Goal: Task Accomplishment & Management: Use online tool/utility

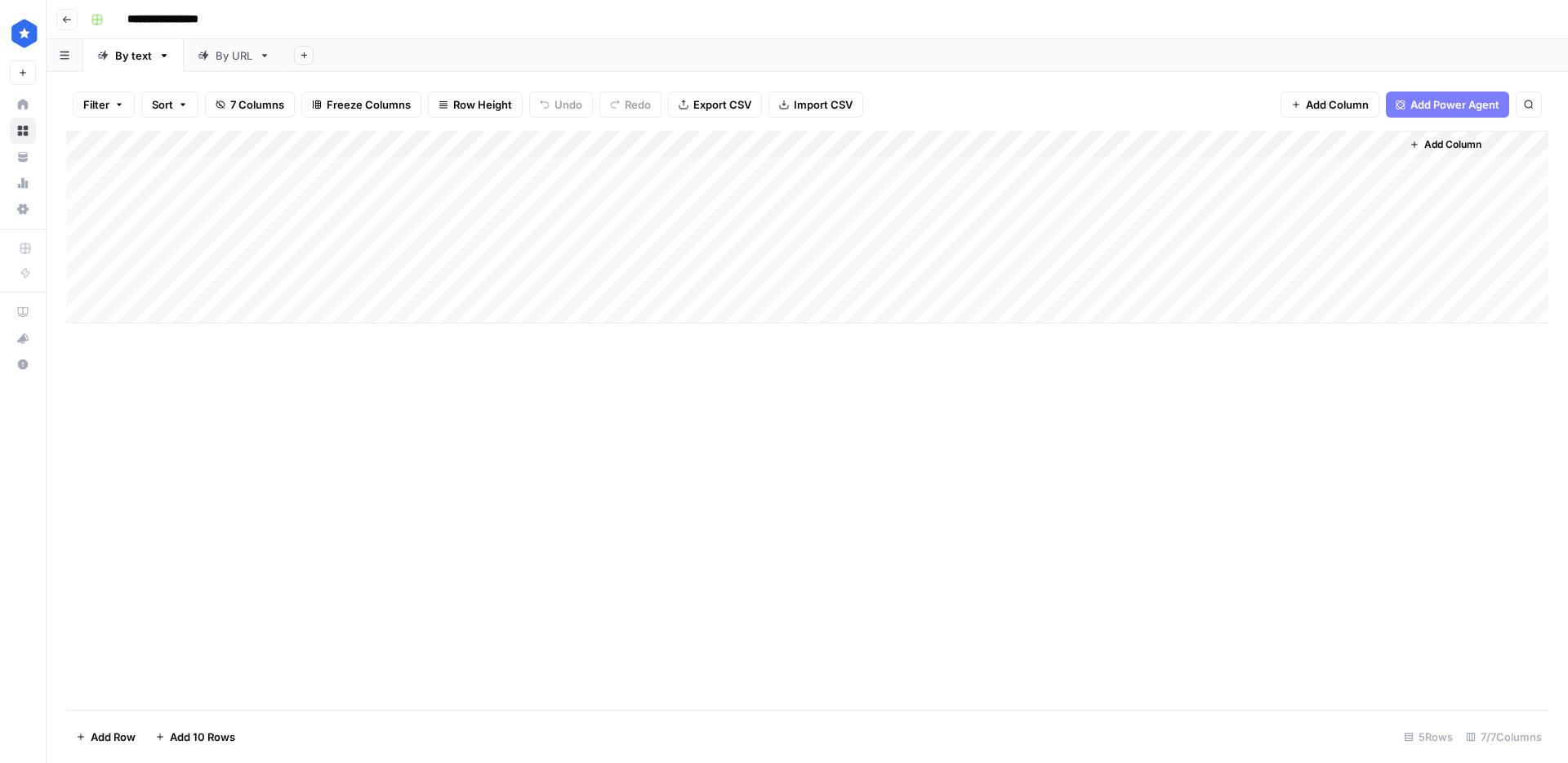
click at [237, 42] on link "By URL" at bounding box center [234, 55] width 101 height 33
click at [235, 56] on div "By URL" at bounding box center [234, 55] width 37 height 16
click at [132, 59] on div "By text" at bounding box center [133, 55] width 37 height 16
click at [234, 61] on div "By URL" at bounding box center [234, 55] width 37 height 16
click at [235, 173] on div "Add Column" at bounding box center [806, 227] width 1482 height 193
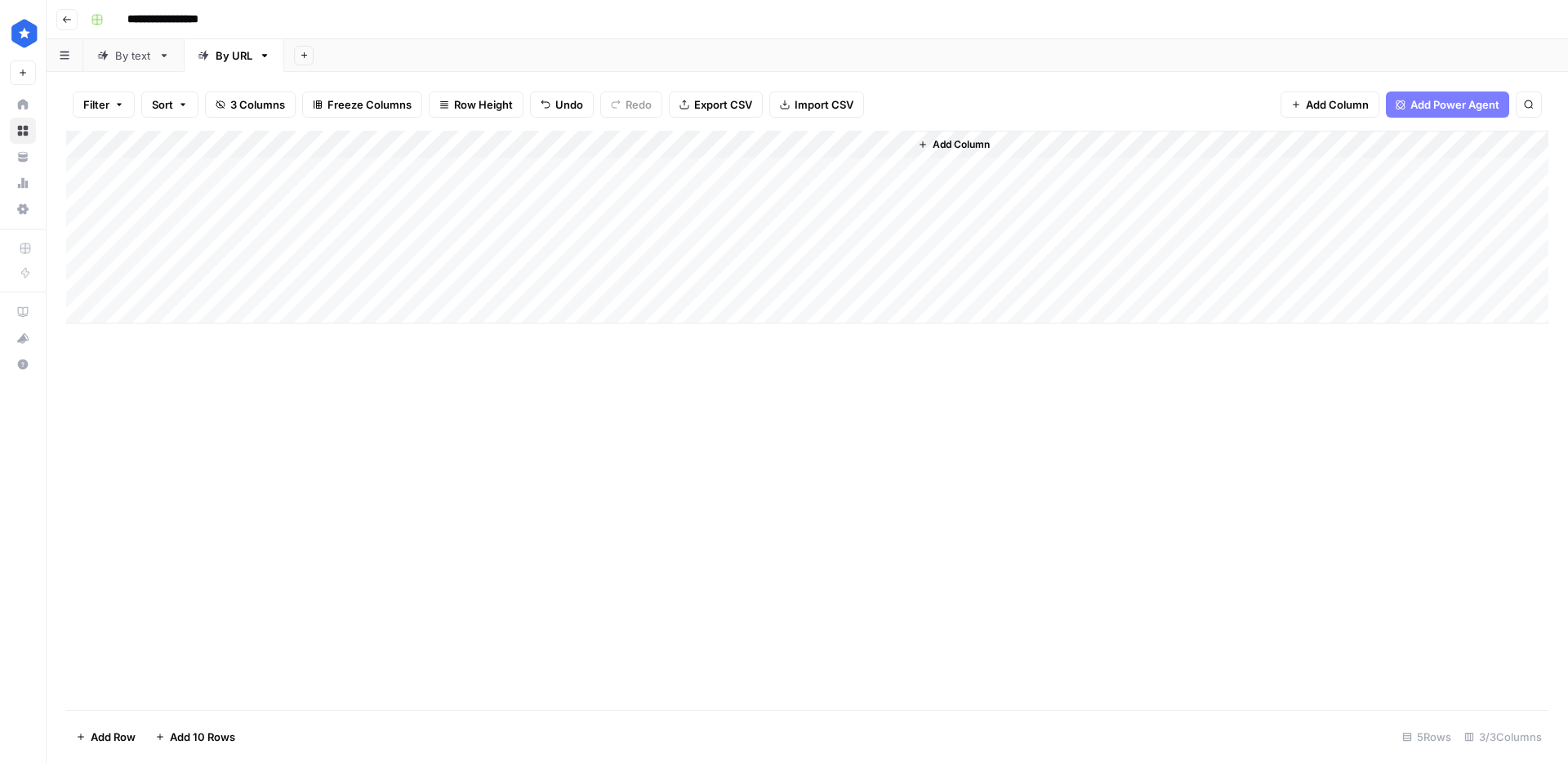
click at [124, 43] on link "By text" at bounding box center [133, 55] width 101 height 33
click at [433, 179] on div "Add Column" at bounding box center [806, 227] width 1482 height 193
click at [228, 59] on div "By URL" at bounding box center [234, 55] width 37 height 16
click at [428, 163] on div "Add Column" at bounding box center [806, 227] width 1482 height 193
click at [742, 171] on div "Add Column" at bounding box center [806, 227] width 1482 height 193
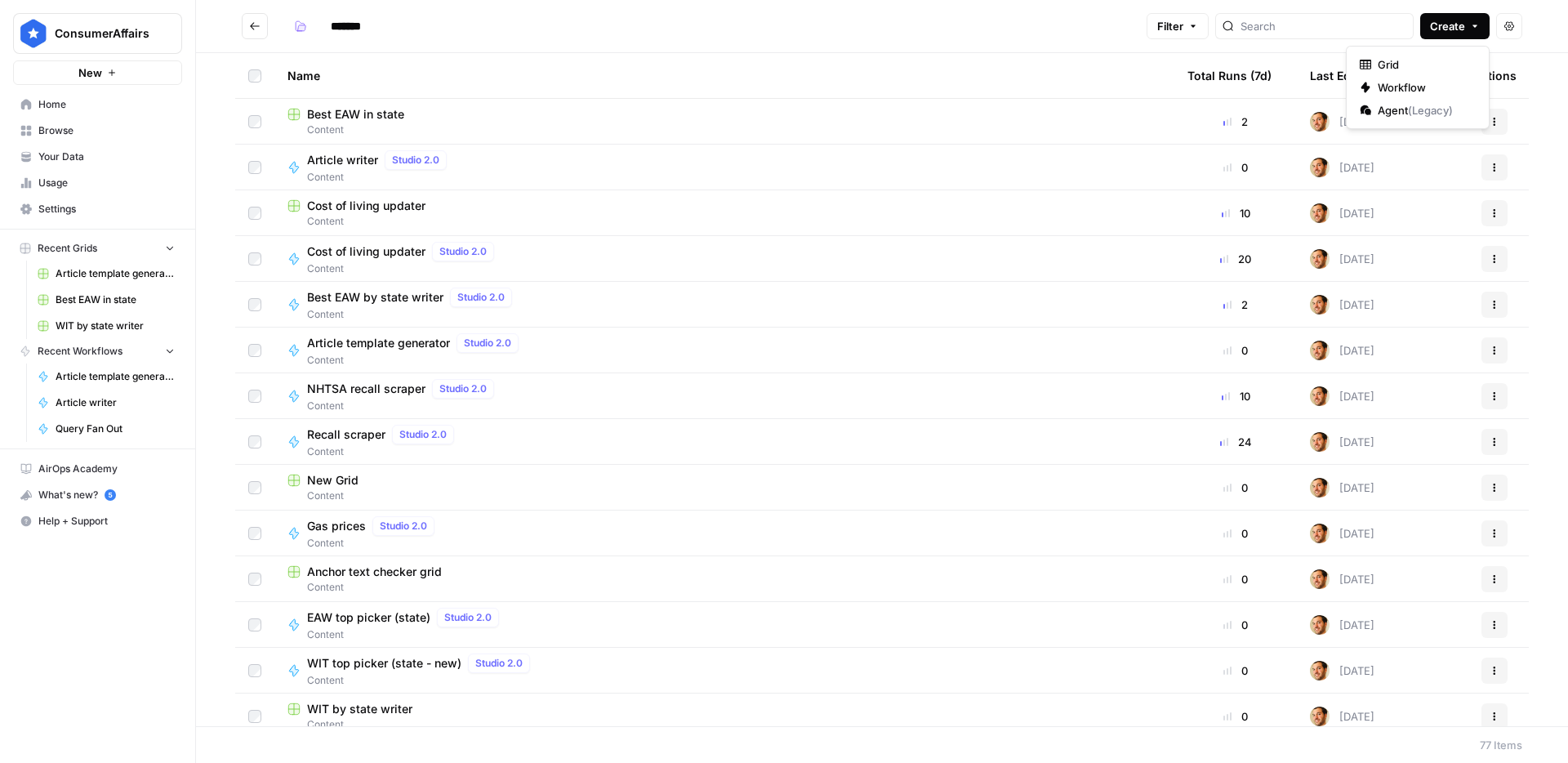
click at [1455, 24] on span "Create" at bounding box center [1446, 26] width 35 height 16
click at [1401, 82] on span "Workflow" at bounding box center [1423, 87] width 92 height 16
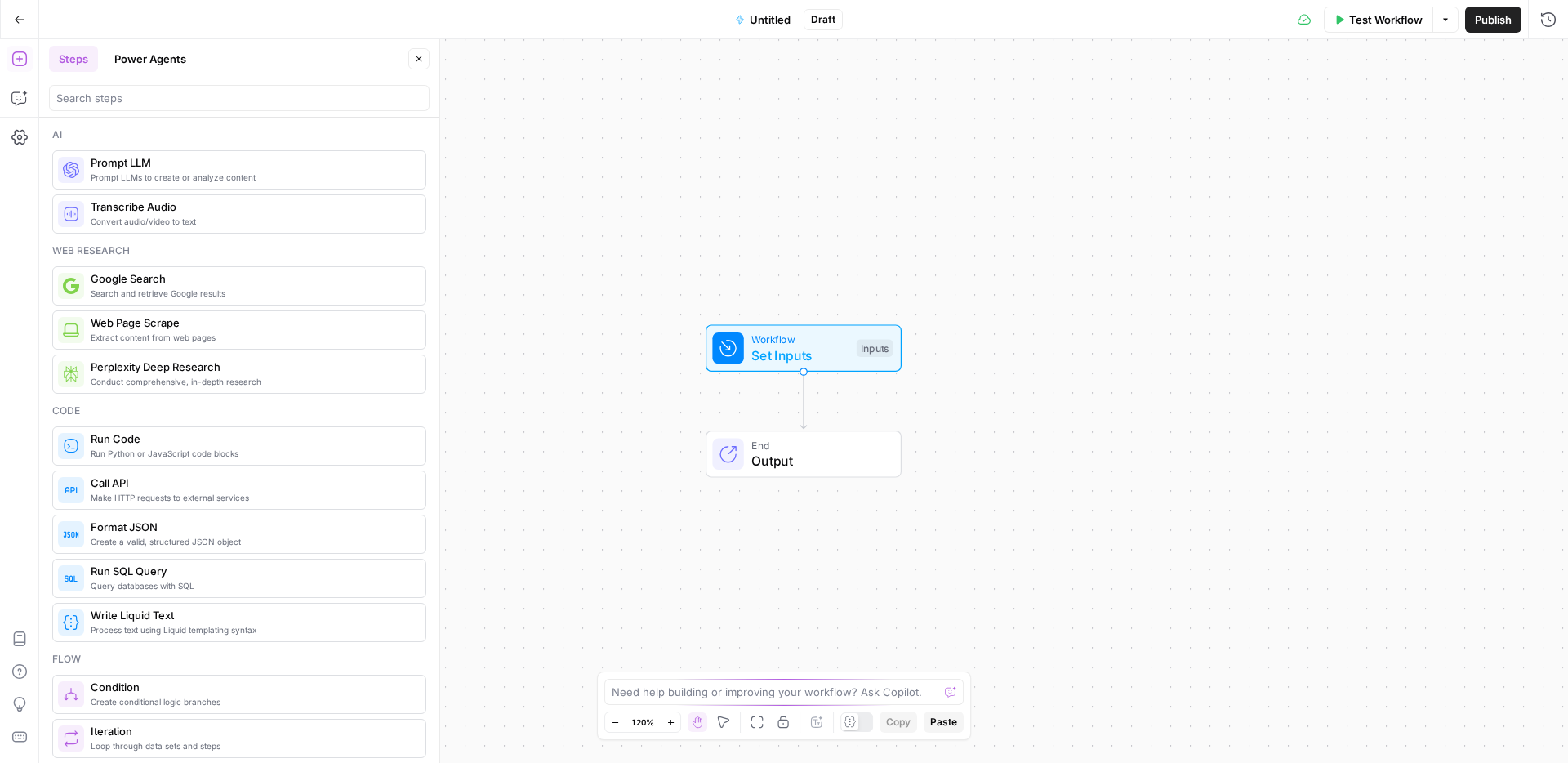
click at [751, 22] on span "Untitled" at bounding box center [770, 19] width 41 height 16
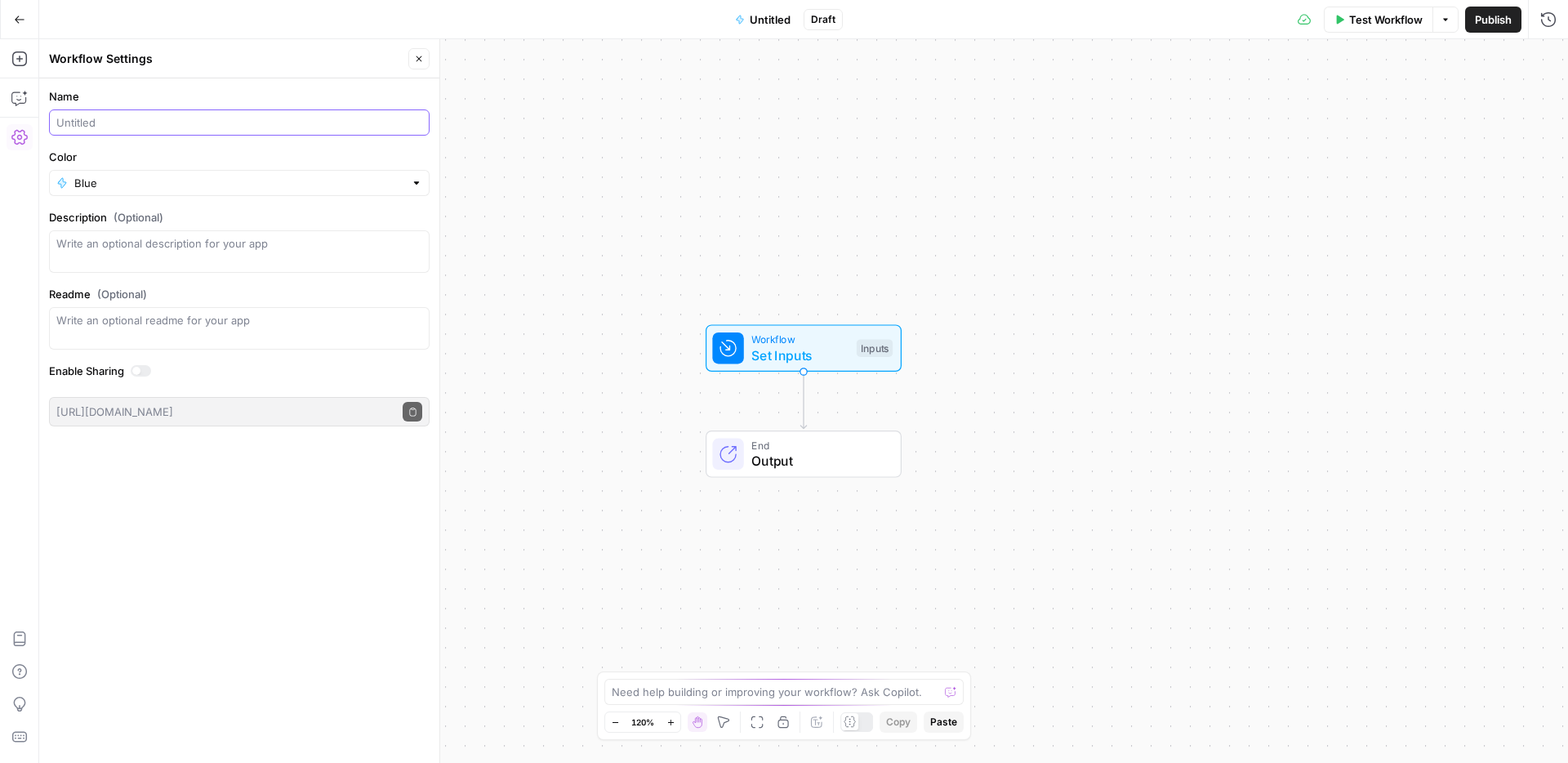
click at [111, 119] on input "Name" at bounding box center [239, 123] width 365 height 16
type input "A"
type input "Similarity score improver"
type input "Blue"
click at [419, 58] on icon "button" at bounding box center [419, 59] width 10 height 10
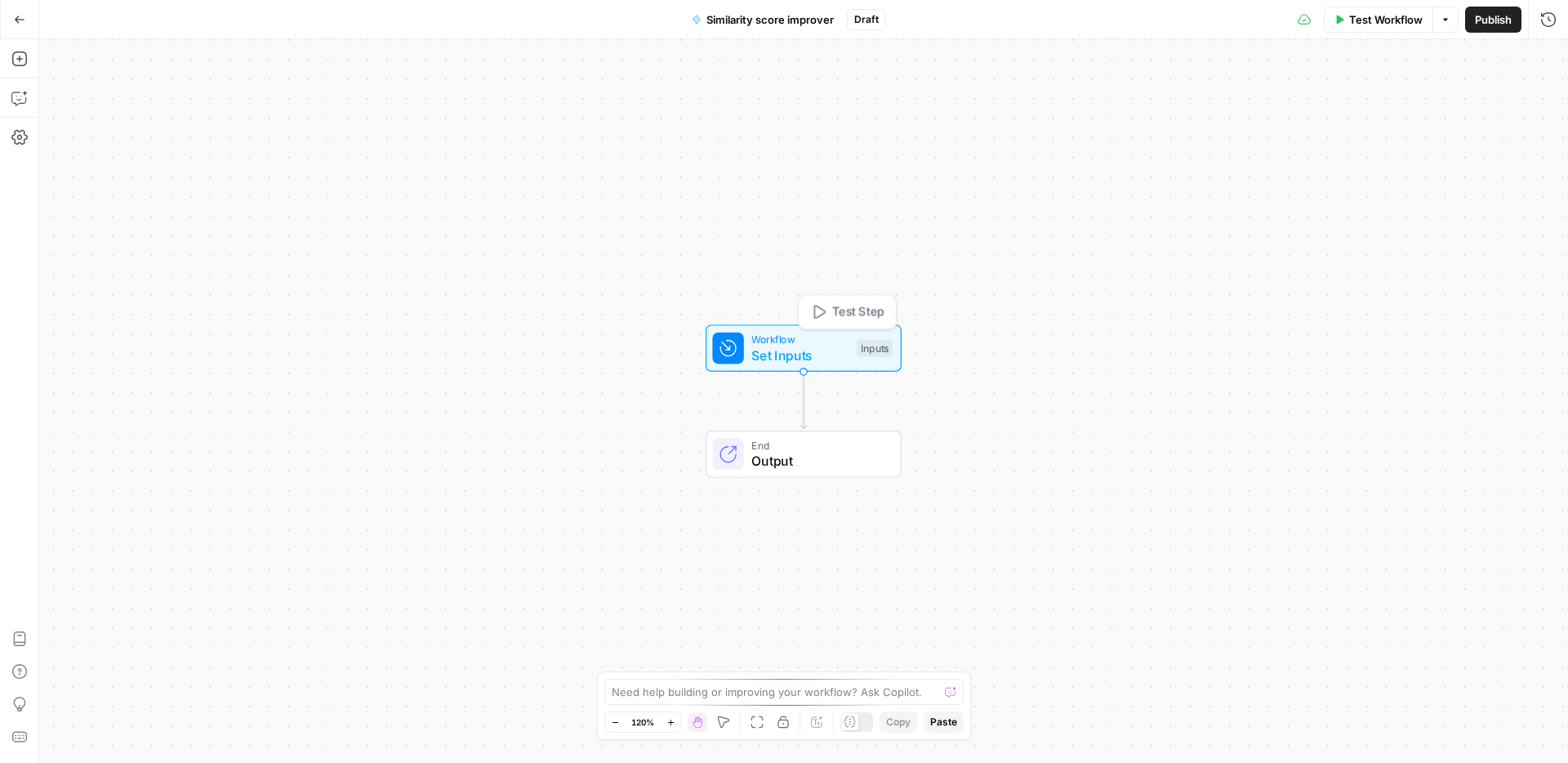
click at [711, 332] on div "Workflow Set Inputs Inputs Test Step" at bounding box center [803, 348] width 196 height 47
click at [788, 348] on span "Set Inputs" at bounding box center [799, 356] width 97 height 20
click at [1361, 117] on span "Add Field" at bounding box center [1357, 111] width 47 height 16
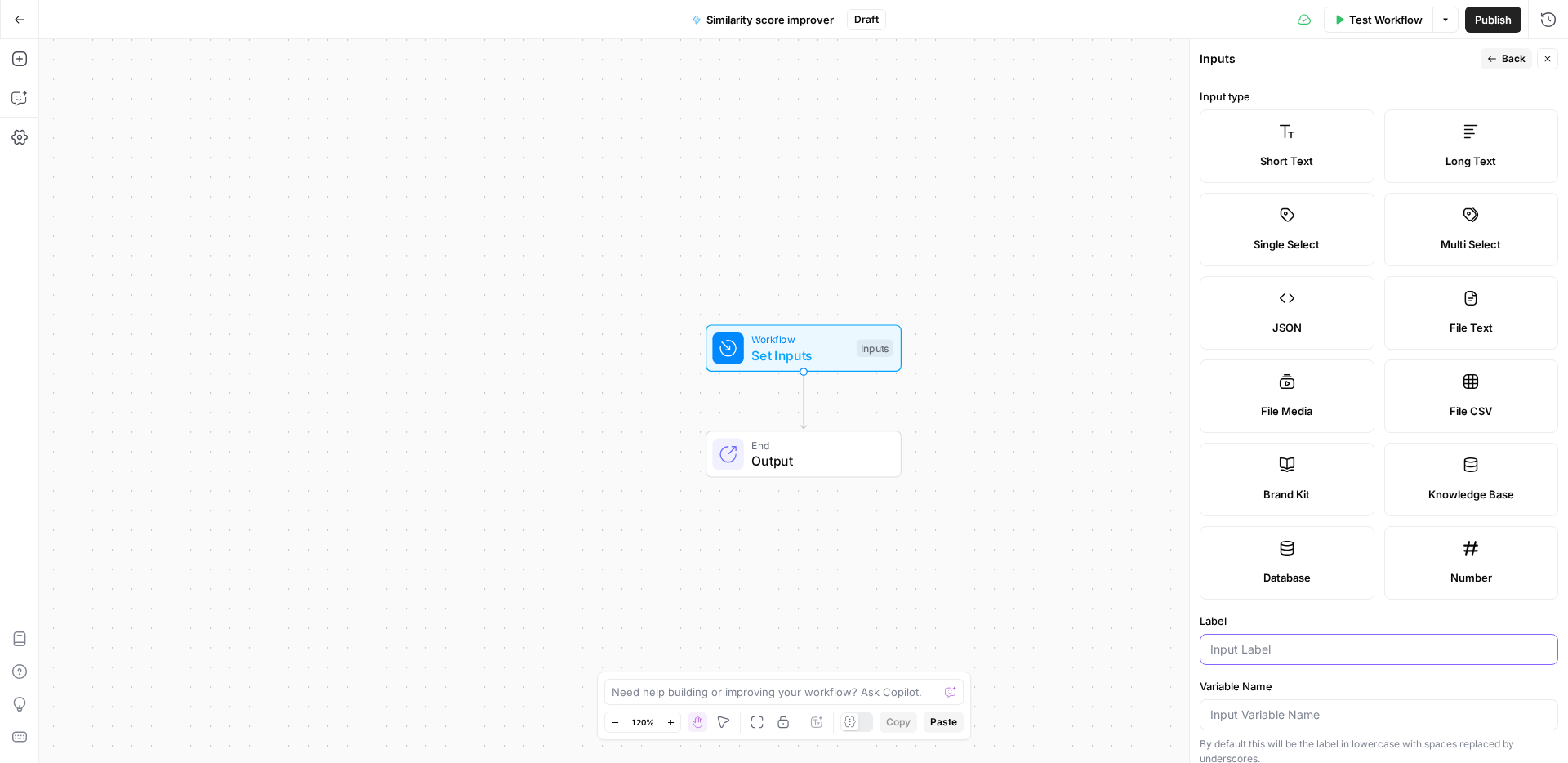
click at [1261, 641] on input "Label" at bounding box center [1378, 649] width 337 height 16
type input "Keyword"
click at [1503, 61] on span "Back" at bounding box center [1513, 59] width 24 height 15
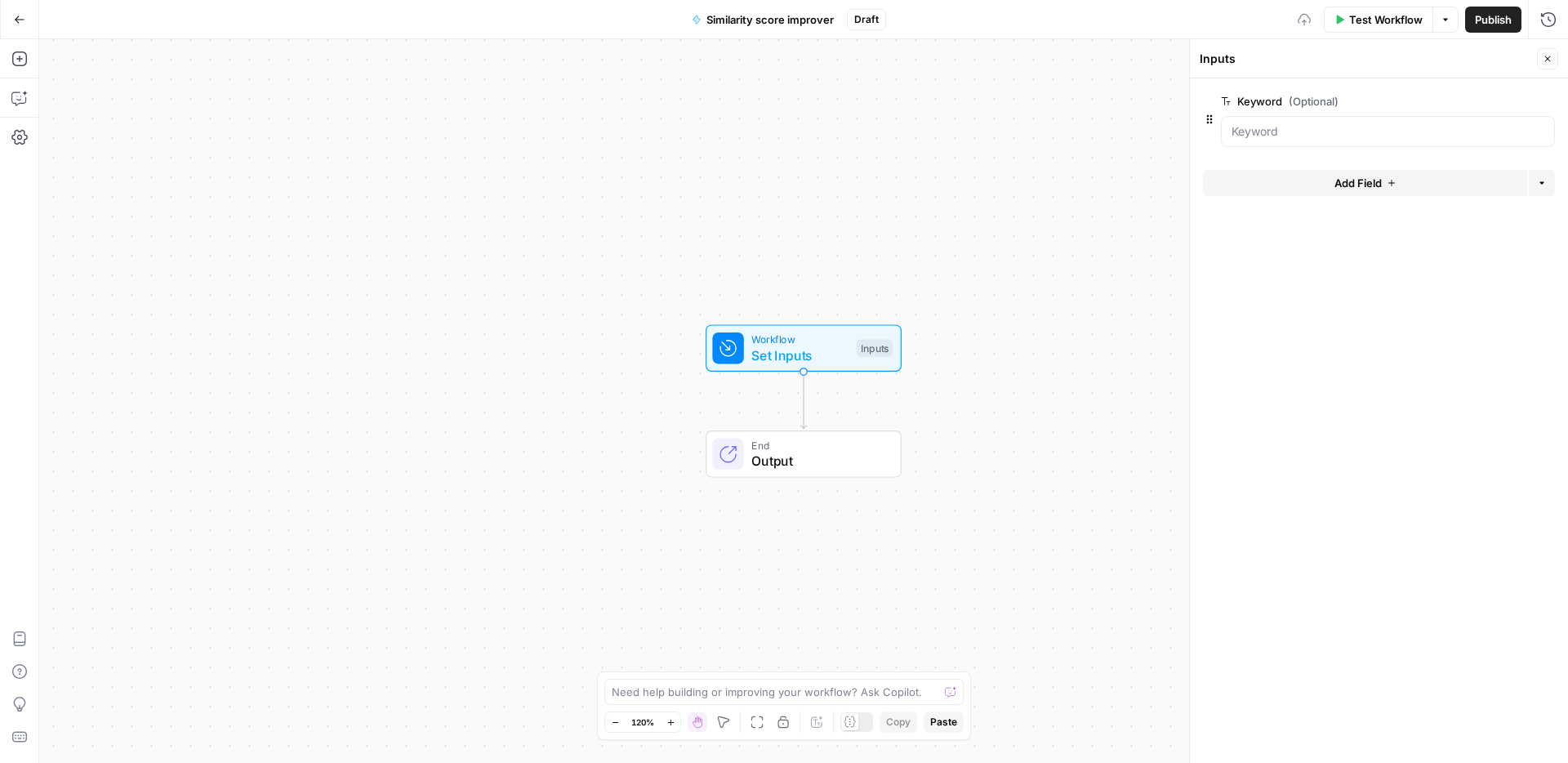
click at [1320, 170] on button "Add Field" at bounding box center [1364, 183] width 324 height 26
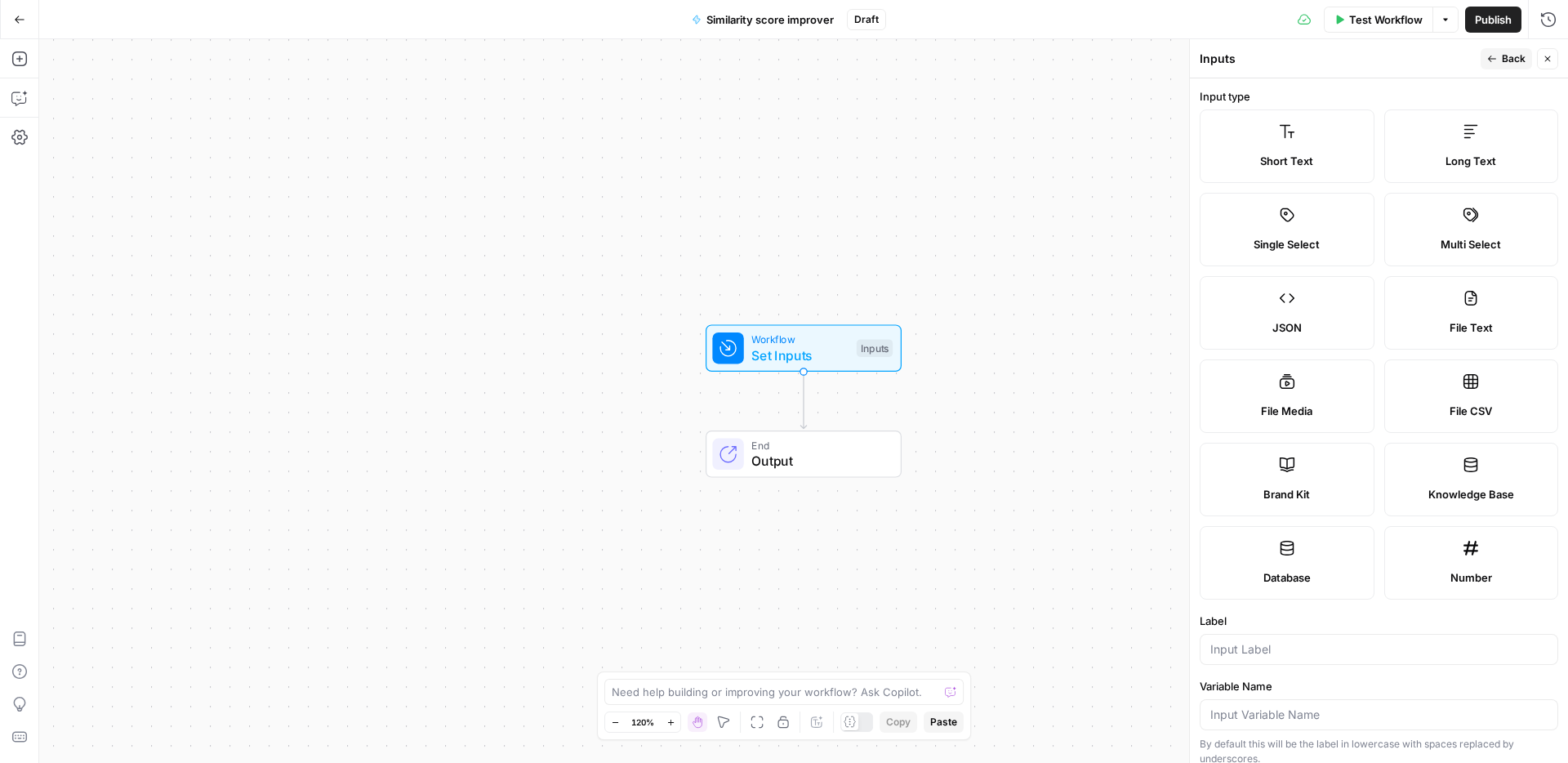
click at [1273, 658] on div at bounding box center [1378, 649] width 358 height 31
type input "URL"
click at [1511, 58] on span "Back" at bounding box center [1513, 59] width 24 height 15
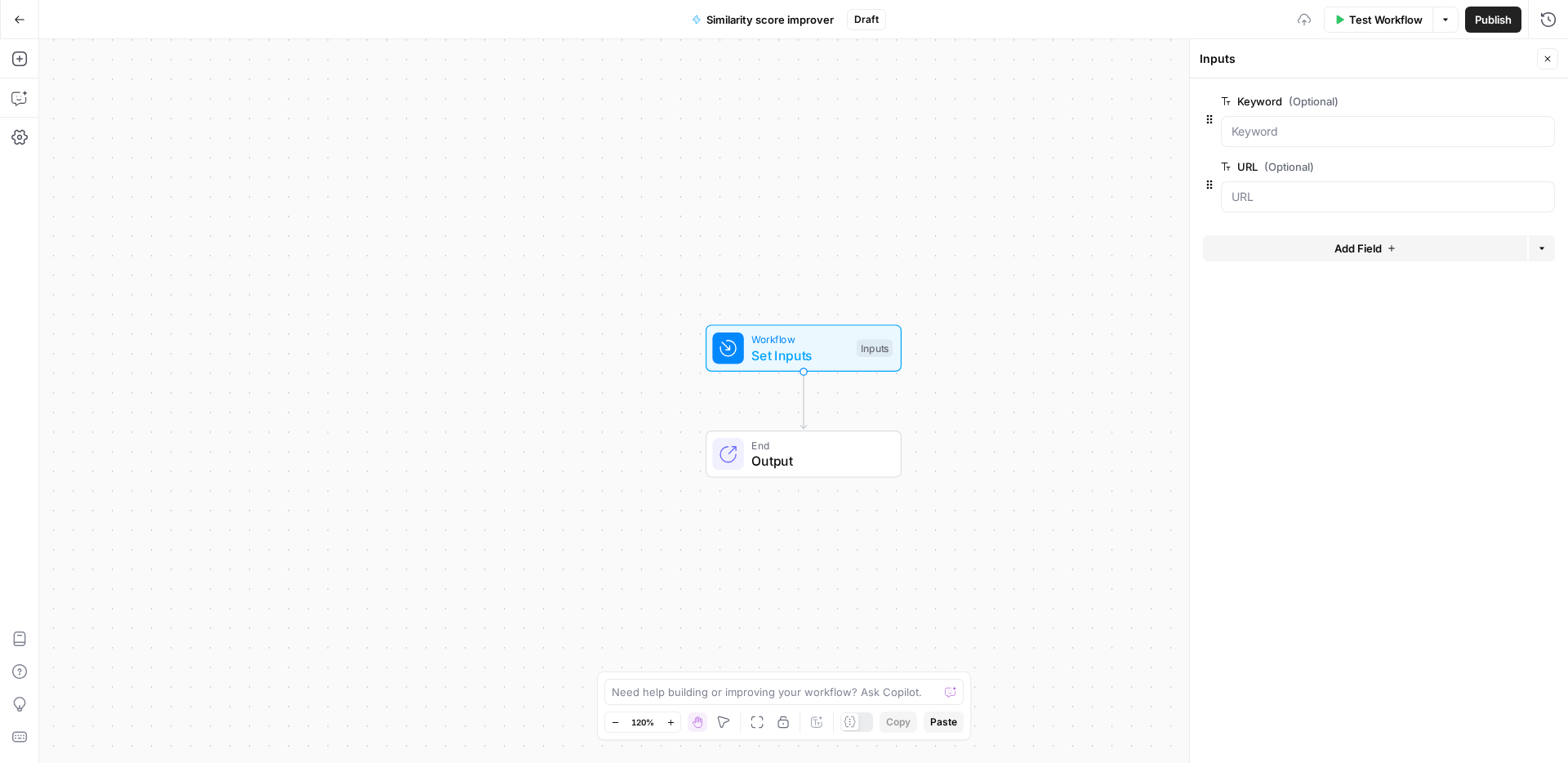
click at [1342, 252] on span "Add Field" at bounding box center [1357, 248] width 47 height 16
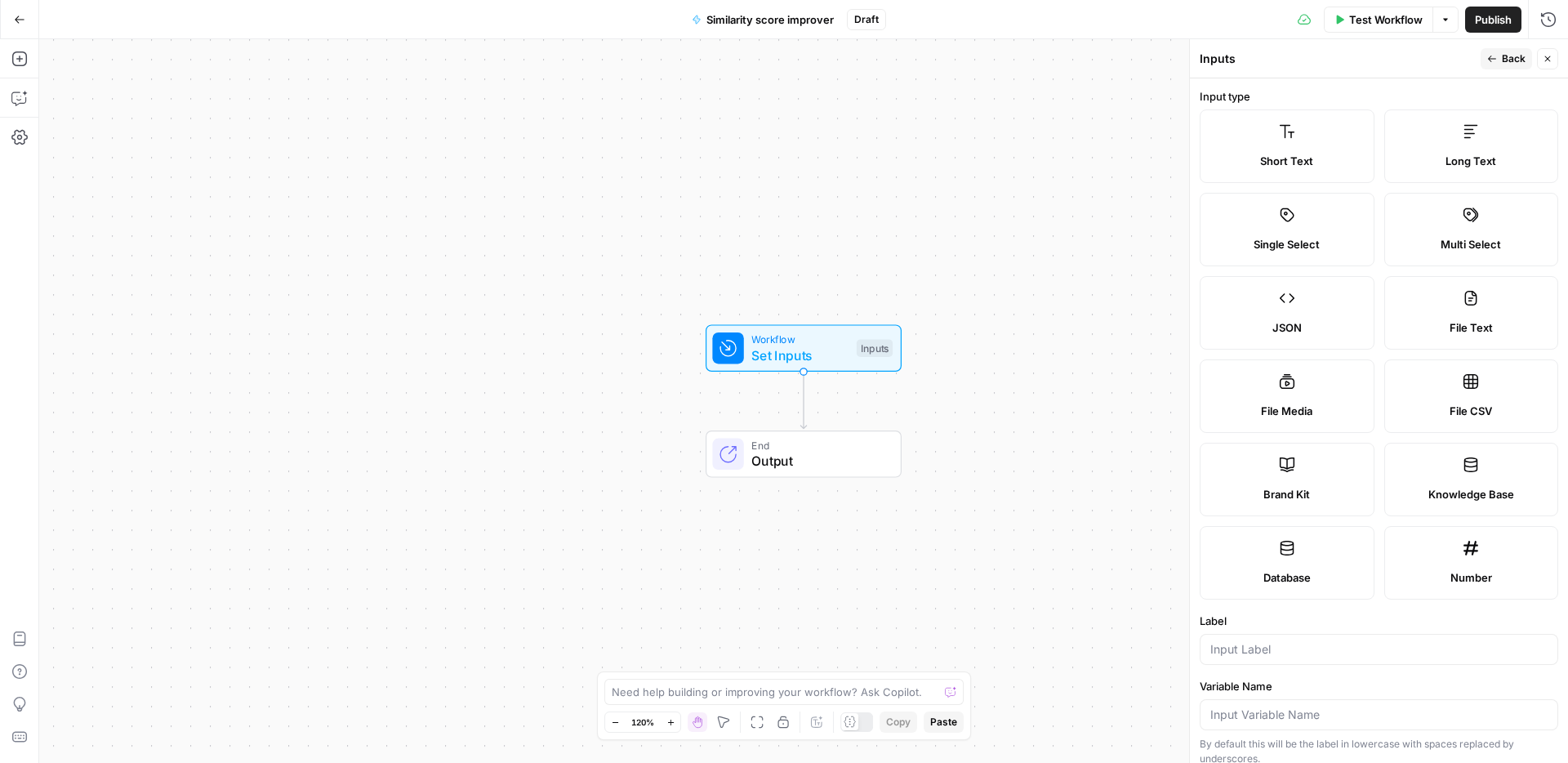
click at [1256, 505] on label "Brand Kit" at bounding box center [1287, 479] width 175 height 74
click at [1262, 642] on input "Label" at bounding box center [1378, 649] width 337 height 16
click at [1282, 648] on input "Label" at bounding box center [1378, 649] width 337 height 16
paste input "Brand Kit"
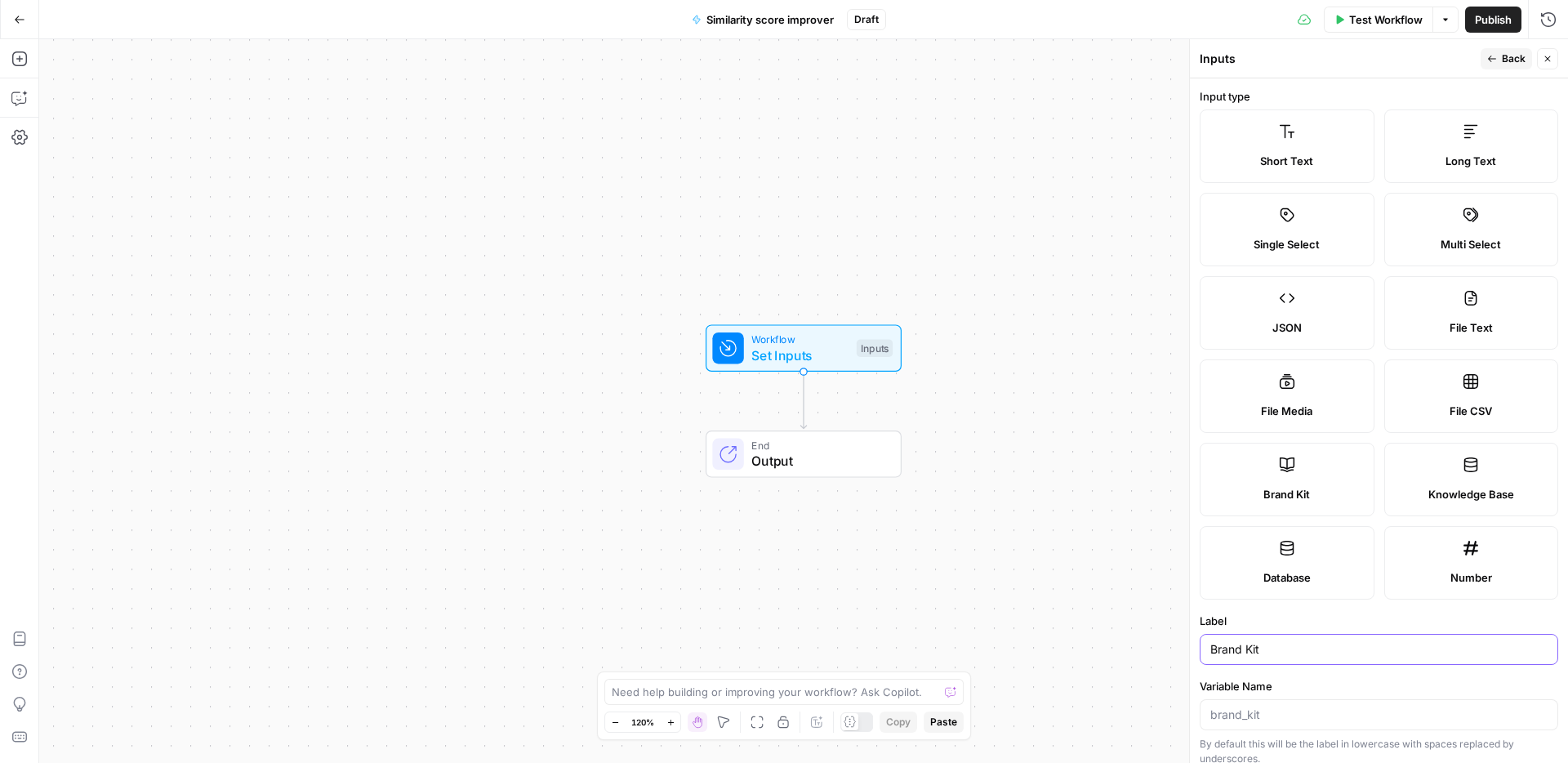
type input "Brand Kit"
click at [1512, 58] on span "Back" at bounding box center [1513, 59] width 24 height 15
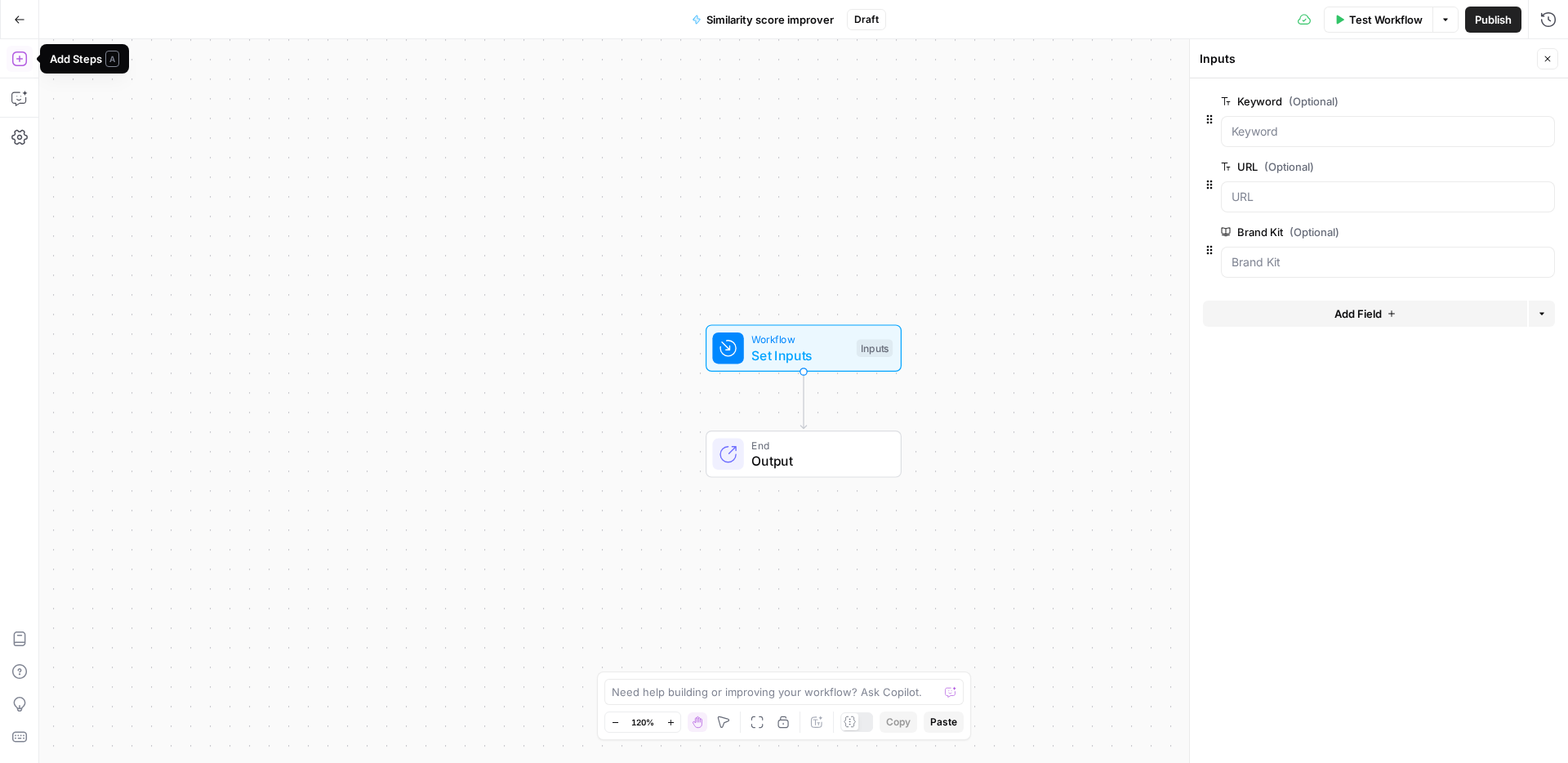
click at [26, 65] on icon "button" at bounding box center [19, 59] width 16 height 16
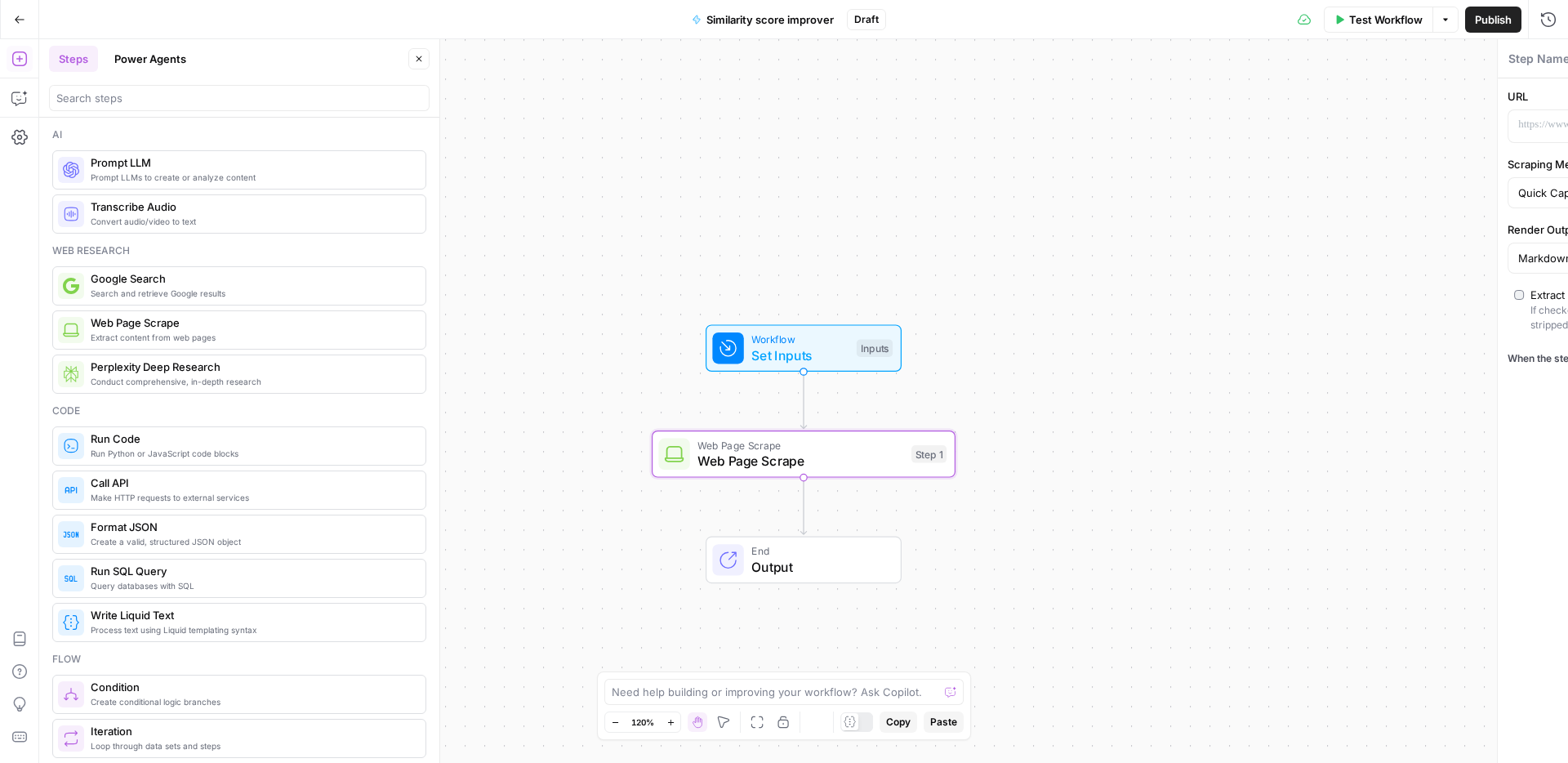
type textarea "Web Page Scrape"
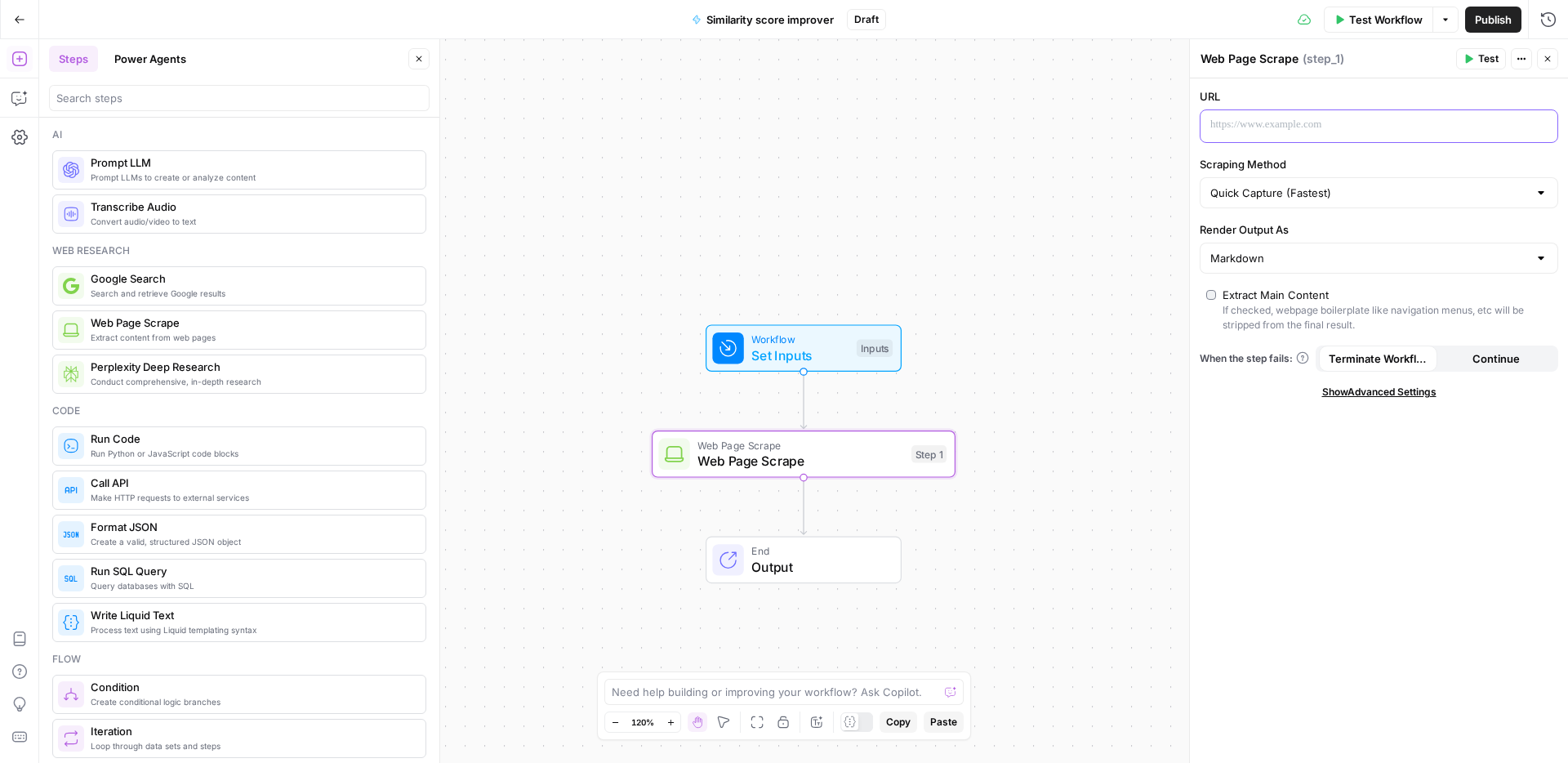
click at [1281, 133] on p at bounding box center [1365, 125] width 311 height 16
click at [1544, 122] on icon "button" at bounding box center [1542, 125] width 8 height 7
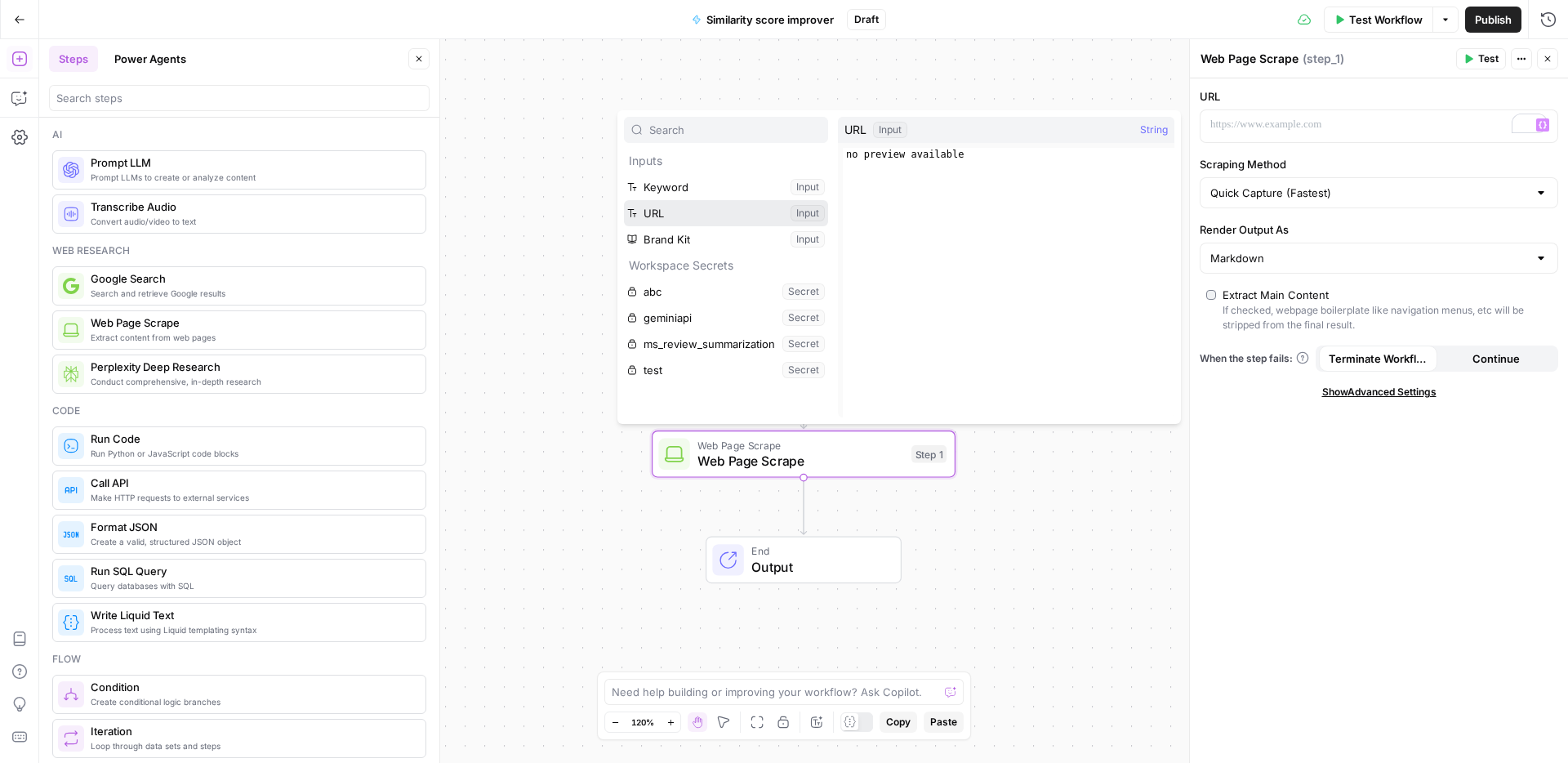
click at [752, 213] on button "Select variable URL" at bounding box center [726, 213] width 204 height 26
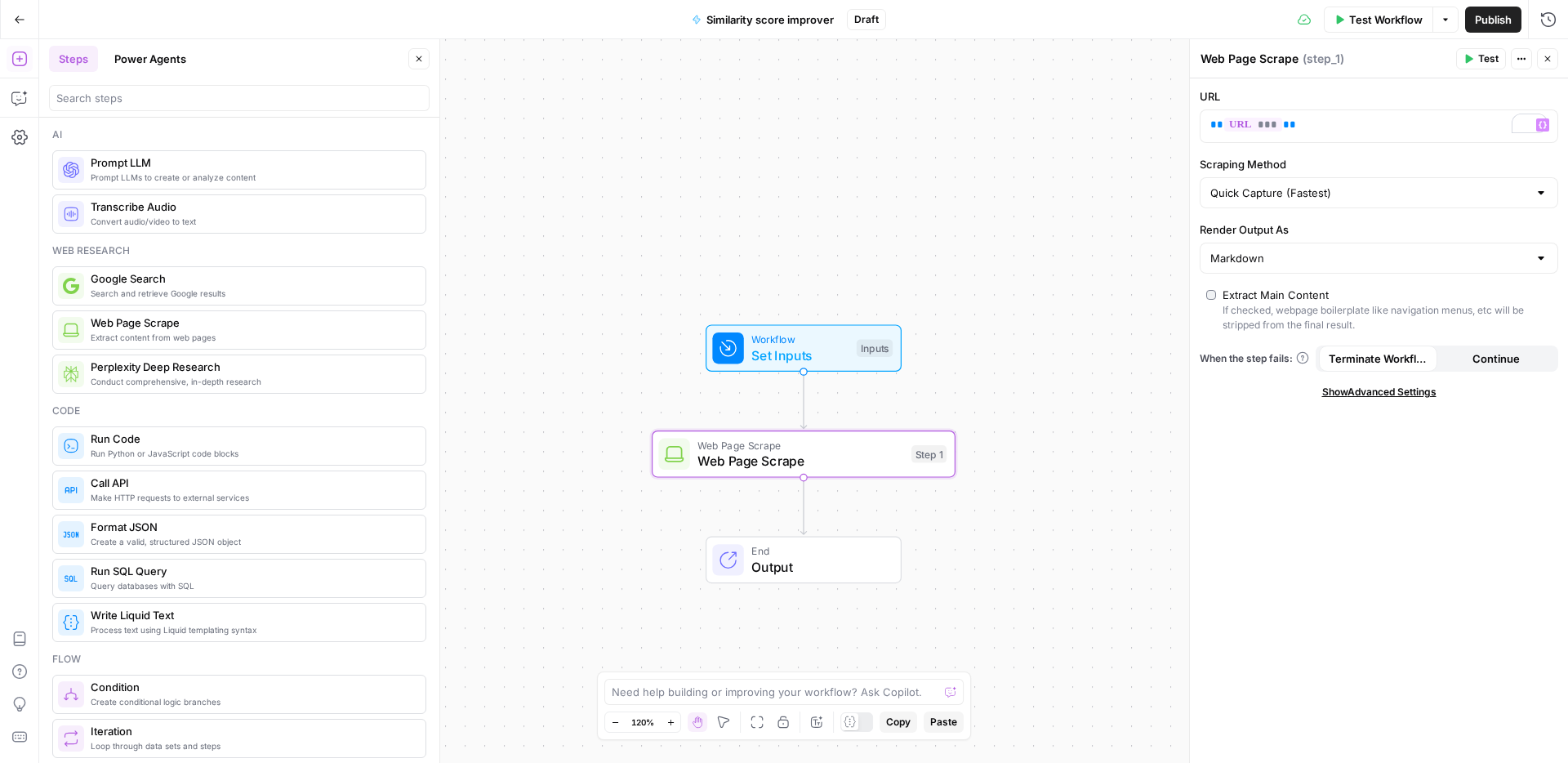
click at [1339, 391] on span "Show Advanced Settings" at bounding box center [1378, 391] width 115 height 15
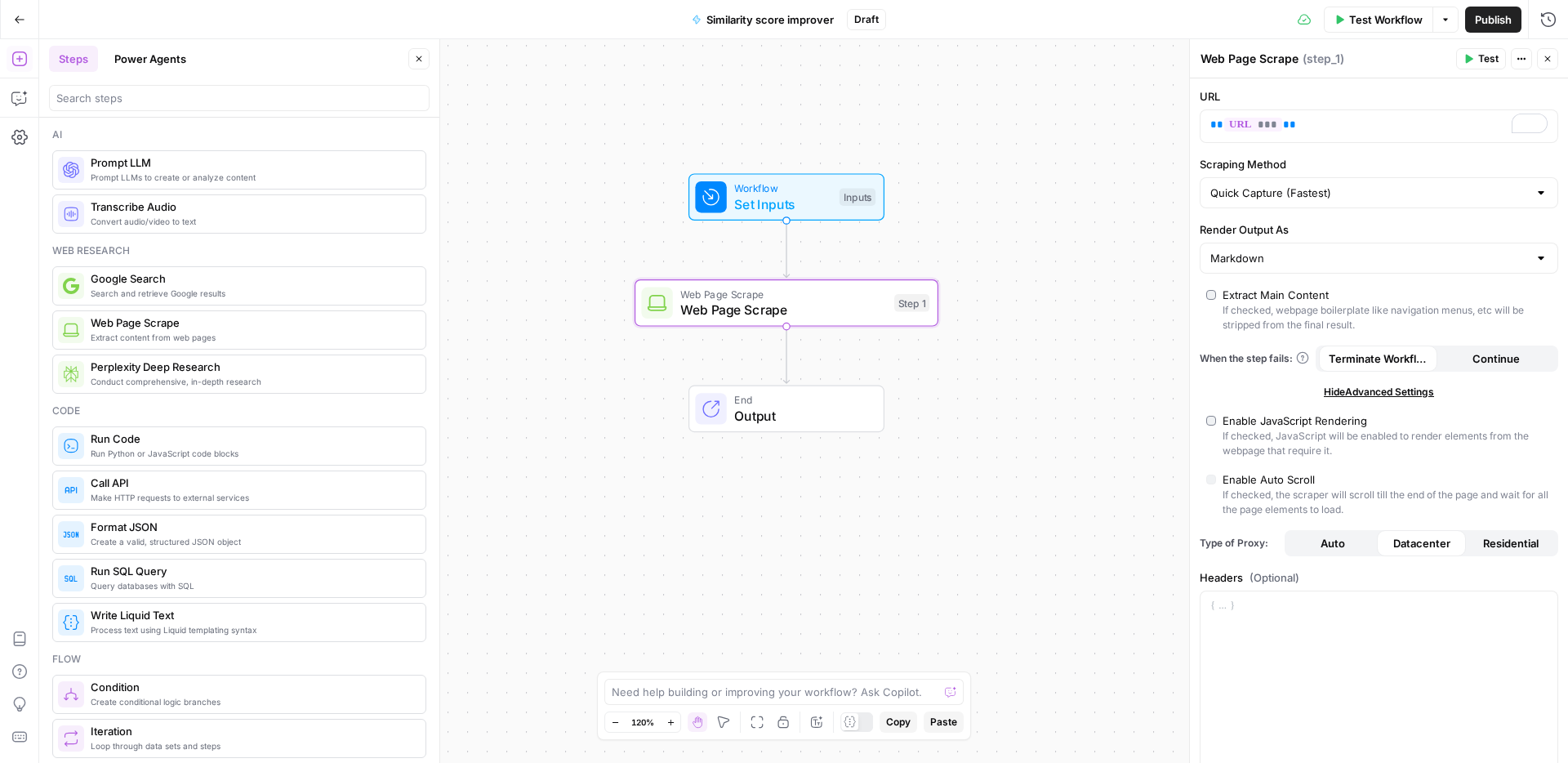
drag, startPoint x: 991, startPoint y: 496, endPoint x: 973, endPoint y: 342, distance: 155.0
click at [973, 342] on div "Workflow Set Inputs Inputs Web Page Scrape Web Page Scrape Step 1 End Output" at bounding box center [802, 400] width 1528 height 724
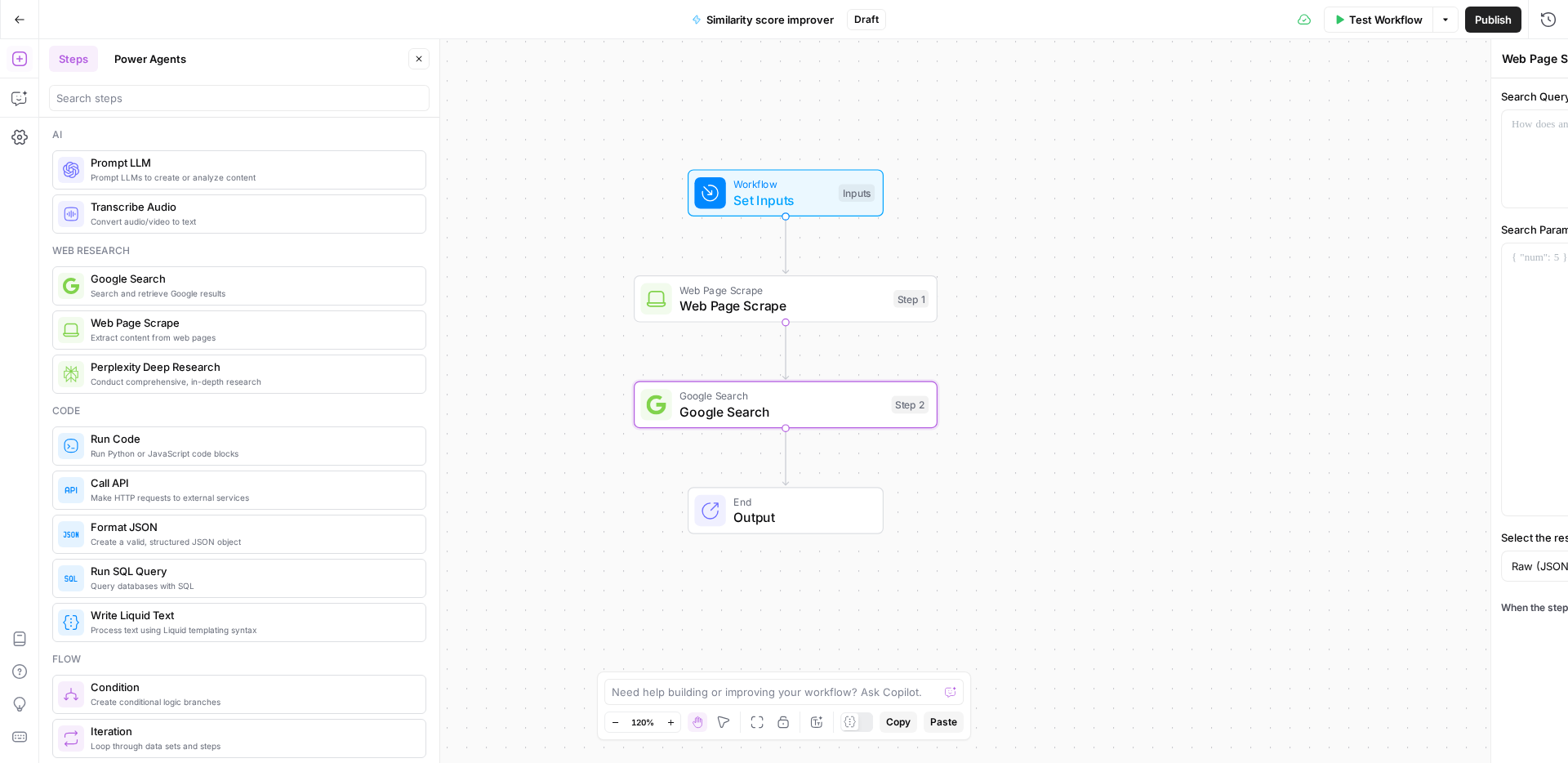
type textarea "Google Search"
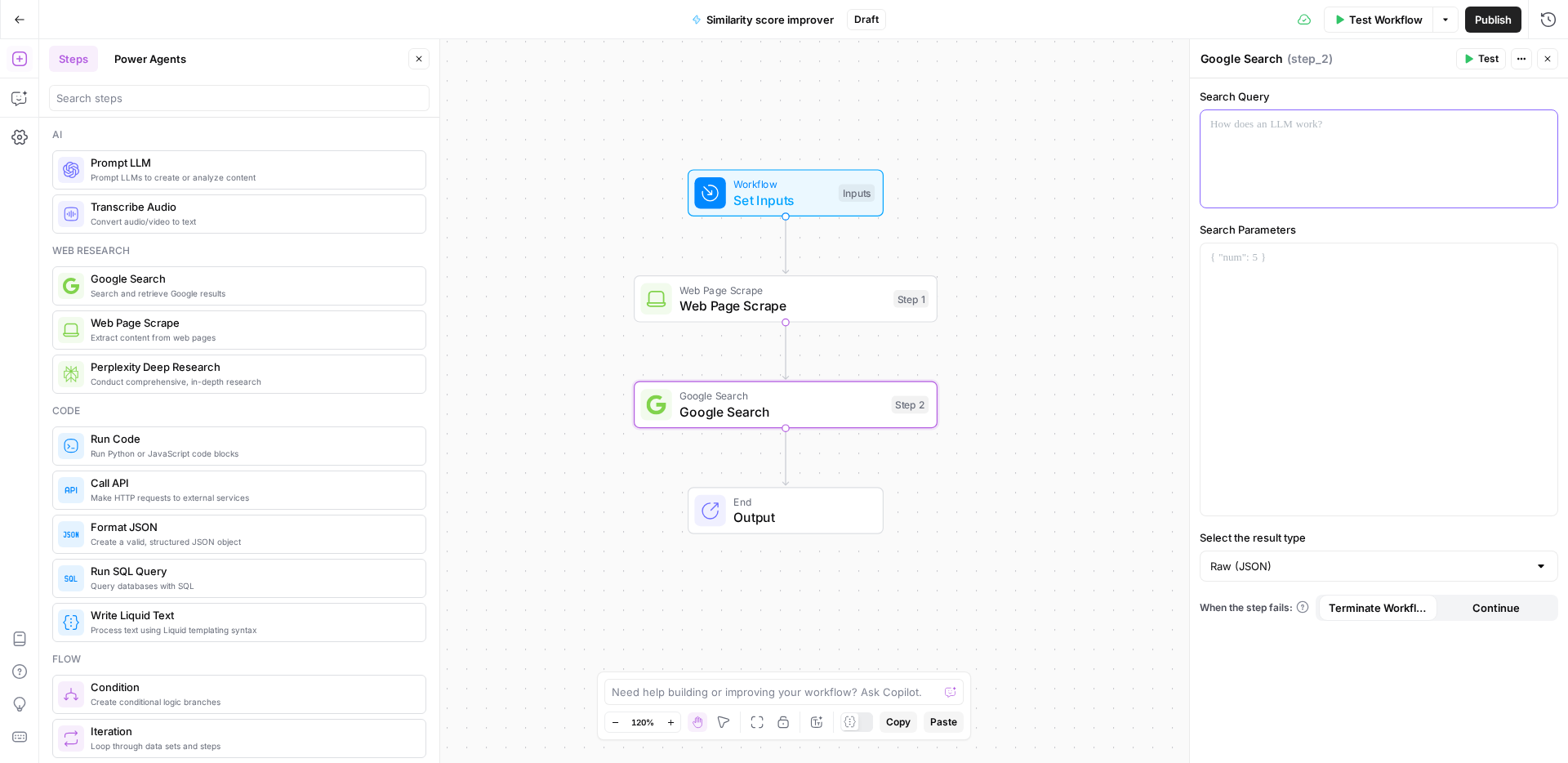
click at [1275, 152] on div at bounding box center [1377, 158] width 356 height 97
click at [1548, 120] on button "Variables Menu" at bounding box center [1542, 125] width 13 height 13
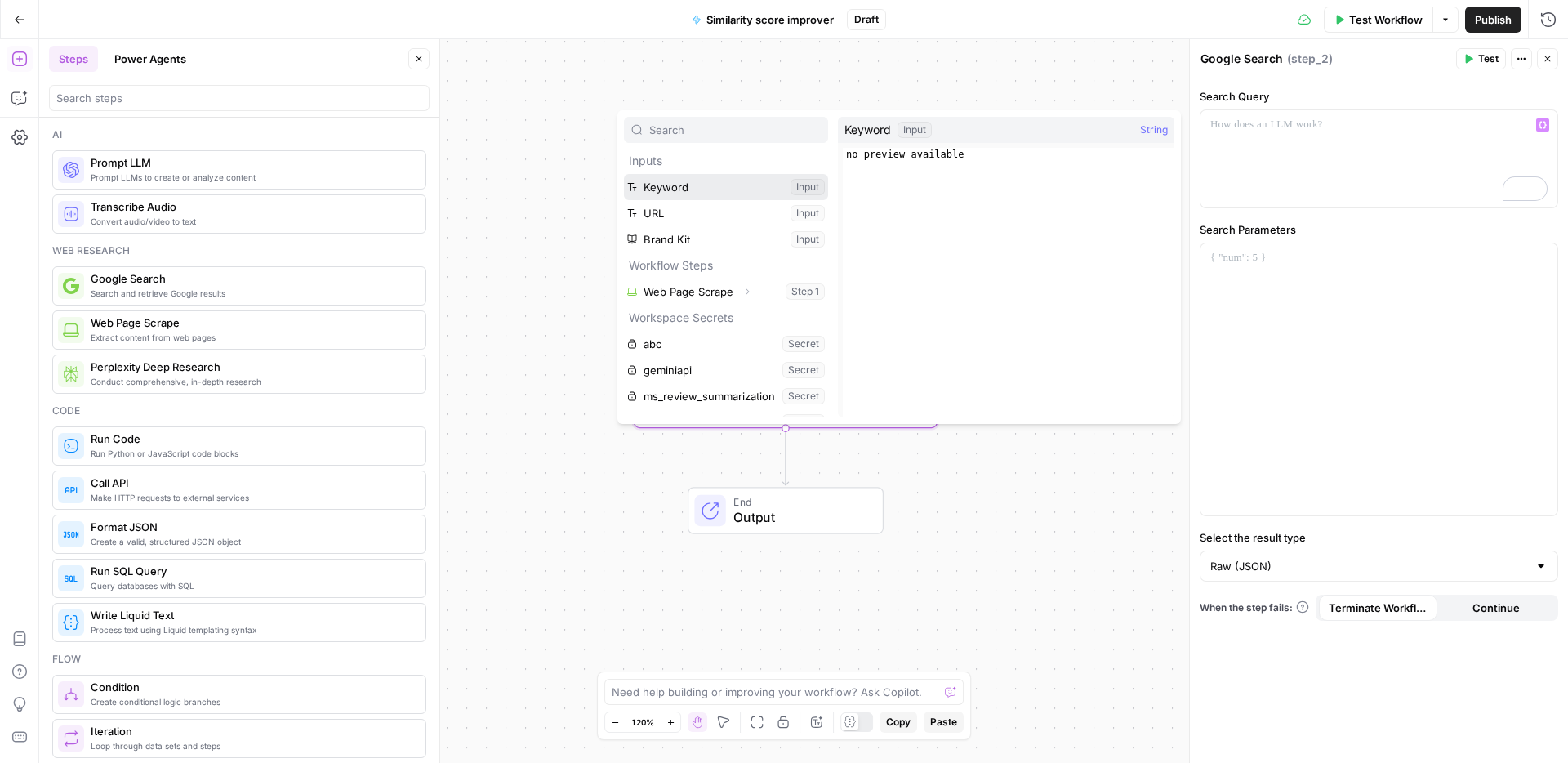
click at [756, 182] on button "Select variable Keyword" at bounding box center [726, 187] width 204 height 26
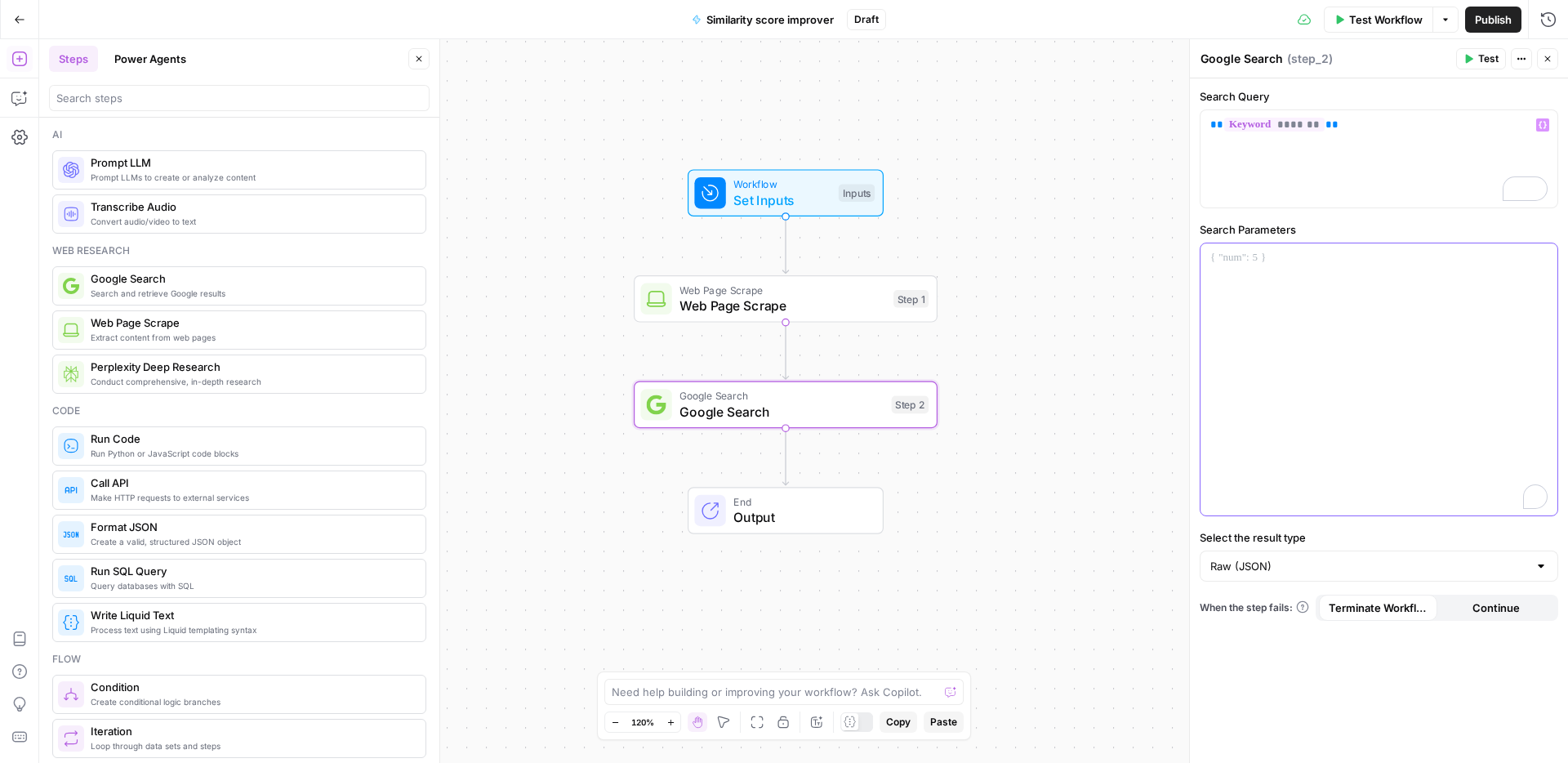
click at [1407, 305] on div "To enrich screen reader interactions, please activate Accessibility in Grammarl…" at bounding box center [1377, 380] width 356 height 272
paste div "To enrich screen reader interactions, please activate Accessibility in Grammarl…"
click at [1252, 263] on p "**********" at bounding box center [1378, 258] width 337 height 16
click at [1265, 263] on p "**********" at bounding box center [1378, 258] width 337 height 16
click at [193, 88] on div at bounding box center [239, 98] width 380 height 26
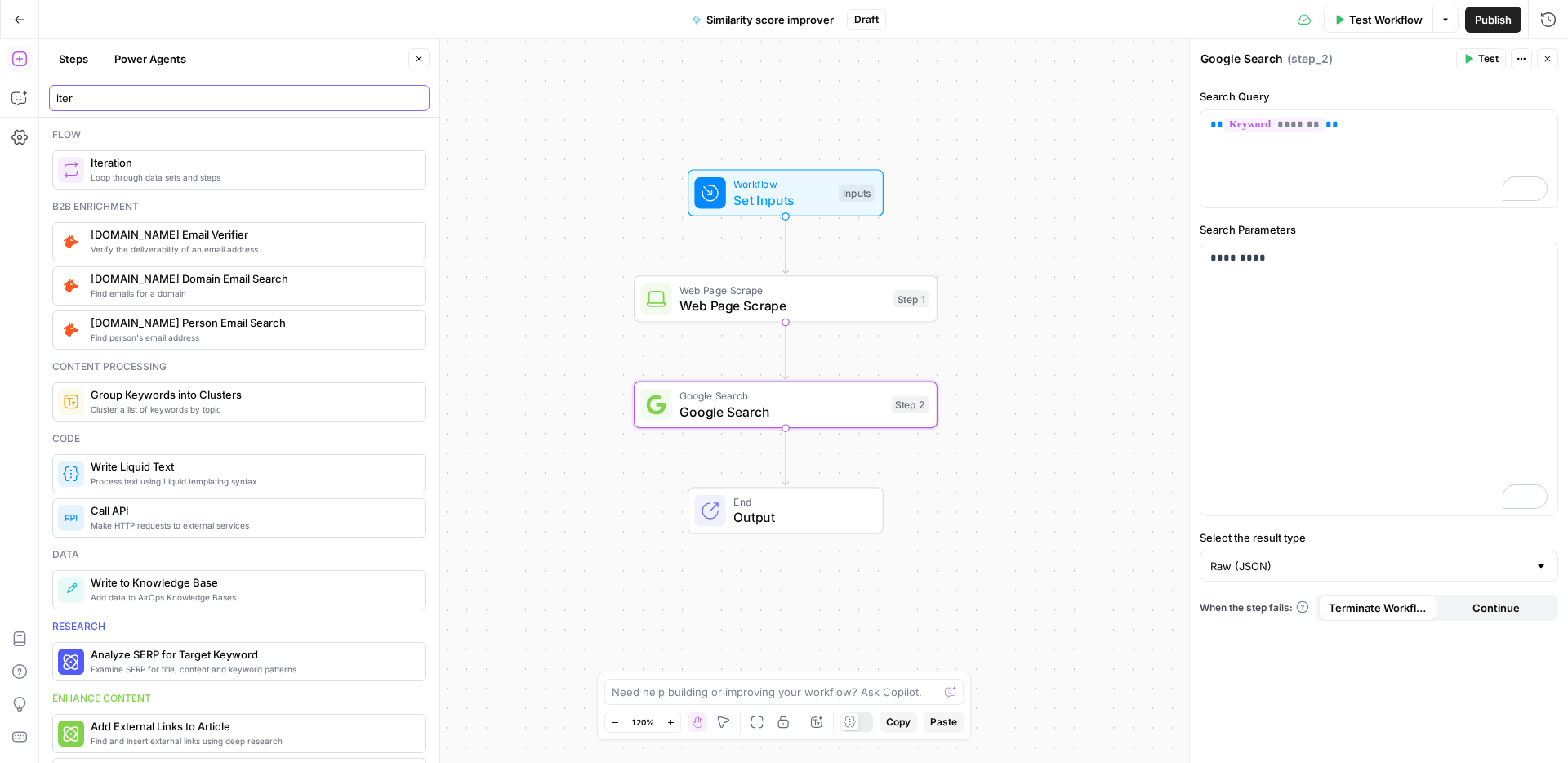
type input "iter"
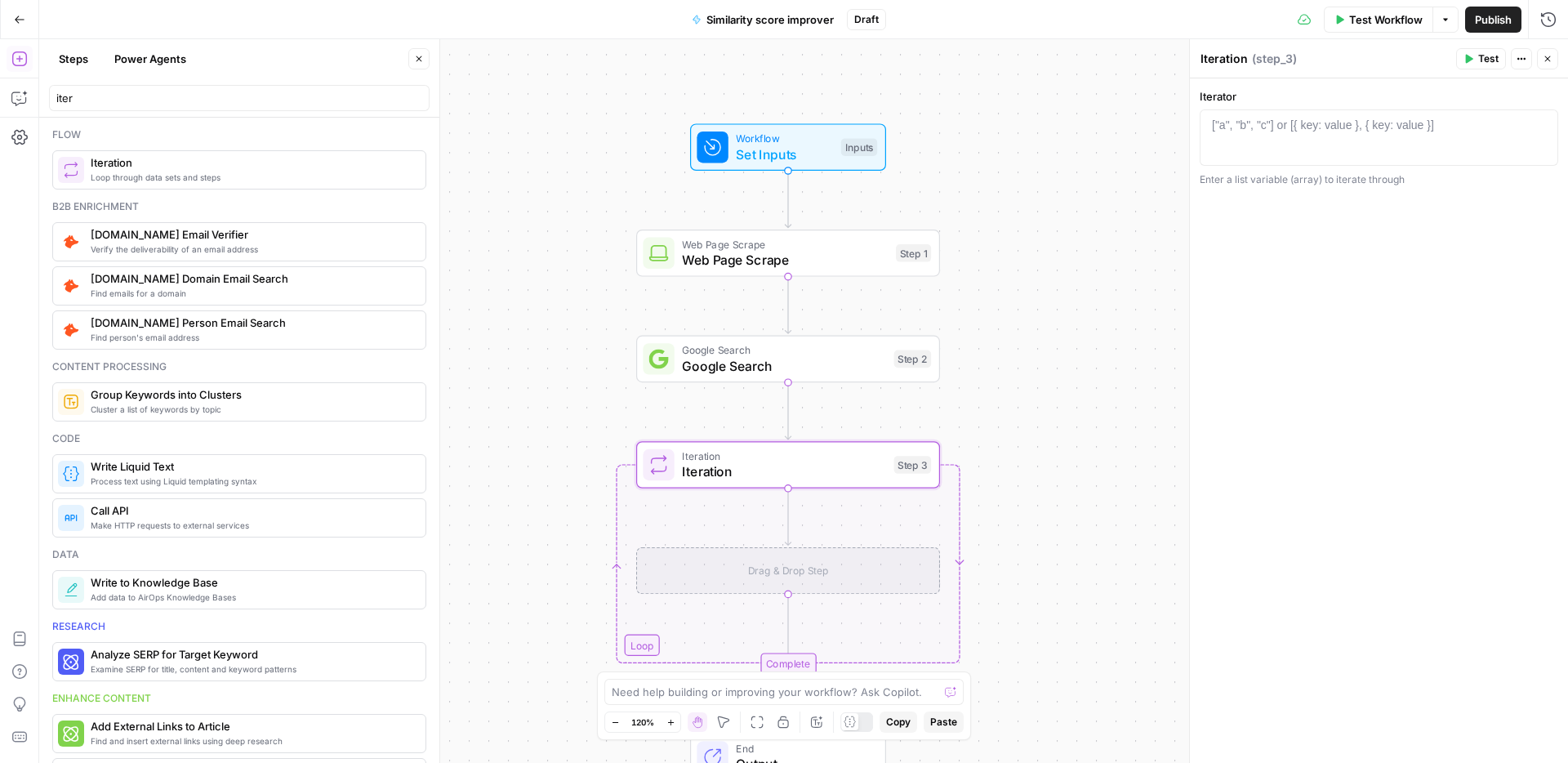
drag, startPoint x: 525, startPoint y: 400, endPoint x: 523, endPoint y: 266, distance: 134.0
click at [523, 266] on div "Workflow Set Inputs Inputs Web Page Scrape Web Page Scrape Step 1 Google Search…" at bounding box center [802, 400] width 1528 height 724
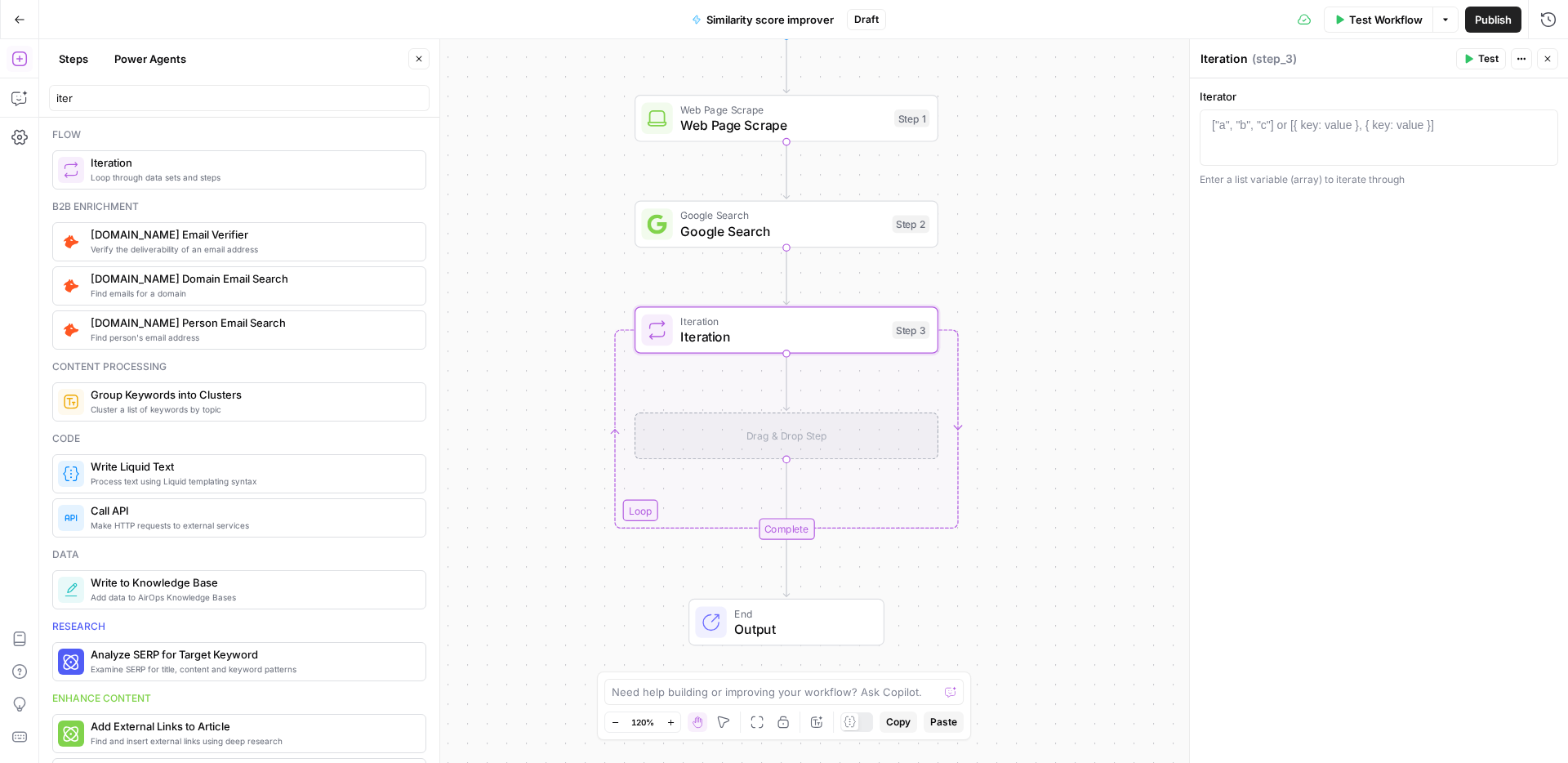
click at [668, 321] on div at bounding box center [656, 330] width 31 height 31
click at [1353, 122] on div "["a", "b", "c"] or [{ key: value }, { key: value }]" at bounding box center [1322, 125] width 222 height 16
paste textarea "**********"
click at [1257, 125] on div "step_51 . output . organic_results . slice ( 0 , 10 )" at bounding box center [1378, 152] width 343 height 70
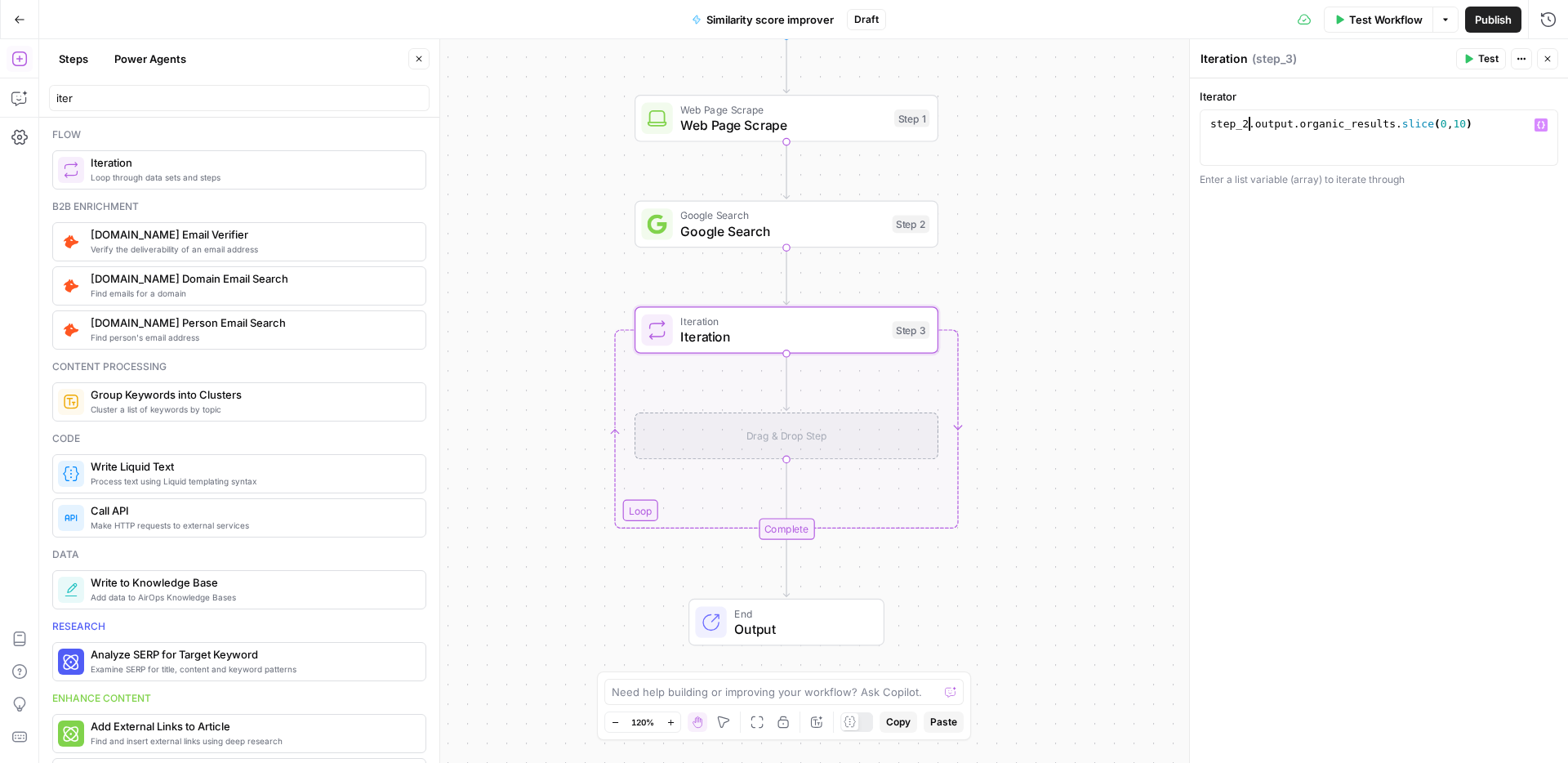
drag, startPoint x: 1464, startPoint y: 125, endPoint x: 1472, endPoint y: 124, distance: 8.1
click at [1464, 125] on div "step_2 . output . organic_results . slice ( 0 , 10 )" at bounding box center [1378, 152] width 343 height 70
type textarea "**********"
click at [133, 65] on button "Power Agents" at bounding box center [151, 59] width 92 height 26
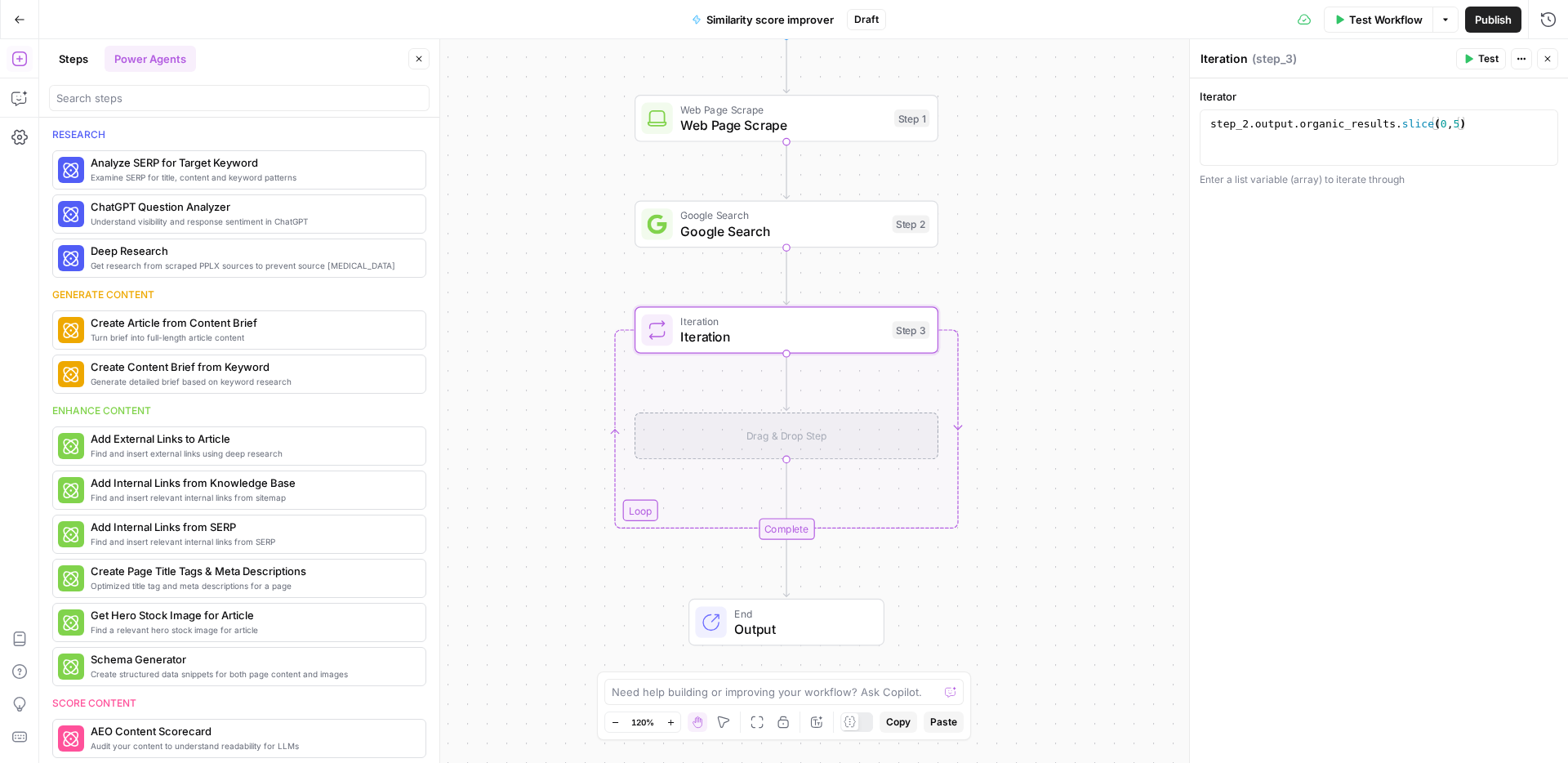
drag, startPoint x: 88, startPoint y: 58, endPoint x: 91, endPoint y: 70, distance: 12.4
click at [88, 58] on button "Steps" at bounding box center [73, 59] width 49 height 26
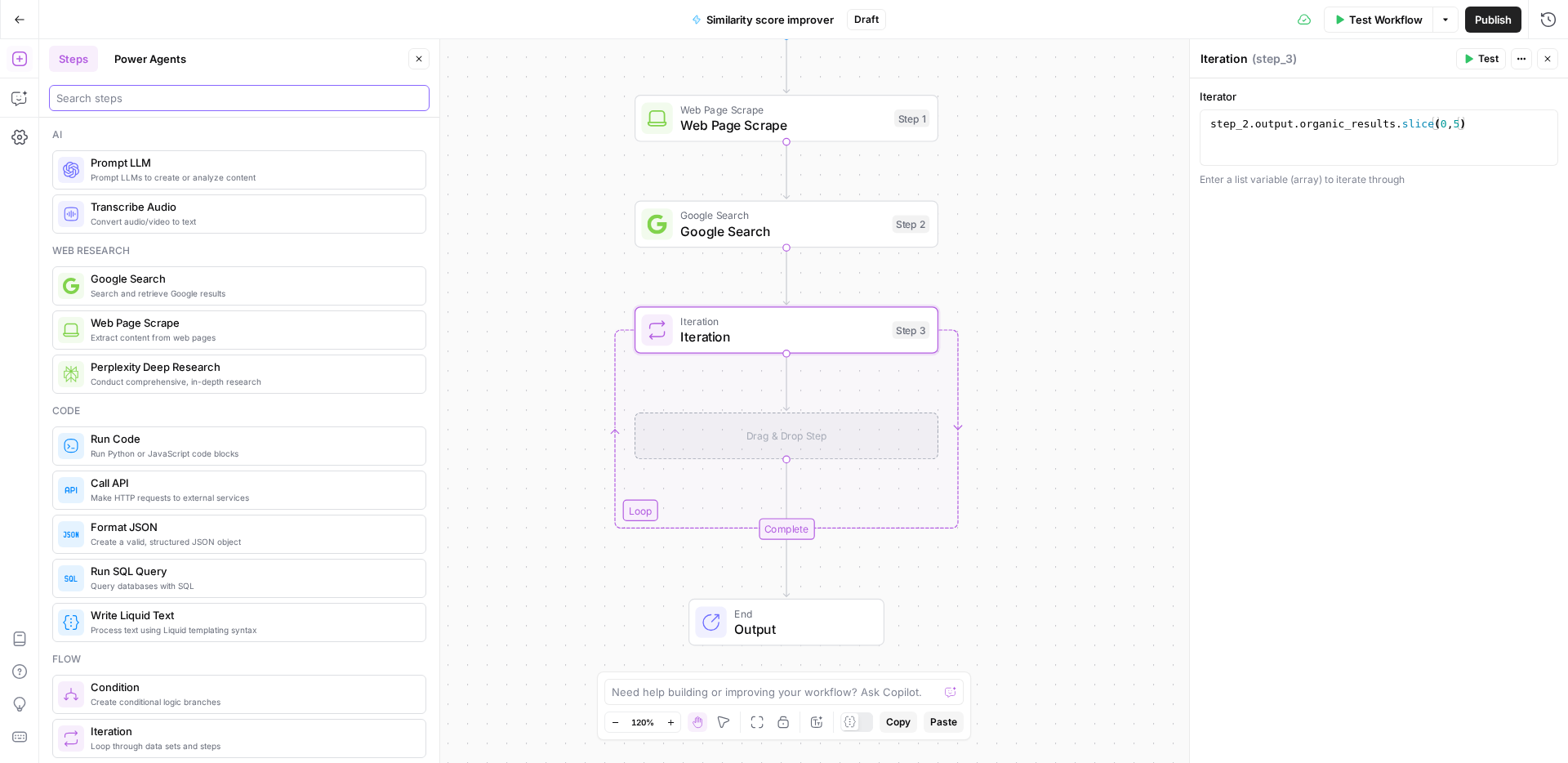
click at [106, 97] on input "search" at bounding box center [239, 98] width 365 height 16
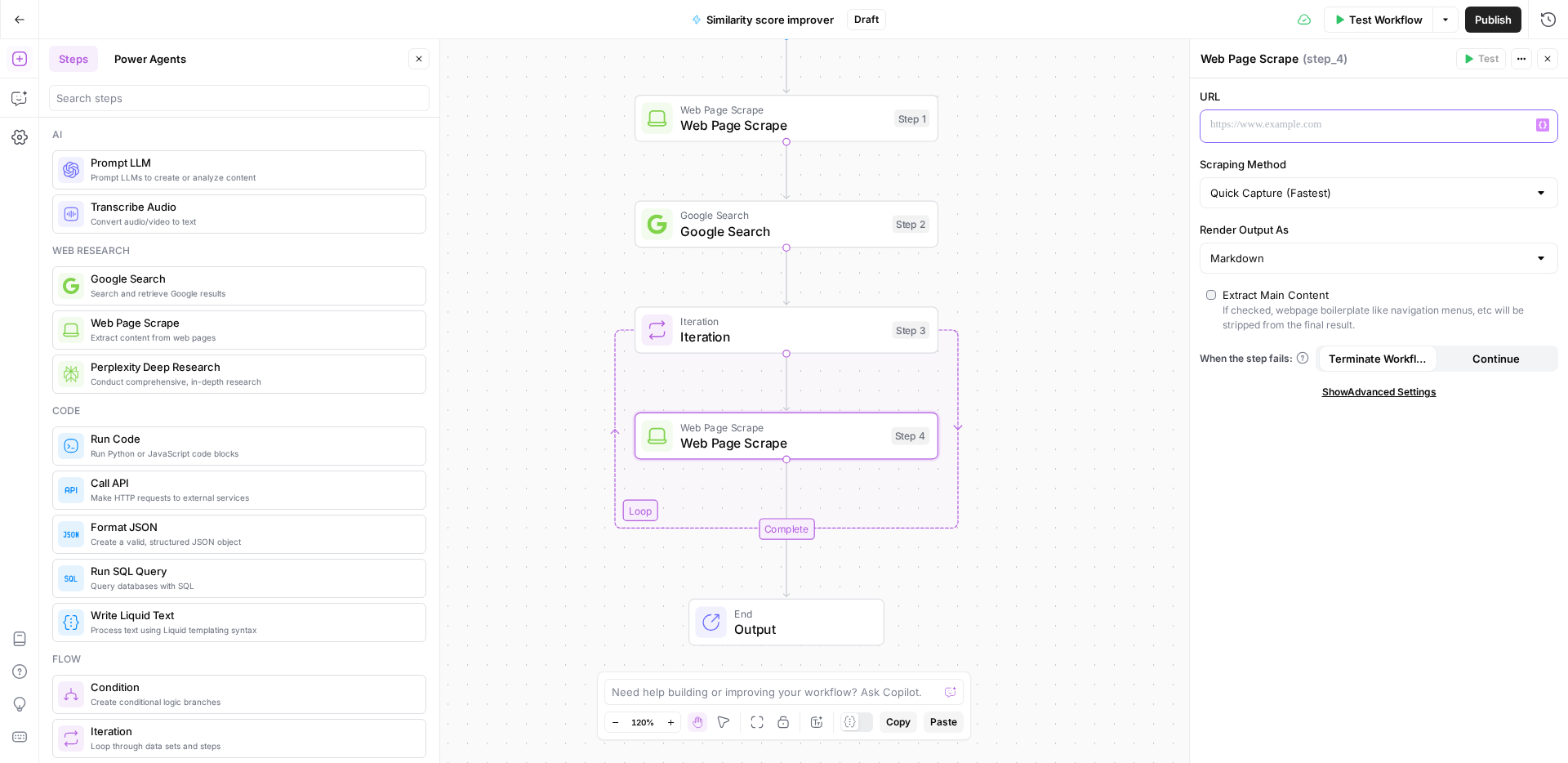
click at [1297, 129] on p at bounding box center [1365, 125] width 311 height 16
click at [1546, 135] on div "“/” to reference Variables Menu" at bounding box center [1377, 126] width 356 height 32
click at [1546, 130] on button "Variables Menu" at bounding box center [1542, 125] width 13 height 13
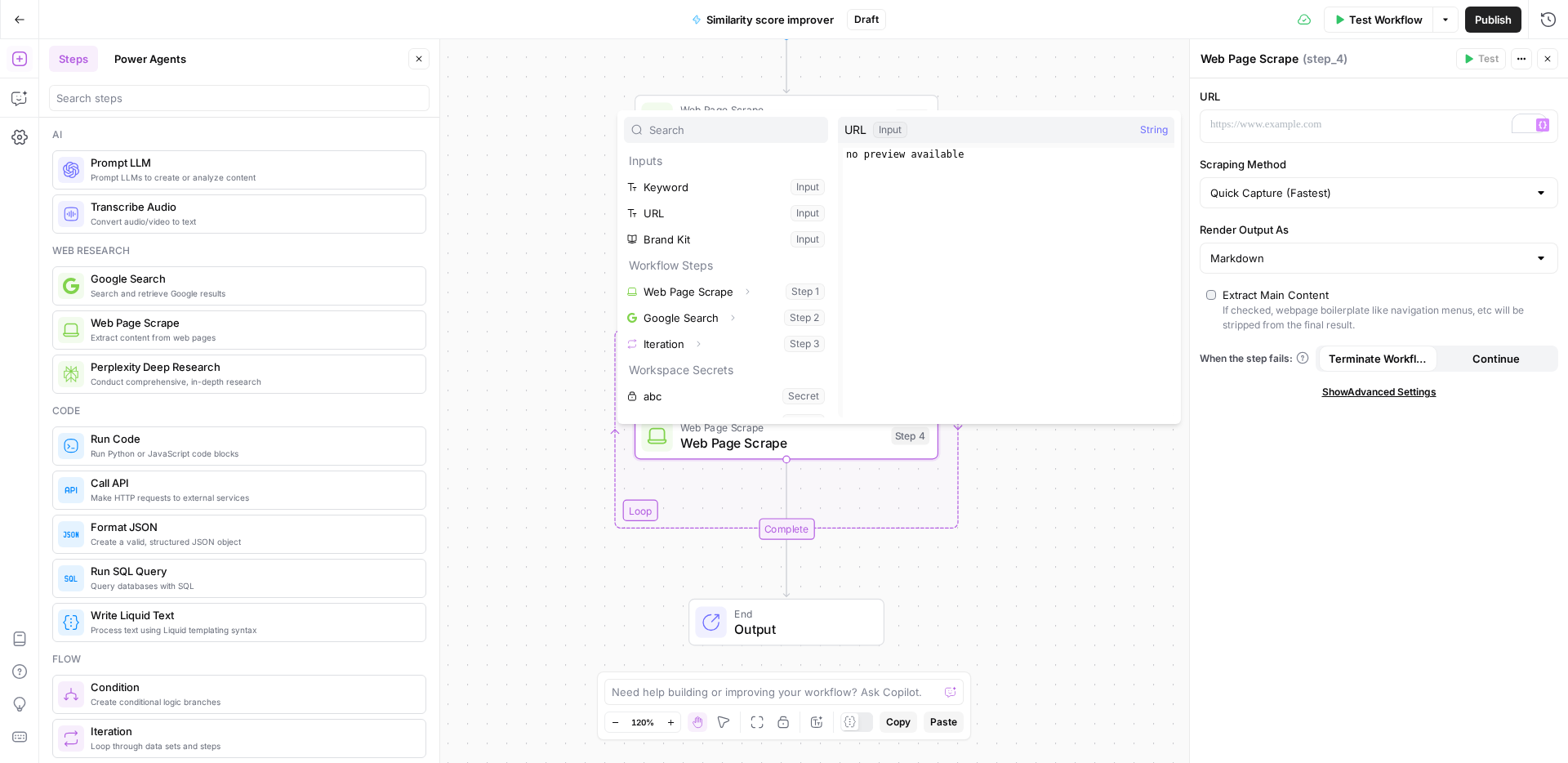
click at [1375, 385] on span "Show Advanced Settings" at bounding box center [1378, 391] width 115 height 15
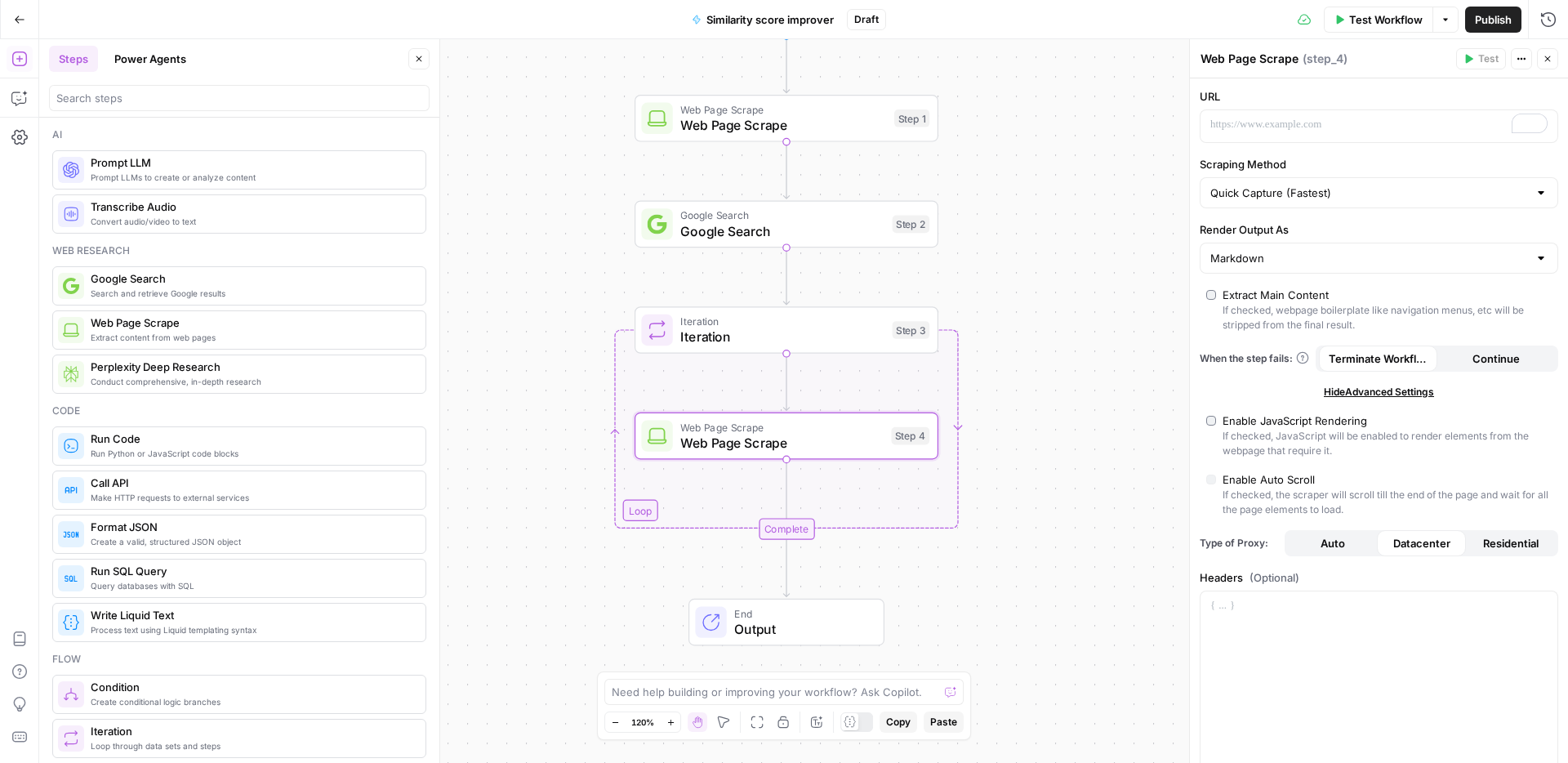
click at [1281, 146] on div "URL Scraping Method Quick Capture (Fastest) Render Output As Markdown Extract M…" at bounding box center [1378, 559] width 378 height 961
click at [1285, 127] on p "To enrich screen reader interactions, please activate Accessibility in Grammarl…" at bounding box center [1365, 125] width 311 height 16
paste div "To enrich screen reader interactions, please activate Accessibility in Grammarl…"
click at [1258, 128] on span "**********" at bounding box center [1287, 124] width 121 height 11
click at [1263, 126] on span "**********" at bounding box center [1287, 124] width 121 height 11
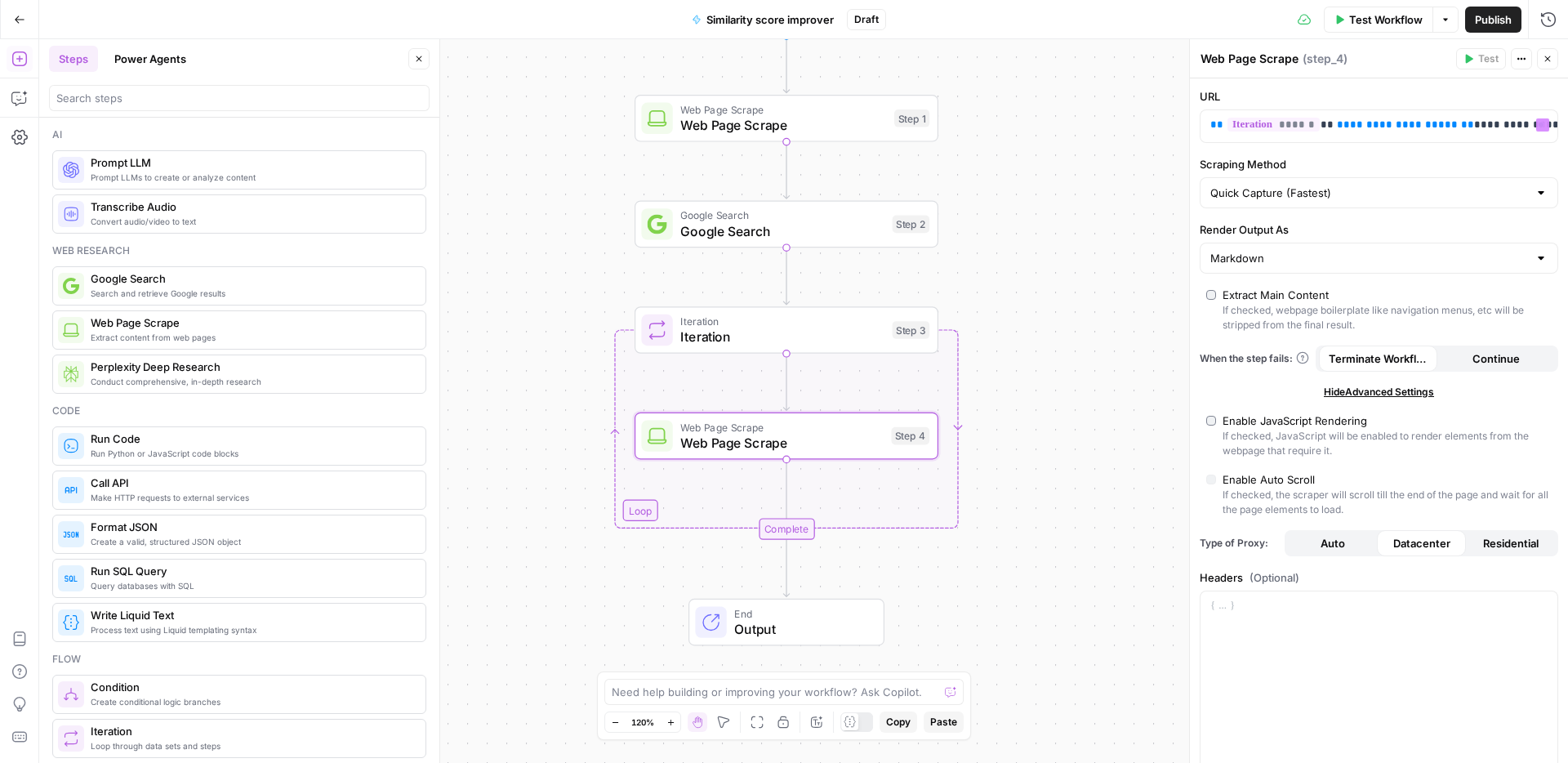
click at [1130, 451] on div "Workflow Set Inputs Inputs Web Page Scrape Web Page Scrape Step 1 Google Search…" at bounding box center [802, 400] width 1528 height 724
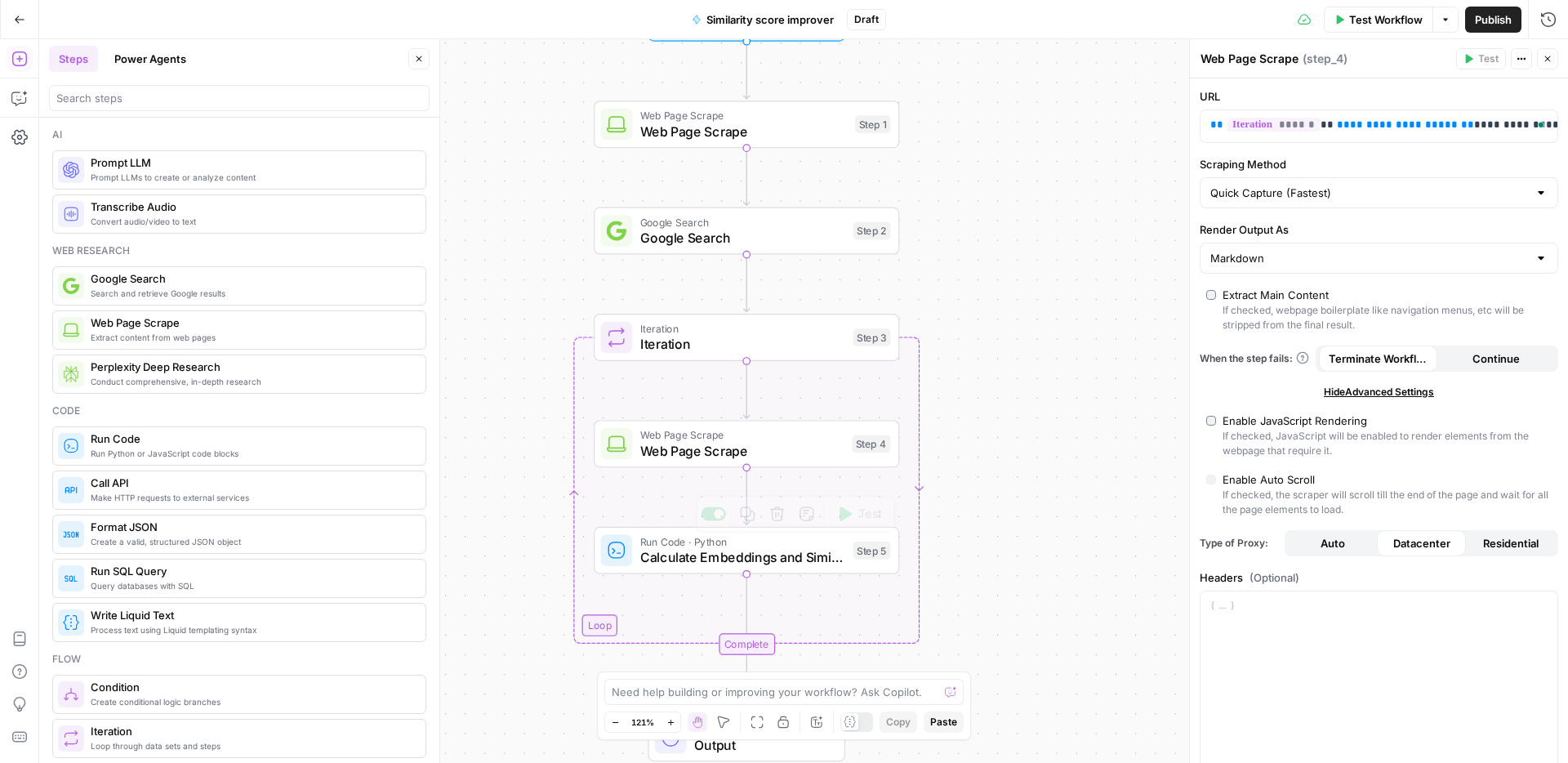
click at [781, 550] on span "Calculate Embeddings and Similarity" at bounding box center [742, 557] width 205 height 20
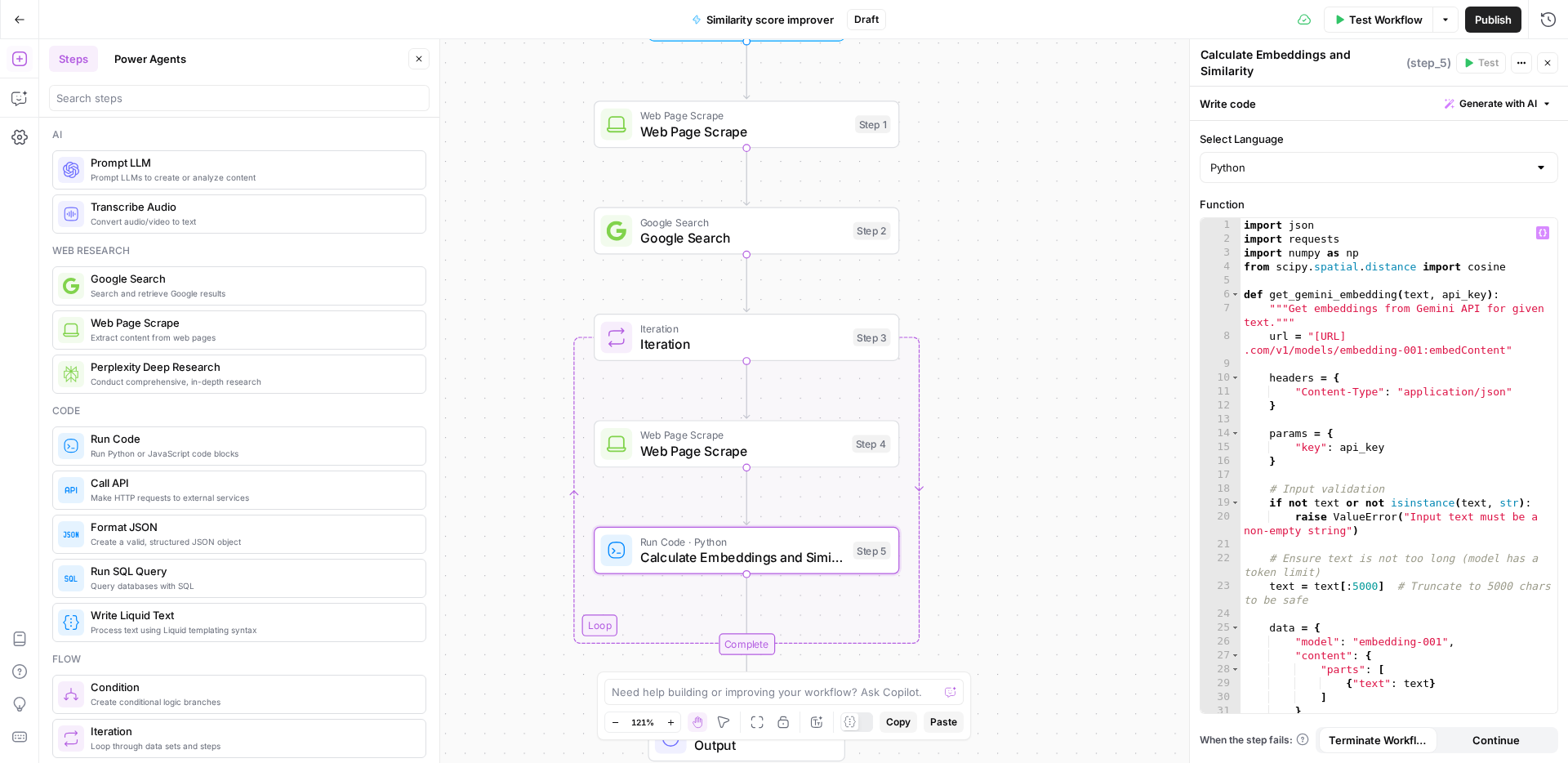
scroll to position [0, 0]
type textarea "**********"
click at [1359, 527] on div "import json import requests import numpy as np from scipy . spatial . distance …" at bounding box center [1398, 483] width 316 height 531
click at [1365, 520] on div "import json import requests import numpy as np from scipy . spatial . distance …" at bounding box center [1398, 483] width 316 height 531
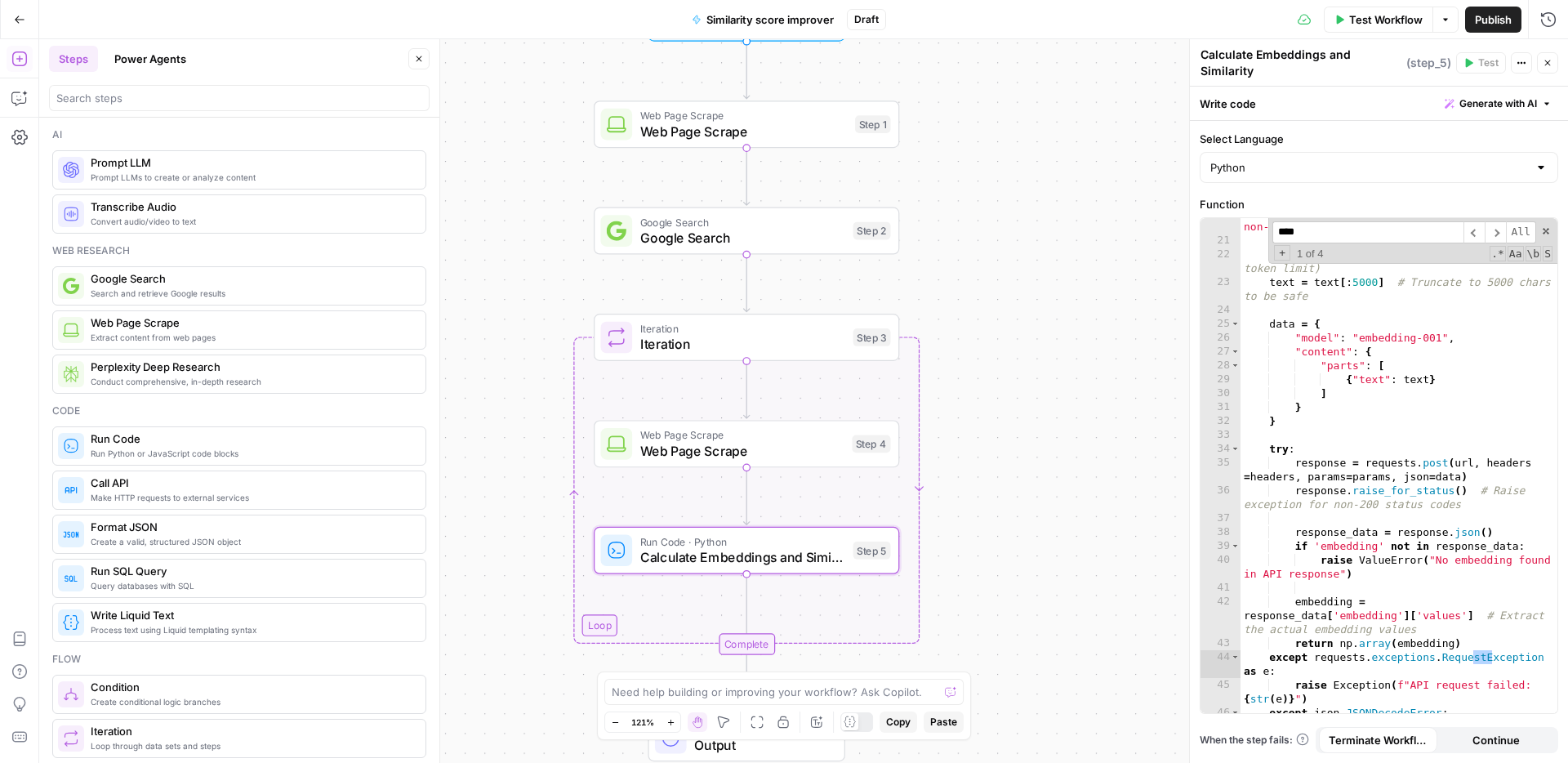
scroll to position [665, 0]
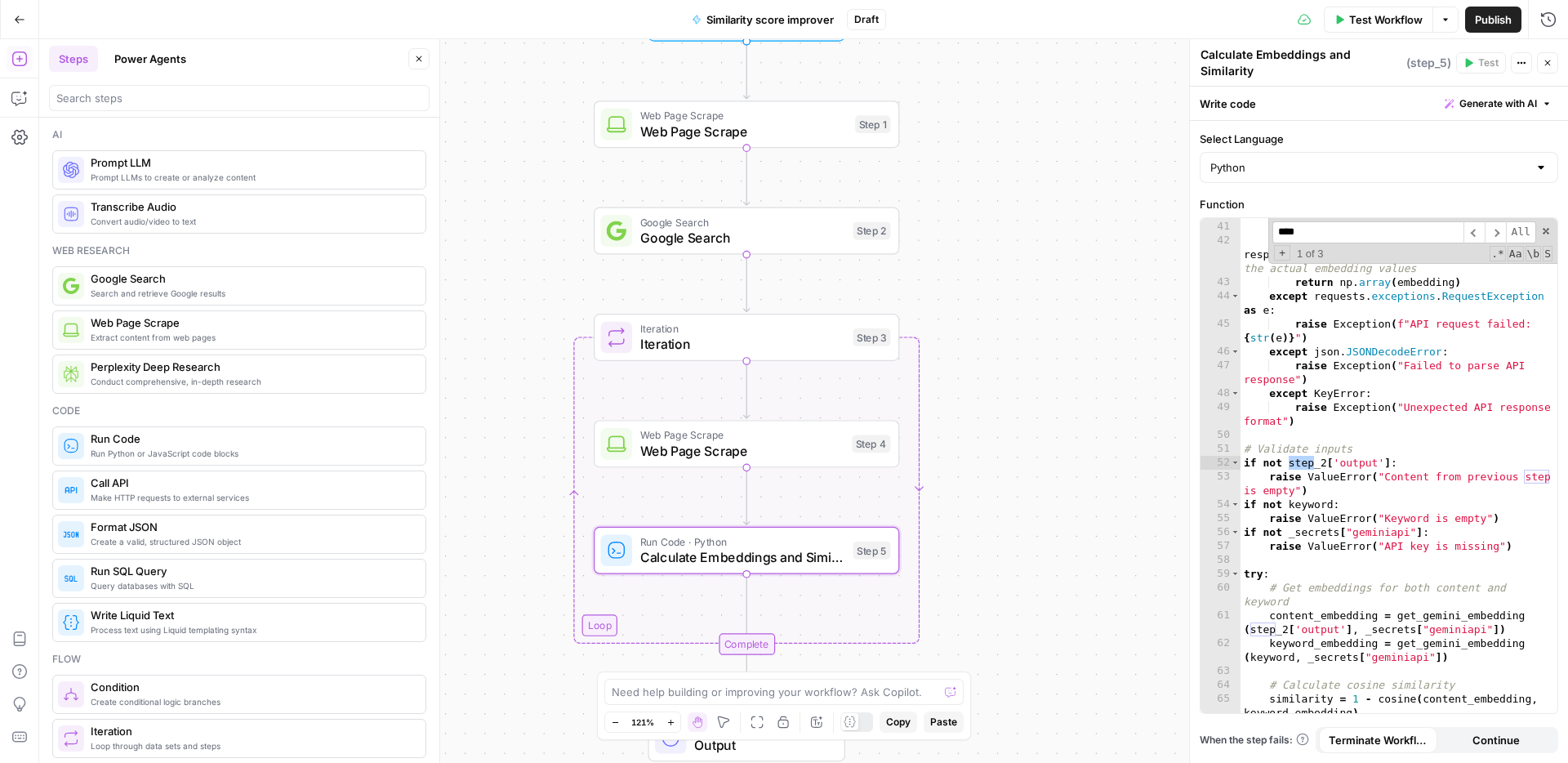
type input "****"
click at [1325, 456] on div "raise ValueError ( "No embedding found in API response" ) embedding = response_…" at bounding box center [1398, 464] width 316 height 545
click at [1493, 223] on span "​" at bounding box center [1494, 233] width 21 height 22
click at [1496, 222] on span "​" at bounding box center [1494, 233] width 21 height 22
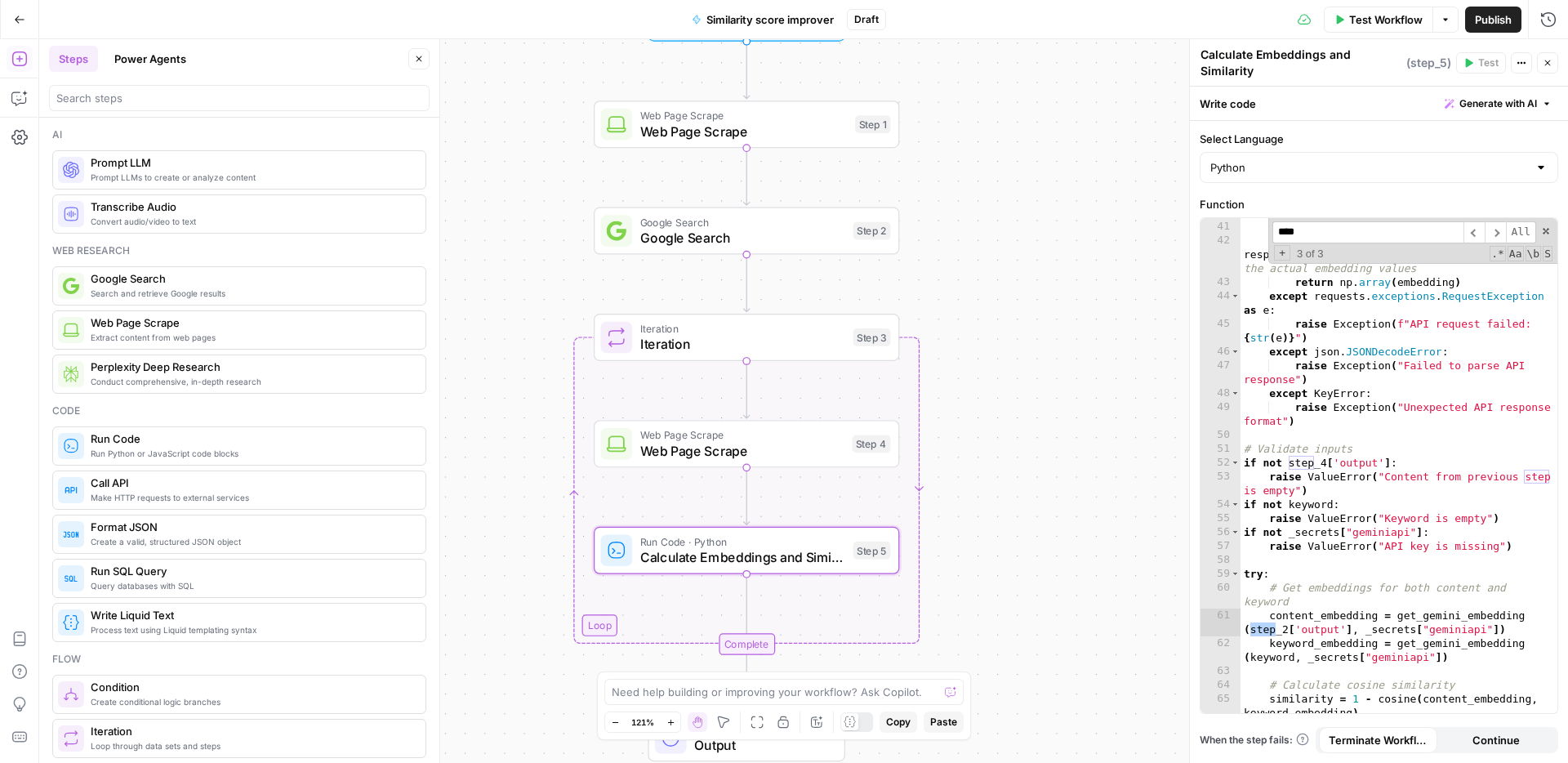
drag, startPoint x: 1288, startPoint y: 623, endPoint x: 1344, endPoint y: 613, distance: 56.9
click at [1288, 623] on div "raise ValueError ( "No embedding found in API response" ) embedding = response_…" at bounding box center [1398, 464] width 316 height 545
type textarea "**********"
click at [1109, 473] on div "Workflow Set Inputs Inputs Web Page Scrape Web Page Scrape Step 1 Google Search…" at bounding box center [802, 400] width 1528 height 724
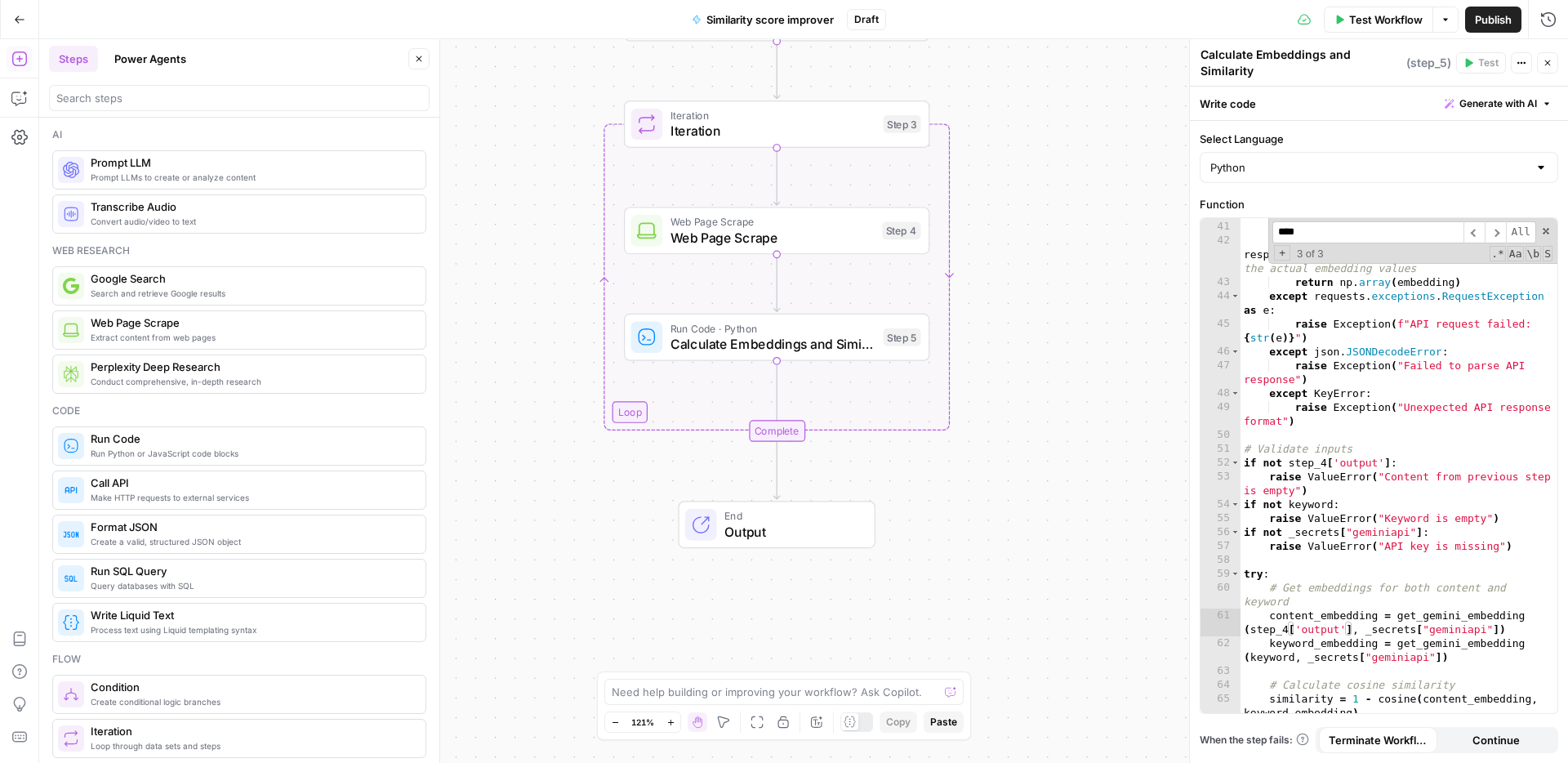
drag, startPoint x: 1065, startPoint y: 520, endPoint x: 1093, endPoint y: 270, distance: 251.6
click at [1093, 270] on div "Workflow Set Inputs Inputs Web Page Scrape Web Page Scrape Step 1 Google Search…" at bounding box center [802, 400] width 1528 height 724
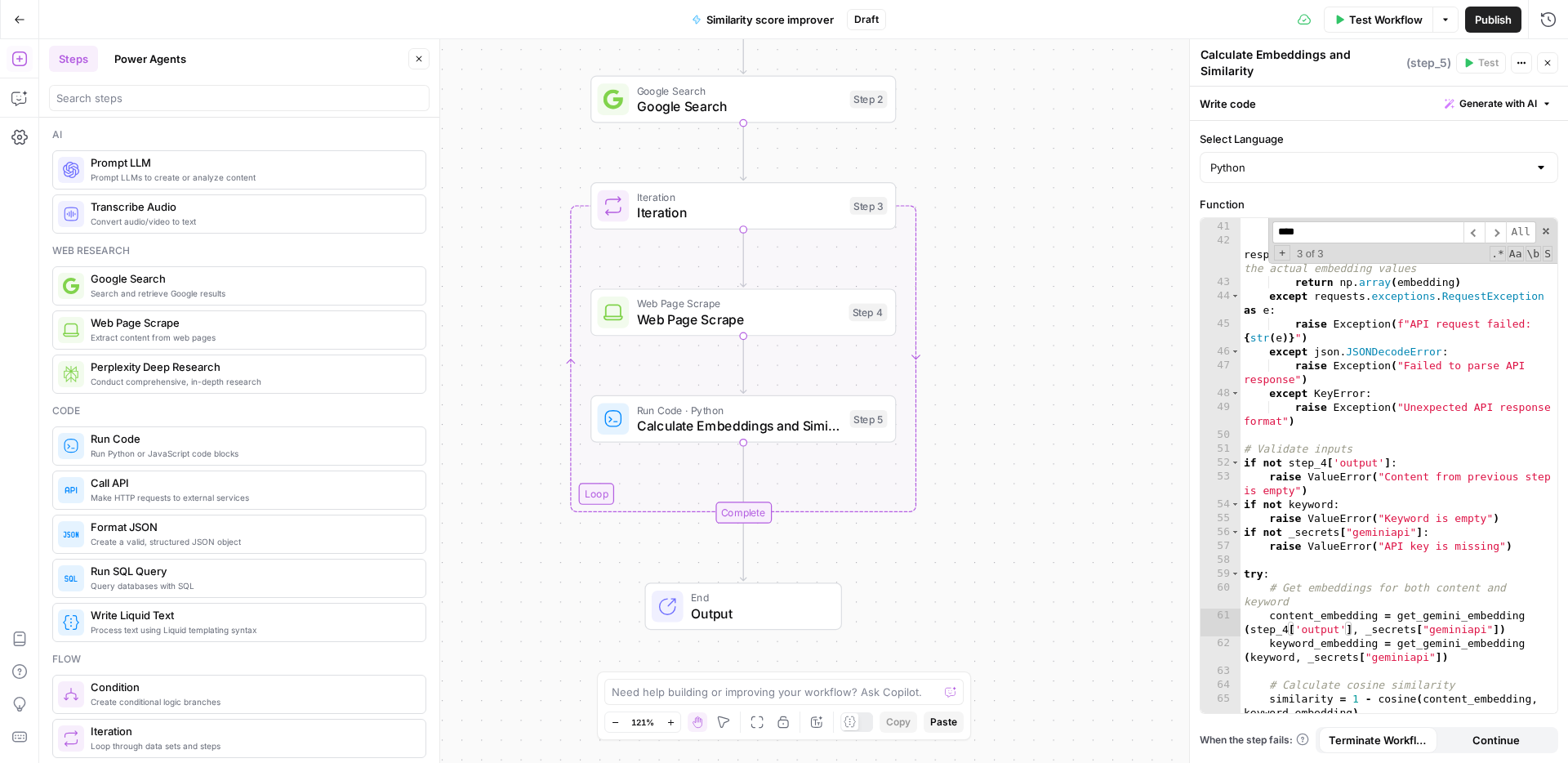
drag, startPoint x: 1093, startPoint y: 270, endPoint x: 1059, endPoint y: 397, distance: 131.5
click at [1059, 397] on div "Workflow Set Inputs Inputs Web Page Scrape Web Page Scrape Step 1 Google Search…" at bounding box center [802, 400] width 1528 height 724
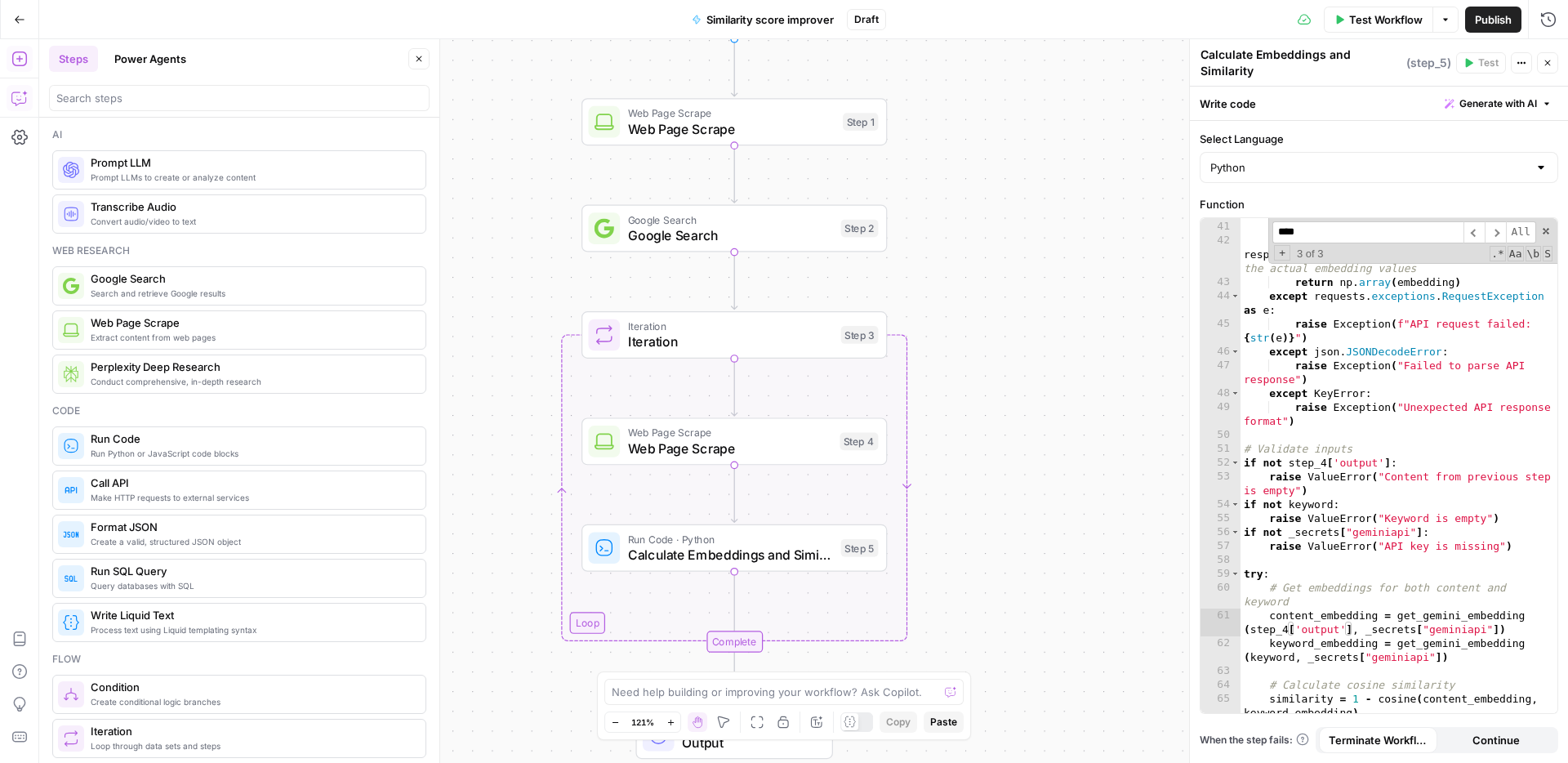
drag, startPoint x: 971, startPoint y: 191, endPoint x: 962, endPoint y: 320, distance: 129.3
click at [962, 320] on div "Workflow Set Inputs Inputs Web Page Scrape Web Page Scrape Step 1 Google Search…" at bounding box center [802, 400] width 1528 height 724
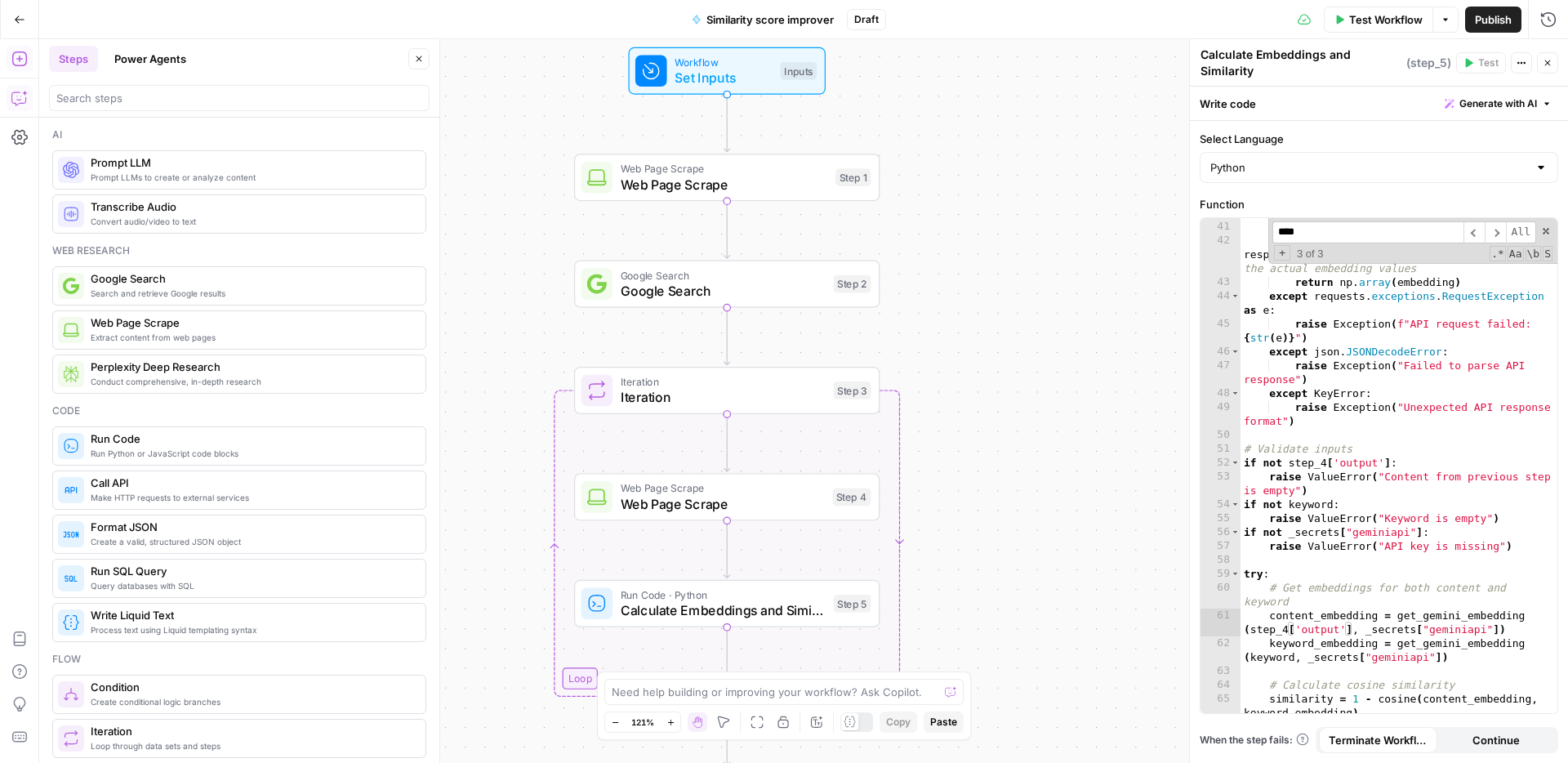
drag, startPoint x: 963, startPoint y: 318, endPoint x: 936, endPoint y: 502, distance: 186.0
click at [936, 502] on div "Workflow Set Inputs Inputs Web Page Scrape Web Page Scrape Step 1 Google Search…" at bounding box center [802, 400] width 1528 height 724
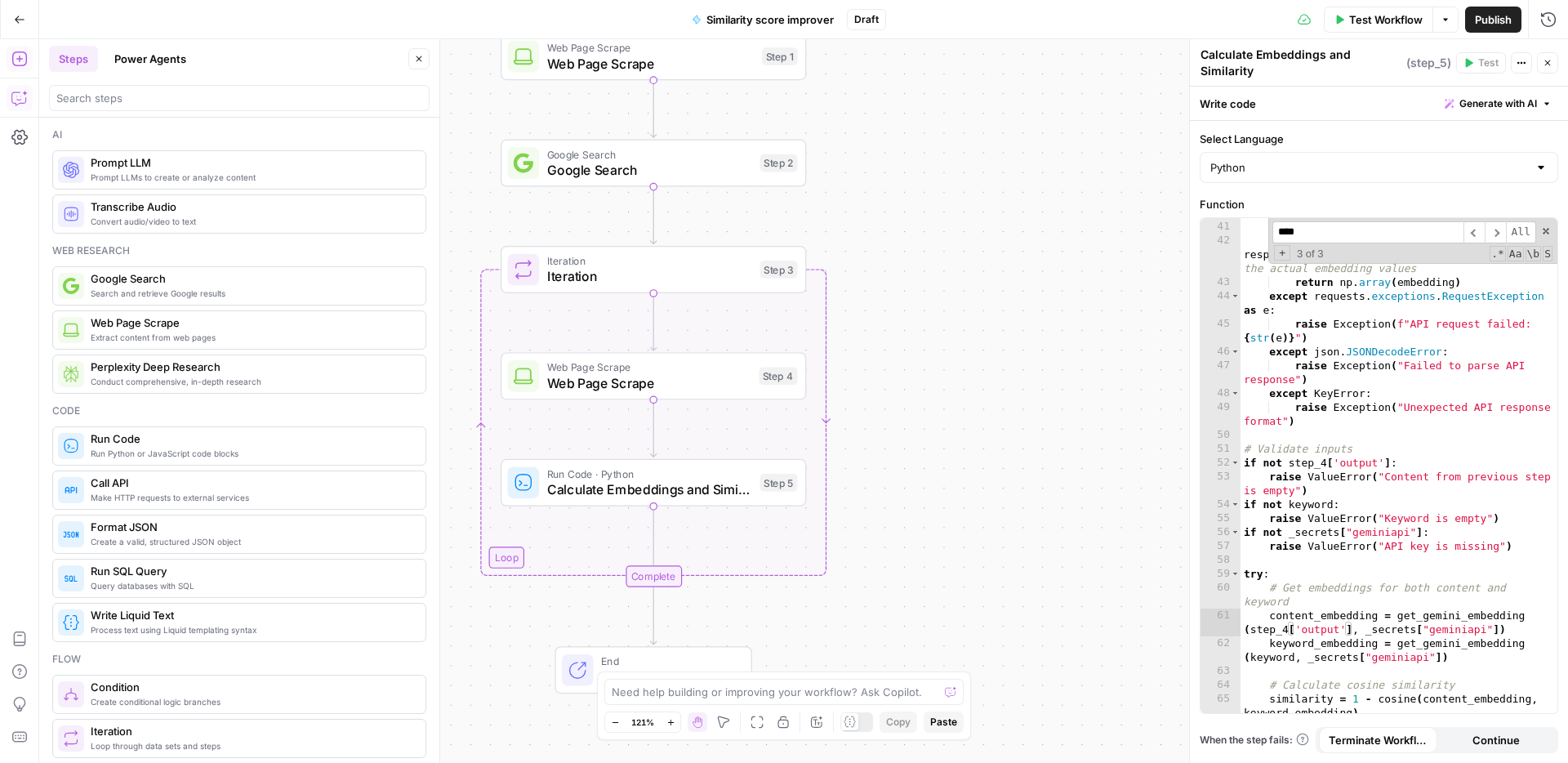
drag, startPoint x: 962, startPoint y: 460, endPoint x: 908, endPoint y: 211, distance: 254.8
click at [908, 211] on div "Workflow Set Inputs Inputs Web Page Scrape Web Page Scrape Step 1 Google Search…" at bounding box center [802, 400] width 1528 height 724
click at [702, 477] on span "Run Code · Python" at bounding box center [649, 473] width 205 height 16
click at [656, 453] on icon "button" at bounding box center [655, 445] width 16 height 16
click at [1021, 482] on div "Workflow Set Inputs Inputs Web Page Scrape Web Page Scrape Step 1 Google Search…" at bounding box center [802, 400] width 1528 height 724
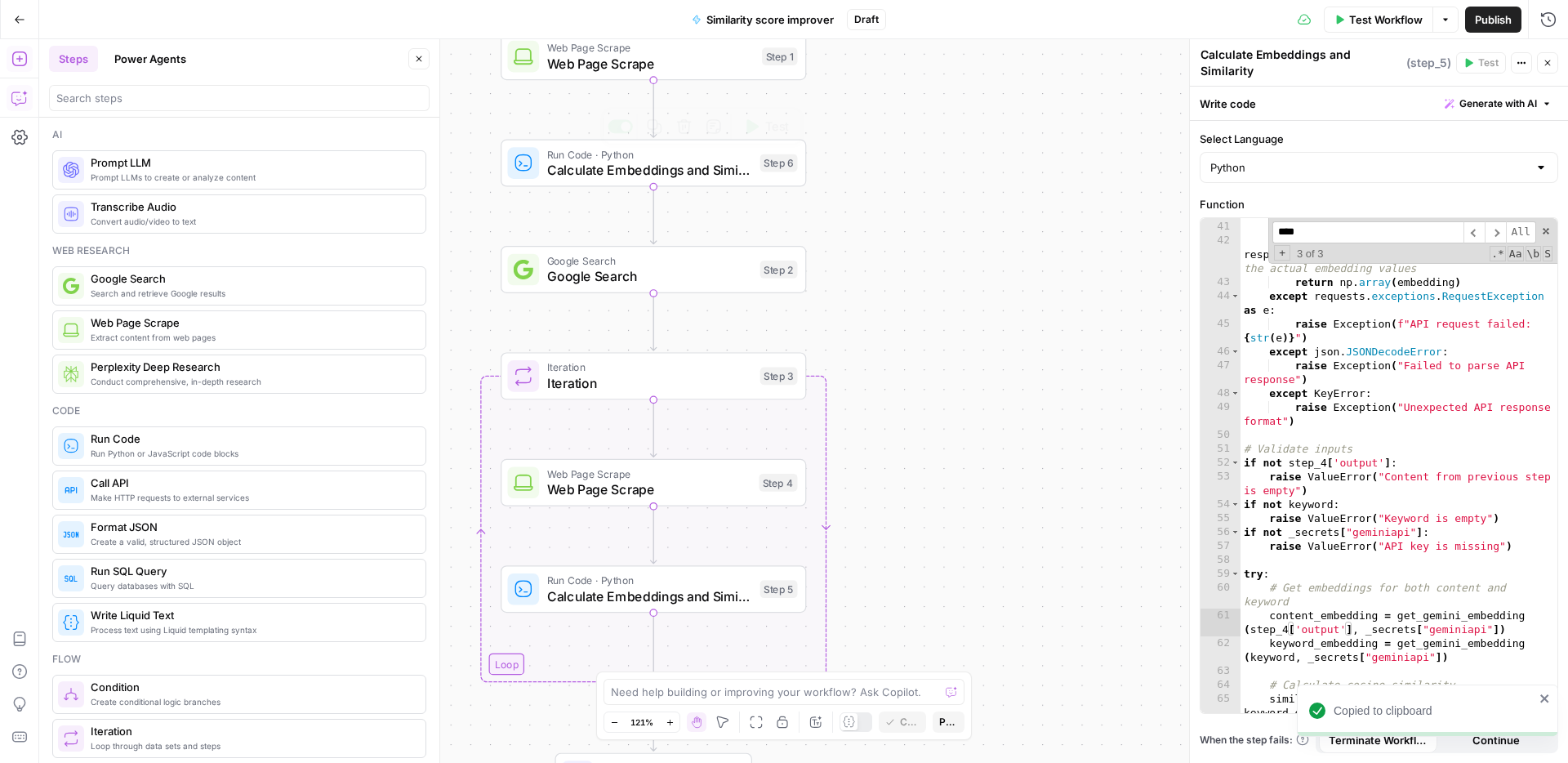
drag, startPoint x: 895, startPoint y: 176, endPoint x: 891, endPoint y: 307, distance: 131.1
click at [898, 307] on div "Workflow Set Inputs Inputs Web Page Scrape Web Page Scrape Step 1 Run Code · Py…" at bounding box center [802, 400] width 1528 height 724
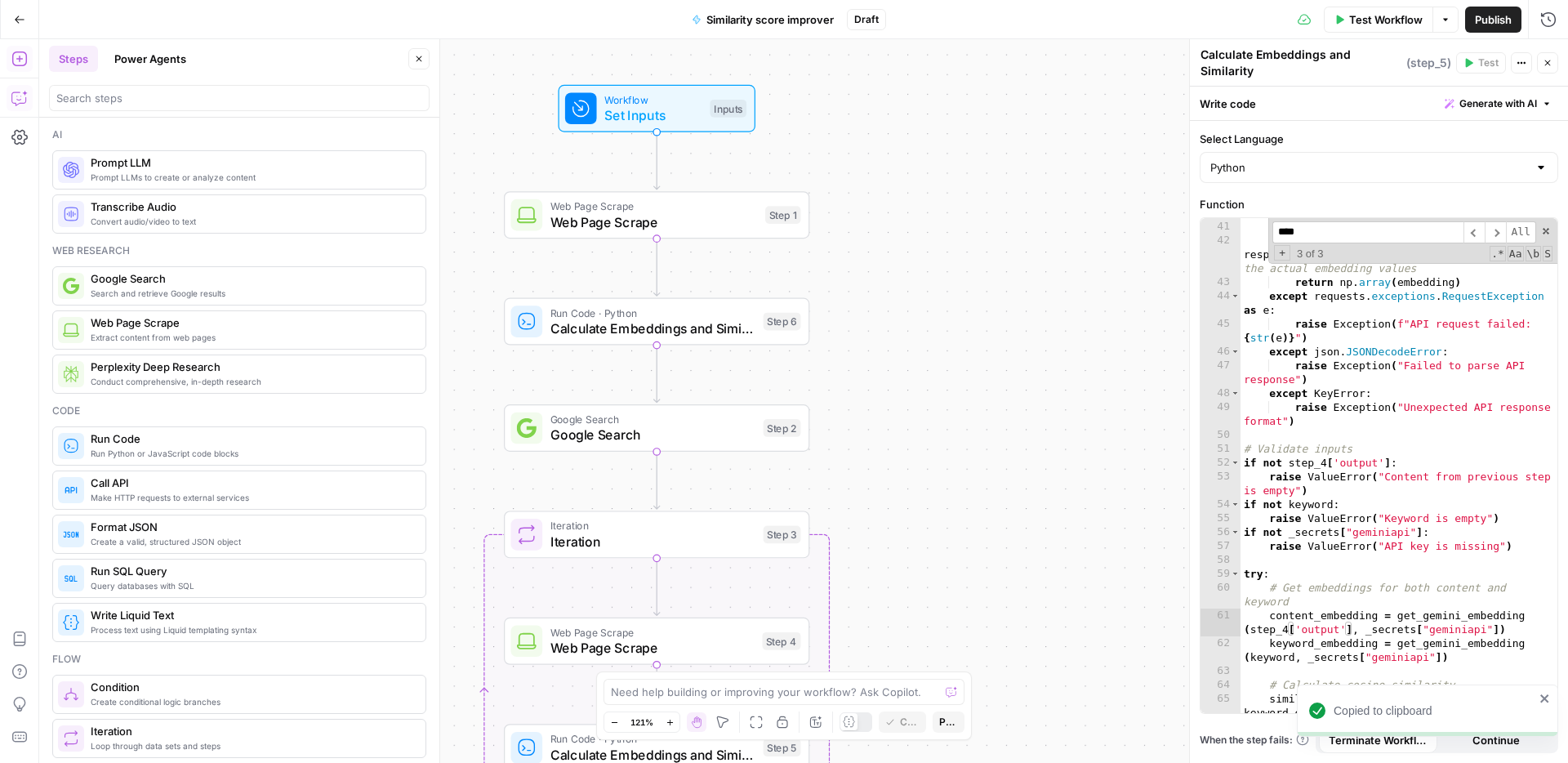
click at [742, 334] on span "Calculate Embeddings and Similarity" at bounding box center [652, 329] width 205 height 20
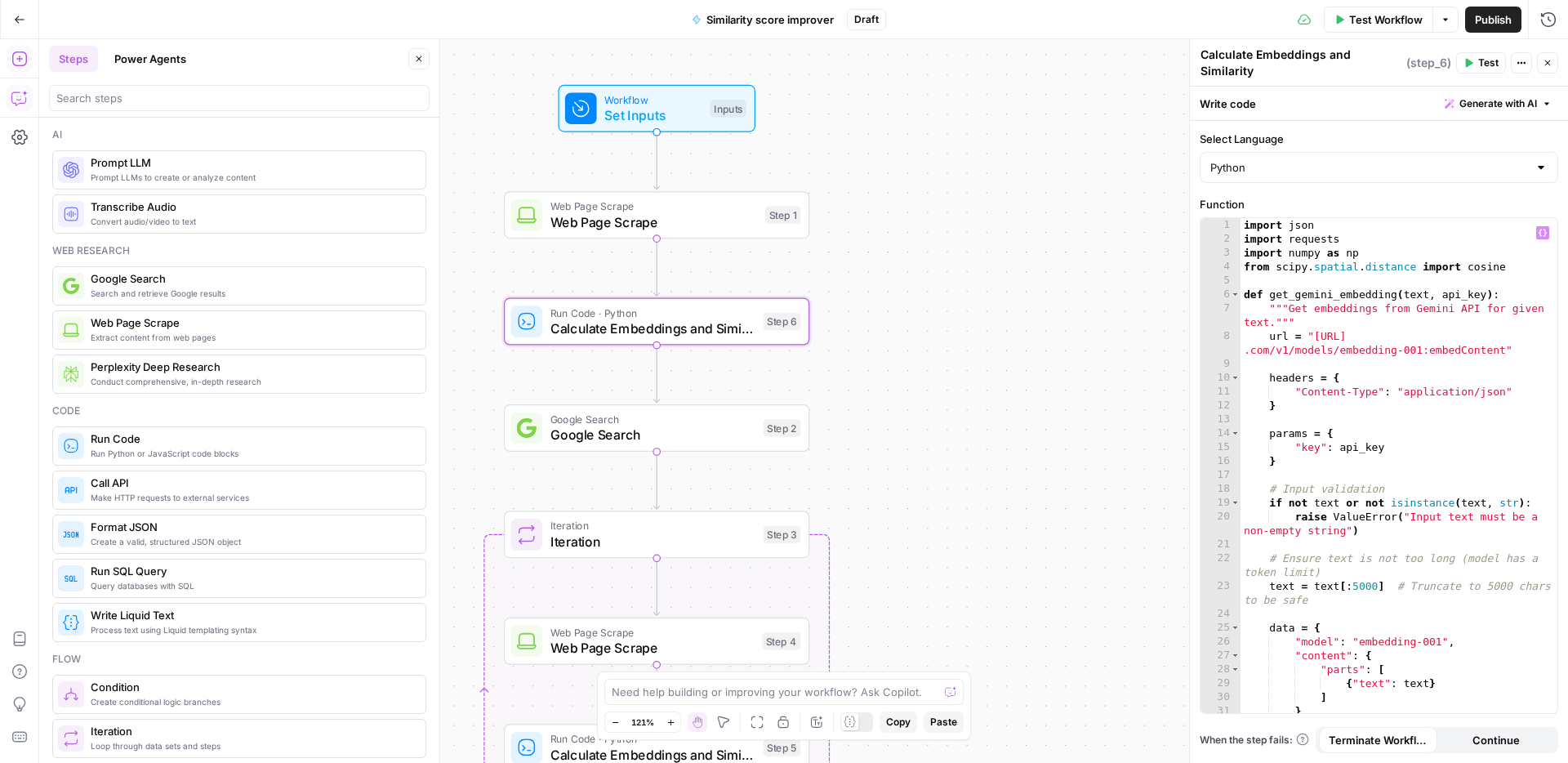
click at [1361, 476] on div "import json import requests import numpy as np from scipy . spatial . distance …" at bounding box center [1398, 479] width 316 height 523
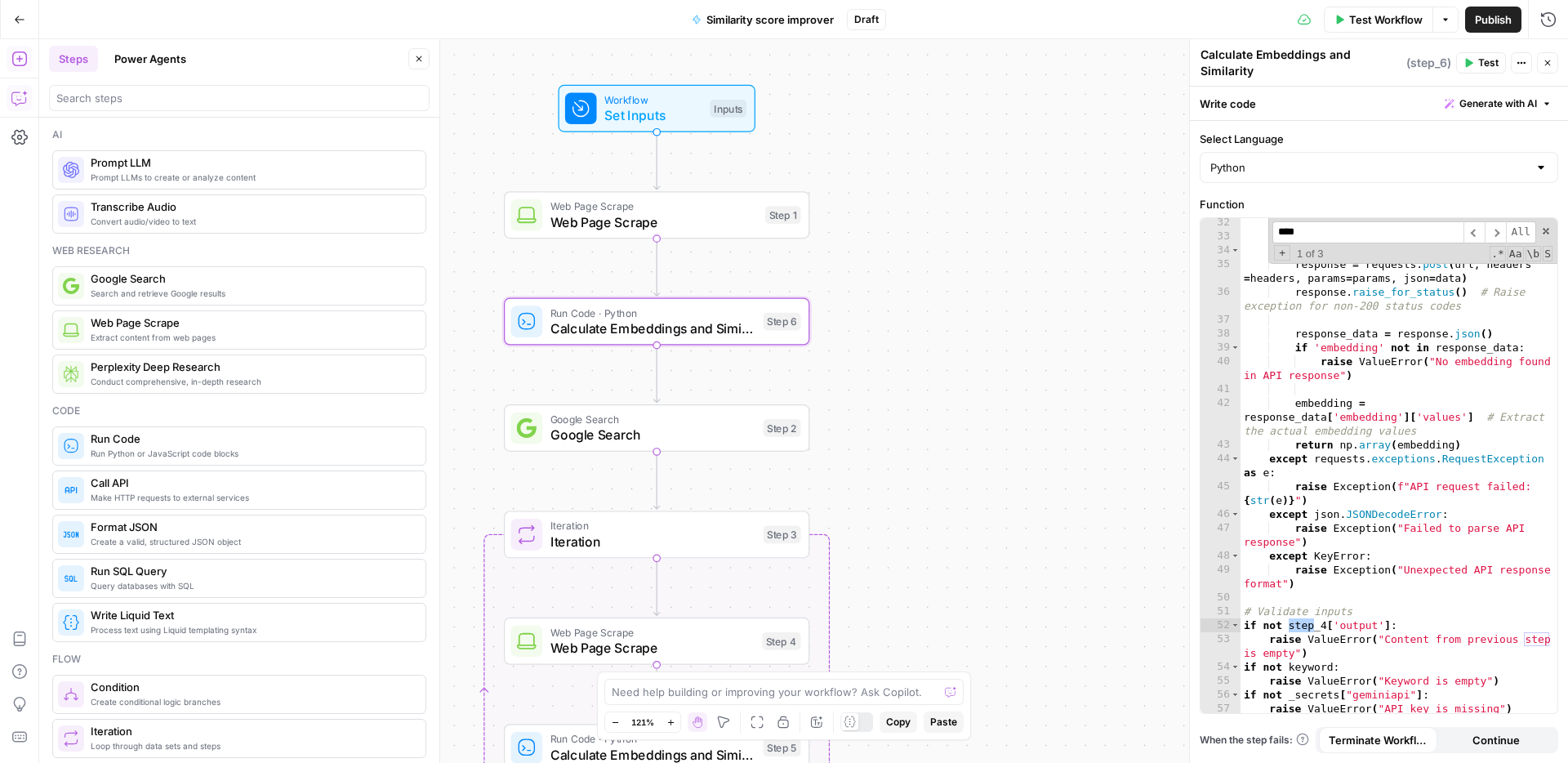
type input "****"
click at [1322, 629] on div "} try : response = requests . post ( url , headers = headers , params = params …" at bounding box center [1398, 477] width 316 height 523
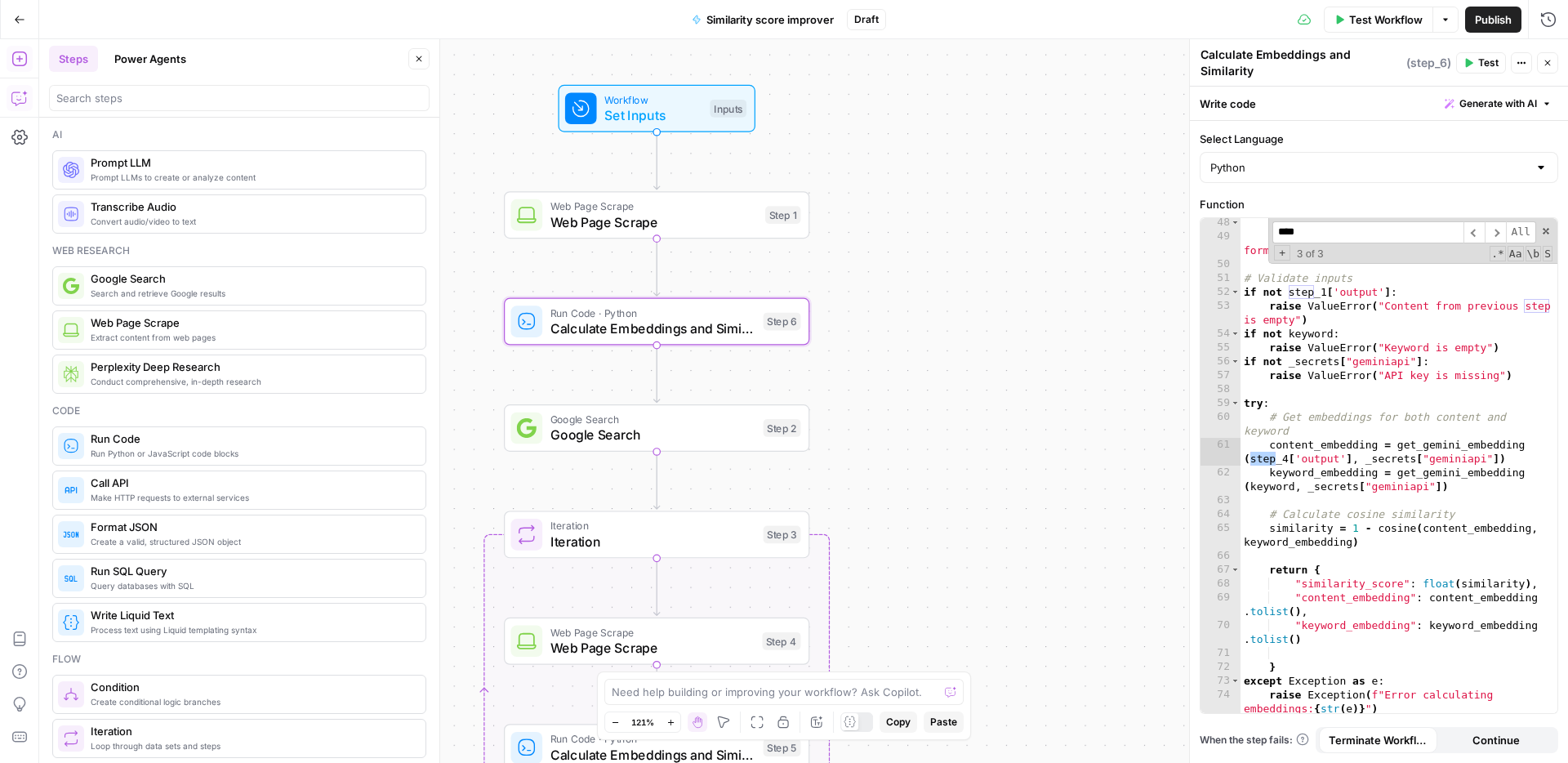
scroll to position [836, 0]
drag, startPoint x: 1287, startPoint y: 460, endPoint x: 1324, endPoint y: 451, distance: 38.1
click at [1288, 460] on div "except KeyError : raise Exception ( "Unexpected API response format" ) # Valida…" at bounding box center [1398, 483] width 316 height 536
type textarea "**********"
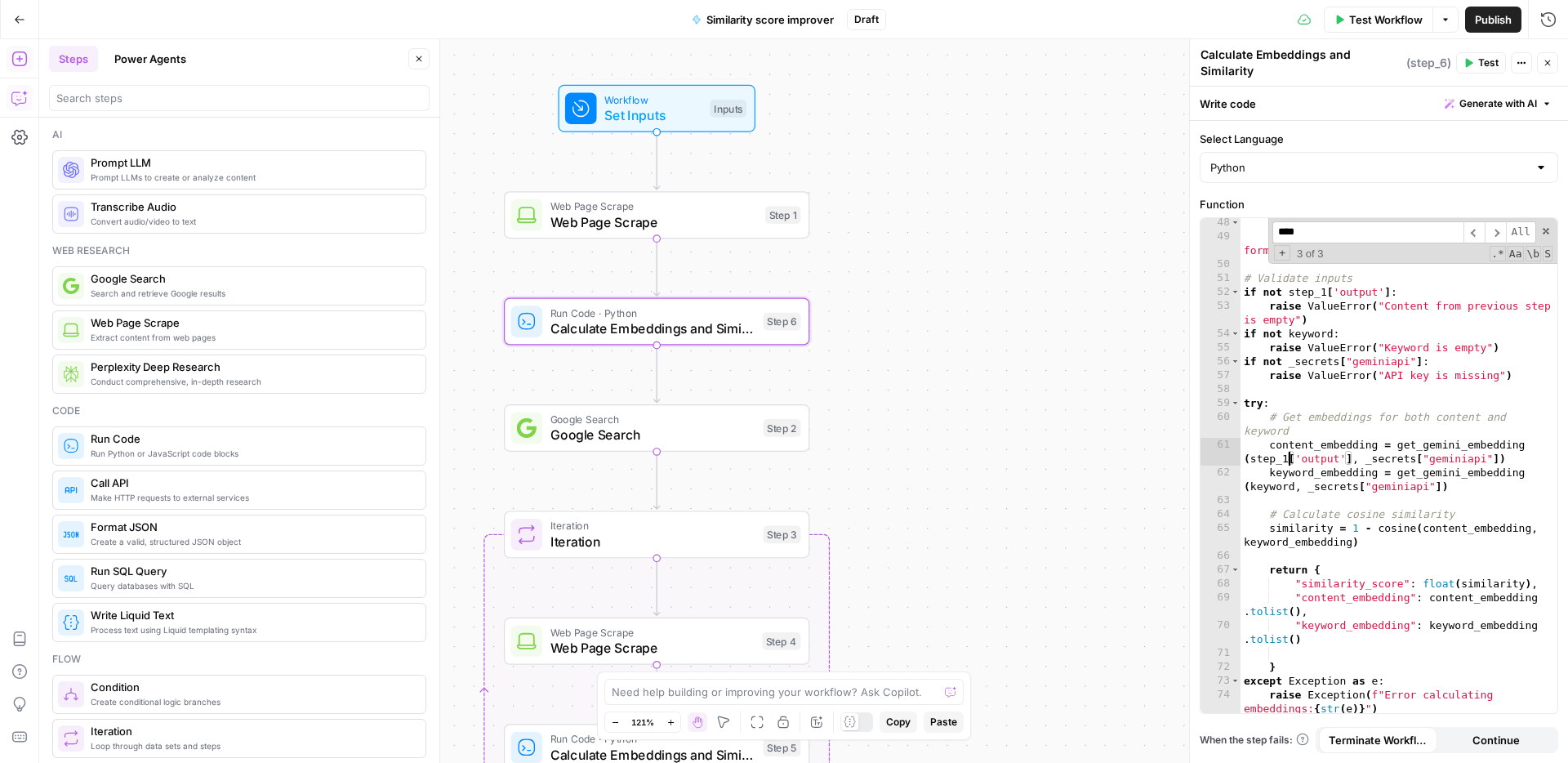
click at [1080, 465] on div "Workflow Set Inputs Inputs Web Page Scrape Web Page Scrape Step 1 Run Code · Py…" at bounding box center [802, 400] width 1528 height 724
click at [1547, 67] on icon "button" at bounding box center [1547, 63] width 10 height 10
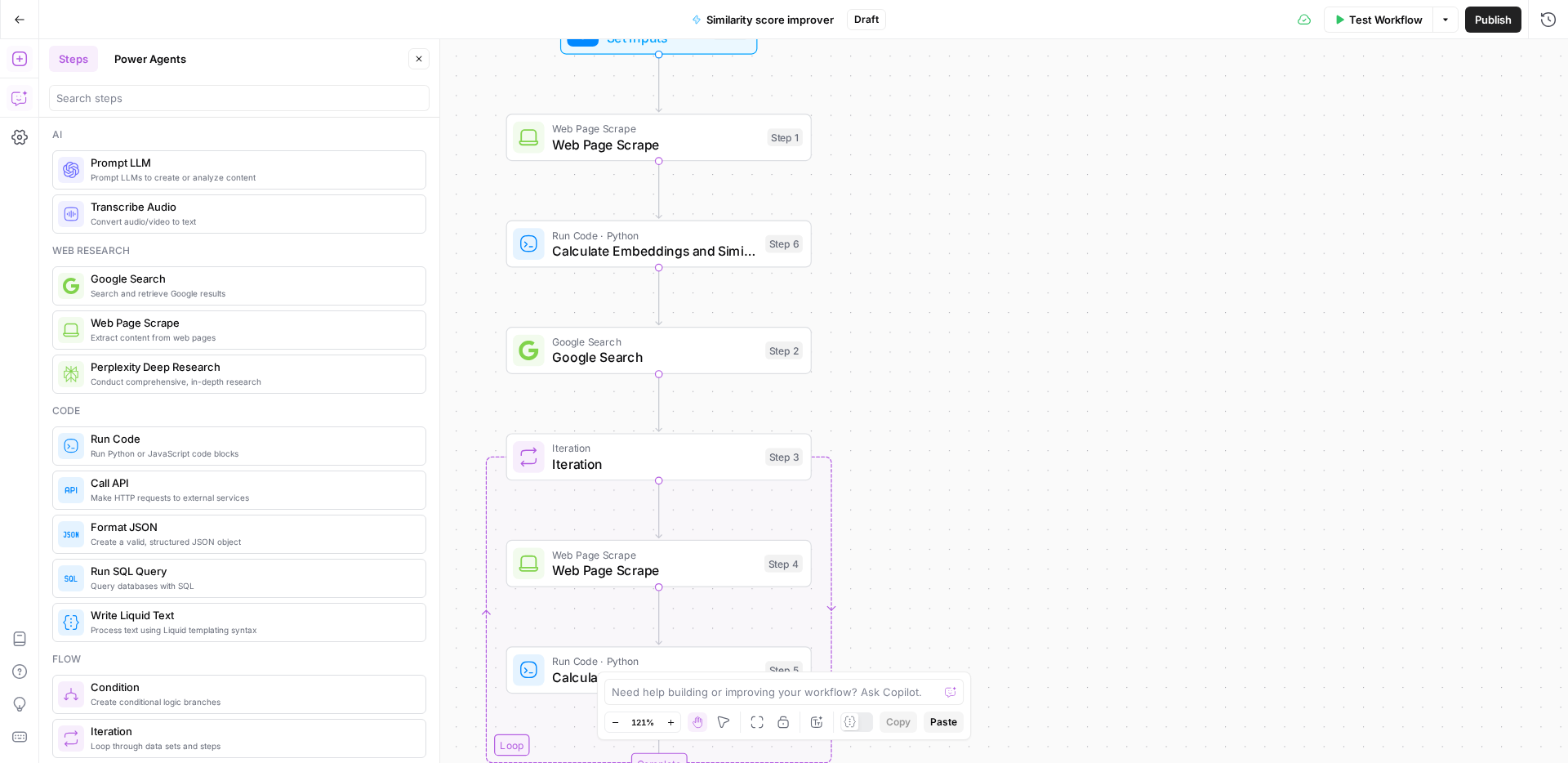
drag, startPoint x: 1105, startPoint y: 379, endPoint x: 1116, endPoint y: 294, distance: 85.7
click at [1120, 283] on div "Workflow Set Inputs Inputs Web Page Scrape Web Page Scrape Step 1 Run Code · Py…" at bounding box center [802, 400] width 1528 height 724
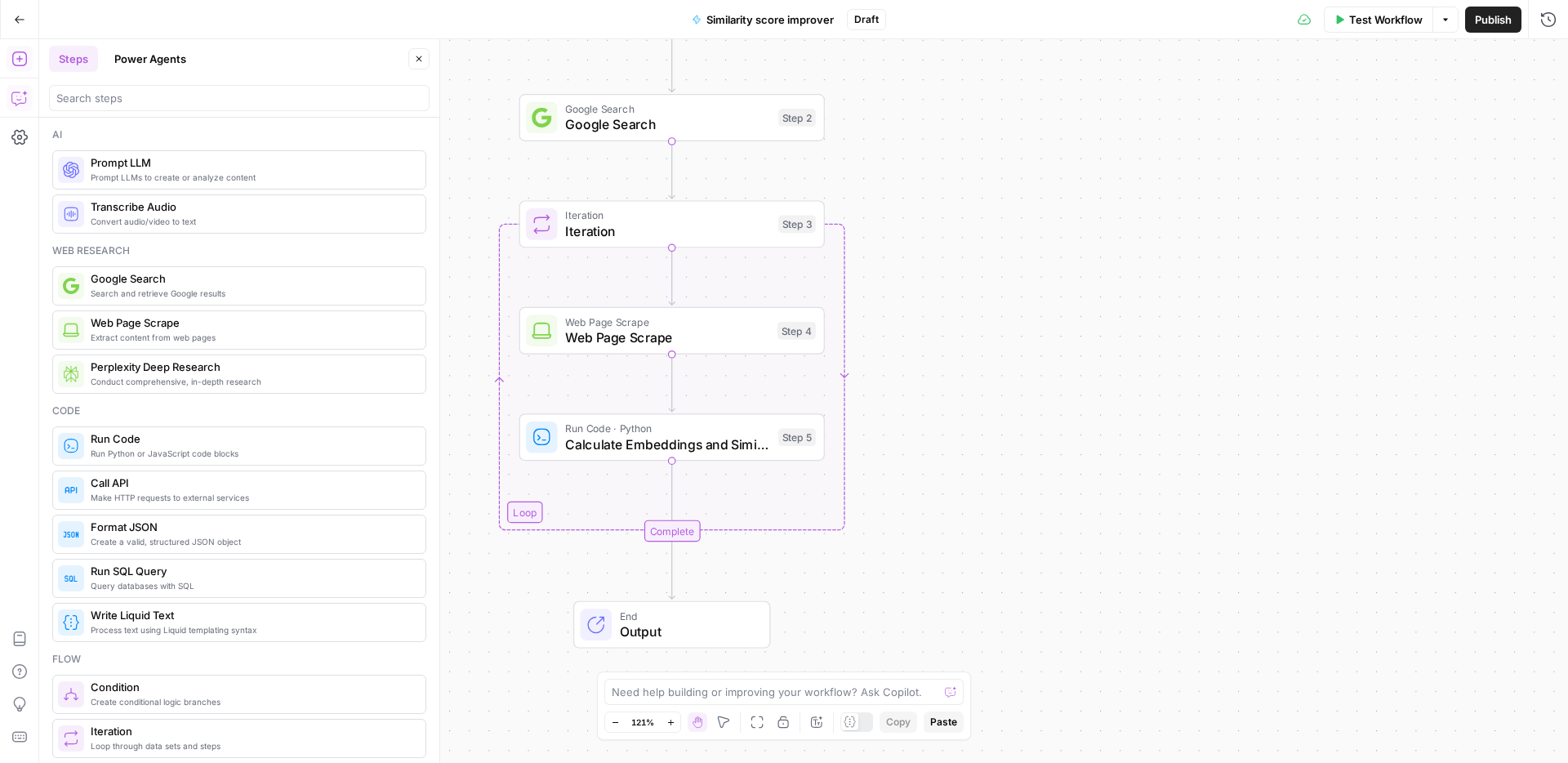
drag, startPoint x: 1074, startPoint y: 314, endPoint x: 1071, endPoint y: 297, distance: 17.3
click at [1071, 297] on div "Workflow Set Inputs Inputs Web Page Scrape Web Page Scrape Step 1 Run Code · Py…" at bounding box center [802, 400] width 1528 height 724
click at [1071, 296] on div "Workflow Set Inputs Inputs Web Page Scrape Web Page Scrape Step 1 Run Code · Py…" at bounding box center [802, 400] width 1528 height 724
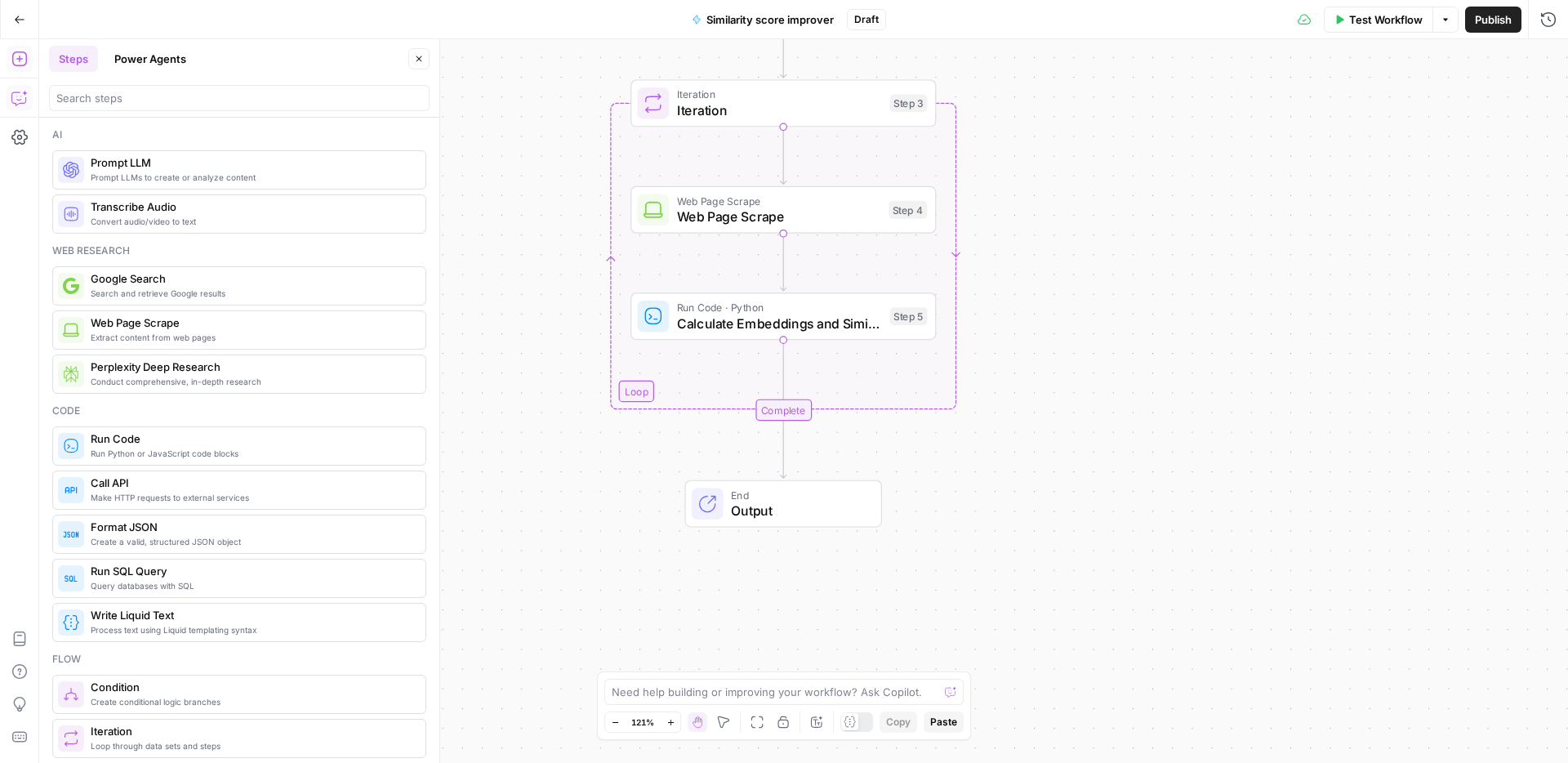
drag, startPoint x: 1116, startPoint y: 466, endPoint x: 1138, endPoint y: 437, distance: 36.4
click at [1138, 437] on div "Workflow Set Inputs Inputs Web Page Scrape Web Page Scrape Step 1 Run Code · Py…" at bounding box center [802, 400] width 1528 height 724
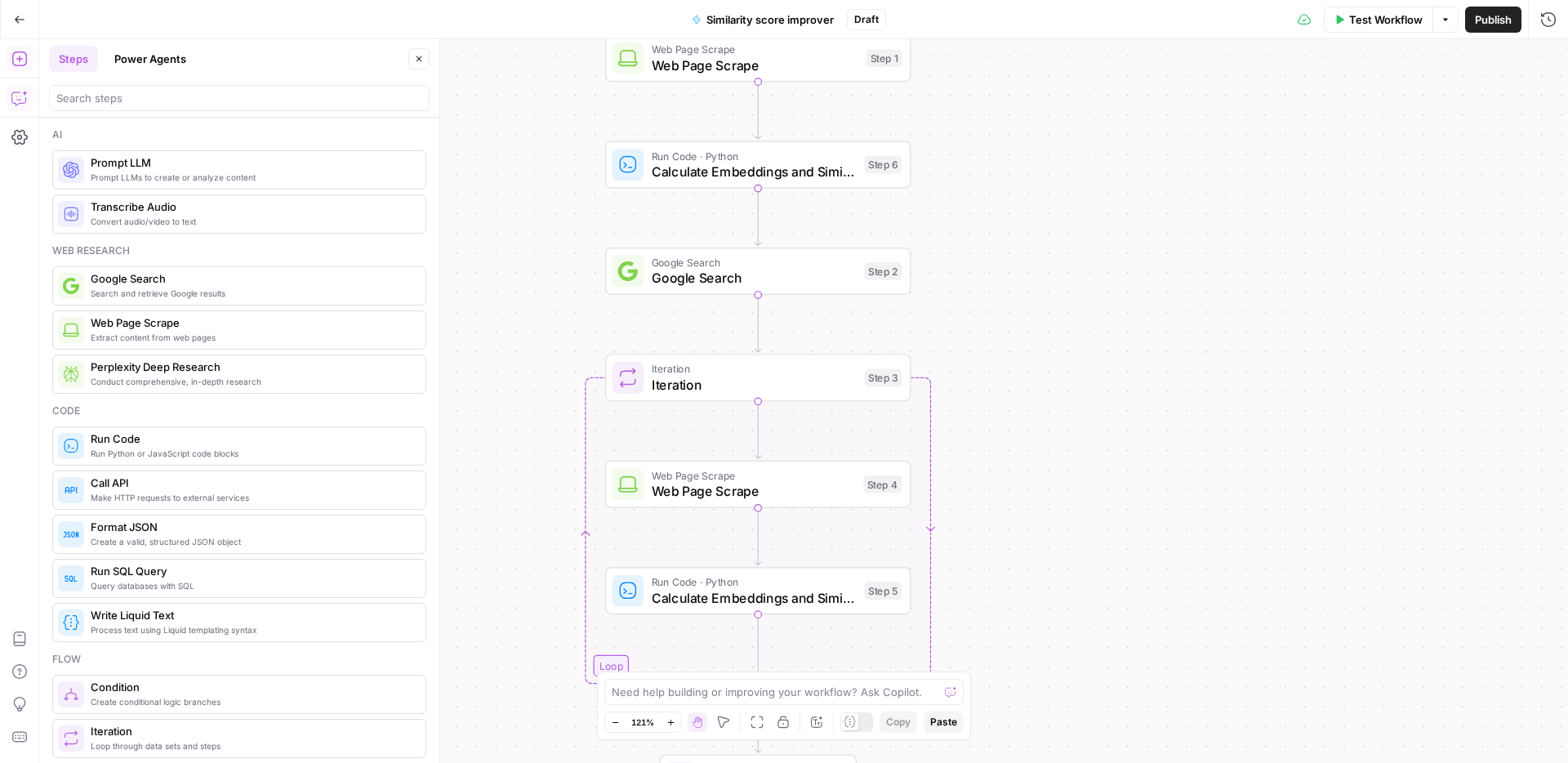
drag, startPoint x: 1190, startPoint y: 240, endPoint x: 1164, endPoint y: 543, distance: 304.1
click at [1164, 543] on div "Workflow Set Inputs Inputs Web Page Scrape Web Page Scrape Step 1 Run Code · Py…" at bounding box center [802, 400] width 1528 height 724
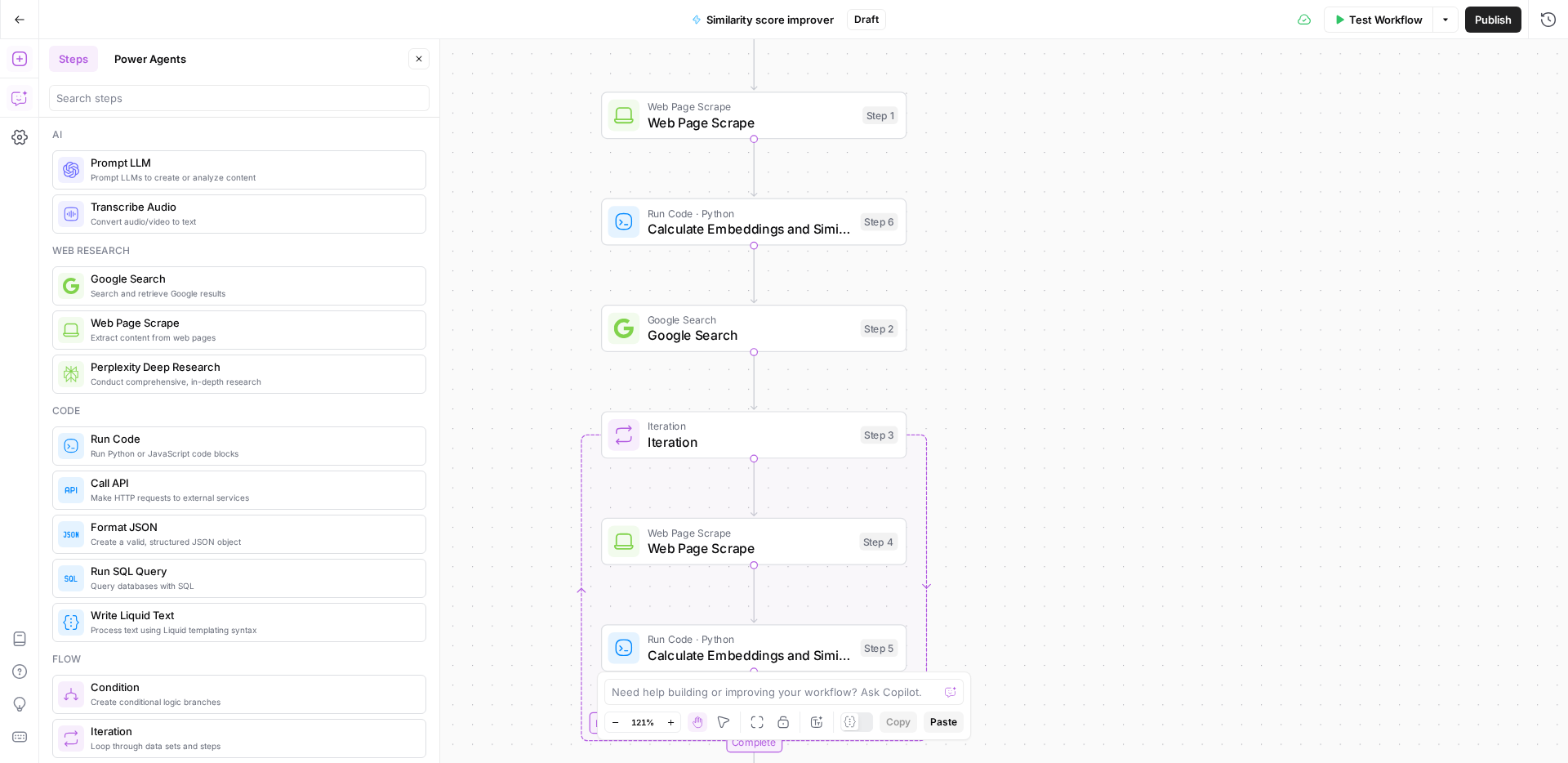
drag, startPoint x: 1150, startPoint y: 498, endPoint x: 1146, endPoint y: 528, distance: 30.3
click at [1146, 528] on div "Workflow Set Inputs Inputs Web Page Scrape Web Page Scrape Step 1 Run Code · Py…" at bounding box center [802, 400] width 1528 height 724
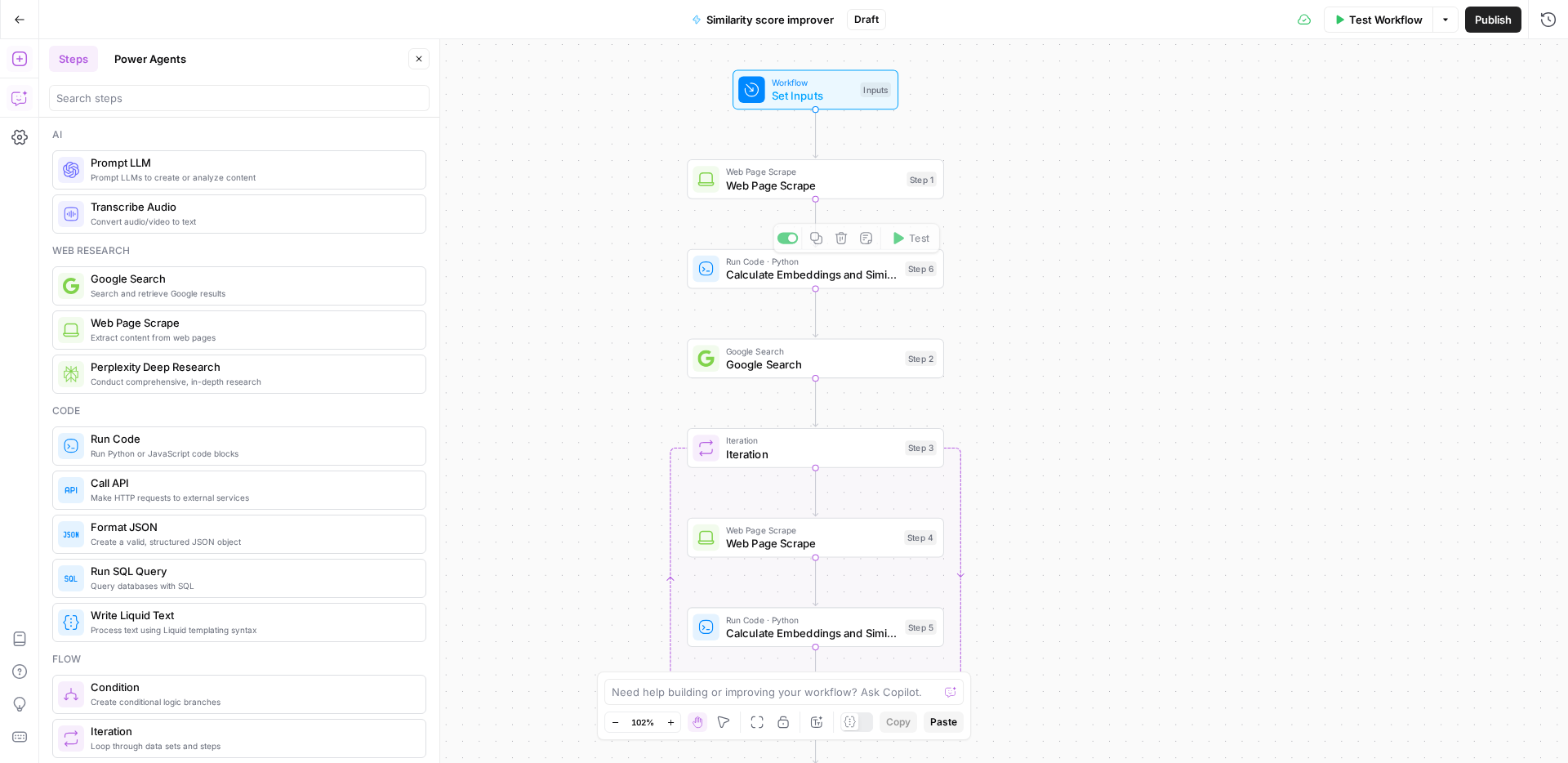
click at [787, 194] on div "Web Page Scrape Web Page Scrape Step 1 Copy step Delete step Add Note Test" at bounding box center [815, 180] width 258 height 40
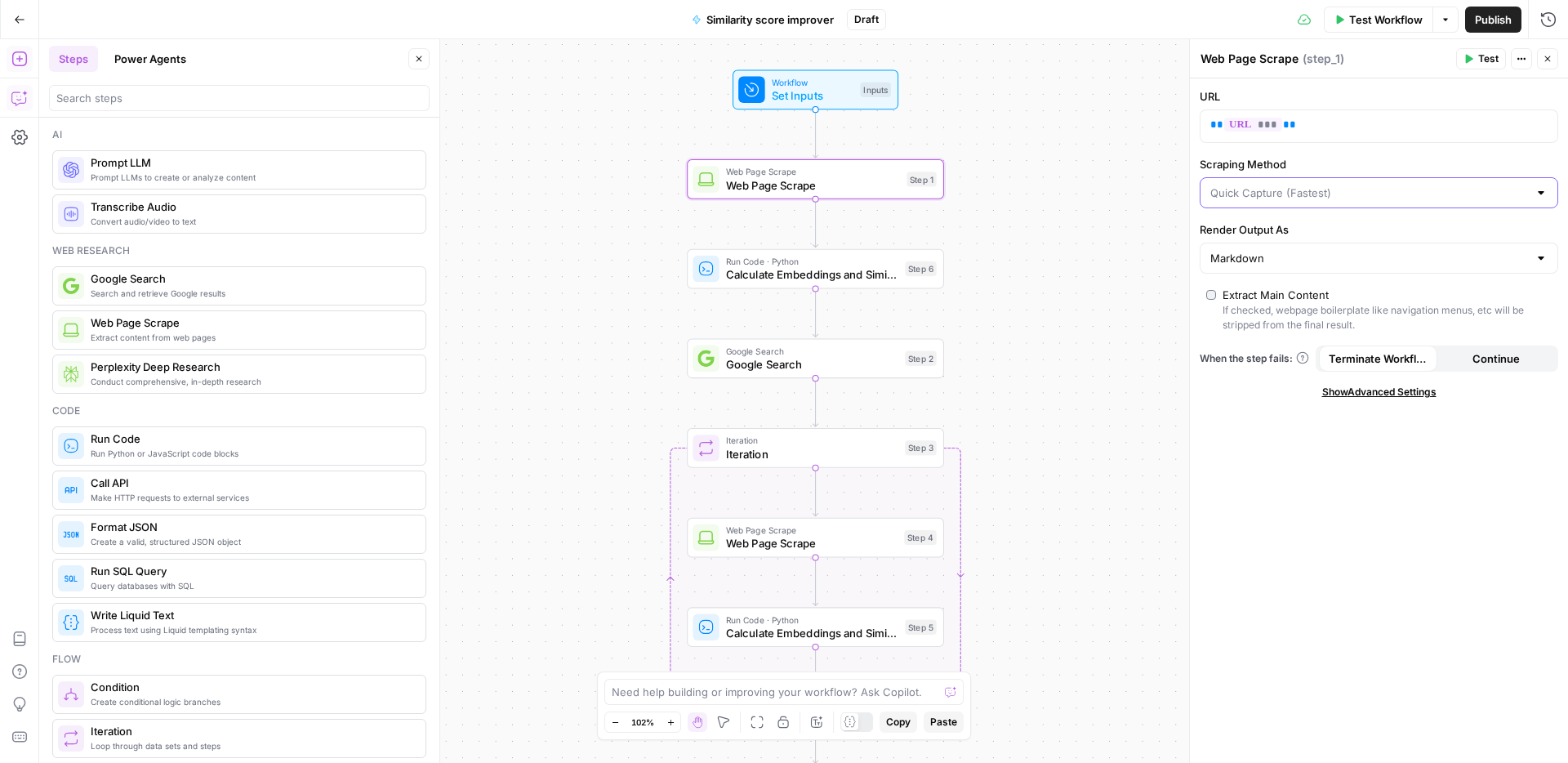
click at [1333, 189] on input "Scraping Method" at bounding box center [1368, 193] width 317 height 16
type input "Quick Capture (Fastest)"
click at [1282, 69] on div "Web Page Scrape Web Page Scrape ( step_1 ) Test Actions Close" at bounding box center [1378, 58] width 358 height 21
click at [1264, 56] on textarea "Web Page Scrape" at bounding box center [1249, 59] width 98 height 16
type textarea "Scrape our page"
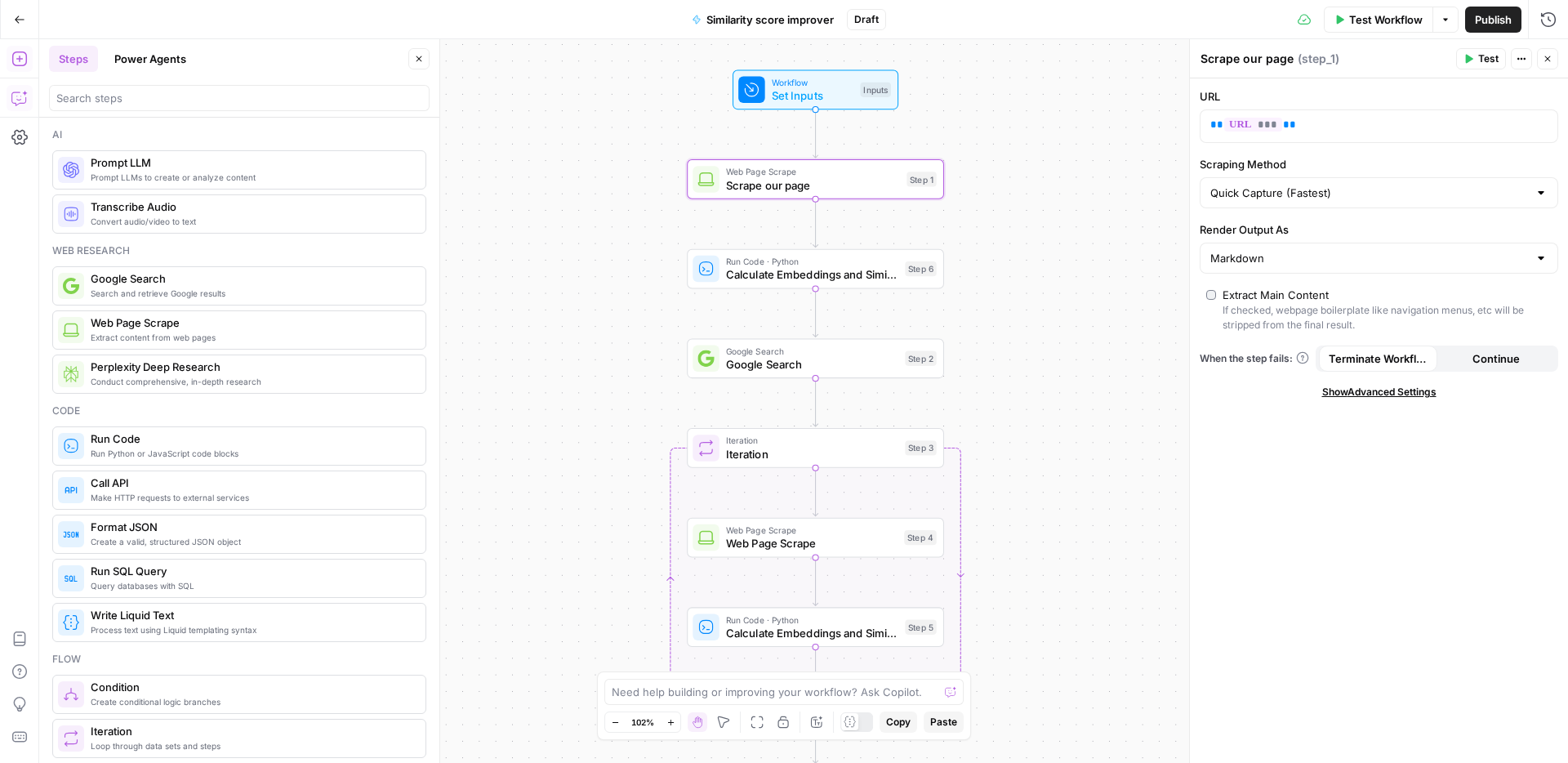
click at [864, 269] on span "Calculate Embeddings and Similarity" at bounding box center [811, 275] width 173 height 16
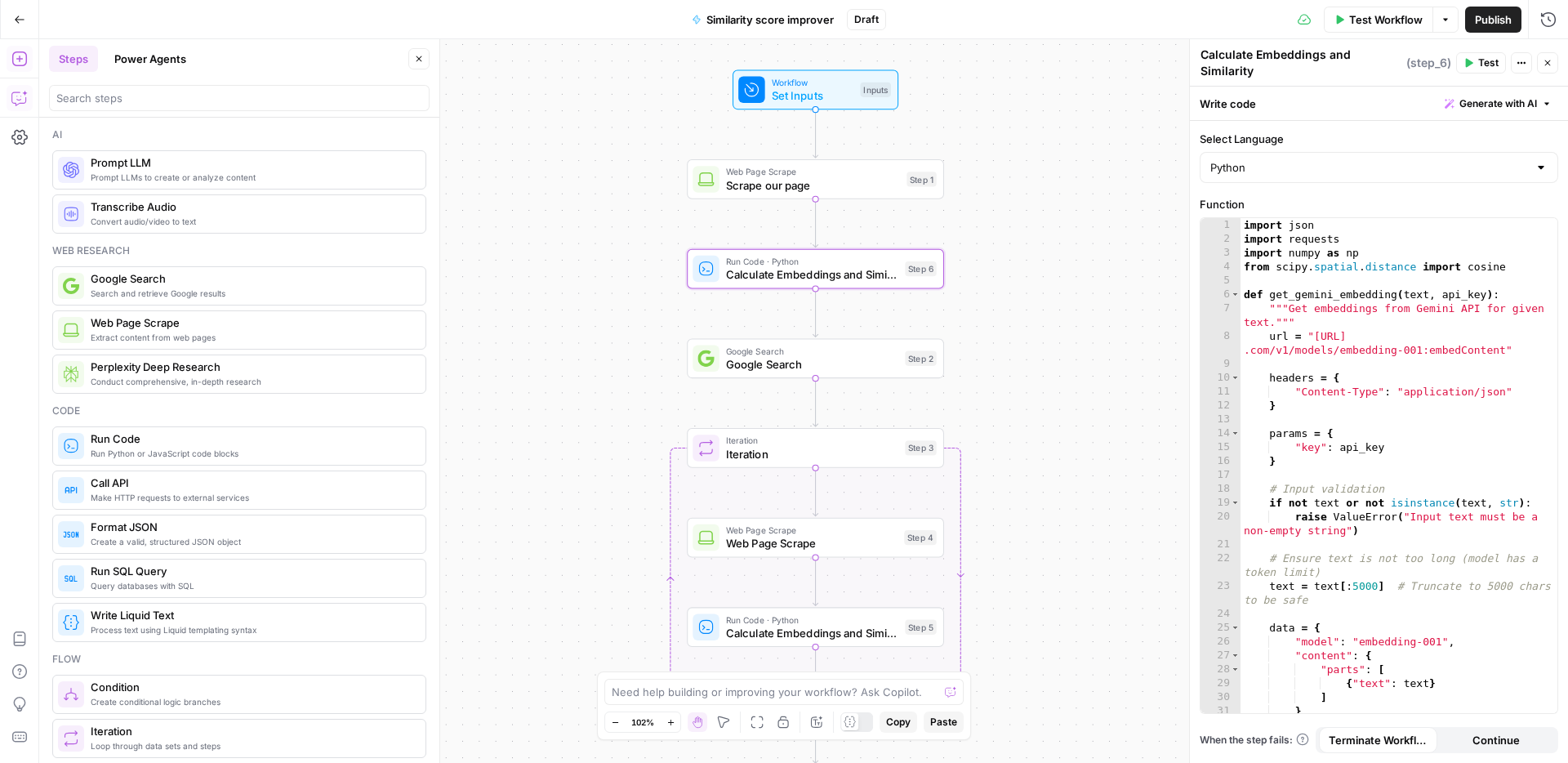
click at [1285, 59] on textarea "Calculate Embeddings and Similarity" at bounding box center [1301, 63] width 202 height 33
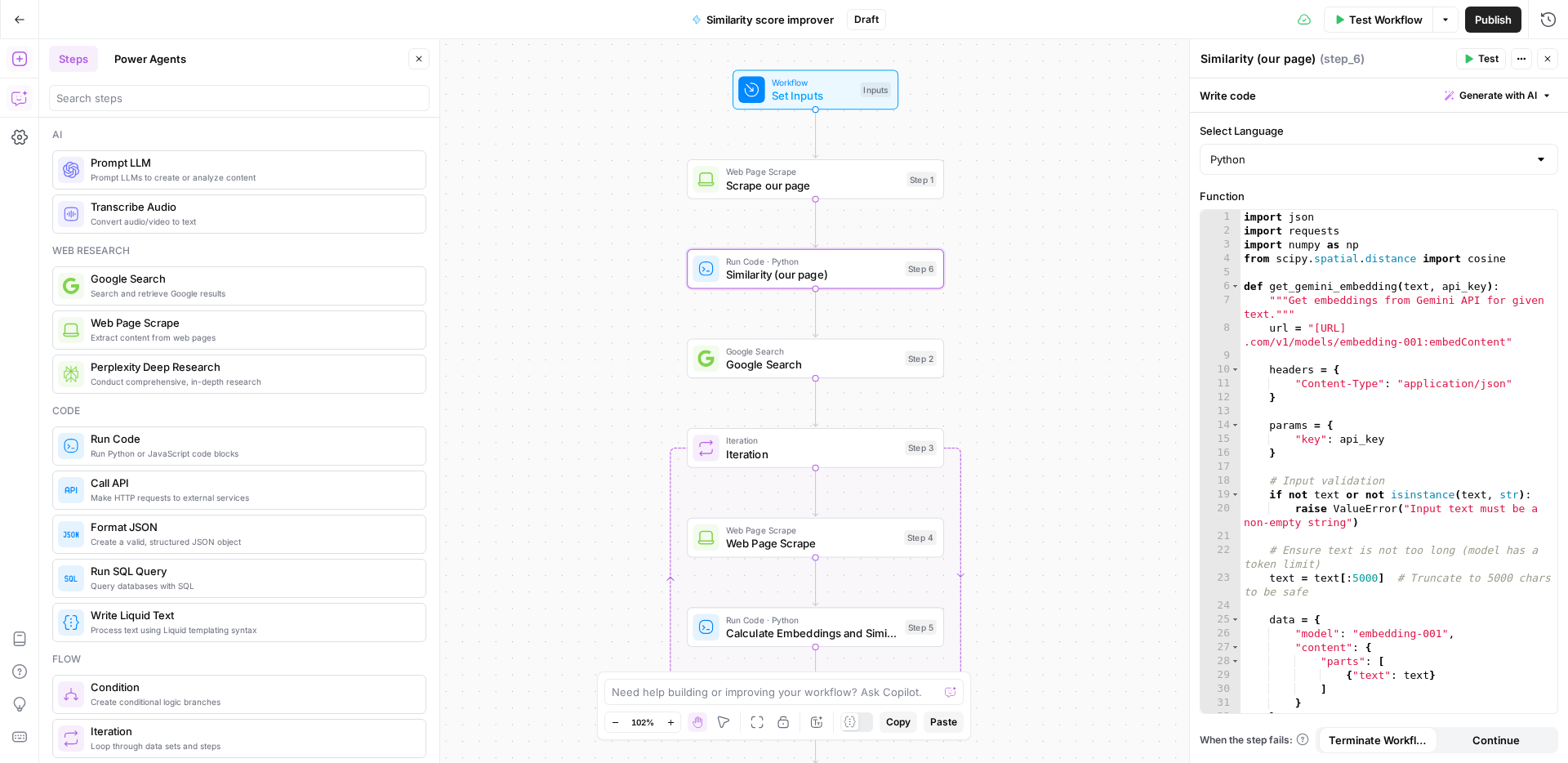
type textarea "Similarity (our page)"
click at [1043, 328] on div "Workflow Set Inputs Inputs Web Page Scrape Scrape our page Step 1 Run Code · Py…" at bounding box center [802, 400] width 1528 height 724
click at [846, 368] on span "Google Search" at bounding box center [811, 365] width 173 height 16
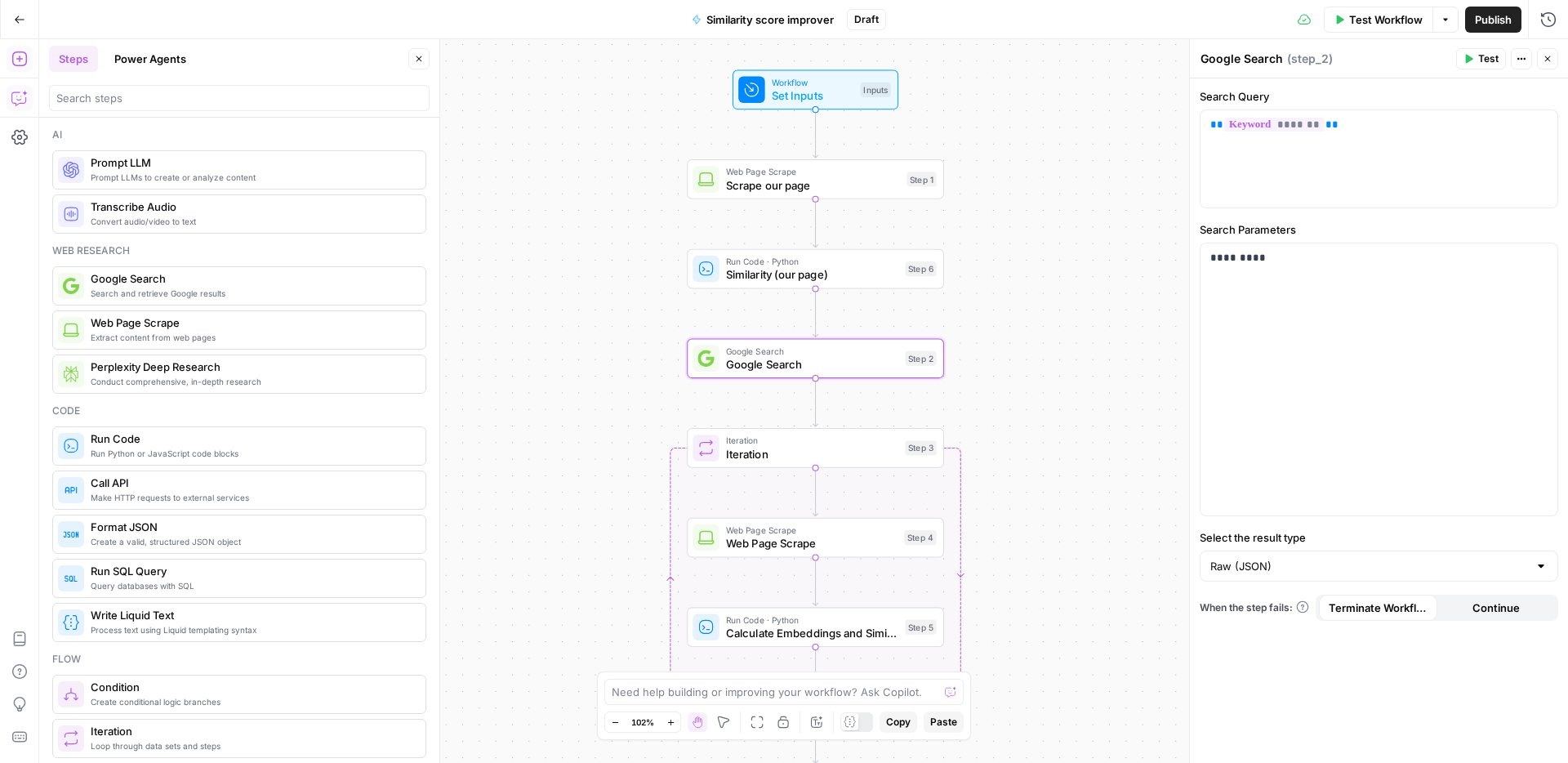
click at [1253, 65] on textarea "Google Search" at bounding box center [1241, 59] width 83 height 16
type textarea "S"
type textarea "First 5 Google results"
click at [769, 455] on span "Iteration" at bounding box center [811, 453] width 173 height 16
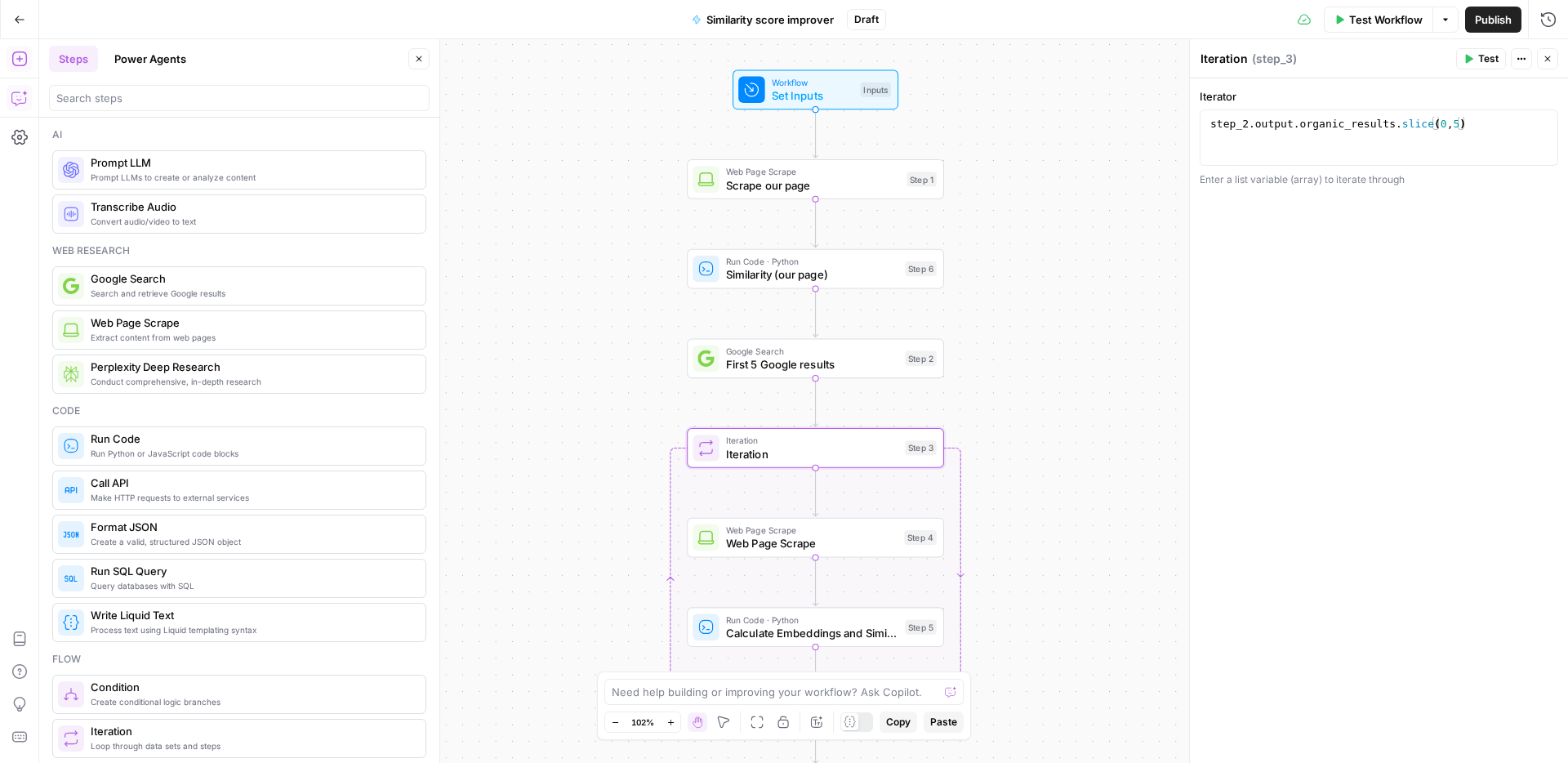
click at [1231, 67] on div "Iteration Iteration" at bounding box center [1224, 59] width 56 height 20
type textarea "Score competitors"
click at [1083, 363] on div "Workflow Set Inputs Inputs Web Page Scrape Scrape our page Step 1 Run Code · Py…" at bounding box center [802, 400] width 1528 height 724
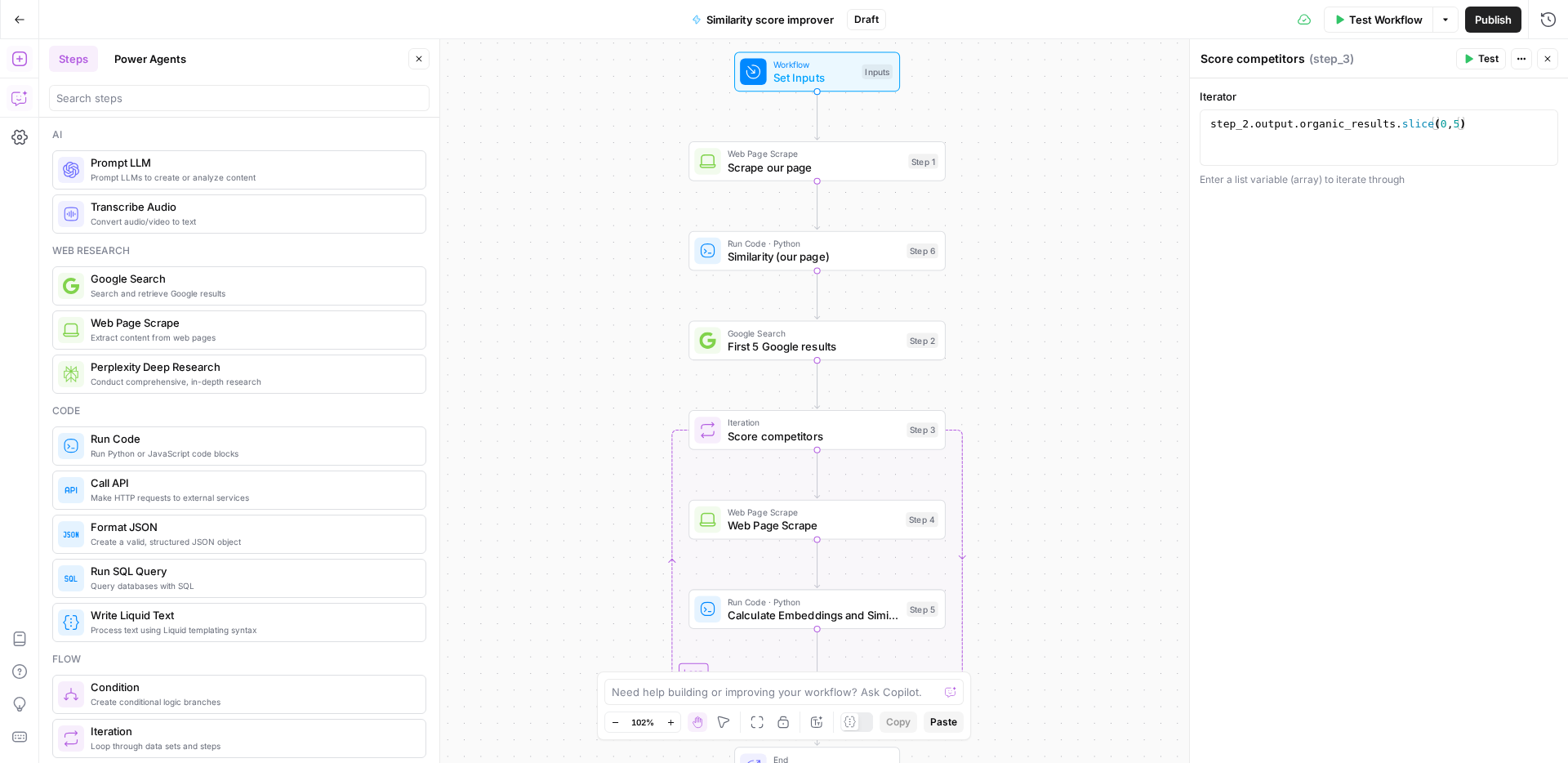
drag, startPoint x: 1069, startPoint y: 448, endPoint x: 994, endPoint y: 305, distance: 161.5
click at [1077, 261] on div "Workflow Set Inputs Inputs Web Page Scrape Scrape our page Step 1 Run Code · Py…" at bounding box center [802, 400] width 1528 height 724
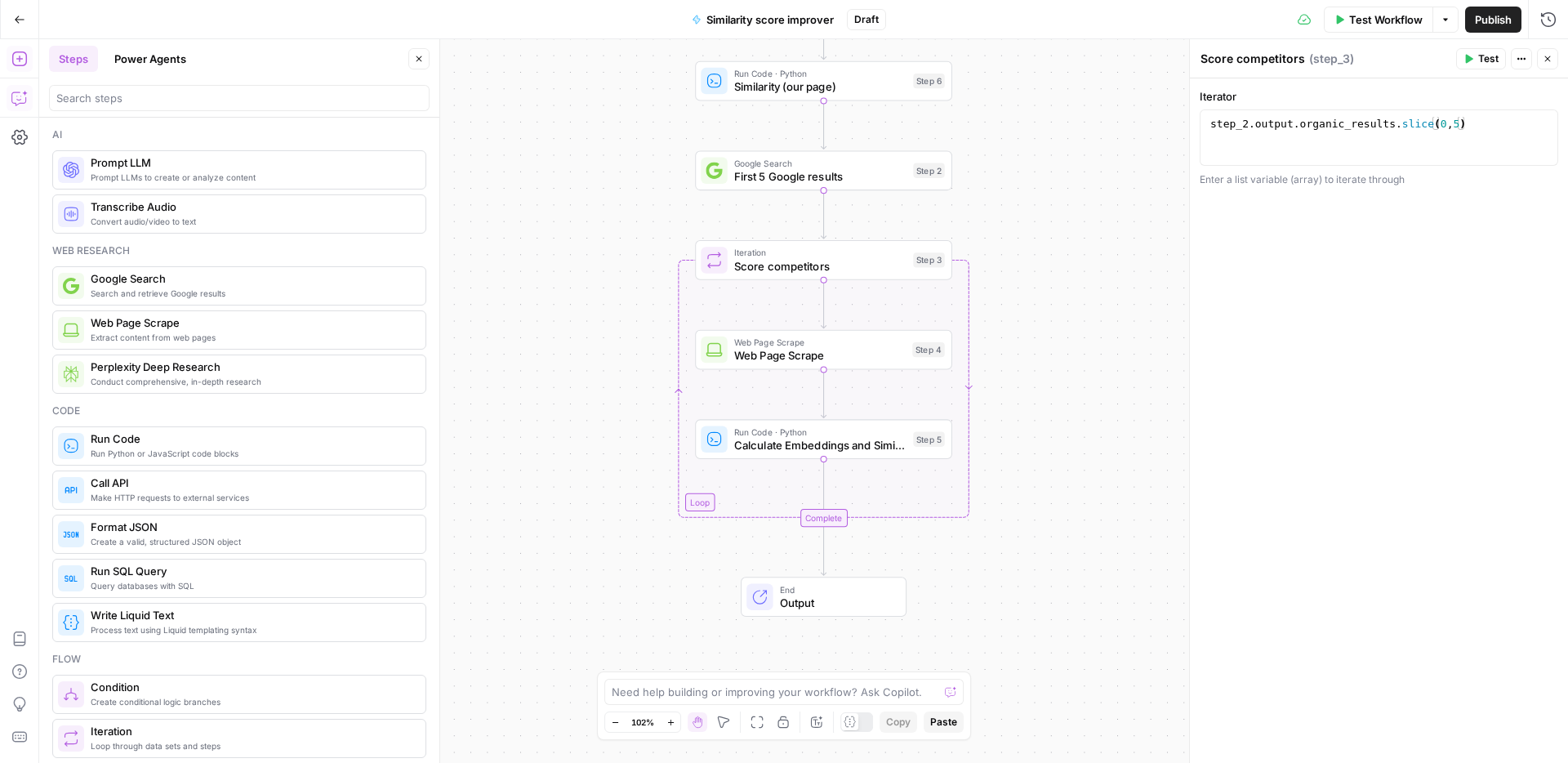
drag, startPoint x: 831, startPoint y: 342, endPoint x: 872, endPoint y: 329, distance: 43.0
click at [831, 342] on span "Web Page Scrape" at bounding box center [819, 342] width 172 height 13
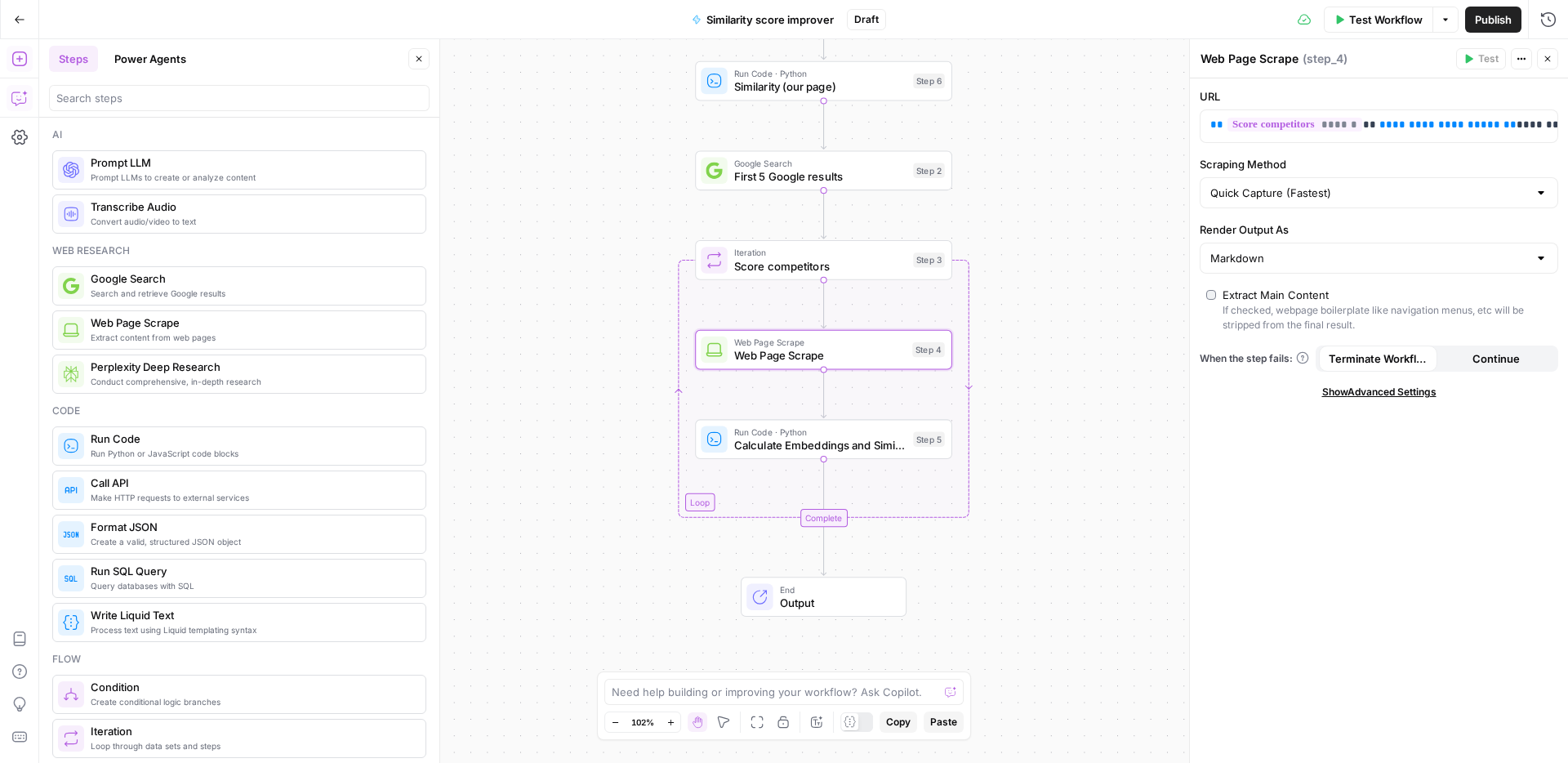
click at [1250, 62] on textarea "Web Page Scrape" at bounding box center [1249, 59] width 98 height 16
type textarea "s"
type textarea "Scrape competitors"
click at [795, 454] on div "Run Code · Python Calculate Embeddings and Similarity Step 5 Copy step Delete s…" at bounding box center [823, 439] width 258 height 40
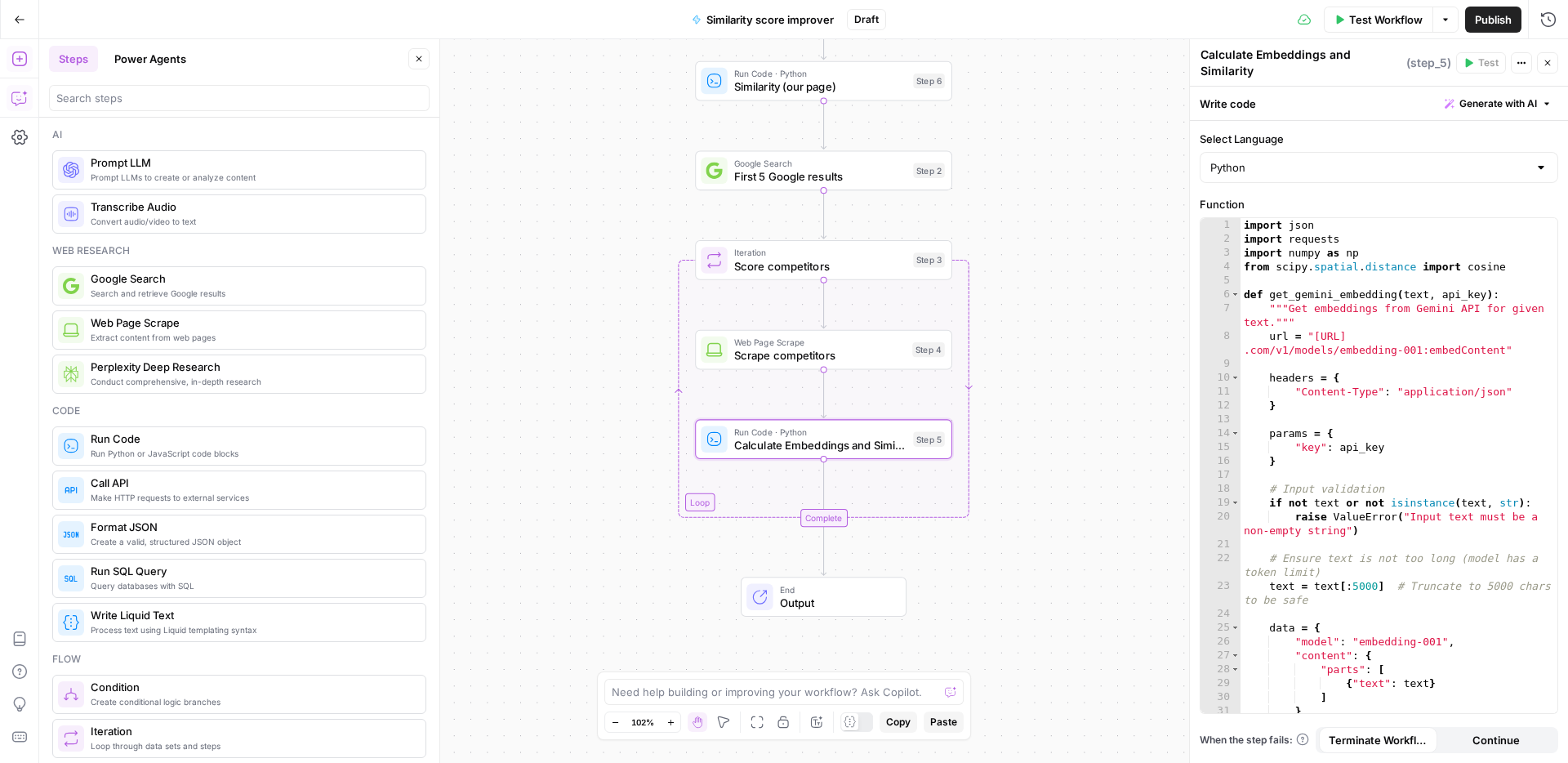
click at [1241, 58] on textarea "Calculate Embeddings and Similarity" at bounding box center [1301, 63] width 202 height 33
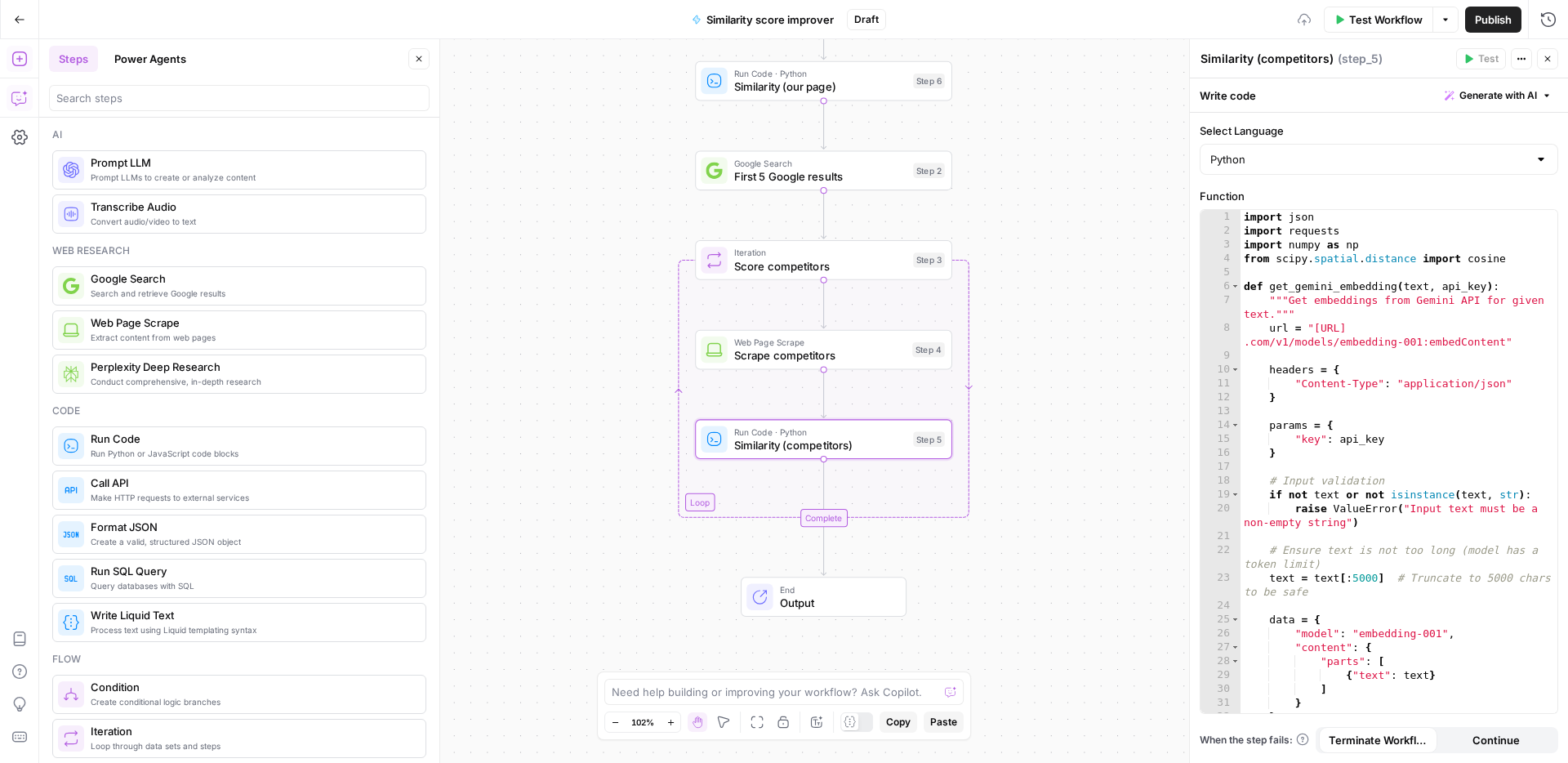
type textarea "Similarity (competitors)"
click at [1101, 181] on div "Workflow Set Inputs Inputs Web Page Scrape Scrape our page Step 1 Run Code · Py…" at bounding box center [802, 400] width 1528 height 724
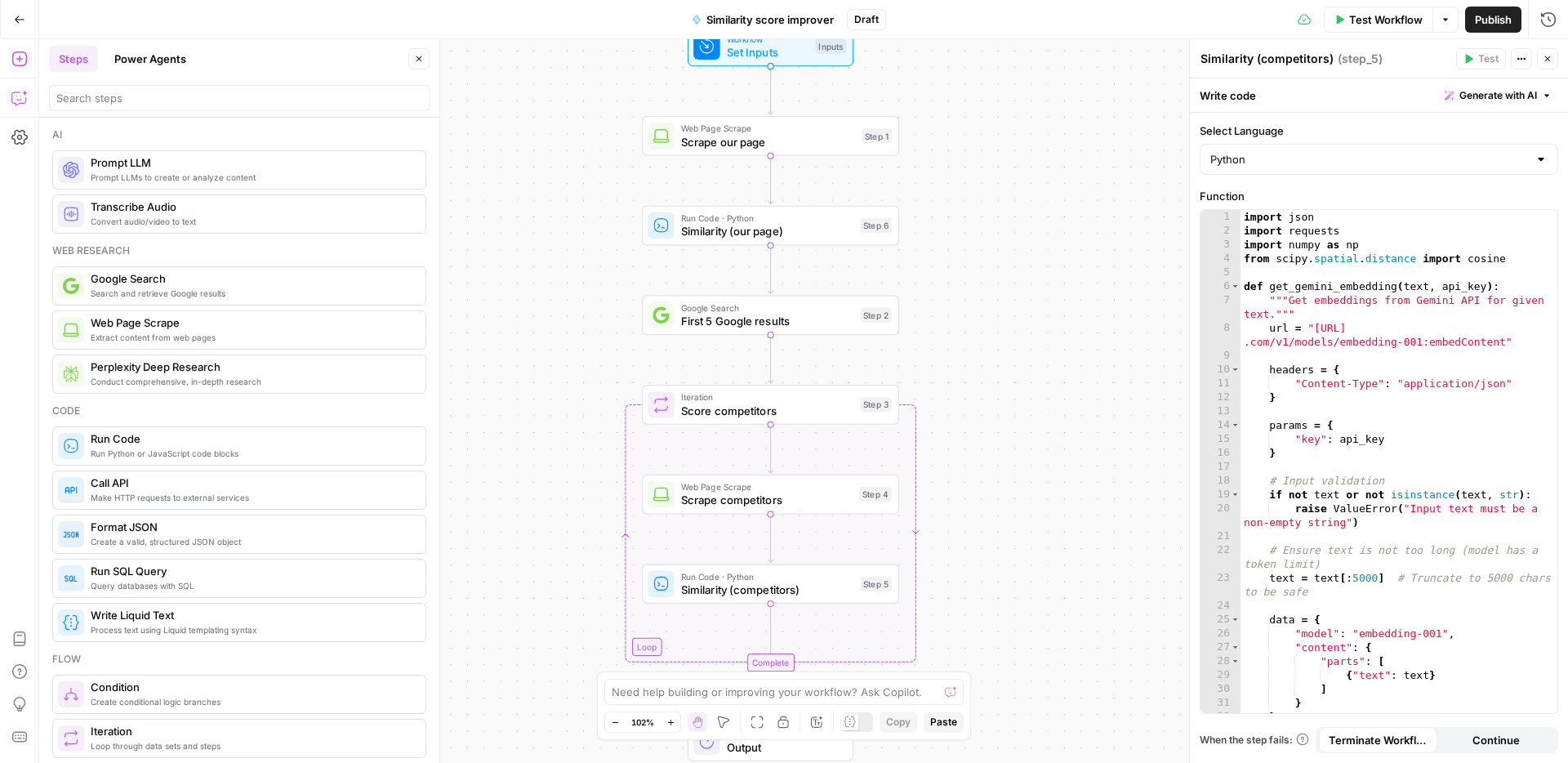
drag, startPoint x: 1066, startPoint y: 229, endPoint x: 1030, endPoint y: 330, distance: 107.2
click at [1030, 330] on div "Workflow Set Inputs Inputs Web Page Scrape Scrape our page Step 1 Run Code · Py…" at bounding box center [802, 400] width 1528 height 724
click at [800, 65] on div "Workflow Set Inputs Inputs Test Step" at bounding box center [771, 51] width 166 height 40
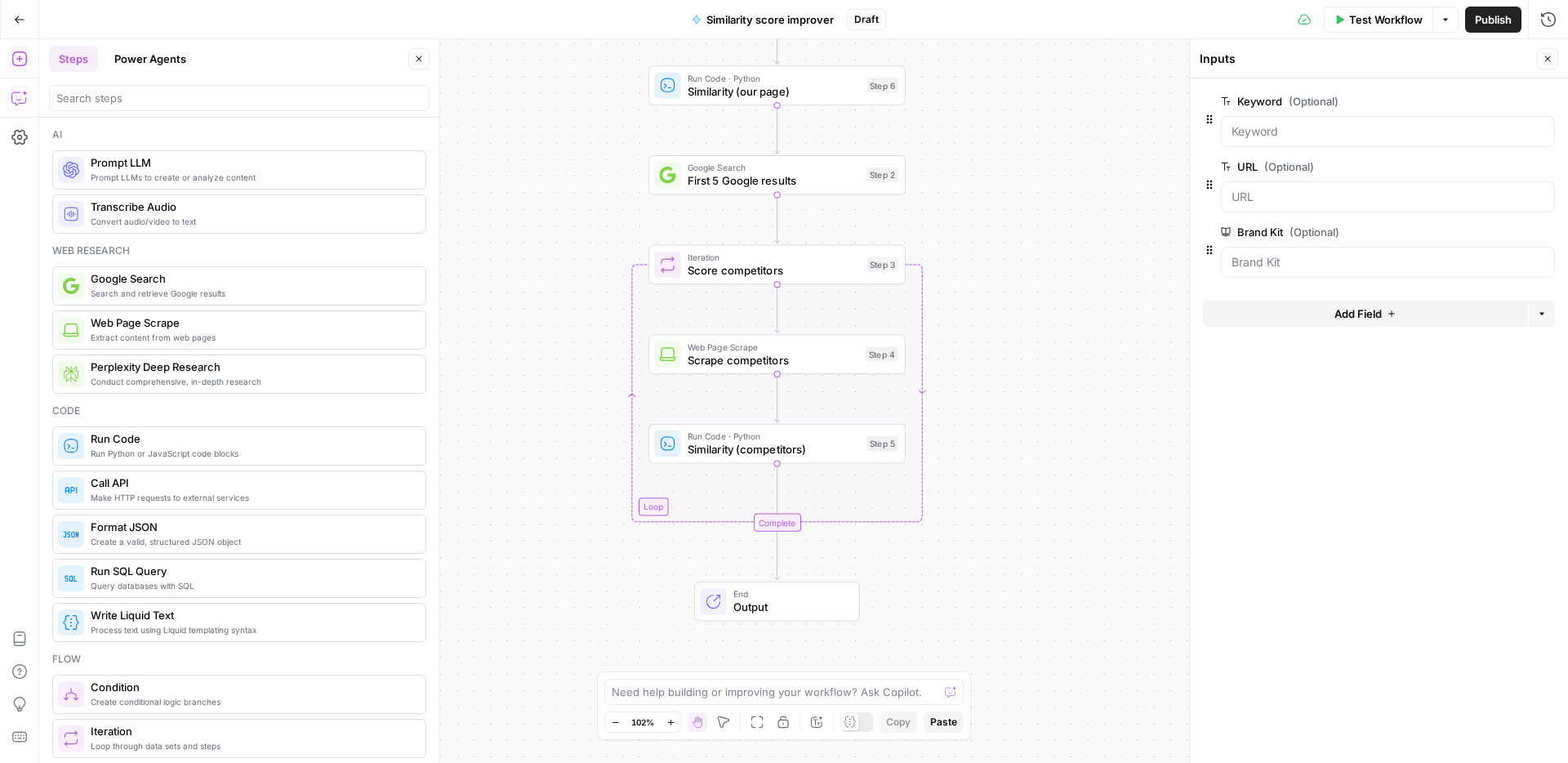
drag, startPoint x: 591, startPoint y: 247, endPoint x: 593, endPoint y: 221, distance: 26.1
click at [593, 221] on div "Workflow Set Inputs Inputs Web Page Scrape Scrape our page Step 1 Run Code · Py…" at bounding box center [802, 400] width 1528 height 724
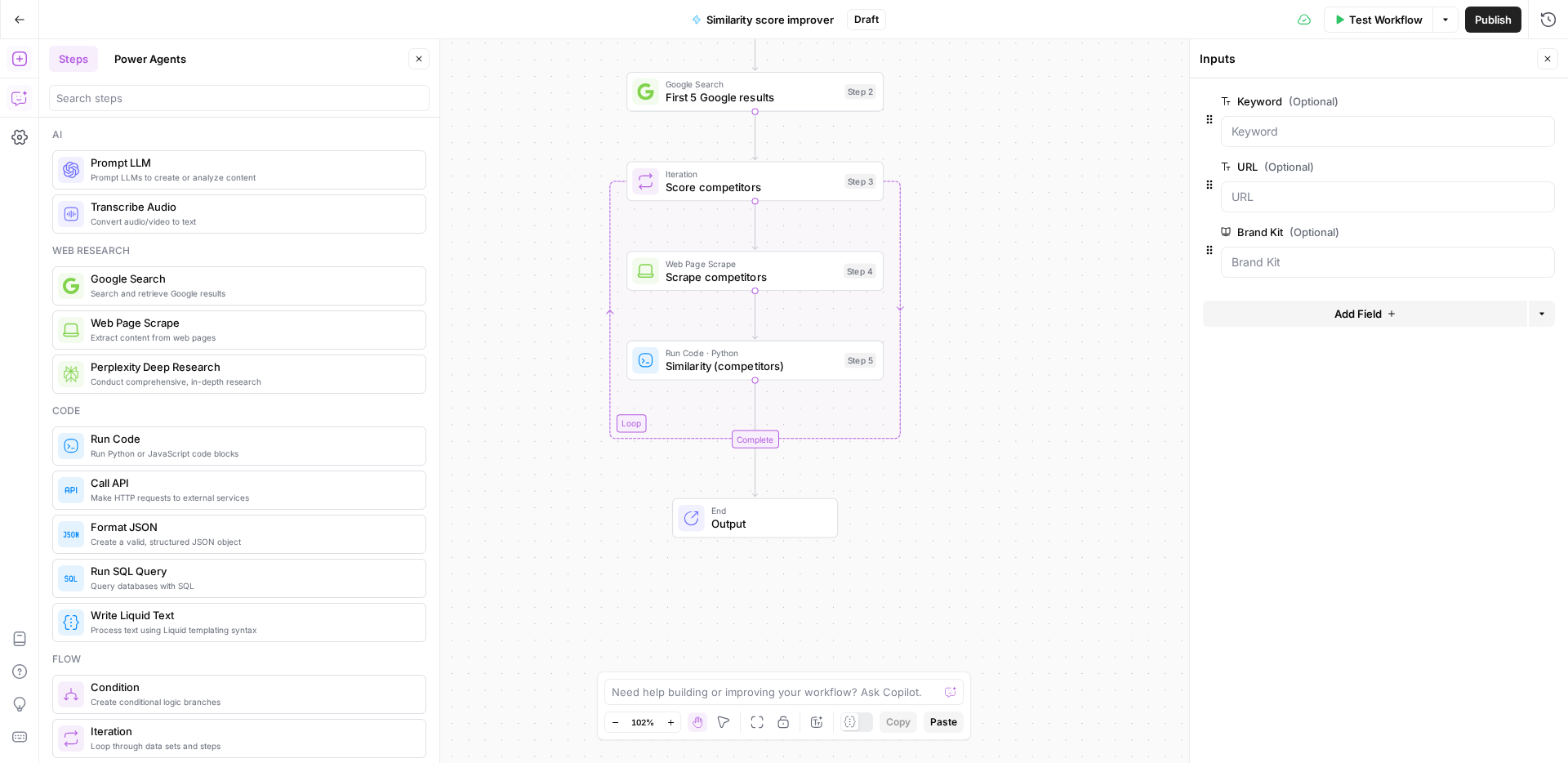
drag, startPoint x: 550, startPoint y: 395, endPoint x: 487, endPoint y: 314, distance: 102.6
click at [517, 323] on div "Workflow Set Inputs Inputs Web Page Scrape Scrape our page Step 1 Run Code · Py…" at bounding box center [802, 400] width 1528 height 724
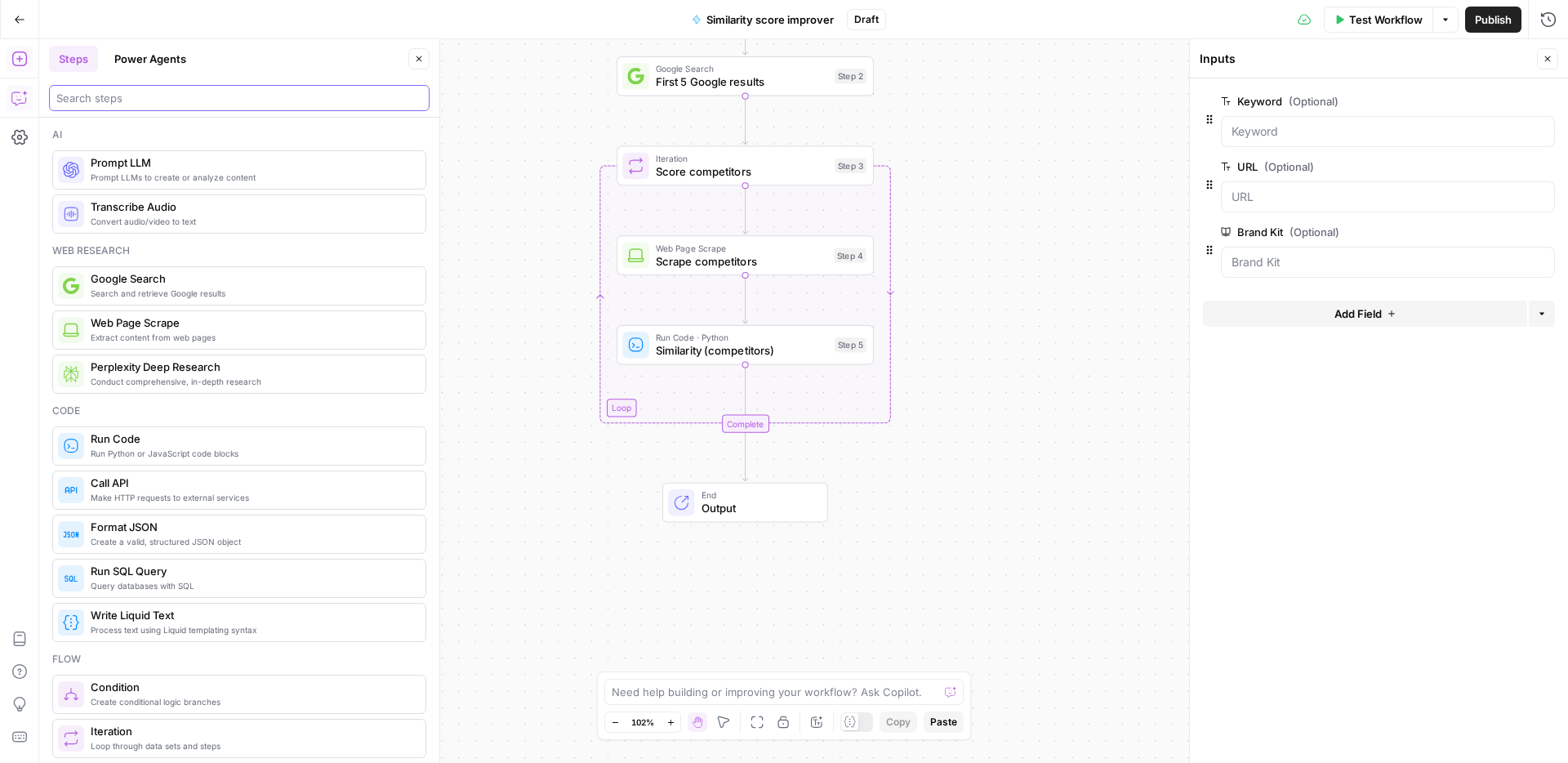
click at [228, 105] on input "search" at bounding box center [239, 98] width 365 height 16
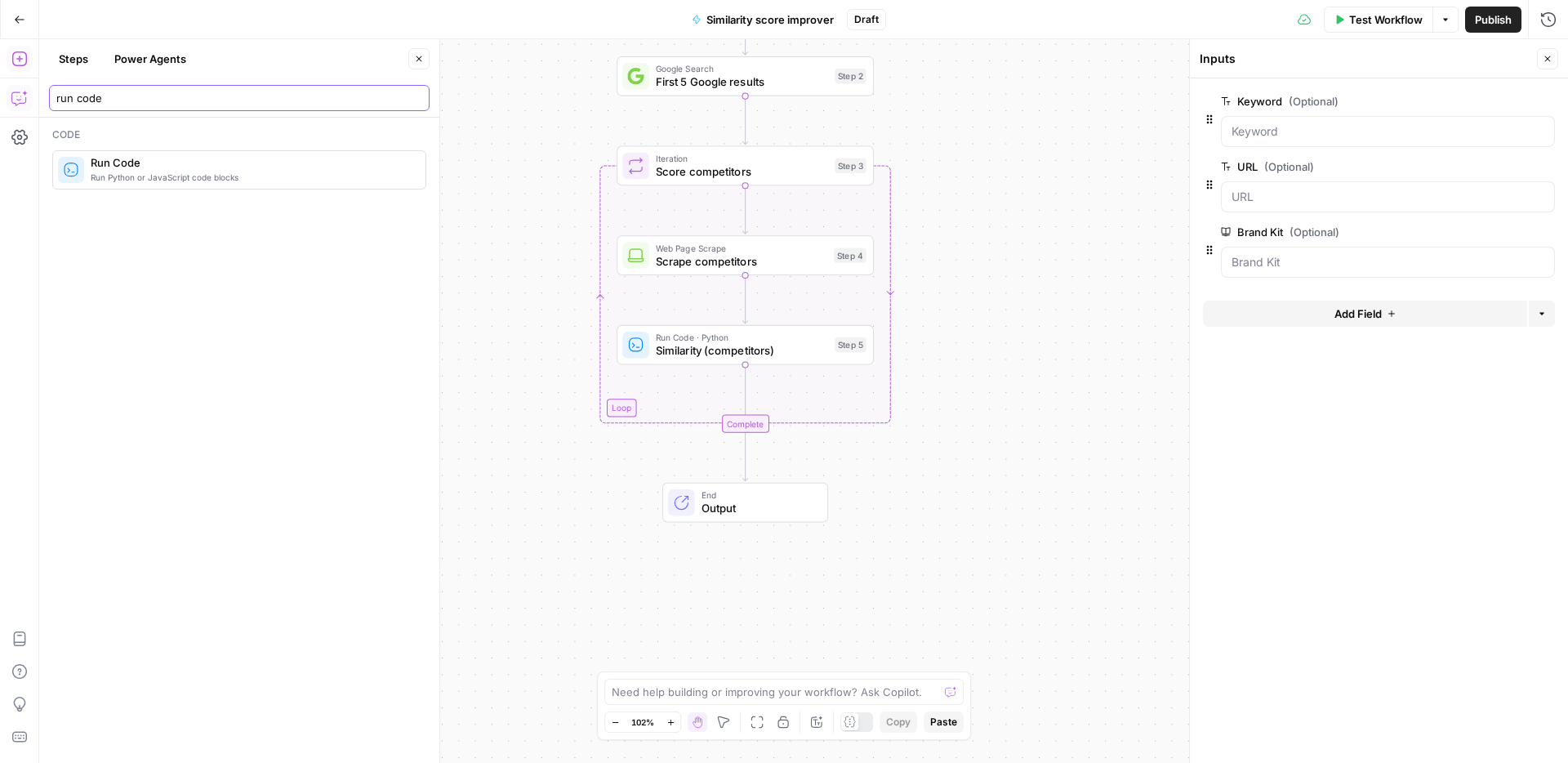
type input "run code"
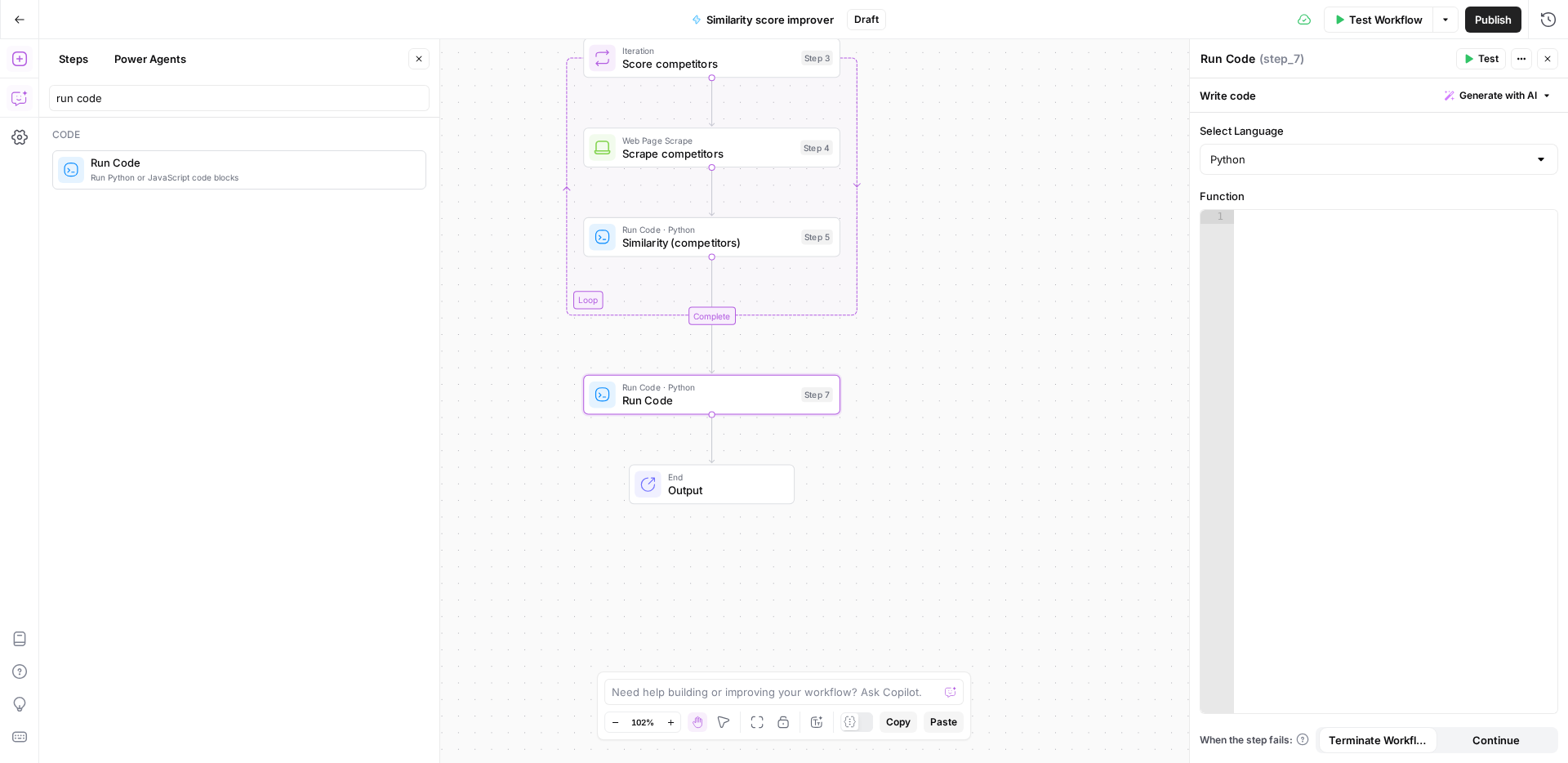
drag, startPoint x: 518, startPoint y: 307, endPoint x: 504, endPoint y: 282, distance: 28.7
click at [514, 290] on div "Workflow Set Inputs Inputs Web Page Scrape Scrape our page Step 1 Run Code · Py…" at bounding box center [802, 400] width 1528 height 724
click at [1311, 249] on div at bounding box center [1395, 475] width 323 height 531
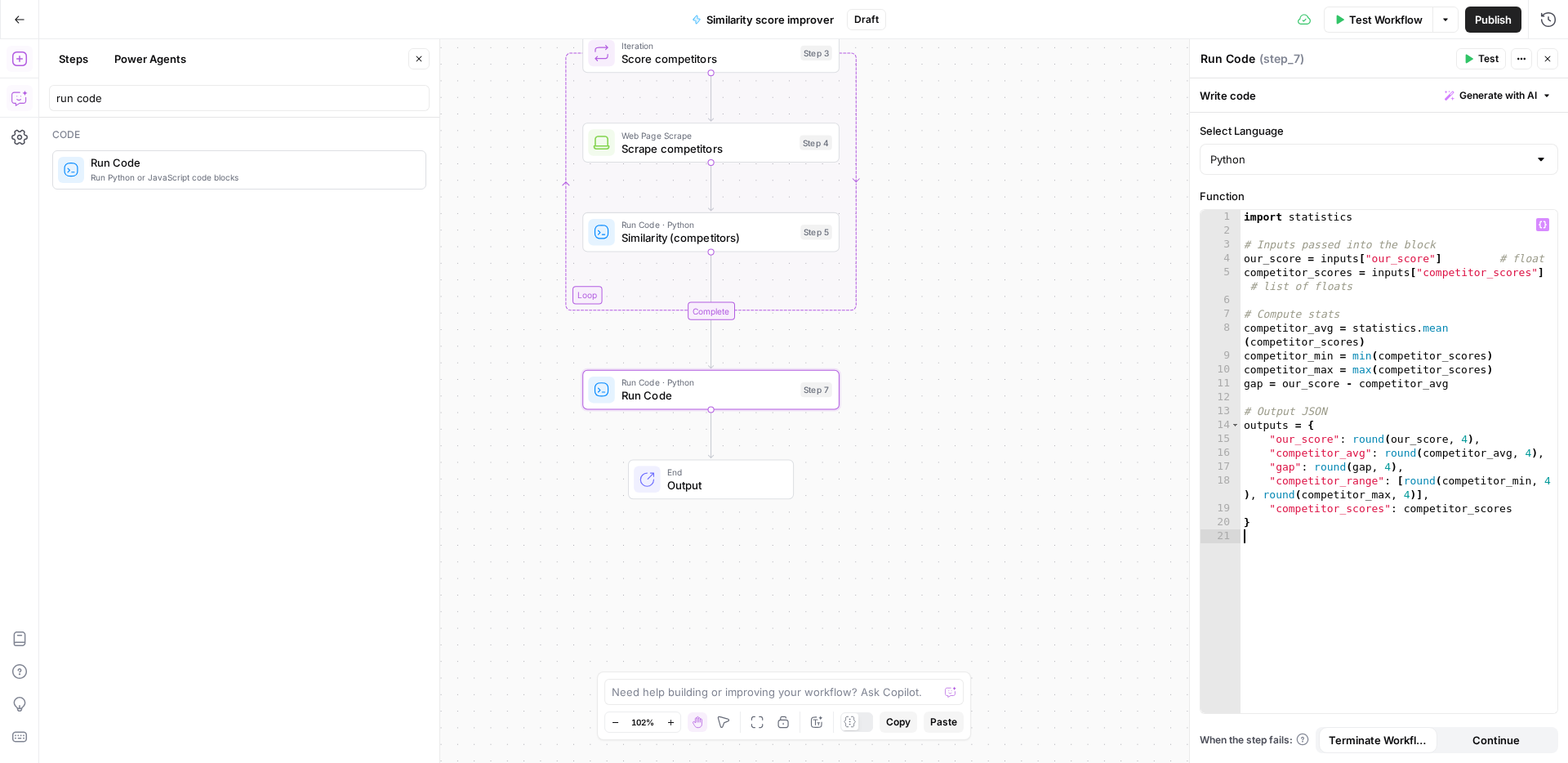
click at [18, 65] on icon "button" at bounding box center [18, 59] width 15 height 15
click at [9, 96] on button "Copilot" at bounding box center [20, 98] width 26 height 26
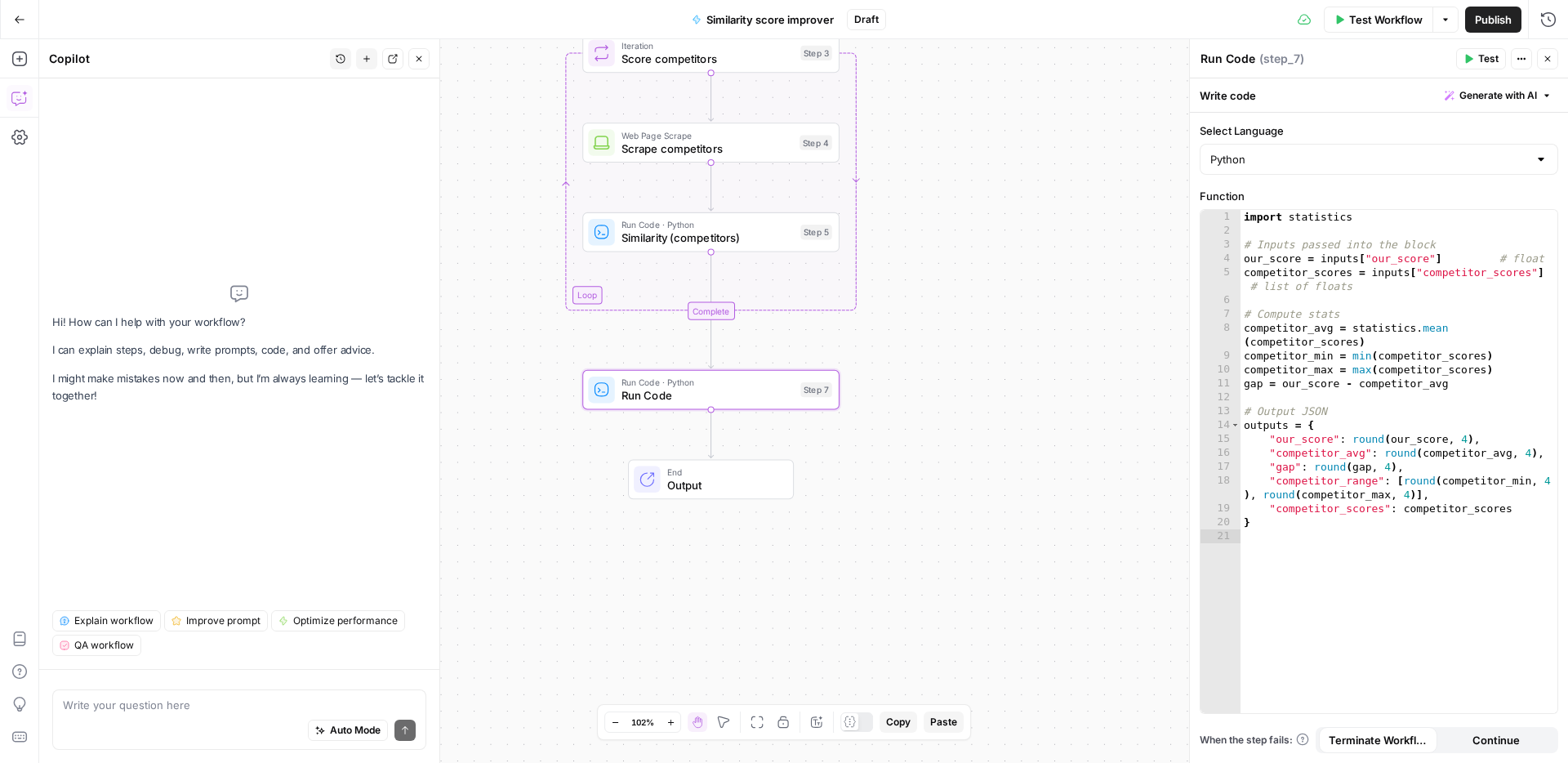
click at [184, 693] on div "Write your question here Auto Mode Send" at bounding box center [239, 719] width 374 height 61
type textarea "g"
type textarea "how do i get step 7 to use the output of step 3"
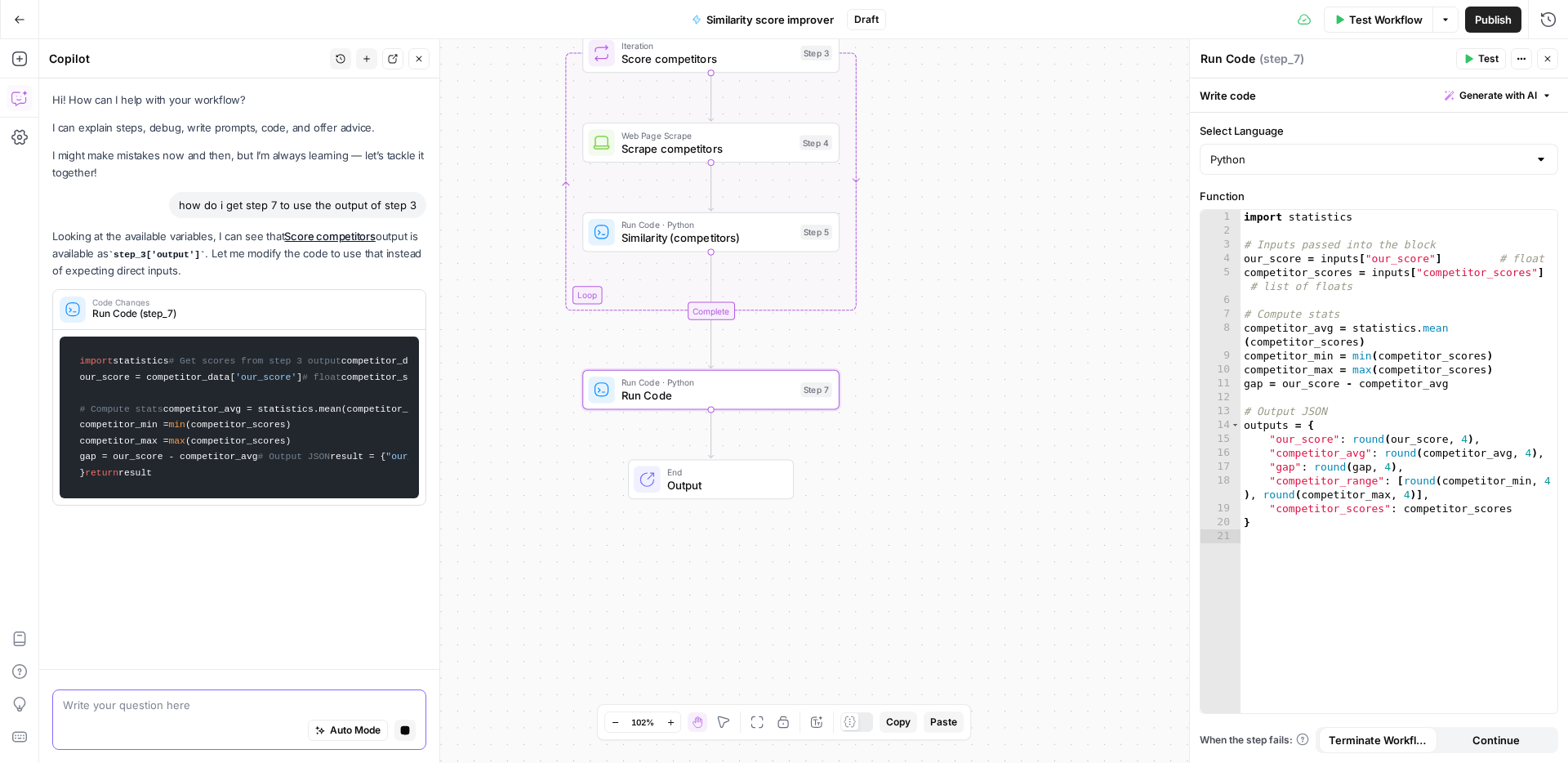
scroll to position [0, 0]
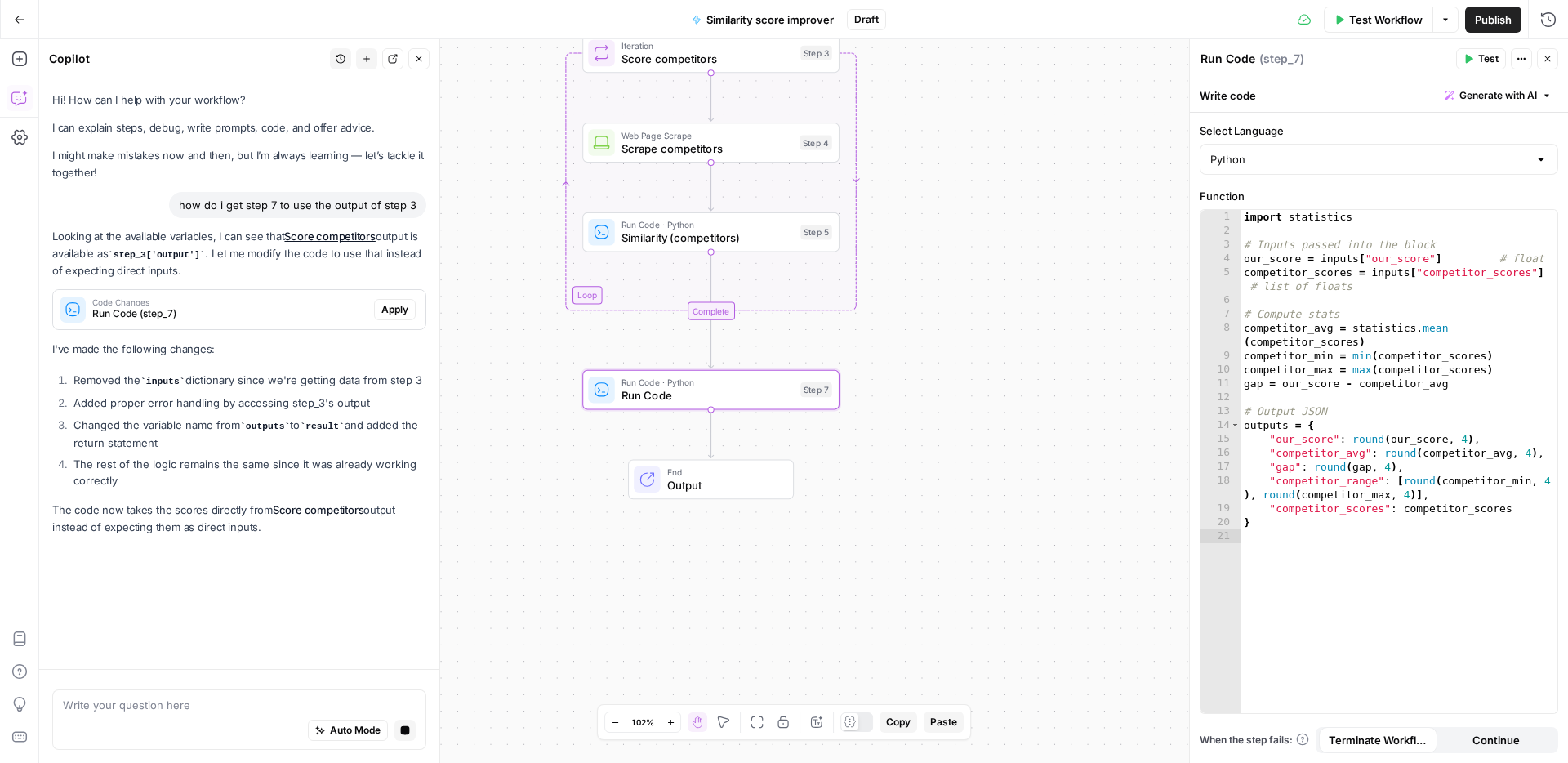
click at [255, 316] on span "Run Code (step_7)" at bounding box center [230, 314] width 275 height 15
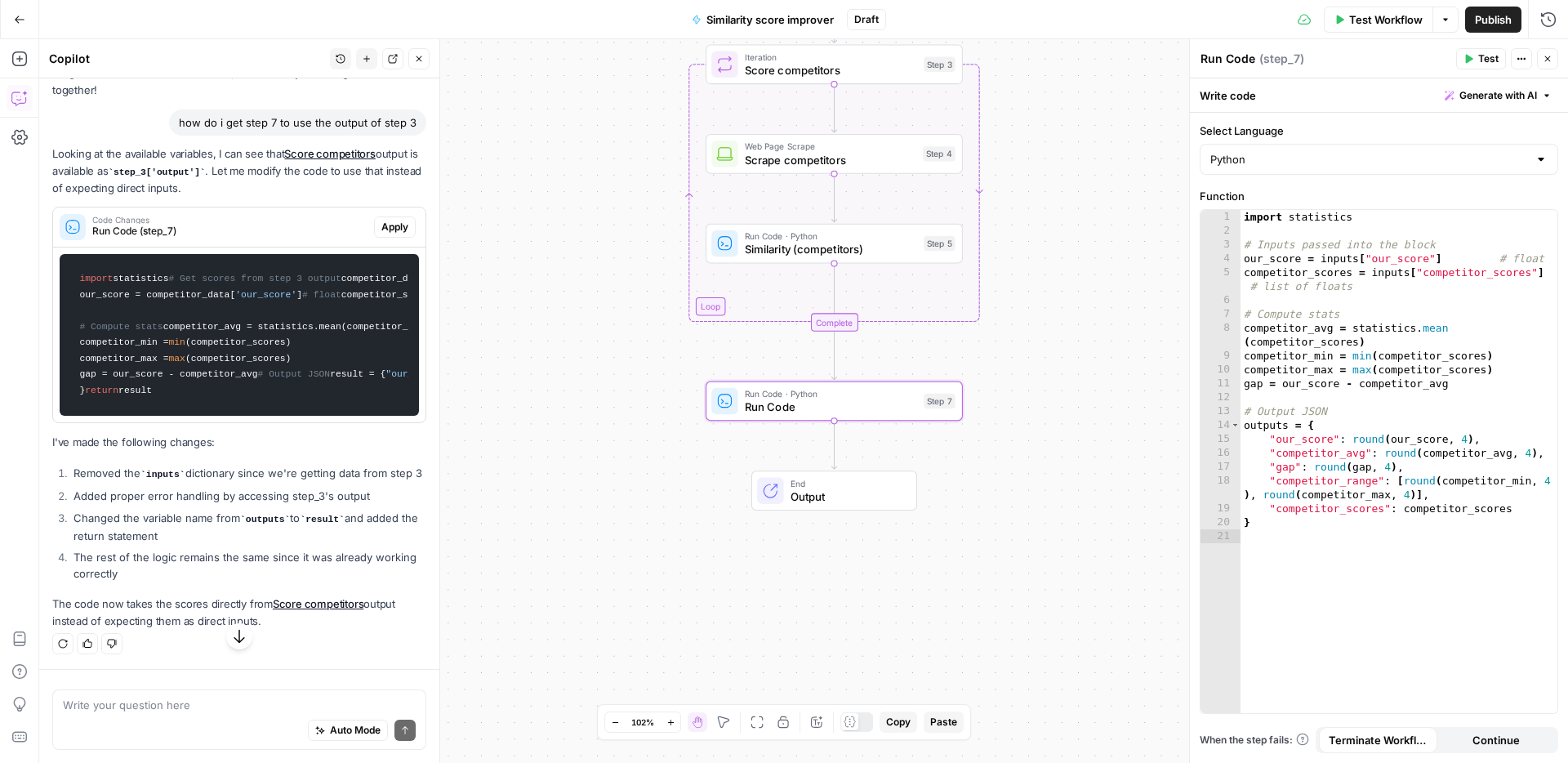
scroll to position [213, 0]
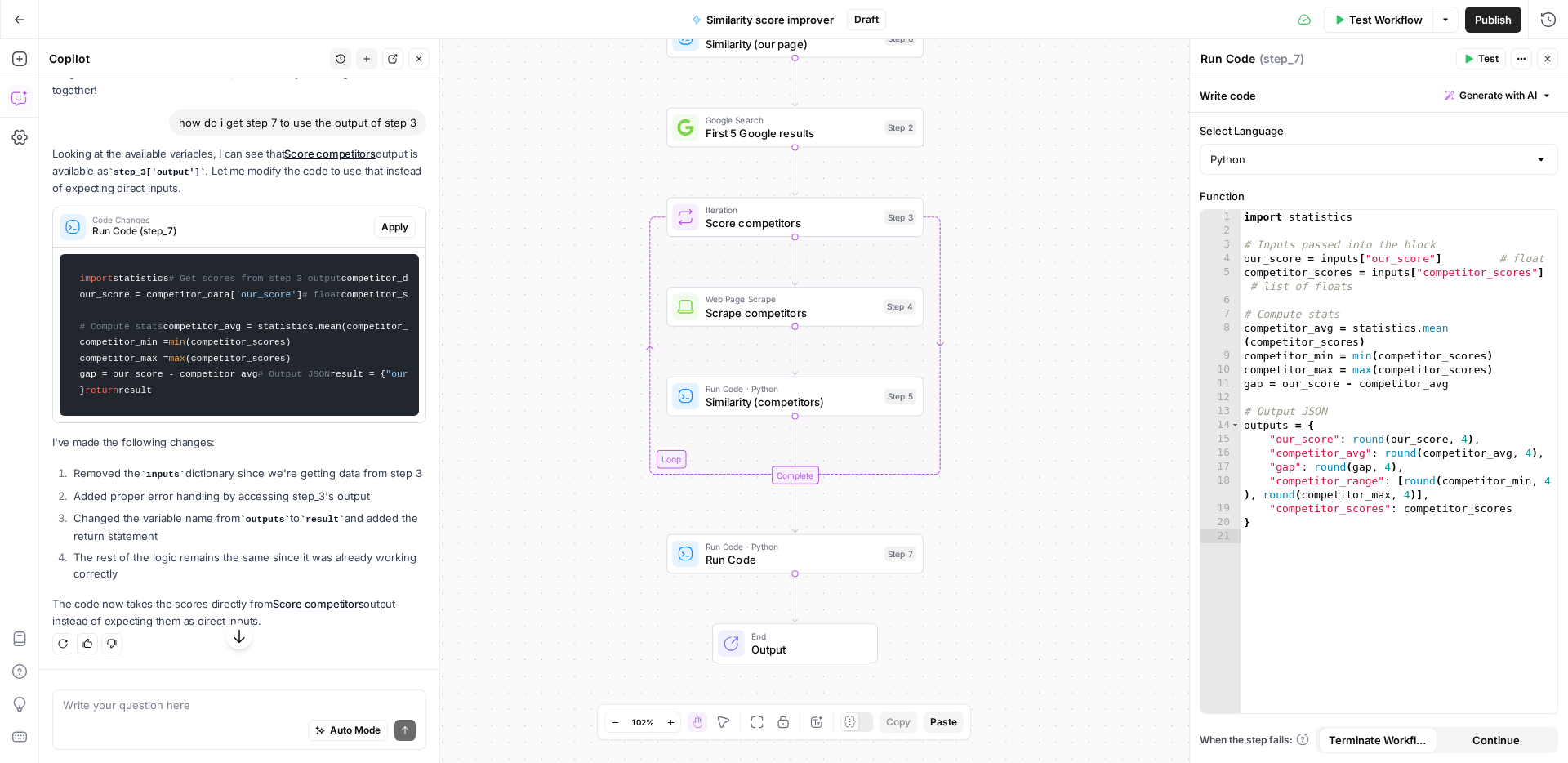
drag, startPoint x: 578, startPoint y: 204, endPoint x: 539, endPoint y: 357, distance: 157.9
click at [539, 357] on div "Workflow Set Inputs Inputs Web Page Scrape Scrape our page Step 1 Run Code · Py…" at bounding box center [802, 400] width 1528 height 724
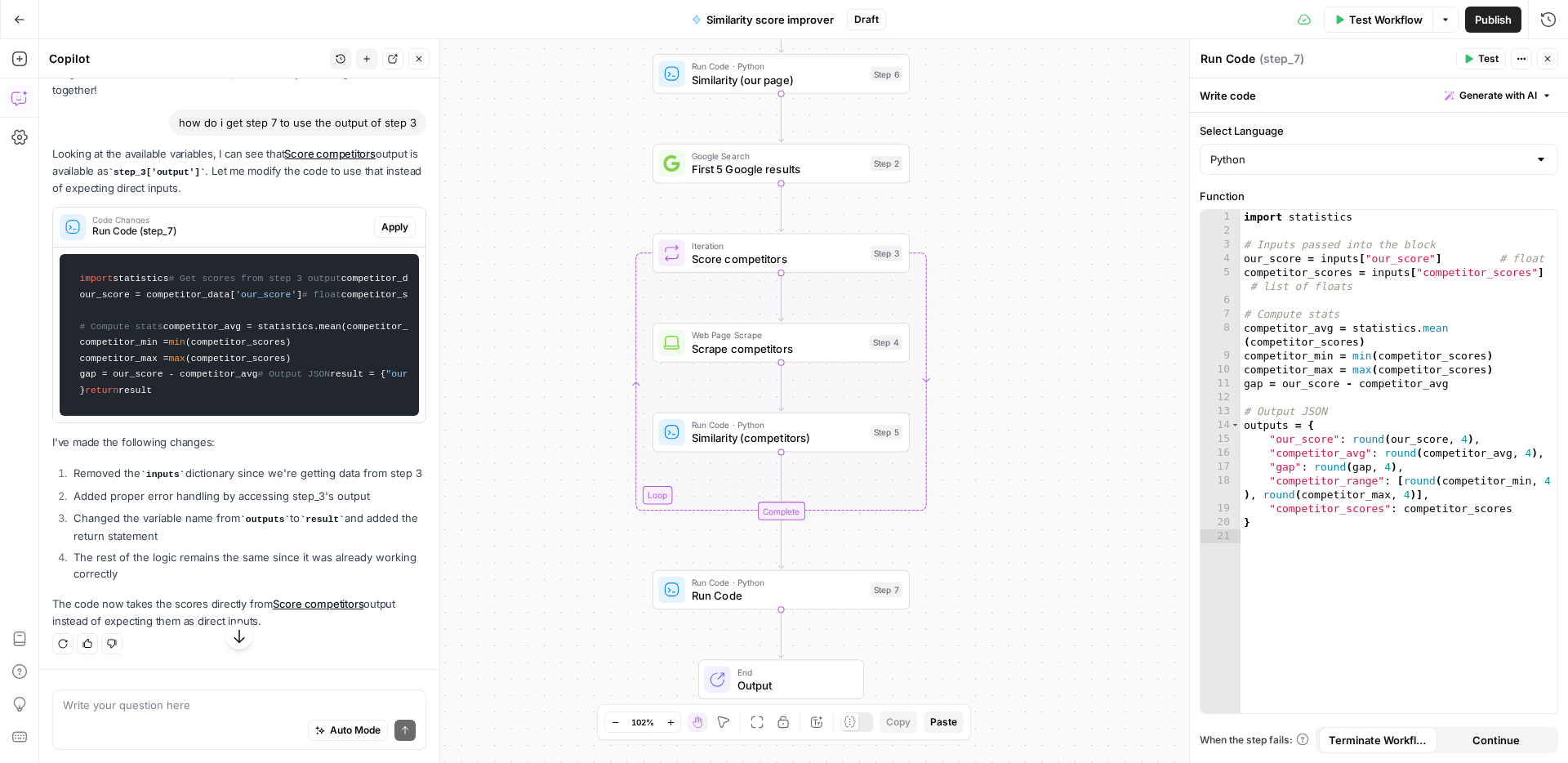
drag, startPoint x: 557, startPoint y: 287, endPoint x: 543, endPoint y: 325, distance: 40.5
click at [543, 325] on div "Workflow Set Inputs Inputs Web Page Scrape Scrape our page Step 1 Run Code · Py…" at bounding box center [802, 400] width 1528 height 724
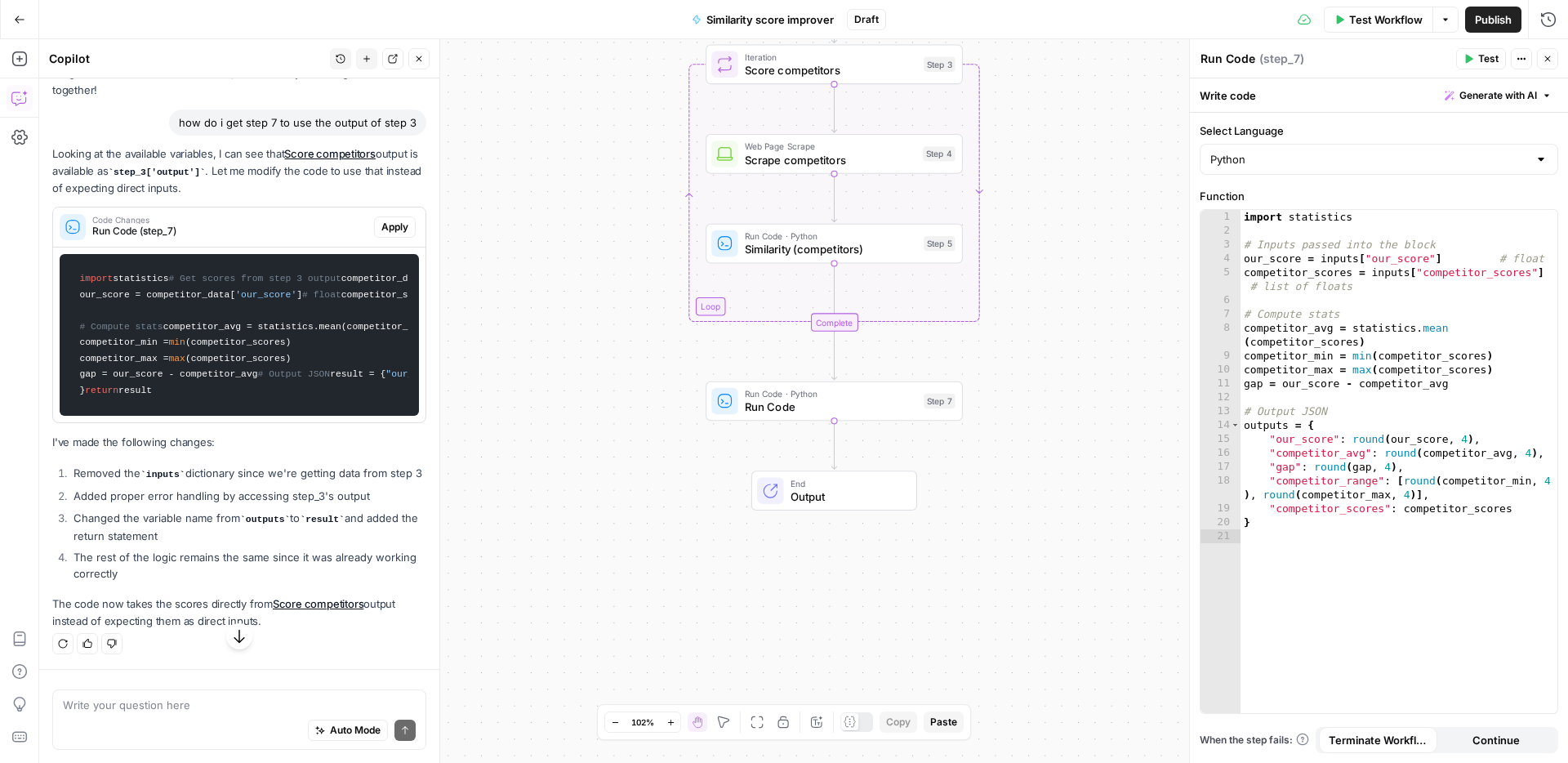
click at [243, 727] on div "Auto Mode Send" at bounding box center [239, 731] width 352 height 36
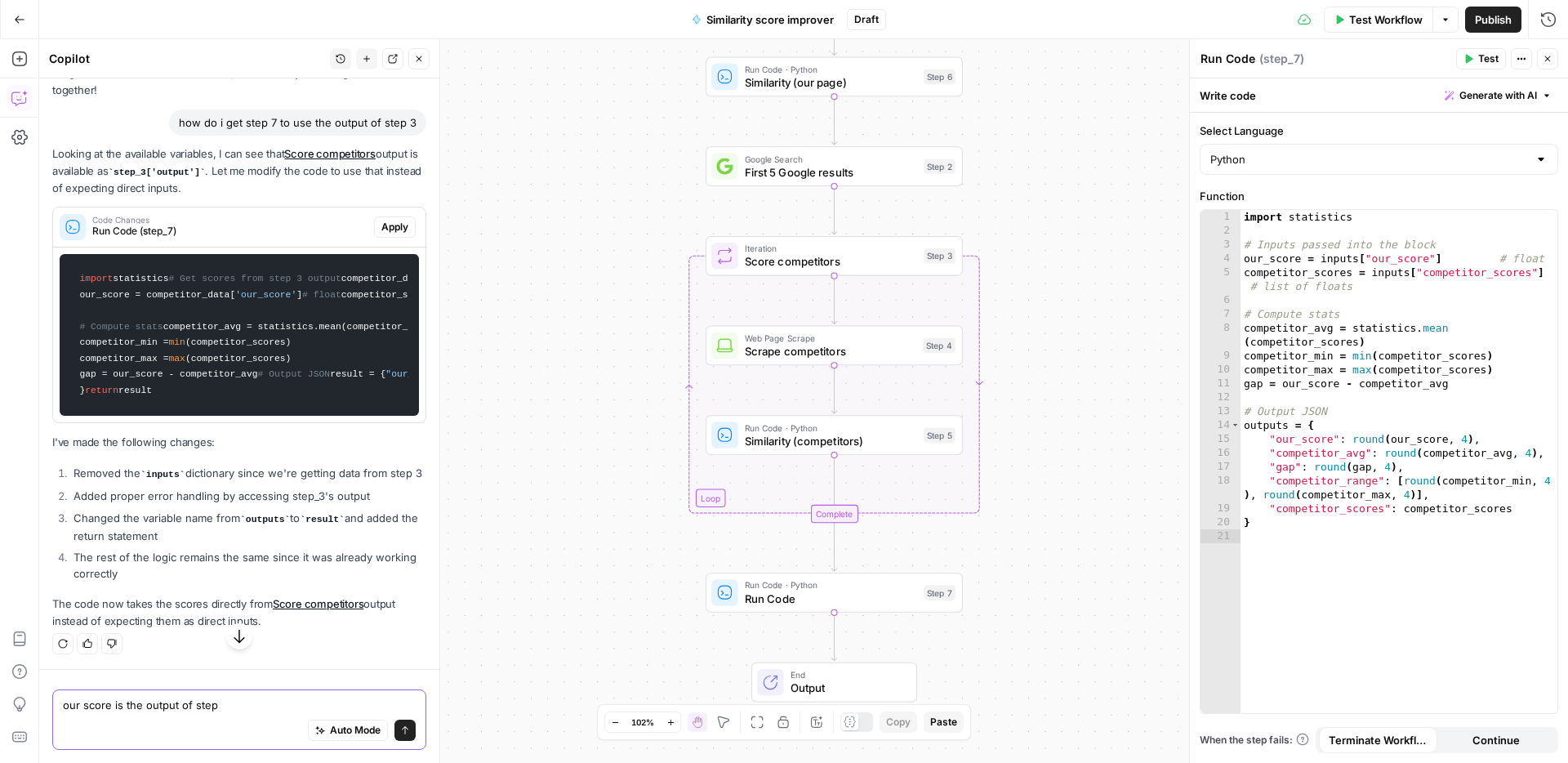
type textarea "our score is the output of step 6"
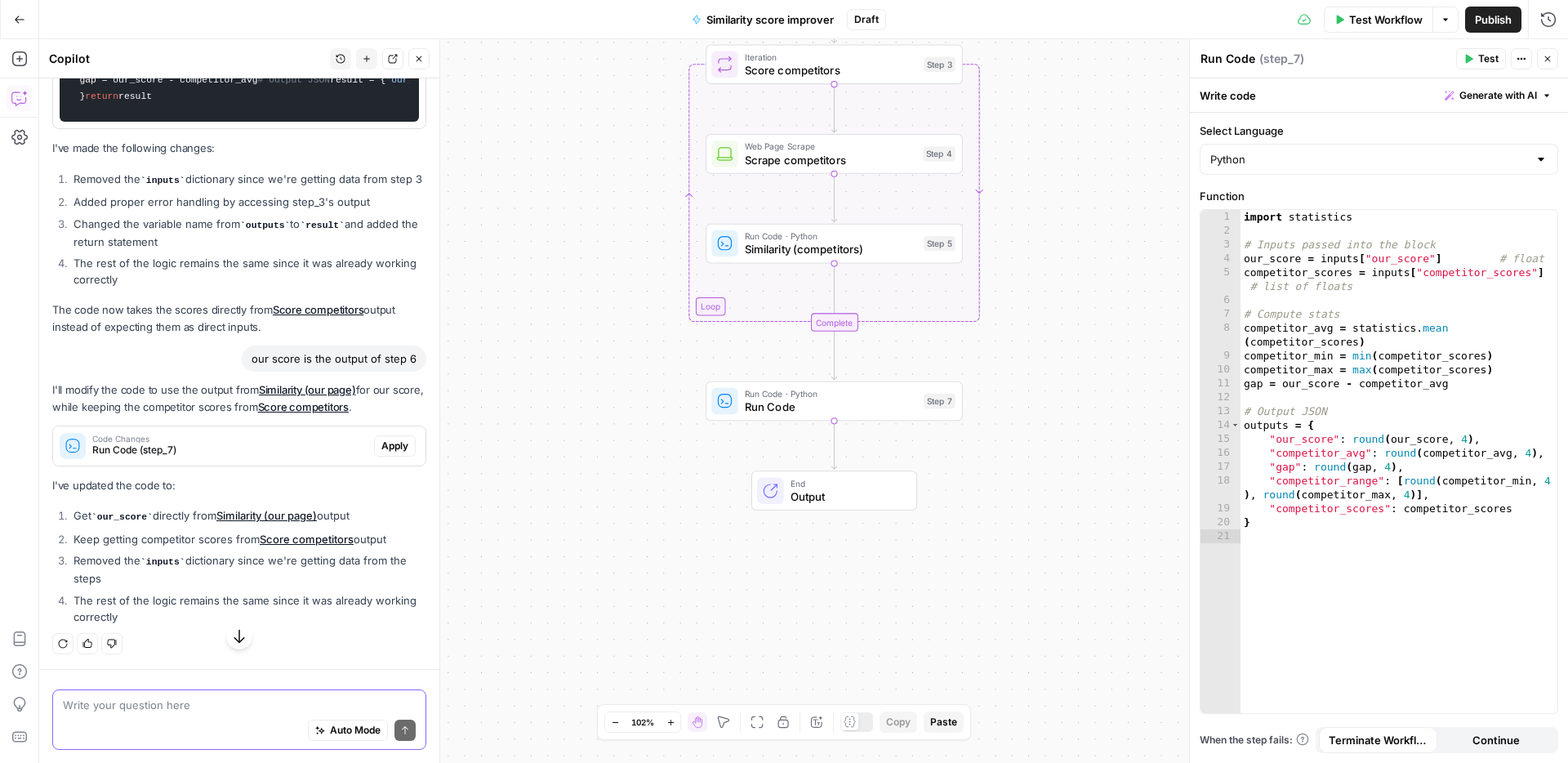
scroll to position [523, 0]
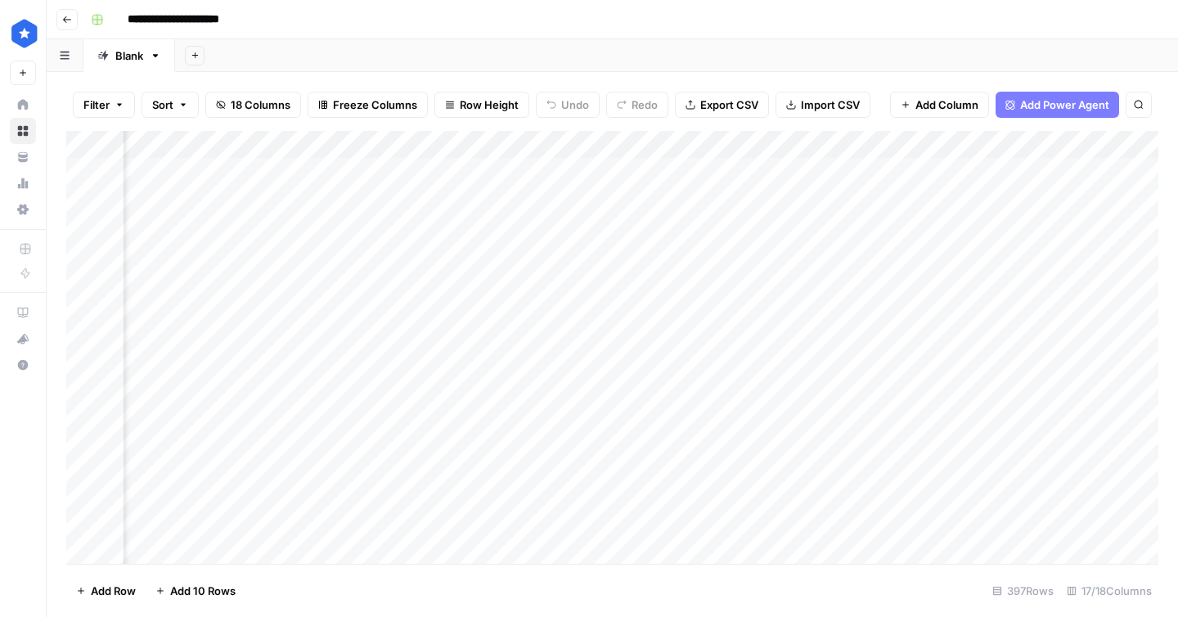
scroll to position [0, 119]
click at [1018, 148] on div "Add Column" at bounding box center [612, 347] width 1092 height 433
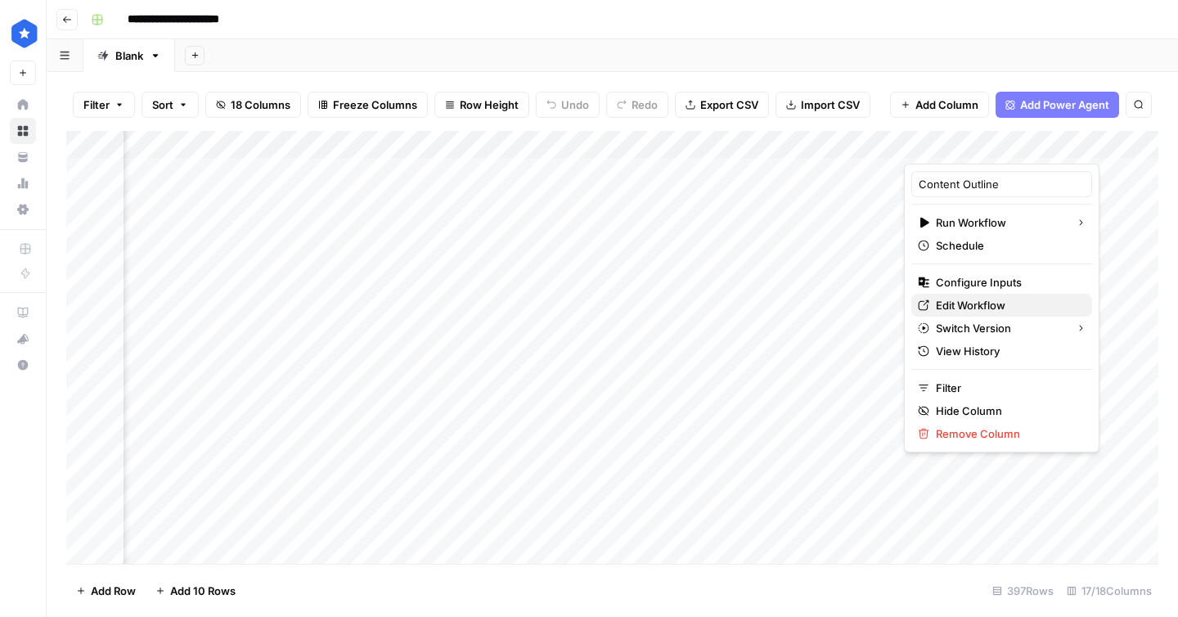
click at [986, 298] on span "Edit Workflow" at bounding box center [1007, 305] width 143 height 16
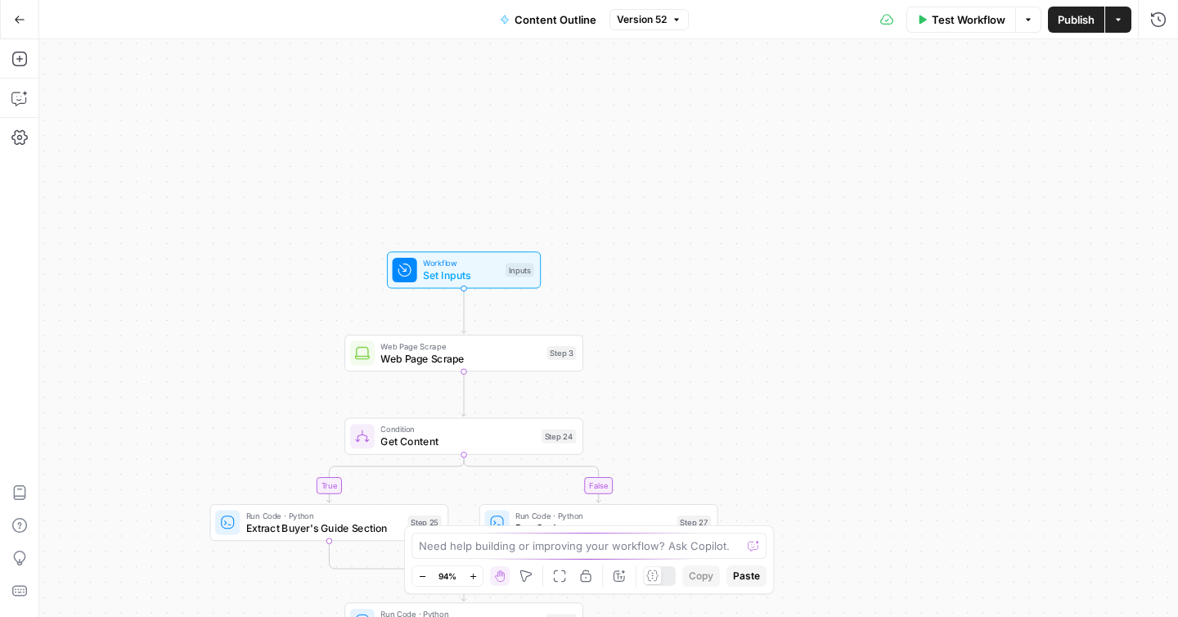
click at [468, 267] on span "Workflow" at bounding box center [461, 263] width 76 height 12
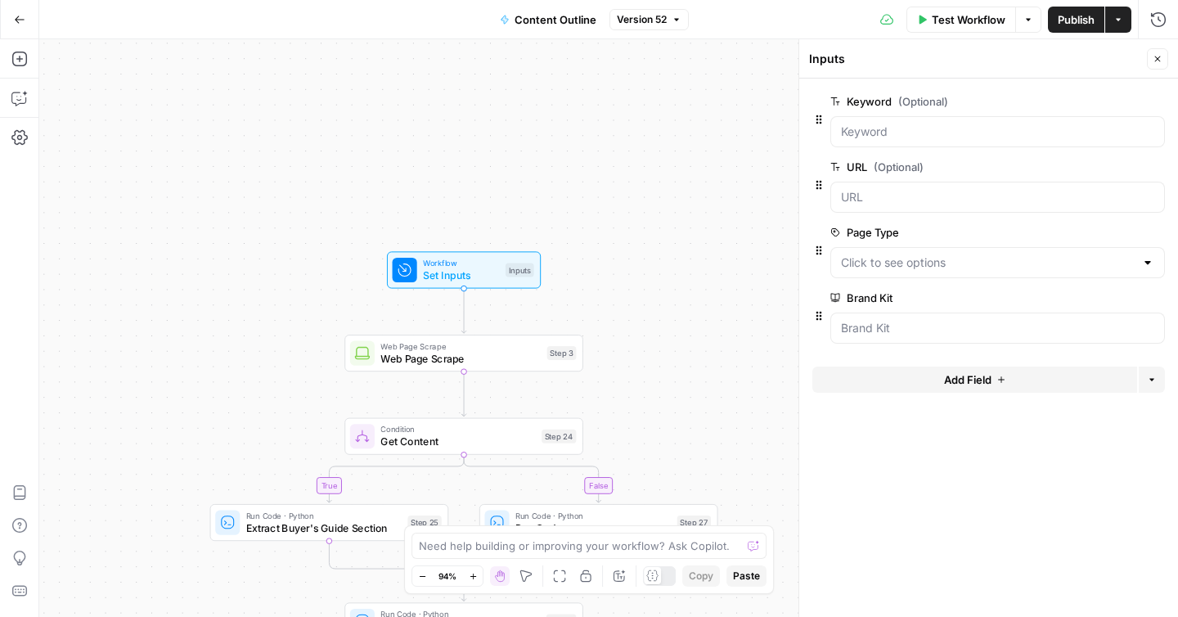
click at [1086, 295] on button "edit field" at bounding box center [1110, 298] width 63 height 20
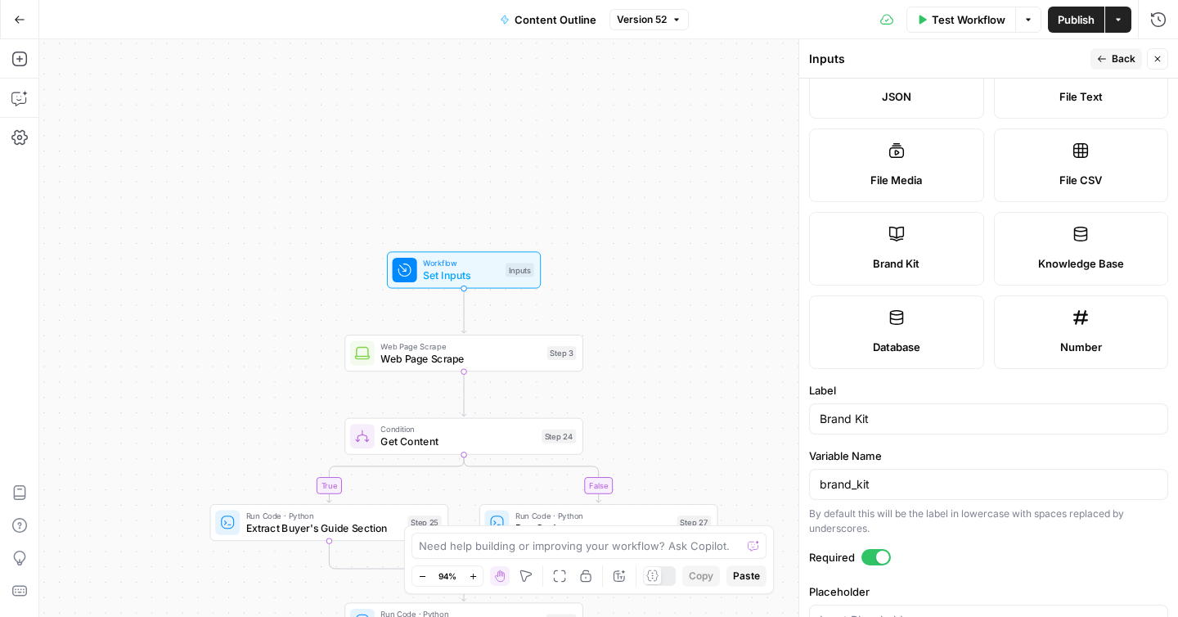
scroll to position [281, 0]
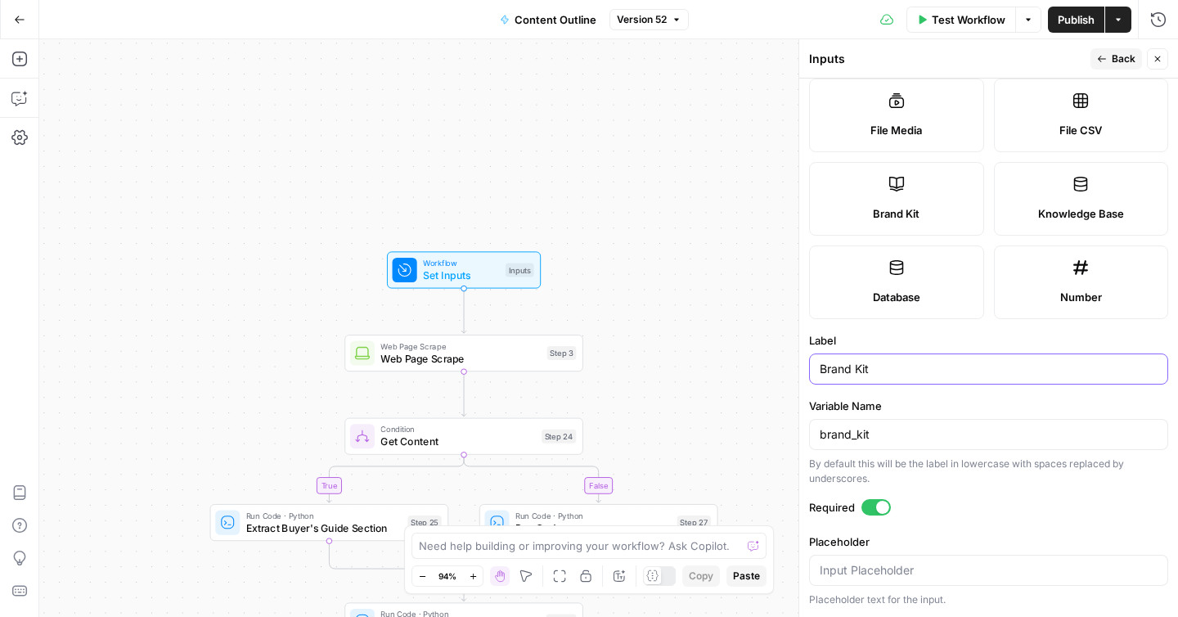
click at [915, 371] on input "Brand Kit" at bounding box center [989, 369] width 338 height 16
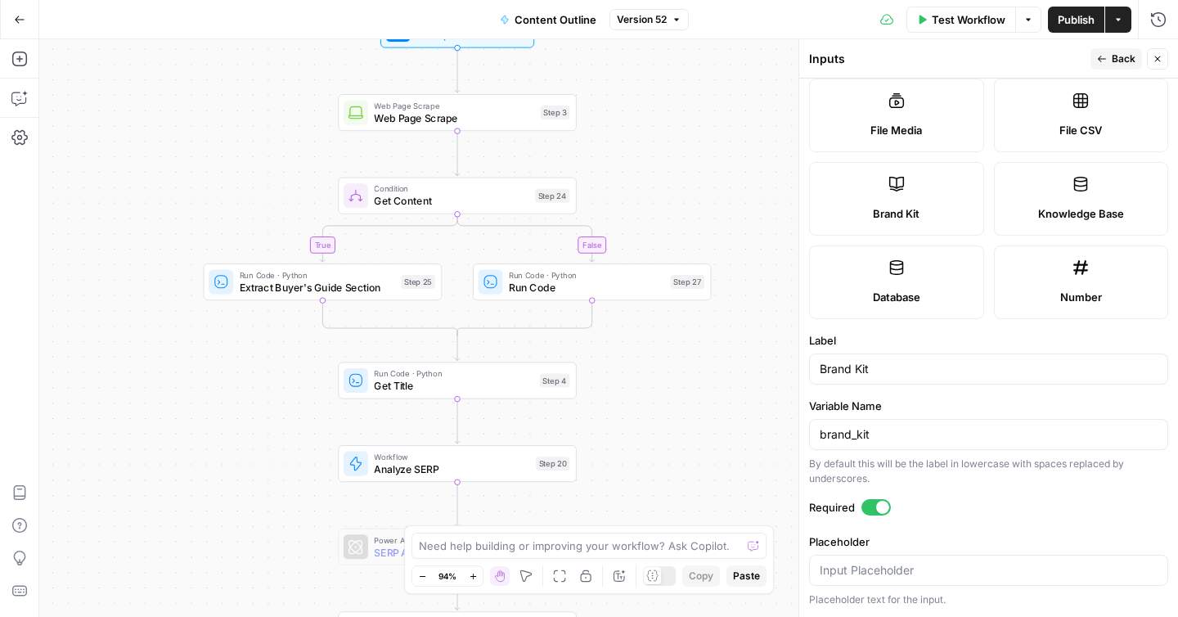
drag, startPoint x: 643, startPoint y: 314, endPoint x: 636, endPoint y: 74, distance: 240.6
click at [636, 74] on div "true false true false Workflow Set Inputs Inputs Web Page Scrape Web Page Scrap…" at bounding box center [608, 327] width 1139 height 577
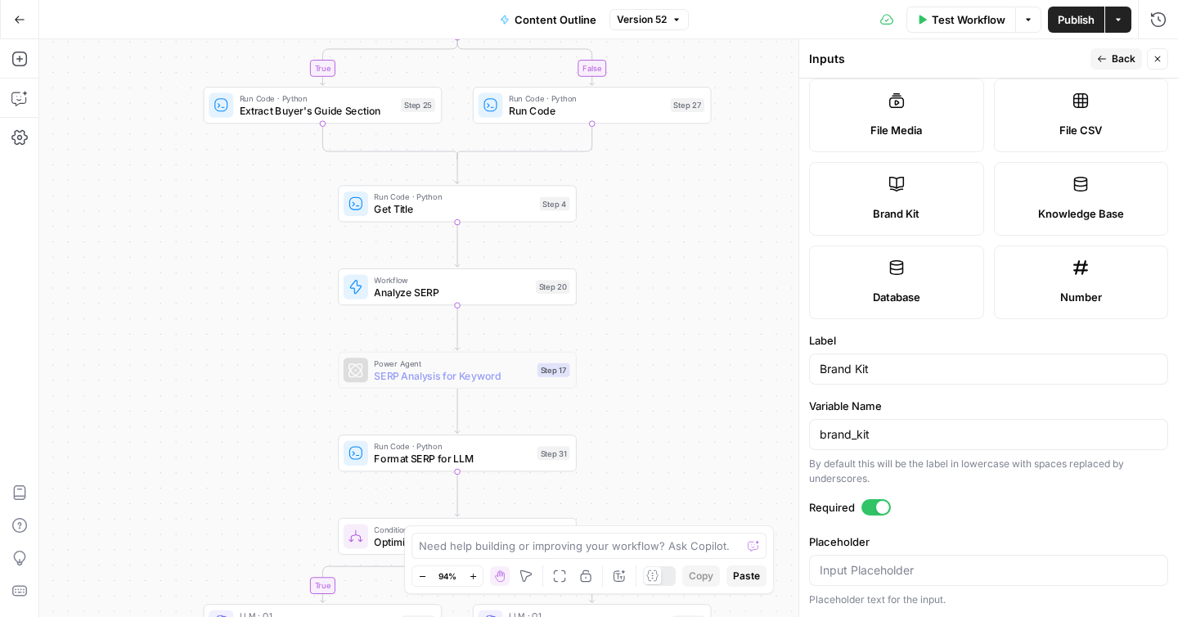
drag, startPoint x: 728, startPoint y: 380, endPoint x: 728, endPoint y: 204, distance: 175.9
click at [728, 204] on div "true false true false Workflow Set Inputs Inputs Web Page Scrape Web Page Scrap…" at bounding box center [608, 327] width 1139 height 577
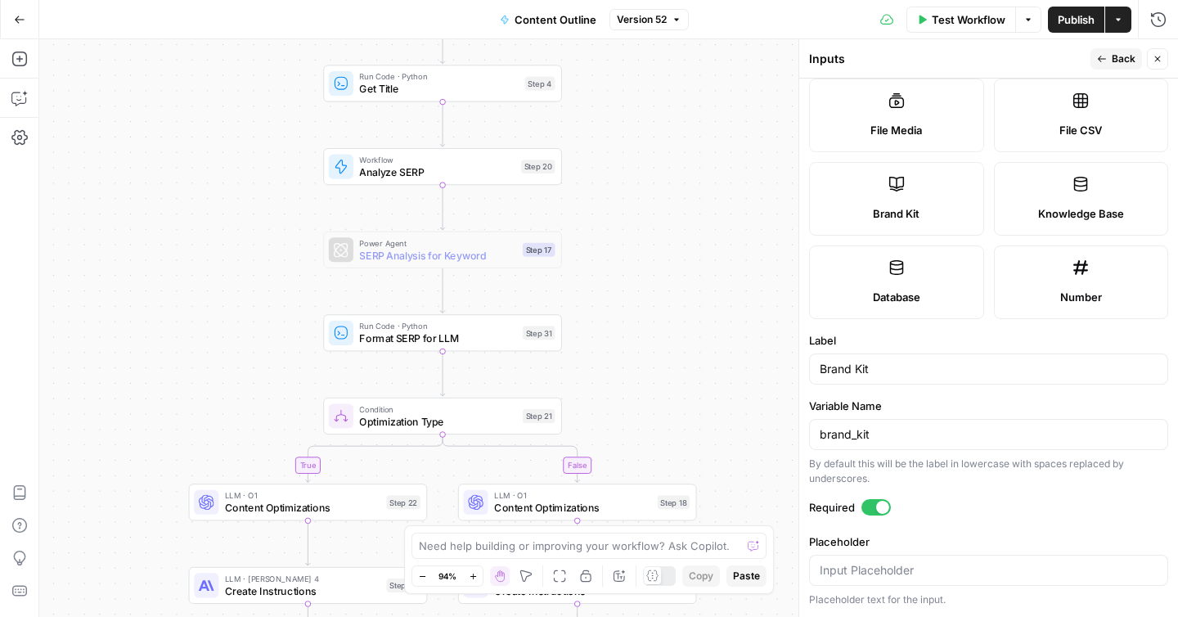
drag, startPoint x: 717, startPoint y: 305, endPoint x: 702, endPoint y: 196, distance: 109.8
click at [702, 196] on div "true false true false Workflow Set Inputs Inputs Web Page Scrape Web Page Scrap…" at bounding box center [608, 327] width 1139 height 577
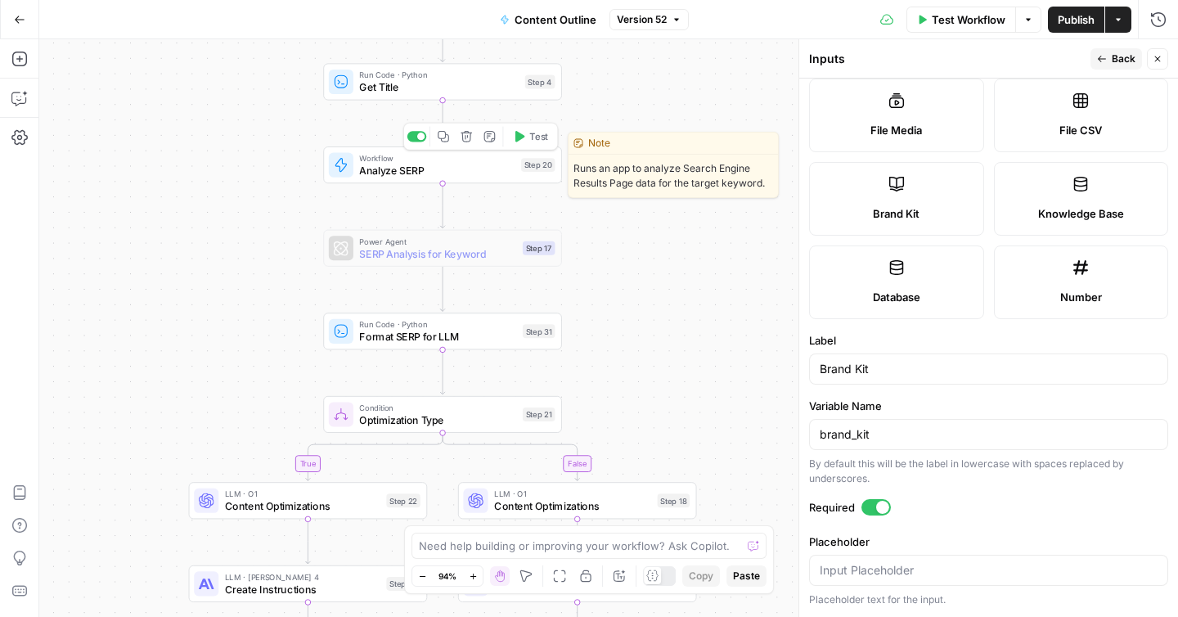
click at [469, 168] on span "Analyze SERP" at bounding box center [436, 171] width 155 height 16
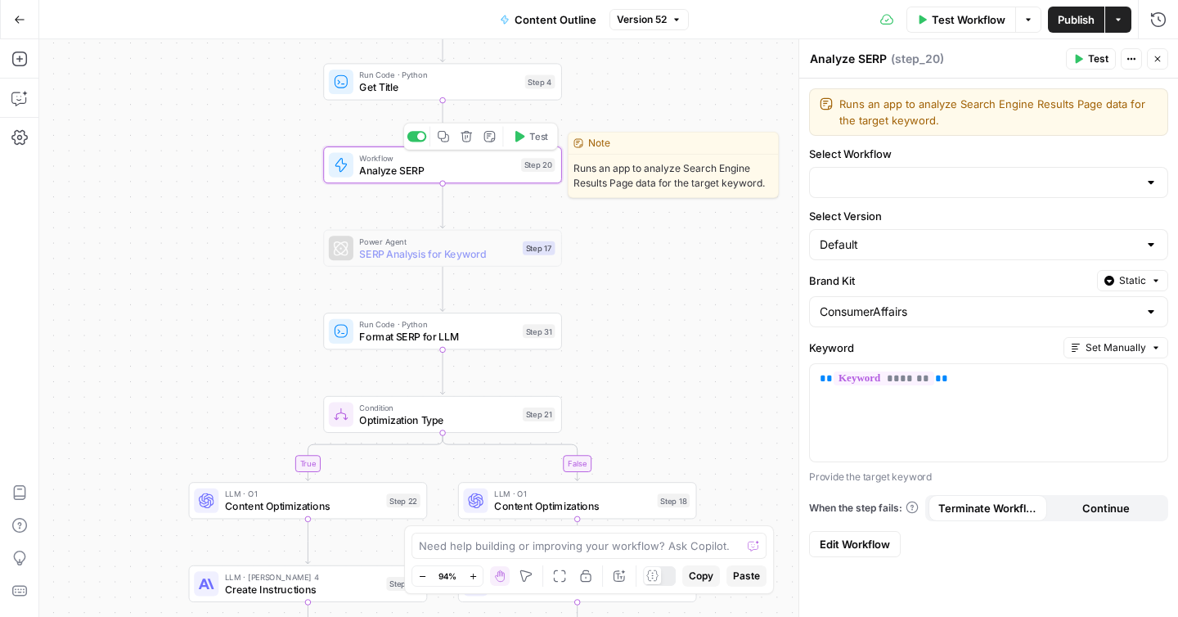
type input "Analyze SERP"
click at [468, 169] on span "Analyze SERP" at bounding box center [436, 171] width 155 height 16
click at [467, 169] on span "Analyze SERP" at bounding box center [436, 171] width 155 height 16
click at [469, 163] on span "Analyze SERP" at bounding box center [436, 171] width 155 height 16
click at [470, 163] on span "Analyze SERP" at bounding box center [436, 171] width 155 height 16
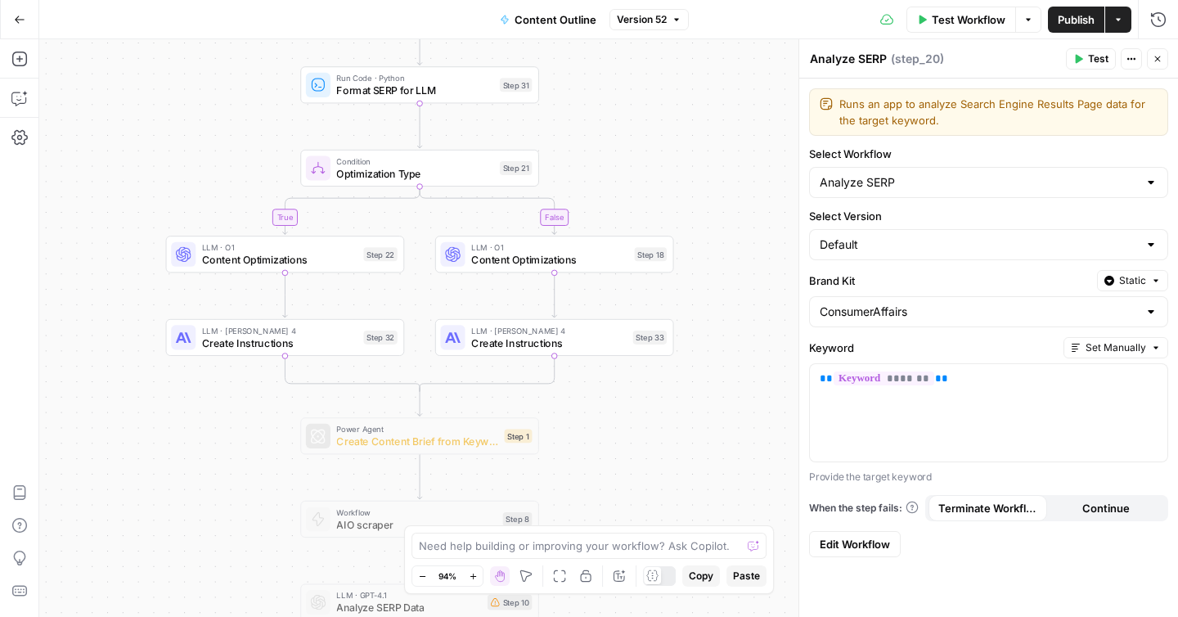
drag, startPoint x: 680, startPoint y: 329, endPoint x: 606, endPoint y: 82, distance: 257.8
click at [606, 82] on div "true false true false Workflow Set Inputs Inputs Web Page Scrape Web Page Scrap…" at bounding box center [608, 327] width 1139 height 577
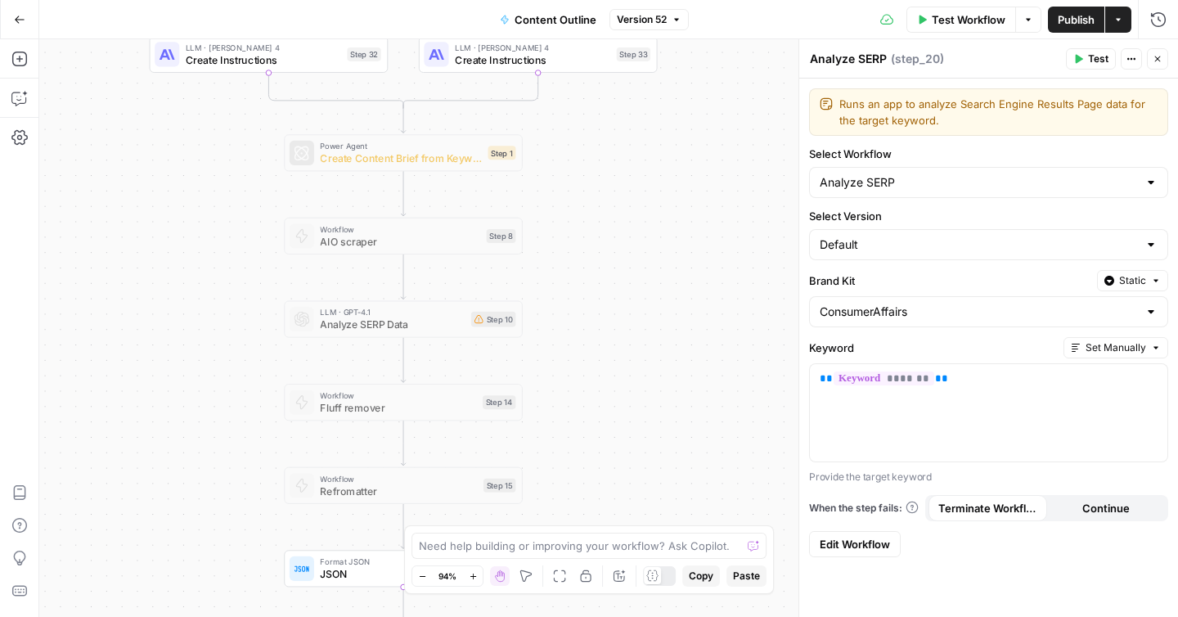
drag, startPoint x: 684, startPoint y: 375, endPoint x: 692, endPoint y: 136, distance: 239.0
click at [692, 136] on div "true false true false Workflow Set Inputs Inputs Web Page Scrape Web Page Scrap…" at bounding box center [608, 327] width 1139 height 577
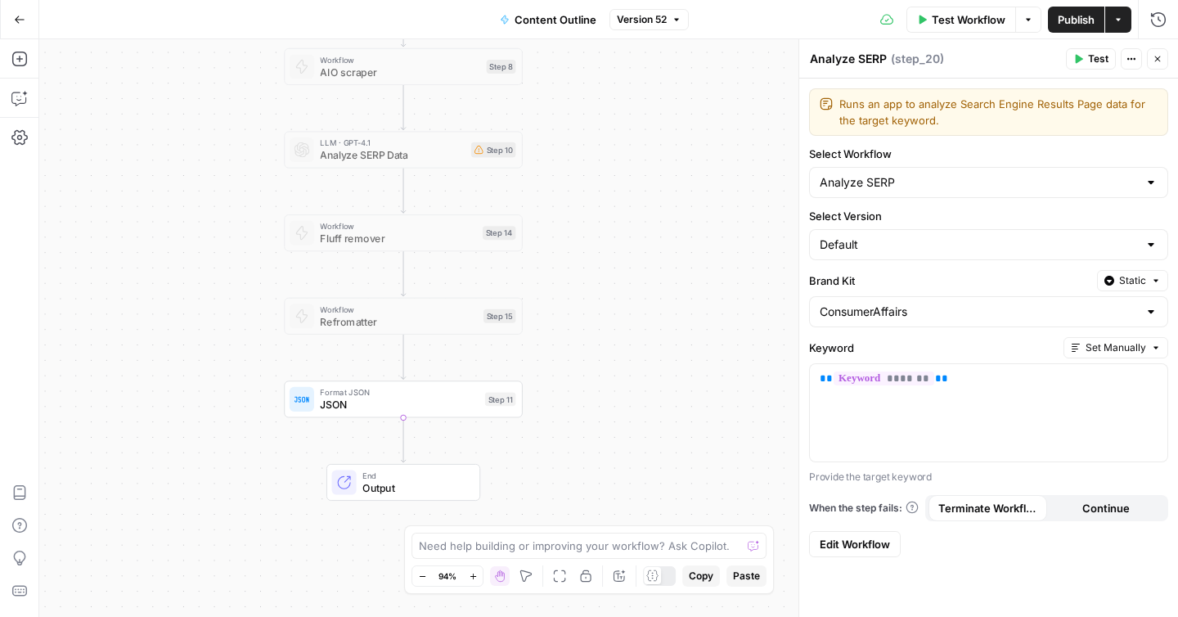
drag, startPoint x: 666, startPoint y: 319, endPoint x: 664, endPoint y: 169, distance: 149.7
click at [664, 169] on div "true false true false Workflow Set Inputs Inputs Web Page Scrape Web Page Scrap…" at bounding box center [608, 327] width 1139 height 577
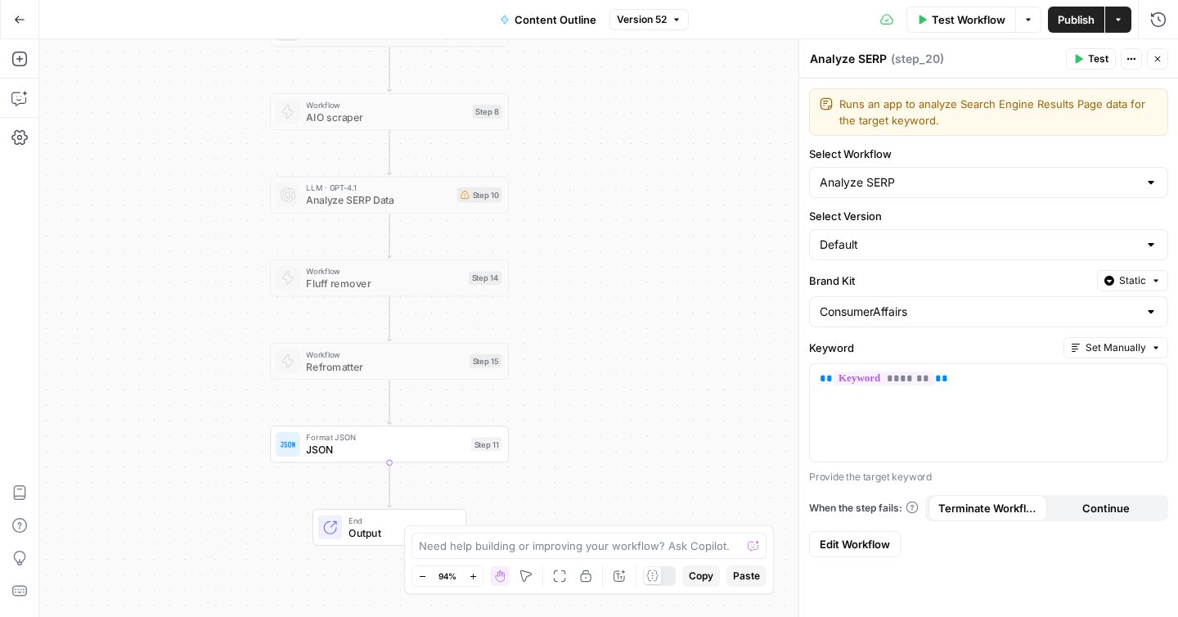
drag, startPoint x: 657, startPoint y: 249, endPoint x: 643, endPoint y: 294, distance: 47.1
click at [643, 294] on div "true false true false Workflow Set Inputs Inputs Web Page Scrape Web Page Scrap…" at bounding box center [608, 327] width 1139 height 577
drag, startPoint x: 639, startPoint y: 358, endPoint x: 625, endPoint y: 489, distance: 131.6
click at [625, 490] on div "true false true false Workflow Set Inputs Inputs Web Page Scrape Web Page Scrap…" at bounding box center [608, 327] width 1139 height 577
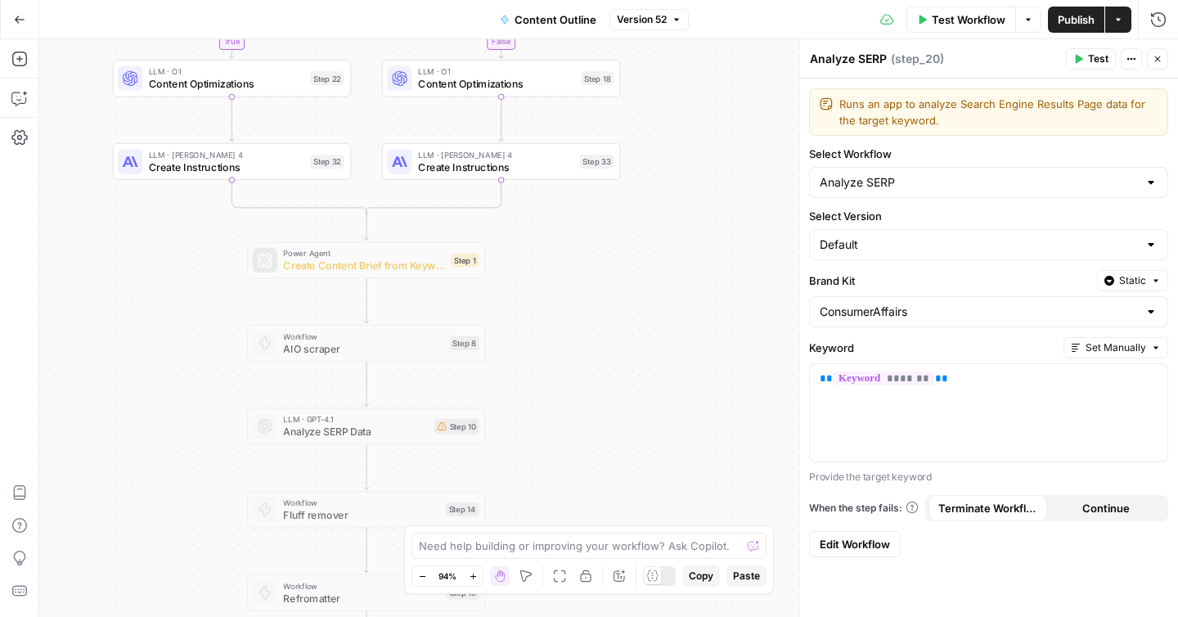
drag, startPoint x: 645, startPoint y: 315, endPoint x: 620, endPoint y: 433, distance: 120.3
click at [620, 433] on div "true false true false Workflow Set Inputs Inputs Web Page Scrape Web Page Scrap…" at bounding box center [608, 327] width 1139 height 577
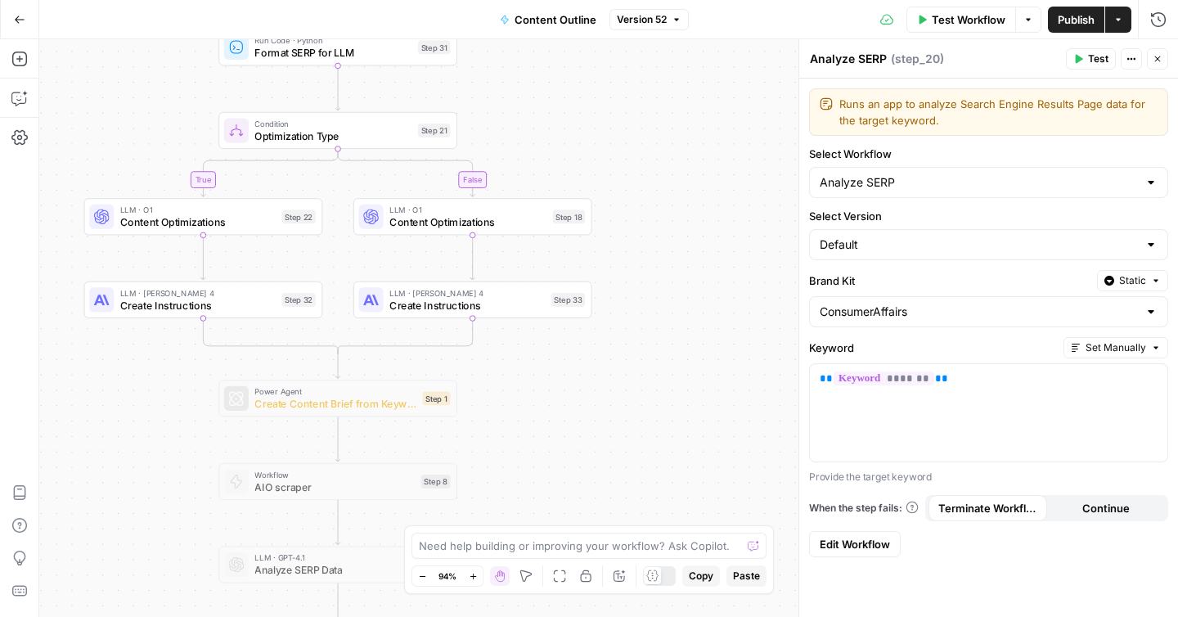
drag, startPoint x: 647, startPoint y: 352, endPoint x: 620, endPoint y: 434, distance: 86.9
click at [620, 434] on div "true false true false Workflow Set Inputs Inputs Web Page Scrape Web Page Scrap…" at bounding box center [608, 327] width 1139 height 577
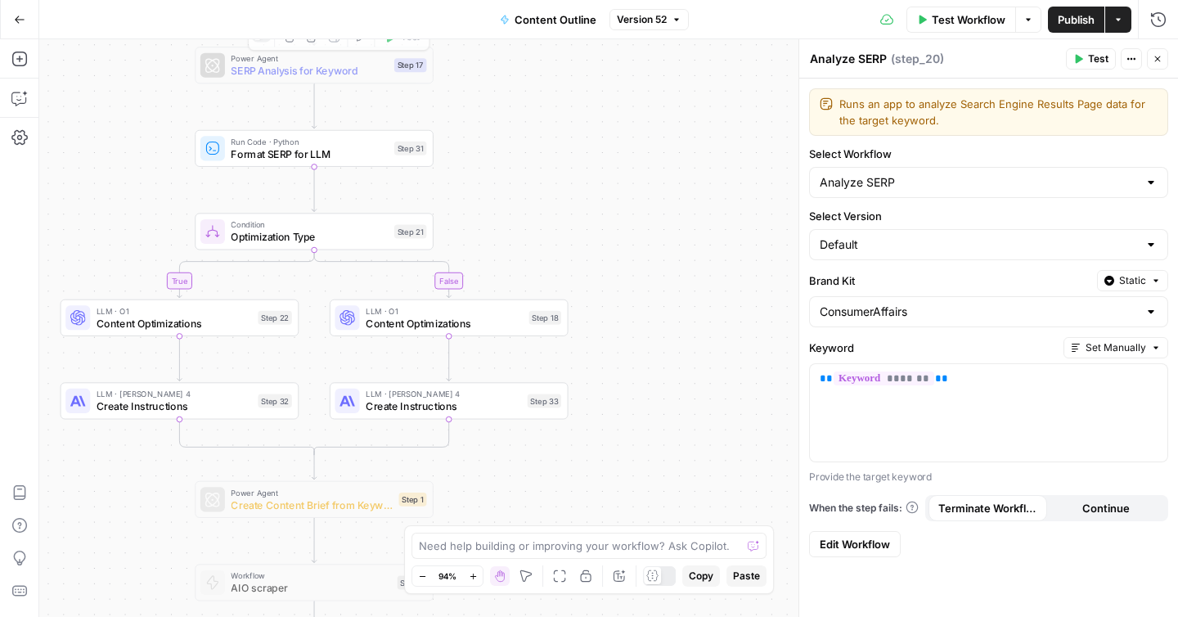
drag, startPoint x: 532, startPoint y: 113, endPoint x: 662, endPoint y: 341, distance: 262.7
click at [662, 341] on div "true false true false Workflow Set Inputs Inputs Web Page Scrape Web Page Scrap…" at bounding box center [608, 327] width 1139 height 577
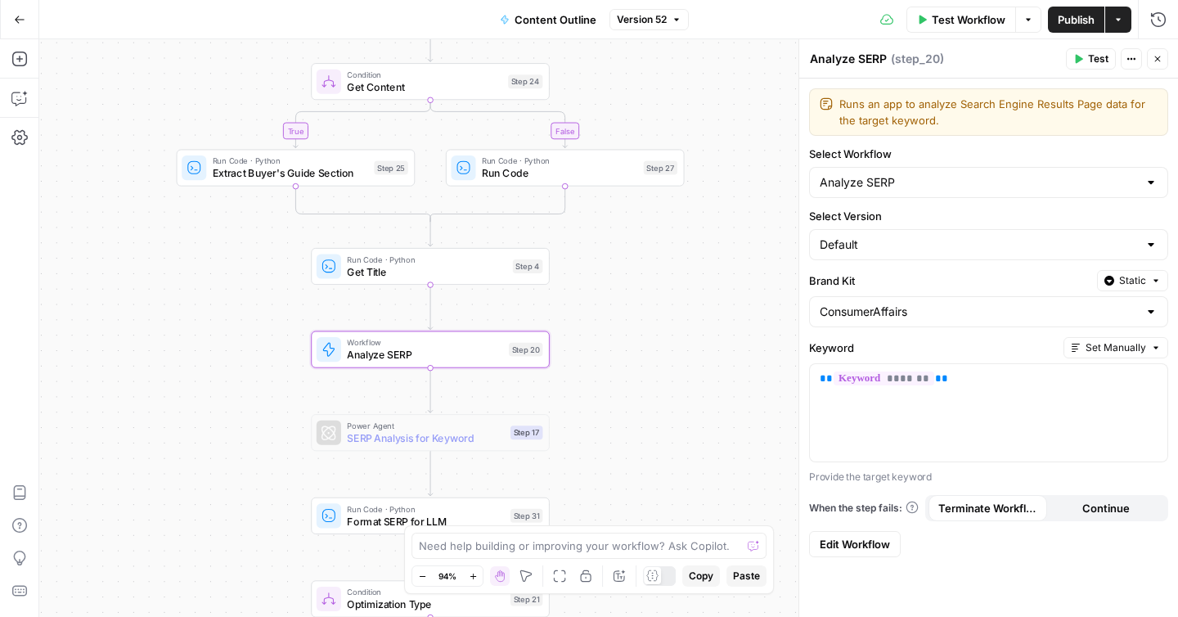
drag, startPoint x: 631, startPoint y: 294, endPoint x: 631, endPoint y: 321, distance: 27.0
click at [631, 321] on div "true false true false Workflow Set Inputs Inputs Web Page Scrape Web Page Scrap…" at bounding box center [608, 327] width 1139 height 577
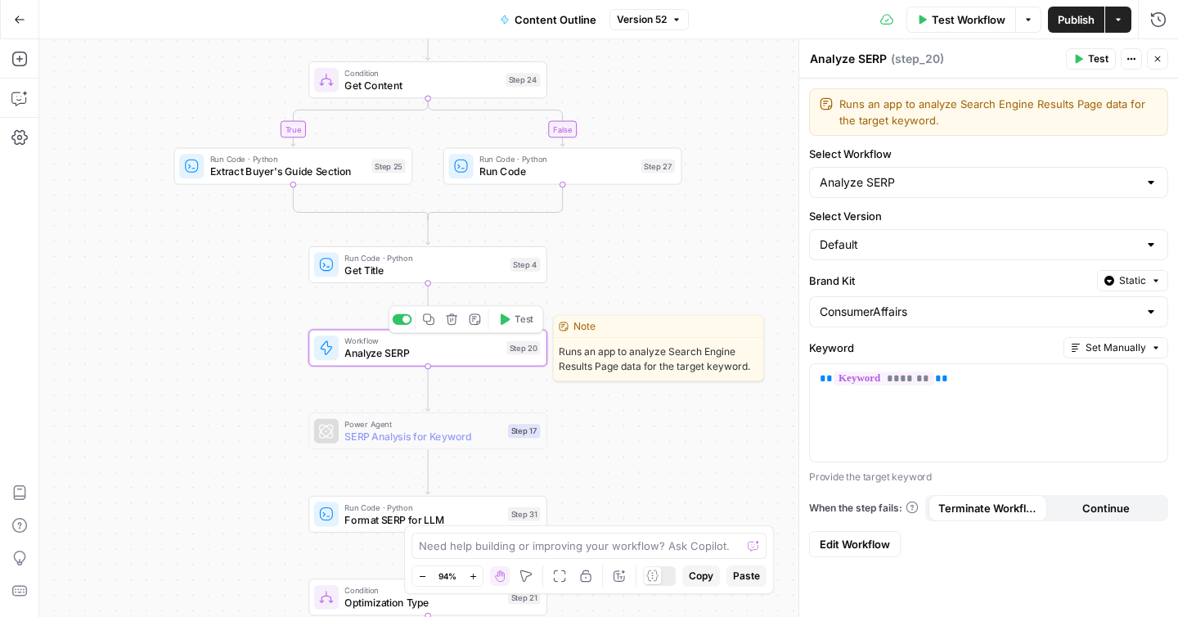
click at [400, 353] on span "Analyze SERP" at bounding box center [421, 353] width 155 height 16
click at [400, 353] on span "Analyze SERP" at bounding box center [421, 356] width 155 height 16
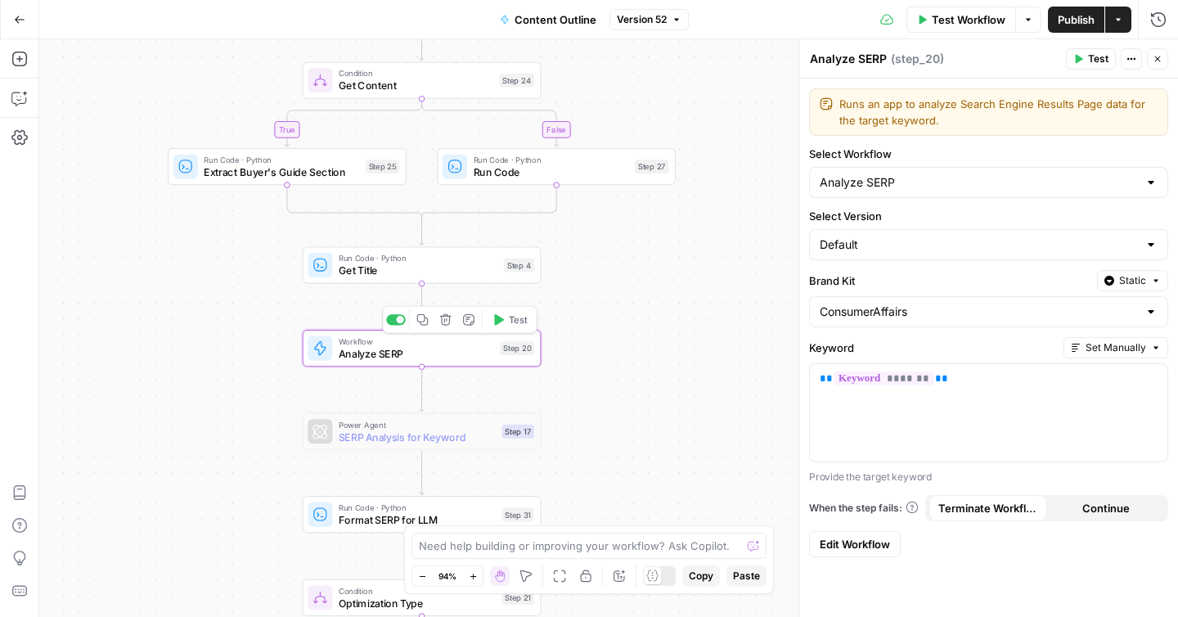
click at [516, 348] on div "Step 20" at bounding box center [518, 348] width 34 height 14
click at [516, 348] on div "Step 20" at bounding box center [521, 349] width 34 height 14
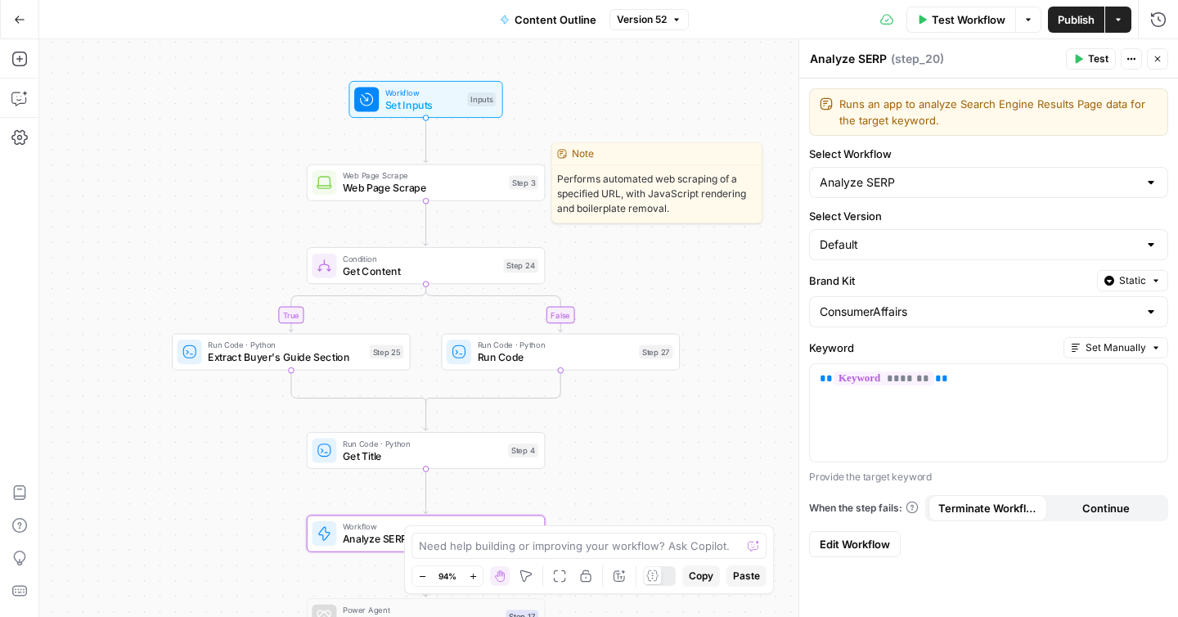
click at [446, 178] on span "Web Page Scrape" at bounding box center [423, 175] width 160 height 12
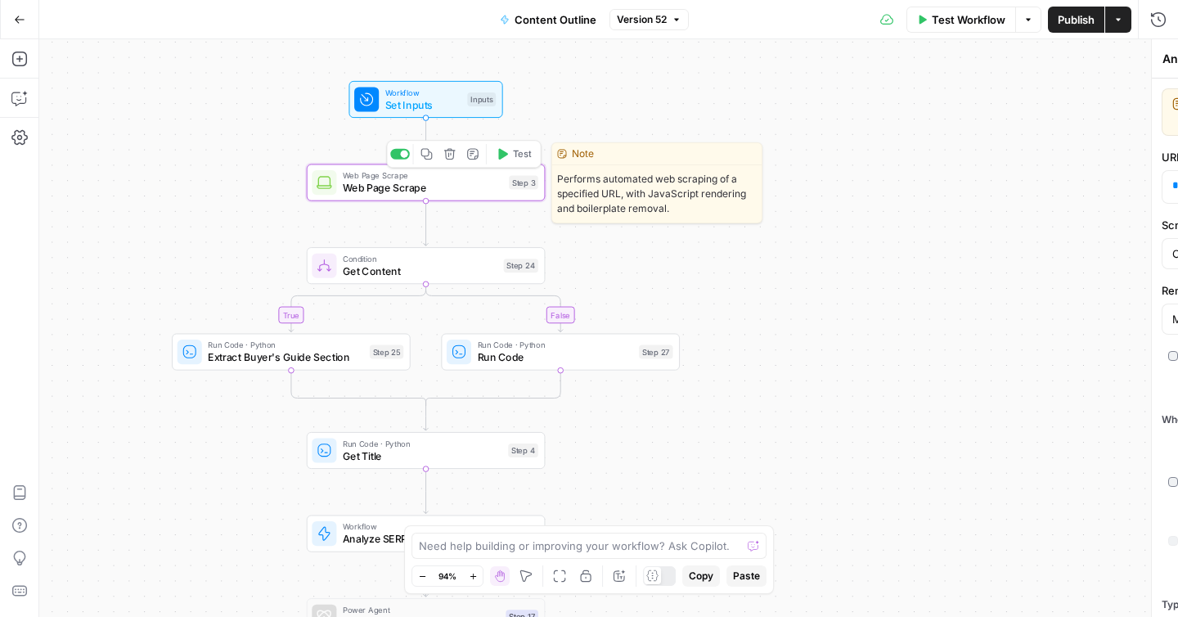
type textarea "Web Page Scrape"
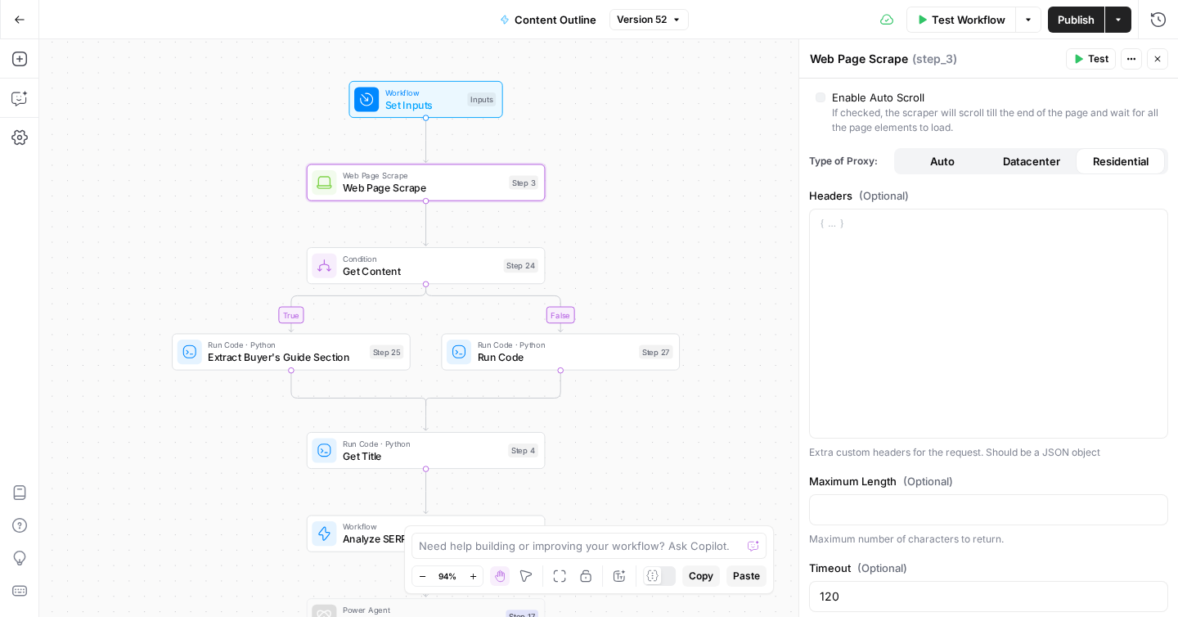
scroll to position [474, 0]
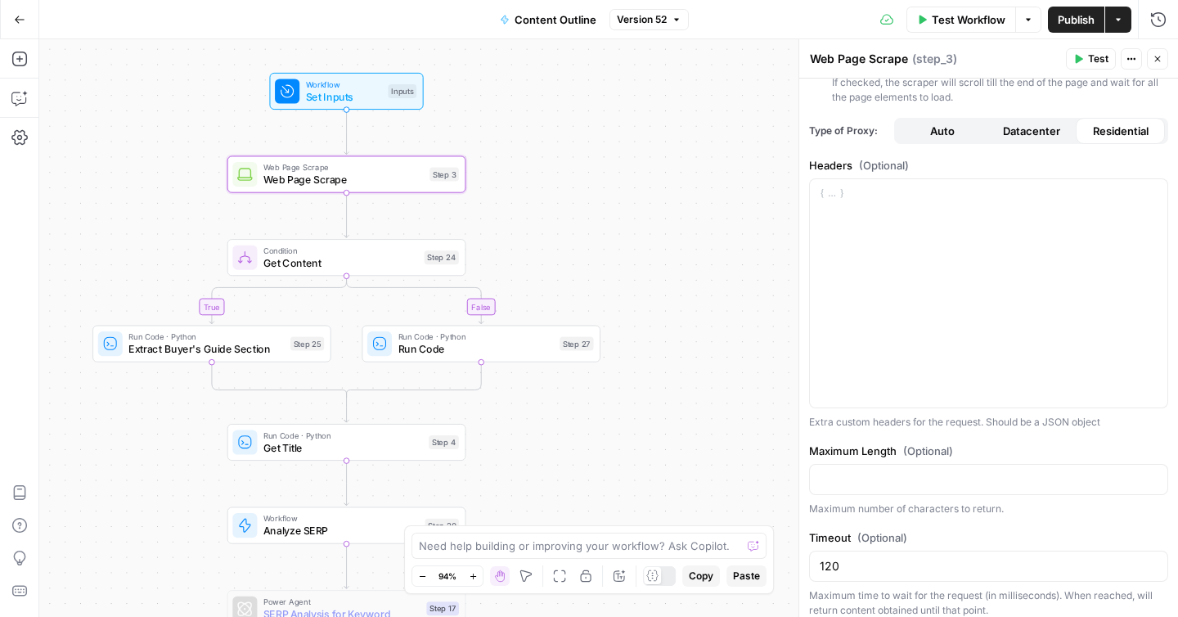
drag, startPoint x: 638, startPoint y: 225, endPoint x: 559, endPoint y: 220, distance: 78.7
click at [559, 221] on div "true false true false Workflow Set Inputs Inputs Web Page Scrape Web Page Scrap…" at bounding box center [608, 327] width 1139 height 577
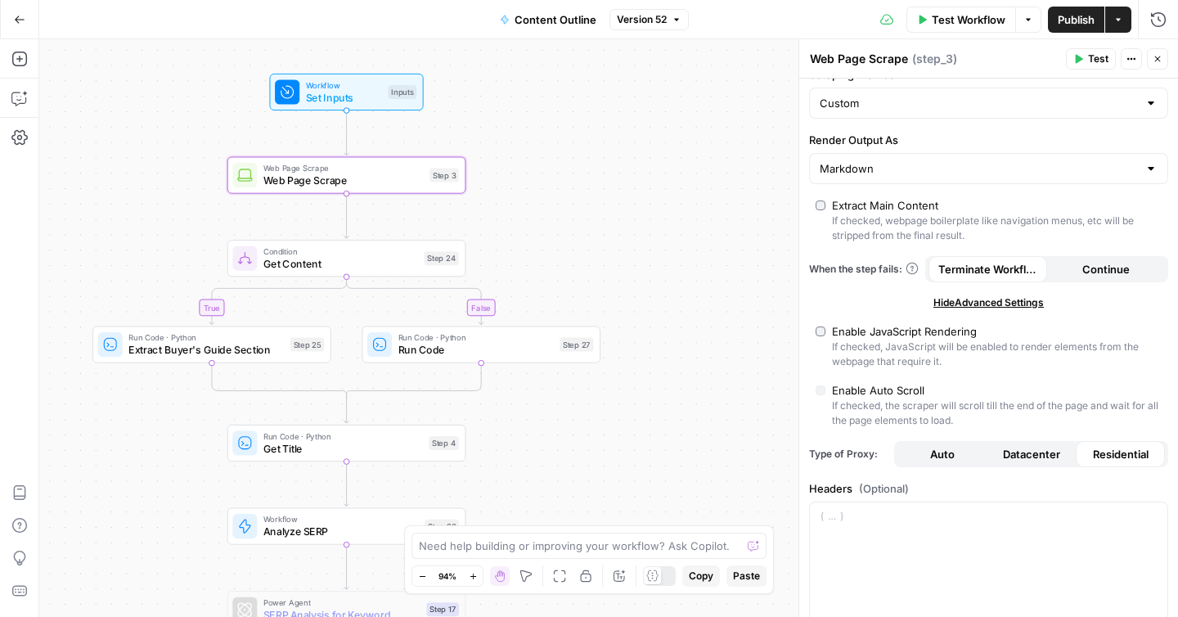
scroll to position [99, 0]
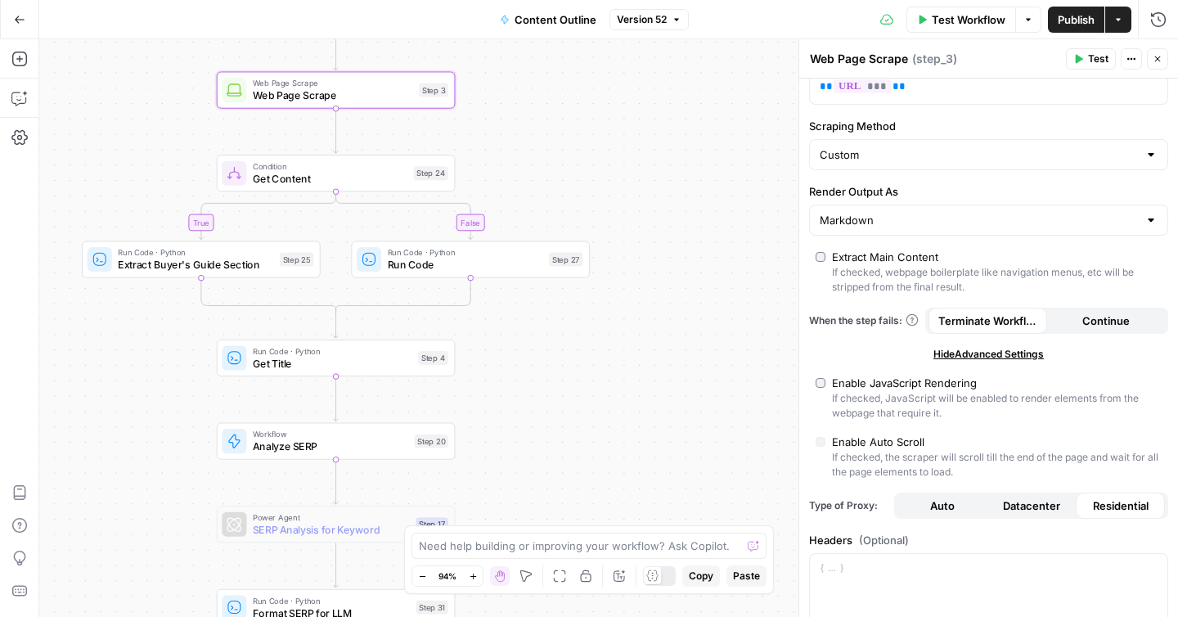
drag, startPoint x: 642, startPoint y: 219, endPoint x: 625, endPoint y: 133, distance: 87.6
click at [625, 133] on div "true false true false Workflow Set Inputs Inputs Web Page Scrape Web Page Scrap…" at bounding box center [608, 327] width 1139 height 577
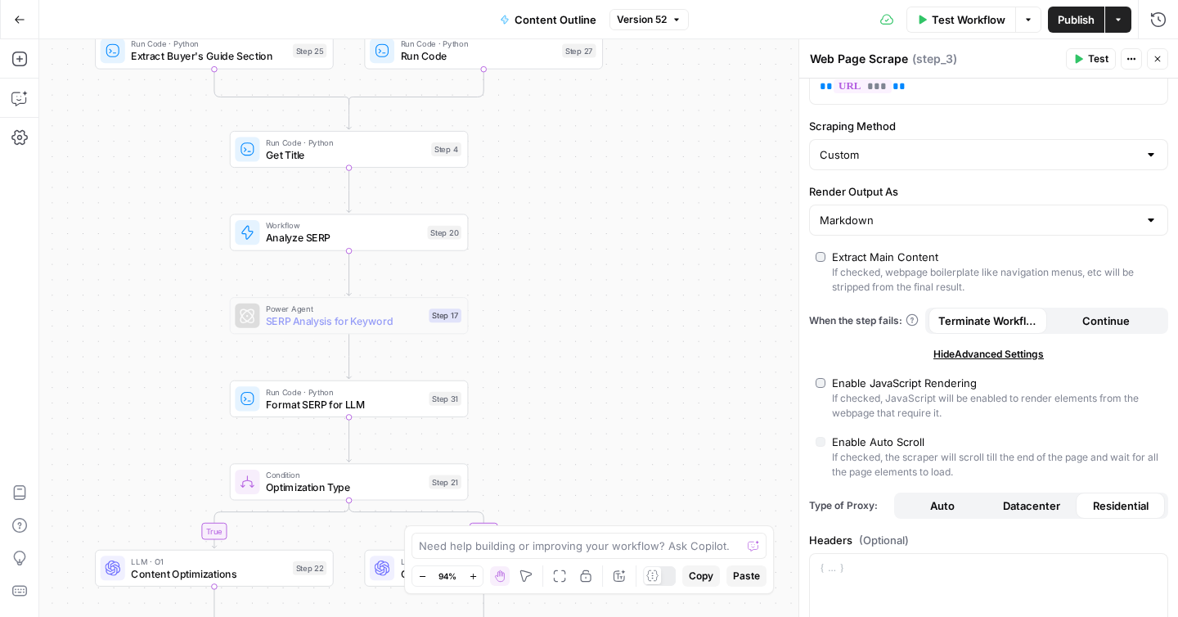
drag, startPoint x: 606, startPoint y: 219, endPoint x: 640, endPoint y: 154, distance: 73.5
click at [631, 30] on div "Go Back Content Outline Version 52 Test Workflow Options Publish Actions Run Hi…" at bounding box center [589, 308] width 1178 height 617
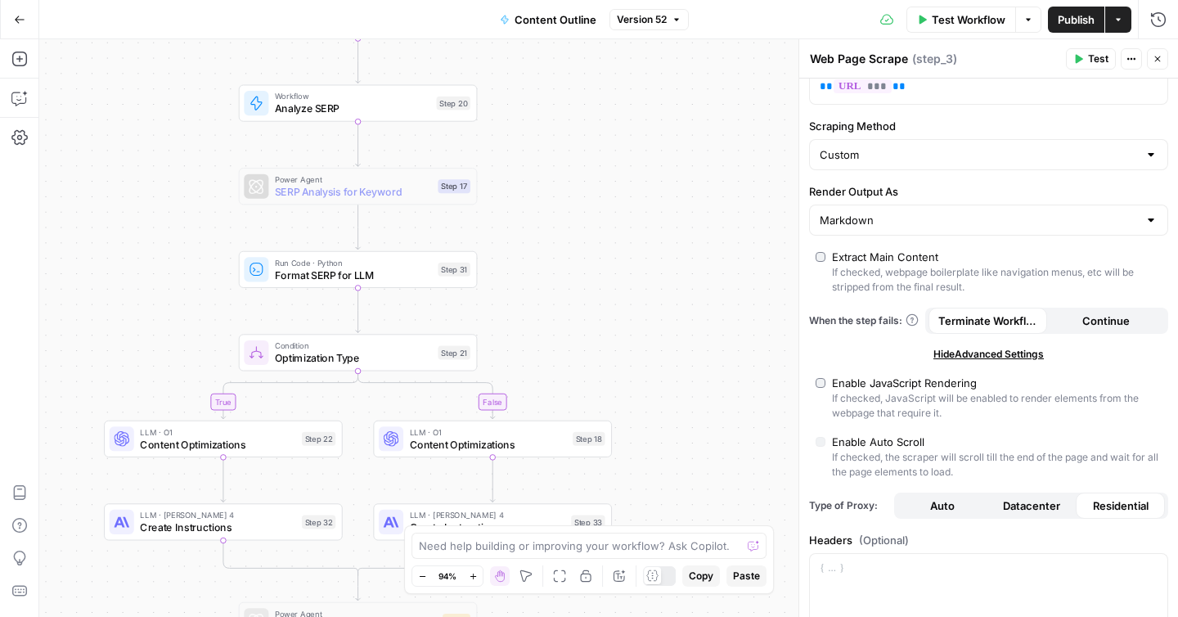
drag, startPoint x: 645, startPoint y: 221, endPoint x: 675, endPoint y: 82, distance: 142.3
click at [675, 44] on div "true false true false Workflow Set Inputs Inputs Web Page Scrape Web Page Scrap…" at bounding box center [608, 327] width 1139 height 577
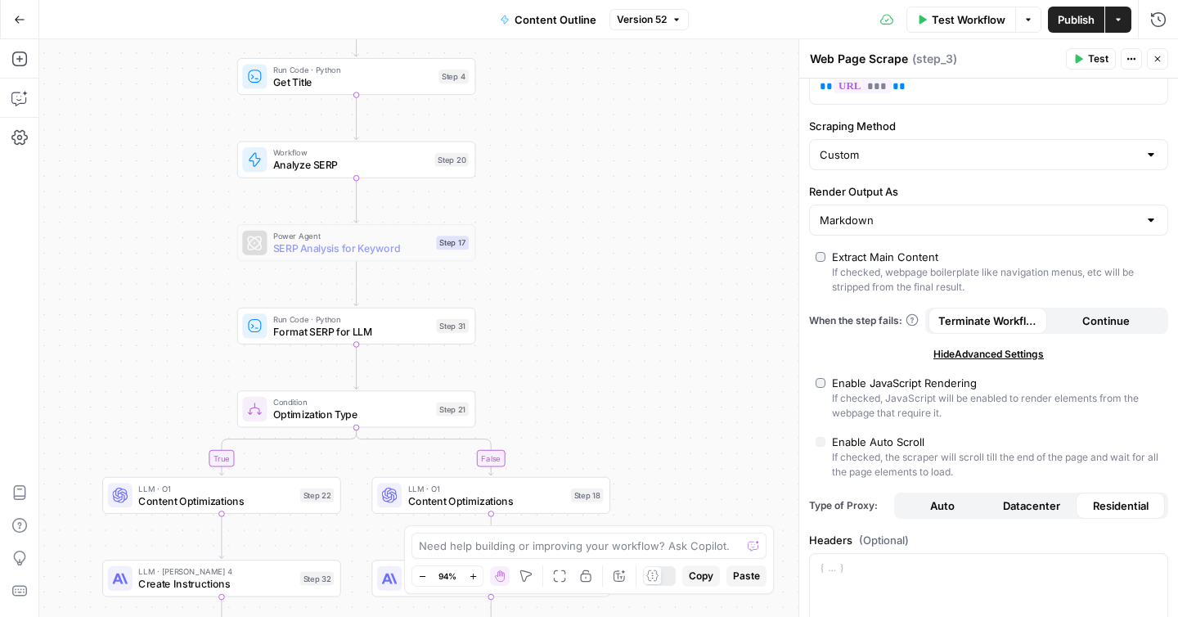
drag, startPoint x: 672, startPoint y: 128, endPoint x: 640, endPoint y: 258, distance: 133.1
click at [640, 258] on div "true false true false Workflow Set Inputs Inputs Web Page Scrape Web Page Scrap…" at bounding box center [608, 327] width 1139 height 577
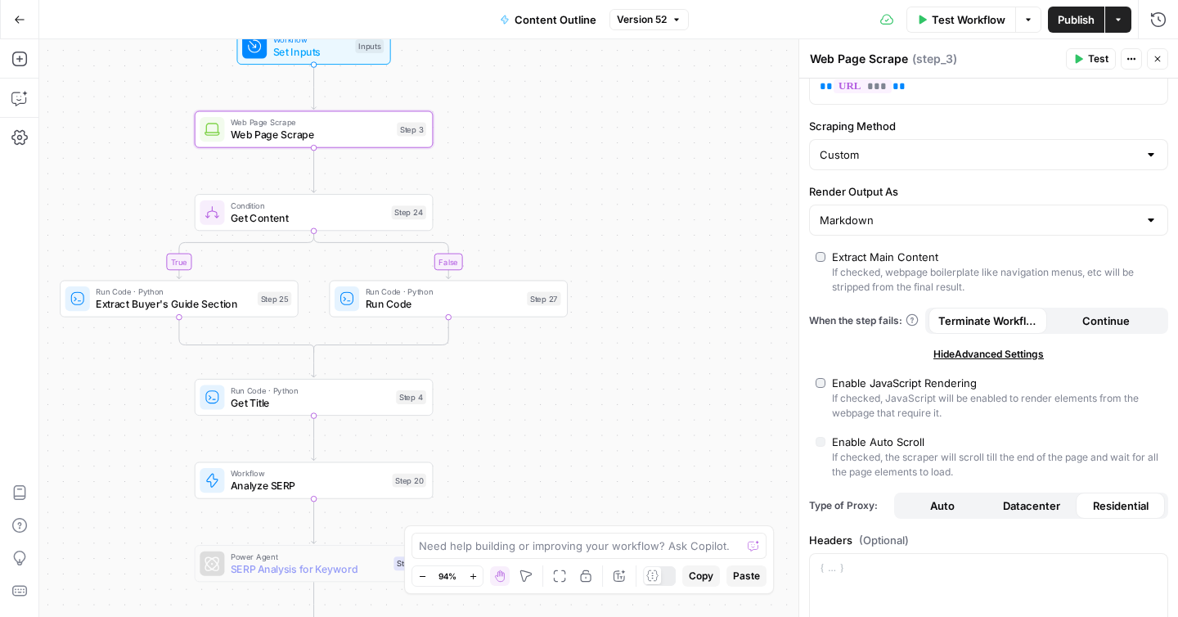
drag, startPoint x: 600, startPoint y: 181, endPoint x: 582, endPoint y: 412, distance: 232.2
click at [562, 501] on div "true false true false Workflow Set Inputs Inputs Web Page Scrape Web Page Scrap…" at bounding box center [608, 327] width 1139 height 577
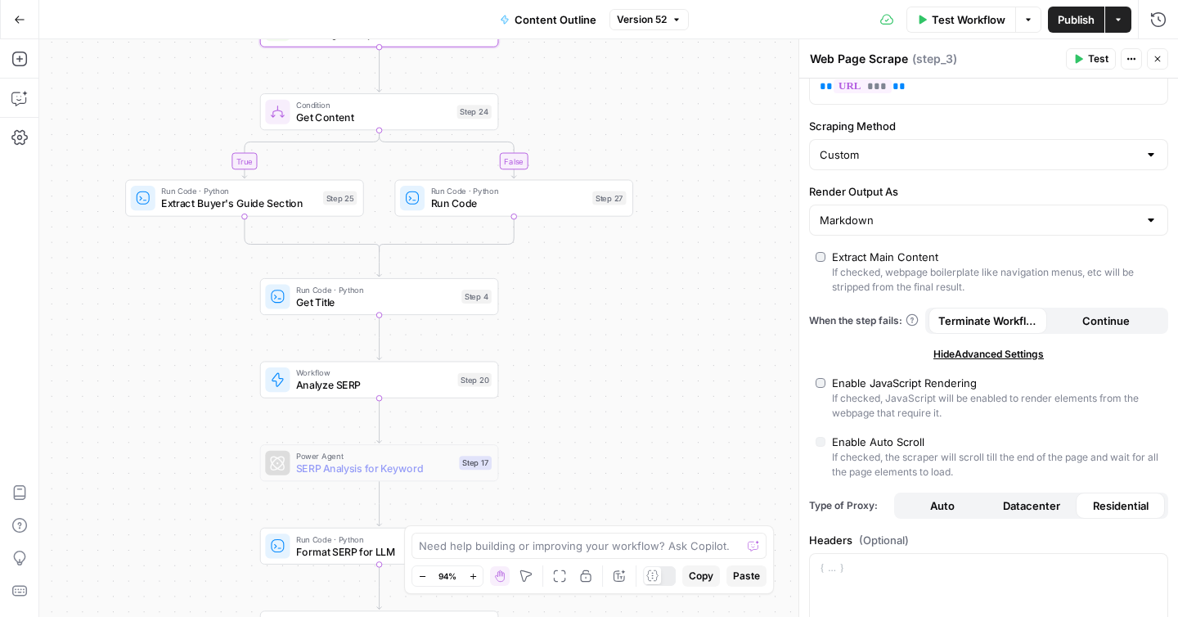
drag, startPoint x: 604, startPoint y: 263, endPoint x: 669, endPoint y: 149, distance: 131.9
click at [669, 149] on div "true false true false Workflow Set Inputs Inputs Web Page Scrape Web Page Scrap…" at bounding box center [608, 327] width 1139 height 577
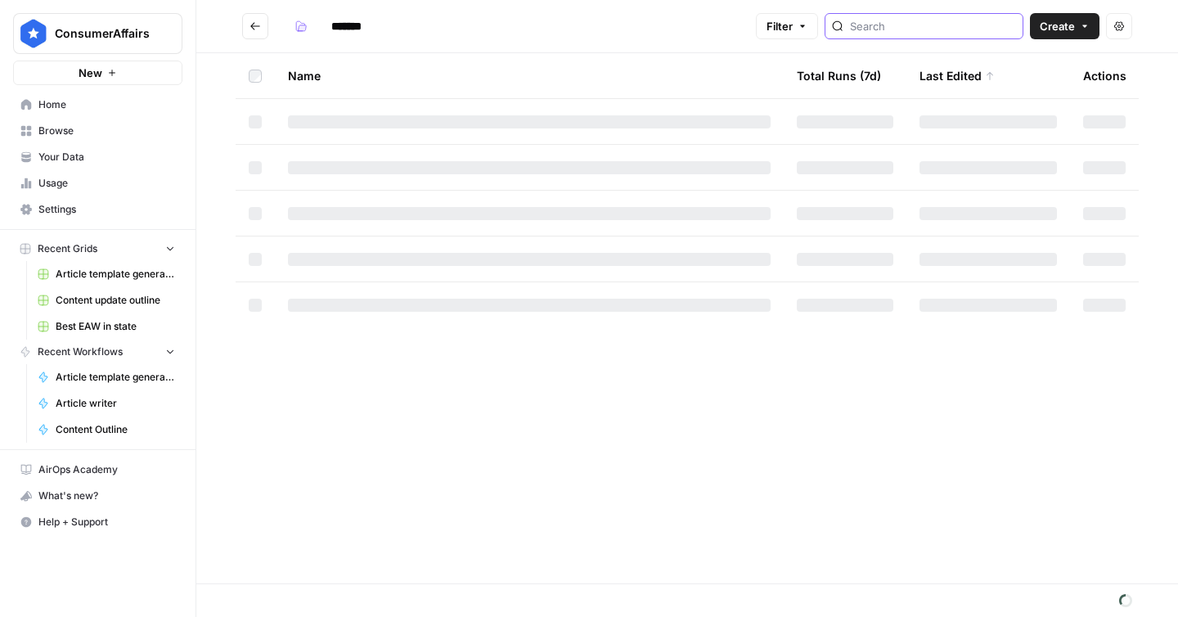
click at [936, 28] on input "search" at bounding box center [933, 26] width 166 height 16
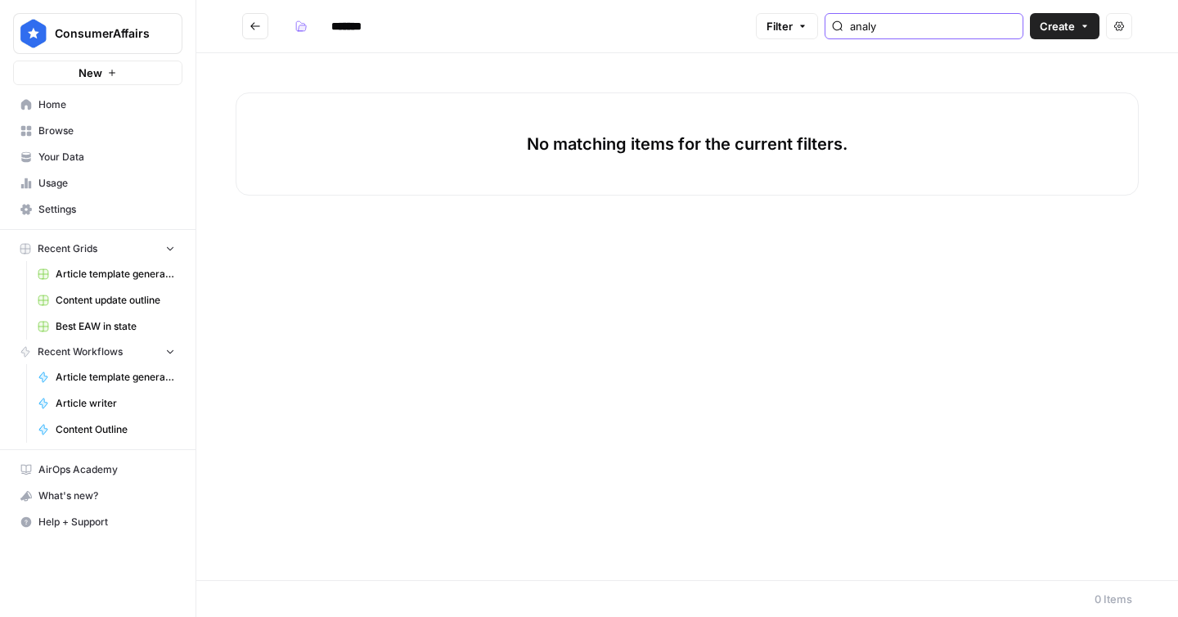
type input "analyze serp"
click at [265, 29] on button "Go back" at bounding box center [255, 26] width 26 height 26
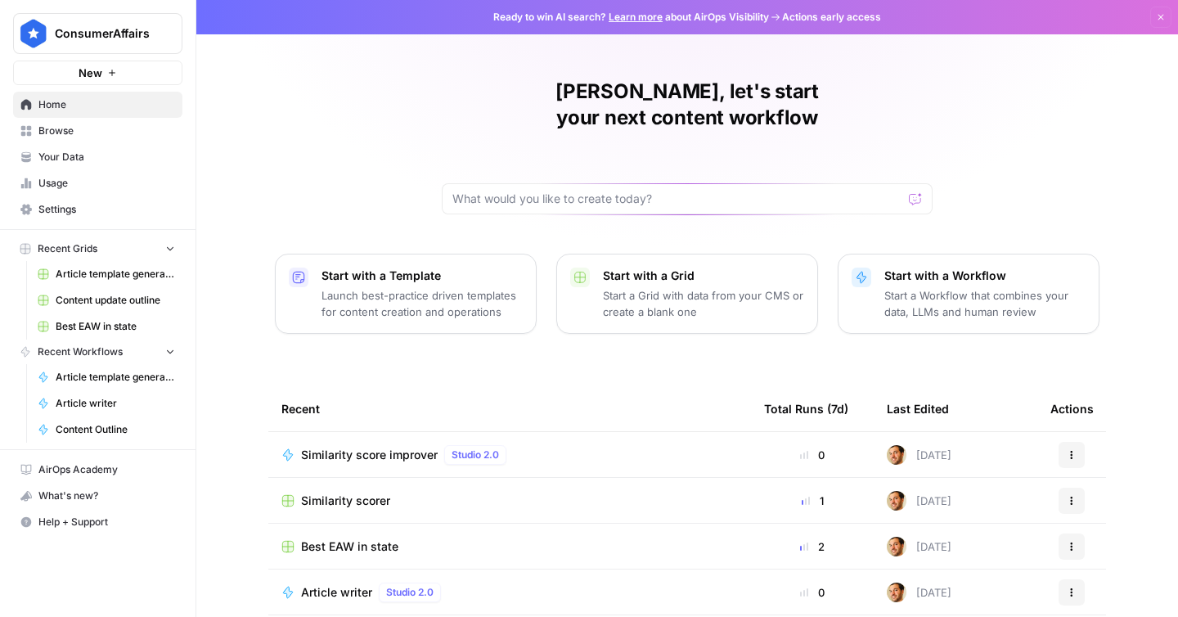
click at [83, 137] on span "Browse" at bounding box center [106, 131] width 137 height 15
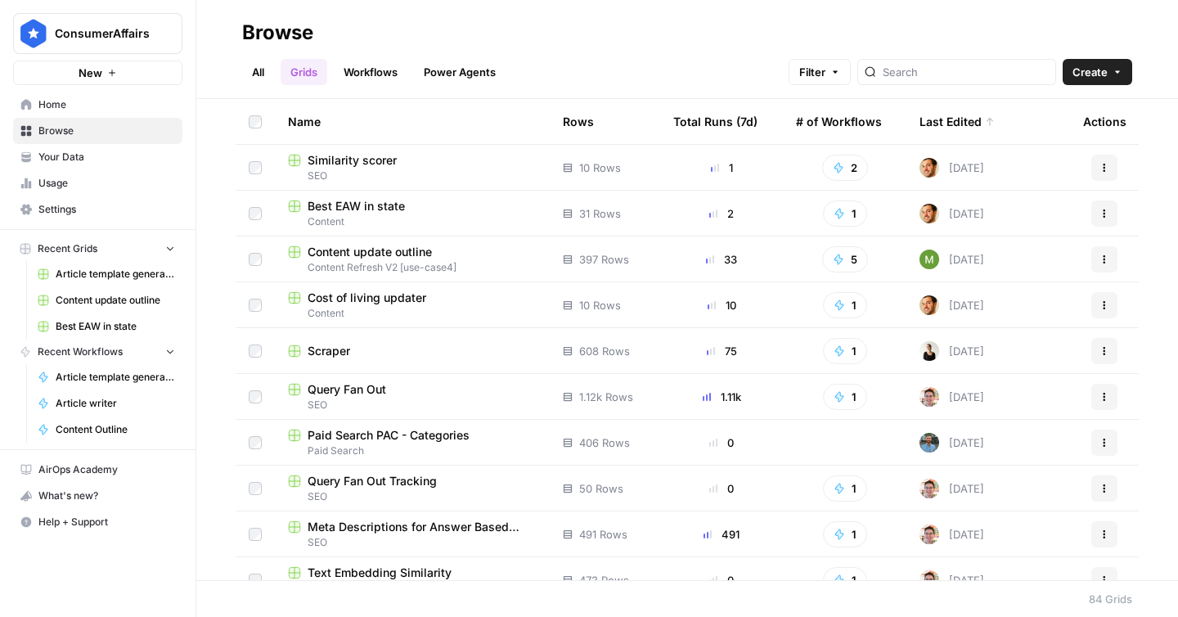
click at [365, 74] on link "Workflows" at bounding box center [371, 72] width 74 height 26
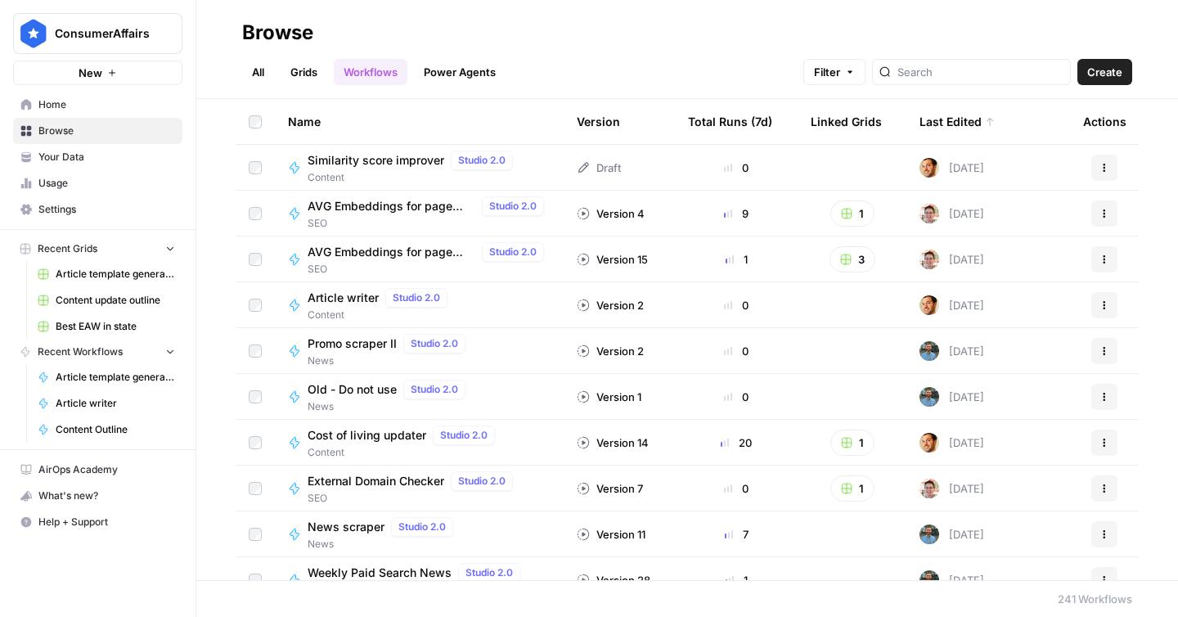
click at [935, 76] on div at bounding box center [971, 72] width 199 height 26
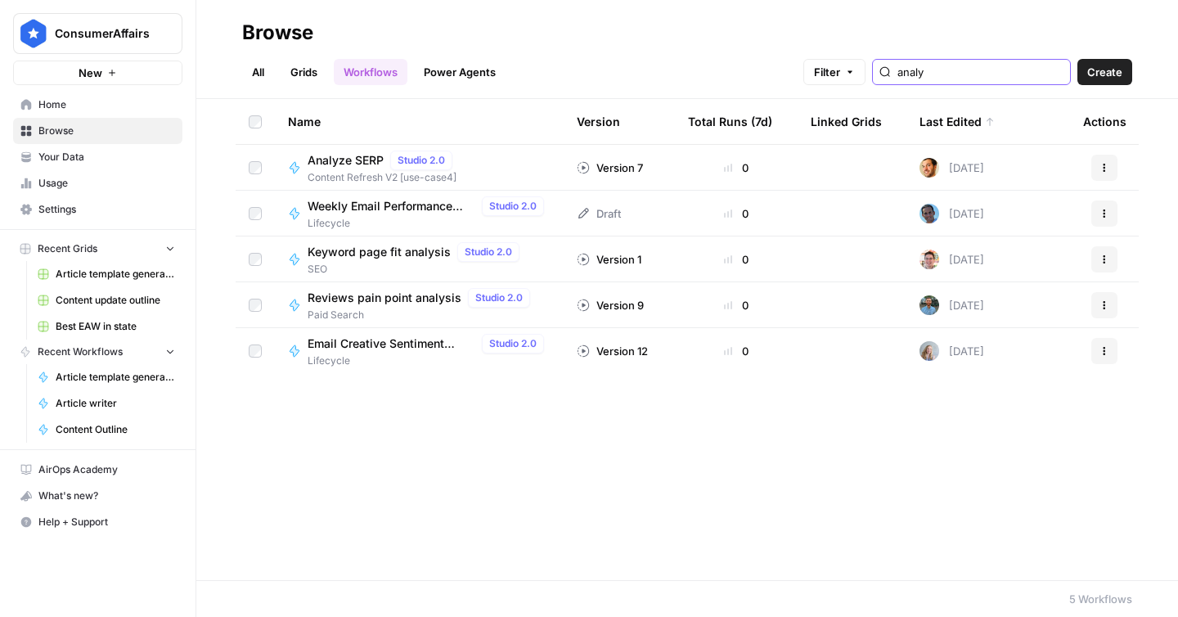
type input "analy"
click at [331, 161] on span "Analyze SERP" at bounding box center [346, 160] width 76 height 16
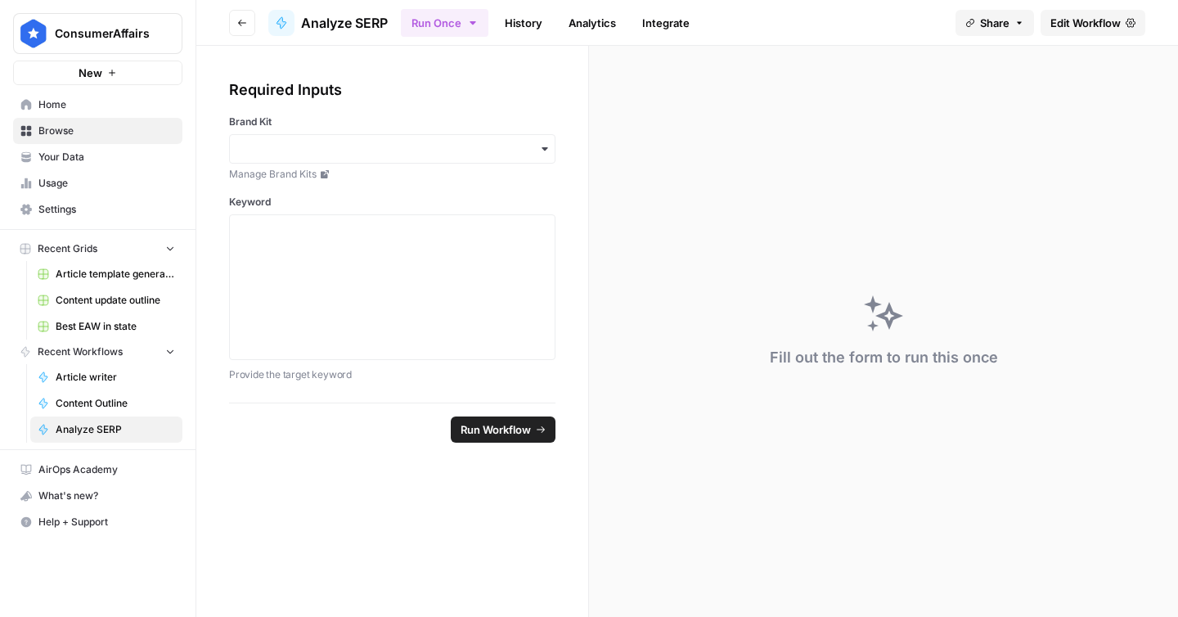
click at [1075, 22] on span "Edit Workflow" at bounding box center [1085, 23] width 70 height 16
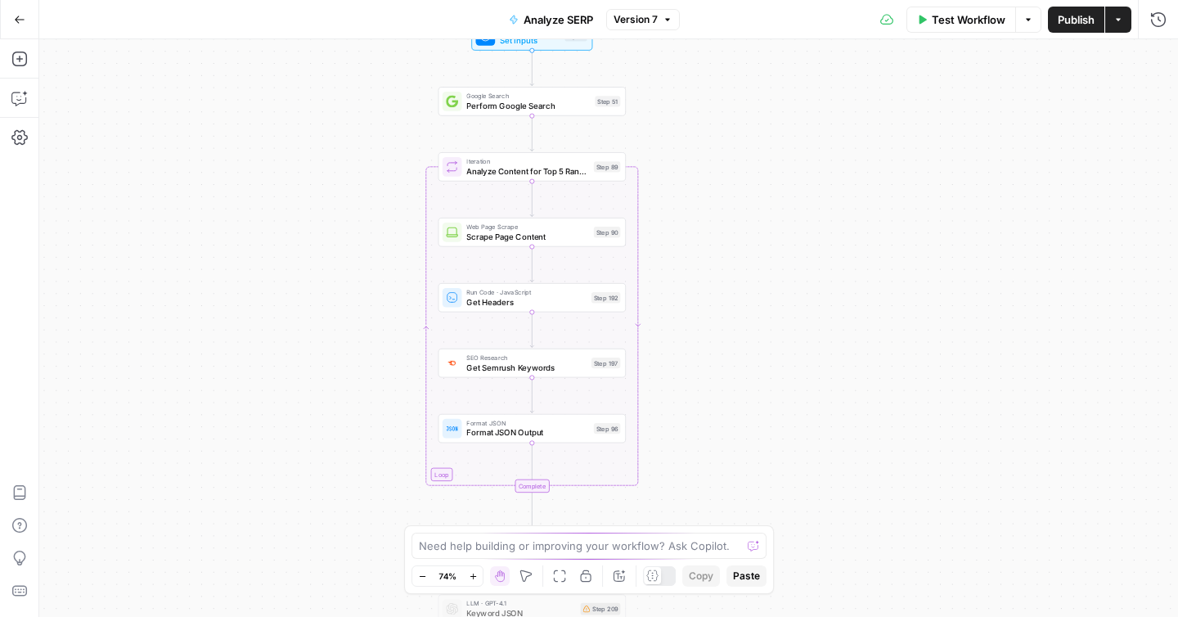
drag, startPoint x: 759, startPoint y: 191, endPoint x: 760, endPoint y: 344, distance: 153.0
click at [760, 344] on div "Workflow Set Inputs Inputs Google Search Perform Google Search Step 51 Loop Ite…" at bounding box center [608, 327] width 1139 height 577
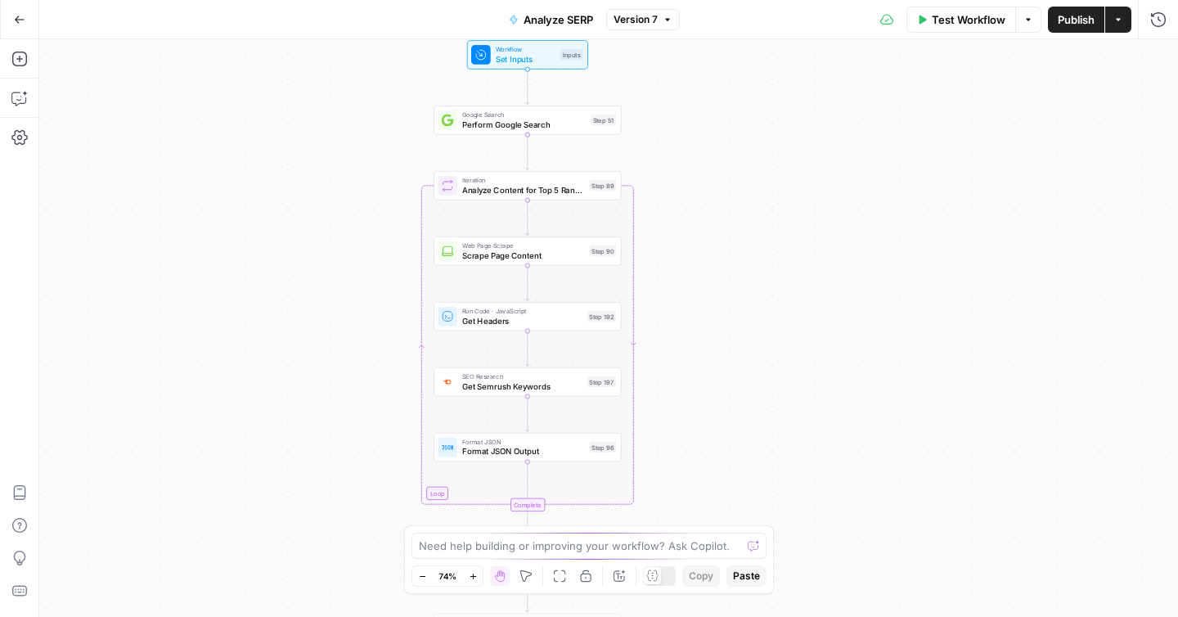
drag, startPoint x: 774, startPoint y: 282, endPoint x: 769, endPoint y: 317, distance: 35.5
click at [769, 317] on div "Workflow Set Inputs Inputs Google Search Perform Google Search Step 51 Loop Ite…" at bounding box center [608, 327] width 1139 height 577
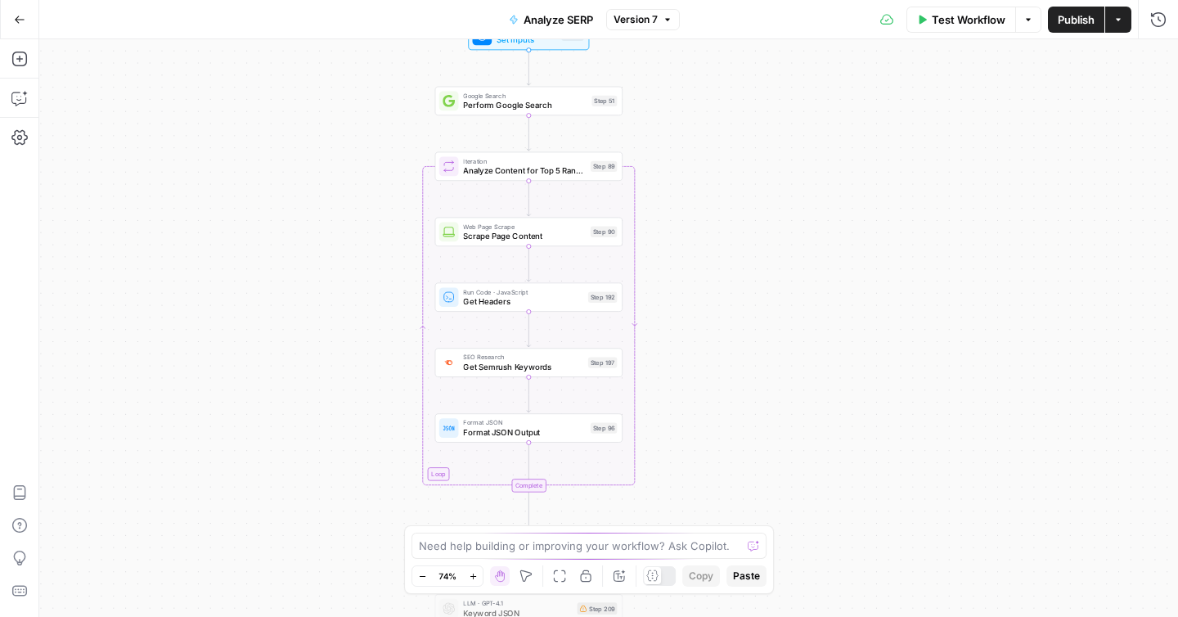
click at [744, 251] on div "Workflow Set Inputs Inputs Google Search Perform Google Search Step 51 Loop Ite…" at bounding box center [608, 327] width 1139 height 577
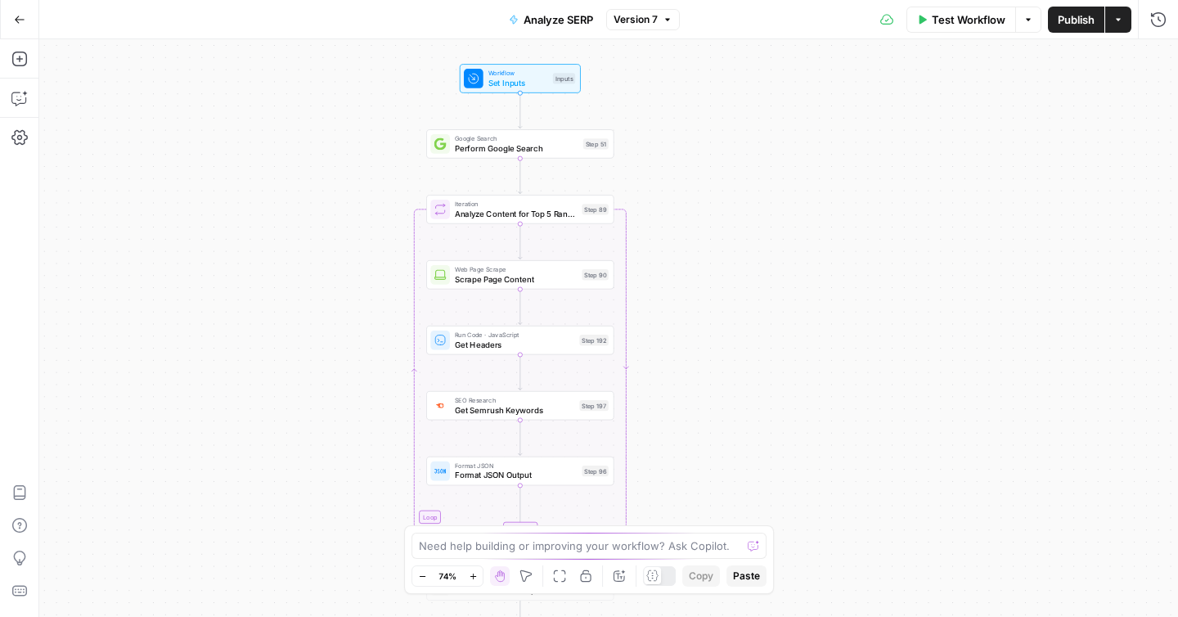
drag, startPoint x: 730, startPoint y: 253, endPoint x: 727, endPoint y: 295, distance: 42.7
click at [727, 295] on div "Workflow Set Inputs Inputs Google Search Perform Google Search Step 51 Loop Ite…" at bounding box center [608, 327] width 1139 height 577
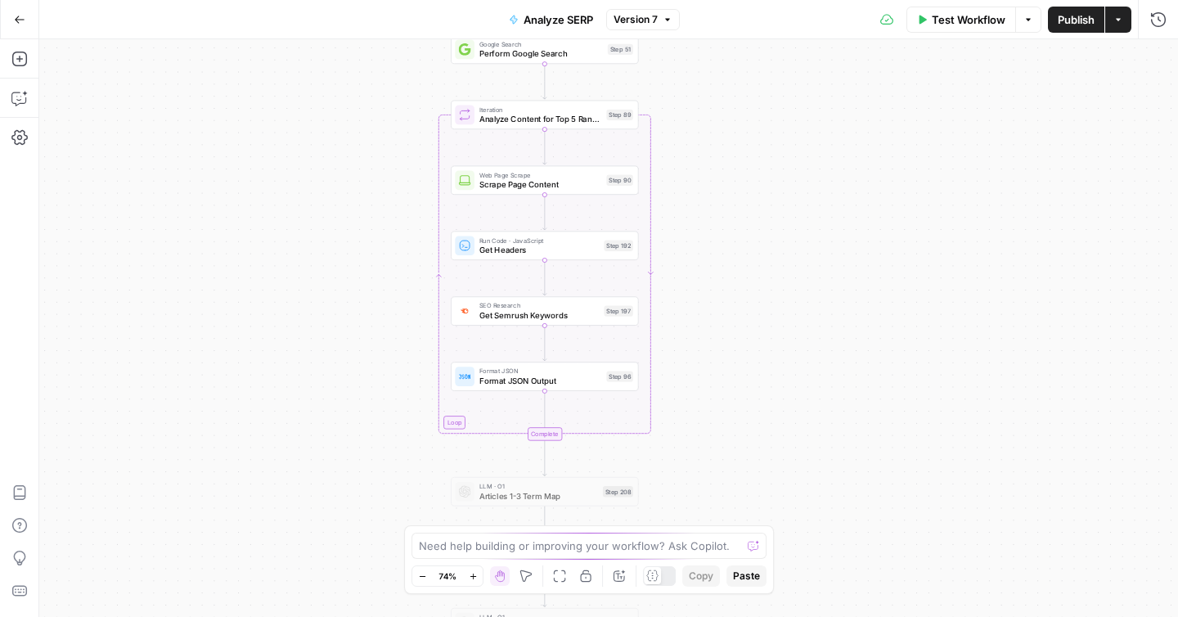
drag, startPoint x: 727, startPoint y: 295, endPoint x: 752, endPoint y: 199, distance: 99.6
click at [752, 199] on div "Workflow Set Inputs Inputs Google Search Perform Google Search Step 51 Loop Ite…" at bounding box center [608, 327] width 1139 height 577
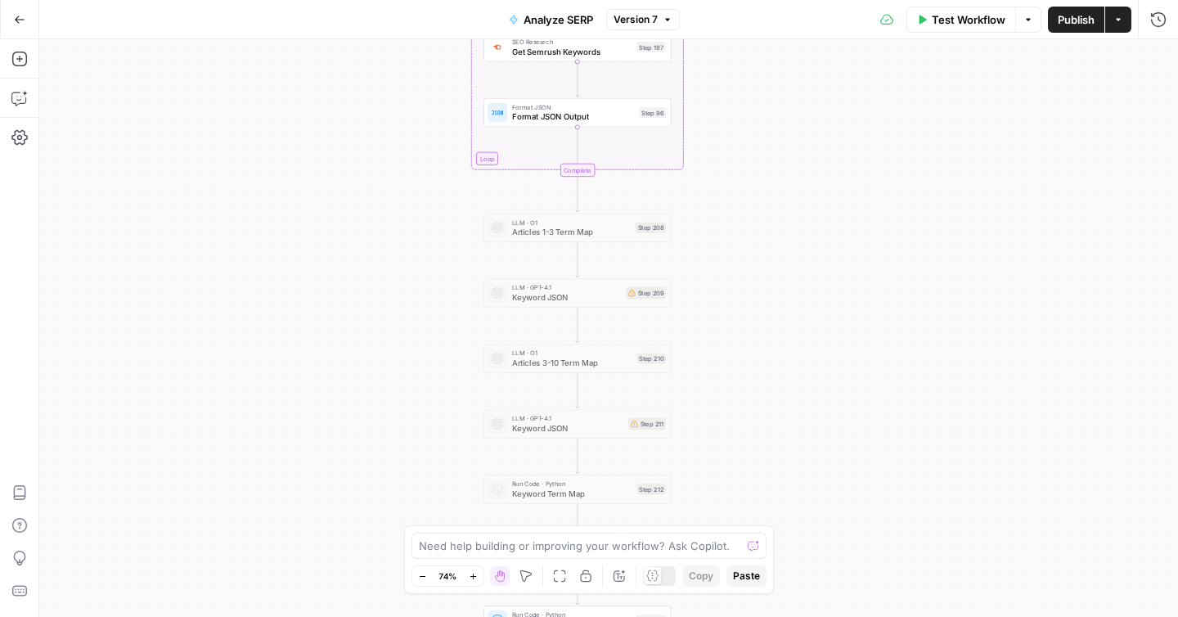
drag, startPoint x: 724, startPoint y: 281, endPoint x: 762, endPoint y: 65, distance: 218.5
click at [762, 4] on div "Go Back Analyze SERP Version 7 Test Workflow Options Publish Actions Run Histor…" at bounding box center [589, 308] width 1178 height 617
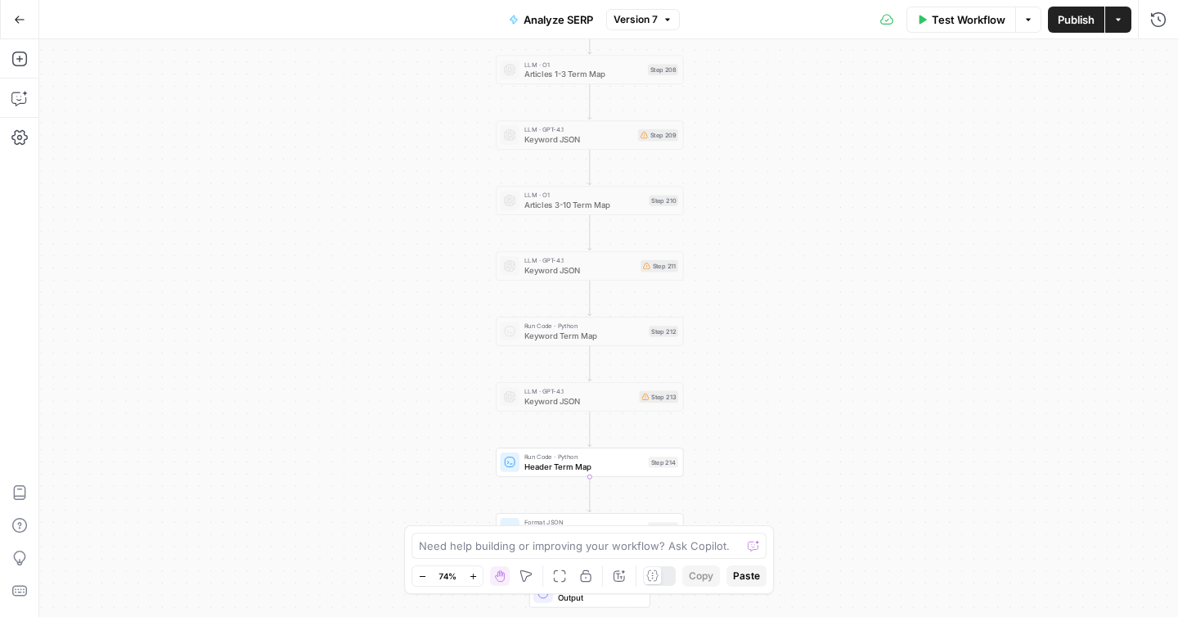
drag, startPoint x: 790, startPoint y: 135, endPoint x: 792, endPoint y: 54, distance: 81.0
click at [792, 51] on div "Workflow Set Inputs Inputs Google Search Perform Google Search Step 51 Loop Ite…" at bounding box center [608, 327] width 1139 height 577
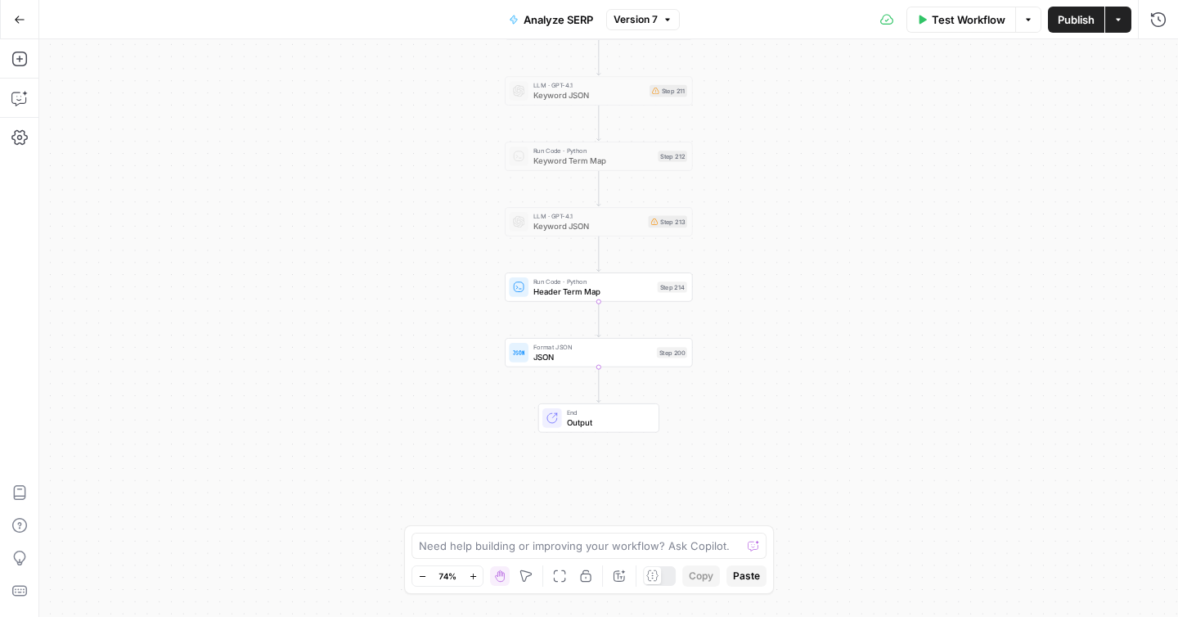
drag, startPoint x: 815, startPoint y: 162, endPoint x: 807, endPoint y: 92, distance: 70.8
click at [818, 48] on div "Workflow Set Inputs Inputs Google Search Perform Google Search Step 51 Loop Ite…" at bounding box center [608, 327] width 1139 height 577
drag, startPoint x: 807, startPoint y: 168, endPoint x: 812, endPoint y: 395, distance: 227.5
click at [812, 399] on div "Workflow Set Inputs Inputs Google Search Perform Google Search Step 51 Loop Ite…" at bounding box center [608, 327] width 1139 height 577
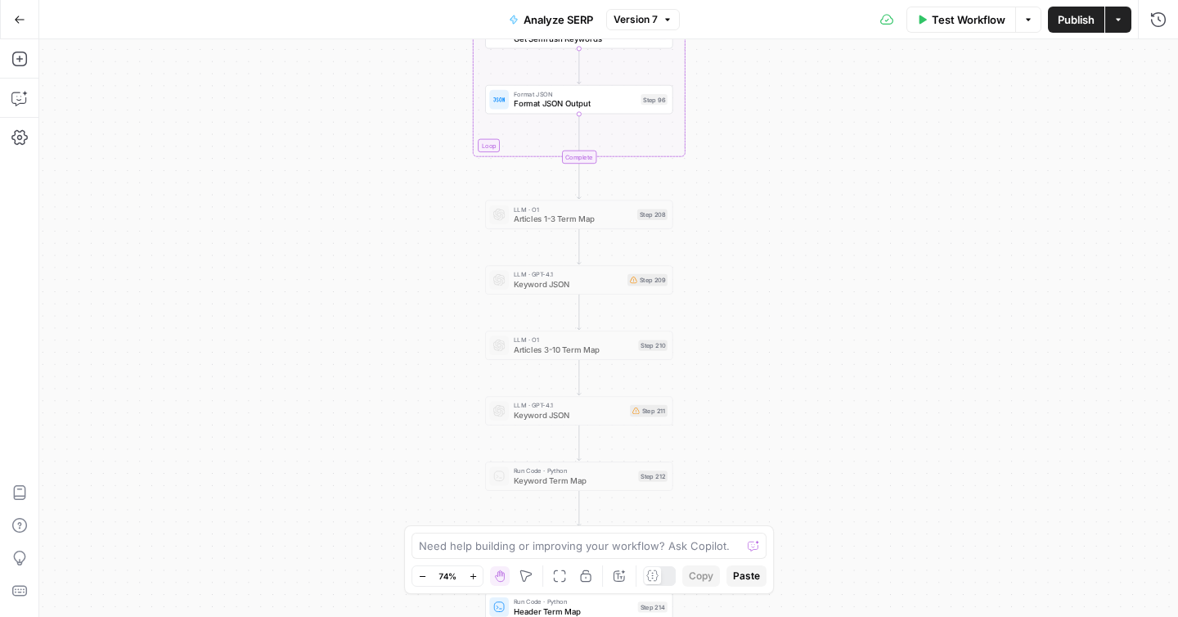
drag, startPoint x: 805, startPoint y: 329, endPoint x: 802, endPoint y: 355, distance: 26.3
click at [801, 358] on div "Workflow Set Inputs Inputs Google Search Perform Google Search Step 51 Loop Ite…" at bounding box center [608, 327] width 1139 height 577
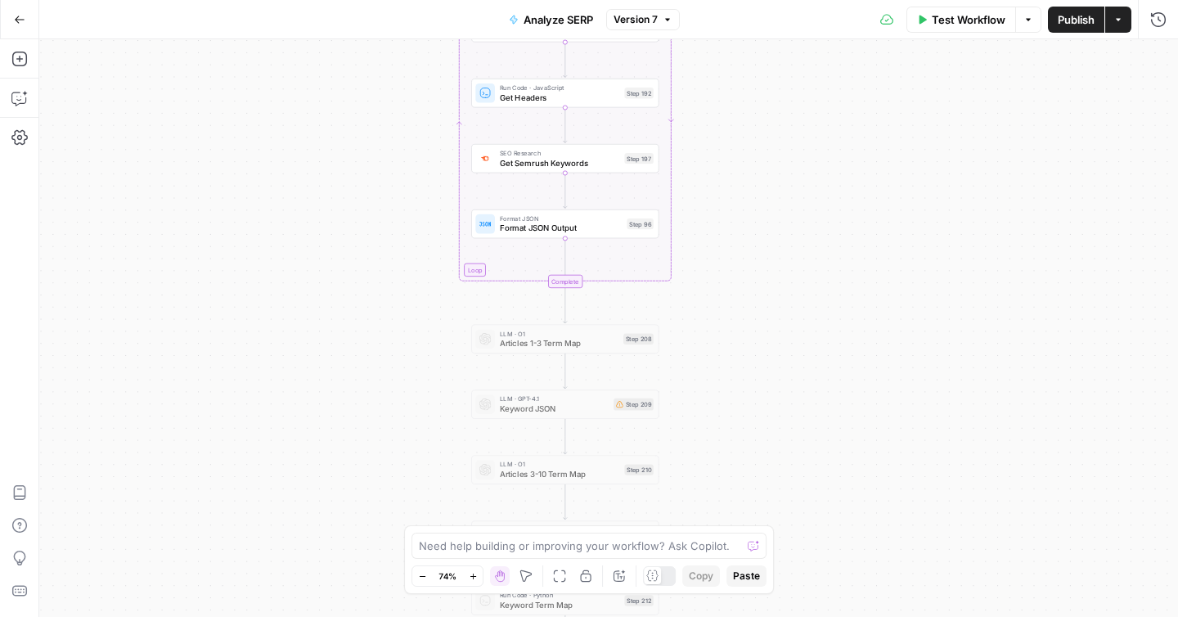
drag, startPoint x: 793, startPoint y: 317, endPoint x: 798, endPoint y: 273, distance: 43.7
click at [791, 366] on div "Workflow Set Inputs Inputs Google Search Perform Google Search Step 51 Loop Ite…" at bounding box center [608, 327] width 1139 height 577
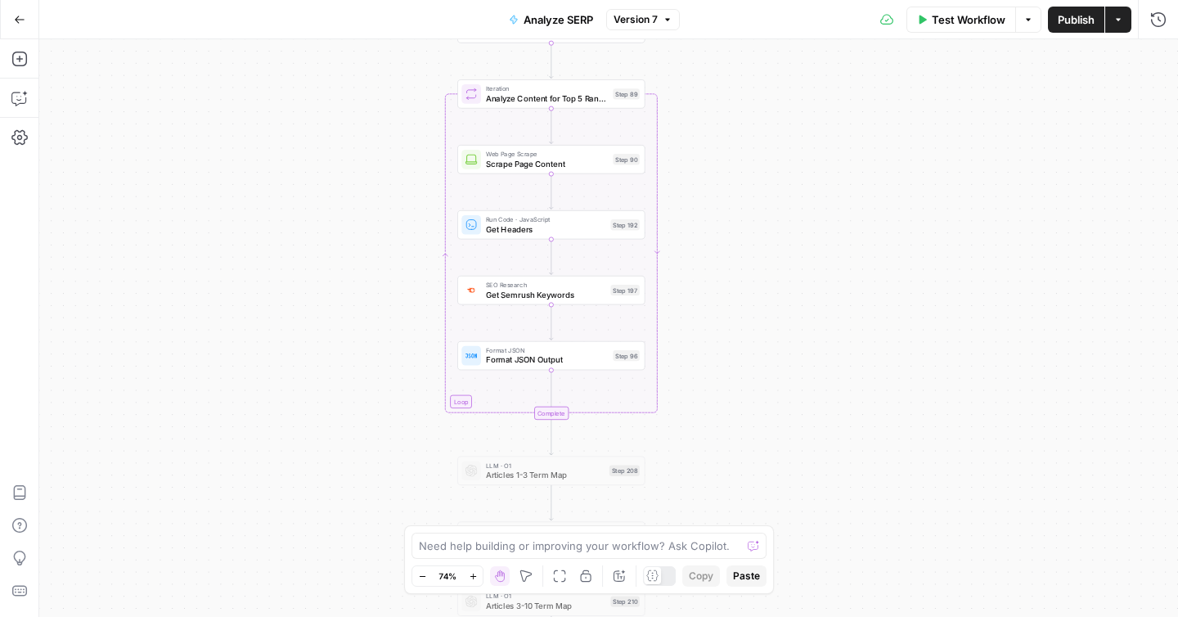
drag, startPoint x: 795, startPoint y: 245, endPoint x: 784, endPoint y: 362, distance: 116.7
click at [784, 362] on div "Workflow Set Inputs Inputs Google Search Perform Google Search Step 51 Loop Ite…" at bounding box center [608, 327] width 1139 height 577
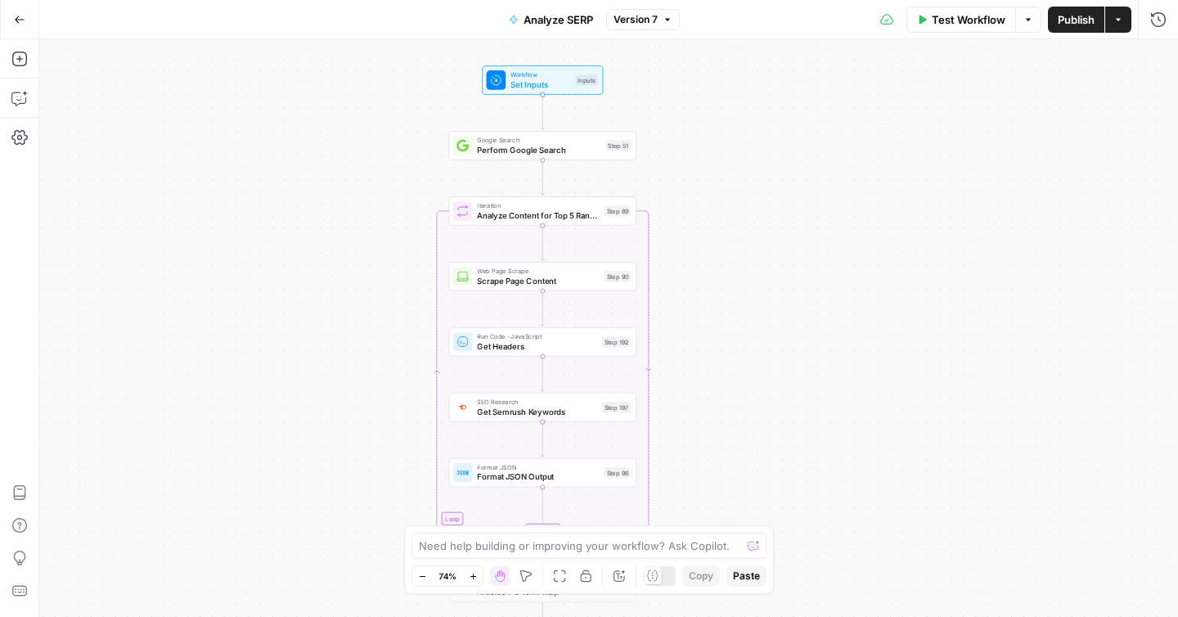
drag, startPoint x: 738, startPoint y: 192, endPoint x: 738, endPoint y: 294, distance: 101.4
click at [737, 294] on div "Workflow Set Inputs Inputs Google Search Perform Google Search Step 51 Loop Ite…" at bounding box center [608, 327] width 1139 height 577
drag, startPoint x: 771, startPoint y: 207, endPoint x: 750, endPoint y: 149, distance: 61.8
click at [750, 149] on div "Workflow Set Inputs Inputs Google Search Perform Google Search Step 51 Loop Ite…" at bounding box center [608, 327] width 1139 height 577
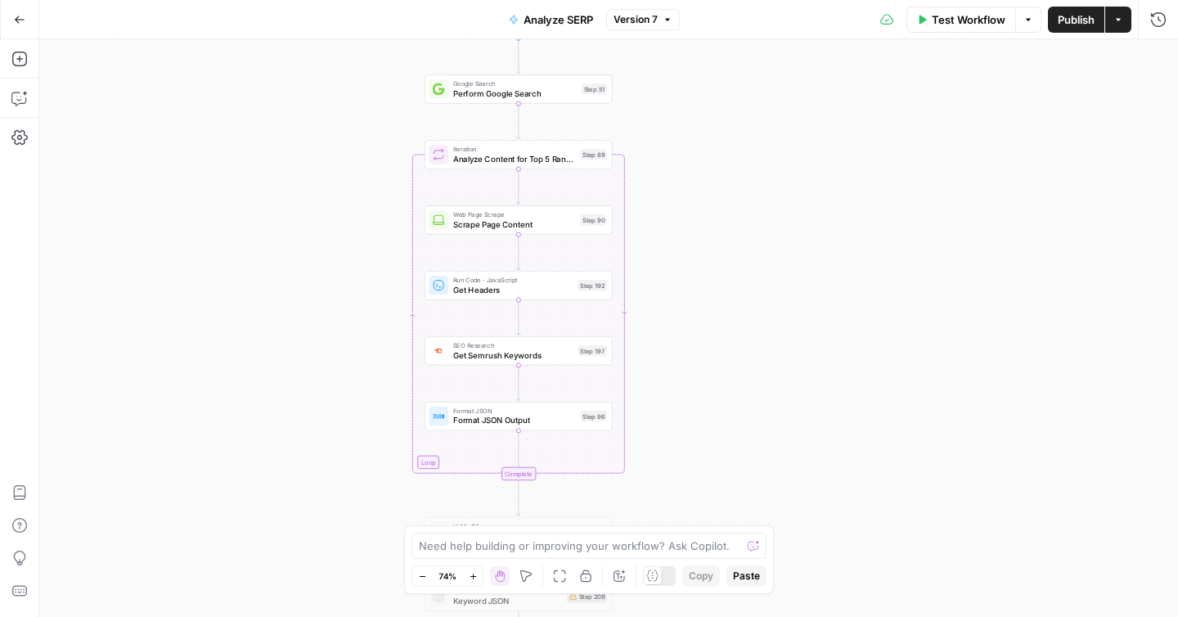
click at [504, 91] on span "Perform Google Search" at bounding box center [515, 94] width 124 height 12
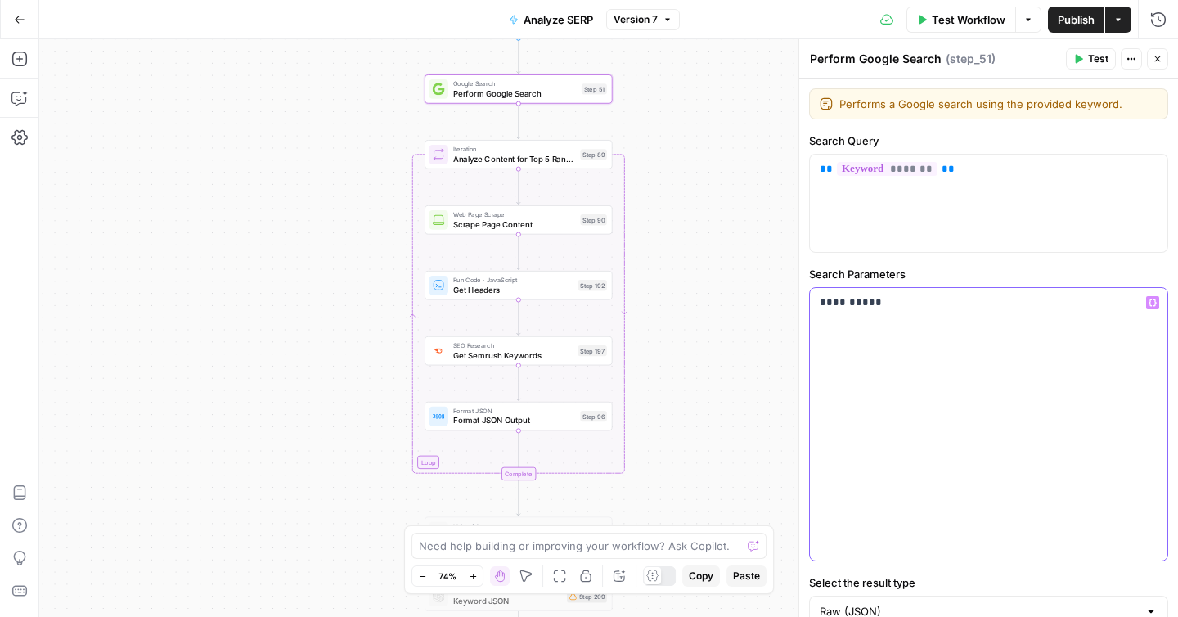
click at [925, 315] on div "**********" at bounding box center [988, 424] width 357 height 272
drag, startPoint x: 921, startPoint y: 315, endPoint x: 762, endPoint y: 303, distance: 160.0
click at [762, 303] on body "ConsumerAffairs New Home Browse Your Data Usage Settings Recent Grids Article t…" at bounding box center [589, 308] width 1178 height 617
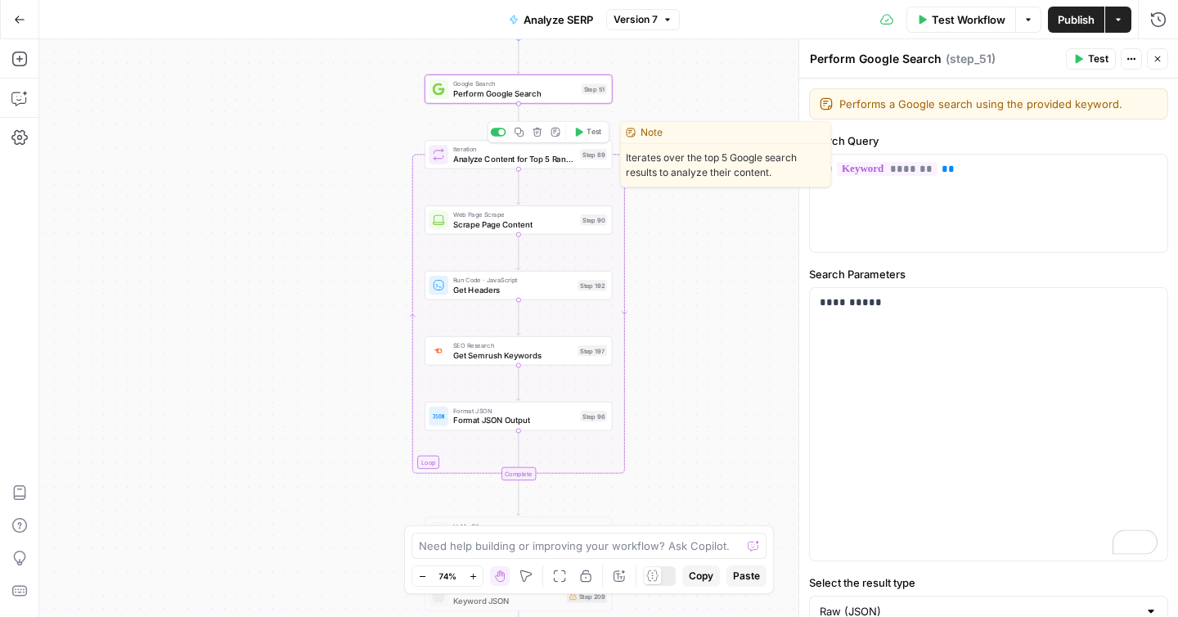
click at [533, 159] on span "Analyze Content for Top 5 Ranking Pages" at bounding box center [514, 159] width 123 height 12
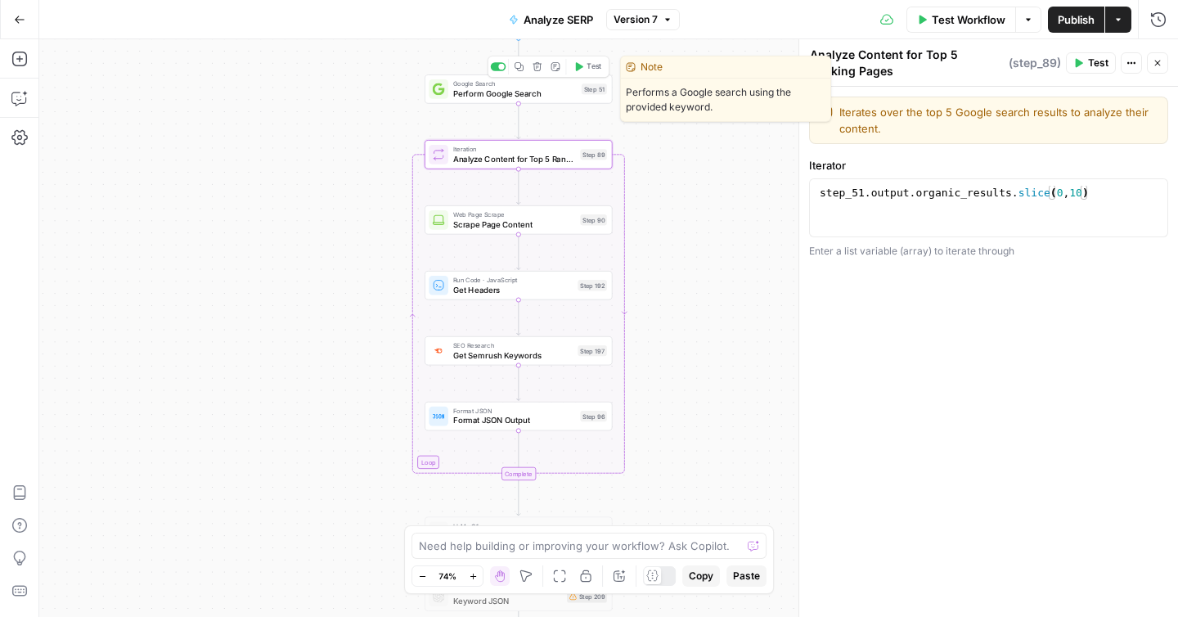
click at [532, 95] on span "Perform Google Search" at bounding box center [515, 94] width 124 height 12
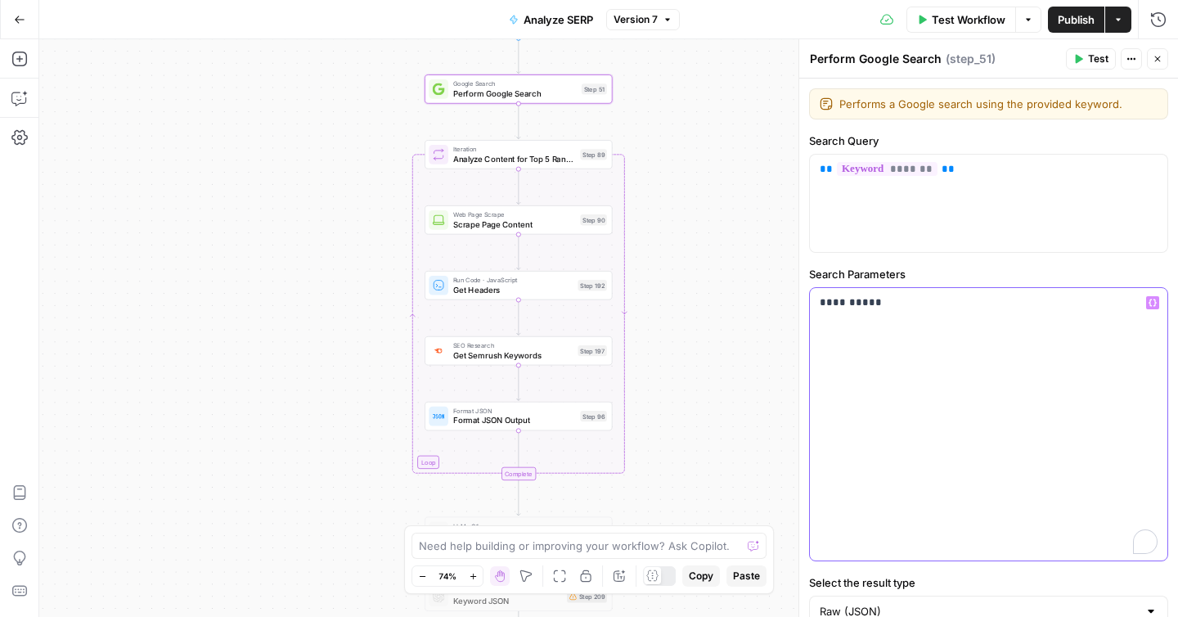
drag, startPoint x: 932, startPoint y: 326, endPoint x: 696, endPoint y: 303, distance: 236.8
click at [696, 303] on body "ConsumerAffairs New Home Browse Your Data Usage Settings Recent Grids Article t…" at bounding box center [589, 308] width 1178 height 617
click at [897, 309] on p "**********" at bounding box center [989, 302] width 338 height 16
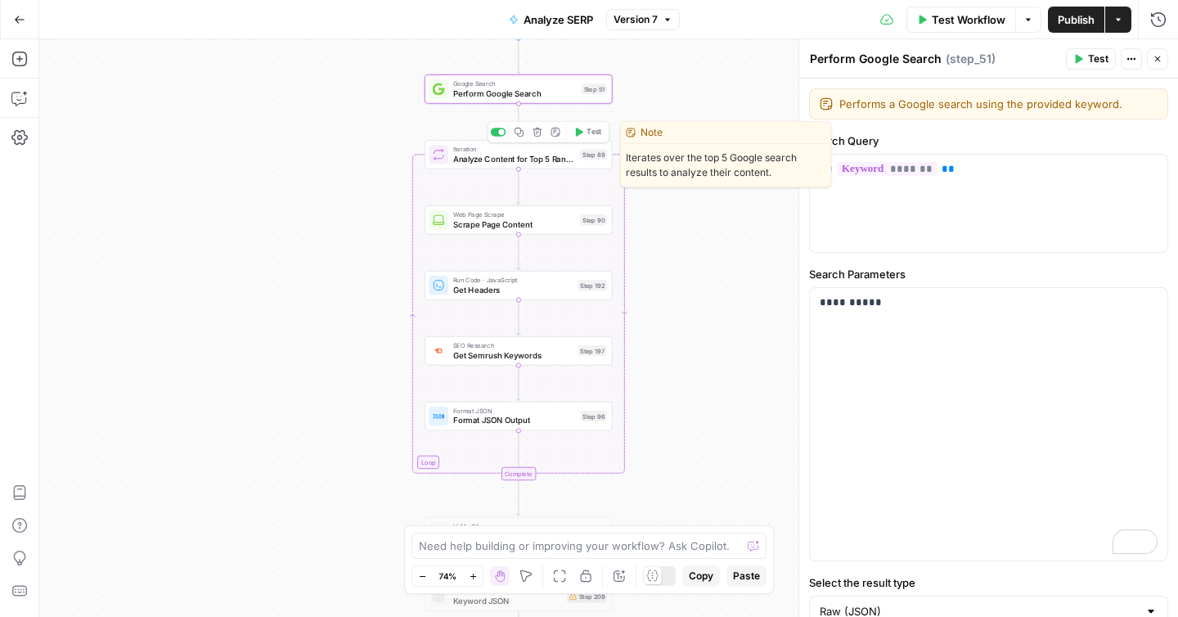
click at [513, 151] on span "Iteration" at bounding box center [514, 149] width 123 height 10
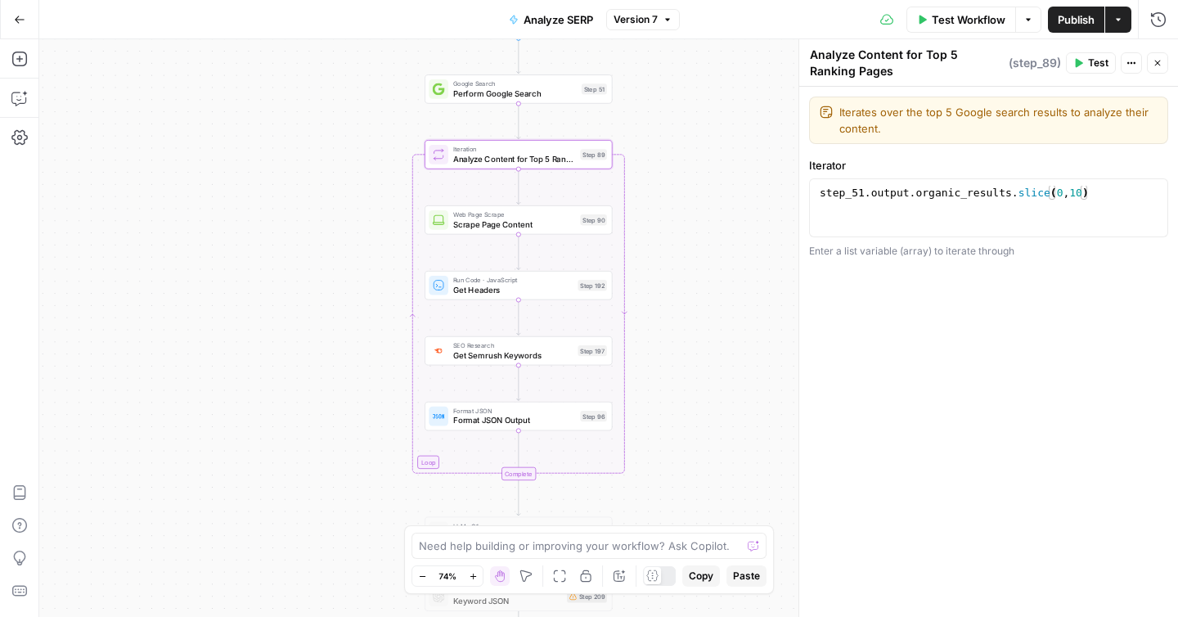
type textarea "**********"
click at [934, 209] on div "step_51 . output . organic_results . slice ( 0 , 10 )" at bounding box center [988, 223] width 344 height 74
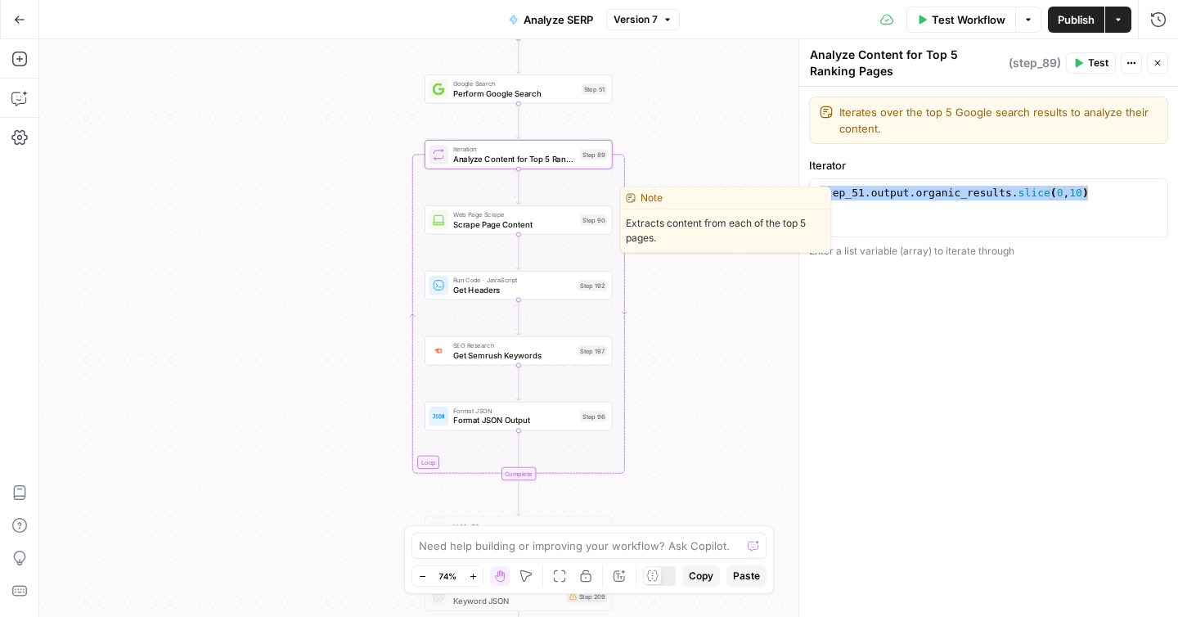
click at [479, 222] on span "Scrape Page Content" at bounding box center [514, 224] width 123 height 12
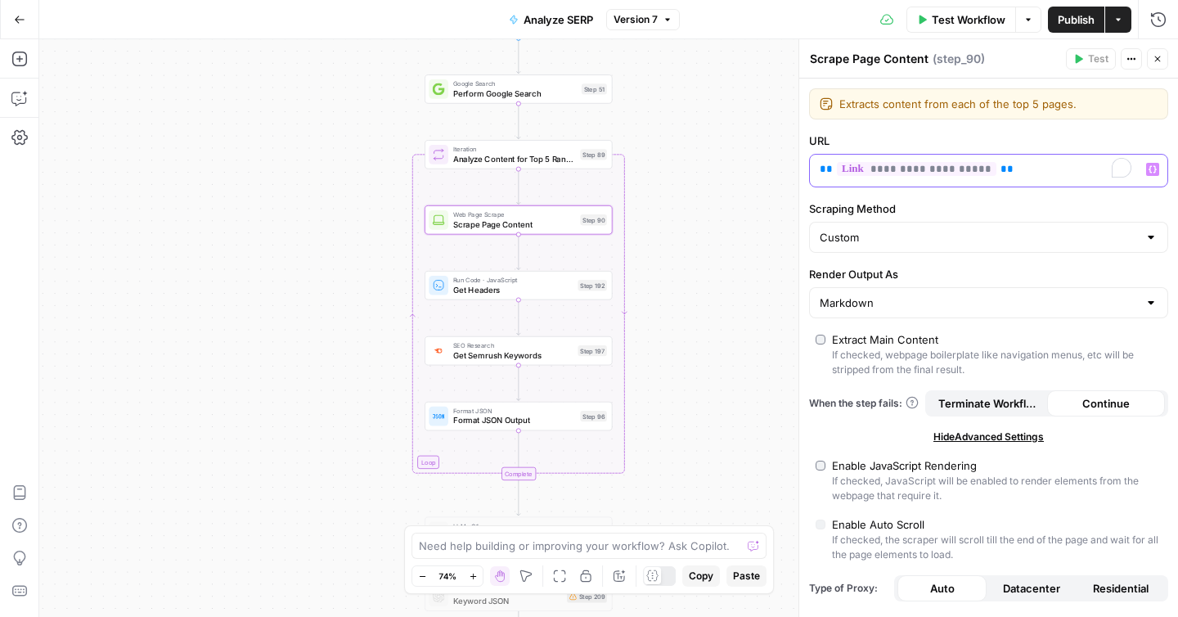
drag, startPoint x: 1070, startPoint y: 173, endPoint x: 761, endPoint y: 165, distance: 309.3
click at [761, 165] on body "ConsumerAffairs New Home Browse Your Data Usage Settings Recent Grids Article t…" at bounding box center [589, 308] width 1178 height 617
click at [1032, 167] on p "**********" at bounding box center [976, 169] width 312 height 16
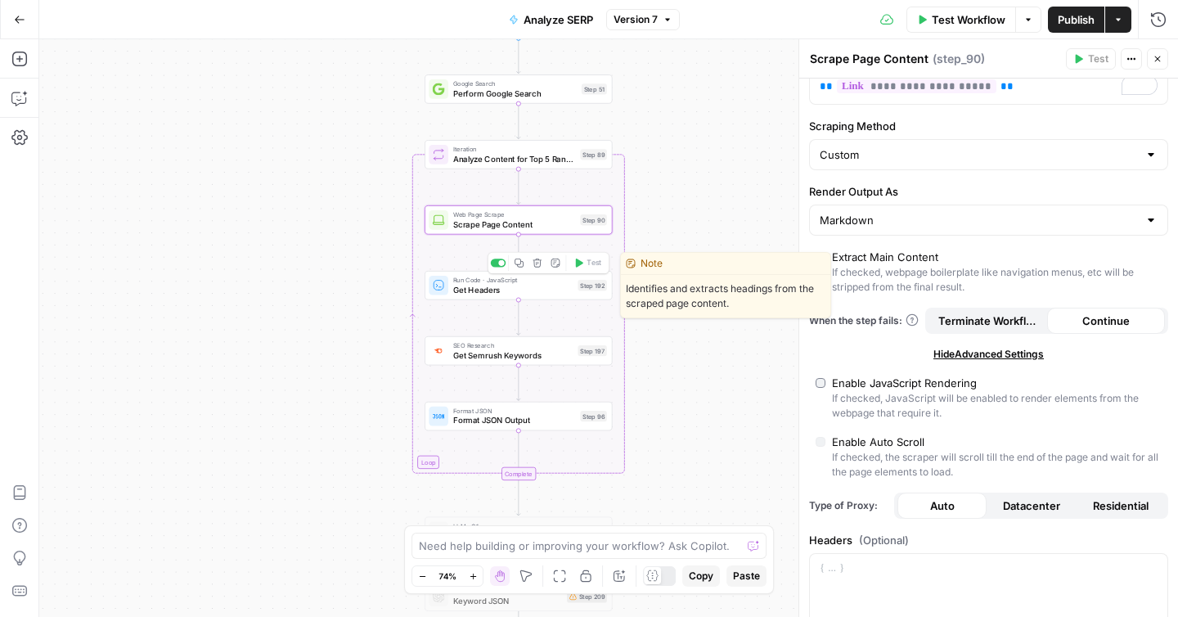
click at [532, 295] on div "Run Code · JavaScript Get Headers Step 192 Copy step Delete step Edit Note Test" at bounding box center [518, 285] width 187 height 29
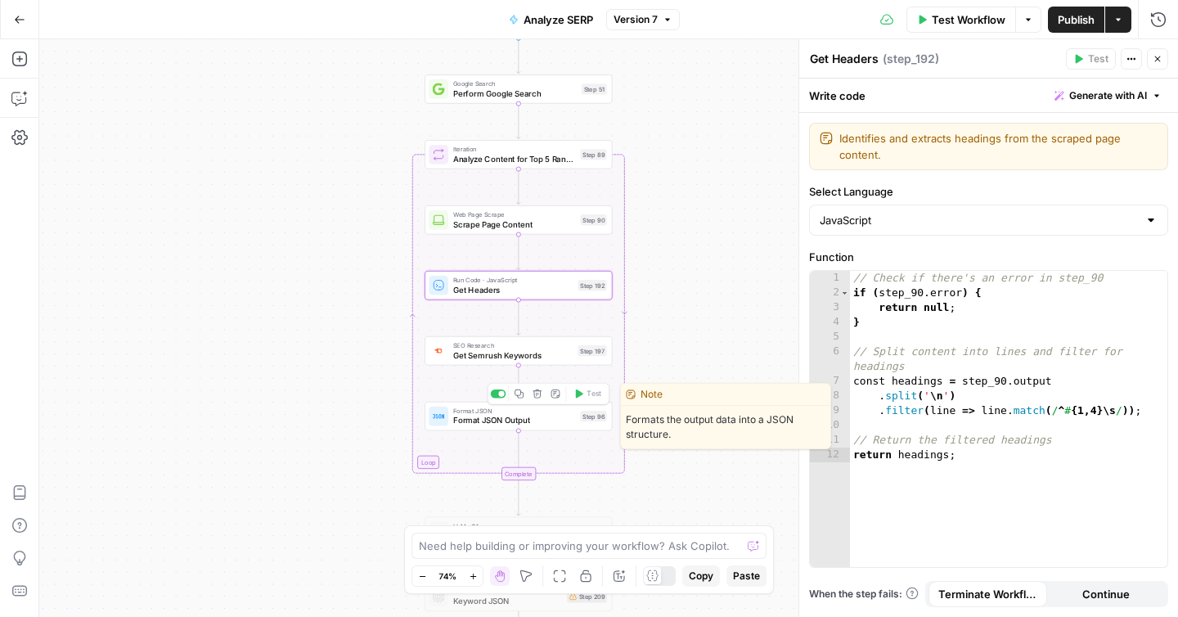
click at [555, 415] on span "Format JSON Output" at bounding box center [514, 420] width 123 height 12
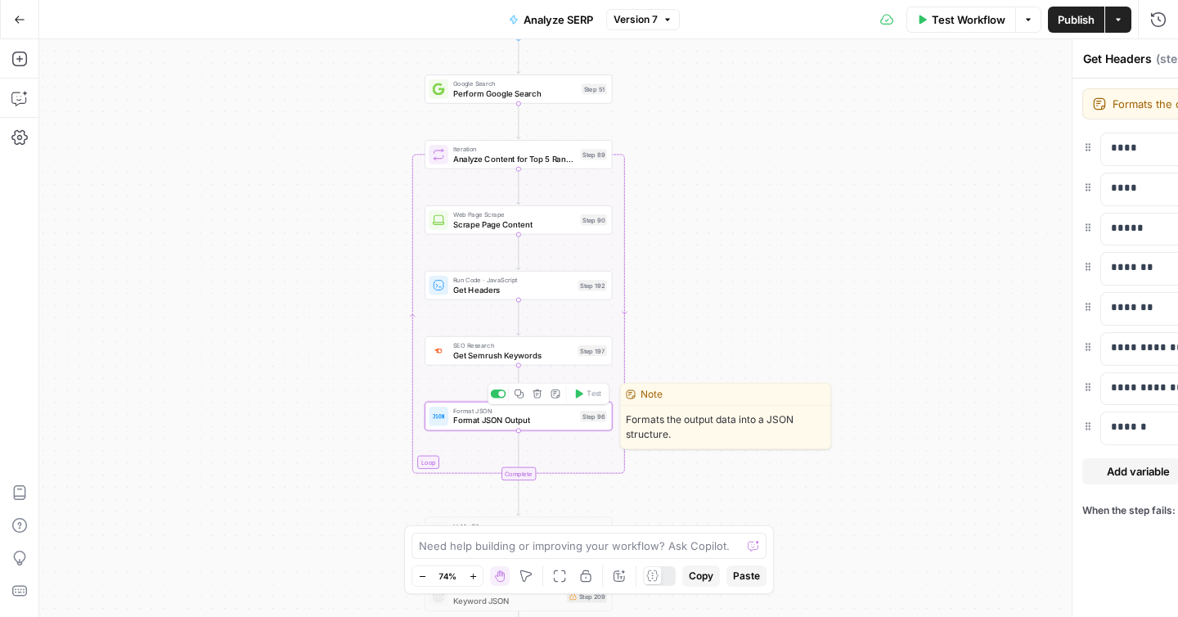
type textarea "Format JSON Output"
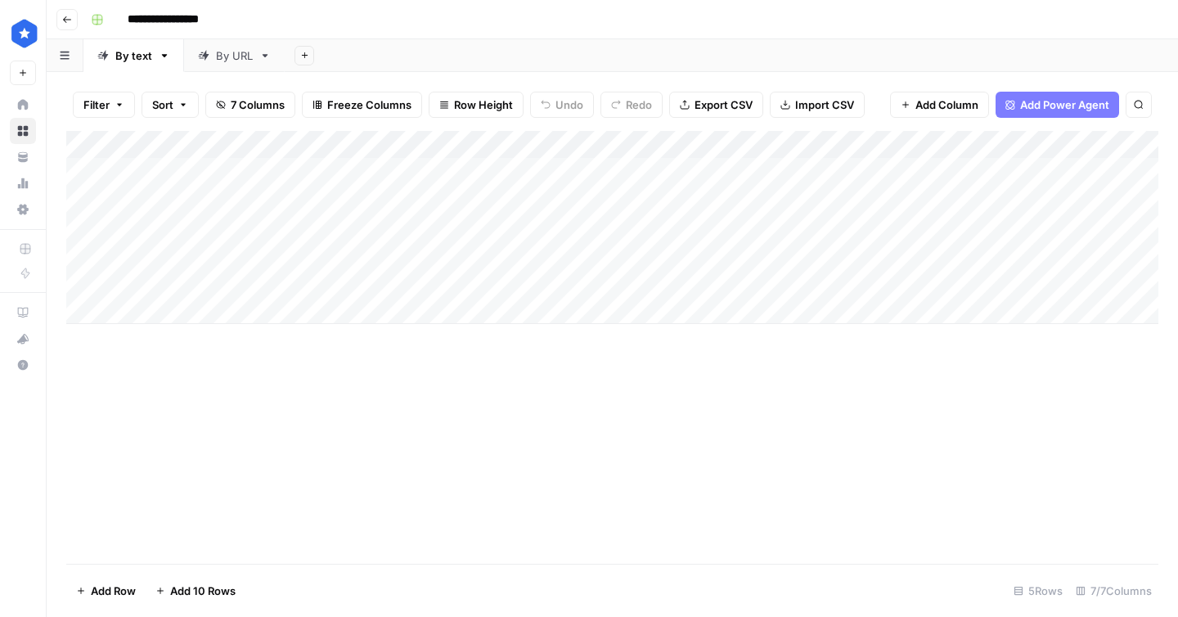
click at [225, 52] on div "By URL" at bounding box center [234, 55] width 37 height 16
click at [869, 145] on div "Add Column" at bounding box center [612, 227] width 1092 height 193
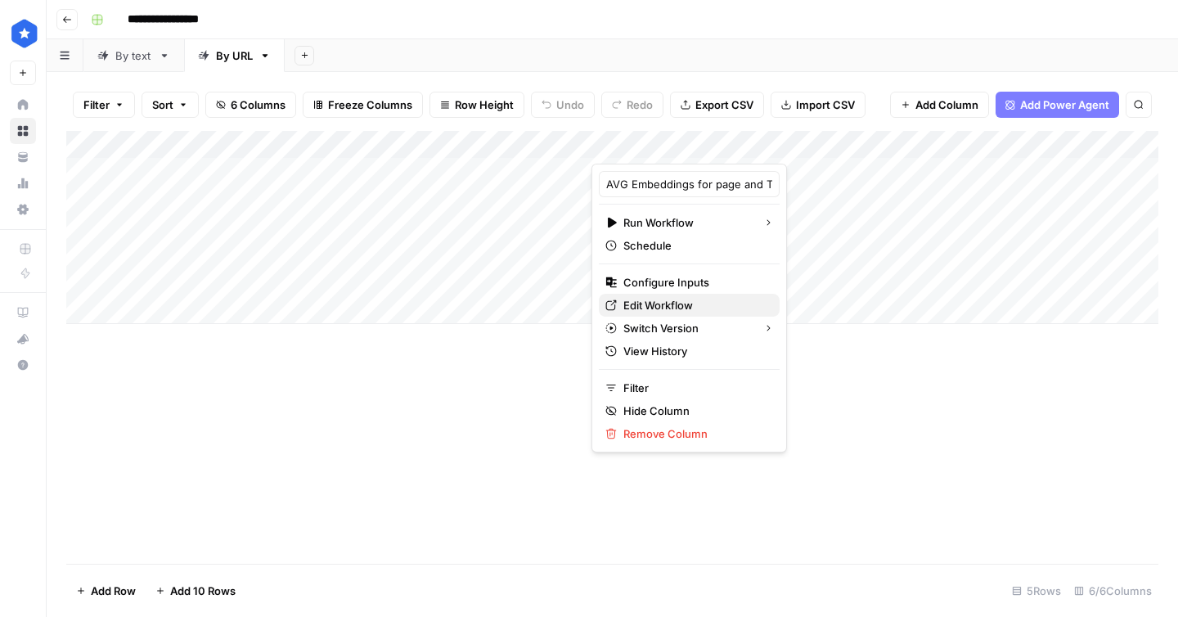
click at [687, 300] on span "Edit Workflow" at bounding box center [694, 305] width 143 height 16
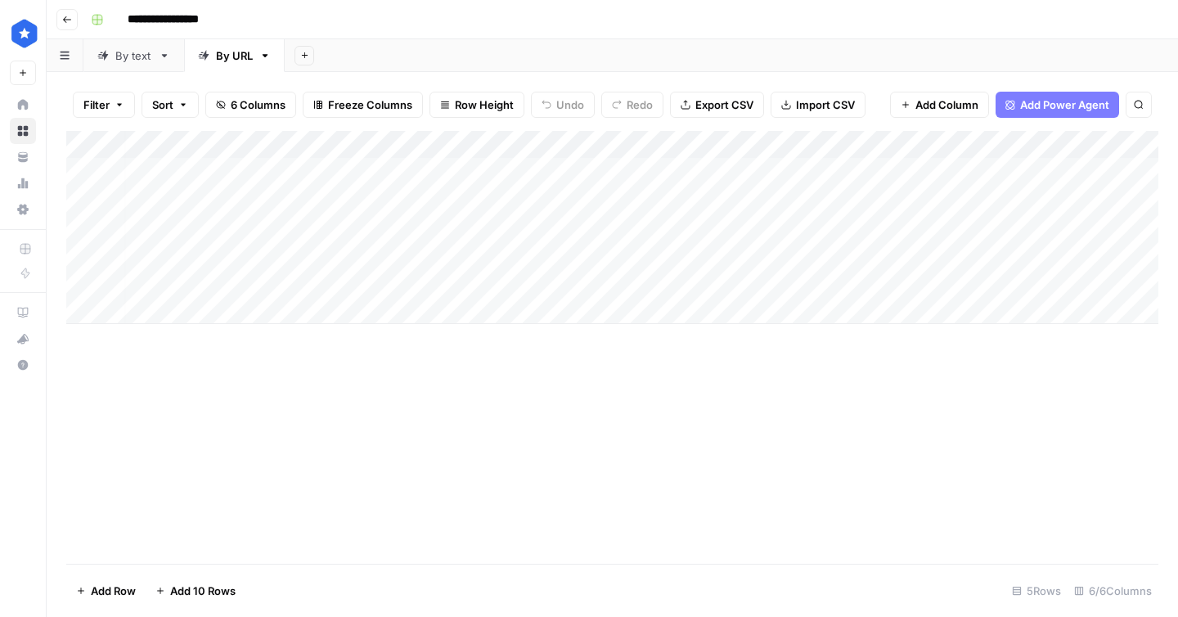
scroll to position [0, 7]
click at [860, 172] on div "Add Column" at bounding box center [612, 227] width 1092 height 193
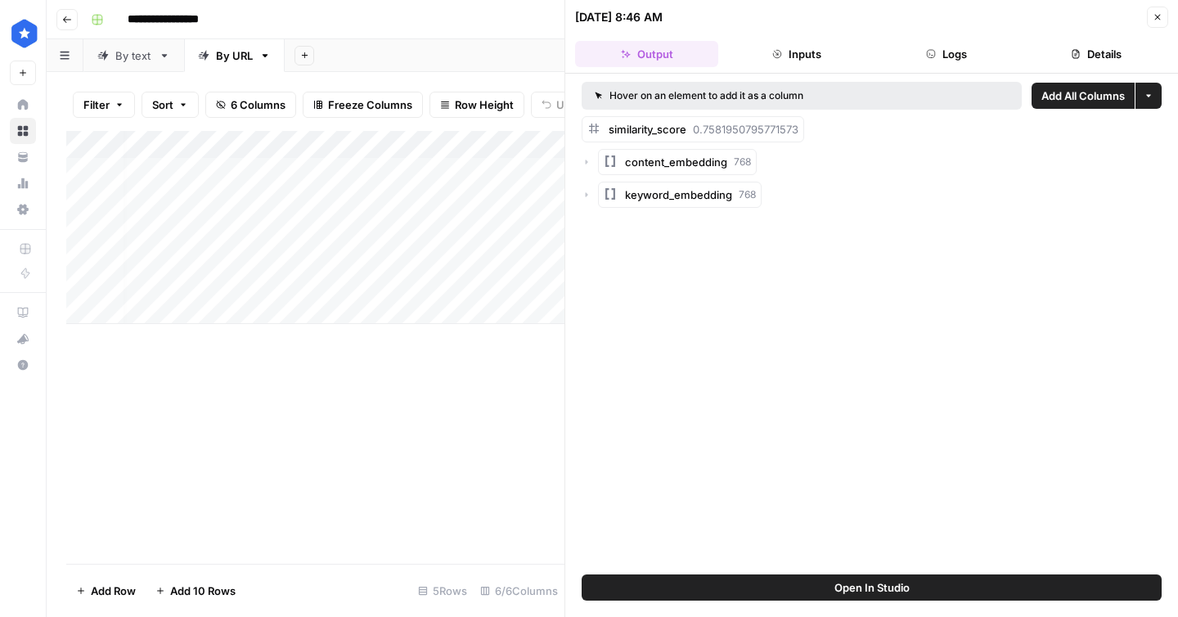
click at [1071, 35] on header "[DATE] 8:46 AM Close Output Inputs Logs Details" at bounding box center [871, 37] width 613 height 74
click at [1073, 43] on button "Details" at bounding box center [1096, 54] width 143 height 26
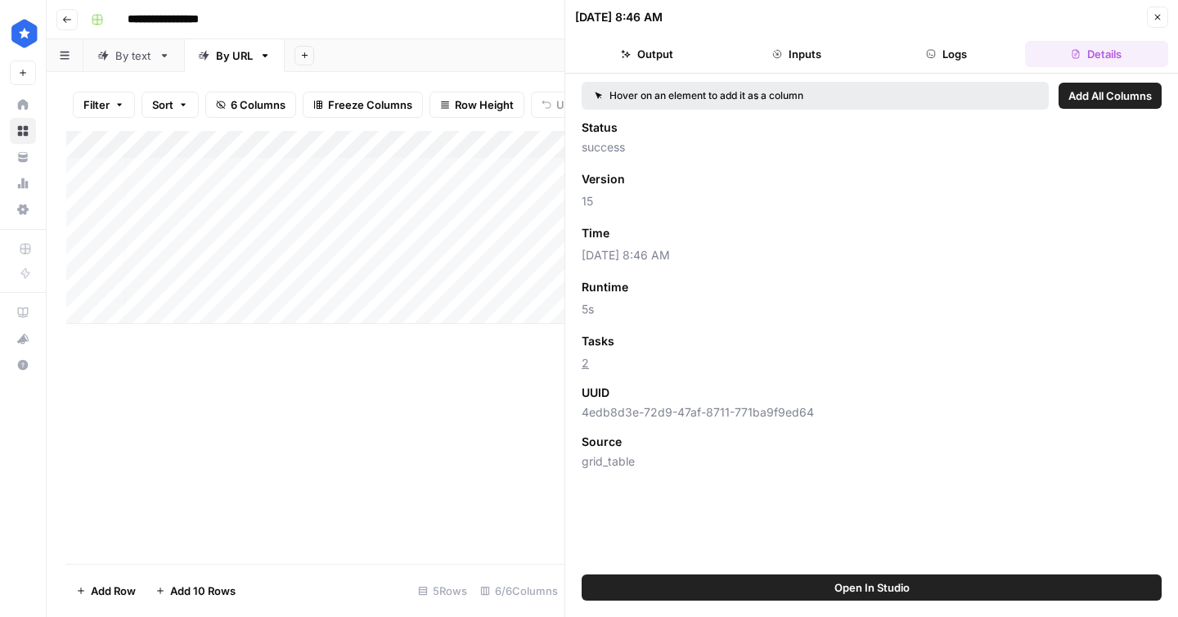
click at [1150, 13] on button "Close" at bounding box center [1157, 17] width 21 height 21
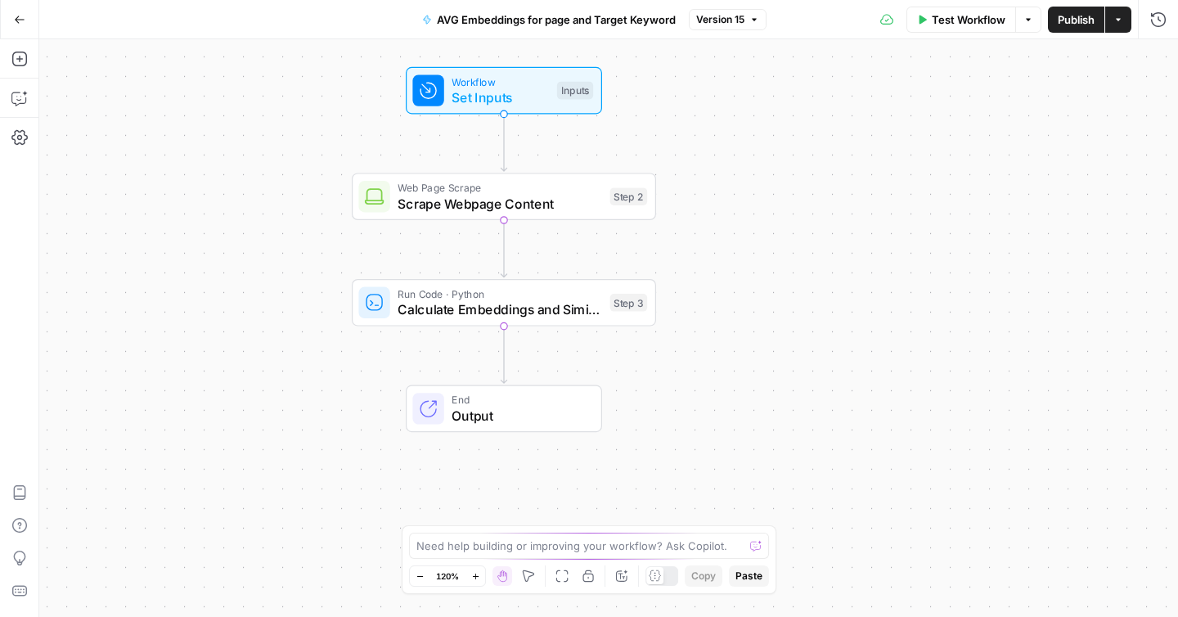
drag, startPoint x: 842, startPoint y: 249, endPoint x: 737, endPoint y: 171, distance: 130.9
click at [737, 171] on div "Workflow Set Inputs Inputs Web Page Scrape Scrape Webpage Content Step 2 Run Co…" at bounding box center [608, 327] width 1139 height 577
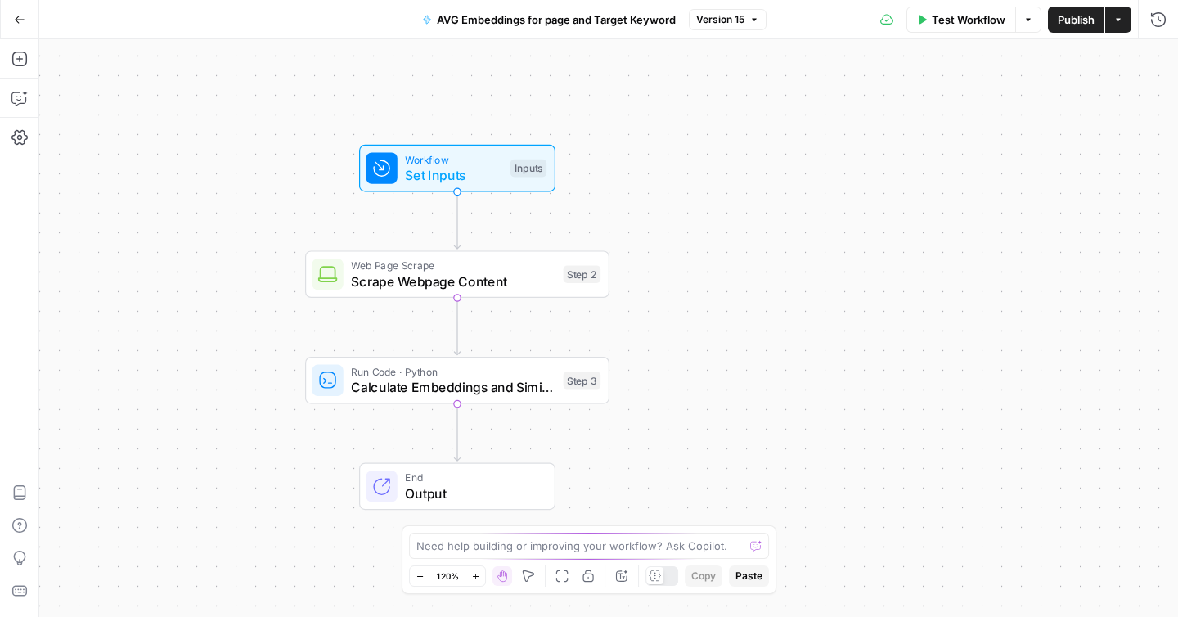
drag, startPoint x: 755, startPoint y: 201, endPoint x: 708, endPoint y: 280, distance: 91.3
click at [708, 280] on div "Workflow Set Inputs Inputs Web Page Scrape Scrape Webpage Content Step 2 Run Co…" at bounding box center [608, 327] width 1139 height 577
click at [466, 282] on span "Scrape Webpage Content" at bounding box center [453, 282] width 204 height 20
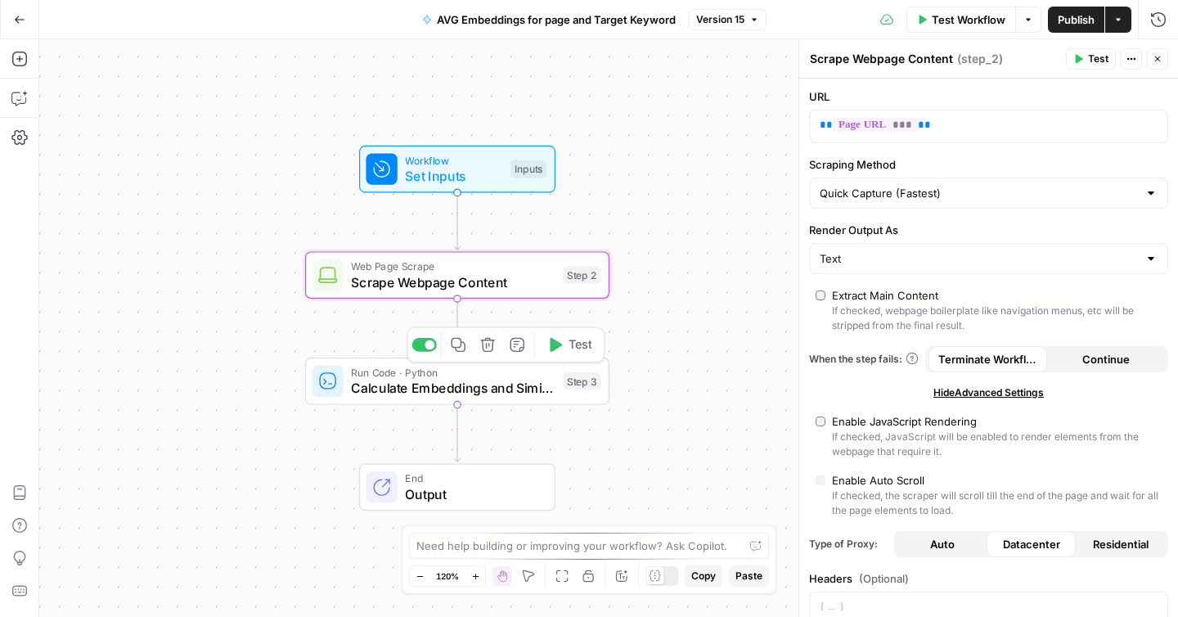
click at [519, 374] on span "Run Code · Python" at bounding box center [453, 372] width 204 height 16
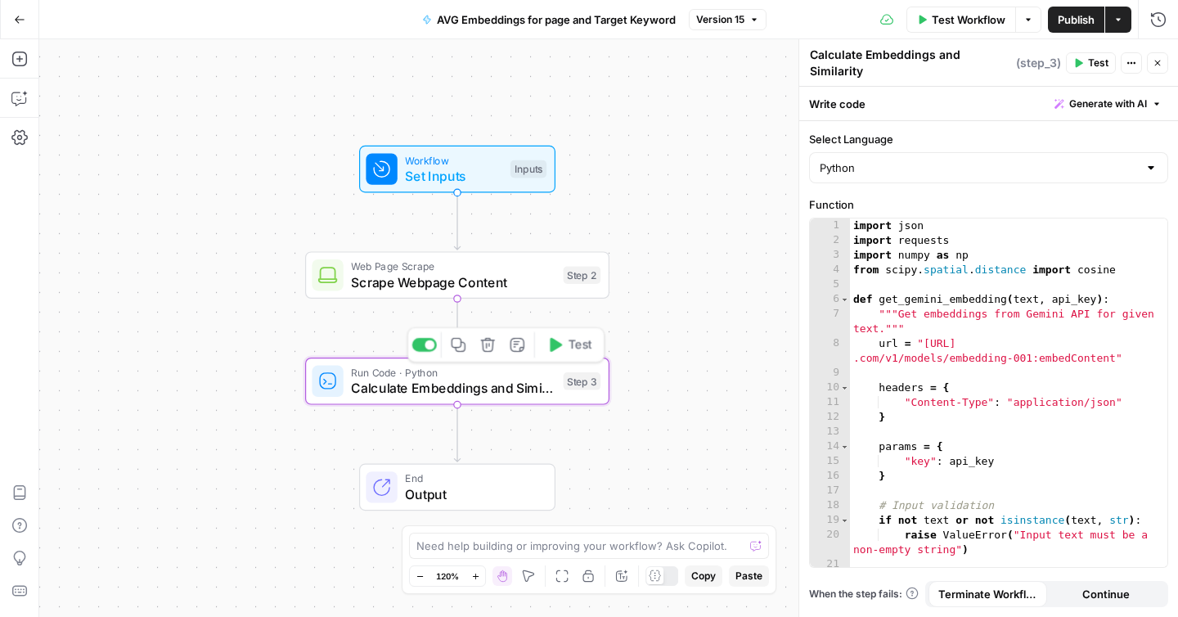
click at [528, 395] on span "Calculate Embeddings and Similarity" at bounding box center [453, 388] width 204 height 20
drag, startPoint x: 461, startPoint y: 353, endPoint x: 538, endPoint y: 356, distance: 77.0
click at [462, 353] on button "Copy step" at bounding box center [458, 344] width 25 height 25
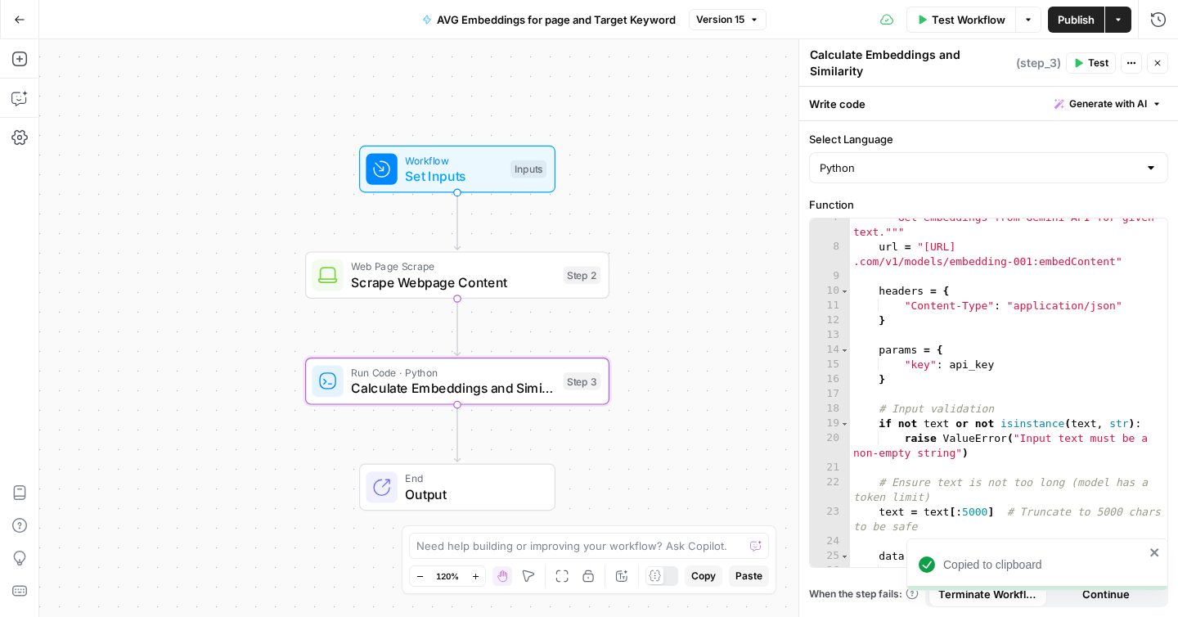
scroll to position [111, 0]
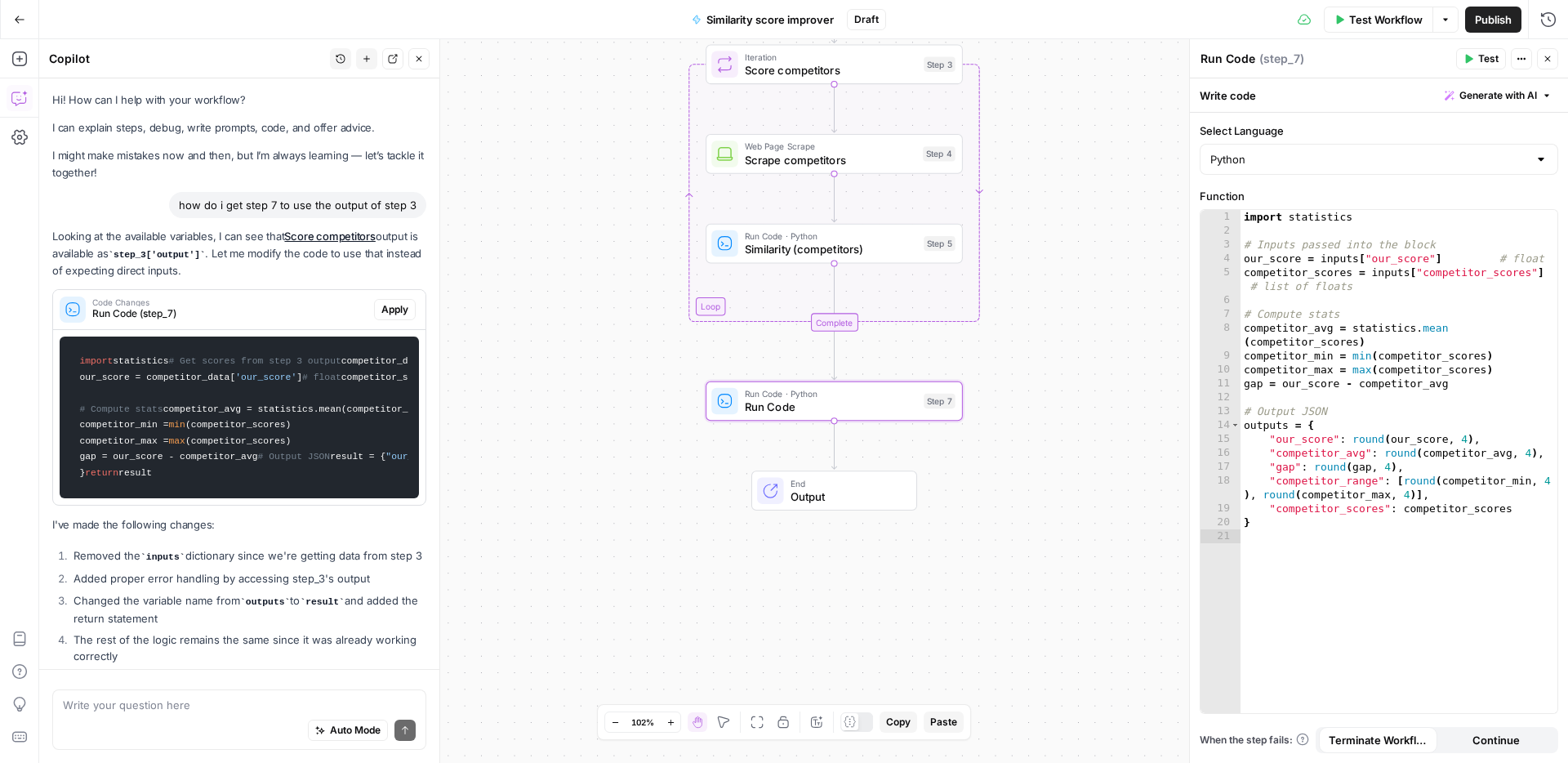
scroll to position [612, 0]
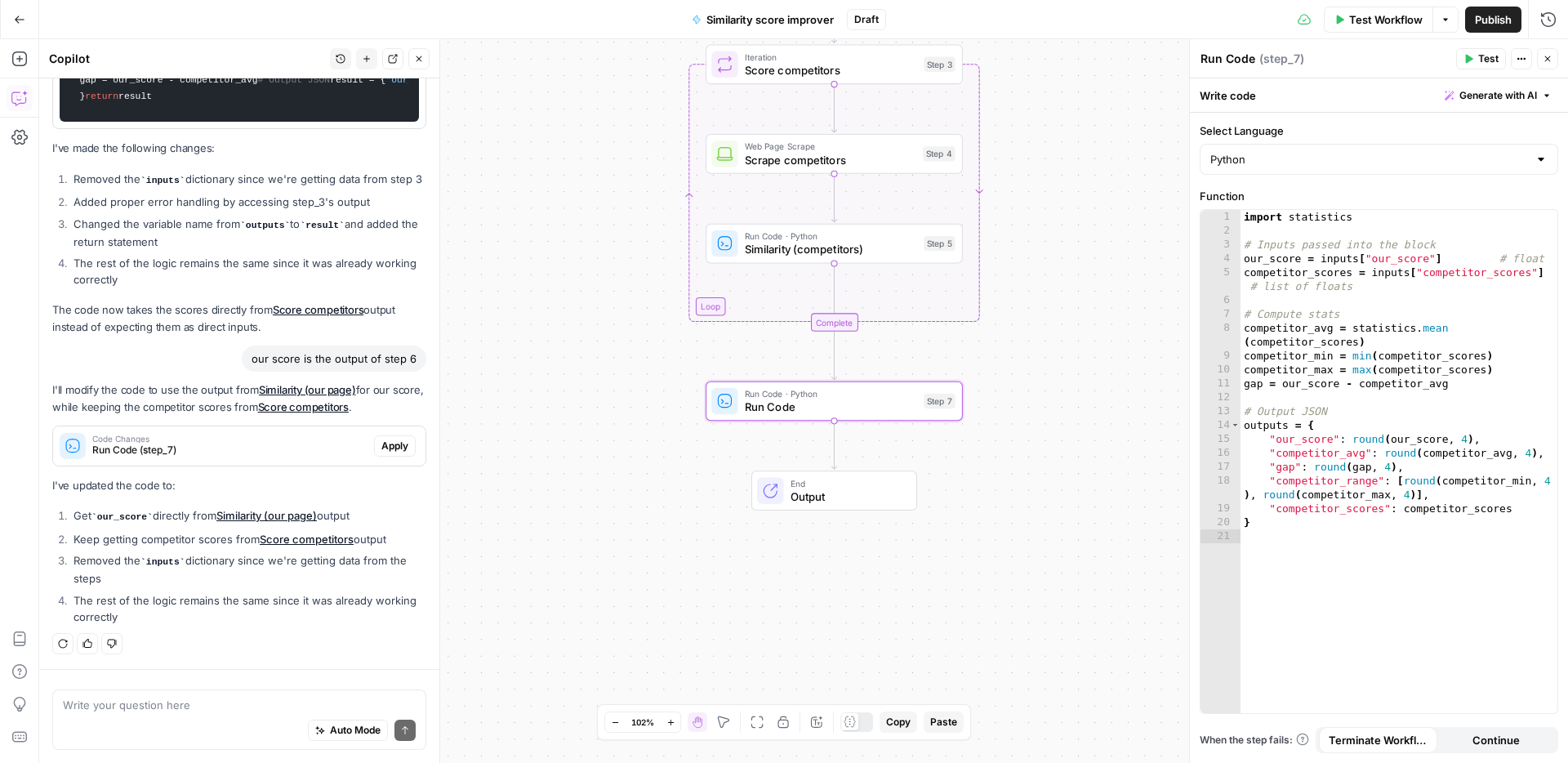
click at [255, 453] on span "Run Code (step_7)" at bounding box center [230, 449] width 275 height 15
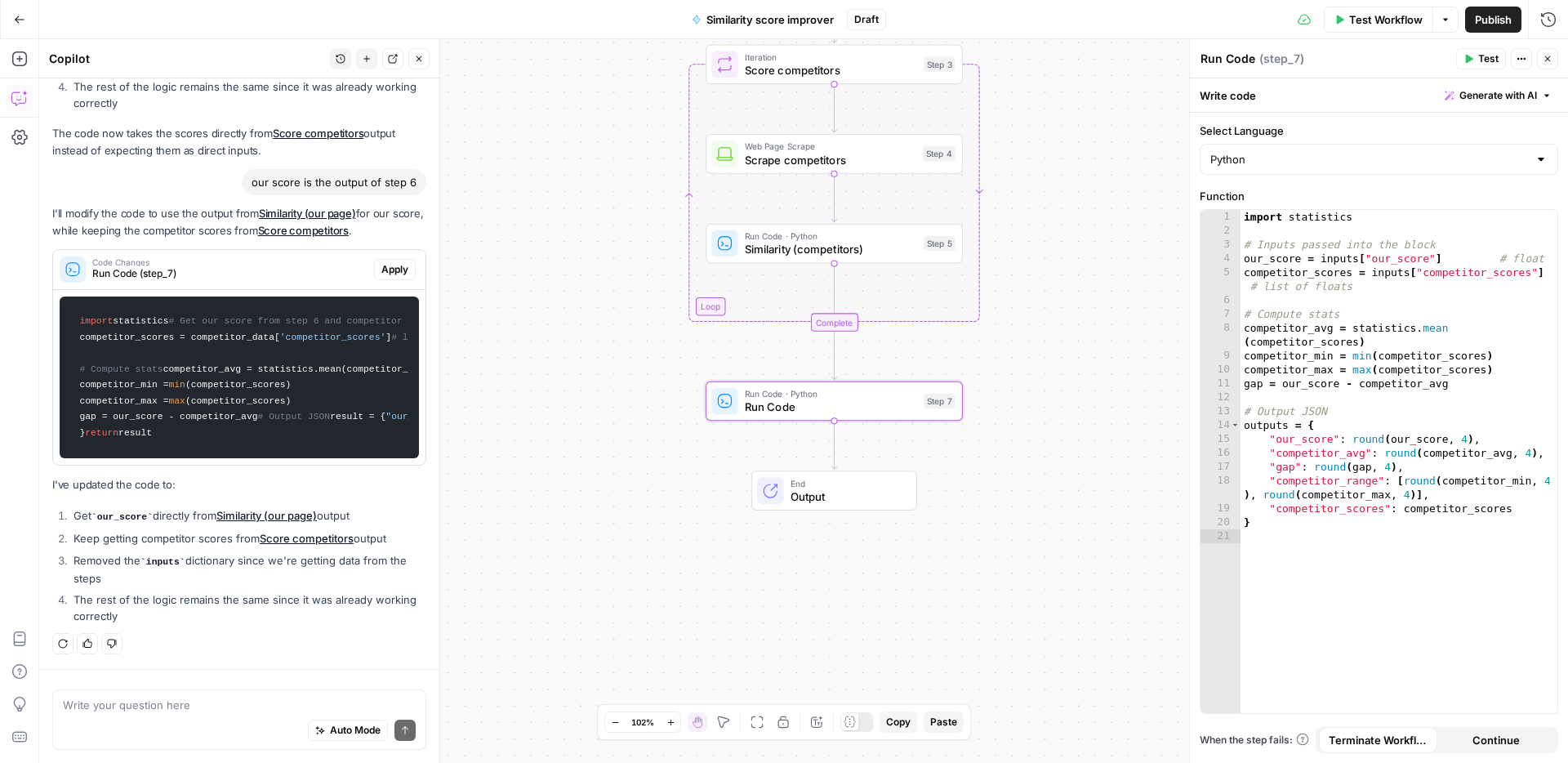
click at [395, 277] on span "Apply" at bounding box center [394, 270] width 27 height 15
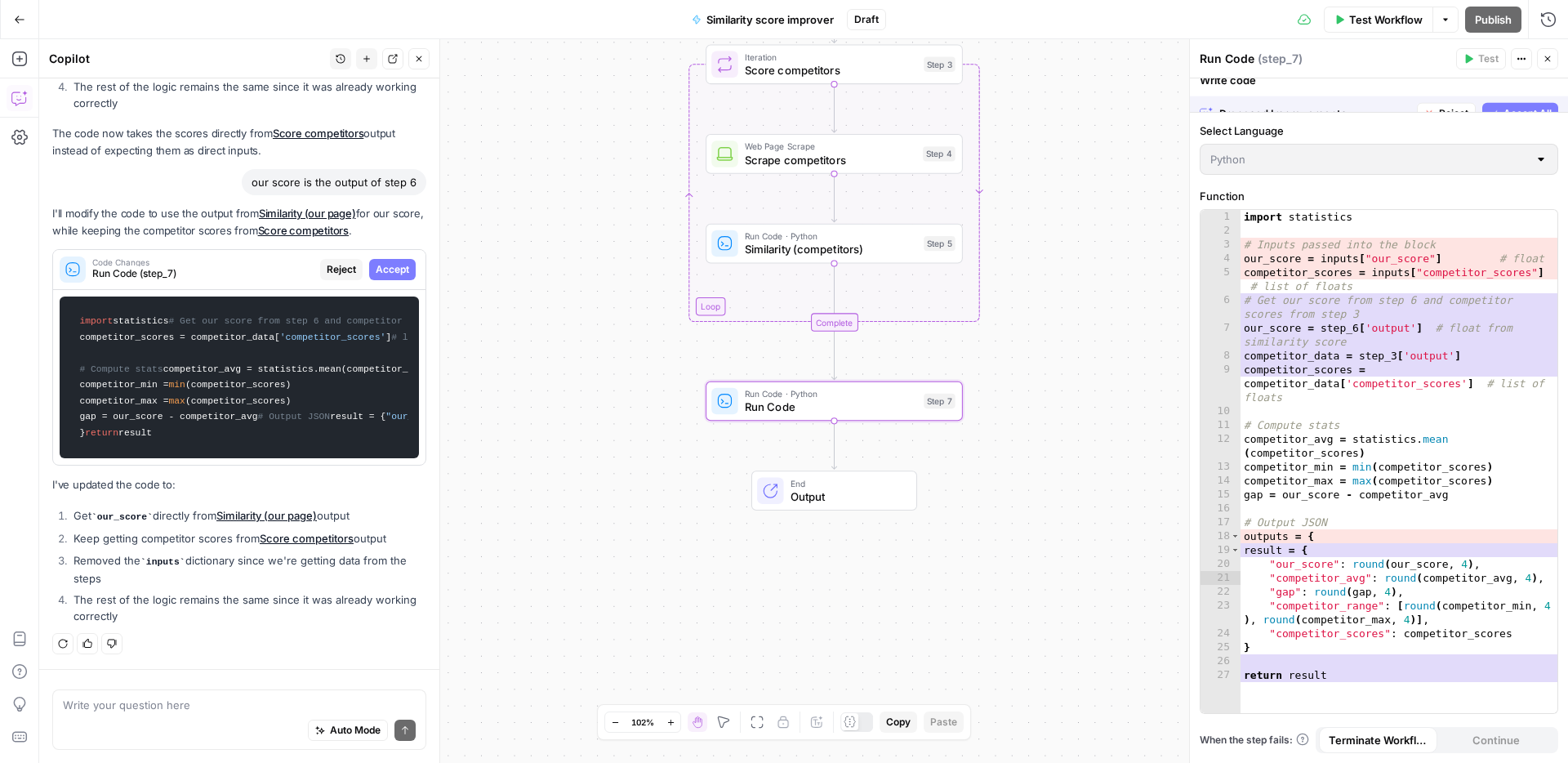
scroll to position [1027, 0]
click at [1513, 91] on span "Accept All" at bounding box center [1527, 95] width 48 height 15
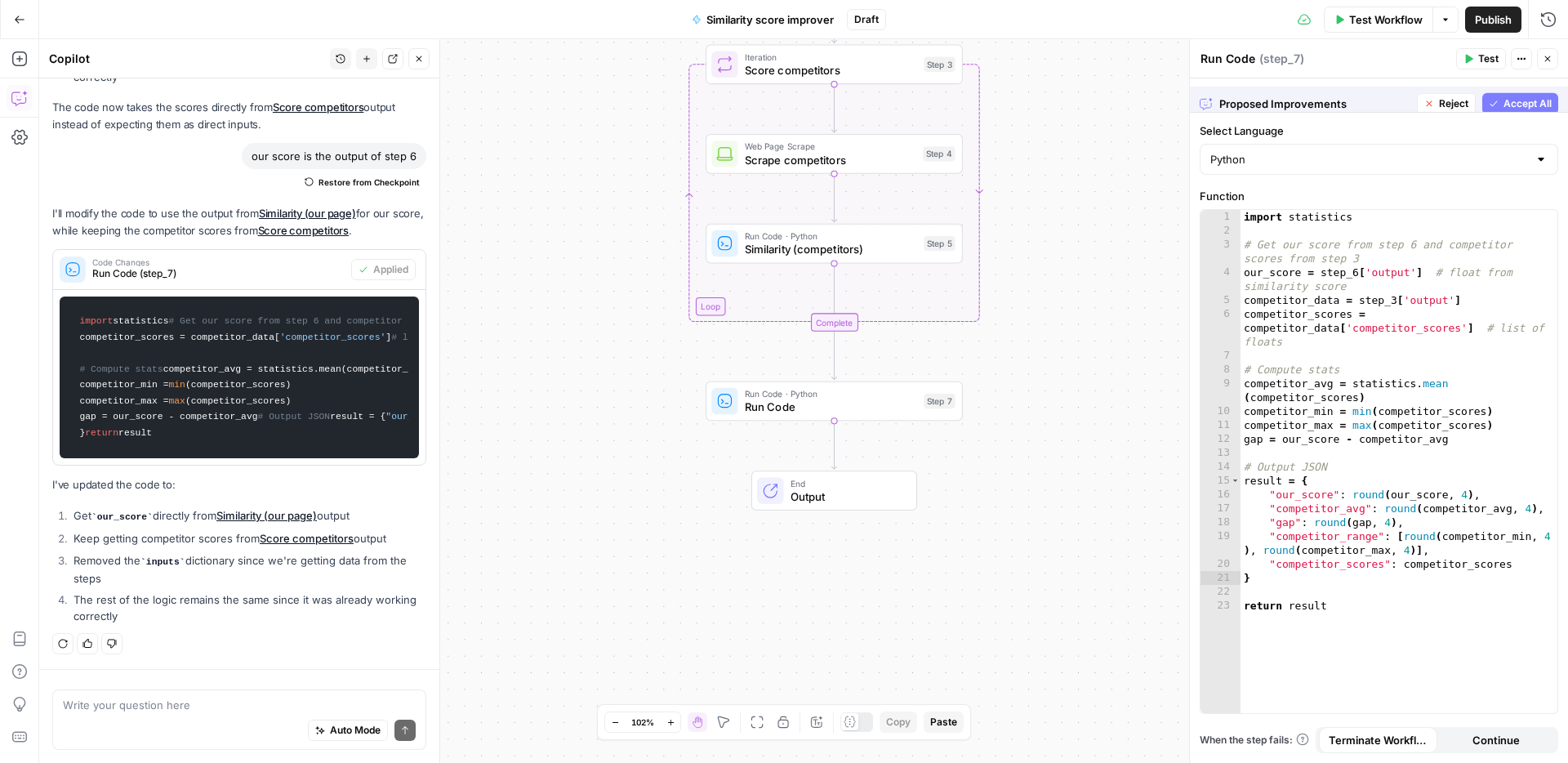
scroll to position [1080, 0]
click at [16, 56] on icon "button" at bounding box center [19, 59] width 16 height 16
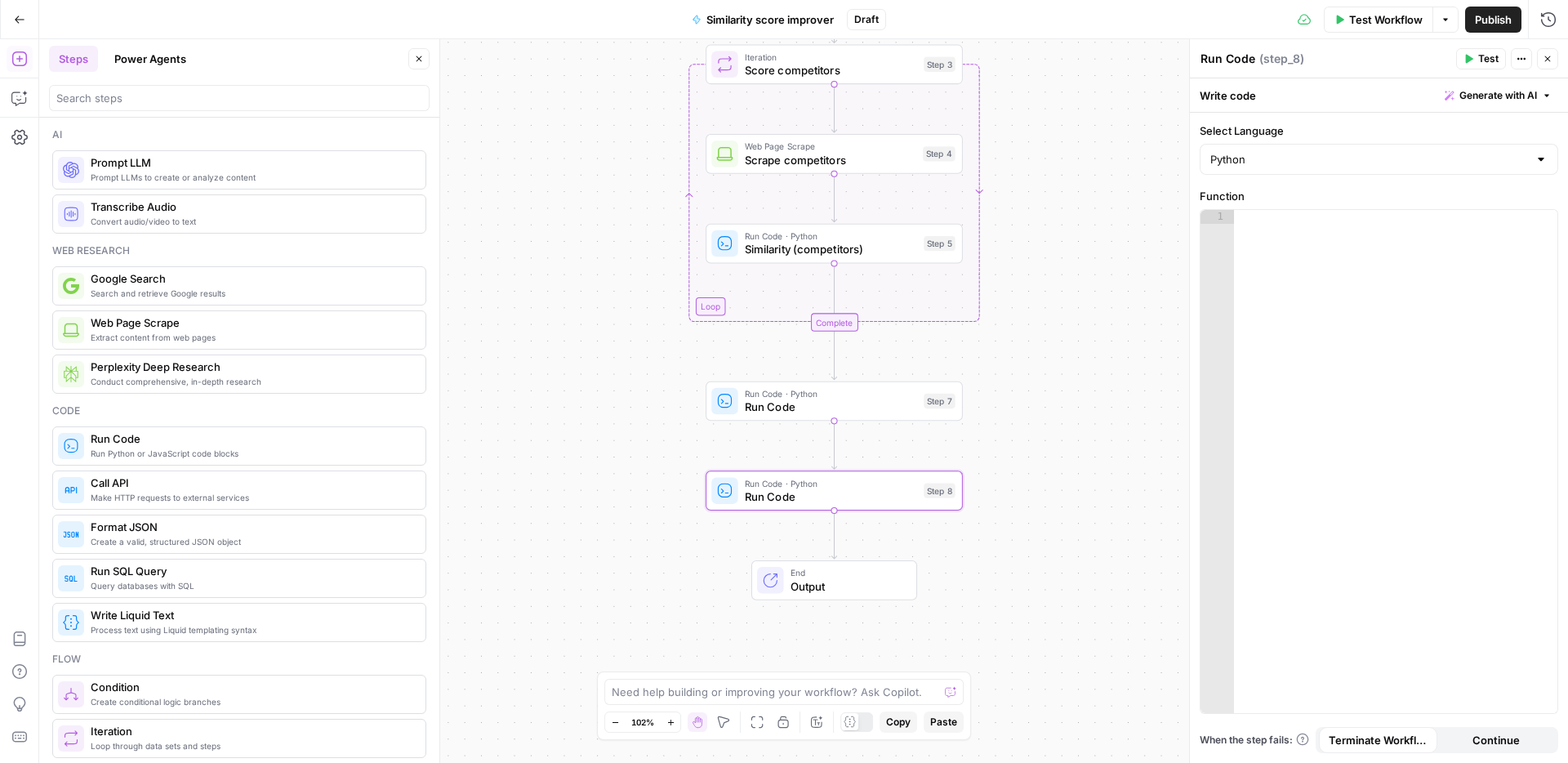
click at [1303, 326] on div at bounding box center [1395, 475] width 323 height 531
click at [1307, 320] on div at bounding box center [1395, 475] width 323 height 531
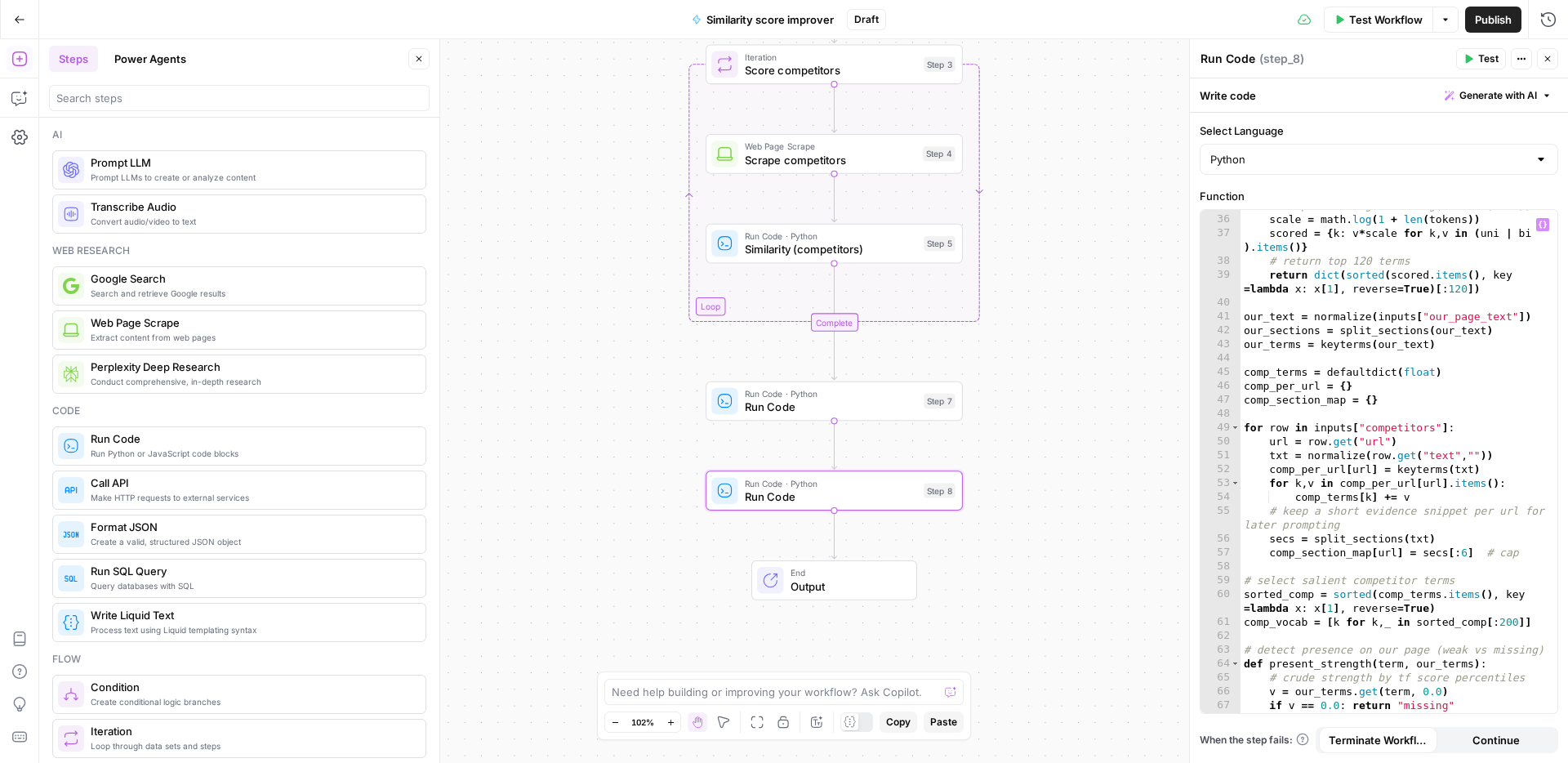
scroll to position [886, 0]
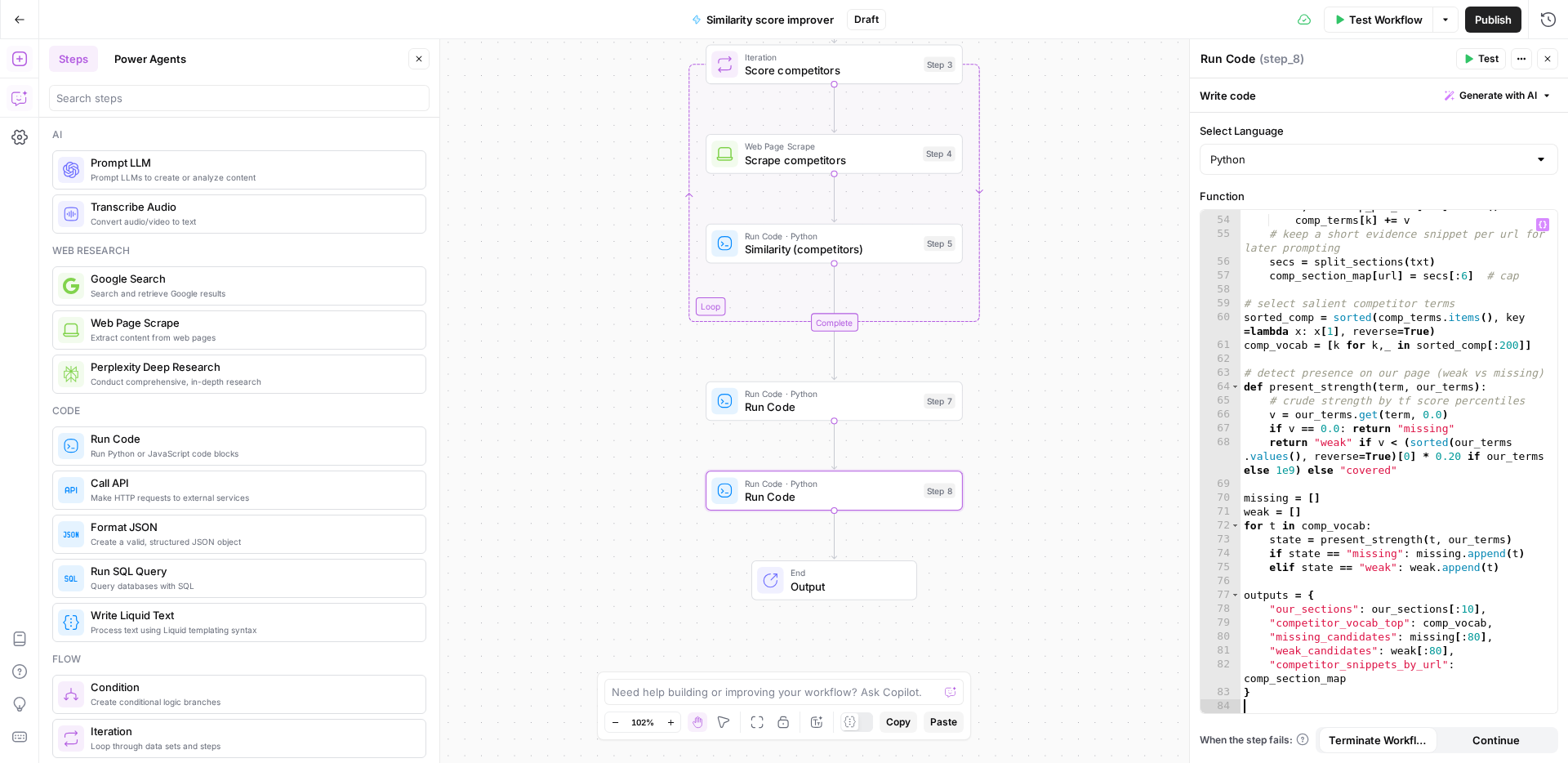
click at [24, 86] on button "Copilot" at bounding box center [20, 98] width 26 height 26
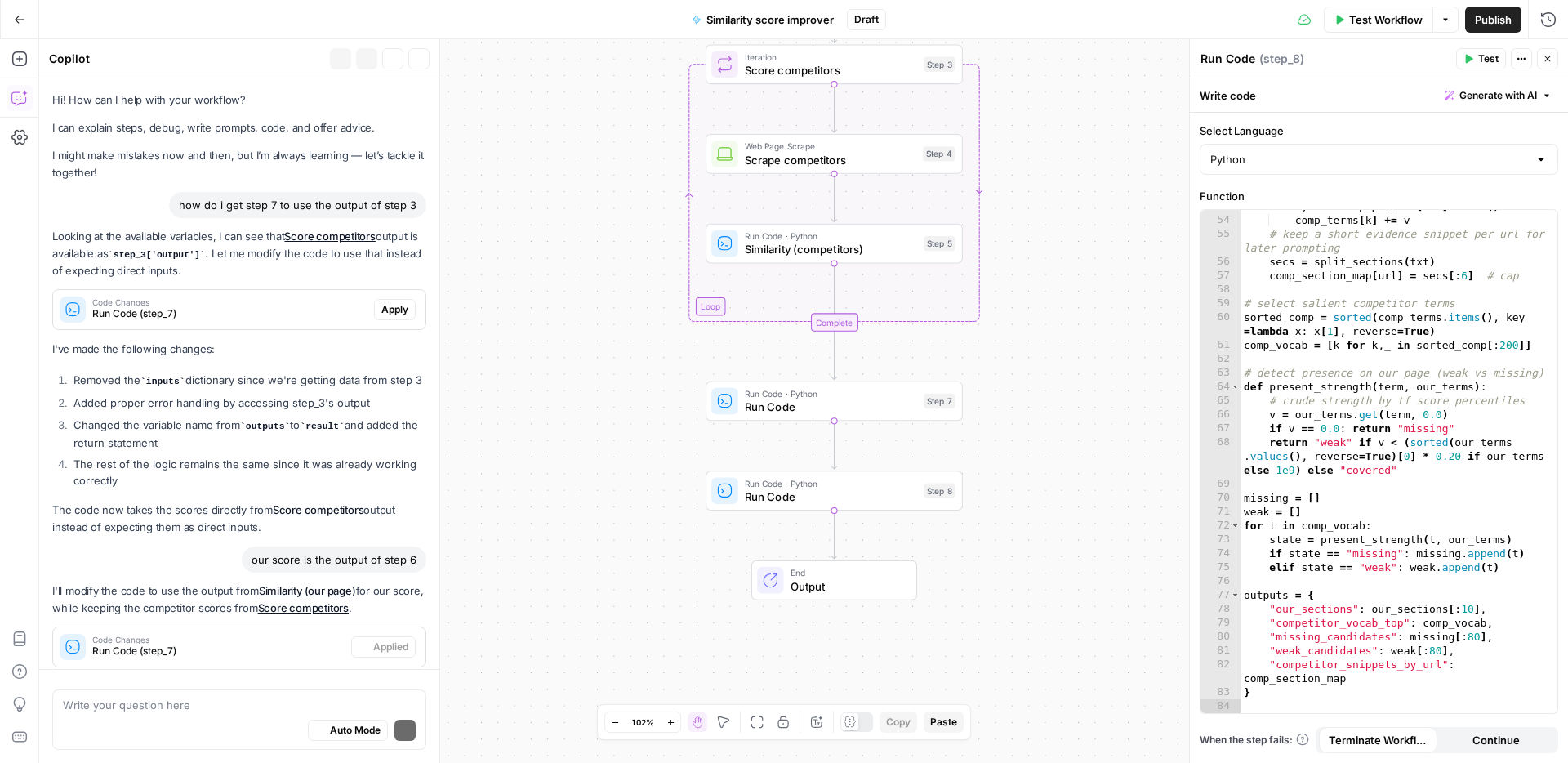
scroll to position [172, 0]
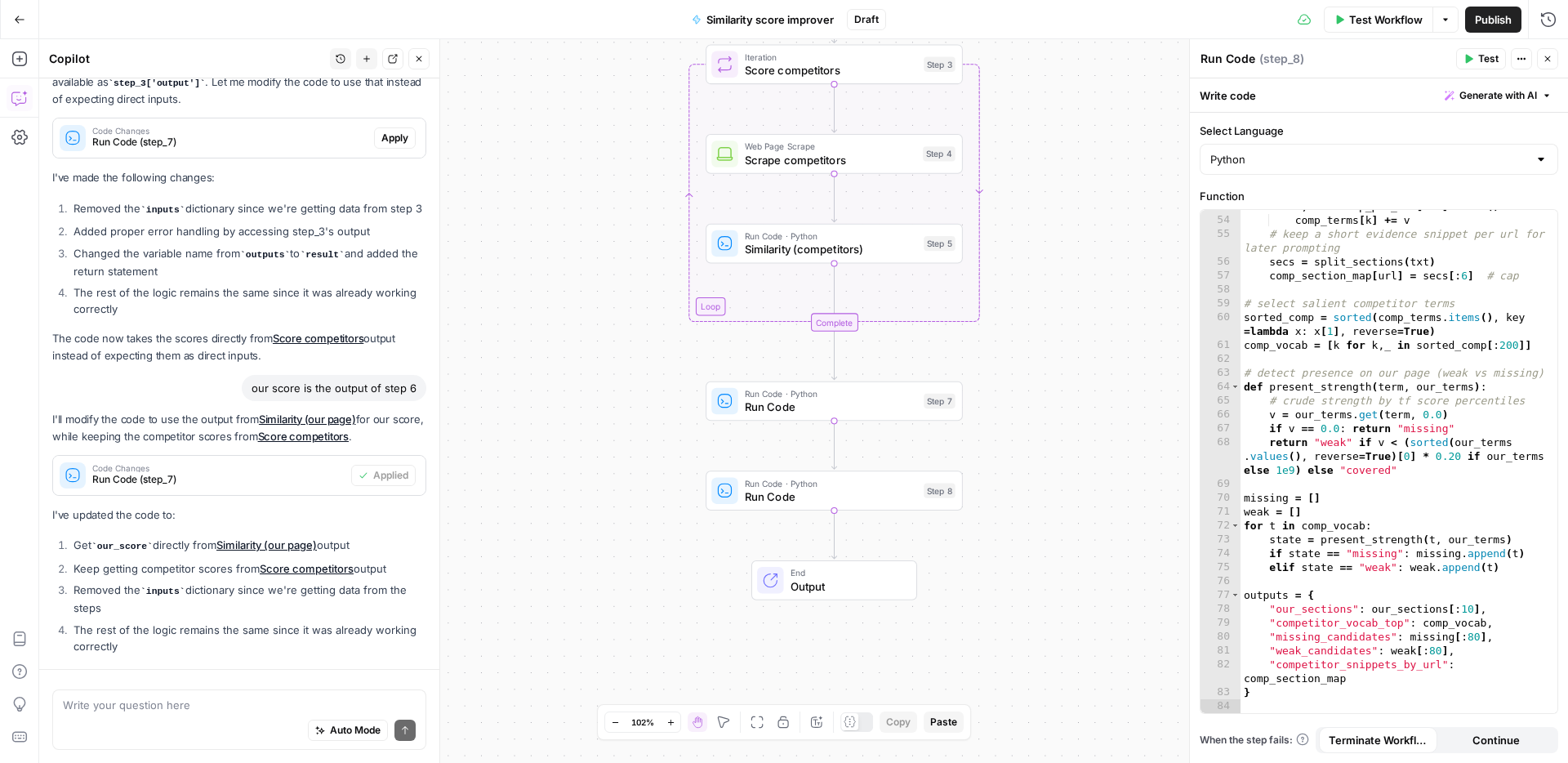
click at [161, 702] on textarea at bounding box center [239, 705] width 352 height 16
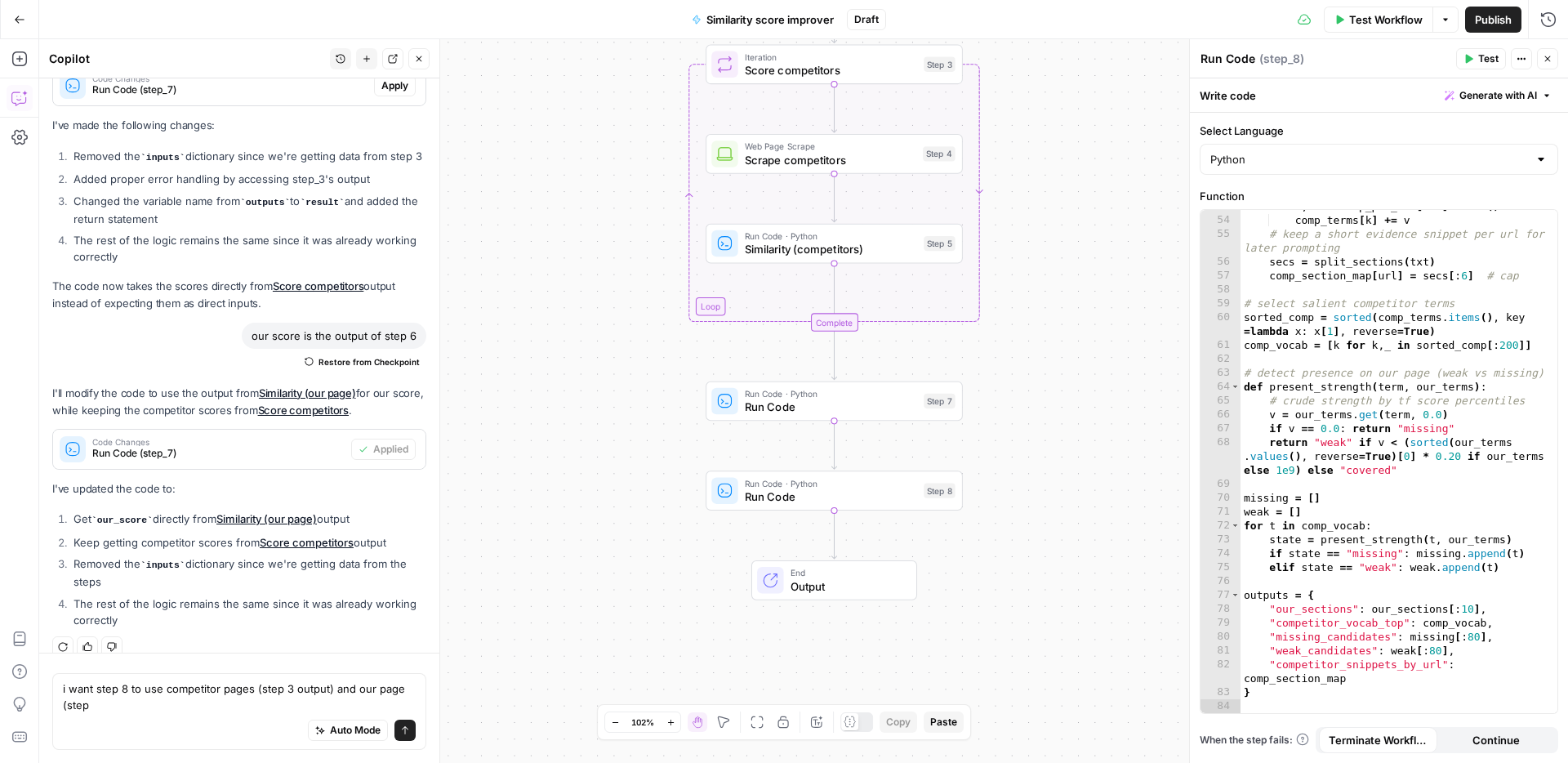
scroll to position [267, 0]
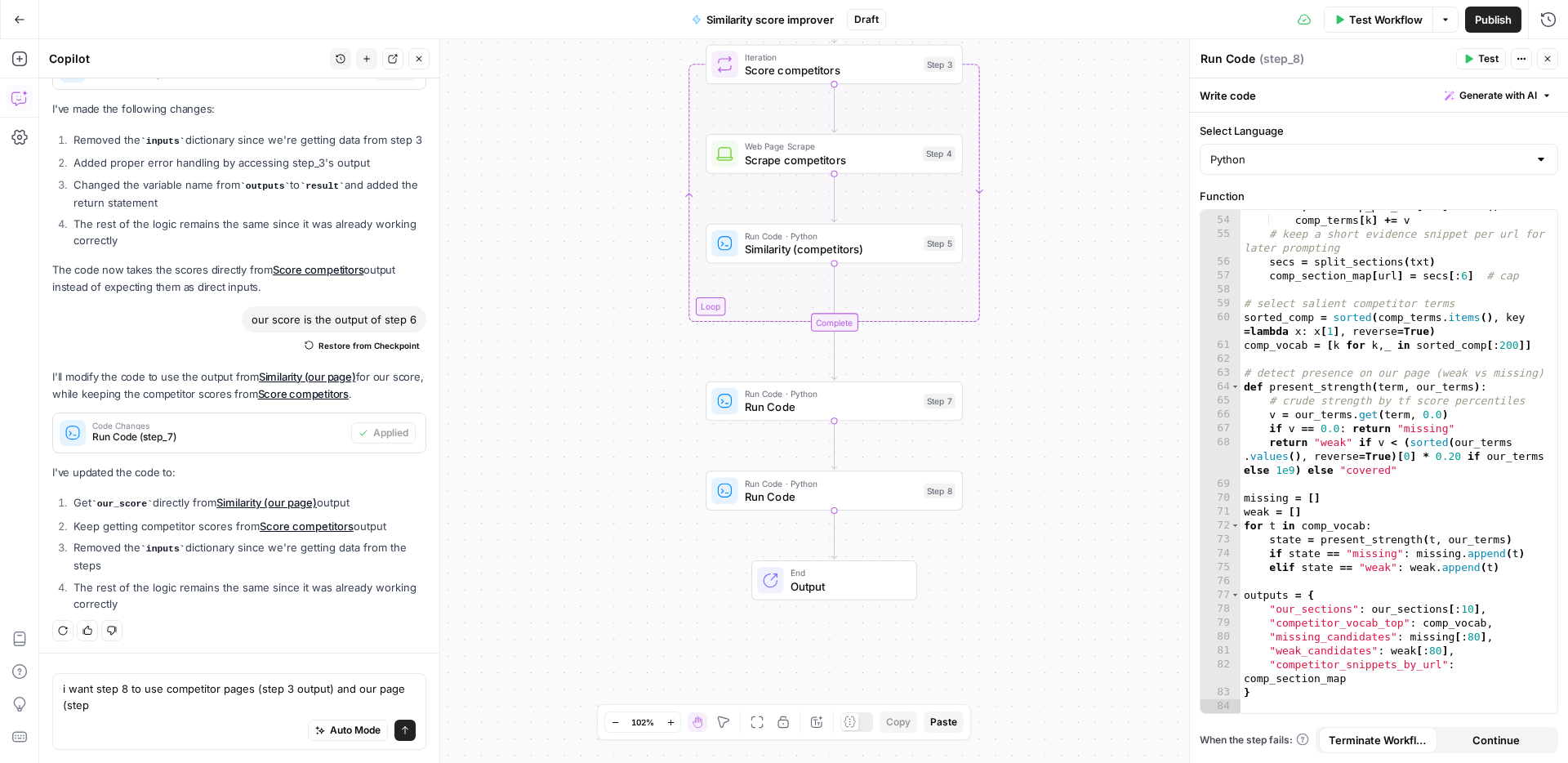
type textarea "i want step 8 to use competitor pages (step 3 output) and our page (step"
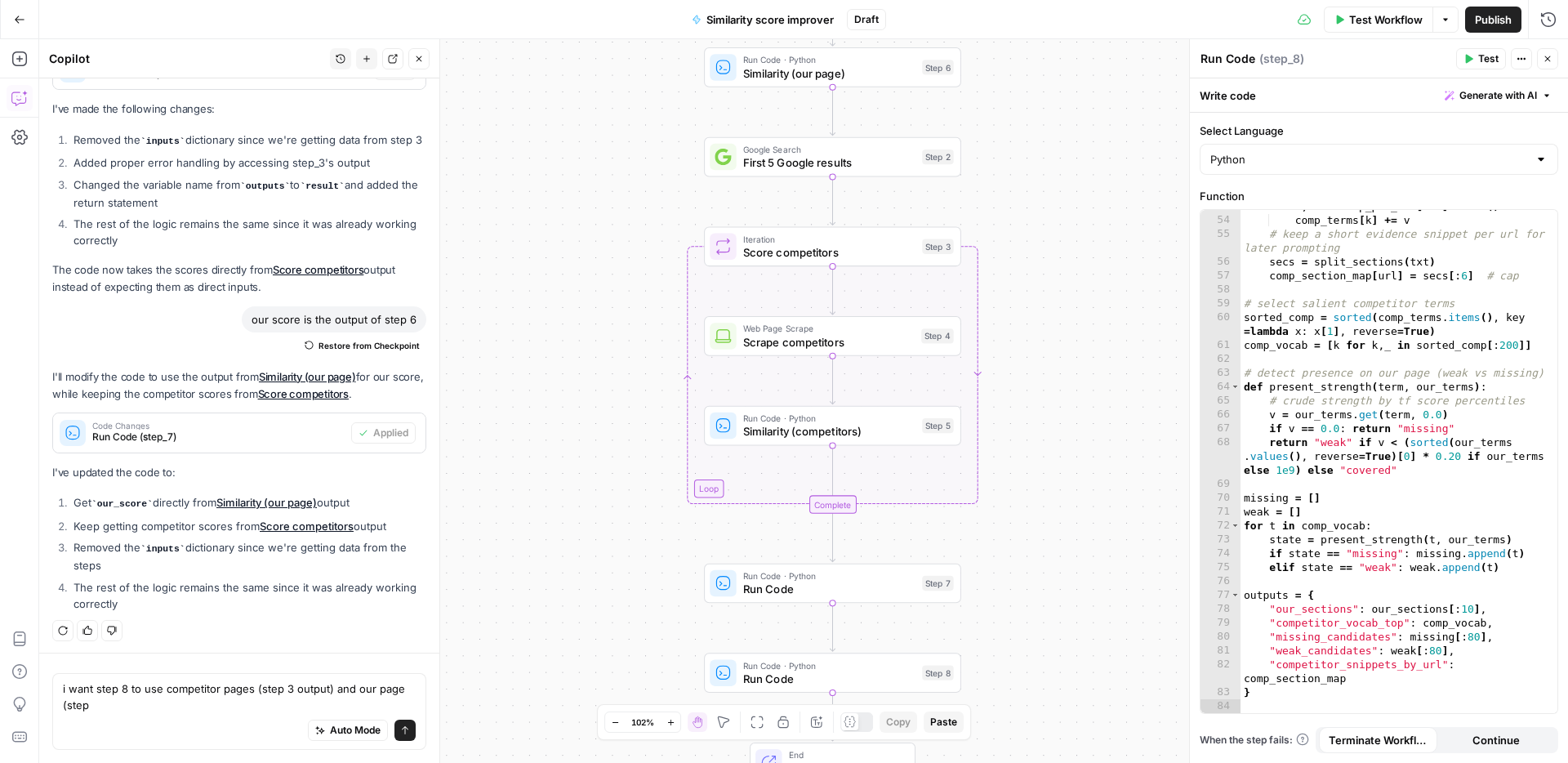
drag, startPoint x: 509, startPoint y: 401, endPoint x: 508, endPoint y: 584, distance: 183.0
click at [508, 584] on div "Workflow Set Inputs Inputs Web Page Scrape Scrape our page Step 1 Run Code · Py…" at bounding box center [802, 400] width 1528 height 724
click at [752, 421] on span "Run Code · Python" at bounding box center [828, 417] width 173 height 13
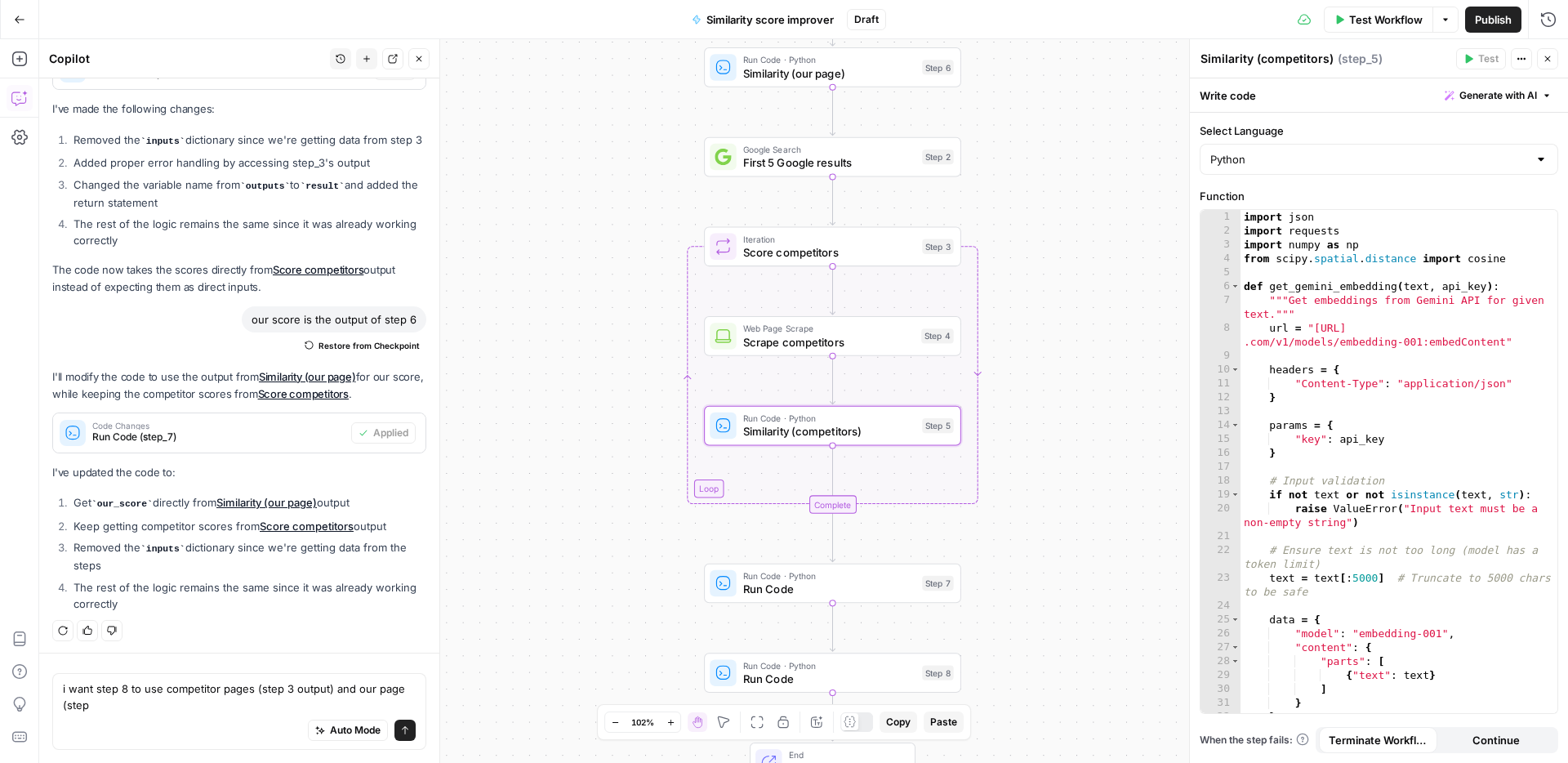
click at [853, 590] on span "Run Code" at bounding box center [828, 589] width 173 height 16
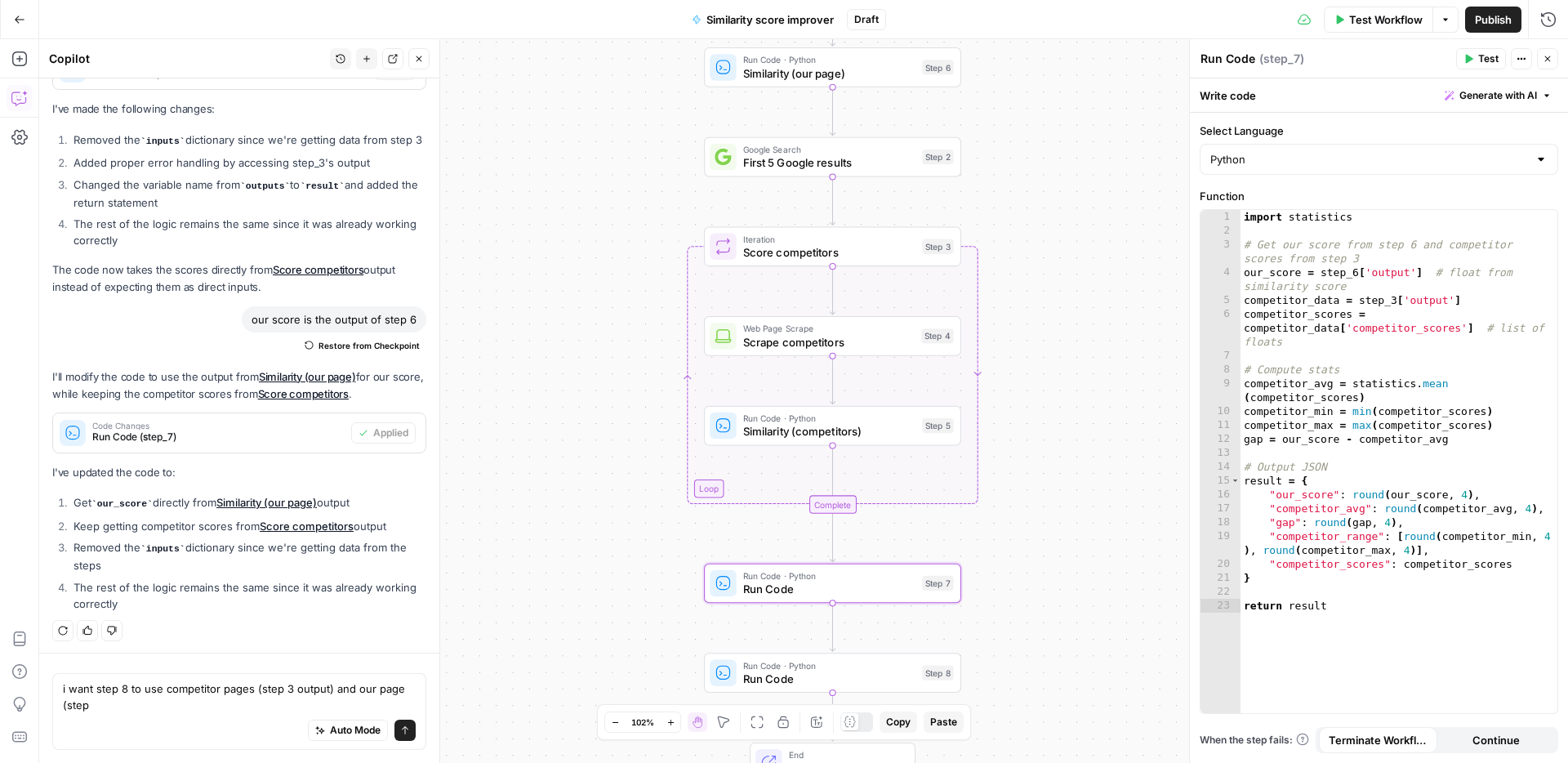
click at [1374, 20] on span "Test Workflow" at bounding box center [1385, 19] width 74 height 16
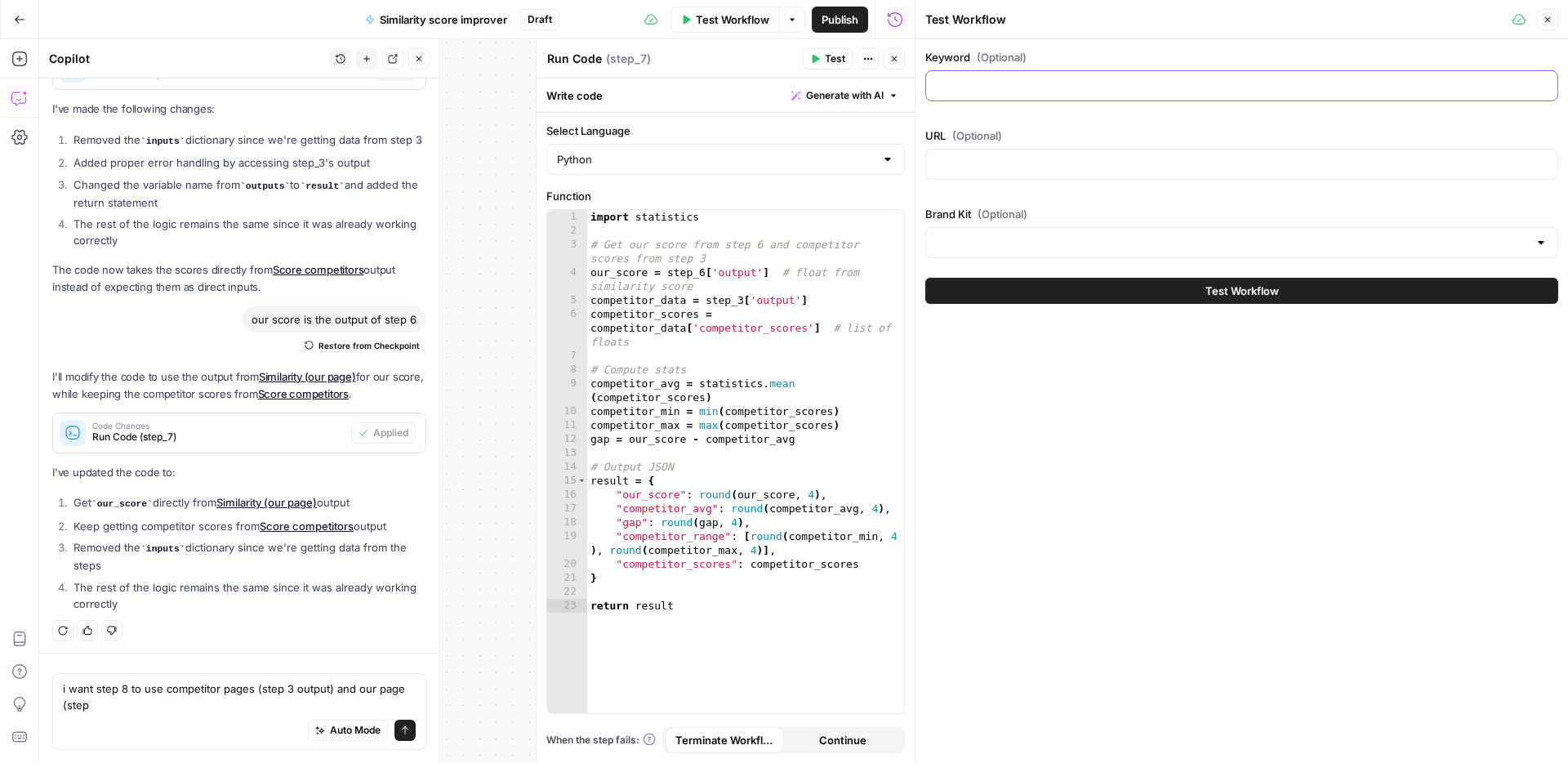
click at [1064, 91] on input "Keyword (Optional)" at bounding box center [1241, 86] width 612 height 16
type input "how does a walk in tub work"
click at [1107, 165] on input "URL (Optional)" at bounding box center [1241, 164] width 612 height 16
paste input "https://www.consumeraffairs.com/homeowners/what-is-a-walk-in-tub.html"
type input "https://www.consumeraffairs.com/homeowners/what-is-a-walk-in-tub.html"
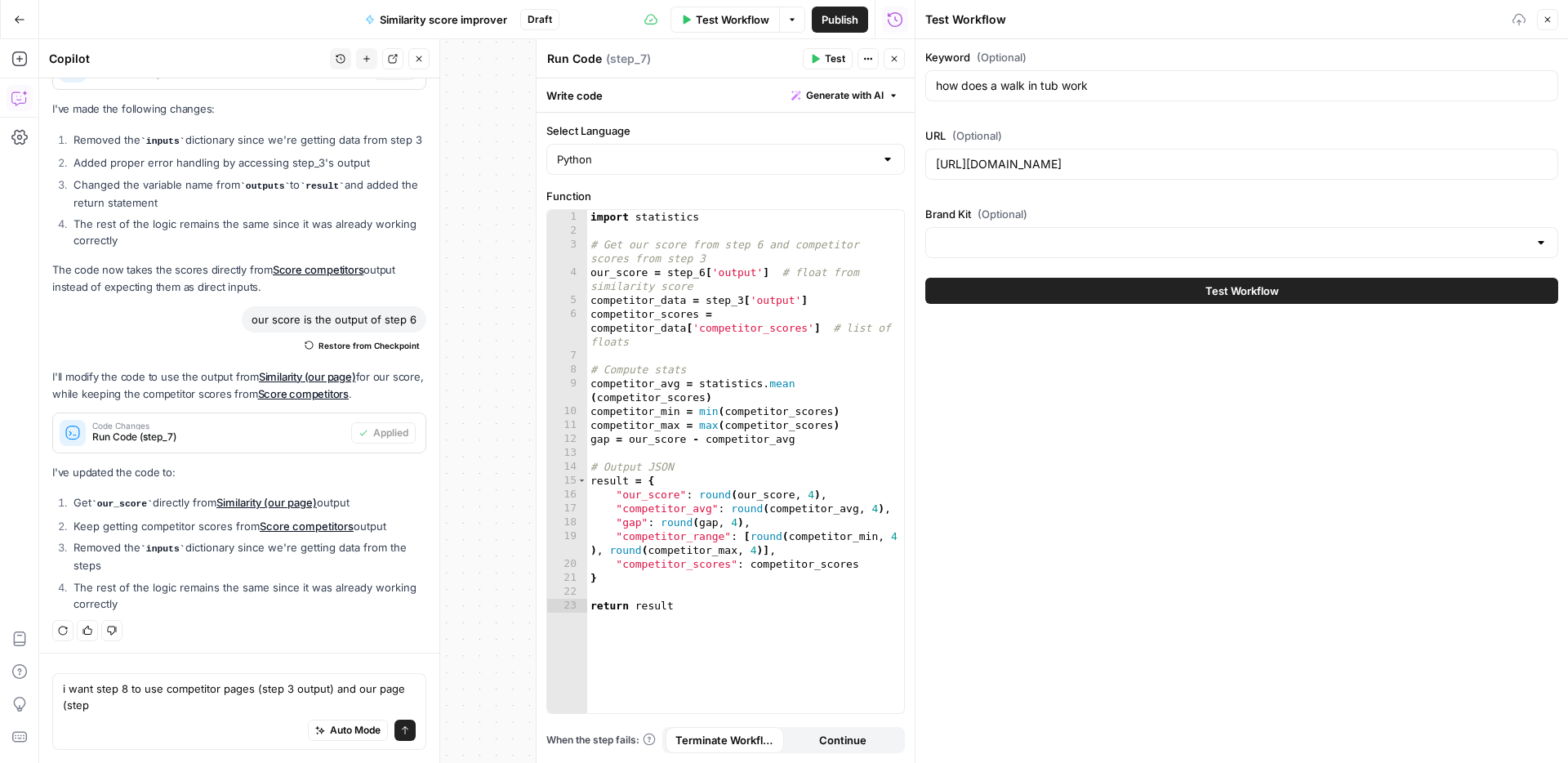
click at [1182, 227] on div at bounding box center [1242, 242] width 633 height 31
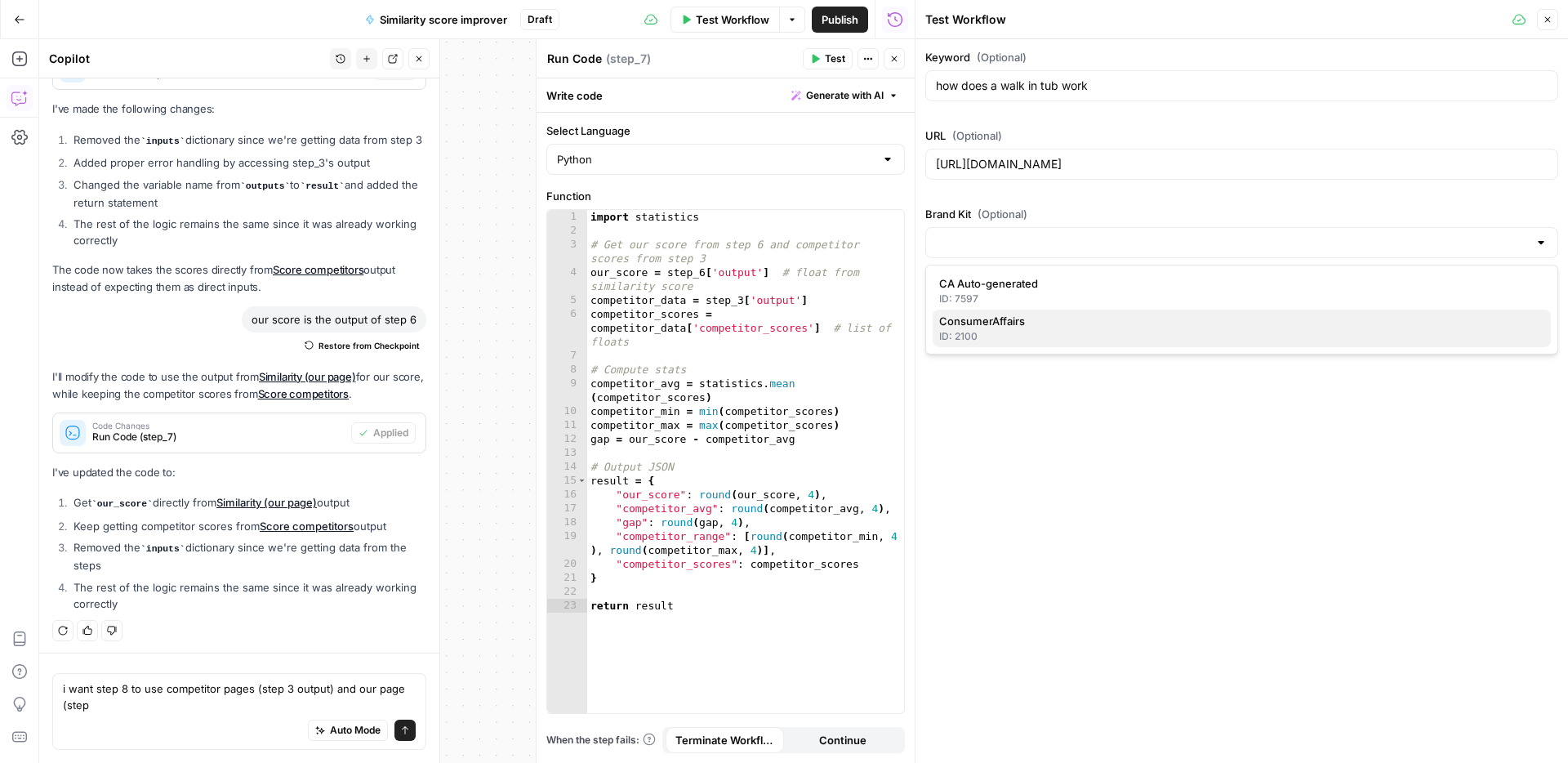
click at [1140, 320] on span "ConsumerAffairs" at bounding box center [1239, 321] width 599 height 16
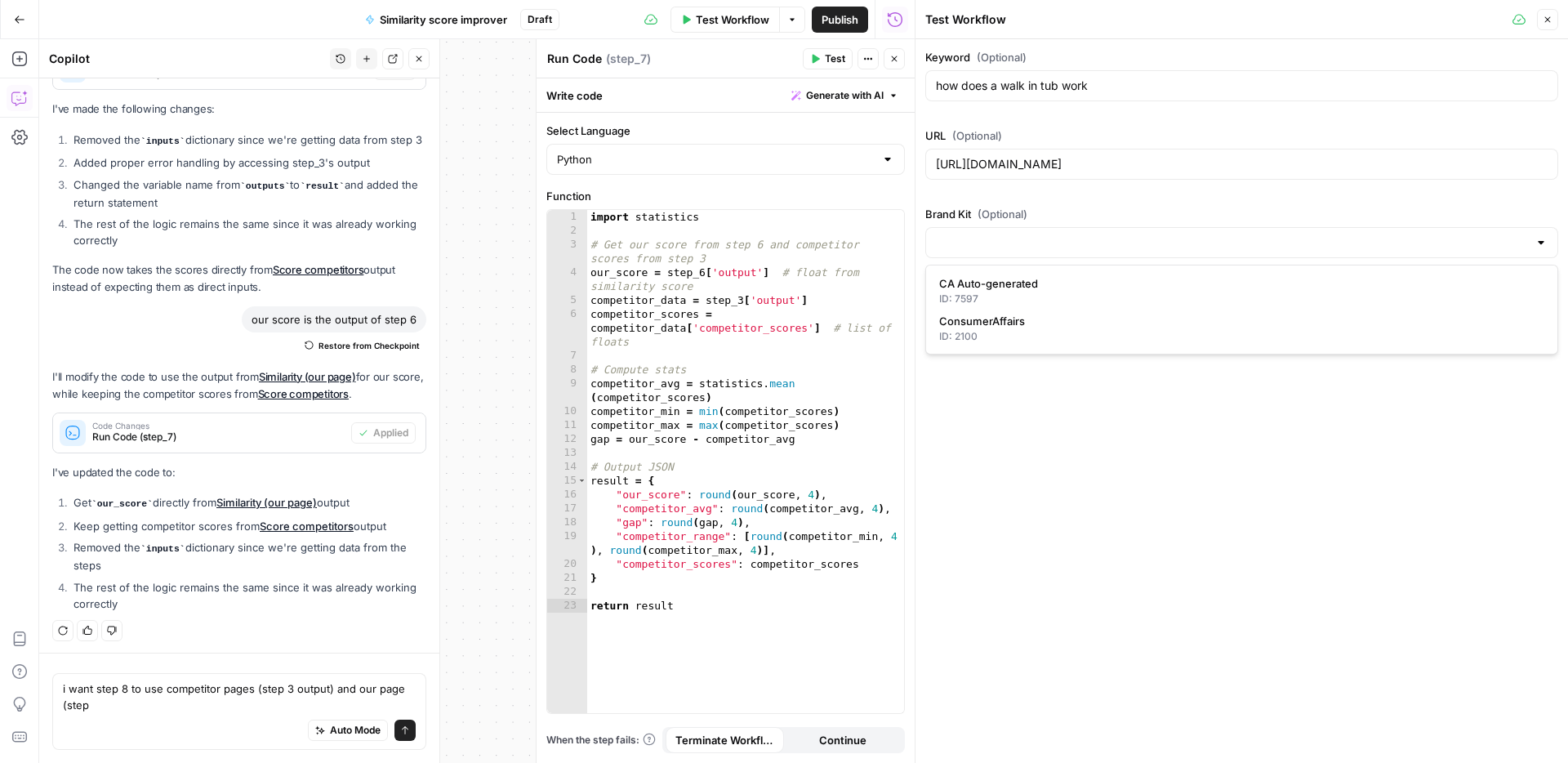
type input "ConsumerAffairs"
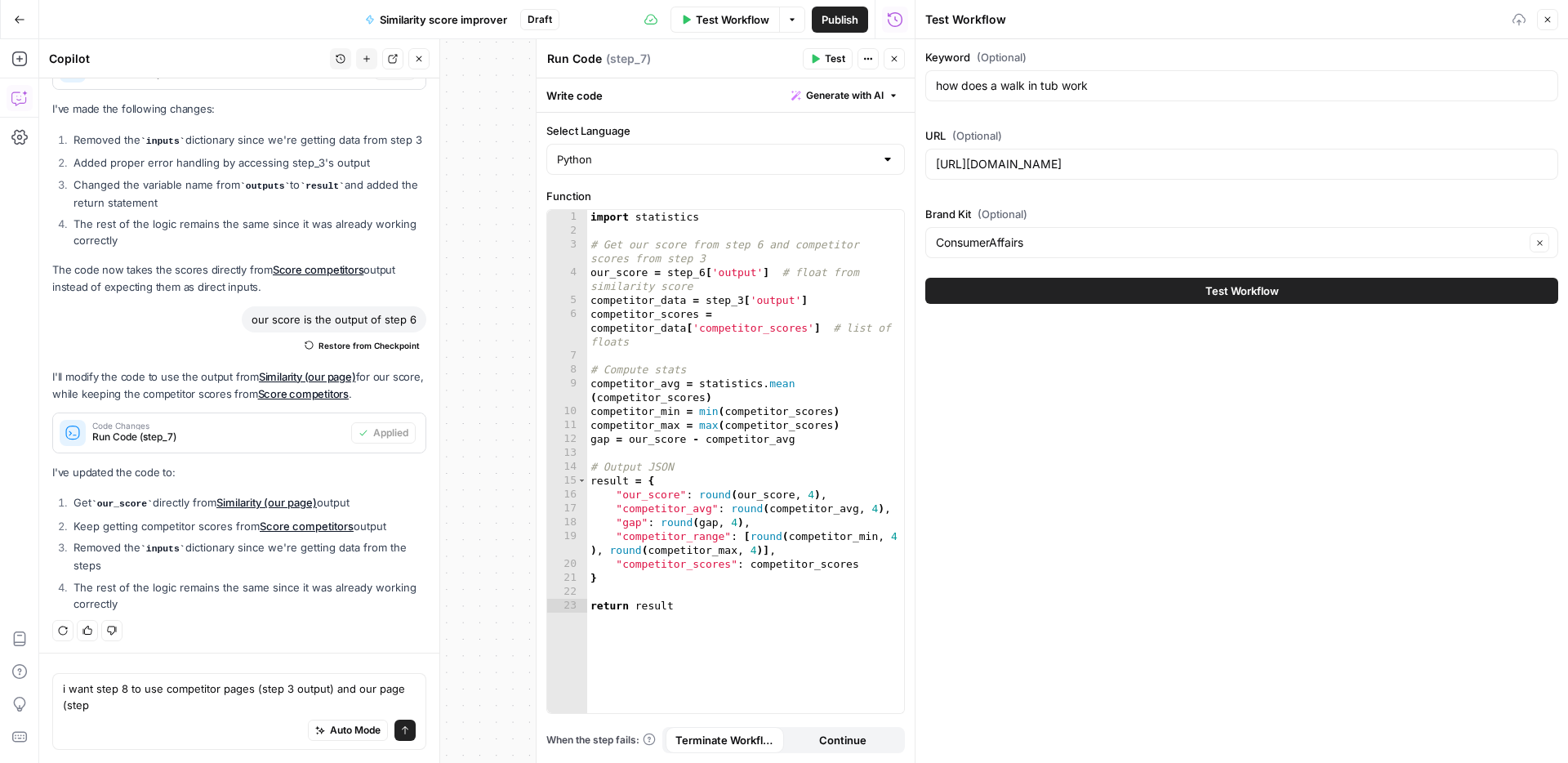
click at [1196, 294] on button "Test Workflow" at bounding box center [1242, 291] width 633 height 26
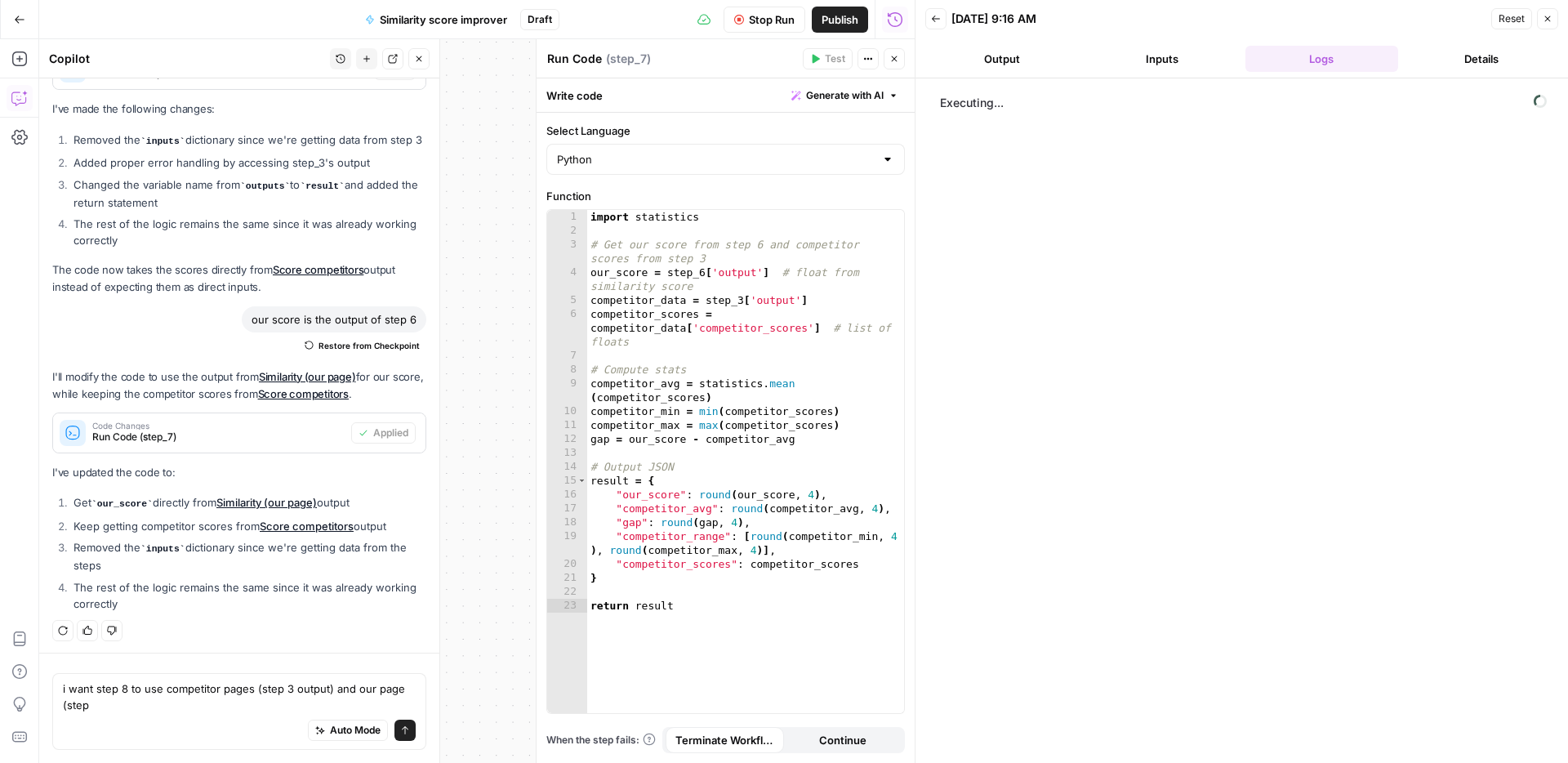
click at [893, 55] on icon "button" at bounding box center [894, 59] width 10 height 10
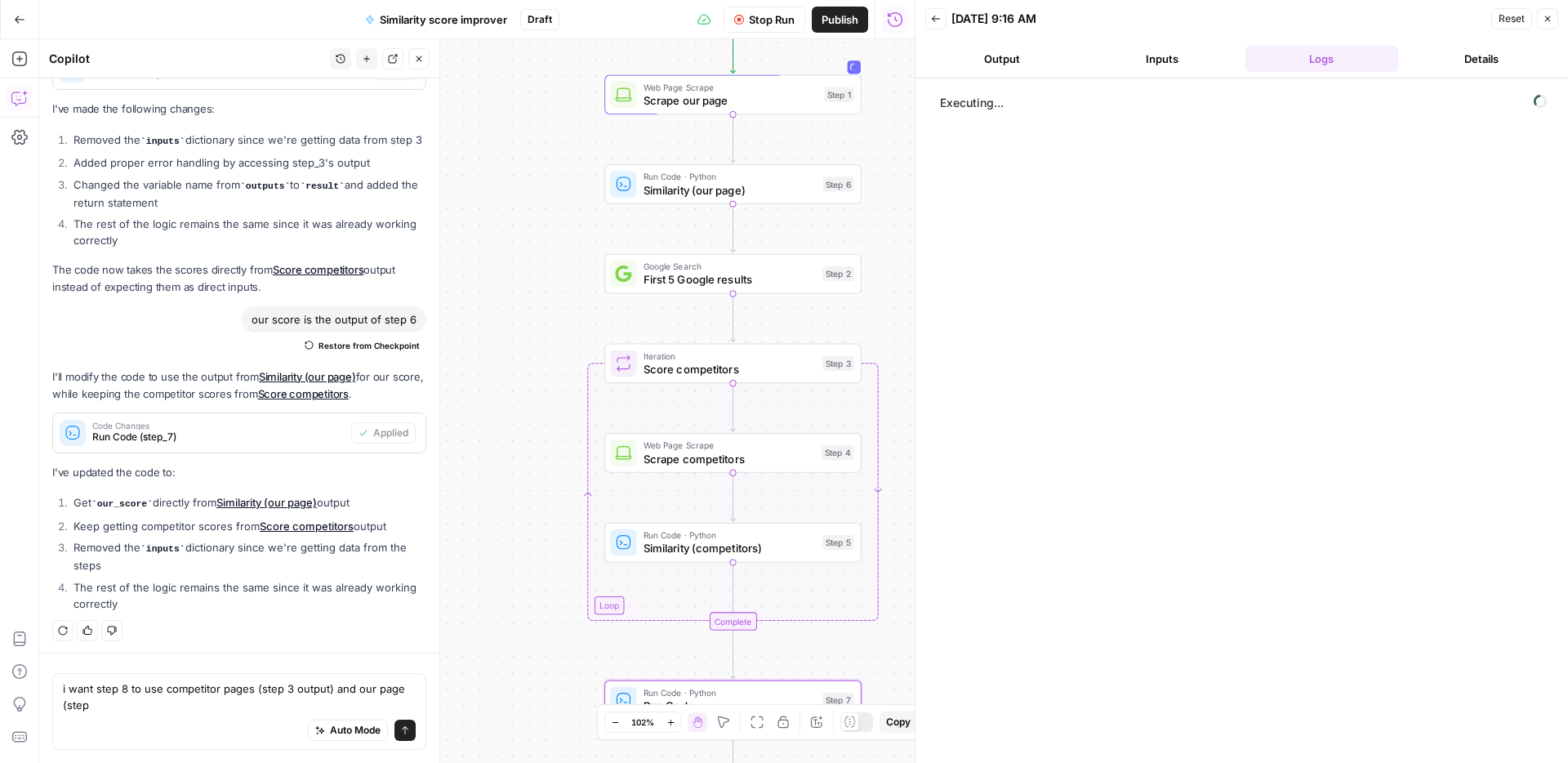
drag, startPoint x: 630, startPoint y: 206, endPoint x: 531, endPoint y: 323, distance: 153.3
click at [531, 323] on div "Workflow Set Inputs Inputs Web Page Scrape Scrape our page Step 1 Run Code · Py…" at bounding box center [476, 400] width 875 height 724
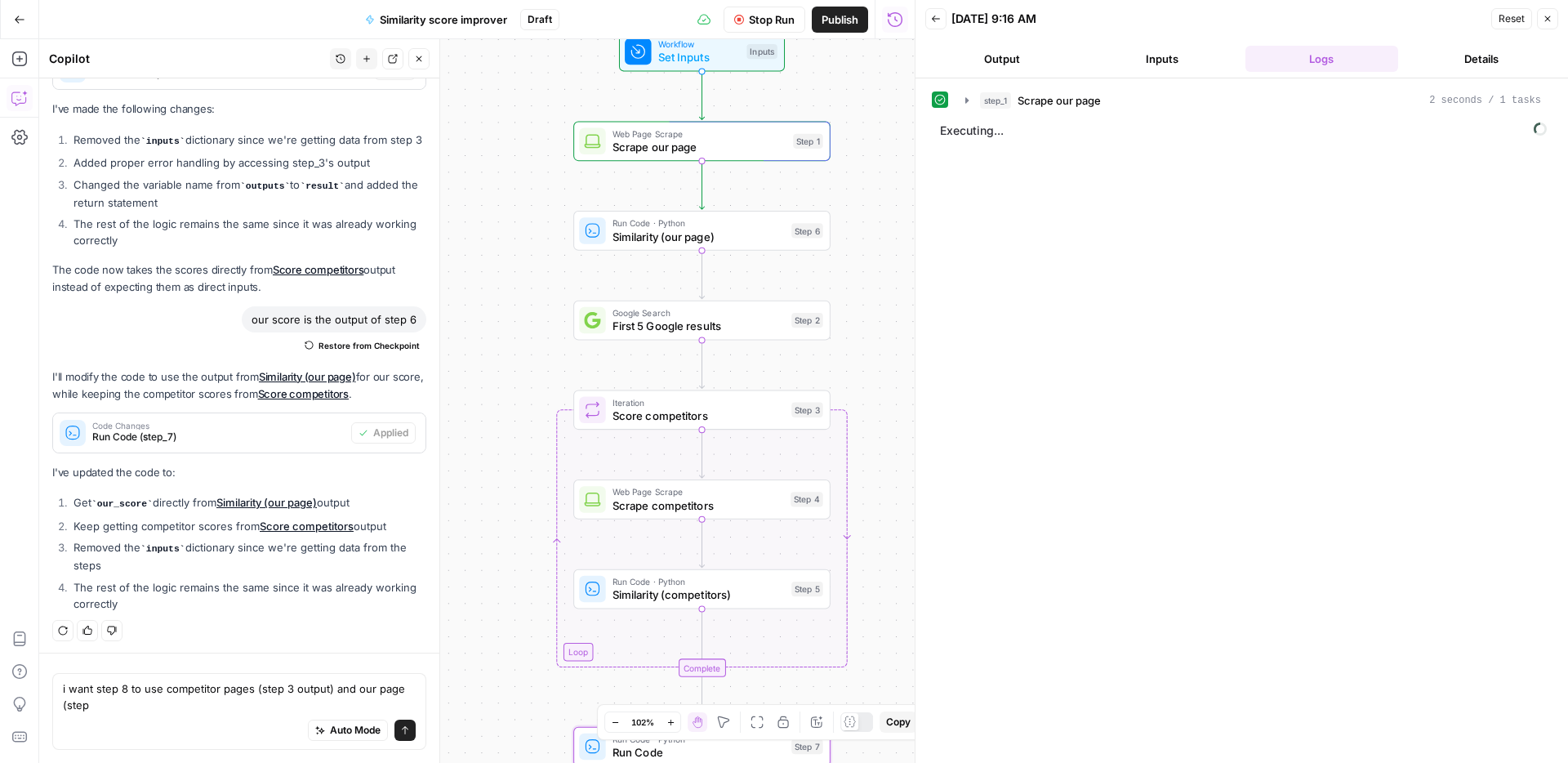
drag, startPoint x: 587, startPoint y: 275, endPoint x: 556, endPoint y: 321, distance: 55.5
click at [556, 321] on div "Workflow Set Inputs Inputs Web Page Scrape Scrape our page Step 1 Run Code · Py…" at bounding box center [476, 400] width 875 height 724
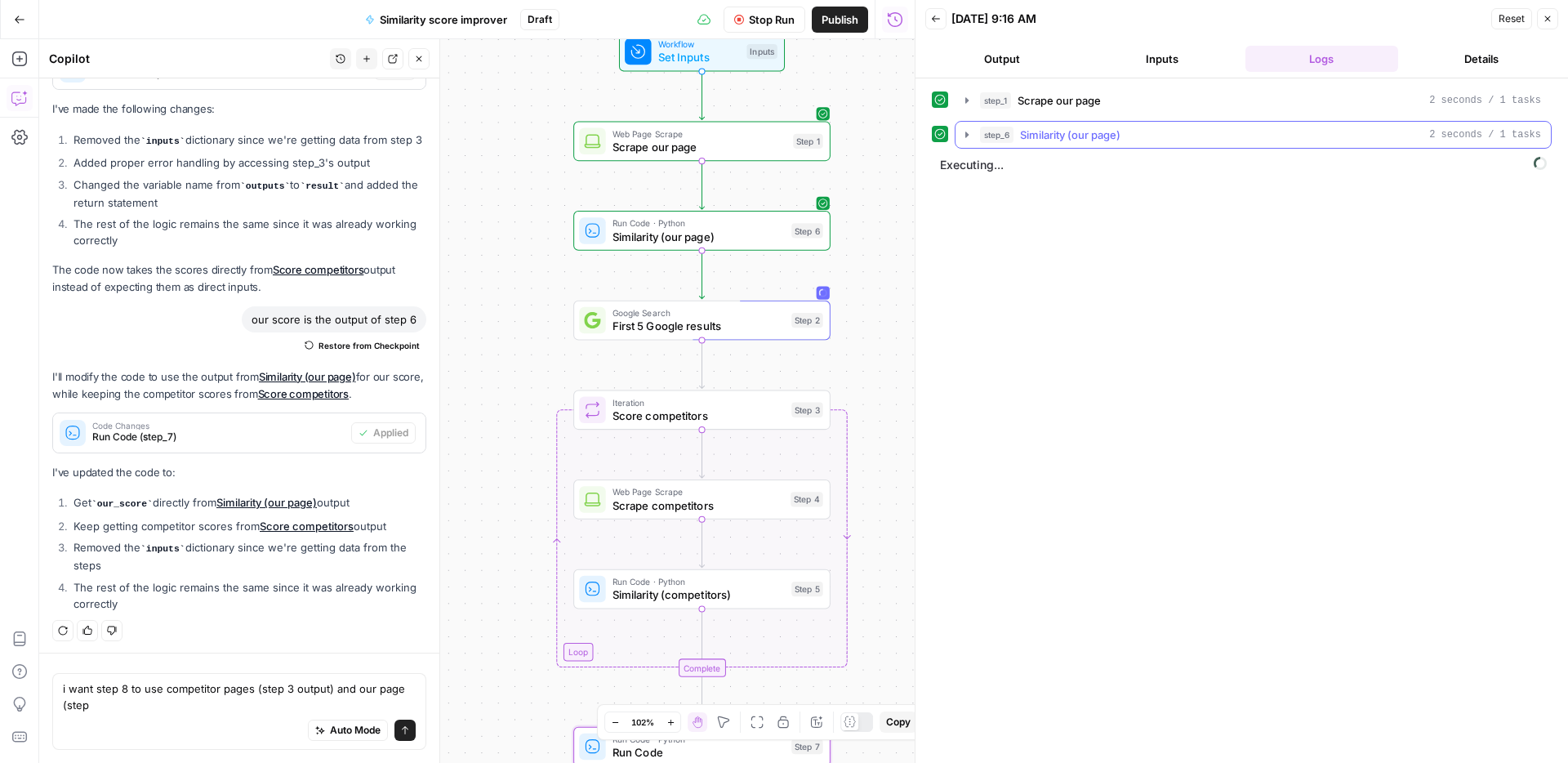
click at [1110, 142] on span "Similarity (our page)" at bounding box center [1070, 135] width 101 height 16
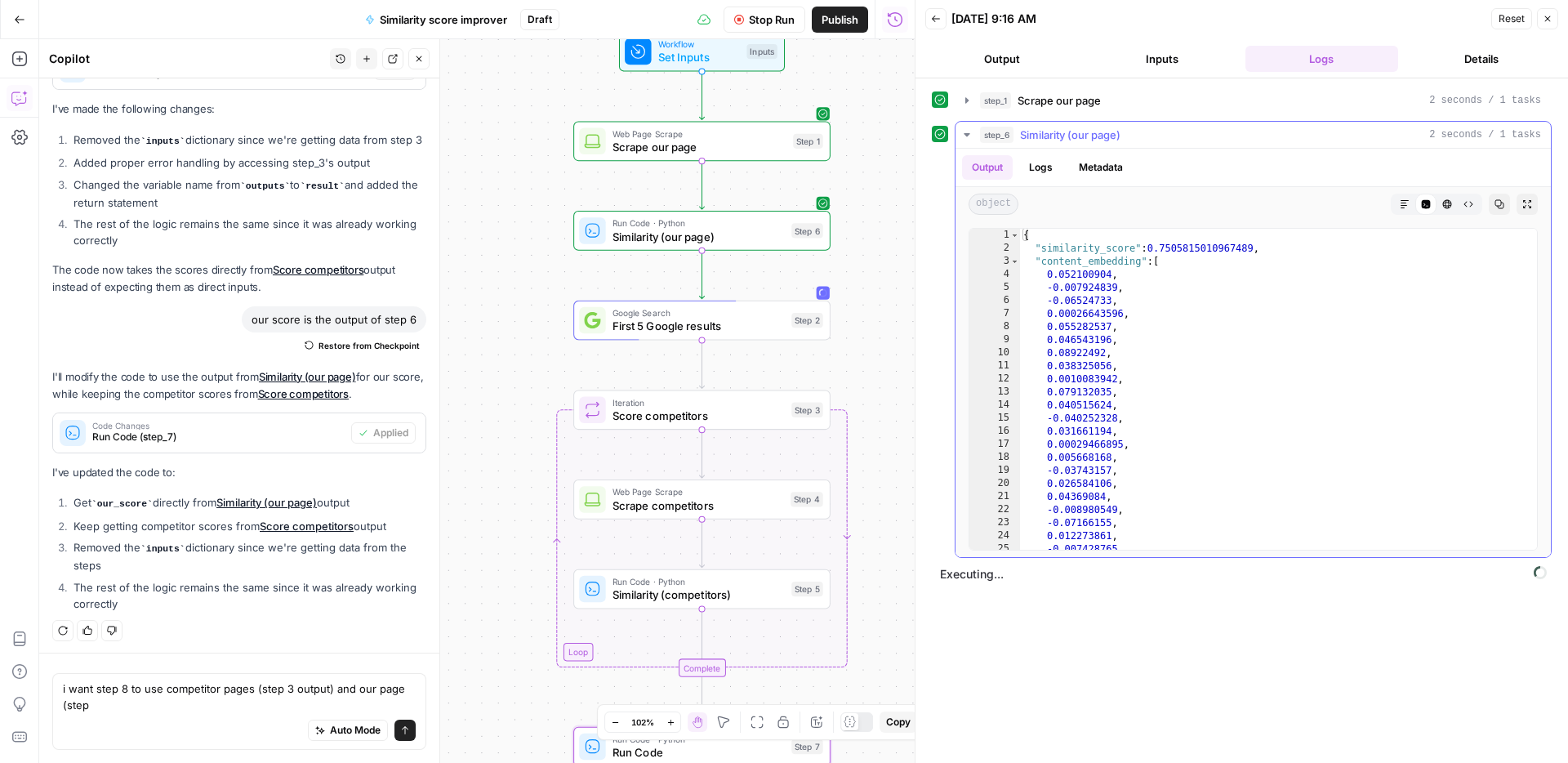
click at [1196, 263] on div "{ "similarity_score" : 0.7505815010967489 , "content_embedding" : [ 0.052100904…" at bounding box center [1279, 402] width 517 height 348
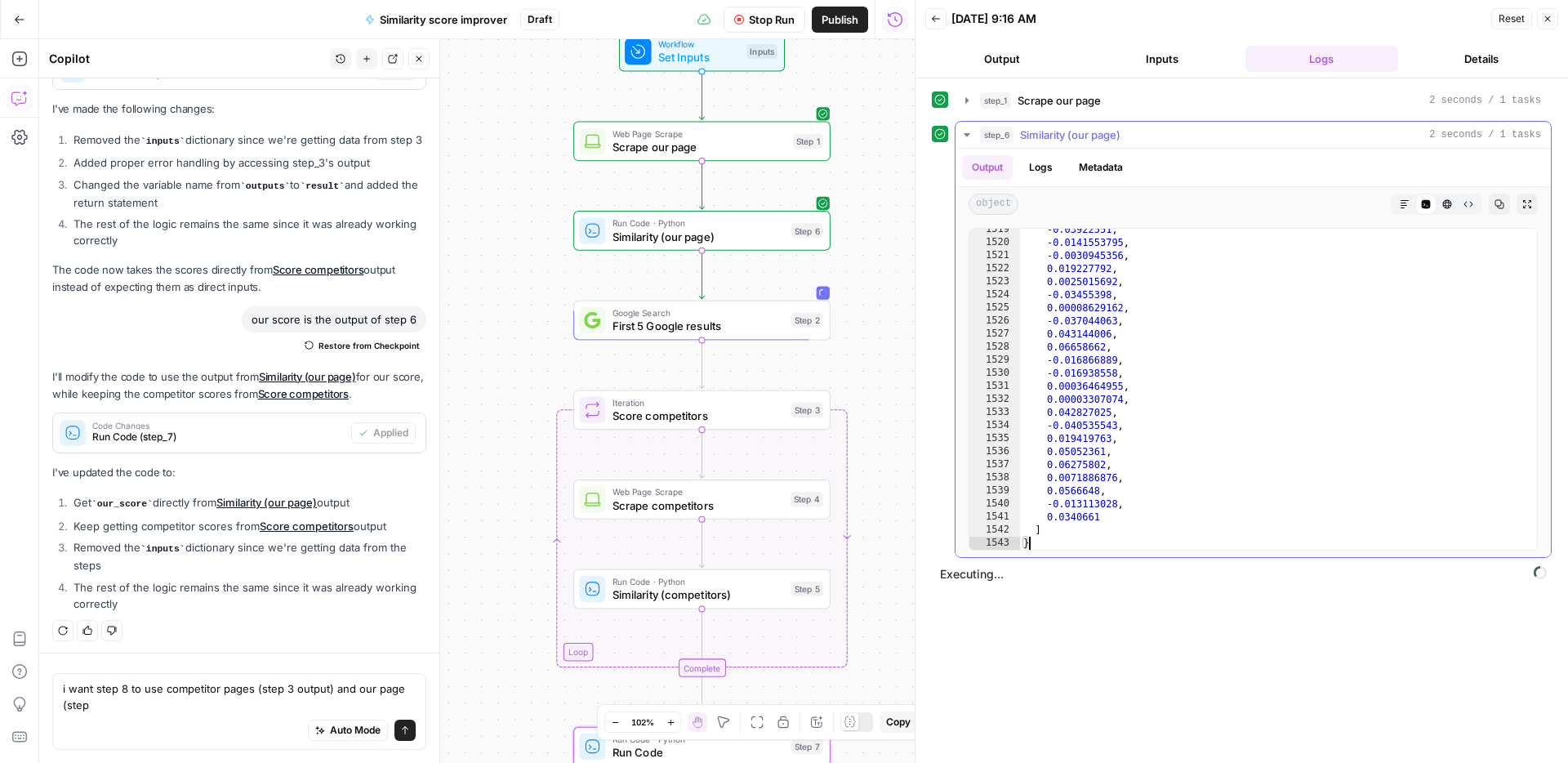
type textarea "*"
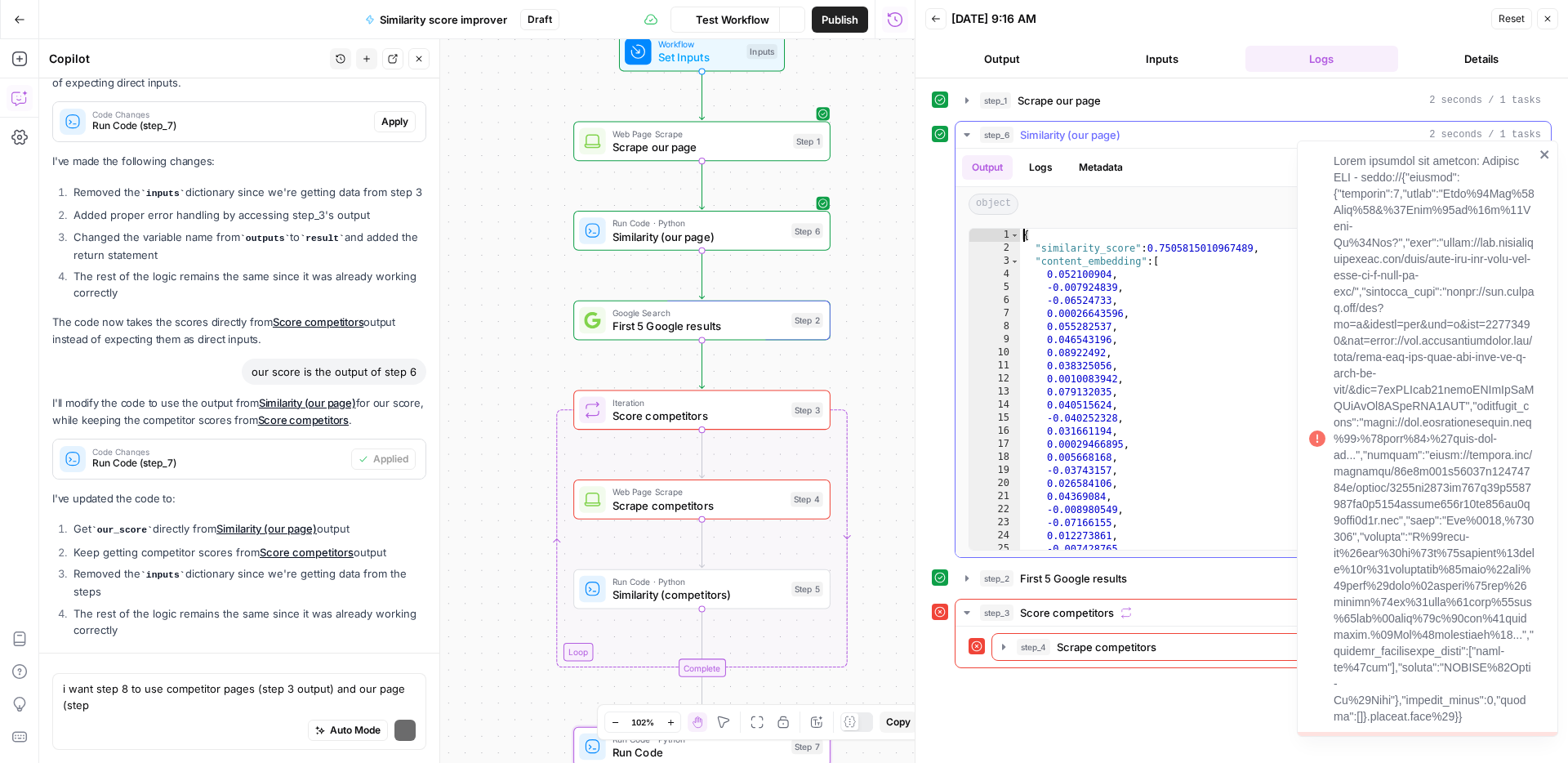
scroll to position [288, 0]
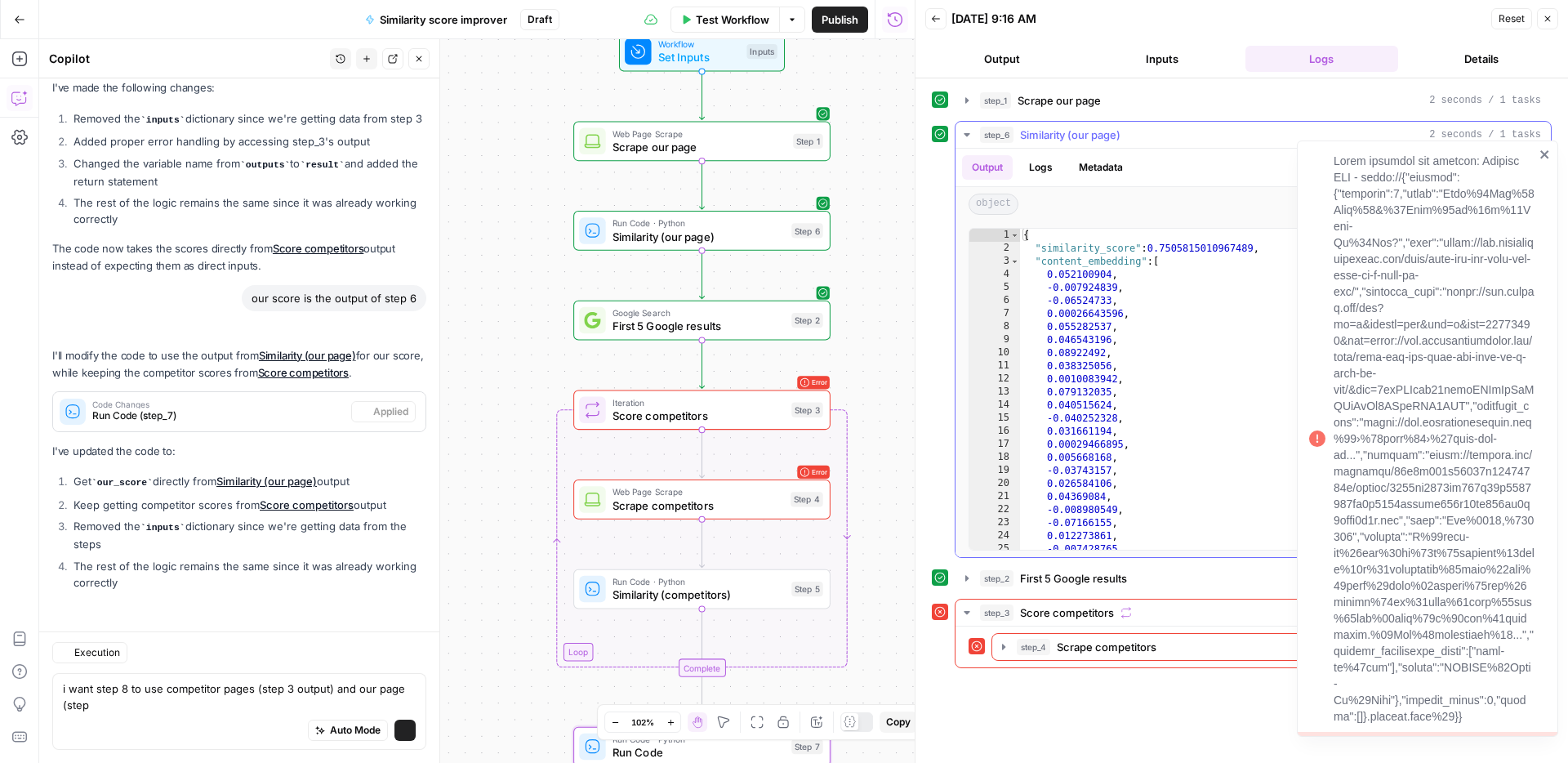
click at [1052, 130] on span "Similarity (our page)" at bounding box center [1070, 135] width 101 height 16
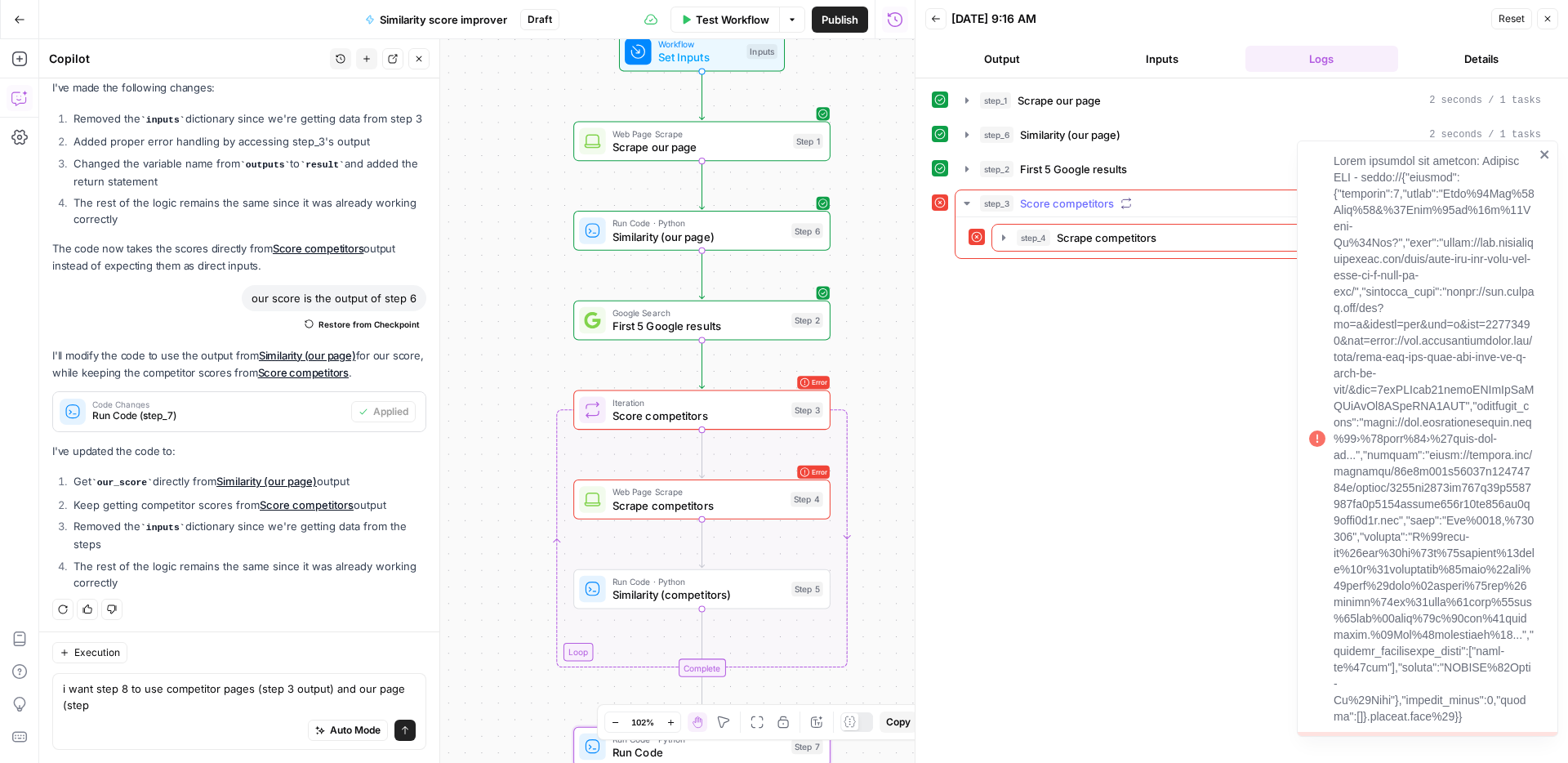
click at [1057, 202] on span "Score competitors" at bounding box center [1067, 203] width 94 height 16
click at [1063, 205] on span "Score competitors" at bounding box center [1067, 203] width 94 height 16
click at [1071, 246] on button "step_4 Scrape competitors 69 ms" at bounding box center [1265, 238] width 545 height 26
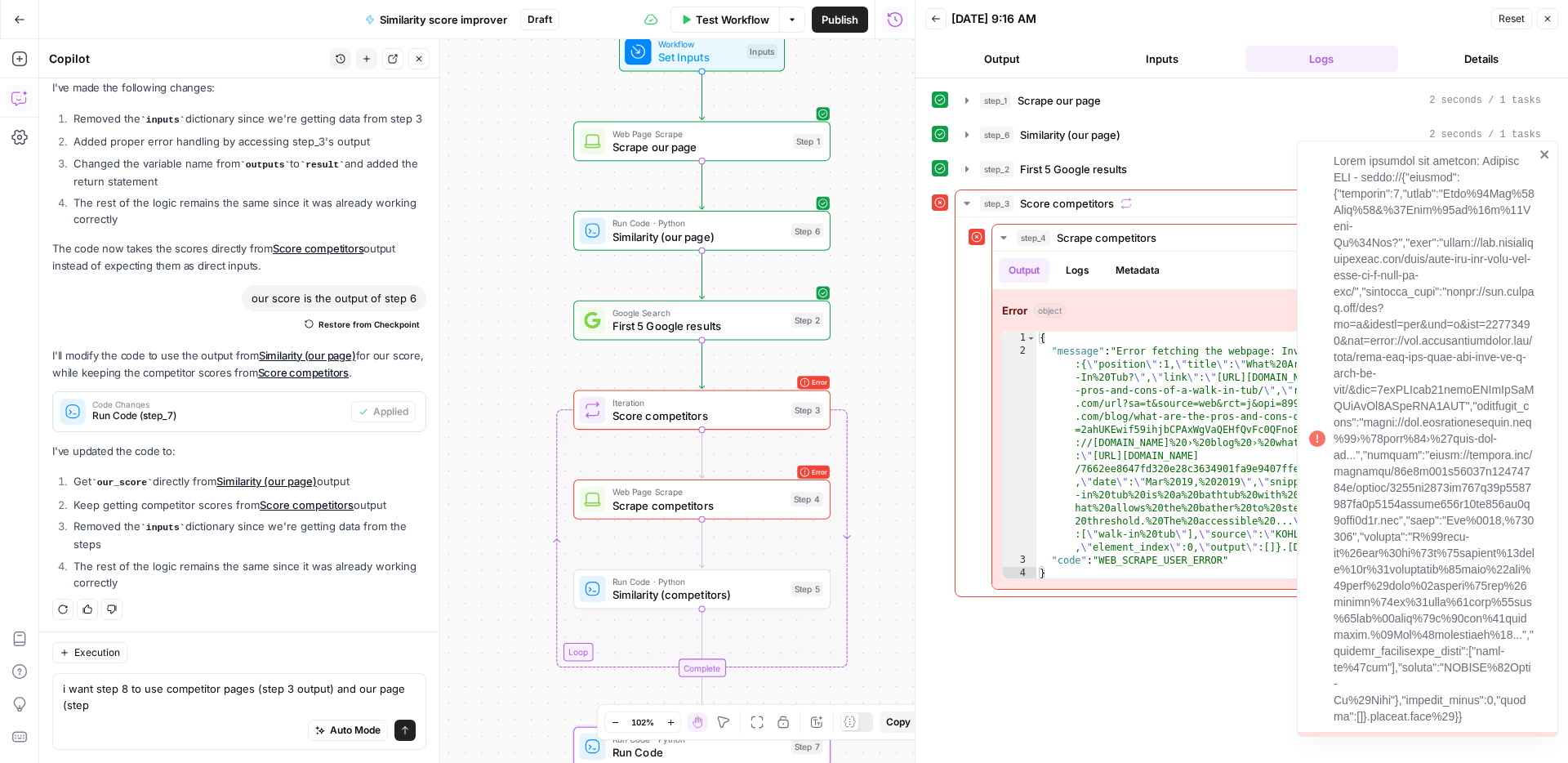
click at [1541, 157] on icon "close" at bounding box center [1544, 155] width 8 height 8
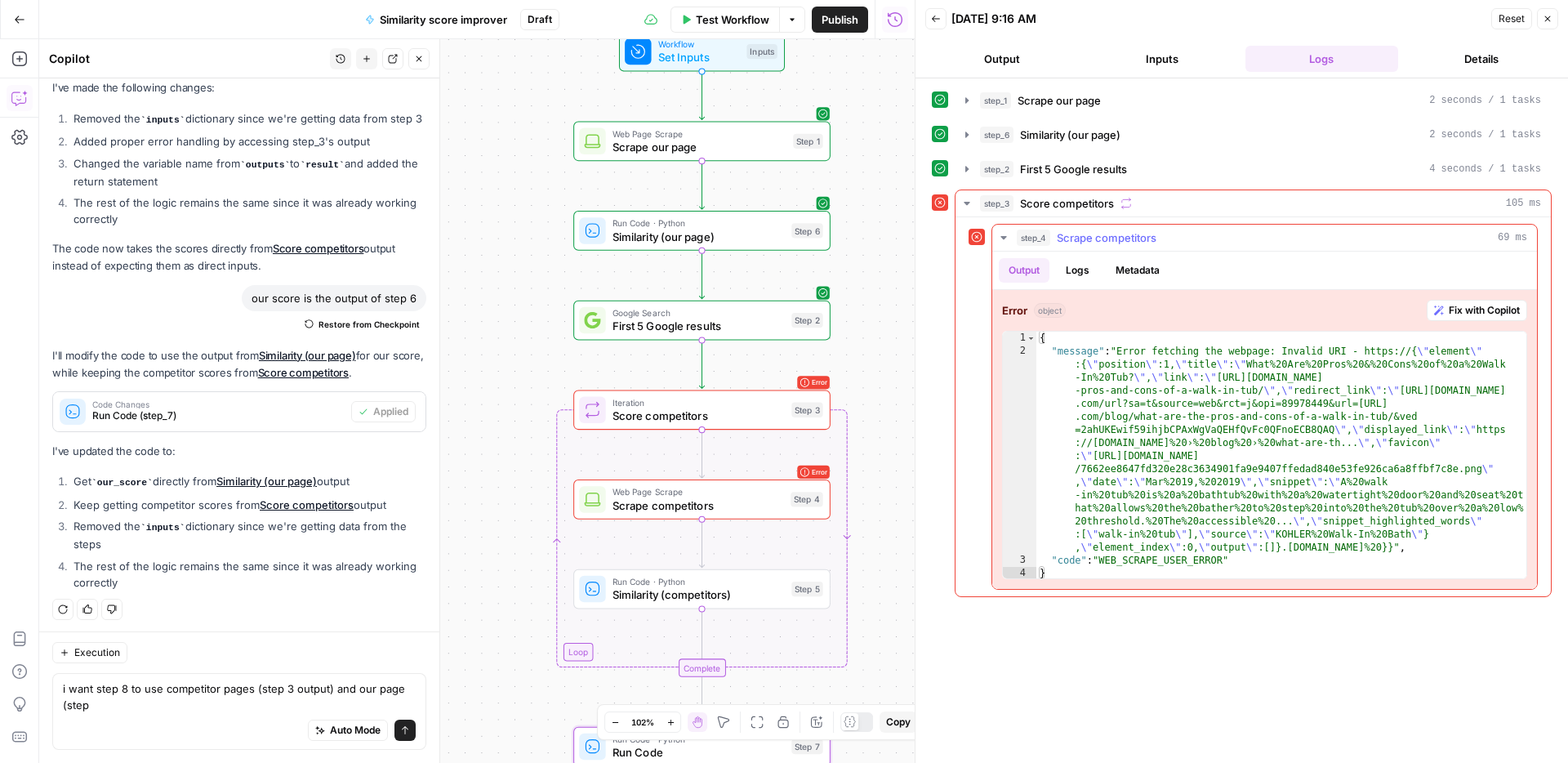
click at [1483, 308] on span "Fix with Copilot" at bounding box center [1483, 310] width 71 height 15
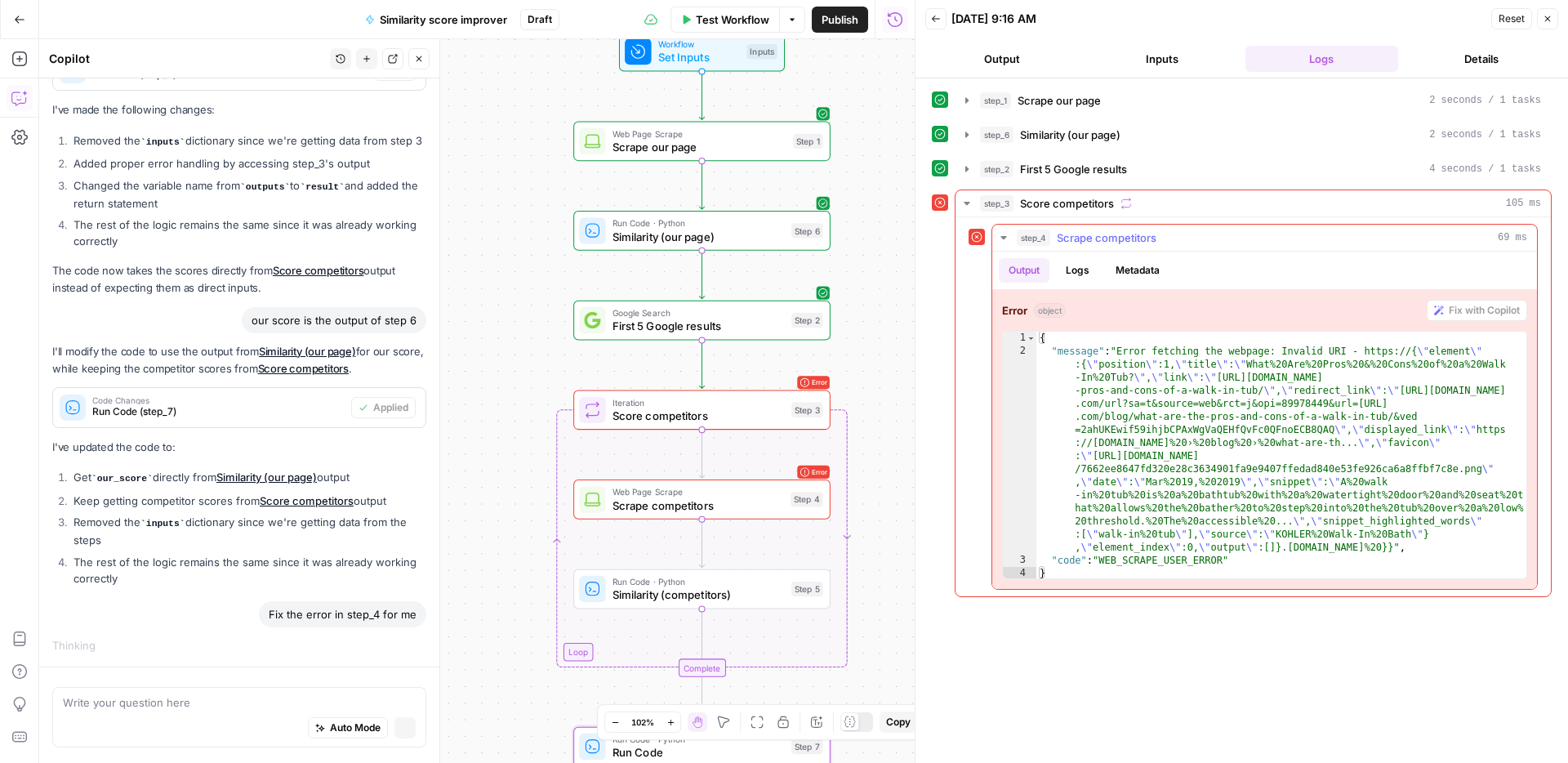
scroll to position [234, 0]
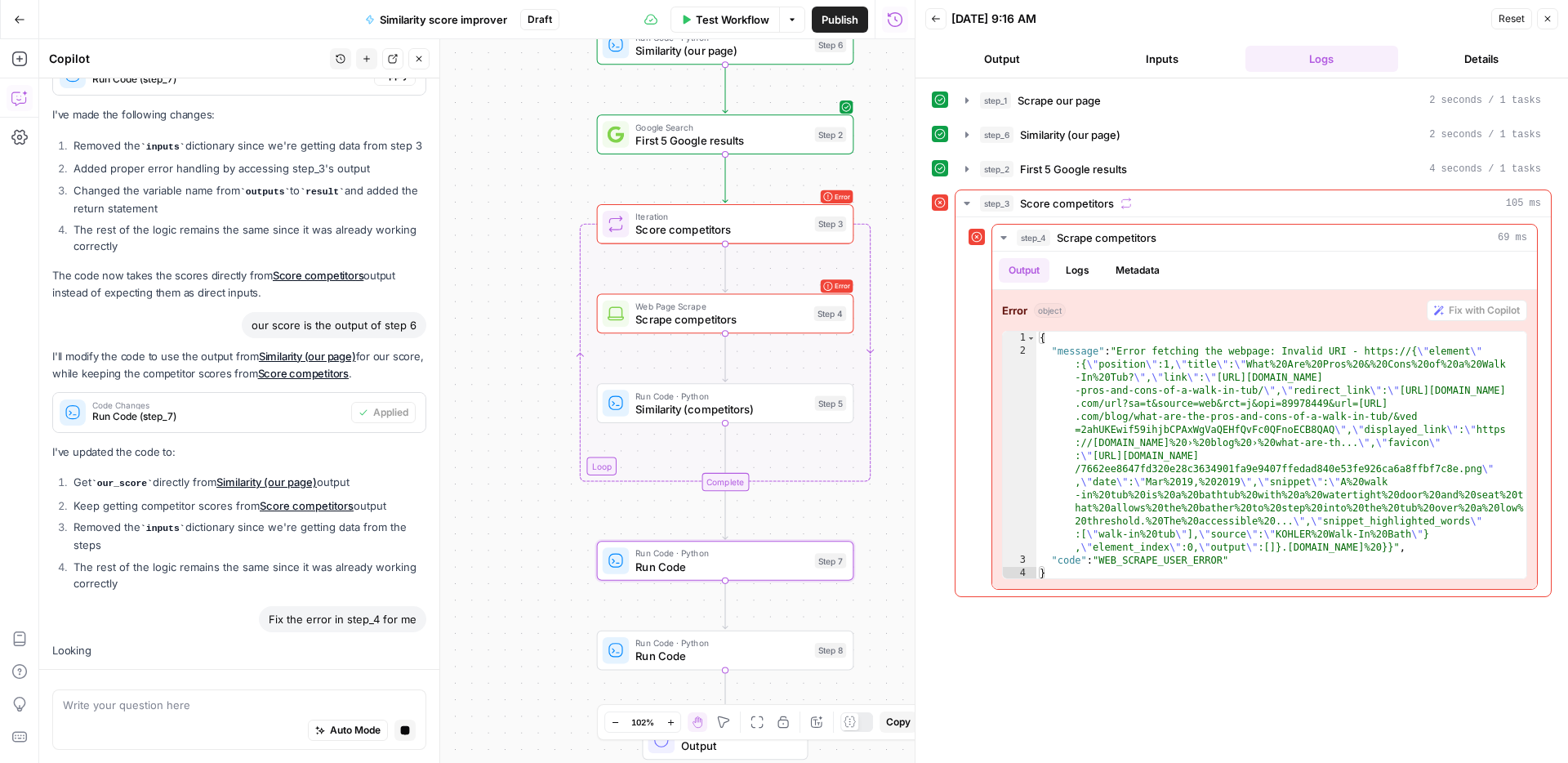
drag, startPoint x: 488, startPoint y: 357, endPoint x: 540, endPoint y: 296, distance: 80.2
click at [540, 296] on div "Workflow Set Inputs Inputs Web Page Scrape Scrape our page Step 1 Run Code · Py…" at bounding box center [476, 400] width 875 height 724
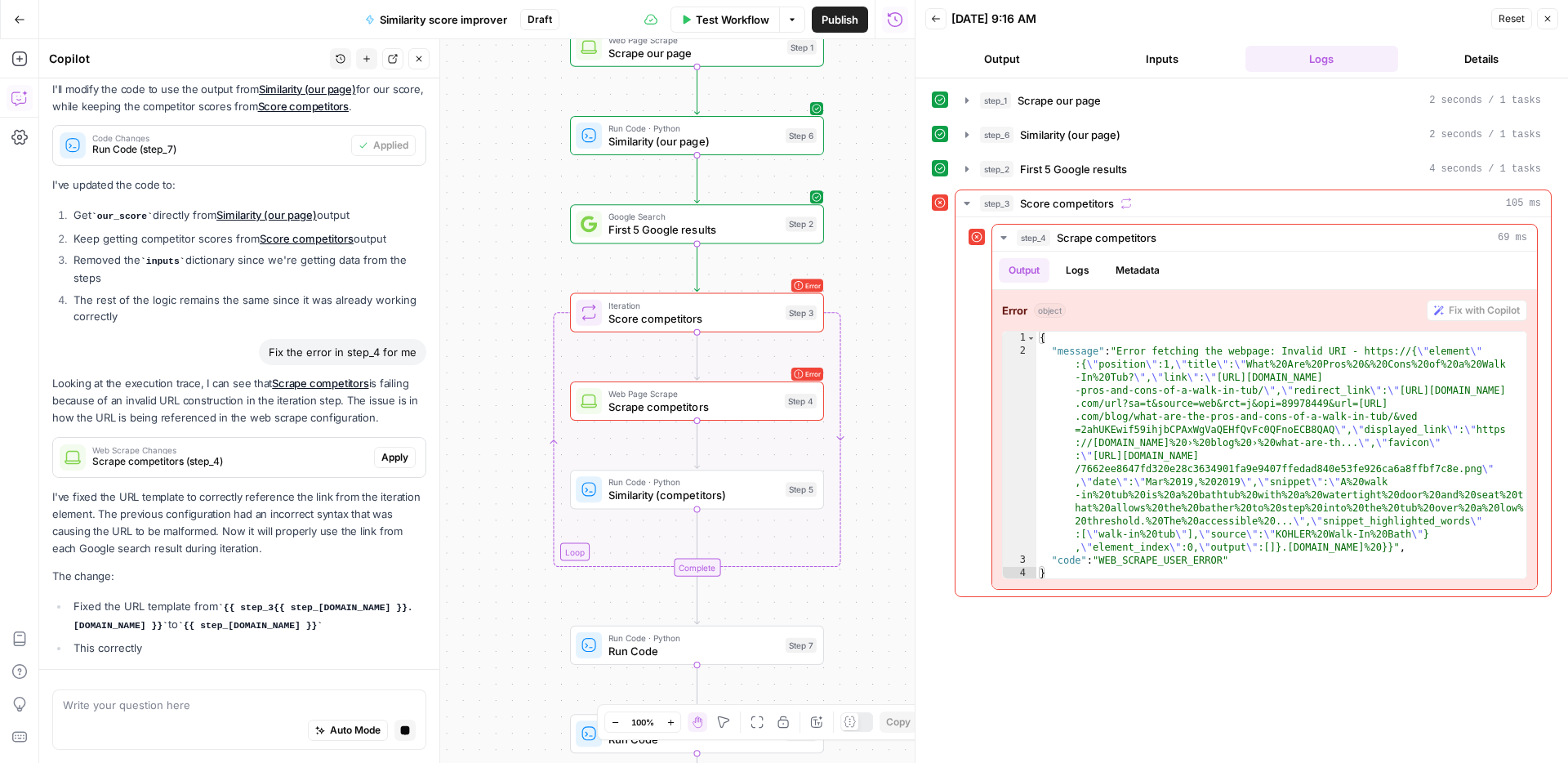
click at [289, 517] on p "I've fixed the URL template to correctly reference the link from the iteration …" at bounding box center [239, 523] width 374 height 70
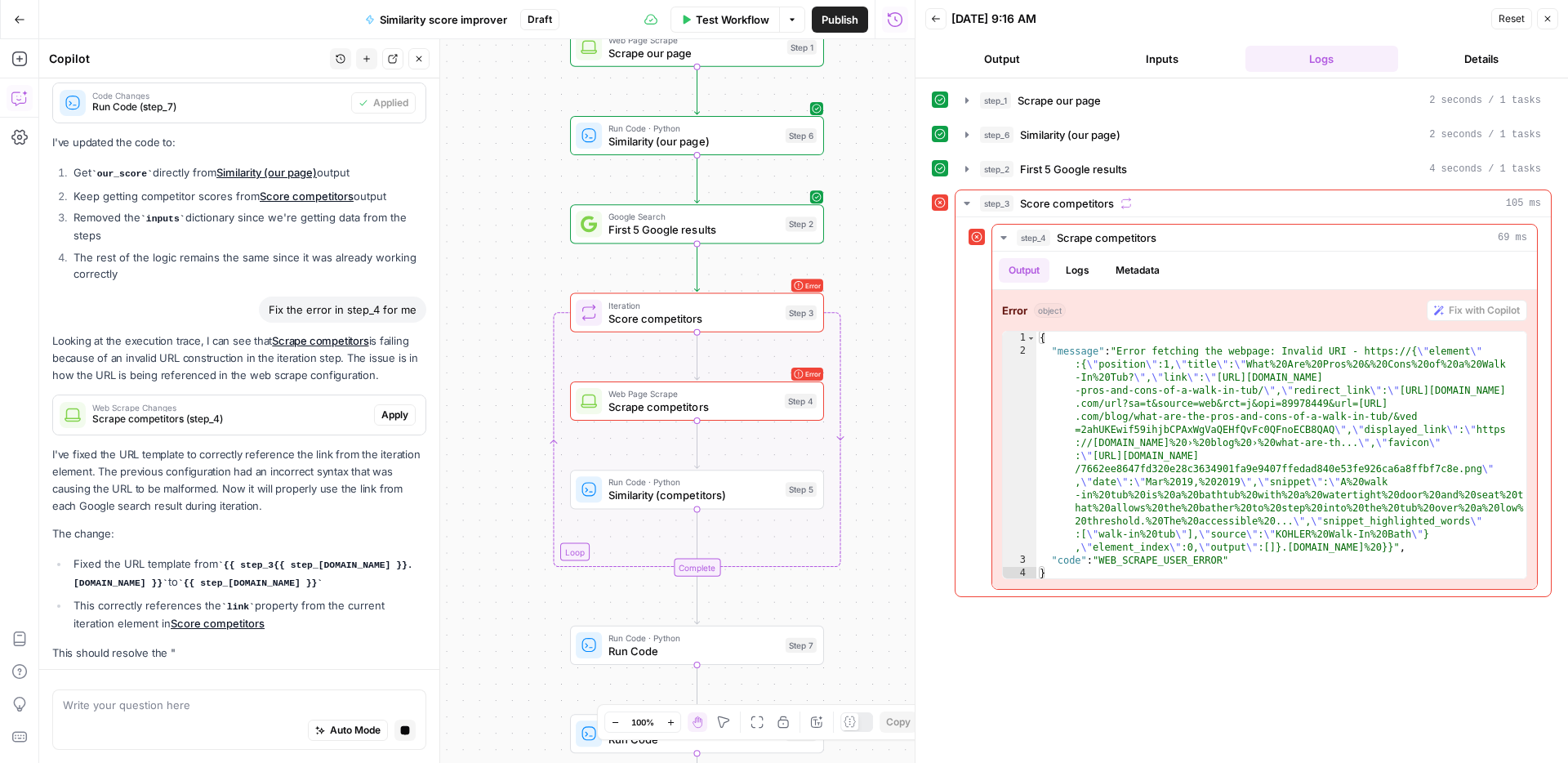
drag, startPoint x: 395, startPoint y: 431, endPoint x: 396, endPoint y: 419, distance: 12.0
click at [395, 431] on div "Looking at the execution trace, I can see that Scrape competitors is failing be…" at bounding box center [239, 497] width 374 height 330
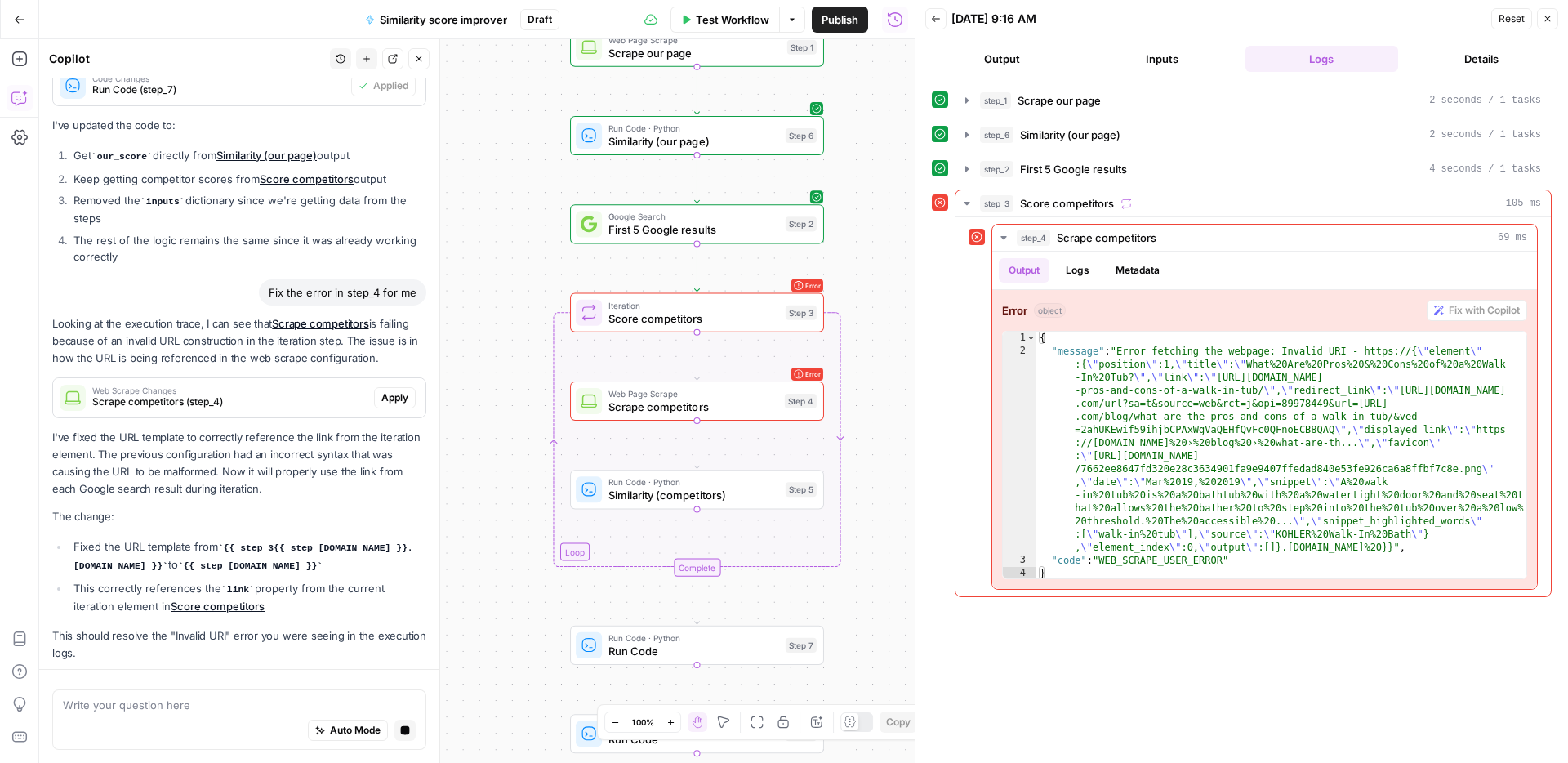
click at [396, 403] on div "Apply" at bounding box center [395, 397] width 42 height 21
click at [393, 391] on div "Looking at the execution trace, I can see that Scrape competitors is failing be…" at bounding box center [239, 488] width 374 height 347
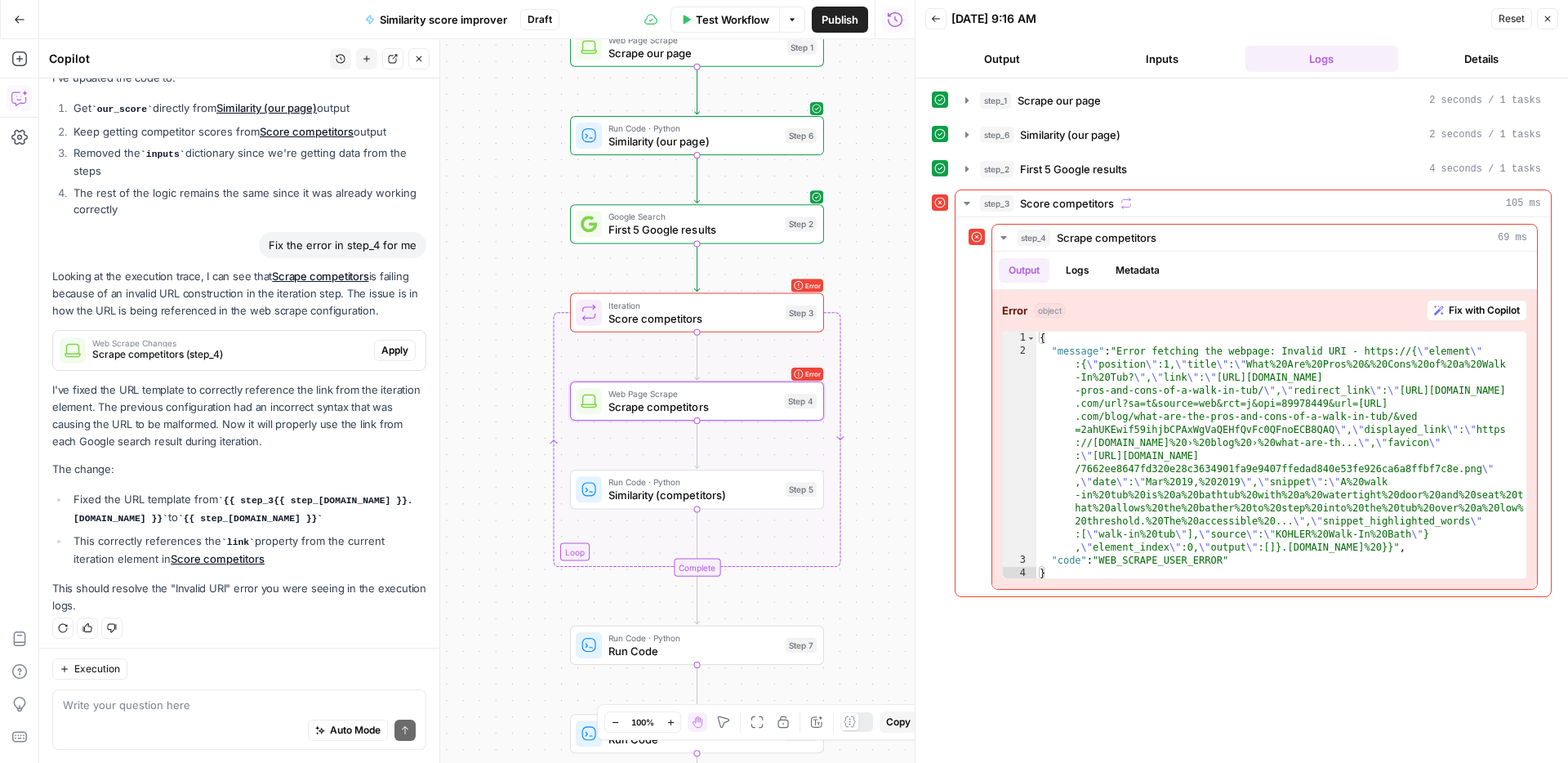
click at [389, 330] on div "Web Scrape Changes Scrape competitors (step_4) Apply" at bounding box center [239, 350] width 374 height 41
click at [388, 338] on div "Web Scrape Changes Scrape competitors (step_4) Apply" at bounding box center [239, 351] width 372 height 26
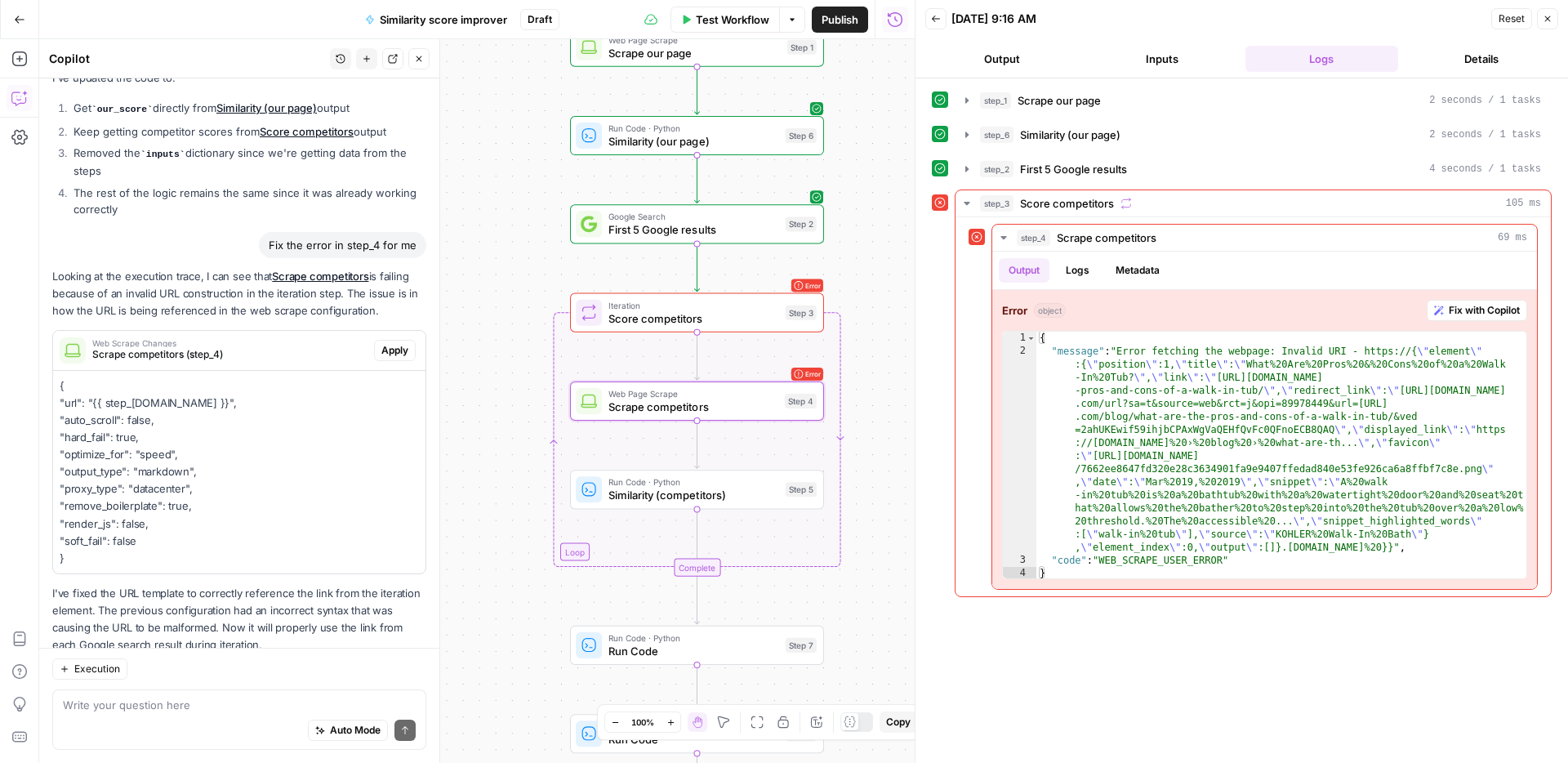
click at [387, 344] on span "Apply" at bounding box center [394, 351] width 27 height 15
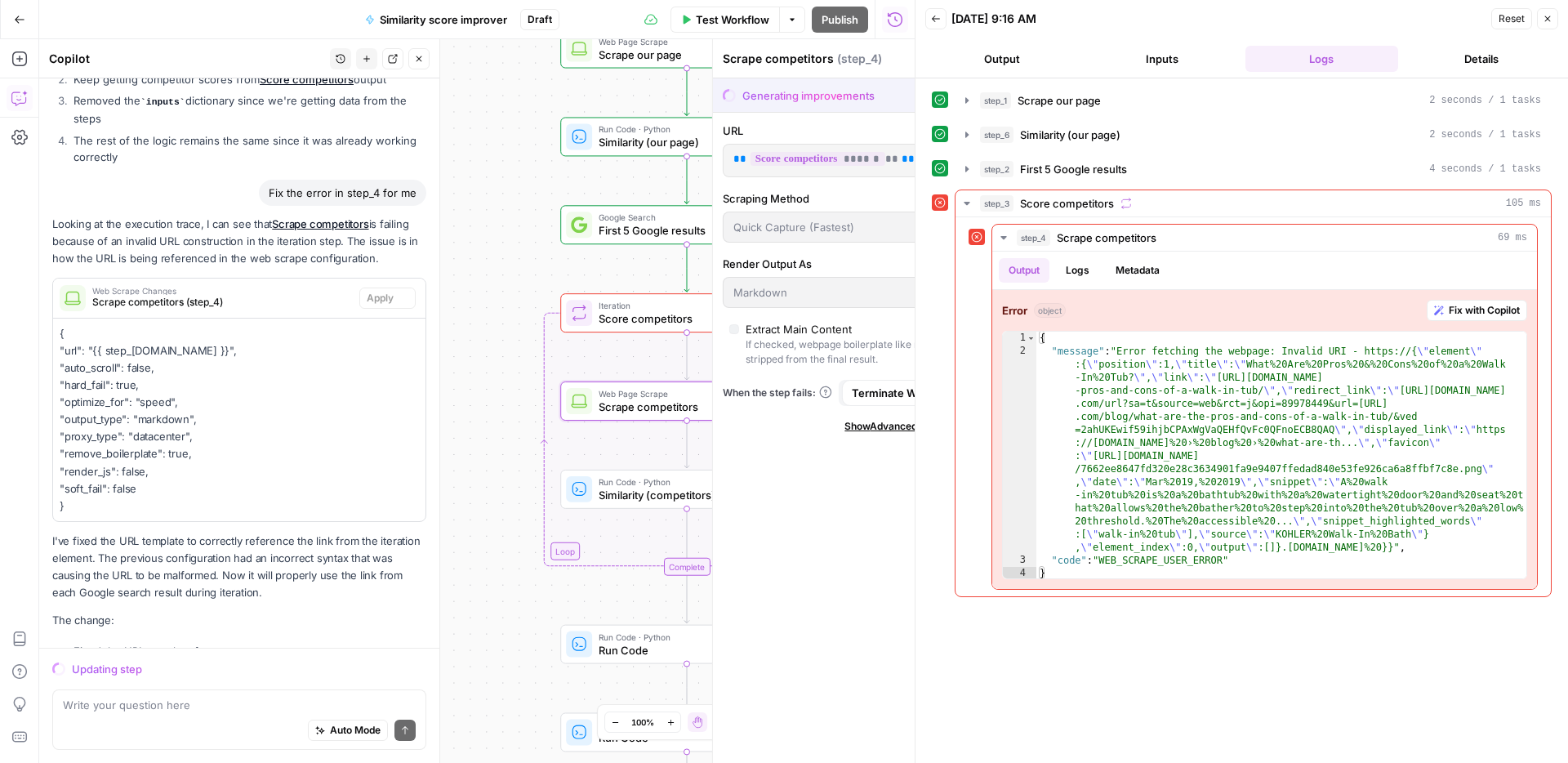
scroll to position [813, 0]
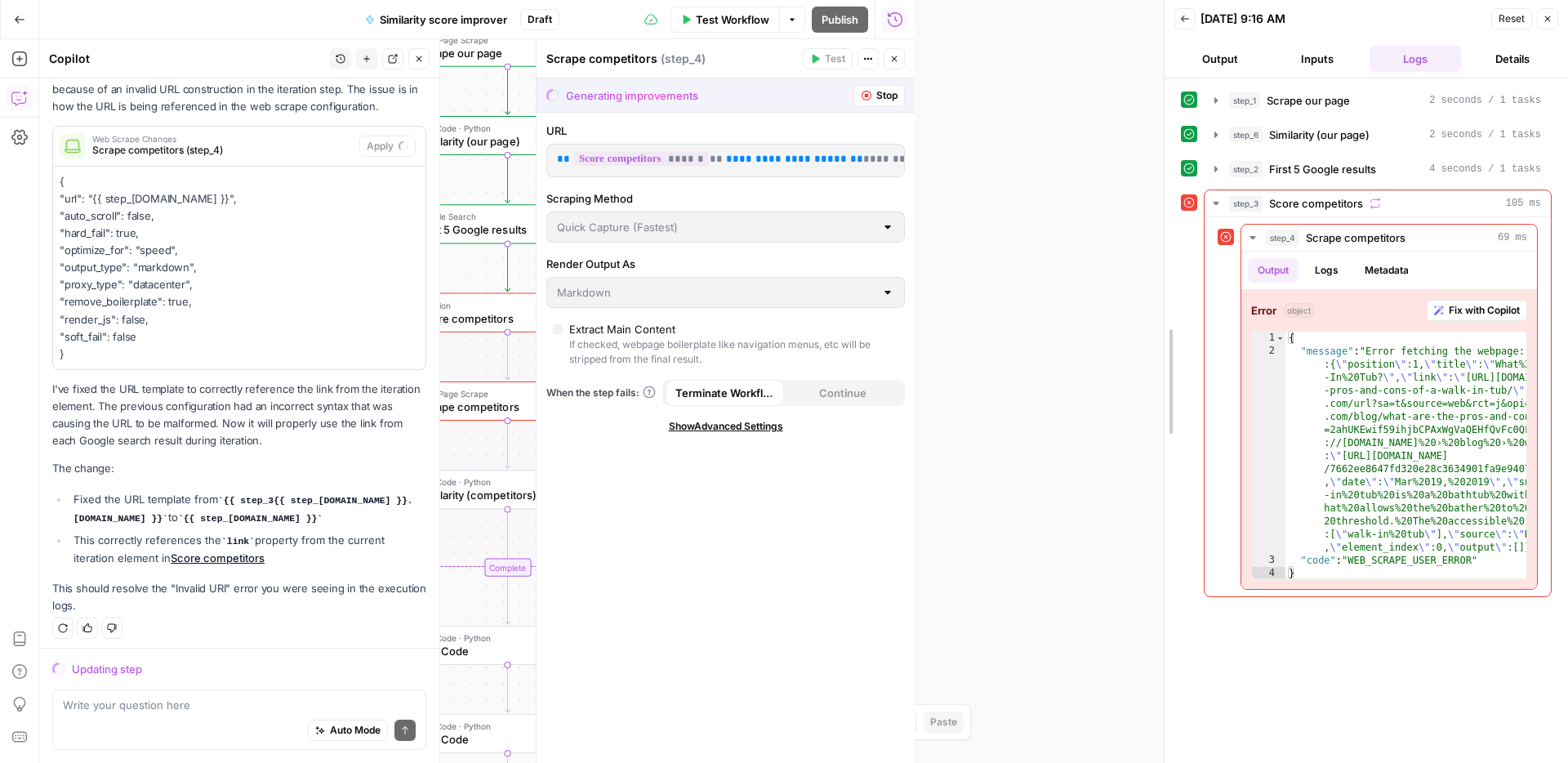
drag, startPoint x: 917, startPoint y: 314, endPoint x: 1193, endPoint y: 328, distance: 276.4
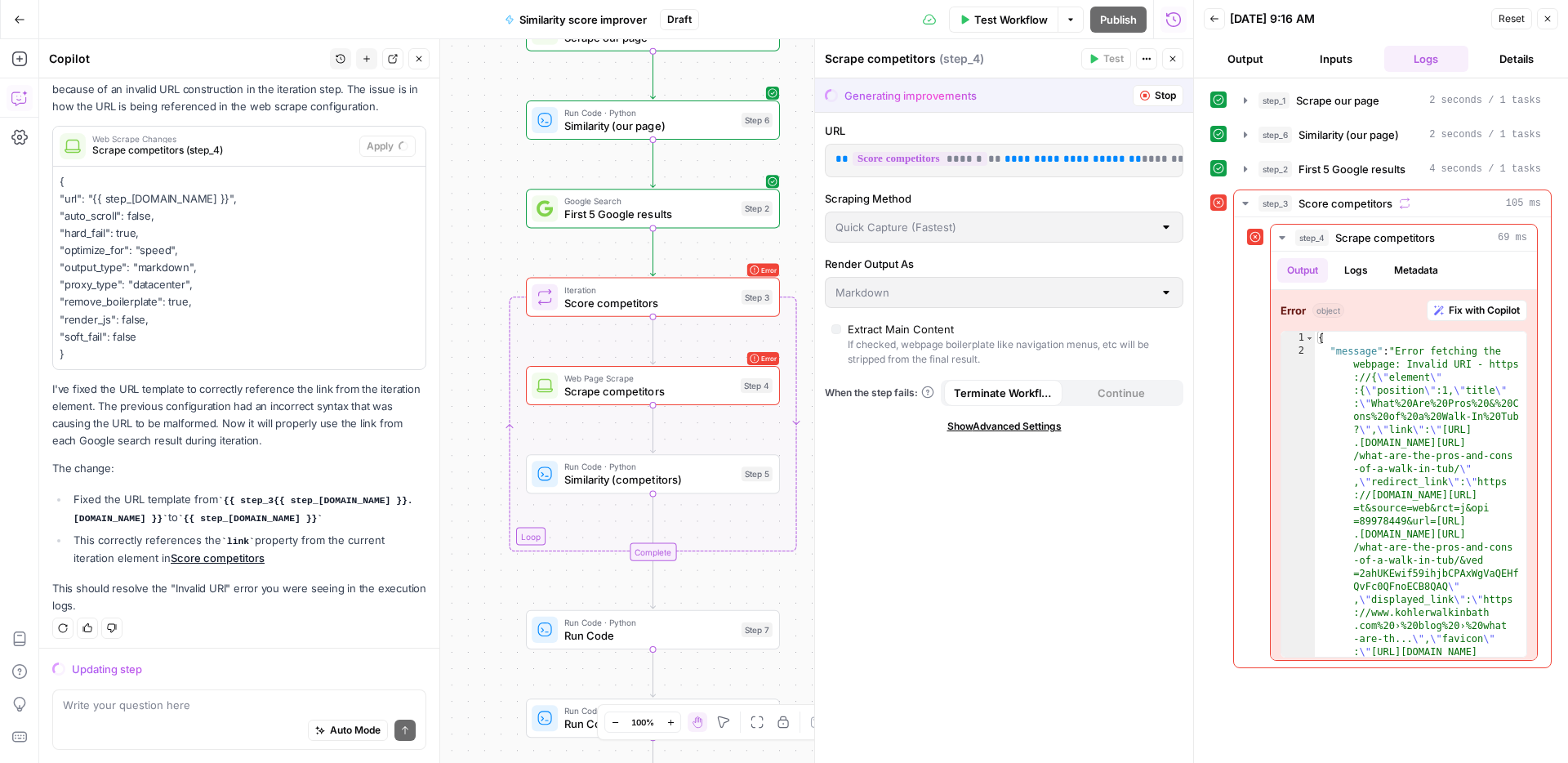
drag, startPoint x: 776, startPoint y: 293, endPoint x: 921, endPoint y: 277, distance: 145.9
click at [921, 277] on body "ConsumerAffairs New Home Browse Your Data Usage Settings Recent Grids Article t…" at bounding box center [784, 382] width 1568 height 763
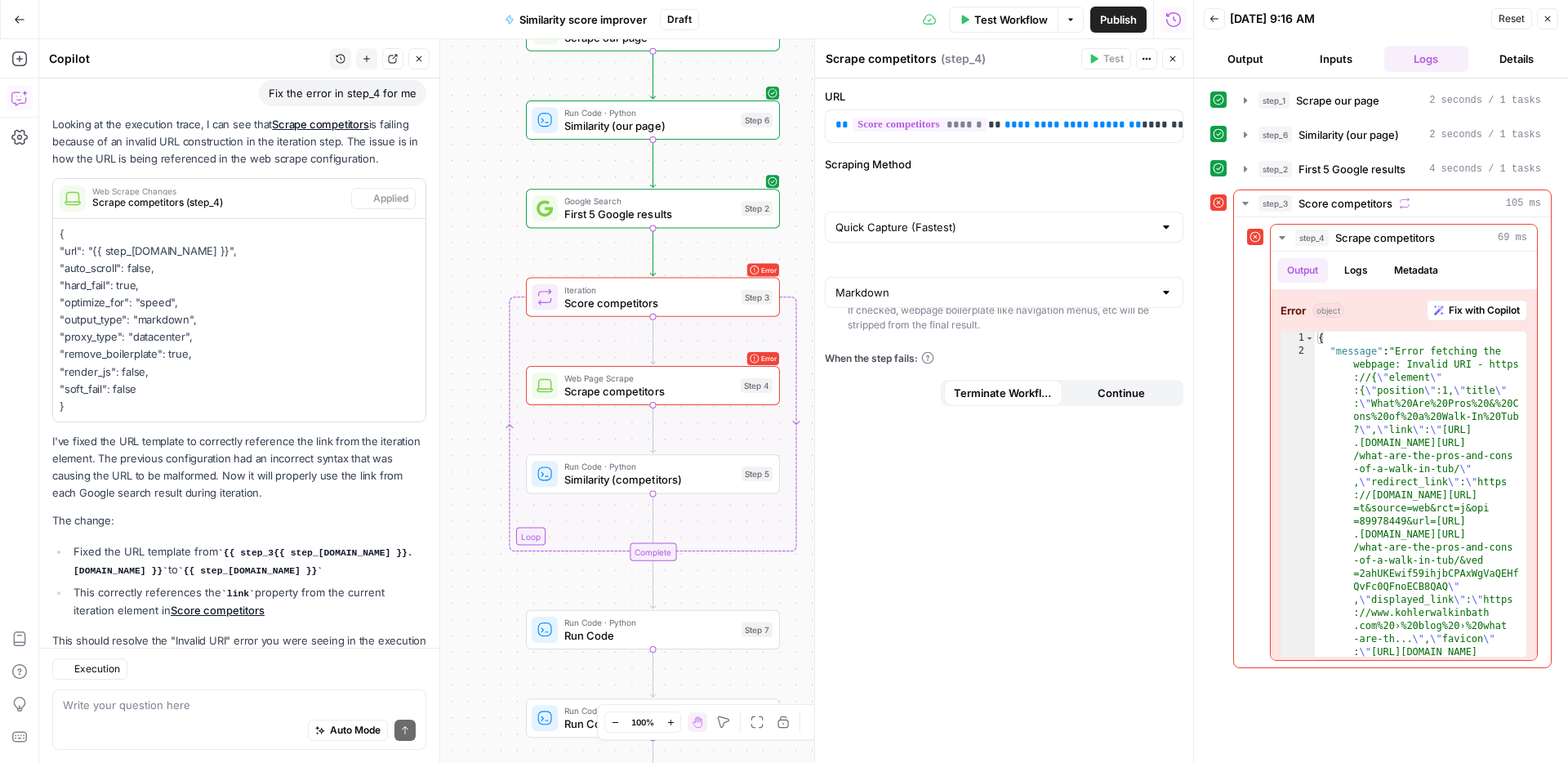
scroll to position [865, 0]
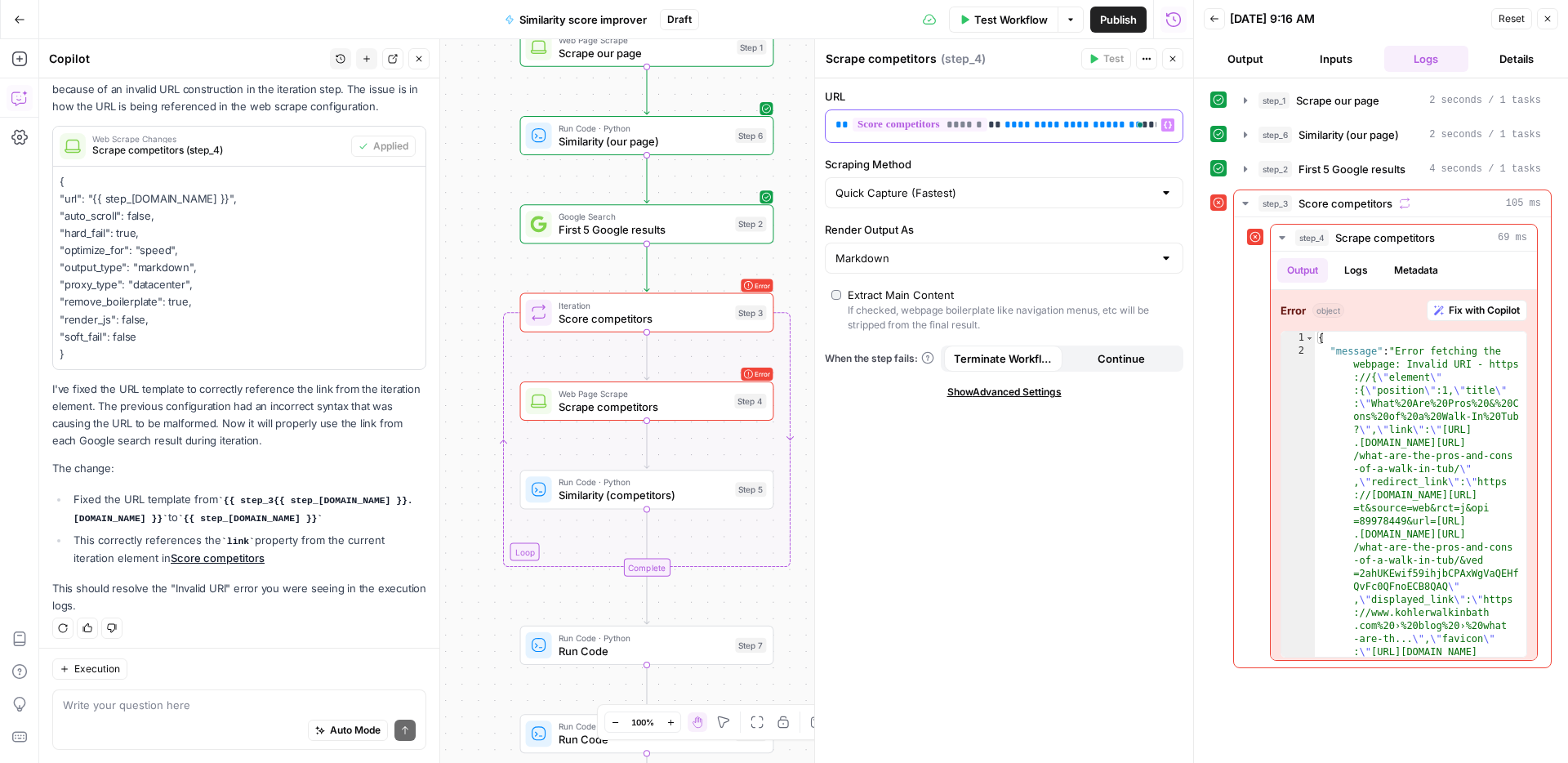
drag, startPoint x: 993, startPoint y: 129, endPoint x: 1100, endPoint y: 130, distance: 107.0
click at [1100, 130] on p "**********" at bounding box center [991, 125] width 311 height 16
click at [253, 191] on p "{ "url": "{{ step_3.element.link }}", "auto_scroll": false, "hard_fail": true, …" at bounding box center [240, 268] width 359 height 190
click at [1169, 56] on icon "button" at bounding box center [1173, 59] width 10 height 10
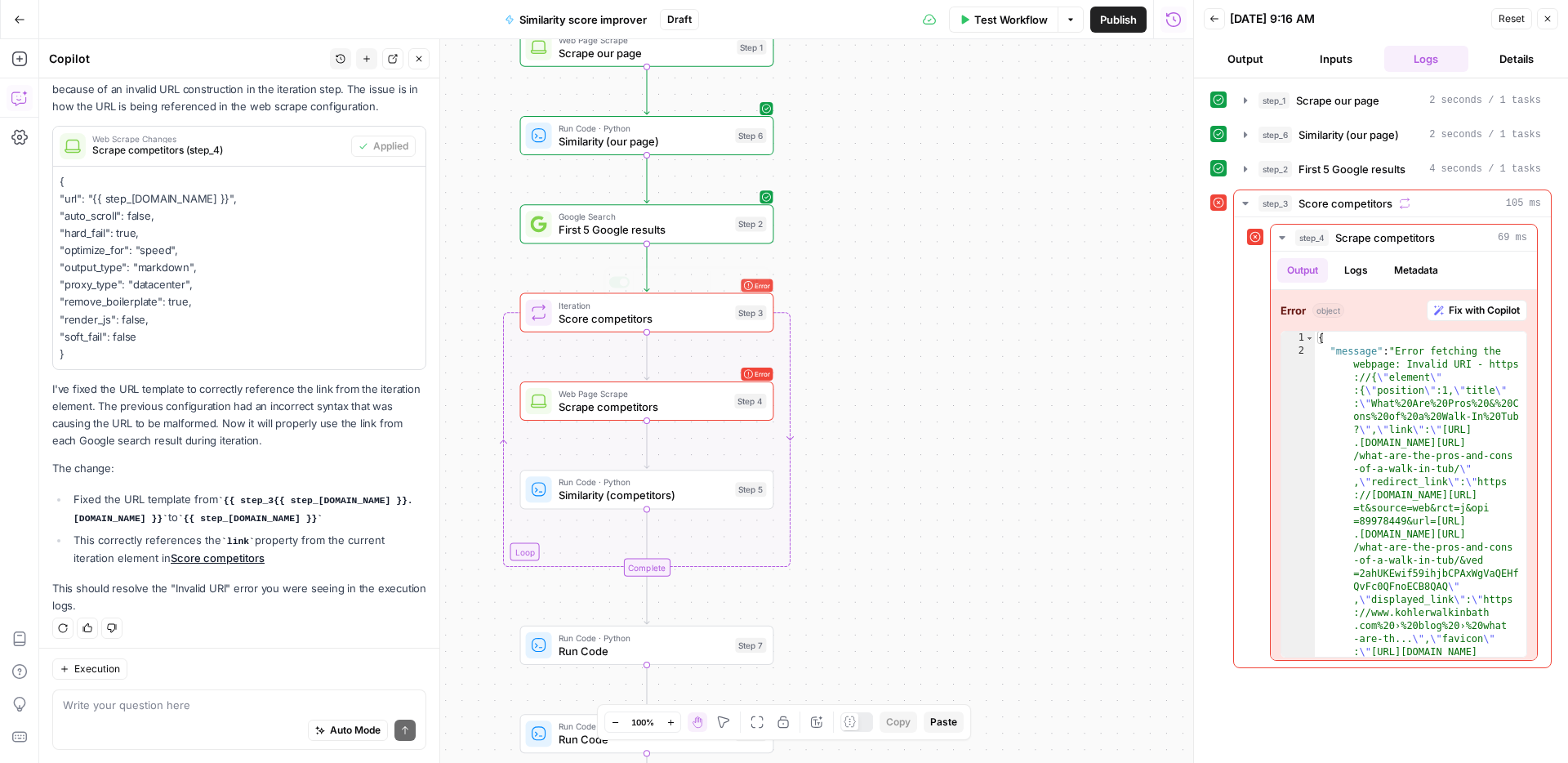
click at [711, 321] on span "Score competitors" at bounding box center [643, 319] width 171 height 16
click at [685, 315] on span "Score competitors" at bounding box center [643, 319] width 171 height 16
click at [653, 395] on span "Web Page Scrape" at bounding box center [643, 393] width 170 height 13
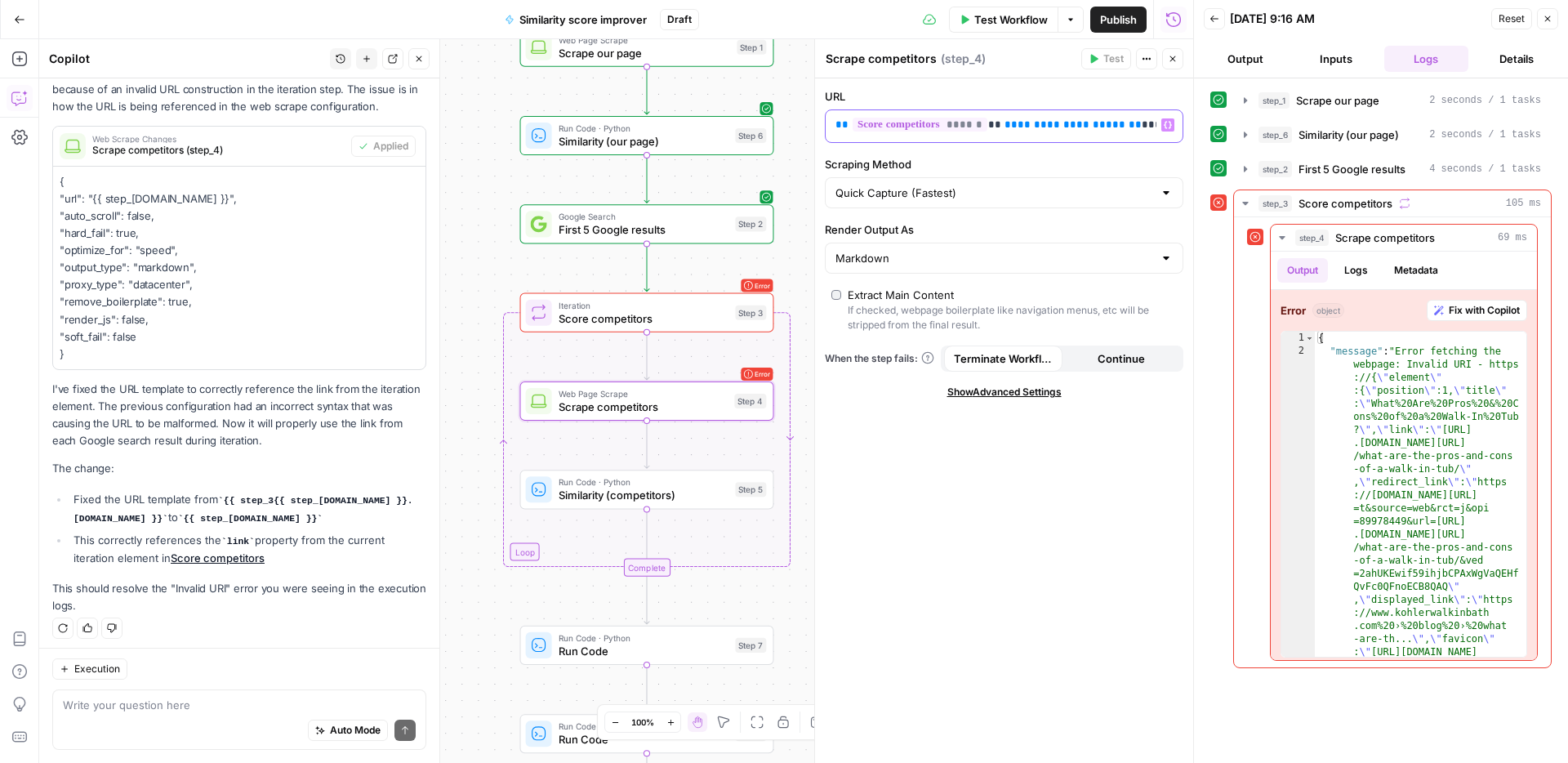
scroll to position [0, 40]
drag, startPoint x: 993, startPoint y: 128, endPoint x: 1139, endPoint y: 124, distance: 146.1
click at [1265, 118] on body "ConsumerAffairs New Home Browse Your Data Usage Settings Recent Grids Article t…" at bounding box center [784, 382] width 1568 height 763
click at [1058, 124] on span "**********" at bounding box center [1024, 124] width 121 height 11
drag, startPoint x: 1080, startPoint y: 124, endPoint x: 956, endPoint y: 129, distance: 124.1
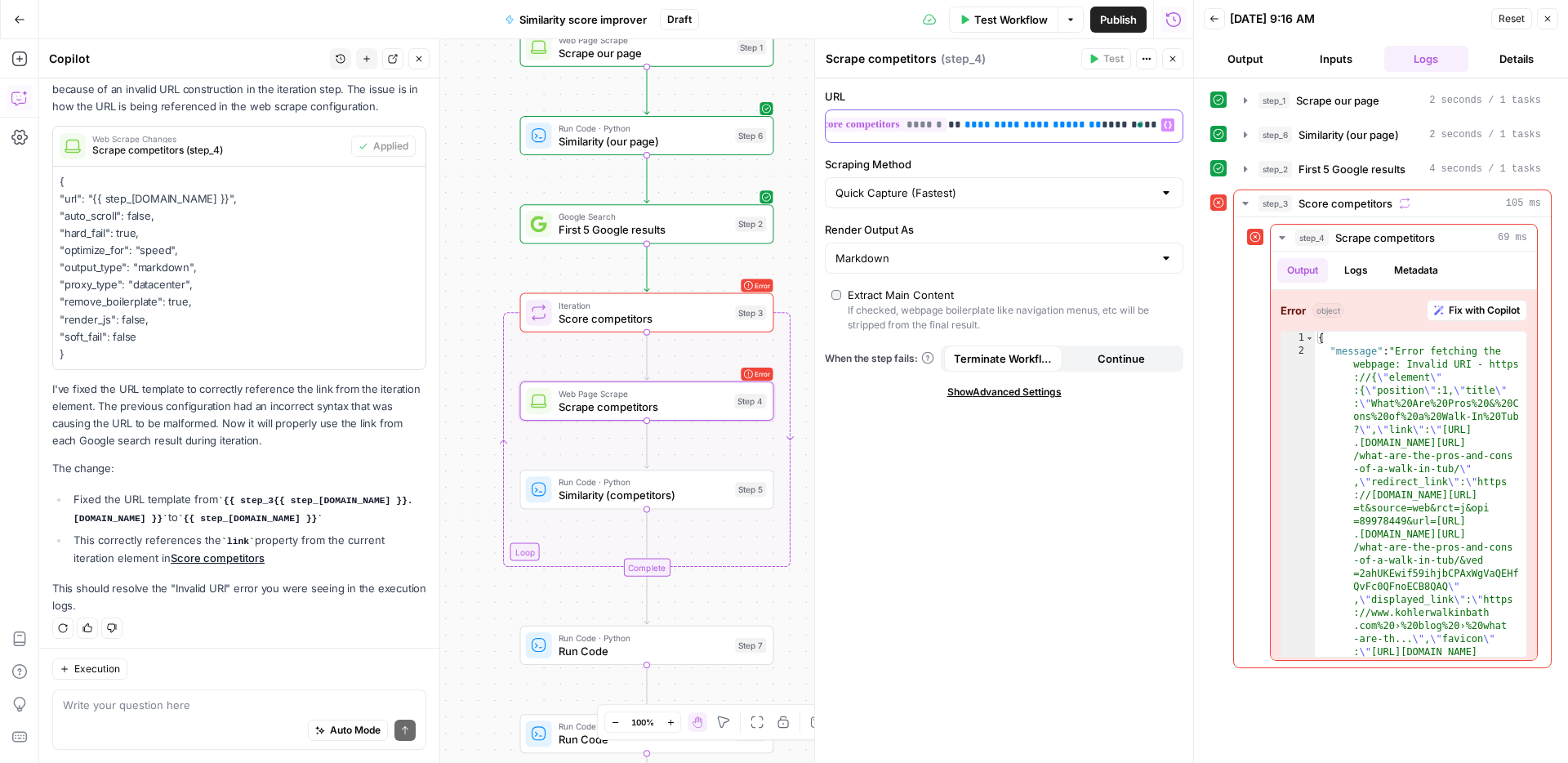
click at [956, 129] on p "**********" at bounding box center [951, 125] width 311 height 16
click at [740, 280] on span "Test" at bounding box center [749, 283] width 20 height 15
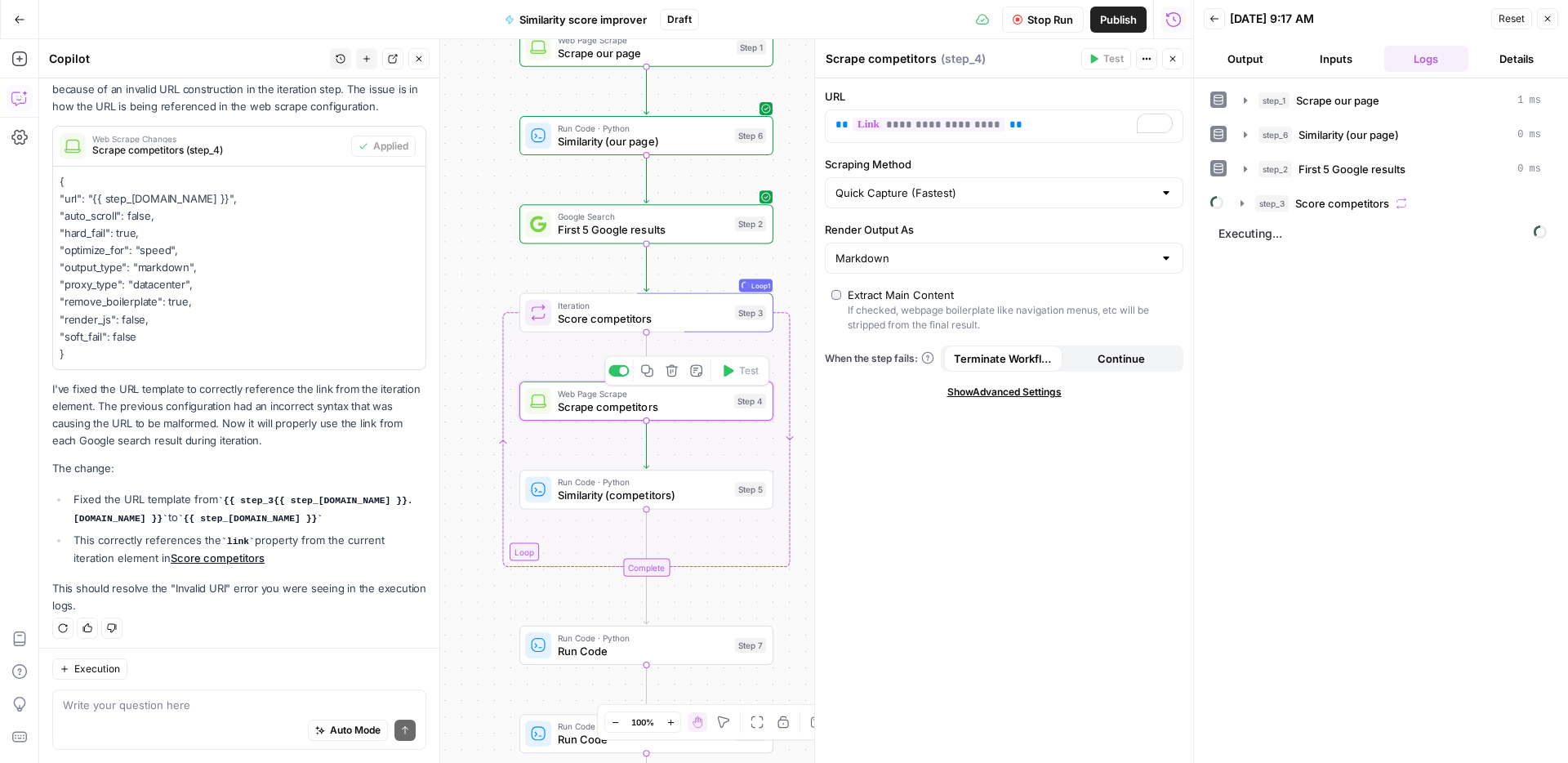
click at [684, 401] on span "Scrape competitors" at bounding box center [643, 406] width 170 height 16
click at [1355, 209] on span "Score competitors" at bounding box center [1341, 203] width 94 height 16
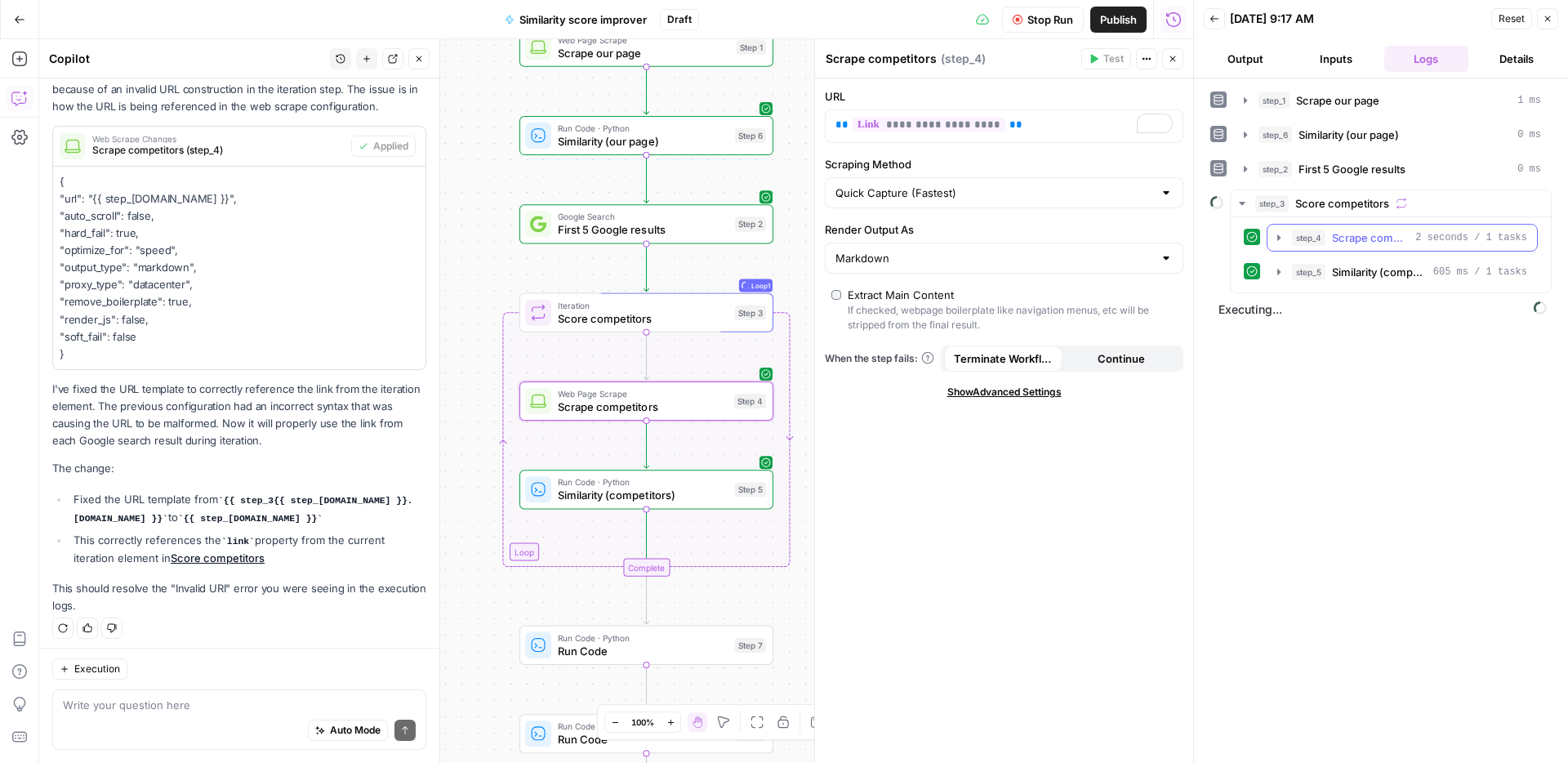
click at [1347, 246] on button "step_4 Scrape competitors 2 seconds / 1 tasks" at bounding box center [1401, 238] width 269 height 26
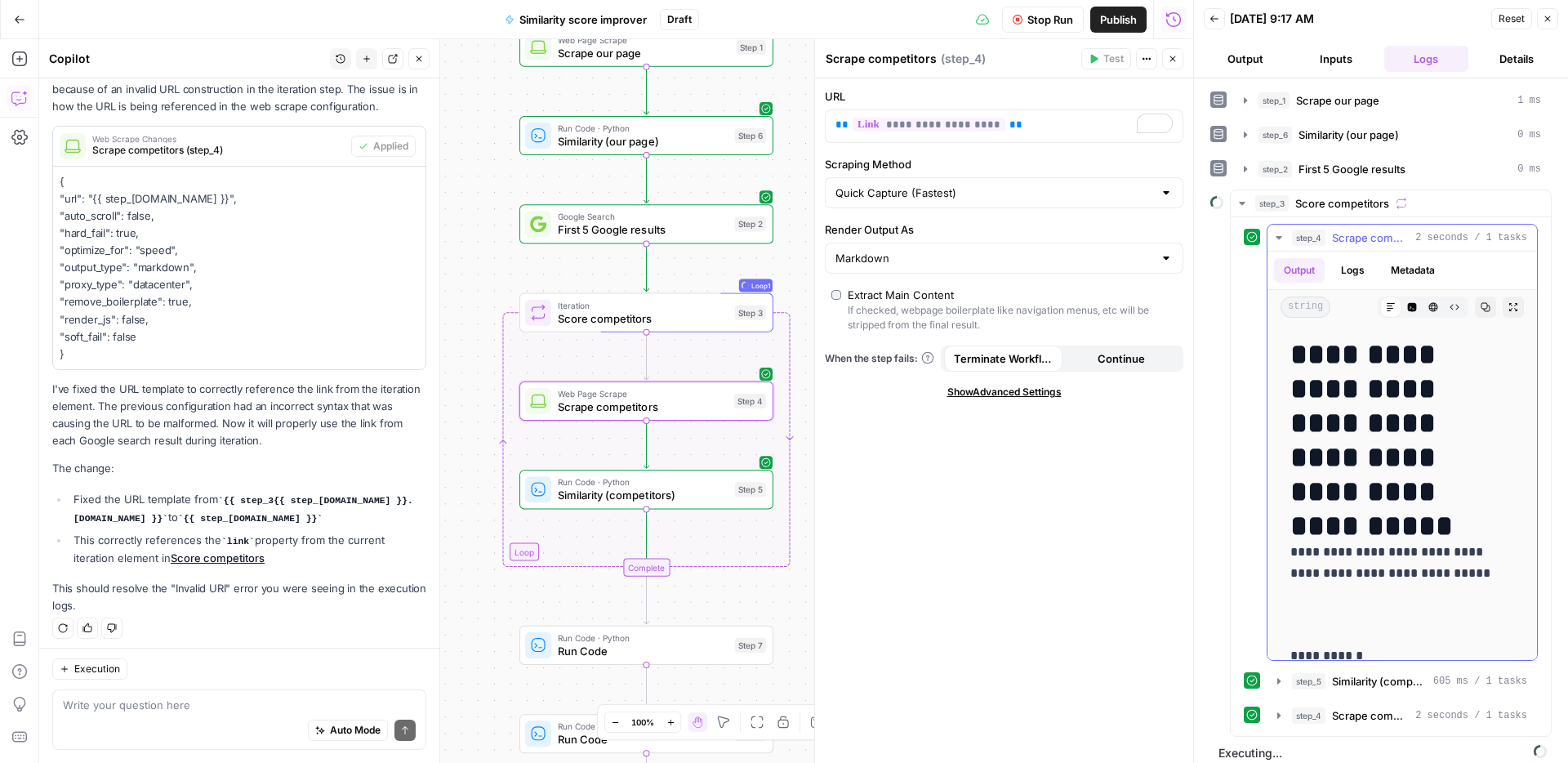
click at [1347, 246] on button "step_4 Scrape competitors 2 seconds / 1 tasks" at bounding box center [1401, 238] width 269 height 26
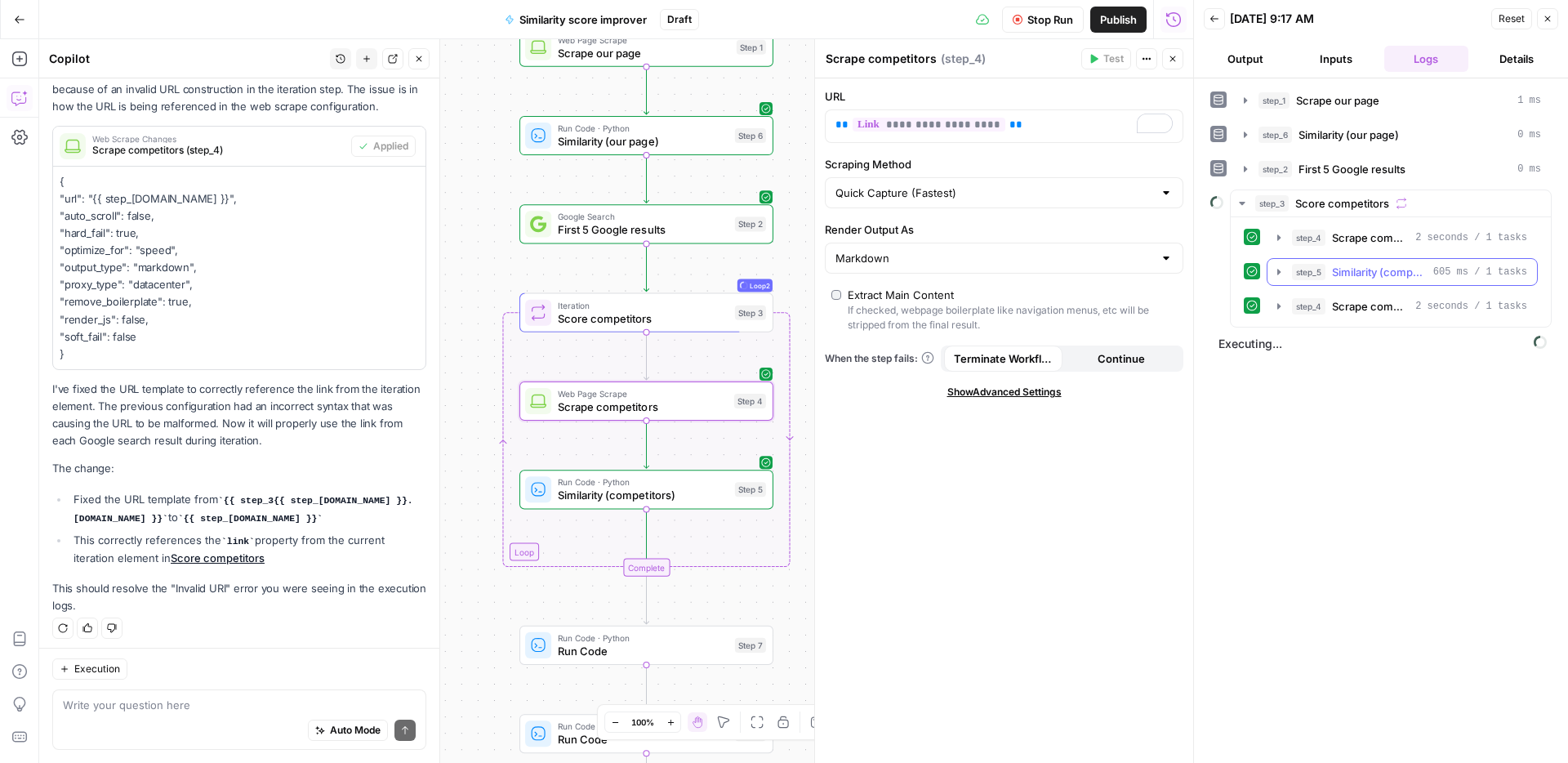
click at [1355, 281] on button "step_5 Similarity (competitors) 605 ms / 1 tasks" at bounding box center [1401, 272] width 269 height 26
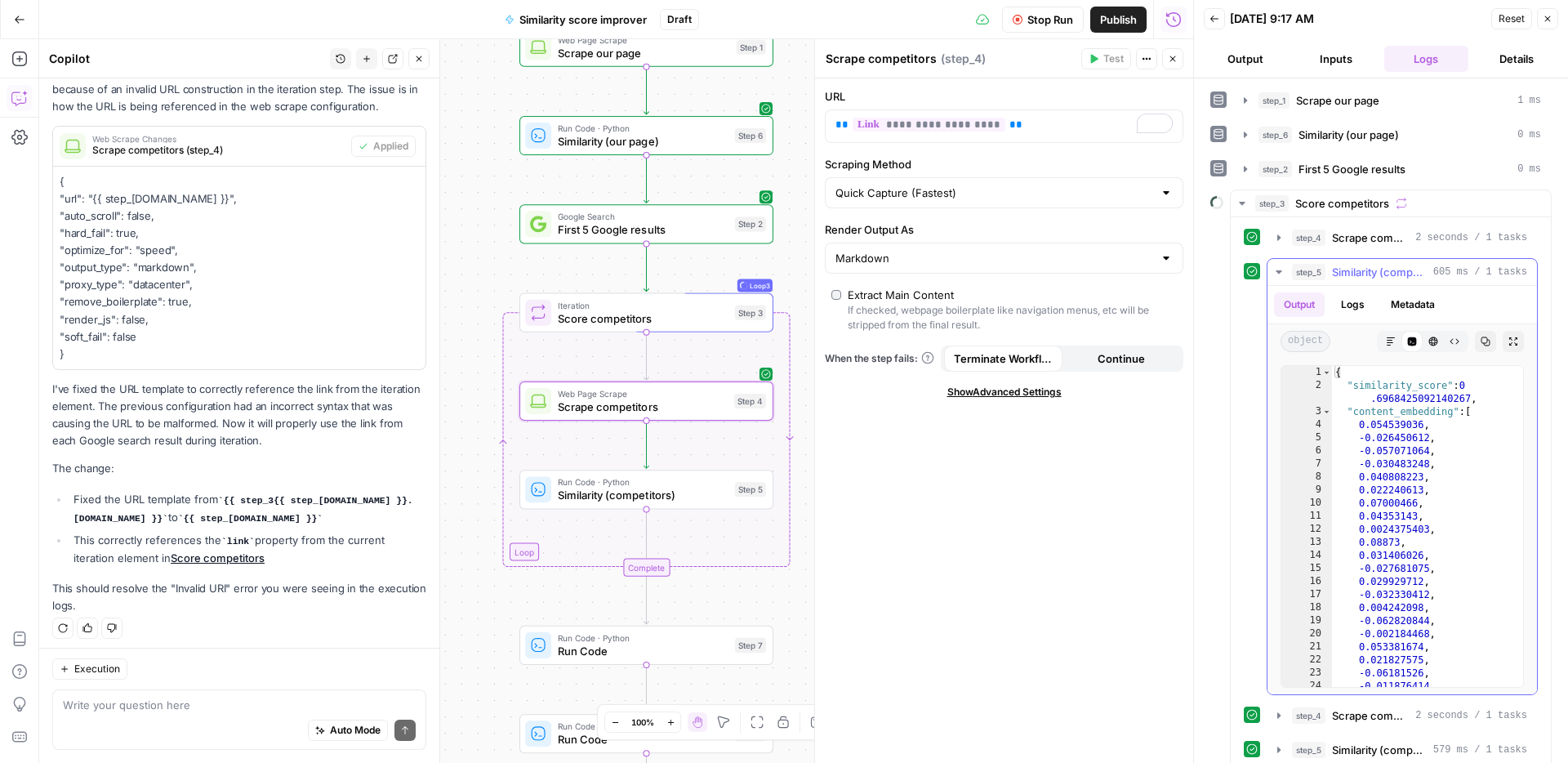
click at [1373, 279] on span "Similarity (competitors)" at bounding box center [1378, 272] width 95 height 16
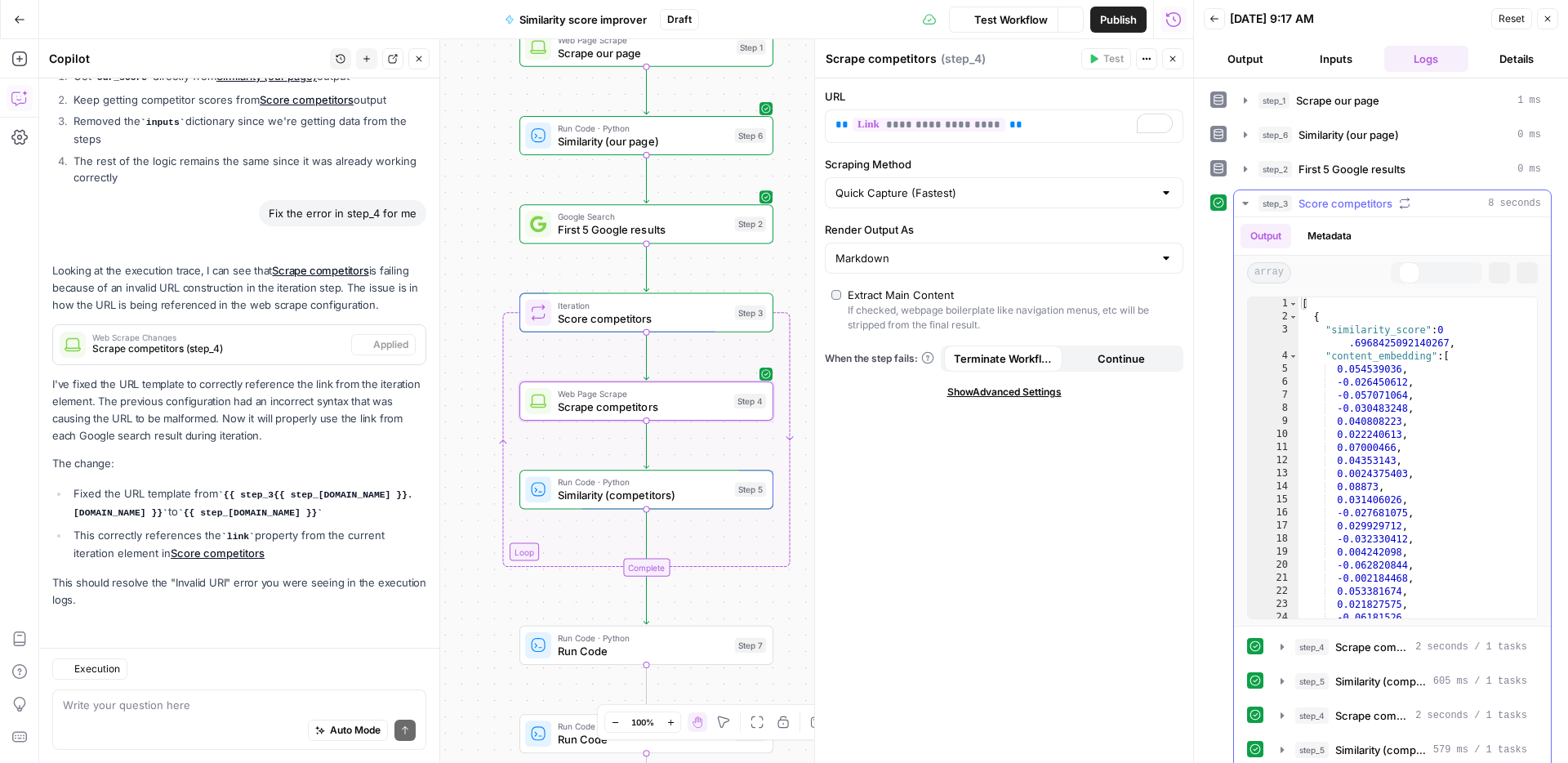
scroll to position [687, 0]
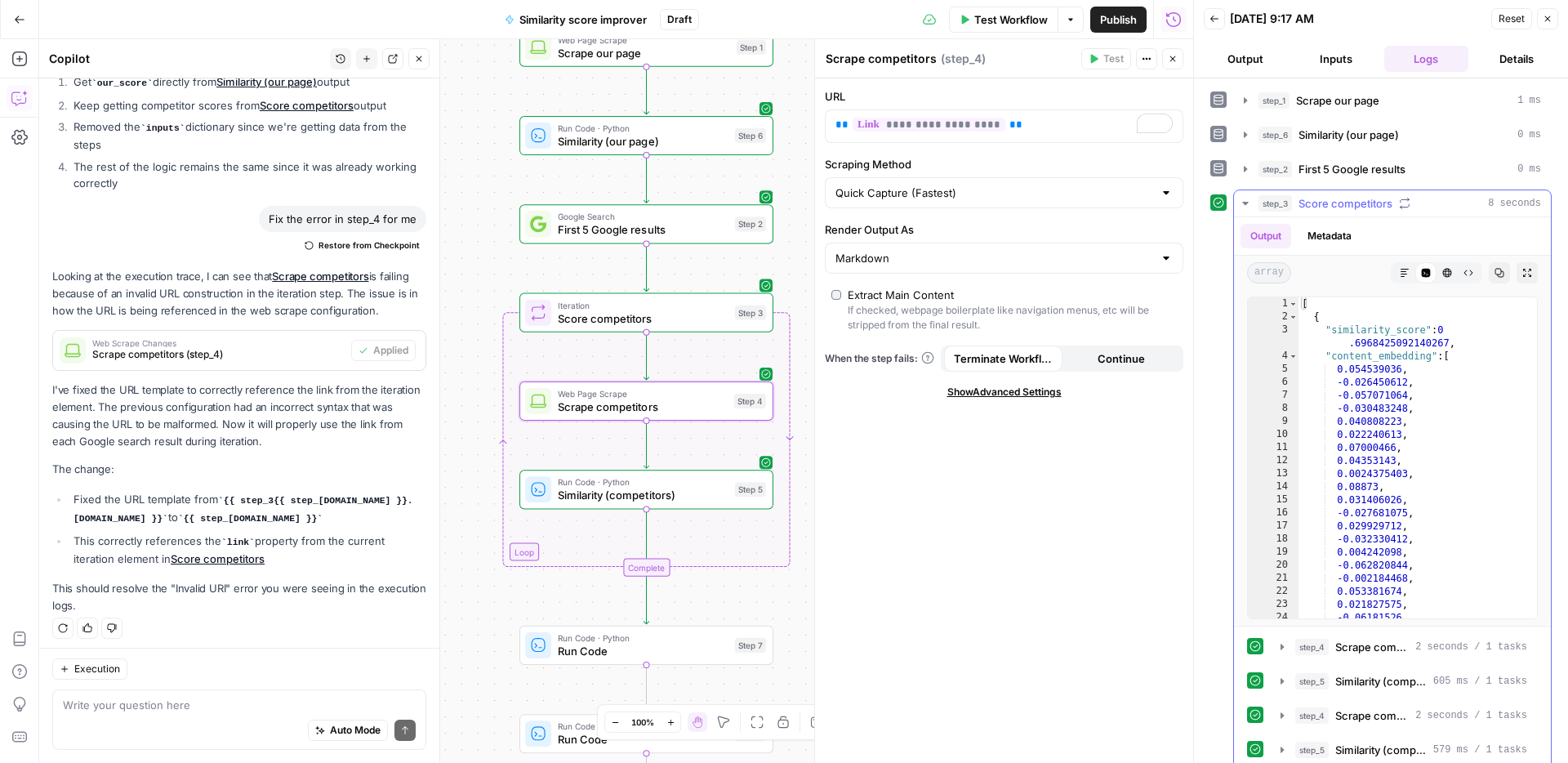
click at [1347, 204] on span "Score competitors" at bounding box center [1345, 203] width 94 height 16
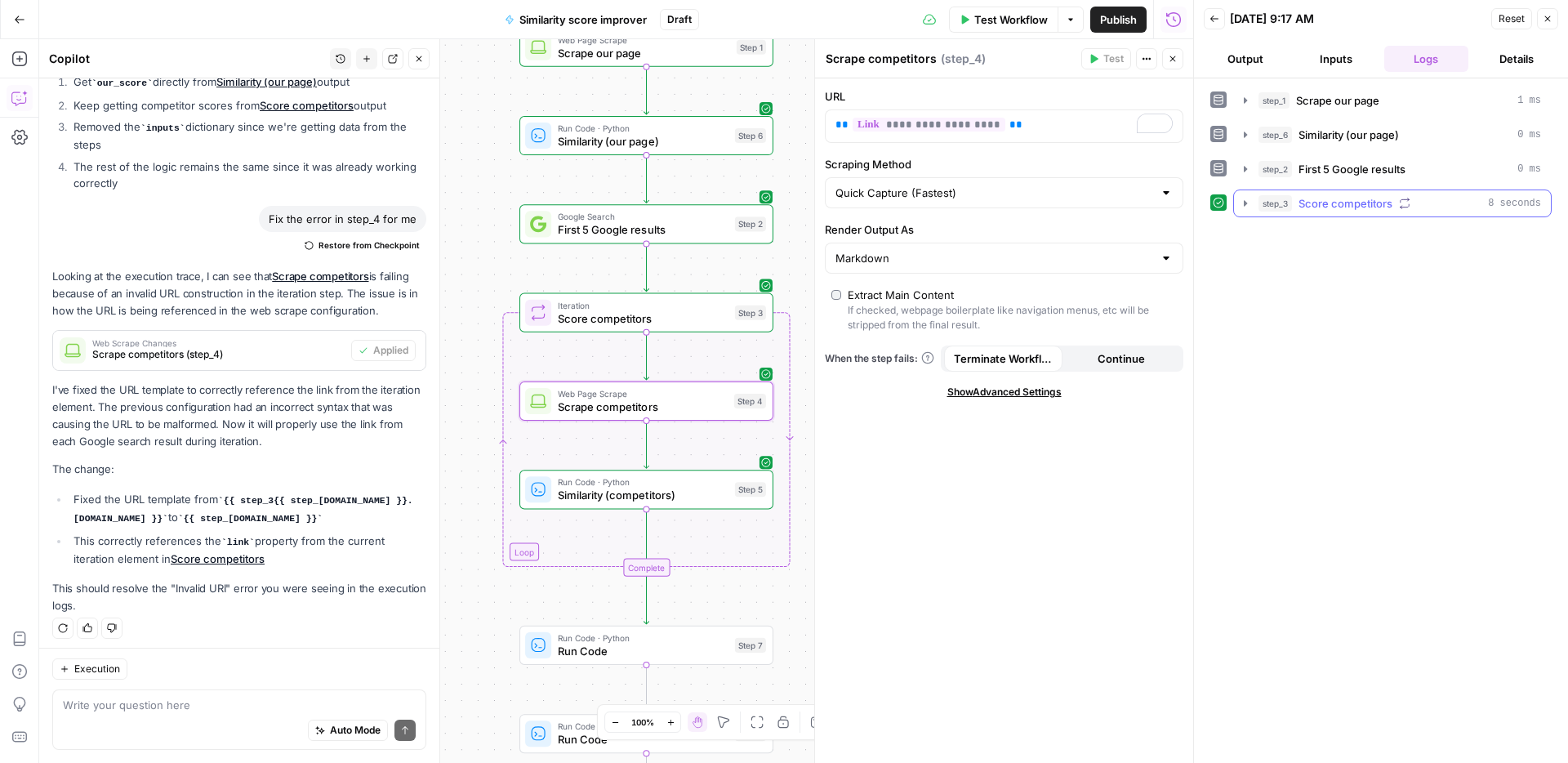
click at [1347, 205] on span "Score competitors" at bounding box center [1345, 203] width 94 height 16
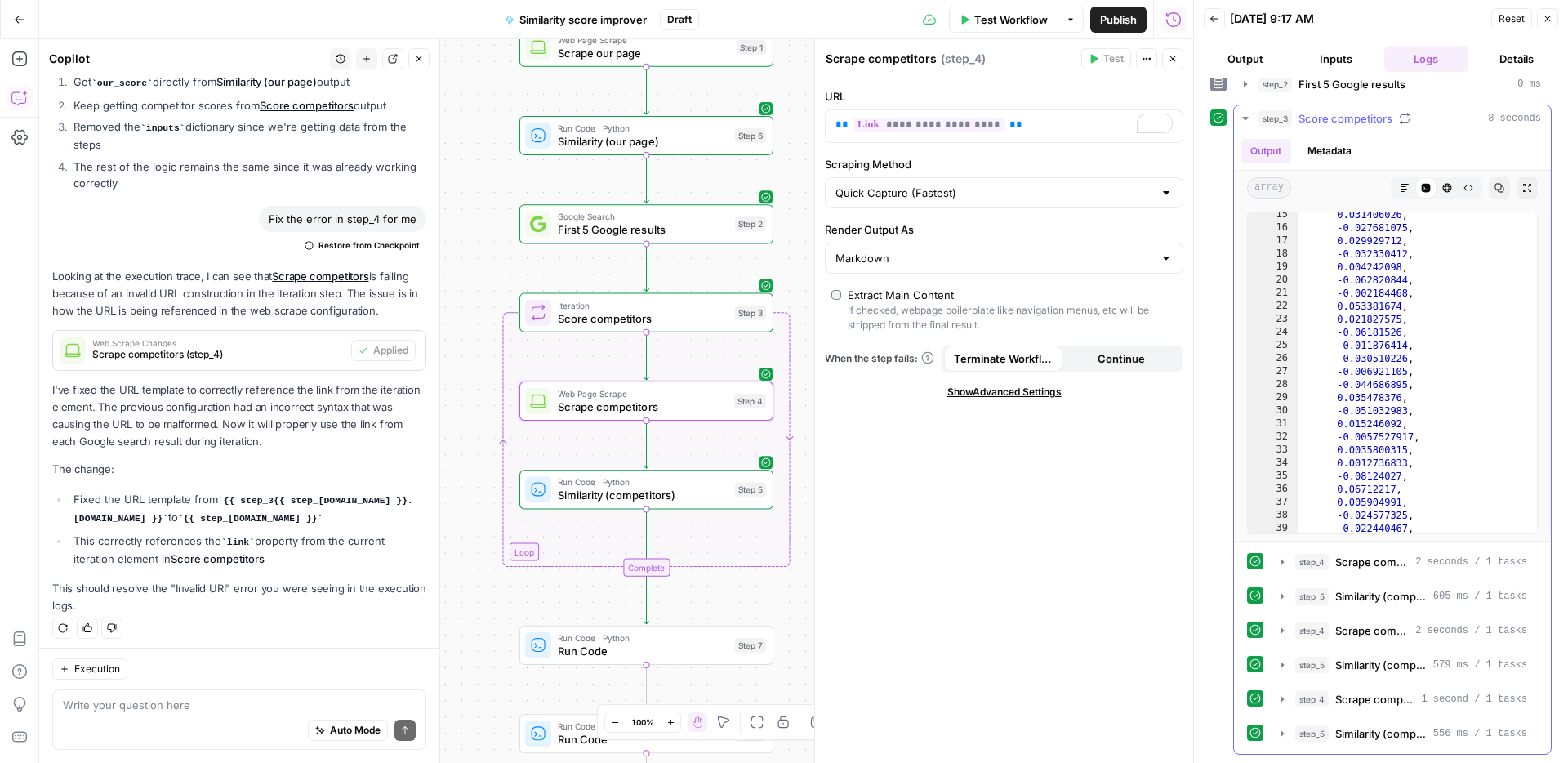
scroll to position [94, 0]
click at [1367, 597] on span "Similarity (competitors)" at bounding box center [1380, 596] width 92 height 16
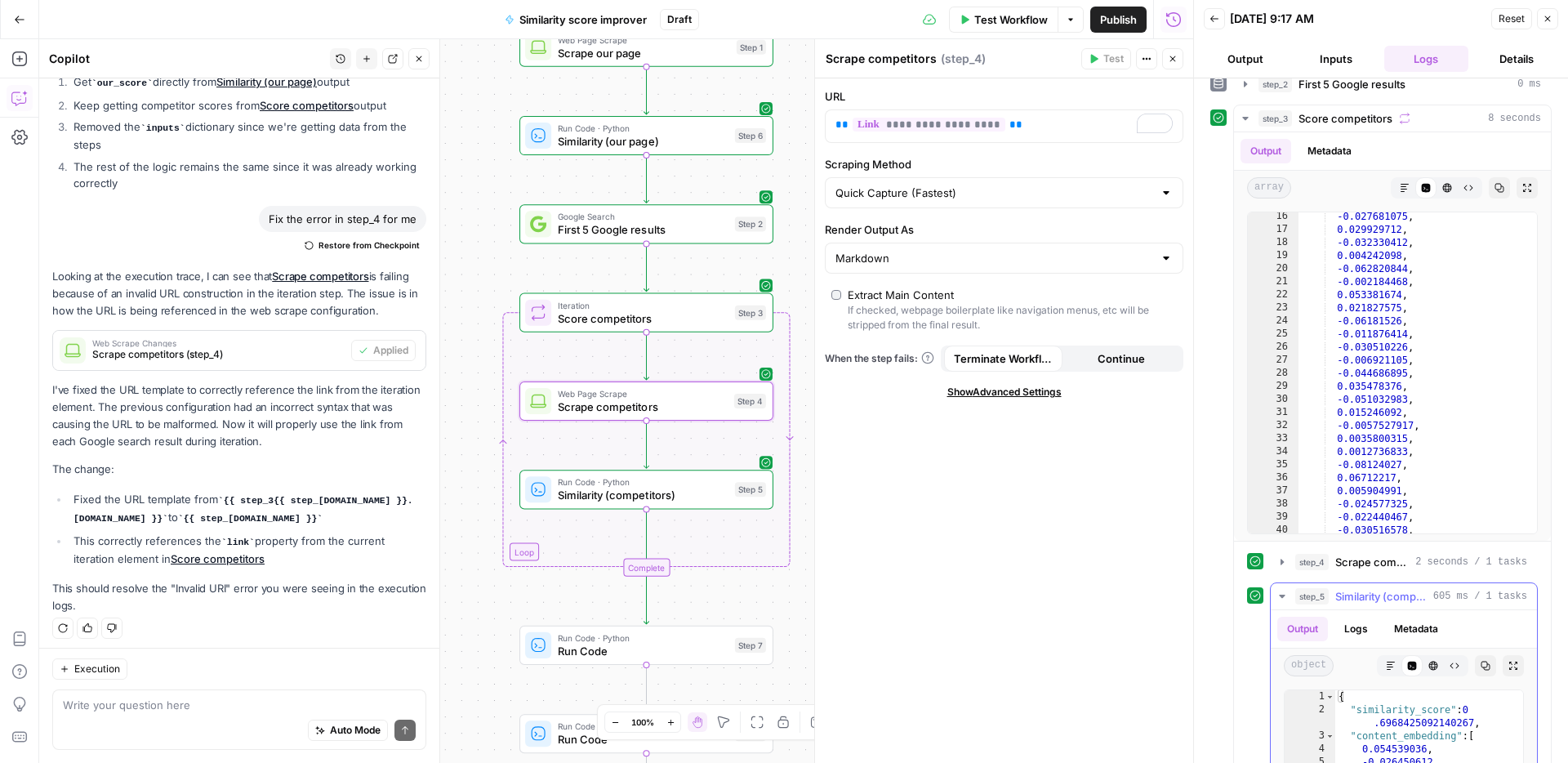
click at [1367, 597] on span "Similarity (competitors)" at bounding box center [1380, 596] width 92 height 16
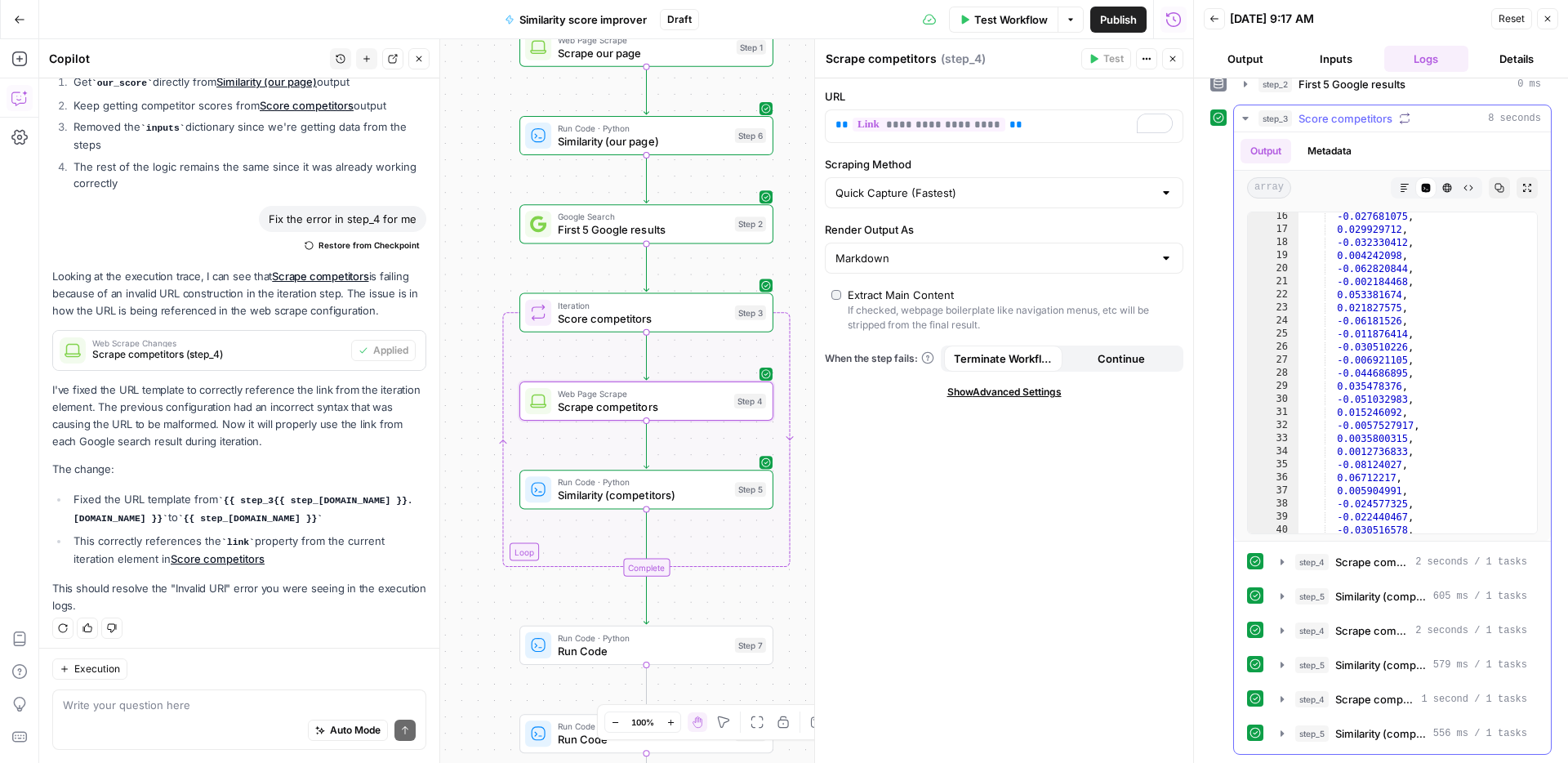
click at [1341, 124] on span "Score competitors" at bounding box center [1345, 118] width 94 height 16
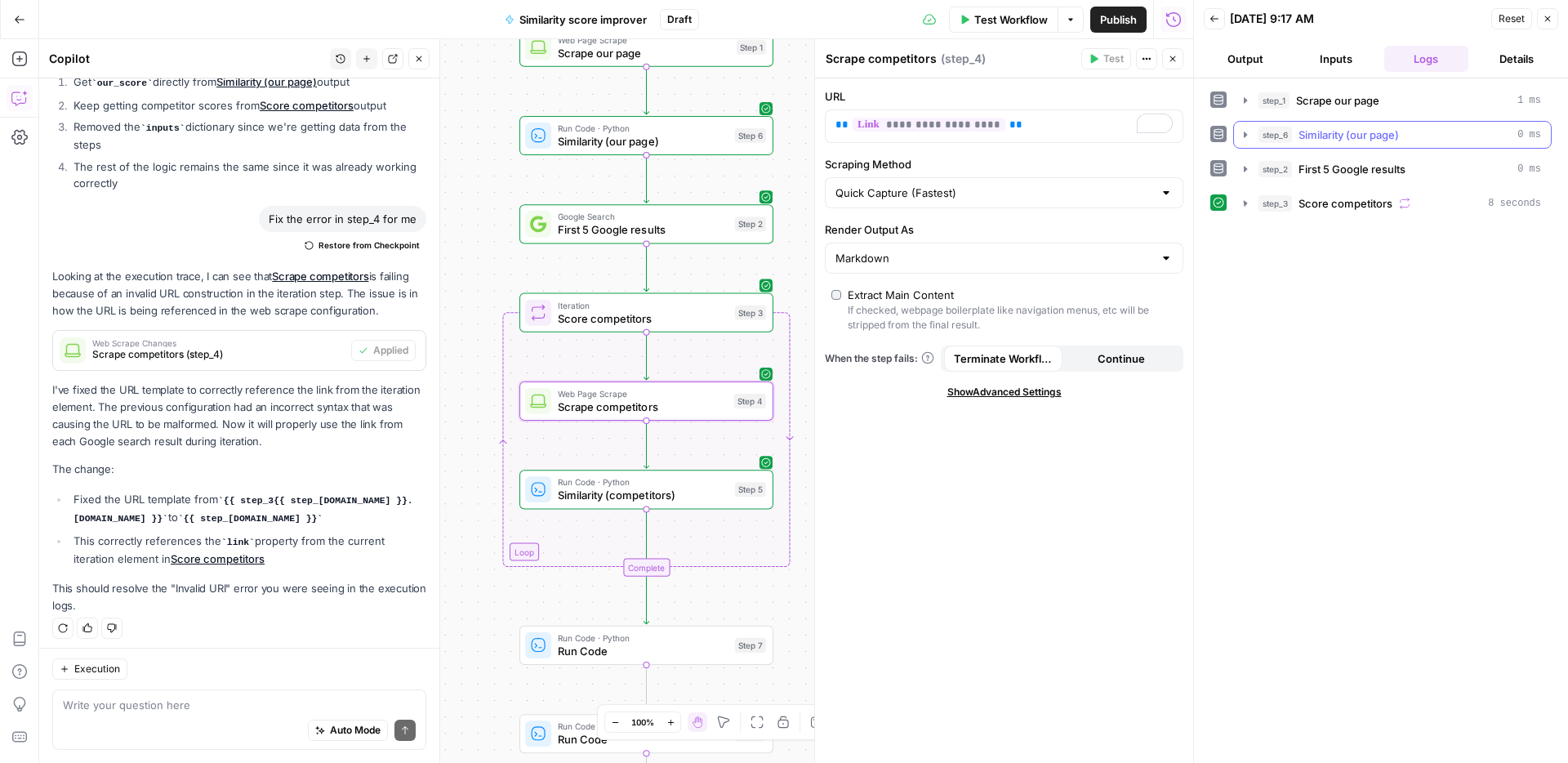
scroll to position [0, 0]
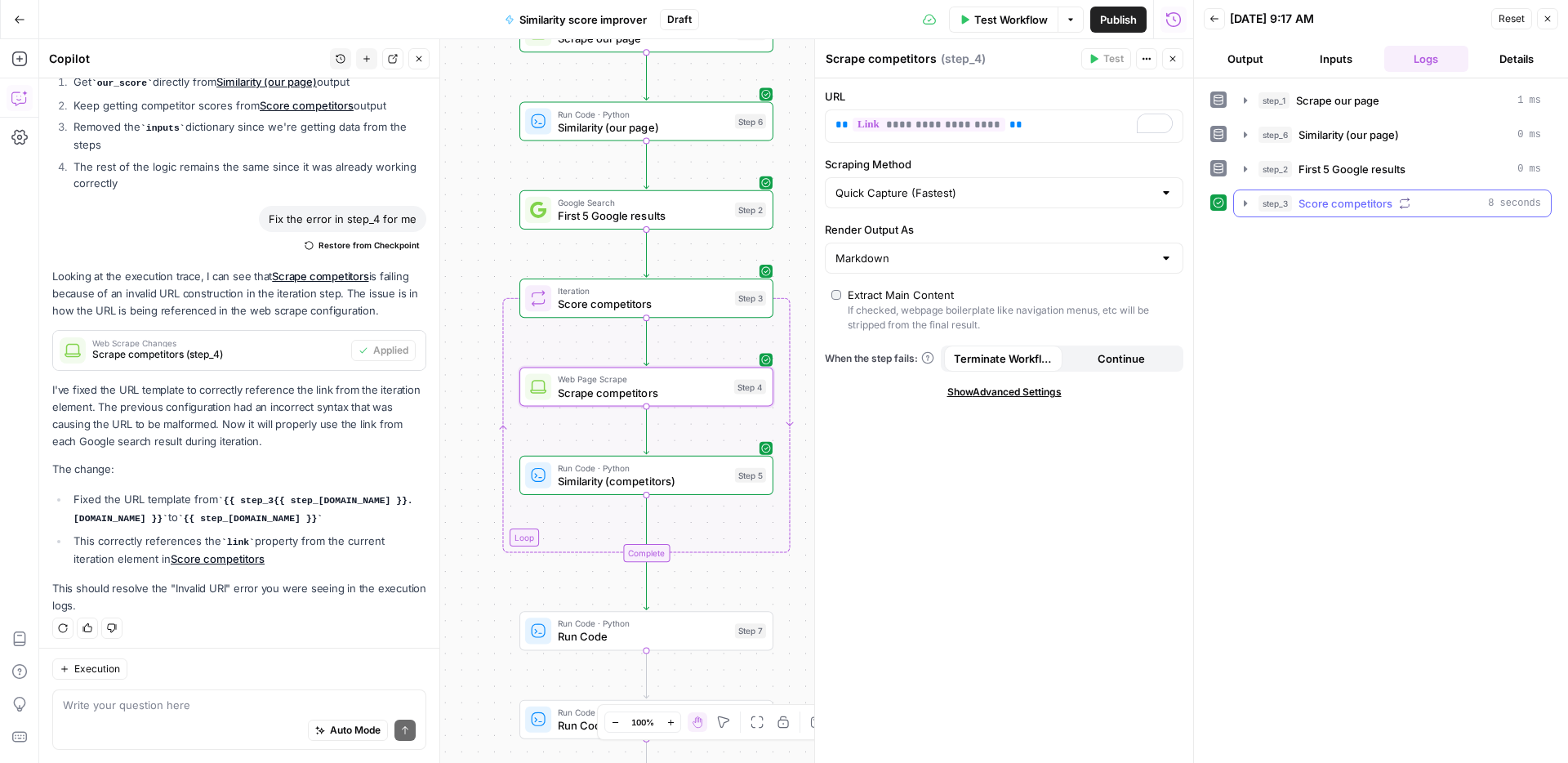
click at [1352, 207] on span "Score competitors" at bounding box center [1345, 203] width 94 height 16
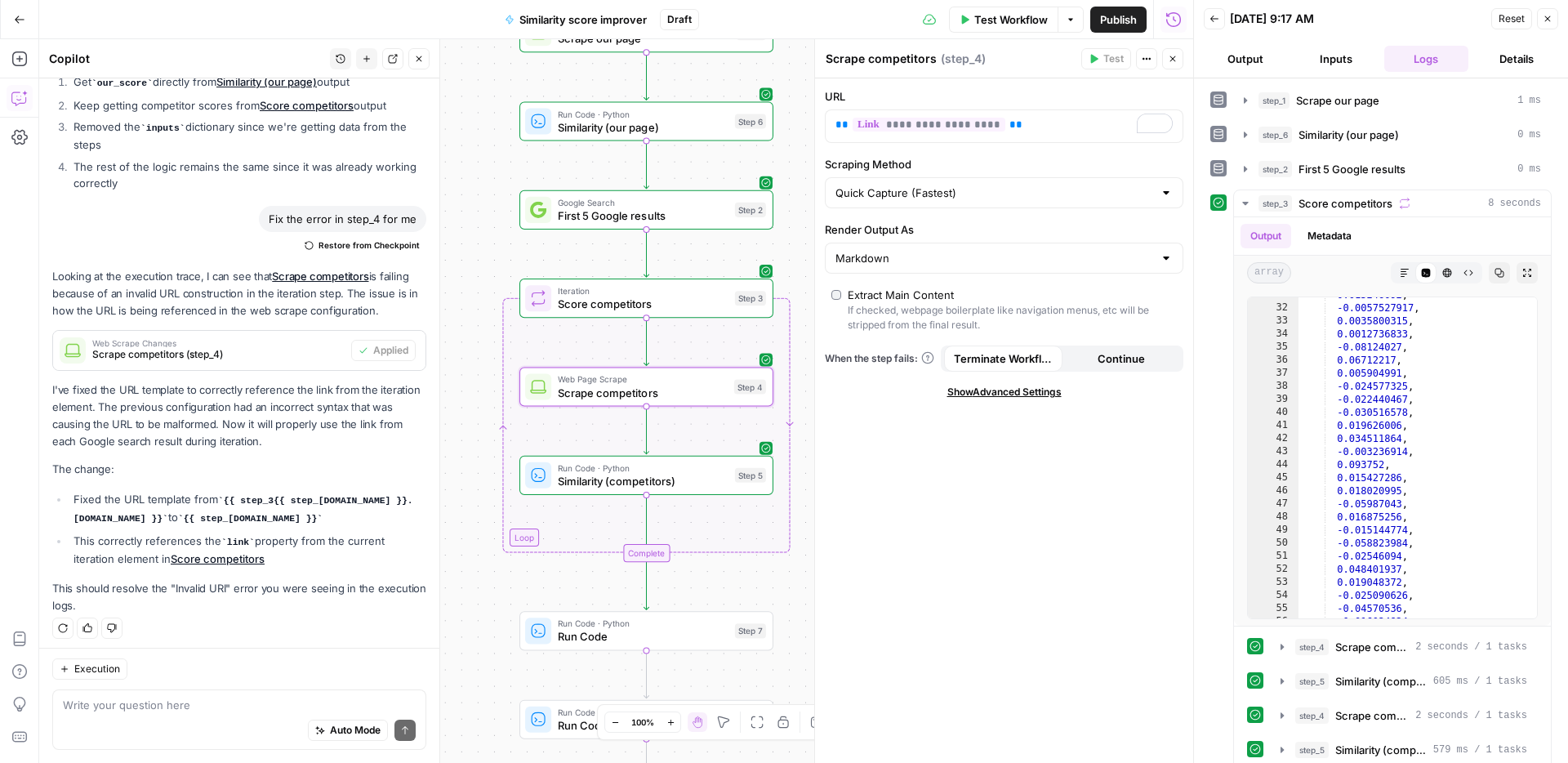
scroll to position [85, 0]
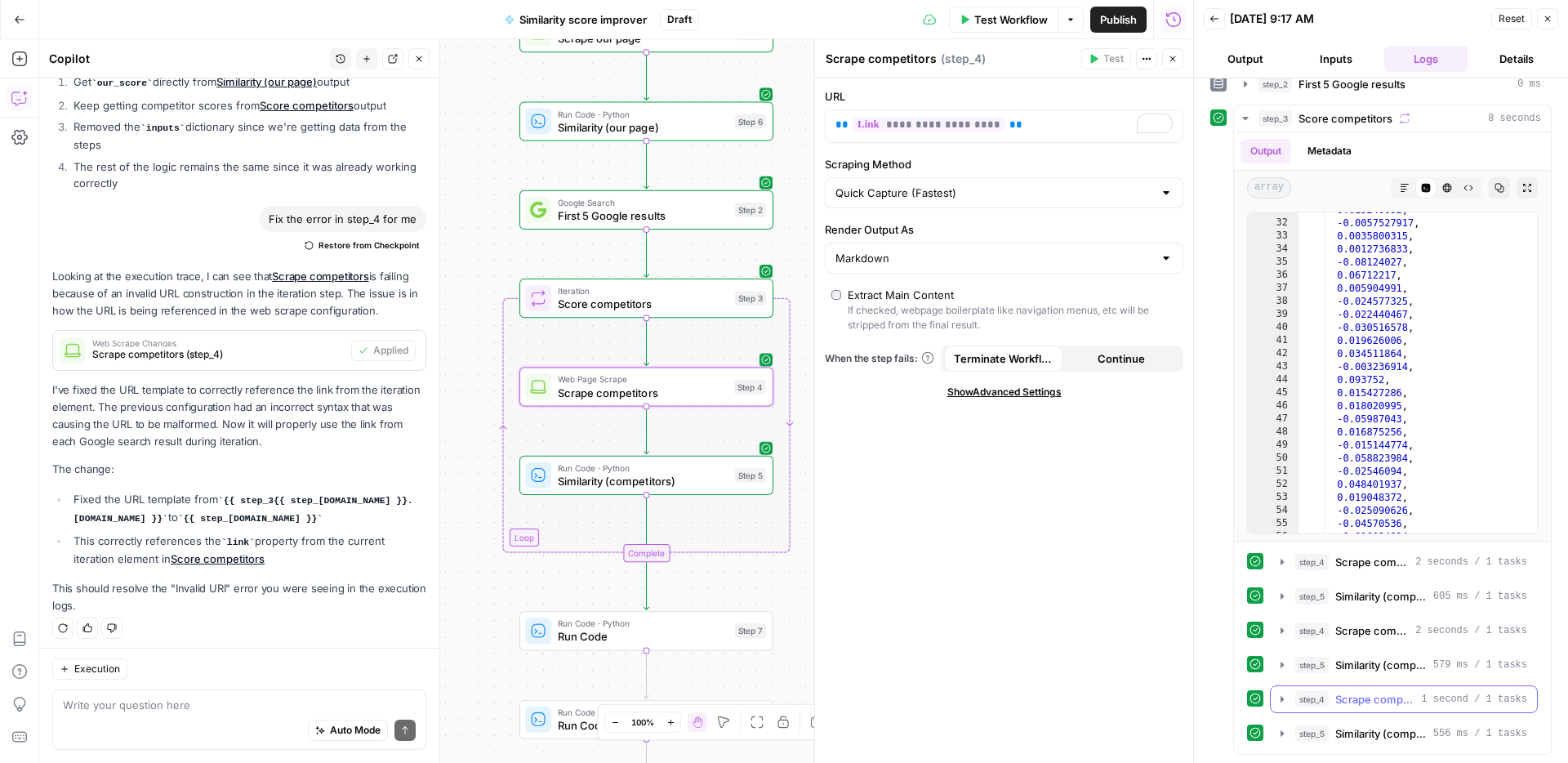
click at [1377, 689] on button "step_4 Scrape competitors 1 second / 1 tasks" at bounding box center [1403, 699] width 266 height 26
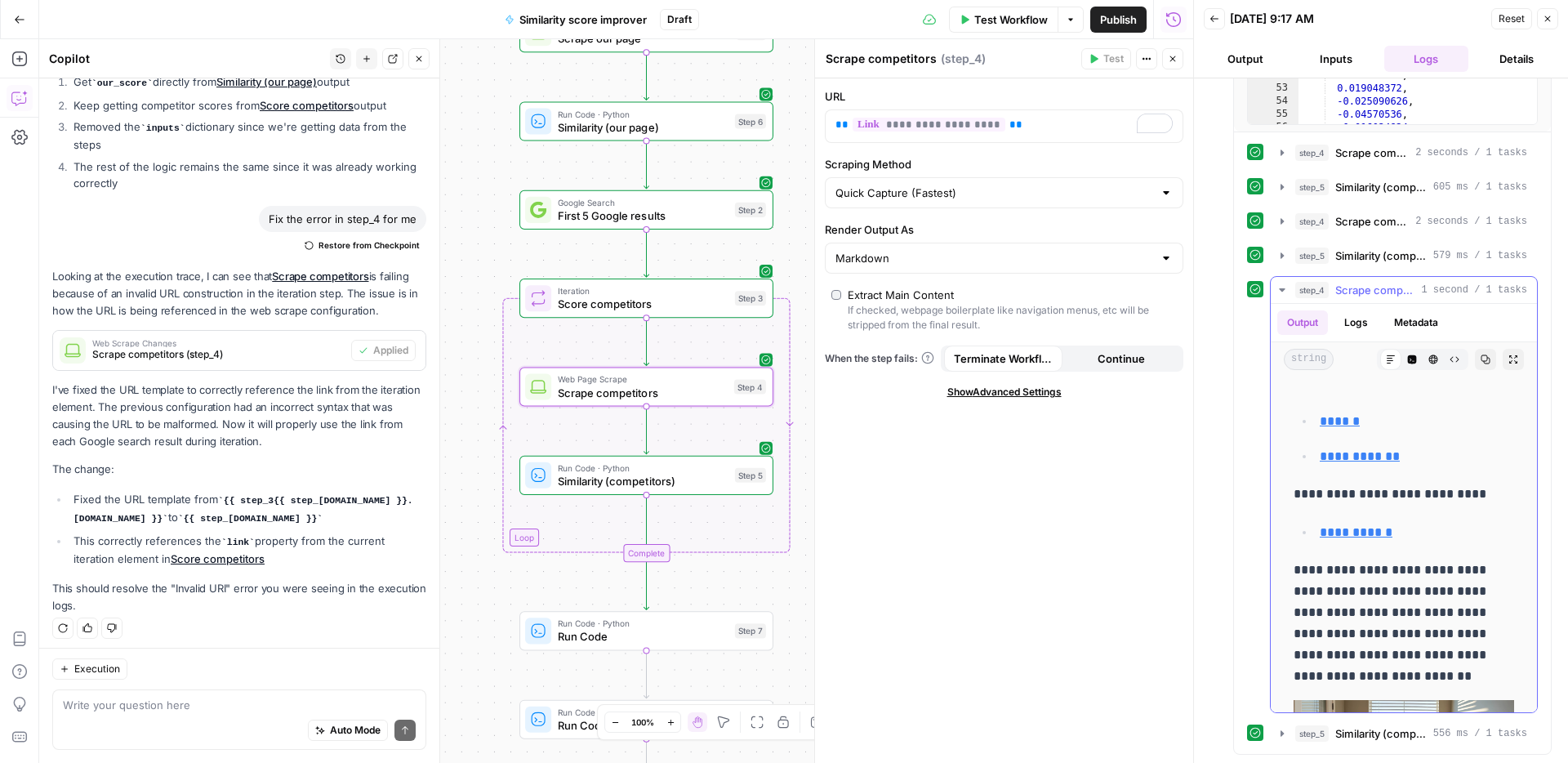
scroll to position [138, 0]
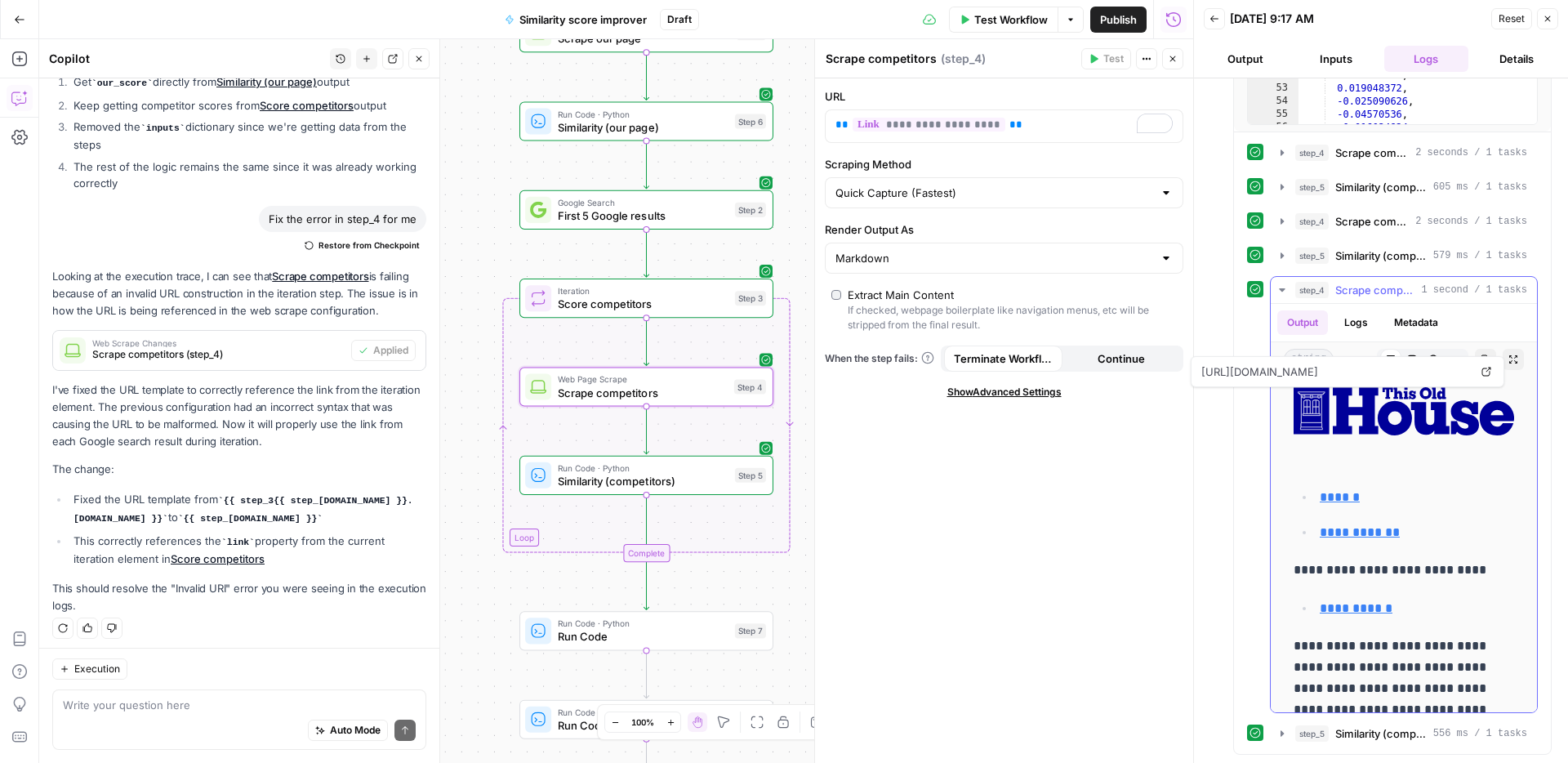
click at [1368, 285] on span "Scrape competitors" at bounding box center [1373, 290] width 79 height 16
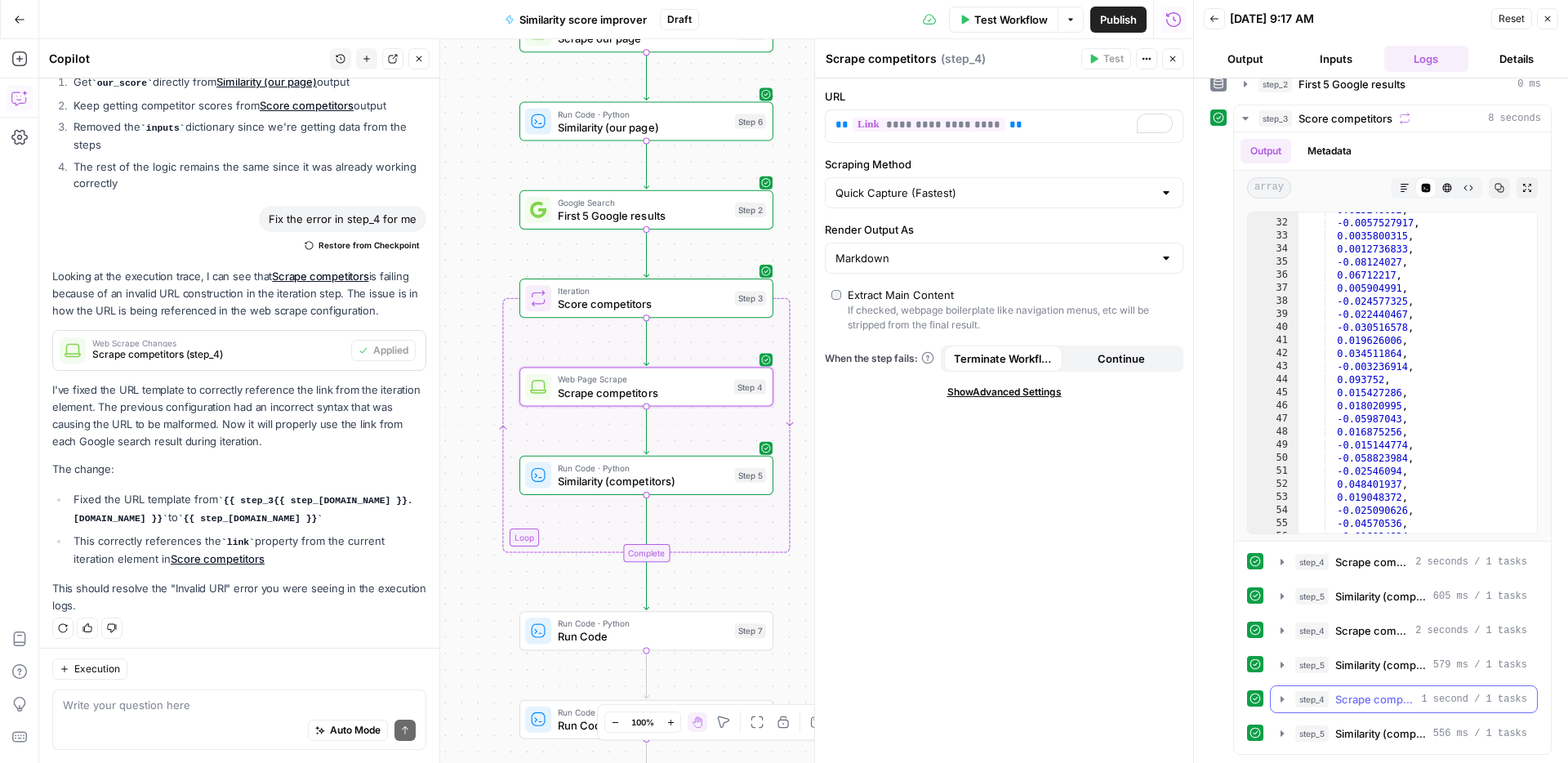
click at [1398, 703] on span "Scrape competitors" at bounding box center [1373, 699] width 79 height 16
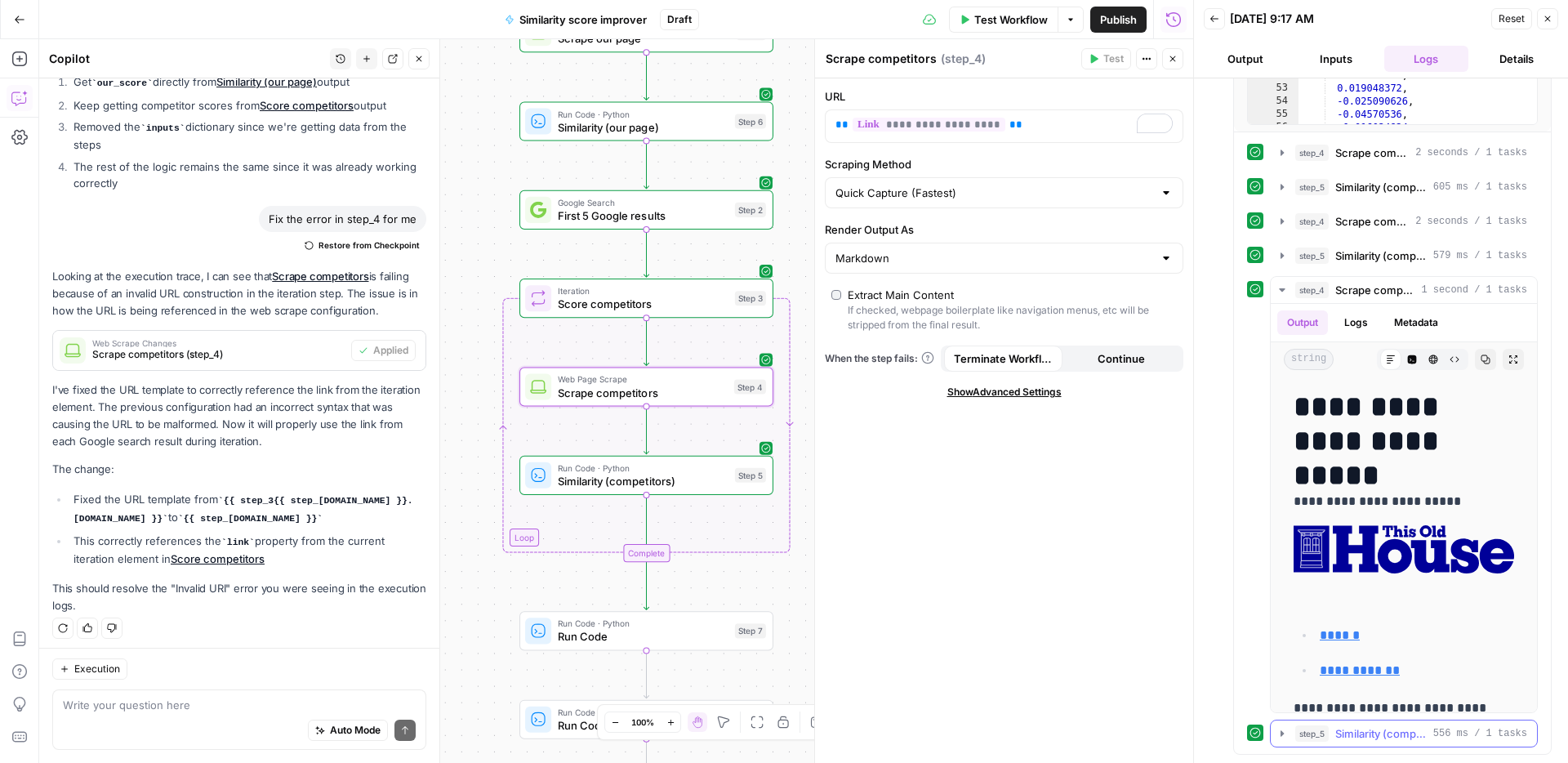
click at [1393, 738] on span "Similarity (competitors)" at bounding box center [1380, 733] width 92 height 16
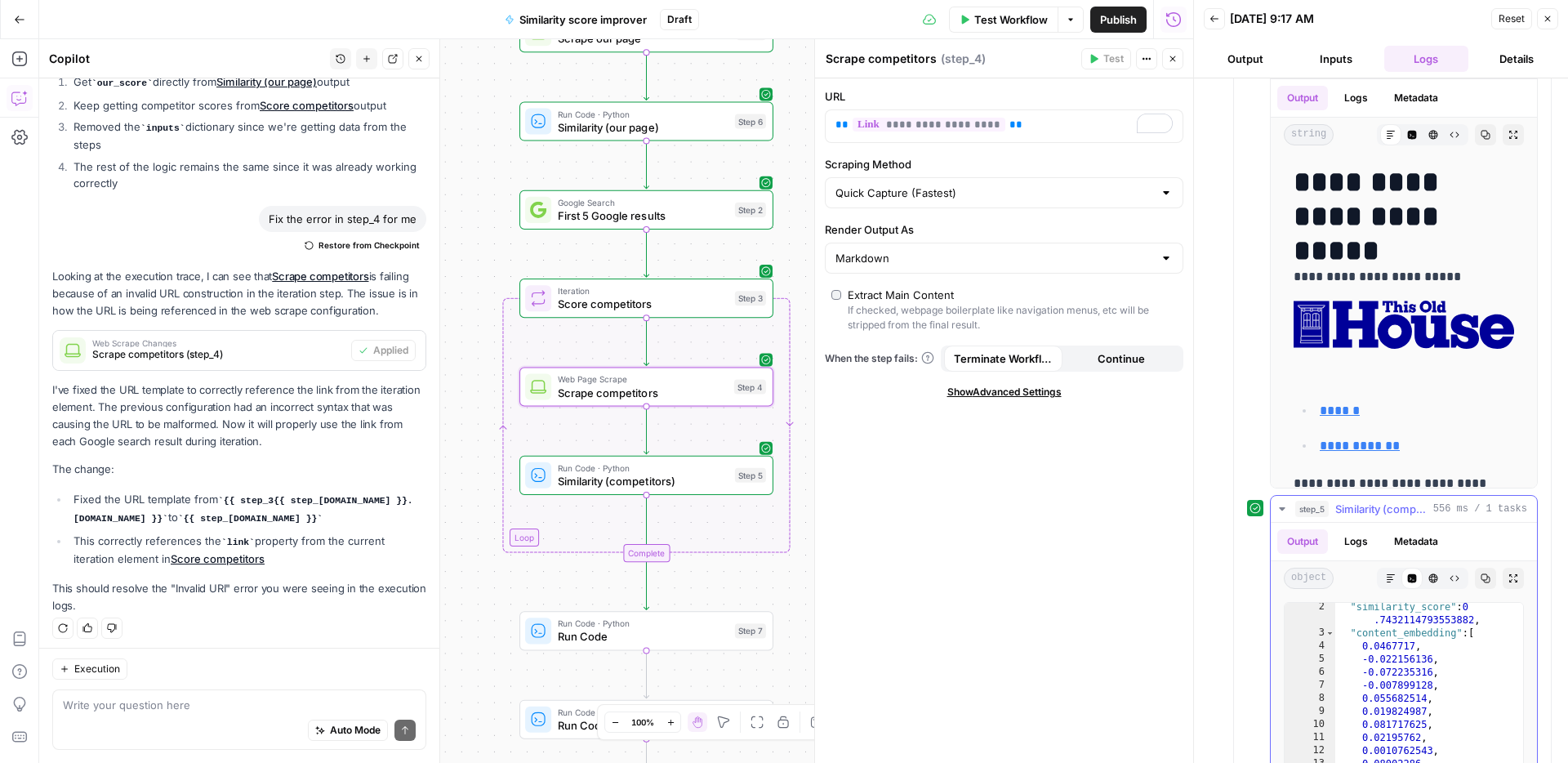
scroll to position [0, 0]
click at [193, 707] on textarea at bounding box center [239, 705] width 352 height 16
click at [200, 707] on textarea at bounding box center [239, 705] width 352 height 16
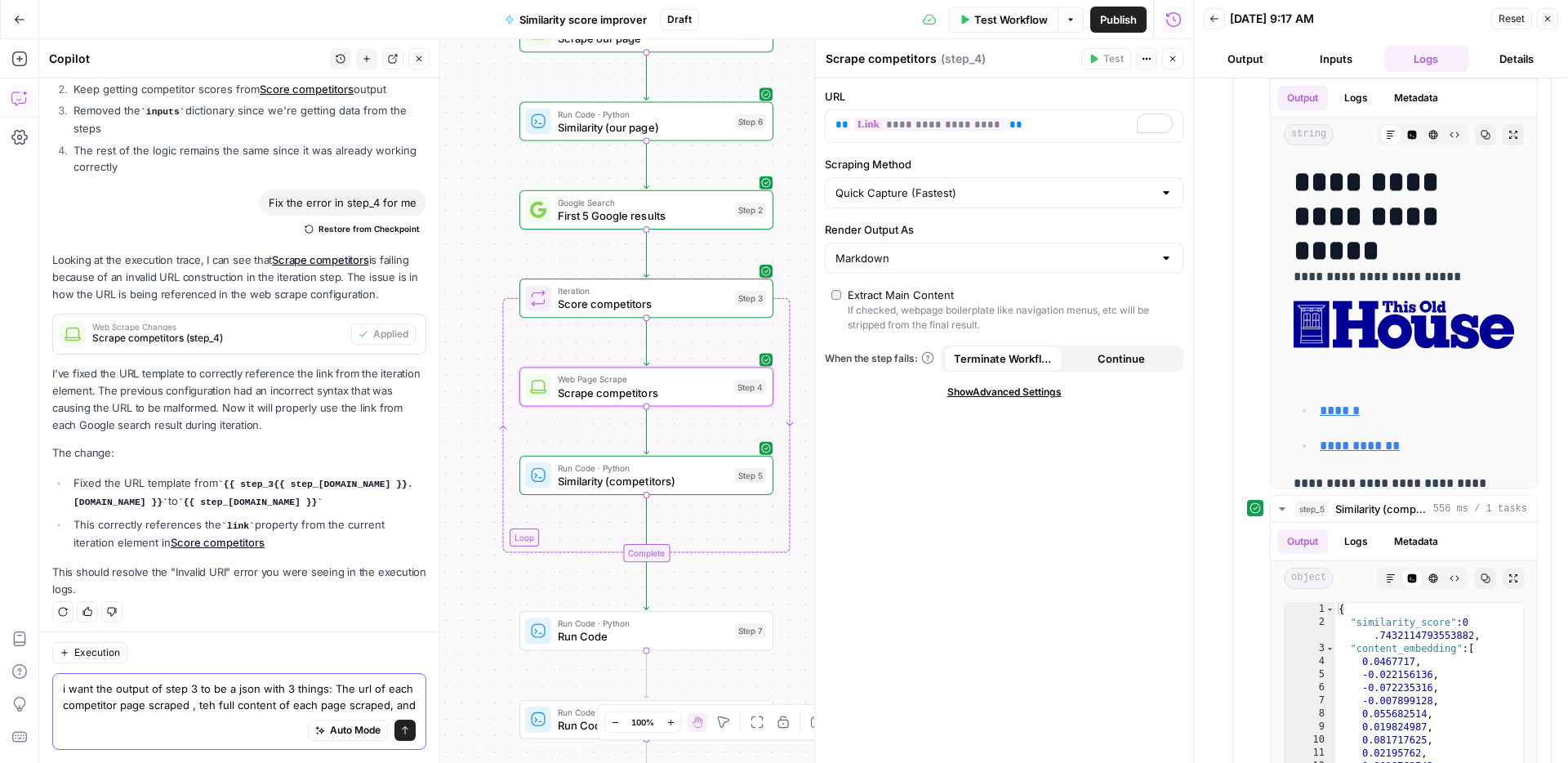
scroll to position [720, 0]
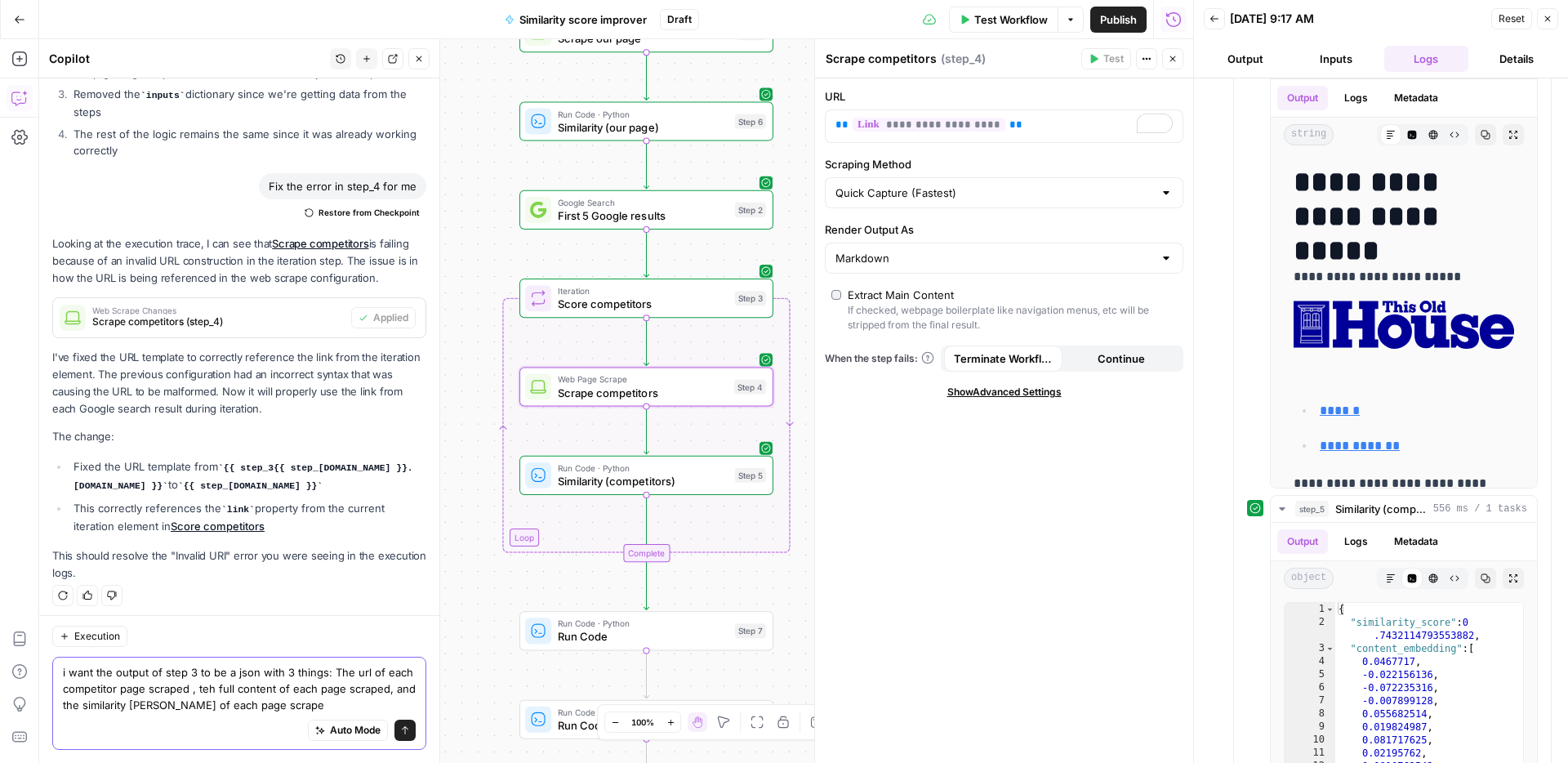
type textarea "i want the output of step 3 to be a json with 3 things: The url of each competi…"
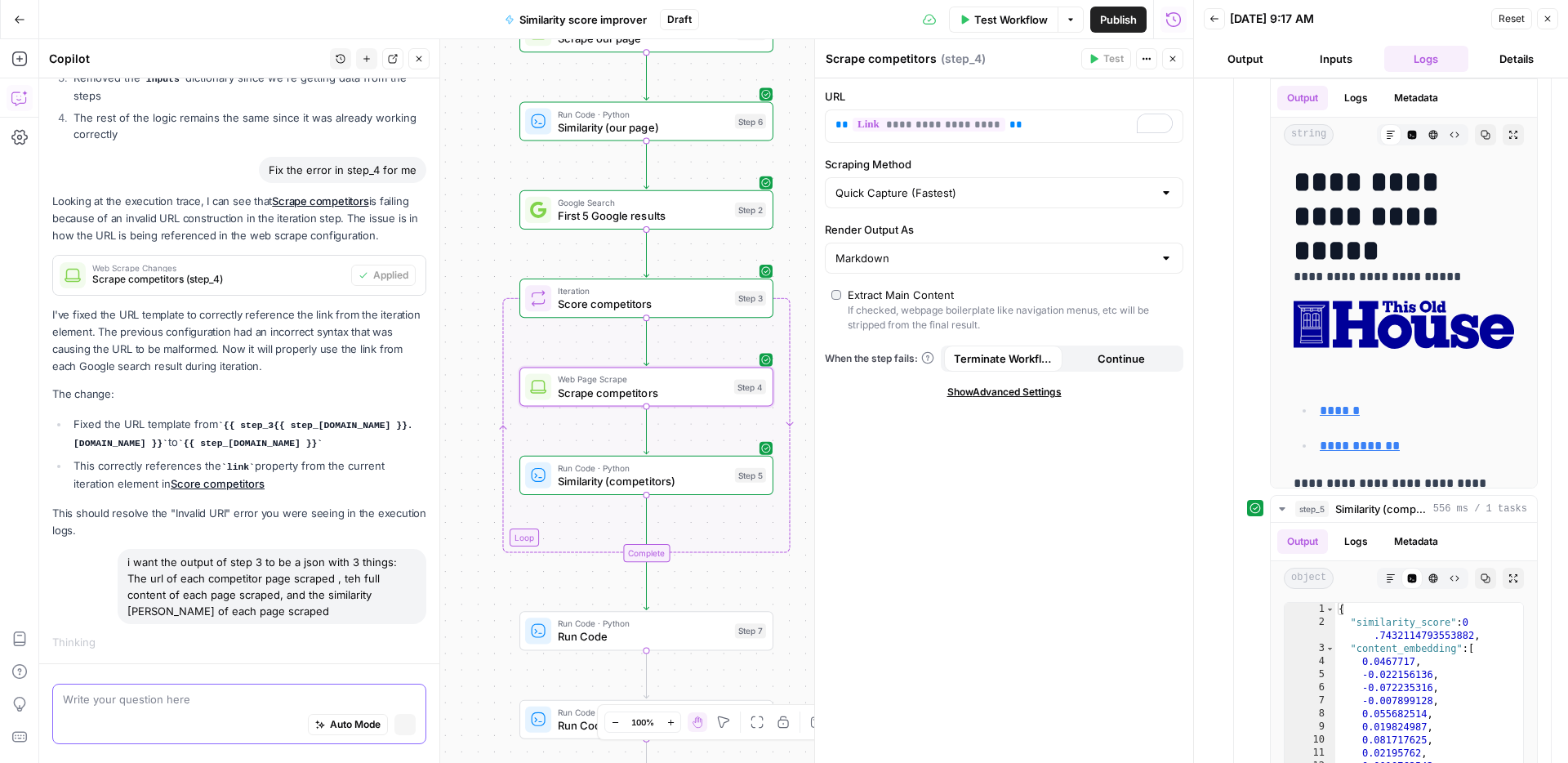
scroll to position [672, 0]
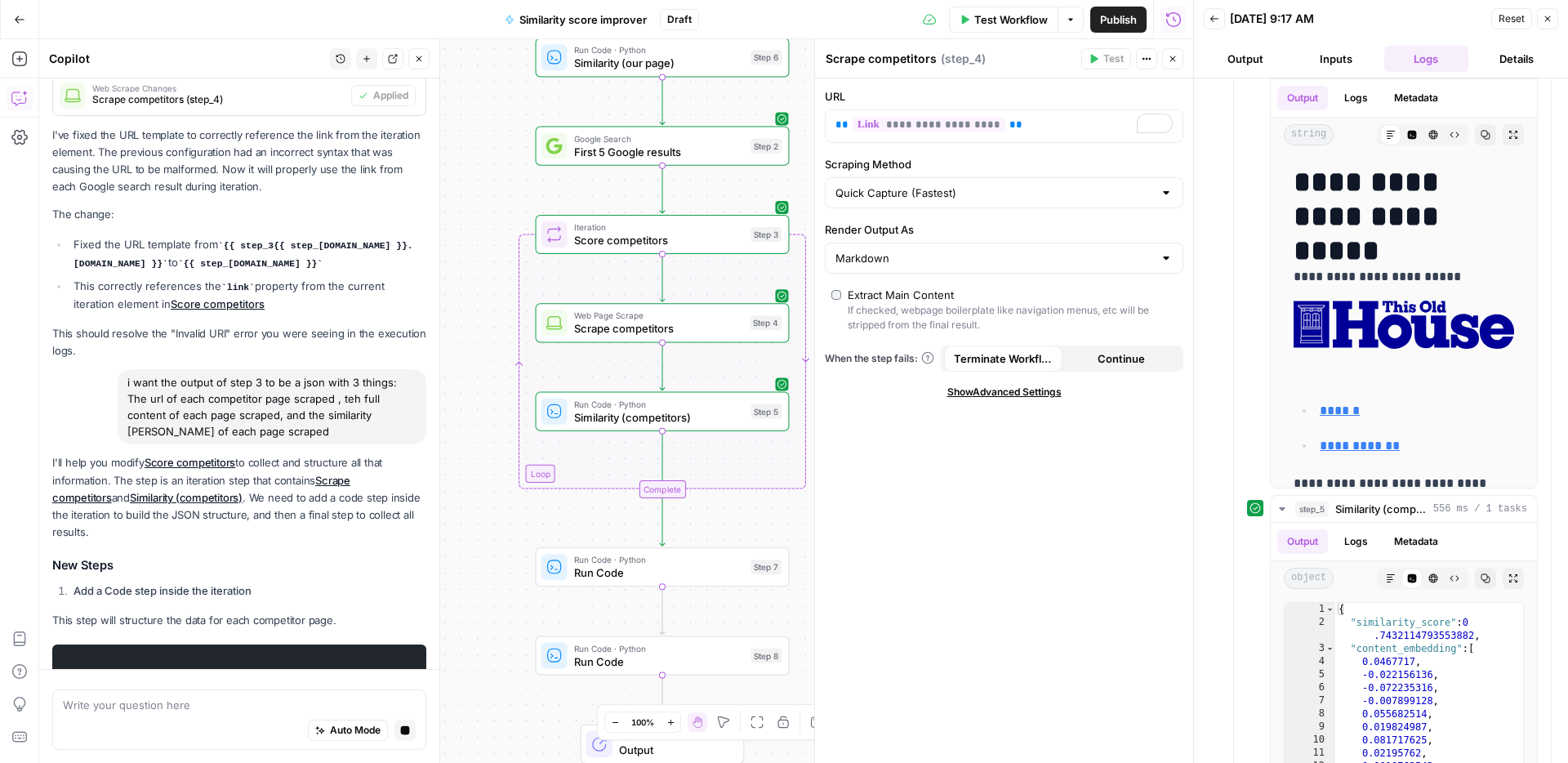
drag, startPoint x: 494, startPoint y: 689, endPoint x: 508, endPoint y: 521, distance: 168.6
click at [509, 521] on div "Workflow Set Inputs Inputs Web Page Scrape Scrape our page Step 1 Run Code · Py…" at bounding box center [616, 400] width 1154 height 724
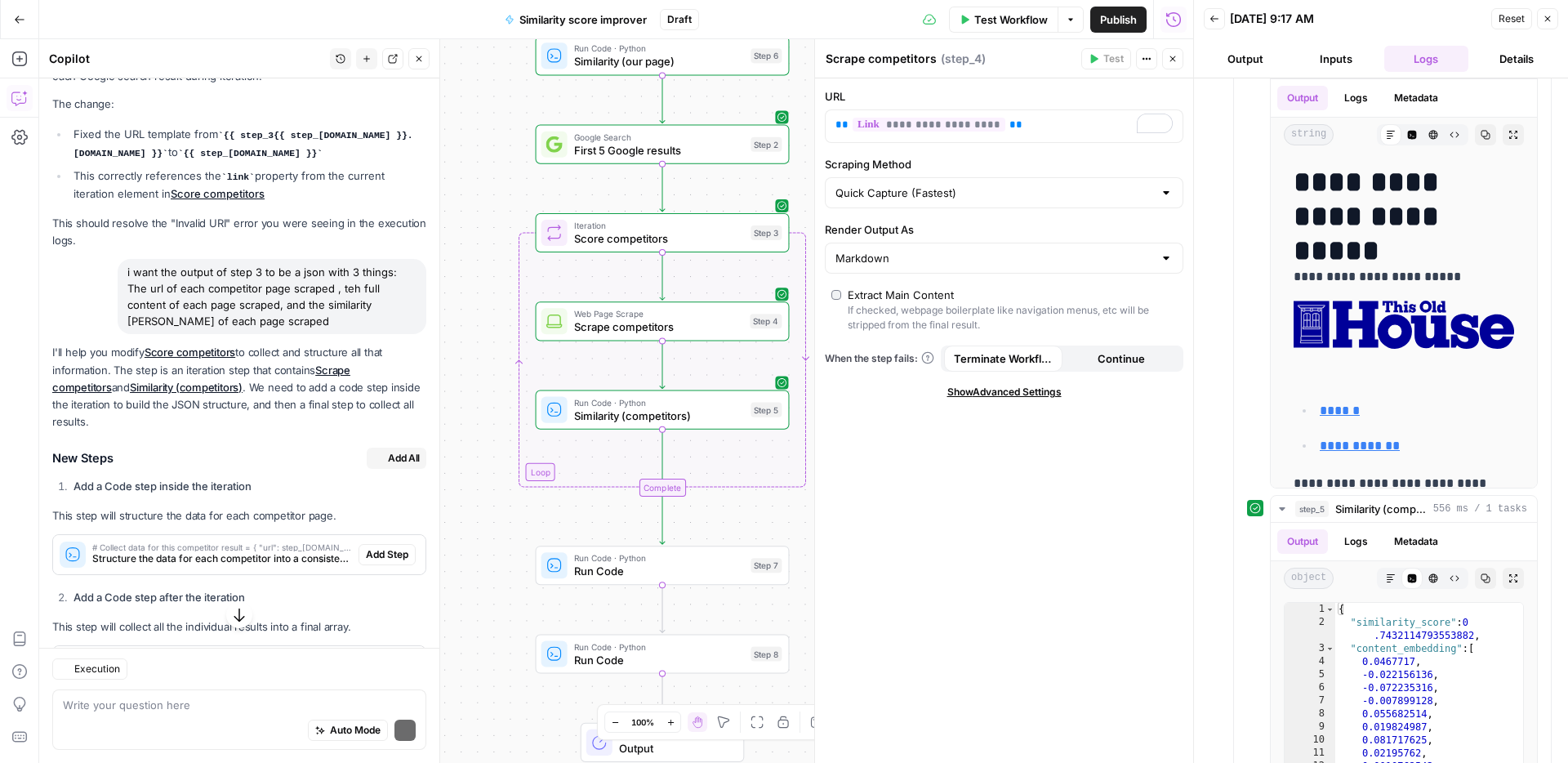
scroll to position [1131, 0]
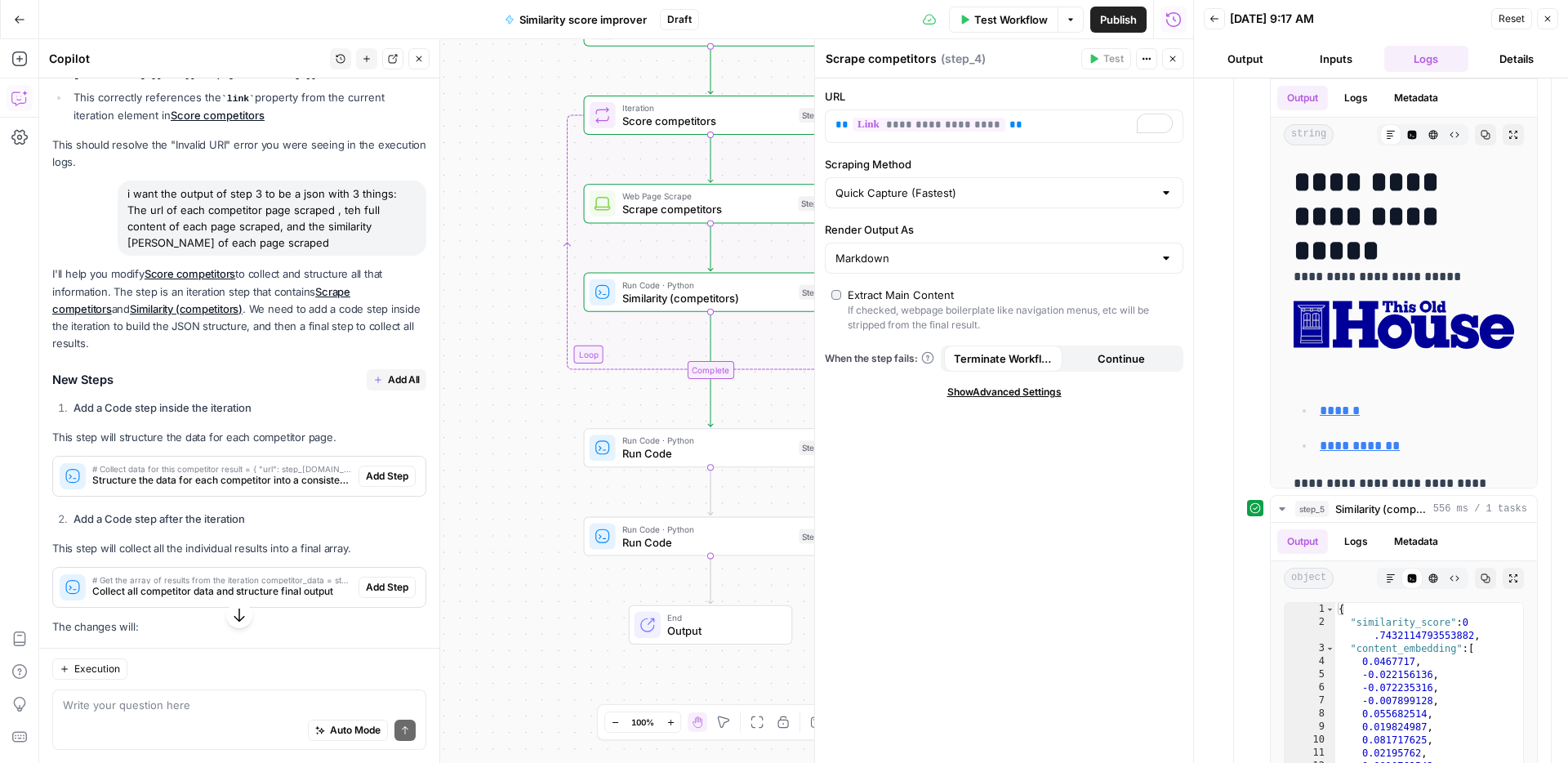
drag, startPoint x: 485, startPoint y: 622, endPoint x: 536, endPoint y: 492, distance: 139.6
click at [536, 492] on div "Workflow Set Inputs Inputs Web Page Scrape Scrape our page Step 1 Run Code · Py…" at bounding box center [616, 400] width 1154 height 724
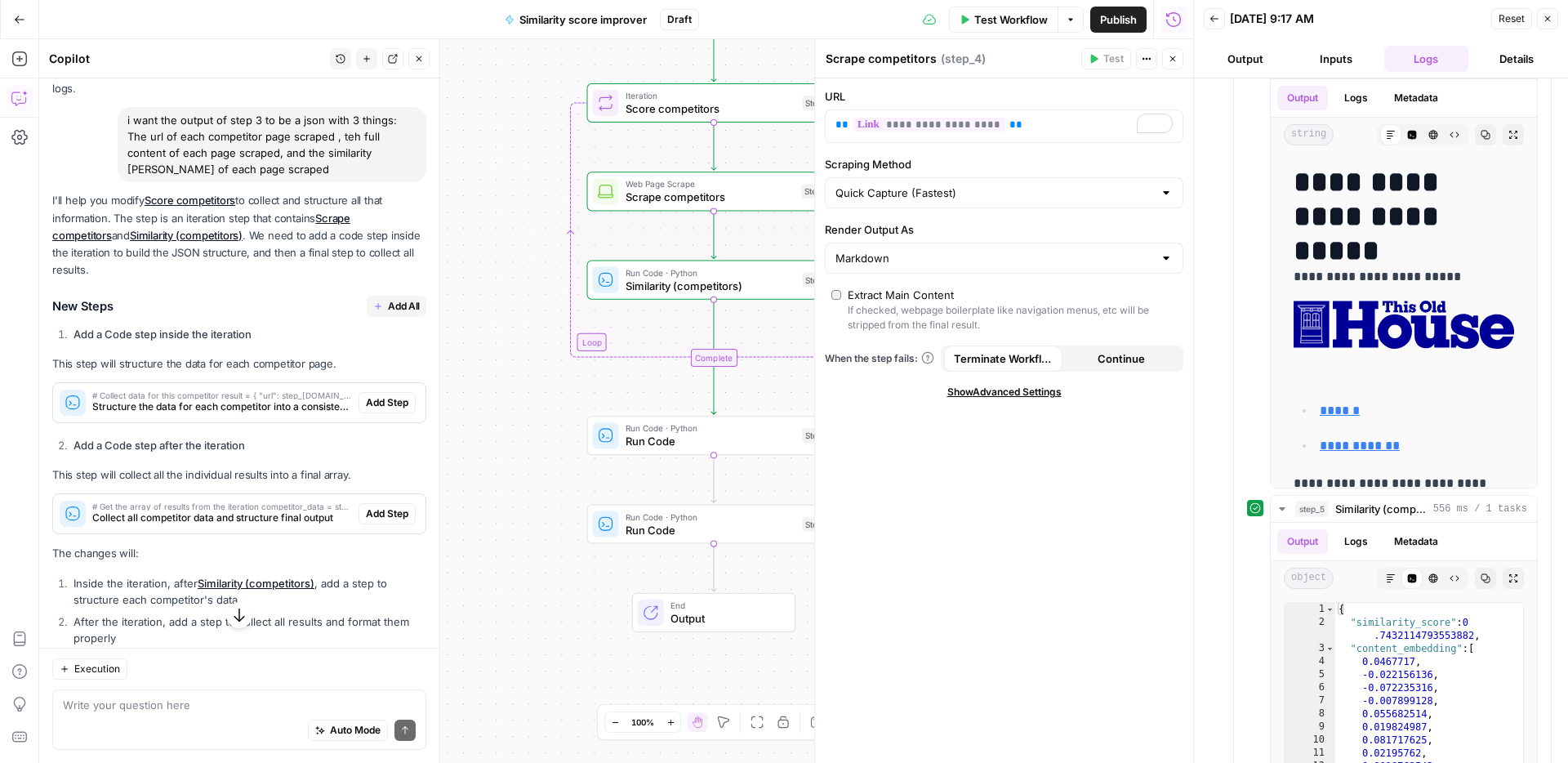
scroll to position [1239, 0]
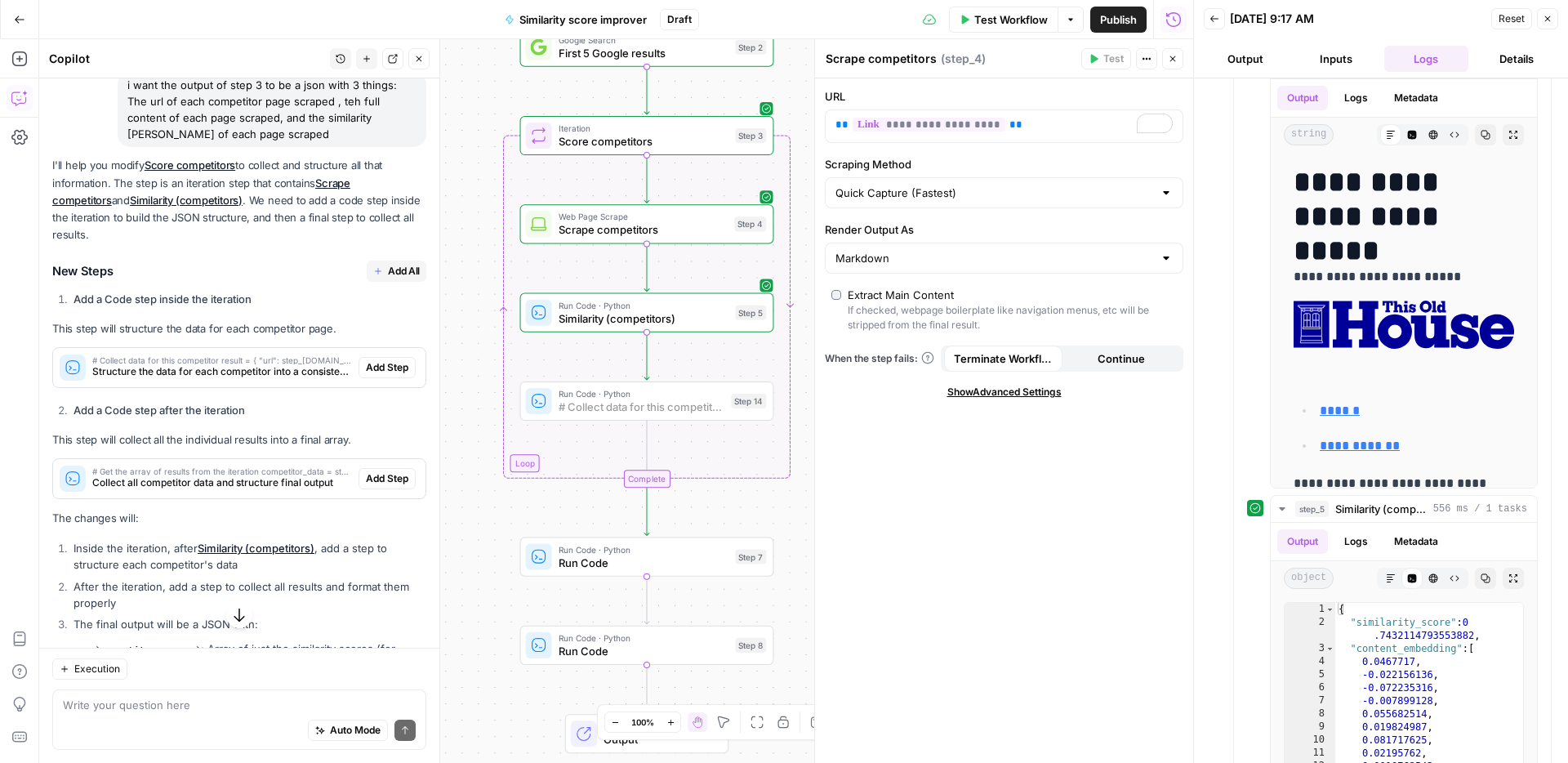
click at [378, 361] on span "Add Step" at bounding box center [386, 368] width 43 height 15
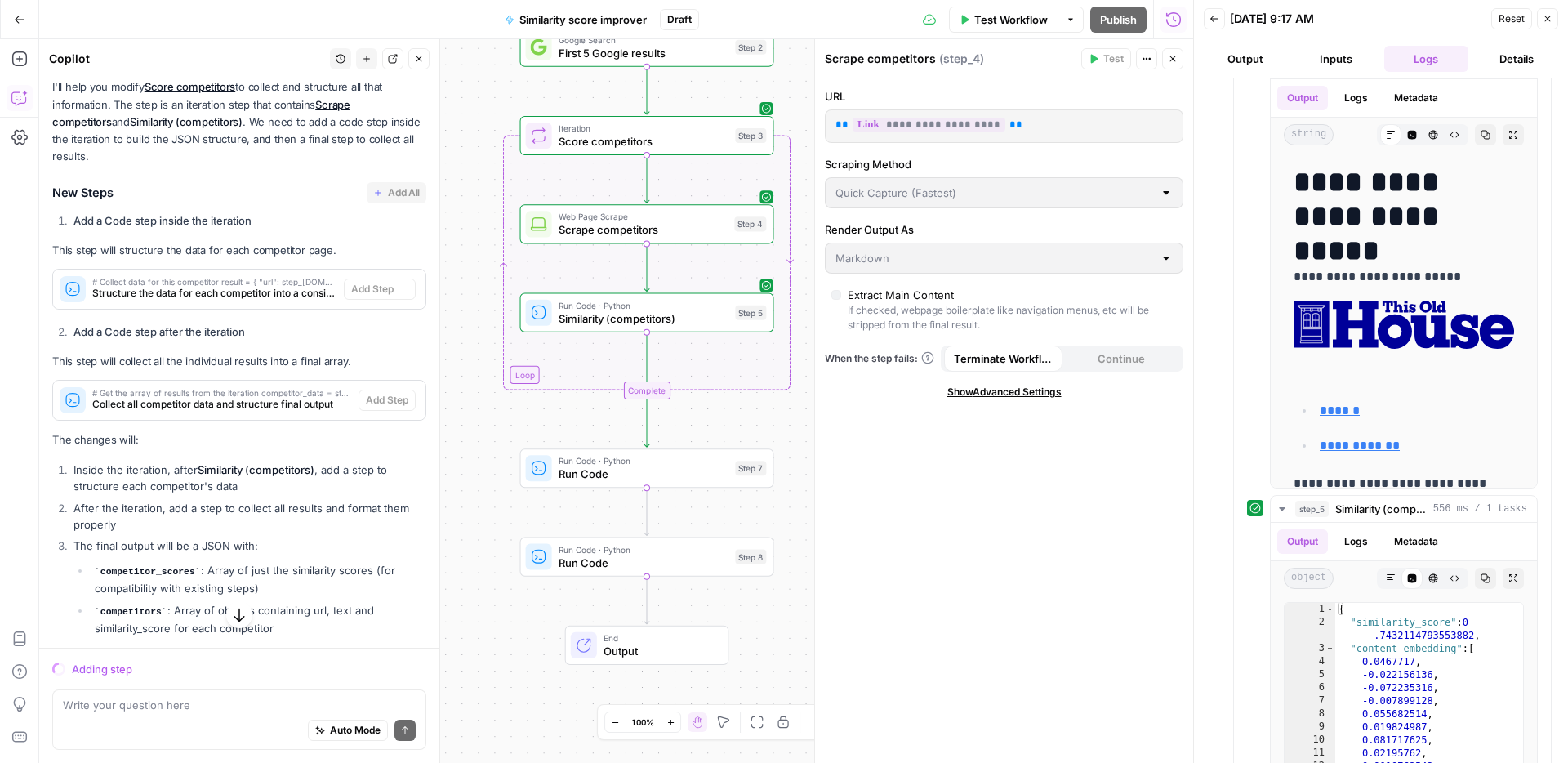
scroll to position [1160, 0]
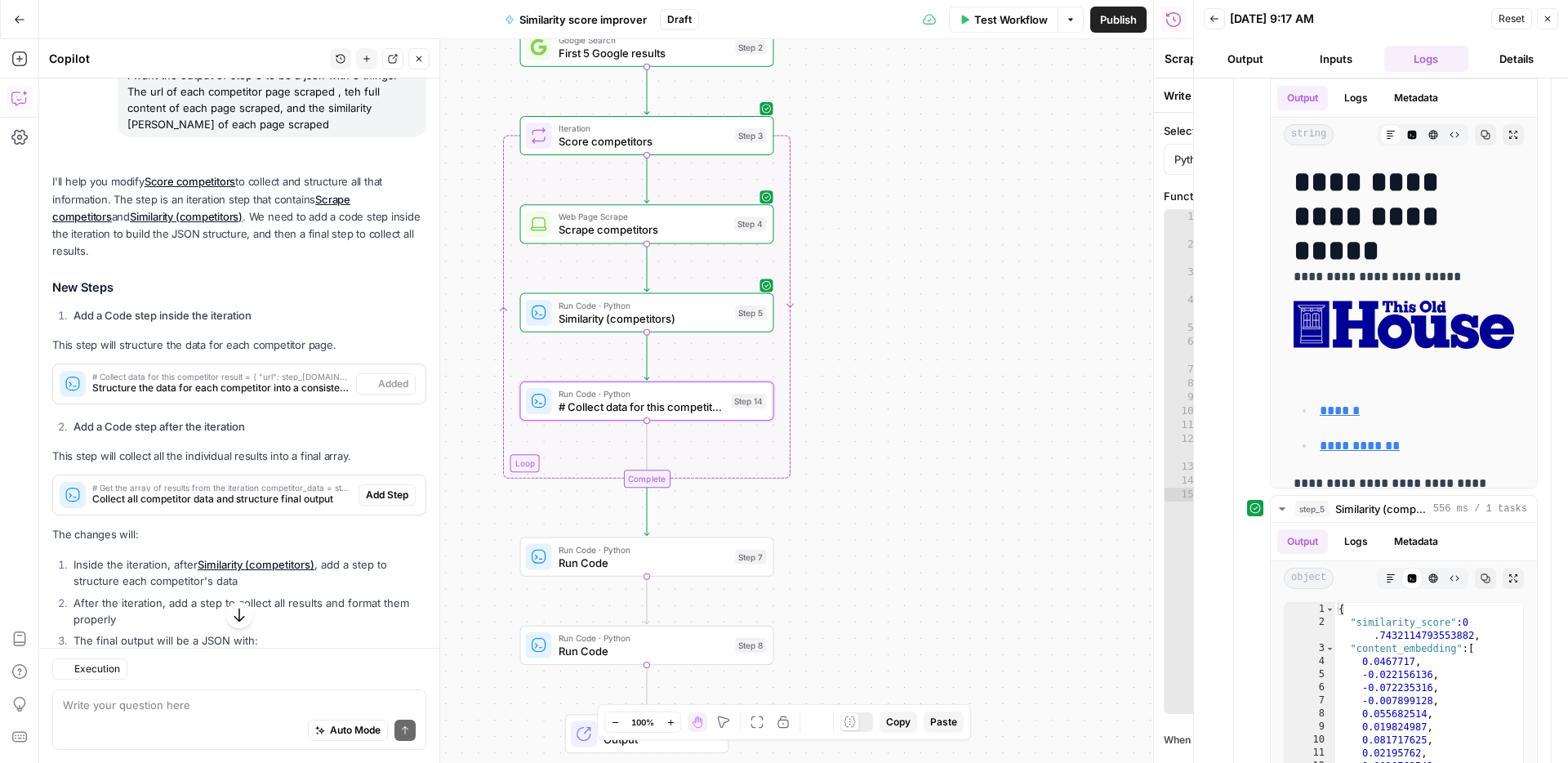
type textarea "# Collect data for this competitor result = { "url": step_[DOMAIN_NAME], "text"…"
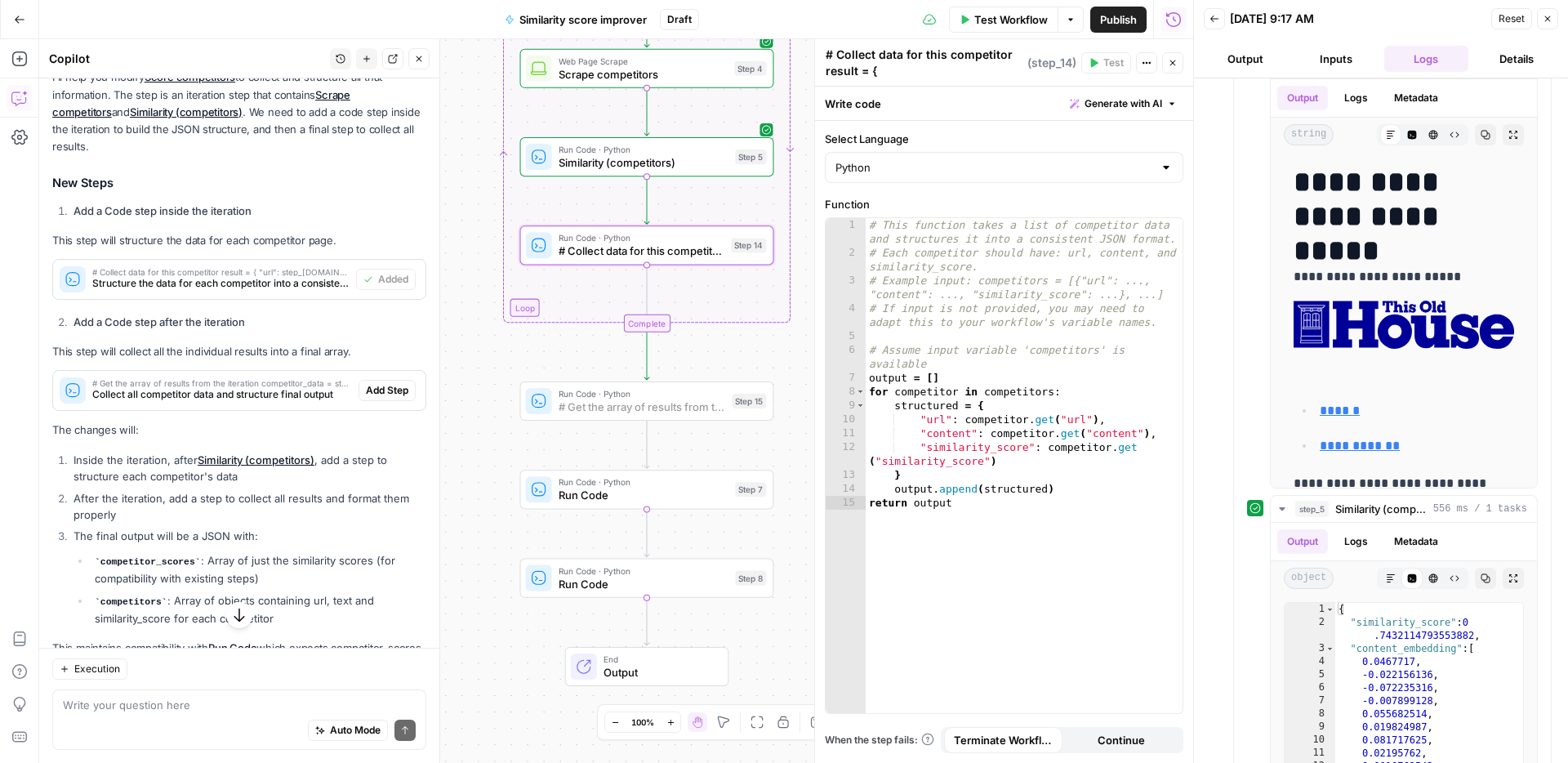
click at [388, 383] on span "Add Step" at bounding box center [386, 390] width 43 height 15
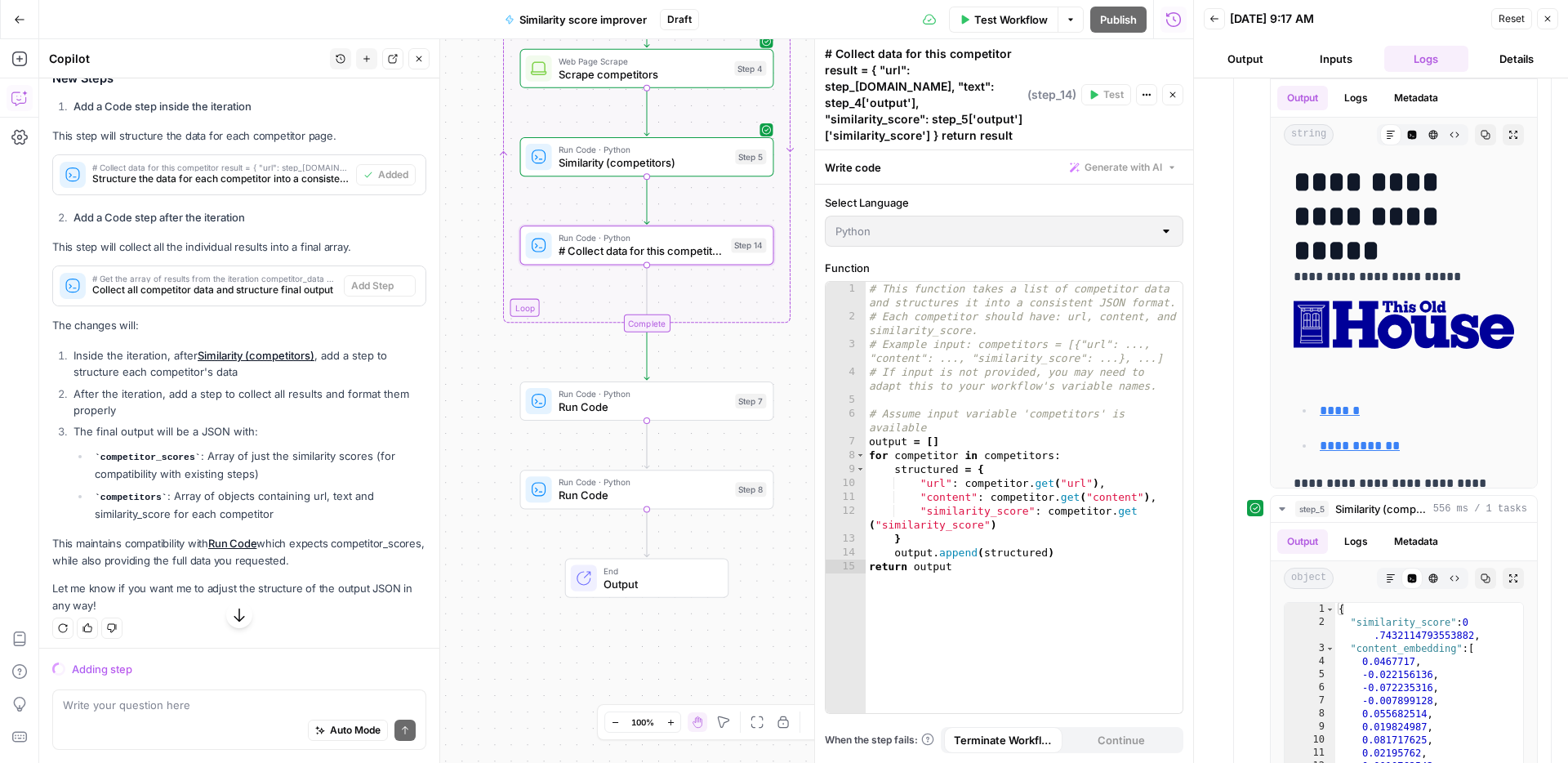
scroll to position [1249, 0]
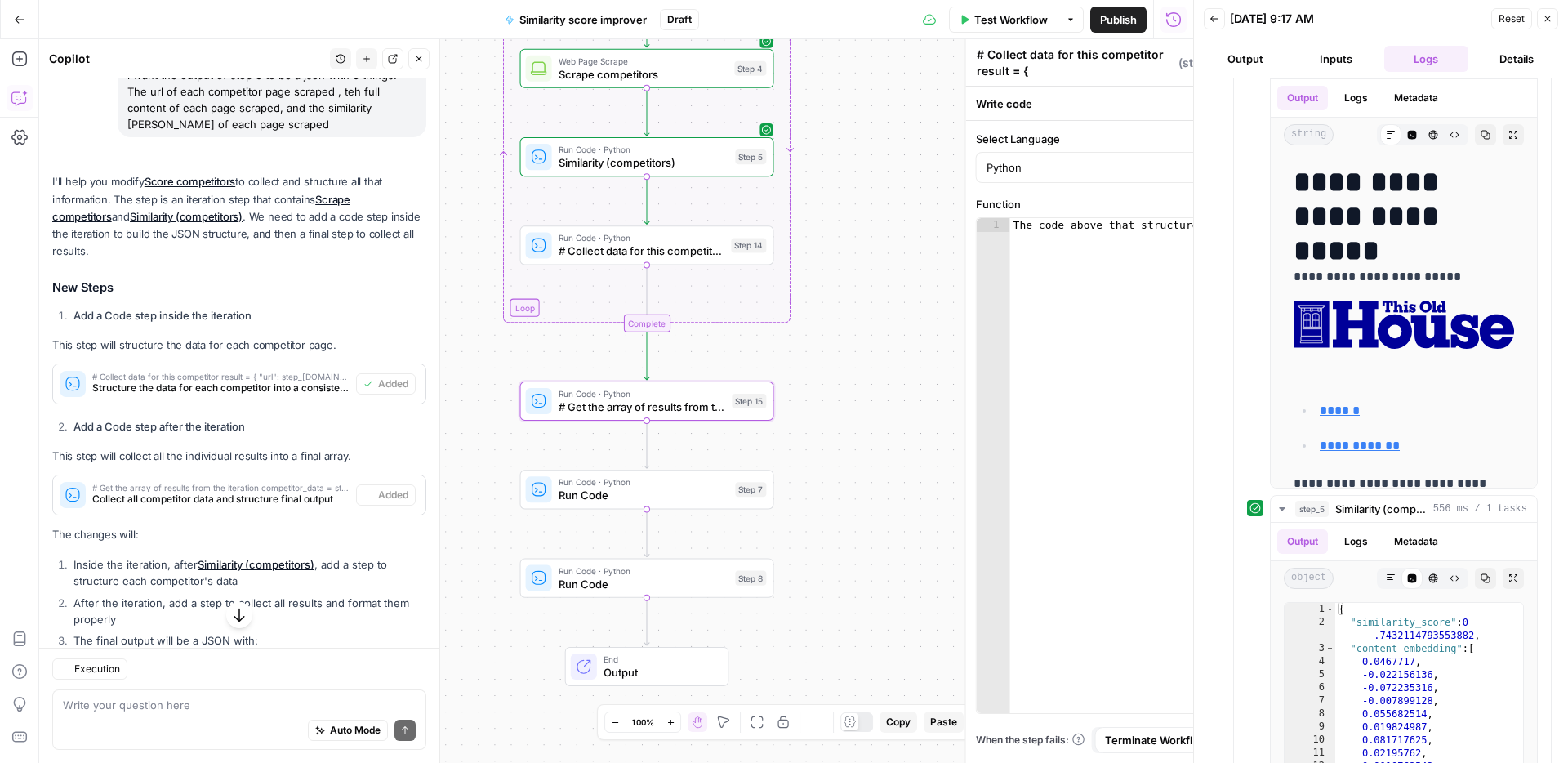
type textarea "# Get the array of results from the iteration competitor_data = step_3['output'…"
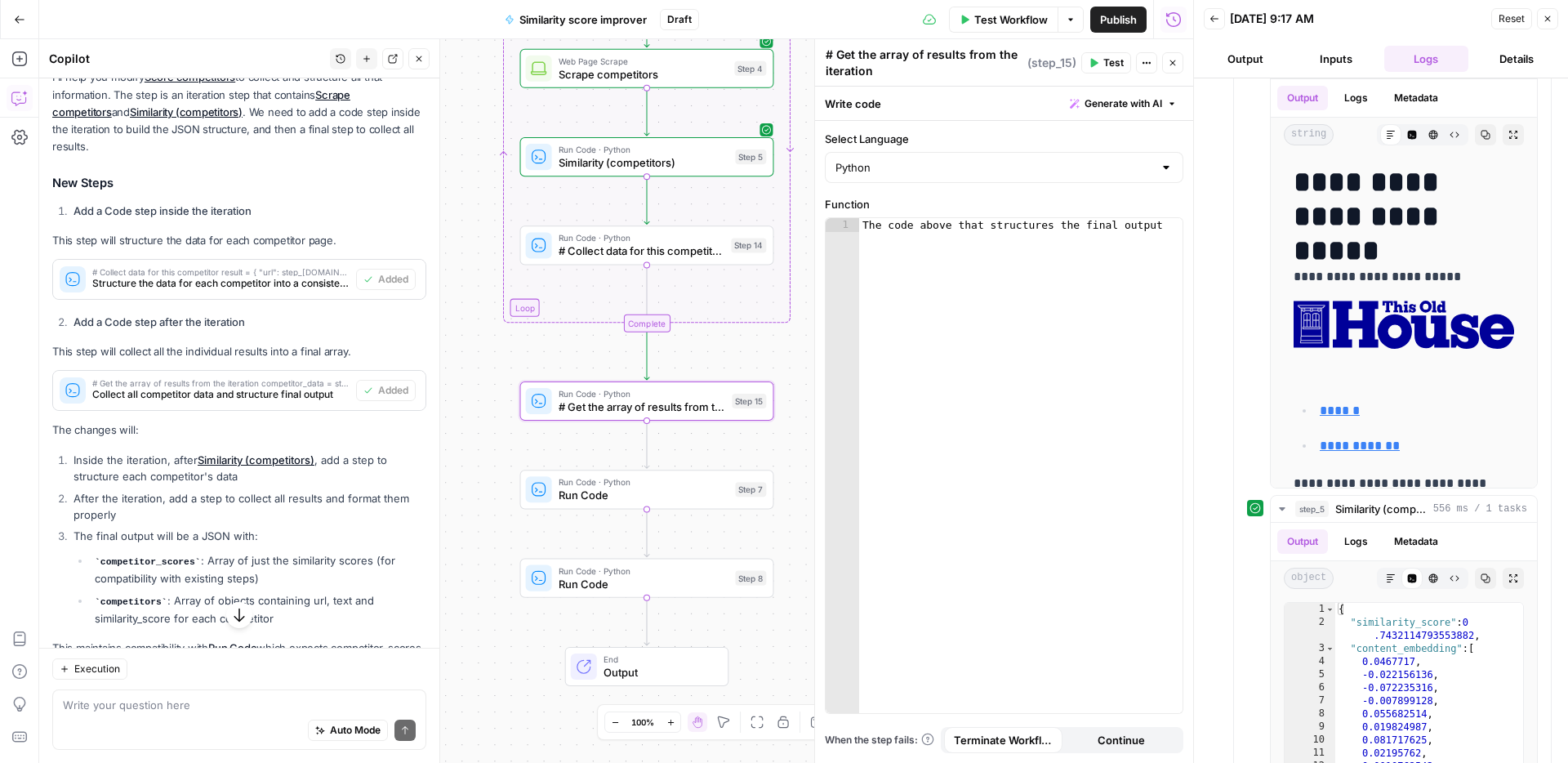
click at [306, 380] on div "# Get the array of results from the iteration competitor_data = step_3['output'…" at bounding box center [204, 389] width 302 height 39
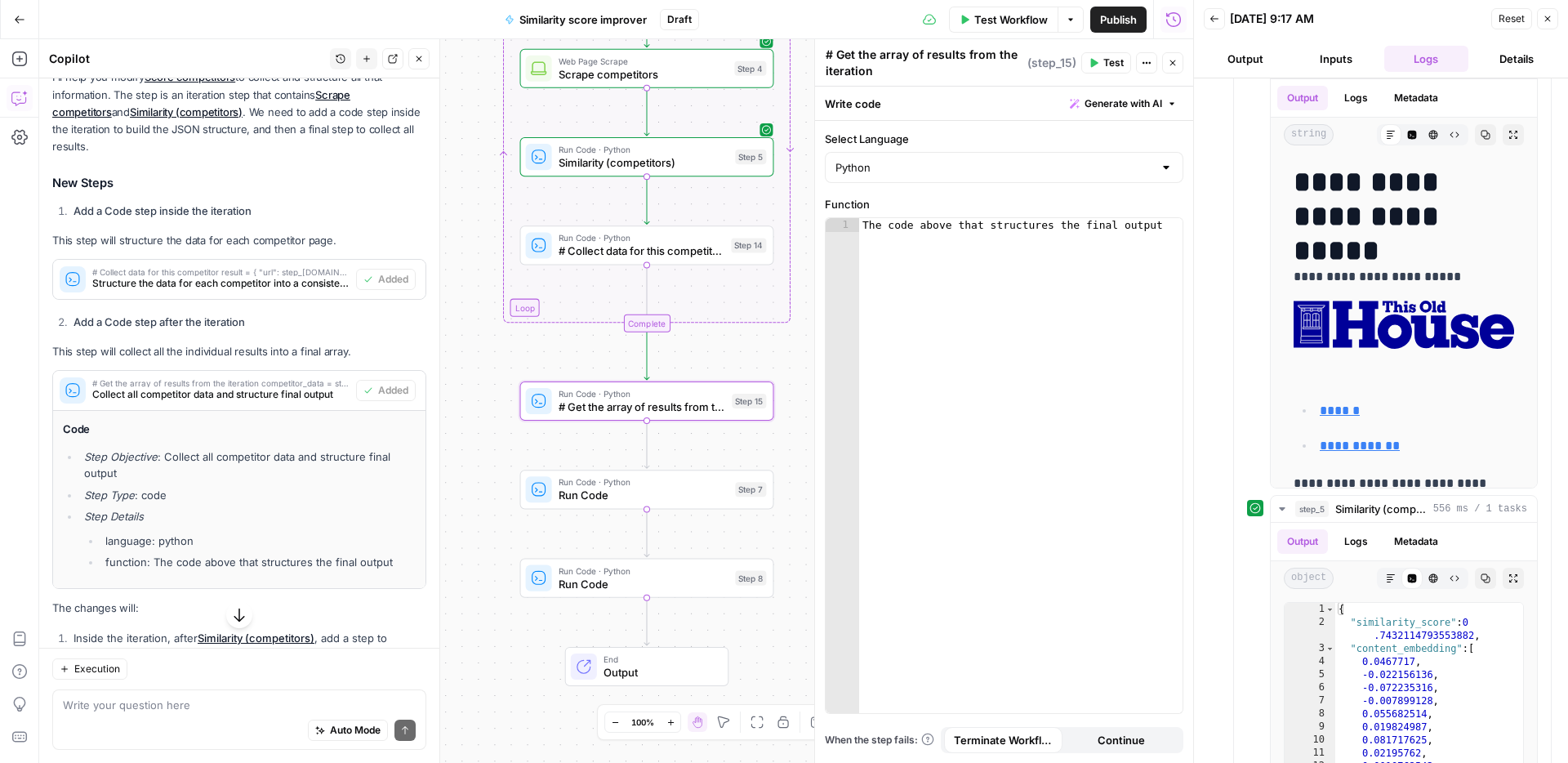
click at [306, 380] on div "# Get the array of results from the iteration competitor_data = step_3['output'…" at bounding box center [204, 389] width 302 height 39
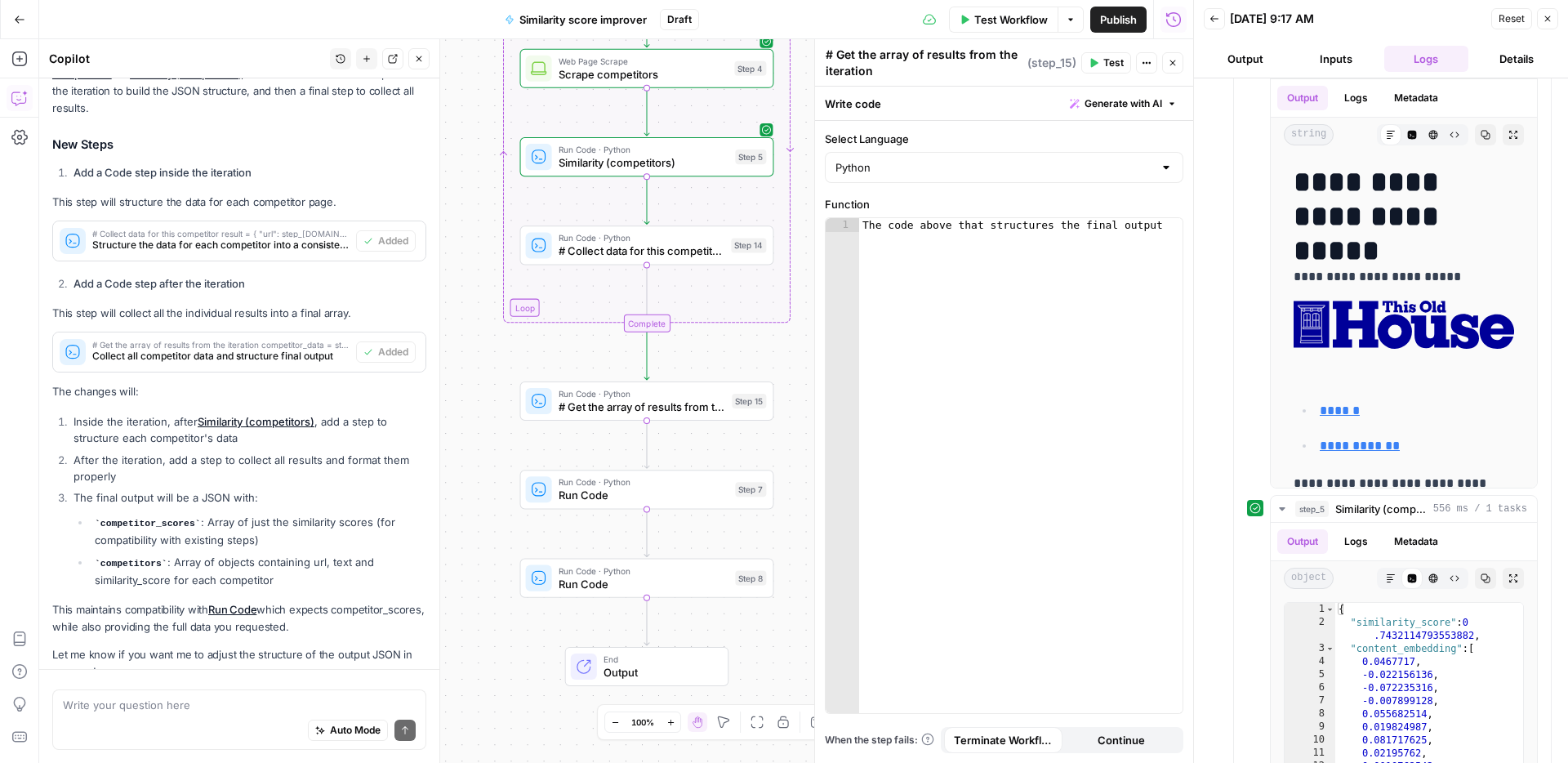
scroll to position [1439, 0]
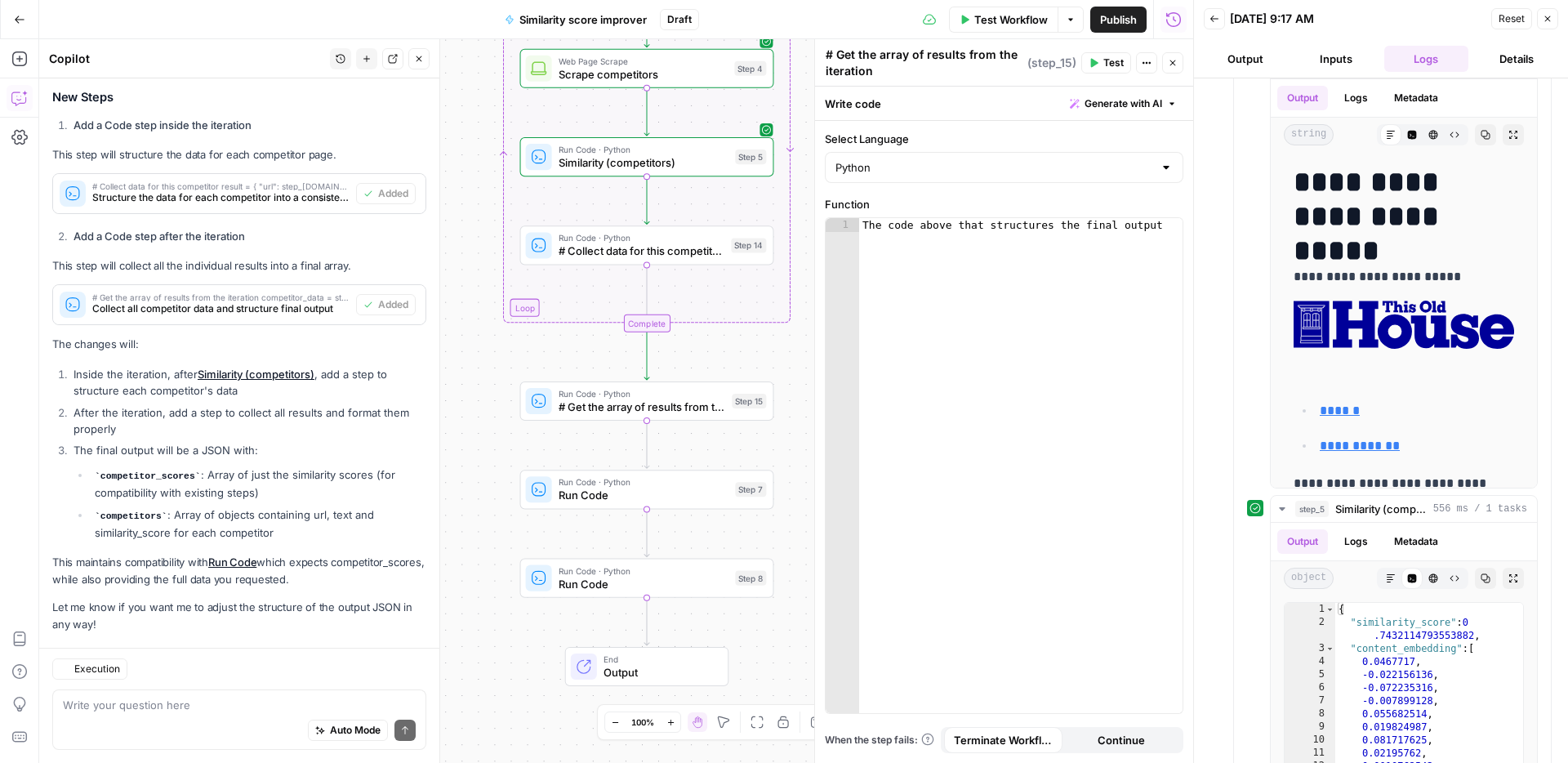
click at [608, 277] on div "Workflow Set Inputs Inputs Web Page Scrape Scrape our page Step 1 Run Code · Py…" at bounding box center [616, 400] width 1154 height 724
click at [614, 259] on span "# Collect data for this competitor result = { "url": step_[DOMAIN_NAME], "text"…" at bounding box center [641, 251] width 167 height 16
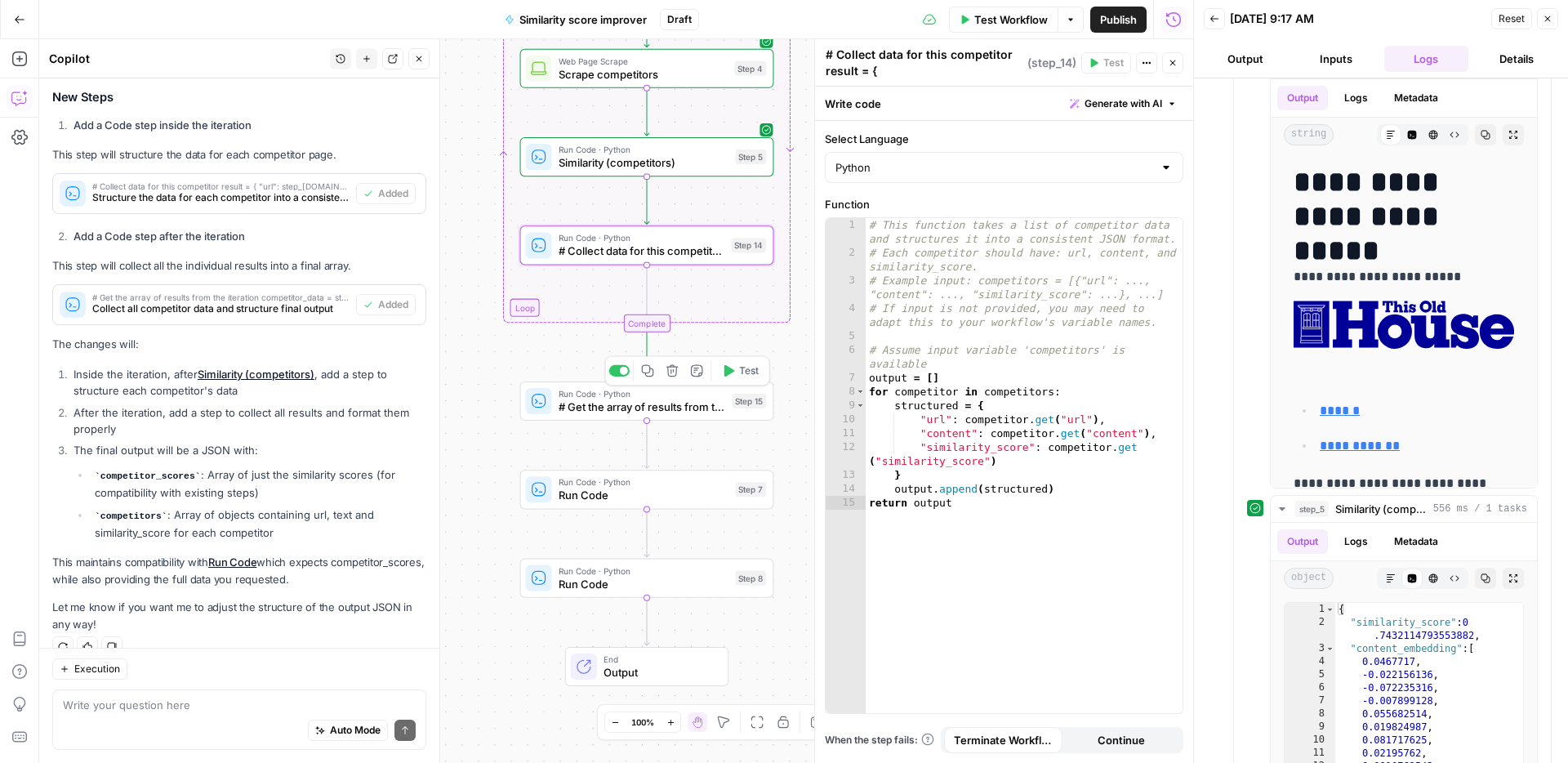
click at [581, 396] on span "Run Code · Python" at bounding box center [642, 393] width 168 height 13
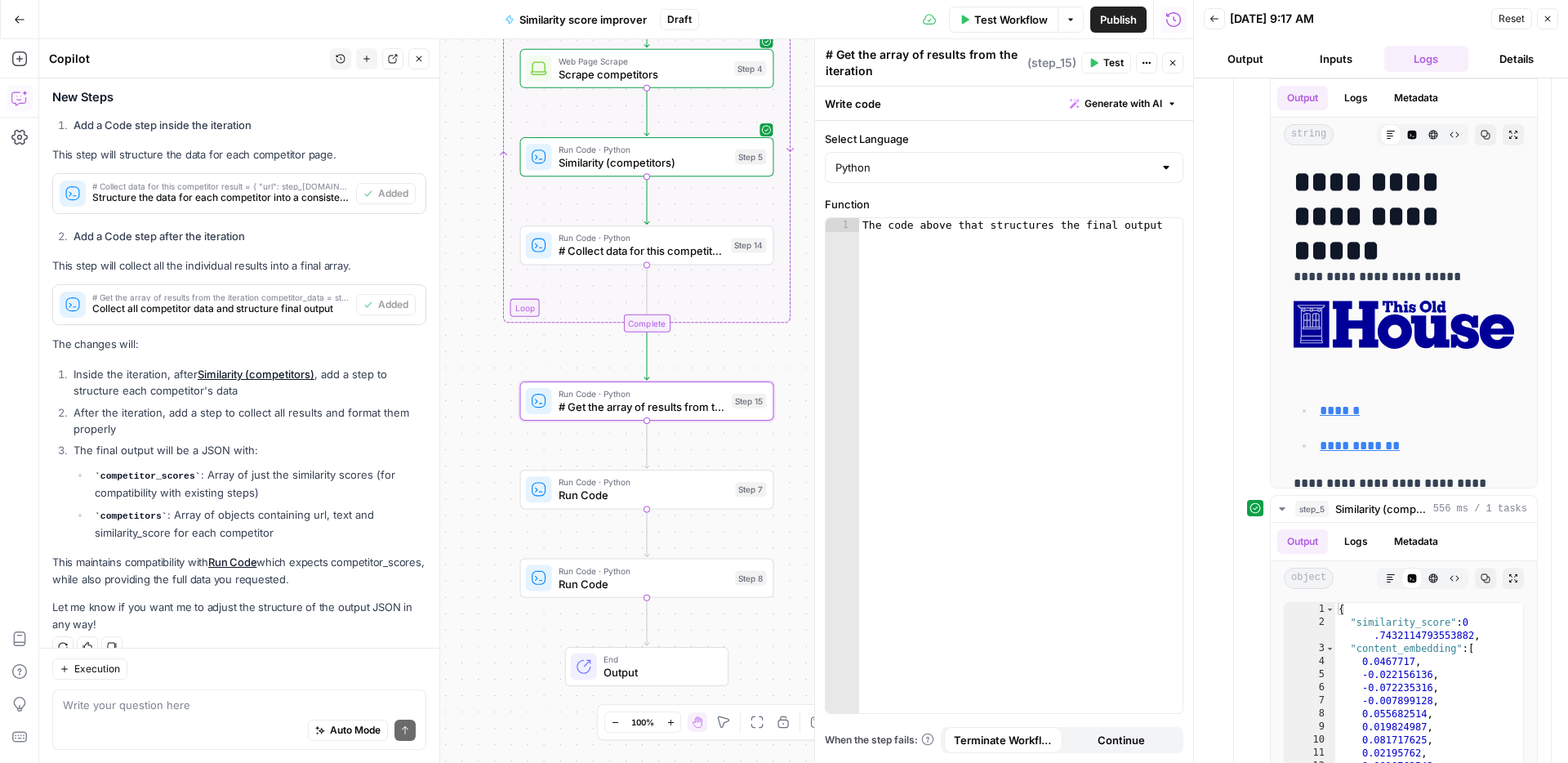
click at [152, 713] on div "Auto Mode Send" at bounding box center [239, 731] width 352 height 36
type textarea "atep 15 has no code"
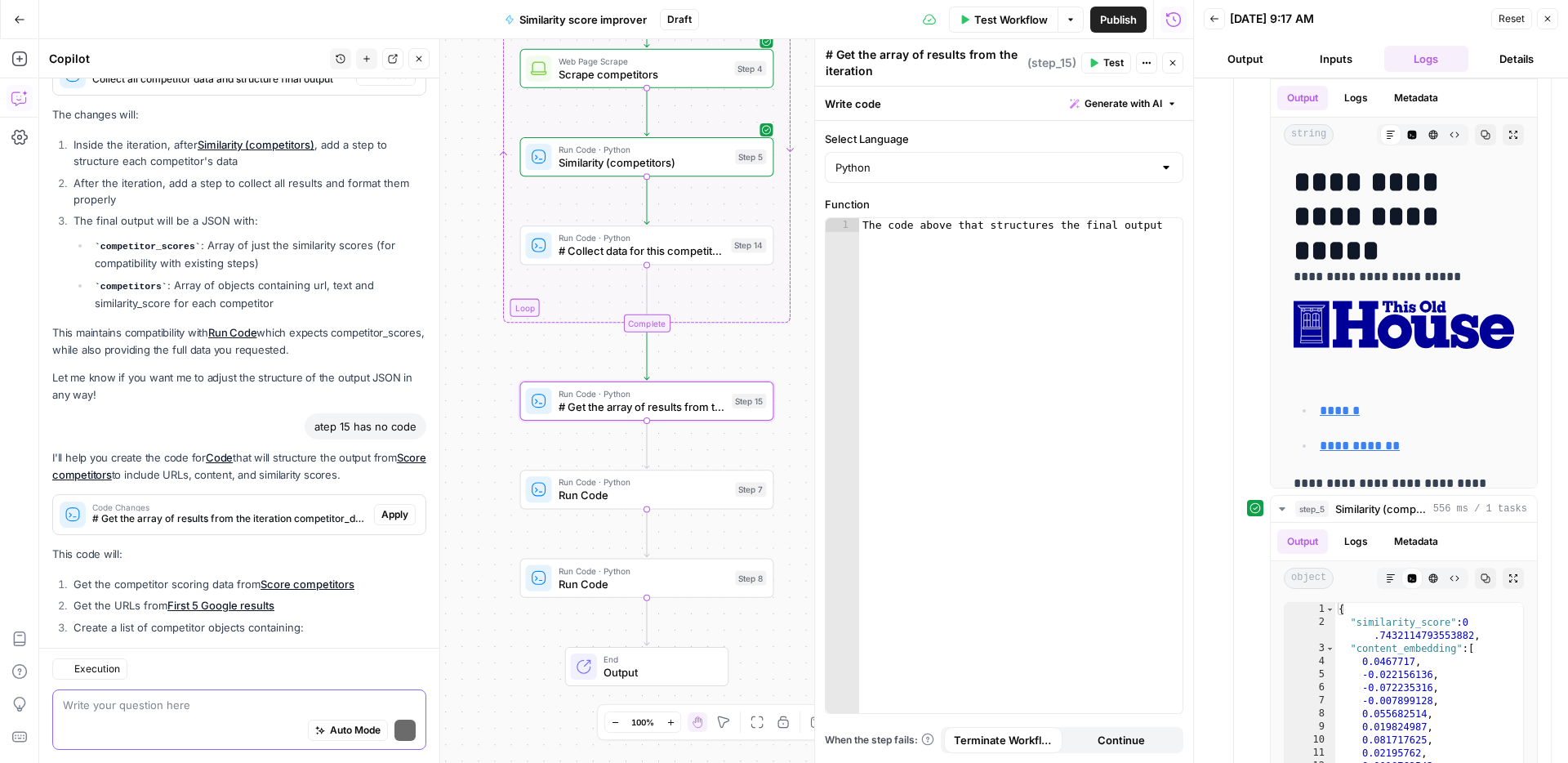
scroll to position [1827, 0]
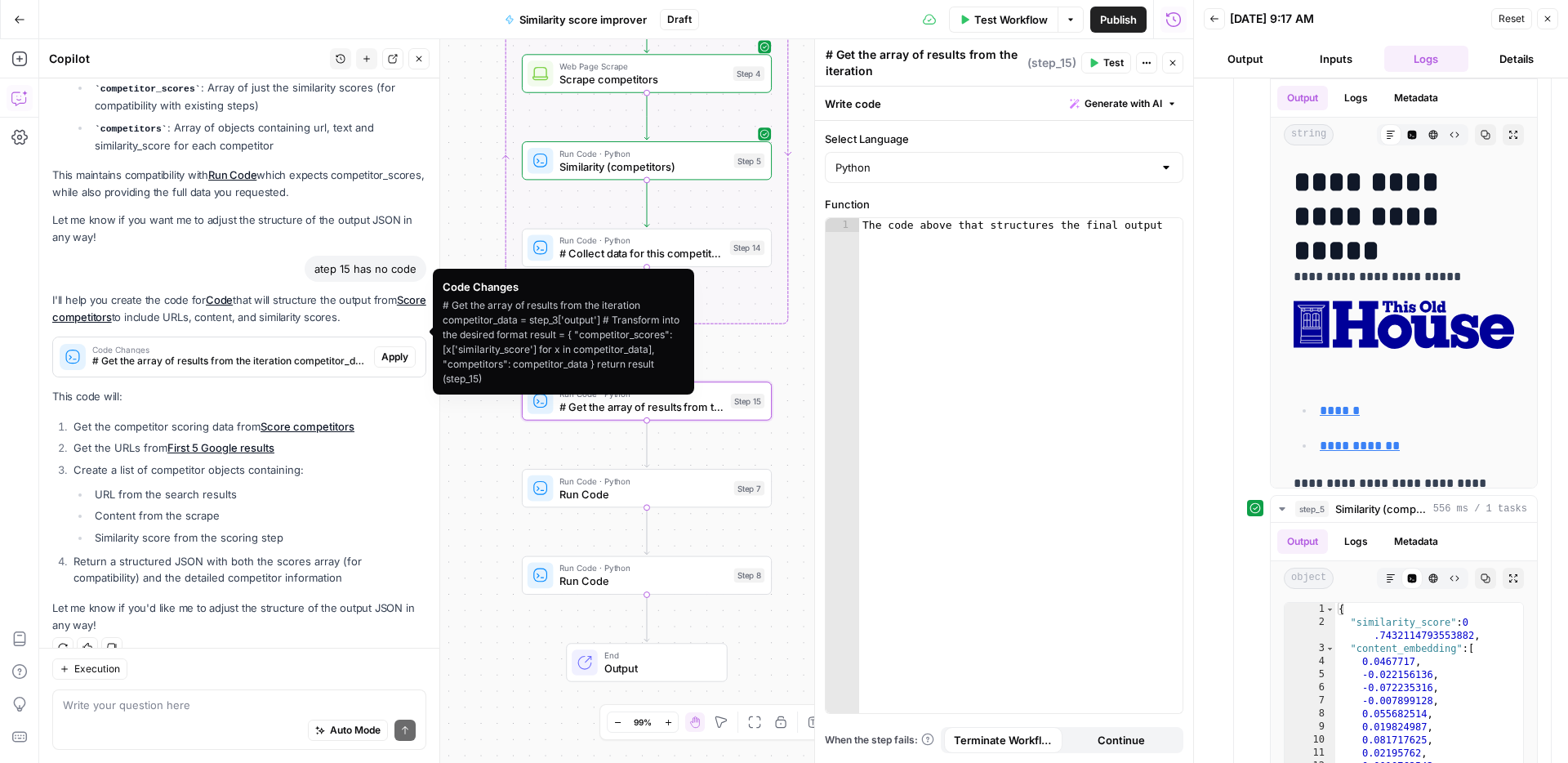
click at [381, 350] on span "Apply" at bounding box center [394, 357] width 27 height 15
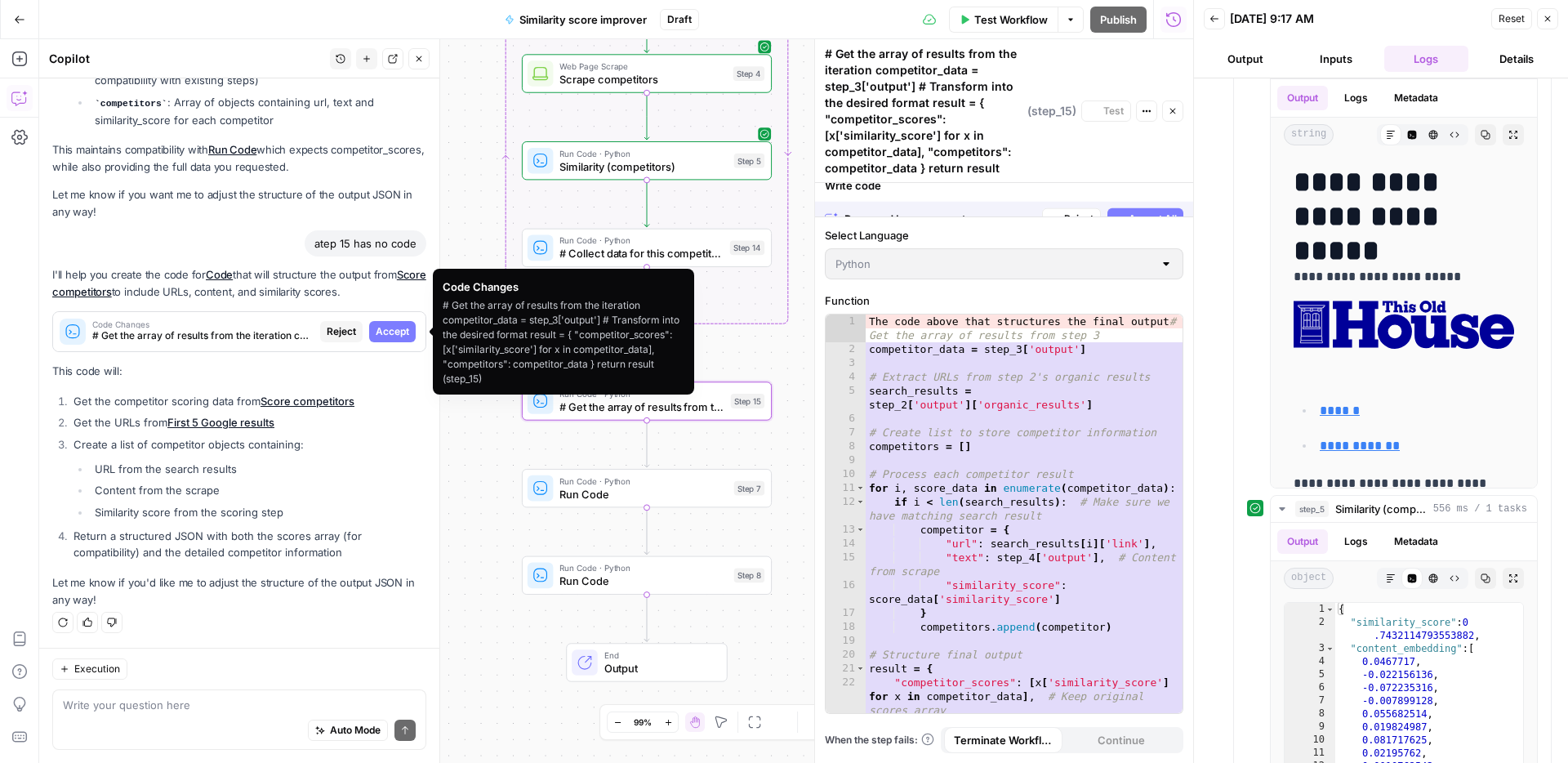
scroll to position [1722, 0]
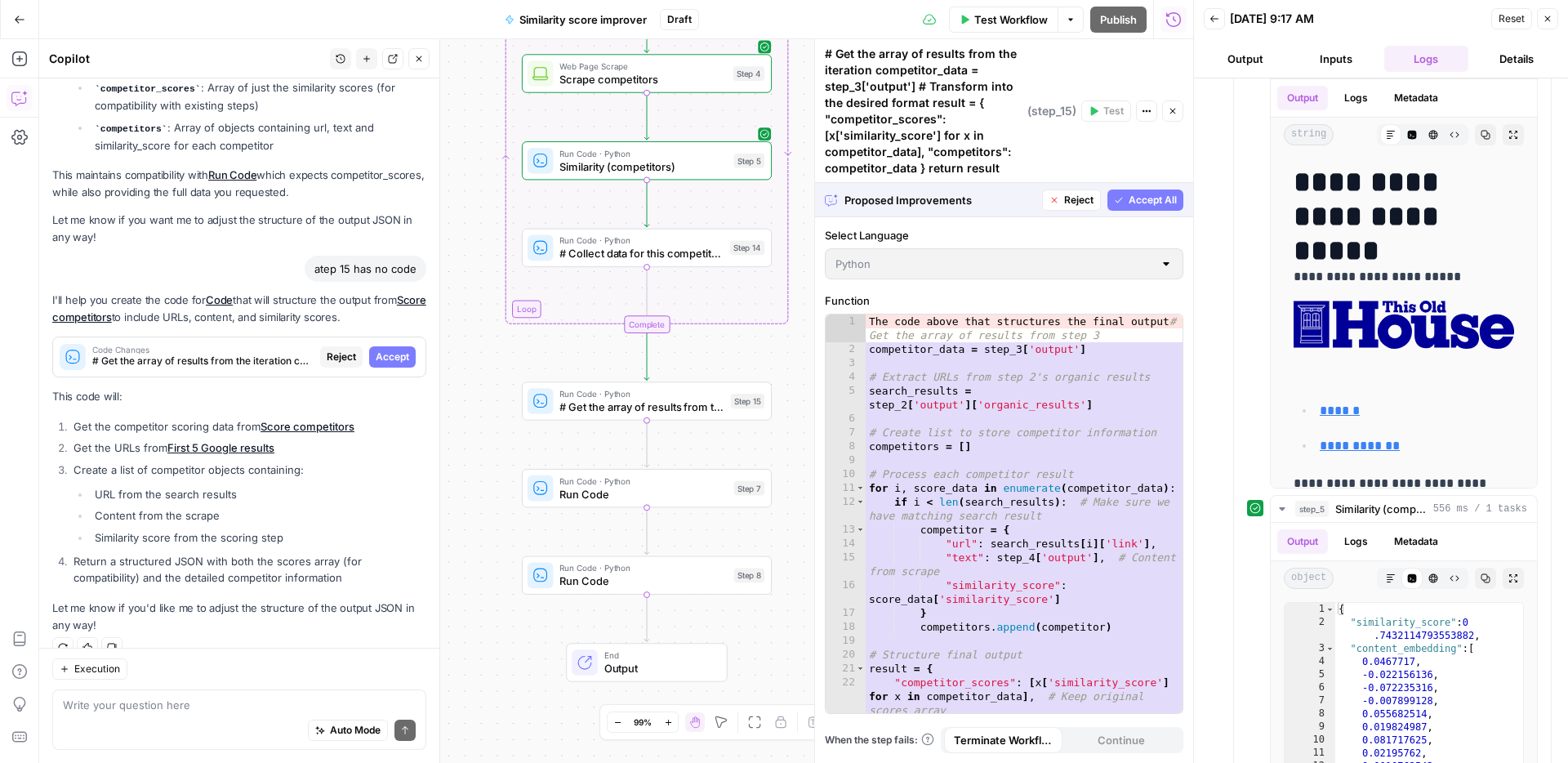
click at [1131, 200] on span "Accept All" at bounding box center [1152, 200] width 48 height 15
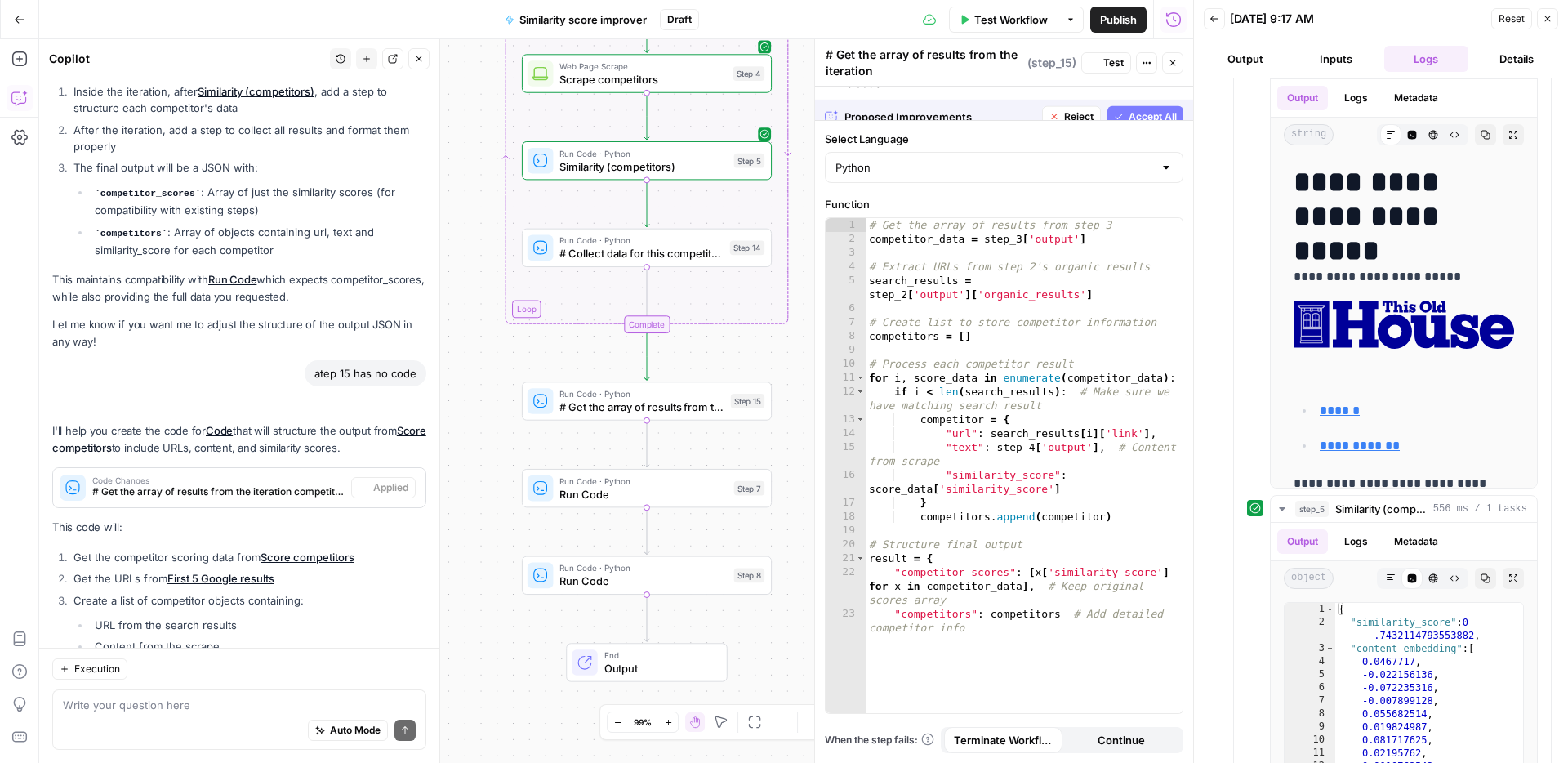
scroll to position [1853, 0]
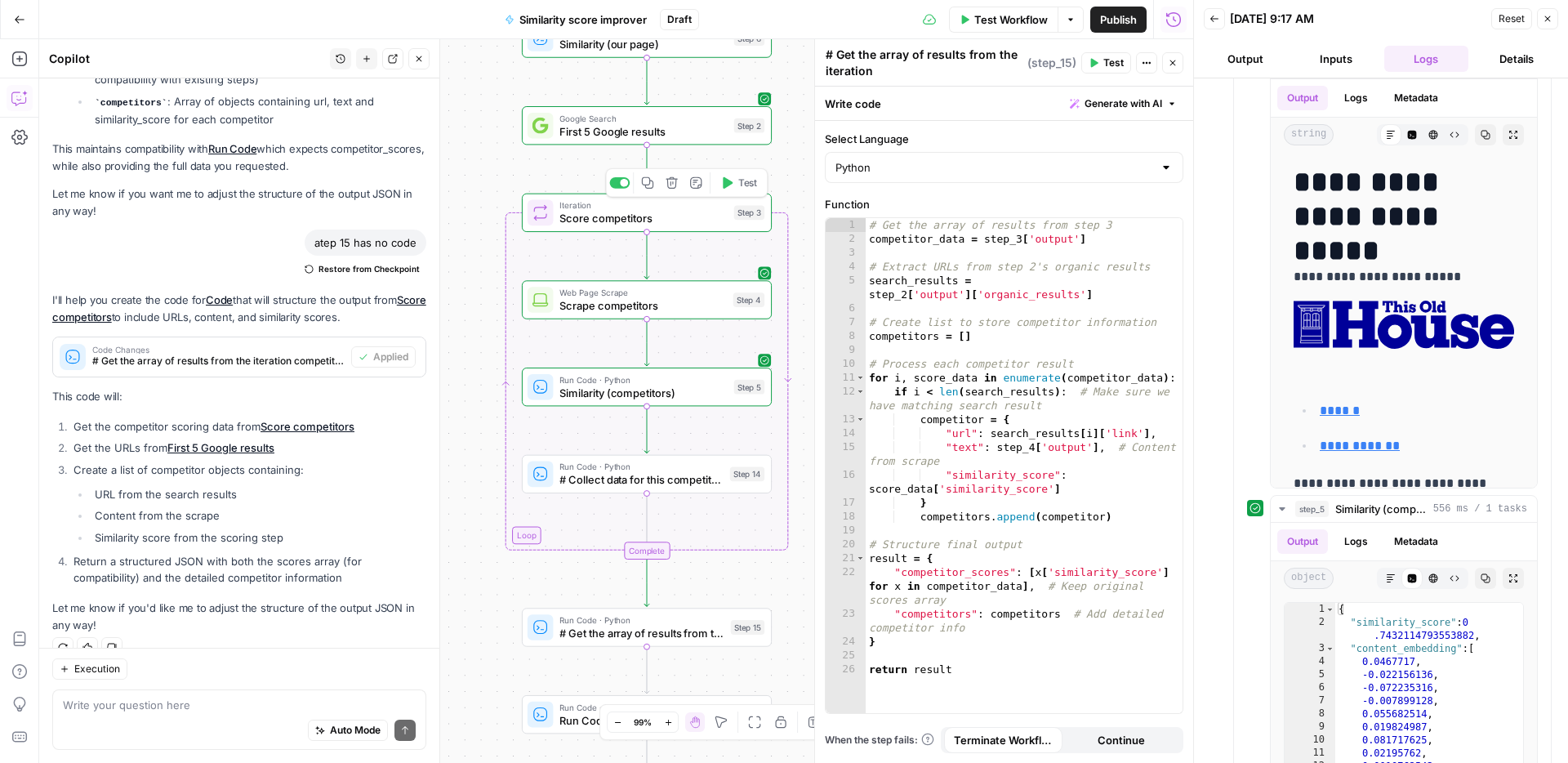
click at [732, 186] on icon "button" at bounding box center [726, 183] width 13 height 13
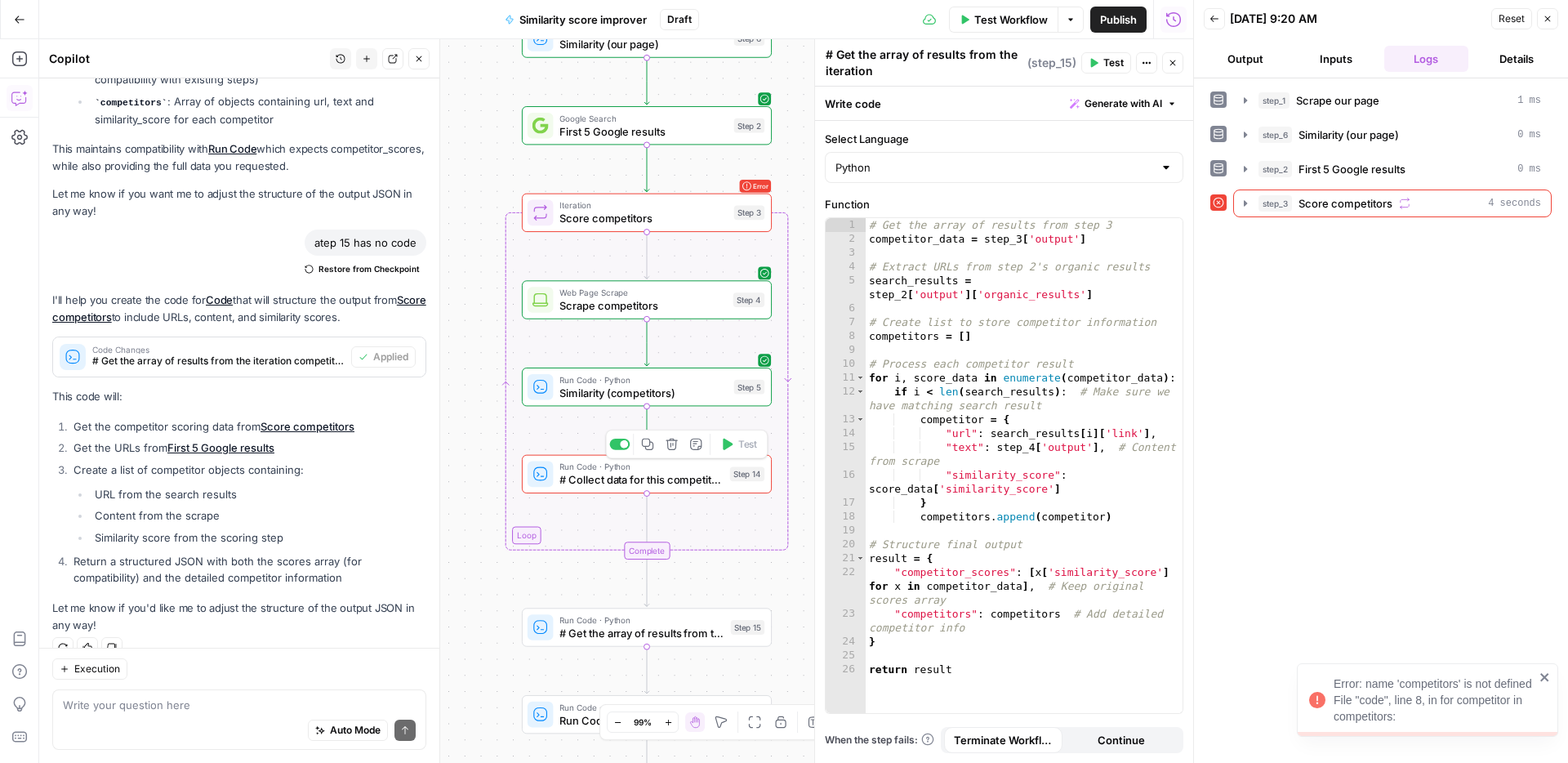
click at [704, 478] on span "# Collect data for this competitor result = { "url": step_[DOMAIN_NAME], "text"…" at bounding box center [641, 479] width 164 height 16
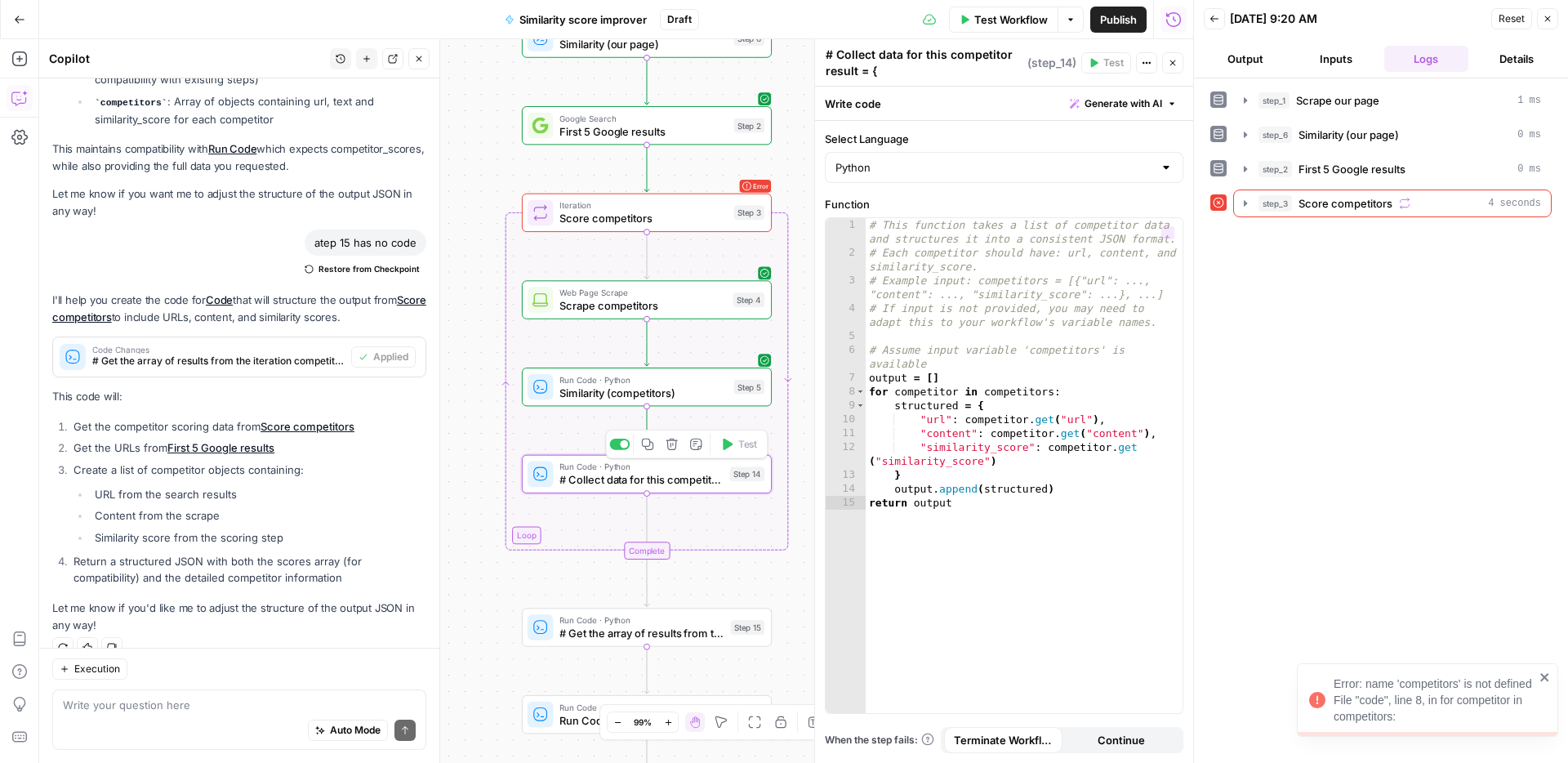
click at [1370, 200] on span "Score competitors" at bounding box center [1345, 203] width 94 height 16
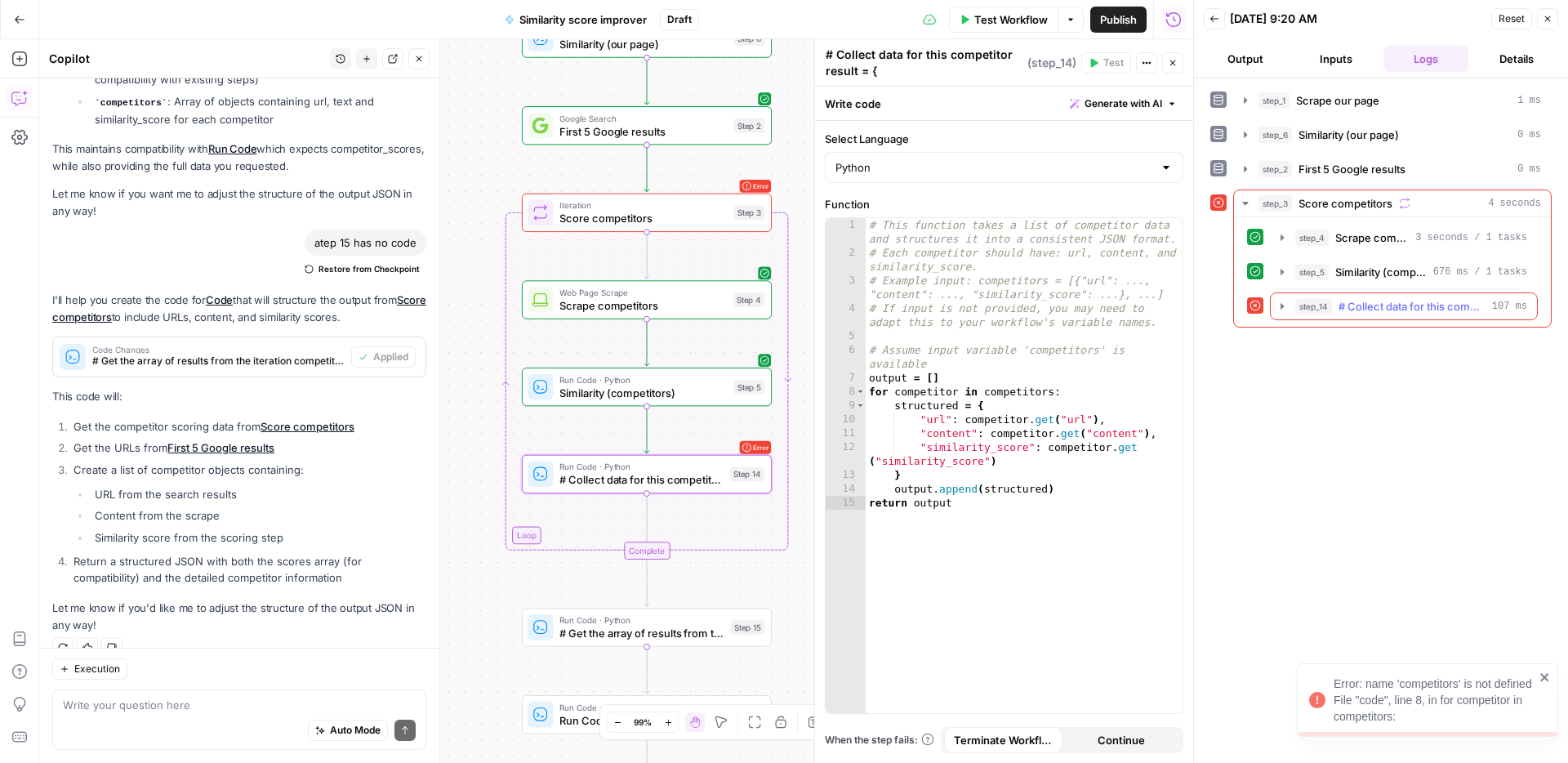
click at [1363, 301] on span "# Collect data for this competitor result = { "url": step_[DOMAIN_NAME], "text"…" at bounding box center [1411, 307] width 147 height 16
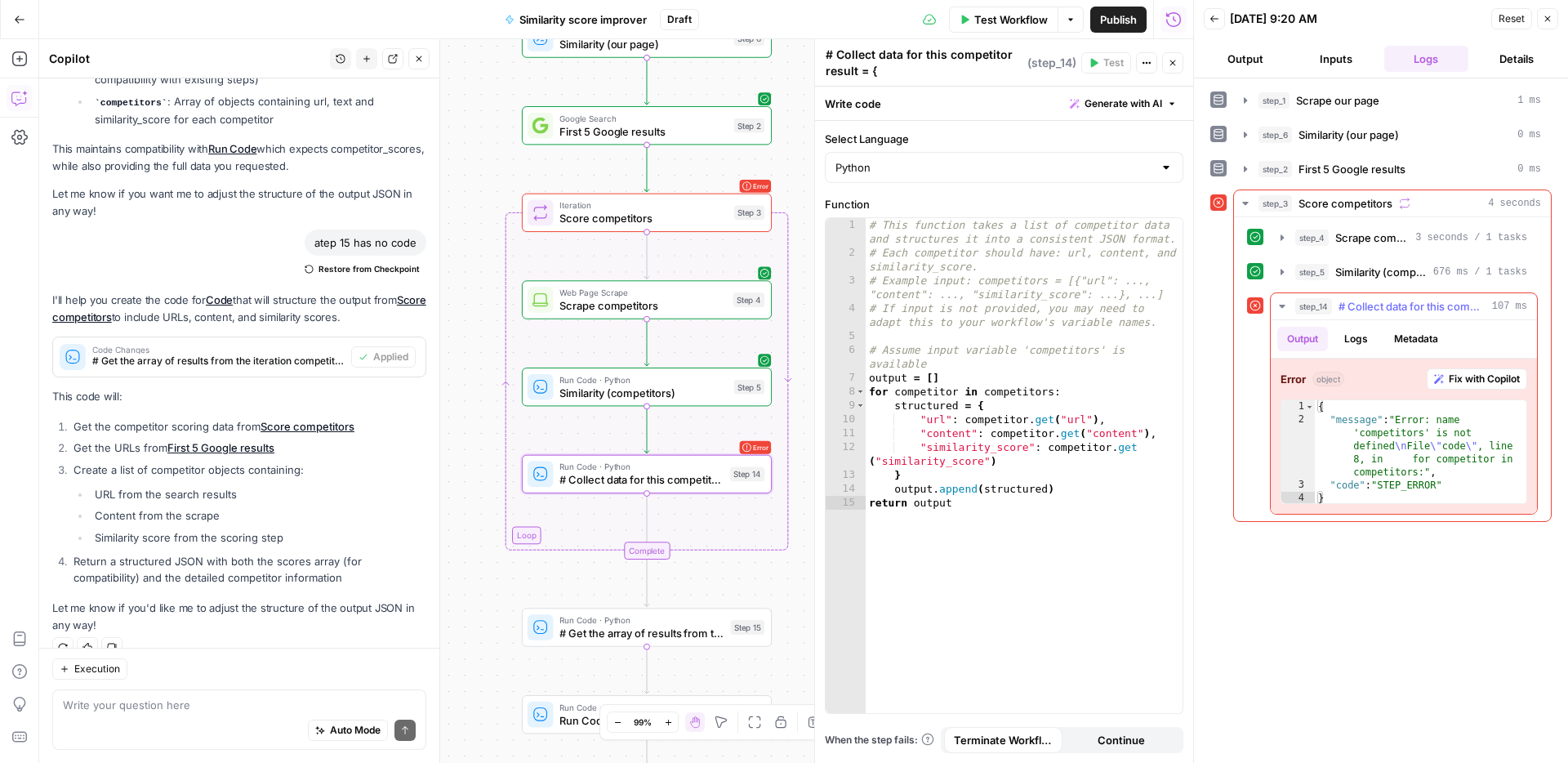
click at [1474, 381] on span "Fix with Copilot" at bounding box center [1483, 379] width 71 height 15
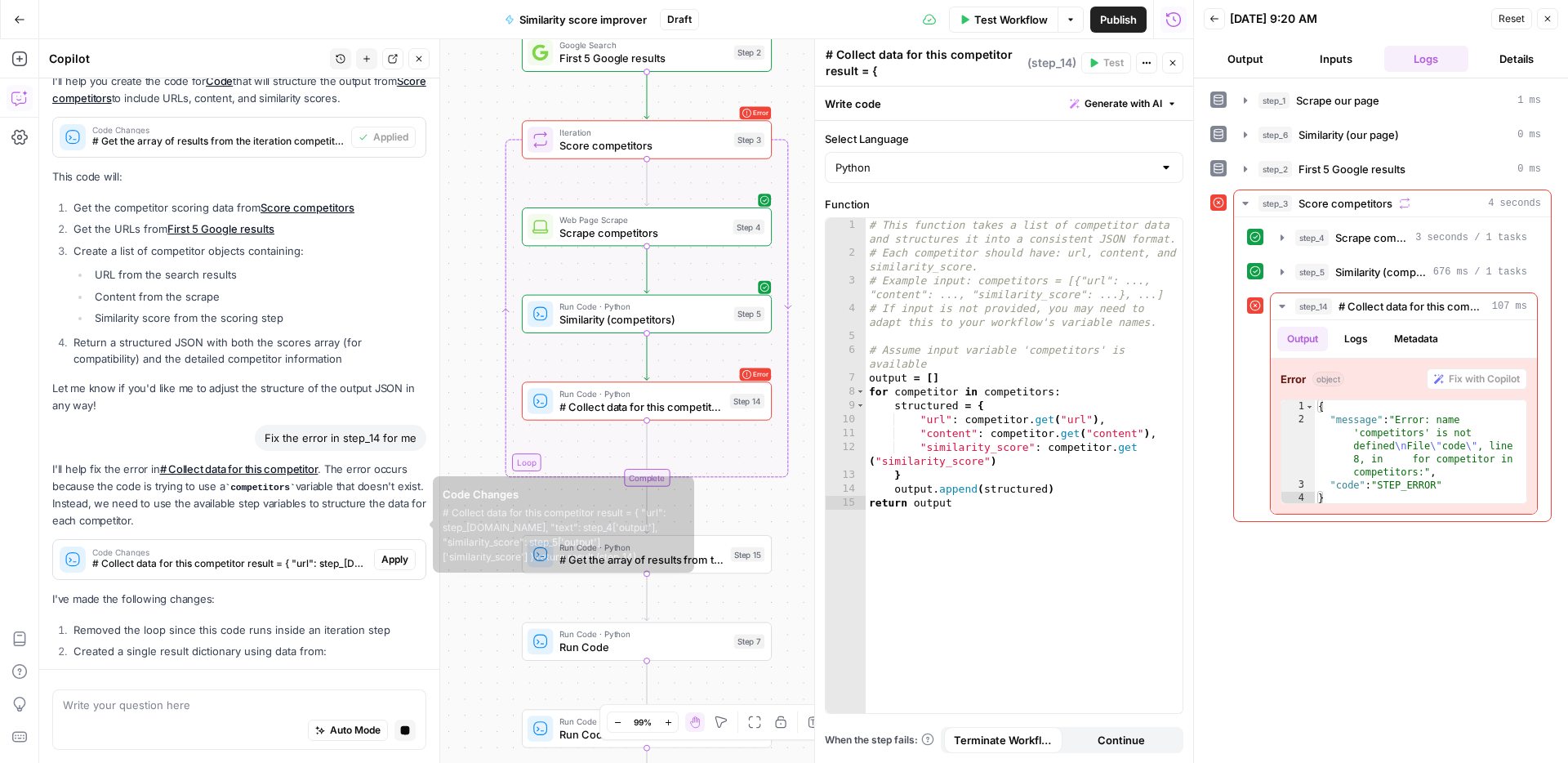
scroll to position [1932, 0]
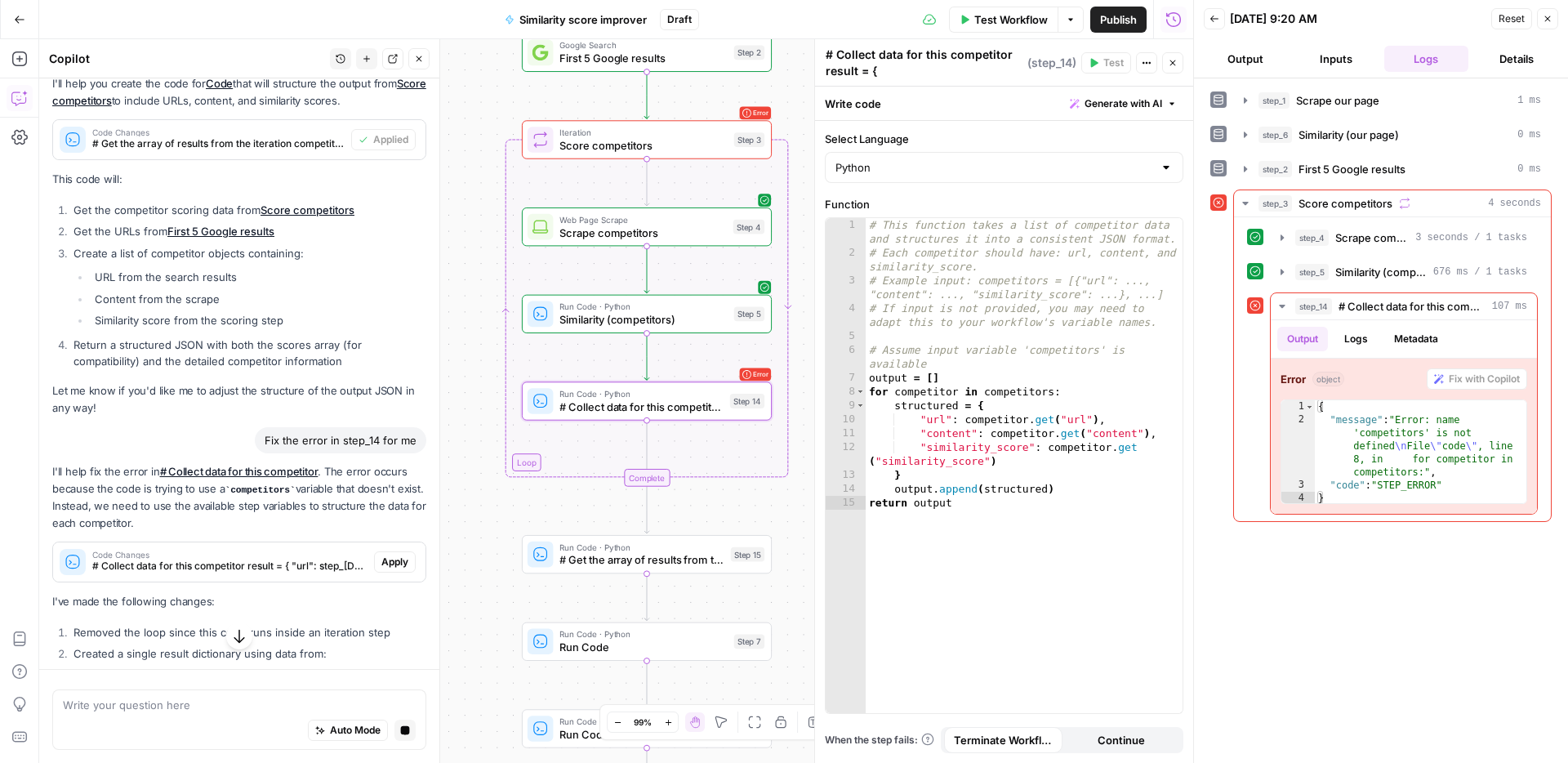
click at [394, 554] on span "Apply" at bounding box center [394, 561] width 27 height 15
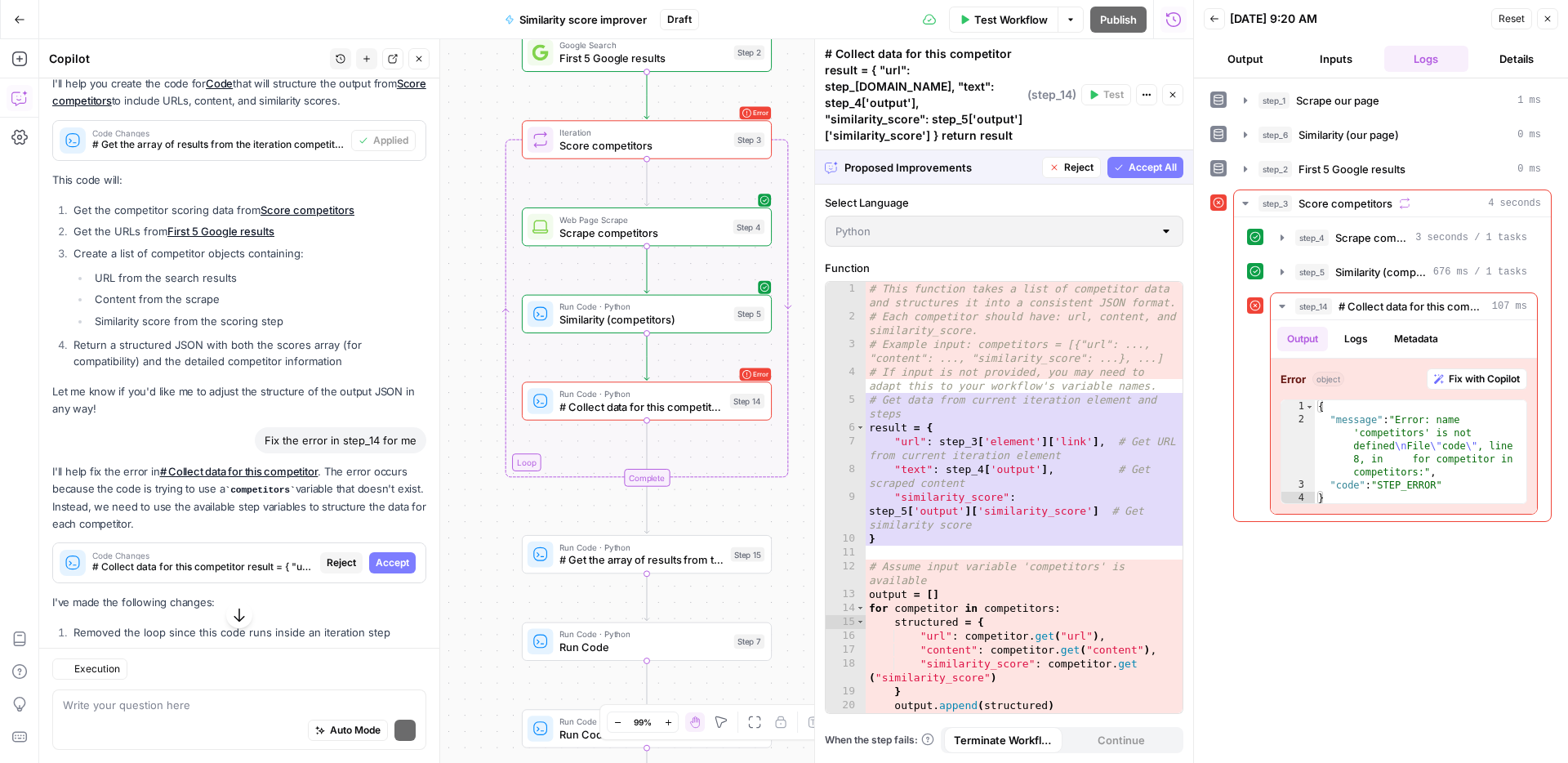
click at [1128, 160] on span "Accept All" at bounding box center [1152, 167] width 48 height 15
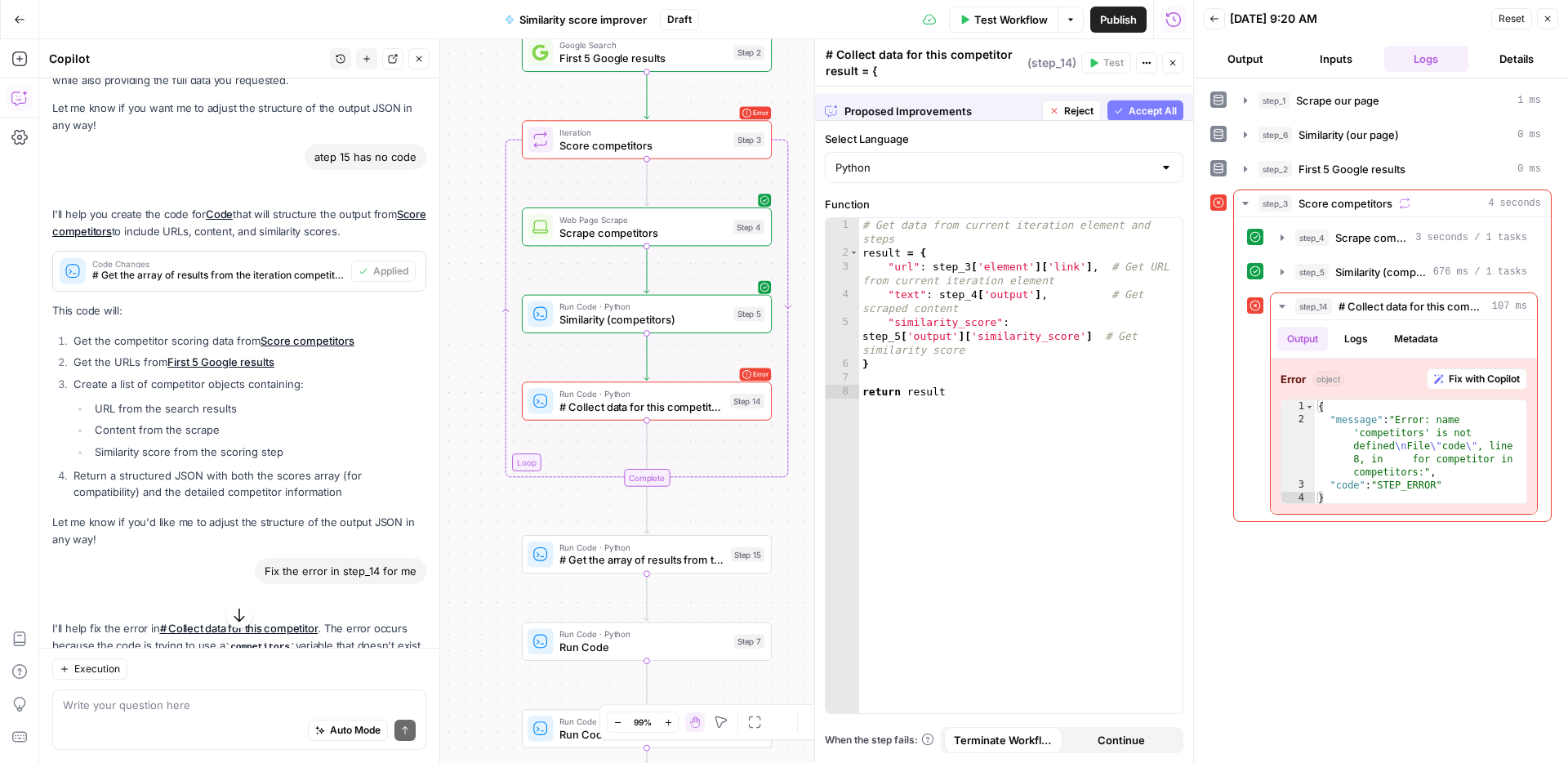
scroll to position [2069, 0]
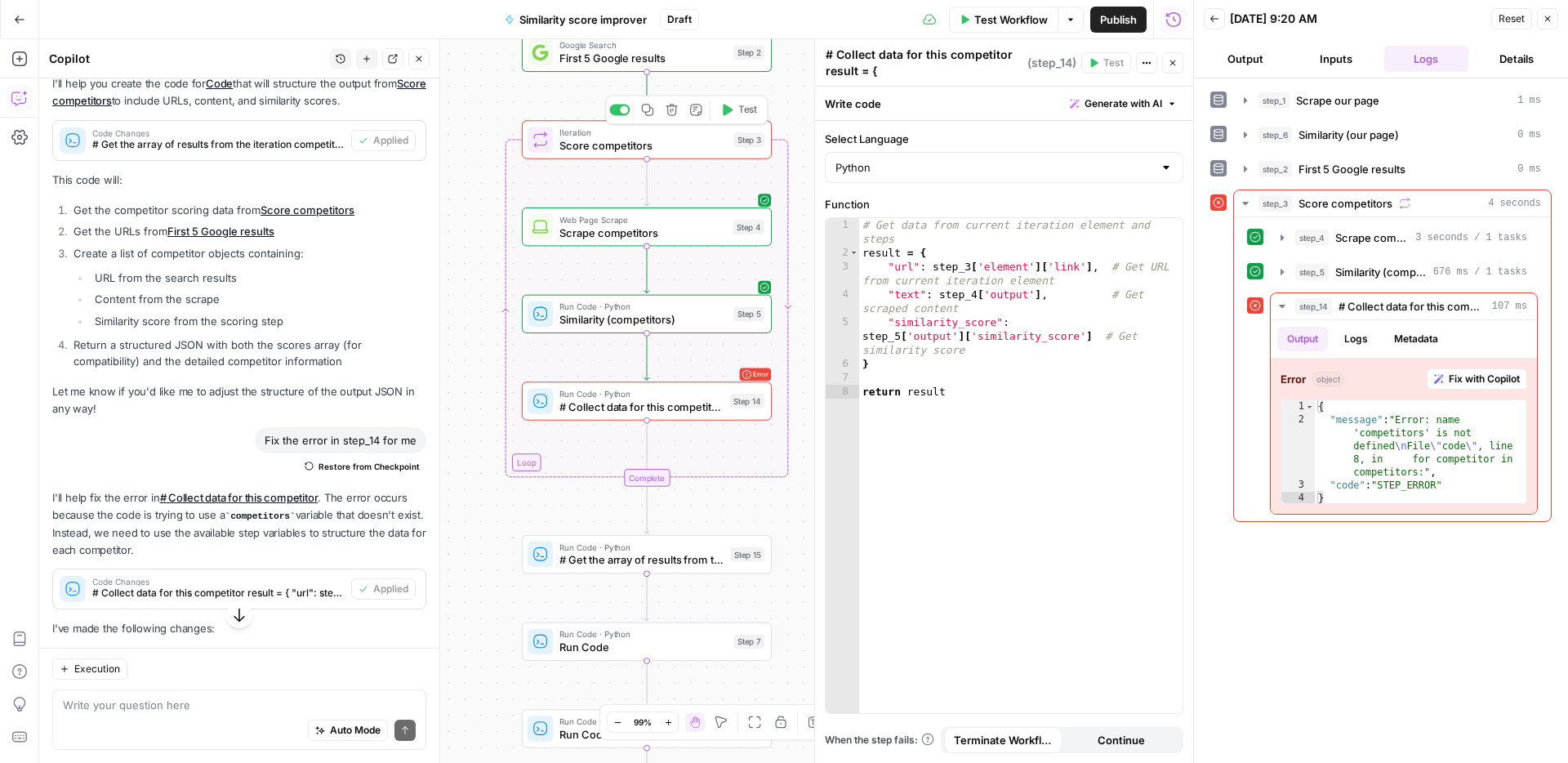
click at [730, 112] on icon "button" at bounding box center [726, 110] width 13 height 13
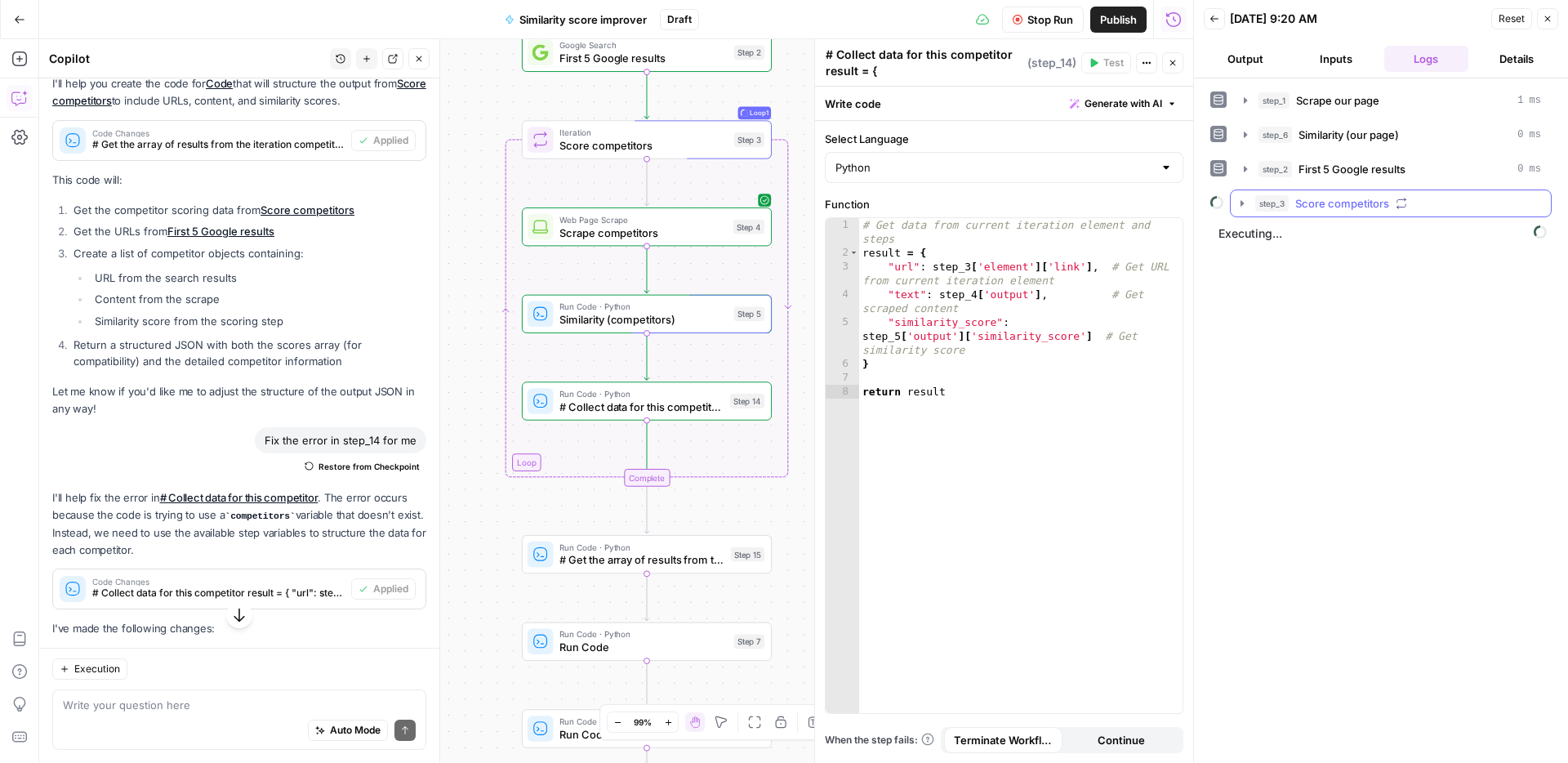
click at [1310, 208] on span "Score competitors" at bounding box center [1341, 203] width 94 height 16
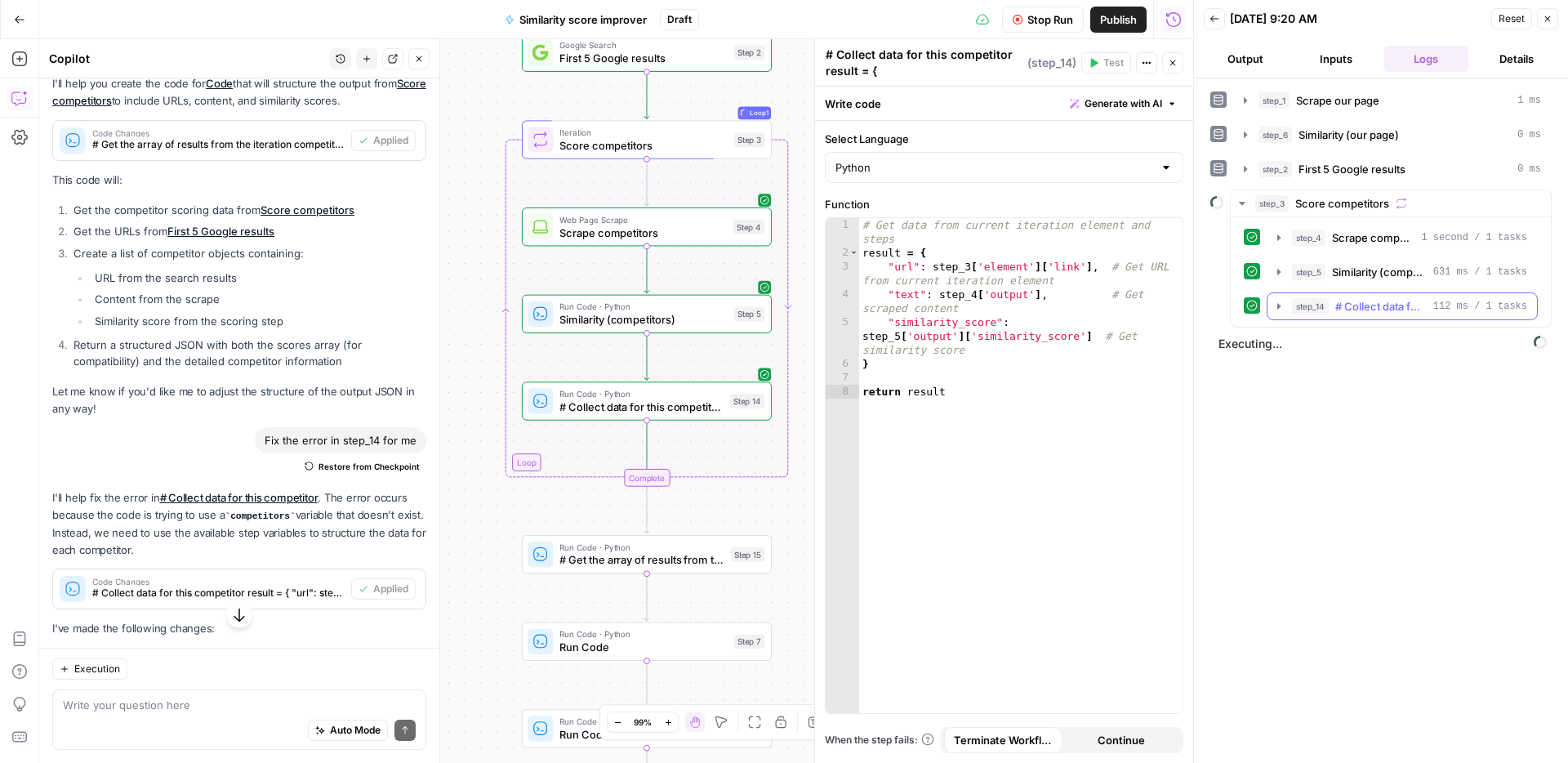
click at [1359, 309] on span "# Collect data for this competitor result = { "url": step_[DOMAIN_NAME], "text"…" at bounding box center [1380, 307] width 92 height 16
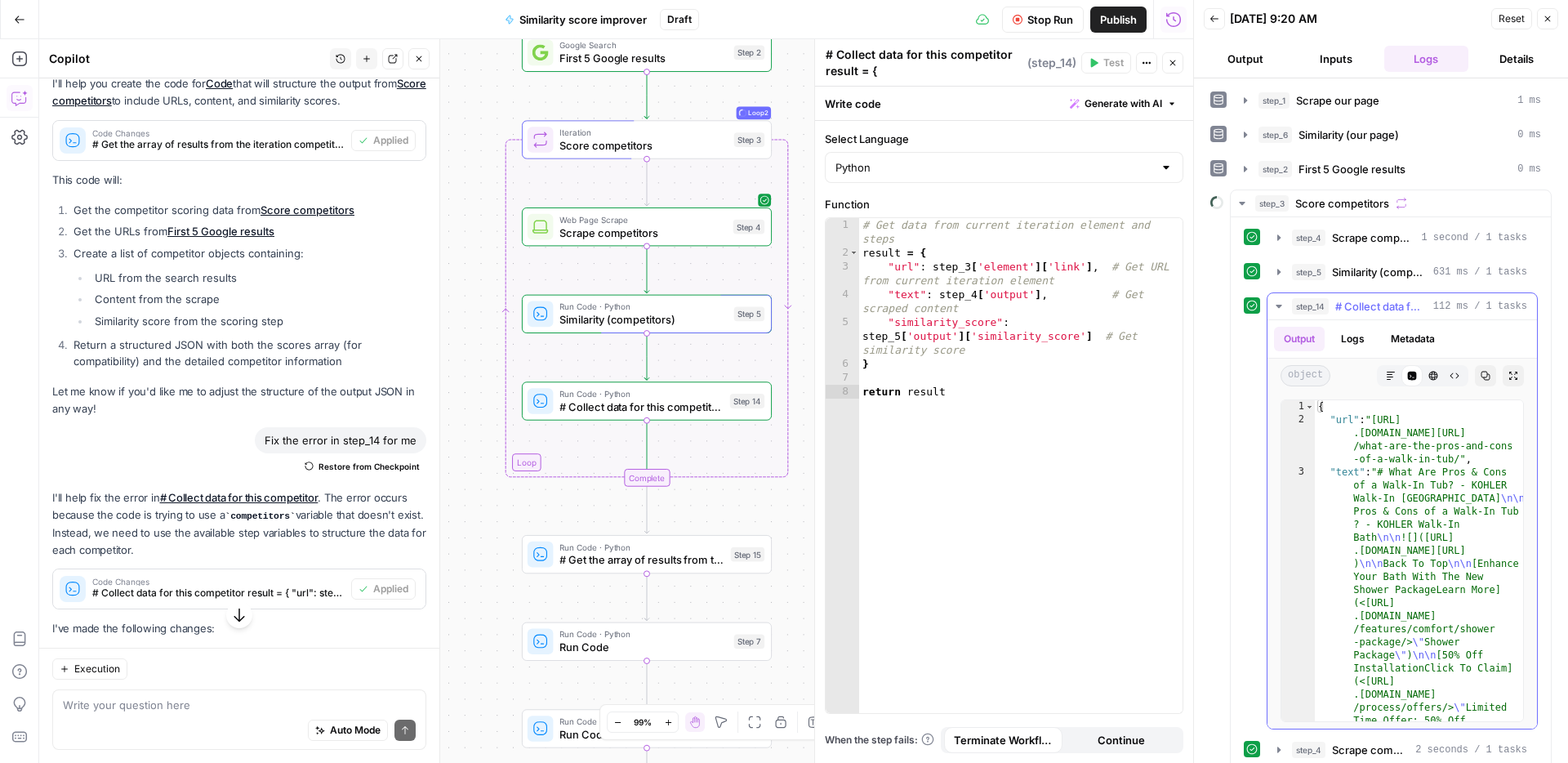
click at [1383, 308] on span "# Collect data for this competitor result = { "url": step_[DOMAIN_NAME], "text"…" at bounding box center [1380, 307] width 92 height 16
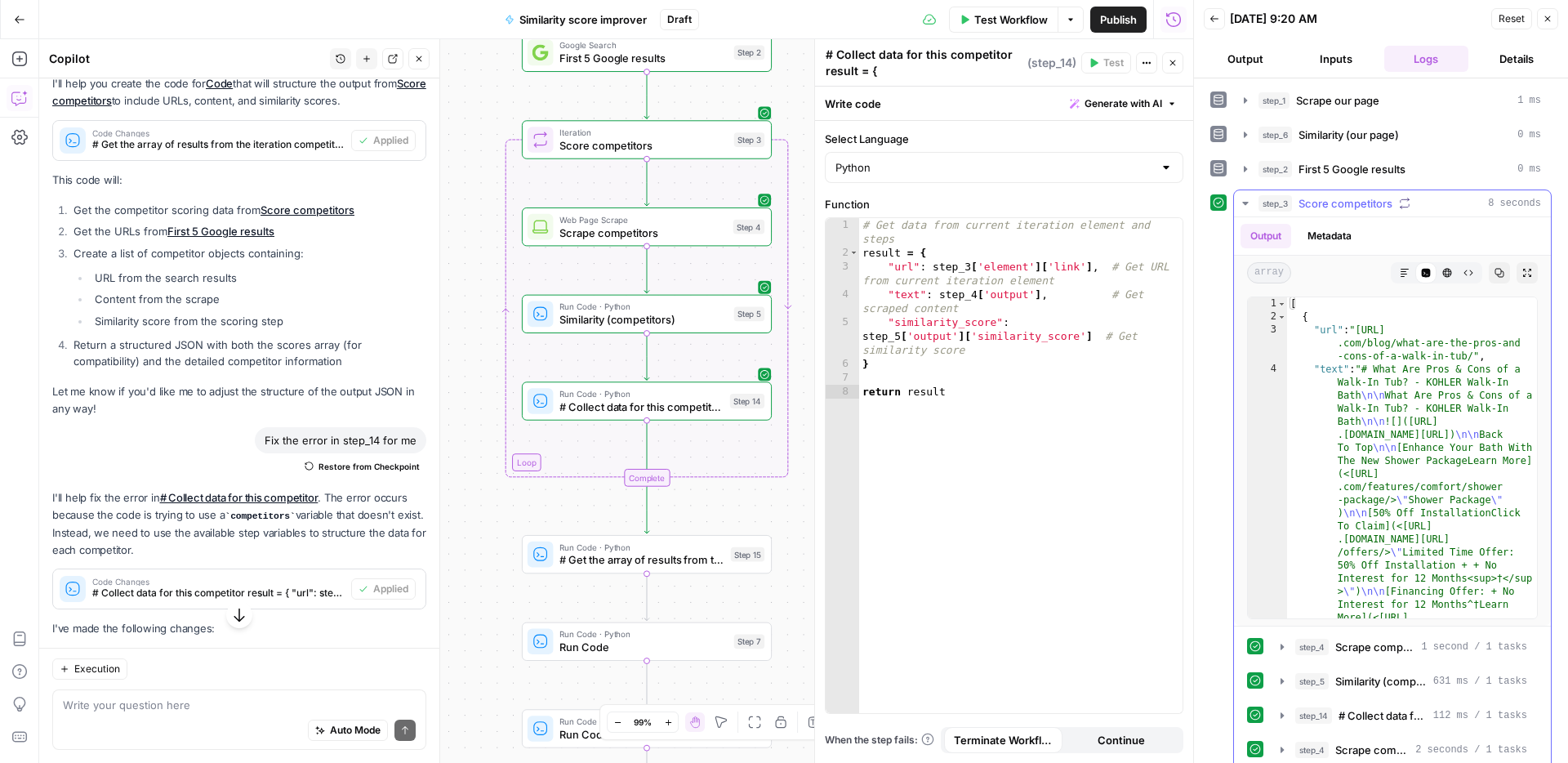
click at [1353, 205] on span "Score competitors" at bounding box center [1345, 203] width 94 height 16
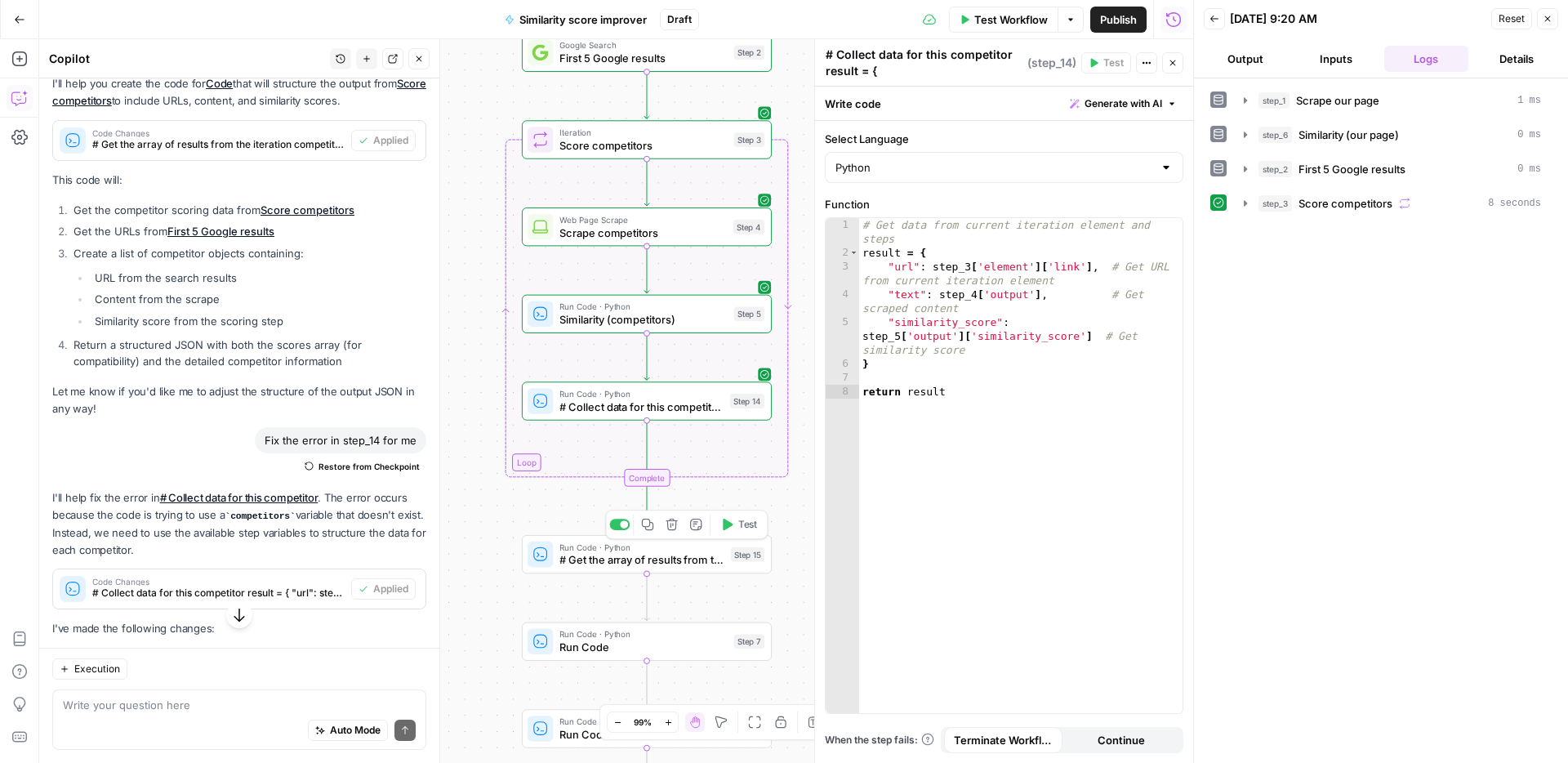
click at [738, 529] on span "Test" at bounding box center [748, 524] width 20 height 15
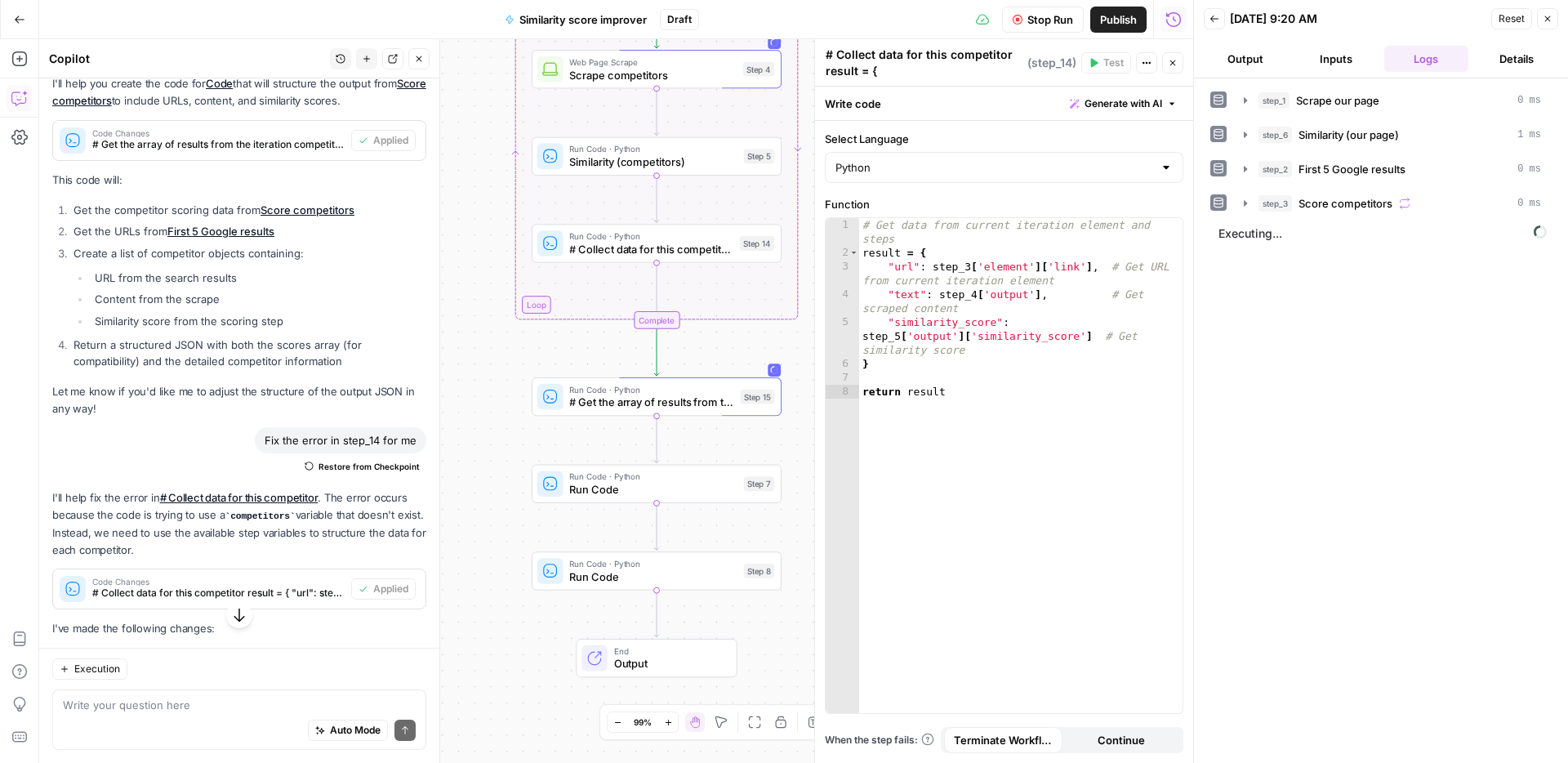
drag, startPoint x: 496, startPoint y: 589, endPoint x: 506, endPoint y: 432, distance: 157.3
click at [506, 432] on div "Workflow Set Inputs Inputs Web Page Scrape Scrape our page Step 1 Run Code · Py…" at bounding box center [616, 400] width 1154 height 724
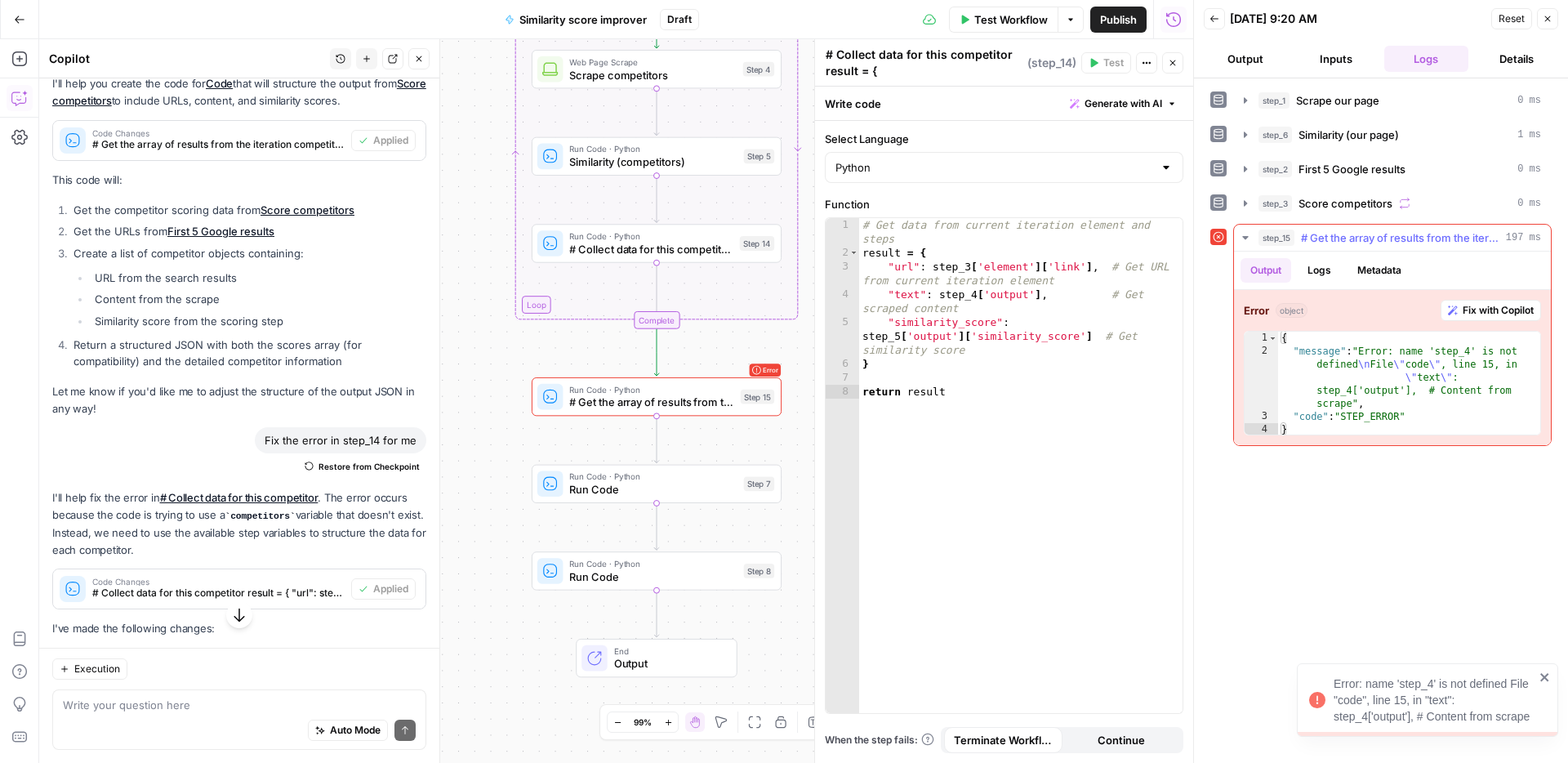
click at [1514, 322] on div "Error object Fix with Copilot 1 2 3 4 { "message" : "Error: name 'step_4' is no…" at bounding box center [1391, 367] width 316 height 155
click at [1514, 314] on span "Fix with Copilot" at bounding box center [1497, 310] width 71 height 15
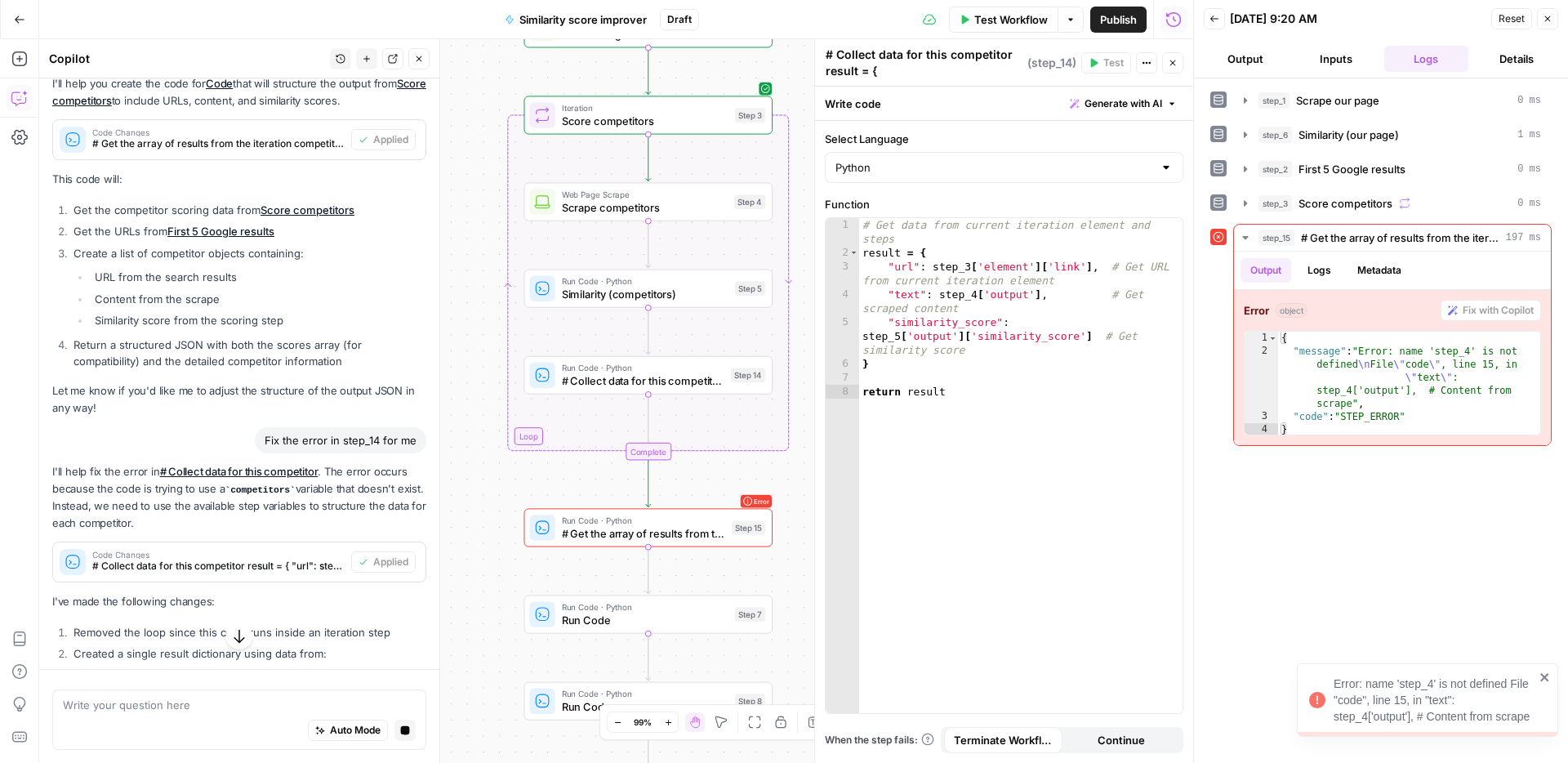
scroll to position [2115, 0]
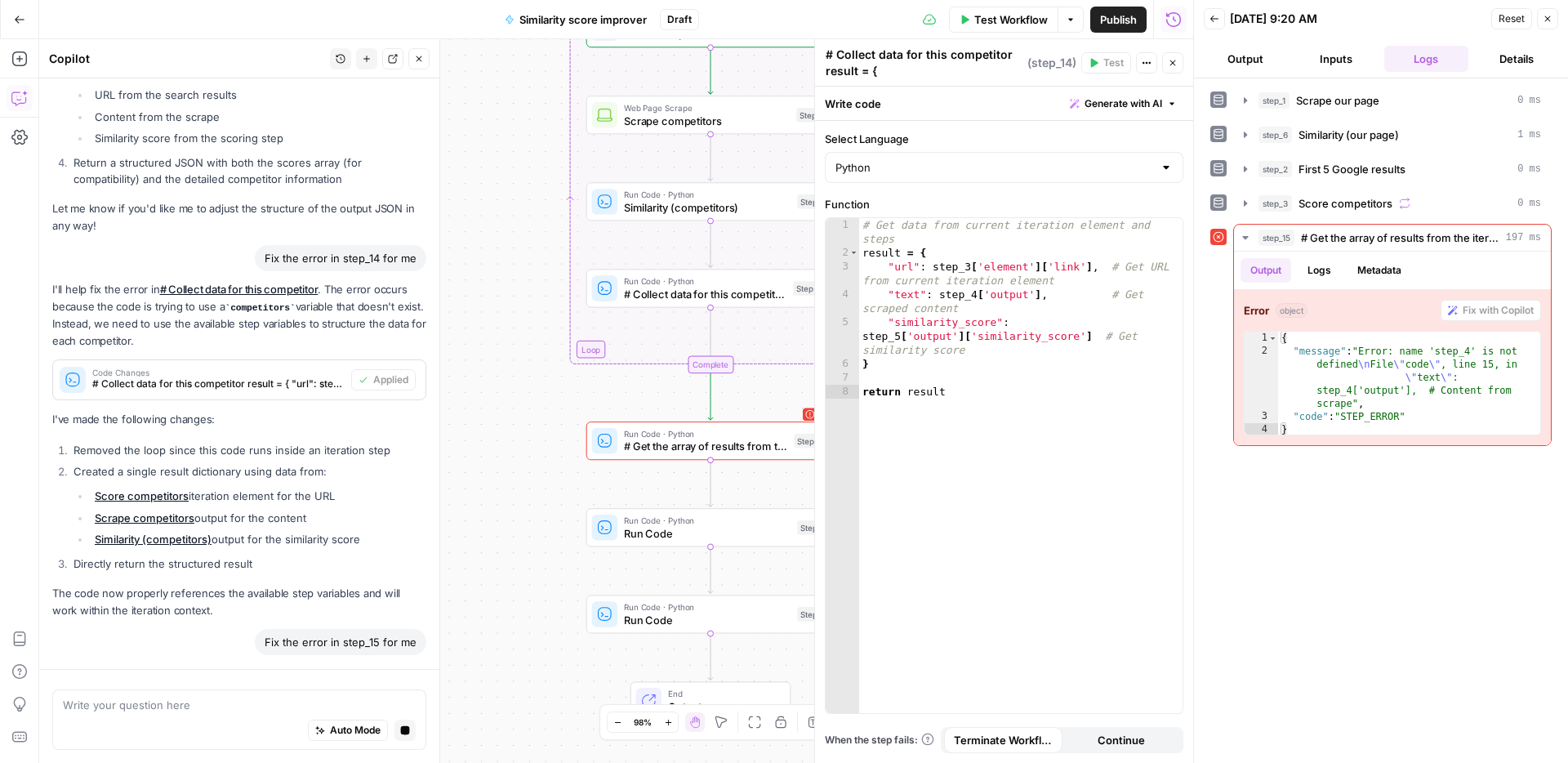
drag, startPoint x: 521, startPoint y: 608, endPoint x: 593, endPoint y: 478, distance: 148.6
click at [593, 478] on div "Workflow Set Inputs Inputs Web Page Scrape Scrape our page Step 1 Run Code · Py…" at bounding box center [616, 400] width 1154 height 724
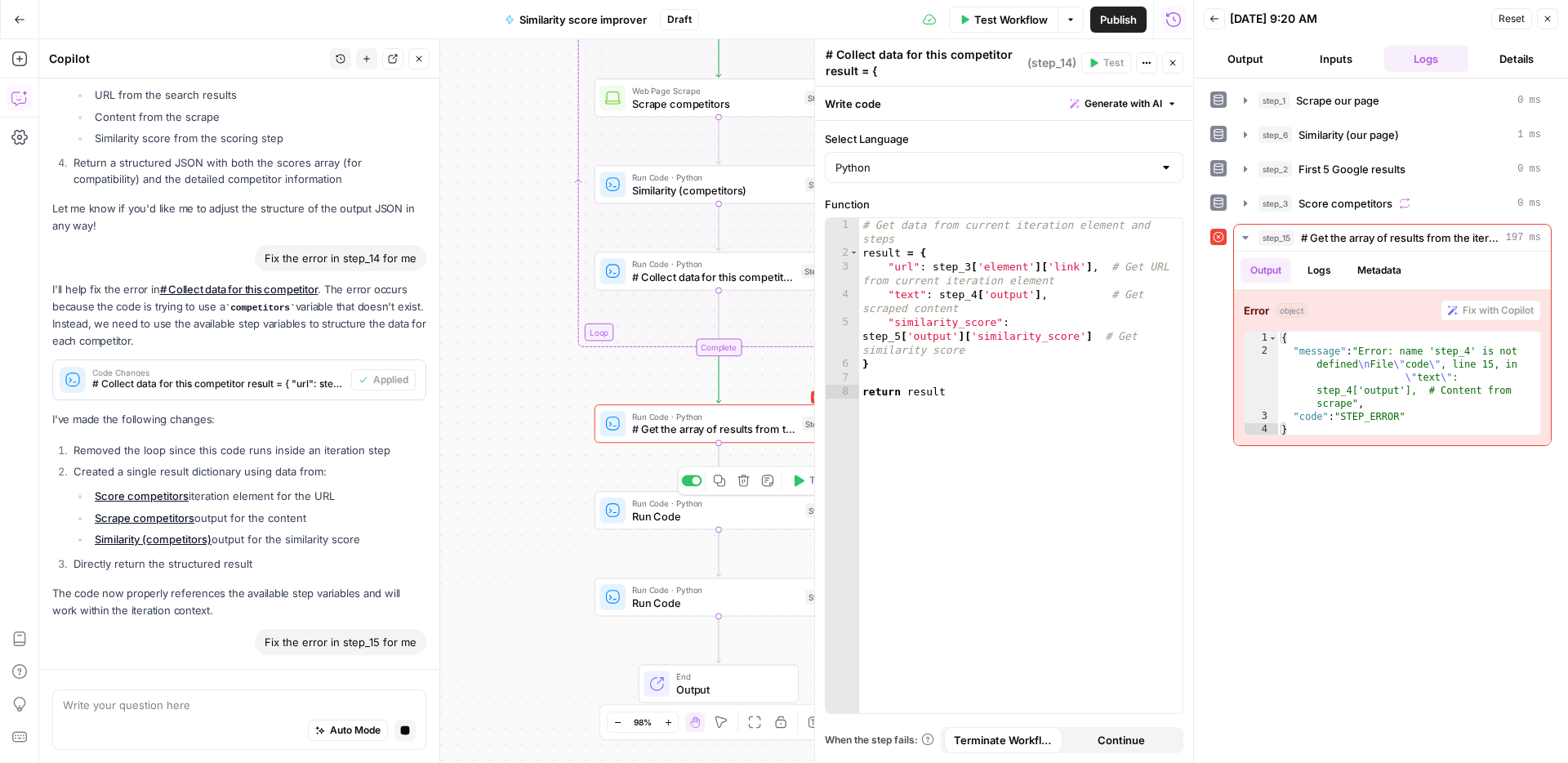
click at [663, 519] on span "Run Code" at bounding box center [715, 516] width 167 height 16
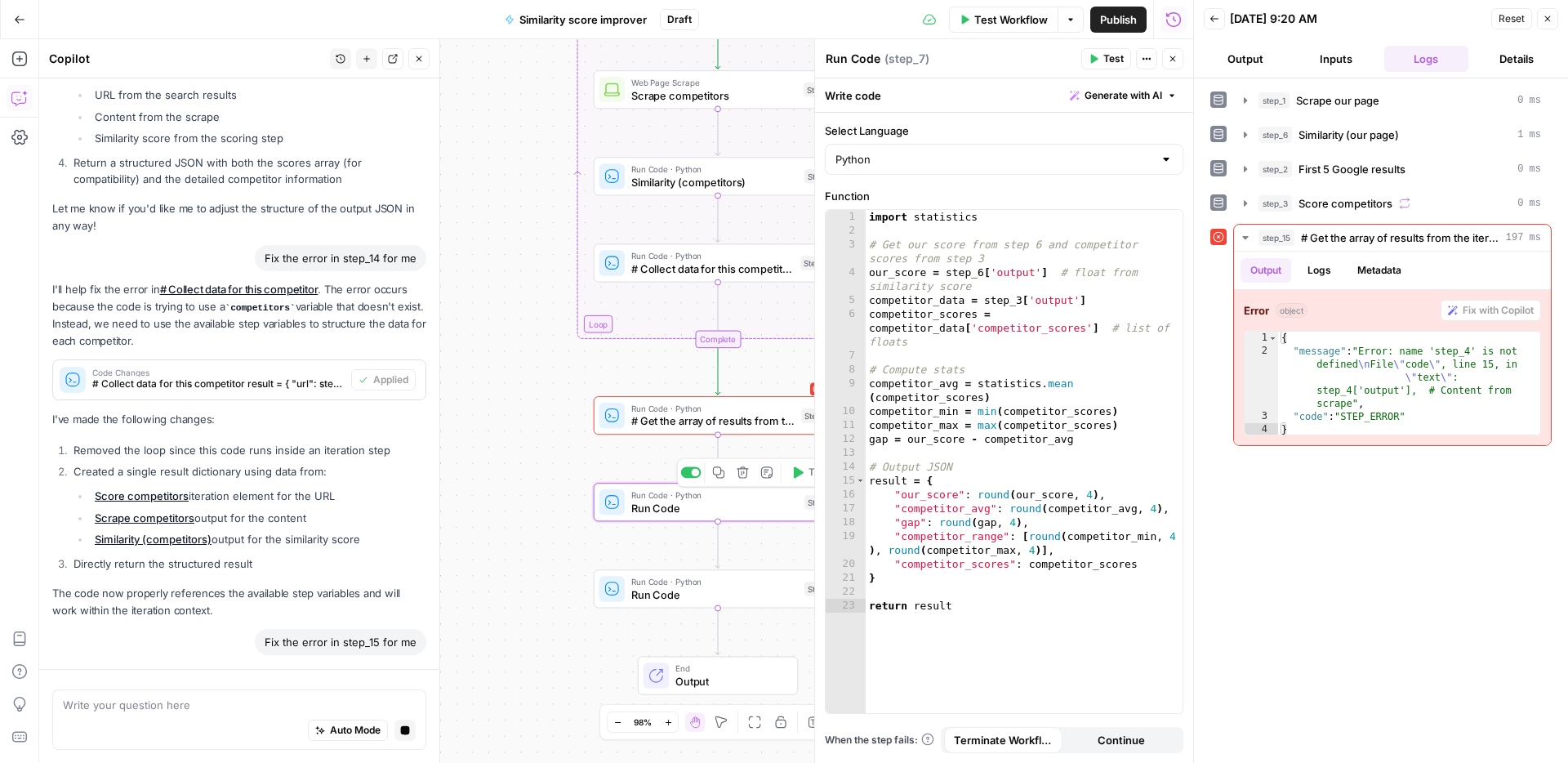
drag, startPoint x: 583, startPoint y: 539, endPoint x: 572, endPoint y: 437, distance: 102.6
click at [572, 437] on div "Workflow Set Inputs Inputs Web Page Scrape Scrape our page Step 1 Run Code · Py…" at bounding box center [616, 400] width 1154 height 724
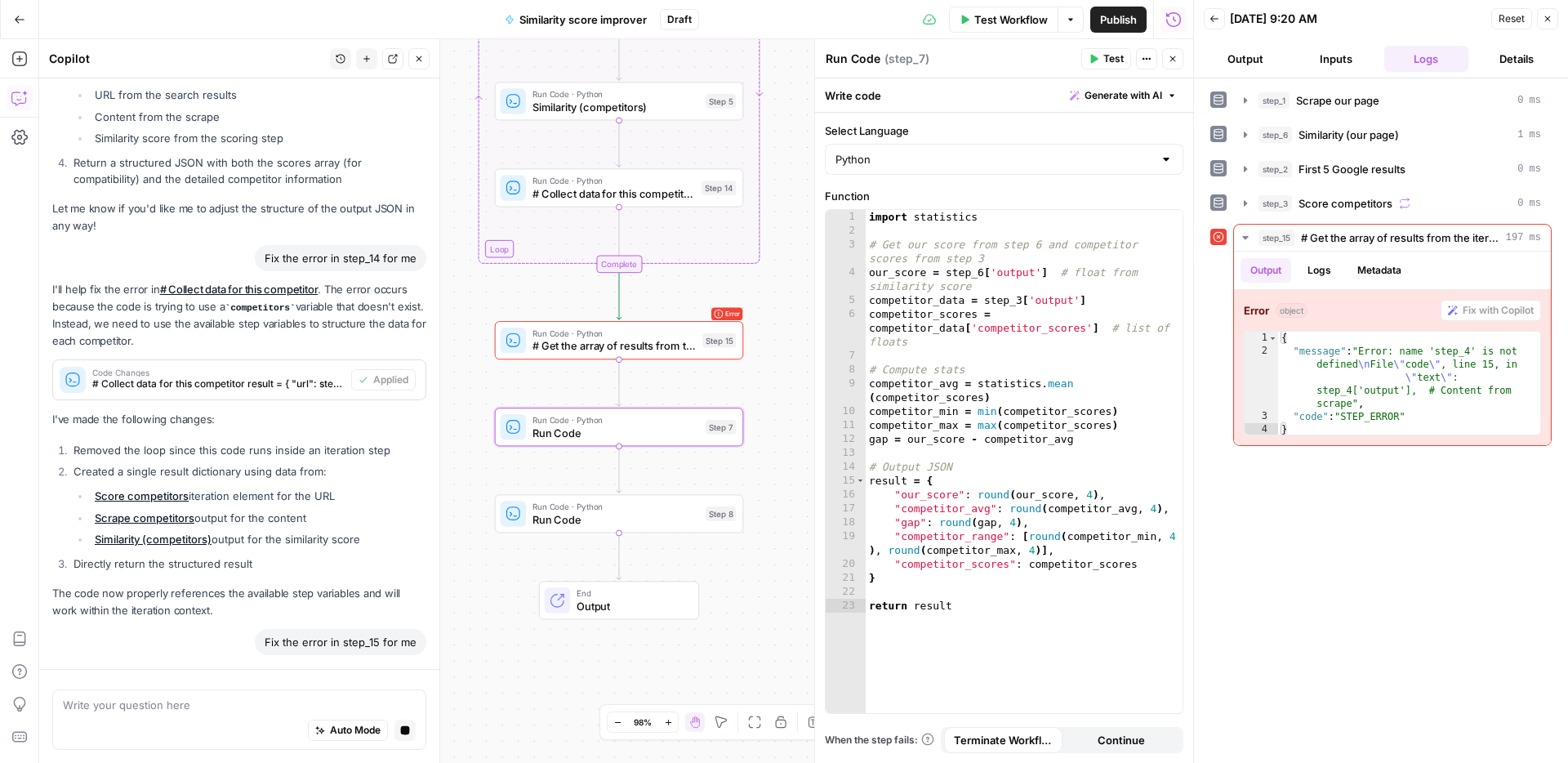
drag, startPoint x: 572, startPoint y: 437, endPoint x: 483, endPoint y: 455, distance: 90.8
click at [483, 455] on div "Workflow Set Inputs Inputs Web Page Scrape Scrape our page Step 1 Run Code · Py…" at bounding box center [616, 400] width 1154 height 724
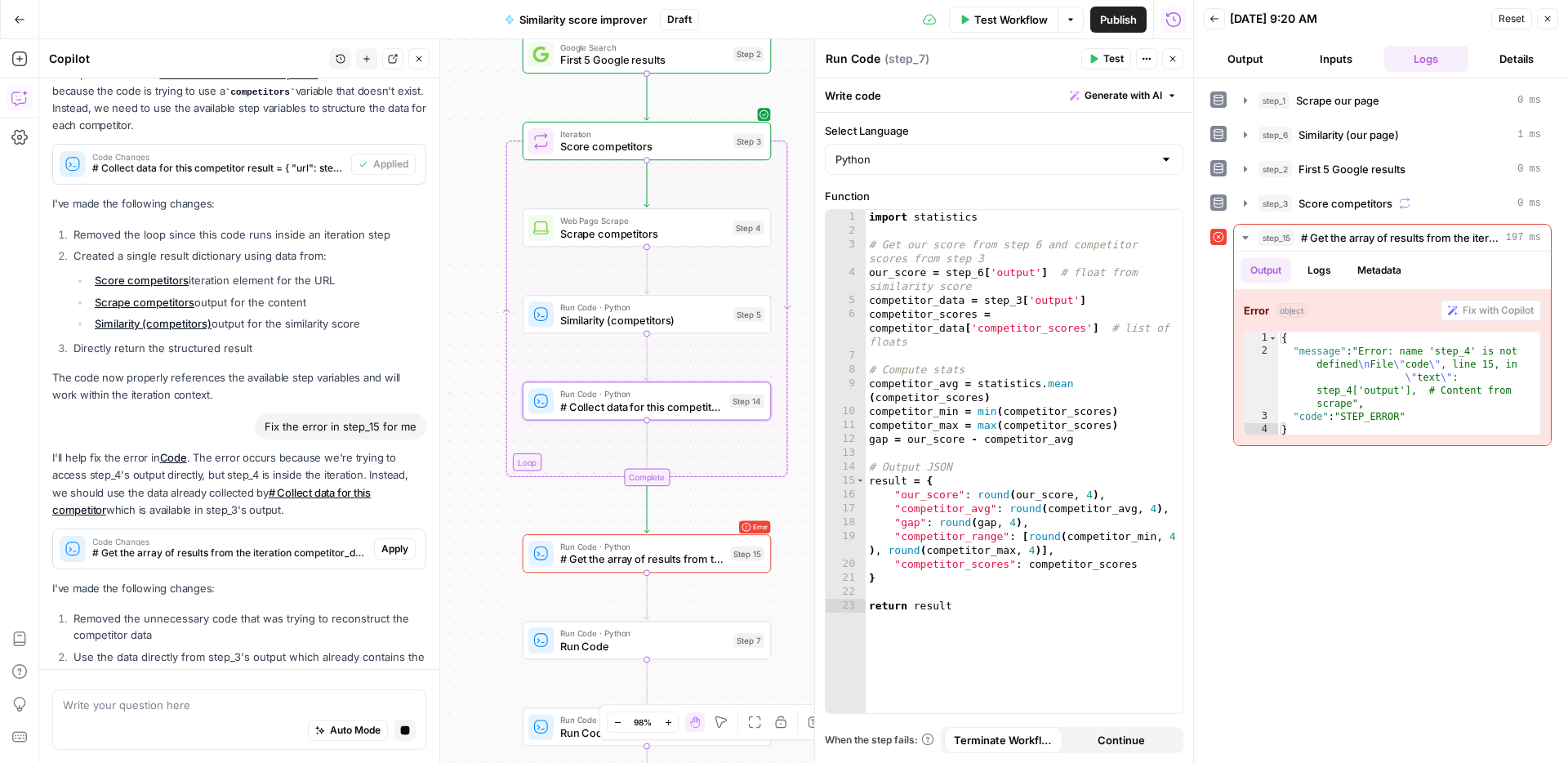
scroll to position [2320, 0]
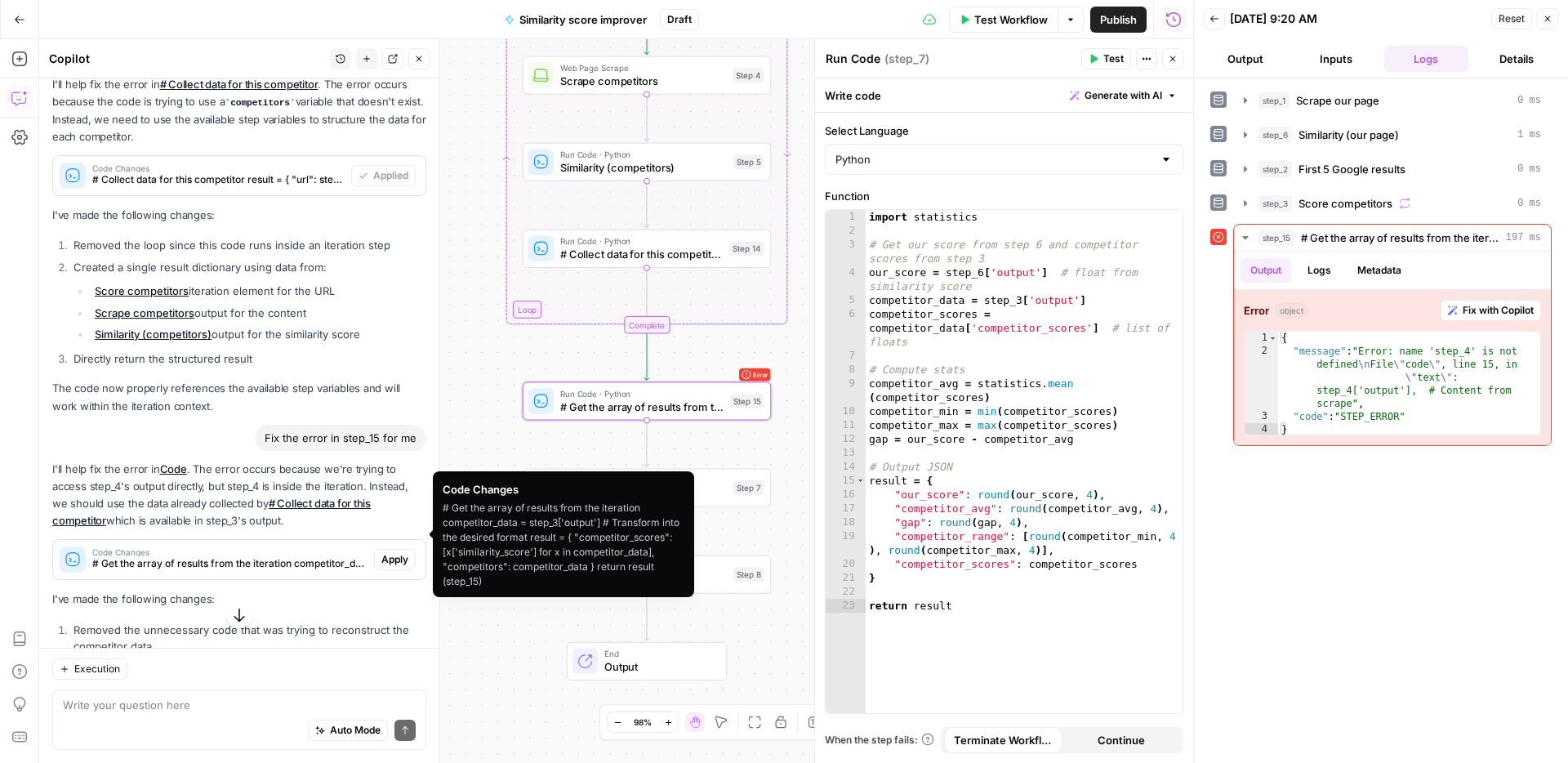
click at [390, 552] on span "Apply" at bounding box center [394, 559] width 27 height 15
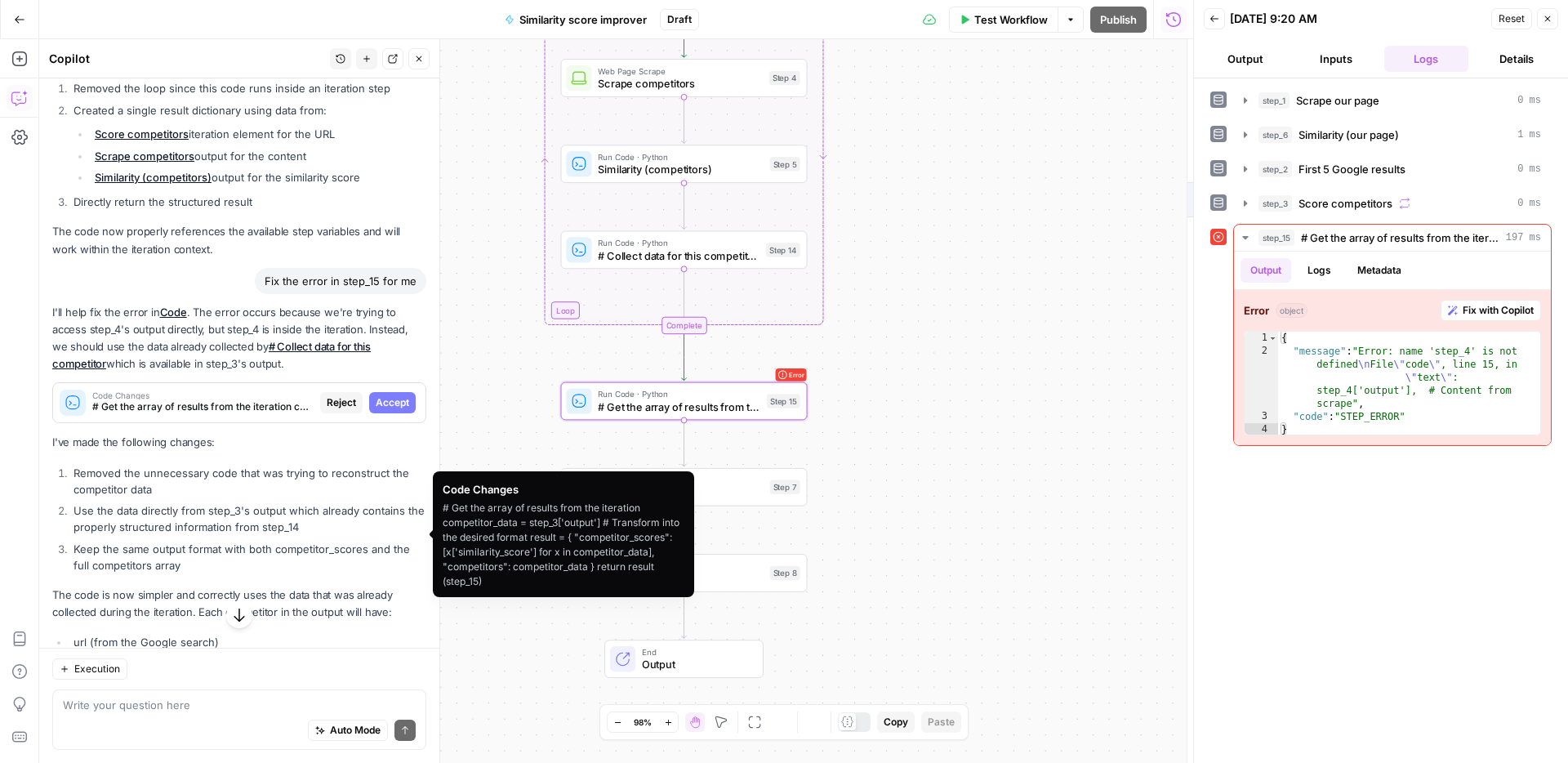
scroll to position [2326, 0]
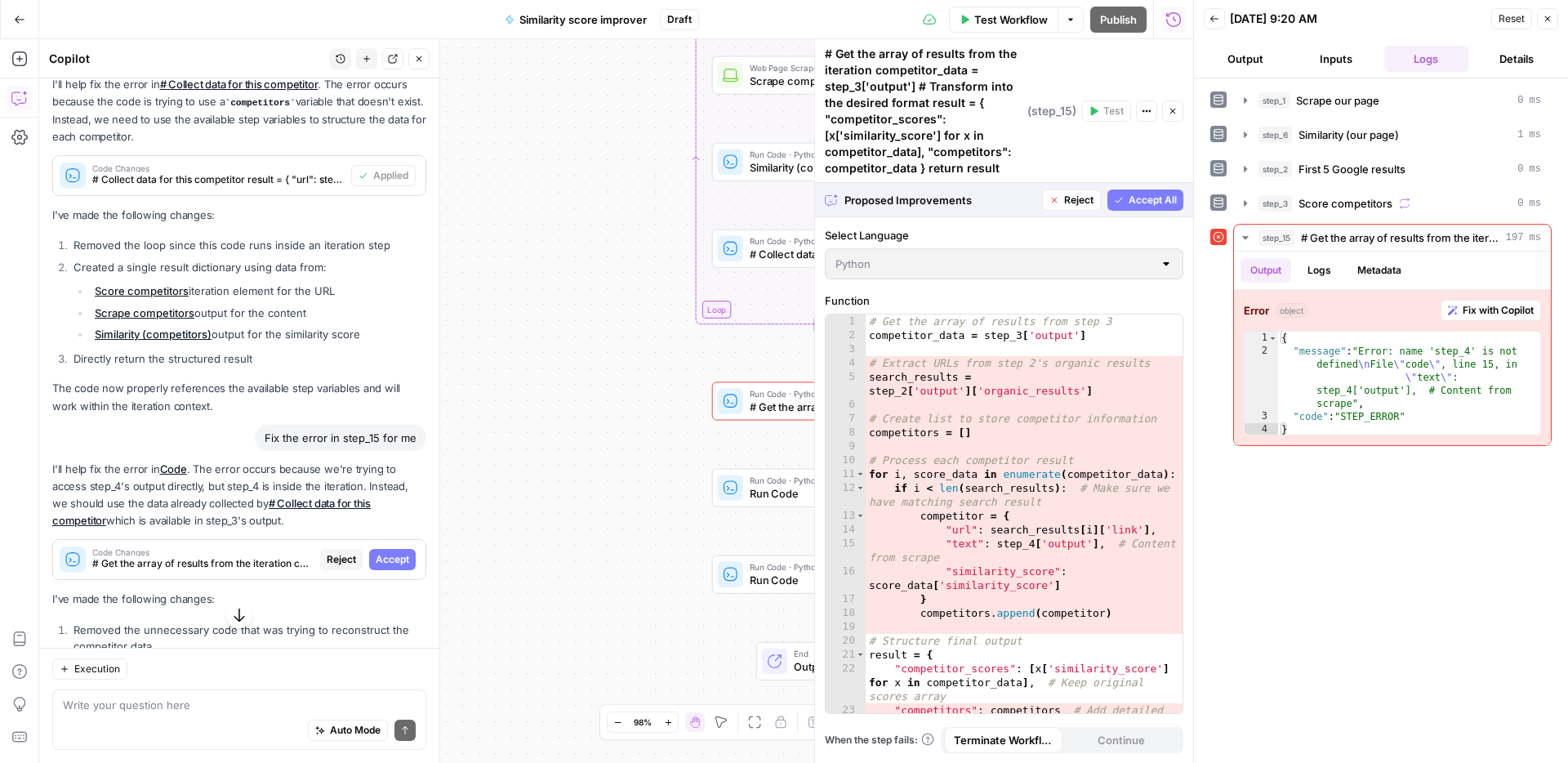
click at [1144, 204] on span "Accept All" at bounding box center [1152, 200] width 48 height 15
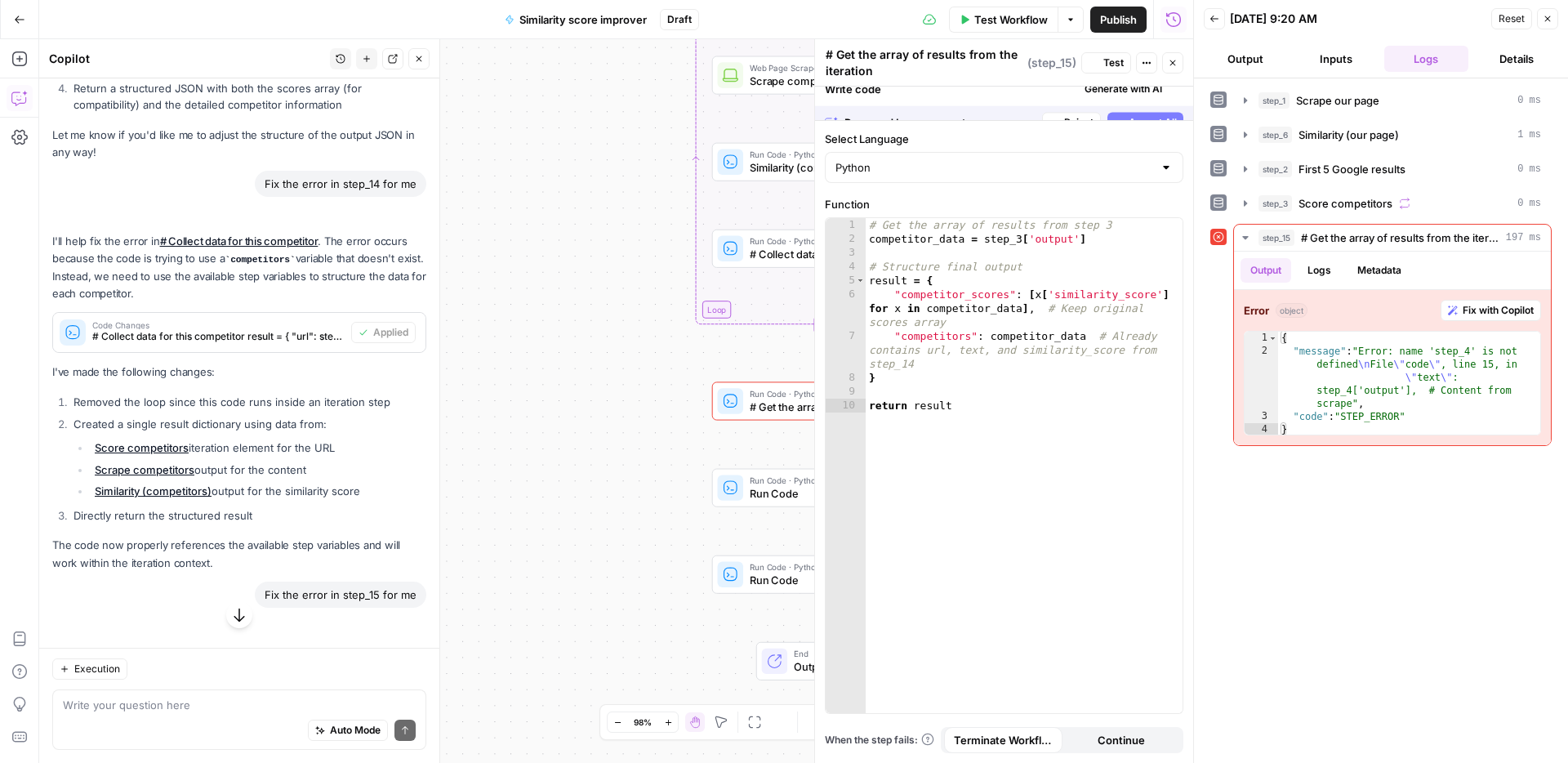
scroll to position [2483, 0]
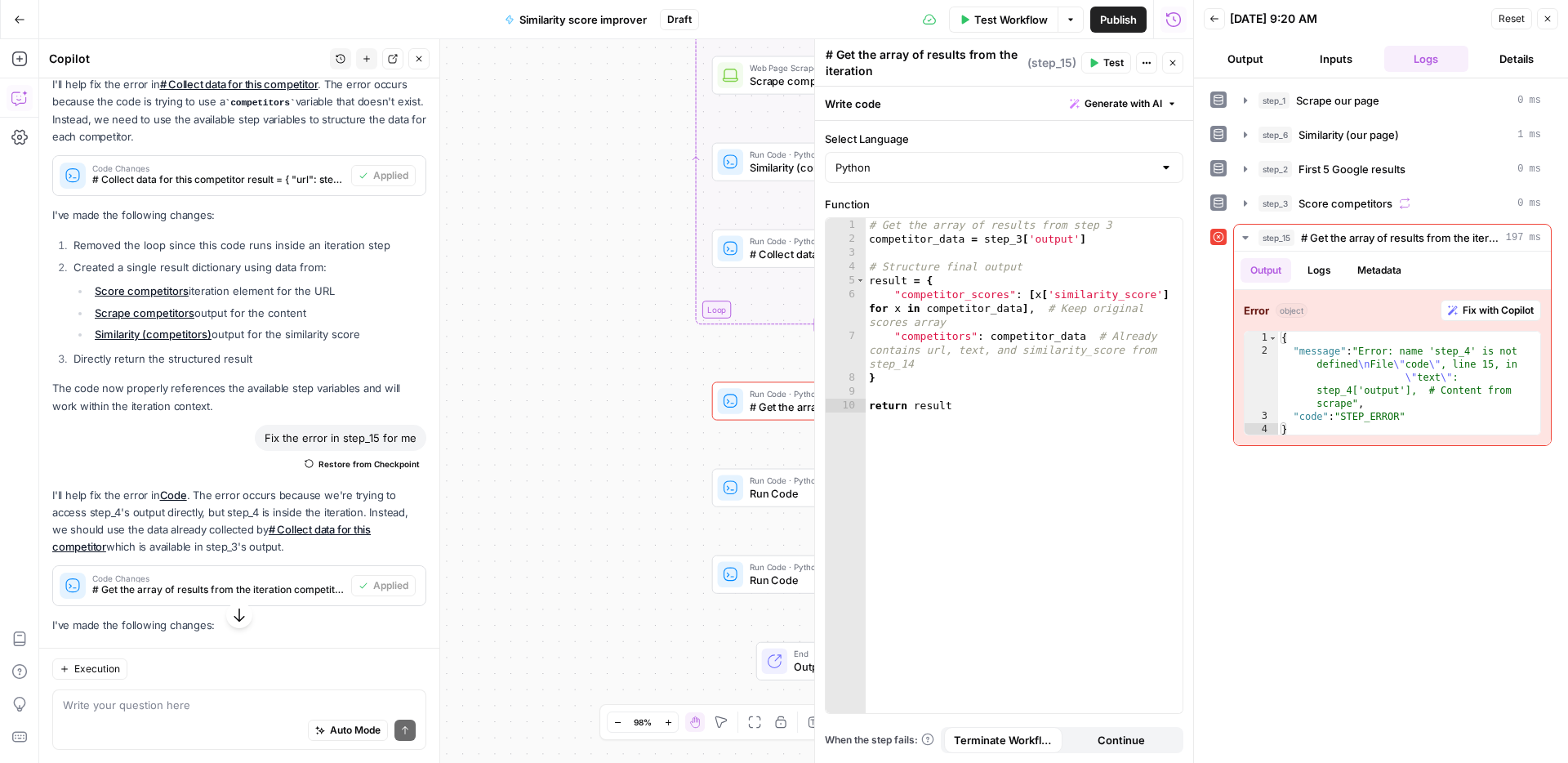
click at [1111, 70] on span "Test" at bounding box center [1113, 63] width 20 height 15
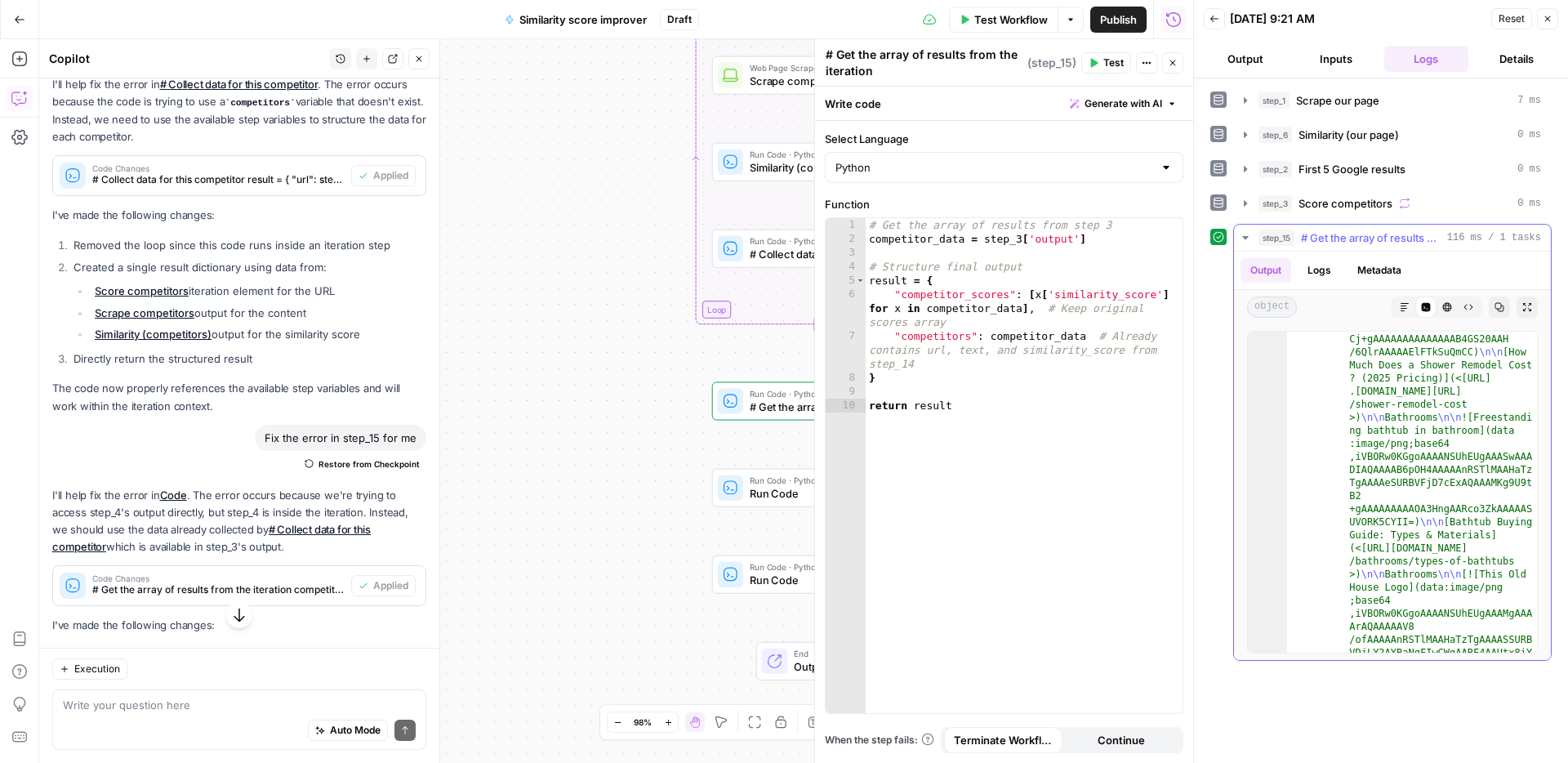
scroll to position [19624, 0]
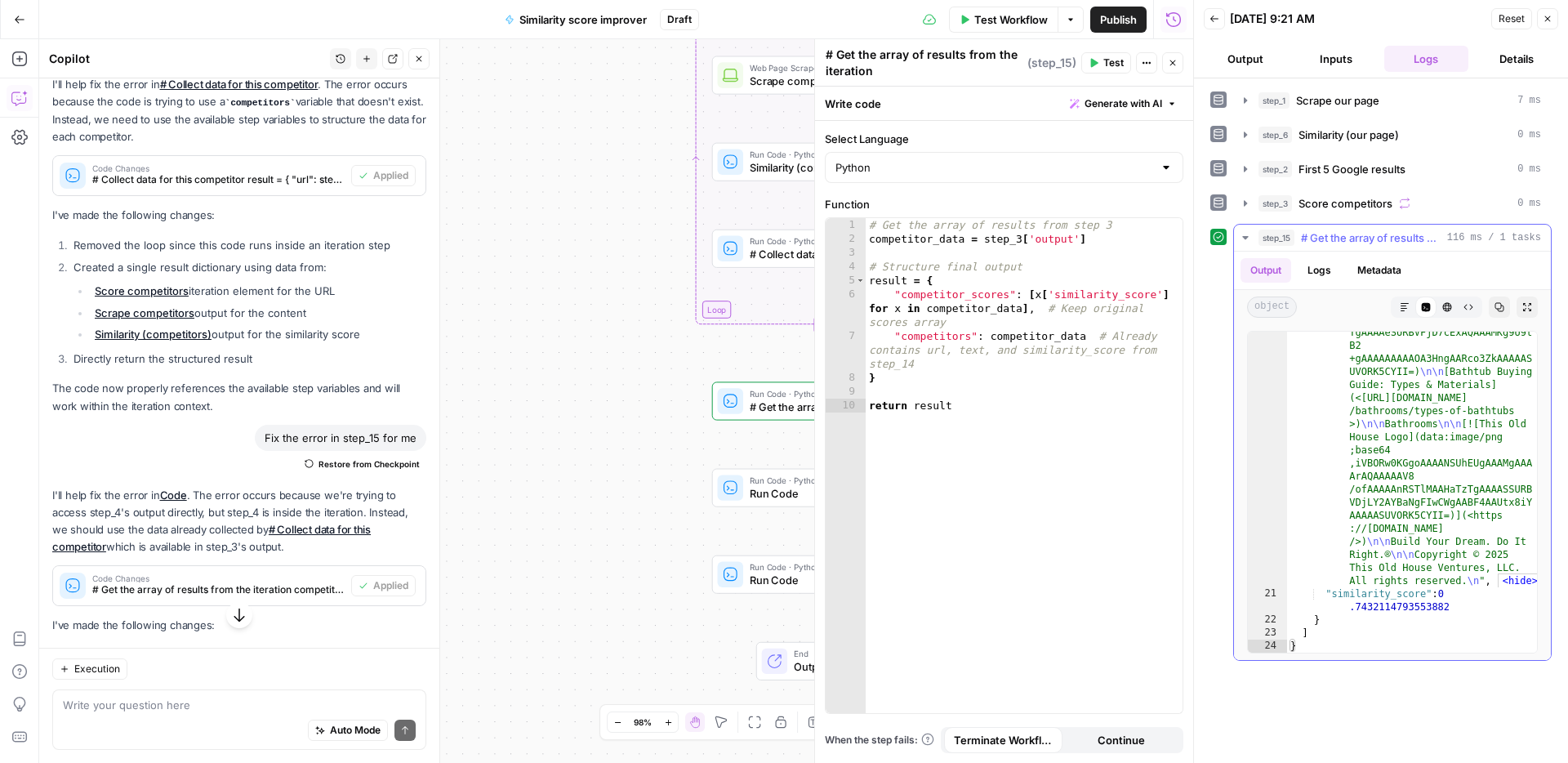
click at [1357, 240] on span "# Get the array of results from the iteration competitor_data = step_3['output'…" at bounding box center [1370, 238] width 140 height 16
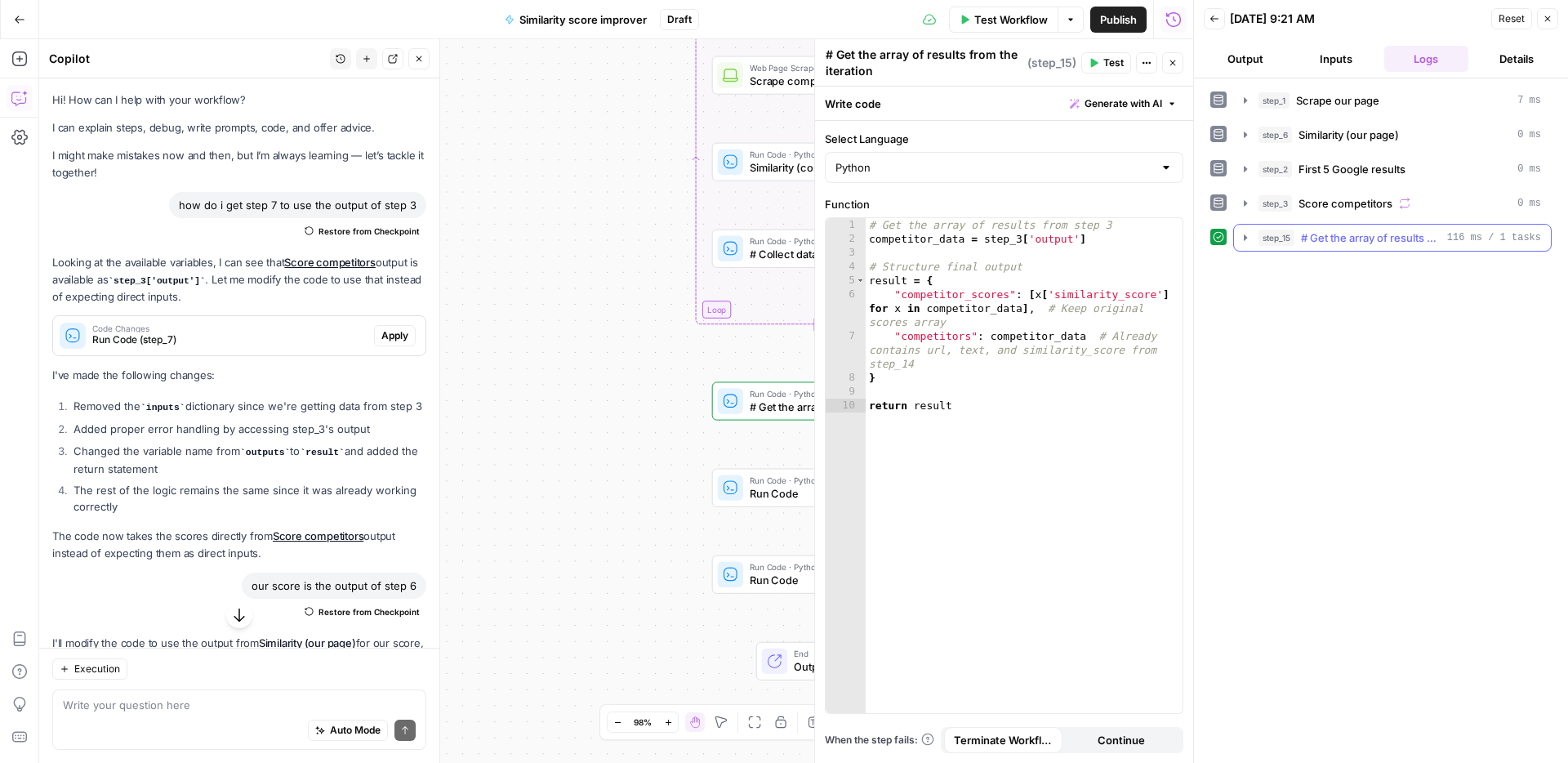
scroll to position [2483, 0]
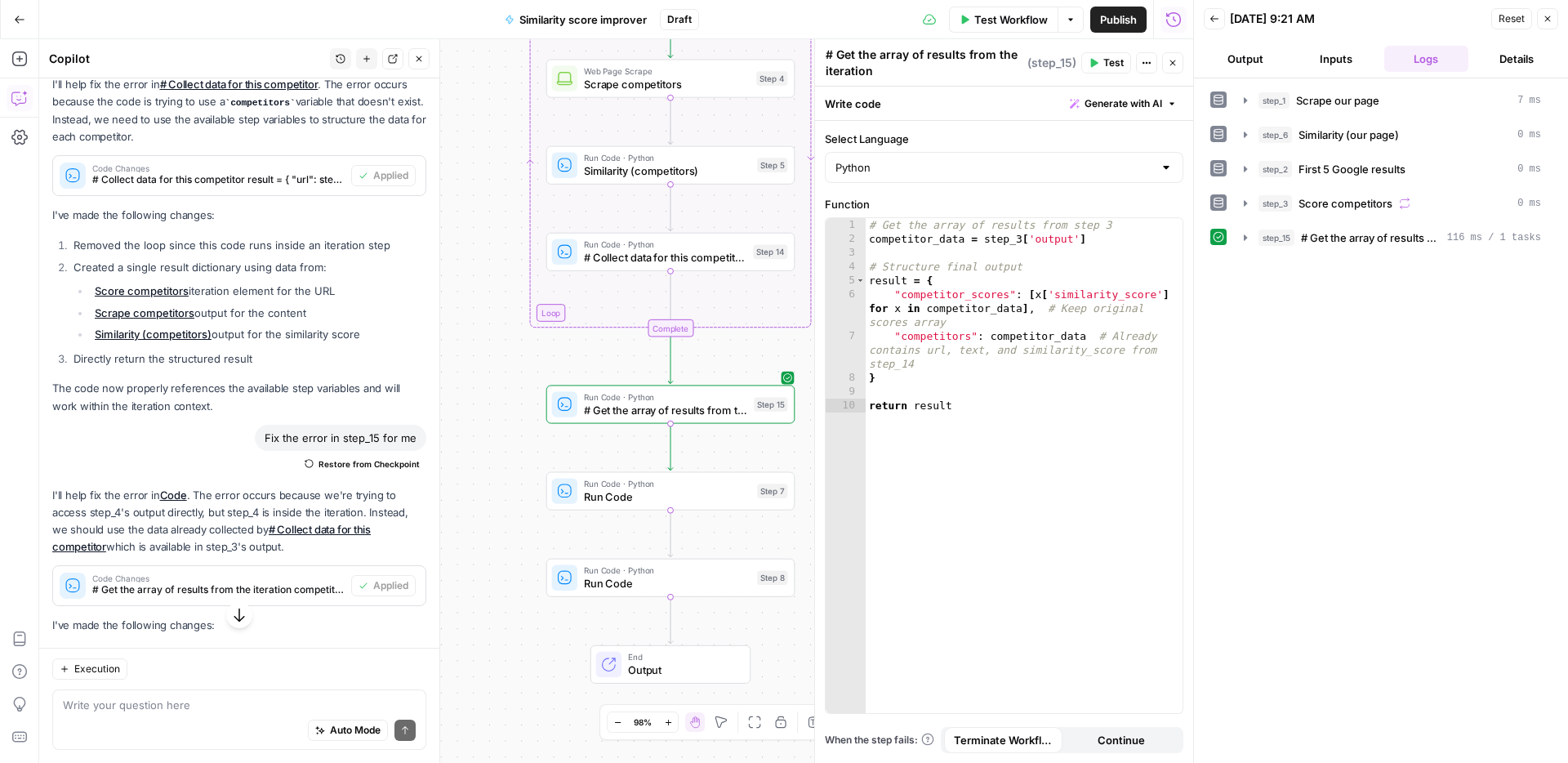
drag, startPoint x: 590, startPoint y: 468, endPoint x: 406, endPoint y: 471, distance: 184.0
click at [402, 470] on body "ConsumerAffairs New Home Browse Your Data Usage Settings Recent Grids Article t…" at bounding box center [784, 382] width 1568 height 763
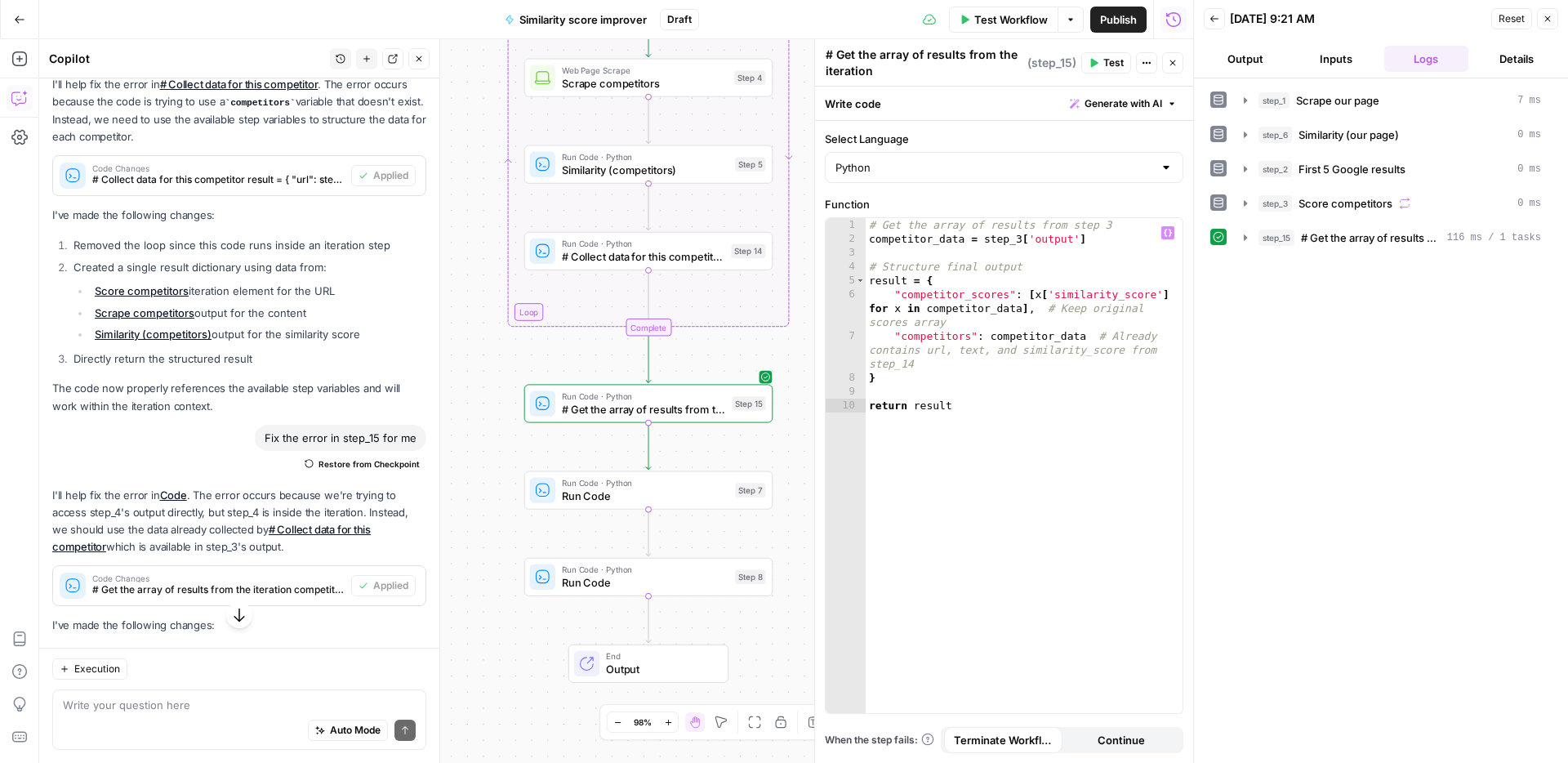
click at [1333, 246] on button "step_15 # Get the array of results from the iteration competitor_data = step_3[…" at bounding box center [1391, 238] width 316 height 26
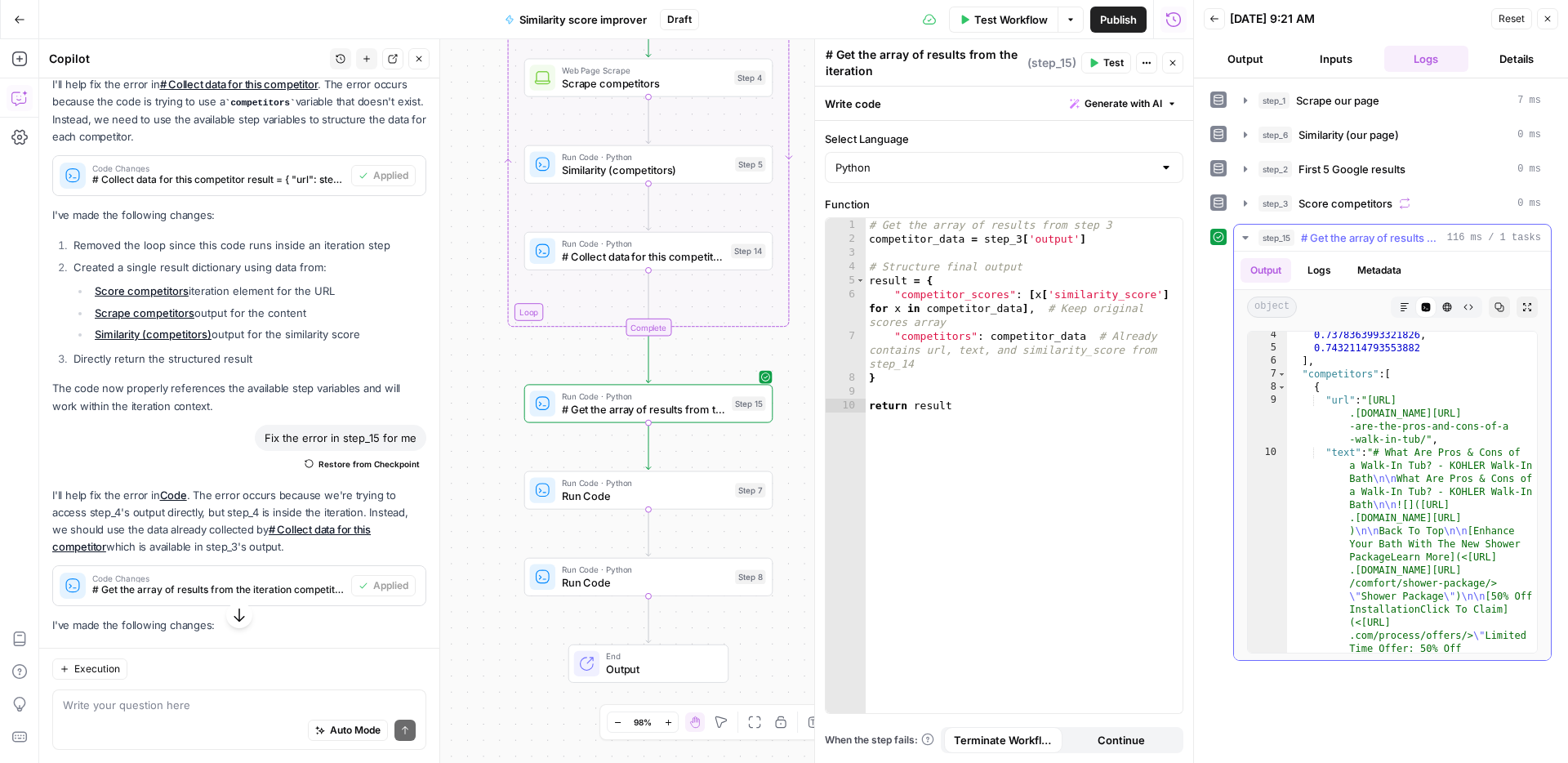
scroll to position [43, 0]
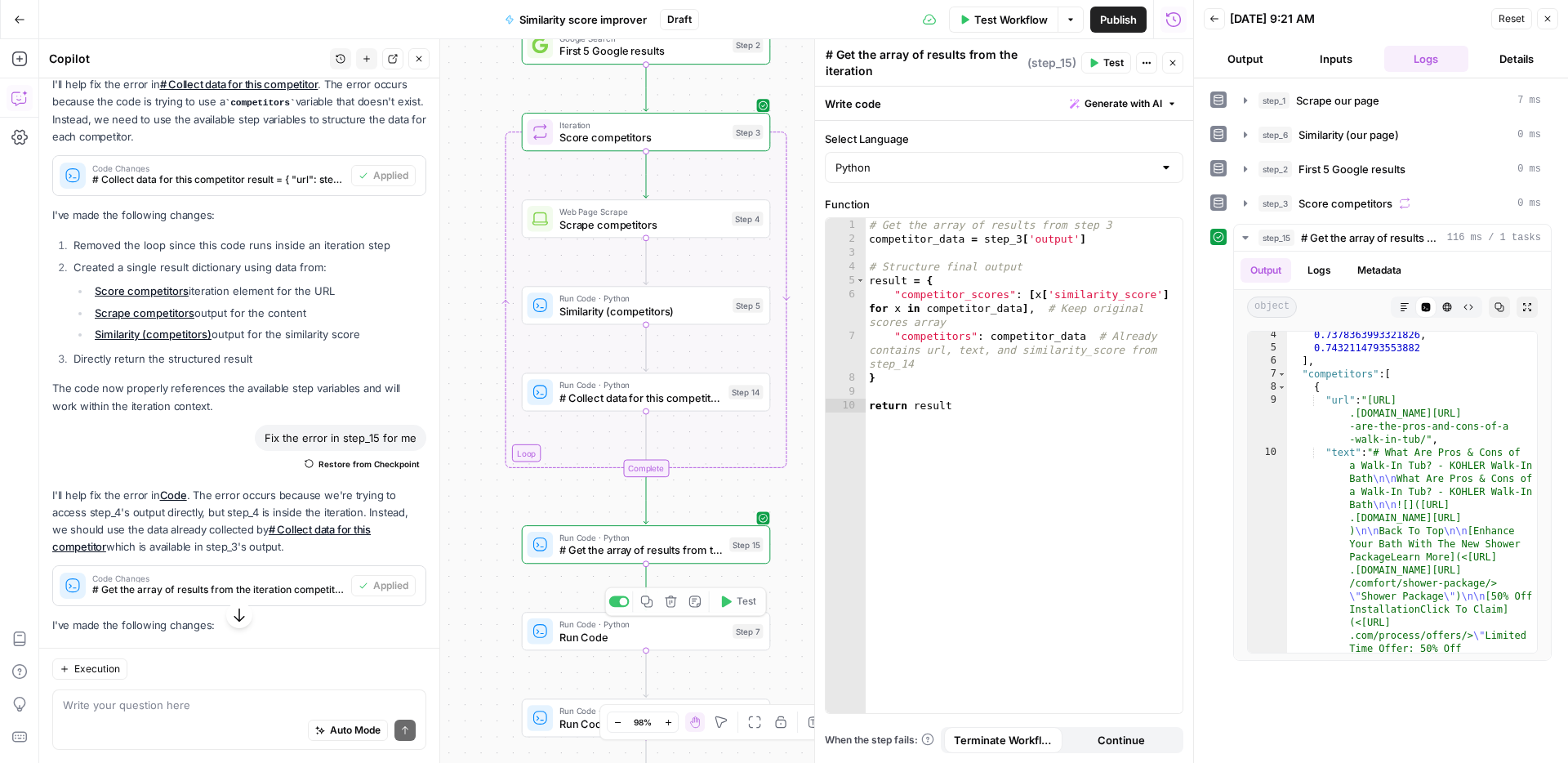
drag, startPoint x: 567, startPoint y: 600, endPoint x: 554, endPoint y: 524, distance: 77.1
click at [554, 524] on div "Workflow Set Inputs Inputs Web Page Scrape Scrape our page Step 1 Run Code · Py…" at bounding box center [616, 400] width 1154 height 724
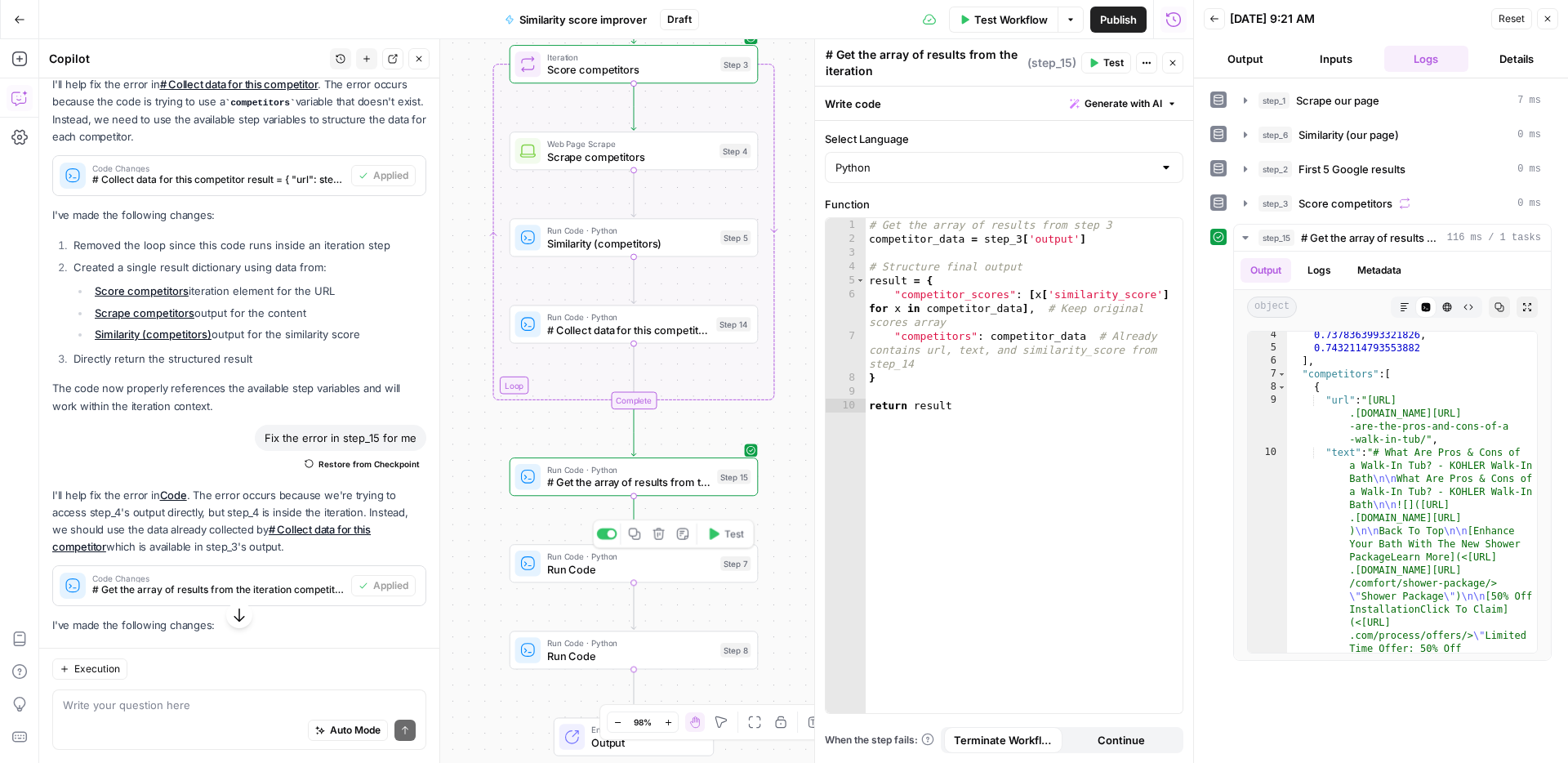
click at [582, 556] on span "Run Code · Python" at bounding box center [630, 555] width 167 height 13
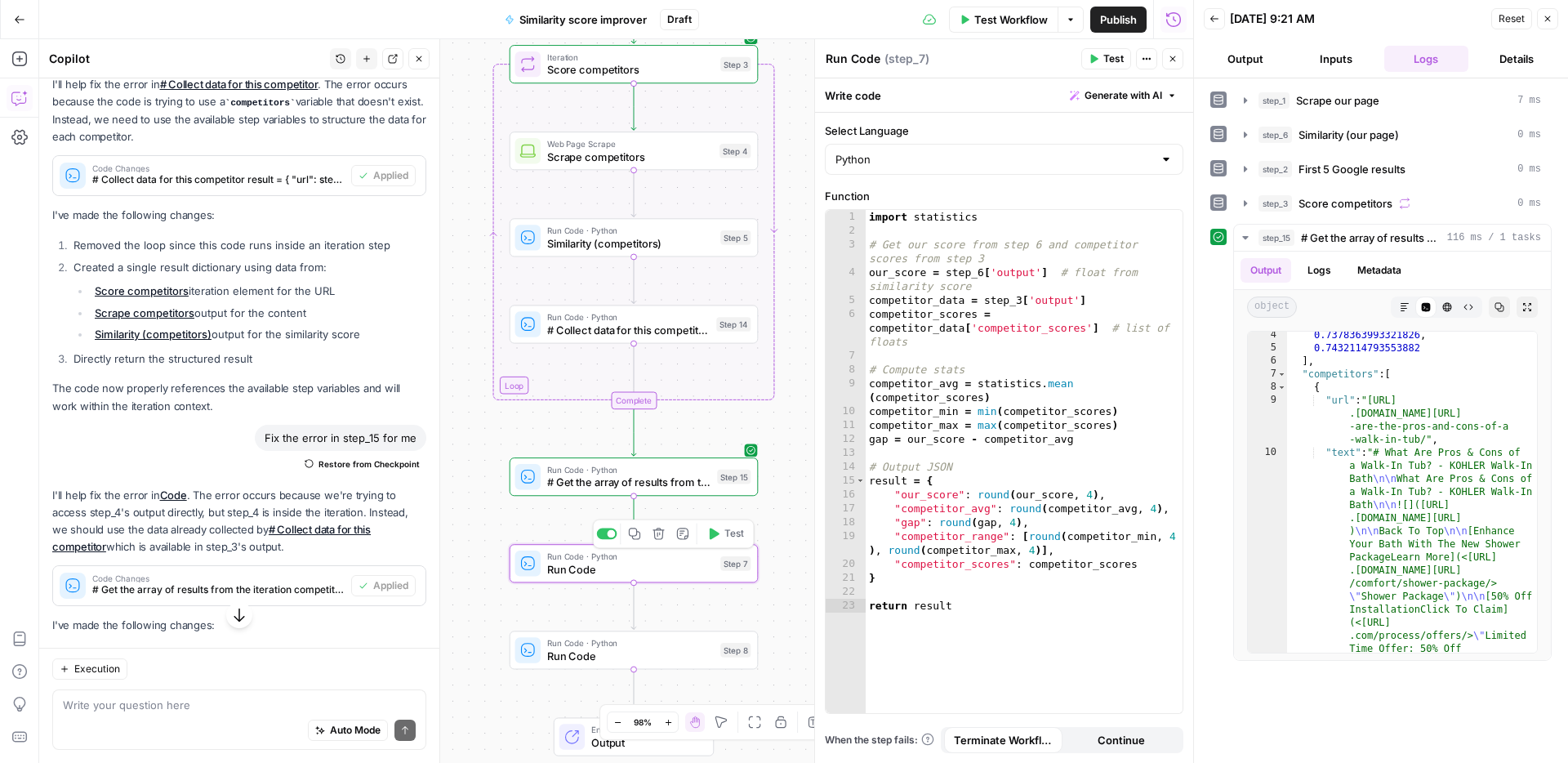
click at [657, 536] on icon "button" at bounding box center [659, 533] width 13 height 13
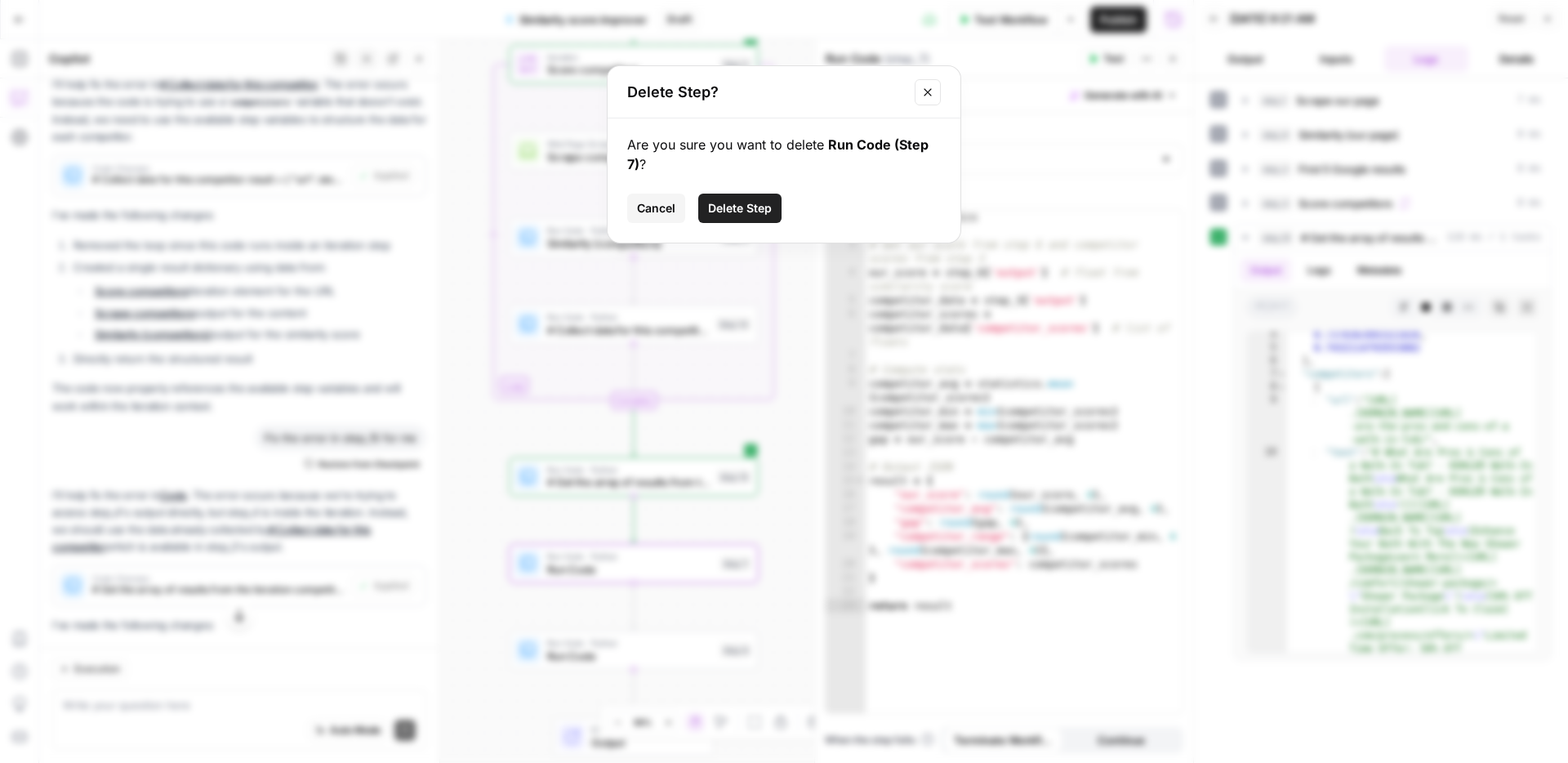
drag, startPoint x: 752, startPoint y: 200, endPoint x: 738, endPoint y: 335, distance: 135.7
click at [752, 200] on span "Delete Step" at bounding box center [740, 208] width 64 height 16
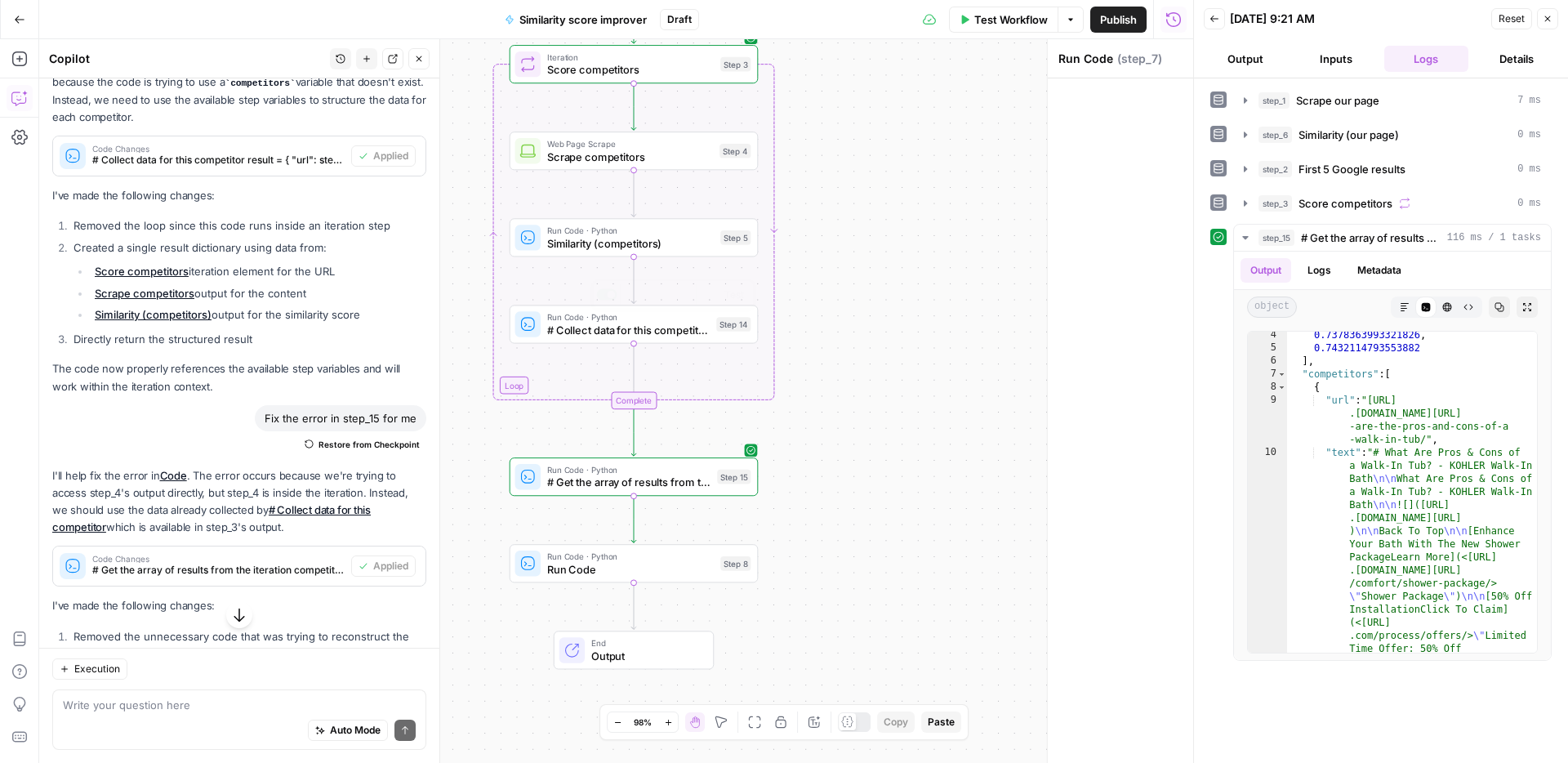
scroll to position [2463, 0]
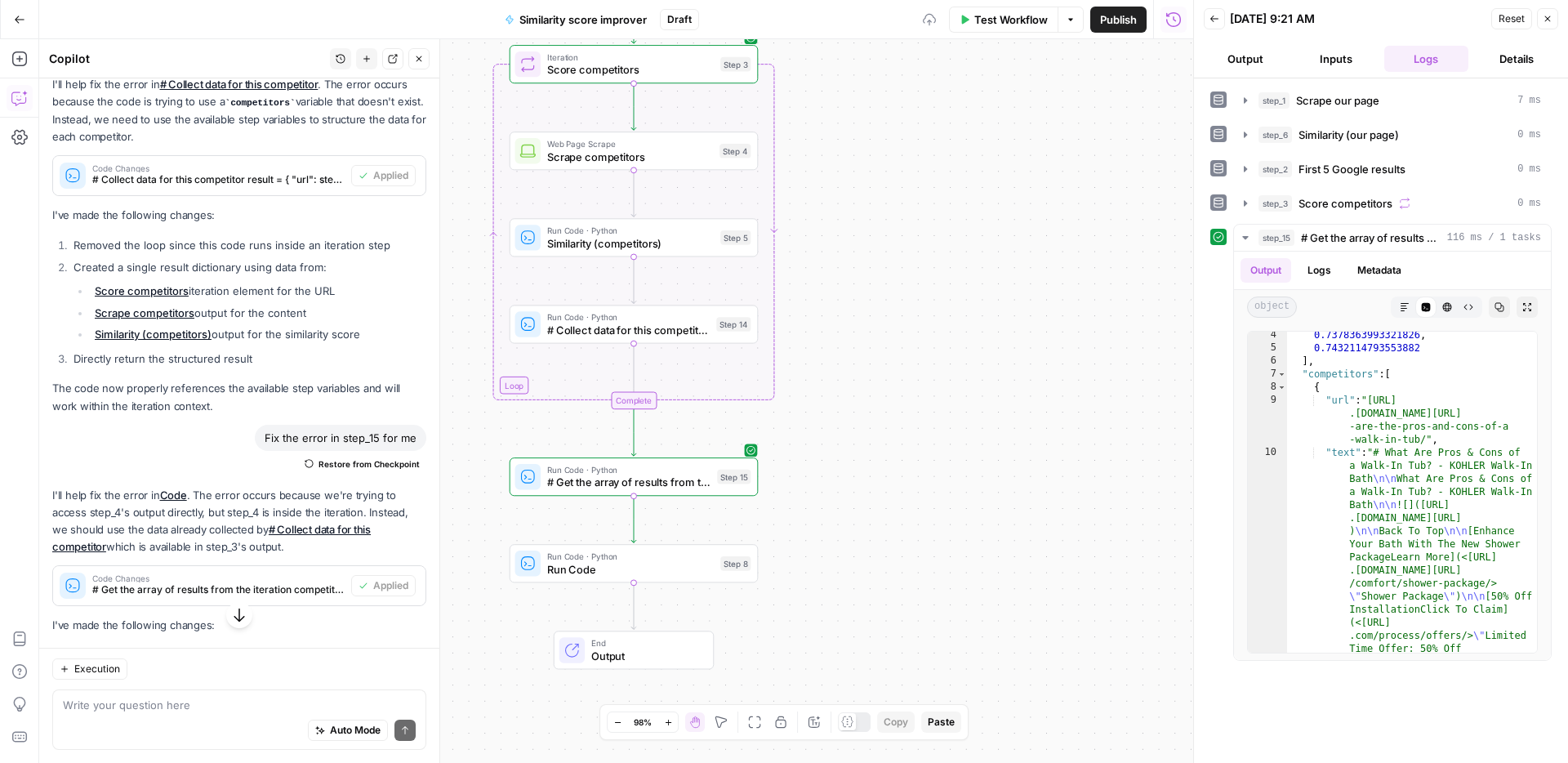
click at [689, 565] on span "Run Code" at bounding box center [630, 569] width 167 height 16
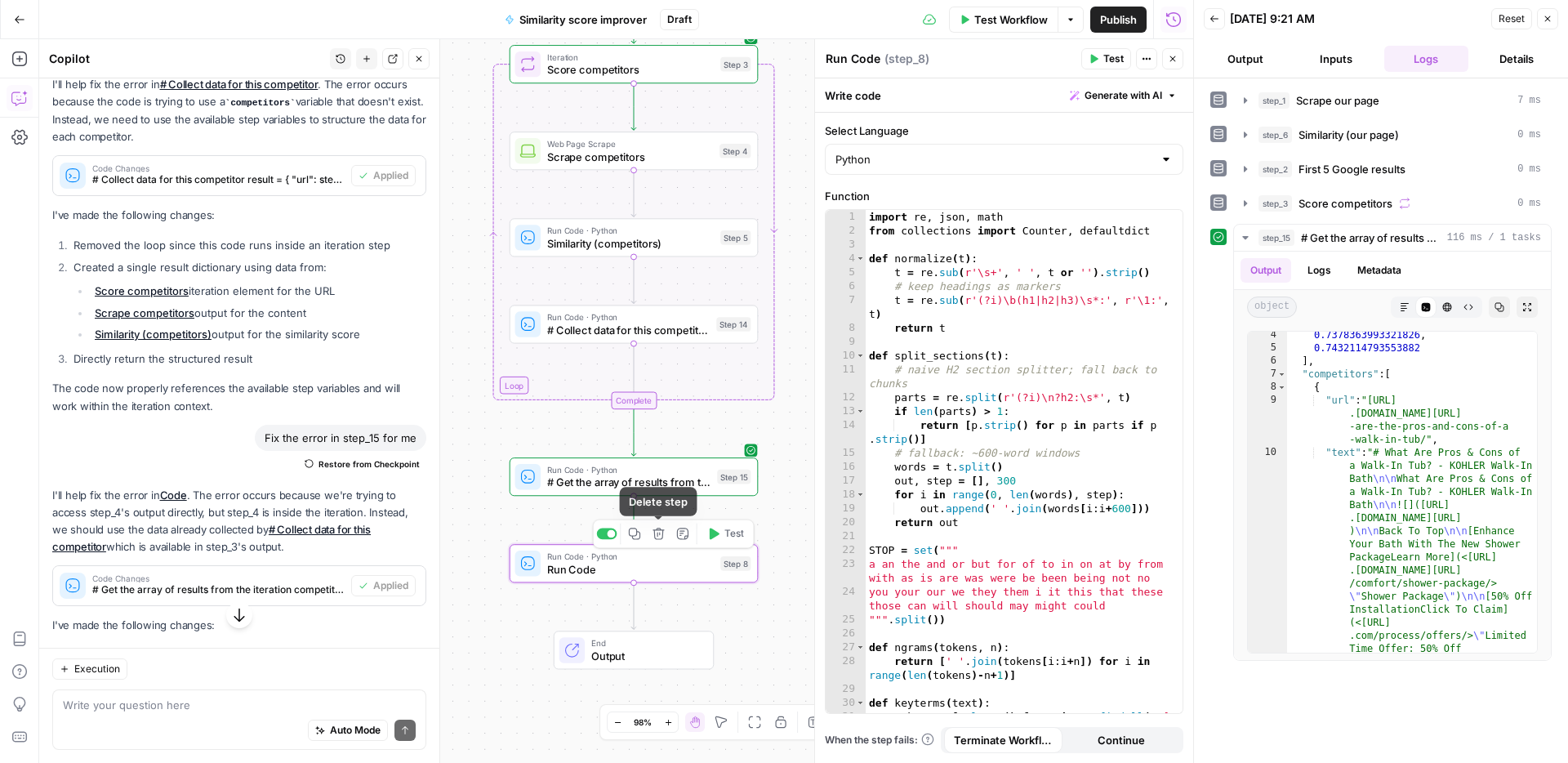
click at [657, 537] on icon "button" at bounding box center [659, 533] width 13 height 13
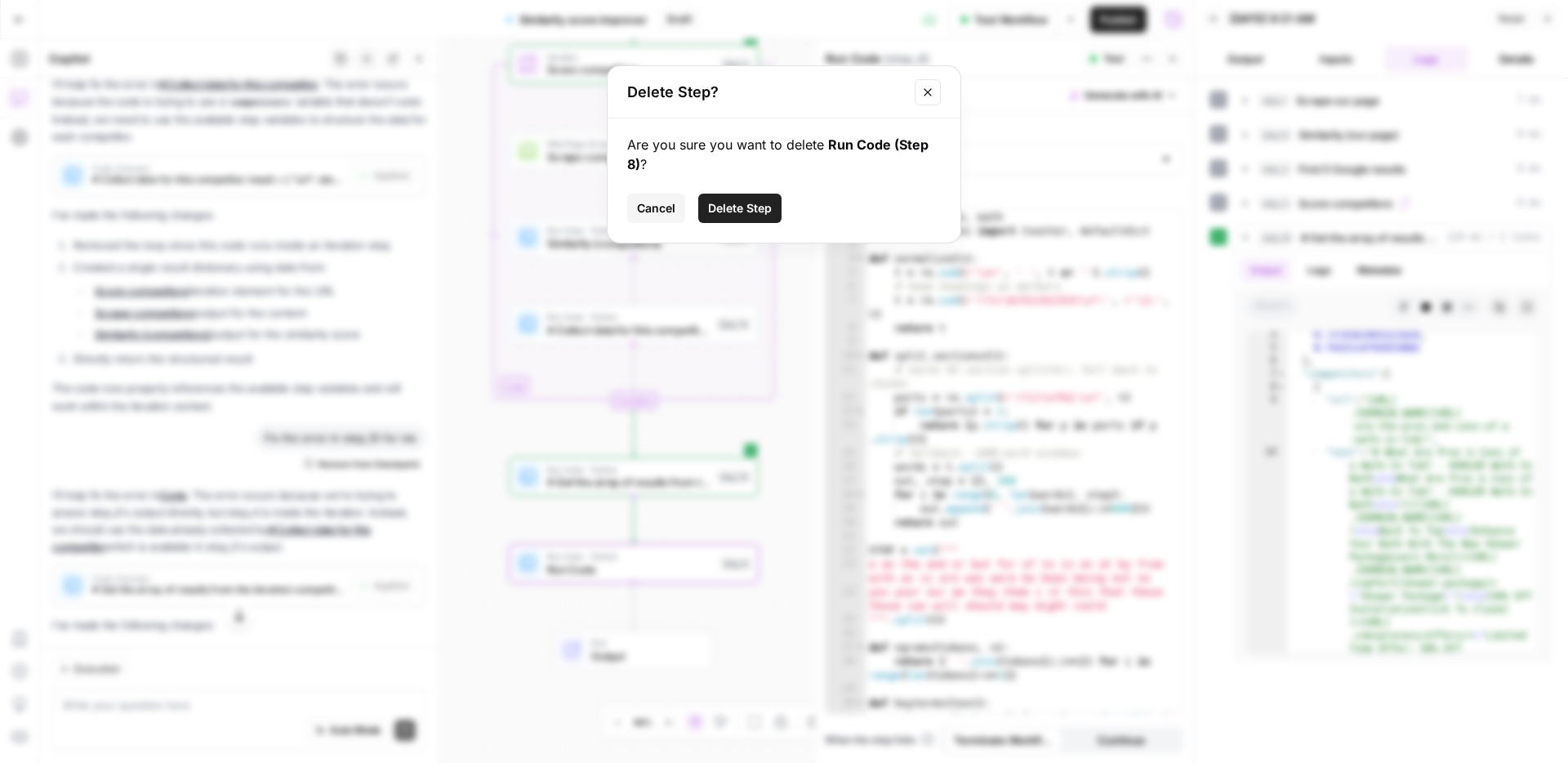
click at [747, 215] on span "Delete Step" at bounding box center [740, 208] width 64 height 16
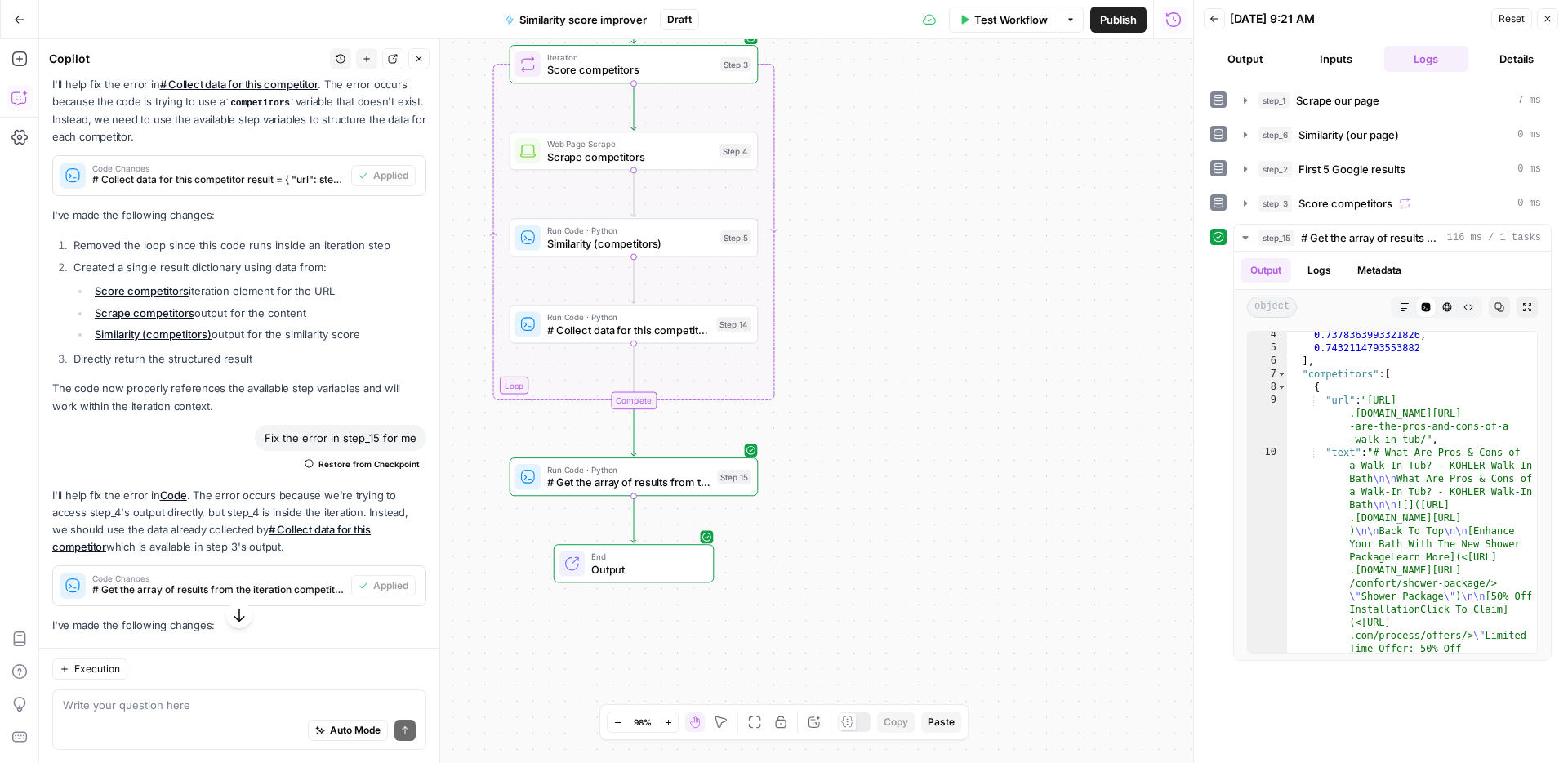
click at [1130, 20] on span "Publish" at bounding box center [1118, 19] width 37 height 16
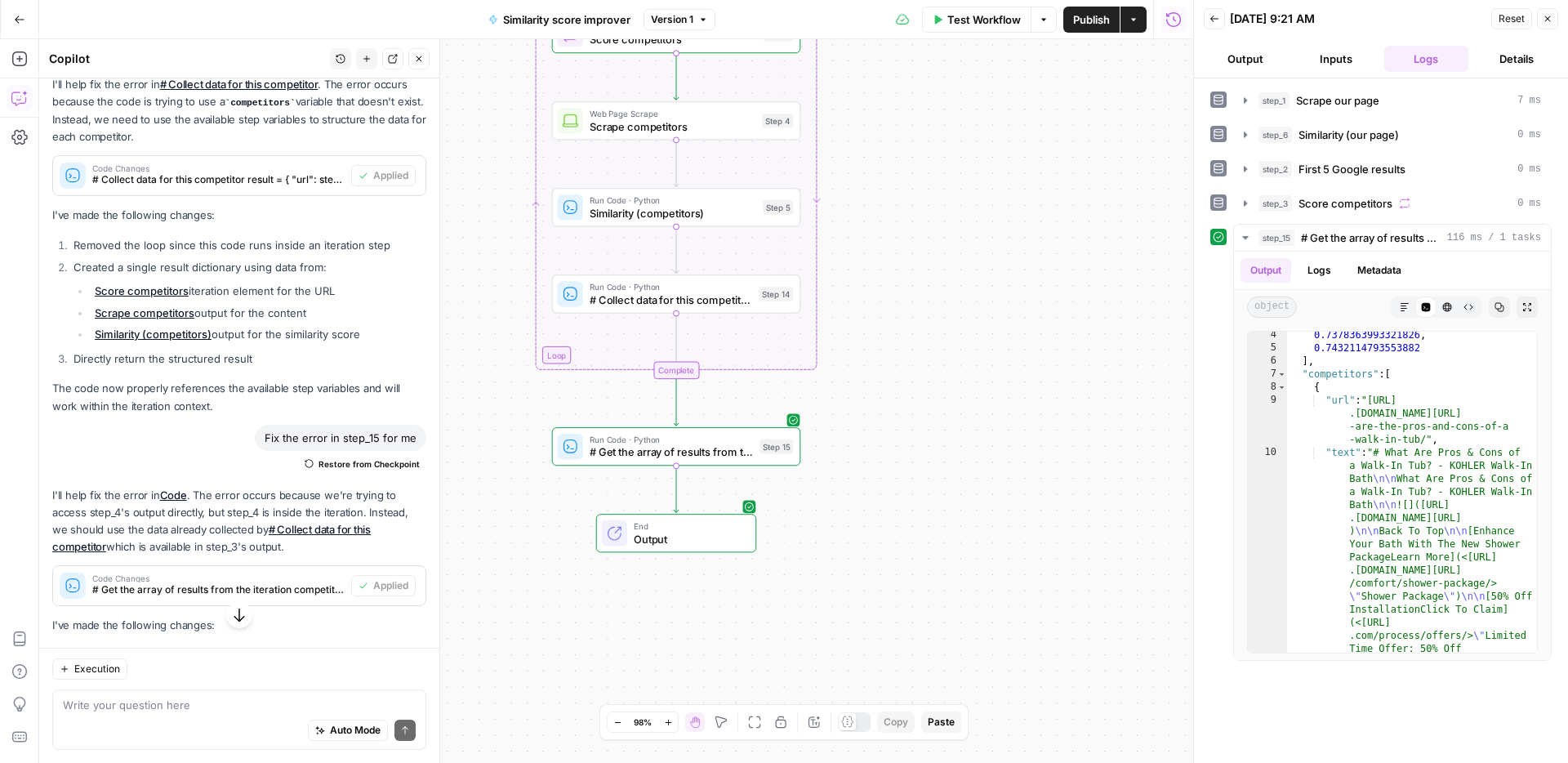
drag, startPoint x: 502, startPoint y: 549, endPoint x: 357, endPoint y: 670, distance: 188.9
click at [555, 513] on div "Workflow Set Inputs Inputs Web Page Scrape Scrape our page Step 1 Run Code · Py…" at bounding box center [616, 400] width 1154 height 724
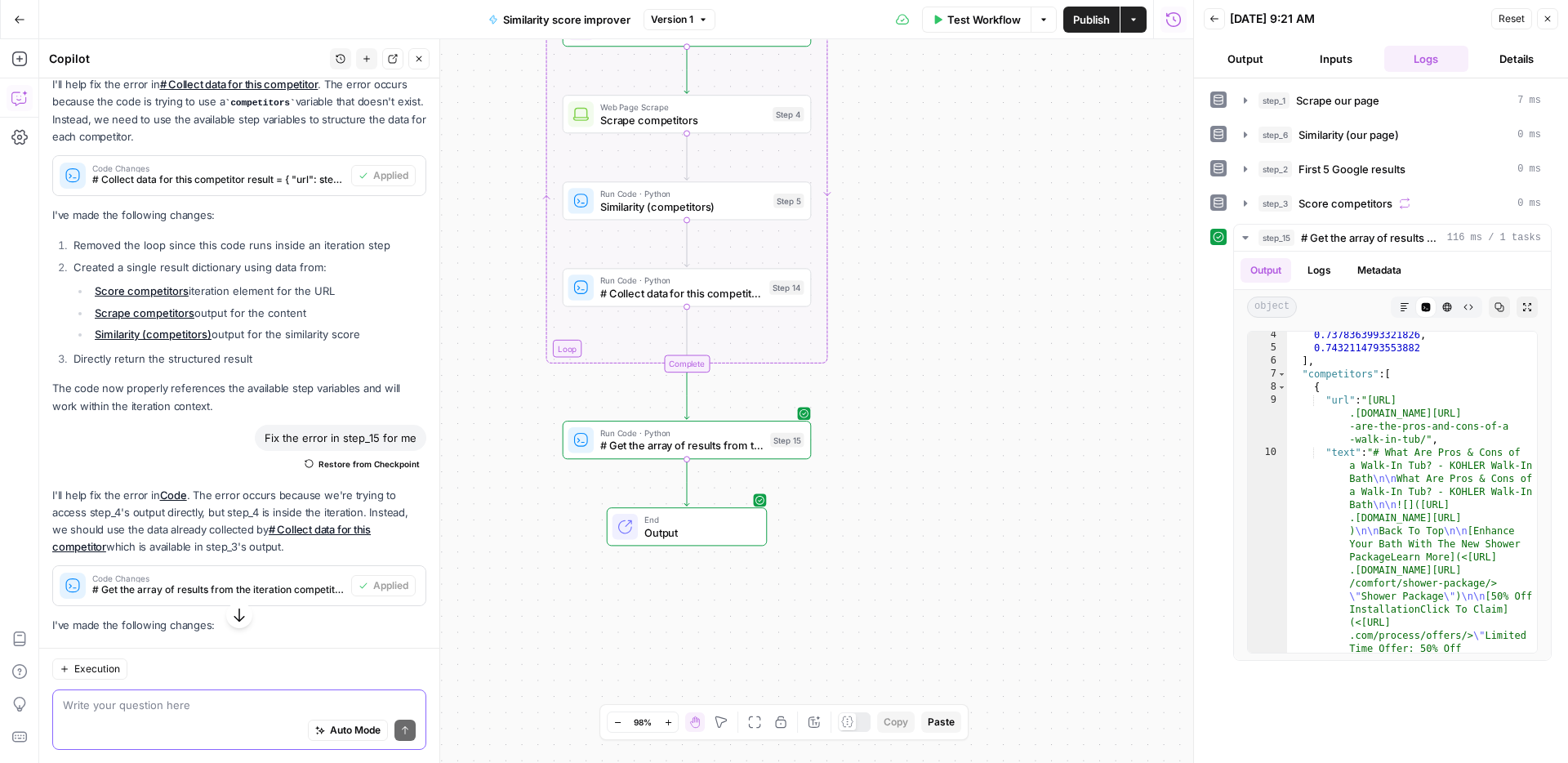
click at [284, 710] on textarea at bounding box center [239, 705] width 352 height 16
click at [169, 700] on textarea at bounding box center [239, 705] width 352 height 16
type textarea "i want step 15 to also contain"
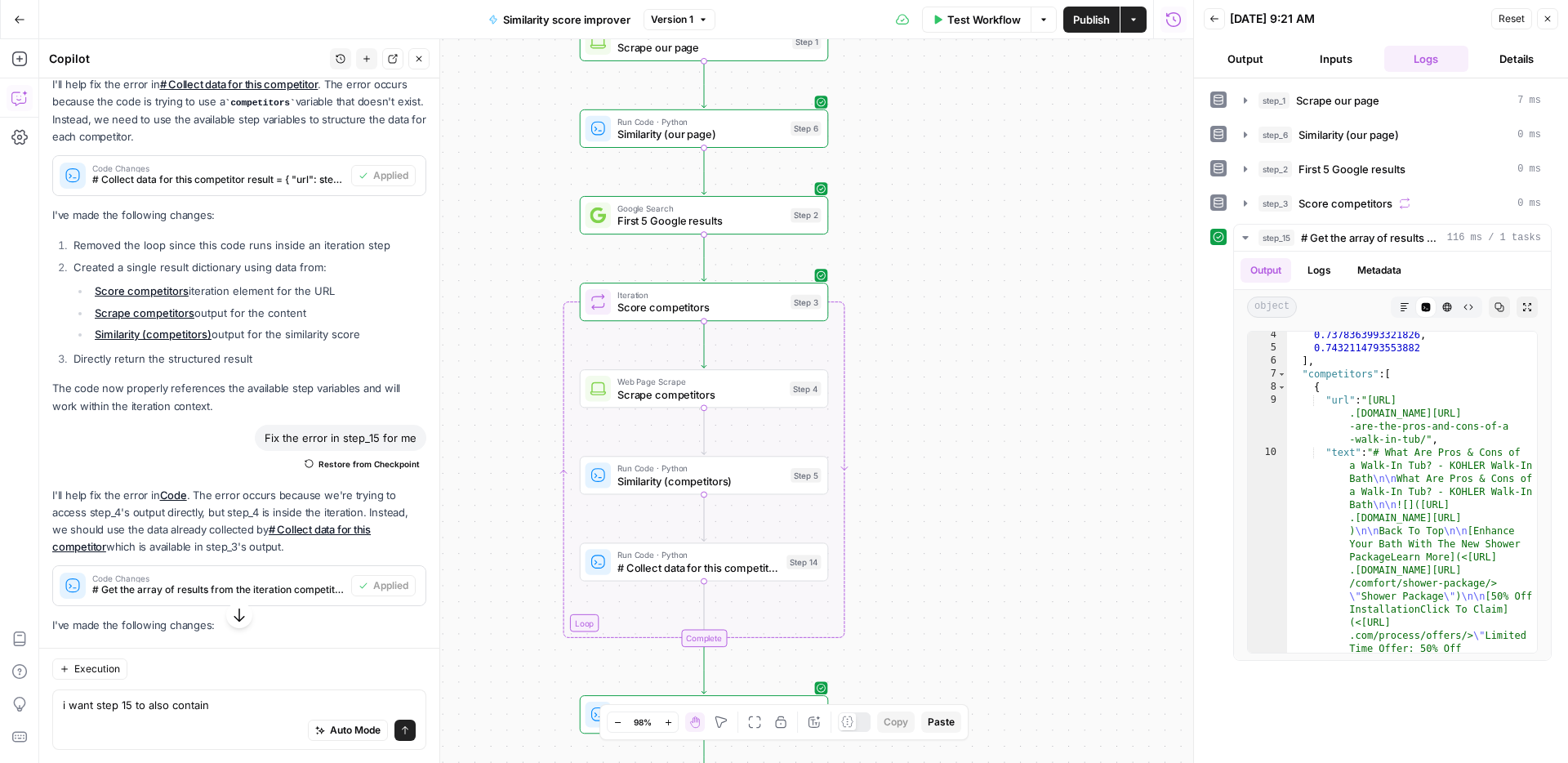
drag, startPoint x: 903, startPoint y: 385, endPoint x: 926, endPoint y: 589, distance: 205.3
click at [922, 607] on div "Workflow Set Inputs Inputs Web Page Scrape Scrape our page Step 1 Run Code · Py…" at bounding box center [616, 400] width 1154 height 724
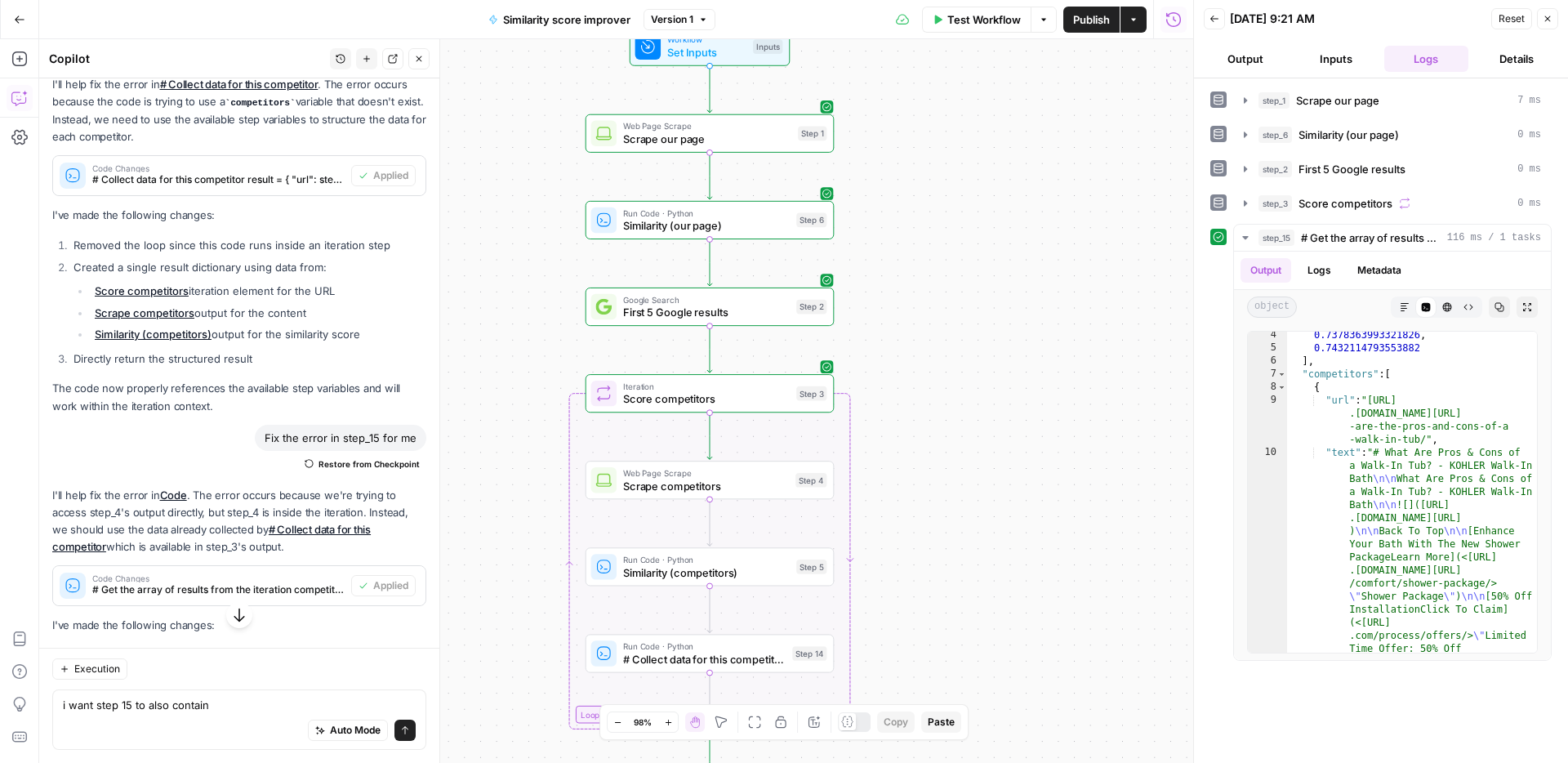
drag, startPoint x: 939, startPoint y: 417, endPoint x: 939, endPoint y: 468, distance: 51.0
click at [939, 468] on div "Workflow Set Inputs Inputs Web Page Scrape Scrape our page Step 1 Run Code · Py…" at bounding box center [616, 400] width 1154 height 724
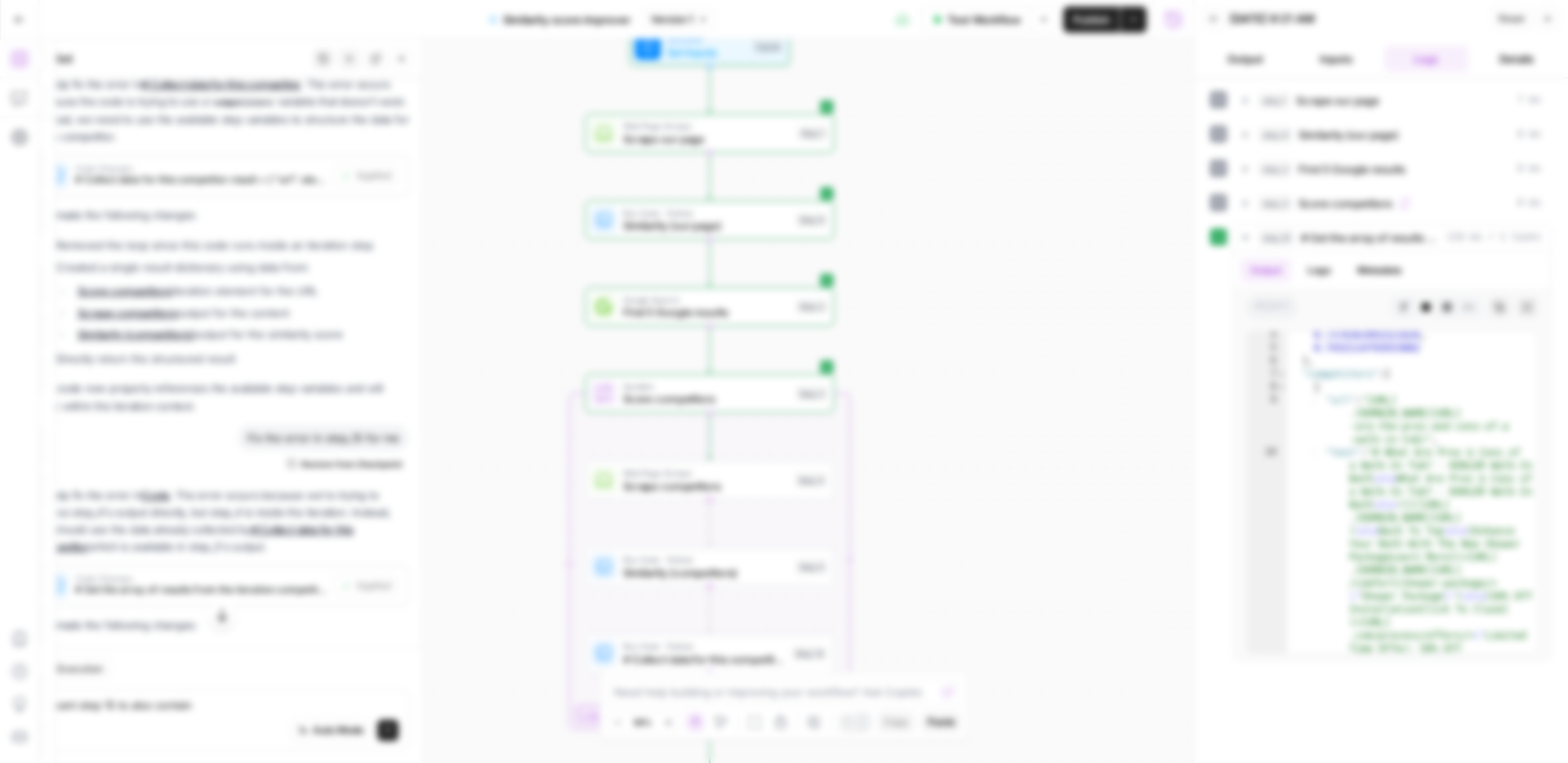
click button "Publish" at bounding box center [729, 208] width 62 height 29
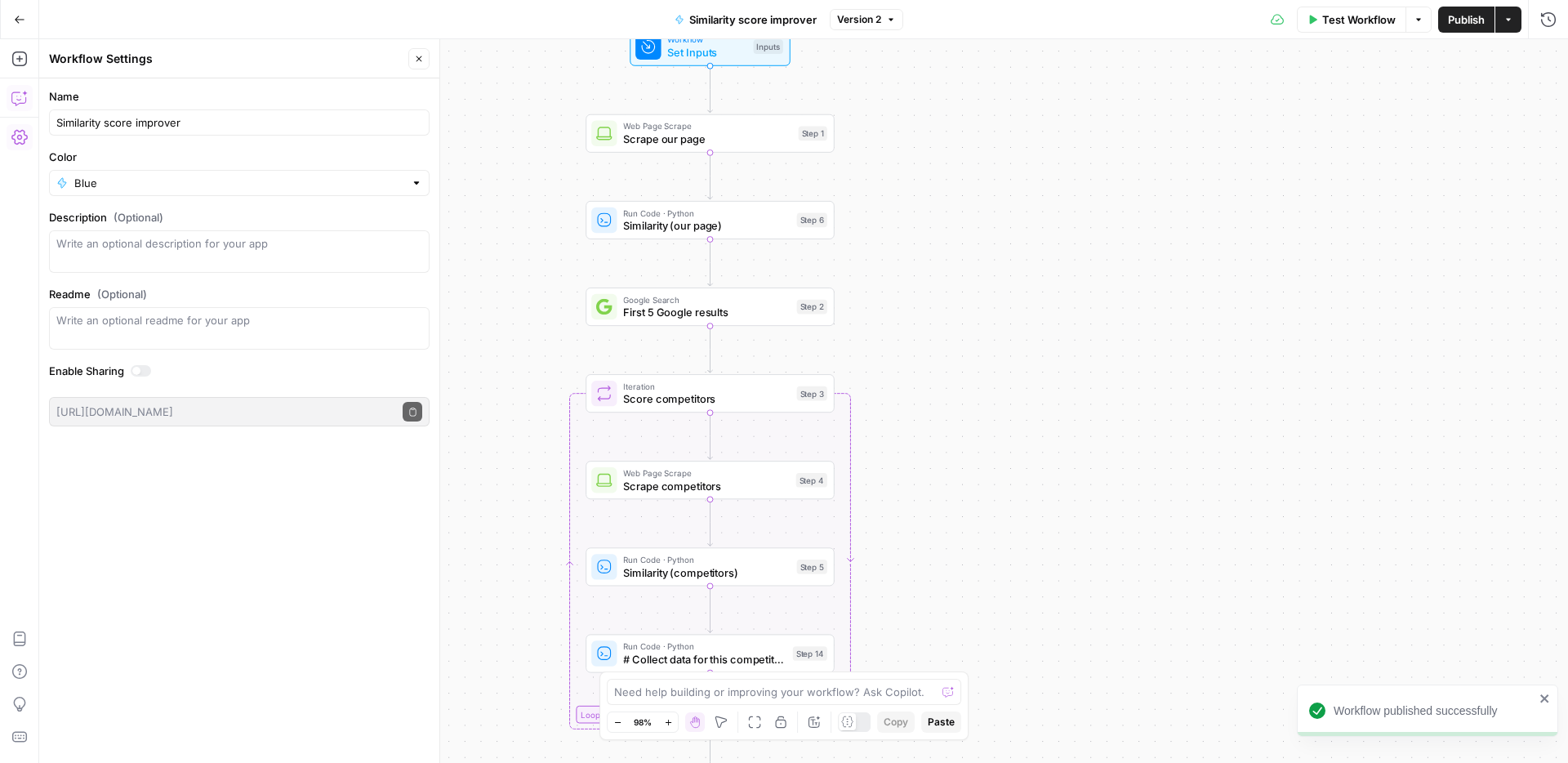
click at [16, 90] on icon "button" at bounding box center [19, 98] width 16 height 16
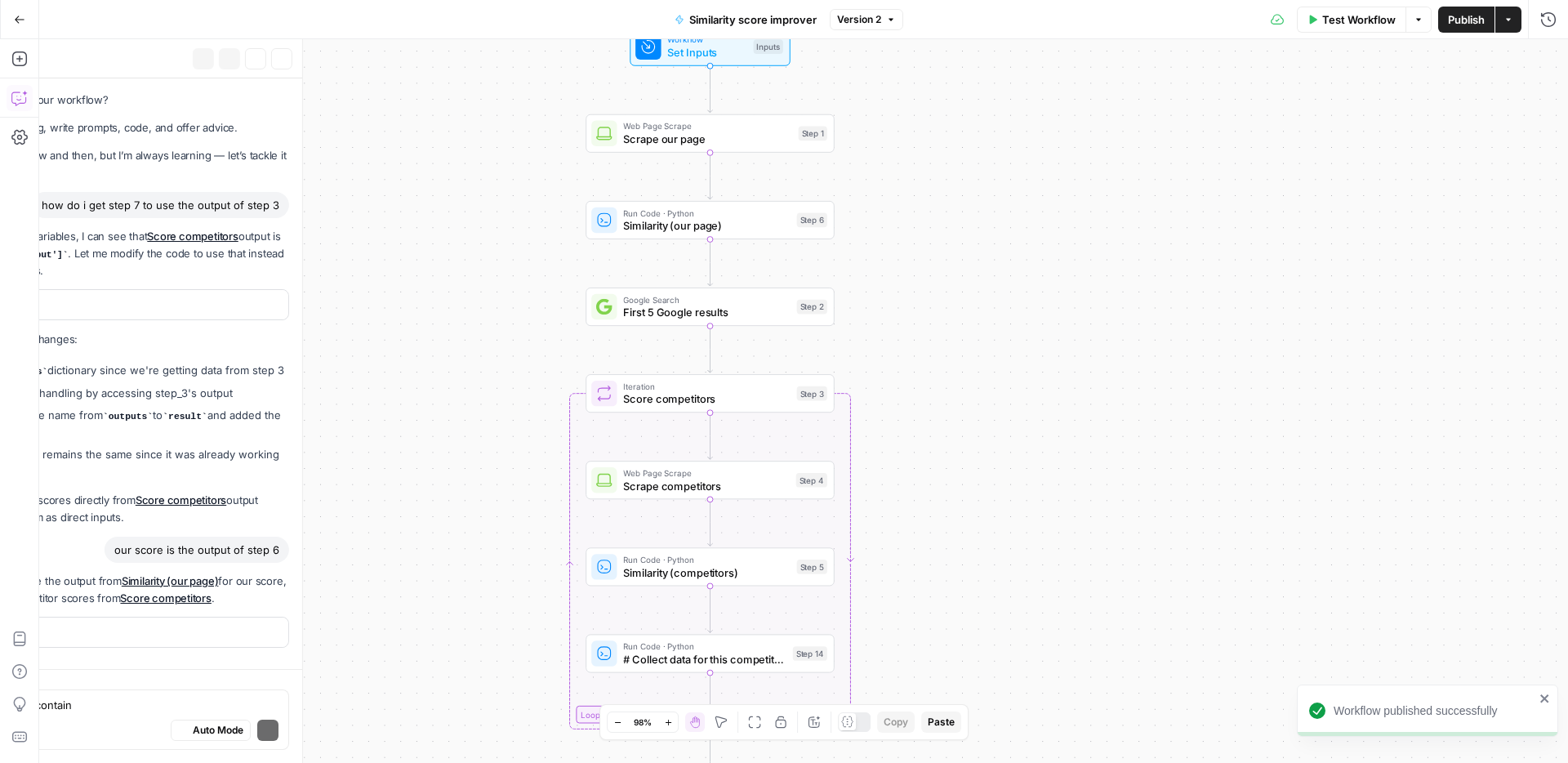
scroll to position [2711, 0]
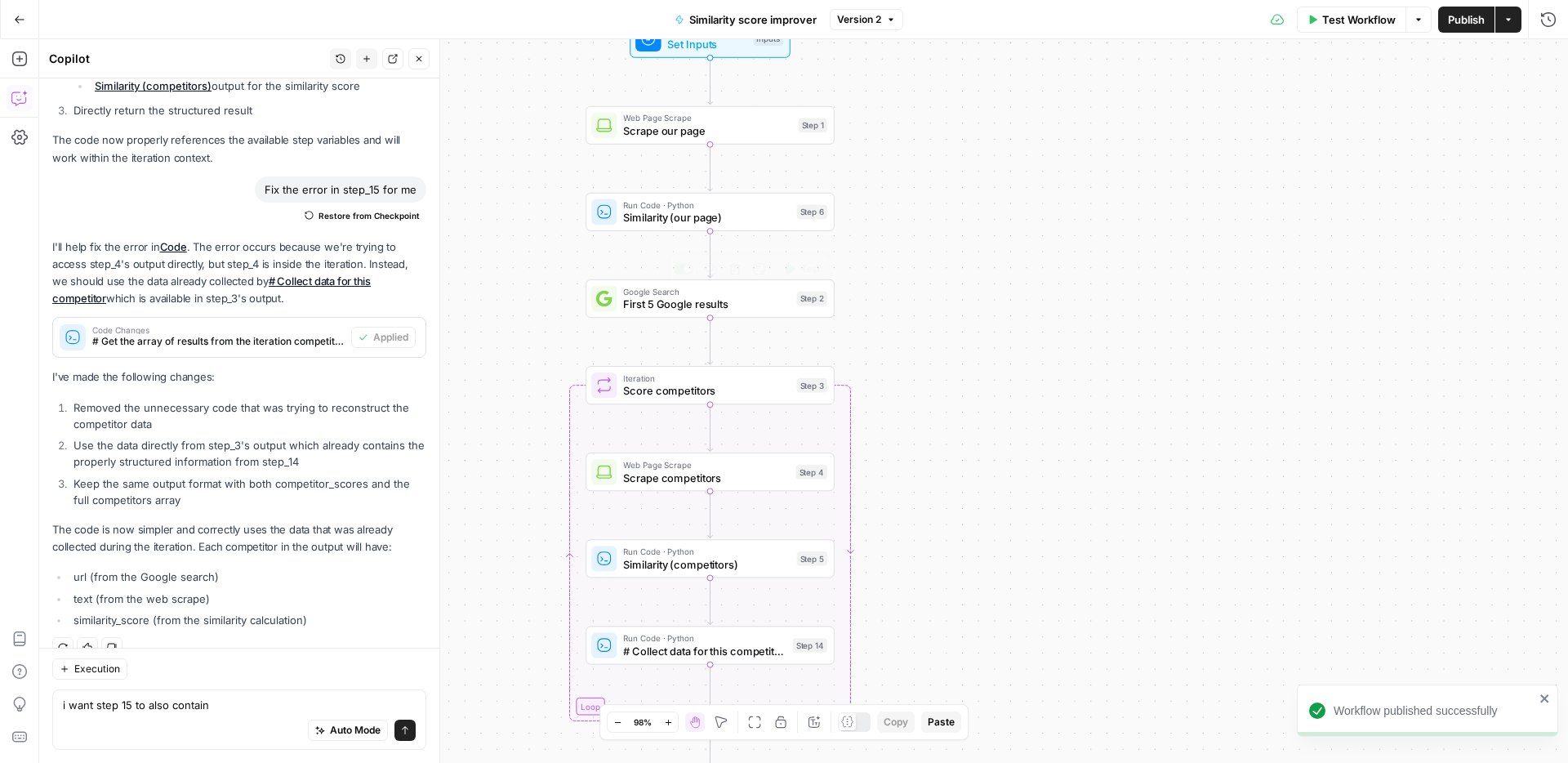
drag, startPoint x: 971, startPoint y: 416, endPoint x: 977, endPoint y: 234, distance: 182.1
click at [986, 227] on div "Workflow Set Inputs Inputs Web Page Scrape Scrape our page Step 1 Run Code · Py…" at bounding box center [802, 400] width 1528 height 724
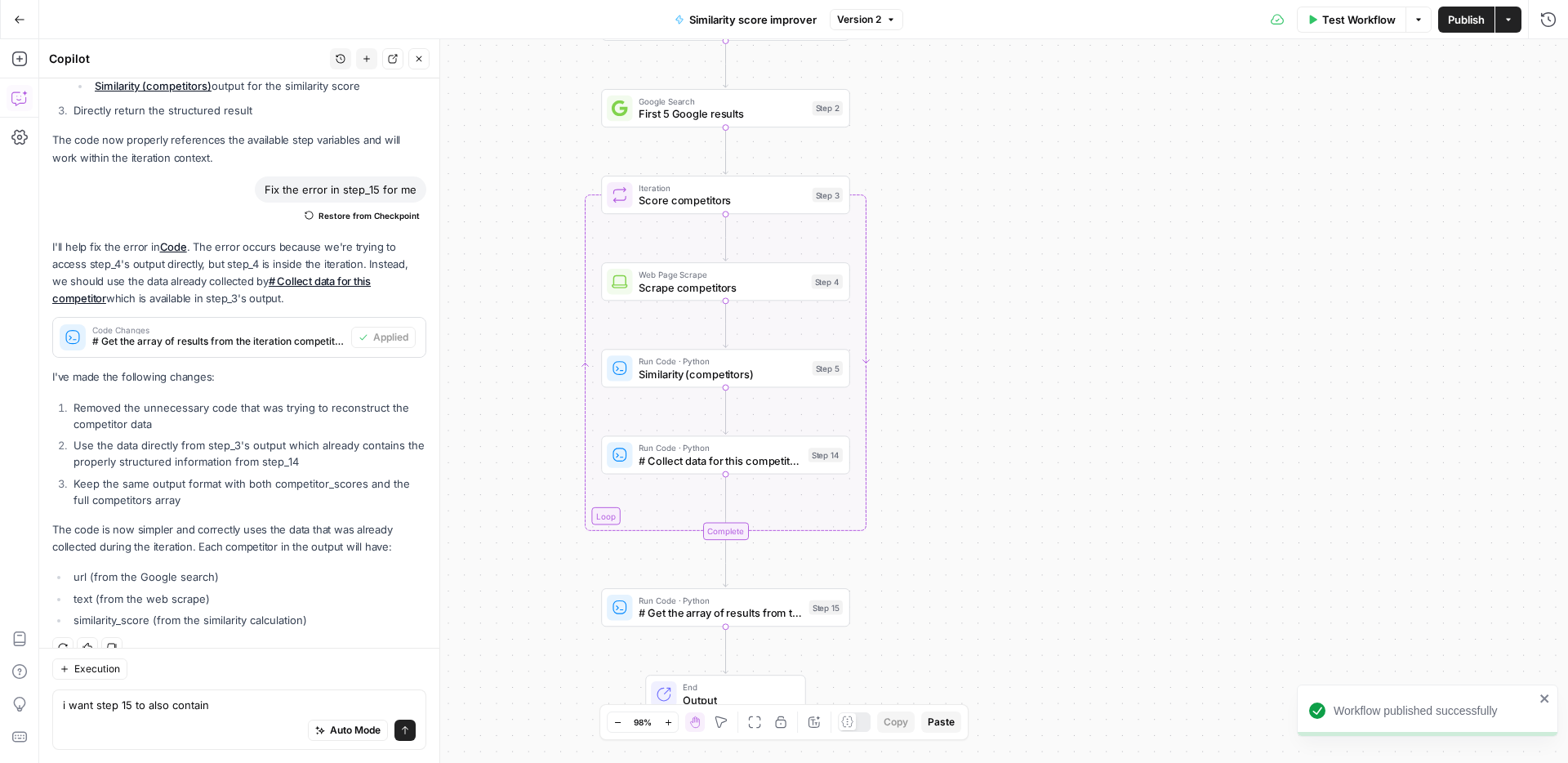
click at [249, 694] on div "i want step 15 to also contain i want step 15 to also contain Auto Mode Send" at bounding box center [239, 719] width 374 height 61
click at [249, 701] on textarea "i want step 15 to also contain" at bounding box center [239, 705] width 352 height 16
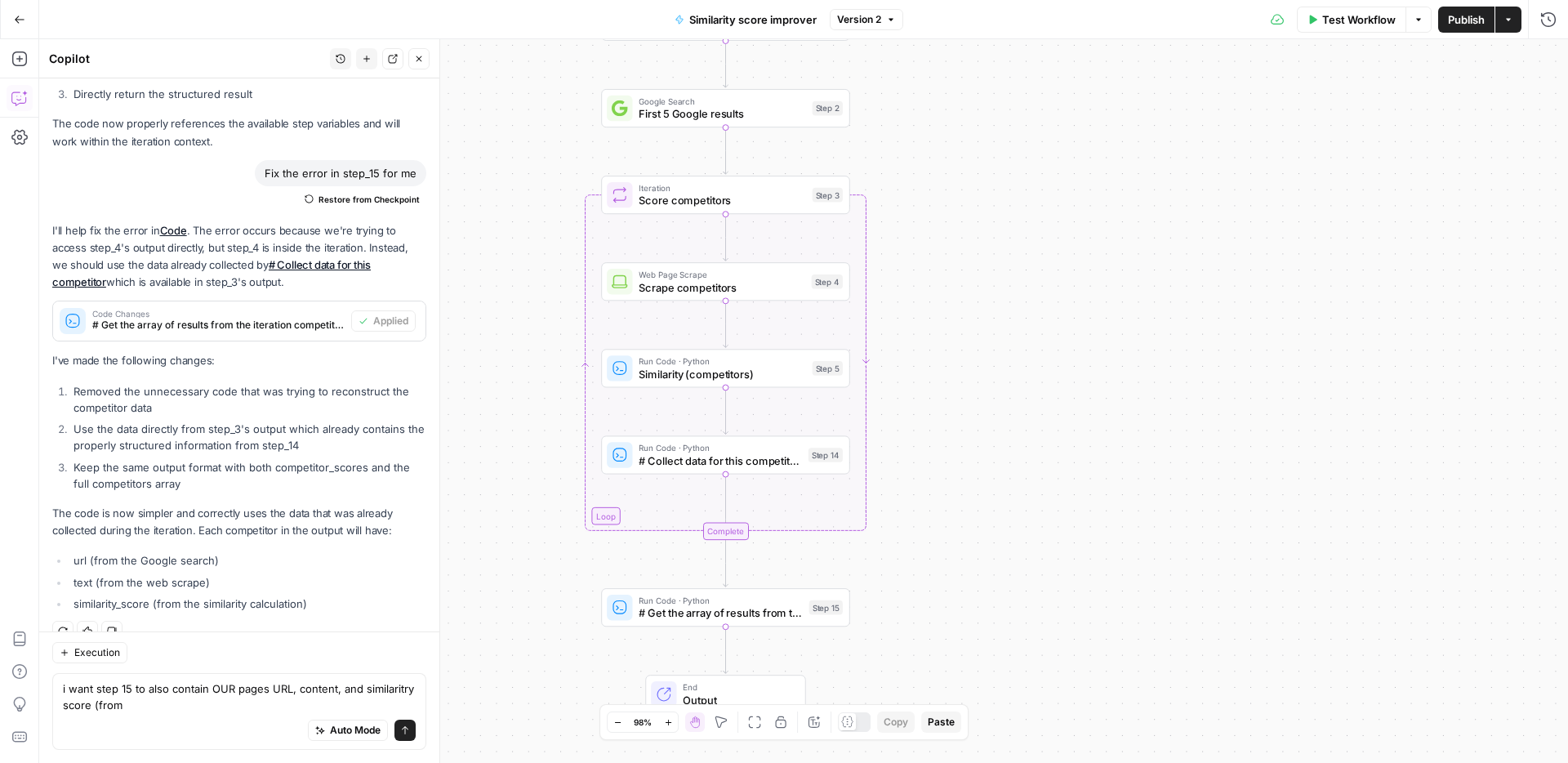
click at [1220, 204] on div "Workflow Set Inputs Inputs Web Page Scrape Scrape our page Step 1 Run Code · Py…" at bounding box center [802, 400] width 1528 height 724
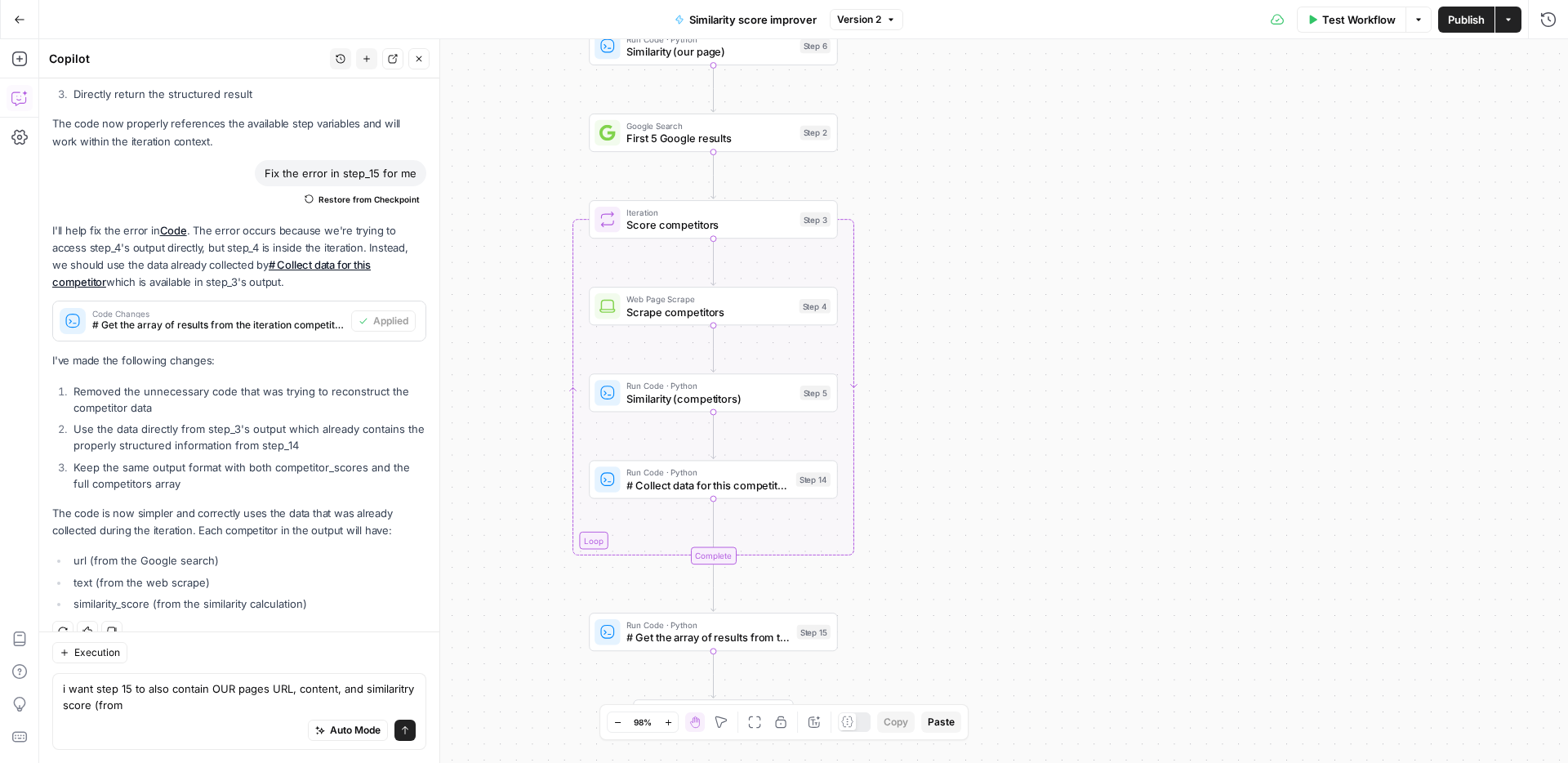
drag, startPoint x: 1178, startPoint y: 236, endPoint x: 1173, endPoint y: 337, distance: 101.1
click at [1173, 337] on div "Workflow Set Inputs Inputs Web Page Scrape Scrape our page Step 1 Run Code · Py…" at bounding box center [802, 400] width 1528 height 724
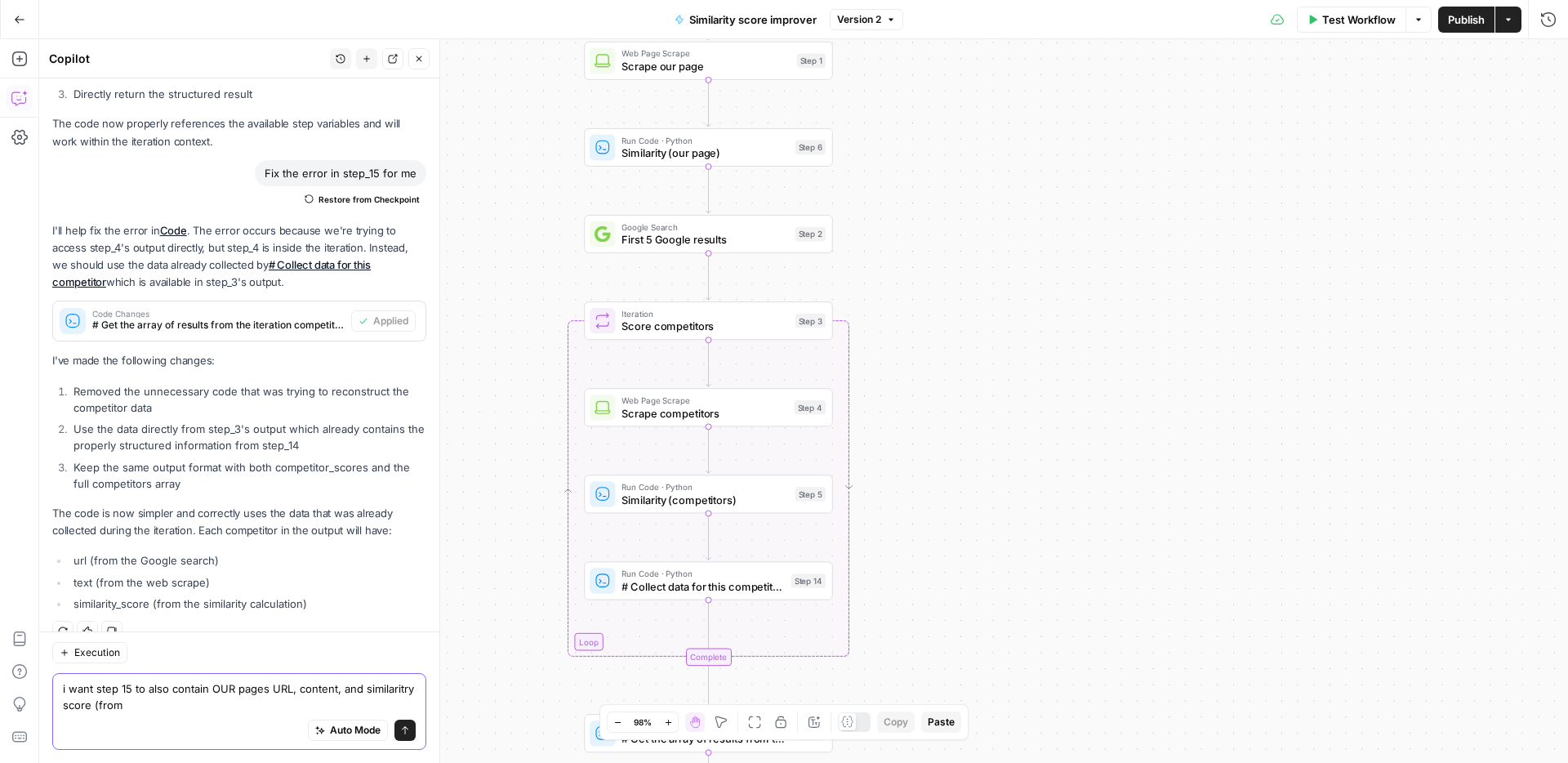
click at [256, 702] on textarea "i want step 15 to also contain OUR pages URL, content, and similaritry score (f…" at bounding box center [239, 696] width 352 height 33
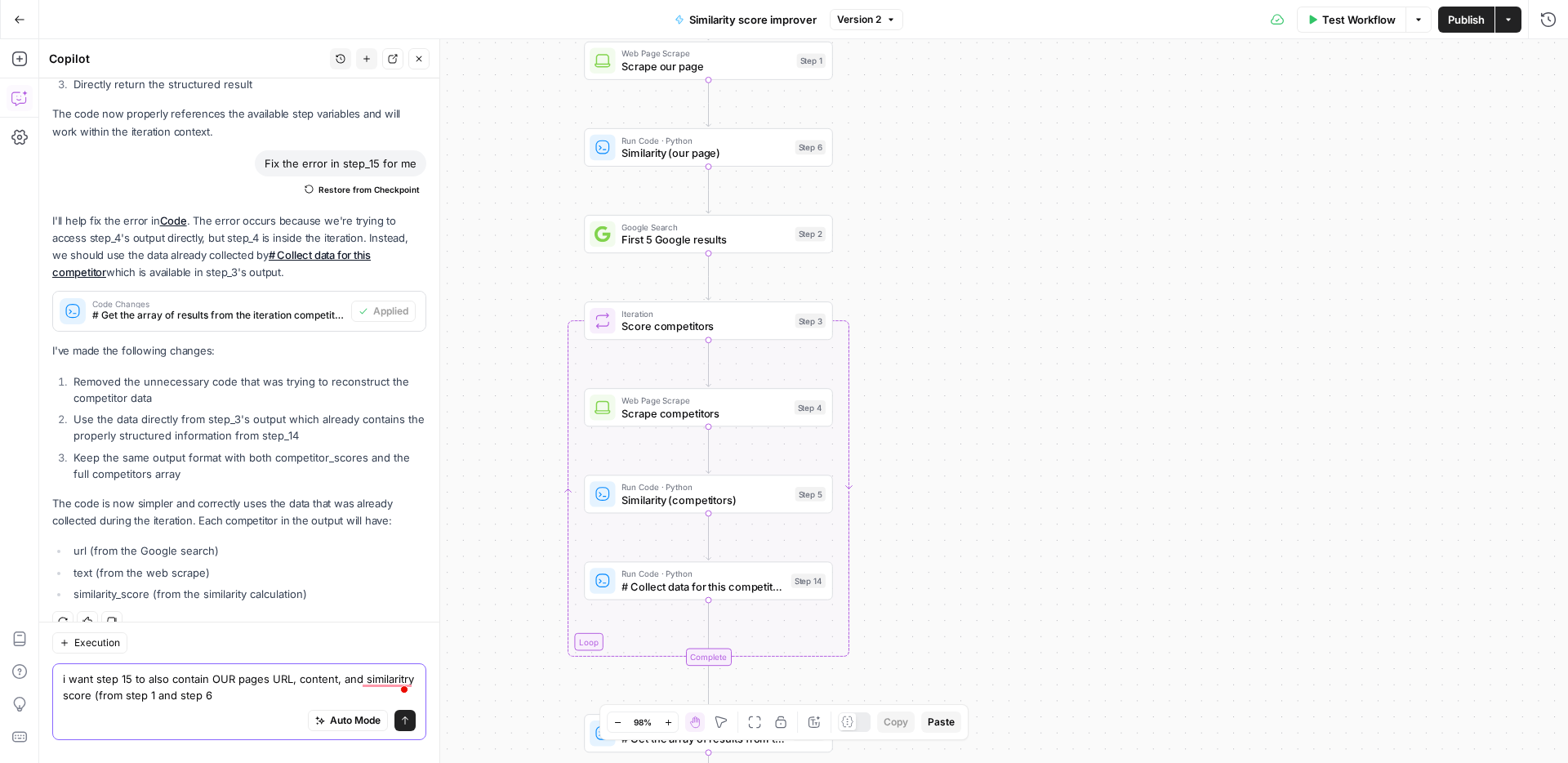
type textarea "i want step 15 to also contain OUR pages URL, content, and similaritry score (f…"
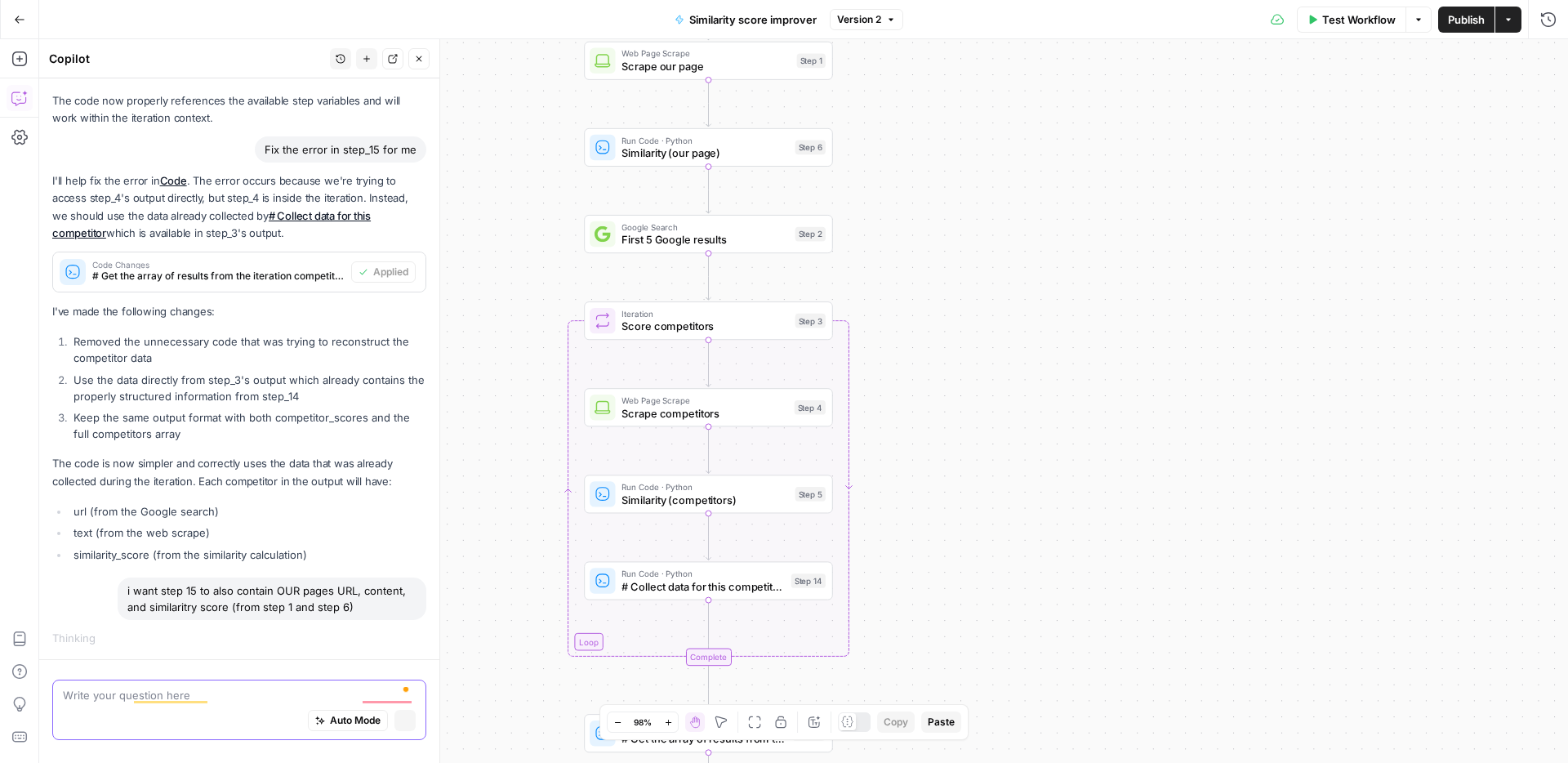
scroll to position [2564, 0]
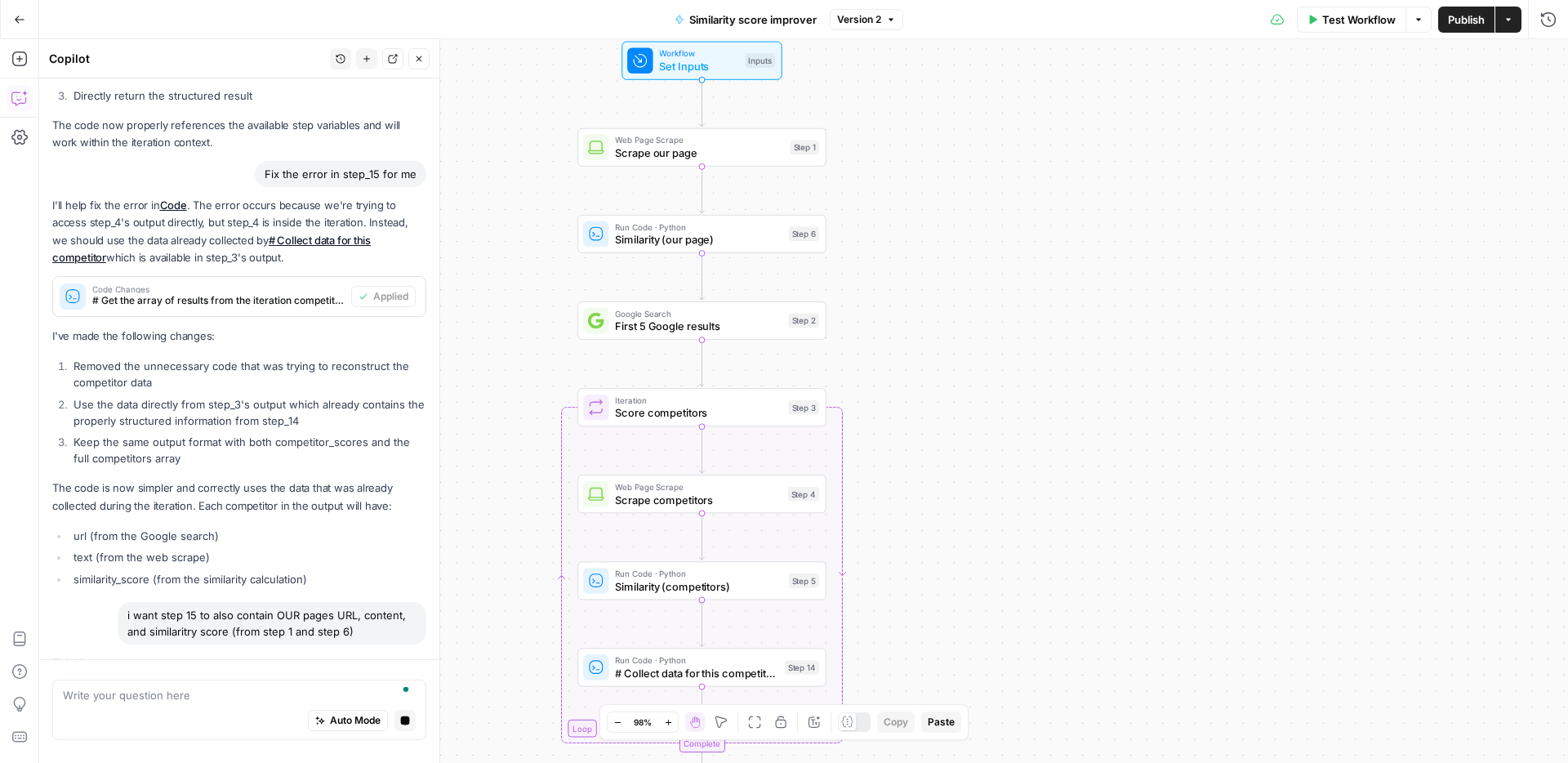
drag, startPoint x: 1113, startPoint y: 536, endPoint x: 1011, endPoint y: 491, distance: 111.5
click at [1104, 669] on div "Workflow Set Inputs Inputs Web Page Scrape Scrape our page Step 1 Run Code · Py…" at bounding box center [802, 400] width 1528 height 724
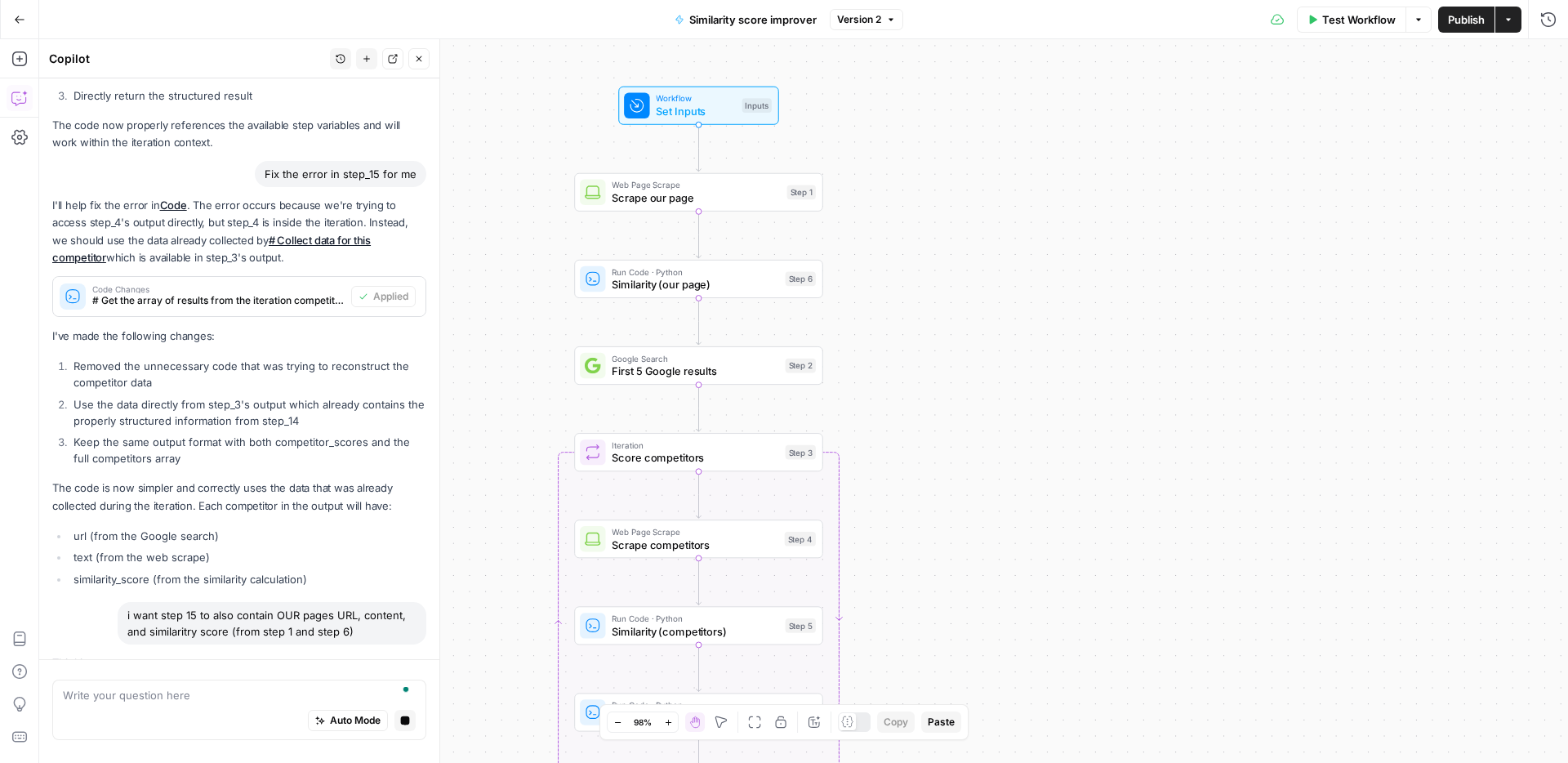
drag, startPoint x: 1023, startPoint y: 532, endPoint x: 998, endPoint y: 299, distance: 234.3
click at [998, 299] on div "Workflow Set Inputs Inputs Web Page Scrape Scrape our page Step 1 Run Code · Py…" at bounding box center [802, 400] width 1528 height 724
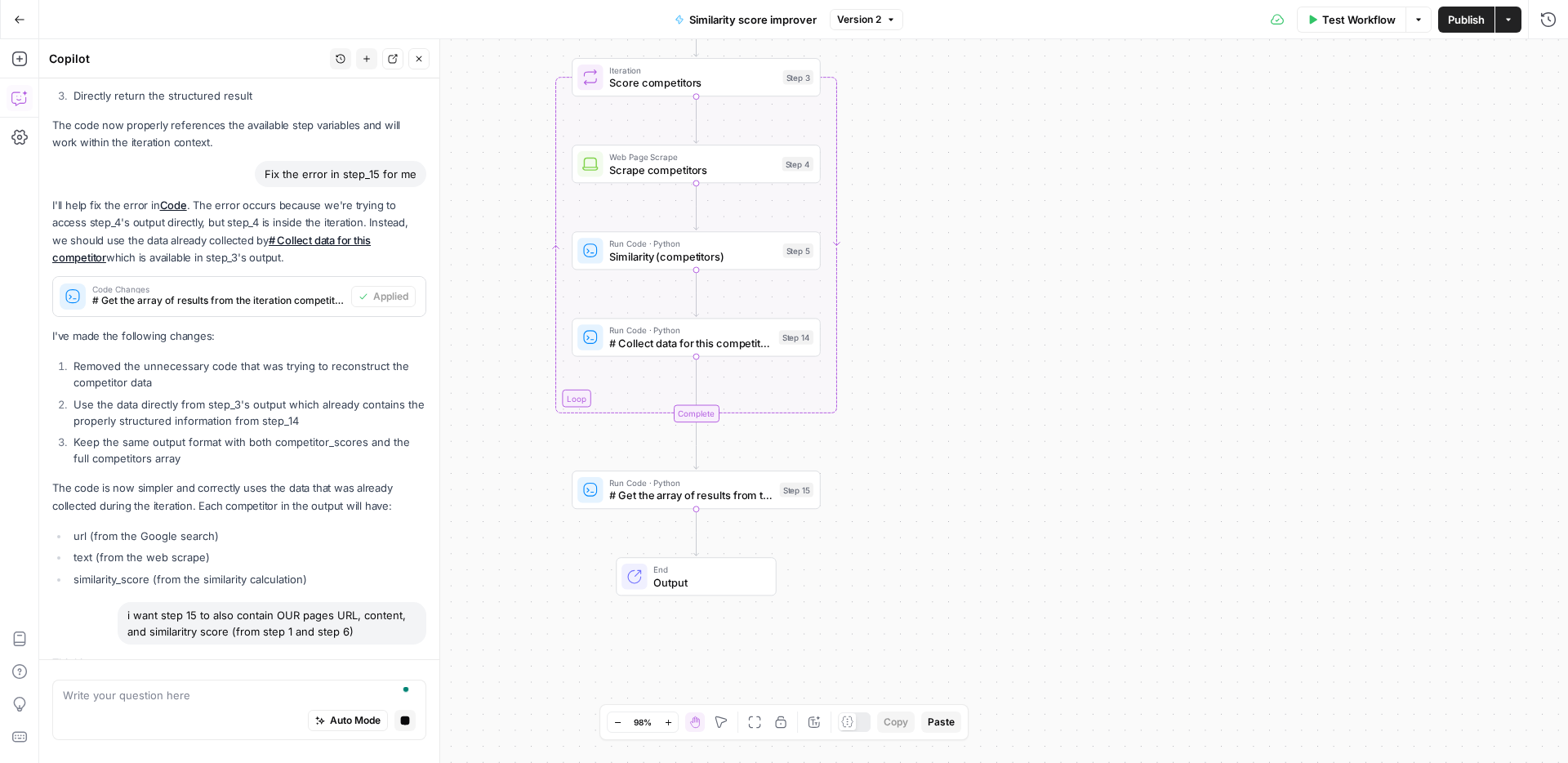
drag, startPoint x: 1005, startPoint y: 332, endPoint x: 1010, endPoint y: 276, distance: 56.2
click at [1010, 276] on div "Workflow Set Inputs Inputs Web Page Scrape Scrape our page Step 1 Run Code · Py…" at bounding box center [802, 400] width 1528 height 724
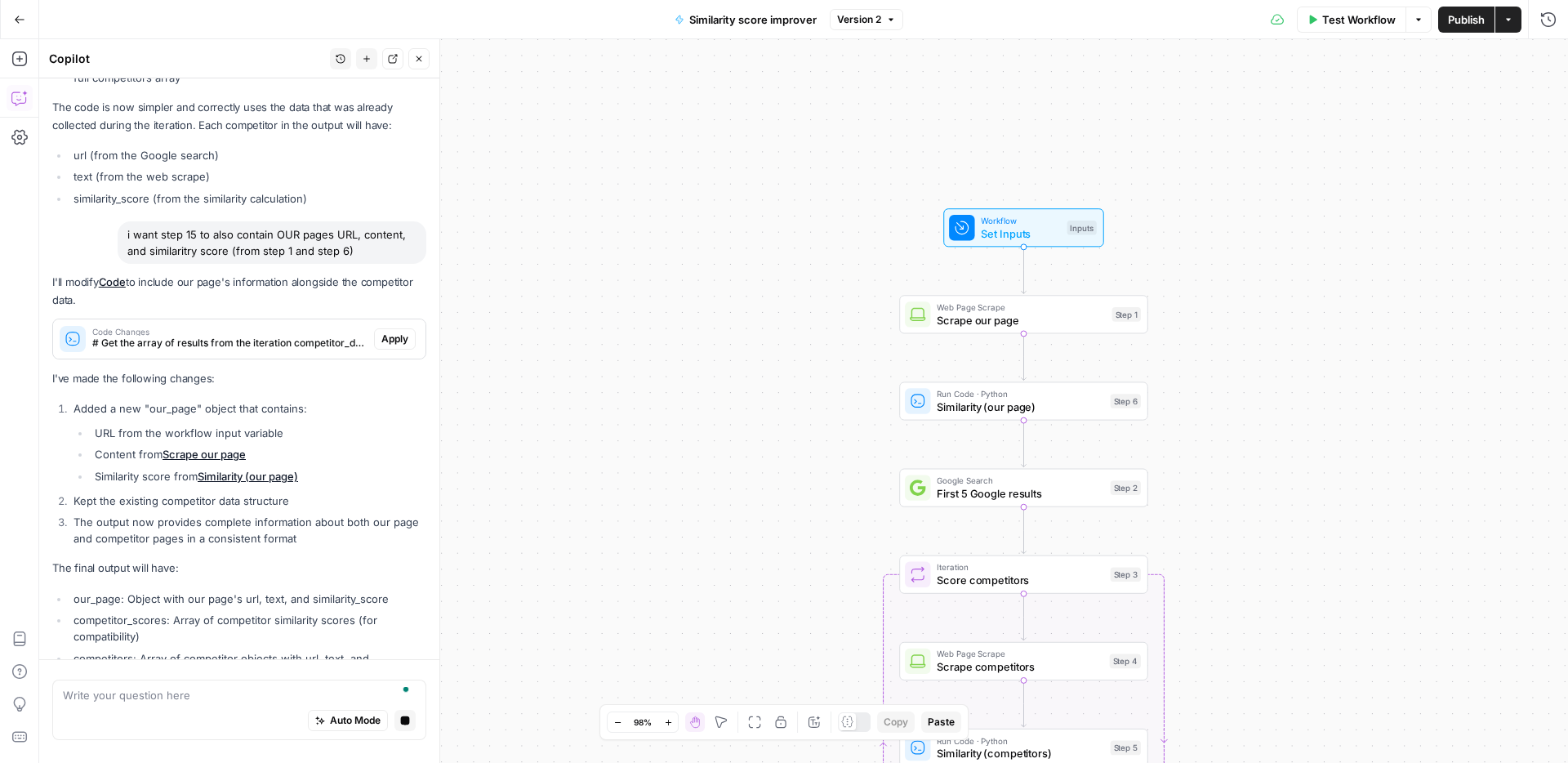
scroll to position [2960, 0]
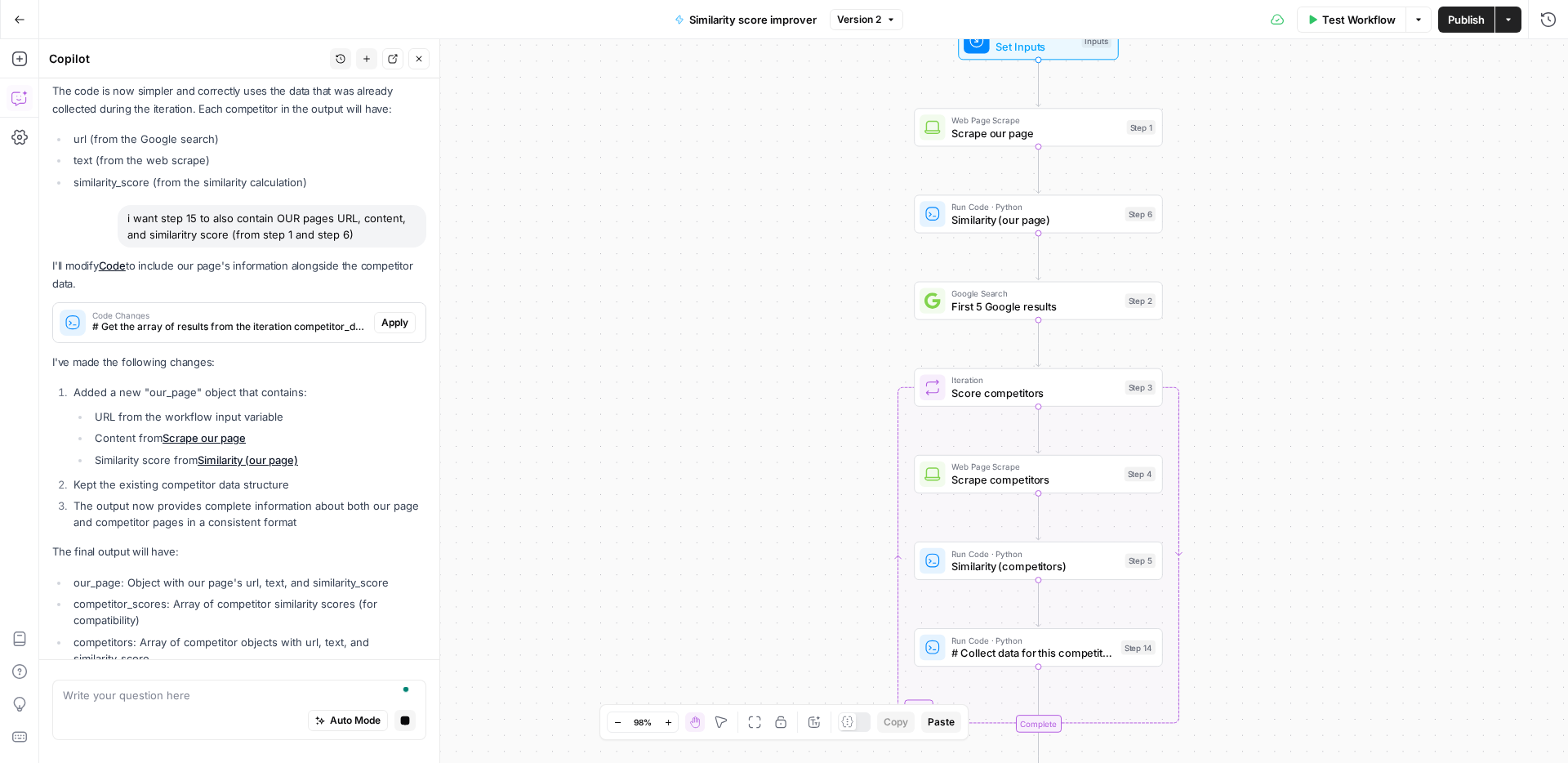
drag, startPoint x: 727, startPoint y: 420, endPoint x: 715, endPoint y: 342, distance: 78.9
click at [718, 334] on div "Workflow Set Inputs Inputs Web Page Scrape Scrape our page Step 1 Run Code · Py…" at bounding box center [802, 400] width 1528 height 724
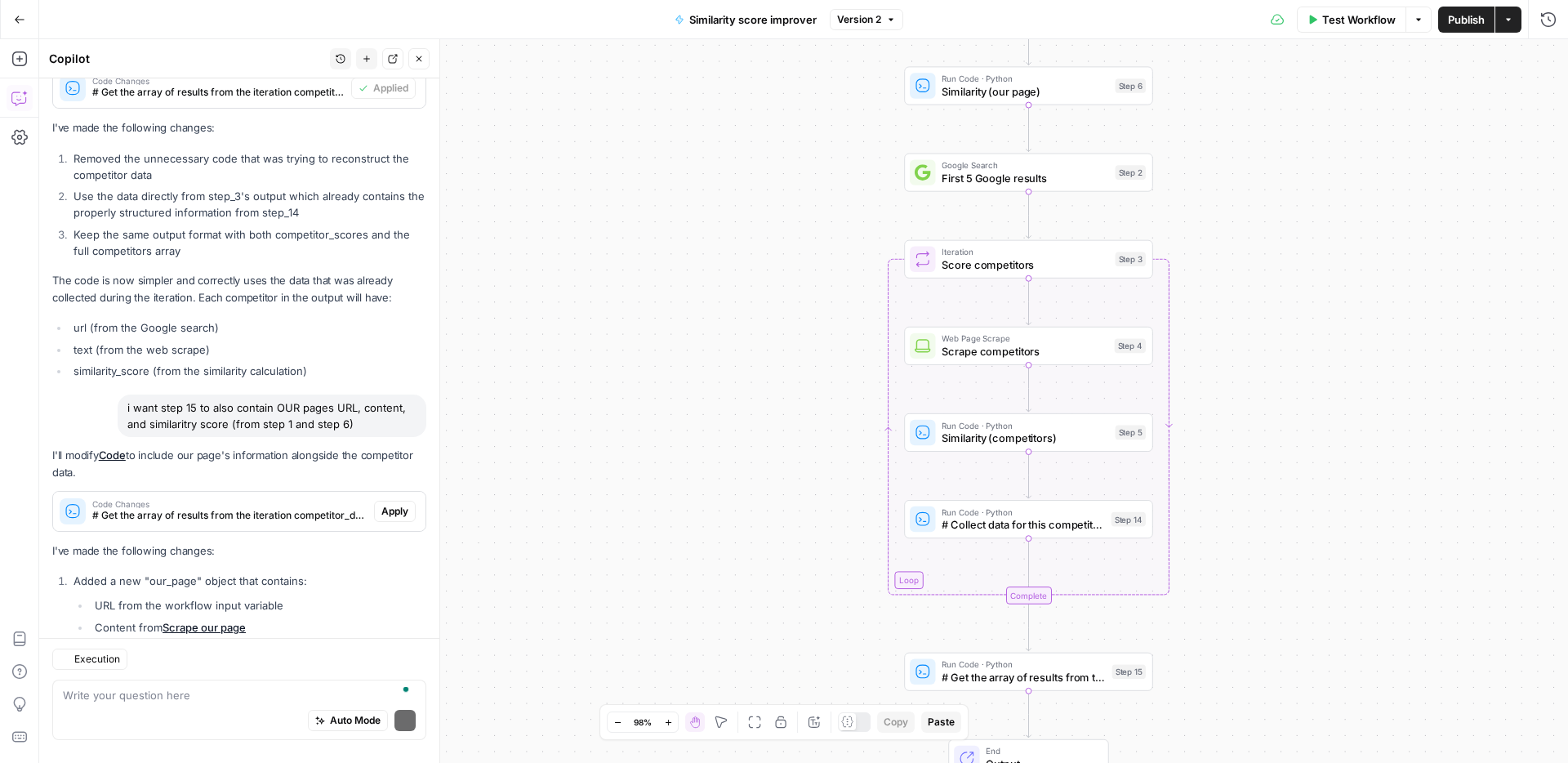
scroll to position [3198, 0]
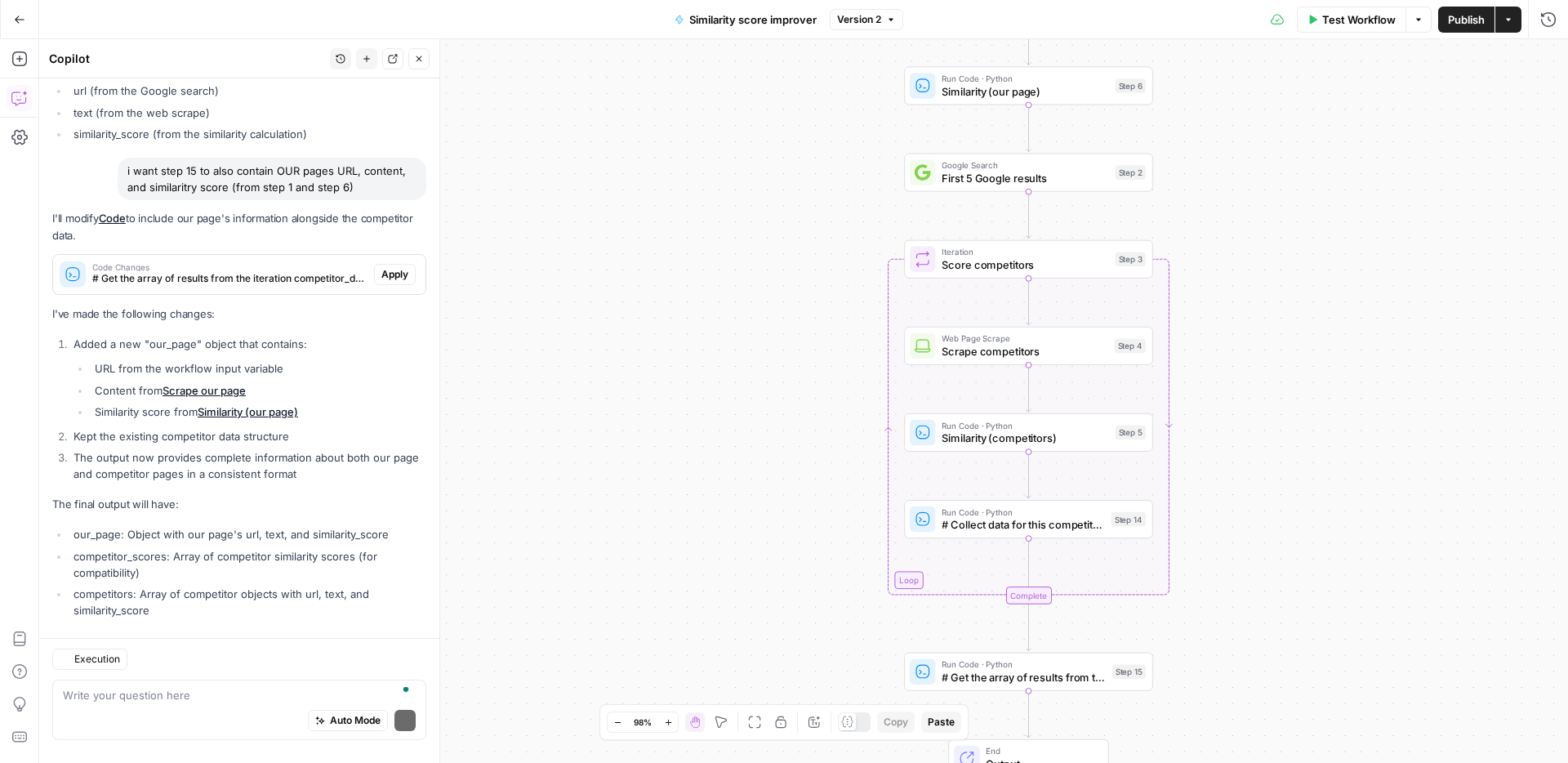
drag, startPoint x: 703, startPoint y: 468, endPoint x: 670, endPoint y: 291, distance: 180.0
click at [670, 291] on div "Workflow Set Inputs Inputs Web Page Scrape Scrape our page Step 1 Run Code · Py…" at bounding box center [802, 400] width 1528 height 724
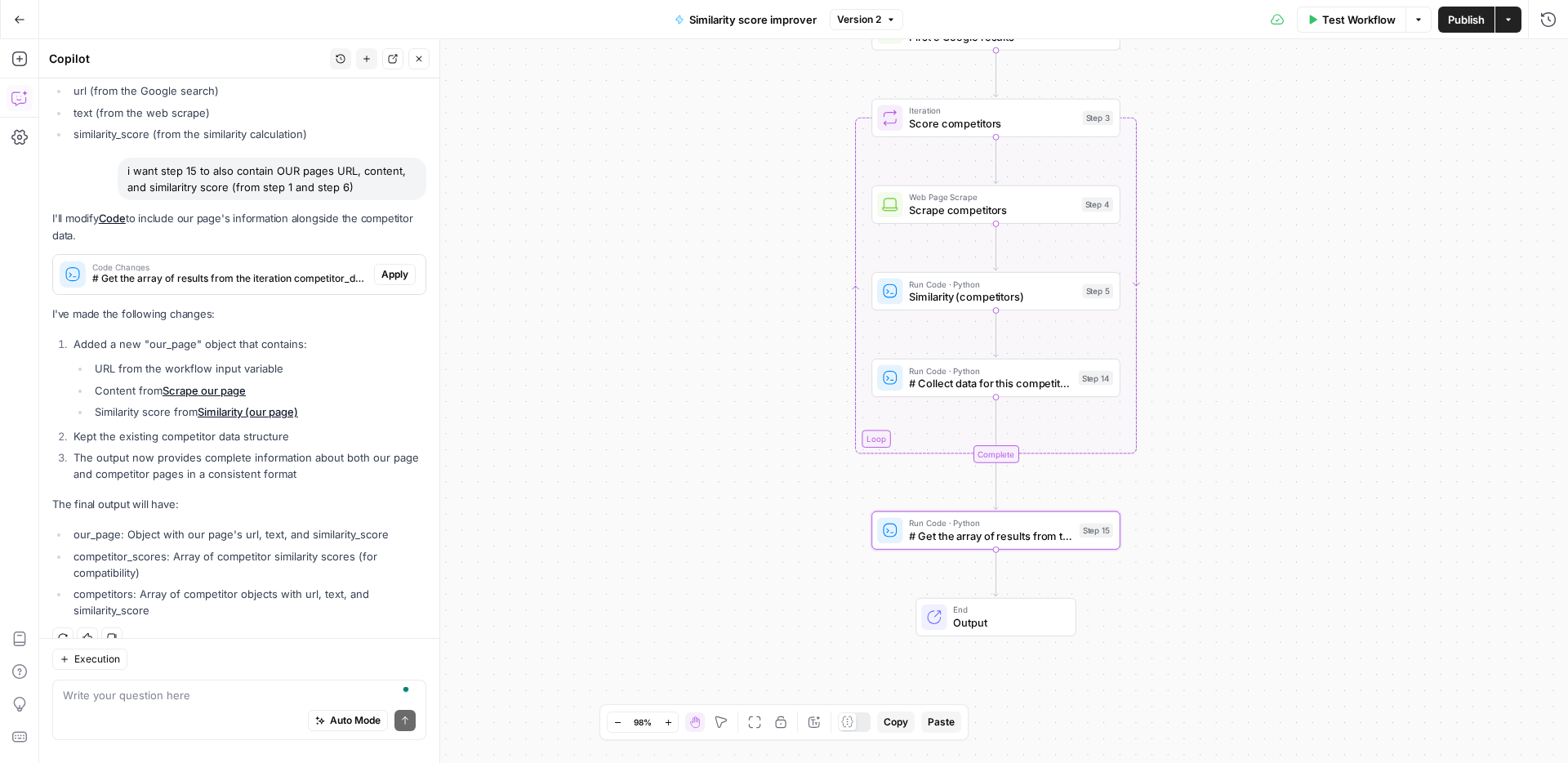
click at [404, 267] on span "Apply" at bounding box center [394, 274] width 27 height 15
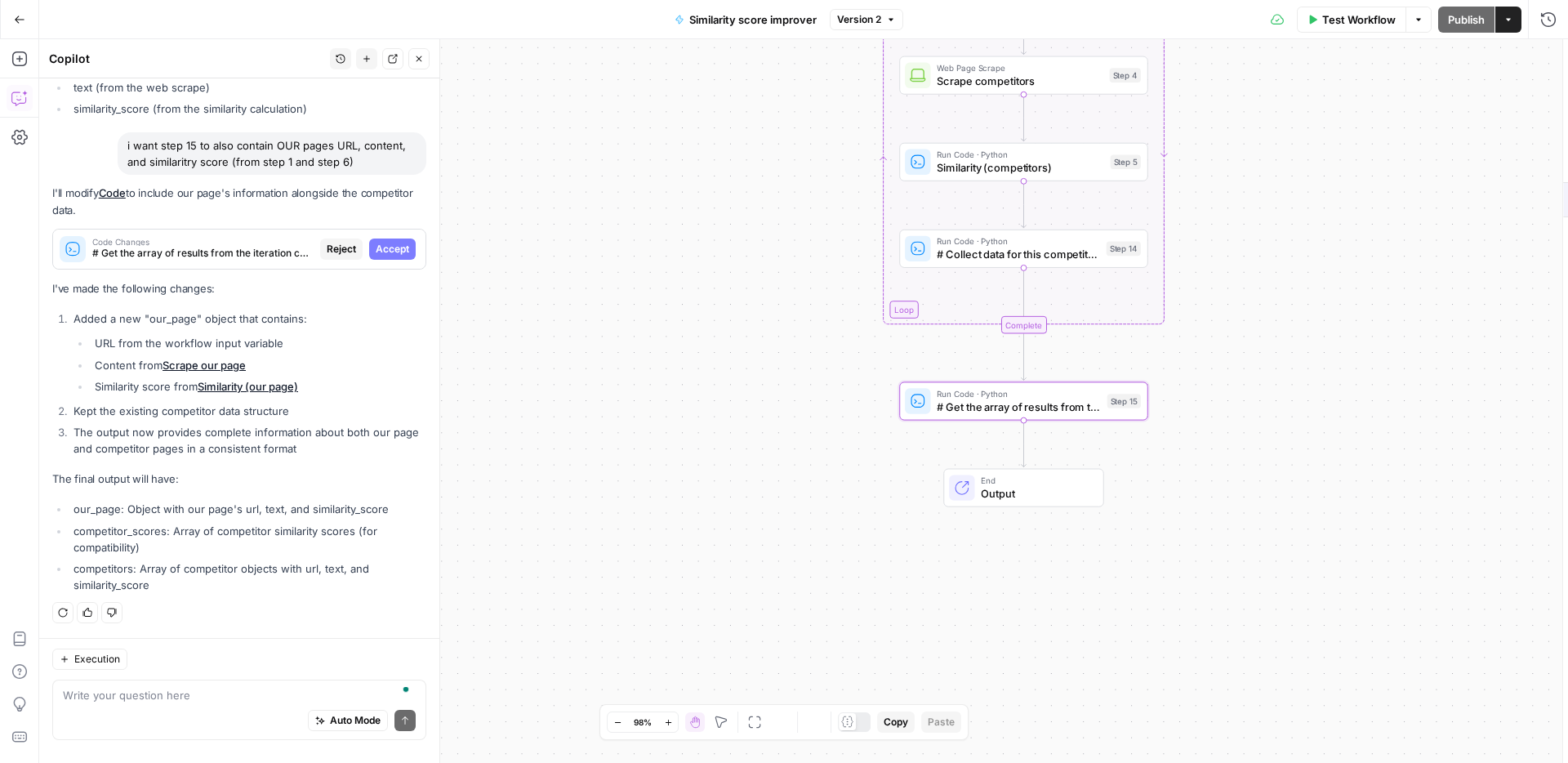
scroll to position [3014, 0]
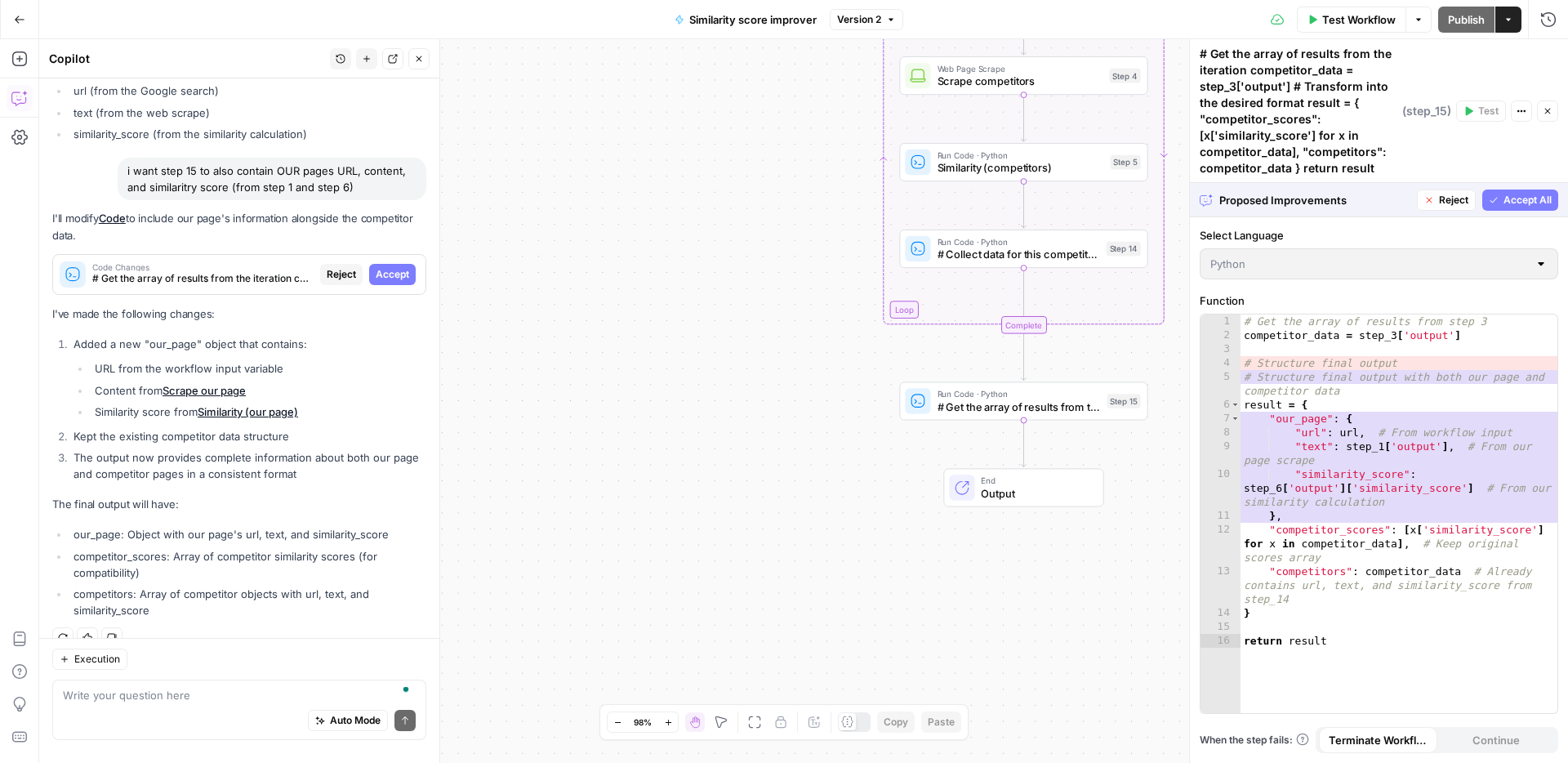
click at [1525, 208] on button "Accept All" at bounding box center [1520, 200] width 76 height 21
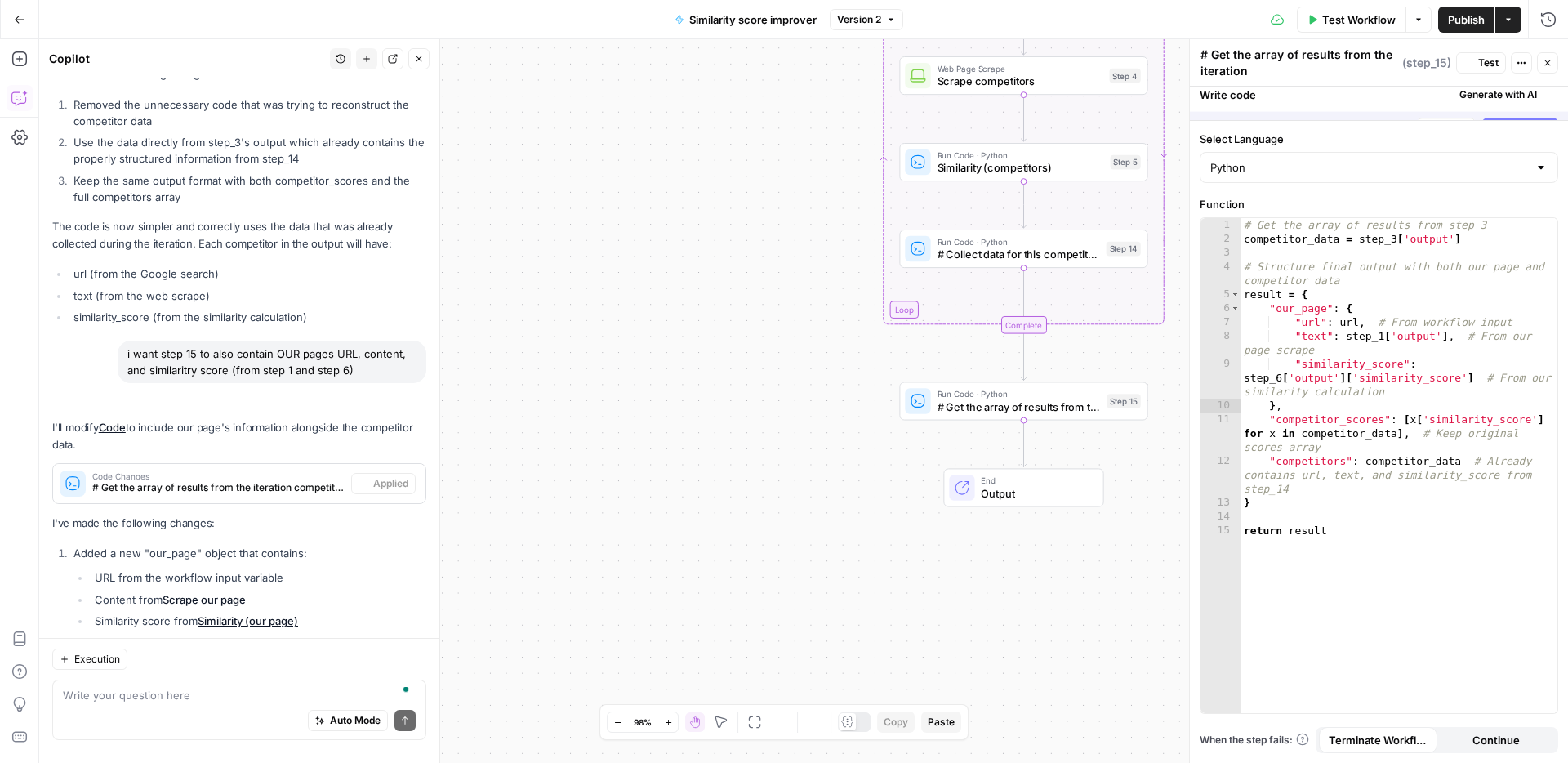
scroll to position [3224, 0]
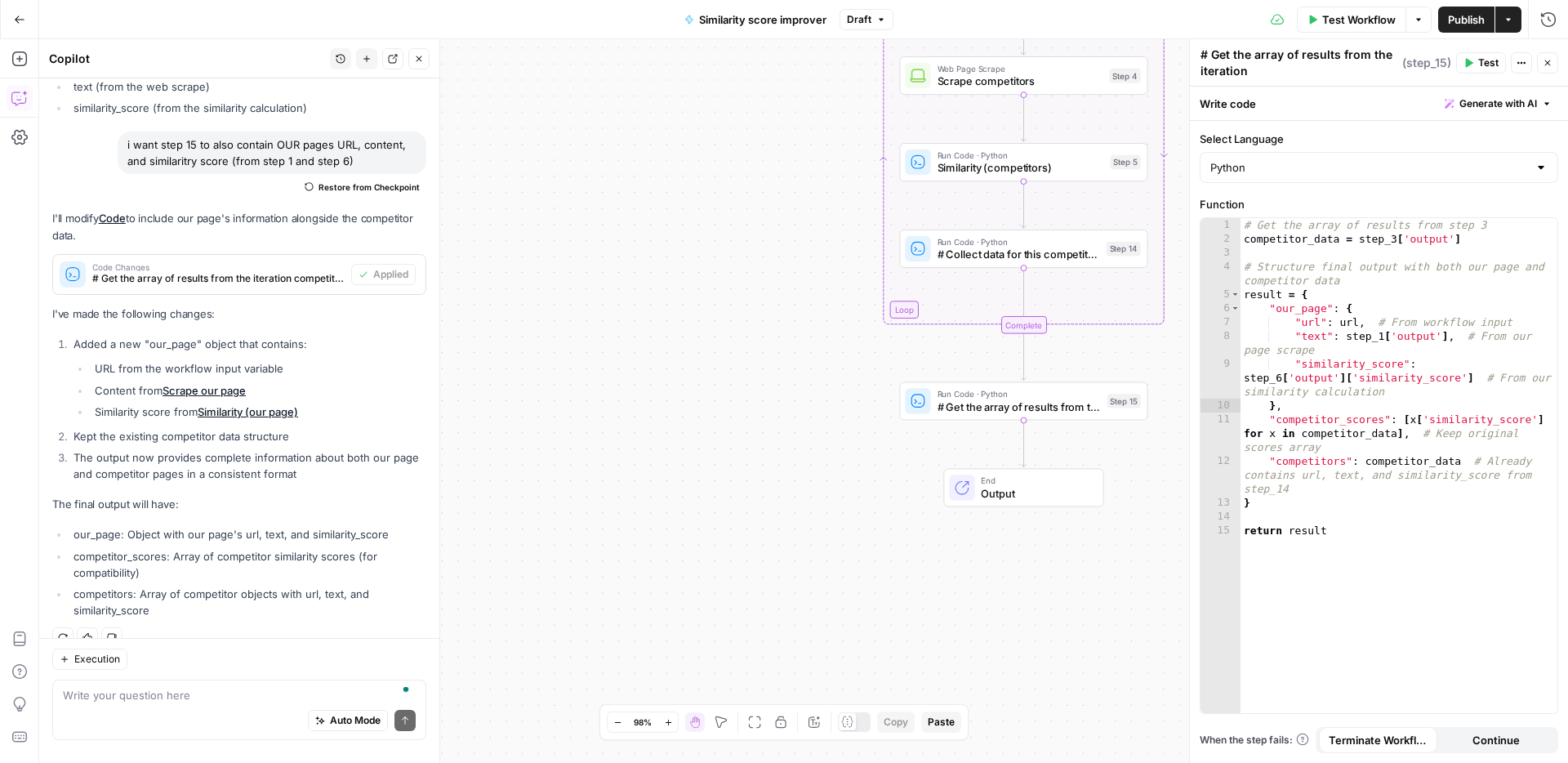
click at [1472, 73] on button "Test" at bounding box center [1480, 62] width 50 height 21
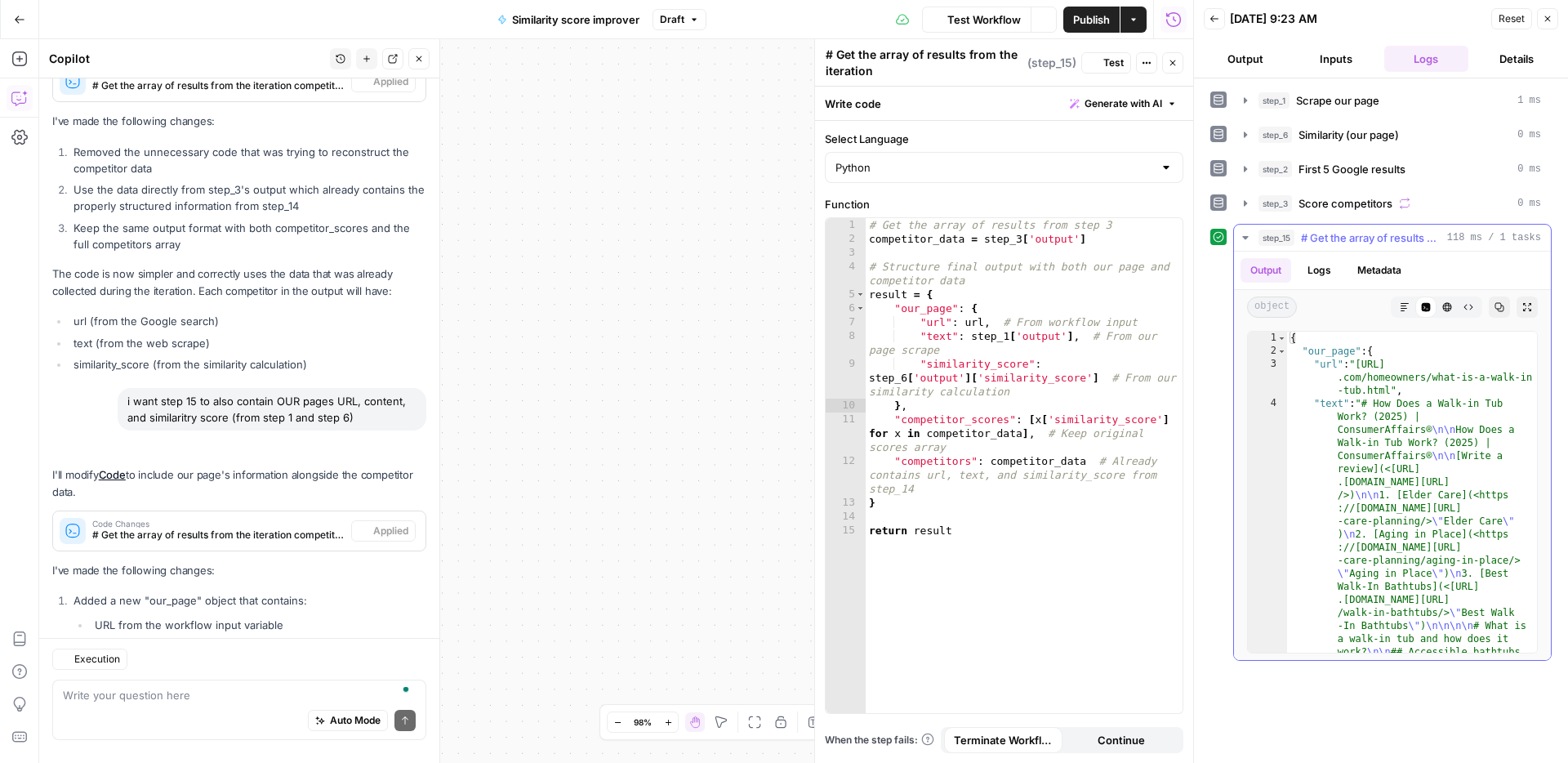
scroll to position [3224, 0]
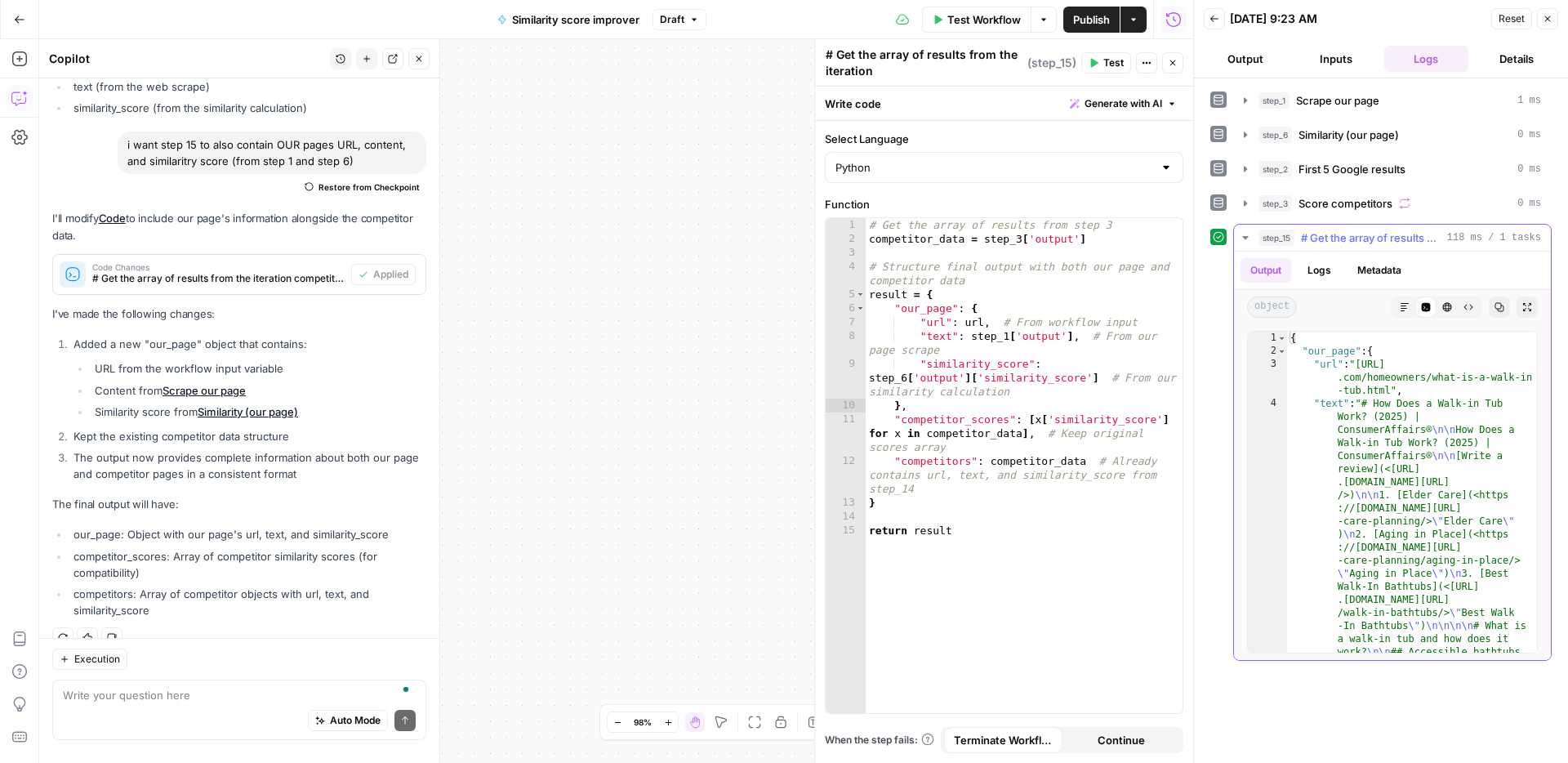
click at [1347, 242] on span "# Get the array of results from the iteration competitor_data = step_3['output'…" at bounding box center [1370, 238] width 140 height 16
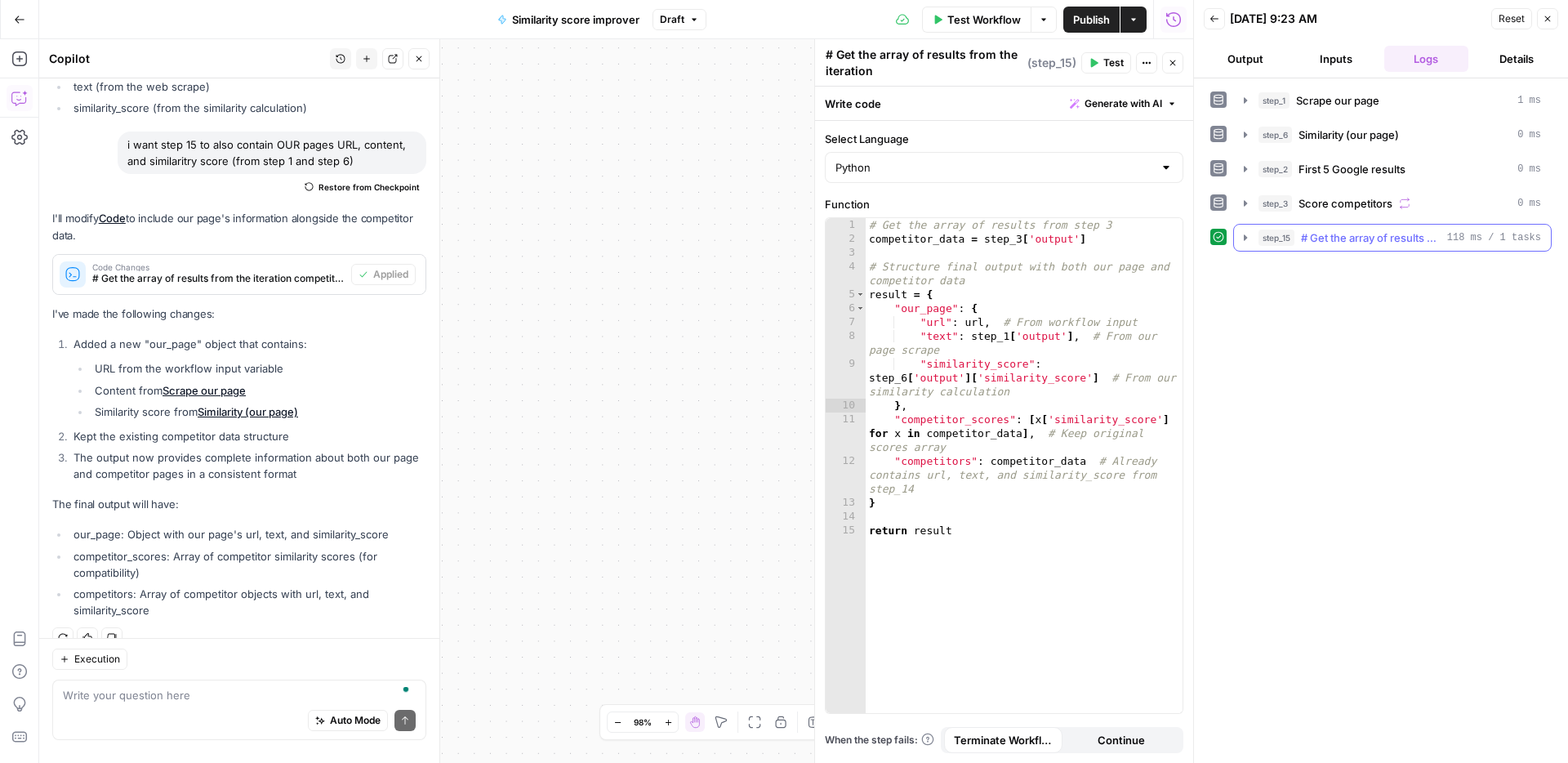
click at [1347, 241] on span "# Get the array of results from the iteration competitor_data = step_3['output'…" at bounding box center [1370, 238] width 140 height 16
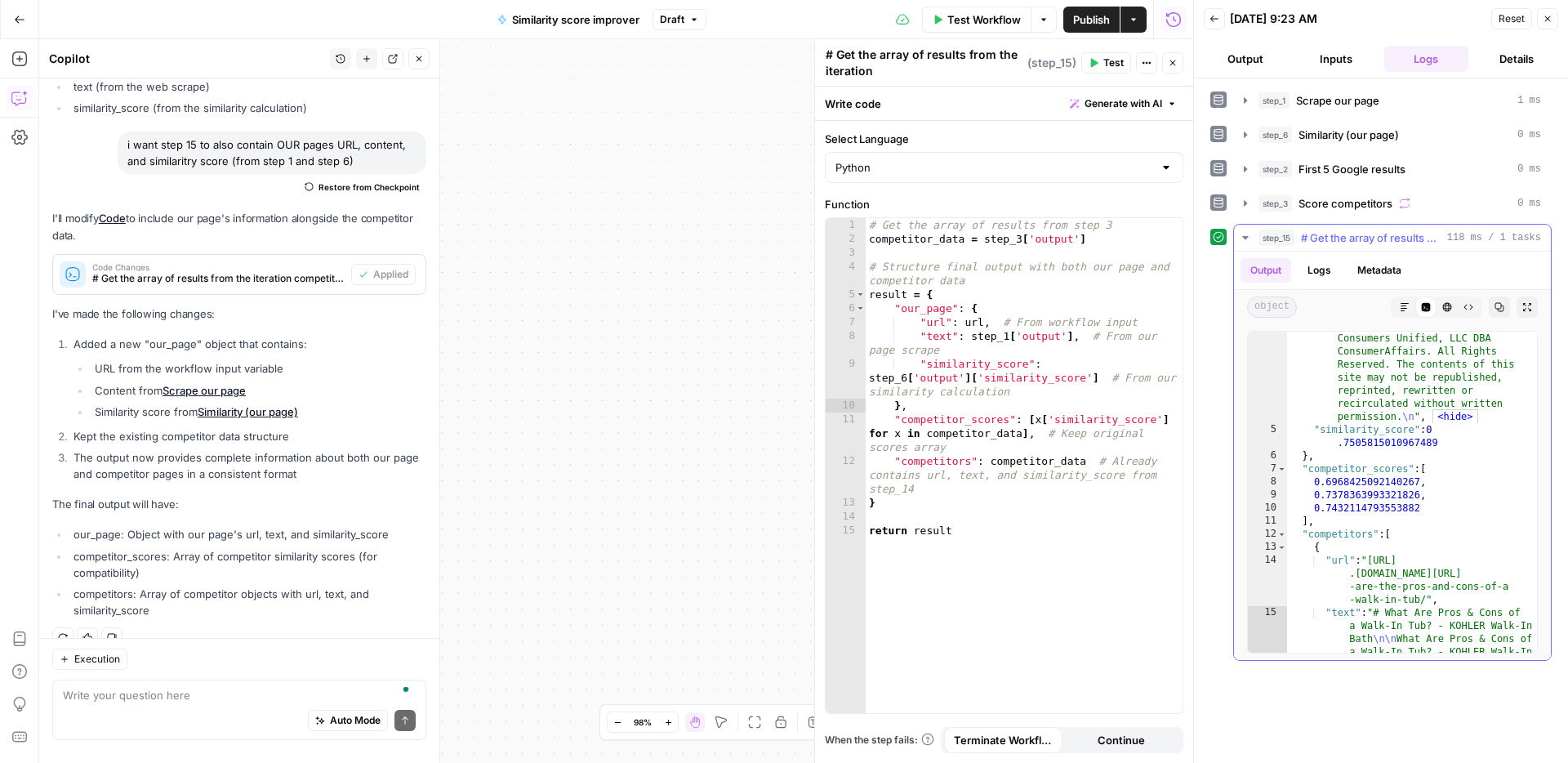
scroll to position [6065, 0]
type textarea "**"
drag, startPoint x: 622, startPoint y: 303, endPoint x: 383, endPoint y: 234, distance: 248.8
click at [380, 233] on body "ConsumerAffairs New Home Browse Your Data Usage Settings Recent Grids Article t…" at bounding box center [784, 382] width 1568 height 763
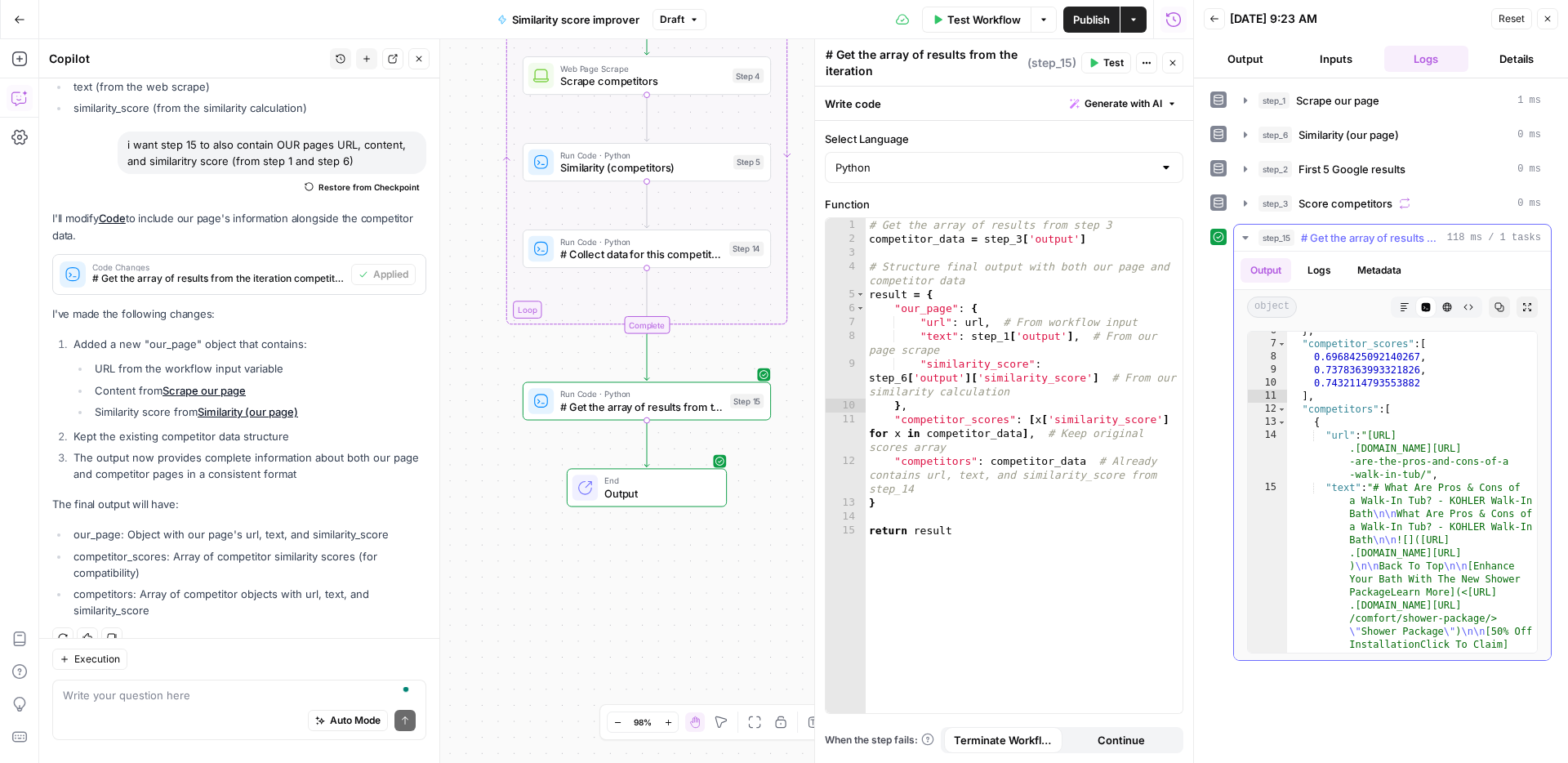
scroll to position [6190, 0]
click at [25, 56] on icon "button" at bounding box center [19, 59] width 16 height 16
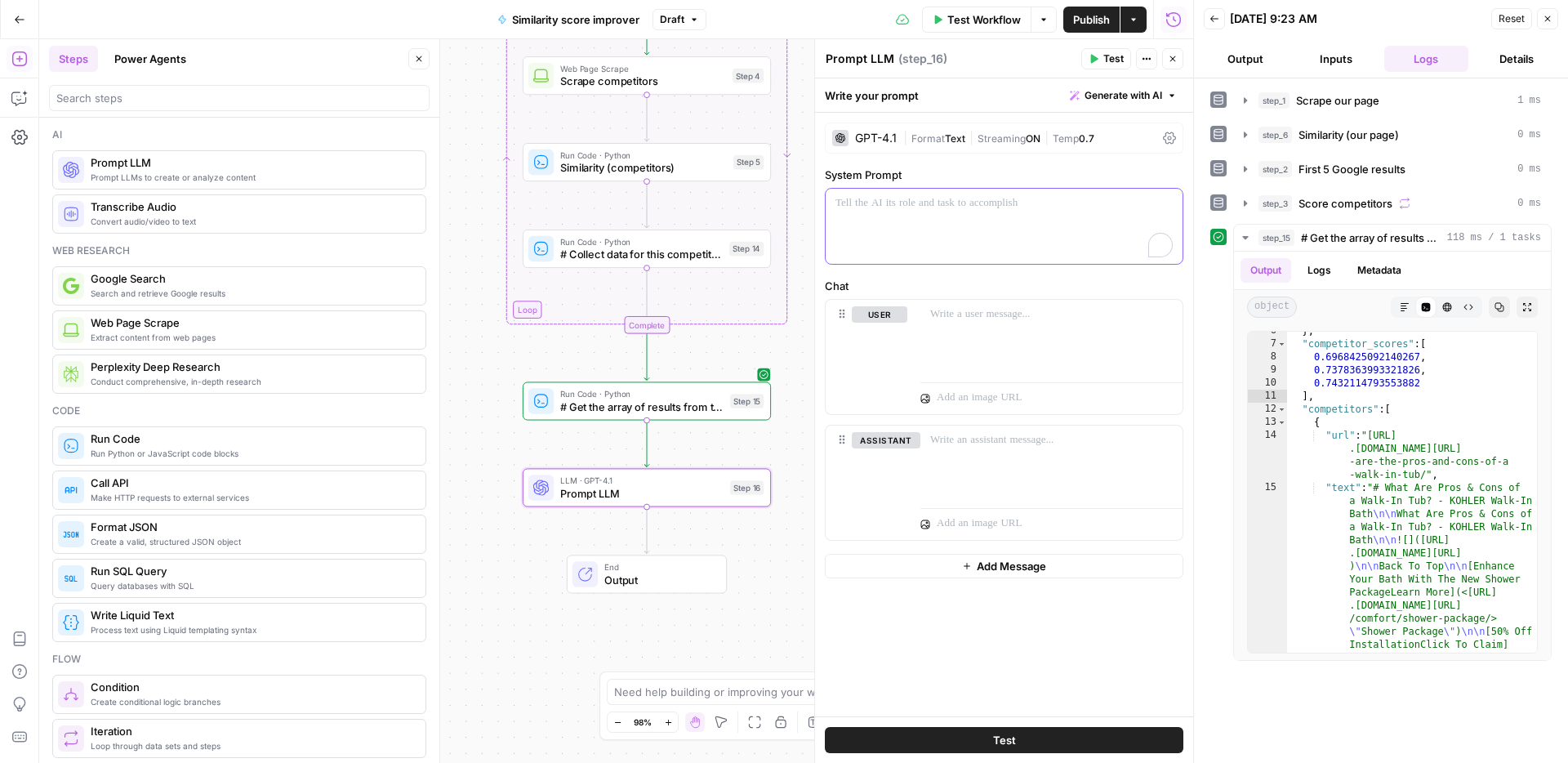
click at [937, 220] on div "To enrich screen reader interactions, please activate Accessibility in Grammarl…" at bounding box center [1003, 226] width 356 height 75
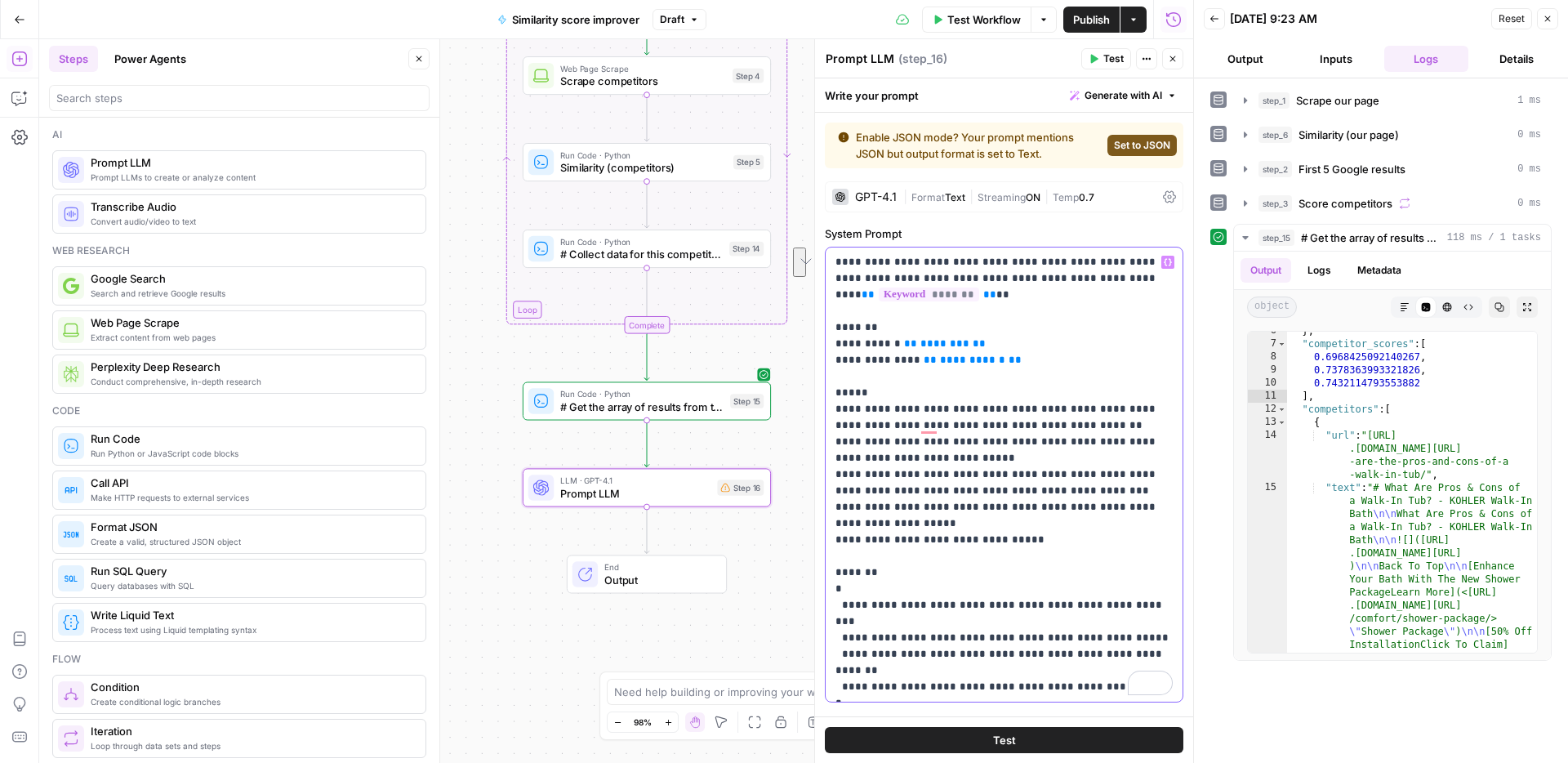
drag, startPoint x: 837, startPoint y: 330, endPoint x: 898, endPoint y: 342, distance: 62.2
click at [898, 342] on p "**********" at bounding box center [1004, 474] width 337 height 441
click at [903, 321] on p "**********" at bounding box center [1004, 474] width 337 height 441
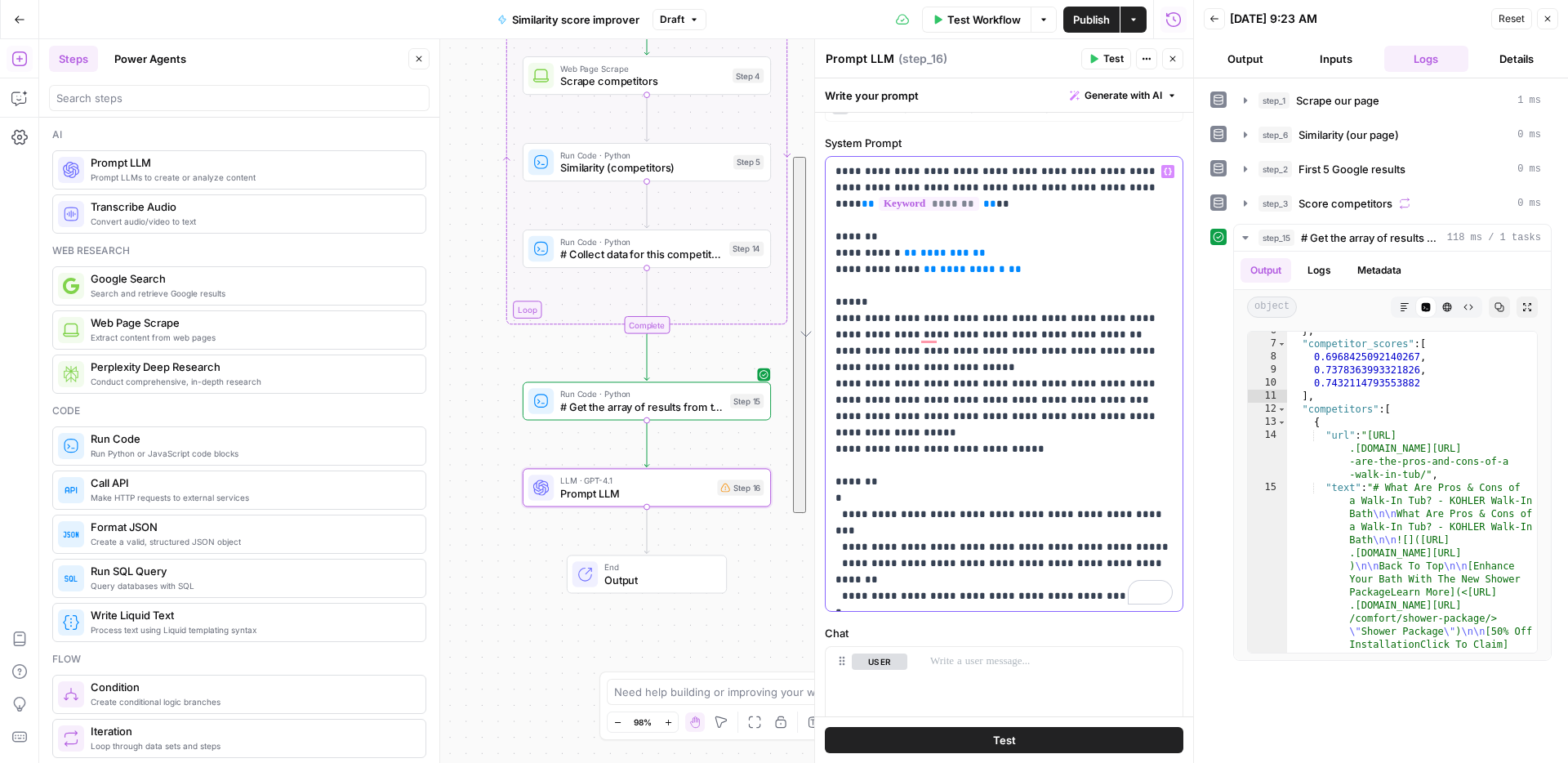
scroll to position [90, 0]
drag, startPoint x: 834, startPoint y: 329, endPoint x: 961, endPoint y: 583, distance: 284.0
click at [961, 583] on p "**********" at bounding box center [1004, 384] width 337 height 441
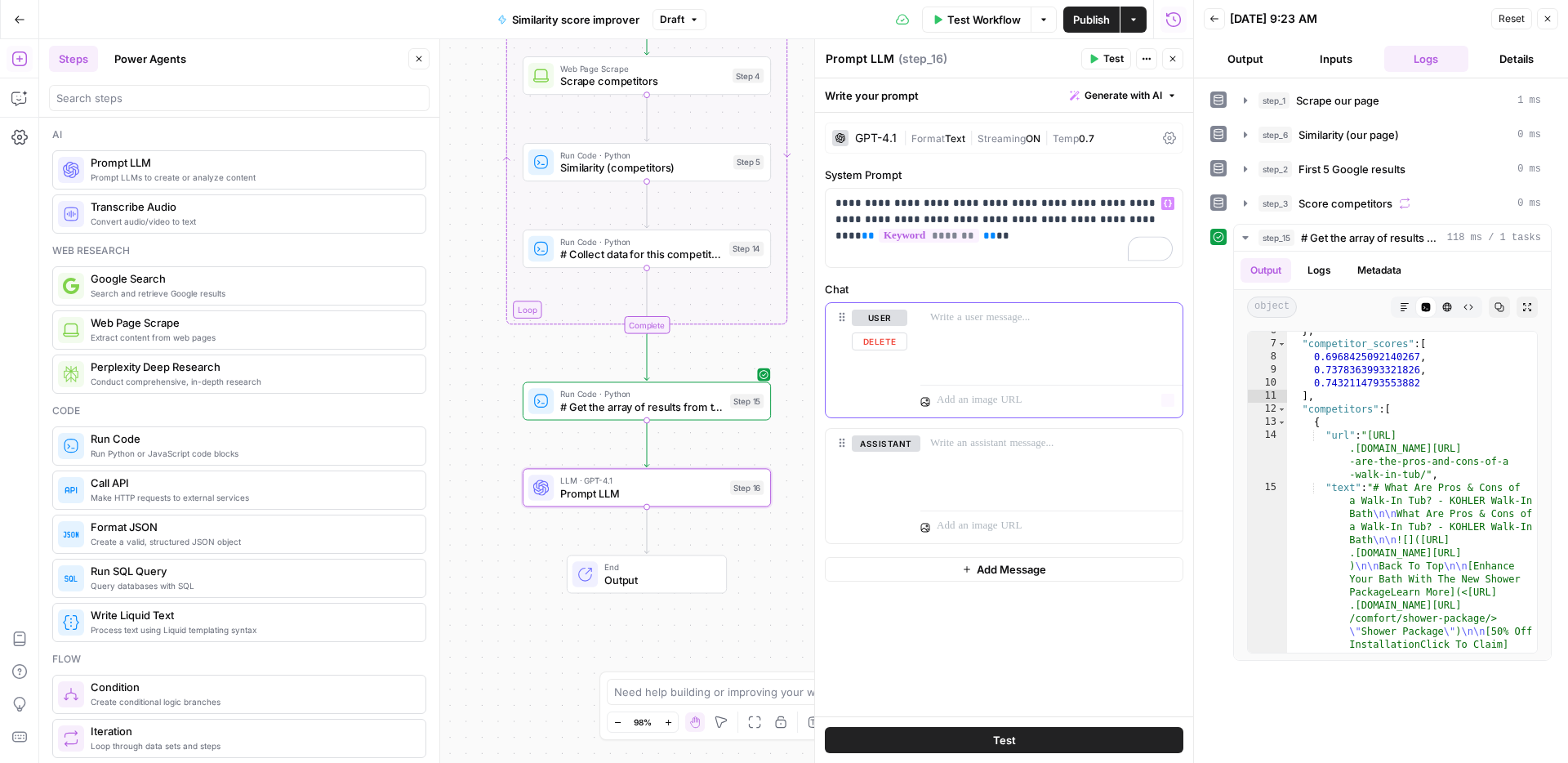
click at [968, 317] on p at bounding box center [1051, 318] width 243 height 16
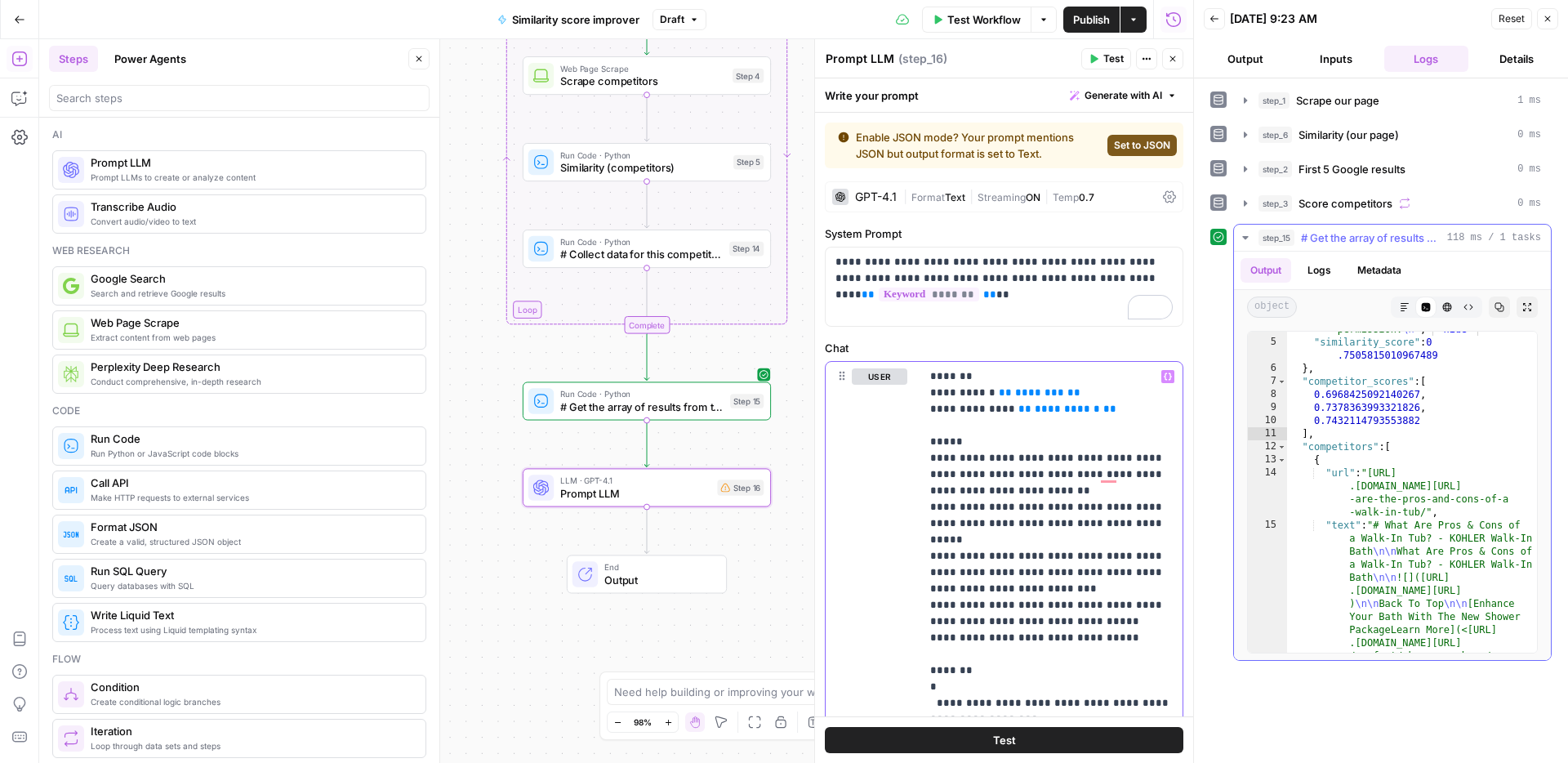
scroll to position [6150, 0]
drag, startPoint x: 1118, startPoint y: 410, endPoint x: 989, endPoint y: 397, distance: 129.7
click at [984, 397] on p "**********" at bounding box center [1051, 589] width 243 height 441
click at [1168, 379] on icon "button" at bounding box center [1168, 377] width 8 height 8
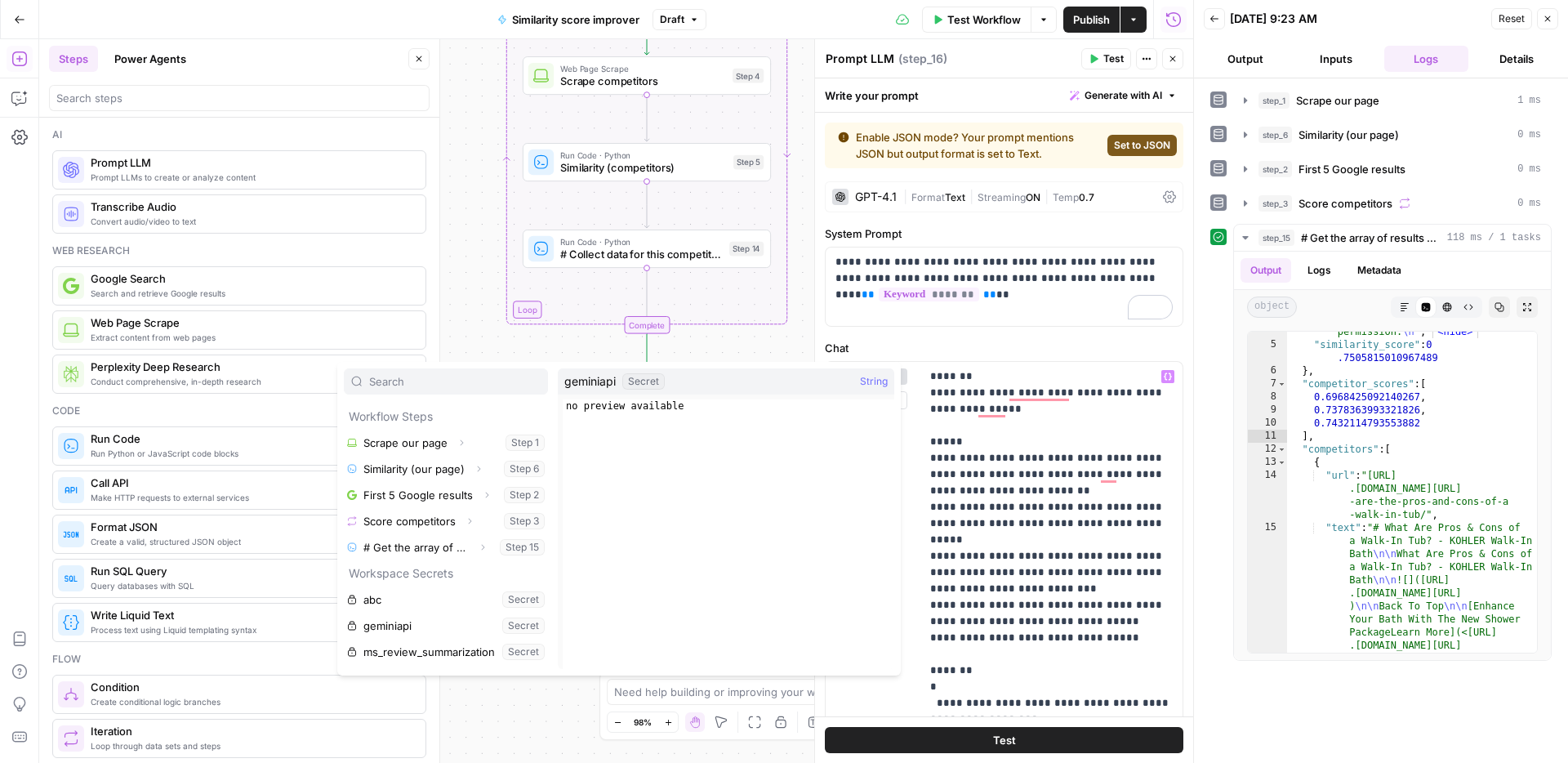
scroll to position [109, 0]
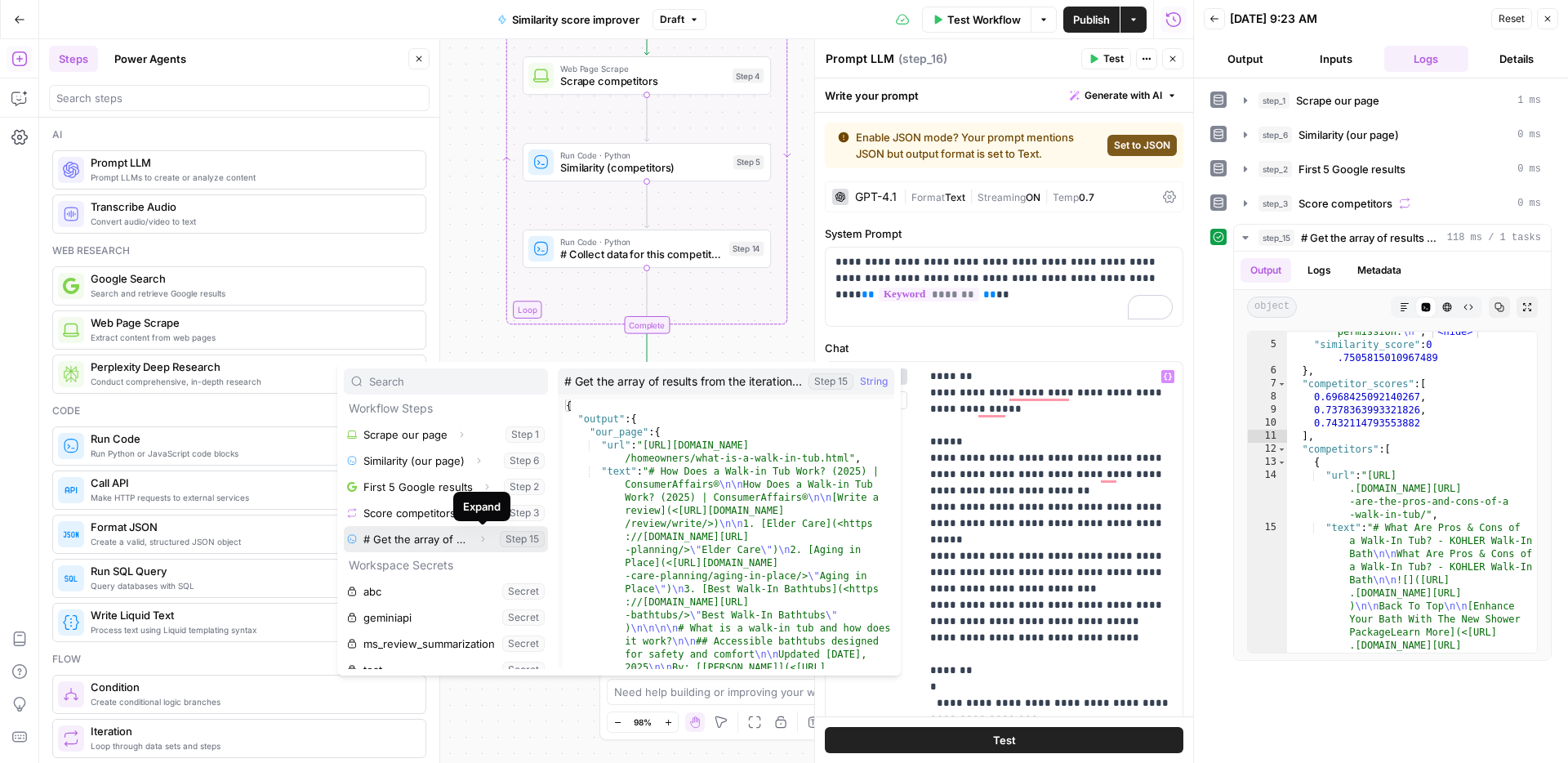
click at [483, 548] on button "Expand" at bounding box center [482, 538] width 21 height 21
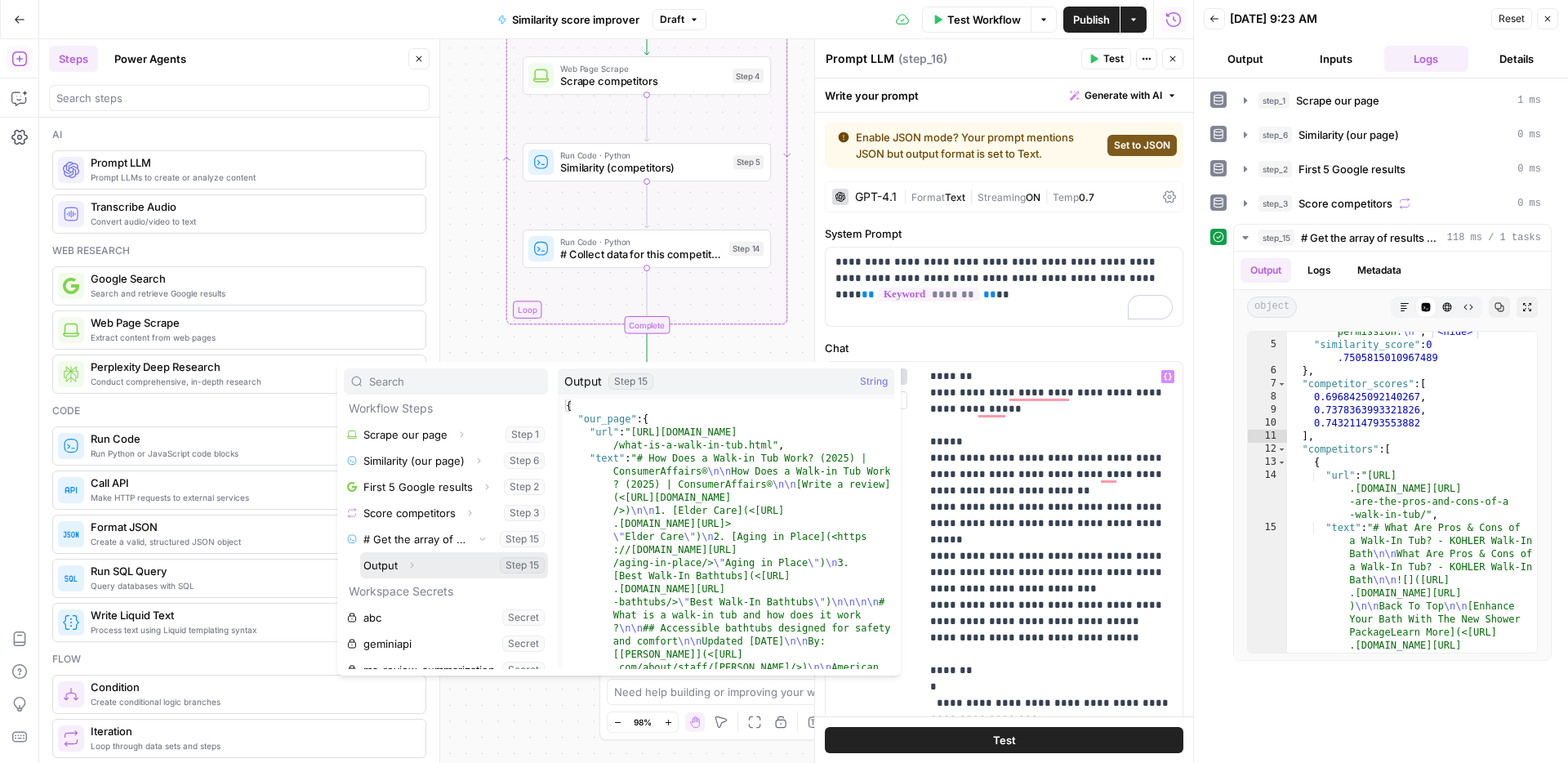
click at [463, 573] on button "Select variable Output" at bounding box center [454, 565] width 188 height 26
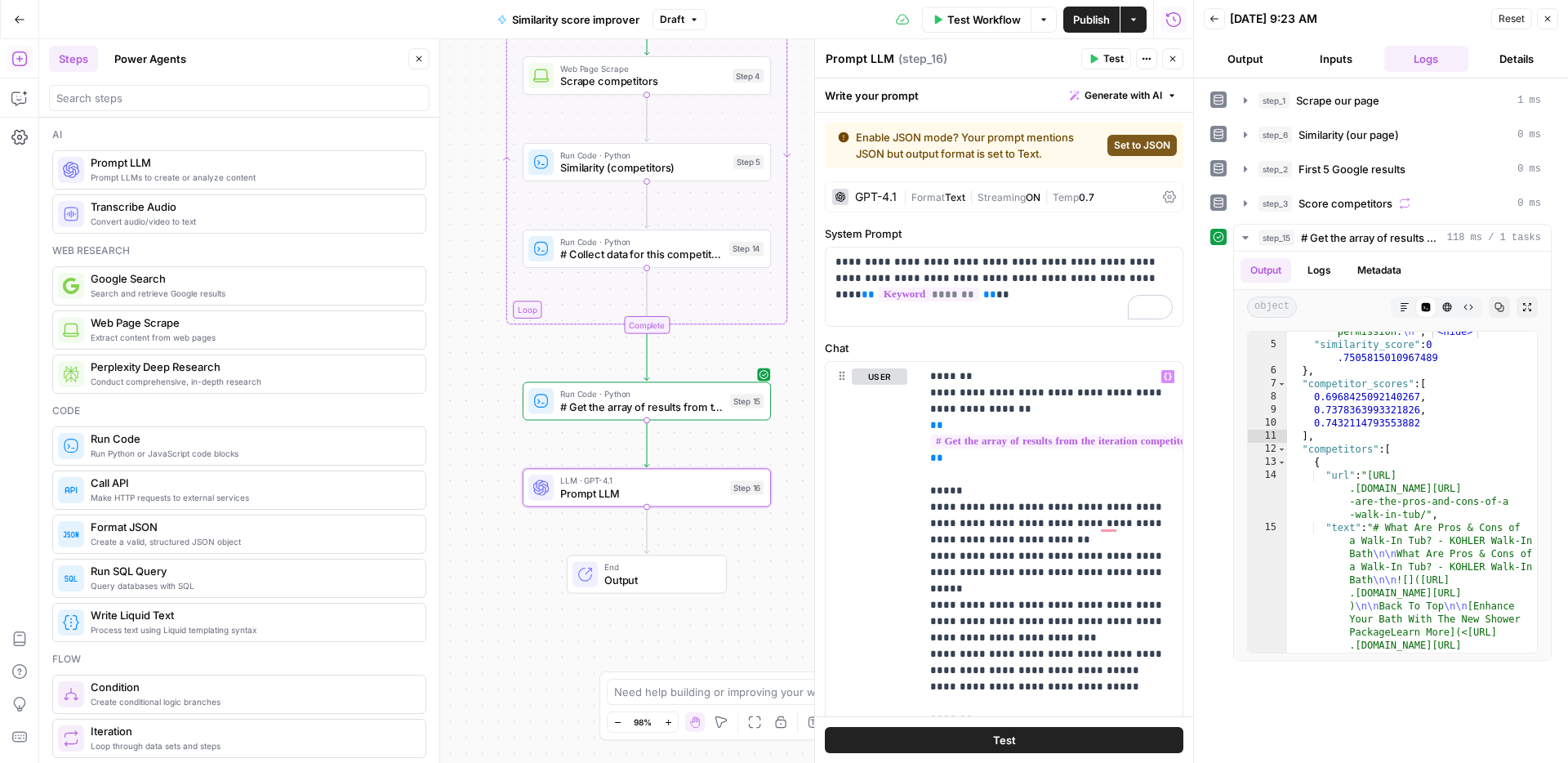
click at [1060, 734] on button "Test" at bounding box center [1003, 740] width 358 height 26
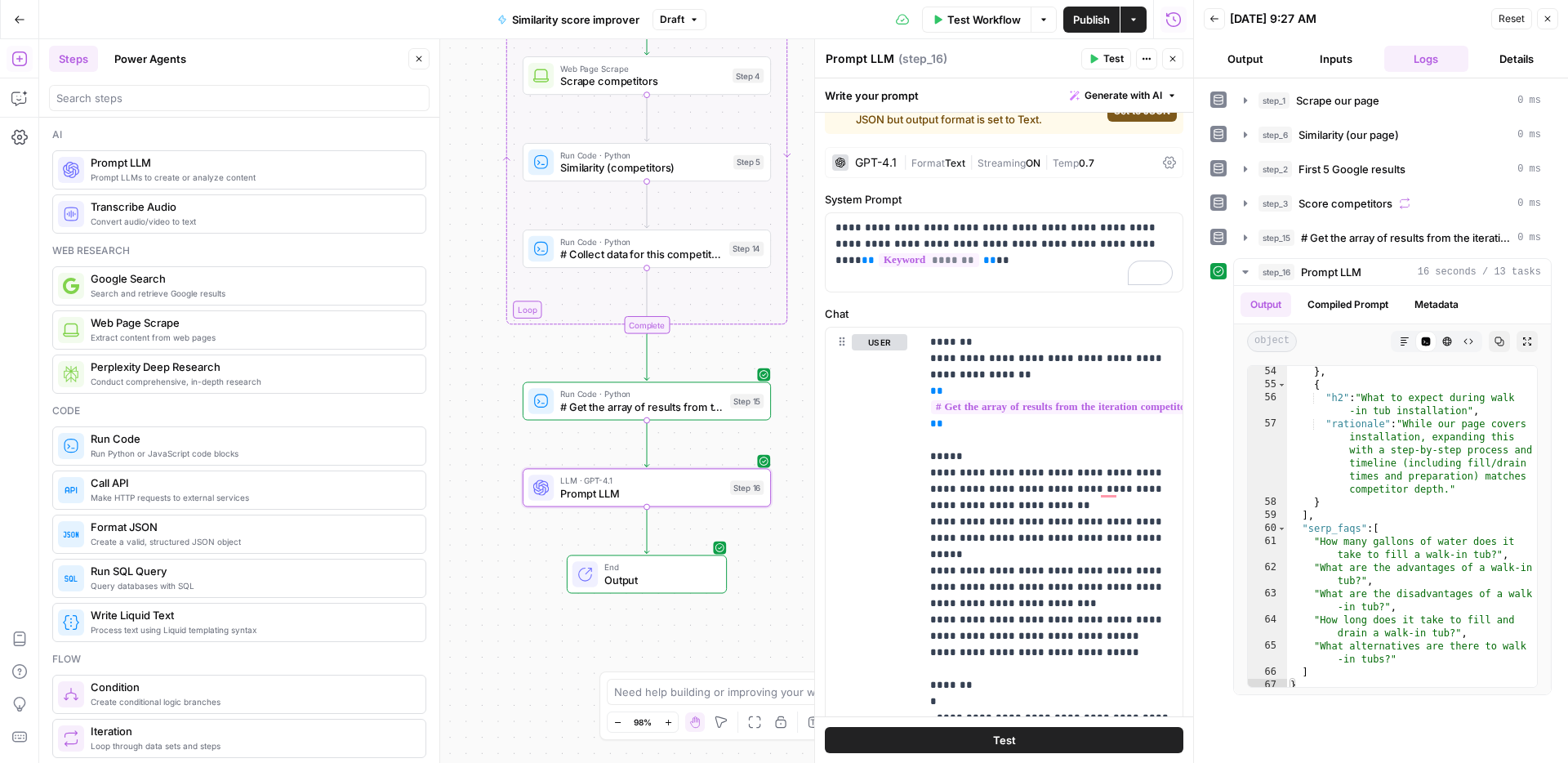
scroll to position [1744, 0]
click at [1446, 237] on span "# Get the array of results from the iteration competitor_data = step_3['output'…" at bounding box center [1405, 238] width 210 height 16
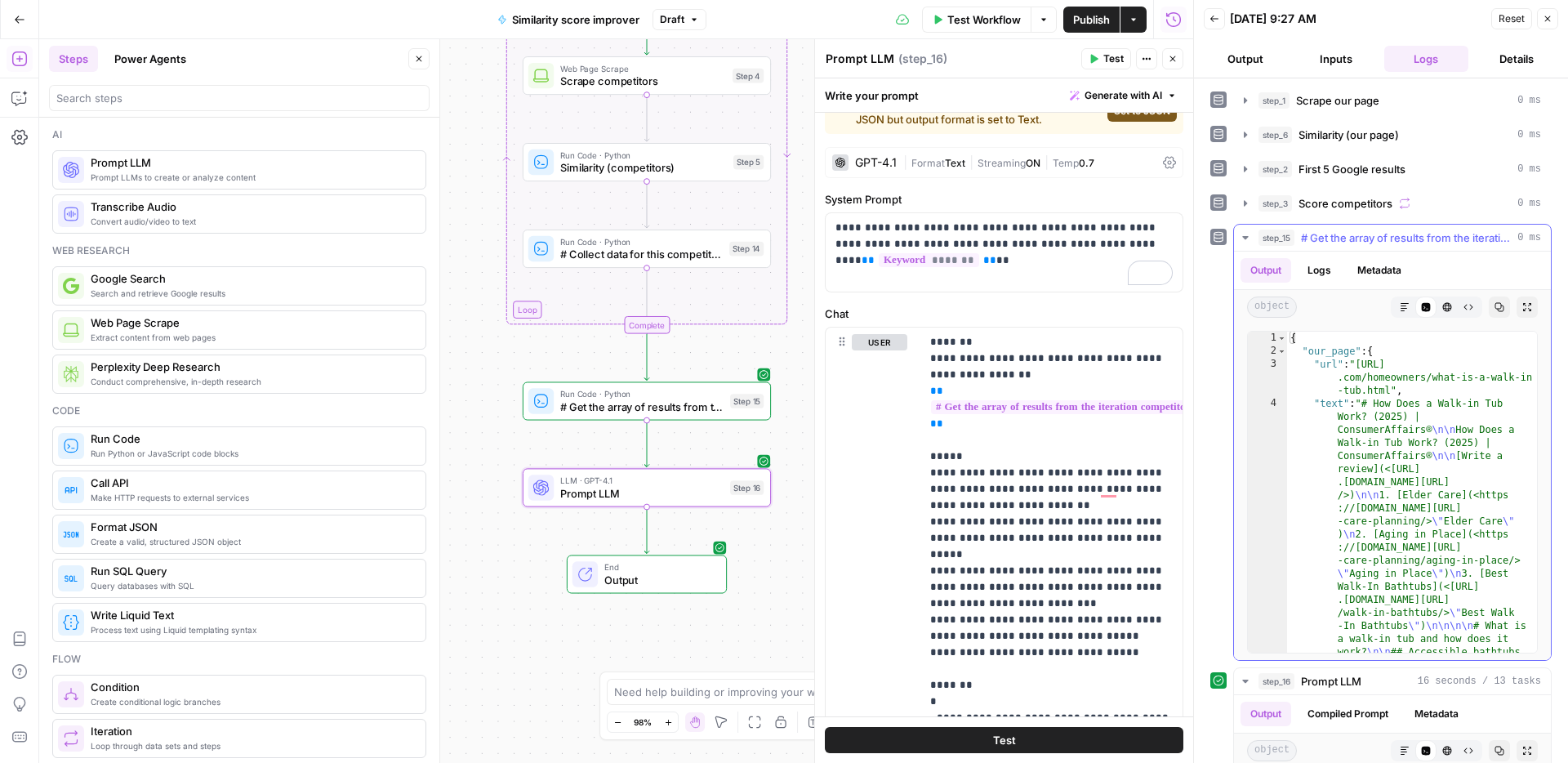
drag, startPoint x: 1500, startPoint y: 312, endPoint x: 1421, endPoint y: 313, distance: 79.0
click at [1500, 312] on icon "button" at bounding box center [1499, 308] width 10 height 10
click at [997, 257] on p "**********" at bounding box center [1004, 252] width 337 height 65
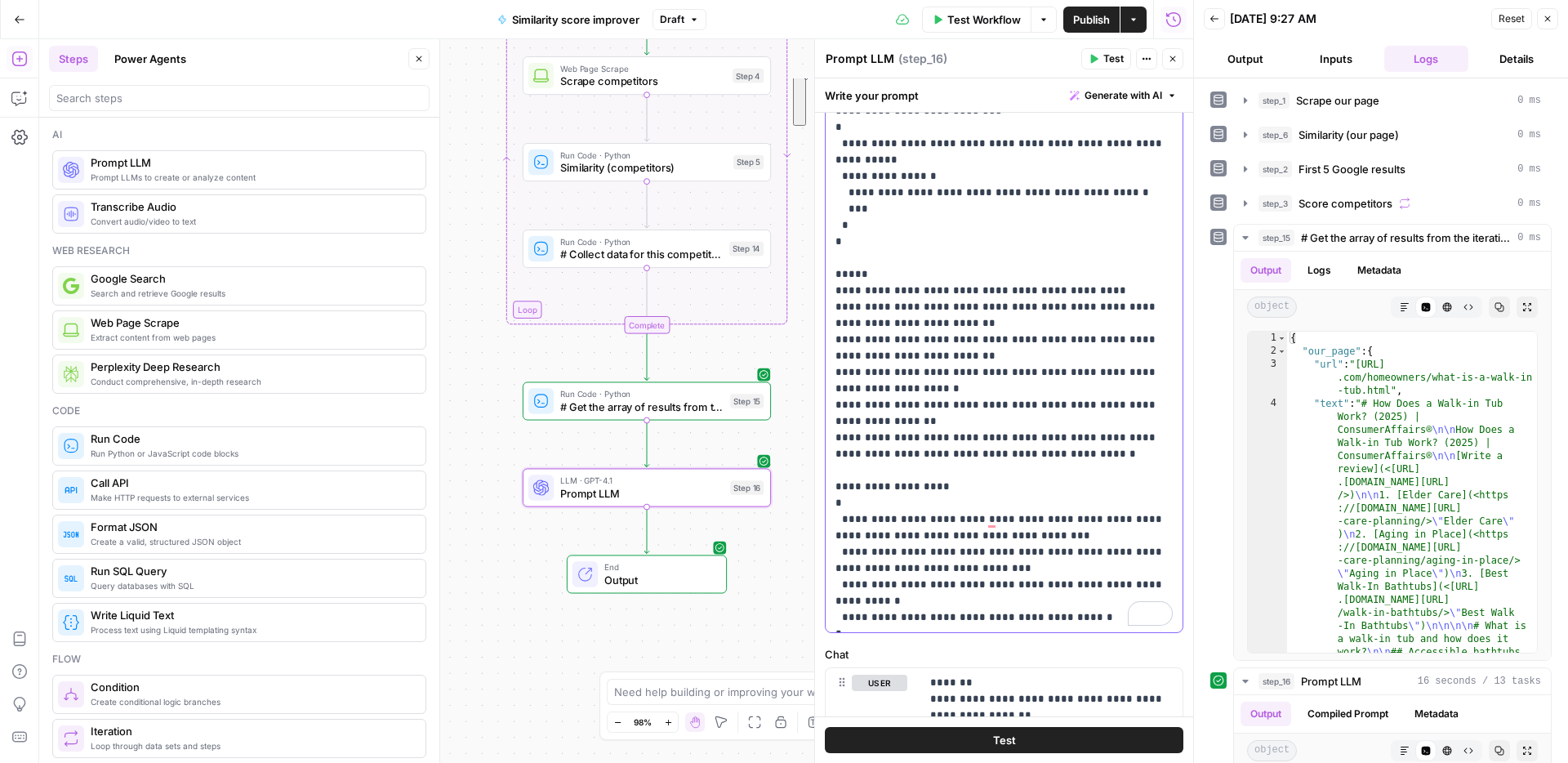
scroll to position [278, 0]
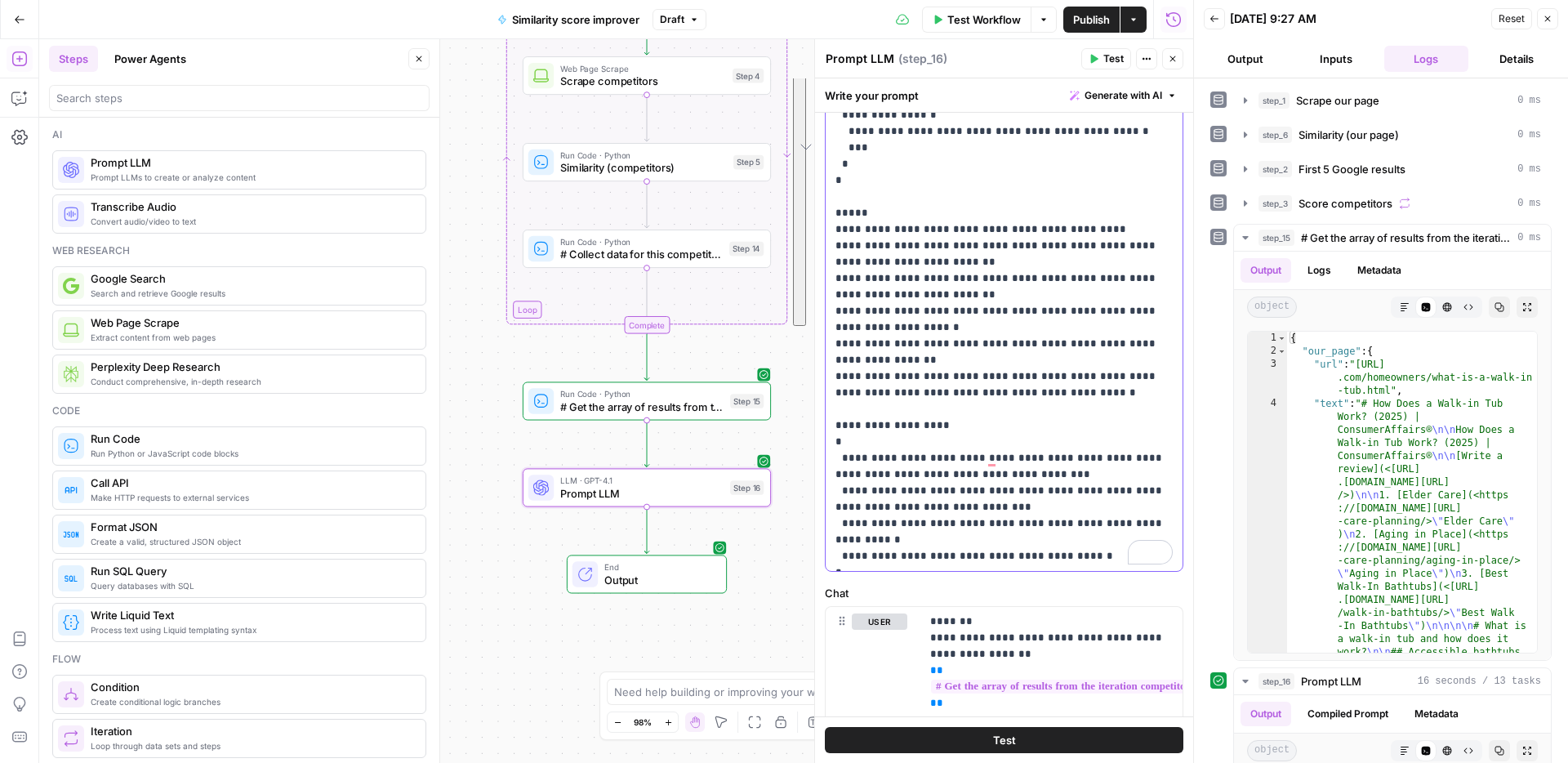
drag, startPoint x: 833, startPoint y: 381, endPoint x: 1011, endPoint y: 553, distance: 247.5
click at [1011, 553] on div "**********" at bounding box center [1003, 271] width 356 height 601
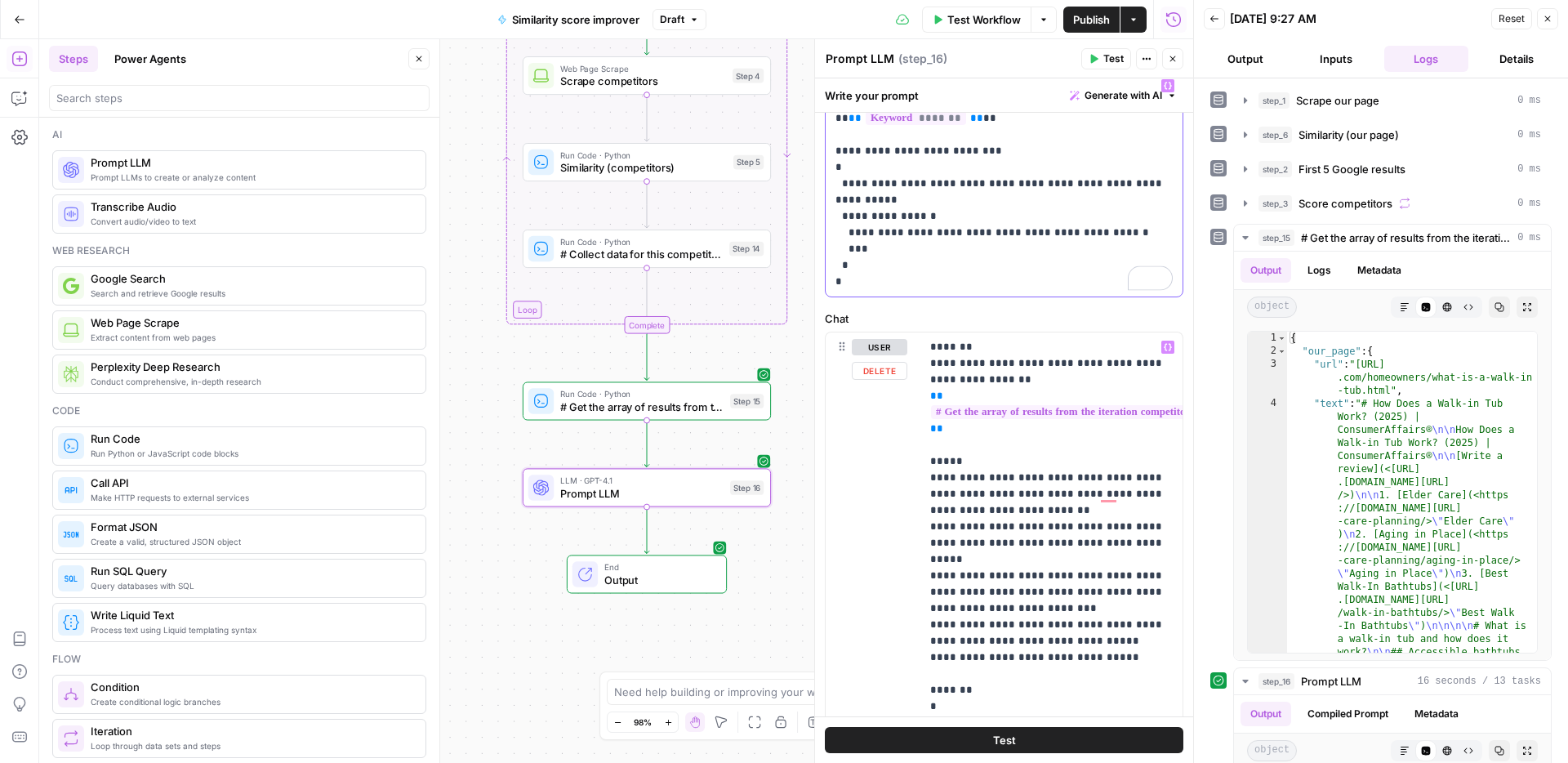
scroll to position [174, 0]
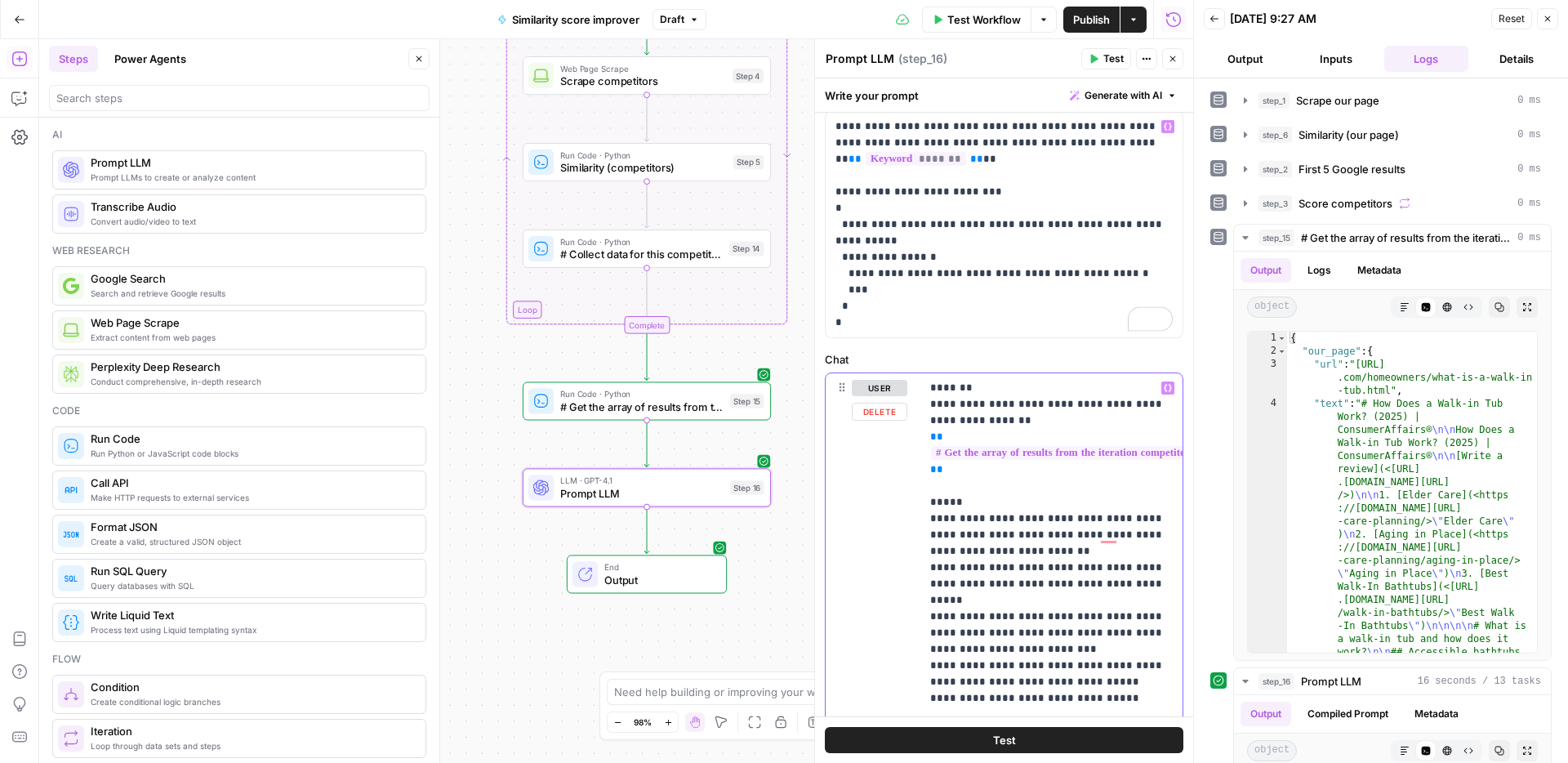
drag, startPoint x: 929, startPoint y: 502, endPoint x: 980, endPoint y: 509, distance: 51.5
click at [980, 509] on p "**********" at bounding box center [1051, 624] width 243 height 490
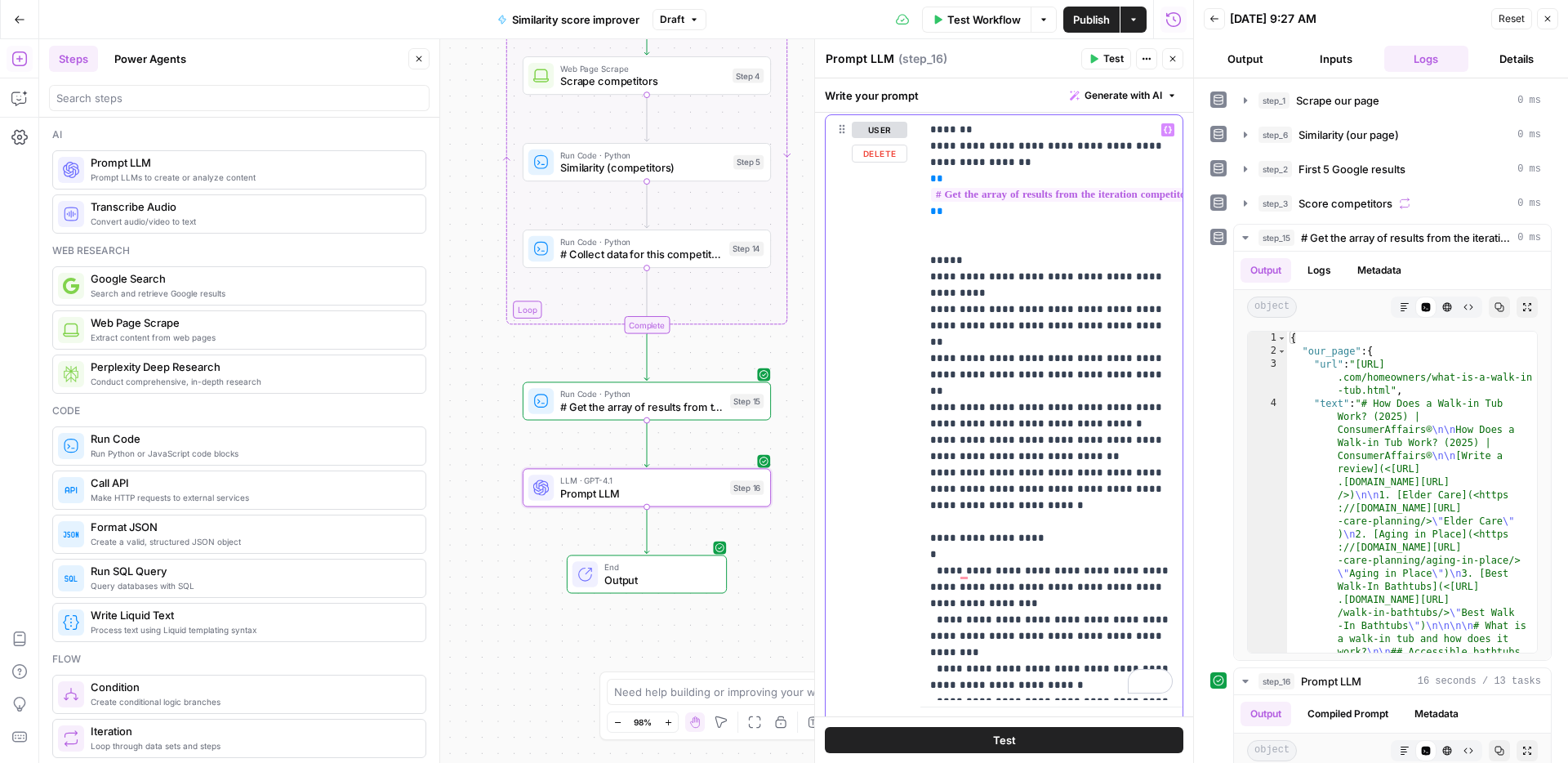
click at [984, 254] on p "**********" at bounding box center [1051, 407] width 243 height 572
click at [986, 238] on p "**********" at bounding box center [1051, 407] width 243 height 572
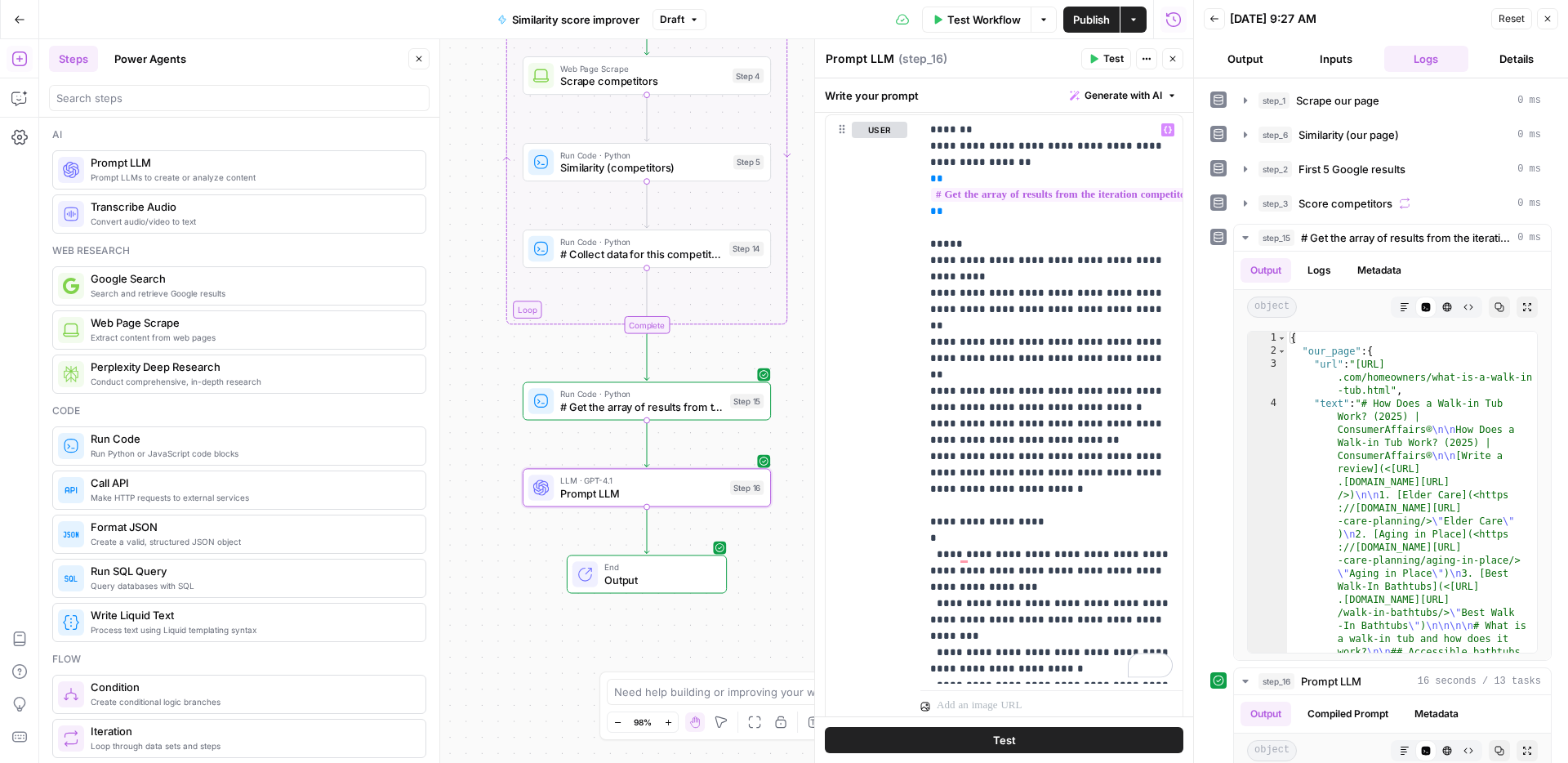
click at [1097, 65] on button "Test" at bounding box center [1106, 58] width 50 height 21
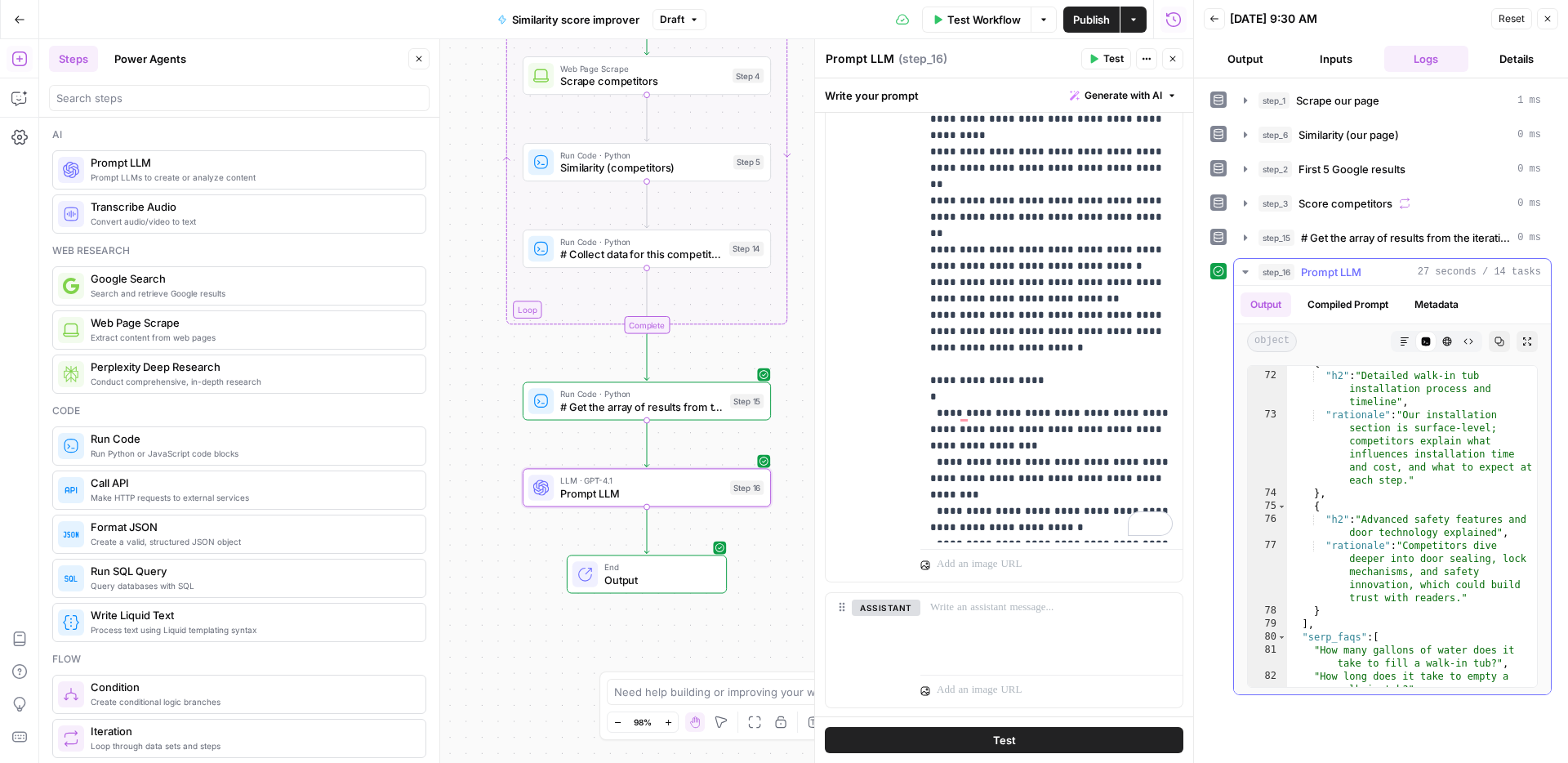
scroll to position [2097, 0]
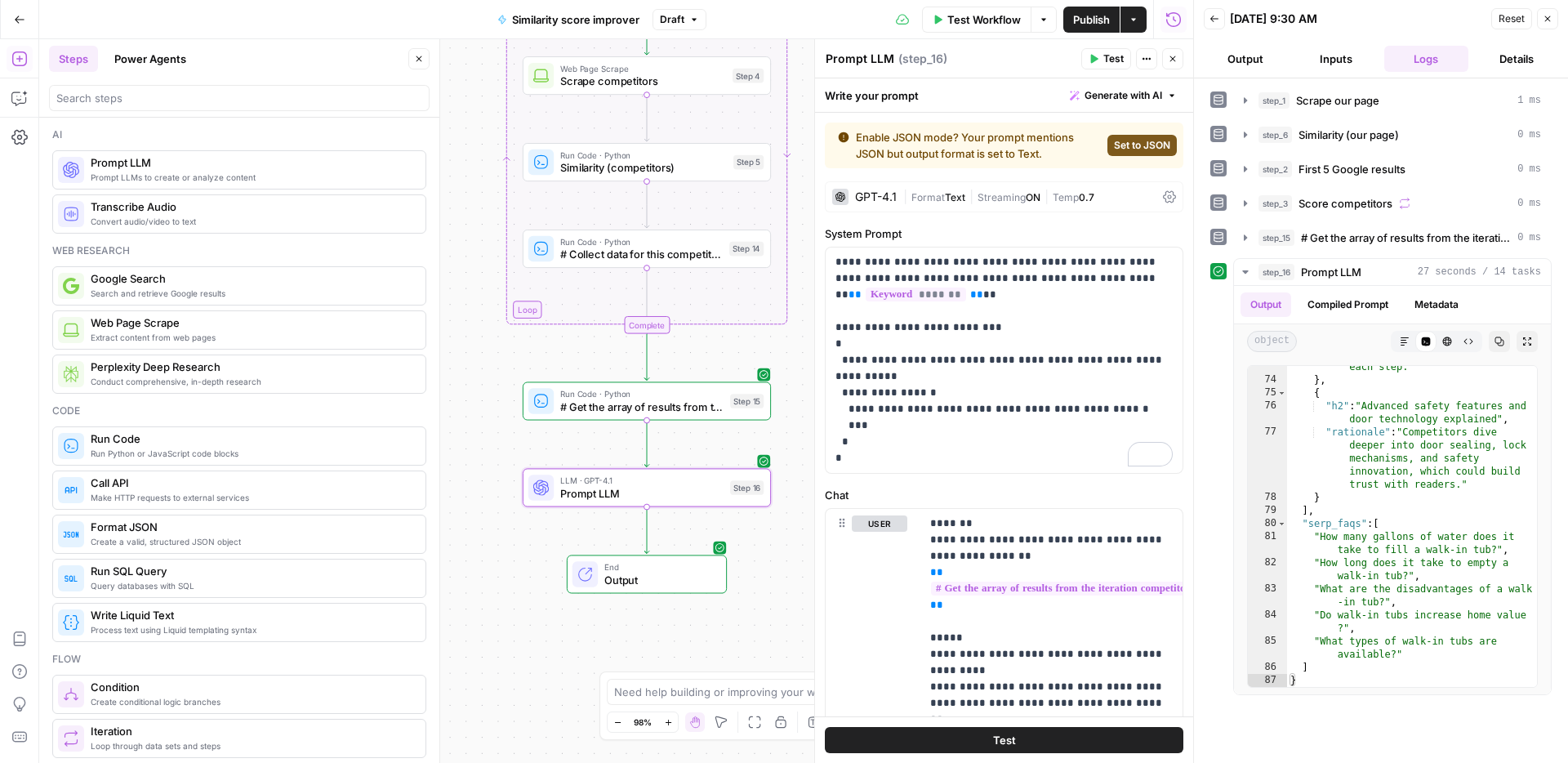
scroll to position [535, 0]
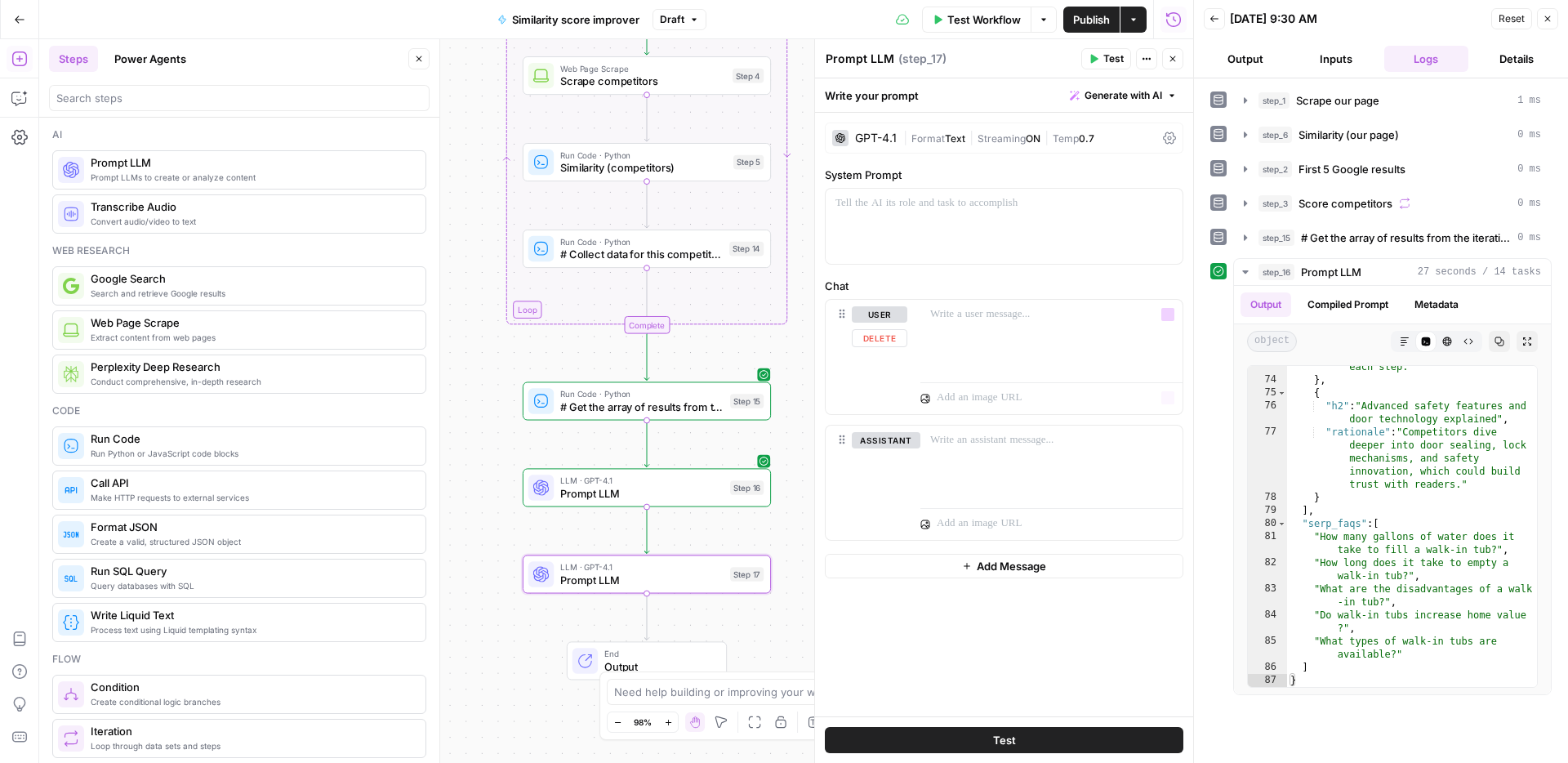
click at [935, 271] on div "GPT-4.1 | Format Text | Streaming ON | Temp 0.7 System Prompt Chat user Delete …" at bounding box center [1003, 414] width 378 height 603
click at [935, 227] on div "To enrich screen reader interactions, please activate Accessibility in Grammarl…" at bounding box center [1003, 226] width 356 height 75
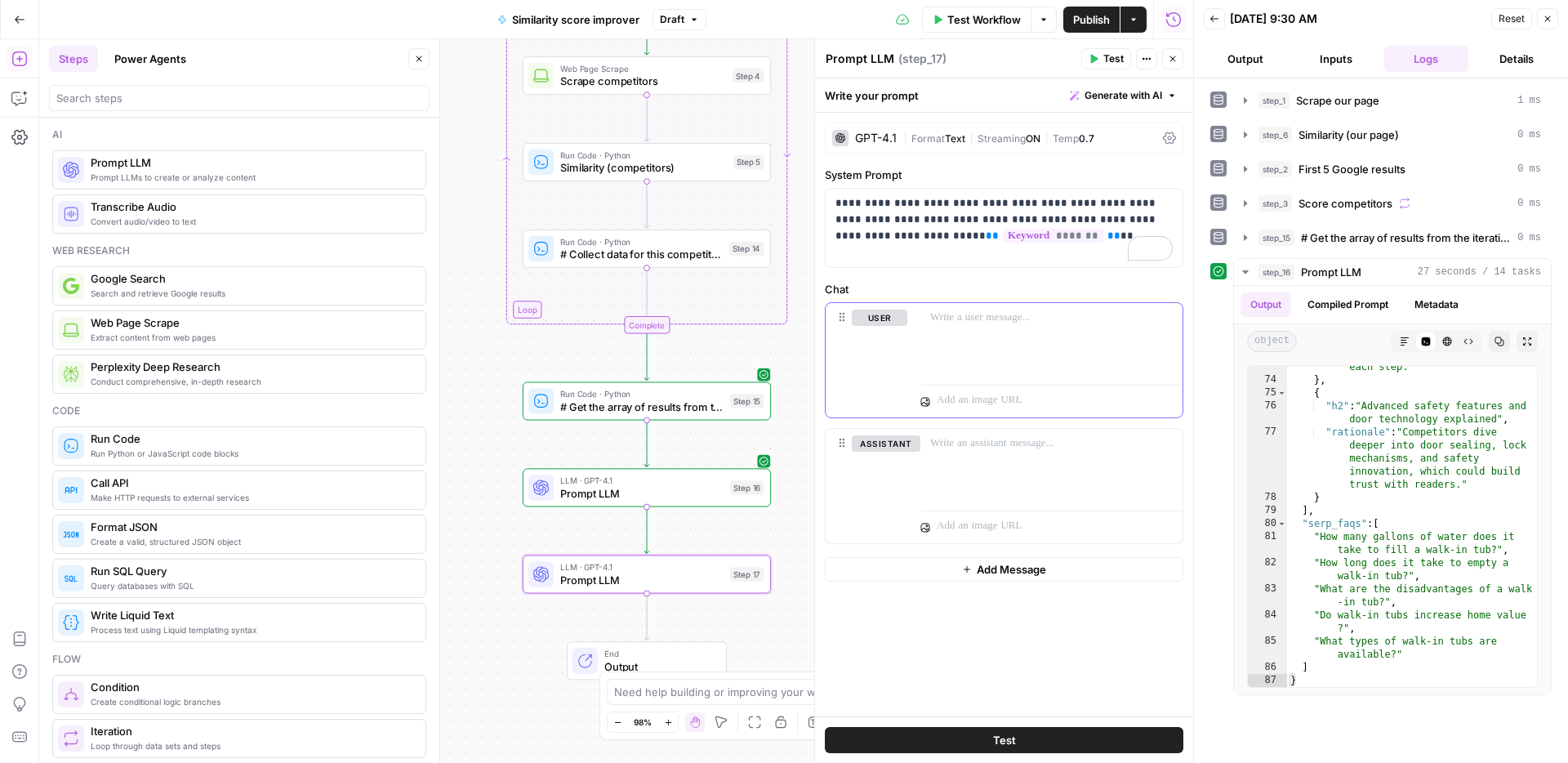
click at [984, 311] on p at bounding box center [1051, 318] width 243 height 16
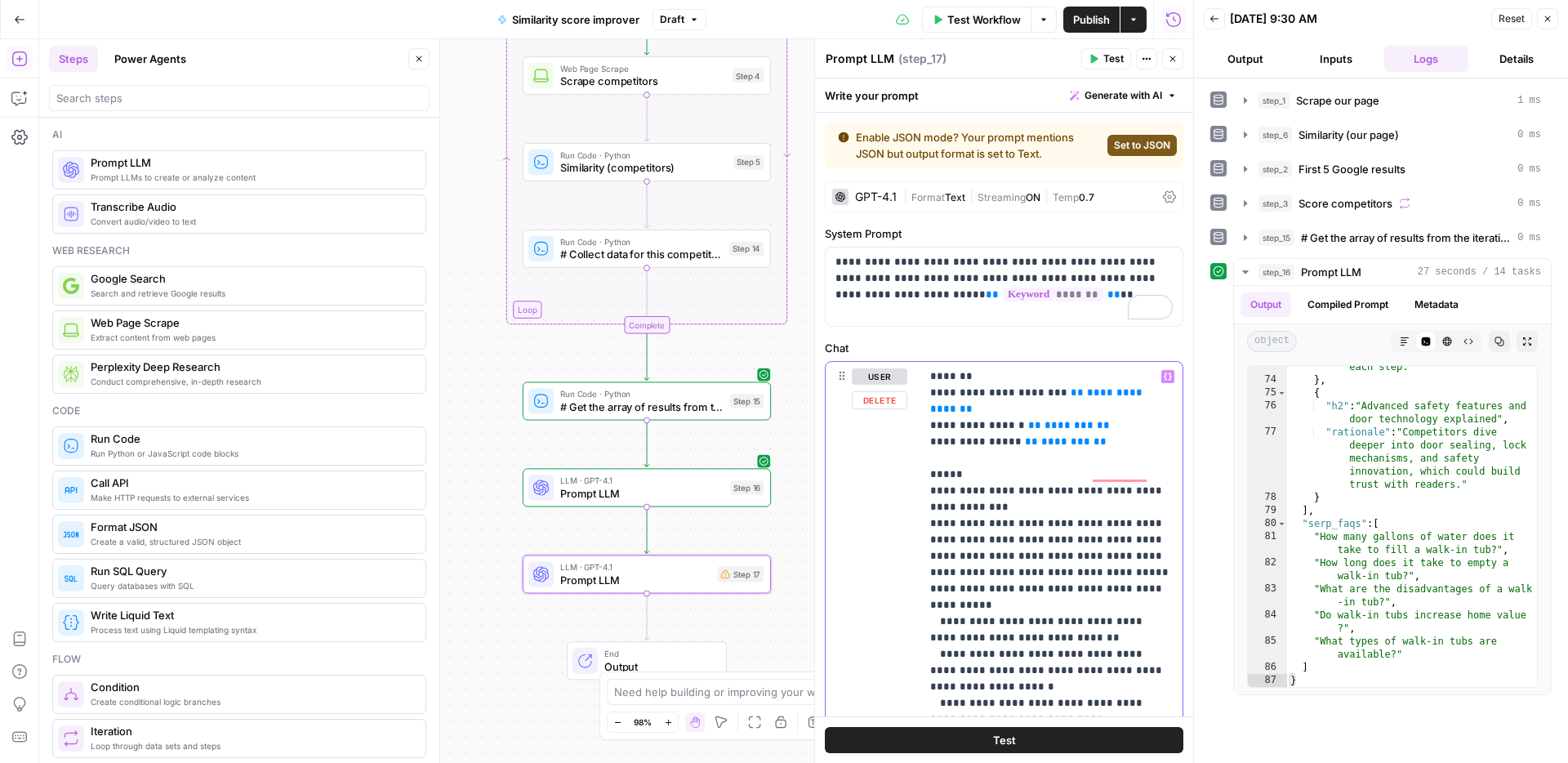
scroll to position [0, 0]
drag, startPoint x: 1020, startPoint y: 410, endPoint x: 856, endPoint y: 368, distance: 169.3
click at [856, 368] on div "**********" at bounding box center [1003, 713] width 356 height 704
copy p "**********"
click at [702, 490] on span "Prompt LLM" at bounding box center [642, 493] width 164 height 16
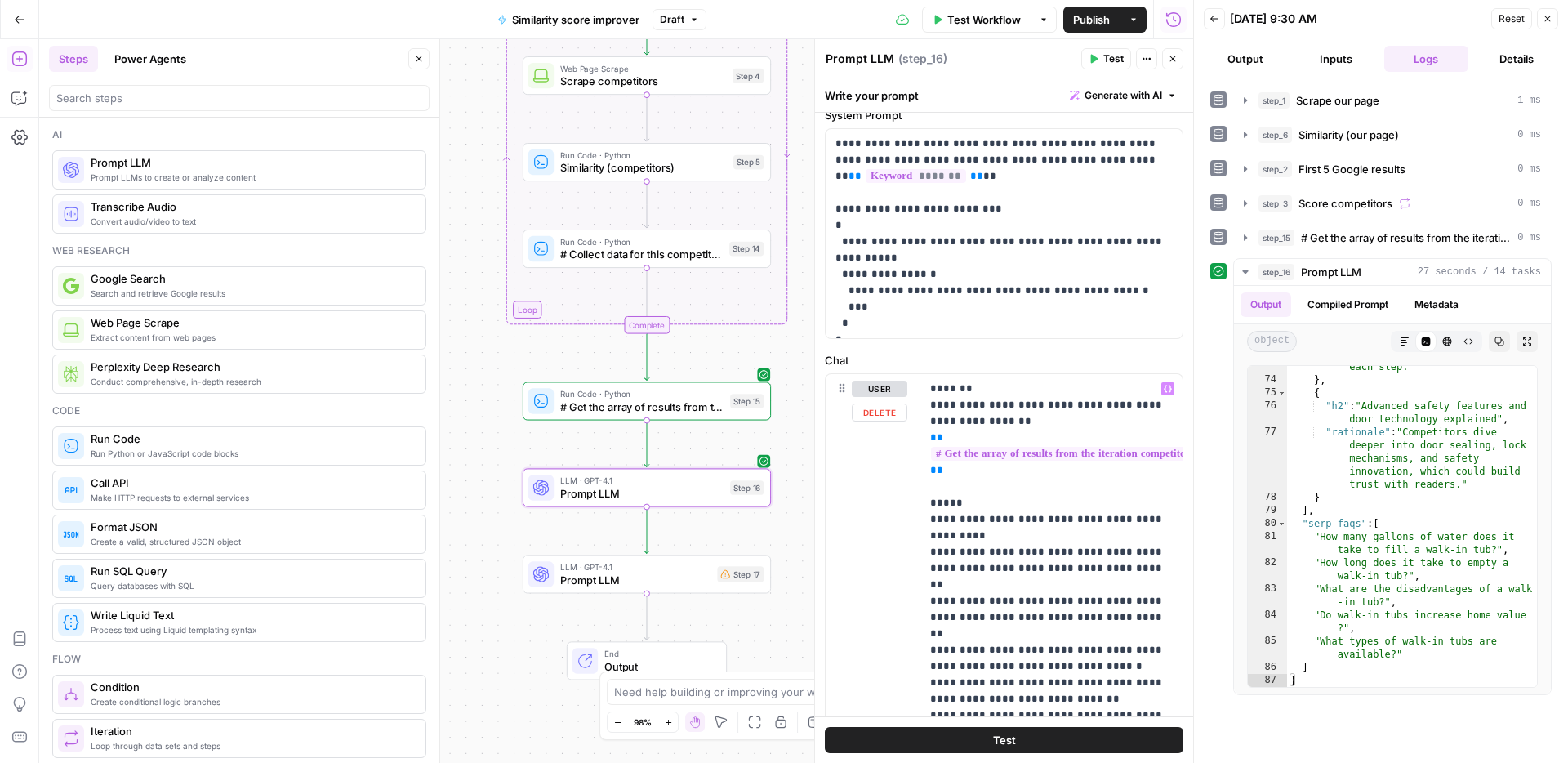
scroll to position [115, 0]
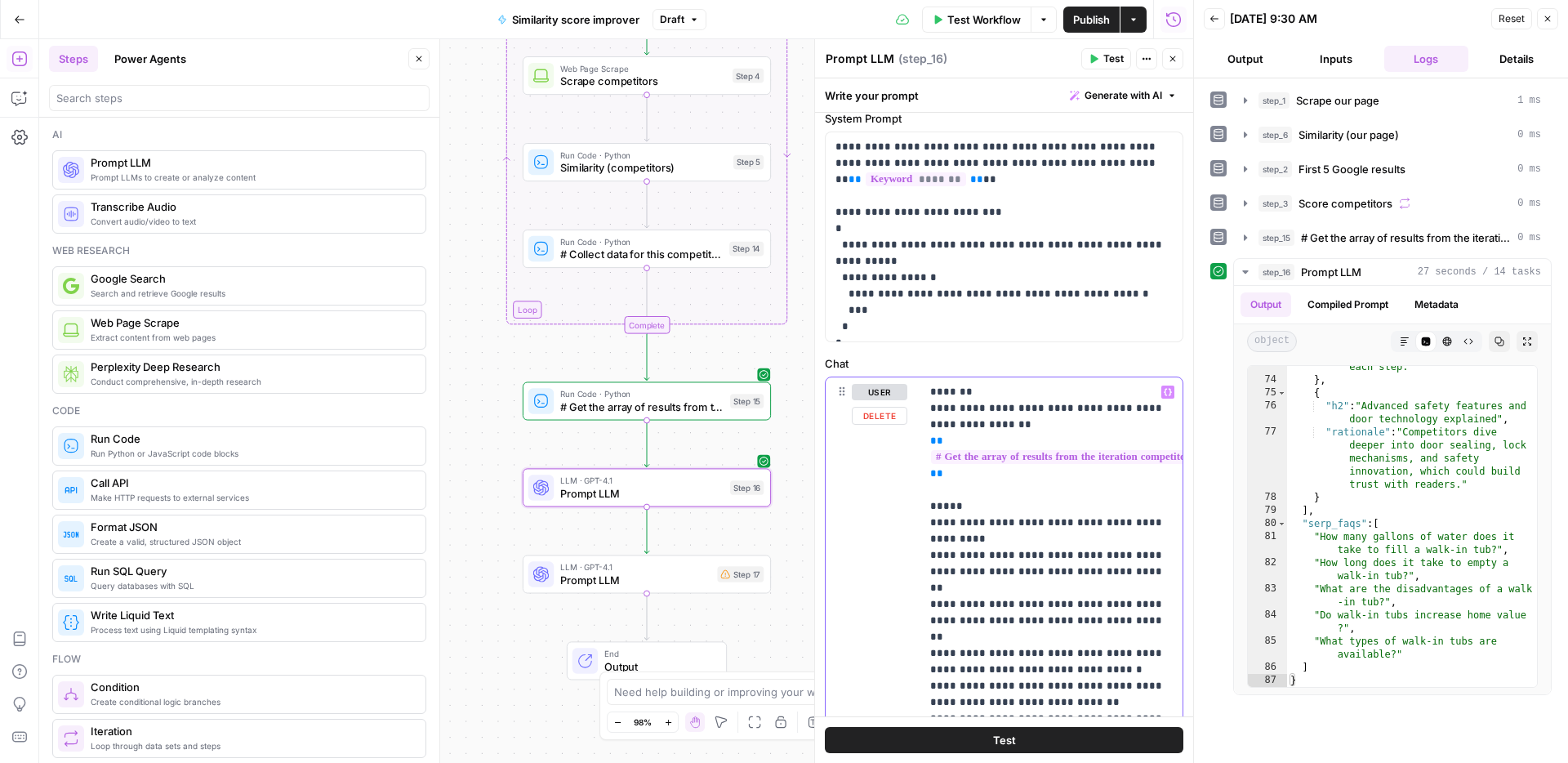
click at [984, 483] on p "**********" at bounding box center [1051, 653] width 243 height 539
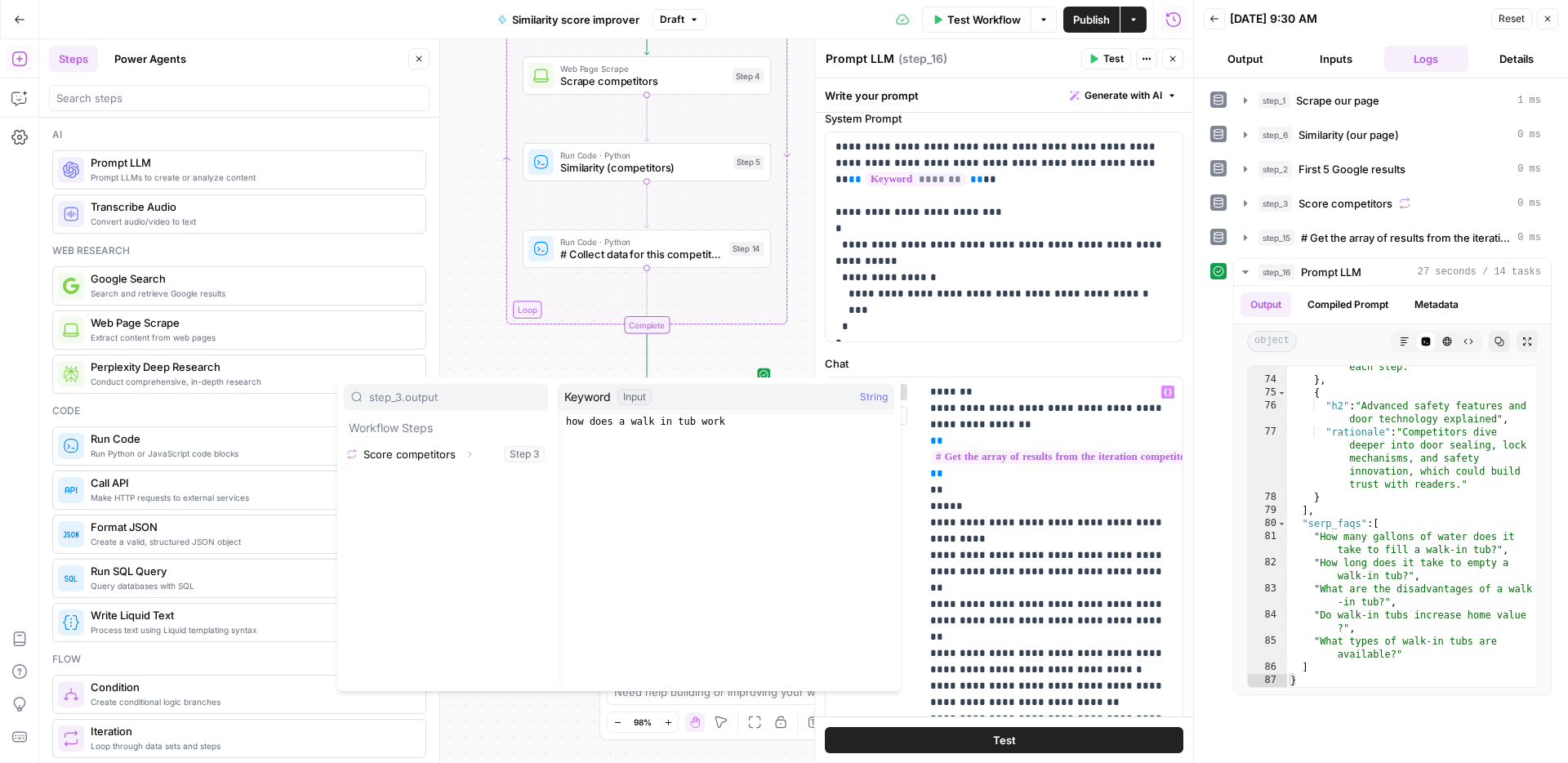
type input "step_3.output"
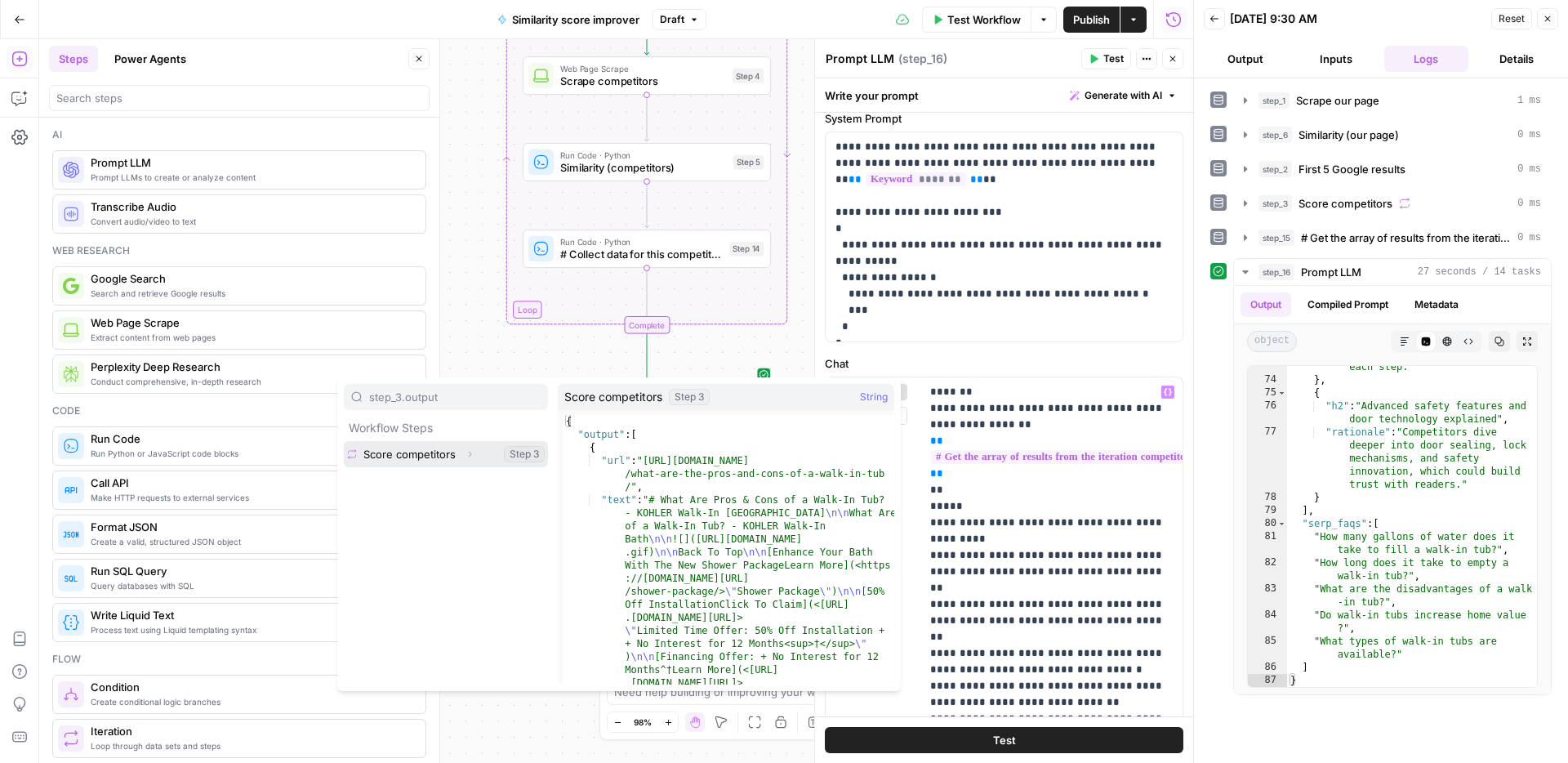
click at [469, 462] on button "Expand" at bounding box center [469, 453] width 21 height 21
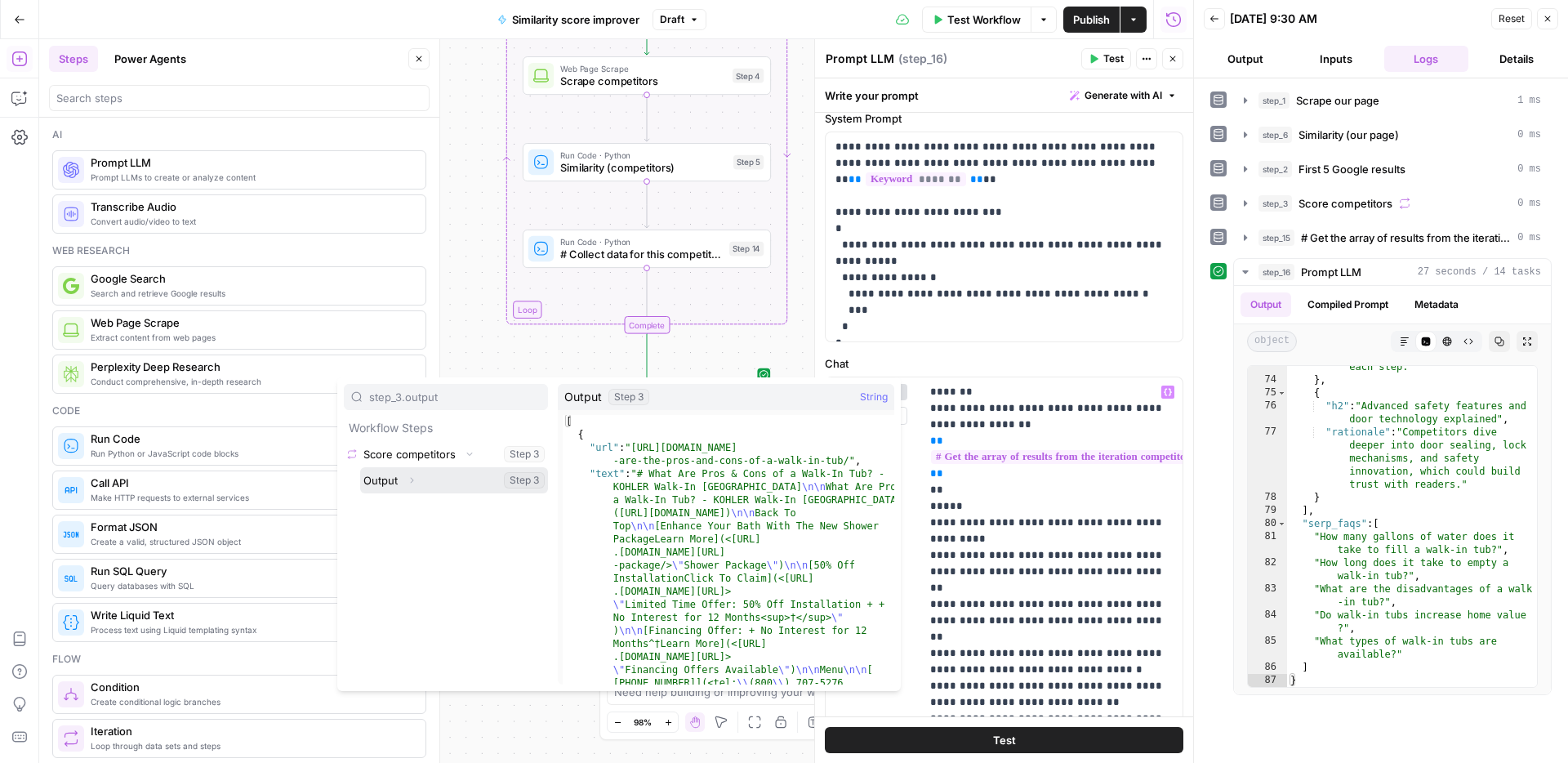
click at [448, 482] on button "Select variable Output" at bounding box center [454, 480] width 188 height 26
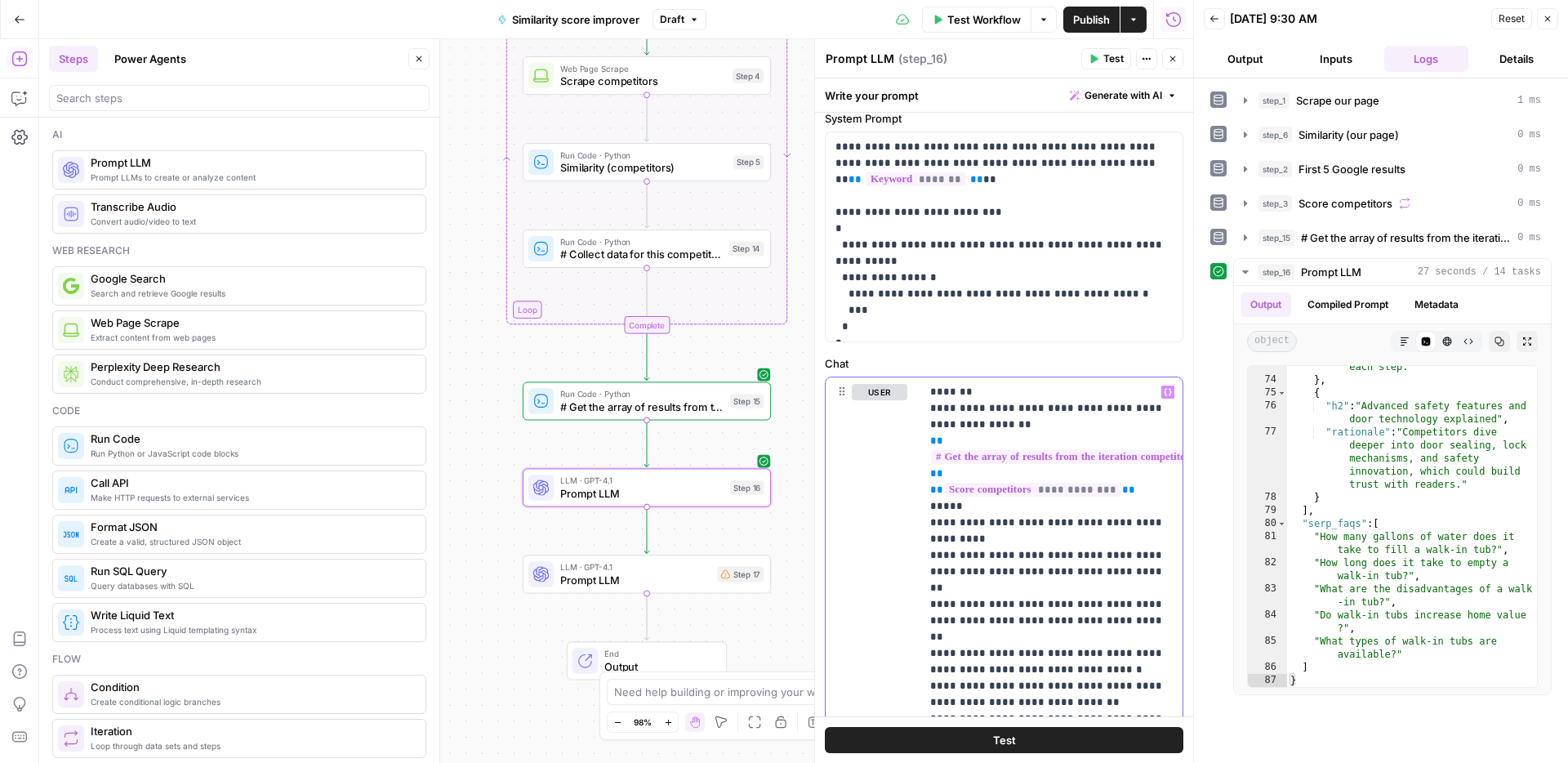
drag, startPoint x: 1135, startPoint y: 489, endPoint x: 916, endPoint y: 486, distance: 219.0
click at [916, 486] on div "**********" at bounding box center [1003, 673] width 356 height 591
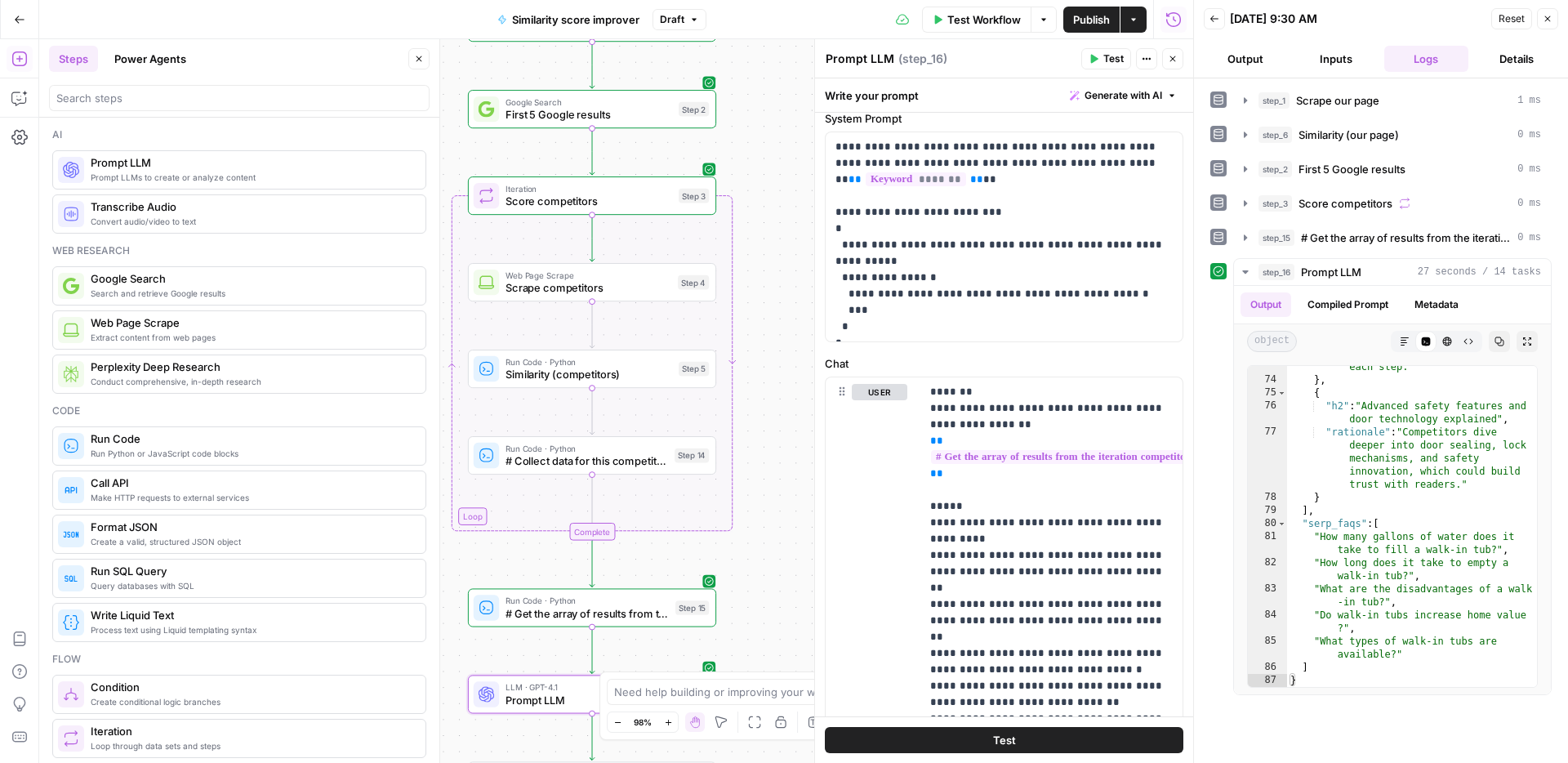
drag, startPoint x: 796, startPoint y: 492, endPoint x: 731, endPoint y: 696, distance: 214.1
click at [738, 708] on body "ConsumerAffairs New Home Browse Your Data Usage Settings Recent Grids Article t…" at bounding box center [784, 382] width 1568 height 763
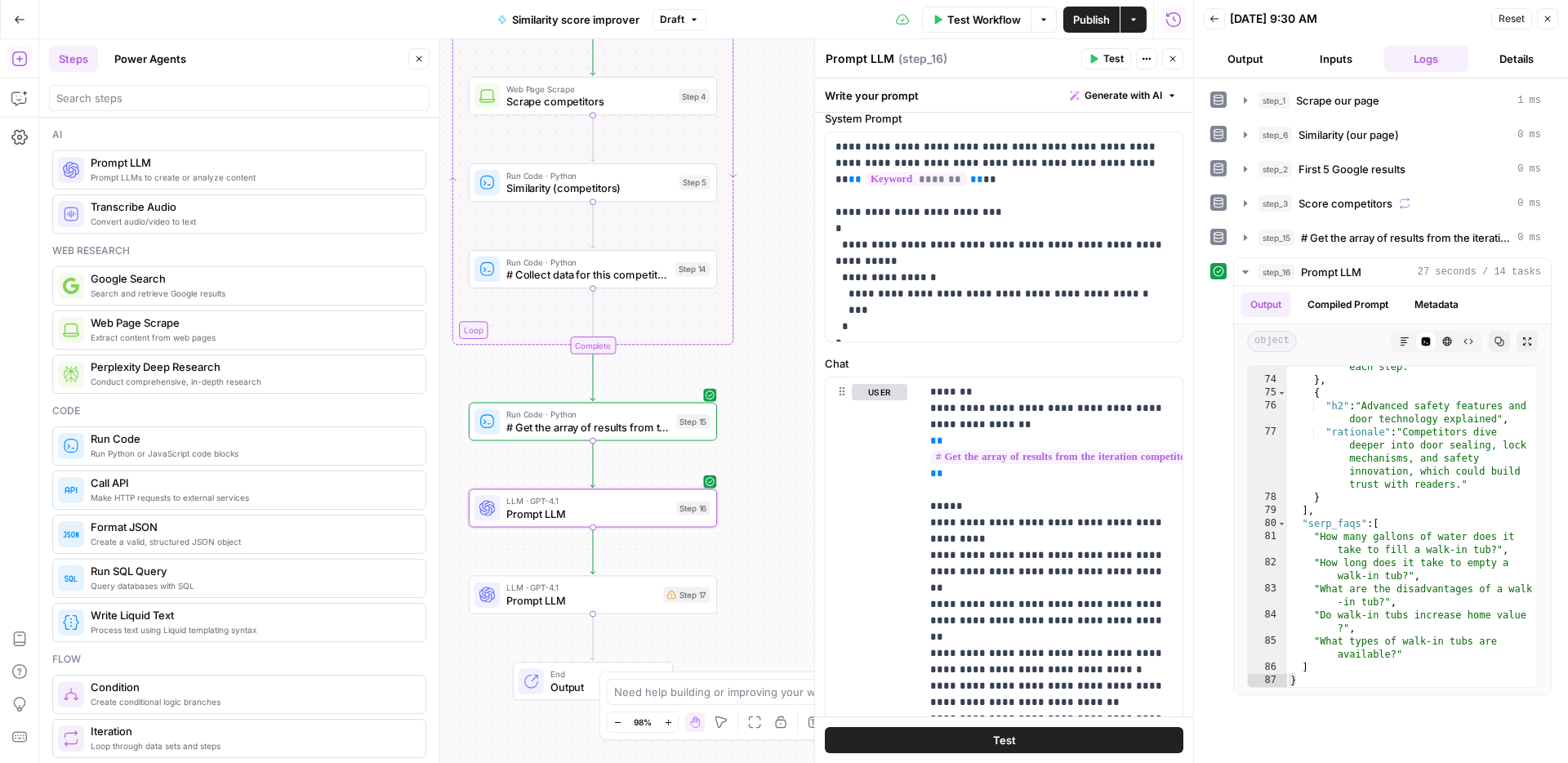
drag, startPoint x: 765, startPoint y: 453, endPoint x: 772, endPoint y: 257, distance: 196.1
click at [772, 257] on div "Workflow Set Inputs Inputs Web Page Scrape Scrape our page Step 1 Run Code · Py…" at bounding box center [616, 400] width 1154 height 724
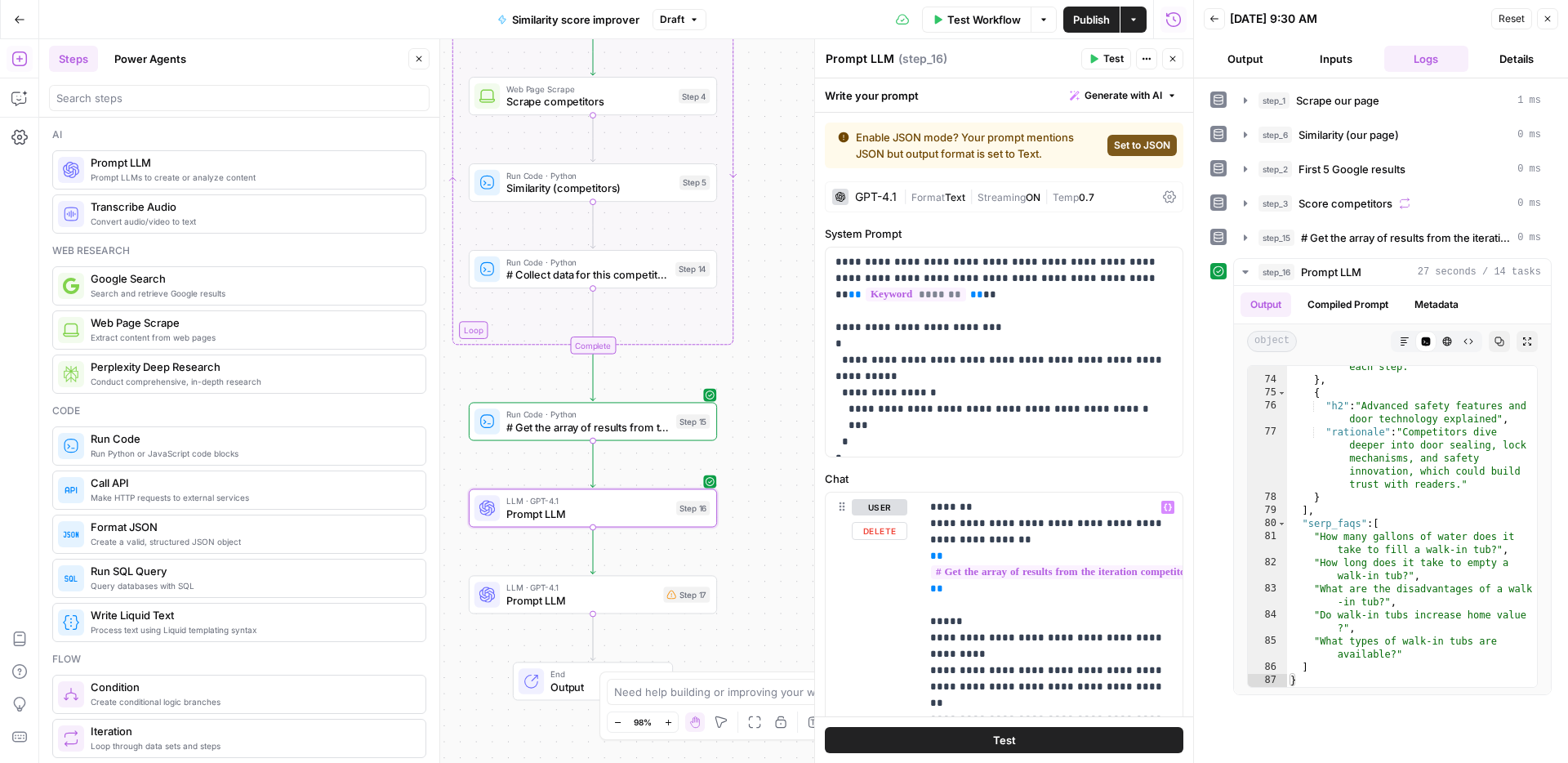
click at [641, 604] on span "Prompt LLM" at bounding box center [581, 600] width 151 height 16
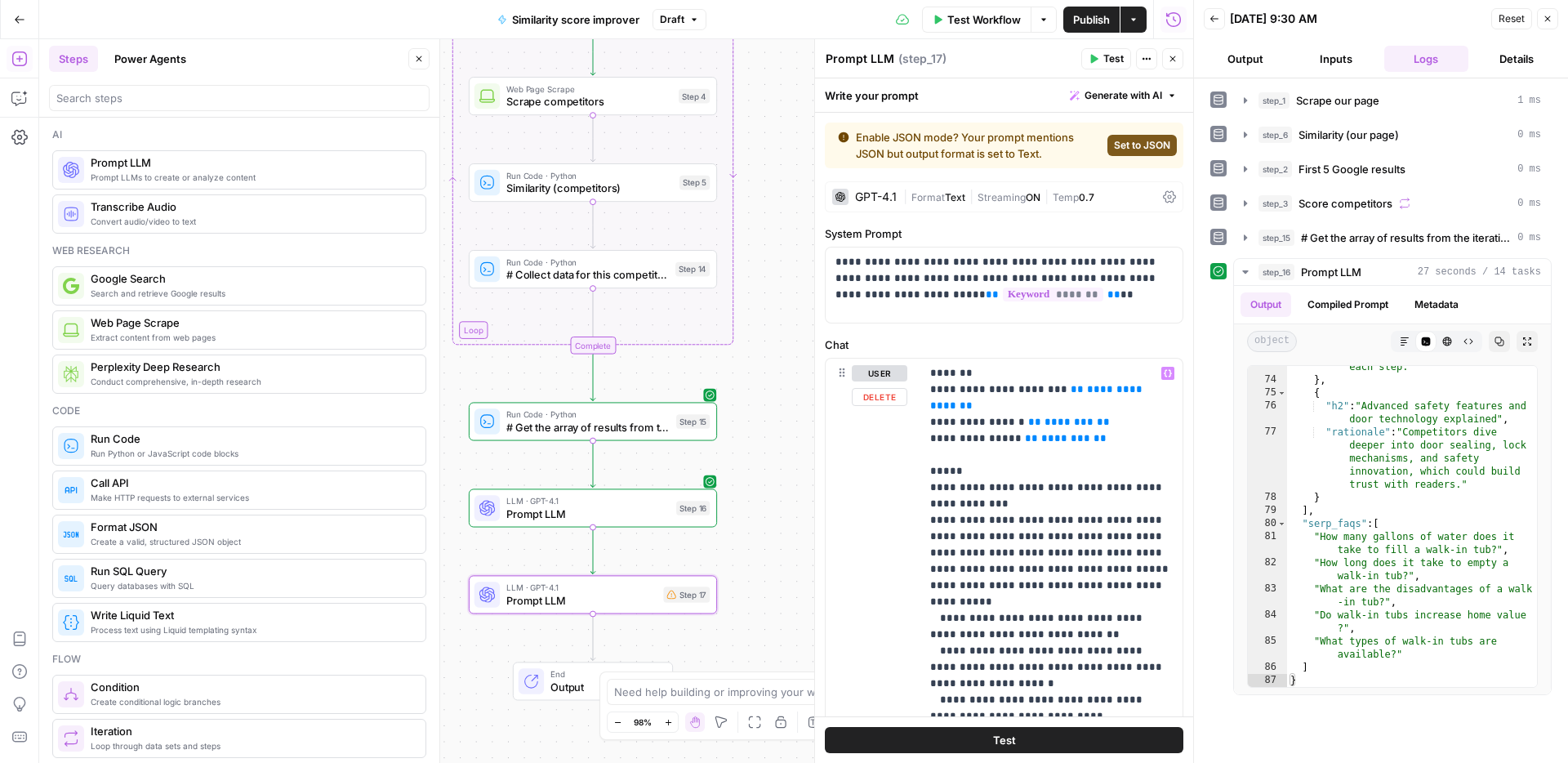
scroll to position [1, 0]
click at [1106, 413] on p "**********" at bounding box center [1051, 691] width 243 height 653
click at [1097, 427] on p "**********" at bounding box center [1051, 691] width 243 height 653
drag, startPoint x: 1086, startPoint y: 426, endPoint x: 1012, endPoint y: 428, distance: 74.0
click at [1012, 428] on p "**********" at bounding box center [1051, 691] width 243 height 653
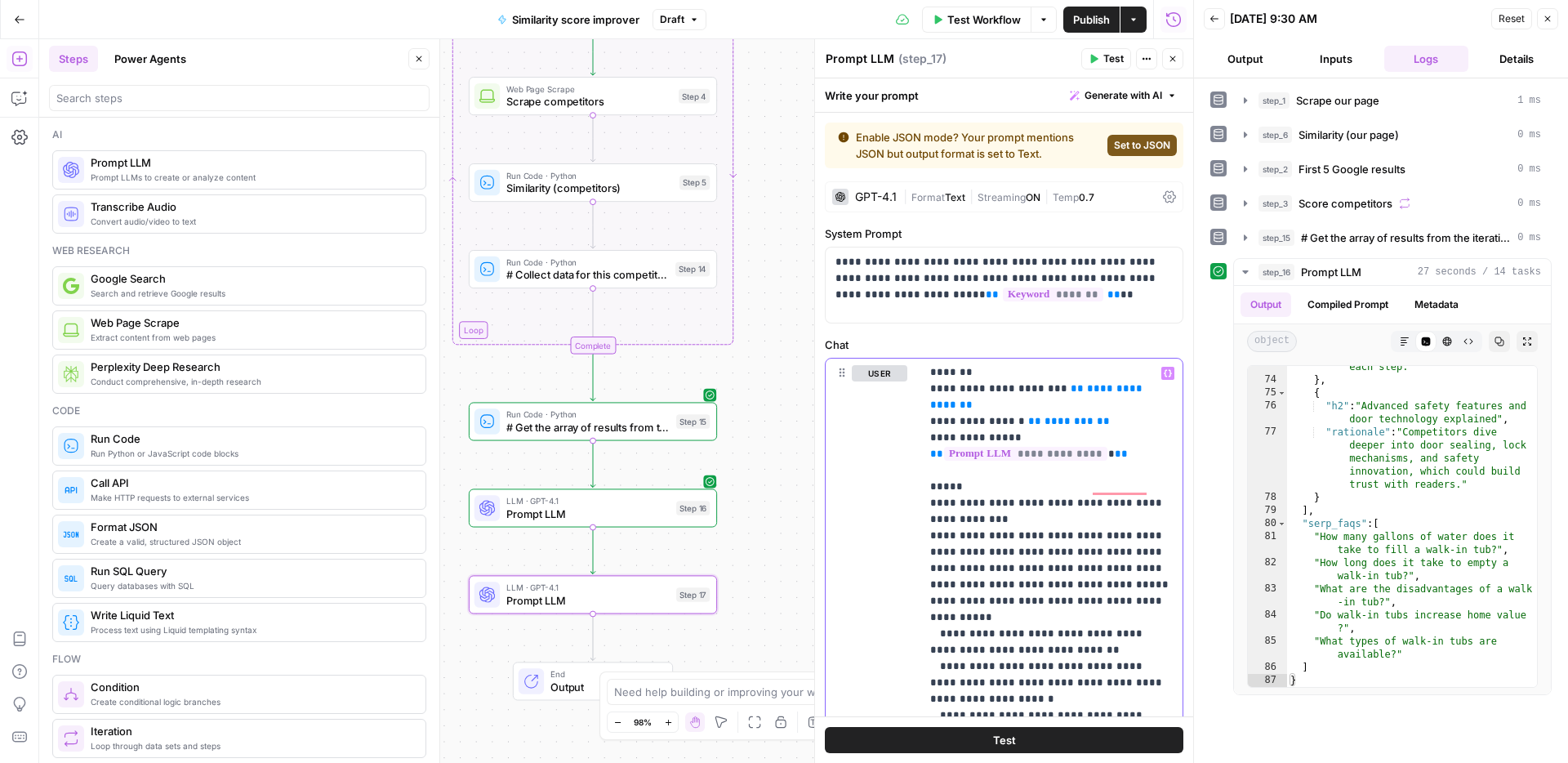
click at [1070, 522] on p "**********" at bounding box center [1051, 699] width 243 height 670
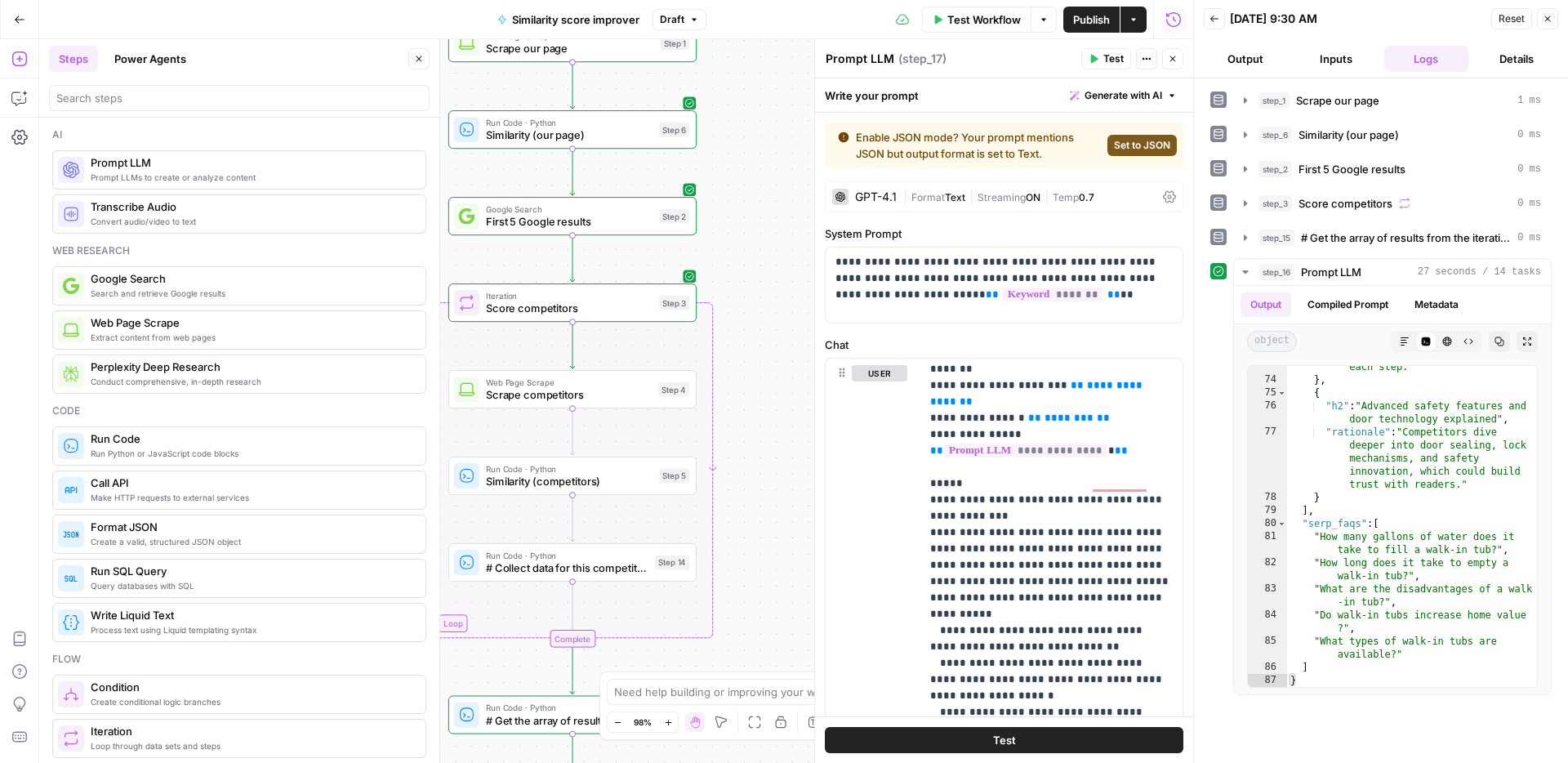
drag, startPoint x: 752, startPoint y: 398, endPoint x: 814, endPoint y: 482, distance: 104.4
click at [732, 692] on body "ConsumerAffairs New Home Browse Your Data Usage Settings Recent Grids Article t…" at bounding box center [784, 382] width 1568 height 763
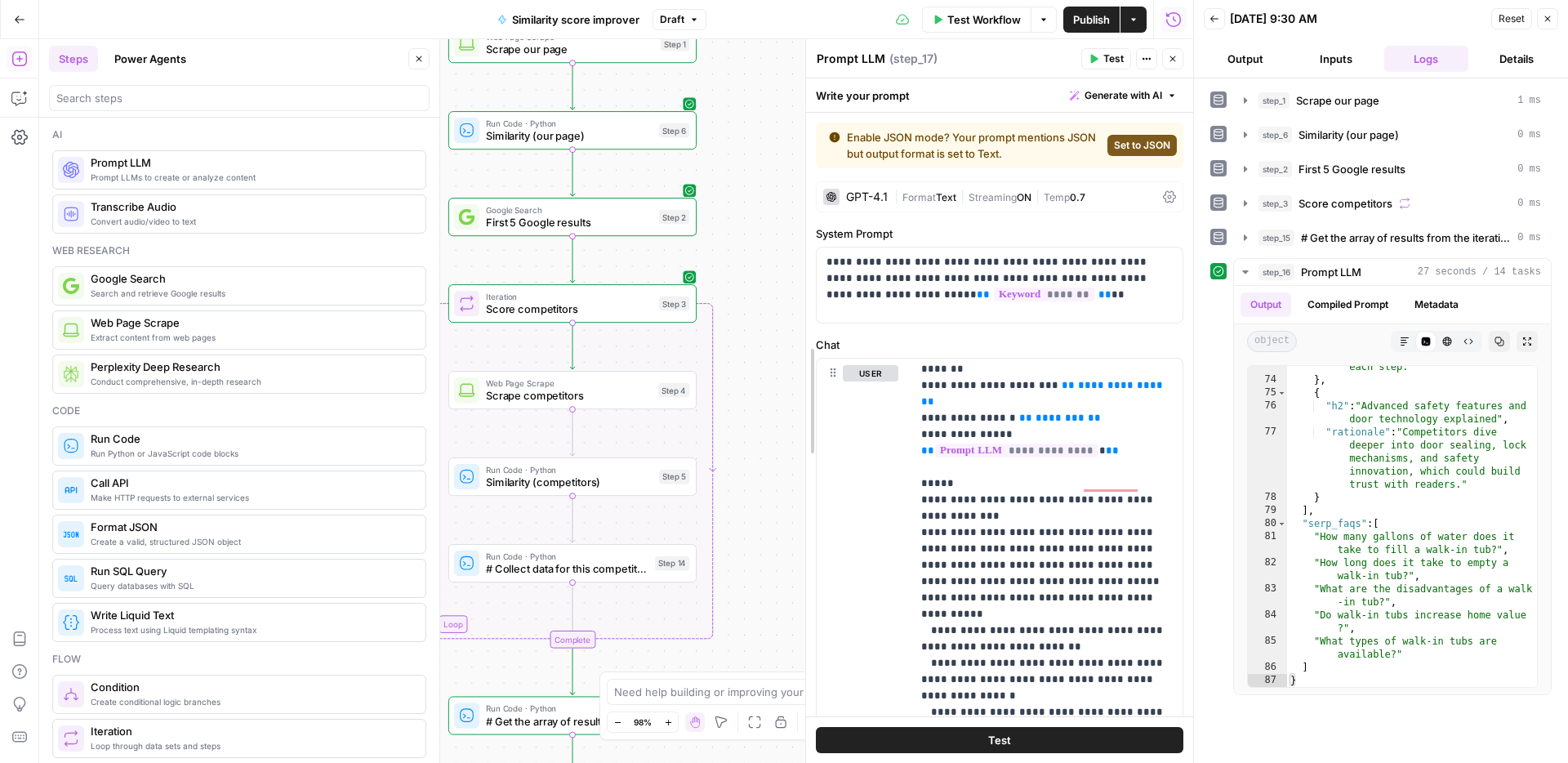
scroll to position [0, 0]
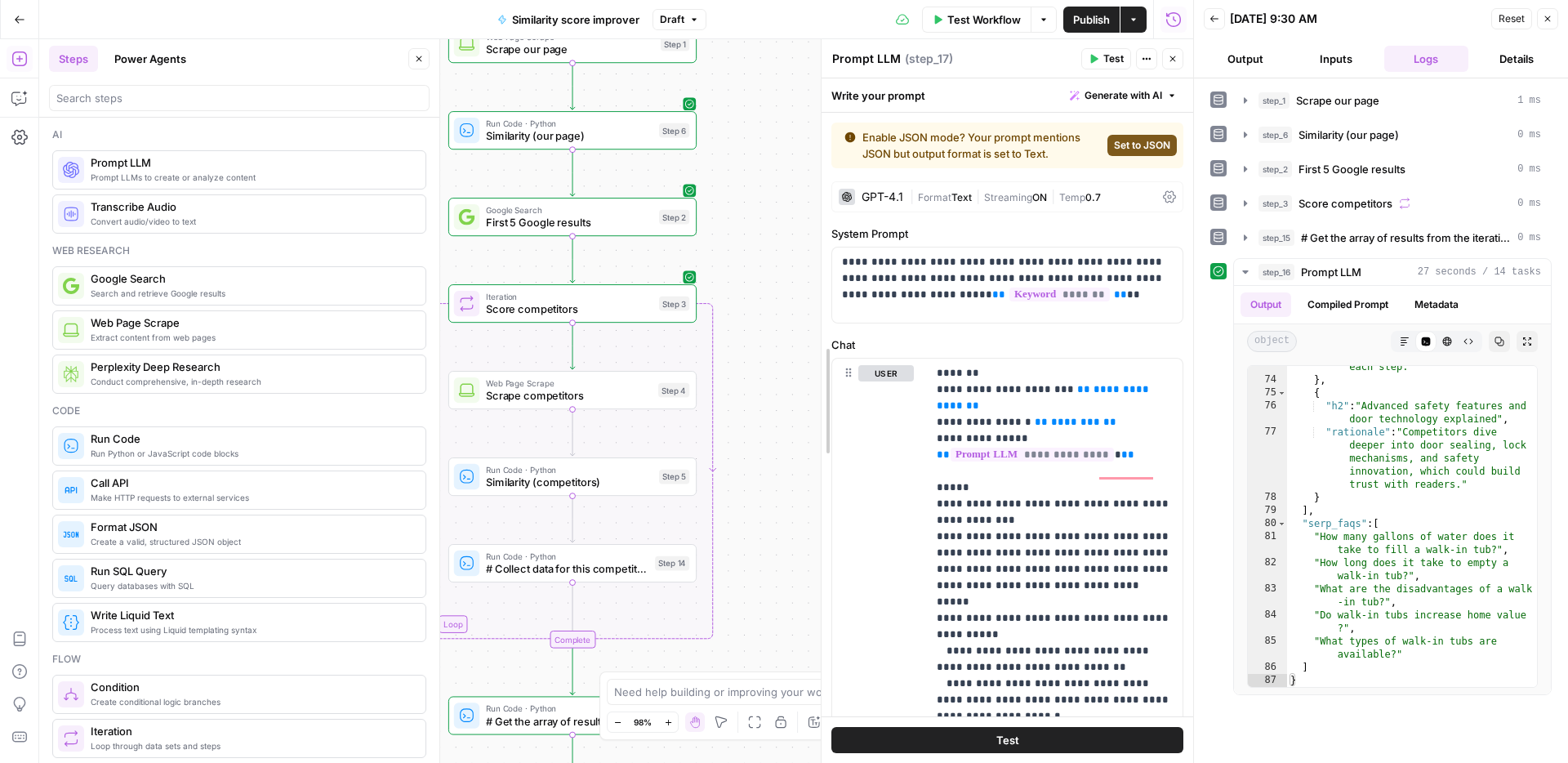
drag, startPoint x: 822, startPoint y: 430, endPoint x: 828, endPoint y: 519, distance: 89.2
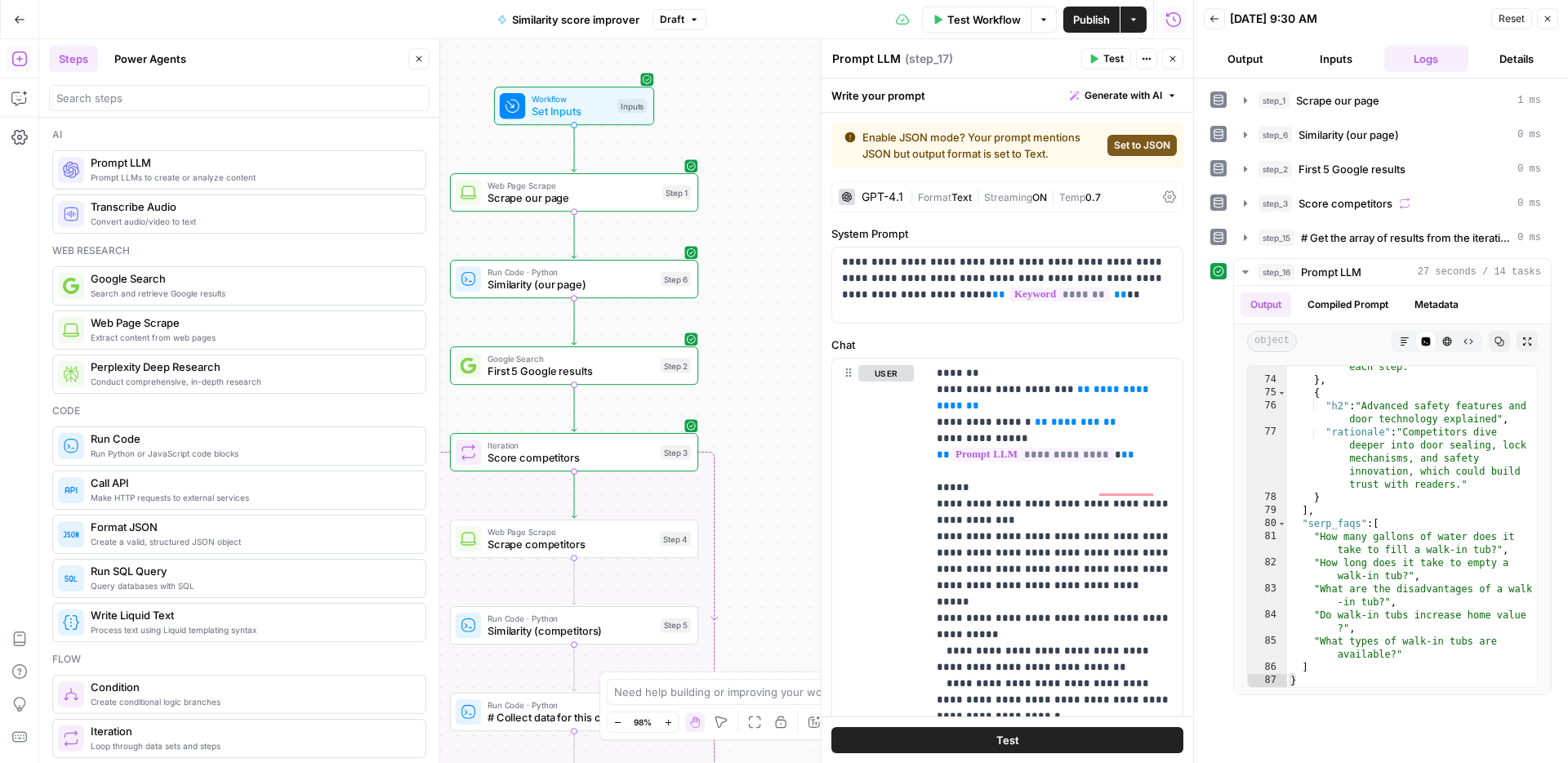
drag, startPoint x: 760, startPoint y: 419, endPoint x: 763, endPoint y: 592, distance: 173.0
click at [763, 592] on div "Workflow Set Inputs Inputs Web Page Scrape Scrape our page Step 1 Run Code · Py…" at bounding box center [616, 400] width 1154 height 724
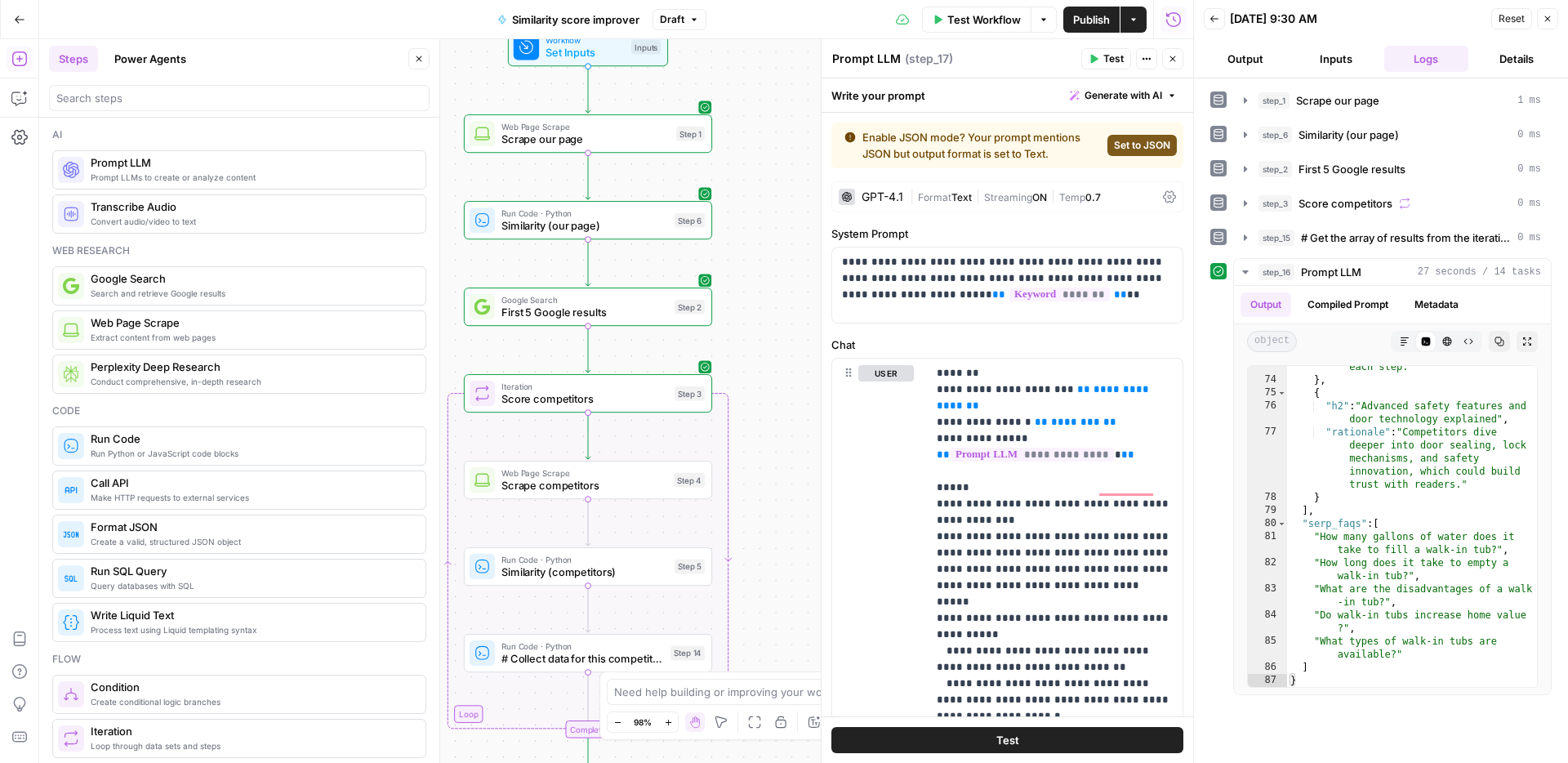
drag, startPoint x: 765, startPoint y: 469, endPoint x: 779, endPoint y: 275, distance: 194.5
click at [779, 275] on div "Workflow Set Inputs Inputs Web Page Scrape Scrape our page Step 1 Run Code · Py…" at bounding box center [616, 400] width 1154 height 724
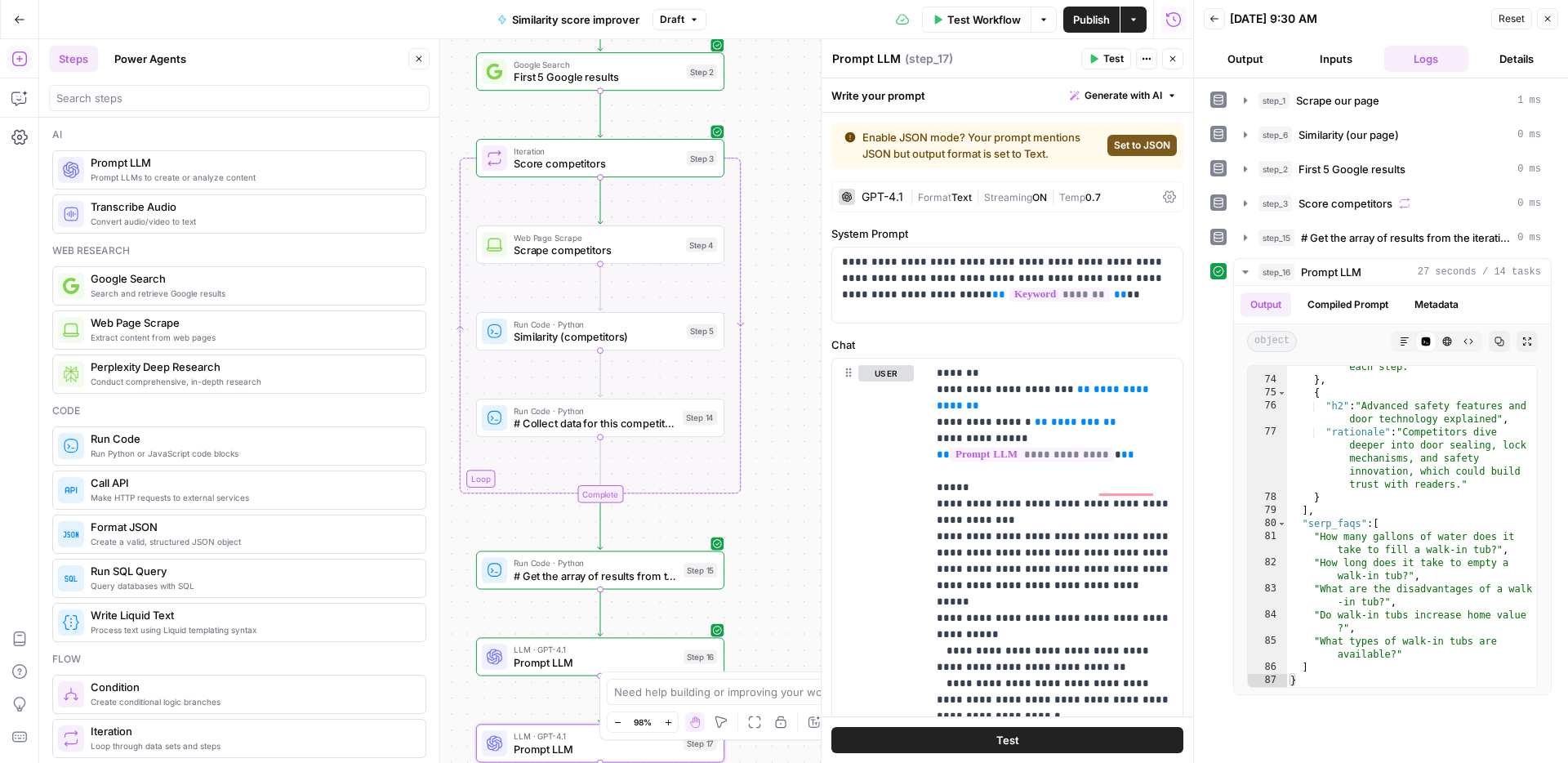
drag, startPoint x: 758, startPoint y: 423, endPoint x: 769, endPoint y: 301, distance: 122.5
click at [769, 301] on div "Workflow Set Inputs Inputs Web Page Scrape Scrape our page Step 1 Run Code · Py…" at bounding box center [616, 400] width 1154 height 724
drag, startPoint x: 762, startPoint y: 373, endPoint x: 761, endPoint y: 219, distance: 154.0
click at [761, 219] on div "Workflow Set Inputs Inputs Web Page Scrape Scrape our page Step 1 Run Code · Py…" at bounding box center [616, 400] width 1154 height 724
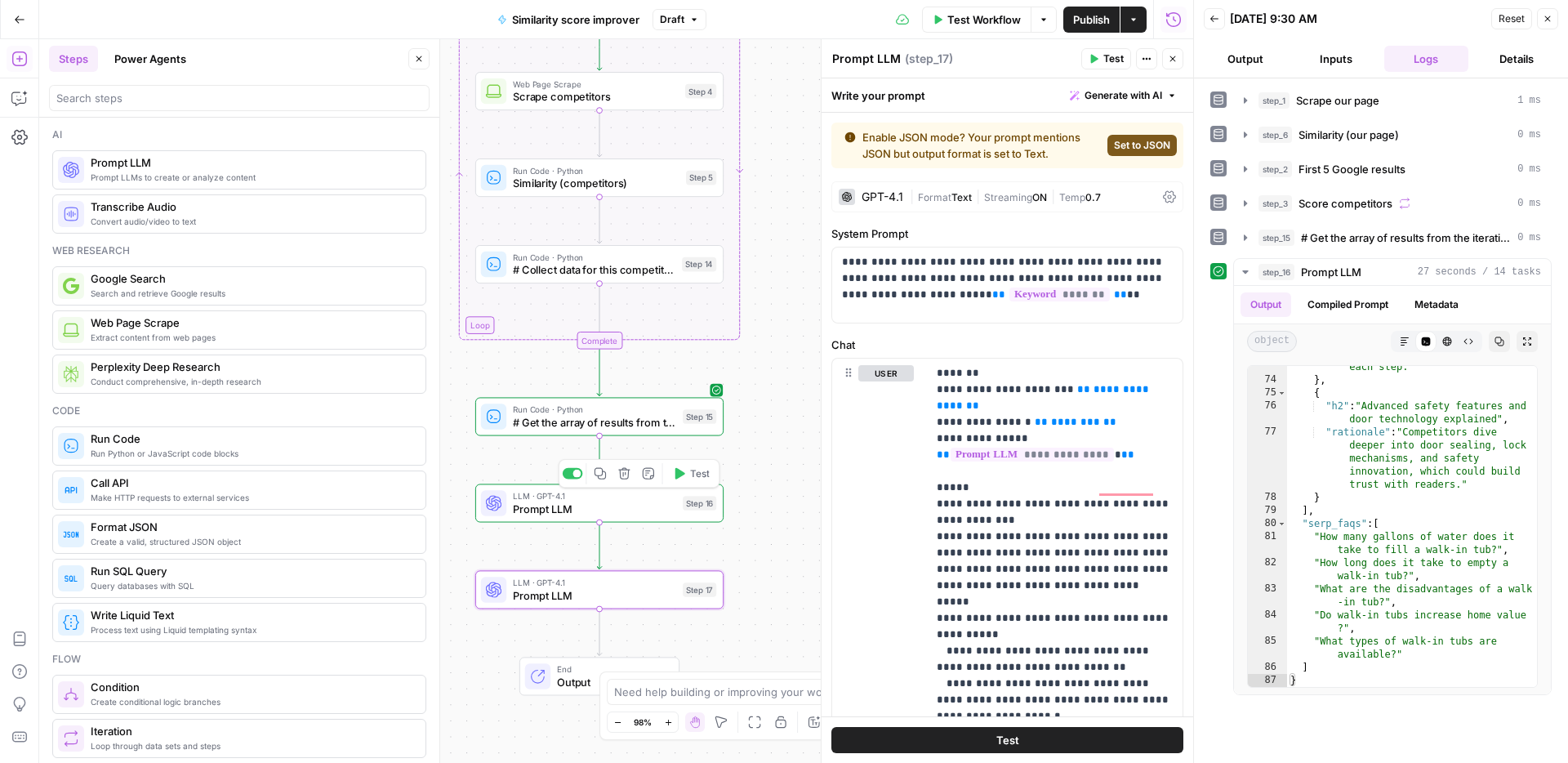
click at [657, 515] on span "Prompt LLM" at bounding box center [595, 508] width 164 height 16
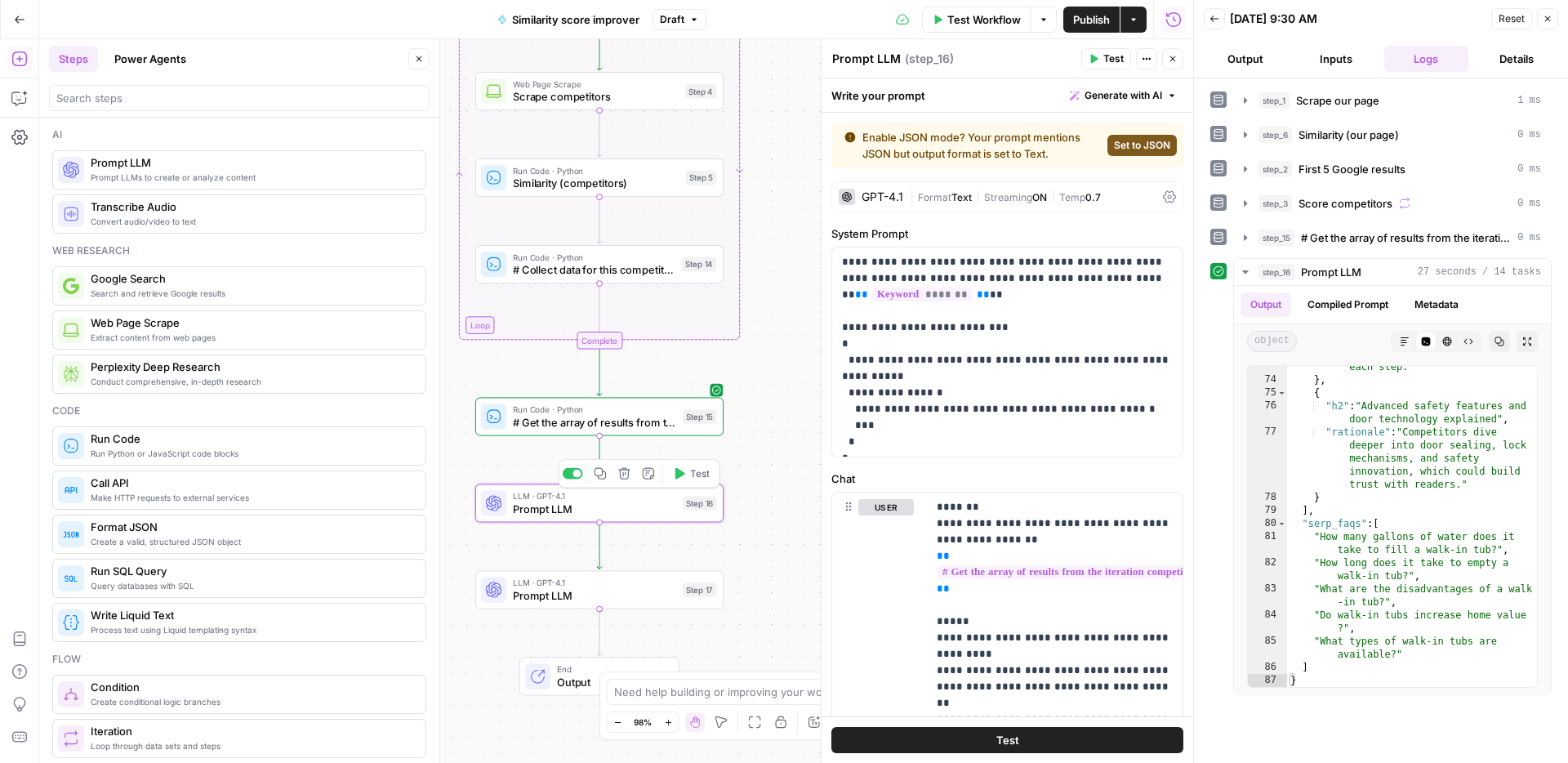
click at [653, 427] on span "# Get the array of results from the iteration competitor_data = step_3['output'…" at bounding box center [595, 422] width 164 height 16
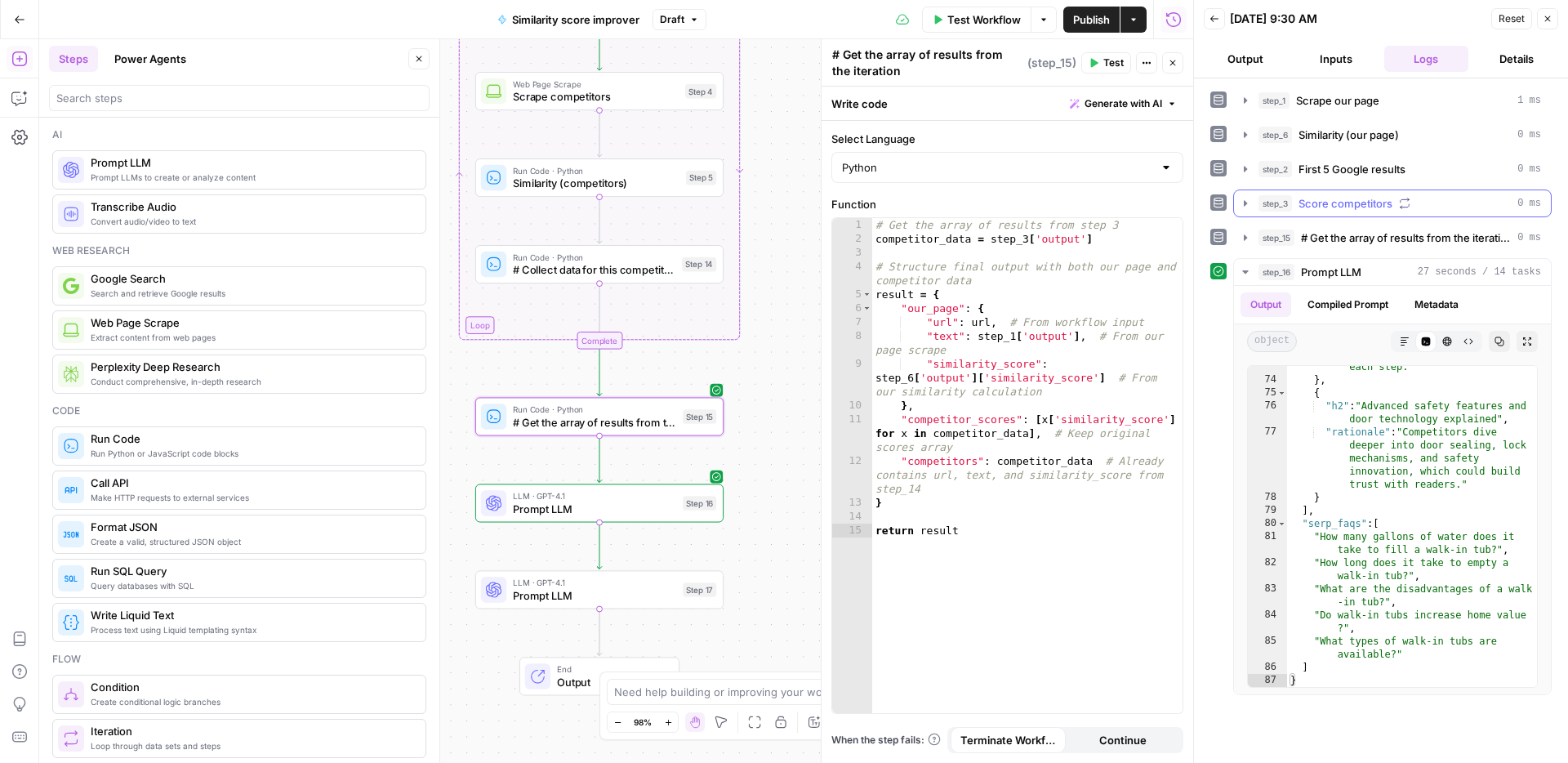
click at [1316, 208] on span "Score competitors" at bounding box center [1345, 203] width 94 height 16
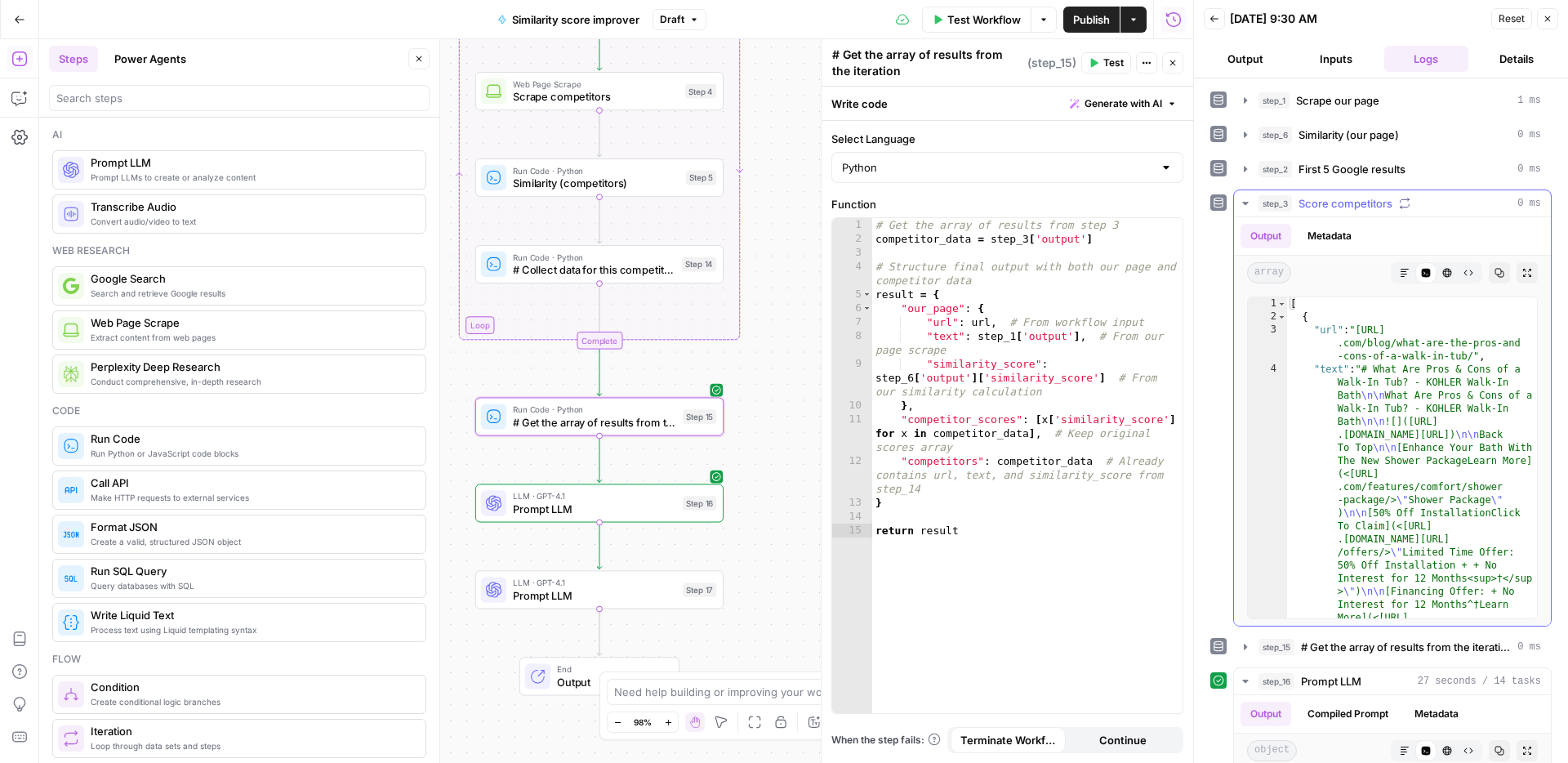
click at [1316, 208] on span "Score competitors" at bounding box center [1345, 203] width 94 height 16
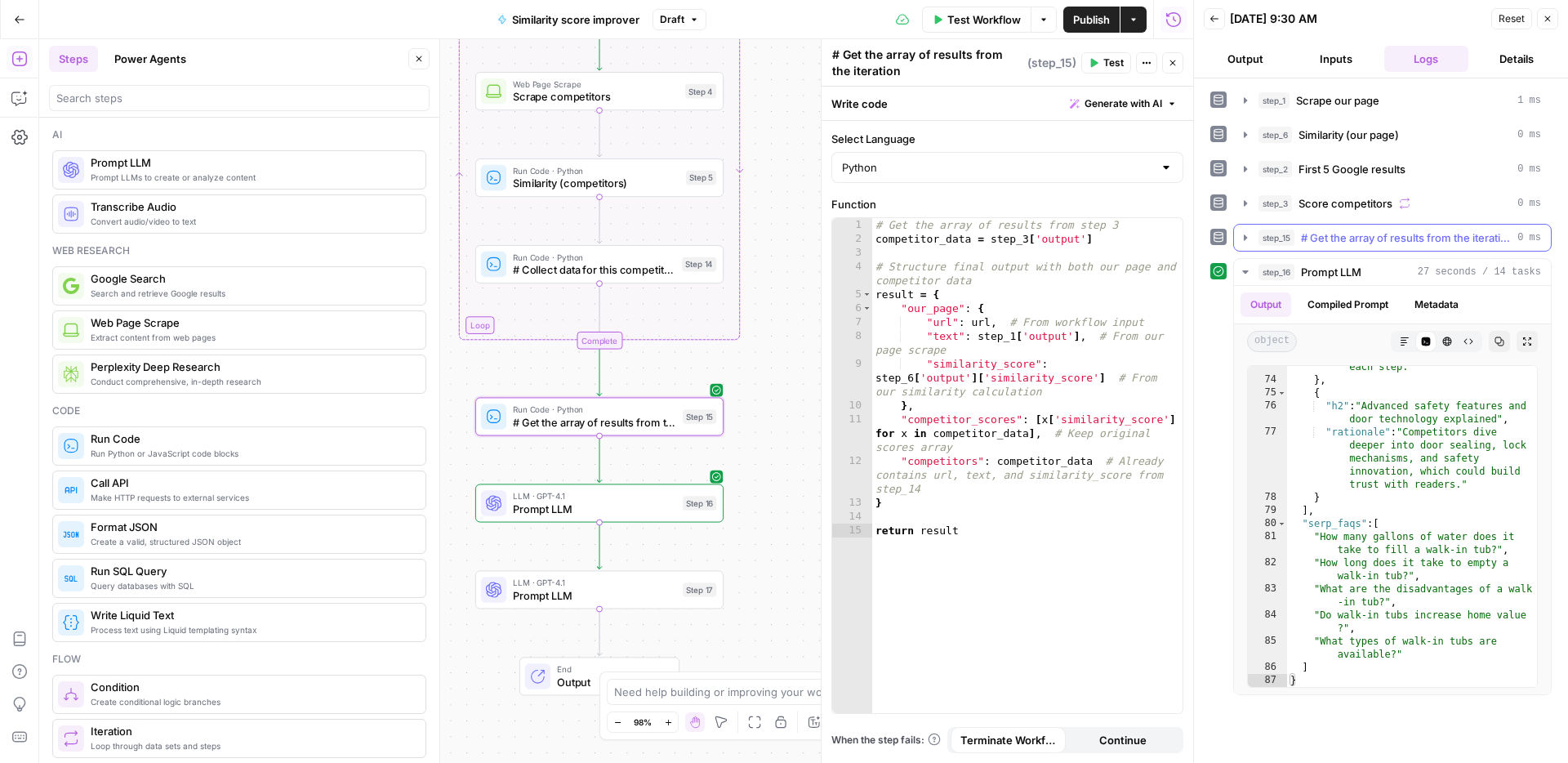
click at [1310, 238] on span "# Get the array of results from the iteration competitor_data = step_3['output'…" at bounding box center [1405, 238] width 210 height 16
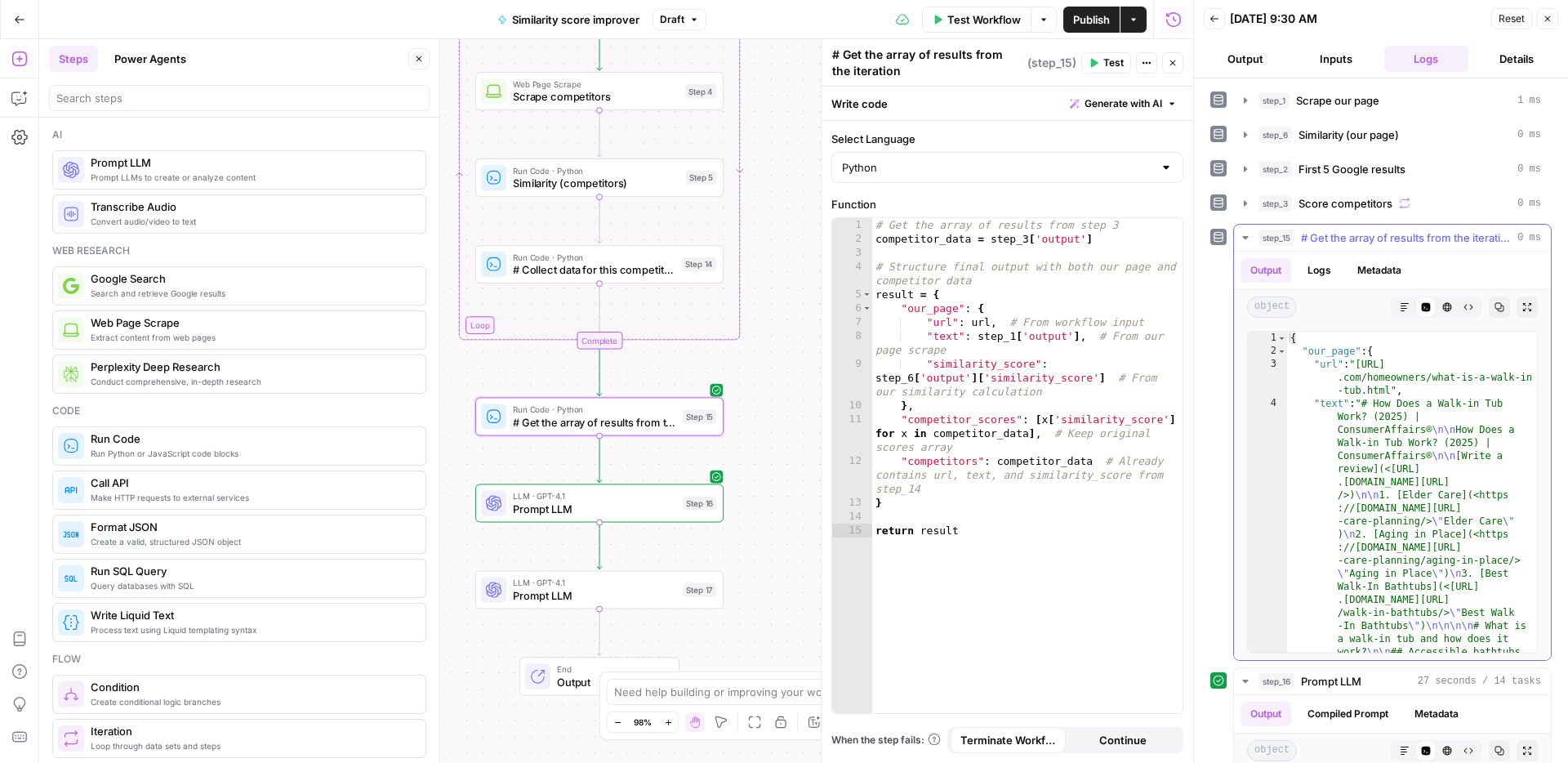
type textarea "**********"
drag, startPoint x: 1379, startPoint y: 352, endPoint x: 1288, endPoint y: 347, distance: 91.1
click at [11, 97] on icon "button" at bounding box center [19, 98] width 16 height 16
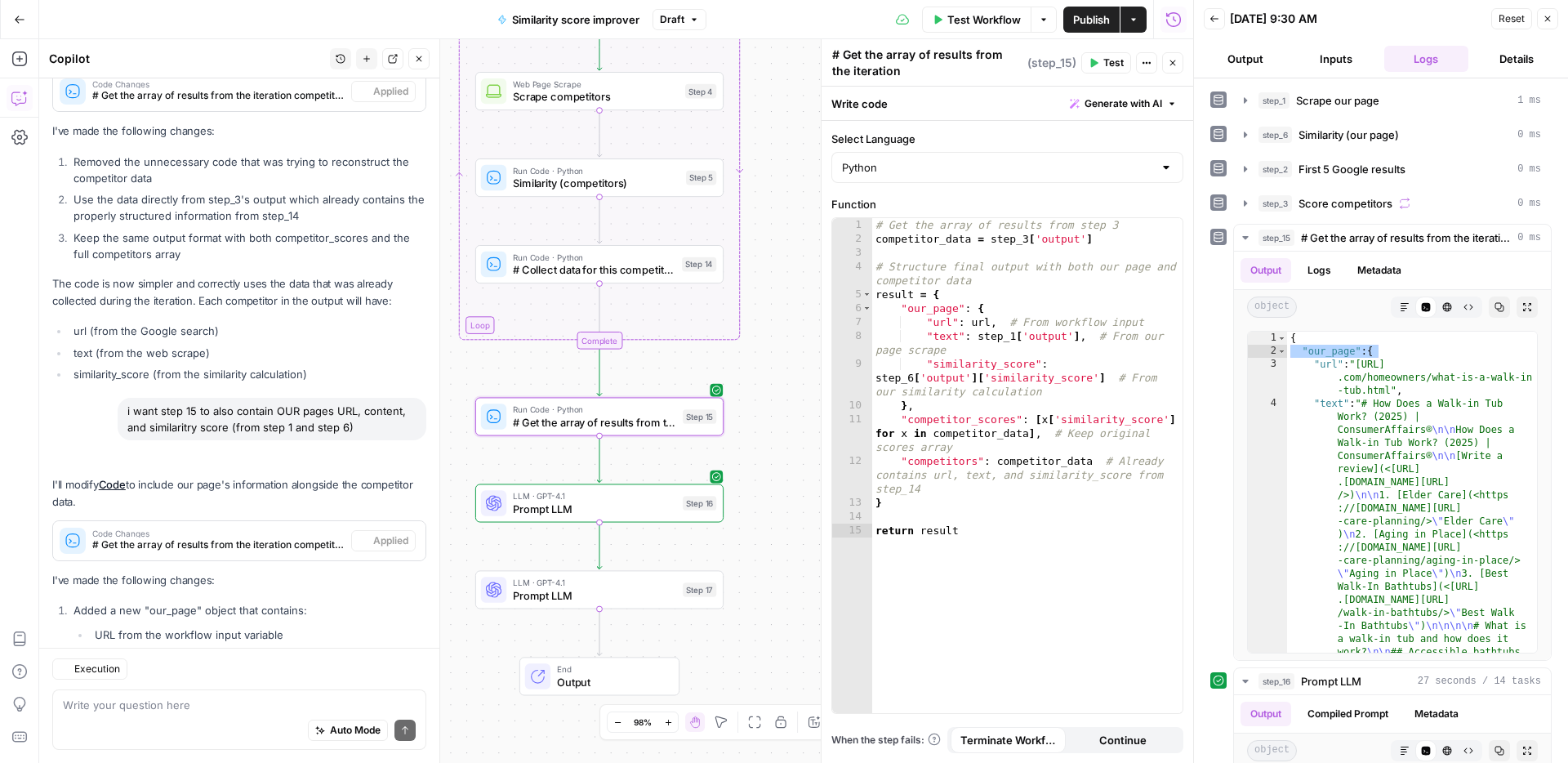
scroll to position [3214, 0]
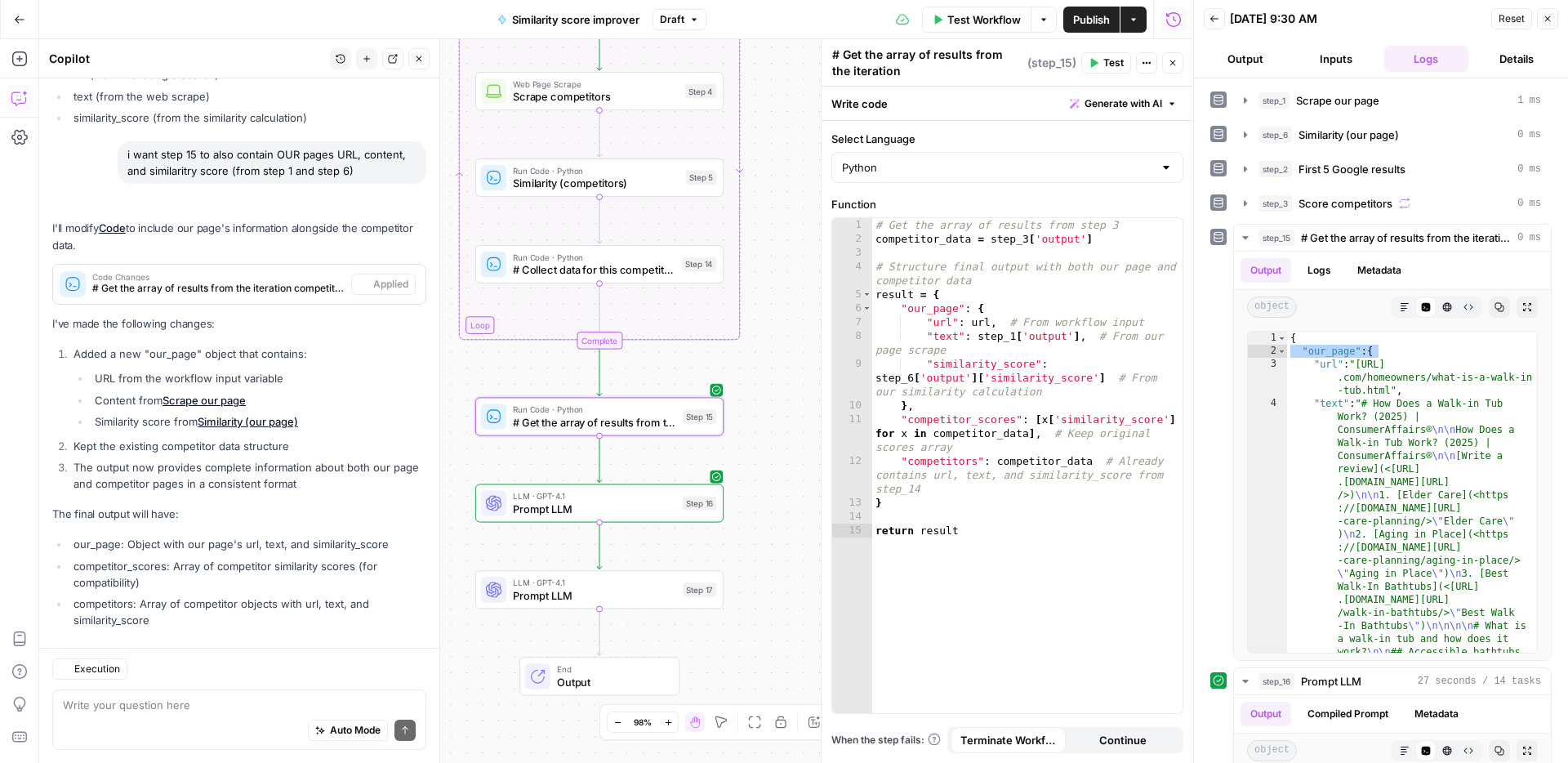
click at [183, 706] on textarea at bounding box center [239, 705] width 352 height 16
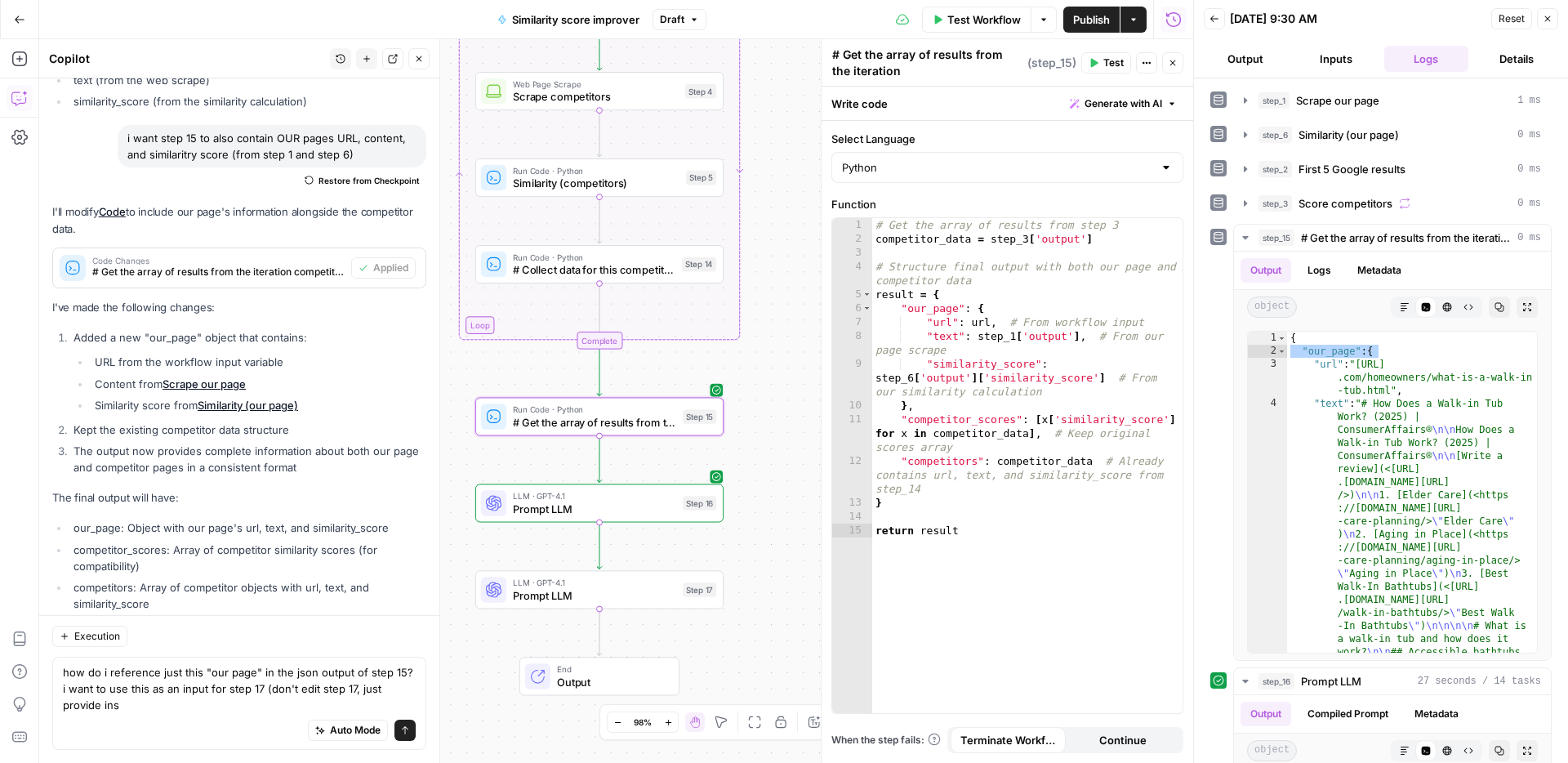
scroll to position [3247, 0]
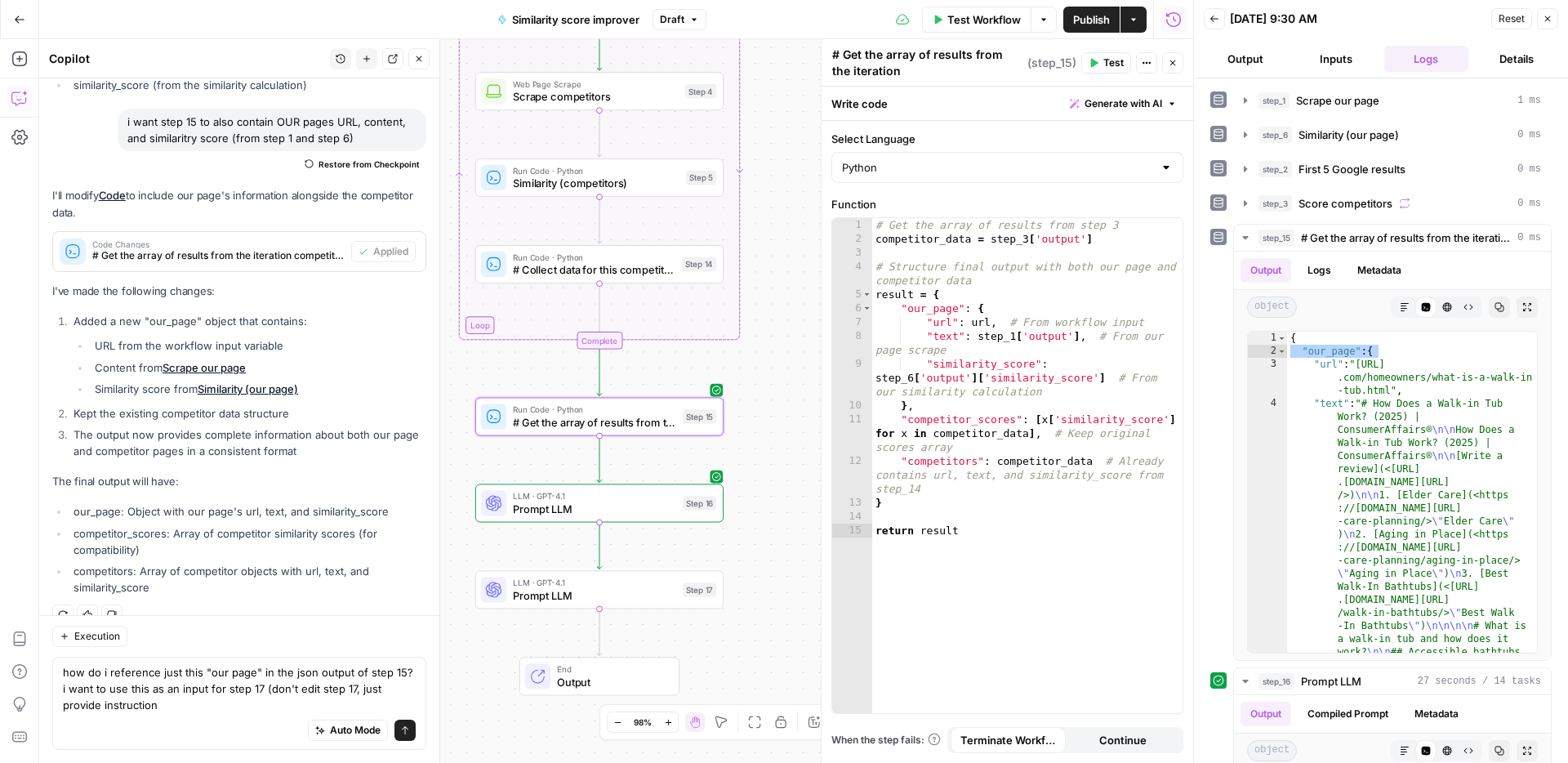
type textarea "how do i reference just this "our page" in the json output of step 15? i want t…"
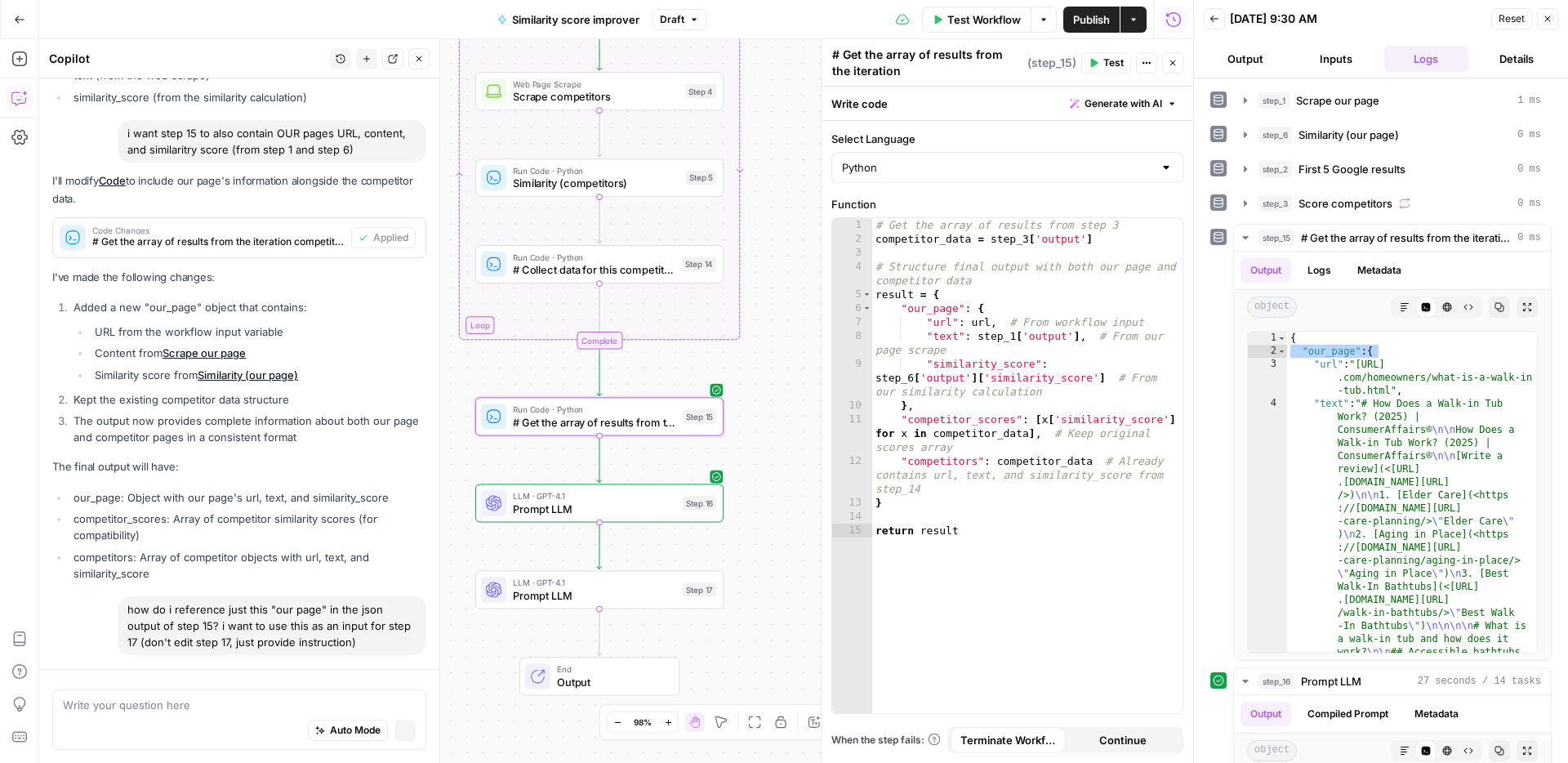
scroll to position [3045, 0]
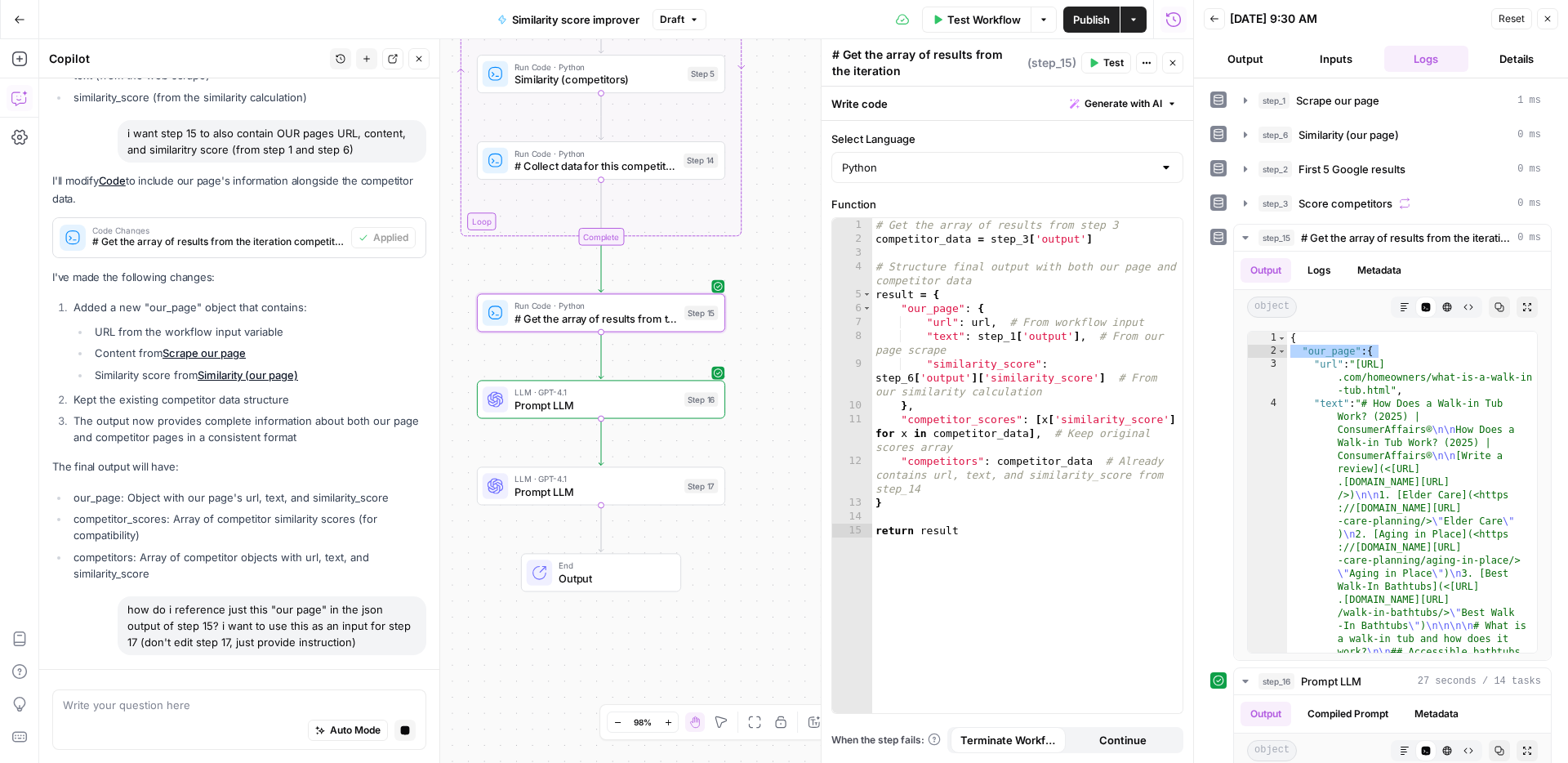
drag, startPoint x: 763, startPoint y: 605, endPoint x: 762, endPoint y: 562, distance: 43.0
click at [762, 562] on div "Workflow Set Inputs Inputs Web Page Scrape Scrape our page Step 1 Run Code · Py…" at bounding box center [616, 400] width 1154 height 724
drag, startPoint x: 757, startPoint y: 616, endPoint x: 761, endPoint y: 545, distance: 71.1
click at [761, 545] on div "Workflow Set Inputs Inputs Web Page Scrape Scrape our page Step 1 Run Code · Py…" at bounding box center [616, 400] width 1154 height 724
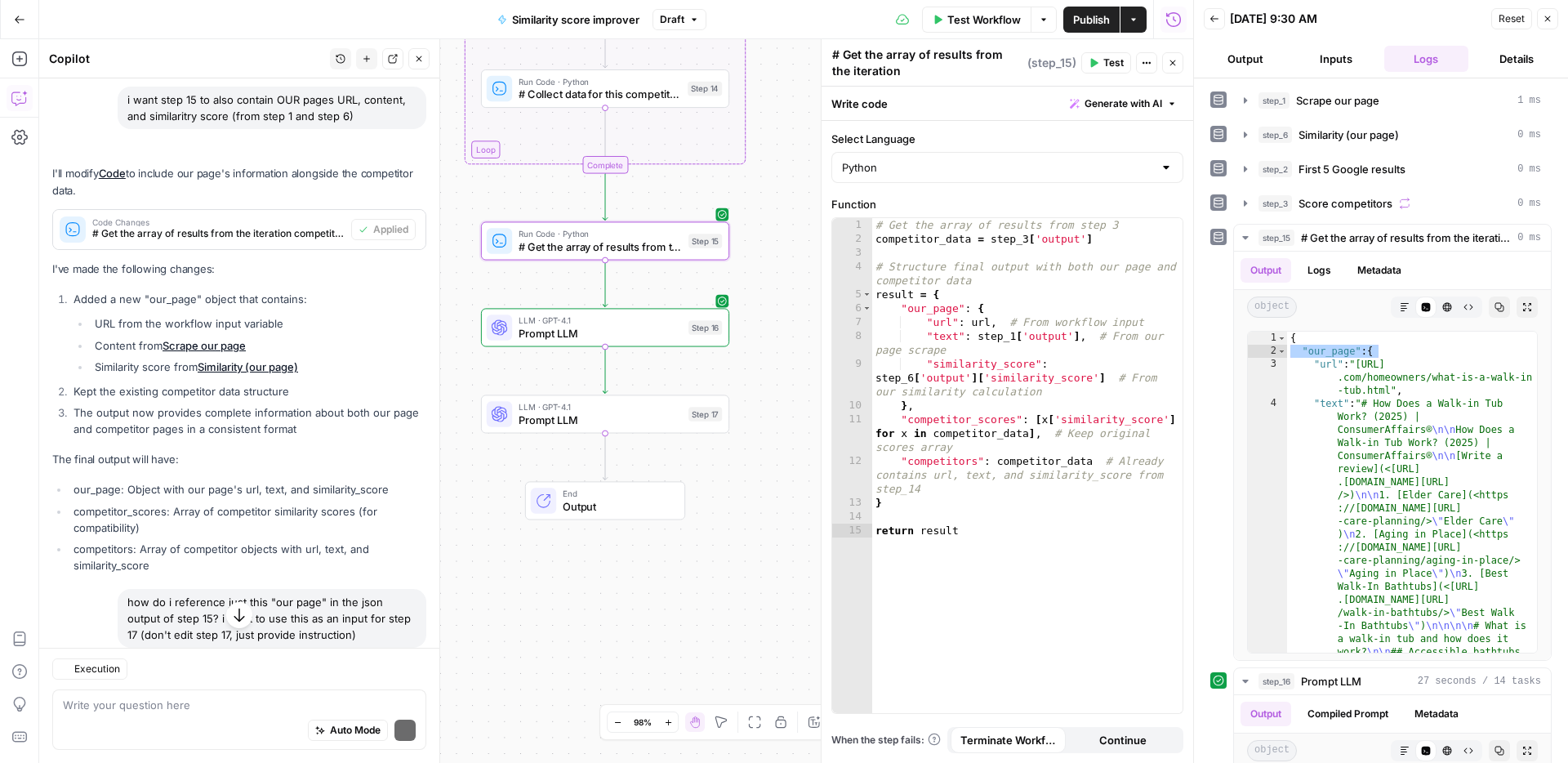
scroll to position [3483, 0]
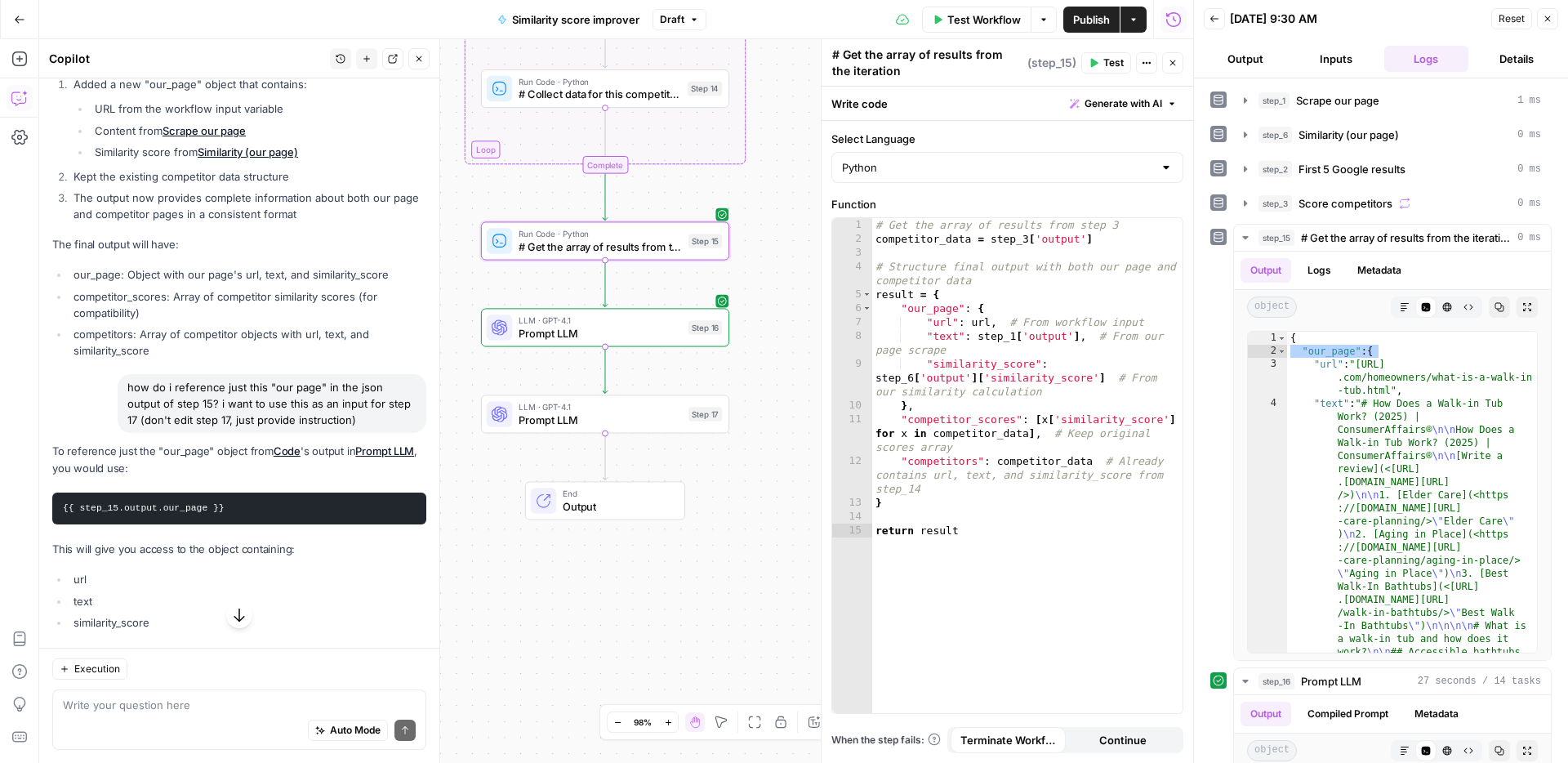
drag, startPoint x: 245, startPoint y: 477, endPoint x: 49, endPoint y: 479, distance: 196.0
copy code "{{ step_15.output.our_page }}"
click at [673, 410] on span "LLM · GPT-4.1" at bounding box center [600, 406] width 164 height 13
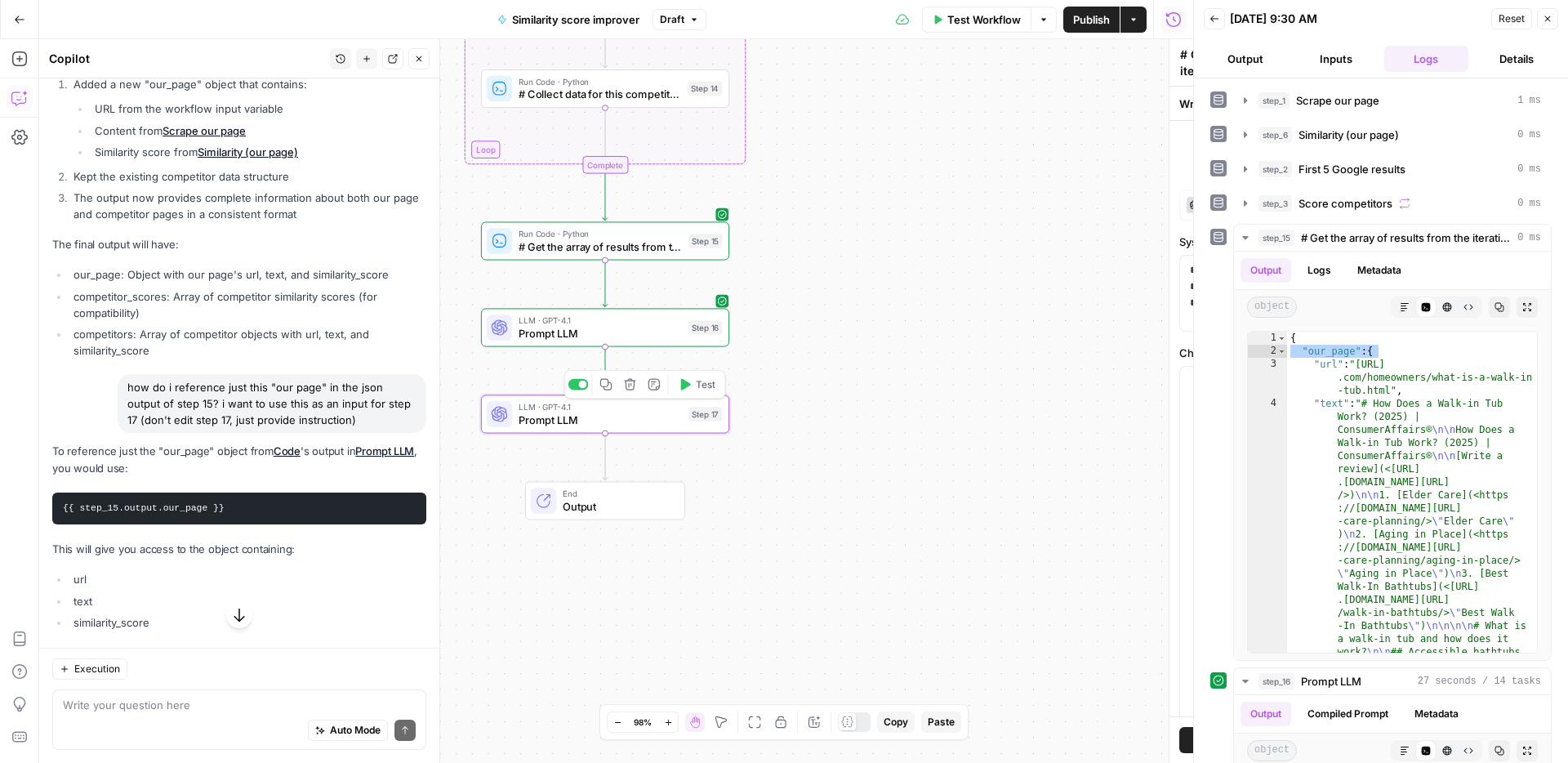
type textarea "Prompt LLM"
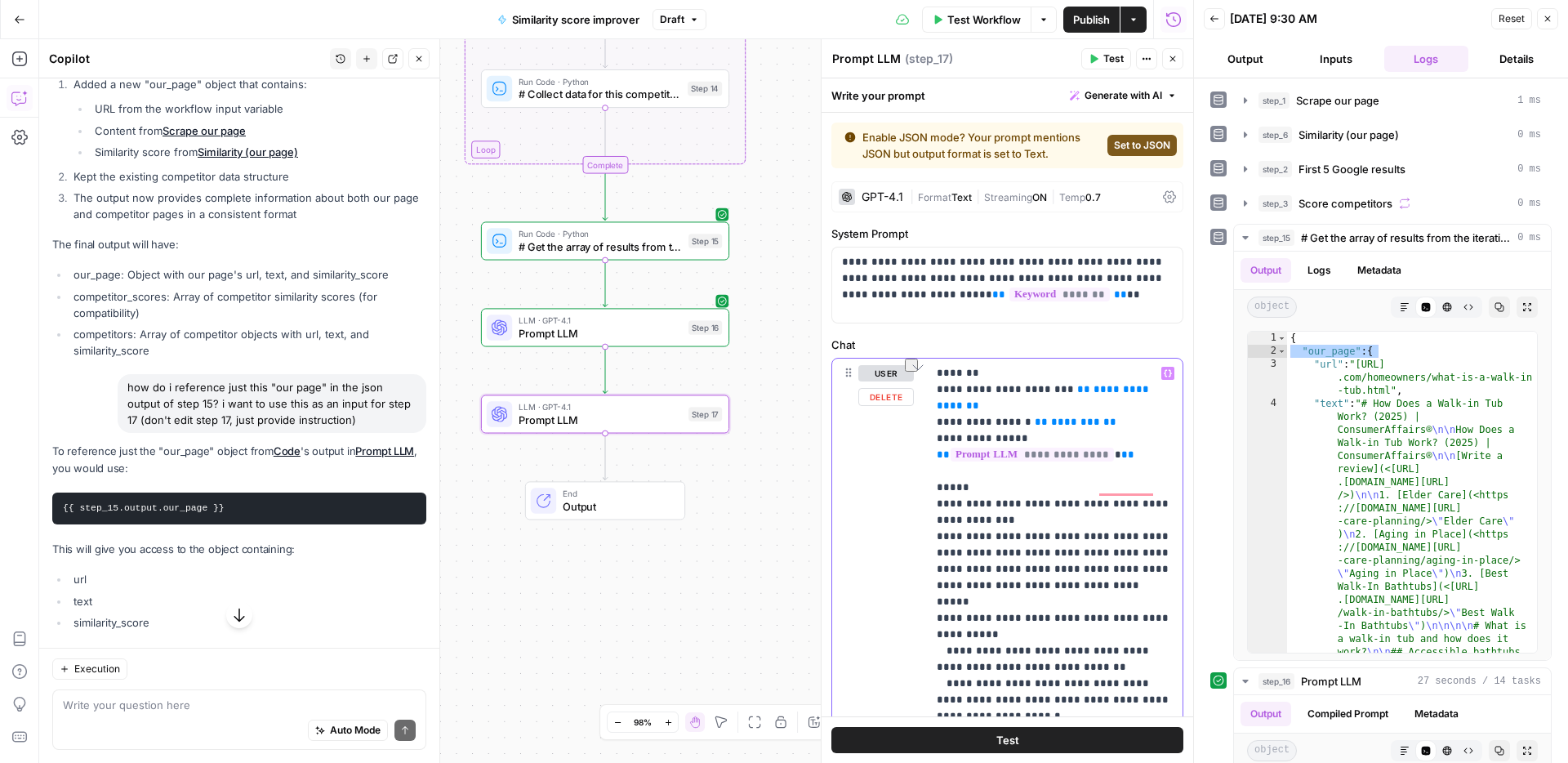
drag, startPoint x: 1116, startPoint y: 406, endPoint x: 1017, endPoint y: 413, distance: 99.2
click at [1017, 413] on p "**********" at bounding box center [1054, 708] width 236 height 686
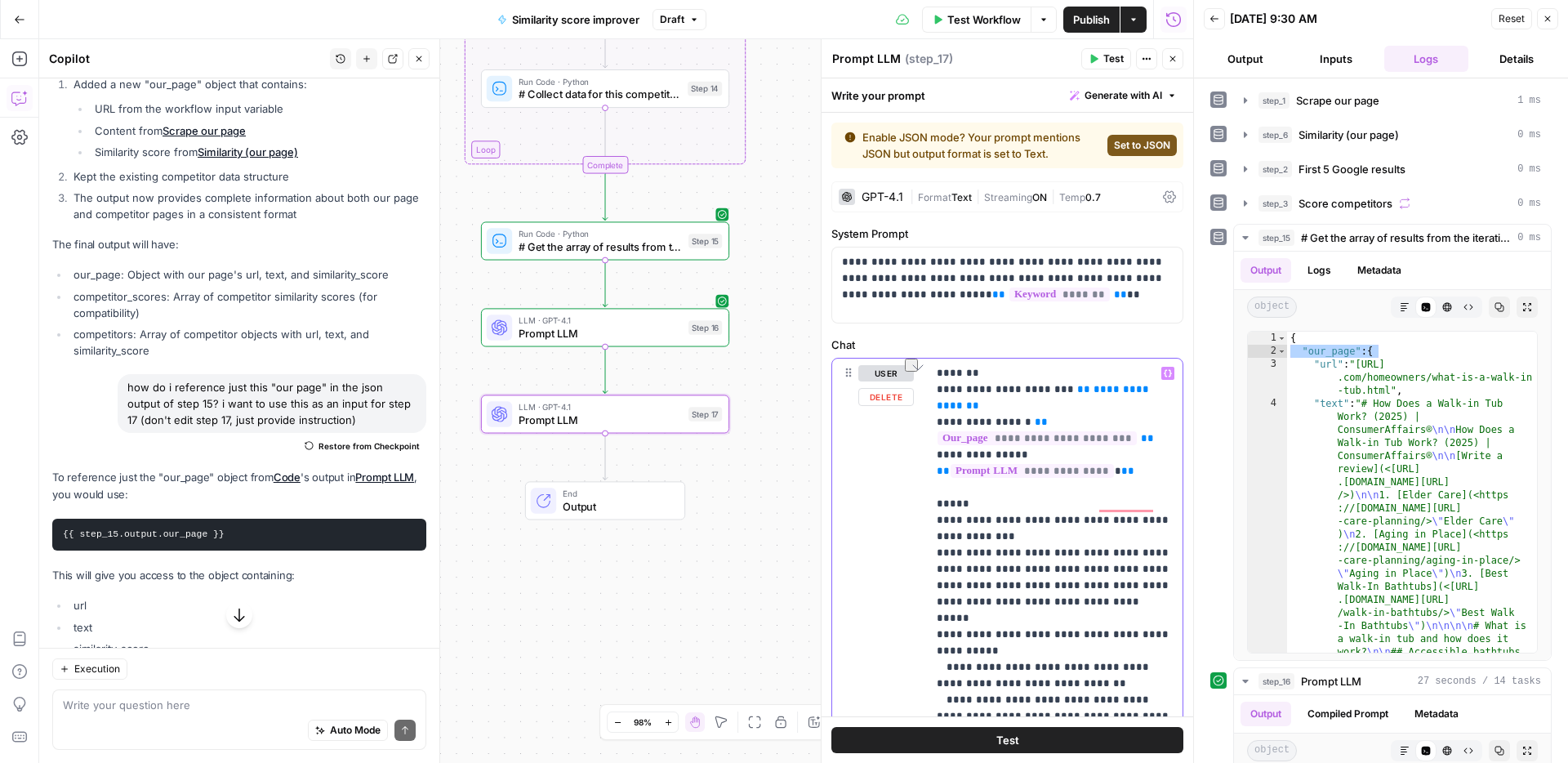
drag, startPoint x: 1097, startPoint y: 388, endPoint x: 1058, endPoint y: 393, distance: 39.3
click at [1058, 393] on p "**********" at bounding box center [1054, 716] width 236 height 702
click at [1056, 401] on p "**********" at bounding box center [1054, 716] width 236 height 702
click at [1164, 394] on p "**********" at bounding box center [1054, 716] width 236 height 702
drag, startPoint x: 1011, startPoint y: 394, endPoint x: 946, endPoint y: 396, distance: 65.0
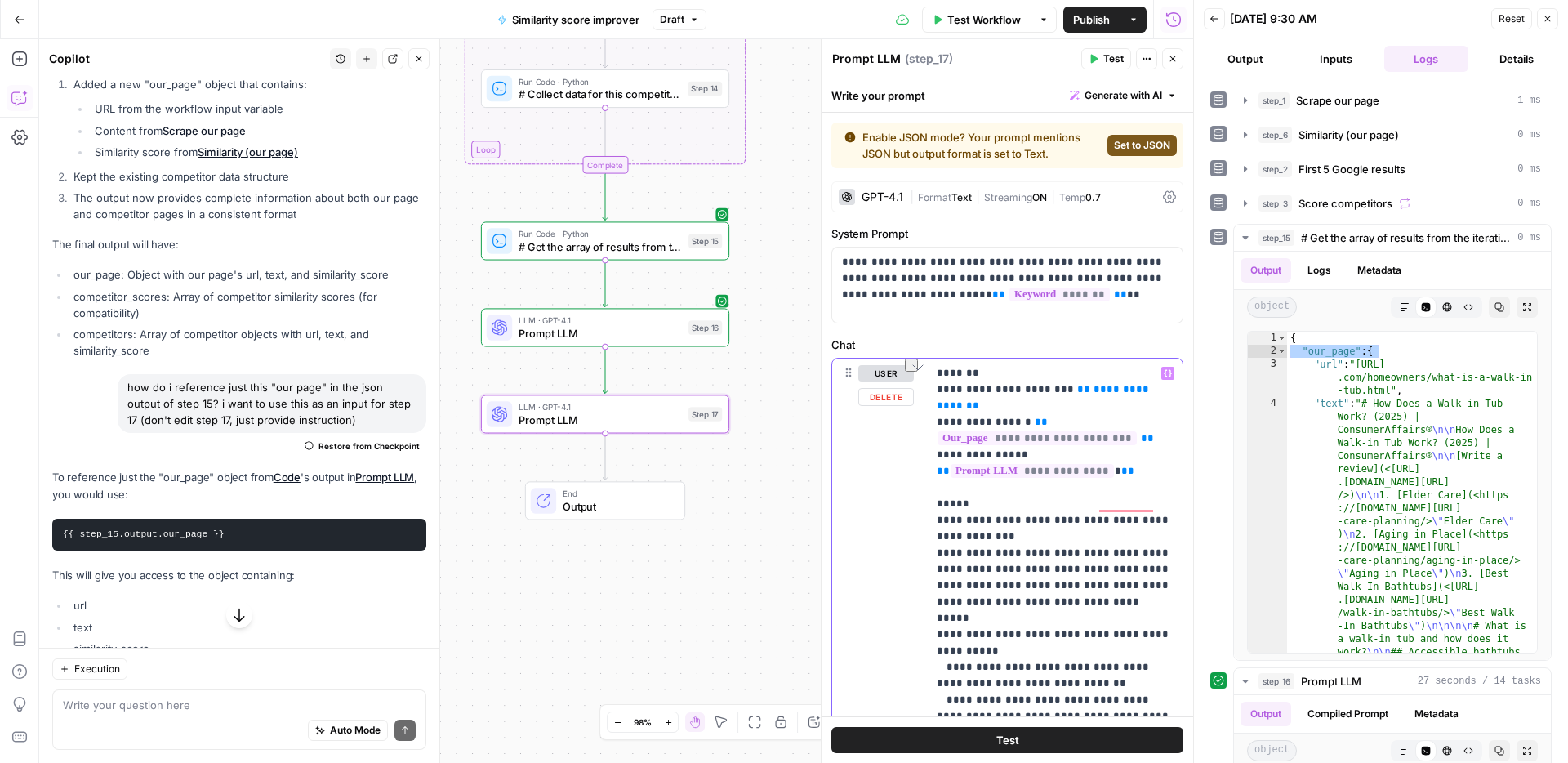
click at [946, 396] on p "**********" at bounding box center [1054, 716] width 236 height 702
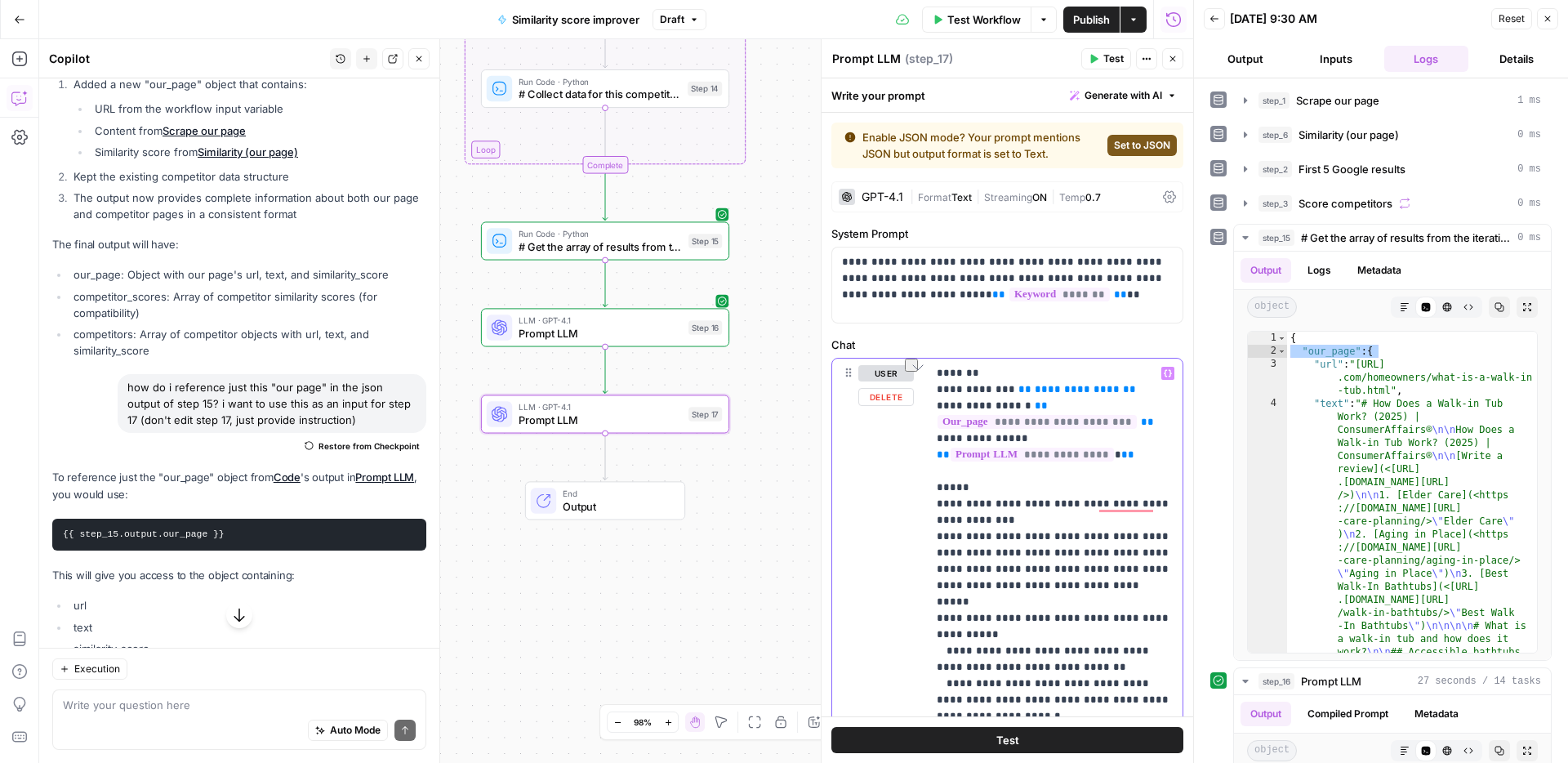
drag, startPoint x: 1111, startPoint y: 393, endPoint x: 990, endPoint y: 395, distance: 121.0
click at [990, 395] on p "**********" at bounding box center [1054, 716] width 236 height 702
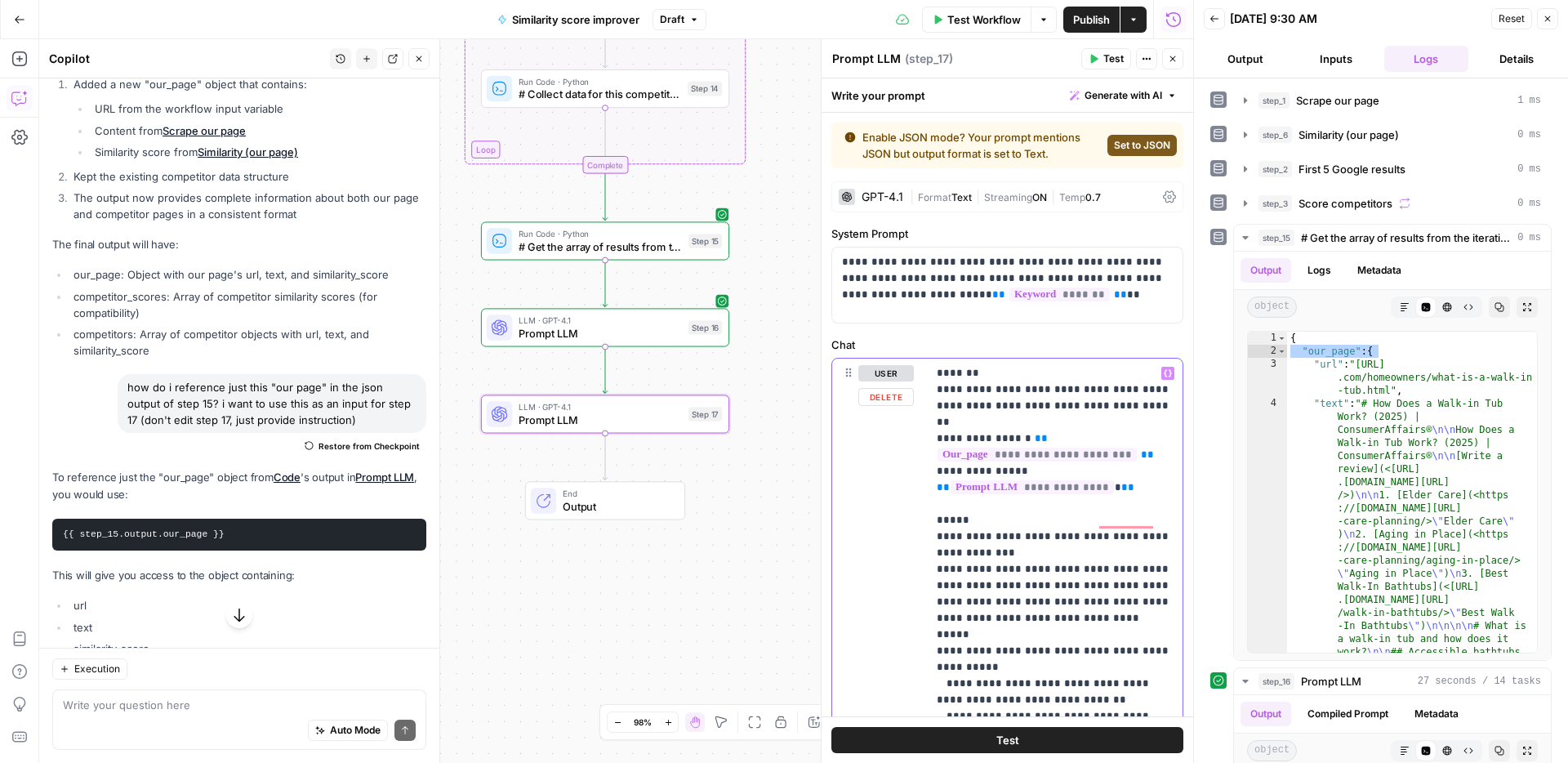
click at [1168, 377] on icon "button" at bounding box center [1168, 374] width 8 height 7
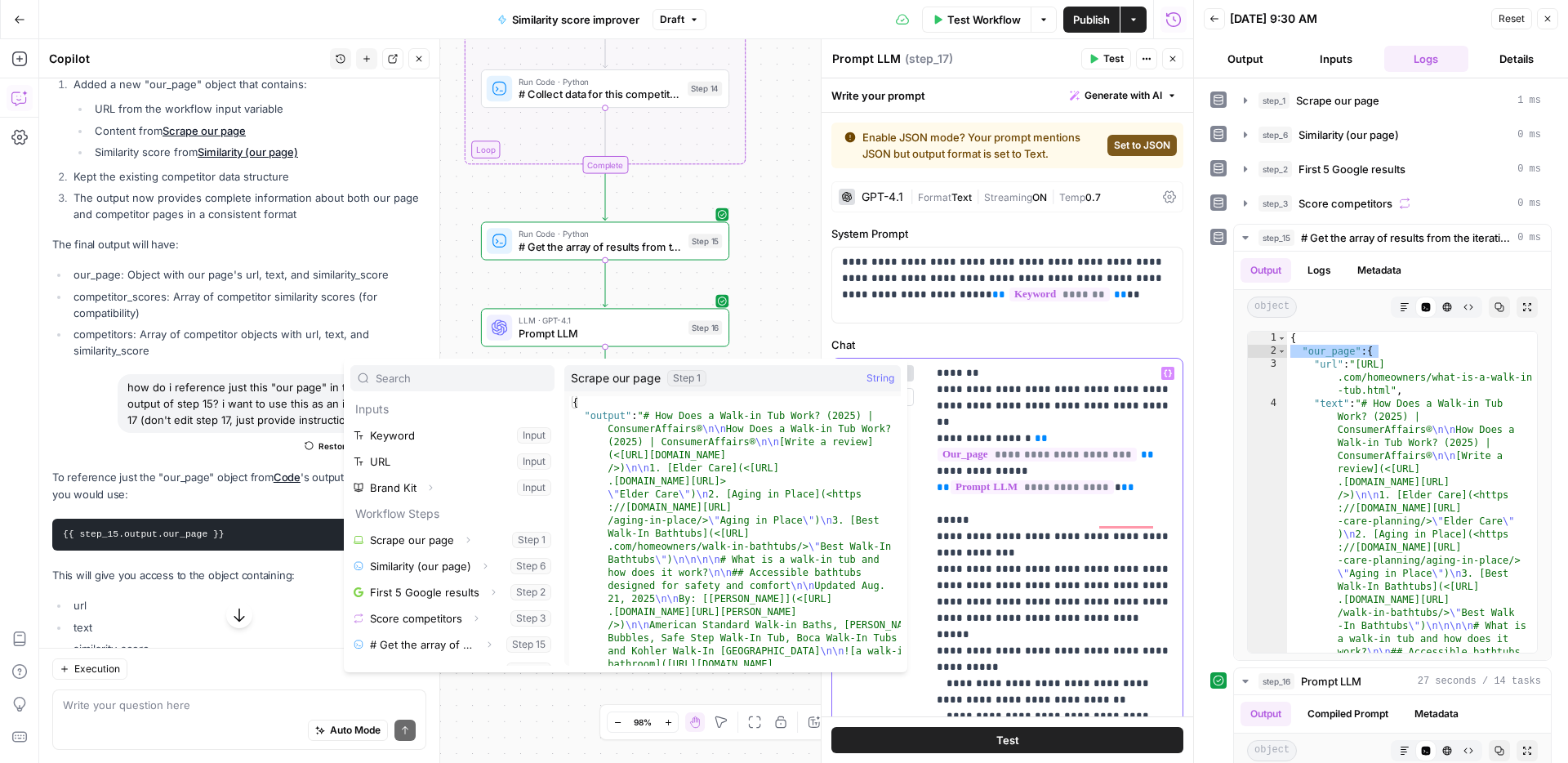
click at [1011, 419] on p "**********" at bounding box center [1054, 725] width 236 height 719
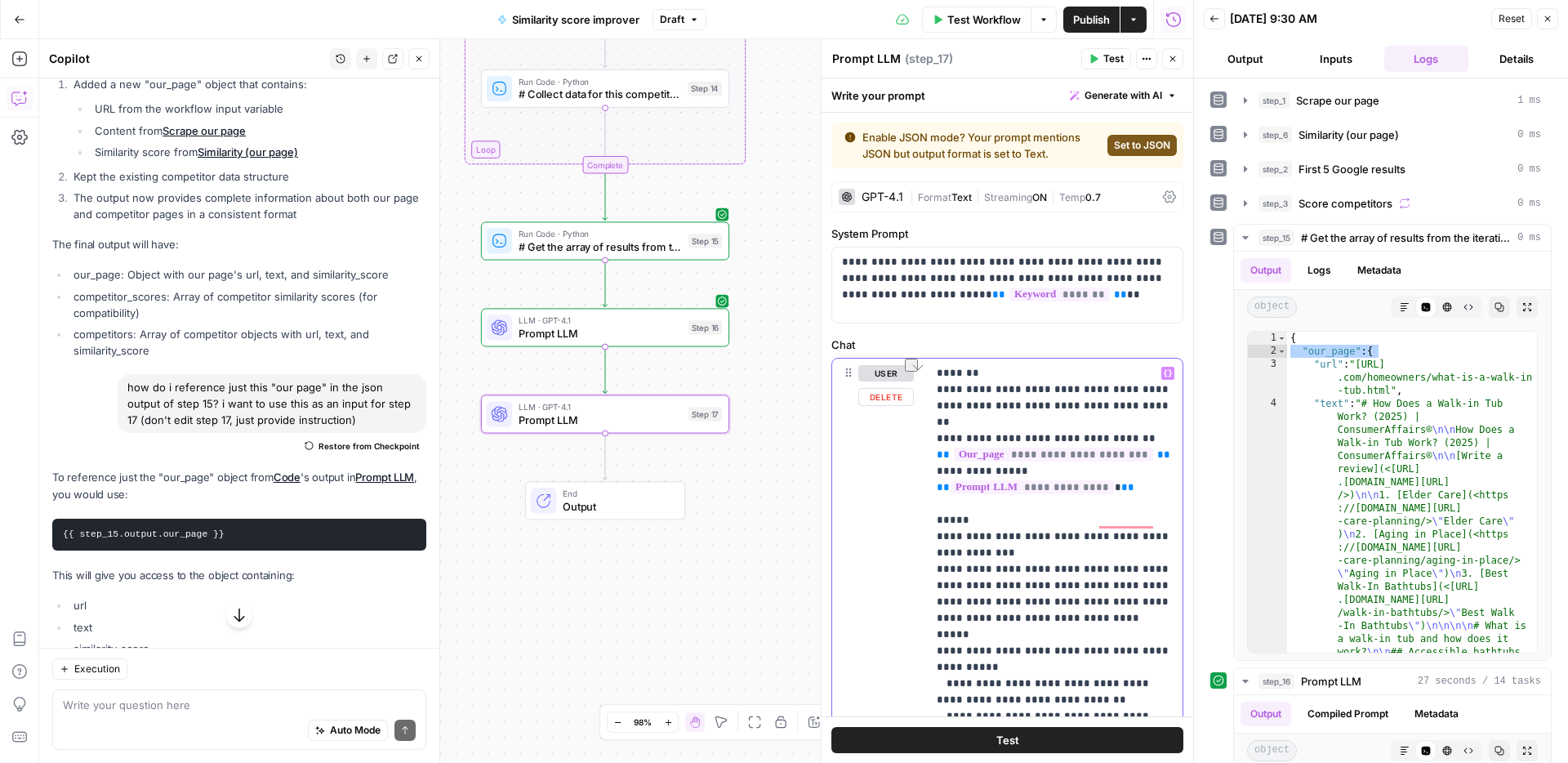
drag, startPoint x: 1115, startPoint y: 389, endPoint x: 1062, endPoint y: 391, distance: 53.0
click at [1062, 391] on p "**********" at bounding box center [1054, 725] width 236 height 719
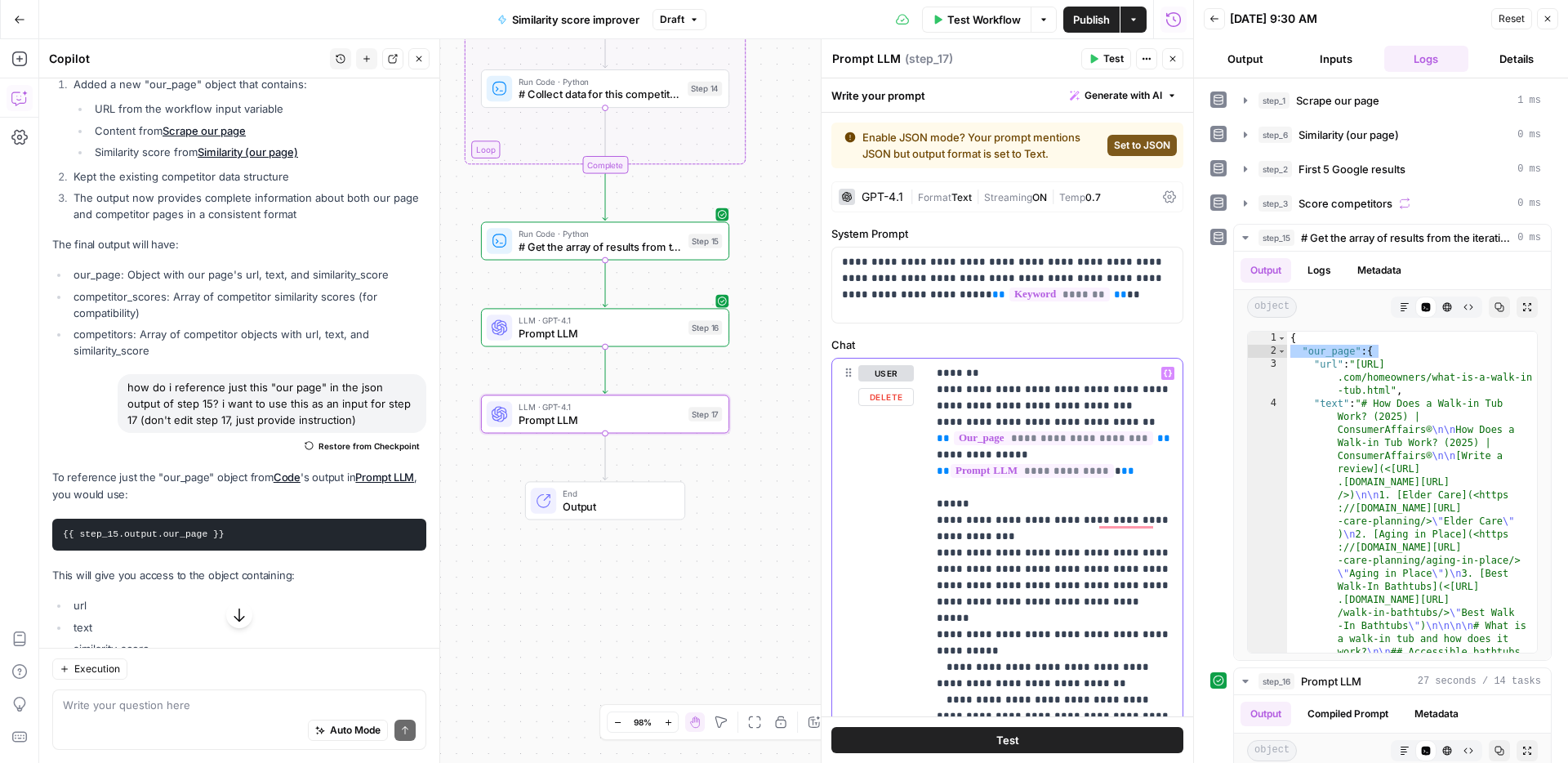
click at [1085, 395] on p "**********" at bounding box center [1054, 725] width 236 height 719
click at [1087, 404] on p "**********" at bounding box center [1054, 725] width 236 height 719
click at [599, 244] on span "# Get the array of results from the iteration competitor_data = step_3['output'…" at bounding box center [600, 247] width 164 height 16
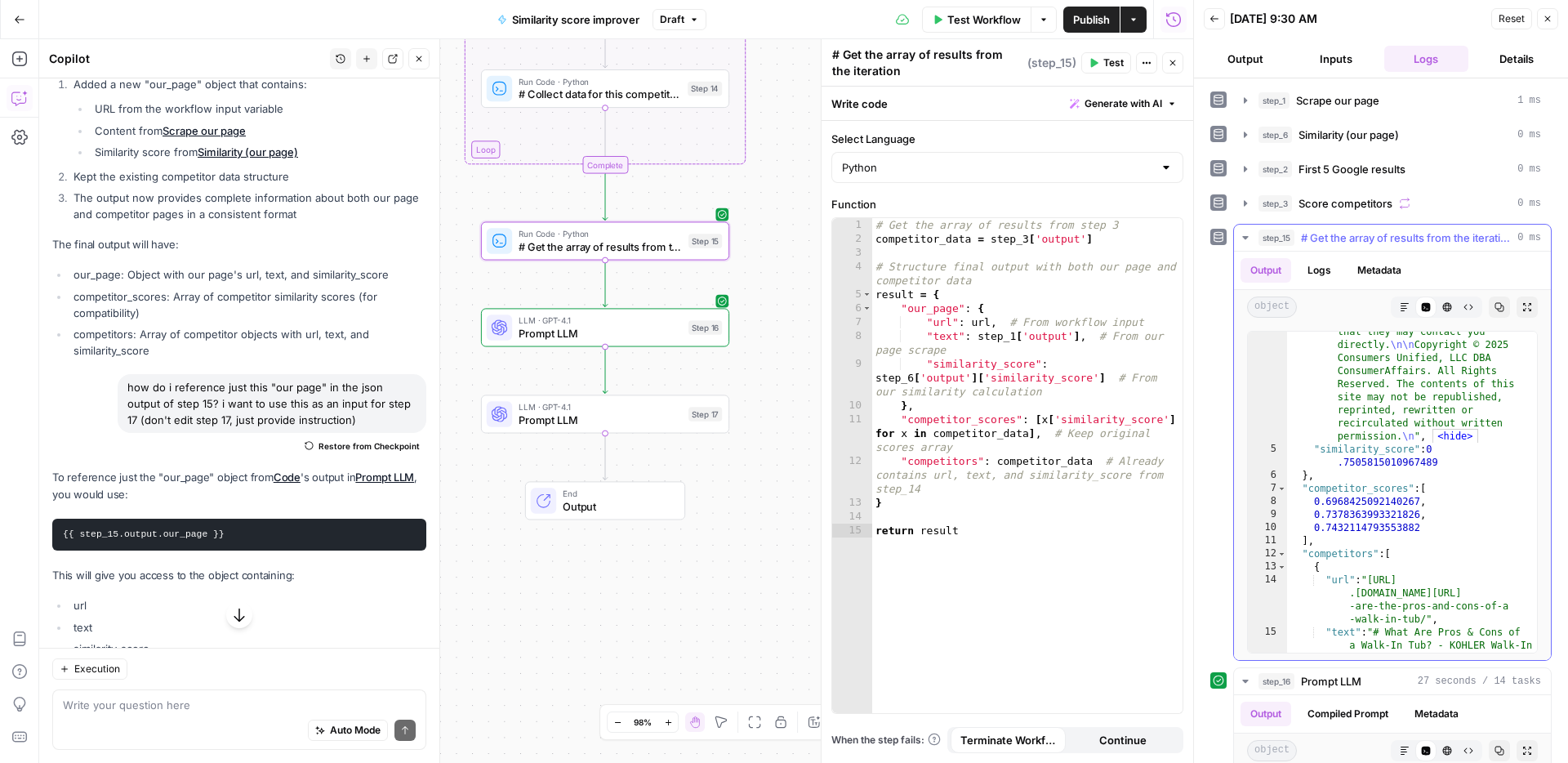
scroll to position [6045, 0]
type textarea "**********"
drag, startPoint x: 1370, startPoint y: 552, endPoint x: 1308, endPoint y: 558, distance: 62.3
drag, startPoint x: 609, startPoint y: 424, endPoint x: 797, endPoint y: 451, distance: 189.9
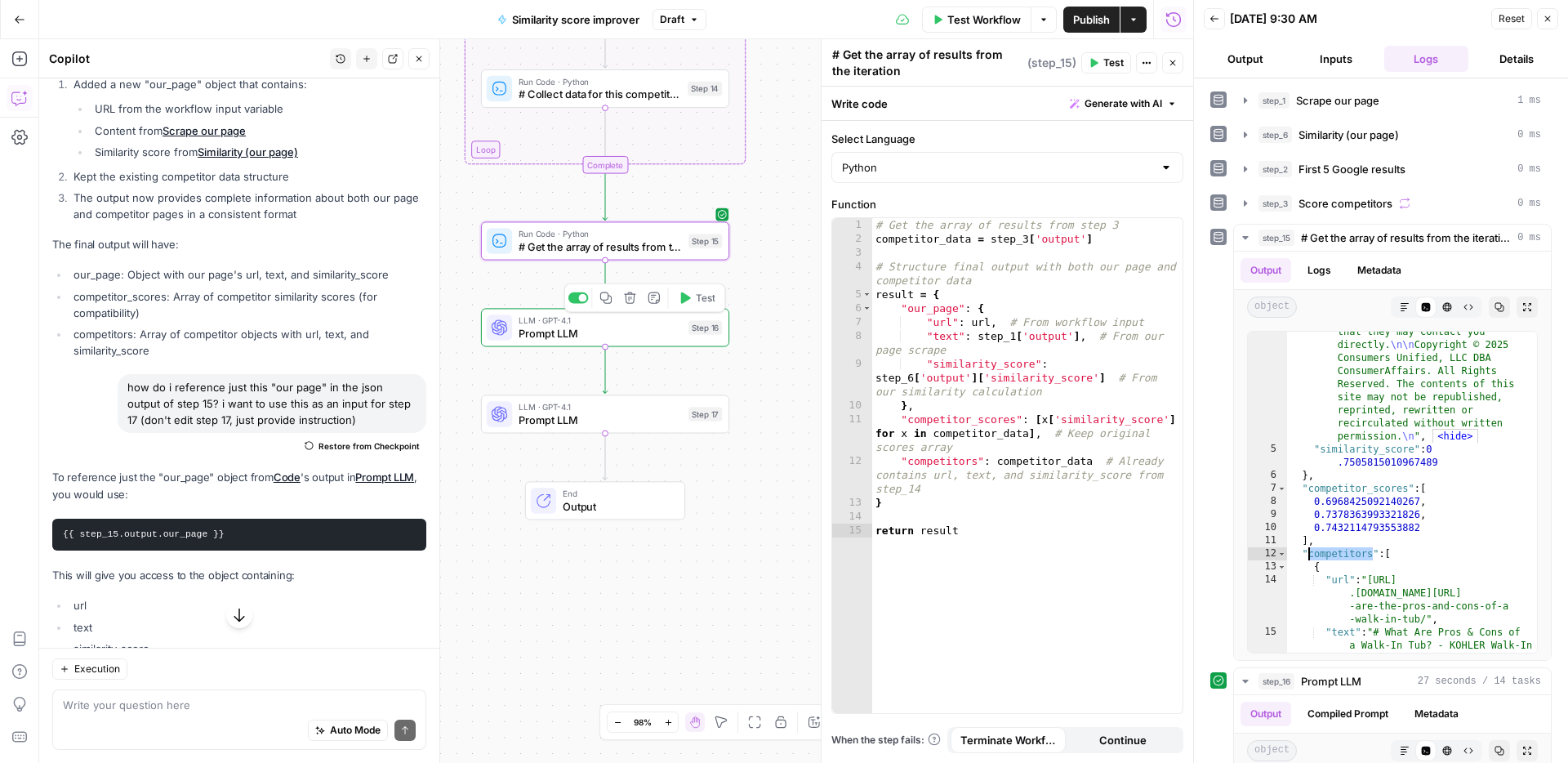
click at [609, 424] on span "Prompt LLM" at bounding box center [600, 419] width 164 height 16
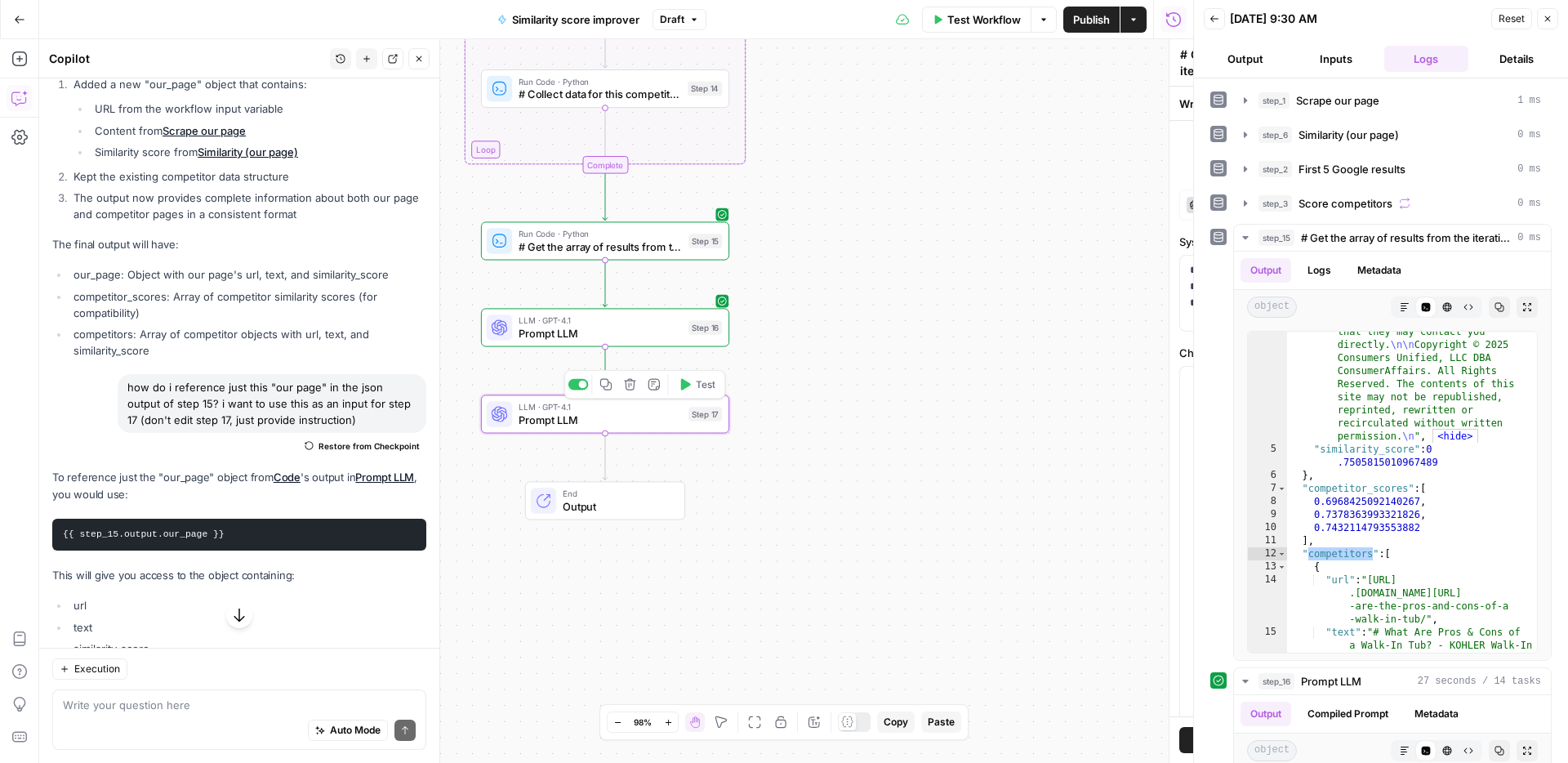
type textarea "Prompt LLM"
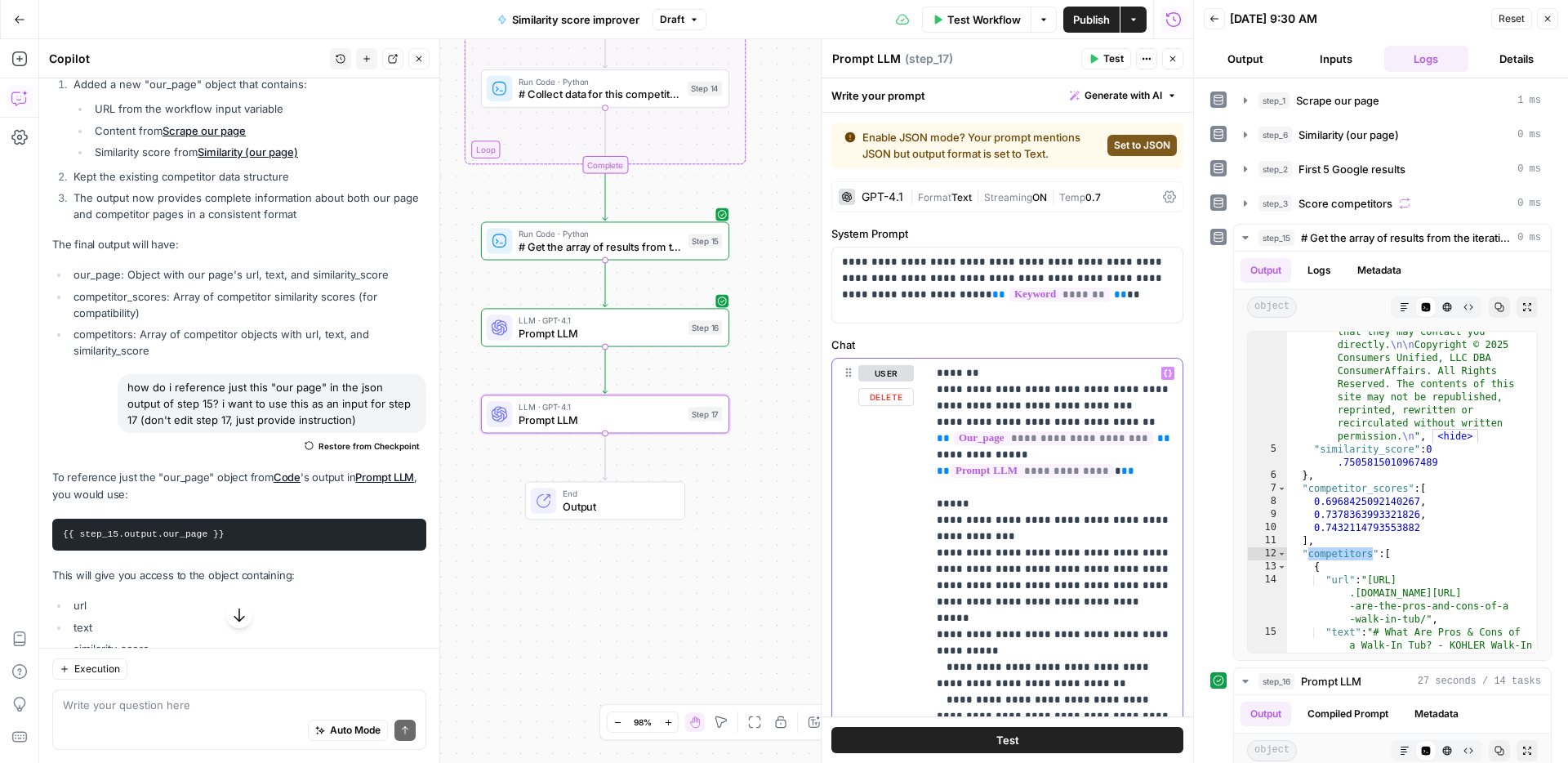
click at [1137, 427] on p "**********" at bounding box center [1054, 725] width 236 height 719
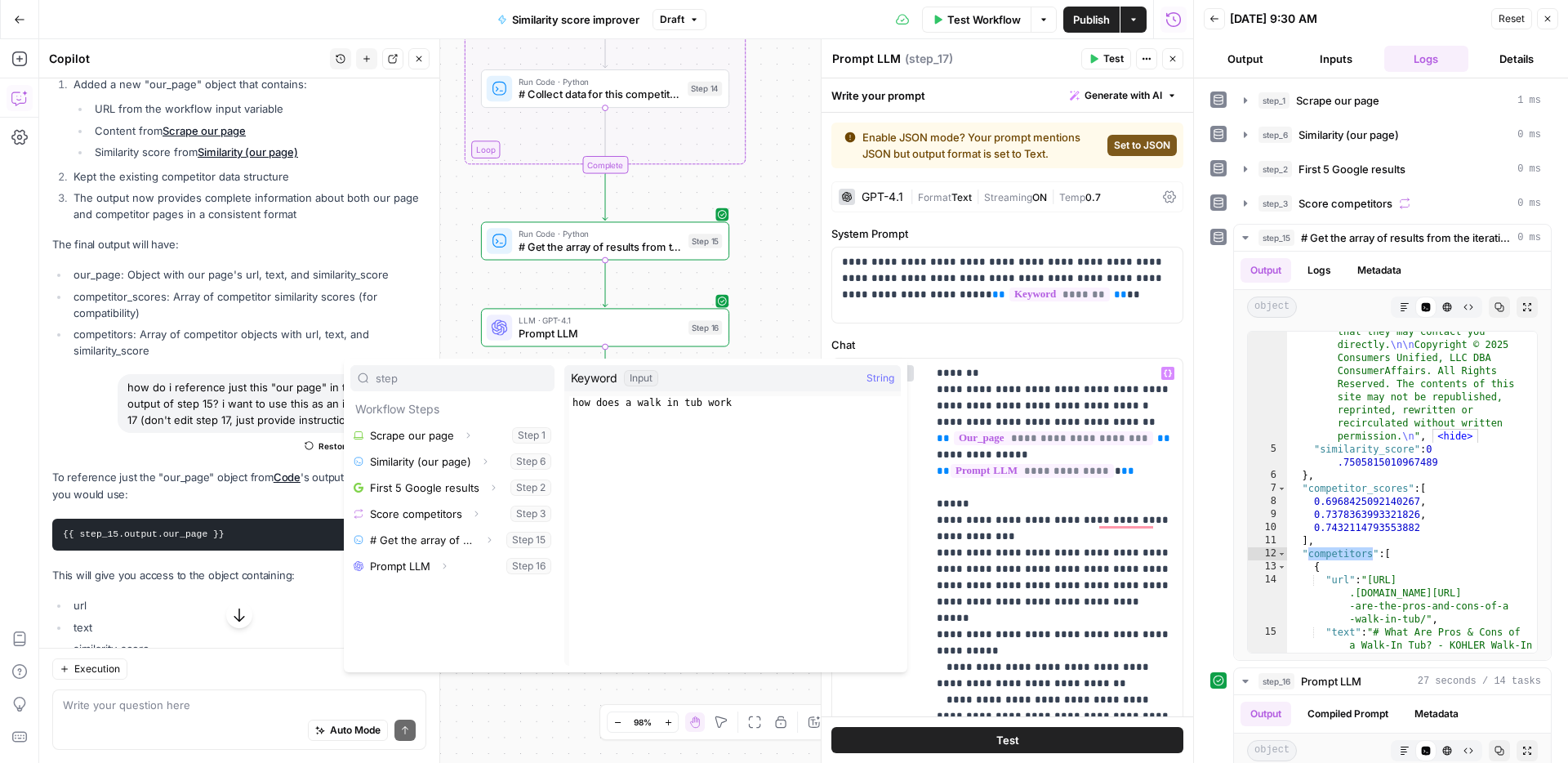
type input "step"
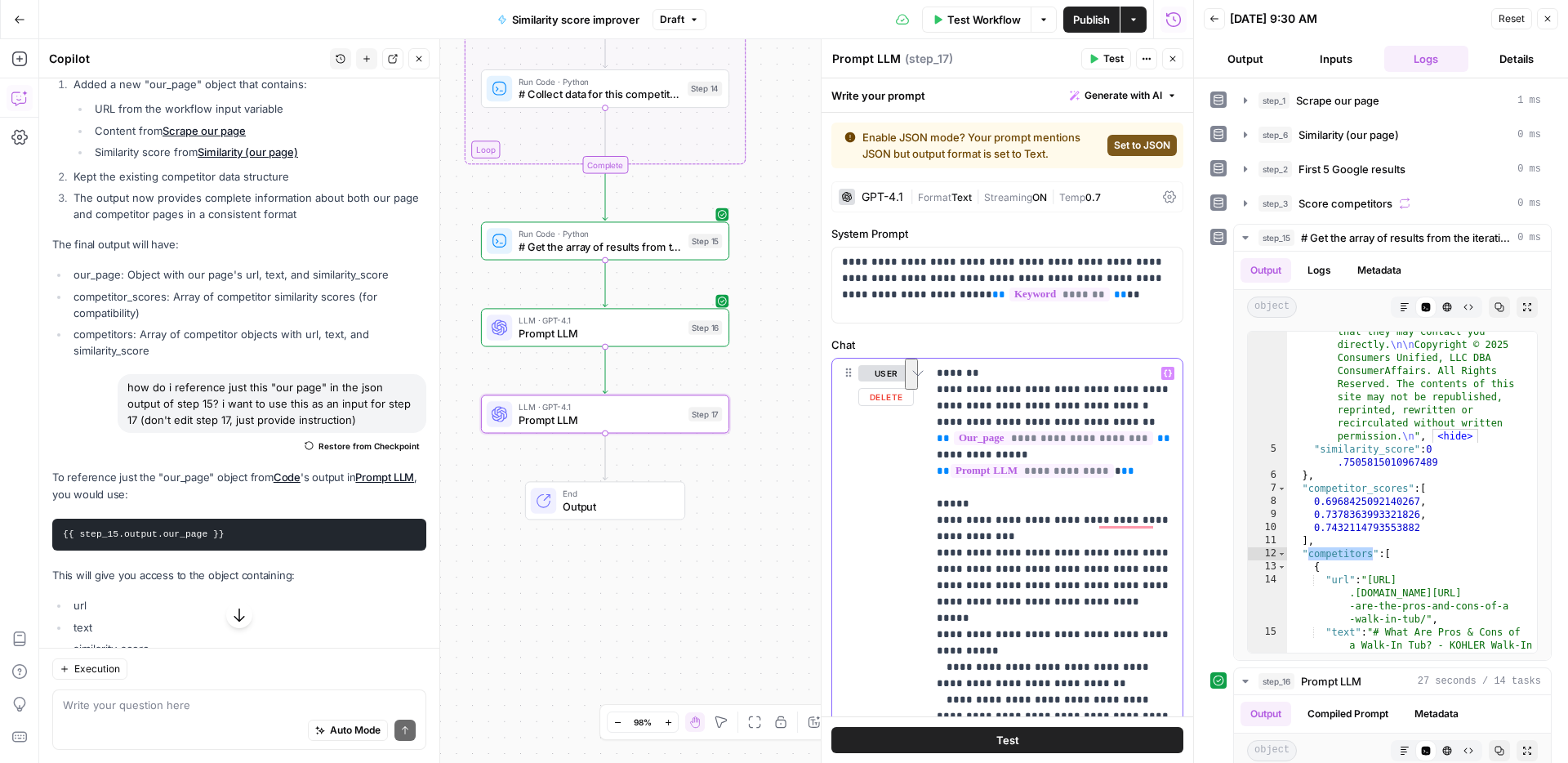
drag, startPoint x: 1146, startPoint y: 433, endPoint x: 1120, endPoint y: 427, distance: 26.7
click at [1120, 427] on p "**********" at bounding box center [1054, 725] width 236 height 719
copy p "**********"
drag, startPoint x: 1098, startPoint y: 409, endPoint x: 1080, endPoint y: 409, distance: 18.0
click at [1080, 409] on p "**********" at bounding box center [1054, 725] width 236 height 719
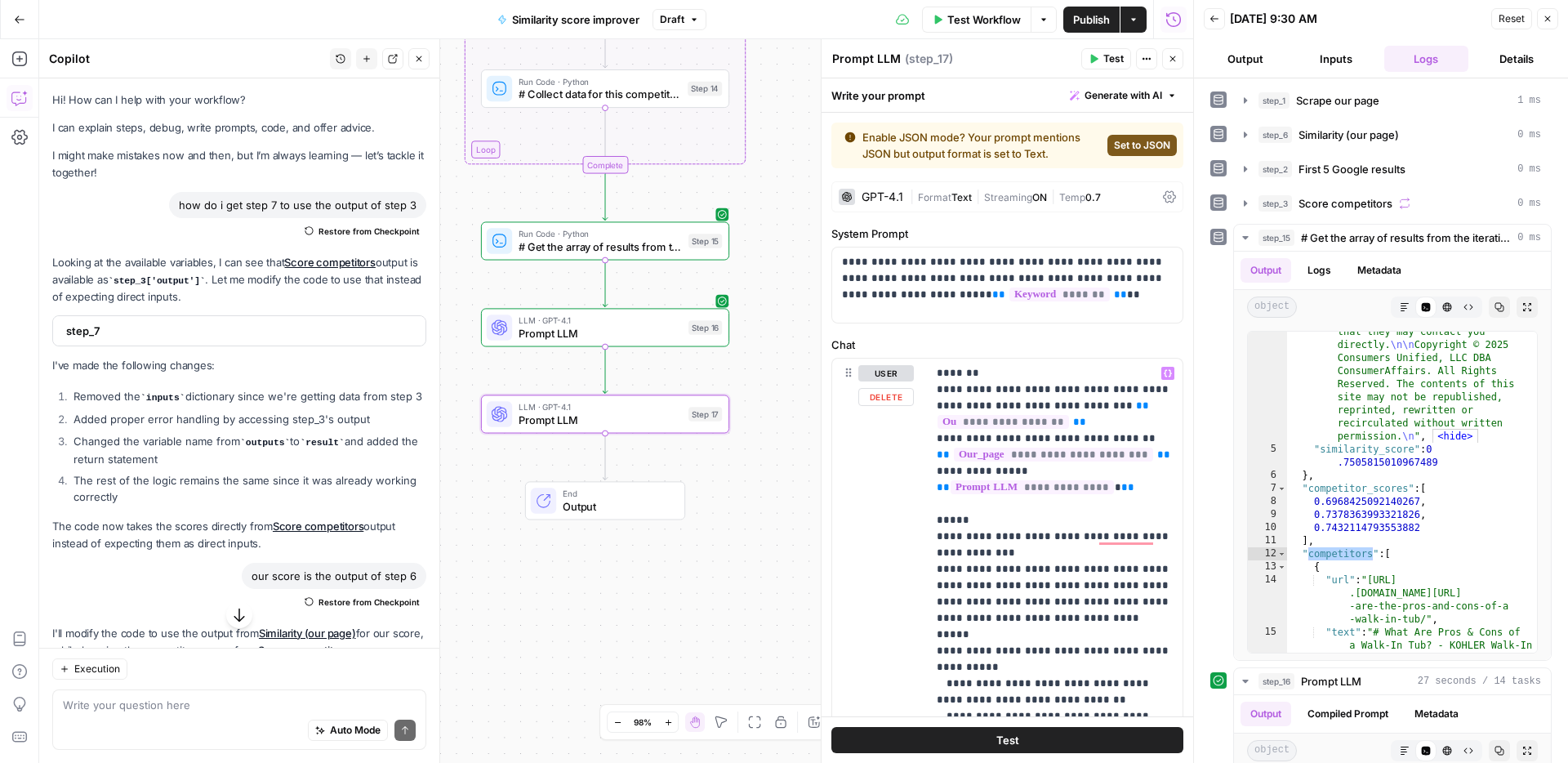
scroll to position [3483, 0]
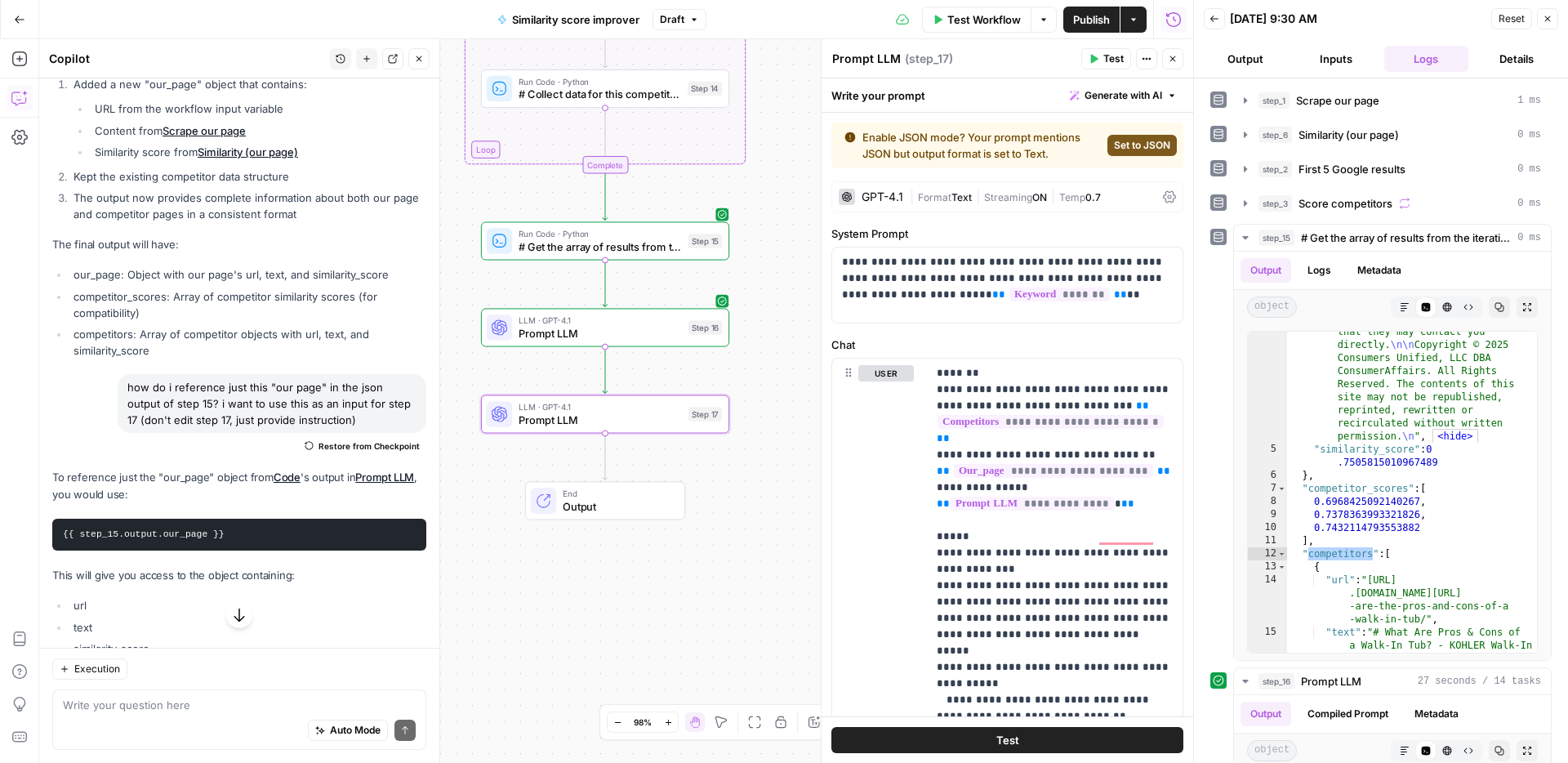
click at [1108, 61] on span "Test" at bounding box center [1113, 59] width 20 height 15
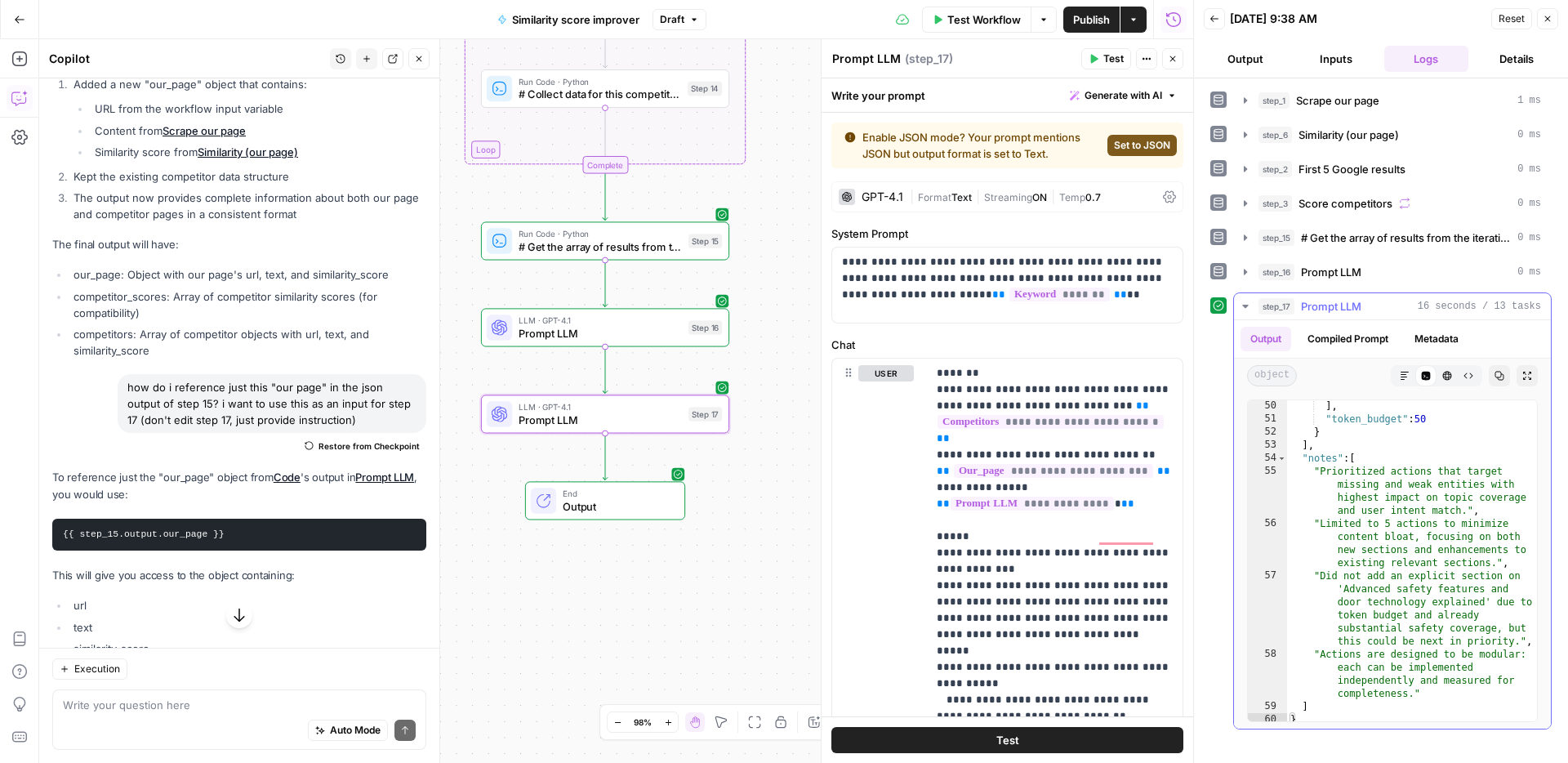
scroll to position [1312, 0]
click at [1504, 375] on button "Copy" at bounding box center [1498, 376] width 21 height 21
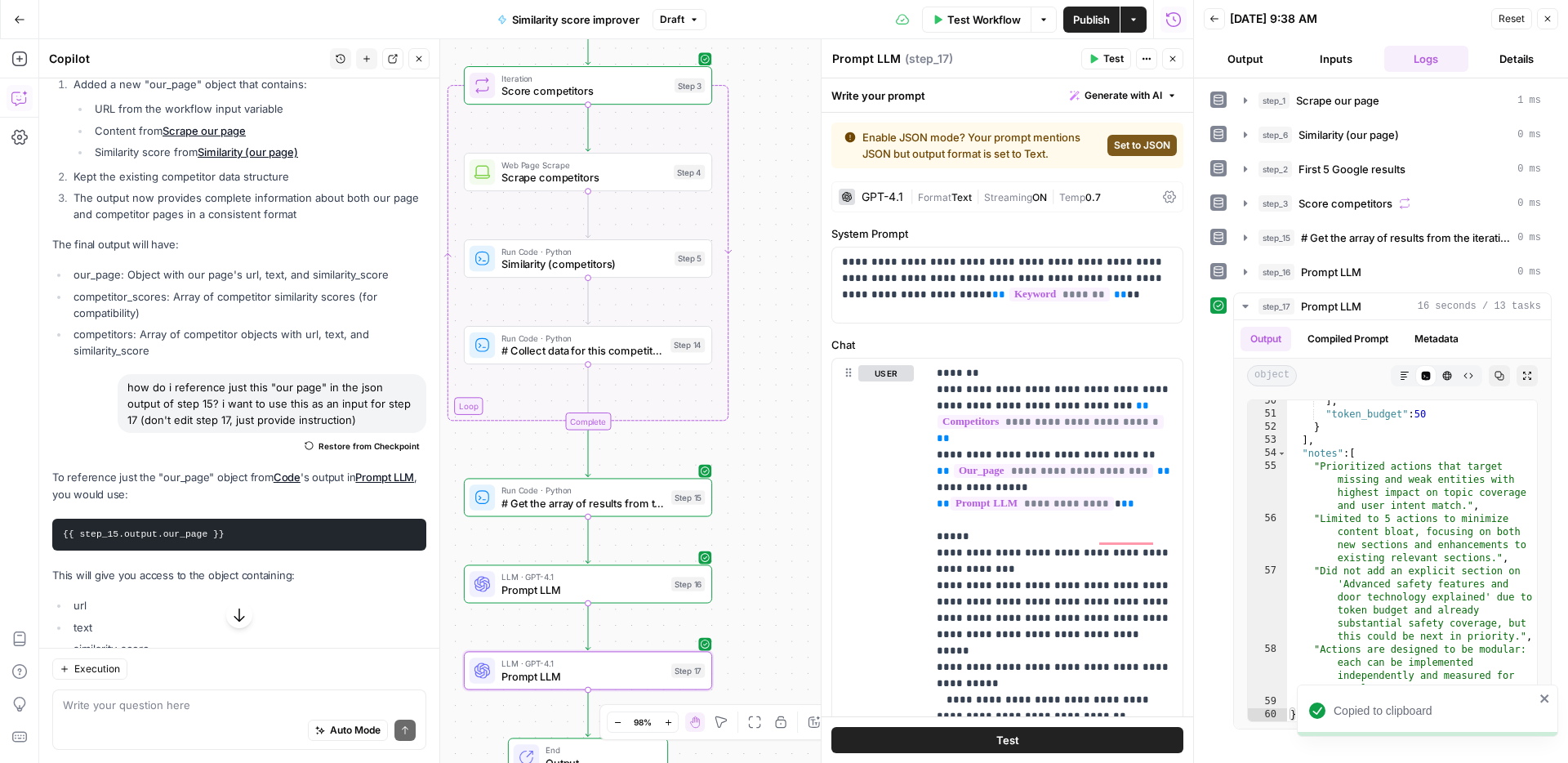
drag, startPoint x: 739, startPoint y: 505, endPoint x: 722, endPoint y: 756, distance: 251.6
click at [721, 762] on div "Workflow Set Inputs Inputs Web Page Scrape Scrape our page Step 1 Run Code · Py…" at bounding box center [616, 400] width 1154 height 724
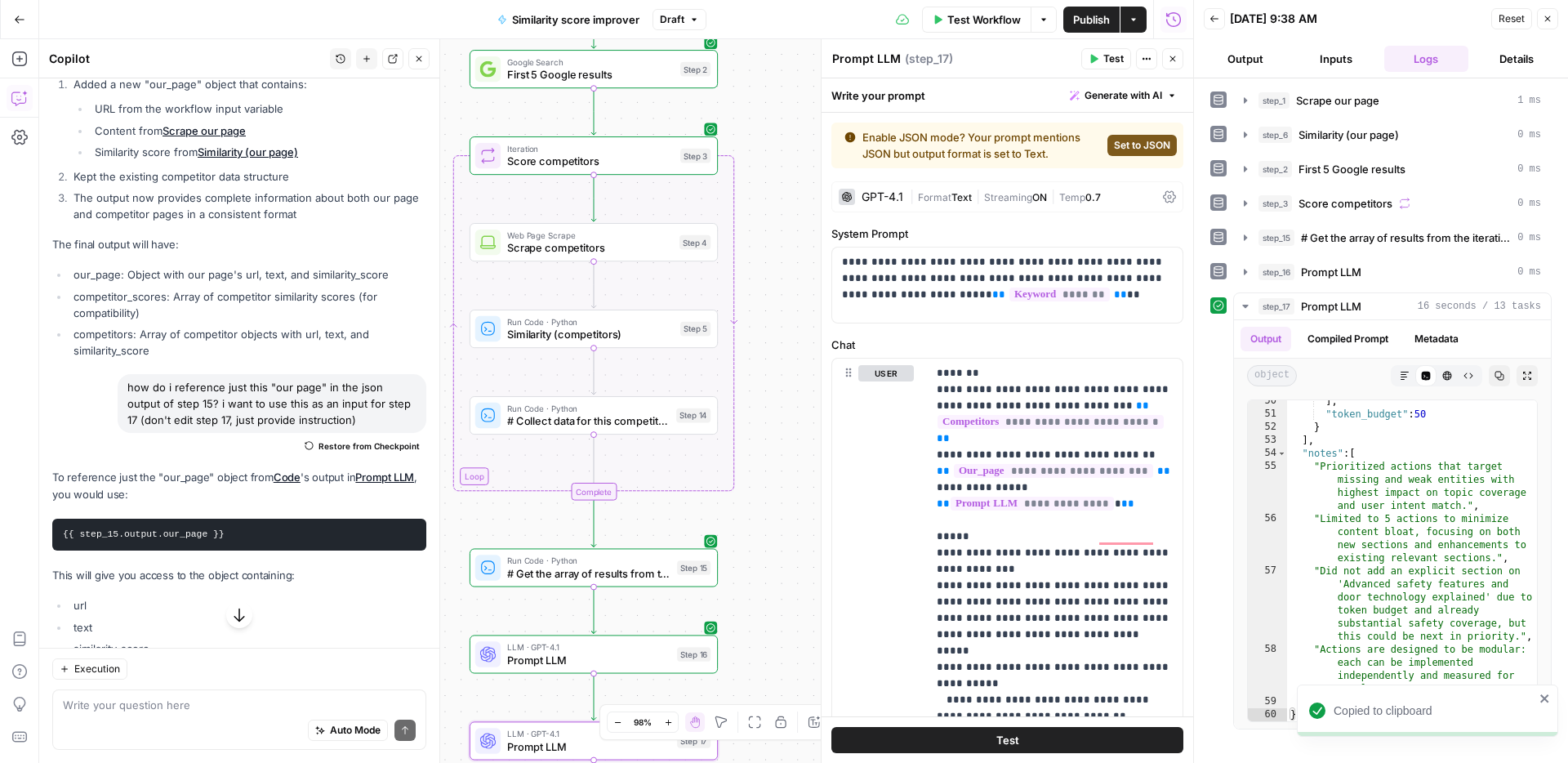
drag, startPoint x: 757, startPoint y: 450, endPoint x: 763, endPoint y: 532, distance: 82.2
click at [763, 532] on div "Workflow Set Inputs Inputs Web Page Scrape Scrape our page Step 1 Run Code · Py…" at bounding box center [616, 400] width 1154 height 724
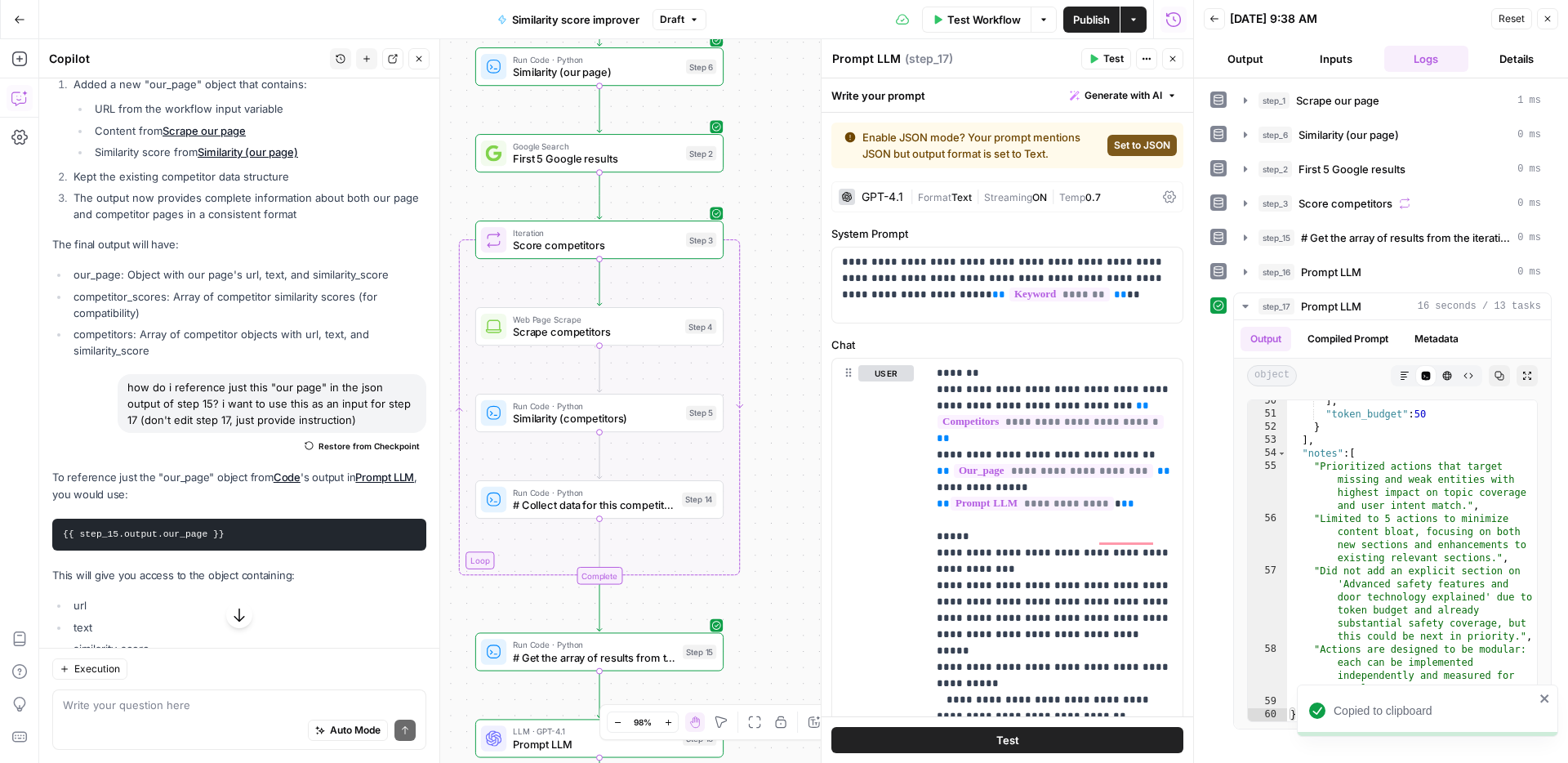
drag, startPoint x: 758, startPoint y: 317, endPoint x: 752, endPoint y: 467, distance: 150.1
click at [752, 467] on div "Workflow Set Inputs Inputs Web Page Scrape Scrape our page Step 1 Run Code · Py…" at bounding box center [616, 400] width 1154 height 724
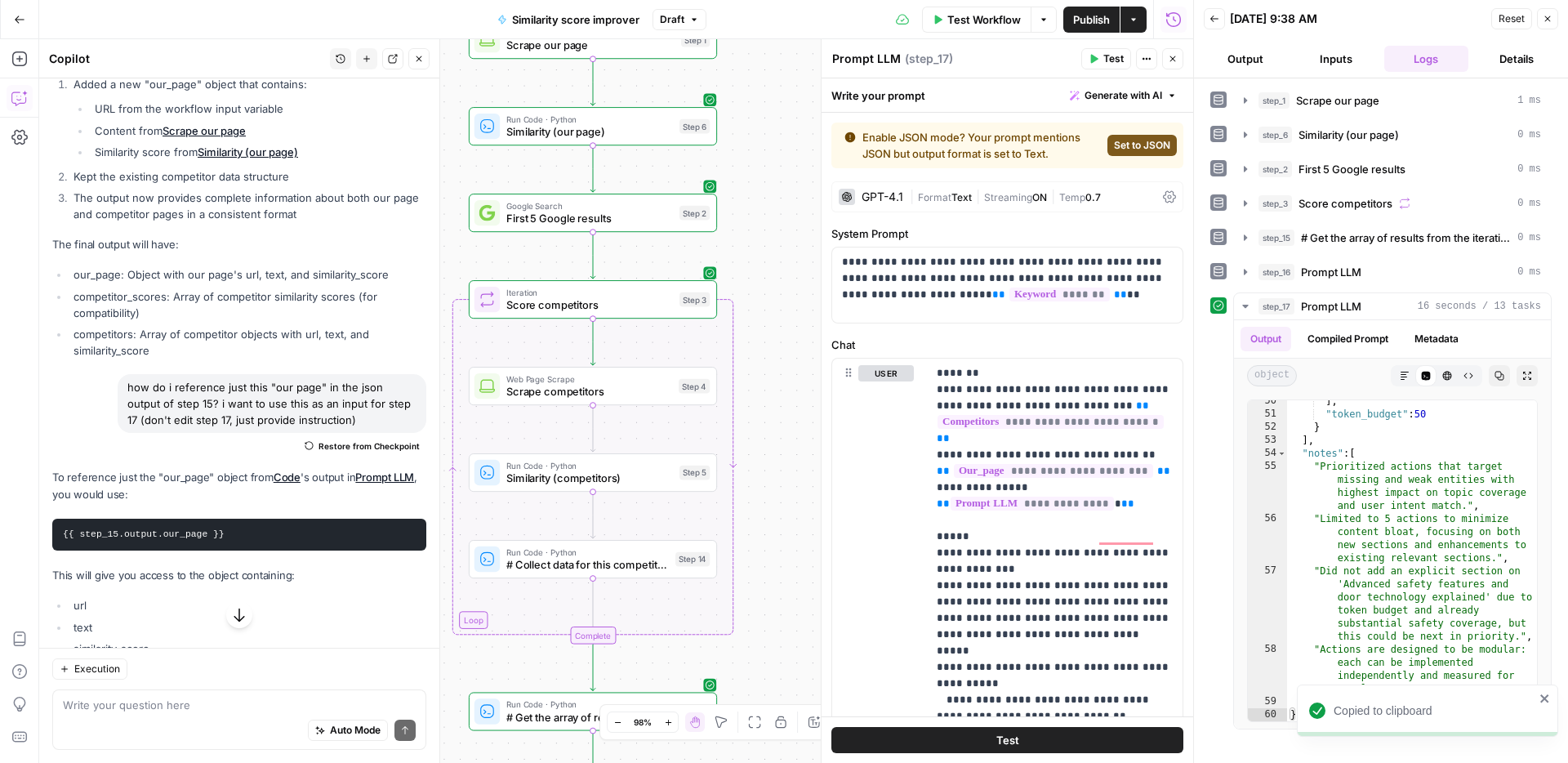
drag, startPoint x: 761, startPoint y: 436, endPoint x: 759, endPoint y: 325, distance: 111.0
click at [759, 325] on div "Workflow Set Inputs Inputs Web Page Scrape Scrape our page Step 1 Run Code · Py…" at bounding box center [616, 400] width 1154 height 724
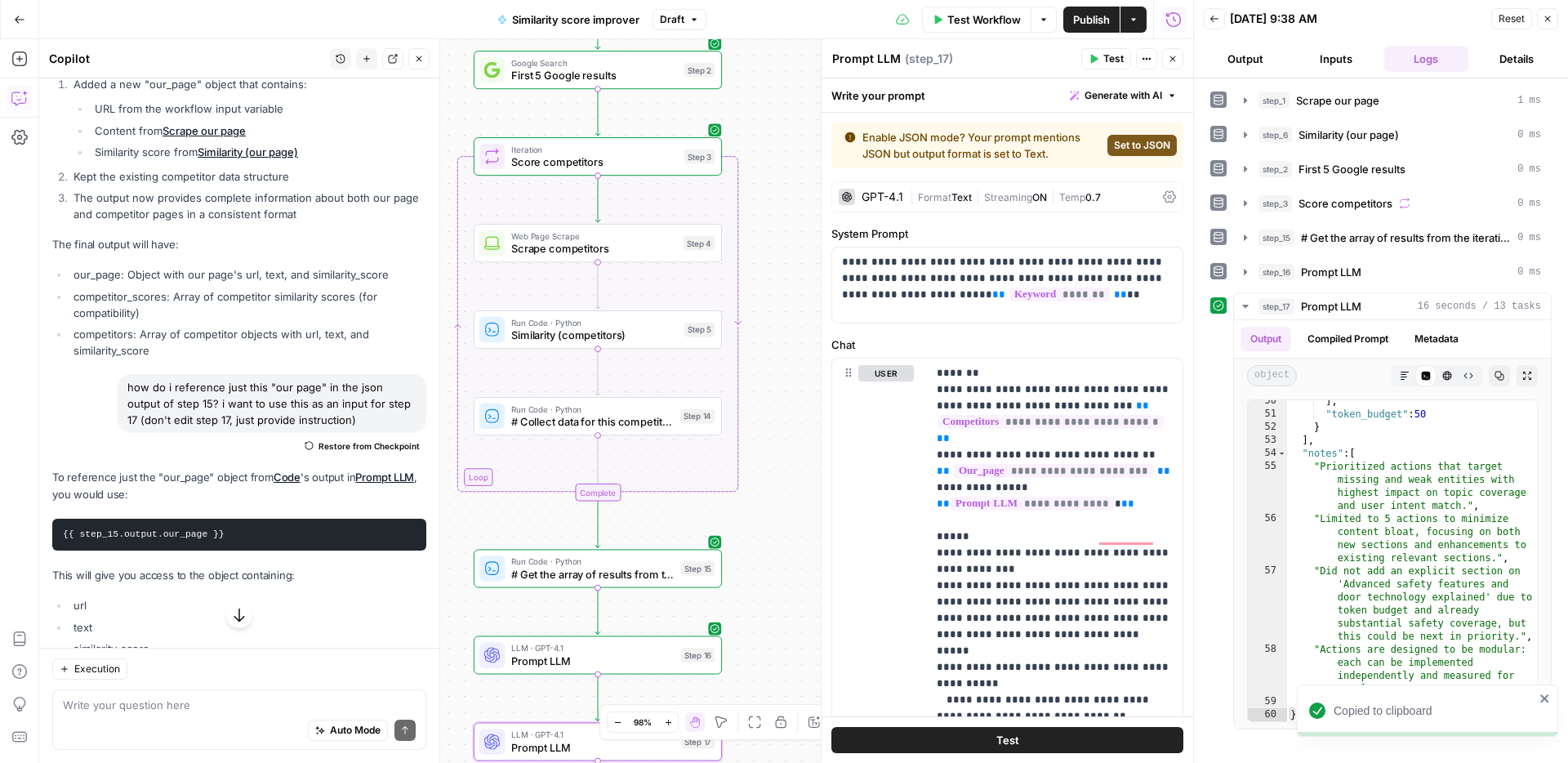
drag, startPoint x: 760, startPoint y: 464, endPoint x: 771, endPoint y: 287, distance: 177.3
click at [771, 287] on div "Workflow Set Inputs Inputs Web Page Scrape Scrape our page Step 1 Run Code · Py…" at bounding box center [616, 400] width 1154 height 724
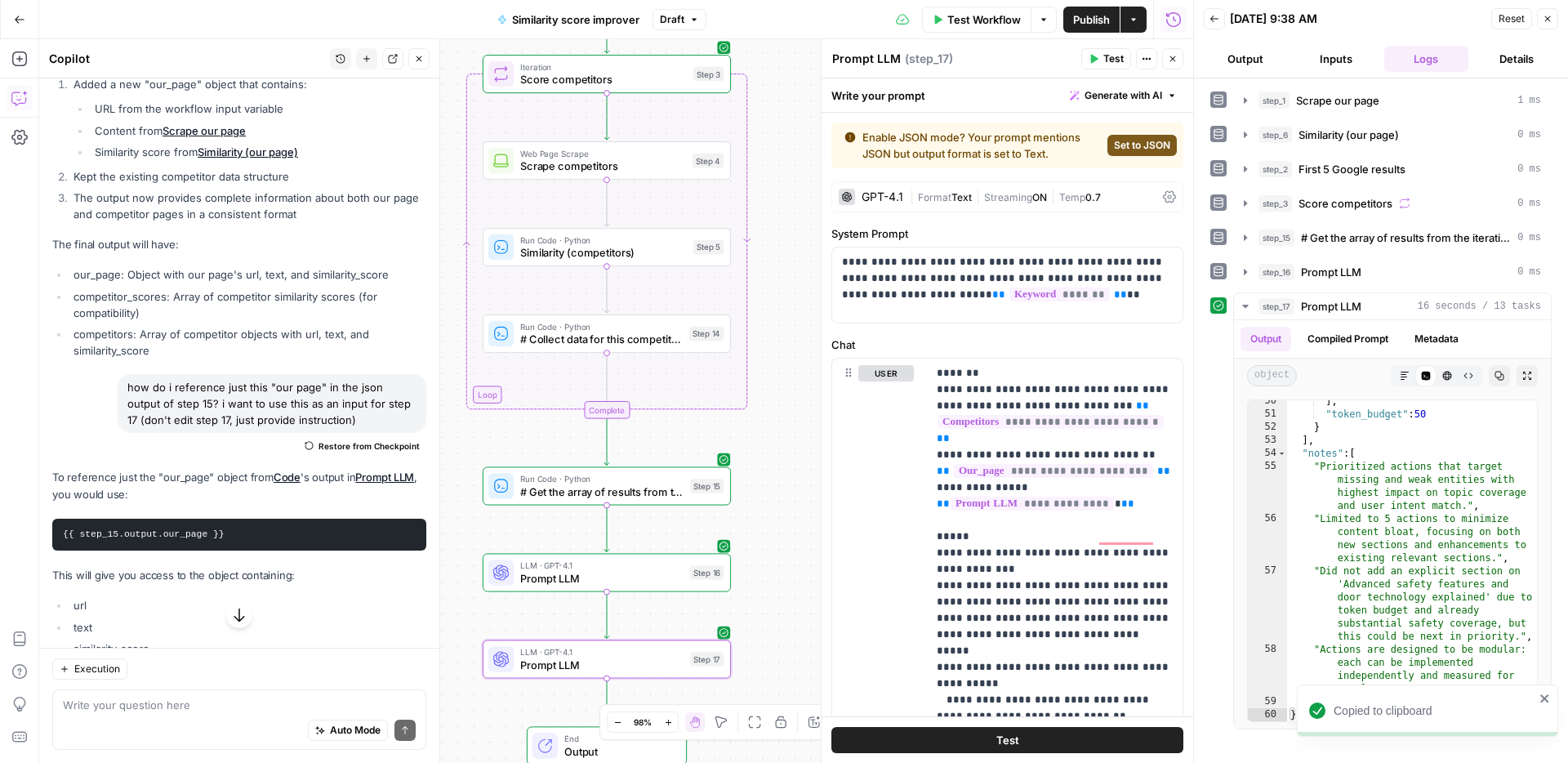
drag, startPoint x: 780, startPoint y: 435, endPoint x: 792, endPoint y: 299, distance: 136.5
click at [792, 299] on div "Workflow Set Inputs Inputs Web Page Scrape Scrape our page Step 1 Run Code · Py…" at bounding box center [616, 400] width 1154 height 724
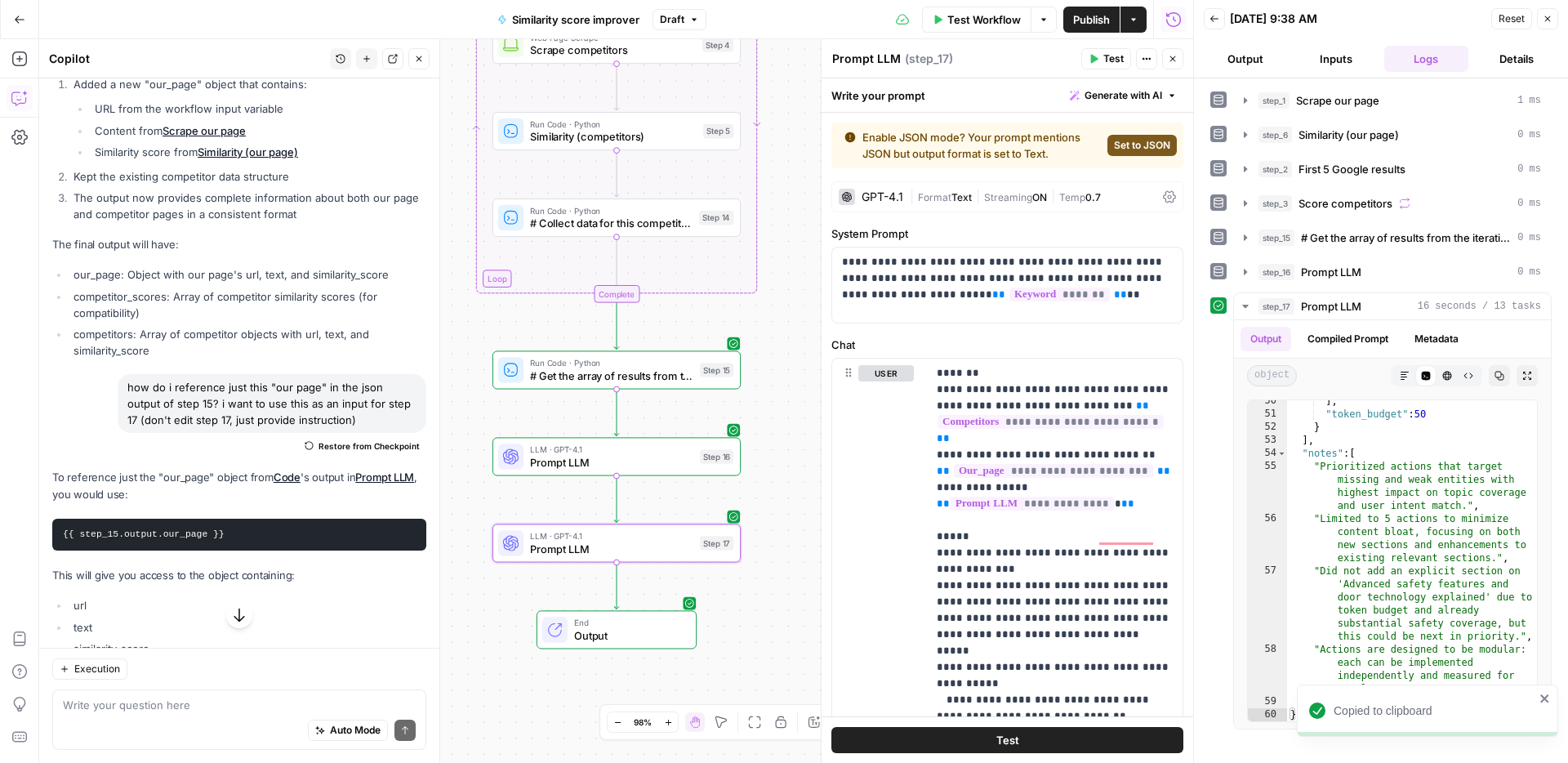
drag, startPoint x: 791, startPoint y: 366, endPoint x: 784, endPoint y: 238, distance: 128.2
click at [784, 240] on div "Workflow Set Inputs Inputs Web Page Scrape Scrape our page Step 1 Run Code · Py…" at bounding box center [616, 400] width 1154 height 724
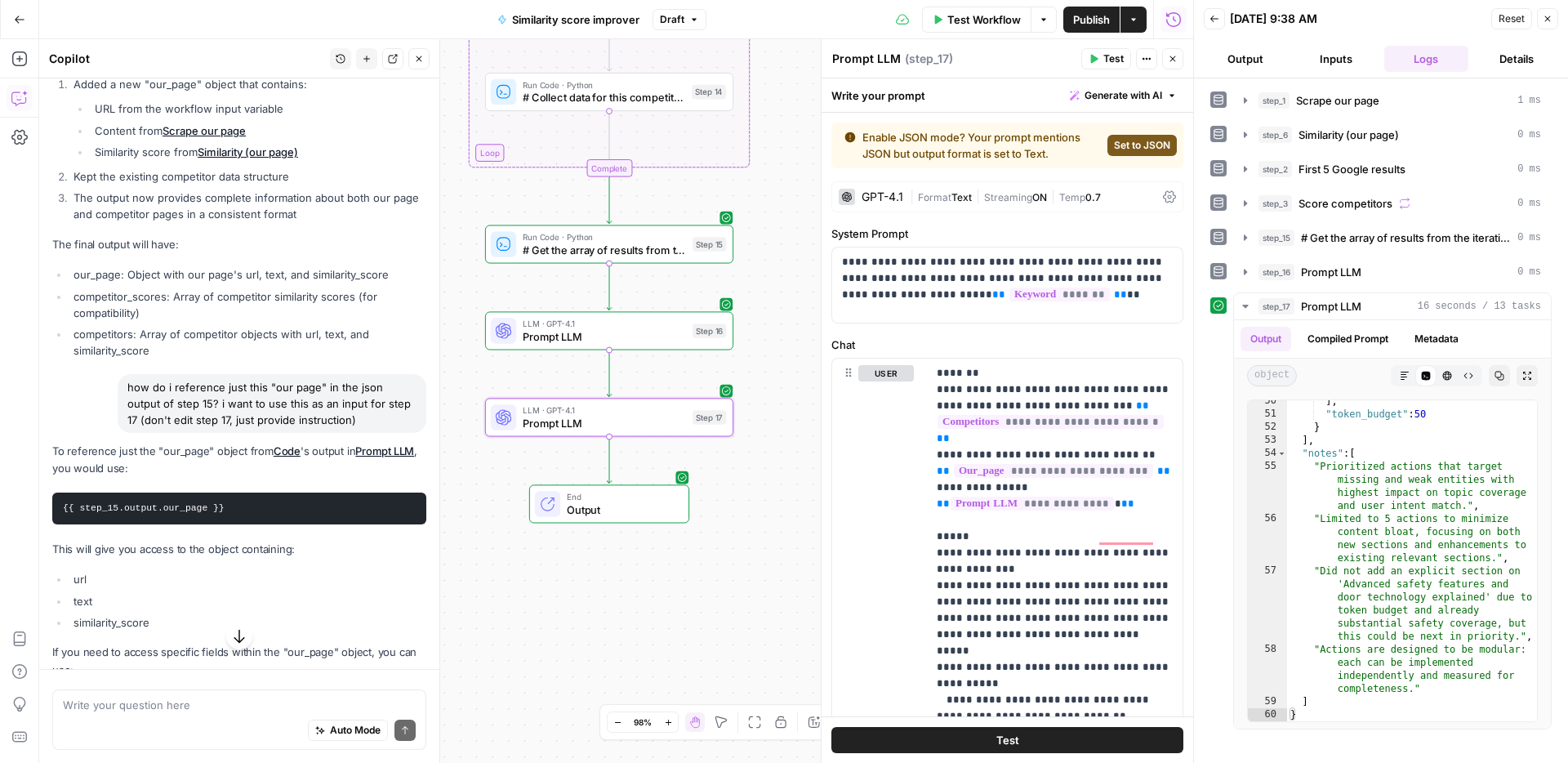
scroll to position [3483, 0]
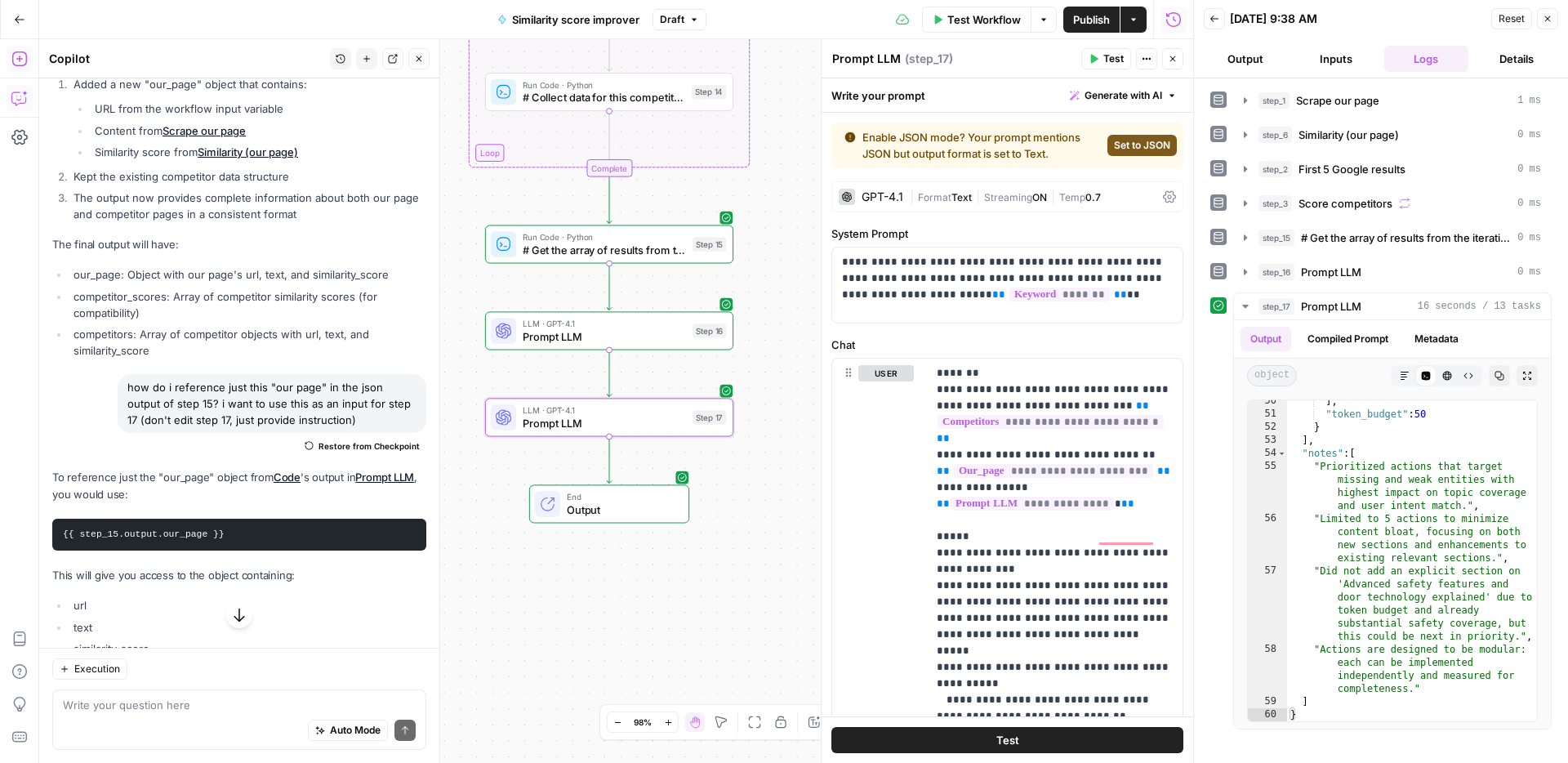
click at [25, 63] on icon "button" at bounding box center [18, 59] width 15 height 15
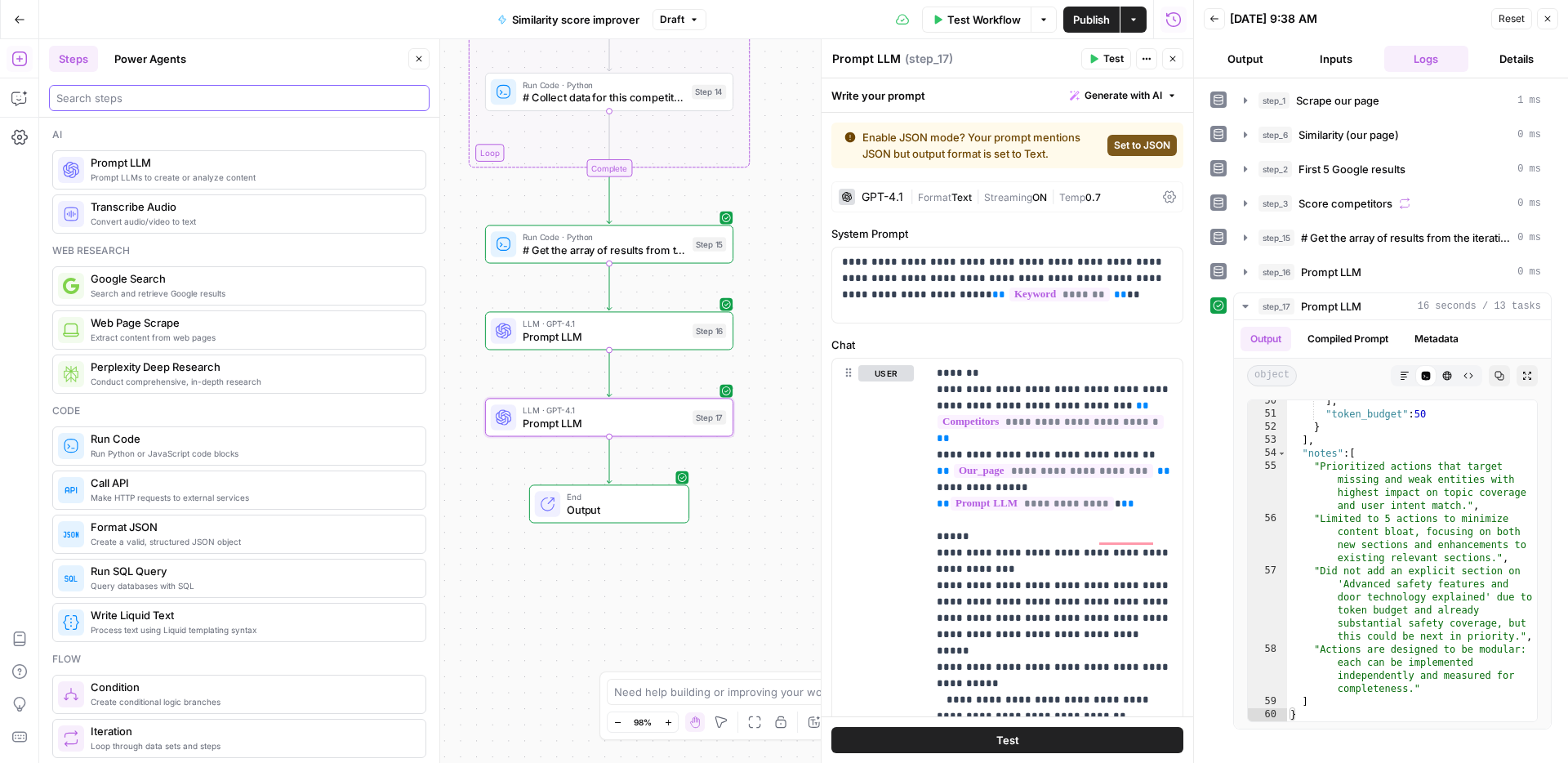
click at [188, 101] on input "search" at bounding box center [239, 98] width 365 height 16
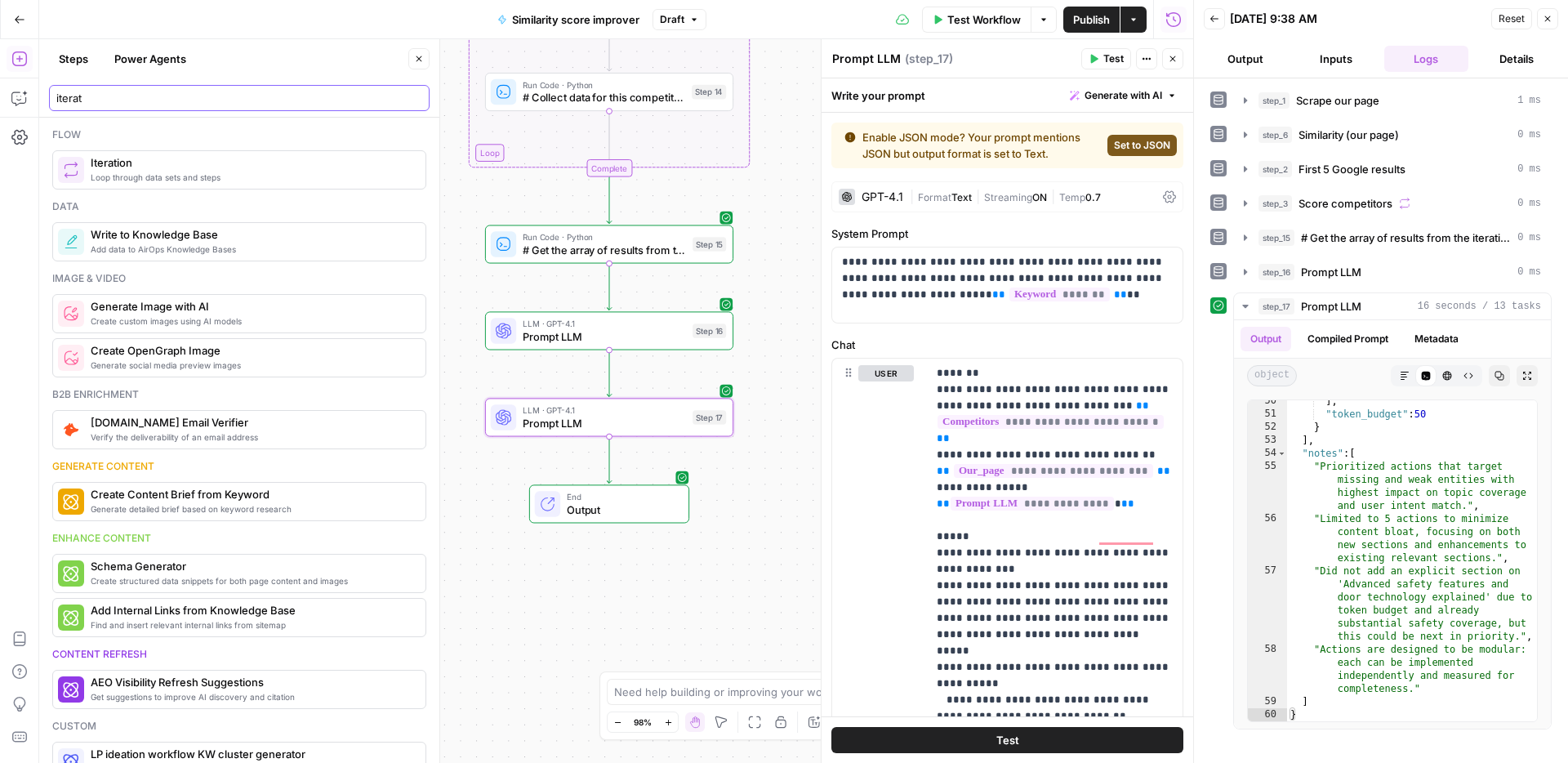
type input "iterat"
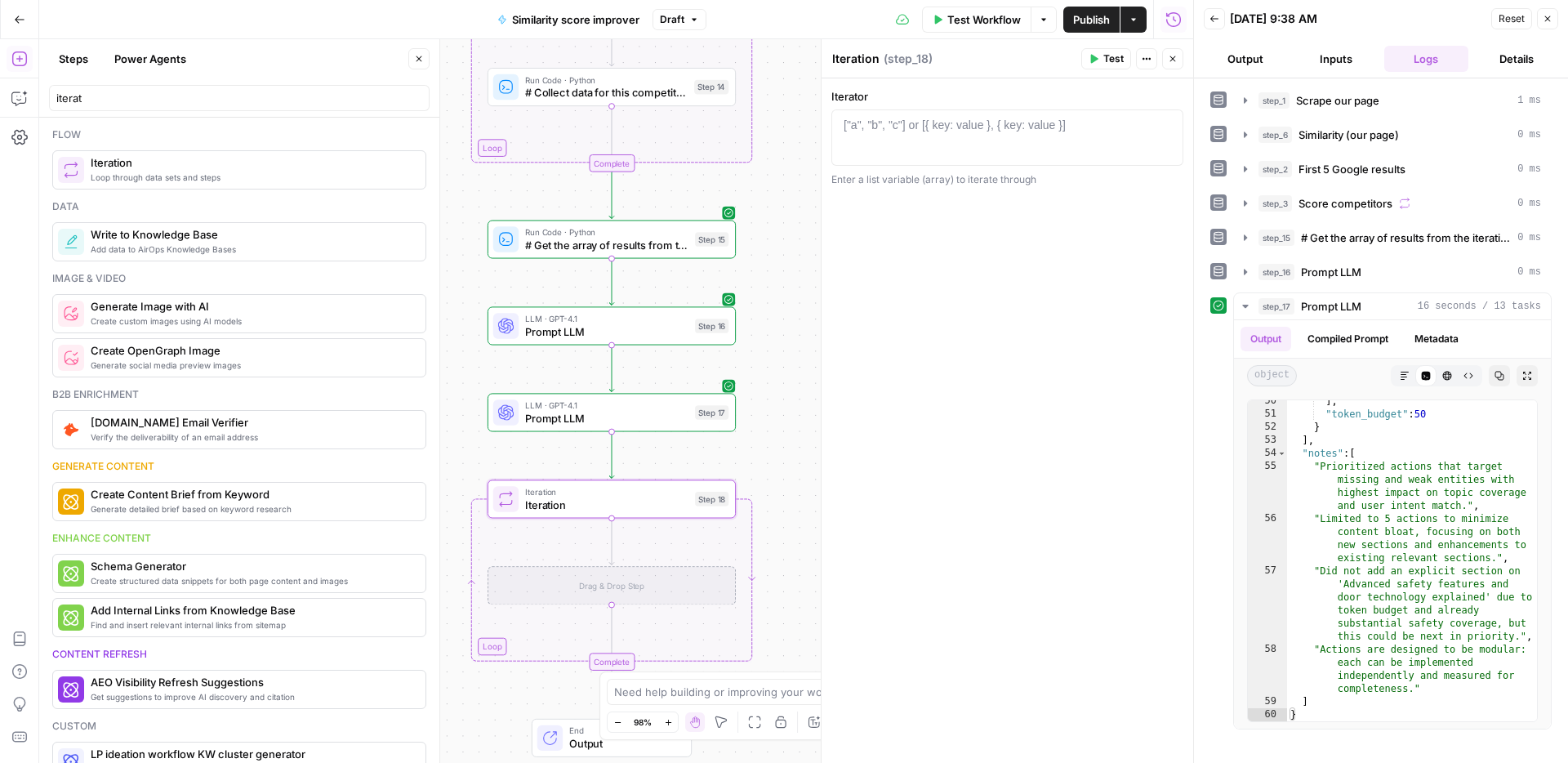
drag, startPoint x: 500, startPoint y: 455, endPoint x: 283, endPoint y: 351, distance: 240.6
click at [583, 332] on div "Workflow Set Inputs Inputs Web Page Scrape Scrape our page Step 1 Run Code · Py…" at bounding box center [616, 400] width 1154 height 724
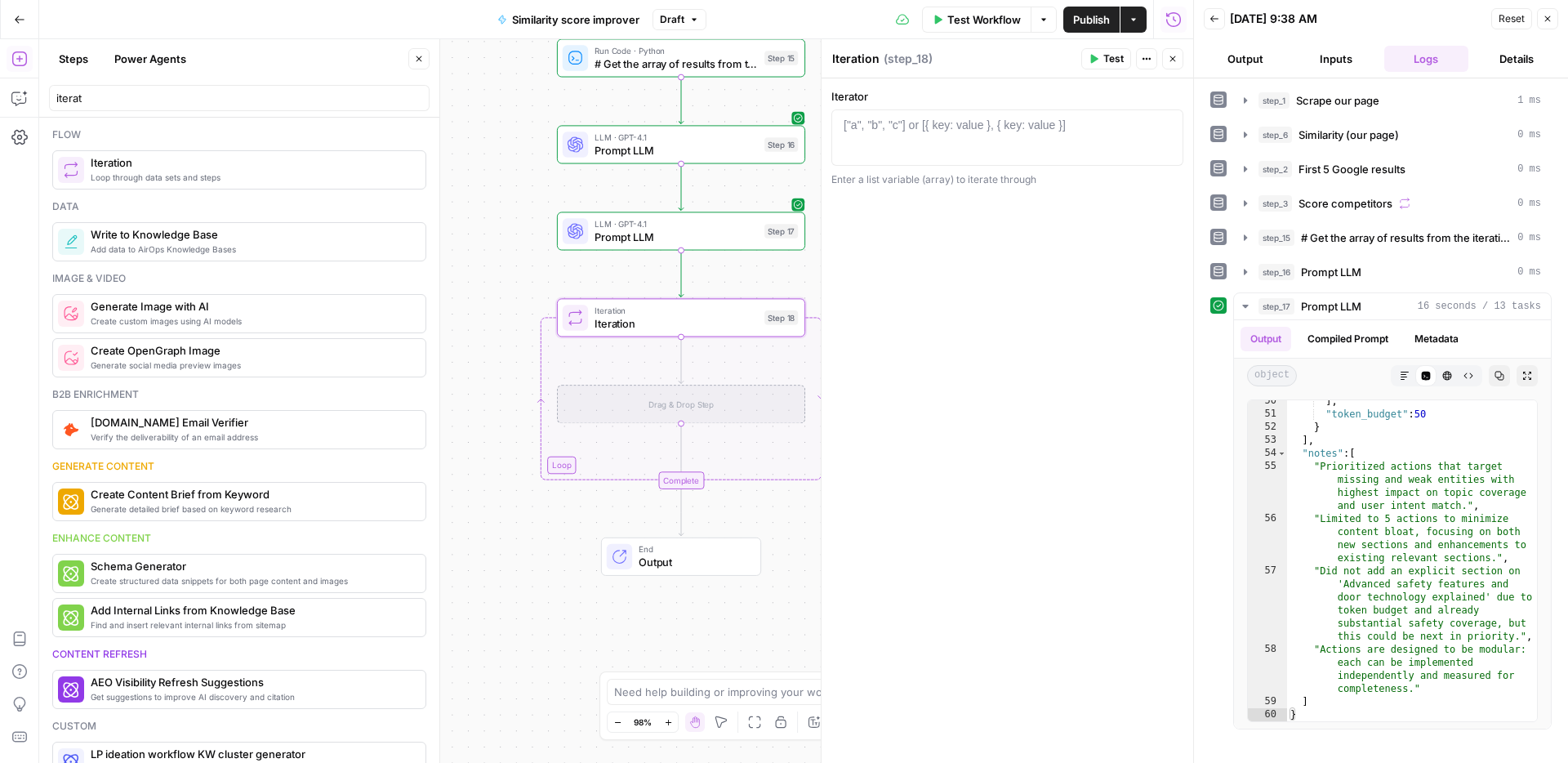
click at [452, 312] on div "Workflow Set Inputs Inputs Web Page Scrape Scrape our page Step 1 Run Code · Py…" at bounding box center [616, 400] width 1154 height 724
click at [962, 142] on div at bounding box center [1007, 152] width 337 height 70
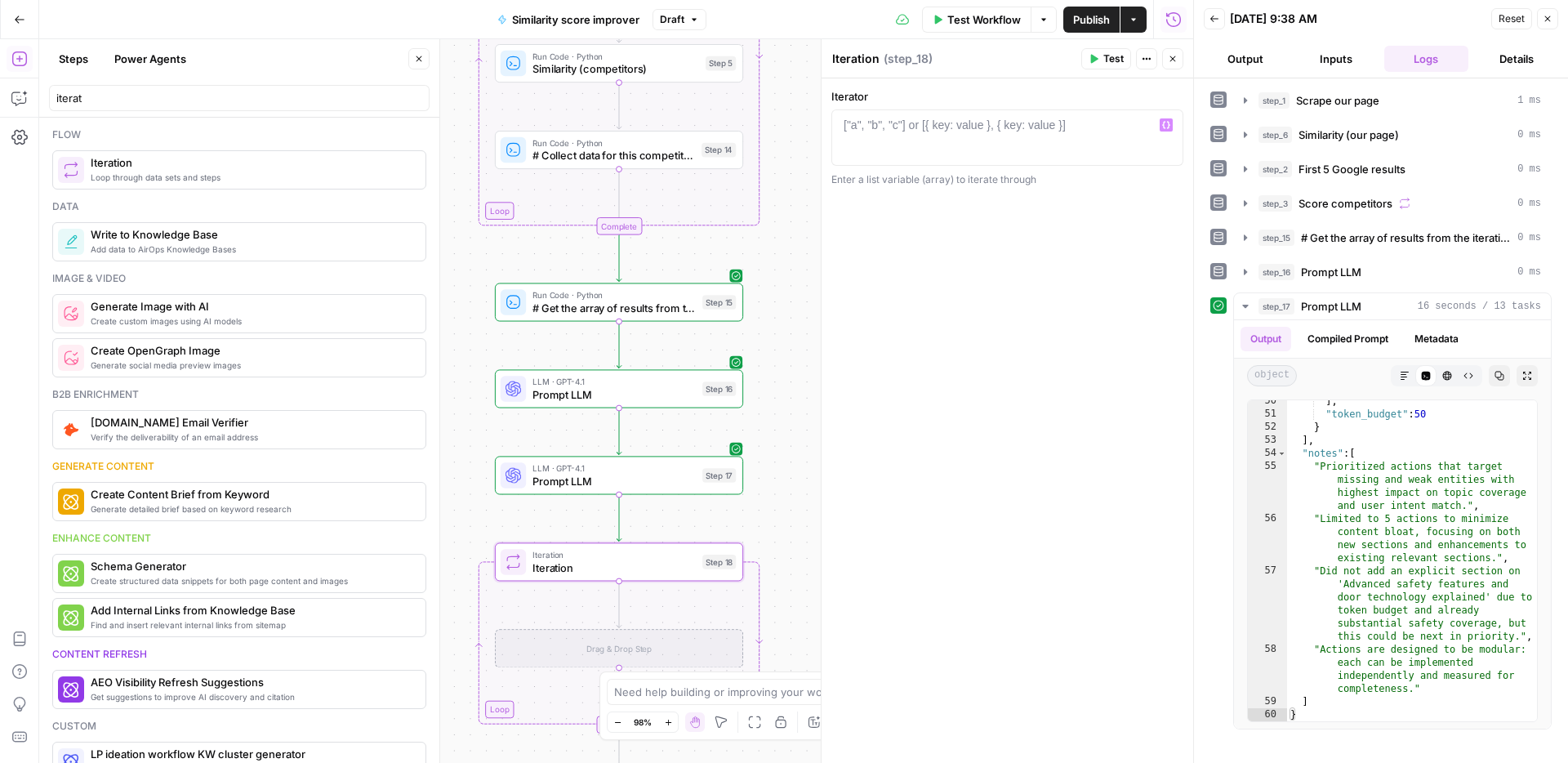
drag, startPoint x: 520, startPoint y: 162, endPoint x: 455, endPoint y: 419, distance: 265.1
click at [455, 419] on div "Workflow Set Inputs Inputs Web Page Scrape Scrape our page Step 1 Run Code · Py…" at bounding box center [616, 400] width 1154 height 724
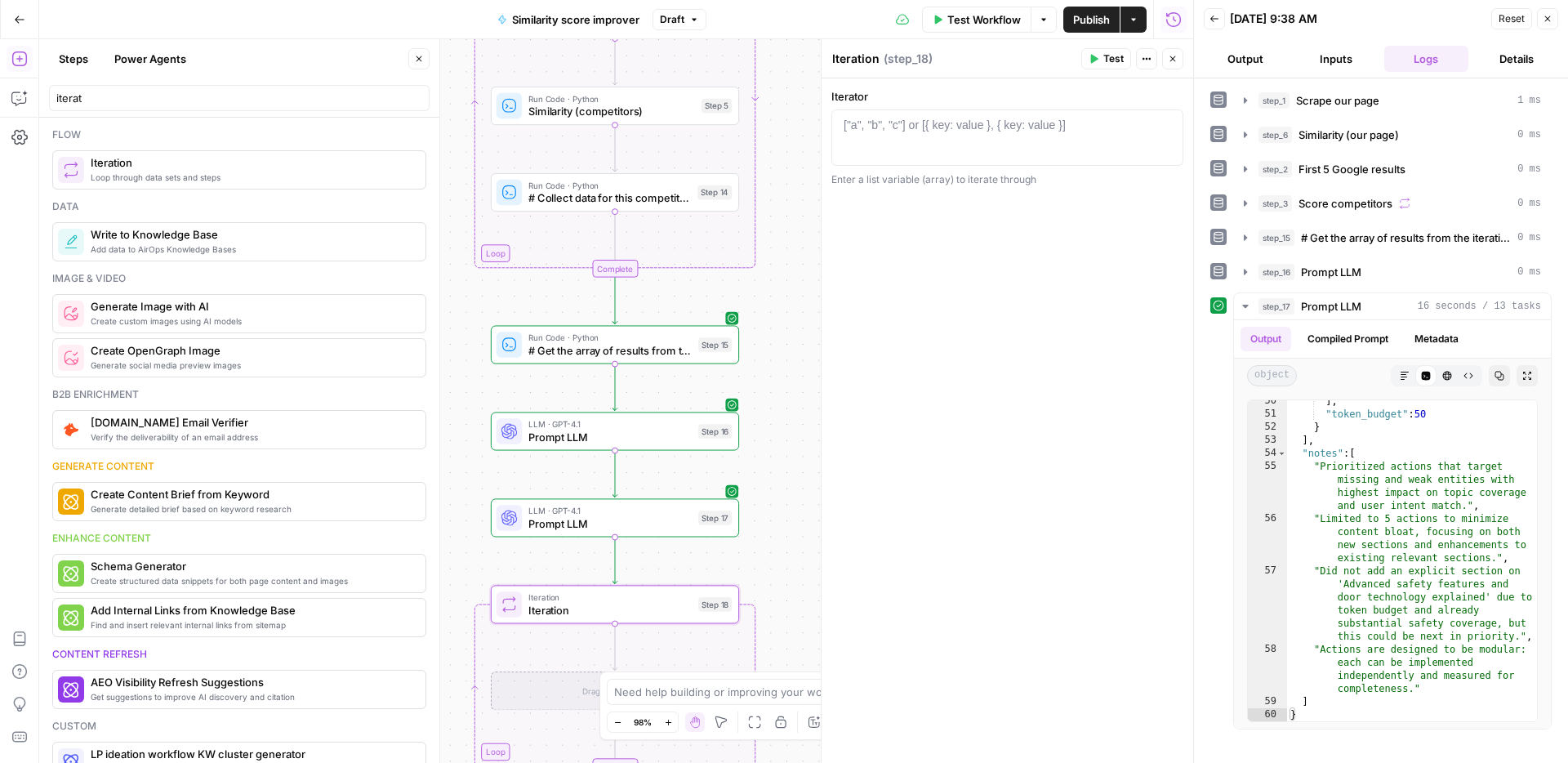
drag, startPoint x: 481, startPoint y: 319, endPoint x: 551, endPoint y: 361, distance: 81.6
click at [476, 458] on div "Workflow Set Inputs Inputs Web Page Scrape Scrape our page Step 1 Run Code · Py…" at bounding box center [616, 400] width 1154 height 724
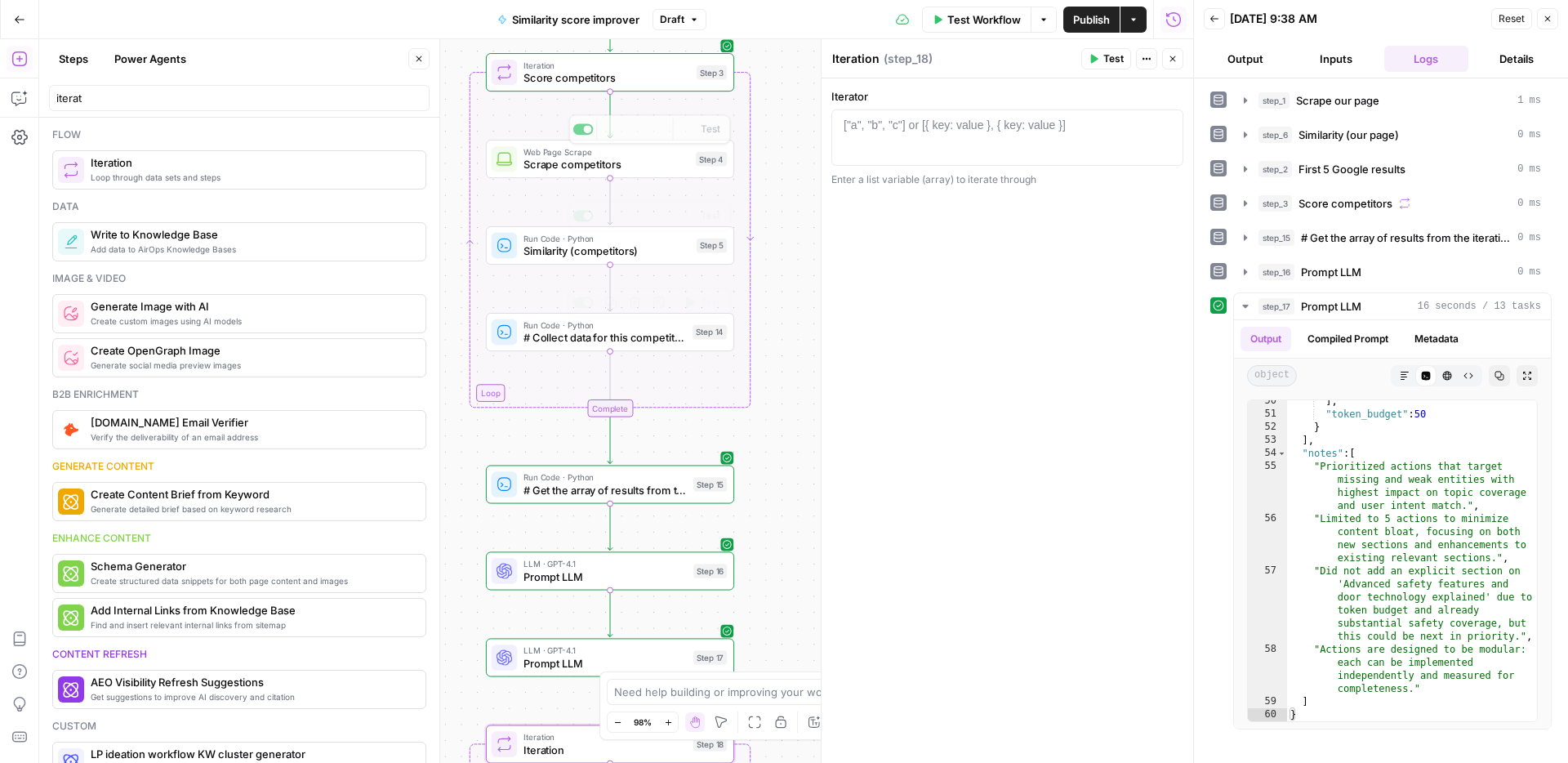
click at [646, 73] on span "Score competitors" at bounding box center [606, 78] width 167 height 16
type textarea "**********"
click at [946, 120] on div "step_2 . output . organic_results . slice ( 0 , 5 )" at bounding box center [1007, 152] width 337 height 70
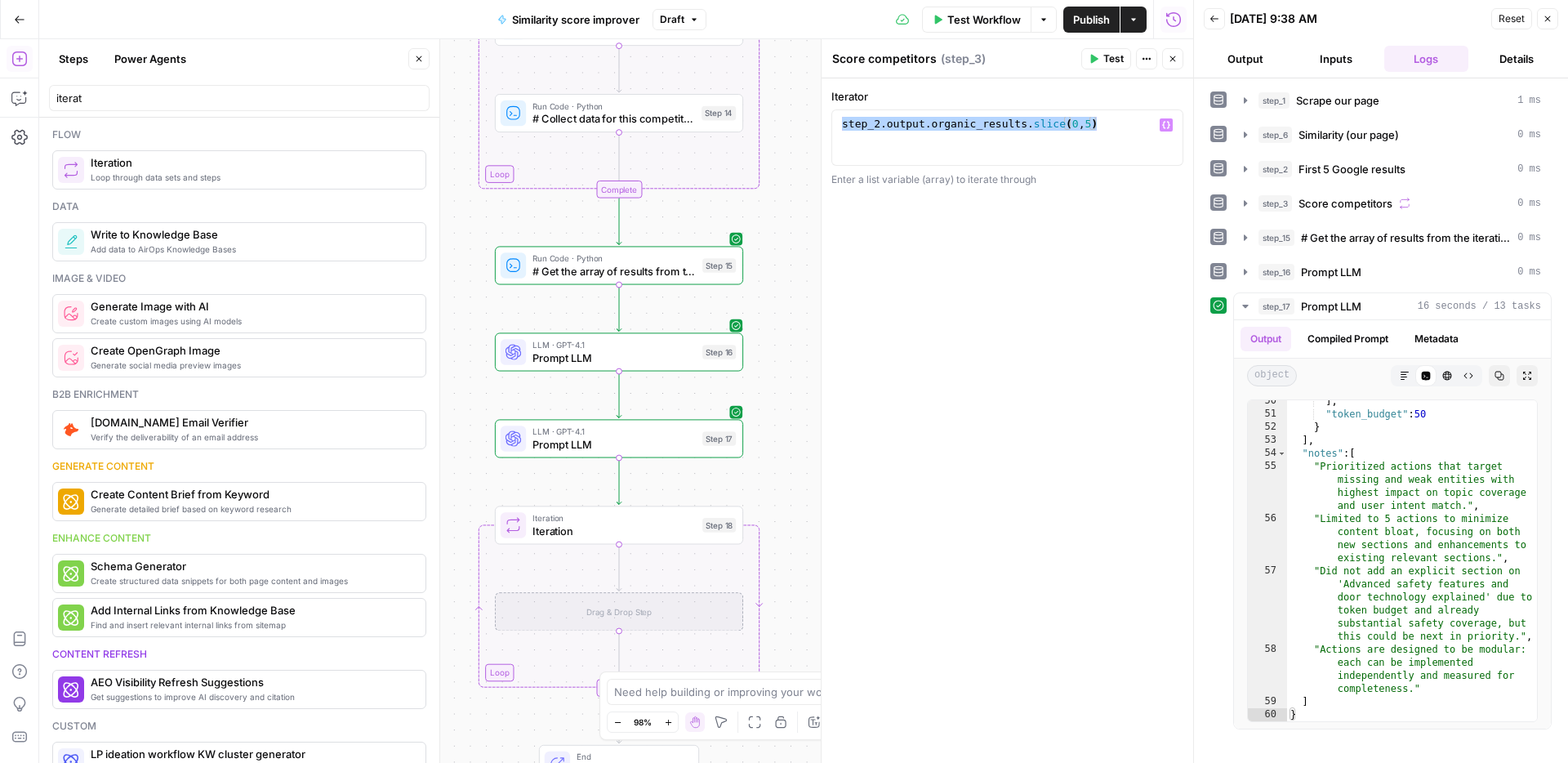
drag, startPoint x: 761, startPoint y: 527, endPoint x: 745, endPoint y: 332, distance: 195.7
click at [770, 295] on div "Workflow Set Inputs Inputs Web Page Scrape Scrape our page Step 1 Run Code · Py…" at bounding box center [616, 400] width 1154 height 724
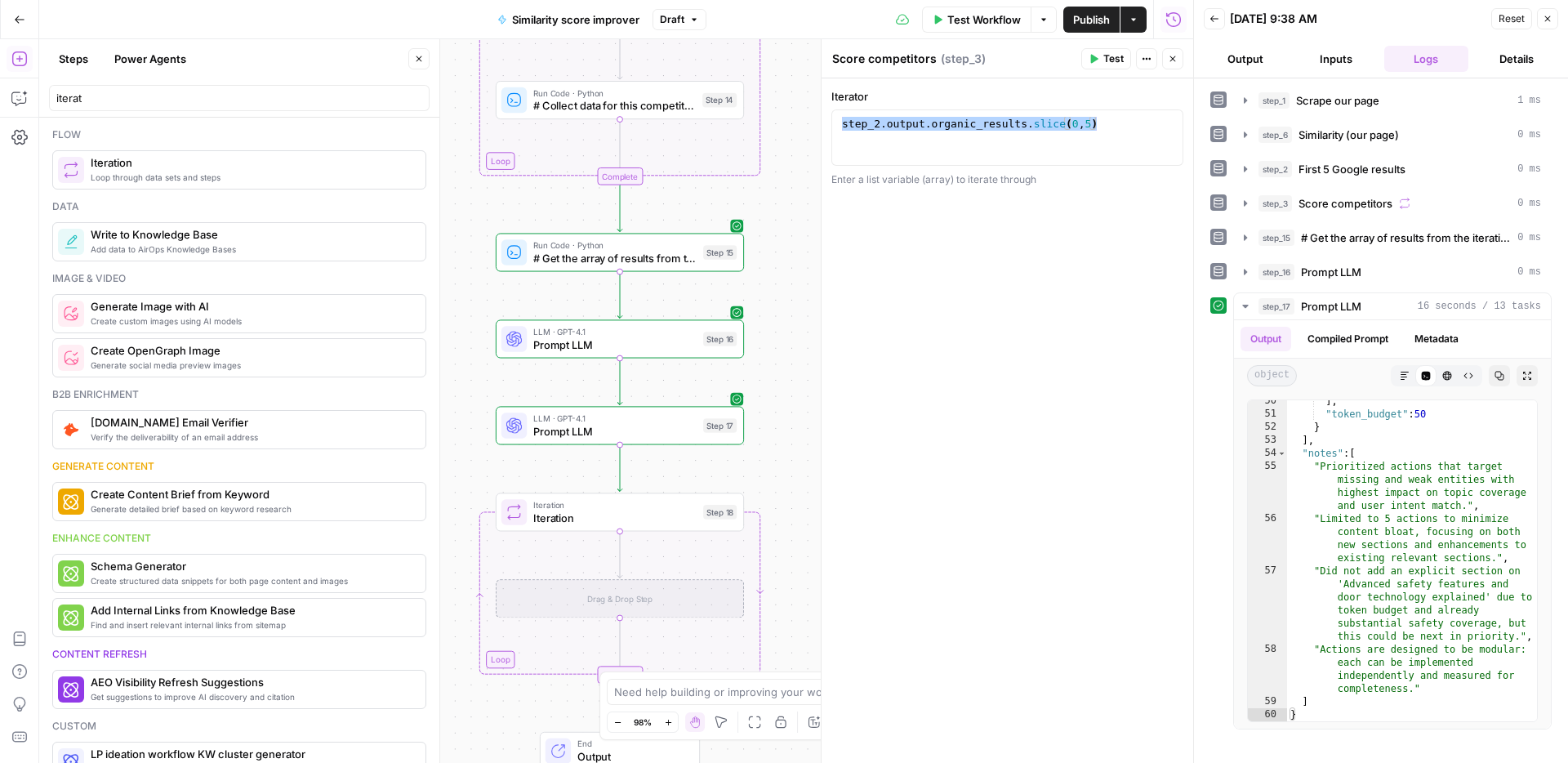
click at [657, 518] on span "Iteration" at bounding box center [615, 517] width 164 height 16
click at [964, 151] on div at bounding box center [1007, 152] width 337 height 70
paste textarea "**********"
click at [877, 123] on div "step_2 . output . organic_results . slice ( 0 , 5 )" at bounding box center [1007, 152] width 337 height 70
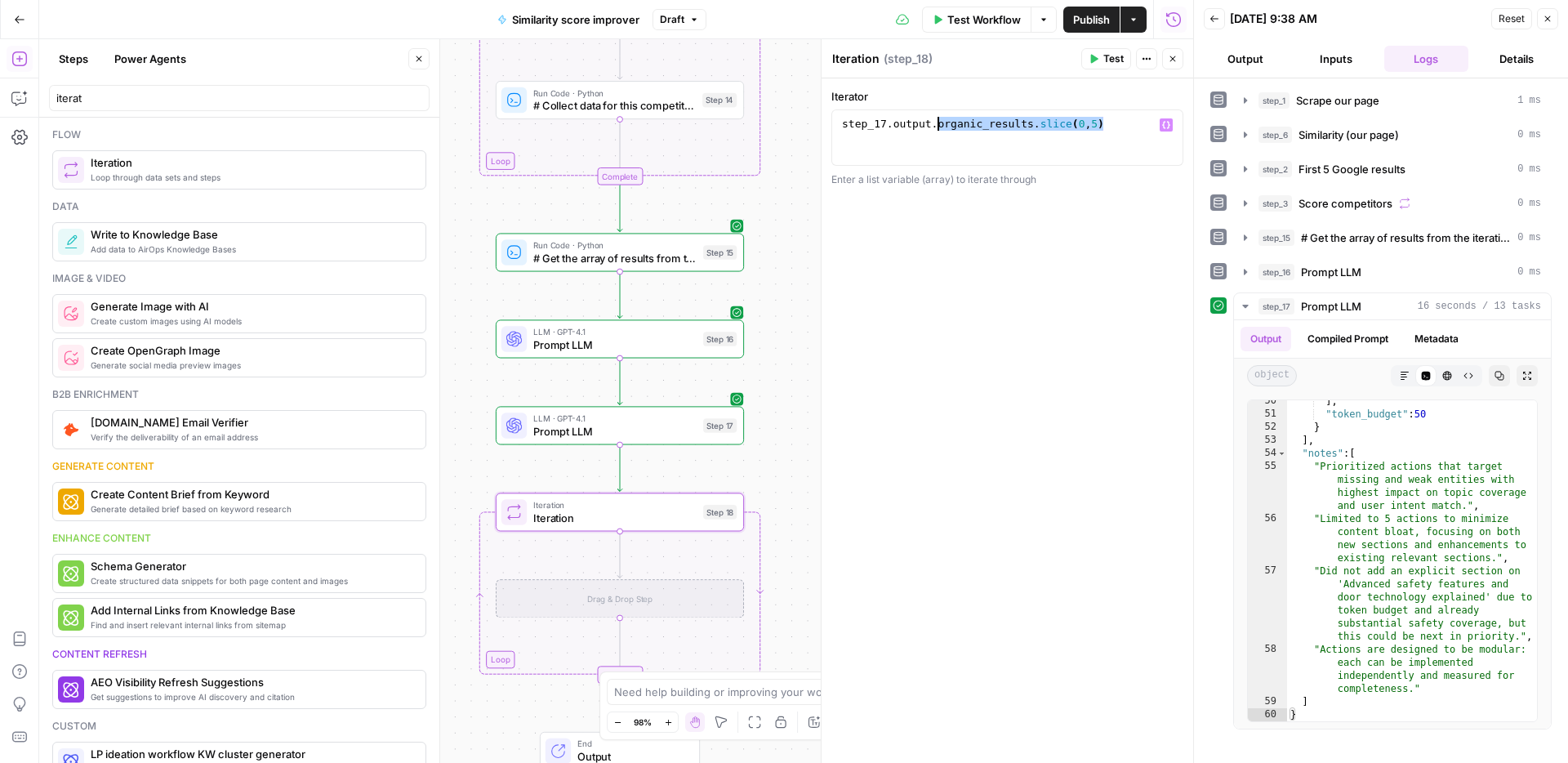
drag, startPoint x: 1115, startPoint y: 124, endPoint x: 939, endPoint y: 128, distance: 176.0
click at [939, 128] on div "step_17 . output . organic_results . slice ( 0 , 5 )" at bounding box center [1007, 152] width 337 height 70
type textarea "**********"
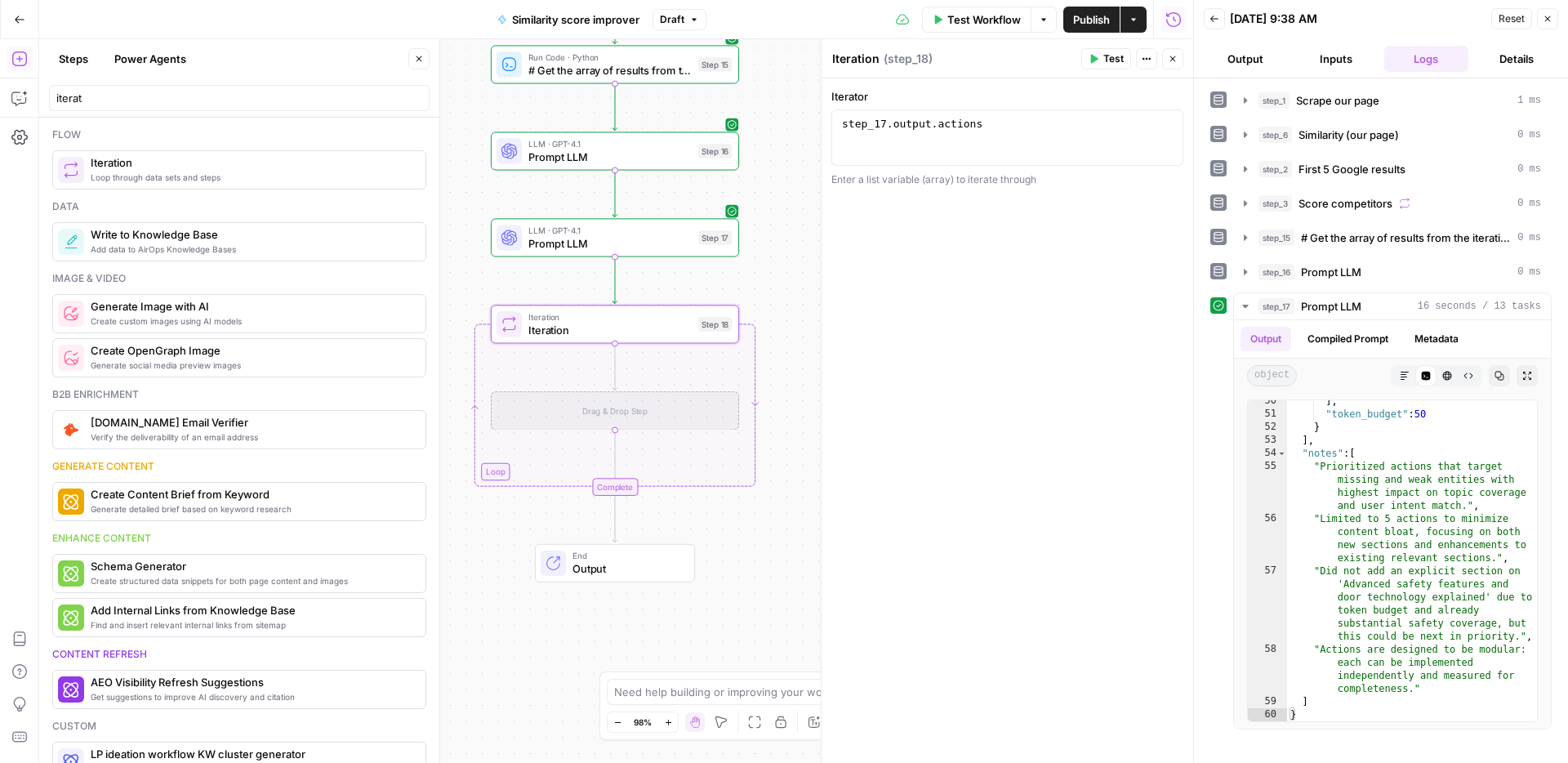
drag, startPoint x: 477, startPoint y: 419, endPoint x: 477, endPoint y: 296, distance: 123.0
click at [477, 296] on div "Workflow Set Inputs Inputs Web Page Scrape Scrape our page Step 1 Run Code · Py…" at bounding box center [616, 400] width 1154 height 724
click at [136, 97] on input "iterat" at bounding box center [239, 98] width 365 height 16
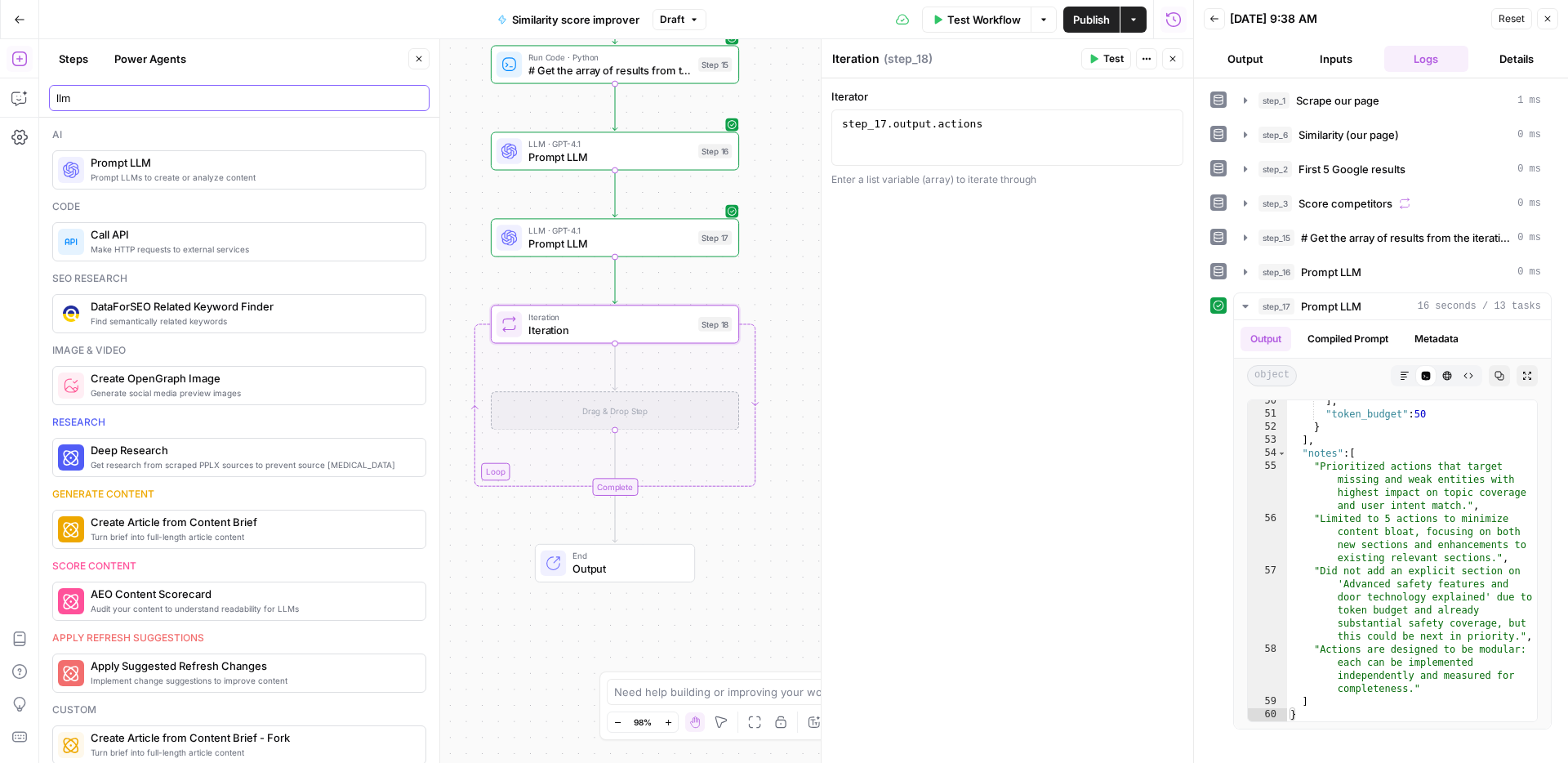
type input "llm"
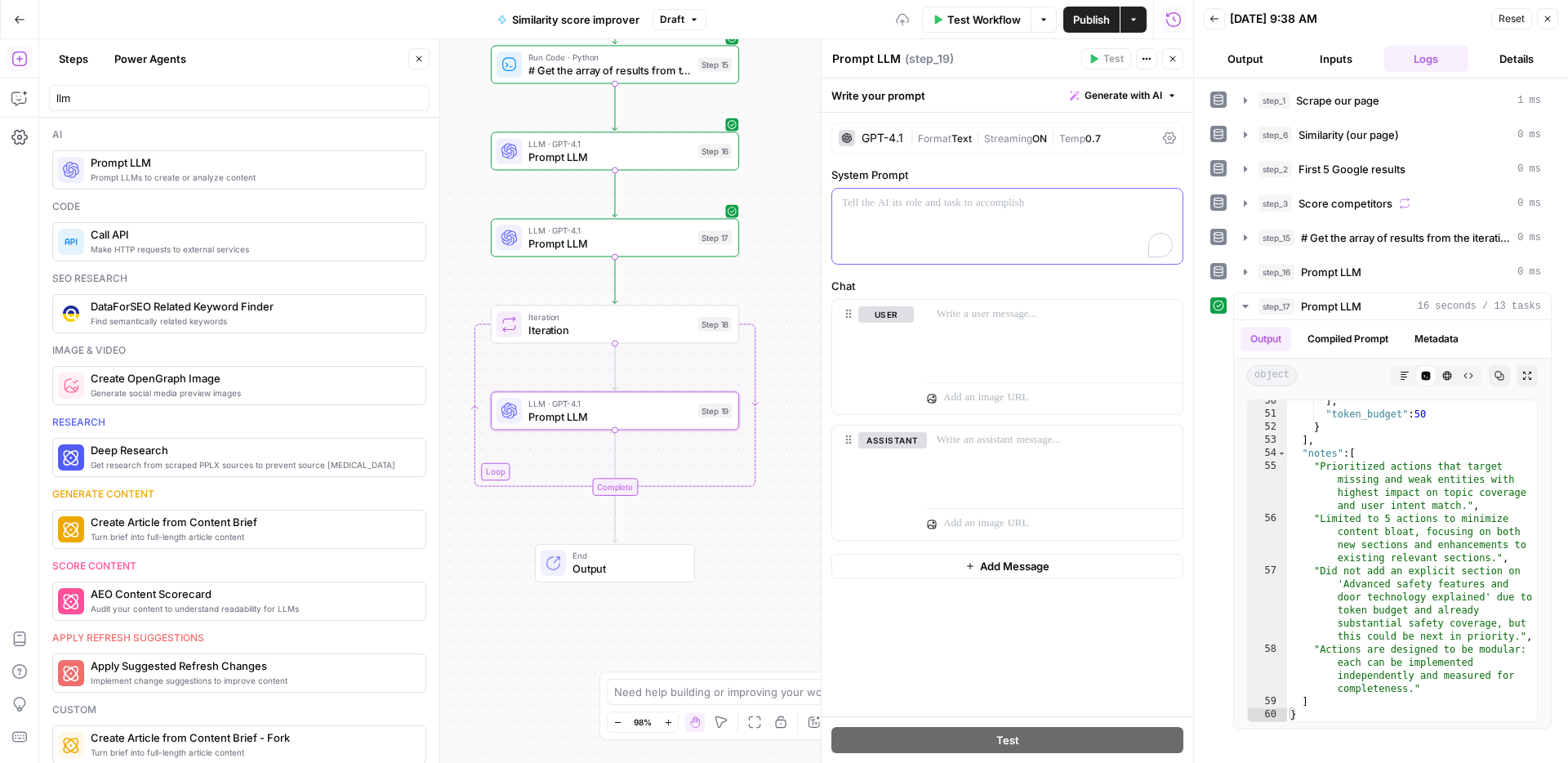
click at [953, 237] on div "To enrich screen reader interactions, please activate Accessibility in Grammarl…" at bounding box center [1007, 226] width 350 height 75
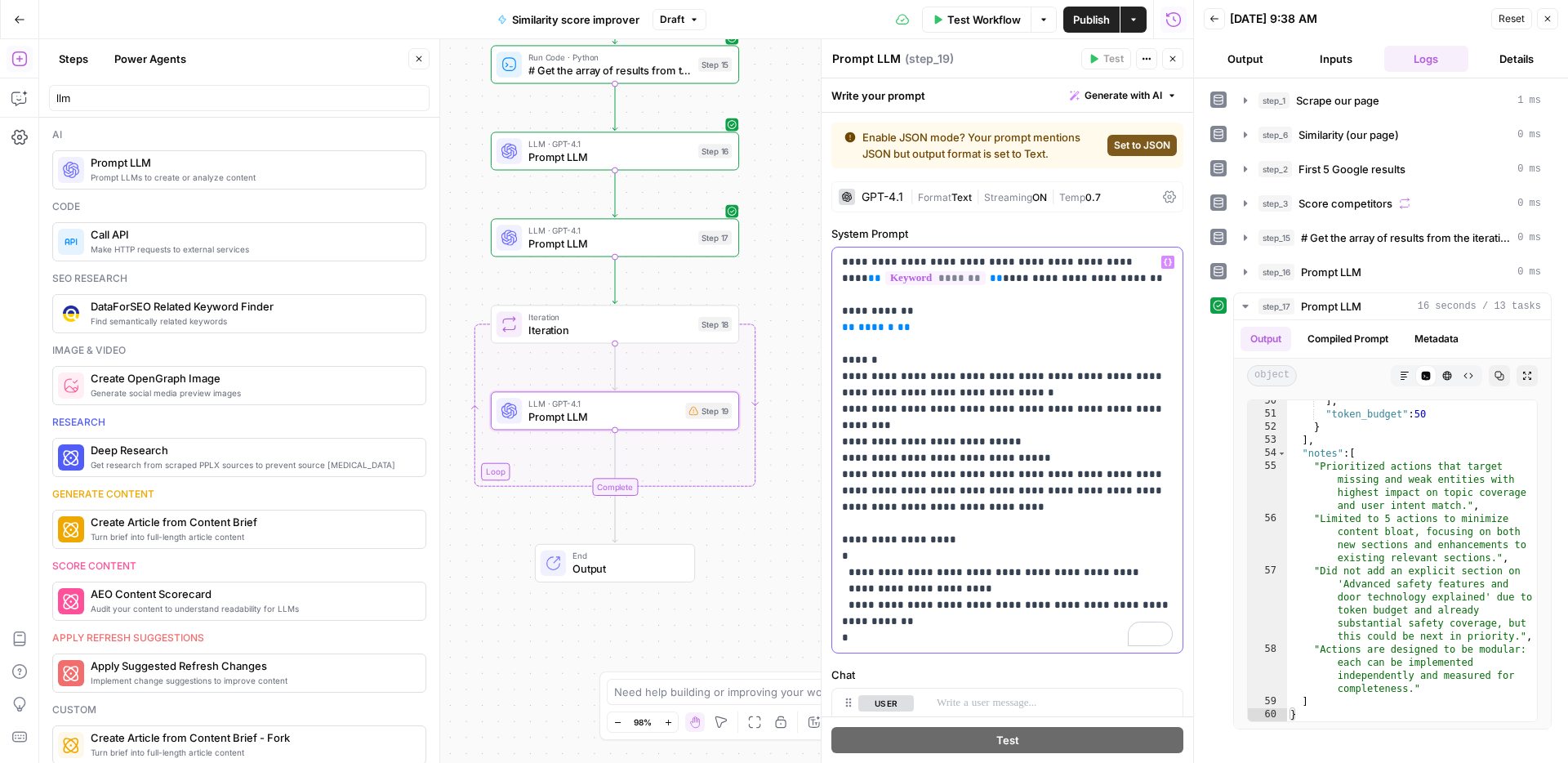
drag, startPoint x: 876, startPoint y: 301, endPoint x: 954, endPoint y: 326, distance: 81.9
click at [954, 326] on p "**********" at bounding box center [1006, 449] width 330 height 392
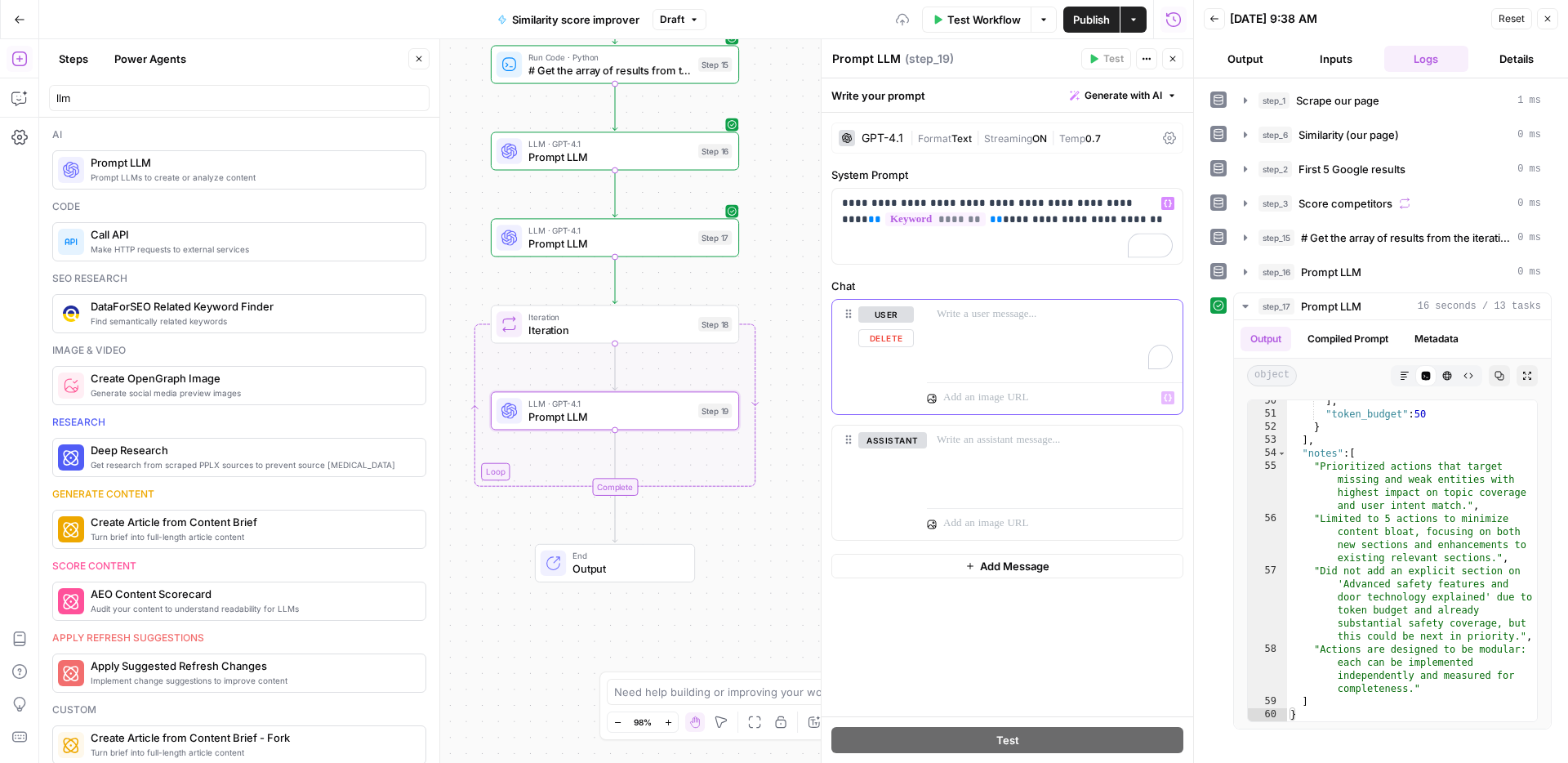
click at [992, 335] on div "To enrich screen reader interactions, please activate Accessibility in Grammarl…" at bounding box center [1054, 337] width 256 height 75
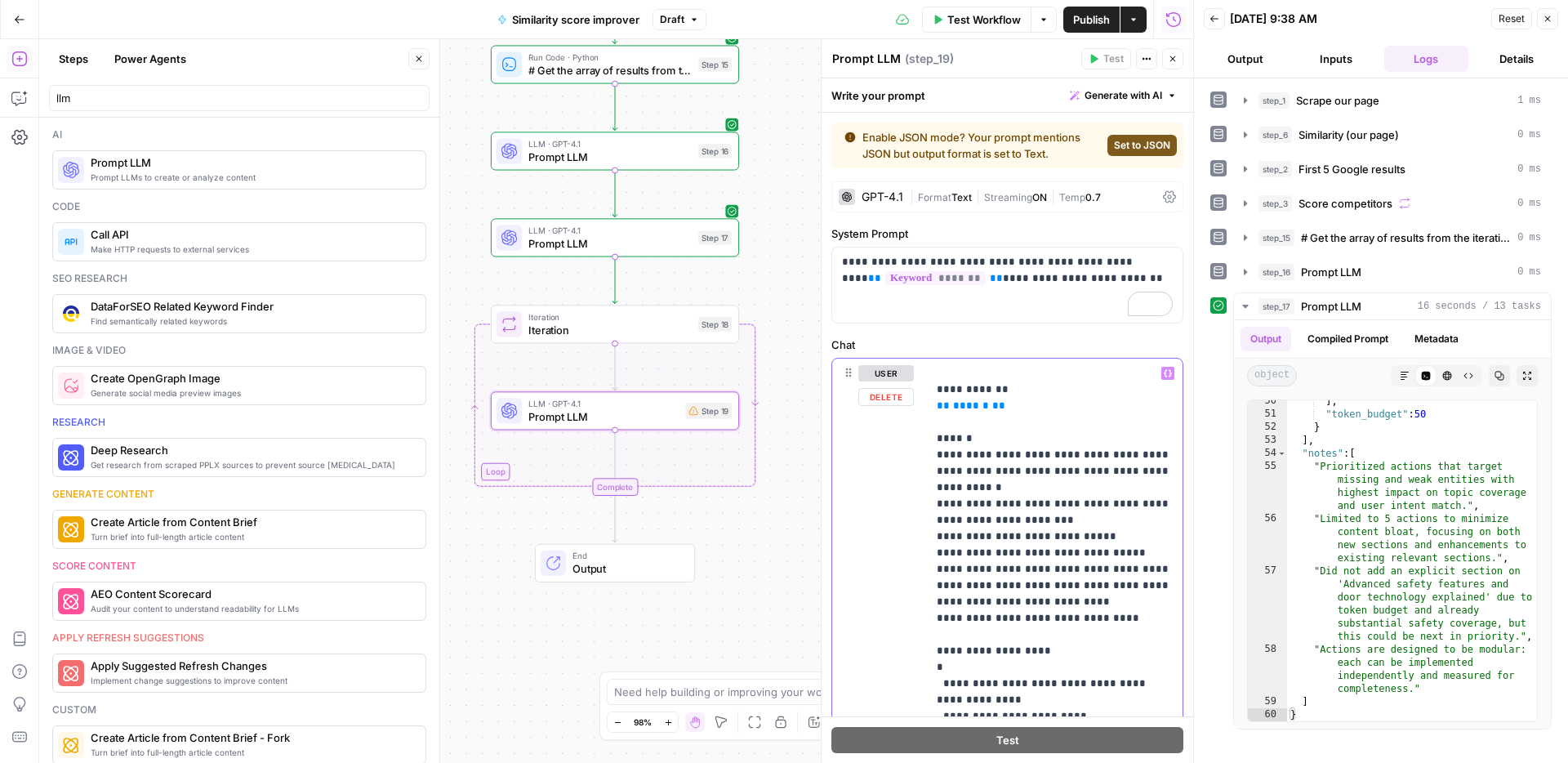
click at [1002, 405] on p "**********" at bounding box center [1054, 577] width 236 height 424
drag, startPoint x: 984, startPoint y: 406, endPoint x: 946, endPoint y: 409, distance: 38.1
click at [946, 409] on p "**********" at bounding box center [1054, 577] width 236 height 424
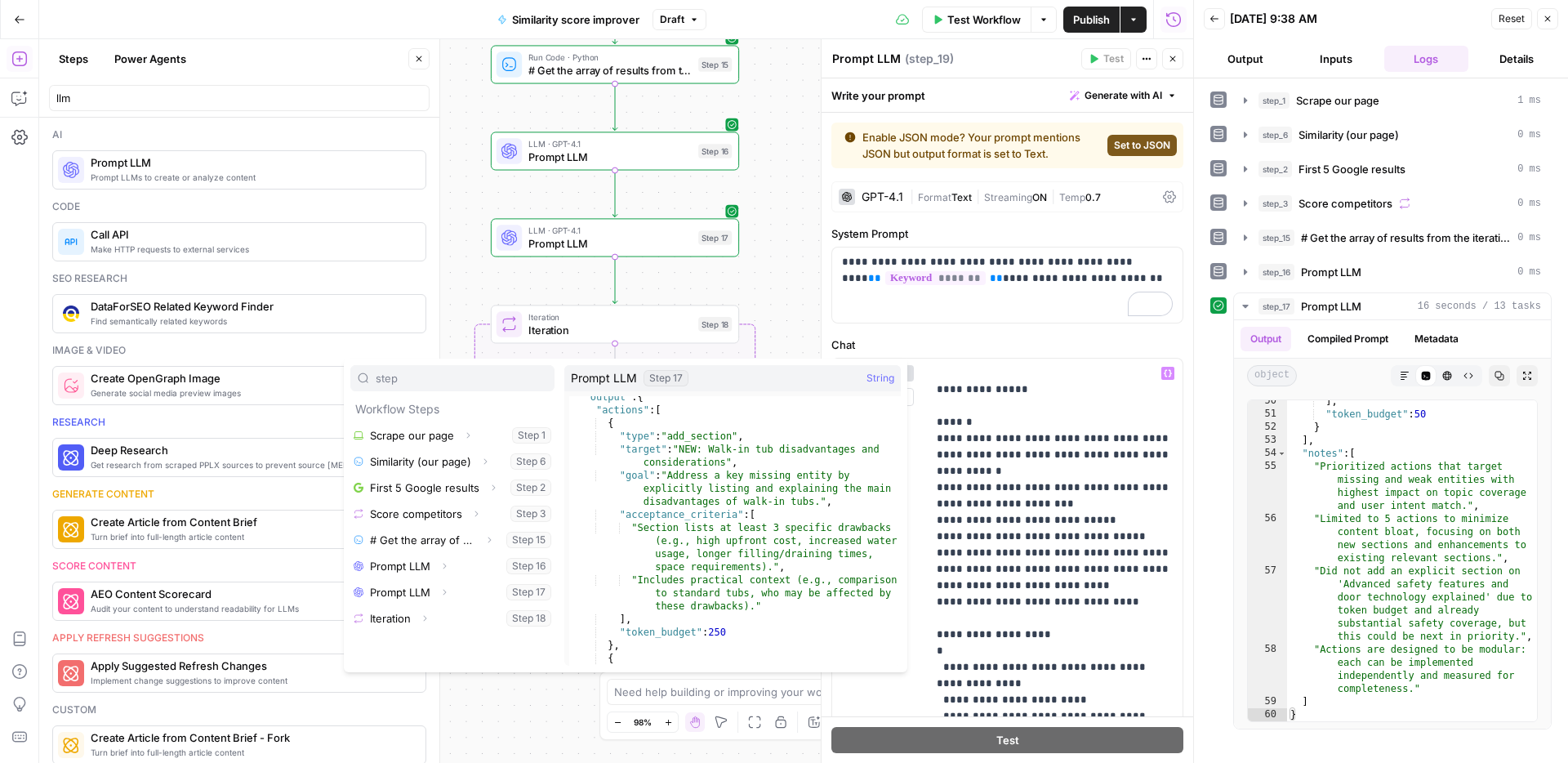
scroll to position [19, 0]
type input "step"
click at [494, 602] on button "Select variable Prompt LLM" at bounding box center [452, 592] width 204 height 26
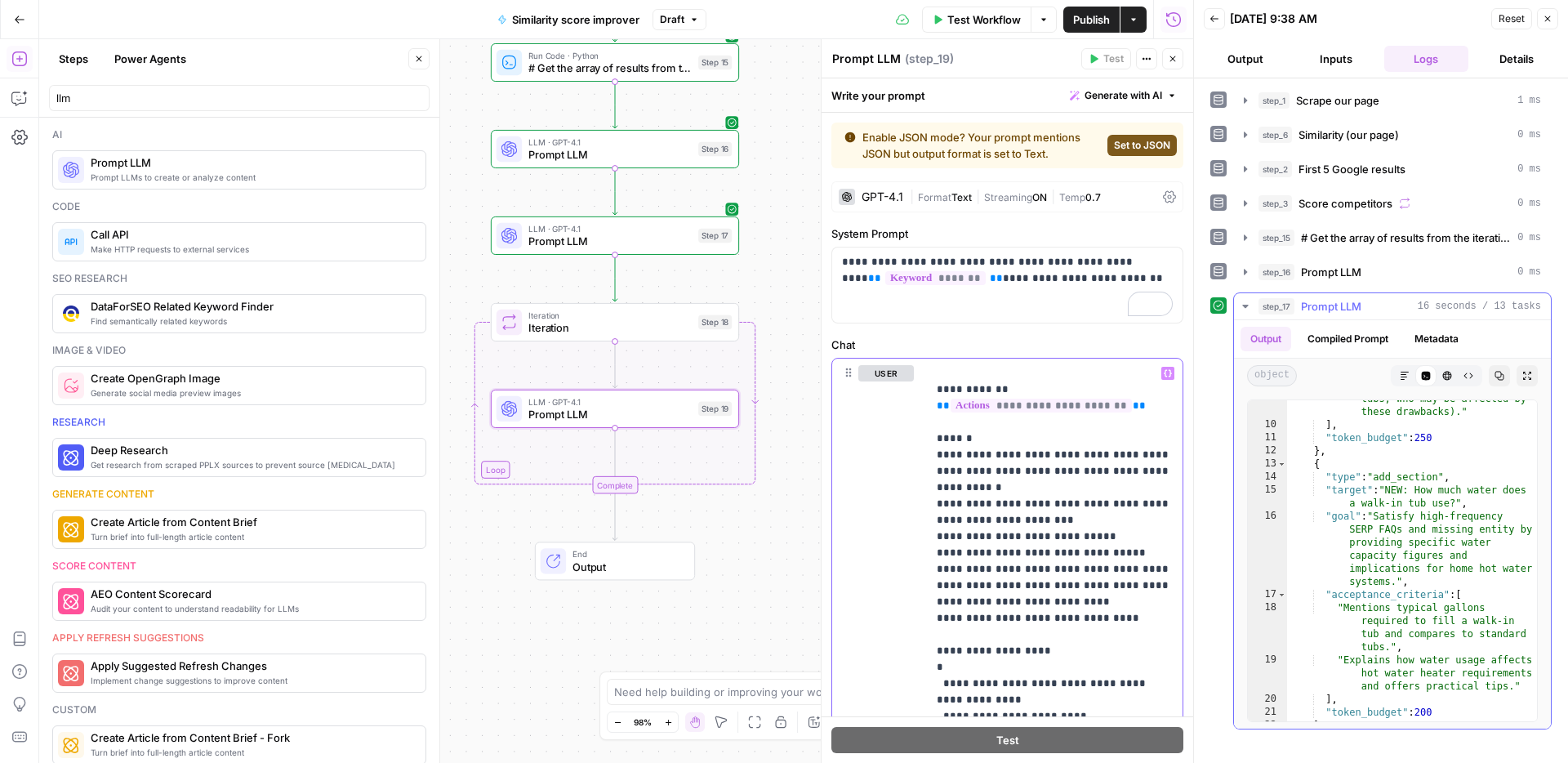
scroll to position [283, 0]
click at [701, 299] on button "Test" at bounding box center [706, 292] width 50 height 21
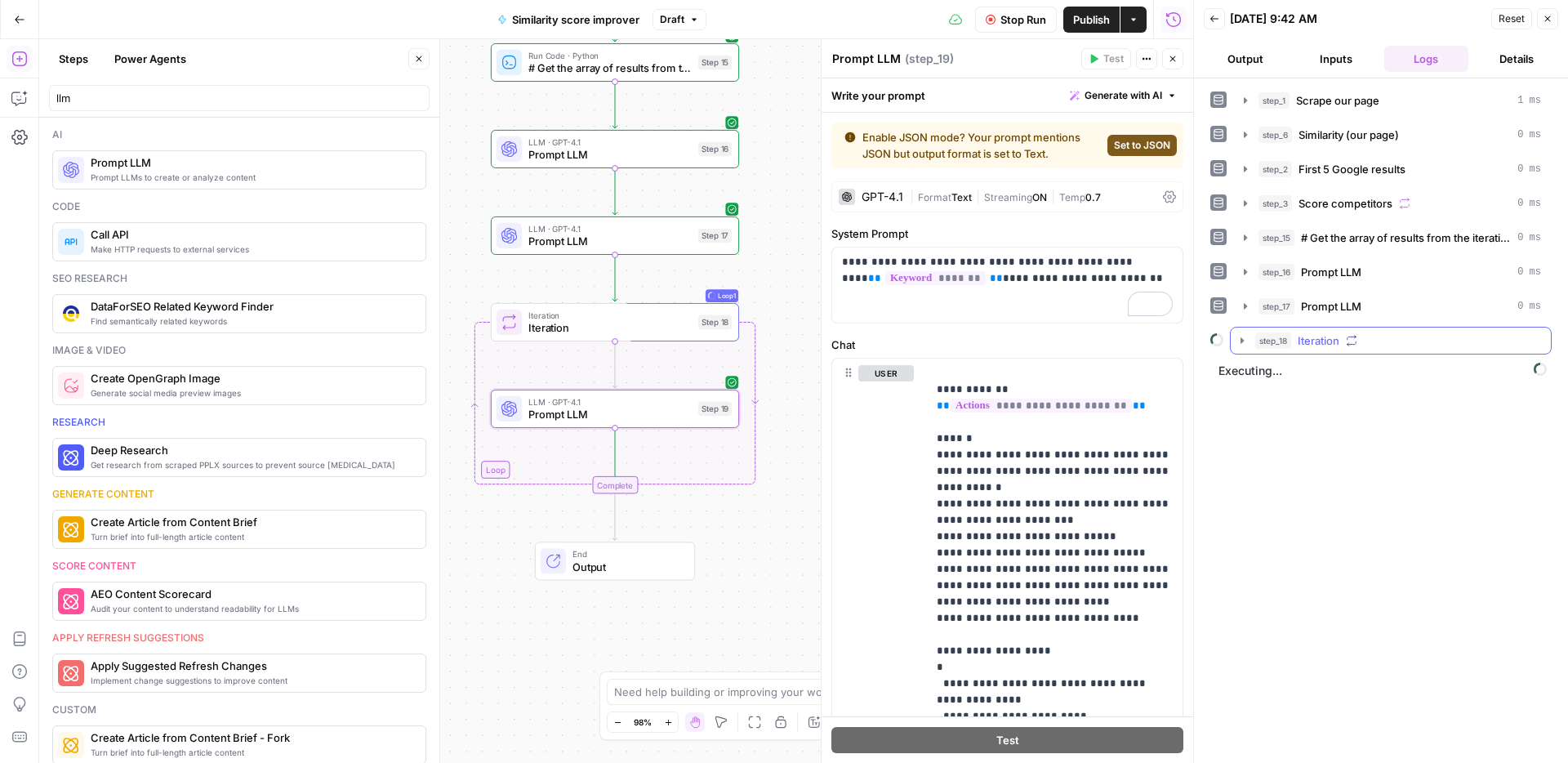
click at [1320, 335] on span "Iteration" at bounding box center [1318, 341] width 42 height 16
click at [1329, 375] on div "step_19 Prompt LLM 3 seconds / 2 tasks" at bounding box center [1409, 375] width 236 height 16
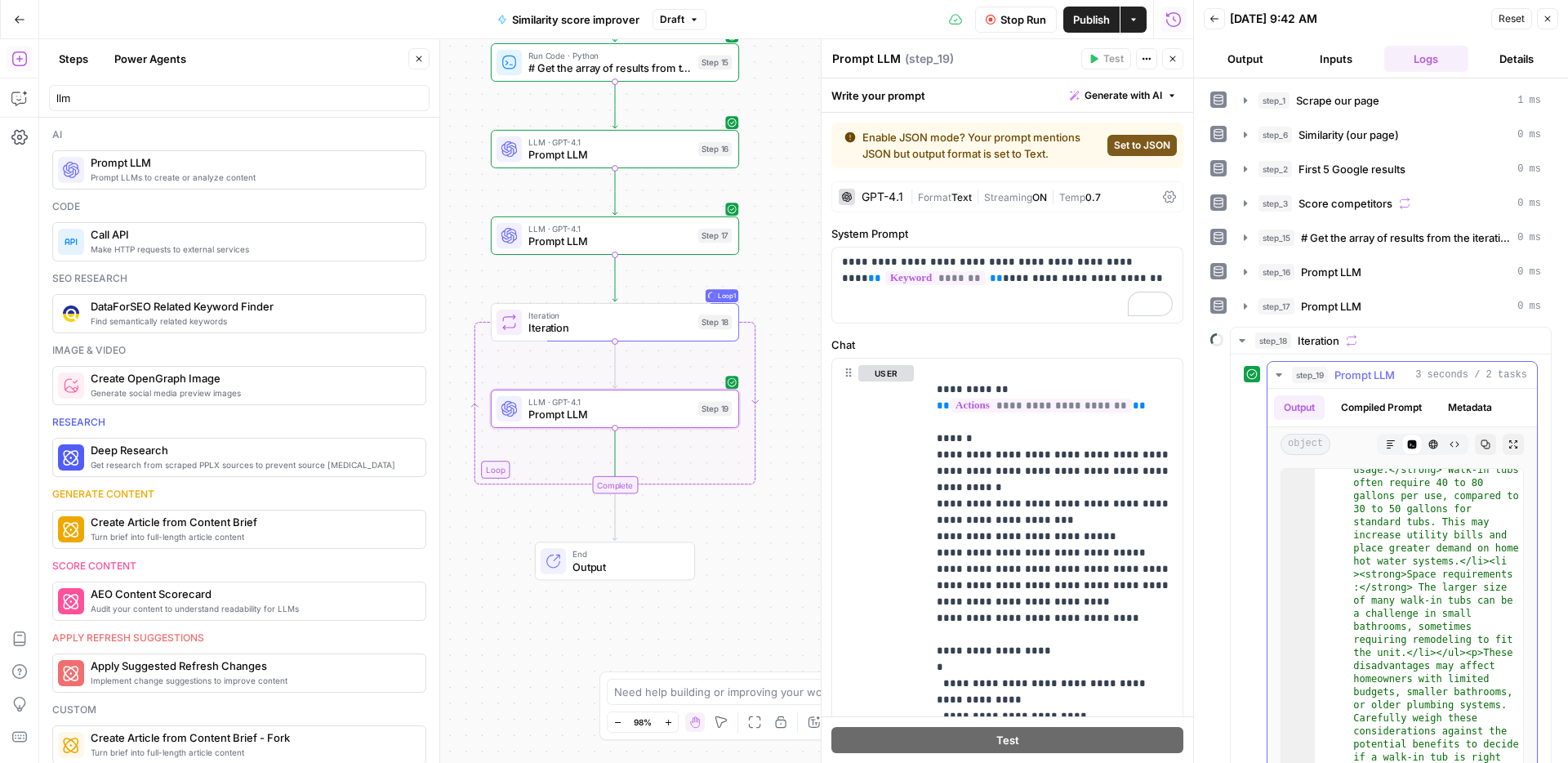
scroll to position [80, 0]
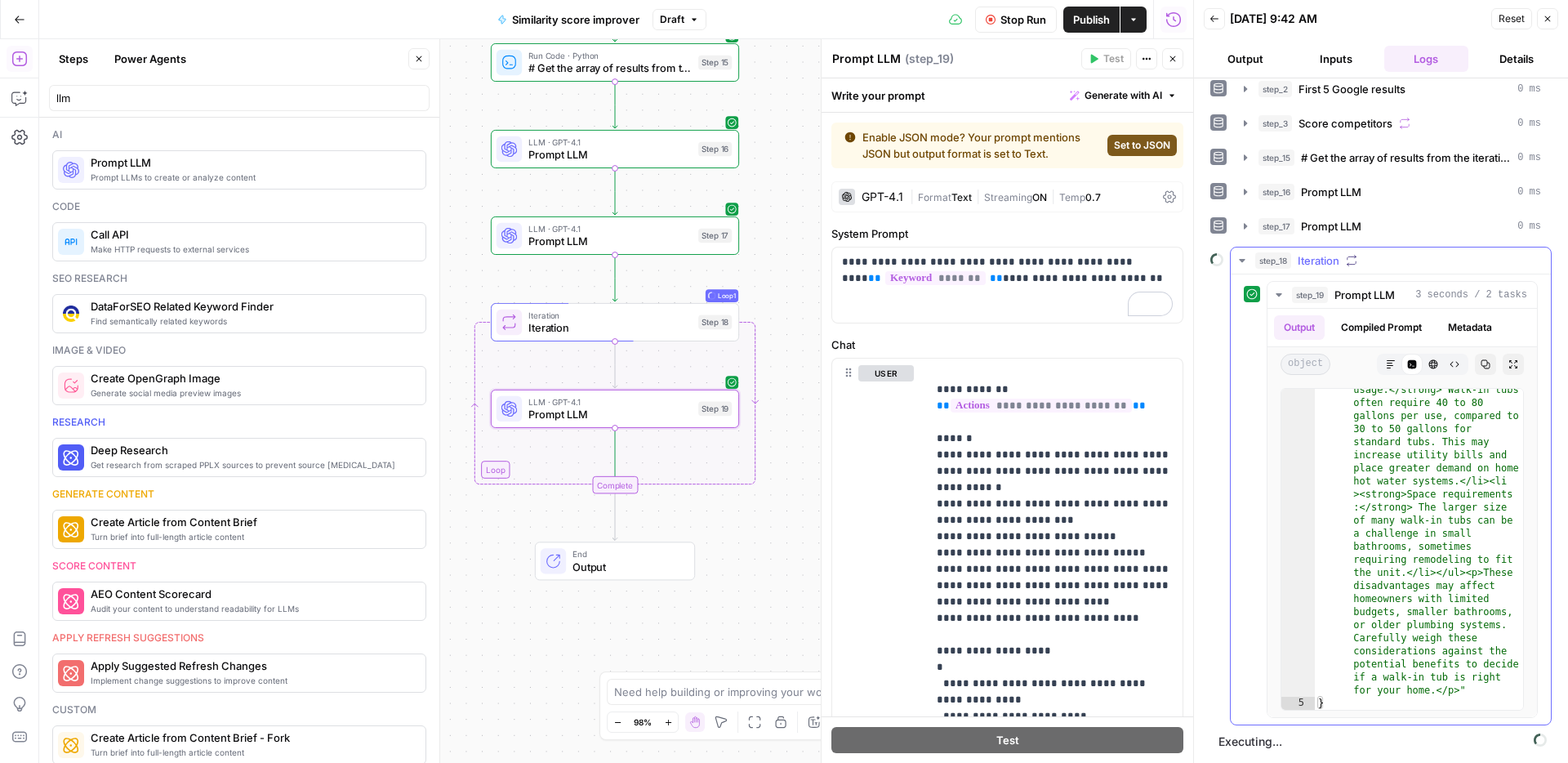
click at [1322, 268] on span "Iteration" at bounding box center [1318, 261] width 42 height 16
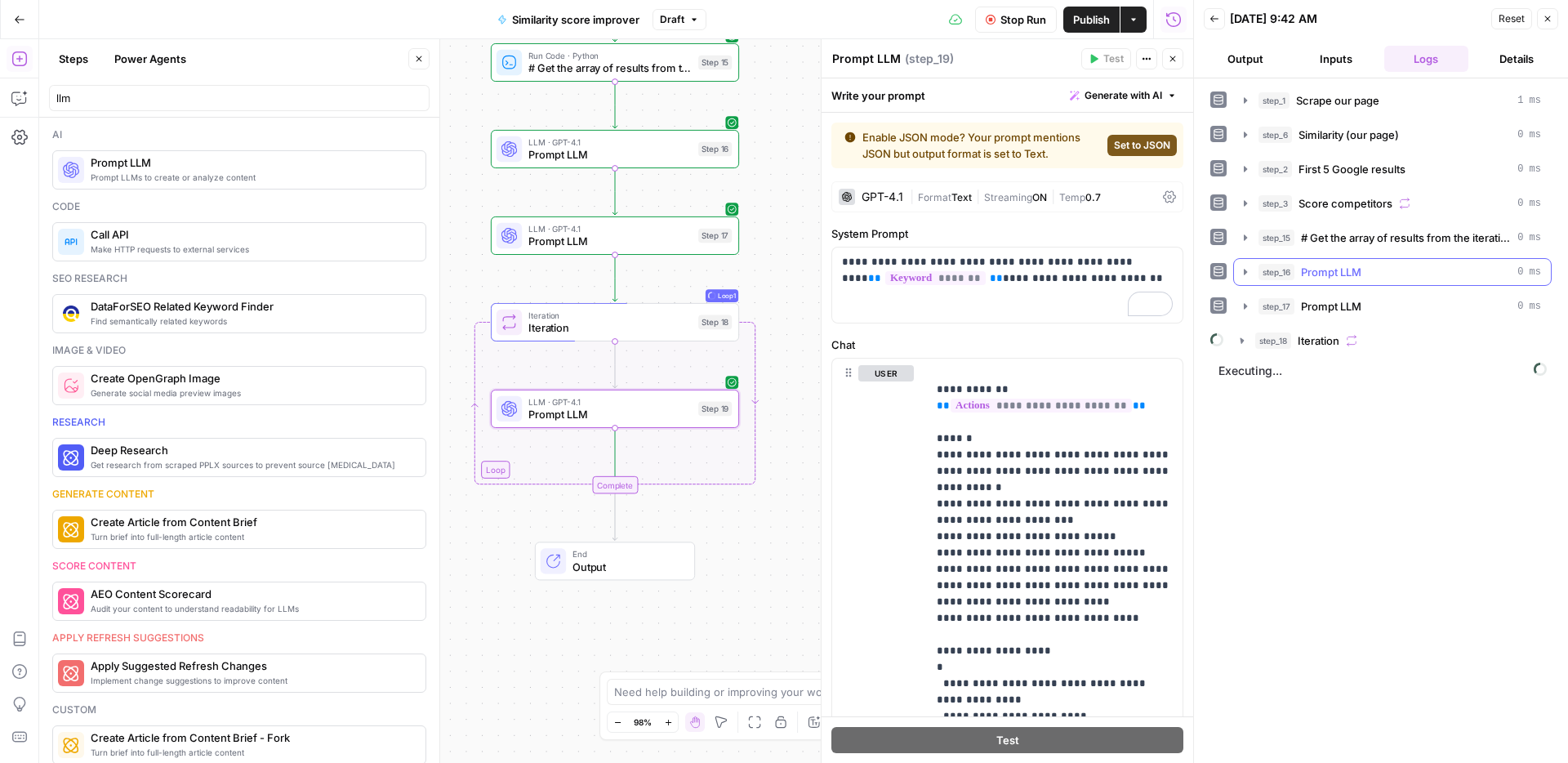
scroll to position [0, 0]
click at [1339, 350] on button "step_18 Iteration" at bounding box center [1390, 341] width 320 height 26
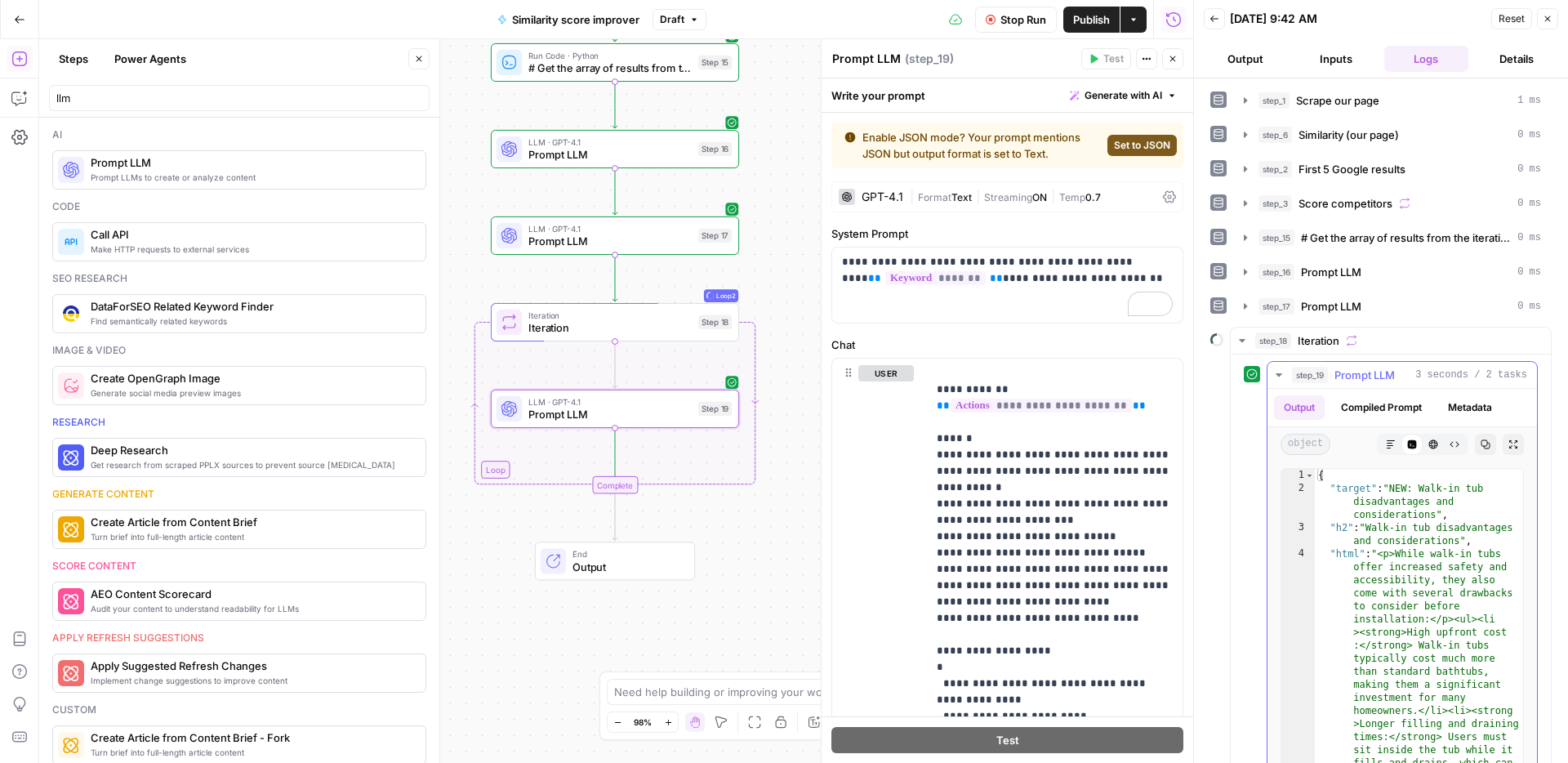
click at [1285, 375] on button "step_19 Prompt LLM 3 seconds / 2 tasks" at bounding box center [1401, 375] width 269 height 26
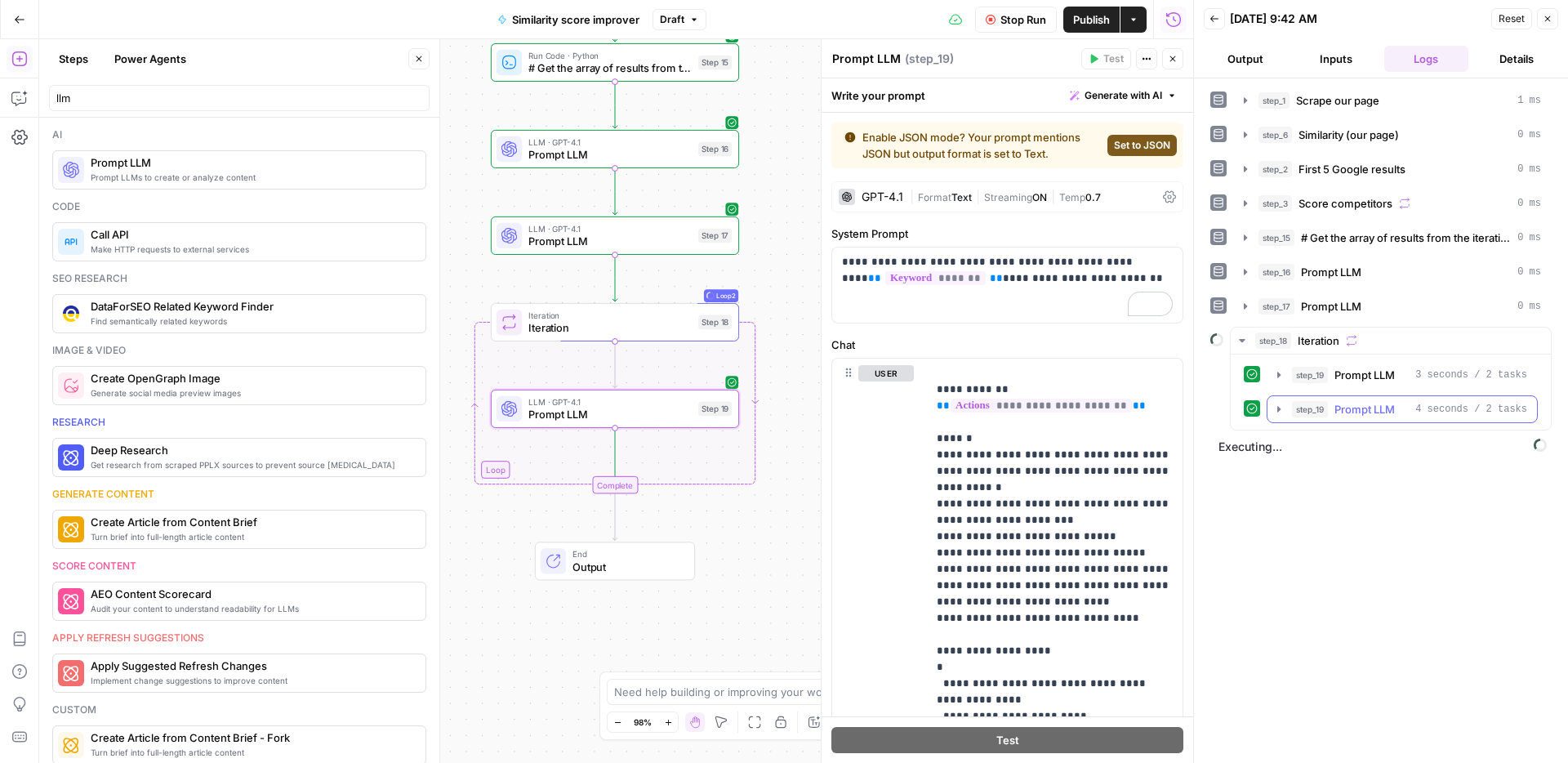
click at [1327, 411] on span "step_19" at bounding box center [1309, 409] width 36 height 16
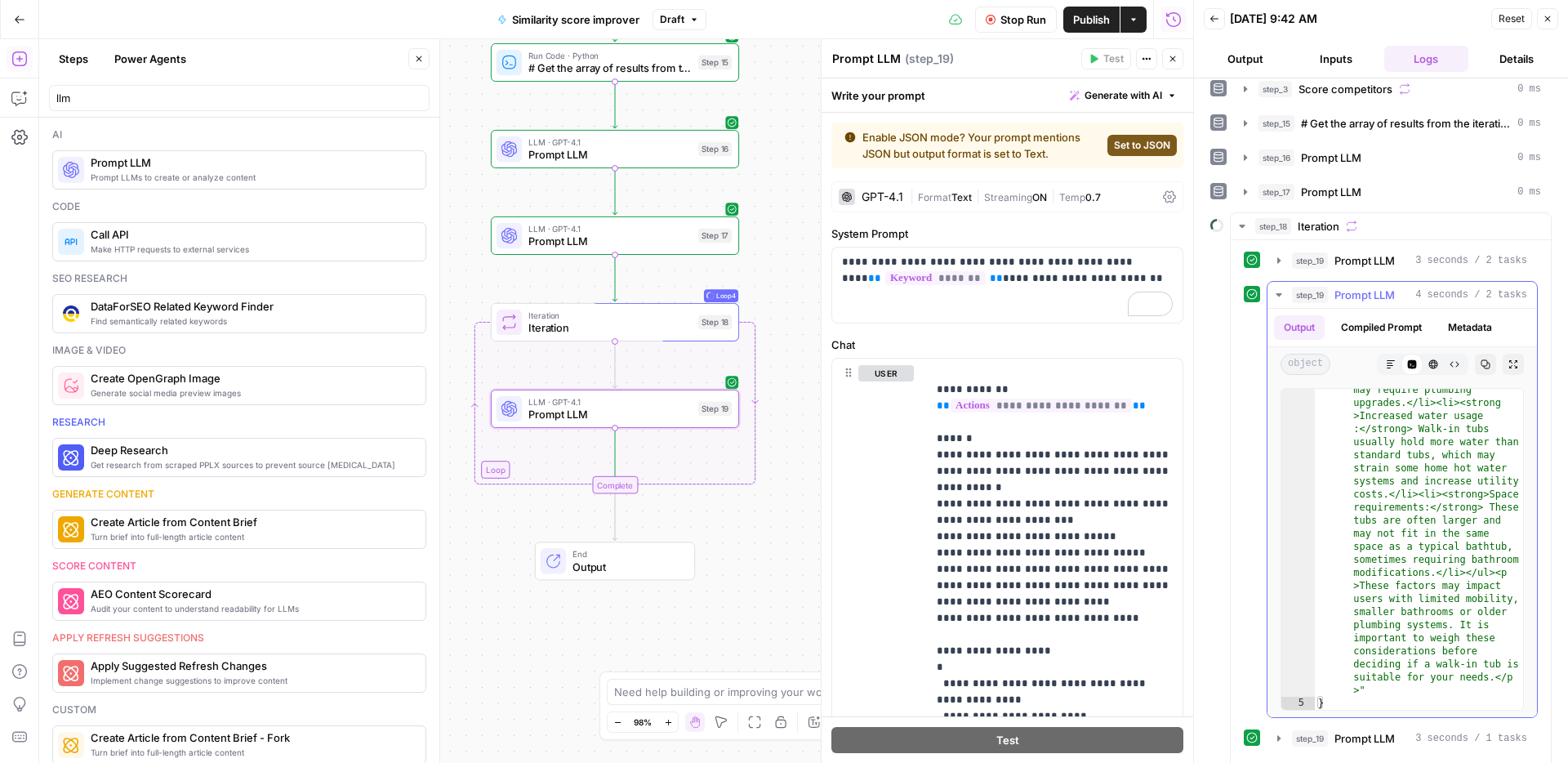
scroll to position [183, 0]
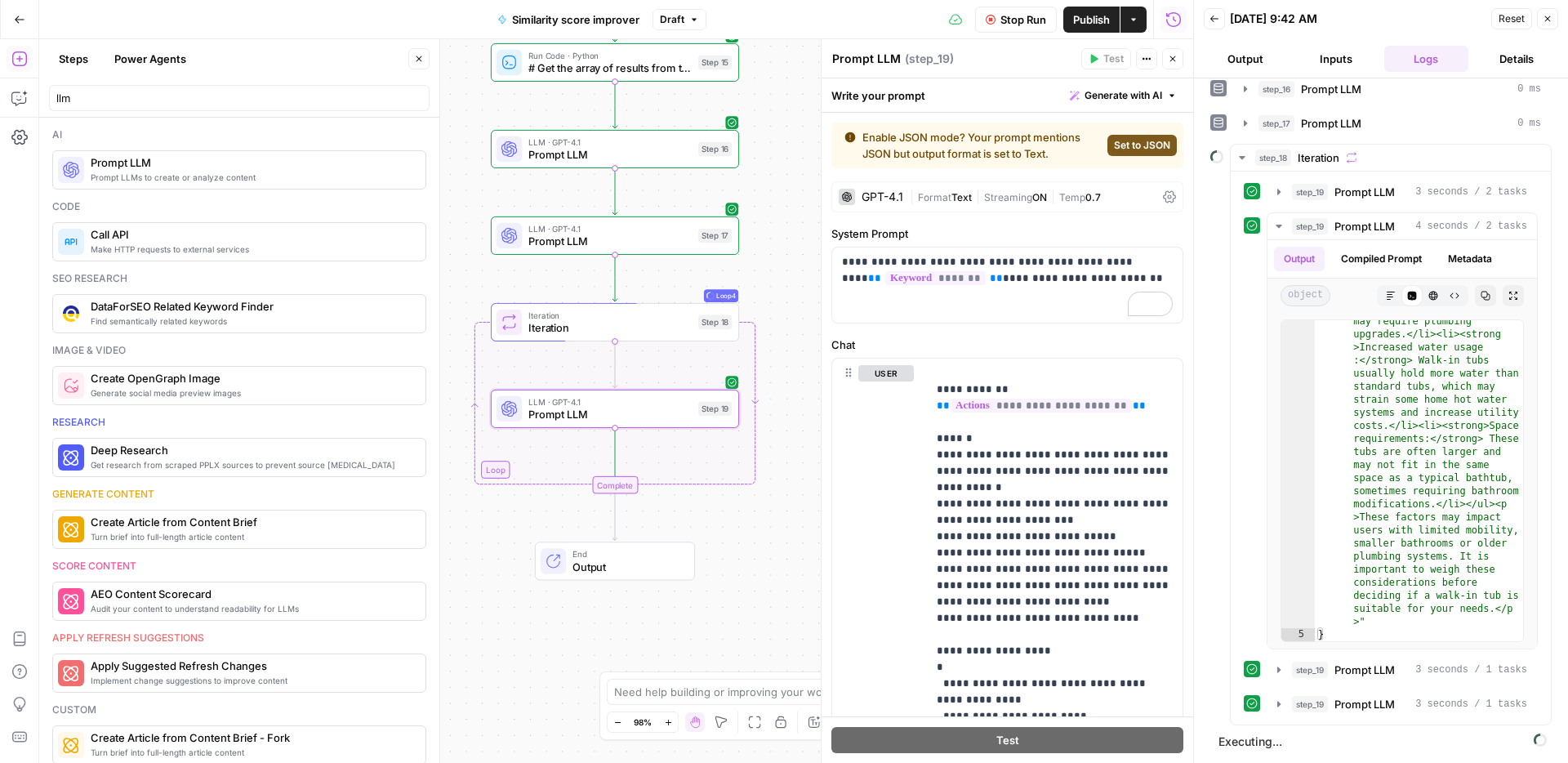
click at [1024, 31] on button "Stop Run" at bounding box center [1016, 20] width 82 height 26
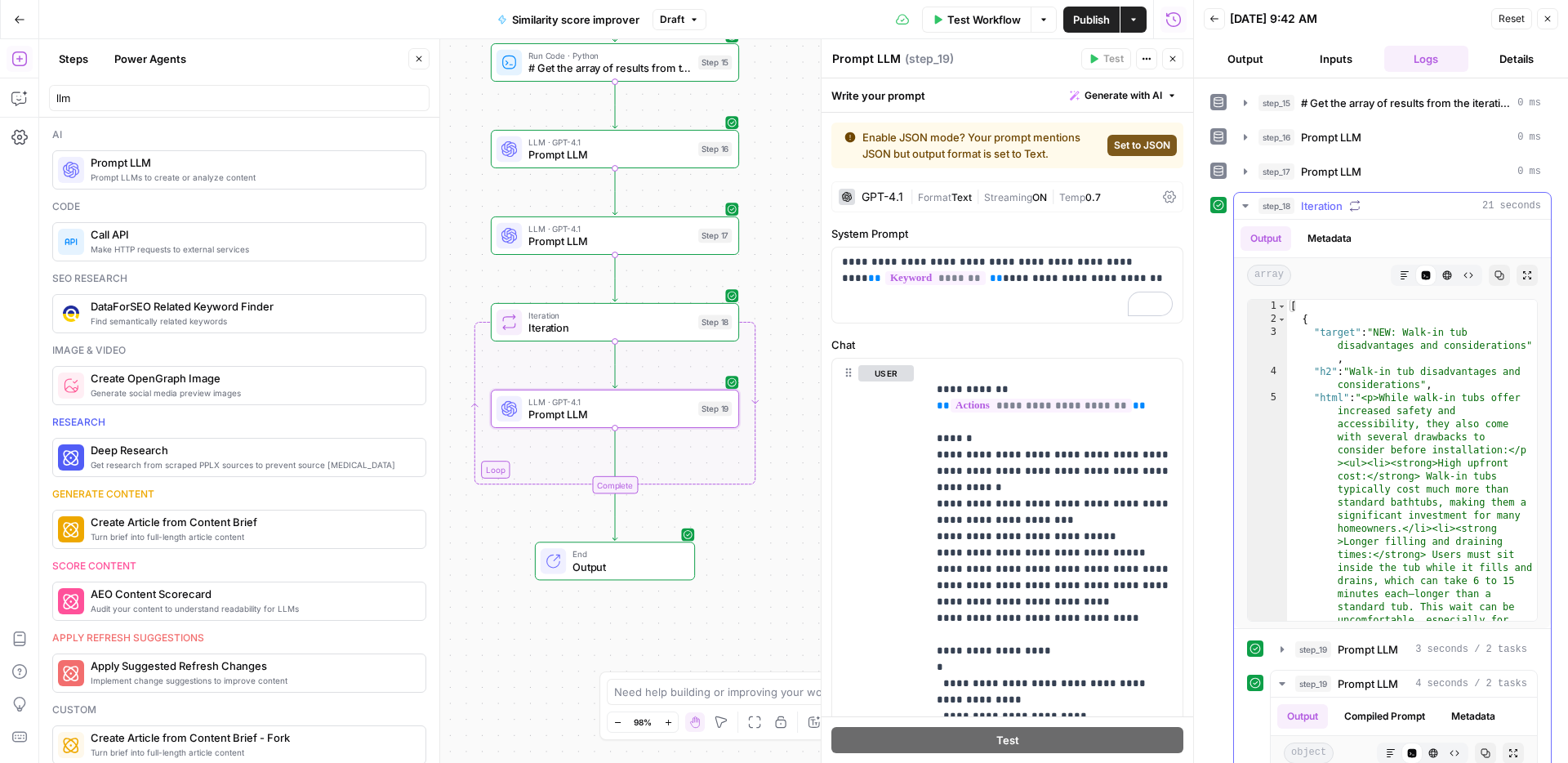
scroll to position [0, 0]
click at [1322, 213] on button "step_18 Iteration 21 seconds" at bounding box center [1391, 206] width 316 height 26
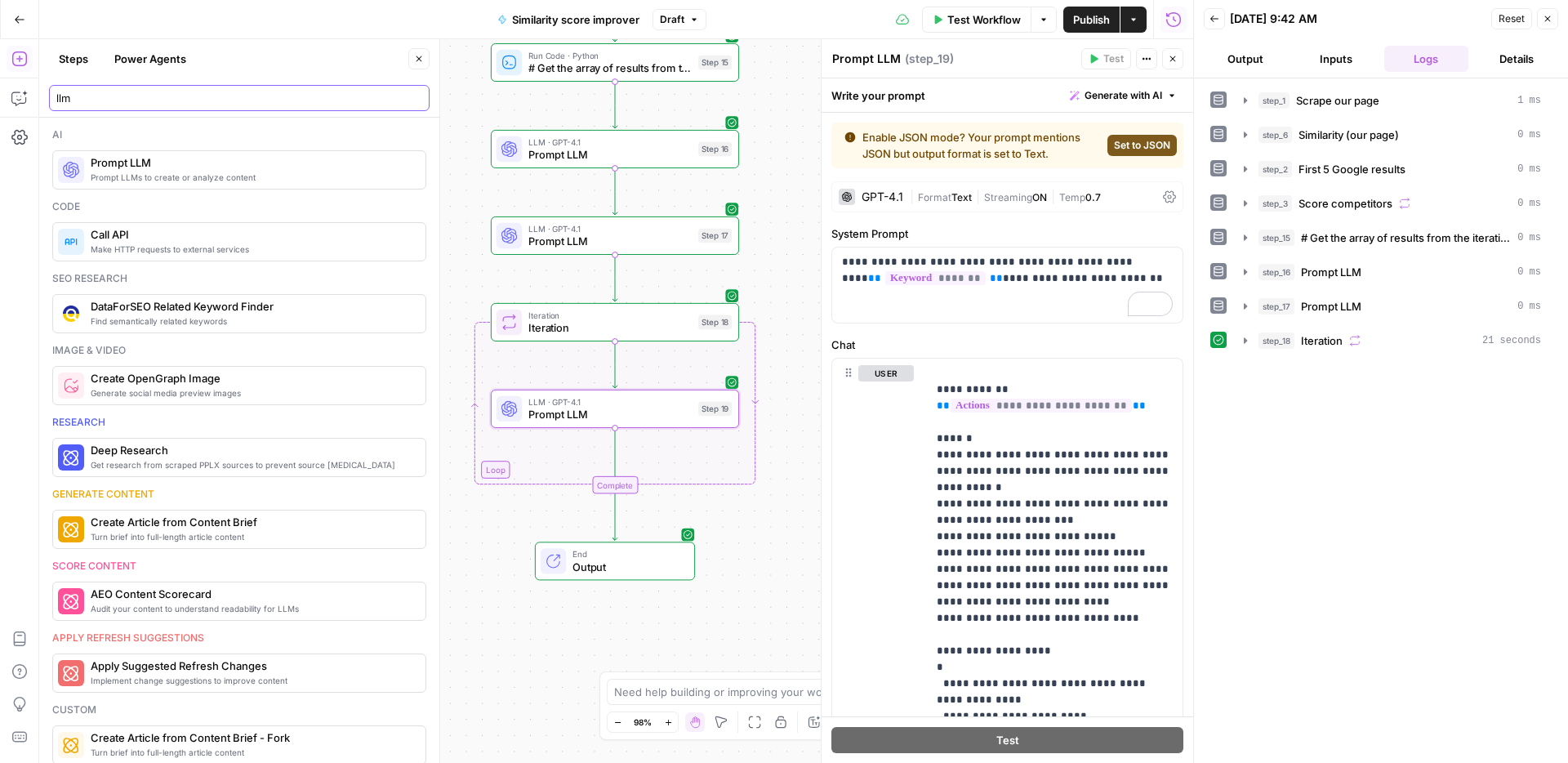
click at [173, 98] on input "llm" at bounding box center [239, 98] width 365 height 16
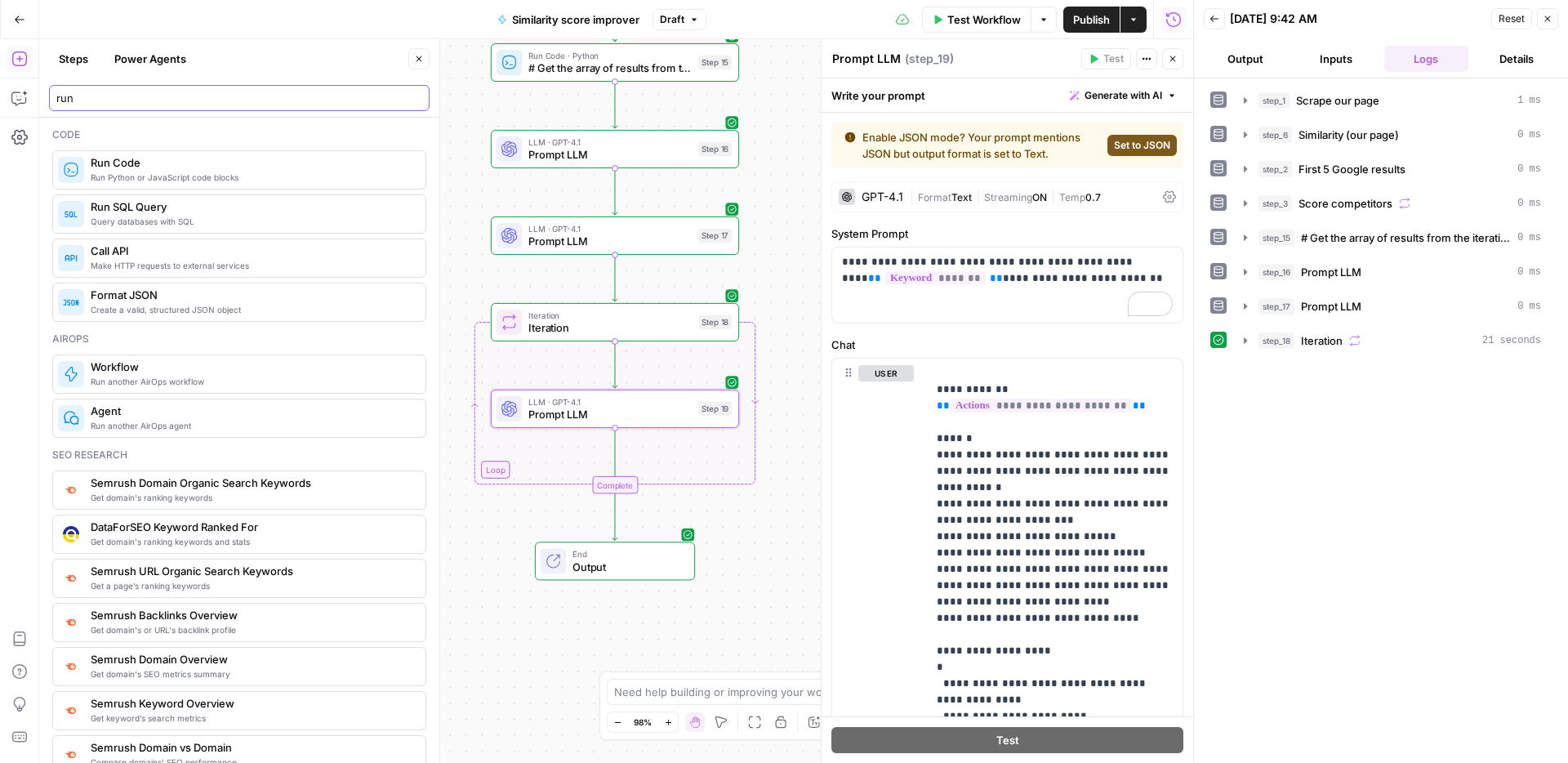
type input "run"
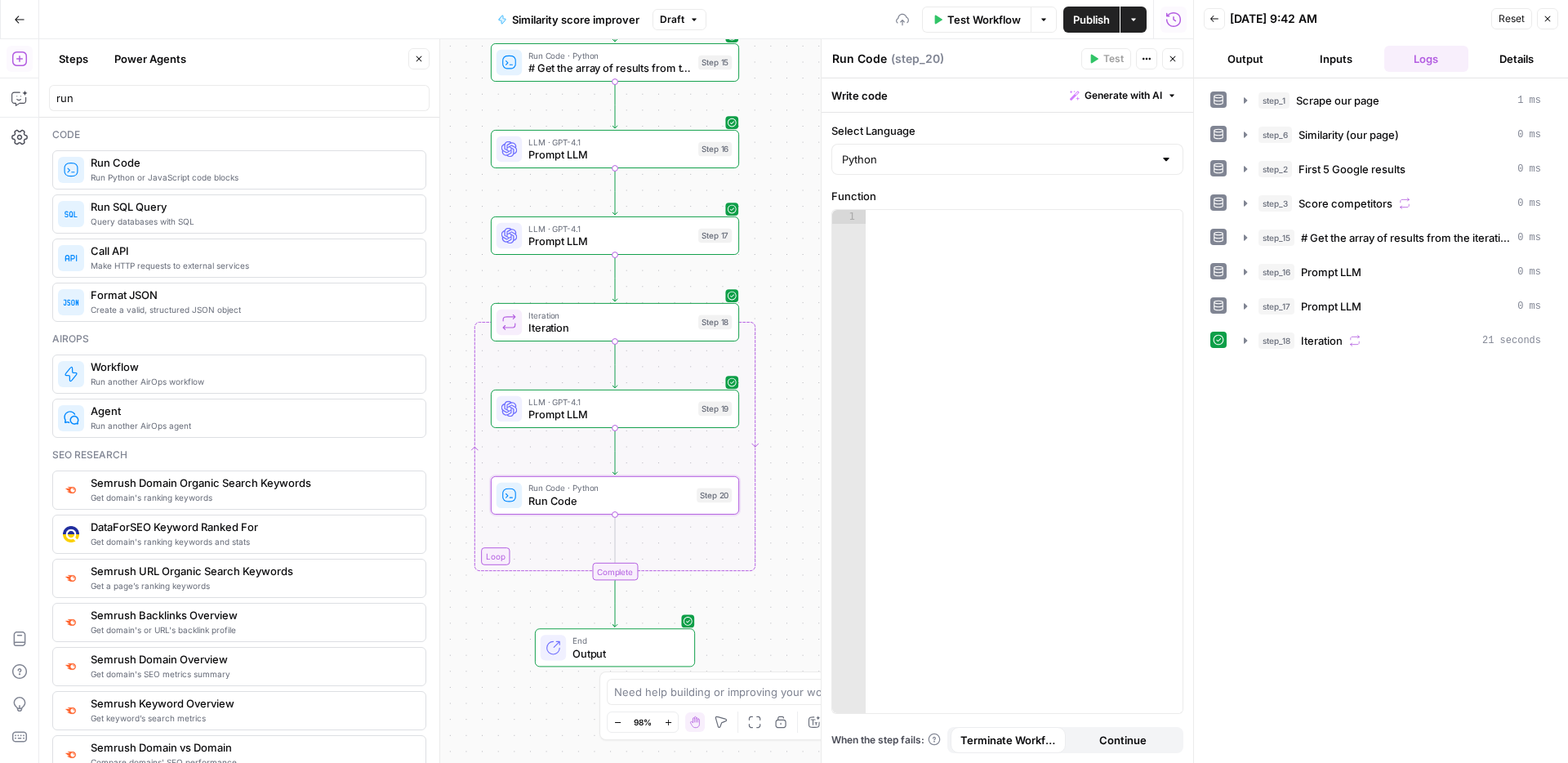
click at [996, 348] on div at bounding box center [1023, 475] width 316 height 531
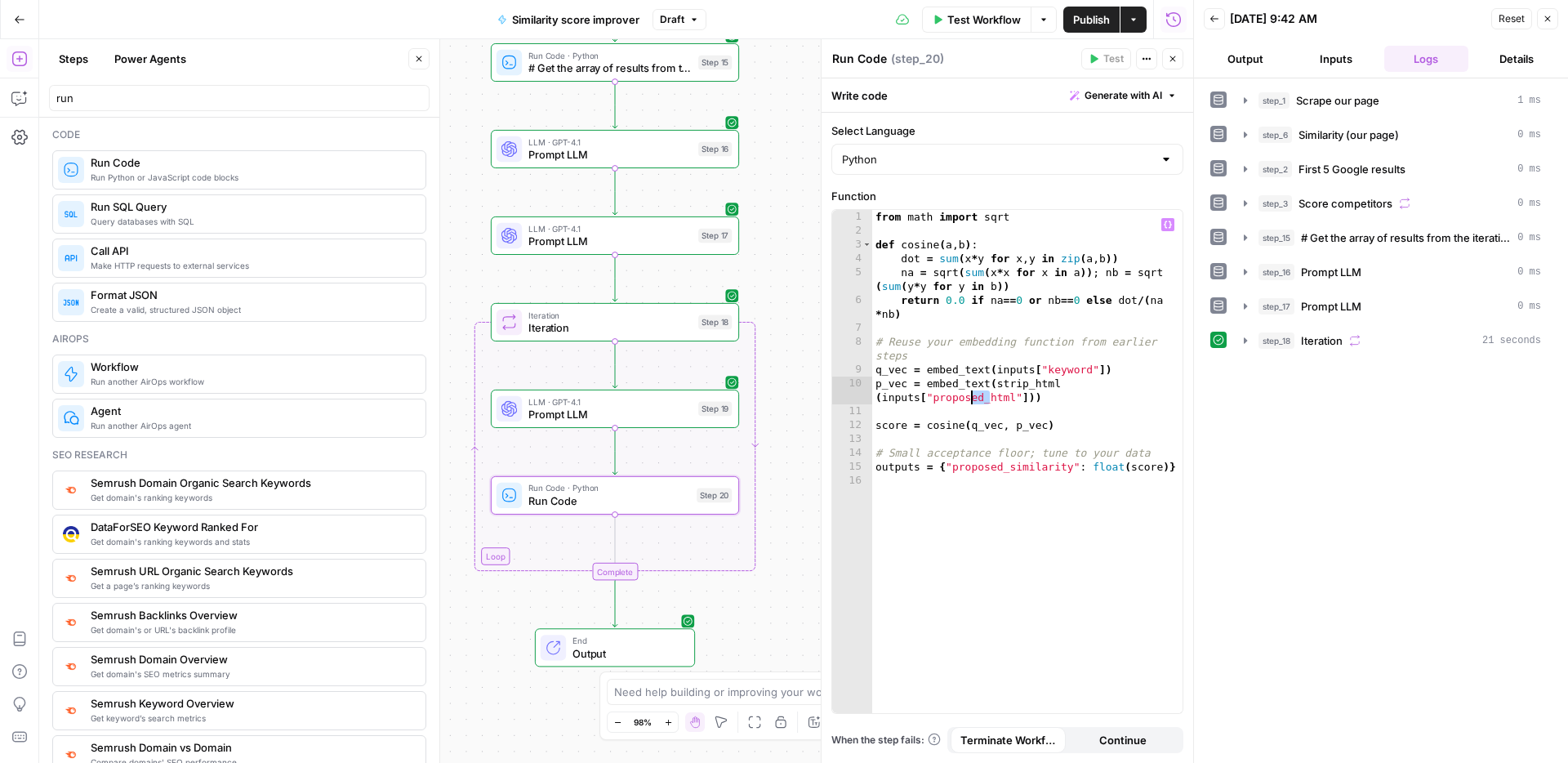
drag, startPoint x: 989, startPoint y: 398, endPoint x: 969, endPoint y: 399, distance: 20.0
click at [969, 399] on div "from math import sqrt def cosine ( a , b ) : dot = sum ( x * y for x , y in zip…" at bounding box center [1027, 475] width 310 height 531
type textarea "**********"
click at [995, 413] on div "from math import sqrt def cosine ( a , b ) : dot = sum ( x * y for x , y in zip…" at bounding box center [1027, 475] width 310 height 531
click at [703, 298] on button "Test" at bounding box center [706, 292] width 50 height 21
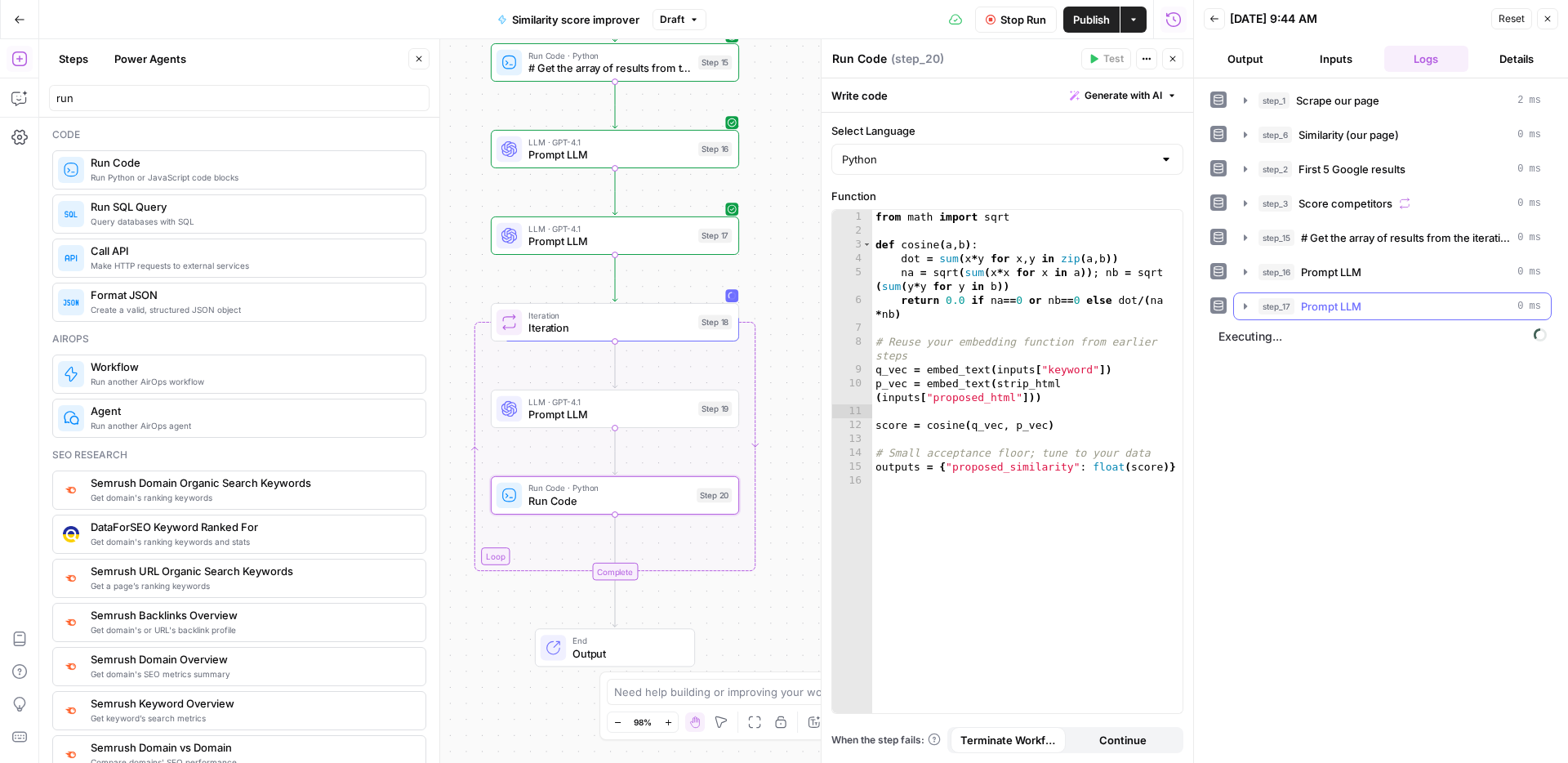
click at [1372, 311] on div "step_17 Prompt LLM 0 ms" at bounding box center [1399, 307] width 282 height 16
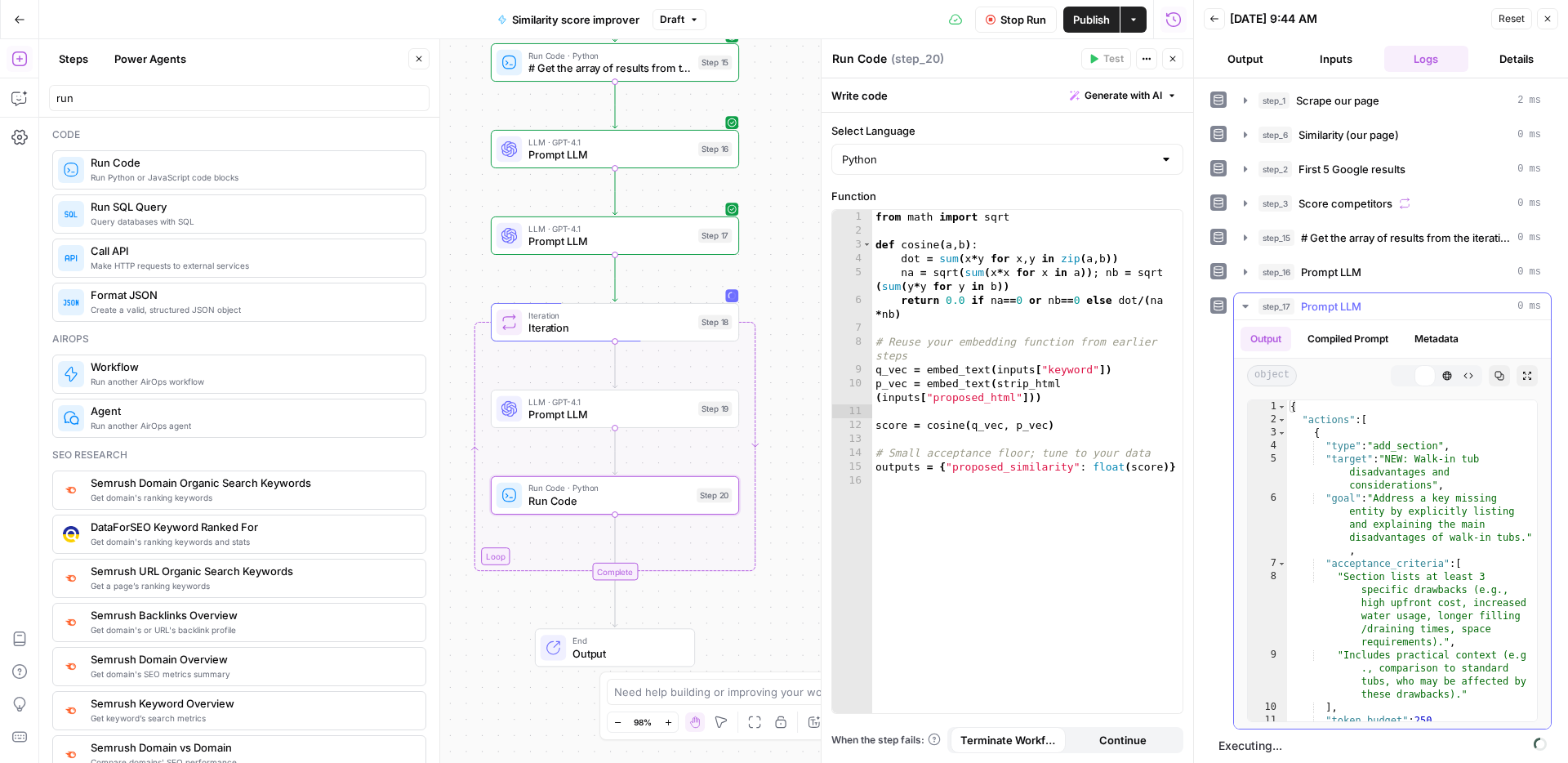
click at [1372, 311] on div "step_17 Prompt LLM 0 ms" at bounding box center [1399, 307] width 282 height 16
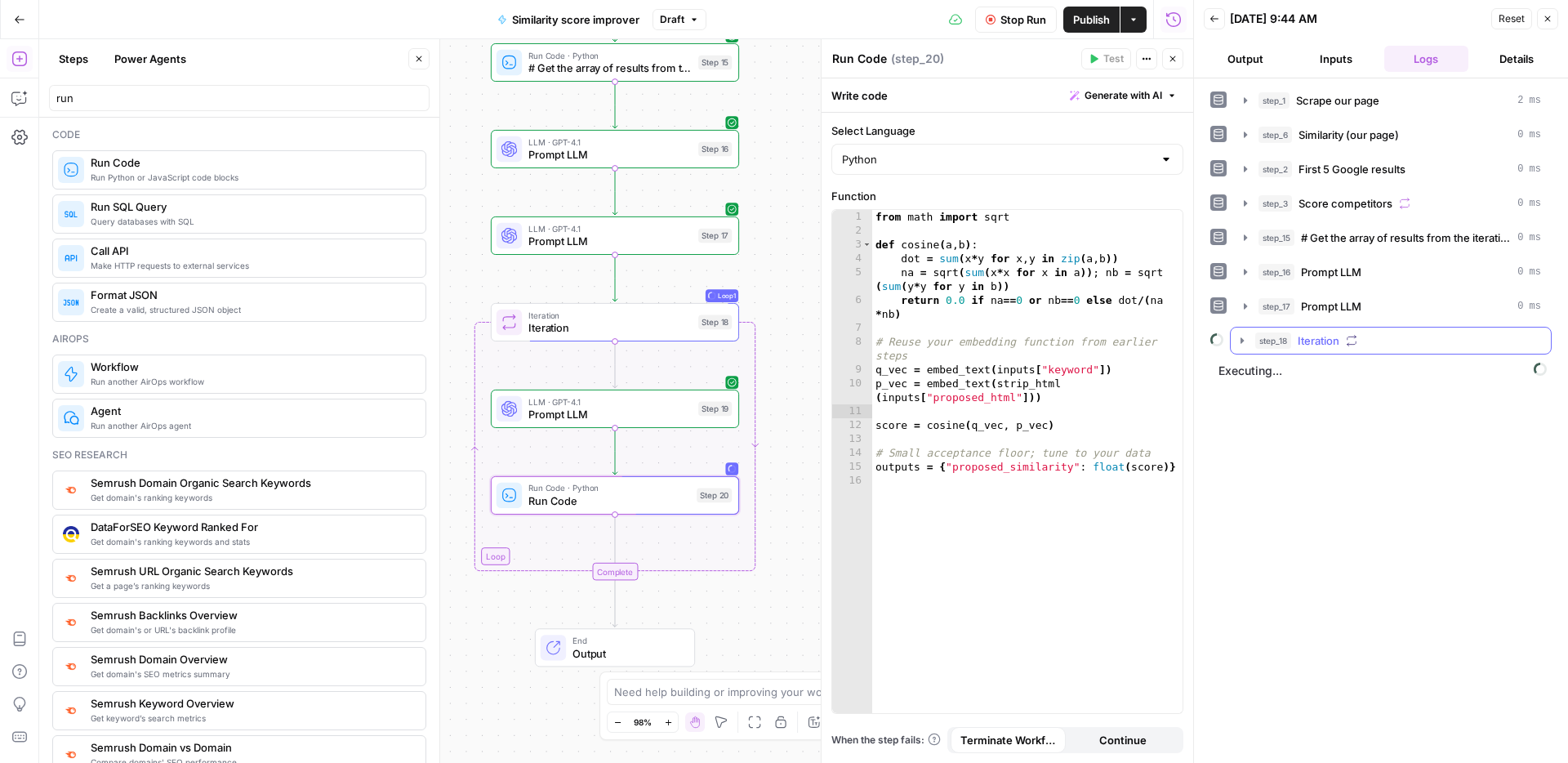
click at [1347, 337] on icon "button" at bounding box center [1351, 341] width 9 height 11
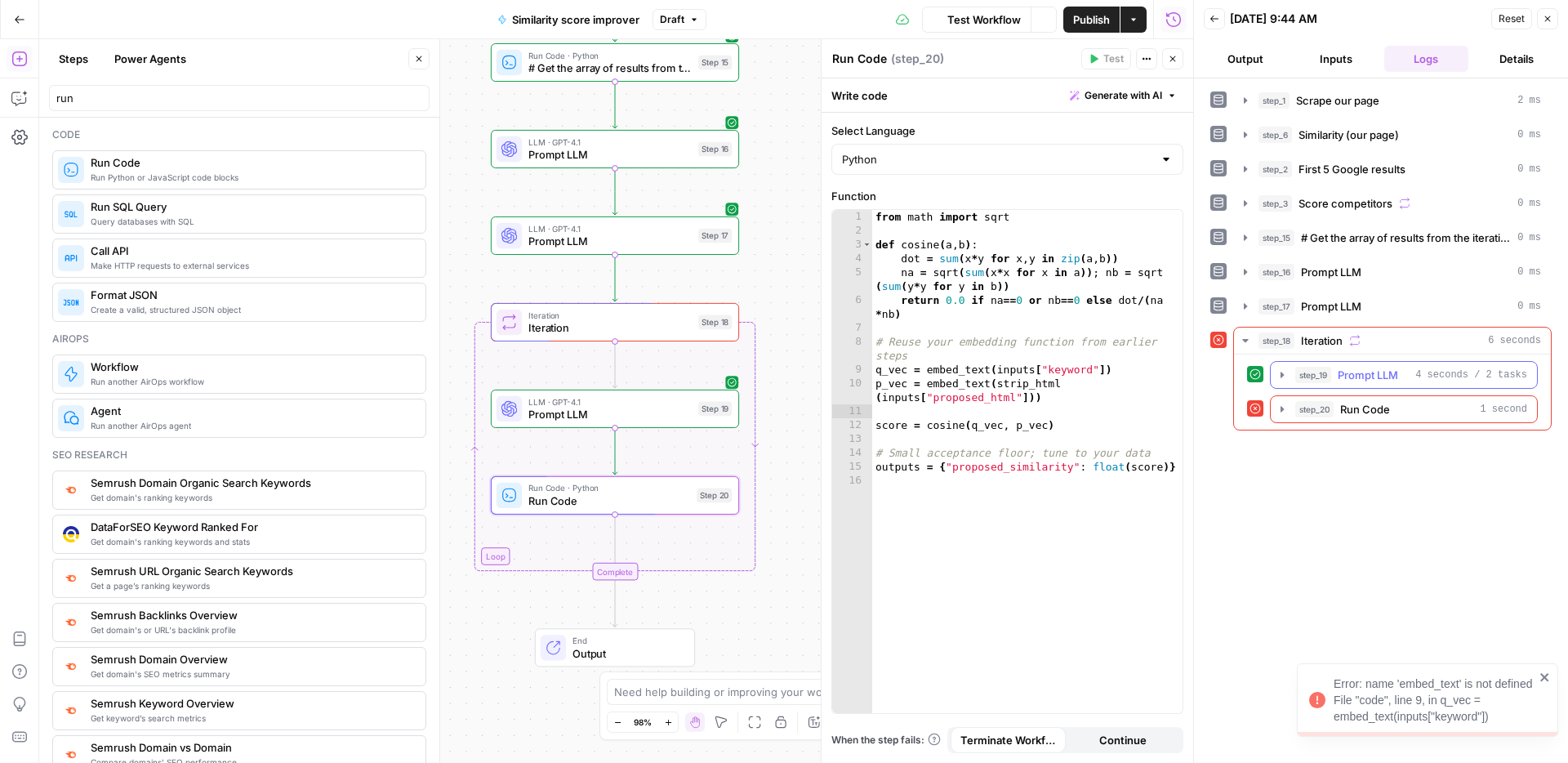
click at [1348, 379] on span "Prompt LLM" at bounding box center [1367, 375] width 61 height 16
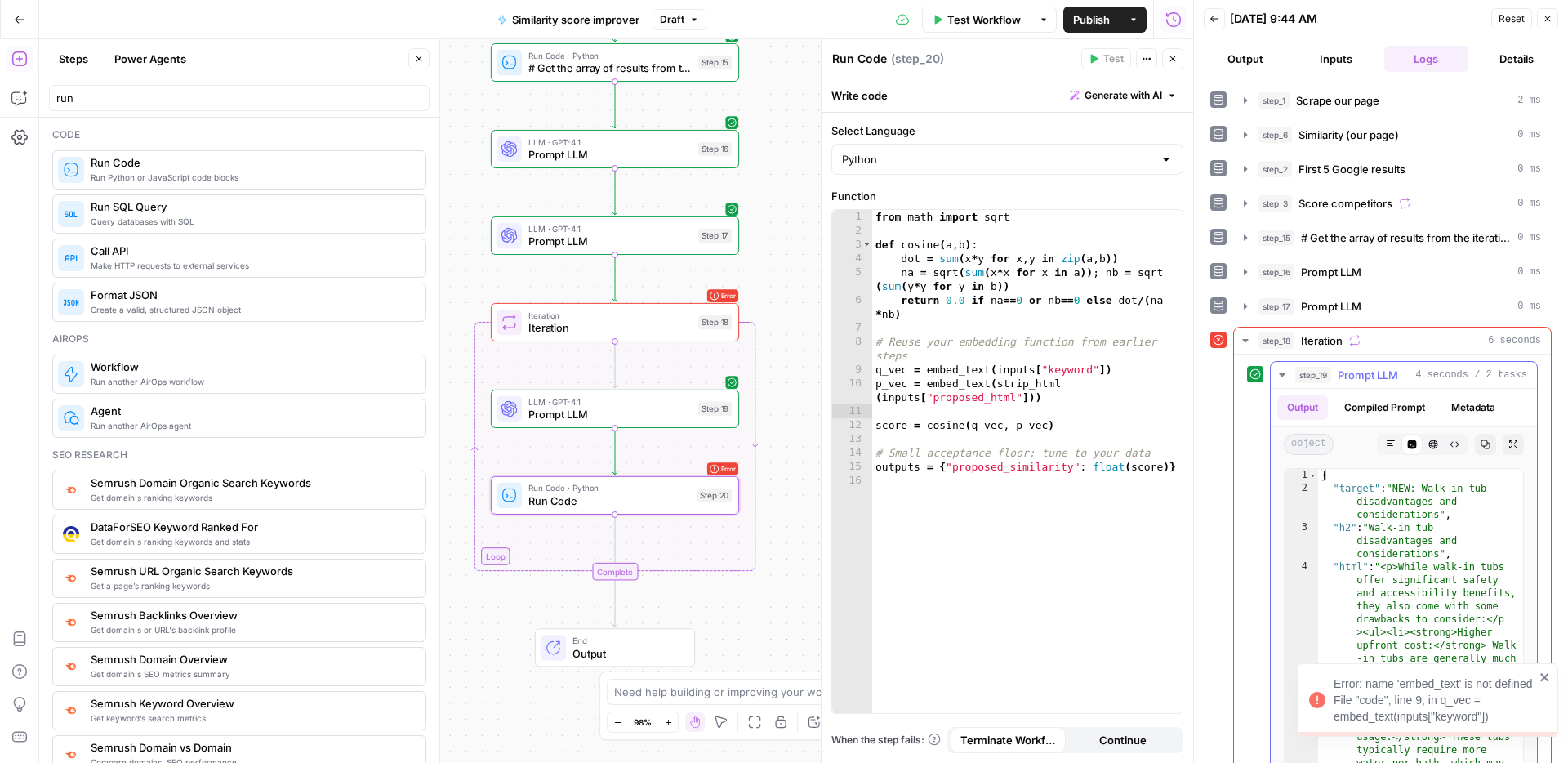
click at [1348, 379] on span "Prompt LLM" at bounding box center [1367, 375] width 61 height 16
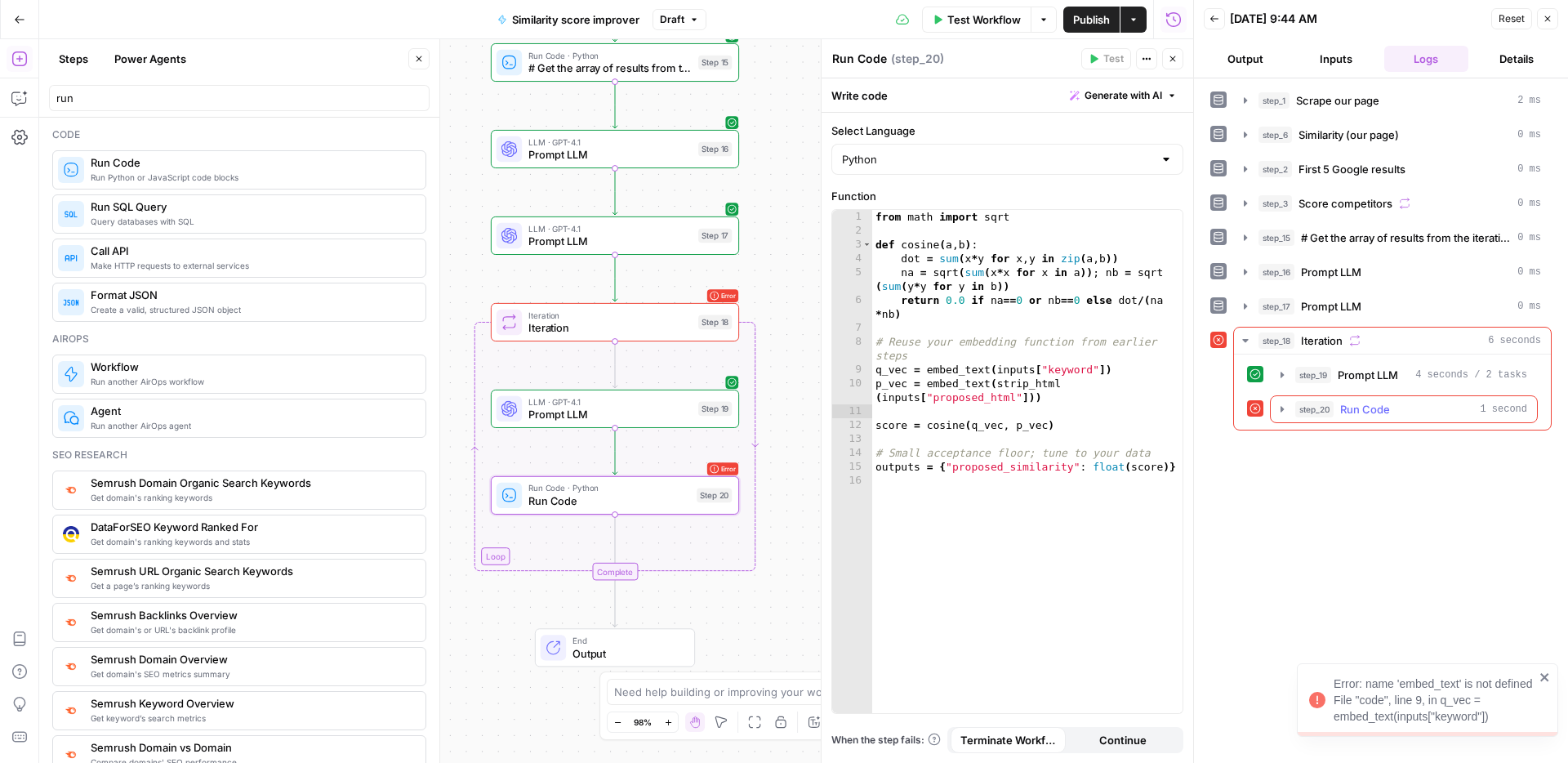
click at [1364, 411] on span "Run Code" at bounding box center [1364, 409] width 50 height 16
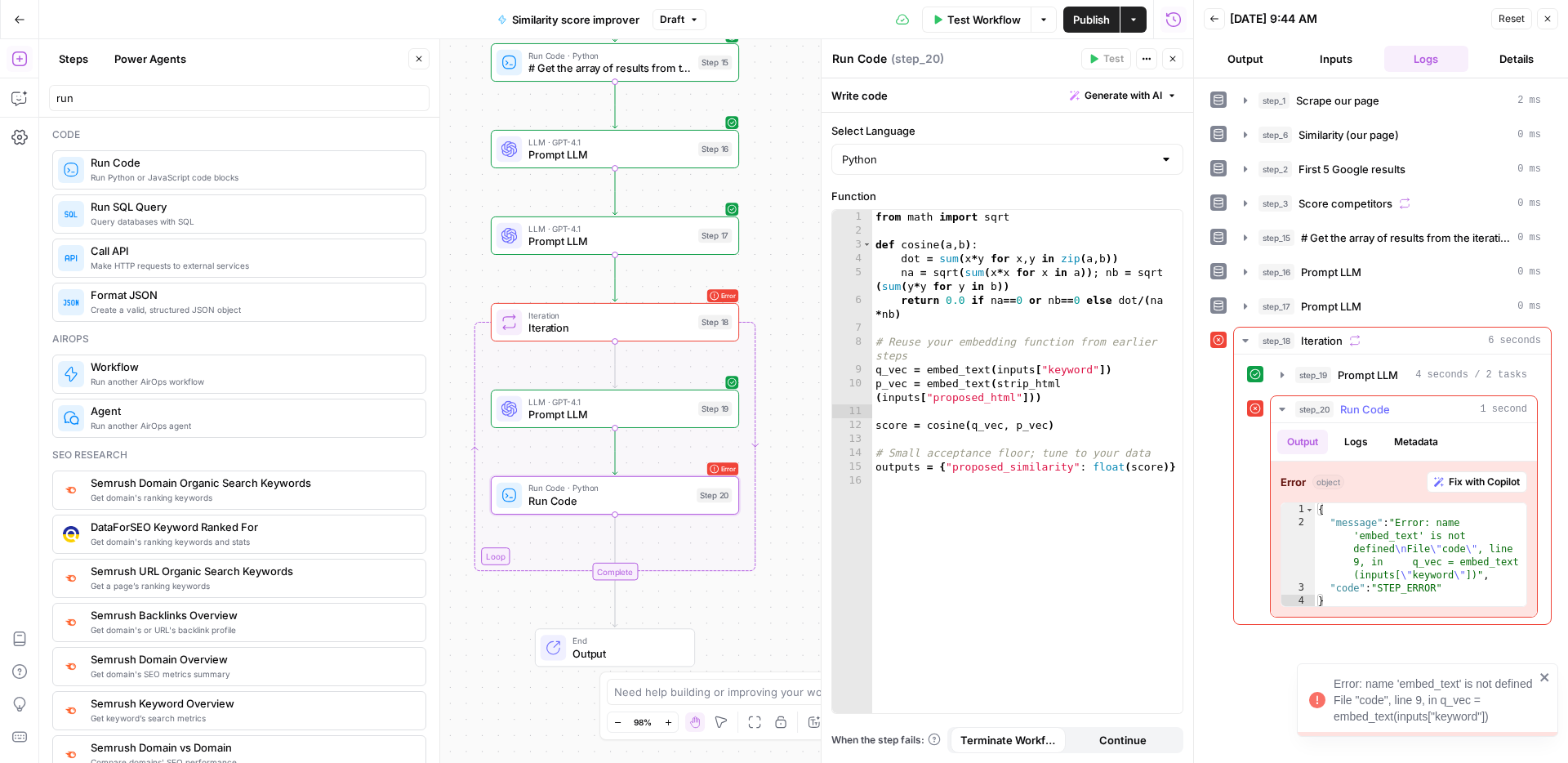
click at [1462, 489] on button "Fix with Copilot" at bounding box center [1476, 481] width 101 height 21
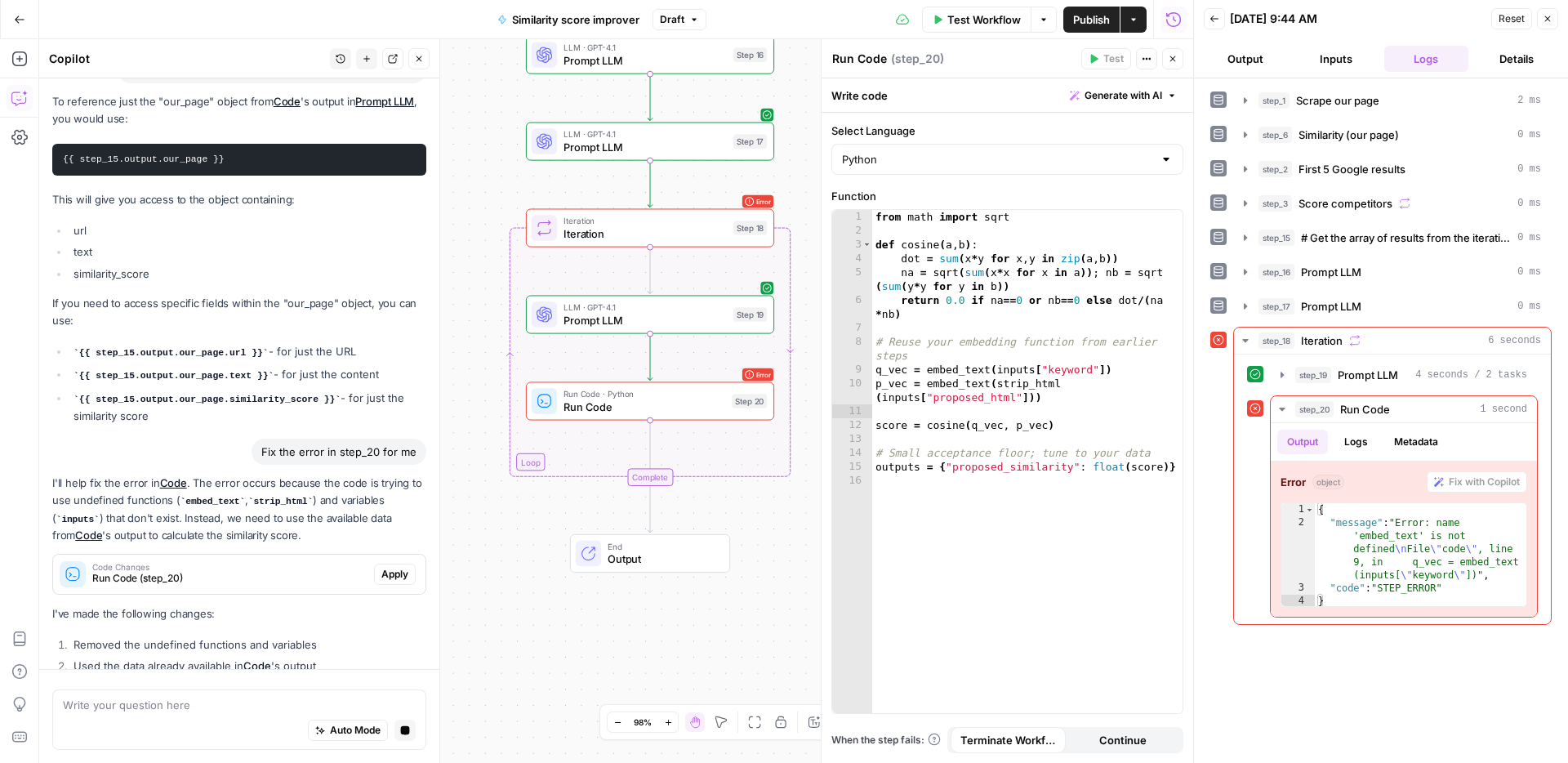
scroll to position [3606, 0]
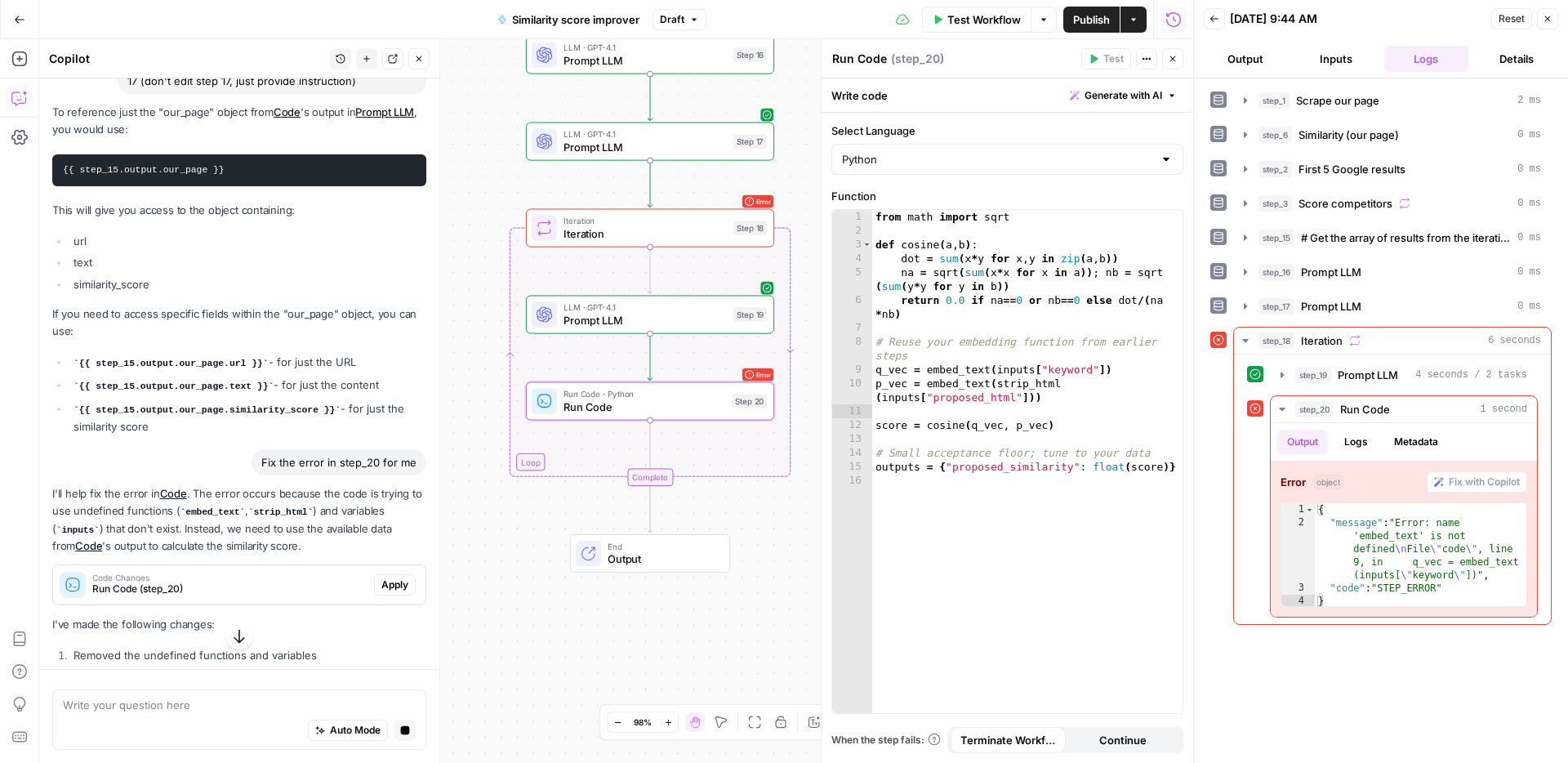
click at [402, 577] on span "Apply" at bounding box center [394, 584] width 27 height 15
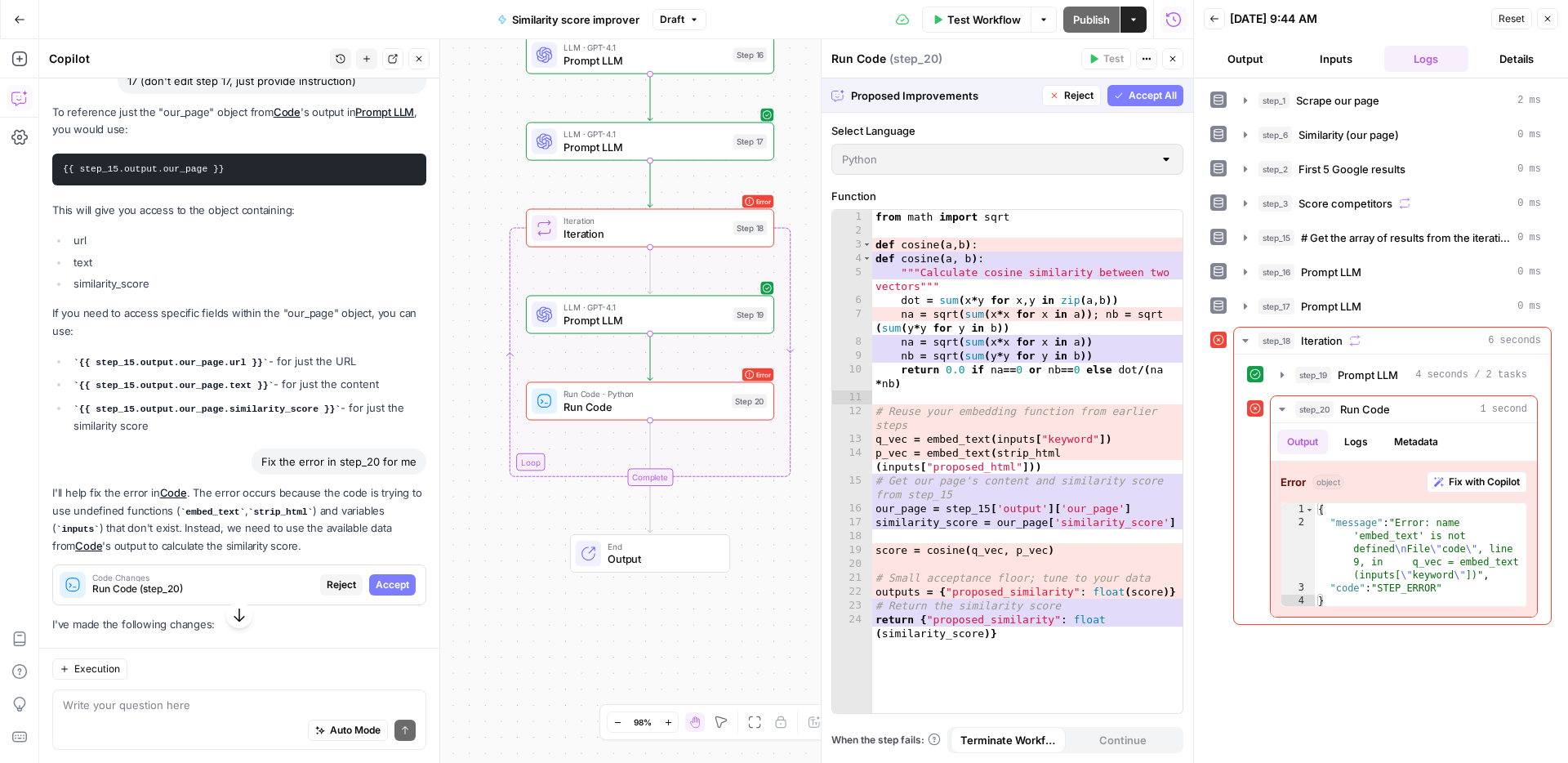
click at [1145, 97] on span "Accept All" at bounding box center [1152, 95] width 48 height 15
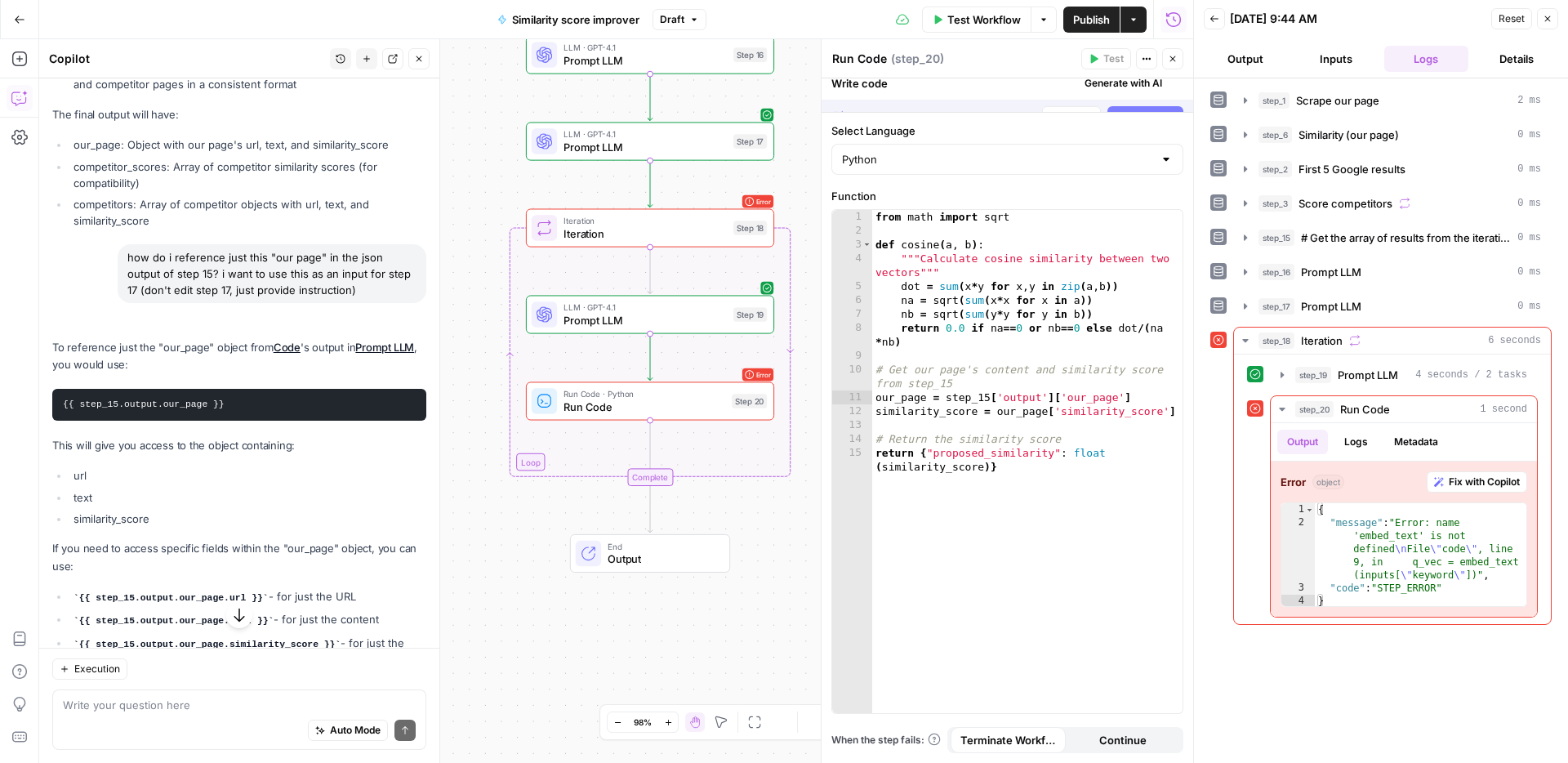
scroll to position [3848, 0]
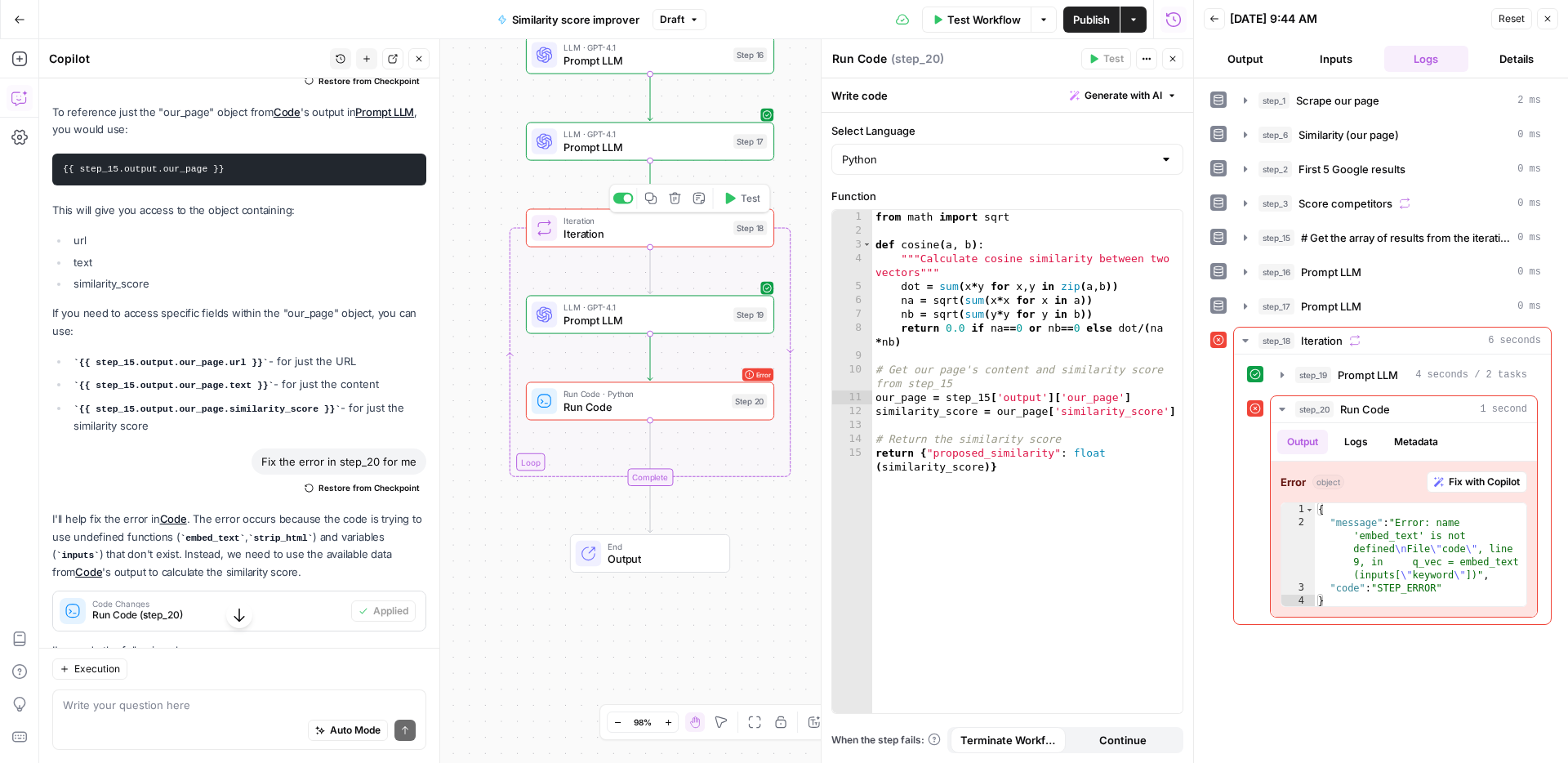
click at [732, 208] on button "Test" at bounding box center [741, 198] width 50 height 21
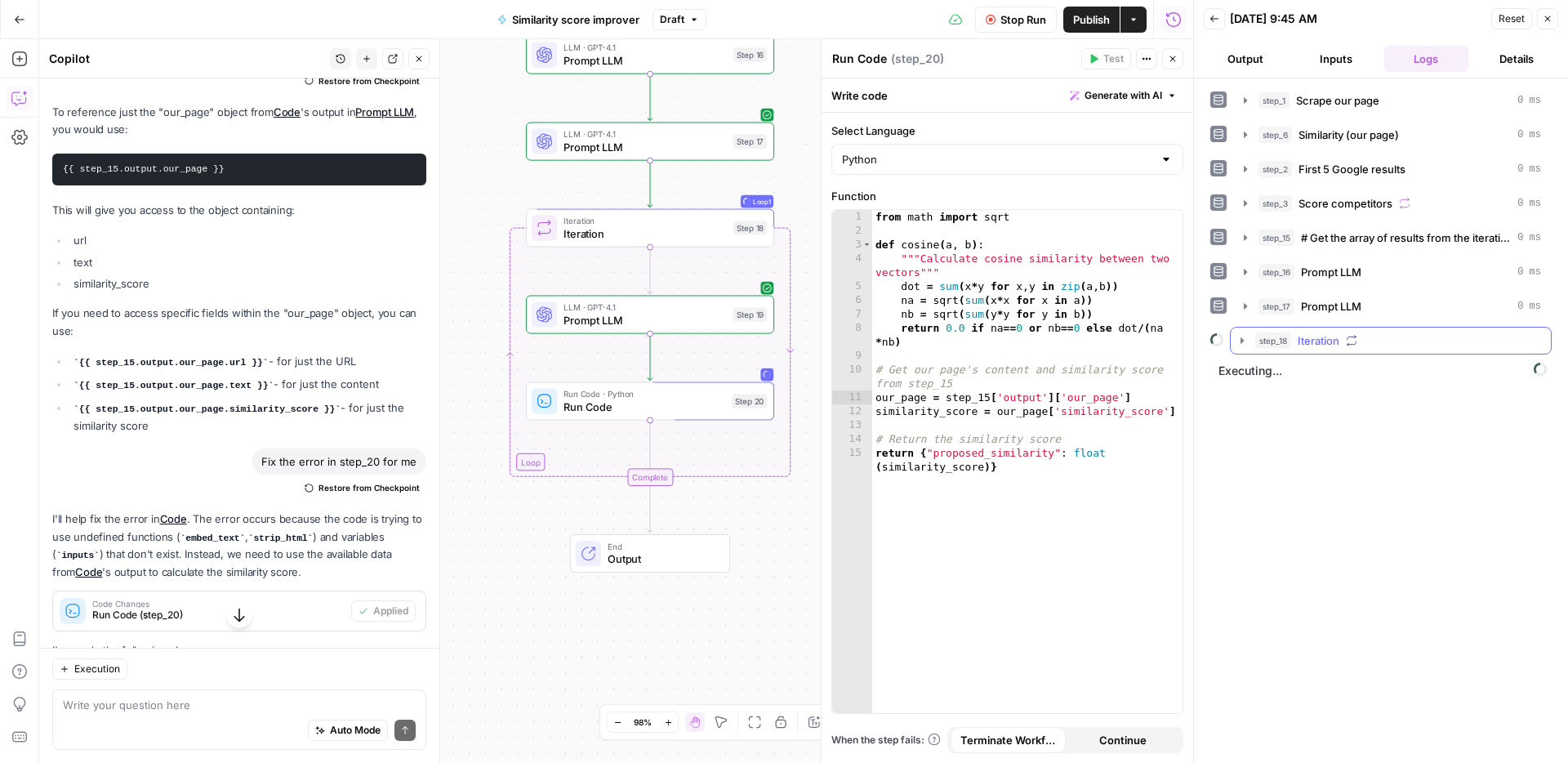
click at [1296, 342] on div "step_18 Iteration" at bounding box center [1397, 341] width 285 height 16
click at [1323, 412] on span "step_20" at bounding box center [1310, 409] width 38 height 16
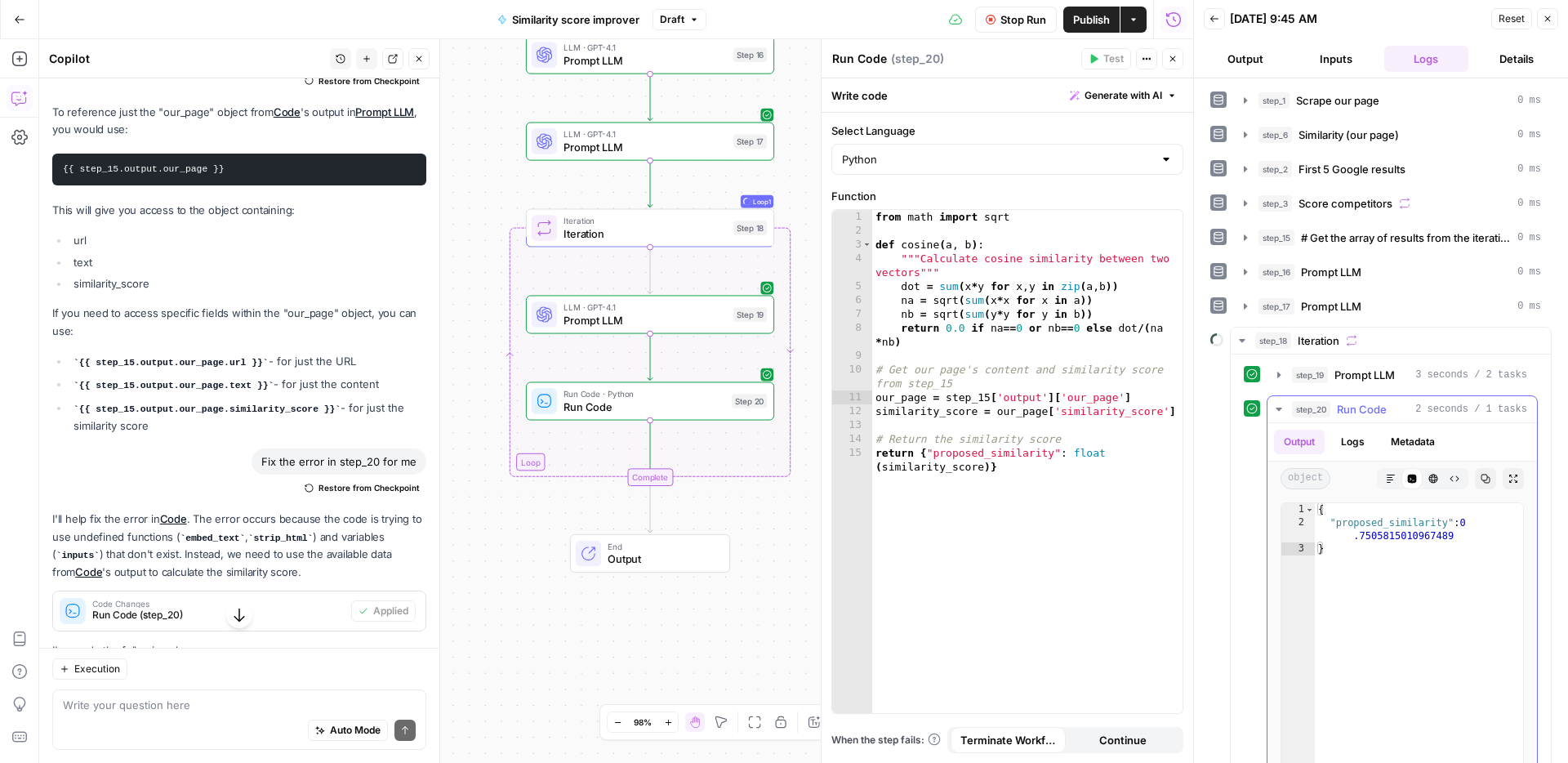
click at [1323, 412] on span "step_20" at bounding box center [1310, 409] width 38 height 16
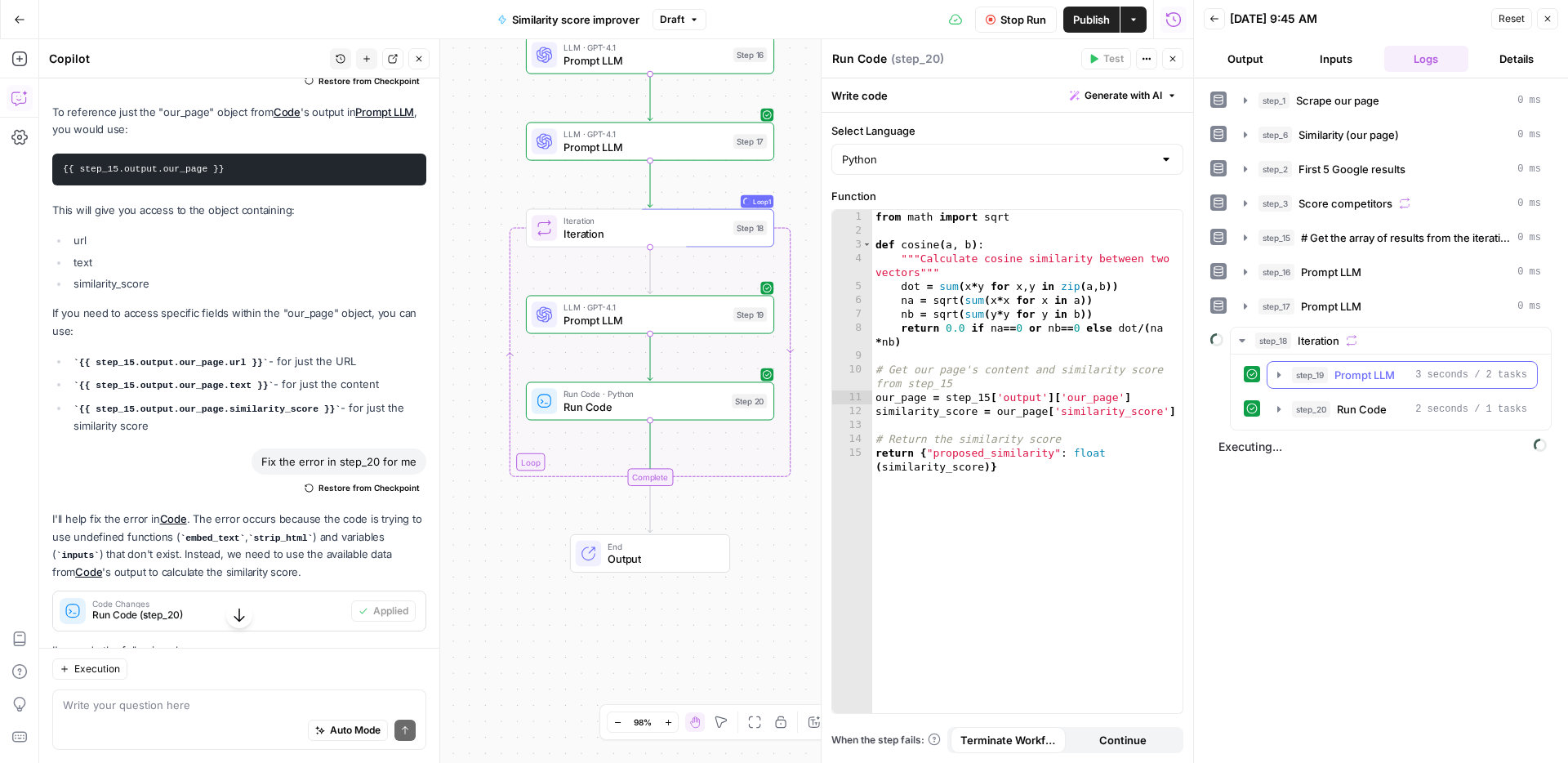
click at [1364, 380] on span "Prompt LLM" at bounding box center [1364, 375] width 61 height 16
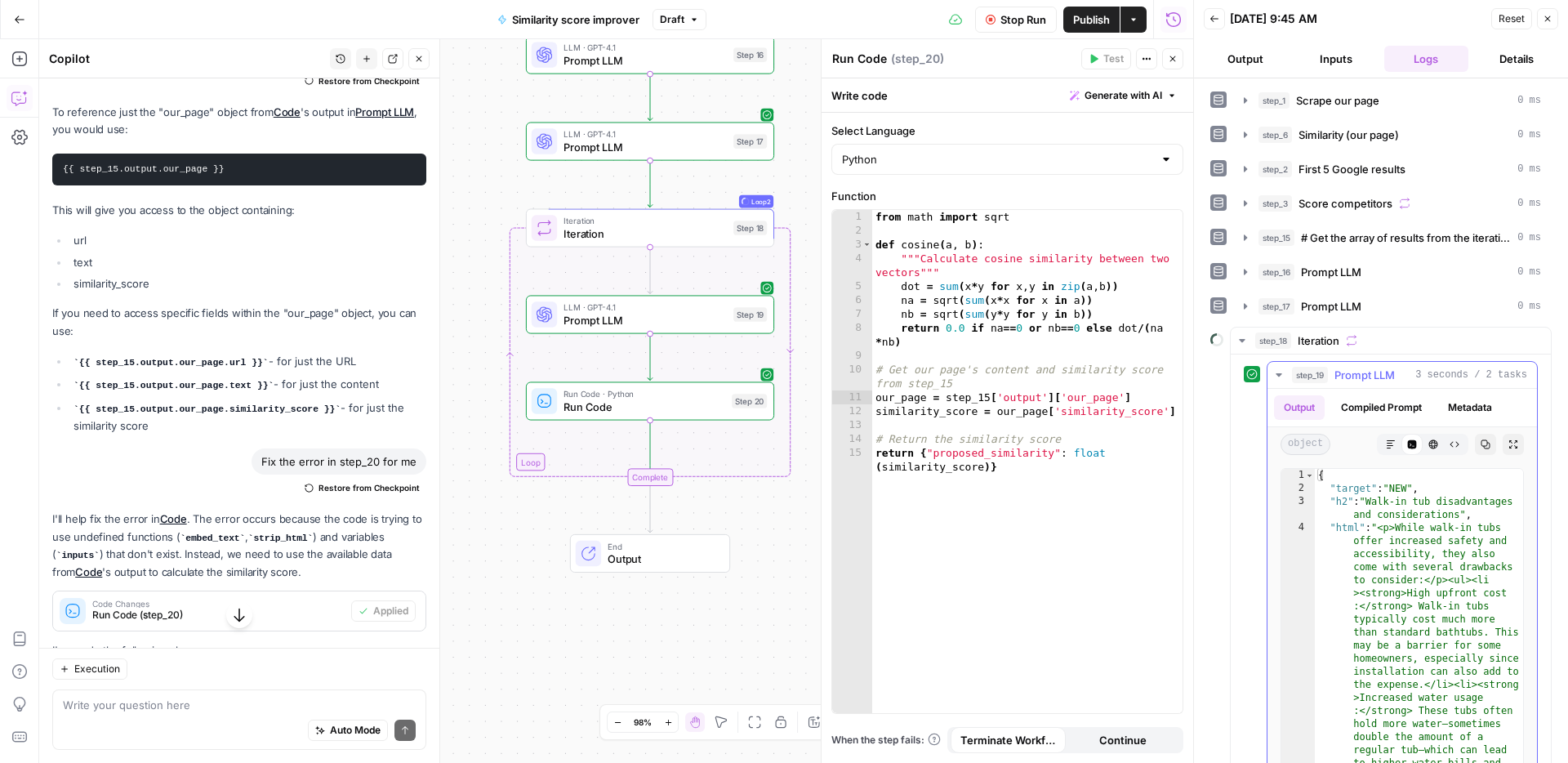
click at [1364, 380] on span "Prompt LLM" at bounding box center [1364, 375] width 61 height 16
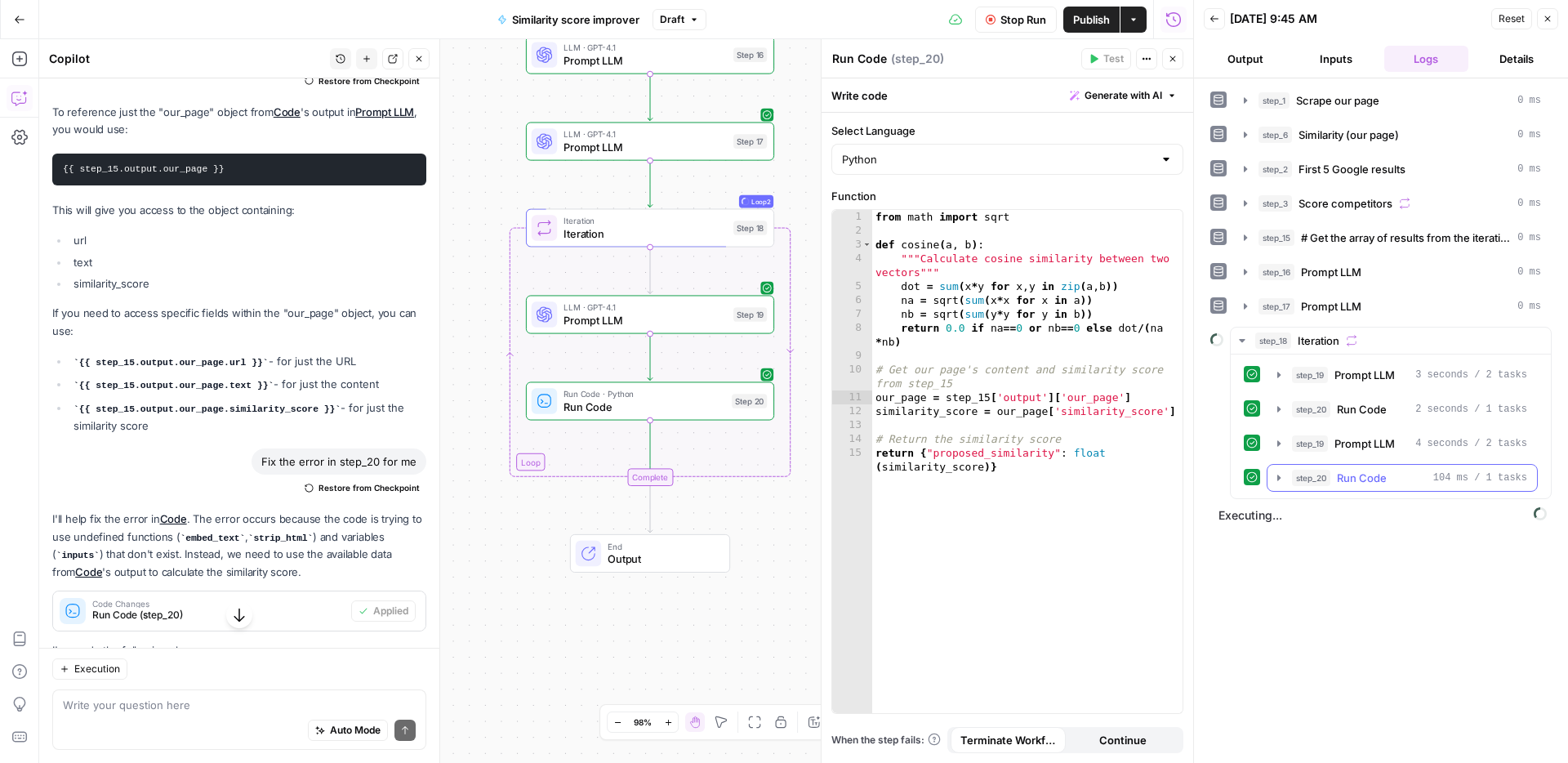
click at [1347, 486] on button "step_20 Run Code 104 ms / 1 tasks" at bounding box center [1401, 477] width 269 height 26
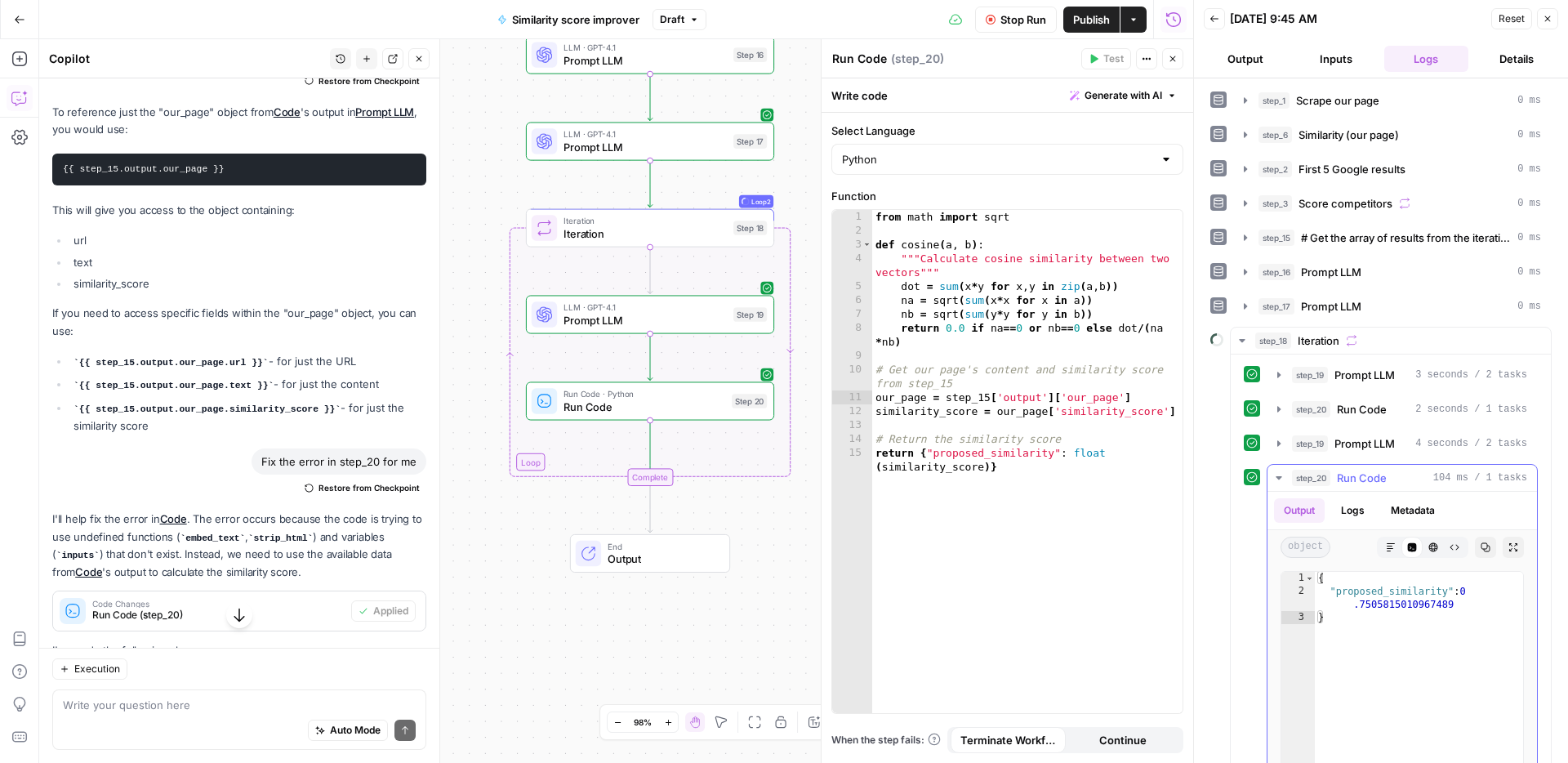
click at [1347, 486] on button "step_20 Run Code 104 ms / 1 tasks" at bounding box center [1401, 477] width 269 height 26
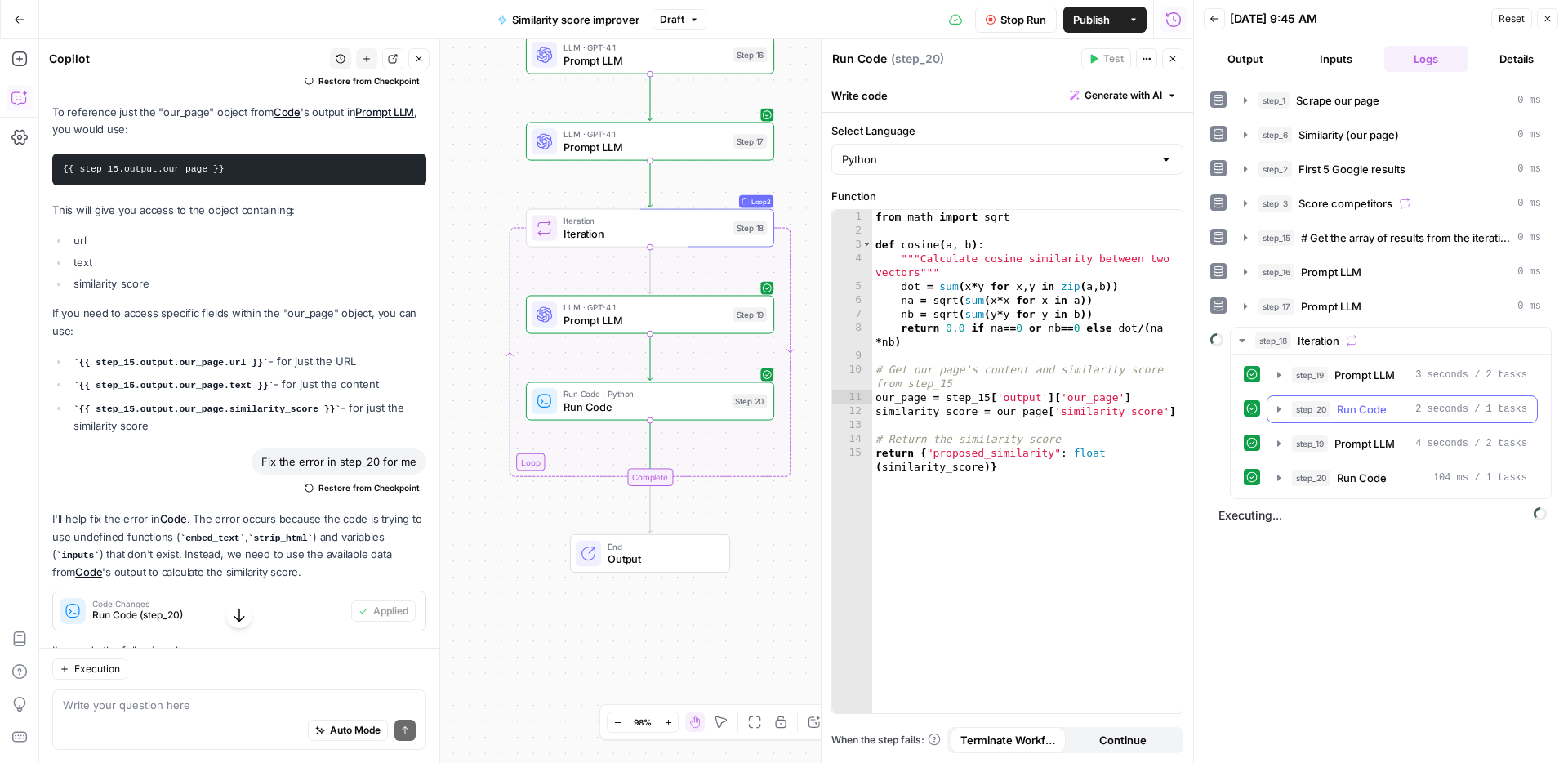
click at [1369, 407] on span "Run Code" at bounding box center [1361, 409] width 50 height 16
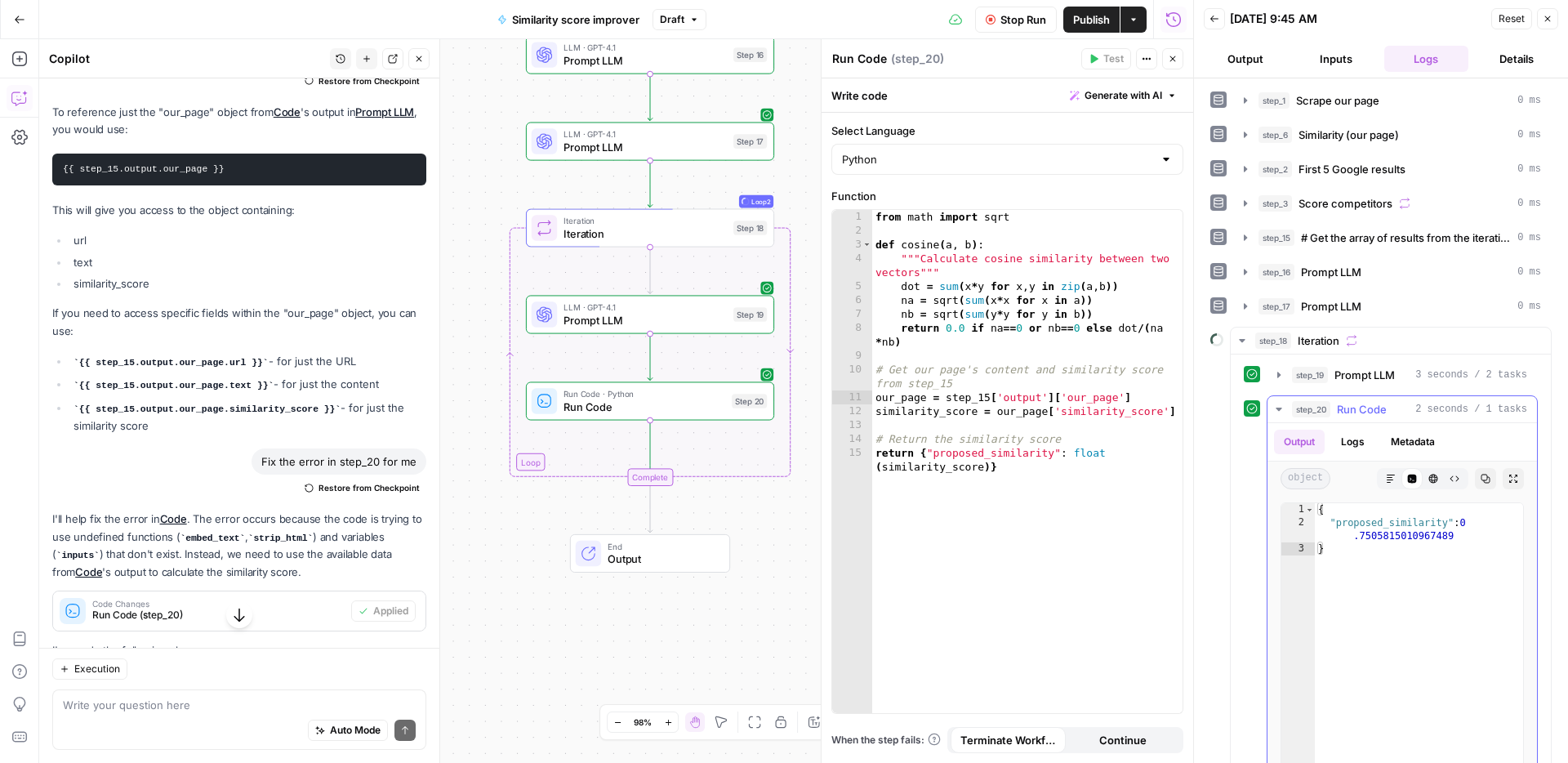
drag, startPoint x: 1369, startPoint y: 407, endPoint x: 1373, endPoint y: 429, distance: 22.4
click at [1369, 407] on span "Run Code" at bounding box center [1361, 409] width 50 height 16
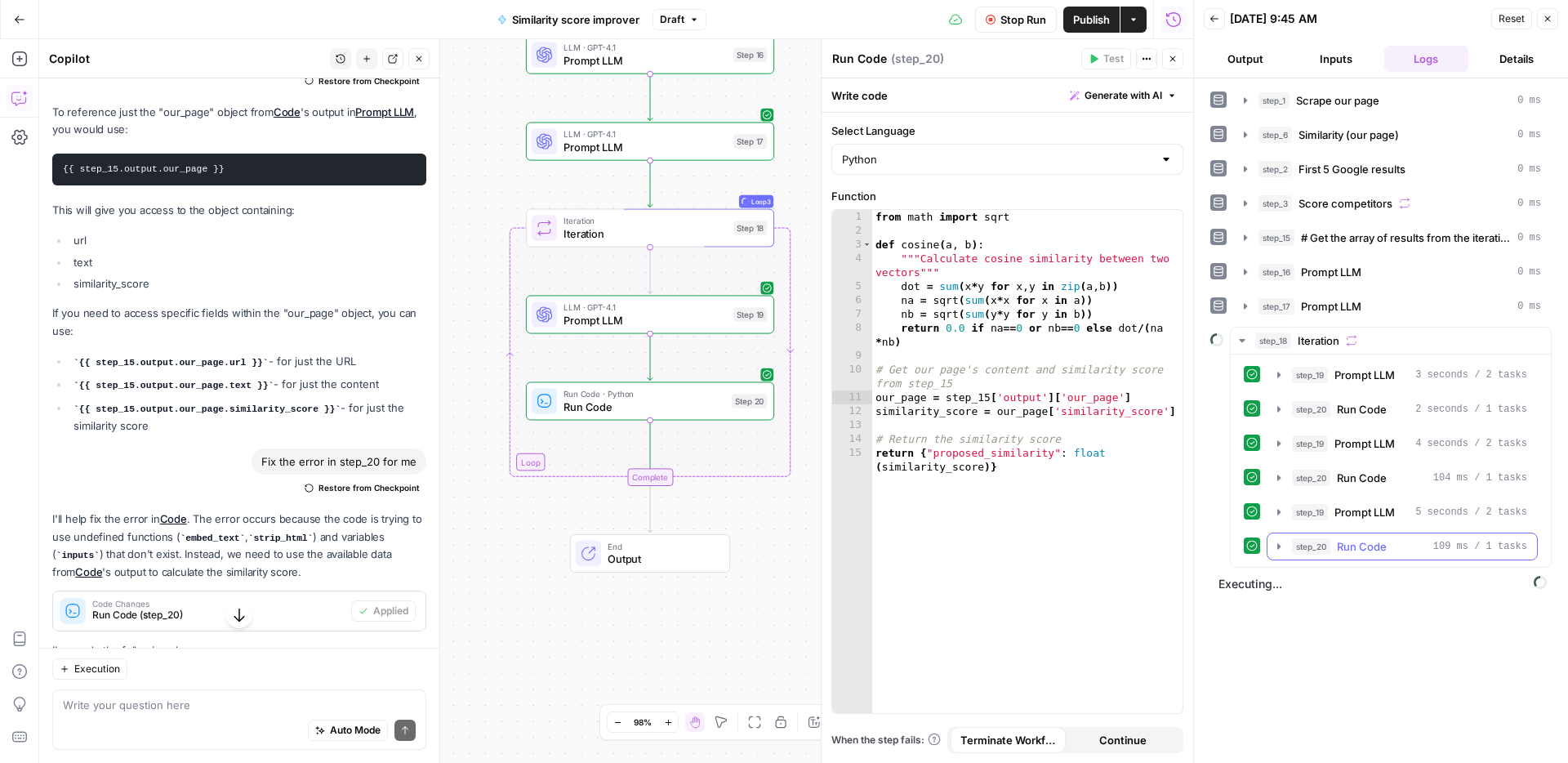
click at [1363, 554] on span "Run Code" at bounding box center [1361, 546] width 50 height 16
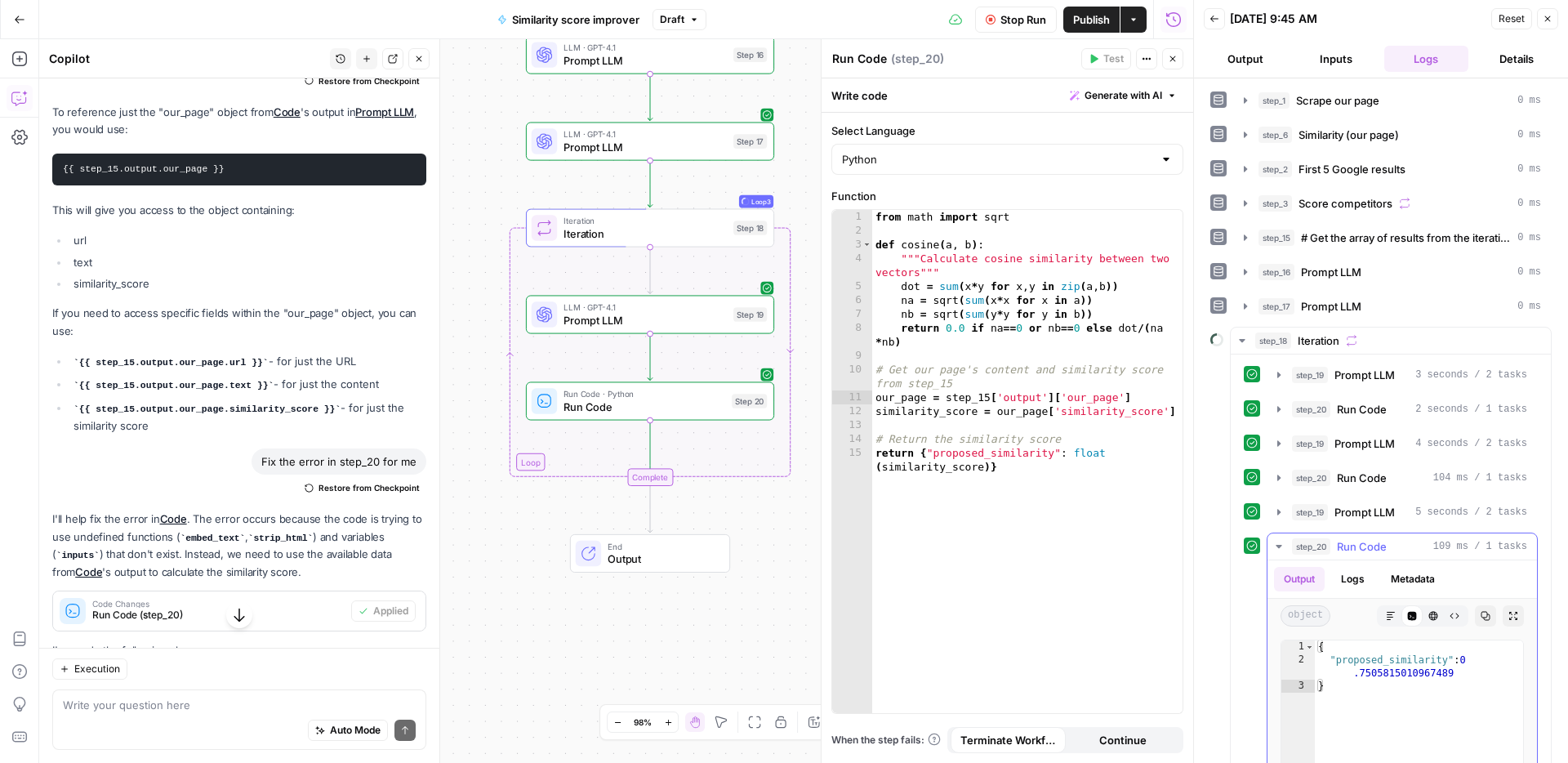
click at [1363, 554] on span "Run Code" at bounding box center [1361, 546] width 50 height 16
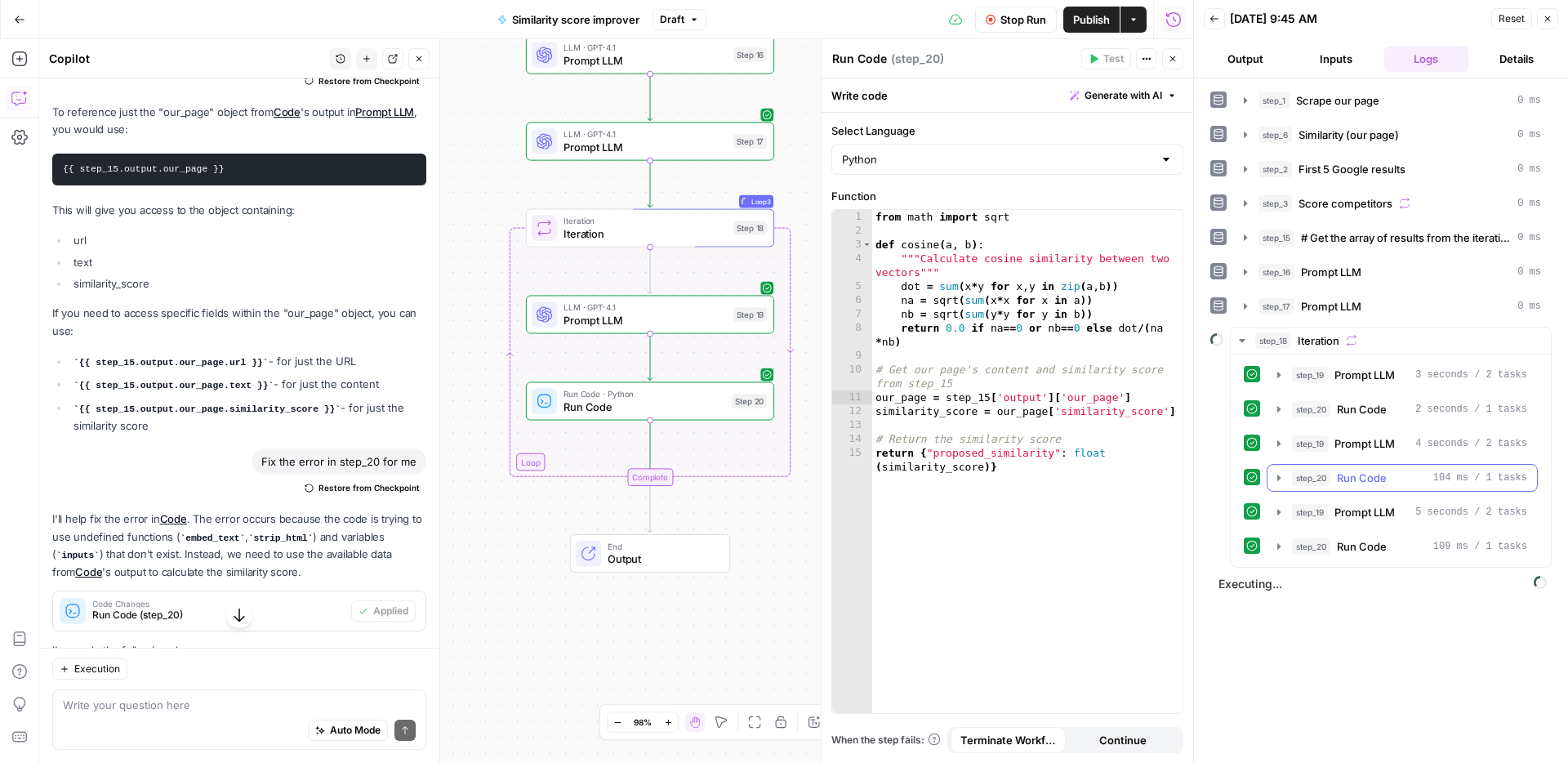
click at [1383, 487] on button "step_20 Run Code 104 ms / 1 tasks" at bounding box center [1401, 477] width 269 height 26
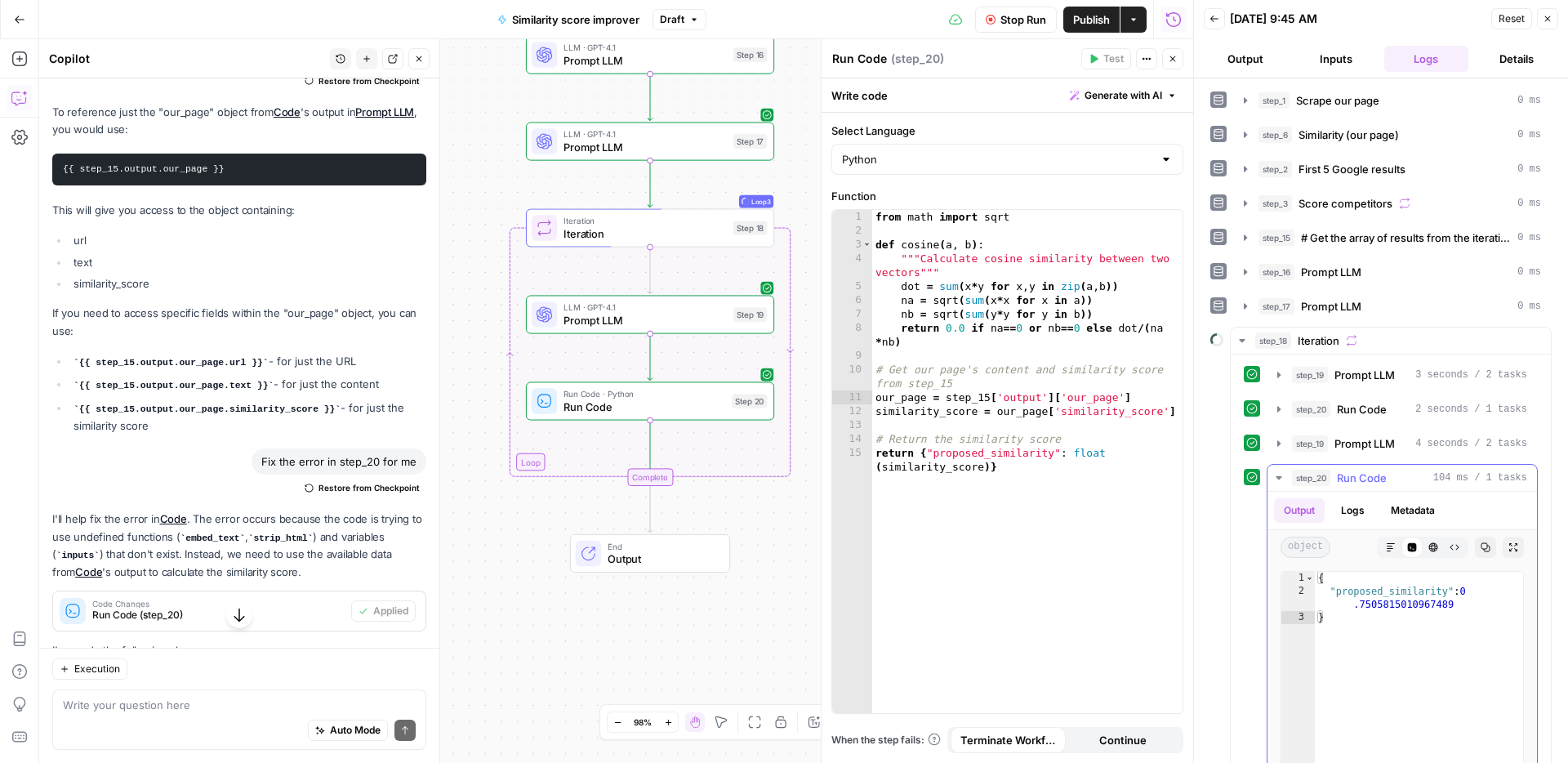
click at [1383, 487] on button "step_20 Run Code 104 ms / 1 tasks" at bounding box center [1401, 477] width 269 height 26
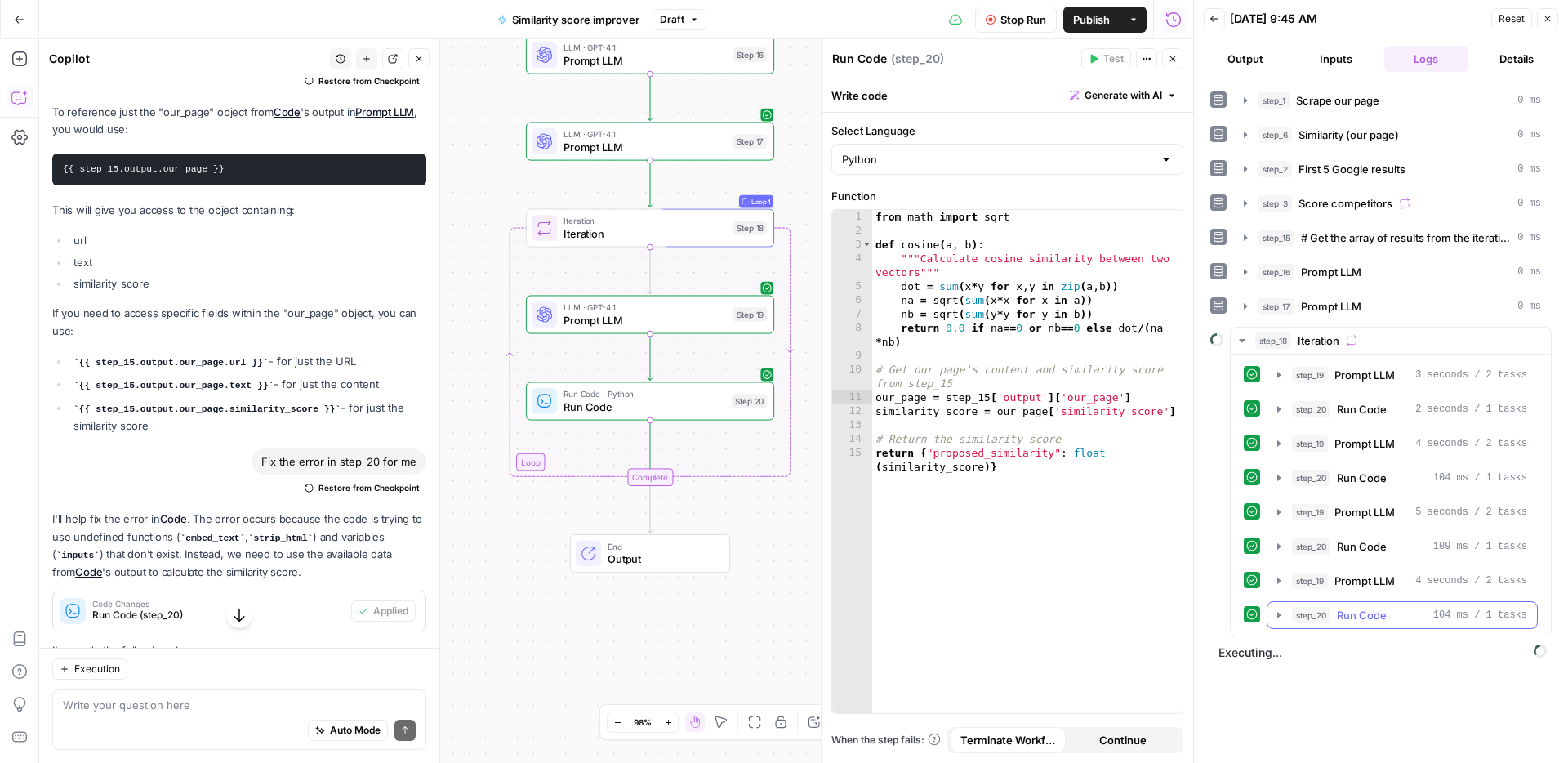
click at [1370, 625] on button "step_20 Run Code 104 ms / 1 tasks" at bounding box center [1401, 615] width 269 height 26
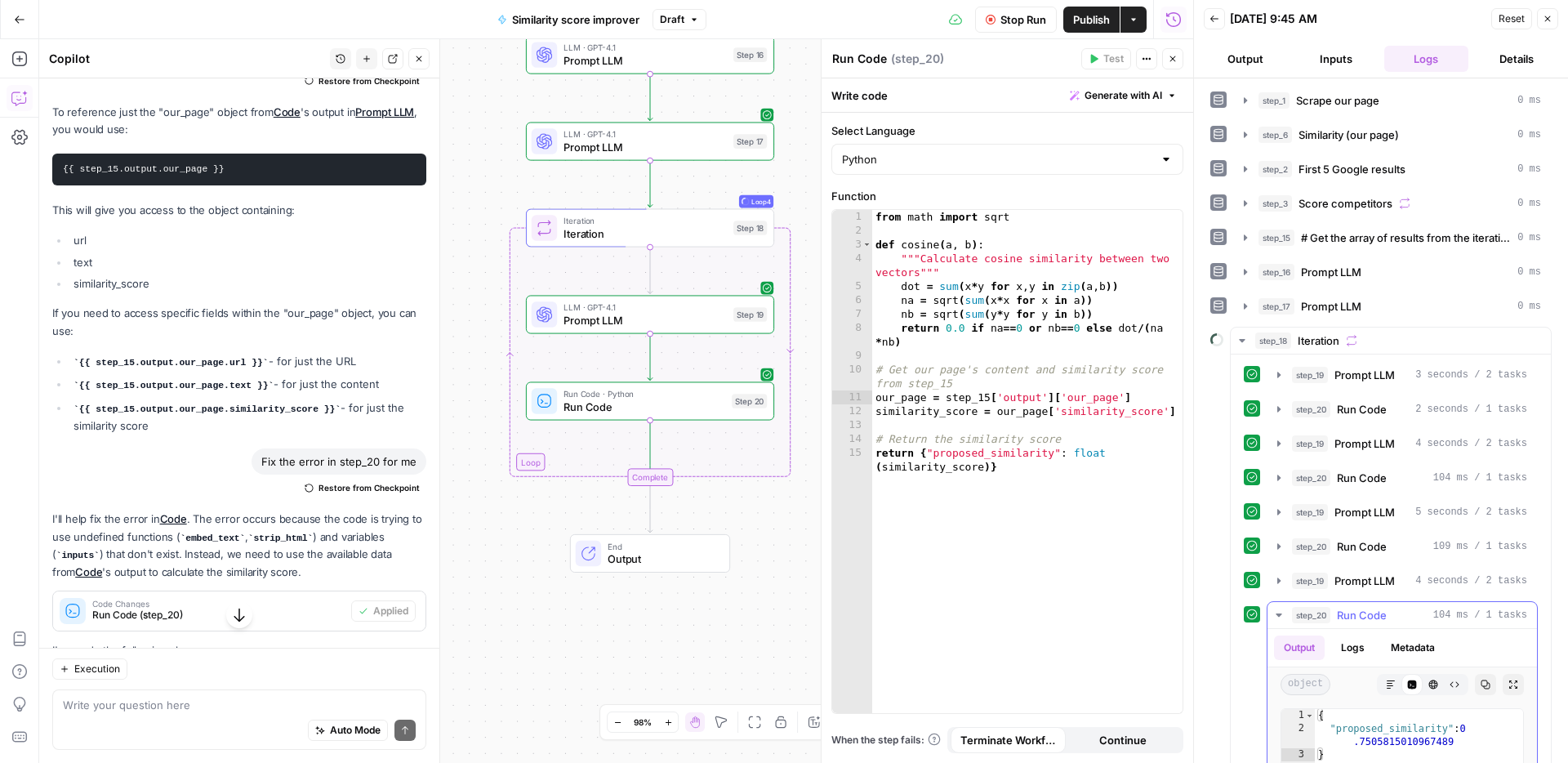
click at [1370, 625] on button "step_20 Run Code 104 ms / 1 tasks" at bounding box center [1401, 615] width 269 height 26
click at [1377, 543] on span "Run Code" at bounding box center [1361, 546] width 50 height 16
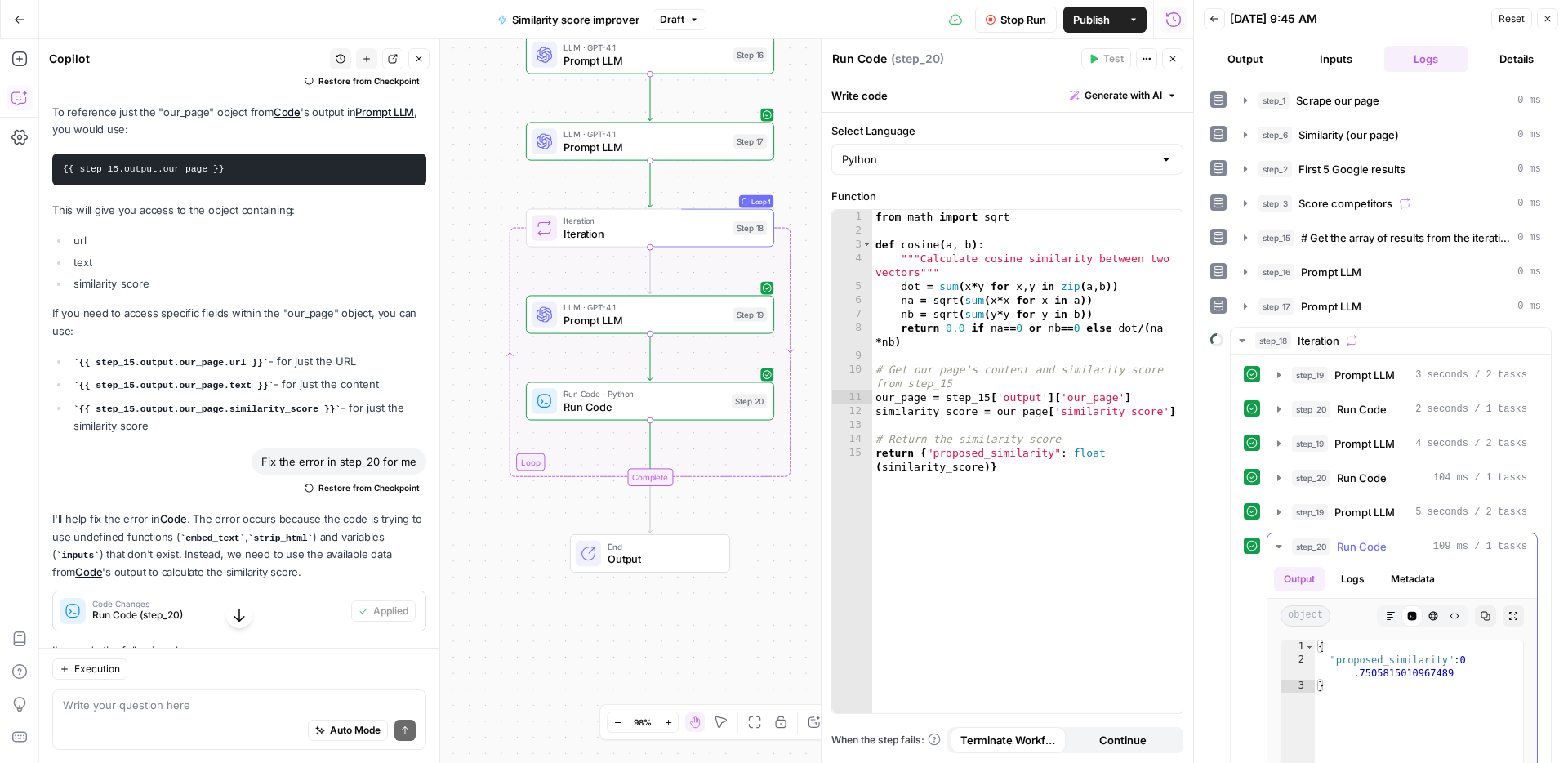
click at [1377, 543] on span "Run Code" at bounding box center [1361, 546] width 50 height 16
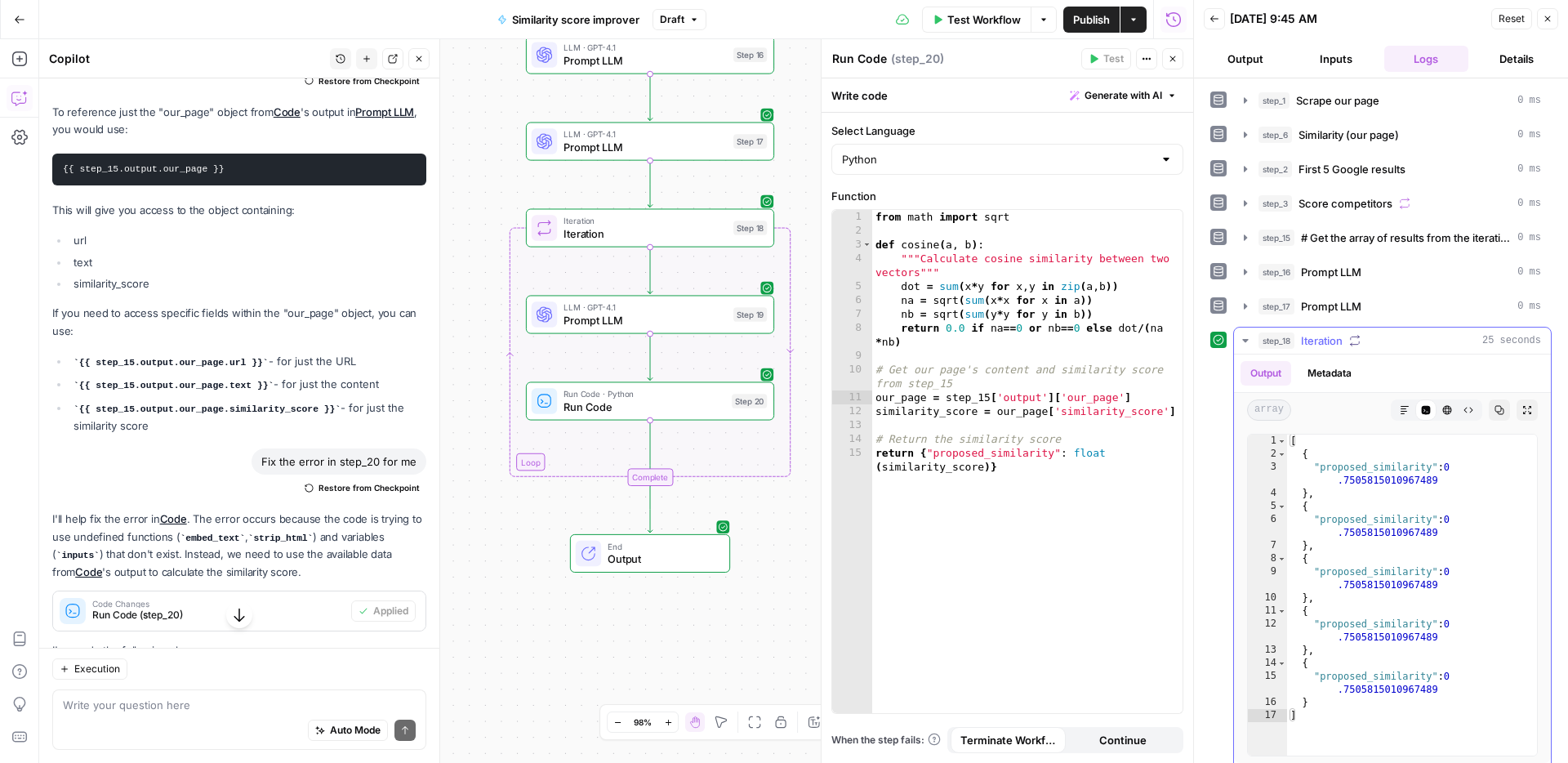
click at [1331, 366] on button "Metadata" at bounding box center [1329, 374] width 64 height 25
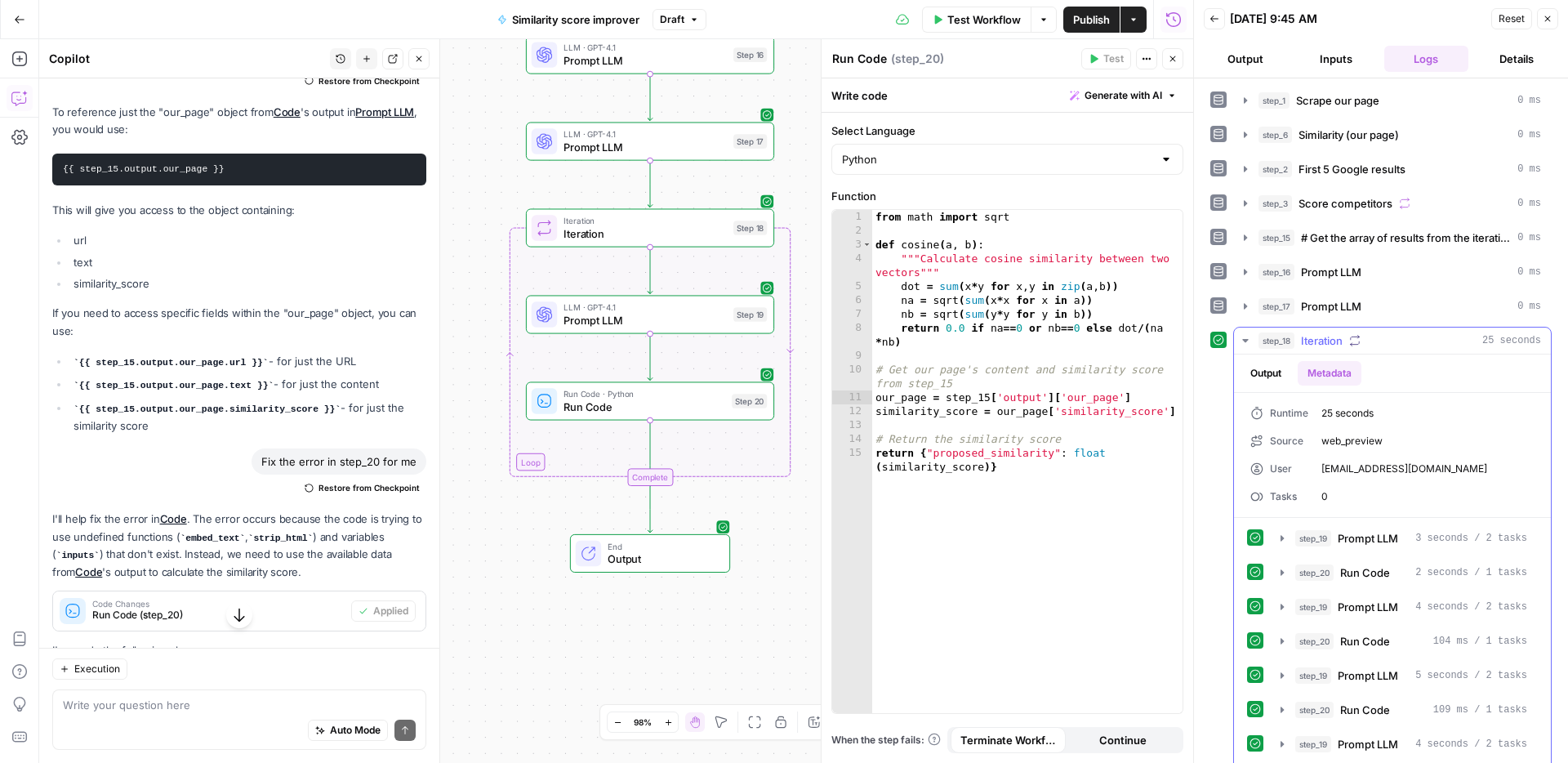
click at [1275, 372] on button "Output" at bounding box center [1266, 374] width 51 height 25
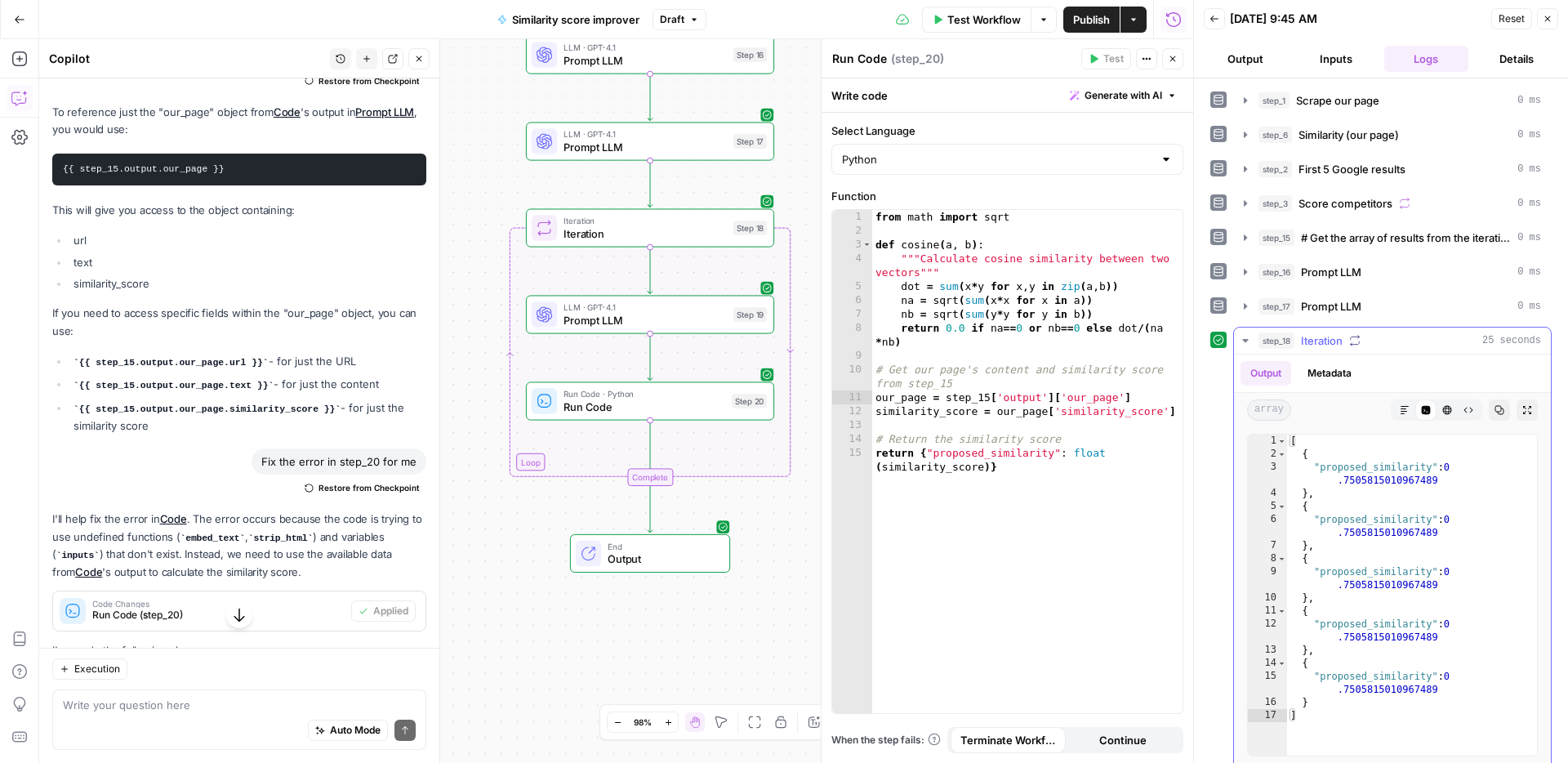
click at [1306, 341] on span "Iteration" at bounding box center [1321, 341] width 42 height 16
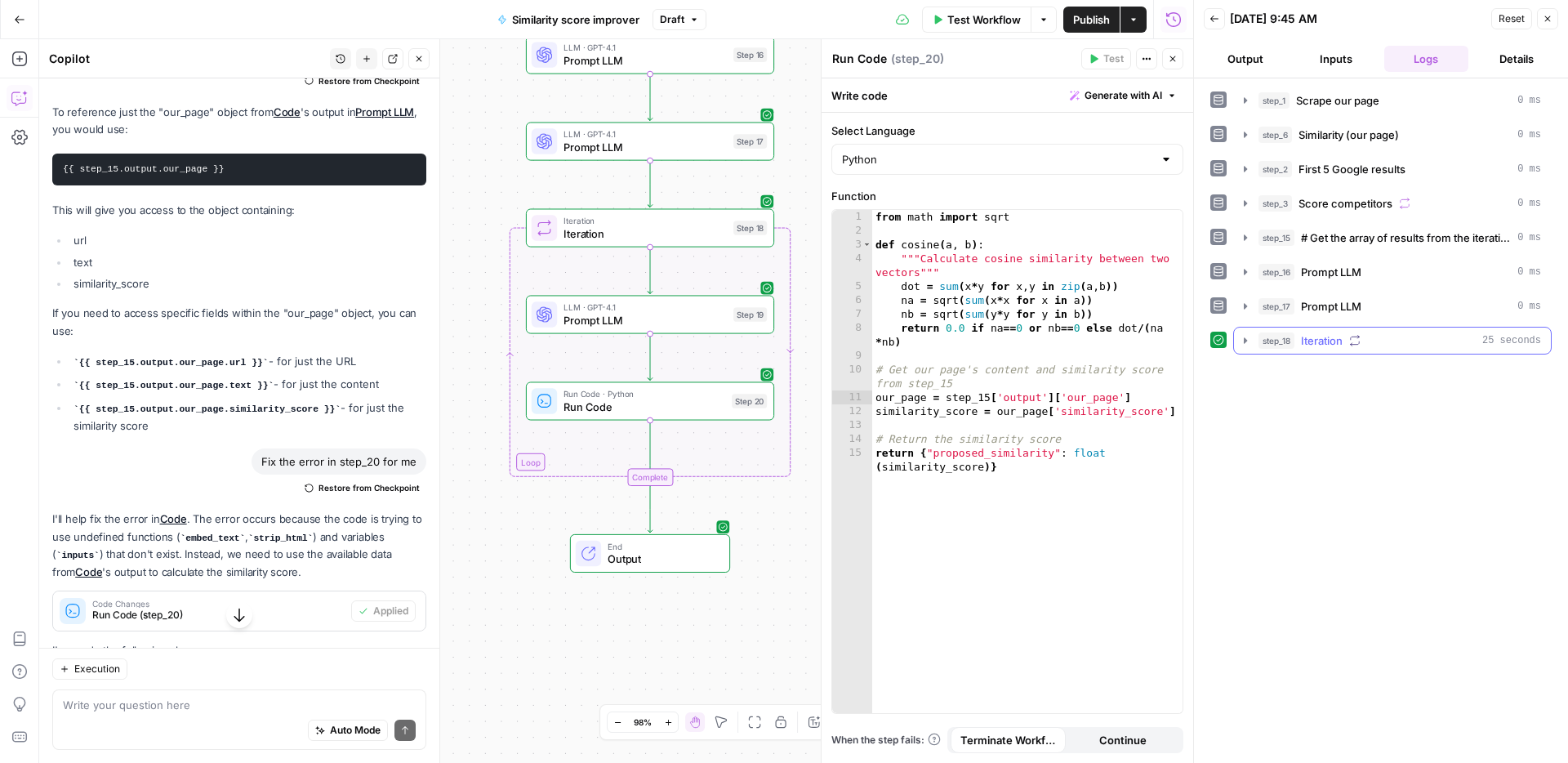
click at [1306, 341] on span "Iteration" at bounding box center [1321, 341] width 42 height 16
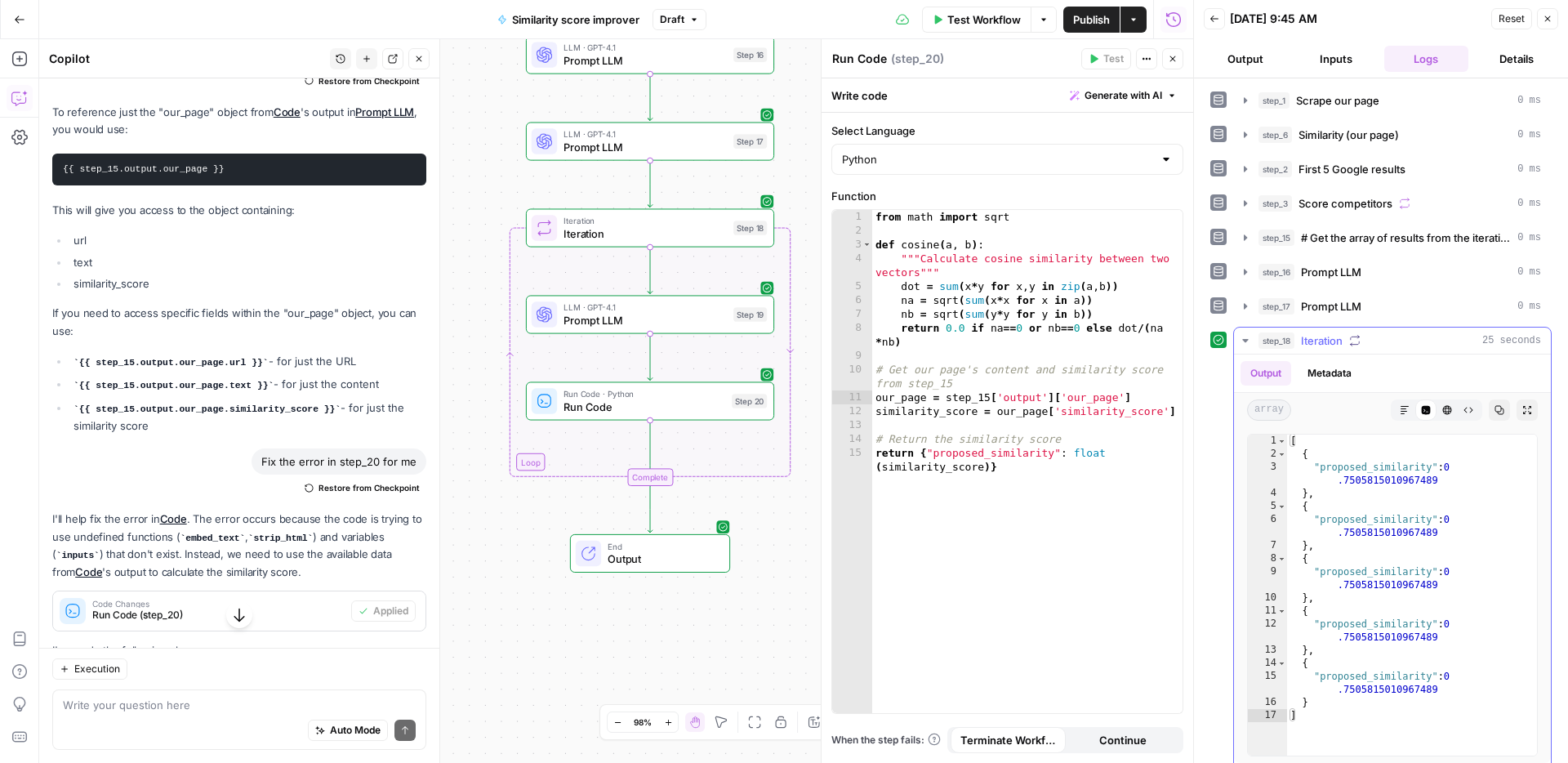
click at [1397, 403] on button "Markdown" at bounding box center [1403, 409] width 21 height 21
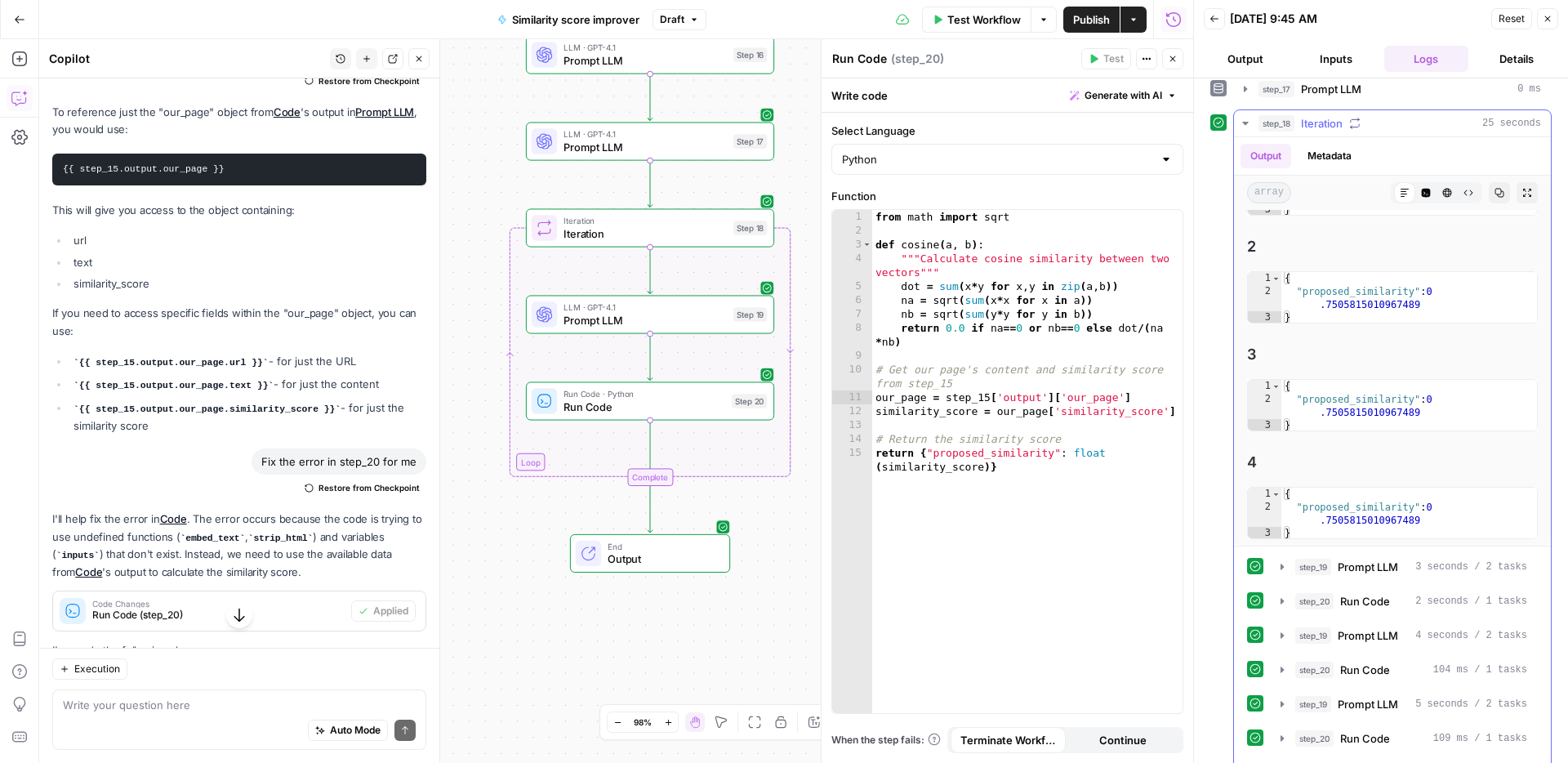
scroll to position [360, 0]
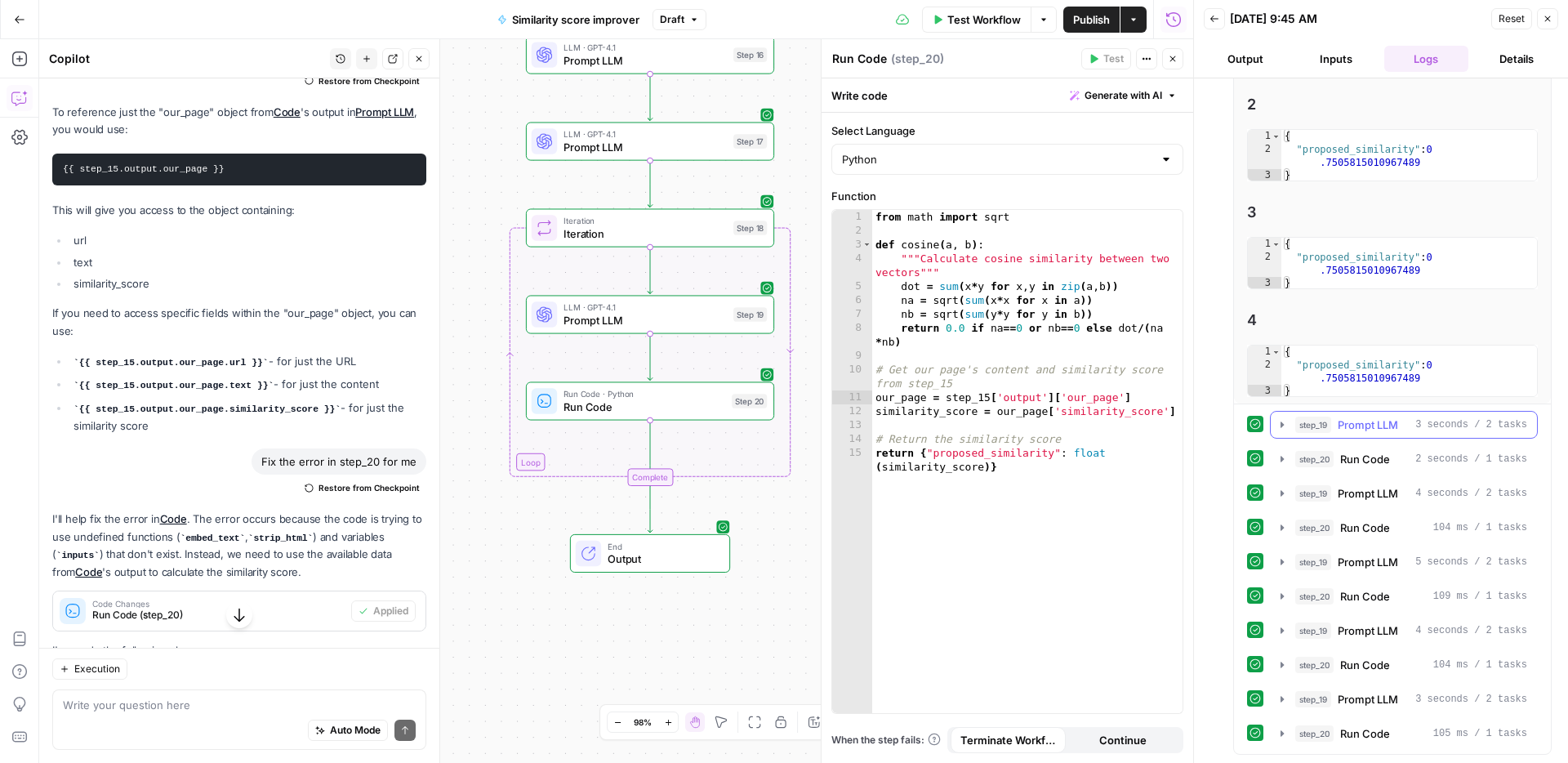
click at [1370, 429] on span "Prompt LLM" at bounding box center [1367, 424] width 61 height 16
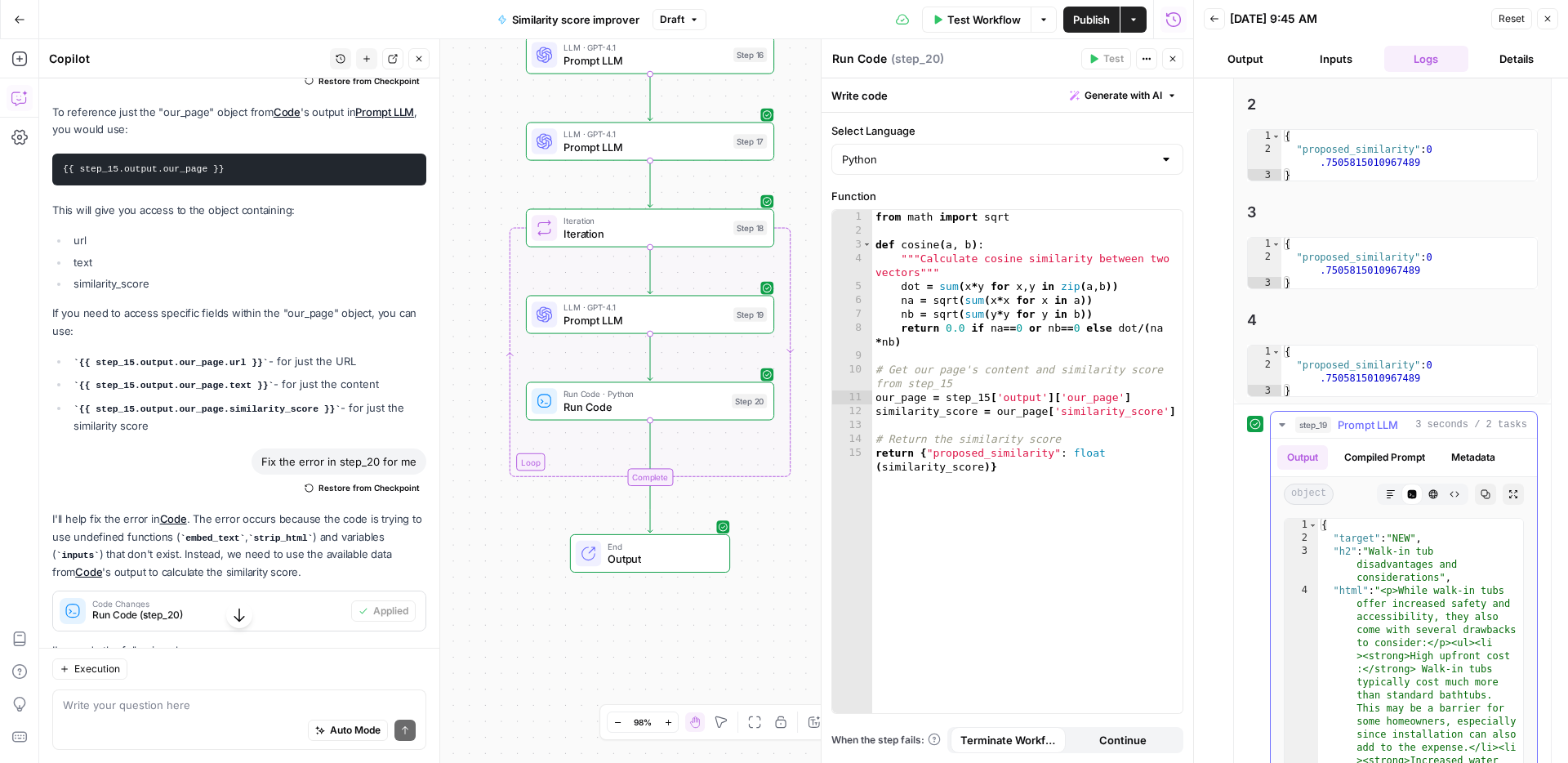
click at [1370, 429] on span "Prompt LLM" at bounding box center [1367, 424] width 61 height 16
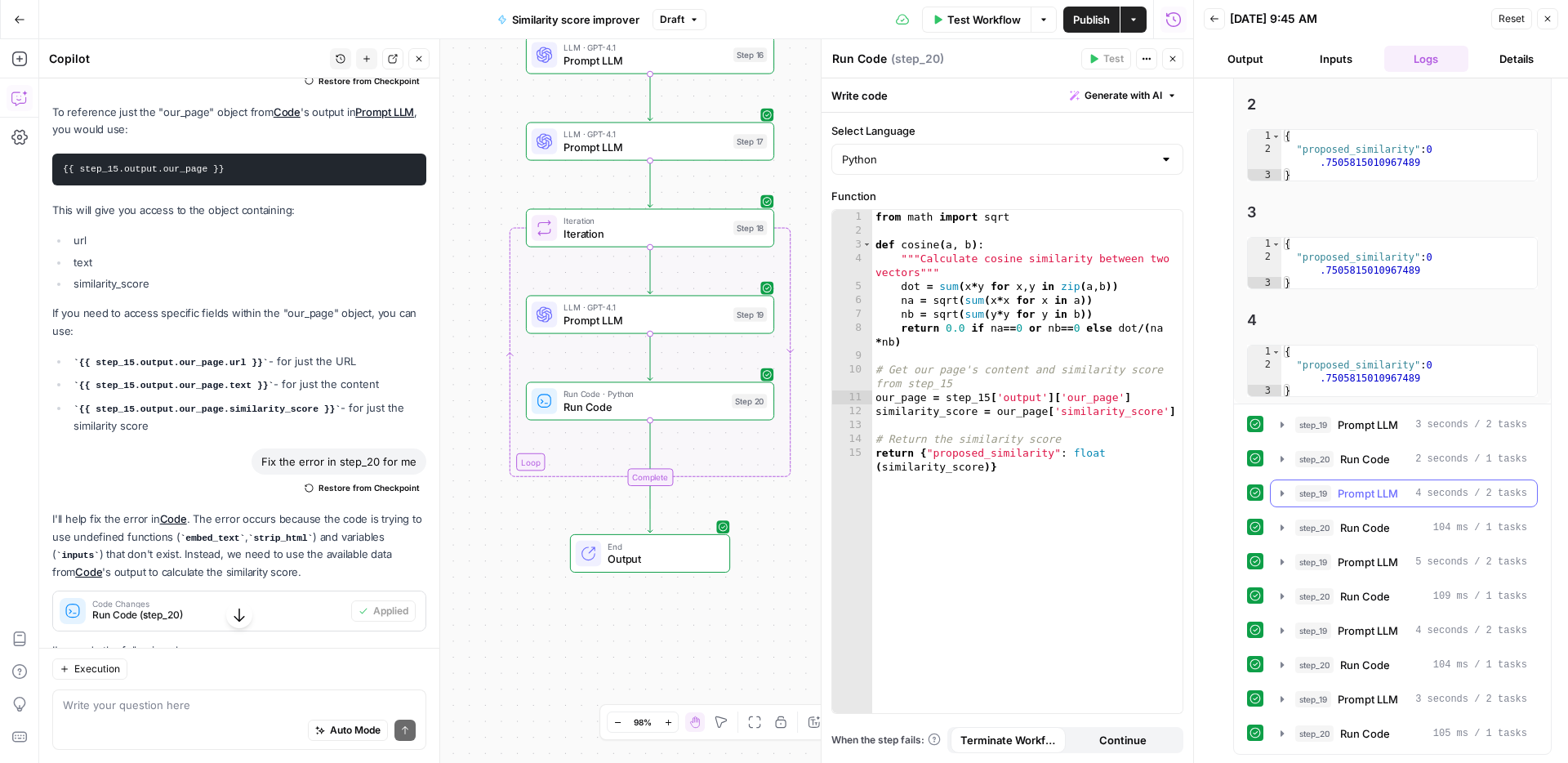
click at [1374, 495] on span "Prompt LLM" at bounding box center [1367, 493] width 61 height 16
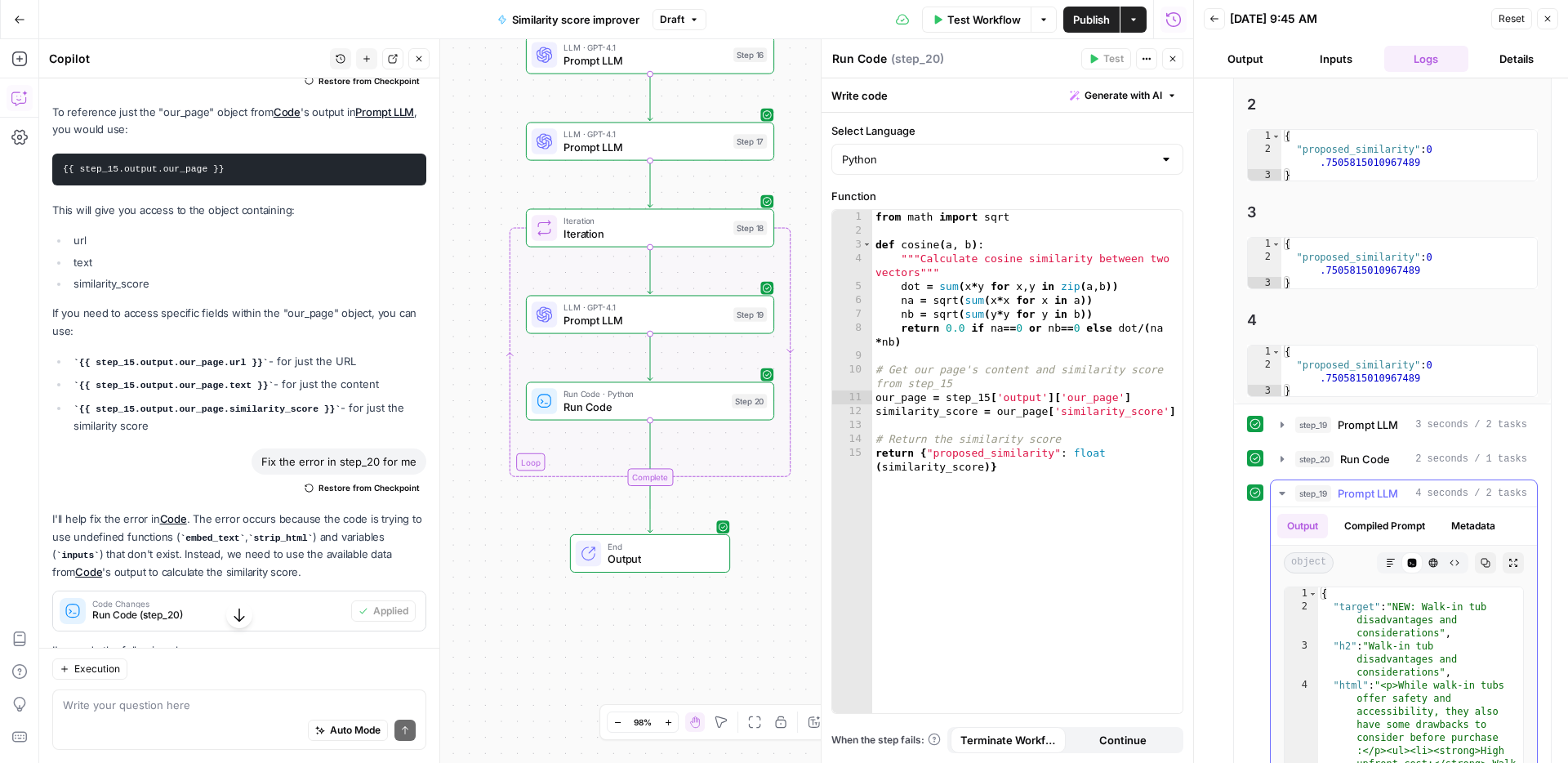
click at [1374, 495] on span "Prompt LLM" at bounding box center [1367, 493] width 61 height 16
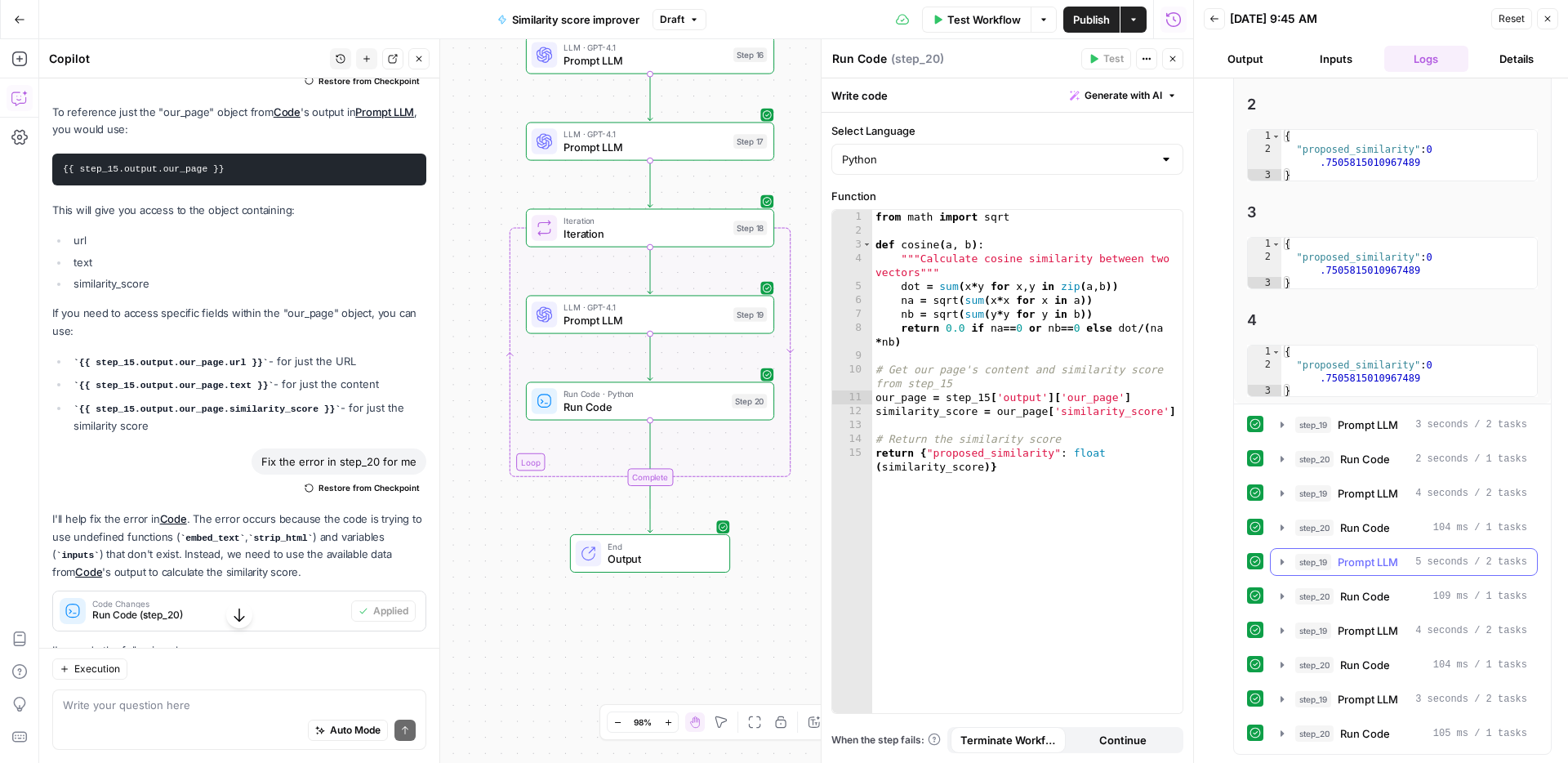
click at [1377, 566] on span "Prompt LLM" at bounding box center [1367, 562] width 61 height 16
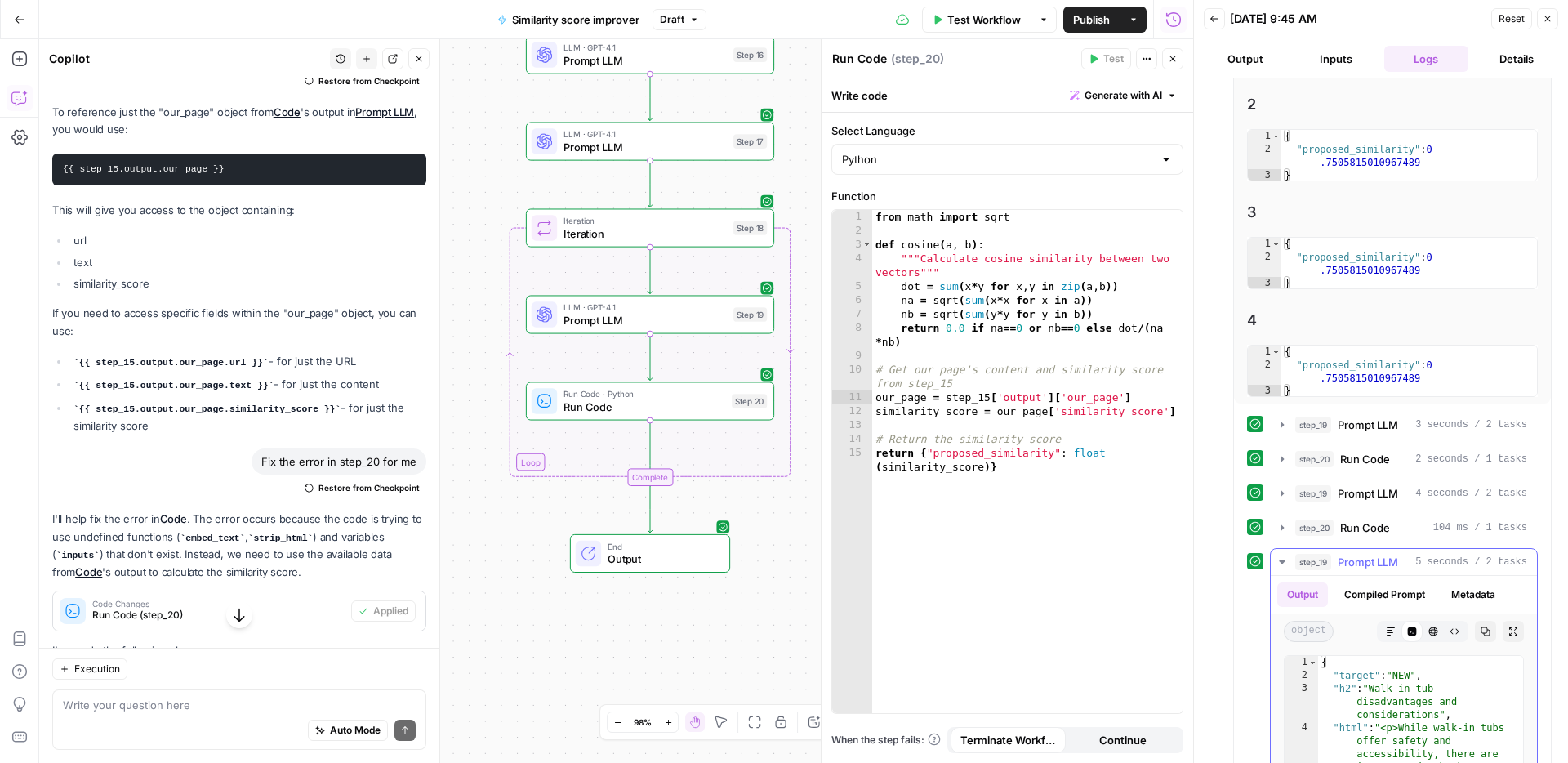
click at [1377, 566] on span "Prompt LLM" at bounding box center [1367, 562] width 61 height 16
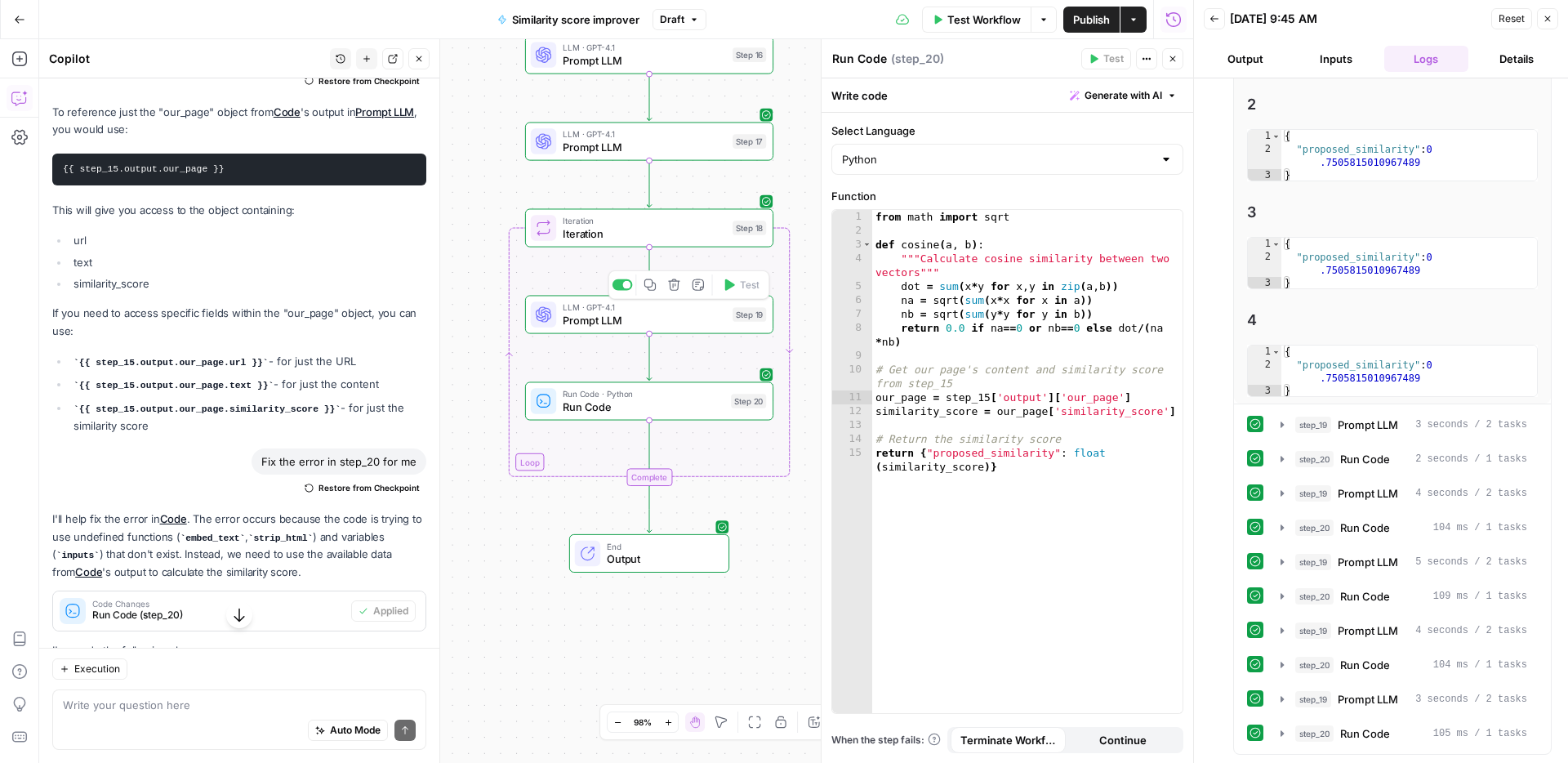
click at [664, 330] on div "LLM · GPT-4.1 Prompt LLM Step 19 Copy step Delete step Add Note Test" at bounding box center [649, 314] width 249 height 38
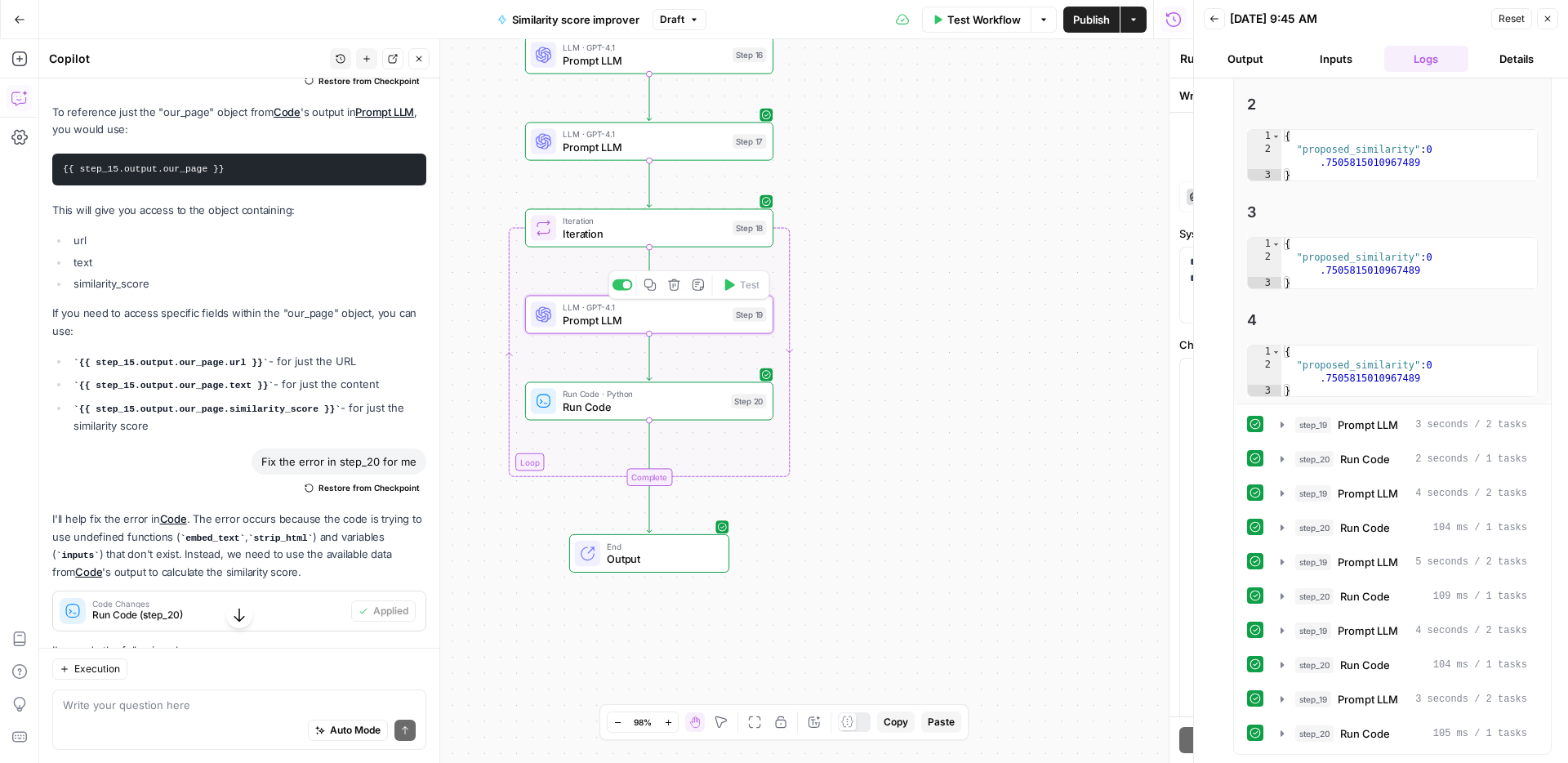
type textarea "Prompt LLM"
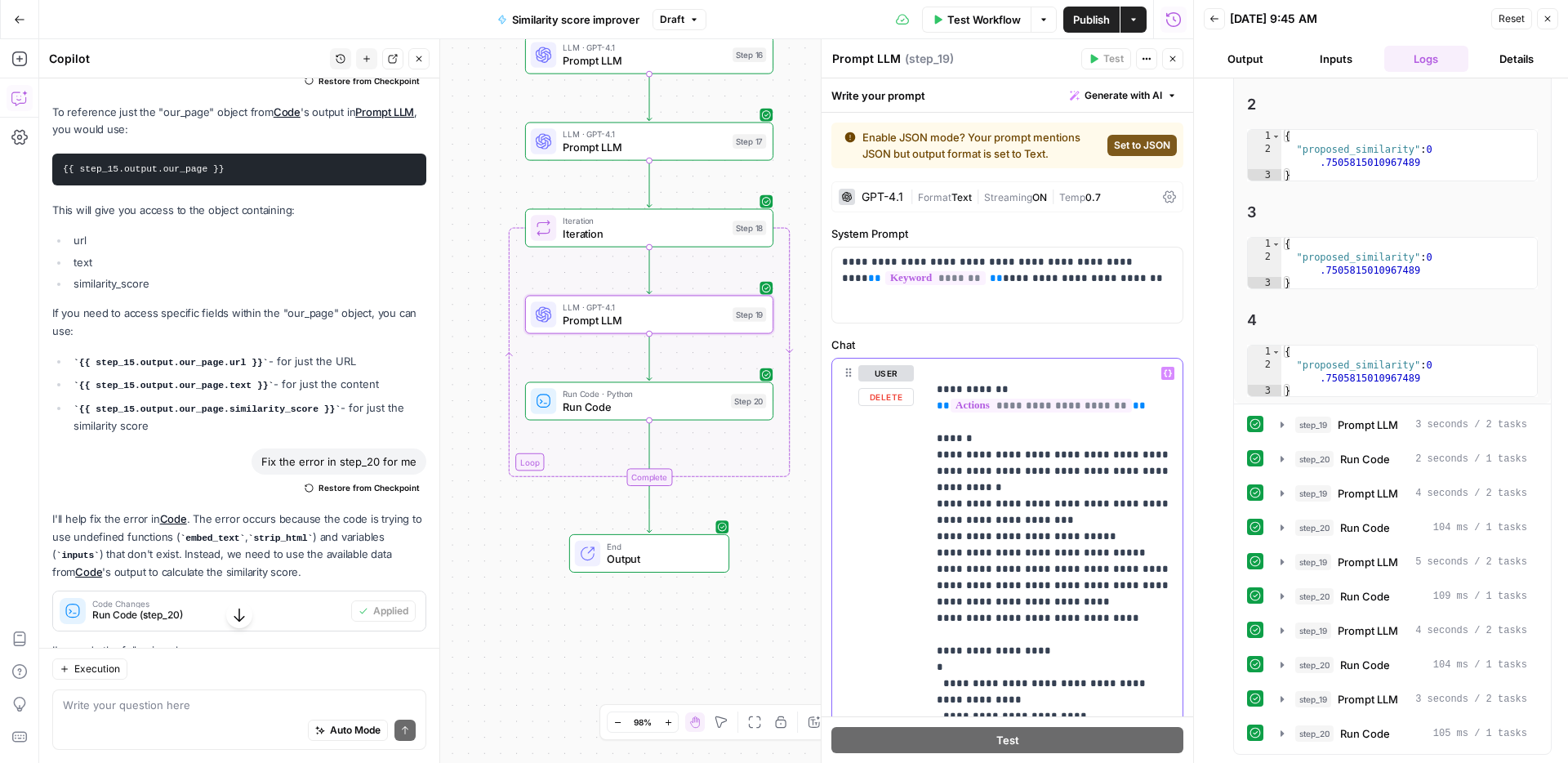
click at [1128, 408] on p "**********" at bounding box center [1054, 569] width 236 height 408
click at [1033, 409] on span "**********" at bounding box center [1041, 405] width 182 height 14
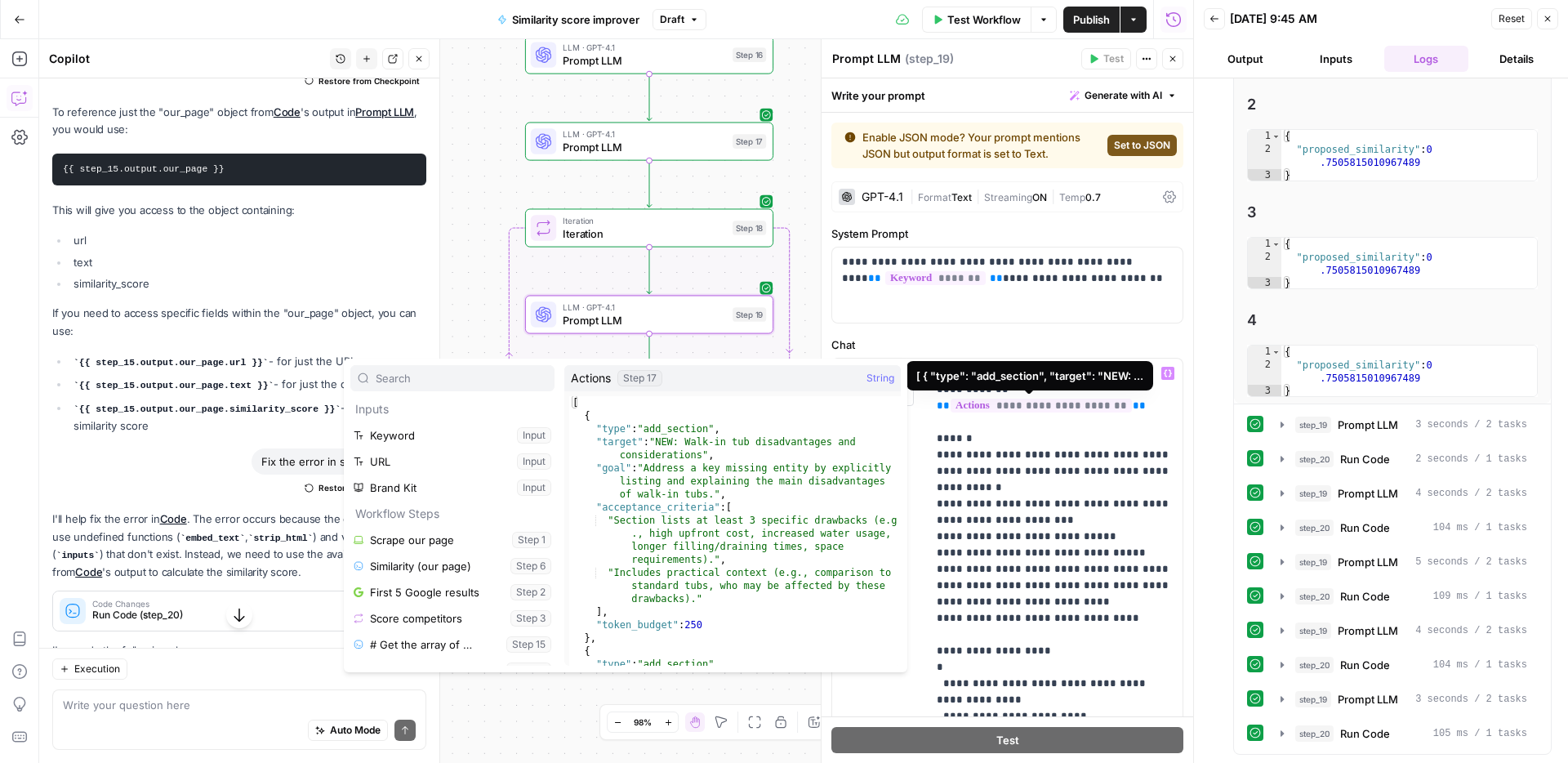
scroll to position [218, 0]
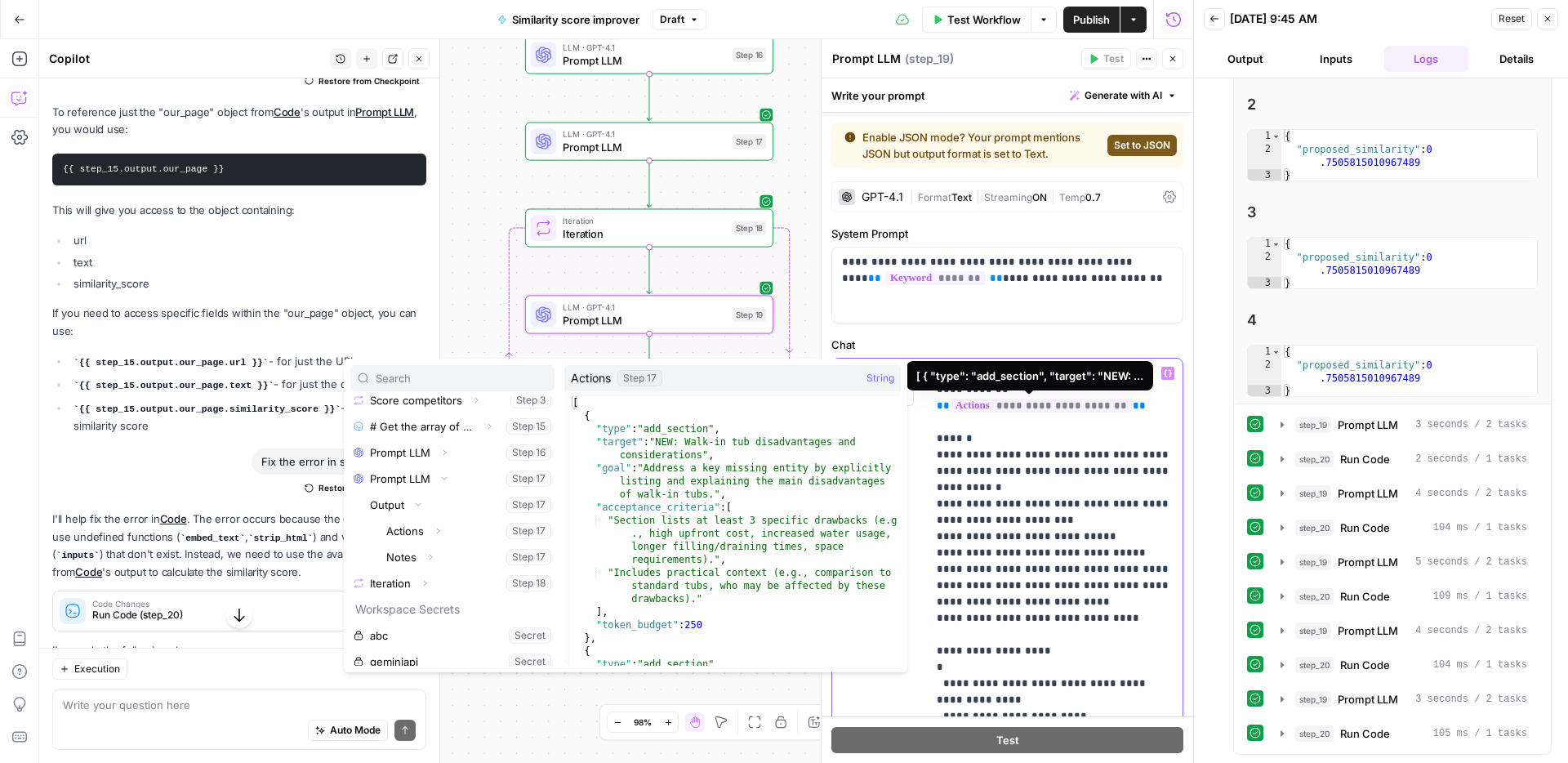
click at [1038, 409] on span "**********" at bounding box center [1041, 405] width 182 height 14
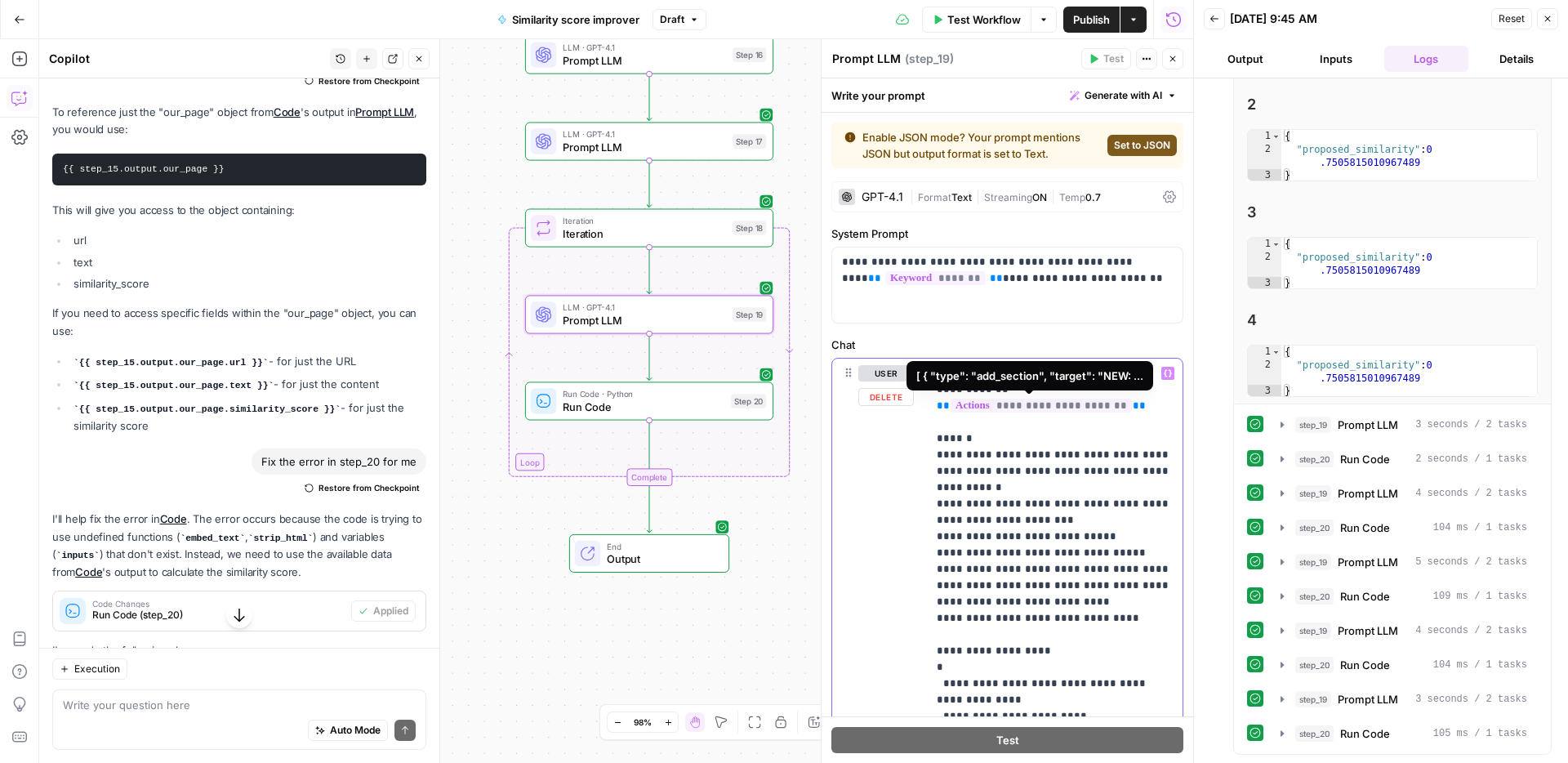
drag, startPoint x: 1145, startPoint y: 406, endPoint x: 1029, endPoint y: 412, distance: 116.2
click at [1029, 412] on p "**********" at bounding box center [1054, 569] width 236 height 408
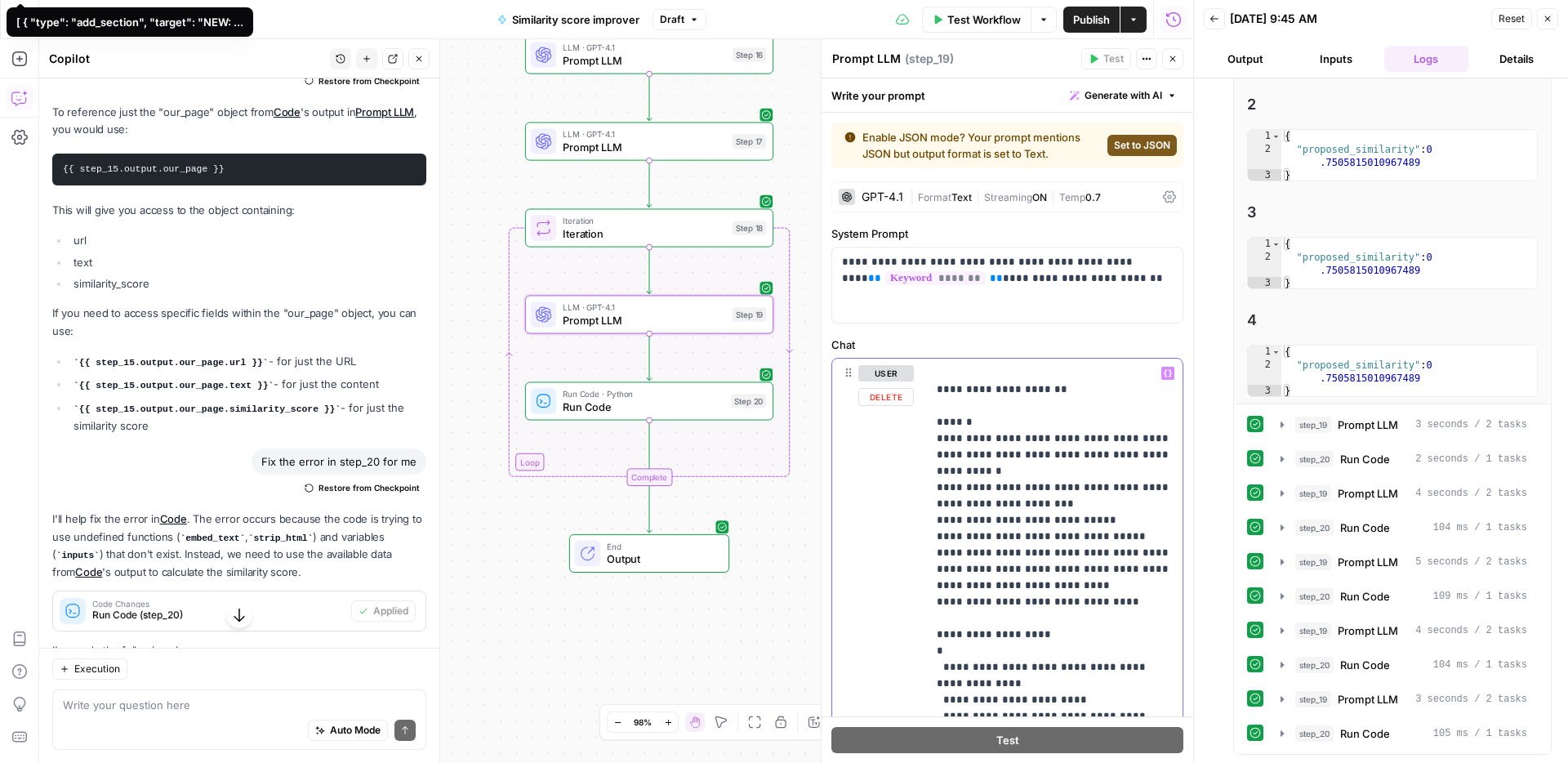
drag, startPoint x: 1066, startPoint y: 392, endPoint x: 1008, endPoint y: 396, distance: 58.1
click at [1008, 396] on p "**********" at bounding box center [1054, 561] width 236 height 392
click at [626, 377] on div "Copy step Delete step Add Note Test" at bounding box center [688, 371] width 161 height 29
click at [626, 373] on div at bounding box center [627, 372] width 8 height 8
click at [729, 202] on icon "button" at bounding box center [728, 198] width 13 height 13
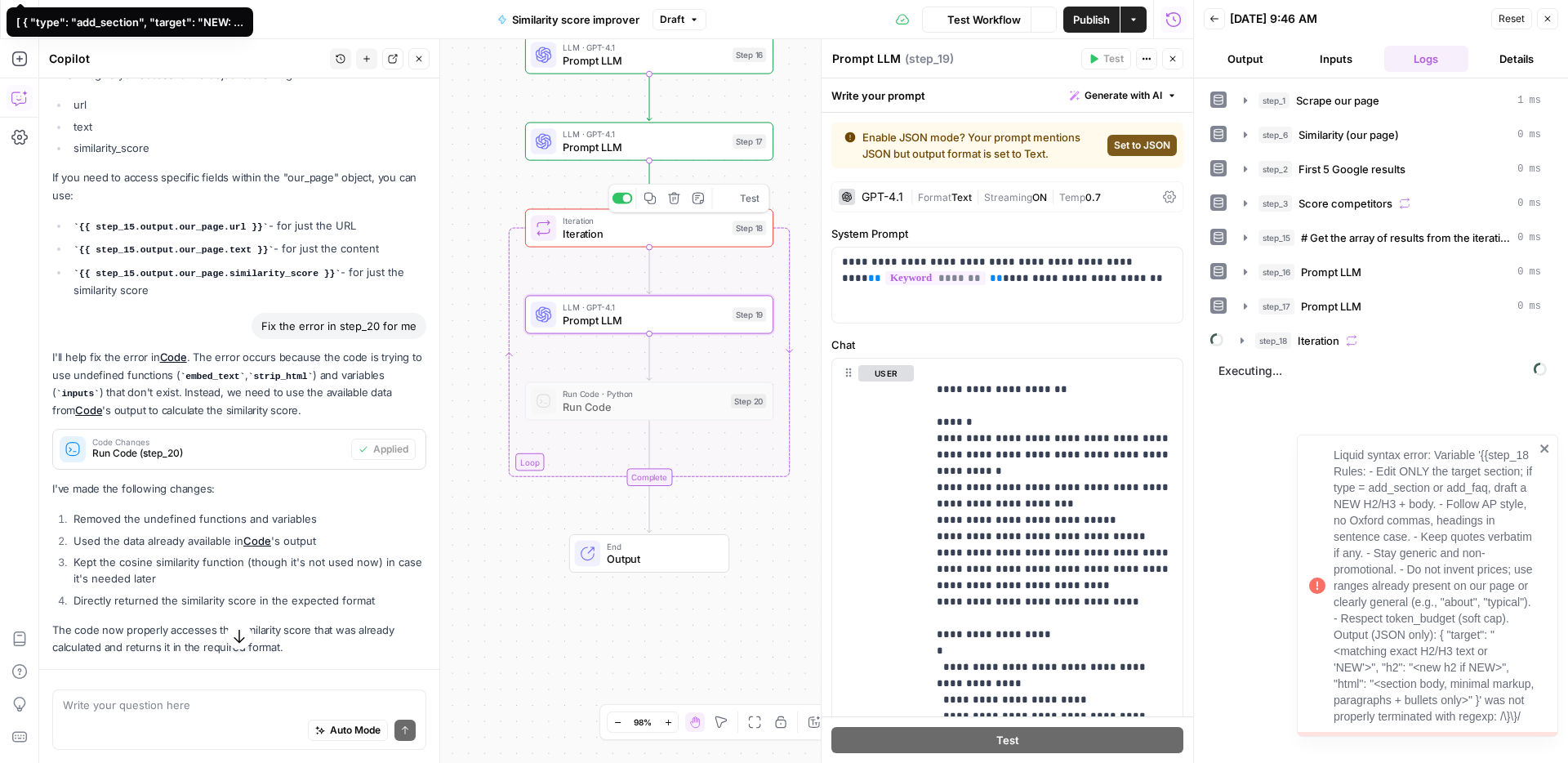
scroll to position [3848, 0]
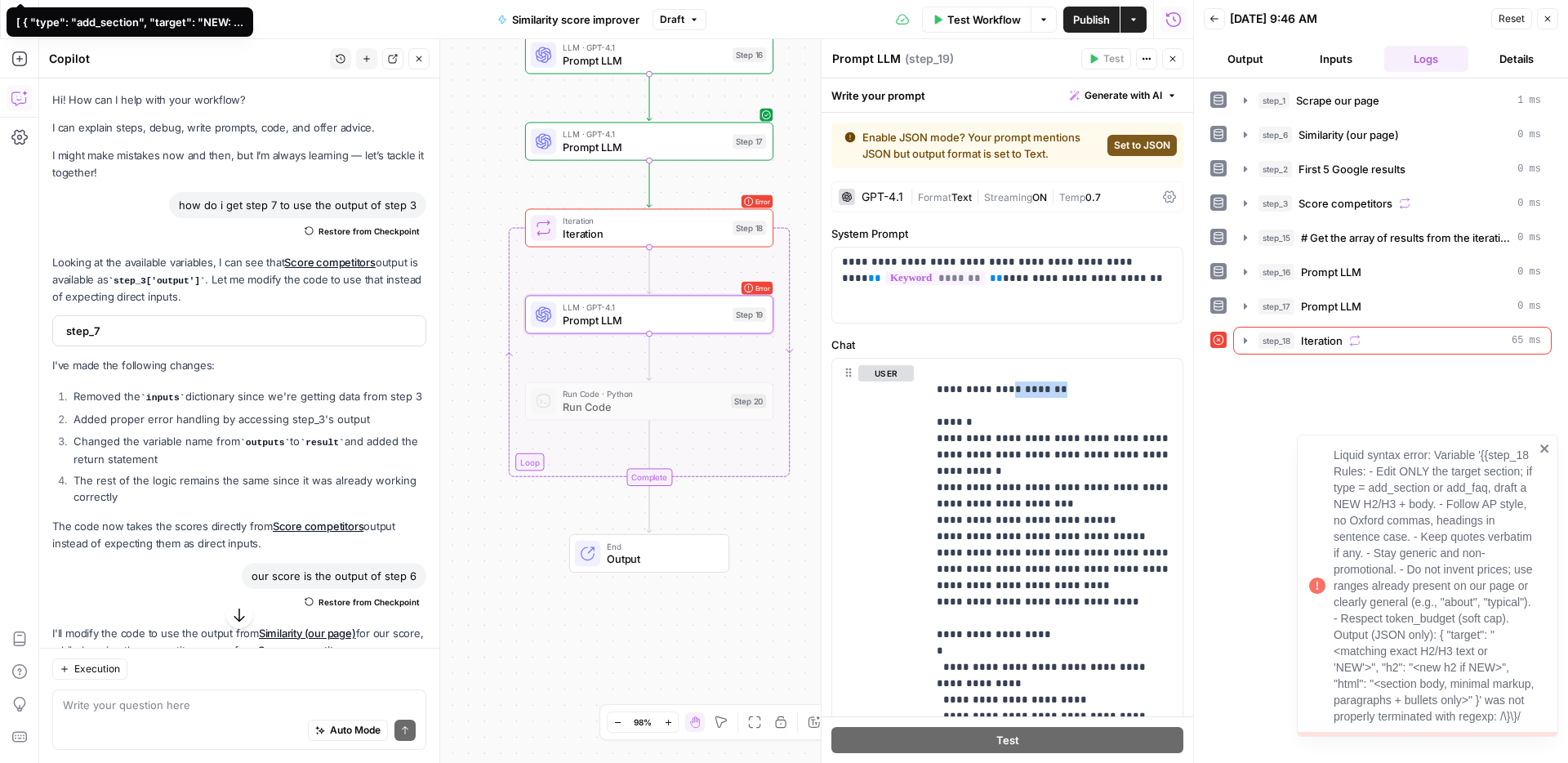
scroll to position [3848, 0]
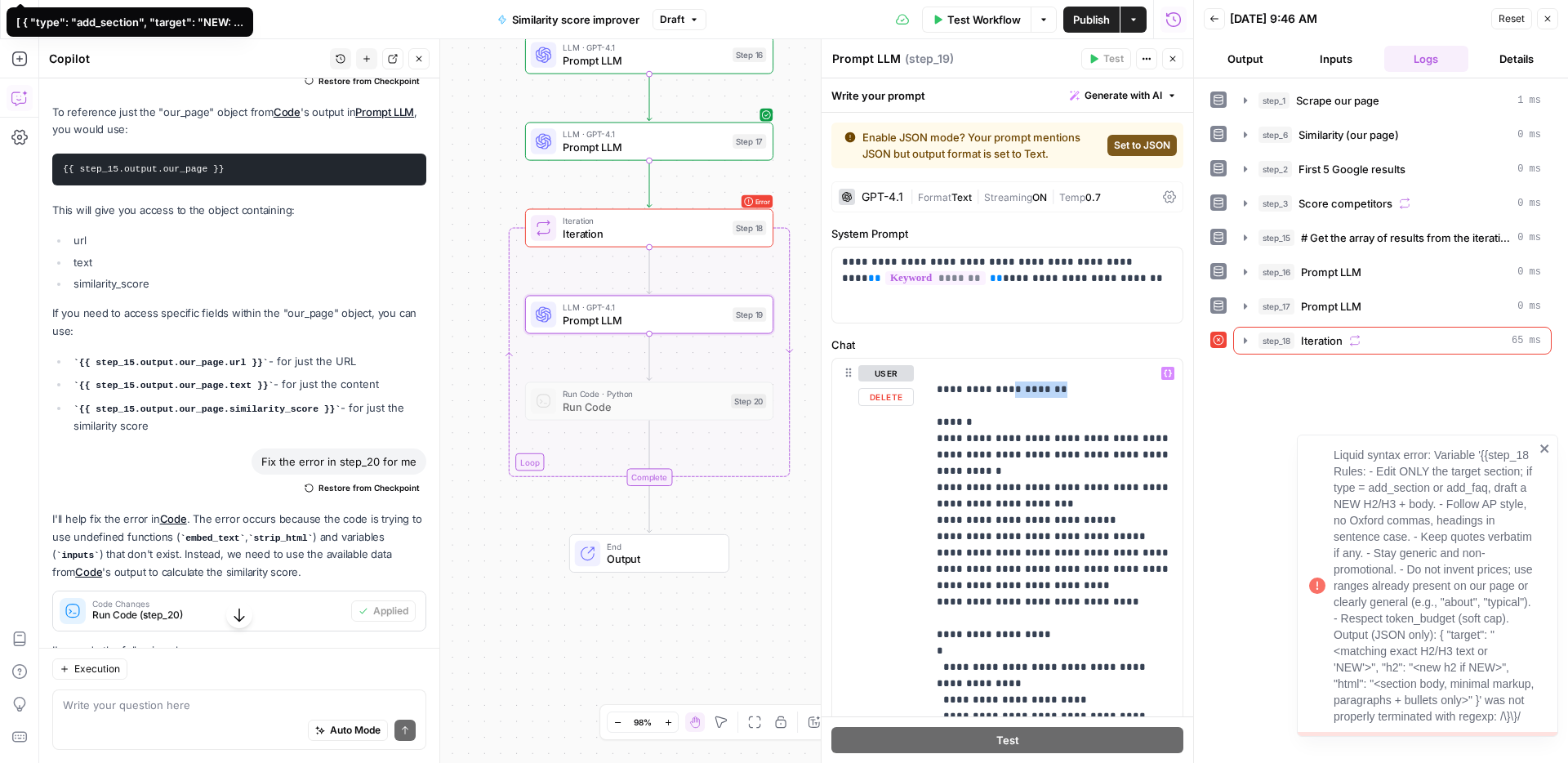
click at [718, 321] on span "Prompt LLM" at bounding box center [645, 320] width 164 height 16
click at [1083, 397] on p "**********" at bounding box center [1054, 561] width 236 height 392
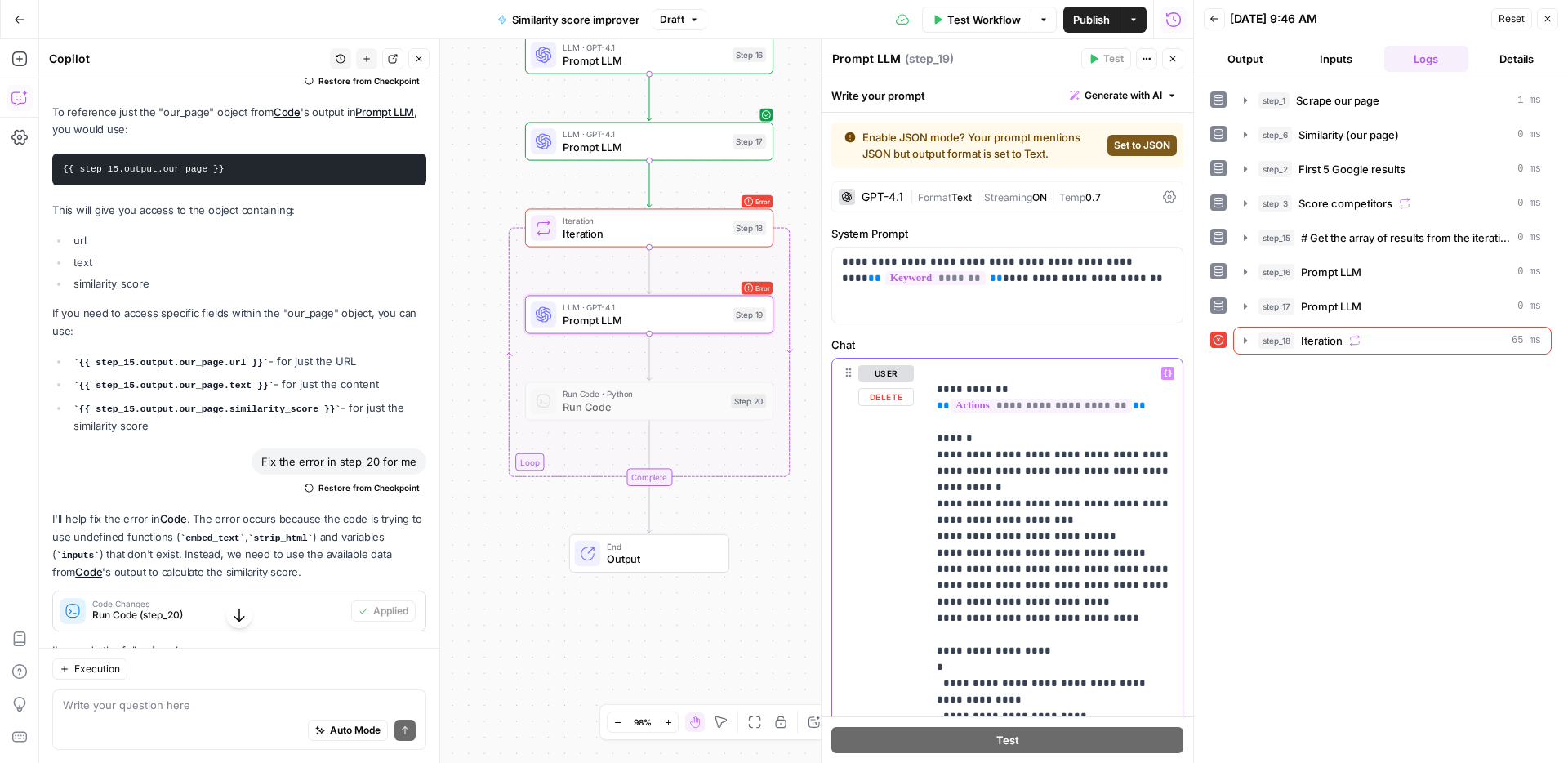
click at [1059, 432] on p "**********" at bounding box center [1054, 569] width 236 height 408
drag, startPoint x: 1126, startPoint y: 404, endPoint x: 917, endPoint y: 403, distance: 209.0
click at [917, 403] on div "**********" at bounding box center [1007, 588] width 350 height 460
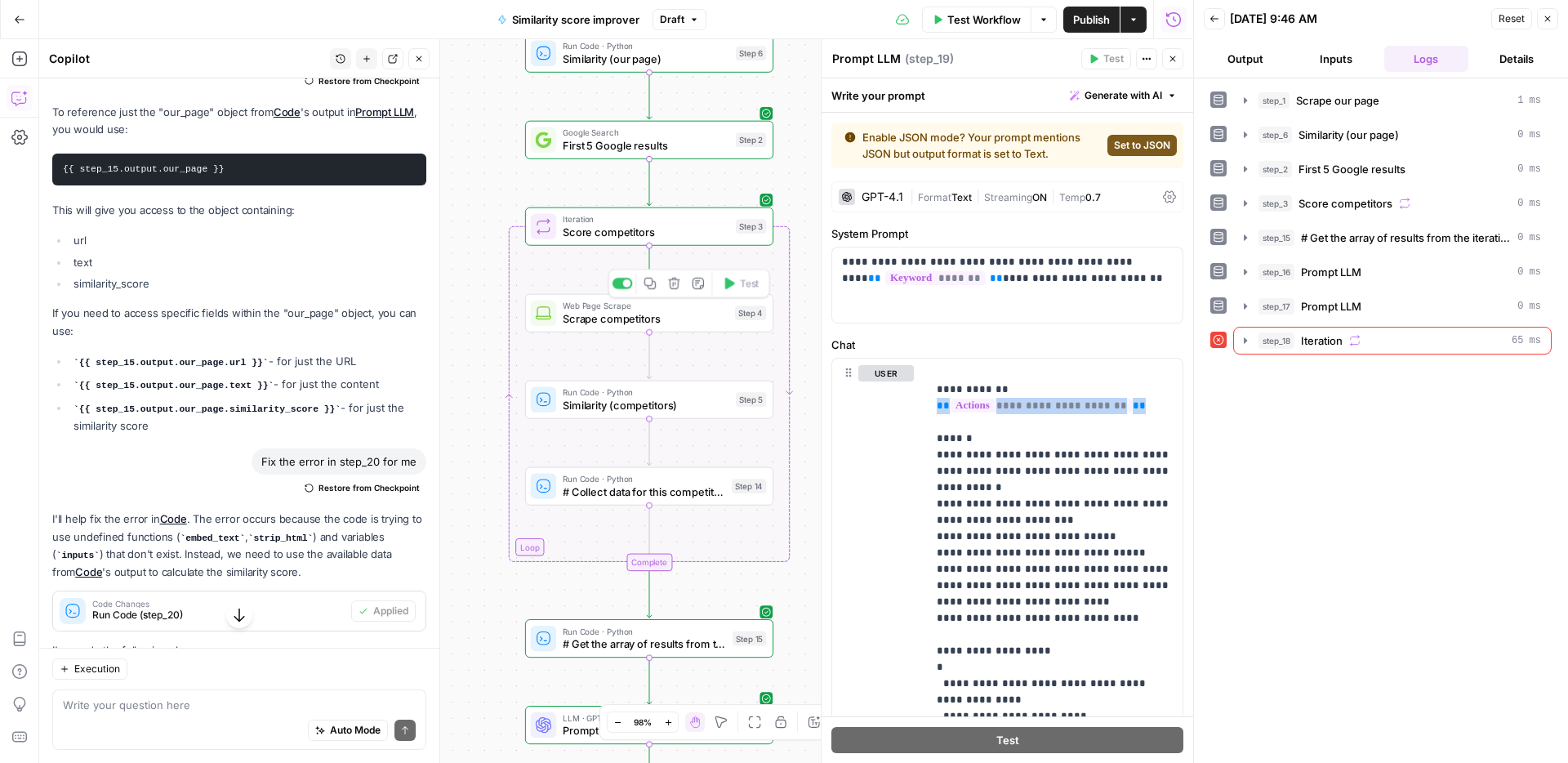
click at [690, 326] on span "Scrape competitors" at bounding box center [646, 319] width 166 height 16
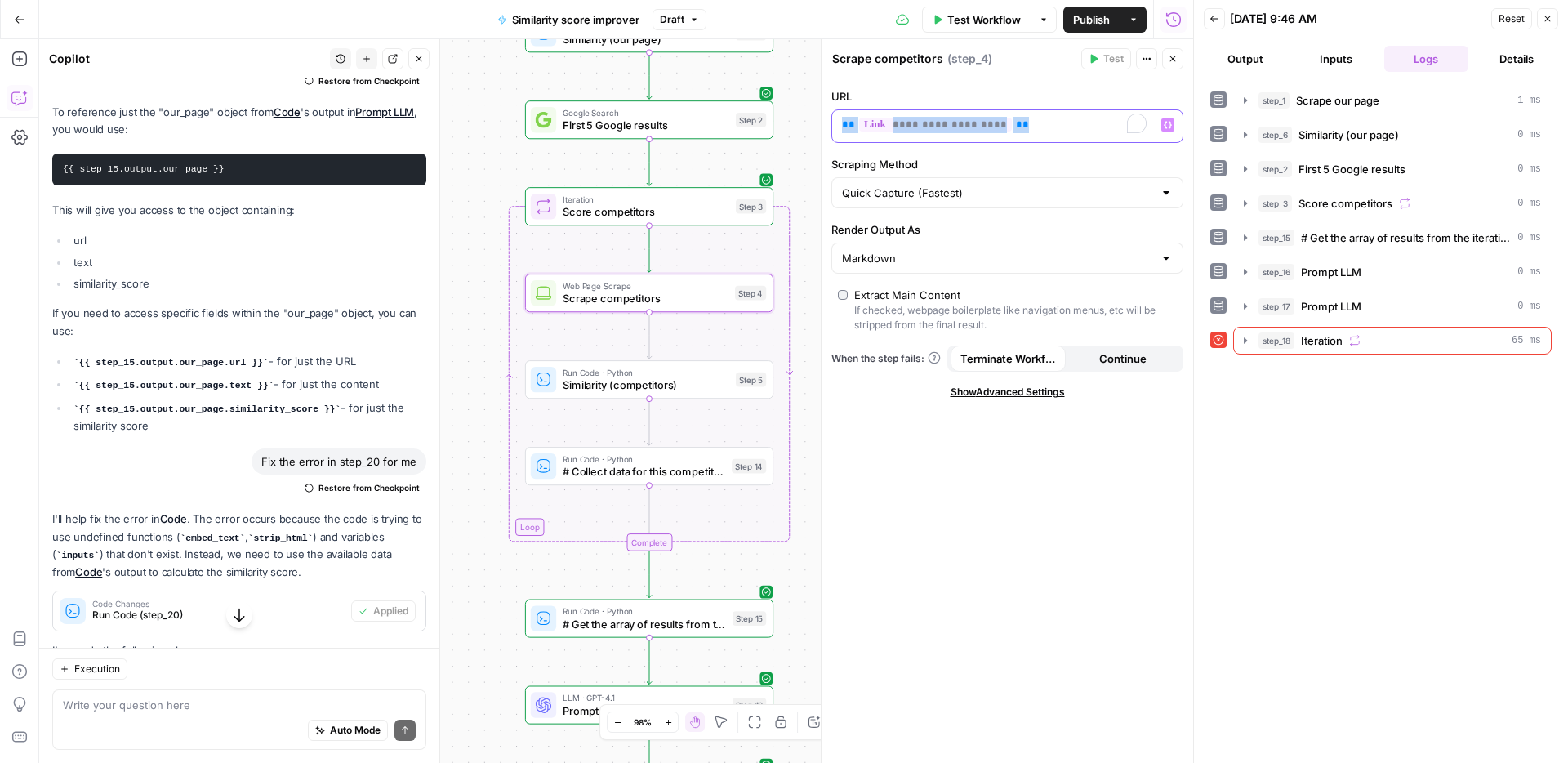
drag, startPoint x: 1014, startPoint y: 134, endPoint x: 837, endPoint y: 128, distance: 177.1
click at [837, 128] on div "**********" at bounding box center [994, 126] width 324 height 32
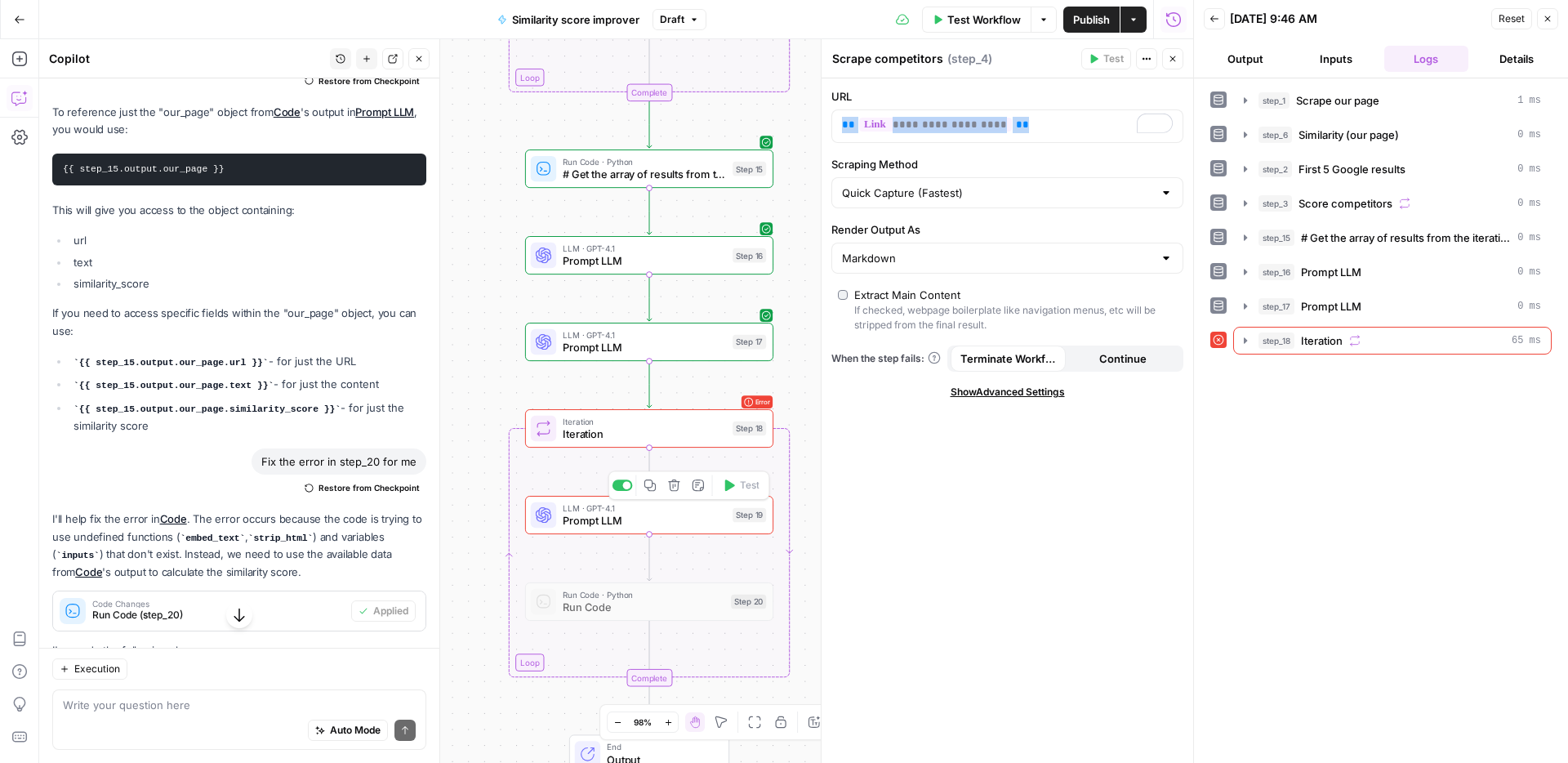
click at [689, 517] on span "Prompt LLM" at bounding box center [645, 521] width 164 height 16
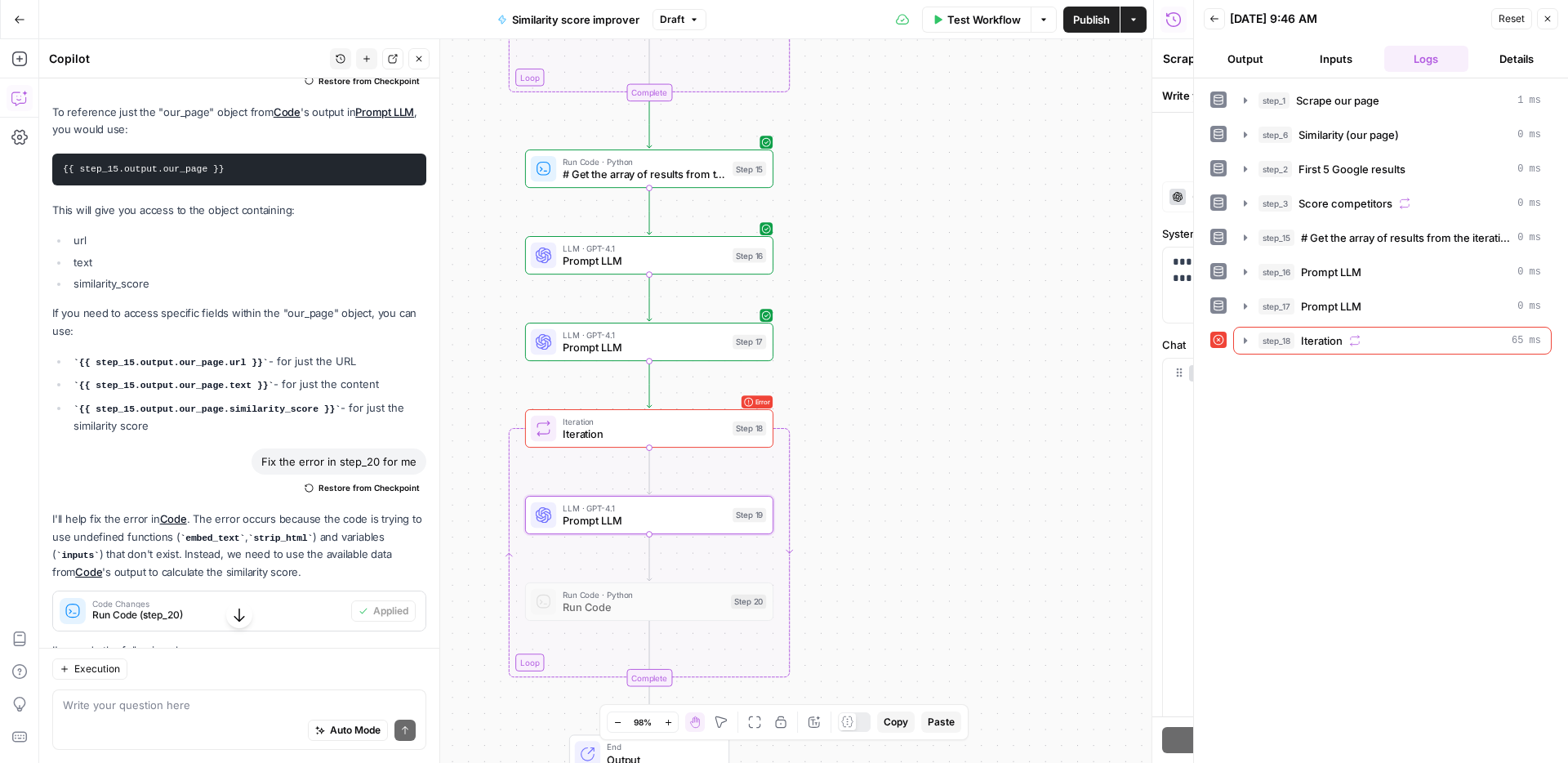
type textarea "Prompt LLM"
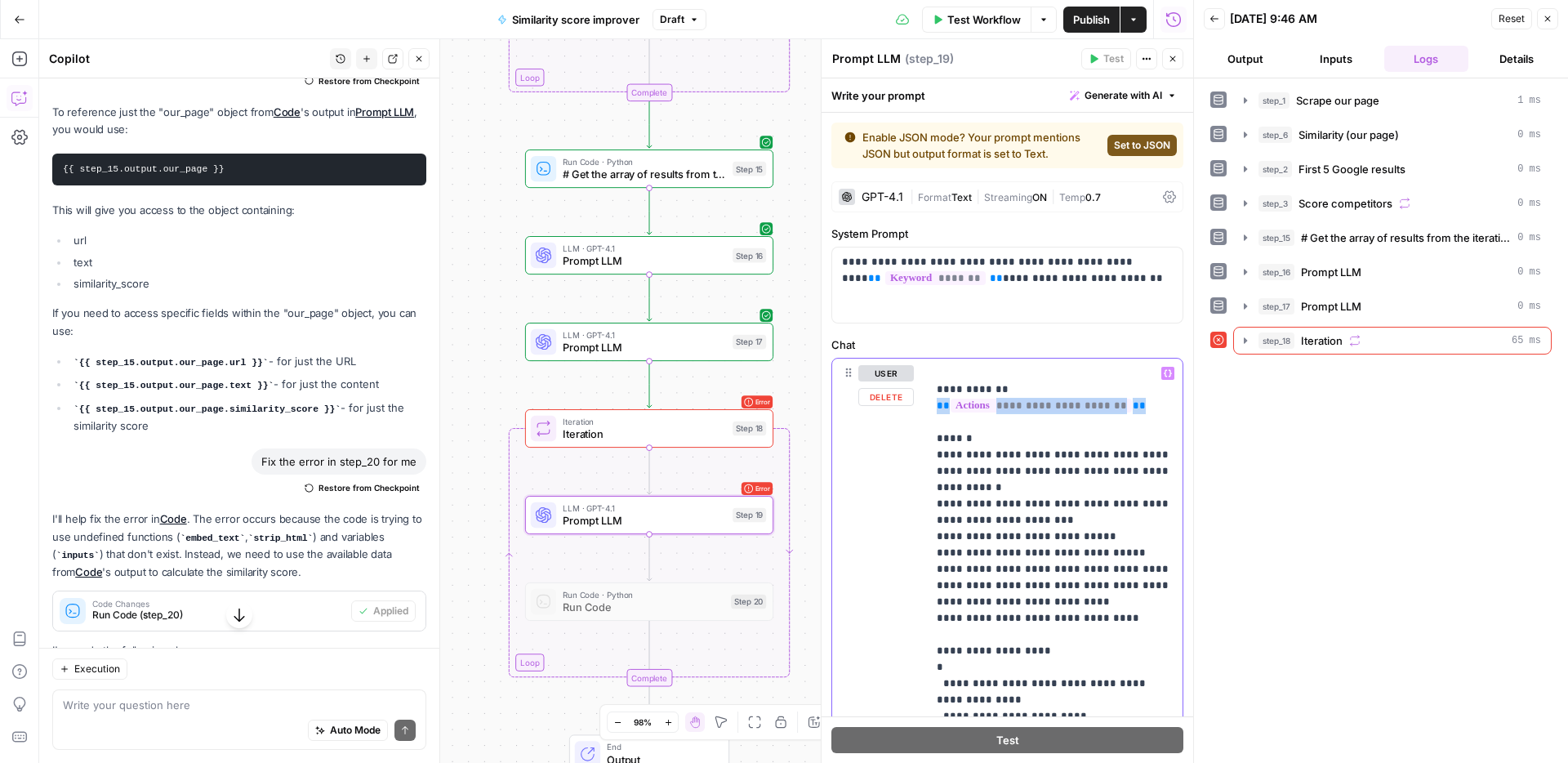
drag, startPoint x: 1156, startPoint y: 410, endPoint x: 926, endPoint y: 410, distance: 230.0
click at [926, 410] on div "**********" at bounding box center [1054, 569] width 256 height 421
click at [1086, 398] on span "**********" at bounding box center [1013, 405] width 153 height 14
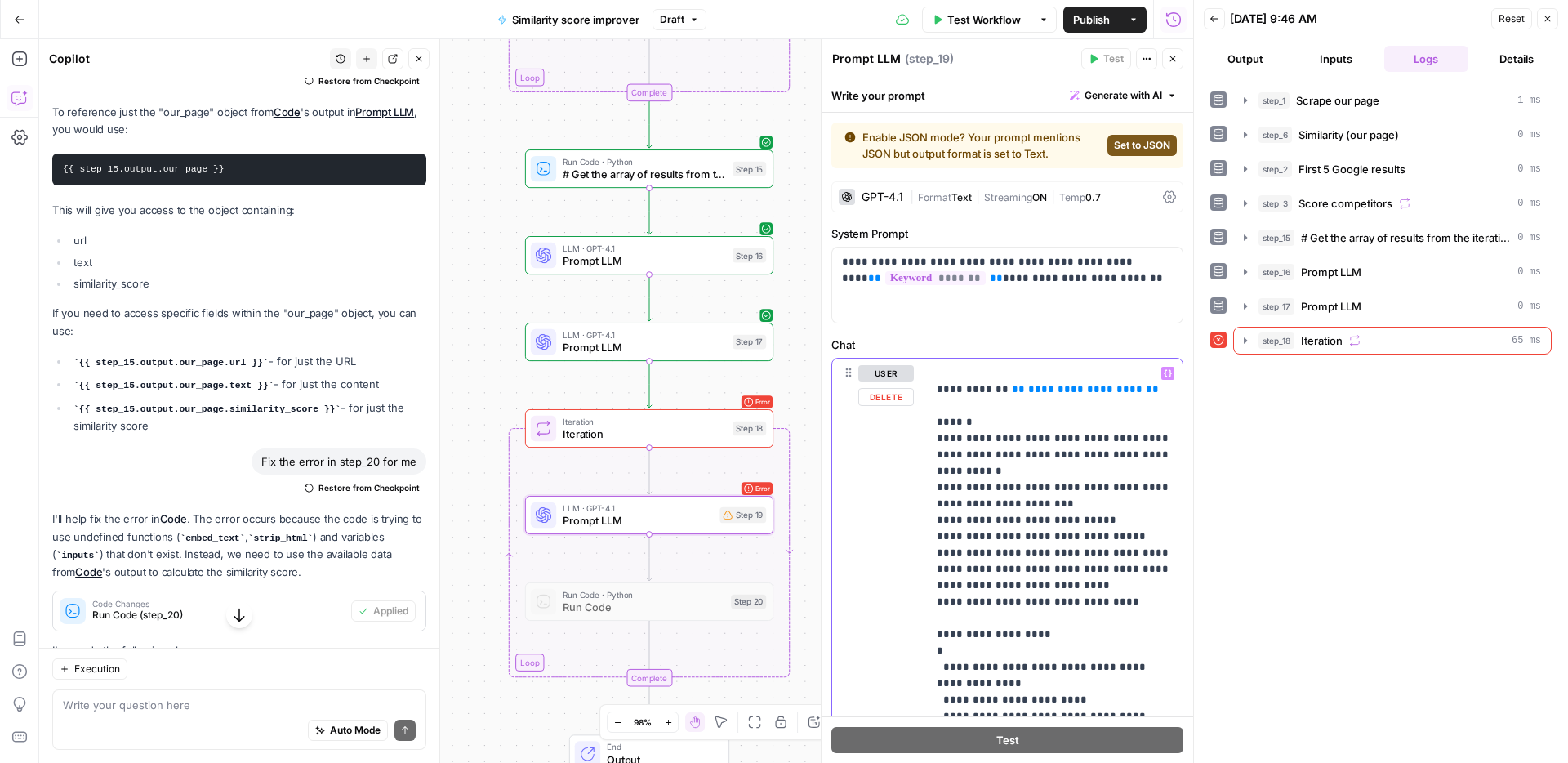
click at [1109, 393] on span "**********" at bounding box center [1085, 388] width 115 height 11
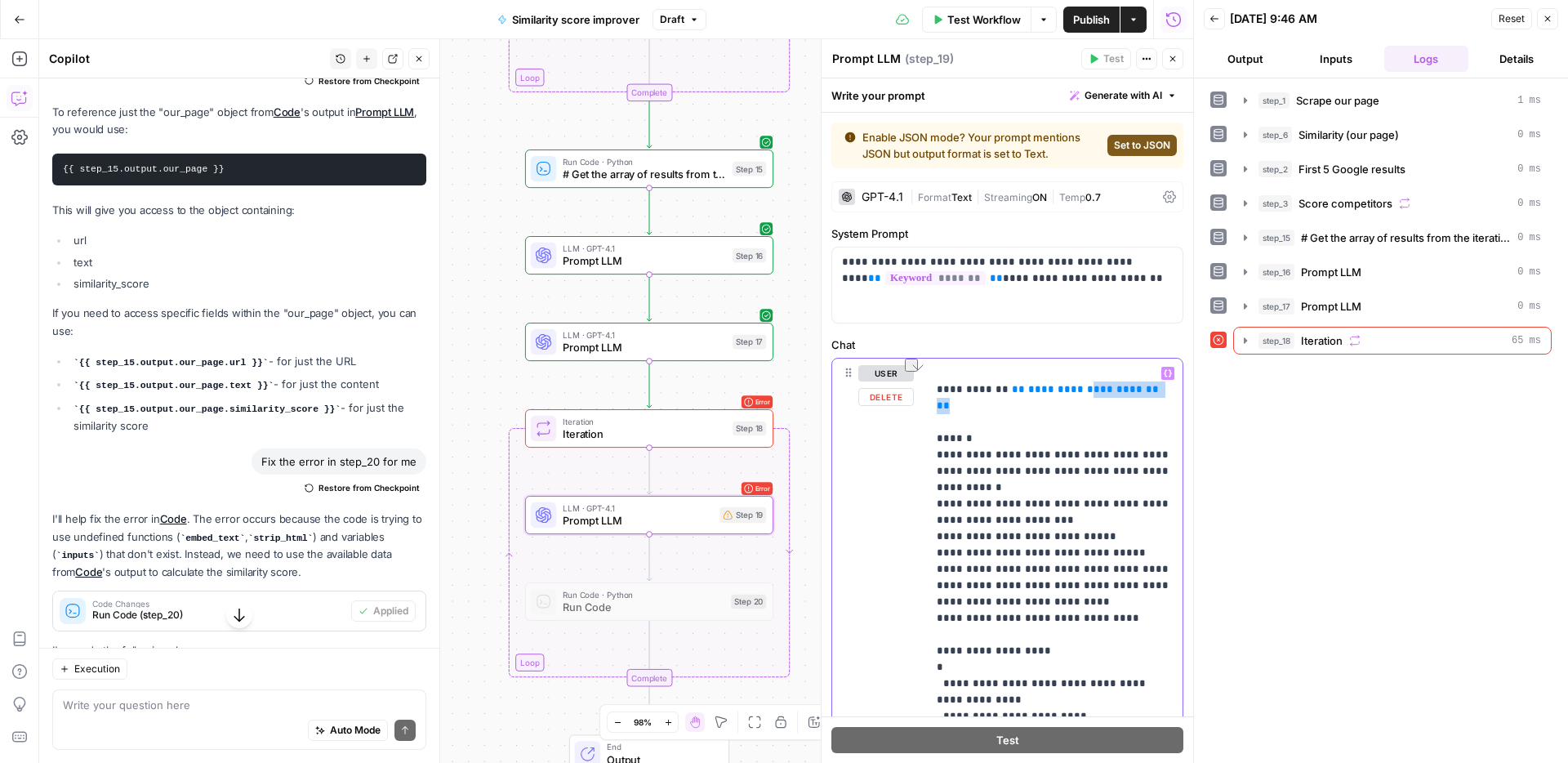
drag, startPoint x: 1148, startPoint y: 392, endPoint x: 1068, endPoint y: 397, distance: 80.2
click at [1070, 397] on p "**********" at bounding box center [1054, 561] width 236 height 392
click at [1049, 394] on span "**********" at bounding box center [1093, 388] width 131 height 11
click at [1047, 394] on span "**********" at bounding box center [1093, 388] width 131 height 11
click at [734, 410] on div "Copy step Delete step Add Note Test" at bounding box center [688, 398] width 161 height 29
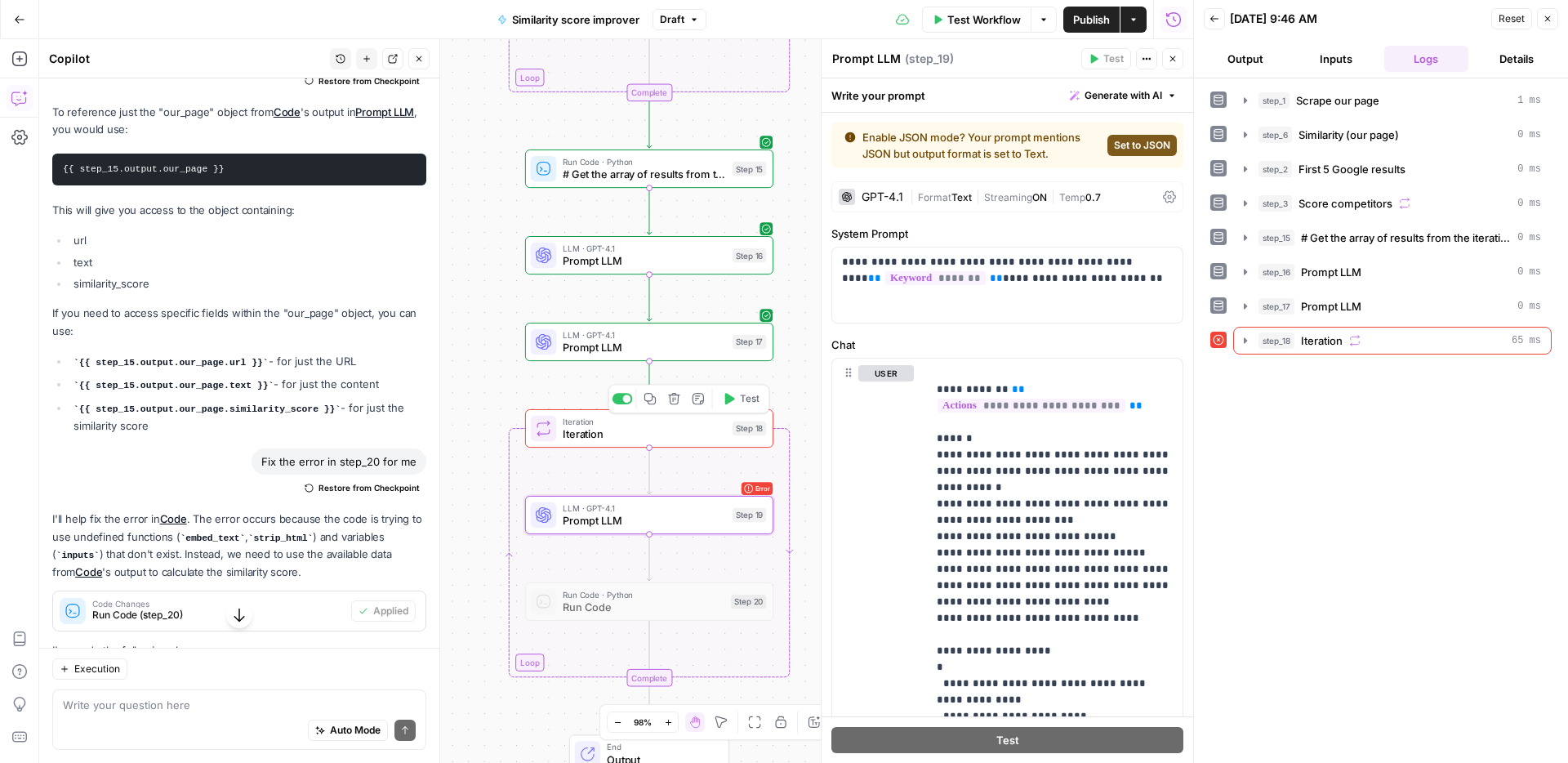
click at [735, 406] on button "Test" at bounding box center [741, 398] width 50 height 21
click at [1312, 349] on button "step_18 Iteration" at bounding box center [1390, 341] width 320 height 26
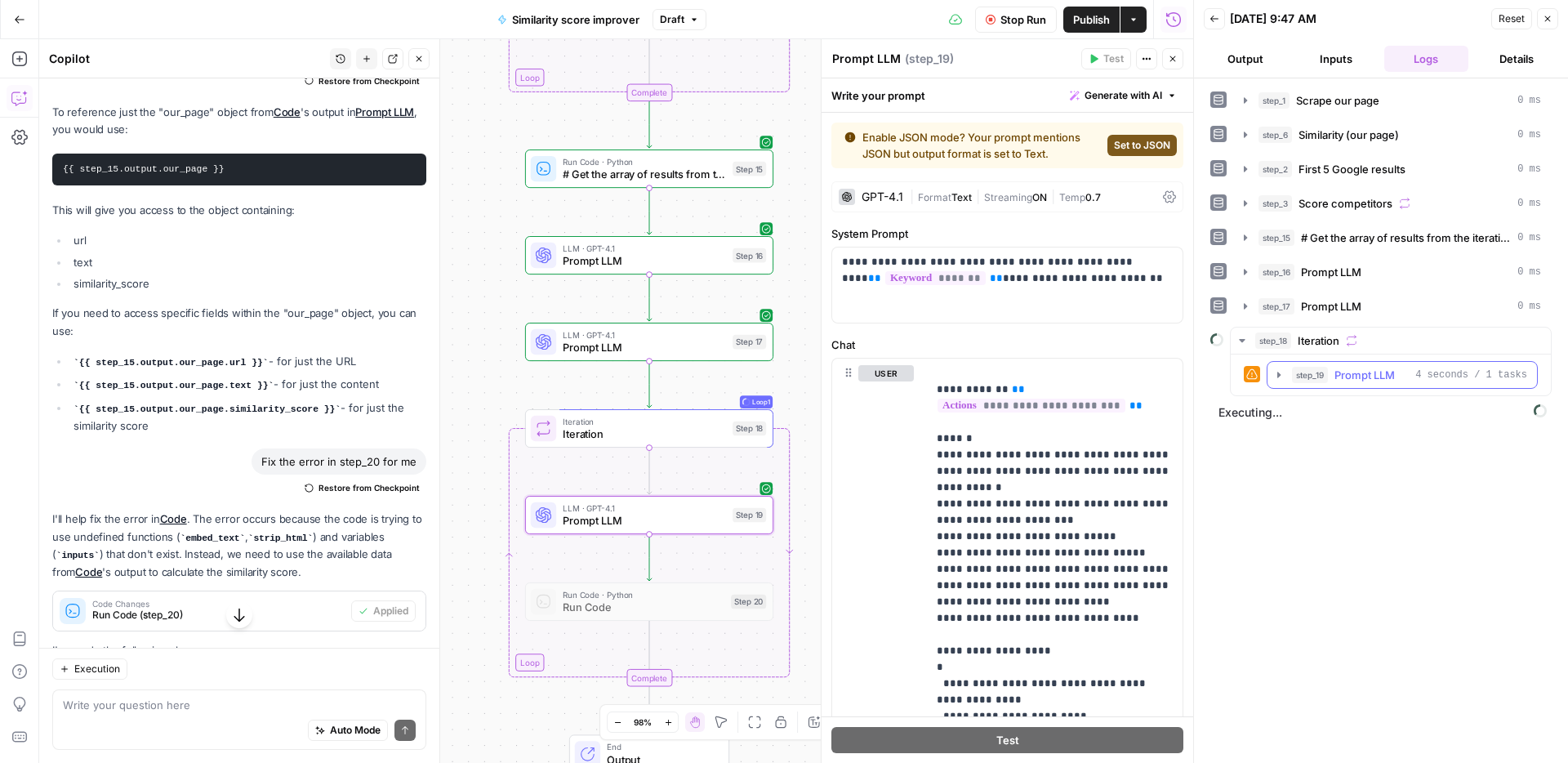
click at [1338, 376] on span "Prompt LLM" at bounding box center [1364, 375] width 61 height 16
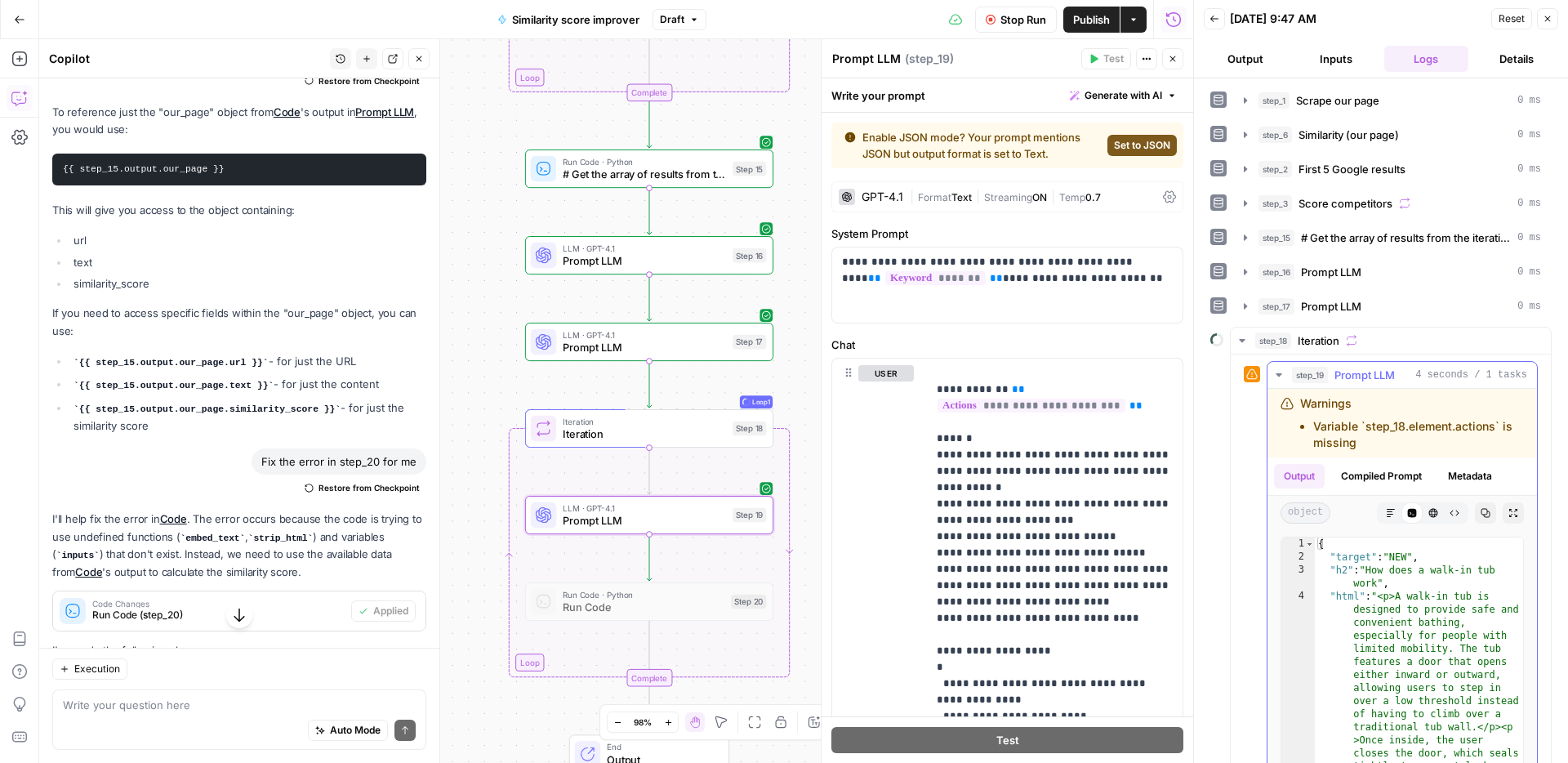
click at [1338, 376] on span "Prompt LLM" at bounding box center [1364, 375] width 61 height 16
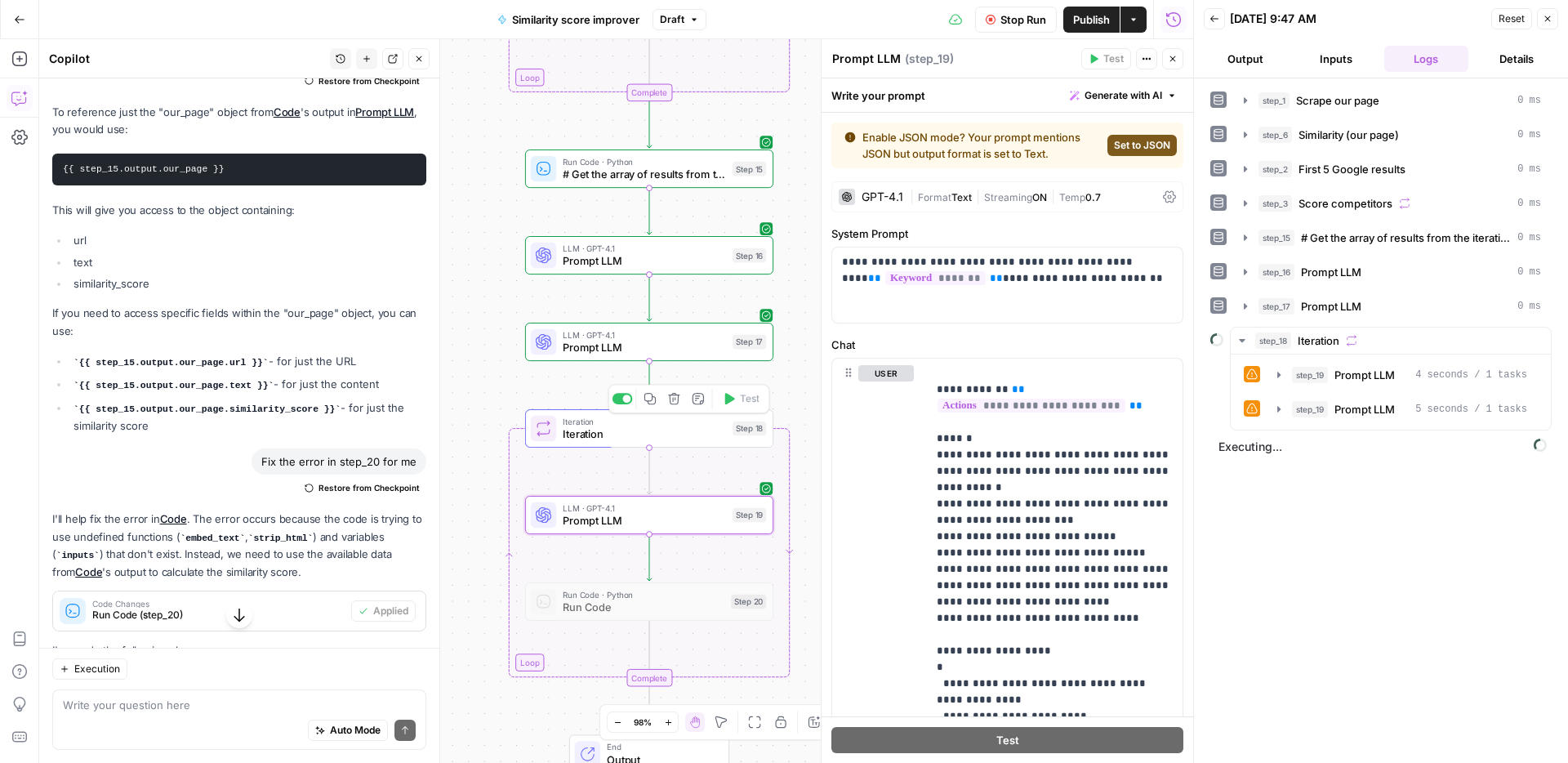
click at [1000, 20] on span "Stop Run" at bounding box center [1023, 19] width 46 height 16
click at [1045, 491] on p "**********" at bounding box center [1054, 569] width 236 height 408
click at [119, 711] on textarea at bounding box center [239, 705] width 352 height 16
drag, startPoint x: 1034, startPoint y: 394, endPoint x: 898, endPoint y: 386, distance: 136.2
click at [898, 386] on div "**********" at bounding box center [1007, 588] width 350 height 460
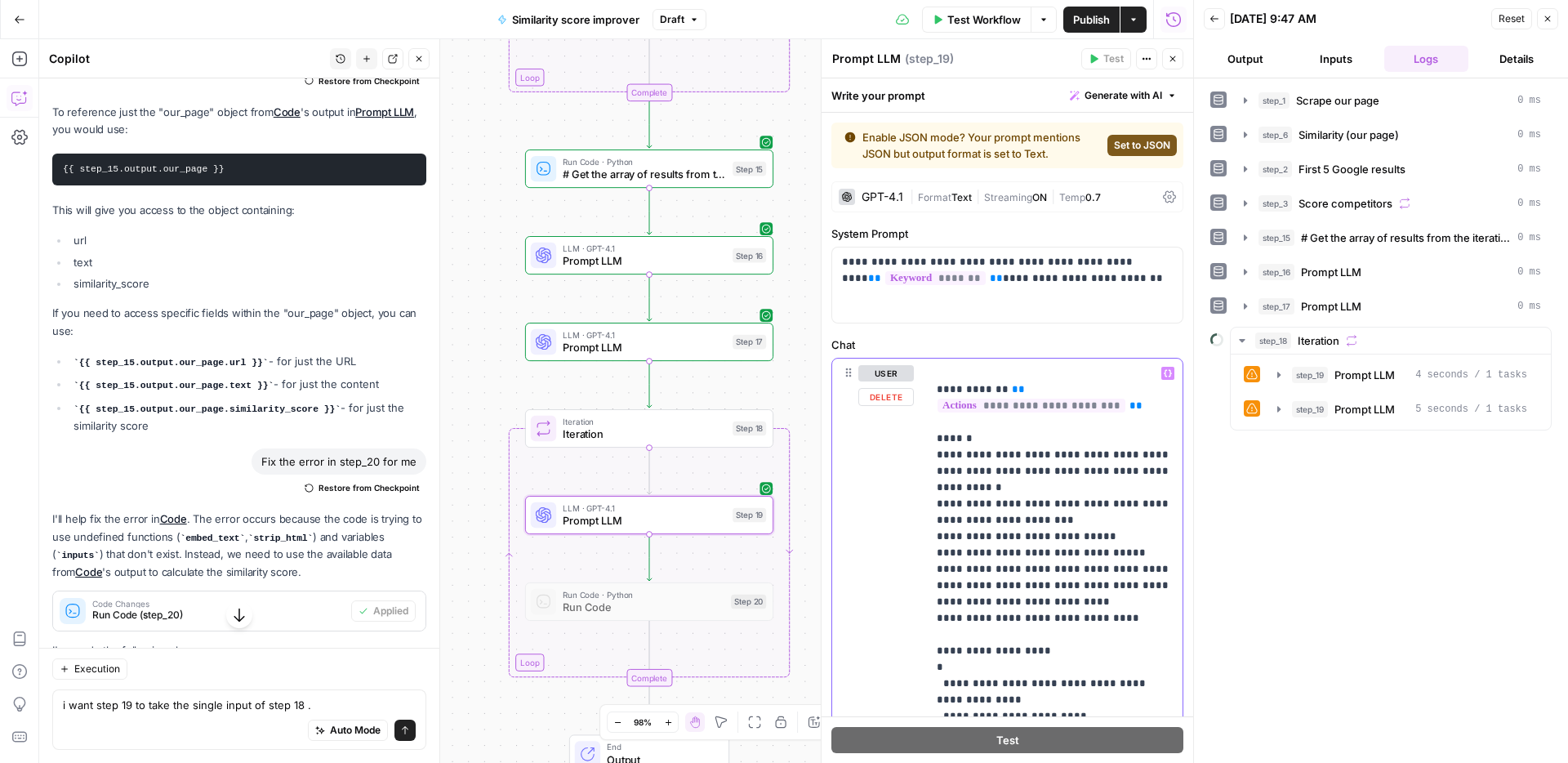
copy p "**********"
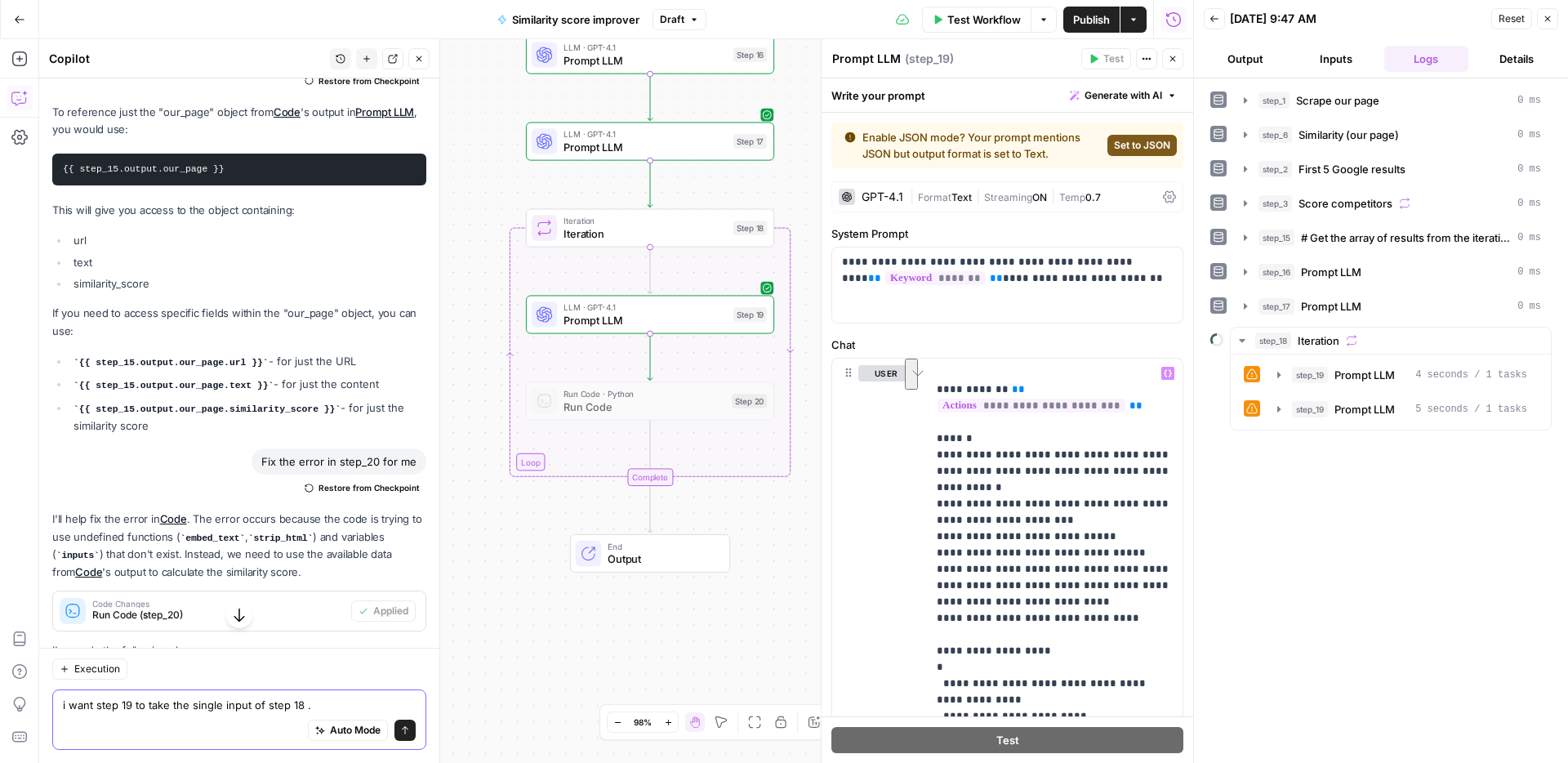
click at [318, 702] on textarea "i want step 19 to take the single input of step 18 ." at bounding box center [239, 705] width 352 height 16
paste textarea "Action JSON: {{ step_18.element.actions }}"
type textarea "i want step 19 to take the single input of step 18 . i tried this Action JSON: …"
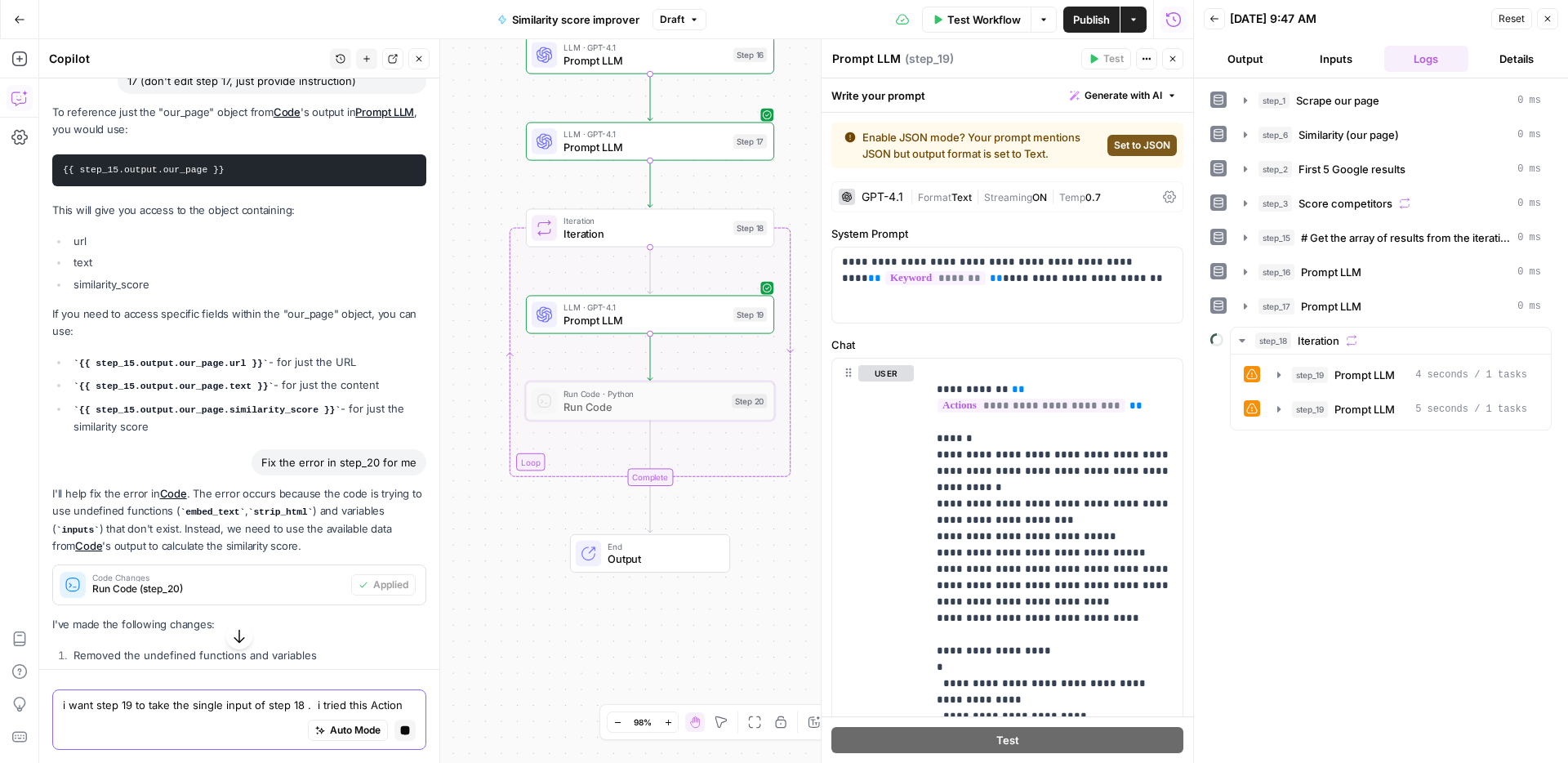
scroll to position [3809, 0]
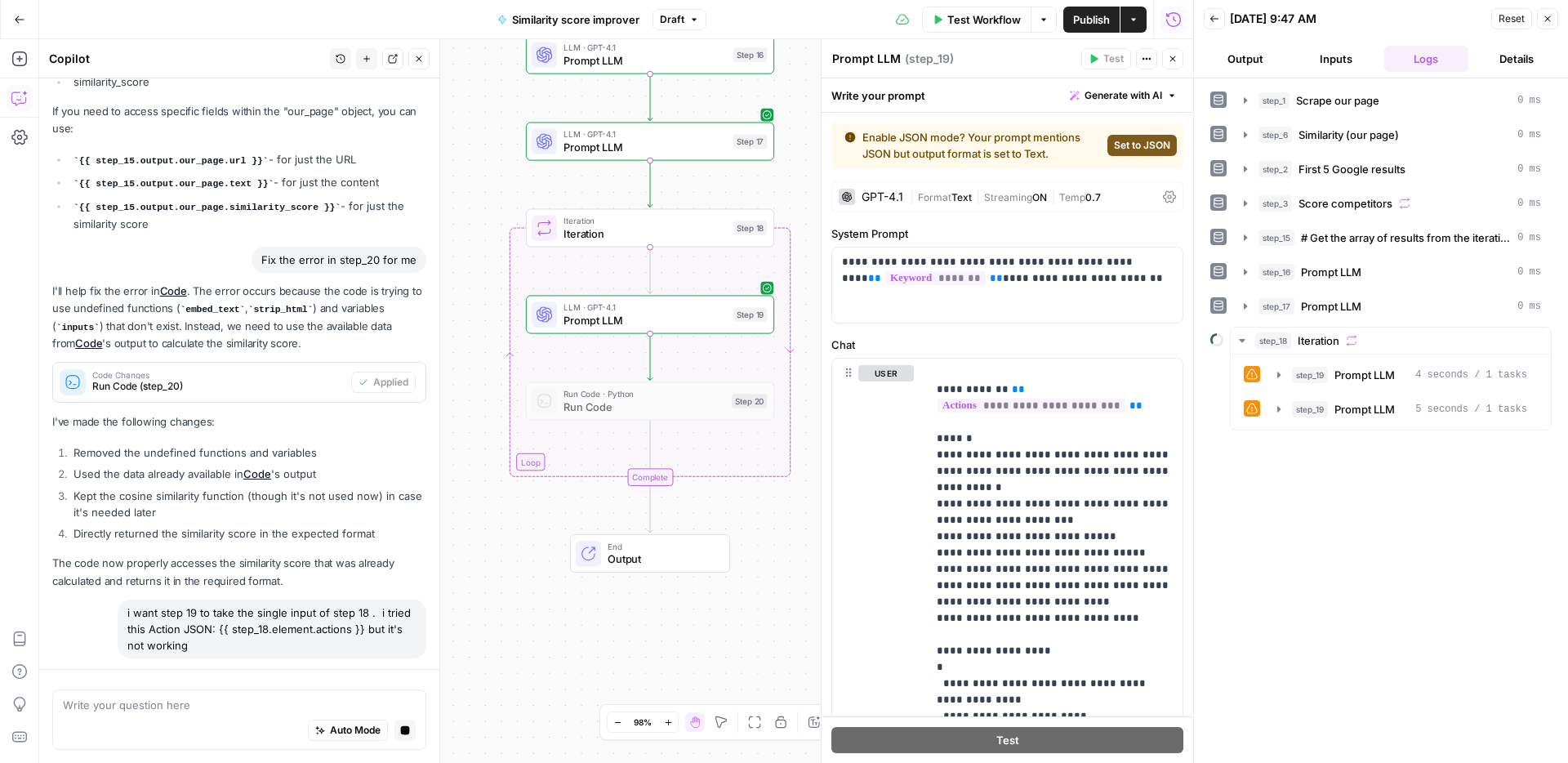
click at [694, 240] on span "Iteration" at bounding box center [645, 234] width 164 height 16
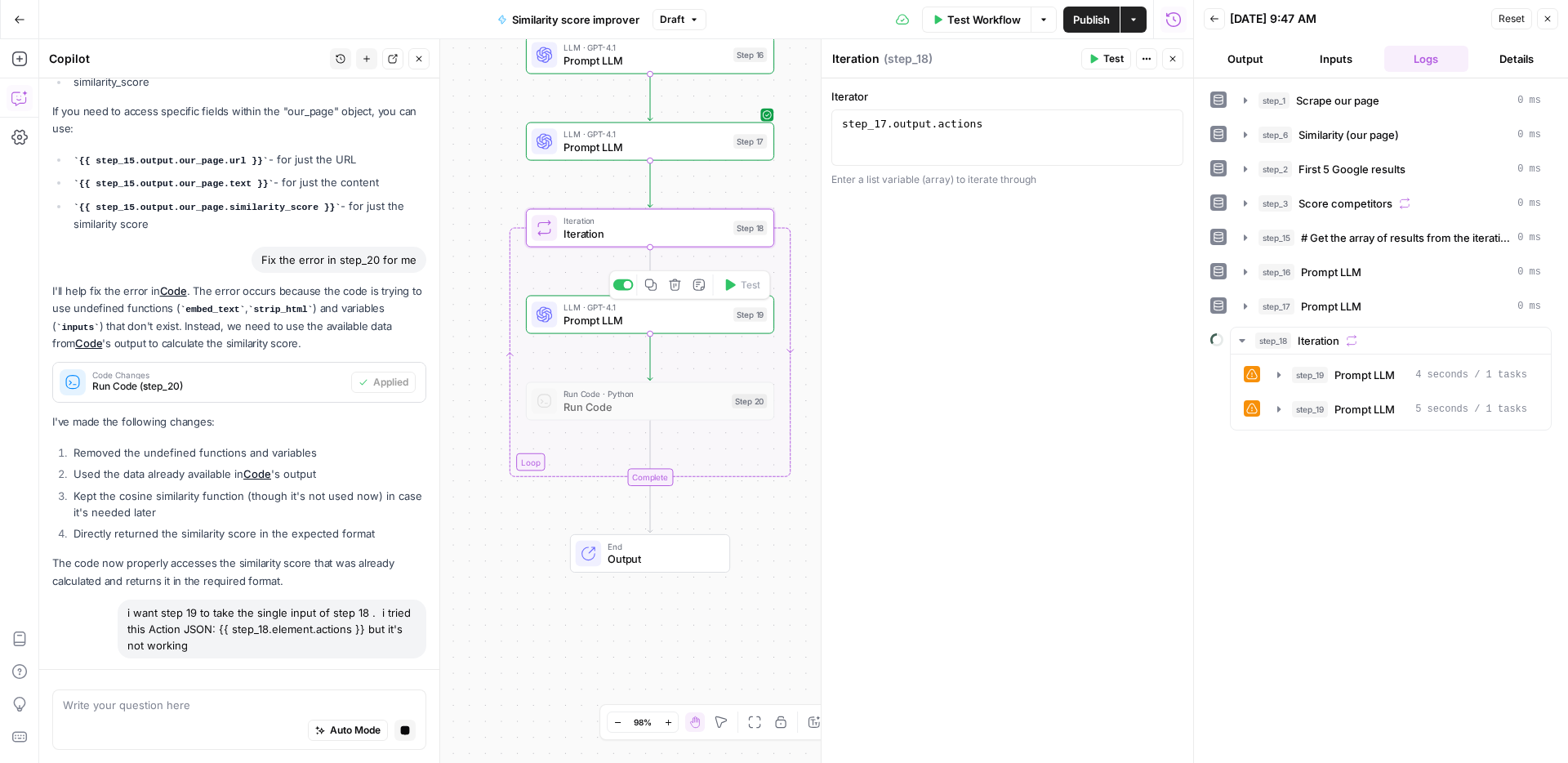
click at [684, 328] on span "Prompt LLM" at bounding box center [645, 320] width 164 height 16
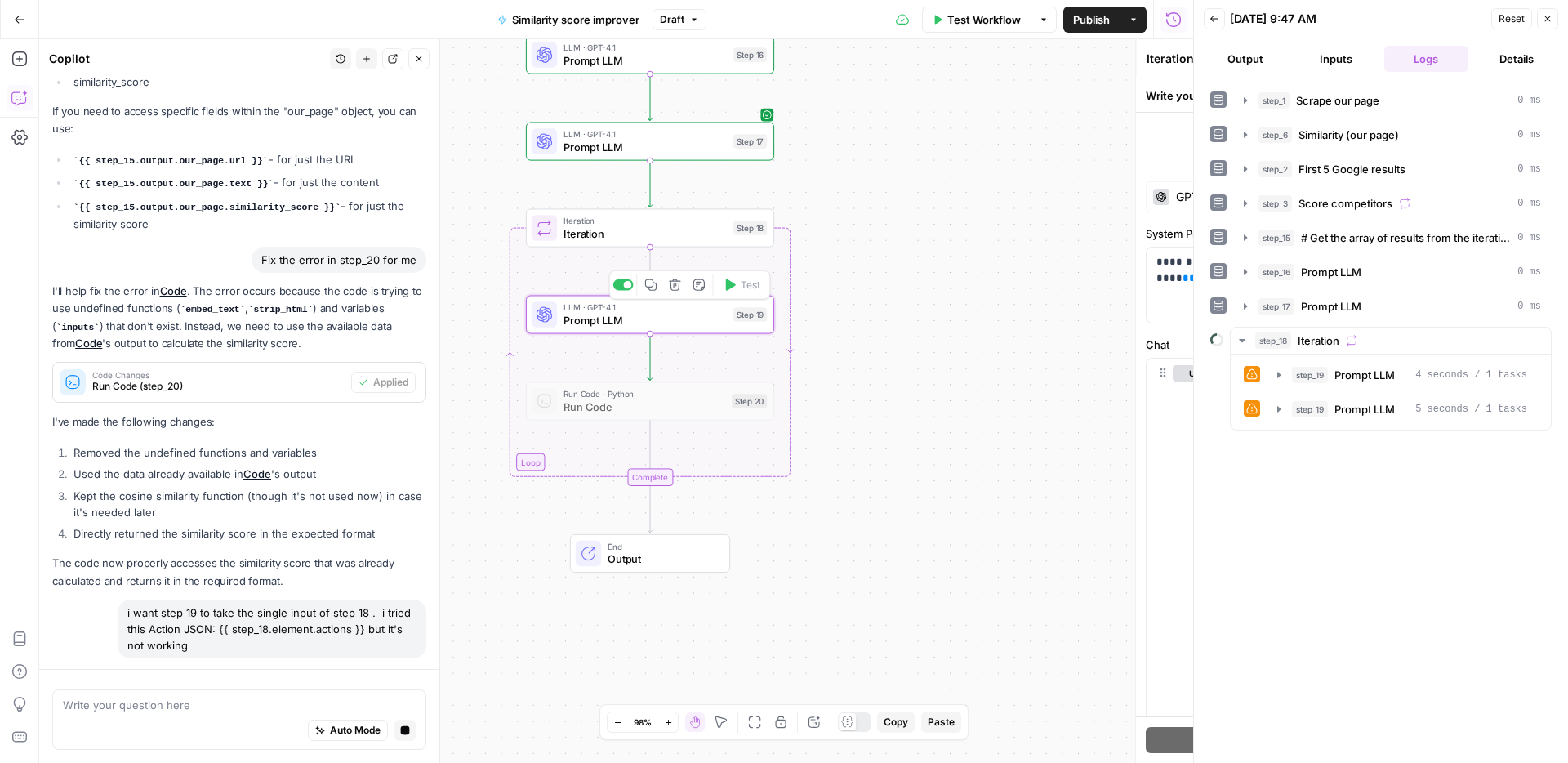
type textarea "Prompt LLM"
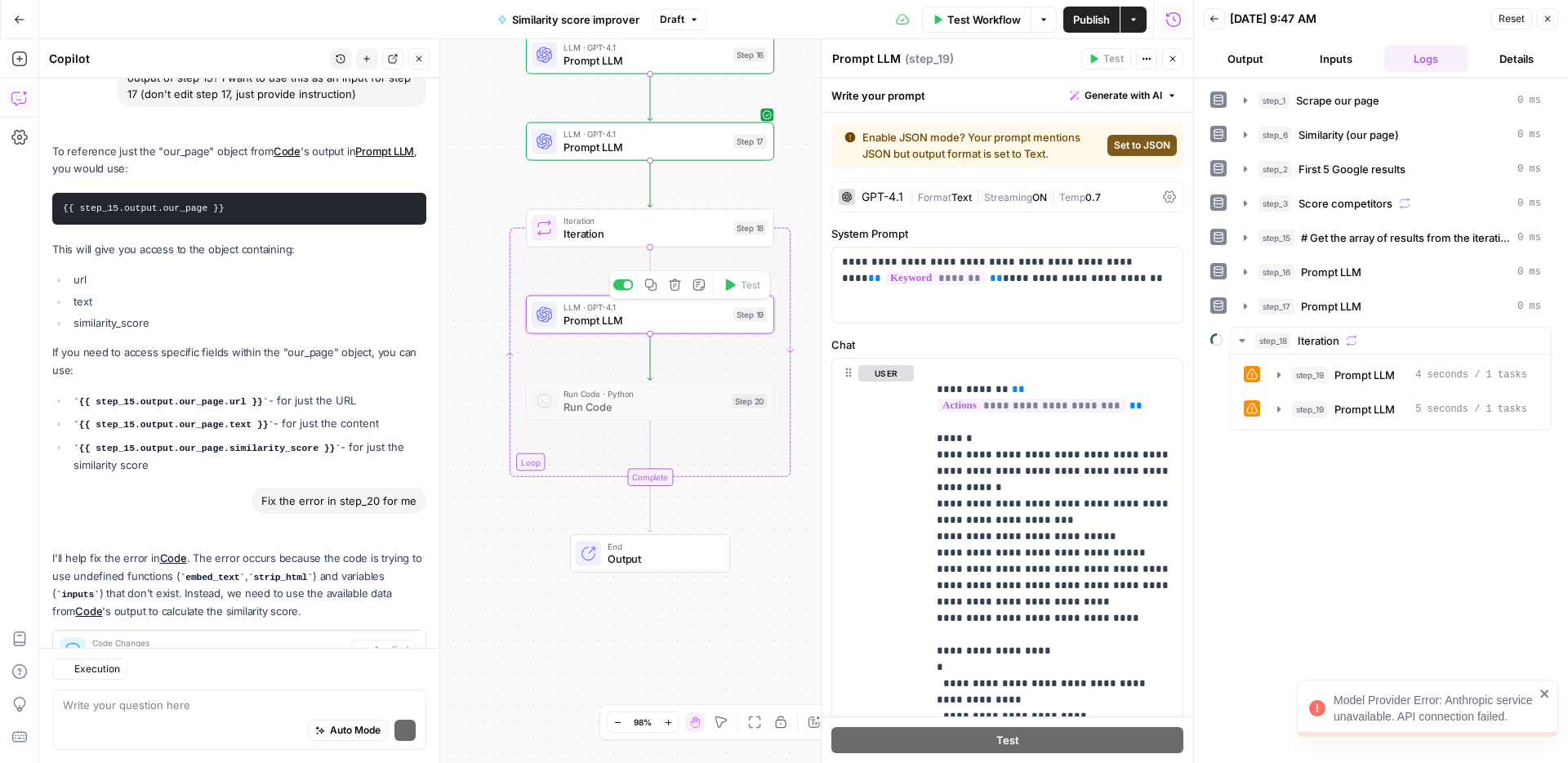
scroll to position [4098, 0]
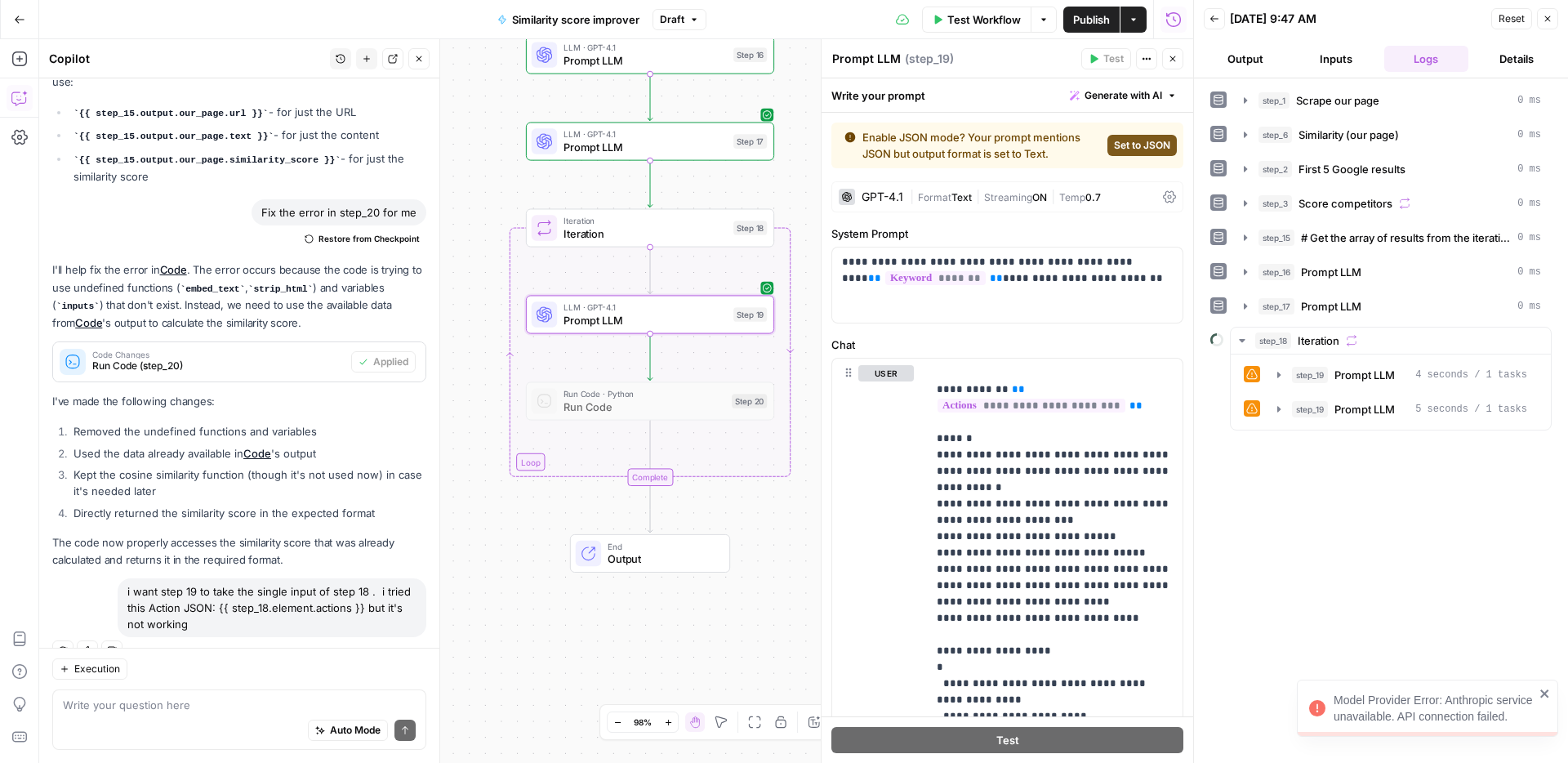
drag, startPoint x: 244, startPoint y: 595, endPoint x: 133, endPoint y: 567, distance: 114.5
click at [135, 578] on div "i want step 19 to take the single input of step 18 . i tried this Action JSON: …" at bounding box center [271, 607] width 308 height 59
copy div "want step 19 to take the single input of step 18 . i tried this Action JSON: {{…"
click at [172, 709] on textarea at bounding box center [239, 705] width 352 height 16
paste textarea "want step 19 to take the single input of step 18 . i tried this Action JSON: {{…"
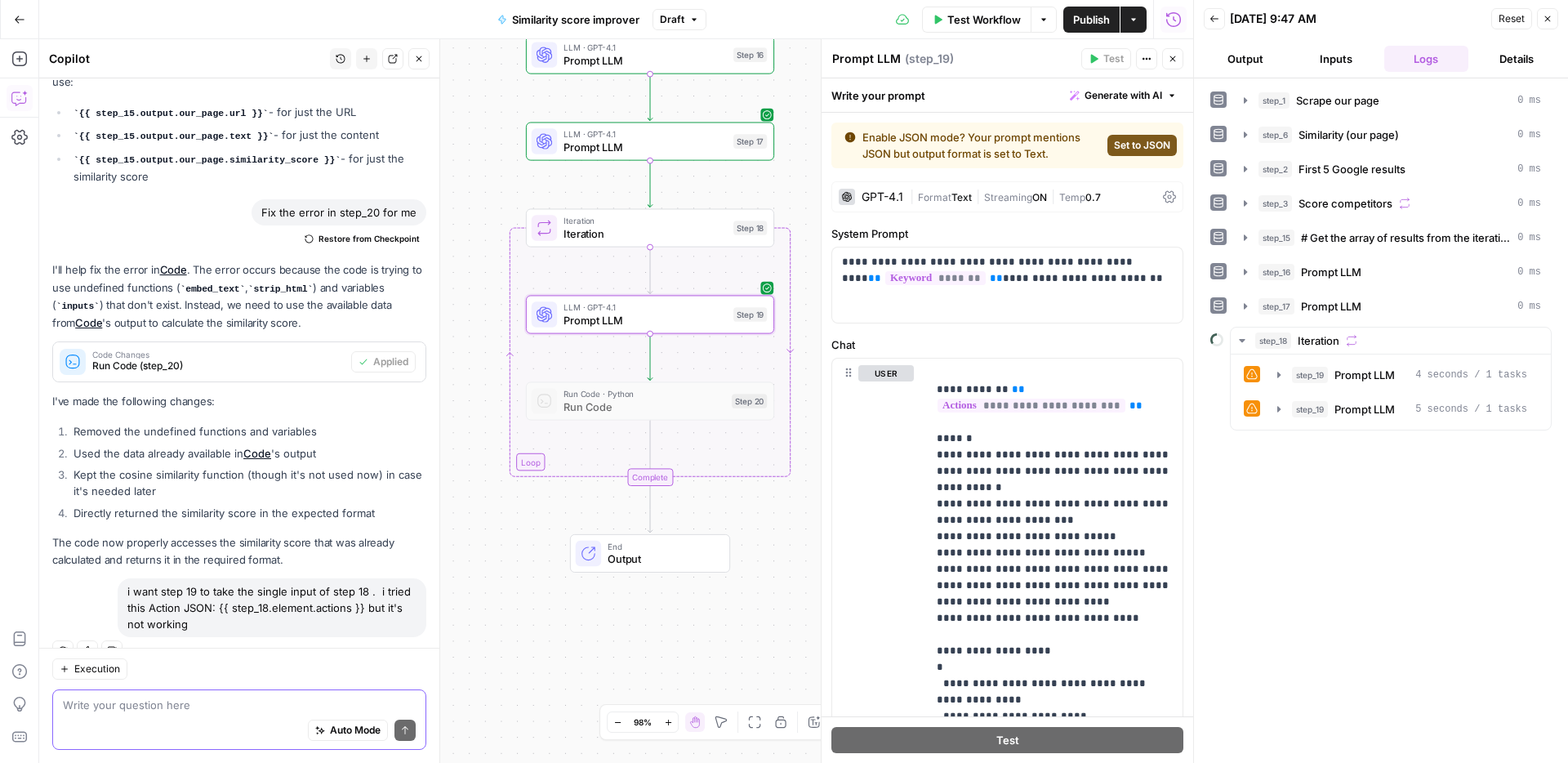
type textarea "want step 19 to take the single input of step 18 . i tried this Action JSON: {{…"
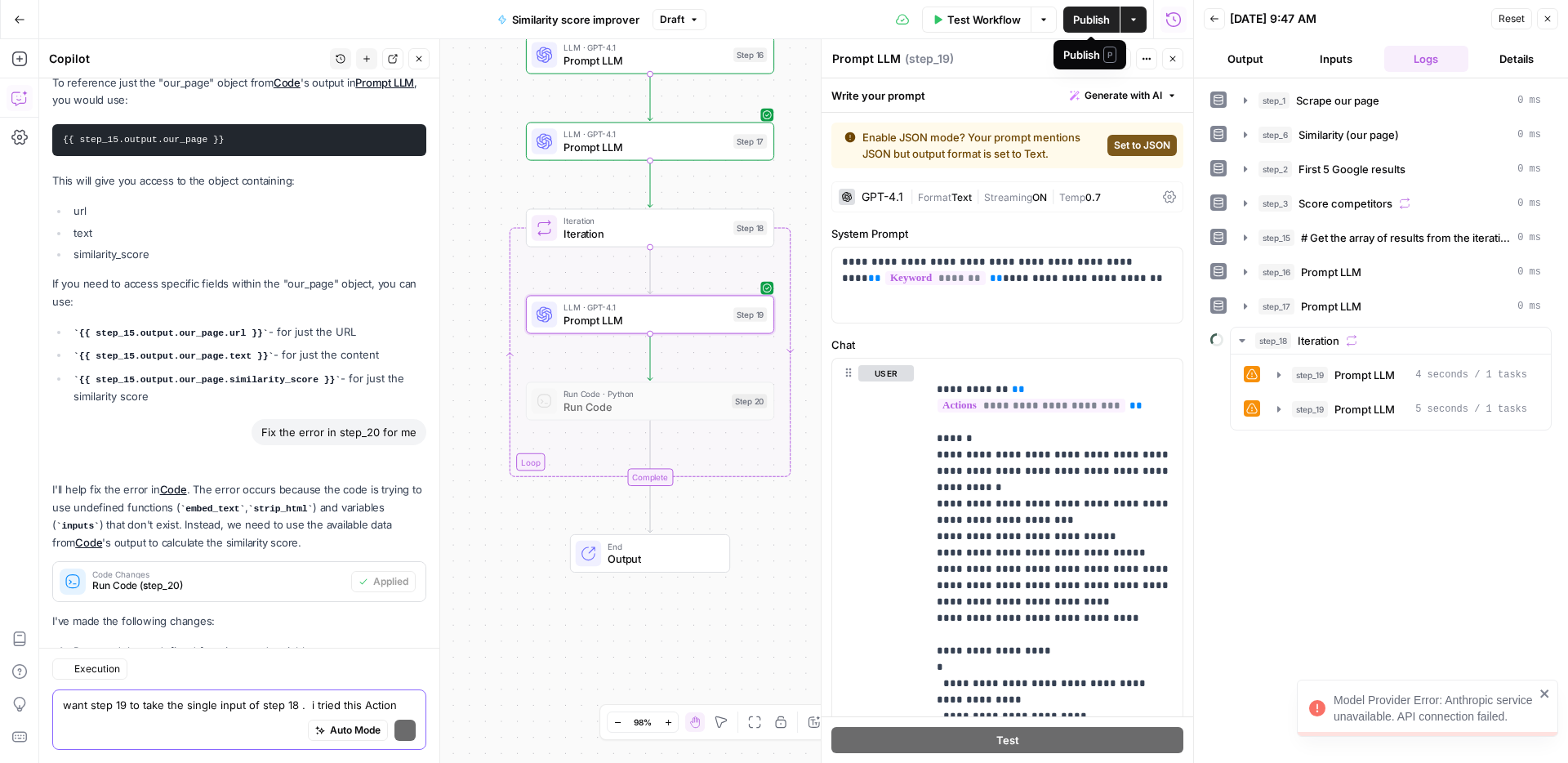
scroll to position [4167, 0]
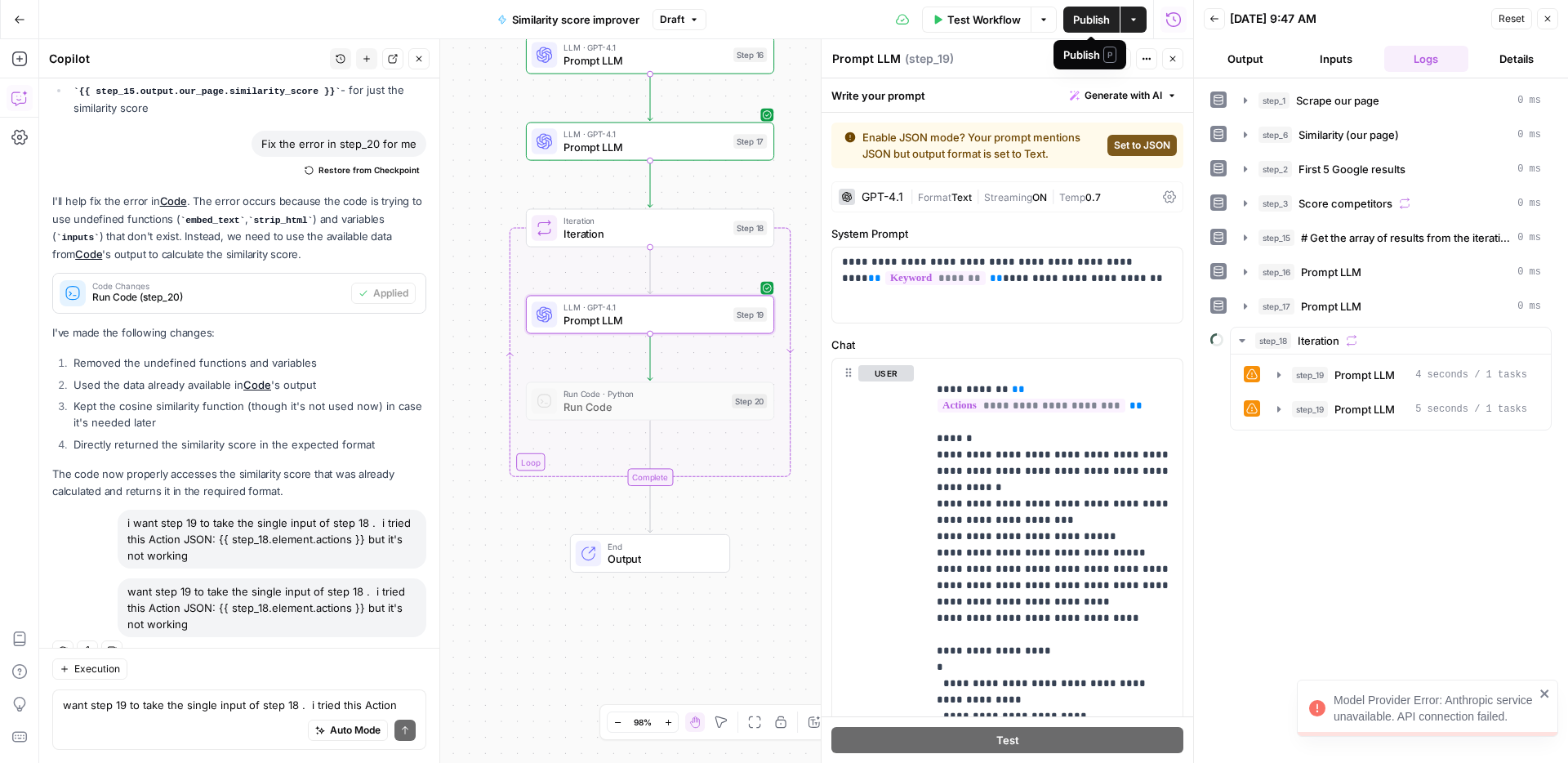
click at [1095, 15] on span "Publish" at bounding box center [1091, 19] width 37 height 16
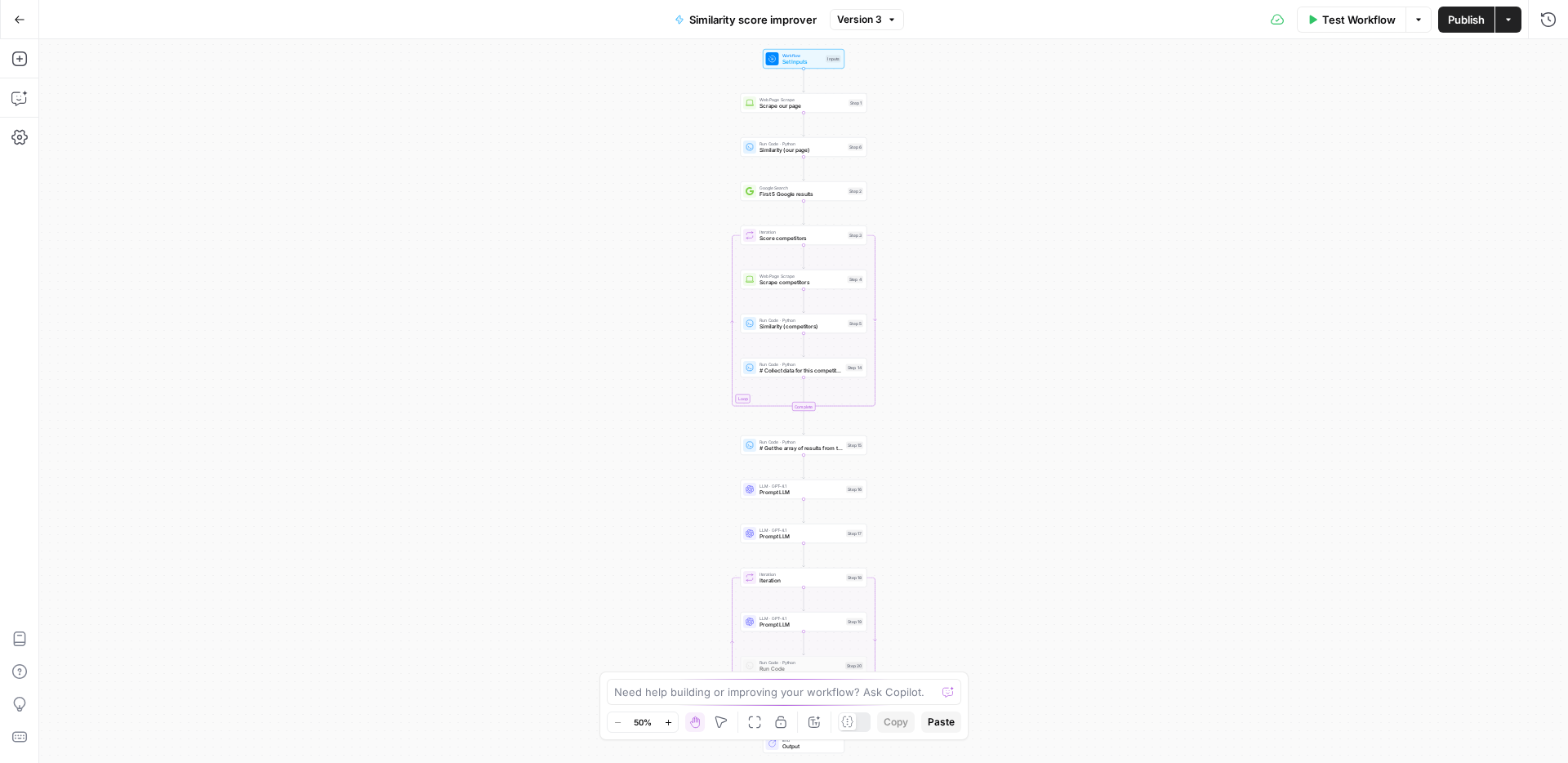
click at [33, 73] on div "Add Steps Copilot Settings AirOps Academy Help Give Feedback Shortcuts" at bounding box center [19, 400] width 39 height 724
click at [27, 63] on icon "button" at bounding box center [19, 59] width 16 height 16
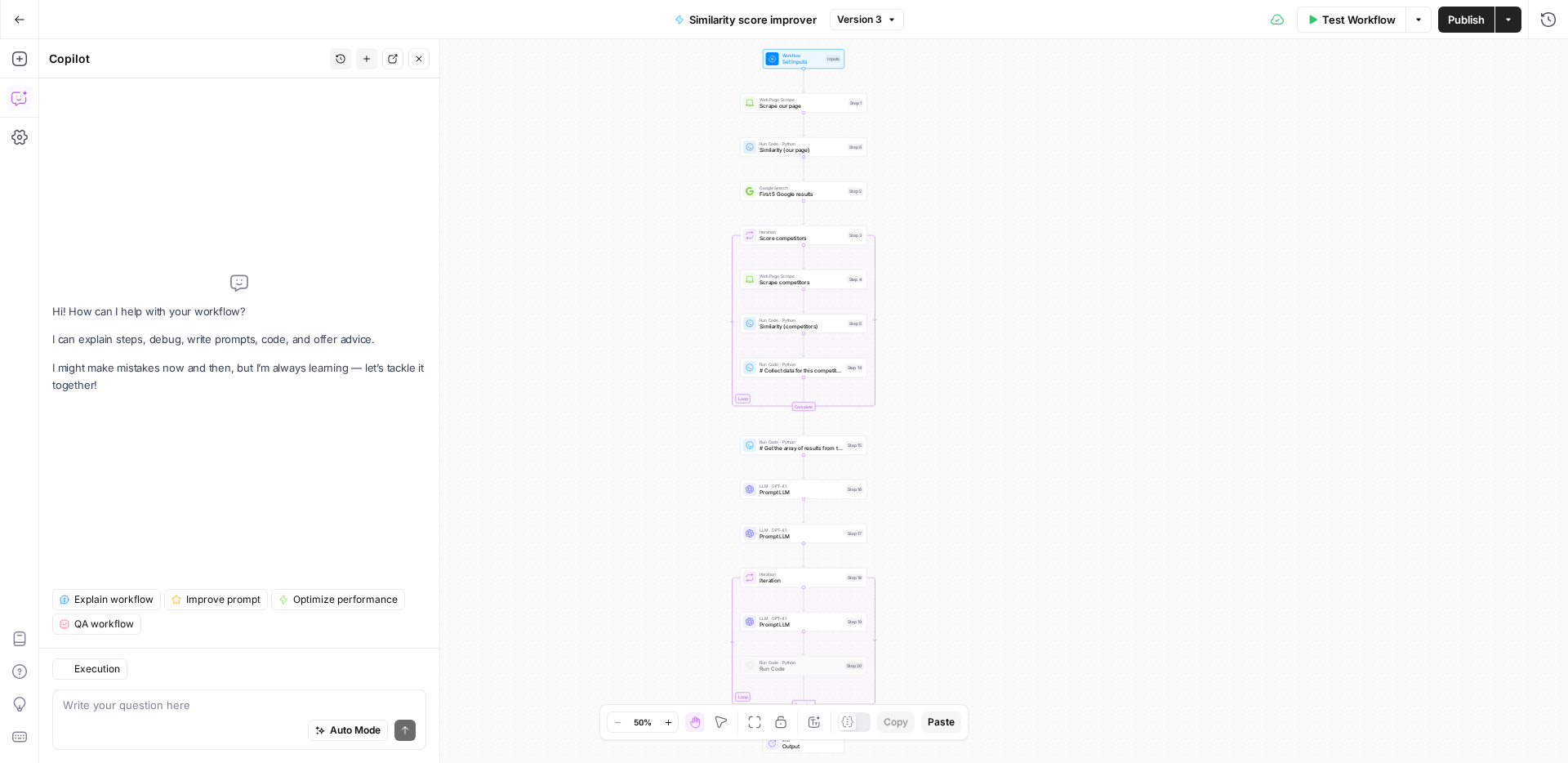
click at [204, 697] on textarea at bounding box center [239, 705] width 352 height 16
type textarea "want step 19 to take the single input of step 18 . i tried this Action JSON: {{…"
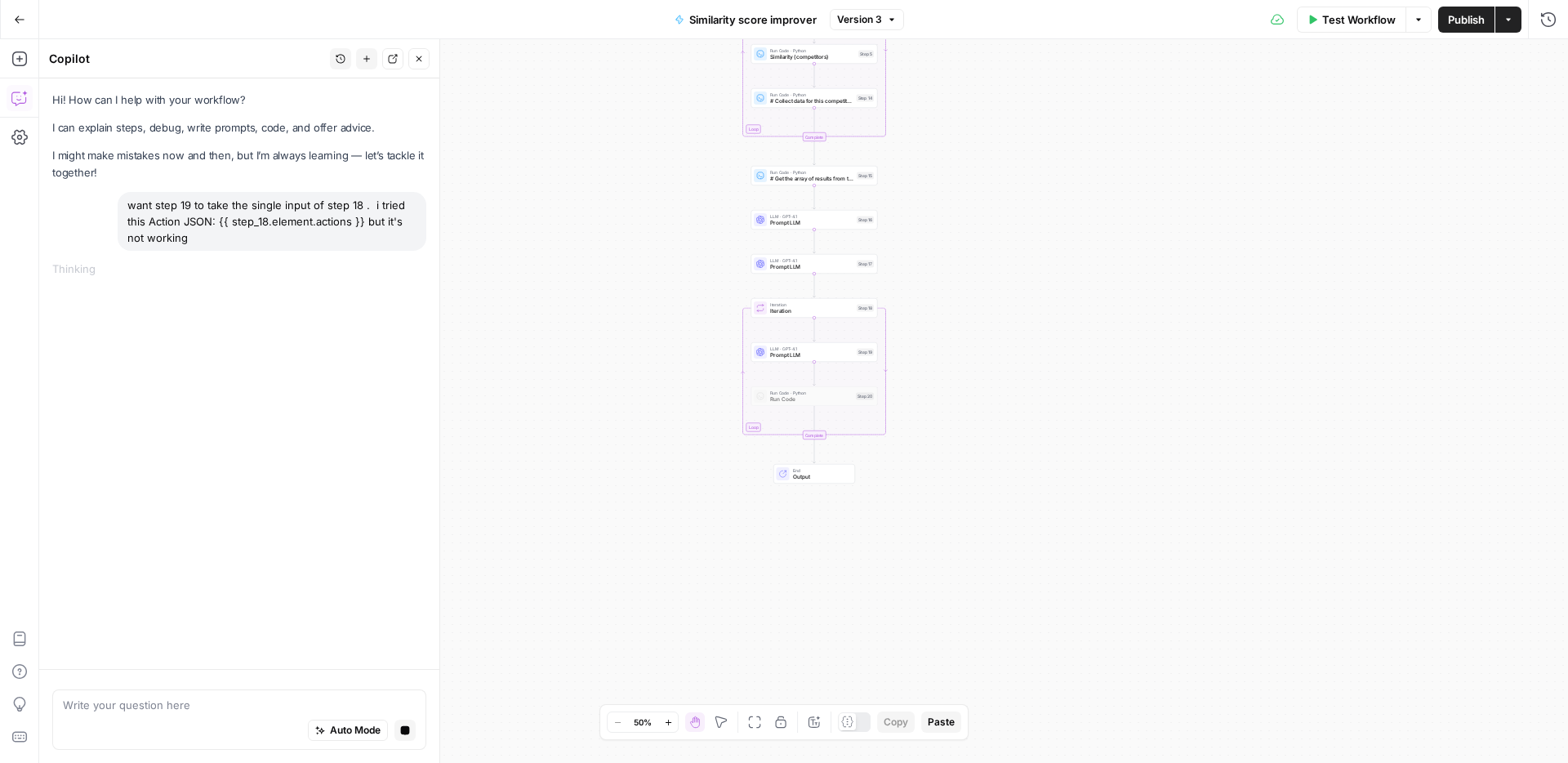
drag, startPoint x: 640, startPoint y: 529, endPoint x: 652, endPoint y: 272, distance: 257.3
click at [651, 258] on div "Workflow Set Inputs Inputs Web Page Scrape Scrape our page Step 1 Run Code · Py…" at bounding box center [802, 400] width 1528 height 724
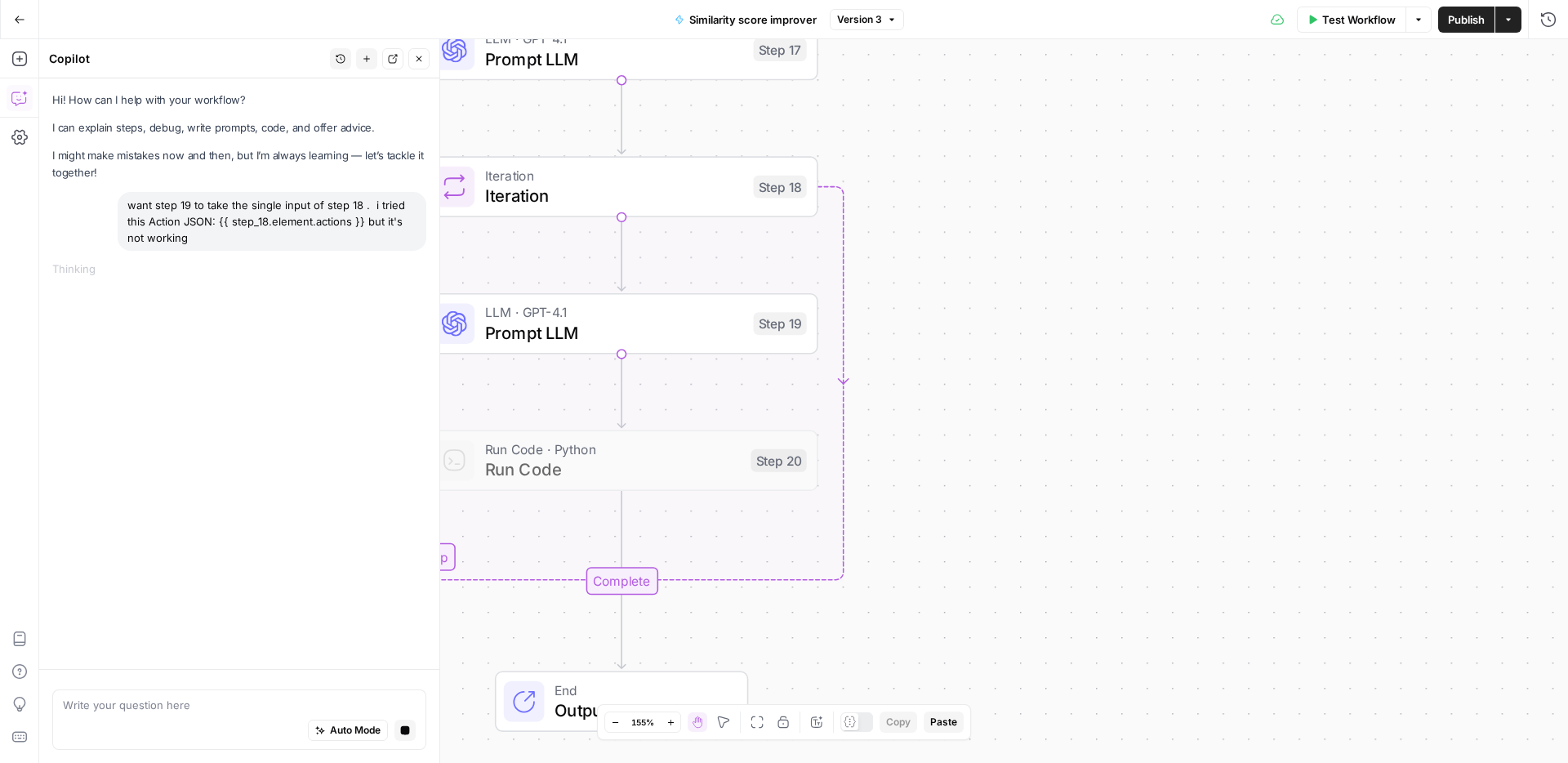
click at [704, 334] on span "Prompt LLM" at bounding box center [614, 333] width 259 height 25
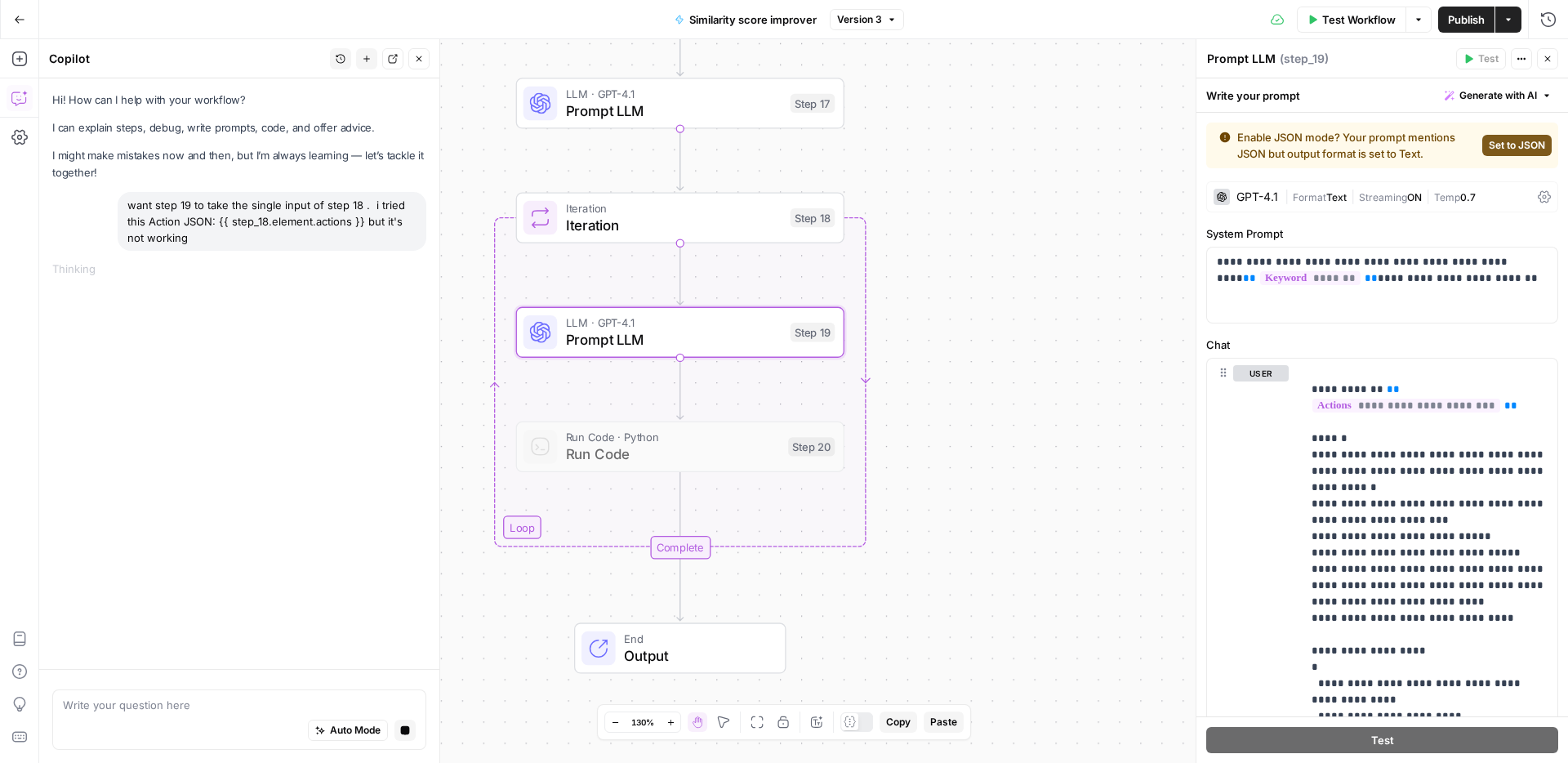
drag, startPoint x: 950, startPoint y: 396, endPoint x: 1047, endPoint y: 393, distance: 97.0
click at [1047, 393] on div "Workflow Set Inputs Inputs Web Page Scrape Scrape our page Step 1 Run Code · Py…" at bounding box center [802, 400] width 1528 height 724
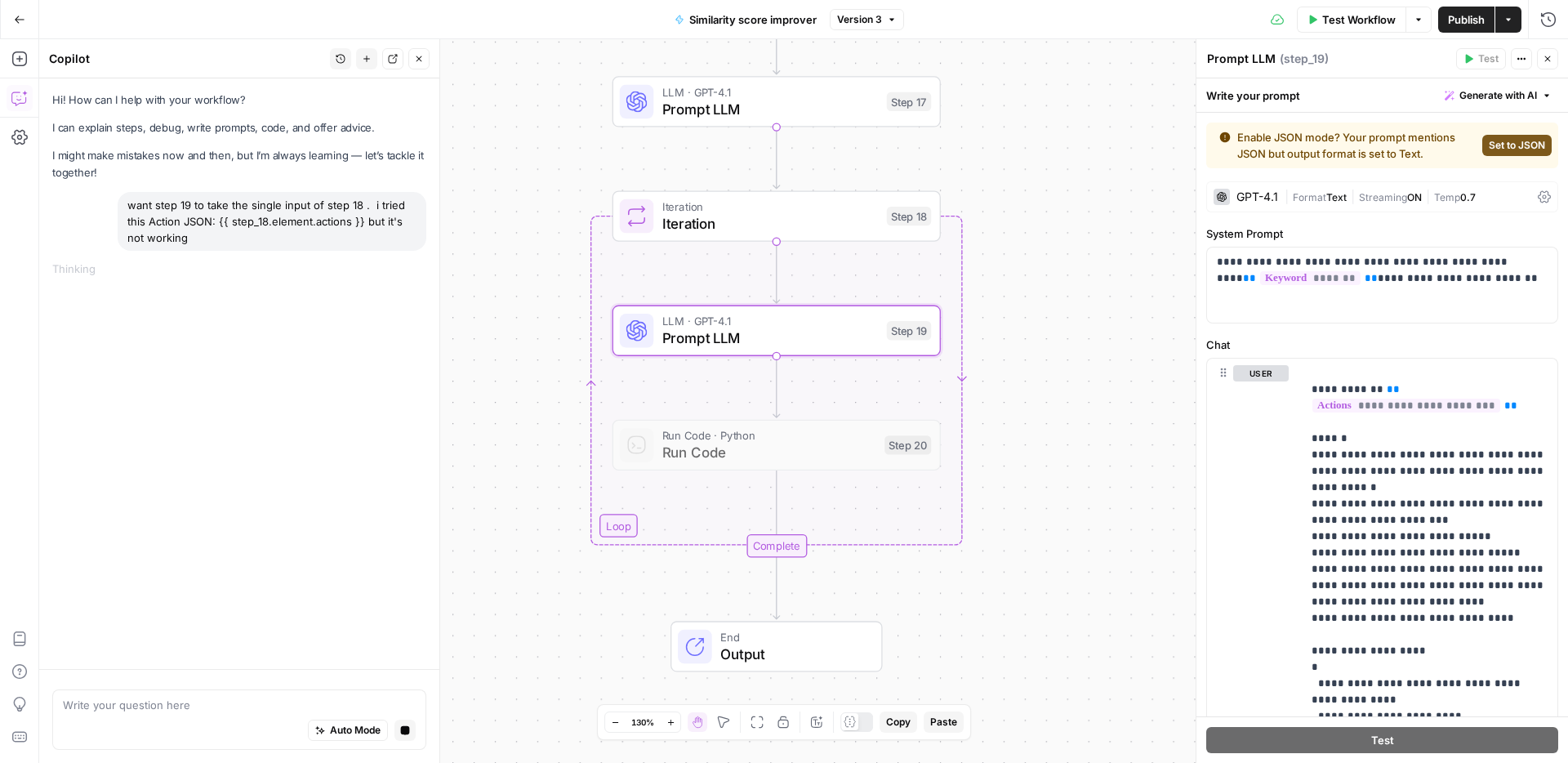
drag, startPoint x: 1047, startPoint y: 382, endPoint x: 1037, endPoint y: 478, distance: 96.5
click at [1037, 478] on div "Workflow Set Inputs Inputs Web Page Scrape Scrape our page Step 1 Run Code · Py…" at bounding box center [802, 400] width 1528 height 724
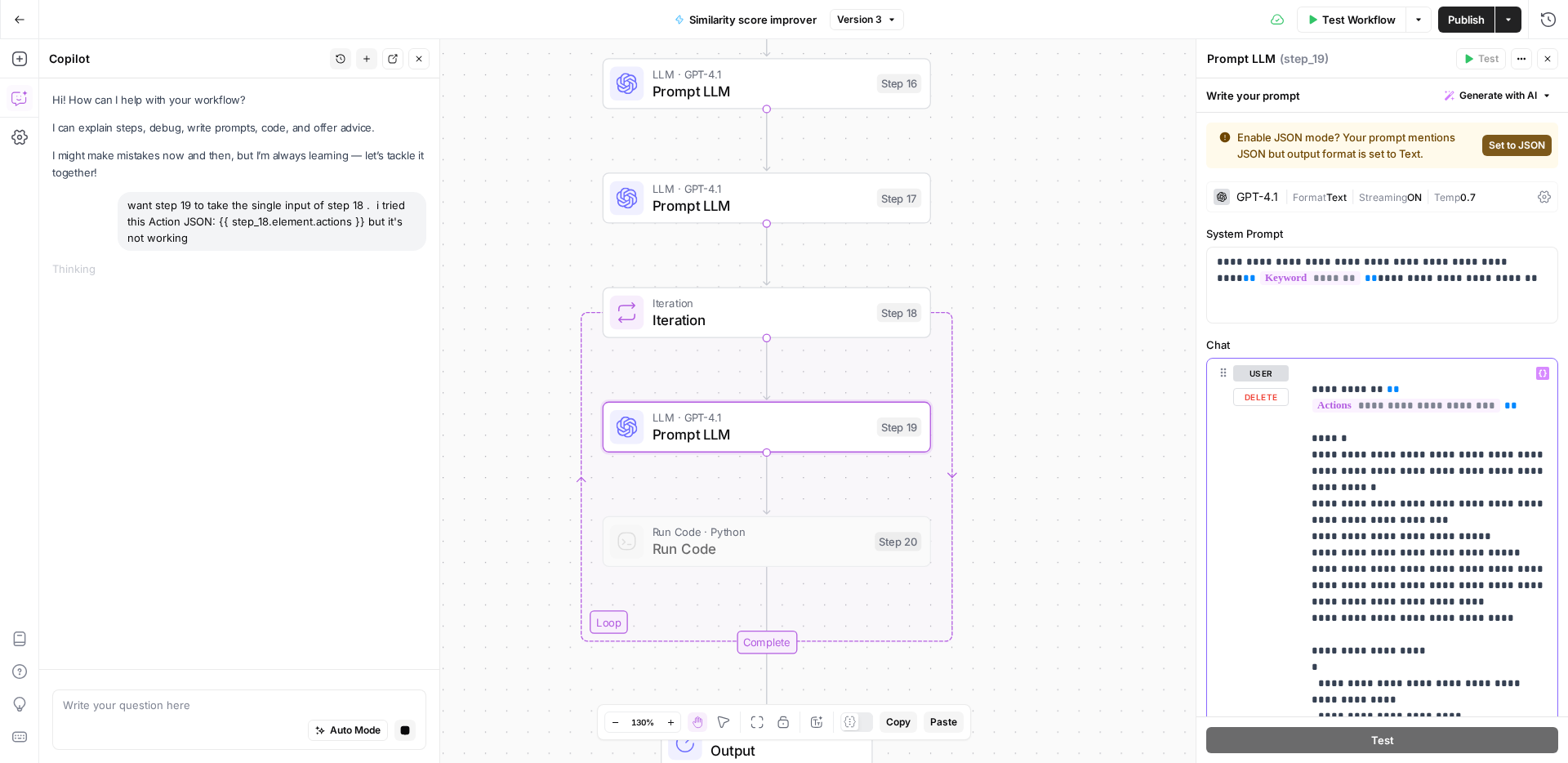
click at [1483, 404] on span "**********" at bounding box center [1405, 405] width 188 height 14
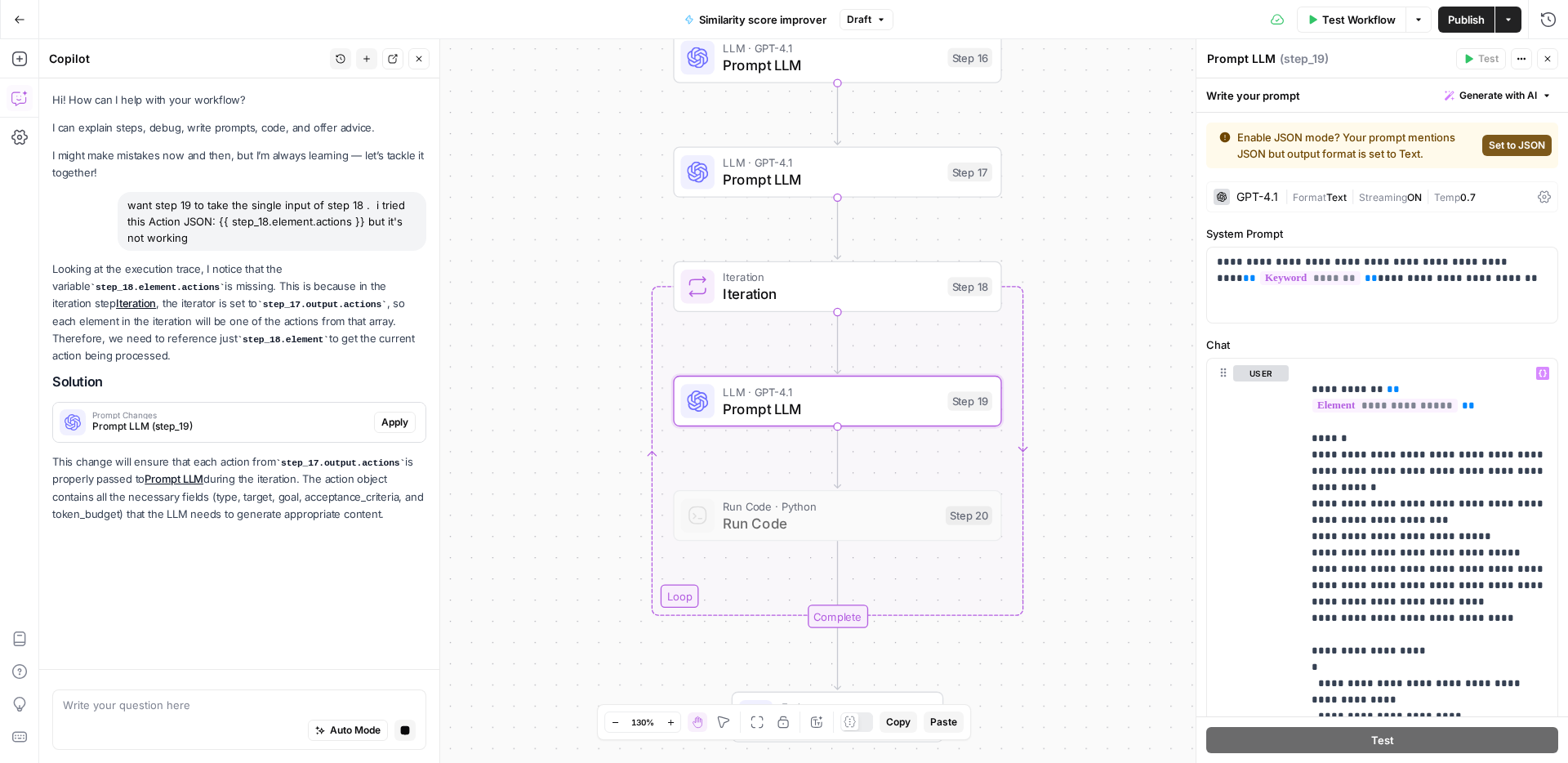
click at [262, 419] on span "Prompt LLM (step_19)" at bounding box center [230, 426] width 275 height 15
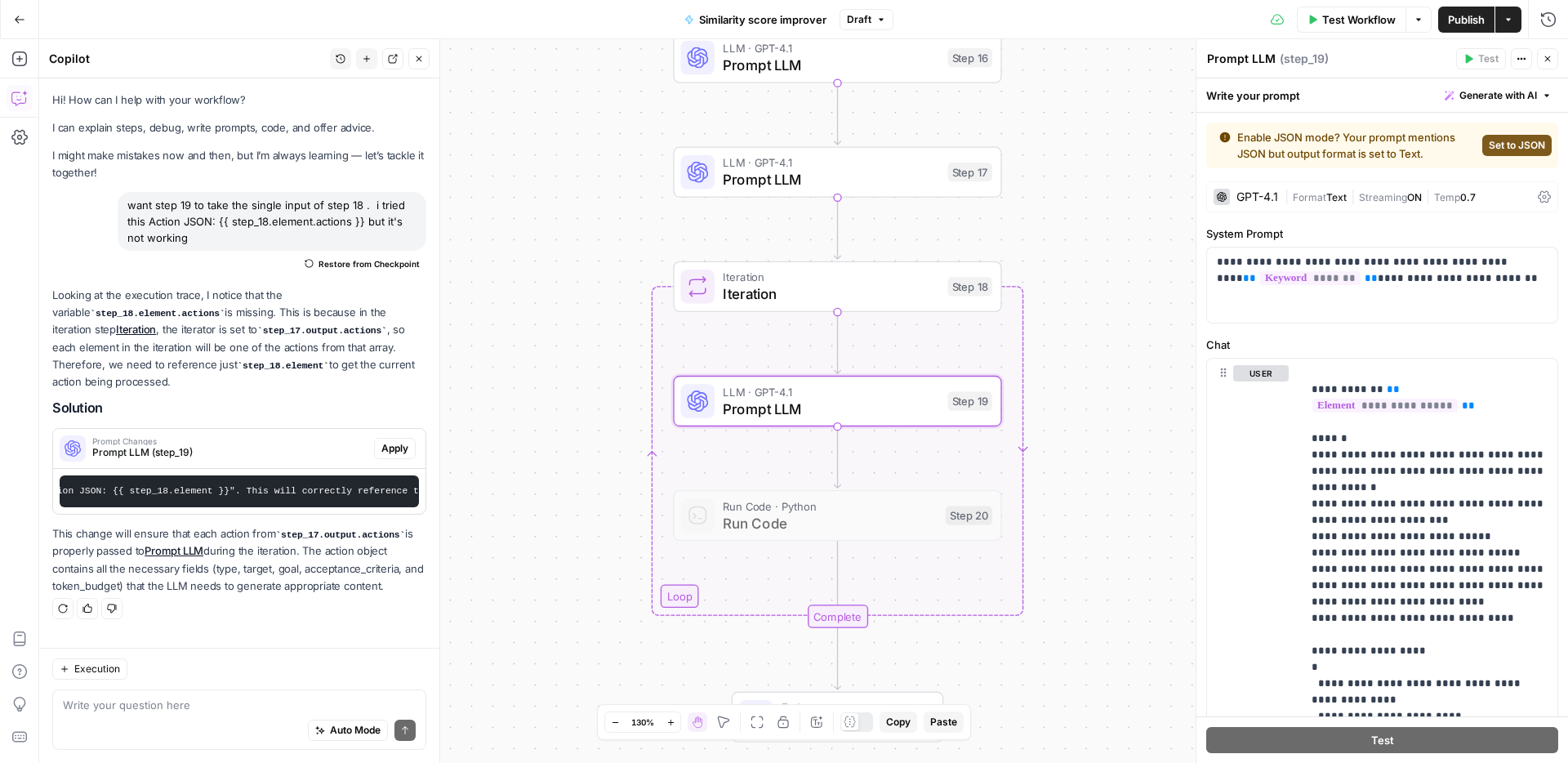
scroll to position [0, 567]
click at [957, 254] on span "Test" at bounding box center [969, 247] width 25 height 19
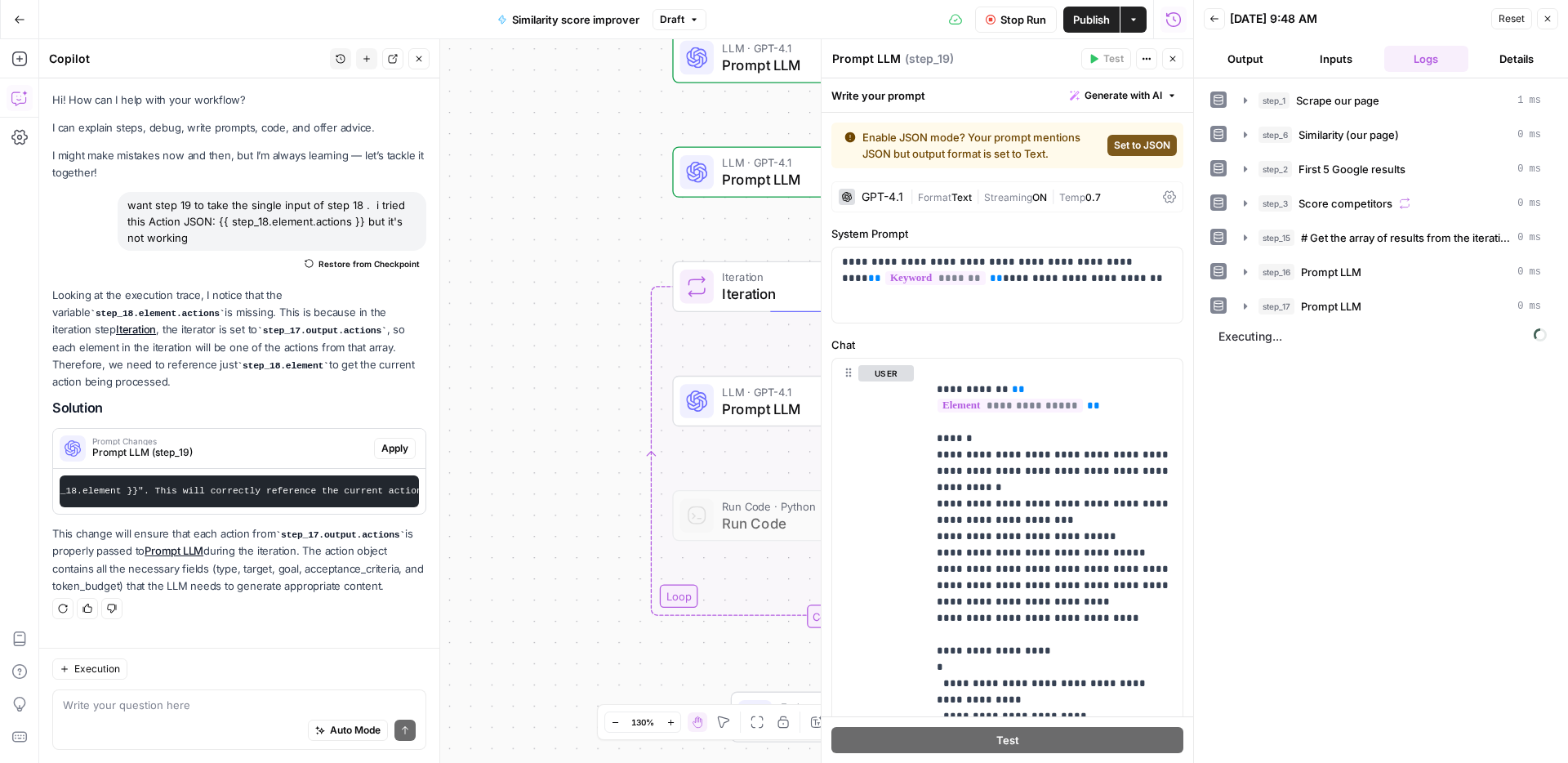
drag, startPoint x: 574, startPoint y: 388, endPoint x: 503, endPoint y: 388, distance: 71.0
click at [503, 388] on div "Workflow Set Inputs Inputs Web Page Scrape Scrape our page Step 1 Run Code · Py…" at bounding box center [616, 400] width 1154 height 724
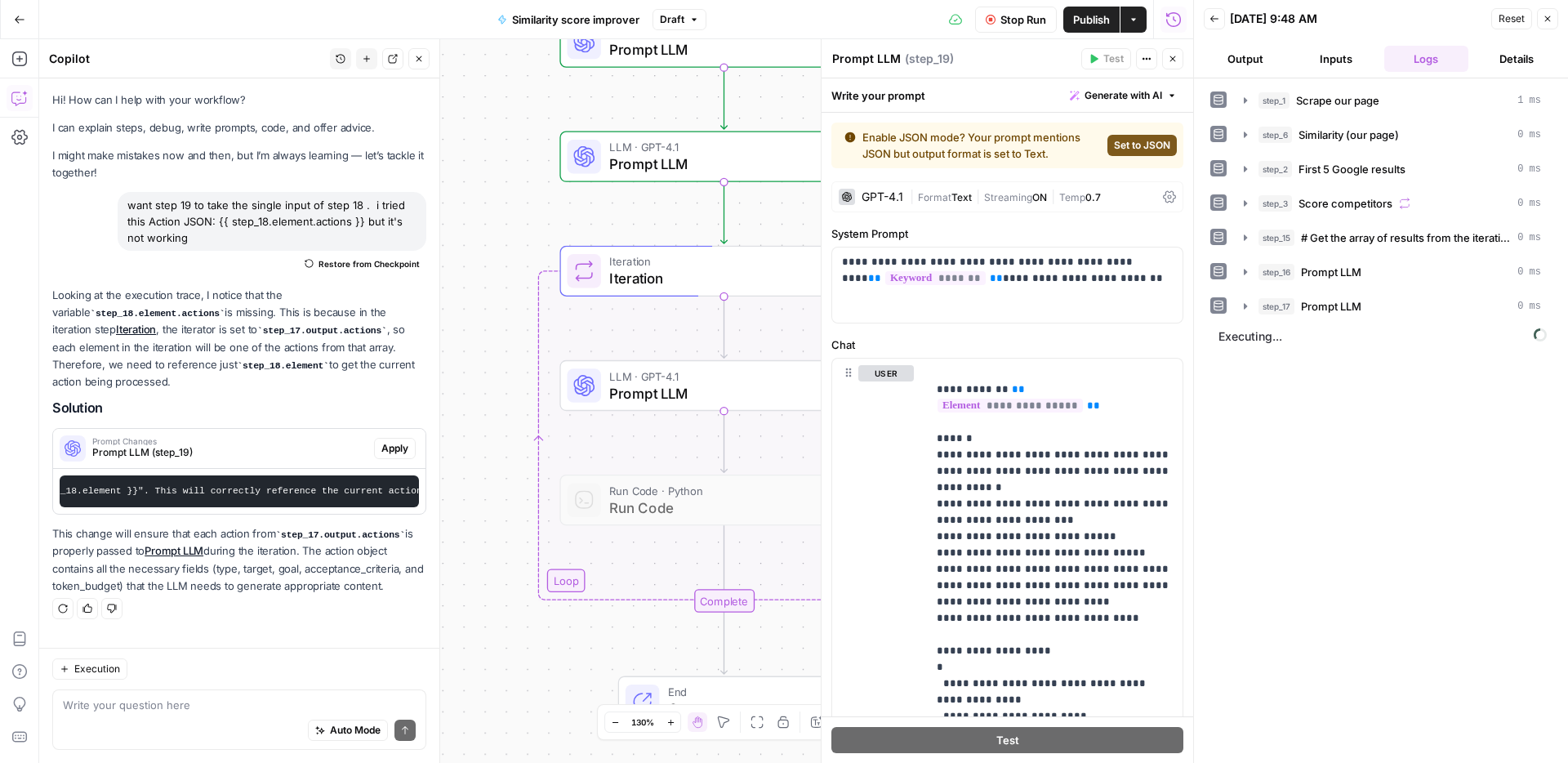
click at [461, 373] on div "Workflow Set Inputs Inputs Web Page Scrape Scrape our page Step 1 Run Code · Py…" at bounding box center [616, 400] width 1154 height 724
click at [1352, 315] on button "step_17 Prompt LLM 0 ms" at bounding box center [1391, 307] width 316 height 26
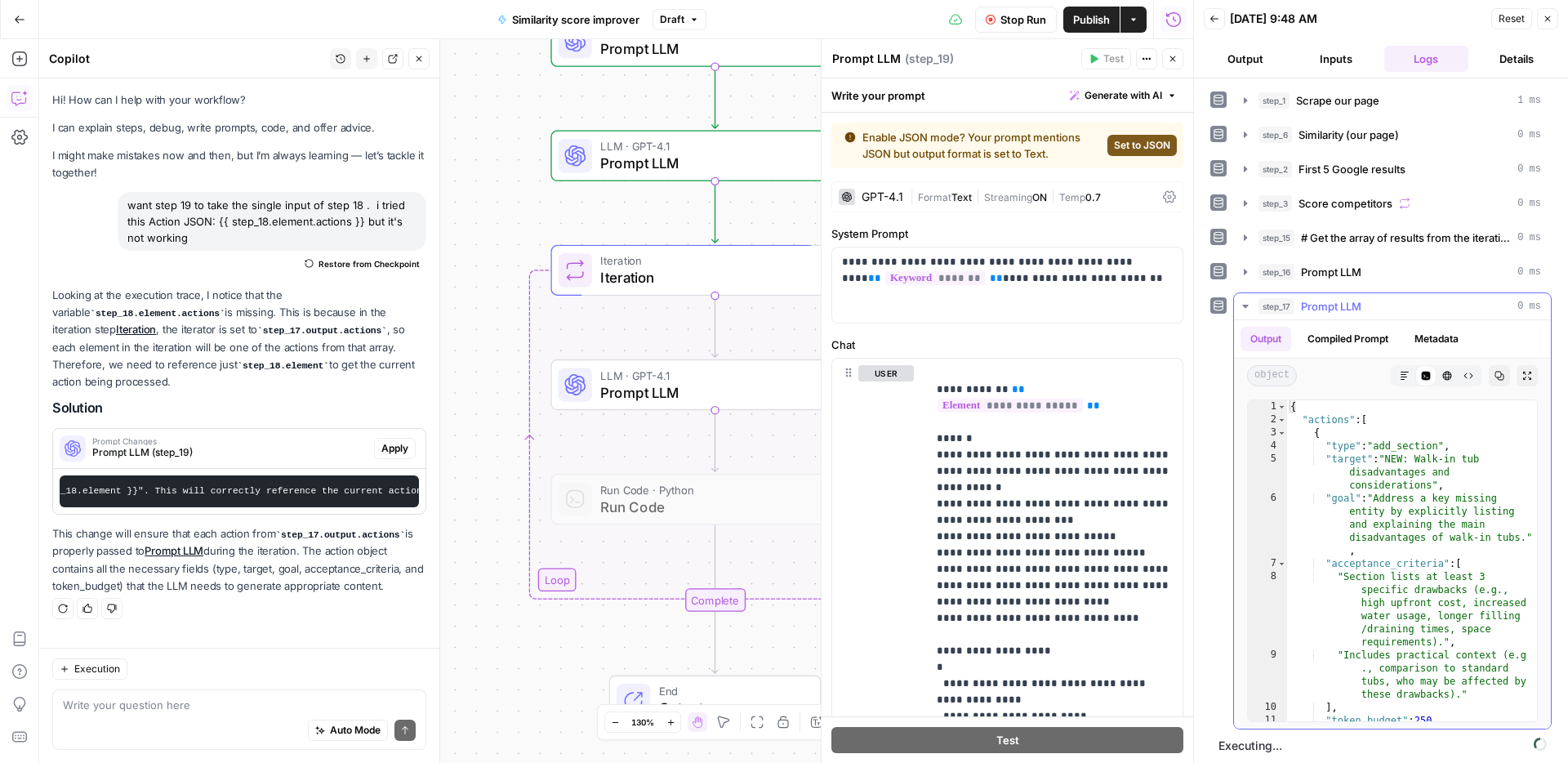
click at [1353, 315] on button "step_17 Prompt LLM 0 ms" at bounding box center [1391, 307] width 316 height 26
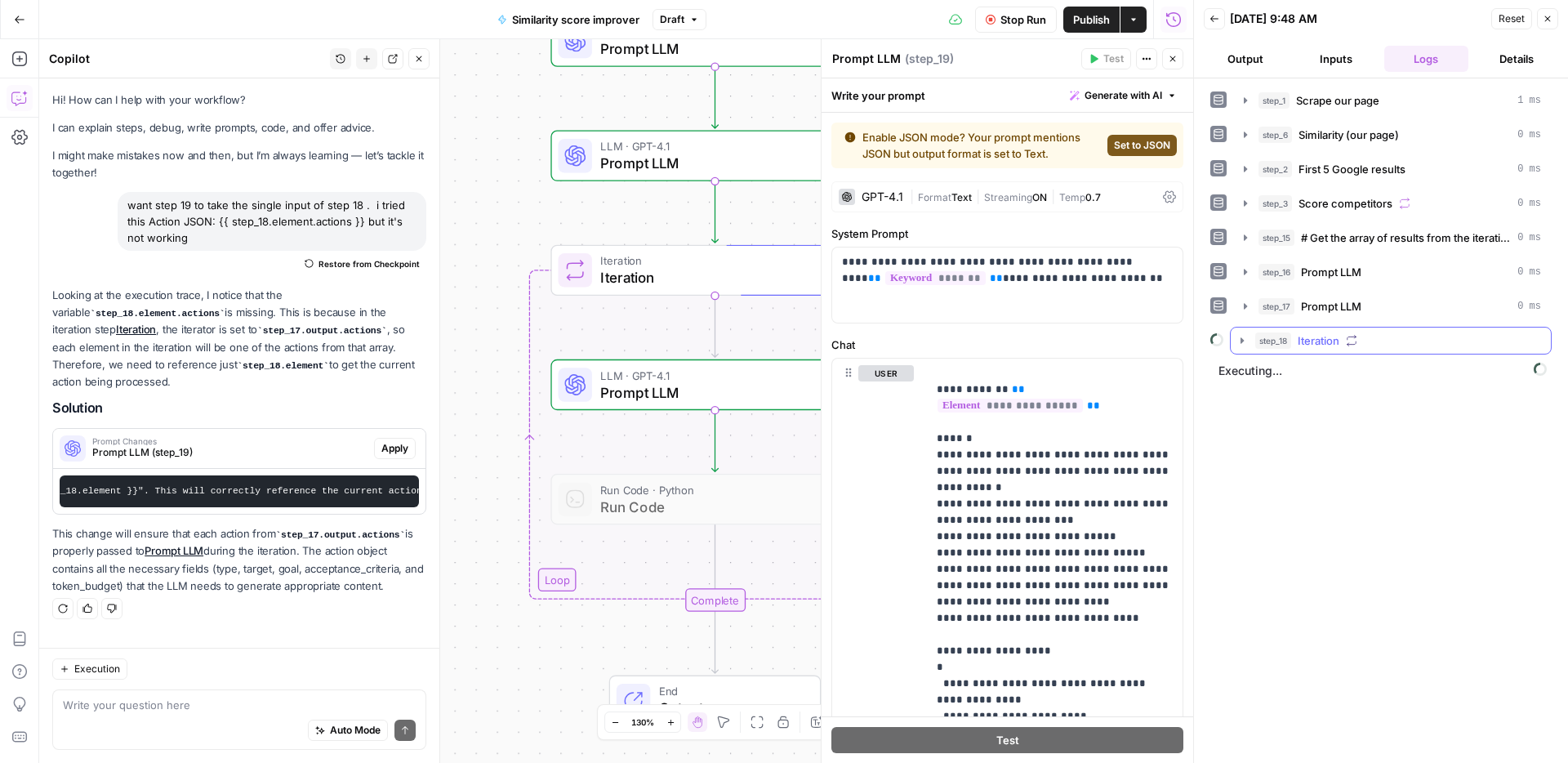
click at [1307, 353] on button "step_18 Iteration" at bounding box center [1390, 341] width 320 height 26
click at [1351, 365] on button "step_19 Prompt LLM 4 seconds / 1 tasks" at bounding box center [1401, 375] width 269 height 26
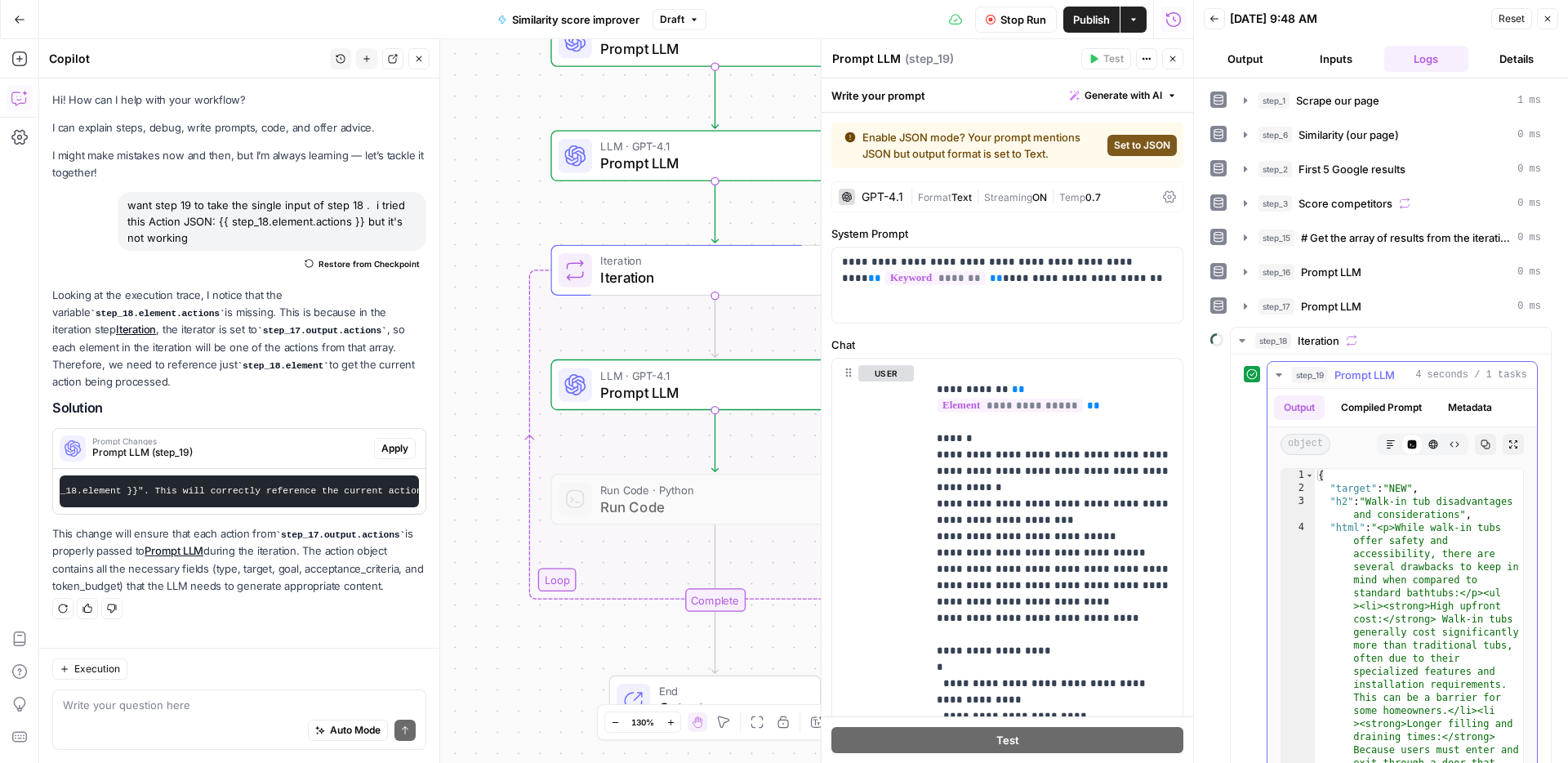
click at [1349, 377] on span "Prompt LLM" at bounding box center [1364, 375] width 61 height 16
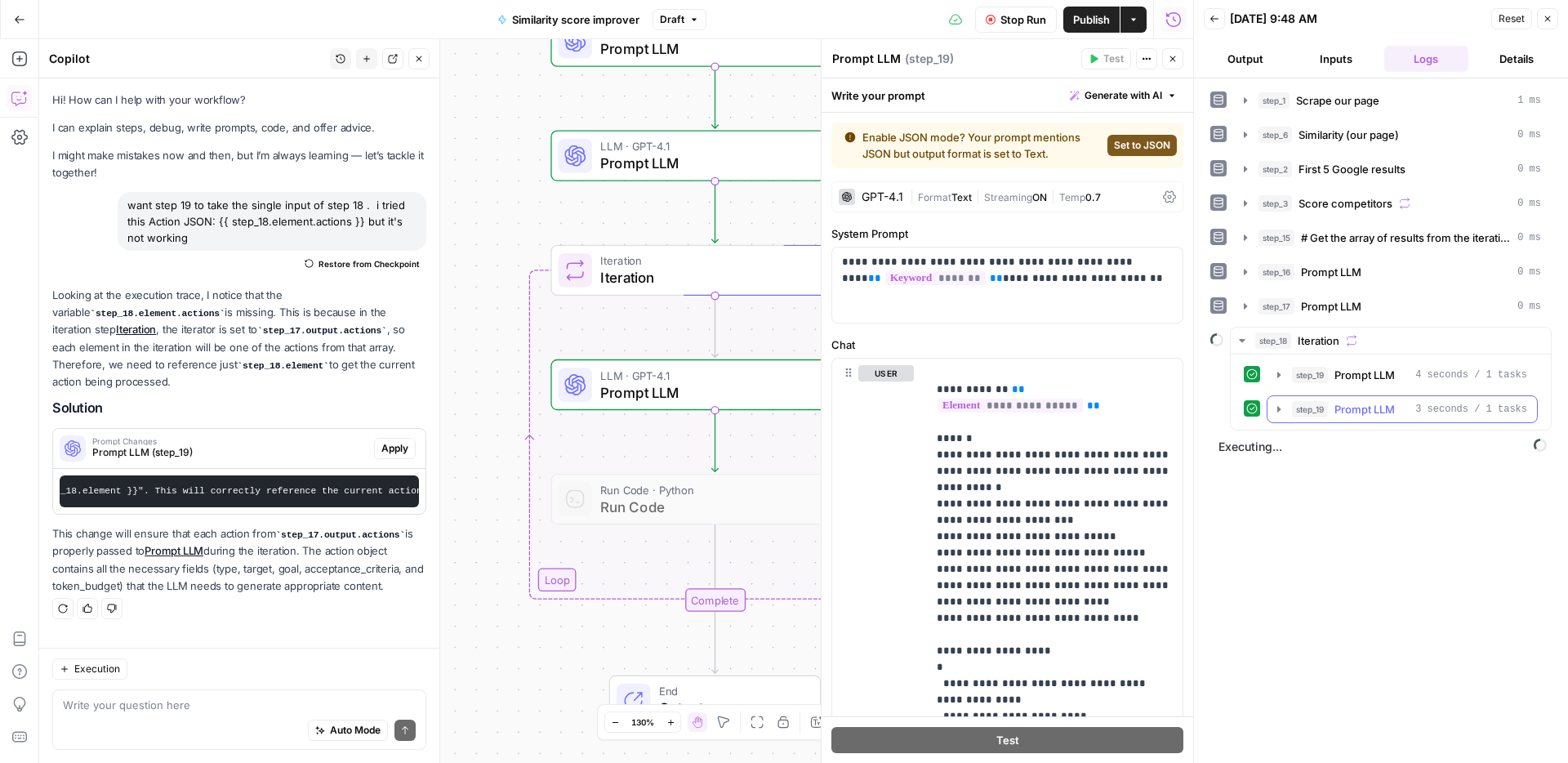
click at [1343, 406] on span "Prompt LLM" at bounding box center [1364, 409] width 61 height 16
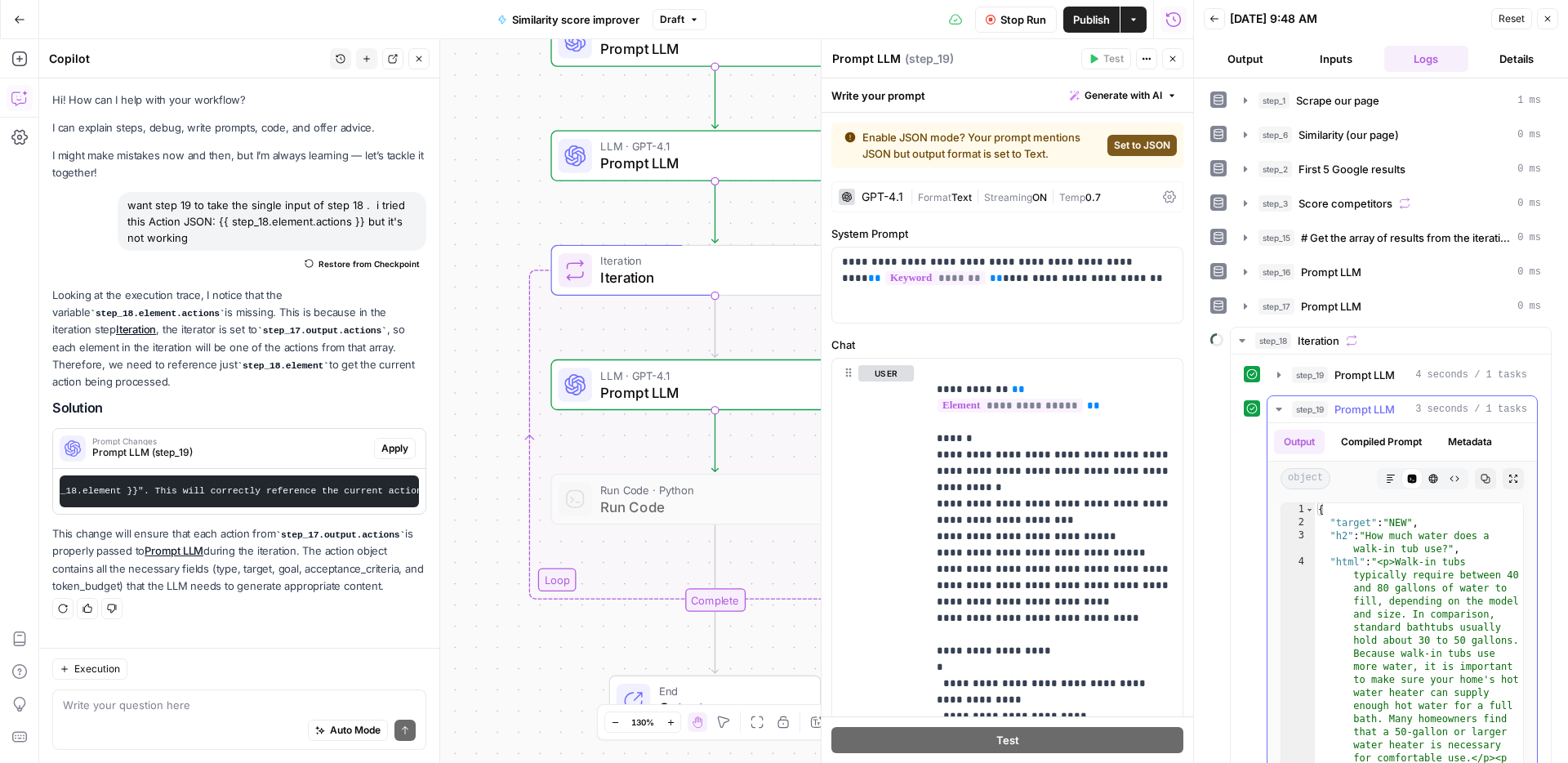
click at [1343, 406] on span "Prompt LLM" at bounding box center [1364, 409] width 61 height 16
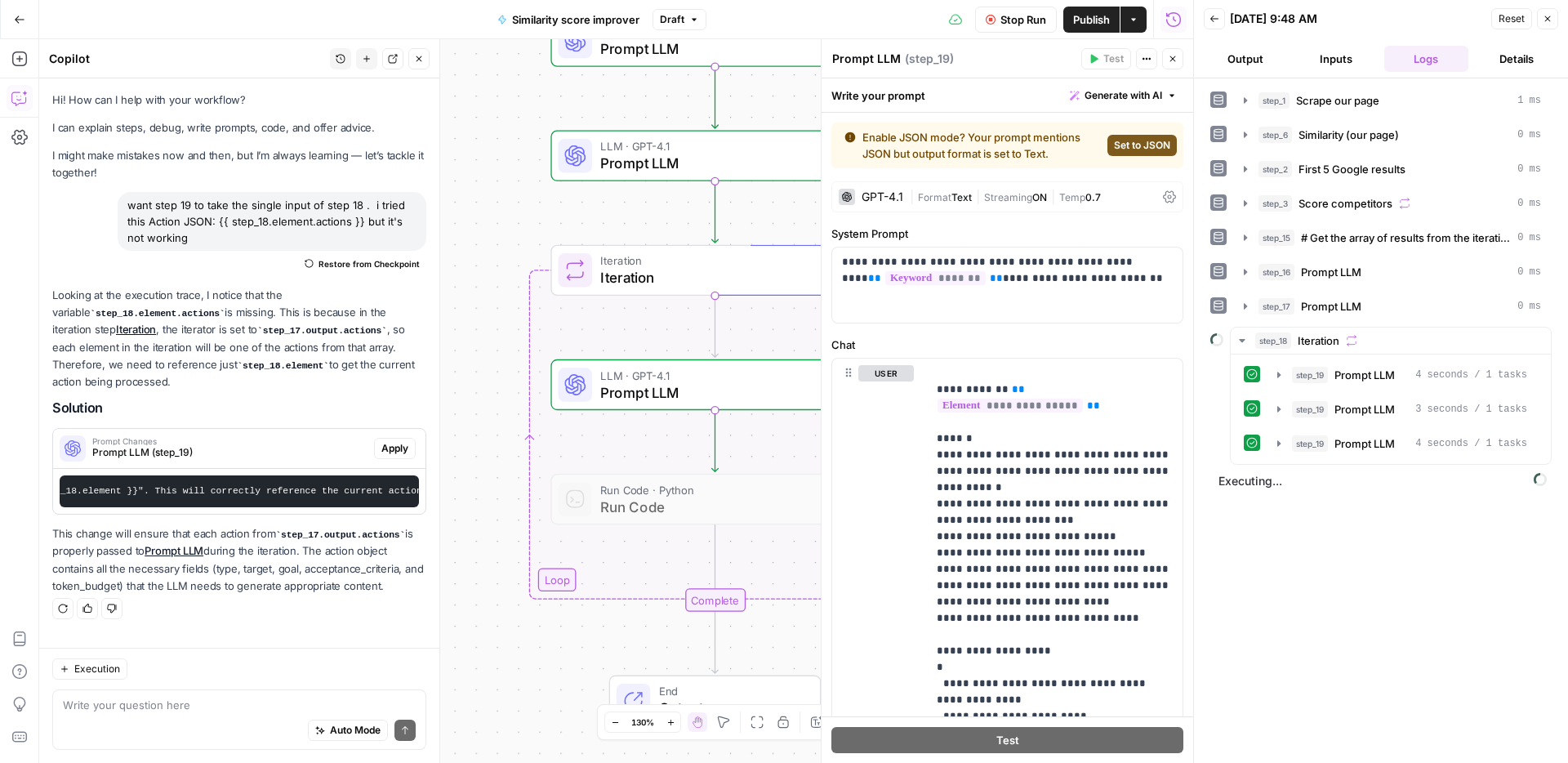
click at [1035, 25] on span "Stop Run" at bounding box center [1023, 19] width 46 height 16
click at [680, 464] on div at bounding box center [679, 459] width 27 height 15
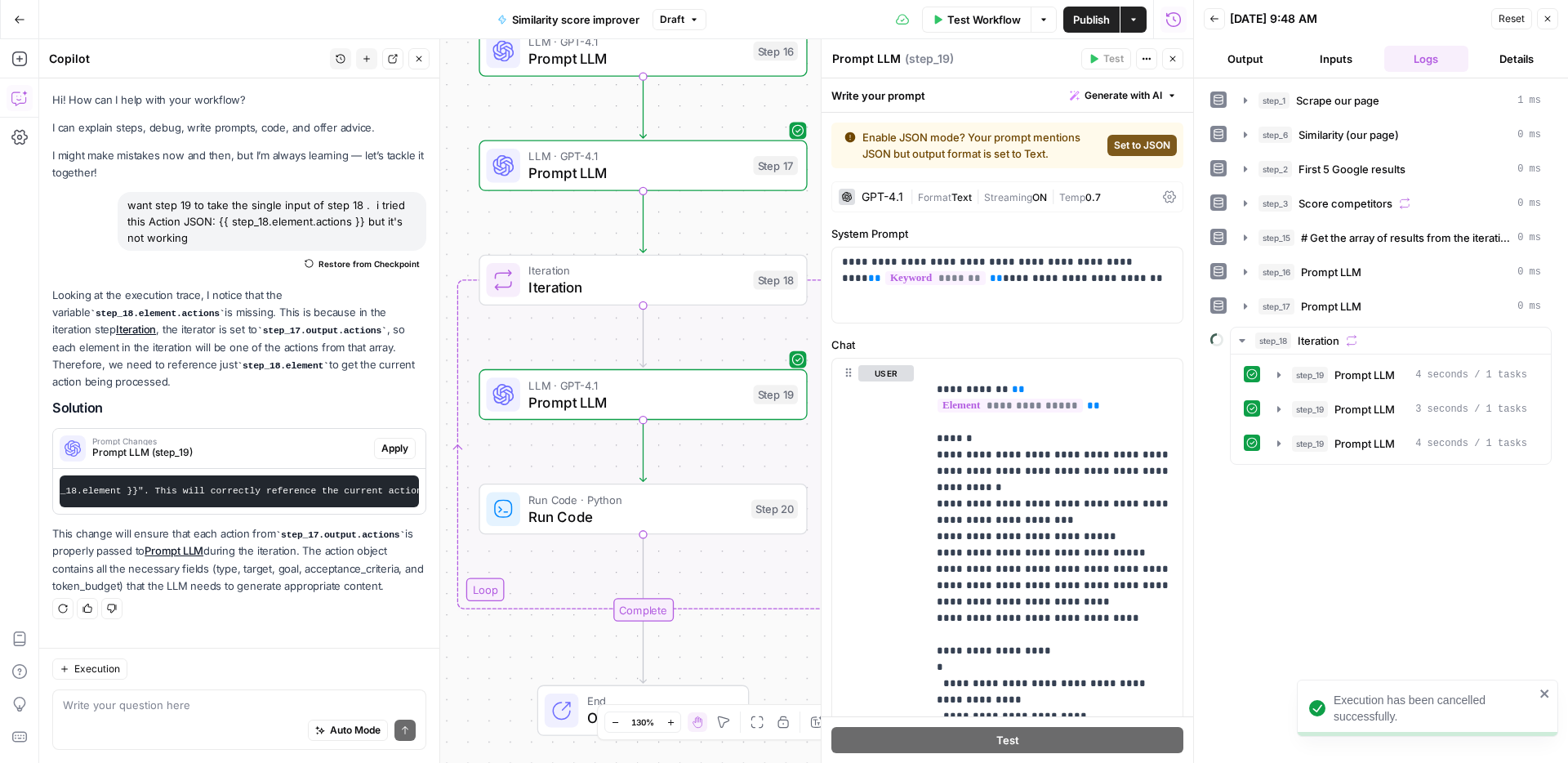
drag, startPoint x: 738, startPoint y: 332, endPoint x: 668, endPoint y: 339, distance: 70.3
click at [665, 343] on div "Workflow Set Inputs Inputs Web Page Scrape Scrape our page Step 1 Run Code · Py…" at bounding box center [616, 400] width 1154 height 724
click at [772, 241] on span "Test" at bounding box center [773, 240] width 25 height 19
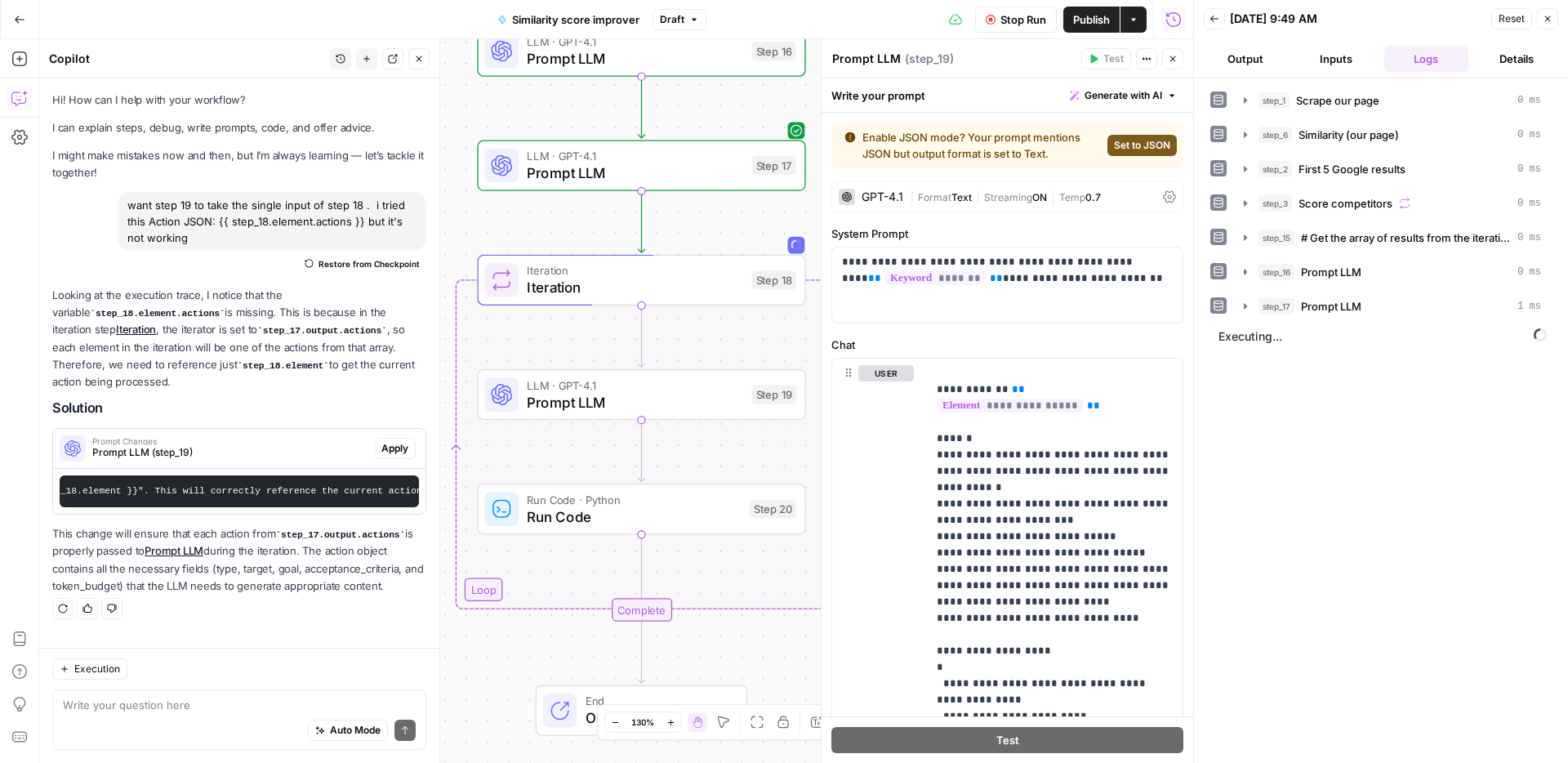
click at [730, 525] on span "Run Code" at bounding box center [634, 515] width 214 height 21
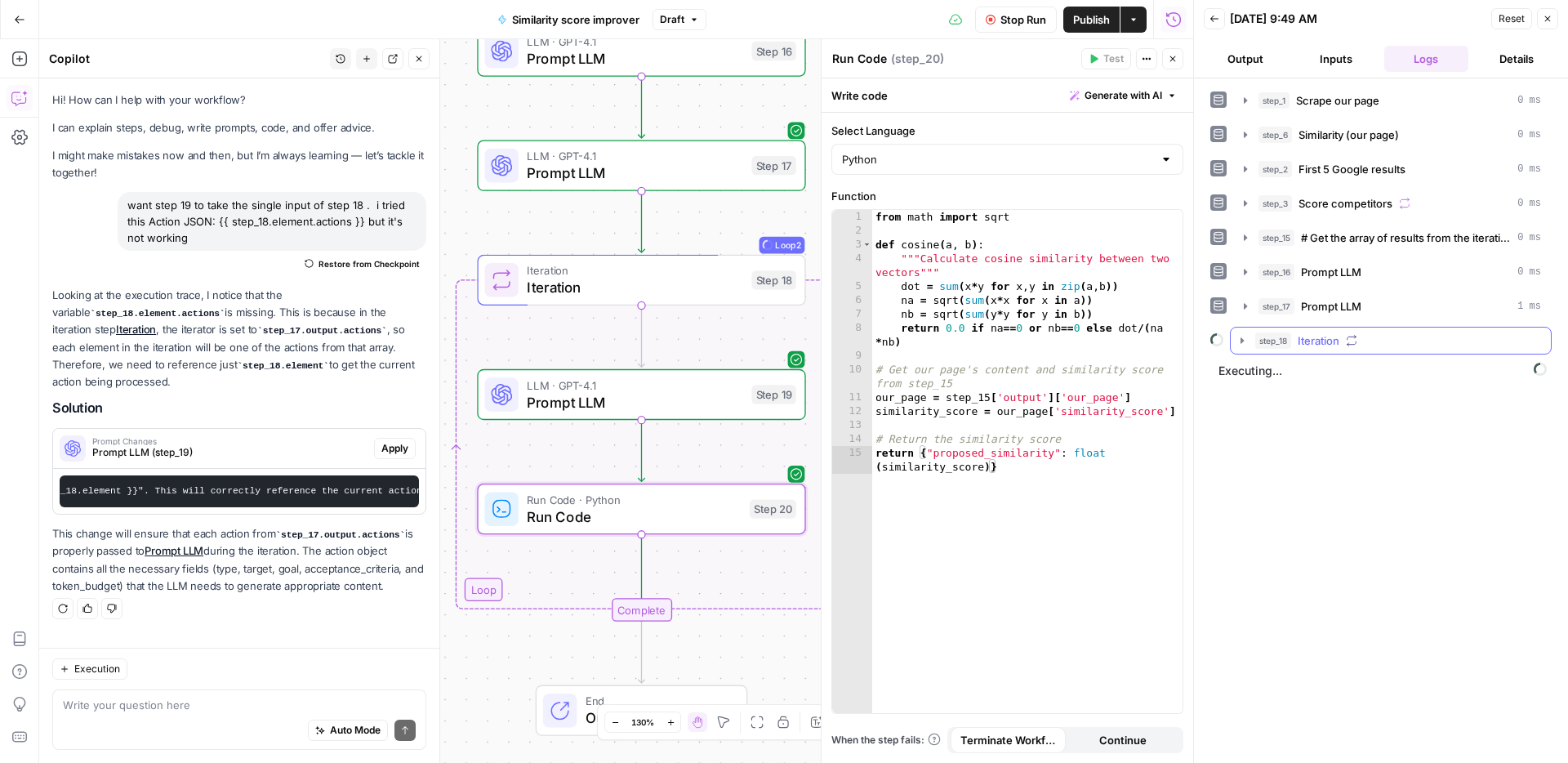
click at [1385, 344] on div "step_18 Iteration" at bounding box center [1397, 341] width 285 height 16
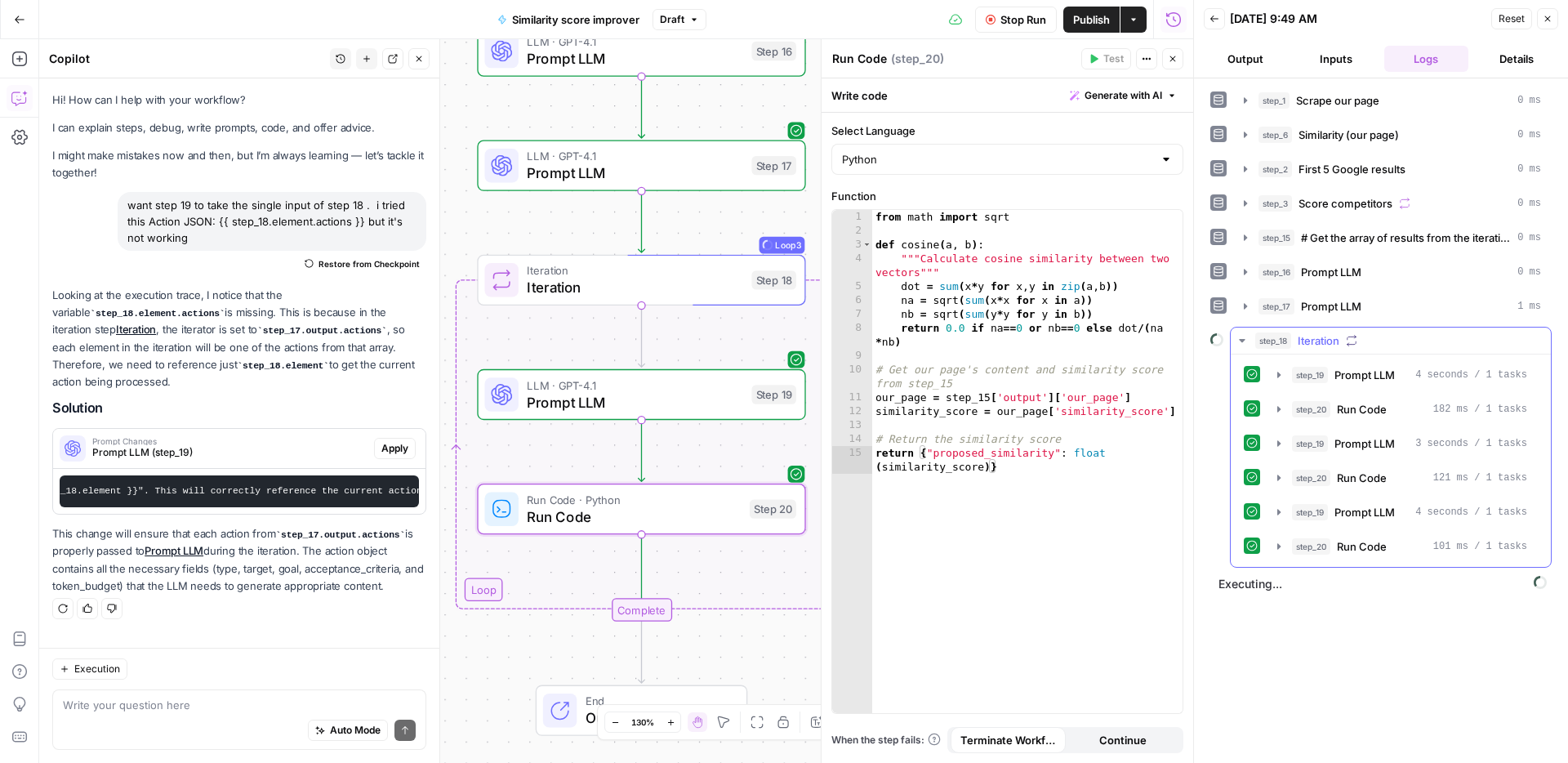
click at [1364, 473] on span "Run Code" at bounding box center [1361, 477] width 50 height 16
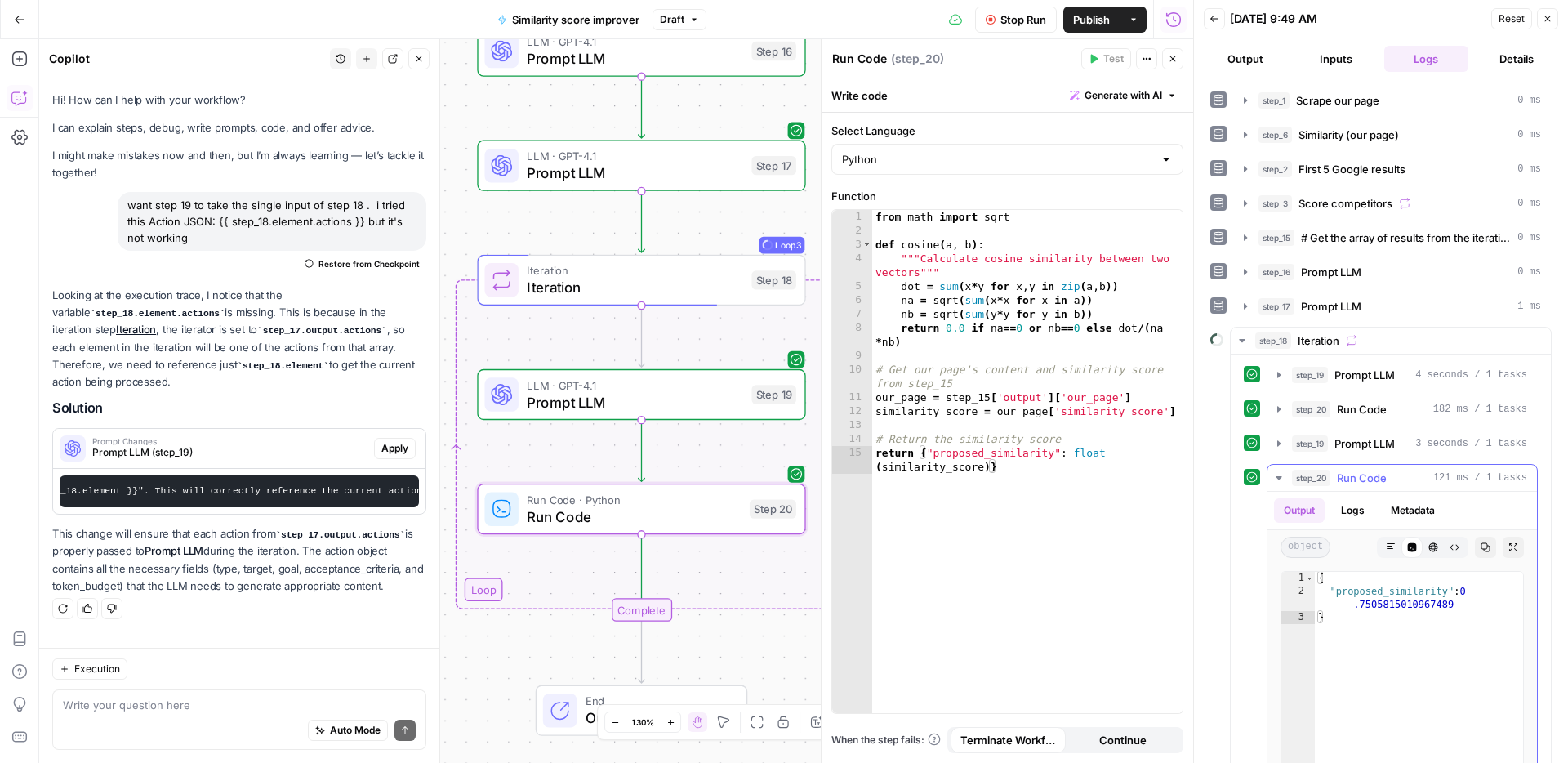
click at [1364, 470] on span "Run Code" at bounding box center [1361, 477] width 50 height 16
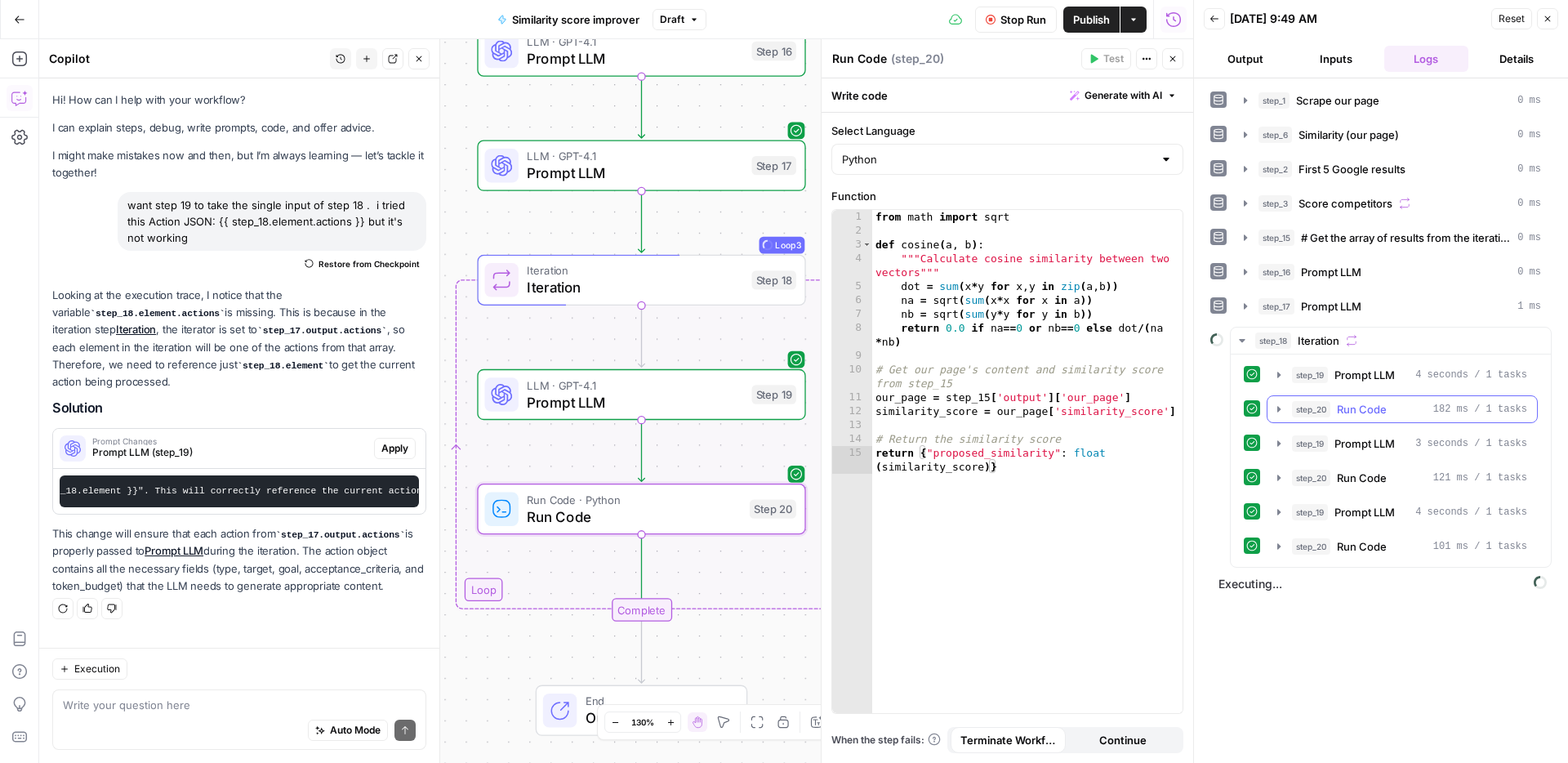
click at [1374, 406] on span "Run Code" at bounding box center [1361, 409] width 50 height 16
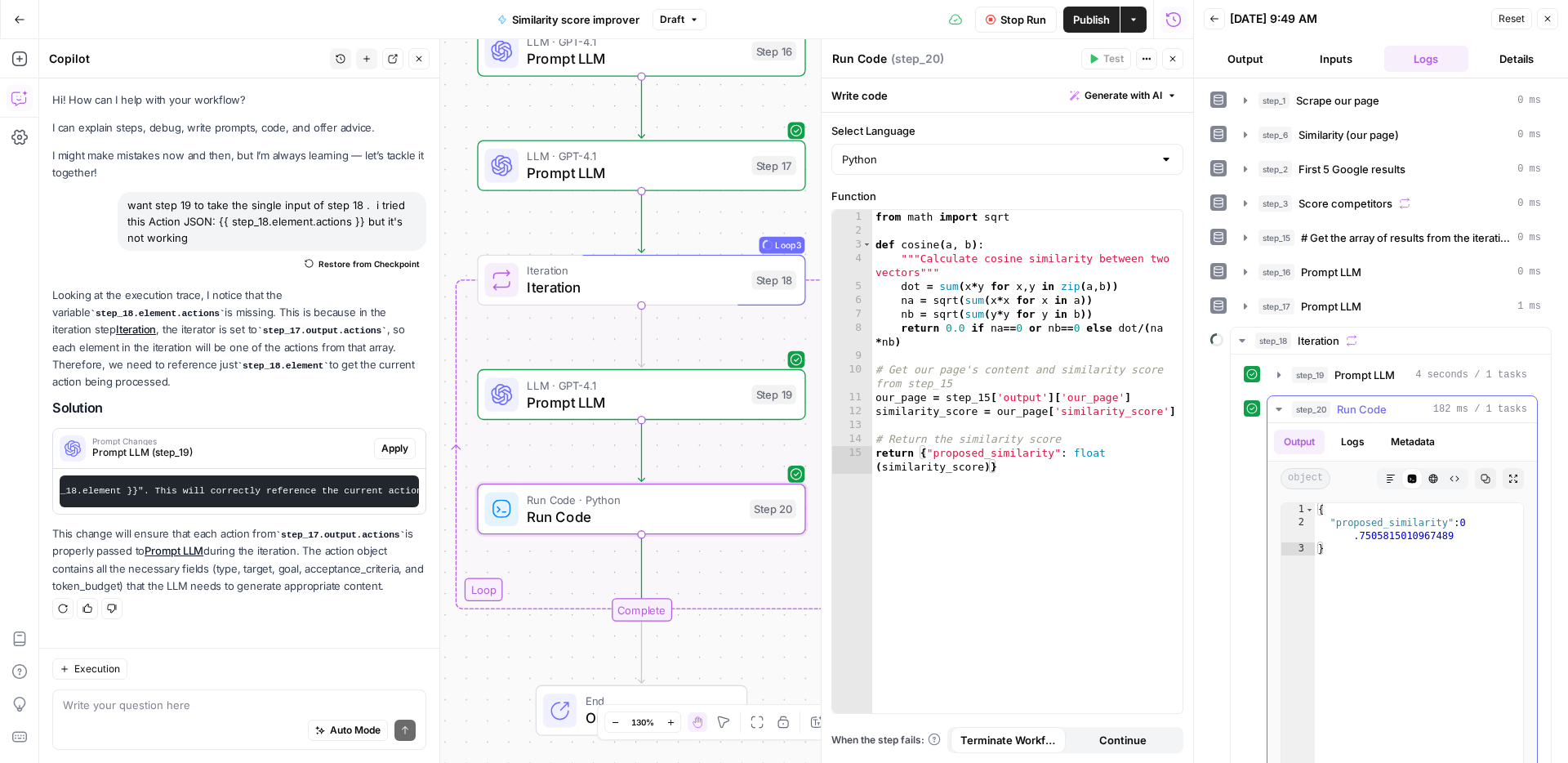
click at [1374, 406] on span "Run Code" at bounding box center [1361, 409] width 50 height 16
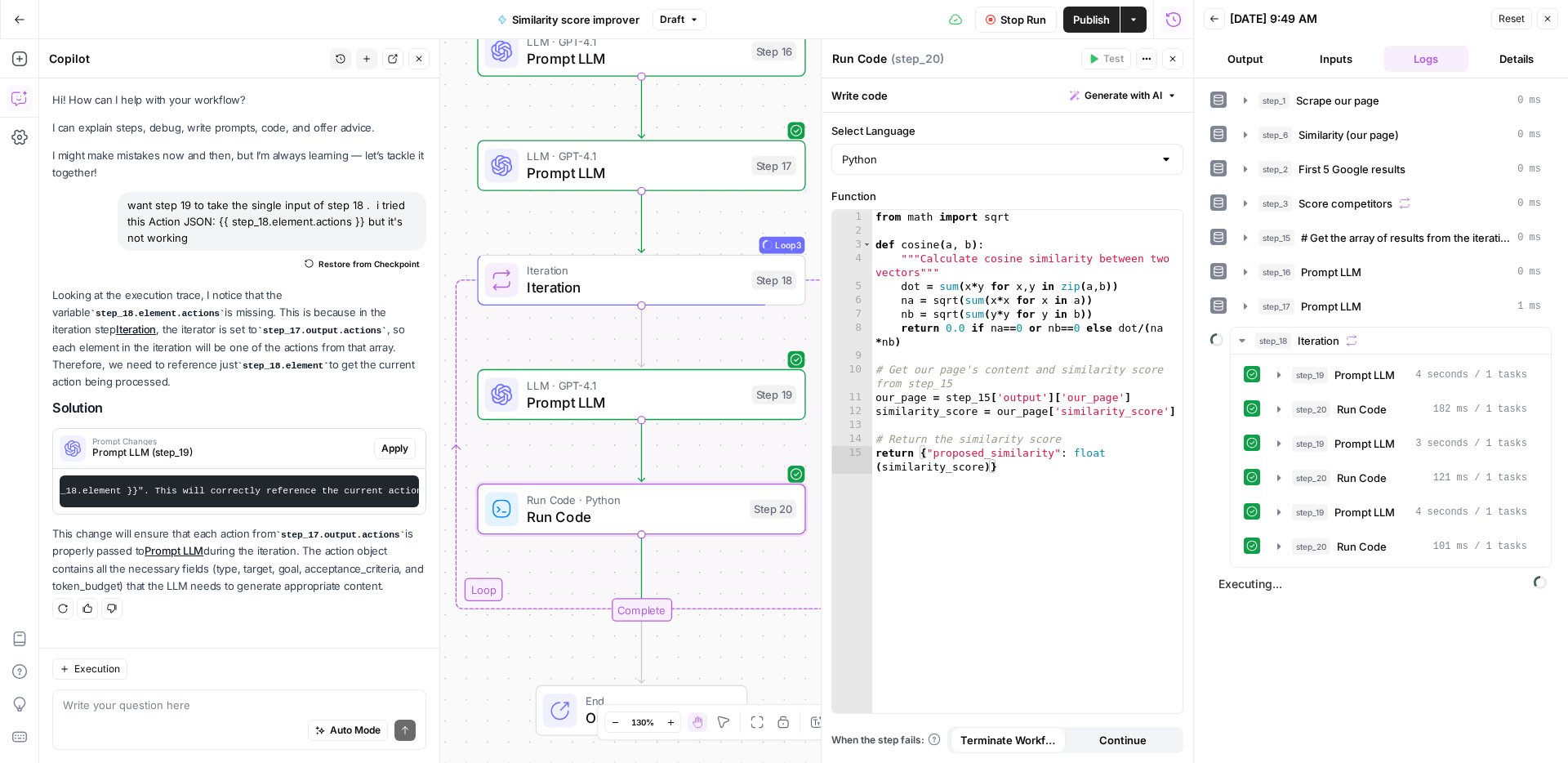
click at [1011, 21] on span "Stop Run" at bounding box center [1023, 19] width 46 height 16
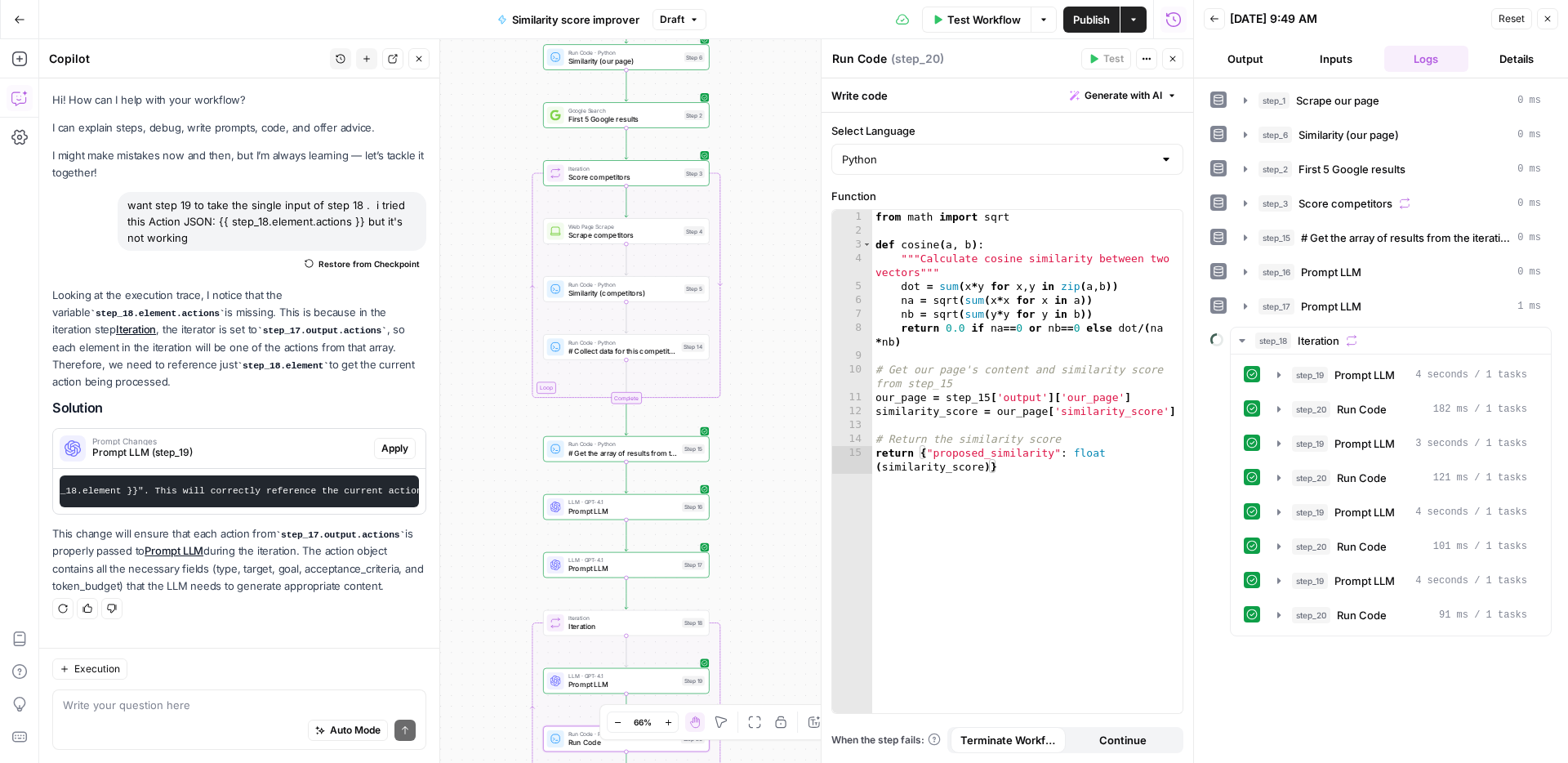
drag, startPoint x: 466, startPoint y: 189, endPoint x: 458, endPoint y: 409, distance: 220.1
click at [458, 409] on div "Workflow Set Inputs Inputs Web Page Scrape Scrape our page Step 1 Run Code · Py…" at bounding box center [616, 400] width 1154 height 724
drag, startPoint x: 499, startPoint y: 272, endPoint x: 485, endPoint y: 312, distance: 42.4
click at [485, 312] on div "Workflow Set Inputs Inputs Web Page Scrape Scrape our page Step 1 Run Code · Py…" at bounding box center [616, 400] width 1154 height 724
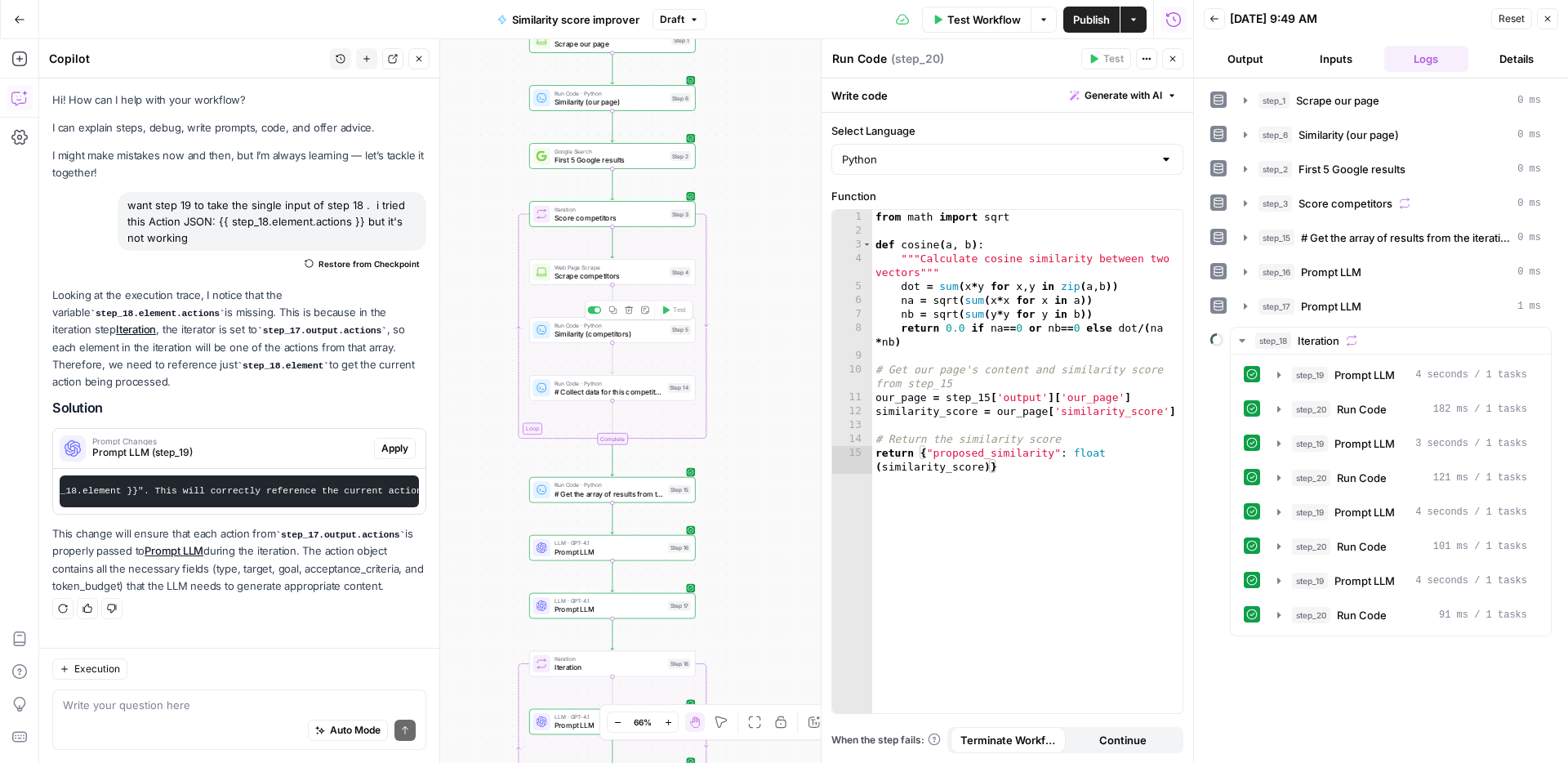
click at [641, 340] on div "Run Code · Python Similarity (competitors) Step 5 Copy step Delete step Add Not…" at bounding box center [612, 330] width 167 height 26
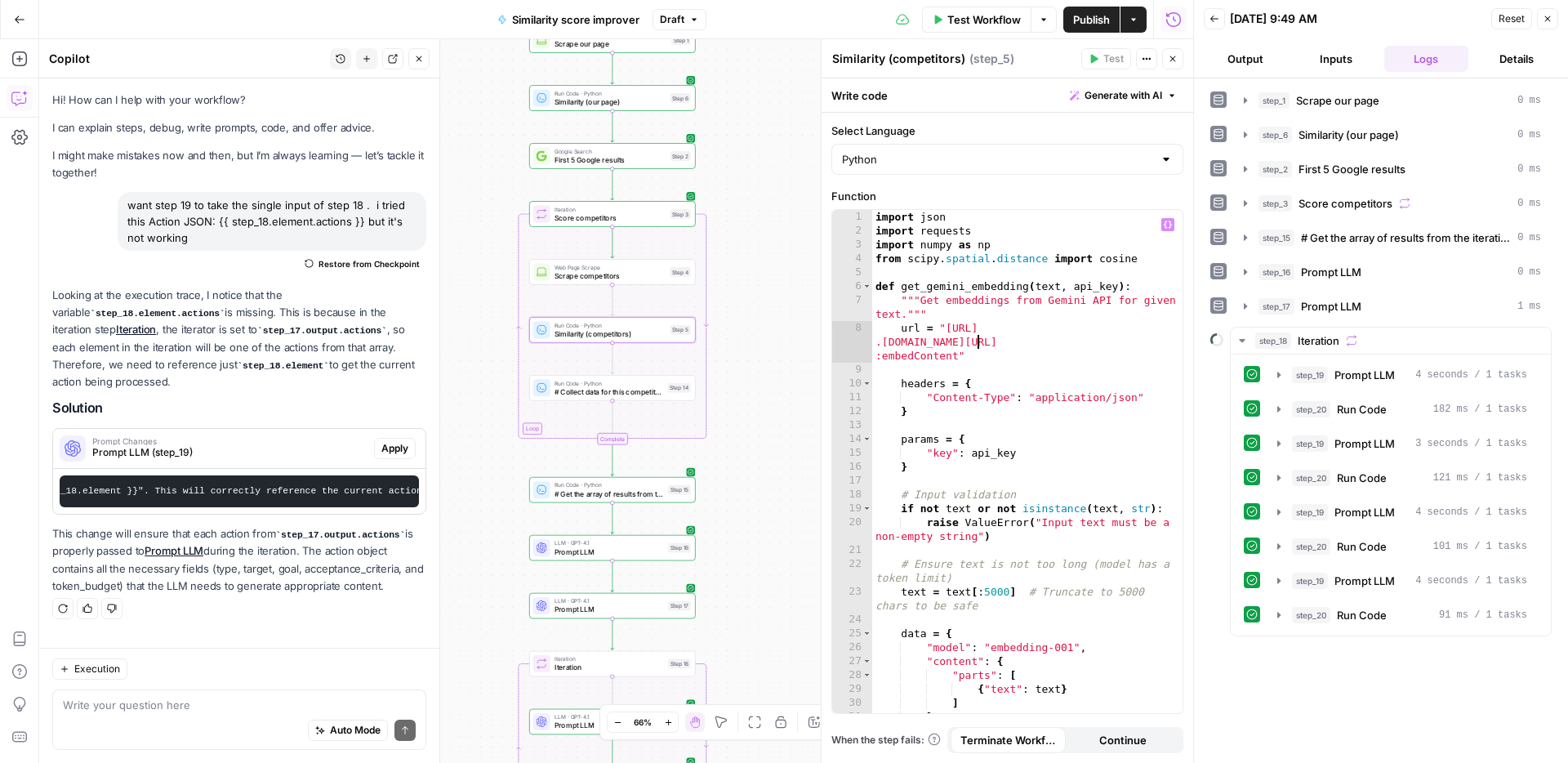
click at [976, 348] on div "import json import requests import numpy as np from scipy . spatial . distance …" at bounding box center [1027, 475] width 310 height 531
type textarea "**********"
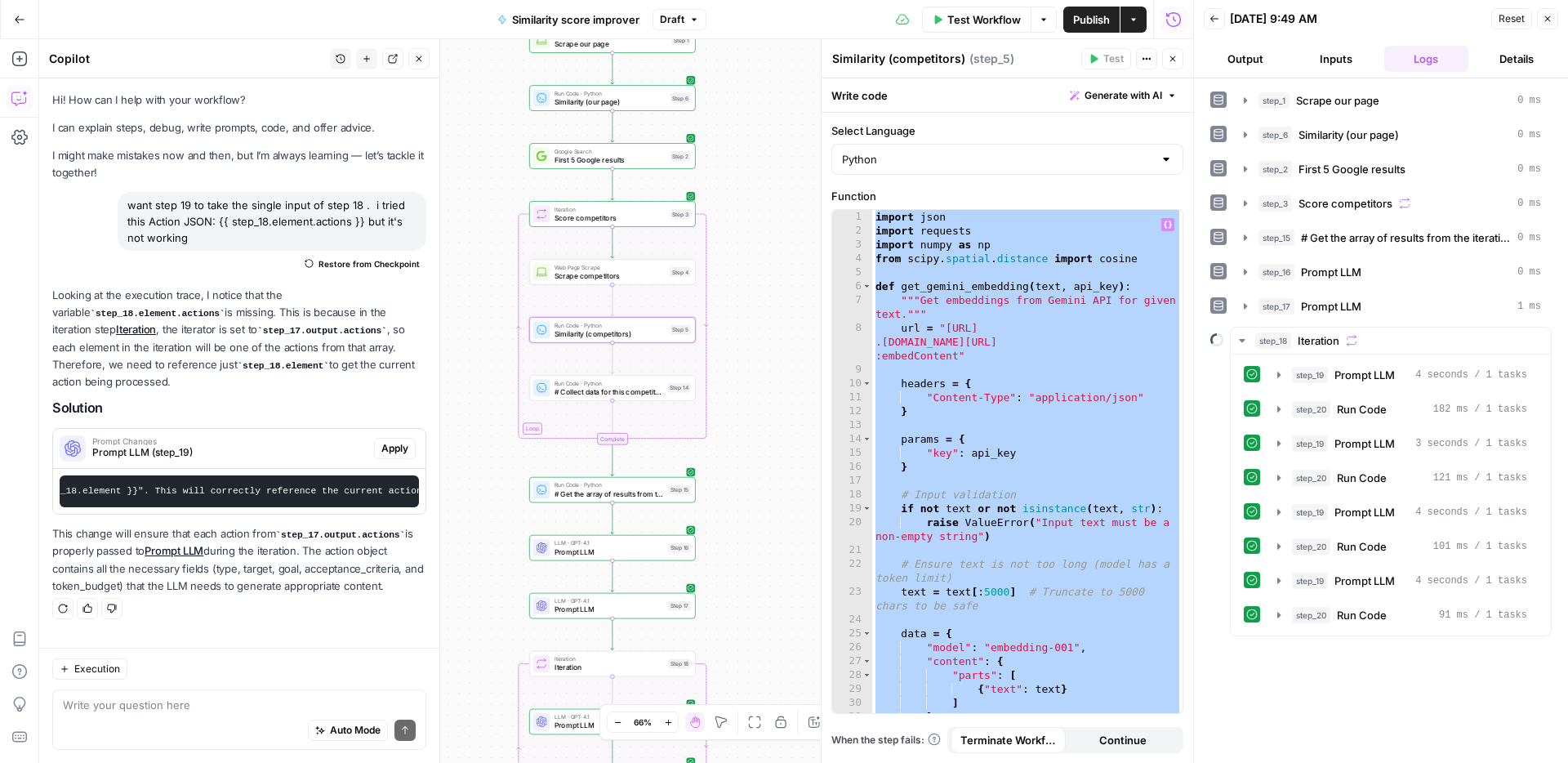
drag, startPoint x: 760, startPoint y: 495, endPoint x: 760, endPoint y: 237, distance: 258.0
click at [760, 237] on div "Workflow Set Inputs Inputs Web Page Scrape Scrape our page Step 1 Run Code · Py…" at bounding box center [616, 400] width 1154 height 724
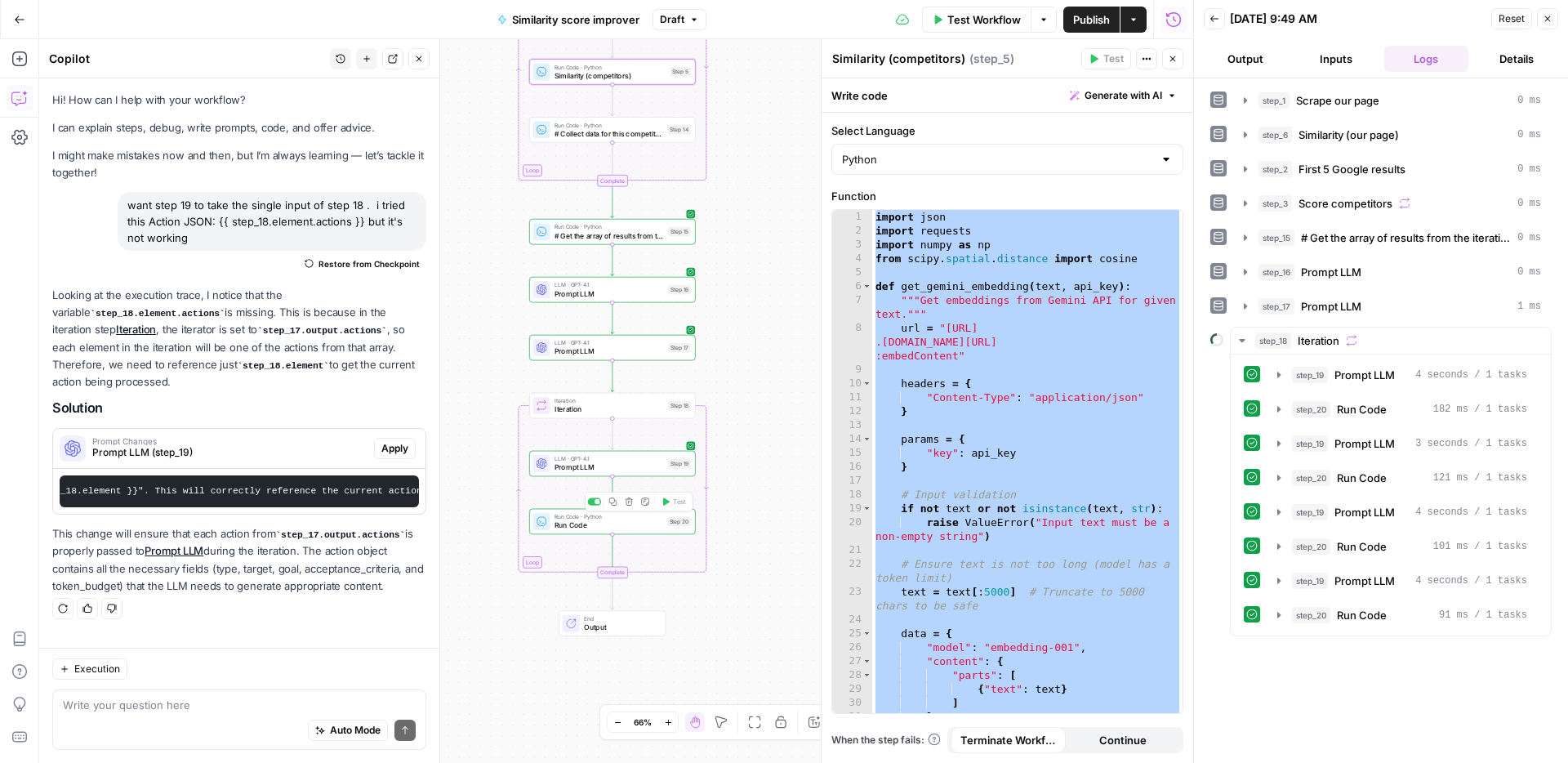
click at [646, 519] on span "Run Code" at bounding box center [608, 524] width 109 height 11
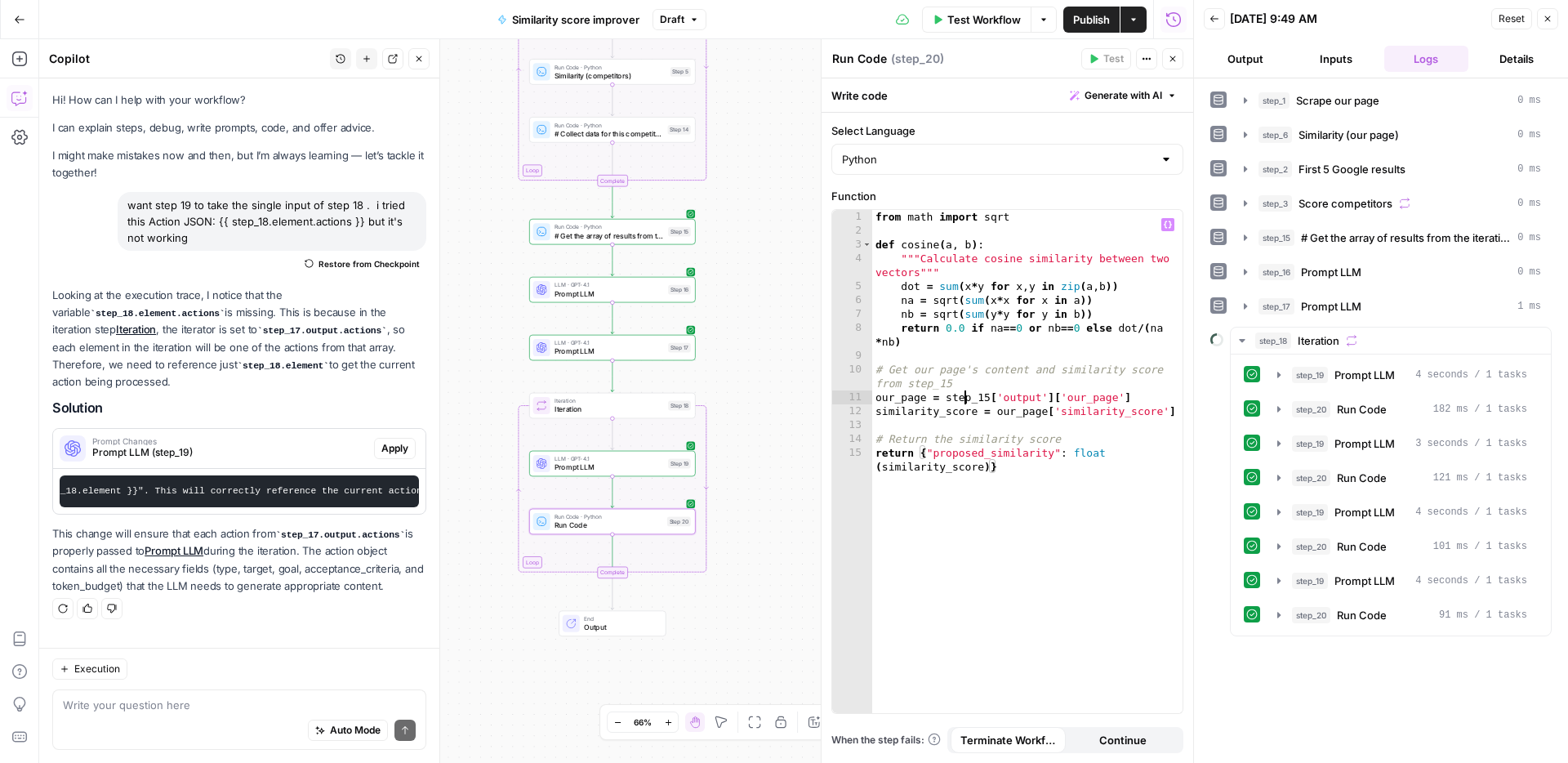
click at [965, 397] on div "from math import sqrt def cosine ( a , b ) : """Calculate cosine similarity bet…" at bounding box center [1027, 482] width 310 height 545
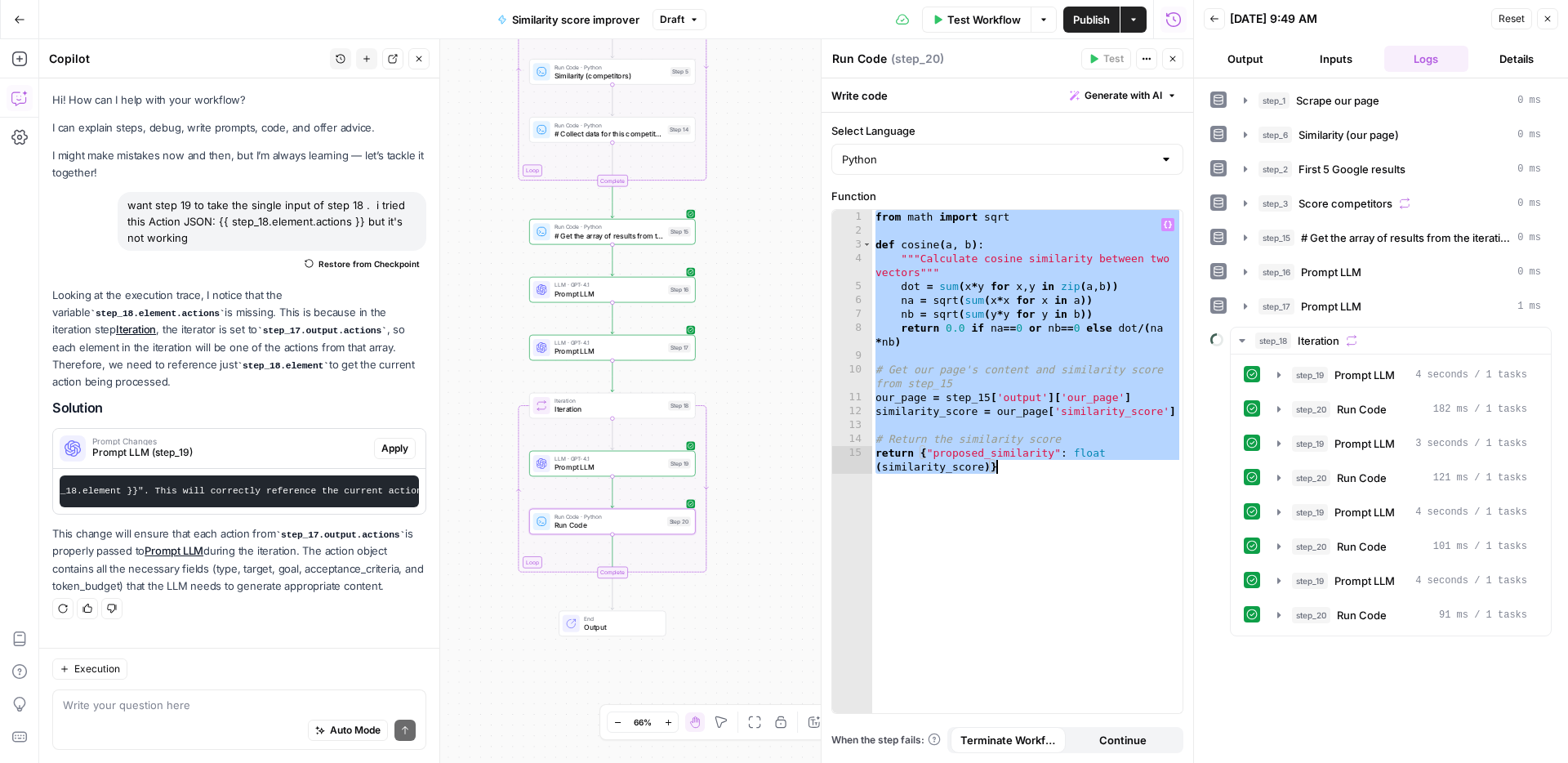
paste textarea
type textarea "**********"
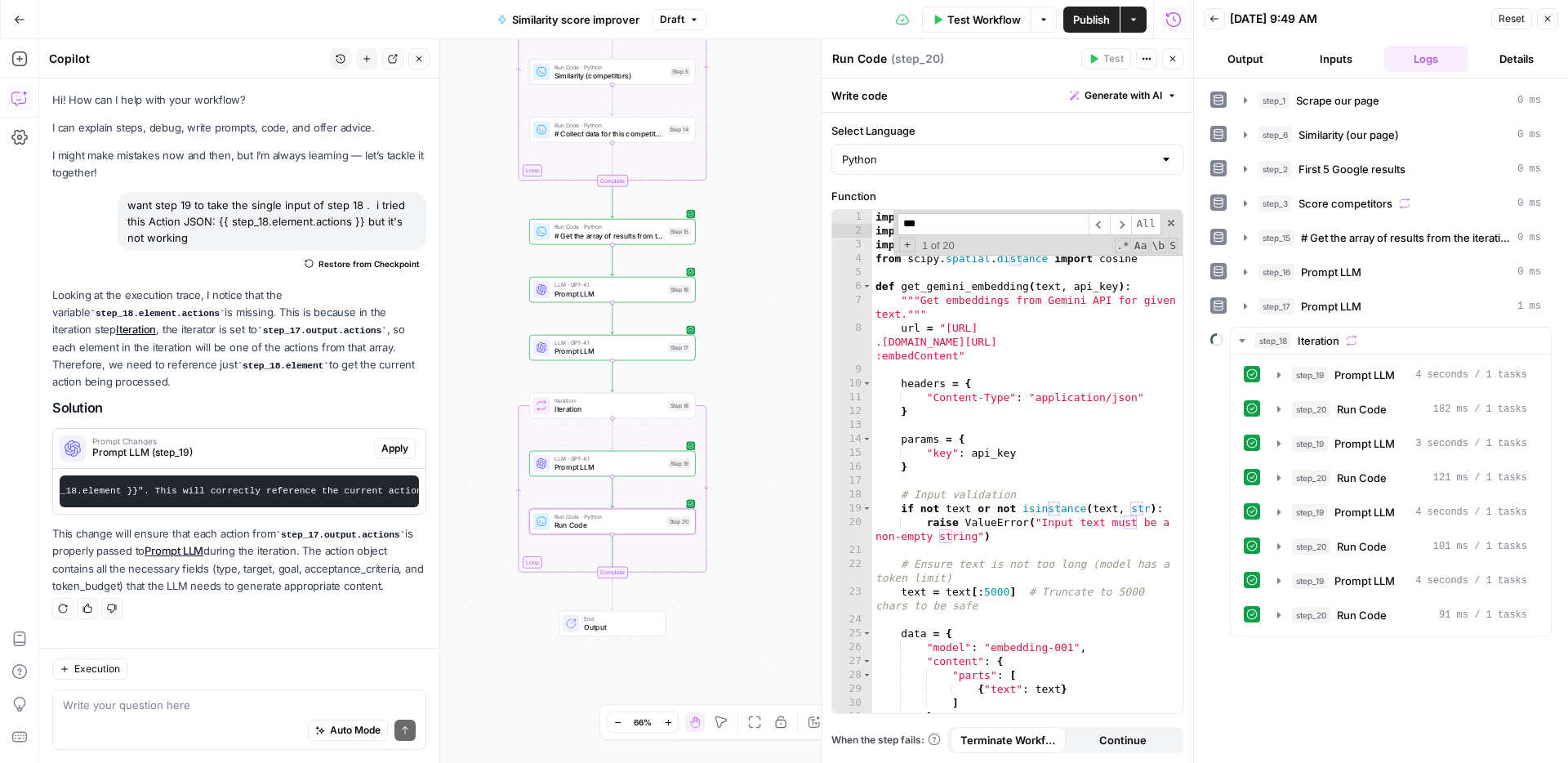
scroll to position [512, 0]
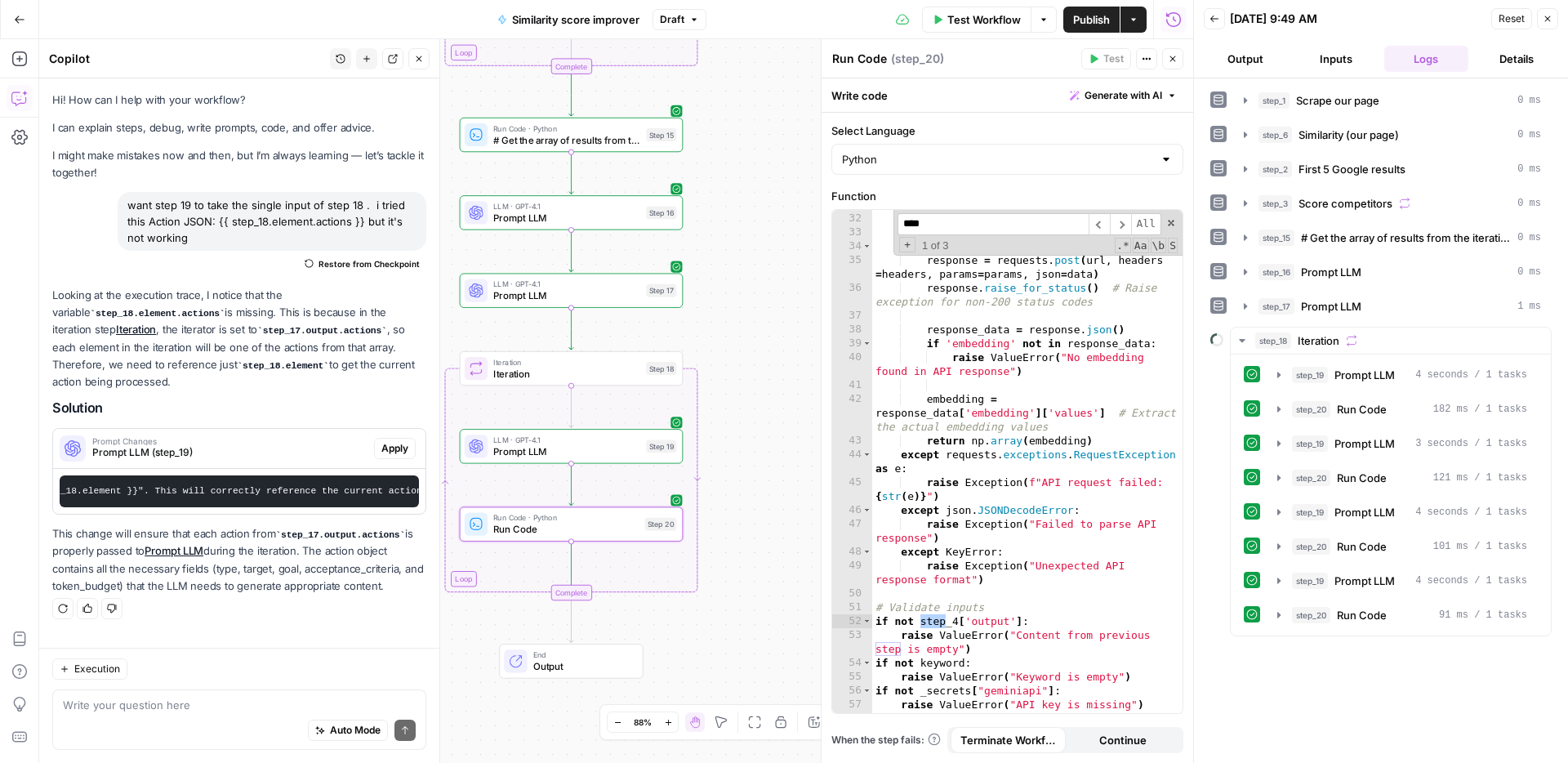
type input "****"
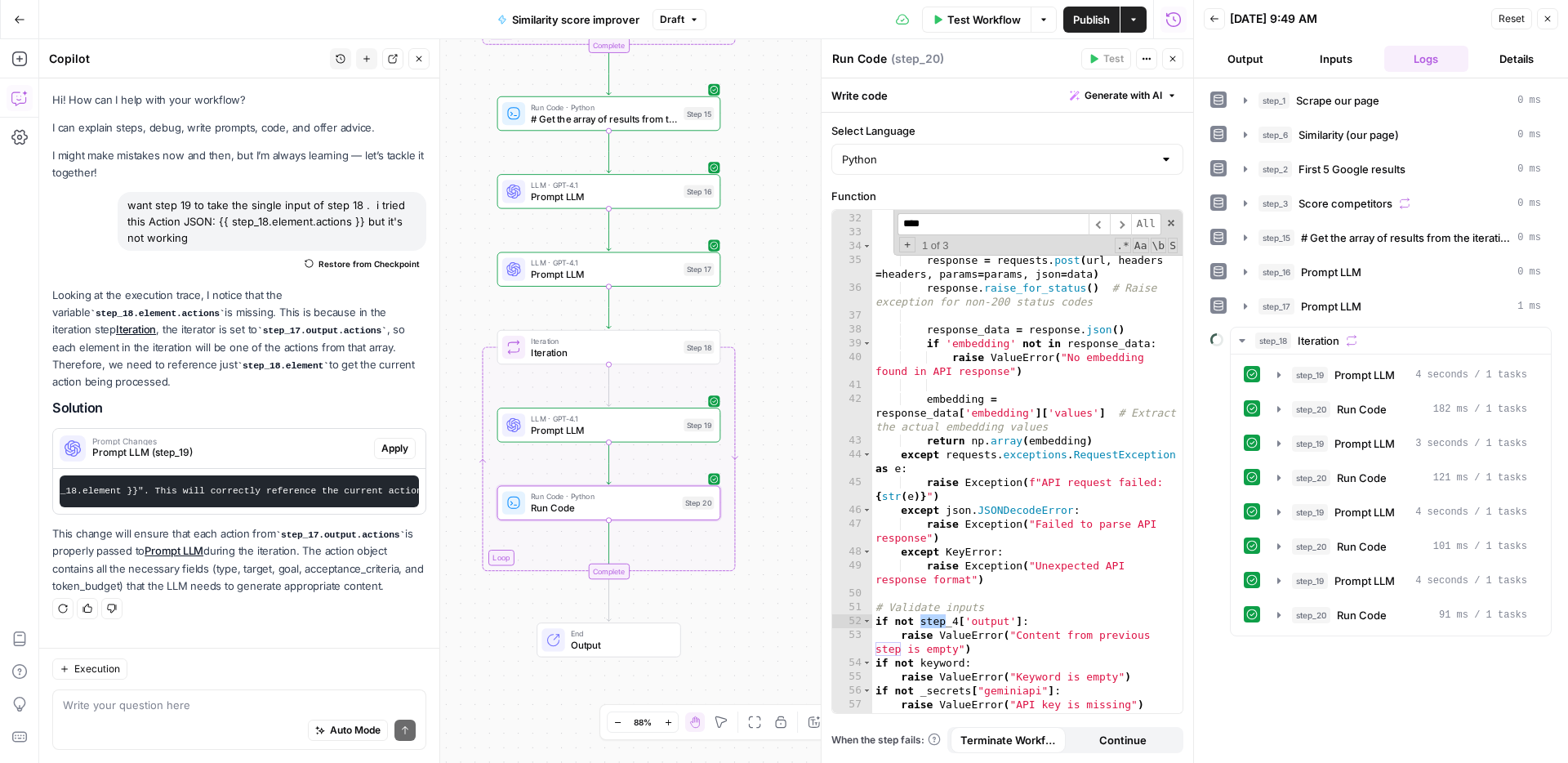
drag, startPoint x: 734, startPoint y: 513, endPoint x: 772, endPoint y: 492, distance: 43.4
click at [772, 492] on div "Workflow Set Inputs Inputs Web Page Scrape Scrape our page Step 1 Run Code · Py…" at bounding box center [616, 400] width 1154 height 724
click at [957, 624] on div "} } try : response = requests . post ( url , headers = headers , params = param…" at bounding box center [1027, 463] width 310 height 531
click at [1126, 226] on span "​" at bounding box center [1120, 224] width 21 height 22
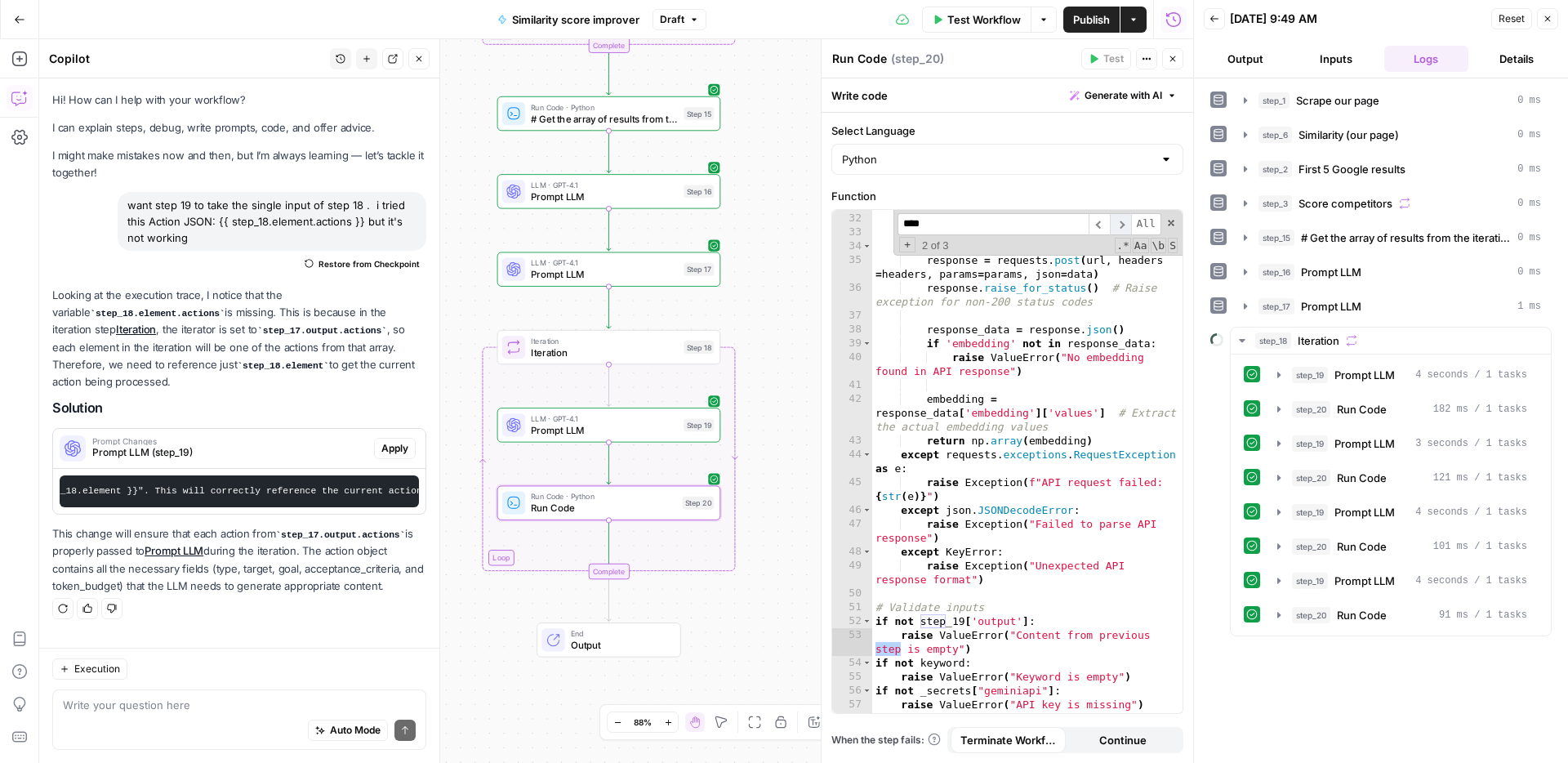
click at [1127, 224] on span "​" at bounding box center [1120, 224] width 21 height 22
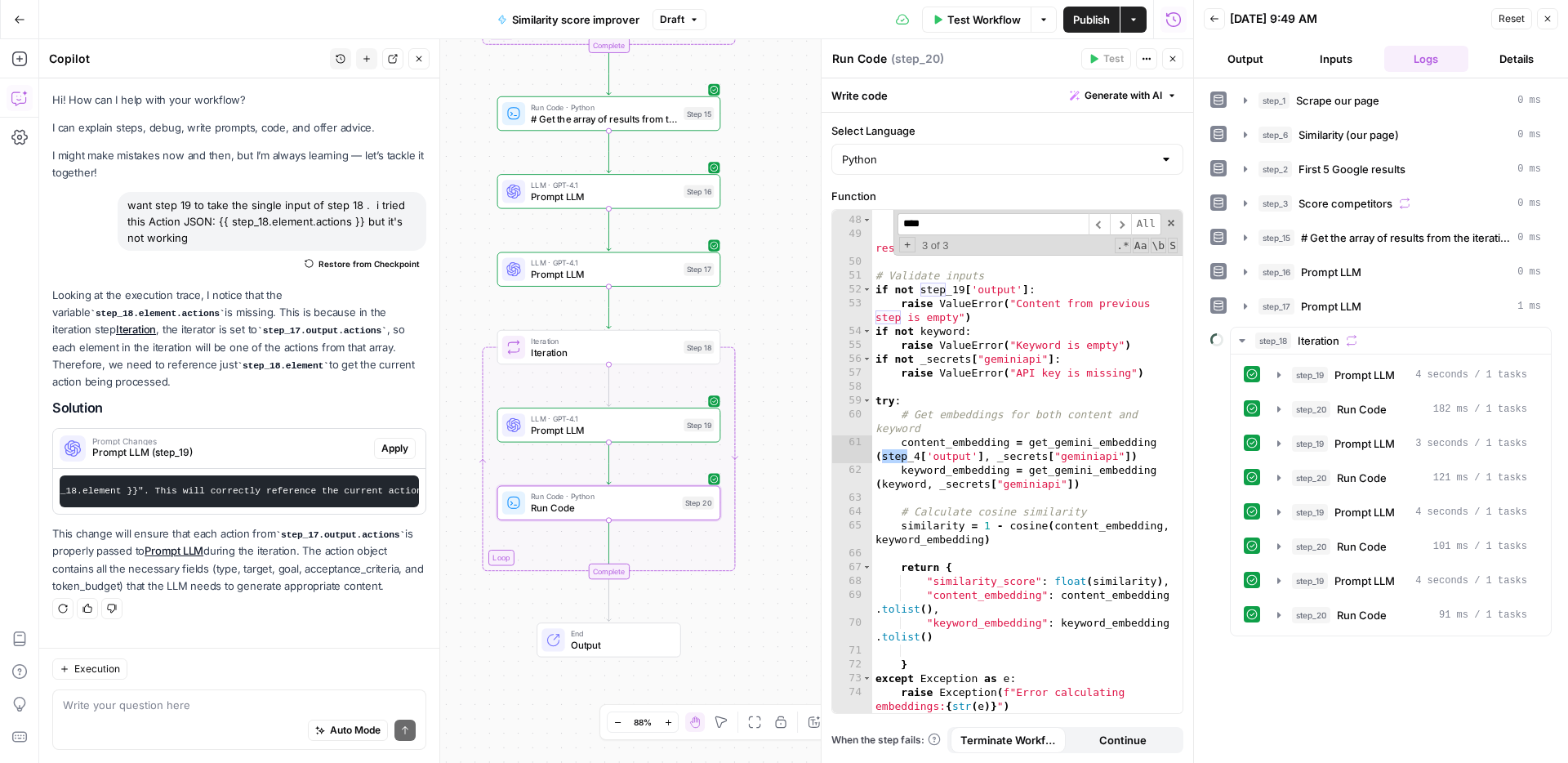
click at [921, 452] on div "raise Exception ( "Failed to parse API response" ) except KeyError : raise Exce…" at bounding box center [1027, 464] width 310 height 558
type textarea "**********"
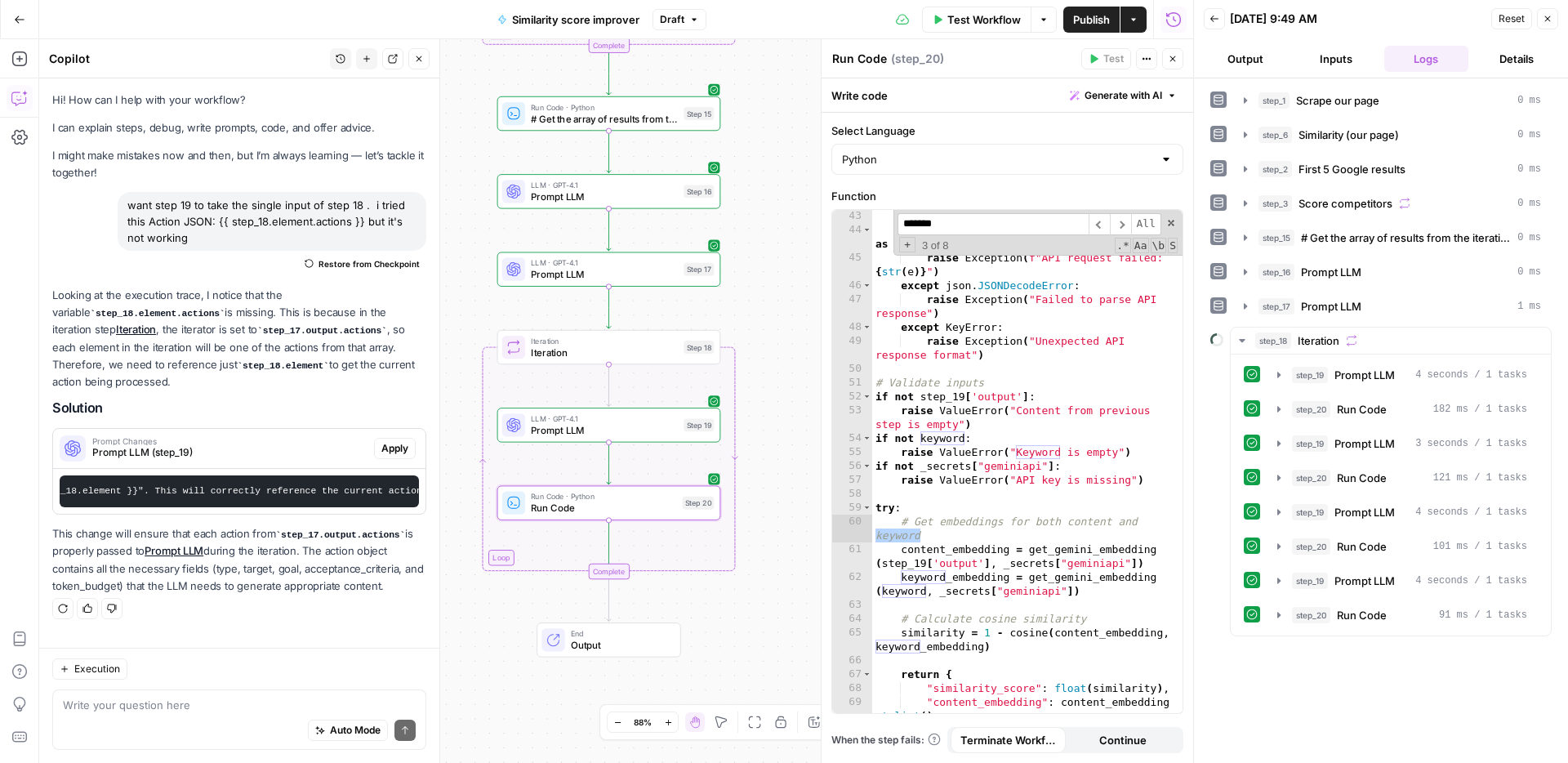
scroll to position [497, 0]
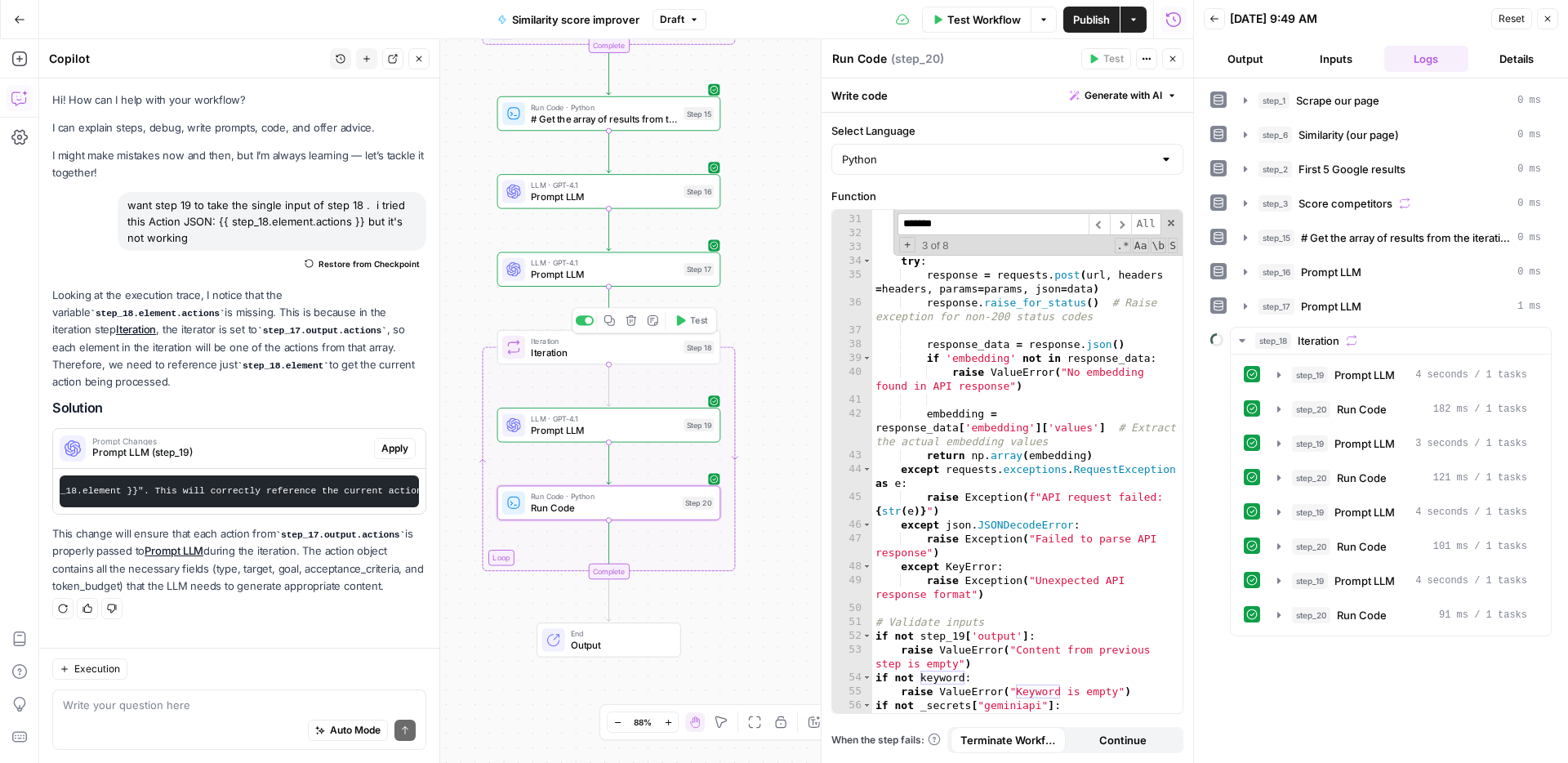
type input "*******"
click at [690, 324] on span "Test" at bounding box center [698, 320] width 17 height 13
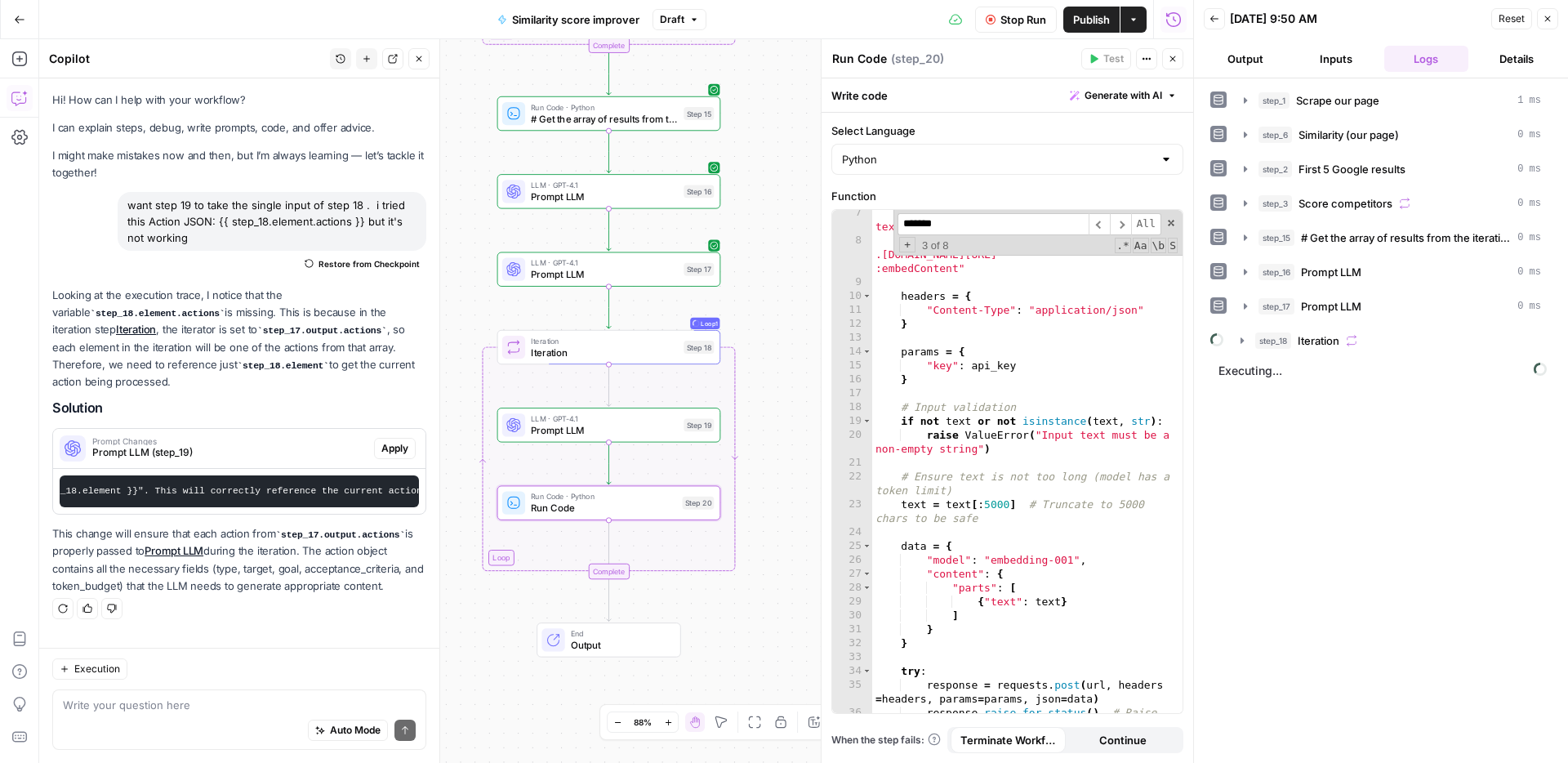
scroll to position [88, 0]
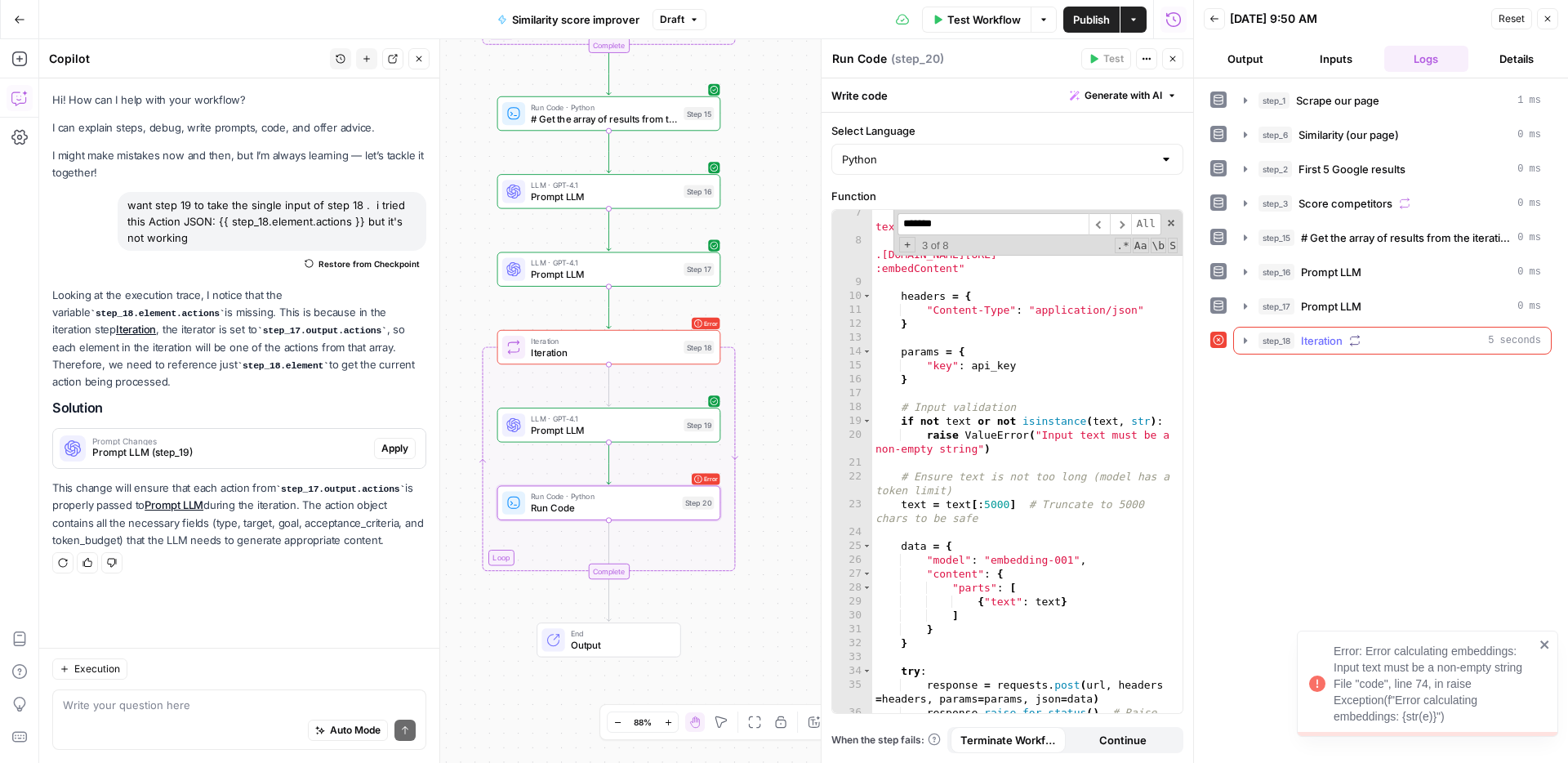
click at [1354, 348] on div "step_18 Iteration 5 seconds" at bounding box center [1399, 341] width 282 height 16
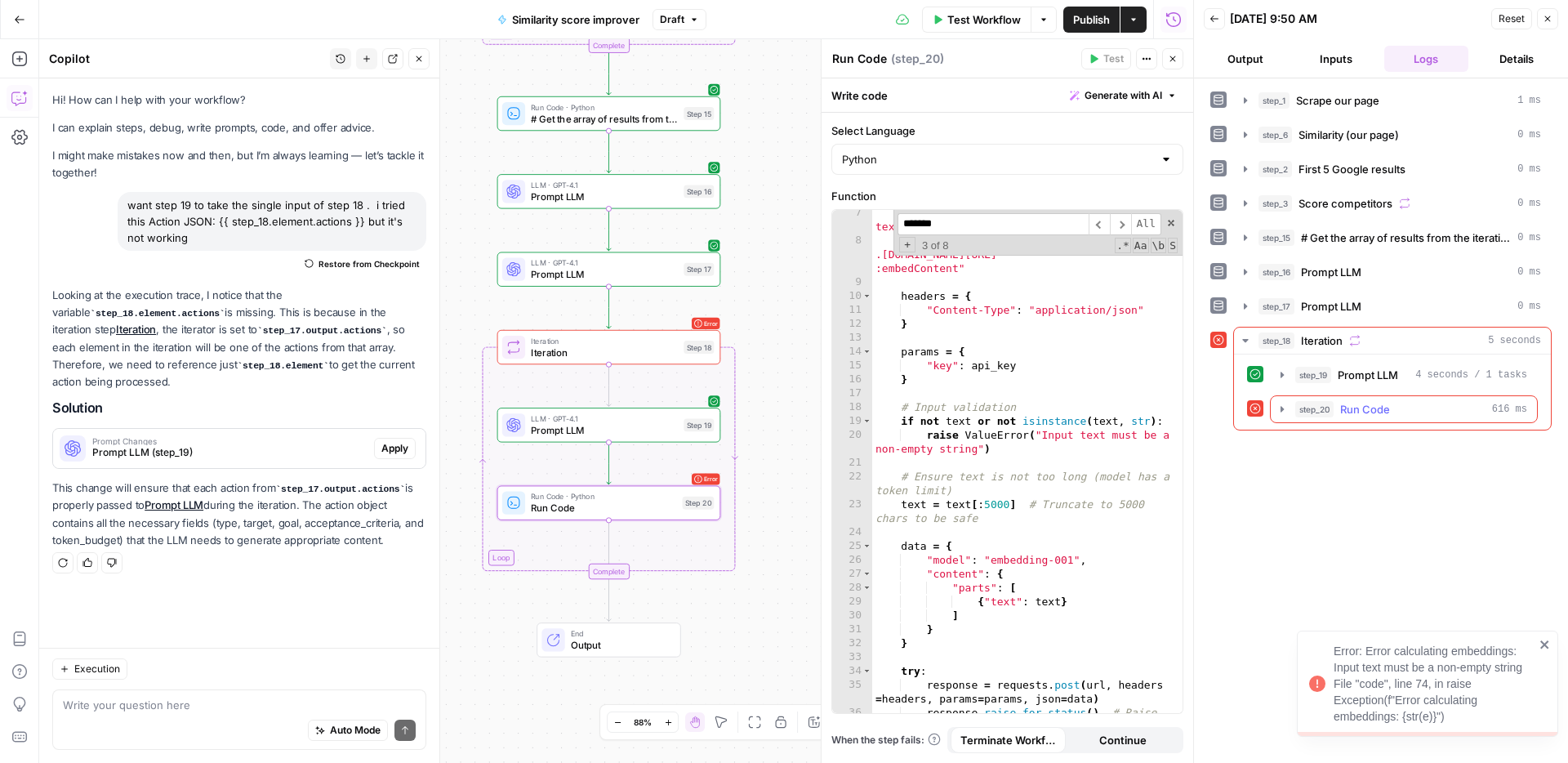
click at [1356, 404] on span "Run Code" at bounding box center [1364, 409] width 50 height 16
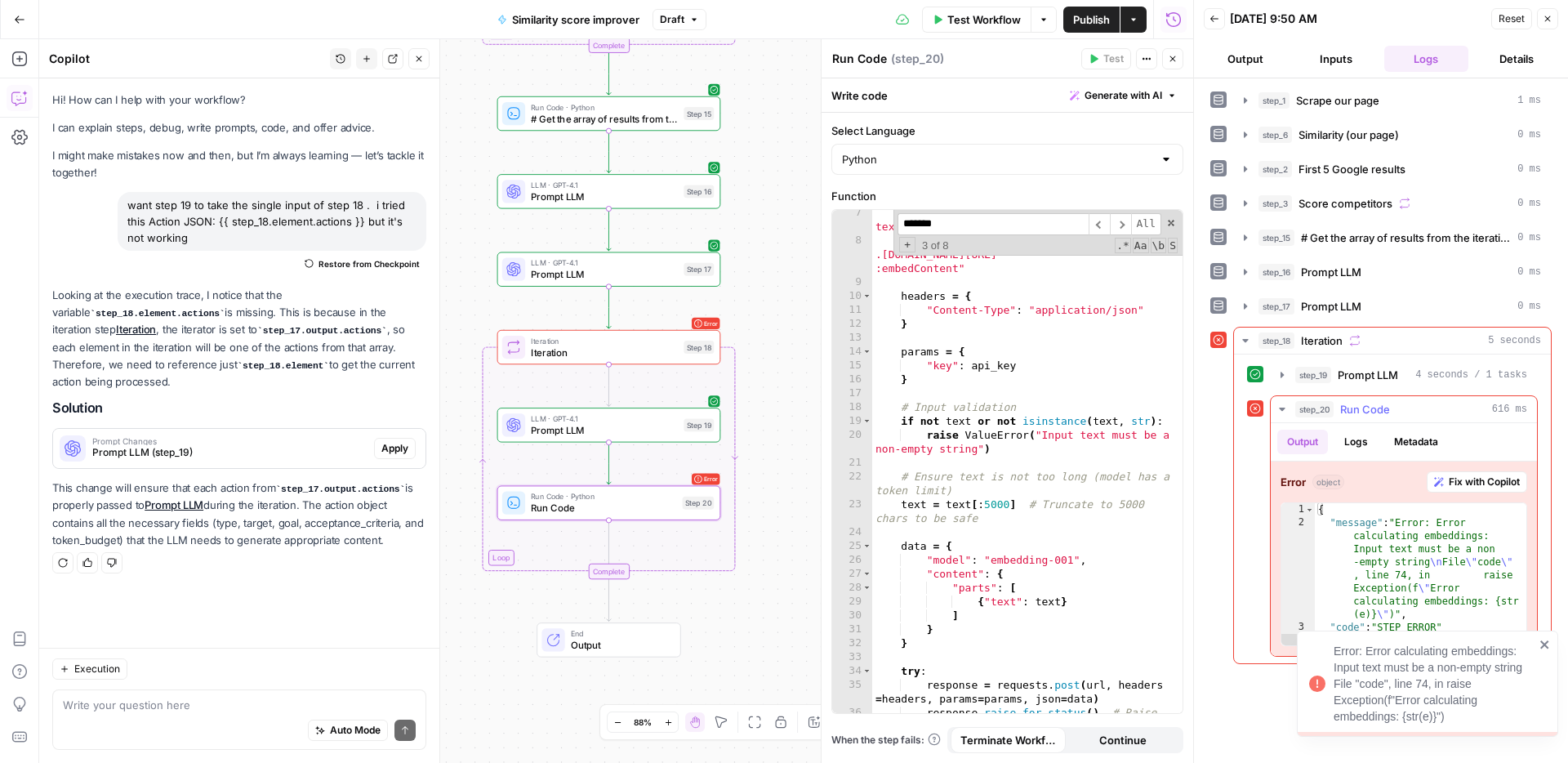
click at [1469, 481] on span "Fix with Copilot" at bounding box center [1483, 481] width 71 height 15
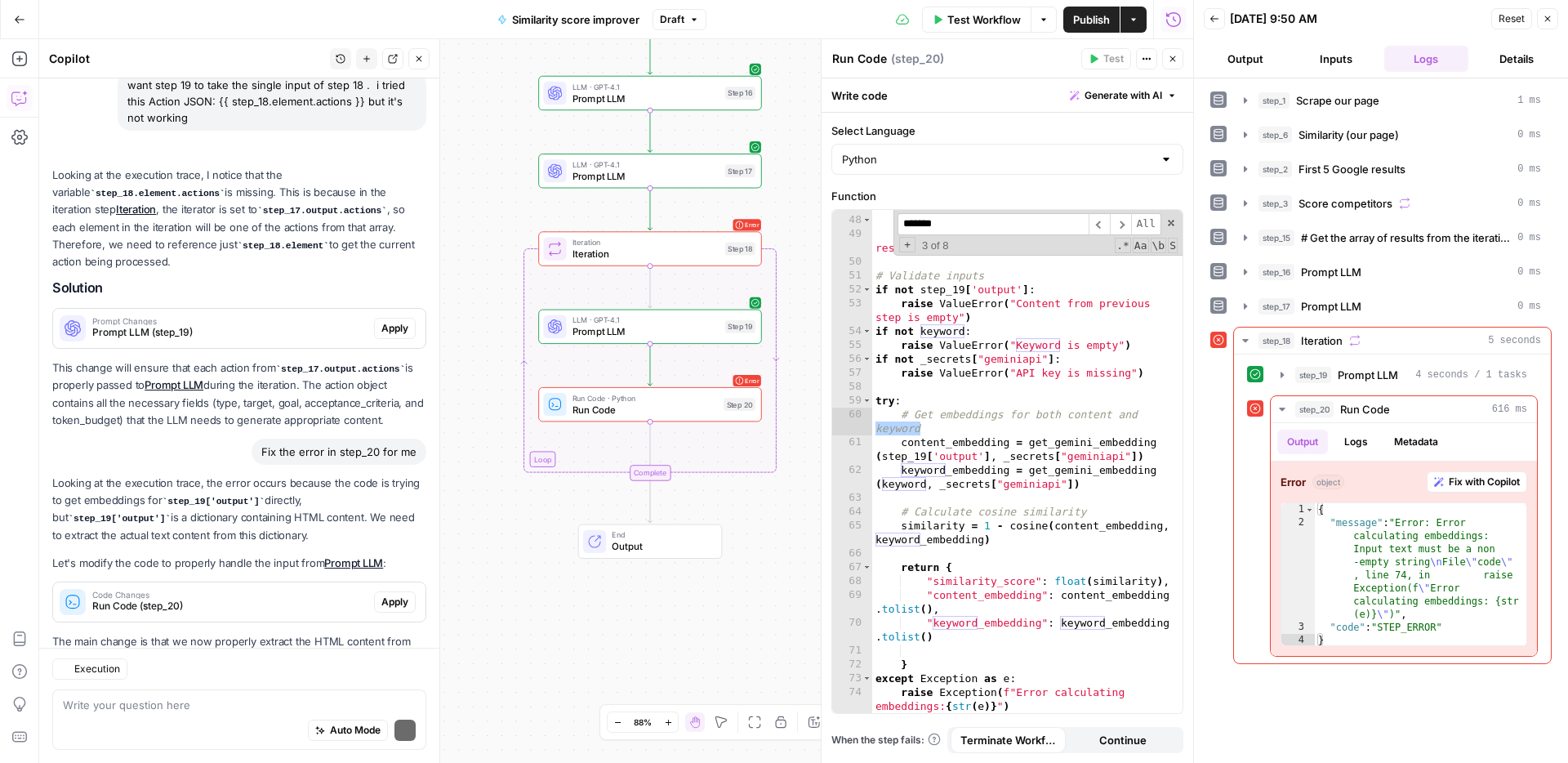
scroll to position [195, 0]
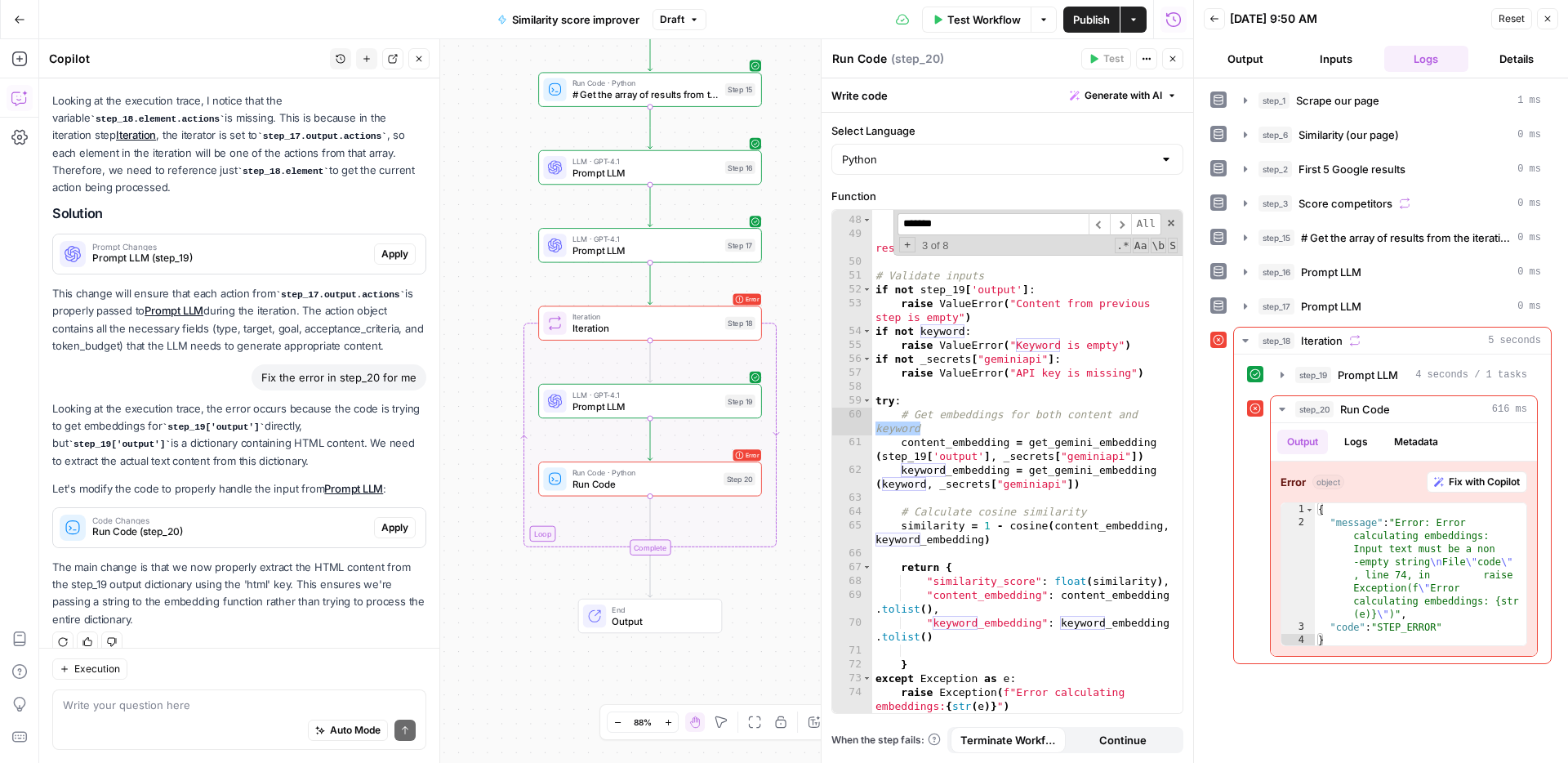
click at [388, 526] on div "Code Changes Run Code (step_20) Apply" at bounding box center [239, 527] width 372 height 39
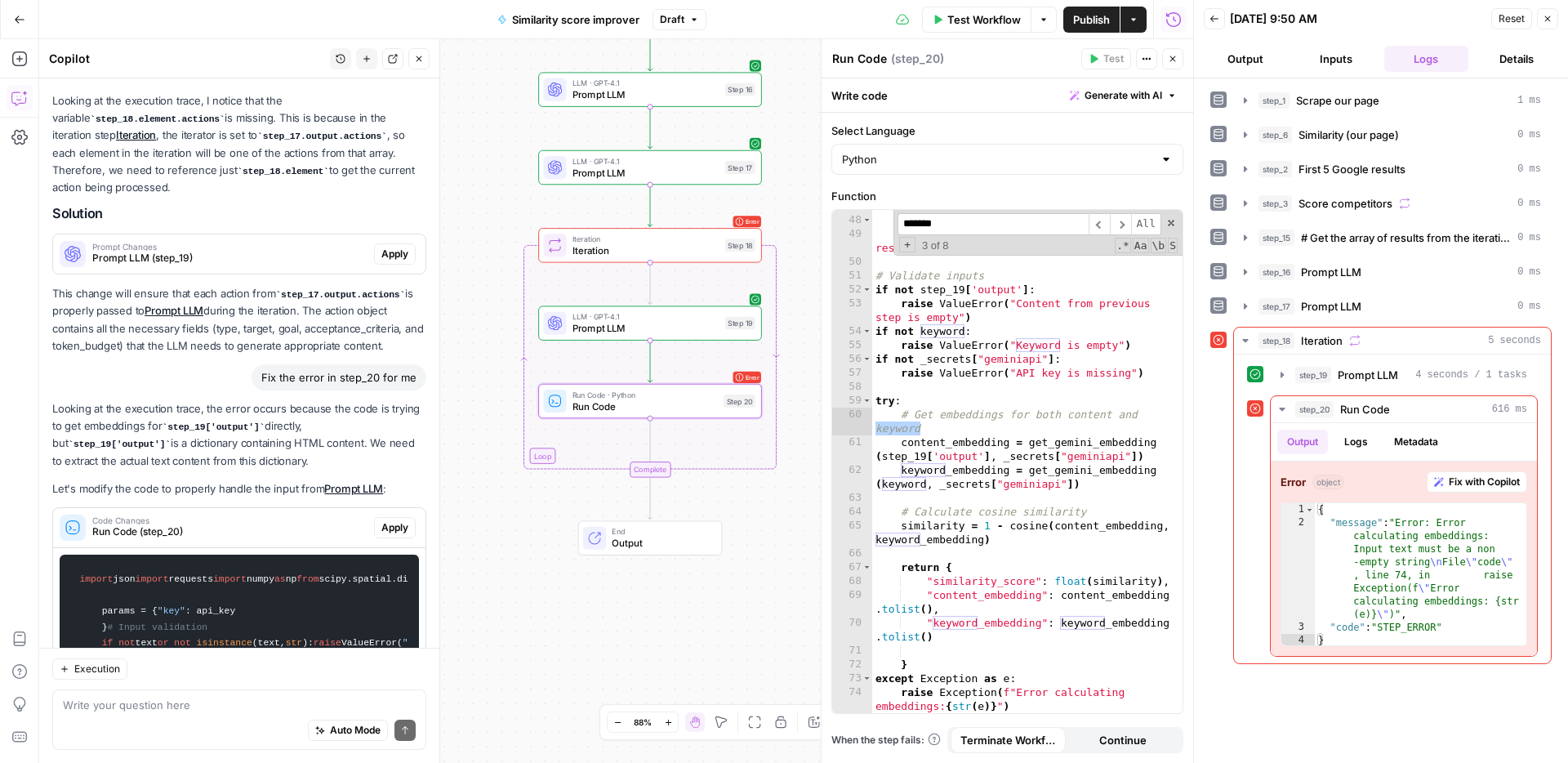
click at [388, 520] on span "Apply" at bounding box center [394, 527] width 27 height 15
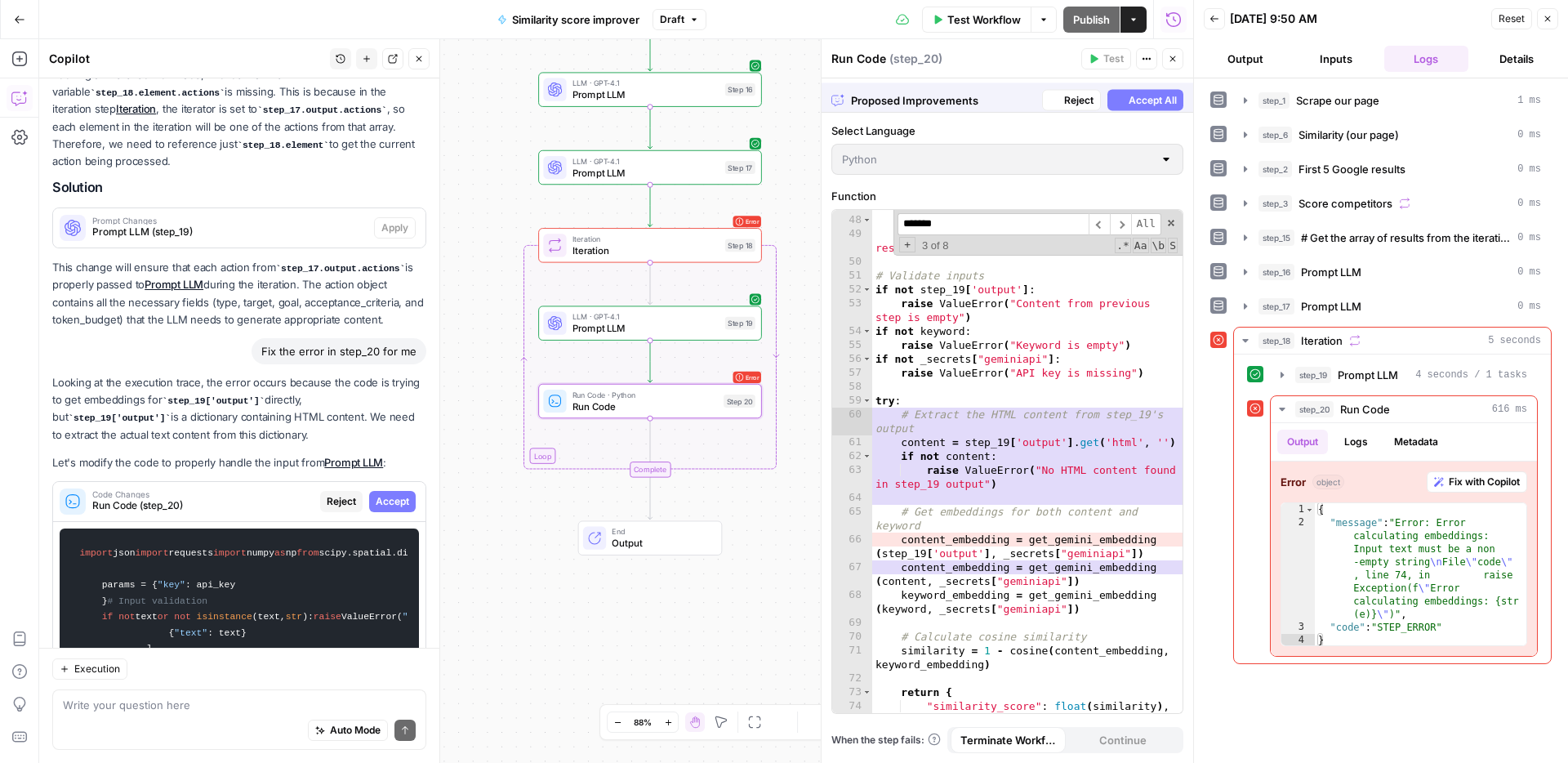
scroll to position [1460, 0]
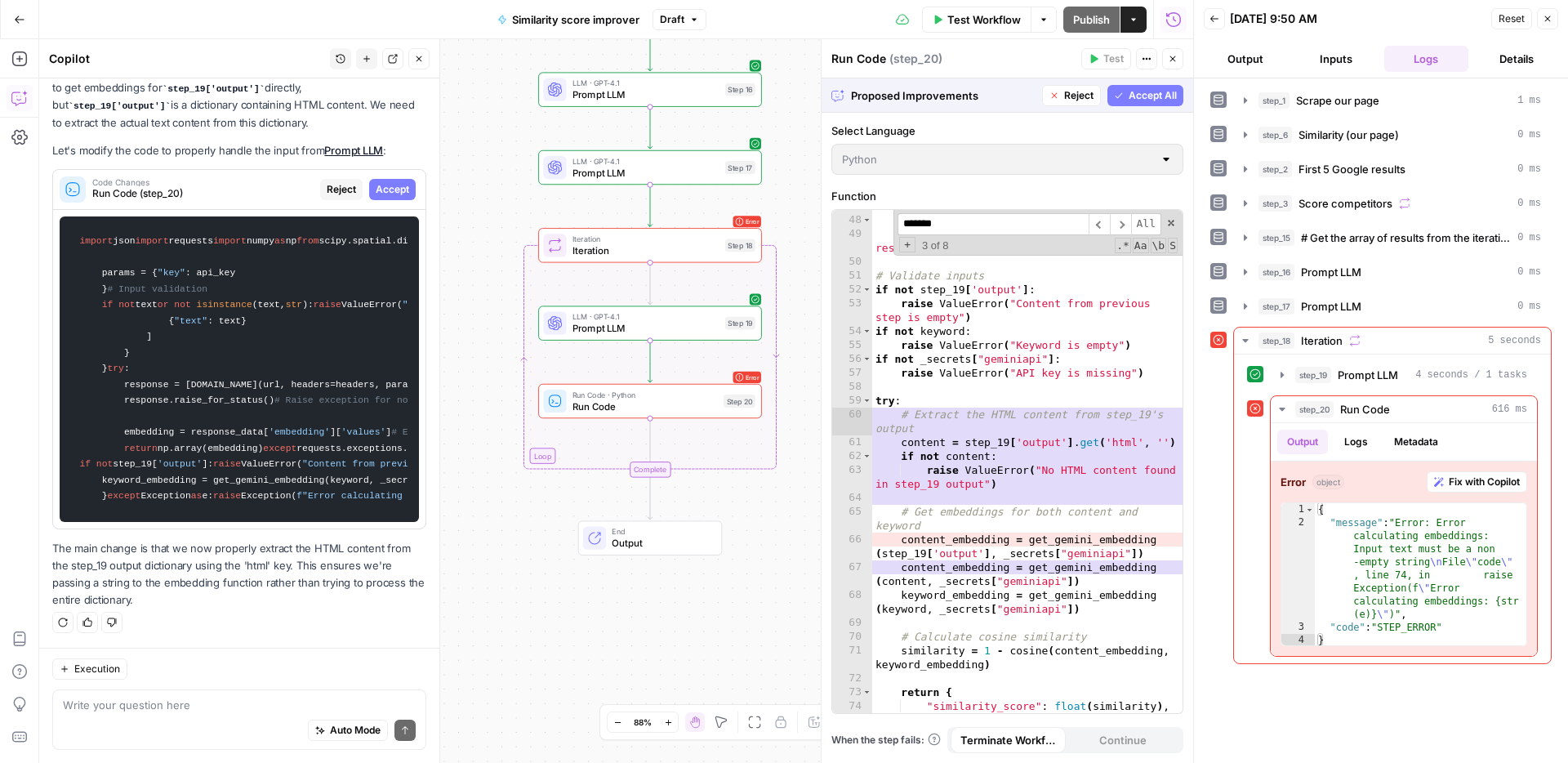
click at [1171, 92] on span "Accept All" at bounding box center [1152, 95] width 48 height 15
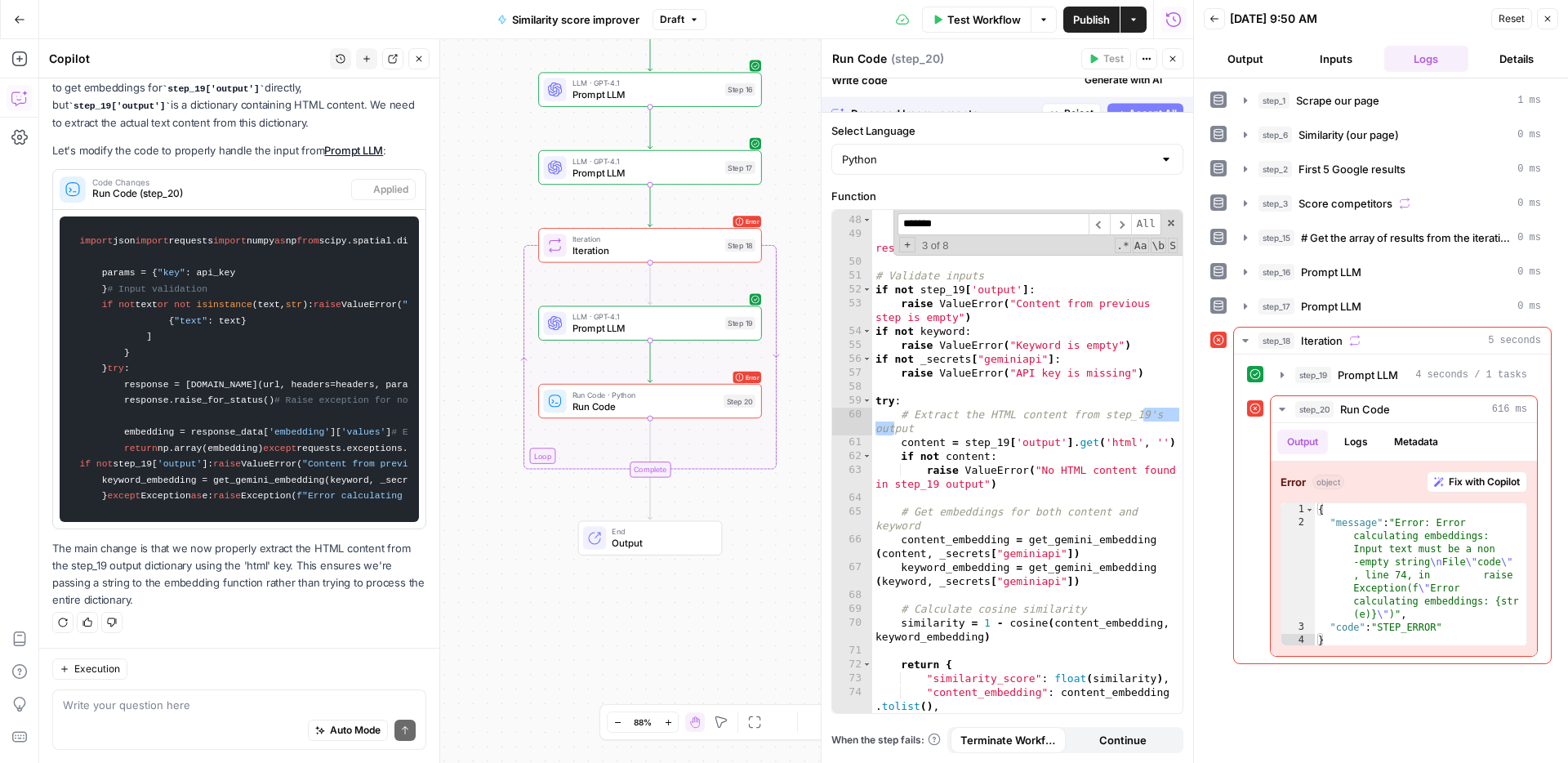
scroll to position [1512, 0]
click at [722, 225] on button "Test" at bounding box center [732, 218] width 45 height 19
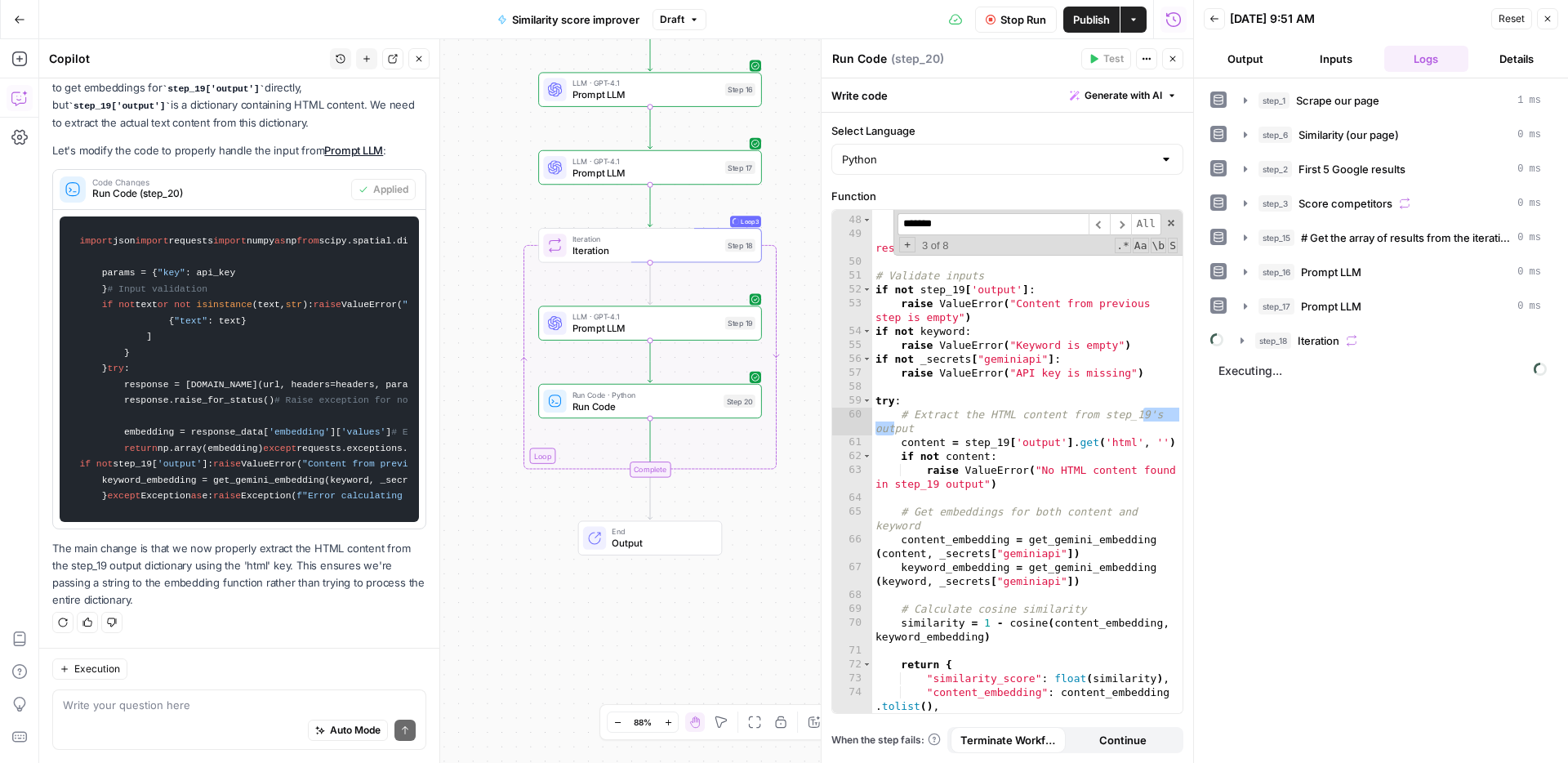
click at [1309, 353] on button "step_18 Iteration" at bounding box center [1390, 341] width 320 height 26
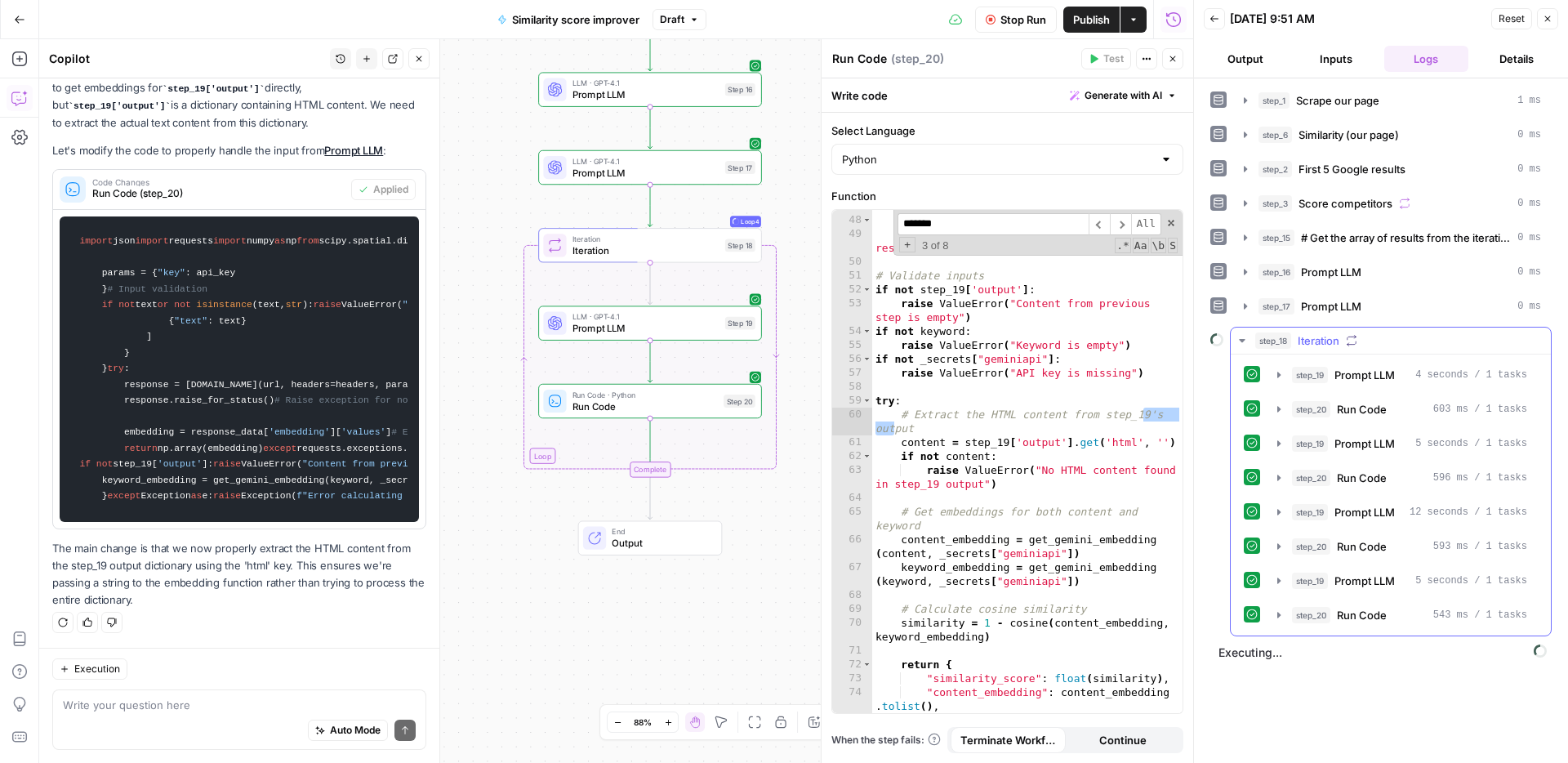
click at [1333, 465] on button "step_20 Run Code 596 ms / 1 tasks" at bounding box center [1401, 477] width 269 height 26
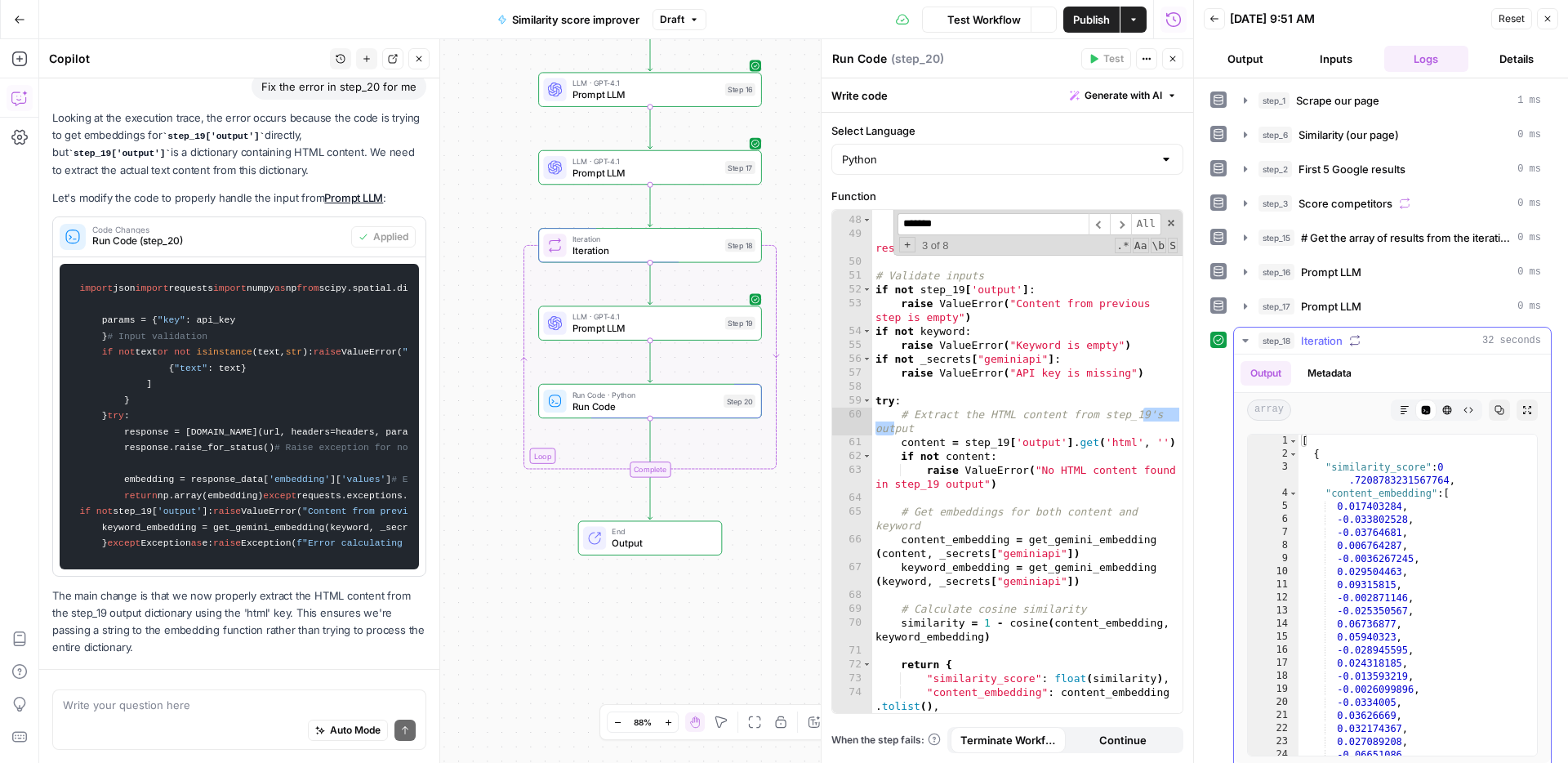
scroll to position [221, 0]
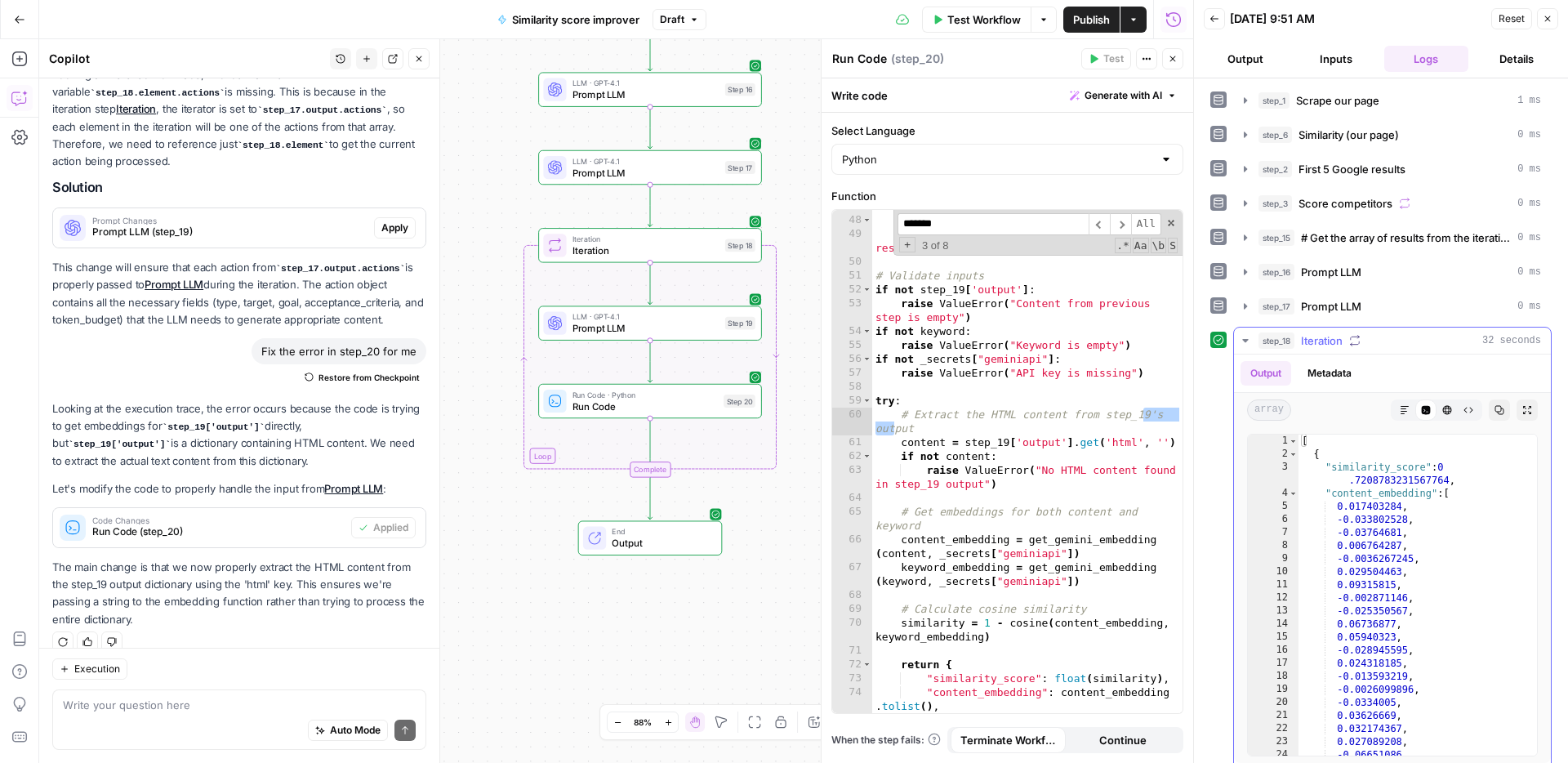
click at [1346, 343] on div "step_18 Iteration 32 seconds" at bounding box center [1399, 341] width 282 height 16
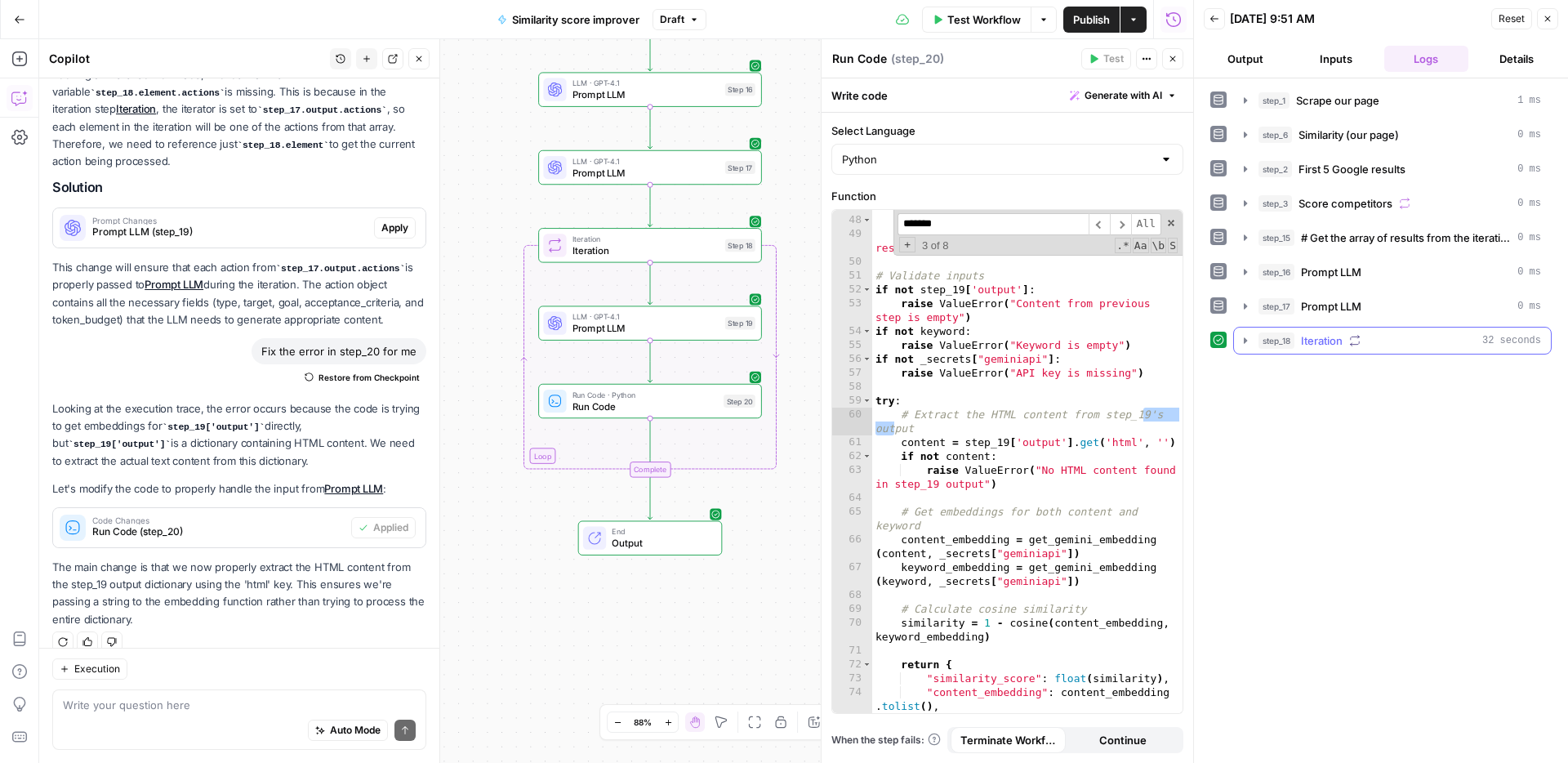
click at [1344, 343] on div "step_18 Iteration 32 seconds" at bounding box center [1399, 341] width 282 height 16
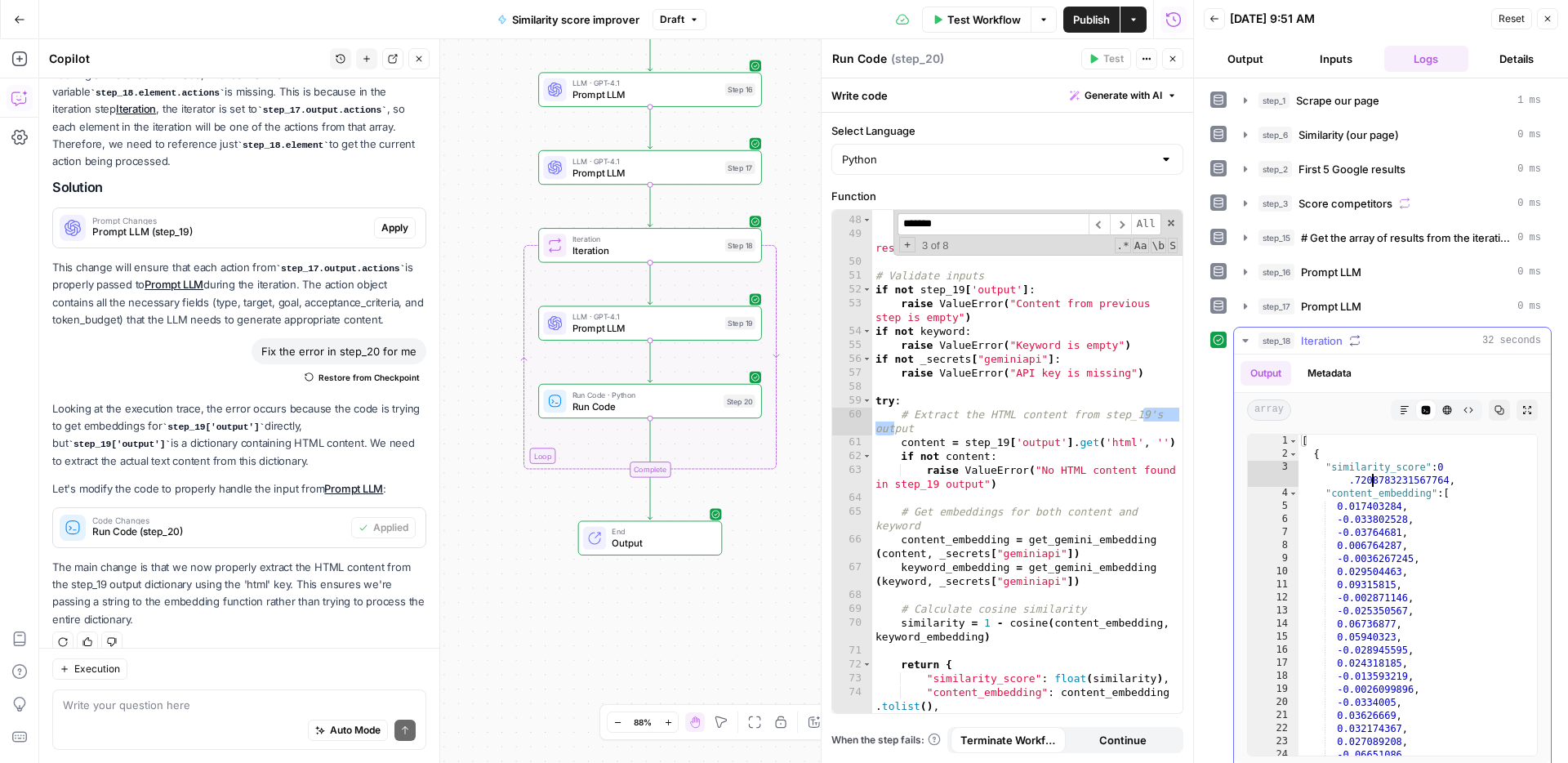
click at [1372, 479] on div "[ { "similarity_score" : 0 .7208783231567764 , "content_embedding" : [ 0.017403…" at bounding box center [1417, 608] width 239 height 348
drag, startPoint x: 1333, startPoint y: 499, endPoint x: 1428, endPoint y: 499, distance: 95.0
click at [1428, 499] on div "[ { "similarity_score" : 0 .7208783231567764 , "content_embedding" : [ 0.017403…" at bounding box center [1417, 608] width 239 height 348
type textarea "**********"
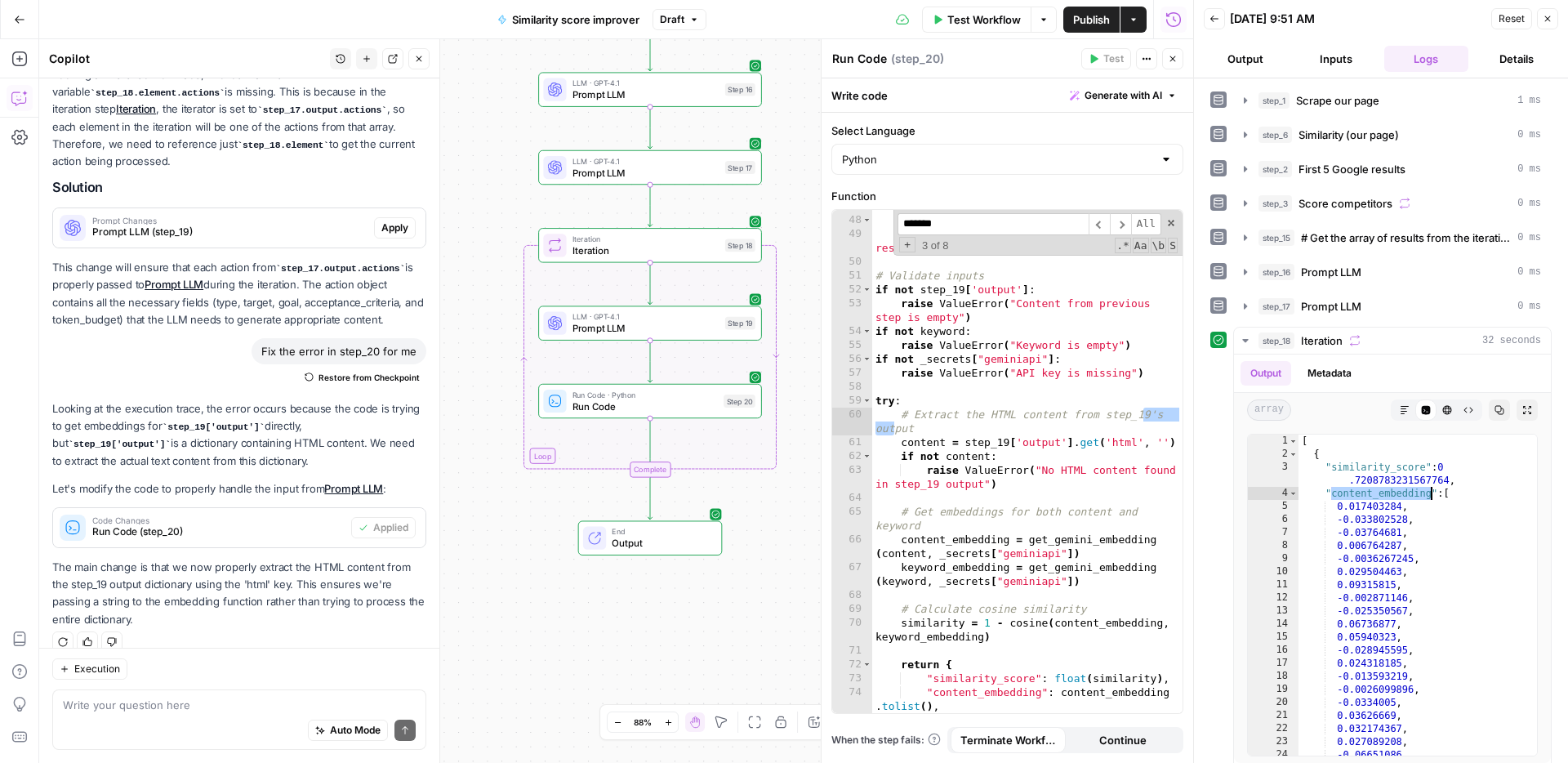
click at [713, 402] on span "Run Code" at bounding box center [645, 405] width 146 height 15
type textarea "**********"
click at [1157, 561] on div "raise Exception ( "Failed to parse API response" ) except KeyError : raise Exce…" at bounding box center [1027, 464] width 310 height 558
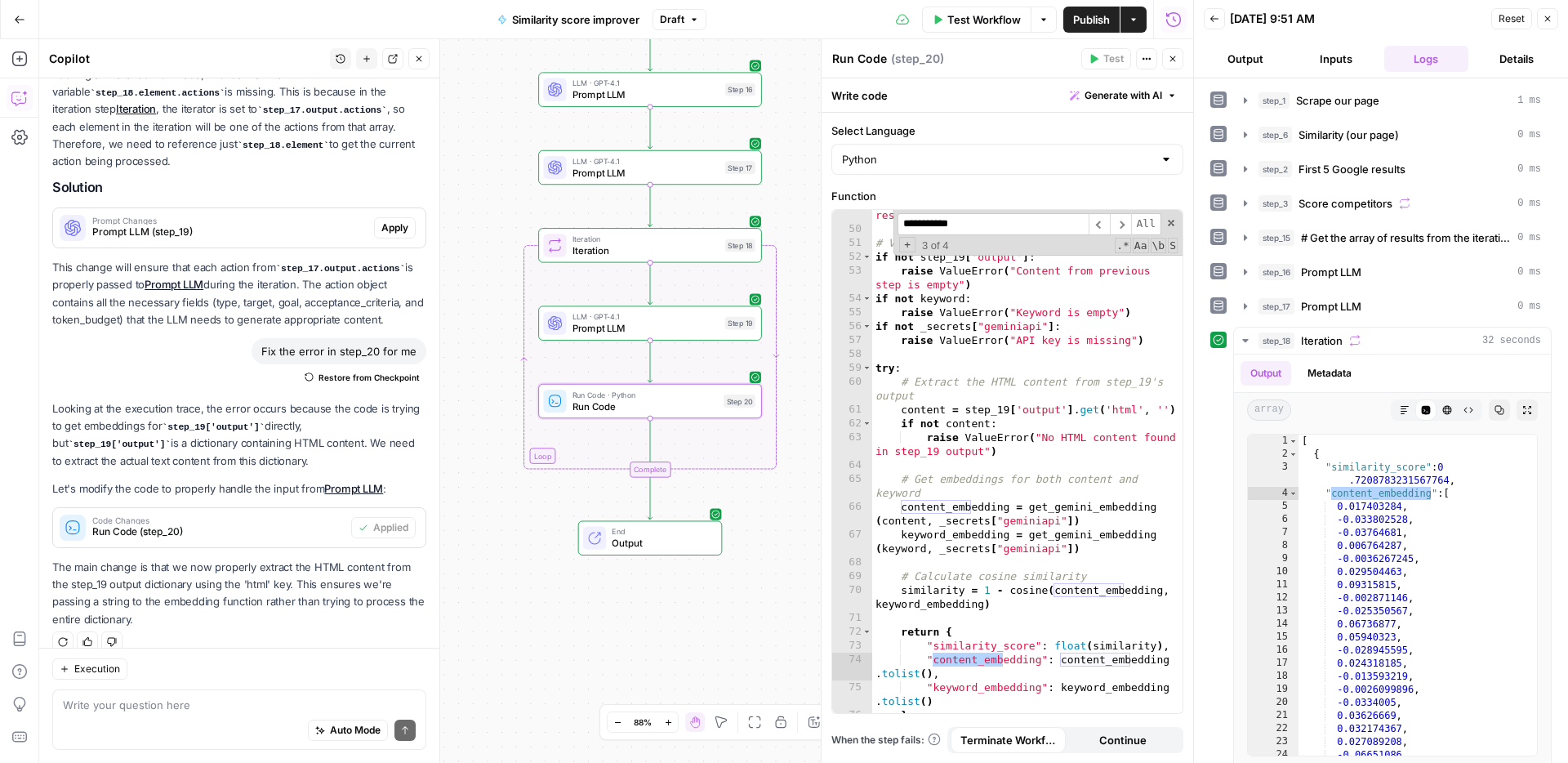
scroll to position [922, 0]
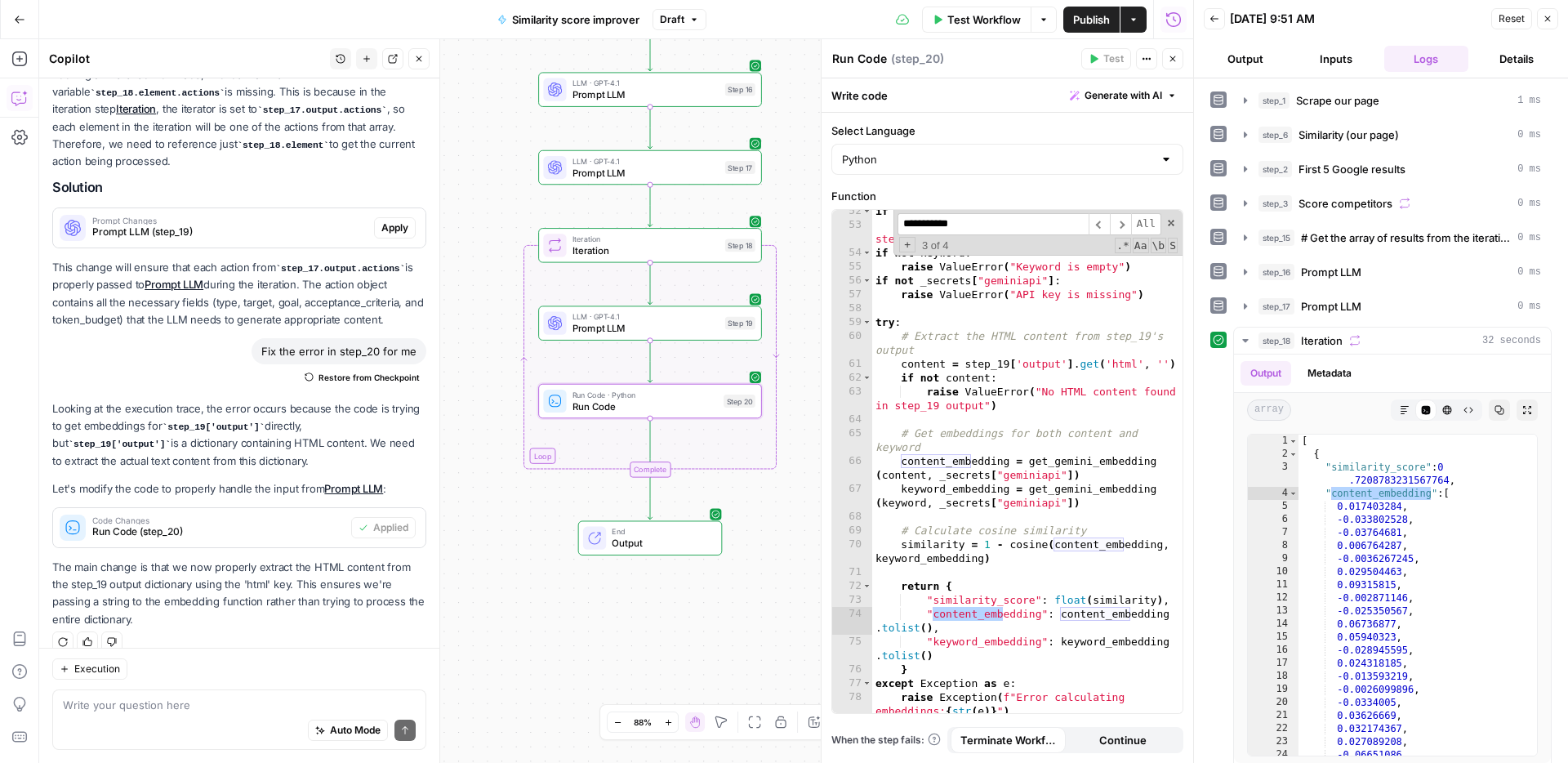
type input "**********"
drag, startPoint x: 947, startPoint y: 656, endPoint x: 1160, endPoint y: 597, distance: 221.0
click at [1160, 597] on div "if not step_19 [ 'output' ] : raise ValueError ( "Content from previous step is…" at bounding box center [1027, 476] width 310 height 545
type textarea "**********"
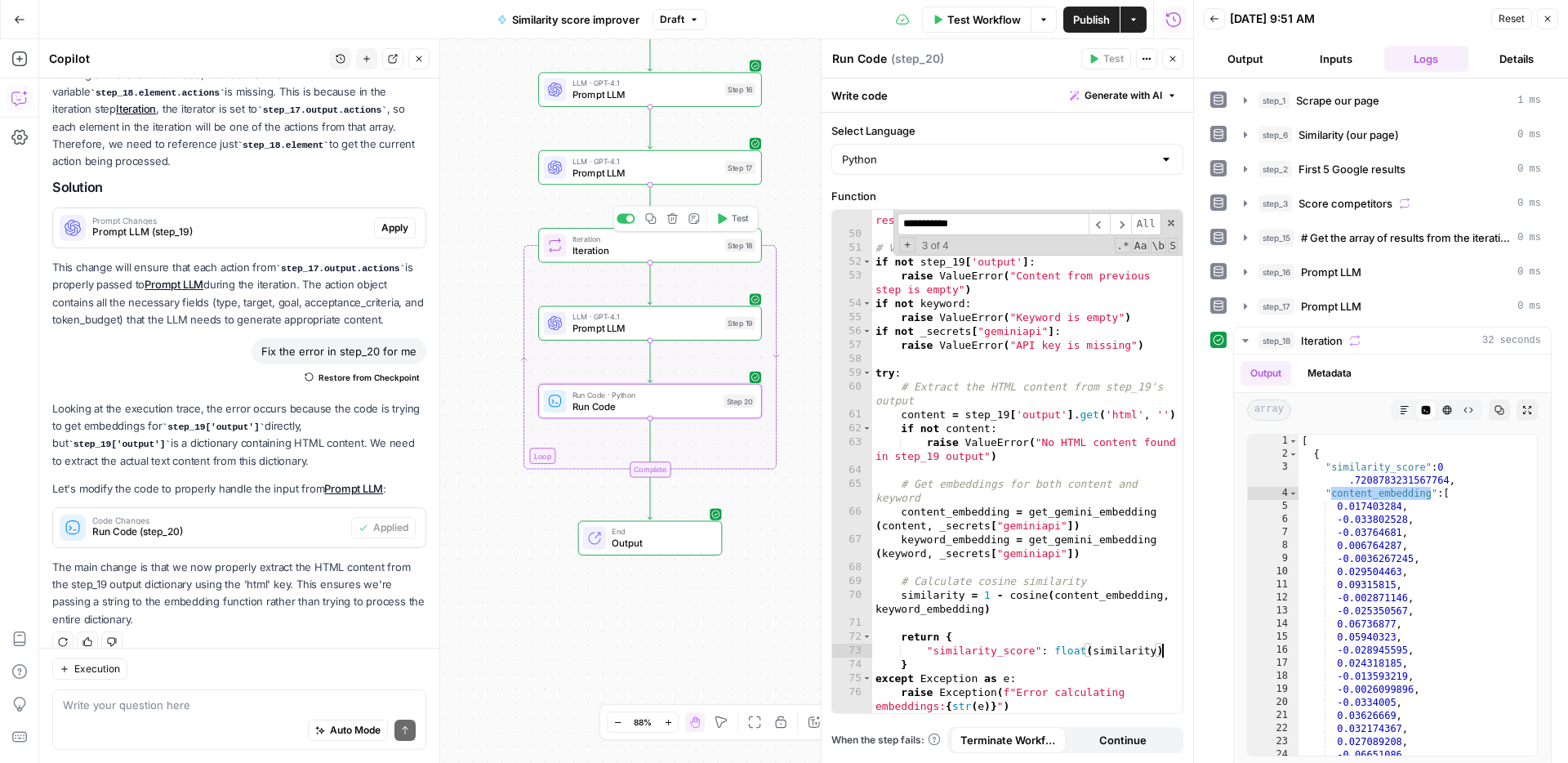
click at [729, 222] on button "Test" at bounding box center [732, 218] width 45 height 19
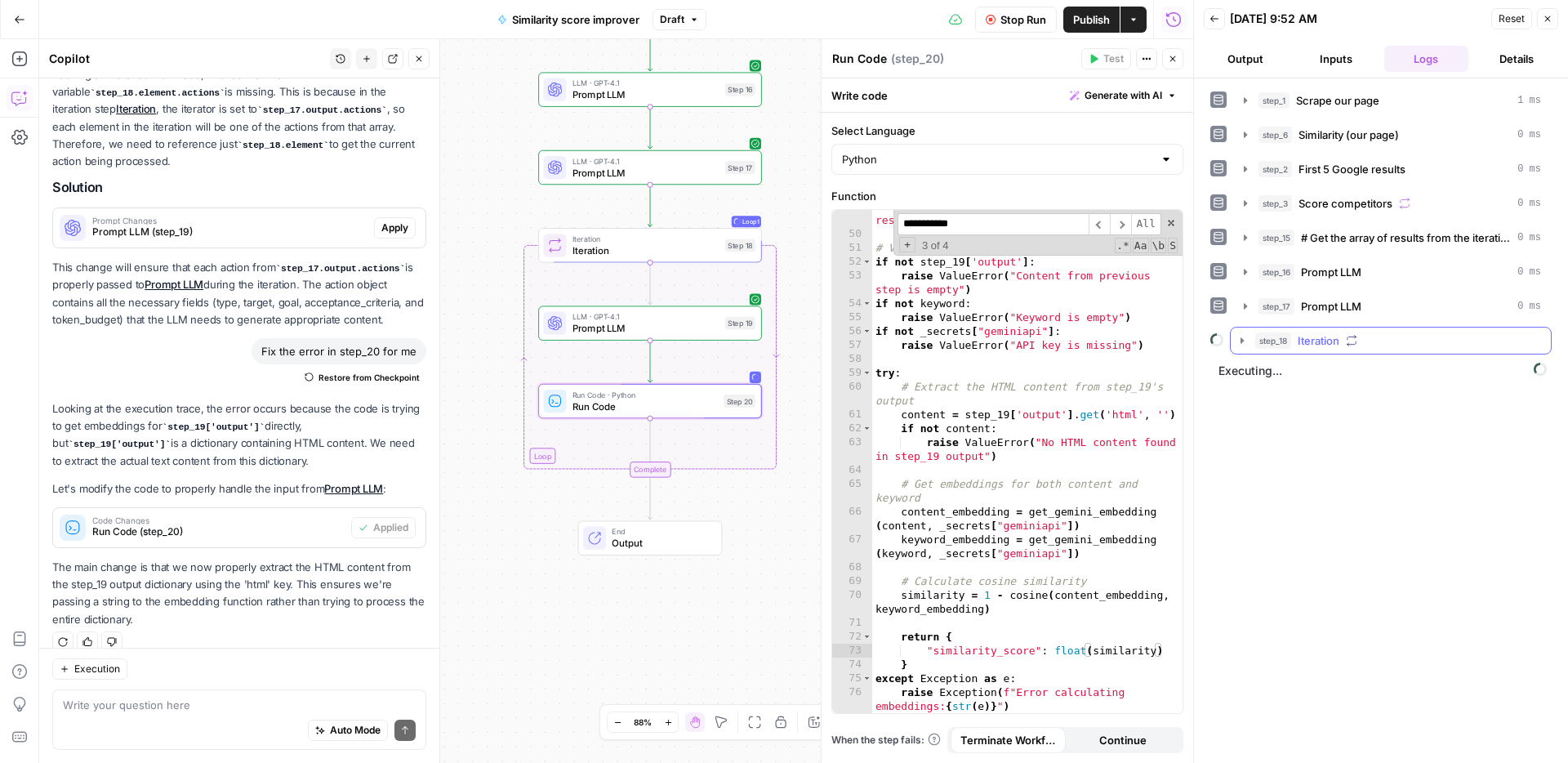
click at [1289, 340] on span "step_18" at bounding box center [1273, 341] width 36 height 16
click at [1355, 413] on span "Run Code" at bounding box center [1361, 409] width 50 height 16
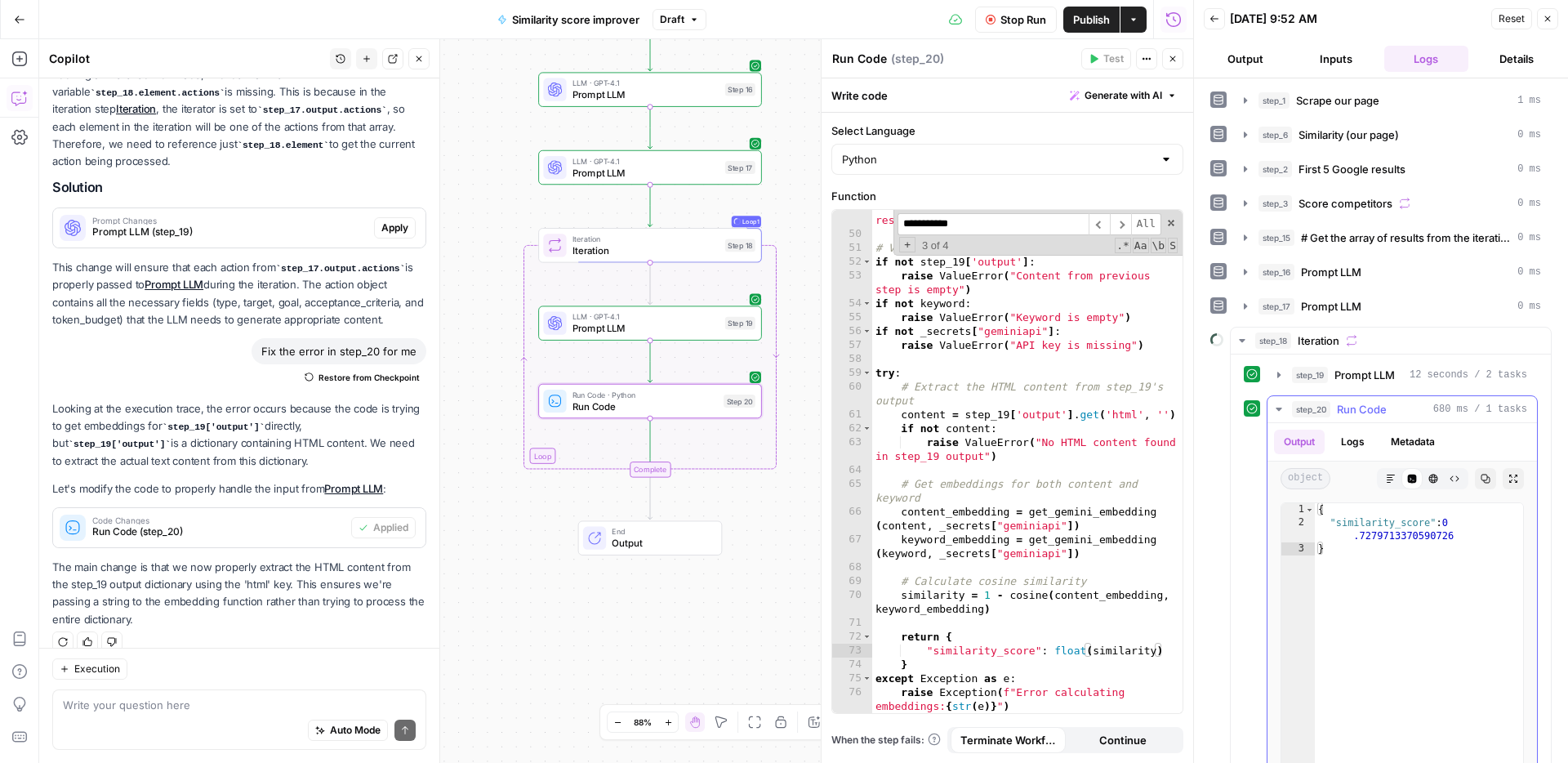
click at [1355, 413] on span "Run Code" at bounding box center [1361, 409] width 50 height 16
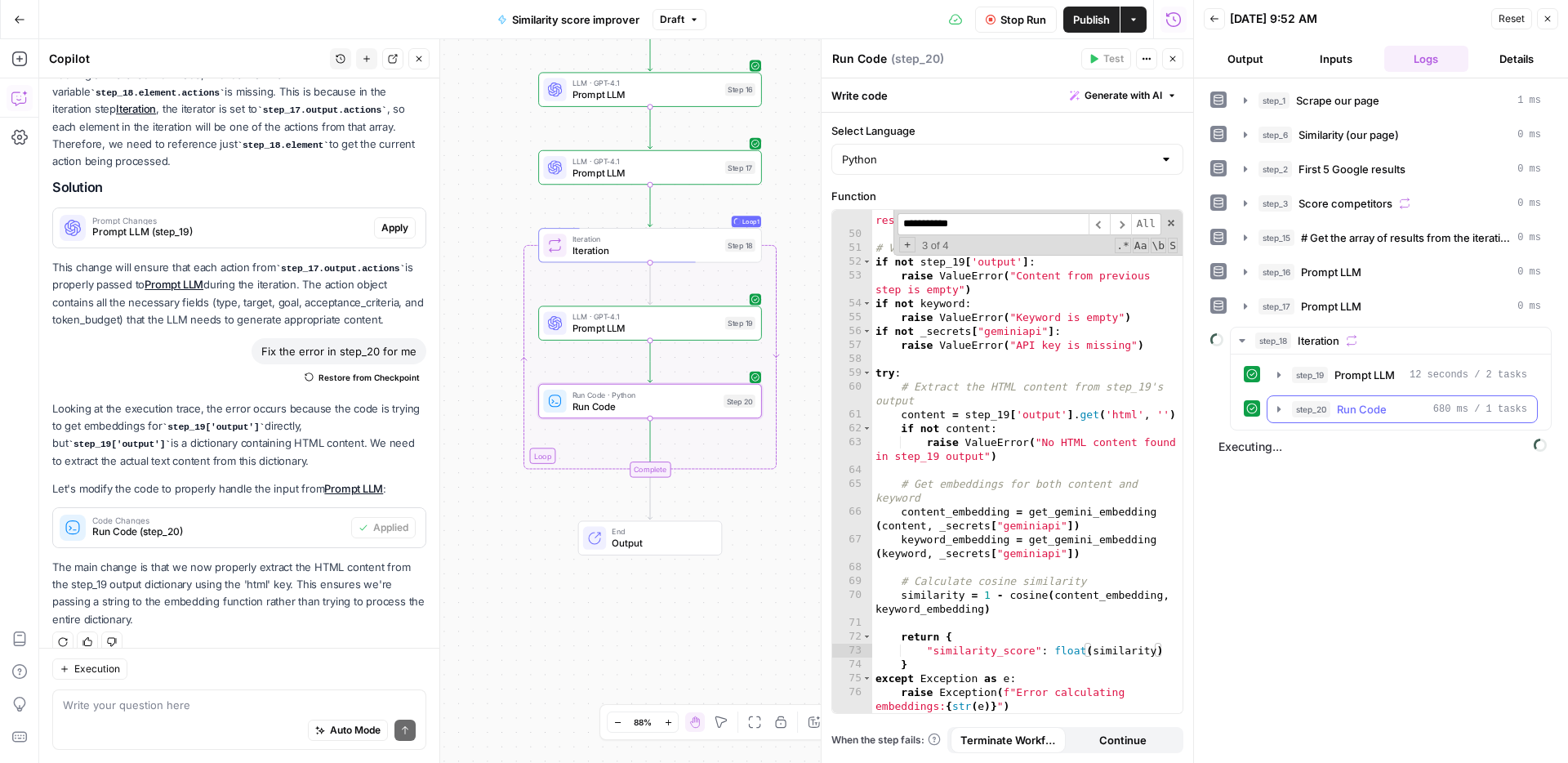
click at [1355, 413] on span "Run Code" at bounding box center [1361, 409] width 50 height 16
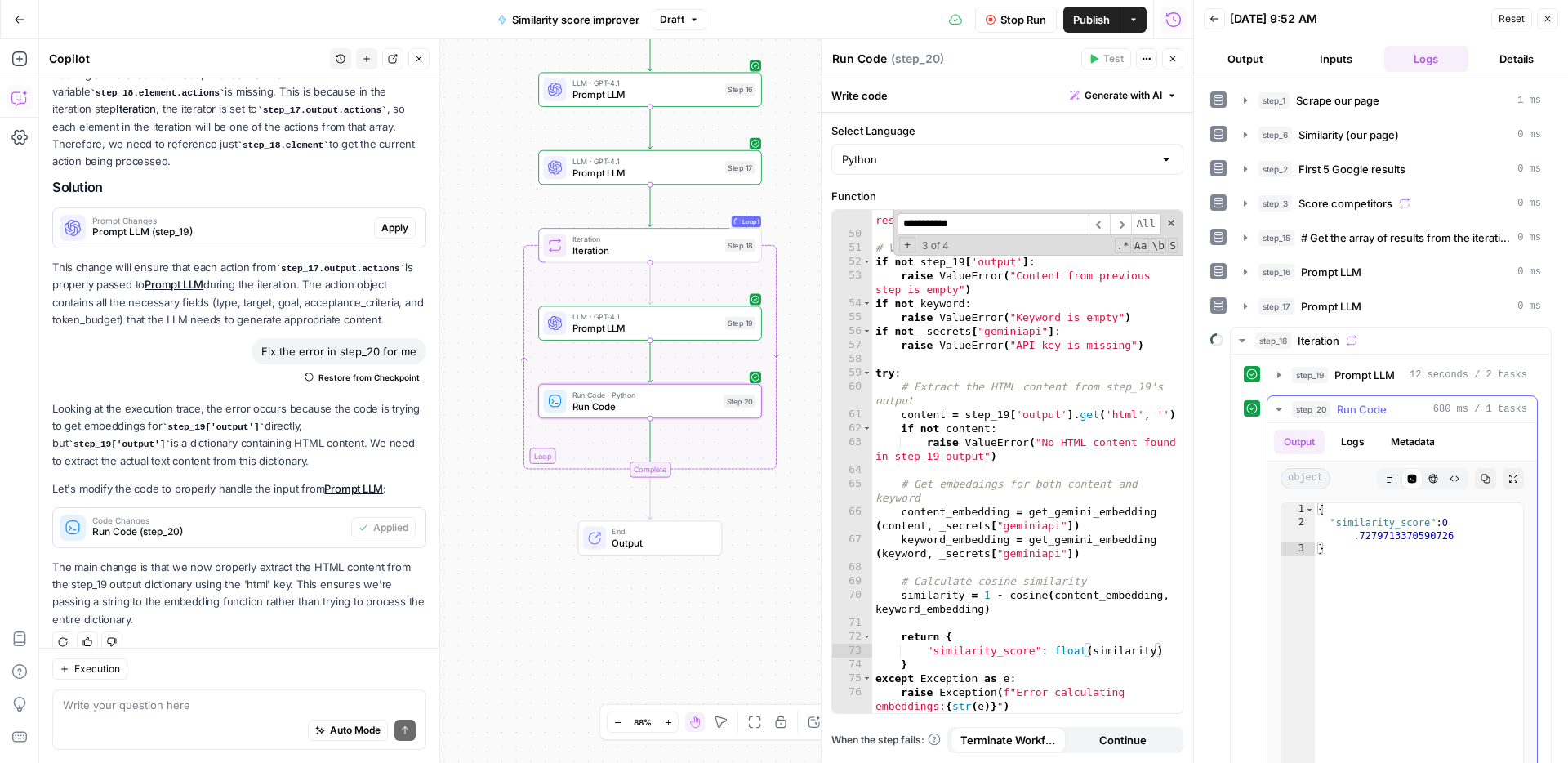
click at [1362, 406] on span "Run Code" at bounding box center [1361, 409] width 50 height 16
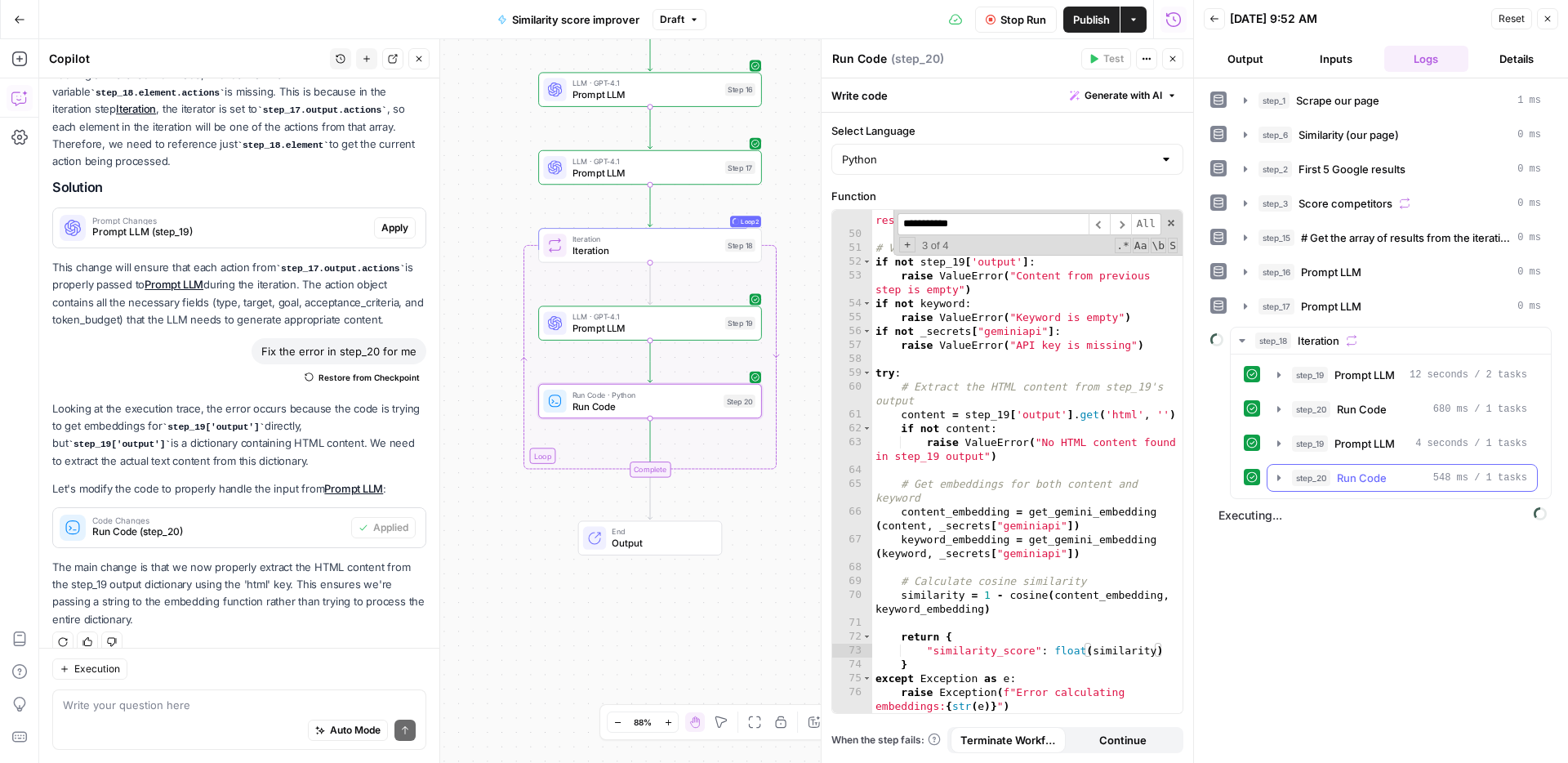
click at [1364, 482] on span "Run Code" at bounding box center [1361, 477] width 50 height 16
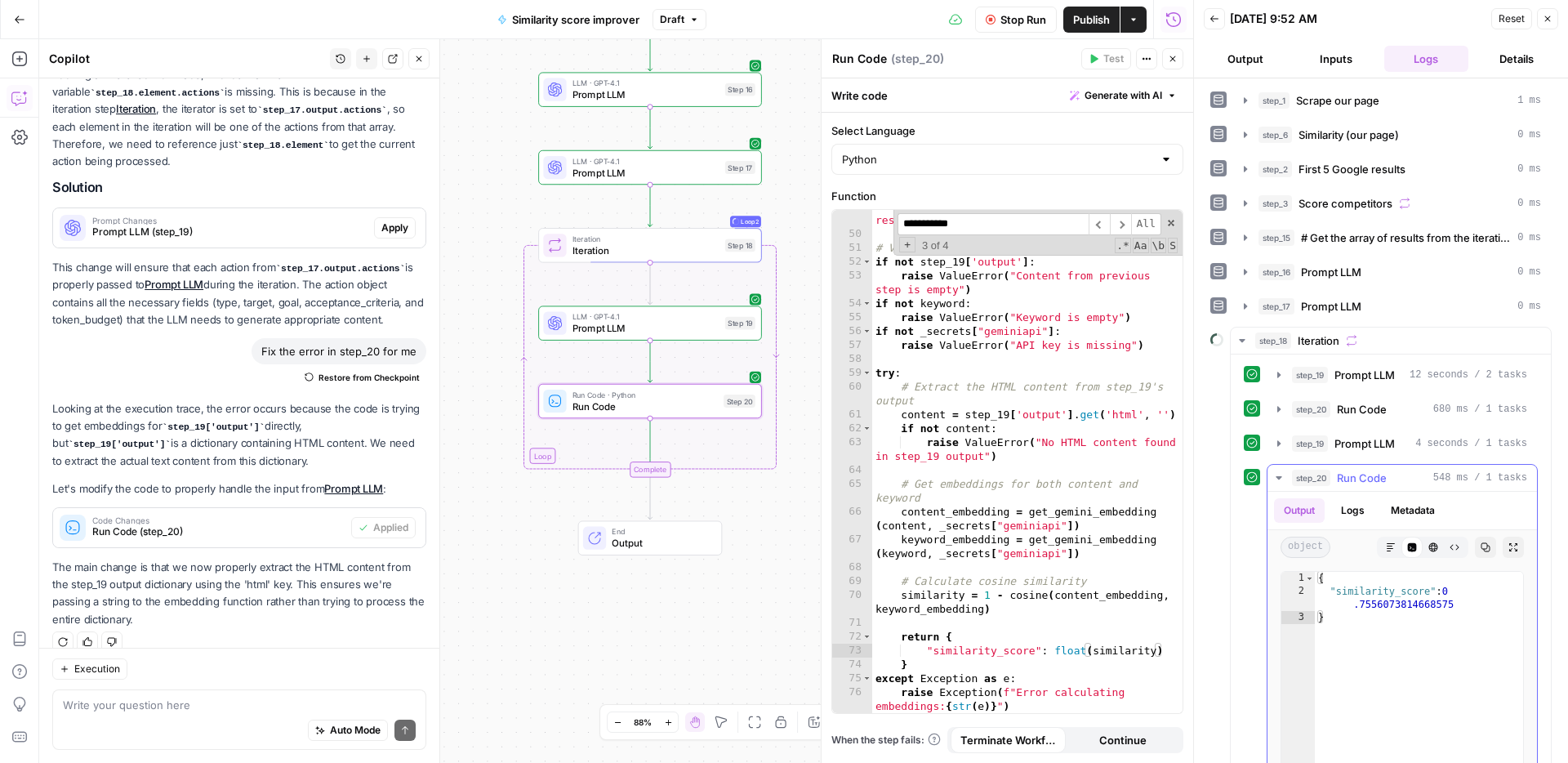
click at [1364, 482] on span "Run Code" at bounding box center [1361, 477] width 50 height 16
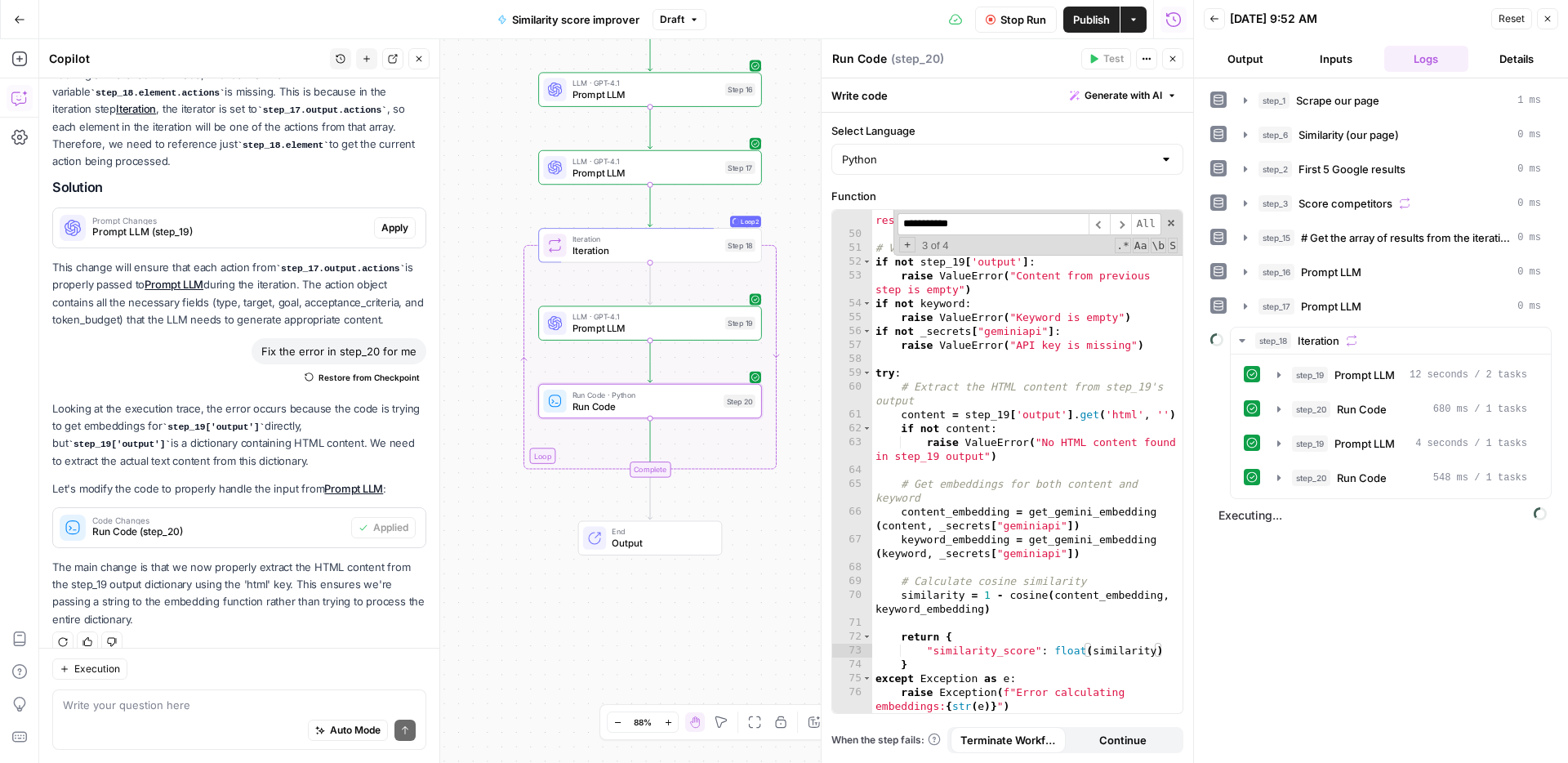
click at [1017, 26] on span "Stop Run" at bounding box center [1023, 19] width 46 height 16
click at [295, 704] on textarea at bounding box center [239, 705] width 352 height 16
click at [666, 169] on span "Prompt LLM" at bounding box center [645, 172] width 147 height 15
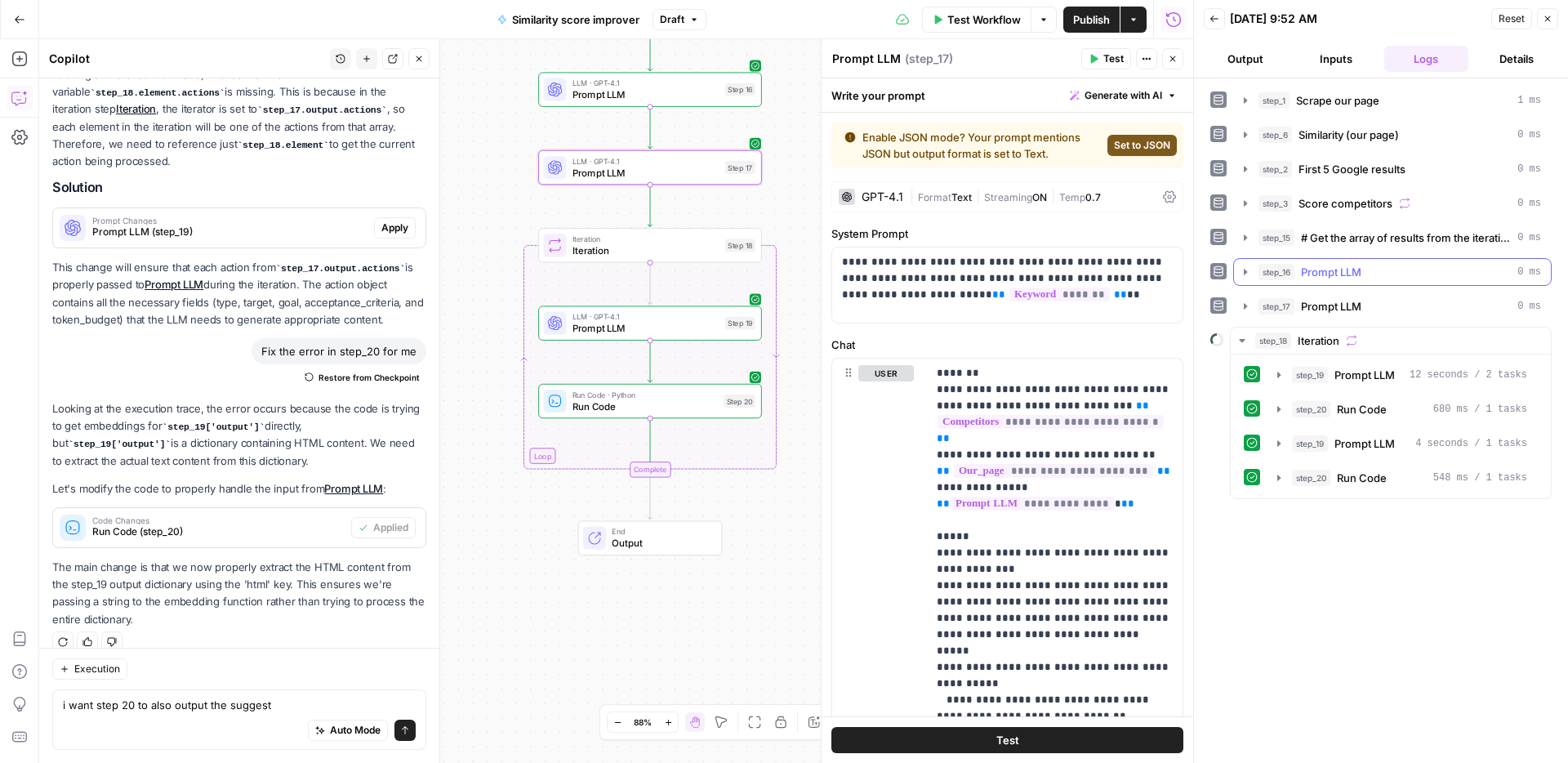
click at [1352, 276] on span "Prompt LLM" at bounding box center [1330, 272] width 61 height 16
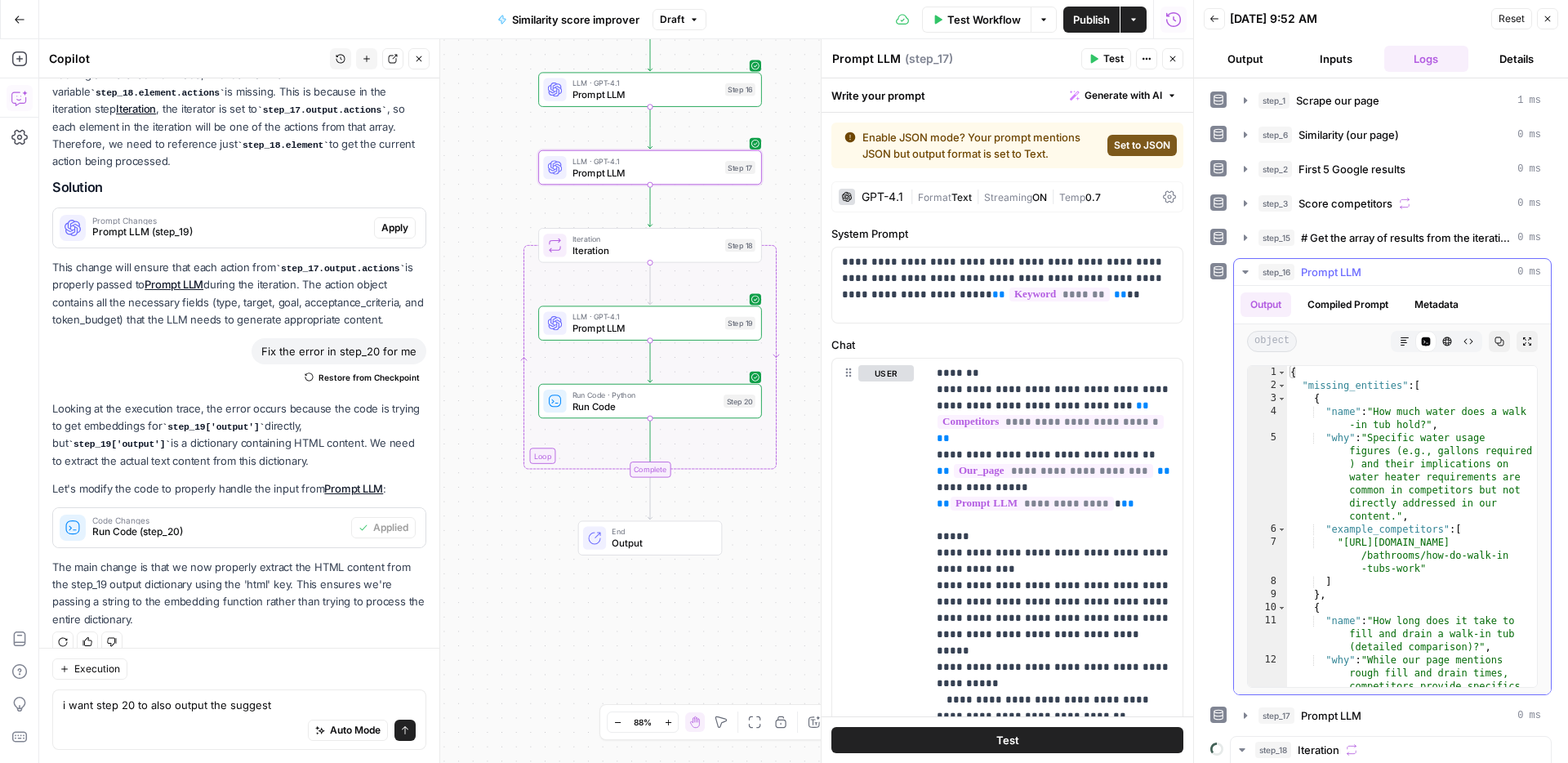
click at [1351, 277] on span "Prompt LLM" at bounding box center [1330, 272] width 61 height 16
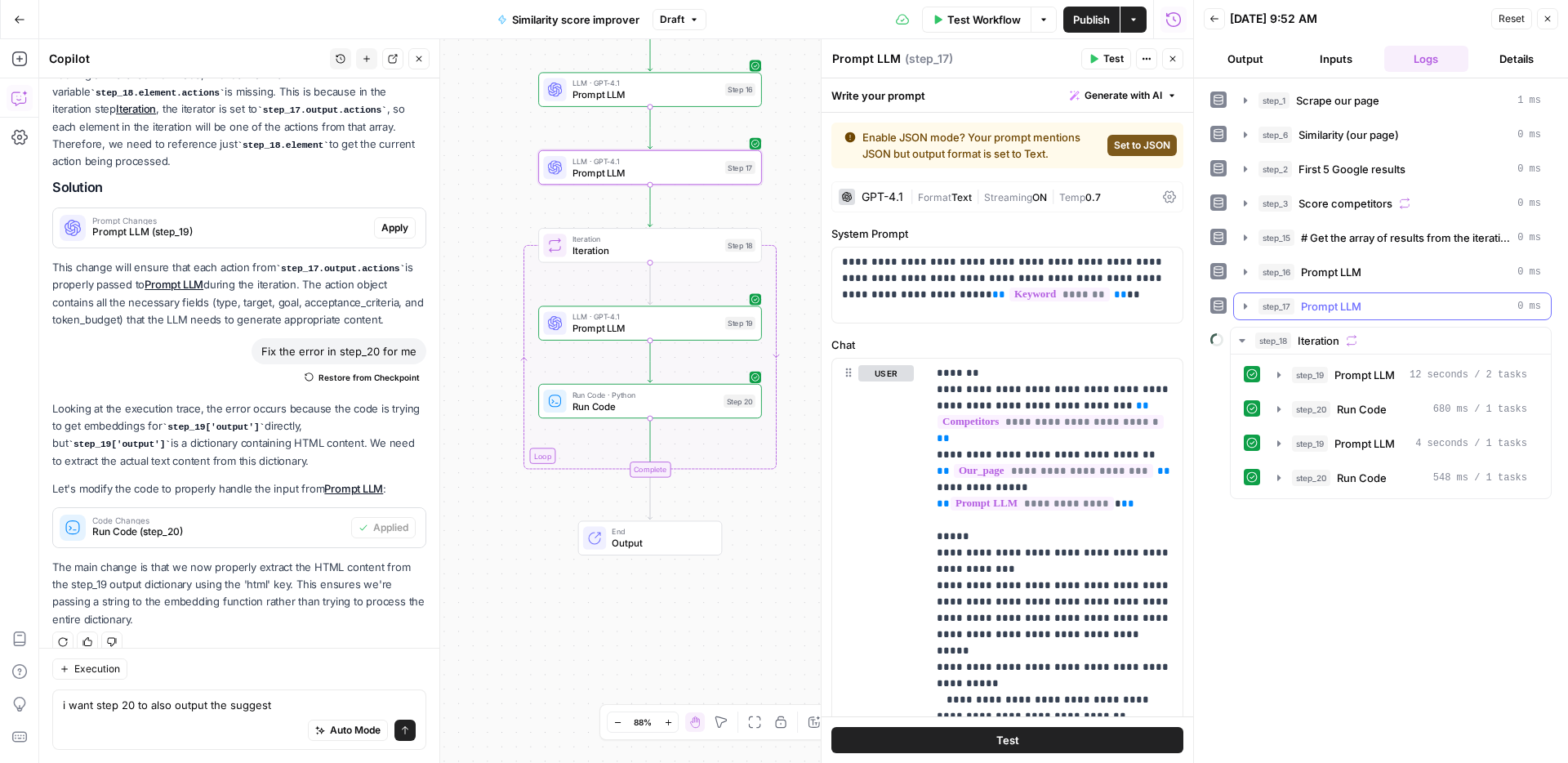
click at [1338, 312] on span "Prompt LLM" at bounding box center [1330, 307] width 61 height 16
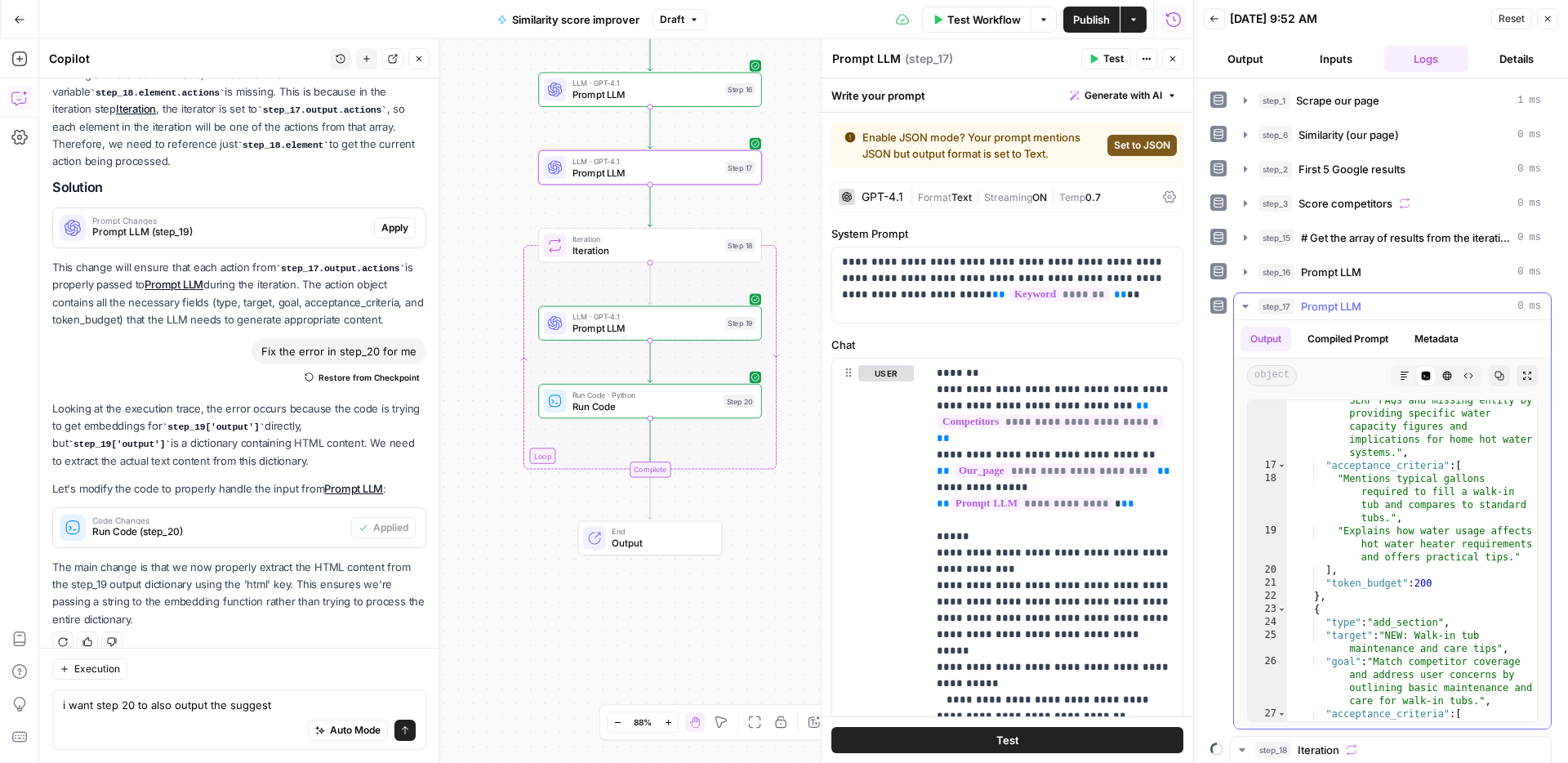
scroll to position [446, 0]
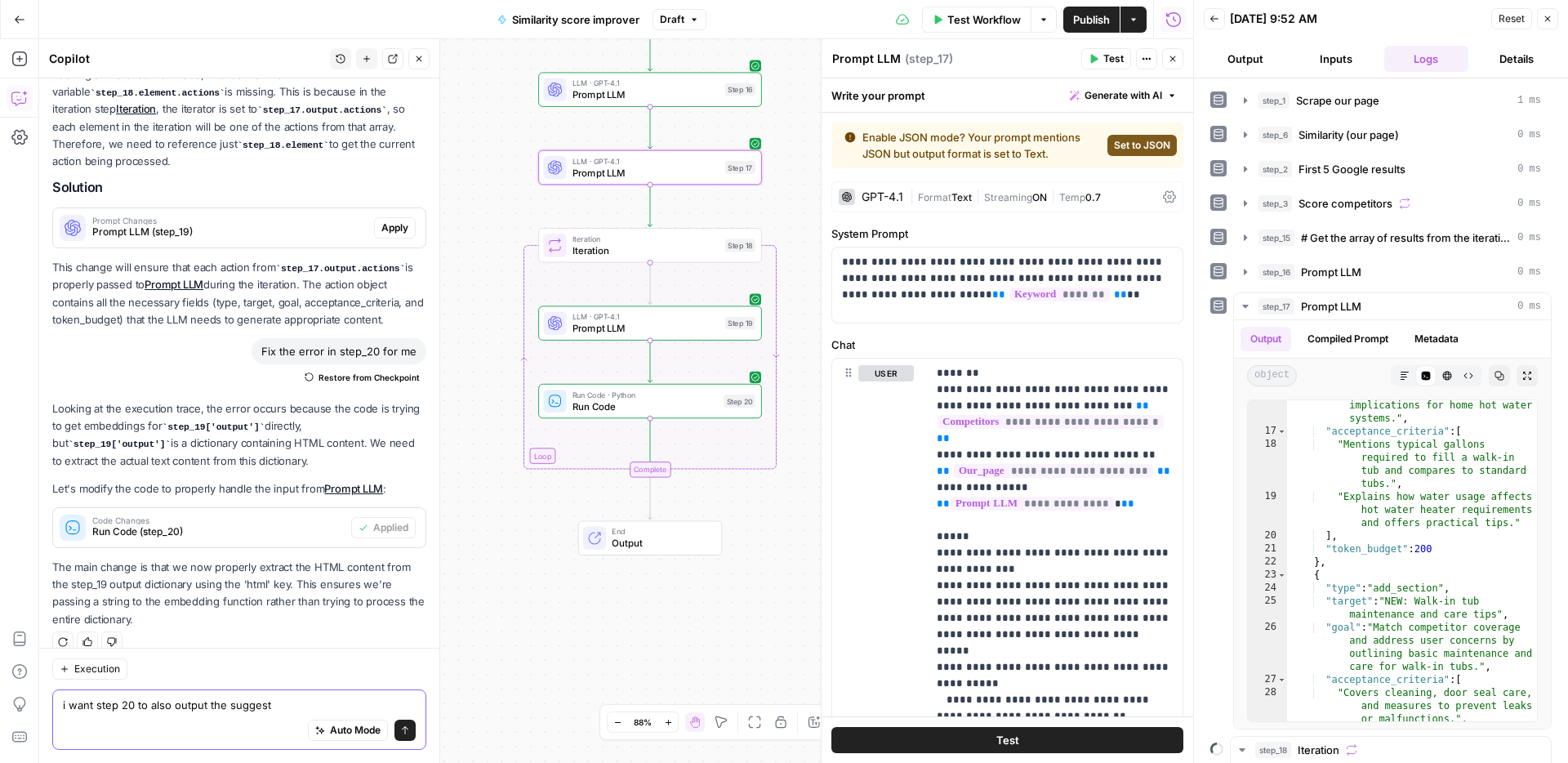
click at [300, 702] on textarea "i want step 20 to also output the suggest" at bounding box center [239, 705] width 352 height 16
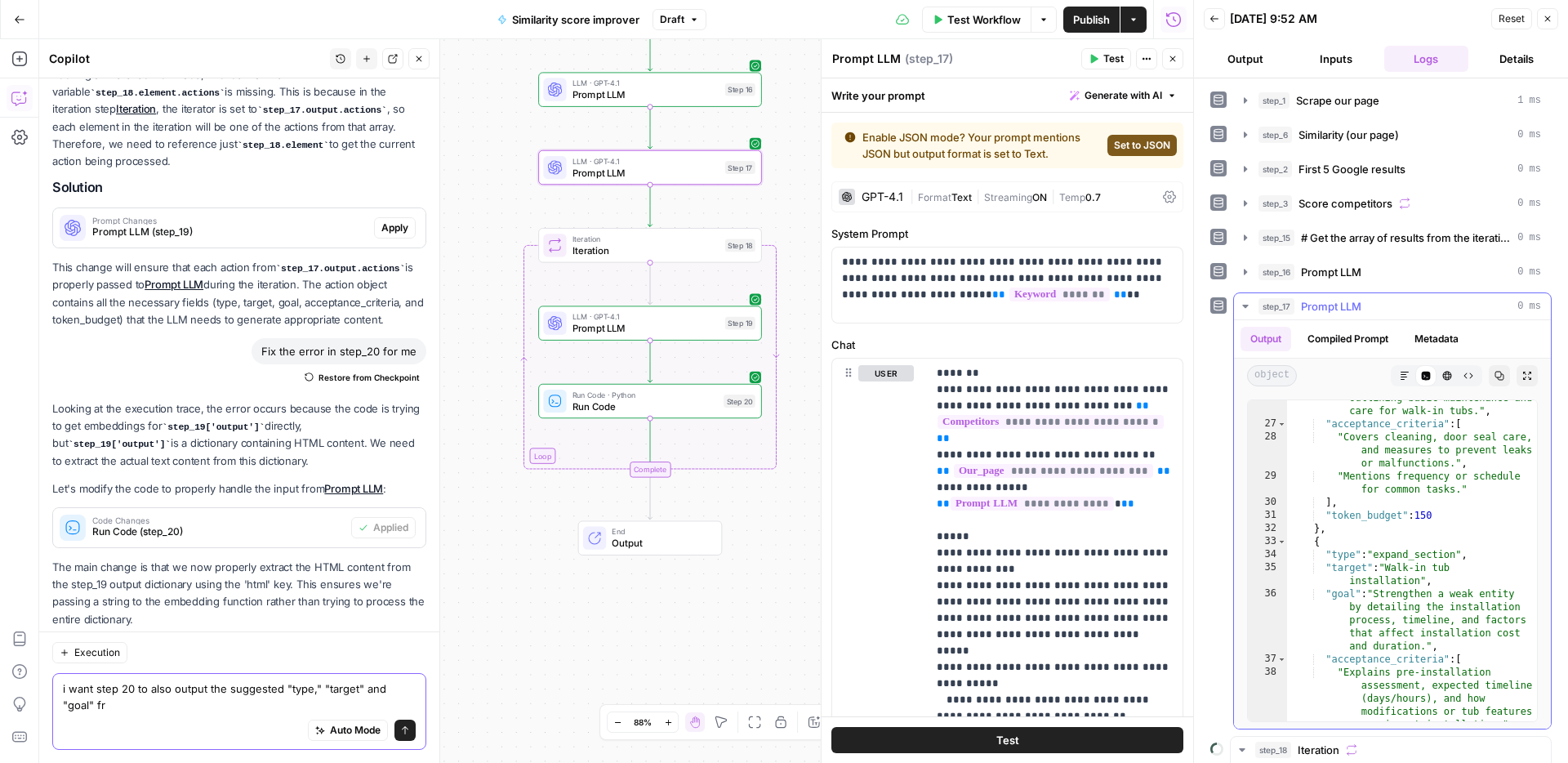
scroll to position [237, 0]
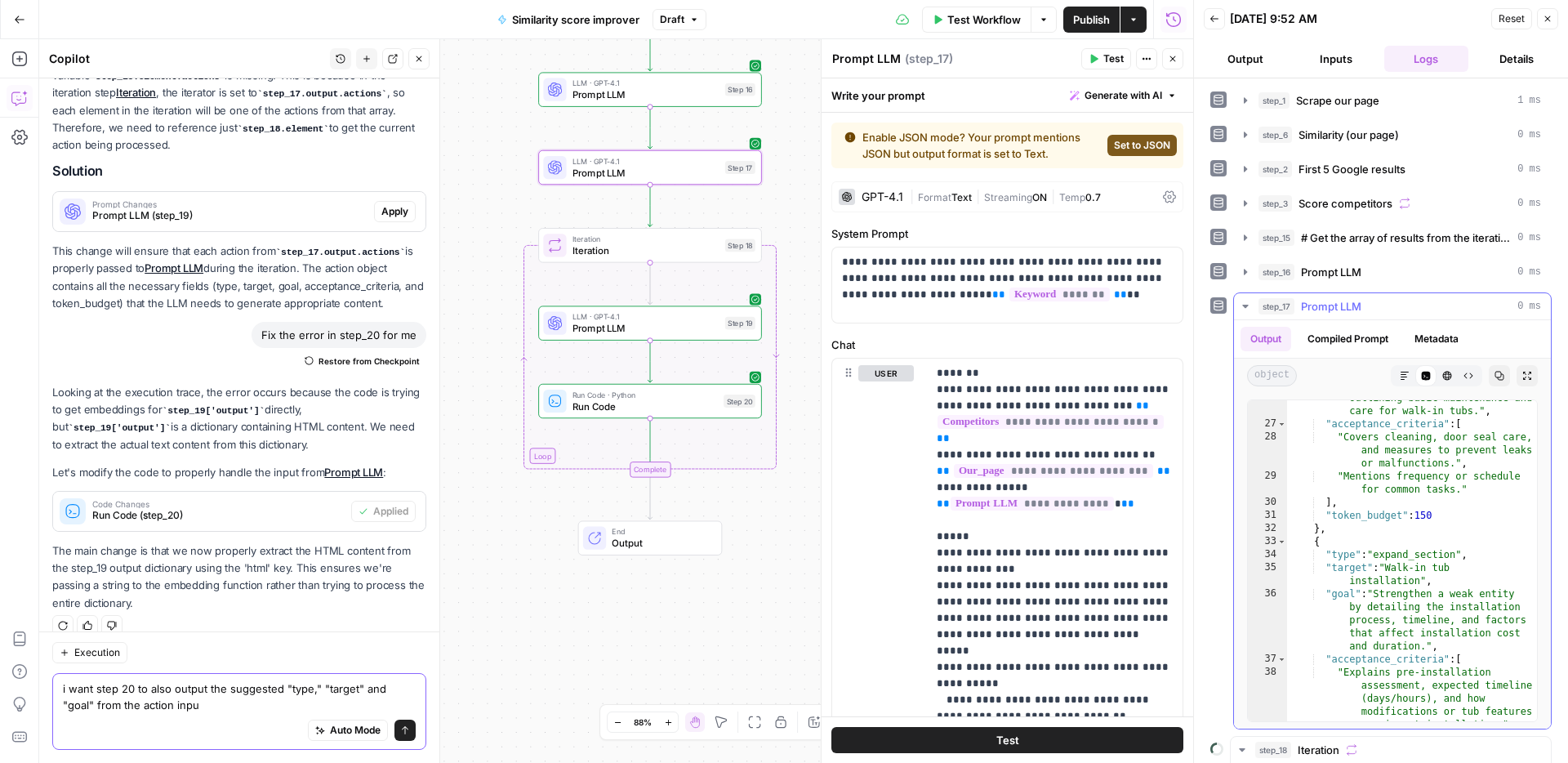
type textarea "i want step 20 to also output the suggested "type," "target" and "goal" from th…"
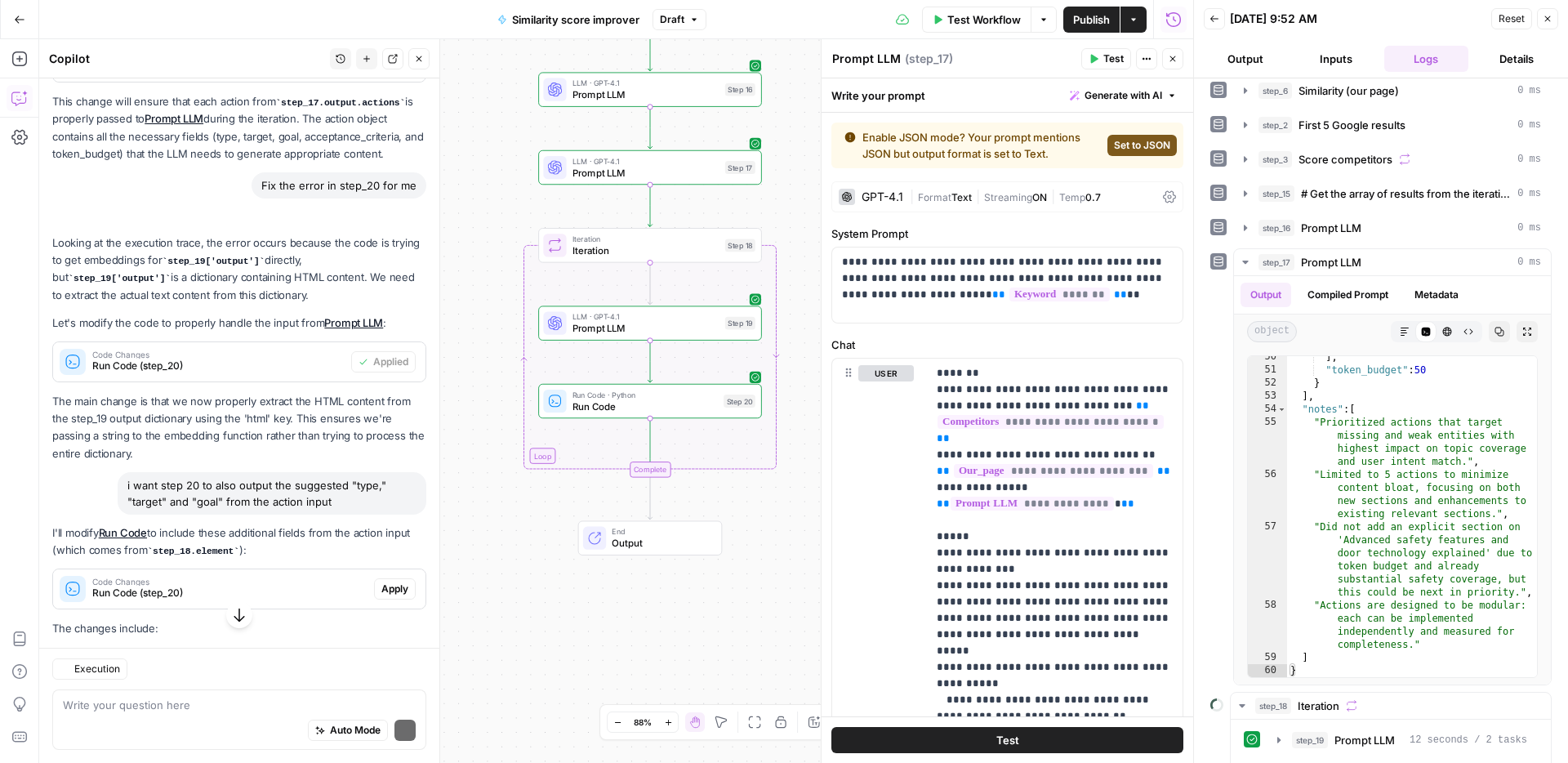
scroll to position [412, 0]
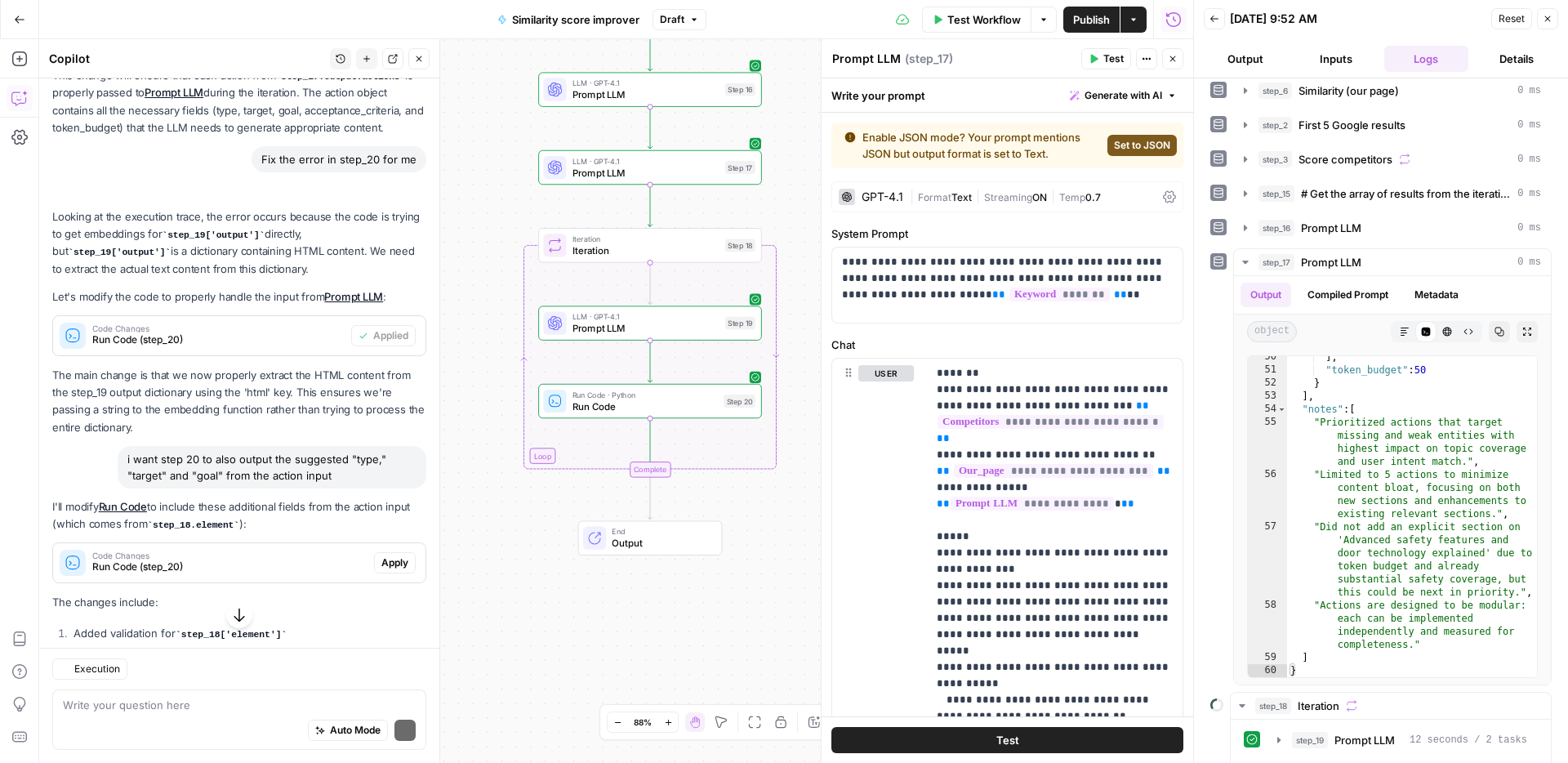
click at [371, 519] on div "I'll modify Run Code to include these additional fields from the action input (…" at bounding box center [239, 625] width 374 height 254
click at [387, 549] on div "Code Changes Run Code (step_20) Apply" at bounding box center [239, 562] width 372 height 26
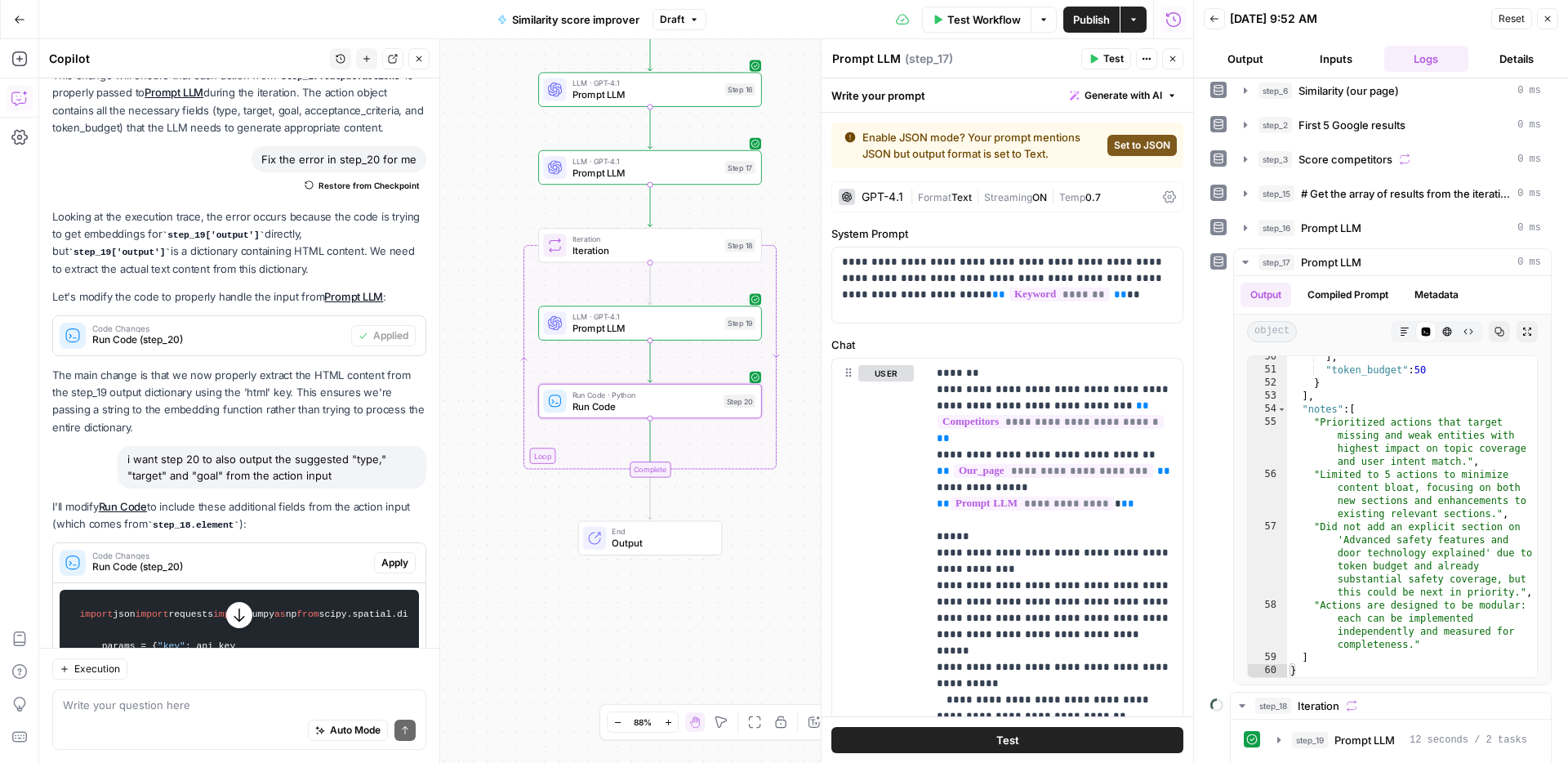
click at [392, 555] on span "Apply" at bounding box center [394, 562] width 27 height 15
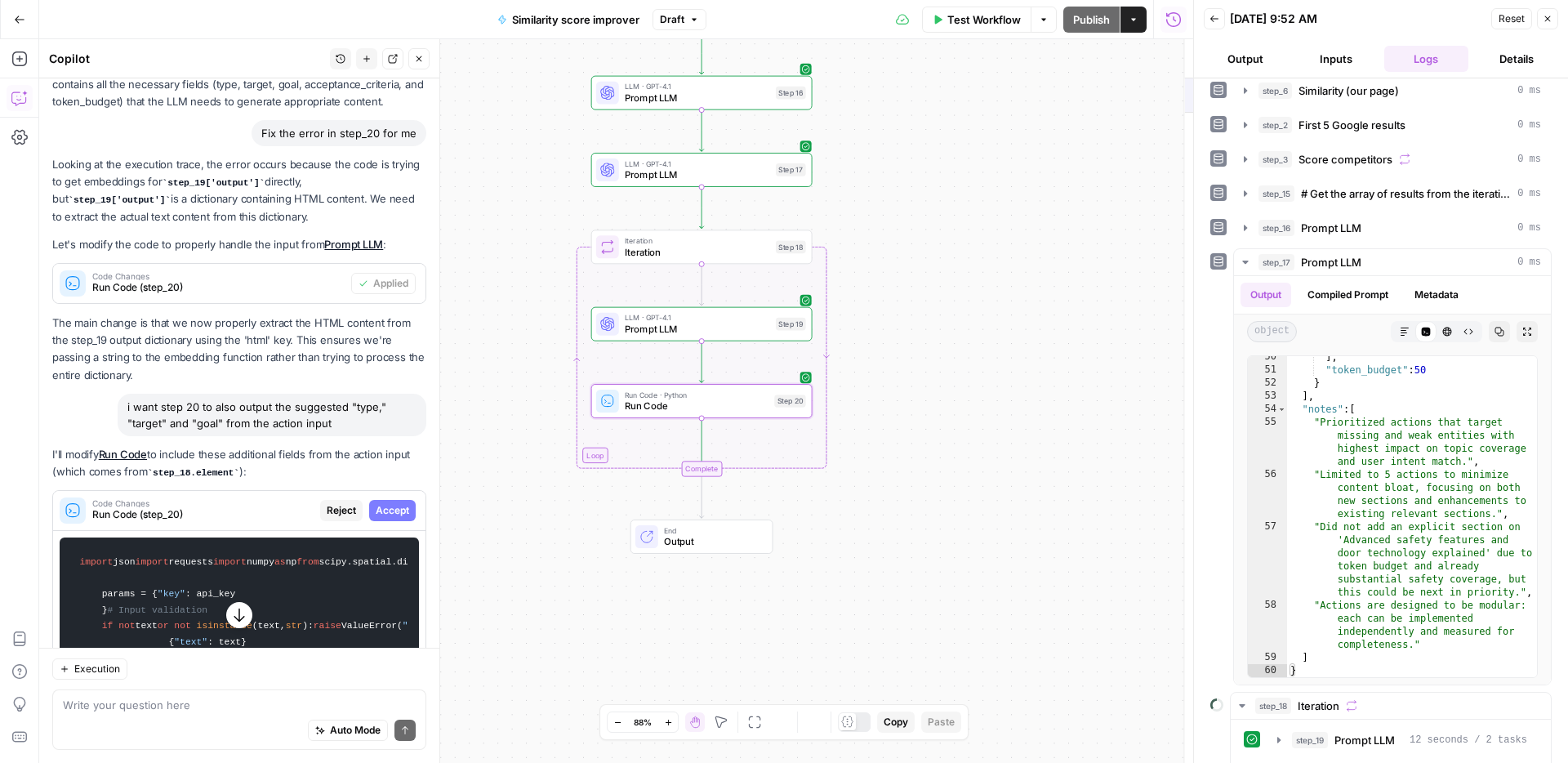
scroll to position [386, 0]
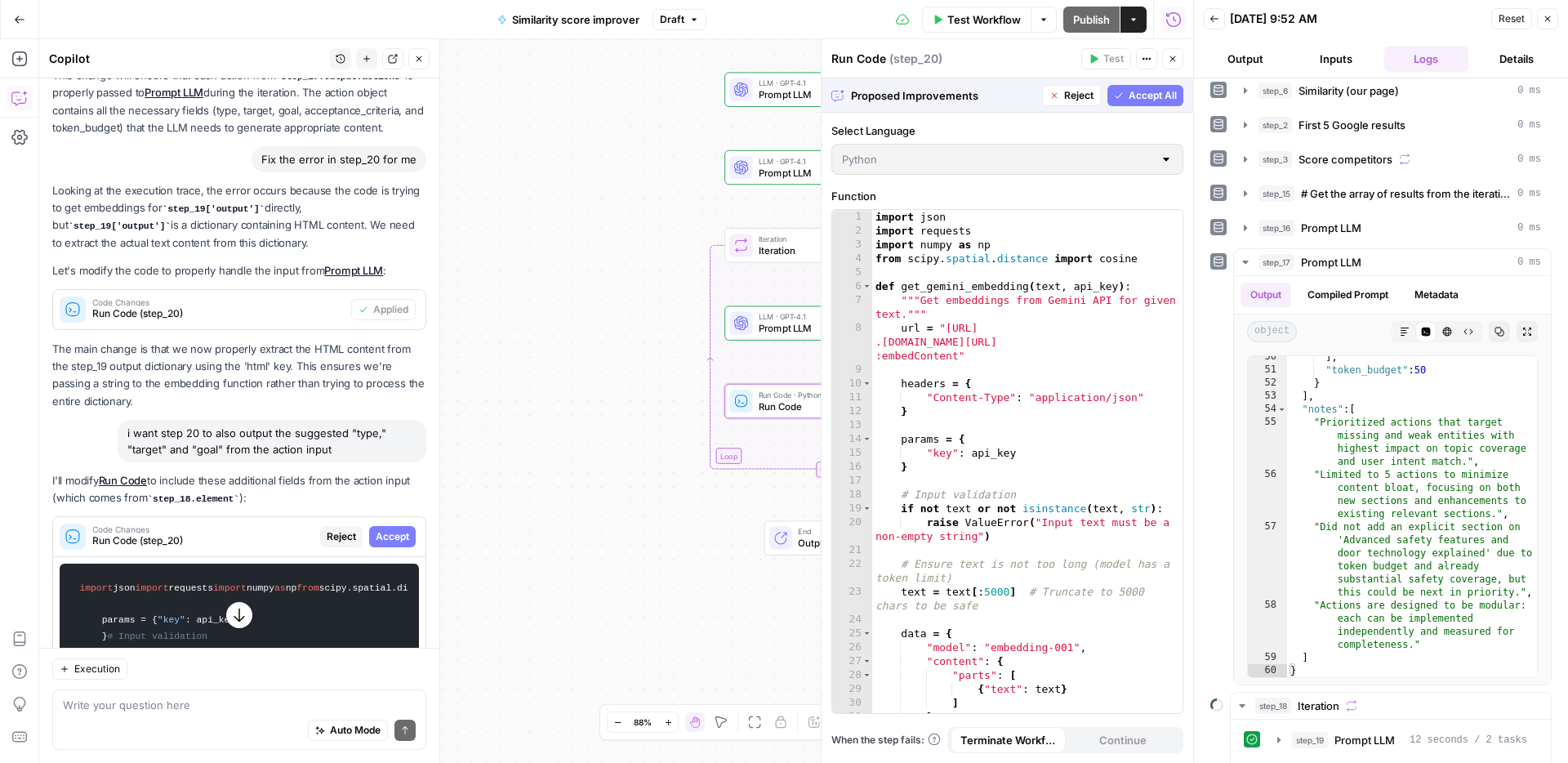
drag, startPoint x: 400, startPoint y: 519, endPoint x: 458, endPoint y: 507, distance: 59.2
click at [400, 529] on span "Accept" at bounding box center [392, 536] width 34 height 15
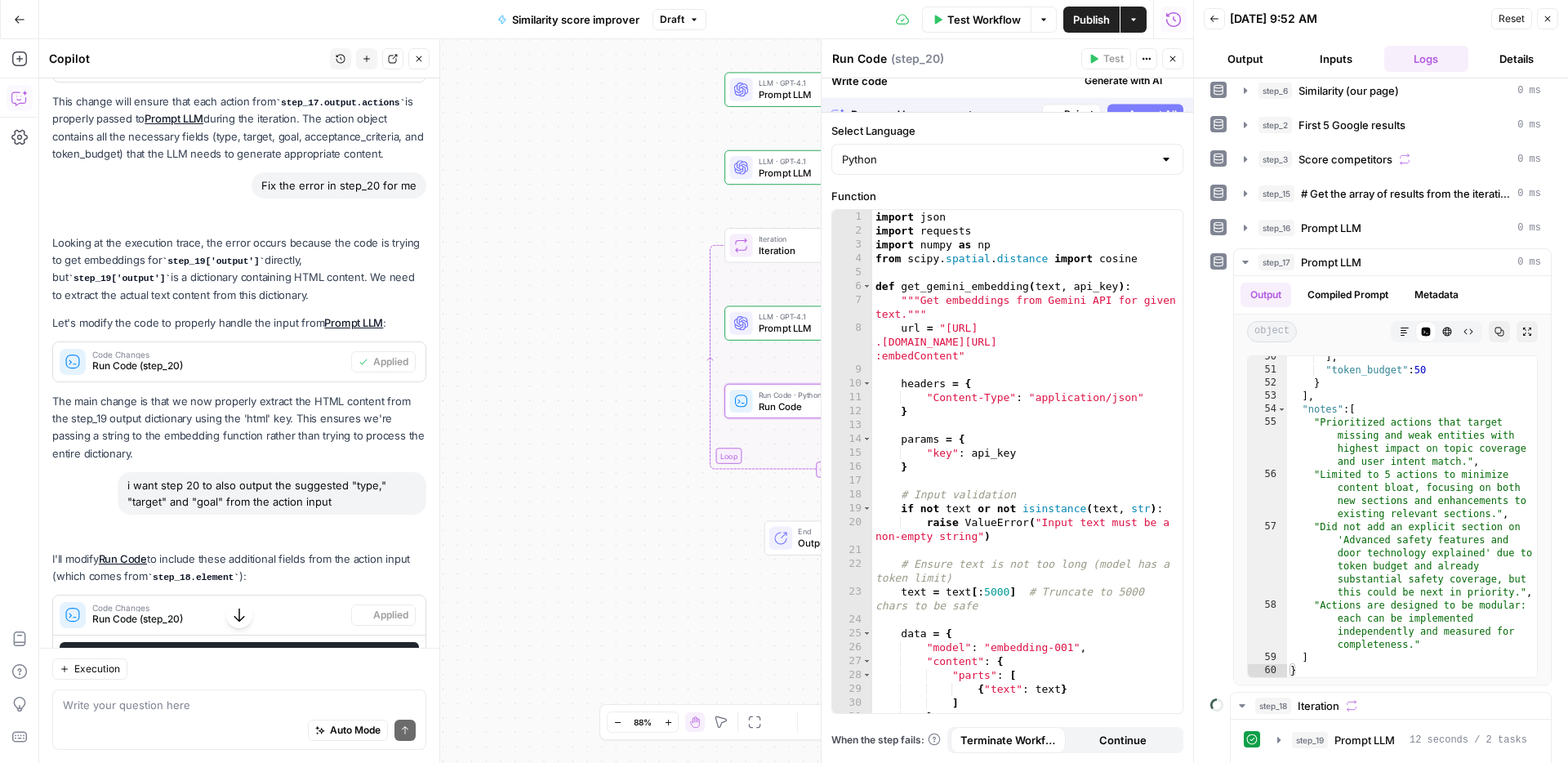
scroll to position [412, 0]
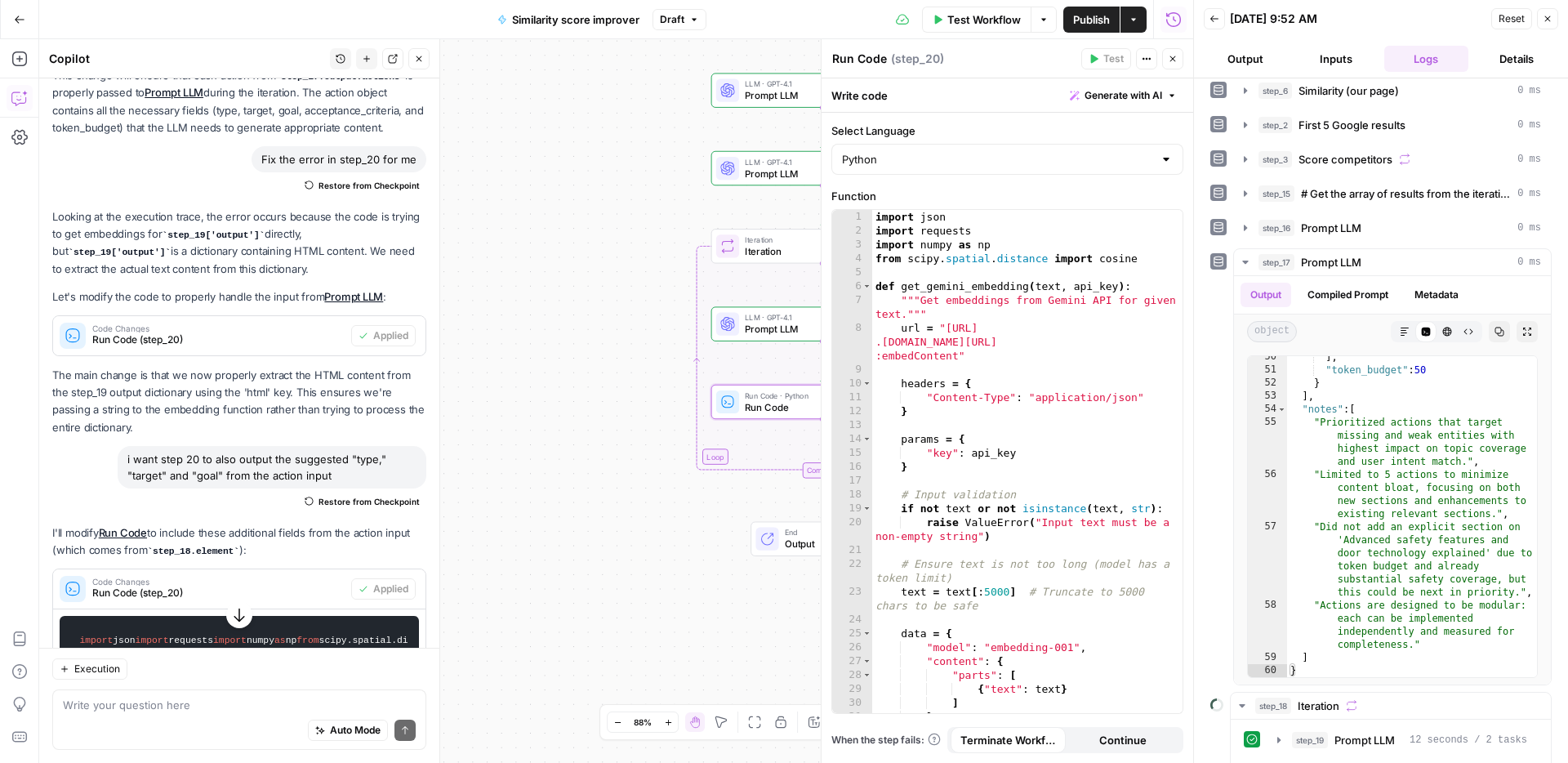
drag, startPoint x: 617, startPoint y: 415, endPoint x: 504, endPoint y: 434, distance: 114.6
click at [428, 450] on body "ConsumerAffairs New Home Browse Your Data Usage Settings Recent Grids Article t…" at bounding box center [784, 382] width 1568 height 763
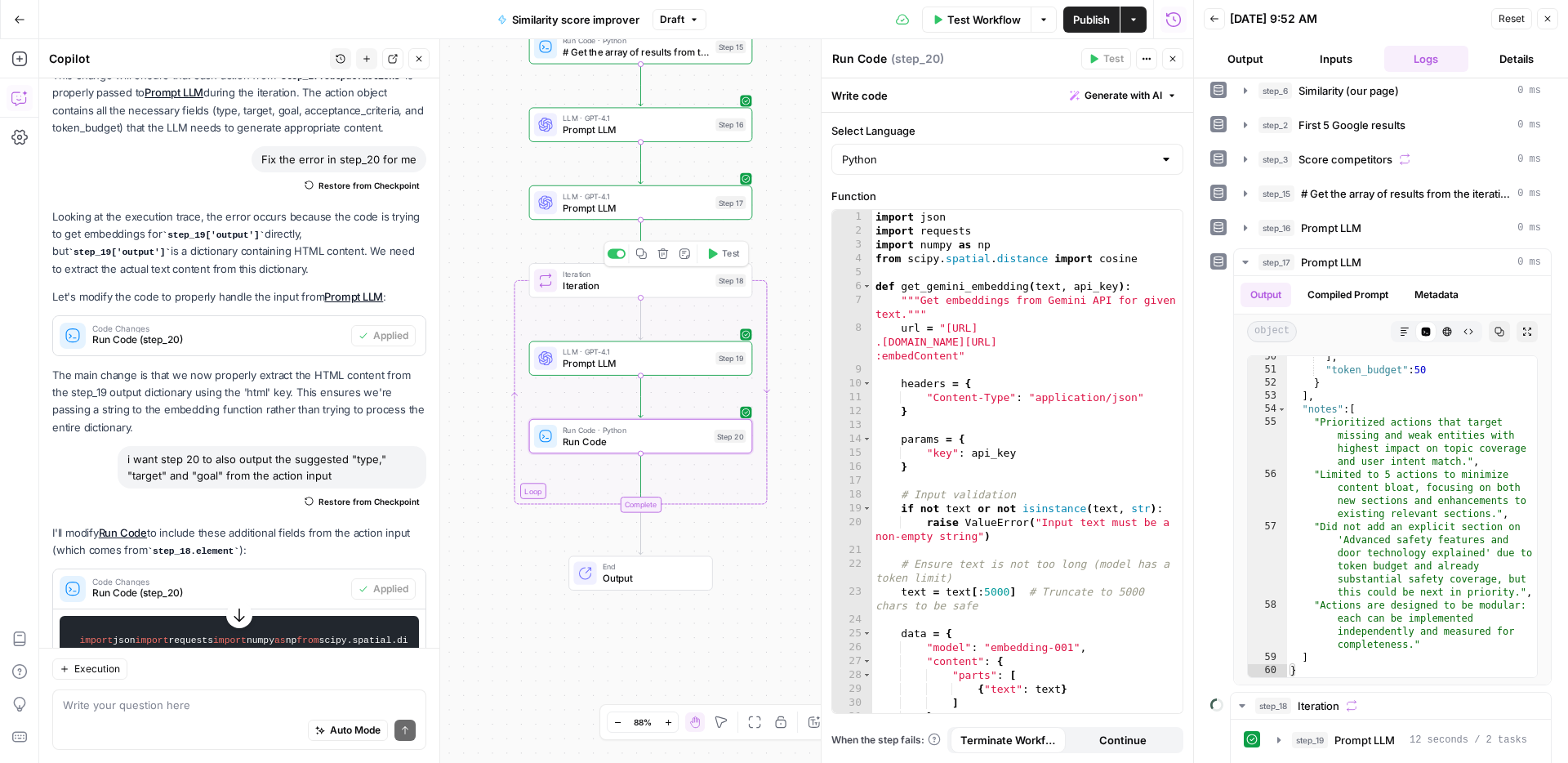
click at [720, 261] on button "Test" at bounding box center [723, 254] width 45 height 19
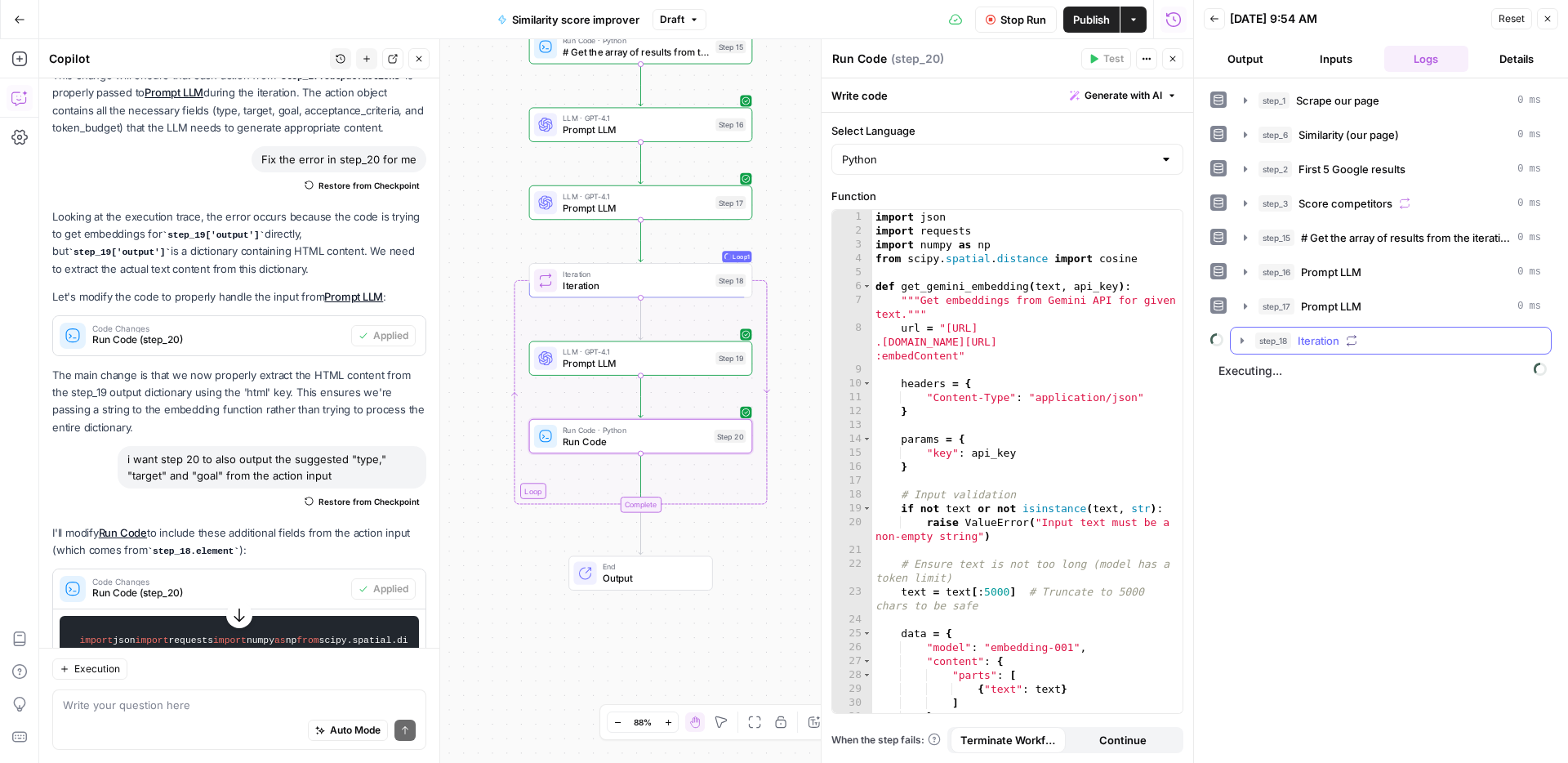
click at [1330, 348] on span "Iteration" at bounding box center [1318, 341] width 42 height 16
click at [1355, 383] on button "step_19 Prompt LLM 6 seconds / 1 tasks" at bounding box center [1401, 375] width 269 height 26
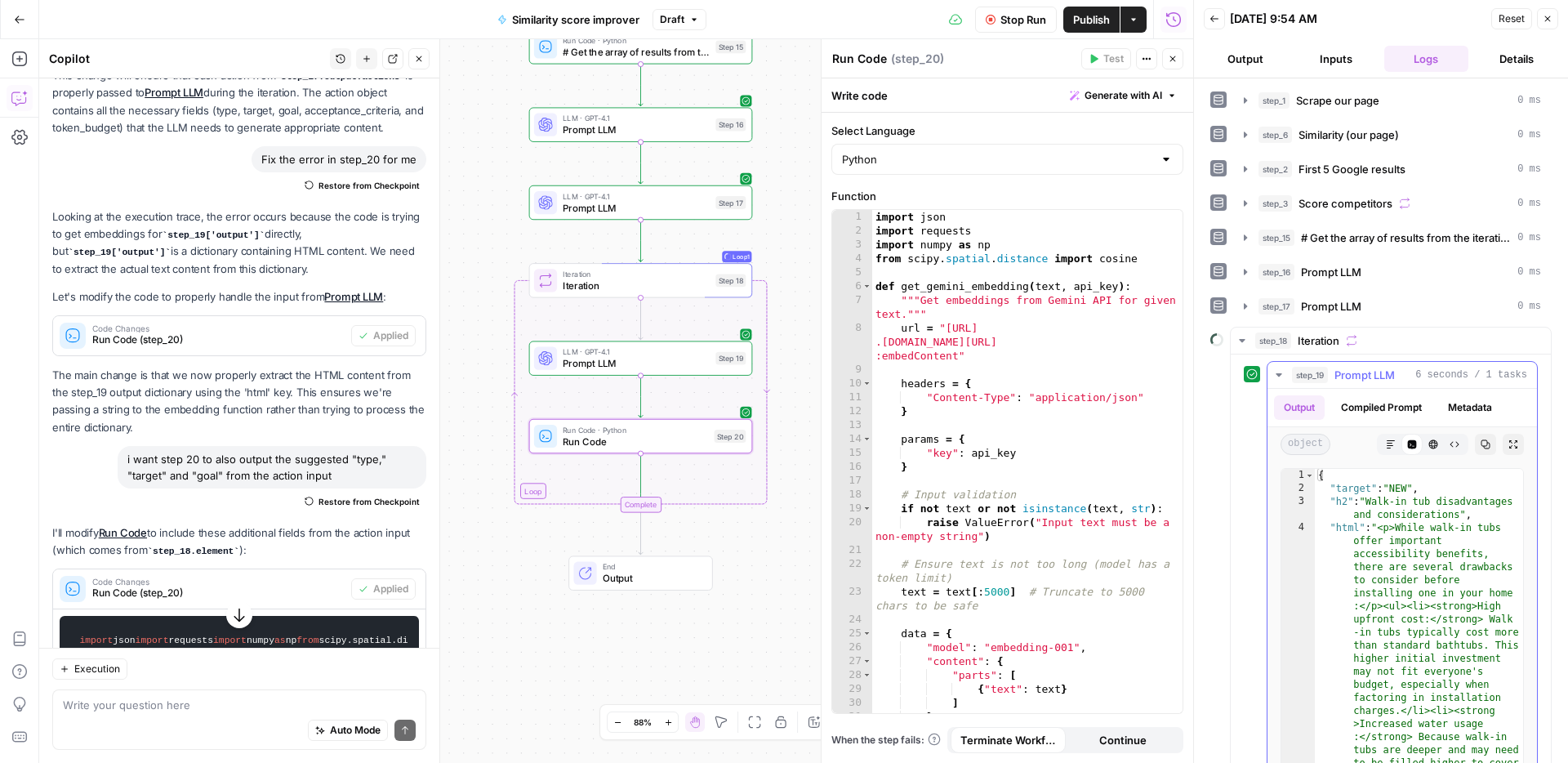
click at [1355, 383] on button "step_19 Prompt LLM 6 seconds / 1 tasks" at bounding box center [1401, 375] width 269 height 26
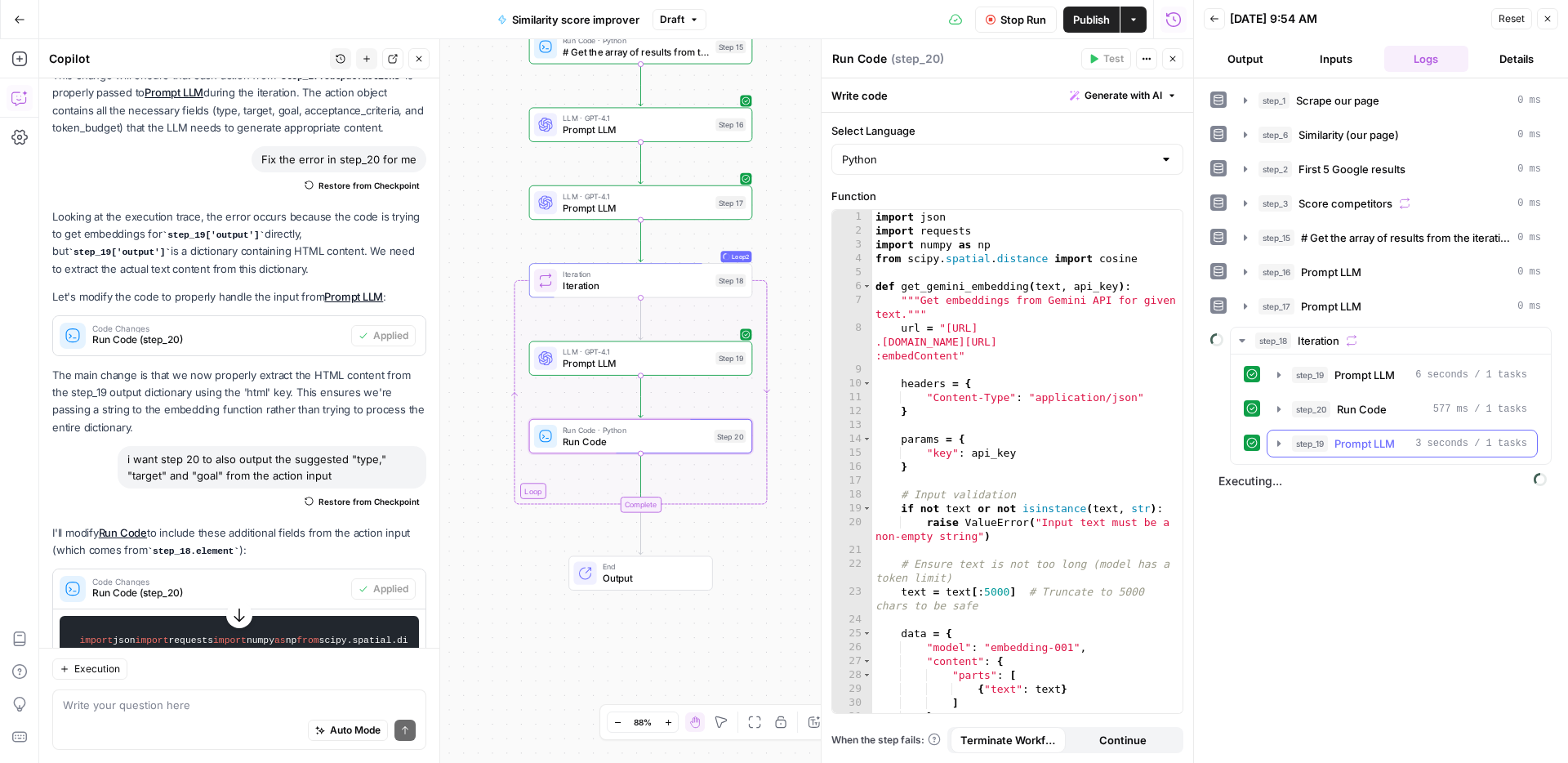
click at [1363, 436] on span "Prompt LLM" at bounding box center [1364, 443] width 61 height 16
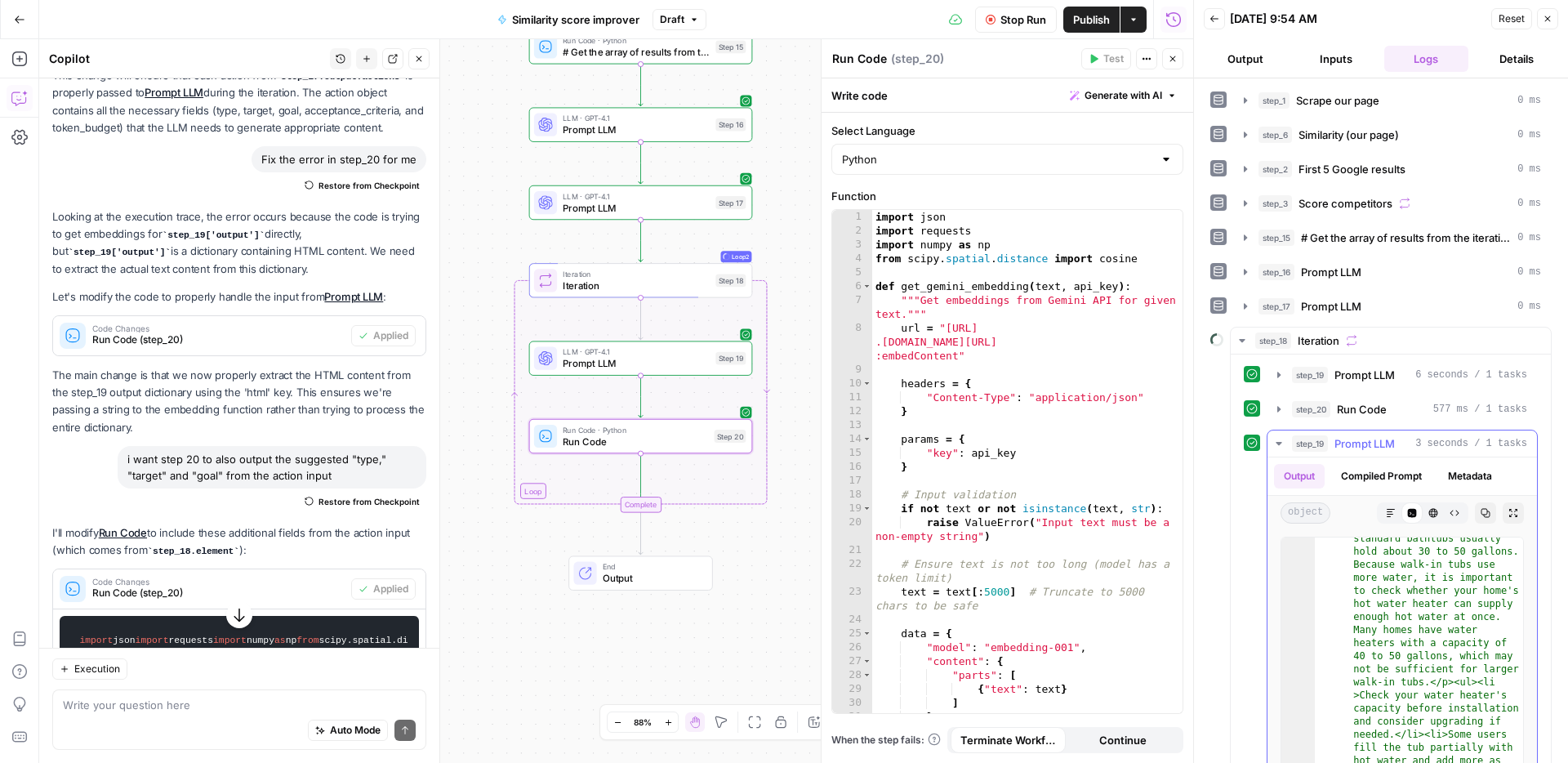
scroll to position [137, 0]
click at [1347, 440] on span "Prompt LLM" at bounding box center [1364, 443] width 61 height 16
click at [1374, 406] on span "Run Code" at bounding box center [1361, 409] width 50 height 16
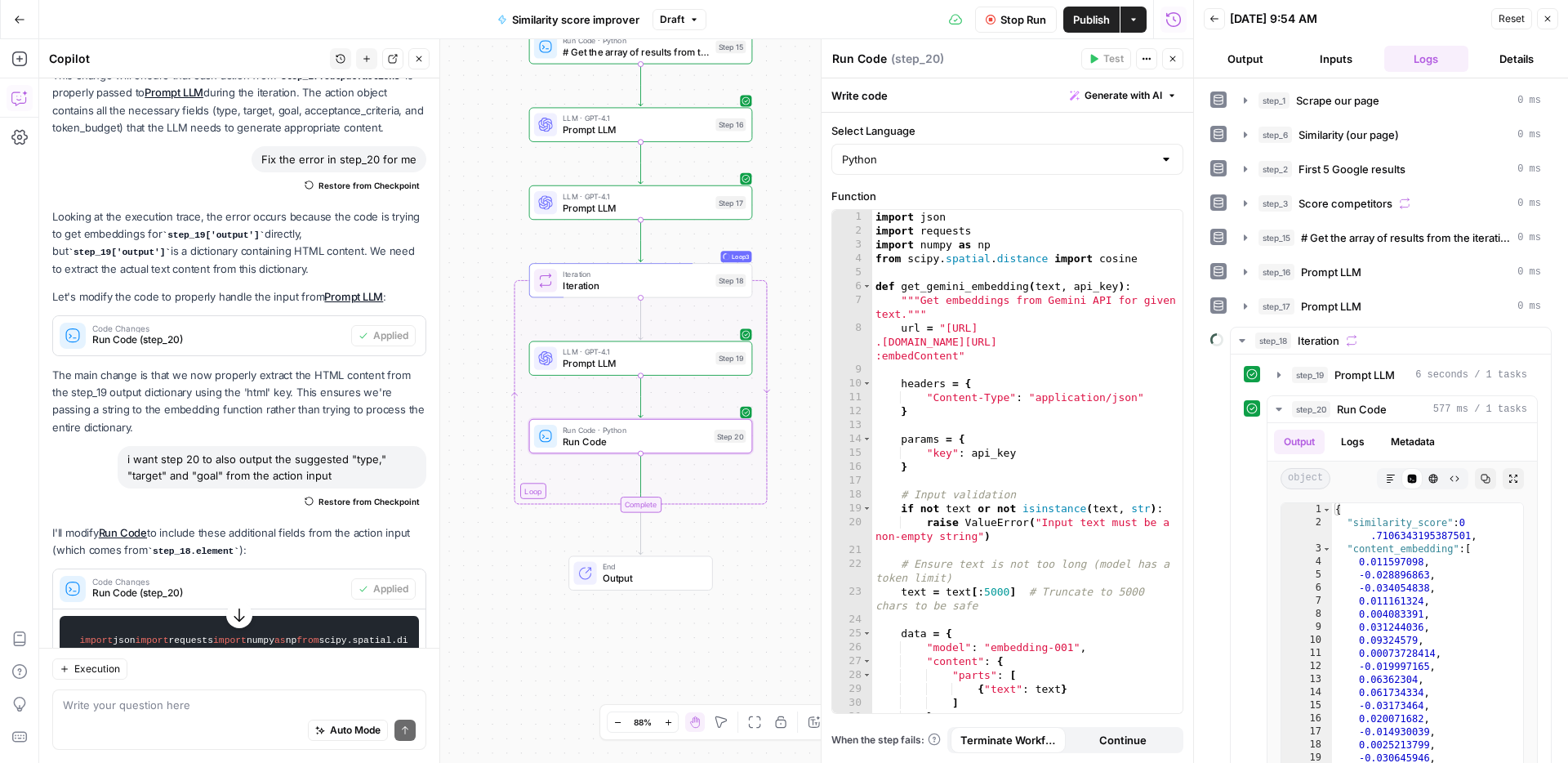
click at [1004, 20] on span "Stop Run" at bounding box center [1023, 19] width 46 height 16
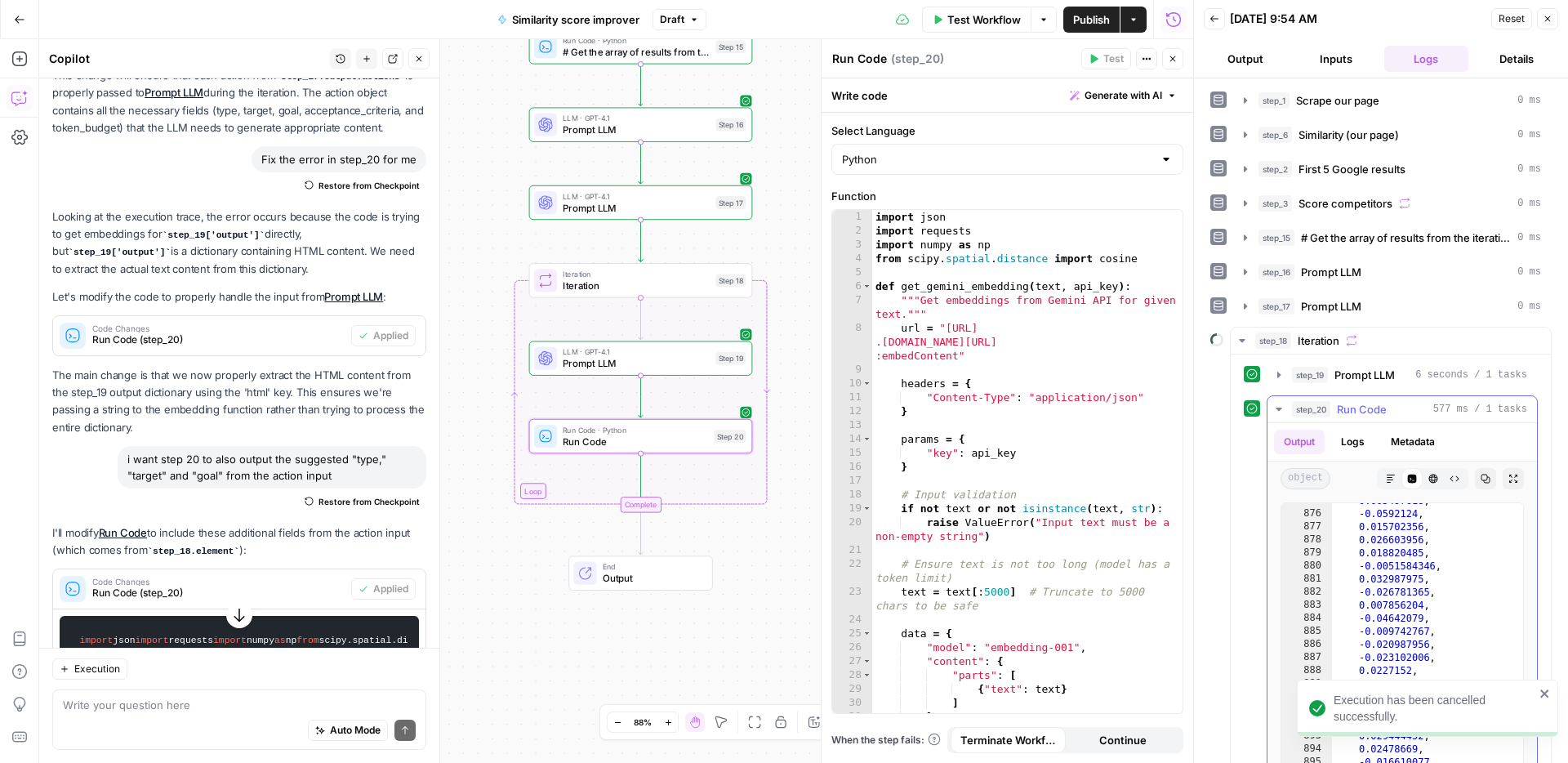
scroll to position [11449, 0]
click at [680, 378] on div "Workflow Set Inputs Inputs Web Page Scrape Scrape our page Step 1 Run Code · Py…" at bounding box center [616, 400] width 1154 height 724
click at [681, 442] on span "Run Code" at bounding box center [636, 440] width 146 height 15
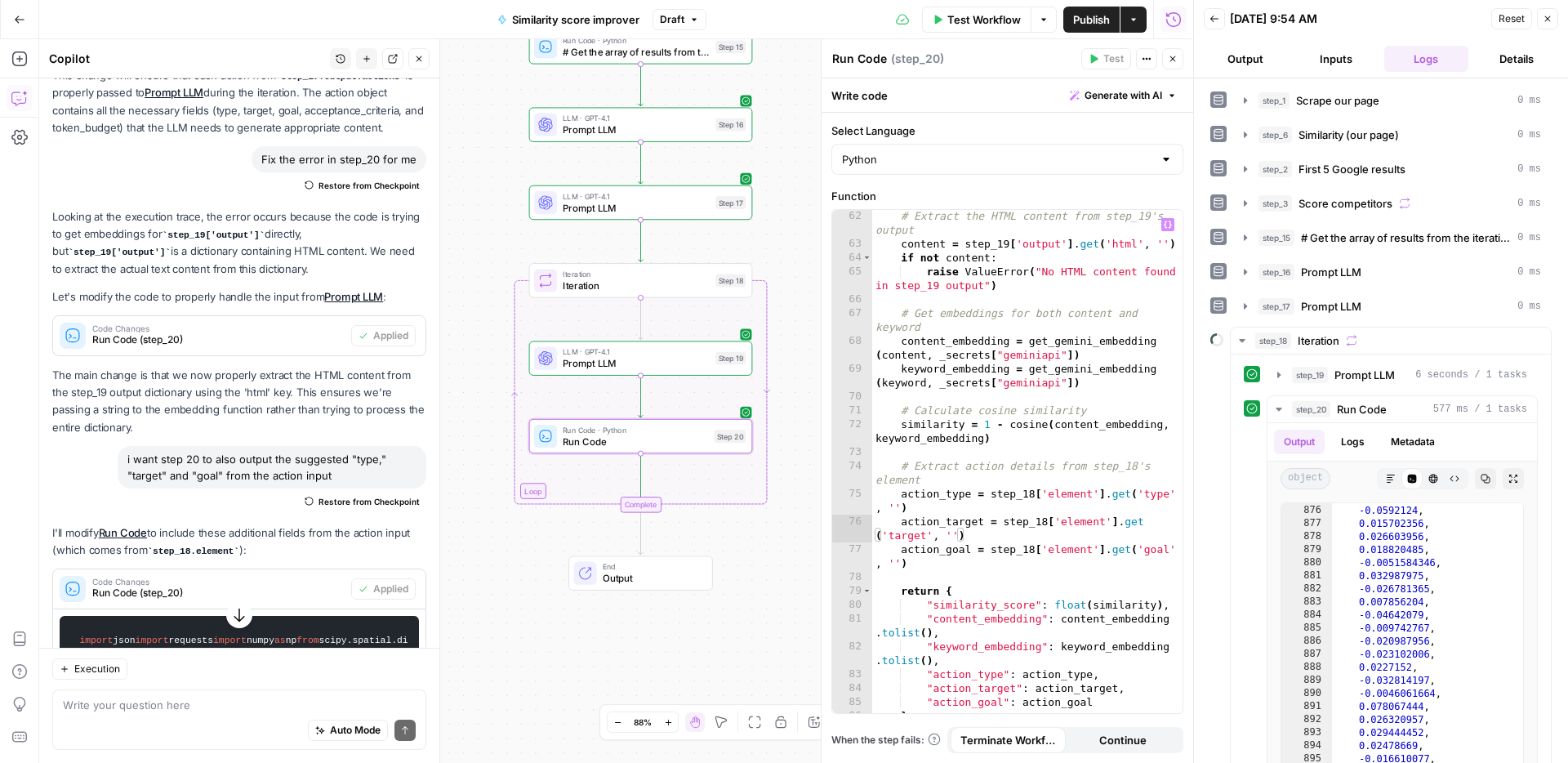
scroll to position [1122, 0]
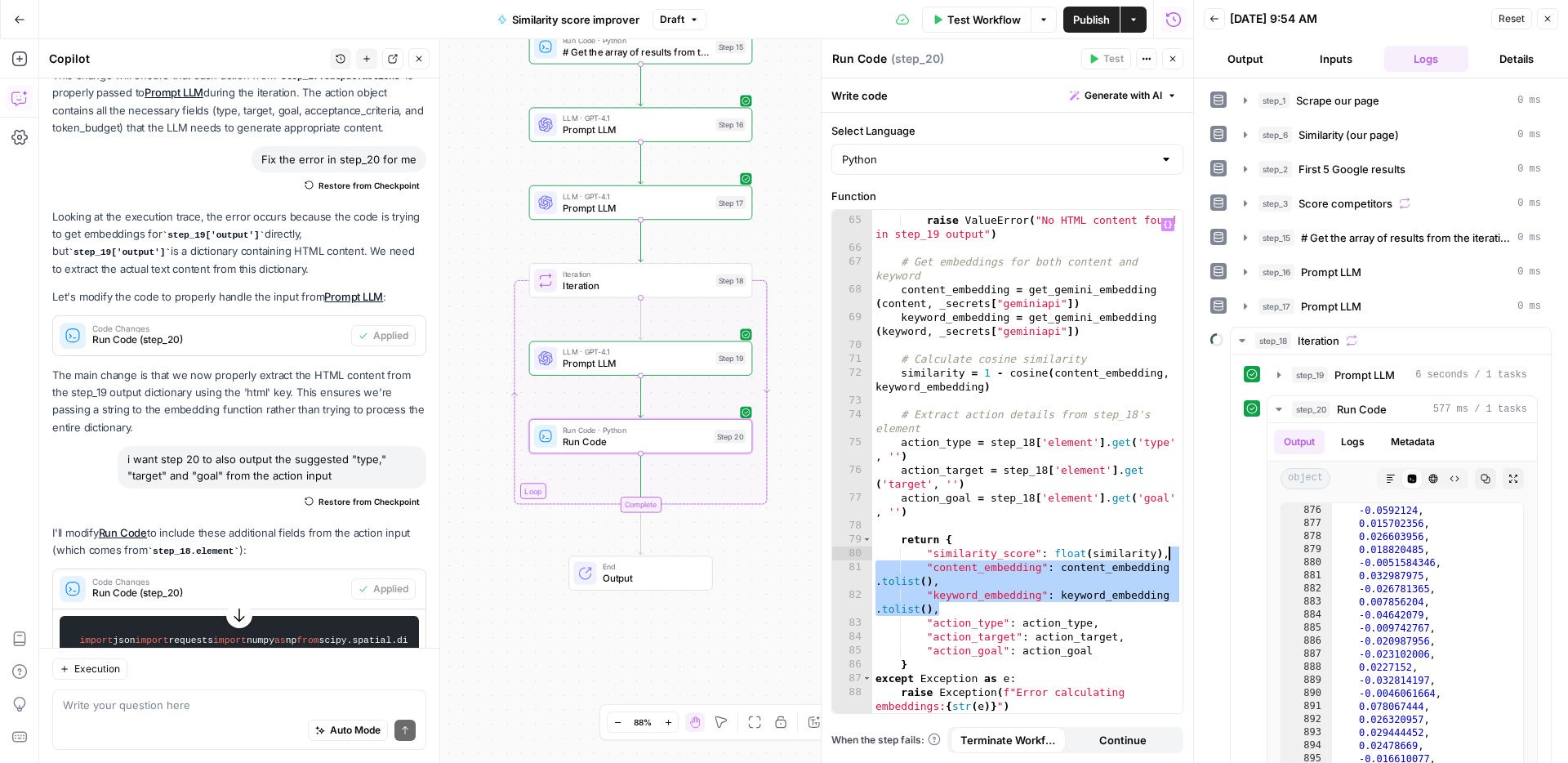
drag, startPoint x: 947, startPoint y: 607, endPoint x: 1176, endPoint y: 557, distance: 234.4
click at [1176, 557] on div "**********" at bounding box center [1007, 461] width 350 height 503
type textarea "**********"
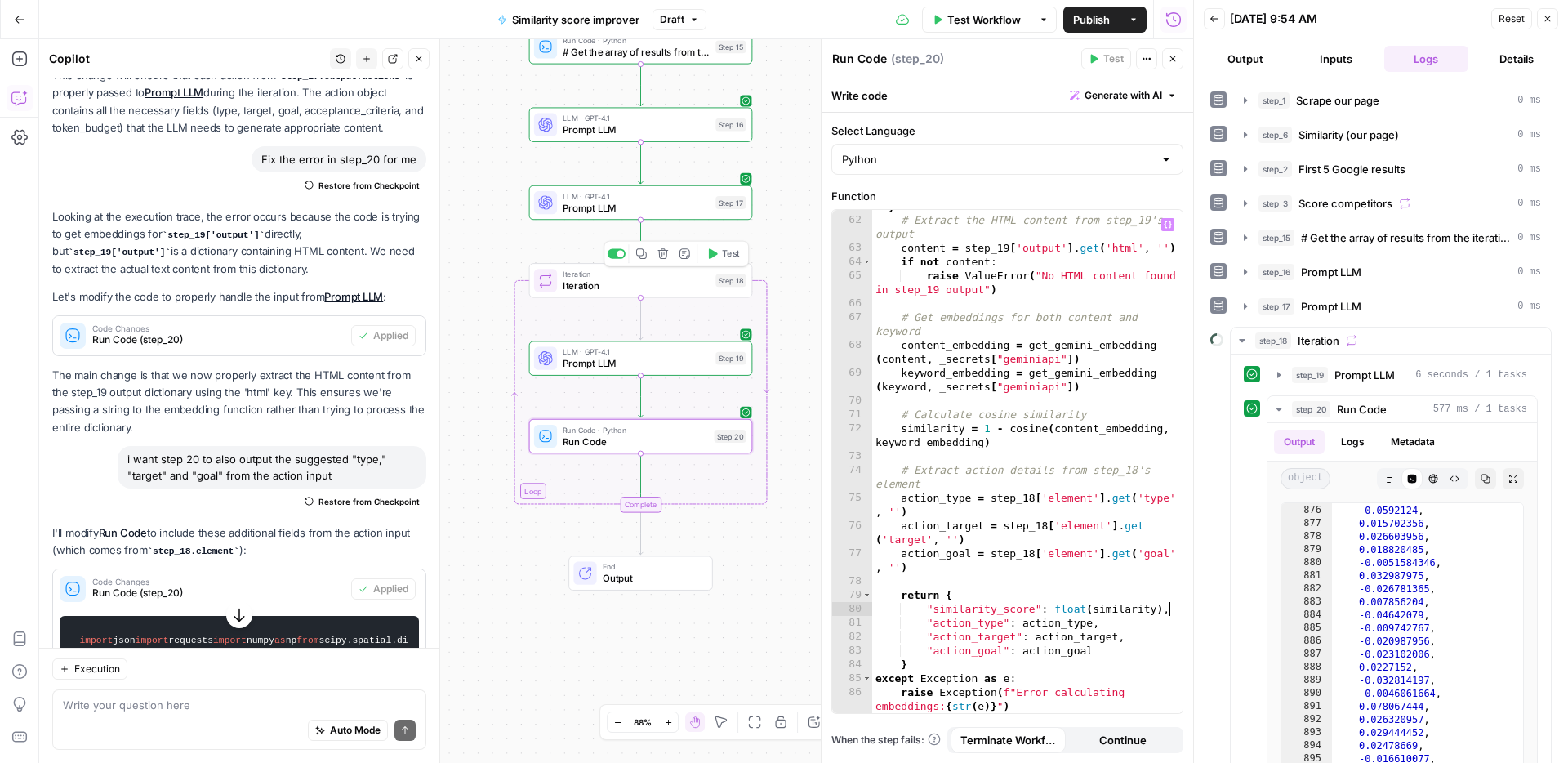
click at [718, 263] on button "Test" at bounding box center [723, 254] width 45 height 19
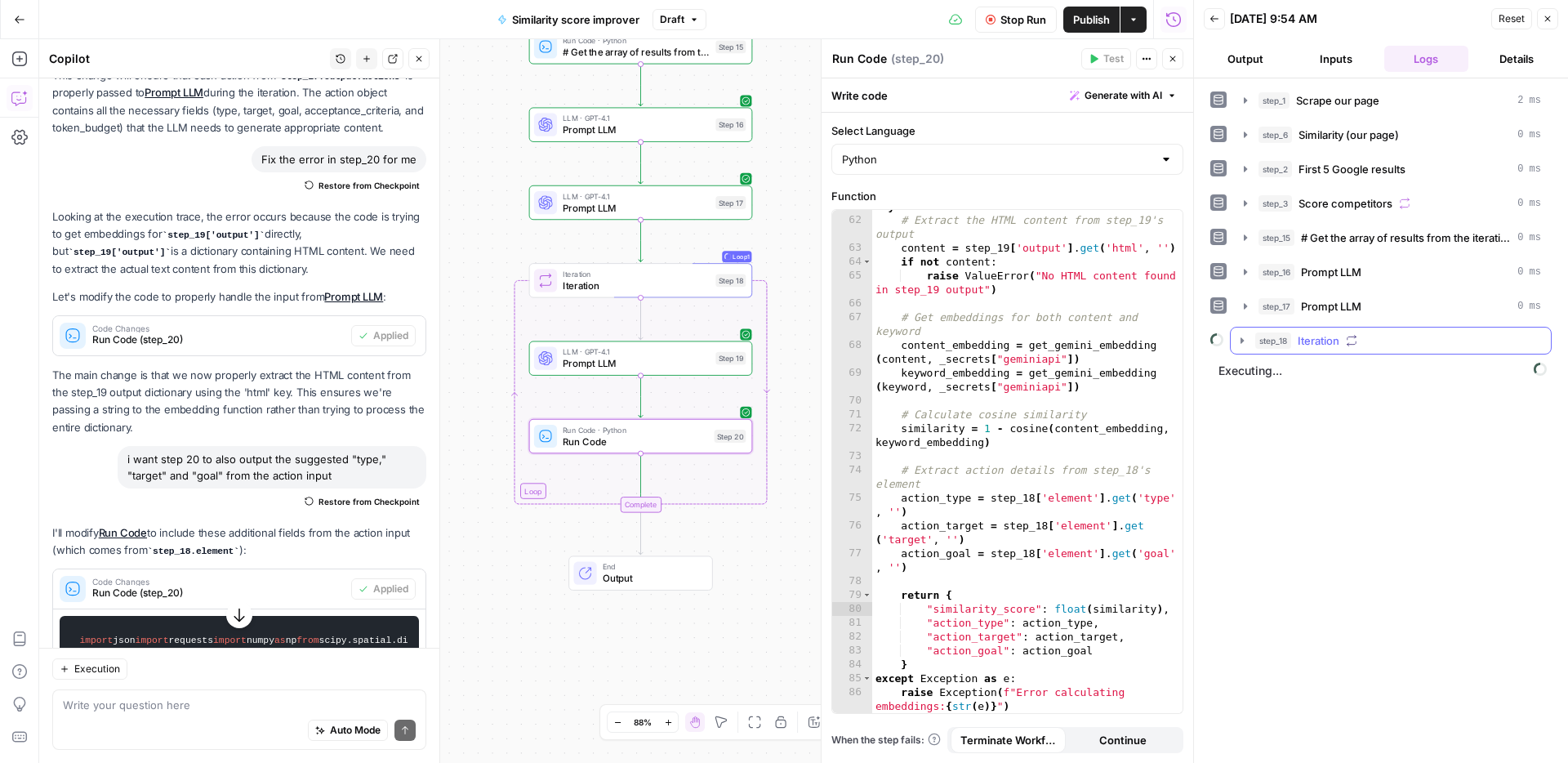
click at [1319, 341] on span "Iteration" at bounding box center [1318, 341] width 42 height 16
click at [1344, 410] on span "Run Code" at bounding box center [1361, 409] width 50 height 16
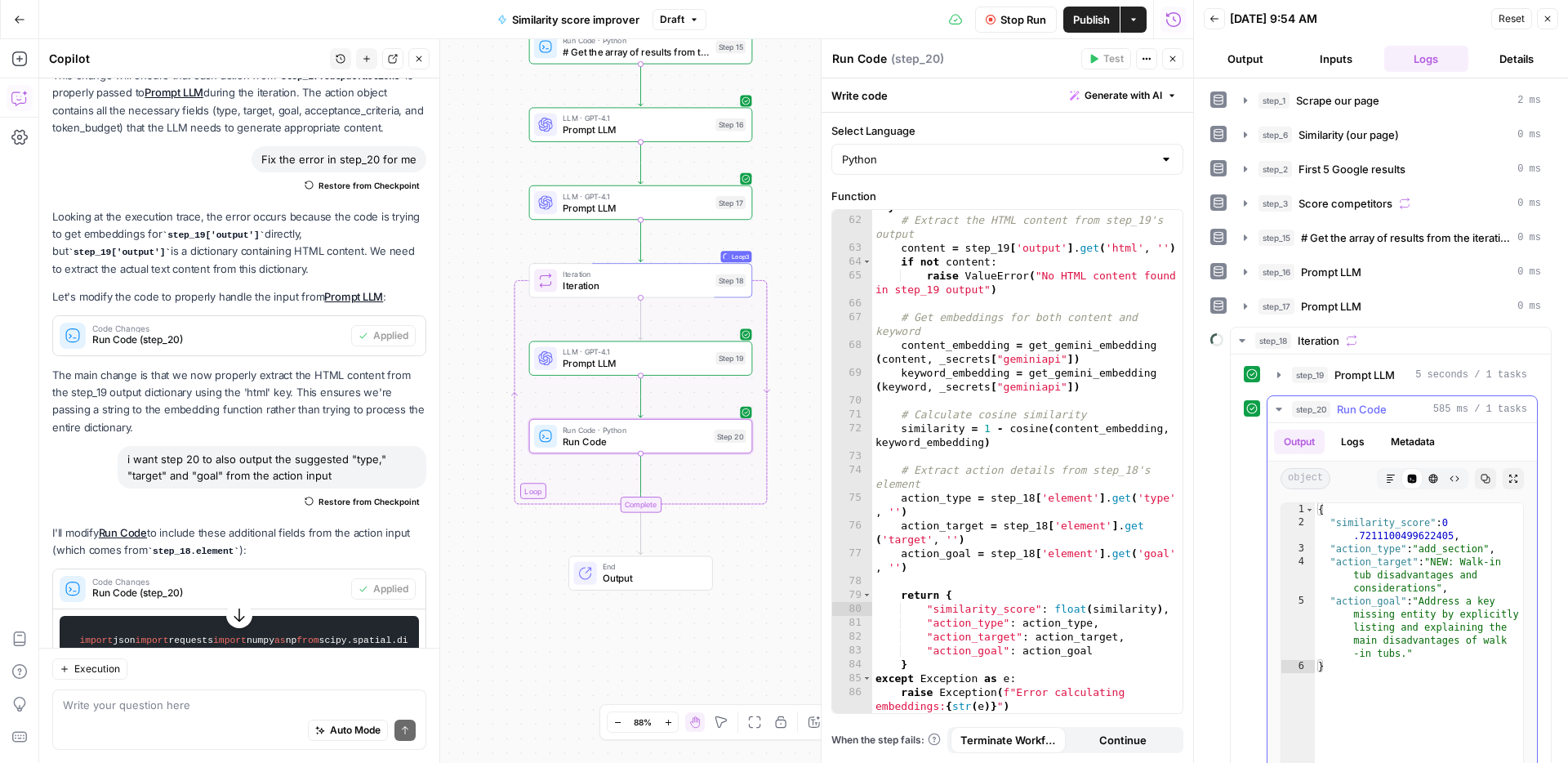
click at [1345, 410] on span "Run Code" at bounding box center [1361, 409] width 50 height 16
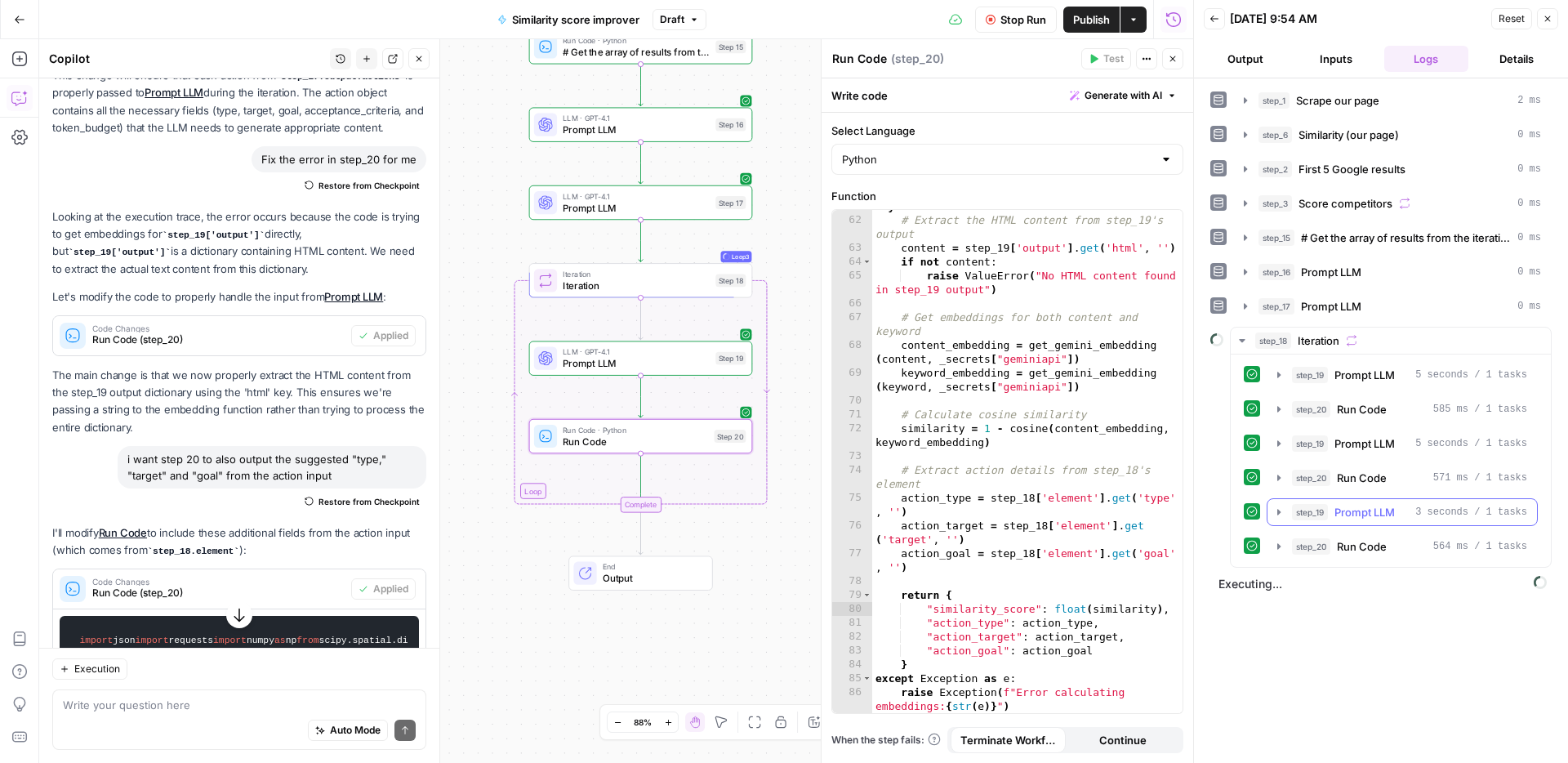
drag, startPoint x: 1345, startPoint y: 505, endPoint x: 1361, endPoint y: 482, distance: 28.0
click at [1346, 504] on span "Prompt LLM" at bounding box center [1364, 512] width 61 height 16
click at [1361, 480] on span "Run Code" at bounding box center [1361, 477] width 50 height 16
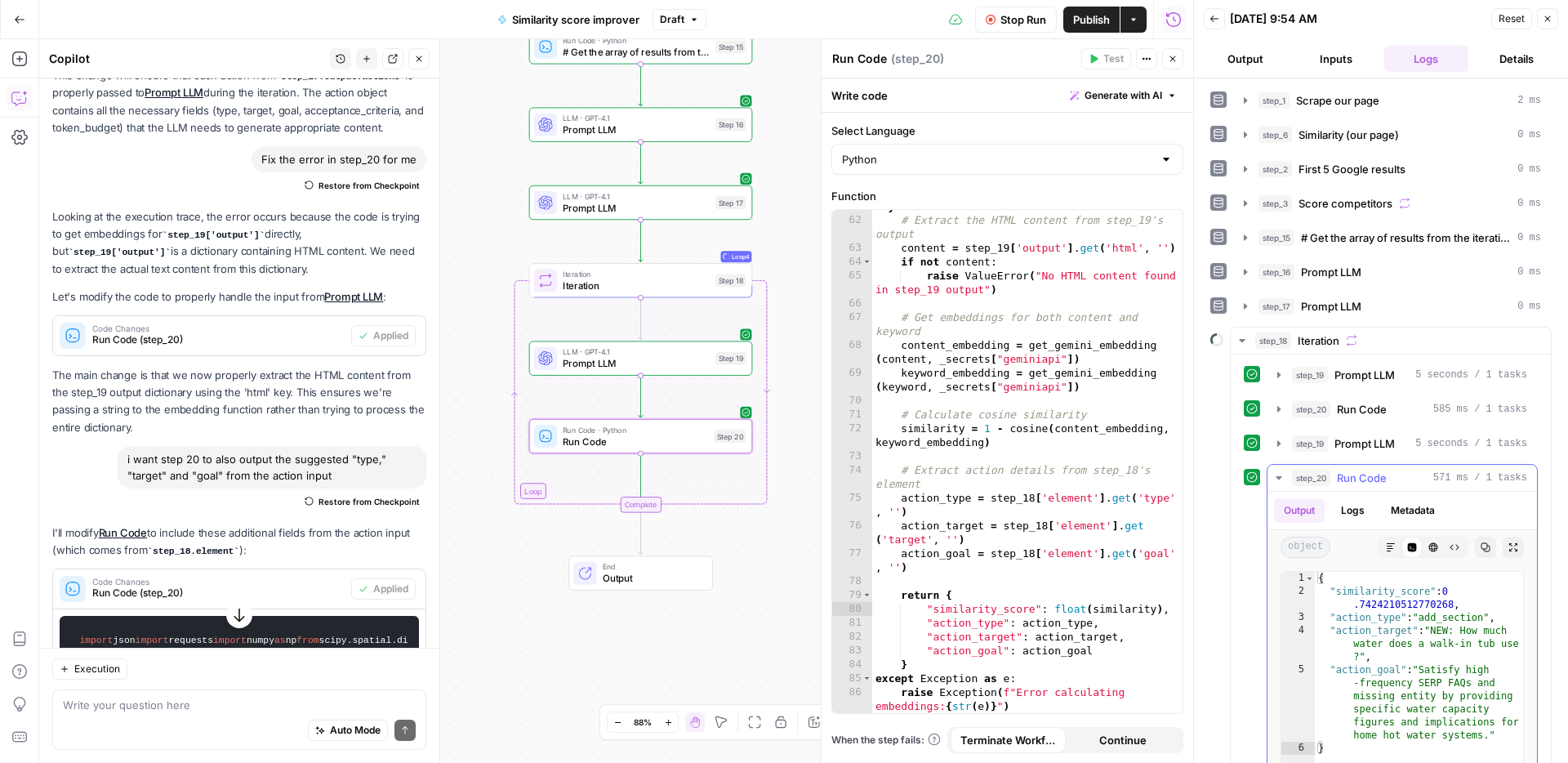
click at [1354, 480] on span "Run Code" at bounding box center [1361, 477] width 50 height 16
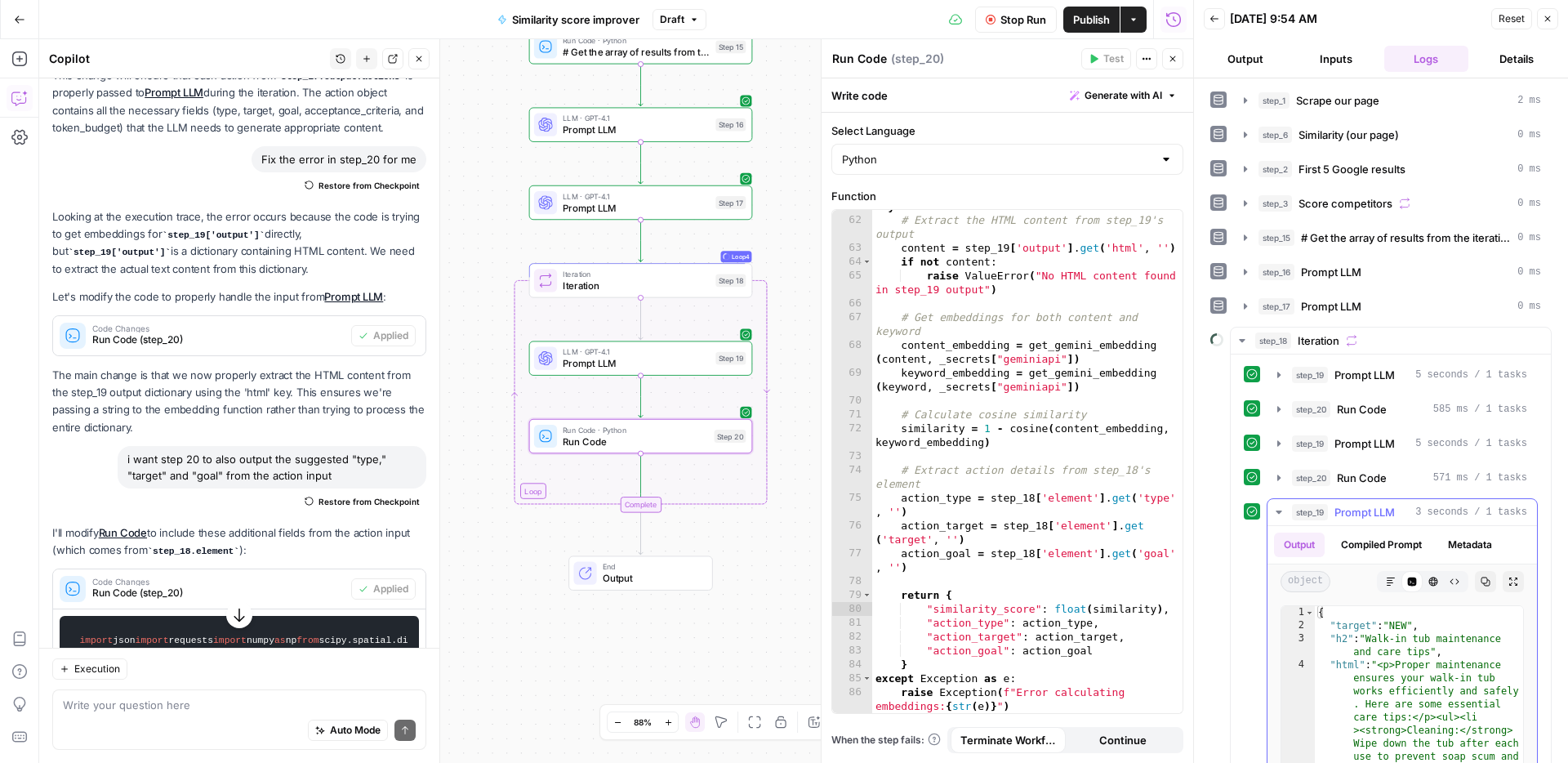
click at [1356, 508] on span "Prompt LLM" at bounding box center [1364, 512] width 61 height 16
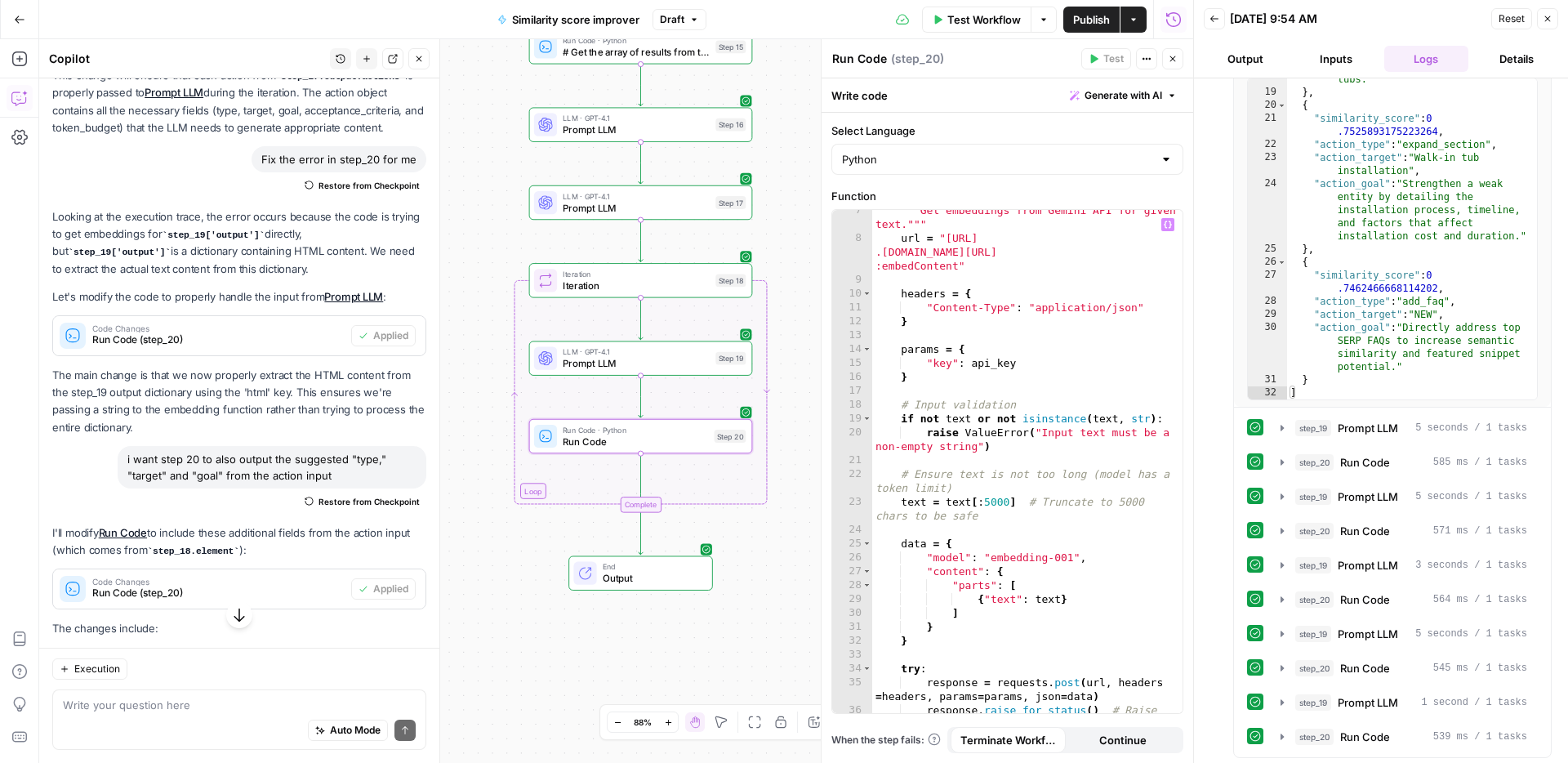
scroll to position [90, 0]
click at [607, 370] on span "Prompt LLM" at bounding box center [636, 364] width 147 height 15
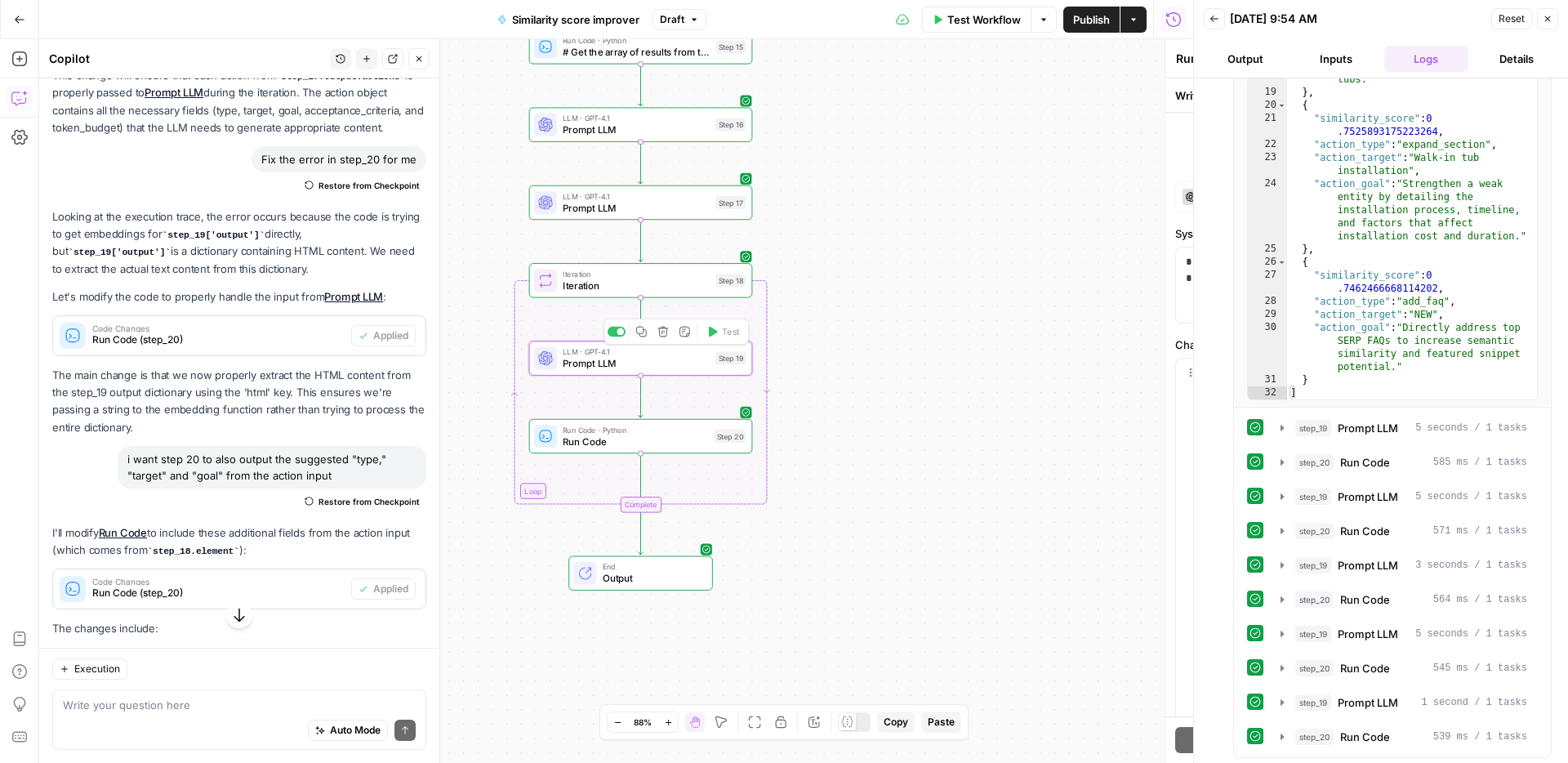
type textarea "Prompt LLM"
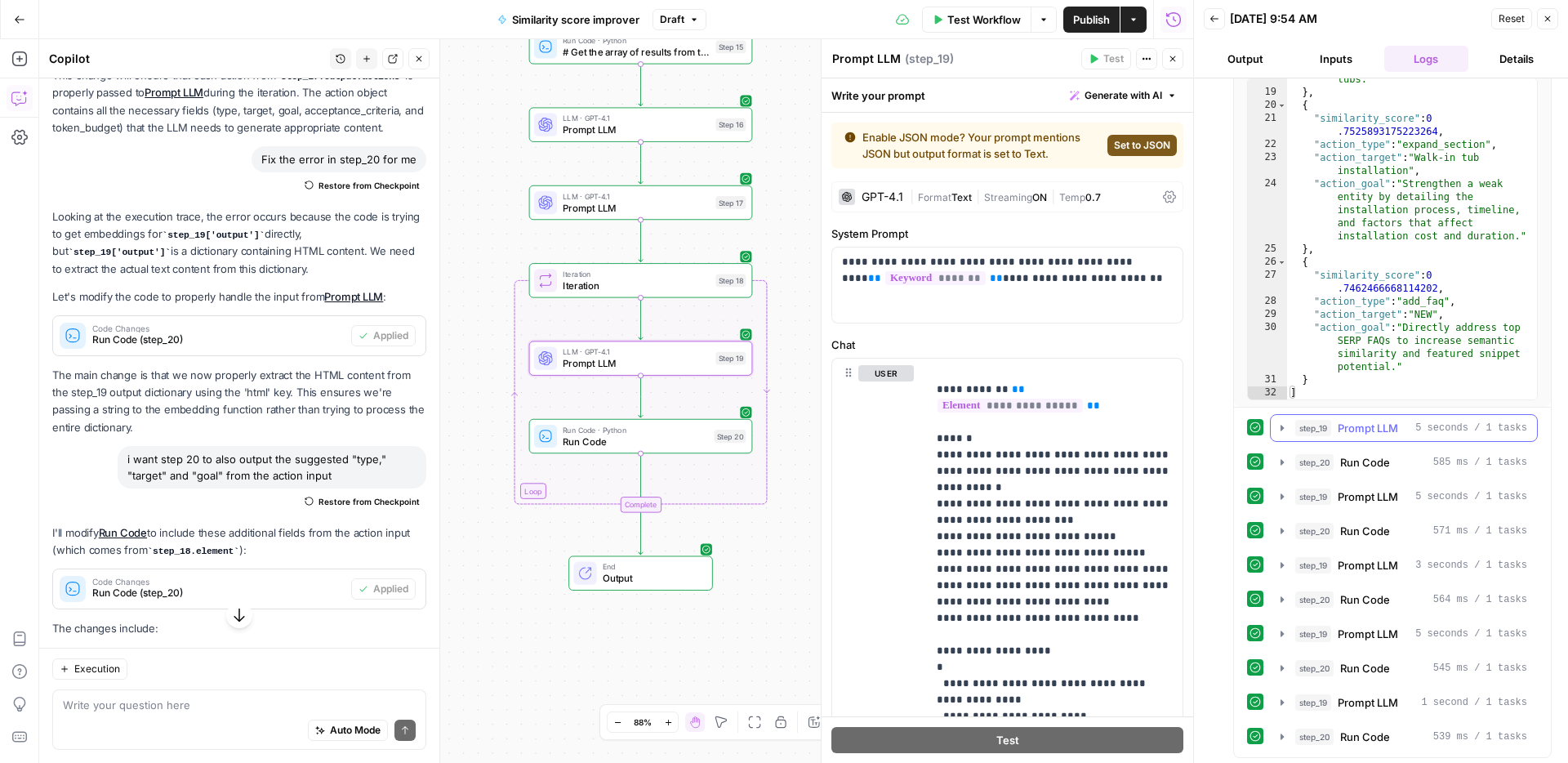
click at [1358, 434] on span "Prompt LLM" at bounding box center [1367, 427] width 61 height 16
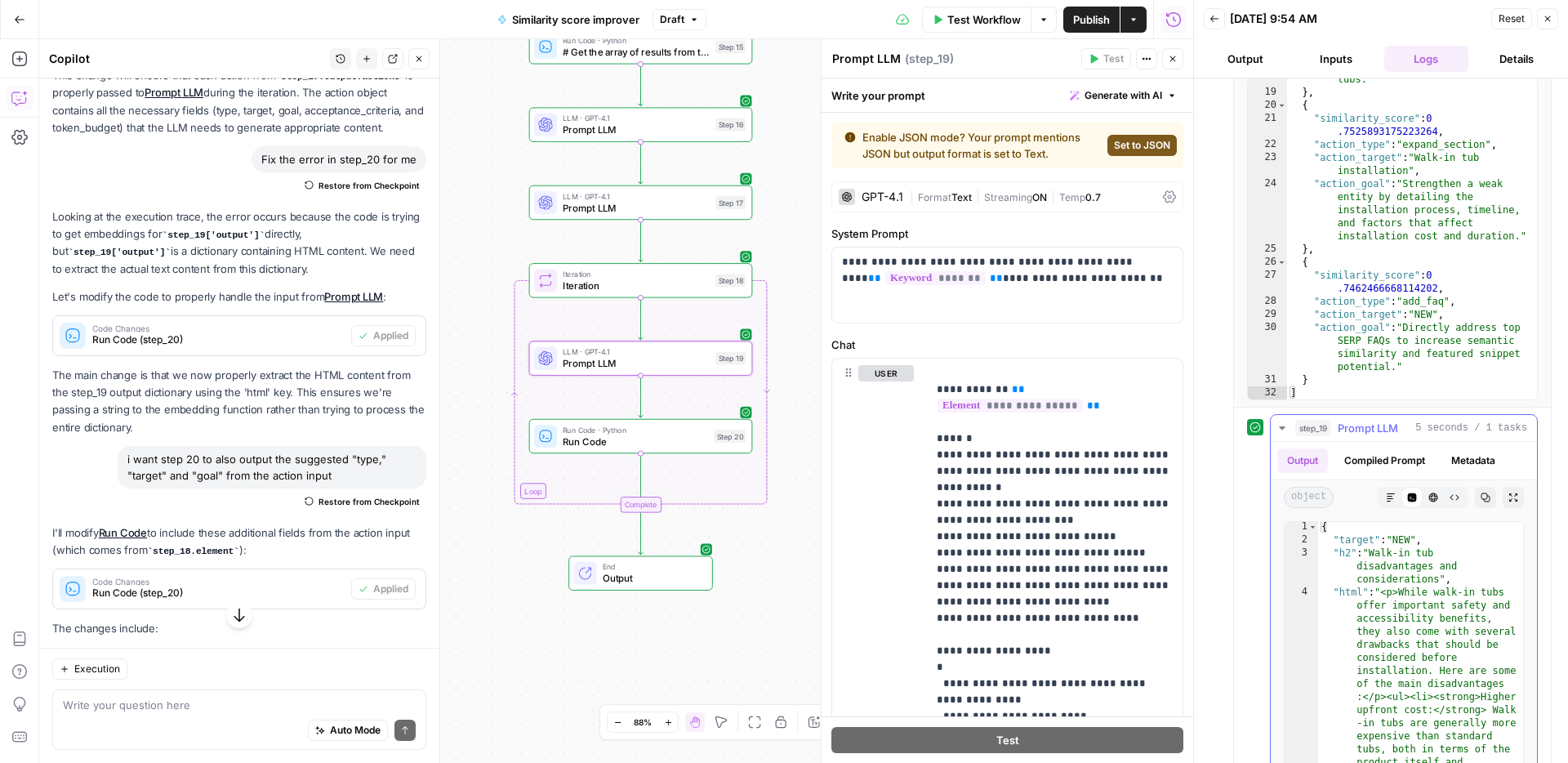
scroll to position [0, 0]
click at [1419, 433] on span "5 seconds / 1 tasks" at bounding box center [1471, 427] width 112 height 15
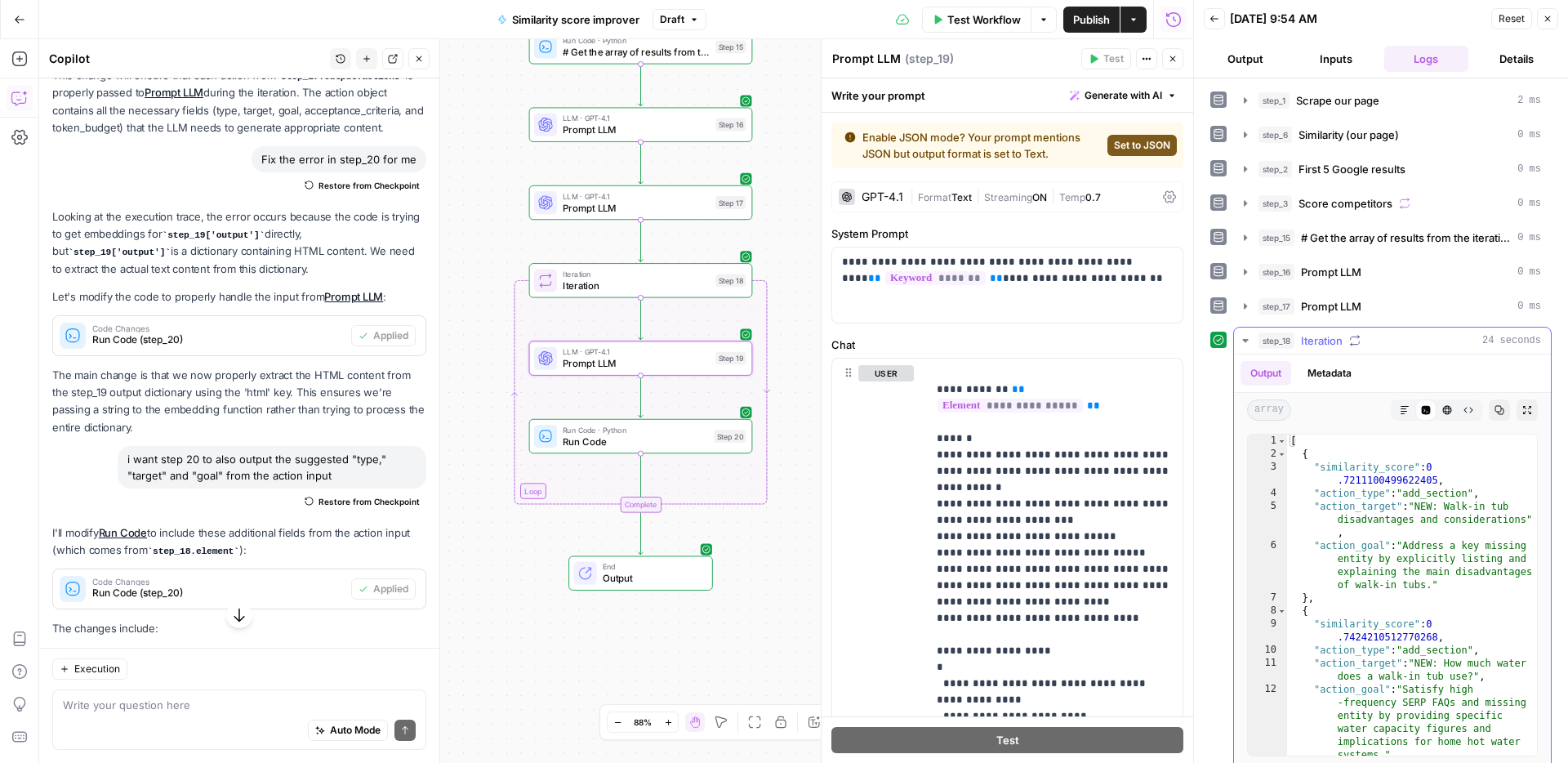
click at [1337, 344] on span "Iteration" at bounding box center [1321, 341] width 42 height 16
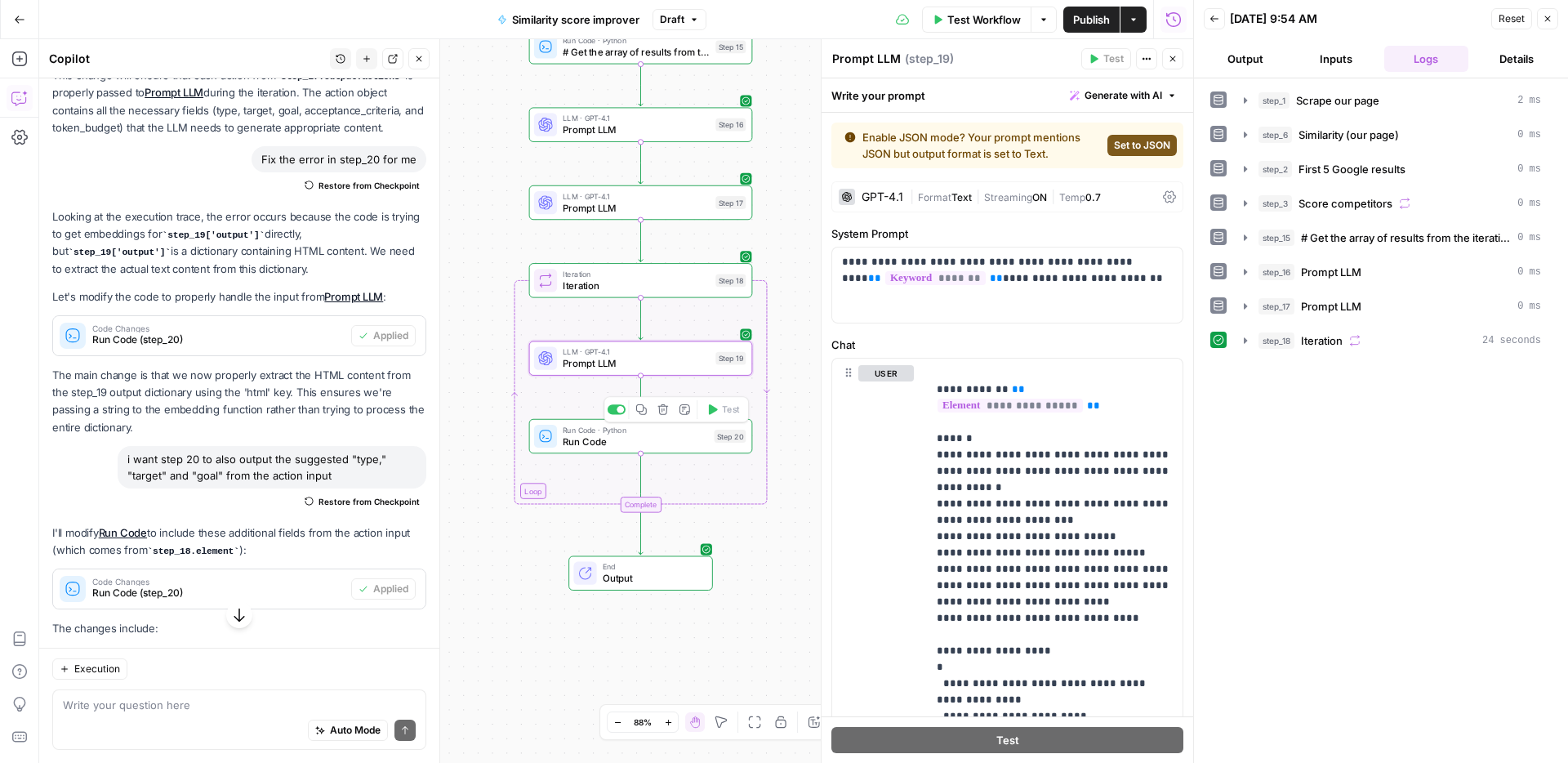
click at [693, 426] on span "Run Code · Python" at bounding box center [636, 429] width 146 height 11
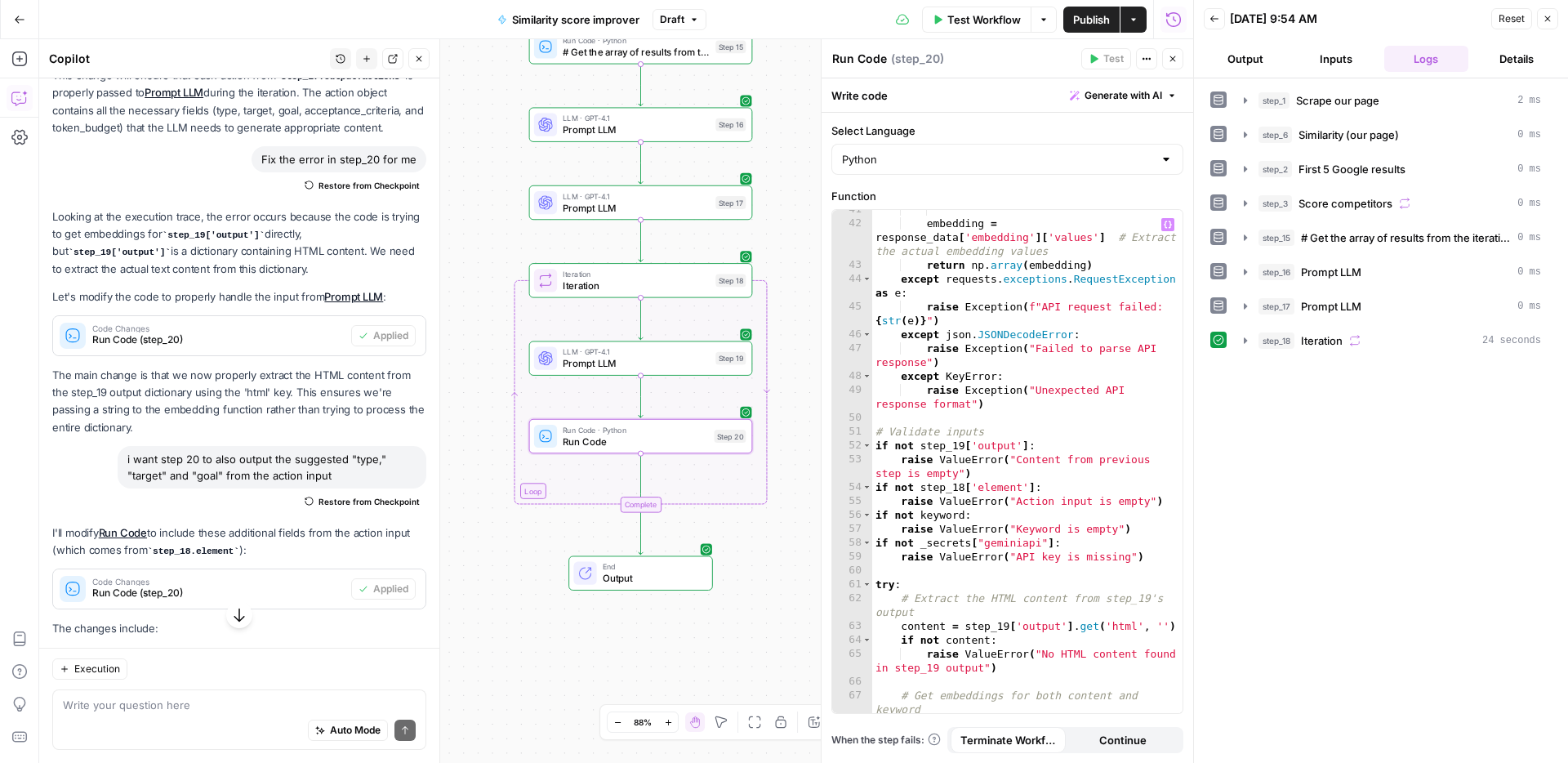
scroll to position [736, 0]
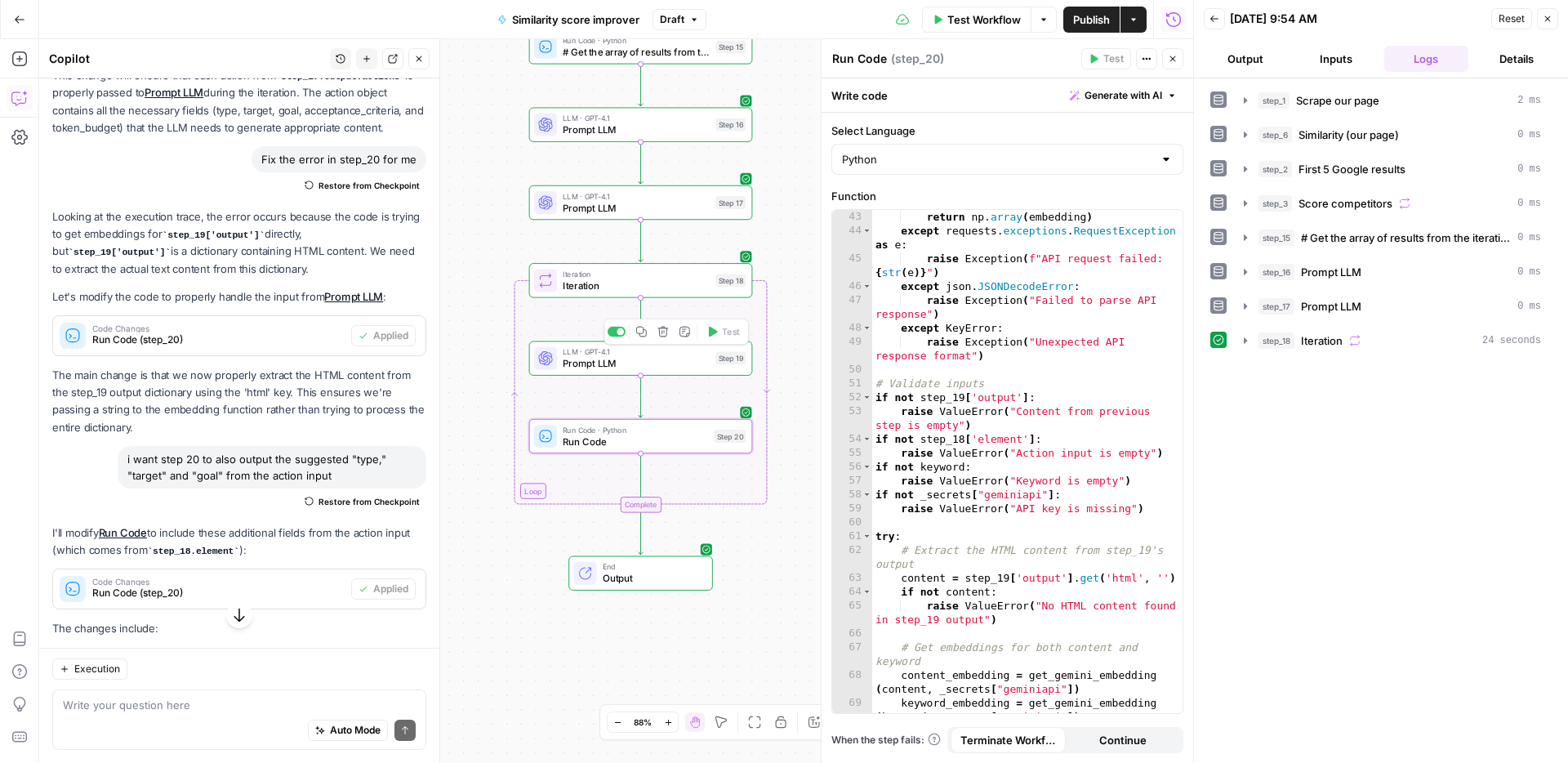
click at [638, 351] on span "LLM · GPT-4.1" at bounding box center [636, 352] width 147 height 11
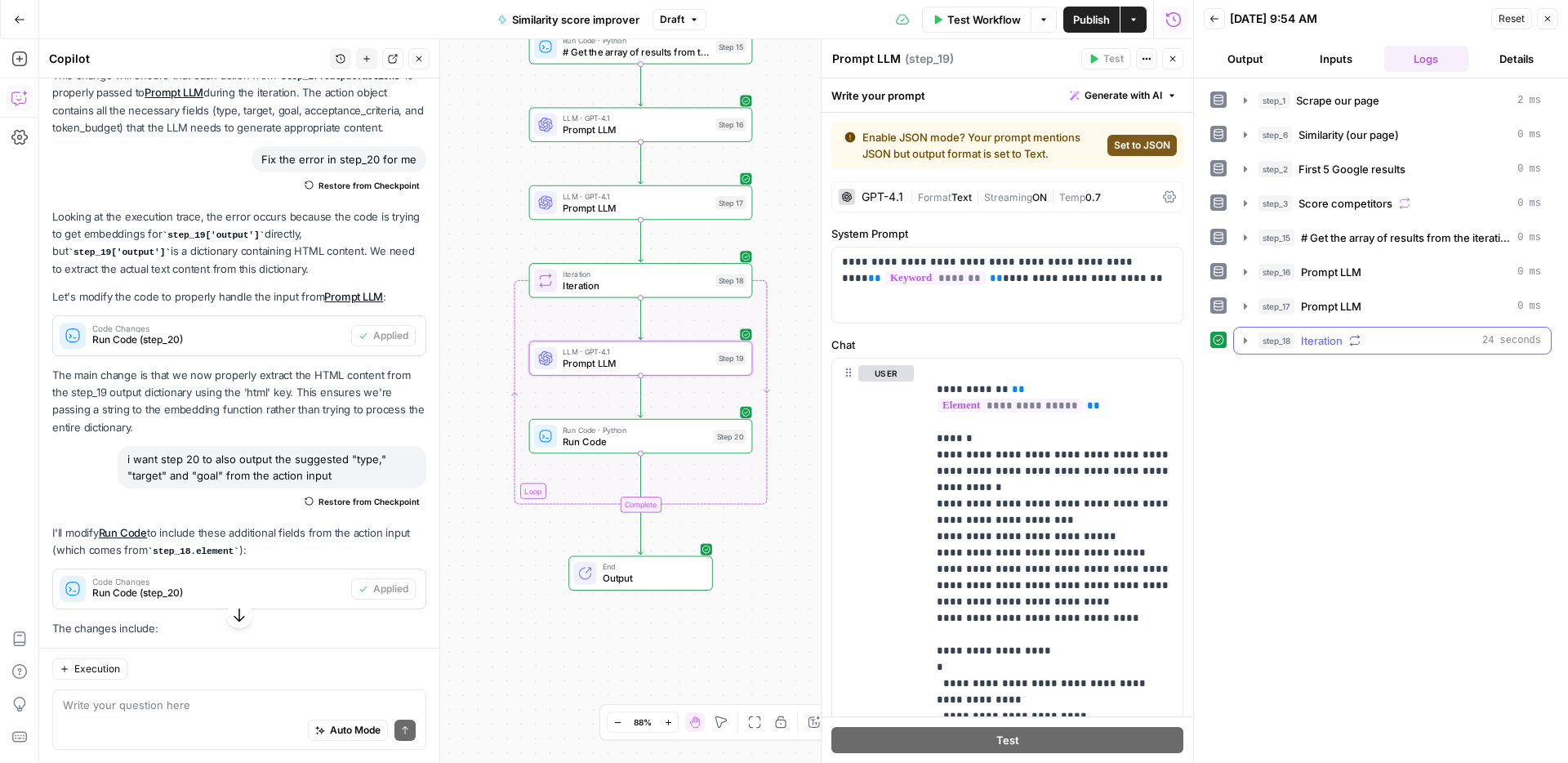
click at [1309, 342] on span "Iteration" at bounding box center [1321, 341] width 42 height 16
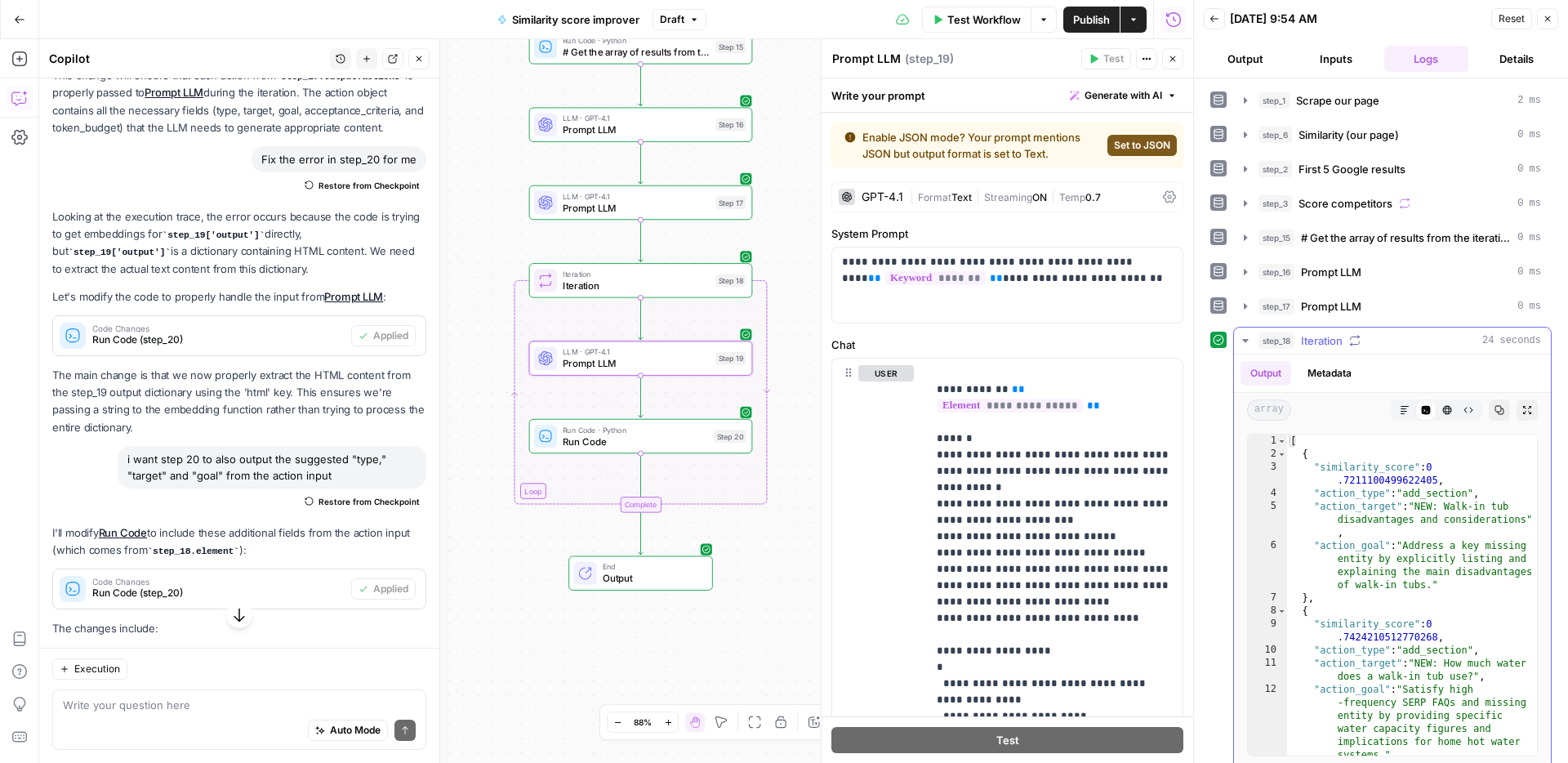
click at [1330, 348] on span "Iteration" at bounding box center [1321, 341] width 42 height 16
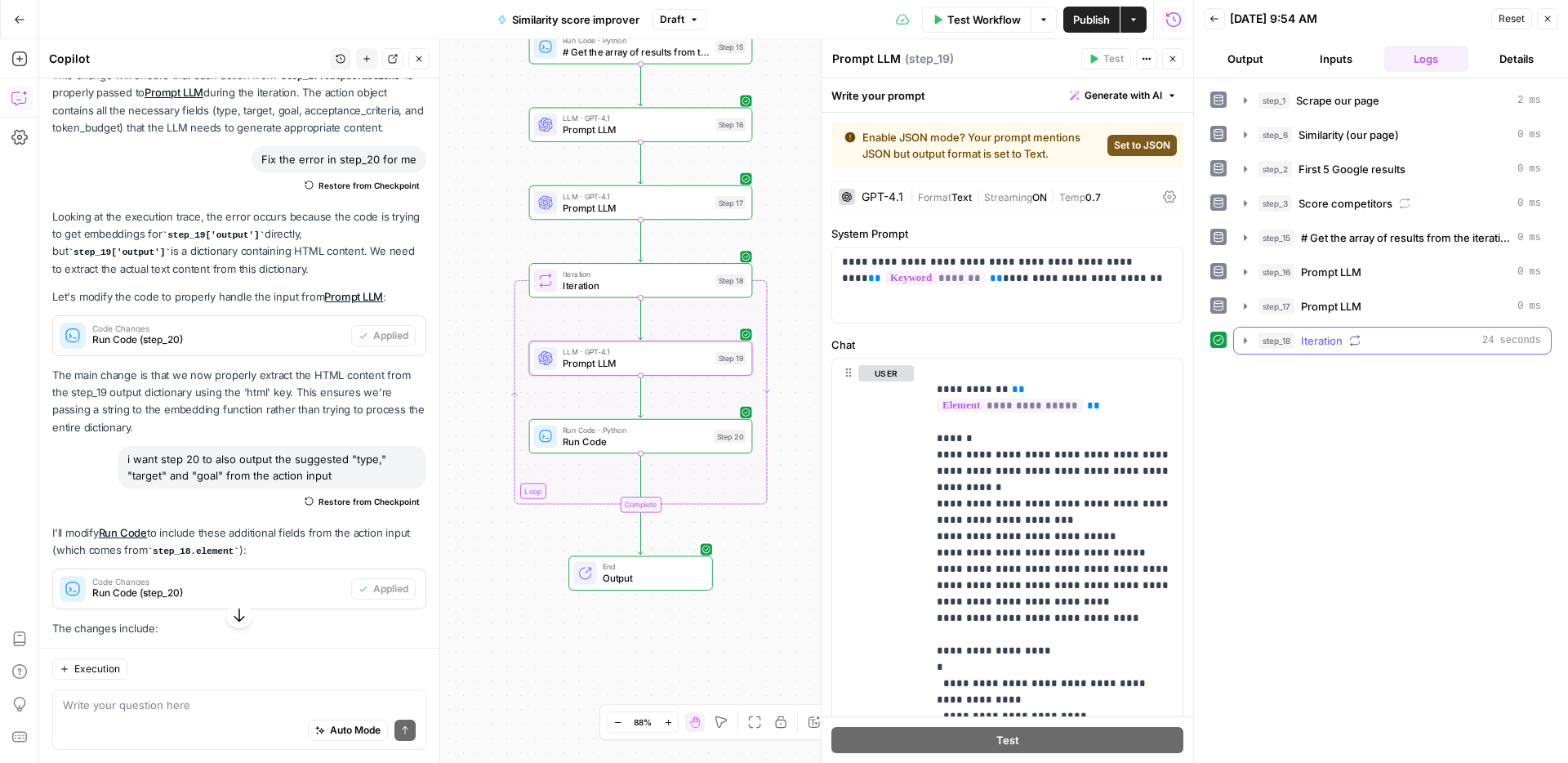
click at [1310, 342] on span "Iteration" at bounding box center [1321, 341] width 42 height 16
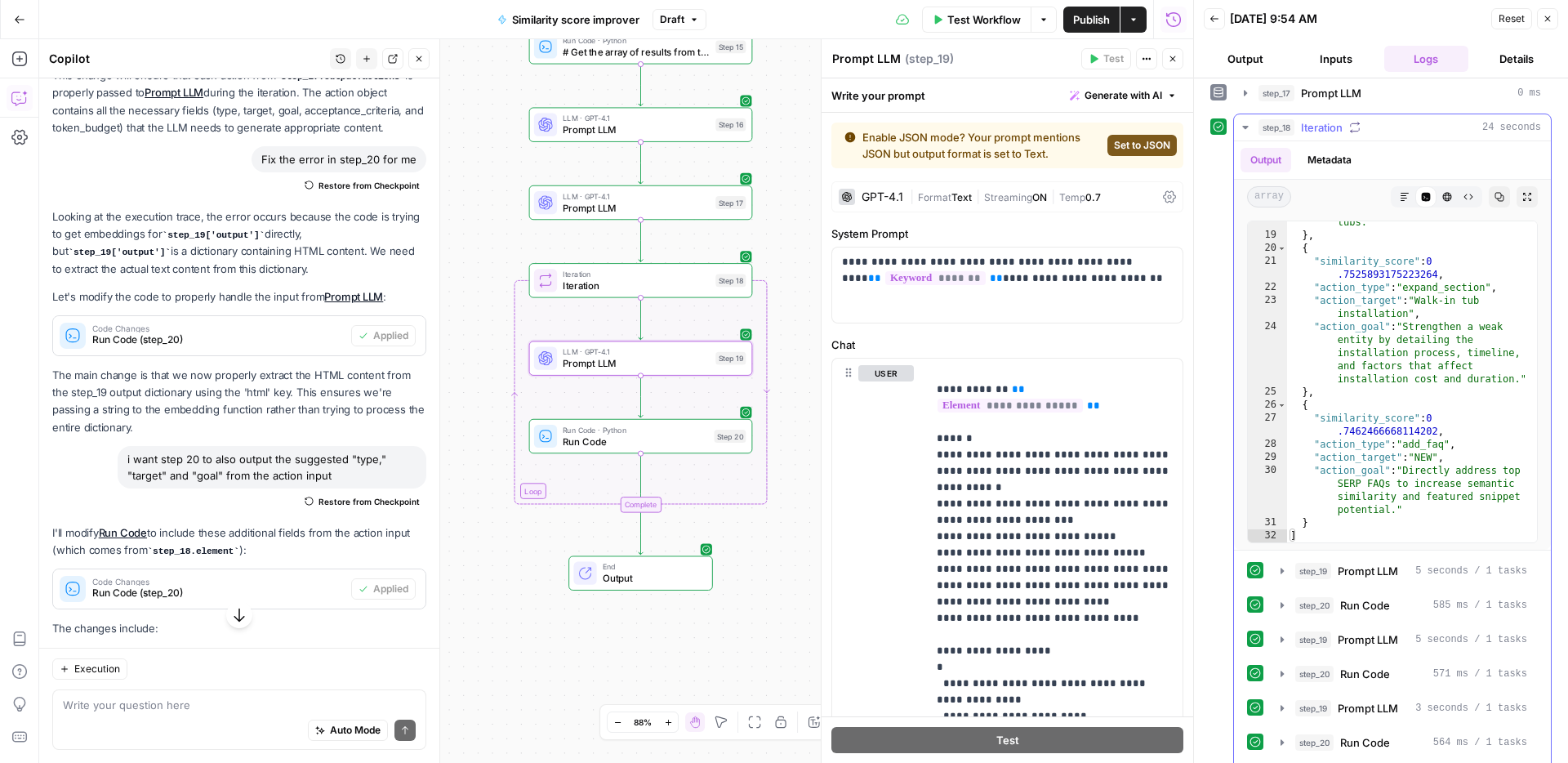
scroll to position [330, 0]
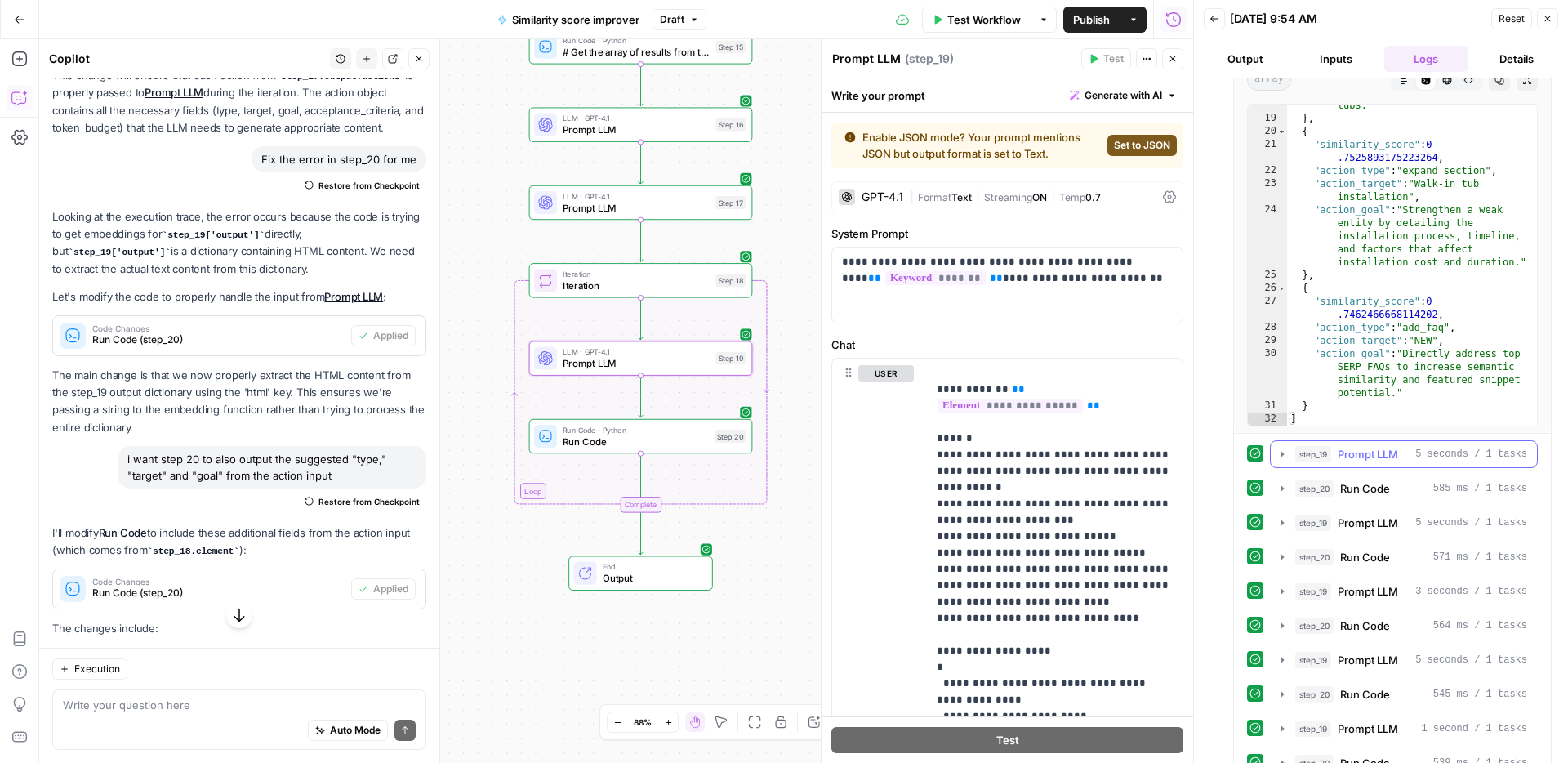
click at [1321, 448] on span "step_19" at bounding box center [1312, 454] width 36 height 16
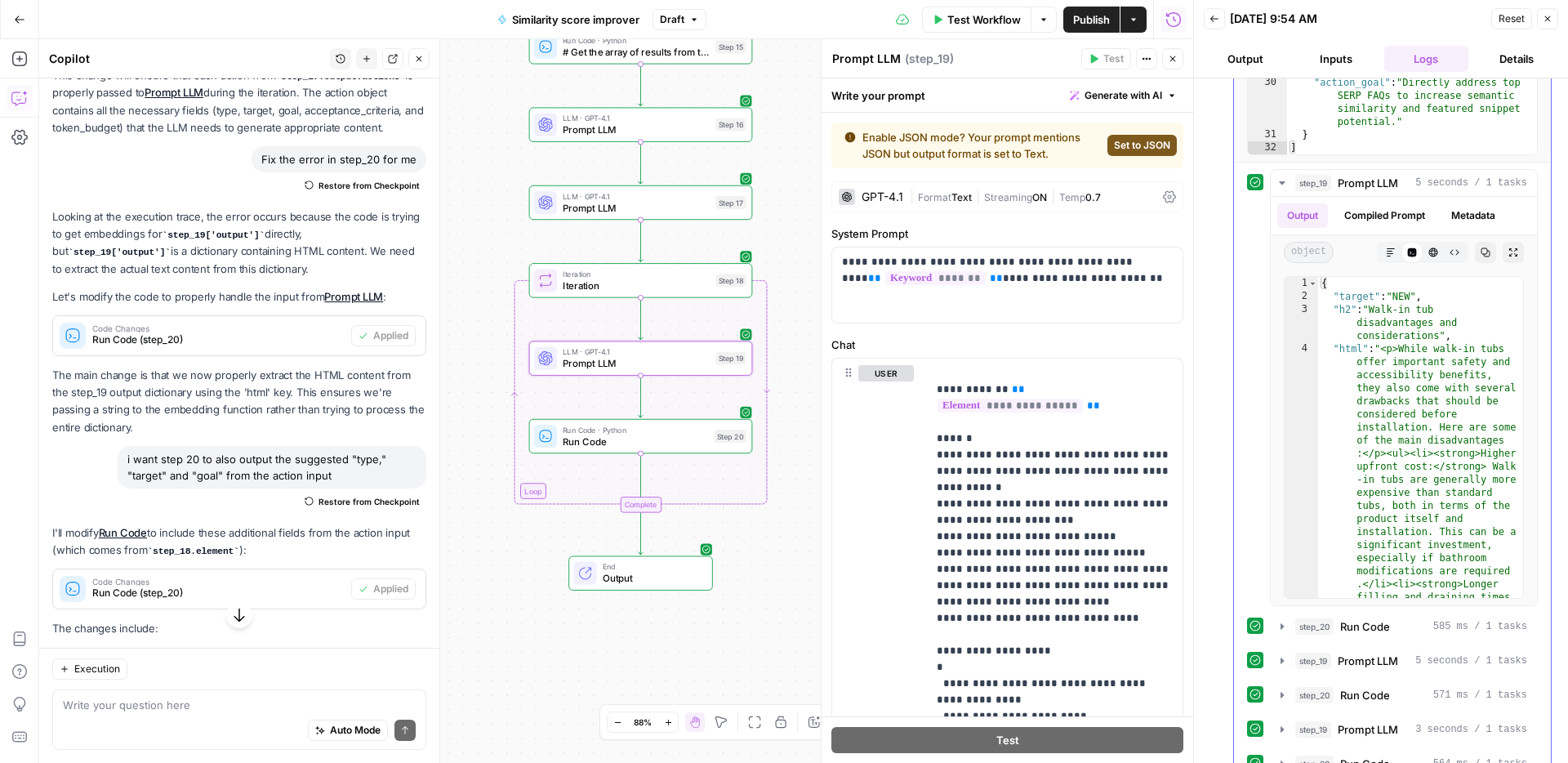
scroll to position [630, 0]
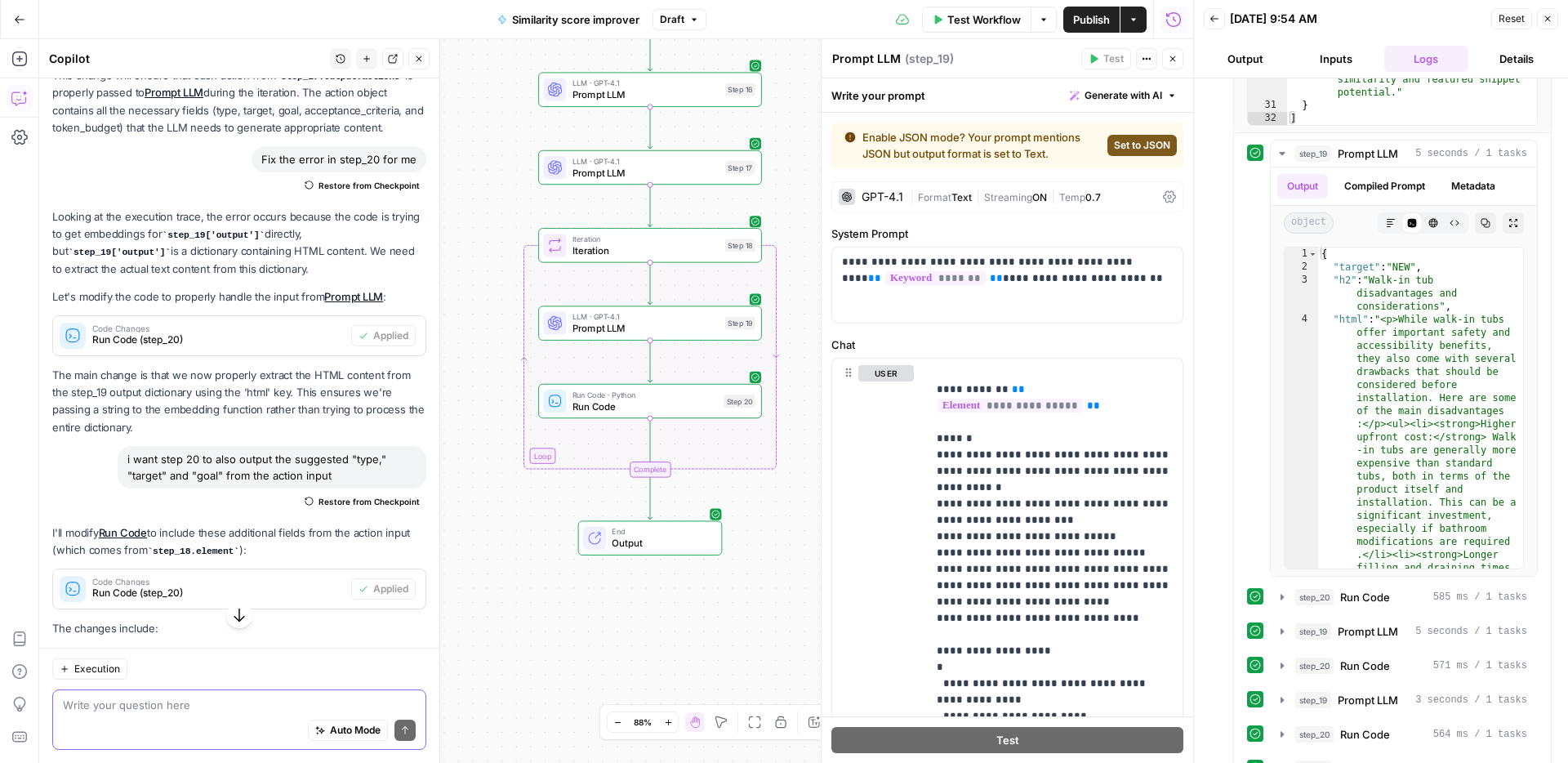
click at [275, 711] on textarea at bounding box center [239, 705] width 352 height 16
type textarea "can i get step 20 to only score the html part of the json? and ignore html elem…"
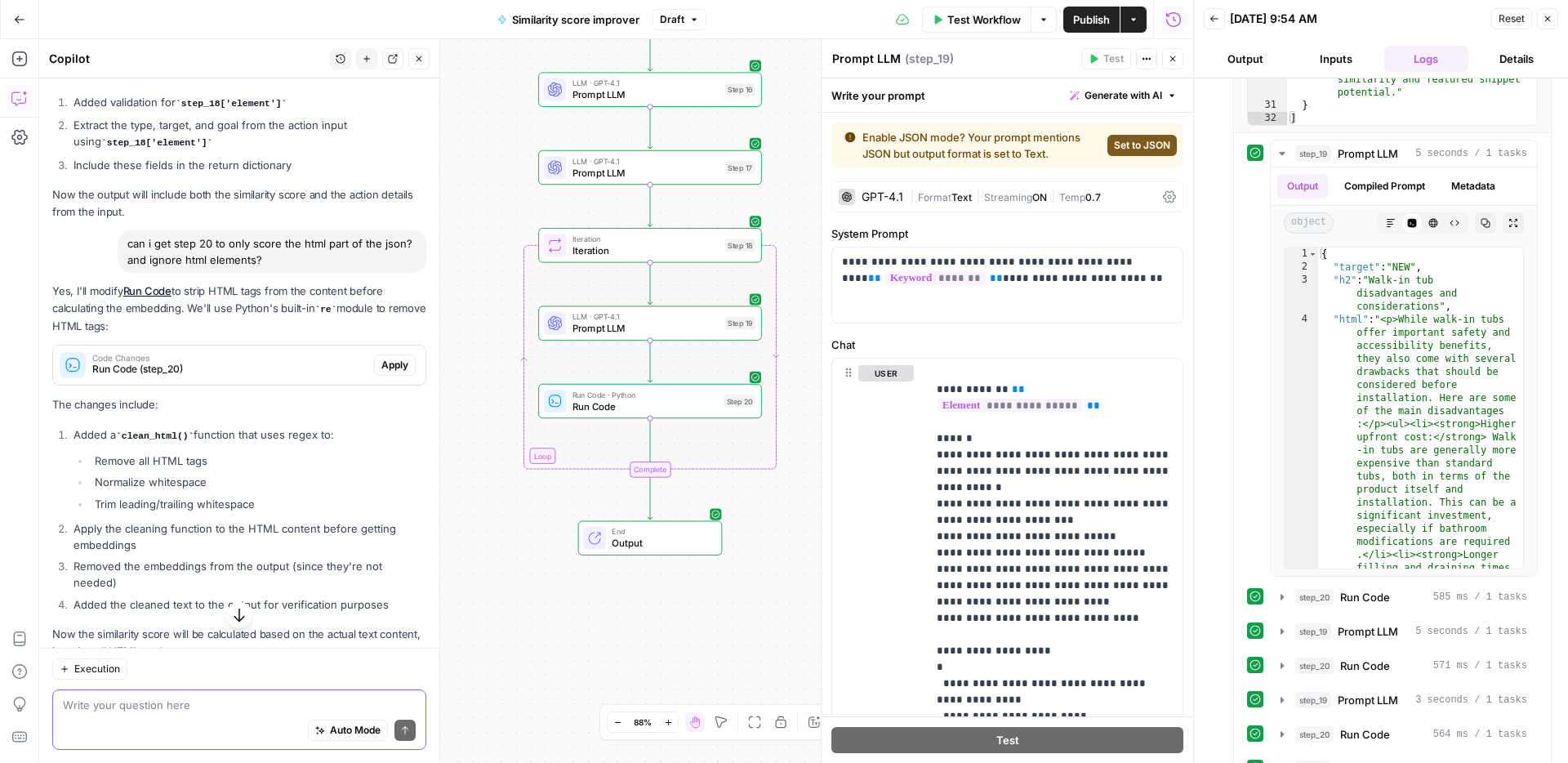
scroll to position [983, 0]
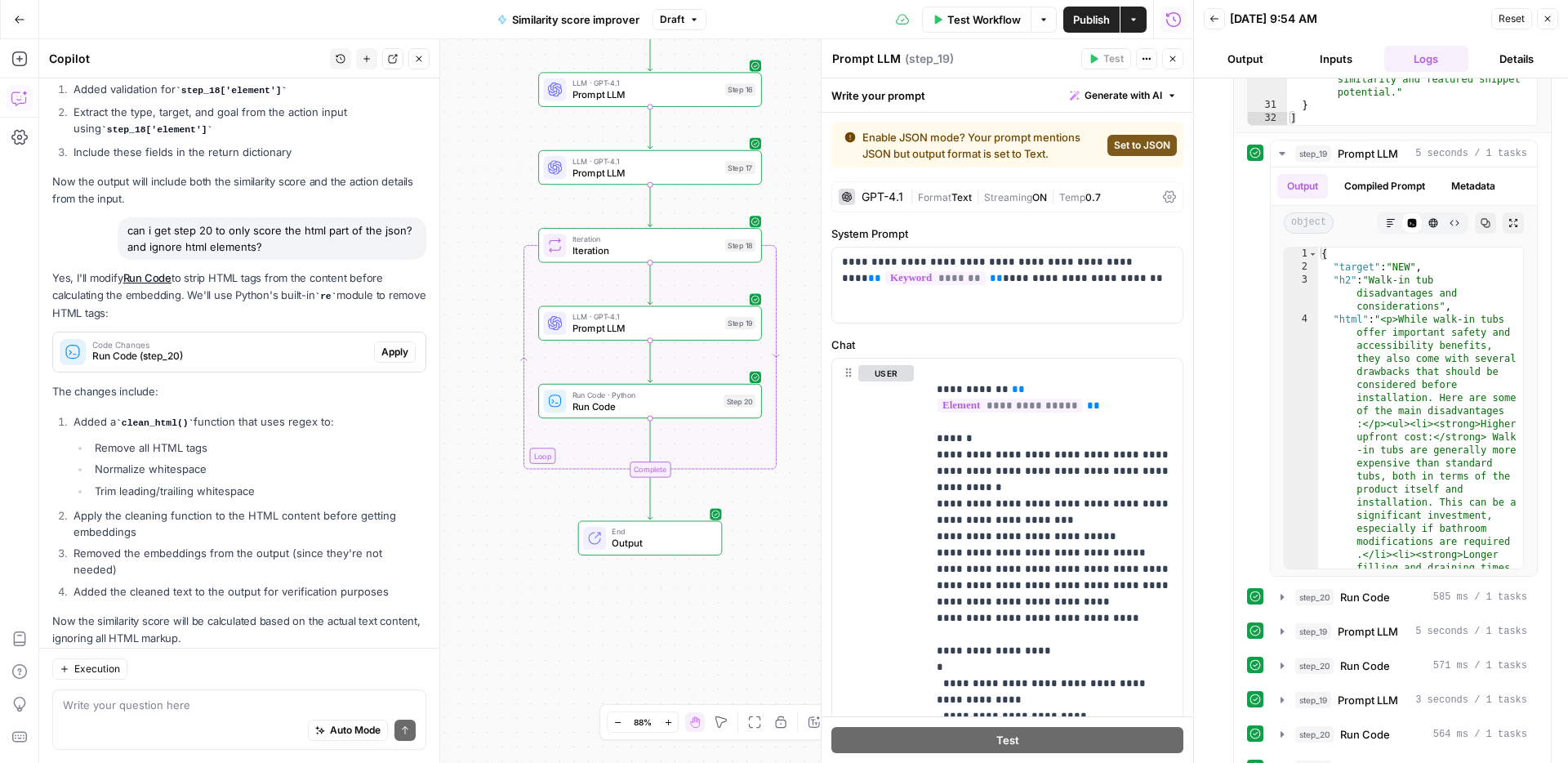
click at [260, 713] on div "Auto Mode Send" at bounding box center [239, 731] width 352 height 36
type textarea "and will it ignore the word "target""
click at [401, 345] on span "Apply" at bounding box center [394, 352] width 27 height 15
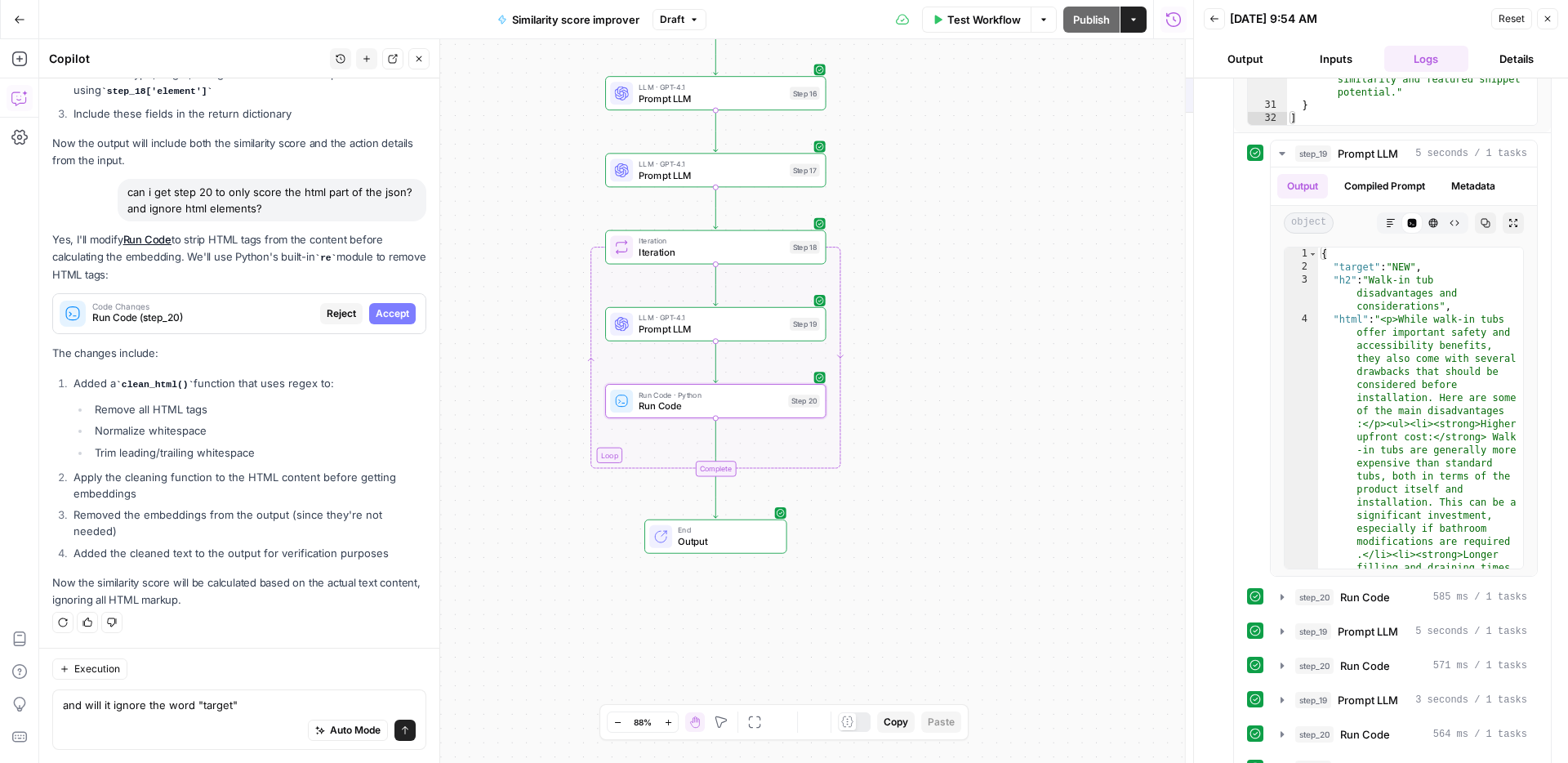
scroll to position [904, 0]
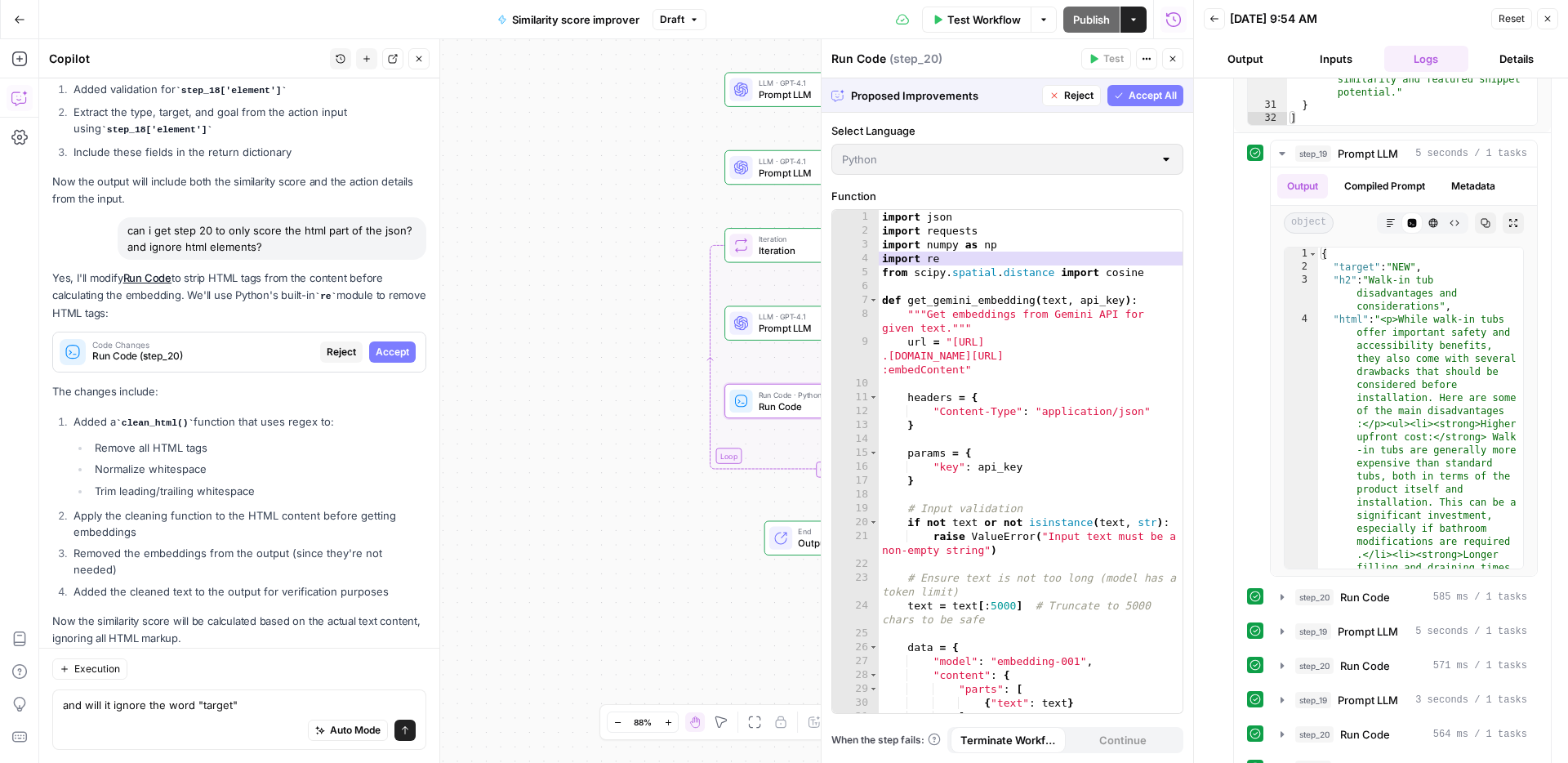
click at [401, 345] on span "Accept" at bounding box center [392, 352] width 34 height 15
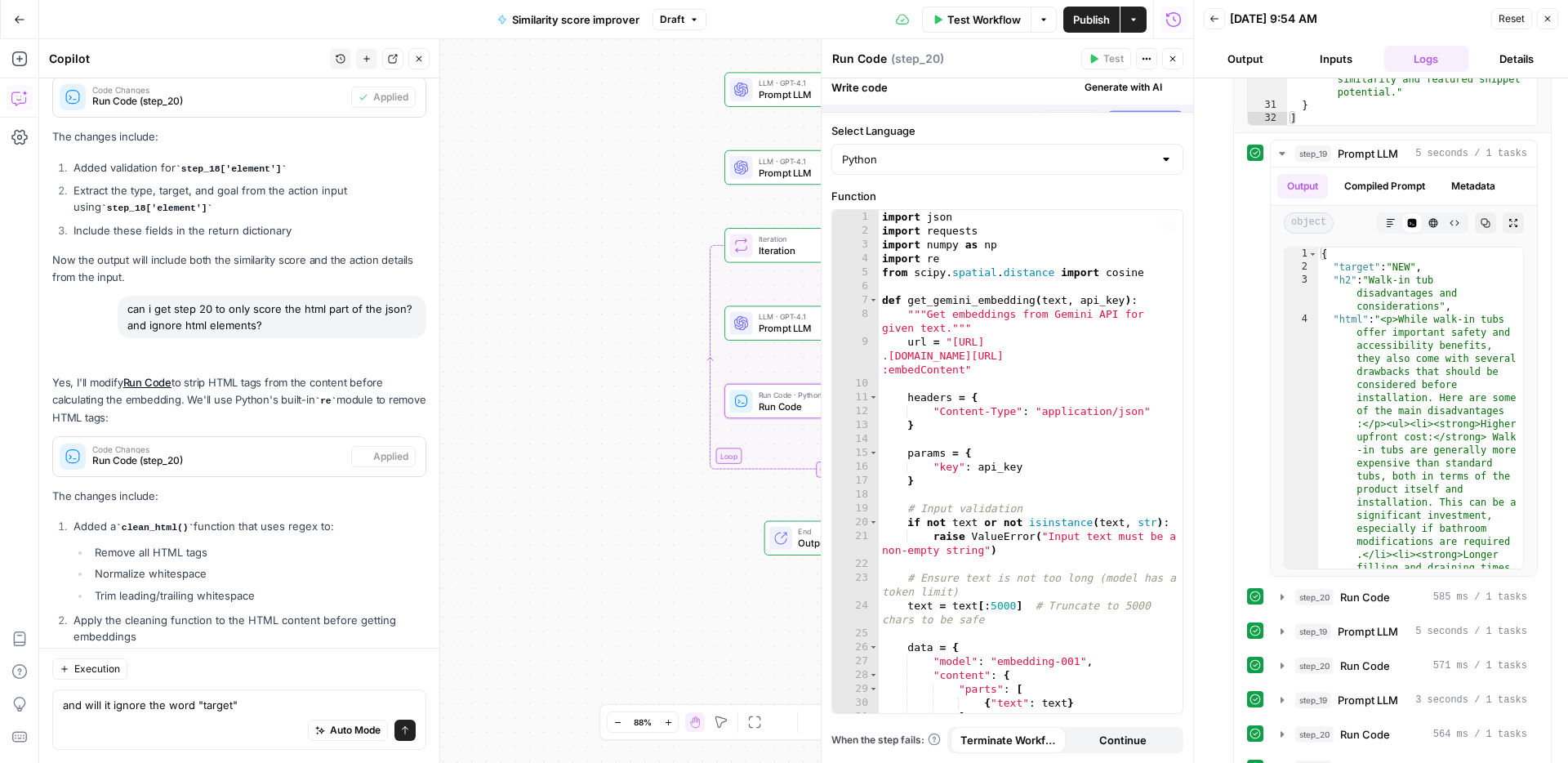
scroll to position [1009, 0]
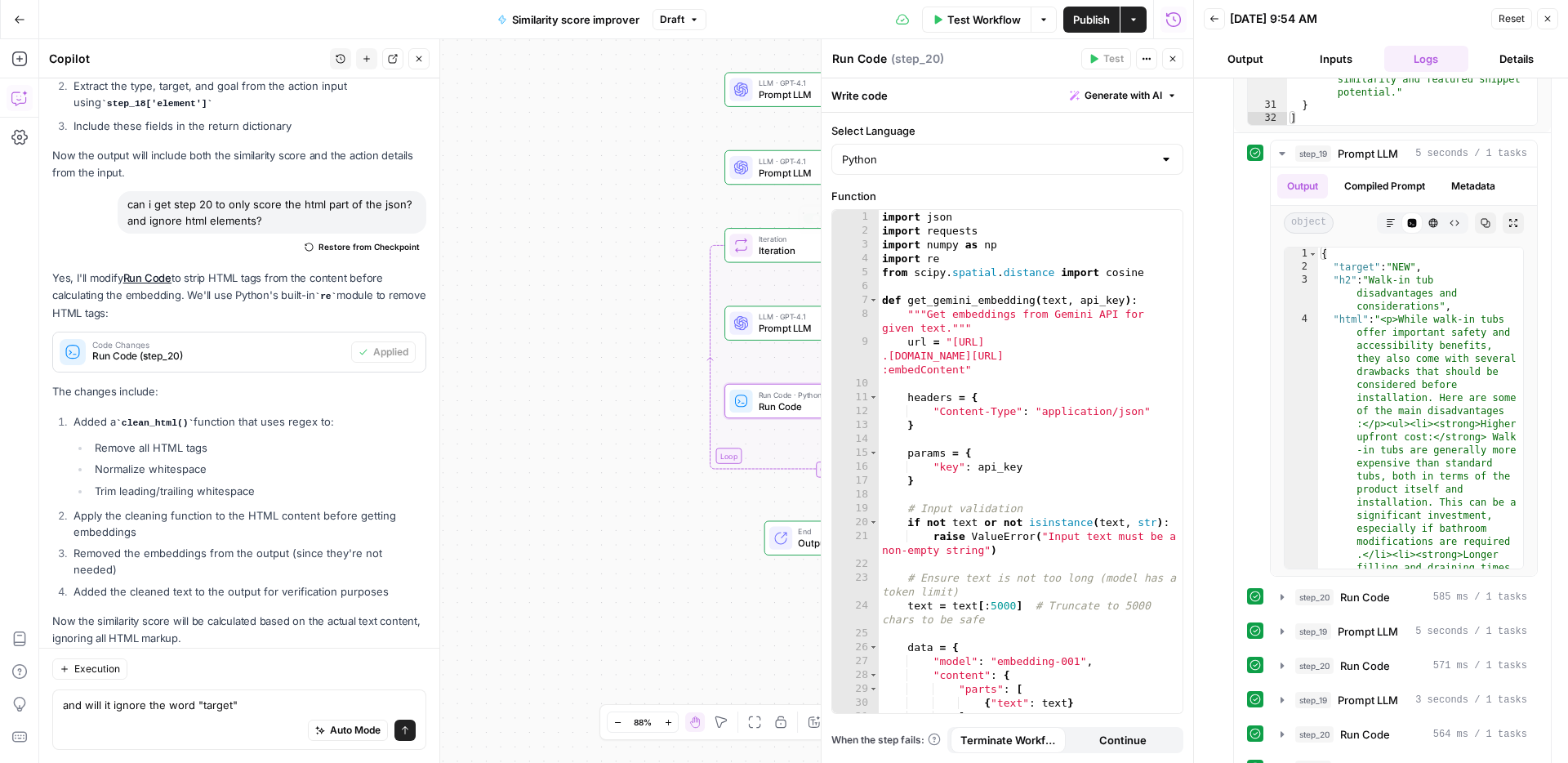
drag, startPoint x: 591, startPoint y: 442, endPoint x: 384, endPoint y: 457, distance: 207.5
click at [365, 472] on body "ConsumerAffairs New Home Browse Your Data Usage Settings Recent Grids Article t…" at bounding box center [784, 382] width 1568 height 763
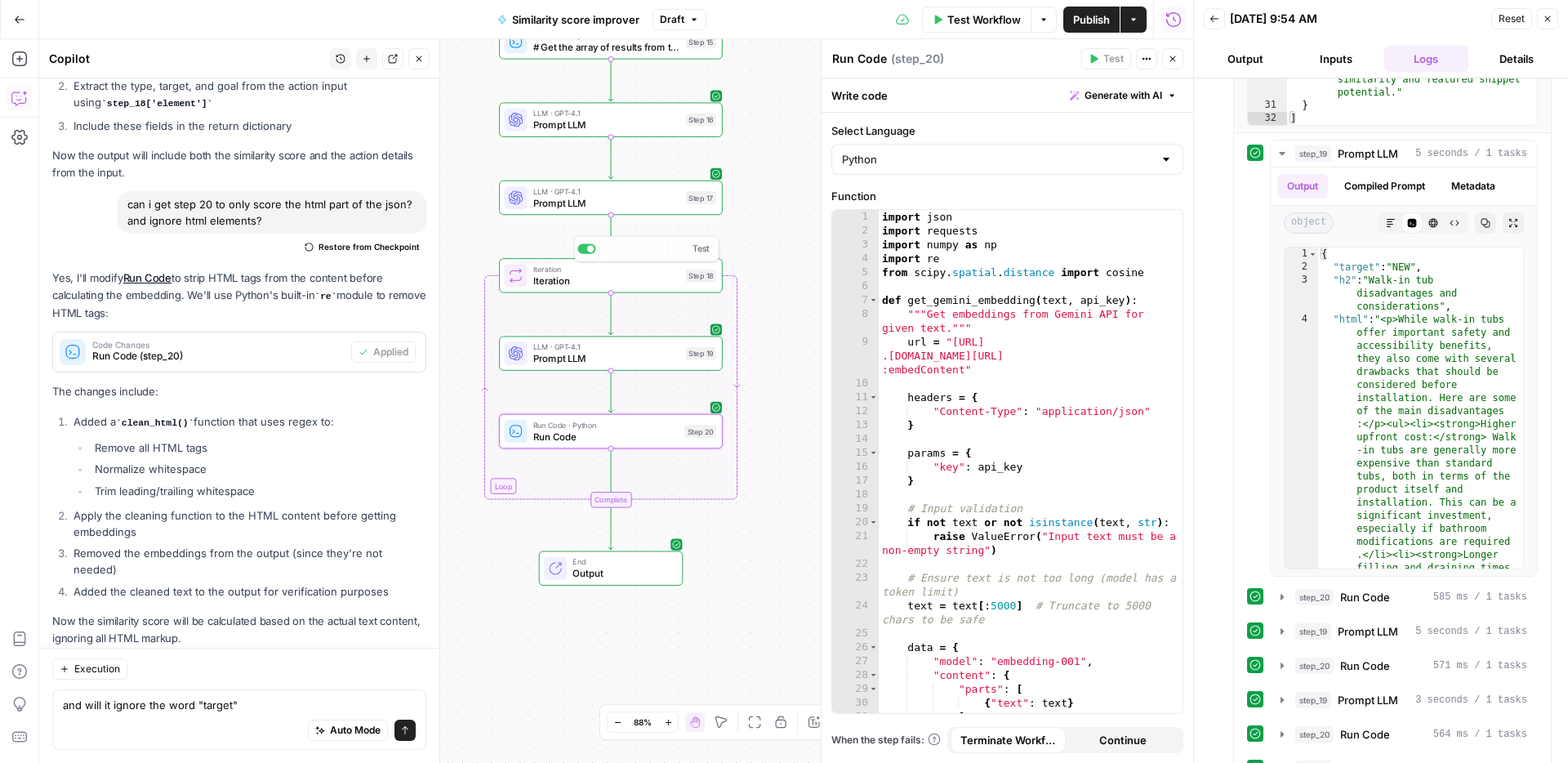
scroll to position [1008, 0]
click at [1386, 155] on span "Prompt LLM" at bounding box center [1367, 154] width 61 height 16
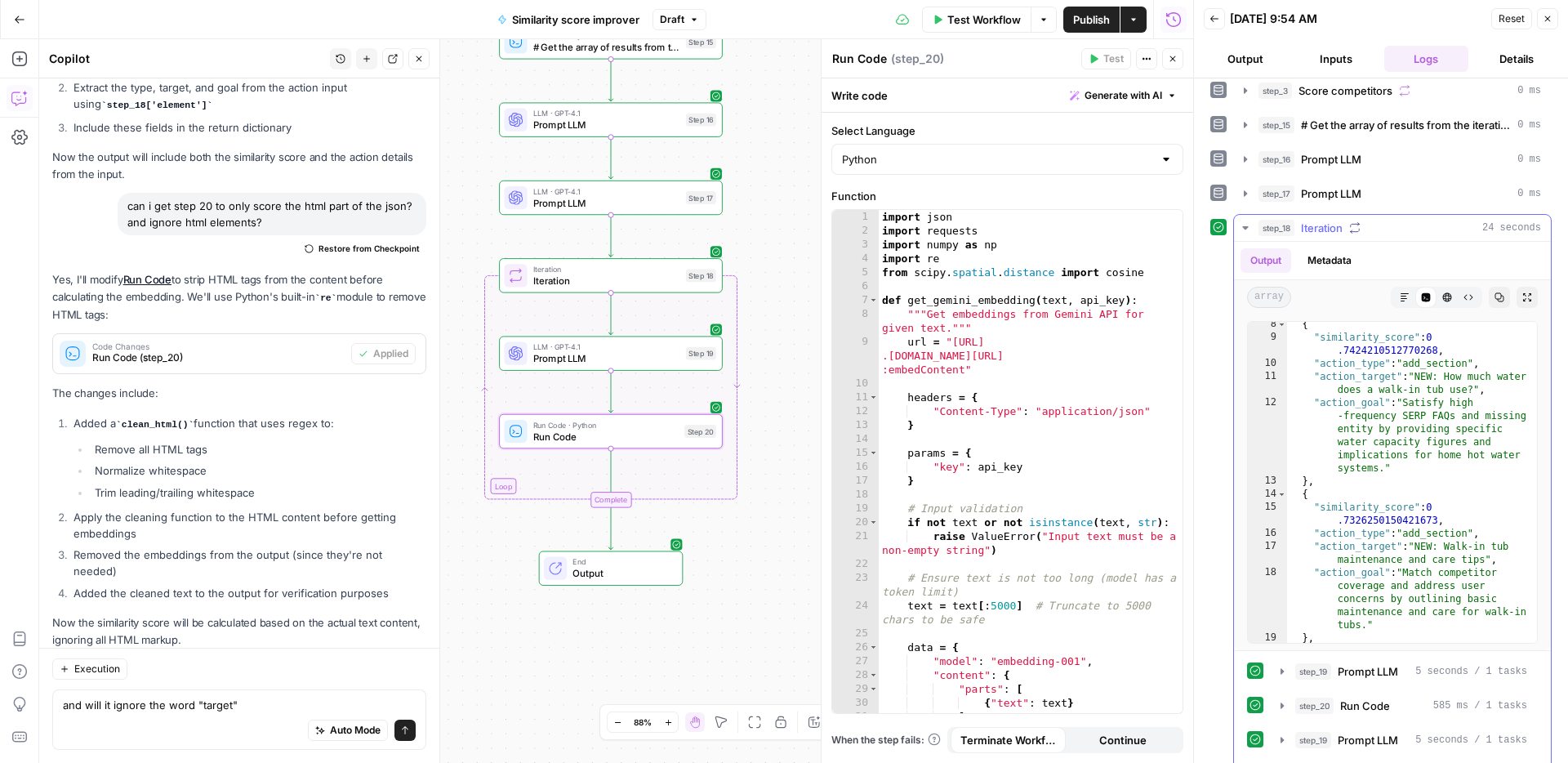
scroll to position [0, 0]
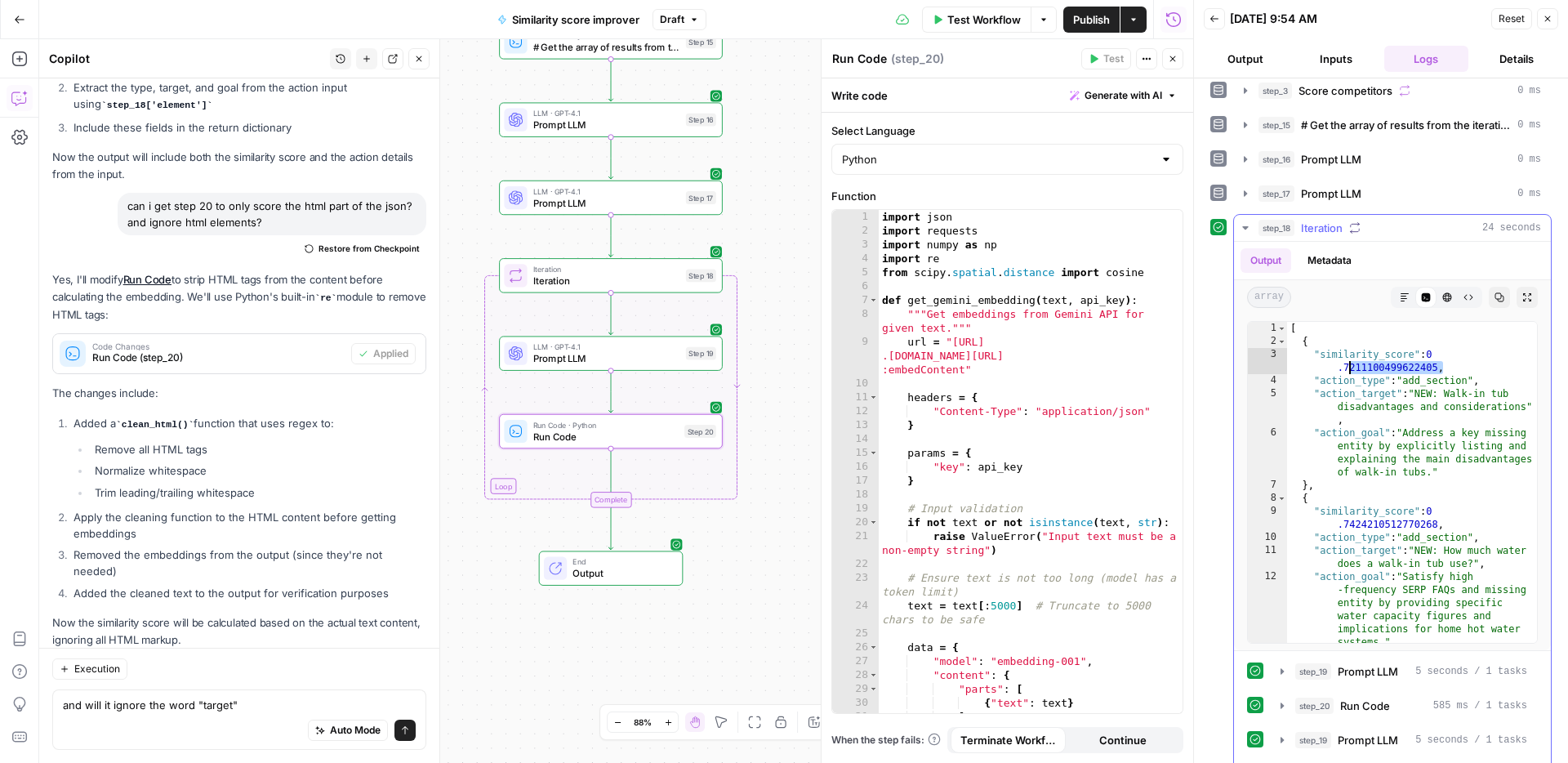
drag, startPoint x: 1464, startPoint y: 369, endPoint x: 1397, endPoint y: 478, distance: 127.9
click at [1351, 376] on div "[ { "similarity_score" : 0 .7211100499622405 , "action_type" : "add_section" , …" at bounding box center [1411, 495] width 250 height 348
drag, startPoint x: 1408, startPoint y: 493, endPoint x: 1410, endPoint y: 483, distance: 10.2
click at [1409, 490] on div "[ { "similarity_score" : 0 .7211100499622405 , "action_type" : "add_section" , …" at bounding box center [1411, 495] width 250 height 348
type textarea "** ***"
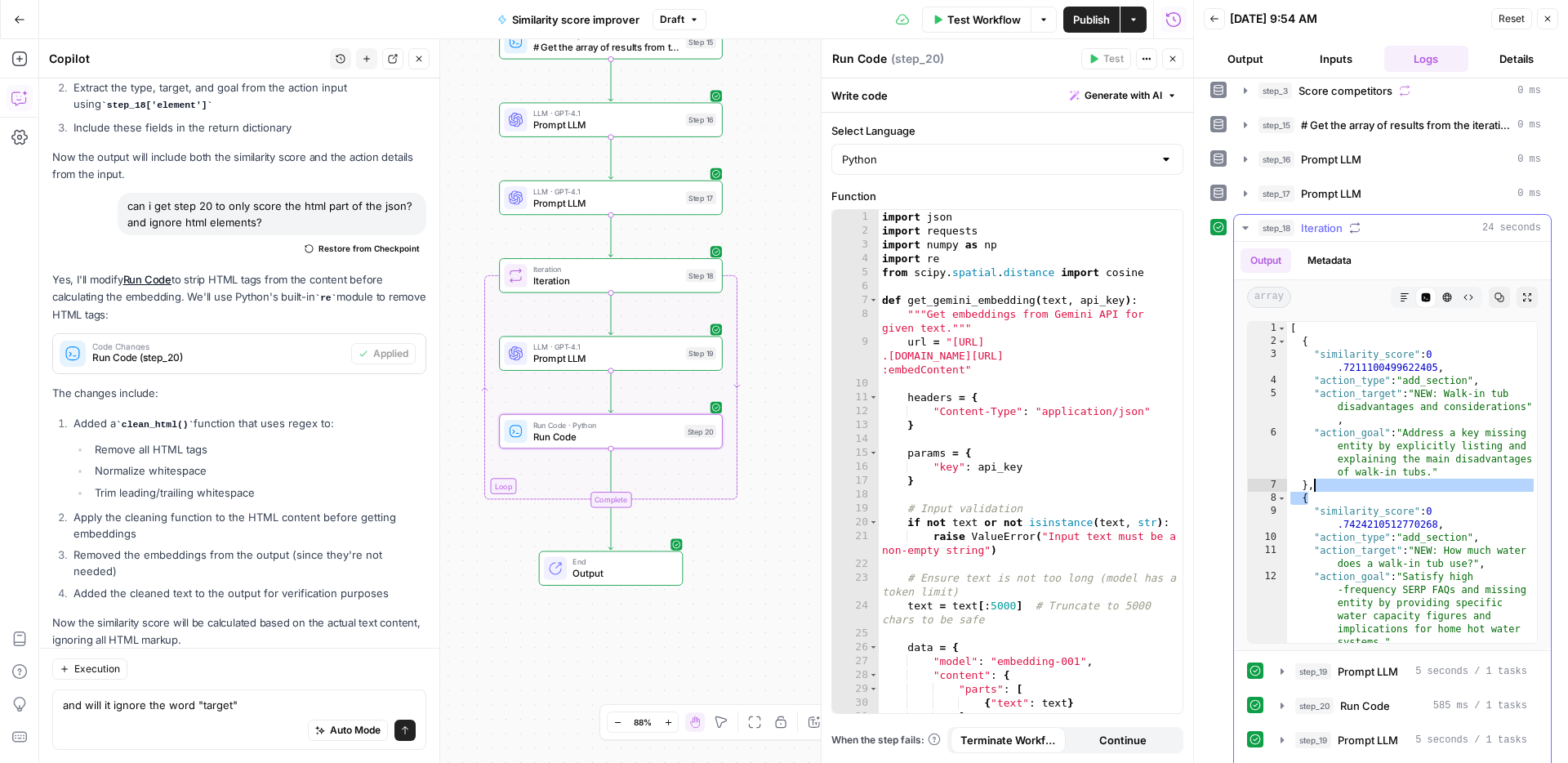
click at [1491, 298] on button "Copy" at bounding box center [1498, 297] width 21 height 21
click at [693, 244] on span "Test" at bounding box center [701, 249] width 17 height 13
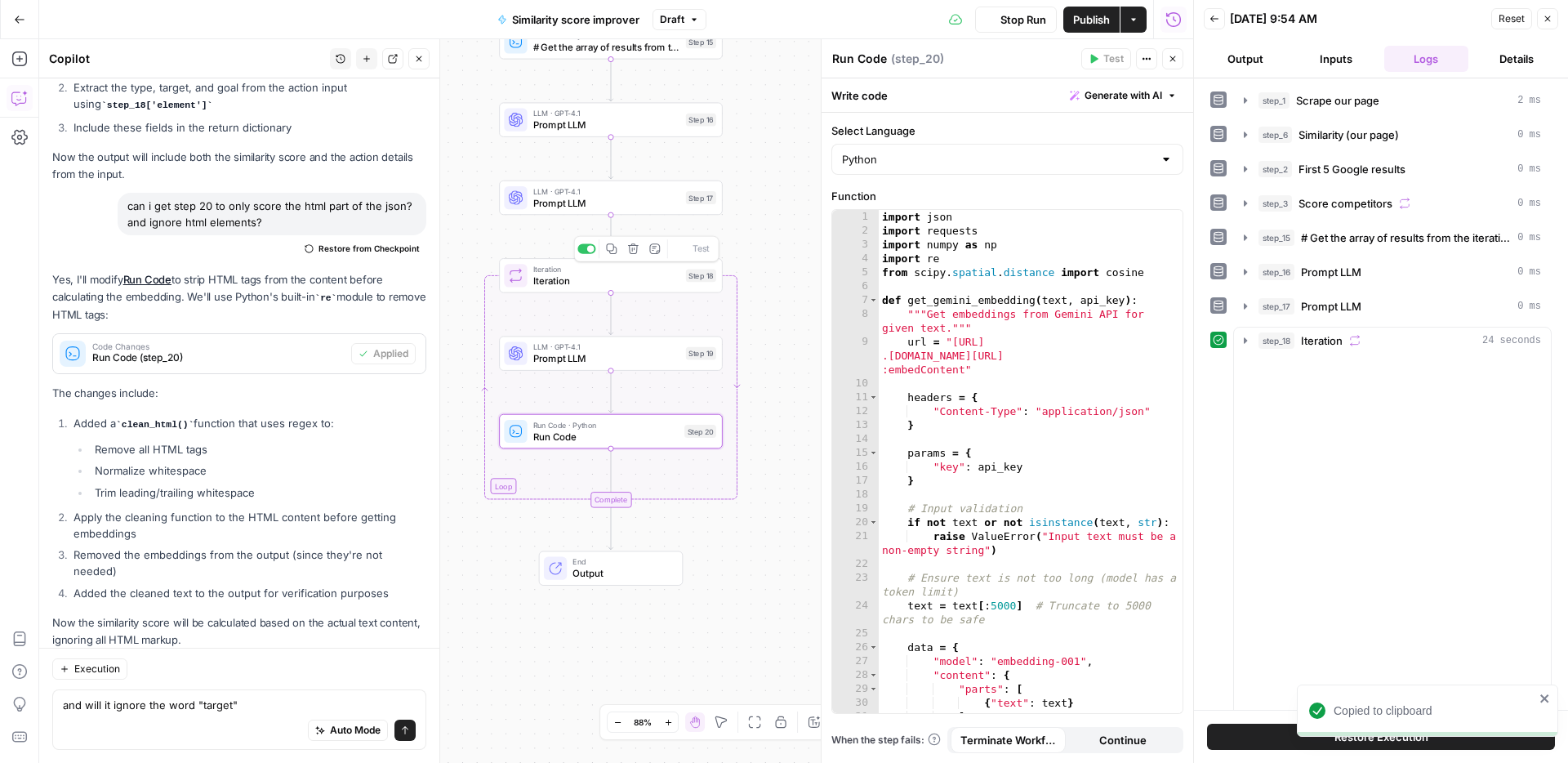
scroll to position [1009, 0]
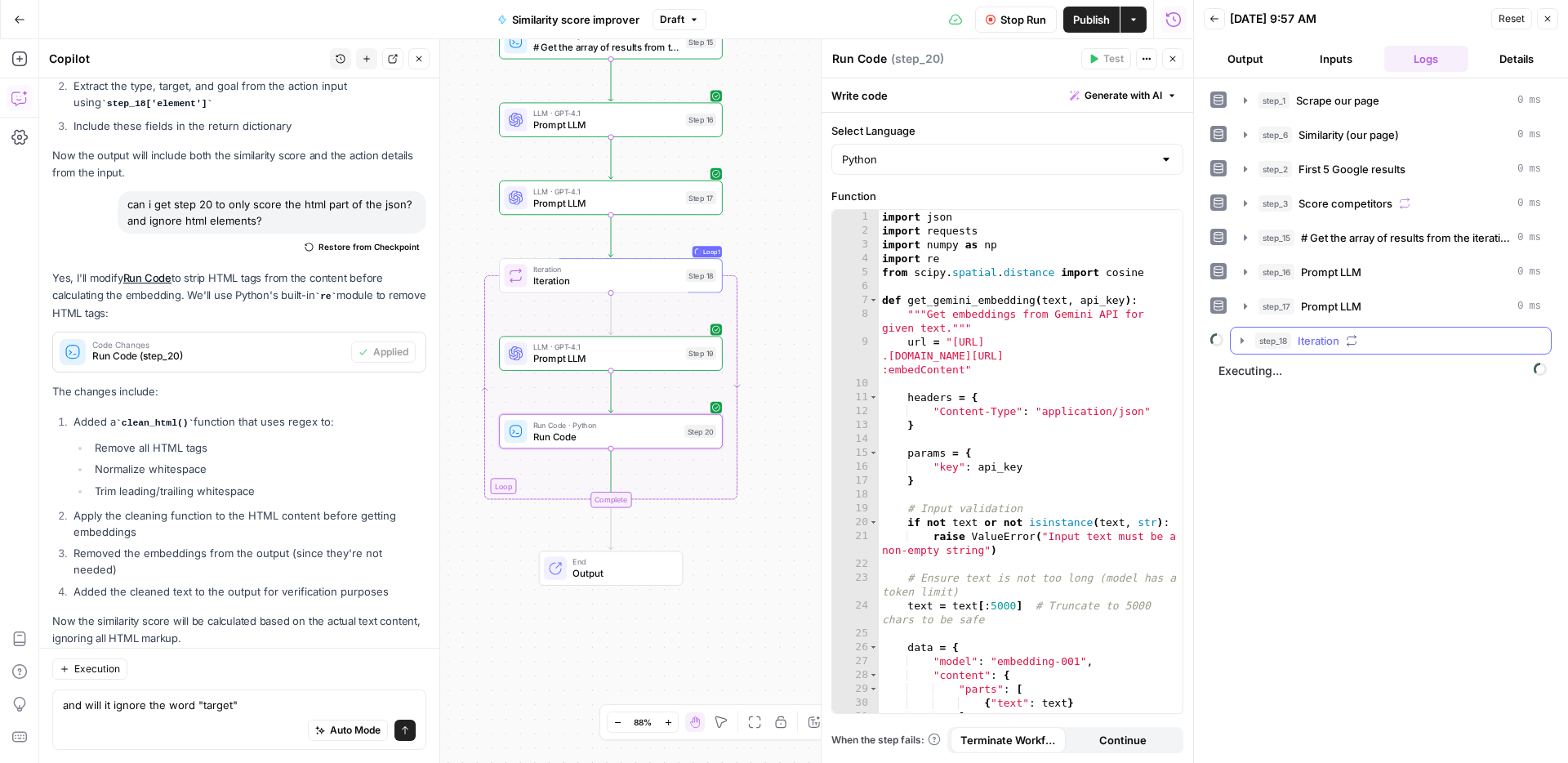
click at [1299, 342] on span "Iteration" at bounding box center [1318, 341] width 42 height 16
click at [1340, 408] on span "Run Code" at bounding box center [1361, 409] width 50 height 16
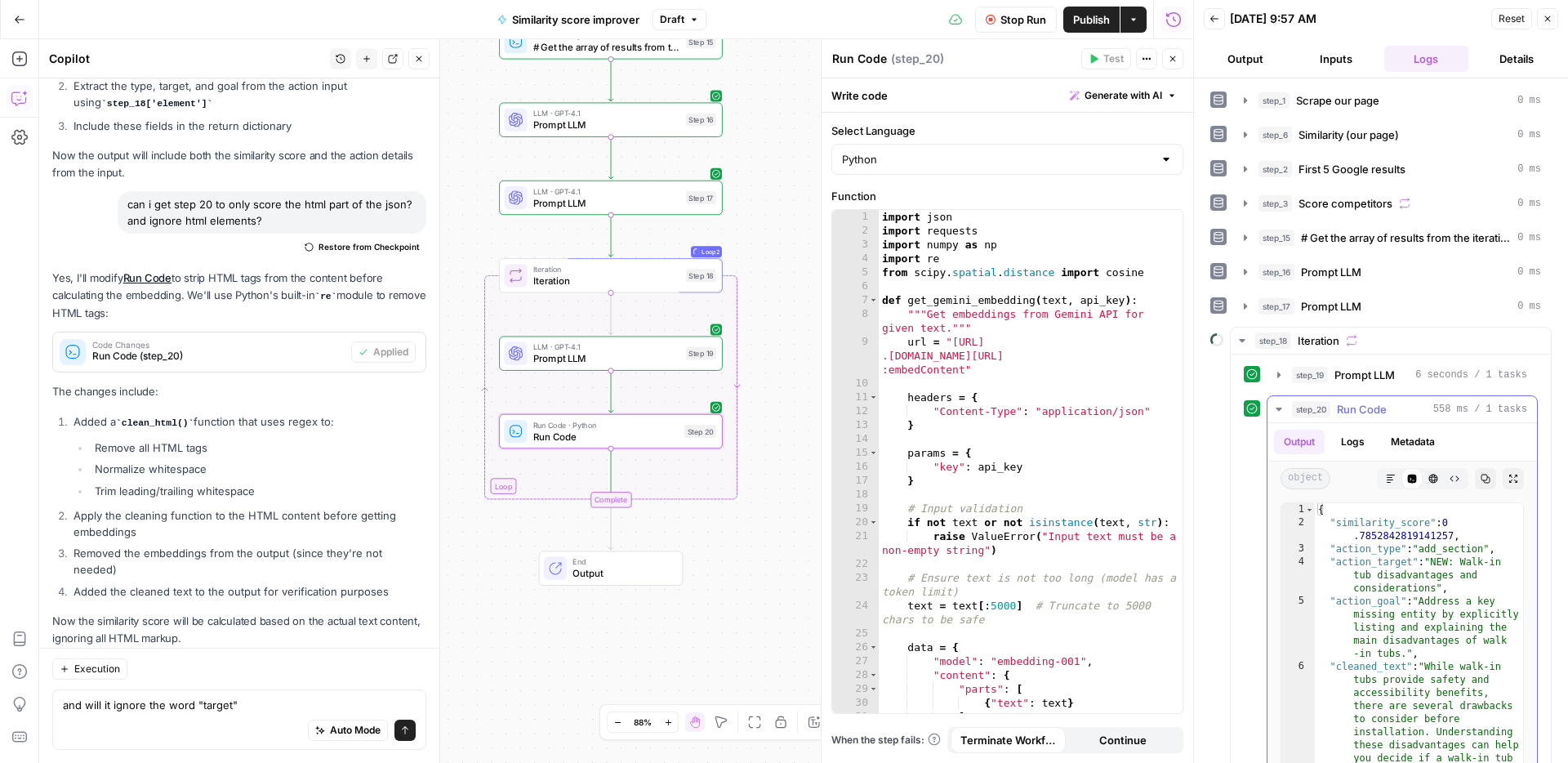
click at [1340, 408] on span "Run Code" at bounding box center [1361, 409] width 50 height 16
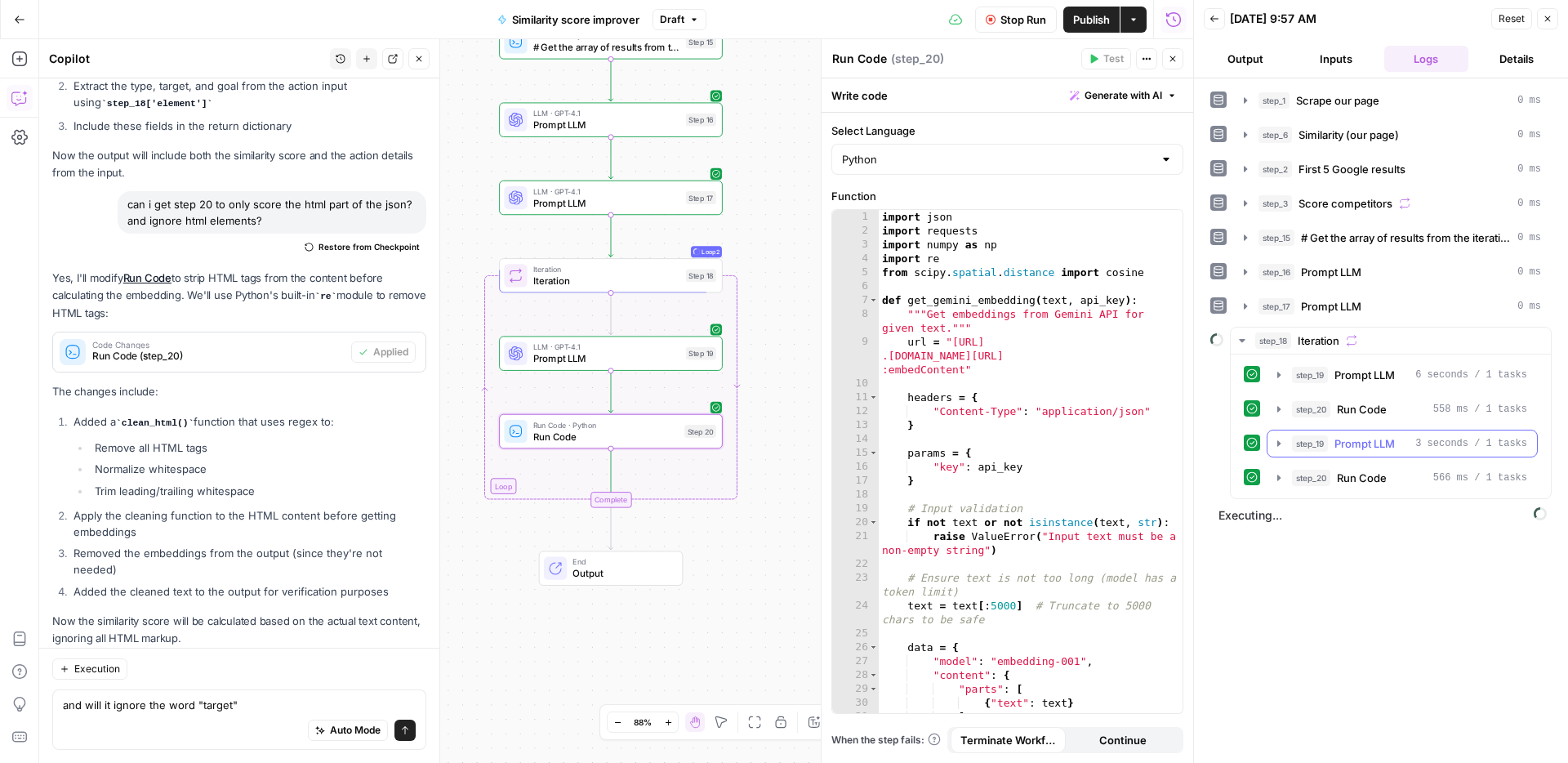
click at [1339, 460] on div "step_19 Prompt LLM 6 seconds / 1 tasks step_20 Run Code 558 ms / 1 tasks step_1…" at bounding box center [1390, 426] width 293 height 131
click at [1342, 469] on span "Run Code" at bounding box center [1361, 477] width 50 height 16
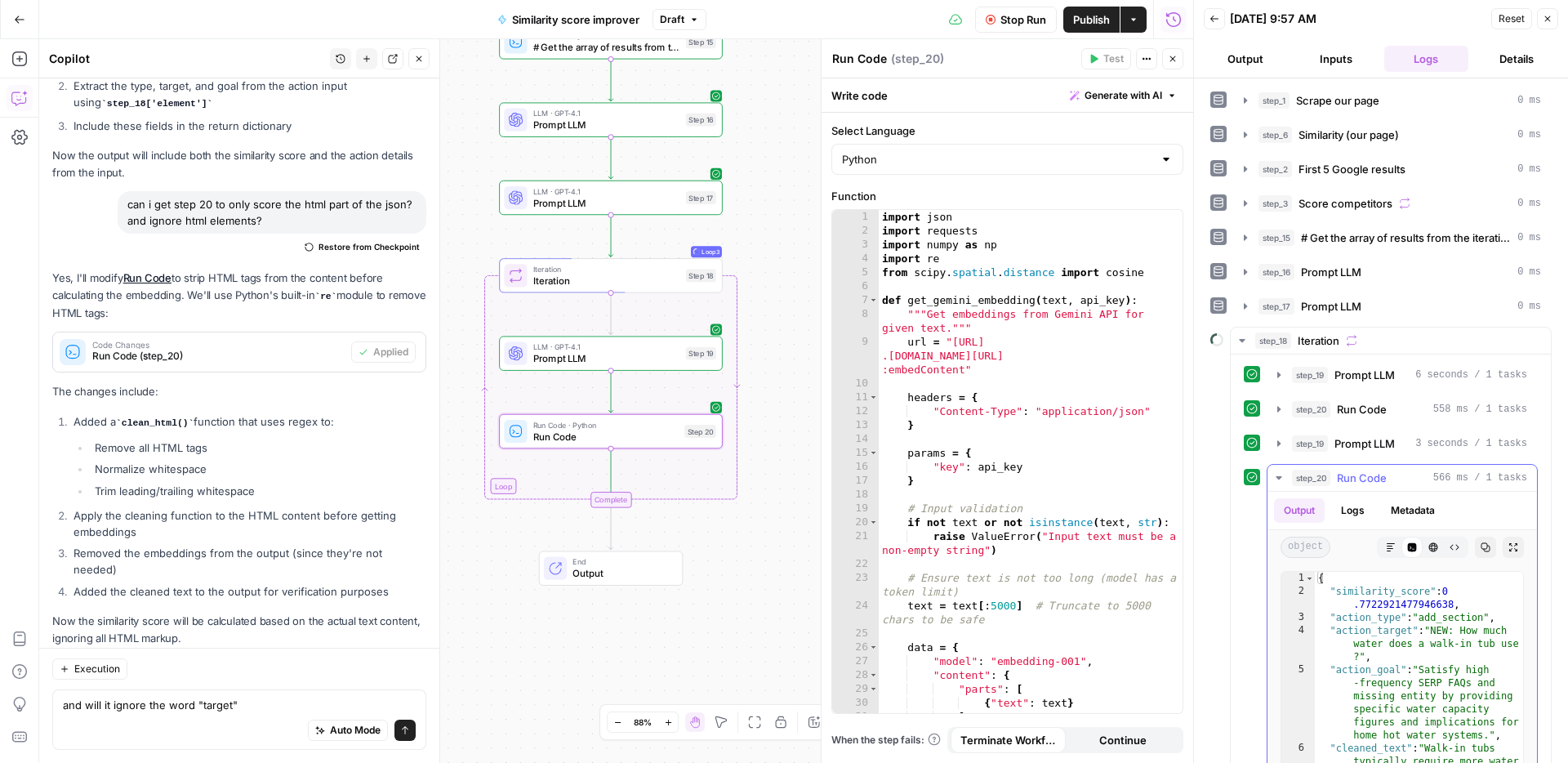
click at [1342, 469] on span "Run Code" at bounding box center [1361, 477] width 50 height 16
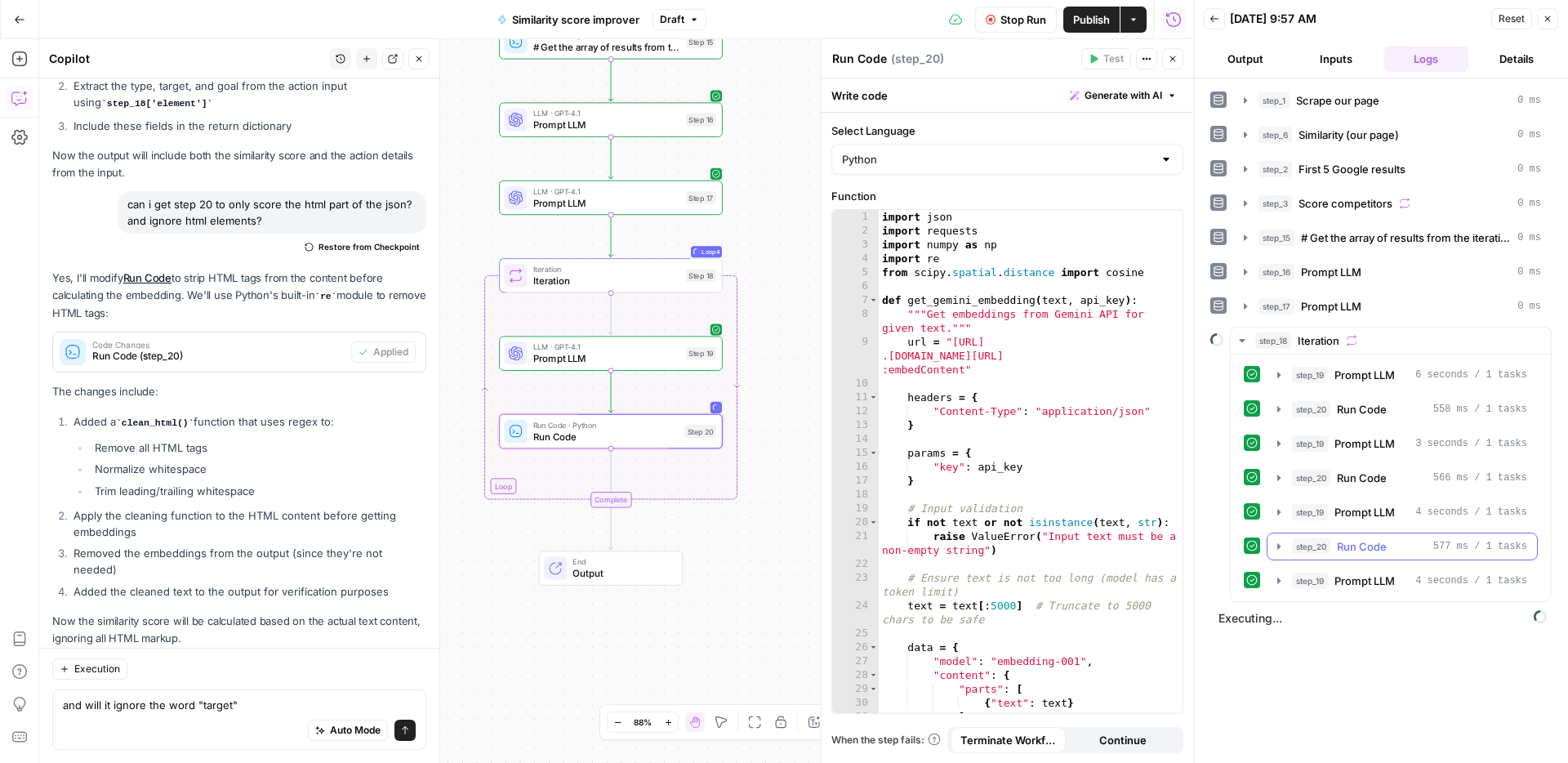
click at [1356, 541] on span "Run Code" at bounding box center [1361, 546] width 50 height 16
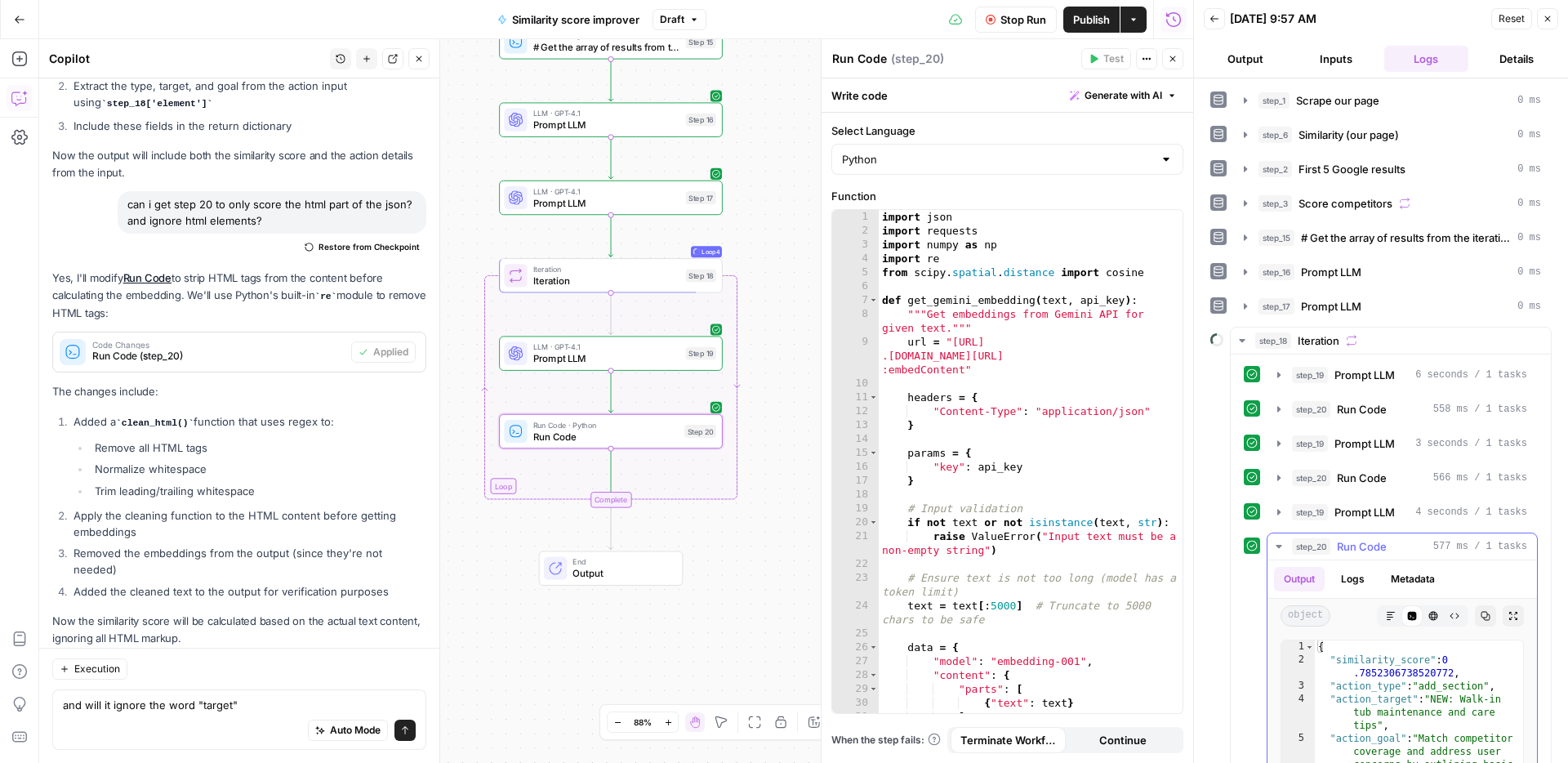
click at [1356, 542] on span "Run Code" at bounding box center [1361, 546] width 50 height 16
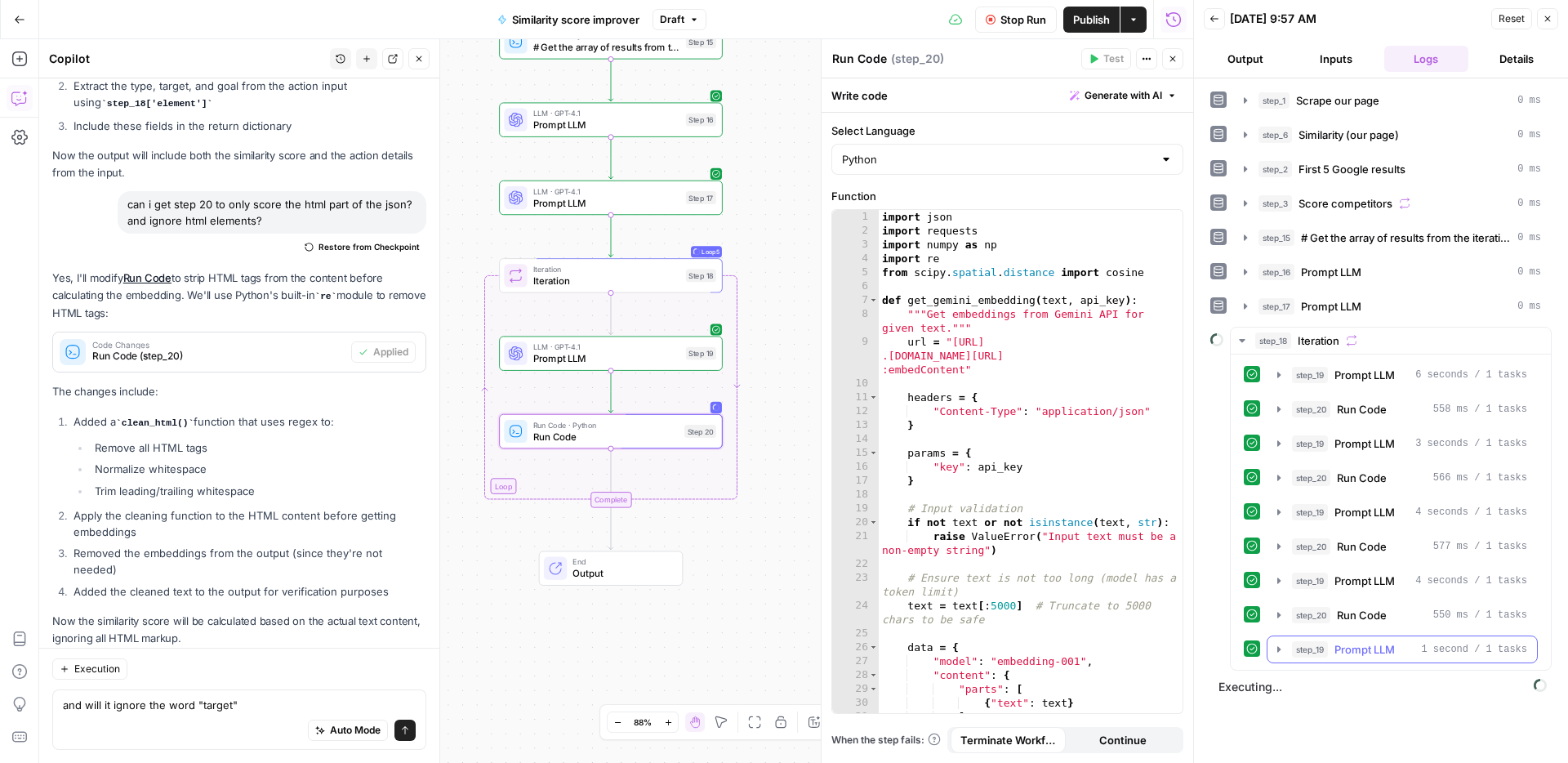
click at [1365, 643] on span "Prompt LLM" at bounding box center [1364, 649] width 61 height 16
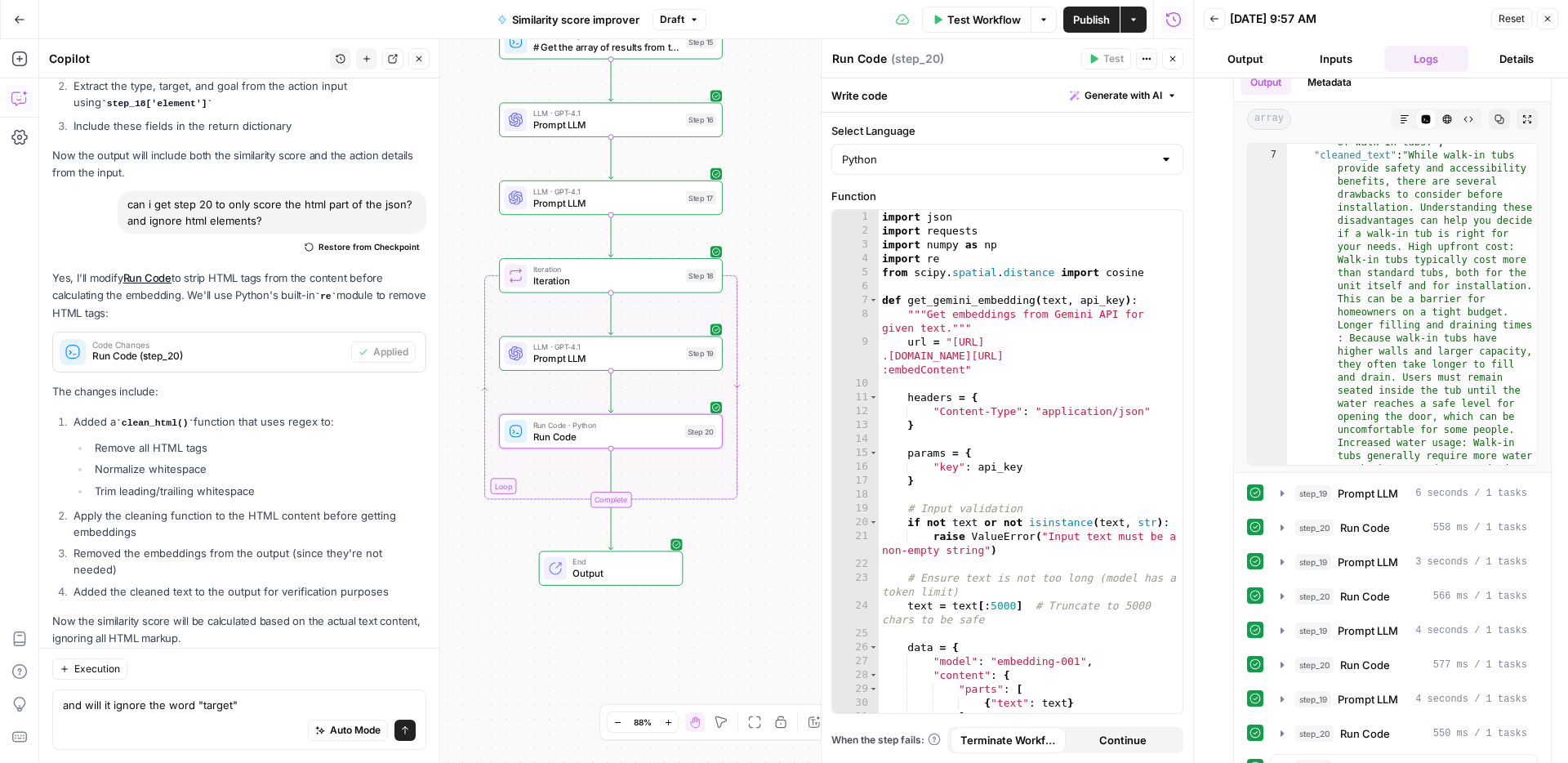
scroll to position [294, 0]
click at [1361, 517] on span "Run Code" at bounding box center [1364, 525] width 50 height 16
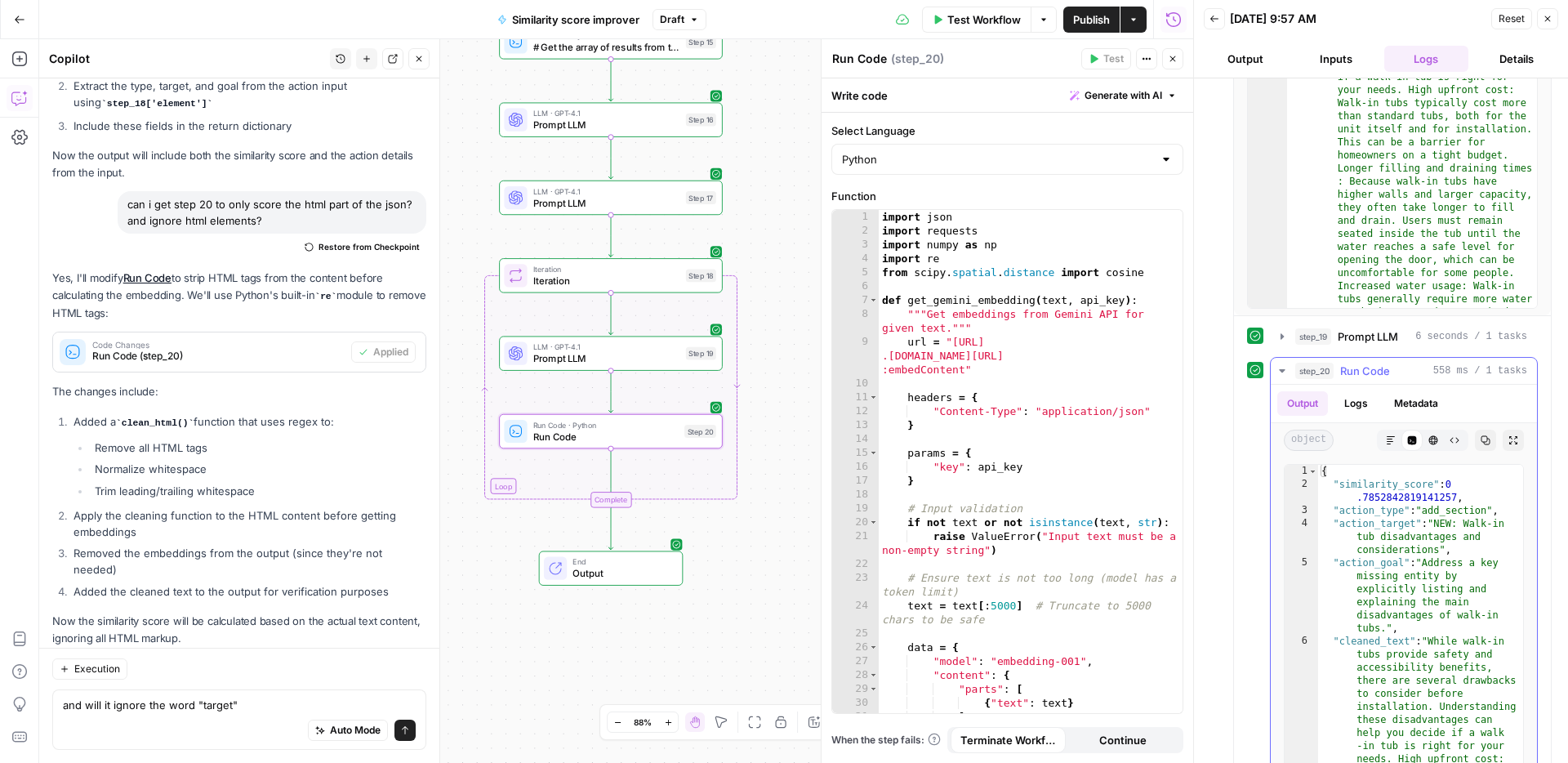
type textarea "**********"
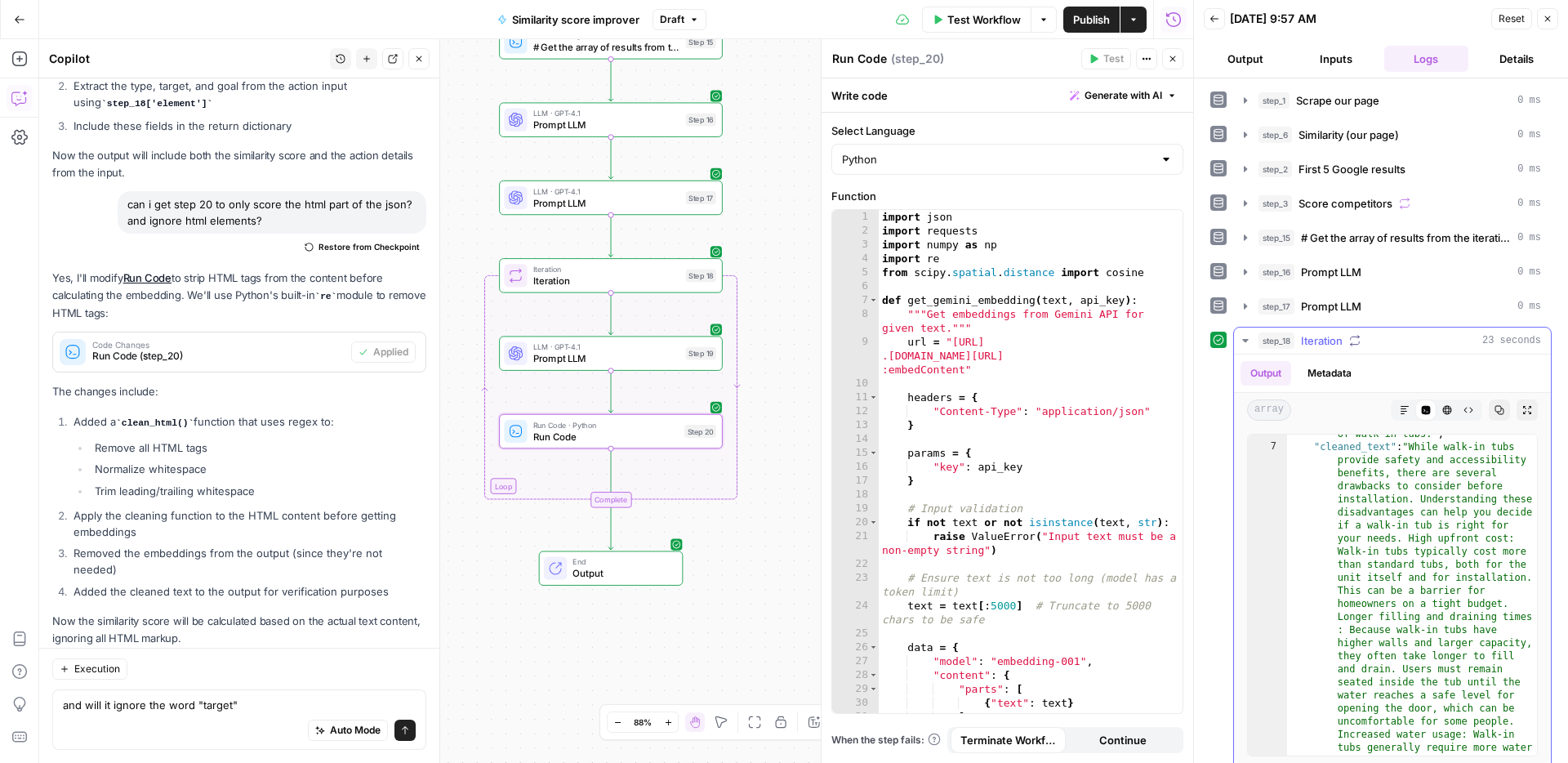
scroll to position [4, 0]
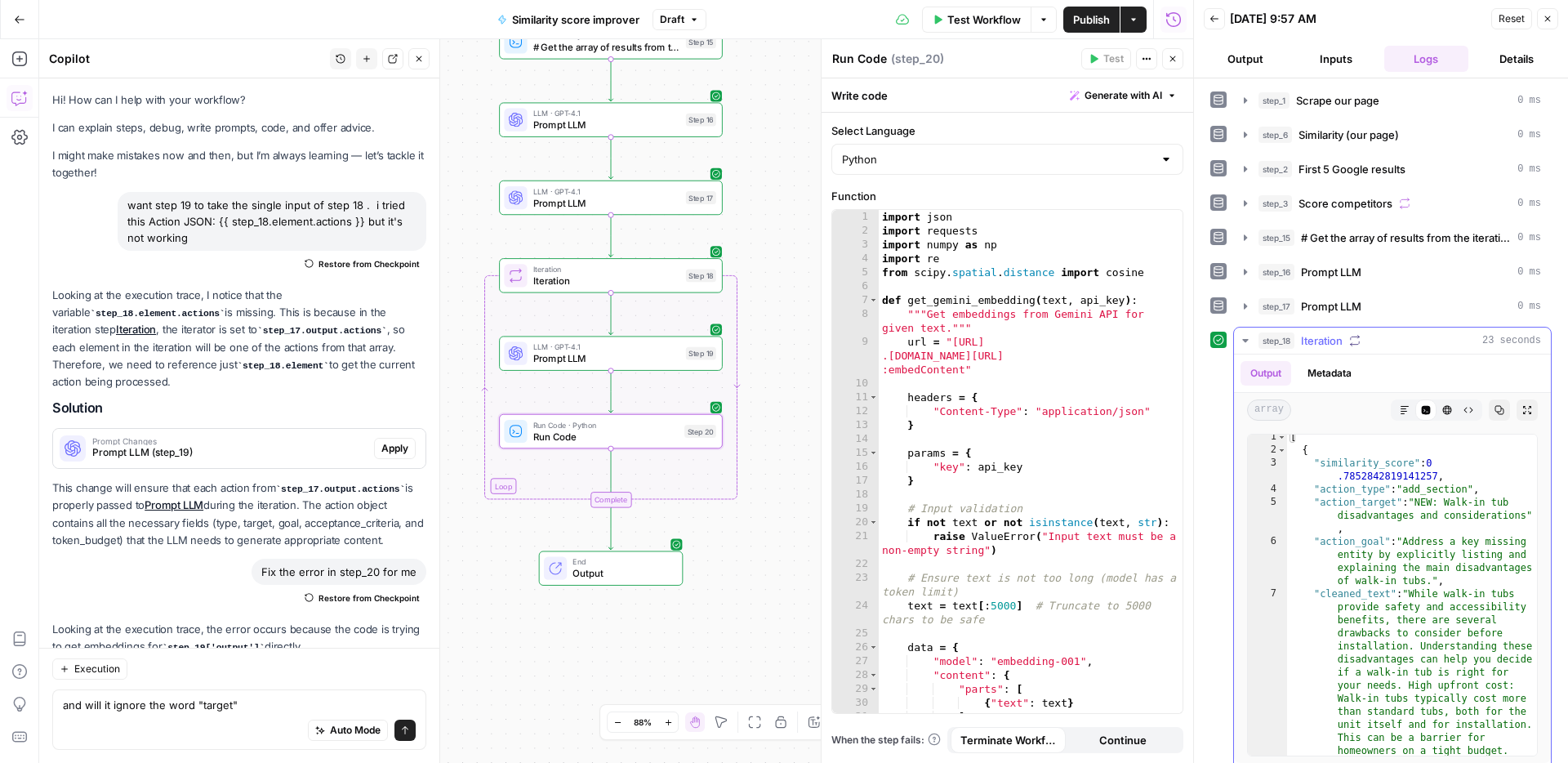
scroll to position [4, 0]
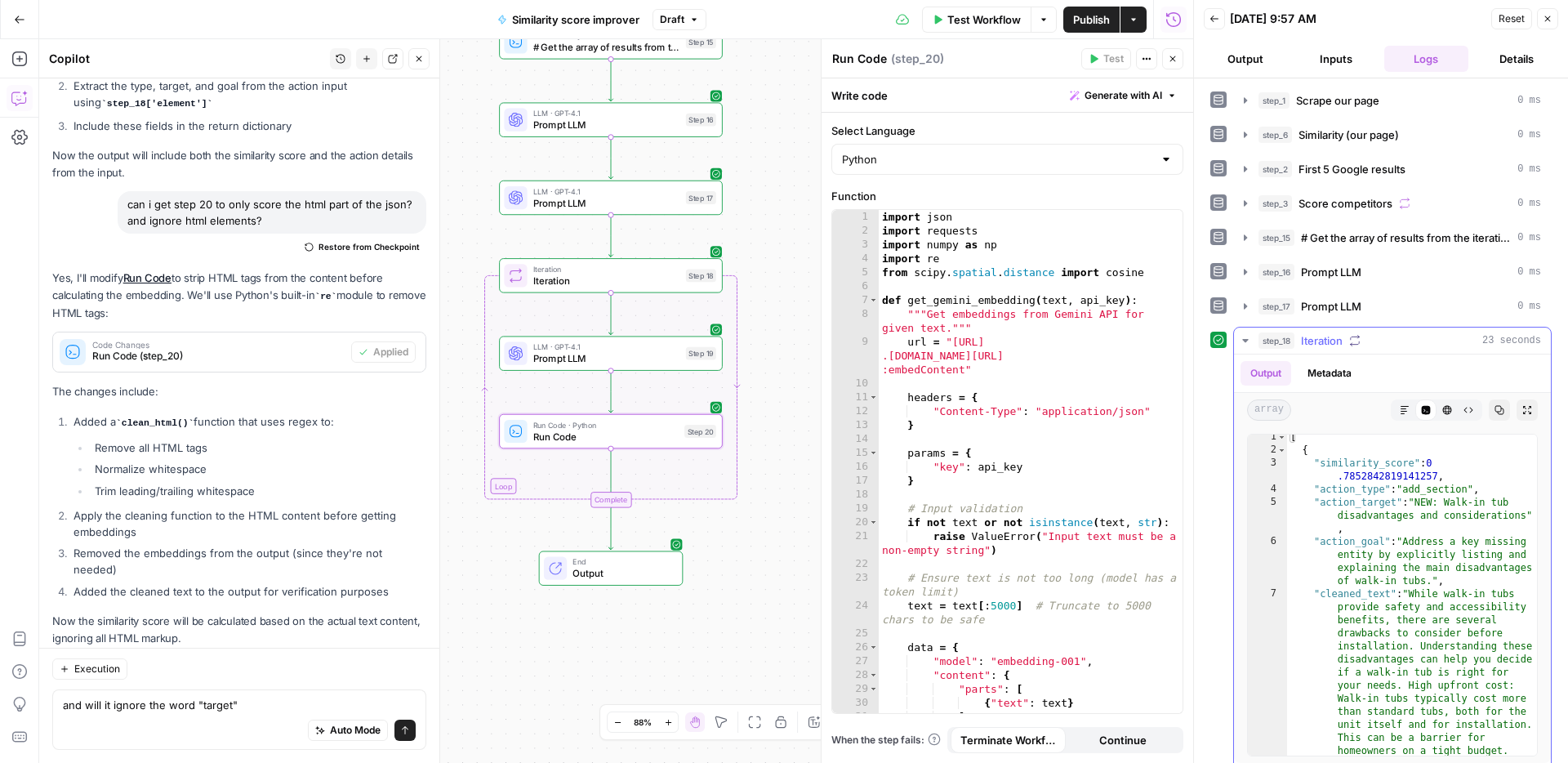
click at [1337, 352] on button "step_18 Iteration 23 seconds" at bounding box center [1391, 341] width 316 height 26
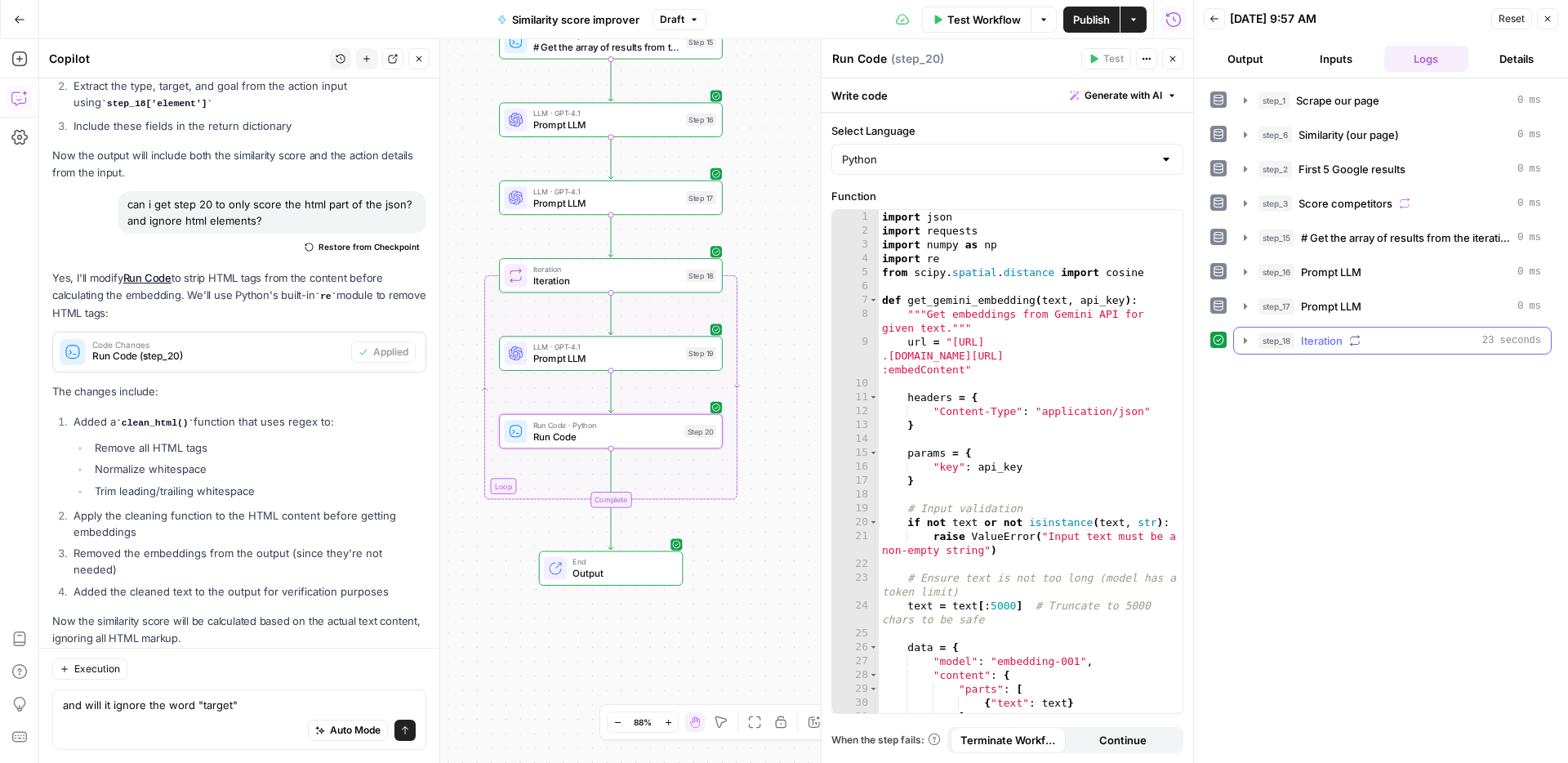
click at [1325, 346] on span "Iteration" at bounding box center [1321, 341] width 42 height 16
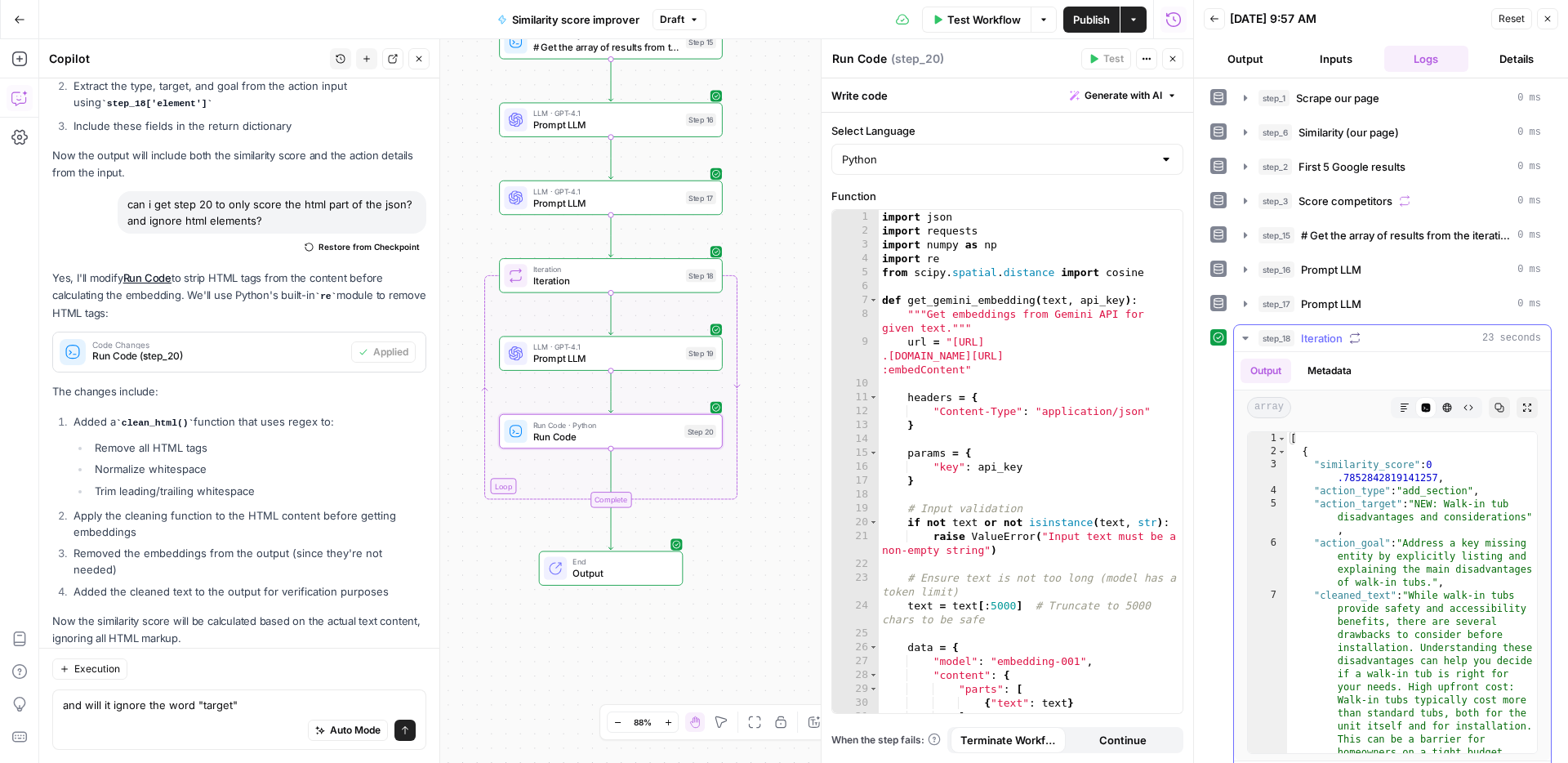
scroll to position [0, 0]
drag, startPoint x: 166, startPoint y: 716, endPoint x: 223, endPoint y: 714, distance: 57.0
click at [168, 716] on div "Auto Mode Send" at bounding box center [239, 731] width 352 height 36
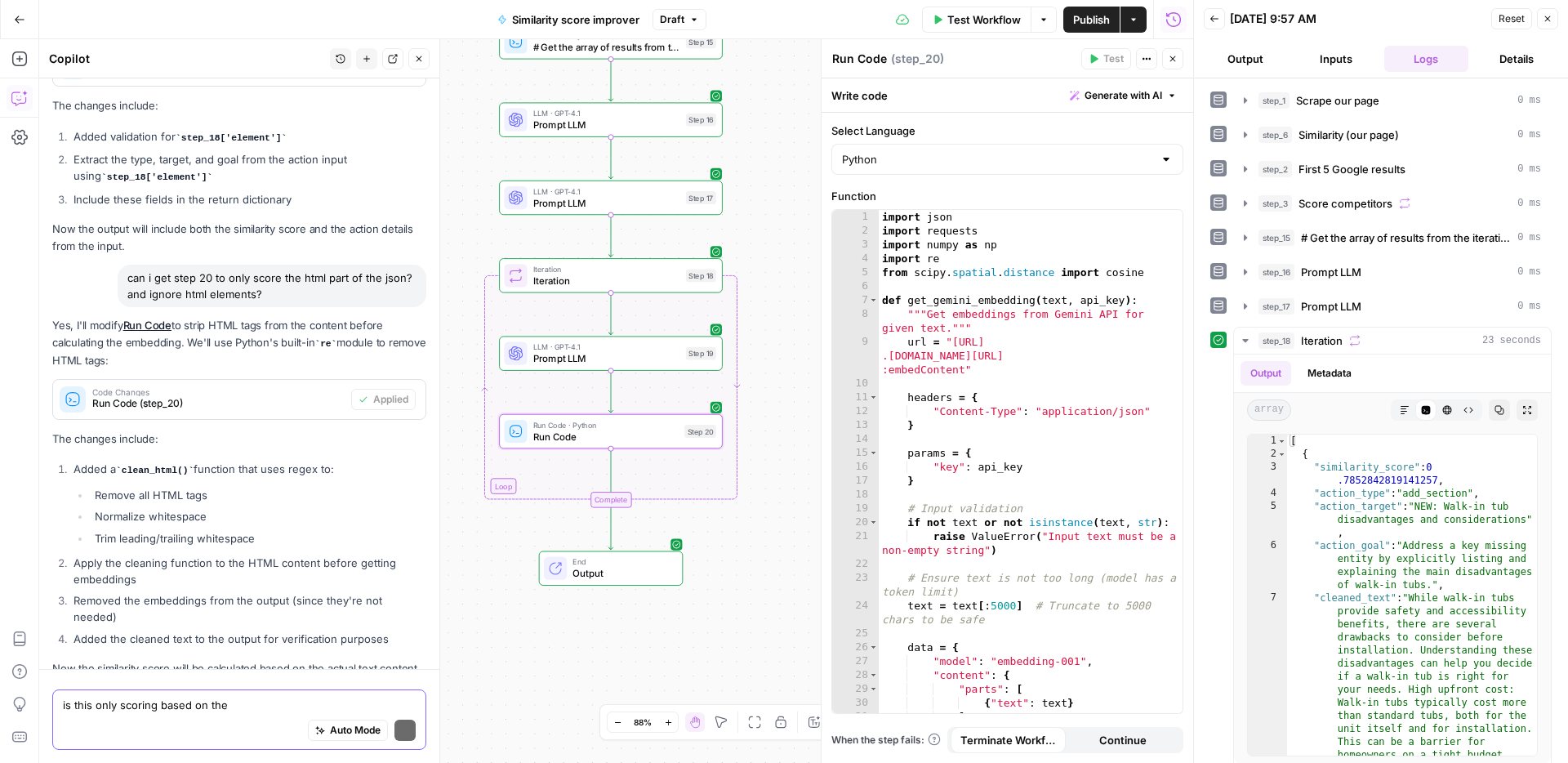
scroll to position [1009, 0]
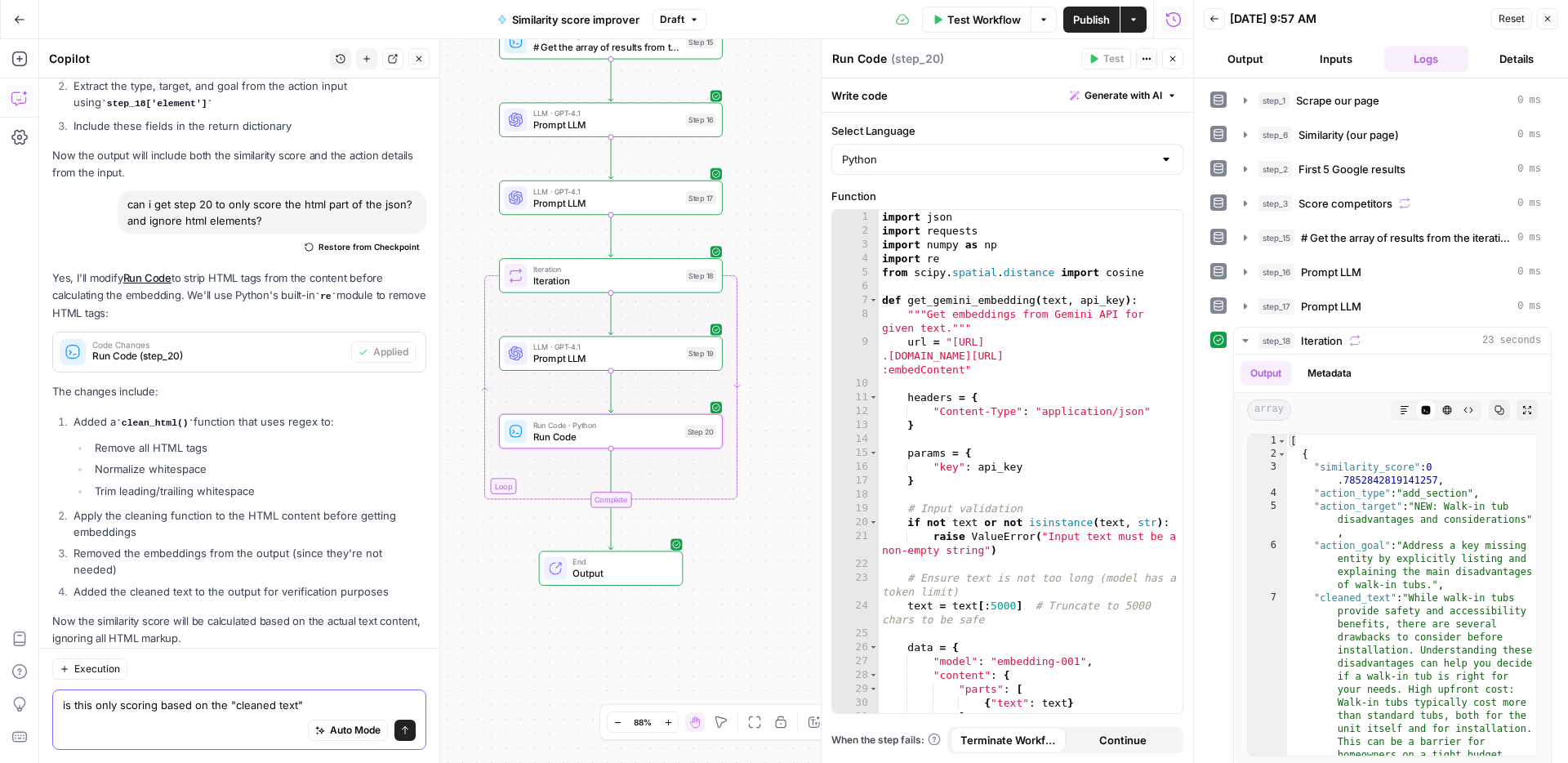
type textarea "is this only scoring based on the "cleaned text"?"
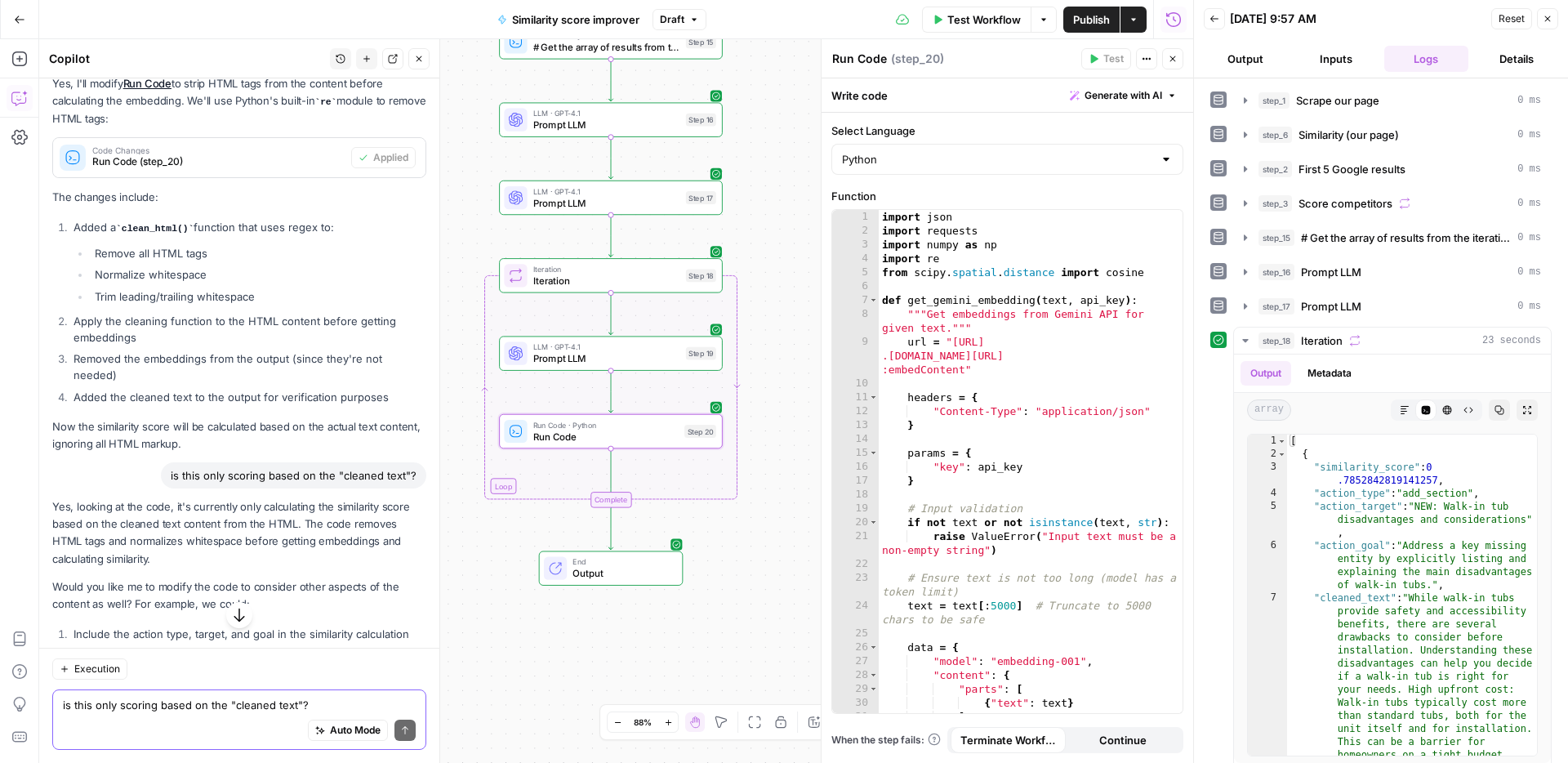
scroll to position [1256, 0]
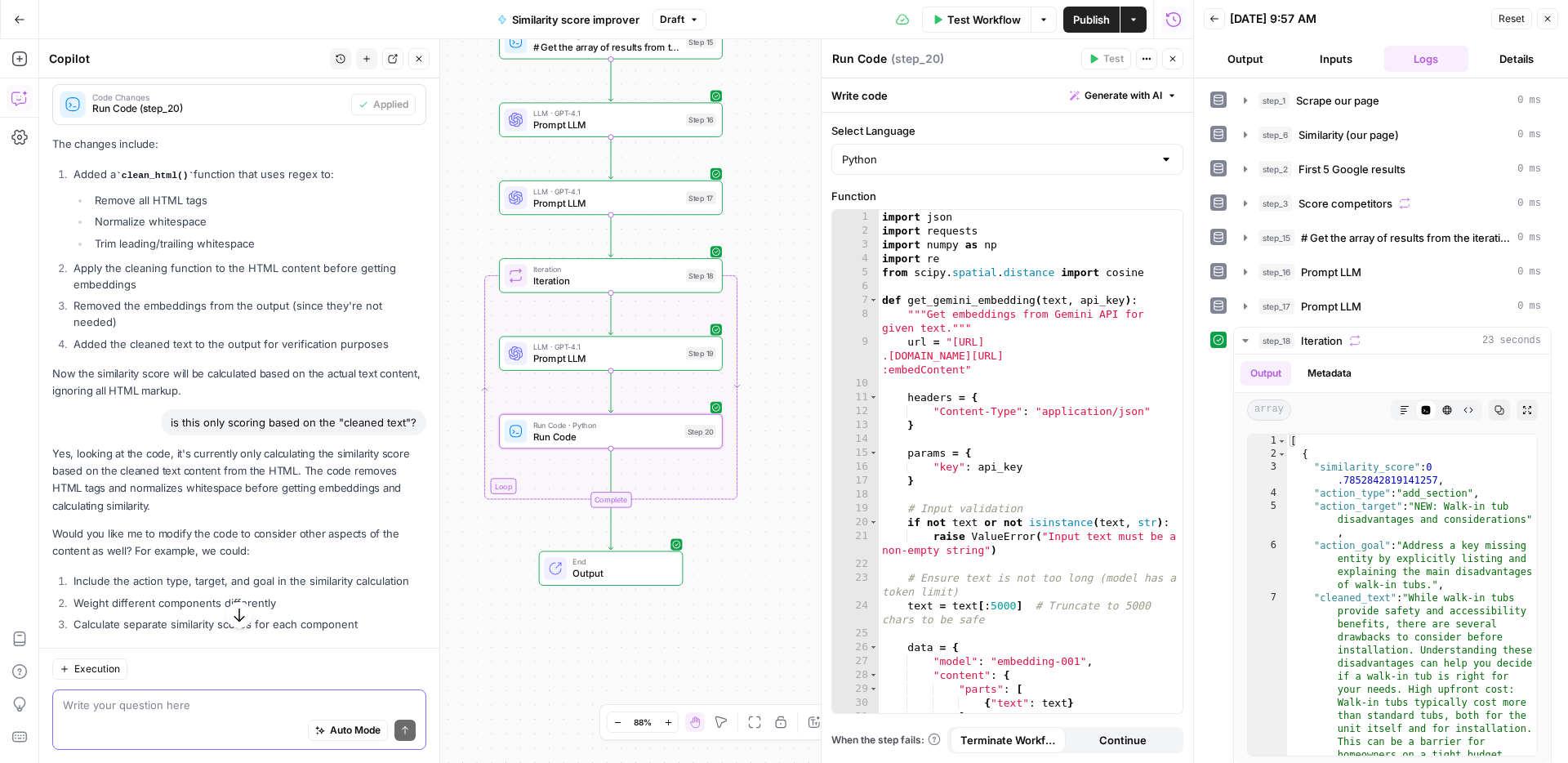
type textarea "j"
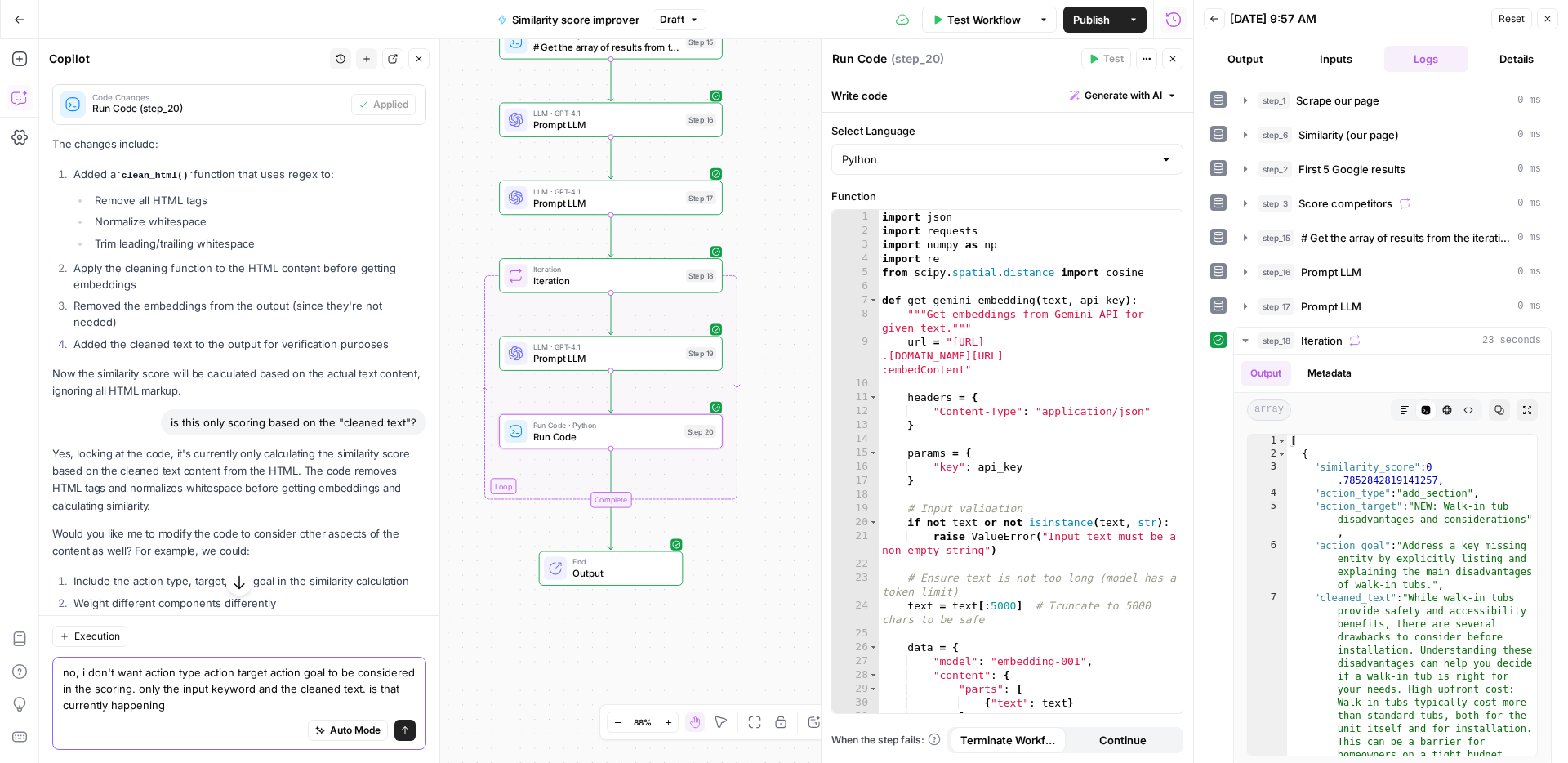
type textarea "no, i don't want action type action target action goal to be considered in the …"
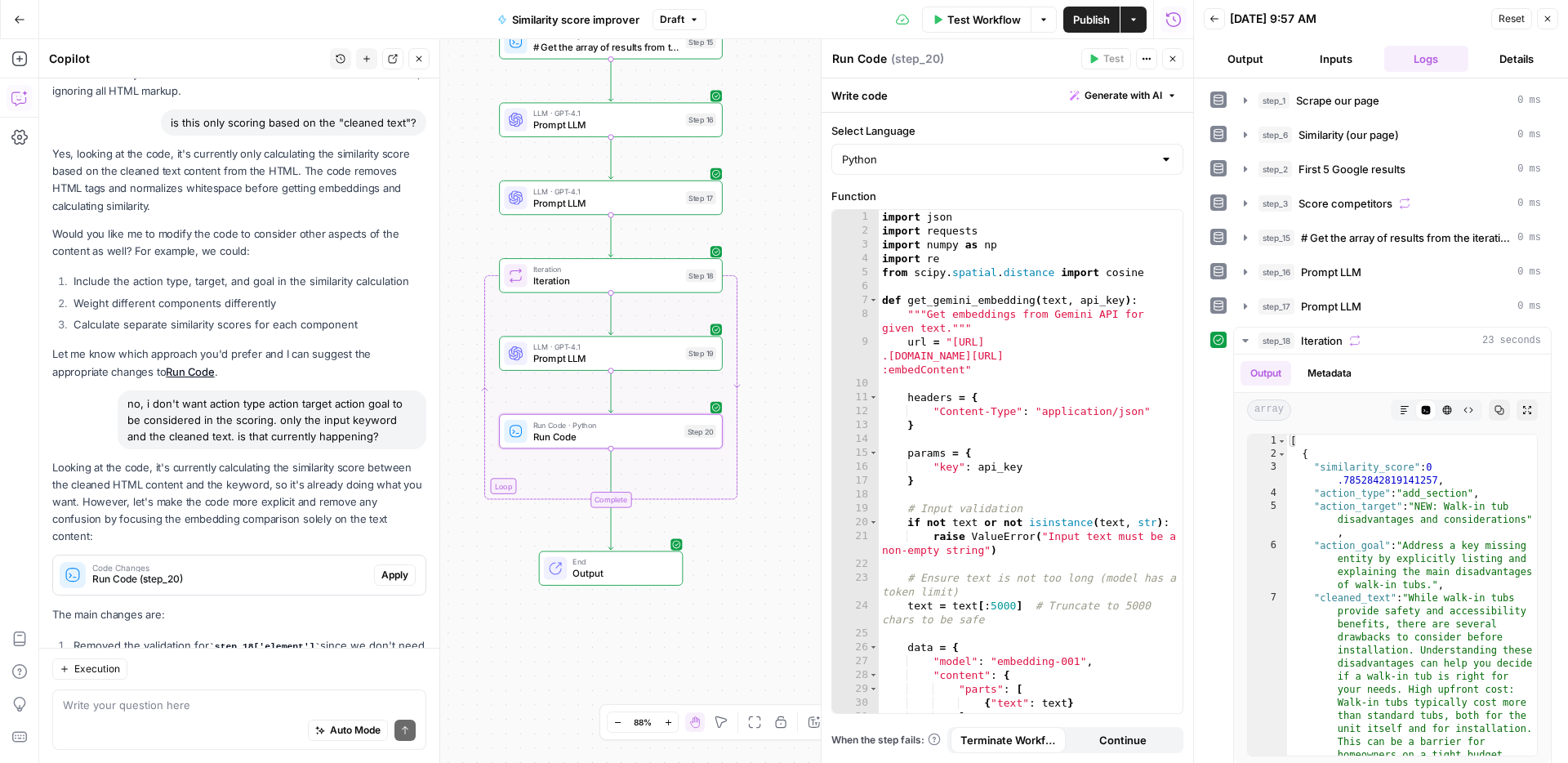
scroll to position [1708, 0]
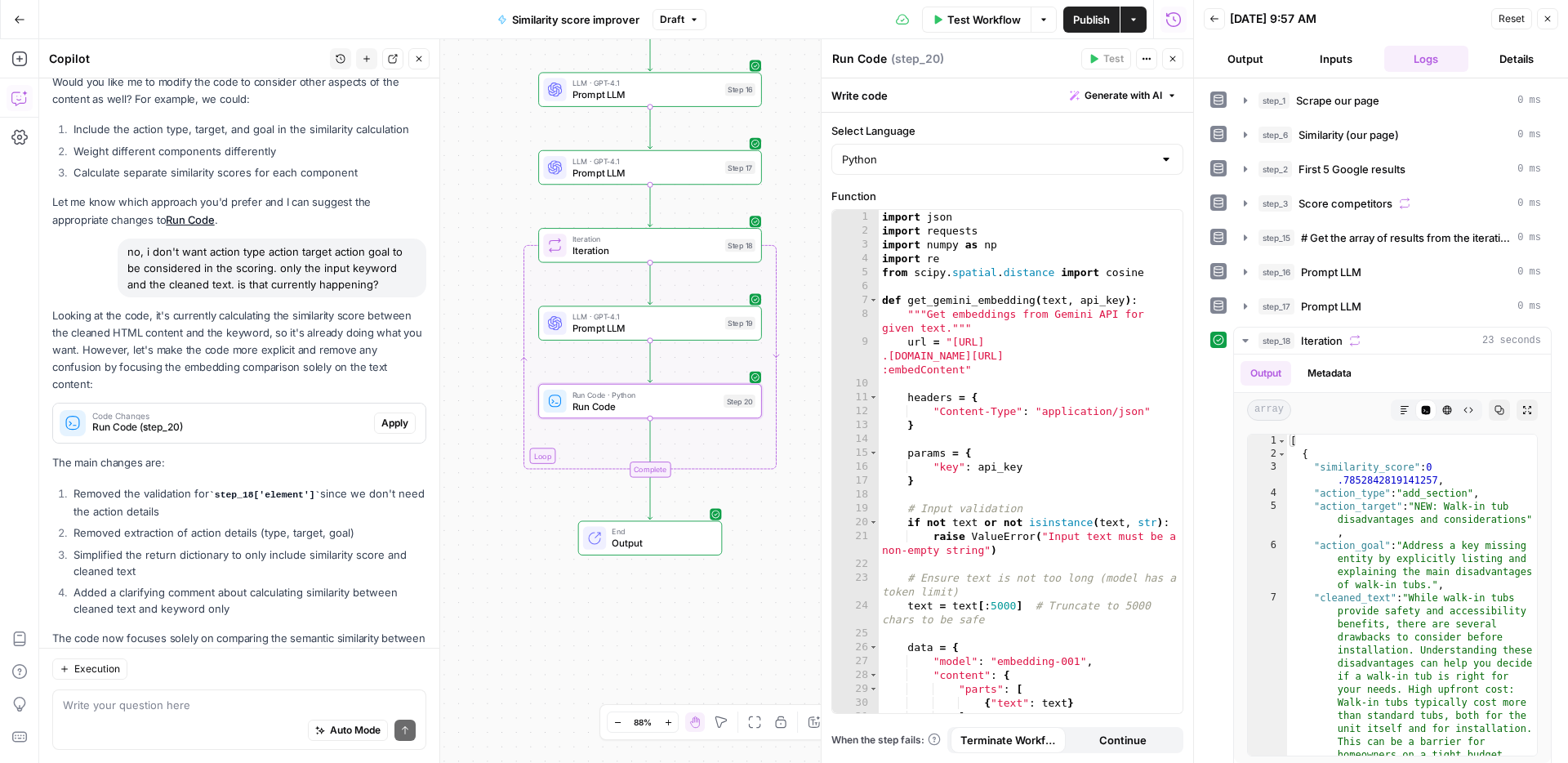
click at [391, 415] on span "Apply" at bounding box center [394, 422] width 27 height 15
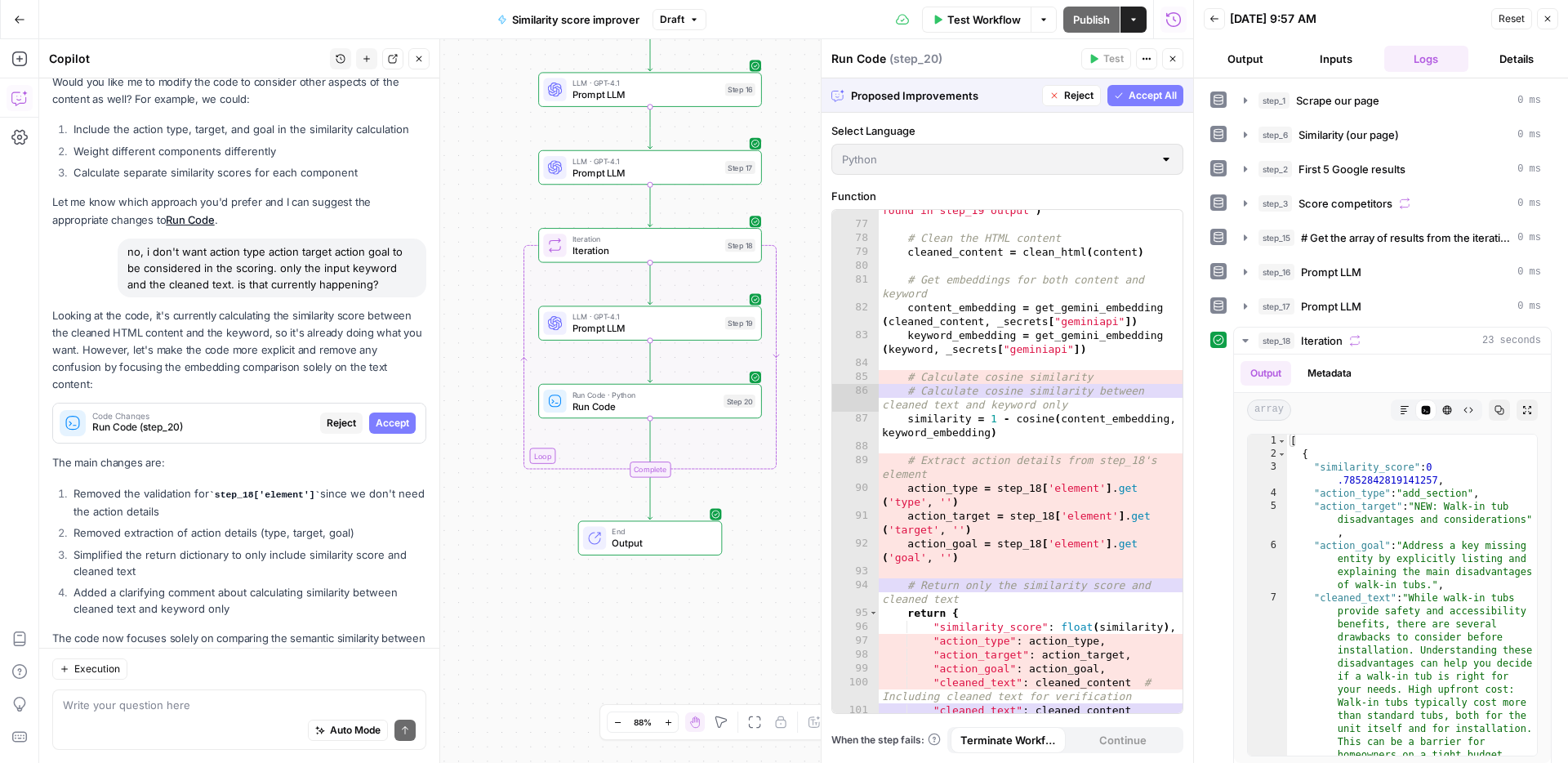
scroll to position [1399, 0]
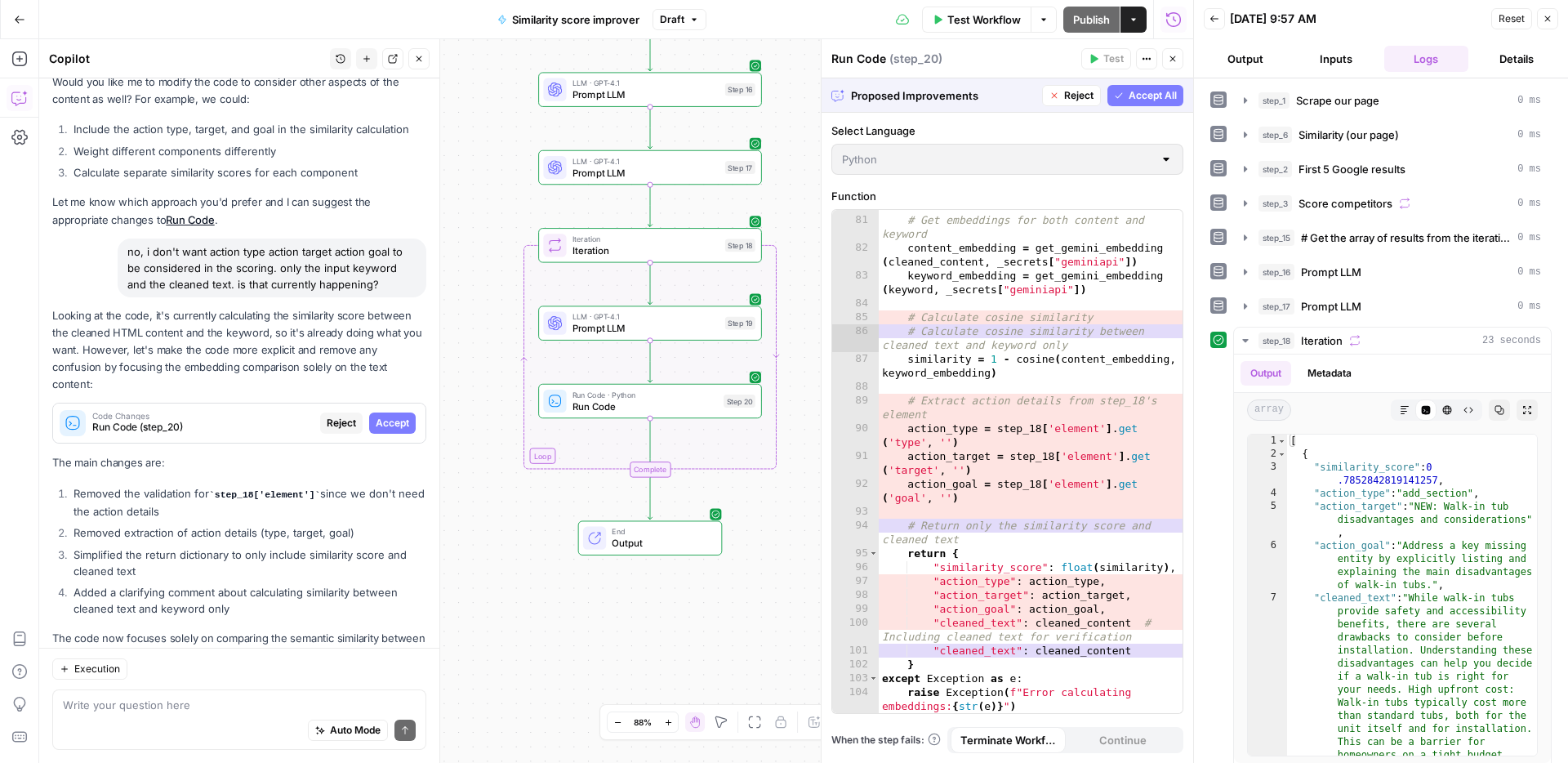
click at [1142, 103] on button "Accept All" at bounding box center [1145, 95] width 76 height 21
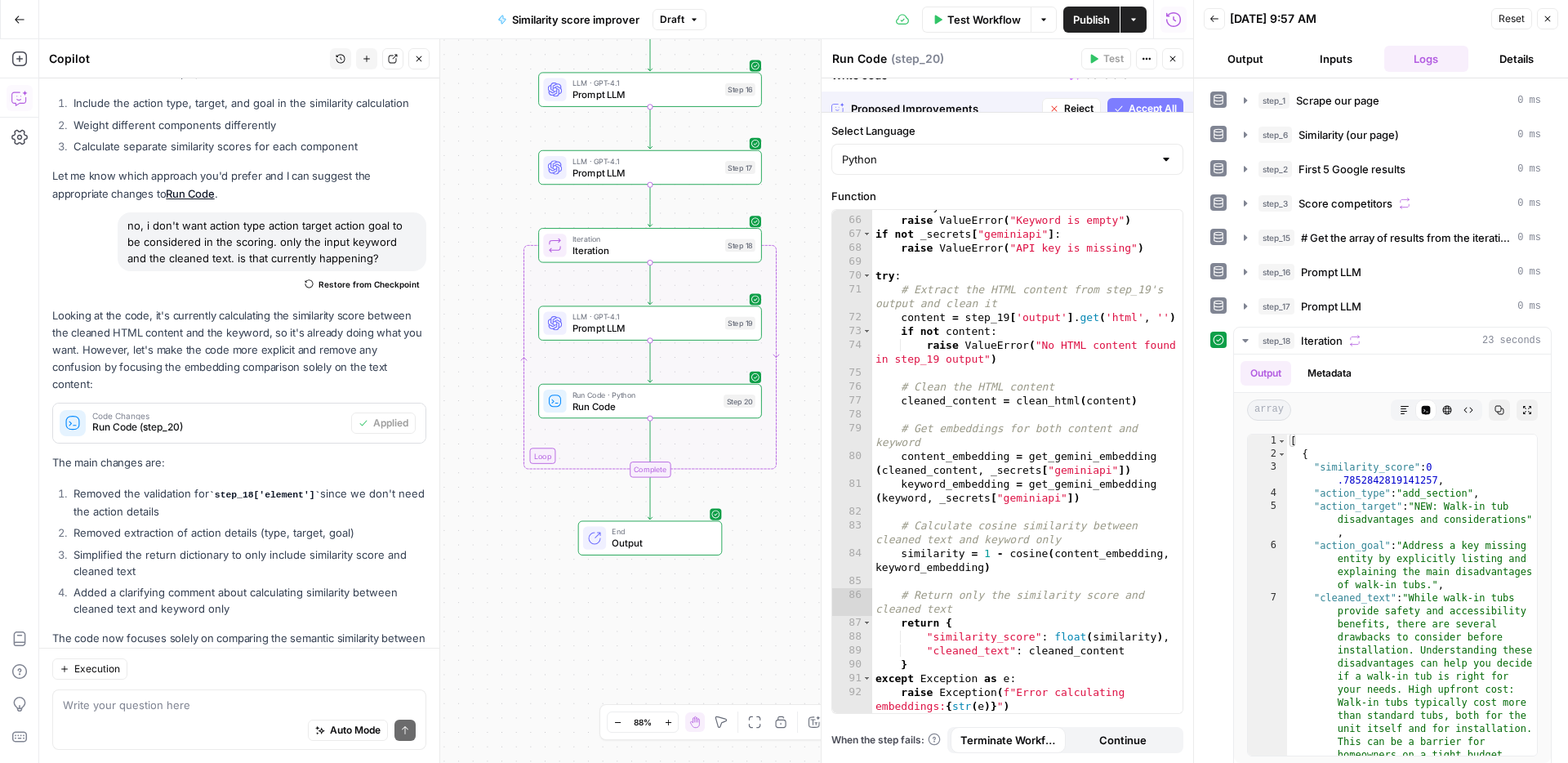
scroll to position [1136, 0]
click at [1499, 410] on icon "button" at bounding box center [1499, 410] width 10 height 10
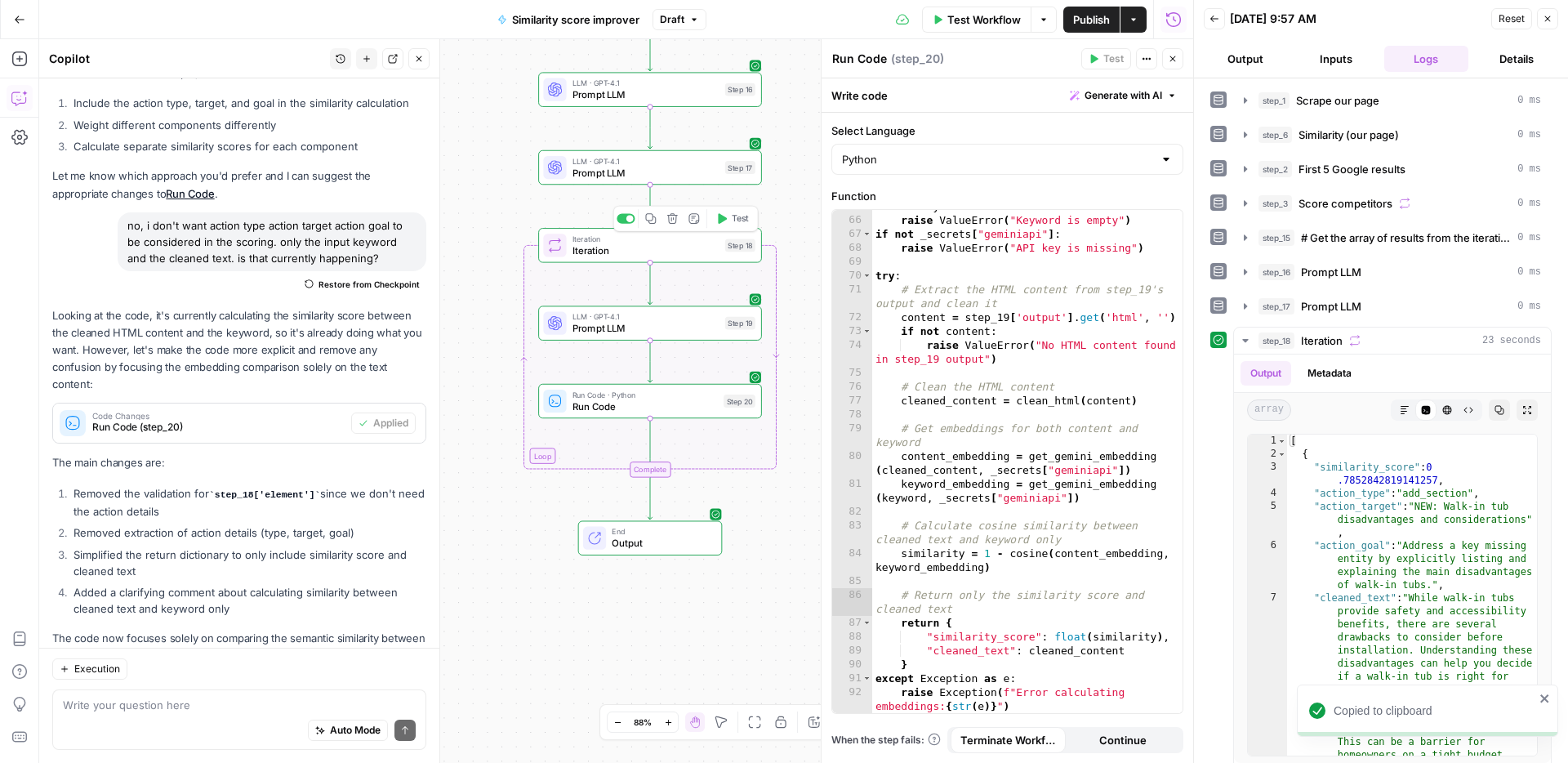
click at [721, 222] on icon "button" at bounding box center [721, 218] width 11 height 11
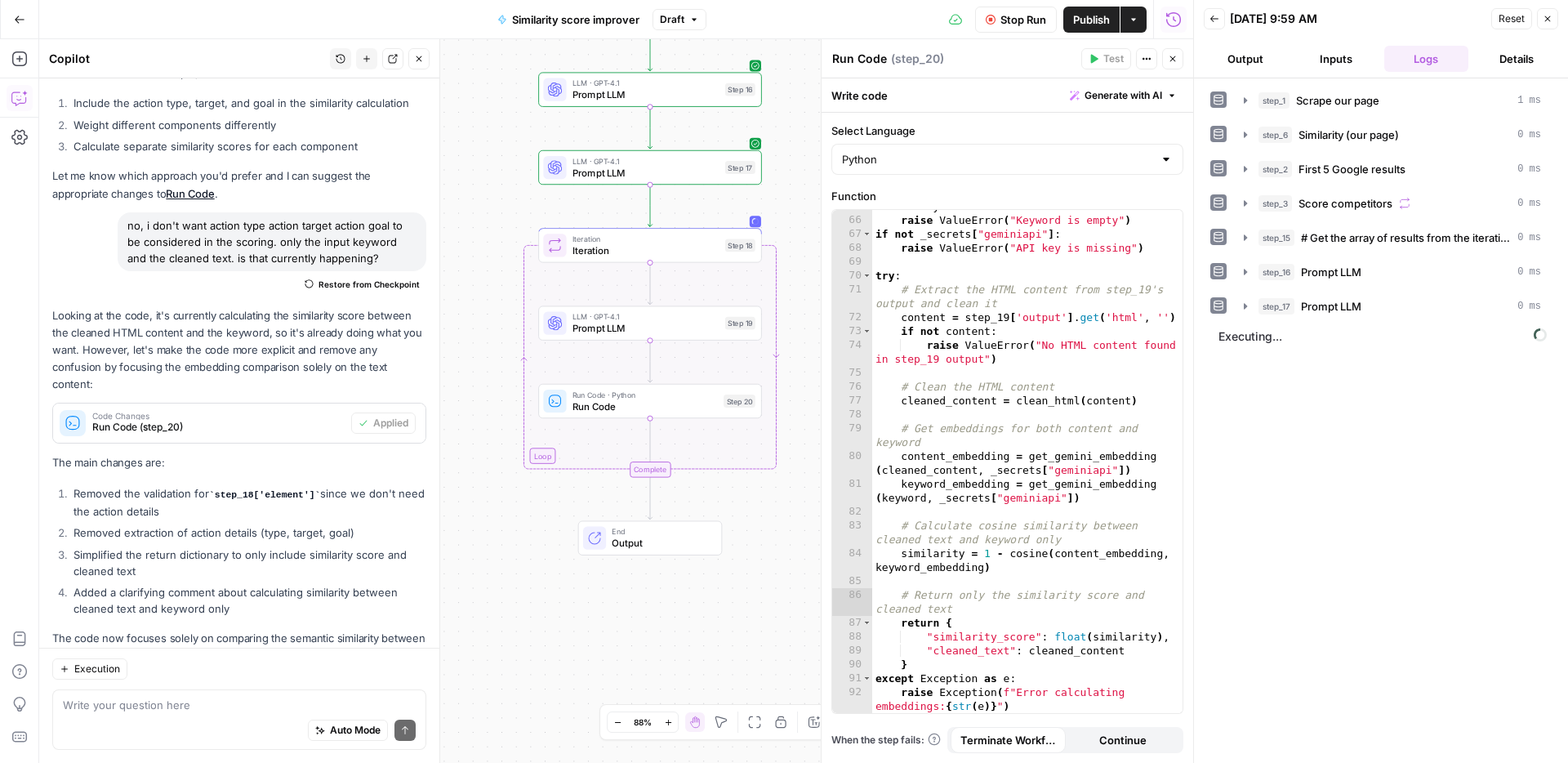
click at [1360, 425] on div "step_1 Scrape our page 1 ms step_6 Similarity (our page) 0 ms step_2 First 5 Go…" at bounding box center [1380, 420] width 341 height 668
click at [1305, 333] on span "Iteration" at bounding box center [1318, 341] width 42 height 16
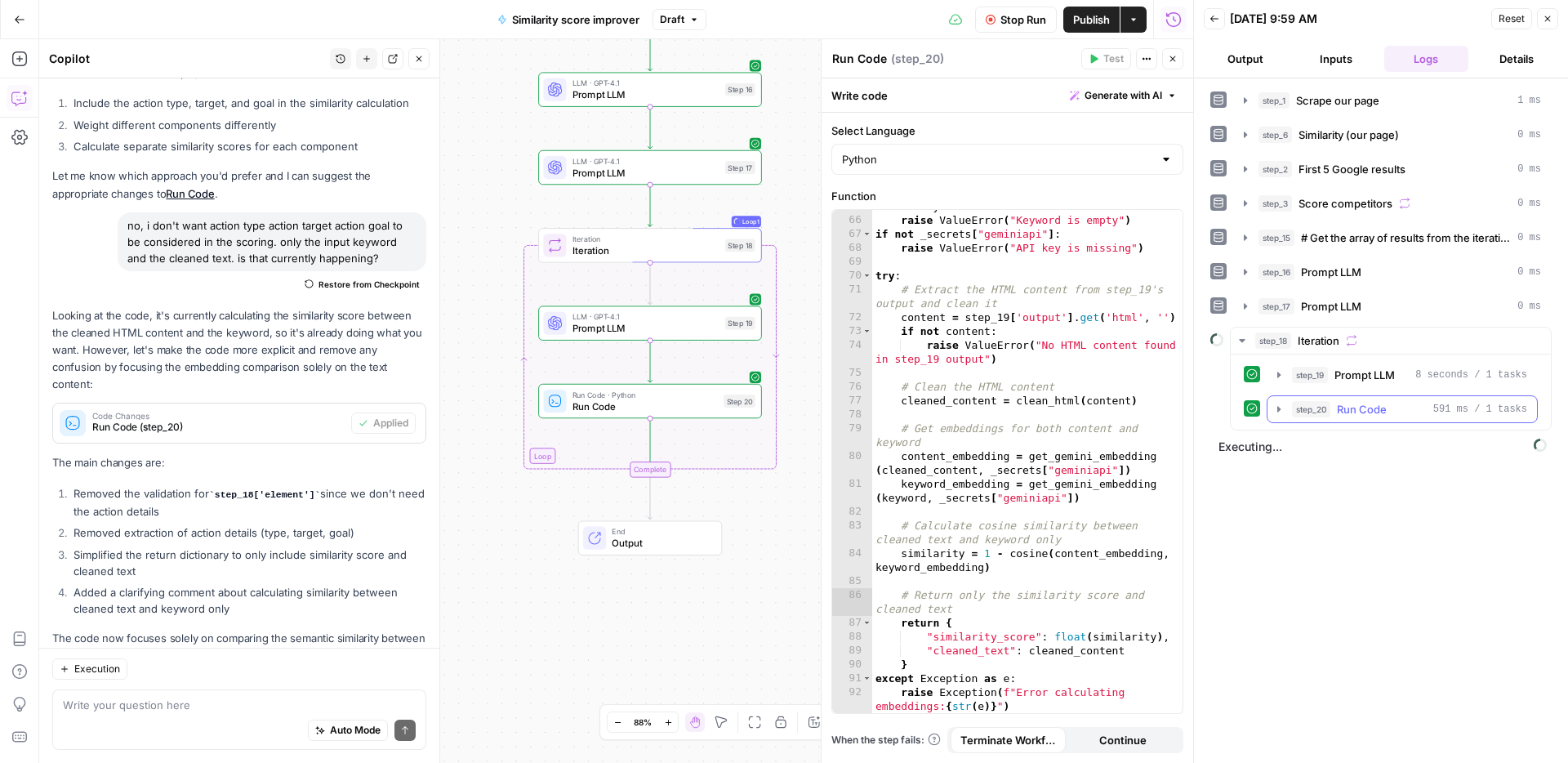
click at [1355, 406] on span "Run Code" at bounding box center [1361, 409] width 50 height 16
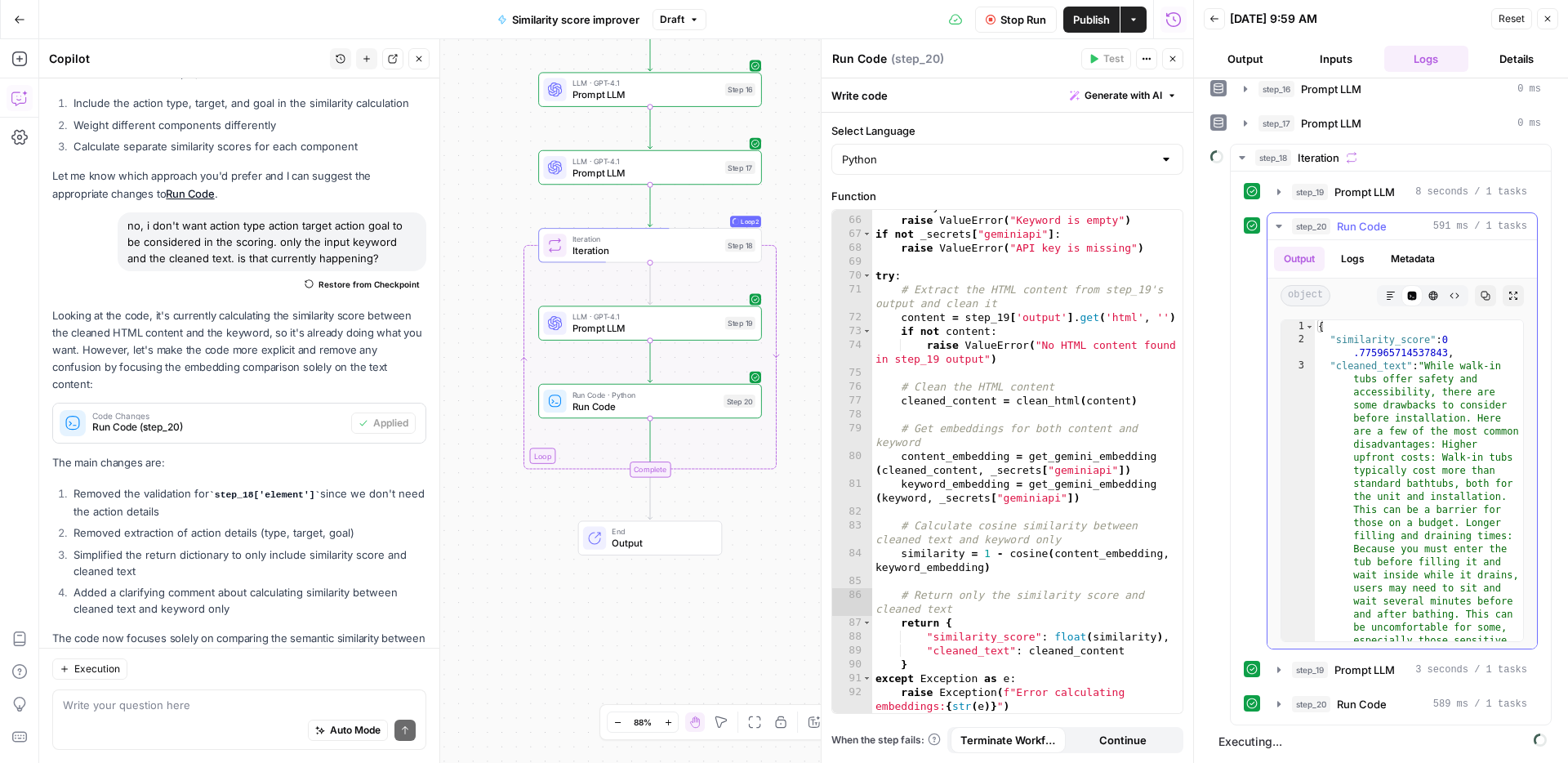
scroll to position [0, 0]
click at [1355, 218] on span "Run Code" at bounding box center [1361, 226] width 50 height 16
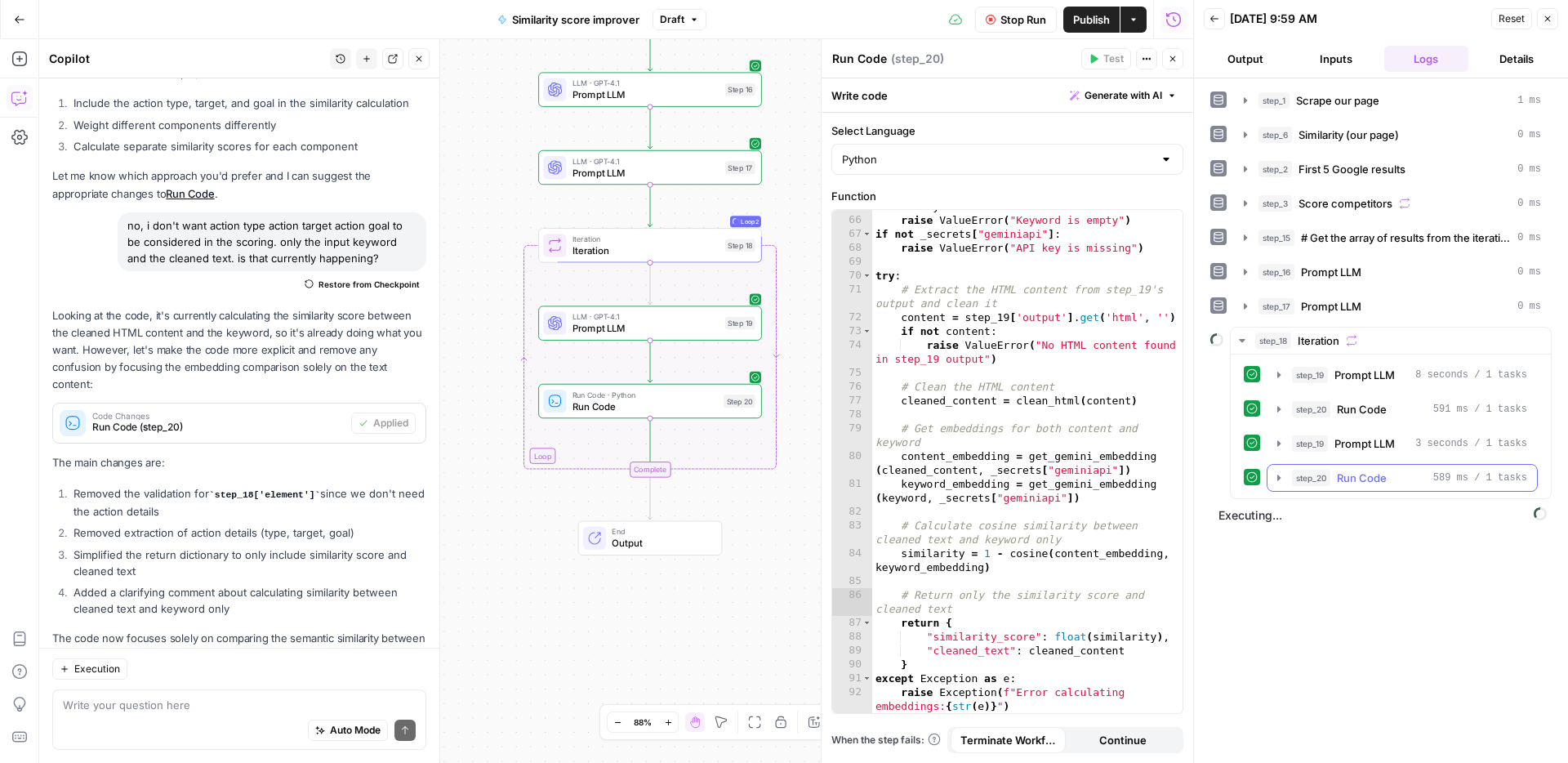
click at [1374, 473] on span "Run Code" at bounding box center [1361, 477] width 50 height 16
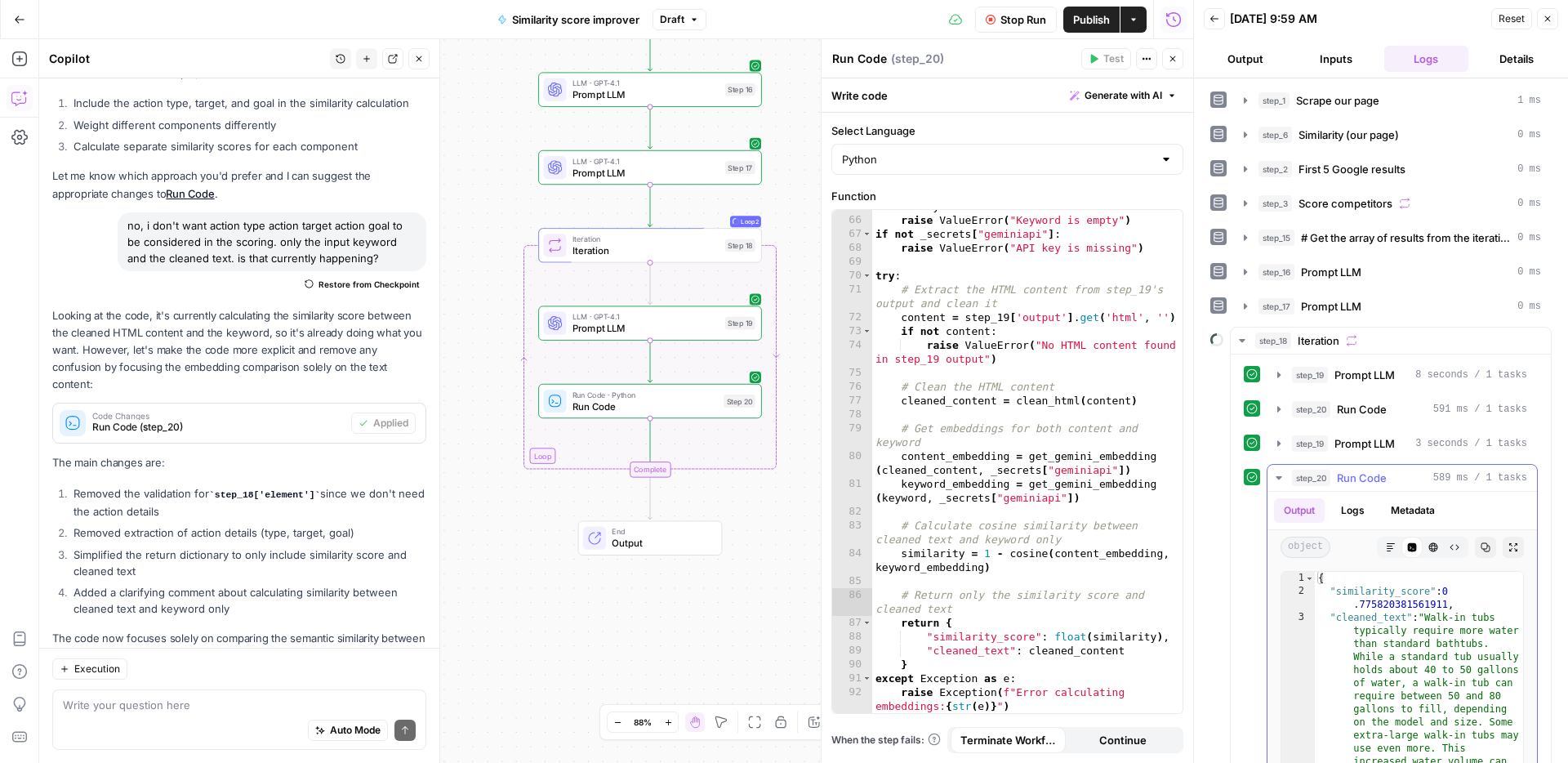
click at [1374, 473] on span "Run Code" at bounding box center [1361, 477] width 50 height 16
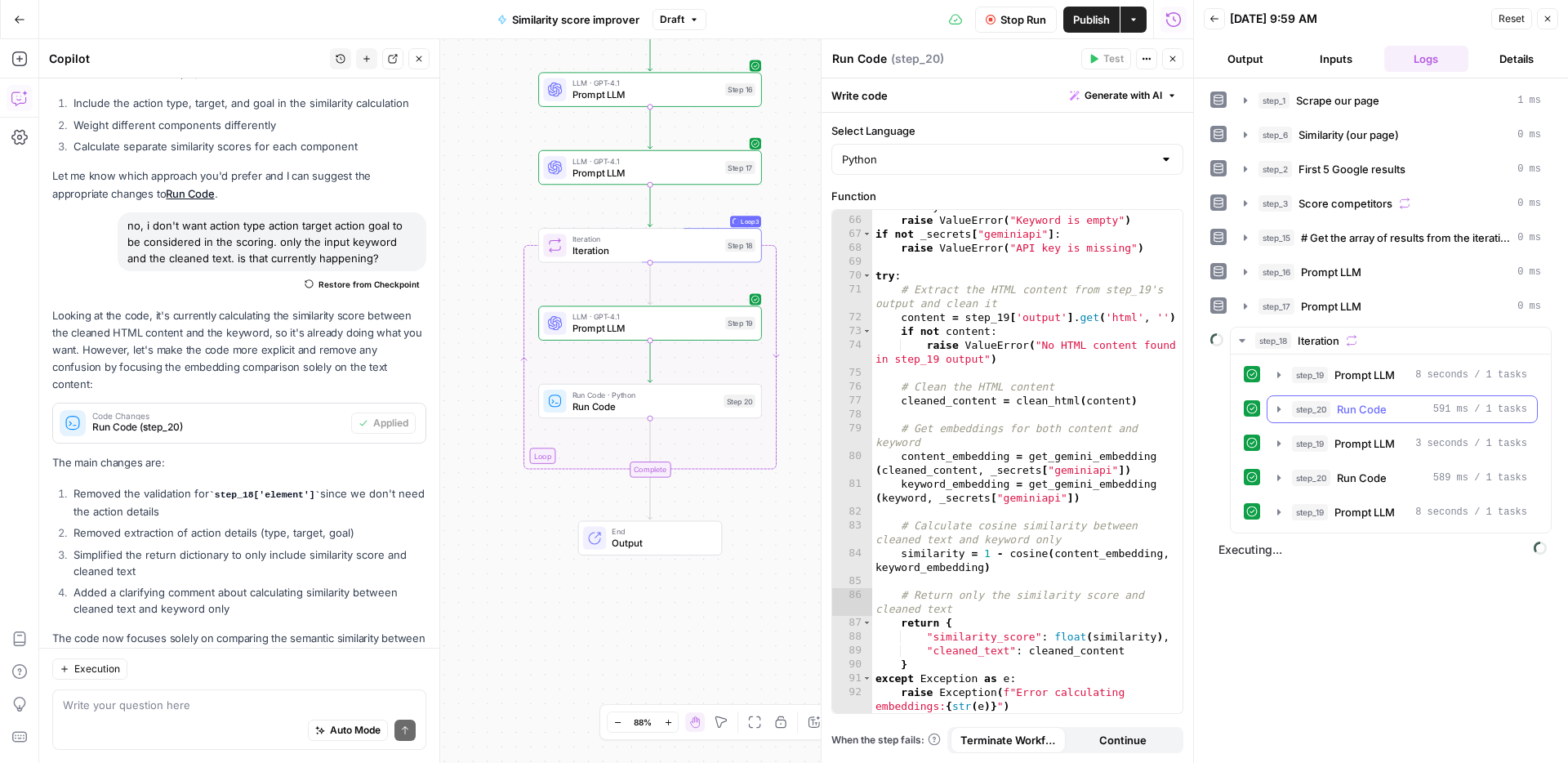
click at [1371, 404] on span "Run Code" at bounding box center [1361, 409] width 50 height 16
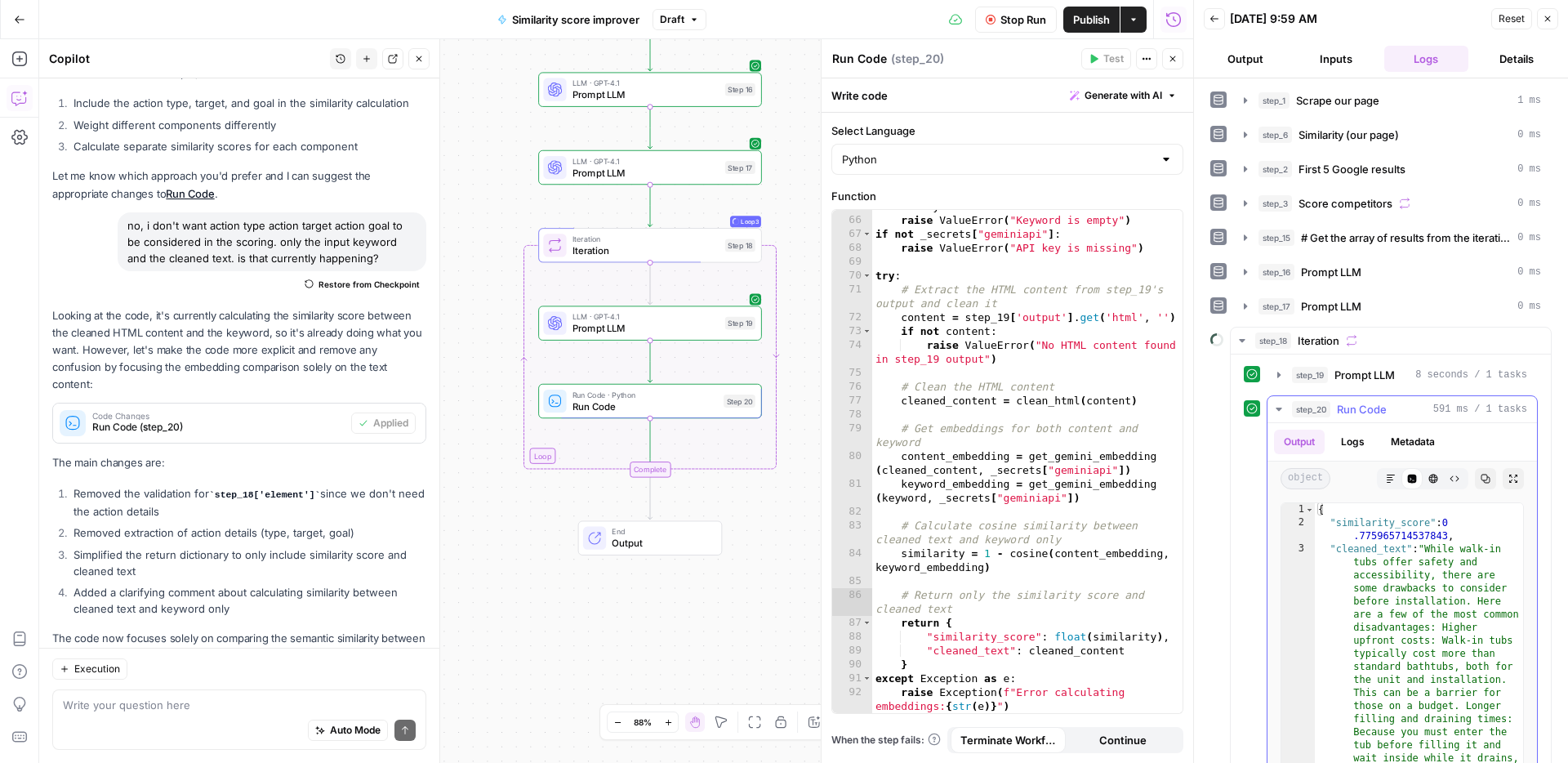
click at [1371, 404] on span "Run Code" at bounding box center [1361, 409] width 50 height 16
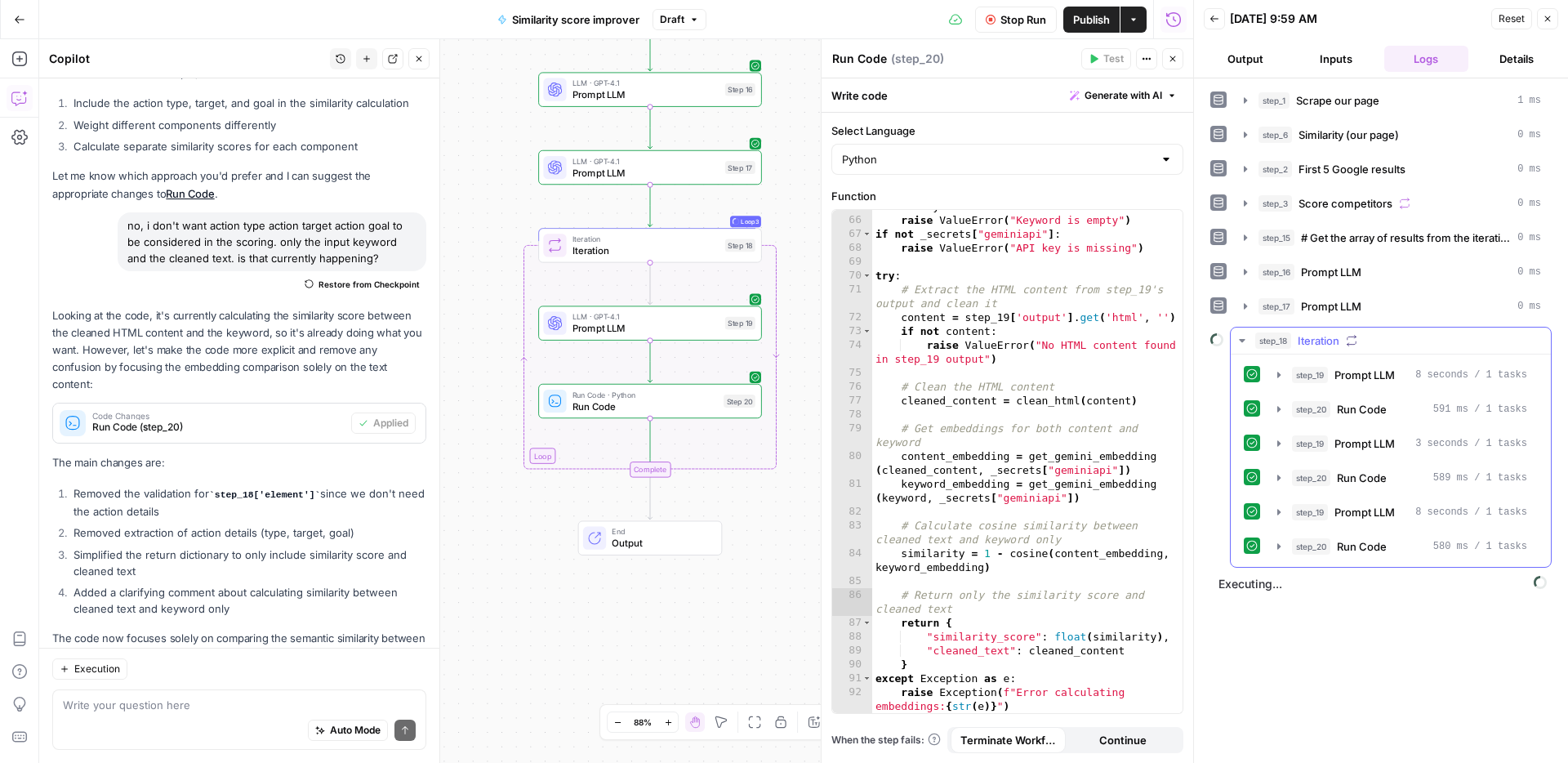
click at [1388, 552] on div "step_20 Run Code 580 ms / 1 tasks" at bounding box center [1409, 546] width 236 height 16
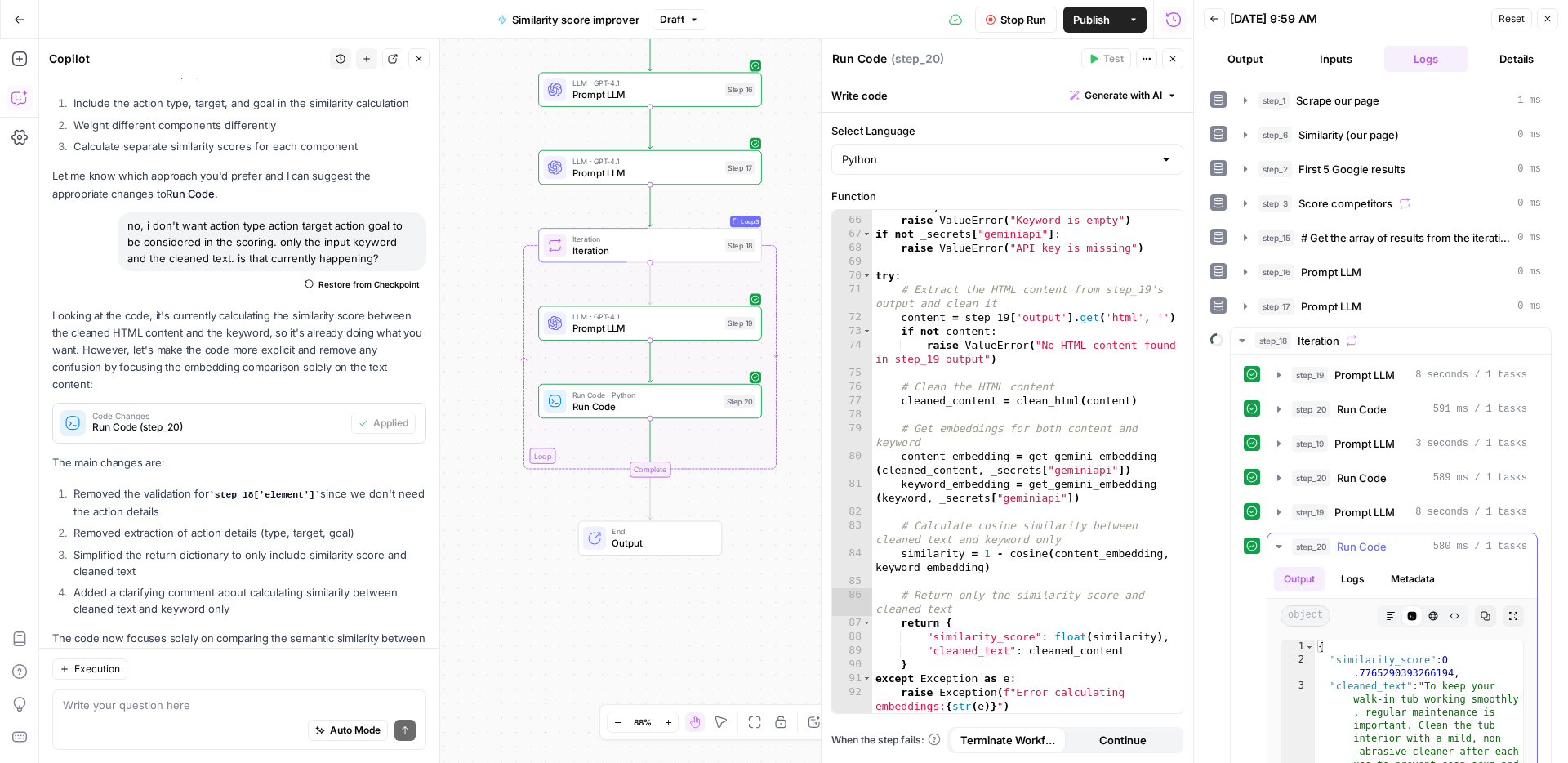
click at [1388, 552] on div "step_20 Run Code 580 ms / 1 tasks" at bounding box center [1409, 546] width 236 height 16
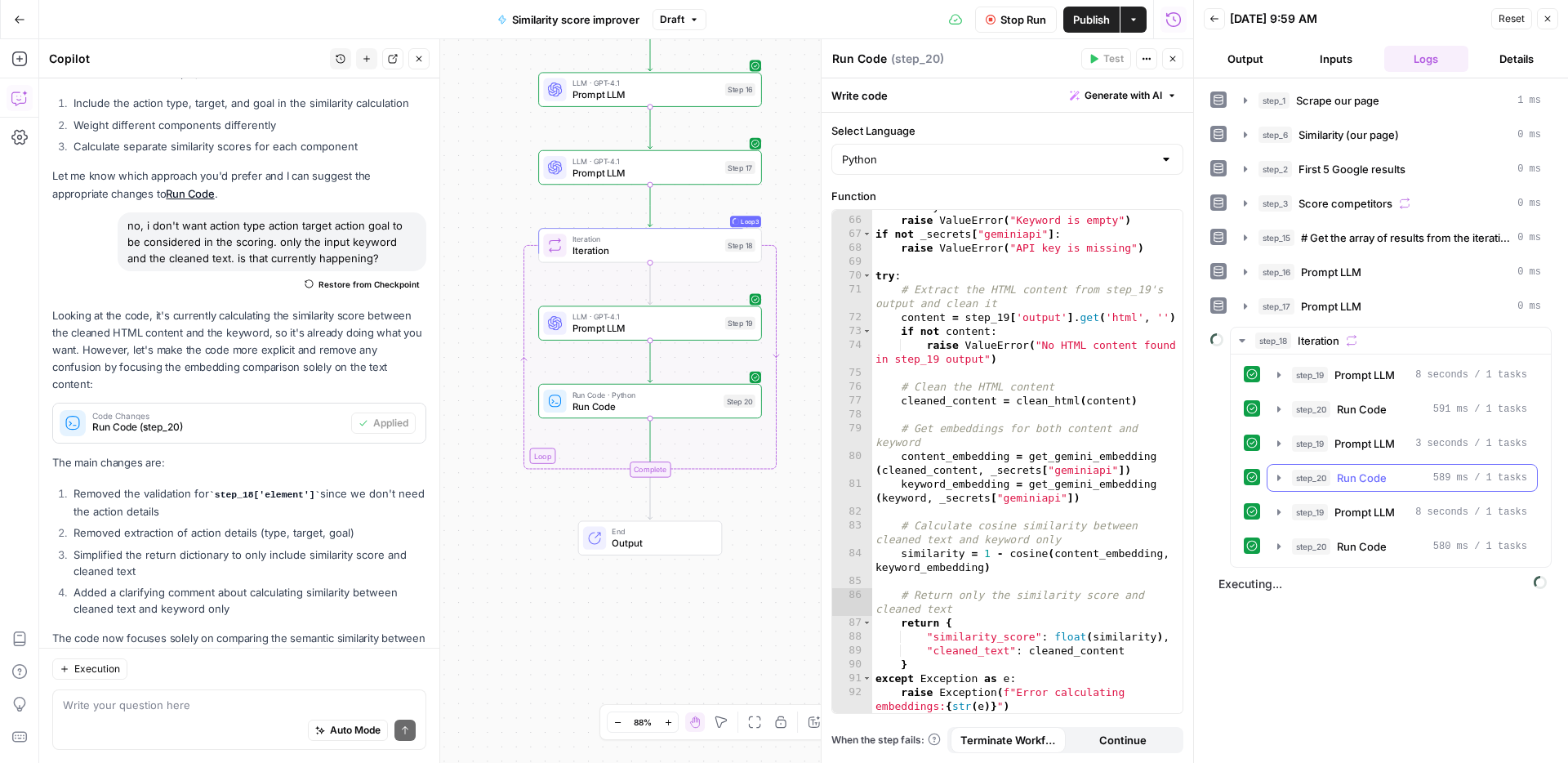
click at [1383, 478] on span "Run Code" at bounding box center [1361, 477] width 50 height 16
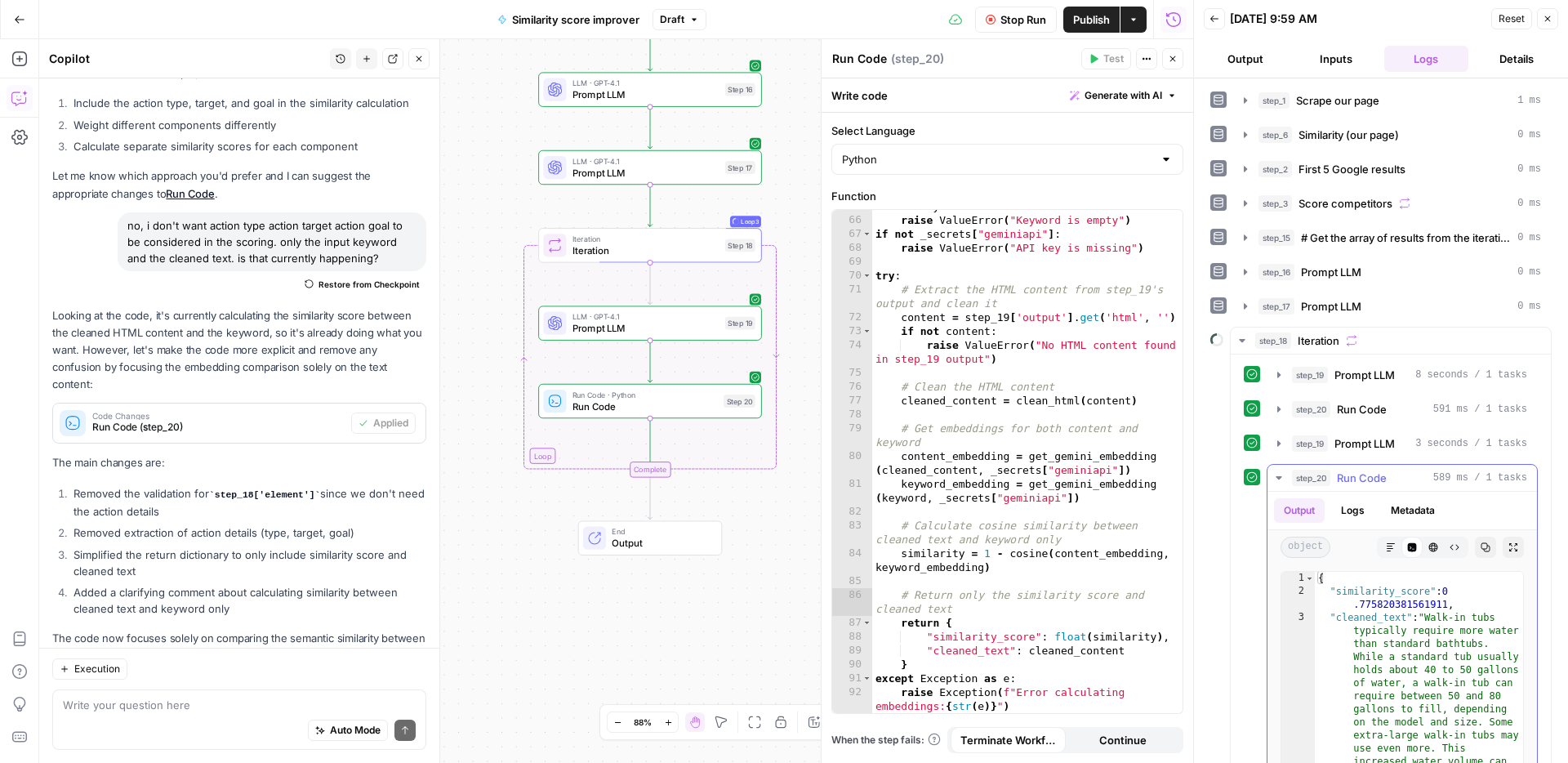
click at [1383, 478] on span "Run Code" at bounding box center [1361, 477] width 50 height 16
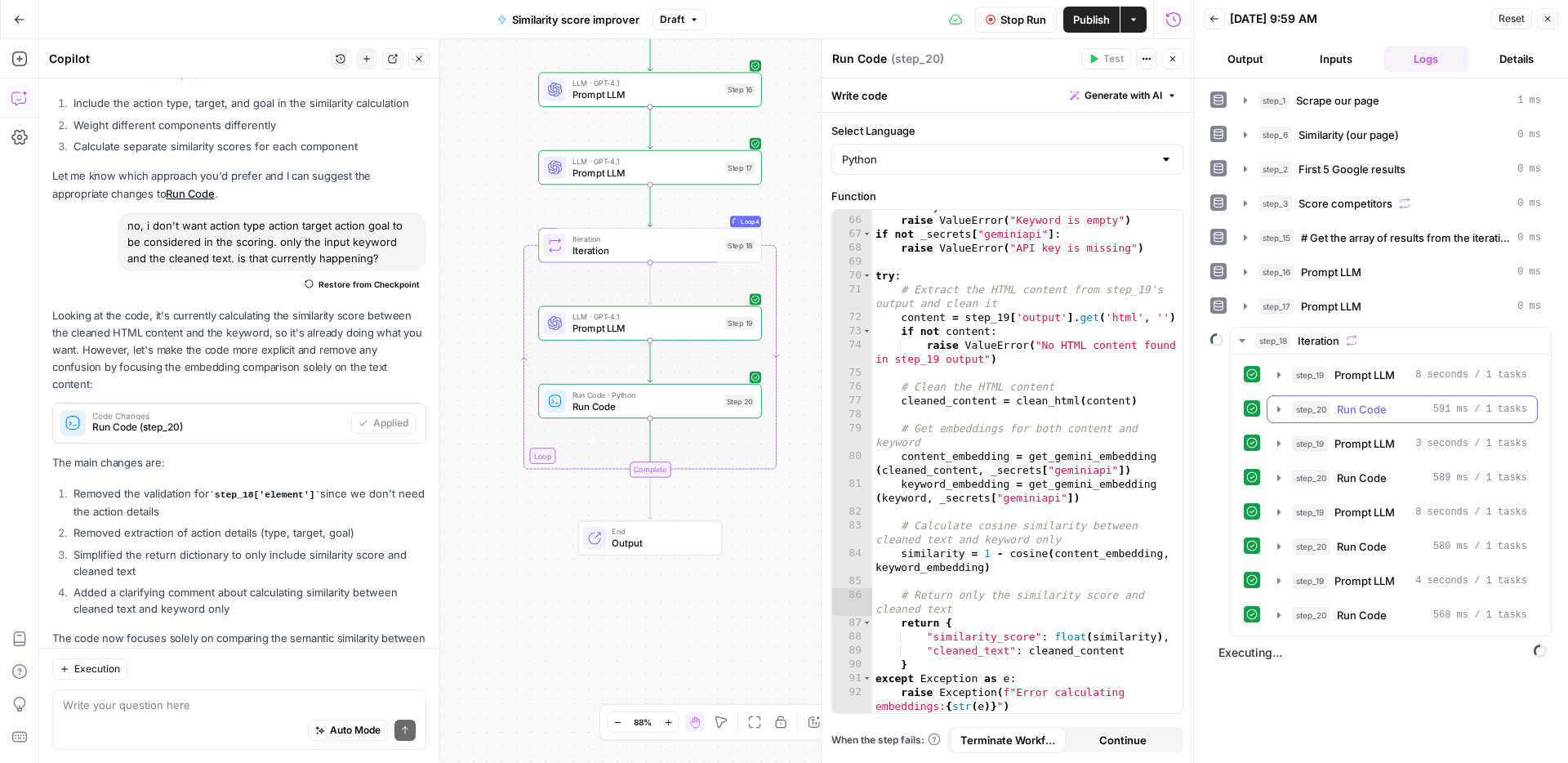
click at [1377, 414] on span "Run Code" at bounding box center [1361, 409] width 50 height 16
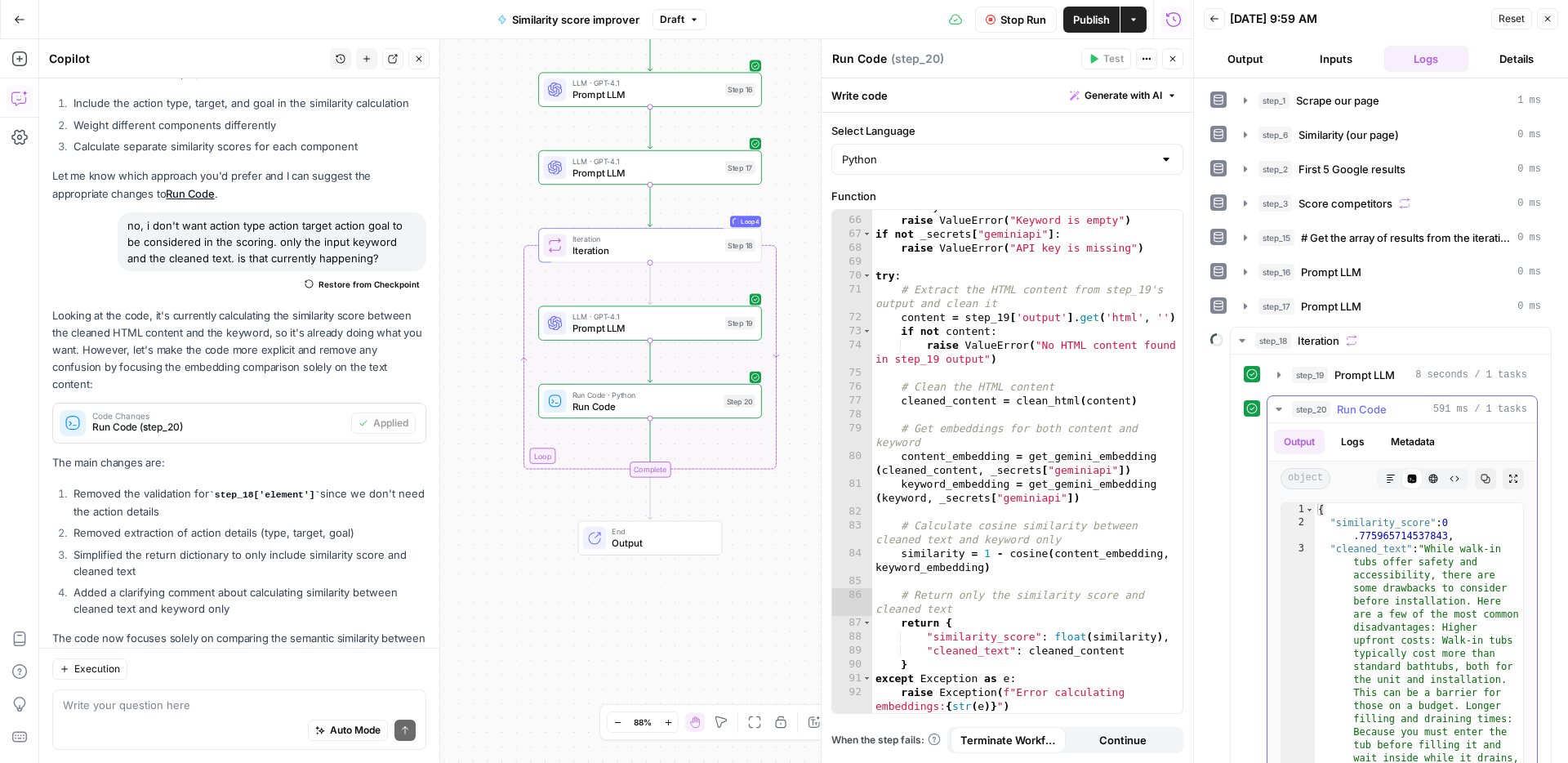
click at [1377, 414] on span "Run Code" at bounding box center [1361, 409] width 50 height 16
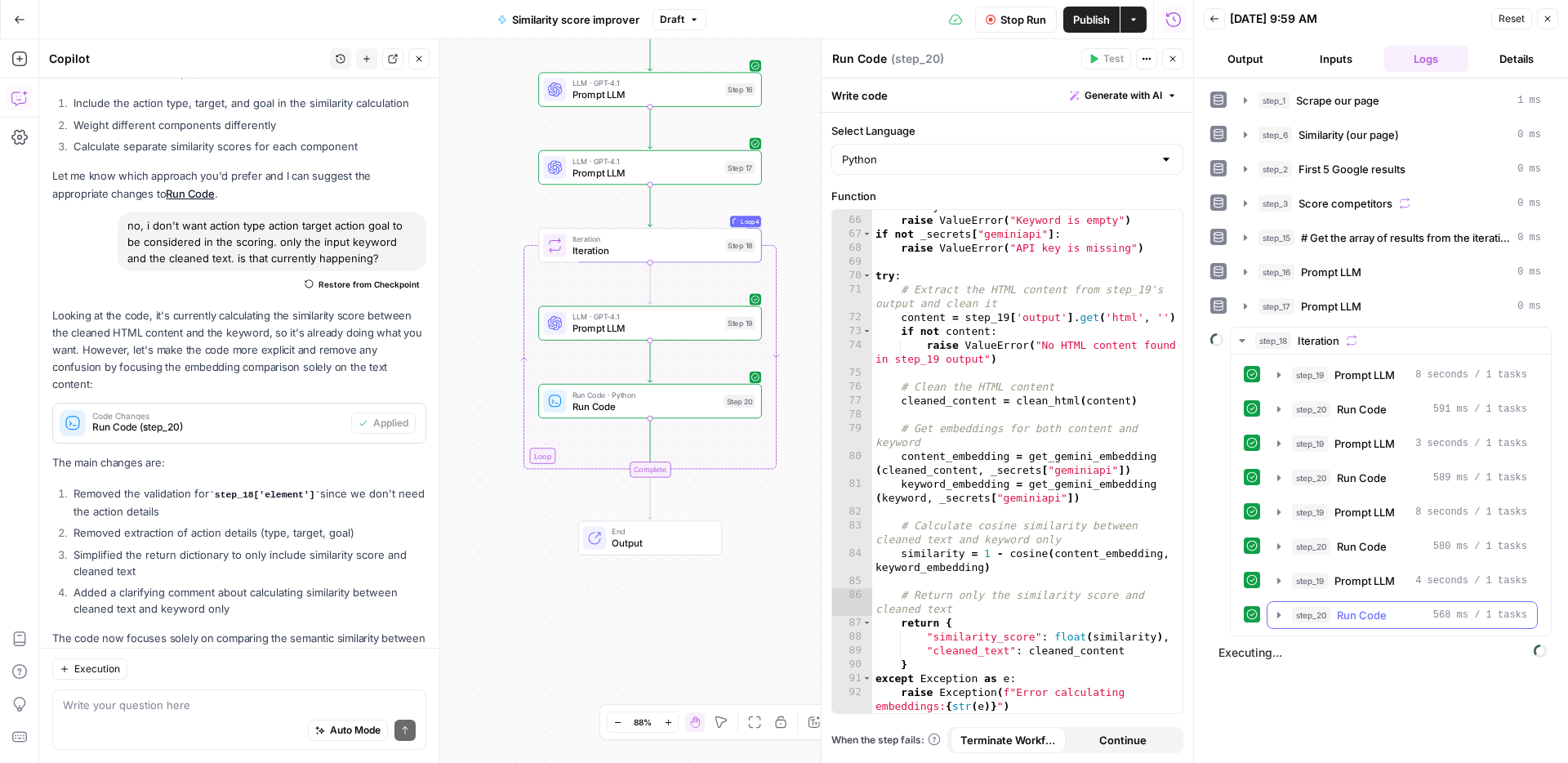
click at [1381, 616] on span "Run Code" at bounding box center [1361, 615] width 50 height 16
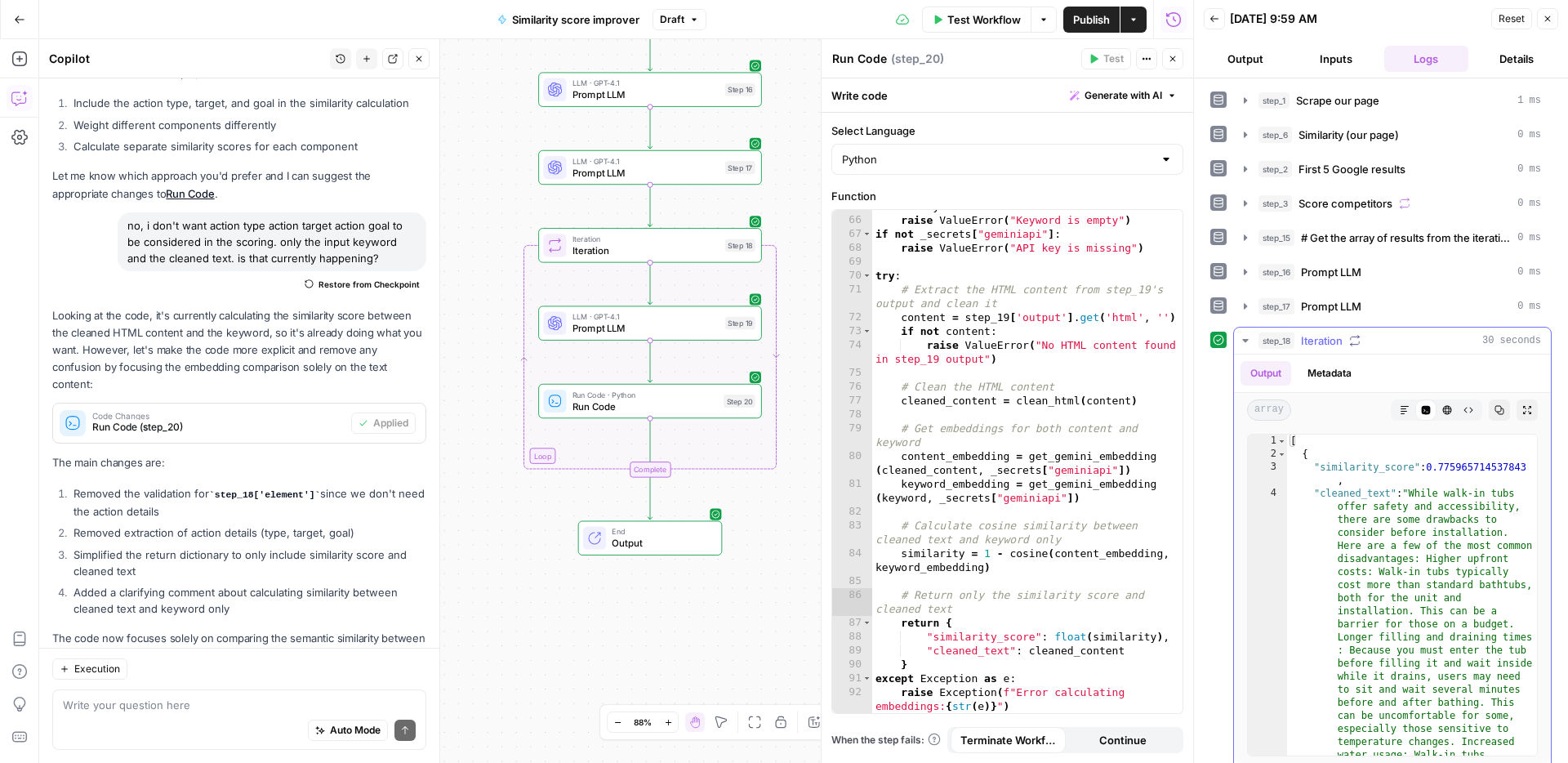
click at [1496, 411] on icon "button" at bounding box center [1499, 410] width 9 height 9
click at [194, 706] on textarea at bounding box center [239, 705] width 352 height 16
click at [1298, 297] on button "step_17 Prompt LLM 0 ms" at bounding box center [1391, 307] width 316 height 26
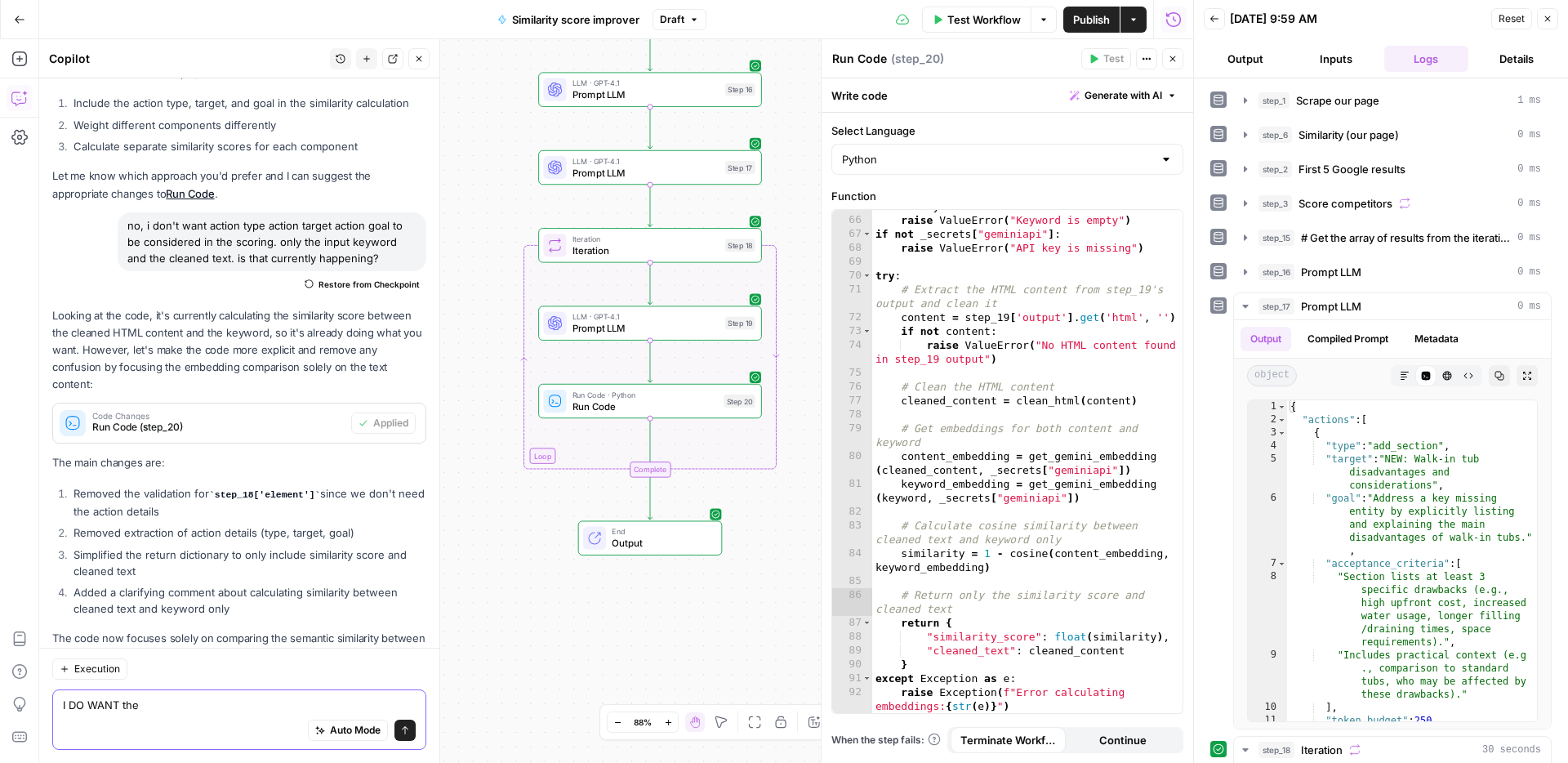
click at [168, 702] on textarea "I DO WANT the" at bounding box center [239, 705] width 352 height 16
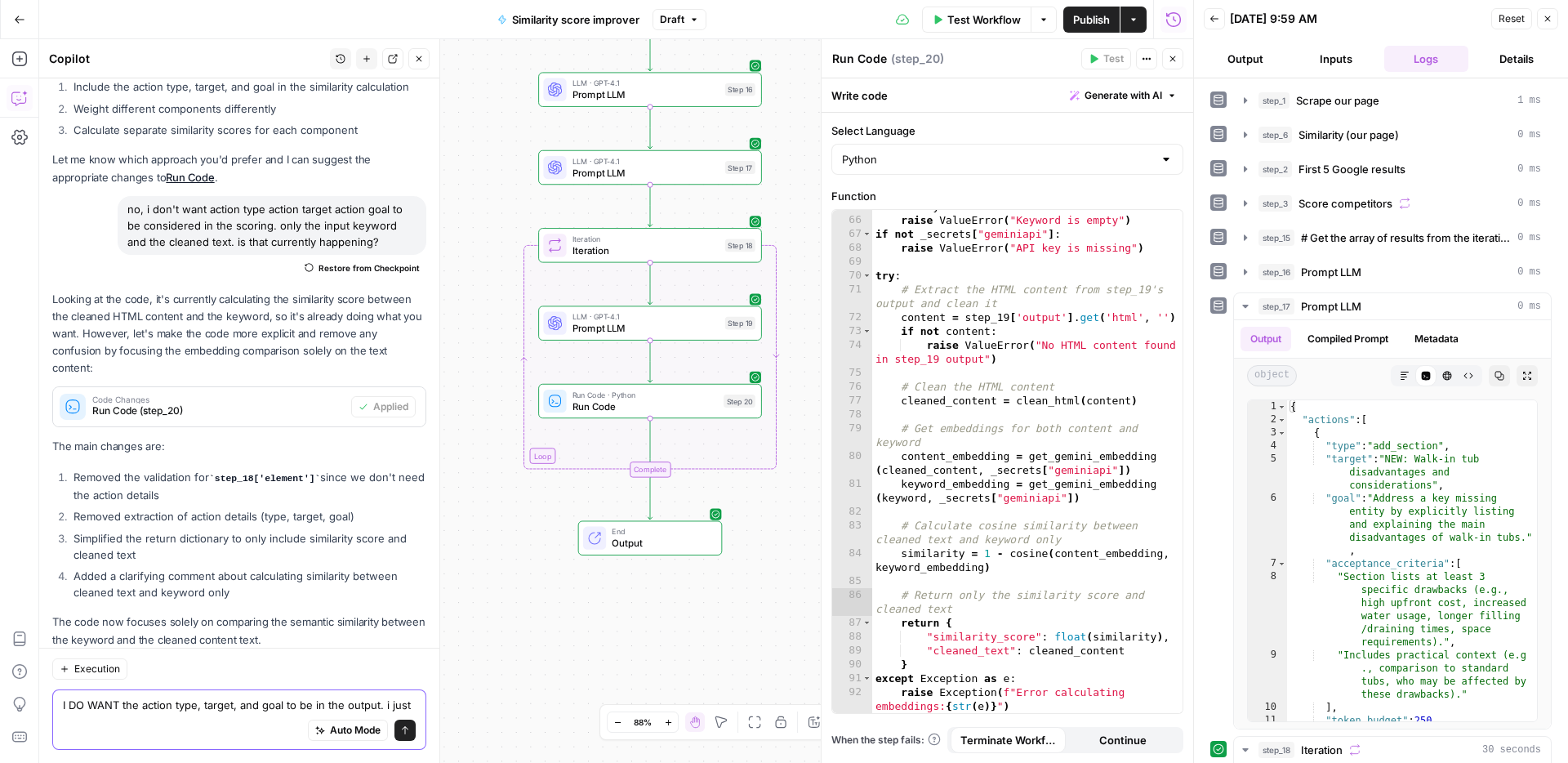
scroll to position [1777, 0]
type textarea "I DO WANT the action type, target, and goal to be in the output. i just DONT WA…"
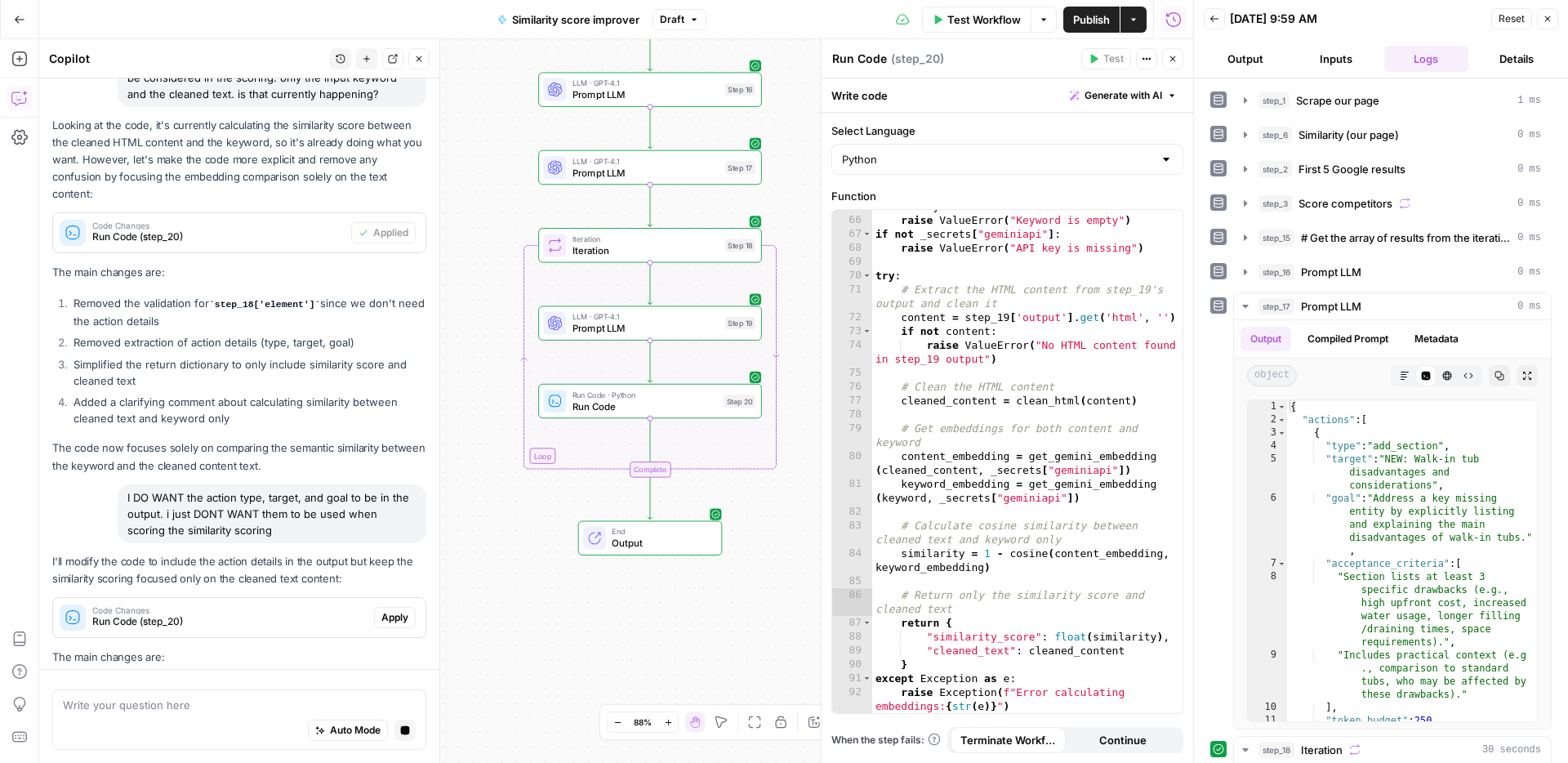
scroll to position [1793, 0]
click at [387, 611] on span "Apply" at bounding box center [394, 618] width 27 height 15
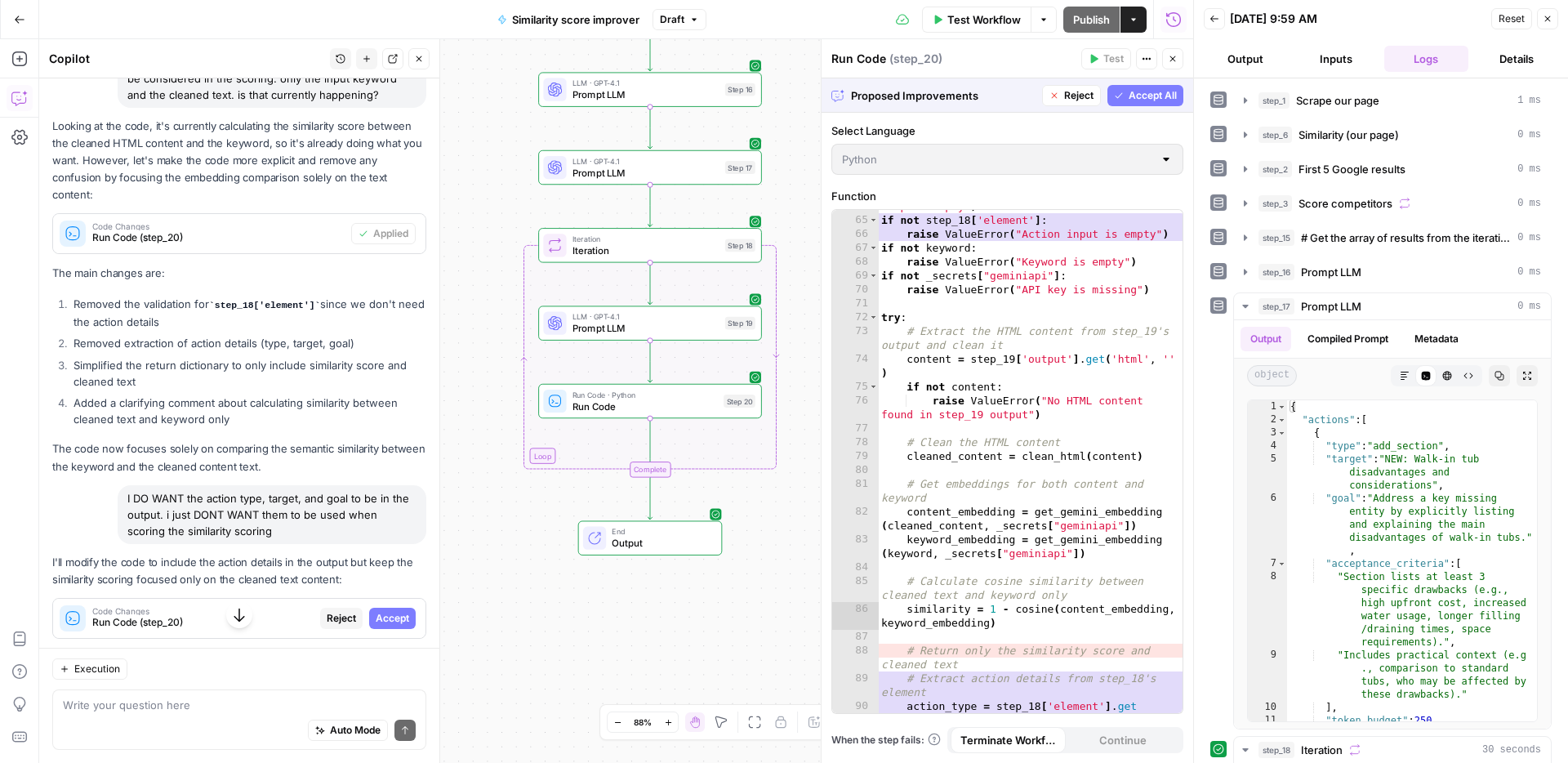
click at [1159, 97] on span "Accept All" at bounding box center [1152, 95] width 48 height 15
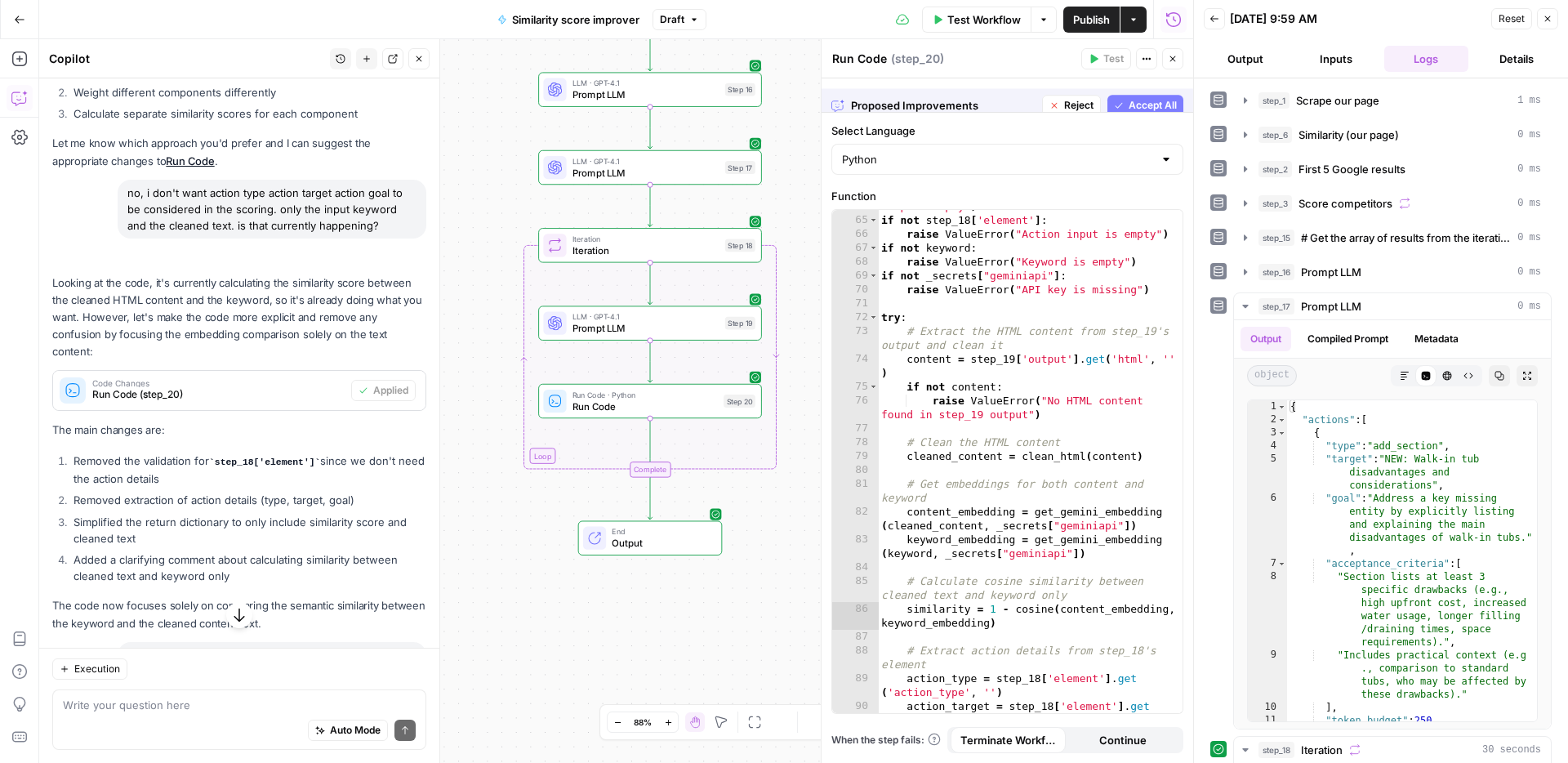
scroll to position [1950, 0]
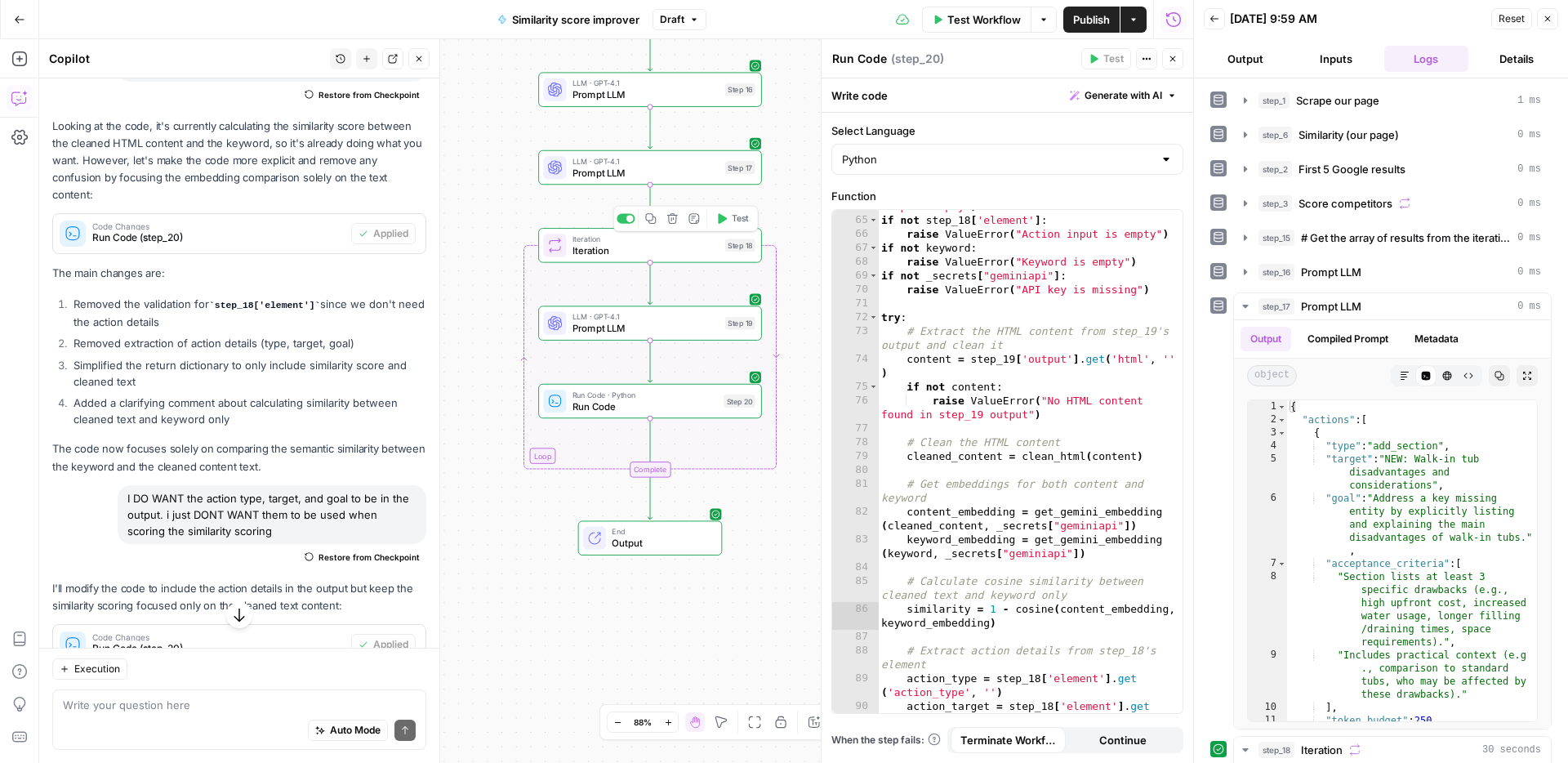
click at [736, 222] on span "Test" at bounding box center [740, 219] width 17 height 13
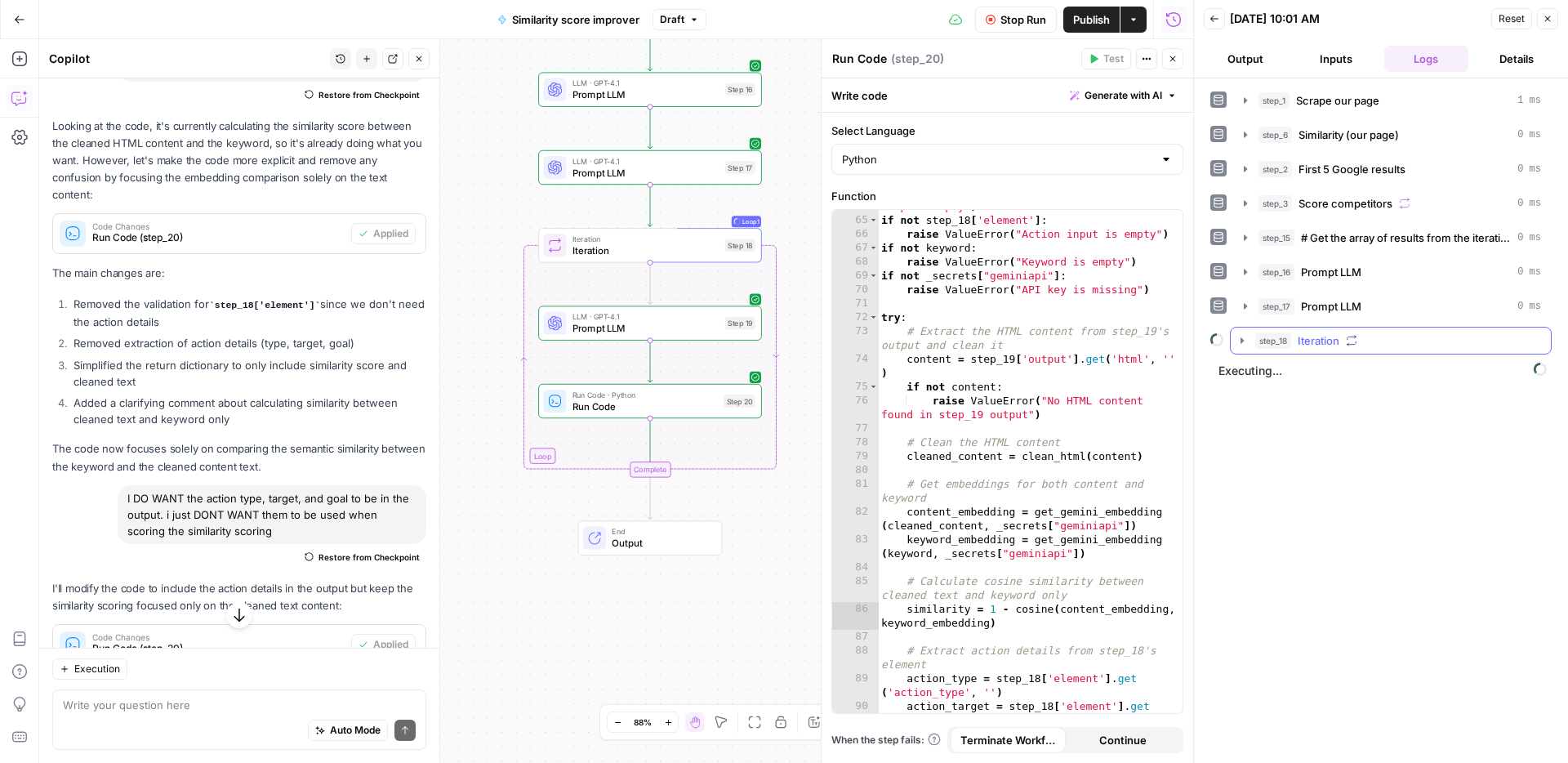
click at [1334, 348] on span "Iteration" at bounding box center [1318, 341] width 42 height 16
click at [1340, 410] on span "Run Code" at bounding box center [1361, 409] width 50 height 16
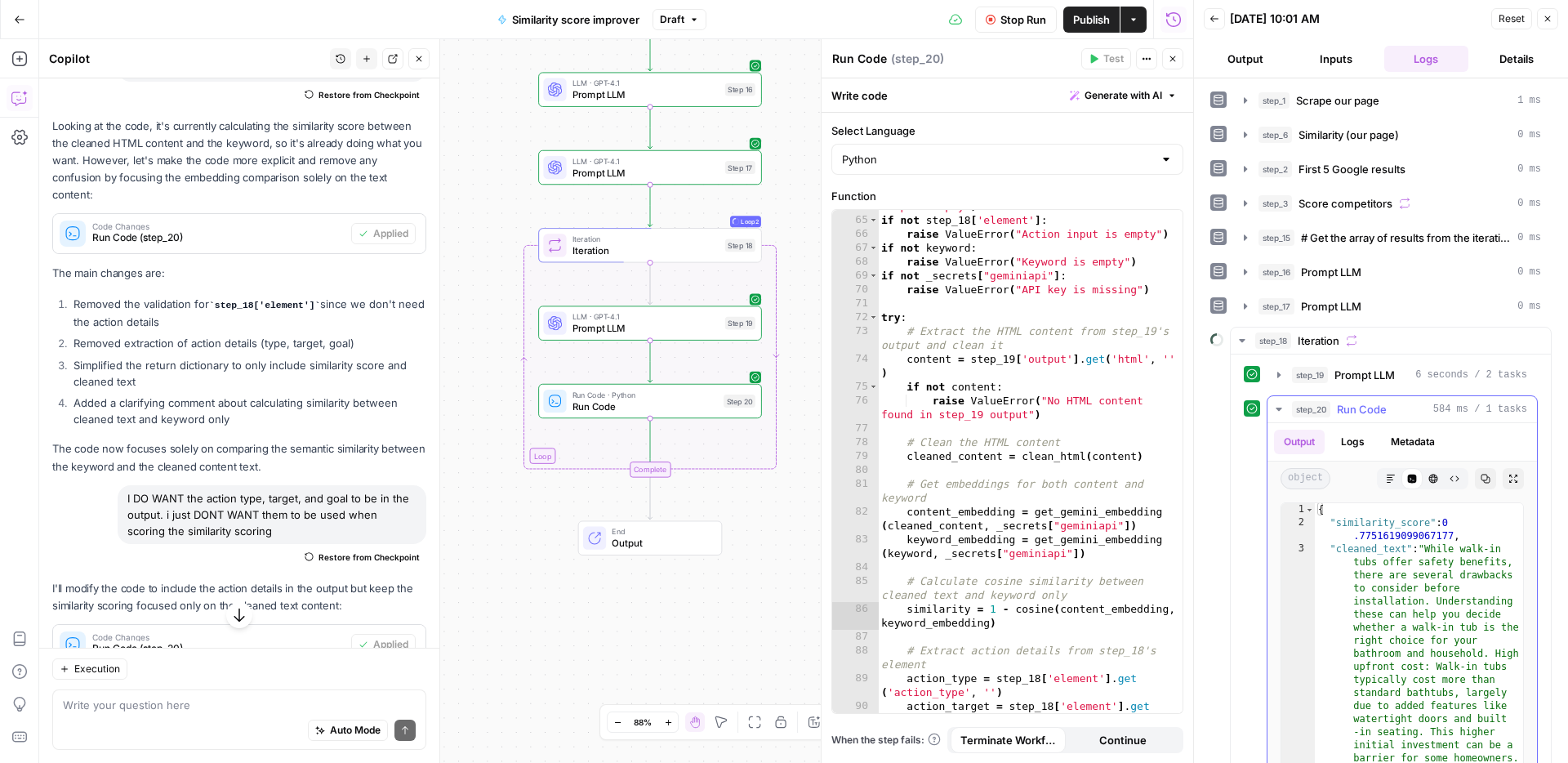
click at [1340, 410] on span "Run Code" at bounding box center [1361, 409] width 50 height 16
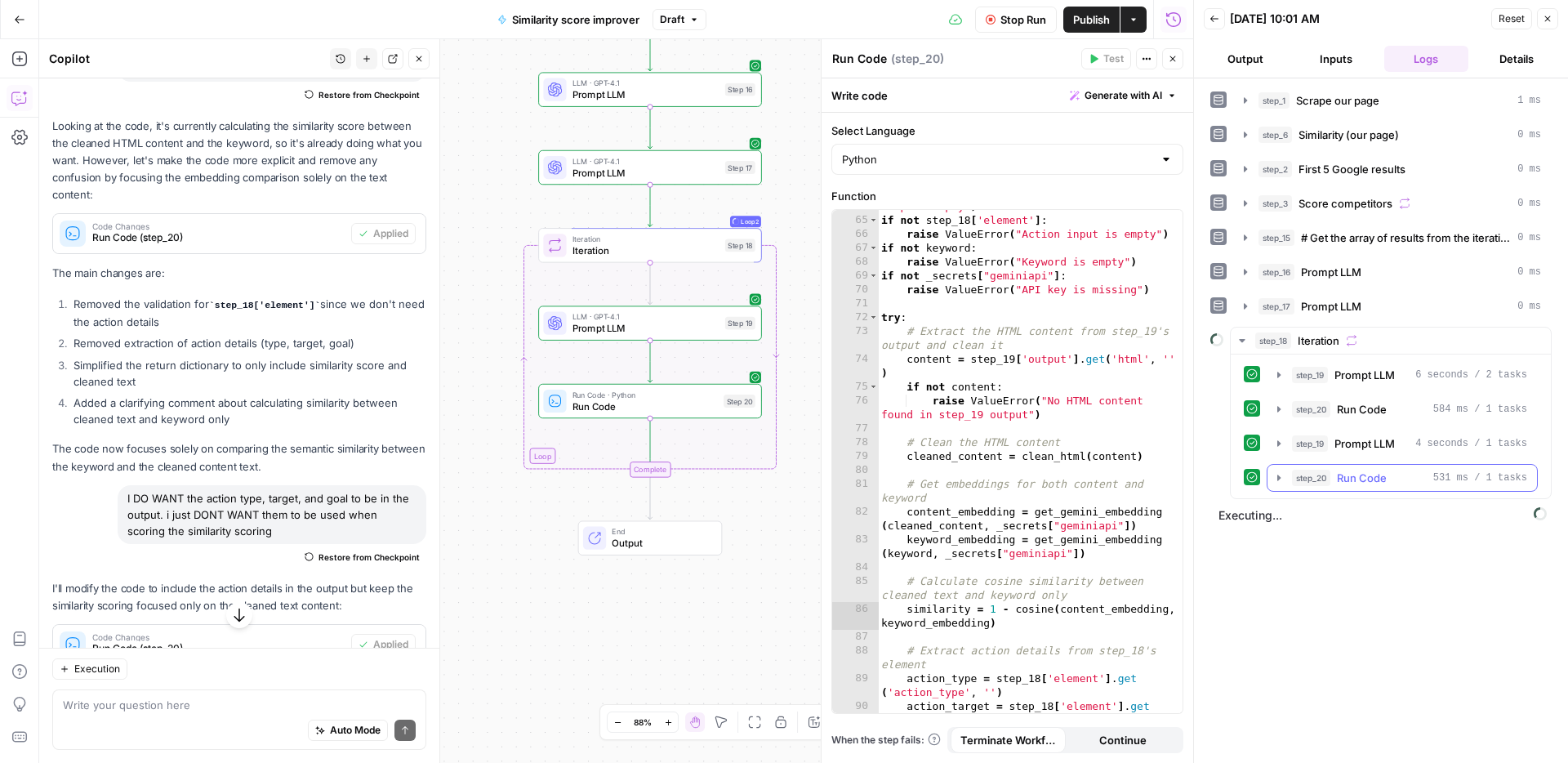
click at [1367, 477] on span "Run Code" at bounding box center [1361, 477] width 50 height 16
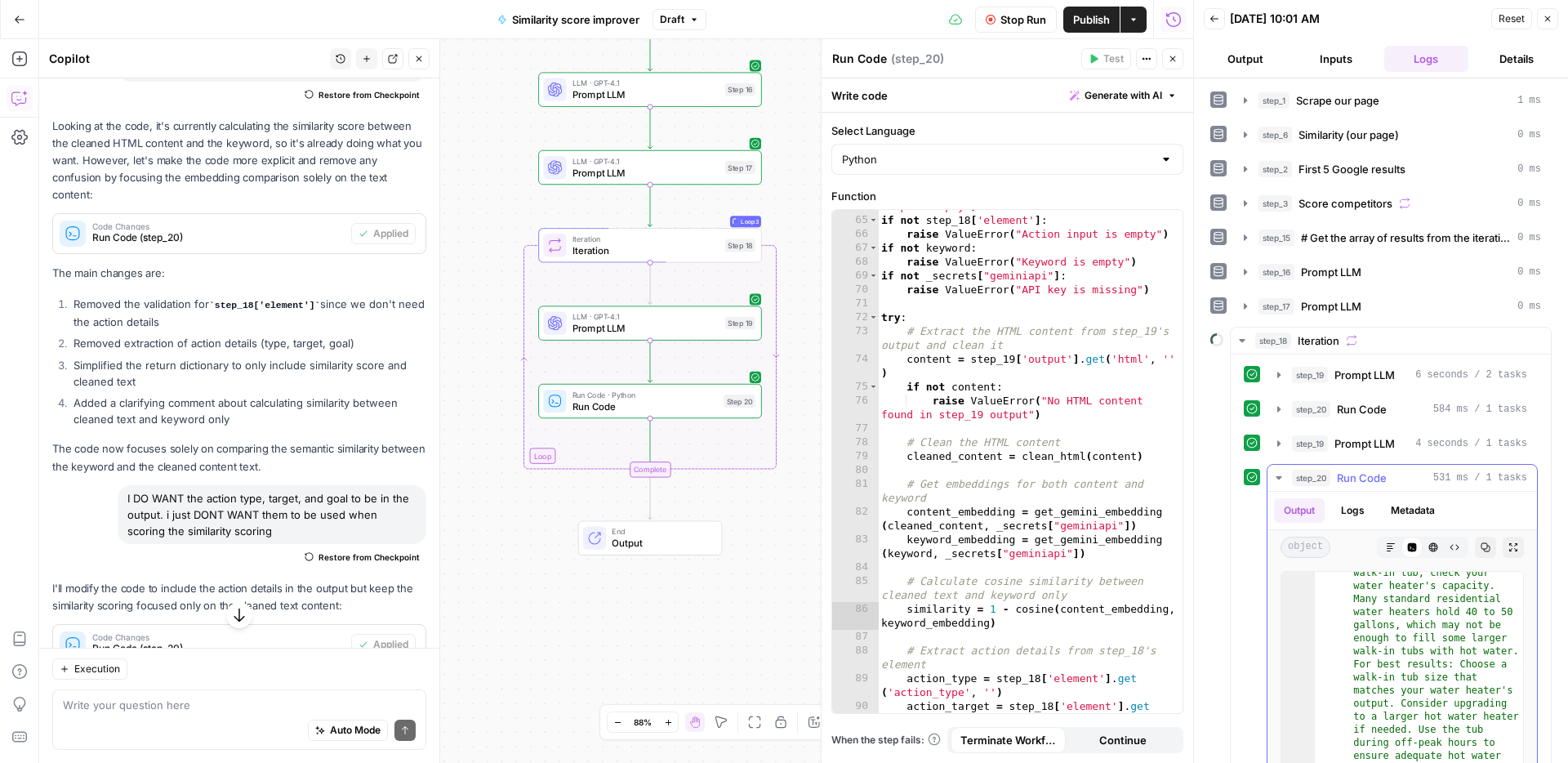
scroll to position [252, 0]
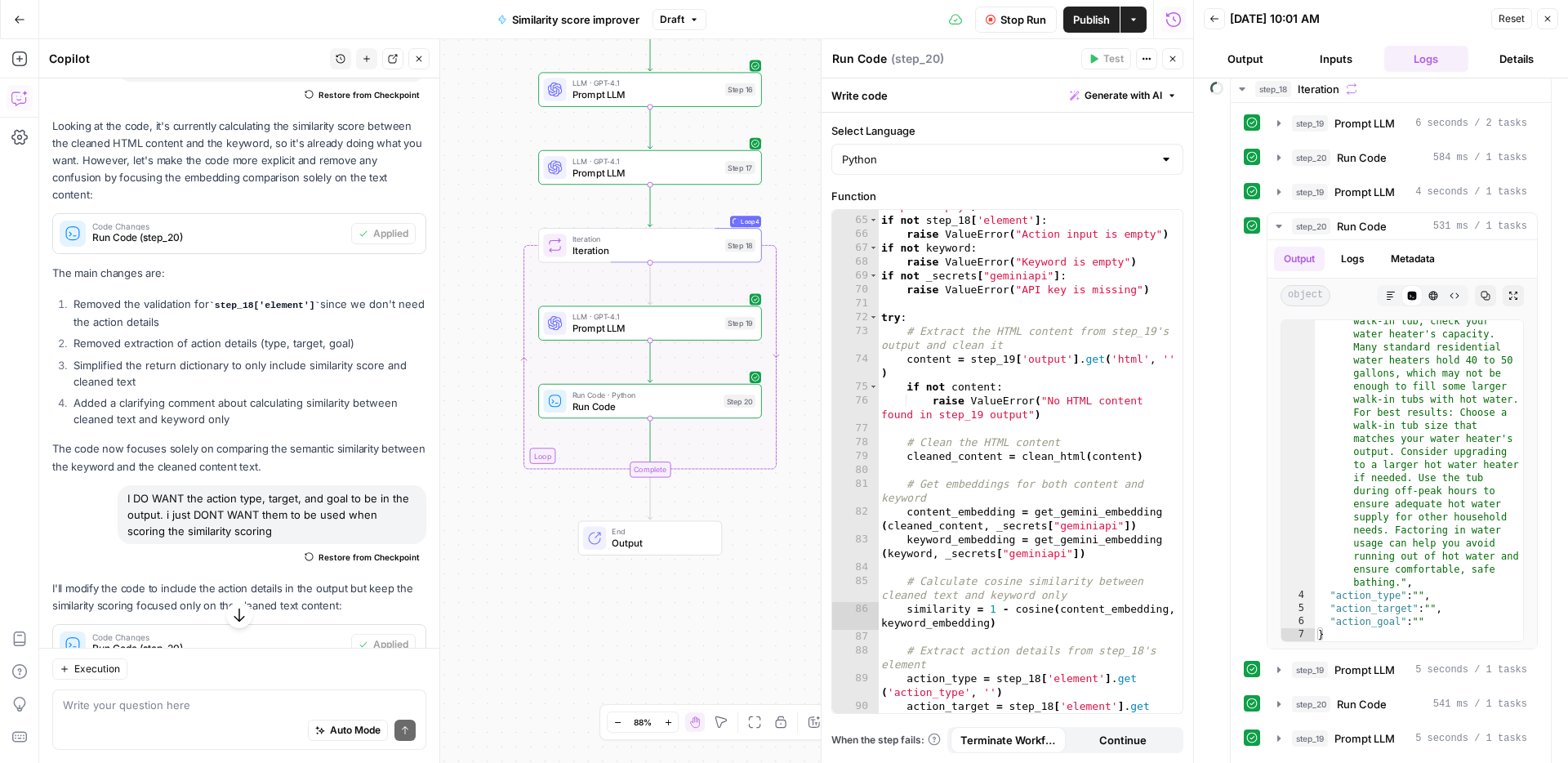
click at [1025, 21] on span "Stop Run" at bounding box center [1023, 19] width 46 height 16
click at [222, 719] on div "Auto Mode Send" at bounding box center [239, 731] width 352 height 36
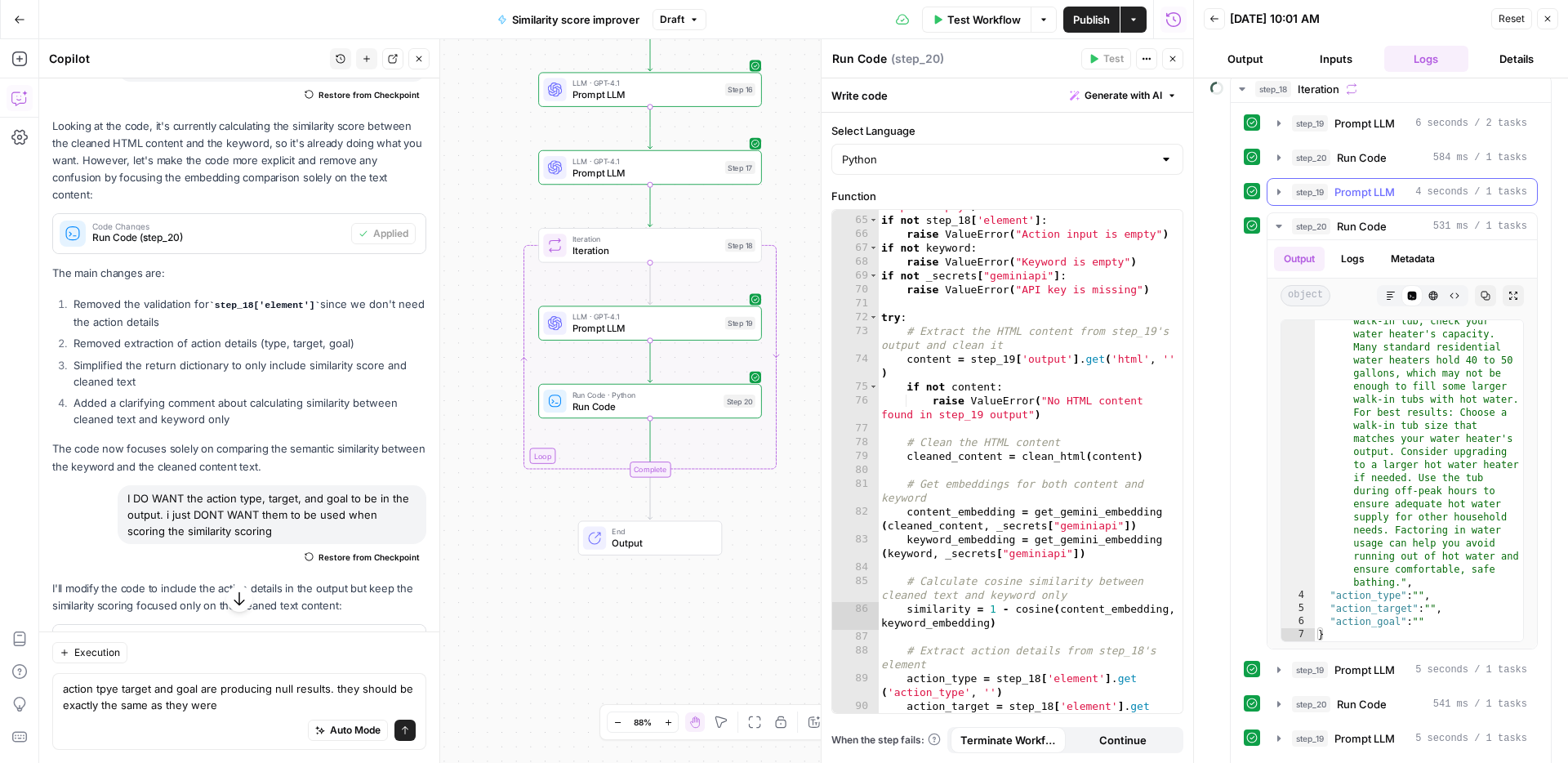
click at [1417, 193] on span "4 seconds / 1 tasks" at bounding box center [1471, 192] width 112 height 15
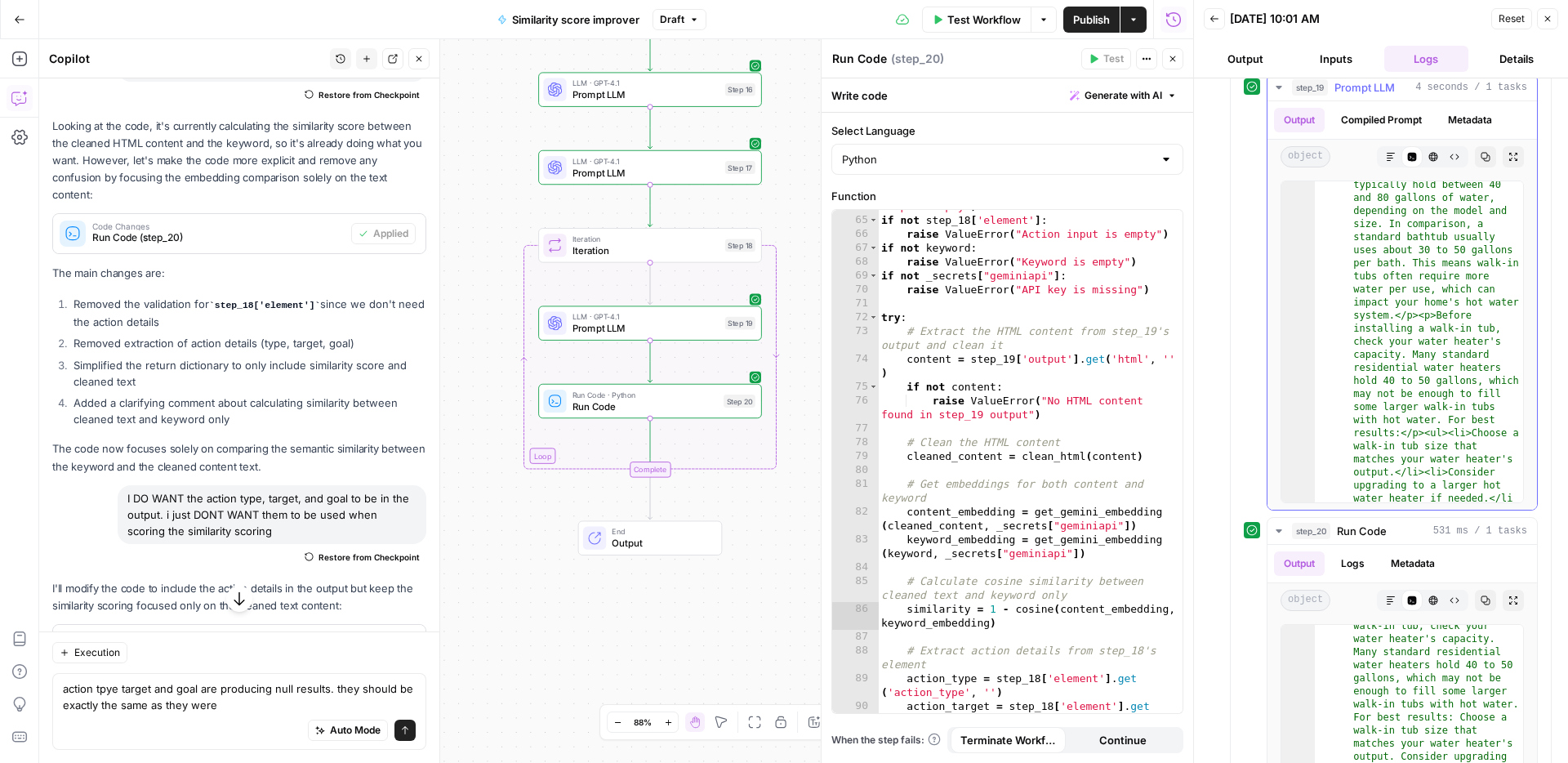
scroll to position [74, 0]
click at [1381, 97] on button "step_19 Prompt LLM 4 seconds / 1 tasks" at bounding box center [1401, 87] width 269 height 26
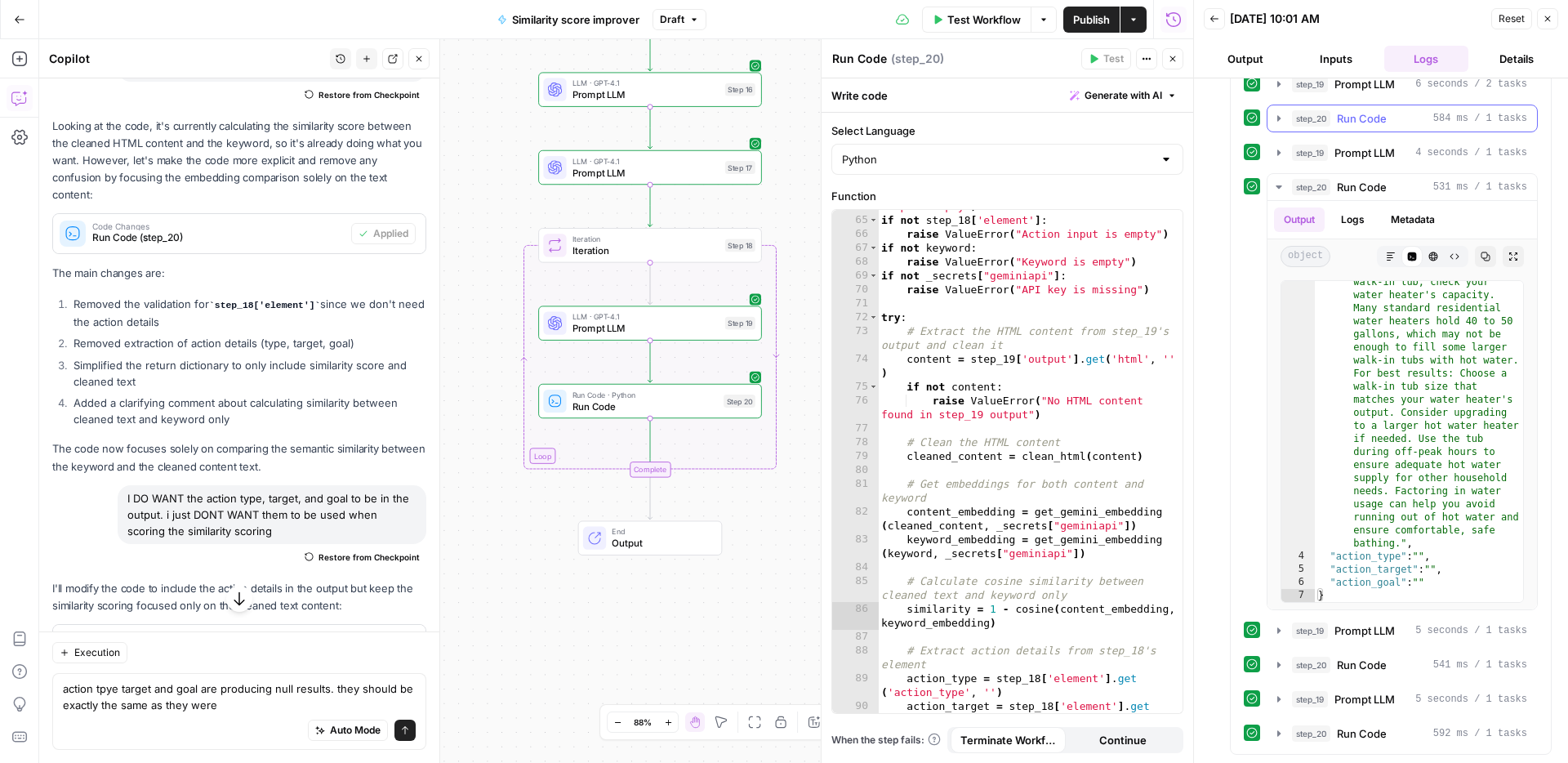
click at [1387, 108] on button "step_20 Run Code 584 ms / 1 tasks" at bounding box center [1401, 119] width 269 height 26
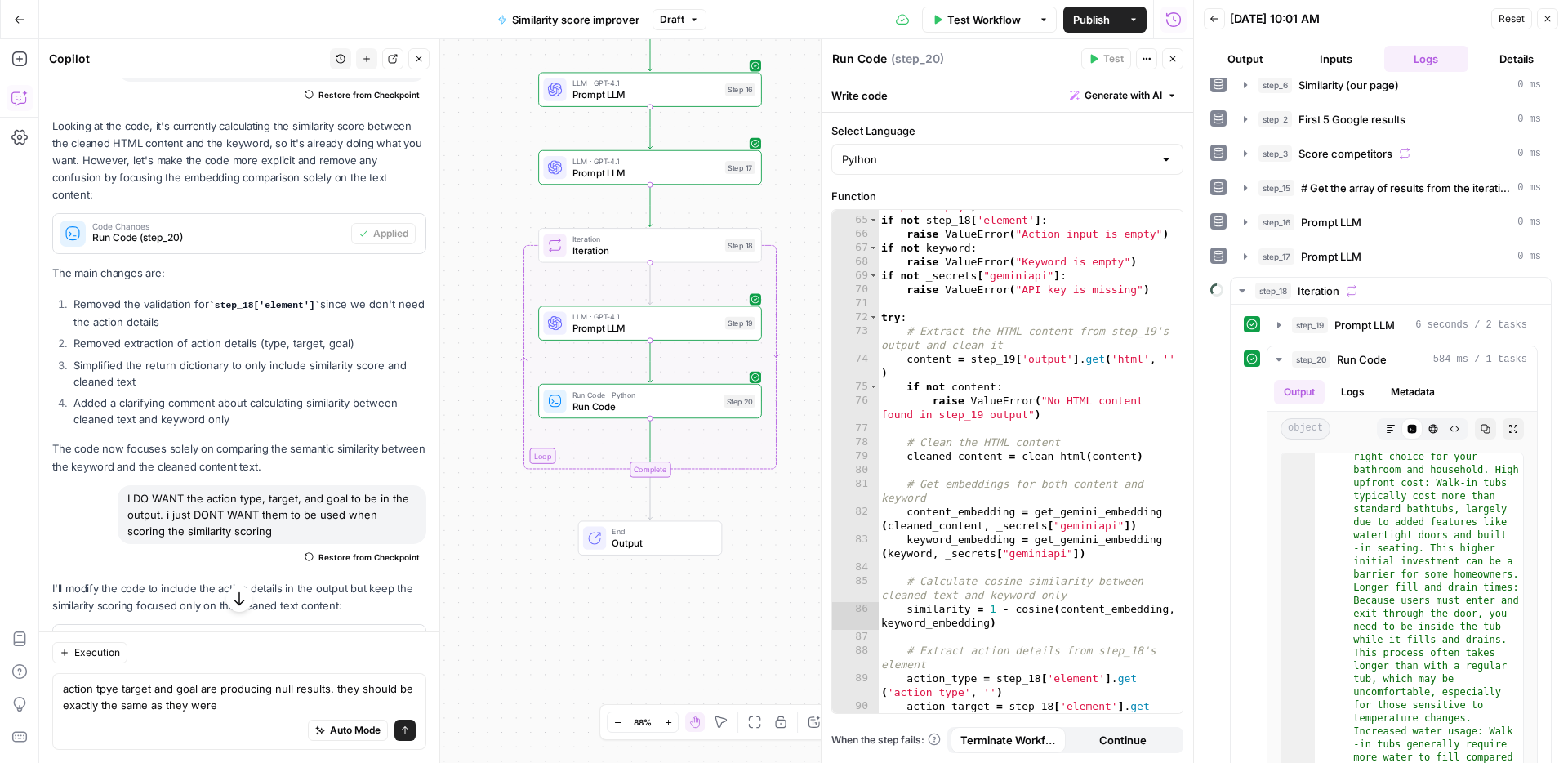
scroll to position [16, 0]
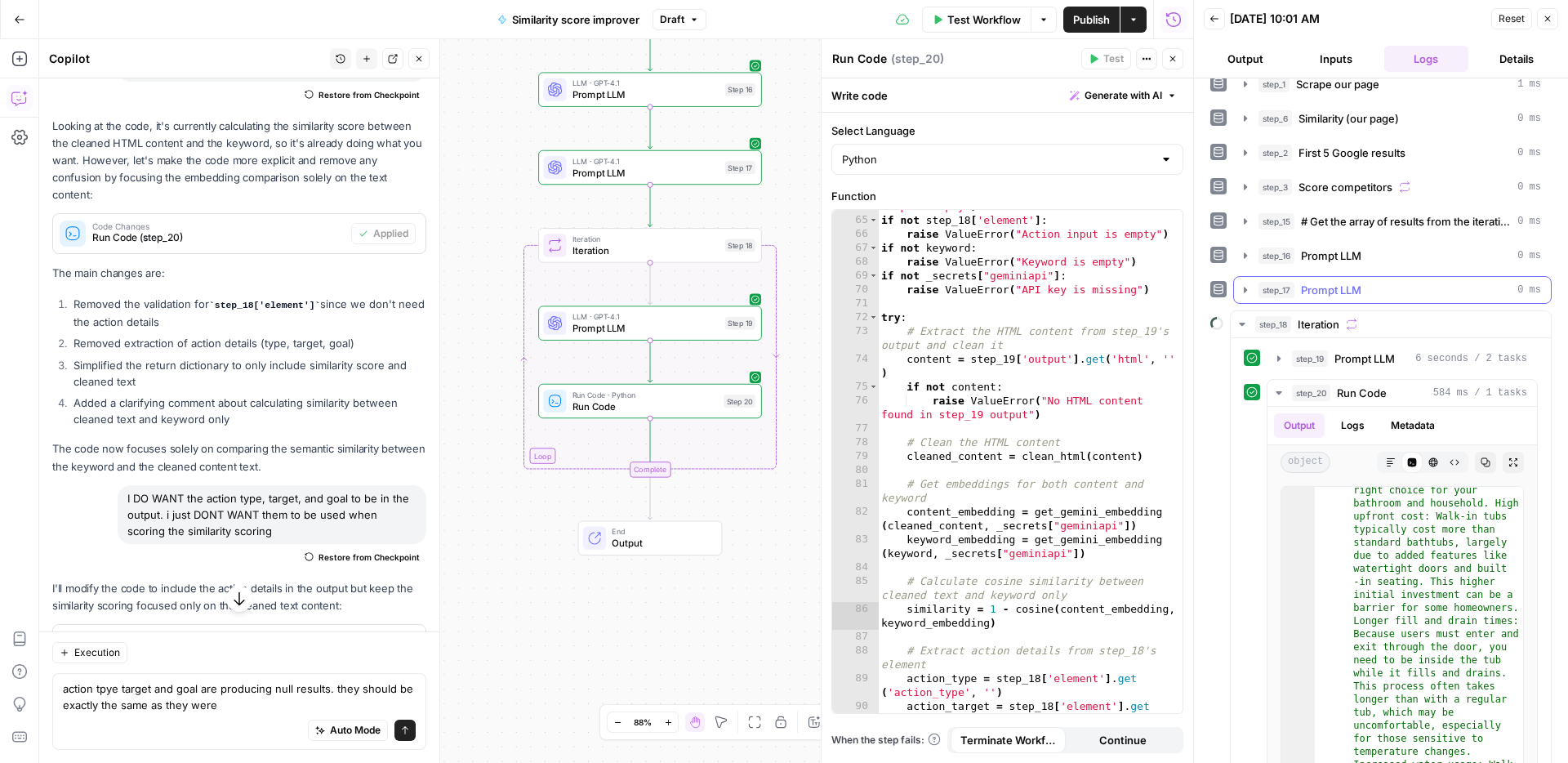
click at [1320, 286] on span "Prompt LLM" at bounding box center [1330, 290] width 61 height 16
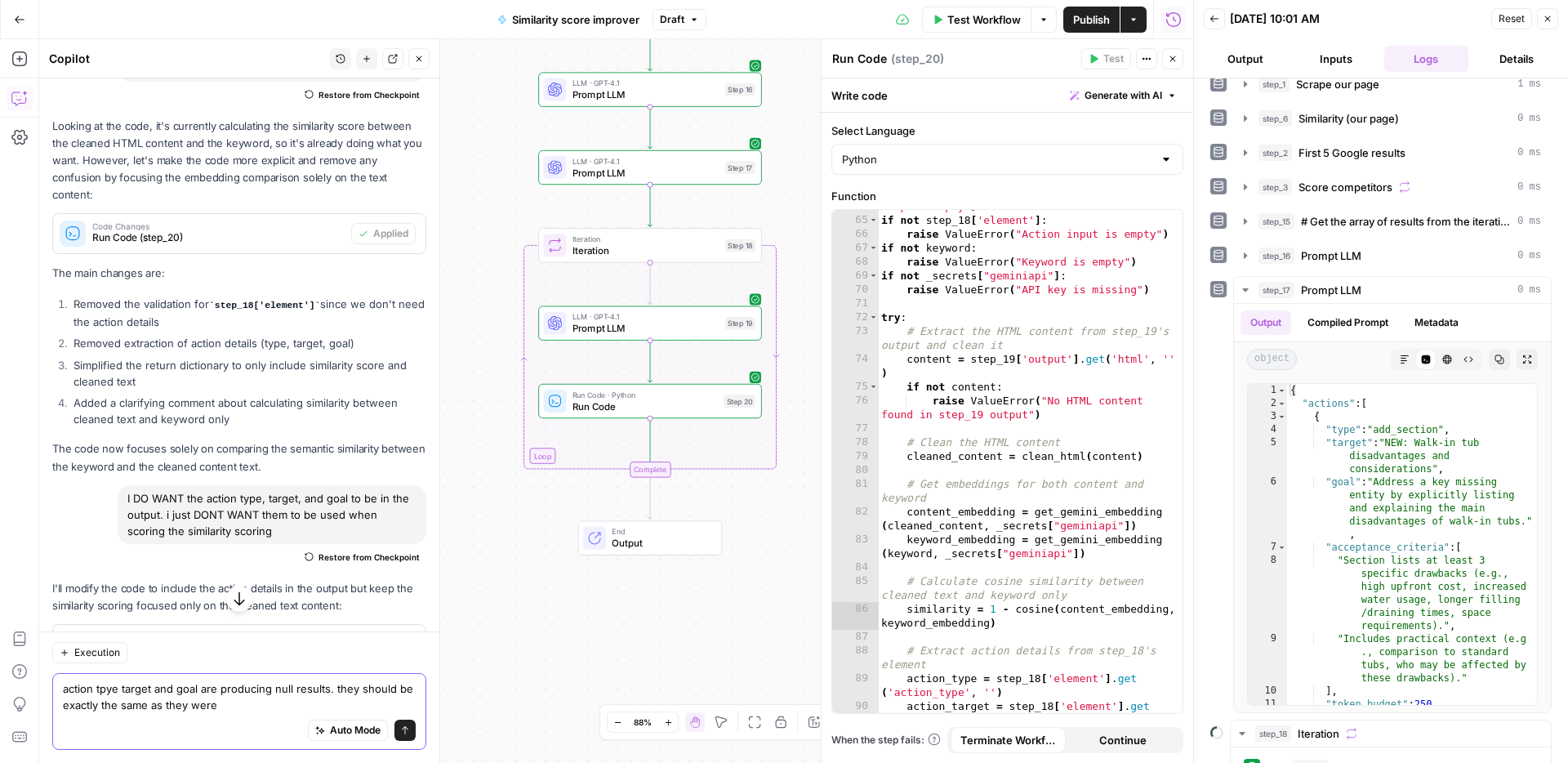
click at [224, 693] on textarea "action tpye target and goal are producing null results. they should be exactly …" at bounding box center [239, 696] width 352 height 33
click at [231, 705] on textarea "action tpye target and goal are producing null results. they should be exactly …" at bounding box center [239, 696] width 352 height 33
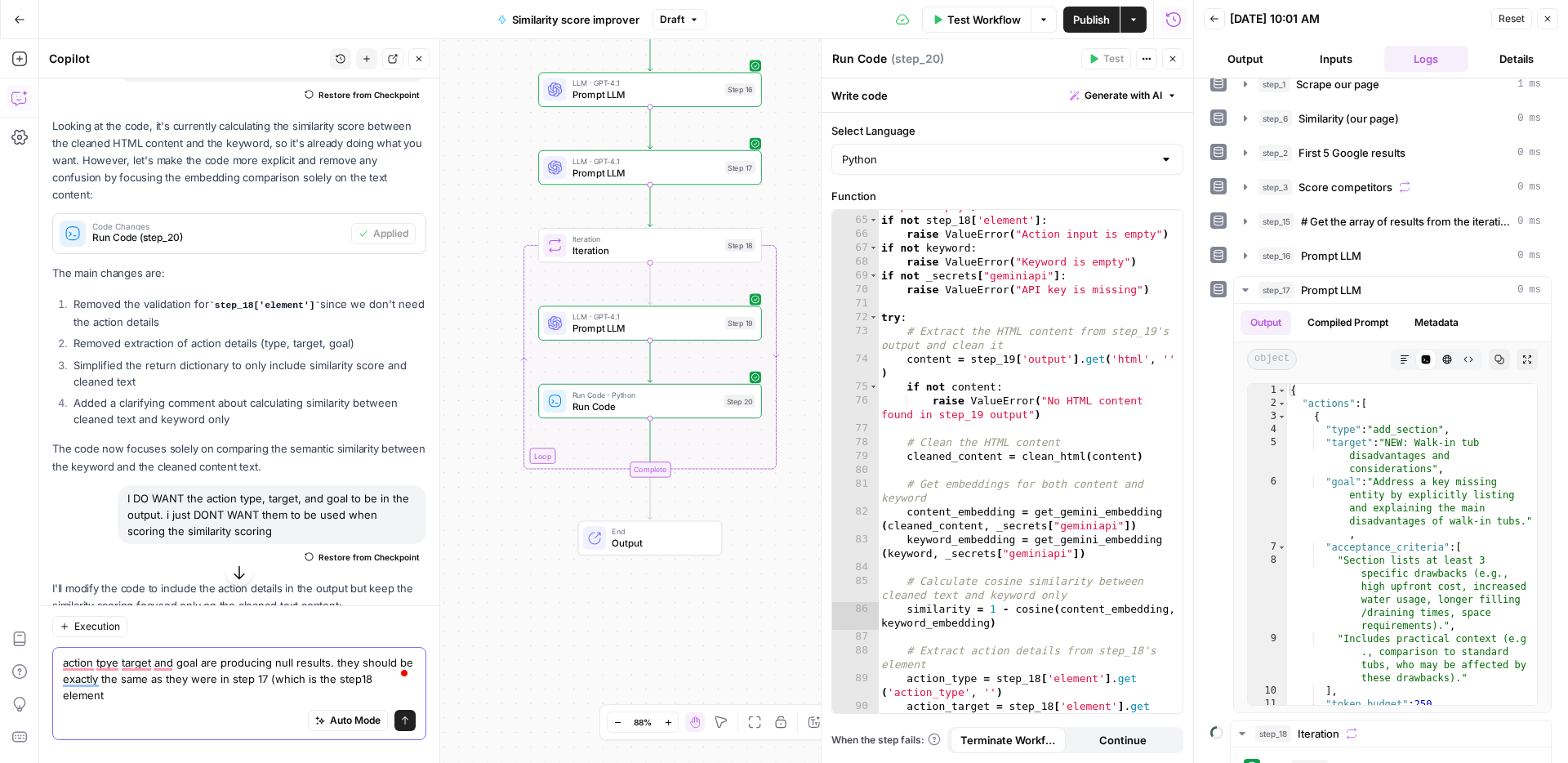
type textarea "action tpye target and goal are producing null results. they should be exactly …"
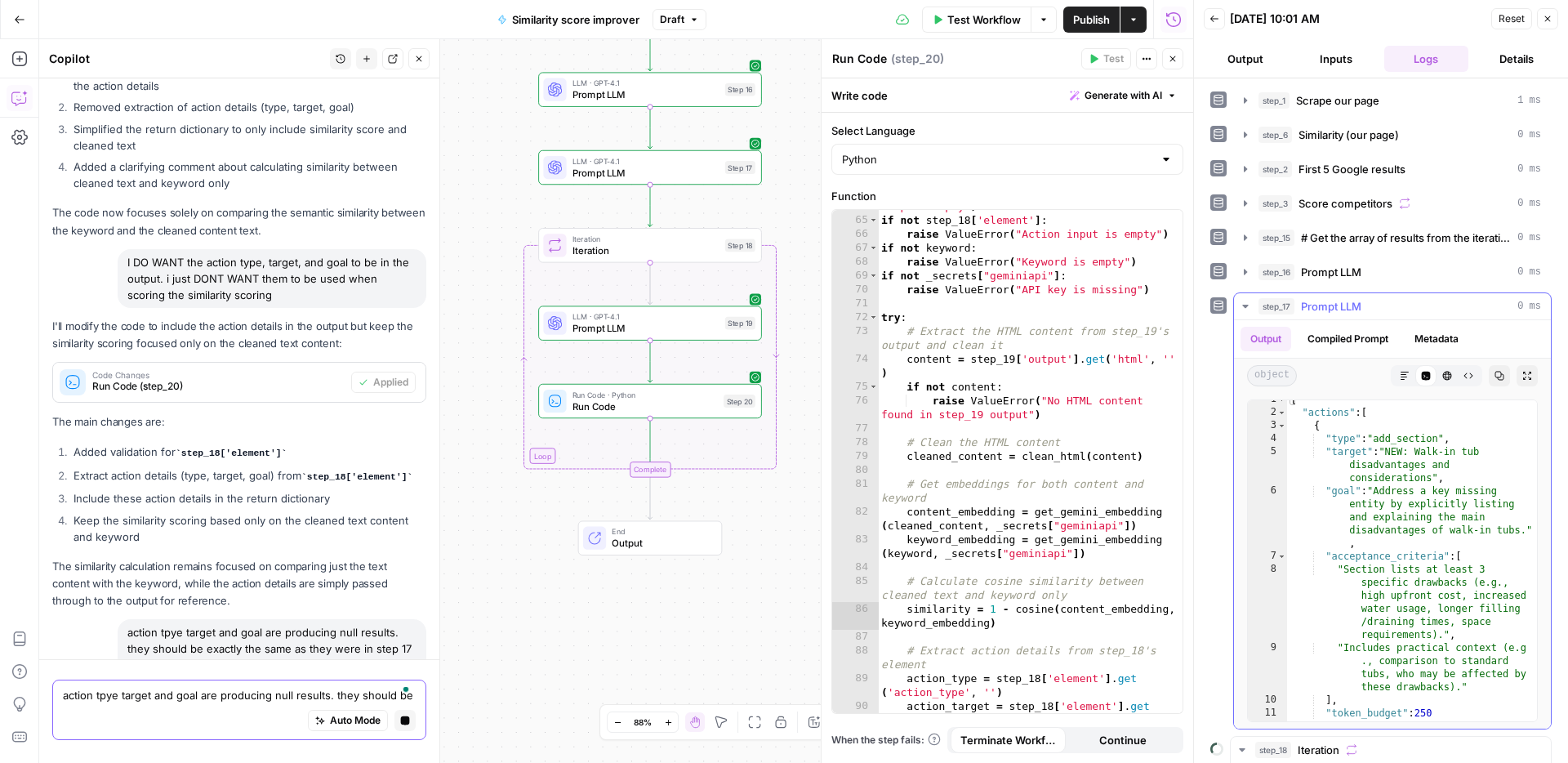
scroll to position [7, 0]
click at [1373, 309] on div "step_17 Prompt LLM 0 ms" at bounding box center [1399, 307] width 282 height 16
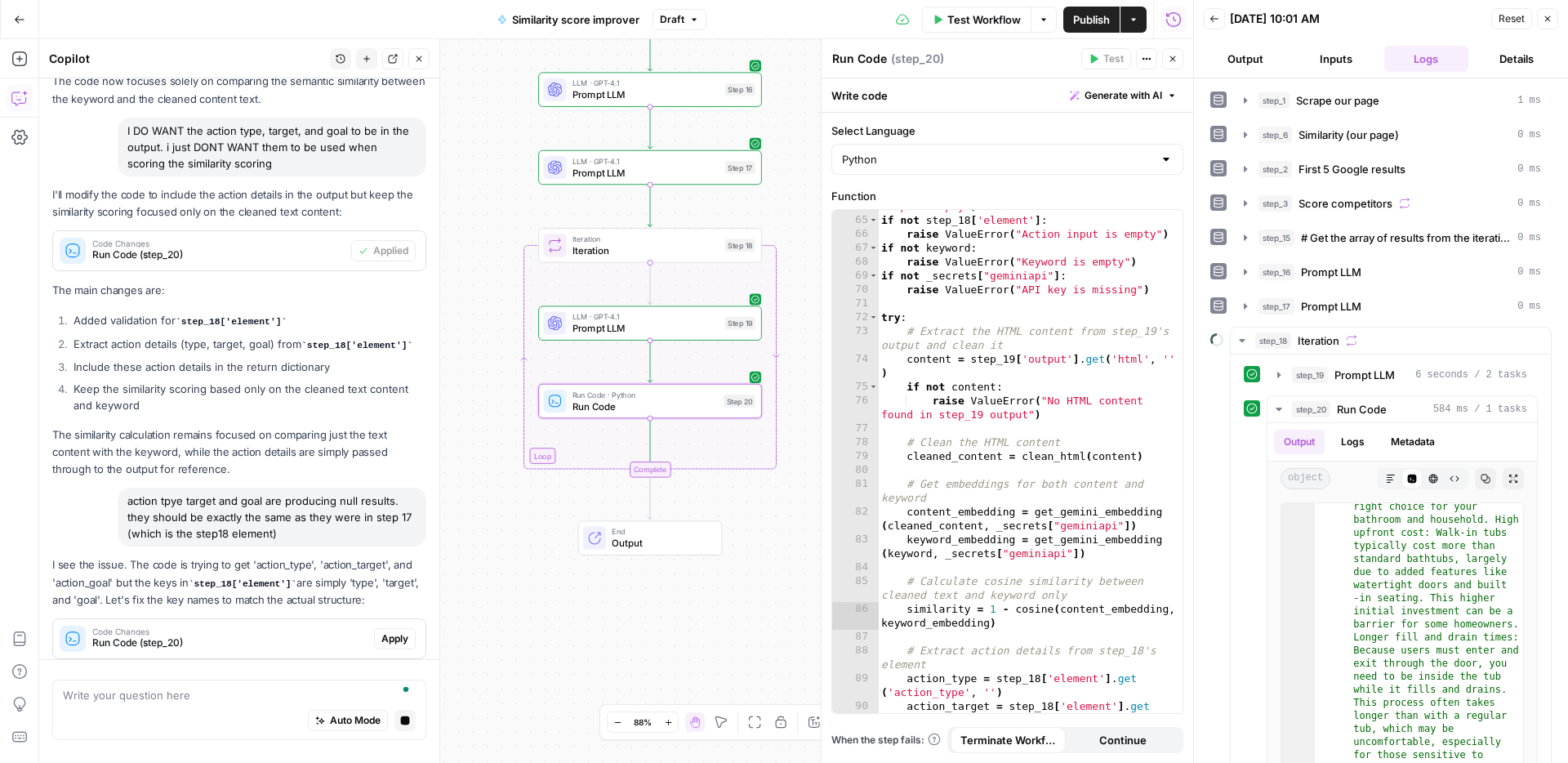
scroll to position [2129, 0]
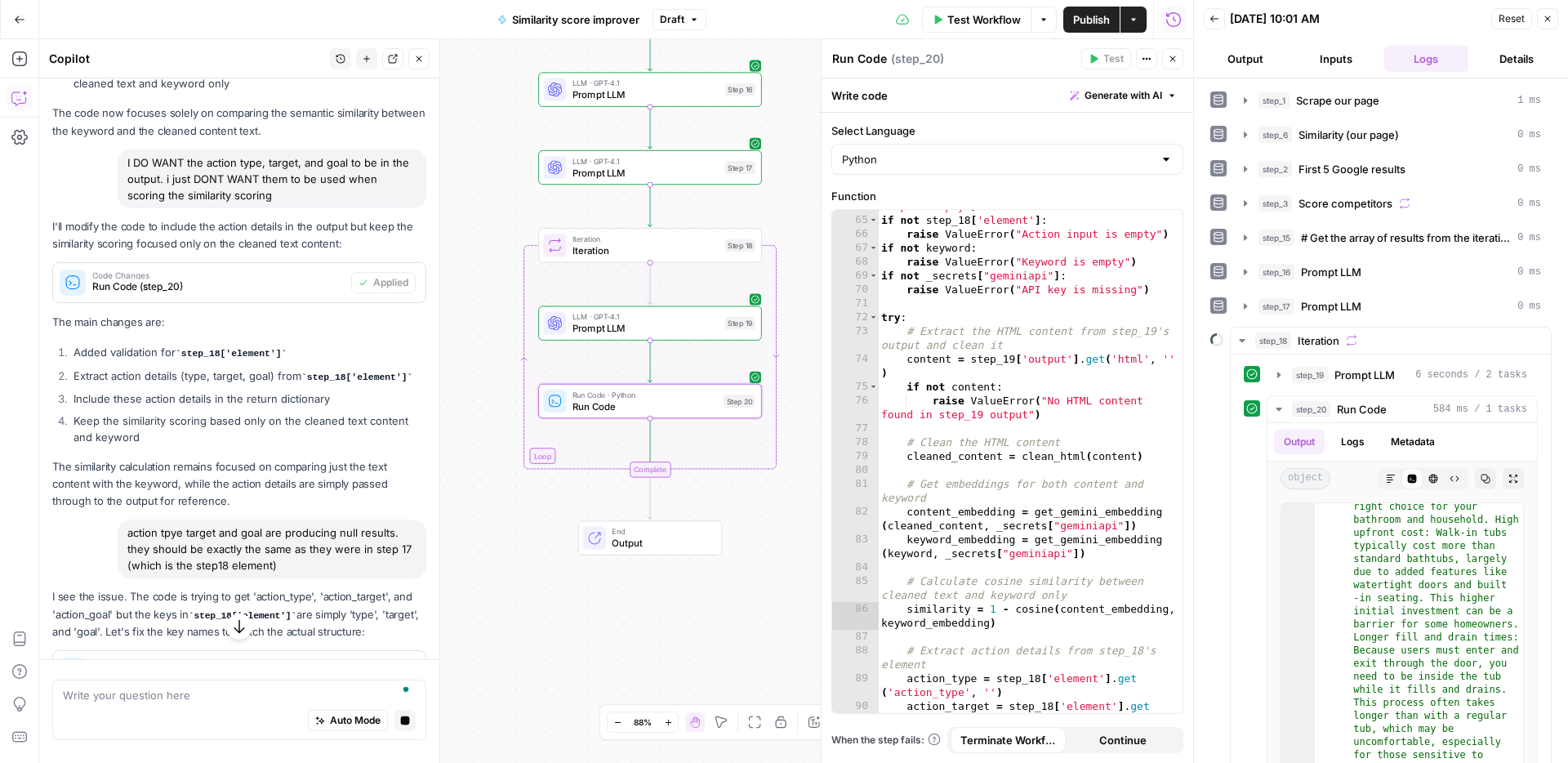
click at [400, 663] on span "Apply" at bounding box center [394, 670] width 27 height 15
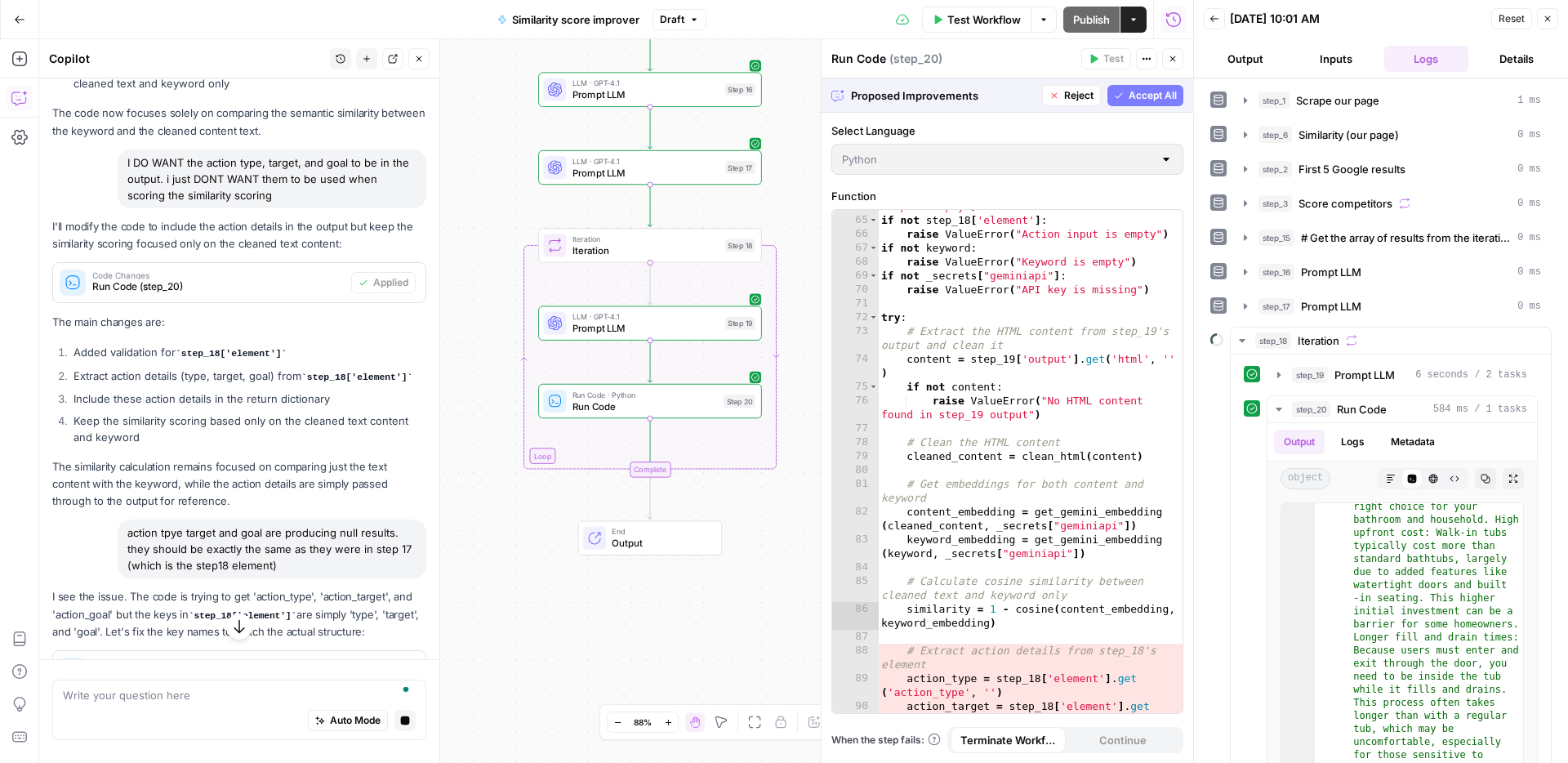
click at [1145, 101] on span "Accept All" at bounding box center [1152, 95] width 48 height 15
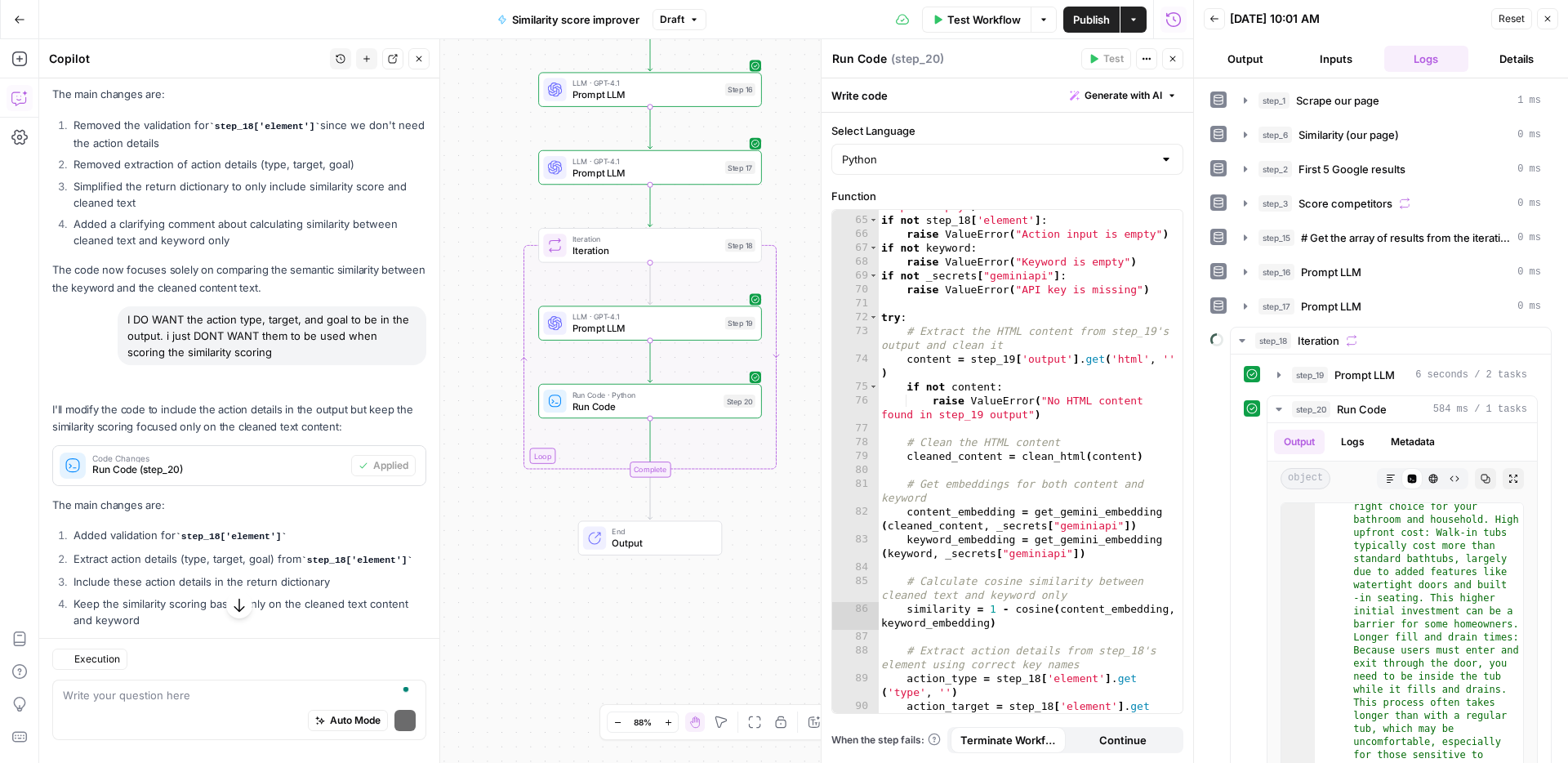
scroll to position [2286, 0]
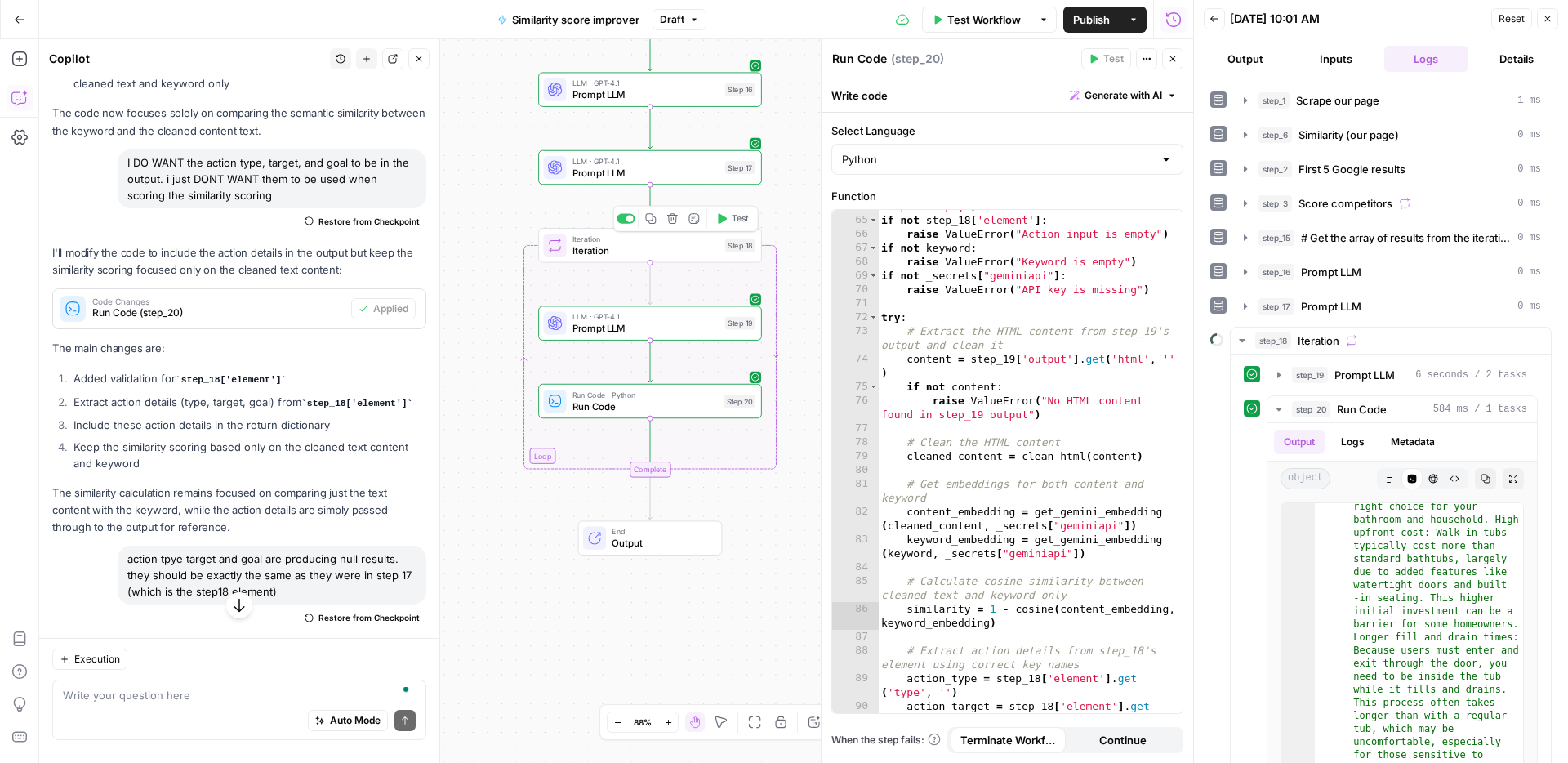
click at [727, 225] on button "Test" at bounding box center [732, 218] width 45 height 19
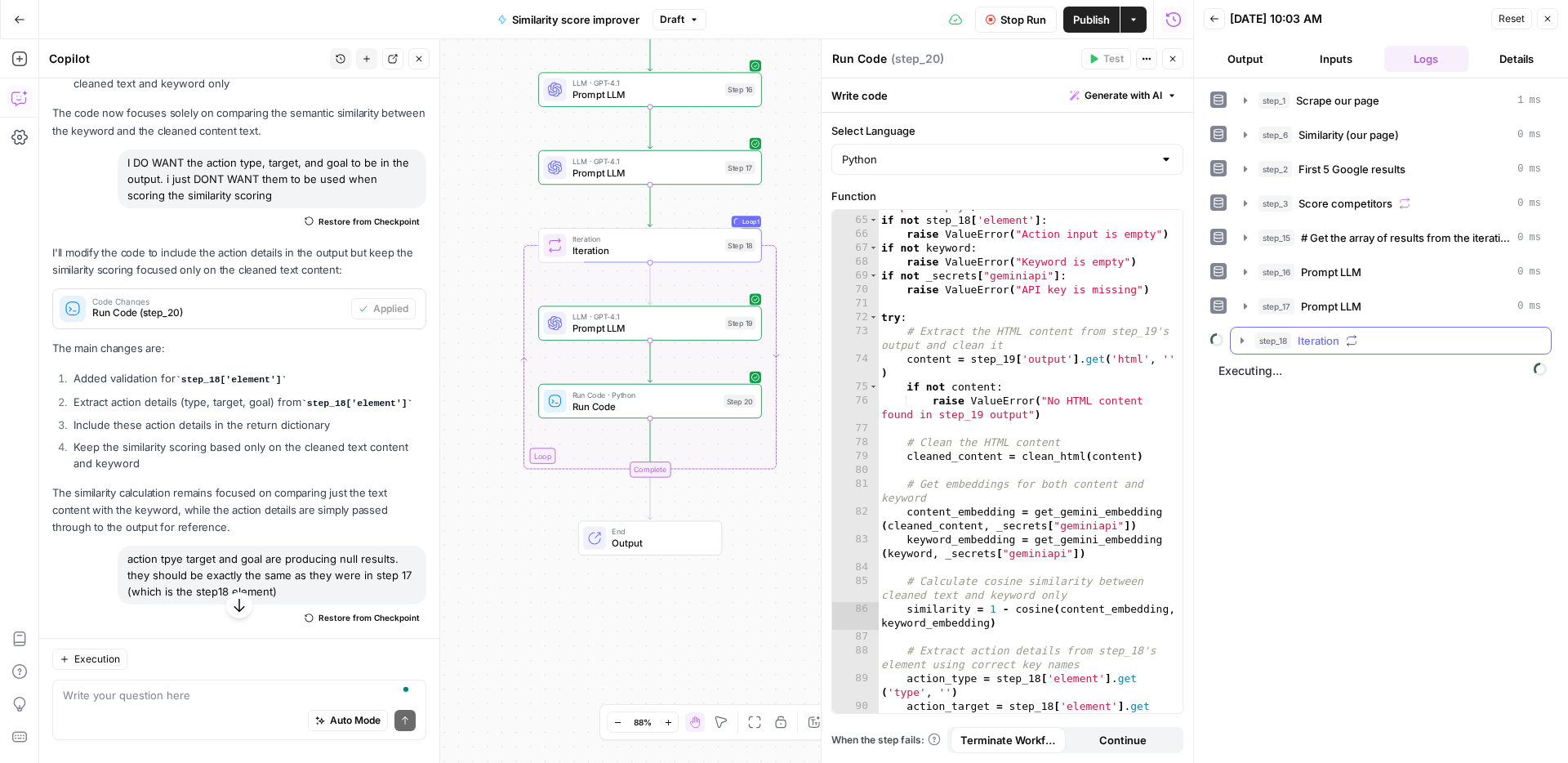
click at [1385, 348] on div "step_18 Iteration" at bounding box center [1397, 341] width 285 height 16
click at [1370, 414] on span "Run Code" at bounding box center [1361, 409] width 50 height 16
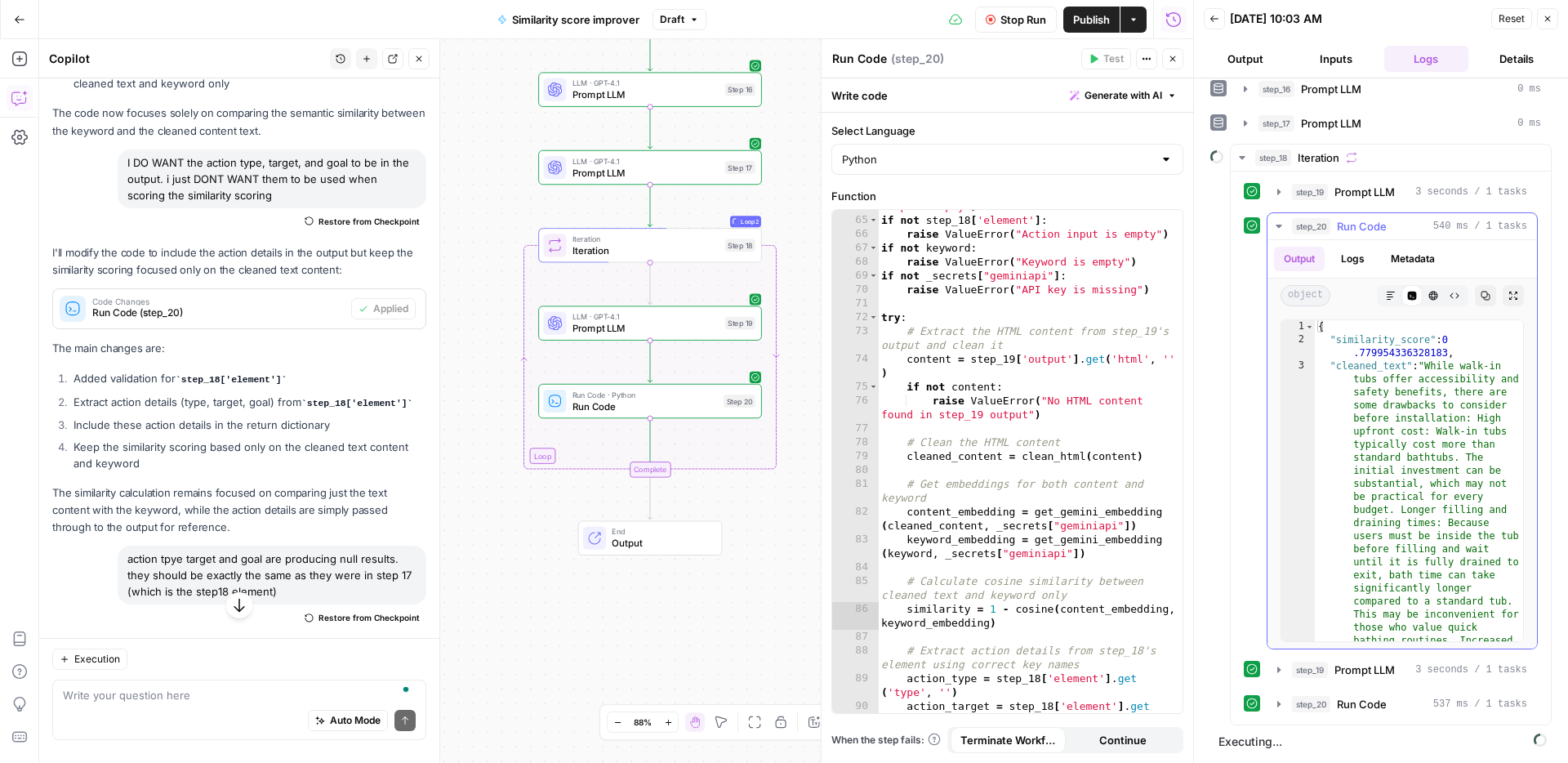
scroll to position [0, 0]
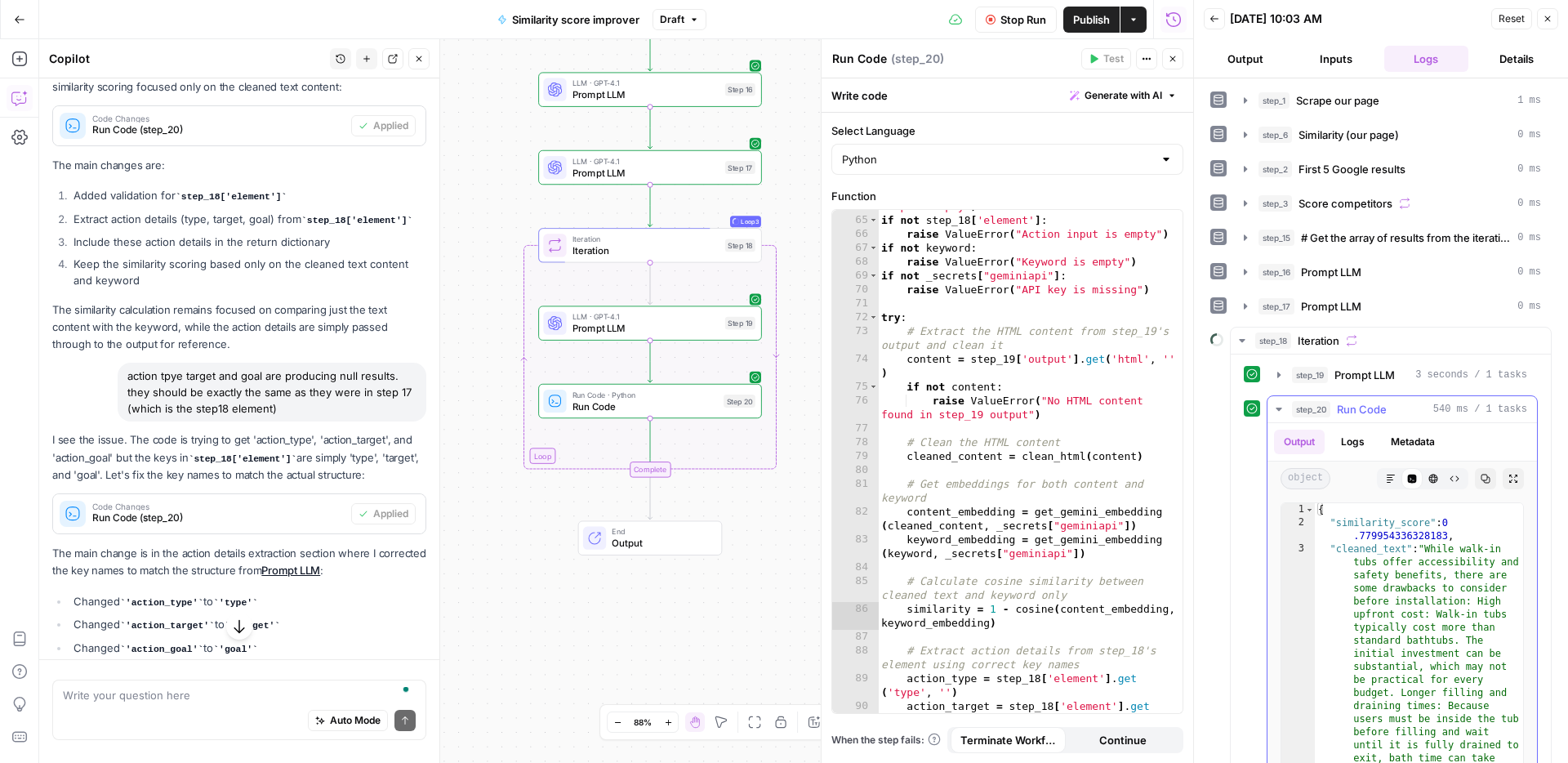
click at [1383, 413] on span "Run Code" at bounding box center [1361, 409] width 50 height 16
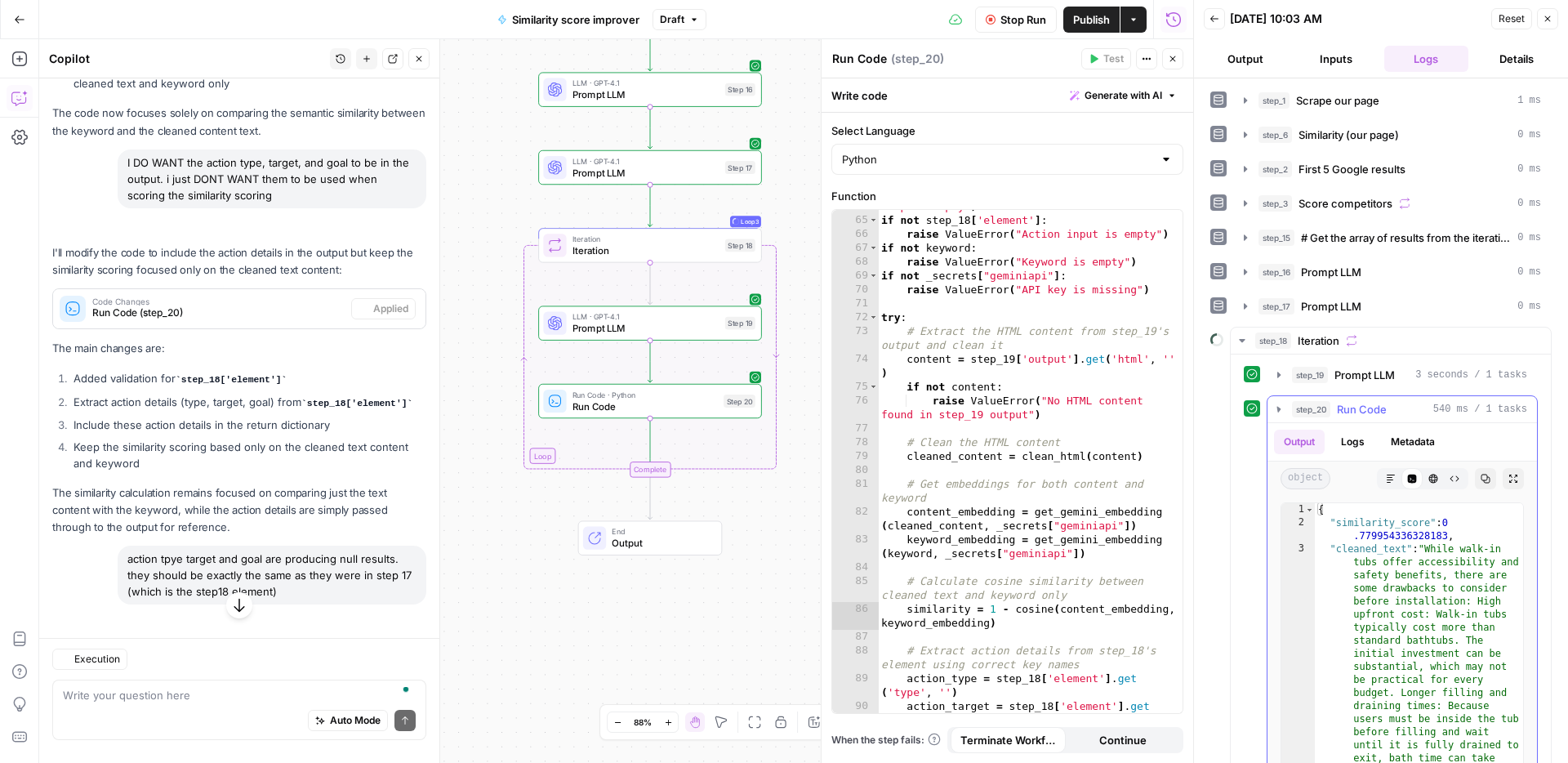
scroll to position [2286, 0]
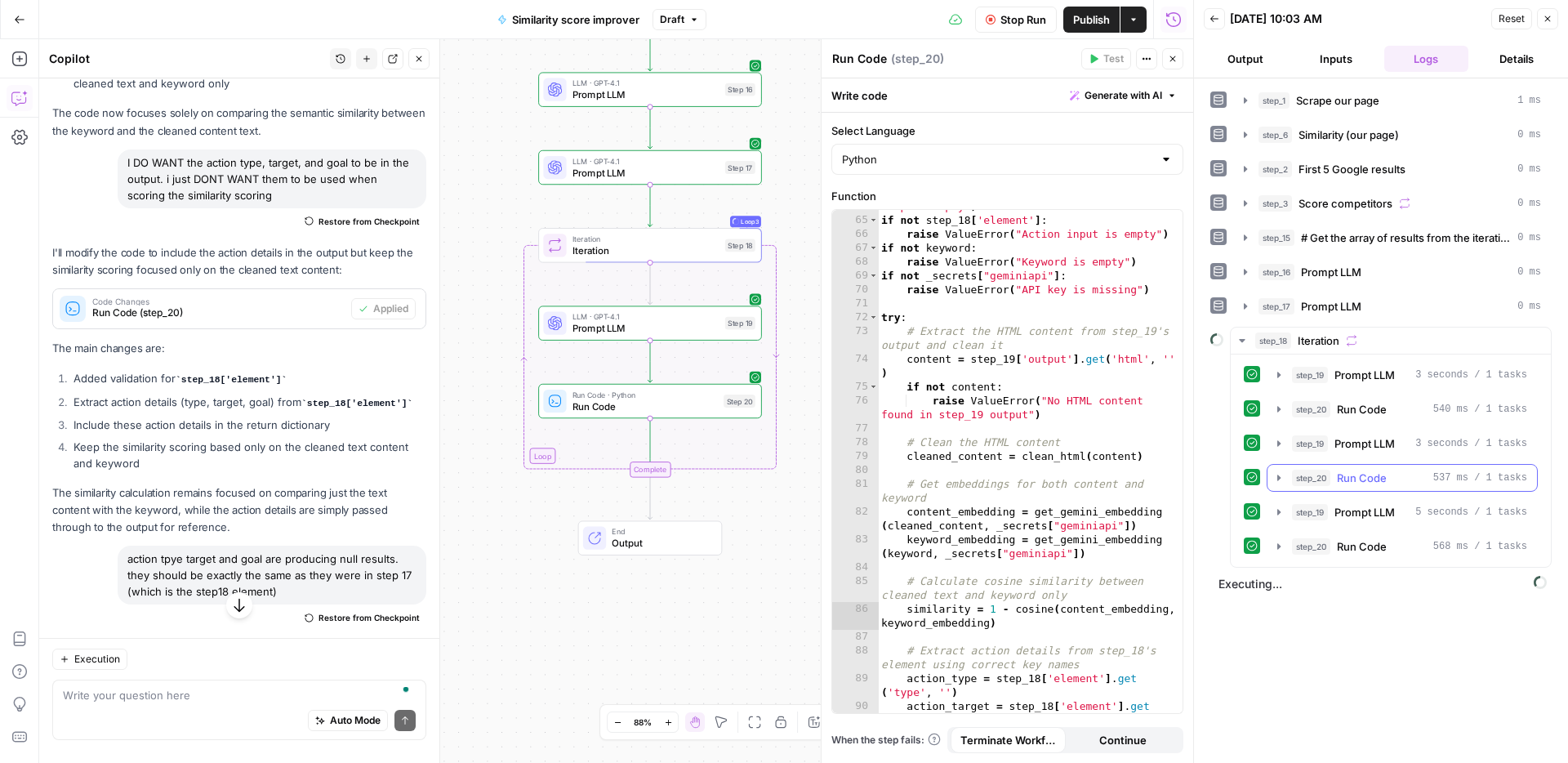
click at [1360, 491] on div "step_19 Prompt LLM 3 seconds / 1 tasks step_20 Run Code 540 ms / 1 tasks step_1…" at bounding box center [1390, 461] width 293 height 200
click at [1363, 482] on span "Run Code" at bounding box center [1361, 477] width 50 height 16
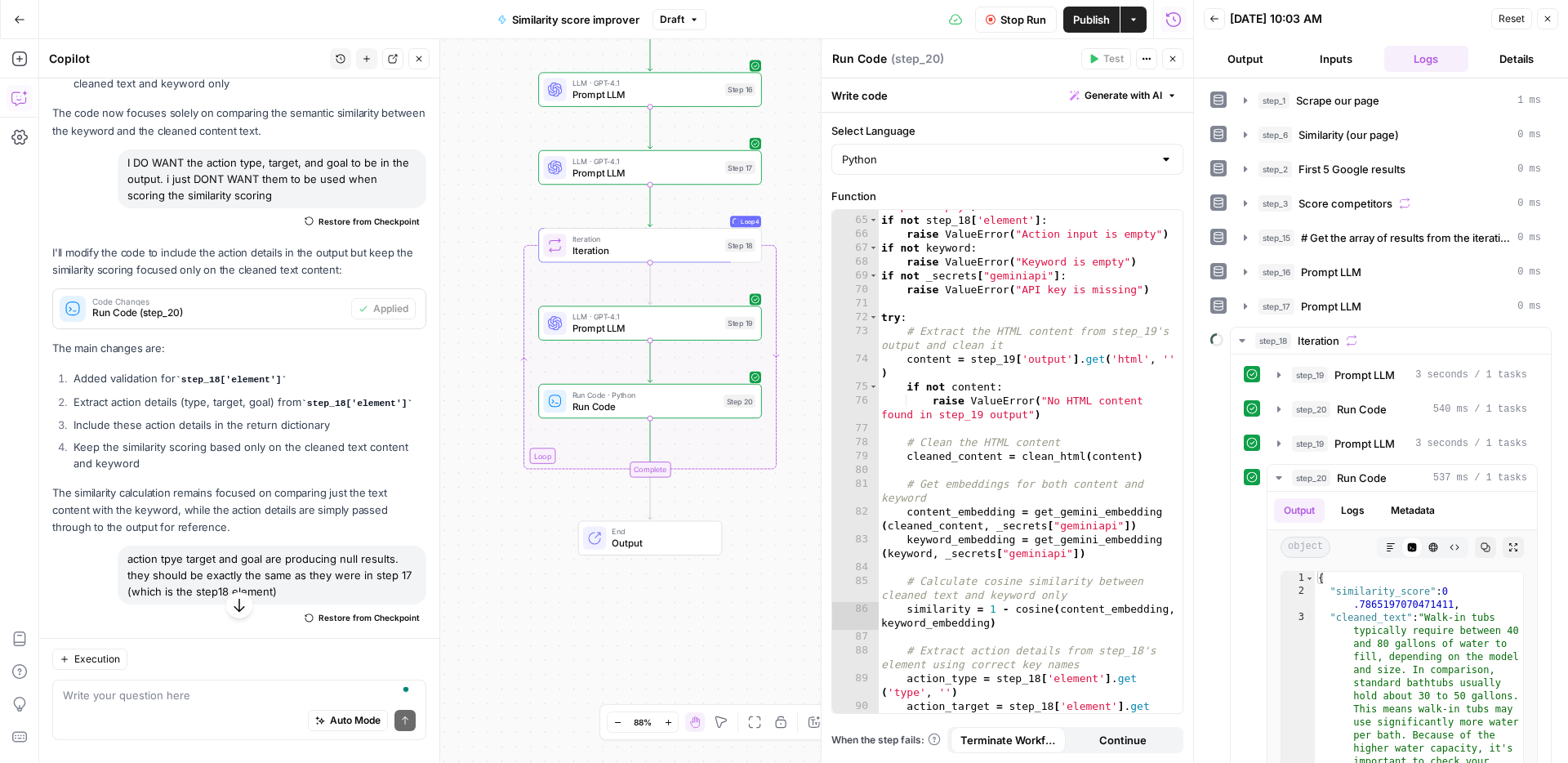
click at [1011, 21] on span "Stop Run" at bounding box center [1023, 19] width 46 height 16
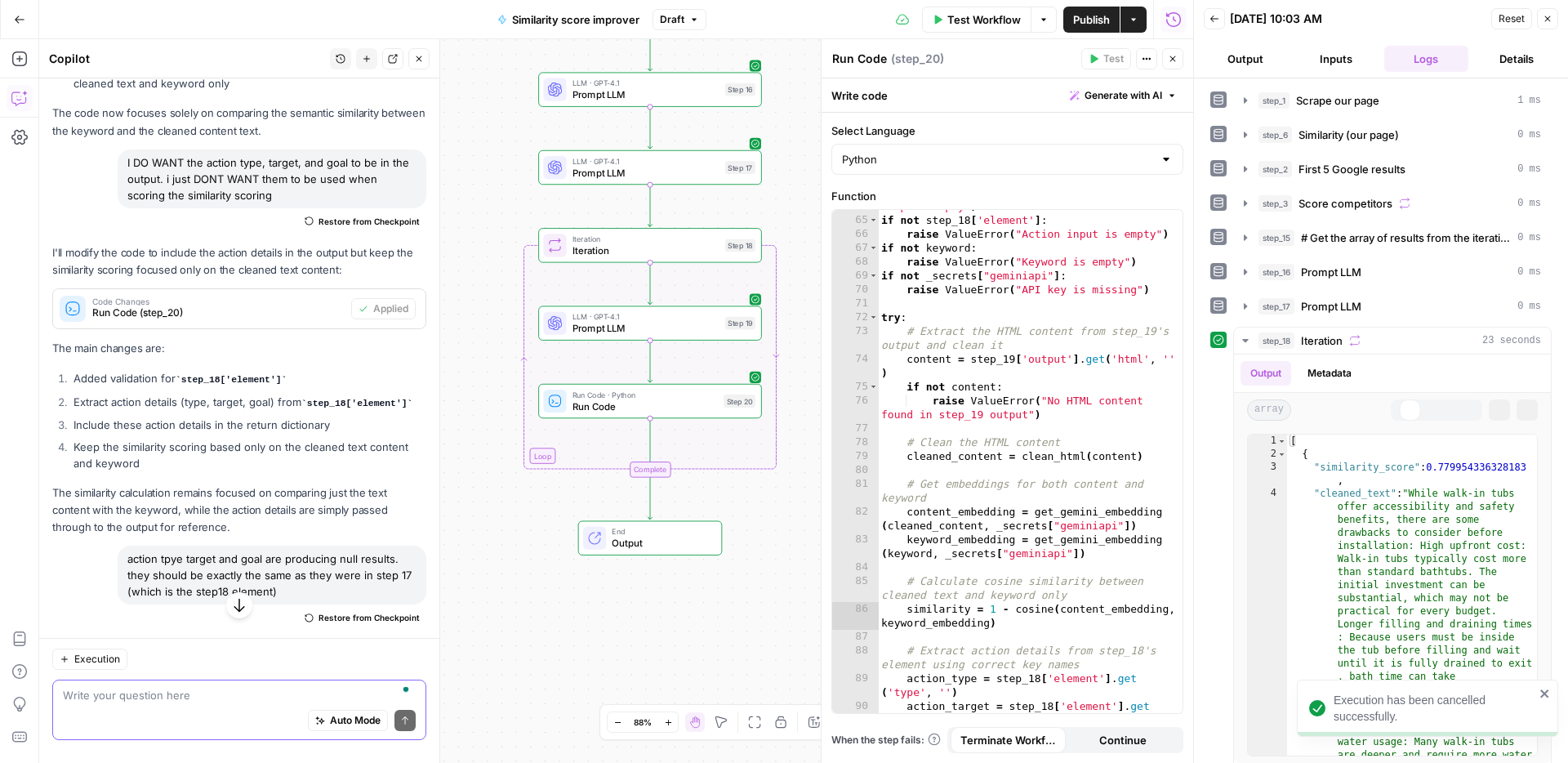
click at [235, 693] on textarea "To enrich screen reader interactions, please activate Accessibility in Grammarl…" at bounding box center [239, 695] width 352 height 16
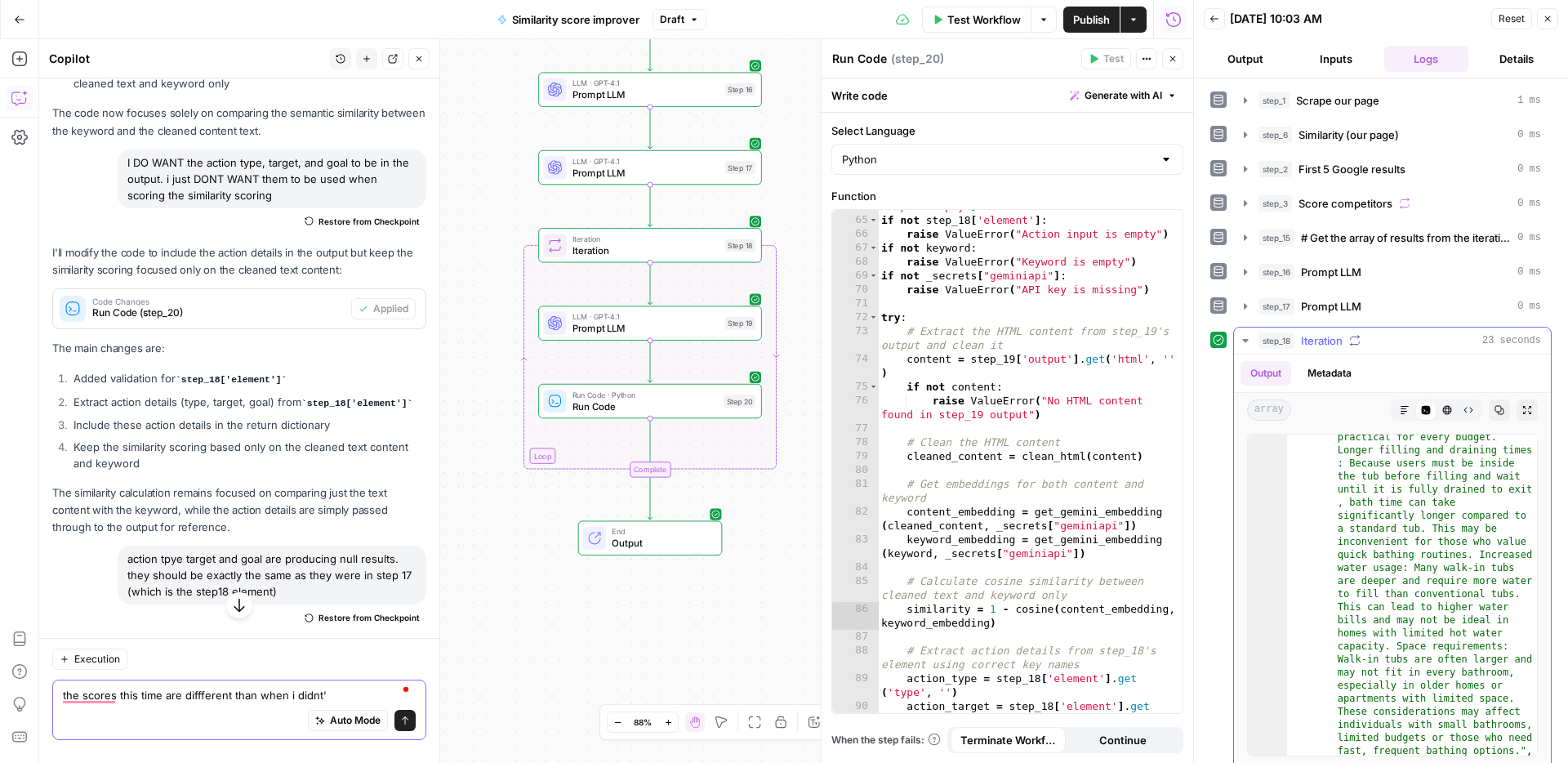
scroll to position [325, 0]
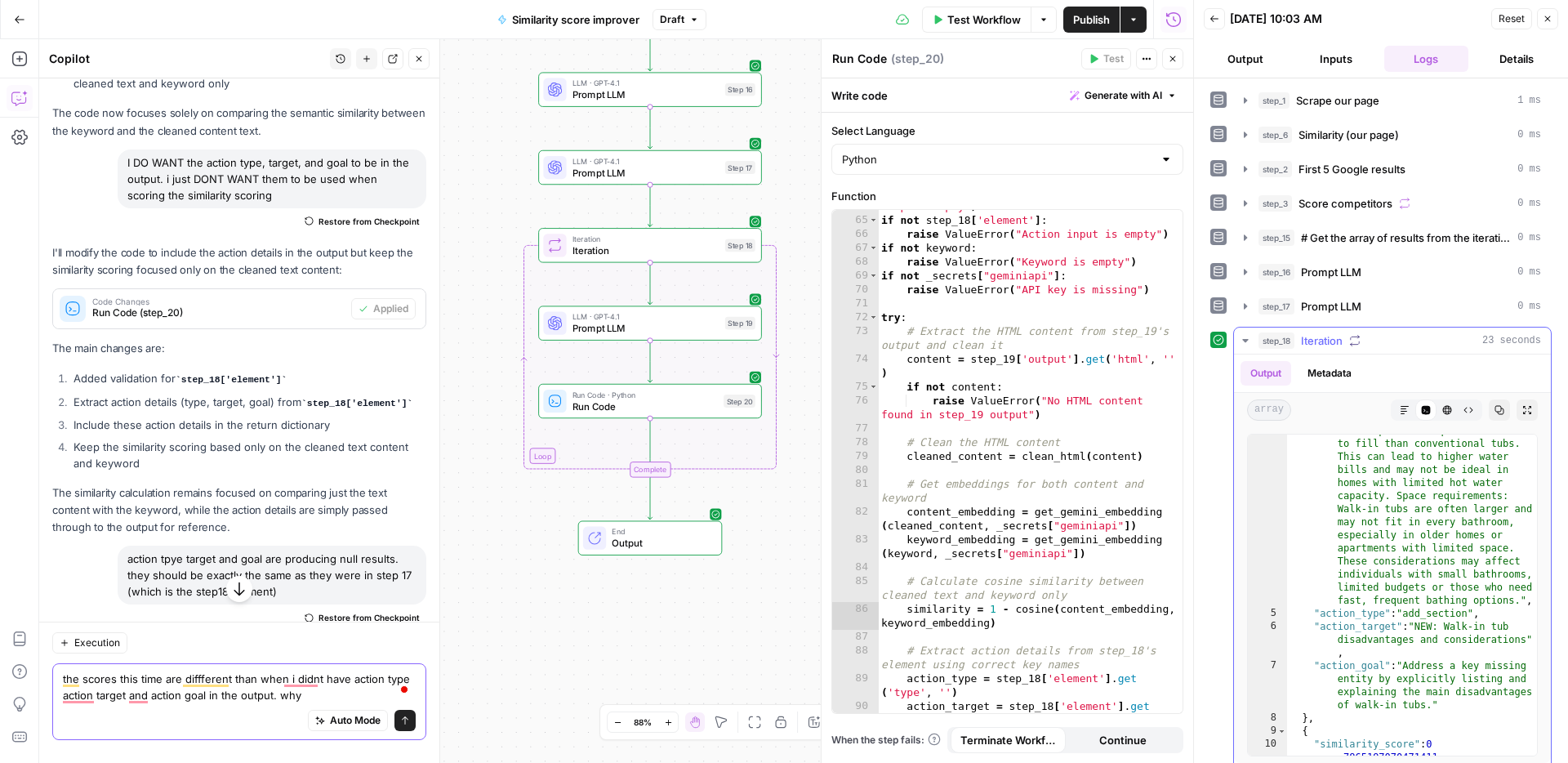
type textarea "the scores this time are diffferent than when i didnt have action type action t…"
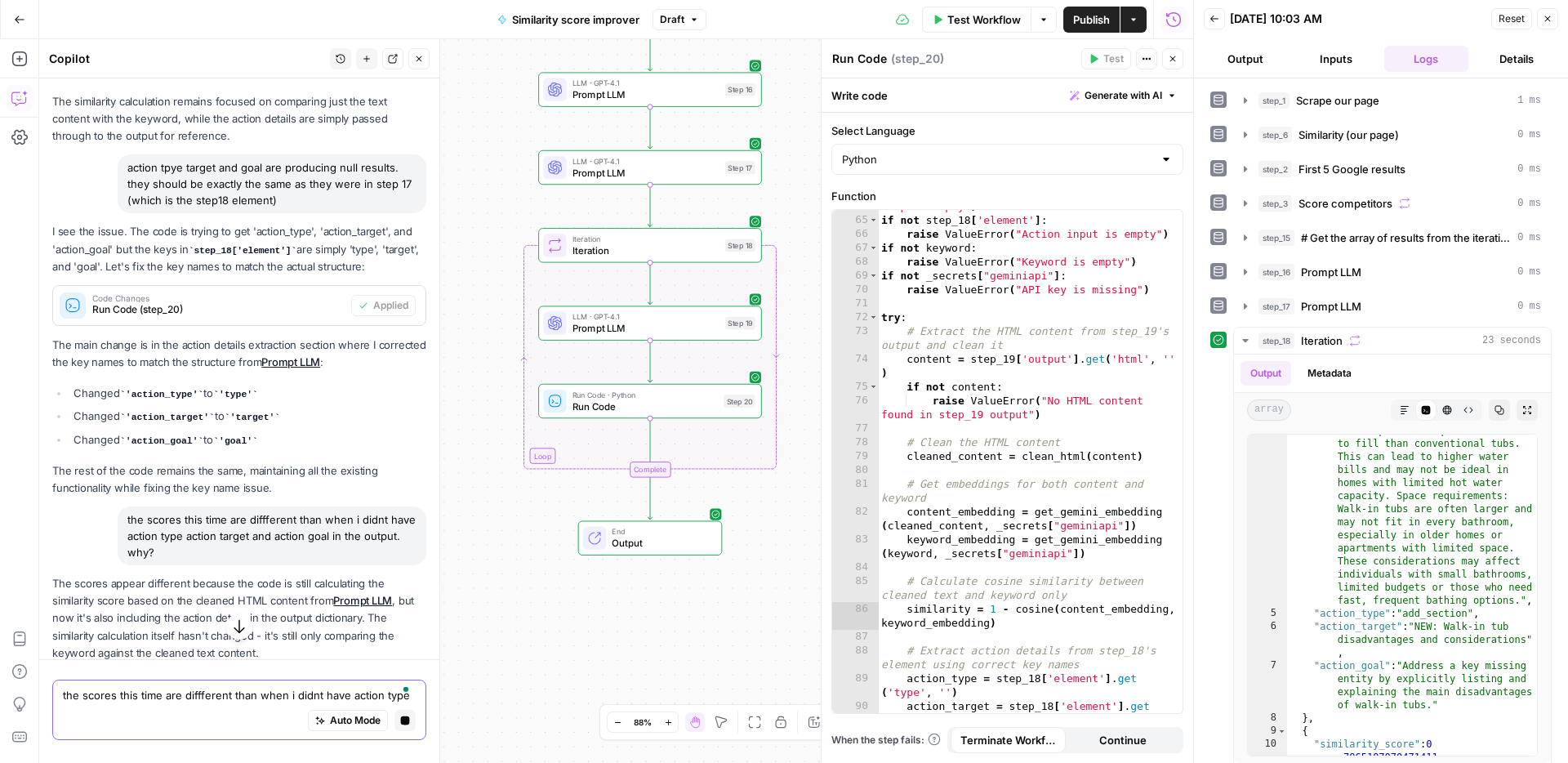
scroll to position [2501, 0]
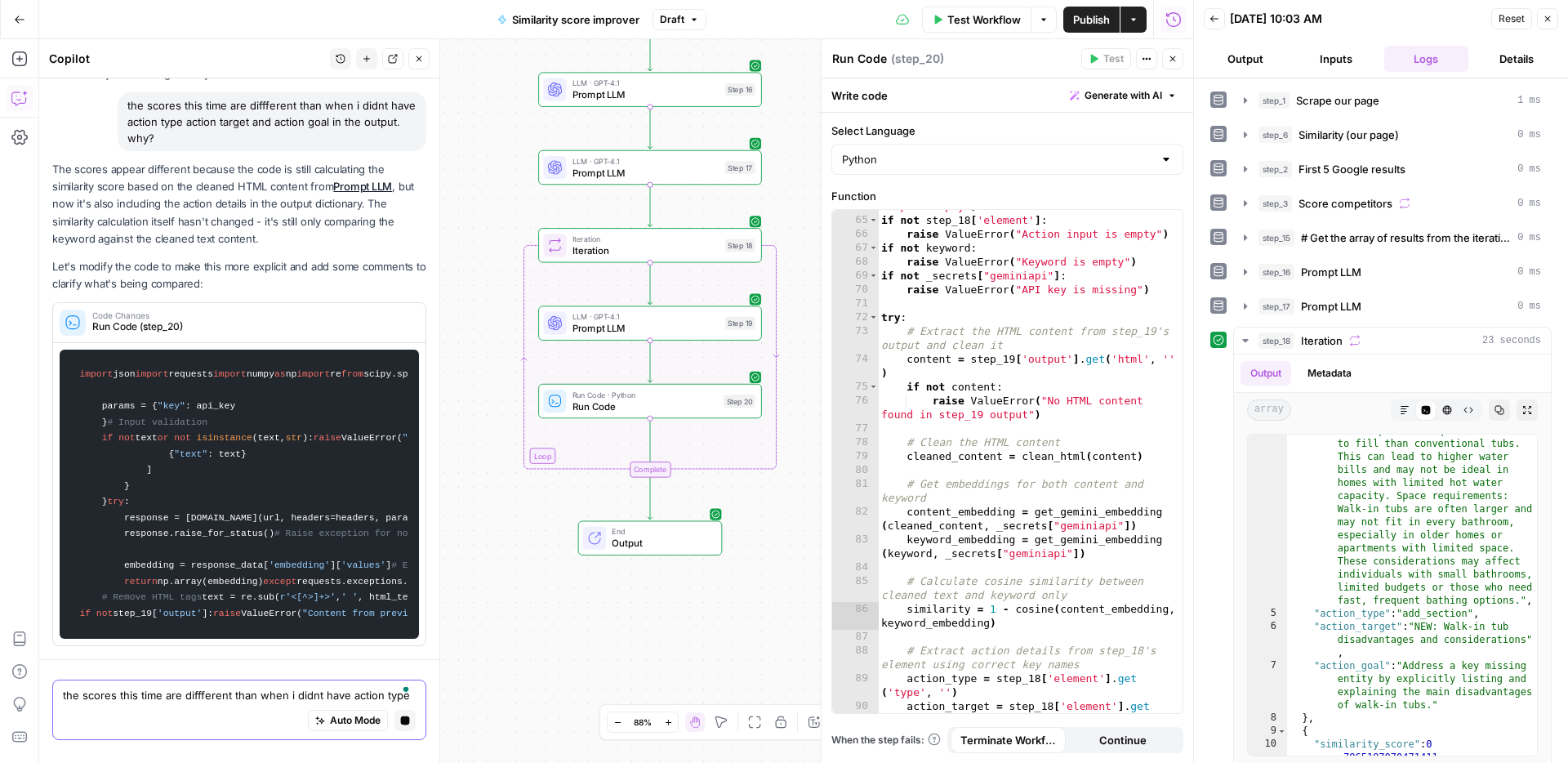
click at [211, 701] on textarea "the scores this time are diffferent than when i didnt have action type action t…" at bounding box center [239, 695] width 352 height 16
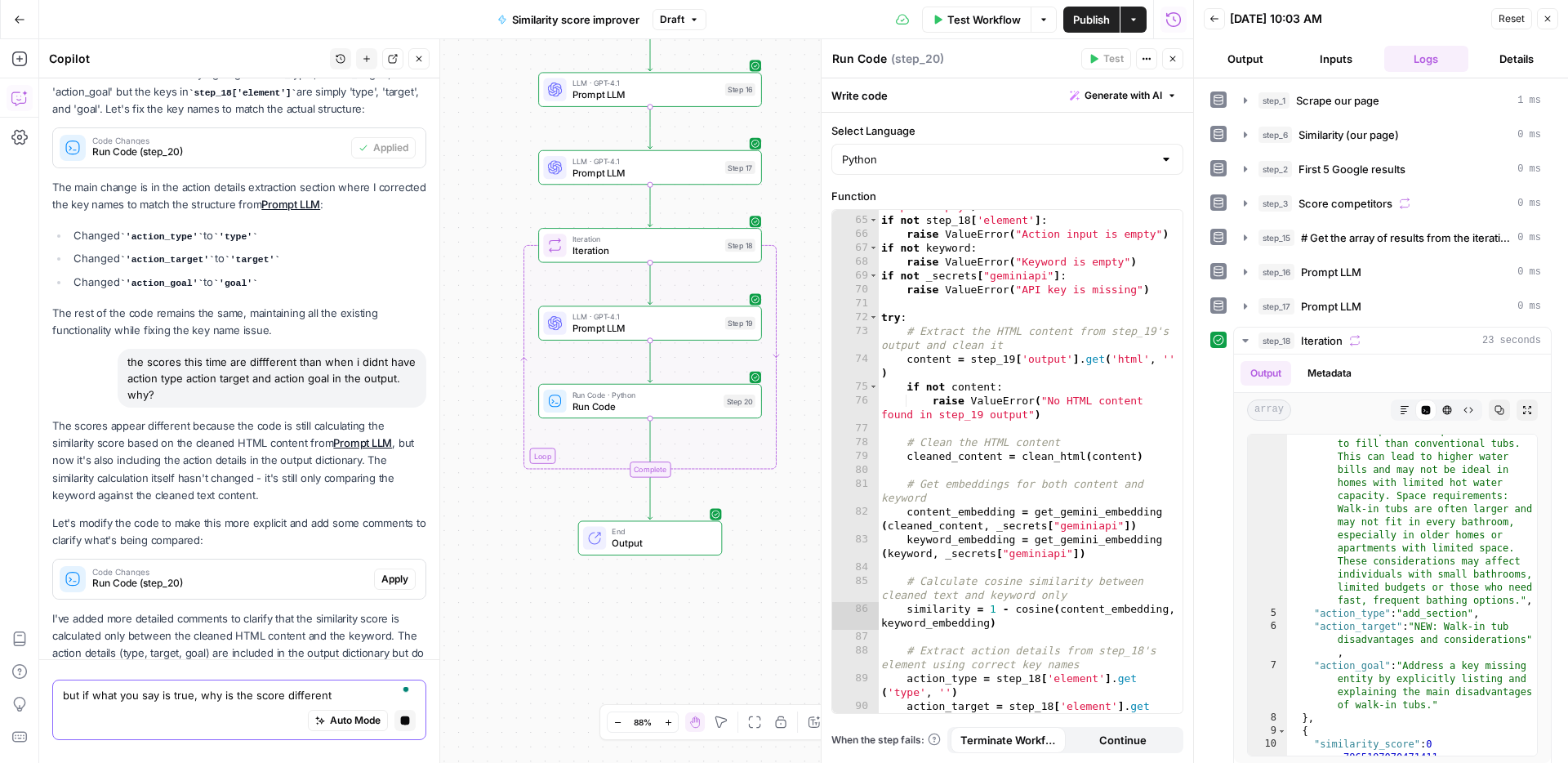
type textarea "but if what you say is true, why is the score different?"
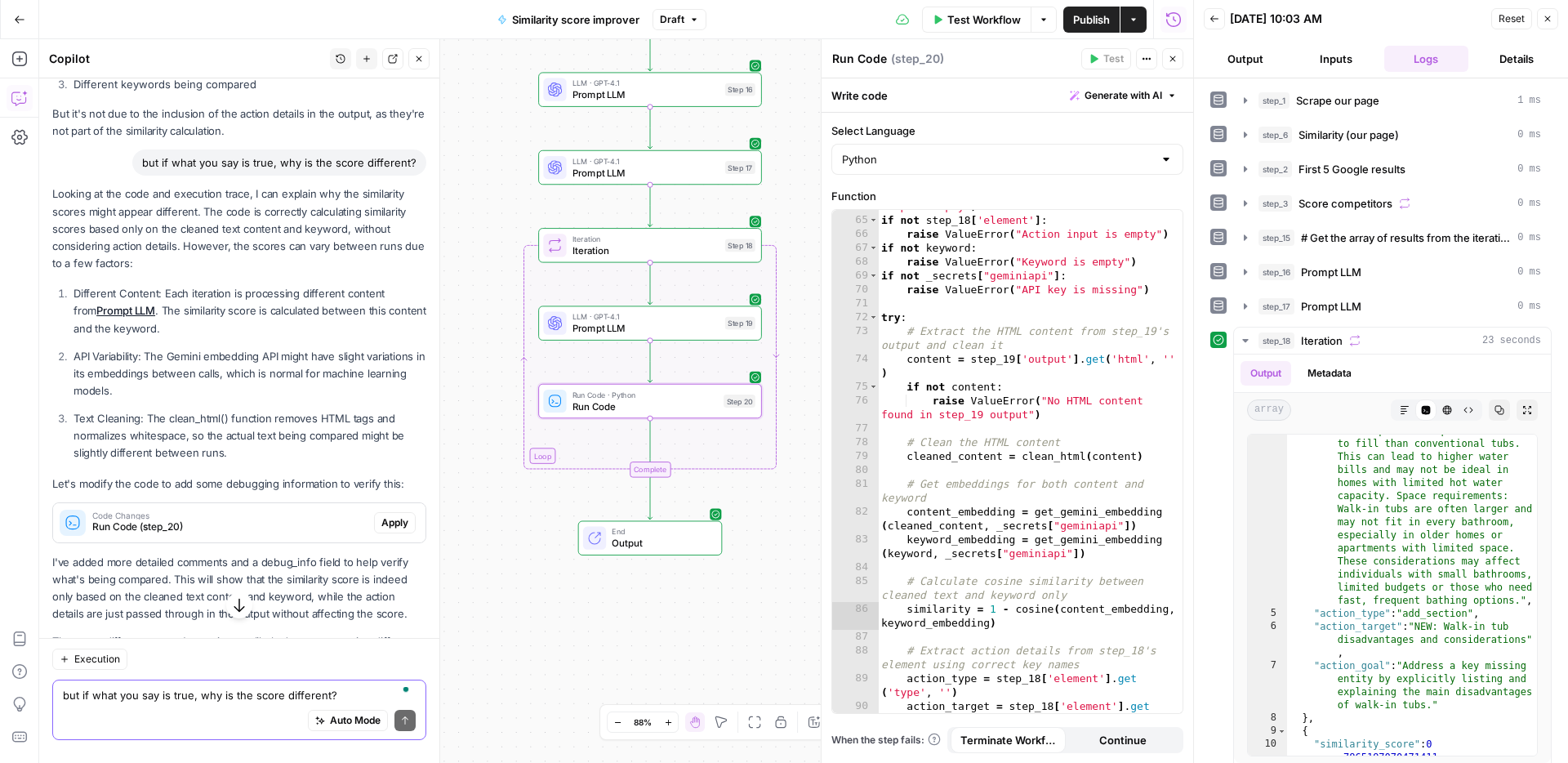
scroll to position [3574, 0]
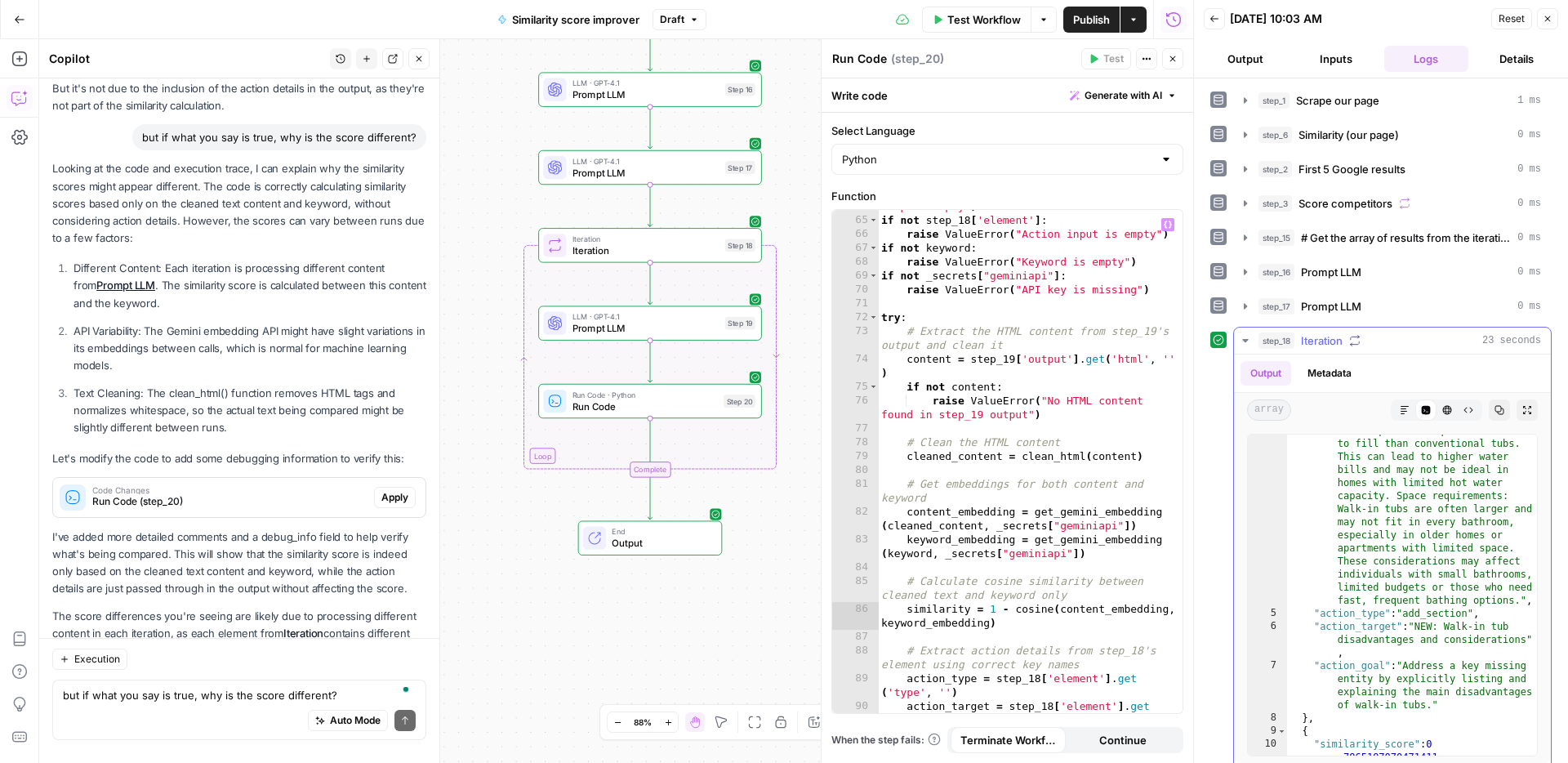
click at [1436, 480] on div ""cleaned_text" : "While walk-in tubs offer accessibility and safety benefits, t…" at bounding box center [1411, 558] width 250 height 792
click at [1505, 412] on button "Copy" at bounding box center [1498, 409] width 21 height 21
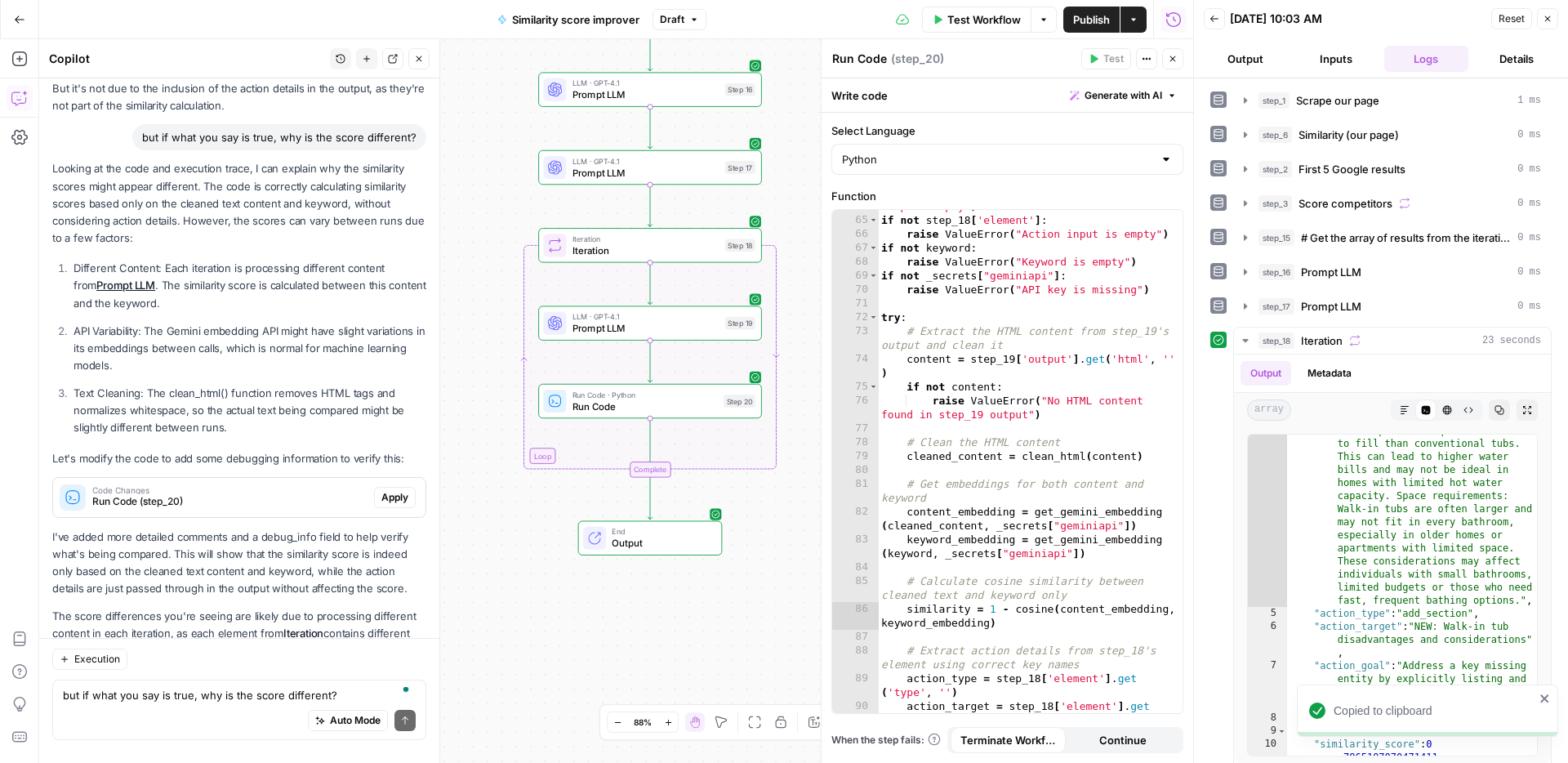
click at [1088, 21] on span "Publish" at bounding box center [1091, 19] width 37 height 16
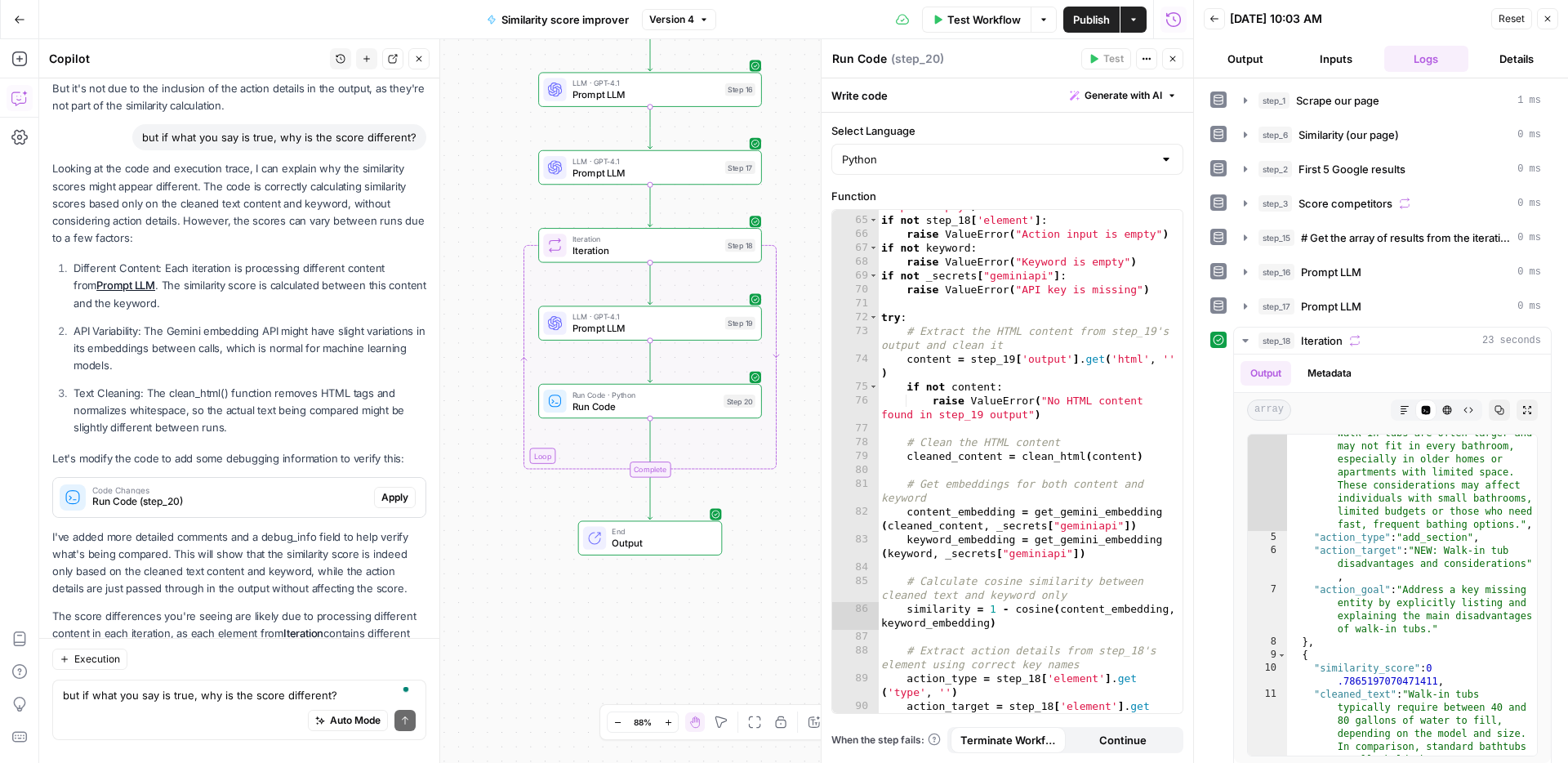
scroll to position [420, 0]
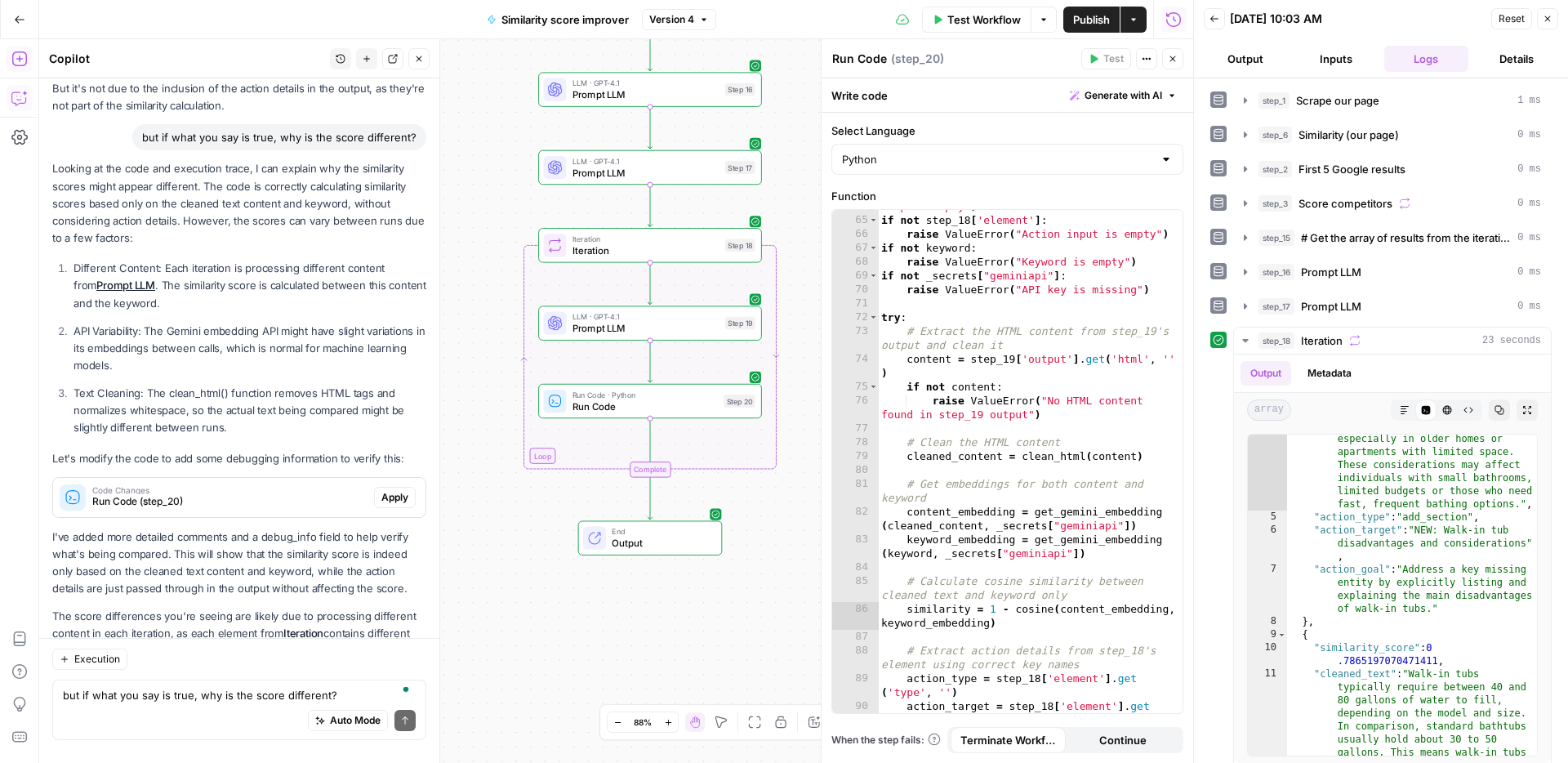
drag, startPoint x: 20, startPoint y: 61, endPoint x: 34, endPoint y: 64, distance: 14.3
click at [20, 61] on icon "button" at bounding box center [18, 59] width 15 height 15
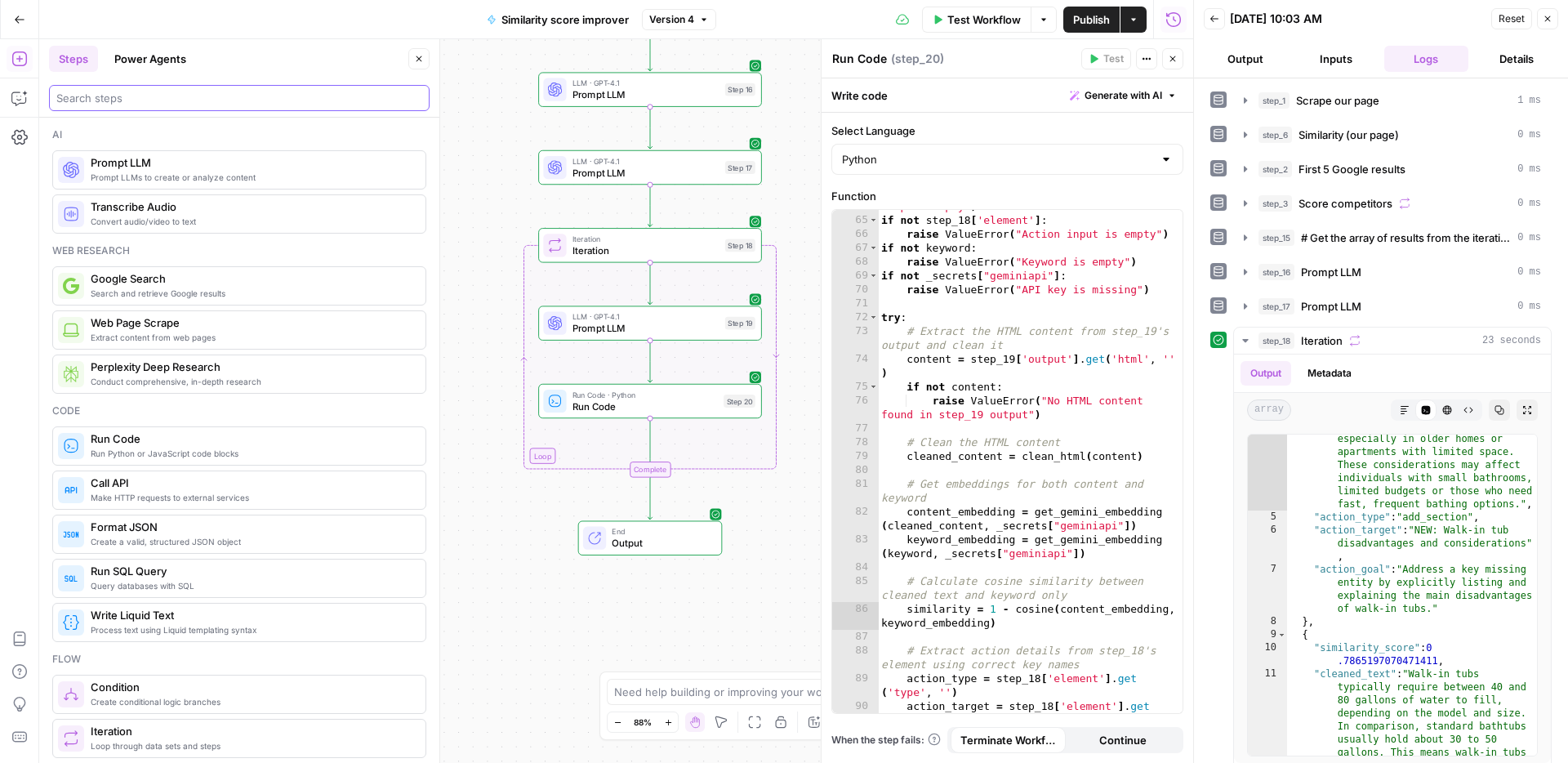
click at [127, 101] on input "search" at bounding box center [239, 98] width 365 height 16
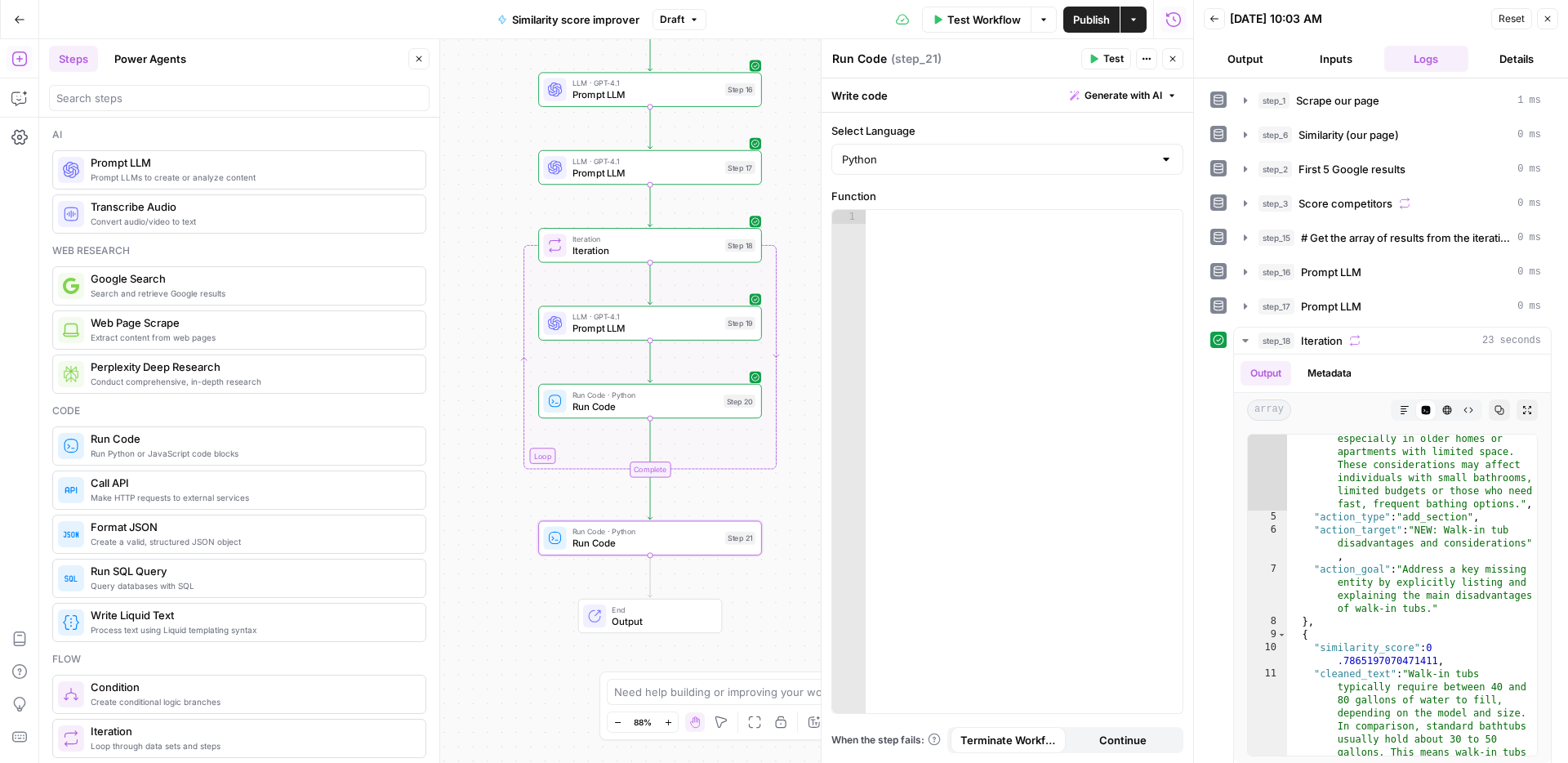
click at [936, 296] on div at bounding box center [1023, 475] width 316 height 531
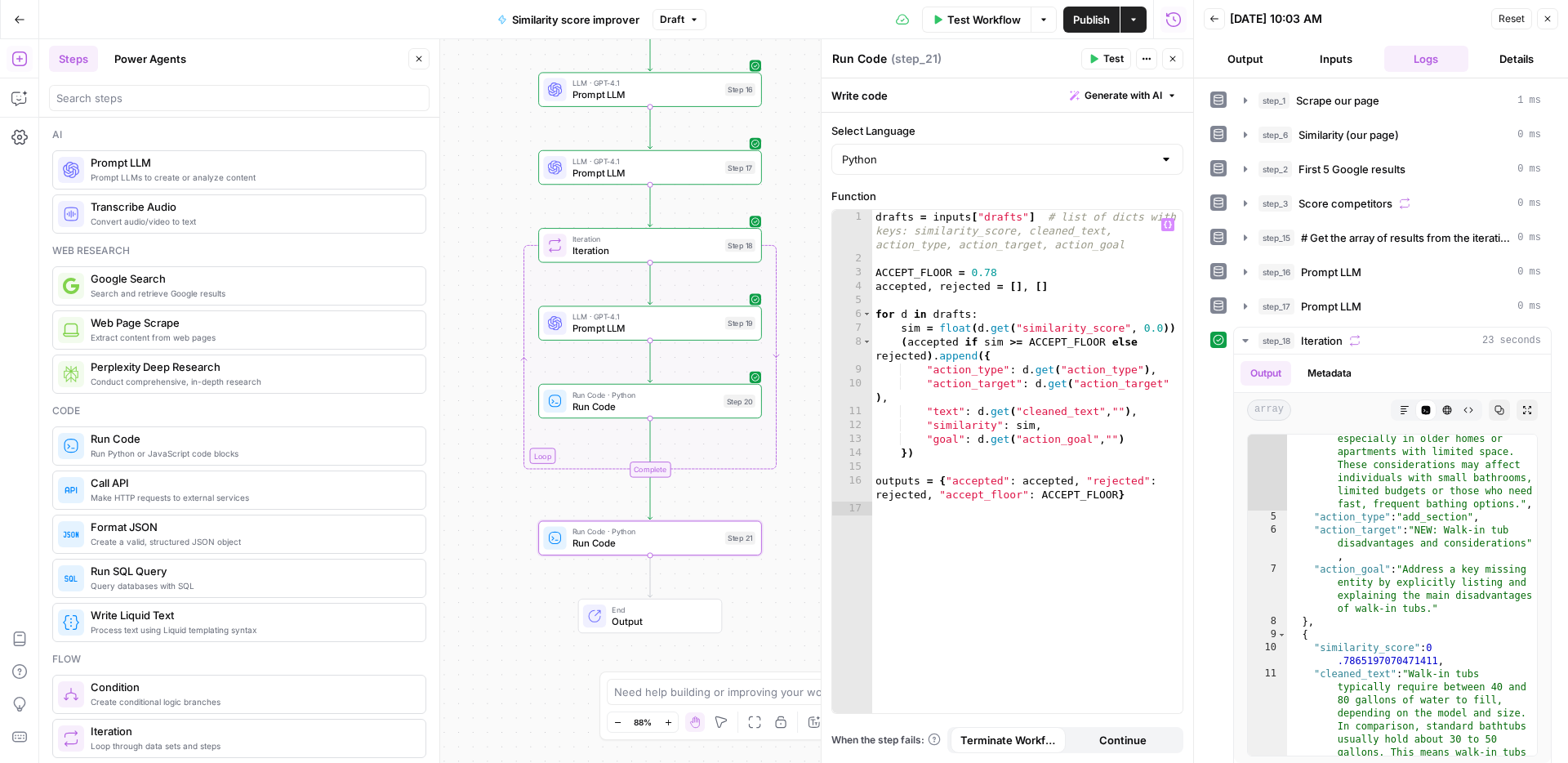
click at [1108, 60] on span "Test" at bounding box center [1113, 59] width 20 height 15
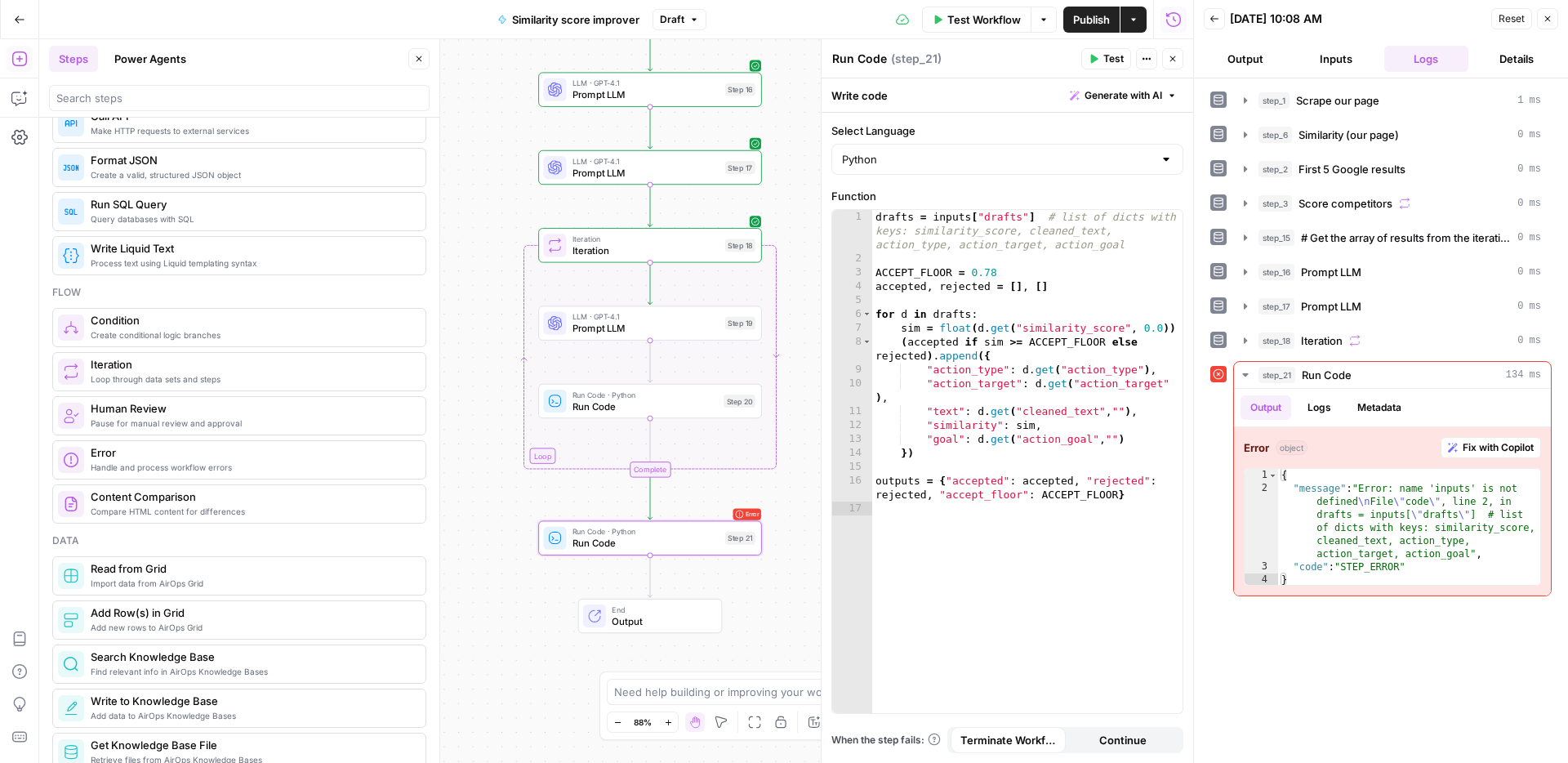
scroll to position [466, 0]
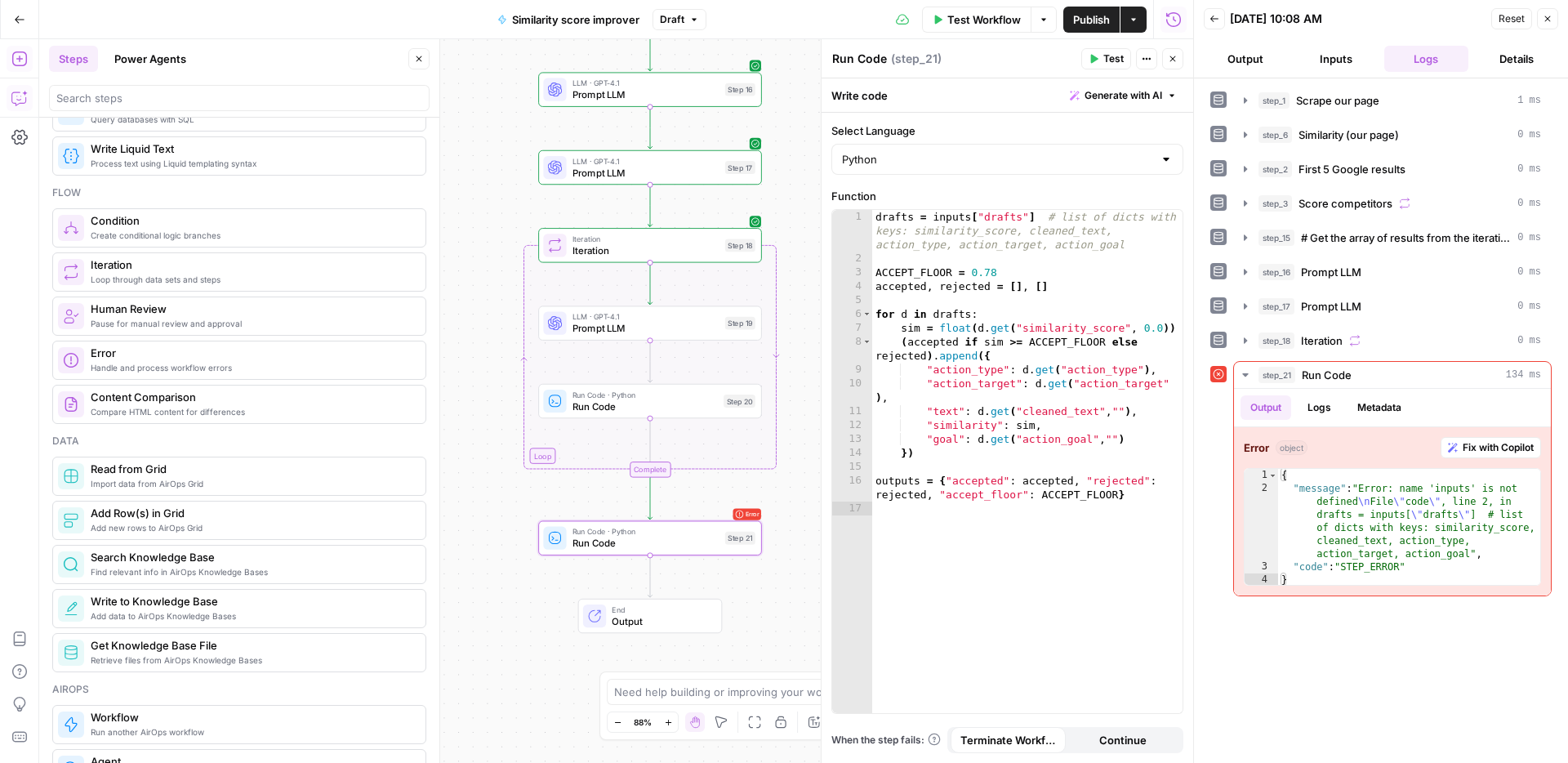
click at [25, 97] on icon "button" at bounding box center [19, 98] width 16 height 16
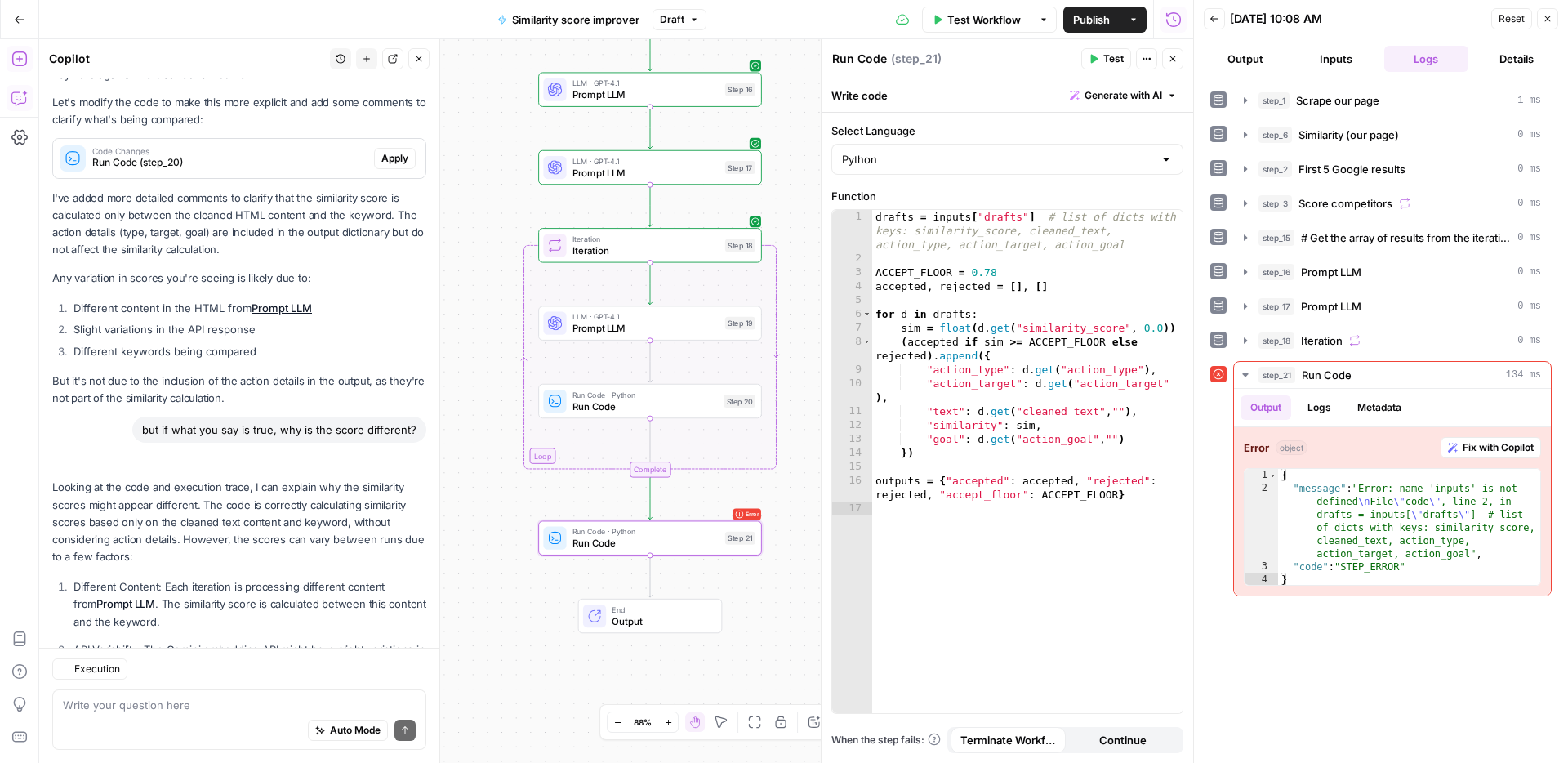
scroll to position [3616, 0]
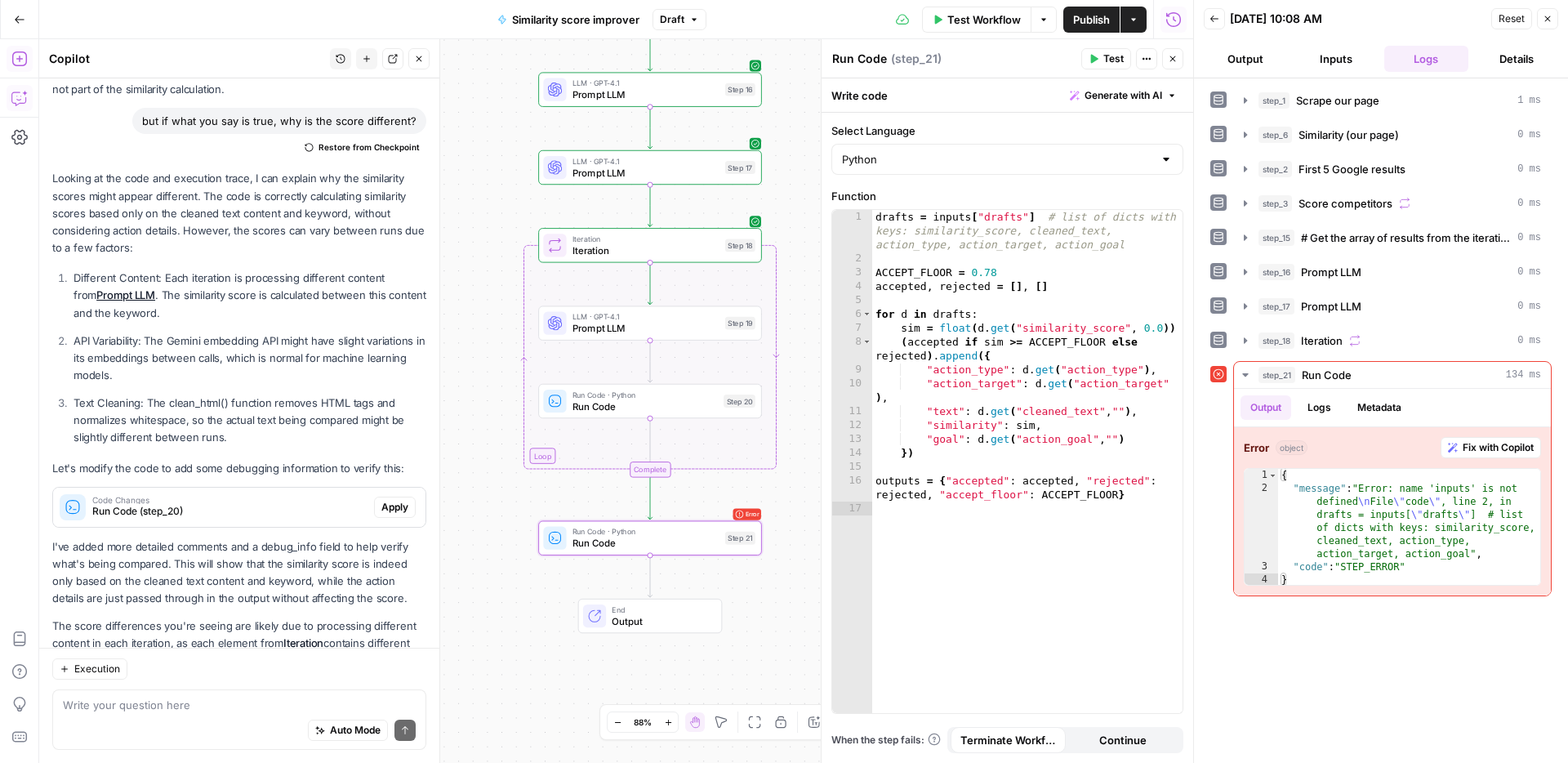
click at [223, 707] on textarea at bounding box center [239, 705] width 352 height 16
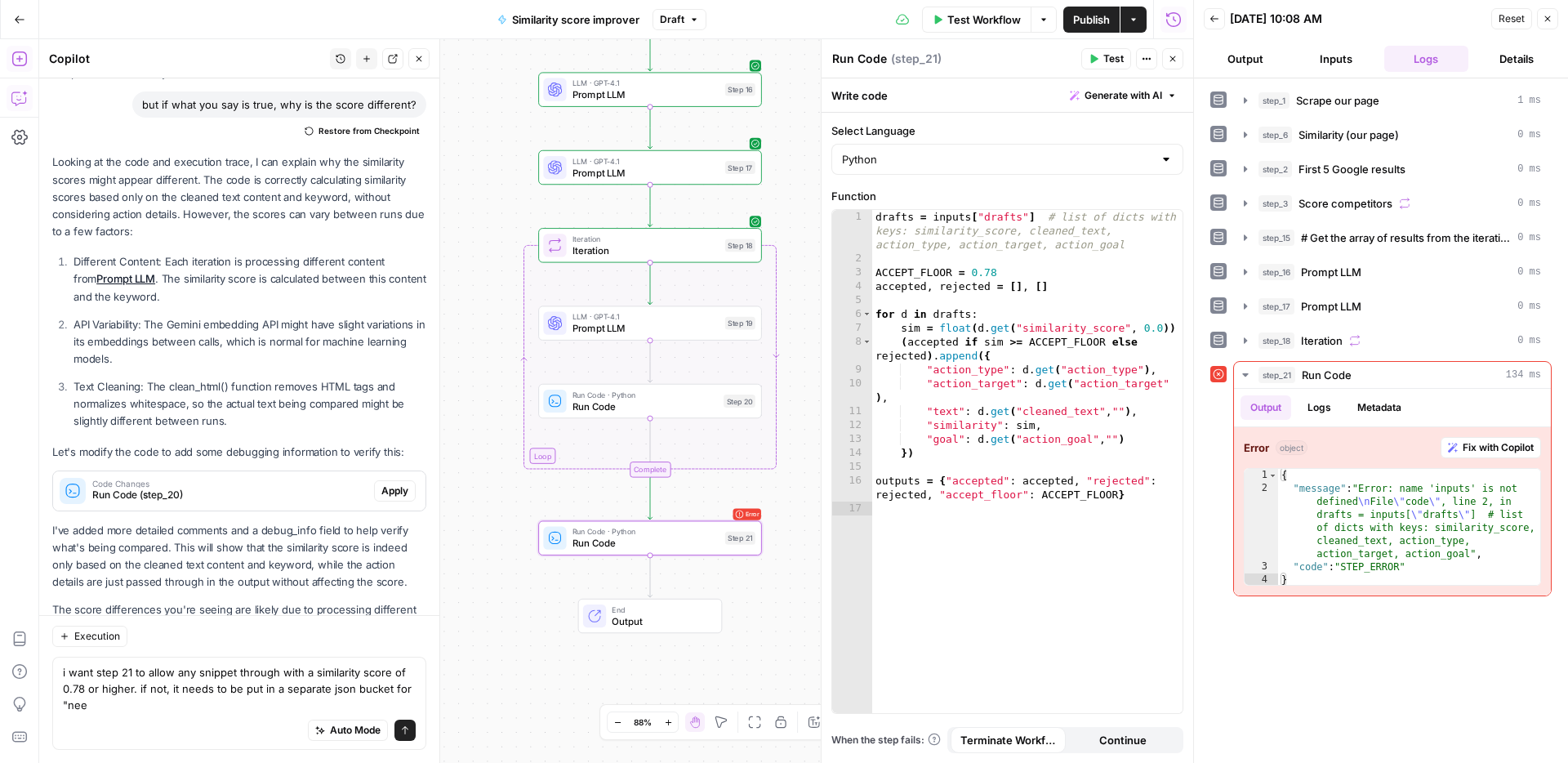
scroll to position [3649, 0]
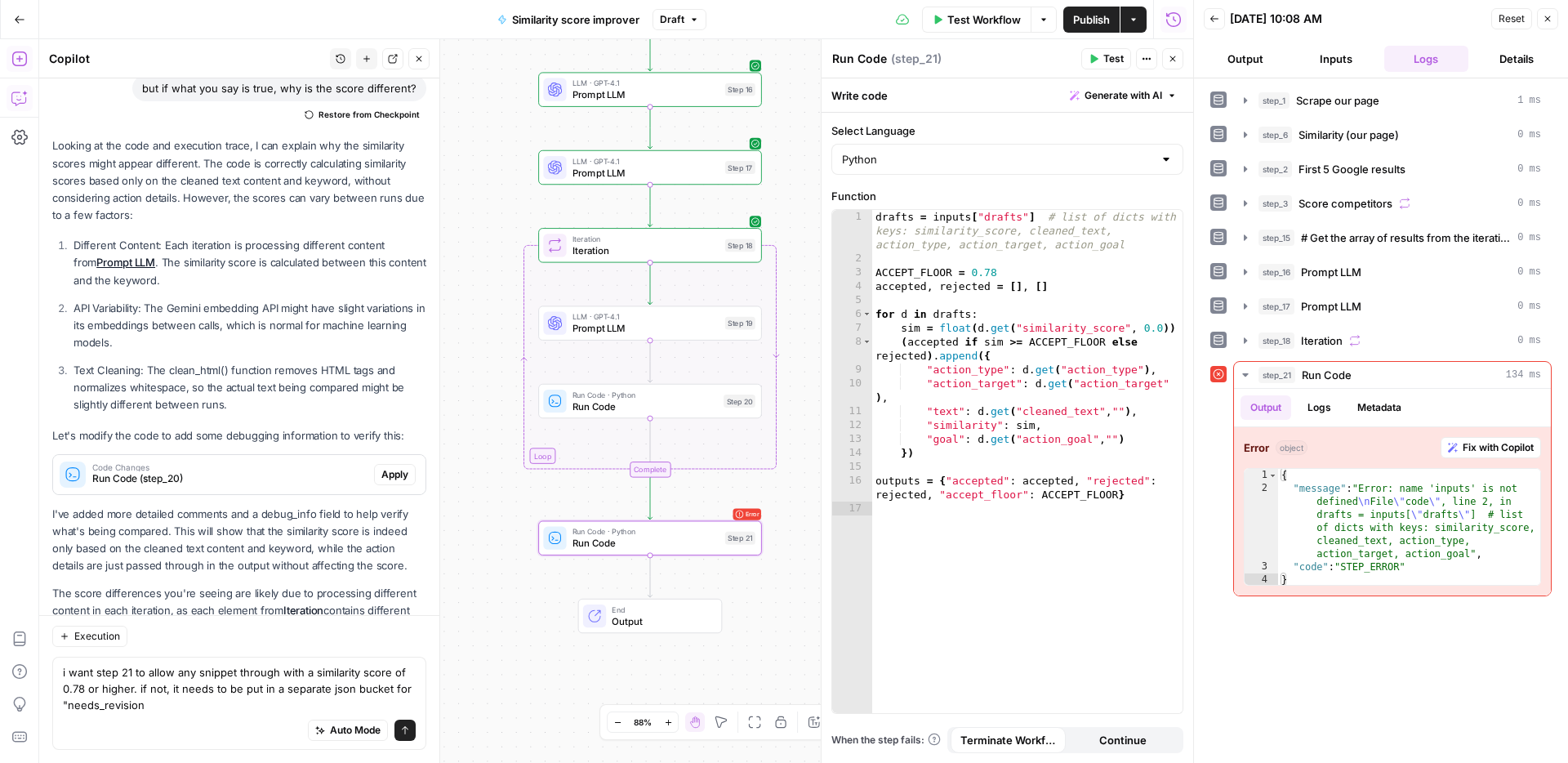
type textarea "i want step 21 to allow any snippet through with a similarity score of 0.78 or …"
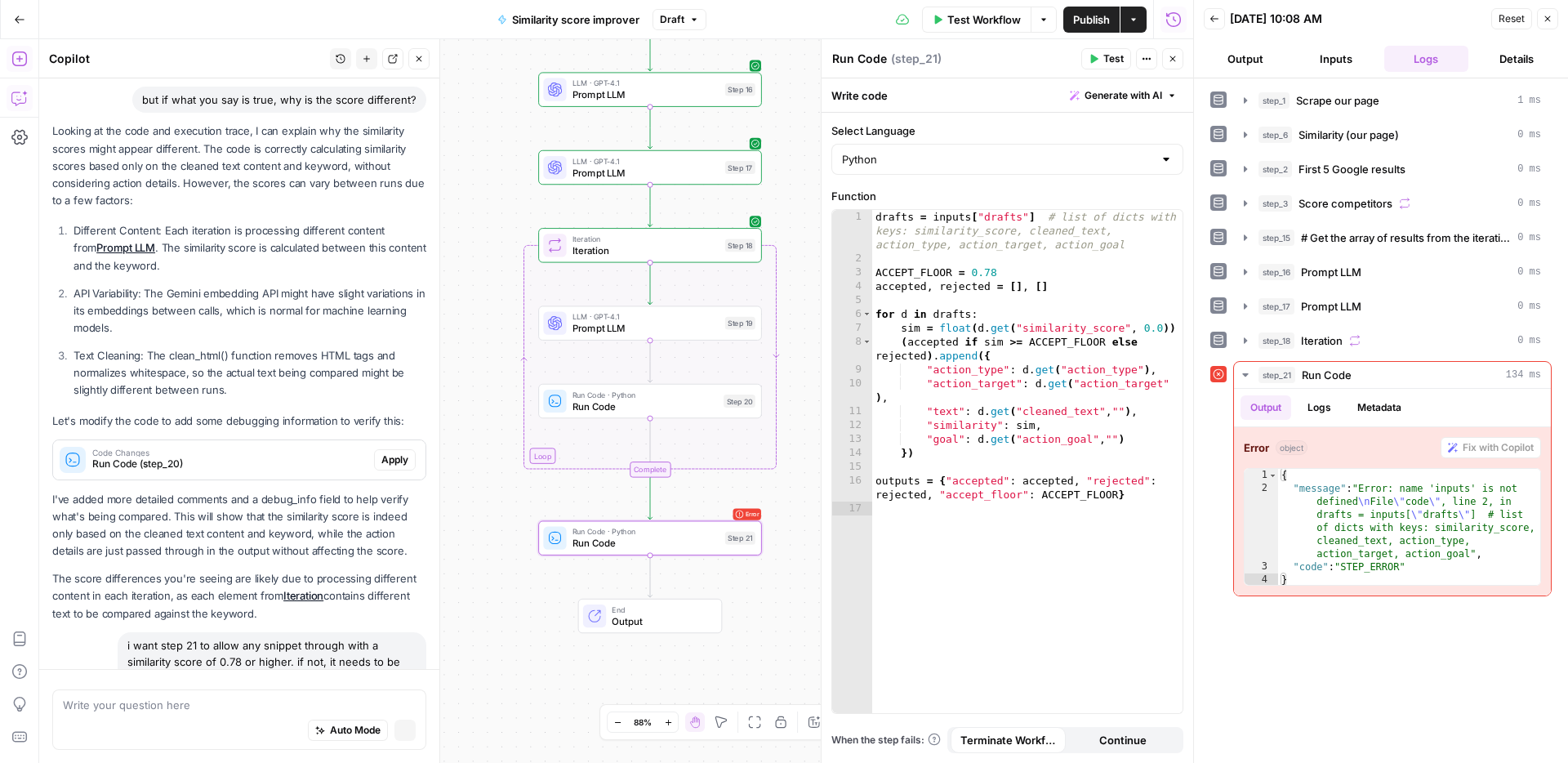
scroll to position [3403, 0]
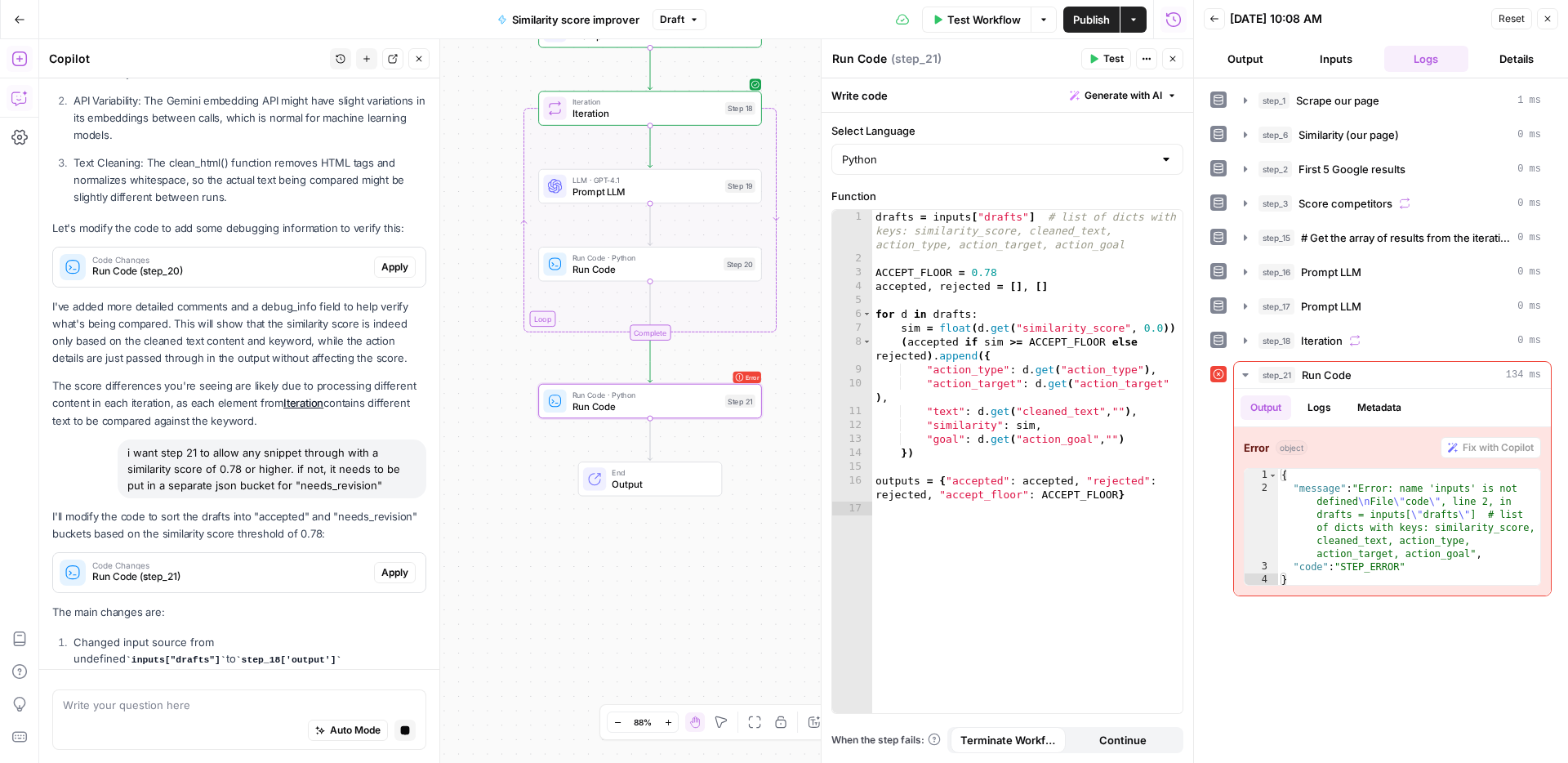
click at [366, 553] on div "Code Changes Run Code (step_21)" at bounding box center [213, 572] width 320 height 39
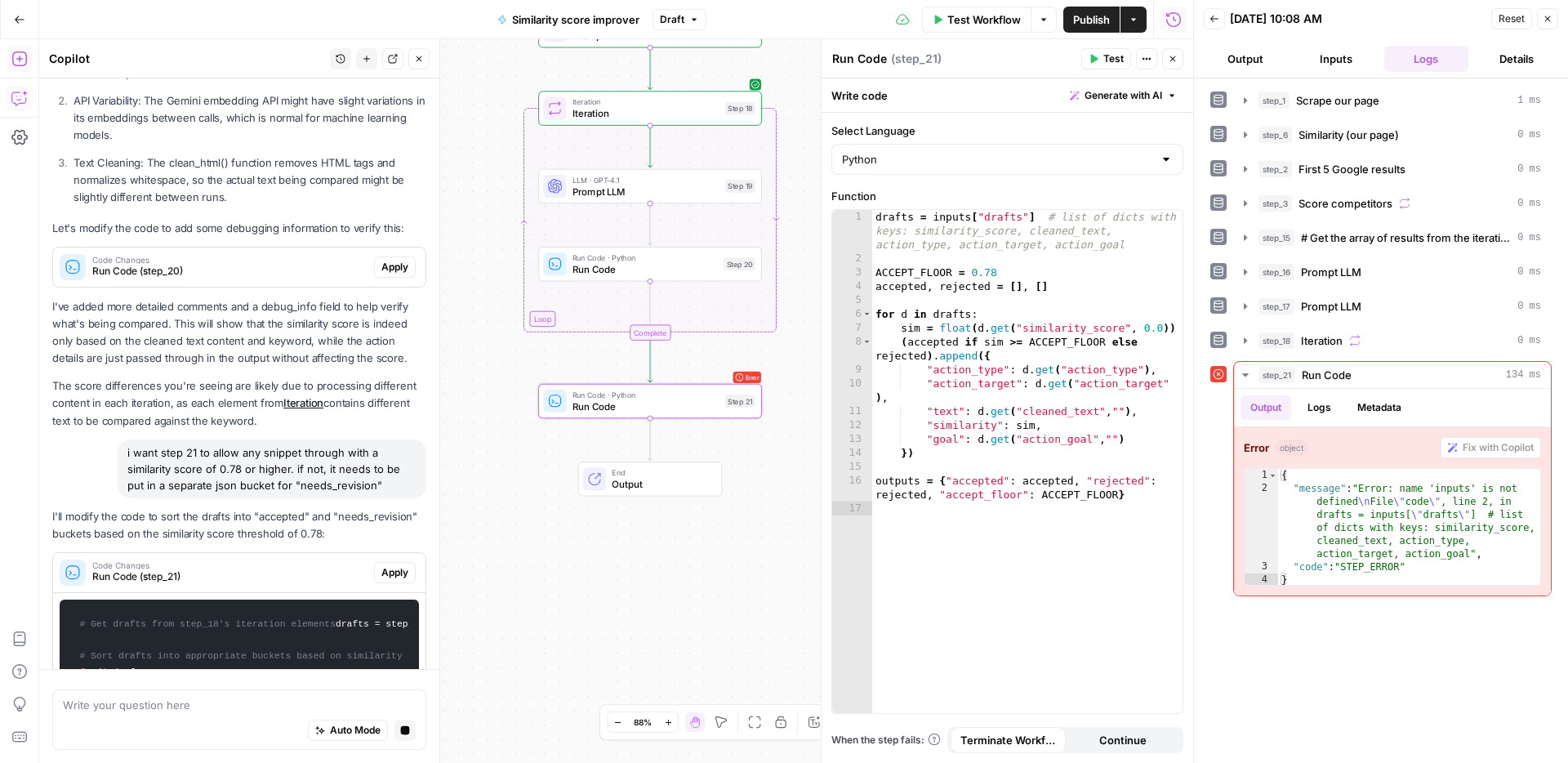
scroll to position [3611, 0]
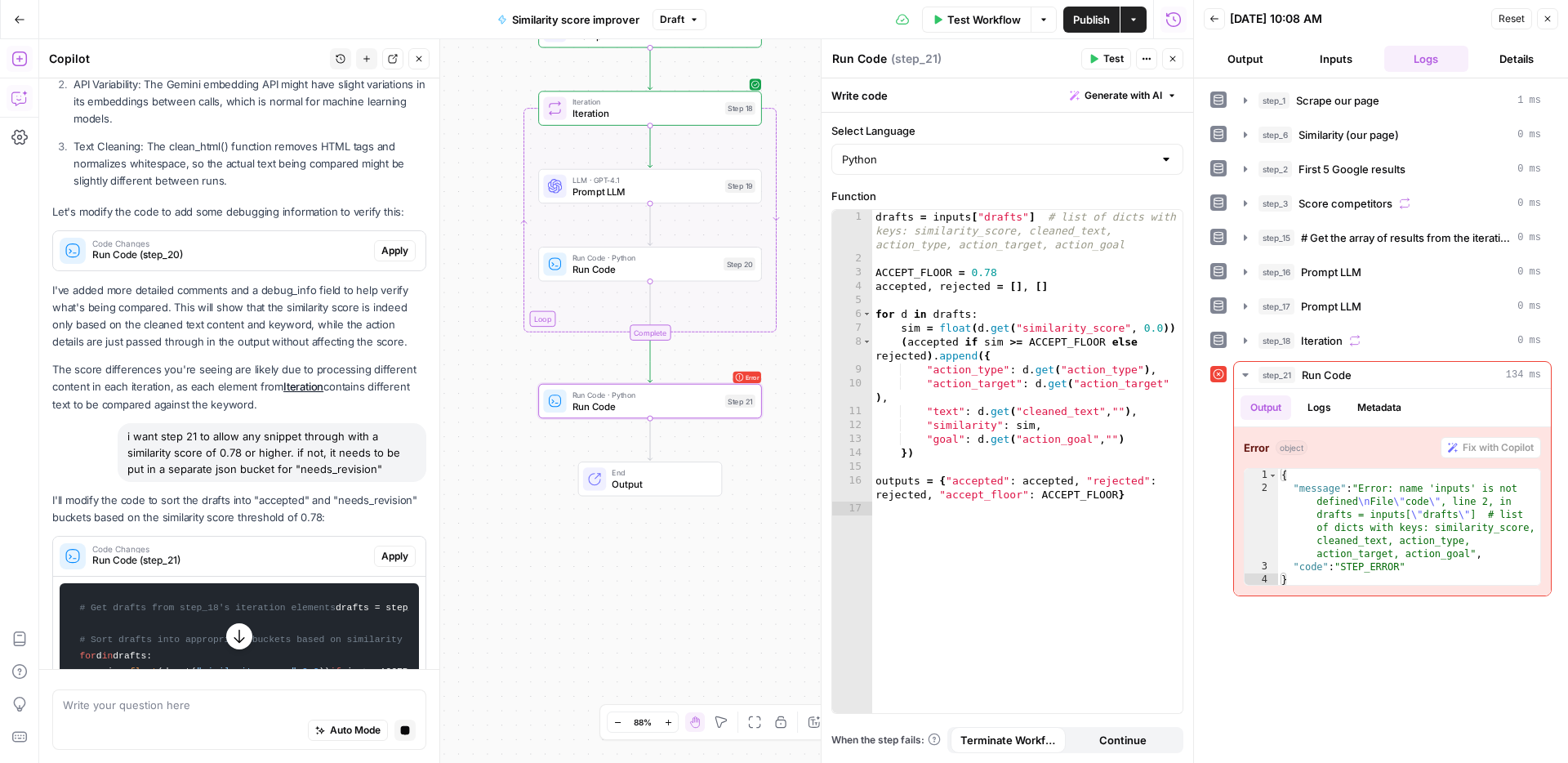
click at [383, 549] on span "Apply" at bounding box center [394, 556] width 27 height 15
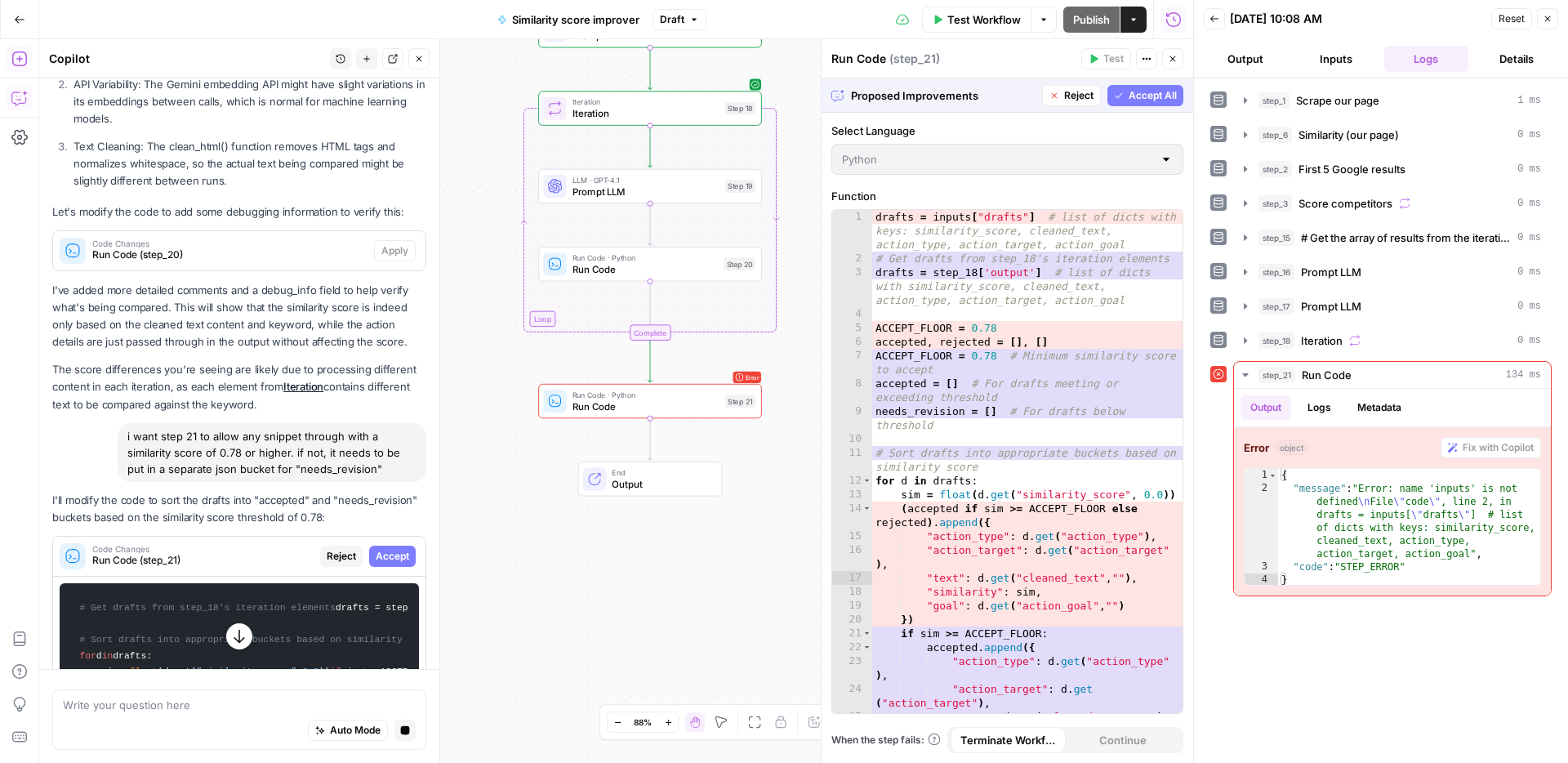
click at [1126, 106] on button "Accept All" at bounding box center [1145, 95] width 76 height 21
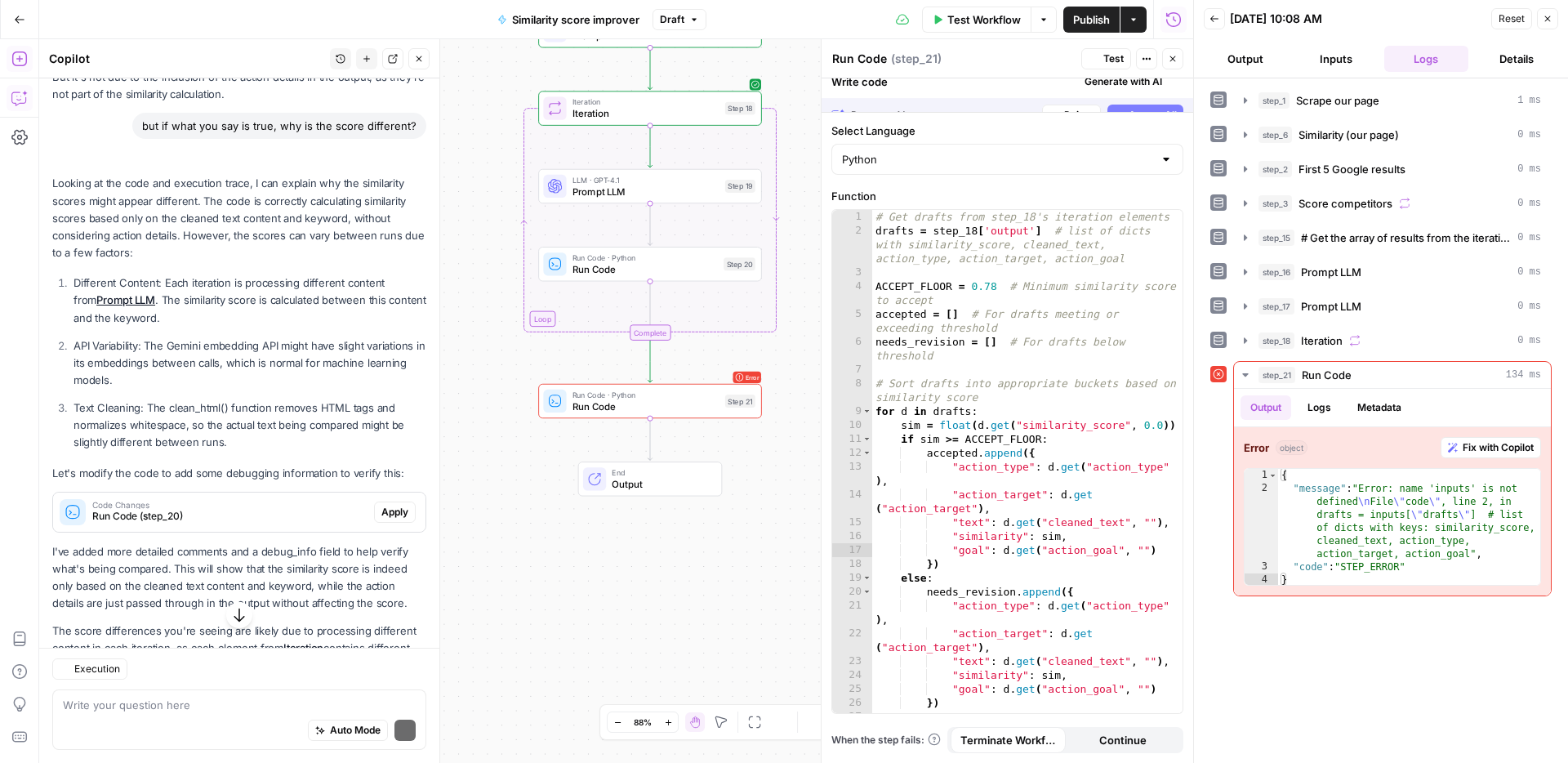
scroll to position [3873, 0]
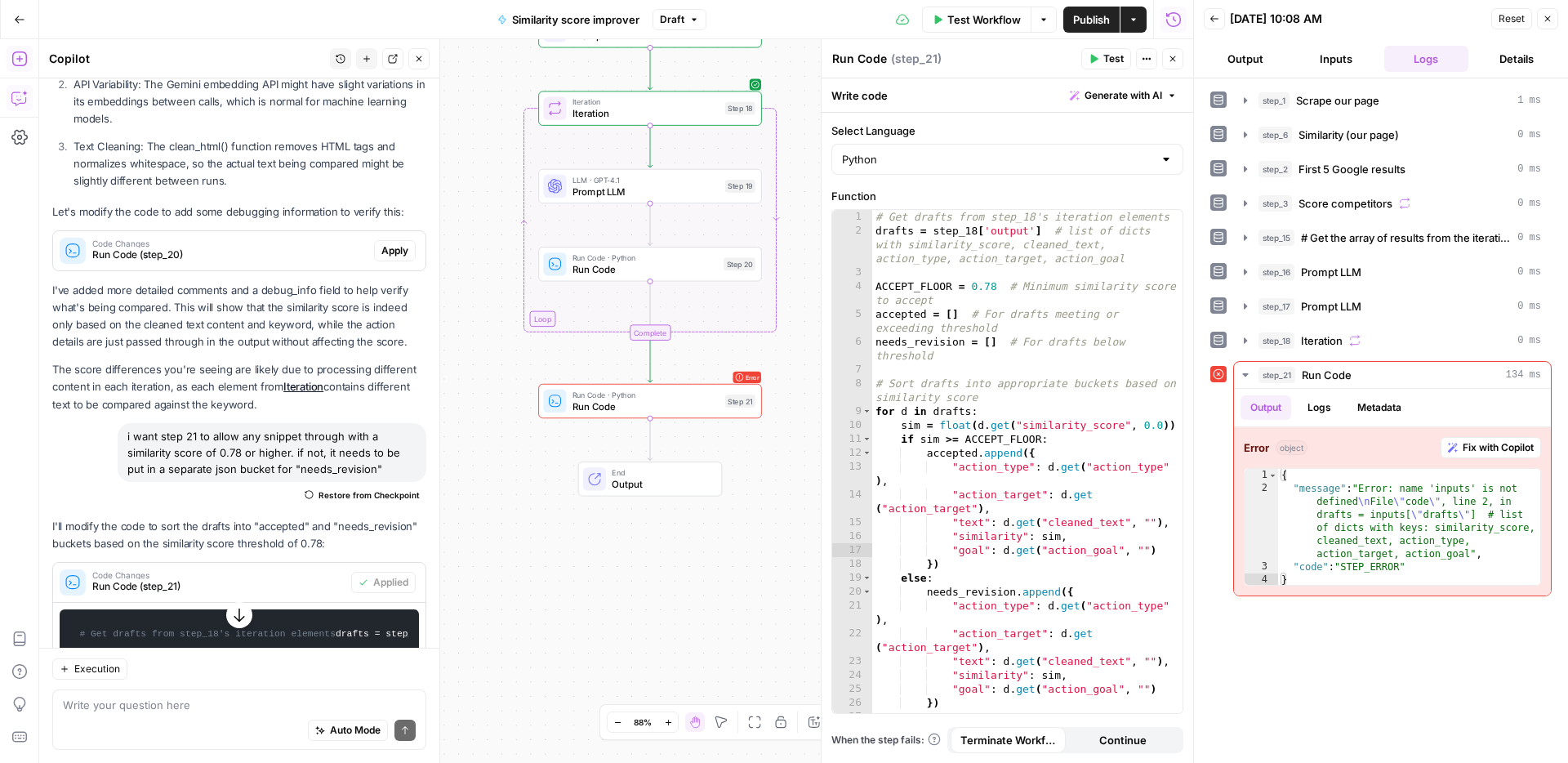
click at [1096, 62] on icon "button" at bounding box center [1093, 59] width 10 height 10
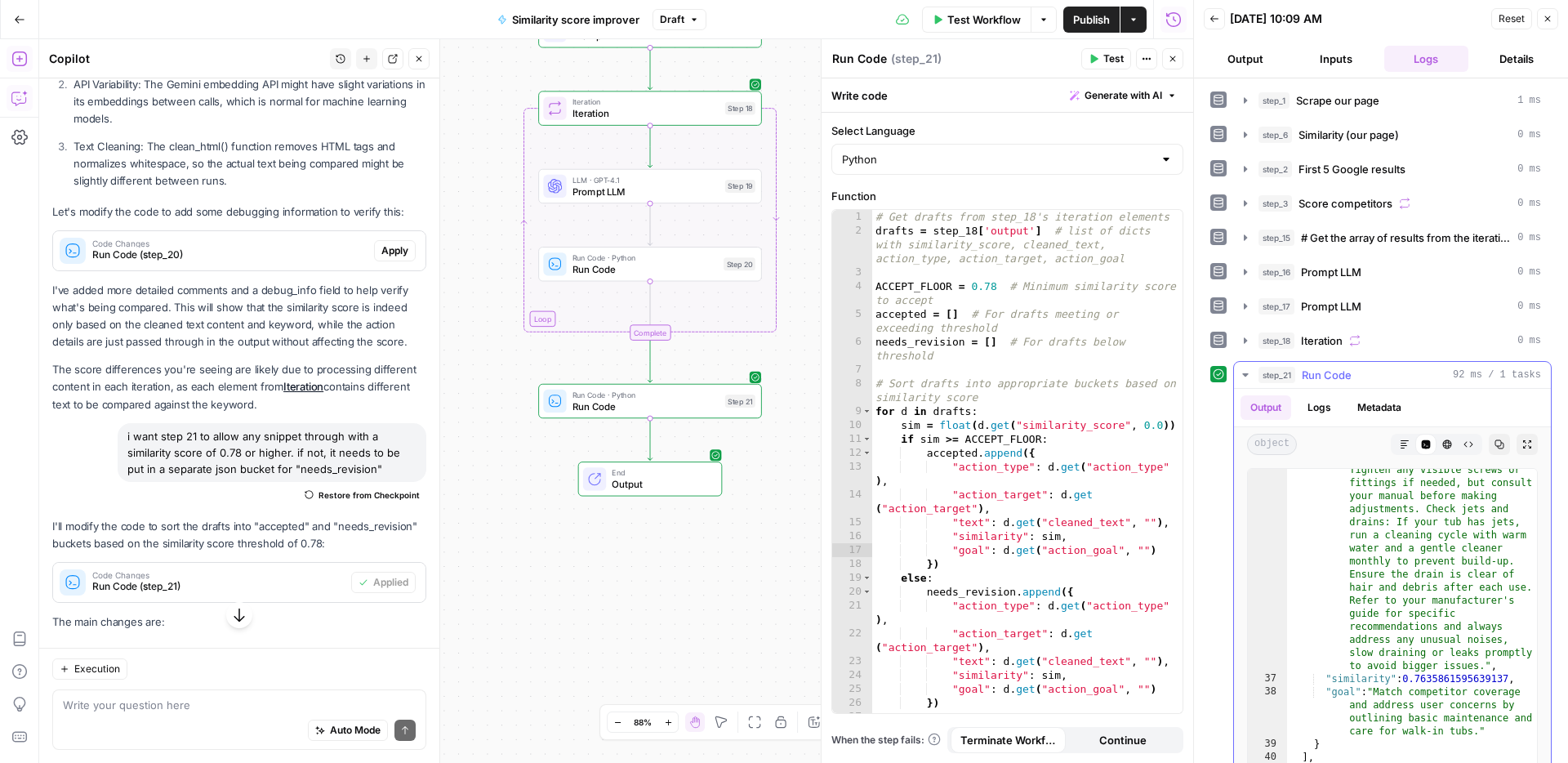
scroll to position [43, 0]
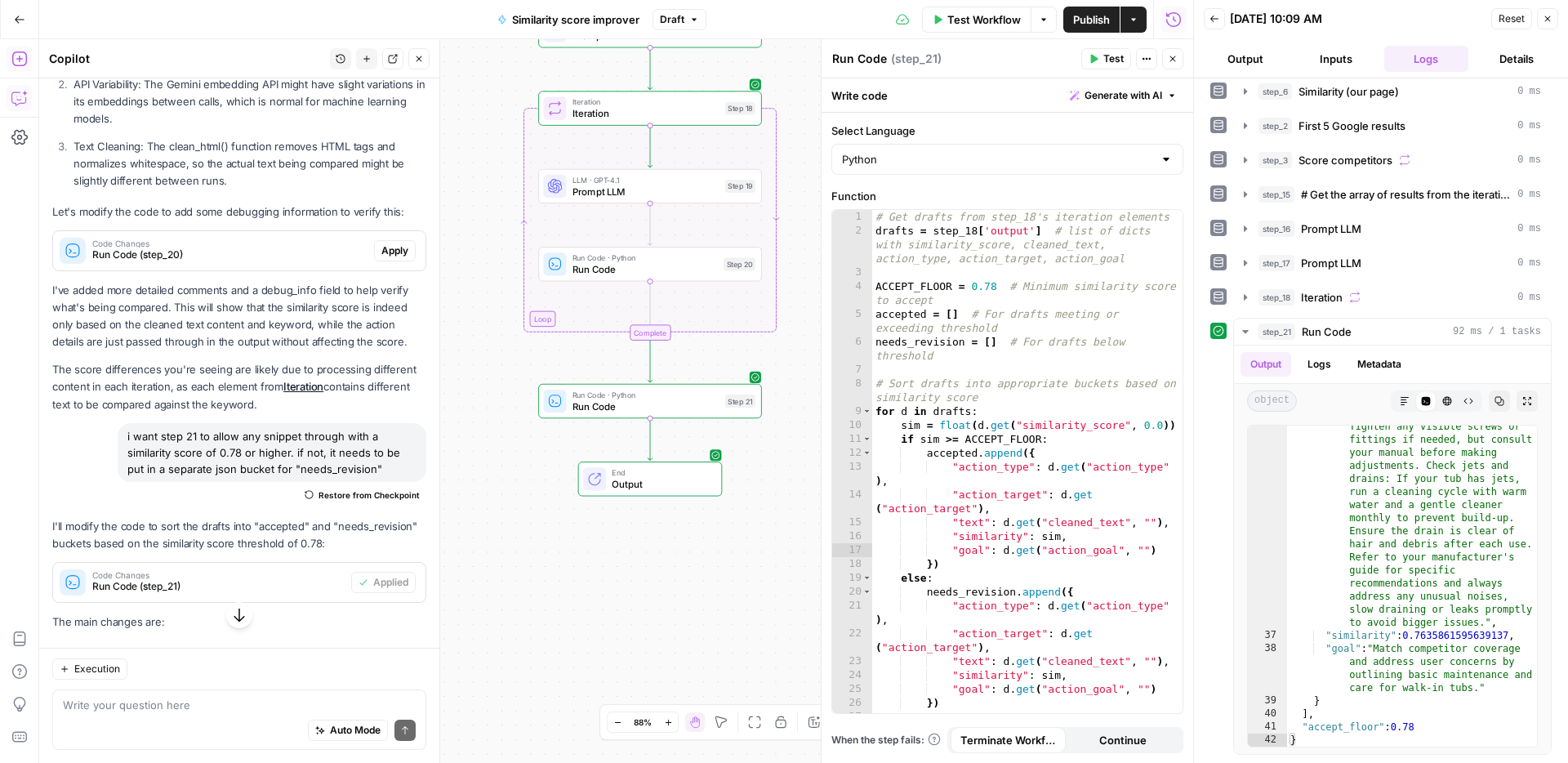
click at [11, 68] on button "Add Steps" at bounding box center [20, 59] width 26 height 26
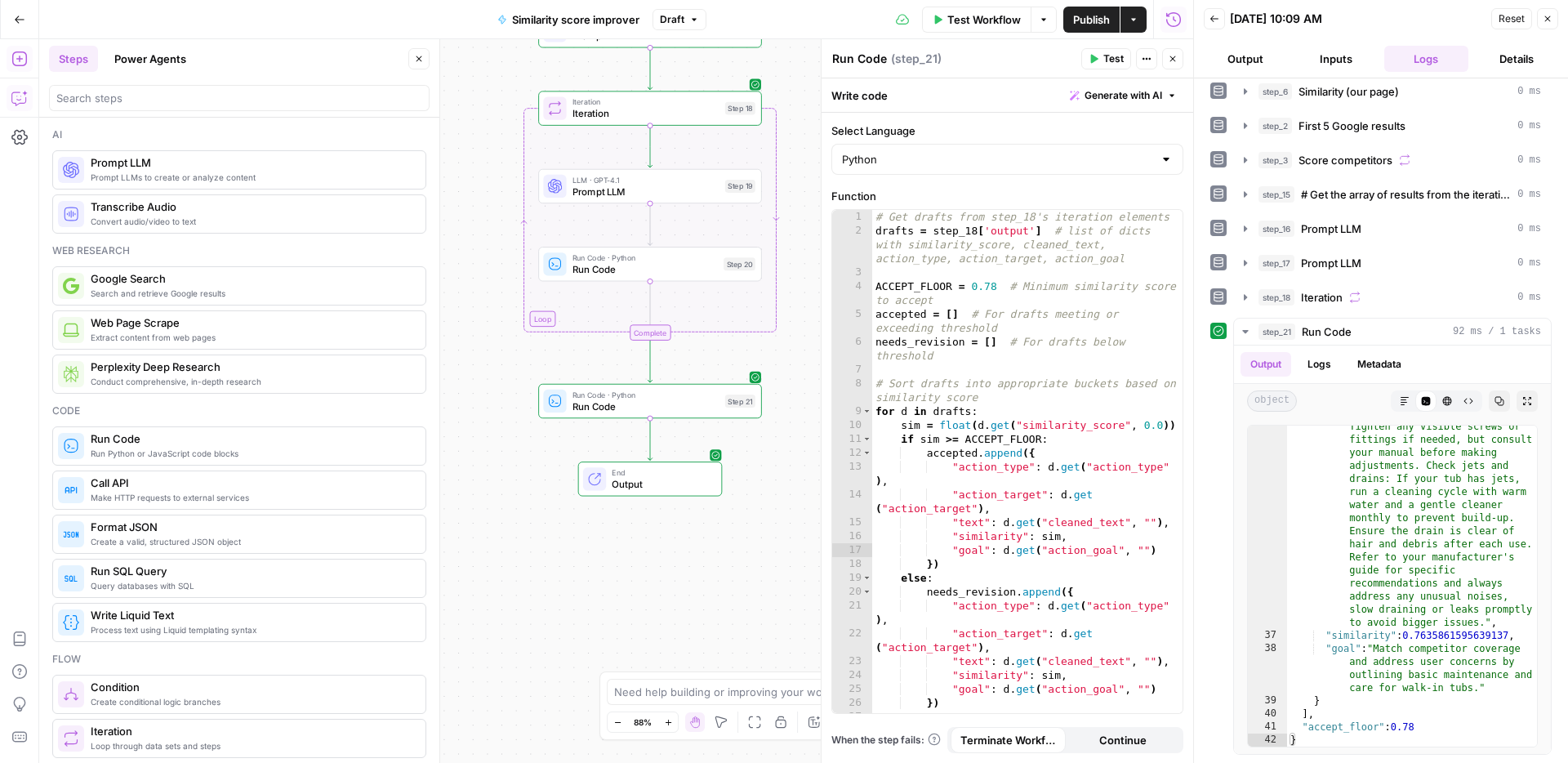
click at [149, 112] on header "Steps Power Agents Close" at bounding box center [239, 78] width 400 height 79
click at [158, 103] on input "search" at bounding box center [239, 98] width 365 height 16
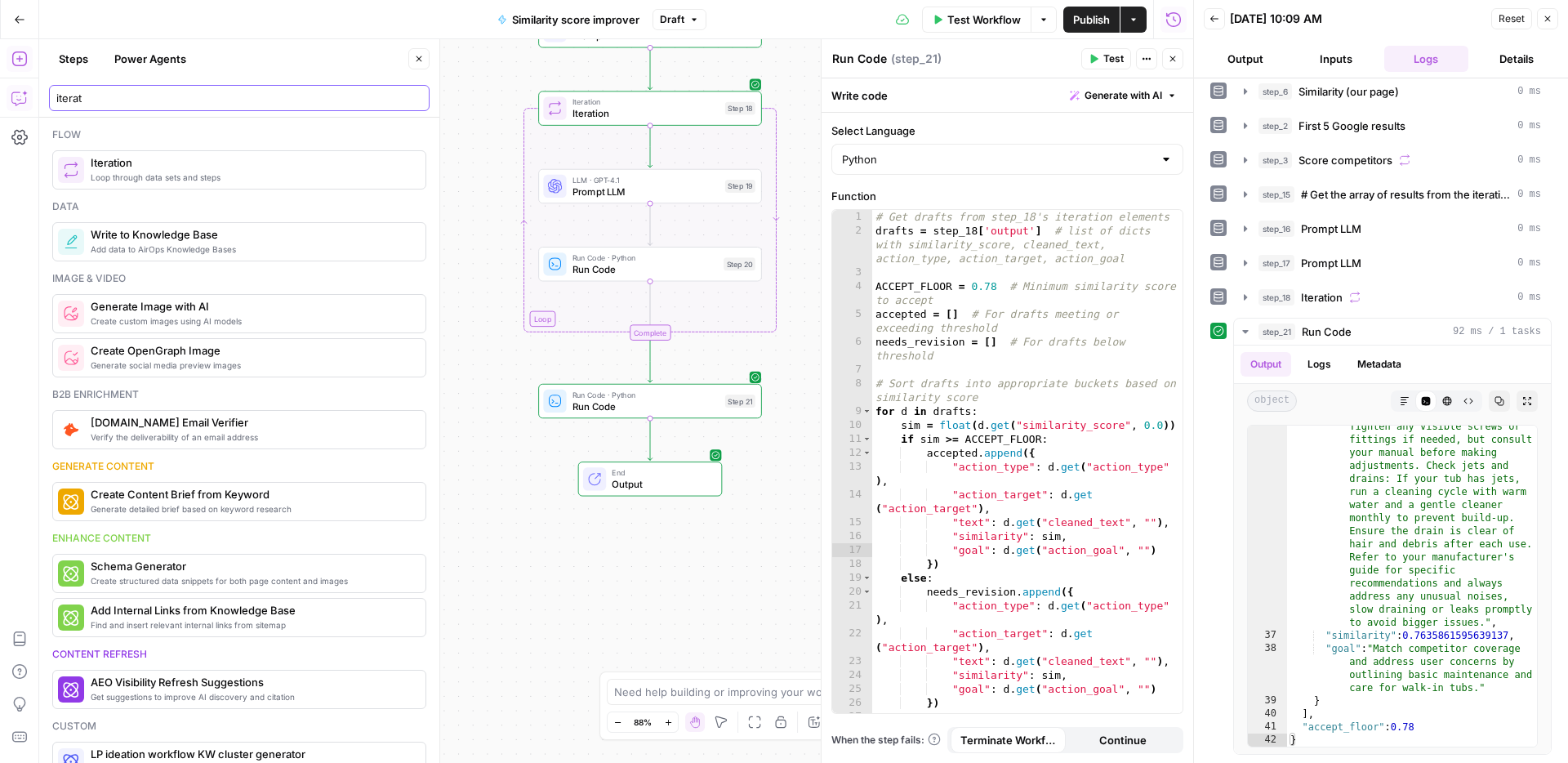
type input "iterat"
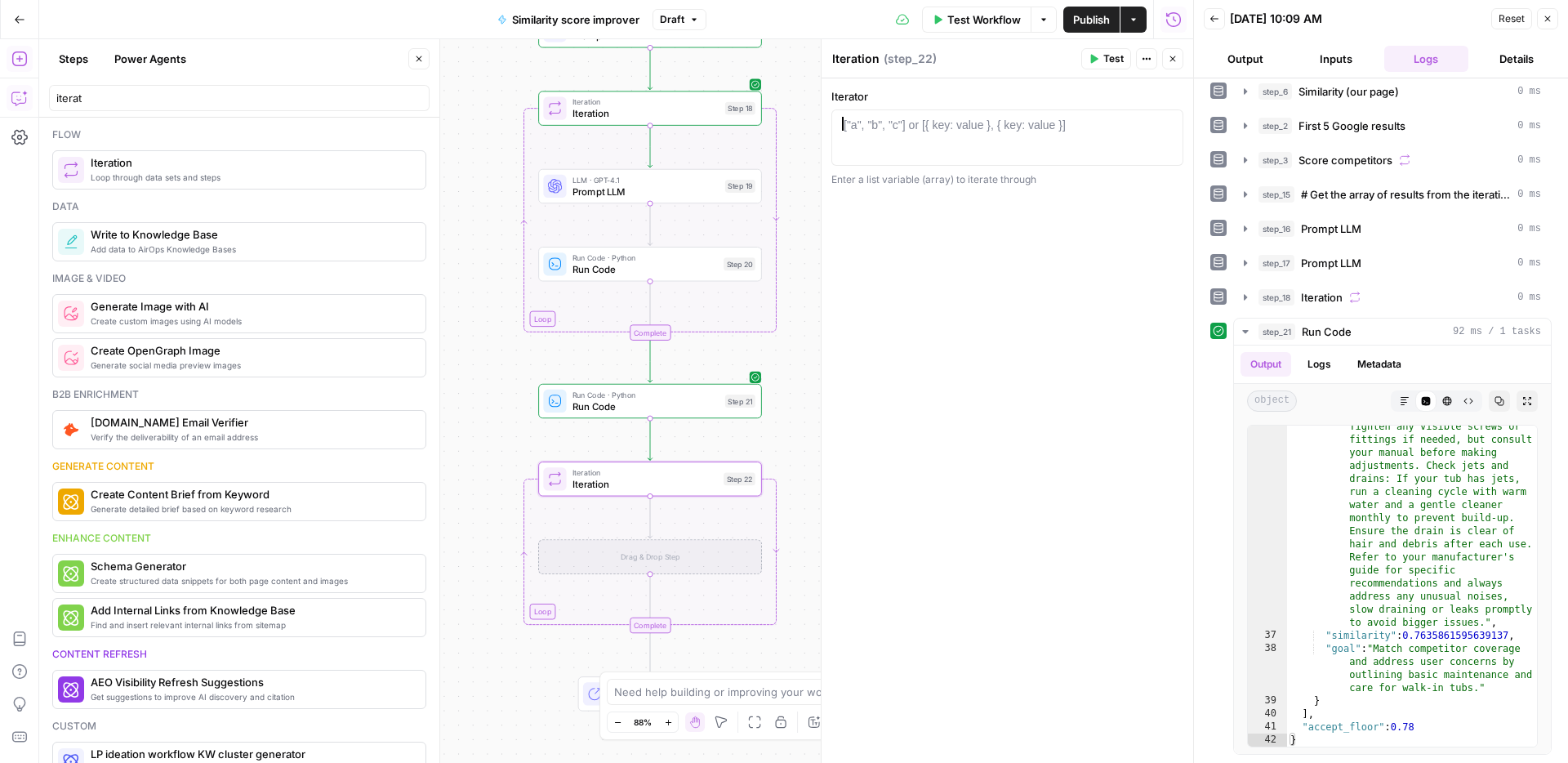
click at [986, 137] on div at bounding box center [1007, 152] width 337 height 70
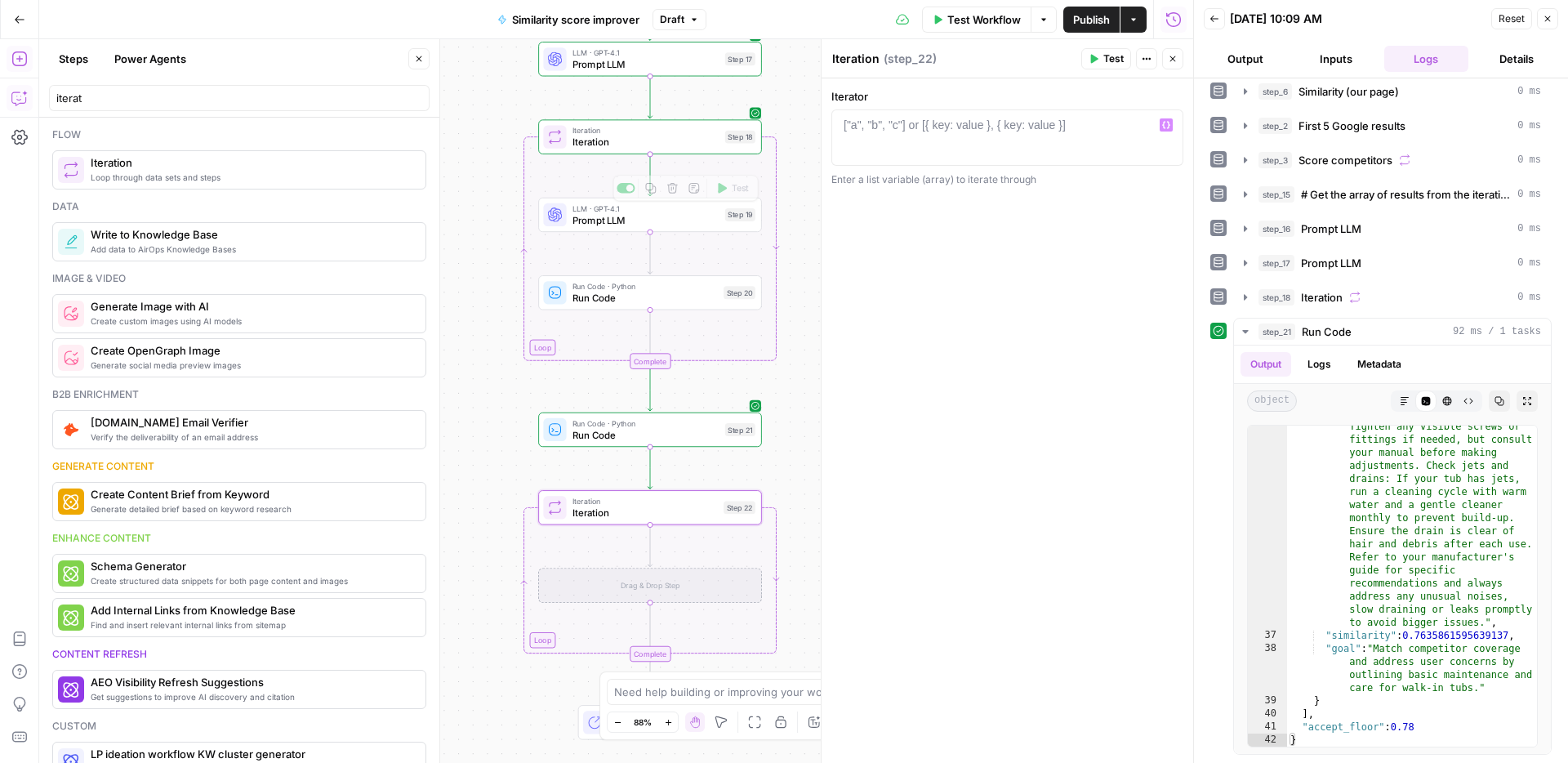
click at [665, 152] on div "Iteration Iteration Step 18 Copy step Delete step Add Note Test" at bounding box center [650, 136] width 224 height 34
type textarea "**********"
click at [912, 134] on div "step_17 . output . actions" at bounding box center [1007, 152] width 337 height 70
click at [712, 516] on span "Iteration" at bounding box center [645, 512] width 146 height 15
click at [989, 141] on div at bounding box center [1007, 152] width 337 height 70
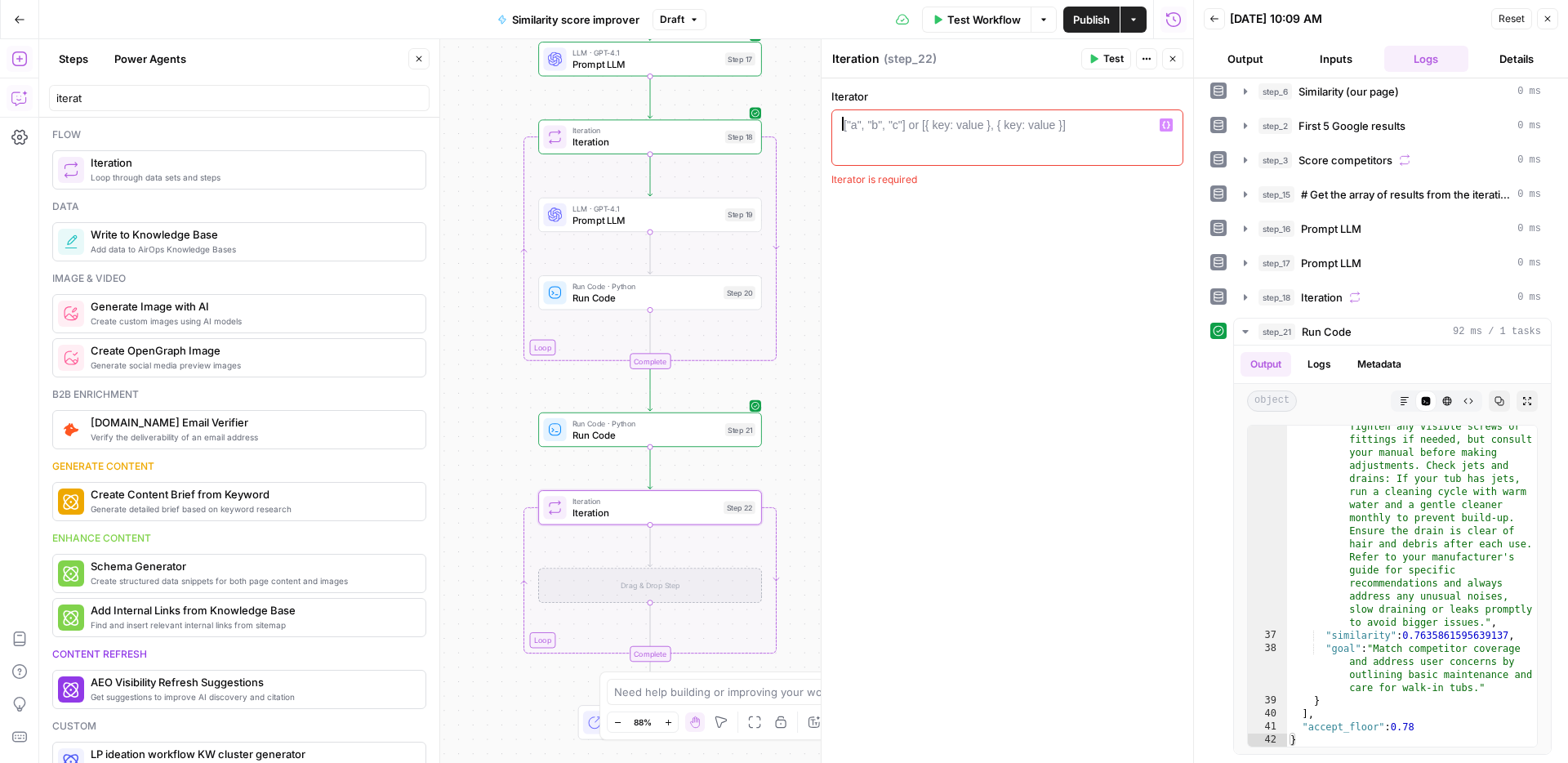
paste textarea "**********"
drag, startPoint x: 994, startPoint y: 121, endPoint x: 939, endPoint y: 123, distance: 55.0
click at [939, 123] on div "step_17 . output . actions" at bounding box center [1007, 152] width 337 height 70
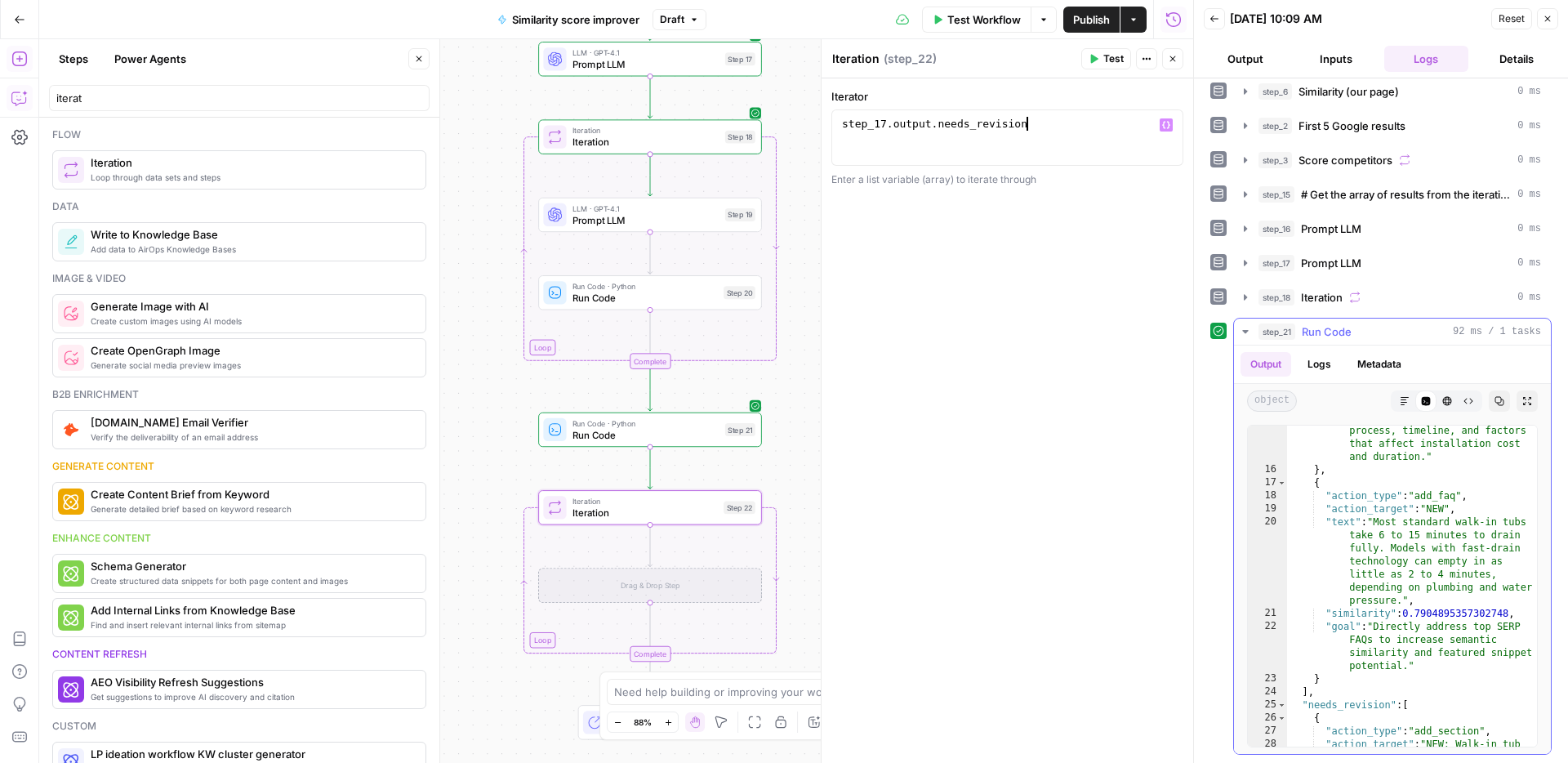
scroll to position [1145, 0]
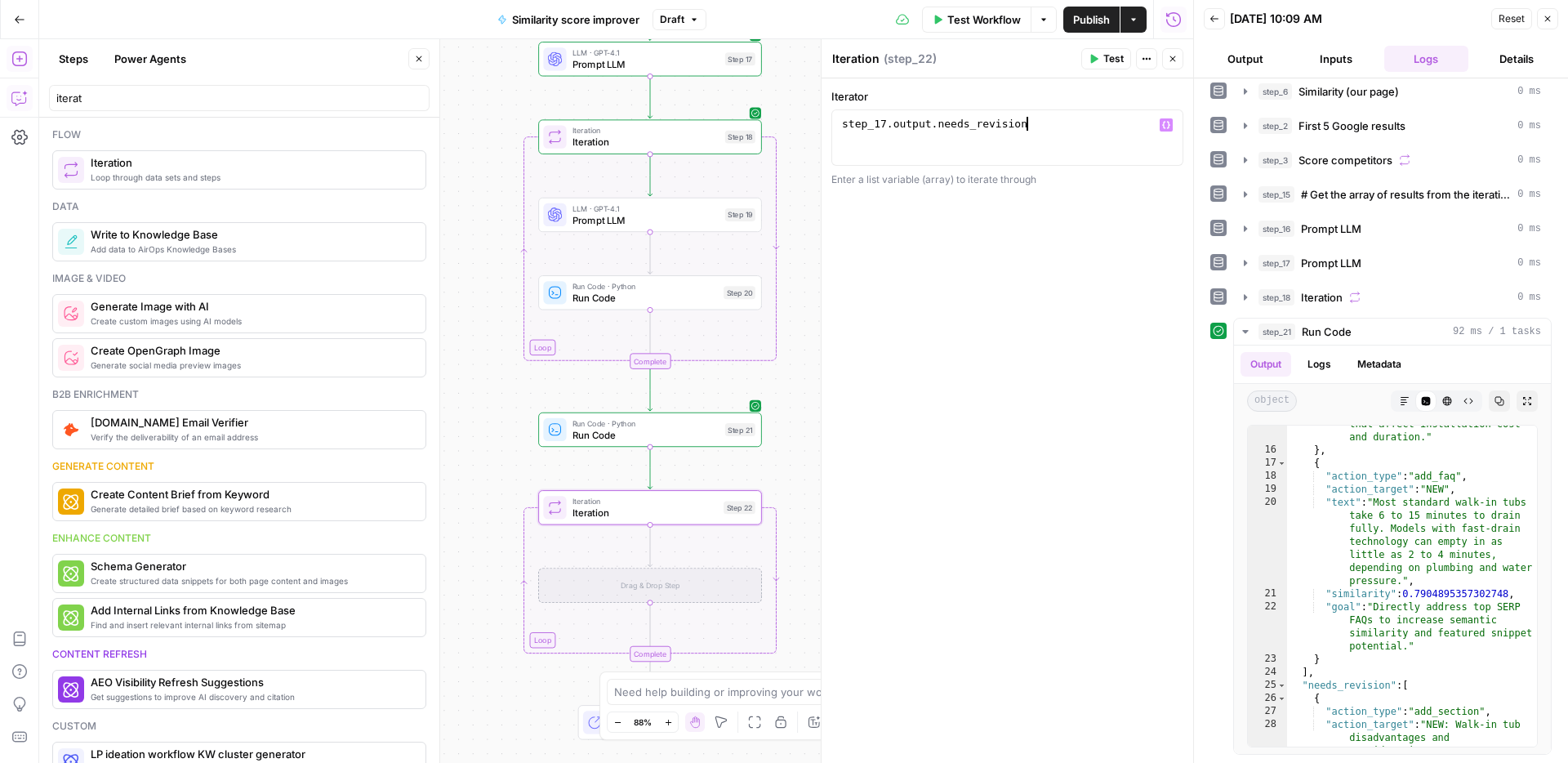
type textarea "**********"
click at [157, 99] on input "iterat" at bounding box center [239, 98] width 365 height 16
click at [158, 97] on input "iterat" at bounding box center [239, 98] width 365 height 16
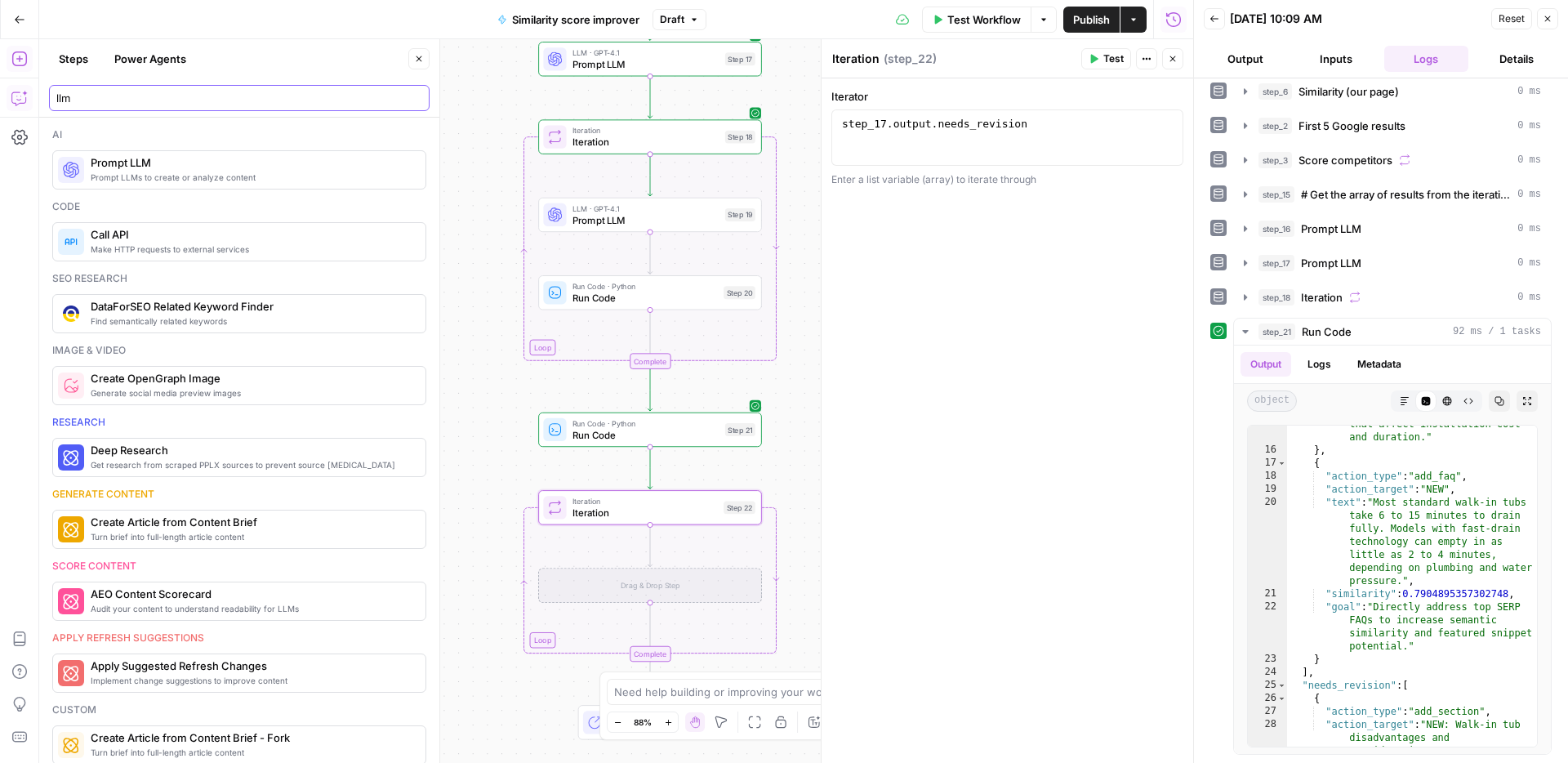
type input "llm"
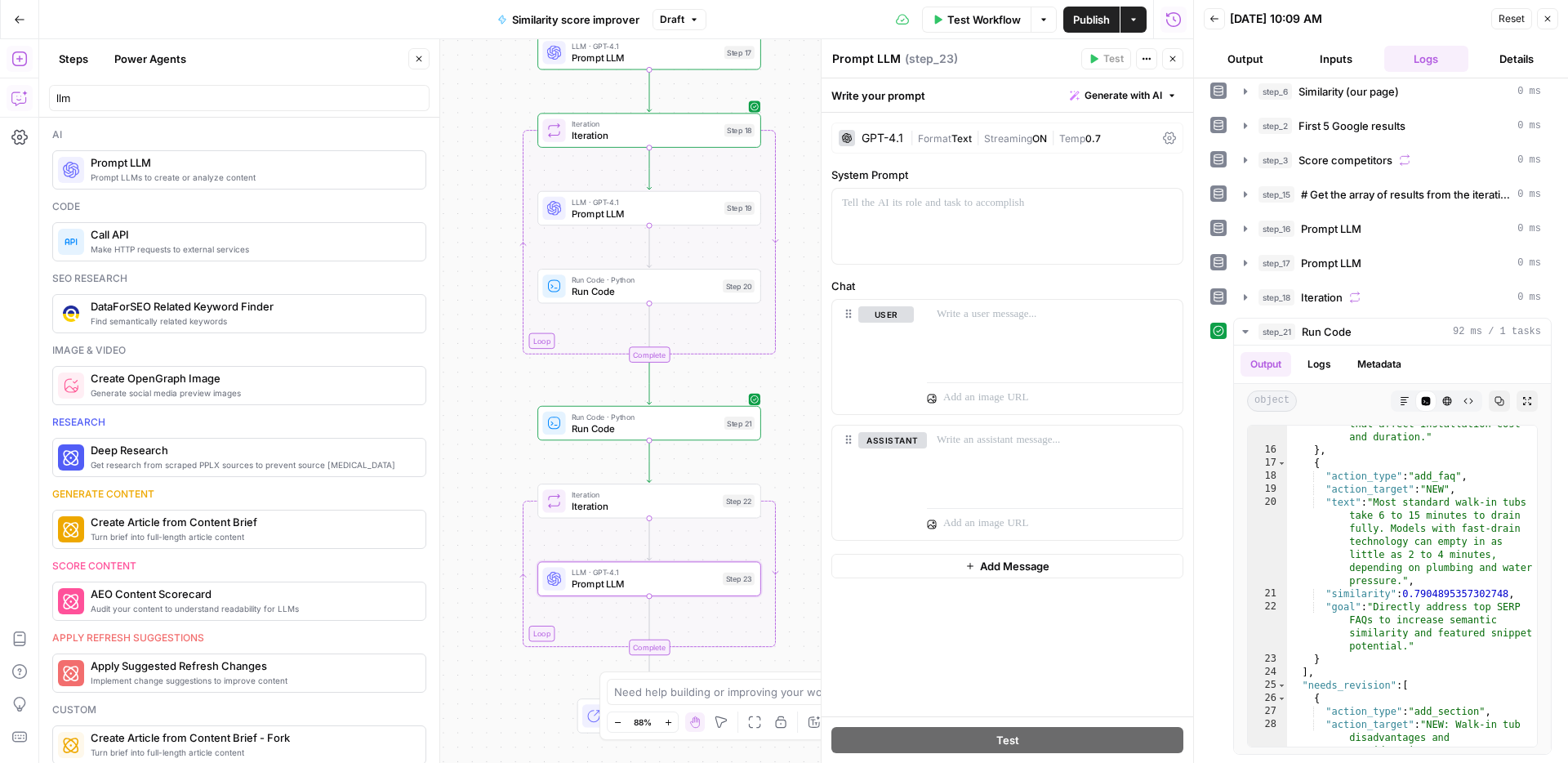
drag, startPoint x: 496, startPoint y: 462, endPoint x: 497, endPoint y: 327, distance: 135.0
click at [497, 327] on div "Workflow Set Inputs Inputs Web Page Scrape Scrape our page Step 1 Run Code · Py…" at bounding box center [616, 400] width 1154 height 724
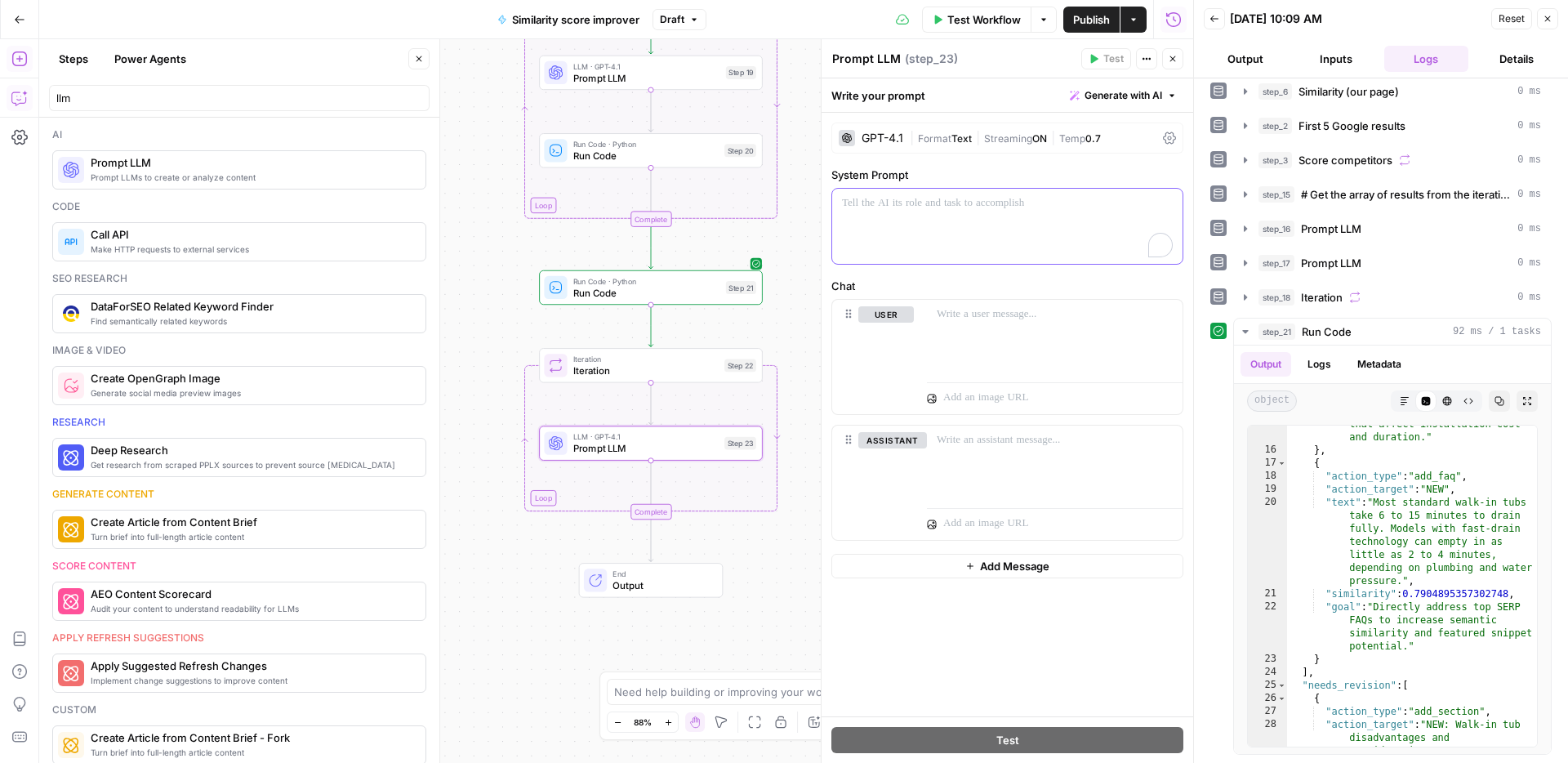
click at [926, 222] on div "To enrich screen reader interactions, please activate Accessibility in Grammarl…" at bounding box center [1007, 226] width 350 height 75
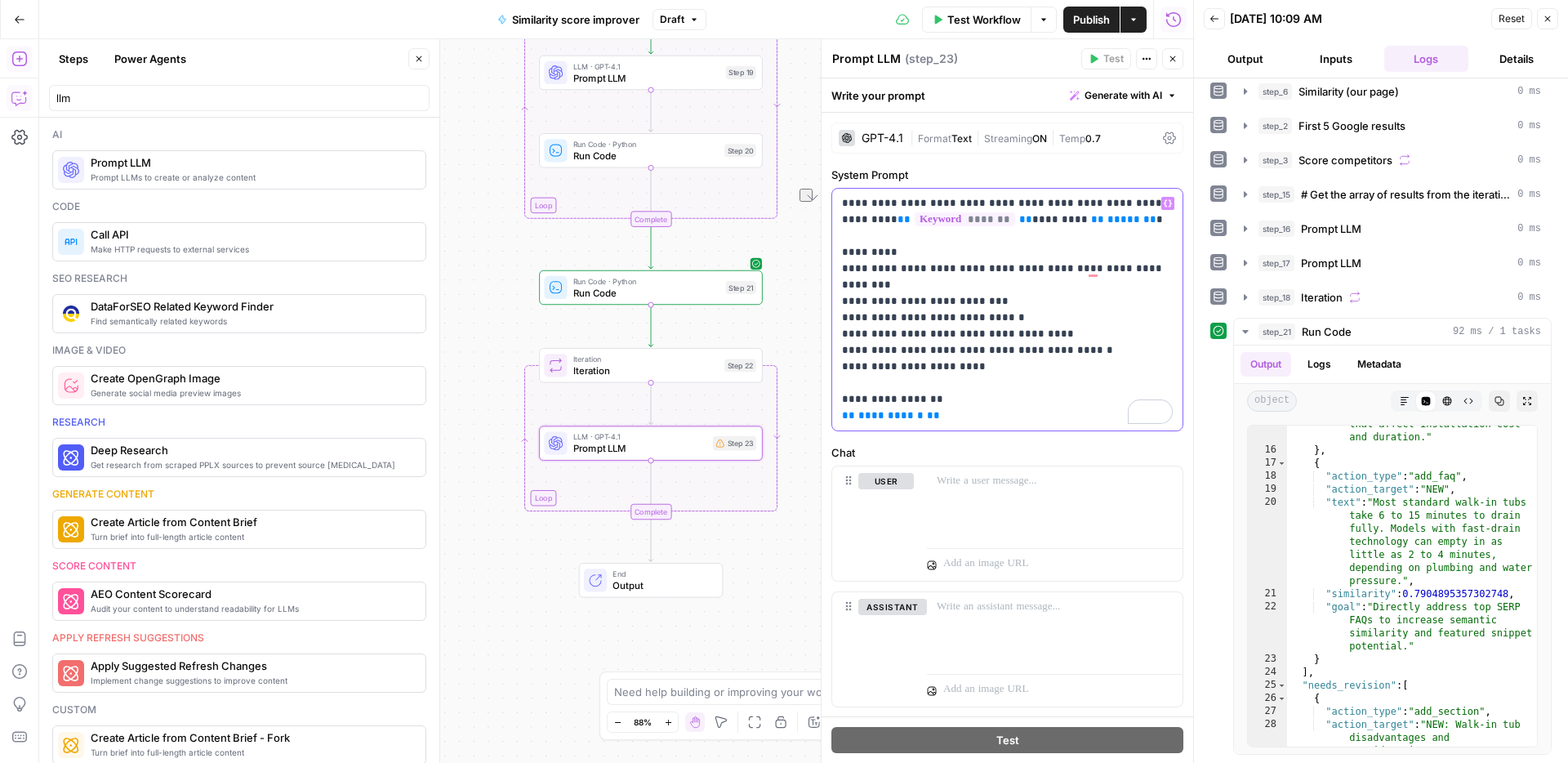
drag, startPoint x: 1085, startPoint y: 224, endPoint x: 1009, endPoint y: 223, distance: 76.0
click at [1009, 223] on p "**********" at bounding box center [1006, 309] width 330 height 229
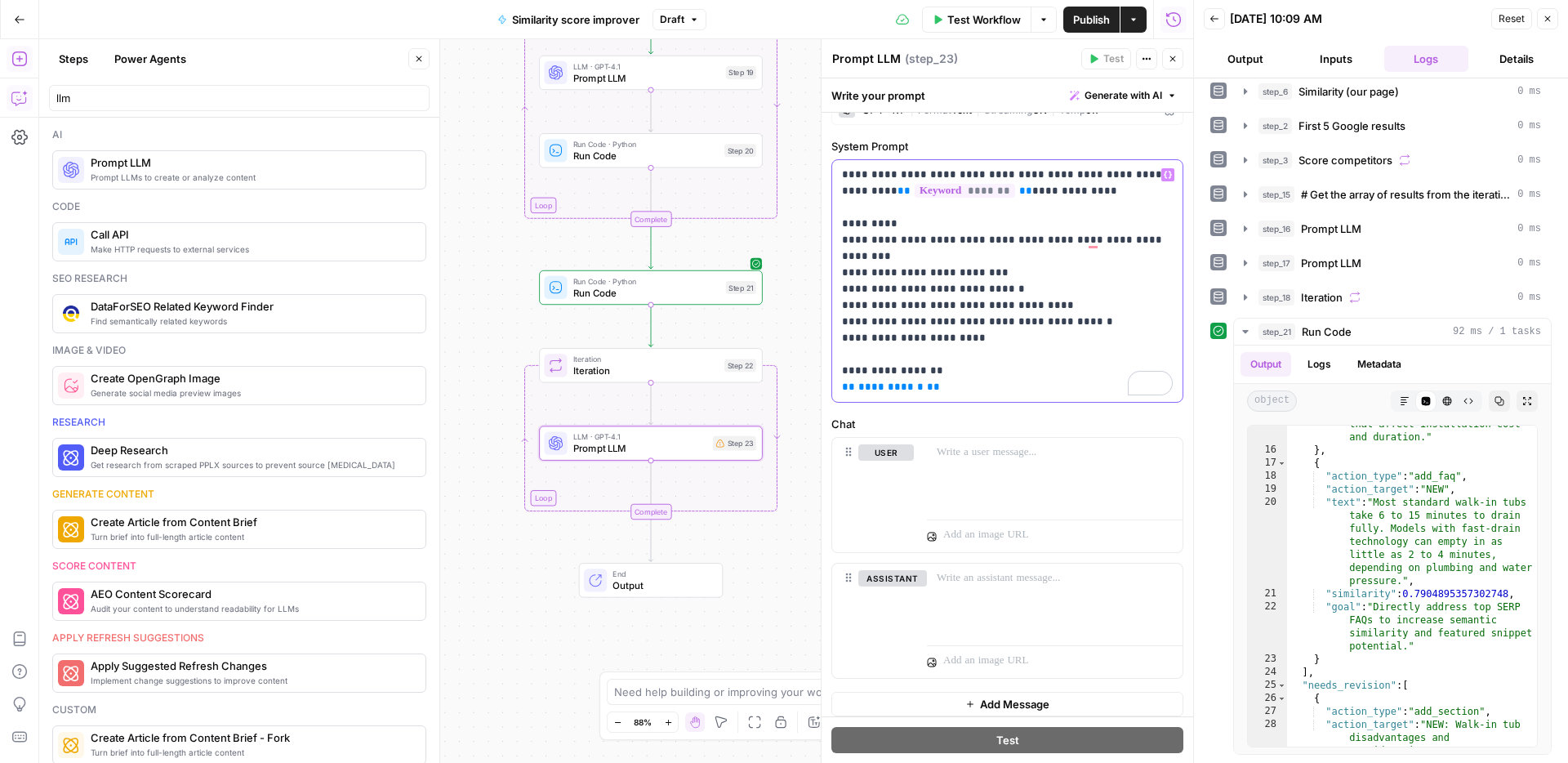
scroll to position [34, 0]
drag, startPoint x: 930, startPoint y: 373, endPoint x: 836, endPoint y: 370, distance: 94.0
click at [836, 370] on div "**********" at bounding box center [1007, 276] width 350 height 242
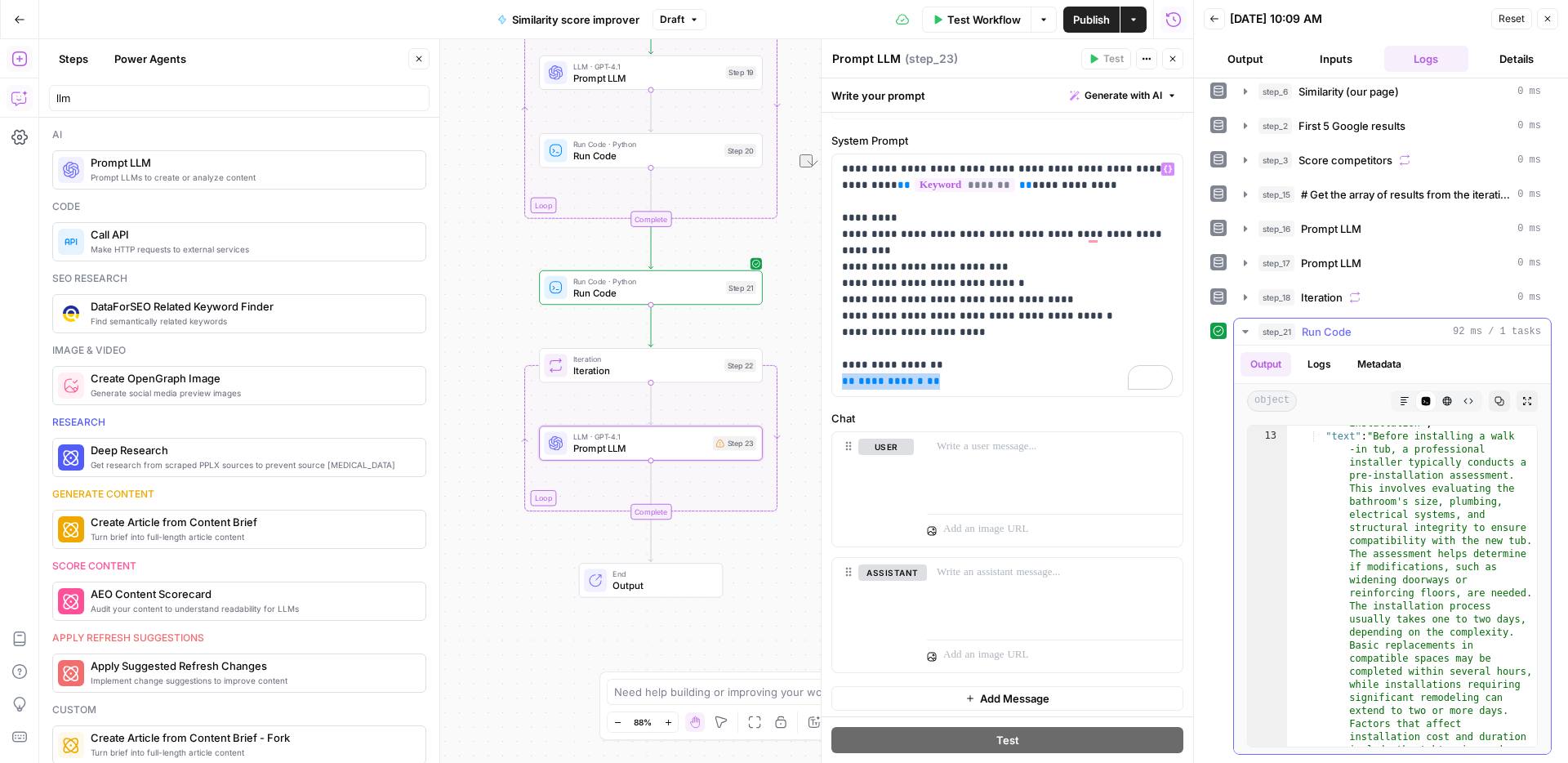
scroll to position [584, 0]
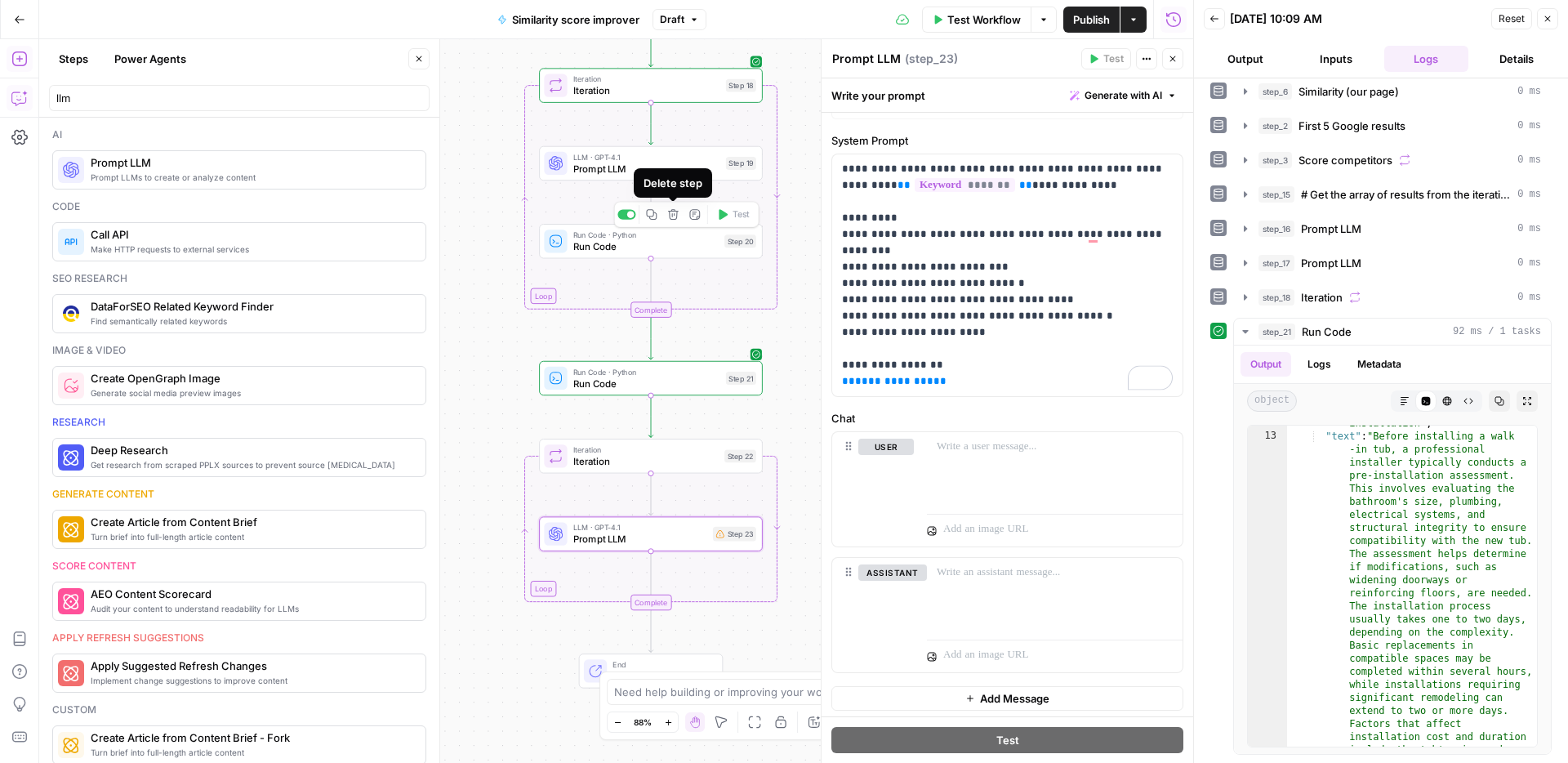
click at [697, 182] on div "Delete step" at bounding box center [673, 183] width 59 height 16
click at [698, 167] on span "Prompt LLM" at bounding box center [646, 168] width 147 height 15
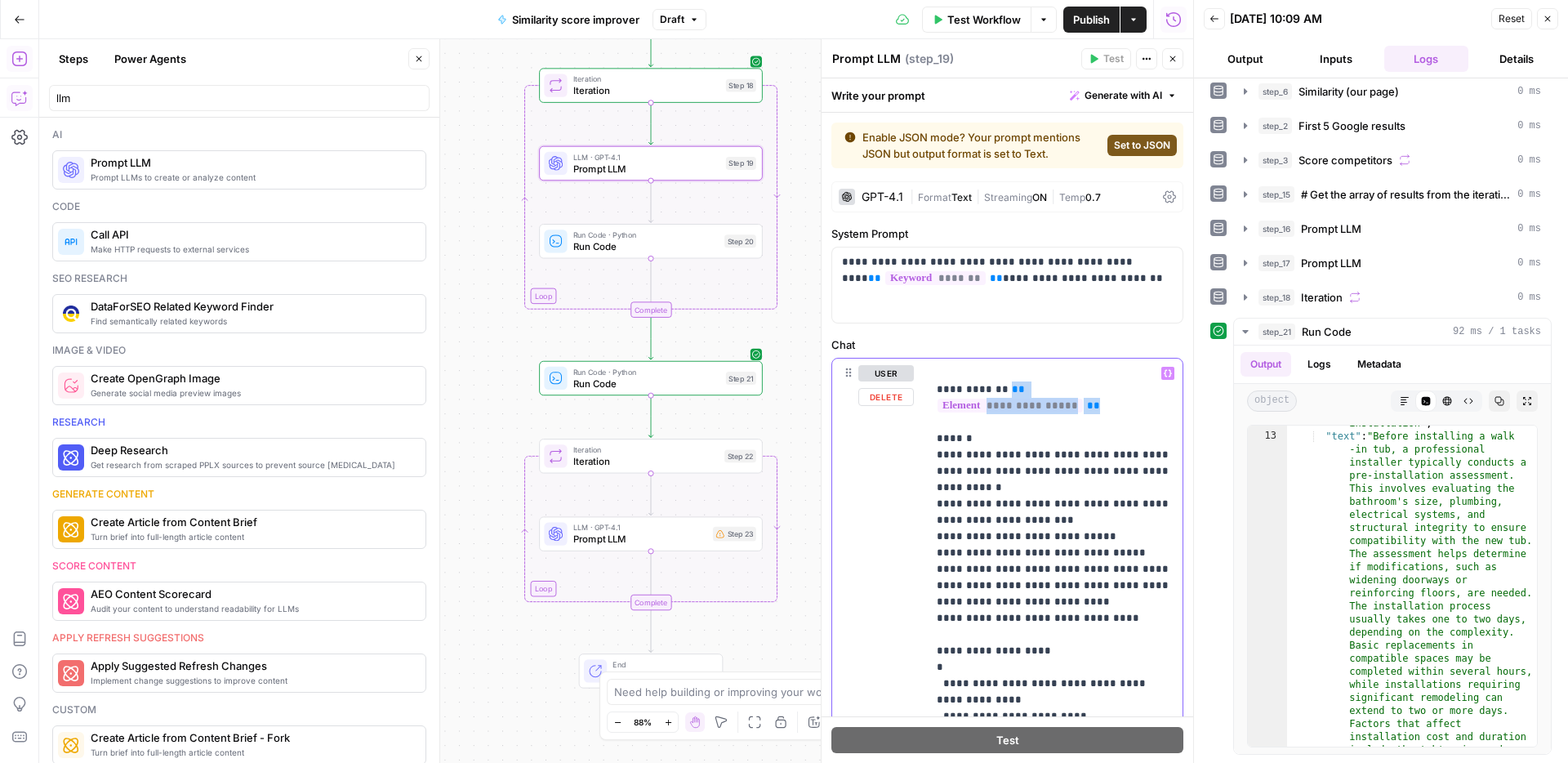
drag, startPoint x: 1151, startPoint y: 392, endPoint x: 1008, endPoint y: 392, distance: 143.0
click at [1008, 392] on div "**********" at bounding box center [1054, 561] width 256 height 405
copy p "**********"
click at [651, 554] on icon "Edge from step_23 to step_22-iteration-end" at bounding box center [651, 574] width 0 height 47
click at [671, 546] on div "LLM · GPT-4.1 Prompt LLM Step 23 Copy step Delete step Add Note Test" at bounding box center [651, 533] width 224 height 34
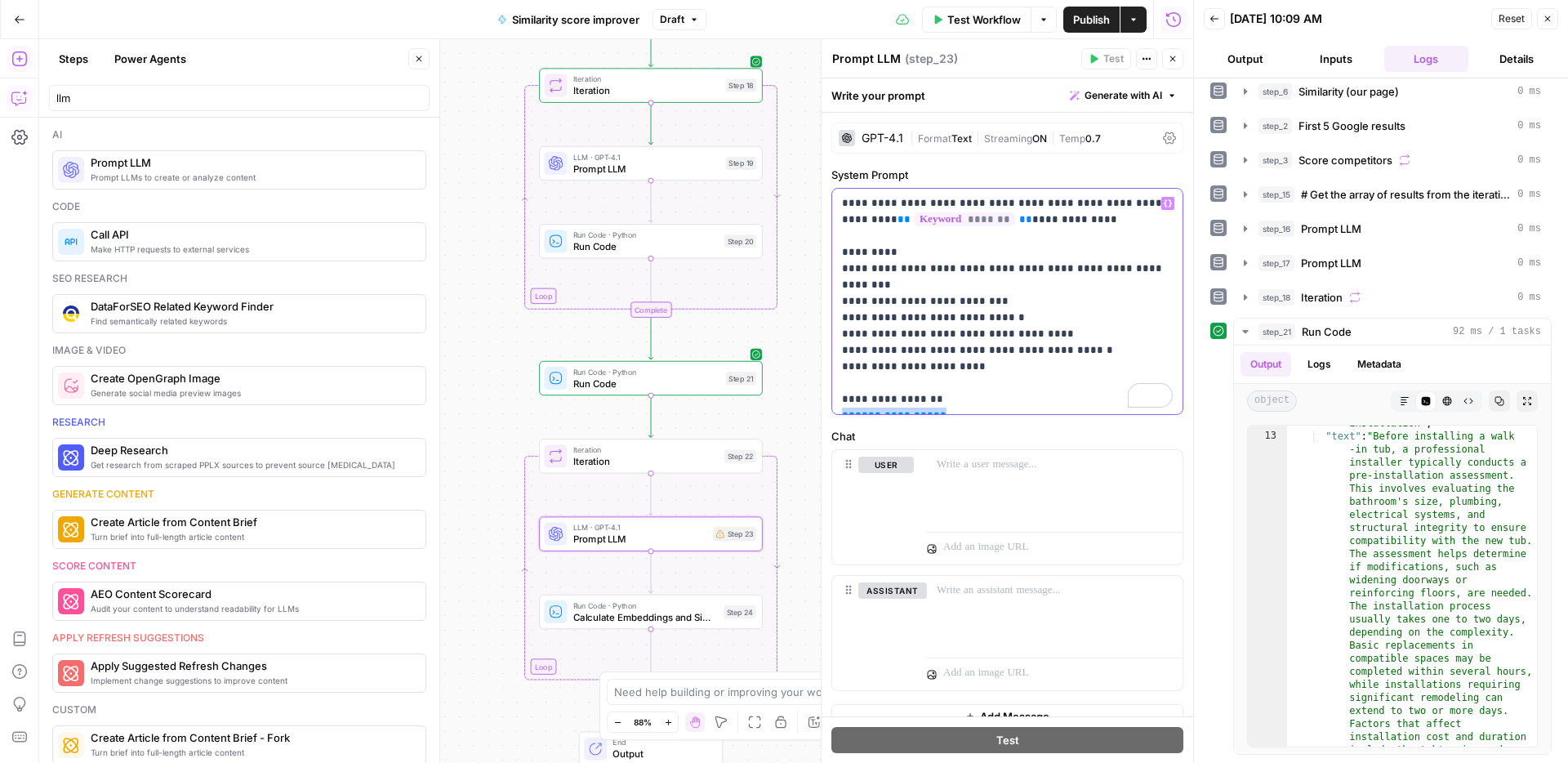
drag, startPoint x: 942, startPoint y: 397, endPoint x: 836, endPoint y: 398, distance: 106.0
click at [836, 398] on div "**********" at bounding box center [1007, 302] width 350 height 226
paste div "To enrich screen reader interactions, please activate Accessibility in Grammarl…"
click at [669, 614] on span "Calculate Embeddings and Similarity" at bounding box center [645, 616] width 145 height 15
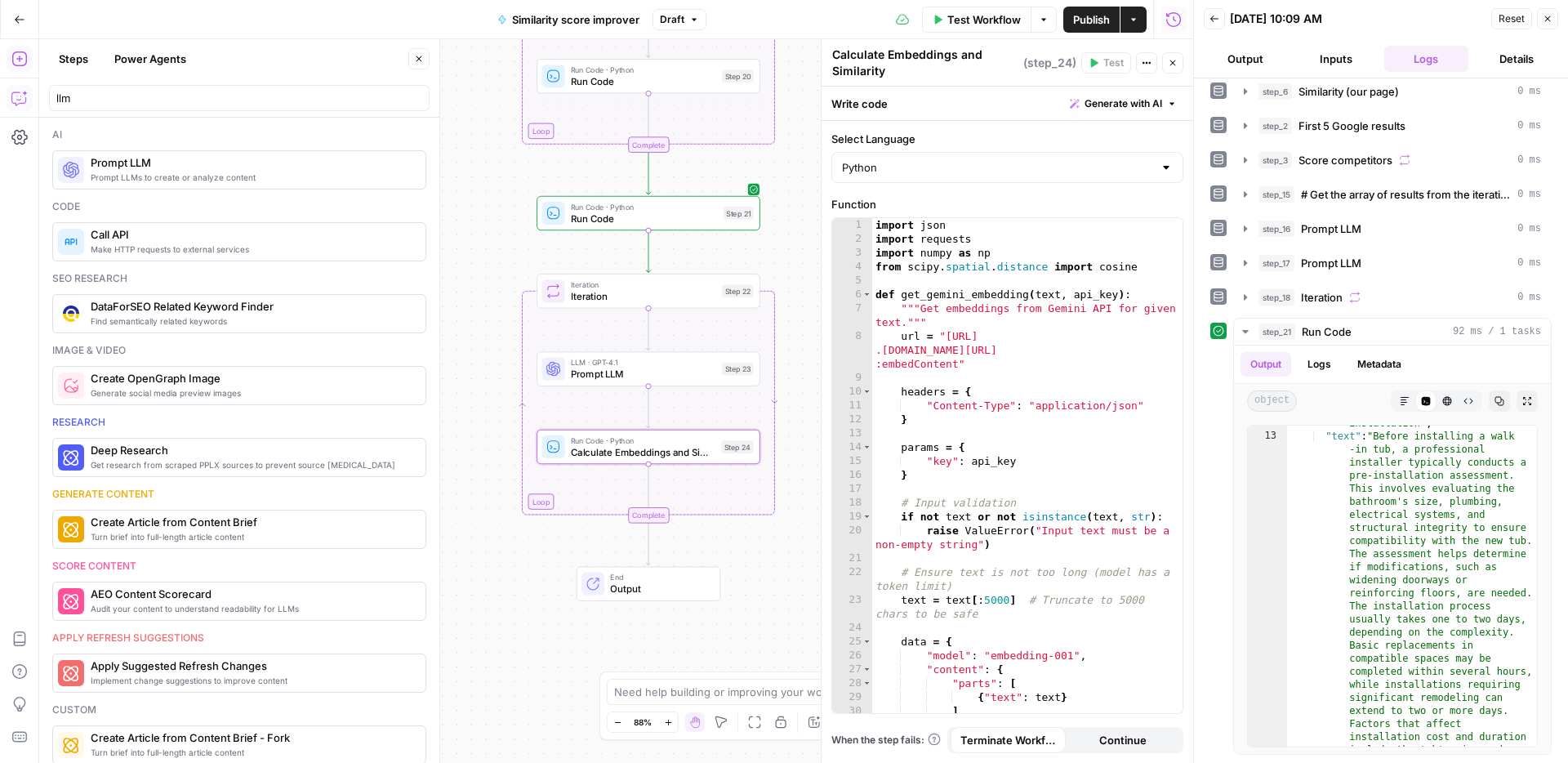
drag, startPoint x: 493, startPoint y: 506, endPoint x: 491, endPoint y: 344, distance: 162.0
click at [491, 344] on div "Workflow Set Inputs Inputs Web Page Scrape Scrape our page Step 1 Run Code · Py…" at bounding box center [616, 400] width 1154 height 724
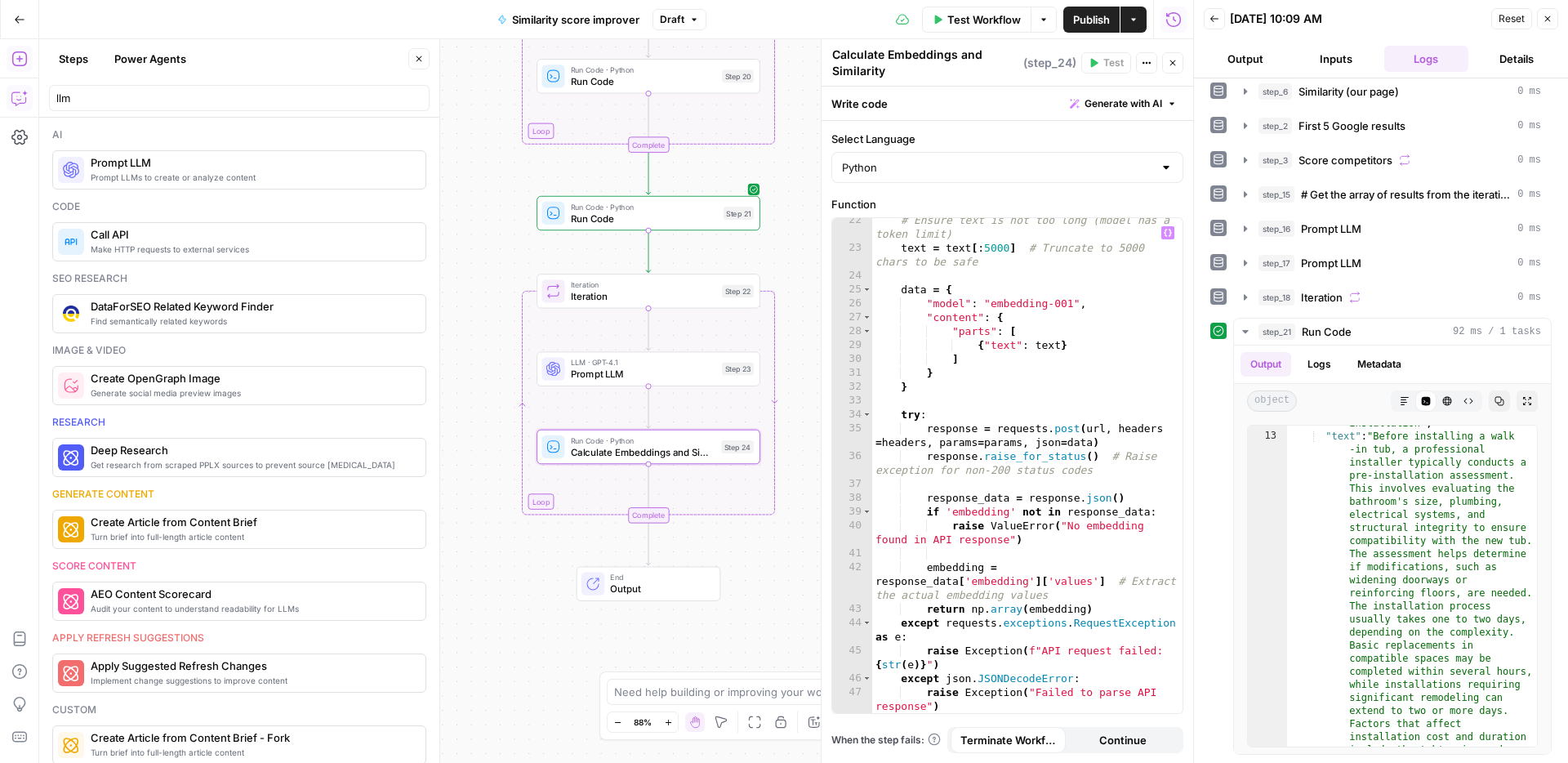
scroll to position [353, 0]
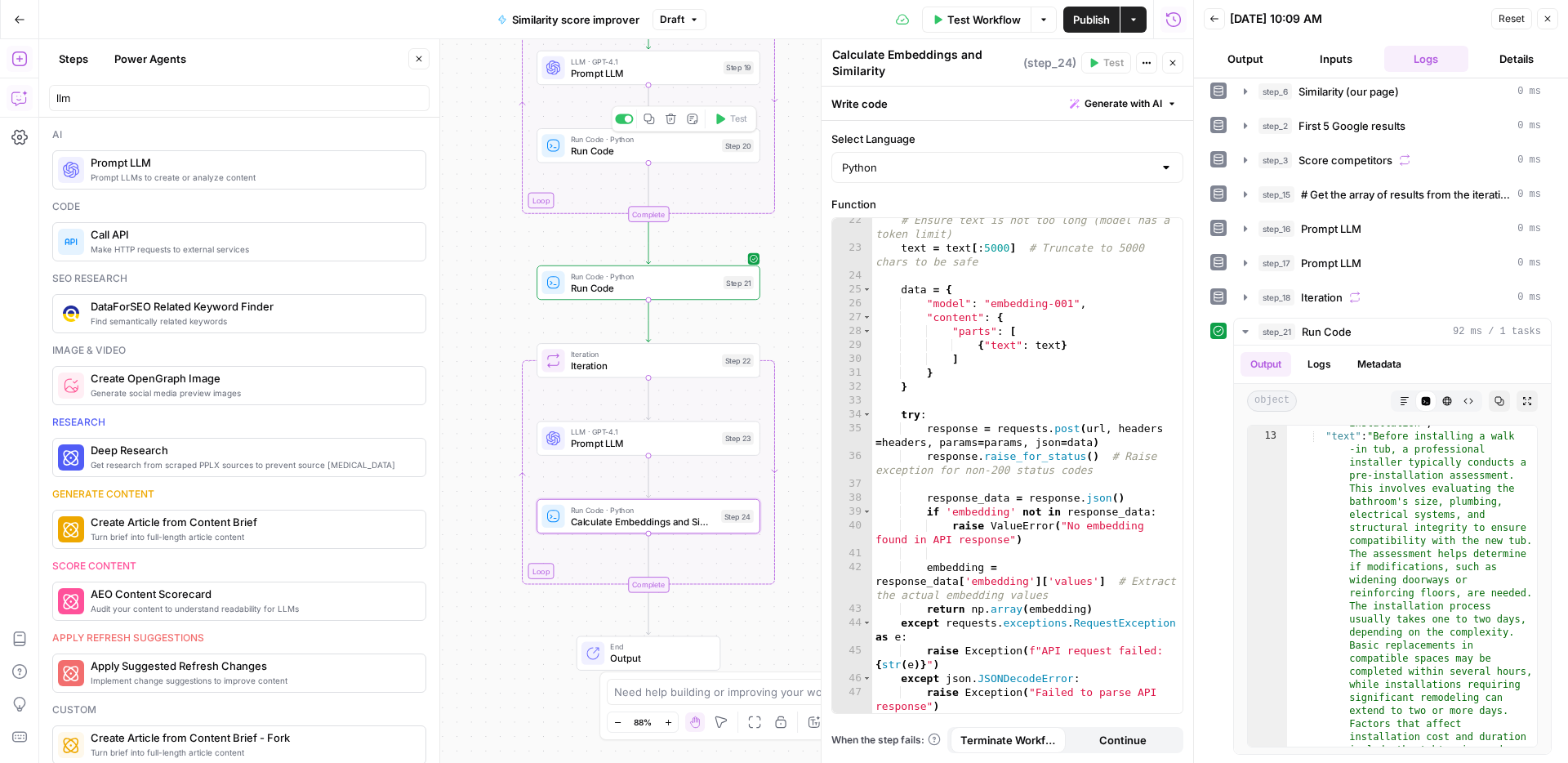
click at [705, 154] on span "Run Code" at bounding box center [644, 151] width 146 height 15
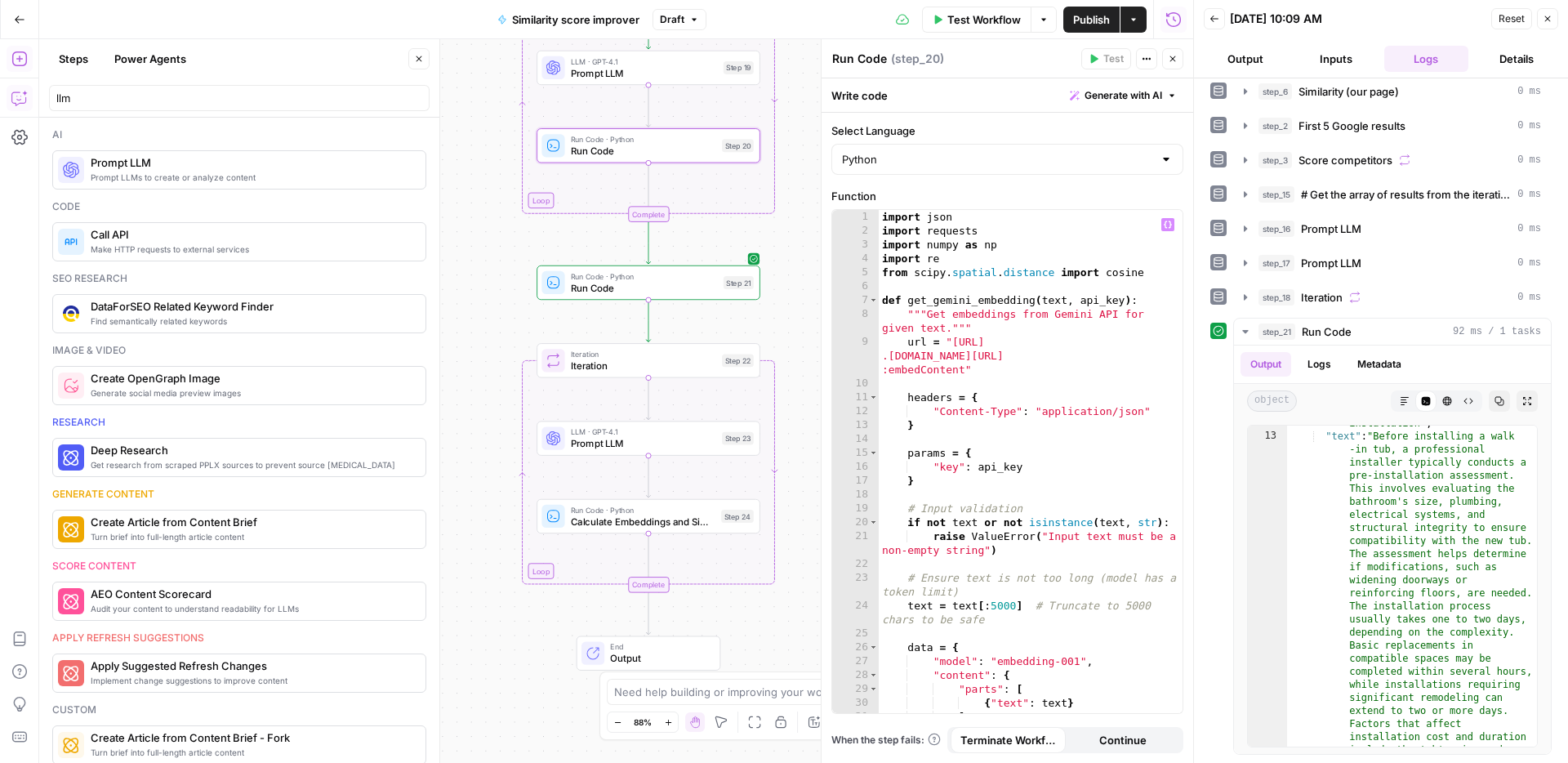
click at [1098, 432] on div "import json import requests import numpy as np import re from scipy . spatial .…" at bounding box center [1030, 475] width 303 height 531
type textarea "**********"
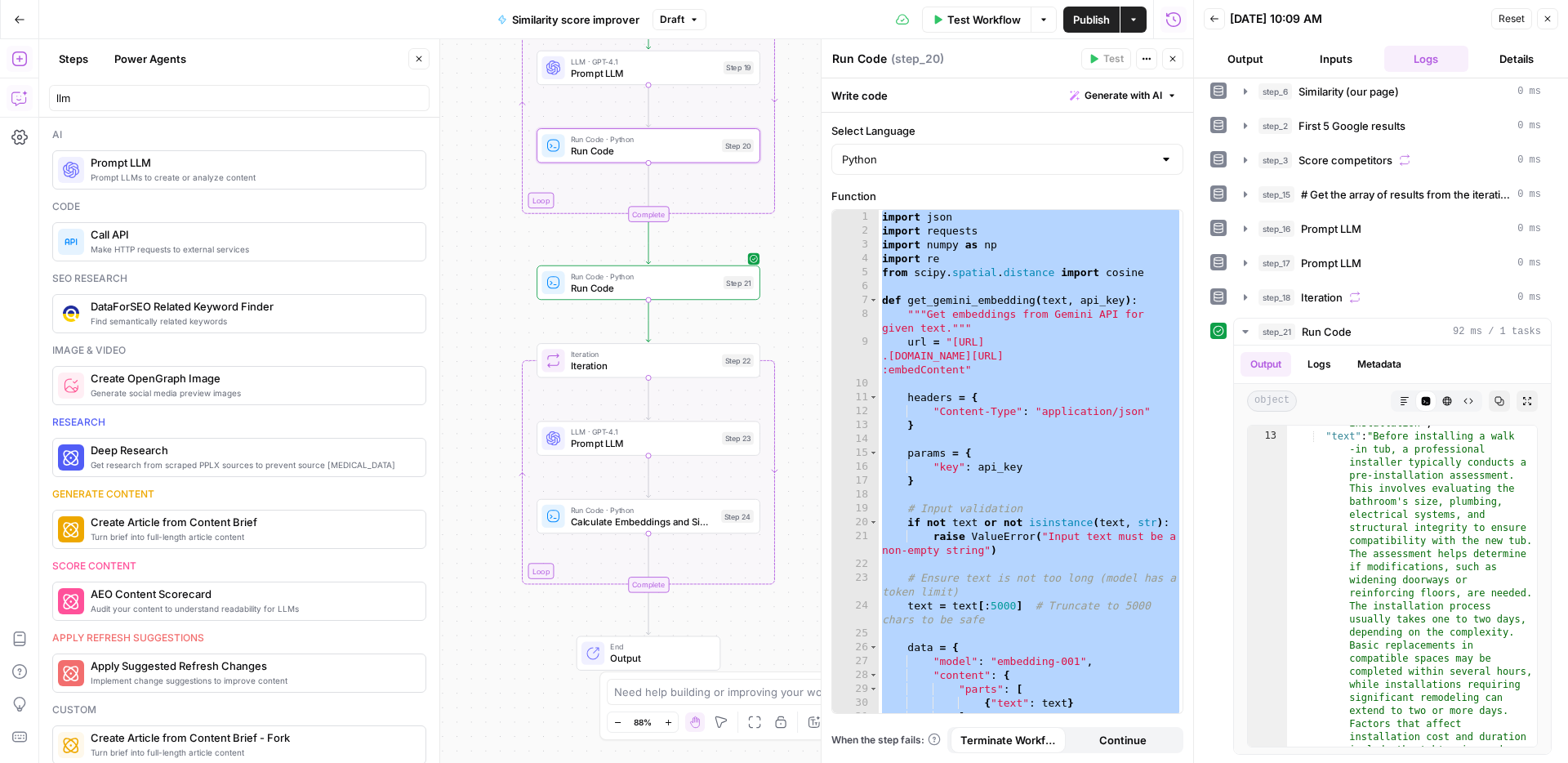
click at [699, 516] on span "Calculate Embeddings and Similarity" at bounding box center [643, 521] width 145 height 15
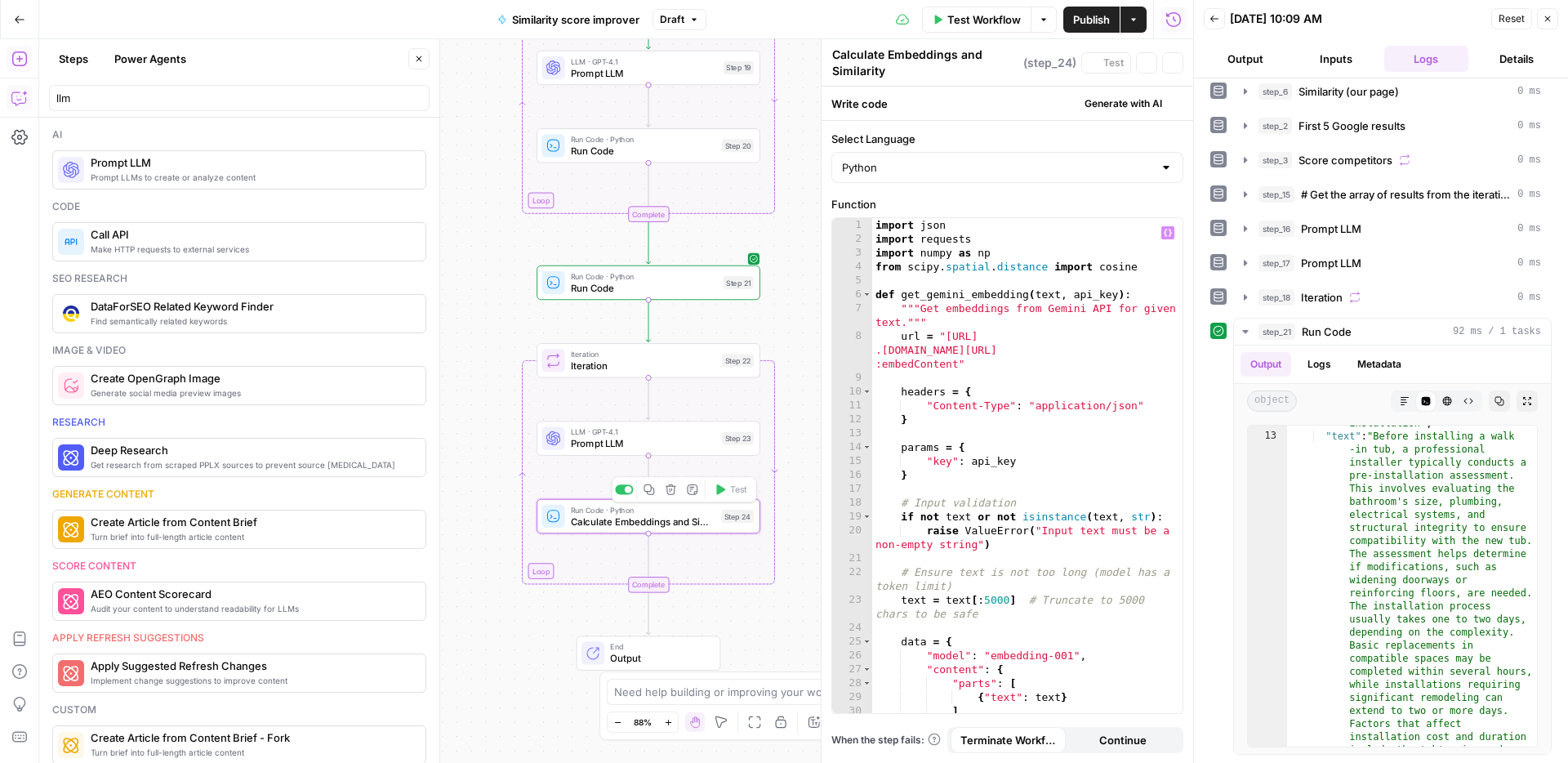
click at [1006, 470] on div "import json import requests import numpy as np from scipy . spatial . distance …" at bounding box center [1027, 479] width 310 height 523
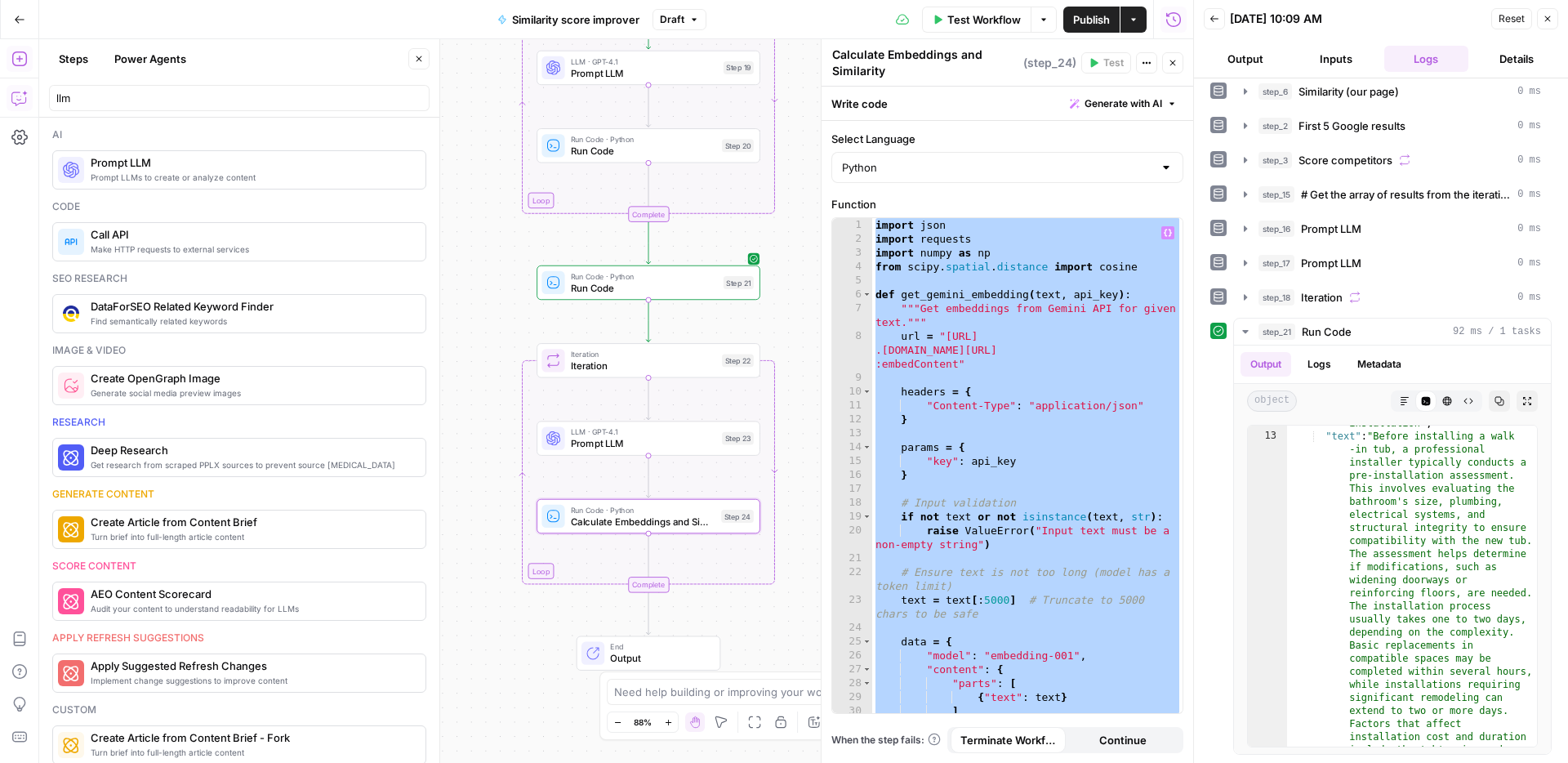
paste textarea
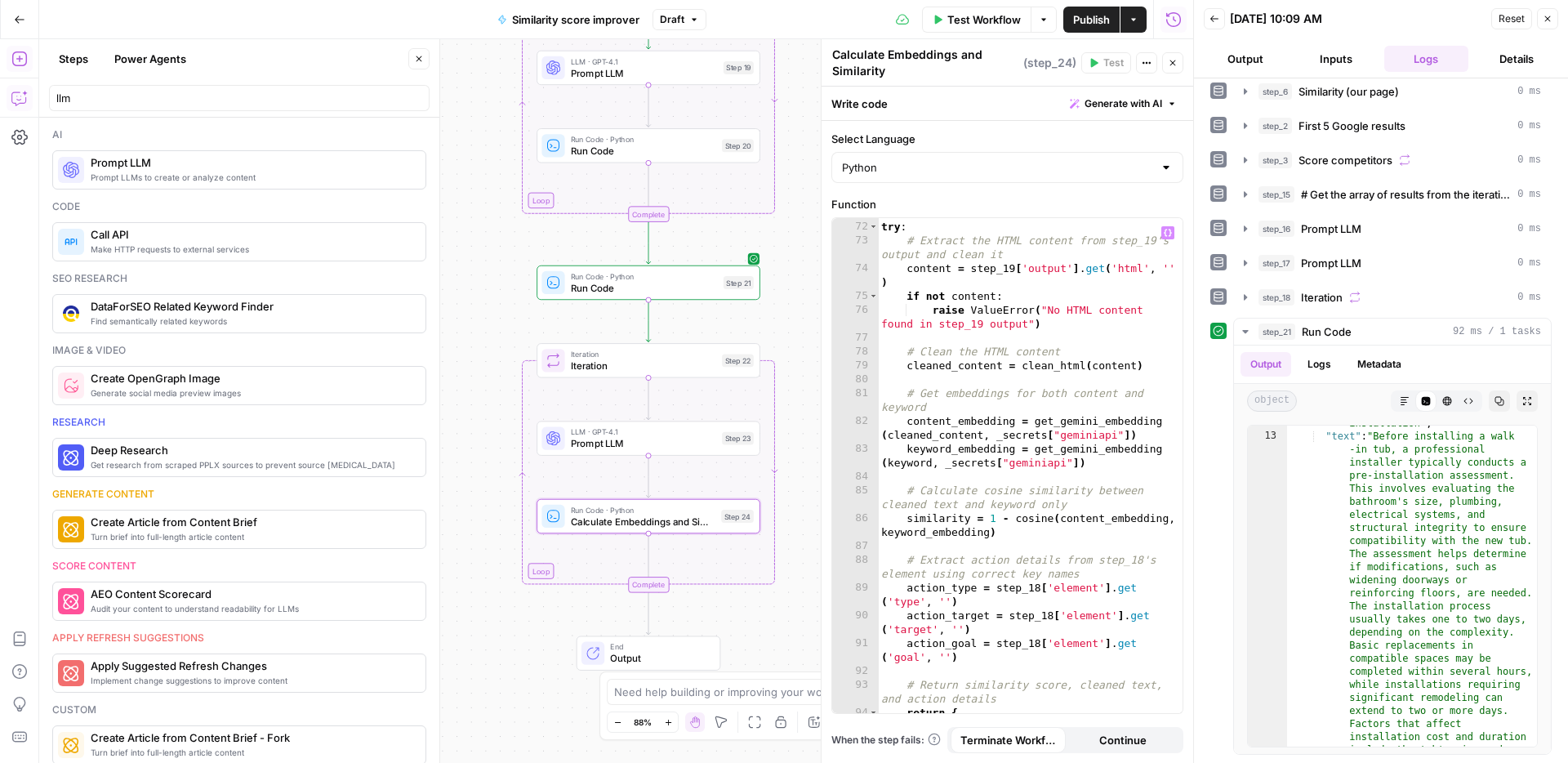
scroll to position [1064, 0]
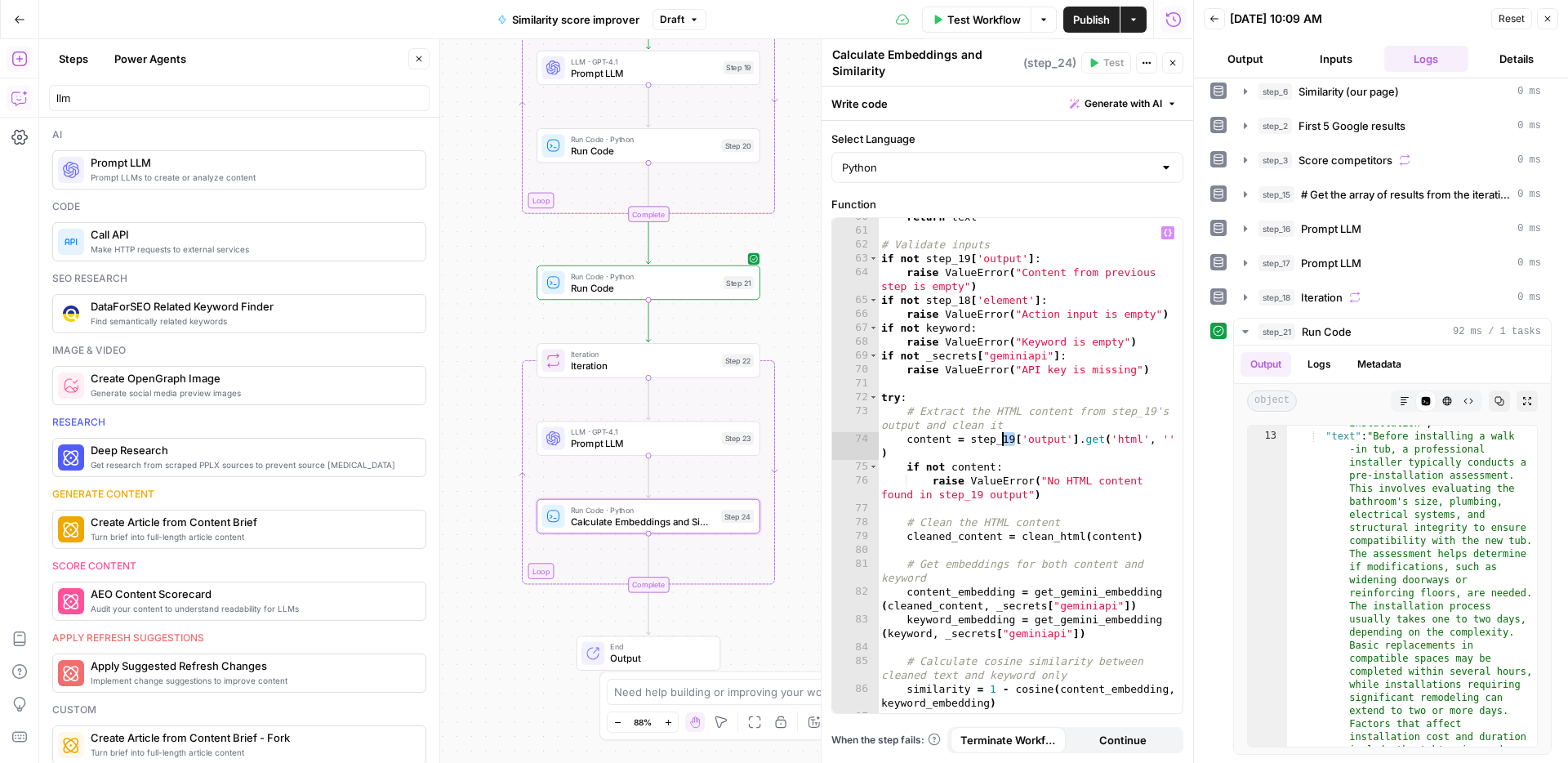
drag, startPoint x: 1014, startPoint y: 440, endPoint x: 1000, endPoint y: 443, distance: 14.3
click at [1000, 443] on div "return text # Validate inputs if not step_19 [ 'output' ] : raise ValueError ( …" at bounding box center [1029, 471] width 304 height 523
click at [972, 496] on div "return text # Validate inputs if not step_19 [ 'output' ] : raise ValueError ( …" at bounding box center [1029, 472] width 304 height 523
click at [1038, 530] on div "return text # Validate inputs if not step_19 [ 'output' ] : raise ValueError ( …" at bounding box center [1029, 473] width 304 height 523
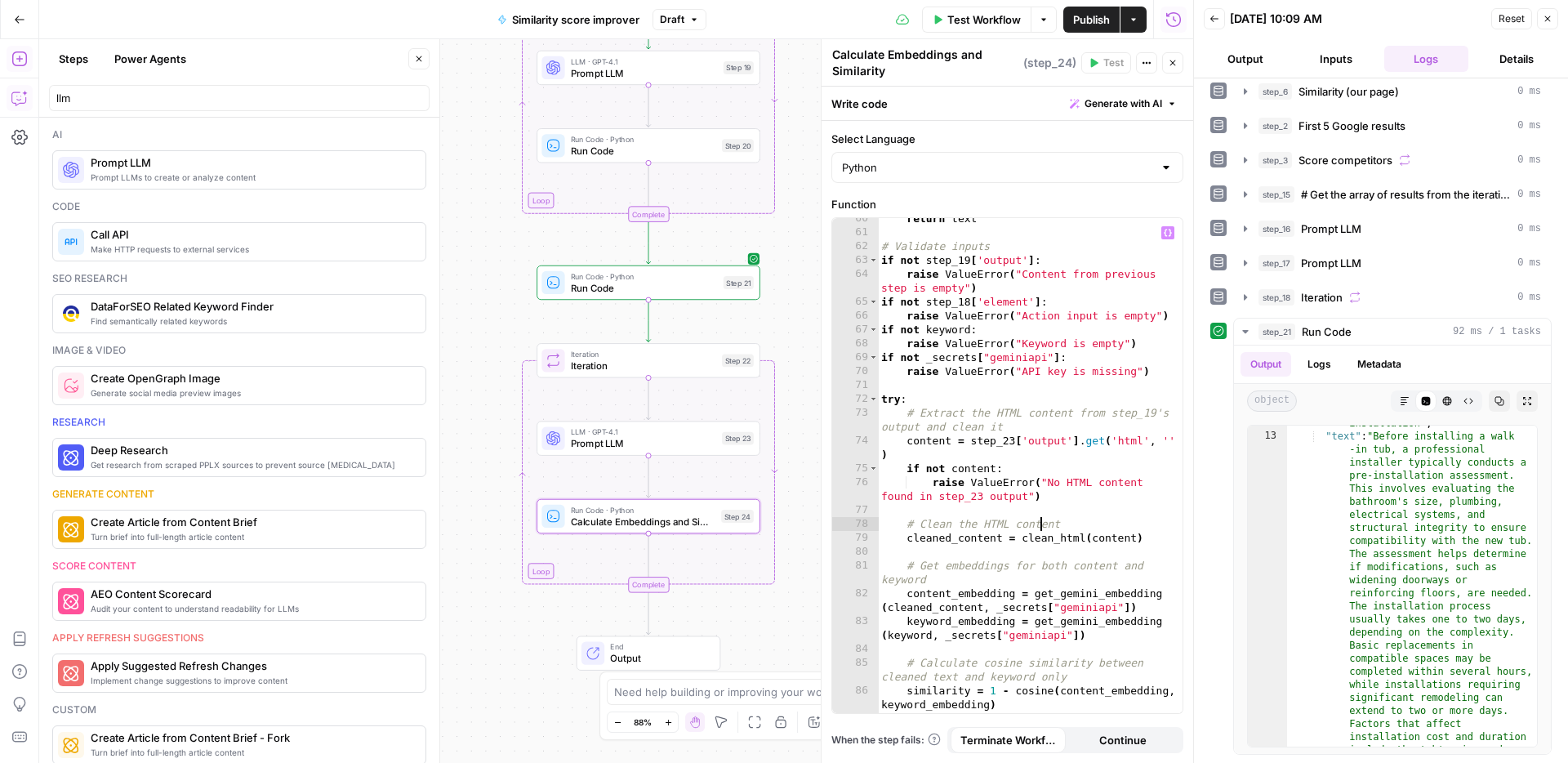
scroll to position [0, 13]
type textarea "**********"
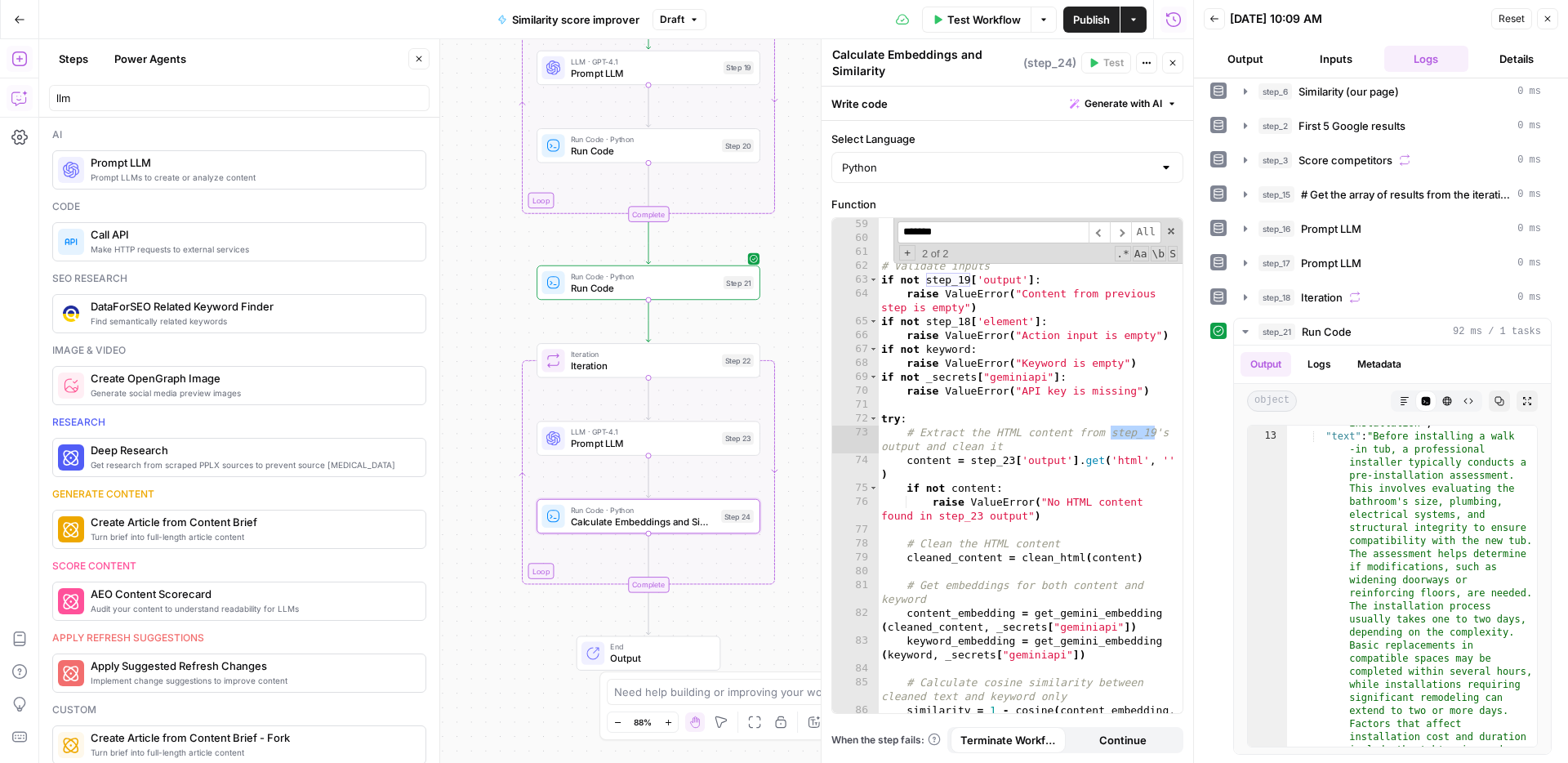
scroll to position [1045, 0]
type input "*******"
drag, startPoint x: 1155, startPoint y: 427, endPoint x: 1143, endPoint y: 429, distance: 12.2
click at [1143, 429] on div "text = text . strip ( ) return text # Validate inputs if not step_19 [ 'output'…" at bounding box center [1029, 482] width 304 height 536
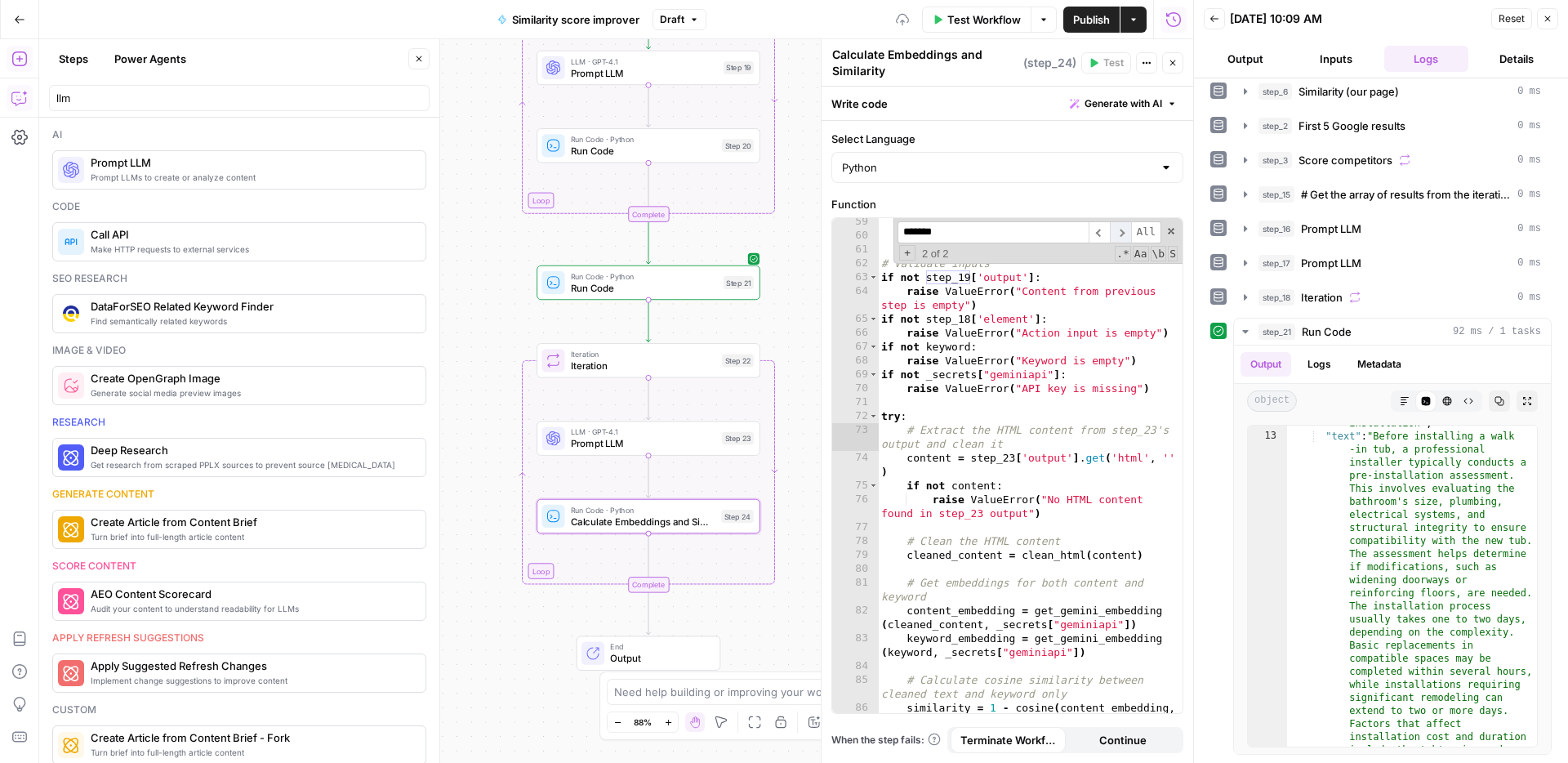
click at [1123, 240] on span "​" at bounding box center [1120, 233] width 21 height 22
click at [958, 280] on div "text = text . strip ( ) return text # Validate inputs if not step_19 [ 'output'…" at bounding box center [1029, 482] width 304 height 536
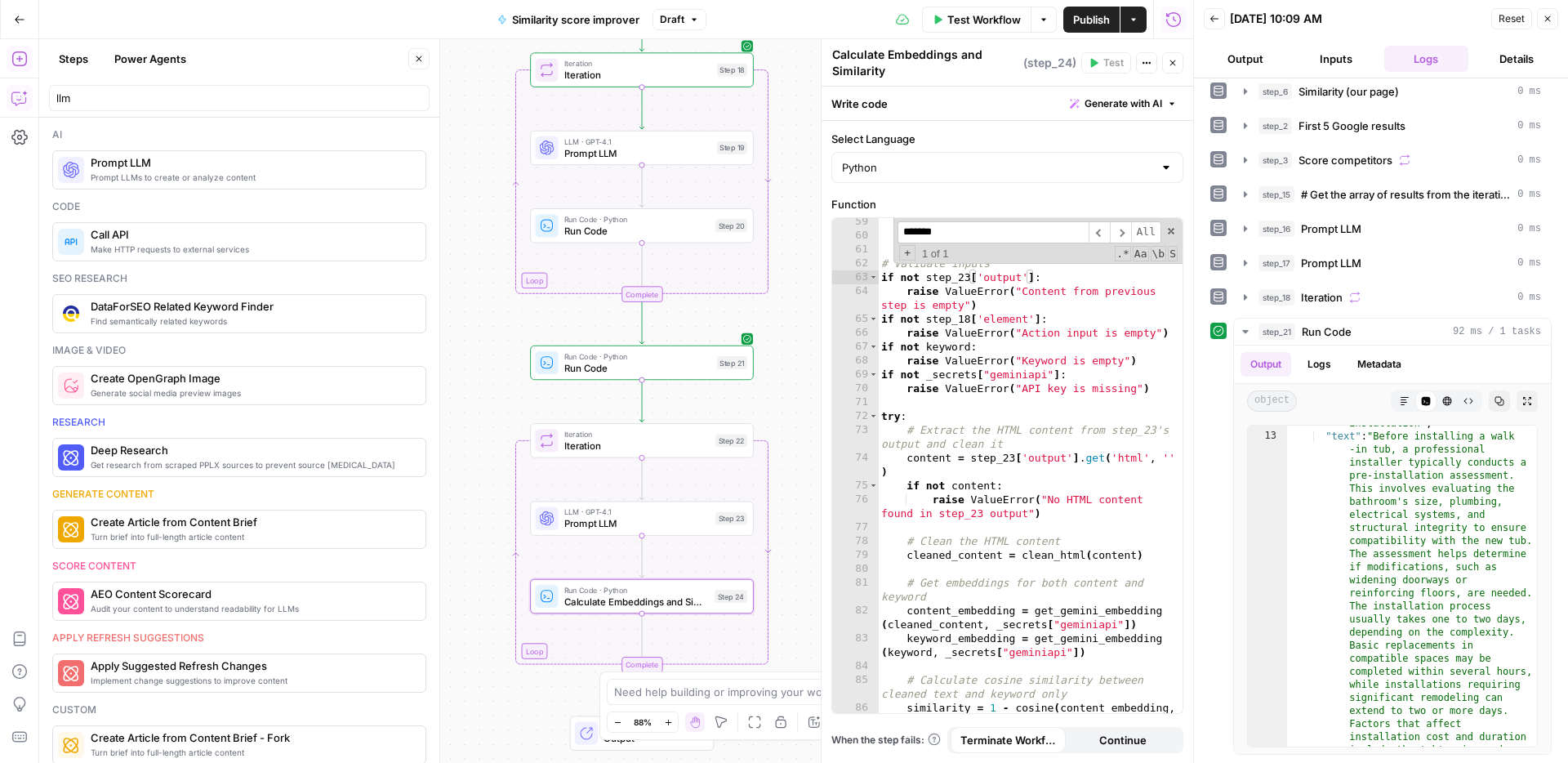
drag, startPoint x: 792, startPoint y: 333, endPoint x: 791, endPoint y: 371, distance: 38.0
click at [791, 371] on div "Workflow Set Inputs Inputs Web Page Scrape Scrape our page Step 1 Run Code · Py…" at bounding box center [616, 400] width 1154 height 724
click at [971, 322] on div "text = text . strip ( ) return text # Validate inputs if not step_23 [ 'output'…" at bounding box center [1029, 482] width 304 height 536
type textarea "**********"
click at [984, 240] on input "*******" at bounding box center [992, 233] width 191 height 22
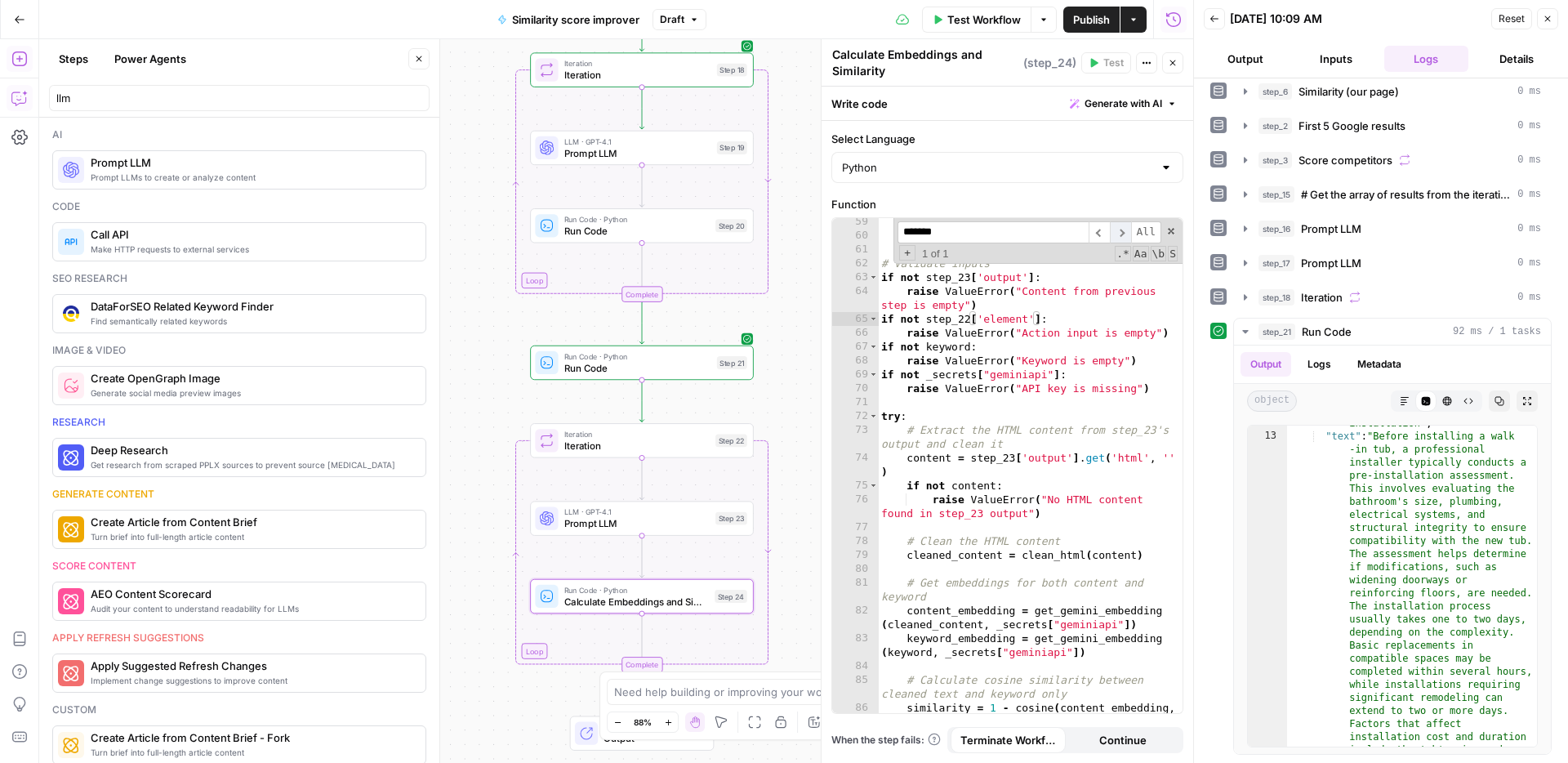
click at [1116, 239] on span "​" at bounding box center [1120, 233] width 21 height 22
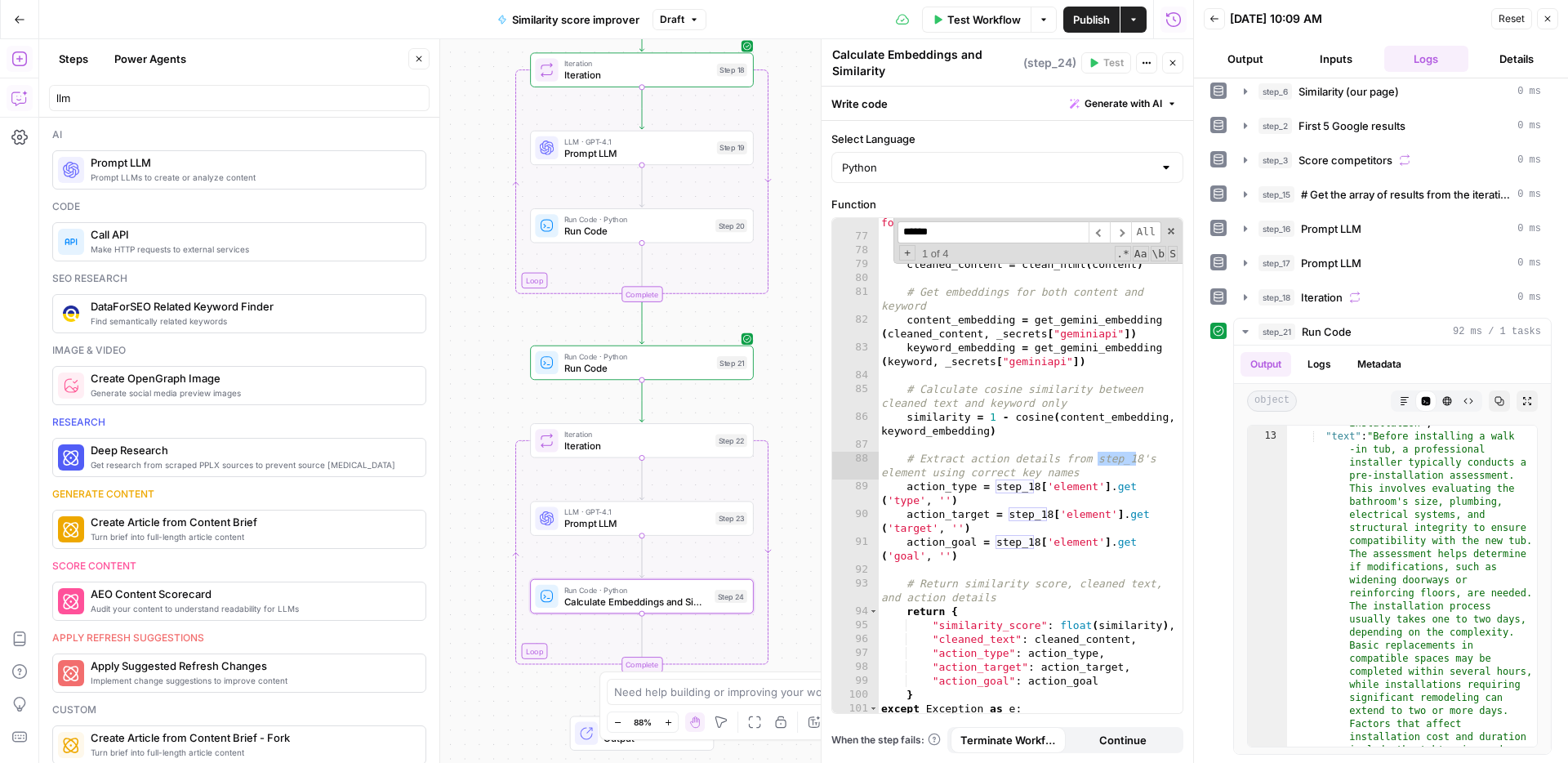
scroll to position [1335, 0]
type input "*******"
drag, startPoint x: 1143, startPoint y: 461, endPoint x: 1133, endPoint y: 463, distance: 10.2
click at [1133, 463] on div "raise ValueError ( "No HTML content found in step_23 output" ) # Clean the HTML…" at bounding box center [1029, 476] width 304 height 550
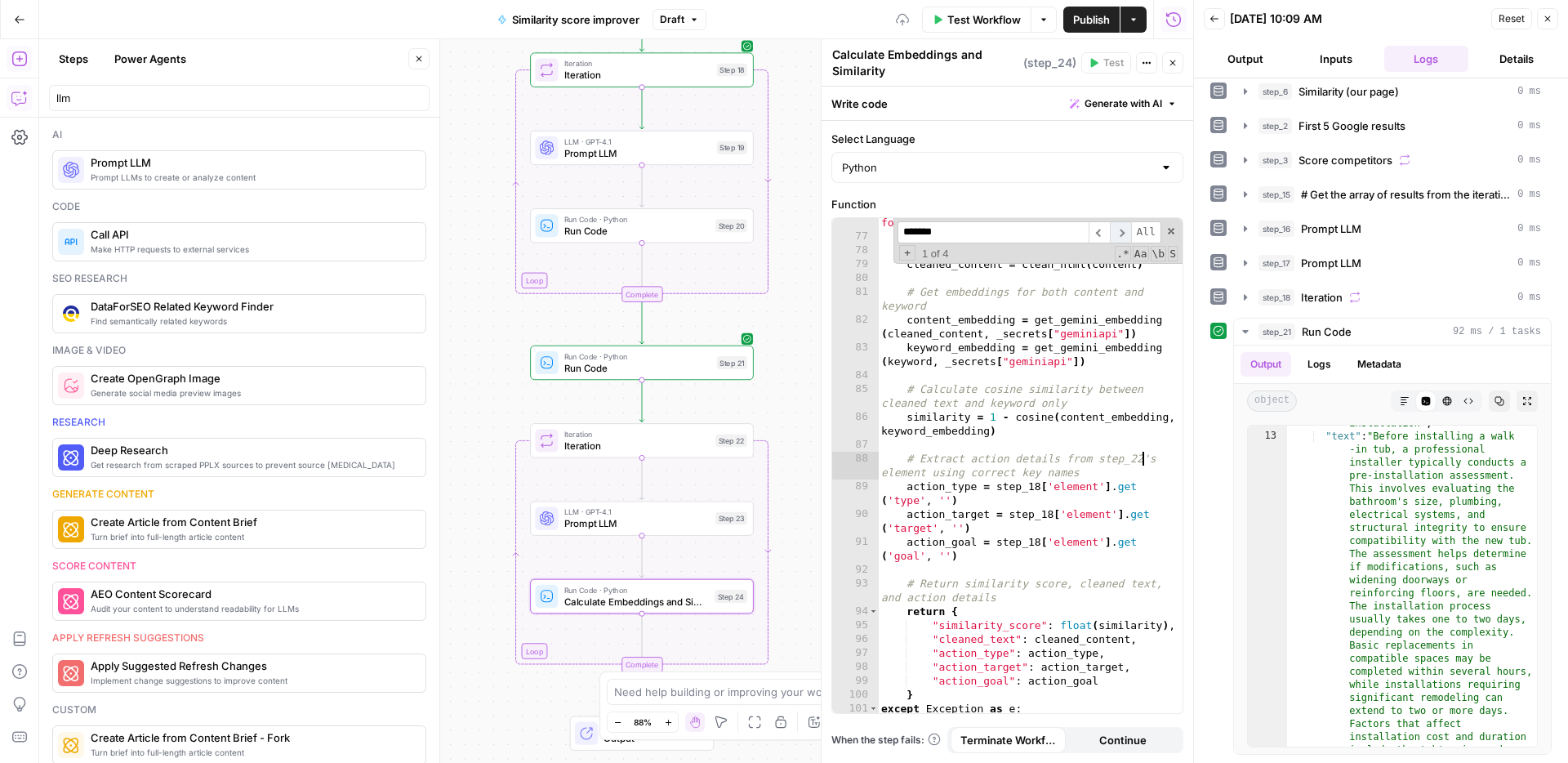
click at [1119, 231] on span "​" at bounding box center [1120, 233] width 21 height 22
drag, startPoint x: 1038, startPoint y: 489, endPoint x: 1055, endPoint y: 483, distance: 18.0
click at [1038, 489] on div "raise ValueError ( "No HTML content found in step_23 output" ) # Clean the HTML…" at bounding box center [1029, 476] width 304 height 550
drag, startPoint x: 1052, startPoint y: 514, endPoint x: 1076, endPoint y: 514, distance: 24.0
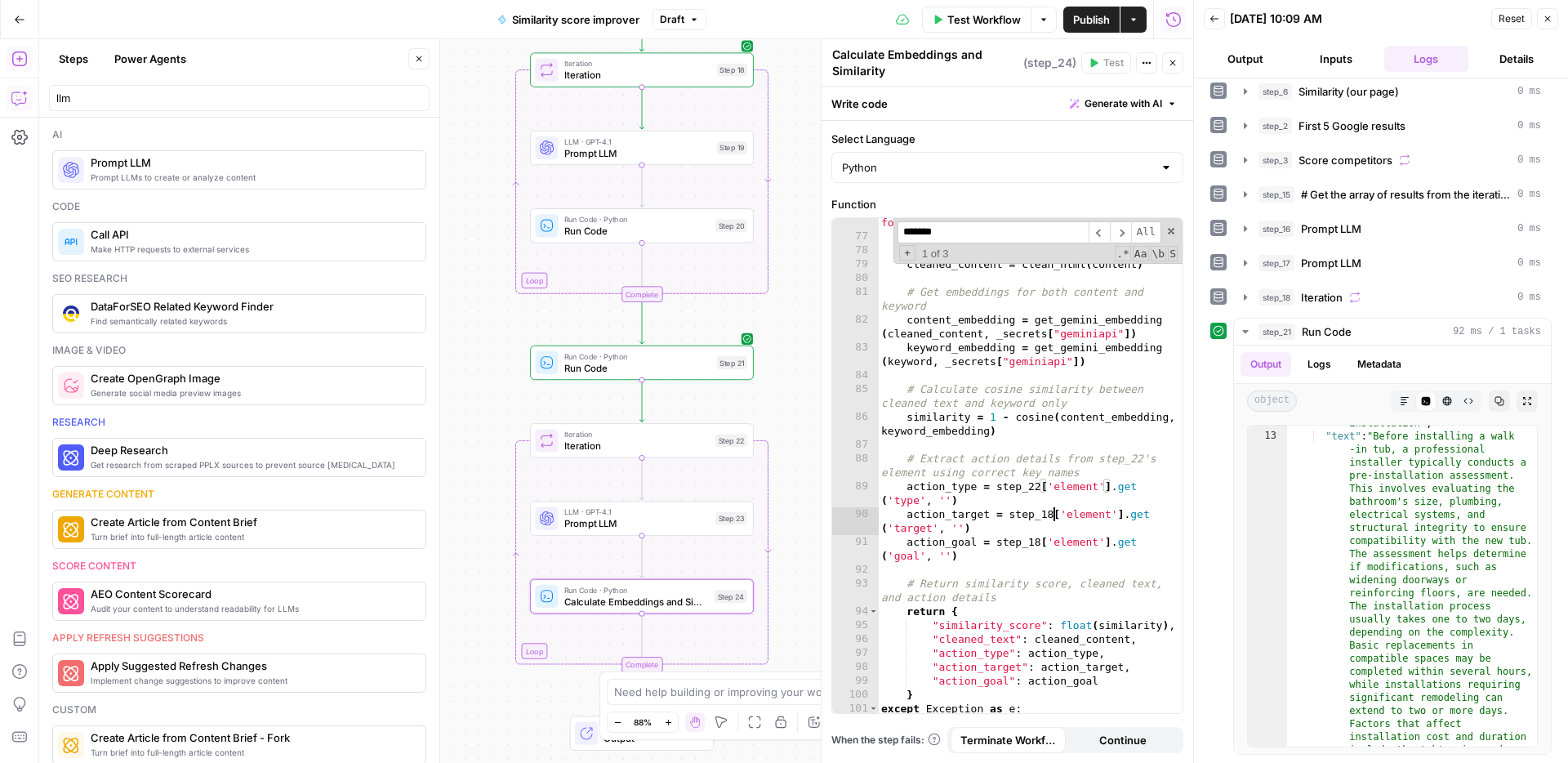
click at [1052, 514] on div "raise ValueError ( "No HTML content found in step_23 output" ) # Clean the HTML…" at bounding box center [1029, 476] width 304 height 550
click at [1043, 541] on div "raise ValueError ( "No HTML content found in step_23 output" ) # Clean the HTML…" at bounding box center [1029, 476] width 304 height 550
type textarea "**********"
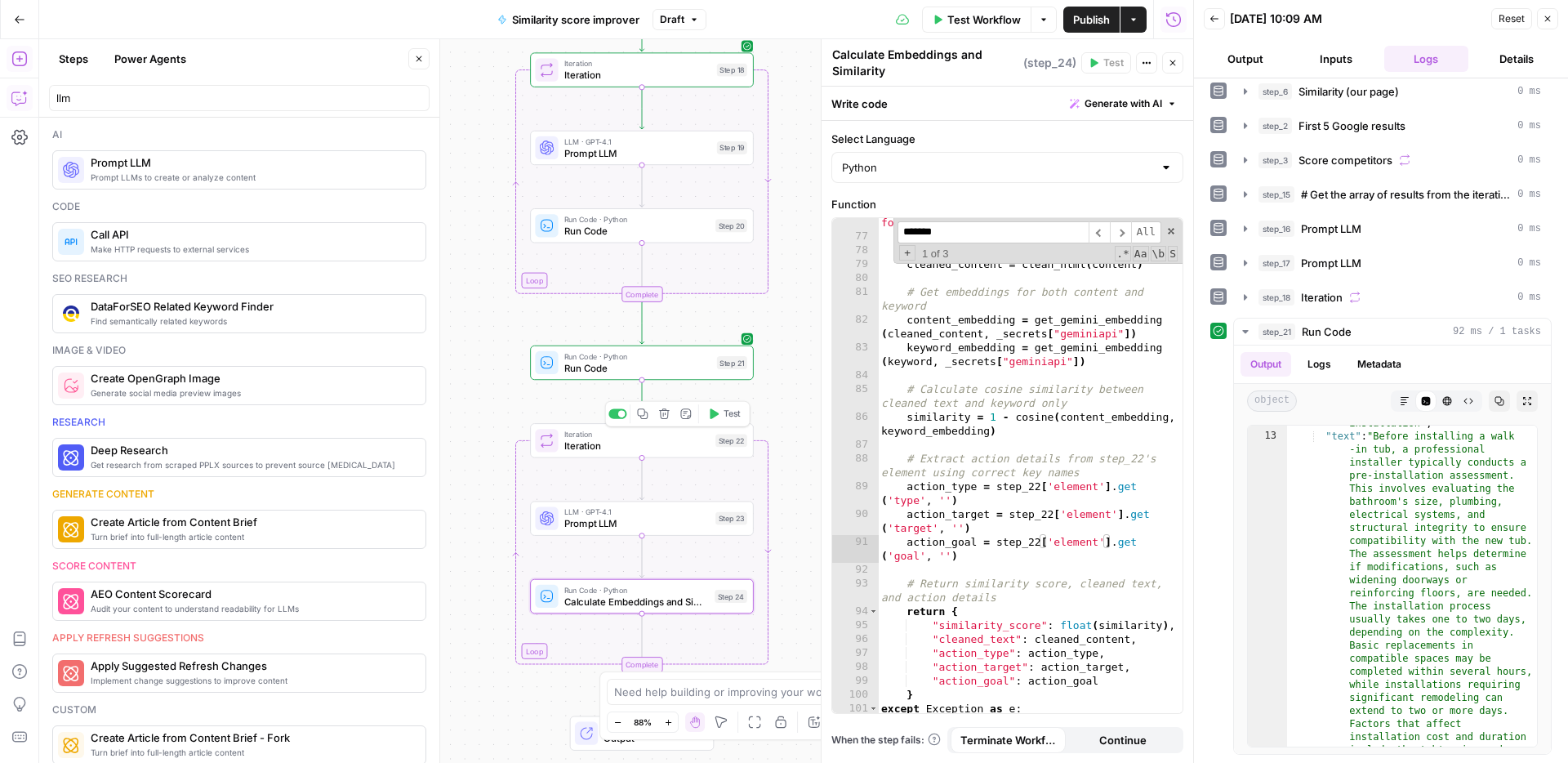
click at [726, 415] on span "Test" at bounding box center [732, 413] width 17 height 13
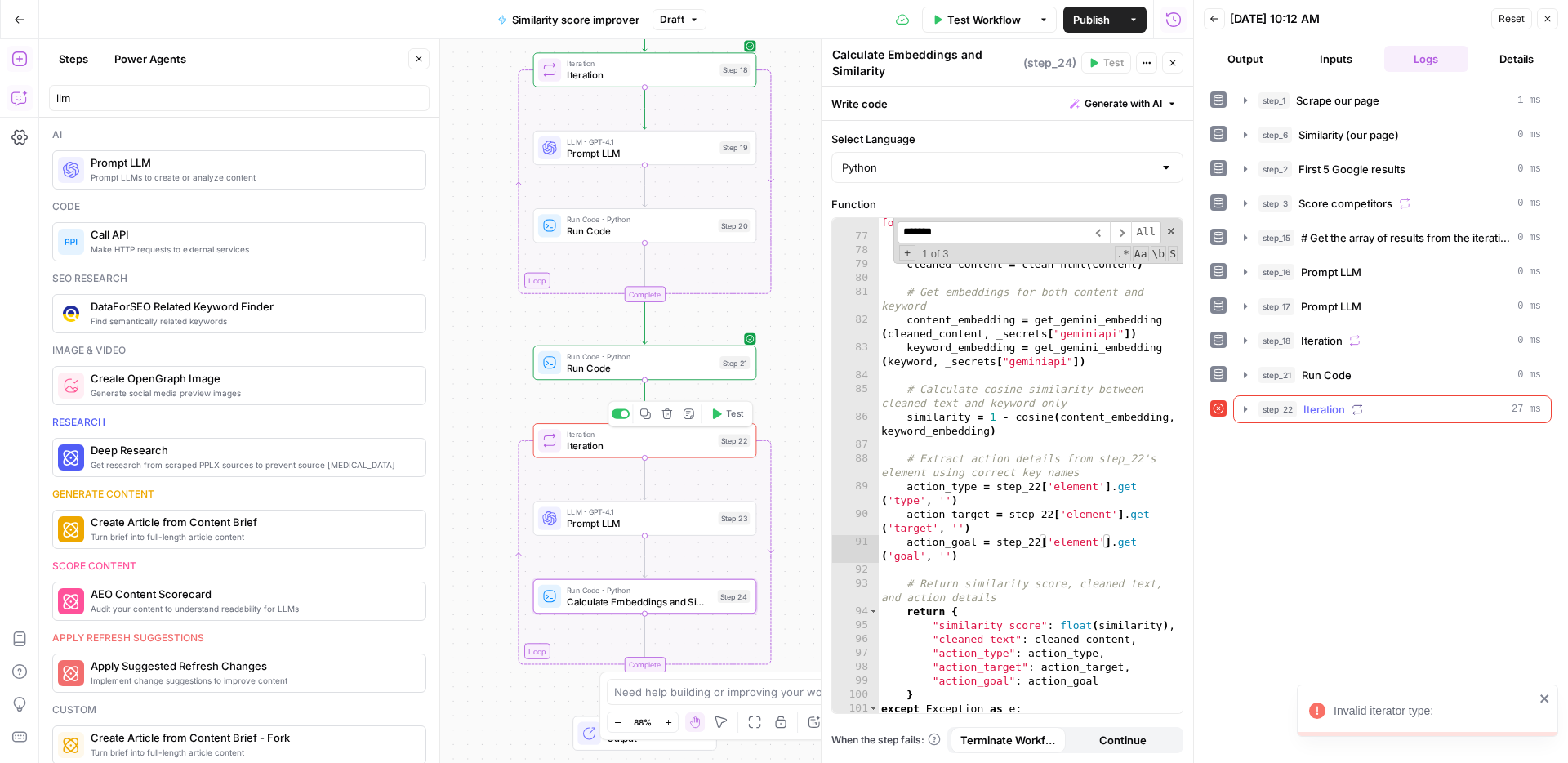
click at [1287, 411] on span "step_22" at bounding box center [1278, 409] width 38 height 16
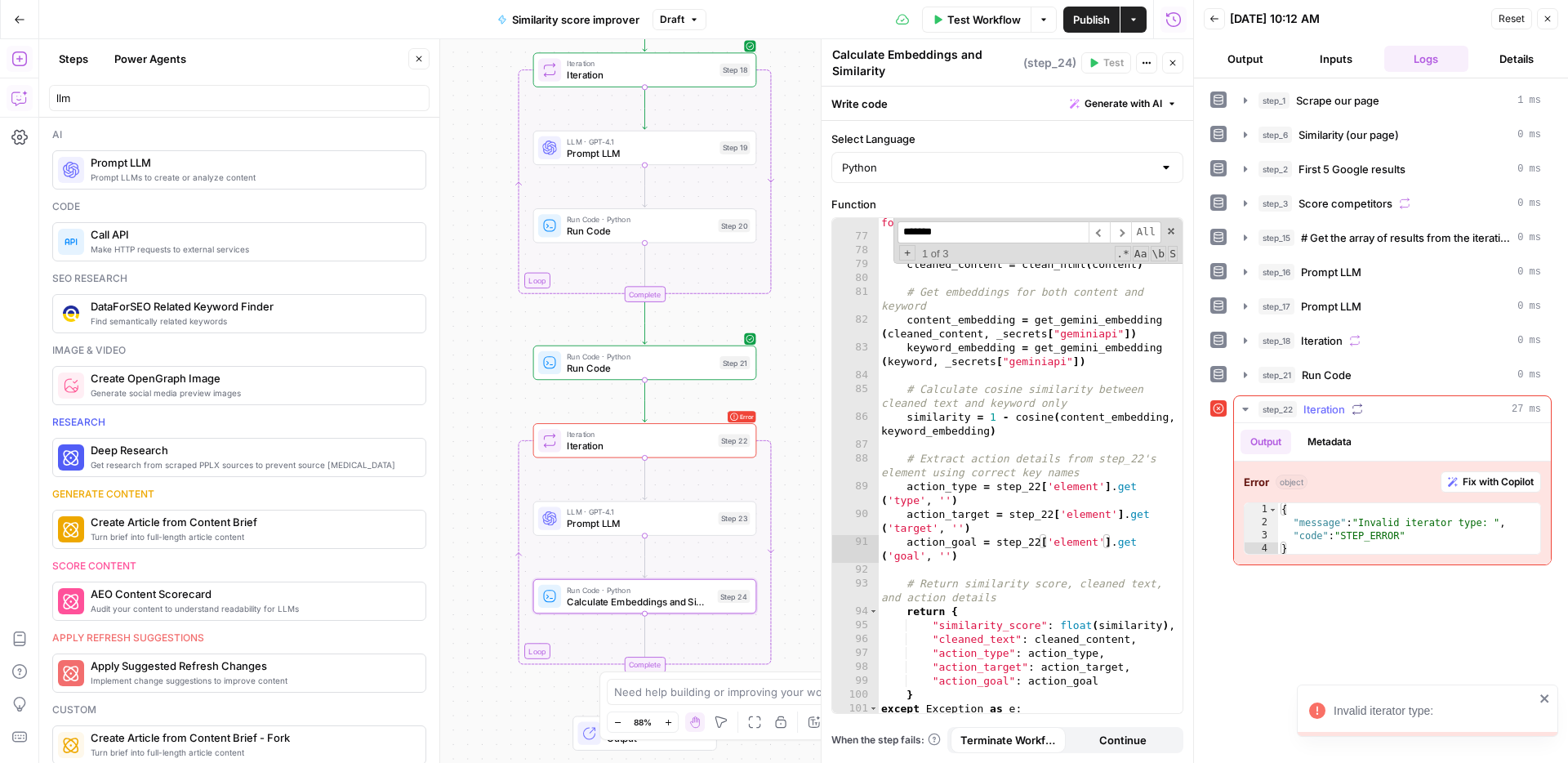
click at [1472, 481] on span "Fix with Copilot" at bounding box center [1497, 481] width 71 height 15
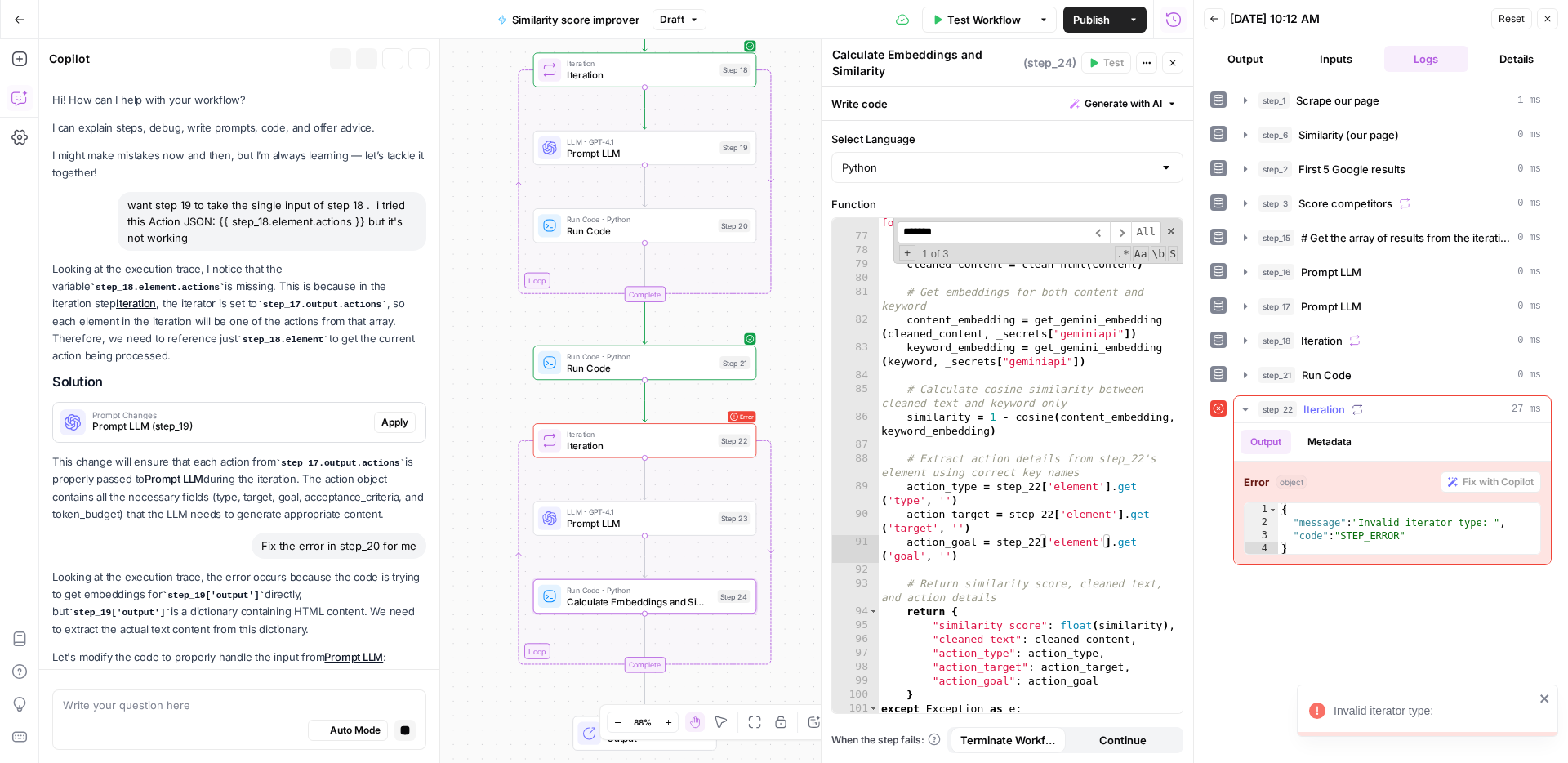
scroll to position [3755, 0]
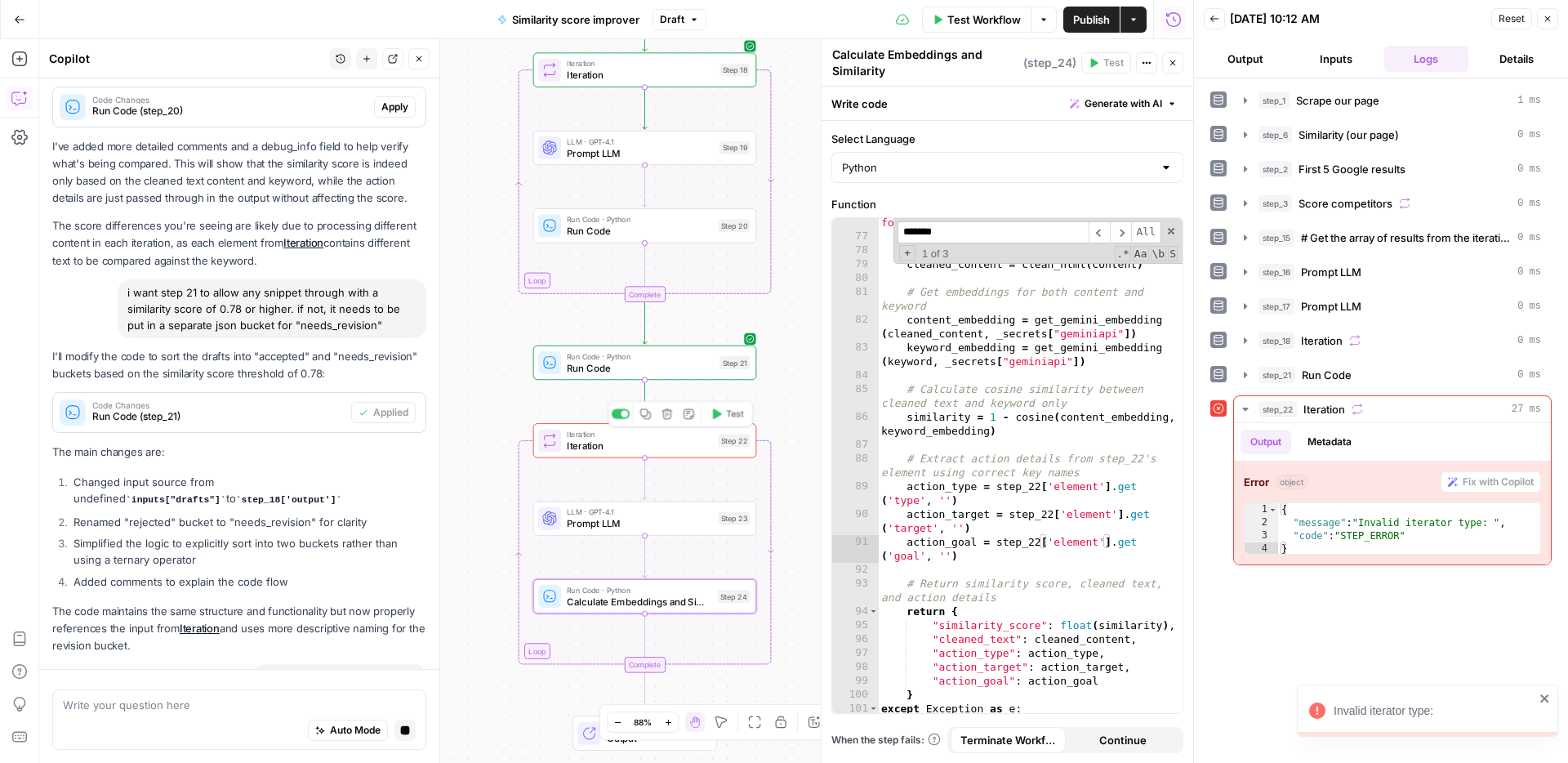
click at [696, 442] on span "Iteration" at bounding box center [640, 445] width 146 height 15
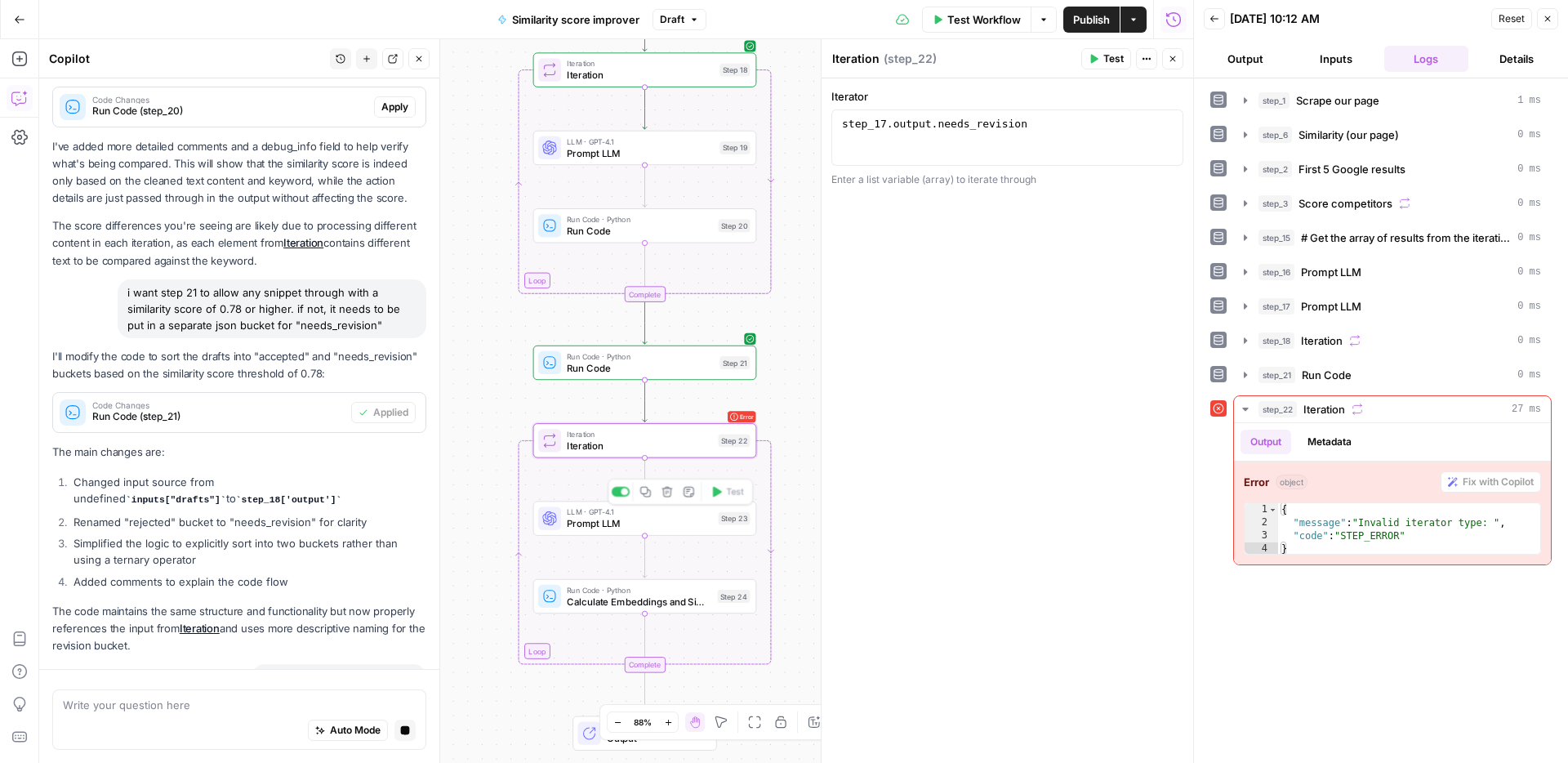
click at [680, 533] on div "LLM · GPT-4.1 Prompt LLM Step 23 Copy step Delete step Add Note Test" at bounding box center [645, 517] width 224 height 34
type textarea "Prompt LLM"
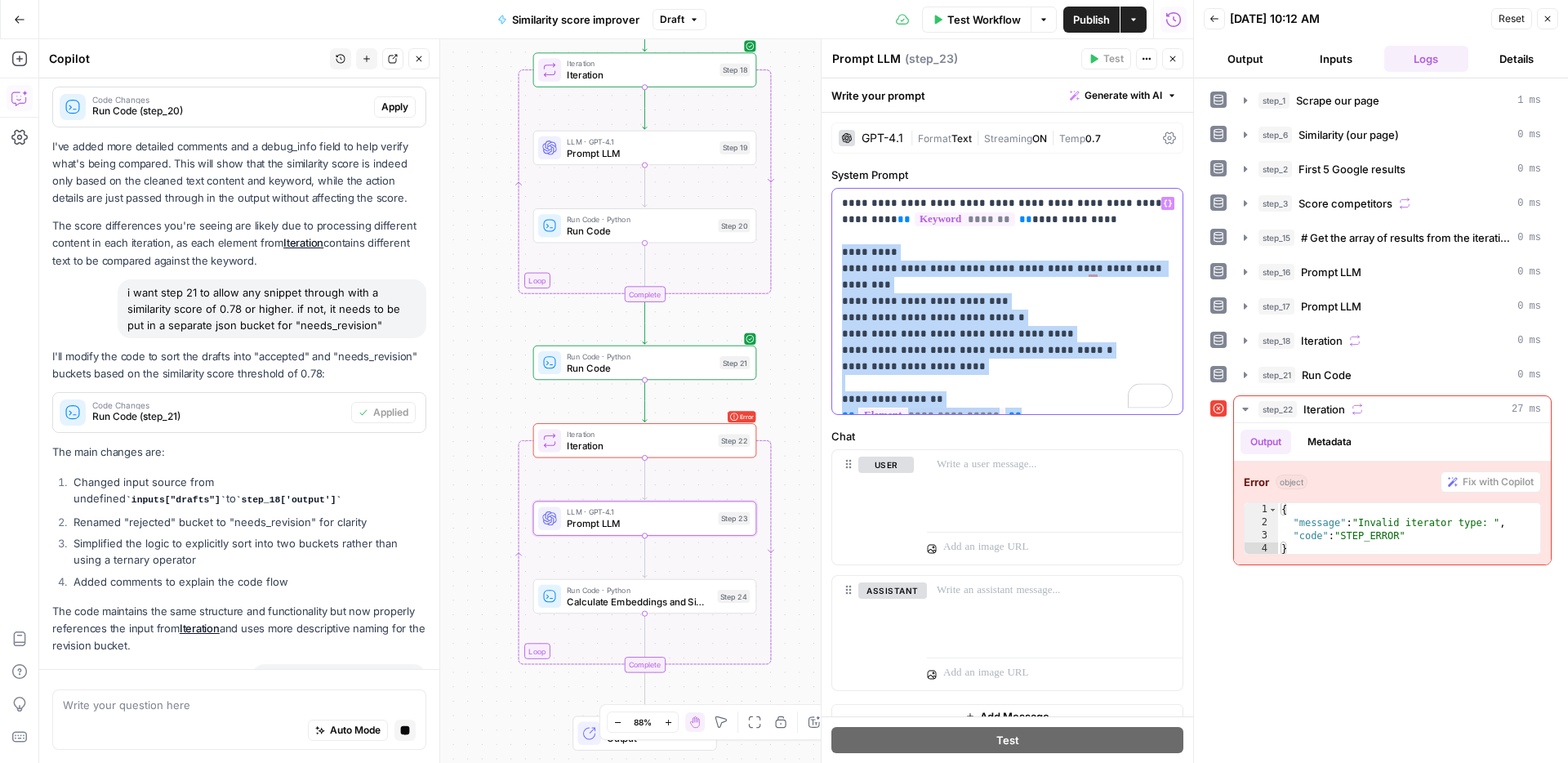
drag, startPoint x: 851, startPoint y: 285, endPoint x: 838, endPoint y: 249, distance: 38.3
click at [838, 249] on div "**********" at bounding box center [1007, 302] width 350 height 226
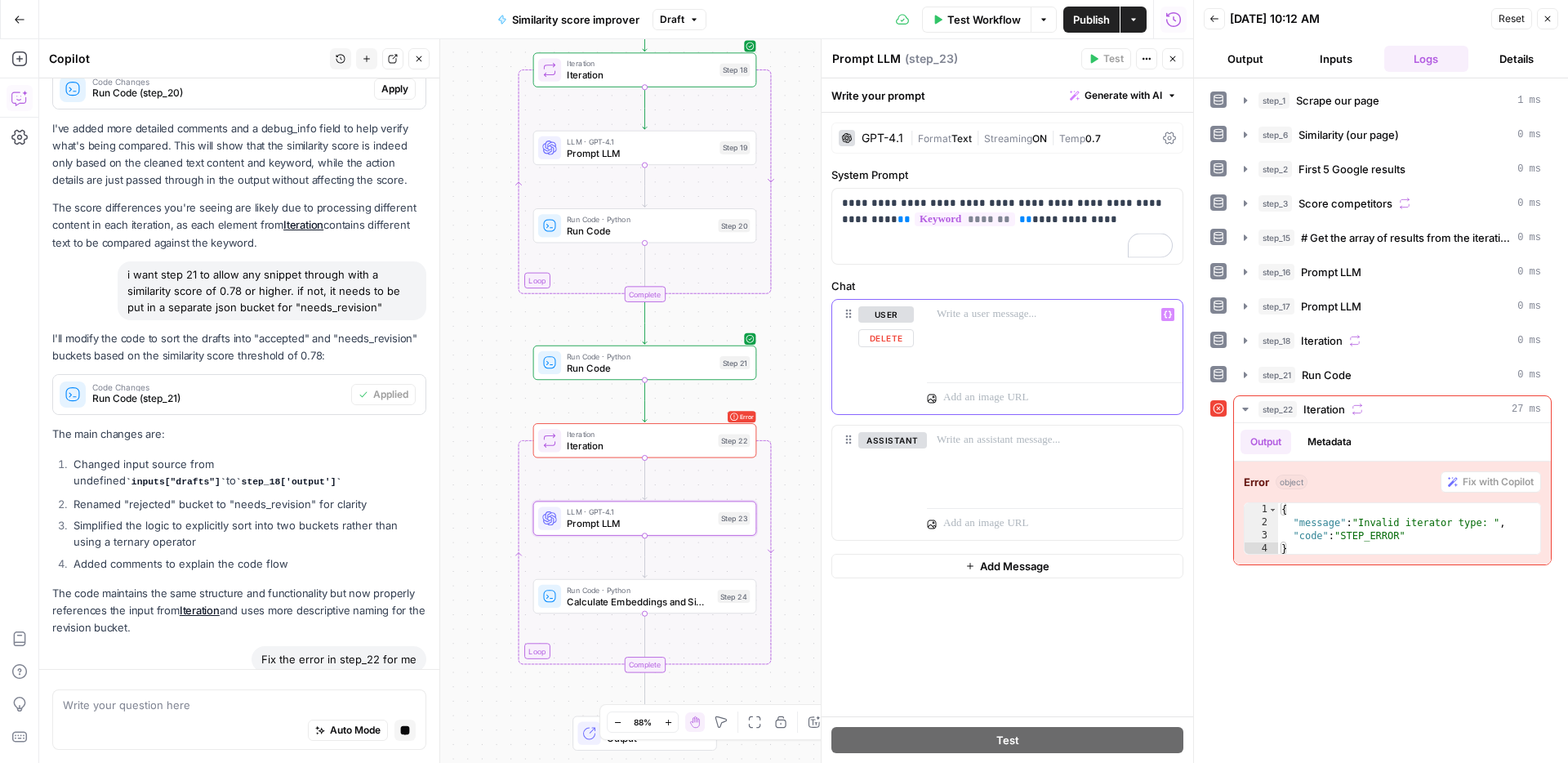
click at [956, 323] on div at bounding box center [1054, 337] width 256 height 75
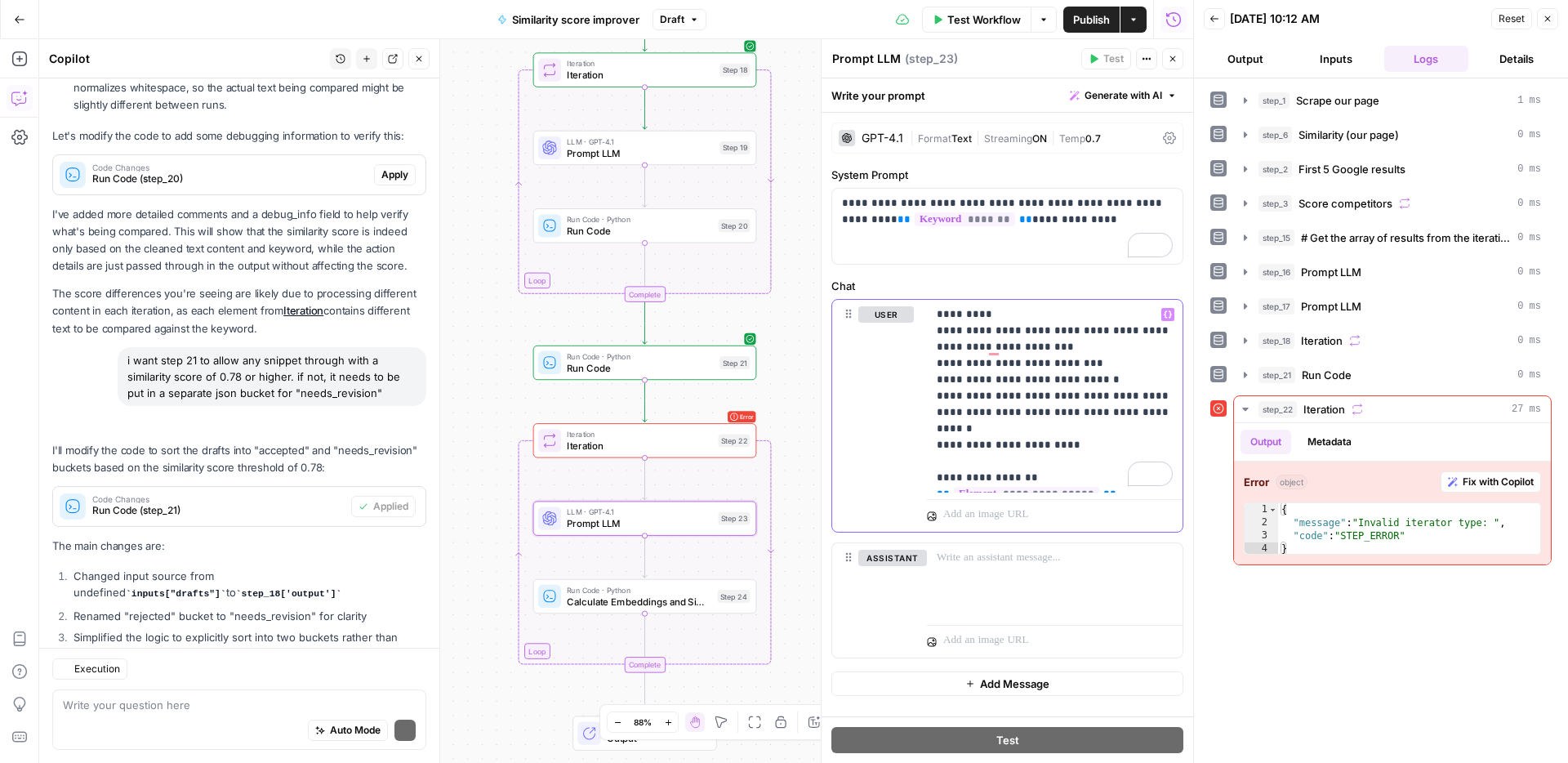
scroll to position [4310, 0]
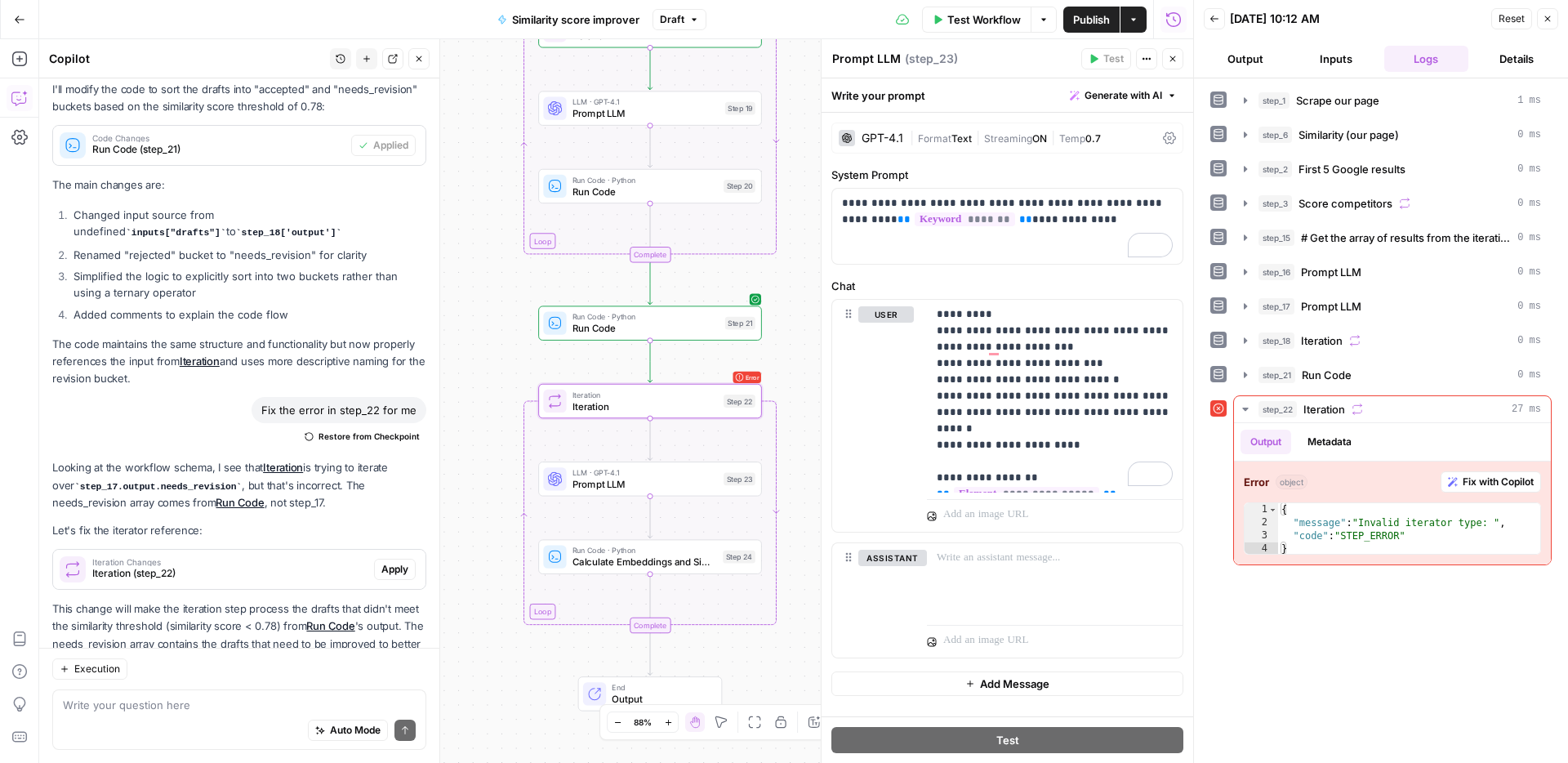
click at [393, 562] on span "Apply" at bounding box center [394, 569] width 27 height 15
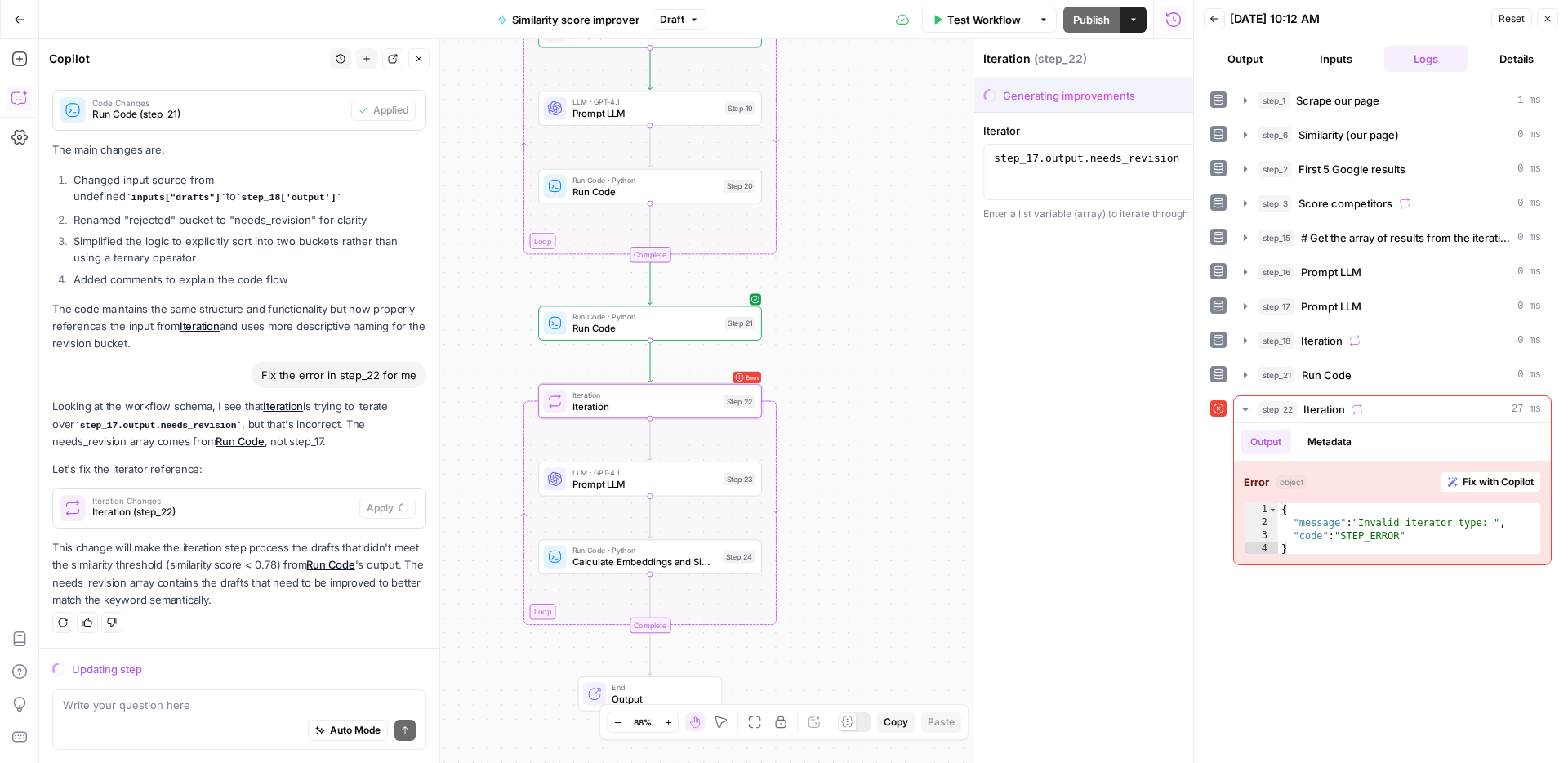
scroll to position [3997, 0]
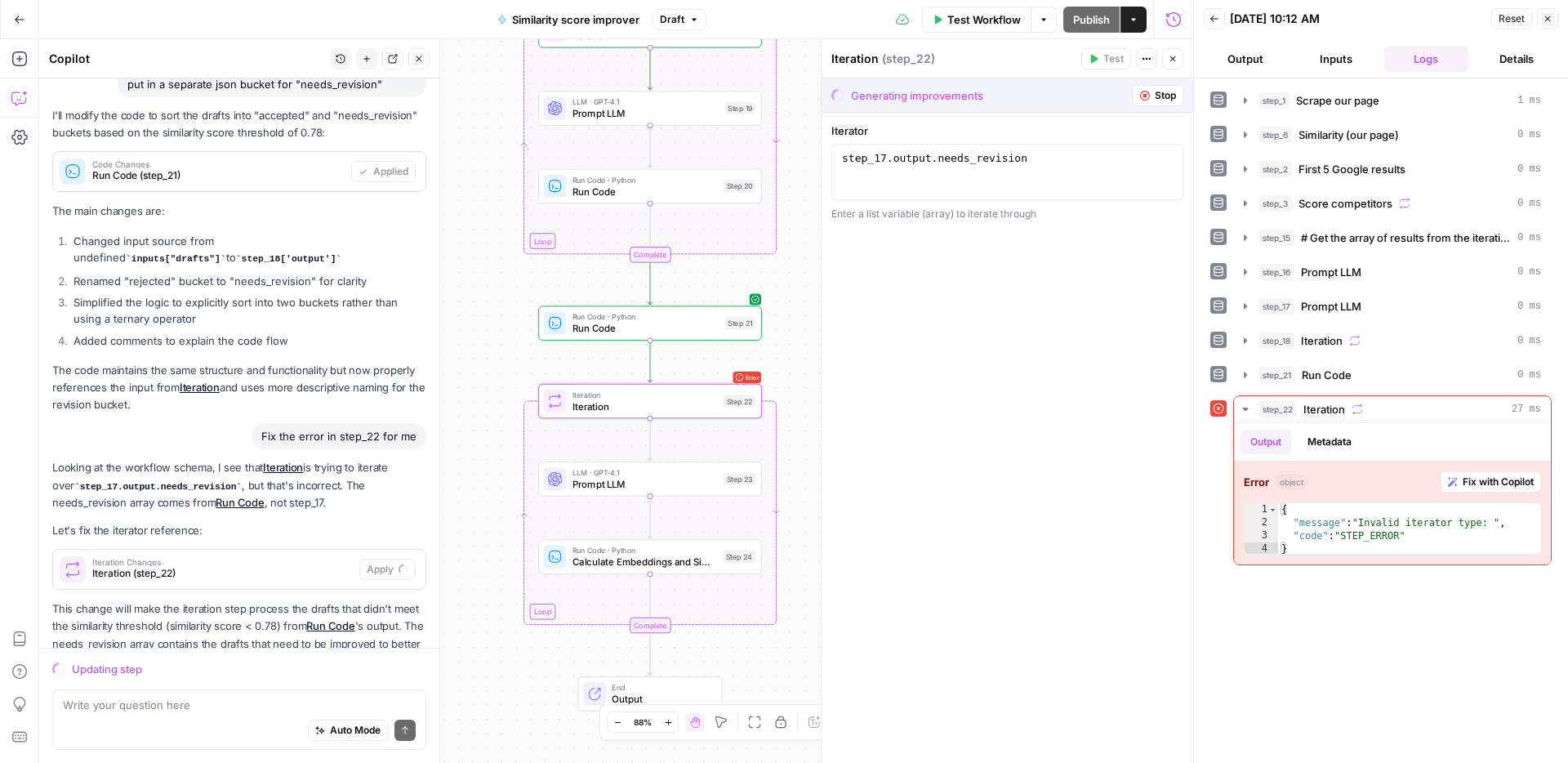
click at [245, 566] on span "Iteration (step_22)" at bounding box center [222, 573] width 261 height 15
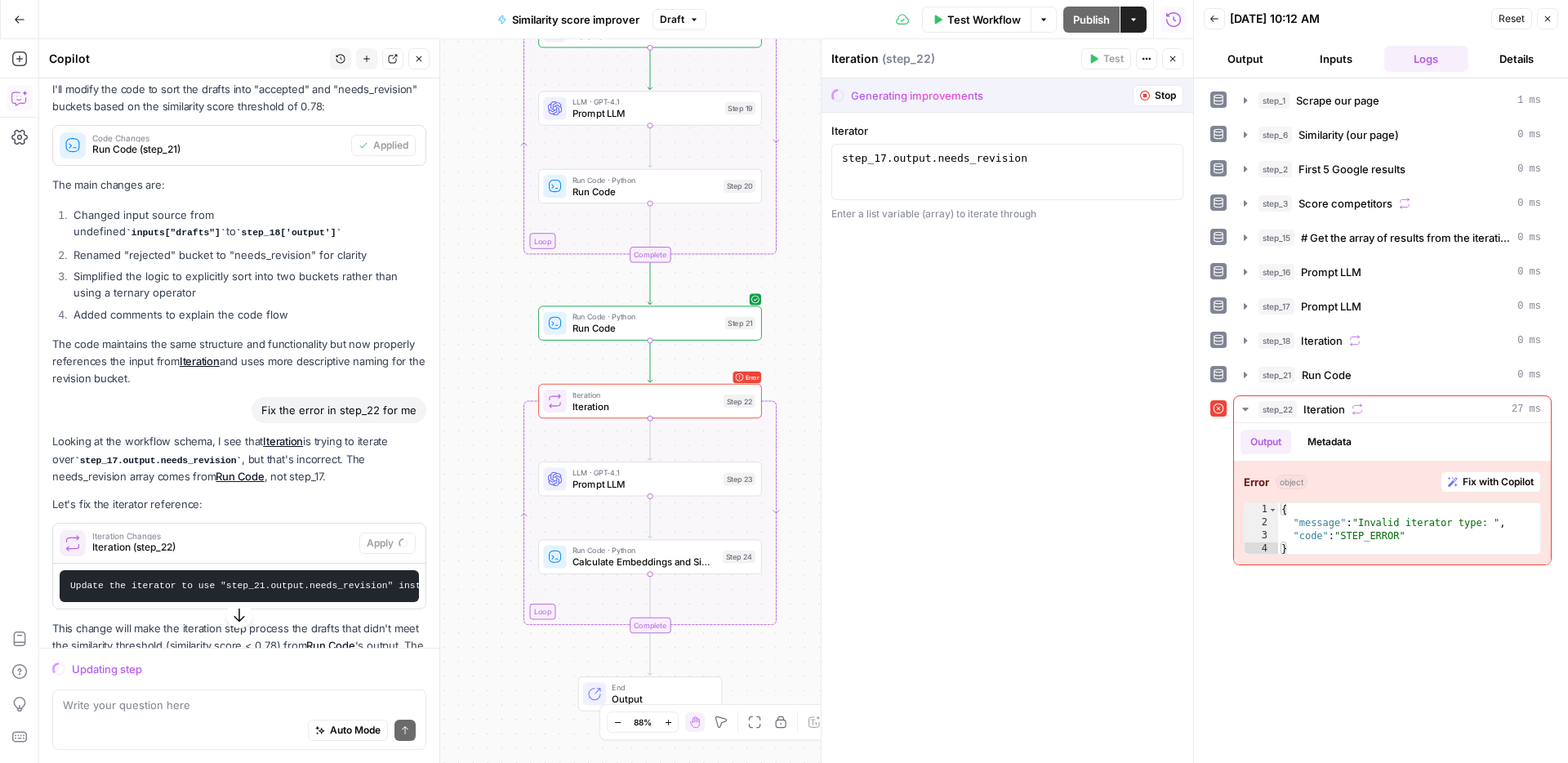
click at [885, 150] on div "1 step_17 . output . needs_revision XXXXXXXXXXXXXXXXXXXXXXXXXXXXXXXXXXXXXXXXXXX…" at bounding box center [1007, 172] width 352 height 56
drag, startPoint x: 1151, startPoint y: 96, endPoint x: 917, endPoint y: 181, distance: 249.0
click at [1151, 96] on button "Stop" at bounding box center [1158, 95] width 51 height 21
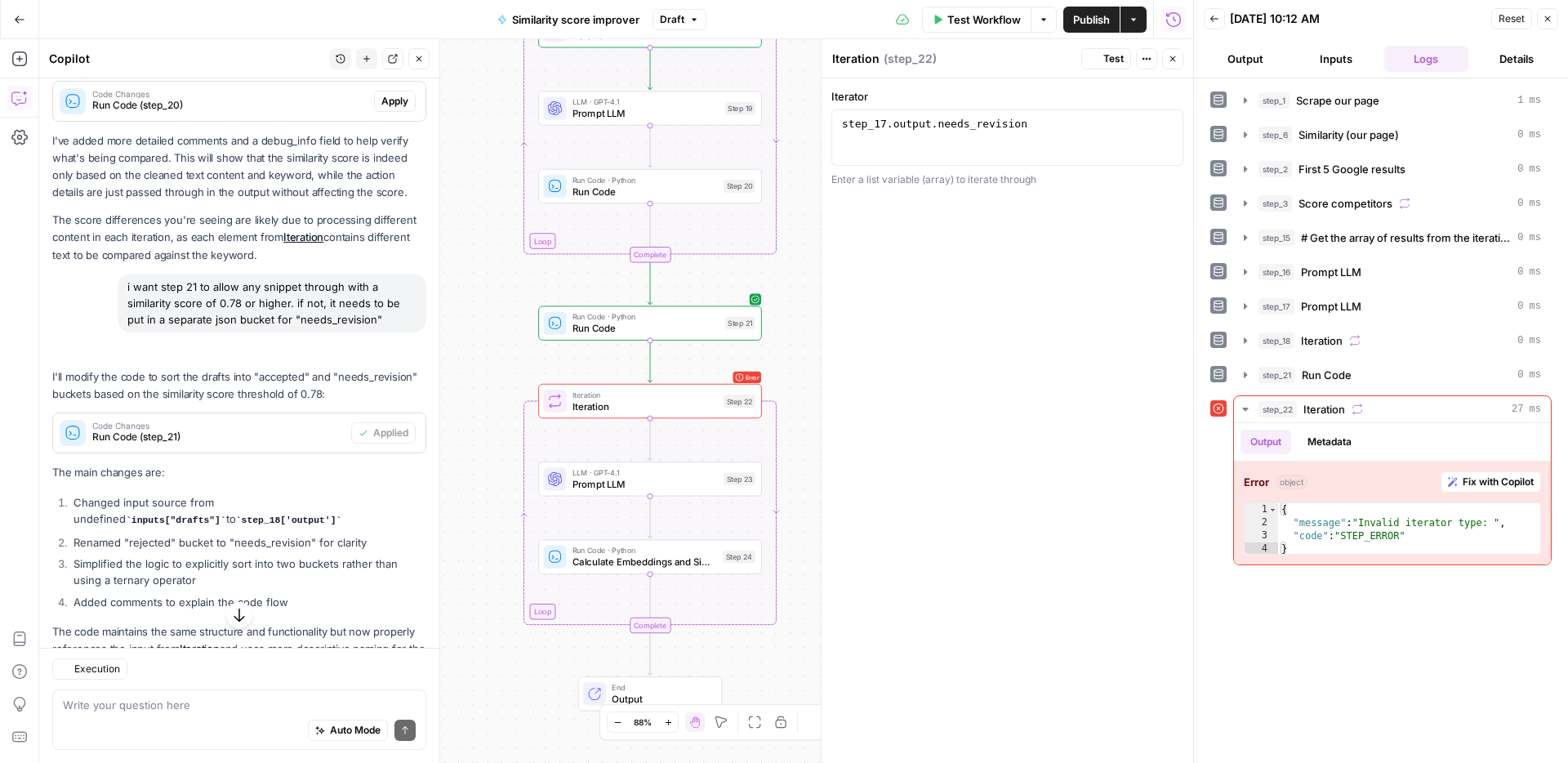
scroll to position [4310, 0]
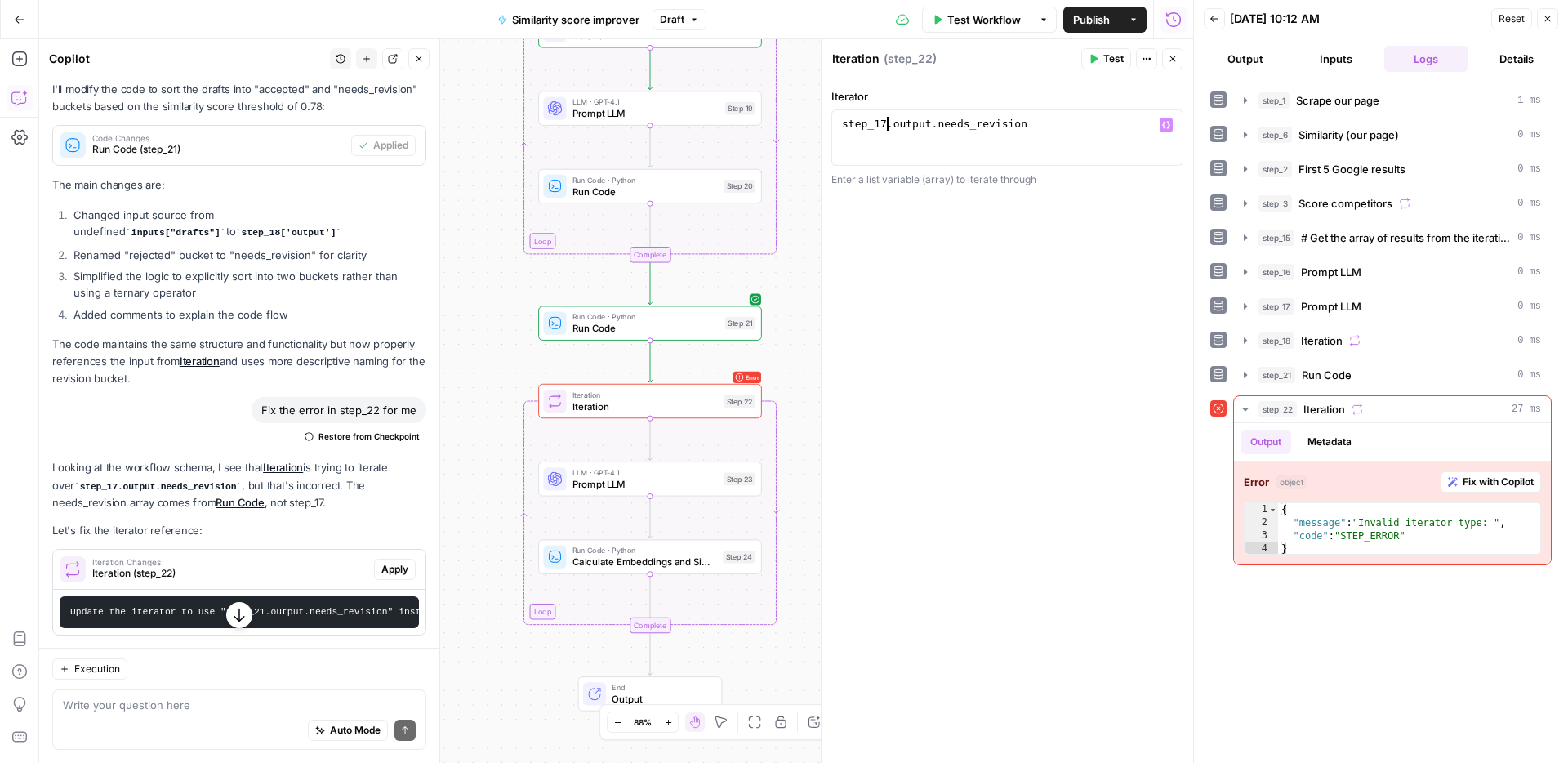
click at [888, 128] on div "step_17 . output . needs_revision" at bounding box center [1007, 152] width 337 height 70
type textarea "**********"
click at [1099, 61] on button "Test" at bounding box center [1106, 58] width 50 height 21
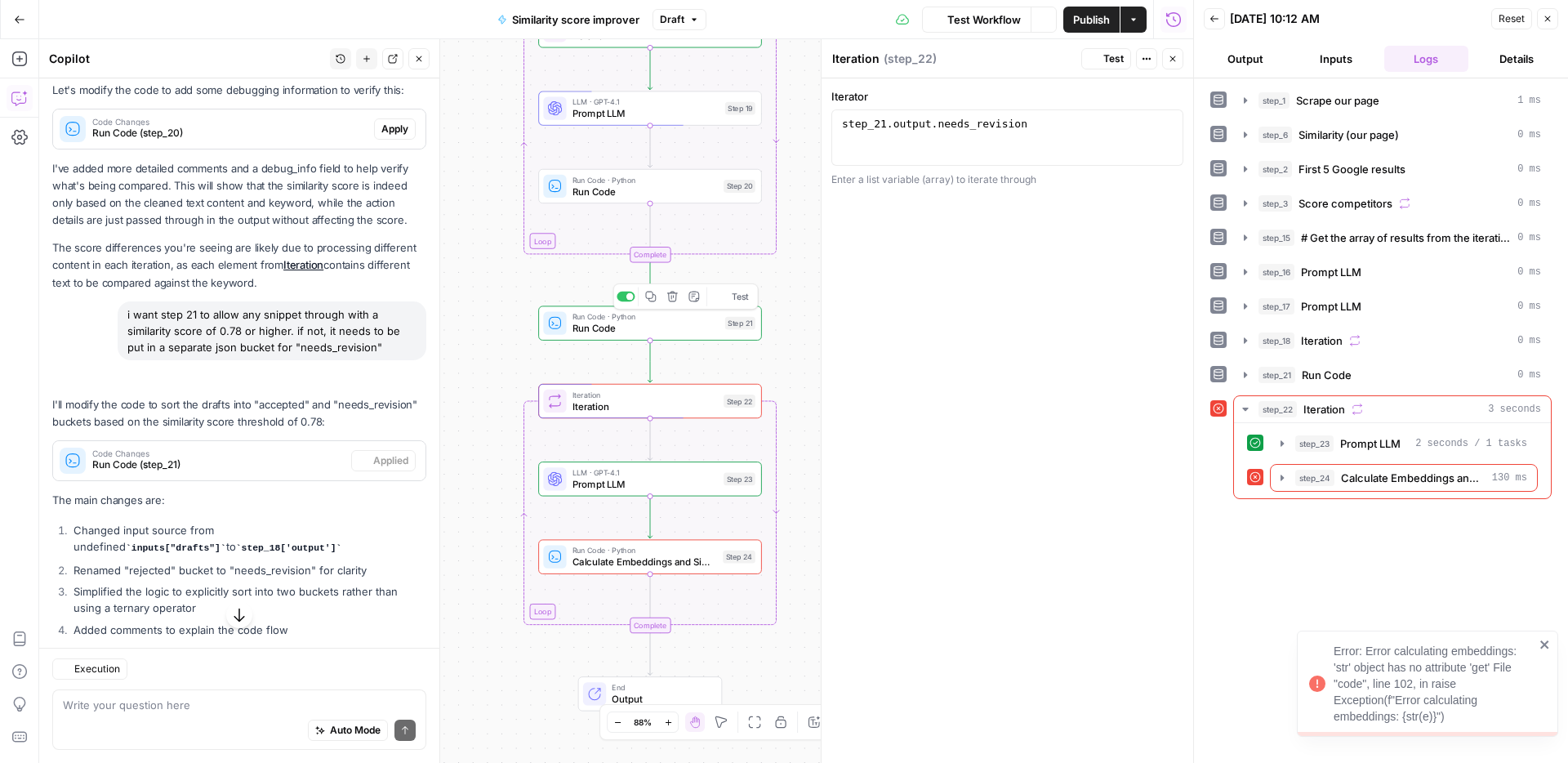
scroll to position [4310, 0]
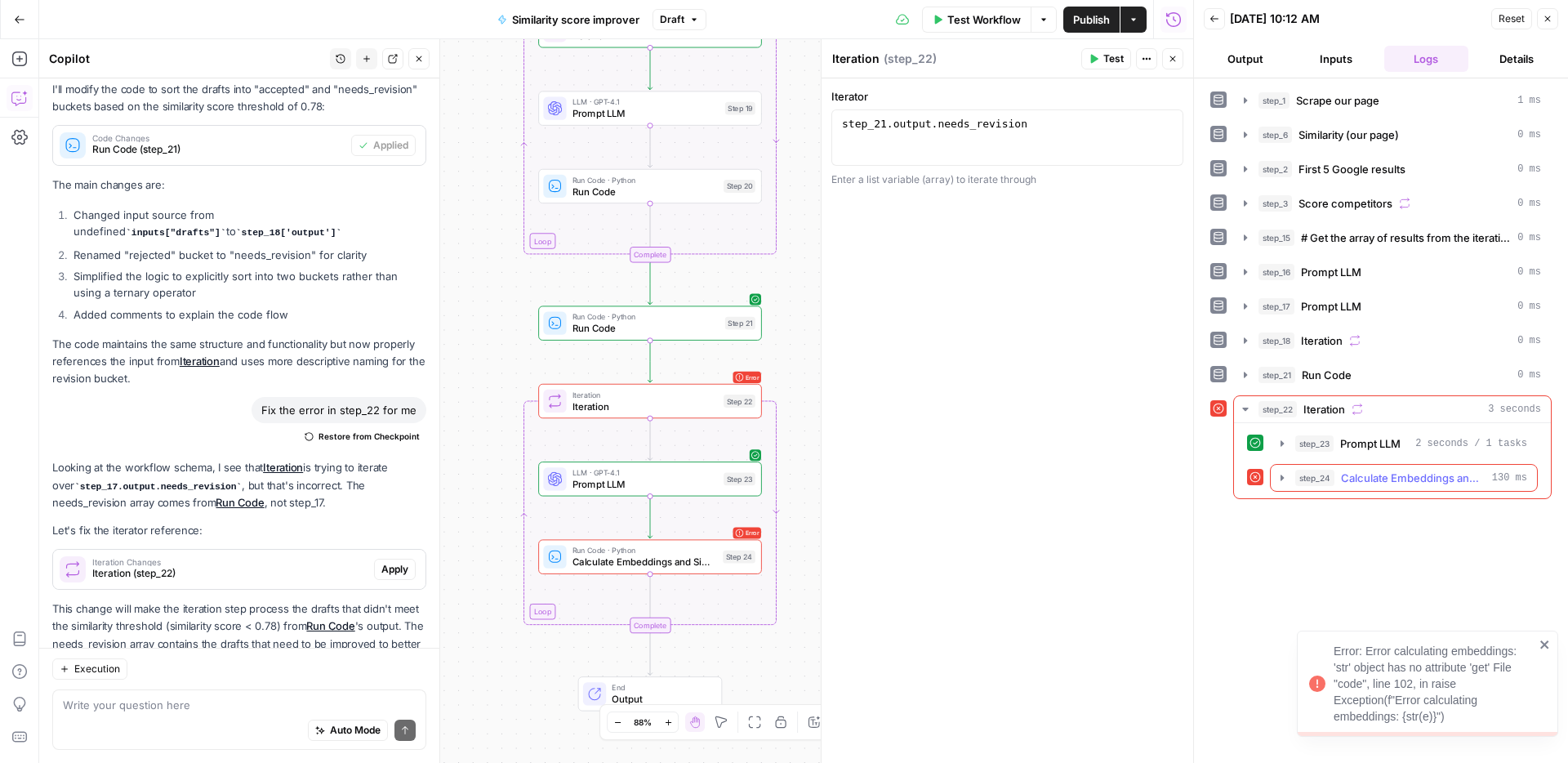
click at [1397, 487] on button "step_24 Calculate Embeddings and Similarity 130 ms" at bounding box center [1403, 477] width 266 height 26
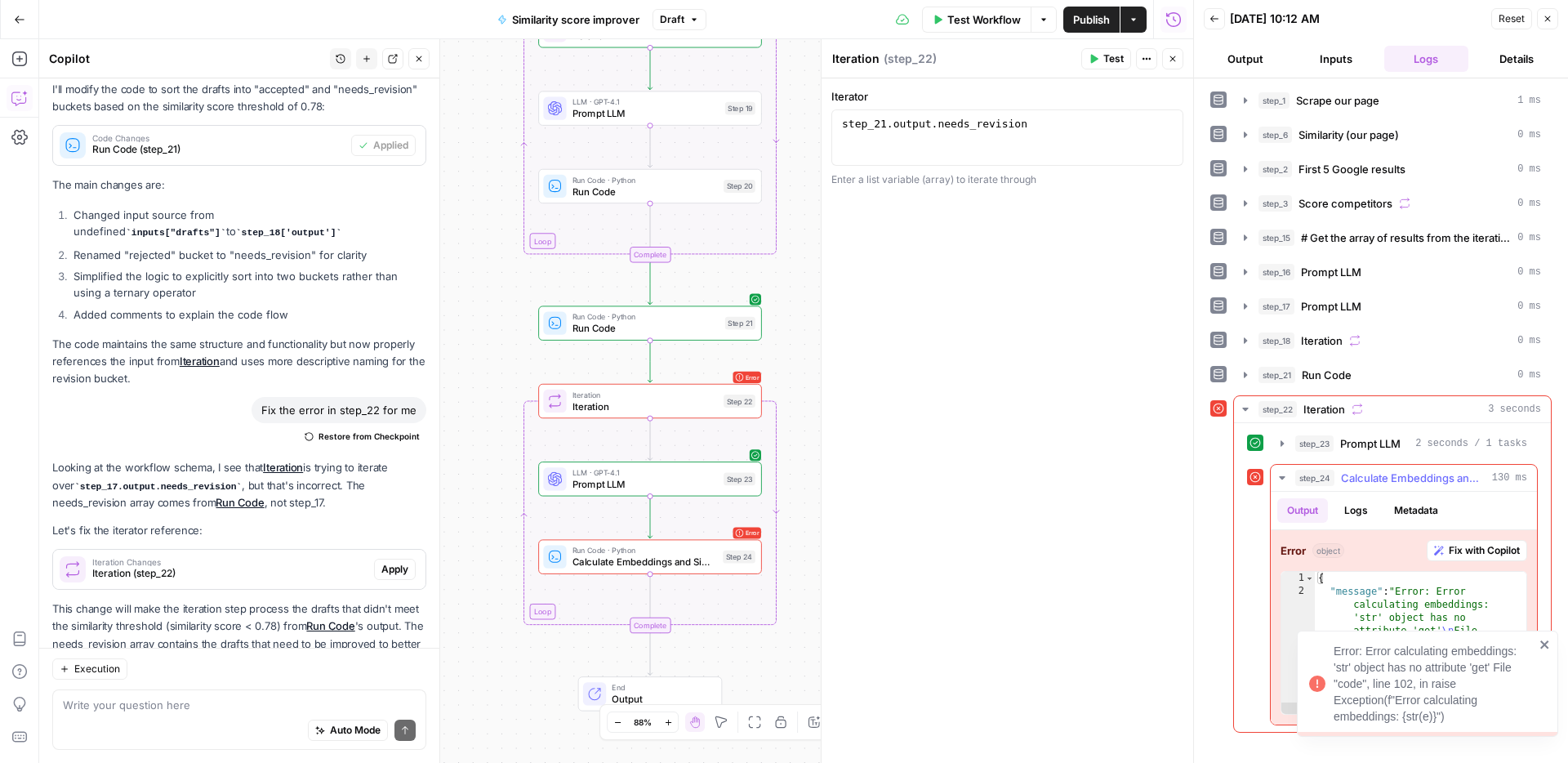
click at [1457, 544] on span "Fix with Copilot" at bounding box center [1483, 550] width 71 height 15
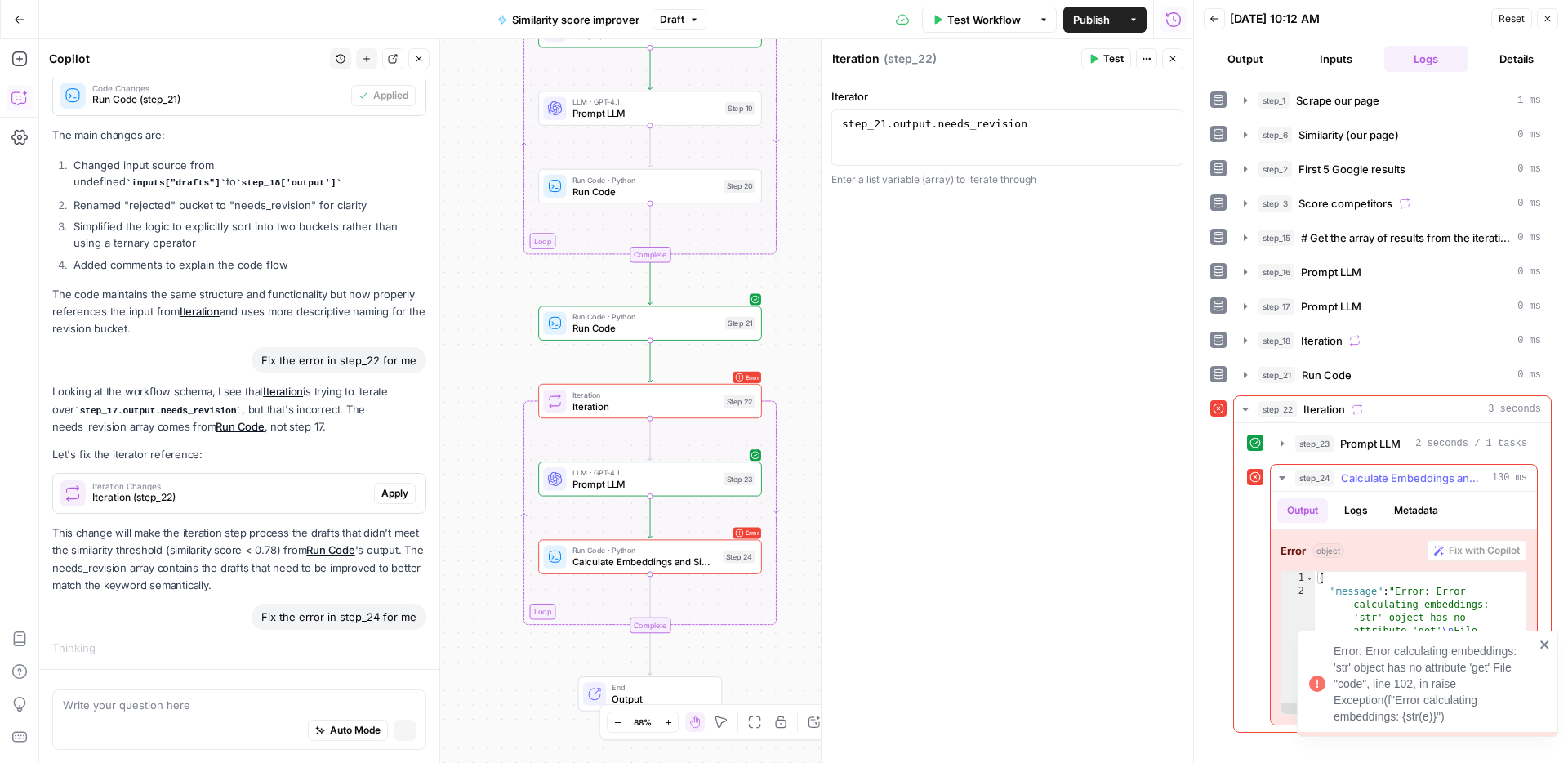
scroll to position [4011, 0]
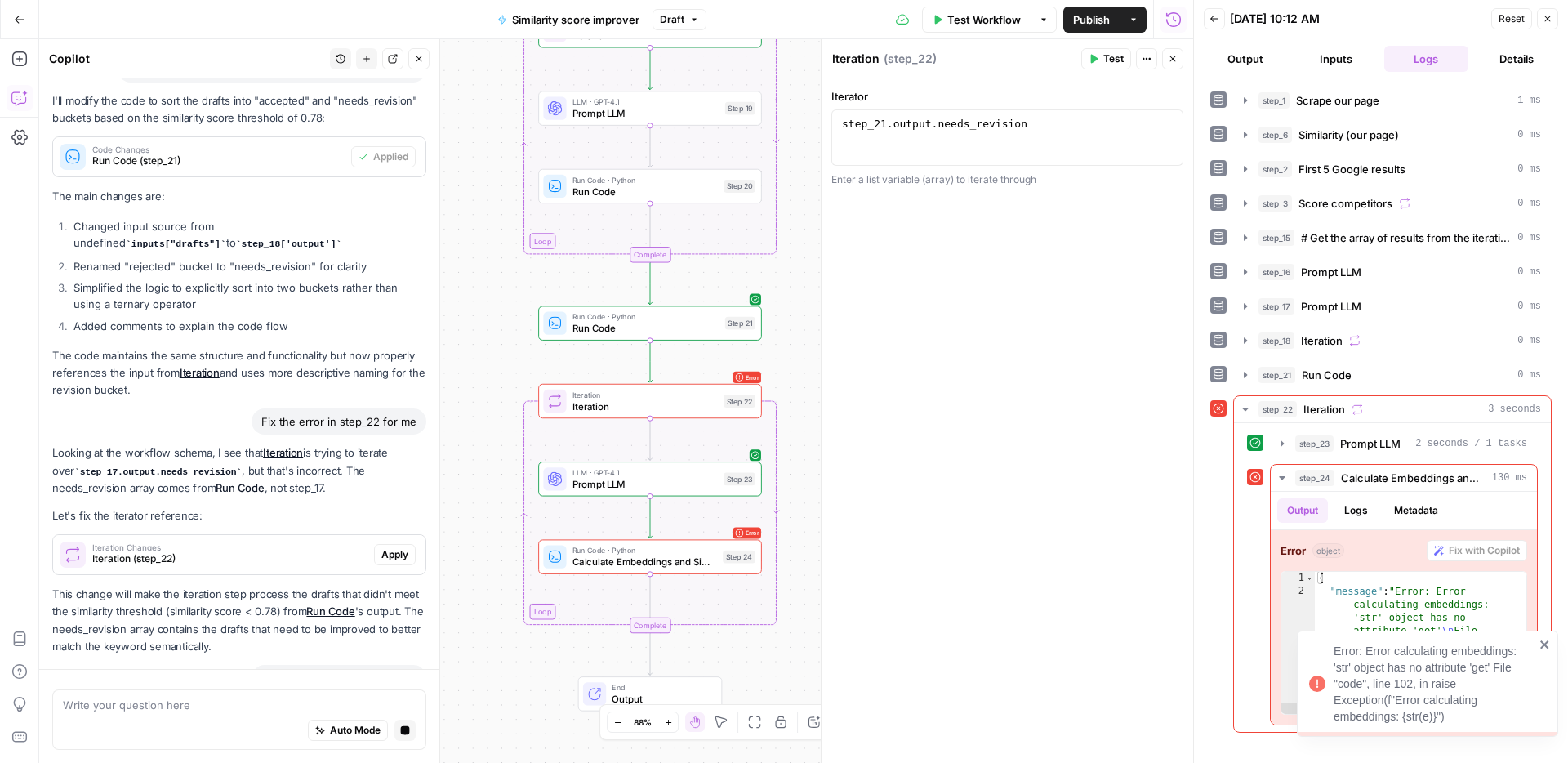
click at [1549, 641] on icon "close" at bounding box center [1544, 644] width 11 height 13
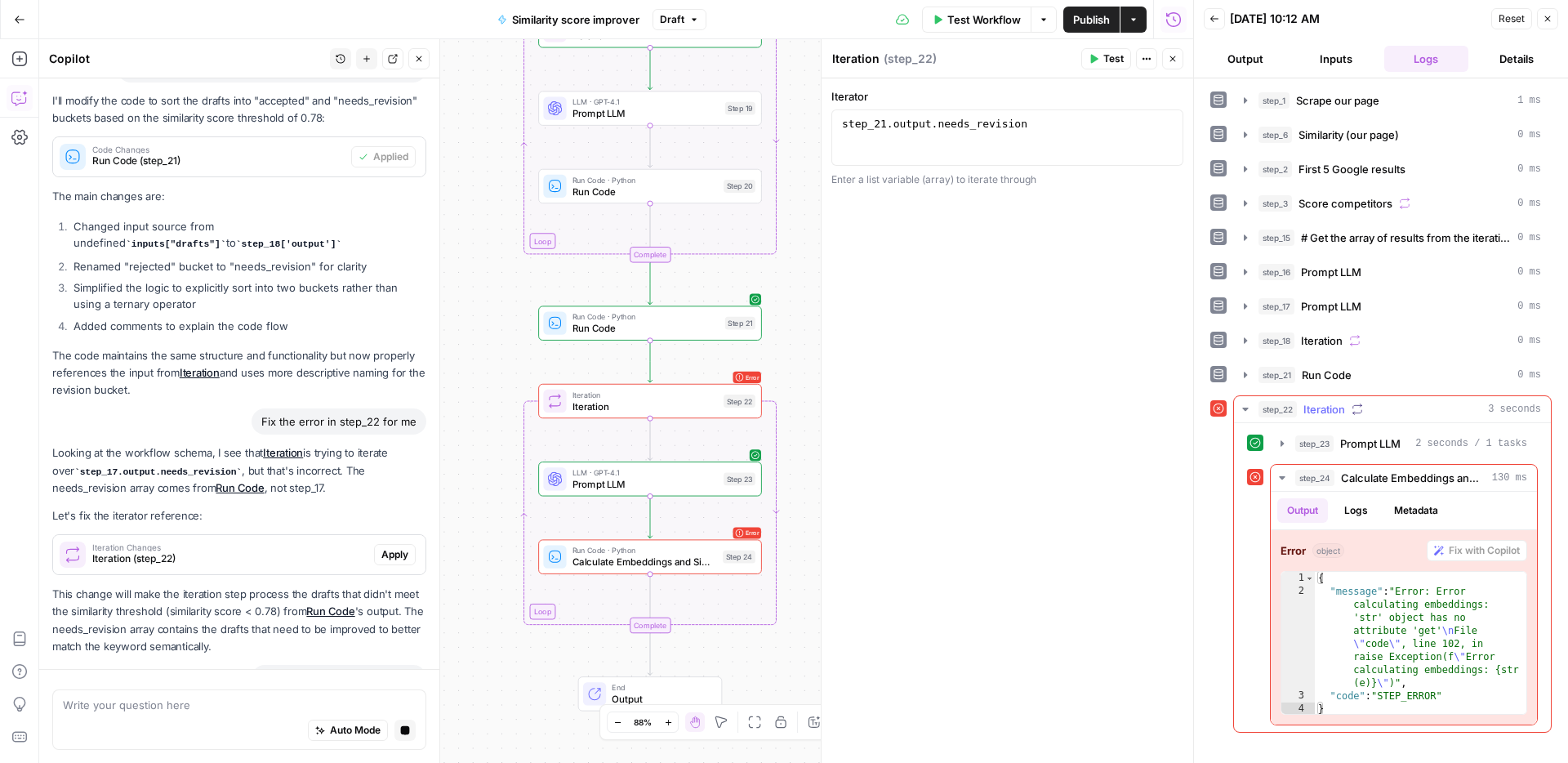
click at [1355, 450] on span "Prompt LLM" at bounding box center [1369, 443] width 61 height 16
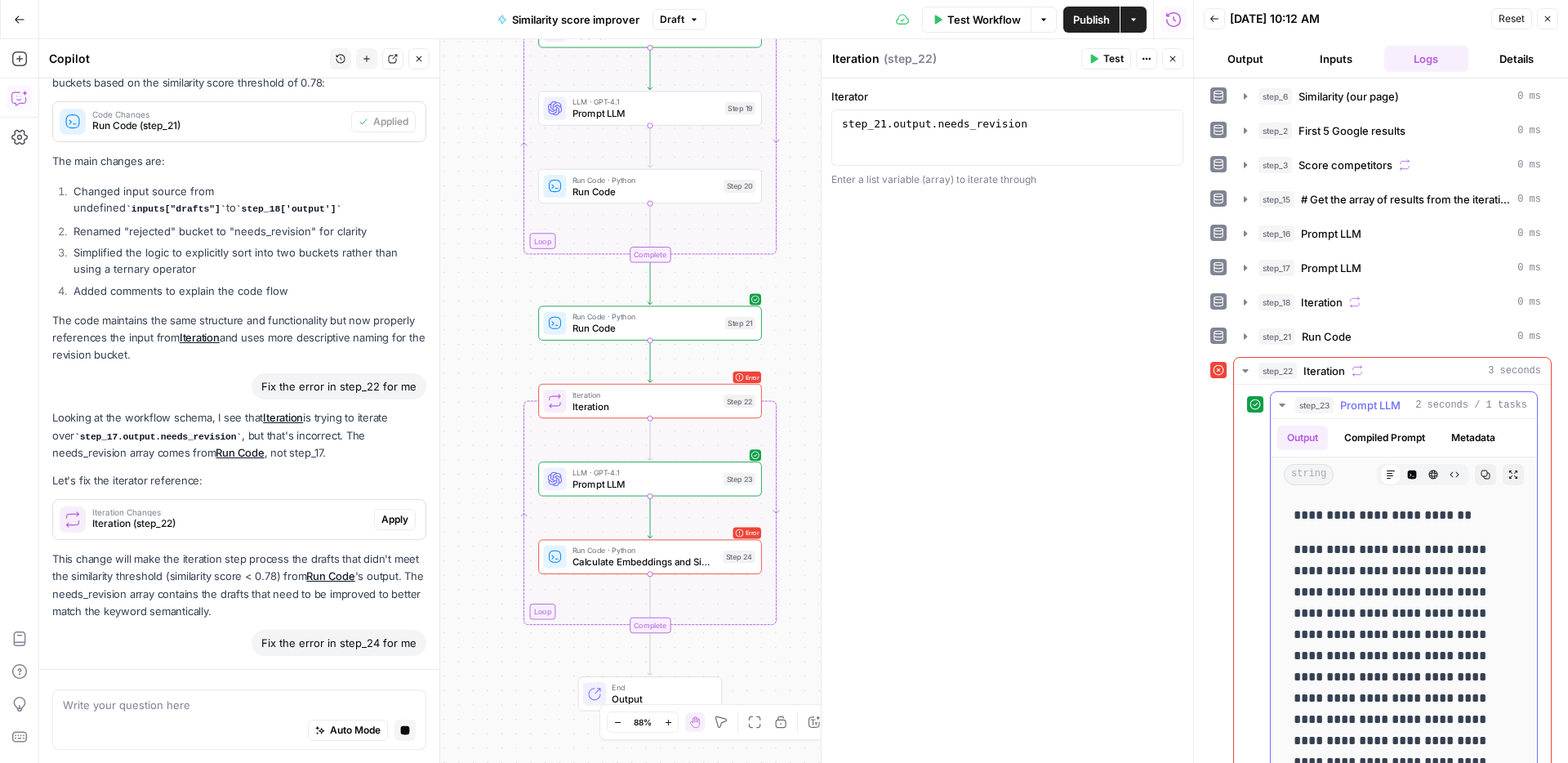
scroll to position [4064, 0]
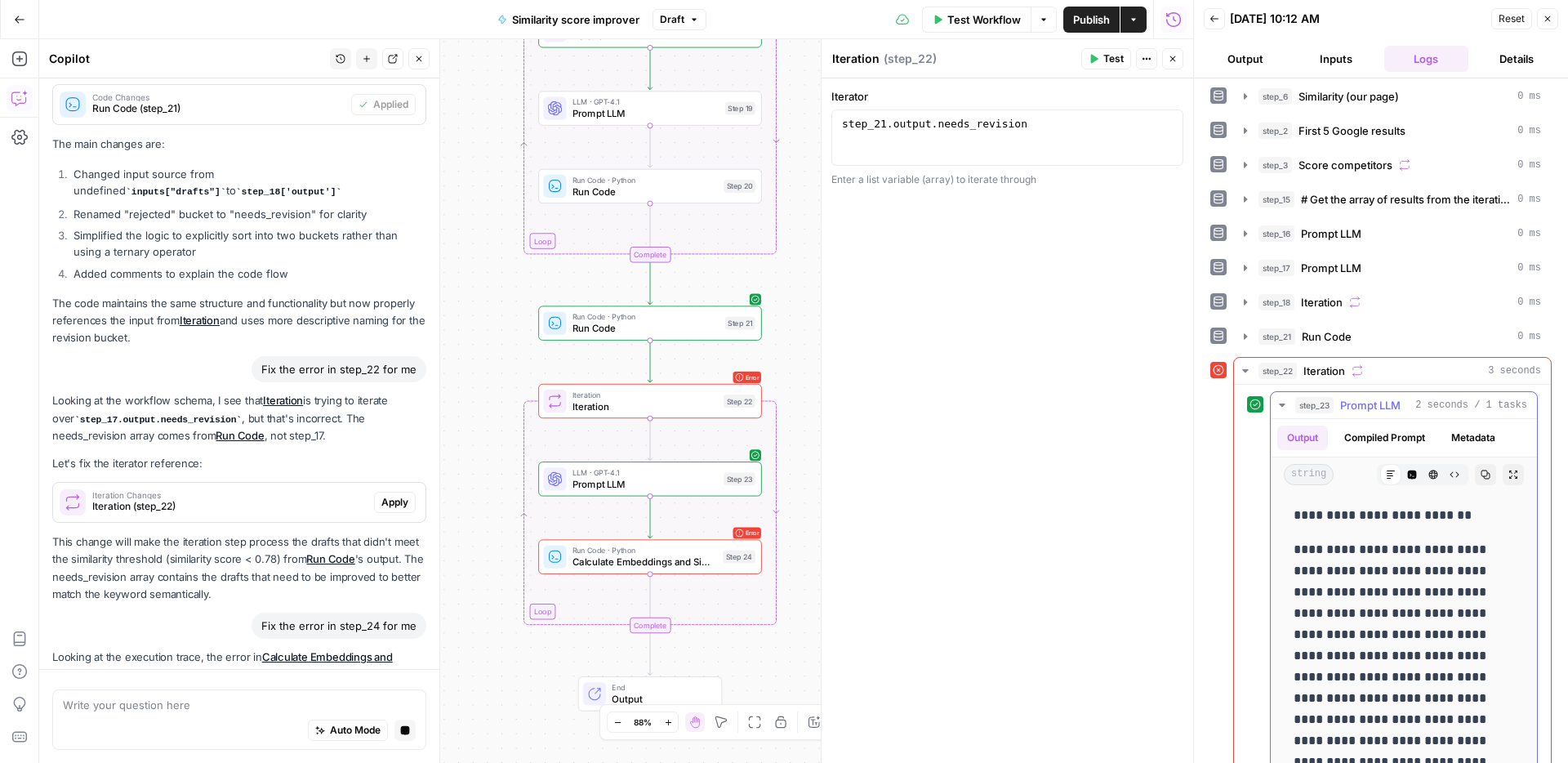
click at [1348, 400] on span "Prompt LLM" at bounding box center [1369, 405] width 61 height 16
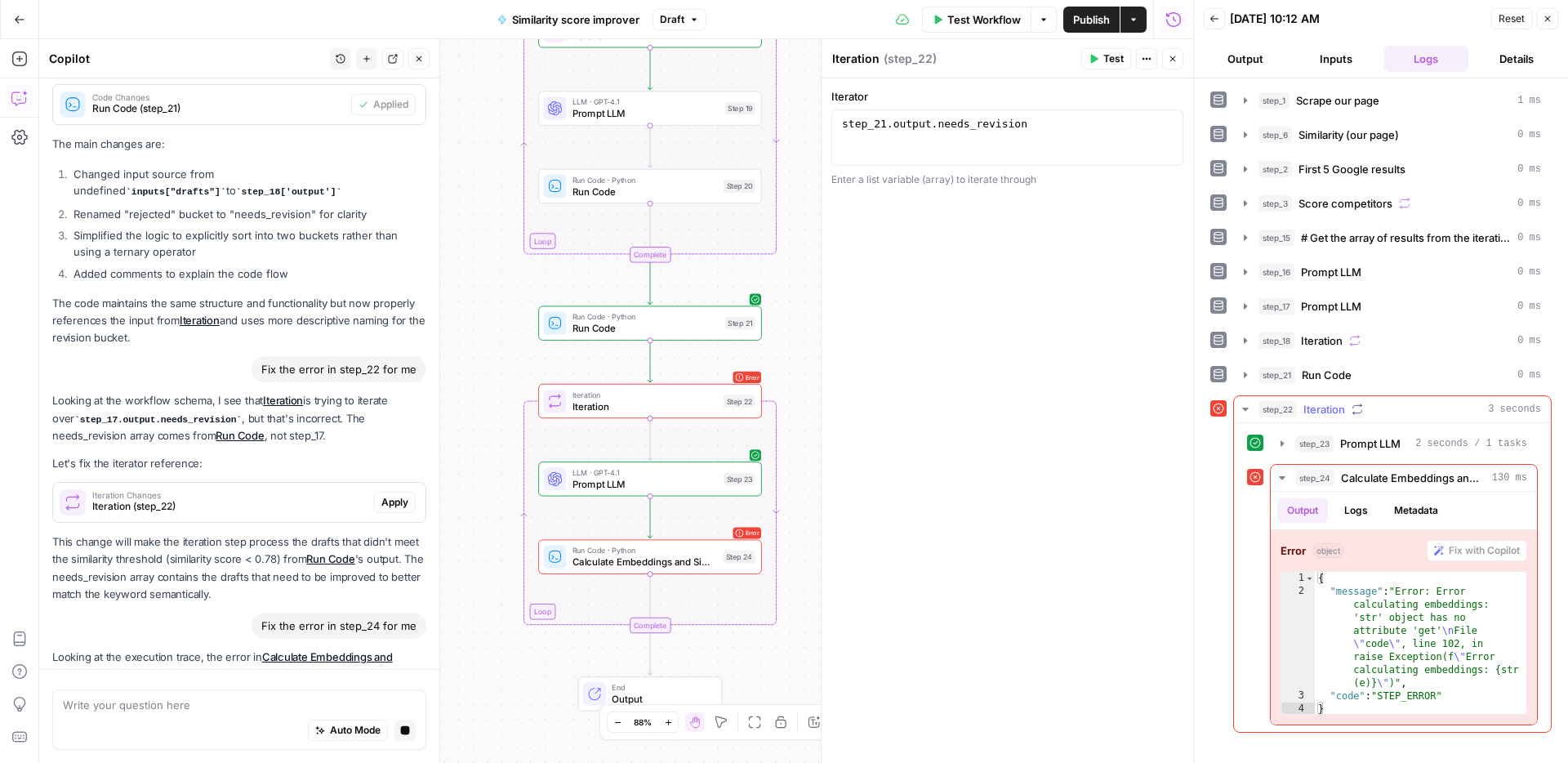
scroll to position [0, 0]
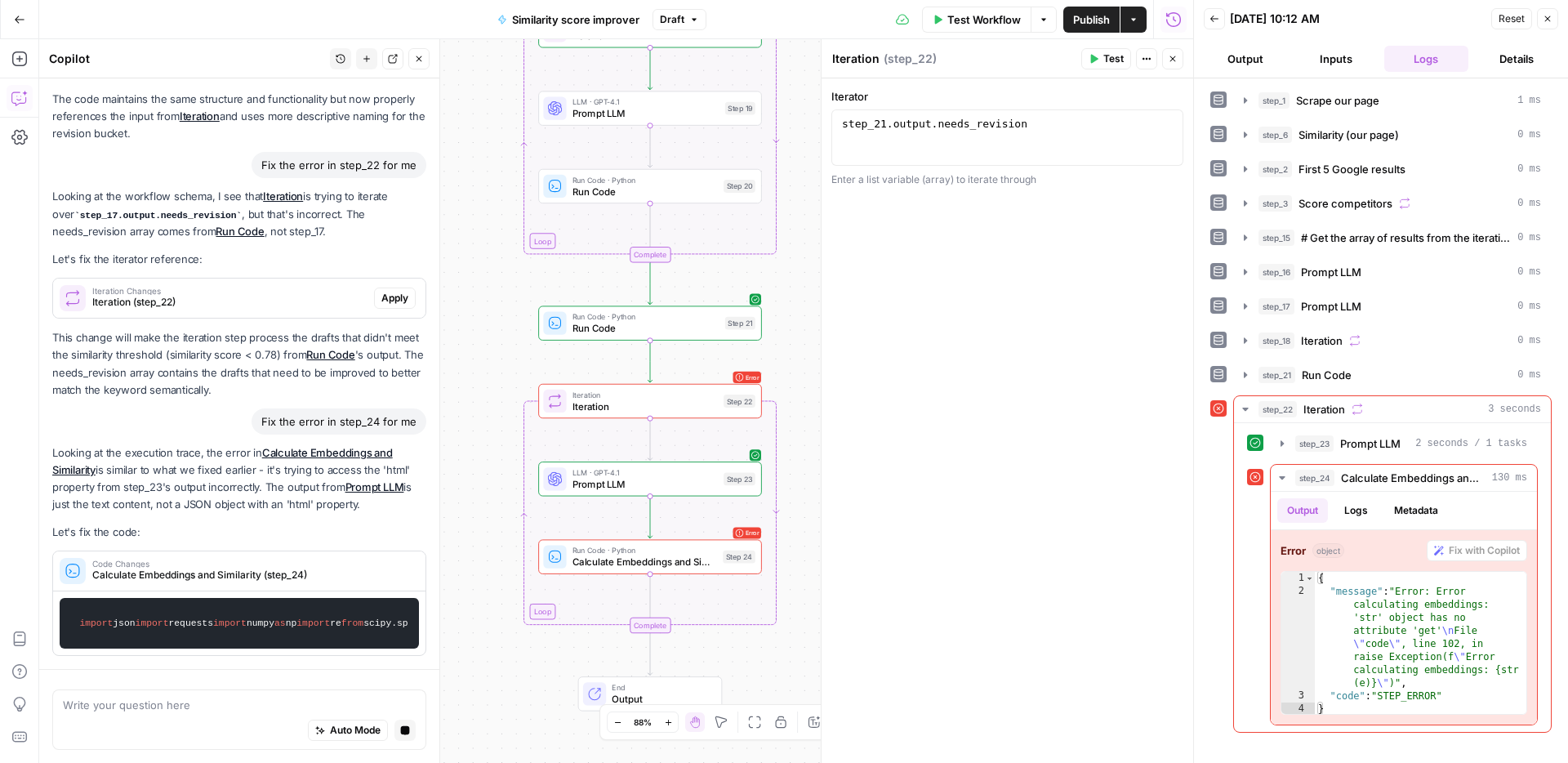
click at [711, 473] on span "LLM · GPT-4.1" at bounding box center [645, 471] width 146 height 11
type textarea "Prompt LLM"
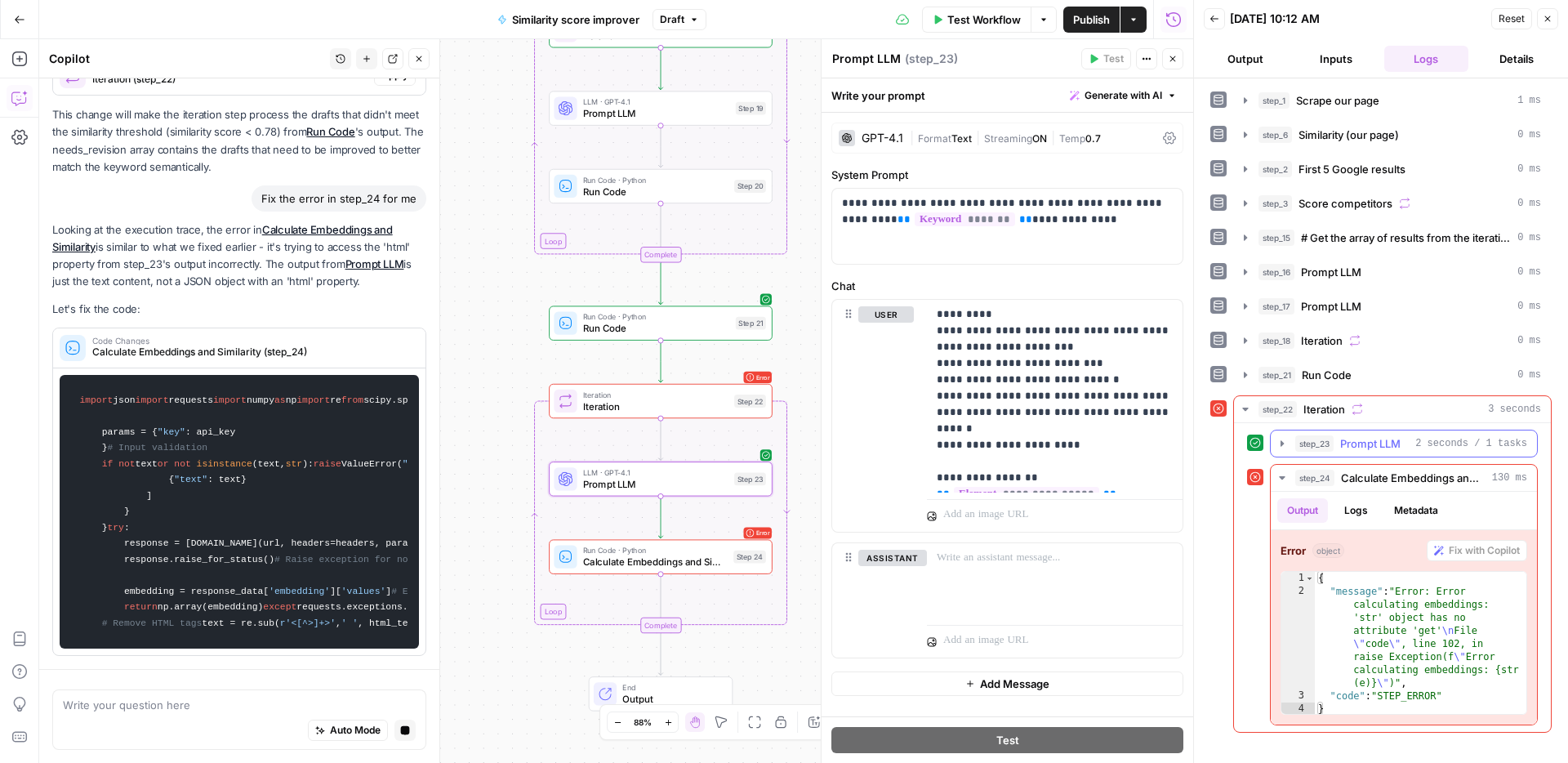
click at [1381, 448] on span "Prompt LLM" at bounding box center [1369, 443] width 61 height 16
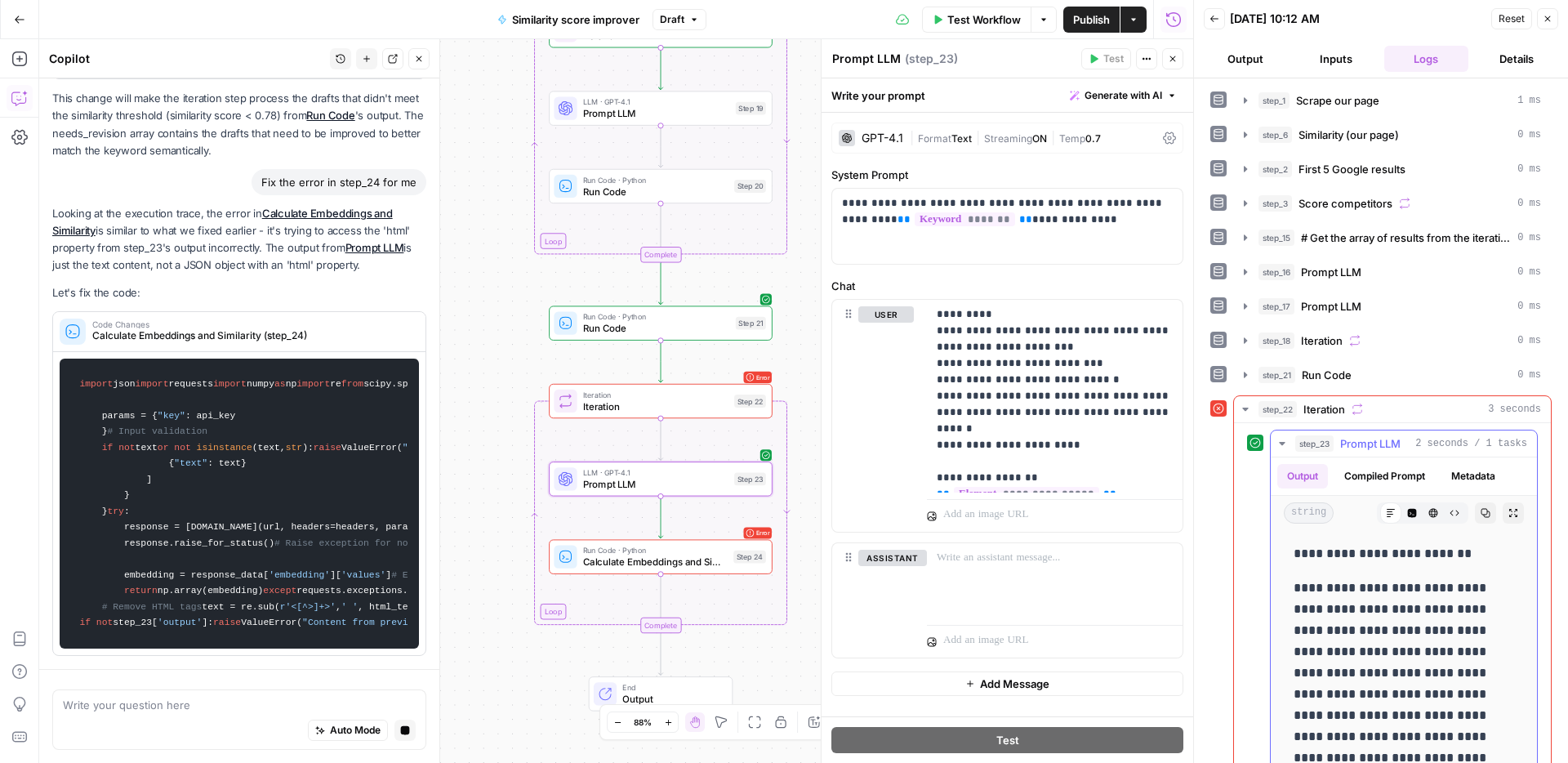
click at [1408, 478] on div "Markdown" at bounding box center [1389, 480] width 53 height 16
click at [1365, 467] on button "Compiled Prompt" at bounding box center [1384, 476] width 101 height 25
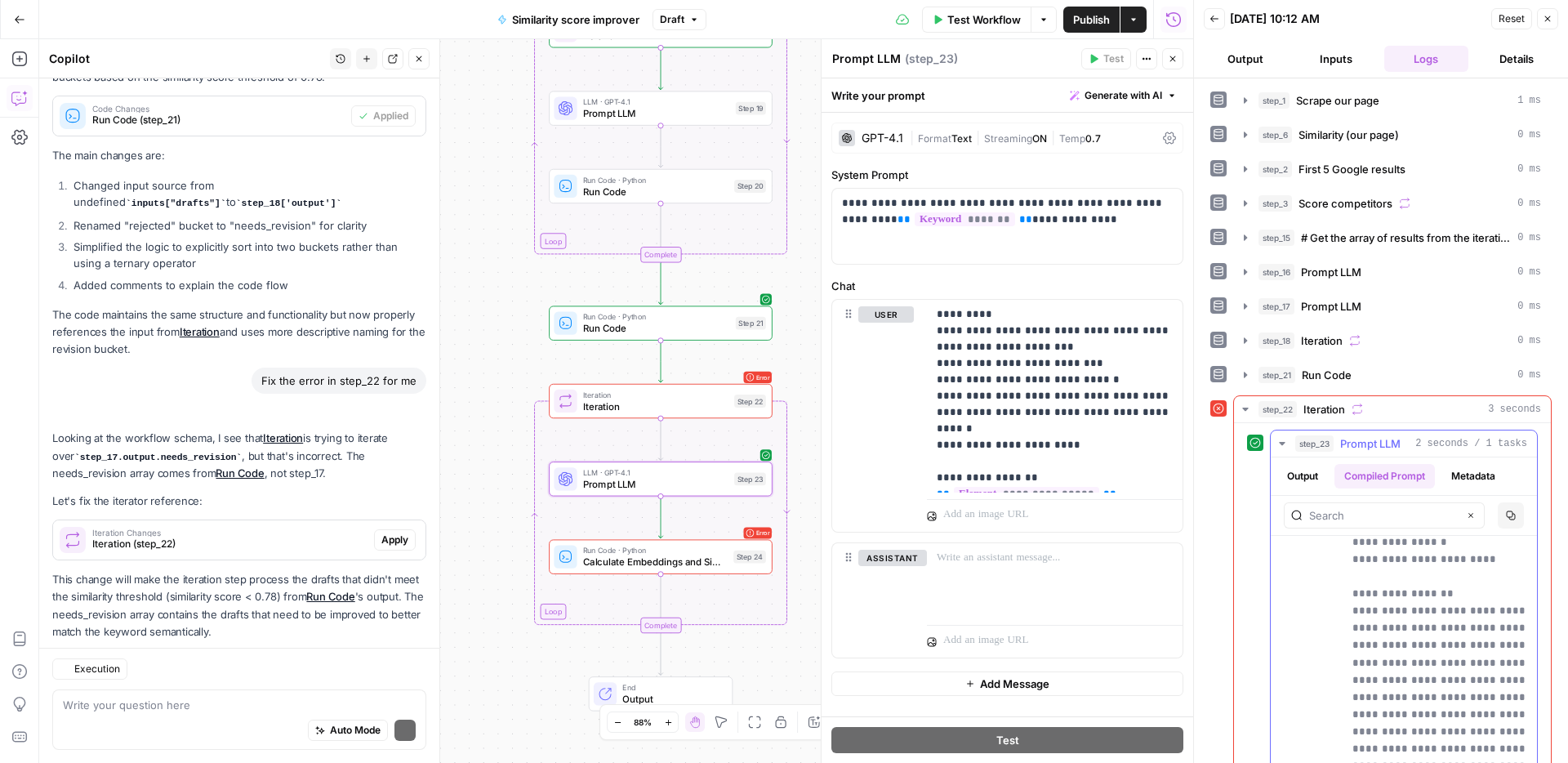
scroll to position [4701, 0]
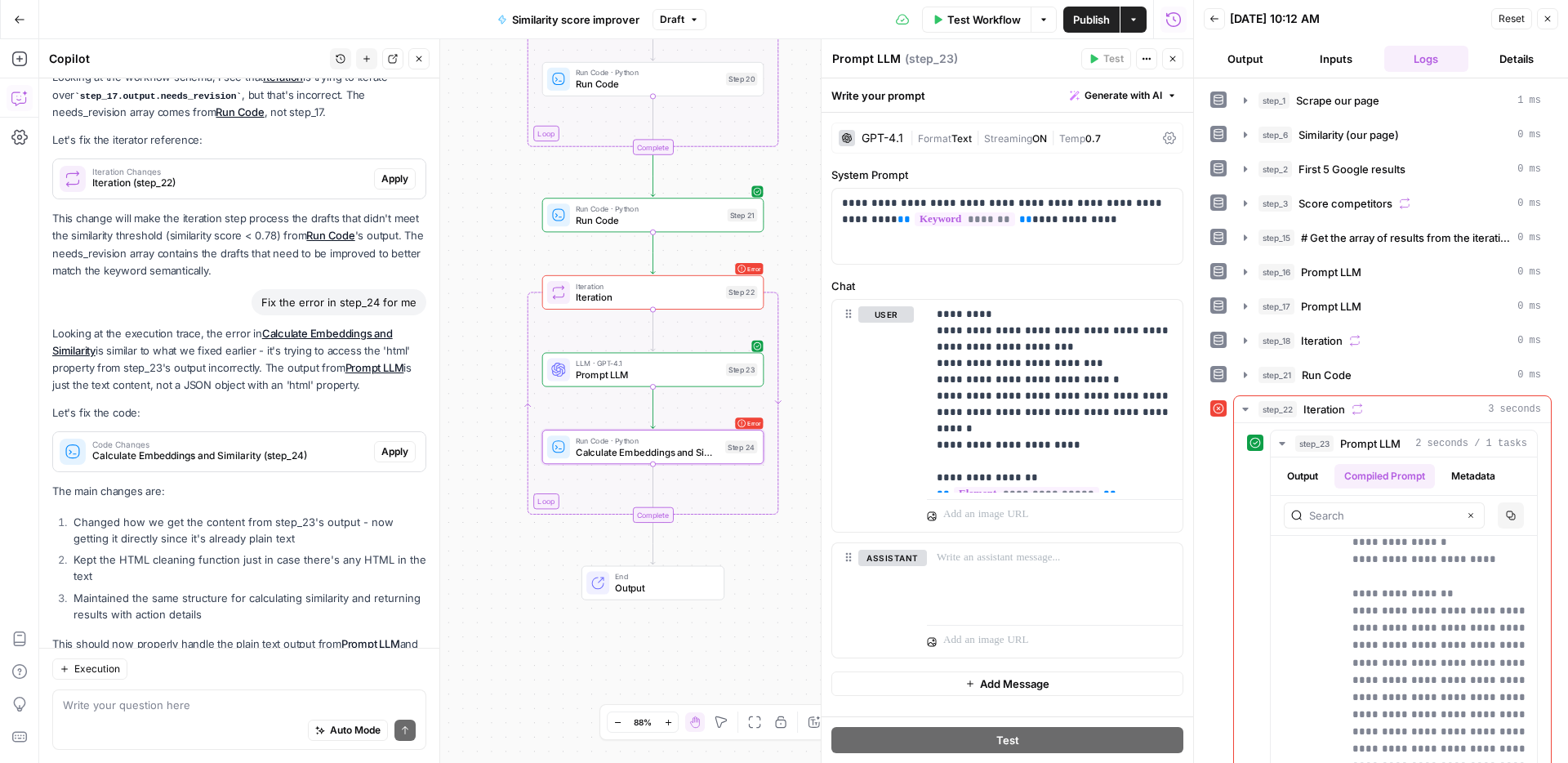
click at [386, 444] on span "Apply" at bounding box center [394, 451] width 27 height 15
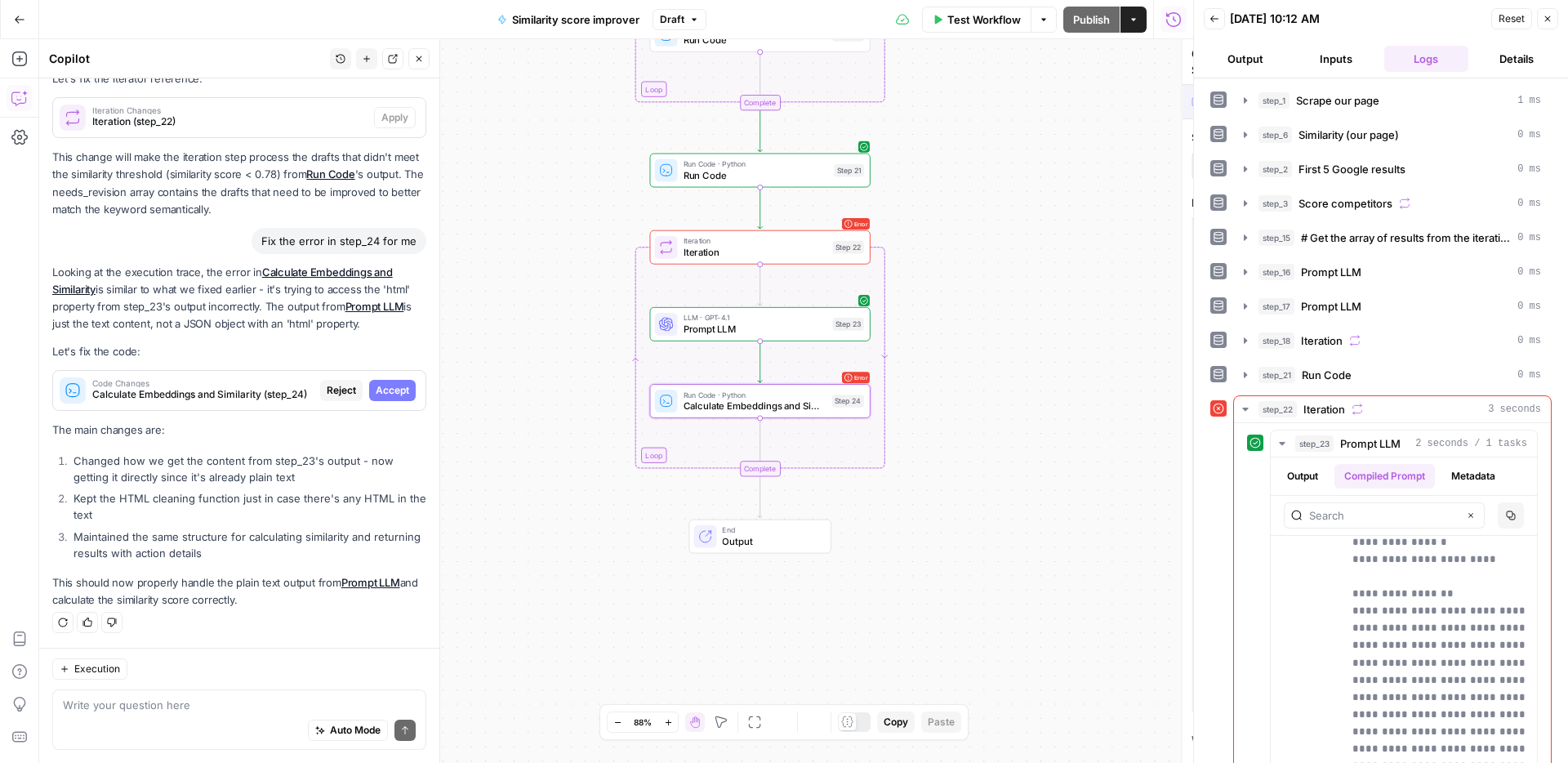
scroll to position [4387, 0]
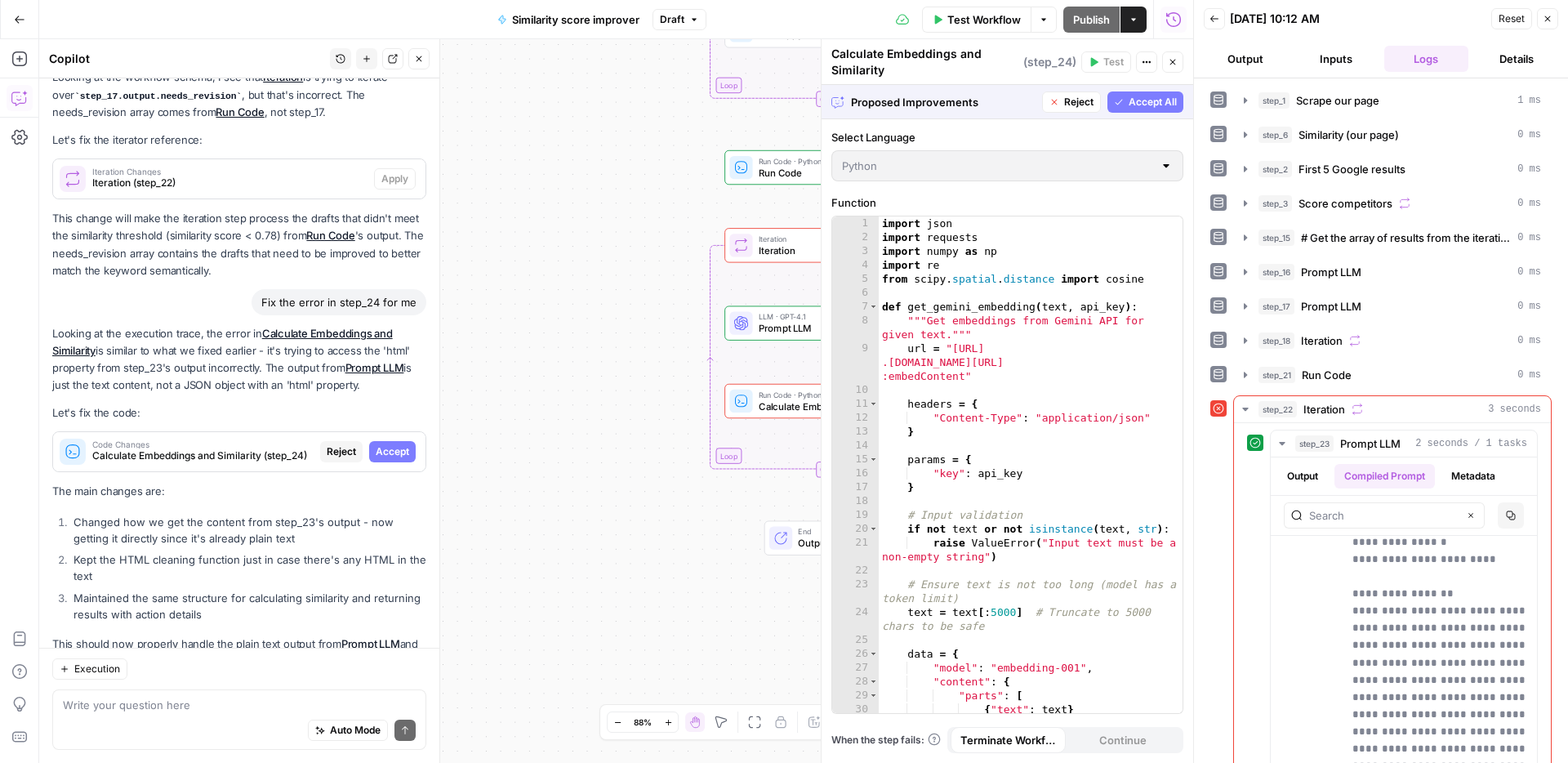
click at [1137, 106] on span "Accept All" at bounding box center [1152, 102] width 48 height 15
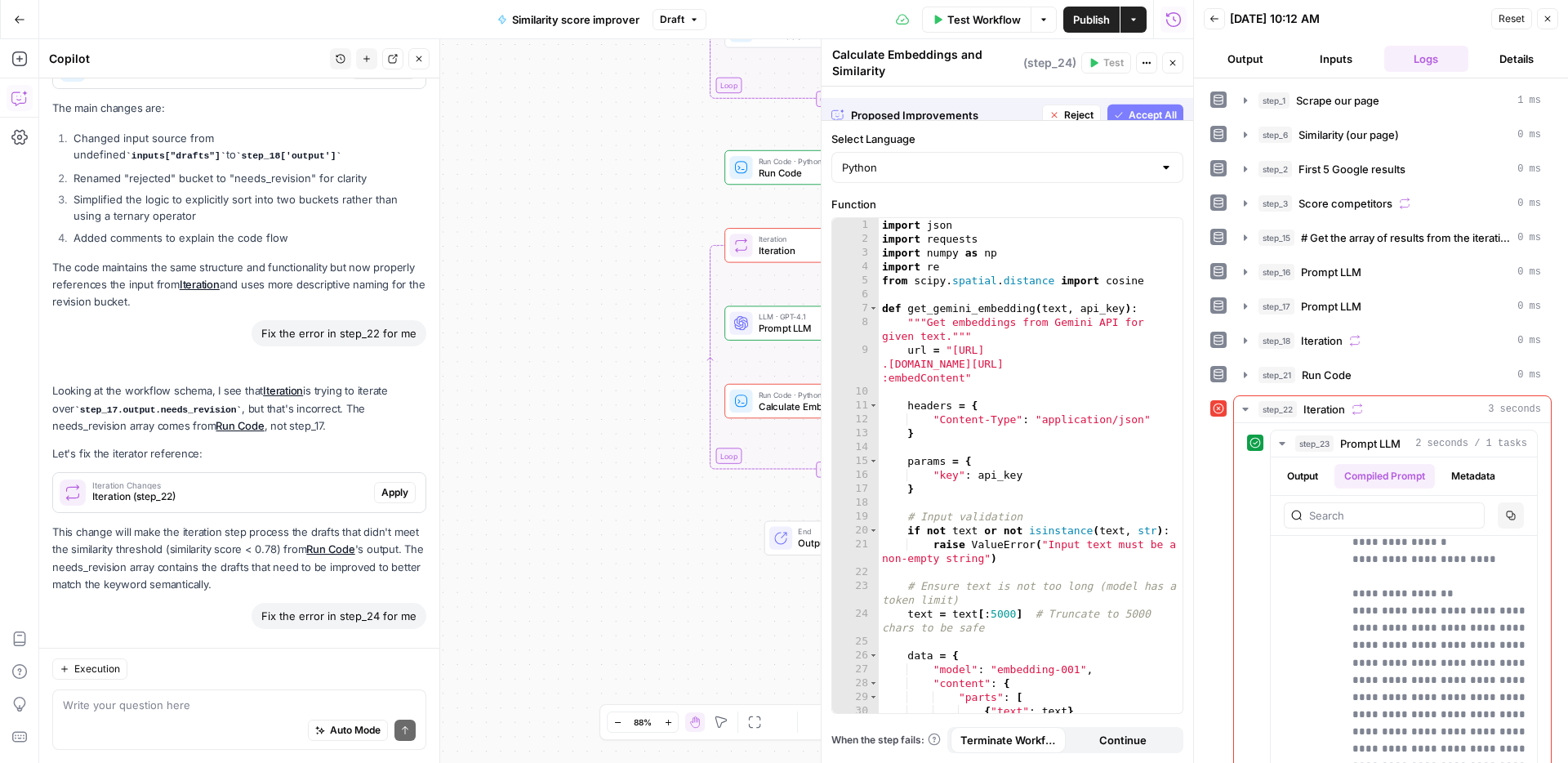
scroll to position [0, 0]
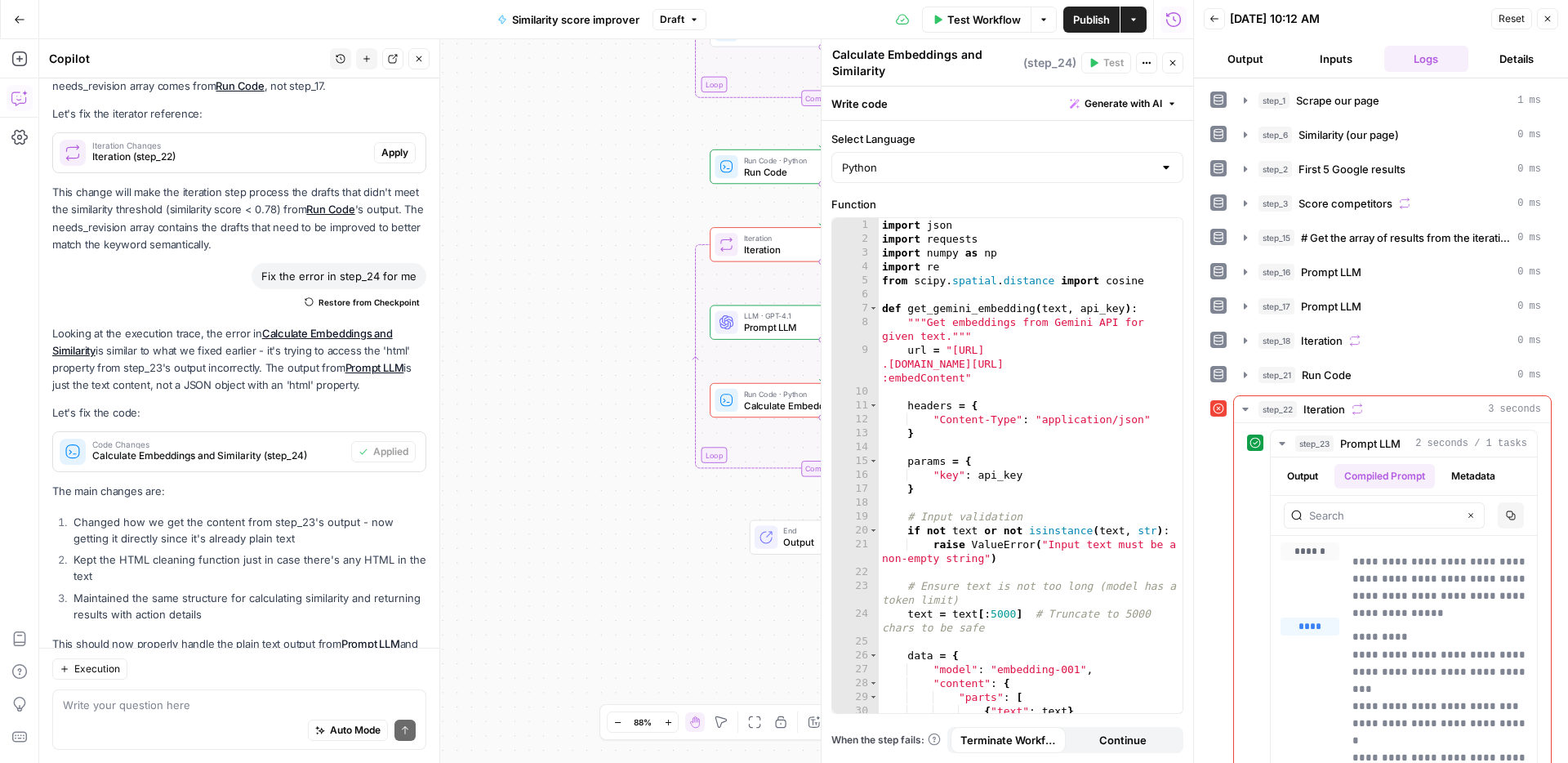
drag, startPoint x: 638, startPoint y: 389, endPoint x: 523, endPoint y: 388, distance: 115.0
click at [502, 386] on div "Workflow Set Inputs Inputs Web Page Scrape Scrape our page Step 1 Run Code · Py…" at bounding box center [616, 400] width 1154 height 724
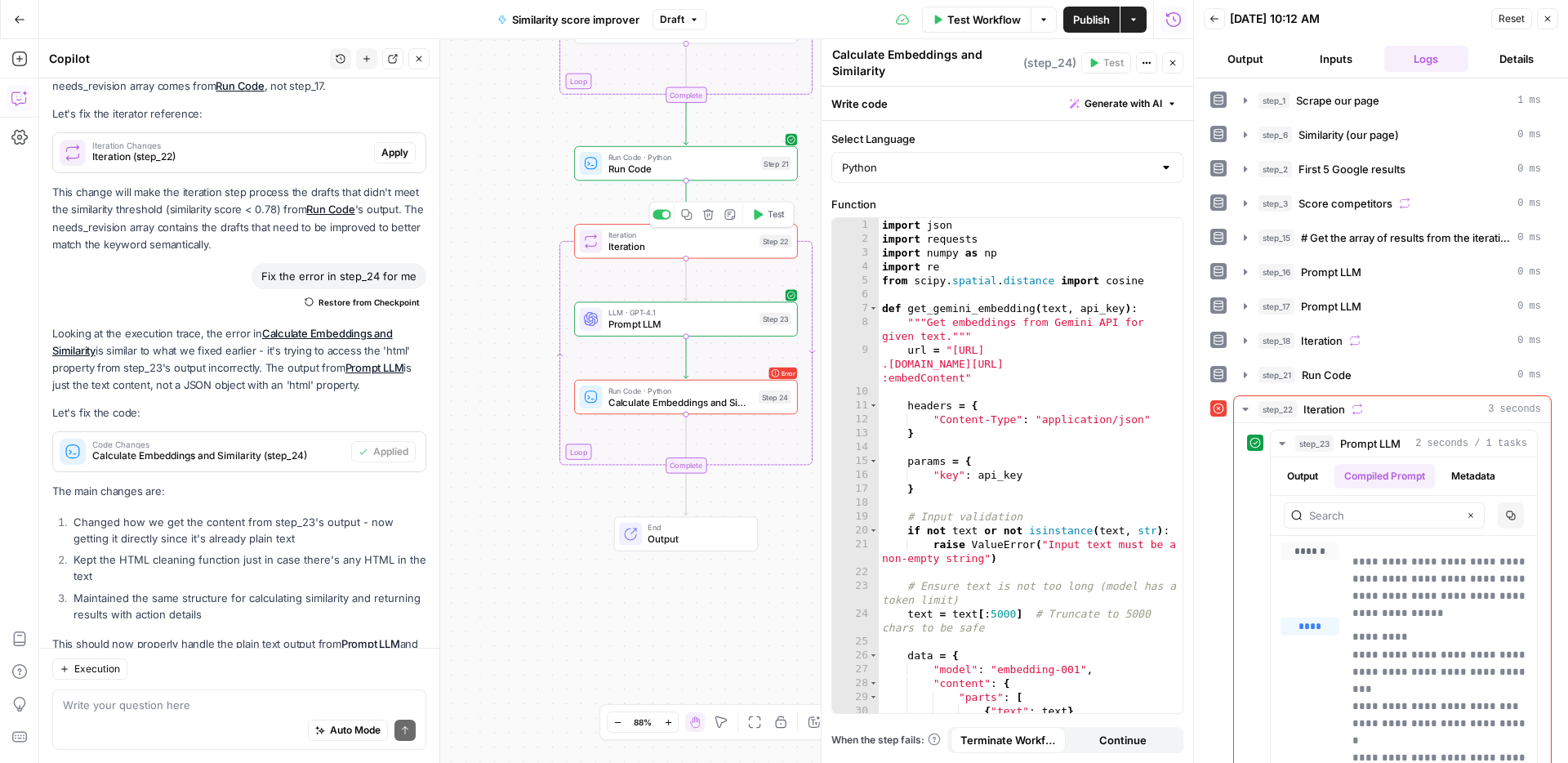
click at [770, 219] on span "Test" at bounding box center [776, 215] width 17 height 13
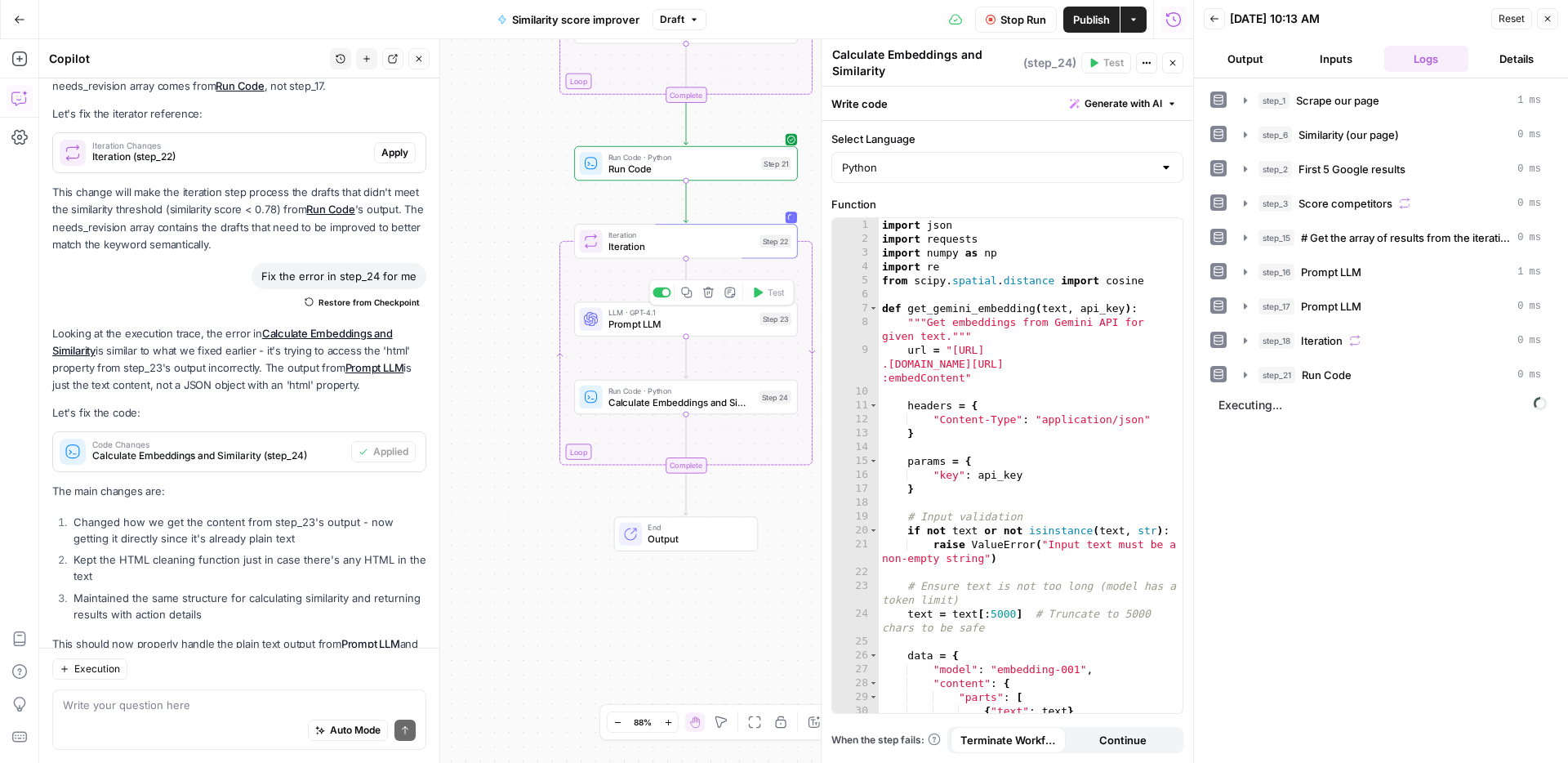
click at [749, 325] on span "Prompt LLM" at bounding box center [681, 324] width 146 height 15
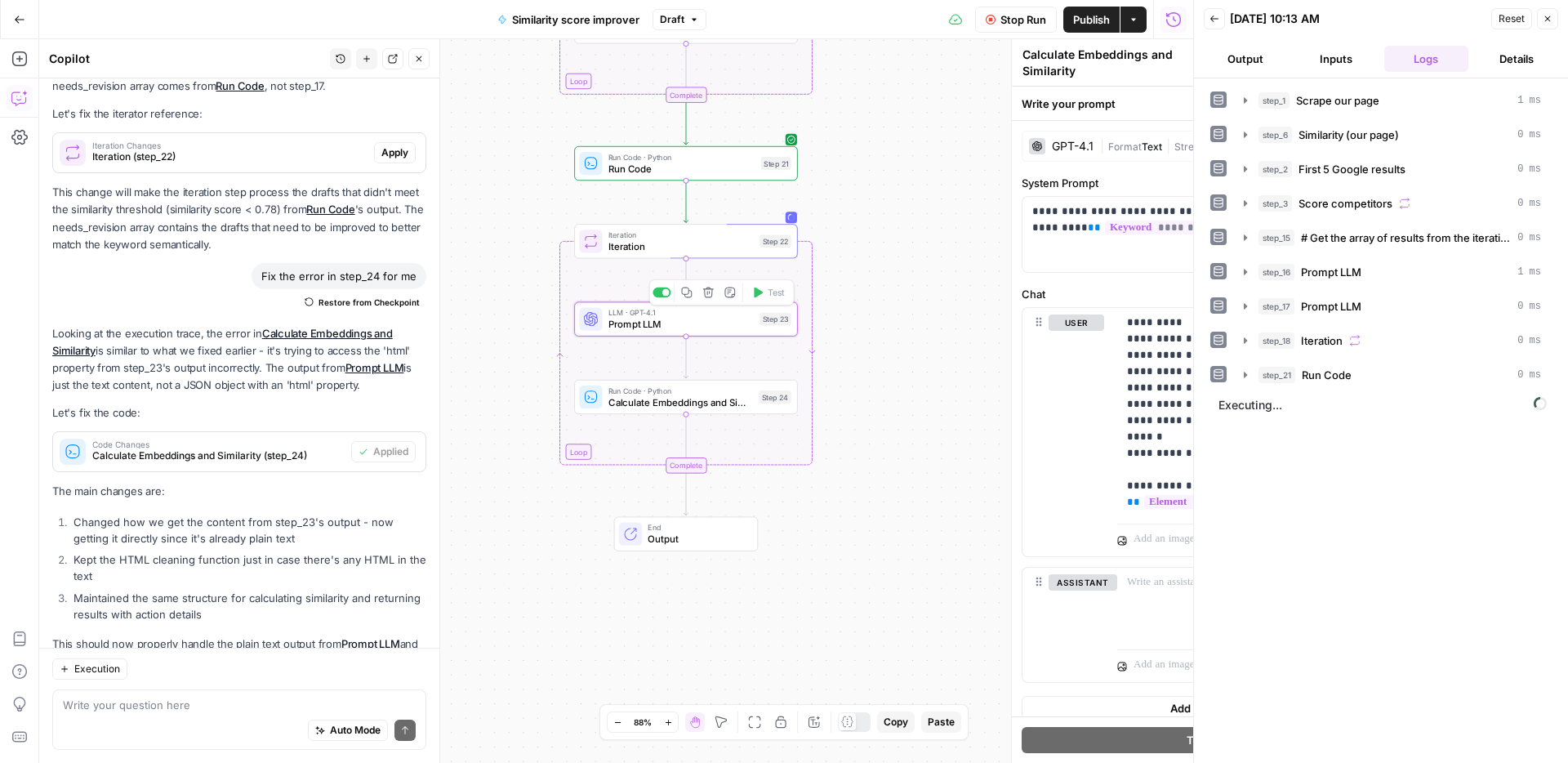
type textarea "Prompt LLM"
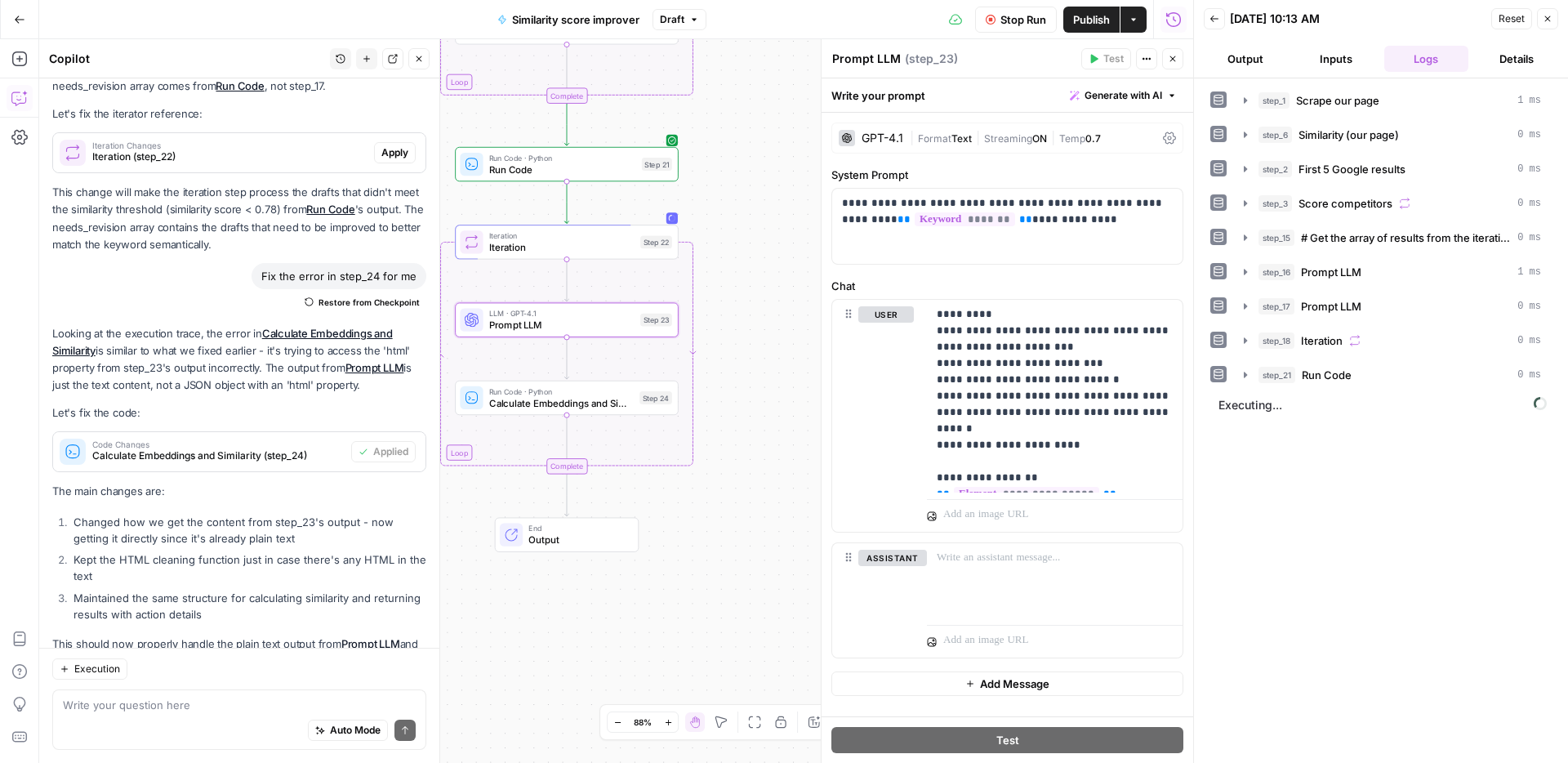
drag, startPoint x: 753, startPoint y: 644, endPoint x: 635, endPoint y: 642, distance: 118.0
click at [626, 645] on div "Workflow Set Inputs Inputs Web Page Scrape Scrape our page Step 1 Run Code · Py…" at bounding box center [616, 400] width 1154 height 724
click at [1420, 415] on div "step_22 Iteration" at bounding box center [1397, 409] width 285 height 16
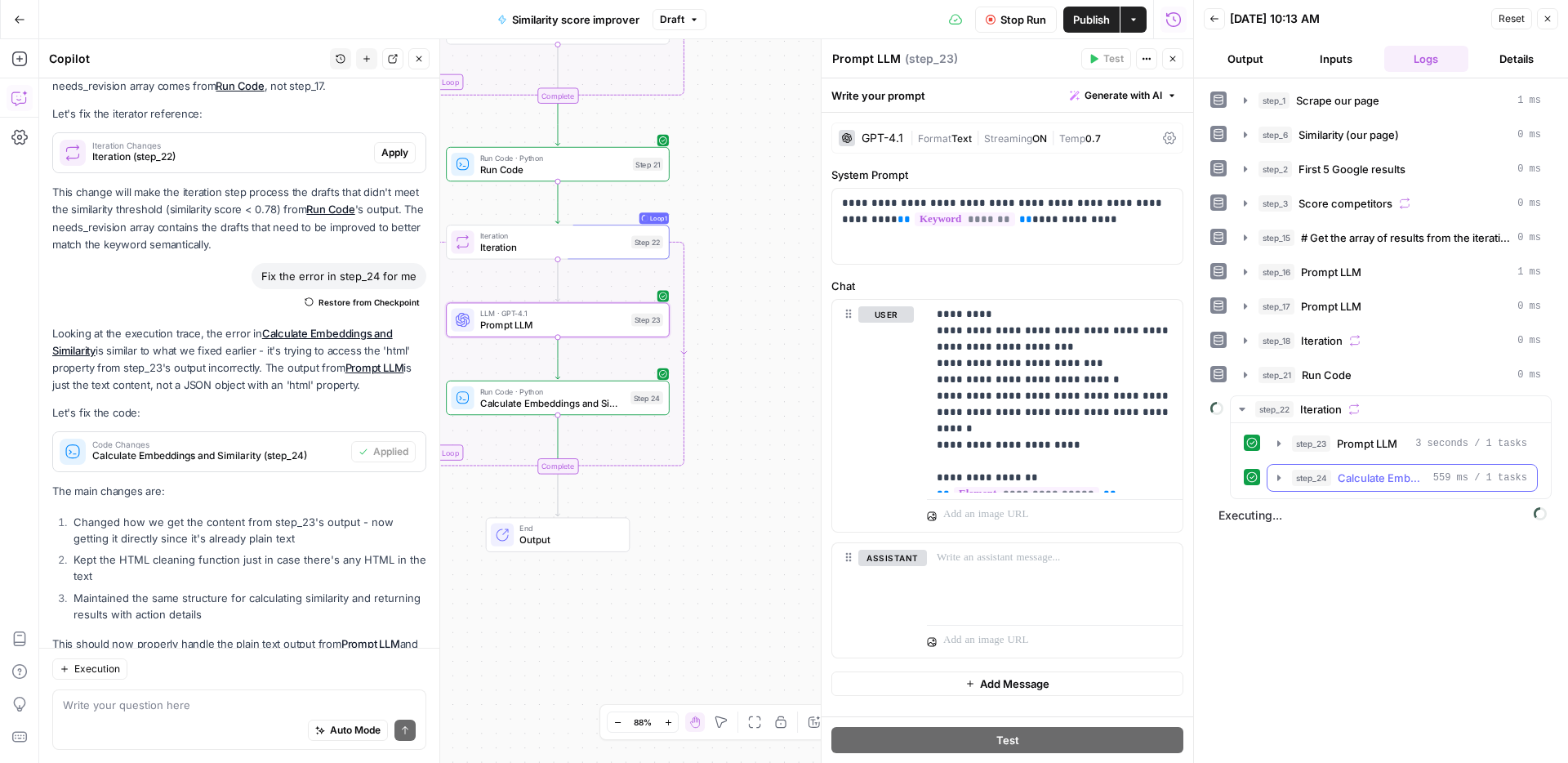
click at [1374, 476] on span "Calculate Embeddings and Similarity" at bounding box center [1381, 477] width 89 height 16
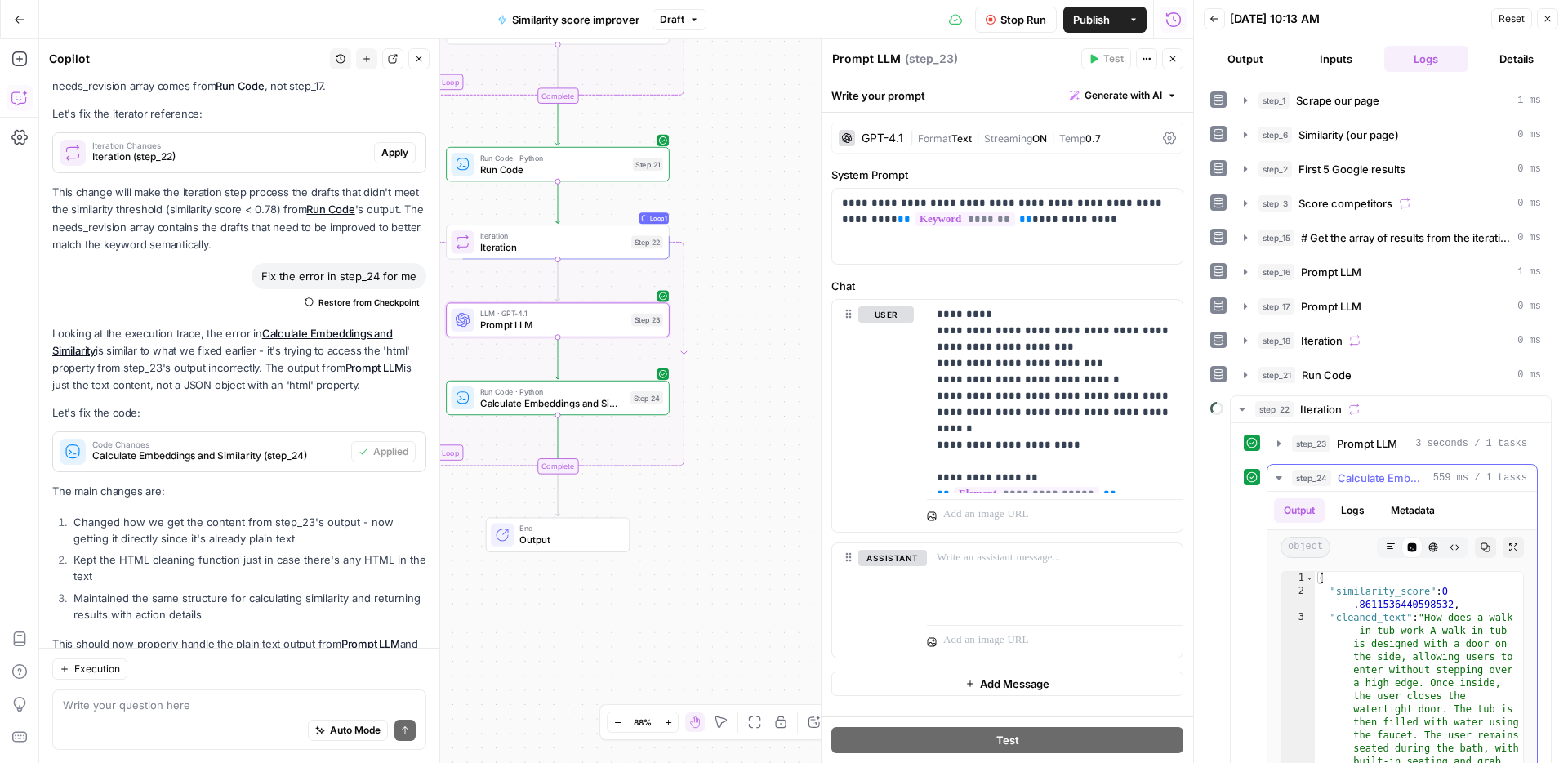
click at [1374, 476] on span "Calculate Embeddings and Similarity" at bounding box center [1381, 477] width 89 height 16
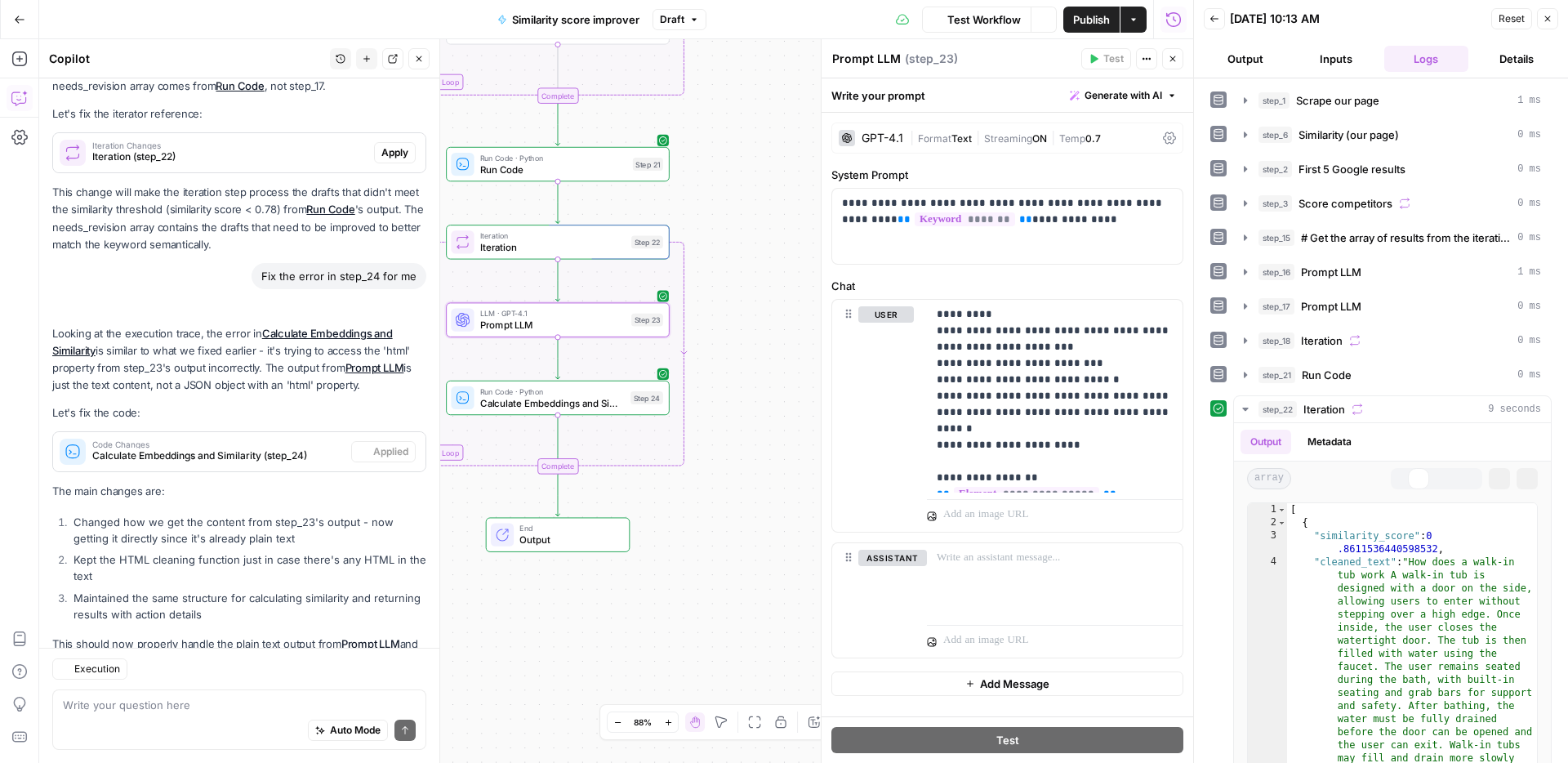
scroll to position [4727, 0]
click at [1323, 437] on button "Metadata" at bounding box center [1329, 441] width 64 height 25
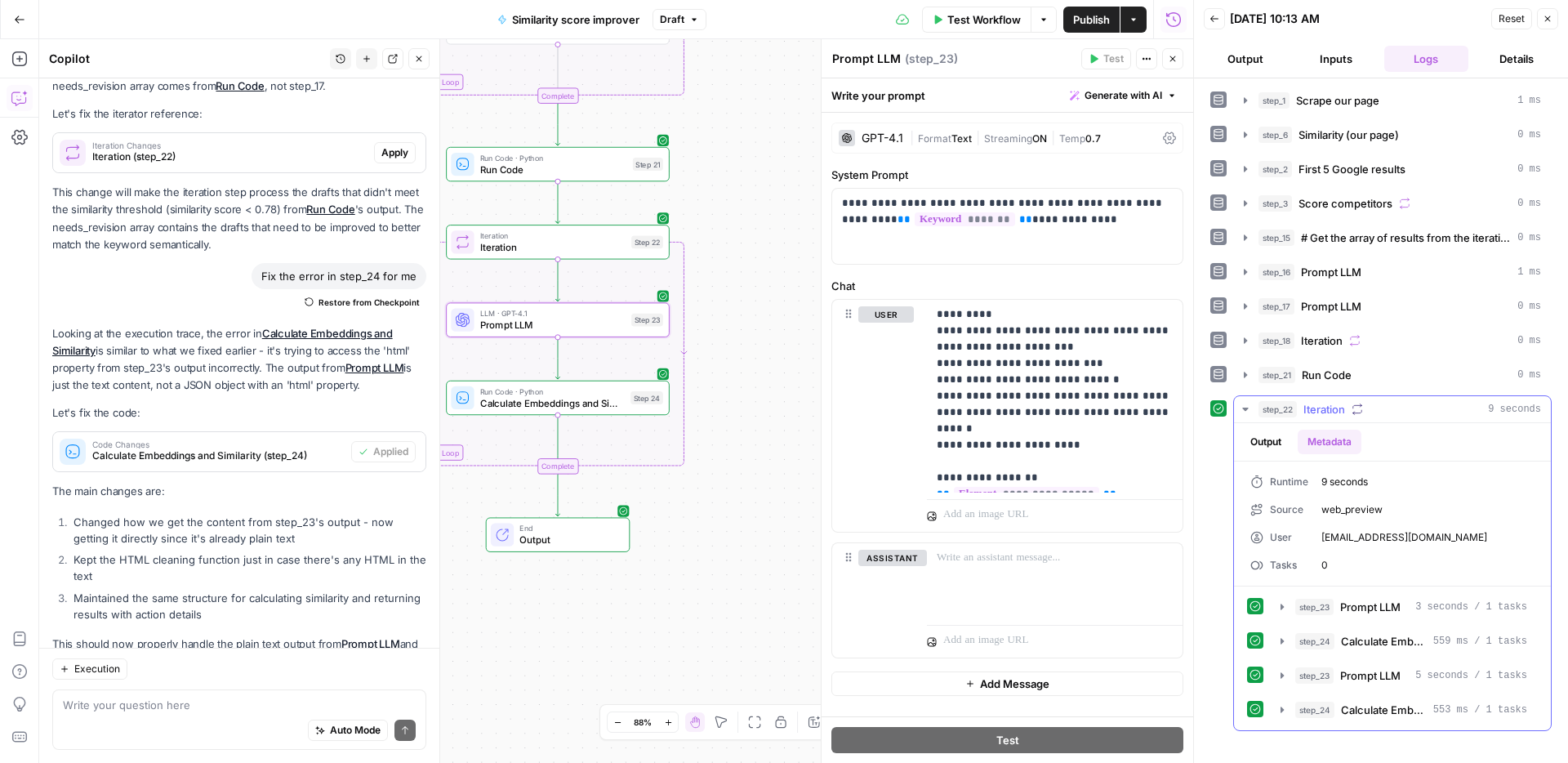
drag, startPoint x: 1323, startPoint y: 437, endPoint x: 1319, endPoint y: 403, distance: 34.2
click at [1319, 403] on div "step_22 Iteration 9 seconds Output Metadata Runtime 9 seconds Source web_previe…" at bounding box center [1391, 563] width 318 height 336
click at [1319, 403] on span "Iteration" at bounding box center [1323, 409] width 42 height 16
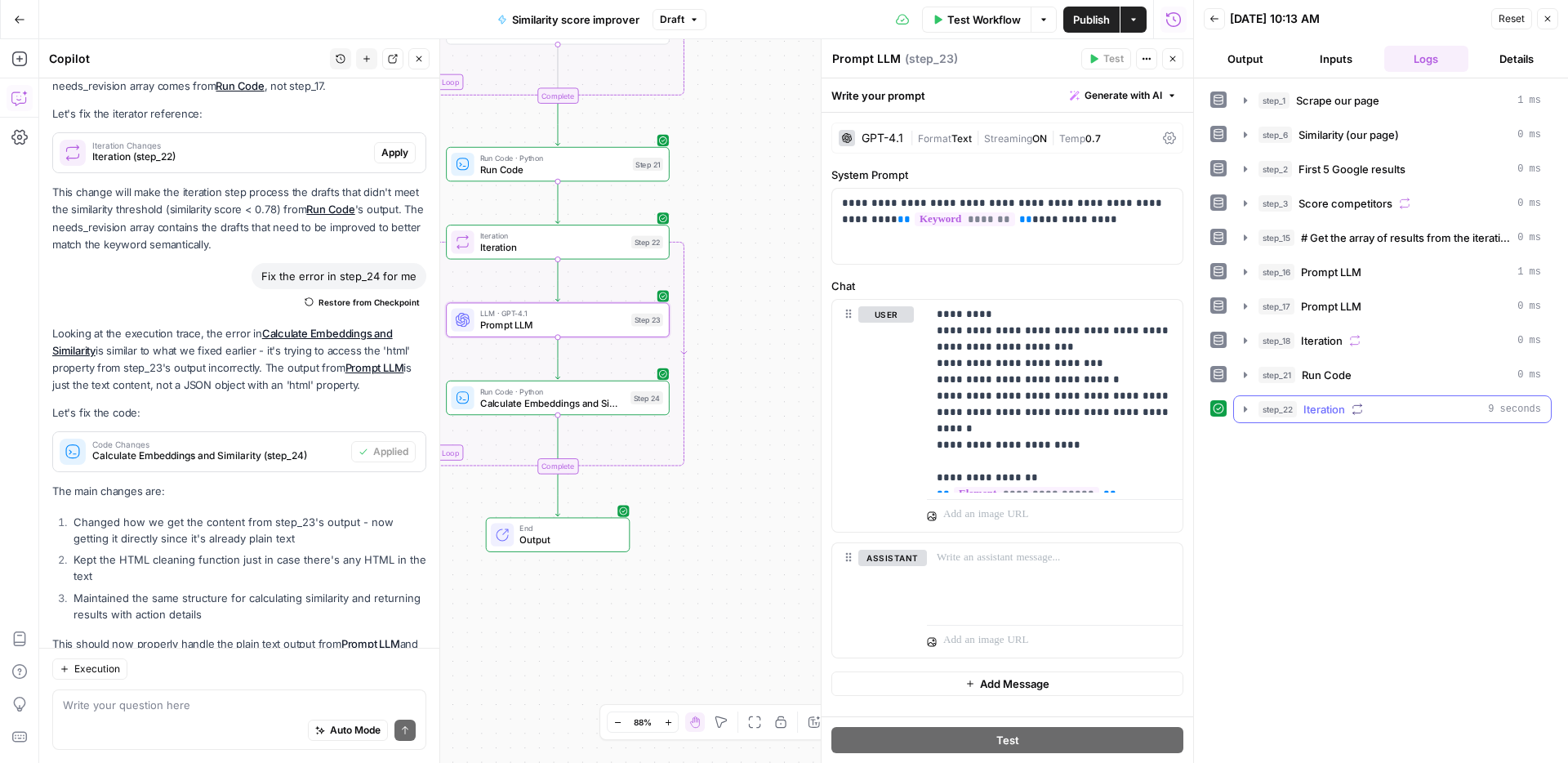
click at [1319, 403] on span "Iteration" at bounding box center [1323, 409] width 42 height 16
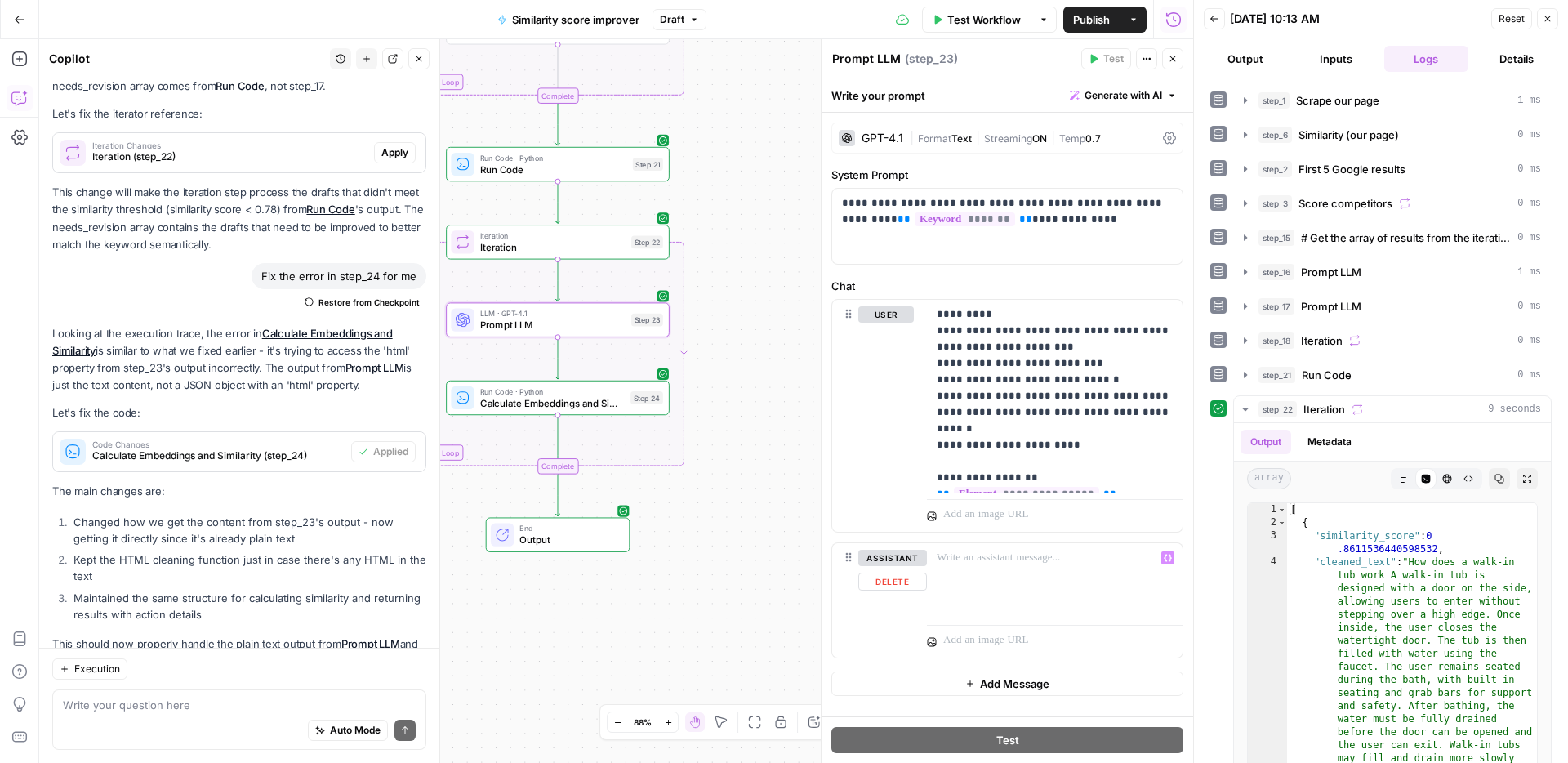
scroll to position [222, 0]
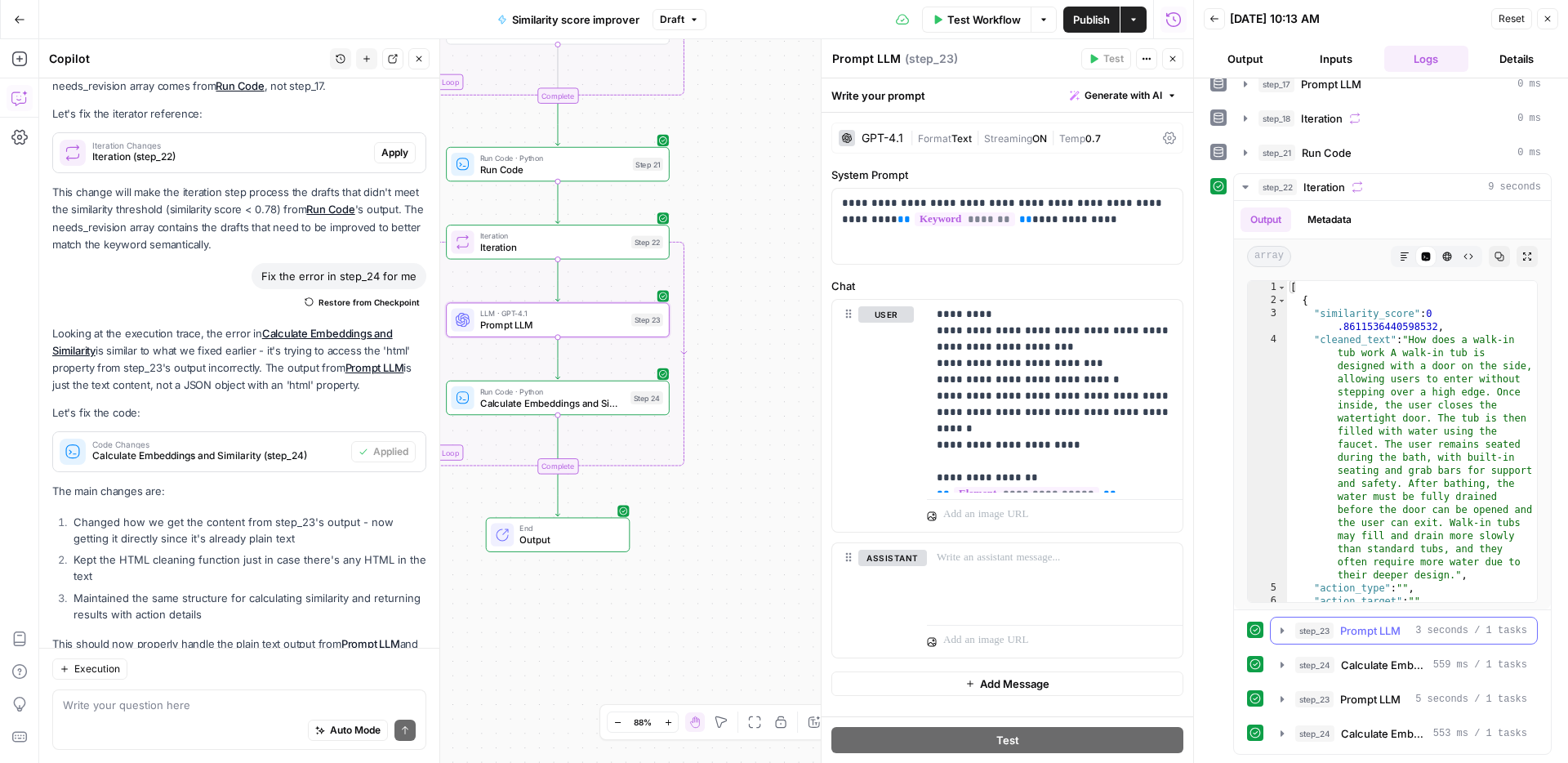
click at [1338, 644] on div "step_23 Prompt LLM 3 seconds / 1 tasks" at bounding box center [1403, 631] width 267 height 28
click at [1358, 663] on span "Calculate Embeddings and Similarity" at bounding box center [1383, 665] width 86 height 16
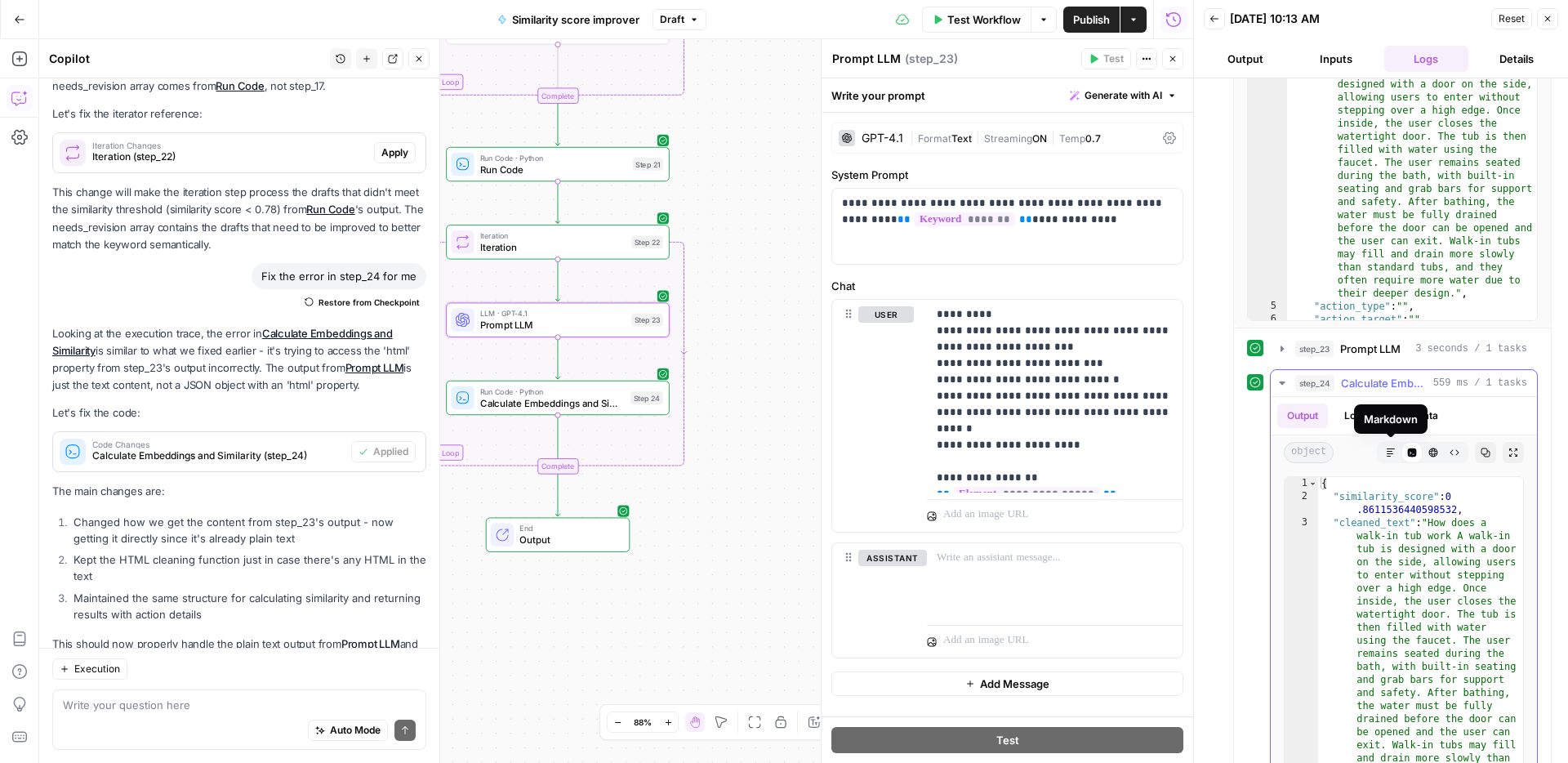
scroll to position [505, 0]
click at [1397, 379] on span "Calculate Embeddings and Similarity" at bounding box center [1383, 382] width 86 height 16
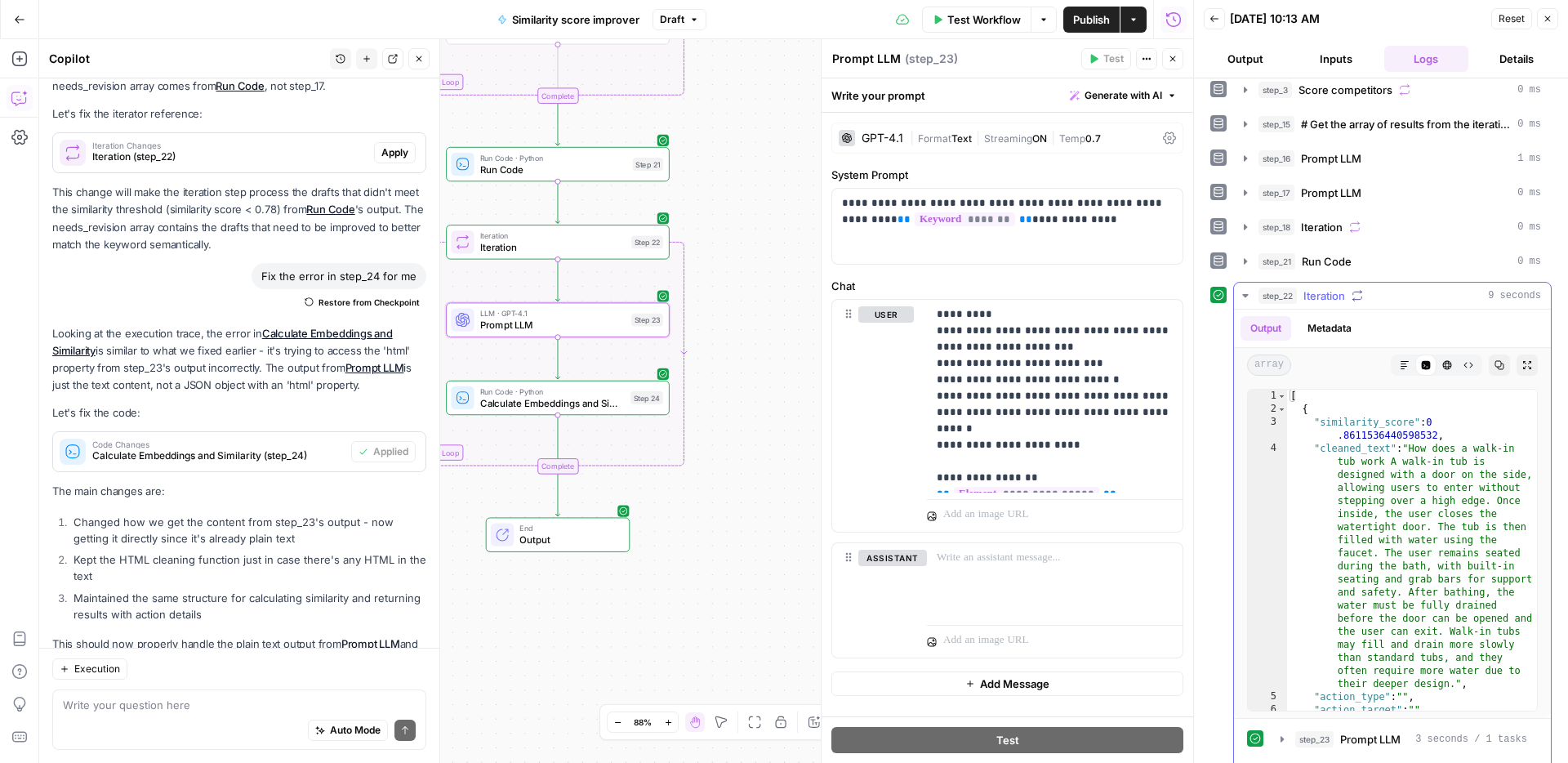
scroll to position [30, 0]
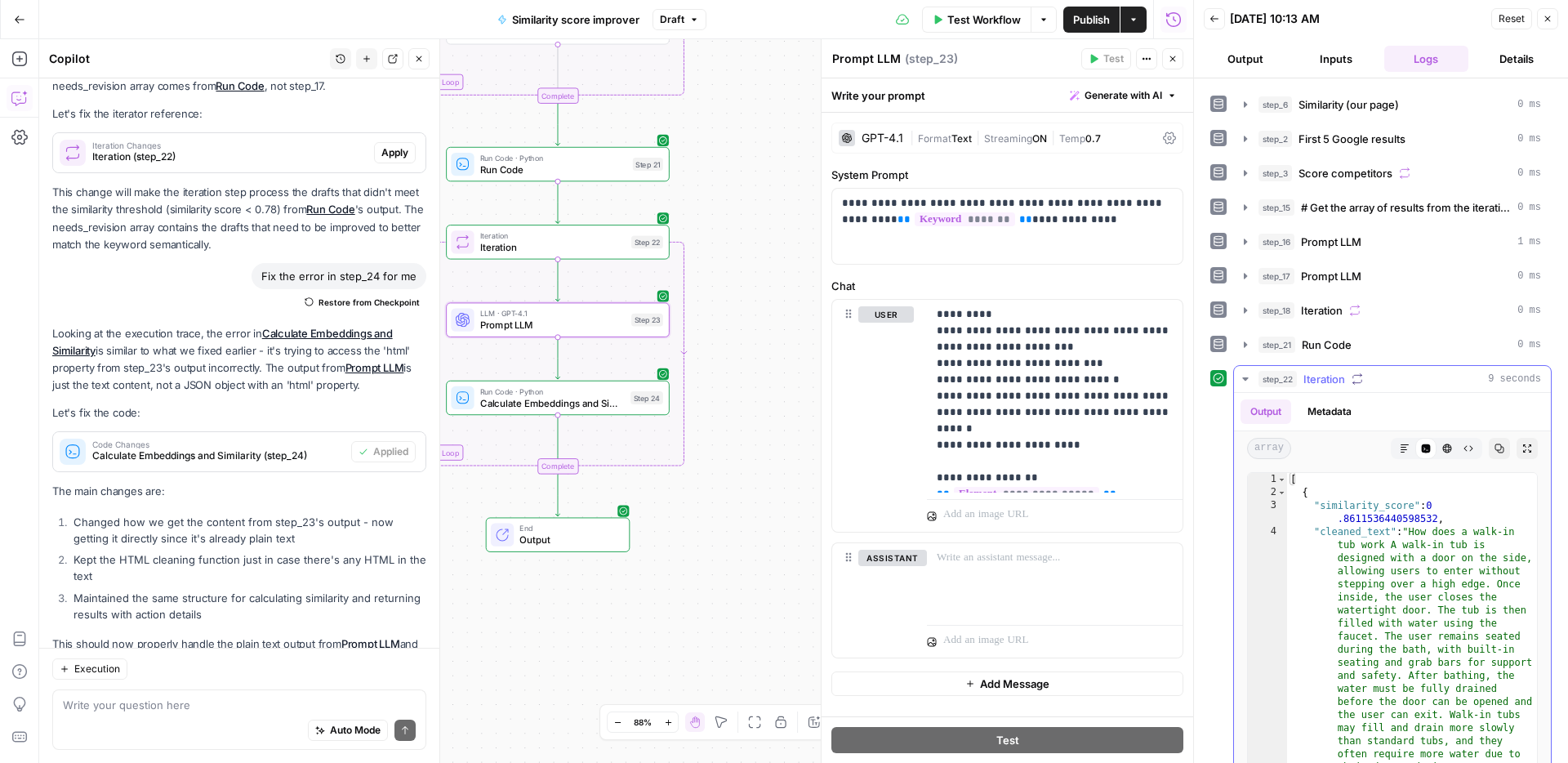
click at [1325, 380] on span "Iteration" at bounding box center [1323, 379] width 42 height 16
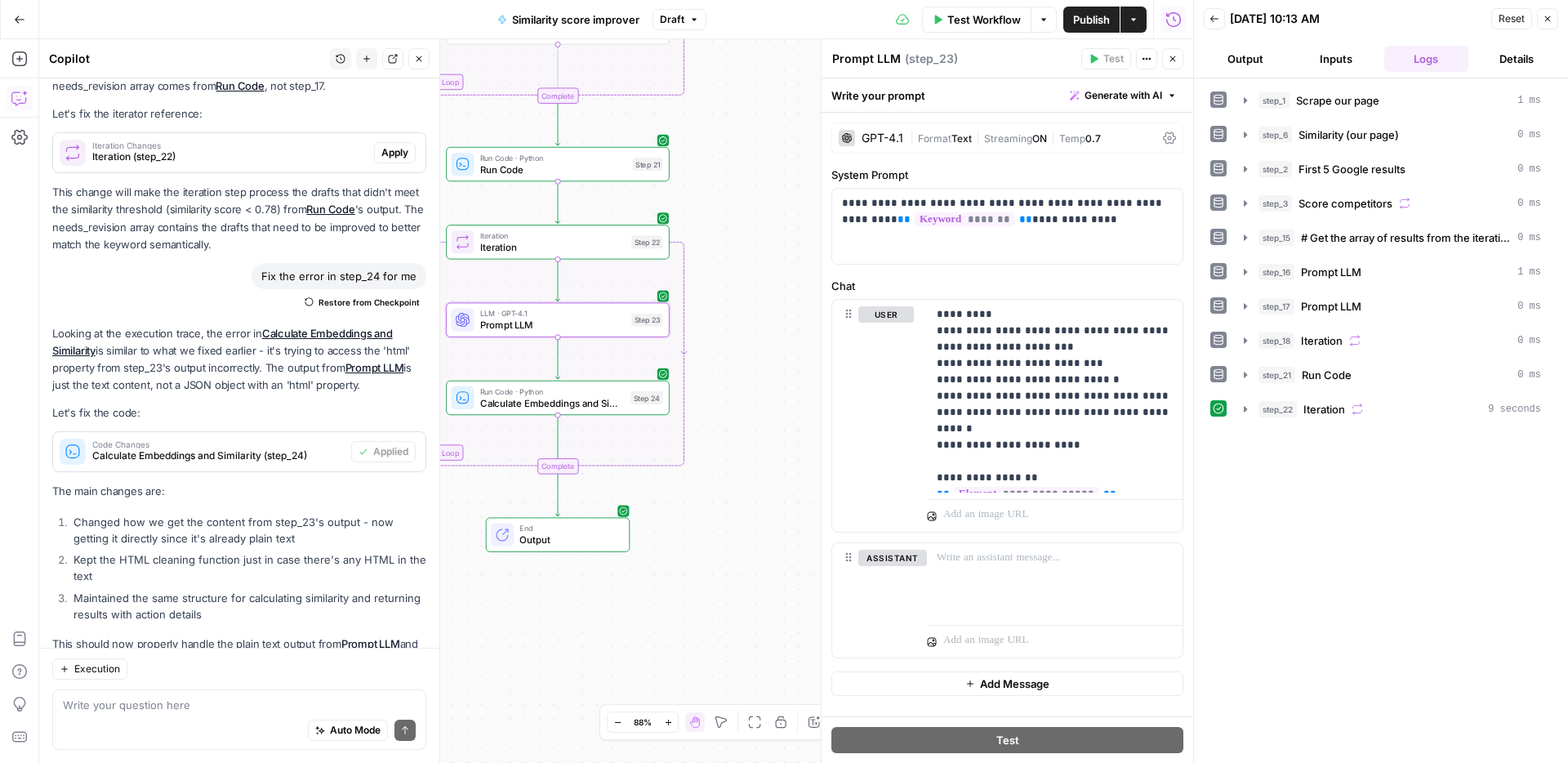
click at [602, 330] on span "Prompt LLM" at bounding box center [553, 325] width 146 height 15
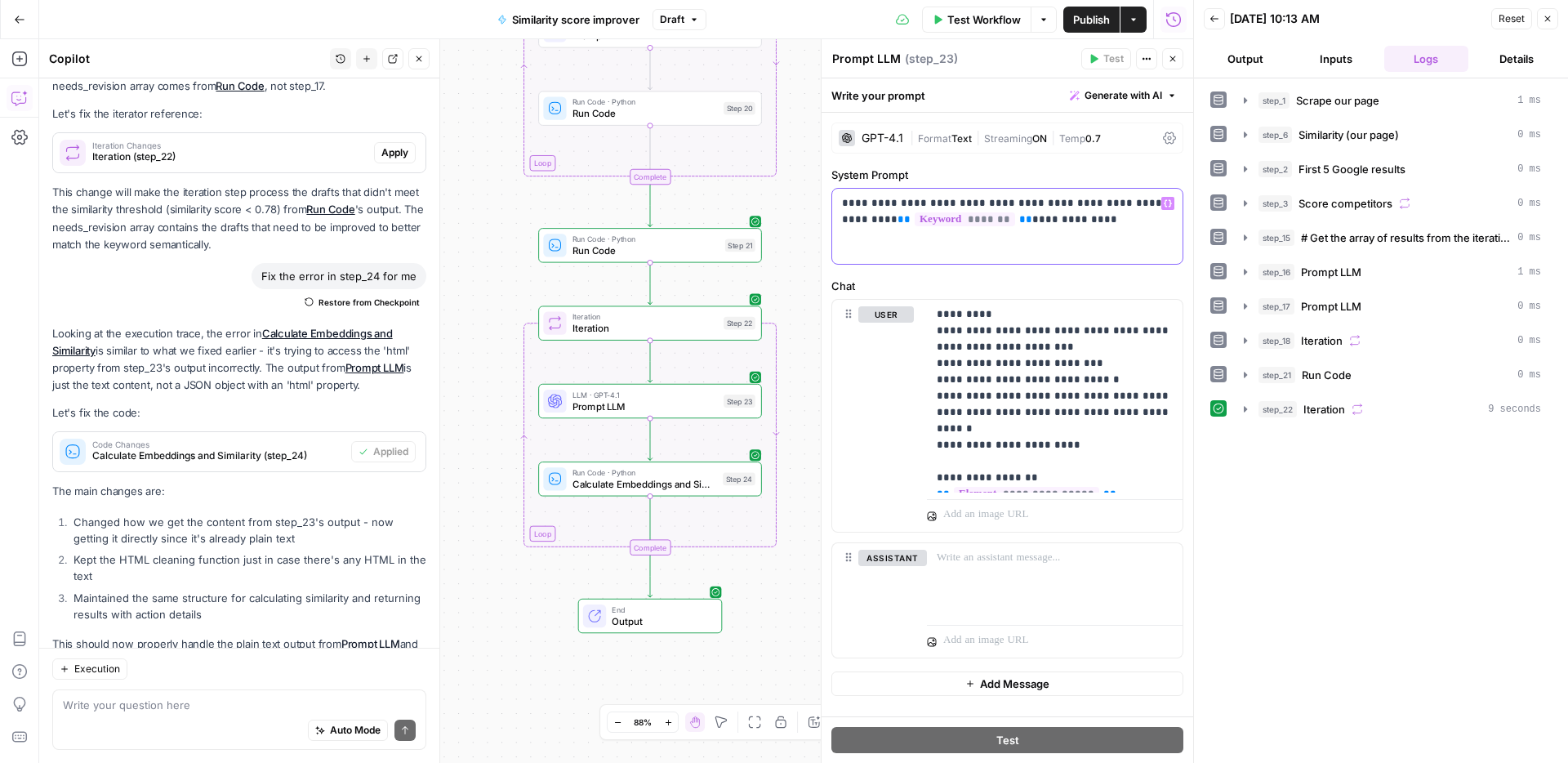
click at [997, 200] on p "**********" at bounding box center [1006, 211] width 330 height 33
click at [1342, 411] on span "Iteration" at bounding box center [1323, 409] width 42 height 16
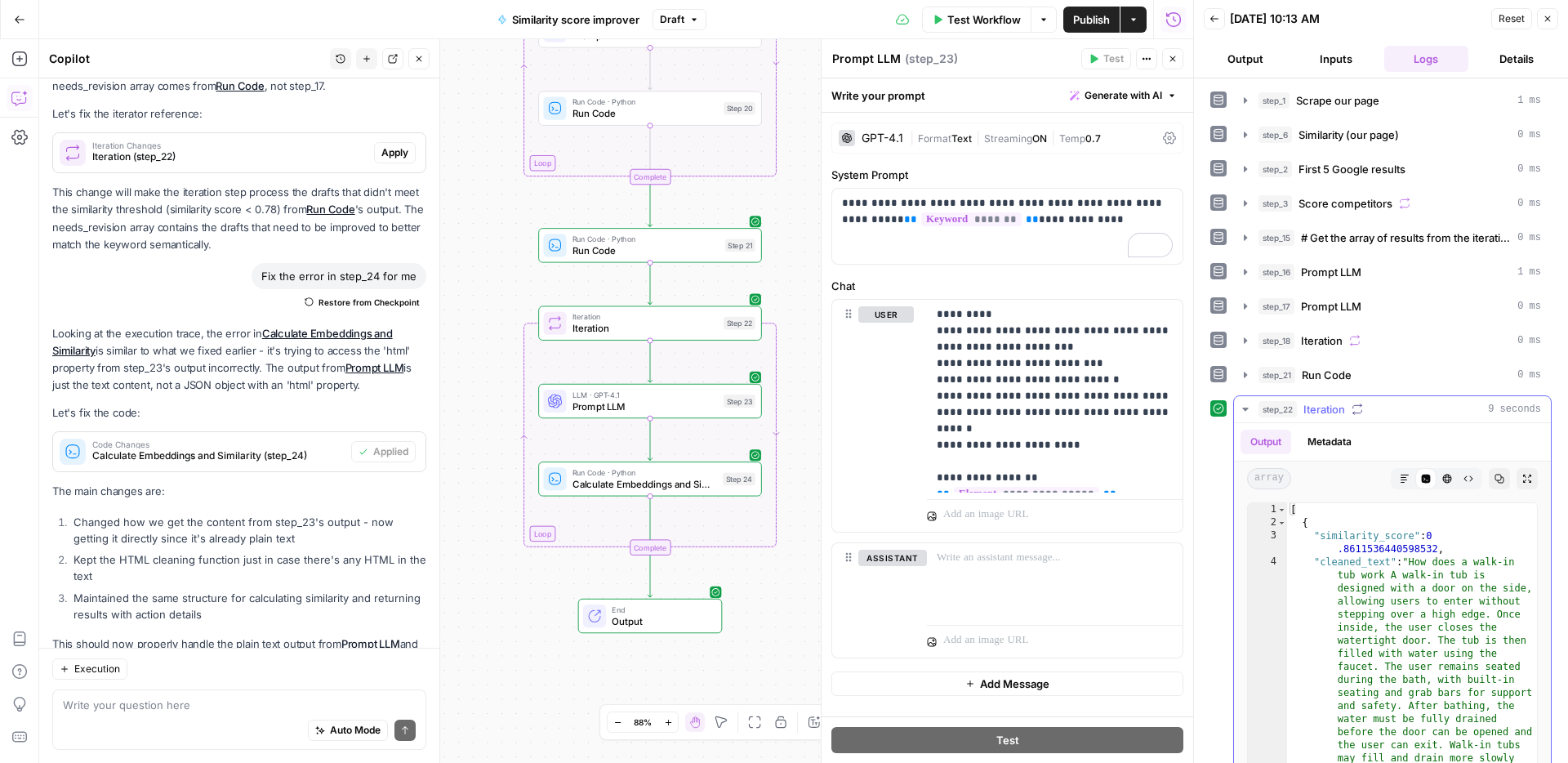
scroll to position [222, 0]
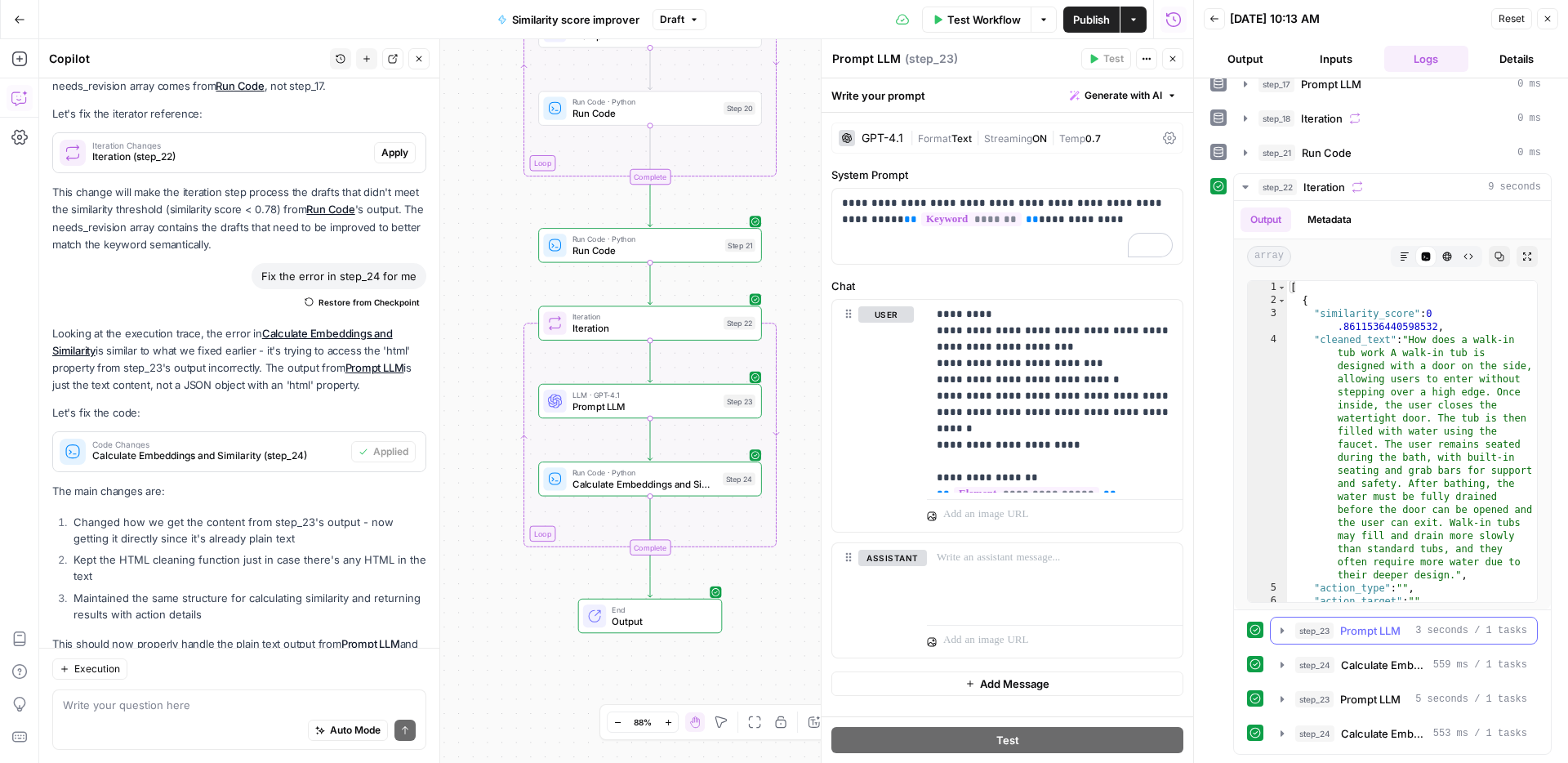
click at [1376, 633] on span "Prompt LLM" at bounding box center [1369, 630] width 61 height 16
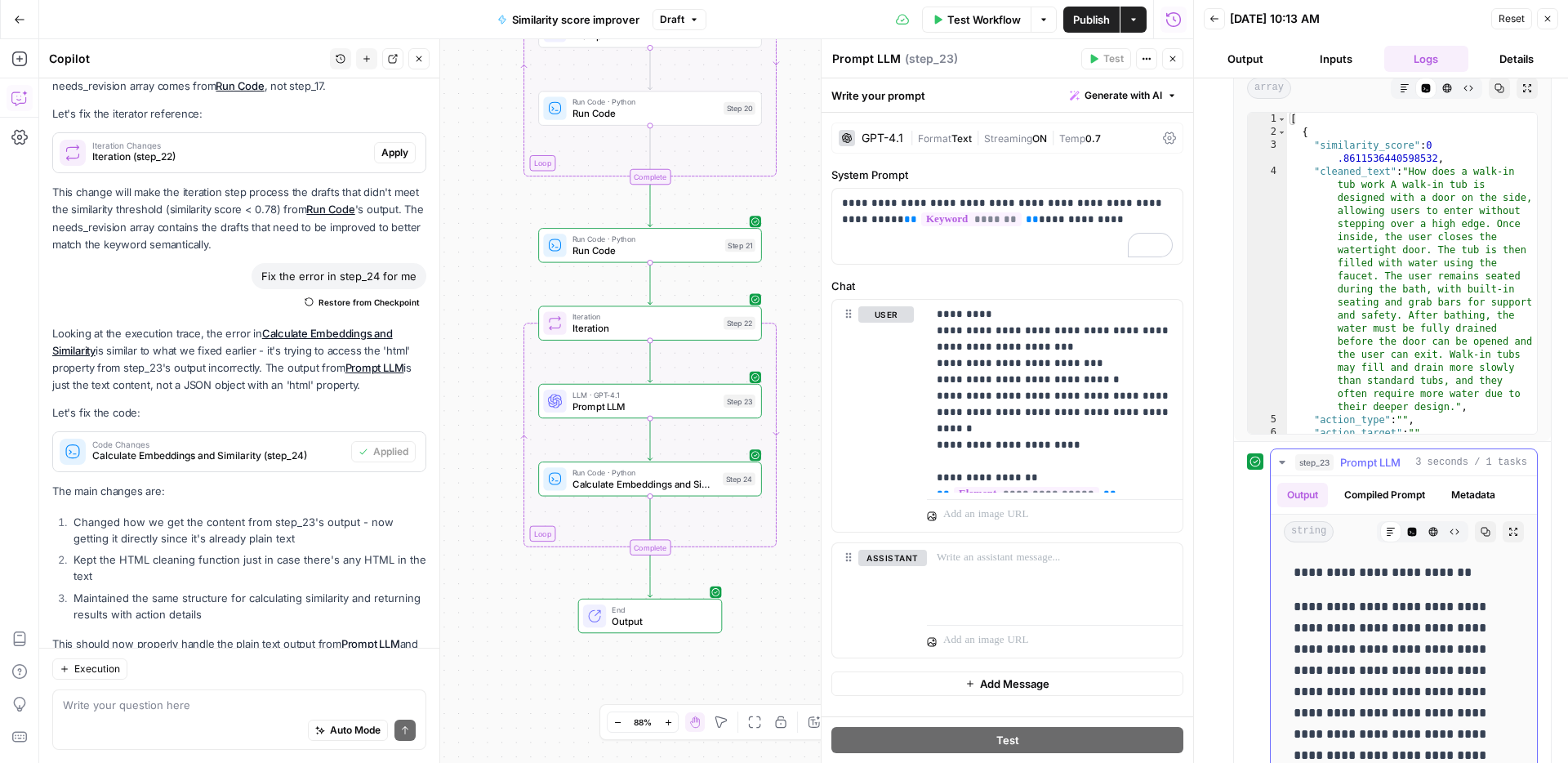
click at [1384, 495] on button "Compiled Prompt" at bounding box center [1384, 494] width 101 height 25
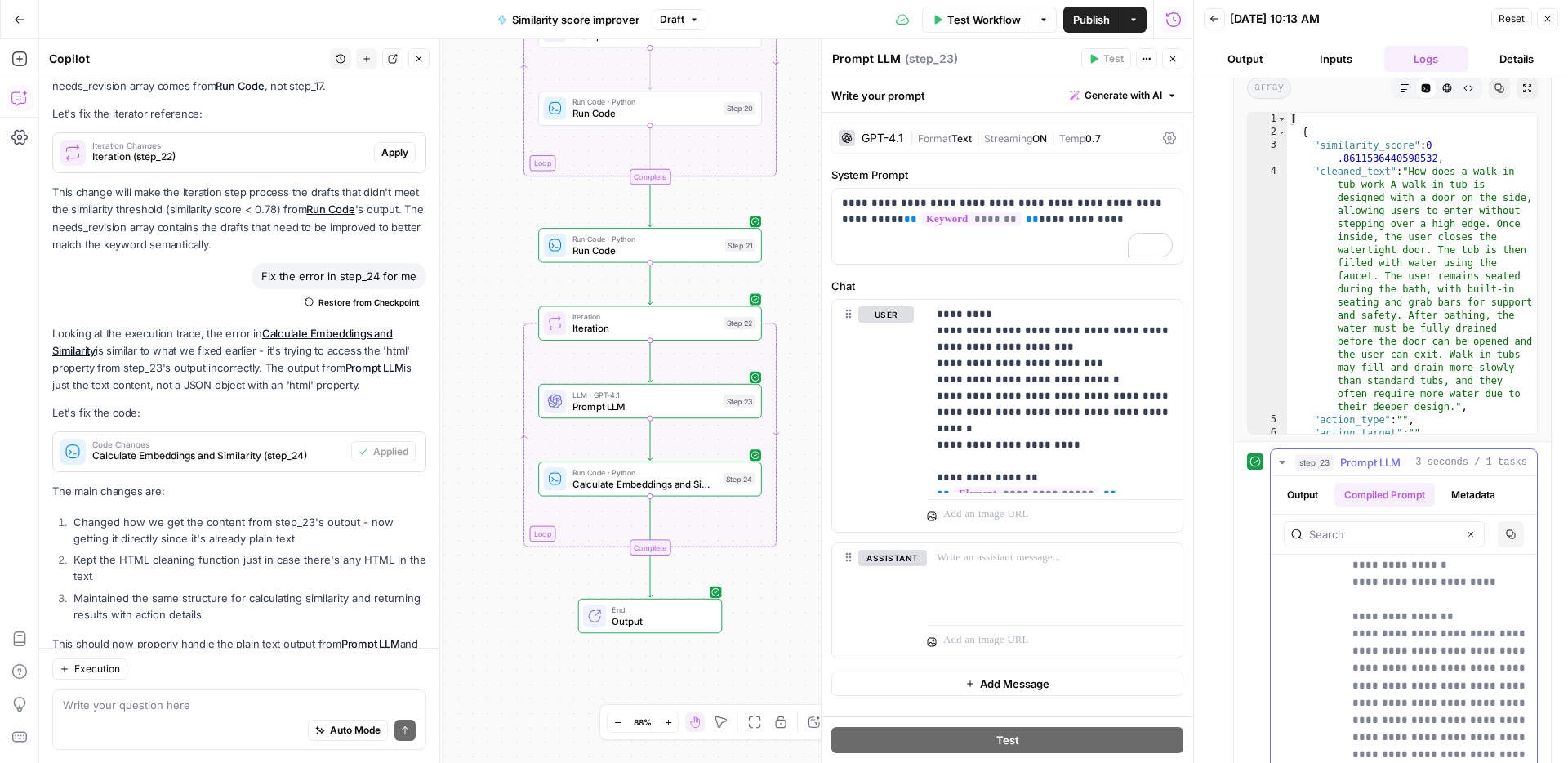
scroll to position [258, 0]
click at [1004, 209] on p "**********" at bounding box center [1006, 211] width 330 height 33
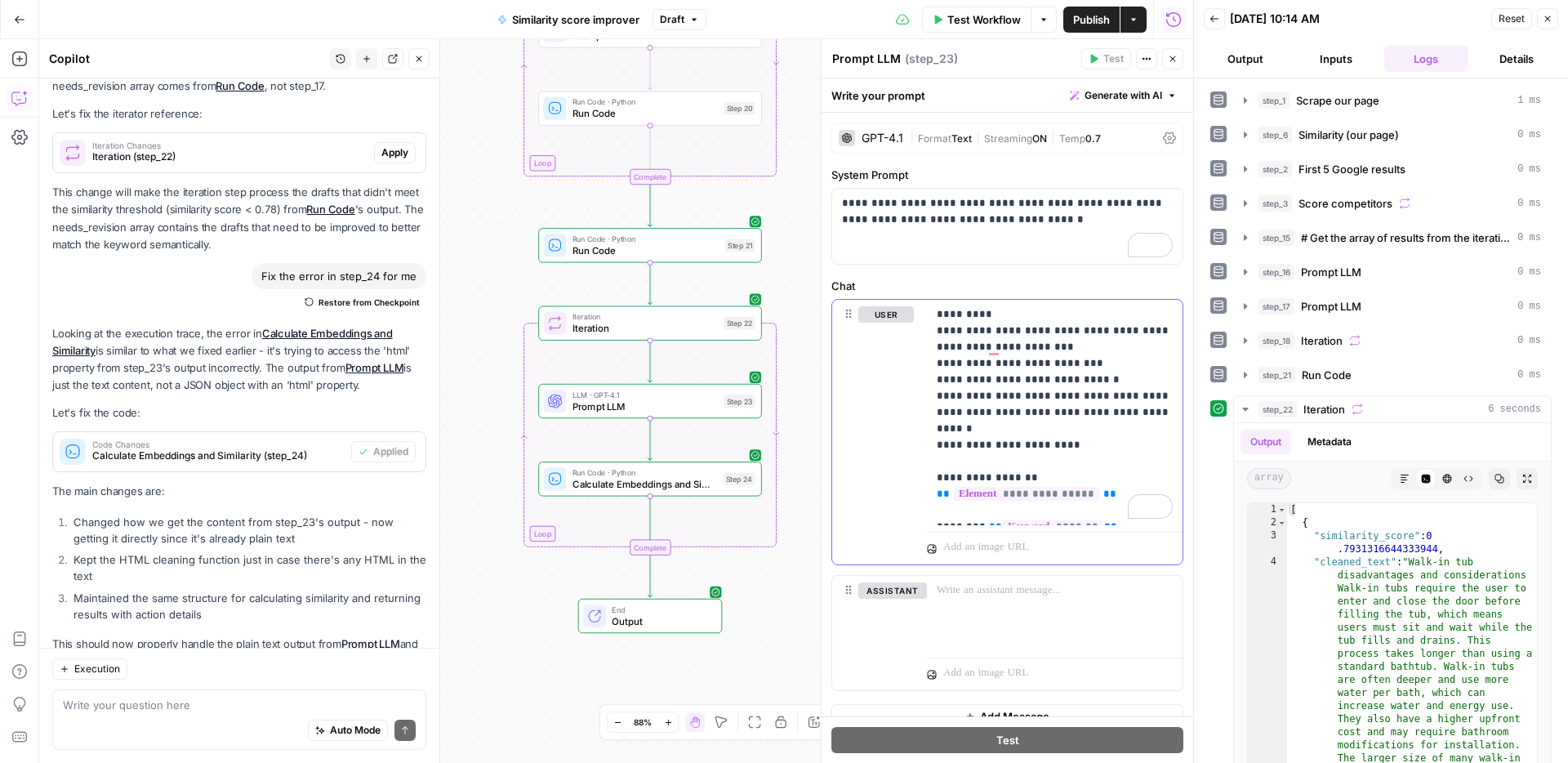
click at [1077, 421] on p "**********" at bounding box center [1054, 412] width 236 height 213
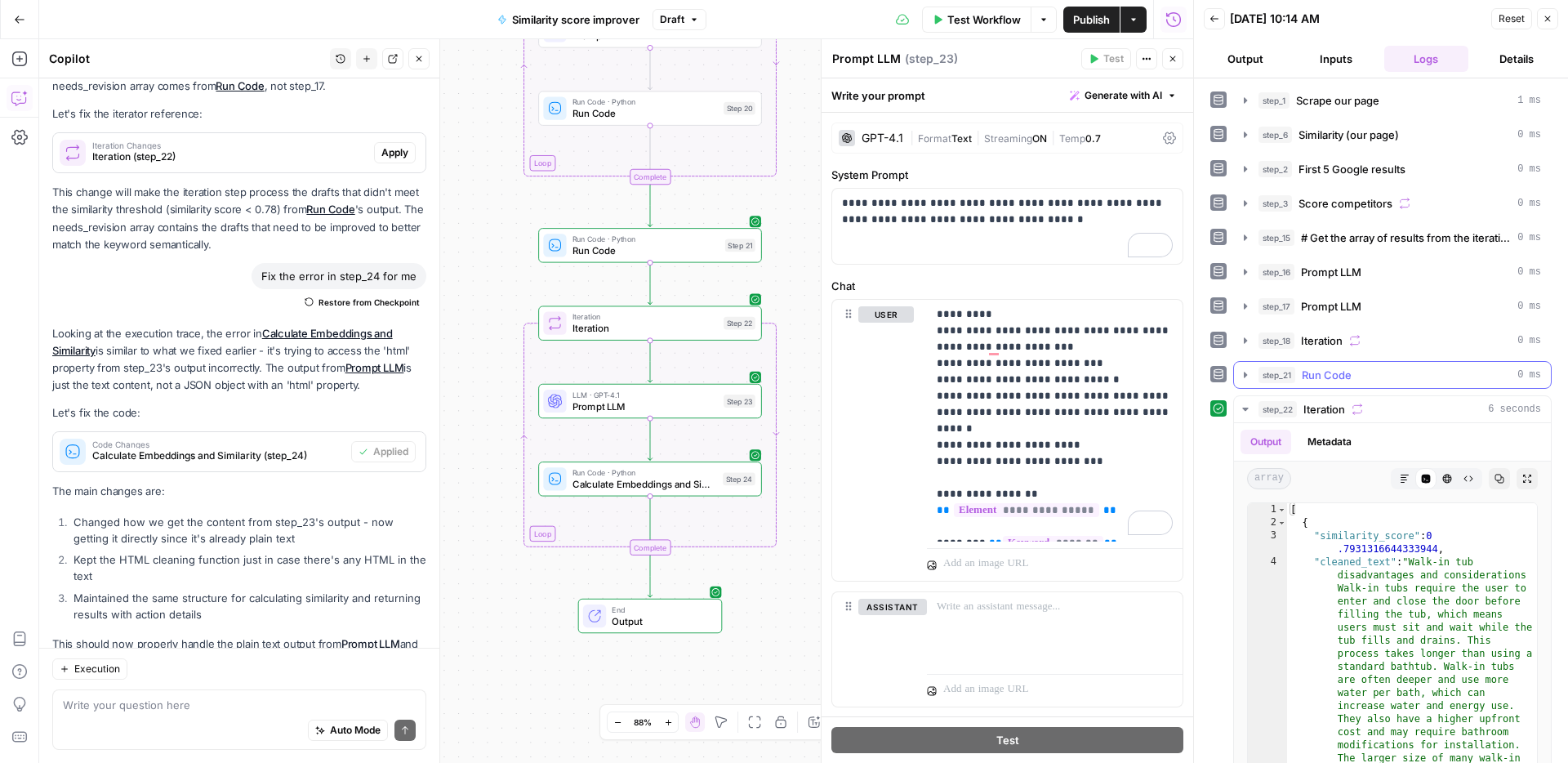
click at [1367, 377] on div "step_21 Run Code 0 ms" at bounding box center [1399, 375] width 282 height 16
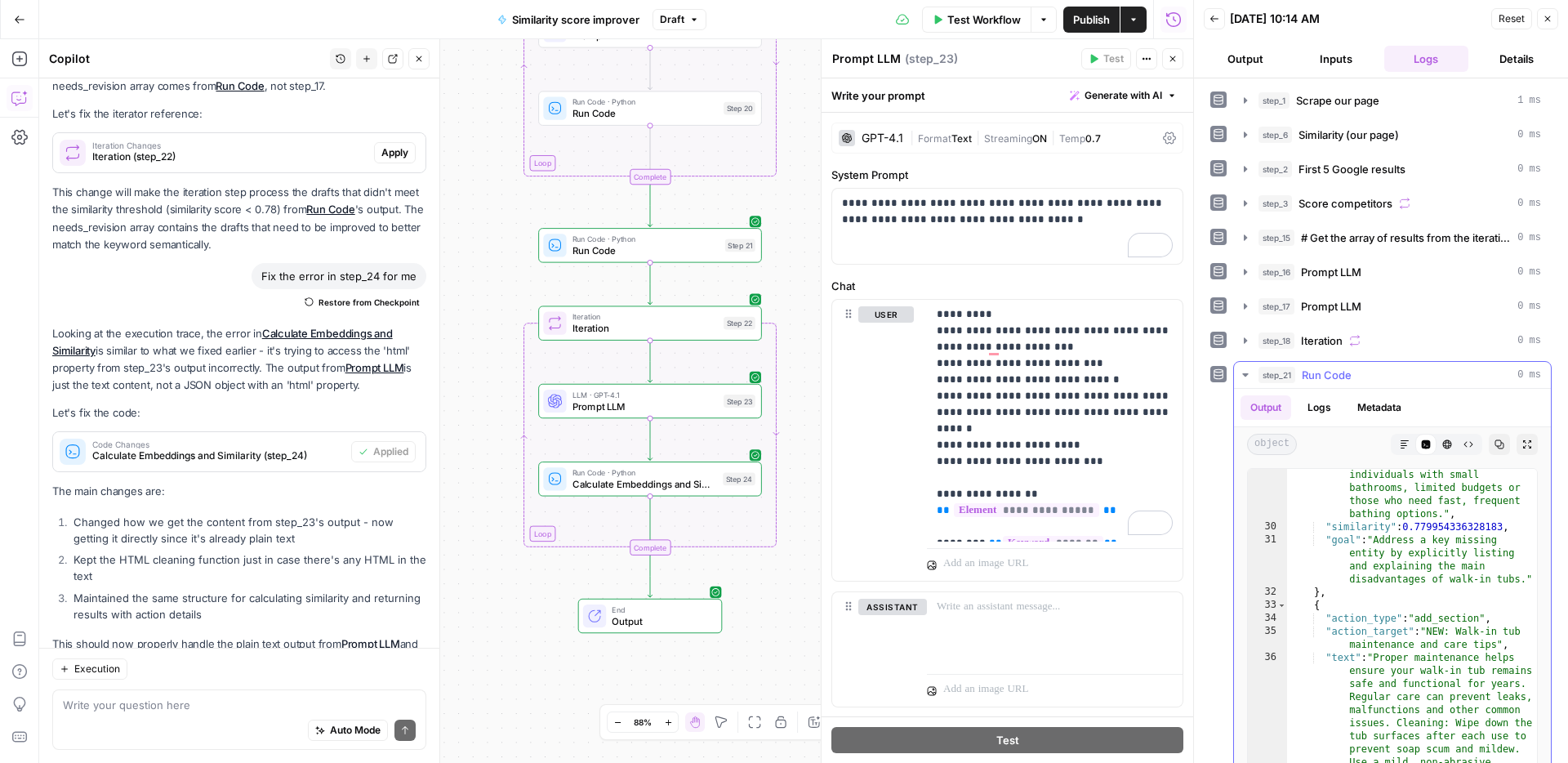
scroll to position [1897, 0]
click at [213, 713] on div "Auto Mode Send" at bounding box center [239, 731] width 352 height 36
click at [1363, 378] on div "step_21 Run Code 0 ms" at bounding box center [1399, 375] width 282 height 16
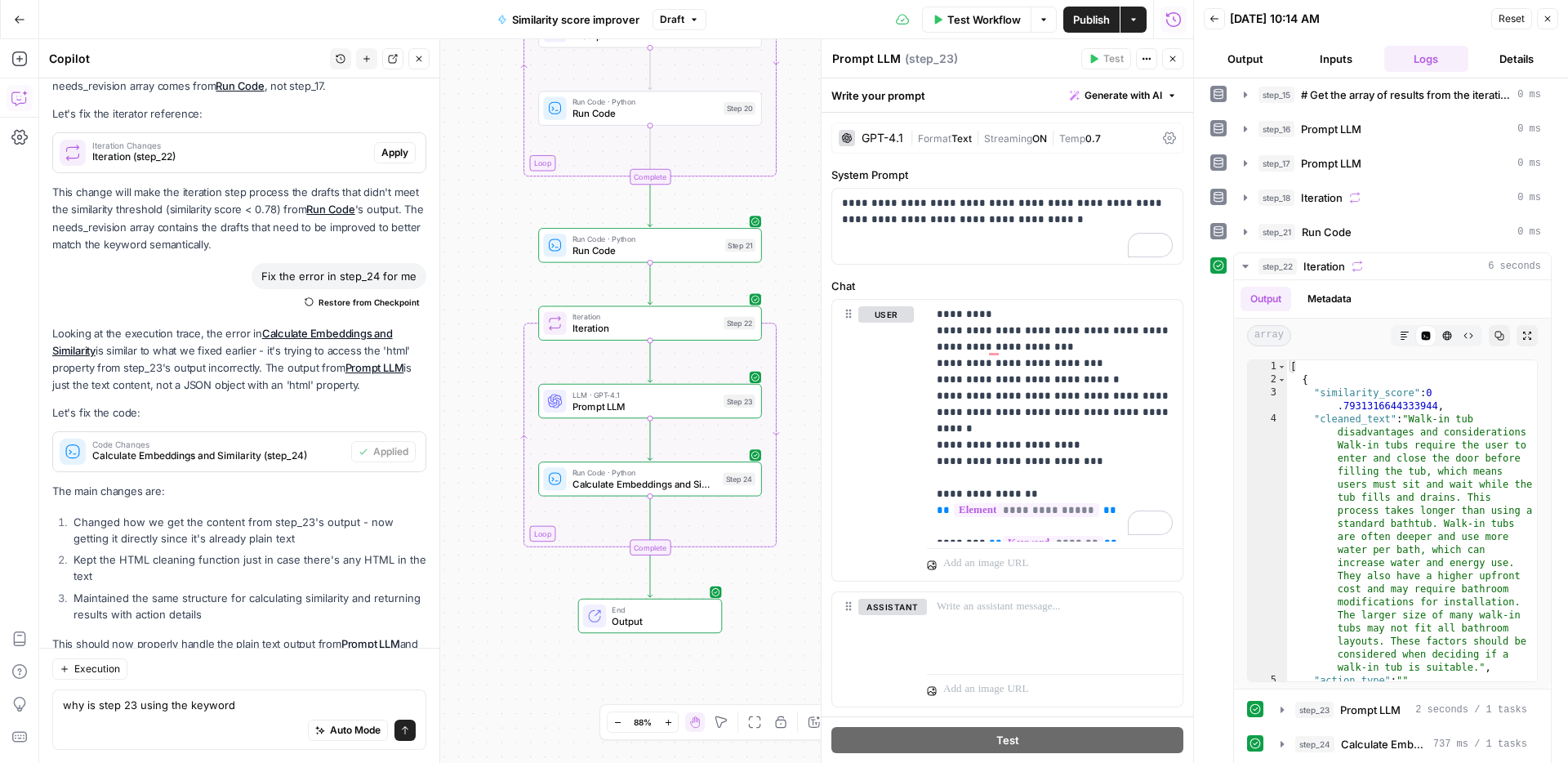
scroll to position [222, 0]
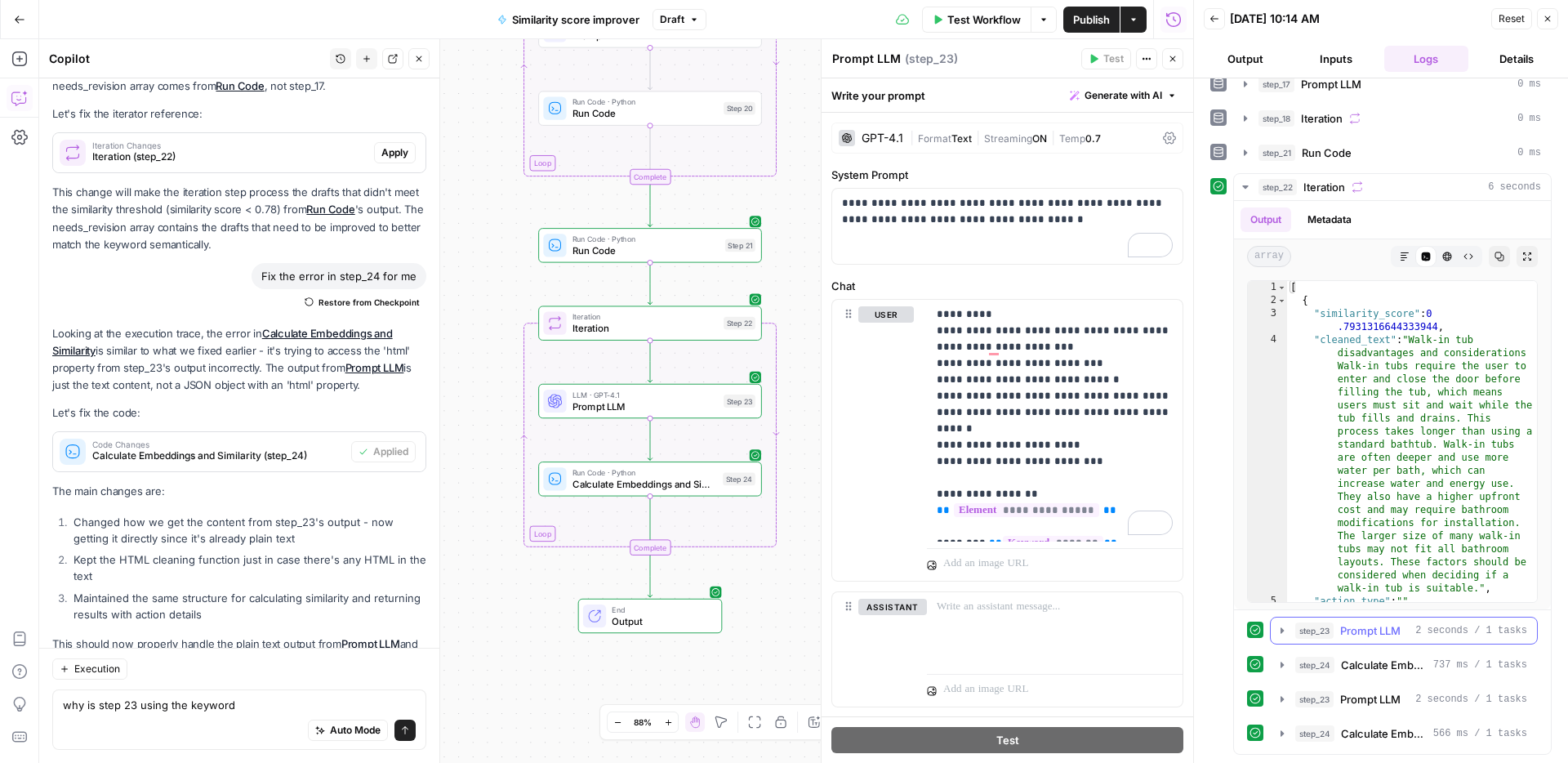
click at [1383, 627] on span "Prompt LLM" at bounding box center [1369, 630] width 61 height 16
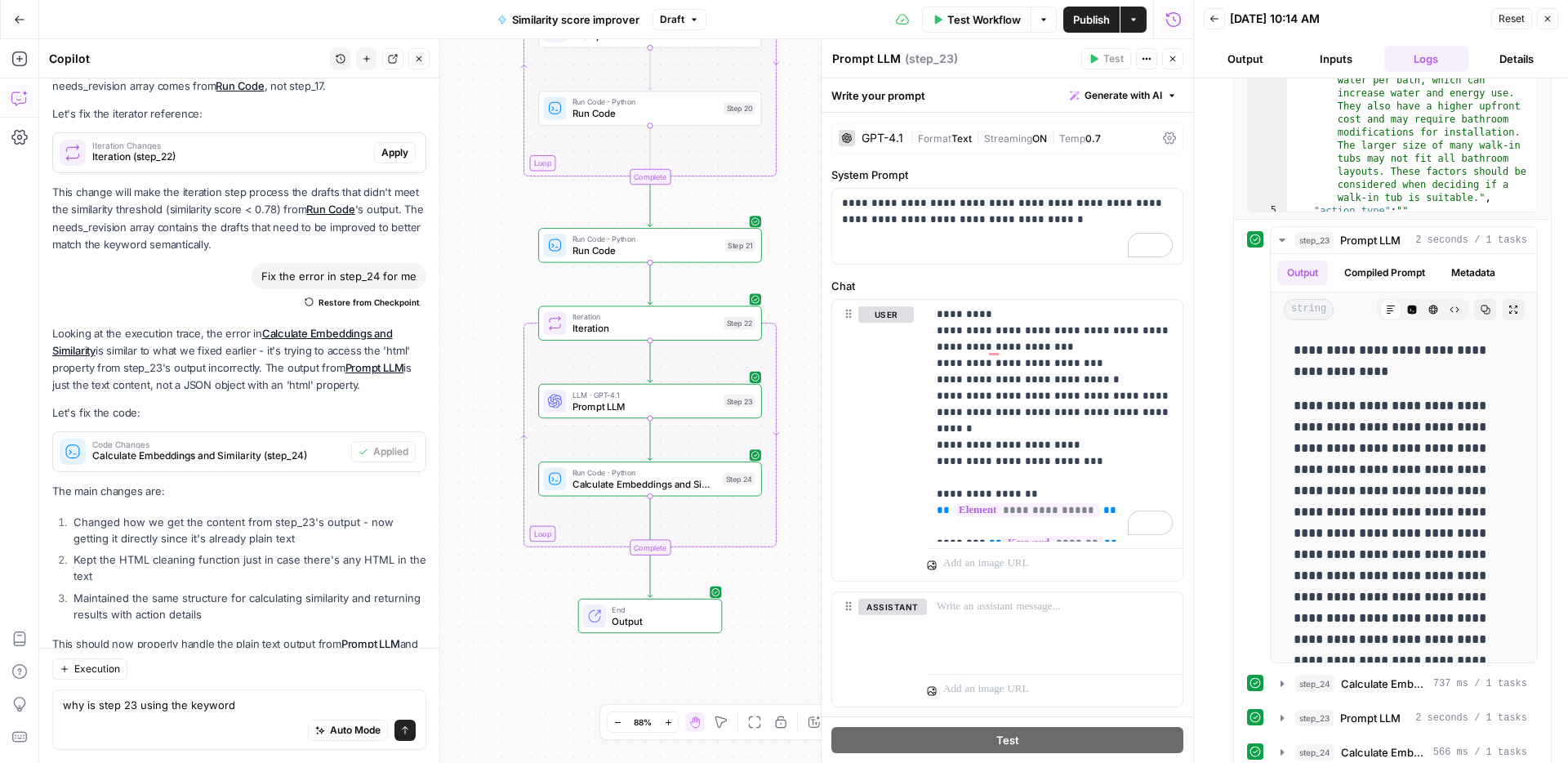
scroll to position [631, 0]
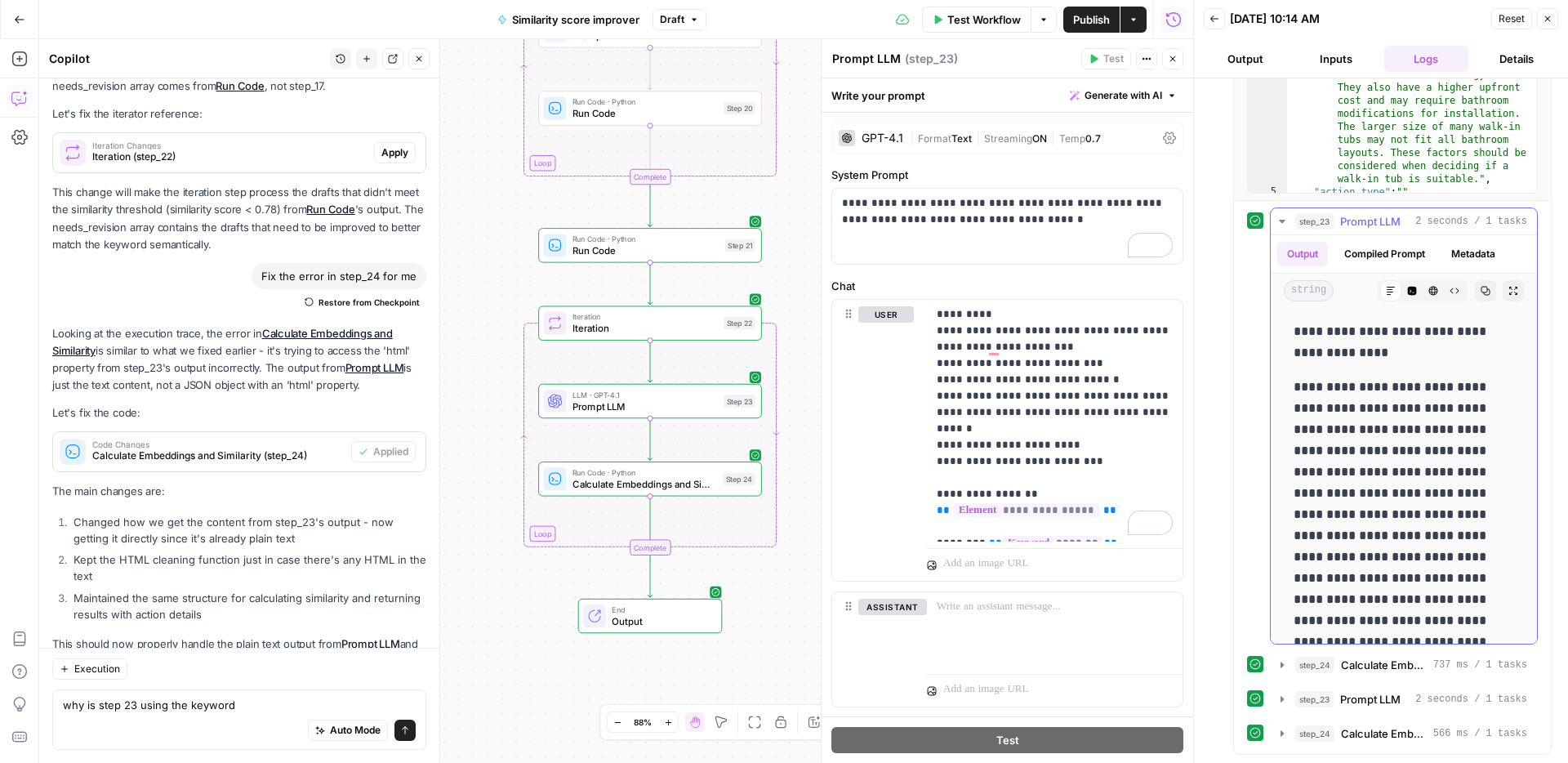
click at [1390, 227] on span "Prompt LLM" at bounding box center [1369, 221] width 61 height 16
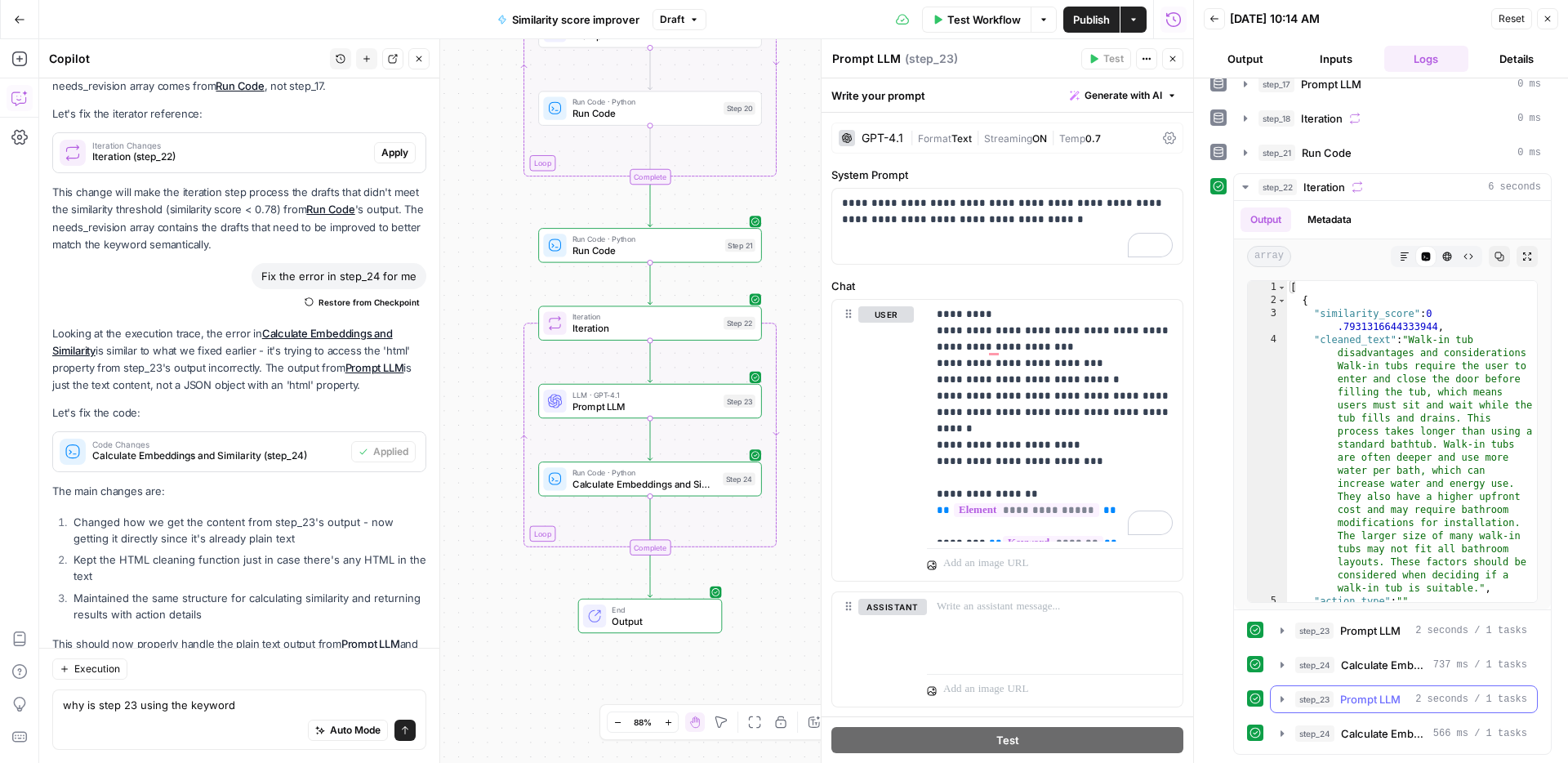
click at [1392, 702] on span "Prompt LLM" at bounding box center [1369, 699] width 61 height 16
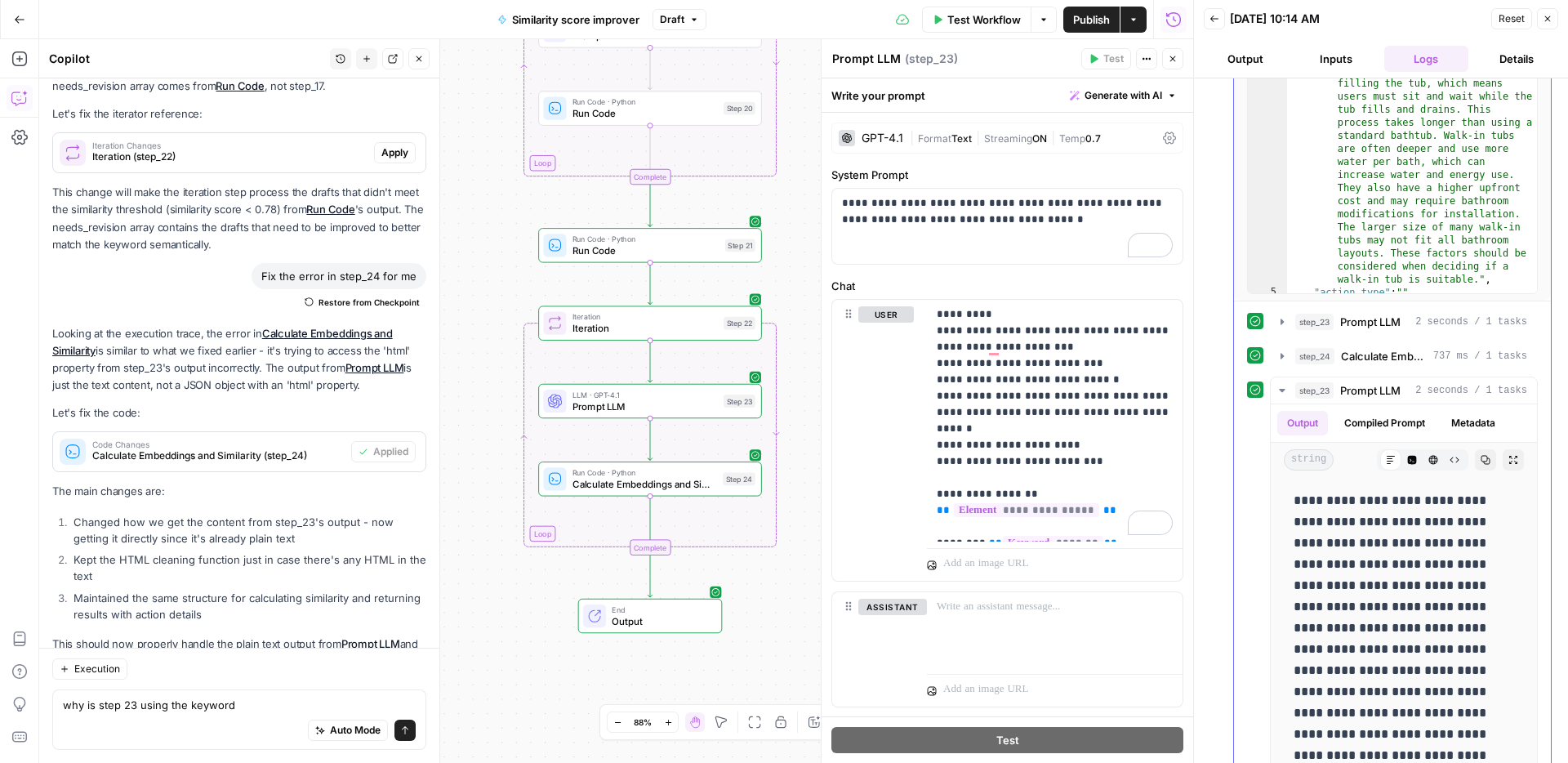
scroll to position [532, 0]
drag, startPoint x: 246, startPoint y: 698, endPoint x: 254, endPoint y: 702, distance: 8.9
click at [247, 698] on textarea "why is step 23 using the keyword" at bounding box center [239, 705] width 352 height 16
type textarea "2"
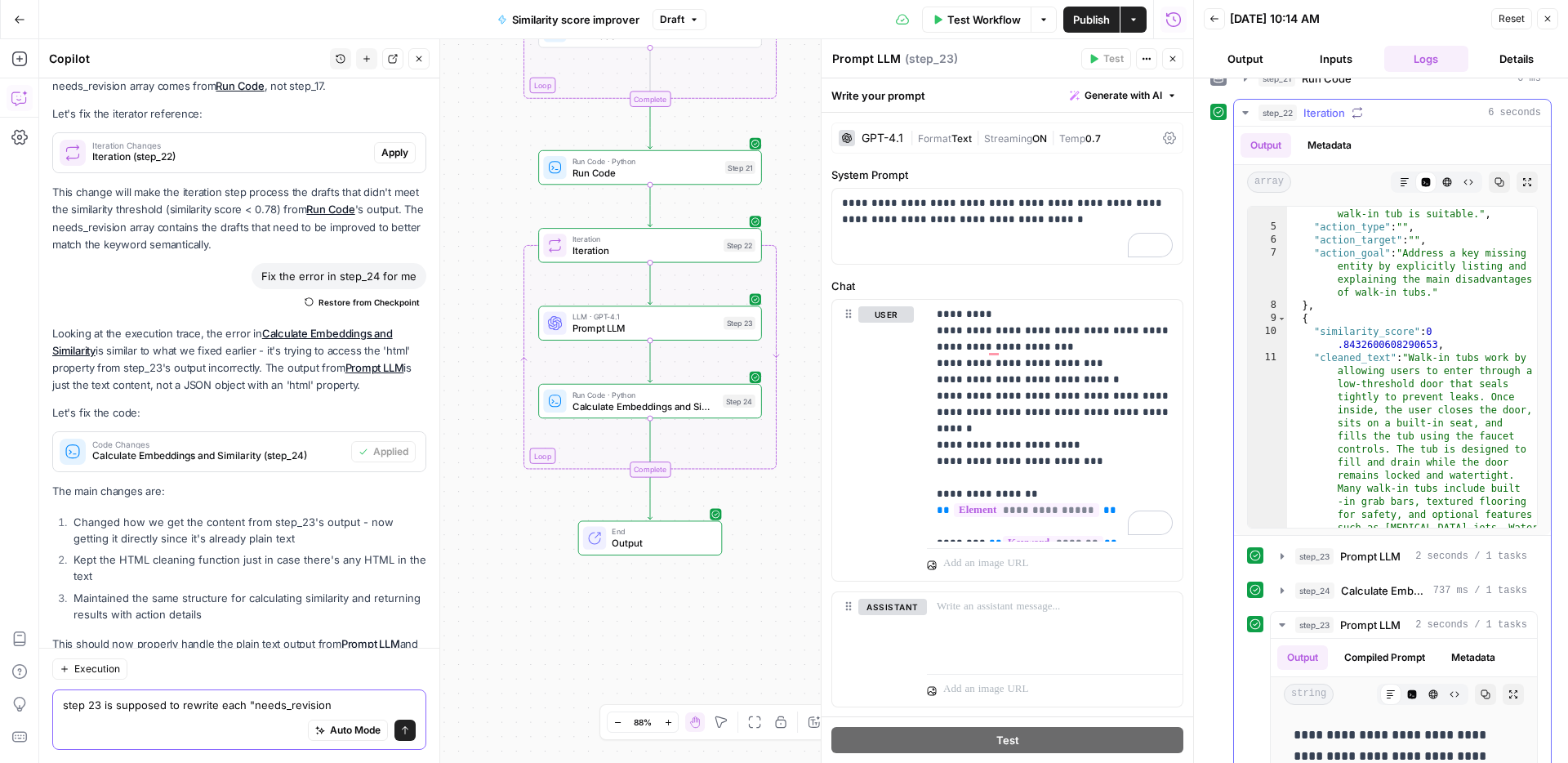
scroll to position [232, 0]
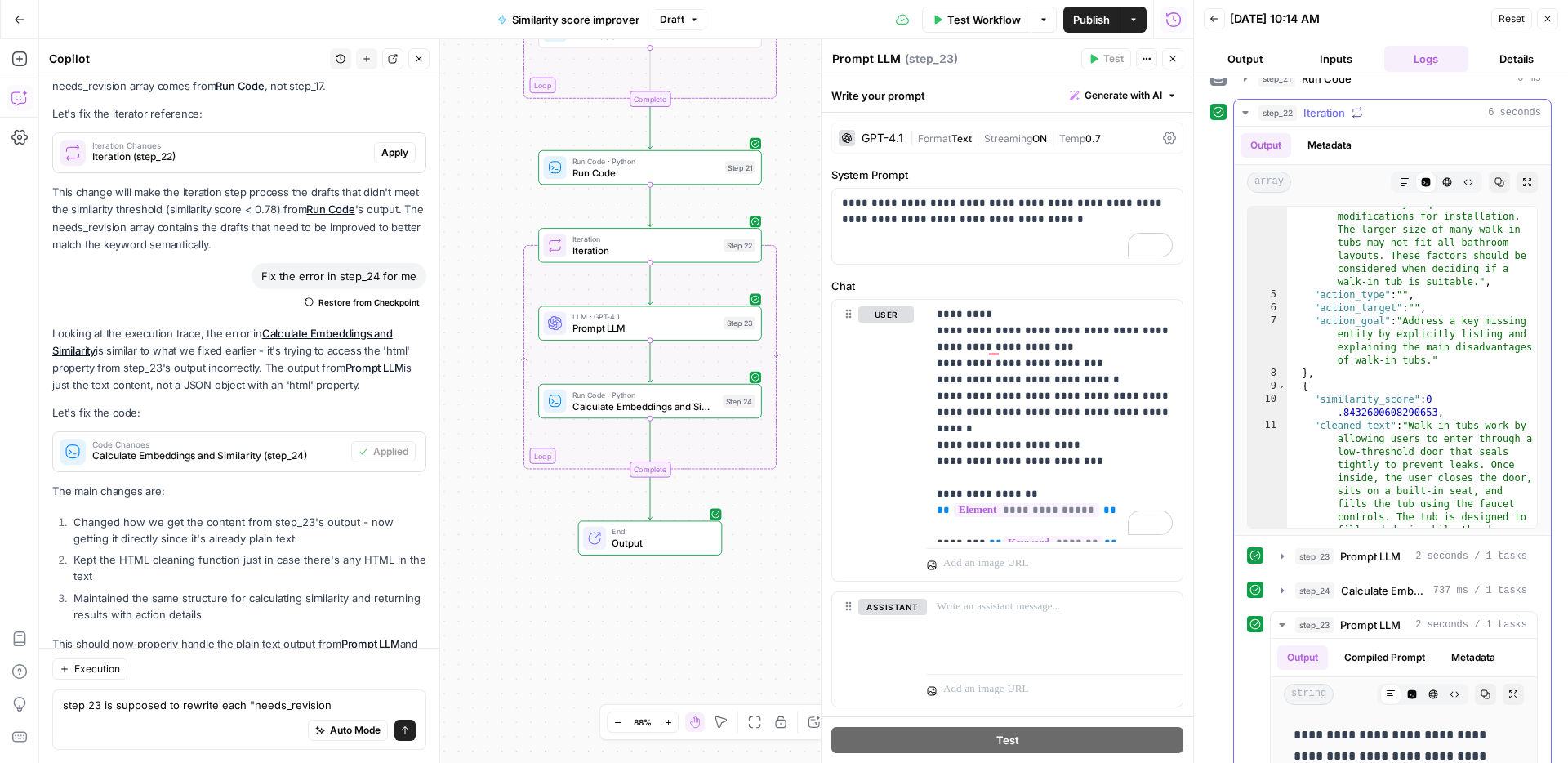
click at [1365, 103] on button "step_22 Iteration 6 seconds" at bounding box center [1391, 113] width 316 height 26
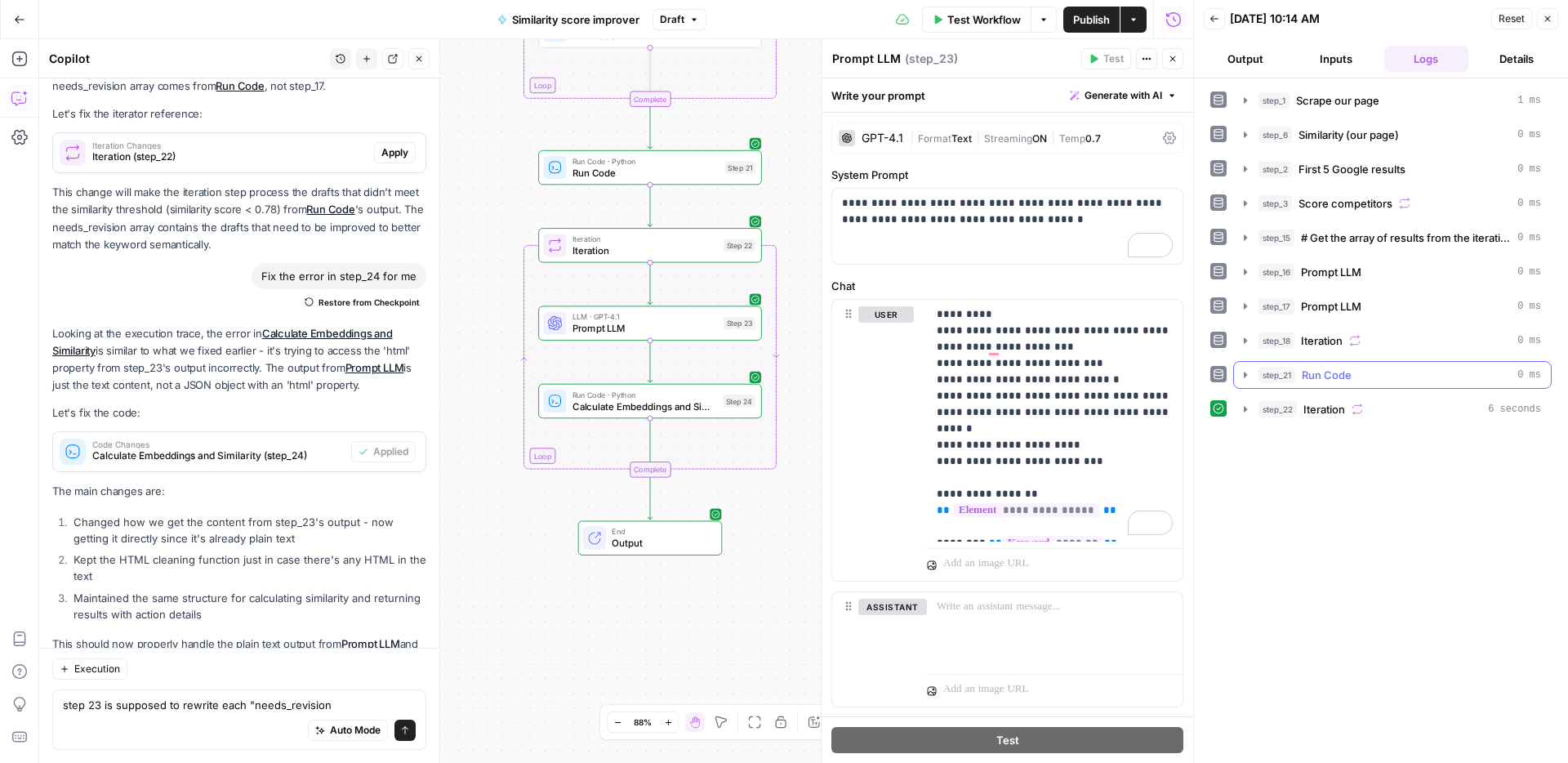
click at [1350, 368] on span "Run Code" at bounding box center [1326, 375] width 50 height 16
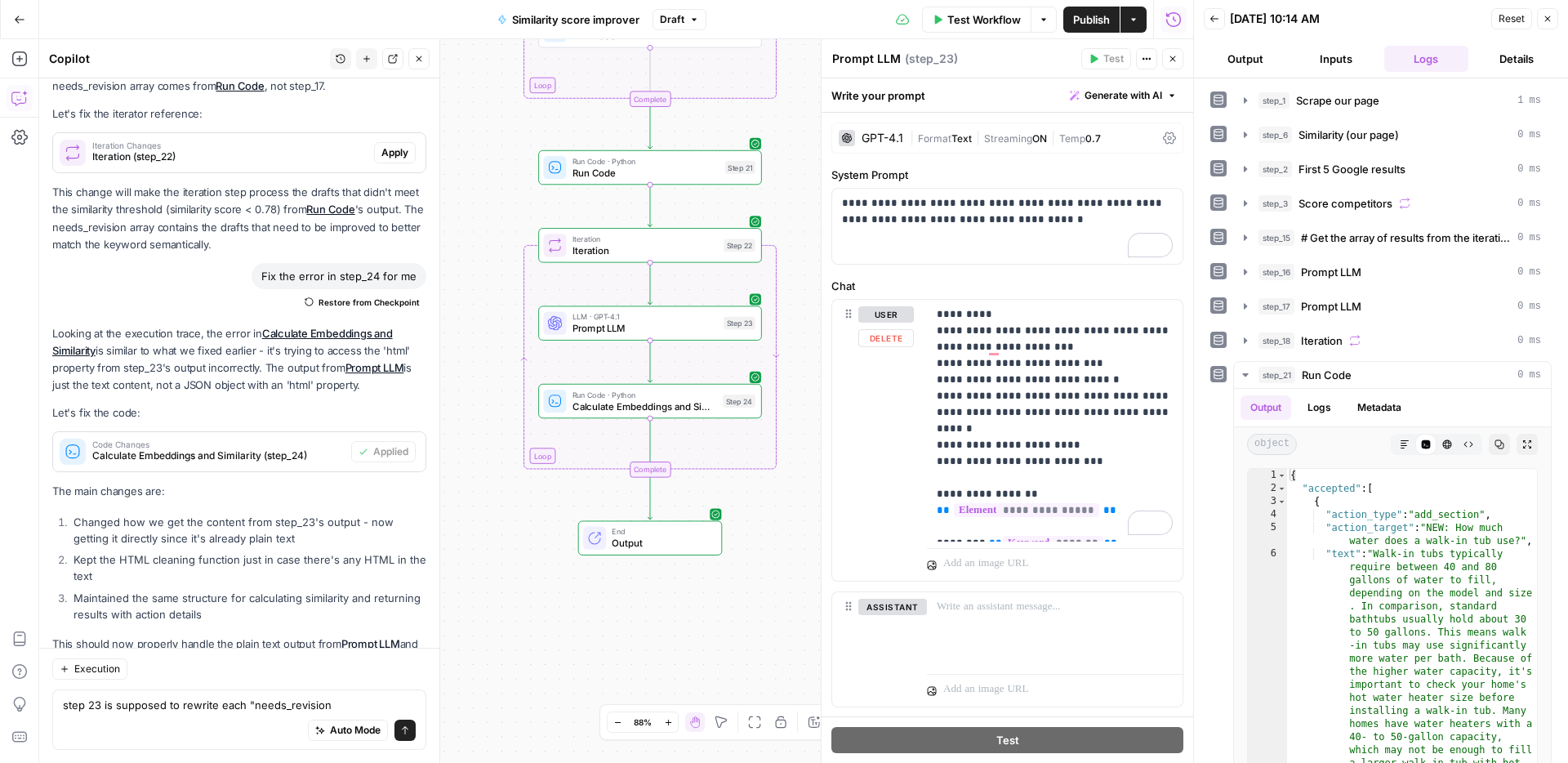
click at [734, 249] on div "Step 22" at bounding box center [740, 245] width 32 height 13
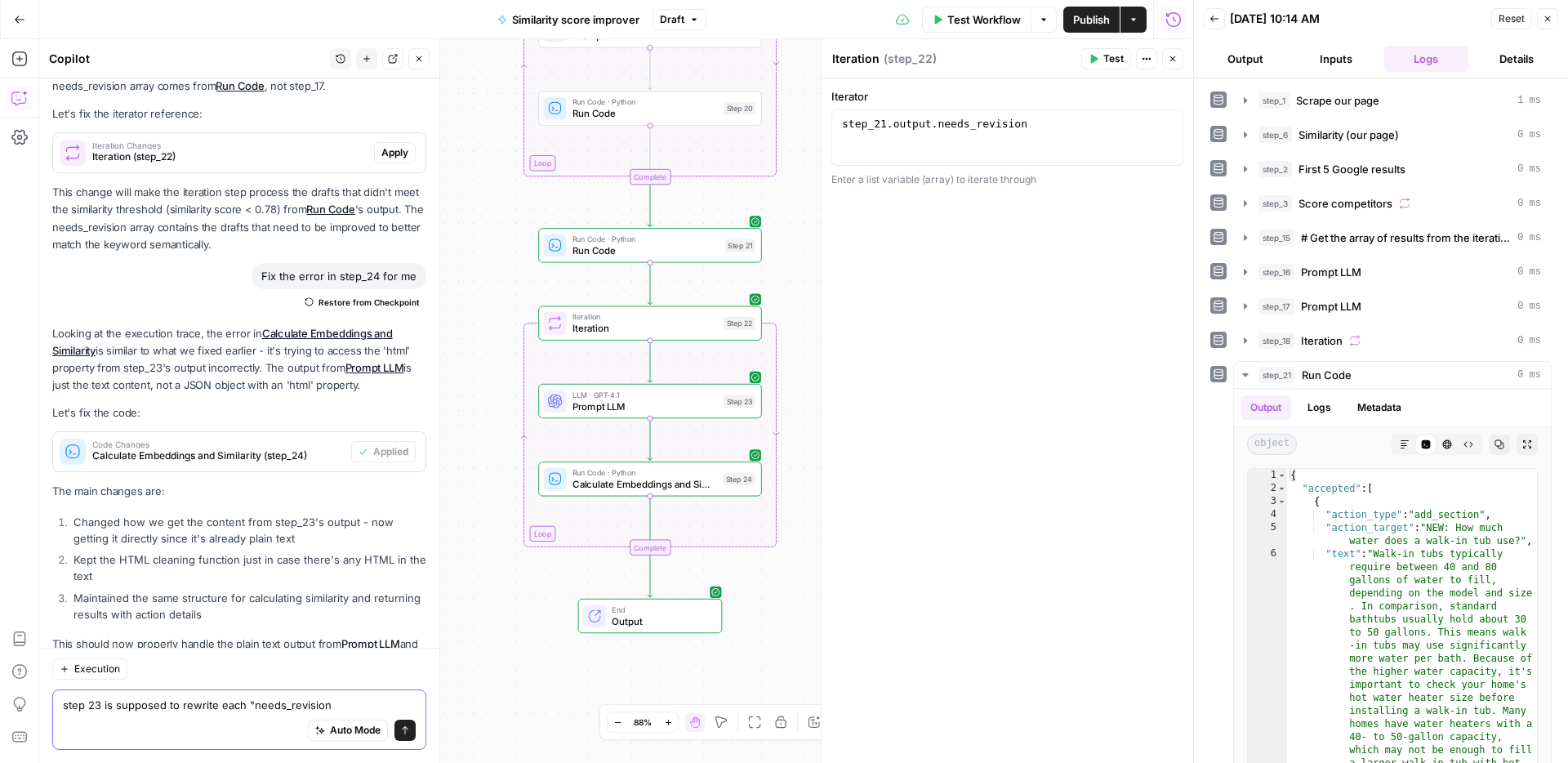
click at [343, 709] on textarea "step 23 is supposed to rewrite each "needs_revision" at bounding box center [239, 705] width 352 height 16
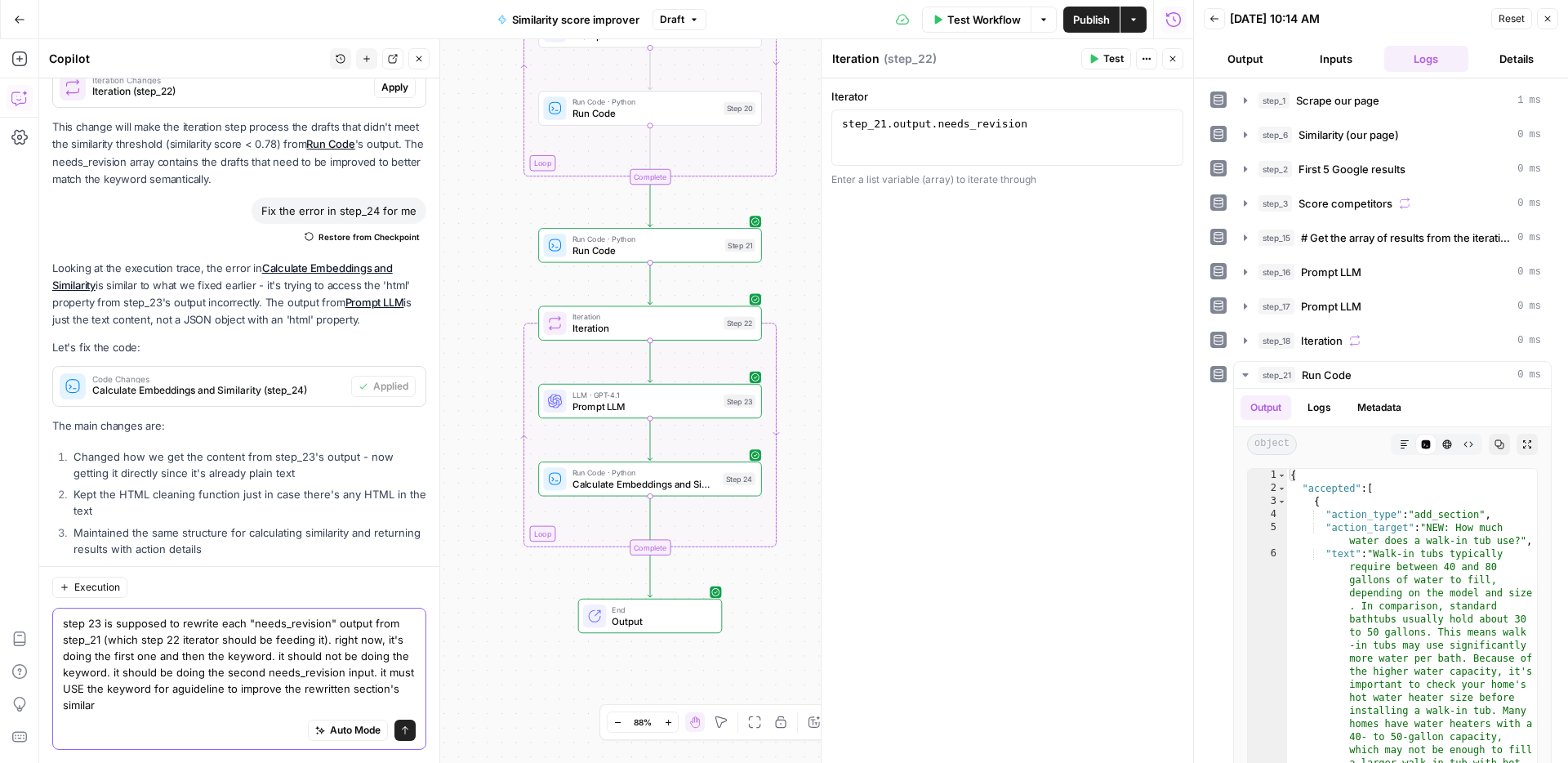
scroll to position [4809, 0]
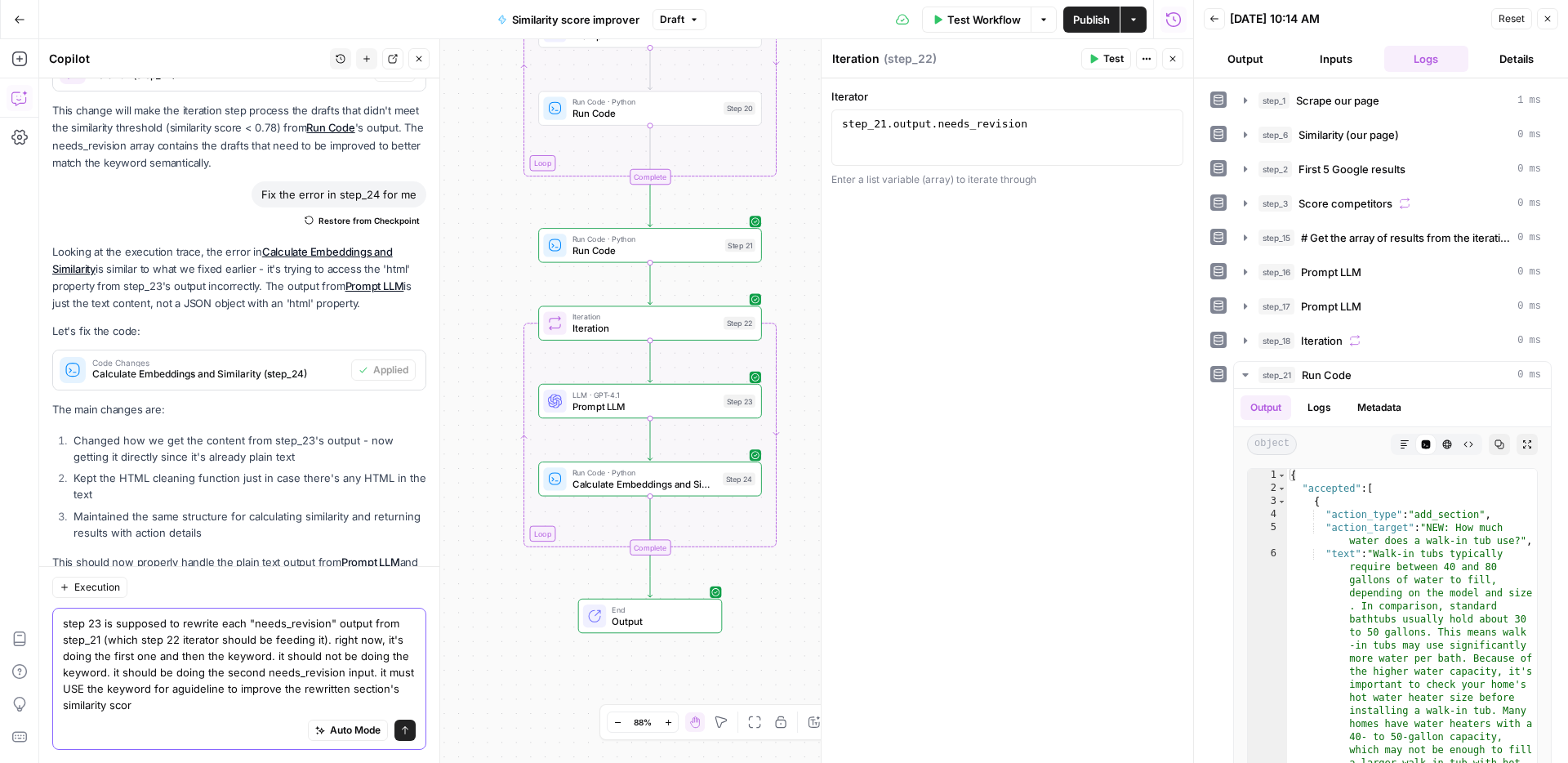
type textarea "step 23 is supposed to rewrite each "needs_revision" output from step_21 (which…"
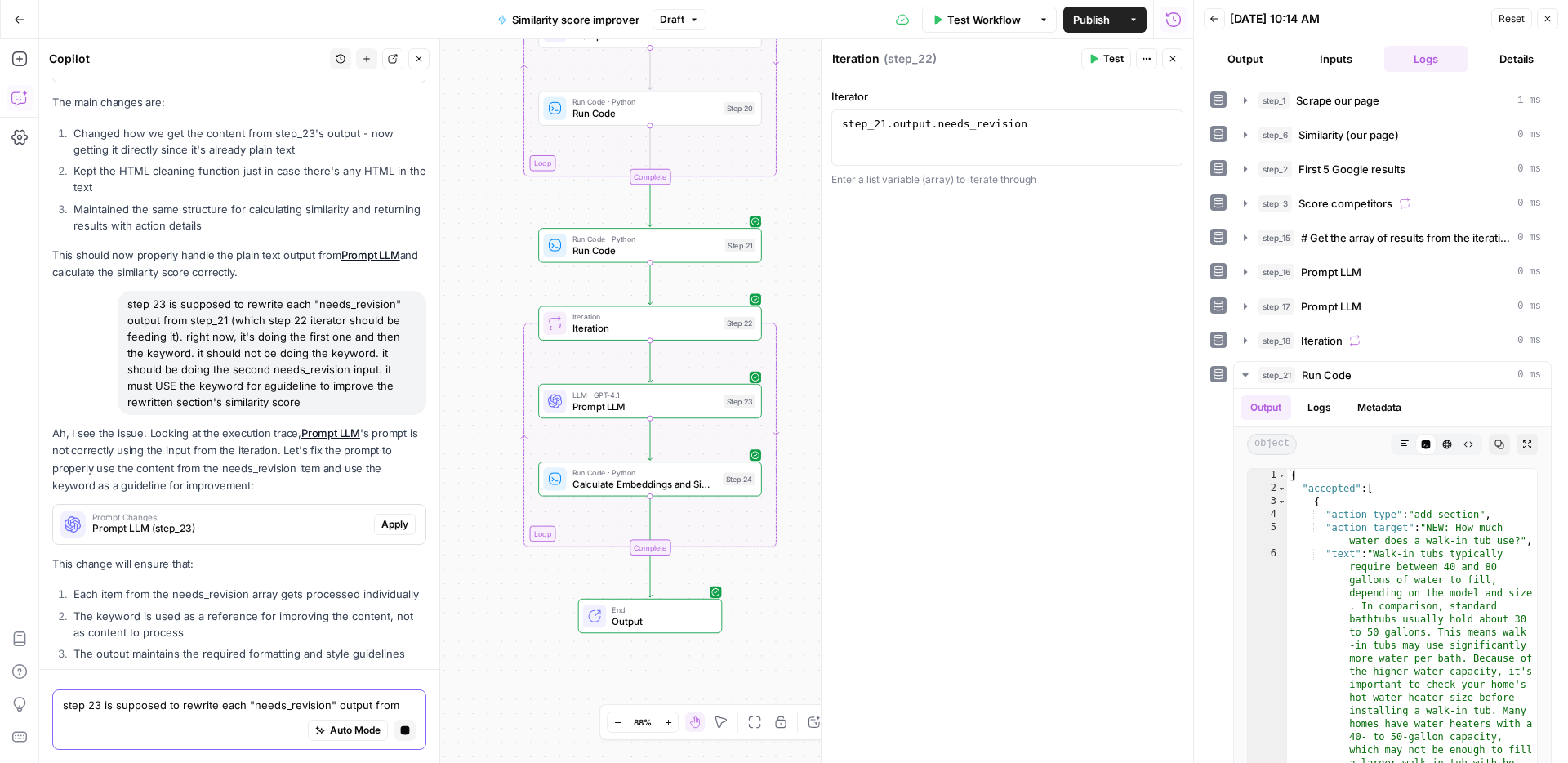
scroll to position [4768, 0]
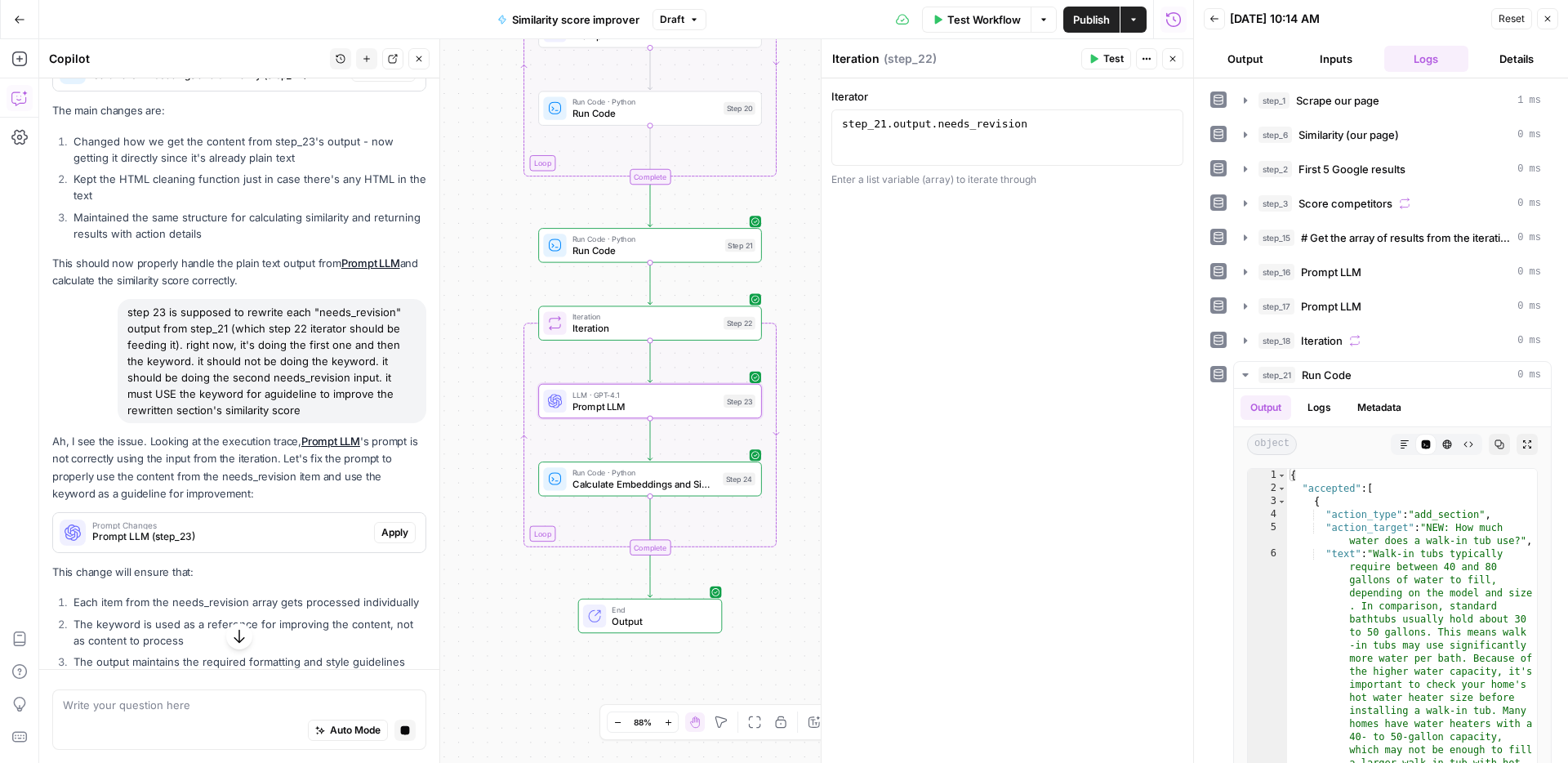
click at [388, 525] on span "Apply" at bounding box center [394, 532] width 27 height 15
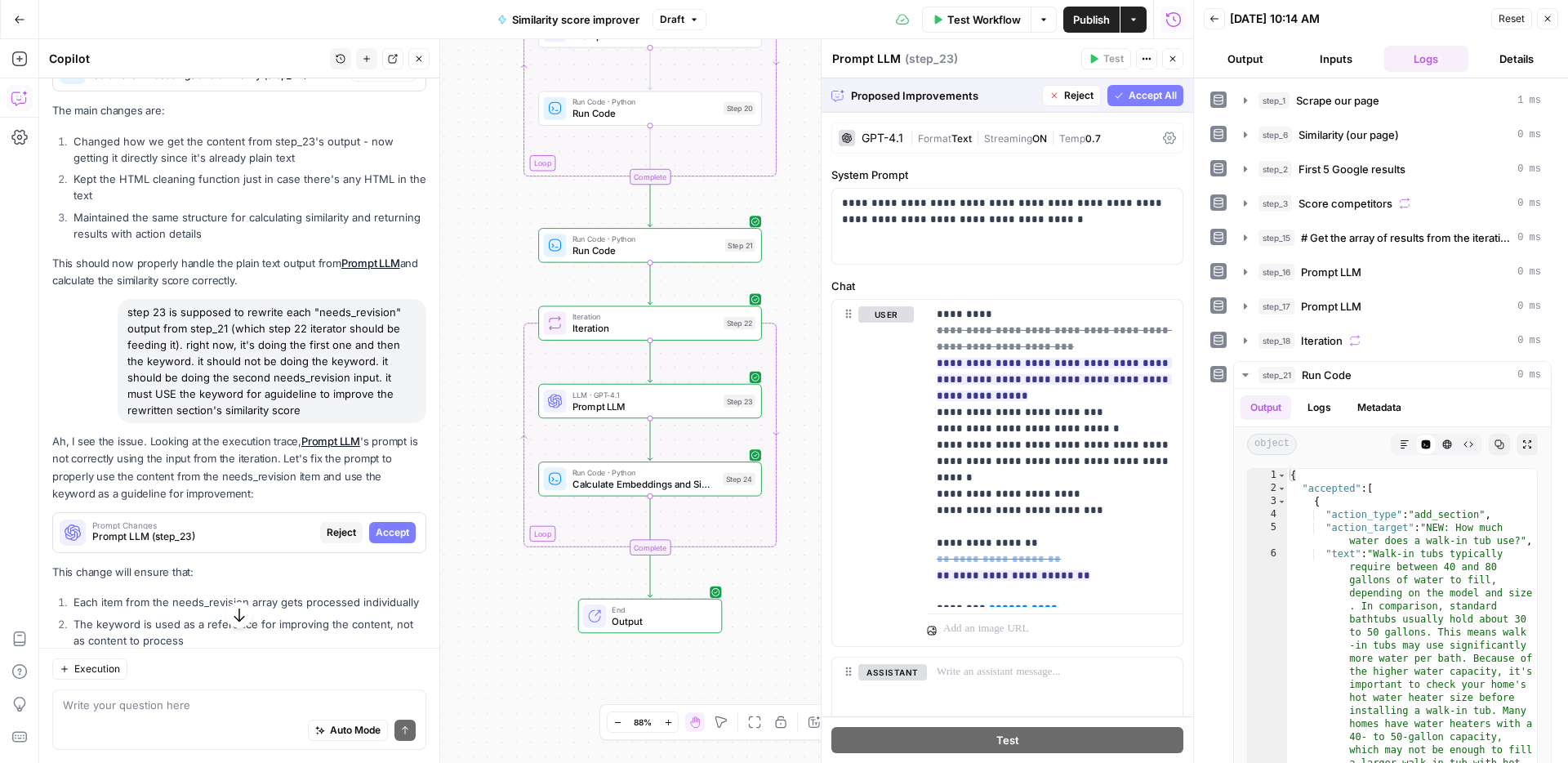
click at [1168, 93] on span "Accept All" at bounding box center [1152, 95] width 48 height 15
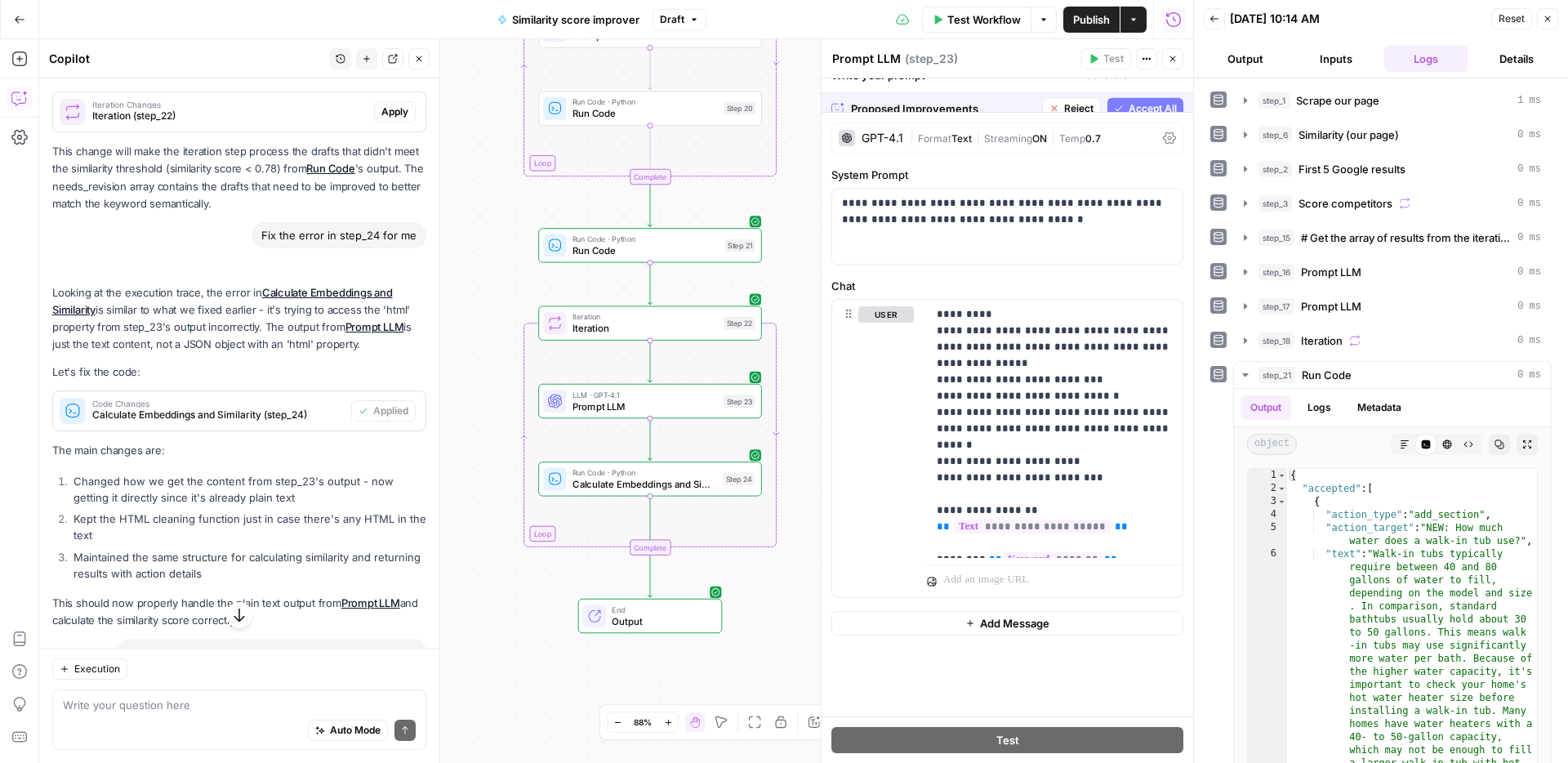
scroll to position [5107, 0]
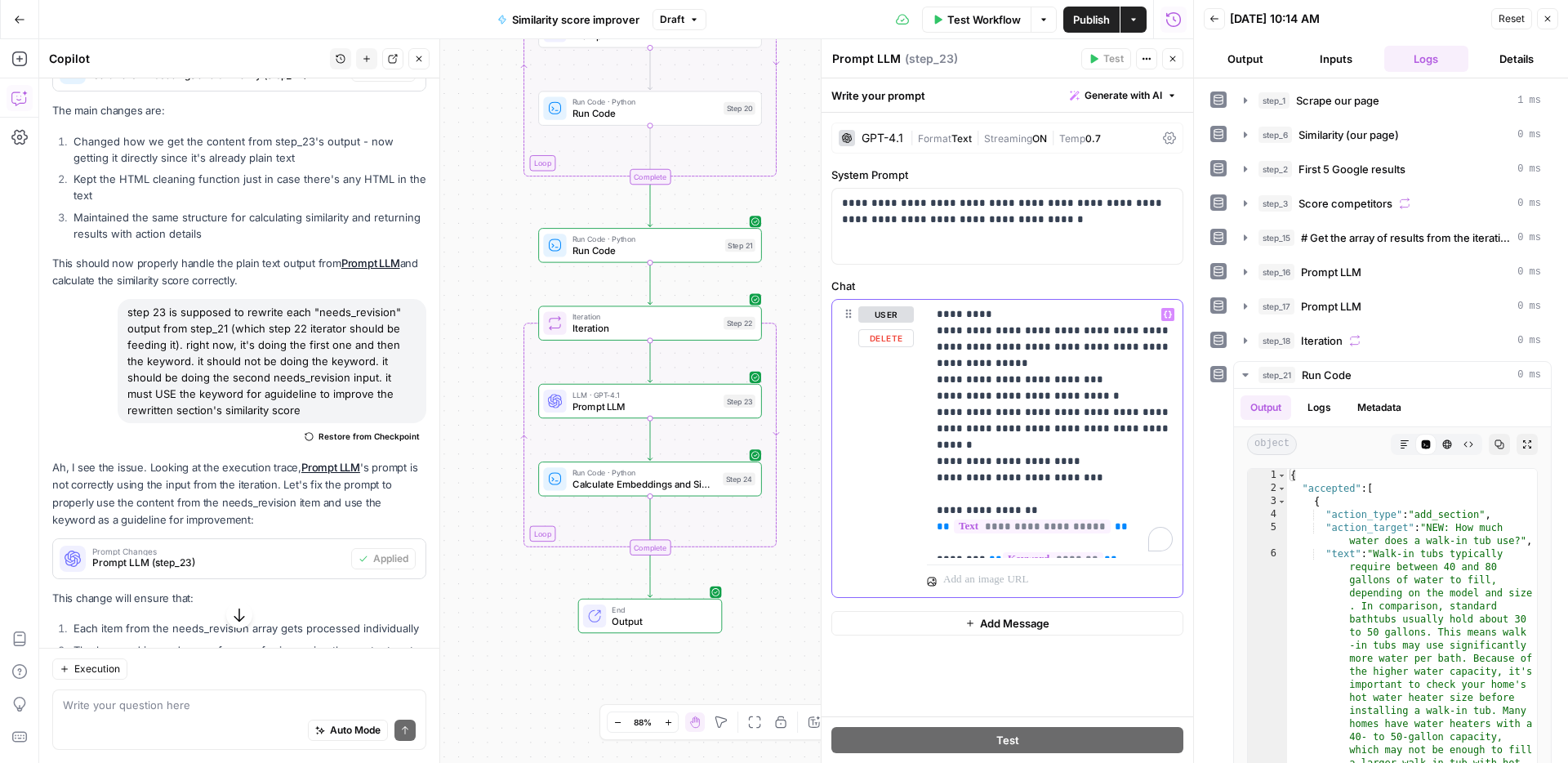
click at [996, 415] on p "**********" at bounding box center [1054, 428] width 236 height 245
click at [733, 299] on span "Test" at bounding box center [740, 296] width 17 height 13
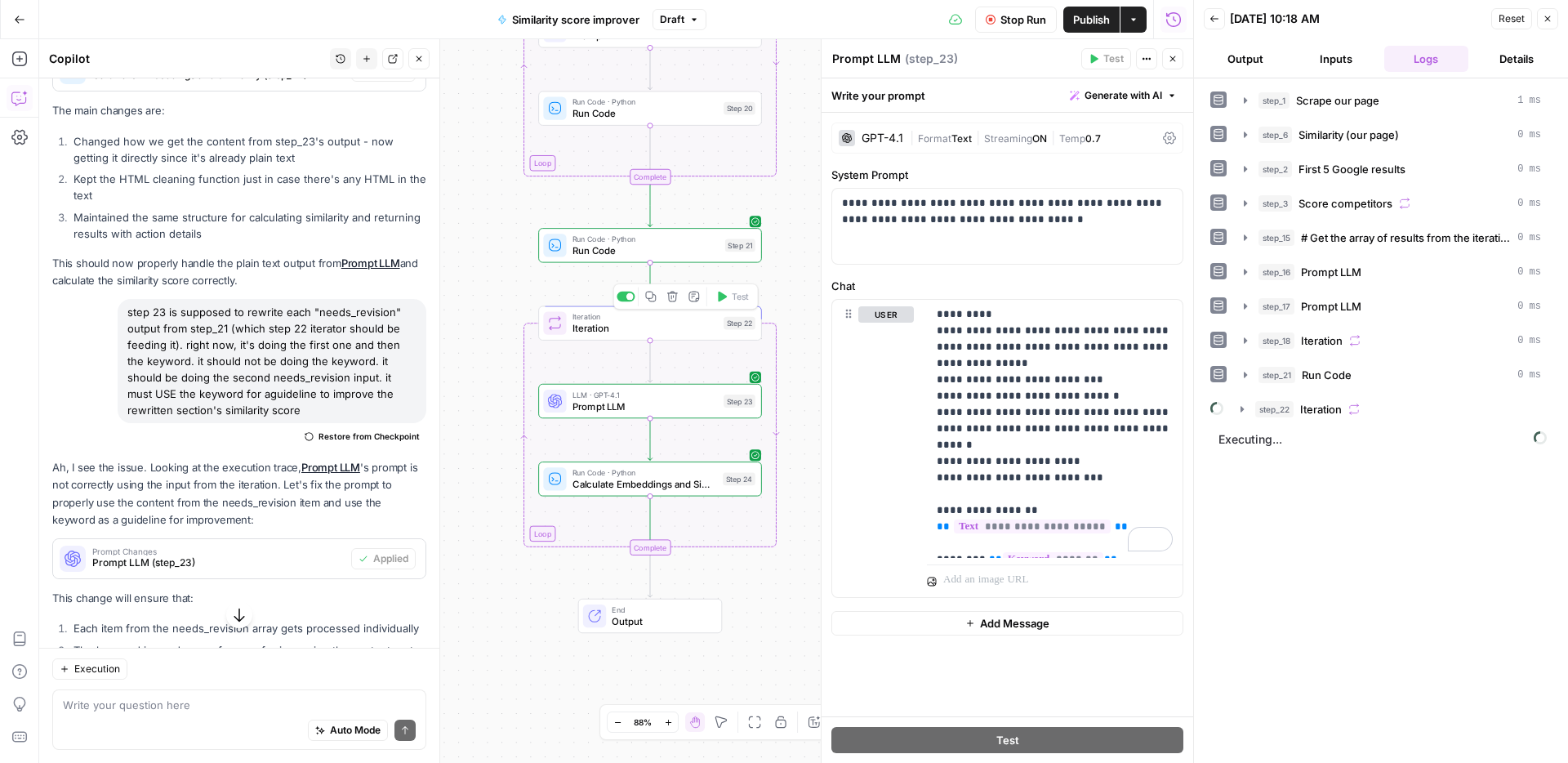
click at [1428, 419] on button "step_22 Iteration" at bounding box center [1390, 409] width 320 height 26
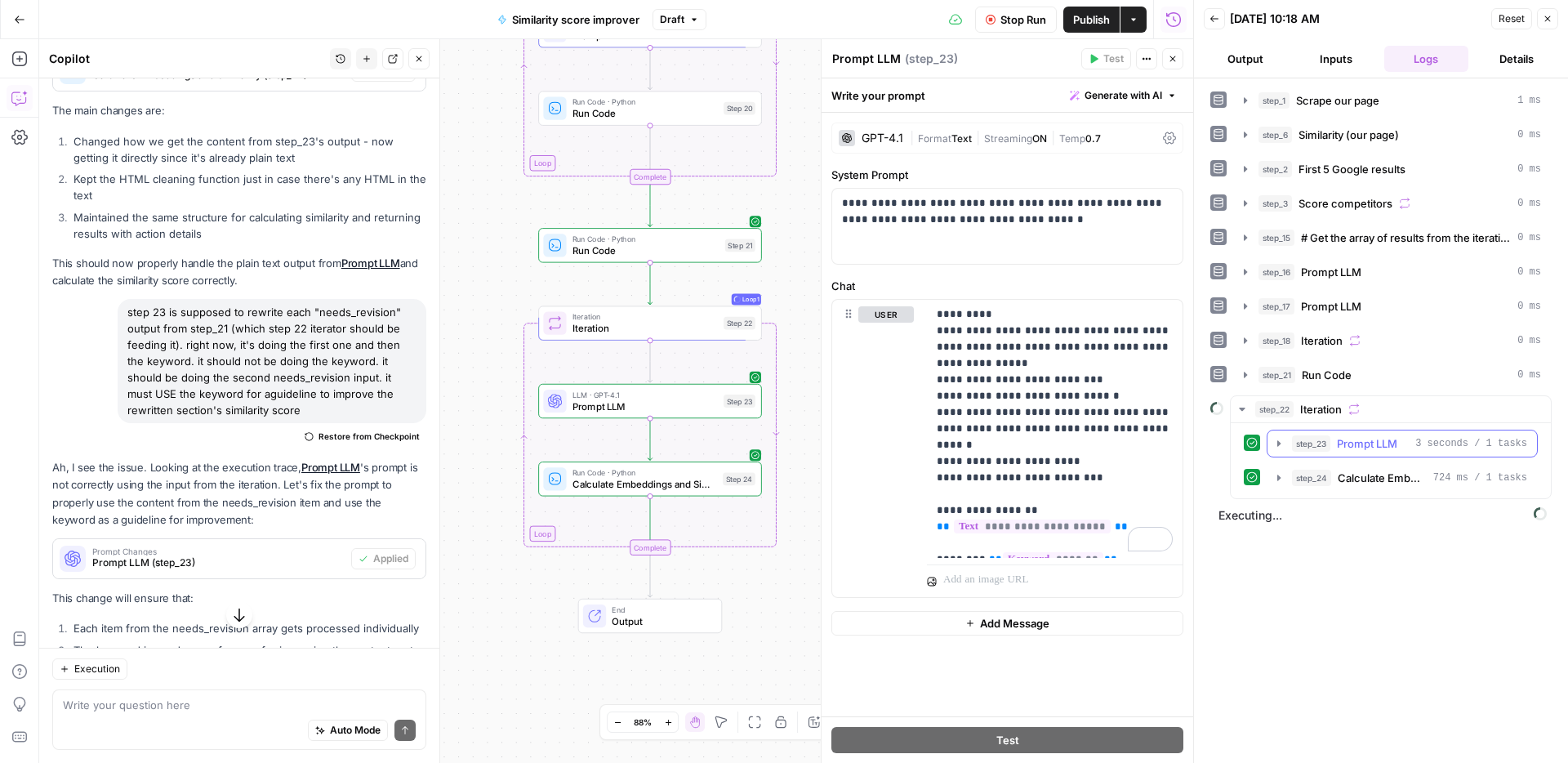
click at [1401, 440] on div "step_23 Prompt LLM 3 seconds / 1 tasks" at bounding box center [1409, 443] width 236 height 16
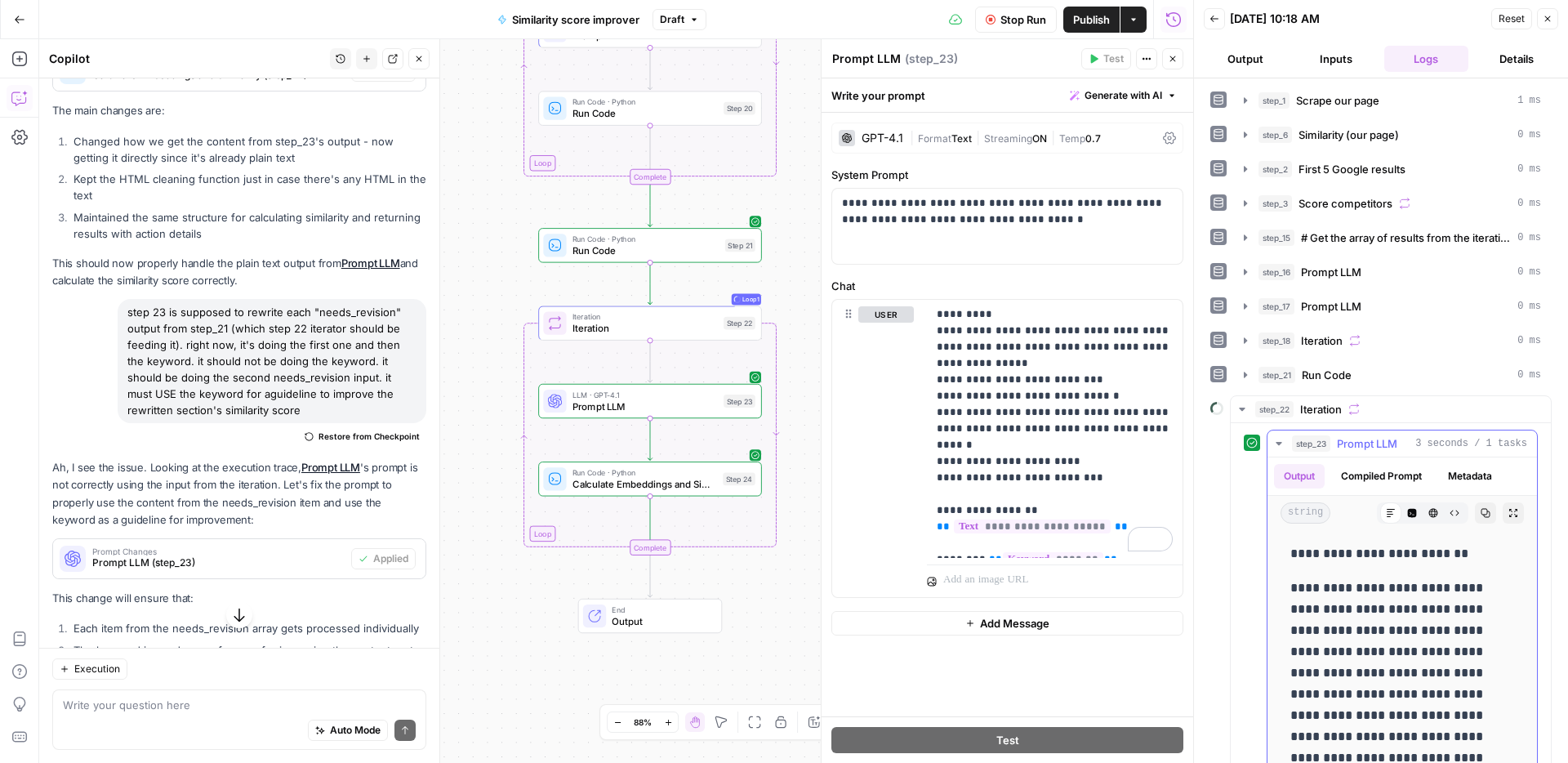
click at [1401, 440] on div "step_23 Prompt LLM 3 seconds / 1 tasks" at bounding box center [1409, 443] width 236 height 16
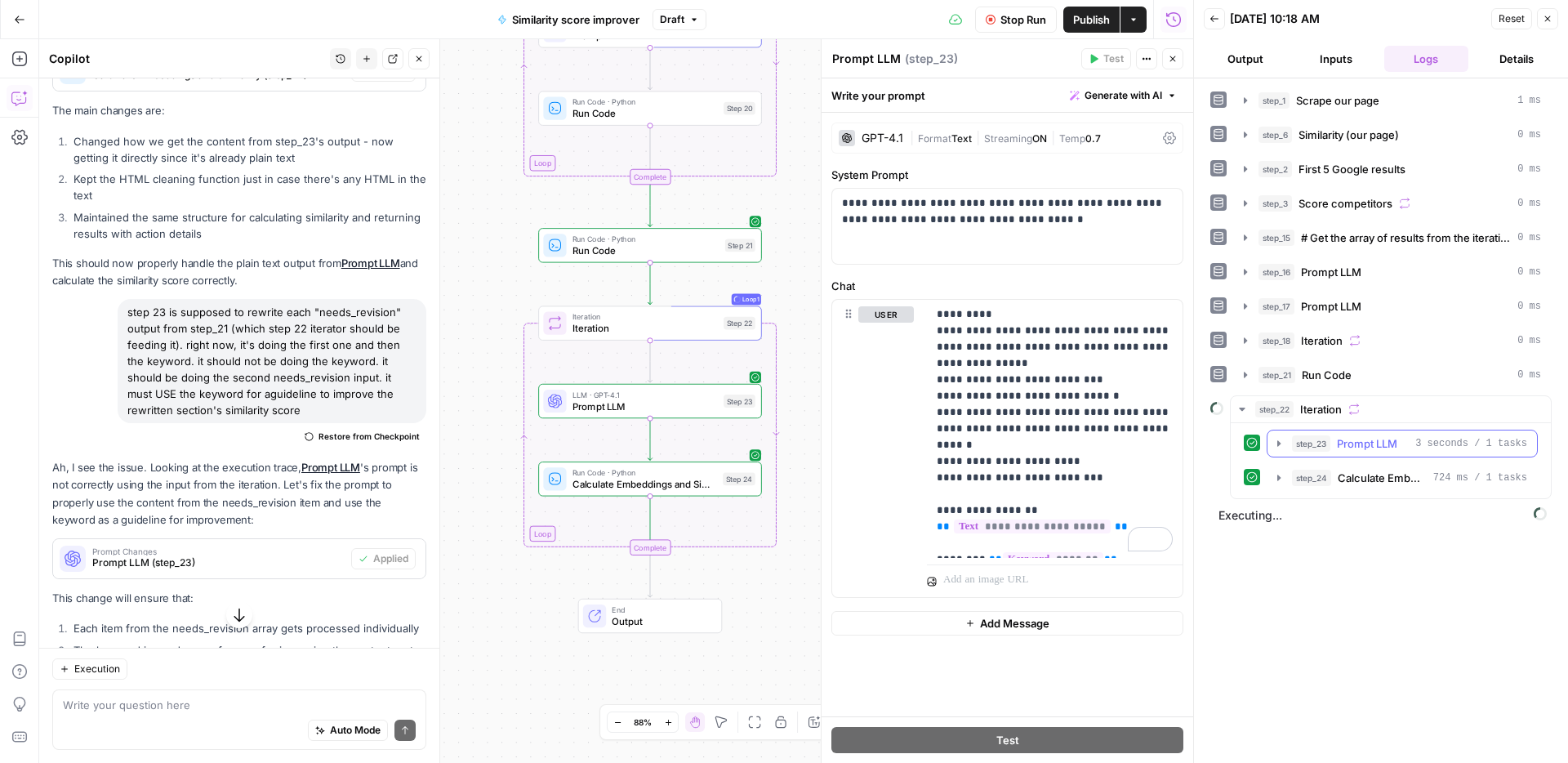
click at [1401, 440] on div "step_23 Prompt LLM 3 seconds / 1 tasks" at bounding box center [1409, 443] width 236 height 16
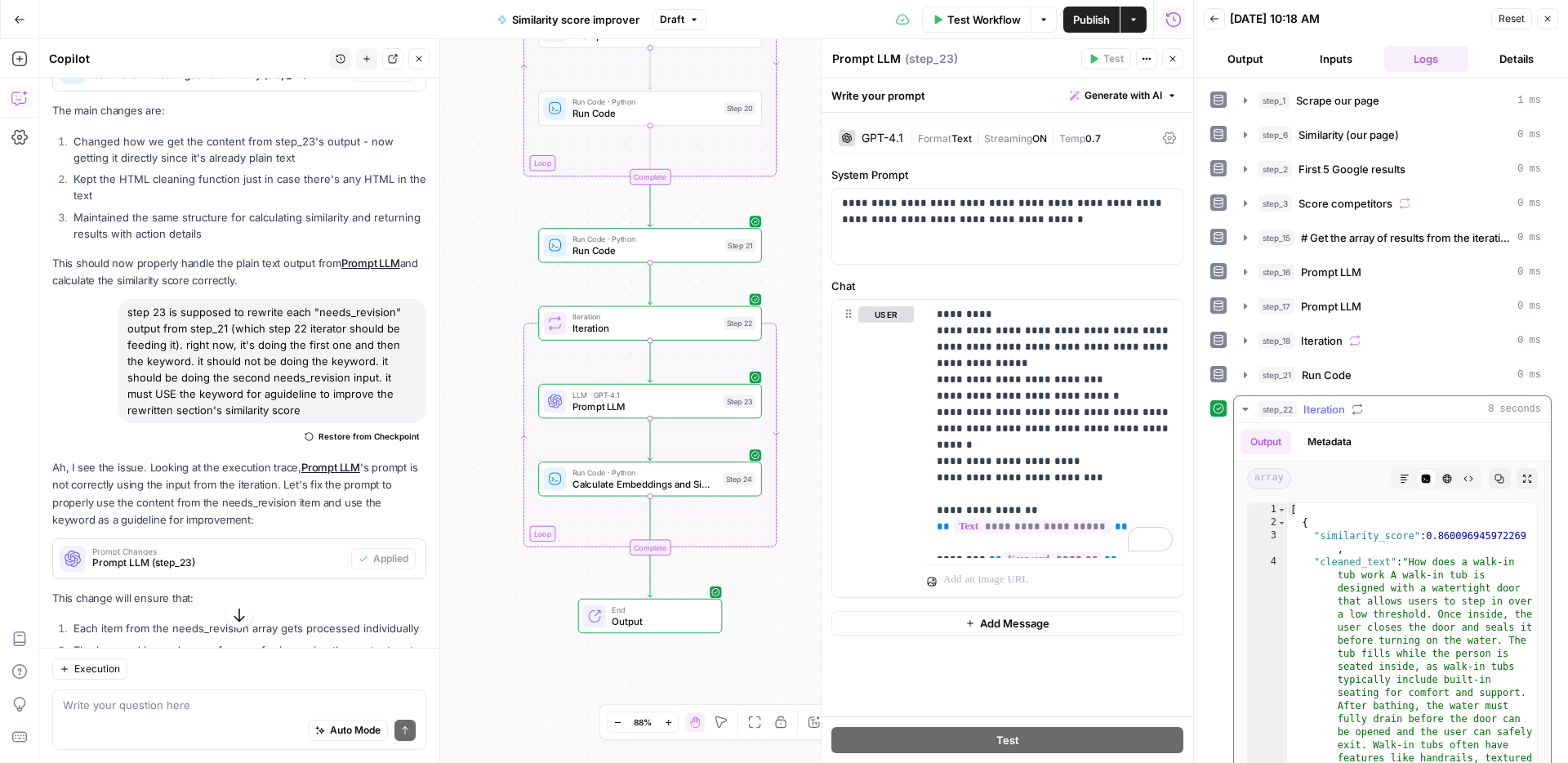
click at [1397, 428] on div "Output Metadata" at bounding box center [1391, 442] width 316 height 38
click at [1397, 410] on div "step_22 Iteration 8 seconds" at bounding box center [1399, 409] width 282 height 16
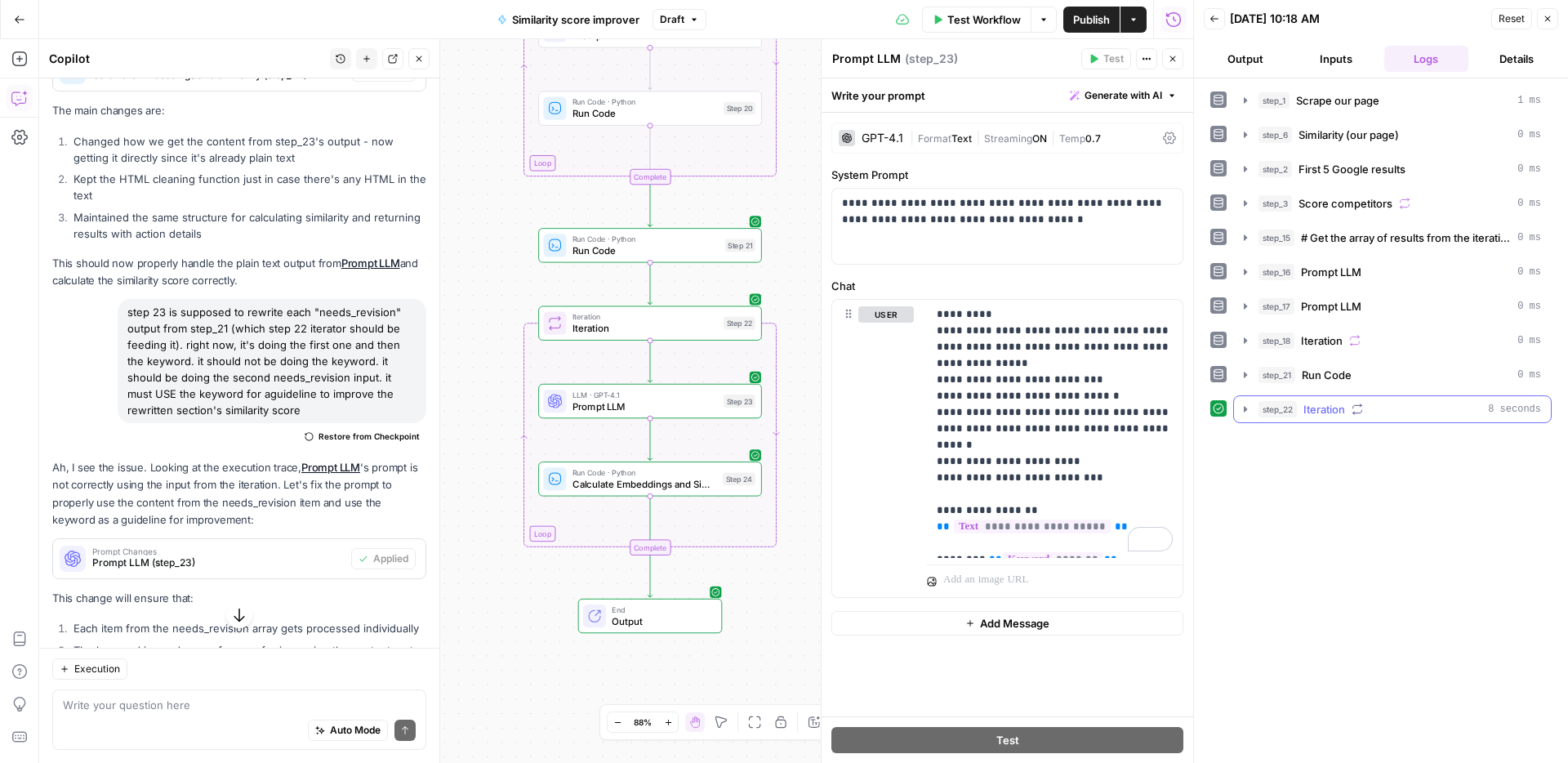
click at [1374, 419] on button "step_22 Iteration 8 seconds" at bounding box center [1391, 409] width 316 height 26
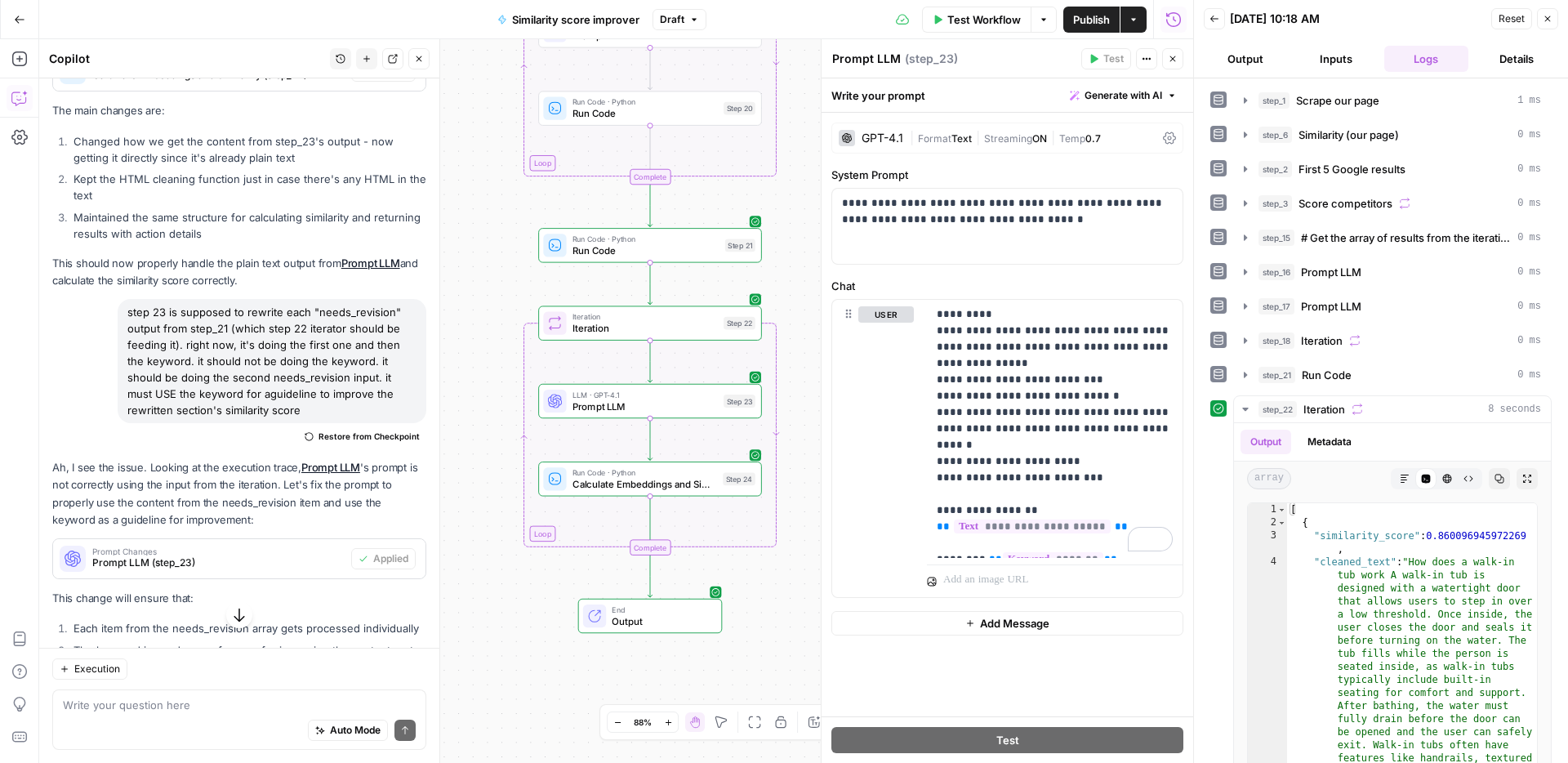
scroll to position [631, 0]
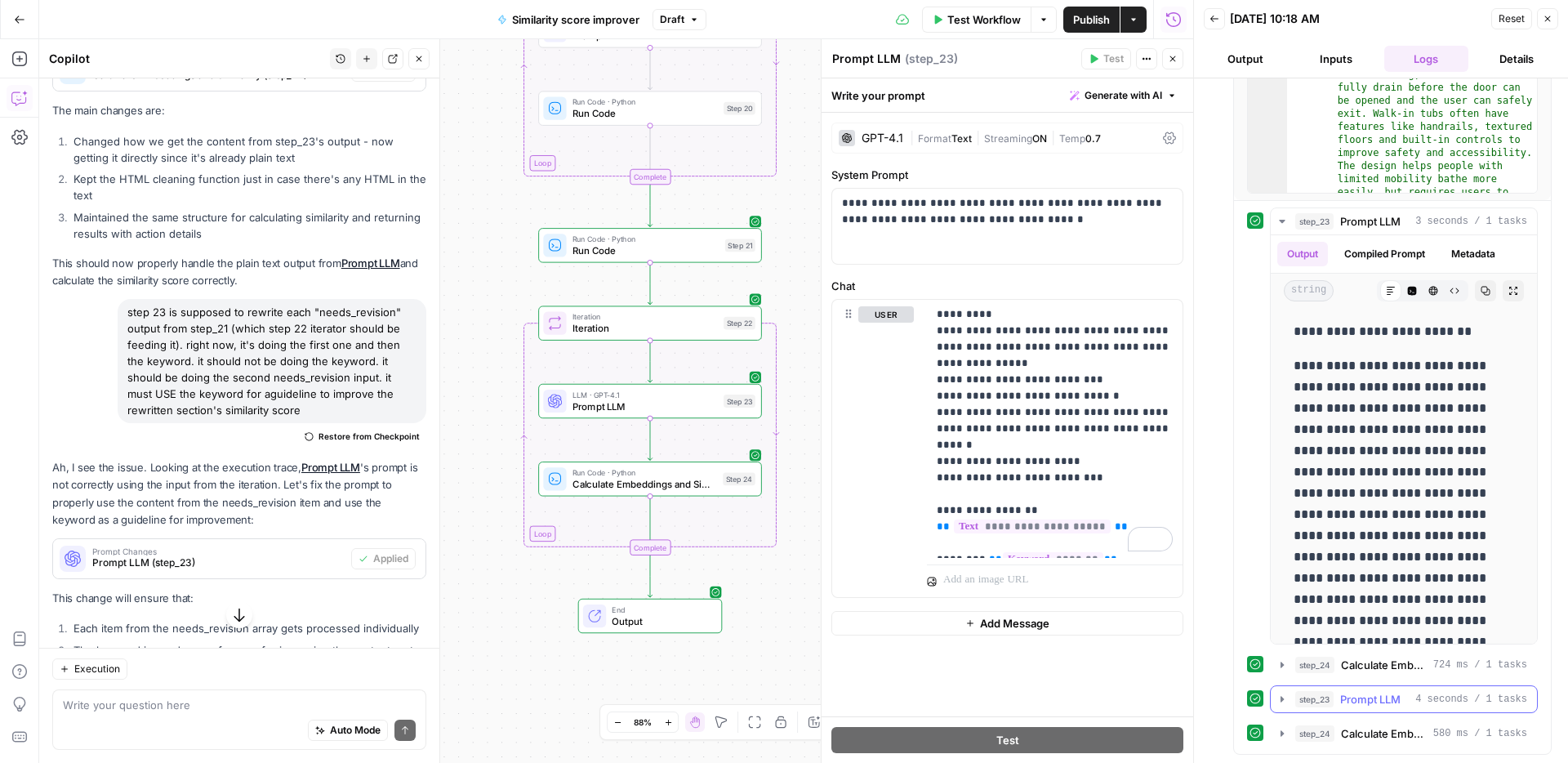
click at [1365, 696] on span "Prompt LLM" at bounding box center [1369, 699] width 61 height 16
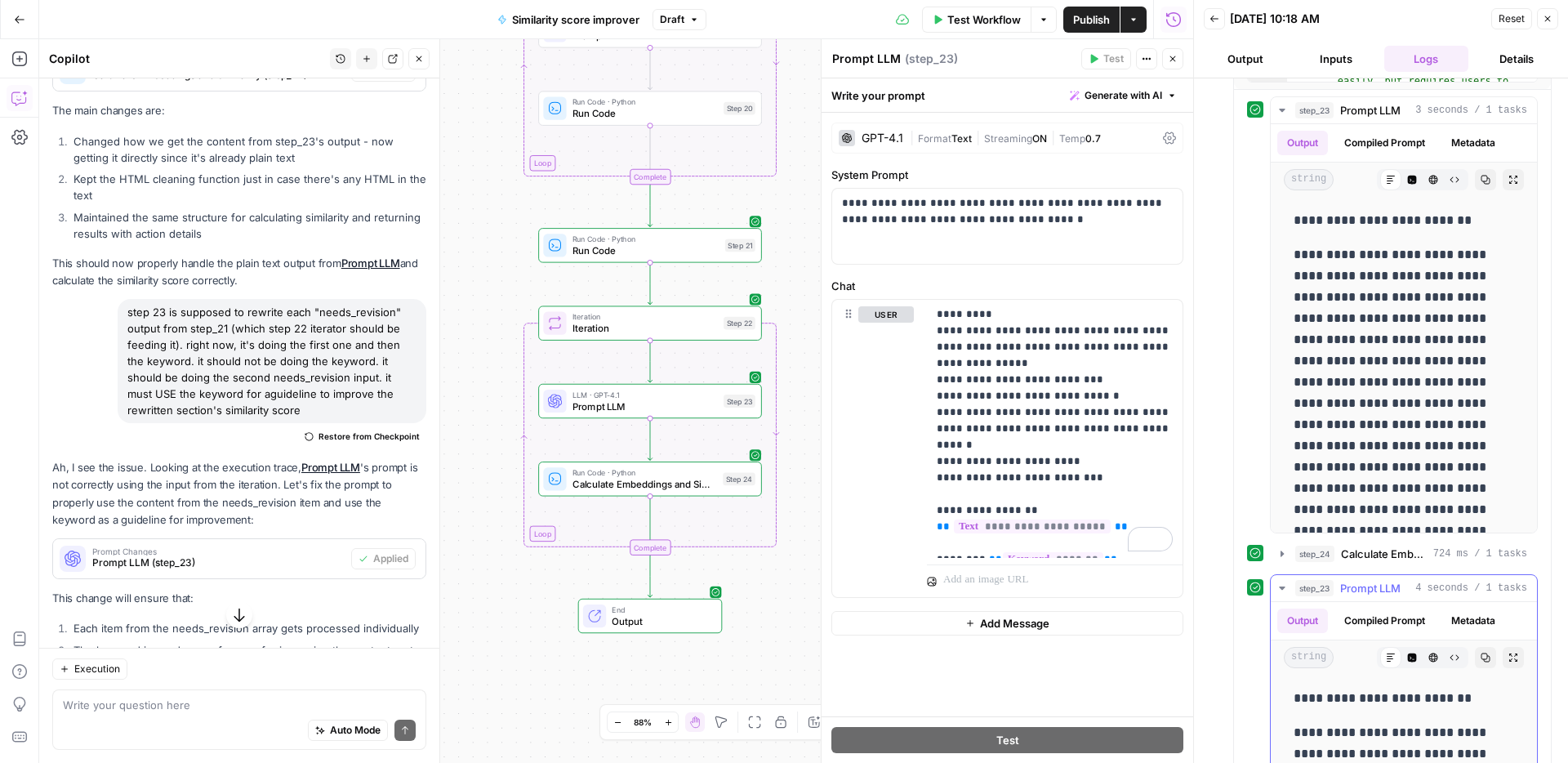
scroll to position [842, 0]
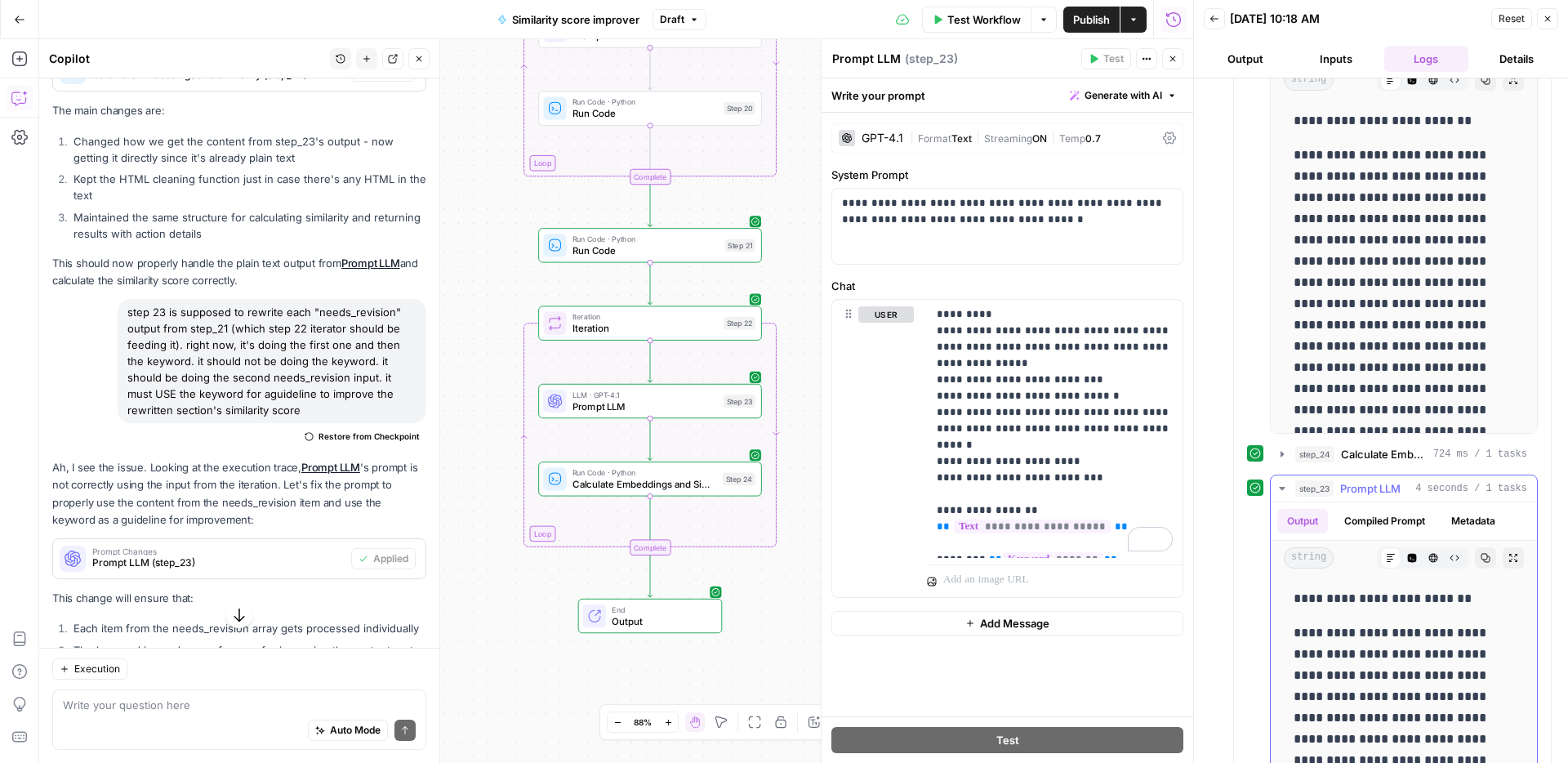
drag, startPoint x: 1487, startPoint y: 590, endPoint x: 1294, endPoint y: 600, distance: 193.3
click at [1294, 600] on p "**********" at bounding box center [1403, 598] width 221 height 21
copy p "**********"
drag, startPoint x: 271, startPoint y: 677, endPoint x: 262, endPoint y: 684, distance: 11.4
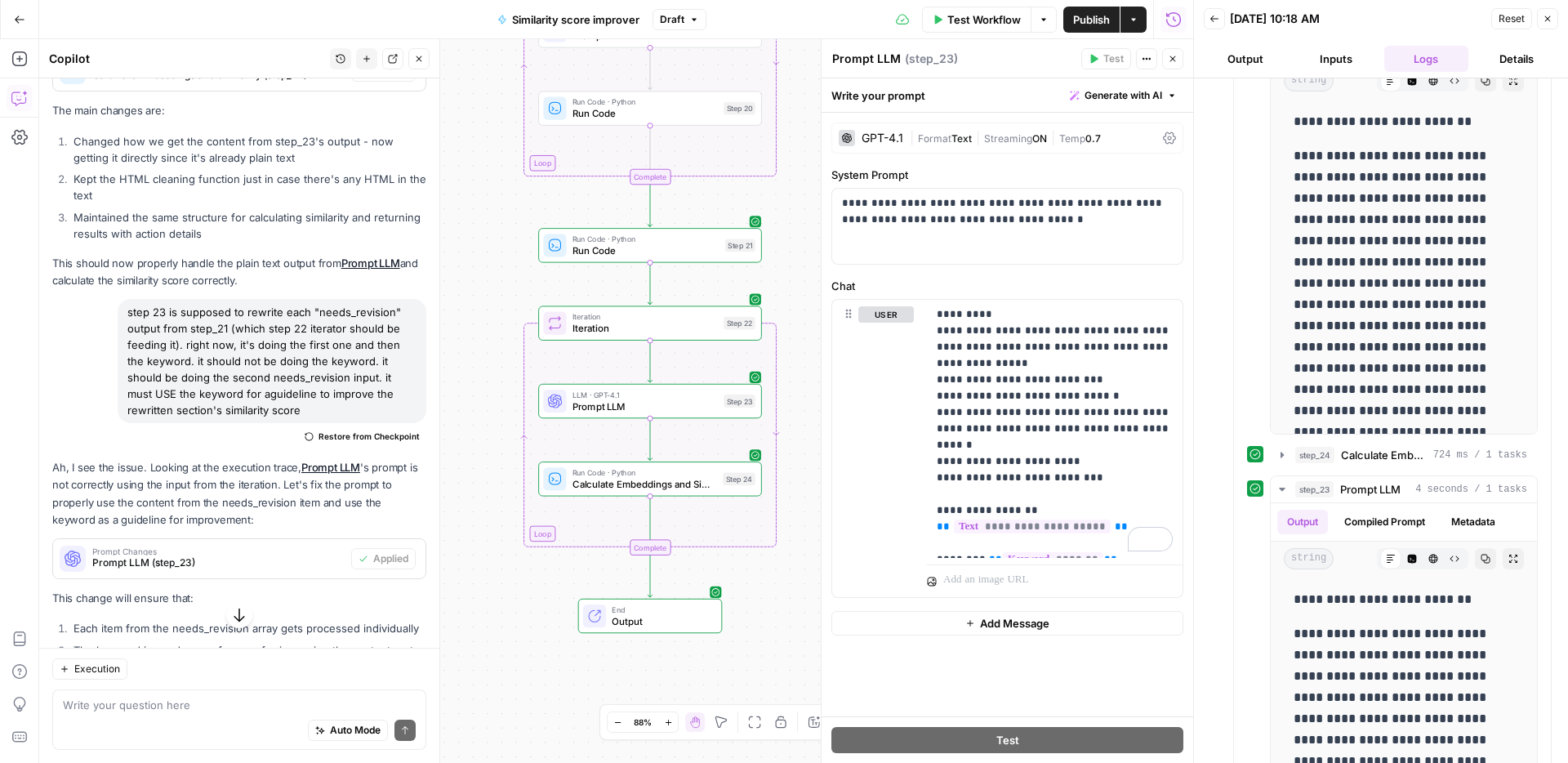
click at [269, 679] on div "Execution" at bounding box center [239, 668] width 374 height 21
click at [231, 704] on textarea at bounding box center [239, 705] width 352 height 16
paste textarea "How does a walk-in tub work"
type textarea "it's fucking up. it keeps iterating on How does a walk-in tub work which is the…"
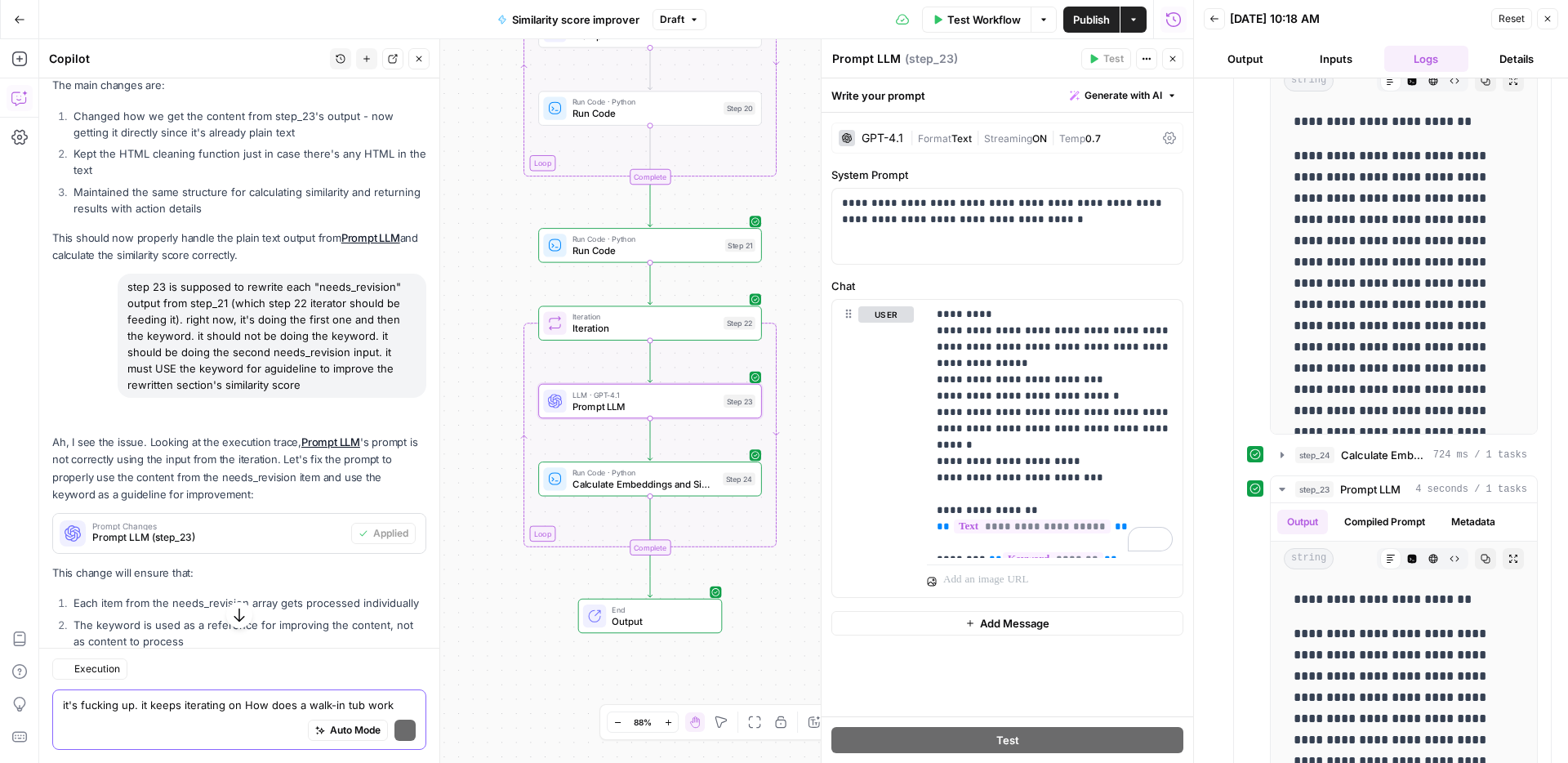
scroll to position [5499, 0]
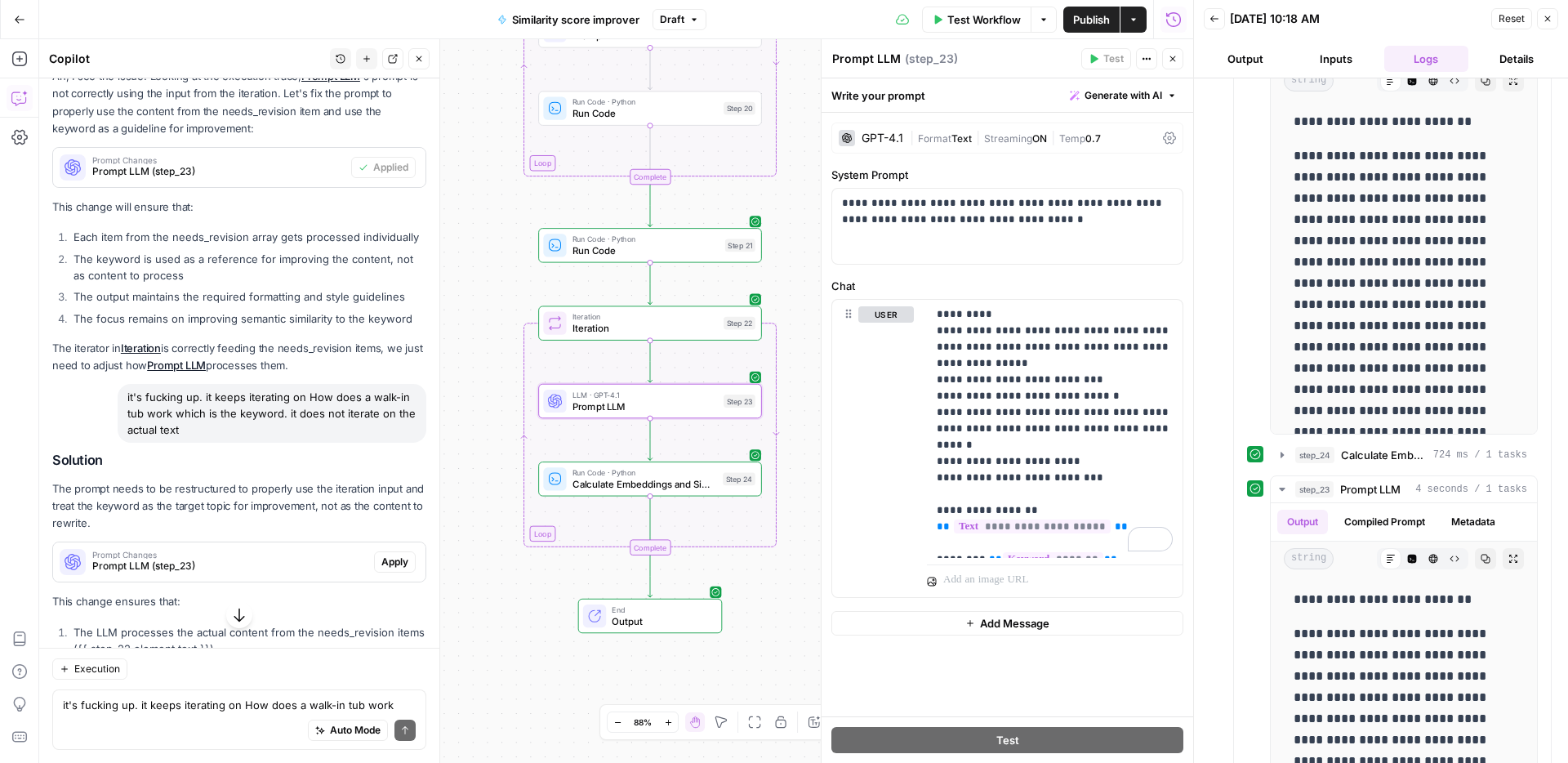
click at [398, 554] on span "Apply" at bounding box center [394, 561] width 27 height 15
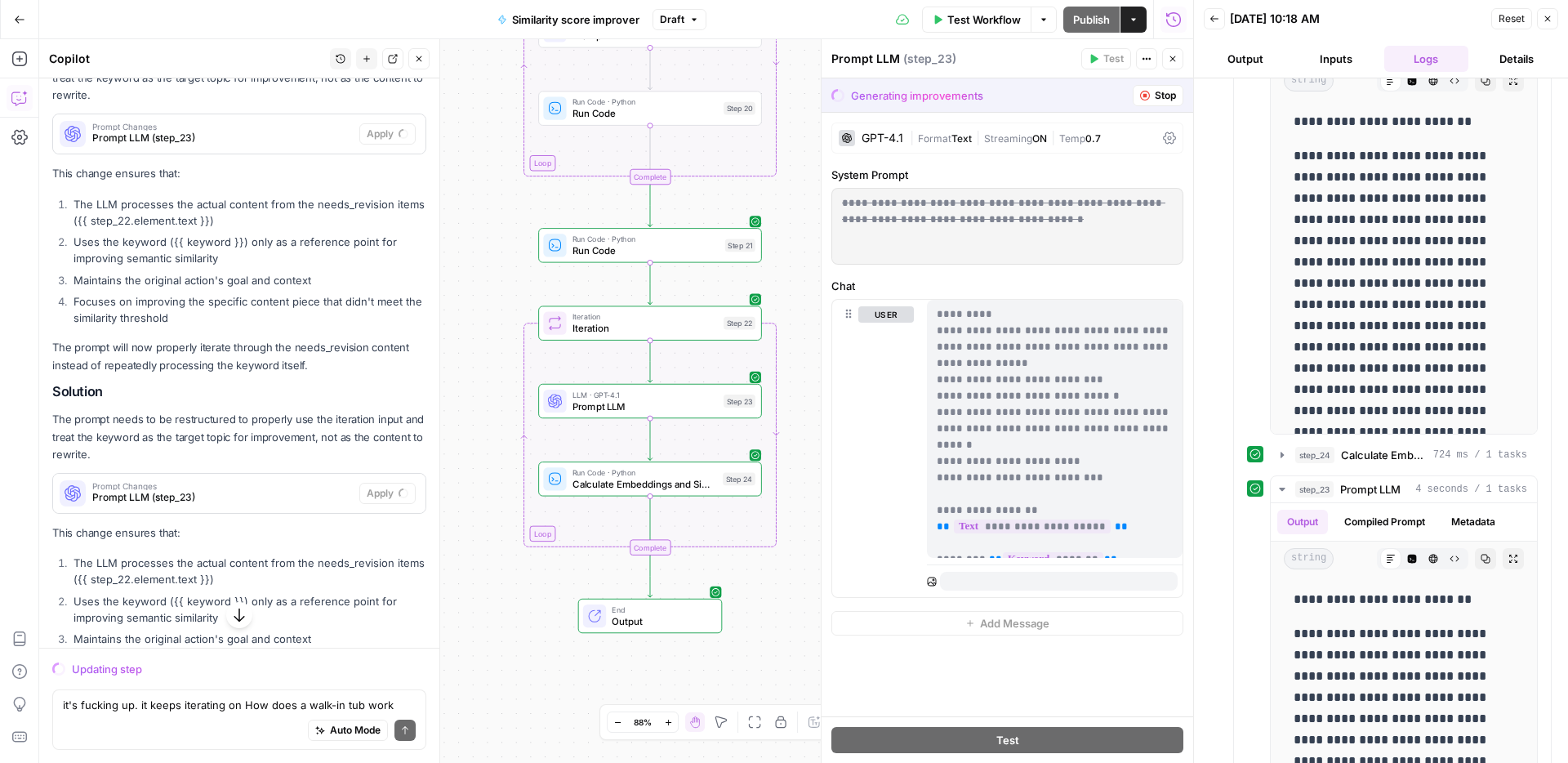
scroll to position [5624, 0]
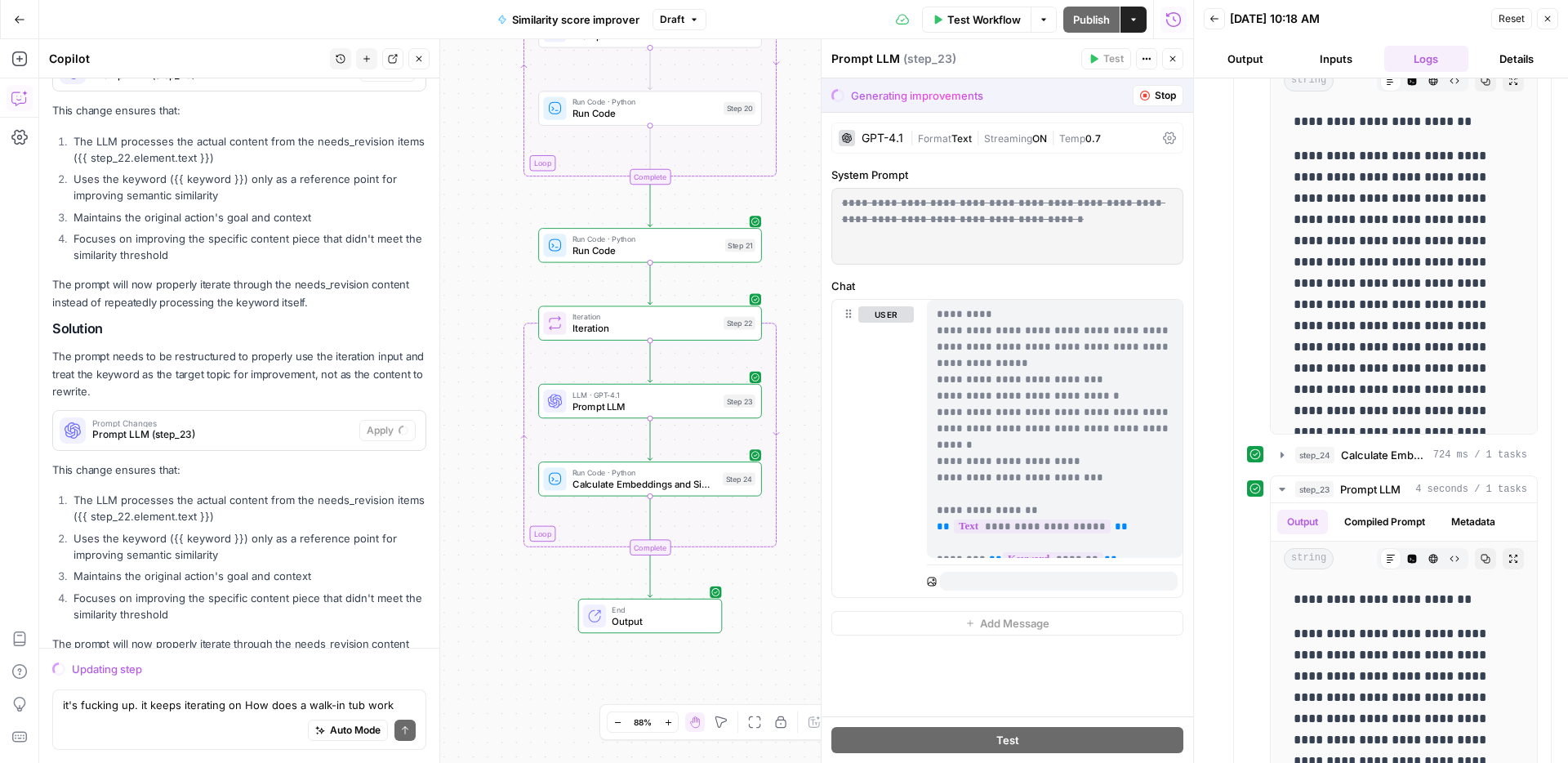
click at [1157, 96] on span "Stop" at bounding box center [1165, 95] width 21 height 15
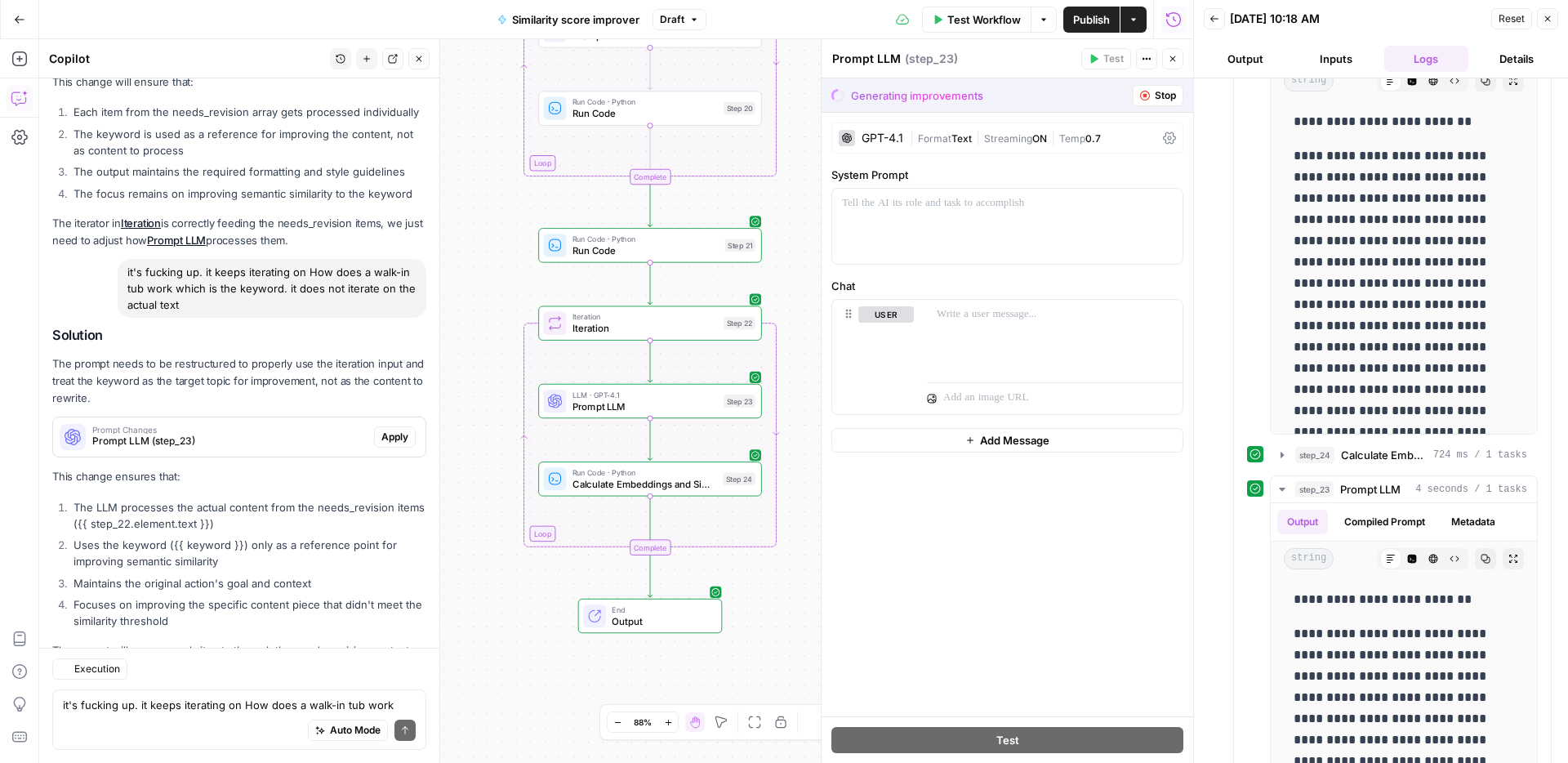
scroll to position [5989, 0]
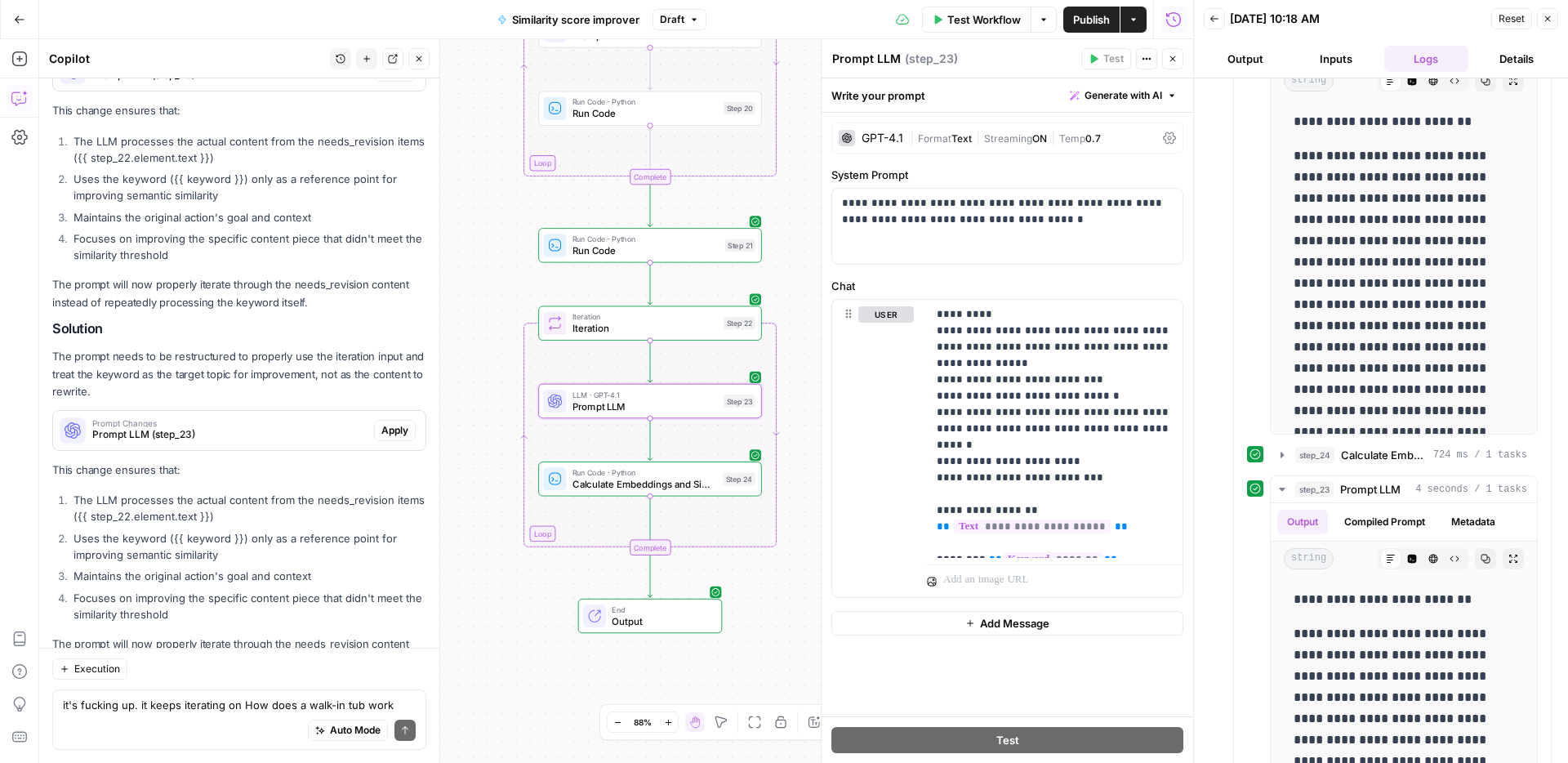
click at [405, 423] on span "Apply" at bounding box center [394, 430] width 27 height 15
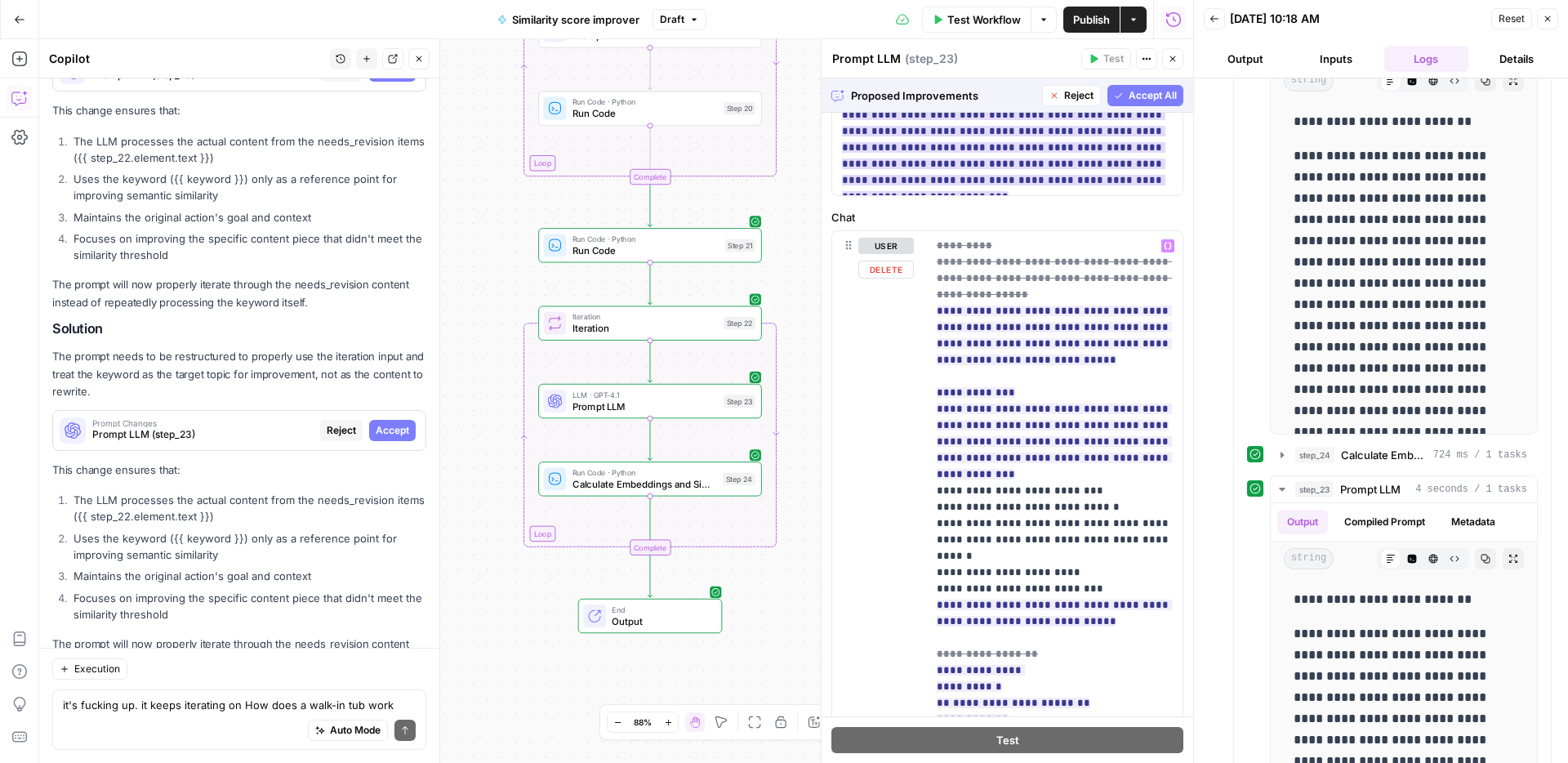
scroll to position [0, 0]
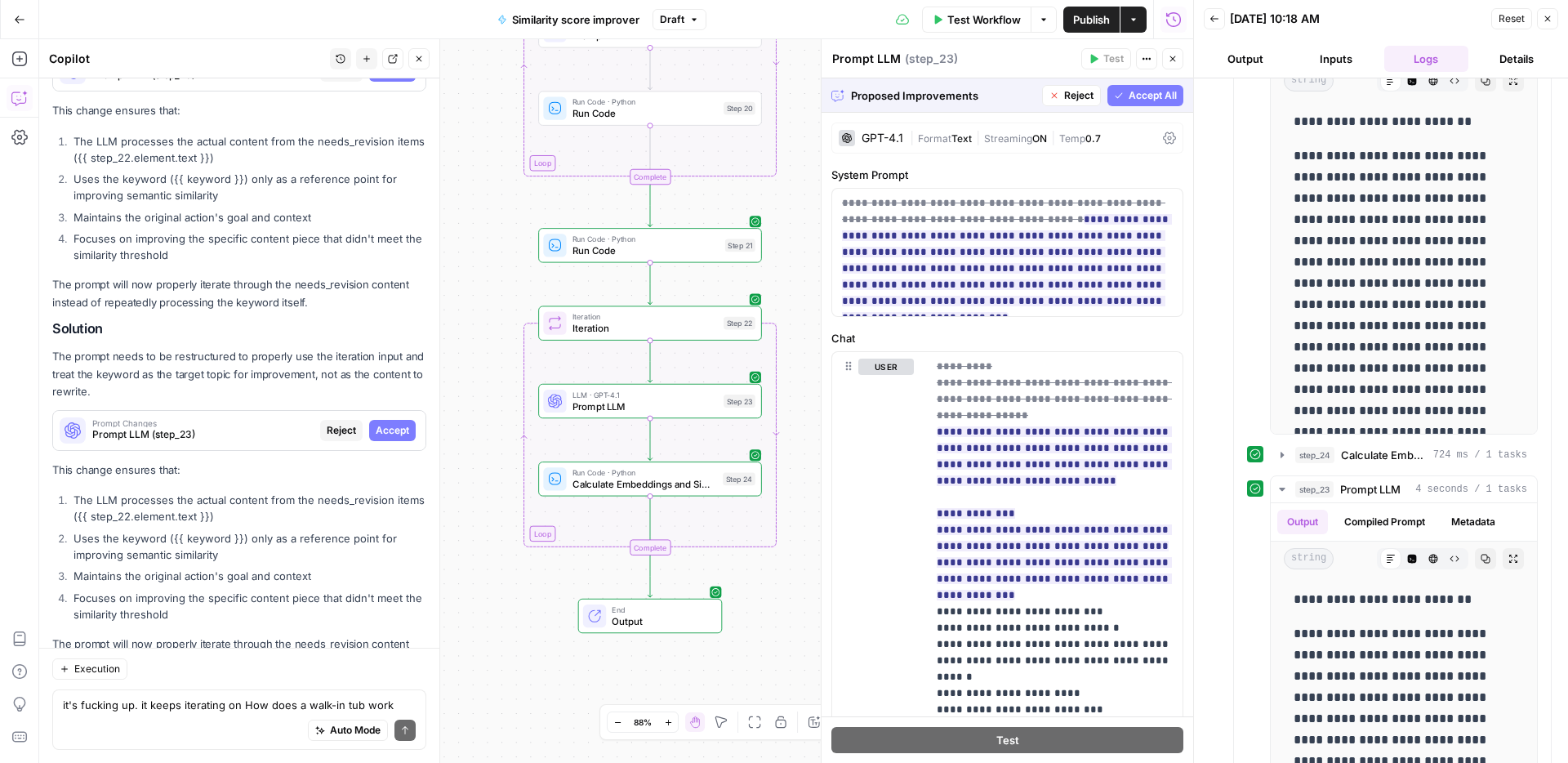
click at [1152, 99] on span "Accept All" at bounding box center [1152, 95] width 48 height 15
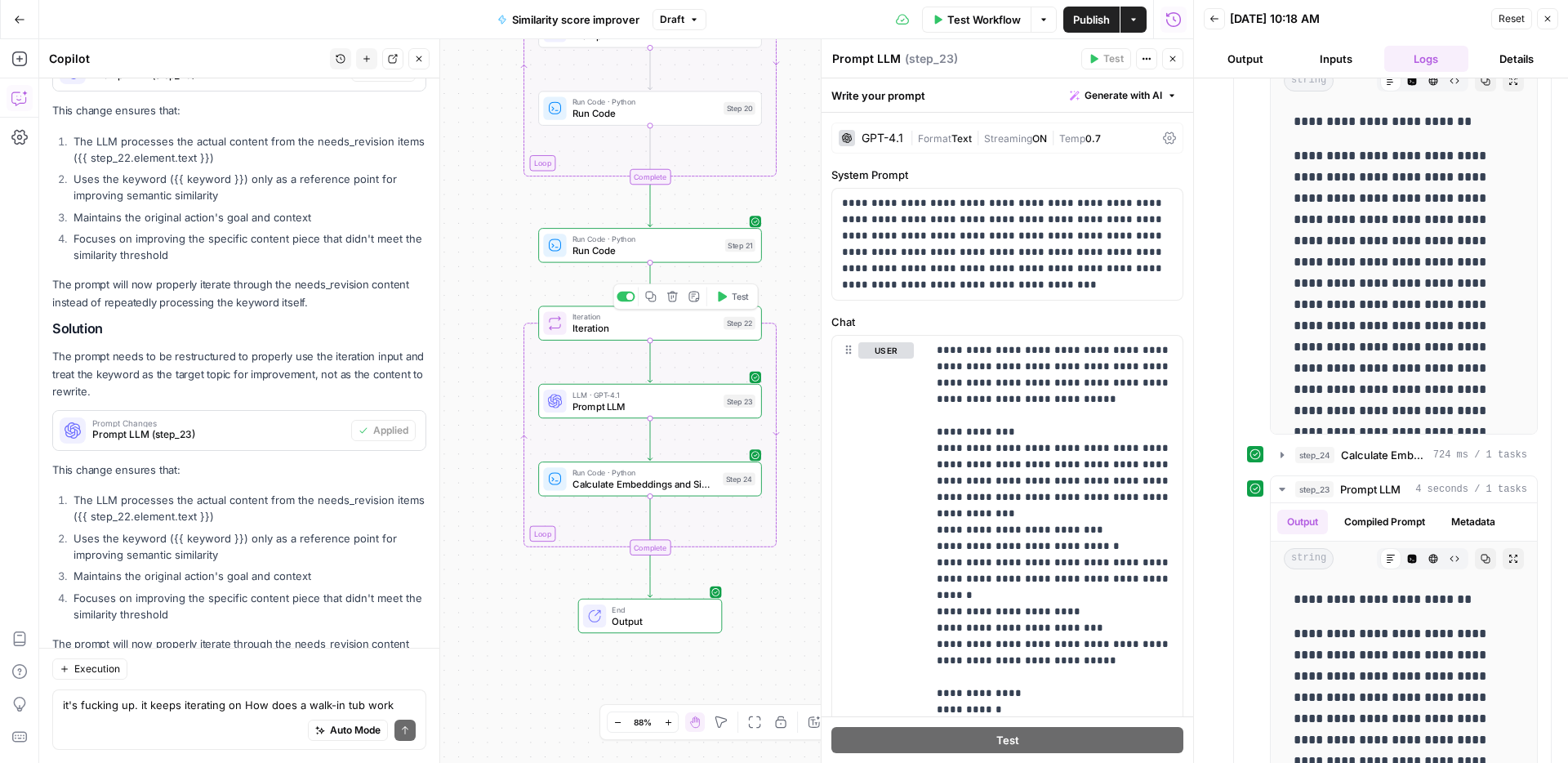
click at [722, 300] on icon "button" at bounding box center [721, 296] width 11 height 11
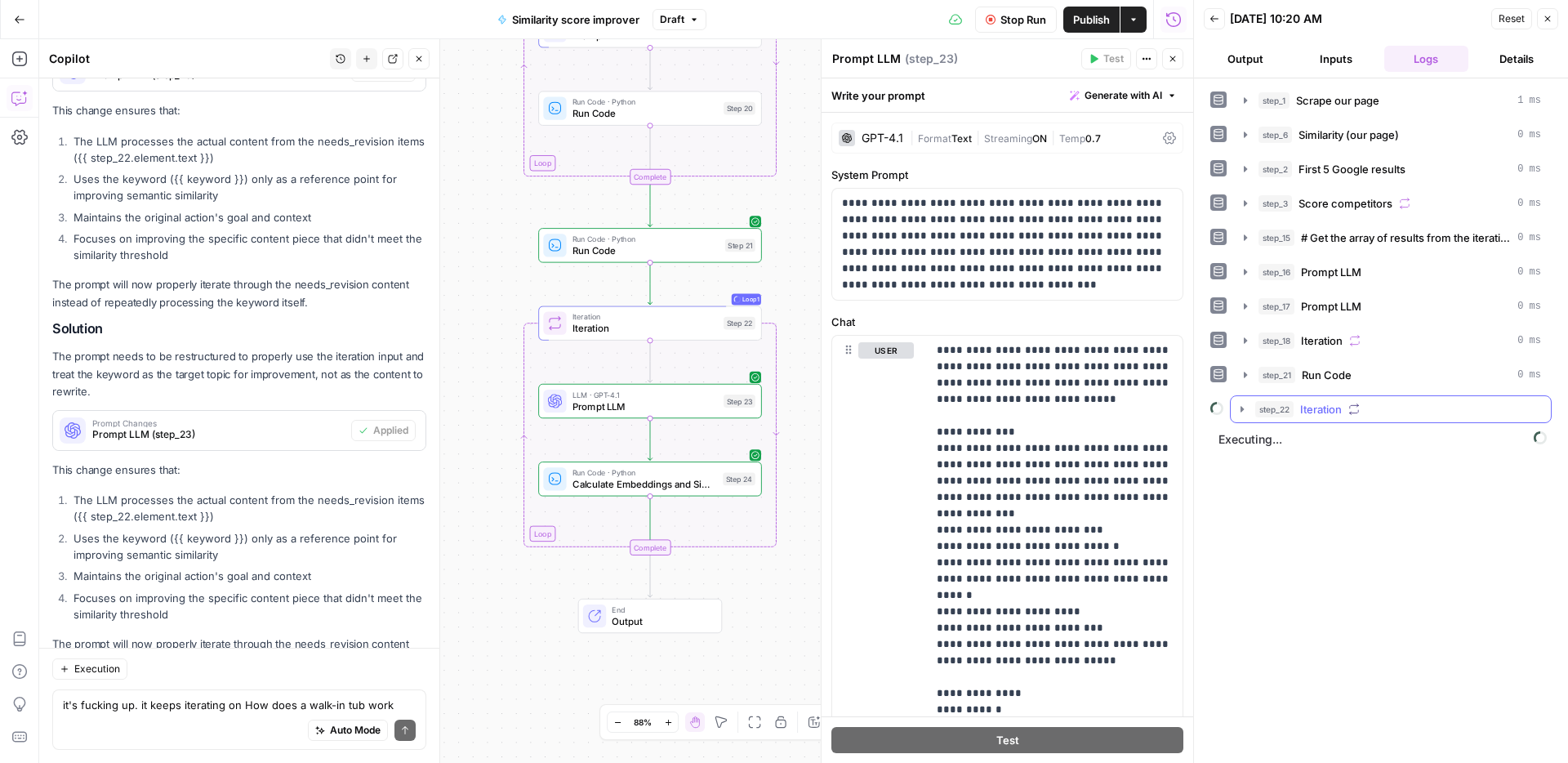
click at [1324, 422] on div "step_22 Iteration" at bounding box center [1390, 409] width 321 height 28
click at [1325, 413] on span "Iteration" at bounding box center [1320, 409] width 42 height 16
click at [1370, 483] on span "Calculate Embeddings and Similarity" at bounding box center [1381, 477] width 89 height 16
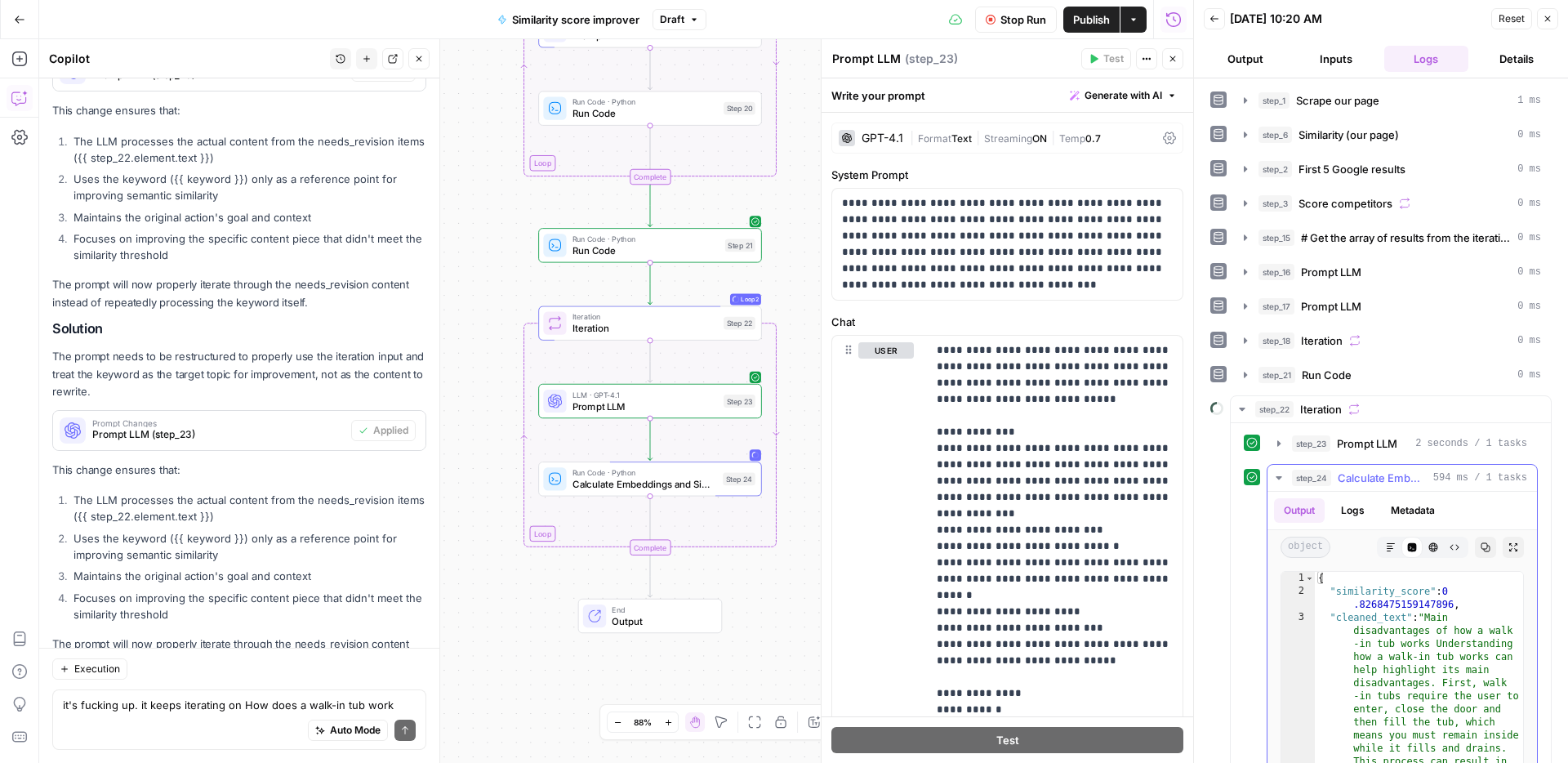
click at [1370, 483] on span "Calculate Embeddings and Similarity" at bounding box center [1381, 477] width 89 height 16
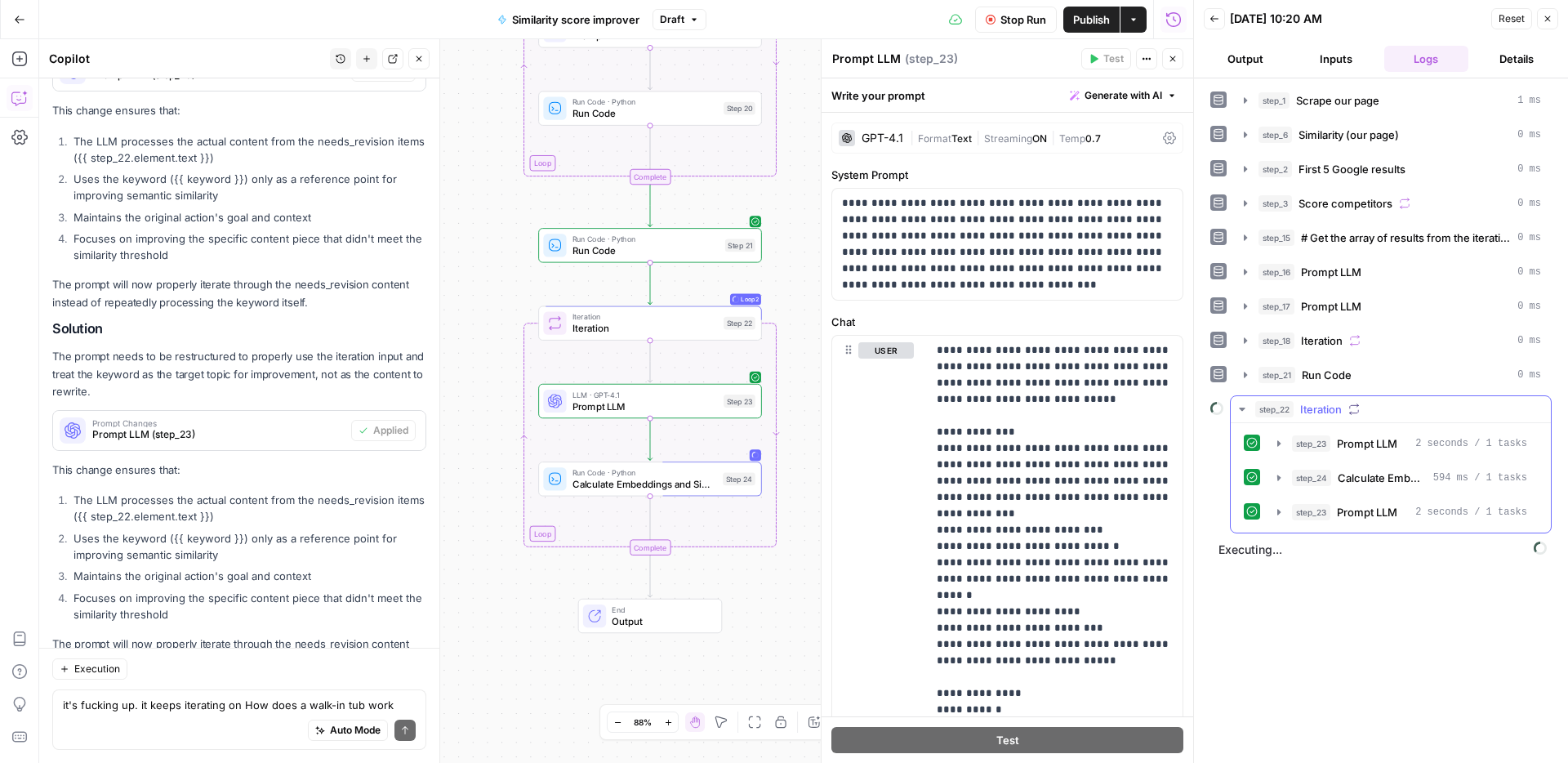
click at [1373, 459] on div "step_23 Prompt LLM 2 seconds / 1 tasks step_24 Calculate Embeddings and Similar…" at bounding box center [1390, 478] width 320 height 110
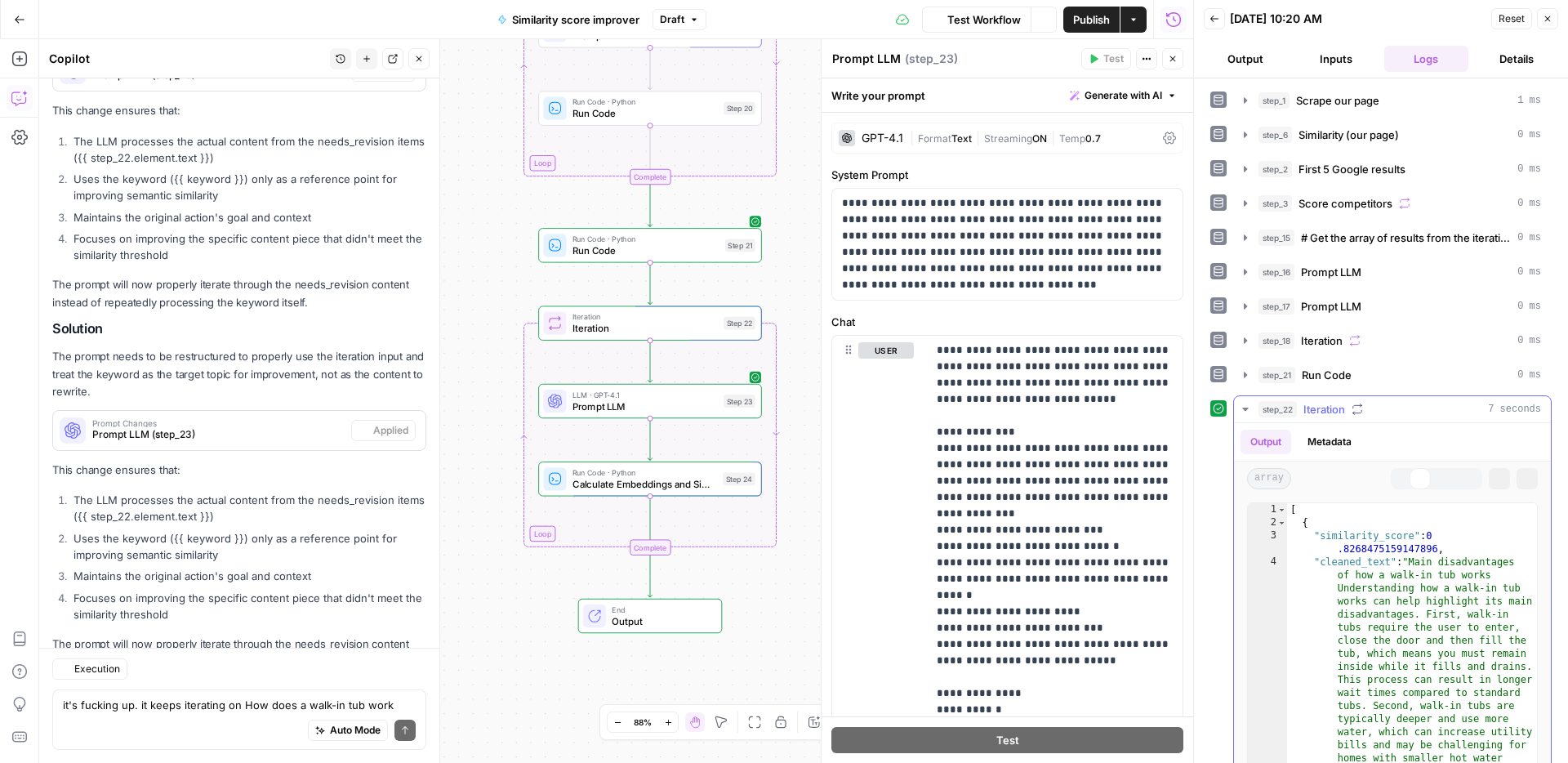
scroll to position [6016, 0]
click at [1348, 406] on div "step_22 Iteration 7 seconds" at bounding box center [1399, 409] width 282 height 16
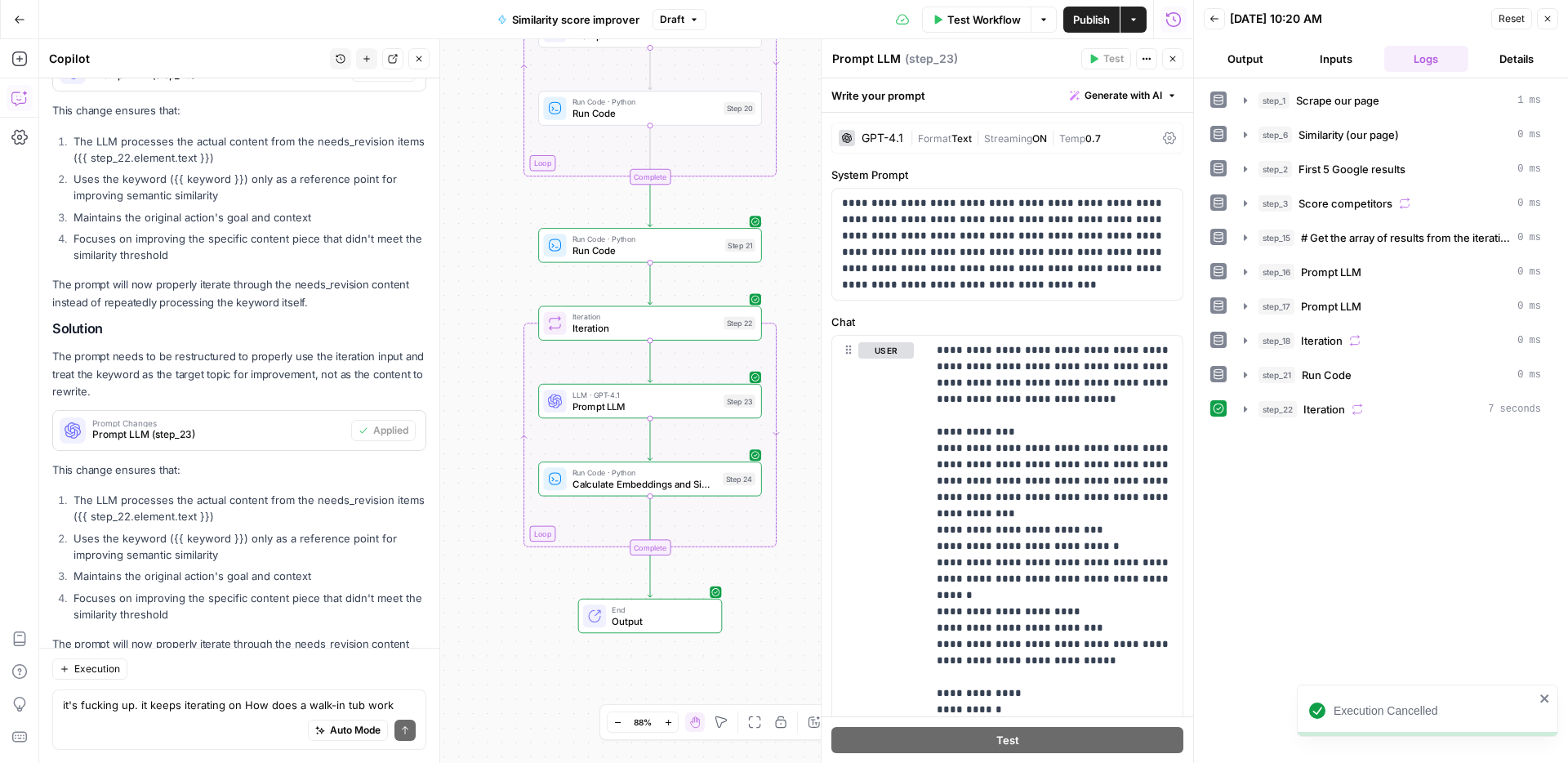
click at [1329, 422] on div "step_22 Iteration 7 seconds" at bounding box center [1391, 409] width 318 height 28
click at [1323, 401] on span "Iteration" at bounding box center [1323, 409] width 42 height 16
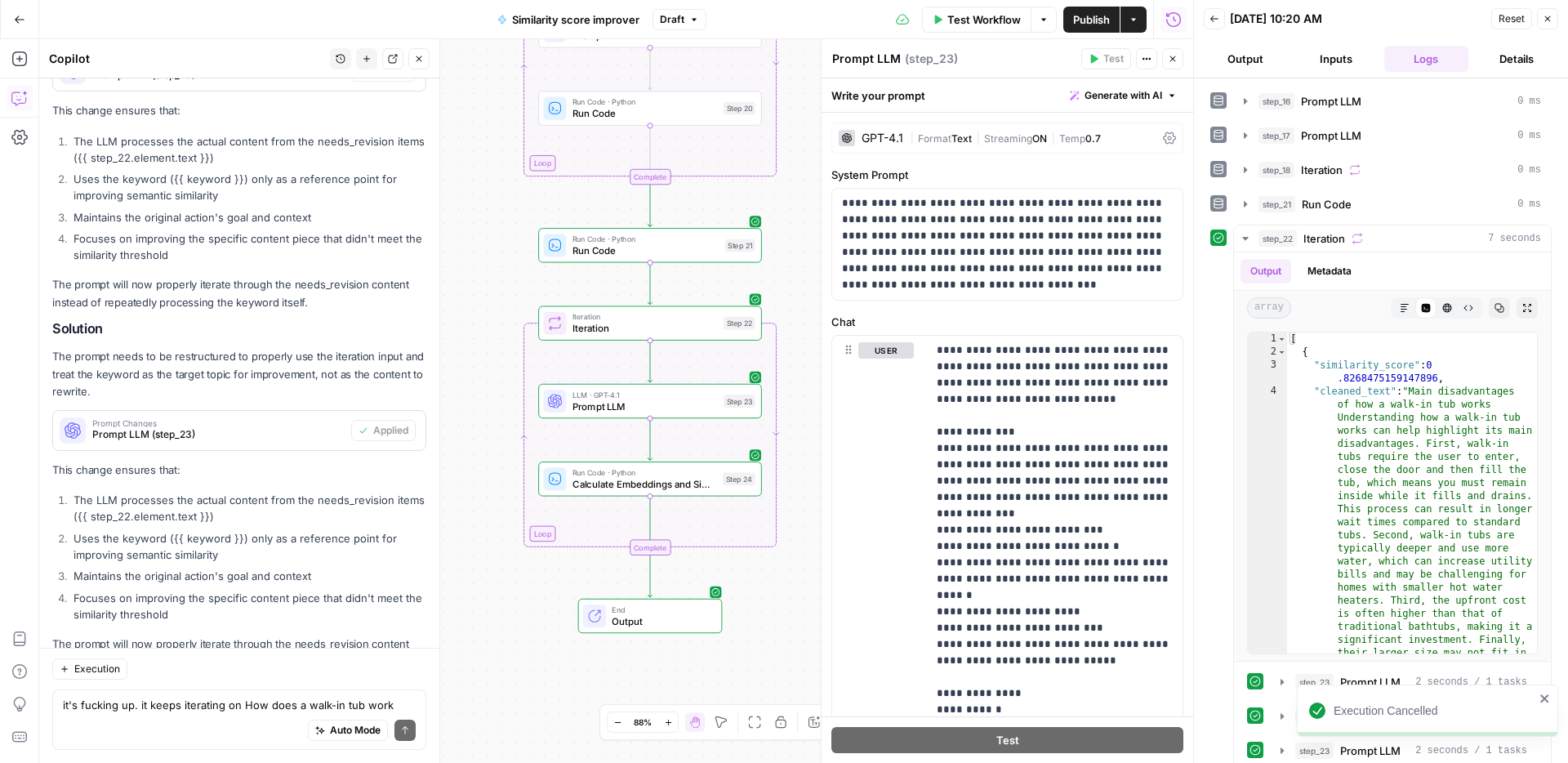
scroll to position [222, 0]
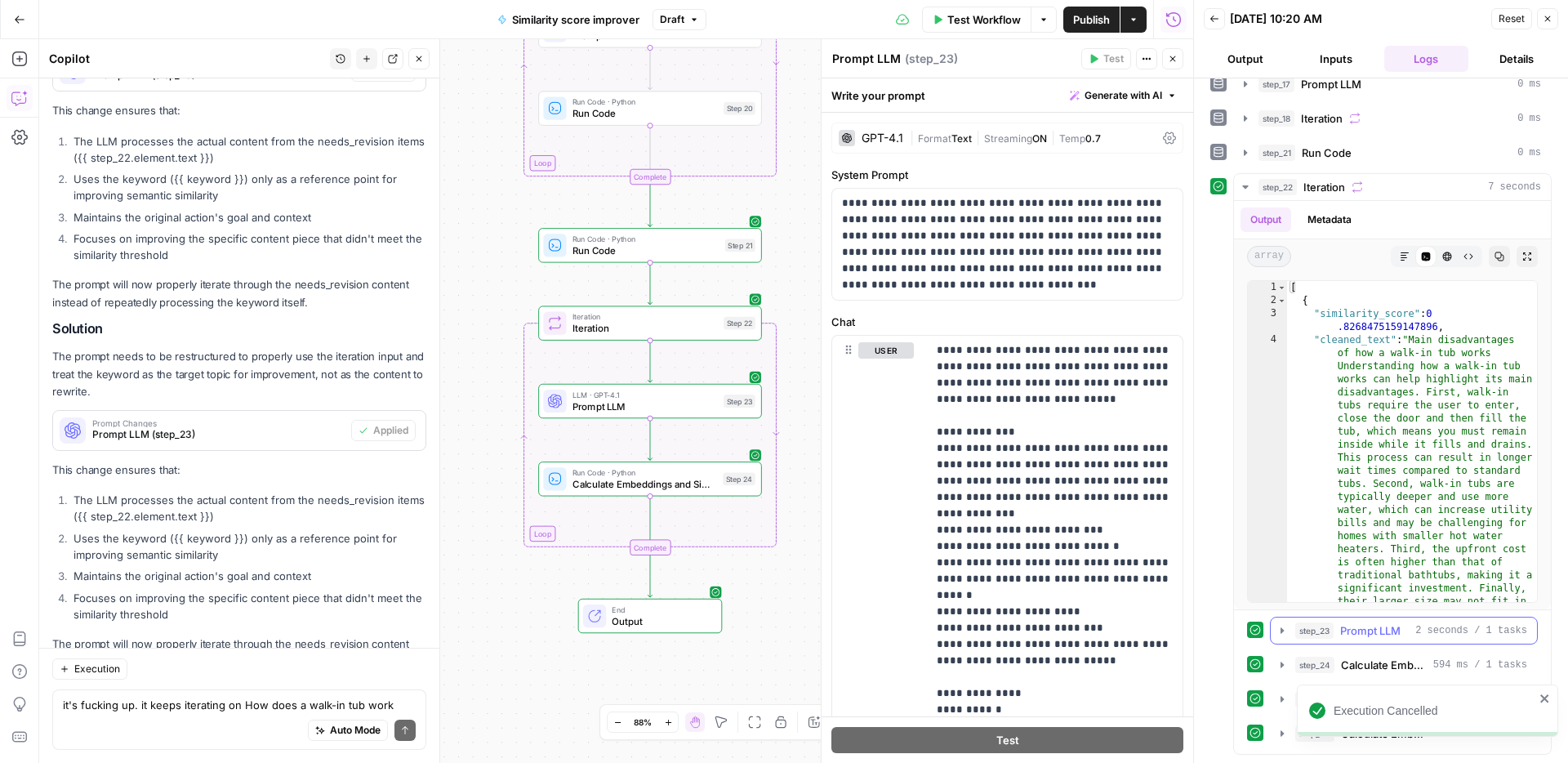
click at [1363, 636] on span "Prompt LLM" at bounding box center [1369, 630] width 61 height 16
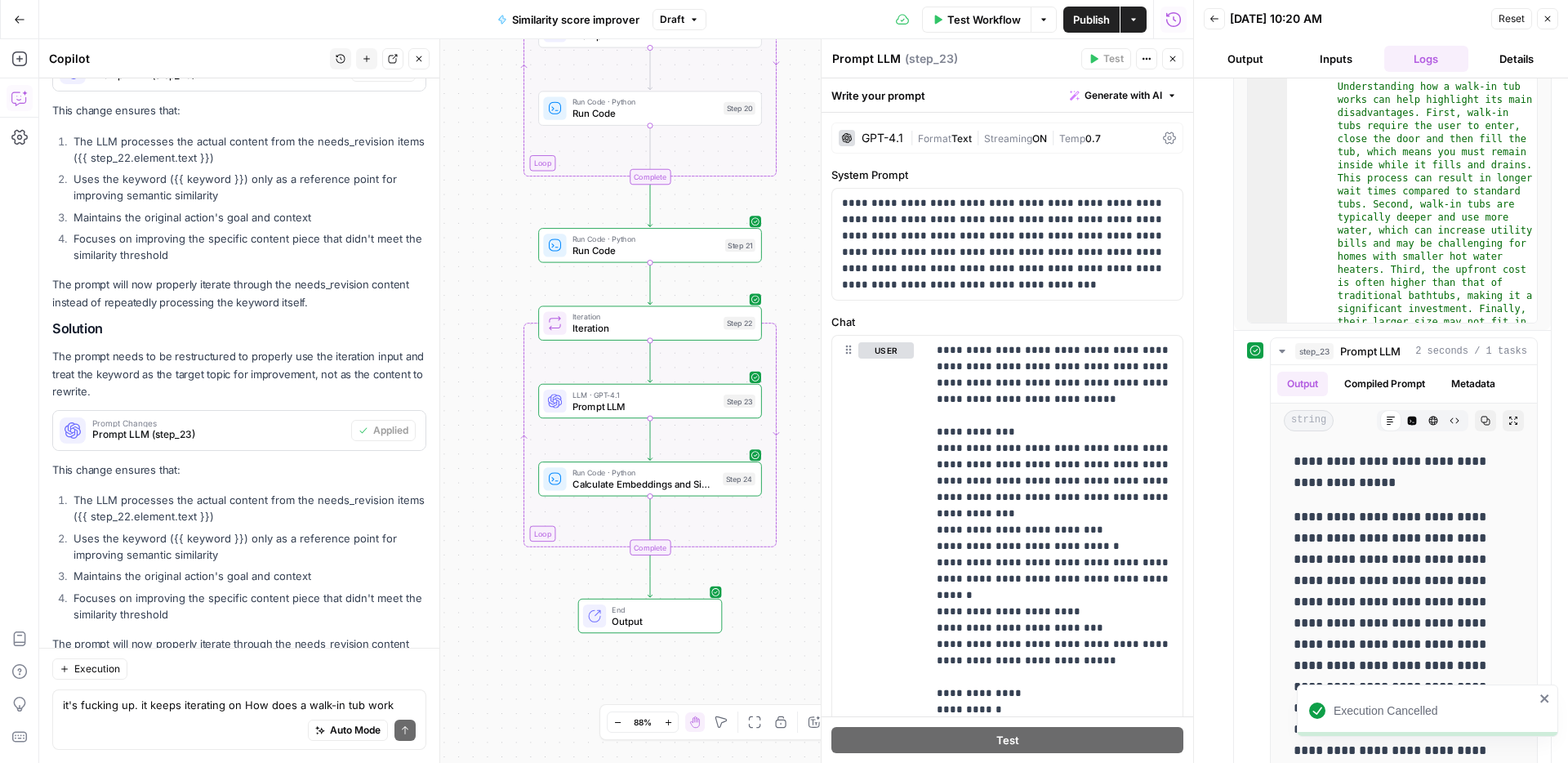
scroll to position [520, 0]
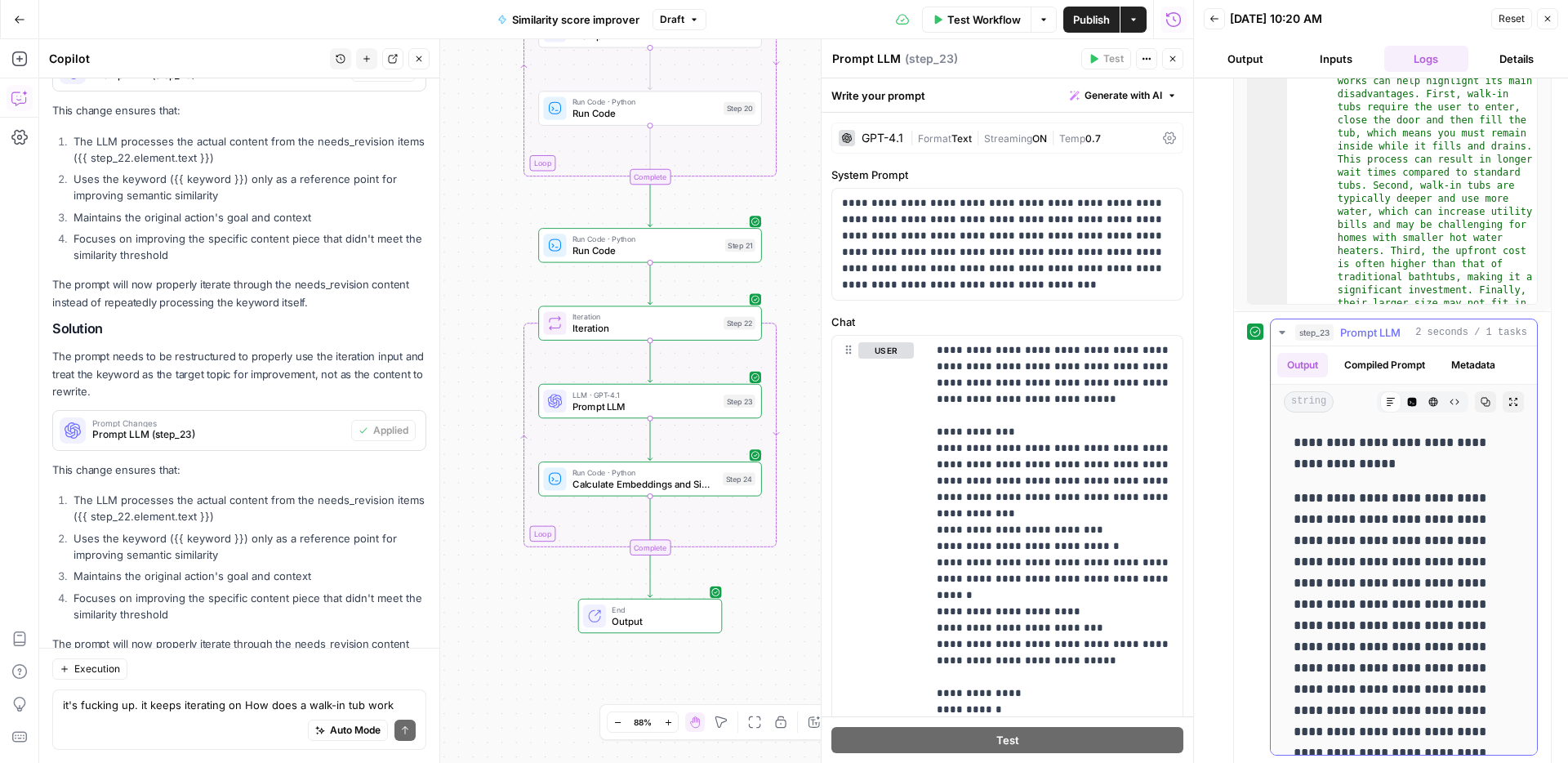
click at [1362, 331] on span "Prompt LLM" at bounding box center [1369, 333] width 61 height 16
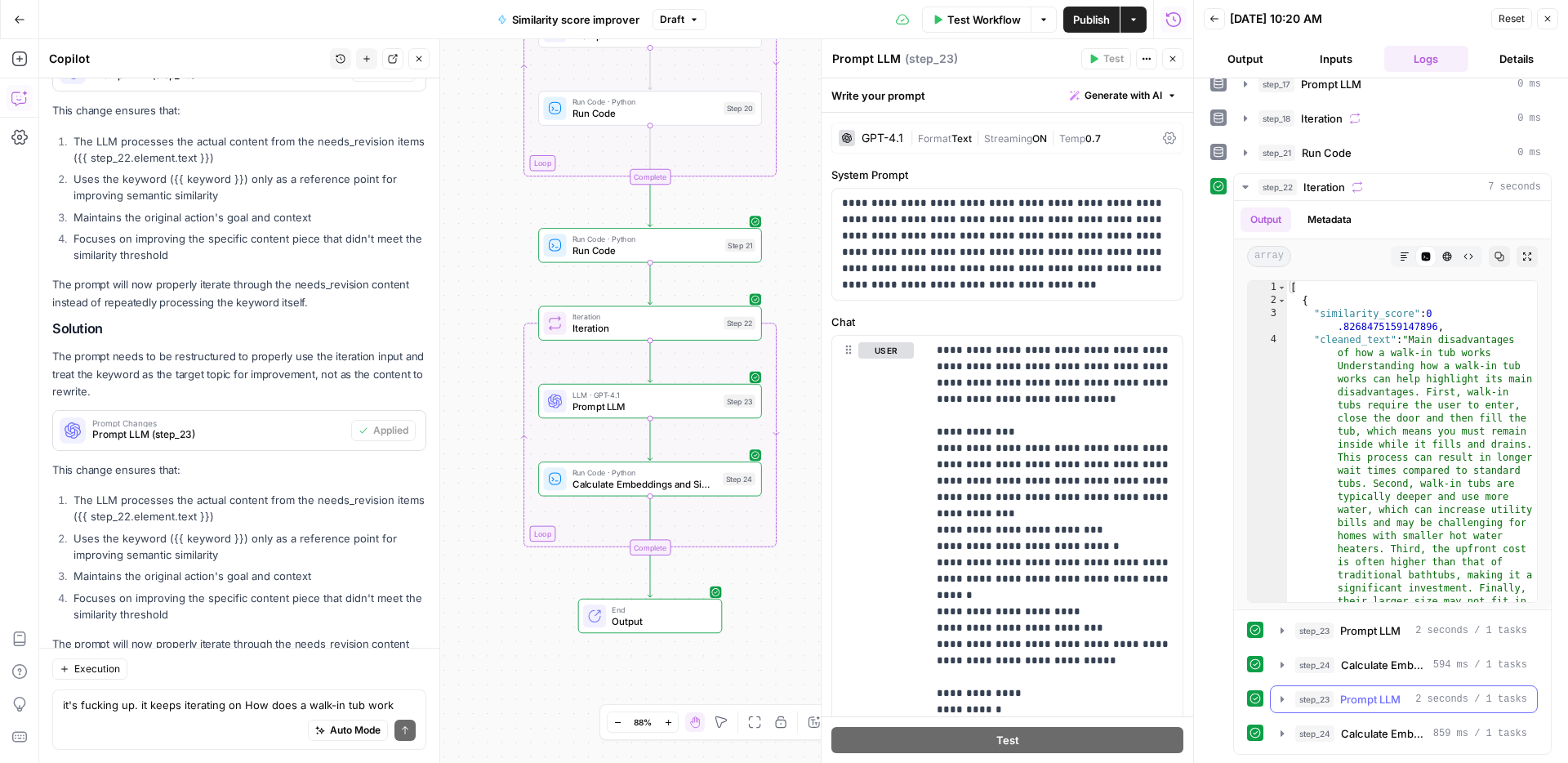
click at [1370, 693] on span "Prompt LLM" at bounding box center [1369, 699] width 61 height 16
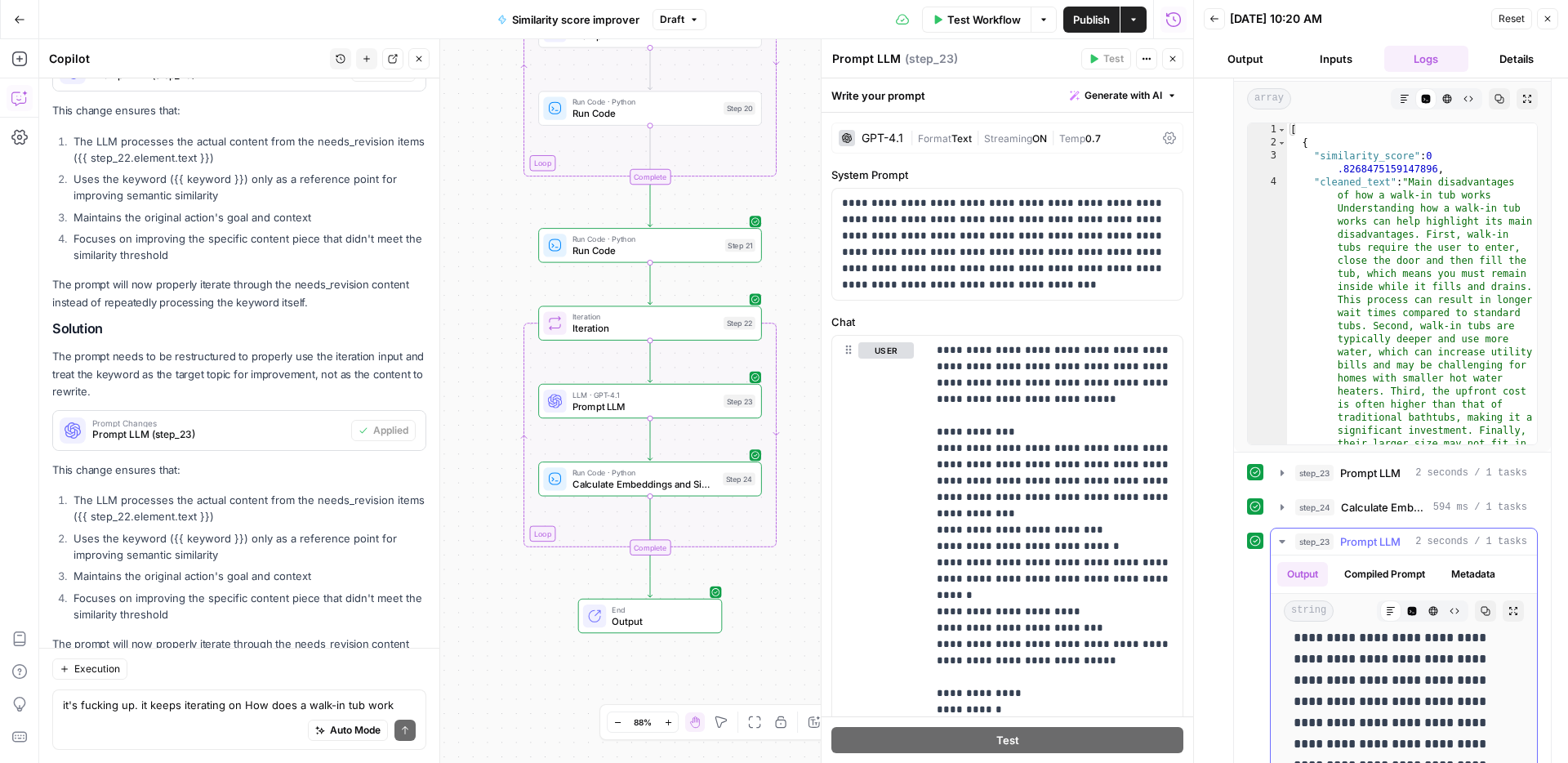
scroll to position [20, 0]
click at [141, 713] on div "Auto Mode Send" at bounding box center [239, 731] width 352 height 36
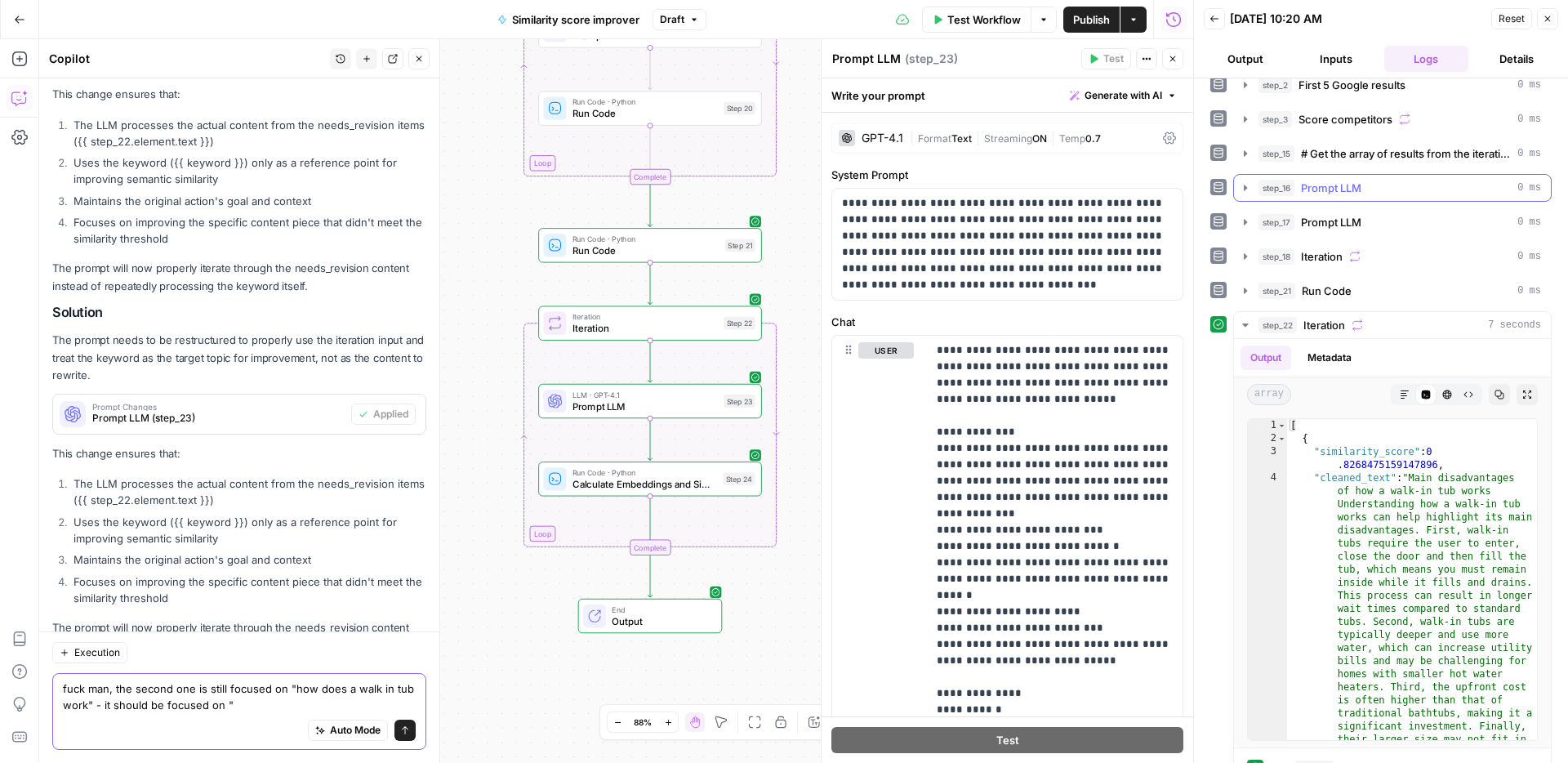
scroll to position [0, 0]
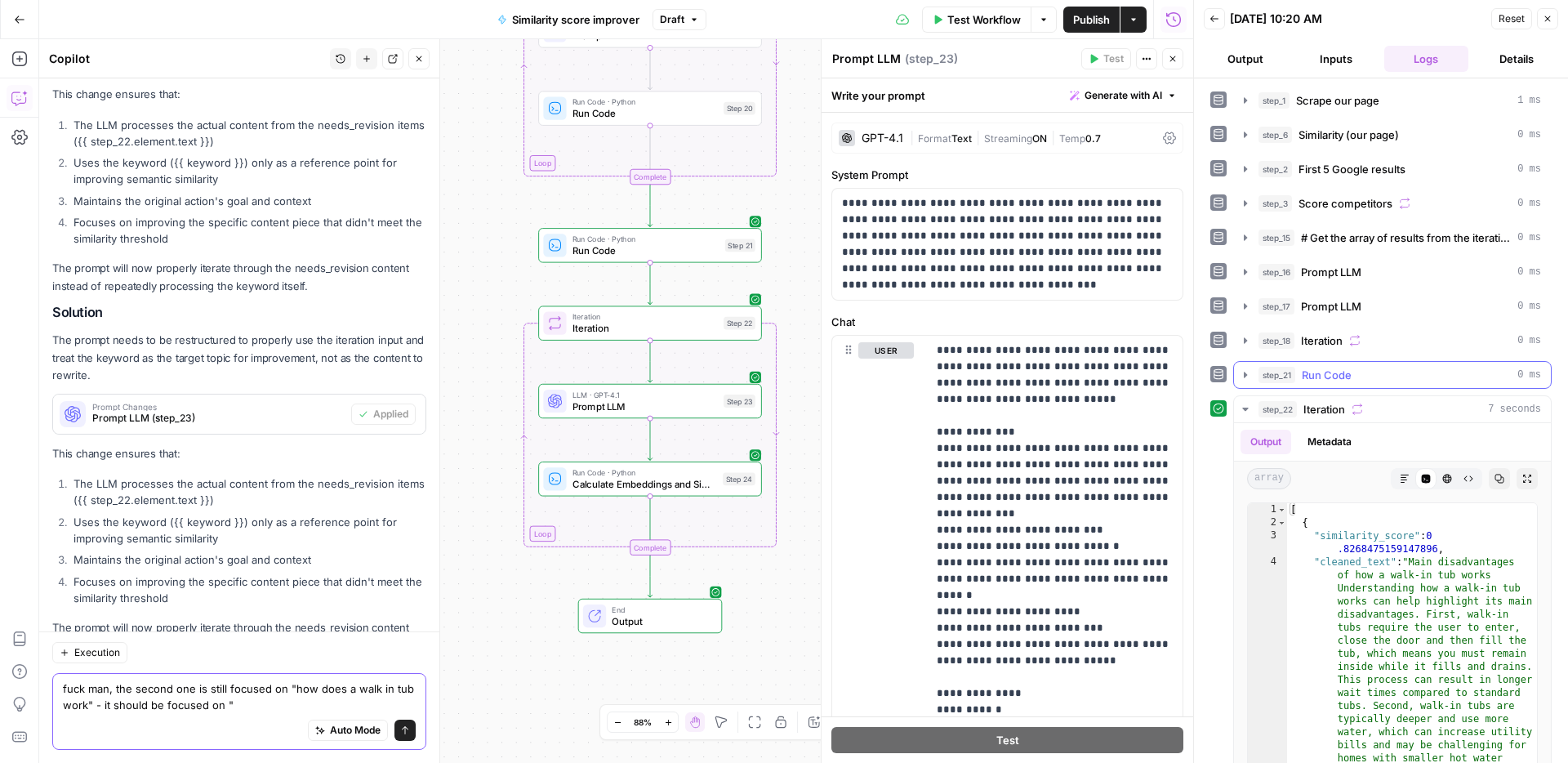
type textarea "fuck man, the second one is still focused on "how does a walk in tub work" - it…"
click at [1366, 378] on div "step_21 Run Code 0 ms" at bounding box center [1399, 375] width 282 height 16
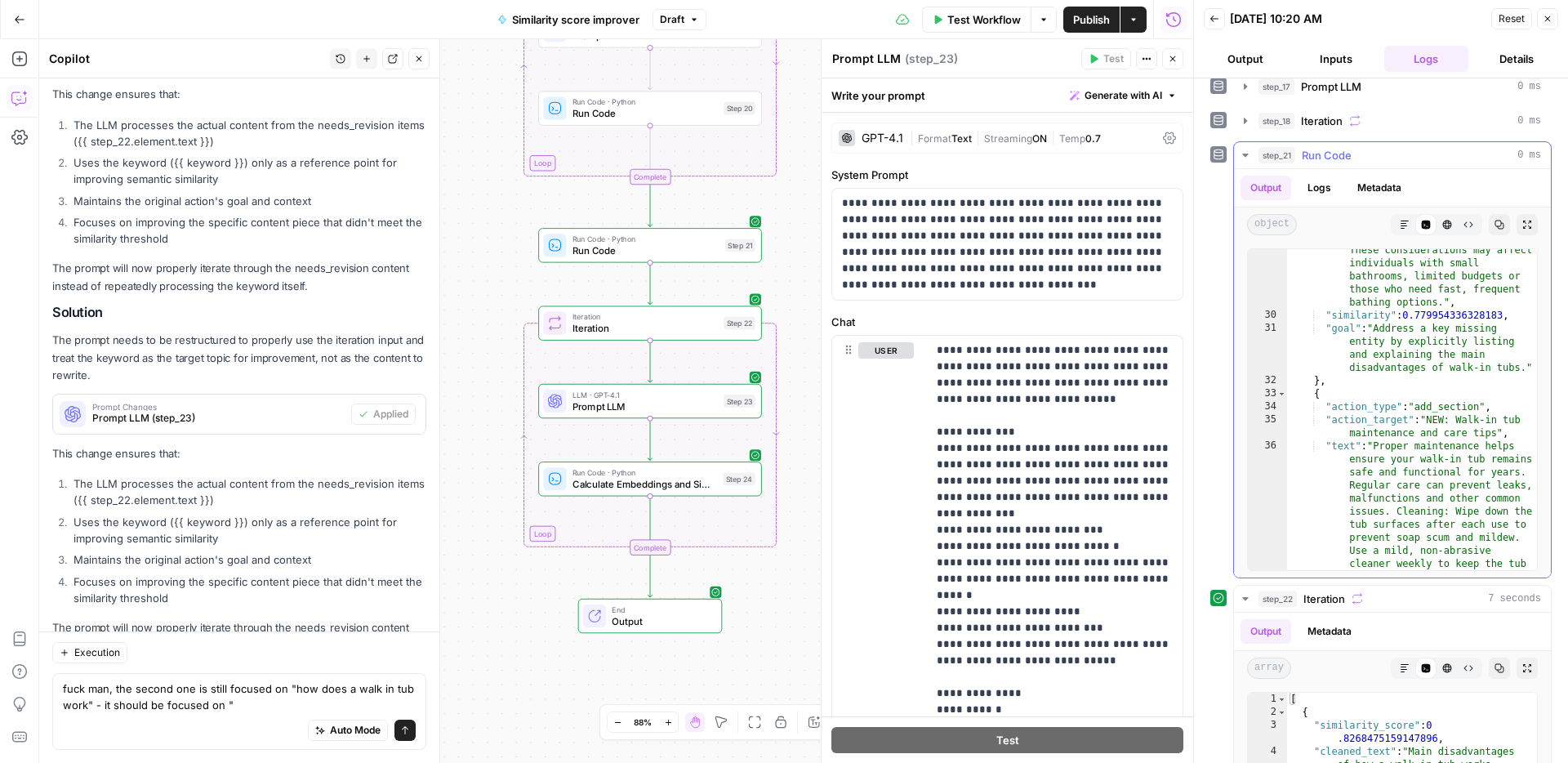
scroll to position [1858, 0]
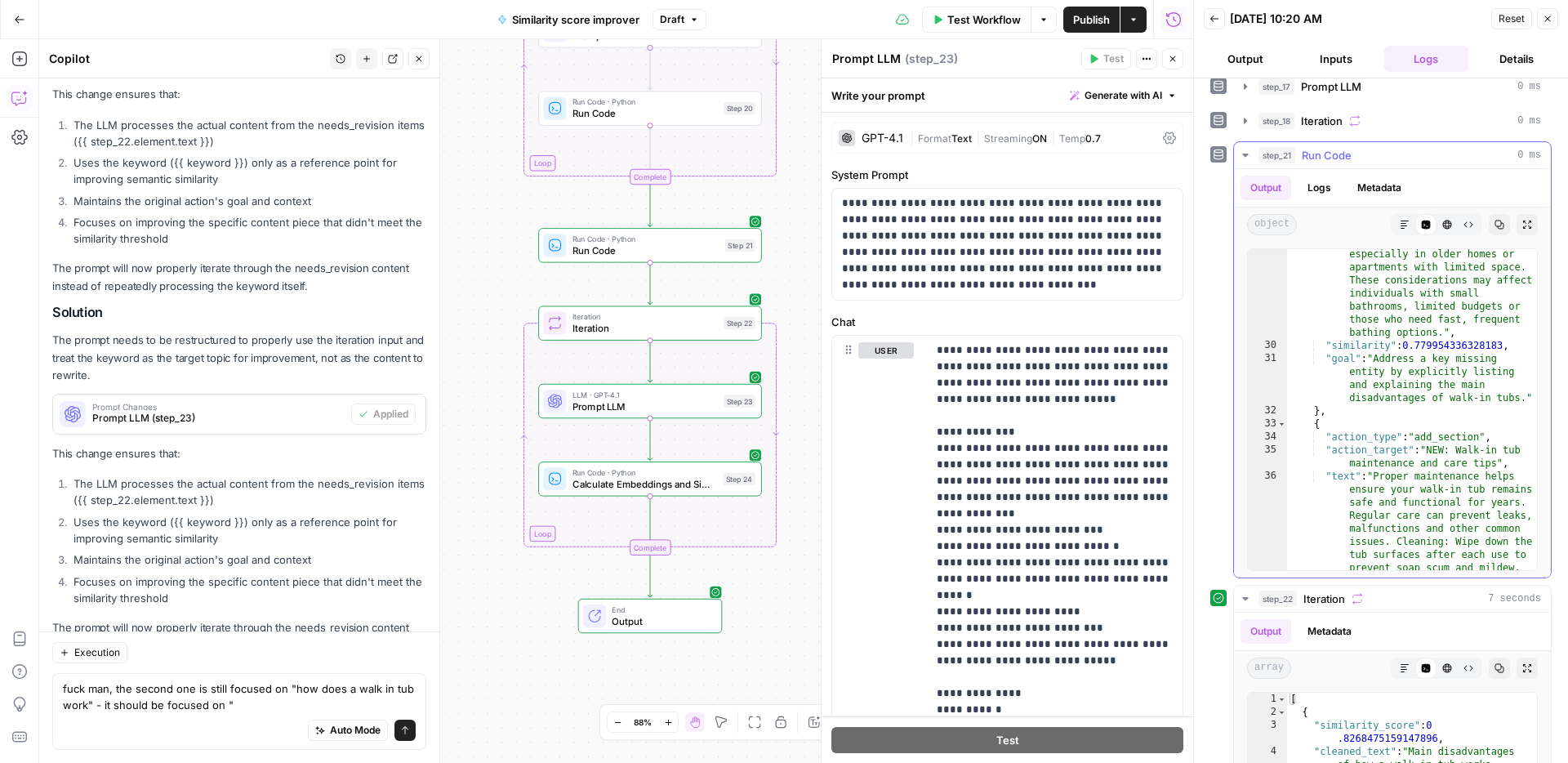
type textarea "**********"
drag, startPoint x: 1494, startPoint y: 464, endPoint x: 1462, endPoint y: 455, distance: 33.2
click at [1462, 455] on div ""text" : "While walk-in tubs offer accessibility and safety benefits, there are…" at bounding box center [1411, 499] width 250 height 1262
click at [269, 707] on textarea "fuck man, the second one is still focused on "how does a walk in tub work" - it…" at bounding box center [239, 696] width 352 height 33
paste textarea "Walk-in tub maintenance and care tips"
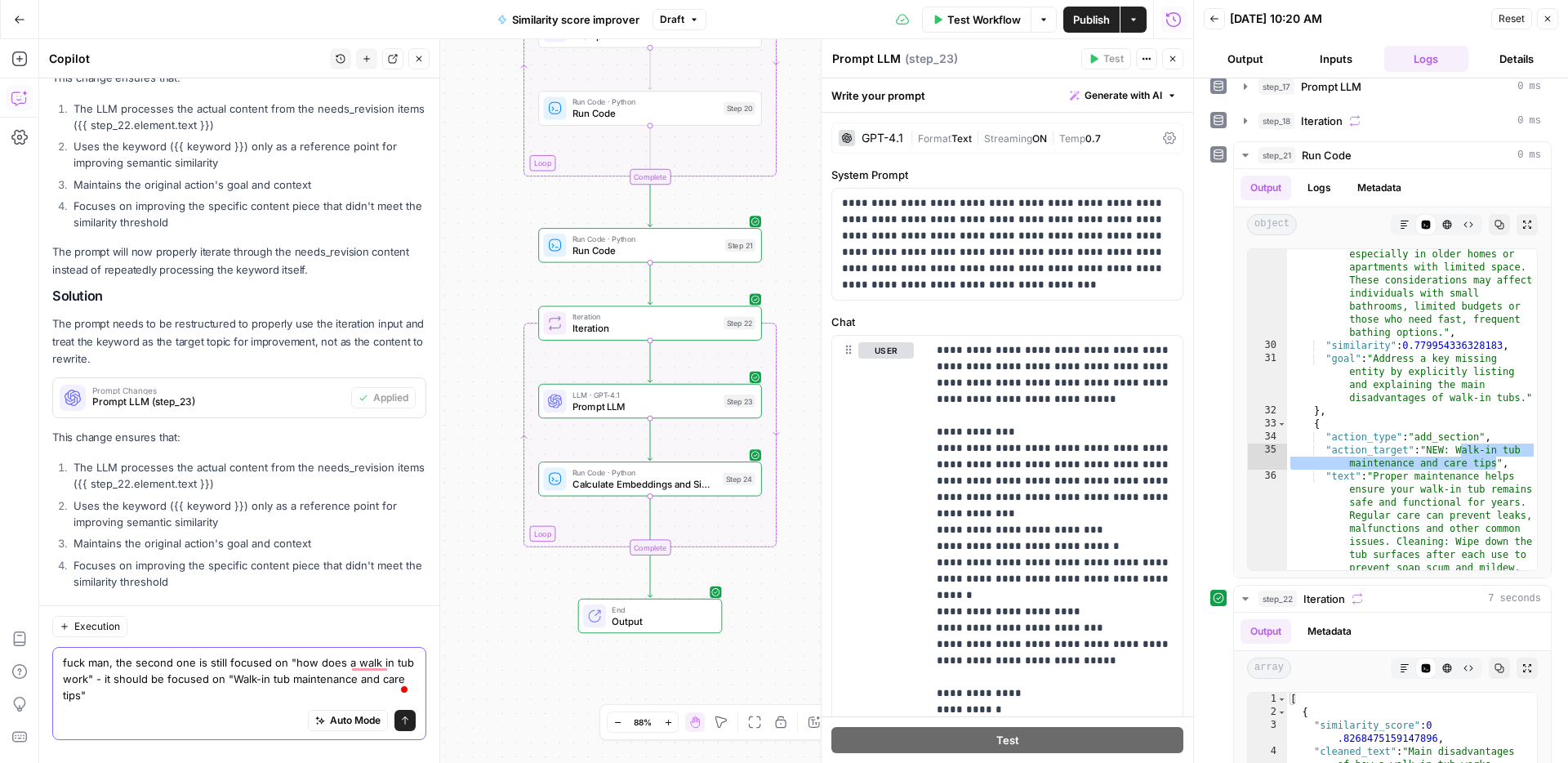
scroll to position [6058, 0]
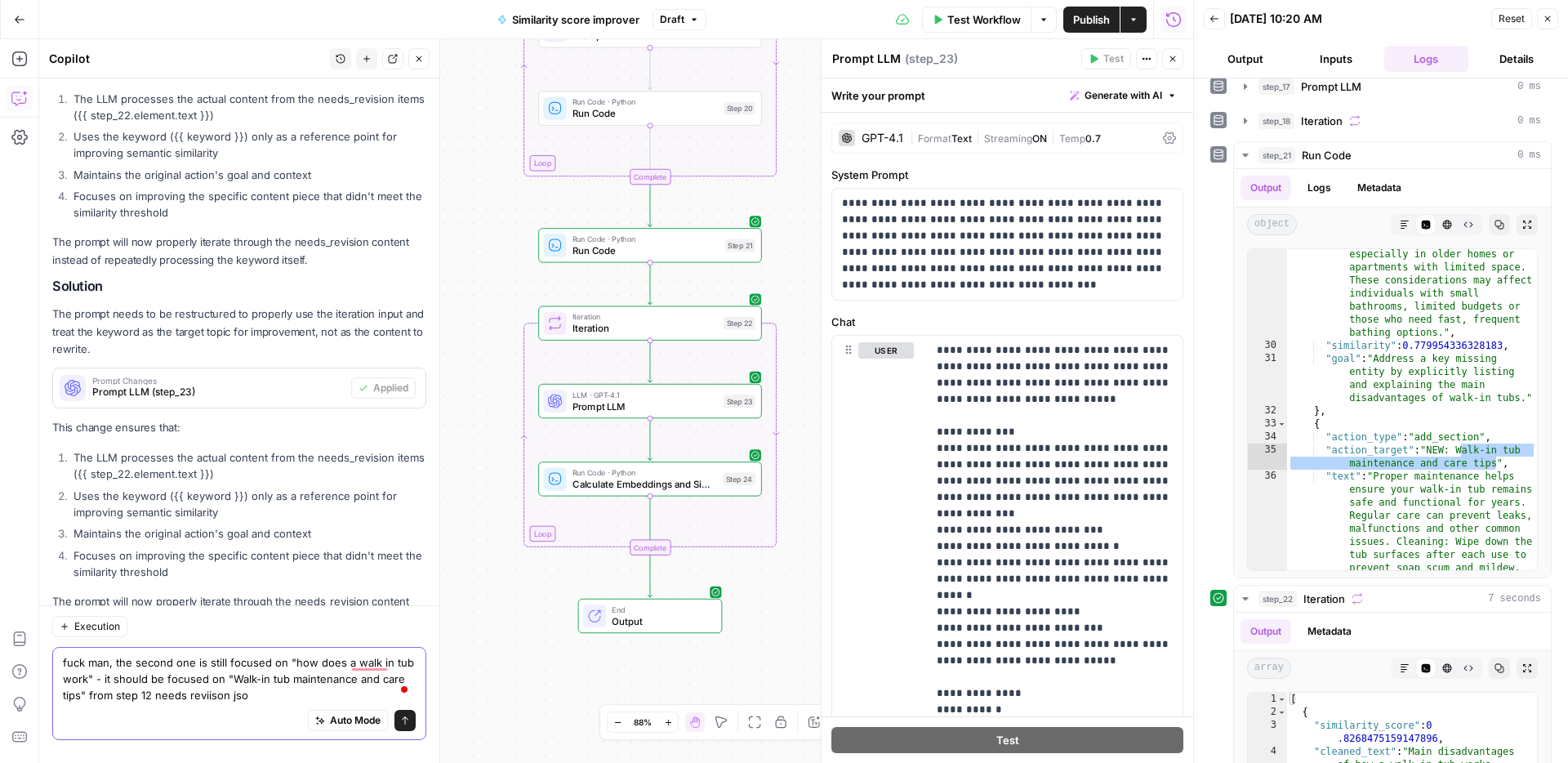
type textarea "fuck man, the second one is still focused on "how does a walk in tub work" - it…"
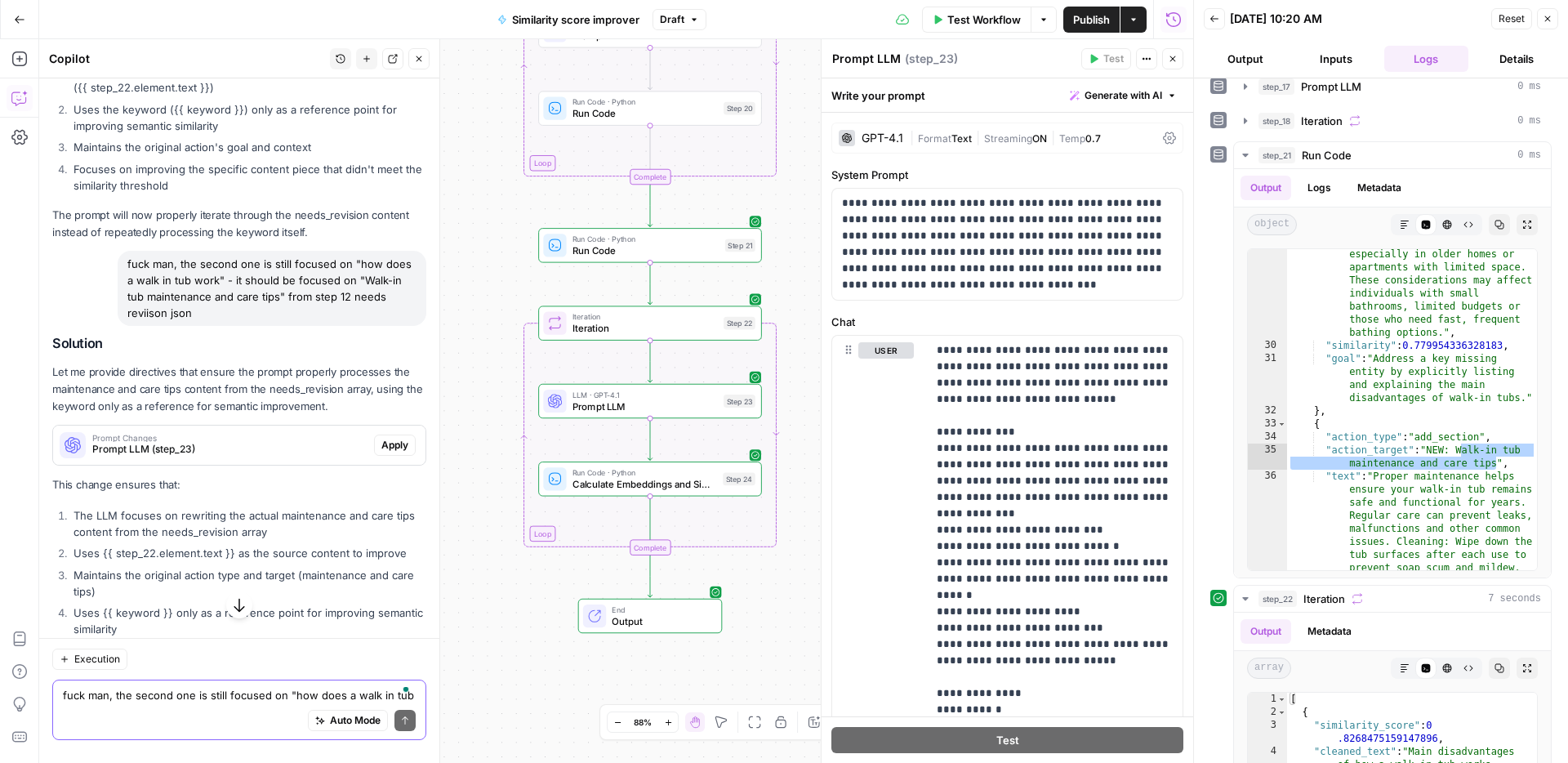
scroll to position [6434, 0]
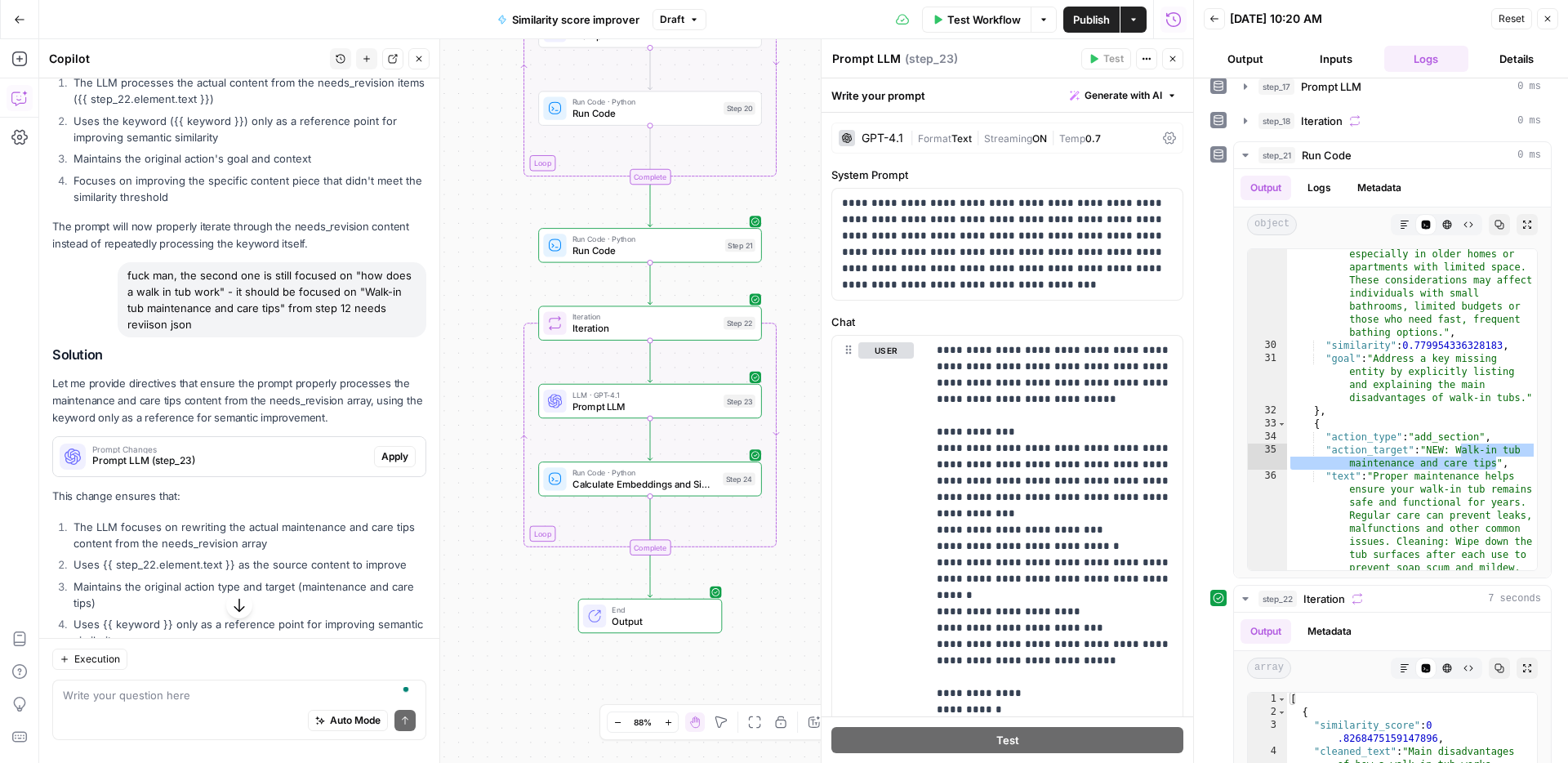
click at [351, 455] on div "Solution Let me provide directives that ensure the prompt properly processes th…" at bounding box center [239, 541] width 374 height 387
click at [397, 449] on span "Apply" at bounding box center [394, 456] width 27 height 15
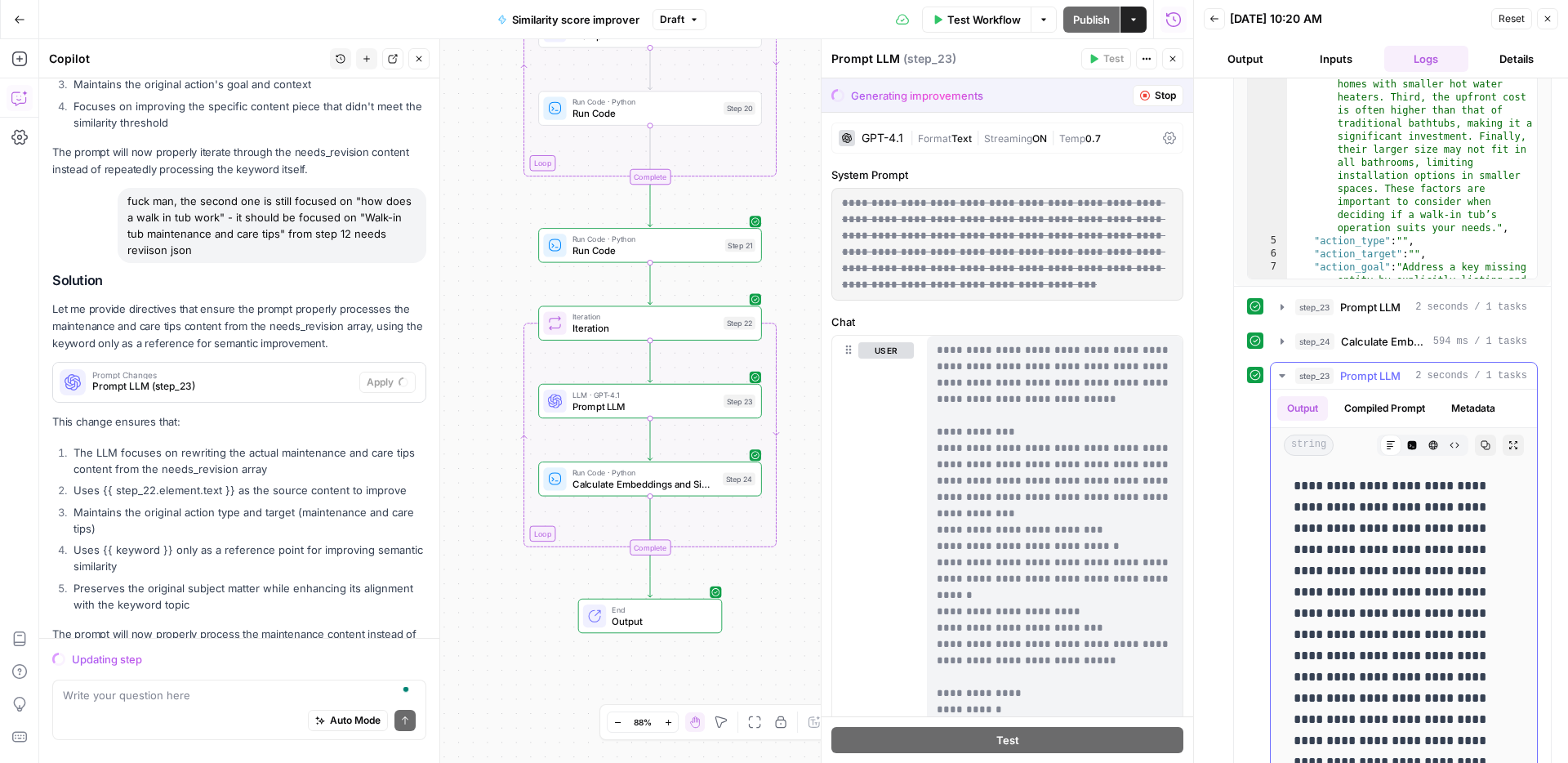
scroll to position [952, 0]
click at [1403, 416] on button "Compiled Prompt" at bounding box center [1384, 411] width 101 height 25
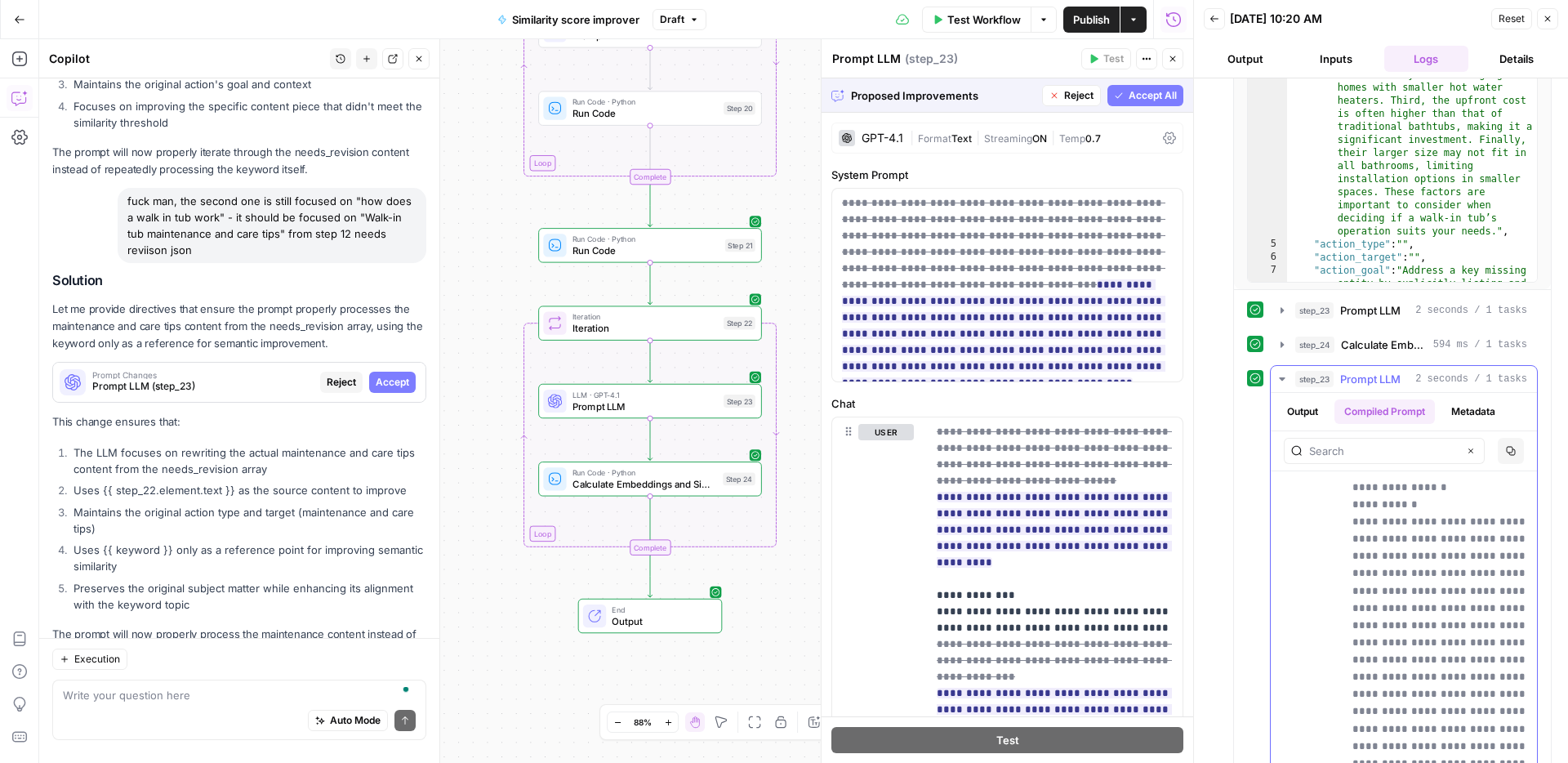
scroll to position [859, 0]
click at [1370, 389] on button "step_23 Prompt LLM 2 seconds / 1 tasks" at bounding box center [1403, 379] width 266 height 26
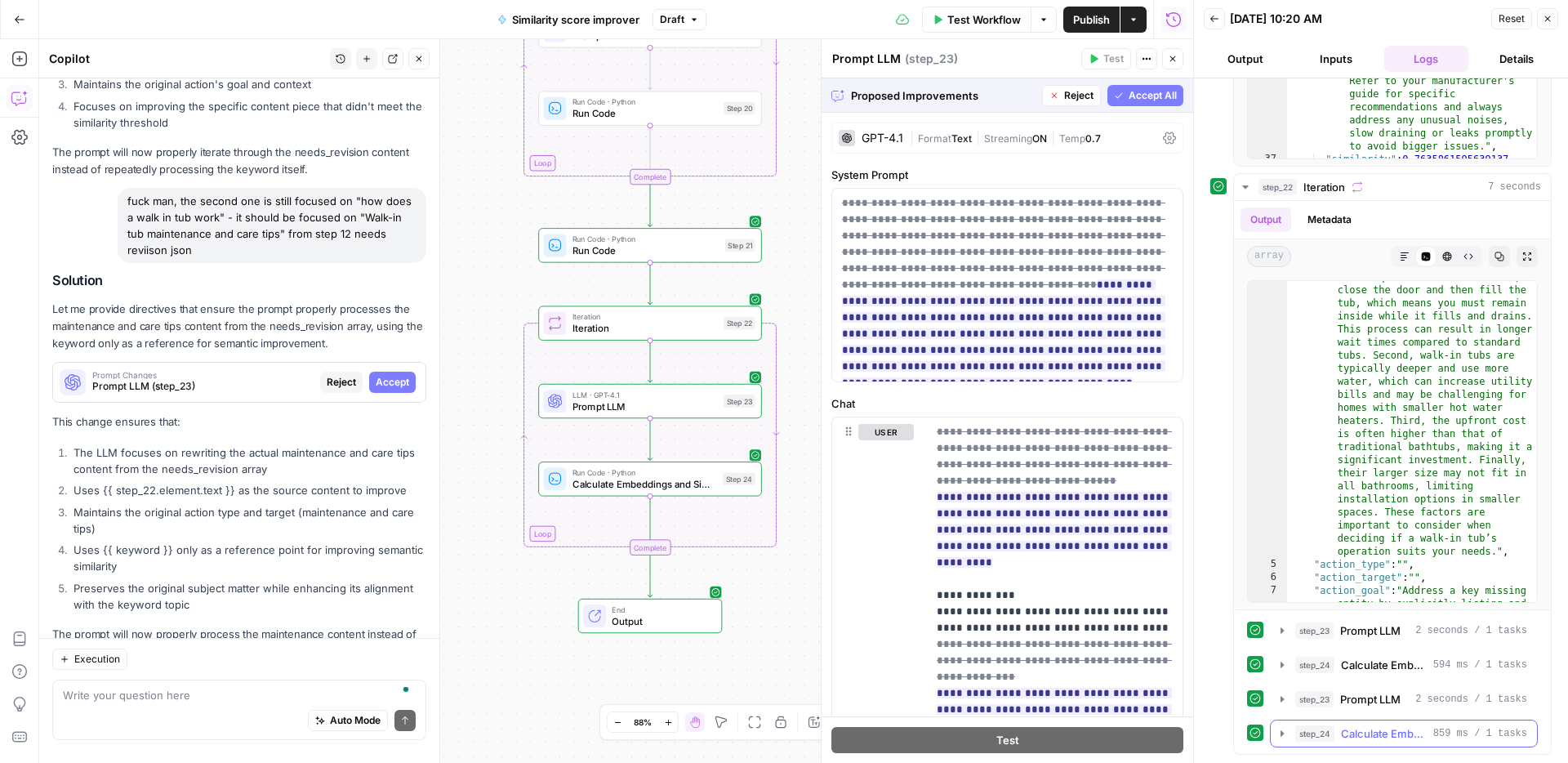
click at [1375, 725] on span "Calculate Embeddings and Similarity" at bounding box center [1383, 733] width 86 height 16
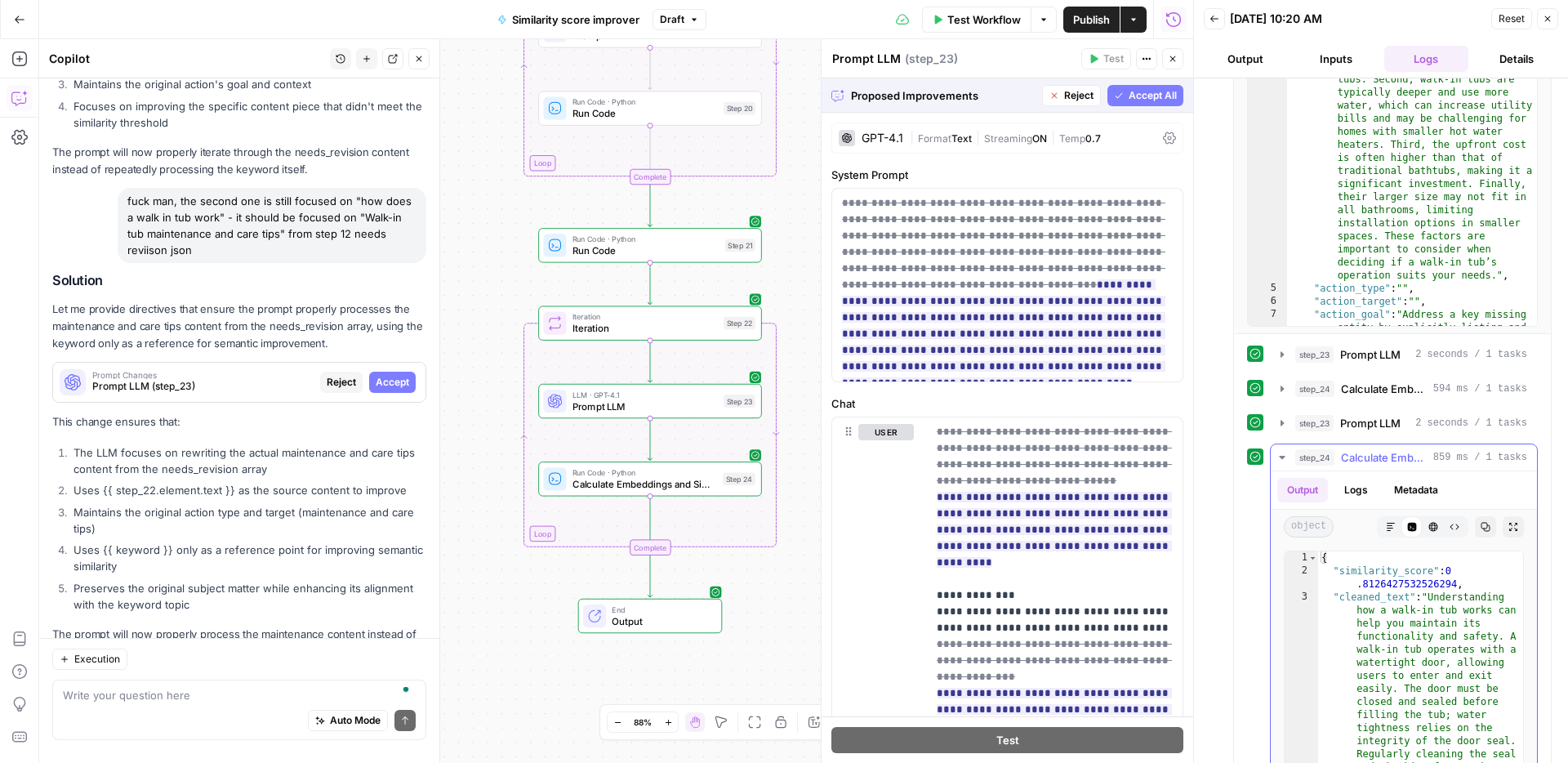
scroll to position [927, 0]
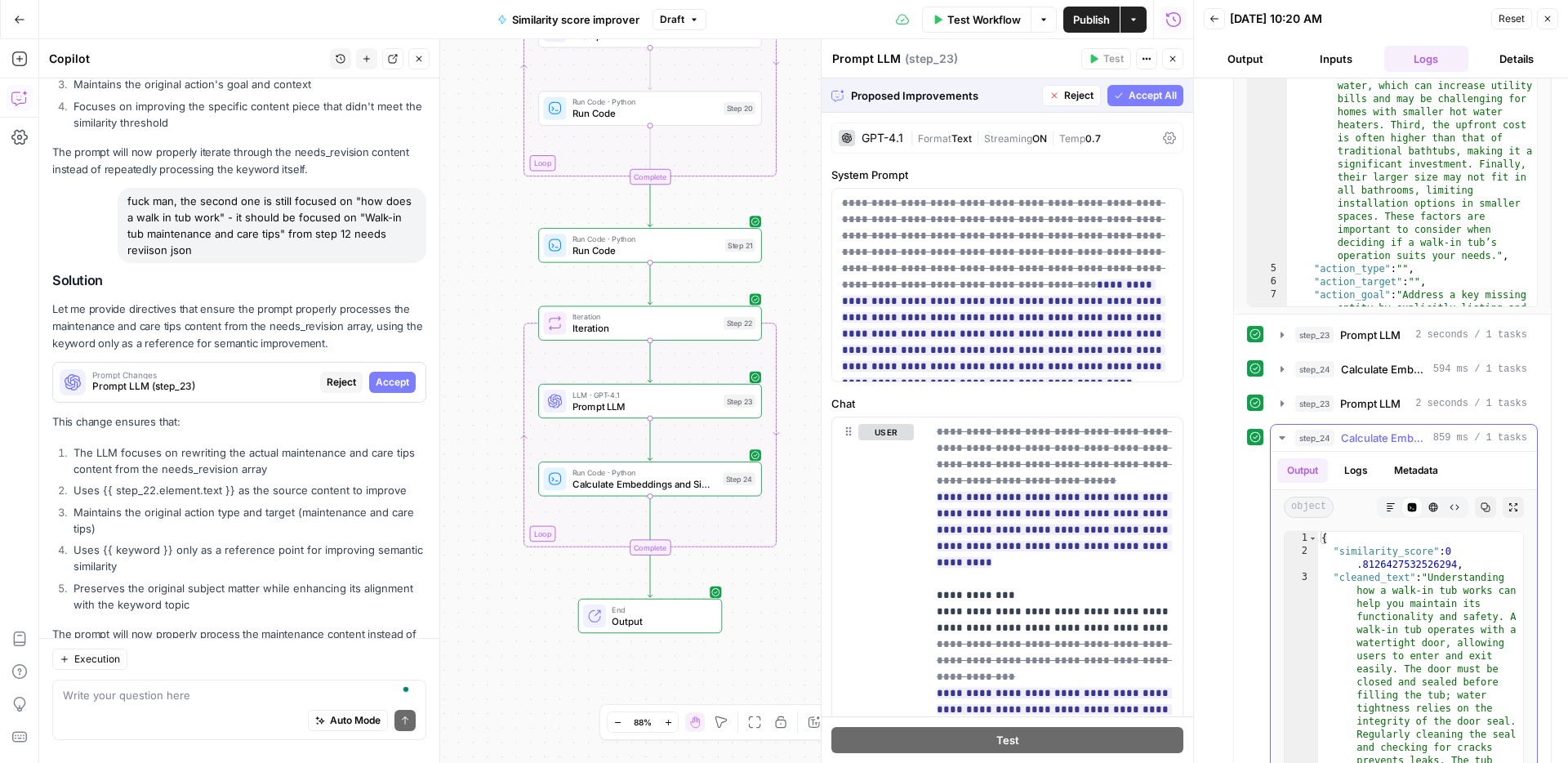
click at [1366, 437] on span "Calculate Embeddings and Similarity" at bounding box center [1383, 437] width 86 height 16
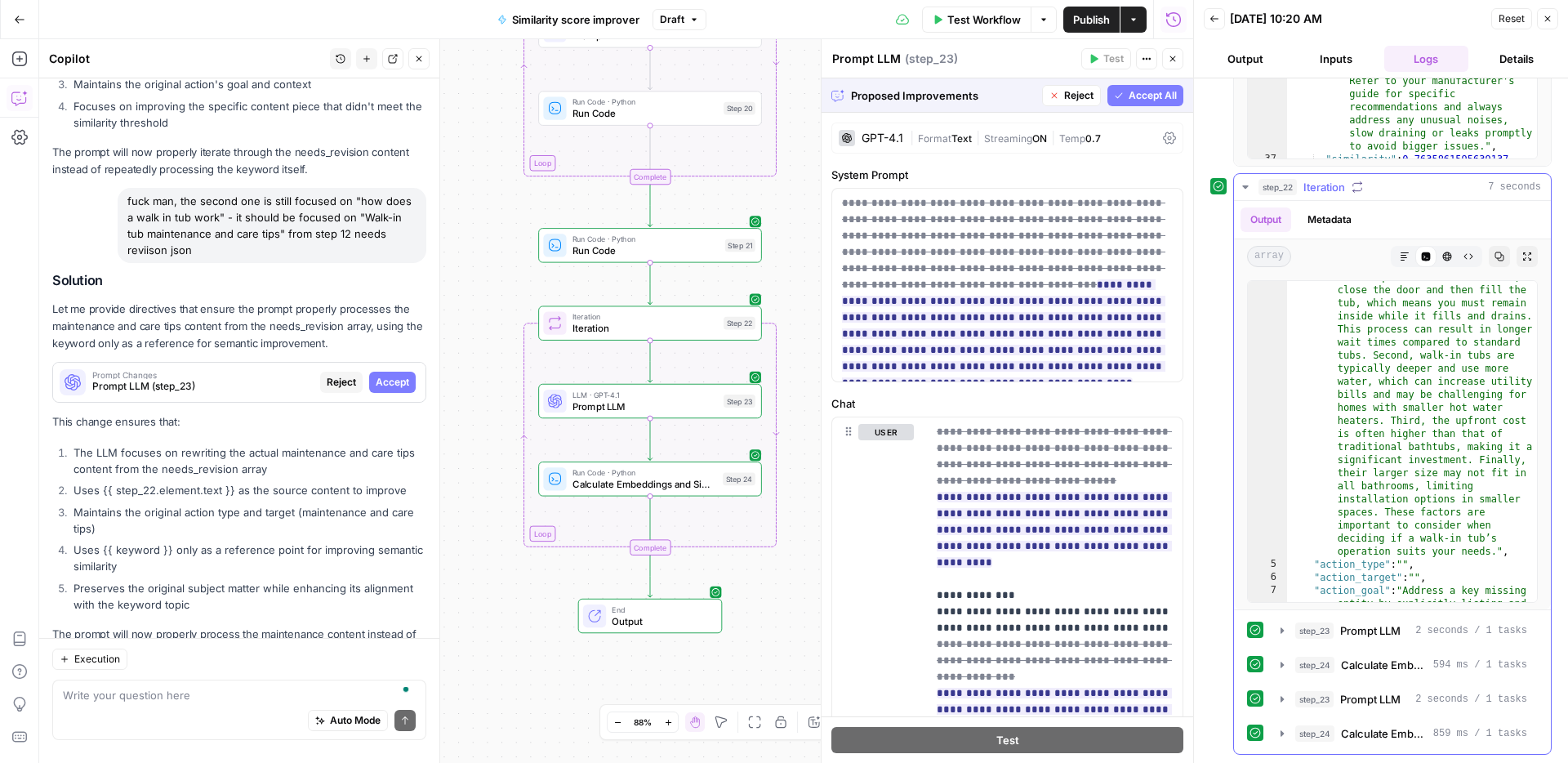
scroll to position [631, 0]
drag, startPoint x: 1397, startPoint y: 698, endPoint x: 1397, endPoint y: 666, distance: 32.0
click at [1397, 698] on span "Prompt LLM" at bounding box center [1369, 699] width 61 height 16
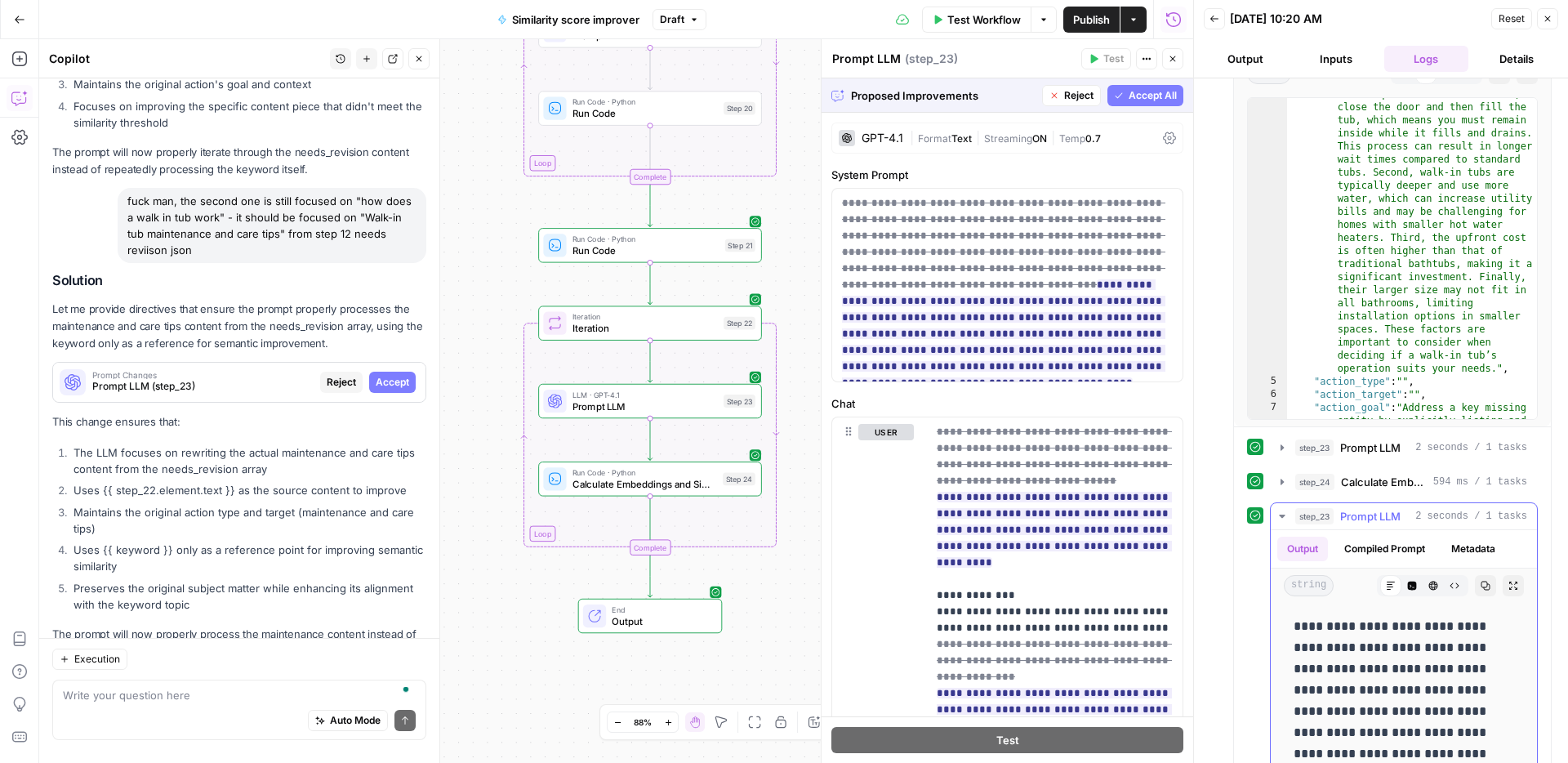
scroll to position [1012, 0]
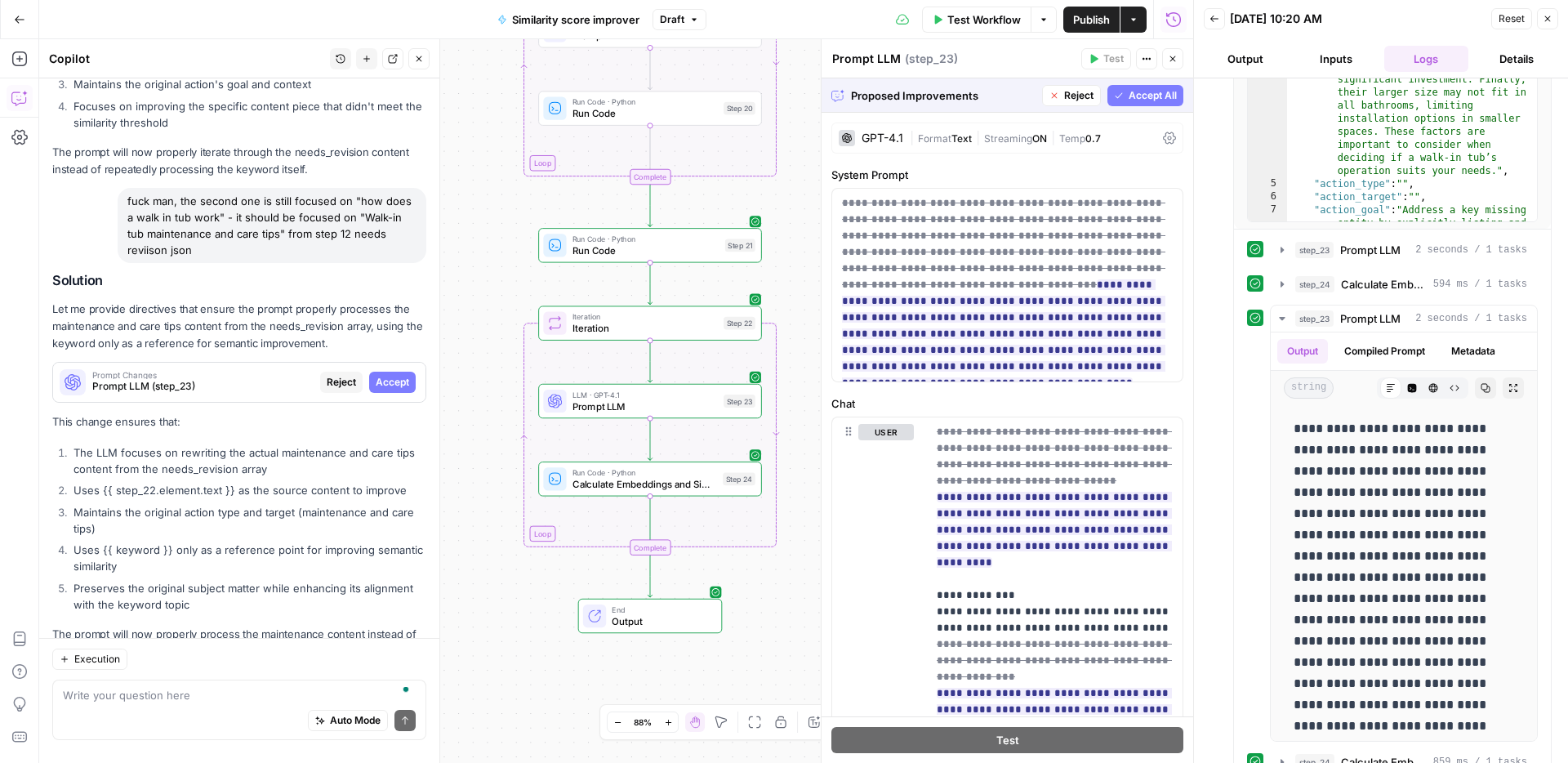
click at [1137, 94] on span "Accept All" at bounding box center [1152, 95] width 48 height 15
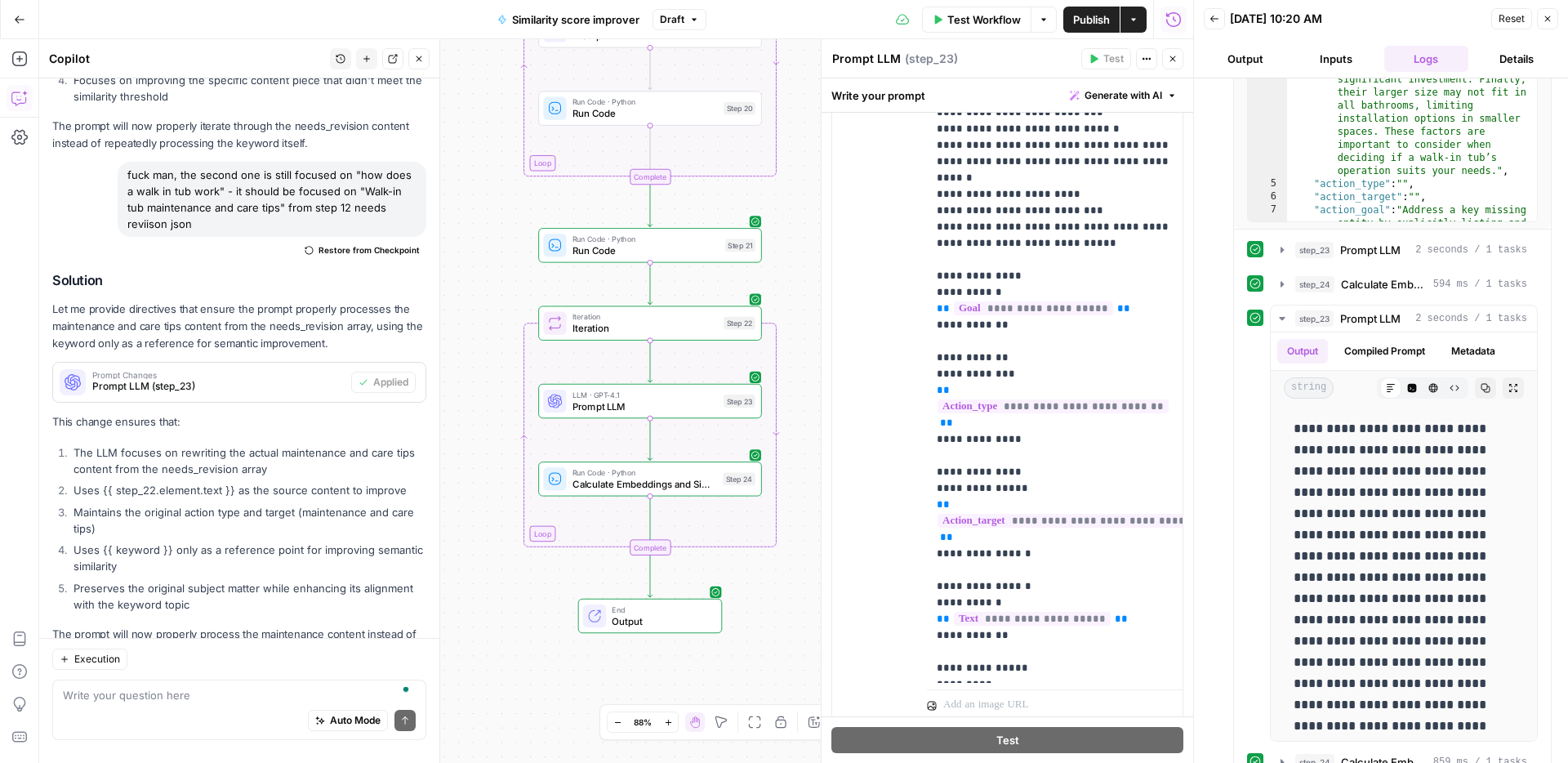
scroll to position [372, 0]
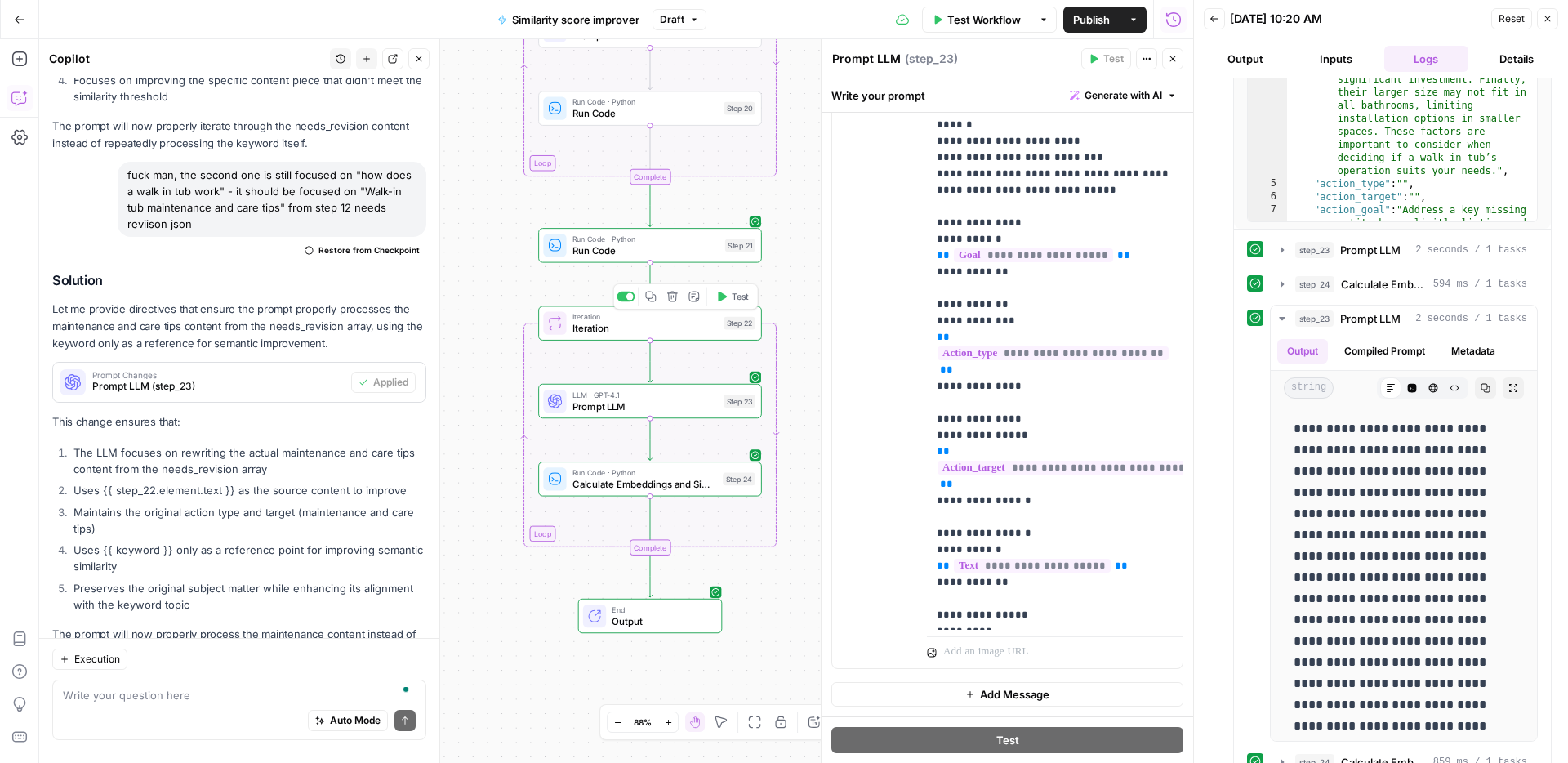
click at [731, 305] on button "Test" at bounding box center [732, 297] width 45 height 19
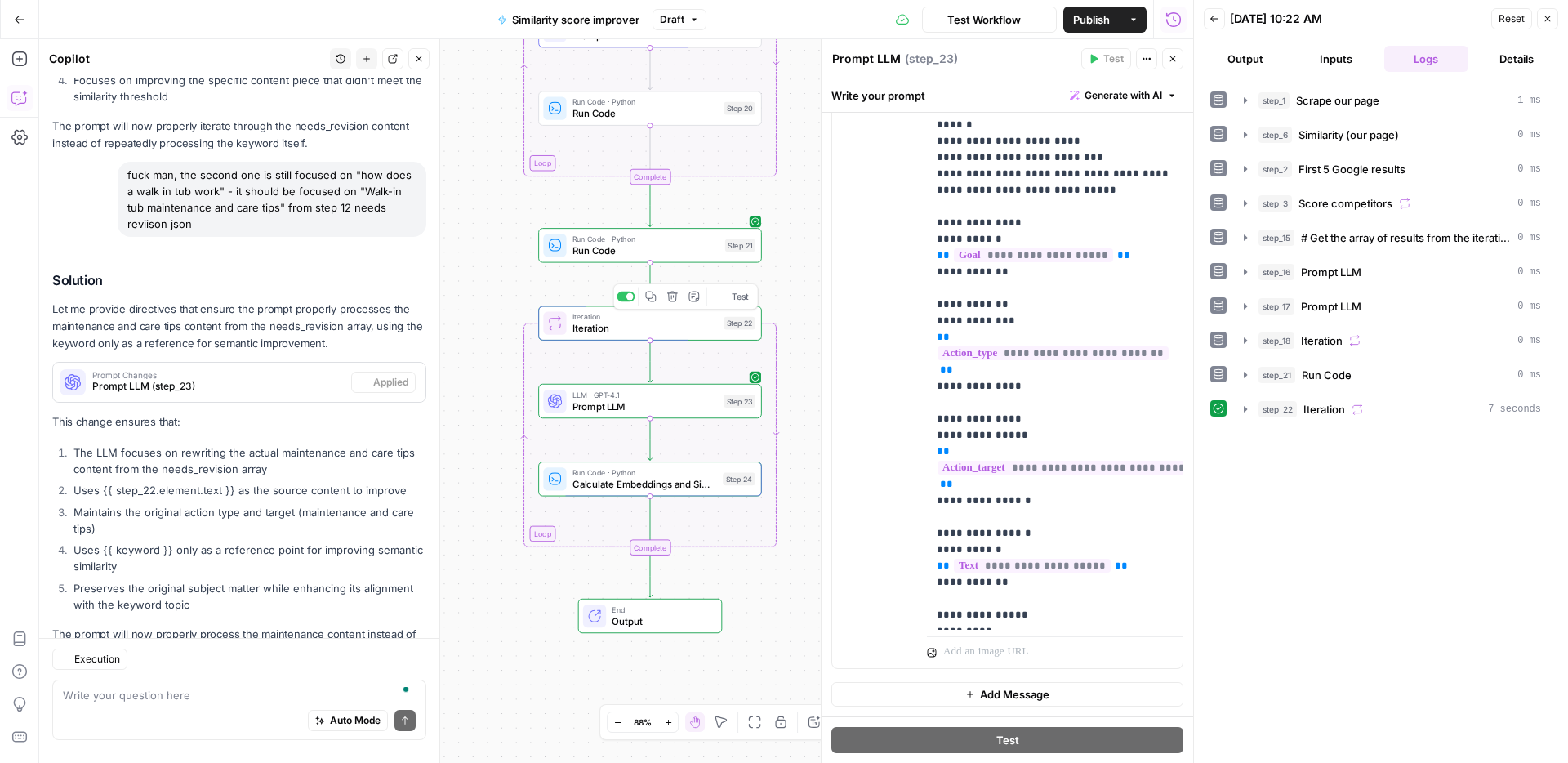
scroll to position [6533, 0]
click at [1334, 415] on span "Iteration" at bounding box center [1323, 409] width 42 height 16
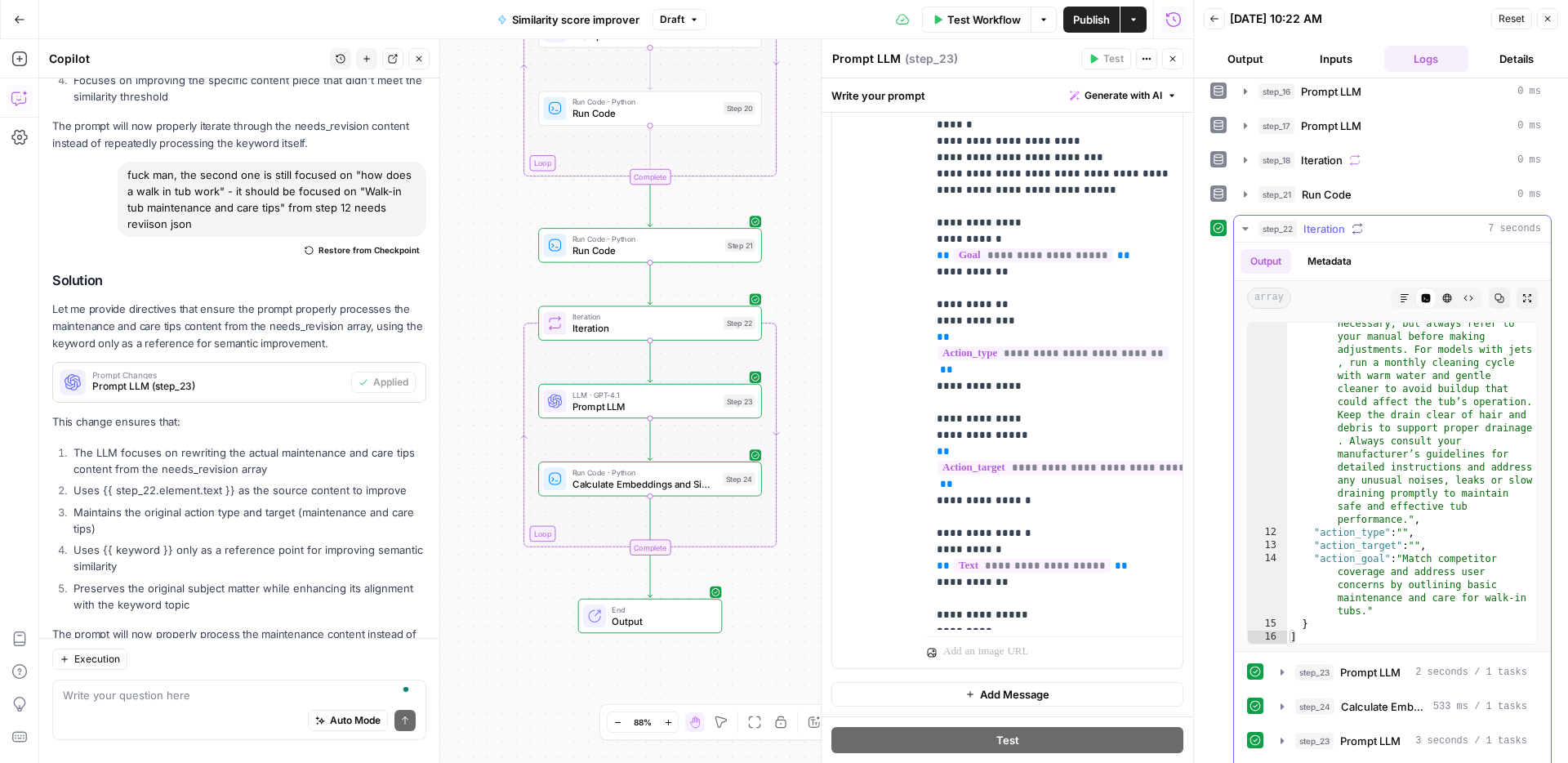
scroll to position [222, 0]
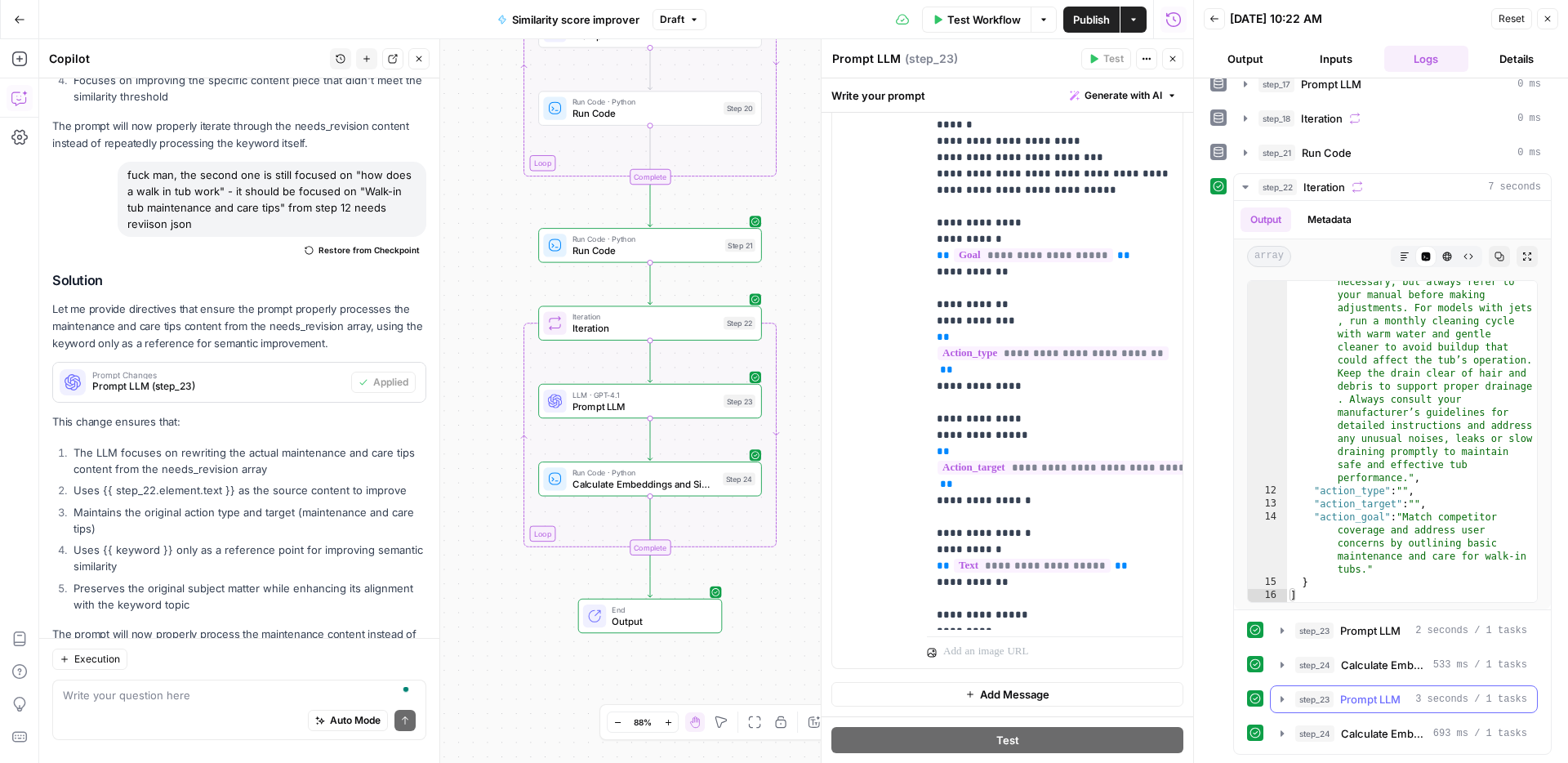
click at [1334, 711] on button "step_23 Prompt LLM 3 seconds / 1 tasks" at bounding box center [1403, 699] width 266 height 26
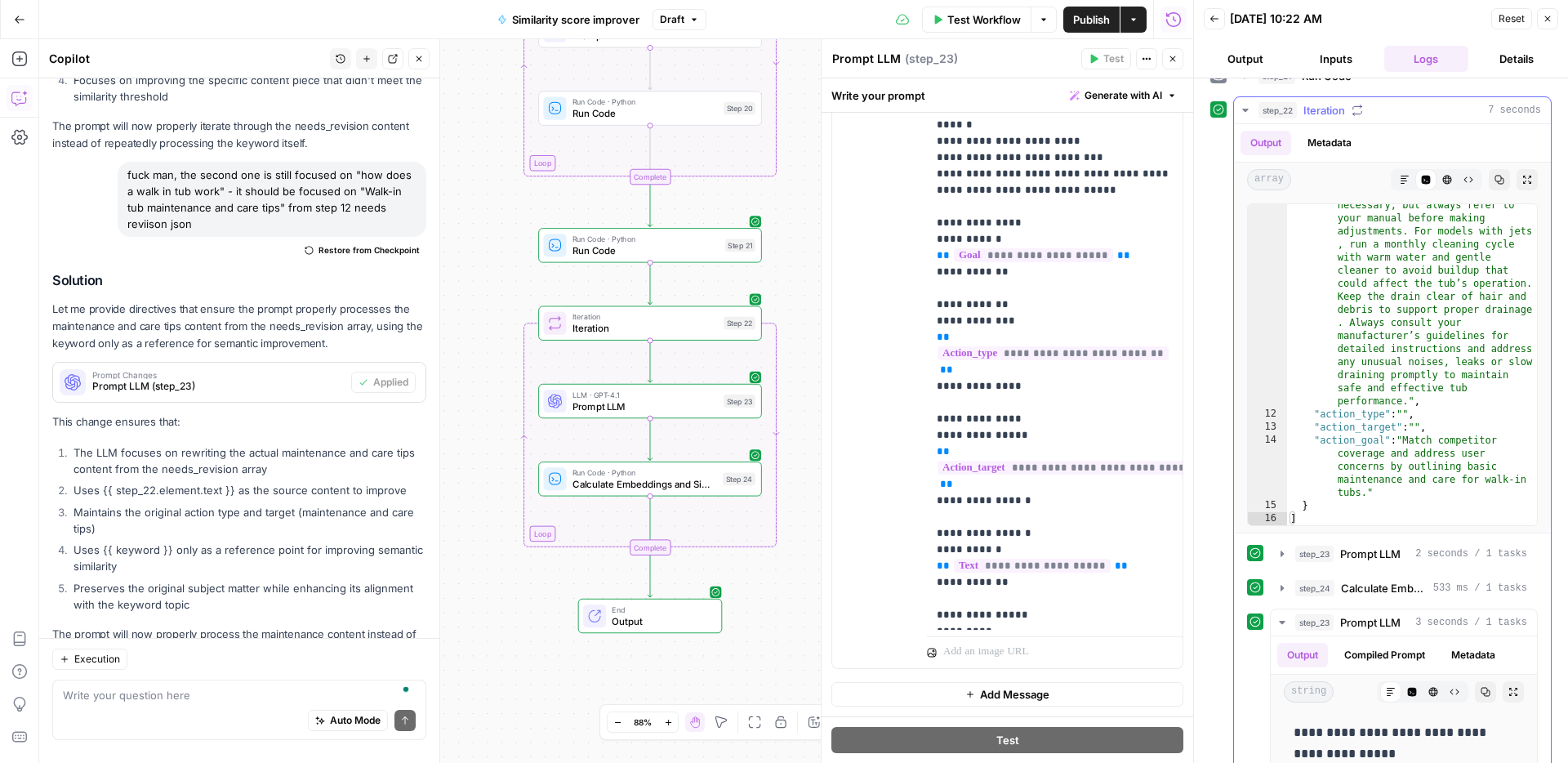
scroll to position [286, 0]
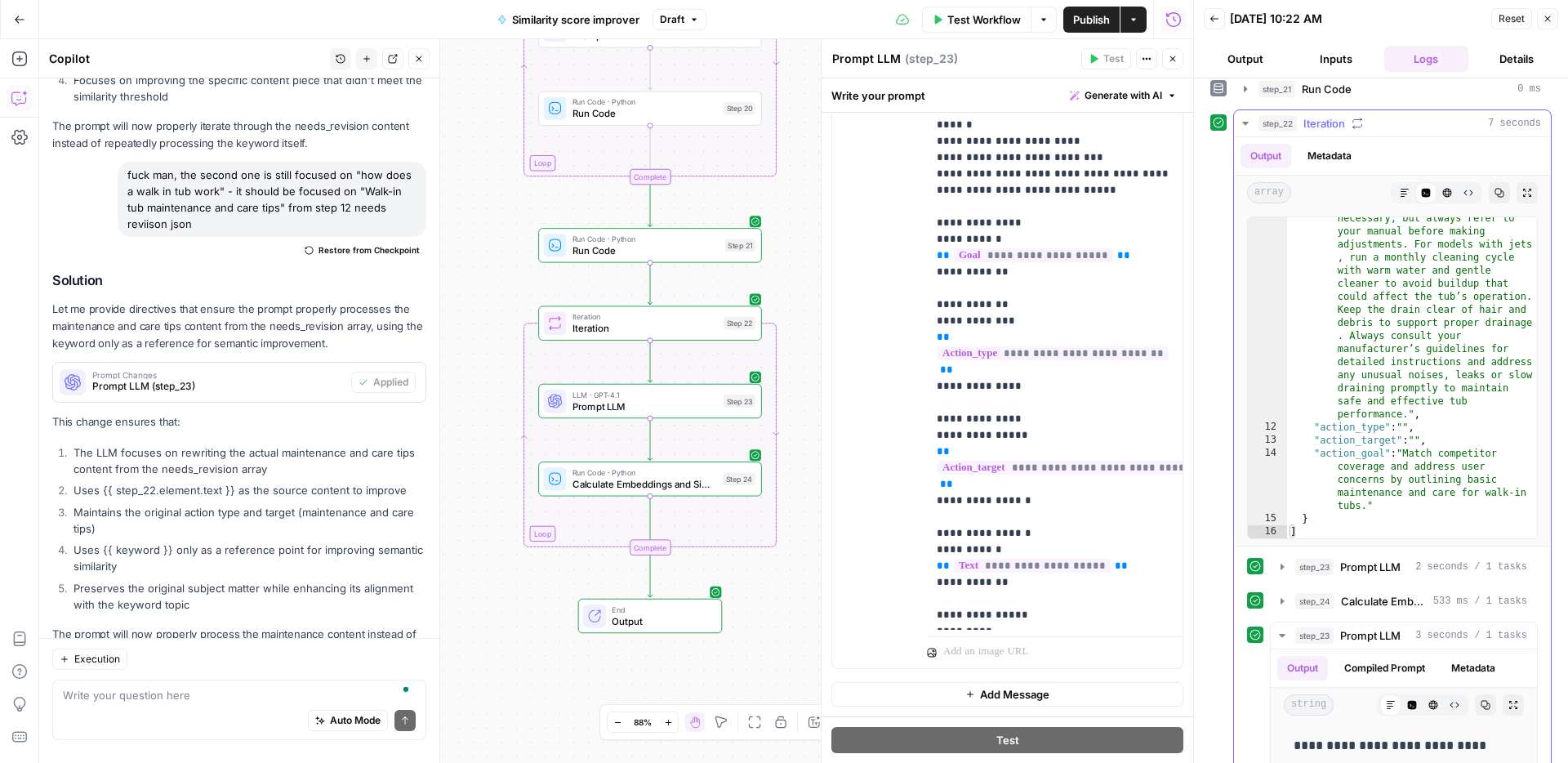
click at [1390, 129] on div "step_22 Iteration 7 seconds" at bounding box center [1399, 123] width 282 height 16
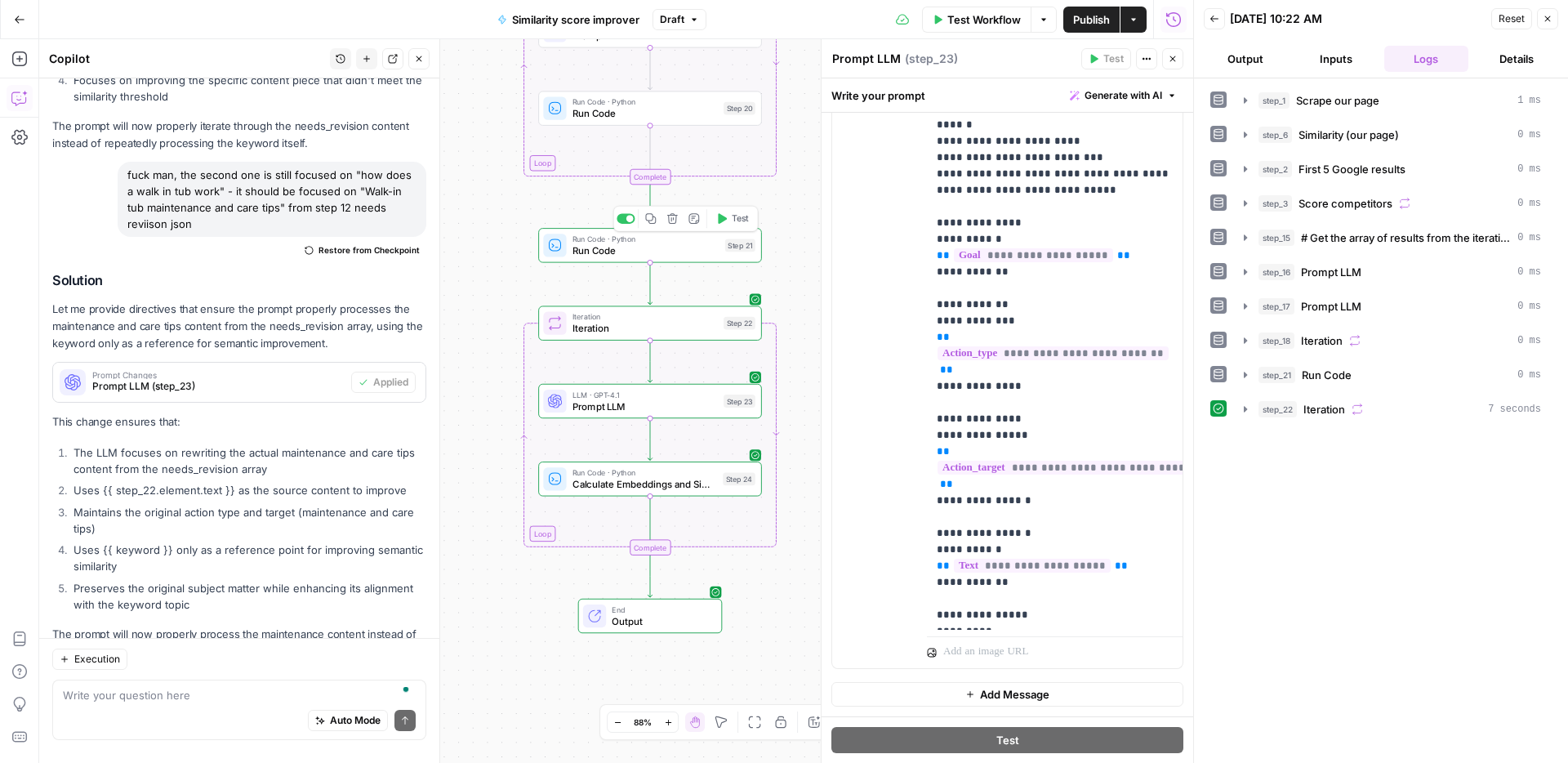
click at [707, 252] on span "Run Code" at bounding box center [645, 251] width 147 height 15
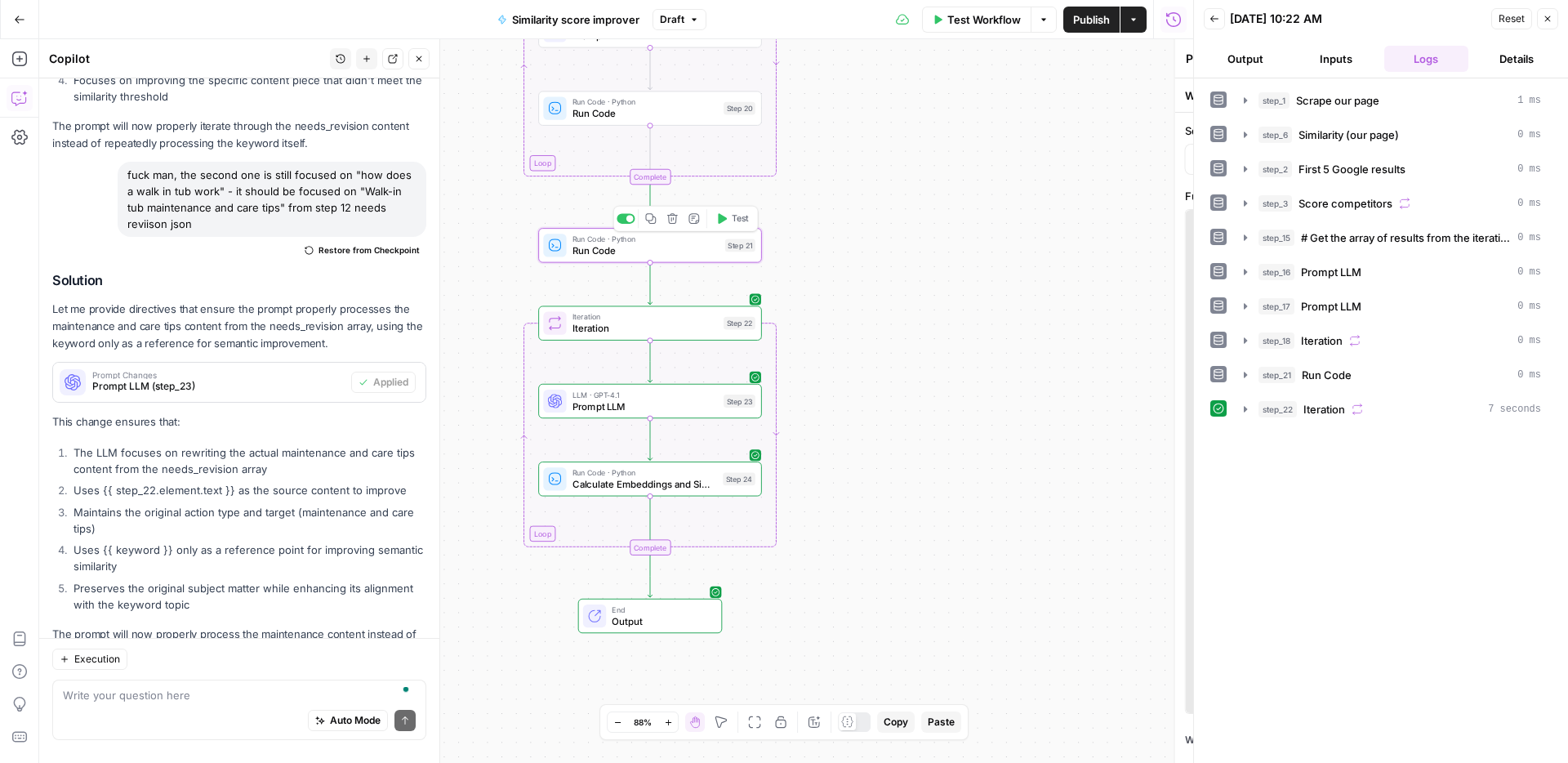
type textarea "Run Code"
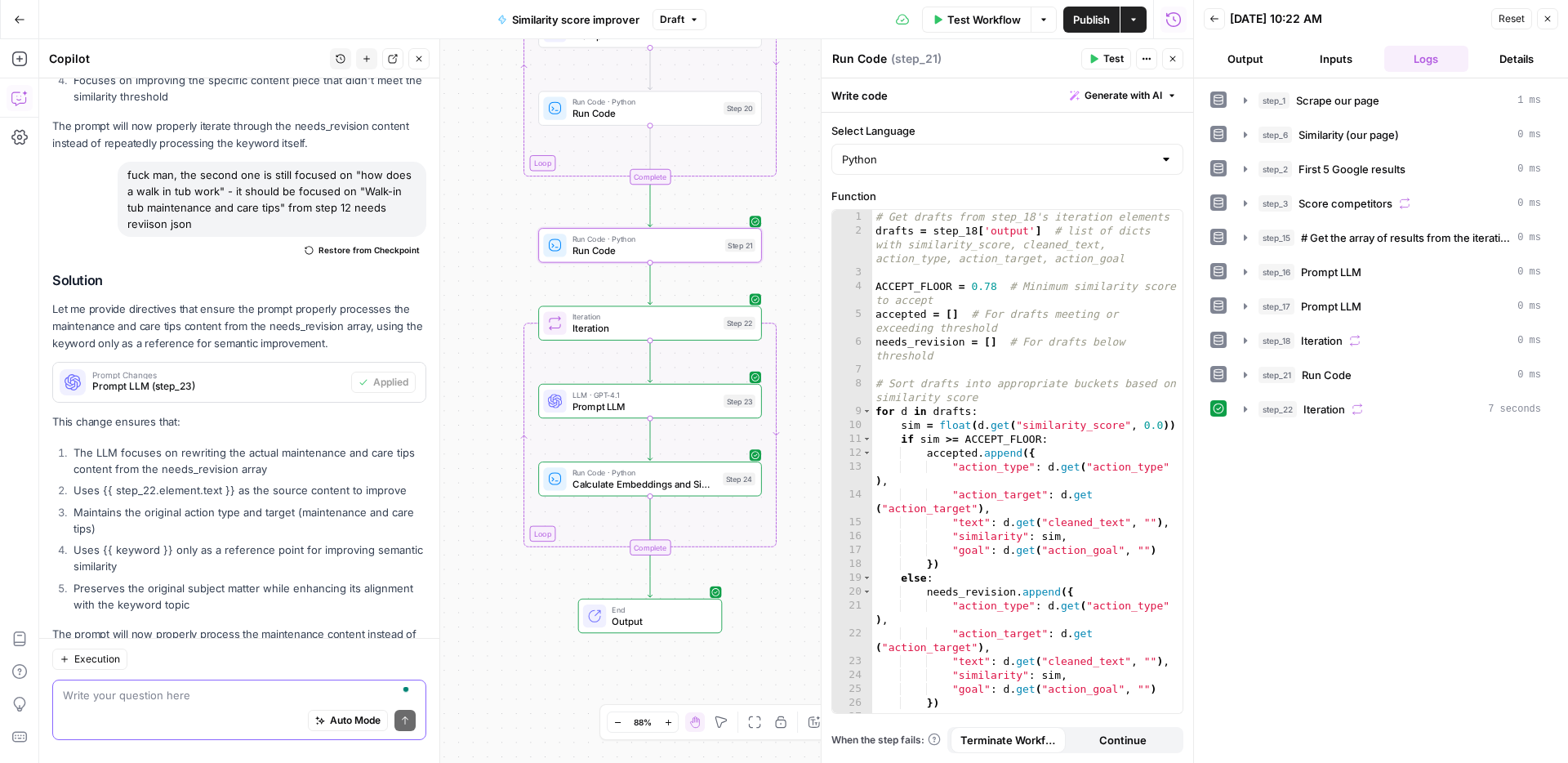
click at [209, 697] on textarea "To enrich screen reader interactions, please activate Accessibility in Grammarl…" at bounding box center [239, 695] width 352 height 16
click at [1296, 416] on span "step_22" at bounding box center [1278, 409] width 38 height 16
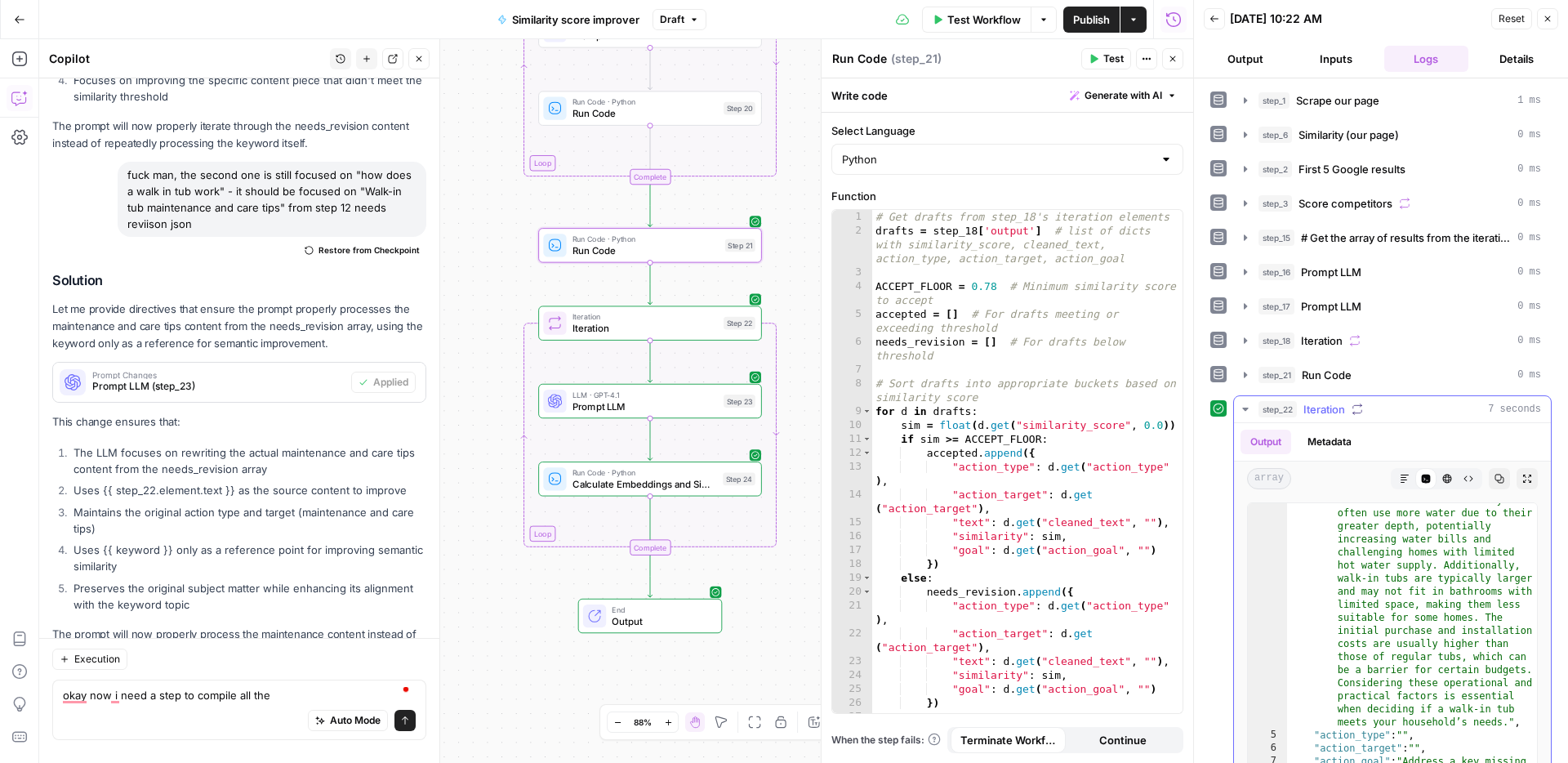
scroll to position [591, 0]
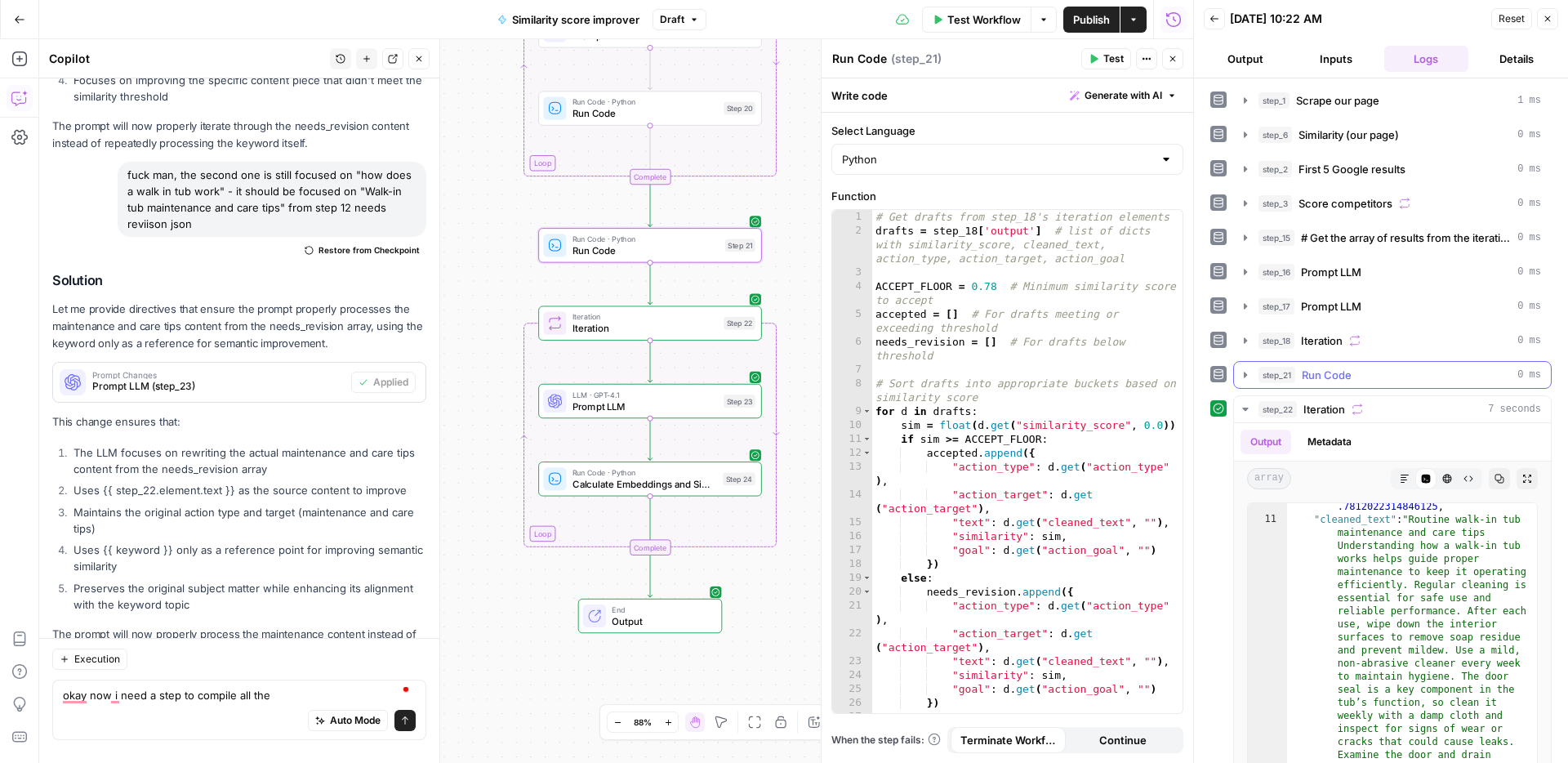
drag, startPoint x: 1331, startPoint y: 369, endPoint x: 1334, endPoint y: 383, distance: 14.3
click at [1331, 369] on span "Run Code" at bounding box center [1326, 375] width 50 height 16
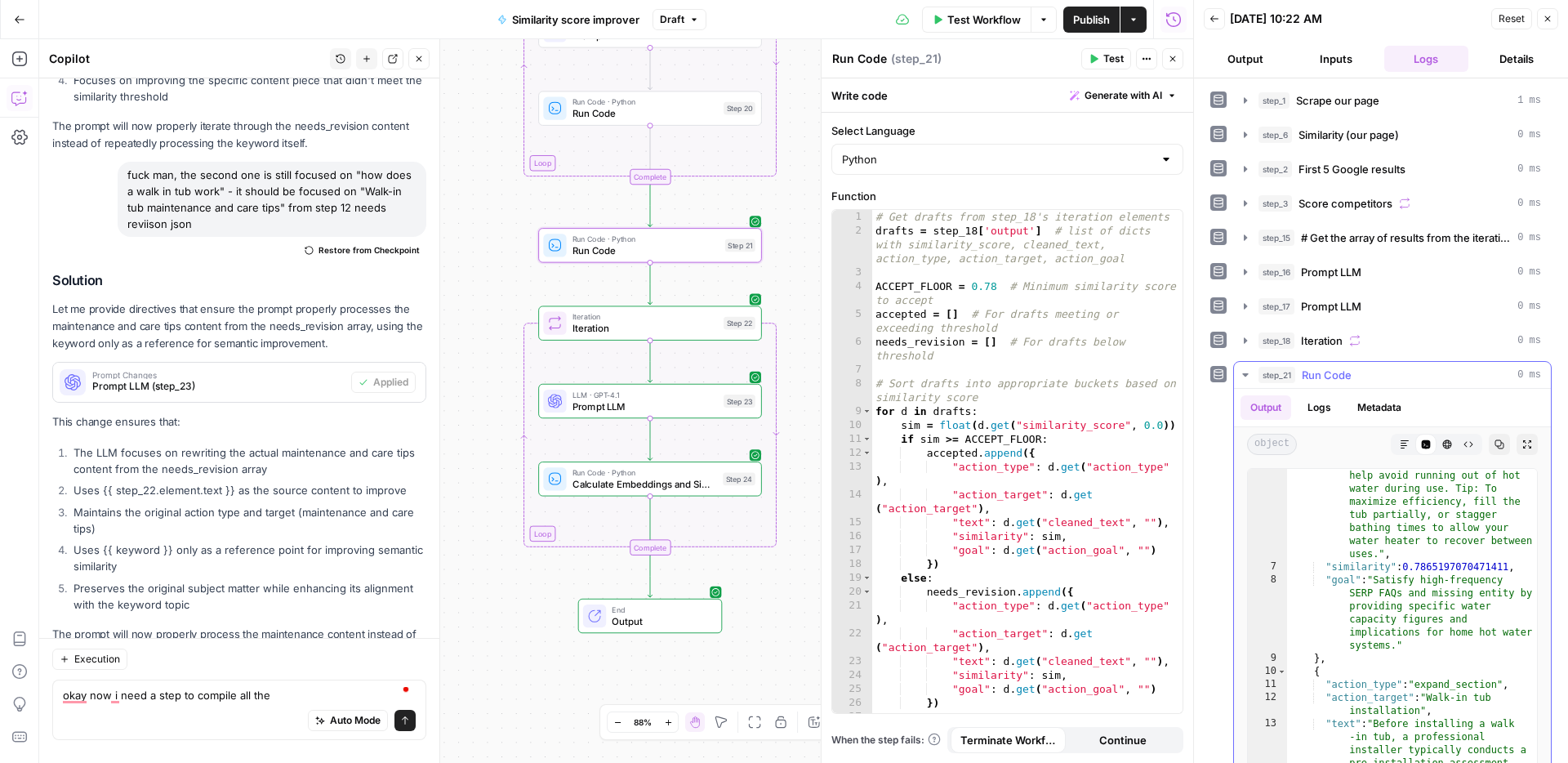
scroll to position [340, 0]
click at [329, 706] on div "Auto Mode Send" at bounding box center [239, 721] width 352 height 36
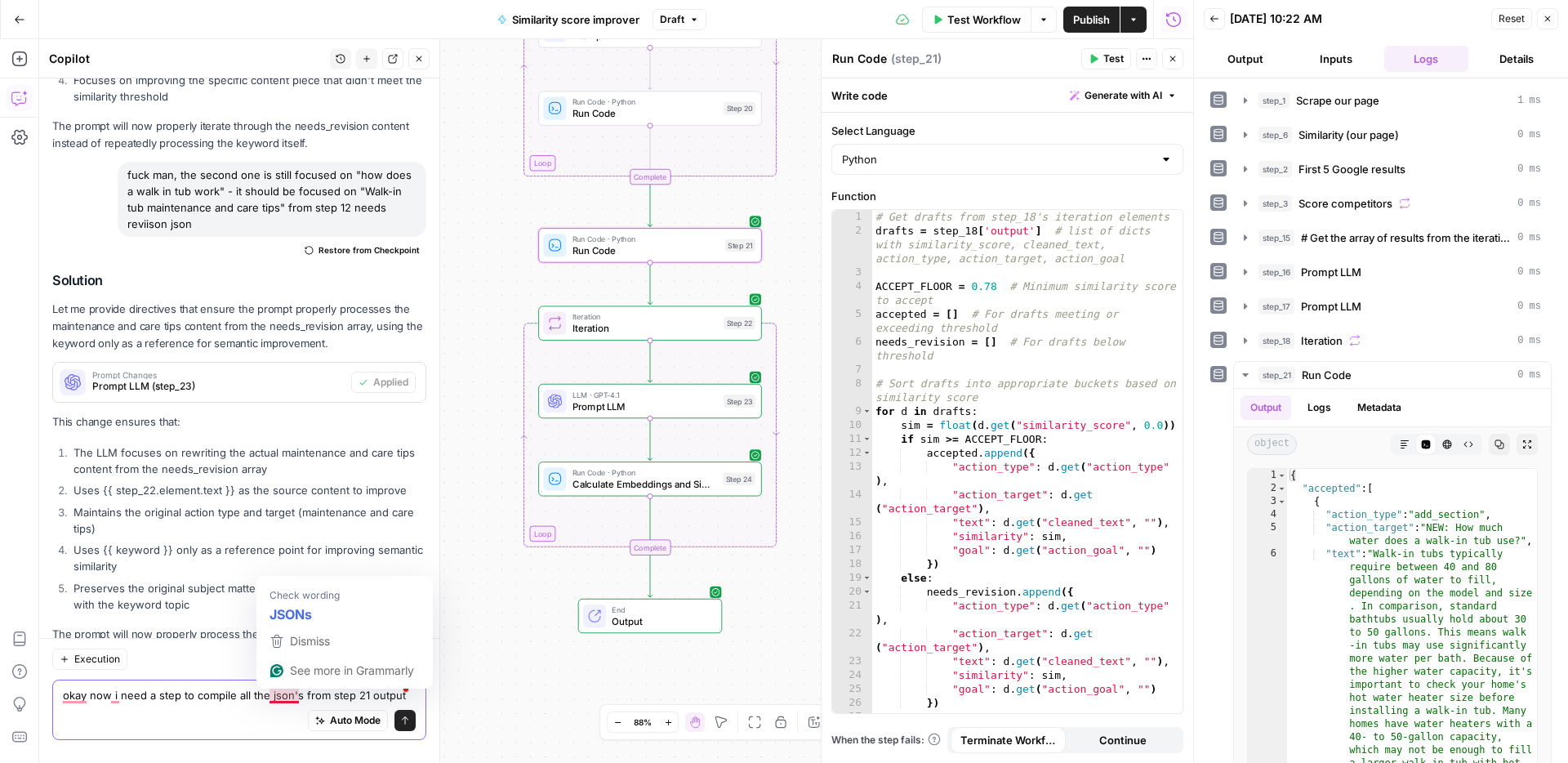
click at [270, 693] on textarea "okay now i need a step to compile all the json's from step 21 output" at bounding box center [239, 695] width 352 height 16
drag, startPoint x: 266, startPoint y: 694, endPoint x: 274, endPoint y: 693, distance: 8.1
click at [266, 694] on textarea "okay now i need a step to compile all the json's from step 21 output" at bounding box center [239, 695] width 352 height 16
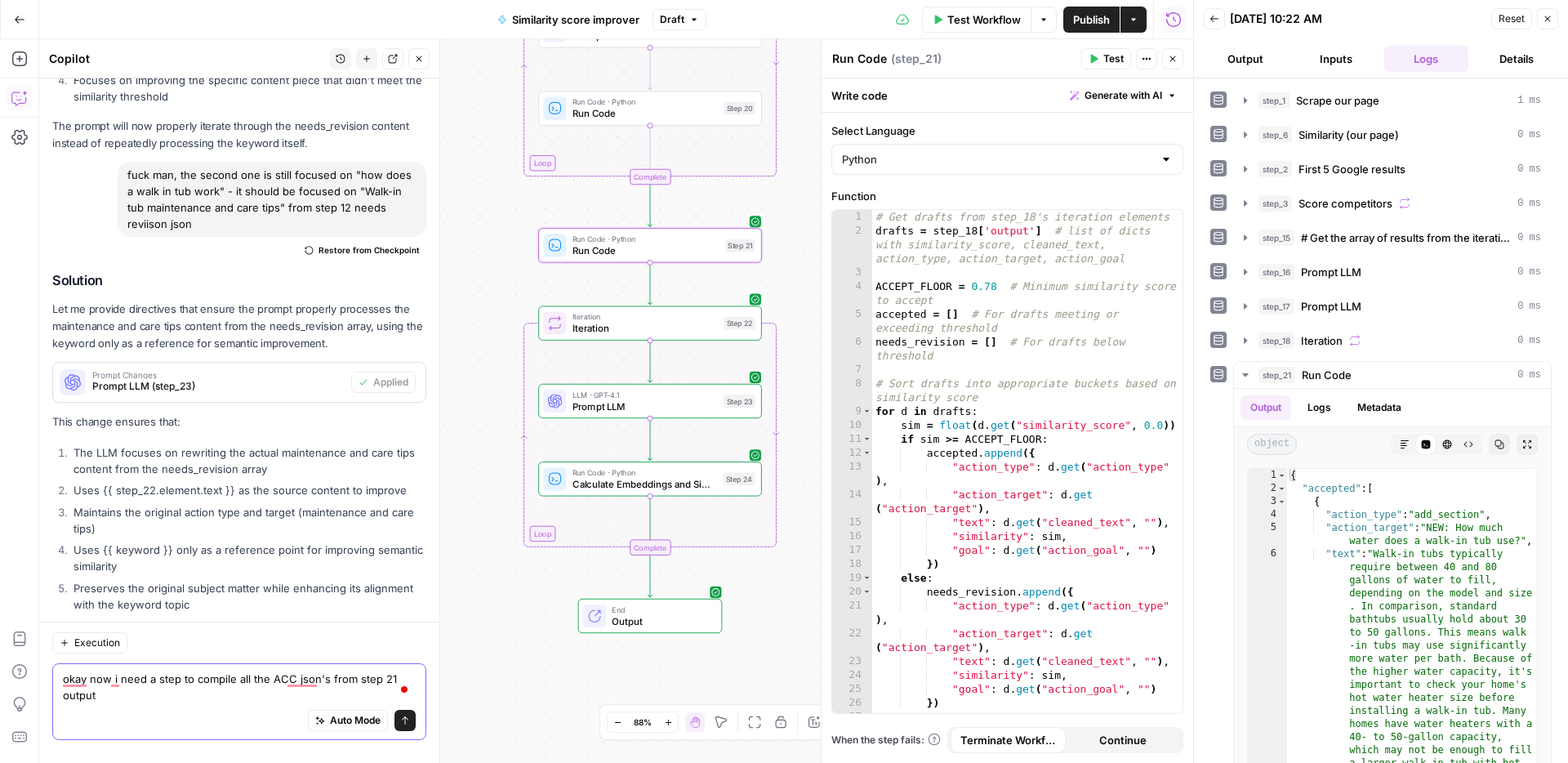
scroll to position [6550, 0]
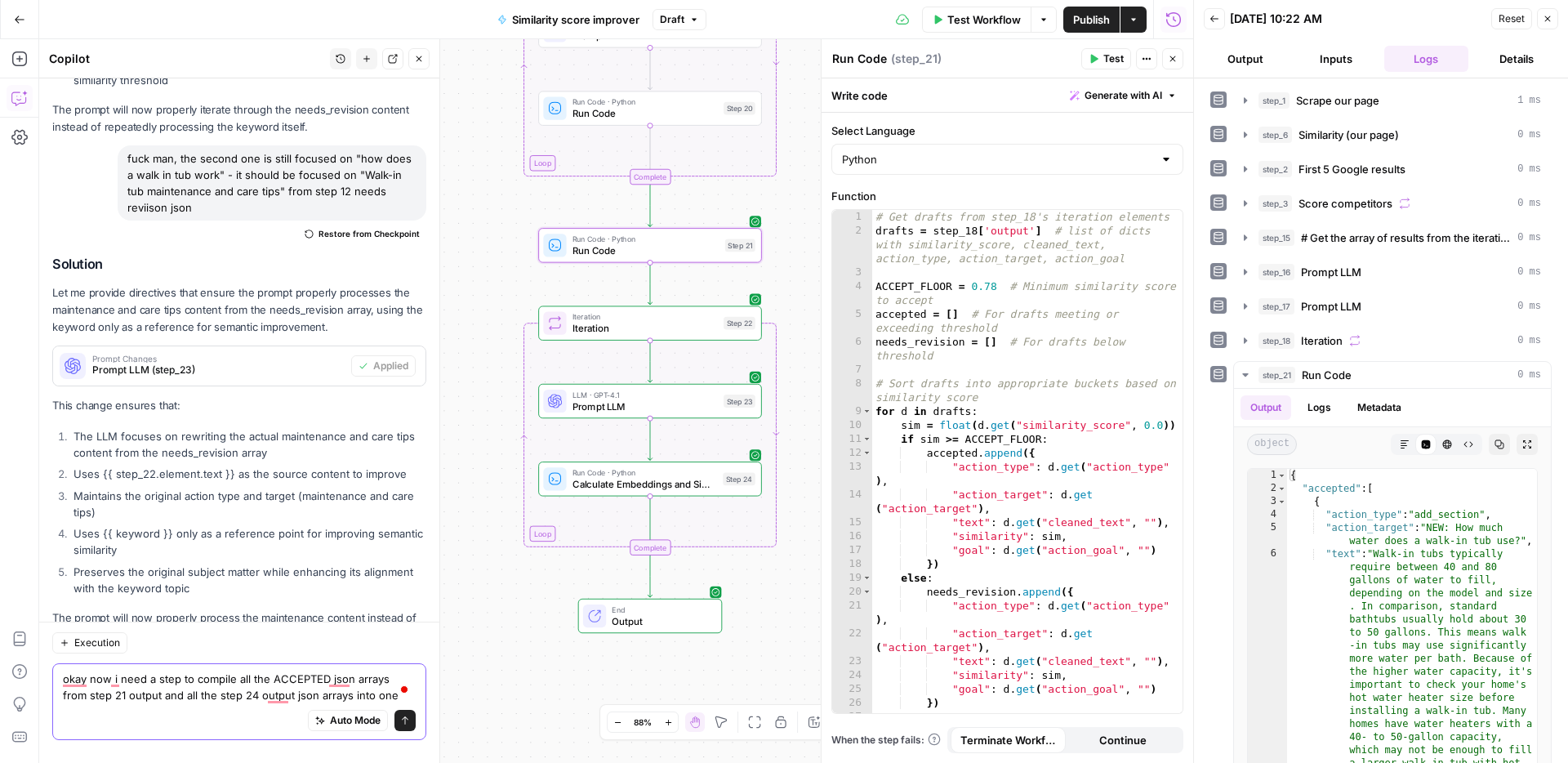
type textarea "okay now i need a step to compile all the ACCEPTED json arrays from step 21 out…"
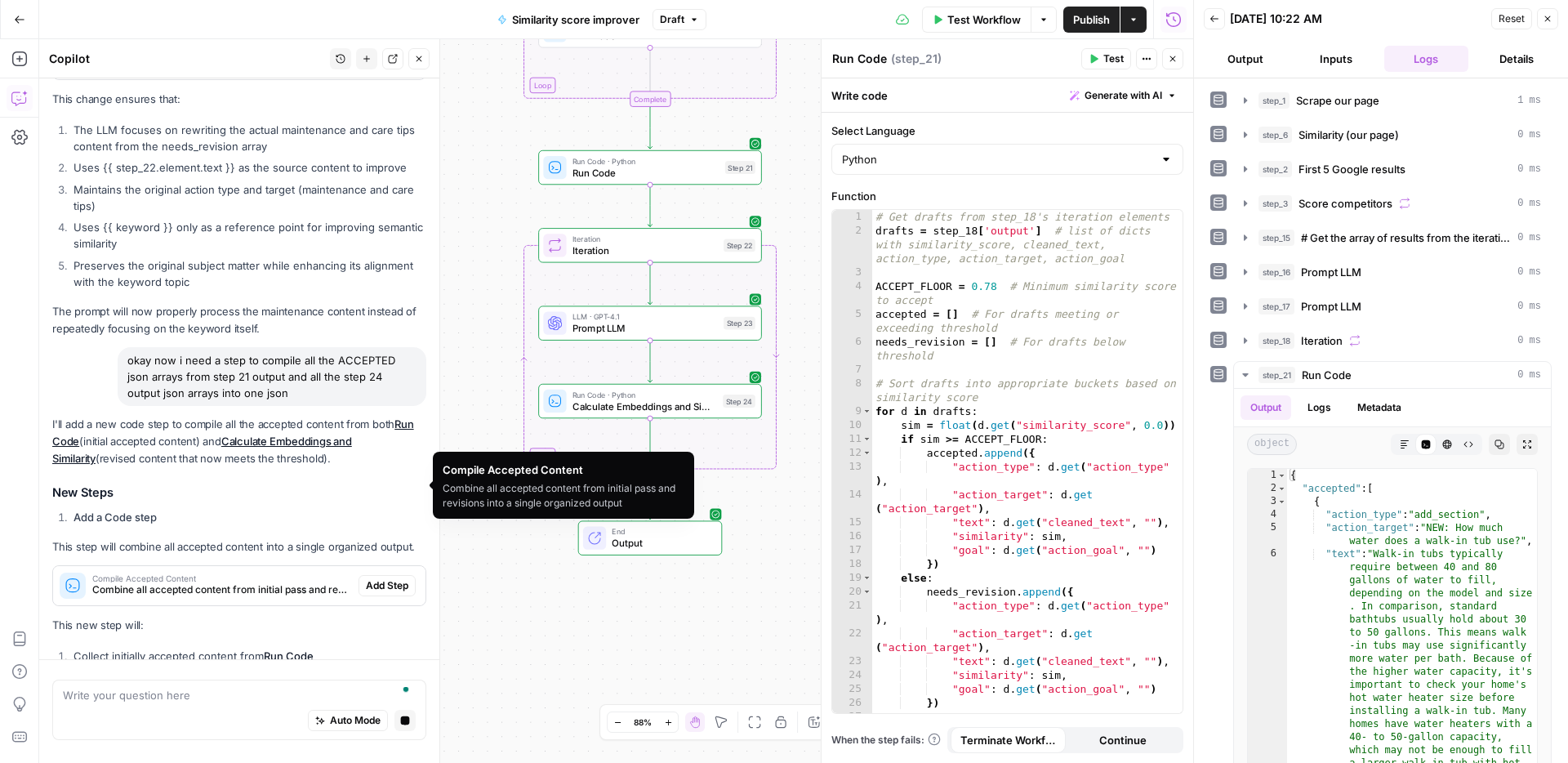
scroll to position [6479, 0]
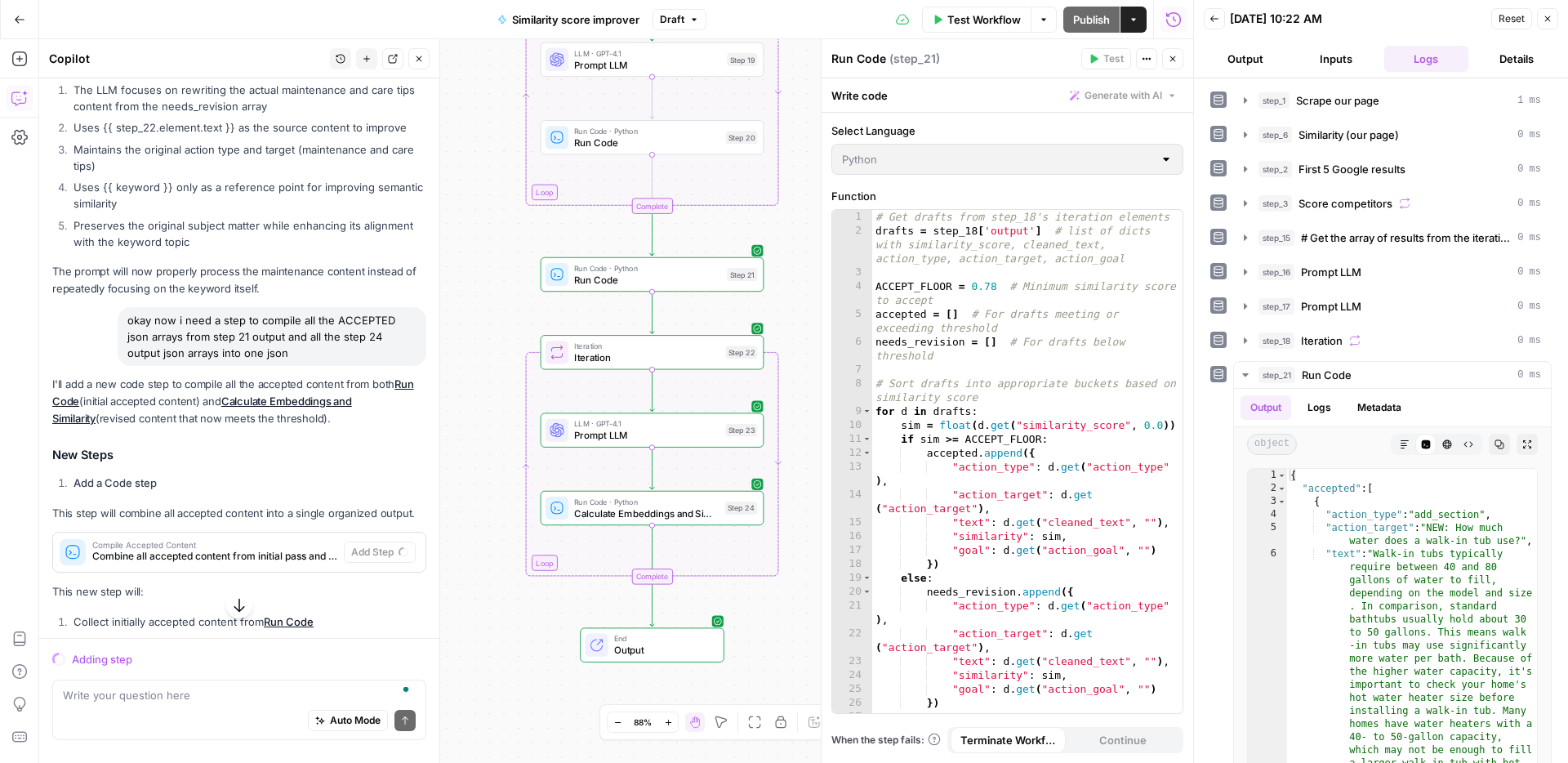
drag, startPoint x: 476, startPoint y: 552, endPoint x: 477, endPoint y: 405, distance: 147.0
click at [477, 405] on div "Workflow Set Inputs Inputs Web Page Scrape Scrape our page Step 1 Run Code · Py…" at bounding box center [616, 400] width 1154 height 724
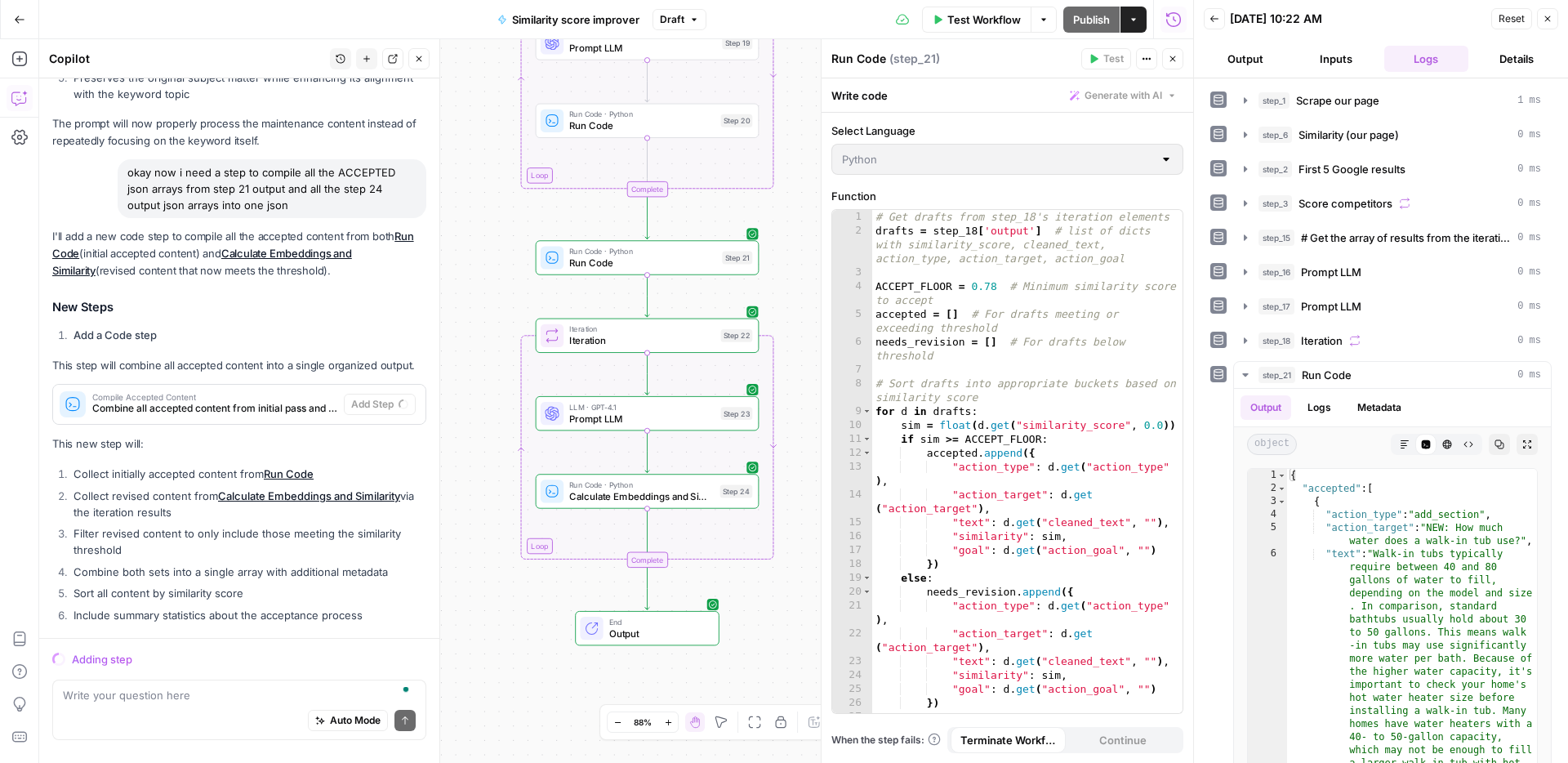
scroll to position [6653, 0]
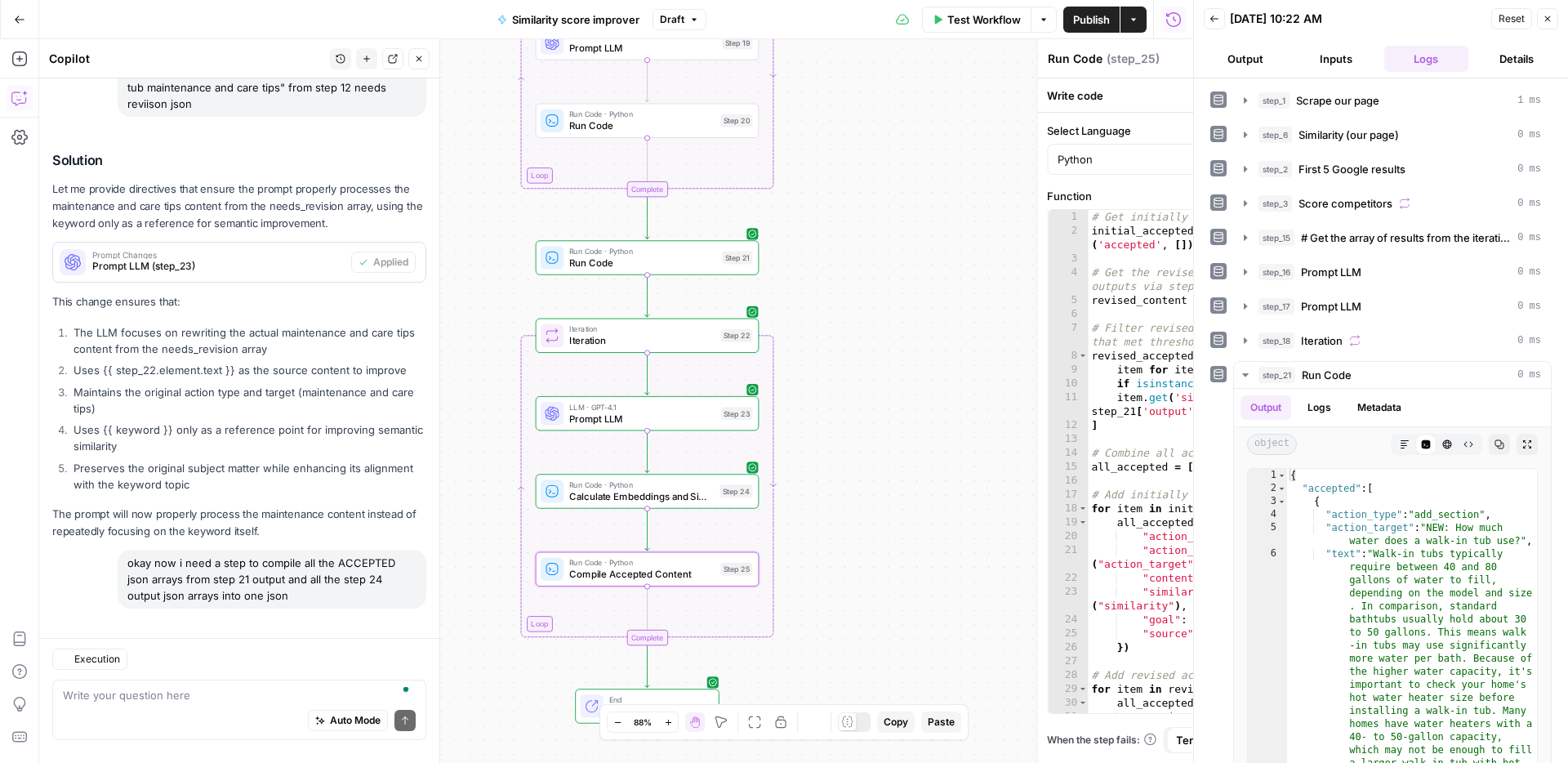
type textarea "Compile Accepted Content"
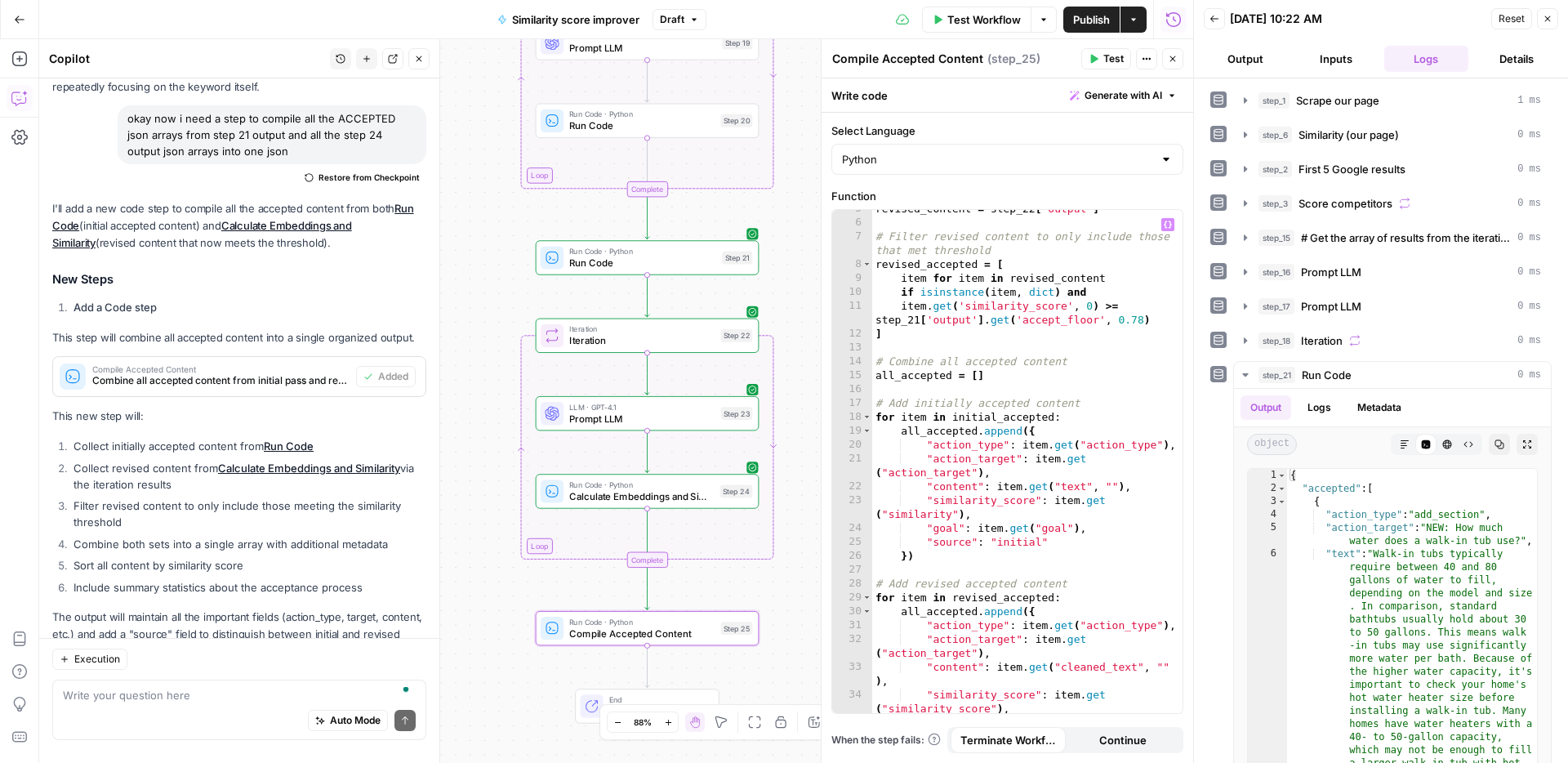
scroll to position [134, 0]
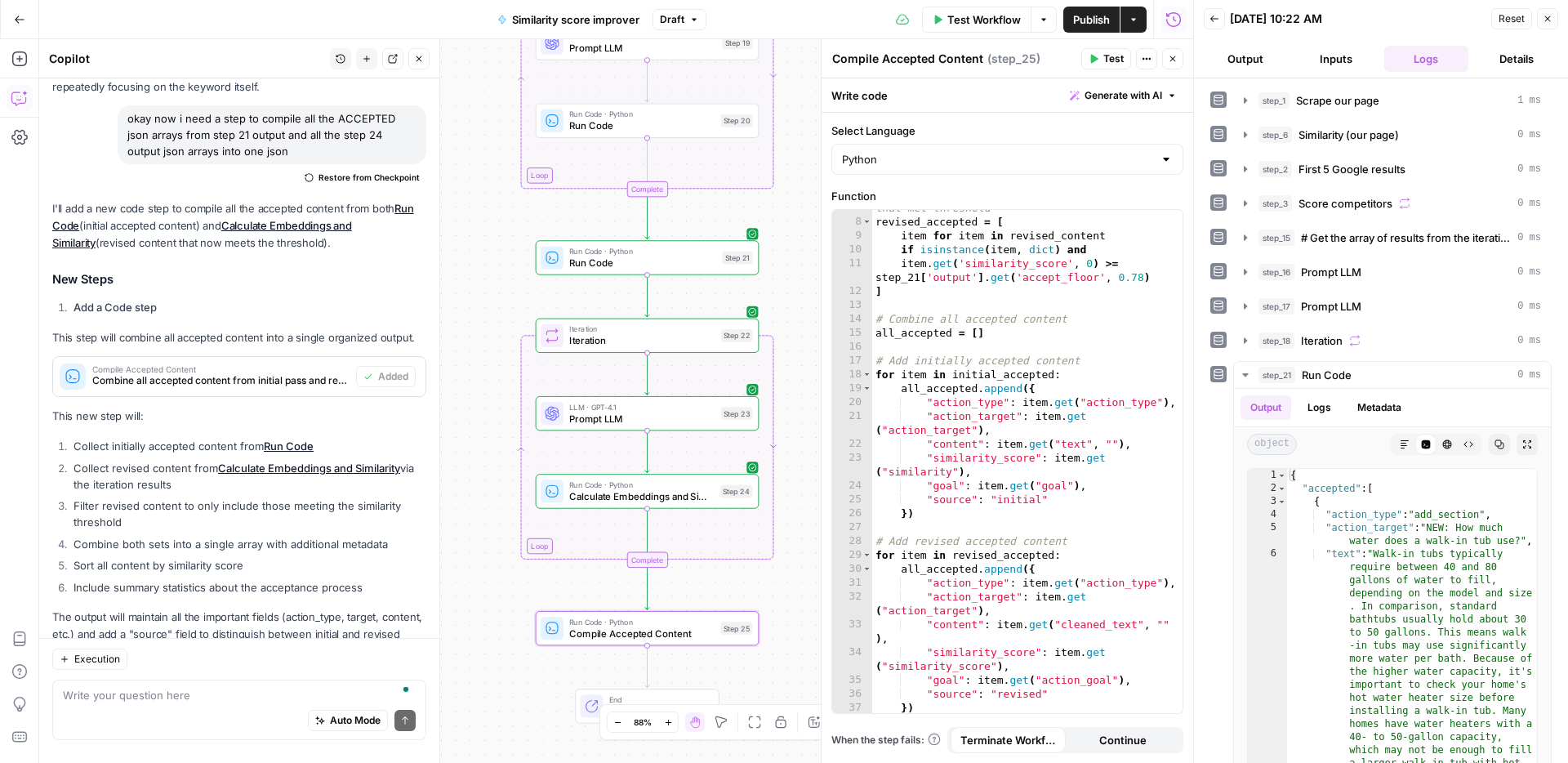
click at [1095, 63] on icon "button" at bounding box center [1093, 59] width 10 height 10
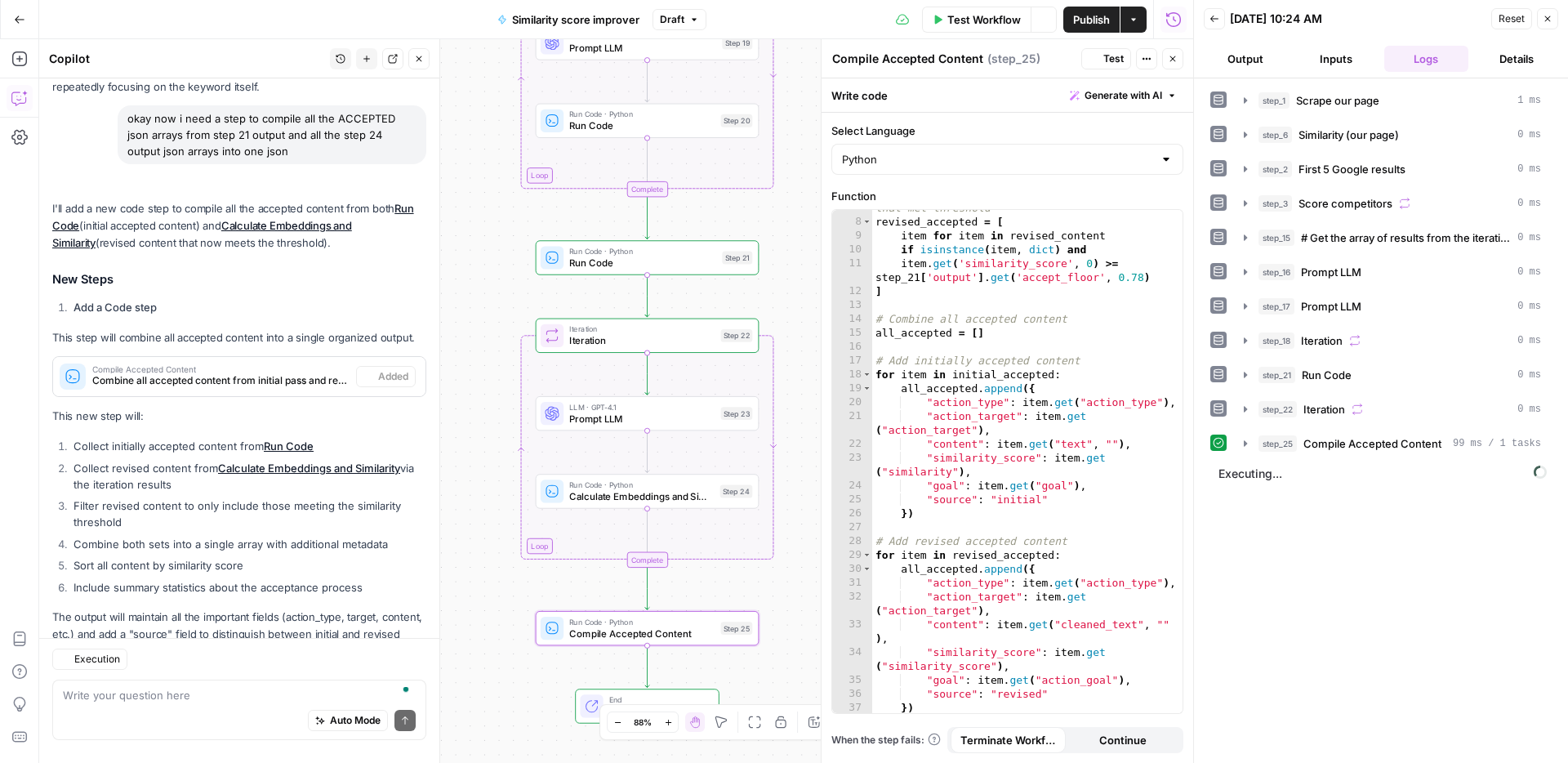
scroll to position [7098, 0]
click at [1340, 450] on span "Compile Accepted Content" at bounding box center [1371, 443] width 138 height 16
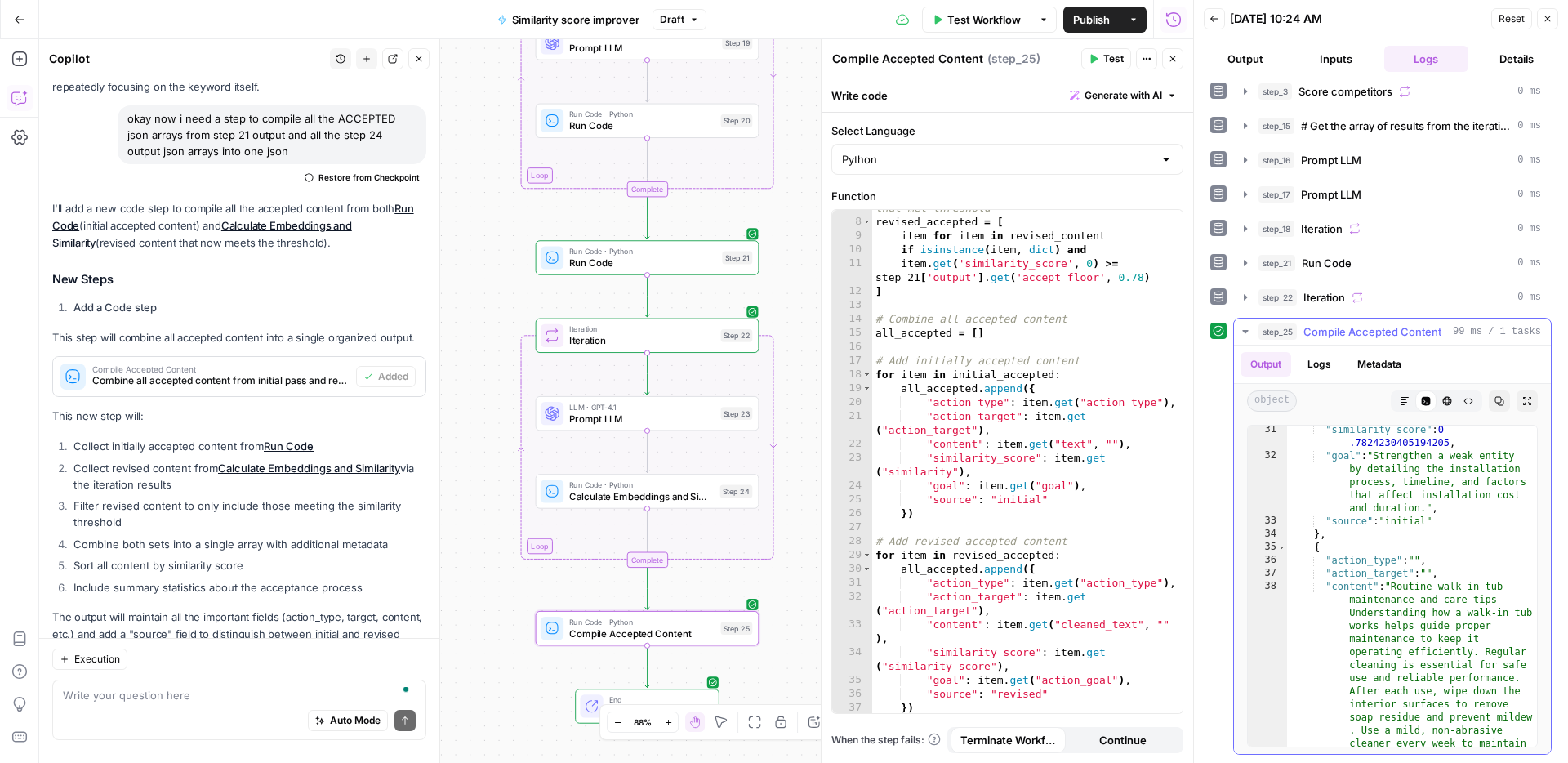
scroll to position [1882, 0]
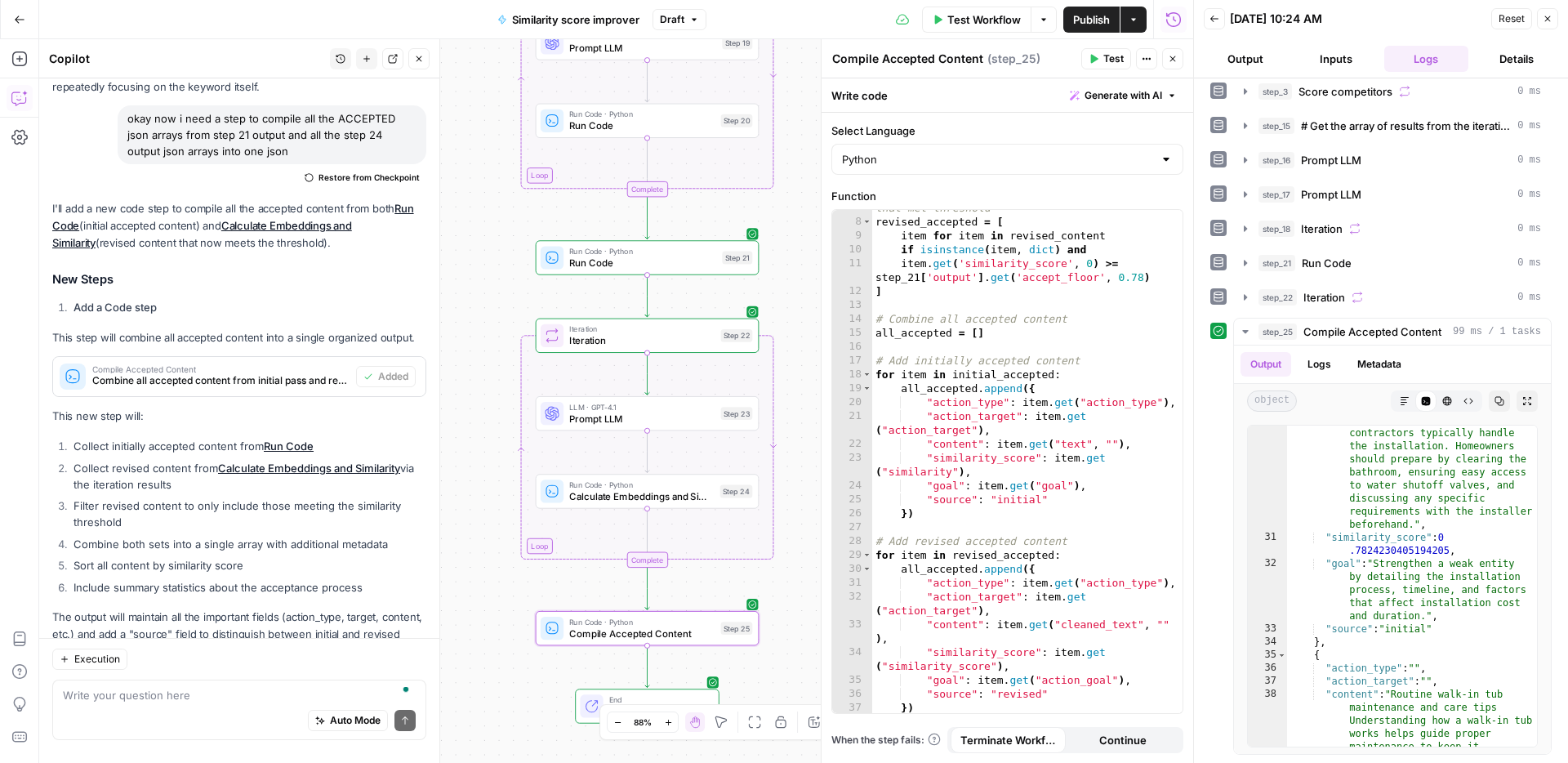
drag, startPoint x: 130, startPoint y: 682, endPoint x: 129, endPoint y: 698, distance: 16.0
click at [130, 682] on div "Write your question here Auto Mode Send" at bounding box center [239, 710] width 374 height 61
click at [129, 698] on textarea "To enrich screen reader interactions, please activate Accessibility in Grammarl…" at bounding box center [239, 695] width 352 height 16
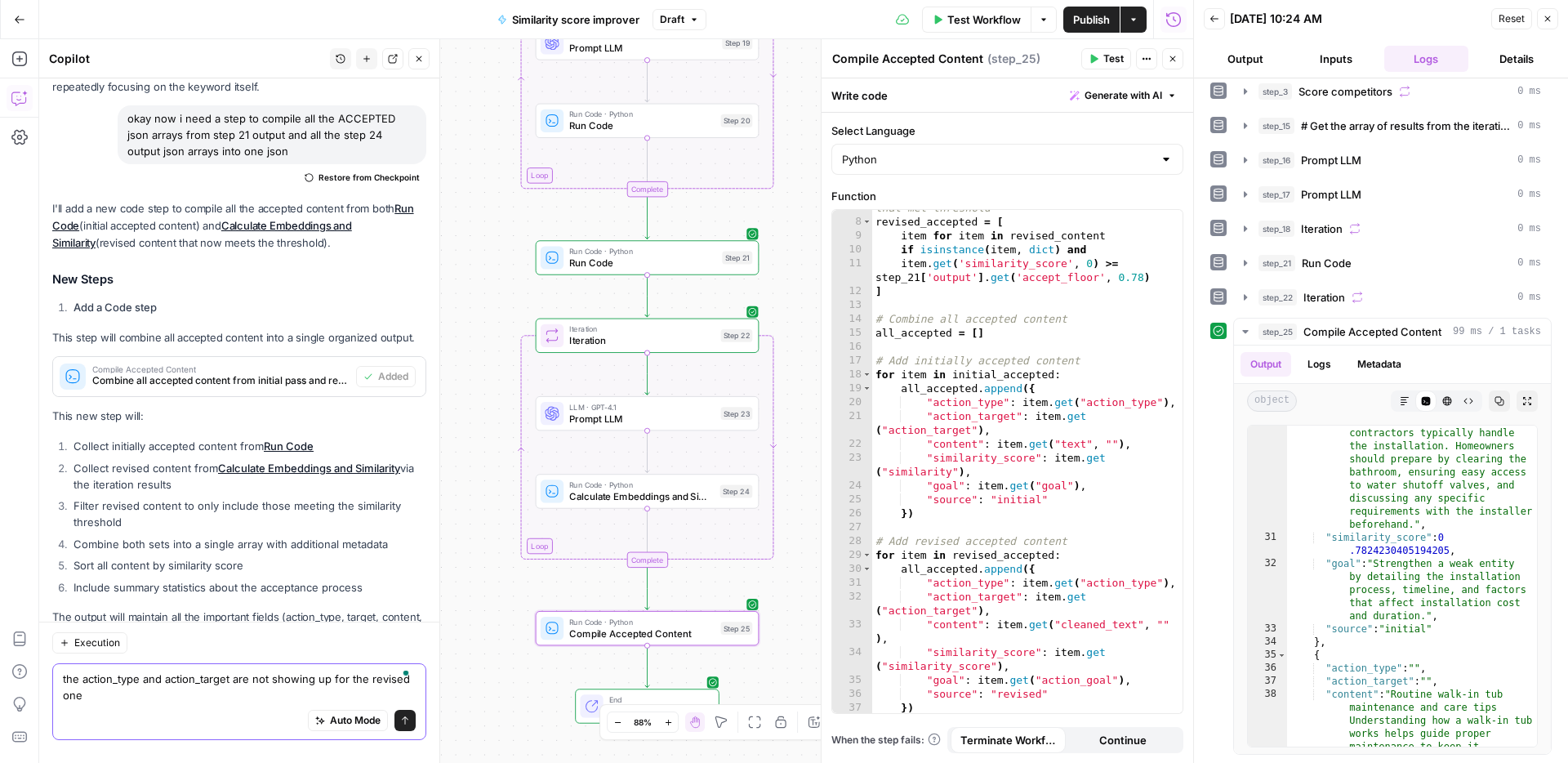
type textarea "the action_type and action_target are not showing up for the revised ones"
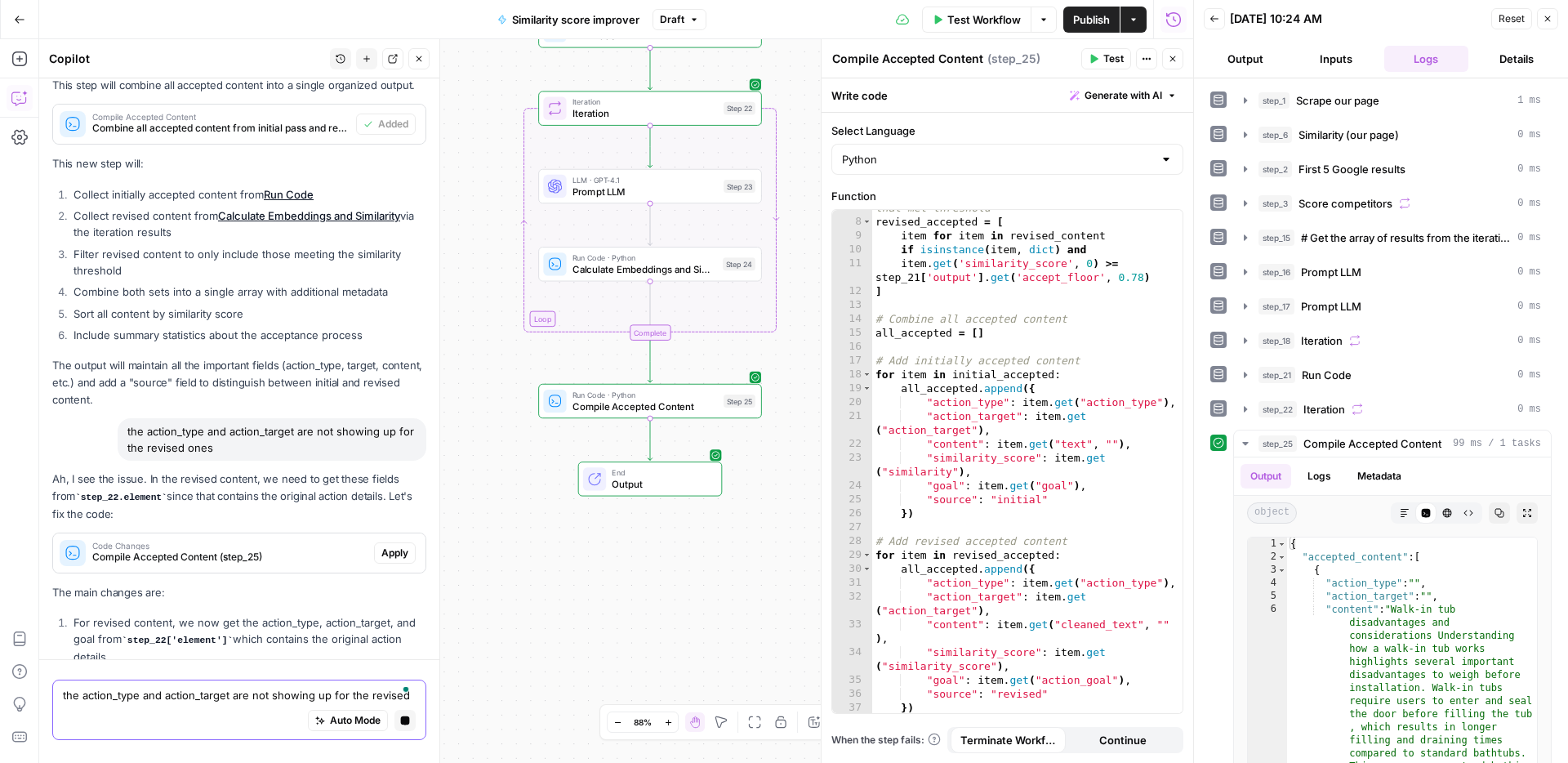
scroll to position [6923, 0]
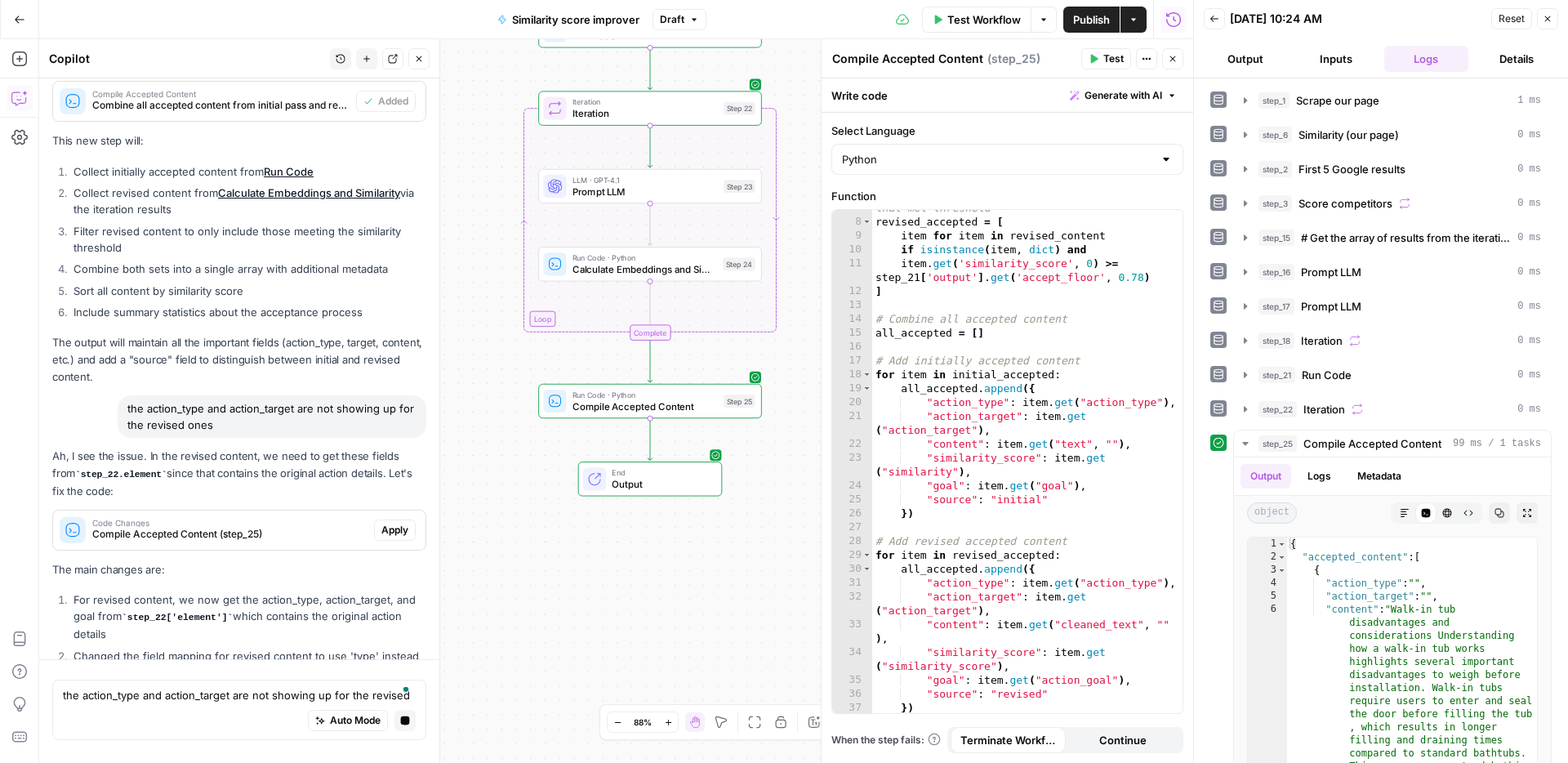
click at [403, 523] on span "Apply" at bounding box center [394, 530] width 27 height 15
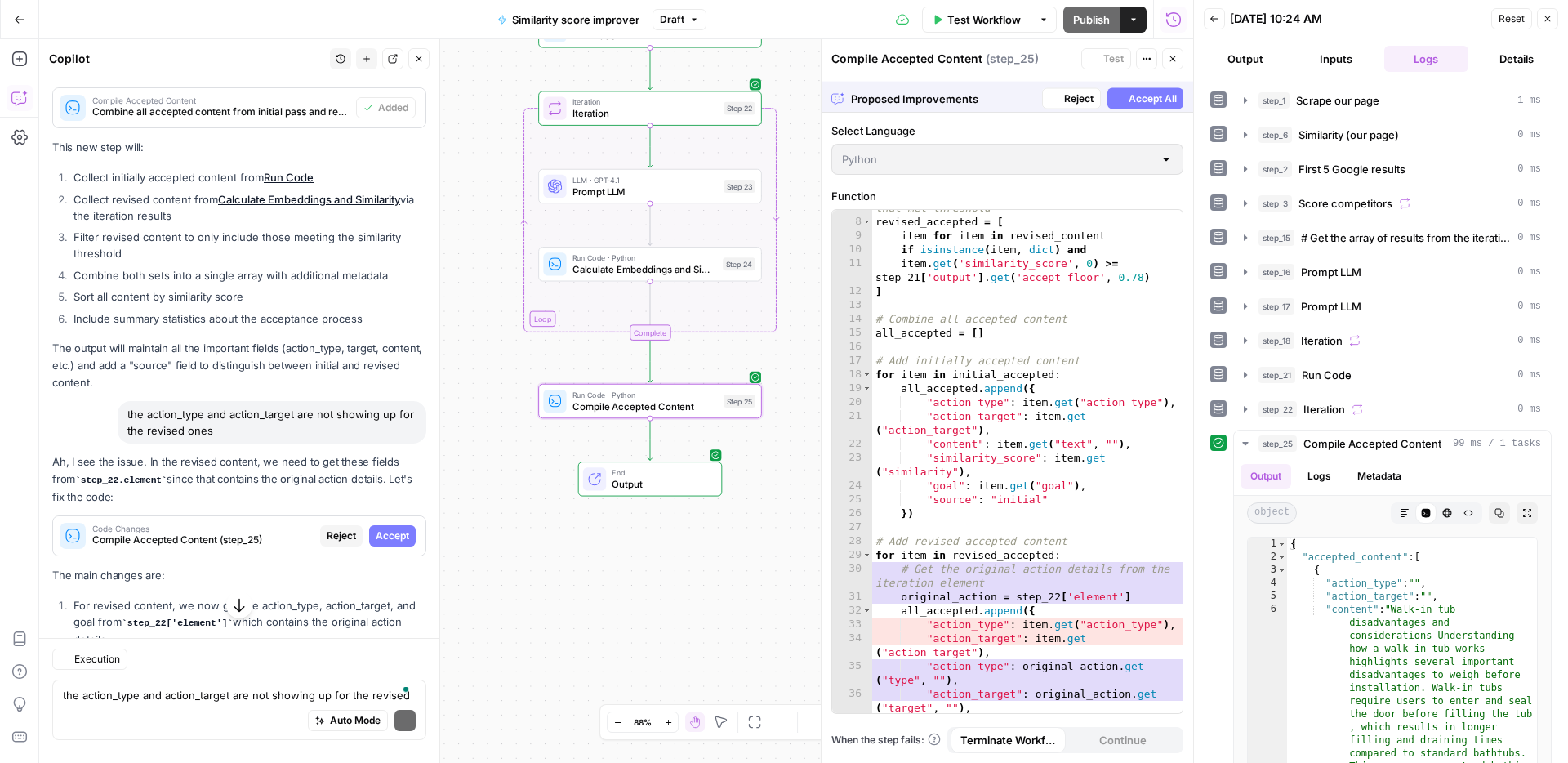
scroll to position [6928, 0]
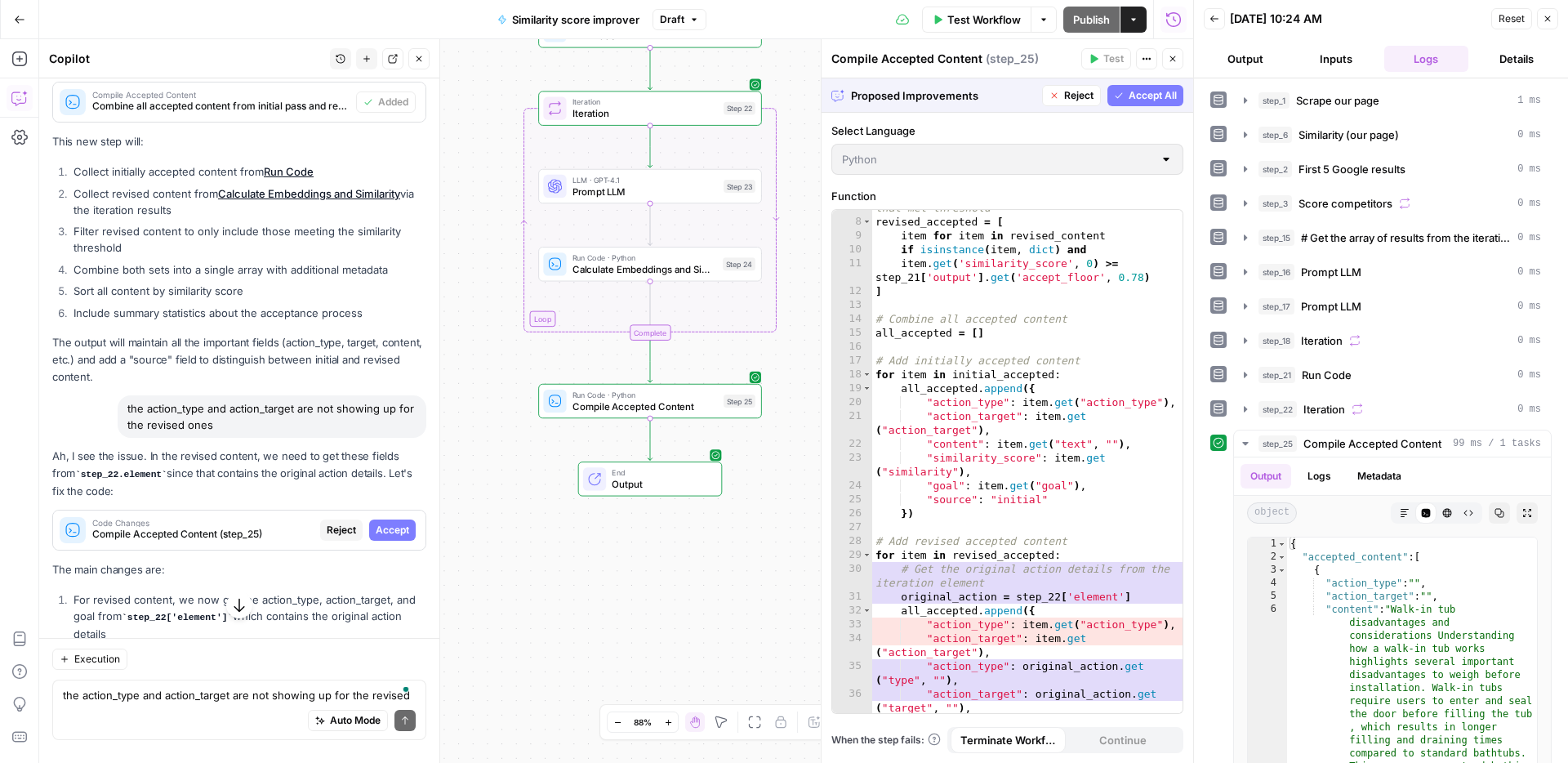
click at [1145, 92] on span "Accept All" at bounding box center [1152, 95] width 48 height 15
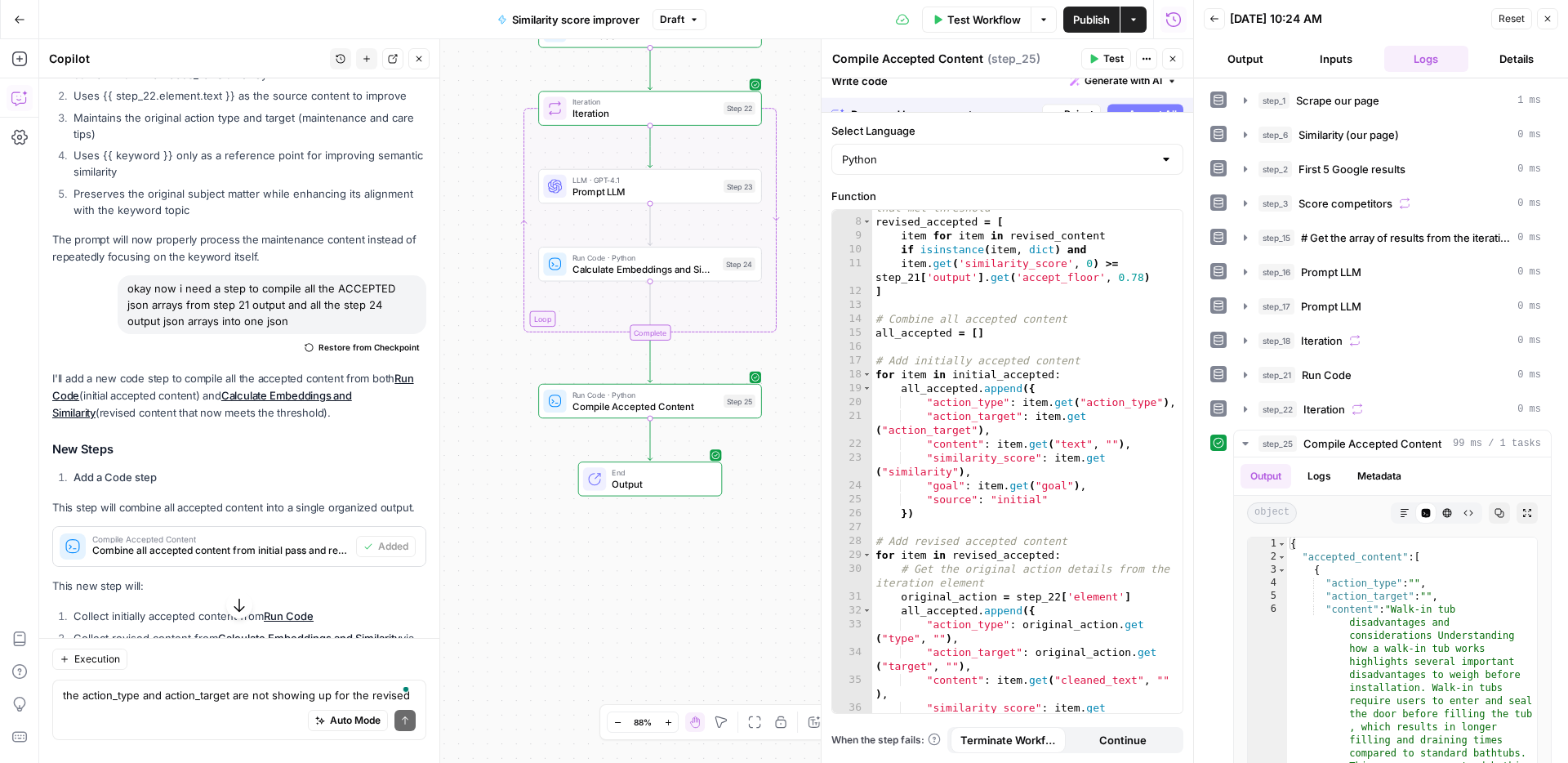
scroll to position [7372, 0]
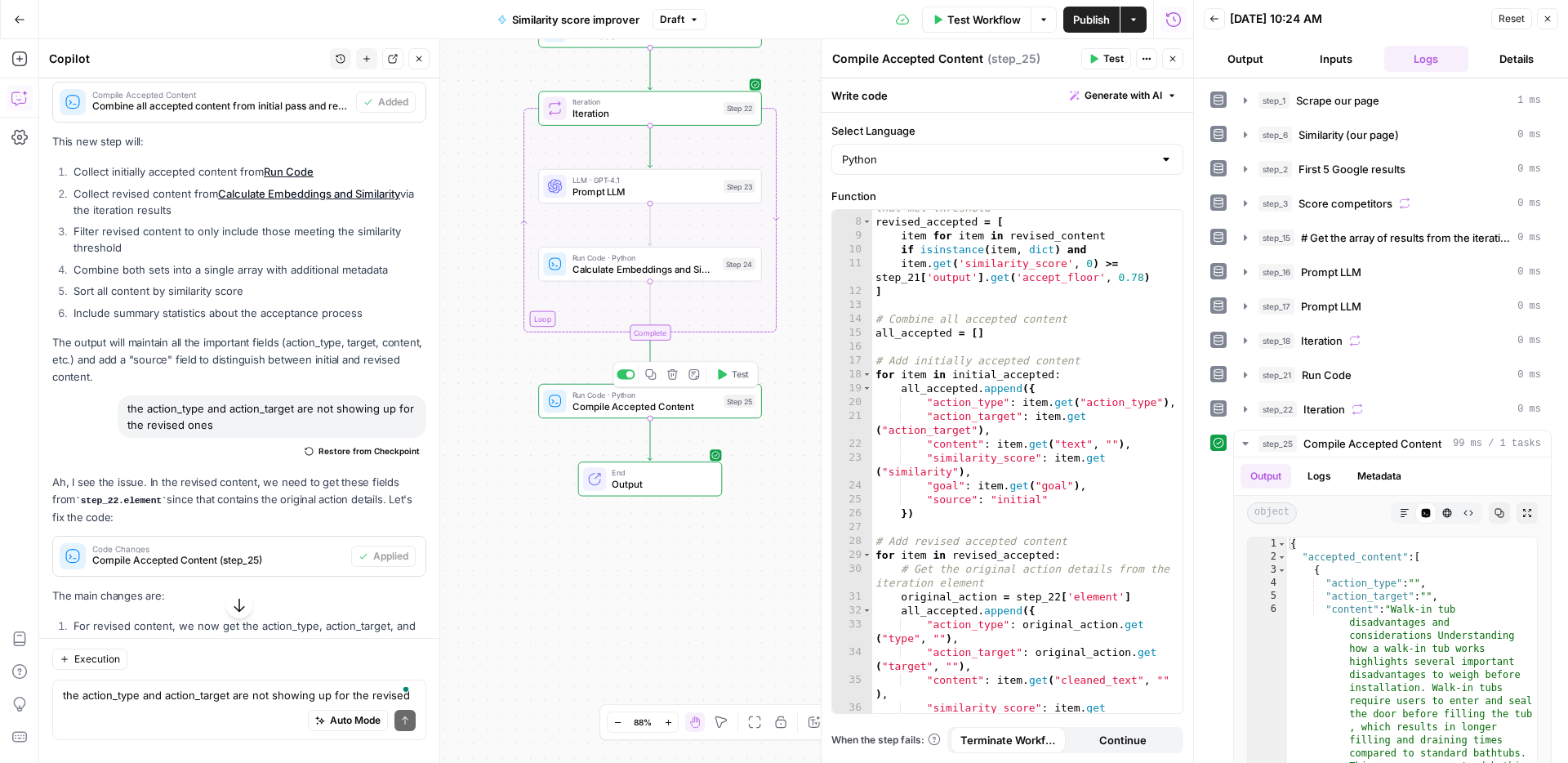
click at [743, 378] on span "Test" at bounding box center [740, 374] width 17 height 13
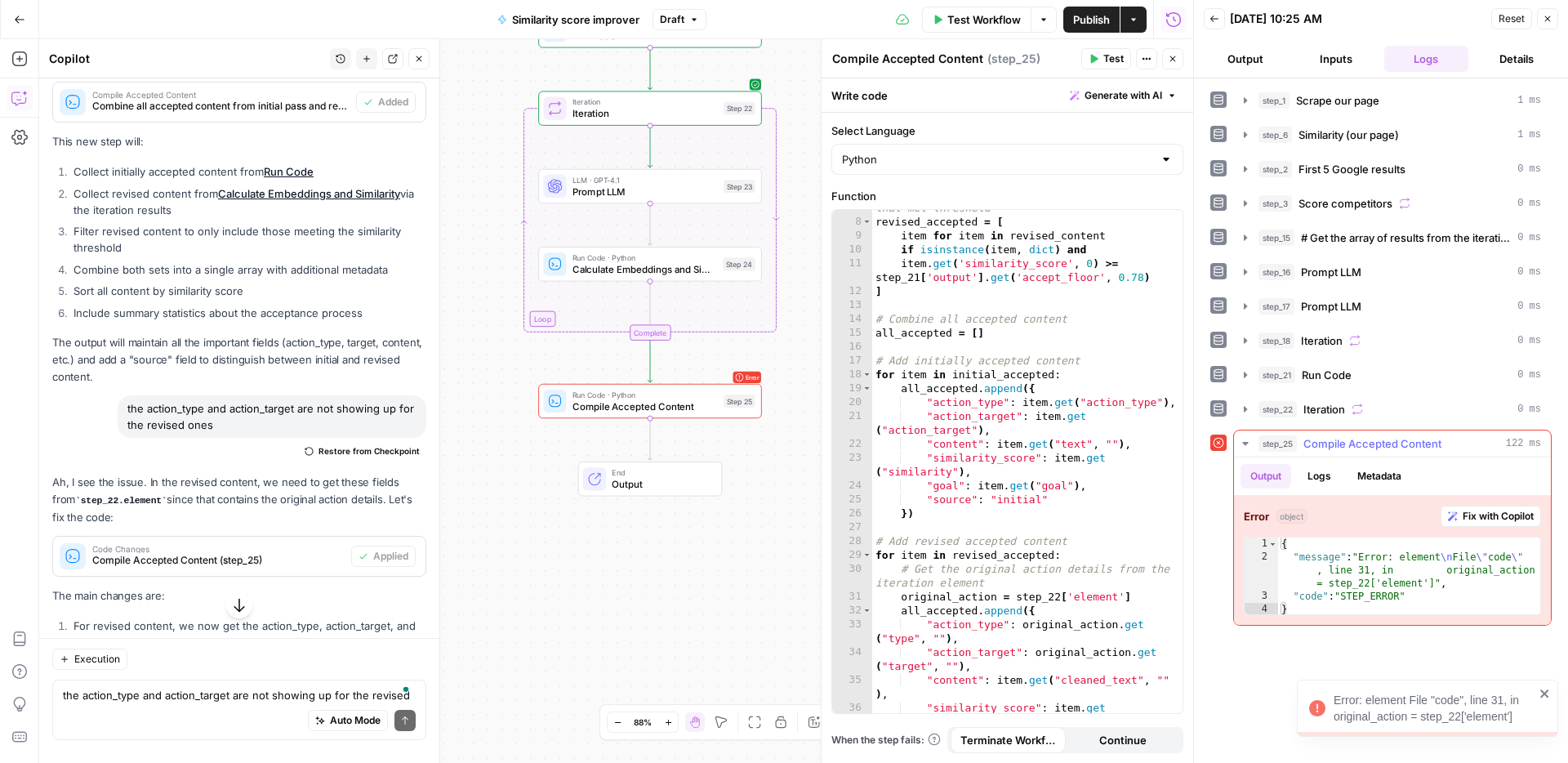
click at [1490, 509] on span "Fix with Copilot" at bounding box center [1497, 516] width 71 height 15
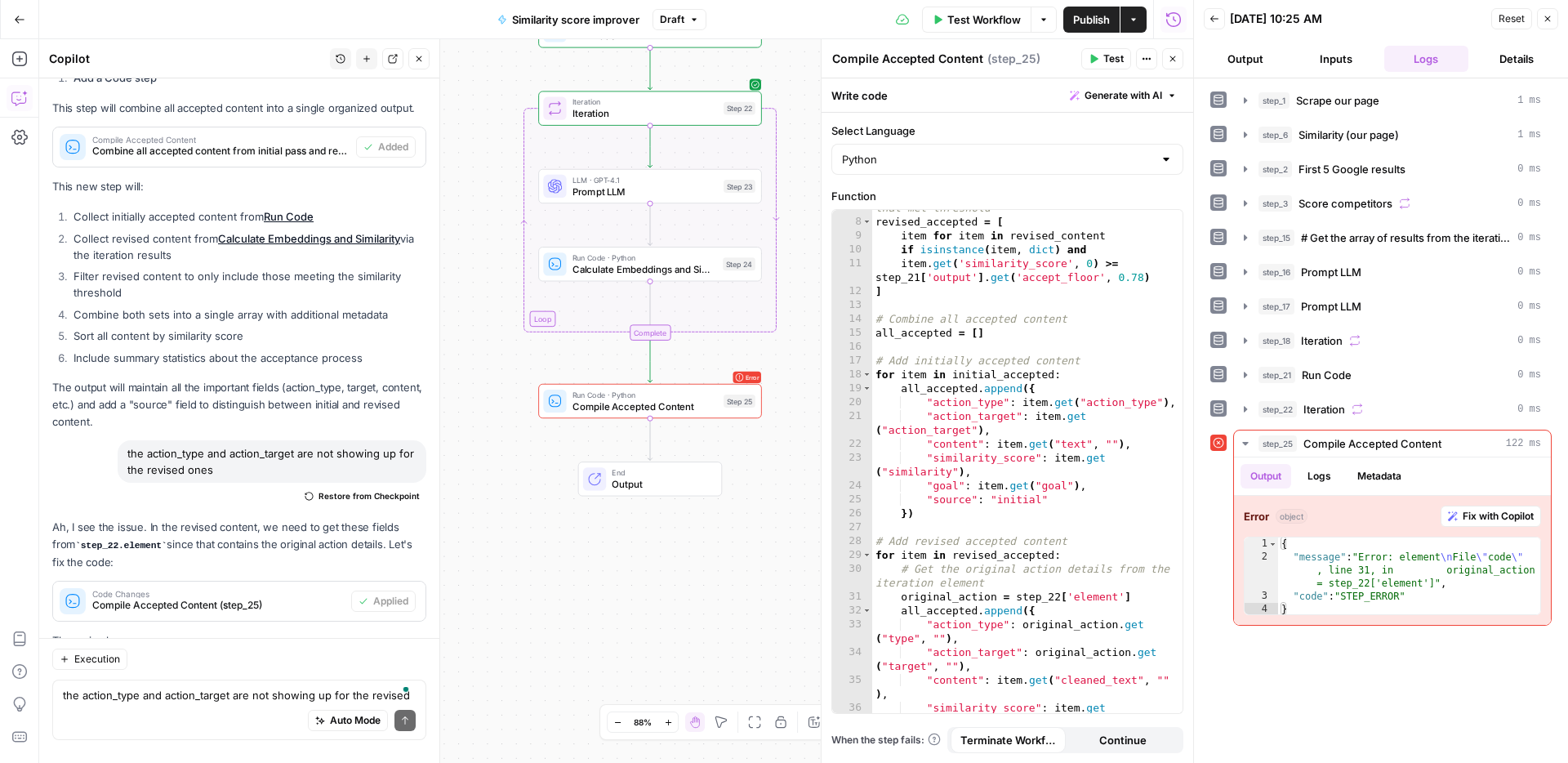
scroll to position [7852, 0]
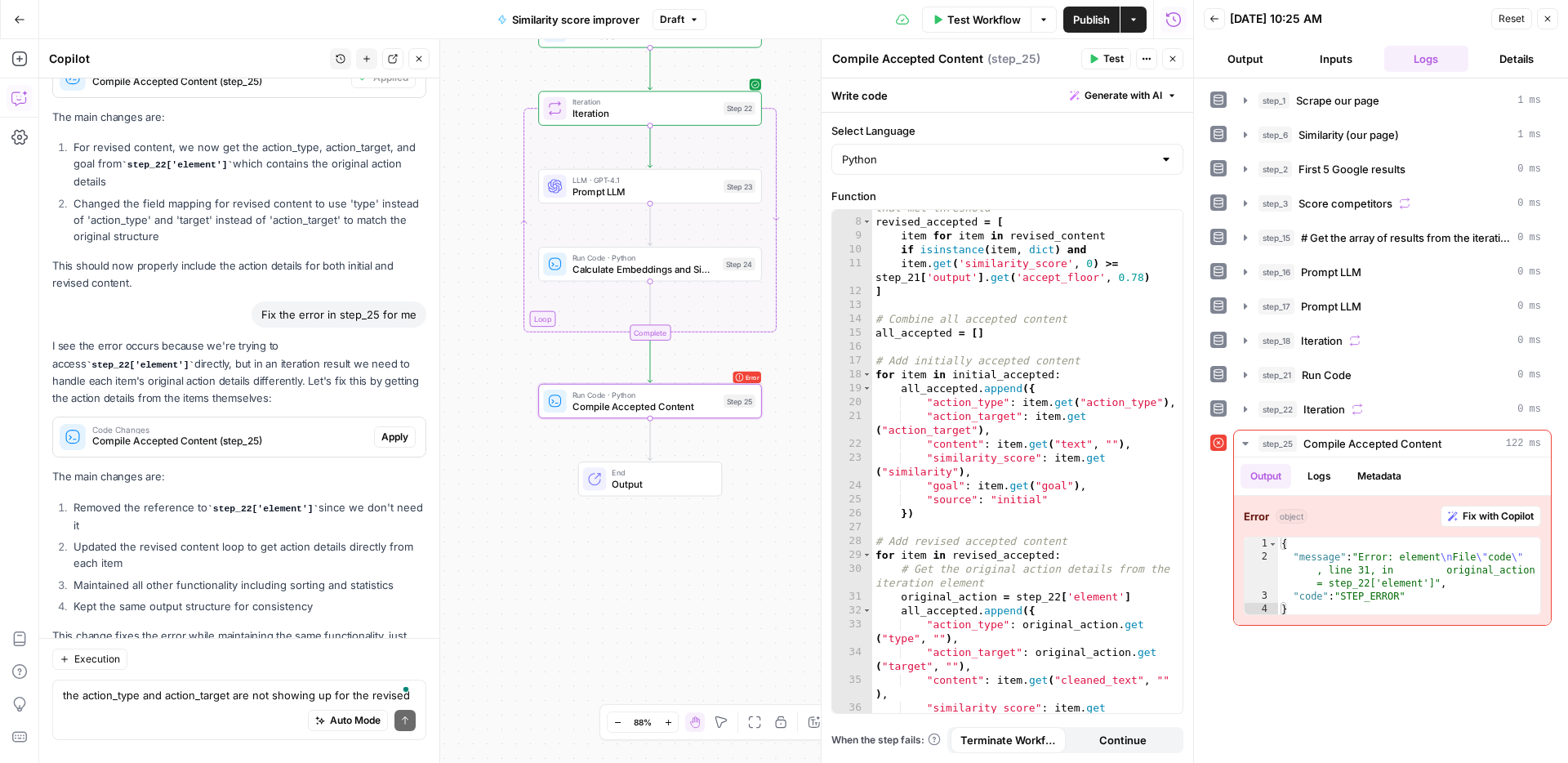
click at [388, 429] on span "Apply" at bounding box center [394, 436] width 27 height 15
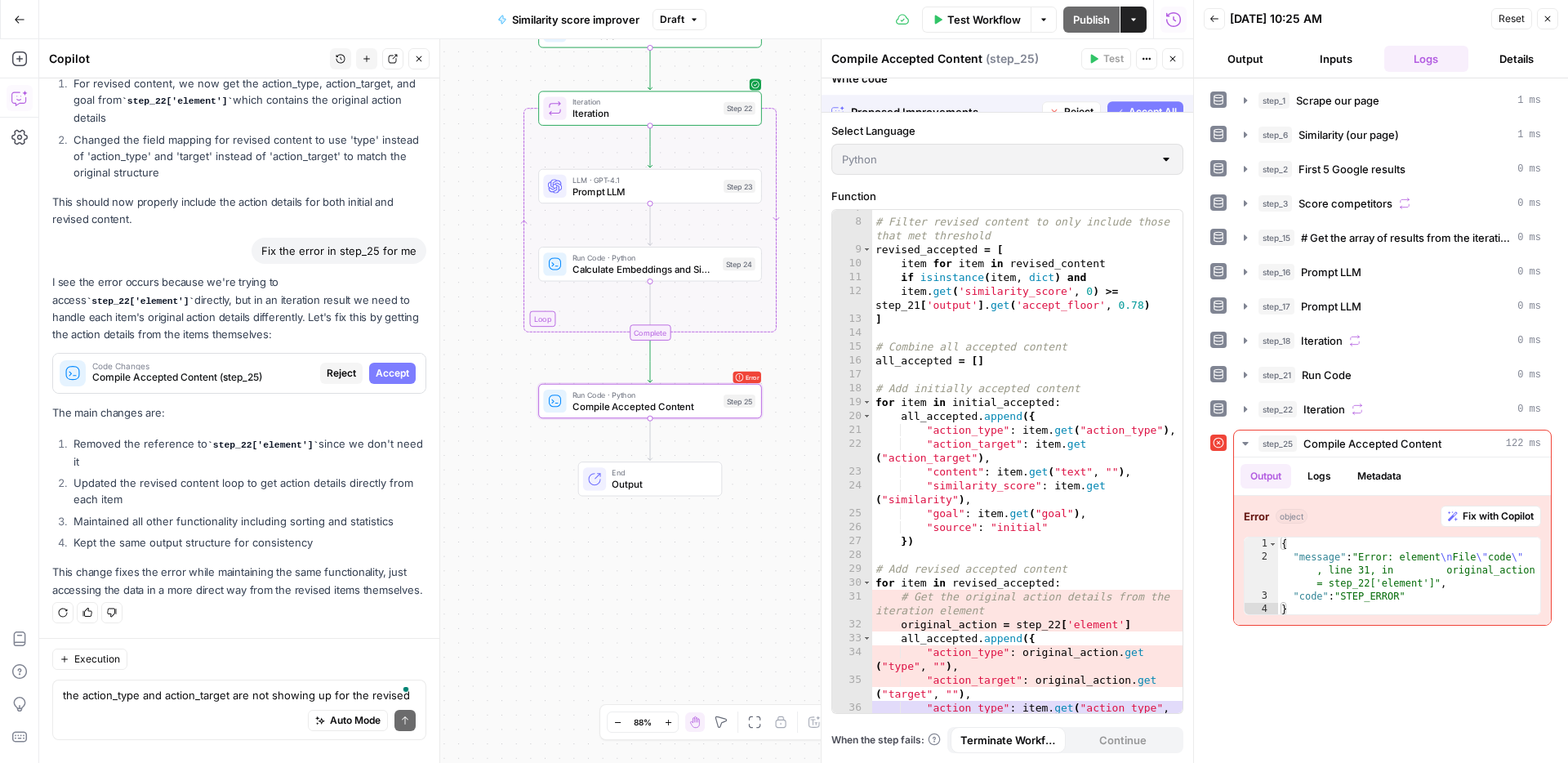
scroll to position [7380, 0]
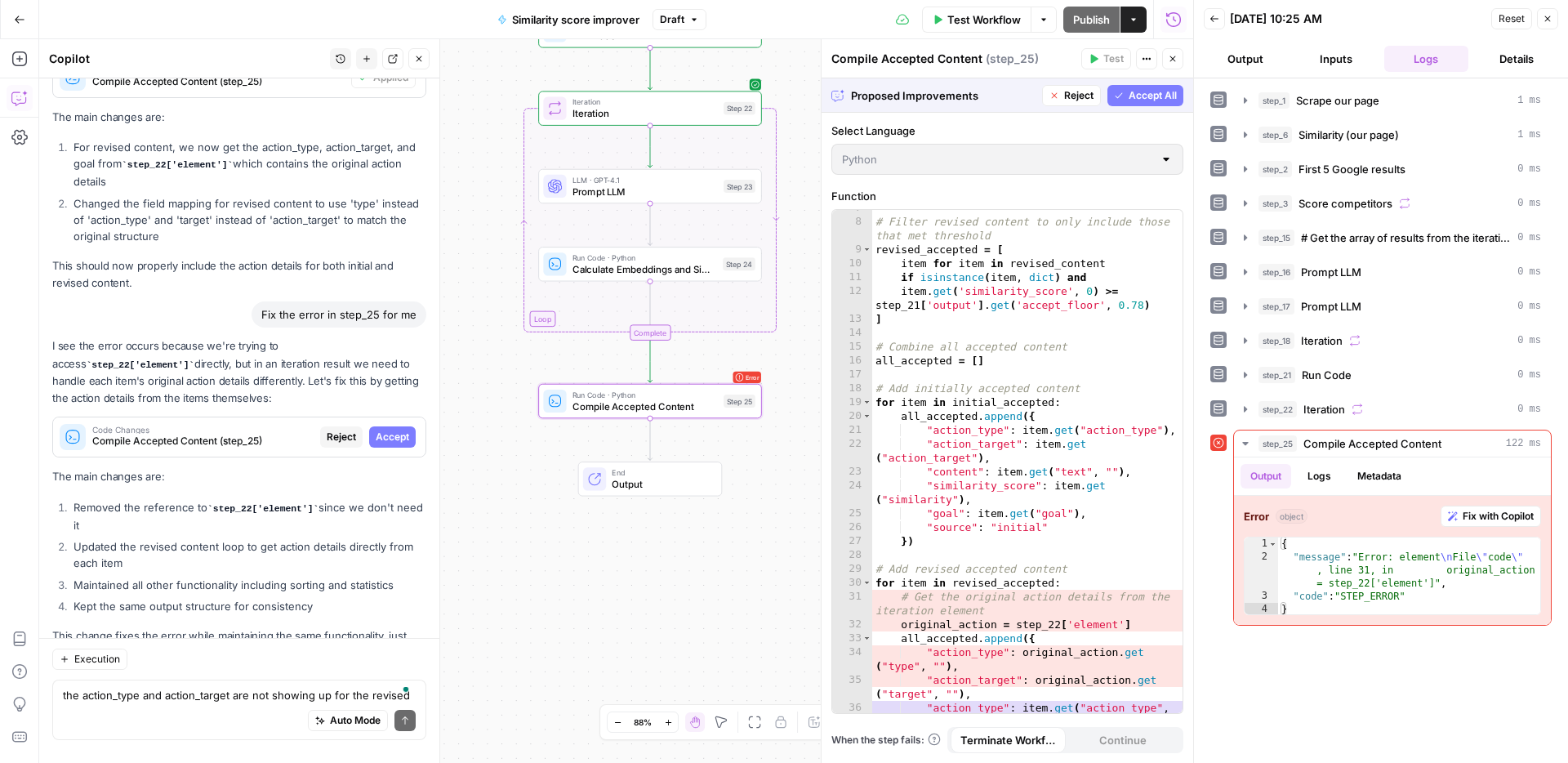
click at [394, 429] on span "Accept" at bounding box center [392, 436] width 34 height 15
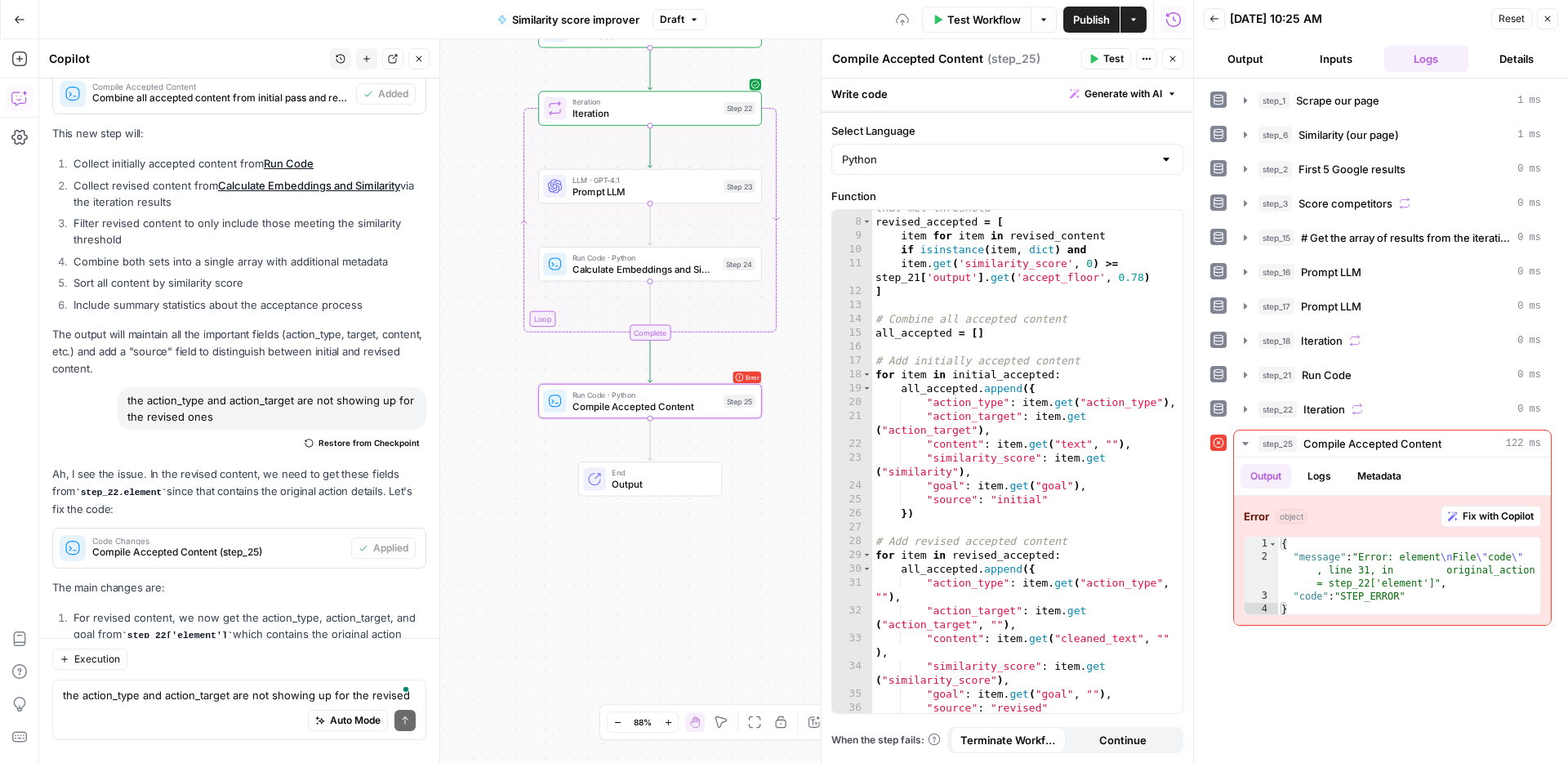
scroll to position [7878, 0]
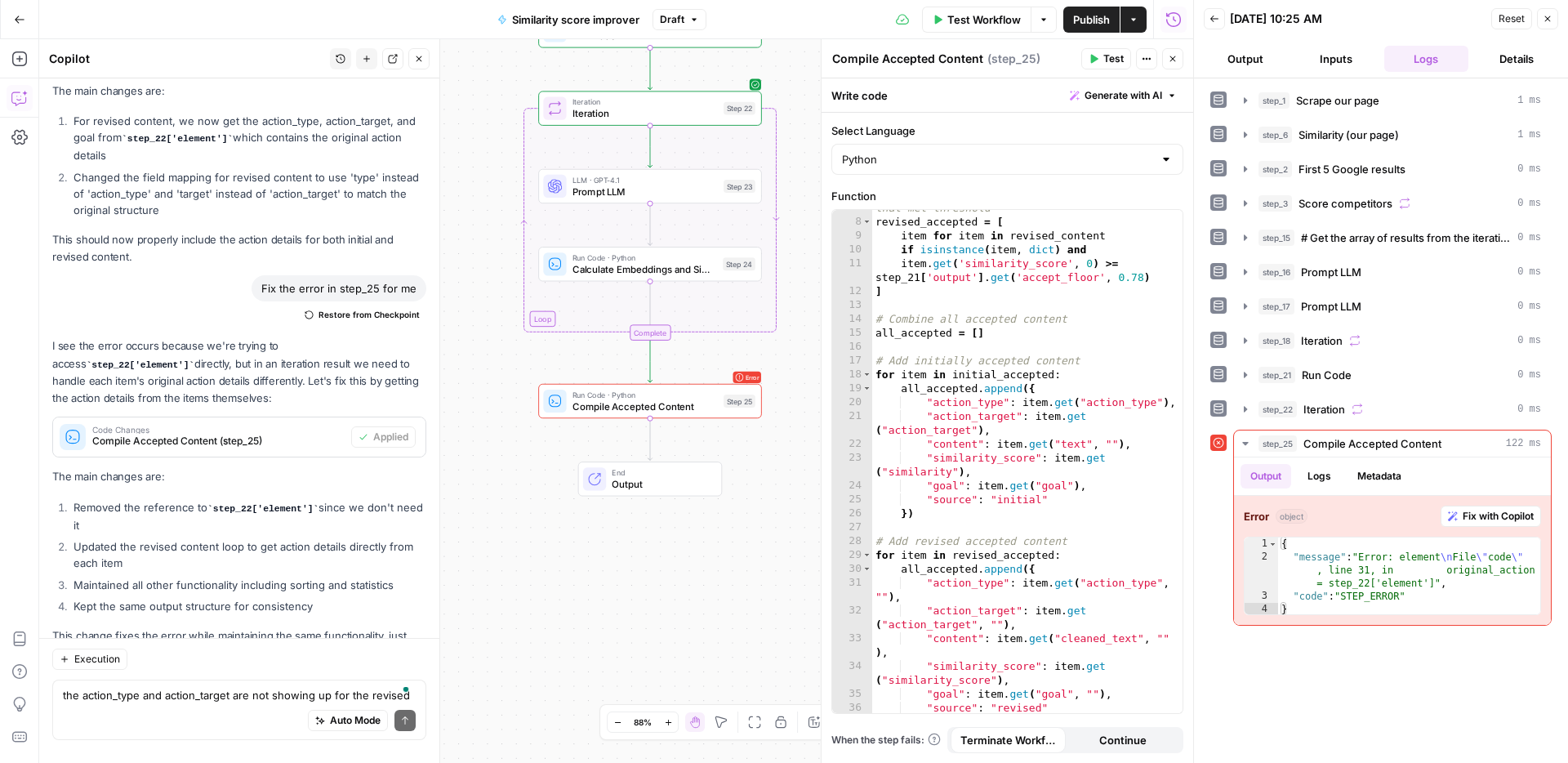
click at [1106, 56] on span "Test" at bounding box center [1113, 59] width 20 height 15
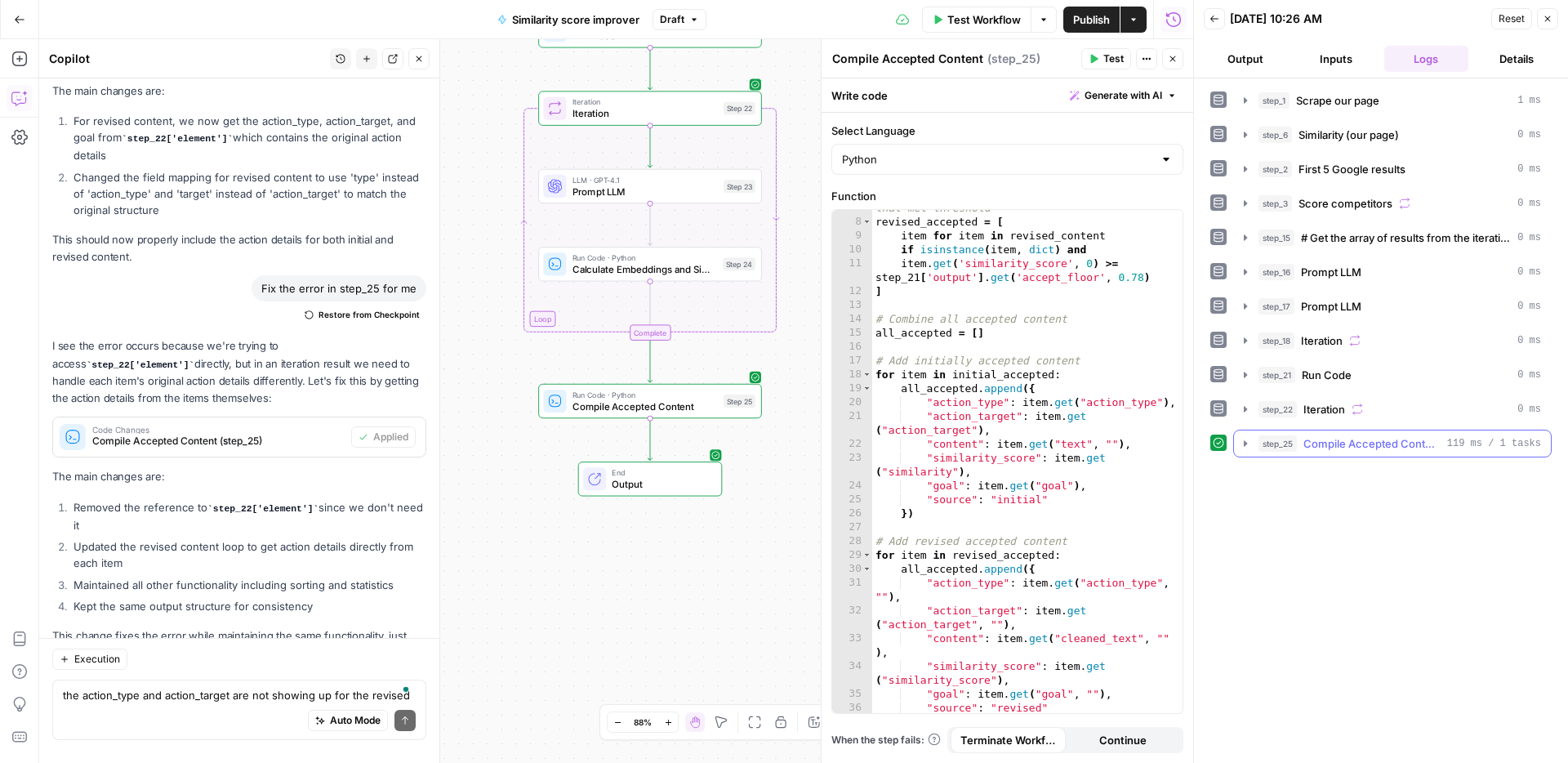
click at [1419, 442] on span "Compile Accepted Content" at bounding box center [1370, 443] width 137 height 16
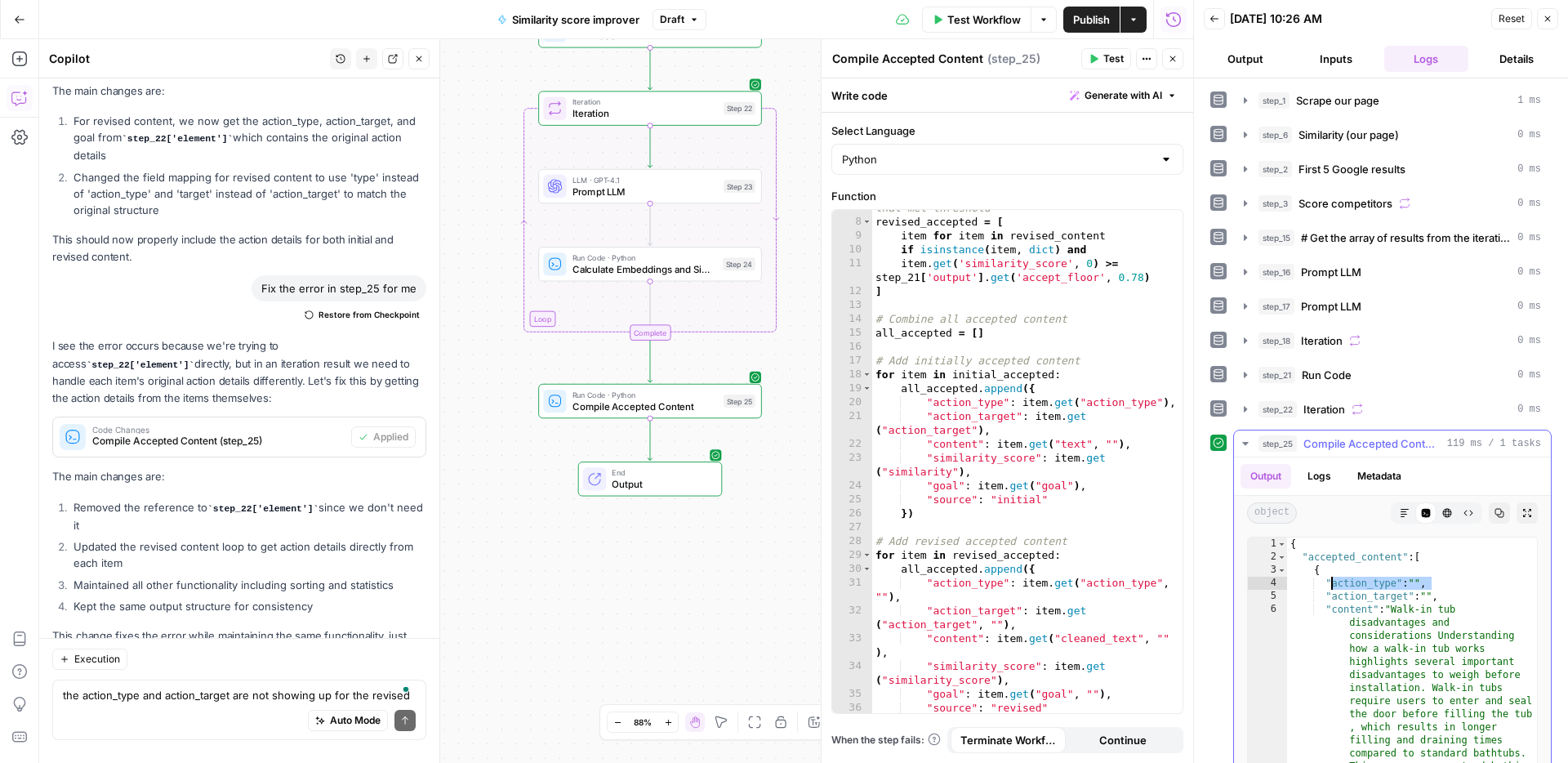
drag, startPoint x: 1443, startPoint y: 582, endPoint x: 1330, endPoint y: 582, distance: 113.0
drag, startPoint x: 1466, startPoint y: 597, endPoint x: 1325, endPoint y: 587, distance: 141.4
type textarea "**********"
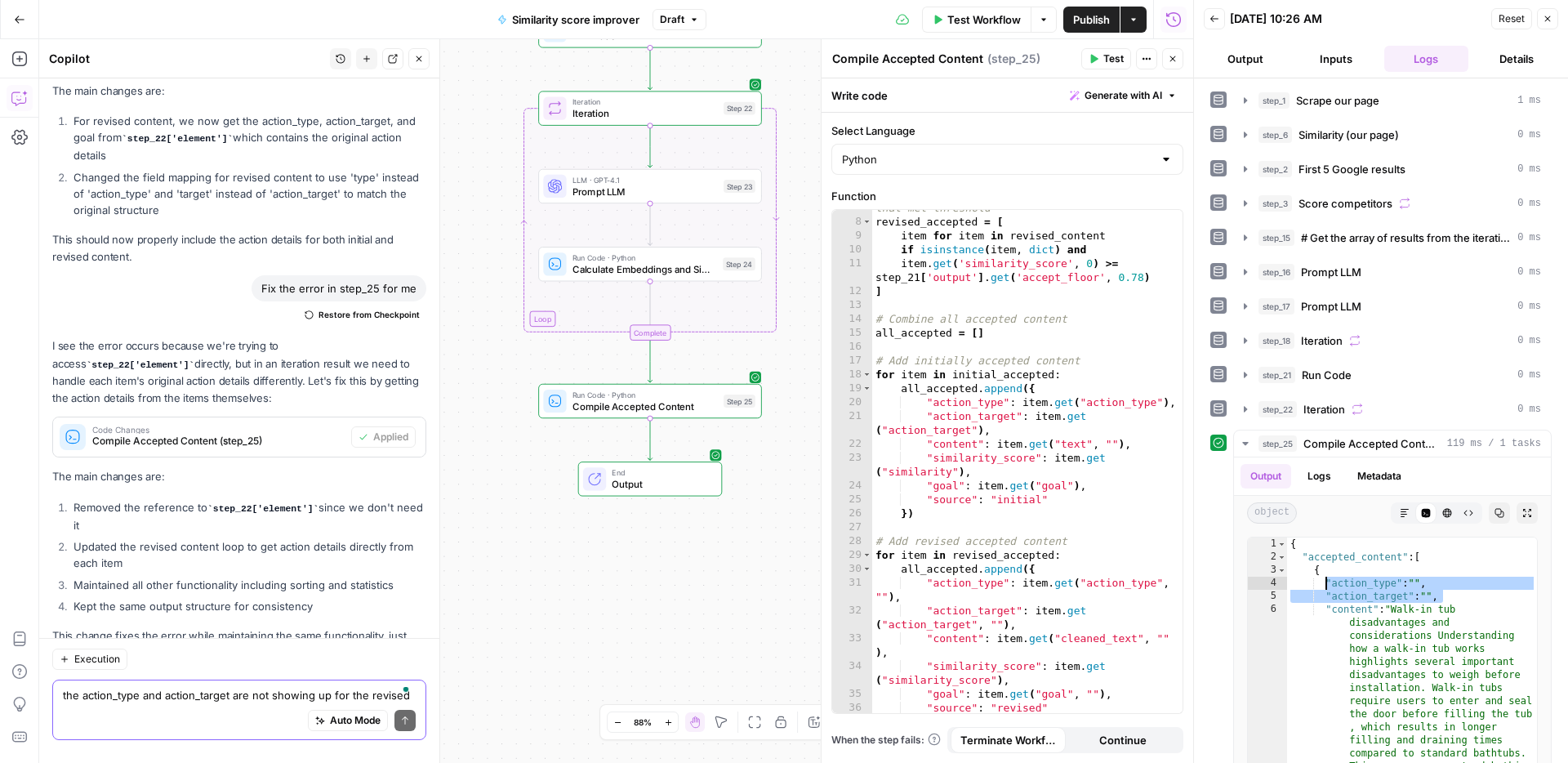
click at [201, 703] on div "Auto Mode Send" at bounding box center [239, 721] width 352 height 36
paste textarea ""action_type": "", "action_target": "","
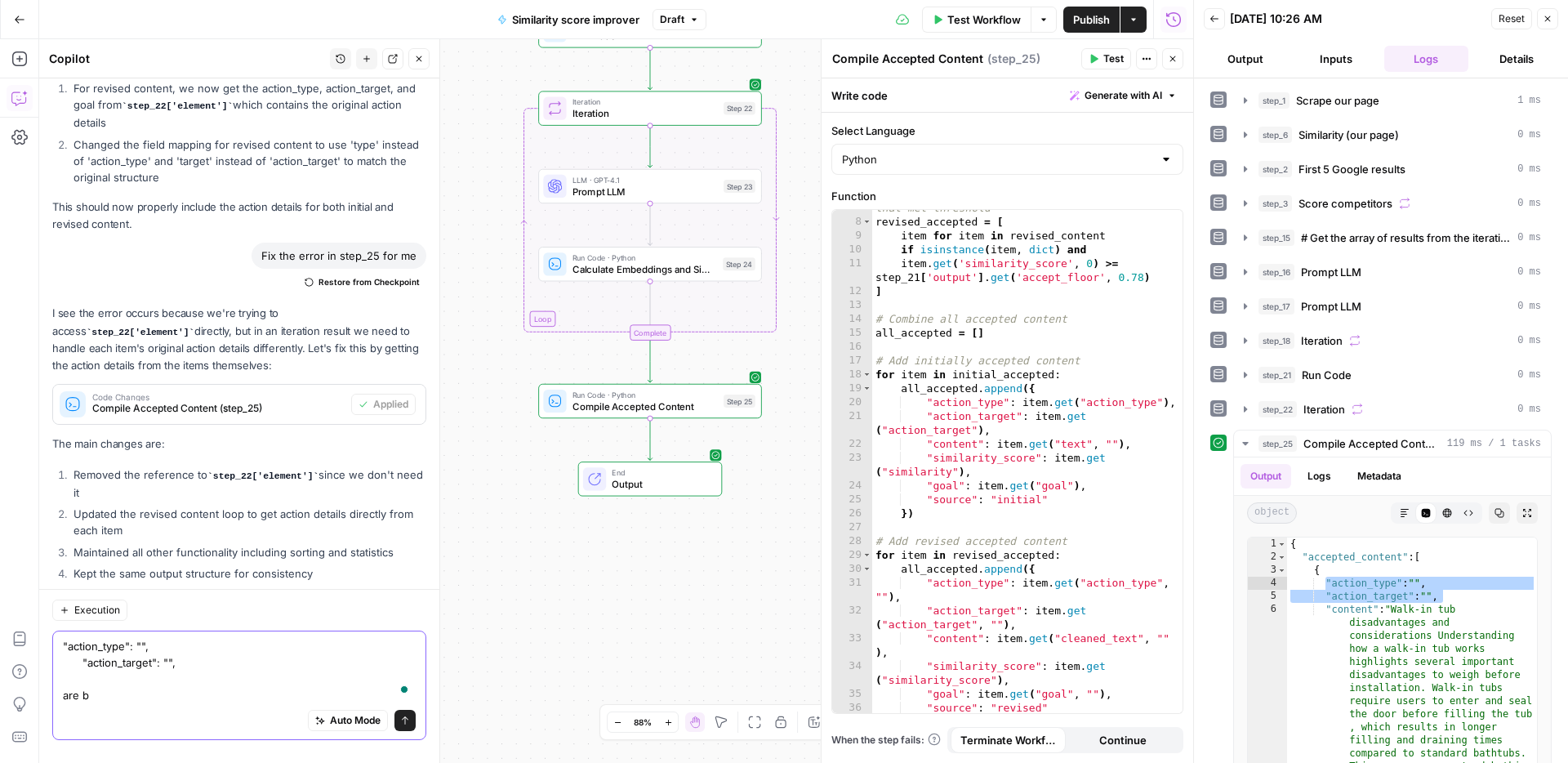
scroll to position [7927, 0]
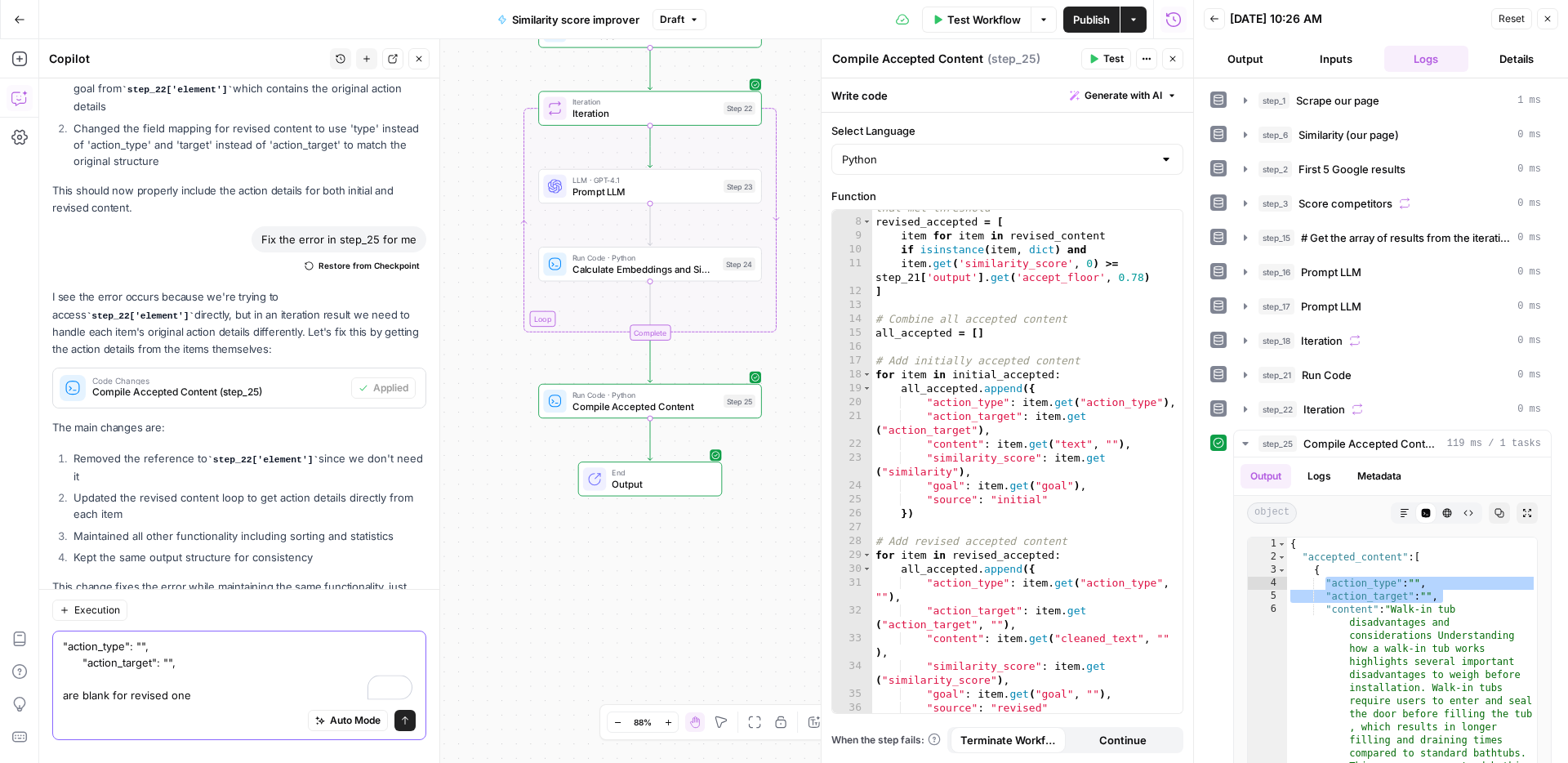
type textarea ""action_type": "", "action_target": "", are blank for revised ones"
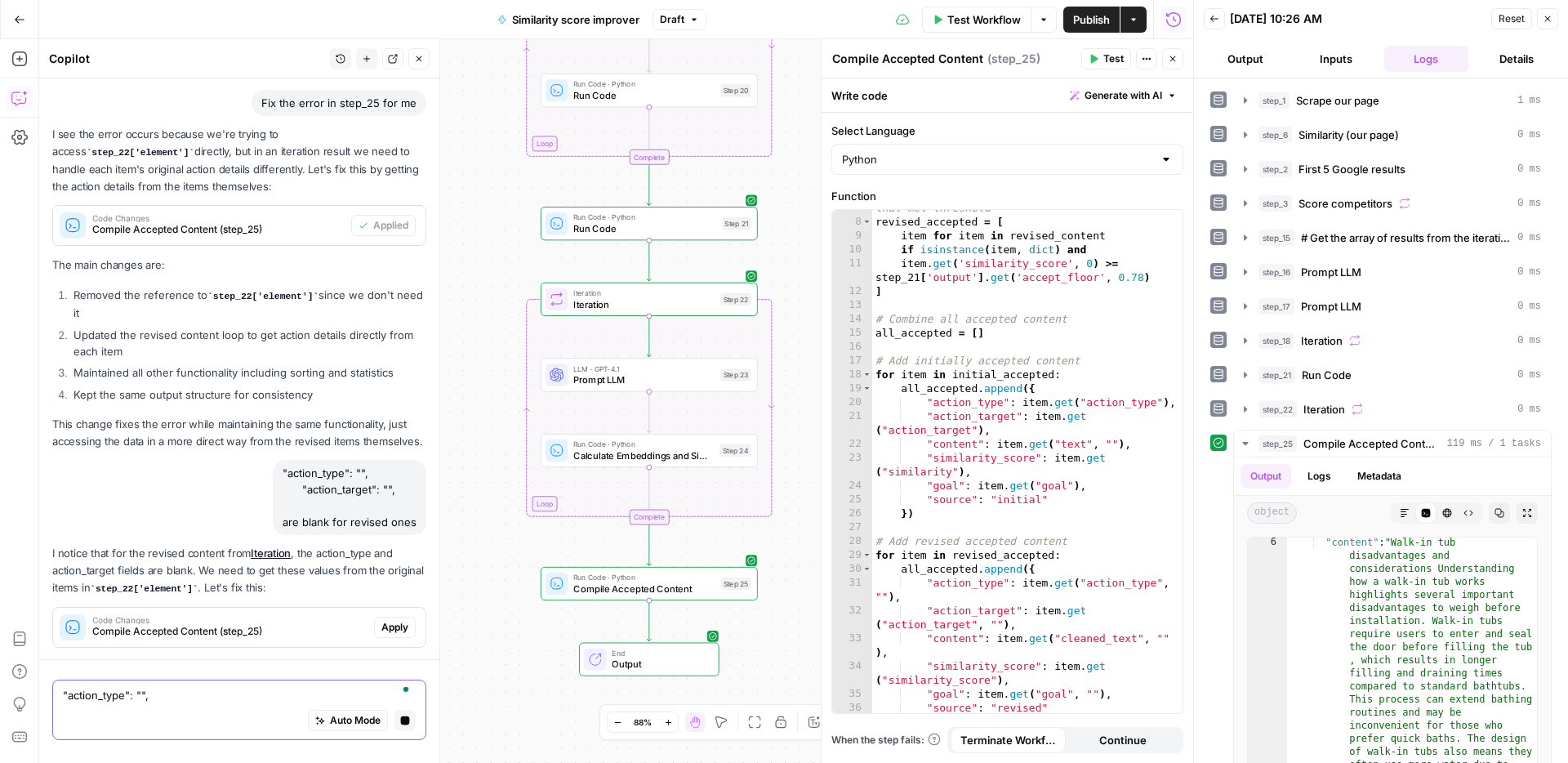
scroll to position [7567, 0]
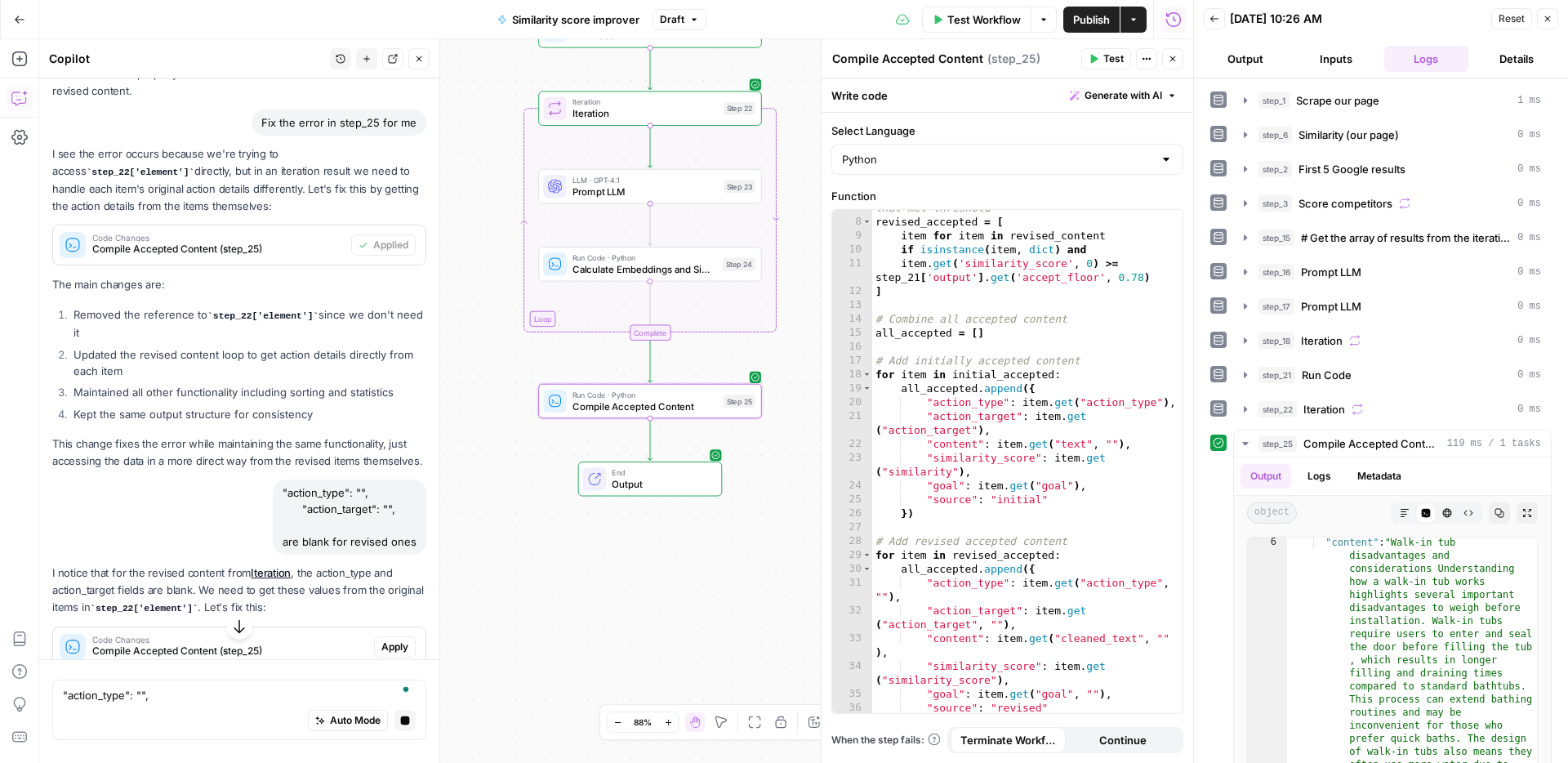
click at [384, 639] on span "Apply" at bounding box center [394, 646] width 27 height 15
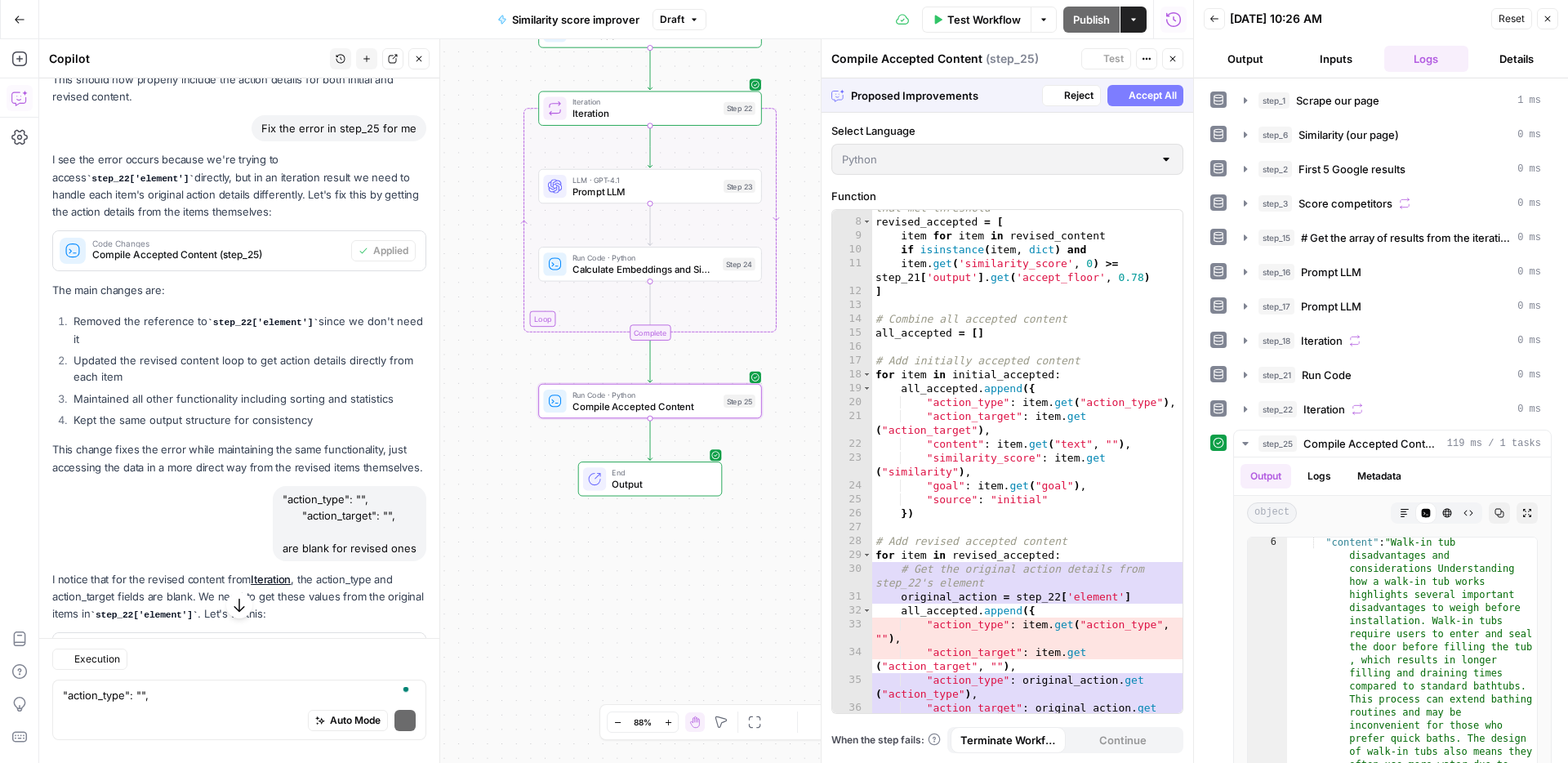
scroll to position [7573, 0]
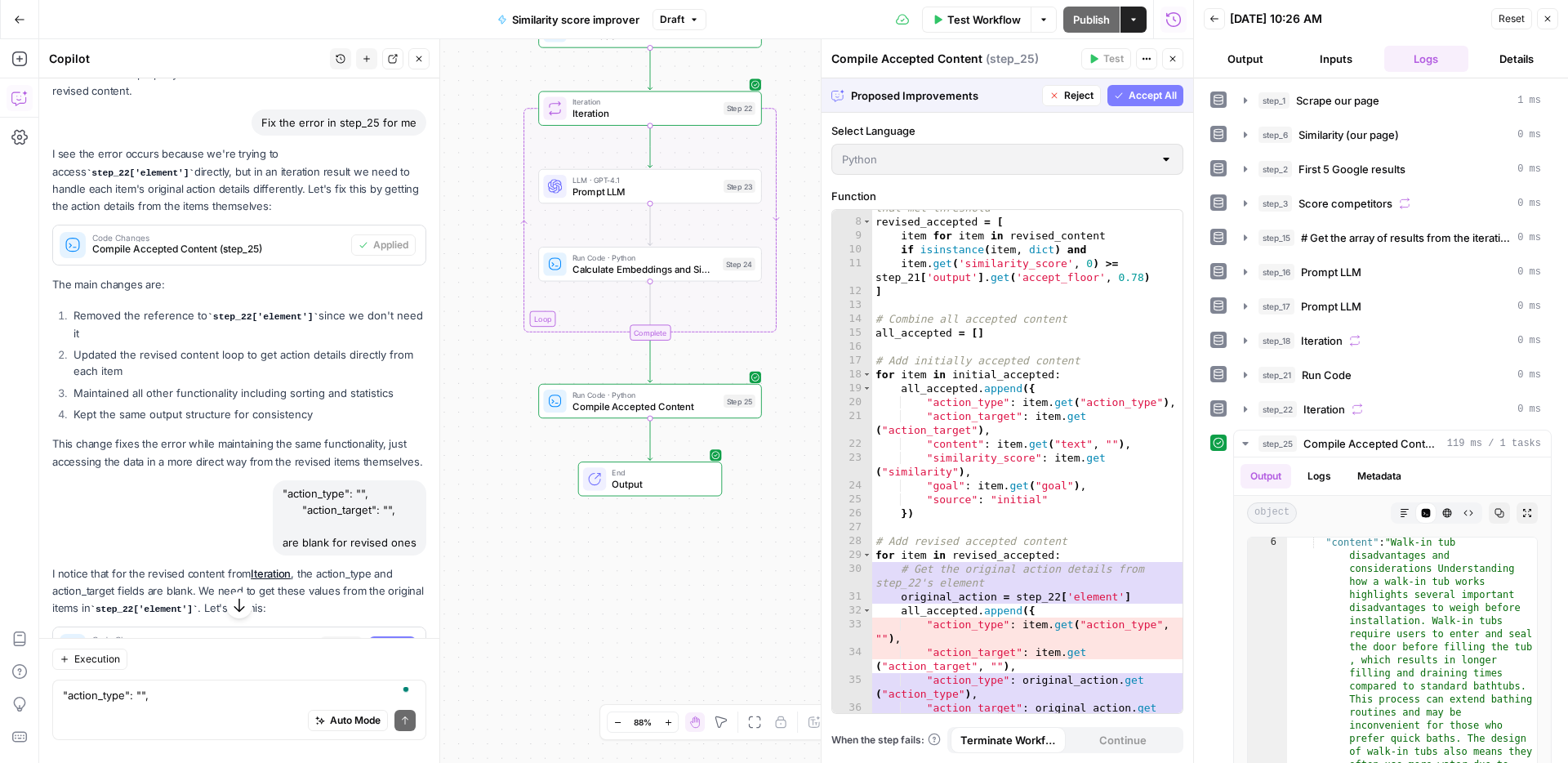
click at [1159, 94] on span "Accept All" at bounding box center [1152, 95] width 48 height 15
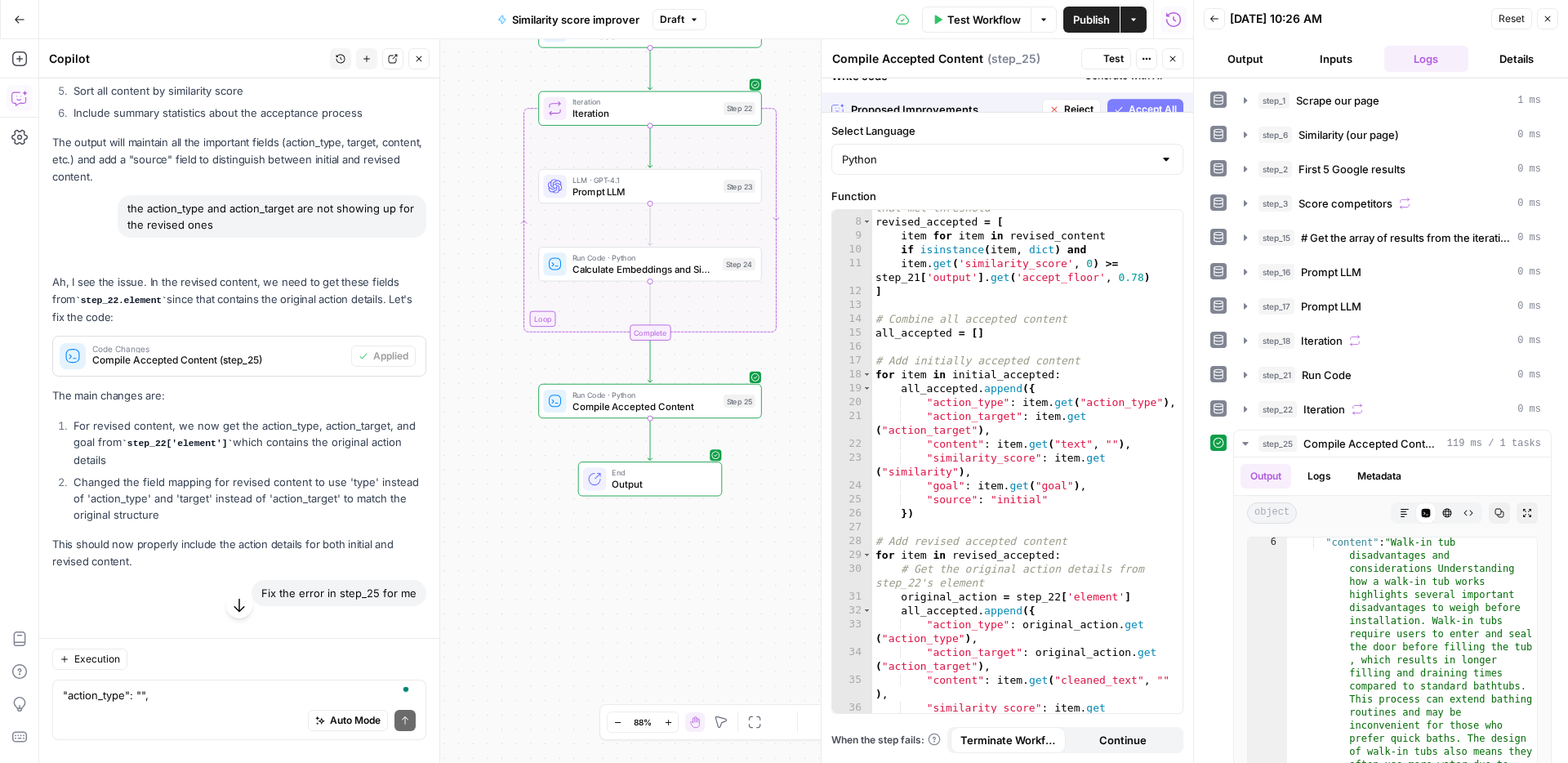
scroll to position [8069, 0]
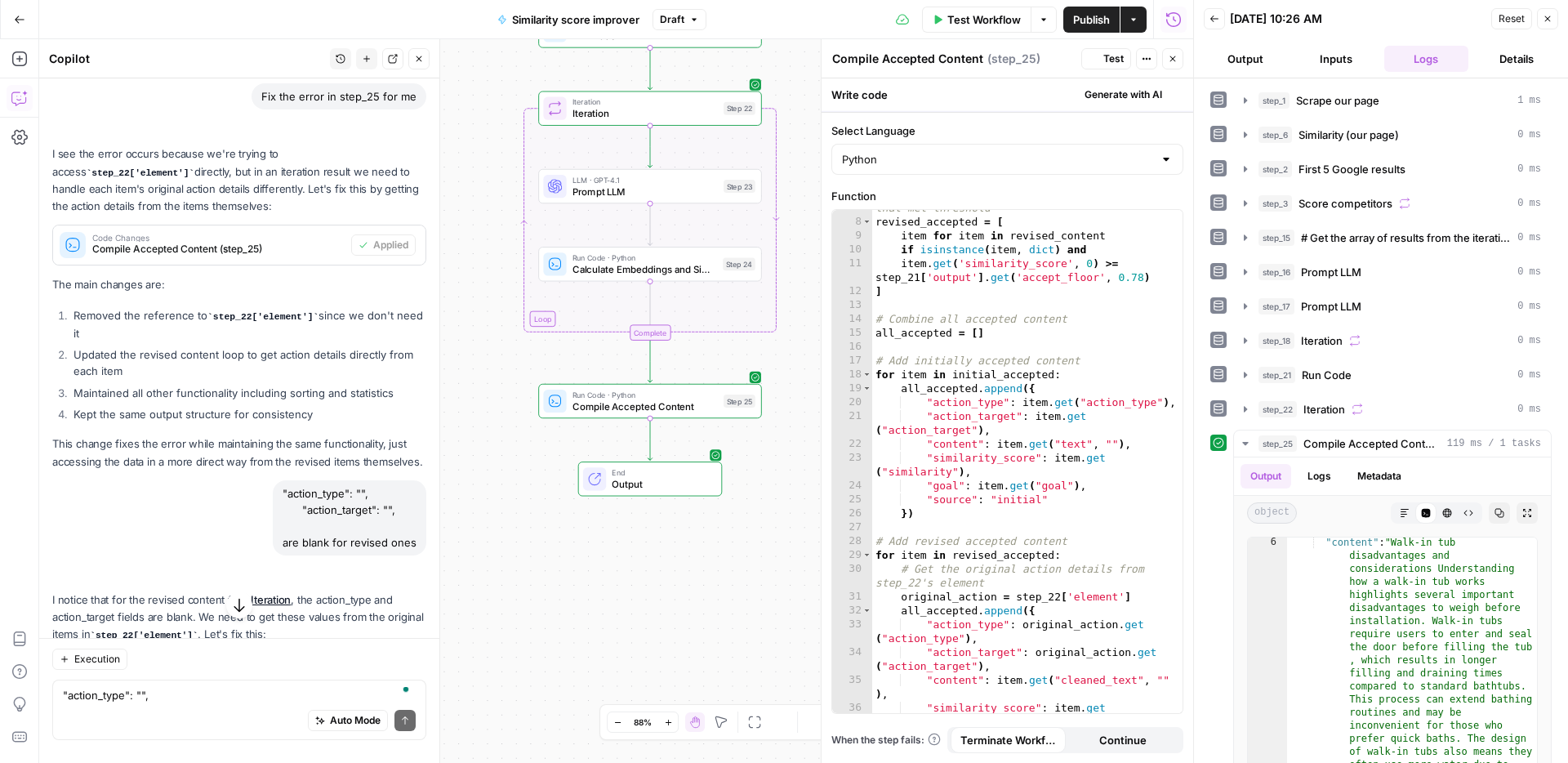
click at [1103, 61] on span "Test" at bounding box center [1113, 59] width 20 height 15
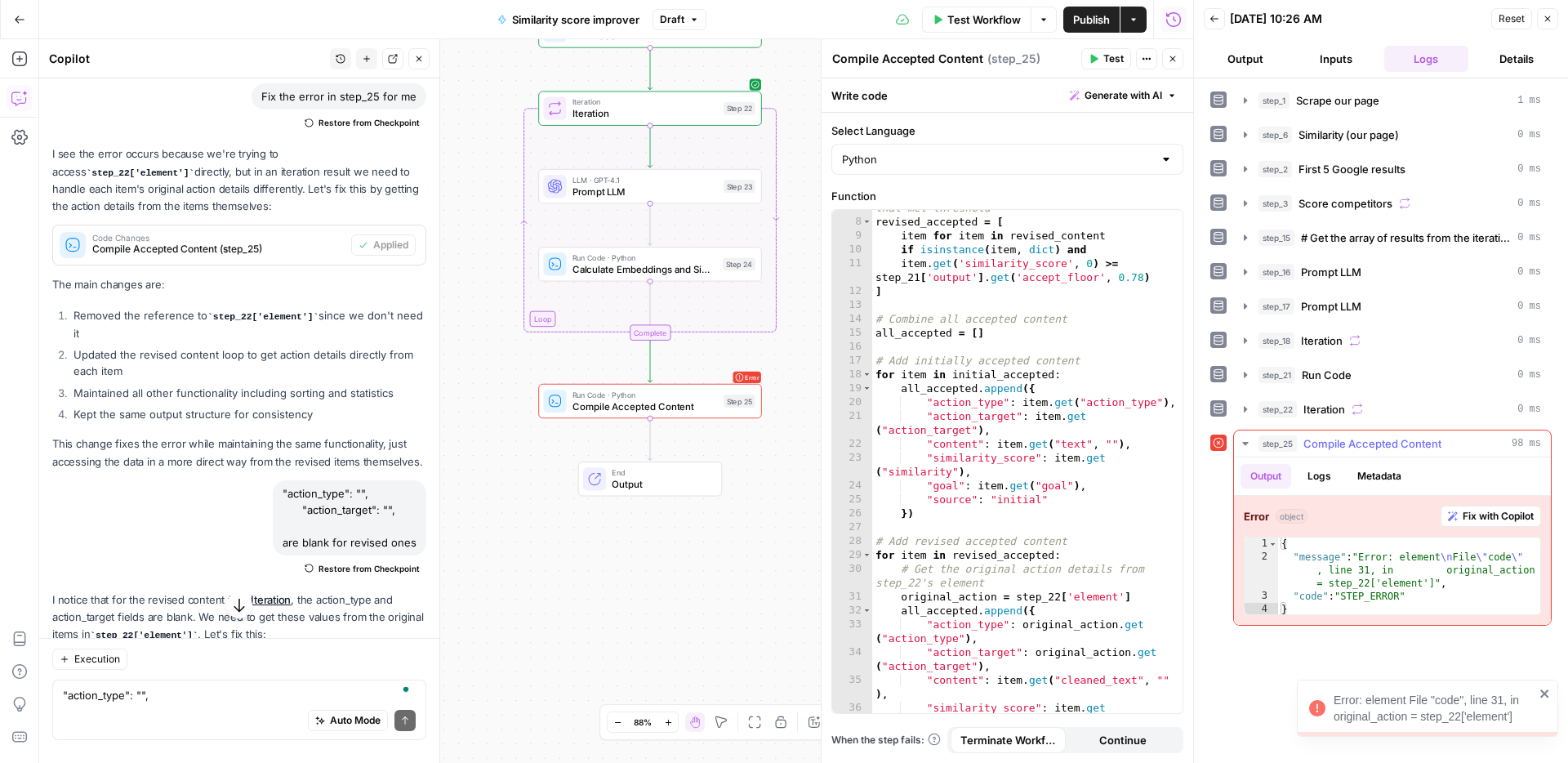
click at [1491, 515] on span "Fix with Copilot" at bounding box center [1497, 516] width 71 height 15
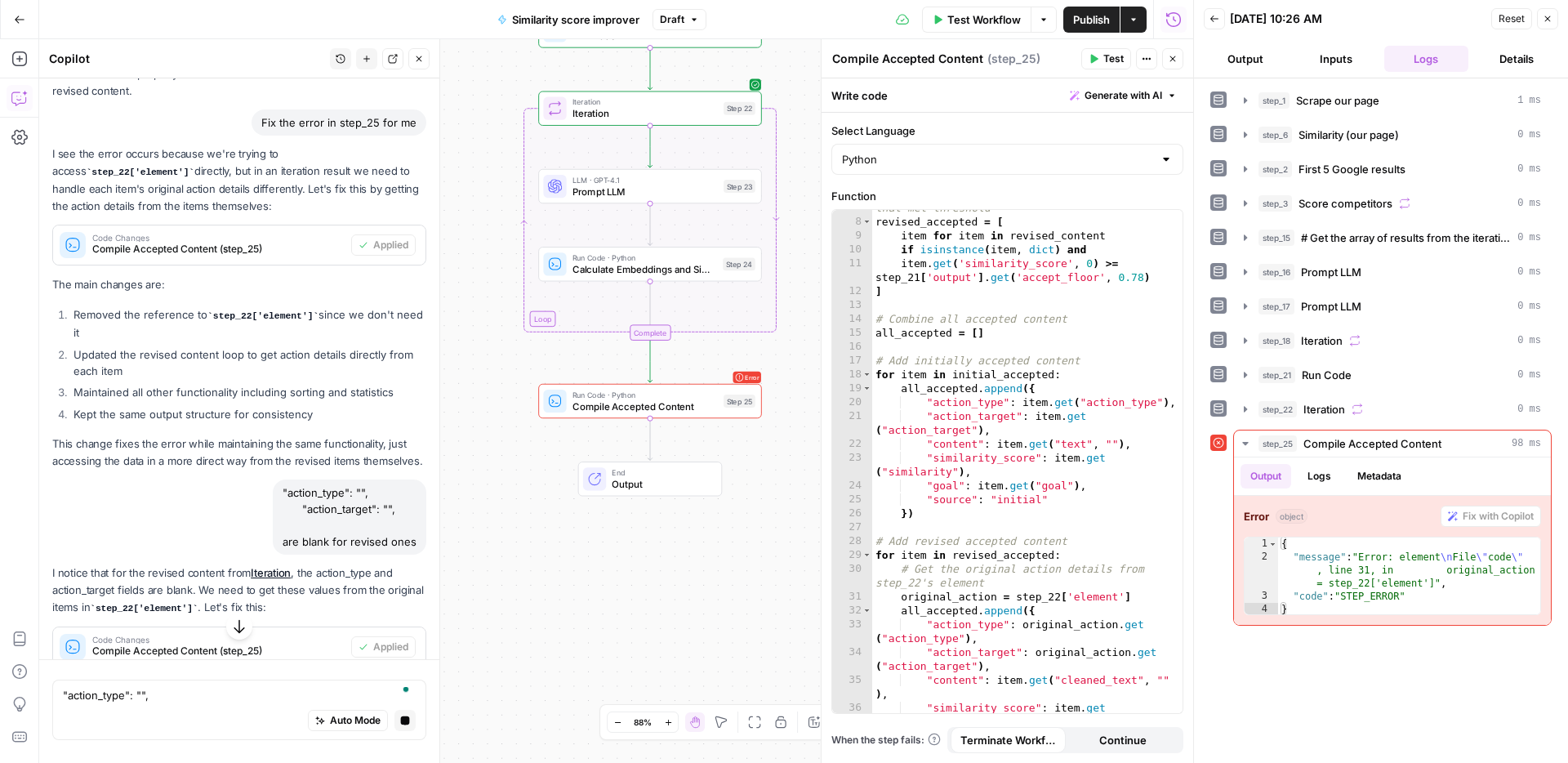
scroll to position [7649, 0]
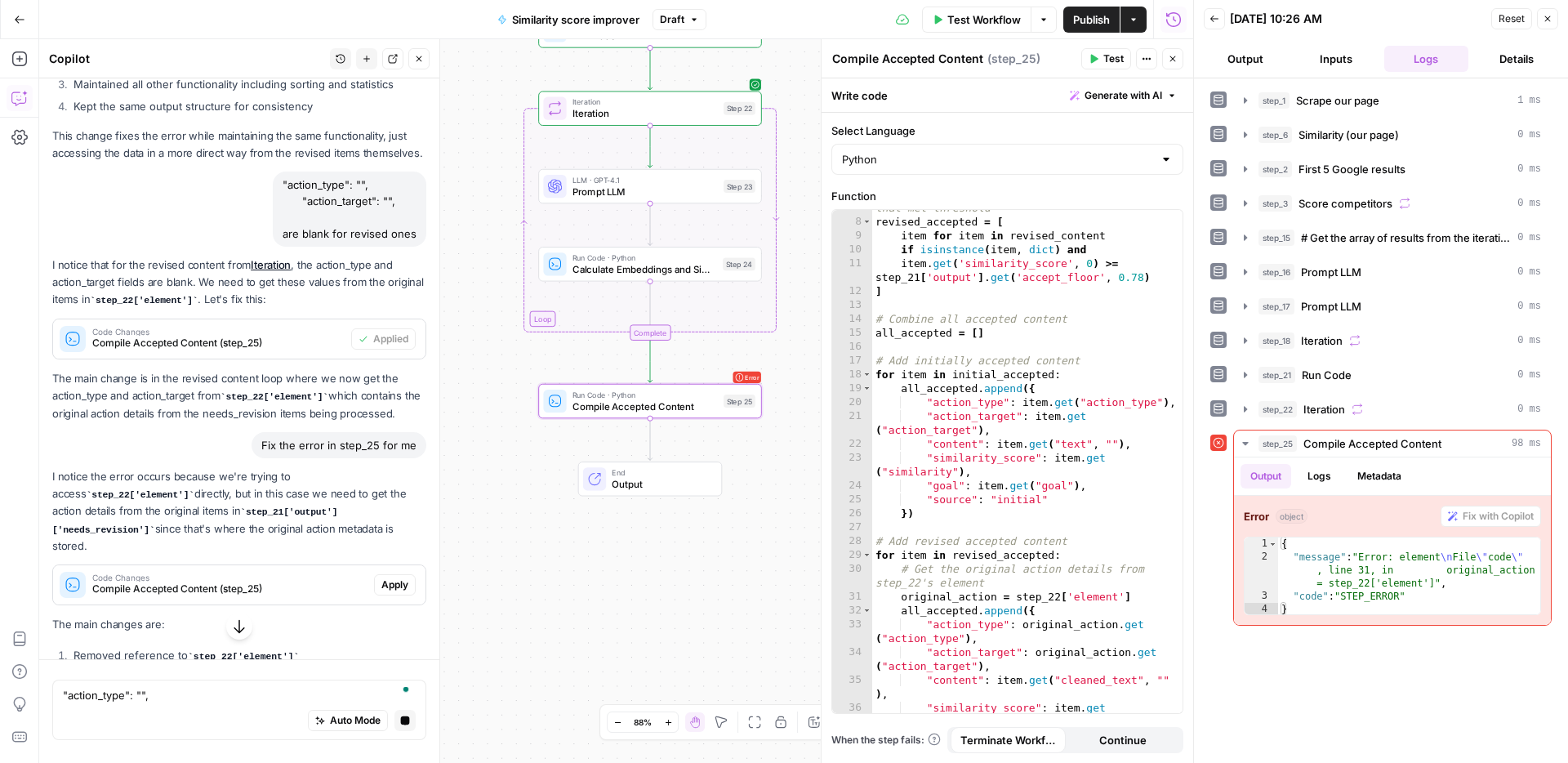
click at [400, 577] on span "Apply" at bounding box center [394, 584] width 27 height 15
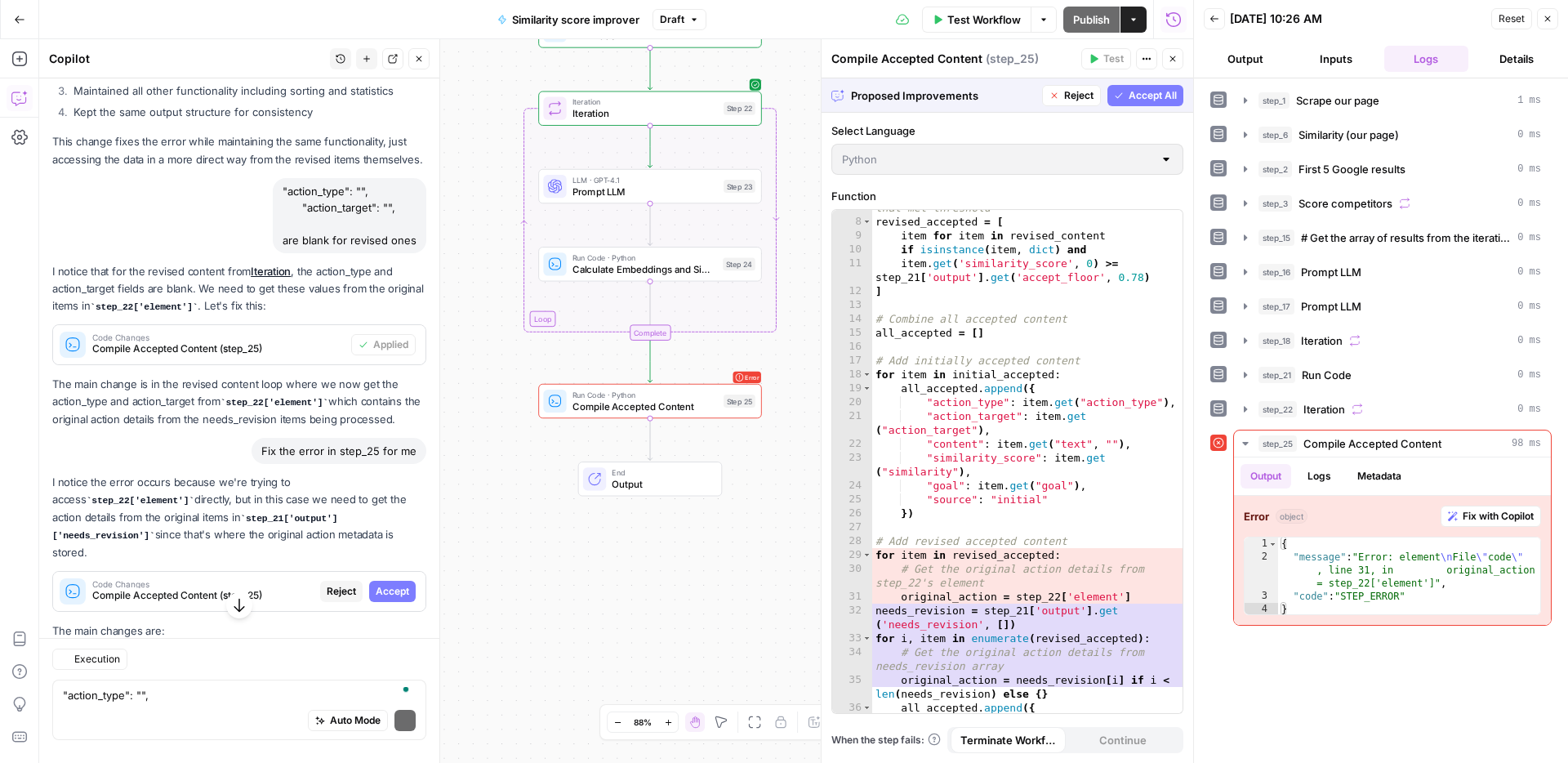
scroll to position [7882, 0]
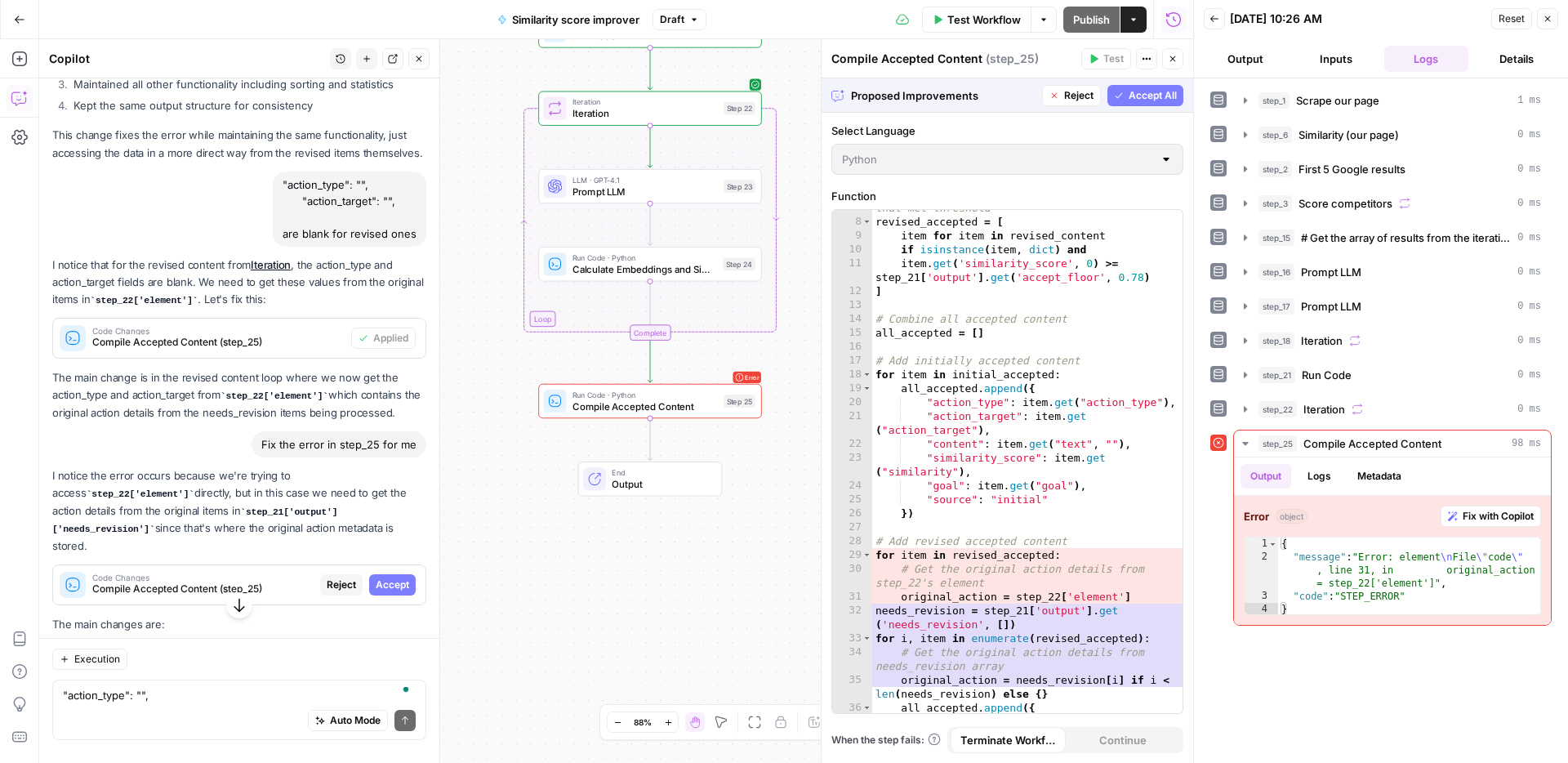
click at [1141, 98] on span "Accept All" at bounding box center [1152, 95] width 48 height 15
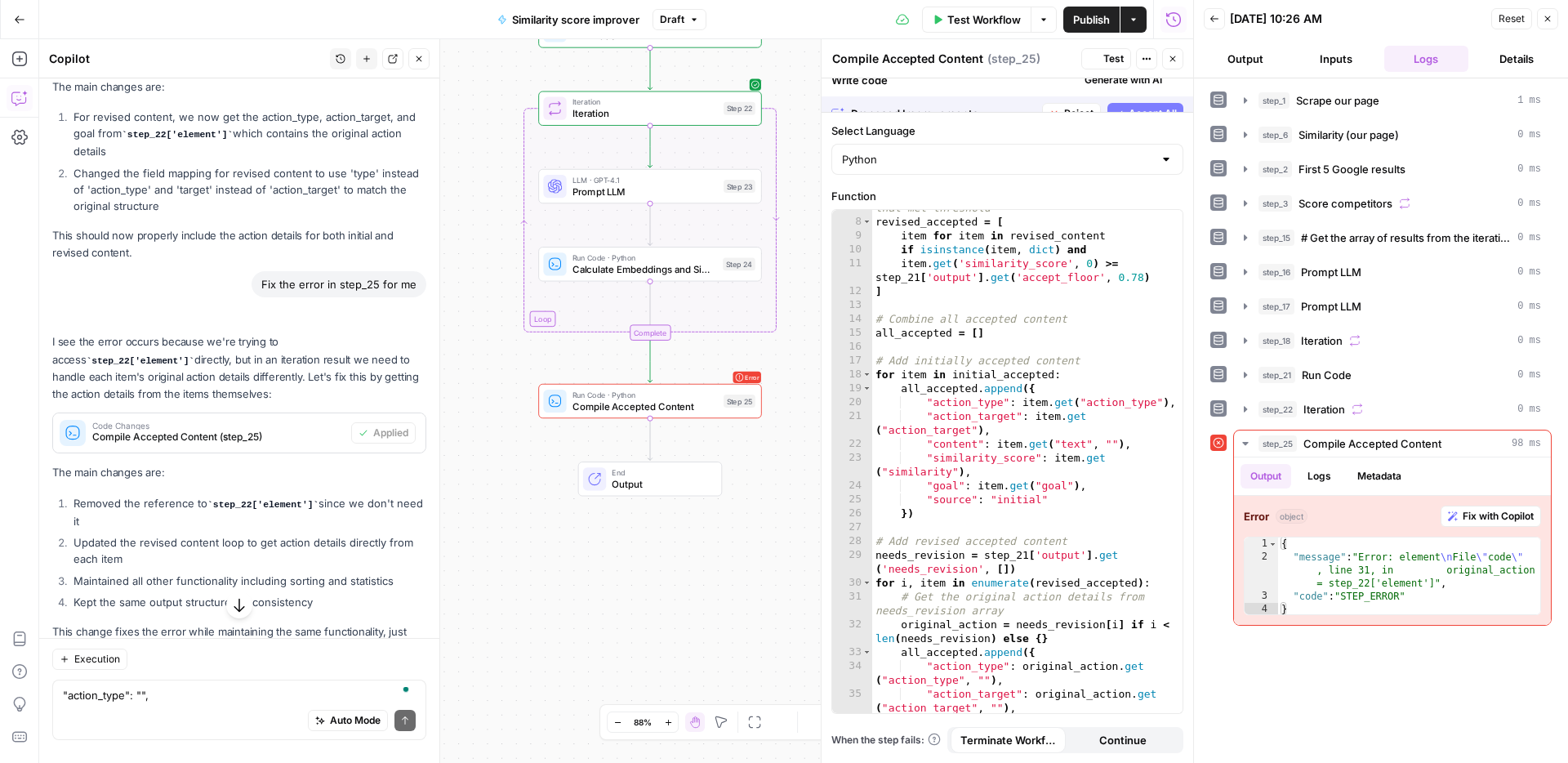
scroll to position [8378, 0]
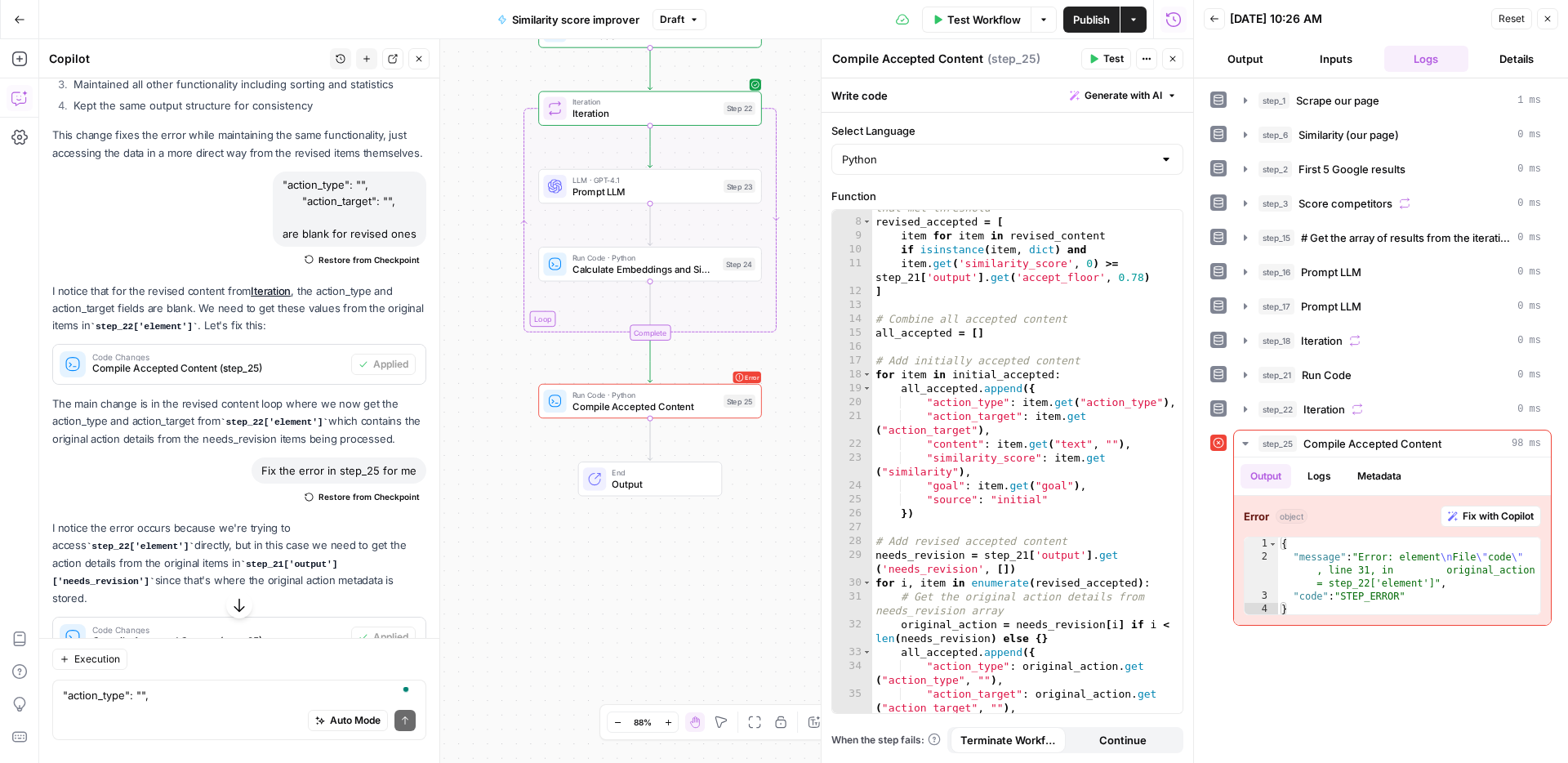
drag, startPoint x: 1103, startPoint y: 63, endPoint x: 1124, endPoint y: 111, distance: 52.4
click at [1103, 63] on span "Test" at bounding box center [1113, 59] width 20 height 15
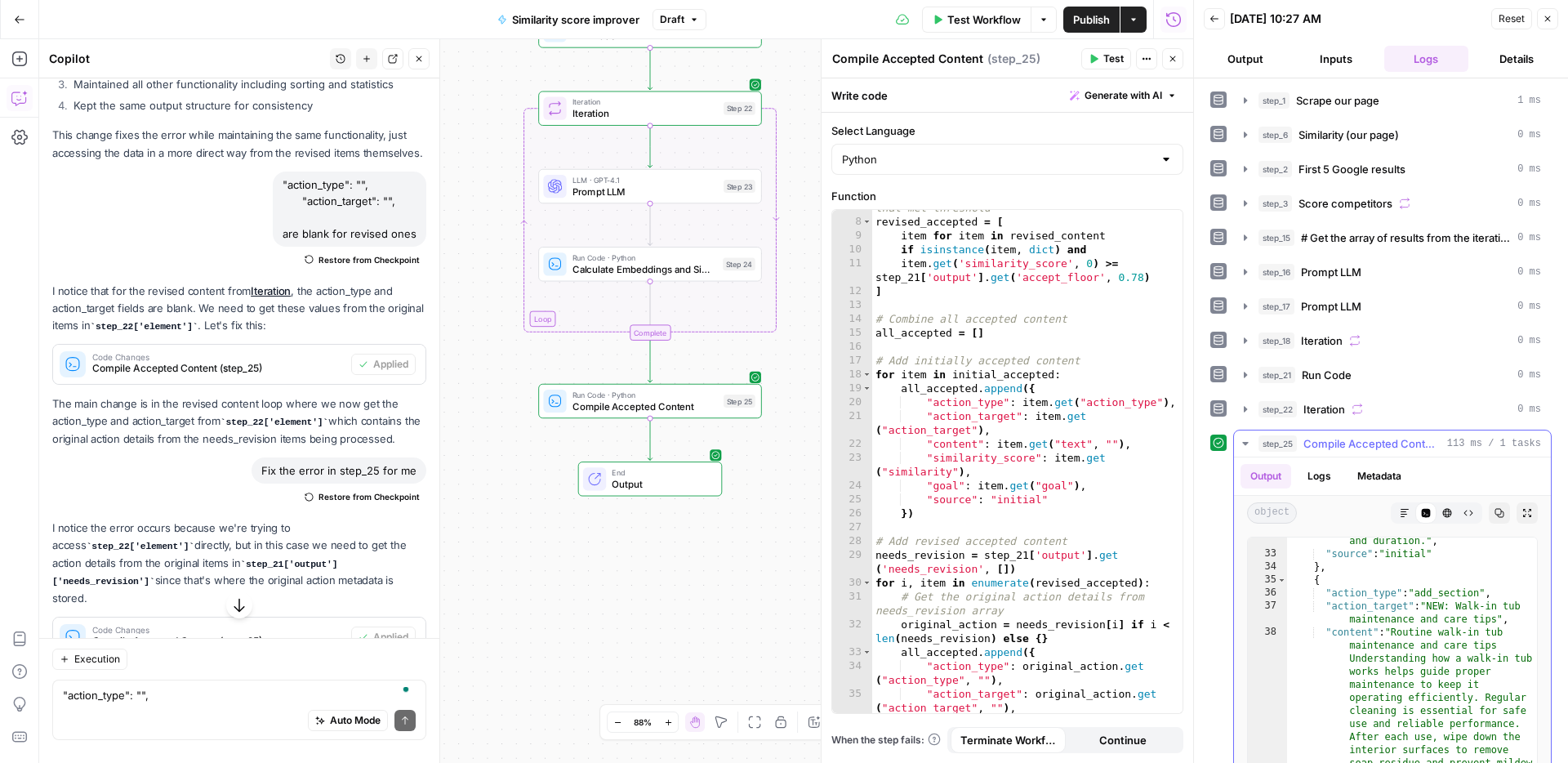
scroll to position [2094, 0]
click at [181, 698] on textarea ""action_type": "", "action_target": "", are blank for revised ones" at bounding box center [239, 695] width 352 height 16
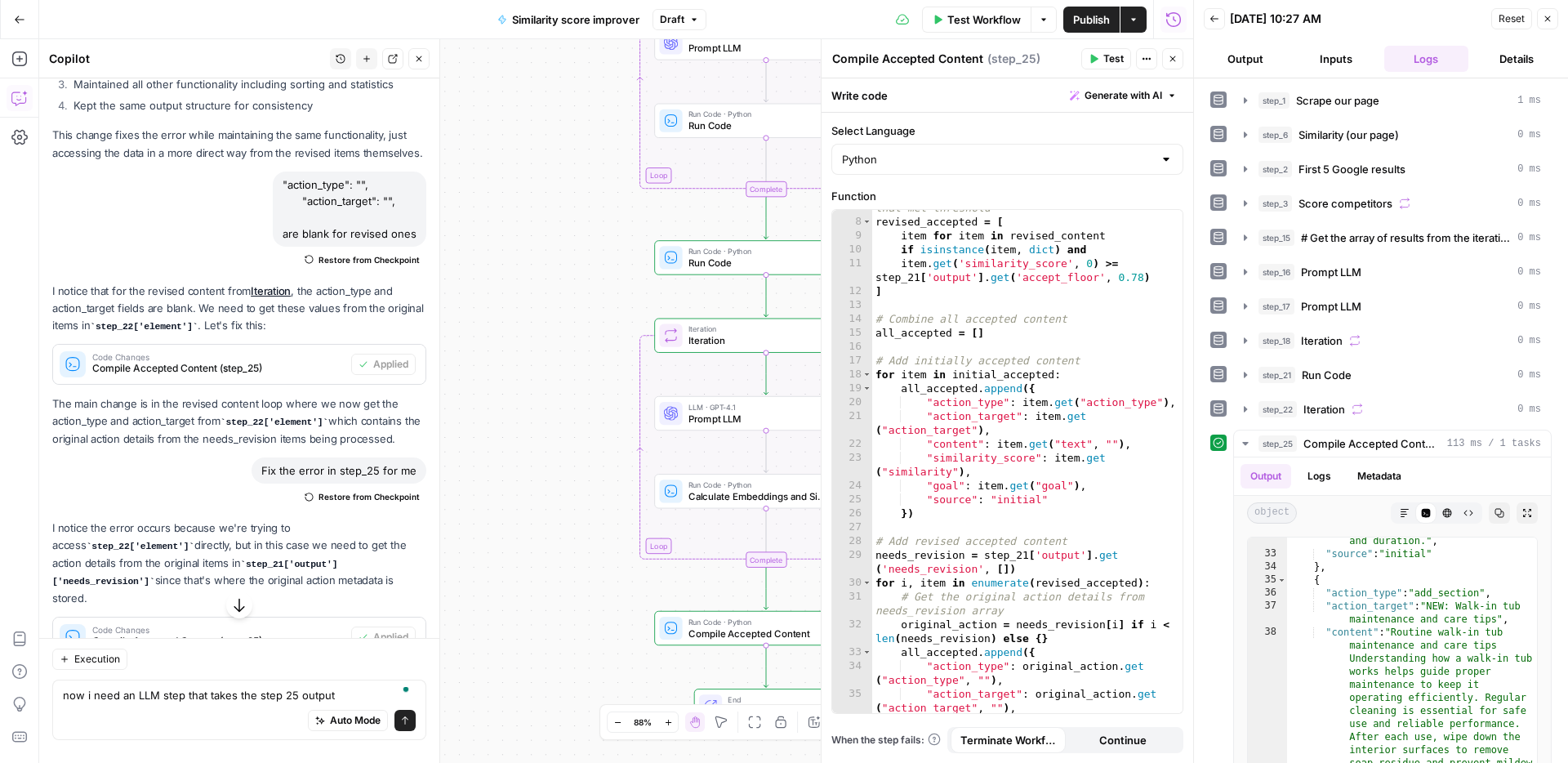
drag, startPoint x: 528, startPoint y: 639, endPoint x: 605, endPoint y: 762, distance: 145.1
click at [605, 762] on div "Workflow Set Inputs Inputs Web Page Scrape Scrape our page Step 1 Run Code · Py…" at bounding box center [616, 400] width 1154 height 724
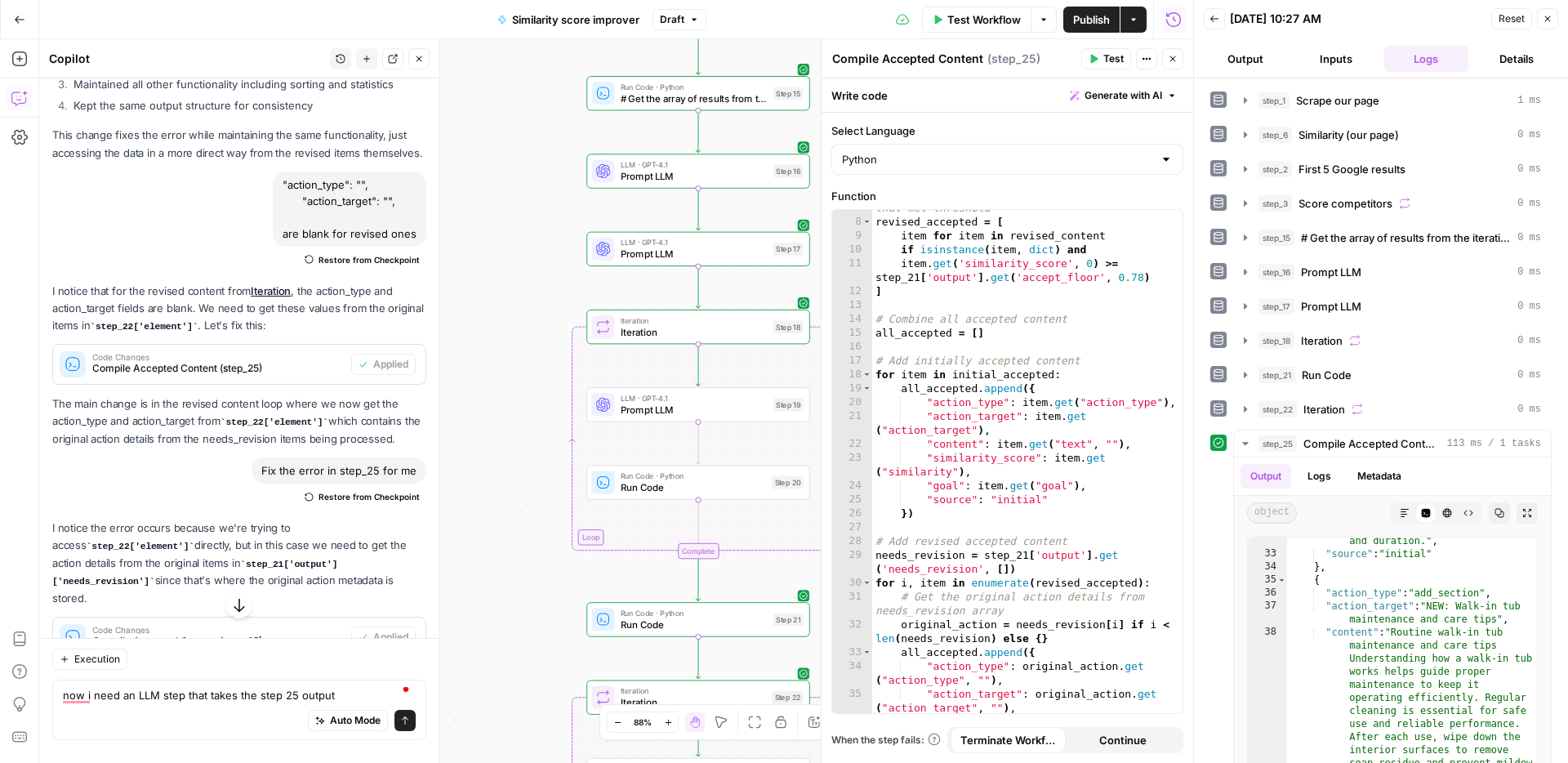
drag, startPoint x: 555, startPoint y: 335, endPoint x: 487, endPoint y: 719, distance: 390.0
click at [482, 736] on div "Workflow Set Inputs Inputs Web Page Scrape Scrape our page Step 1 Run Code · Py…" at bounding box center [616, 400] width 1154 height 724
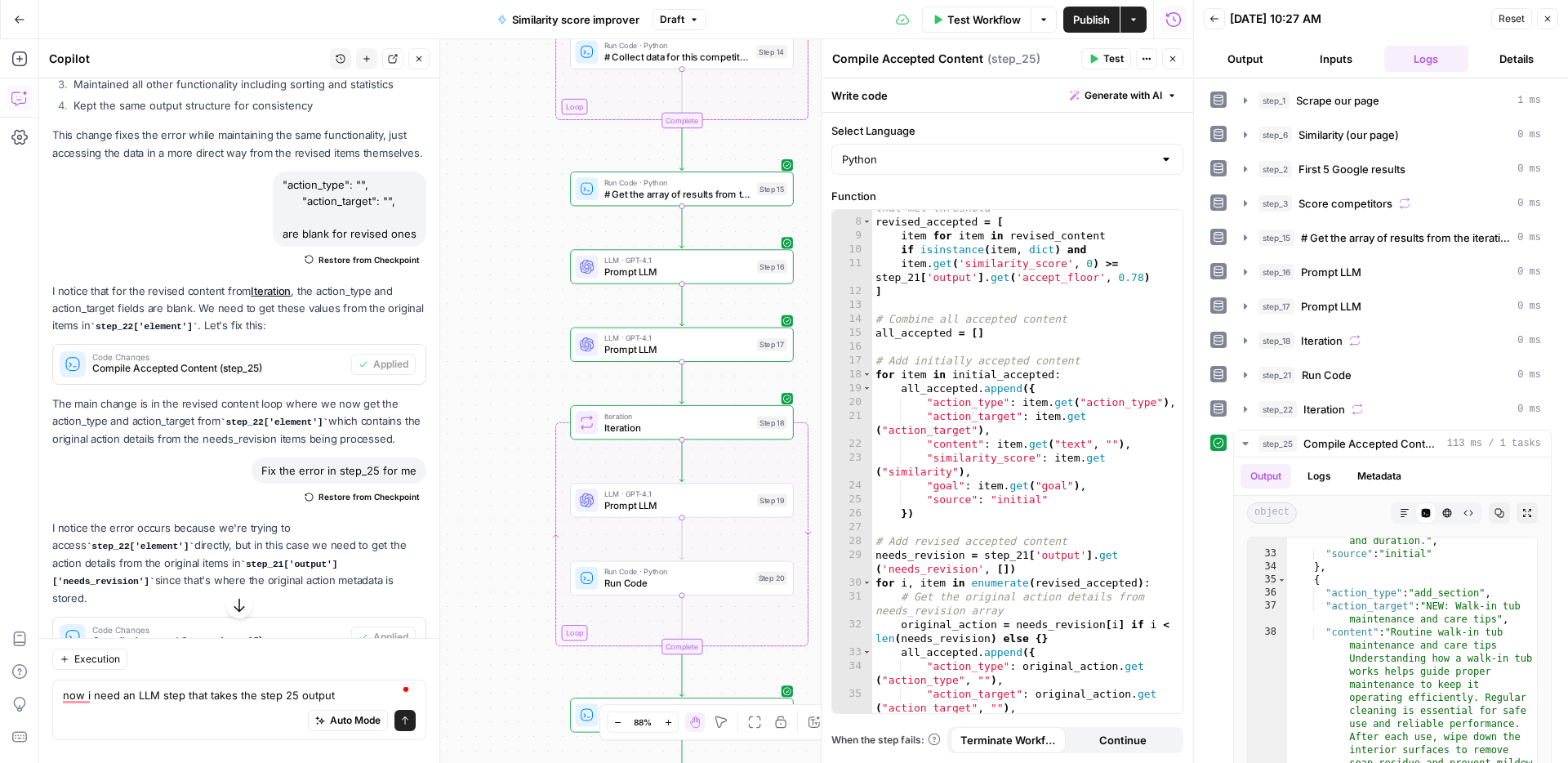
drag, startPoint x: 508, startPoint y: 577, endPoint x: 501, endPoint y: 614, distance: 37.7
click at [501, 614] on div "Workflow Set Inputs Inputs Web Page Scrape Scrape our page Step 1 Run Code · Py…" at bounding box center [616, 400] width 1154 height 724
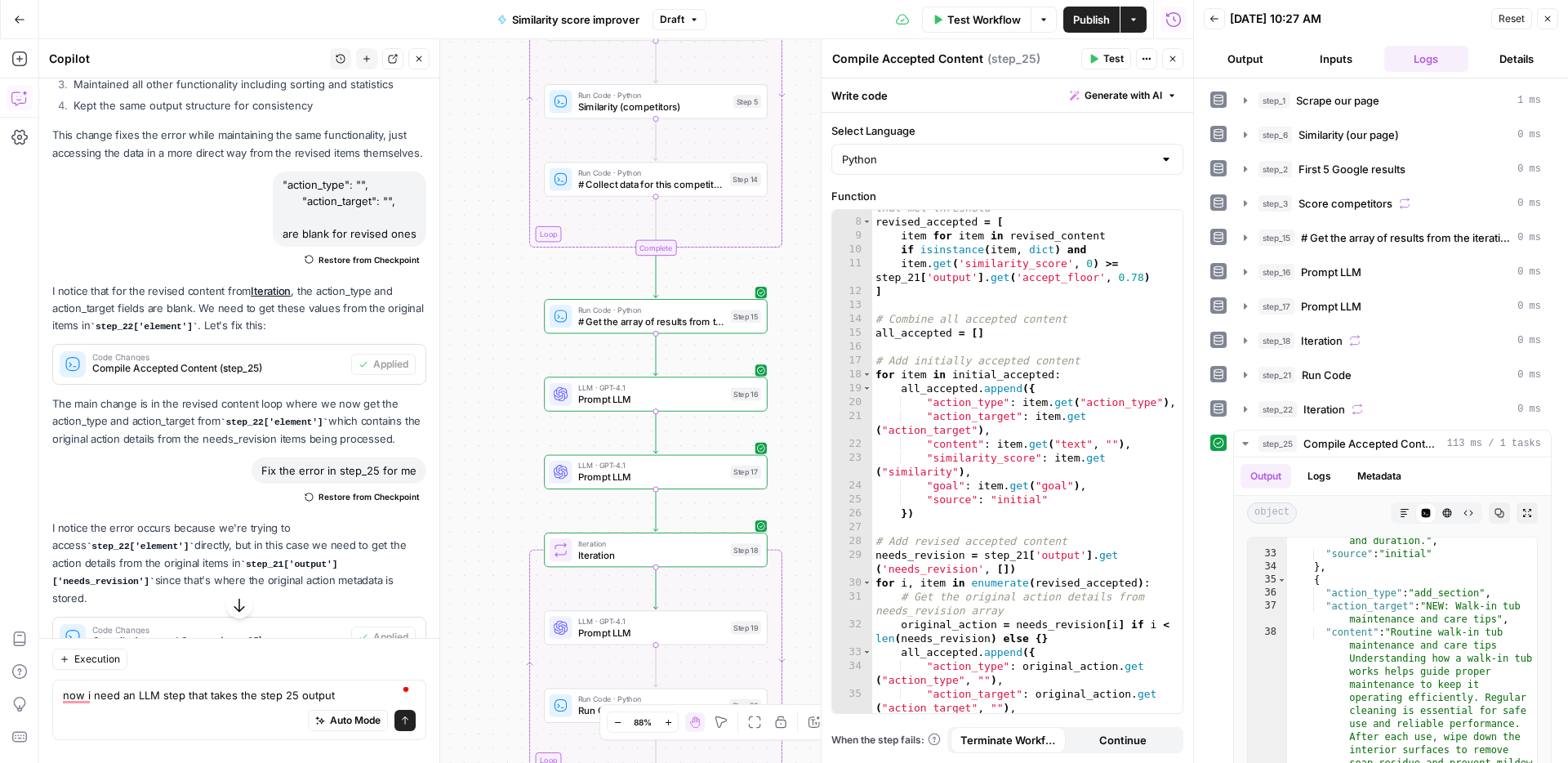
drag, startPoint x: 522, startPoint y: 471, endPoint x: 517, endPoint y: 567, distance: 96.1
click at [489, 743] on div "Workflow Set Inputs Inputs Web Page Scrape Scrape our page Step 1 Run Code · Py…" at bounding box center [616, 400] width 1154 height 724
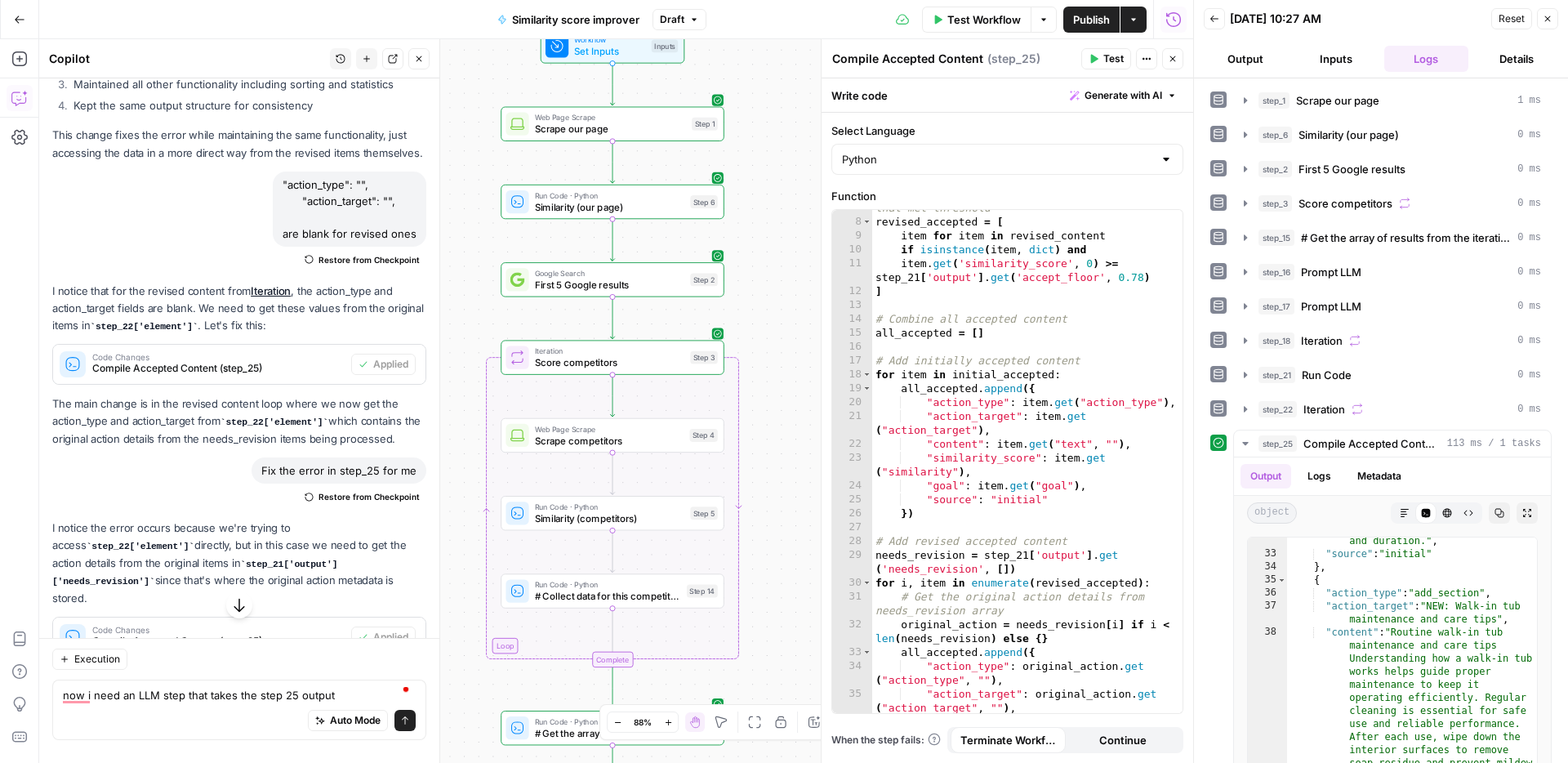
drag, startPoint x: 500, startPoint y: 434, endPoint x: 478, endPoint y: 638, distance: 205.2
click at [478, 638] on div "Workflow Set Inputs Inputs Web Page Scrape Scrape our page Step 1 Run Code · Py…" at bounding box center [616, 400] width 1154 height 724
click at [342, 682] on div "now i need an LLM step that takes the step 25 output now i need an LLM step tha…" at bounding box center [239, 710] width 374 height 61
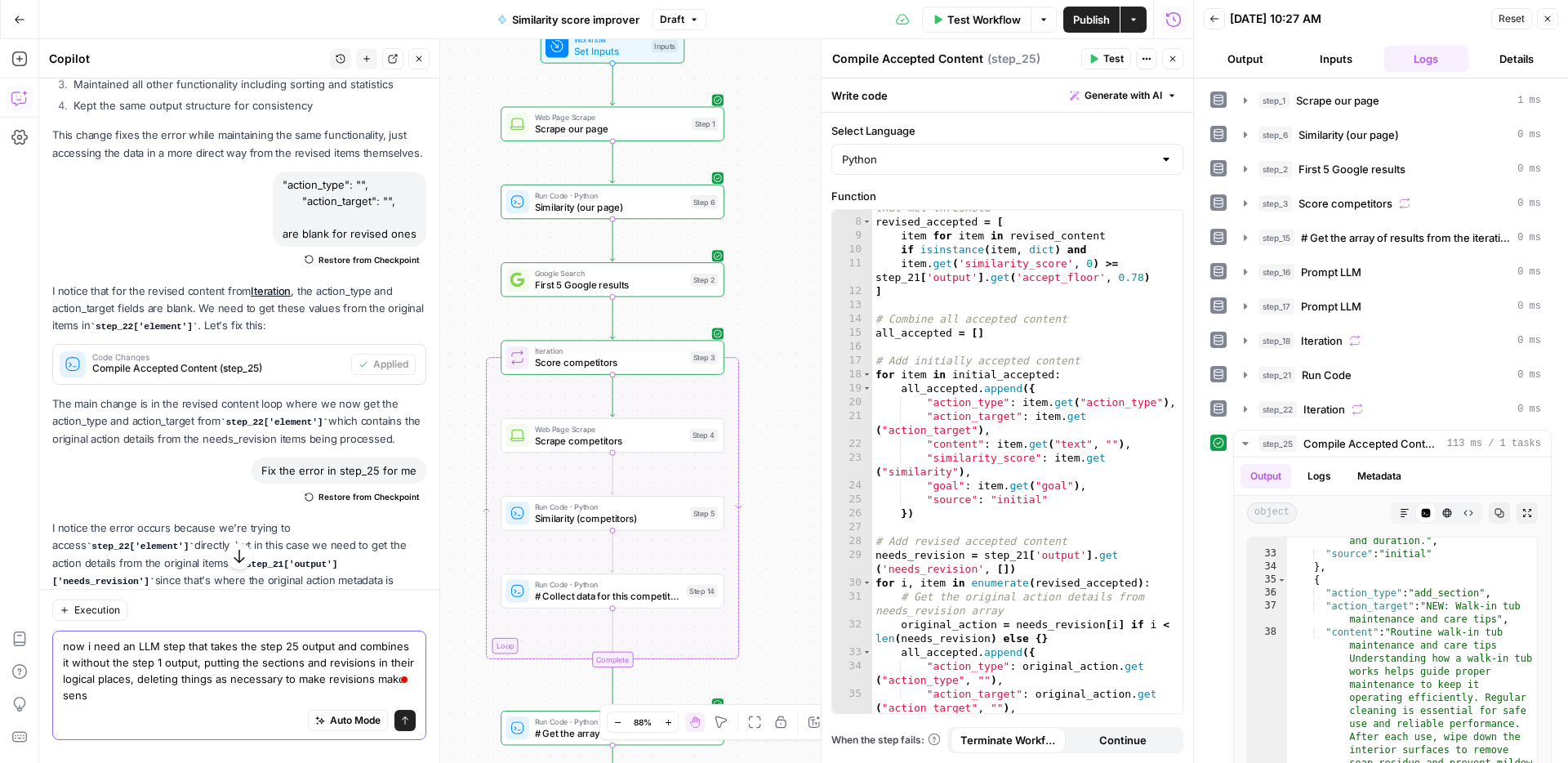
type textarea "now i need an LLM step that takes the step 25 output and combines it without th…"
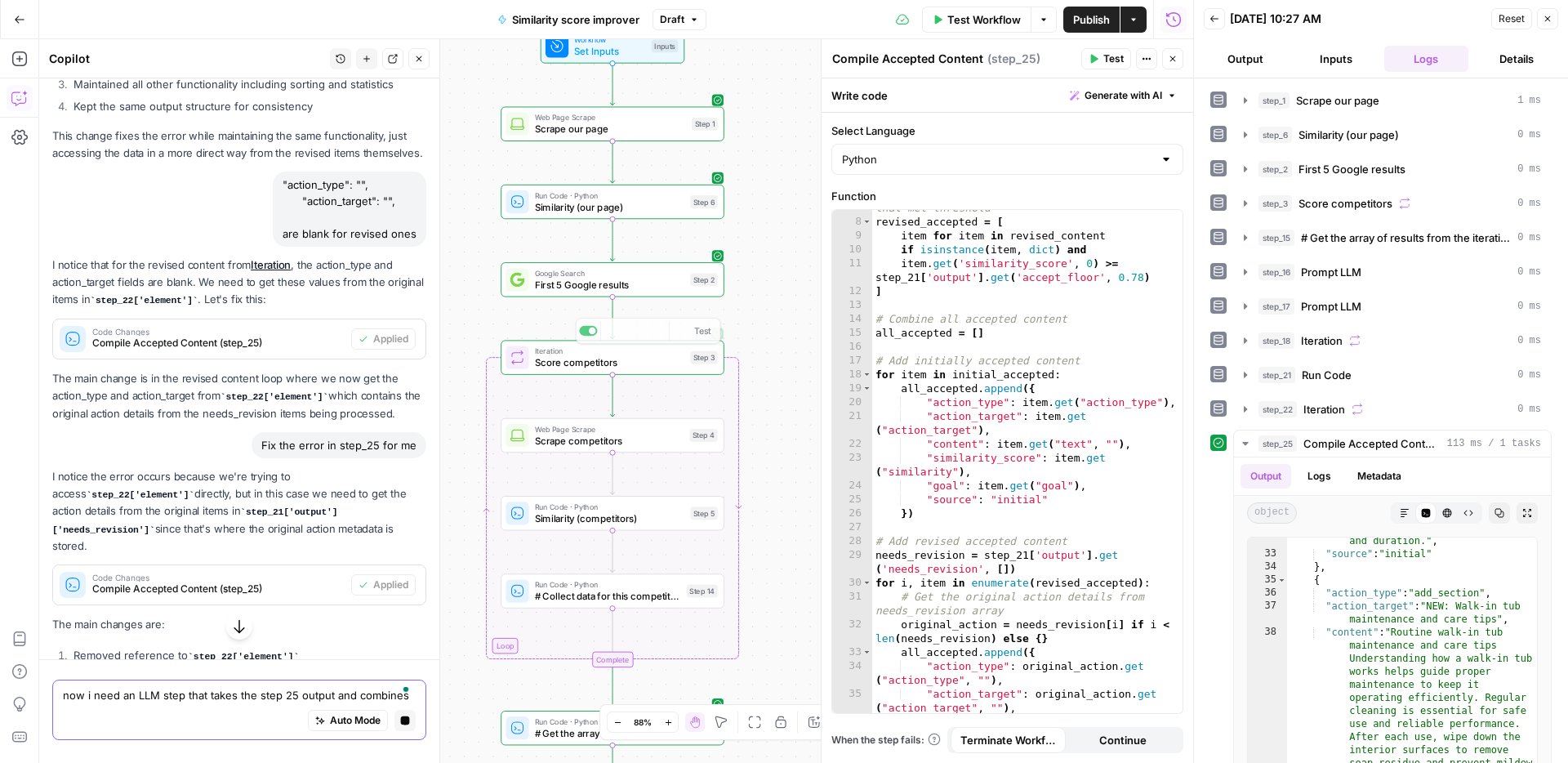
scroll to position [8074, 0]
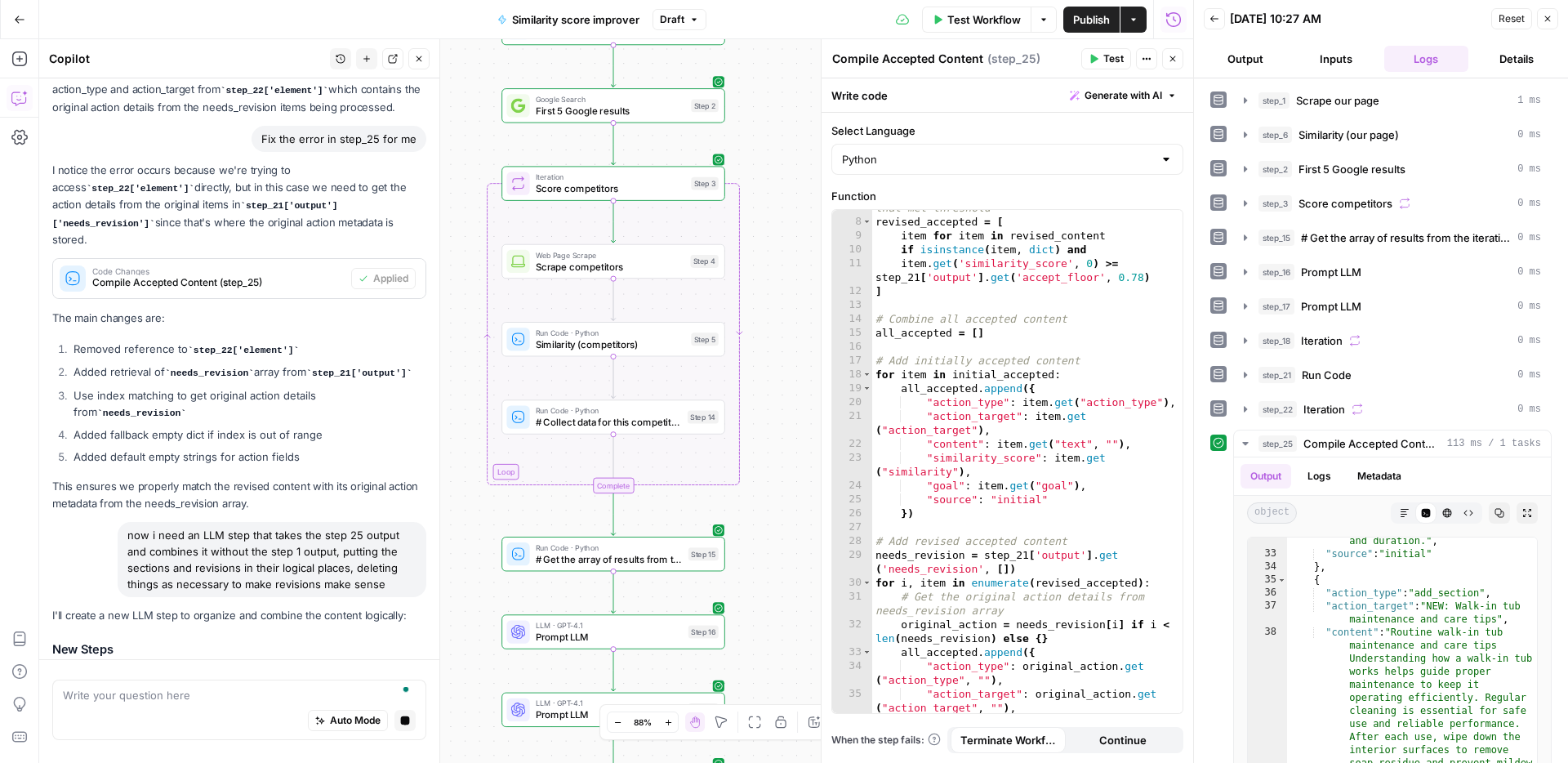
drag, startPoint x: 779, startPoint y: 312, endPoint x: 736, endPoint y: 294, distance: 46.6
click at [778, 281] on div "Workflow Set Inputs Inputs Web Page Scrape Scrape our page Step 1 Run Code · Py…" at bounding box center [616, 400] width 1154 height 724
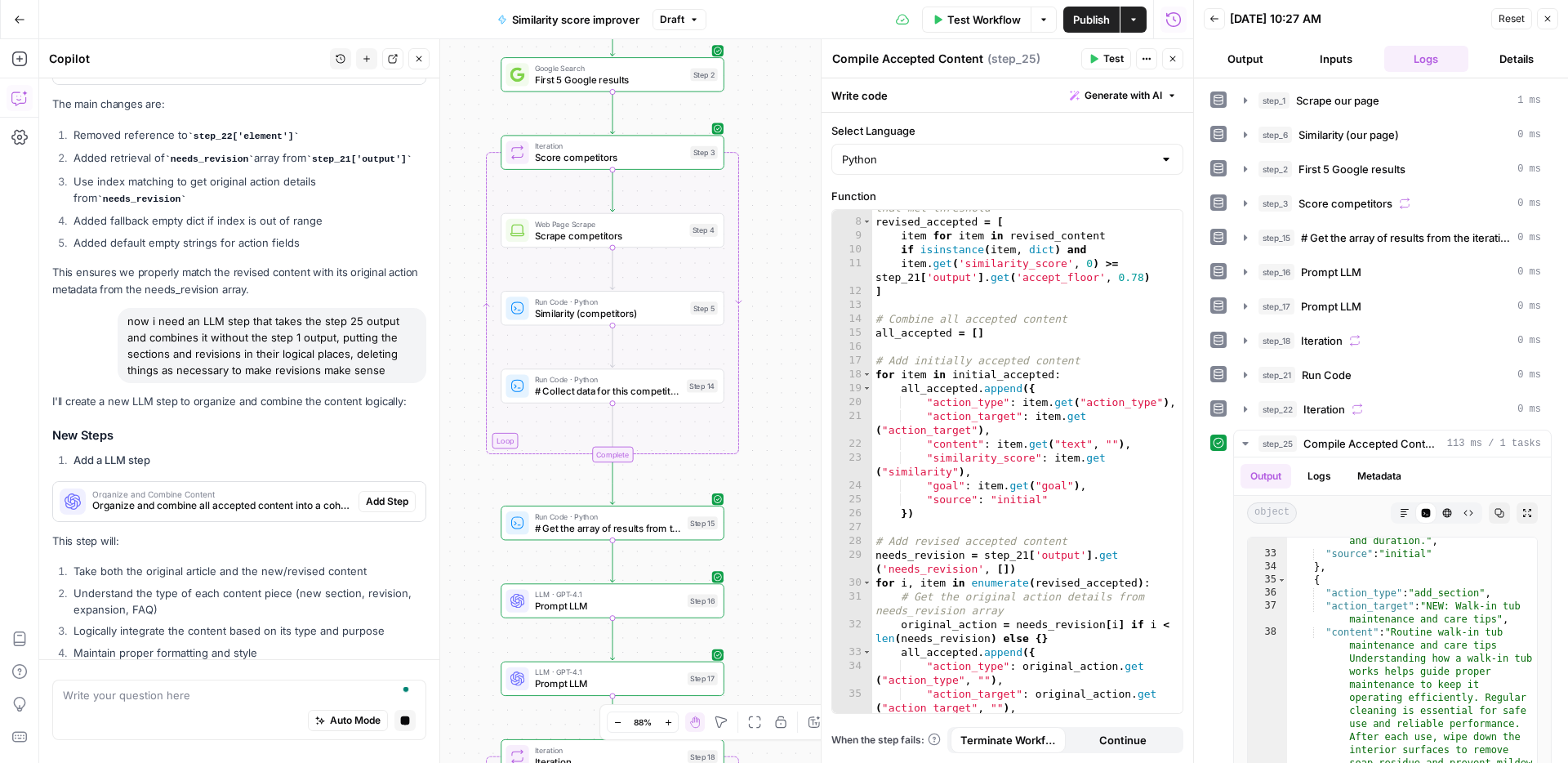
scroll to position [8404, 0]
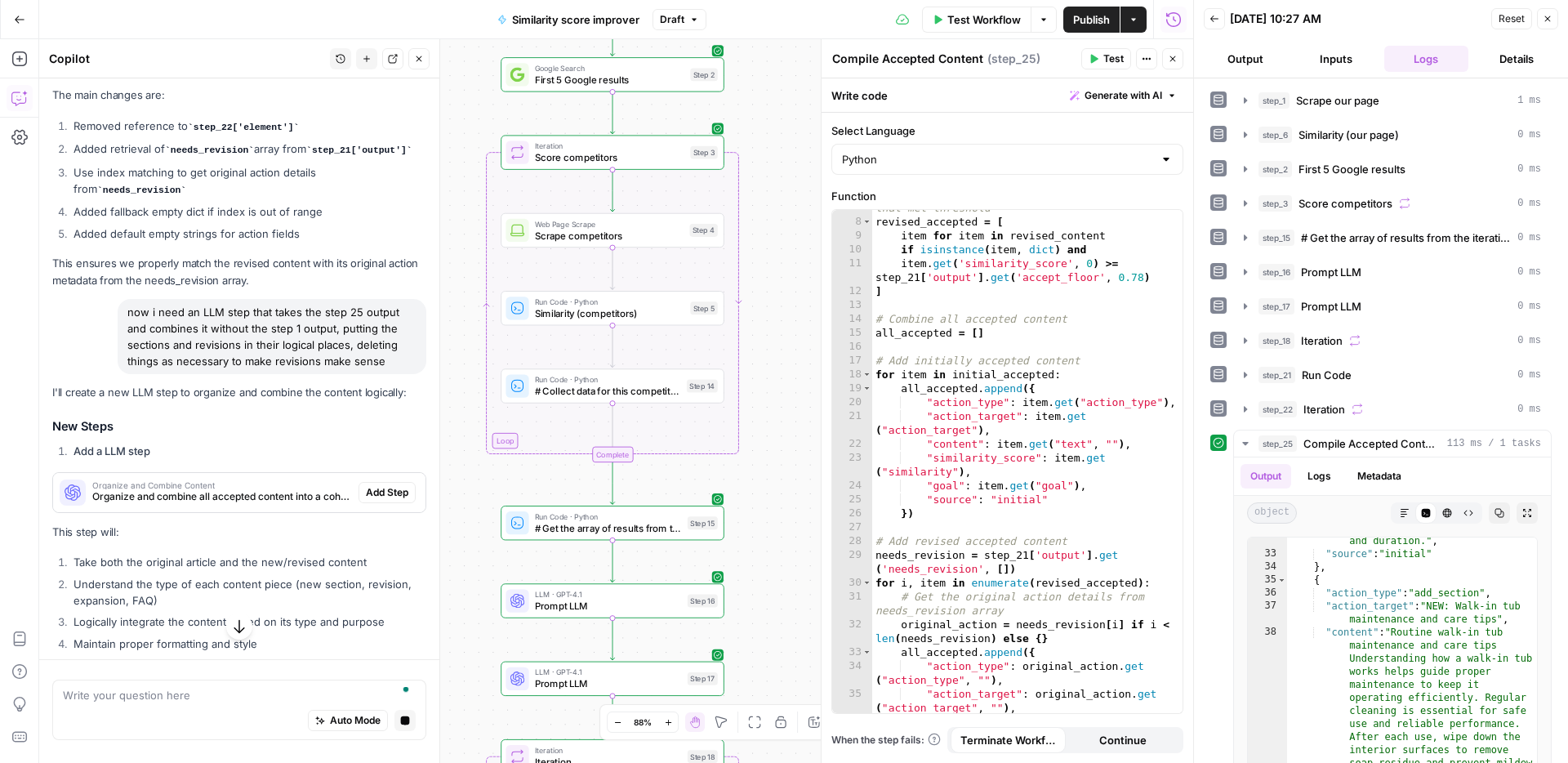
click at [379, 473] on div "Organize and Combine Content Organize and combine all accepted content into a c…" at bounding box center [239, 492] width 372 height 39
click at [385, 485] on span "Add Step" at bounding box center [386, 492] width 43 height 15
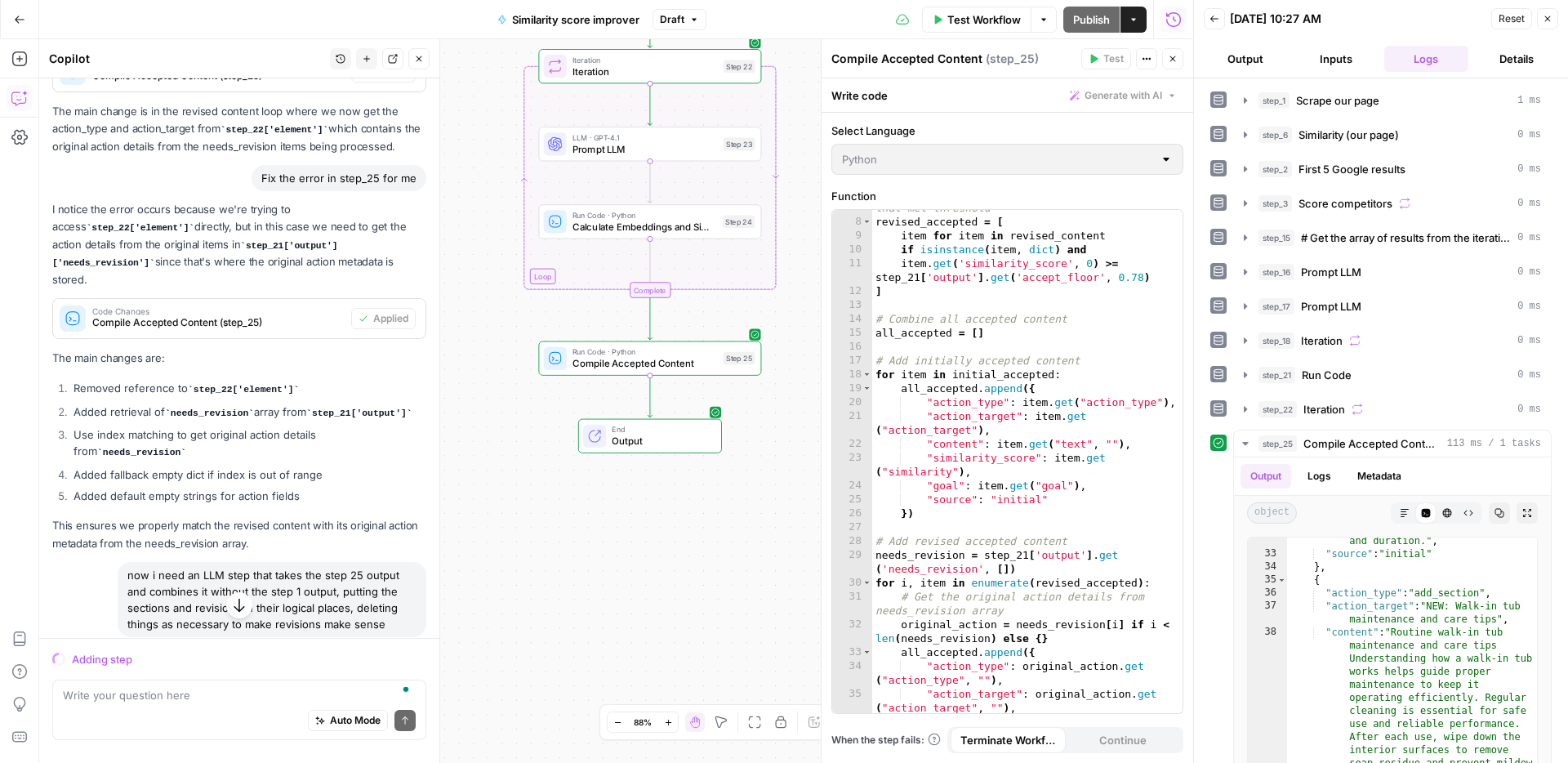
scroll to position [7937, 0]
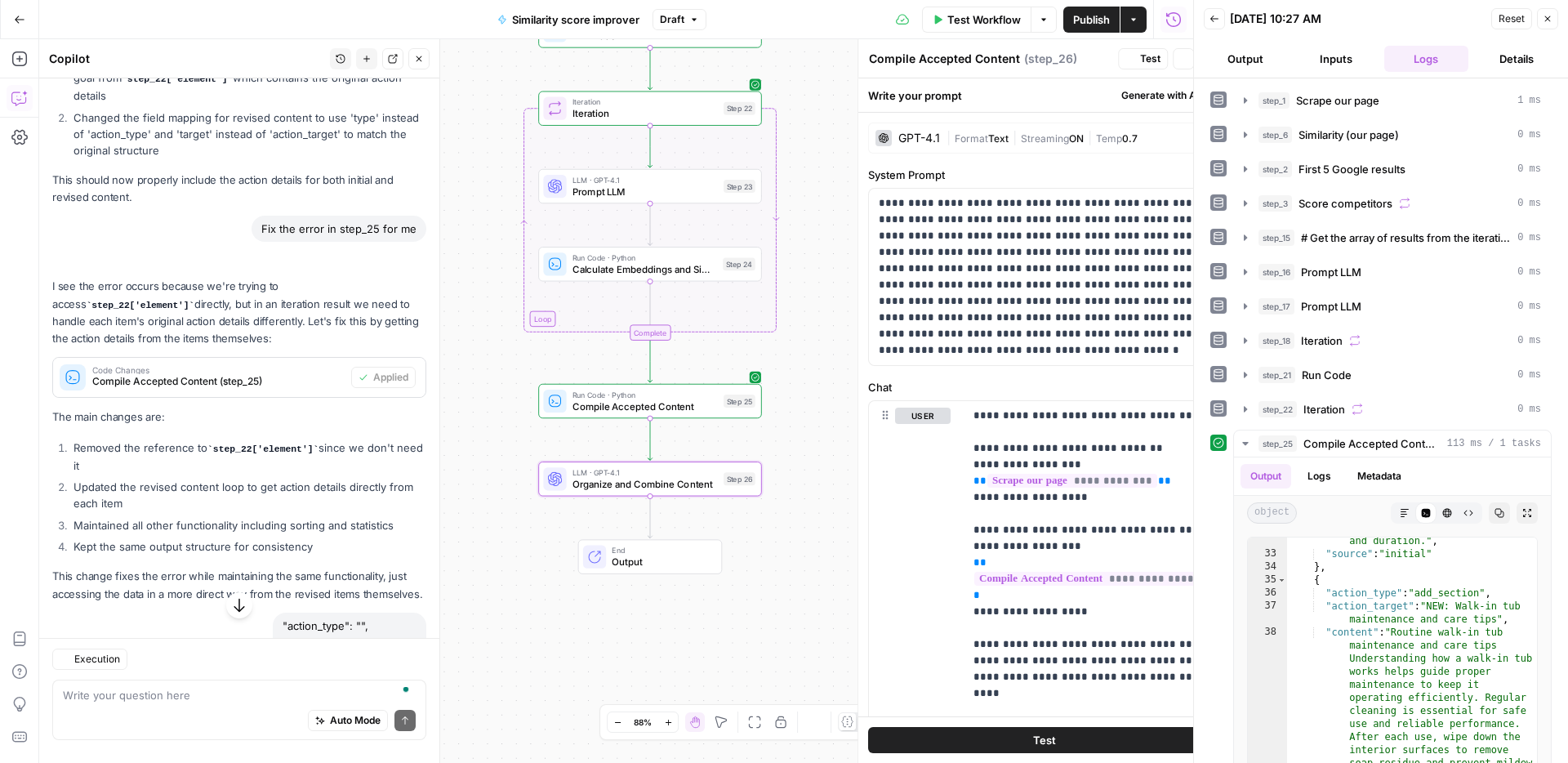
type textarea "Organize and Combine Content"
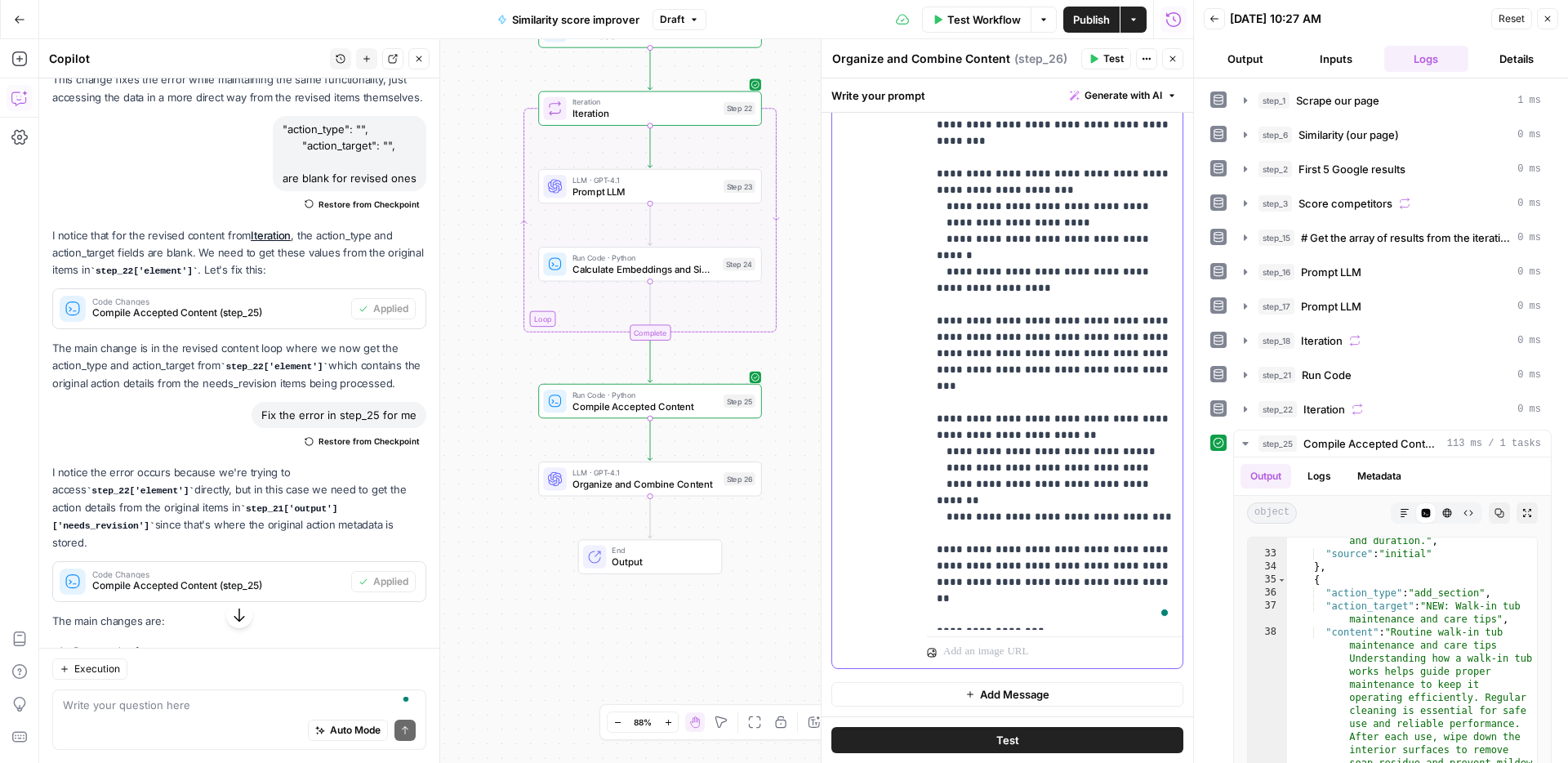
scroll to position [801, 0]
drag, startPoint x: 1106, startPoint y: 549, endPoint x: 1044, endPoint y: 535, distance: 63.6
click at [1044, 535] on div "**********" at bounding box center [1054, 297] width 256 height 666
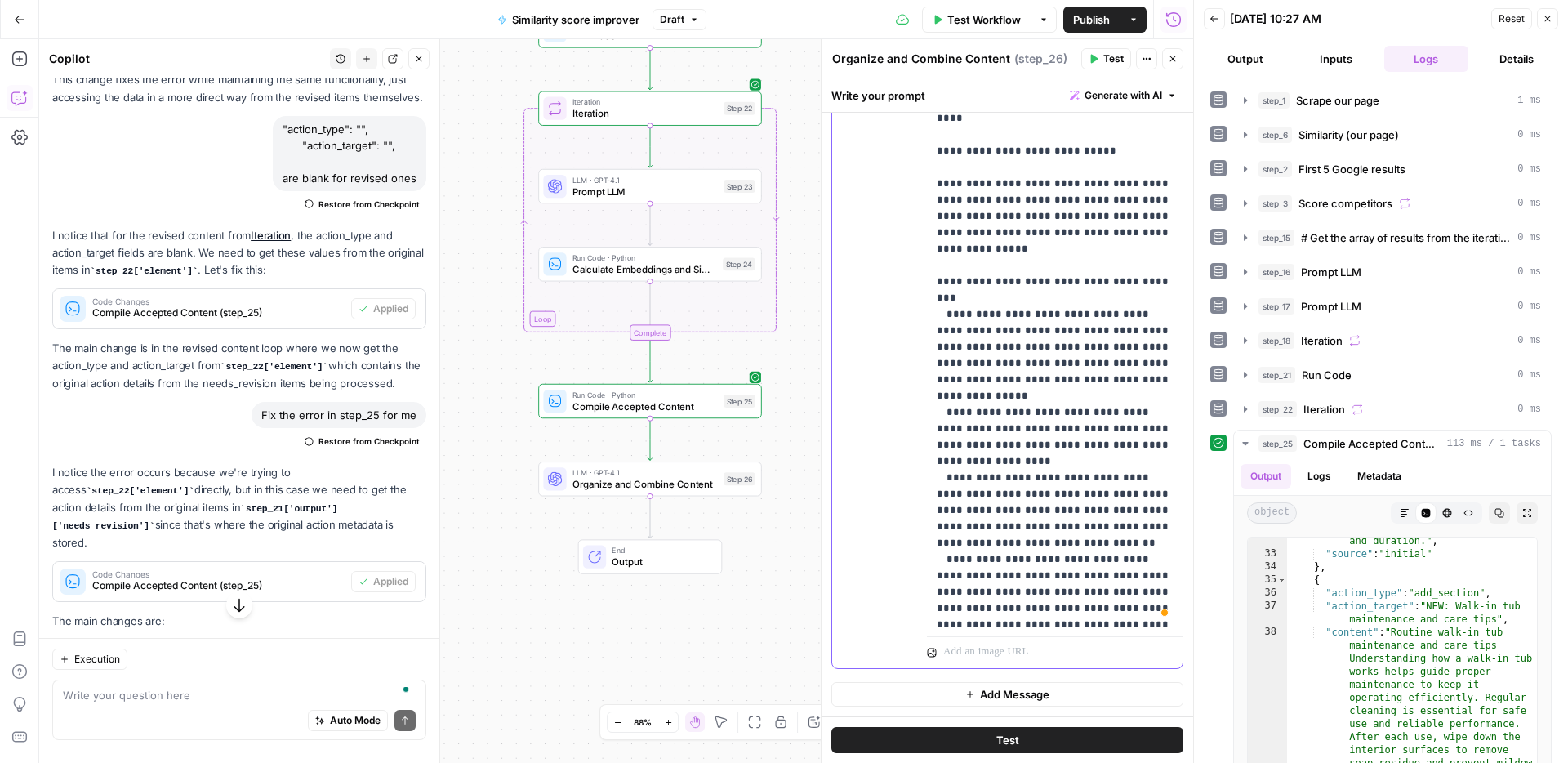
scroll to position [0, 0]
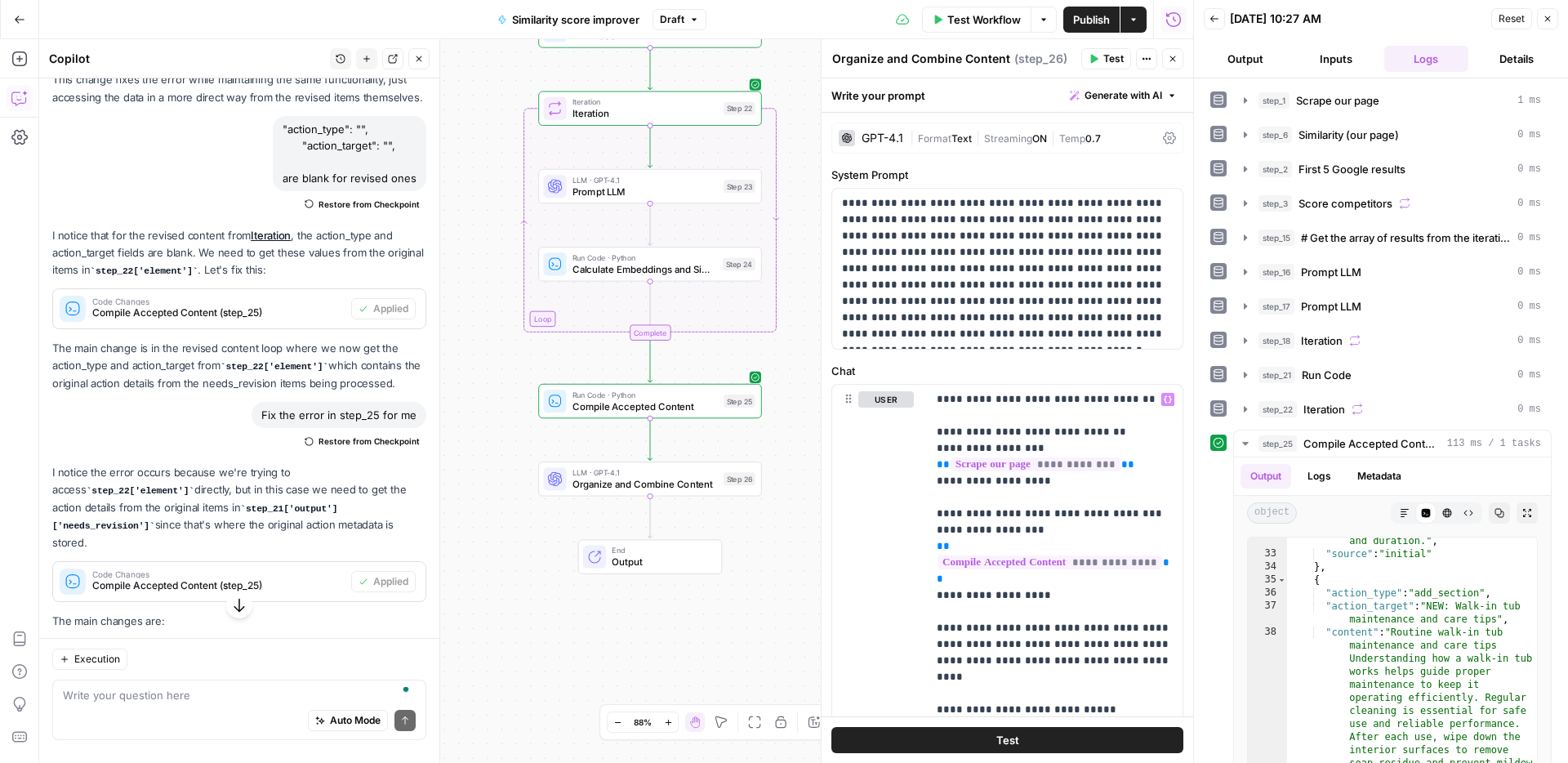
click at [1115, 65] on span "Test" at bounding box center [1113, 59] width 20 height 15
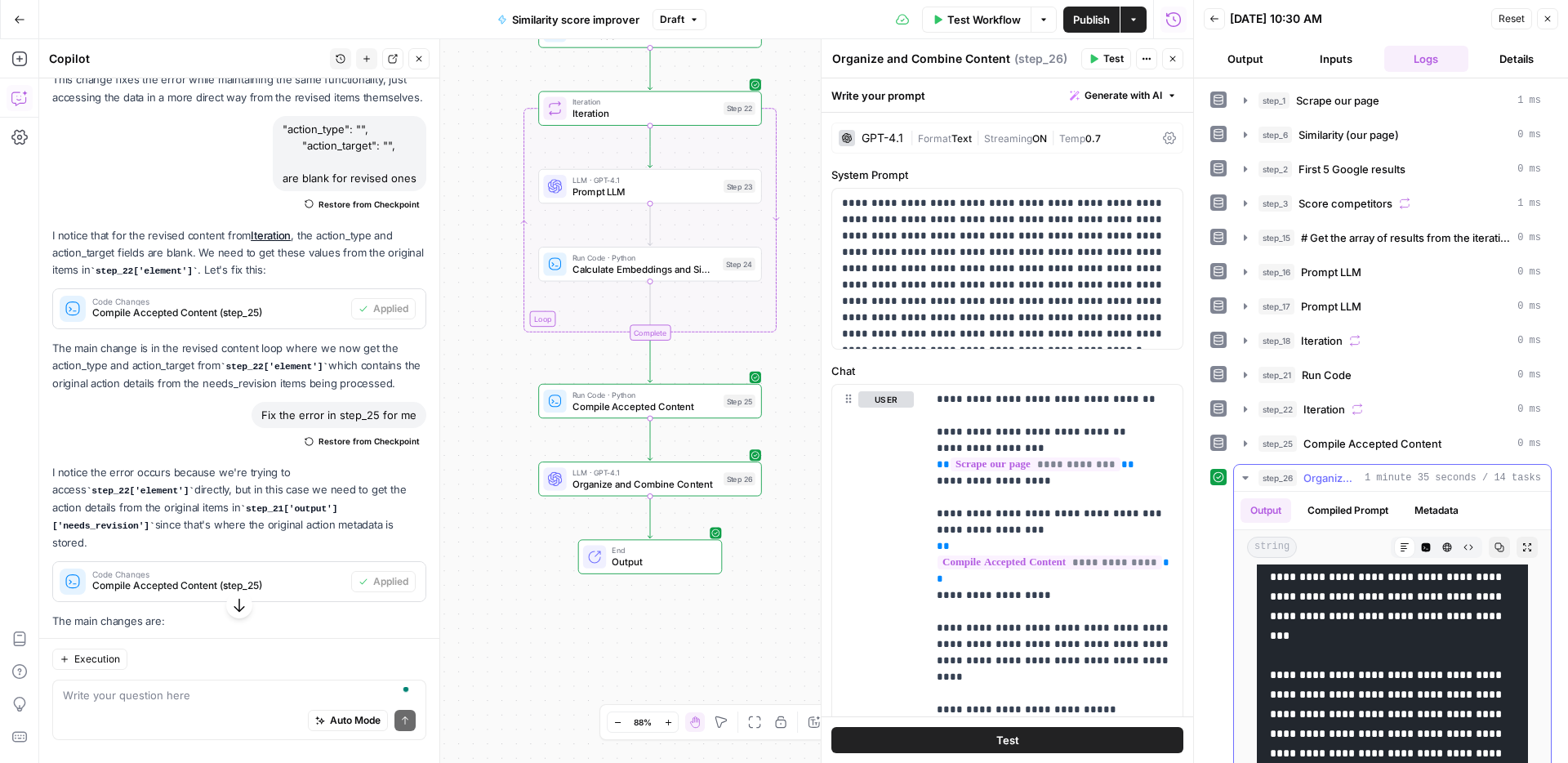
scroll to position [793, 0]
click at [1428, 545] on icon "button" at bounding box center [1425, 547] width 9 height 9
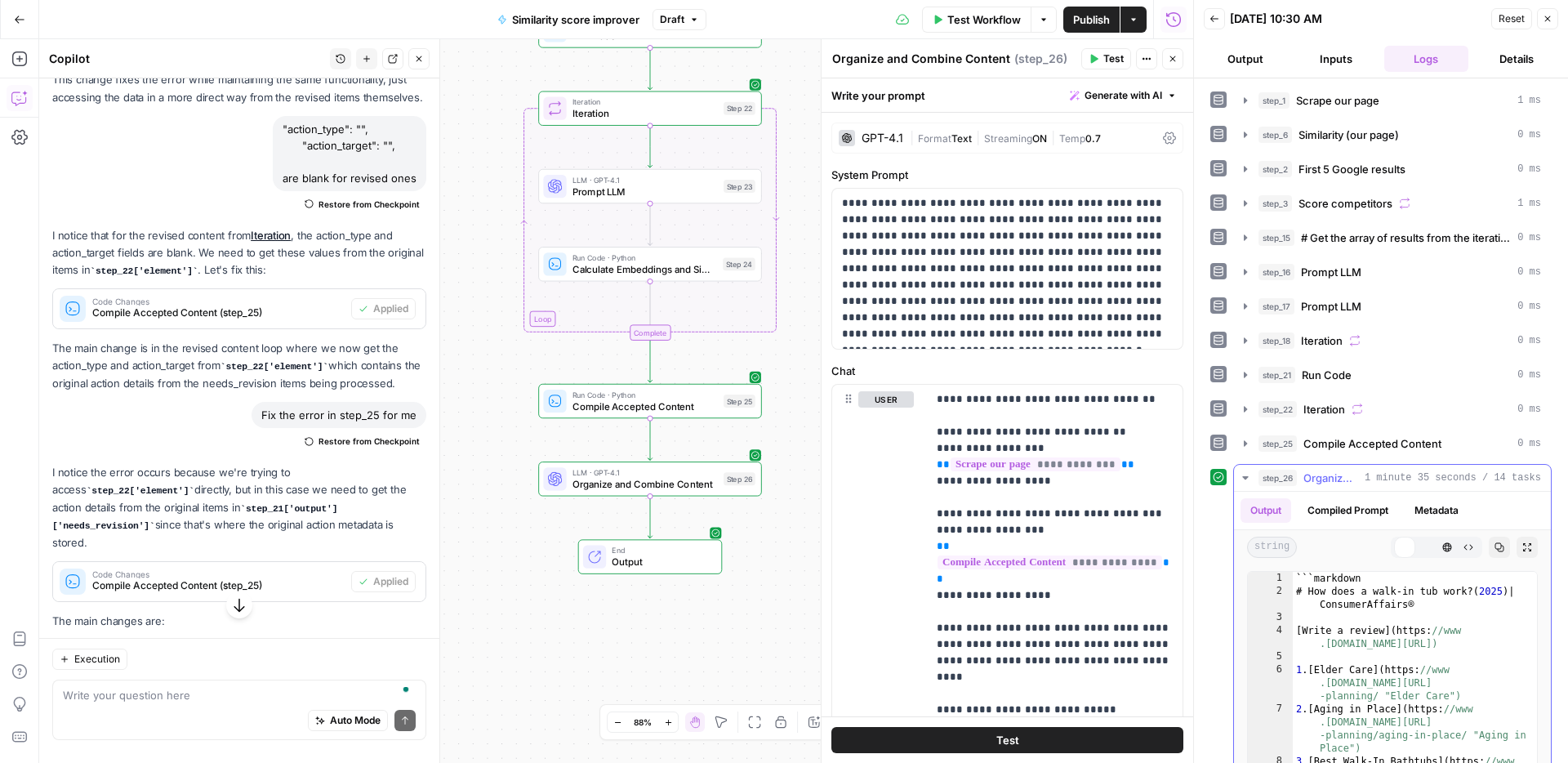
scroll to position [0, 0]
click at [1449, 546] on icon "button" at bounding box center [1447, 547] width 10 height 10
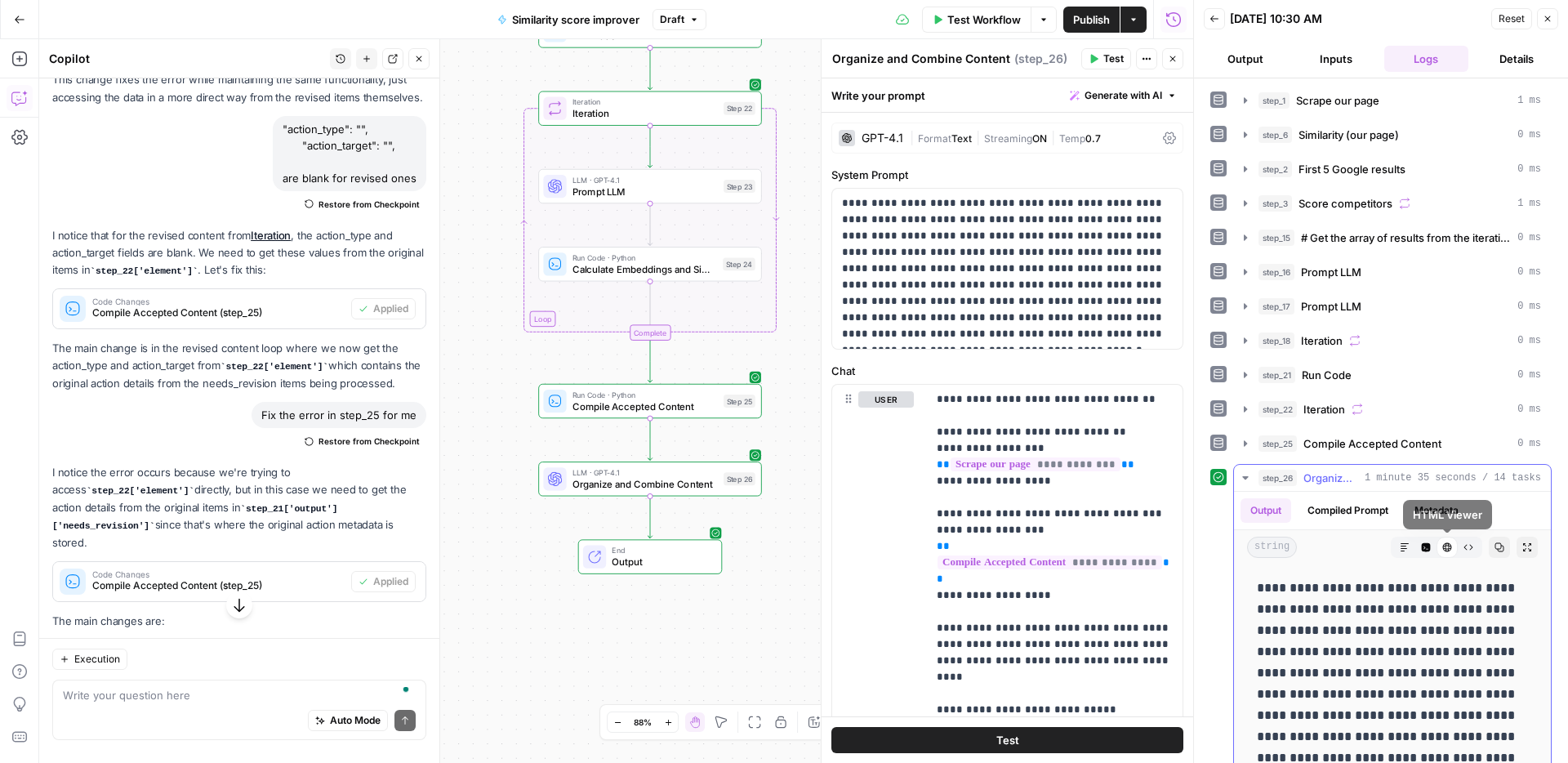
click at [1473, 548] on button "Raw Output" at bounding box center [1467, 546] width 21 height 21
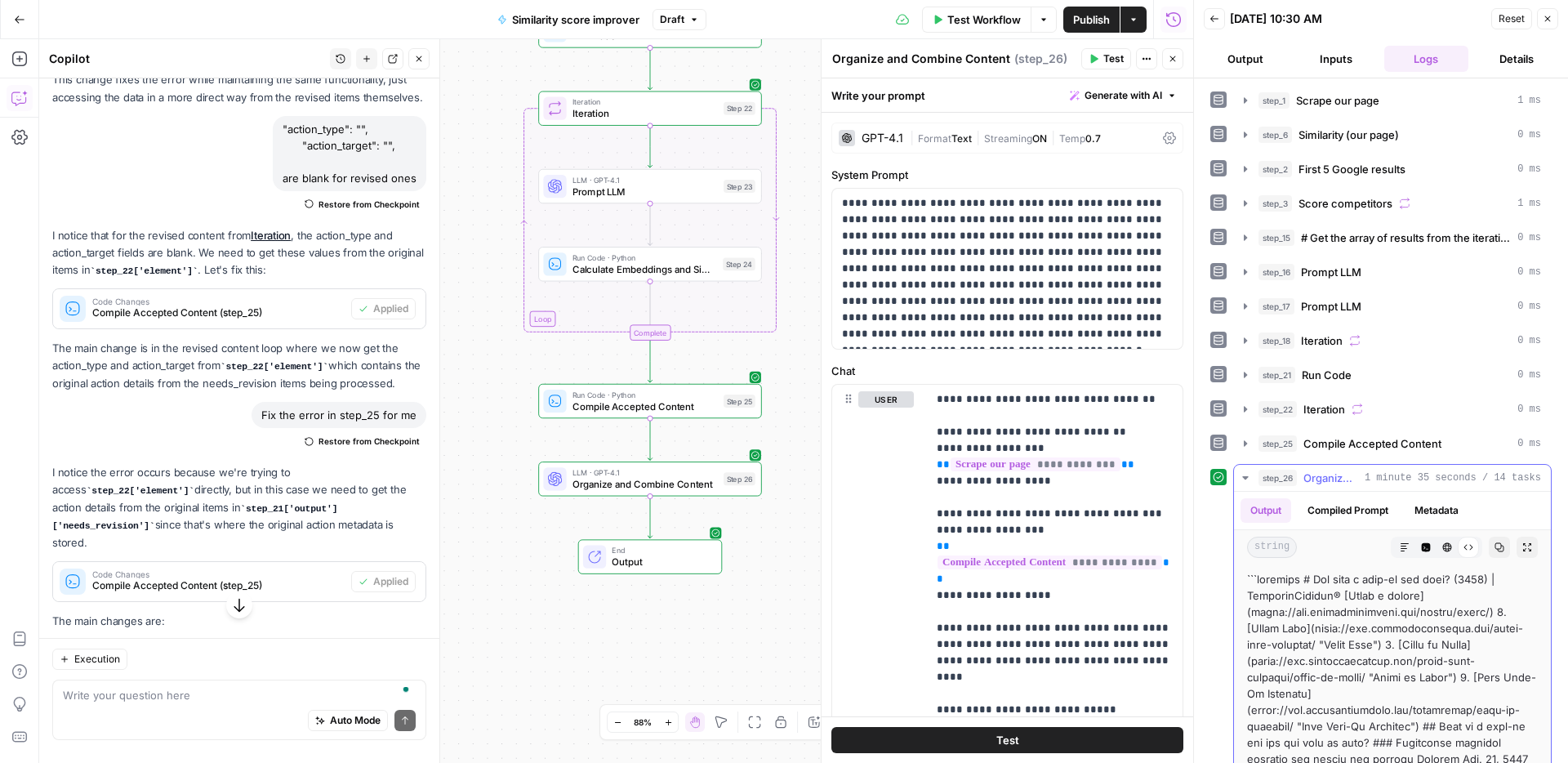
click at [1411, 552] on button "Markdown" at bounding box center [1403, 546] width 21 height 21
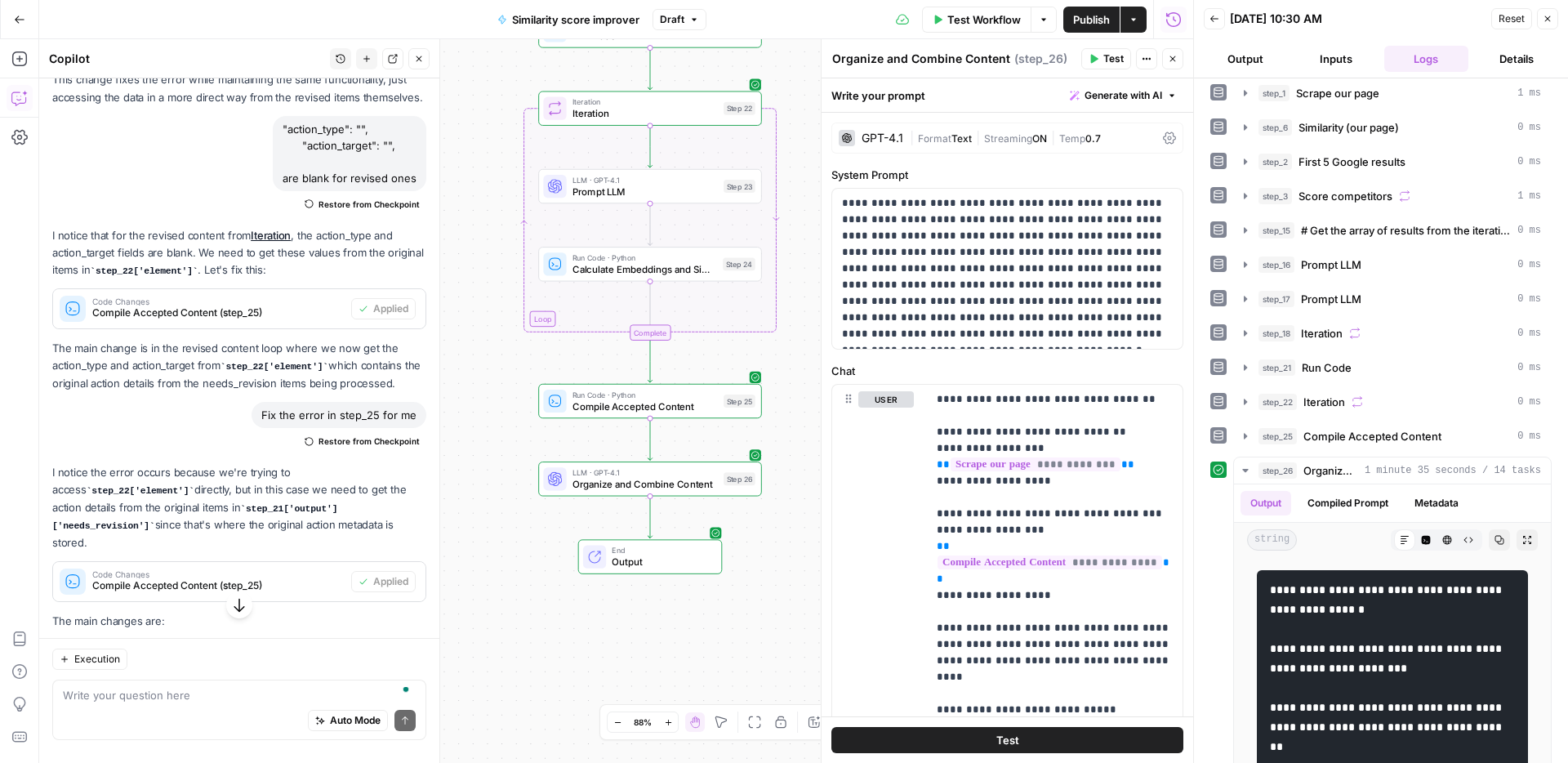
scroll to position [146, 0]
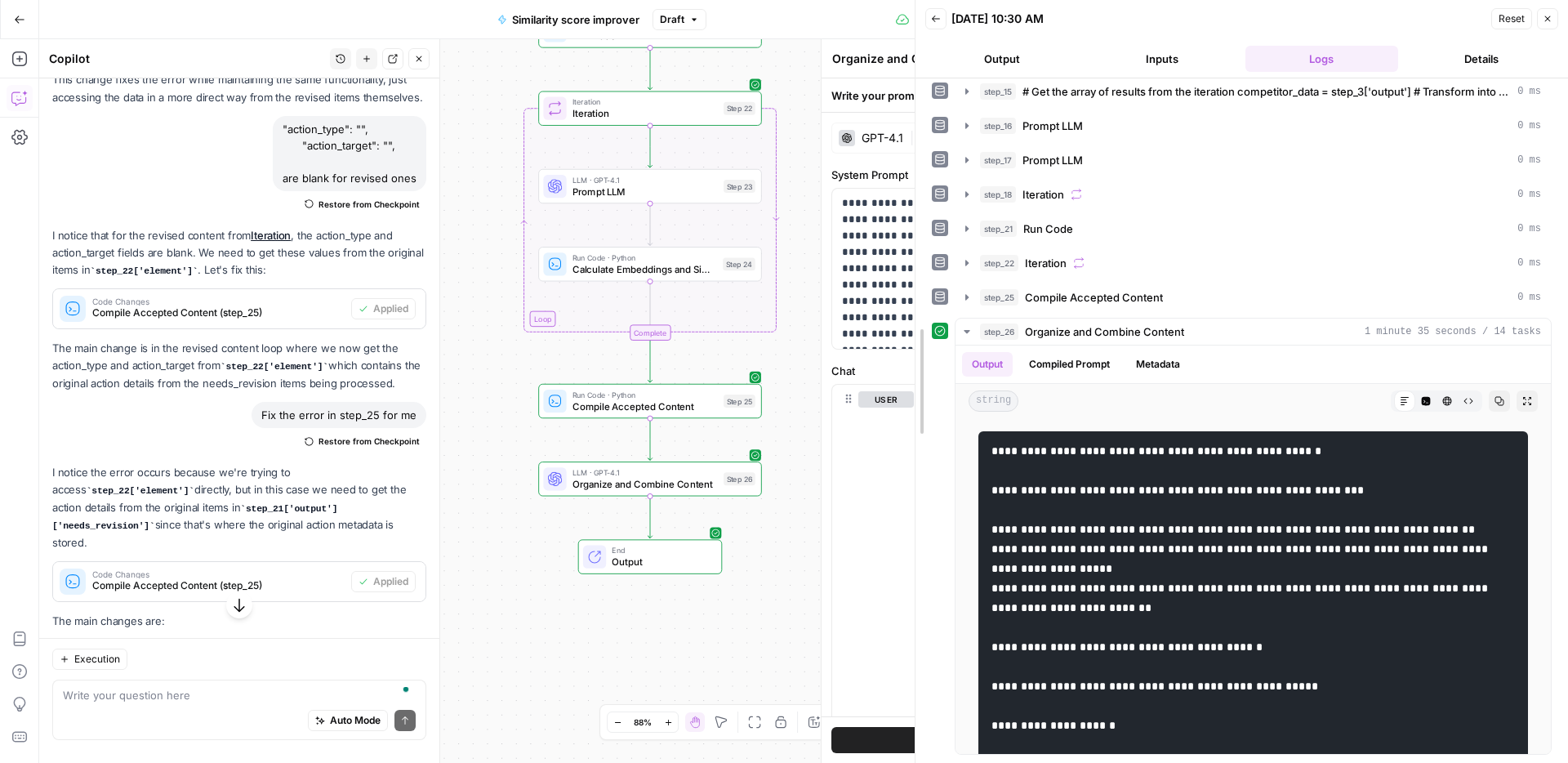
drag, startPoint x: 1196, startPoint y: 510, endPoint x: 823, endPoint y: 483, distance: 374.0
click at [823, 483] on body "ConsumerAffairs New Home Browse Your Data Usage Settings Recent Grids Article t…" at bounding box center [784, 382] width 1568 height 763
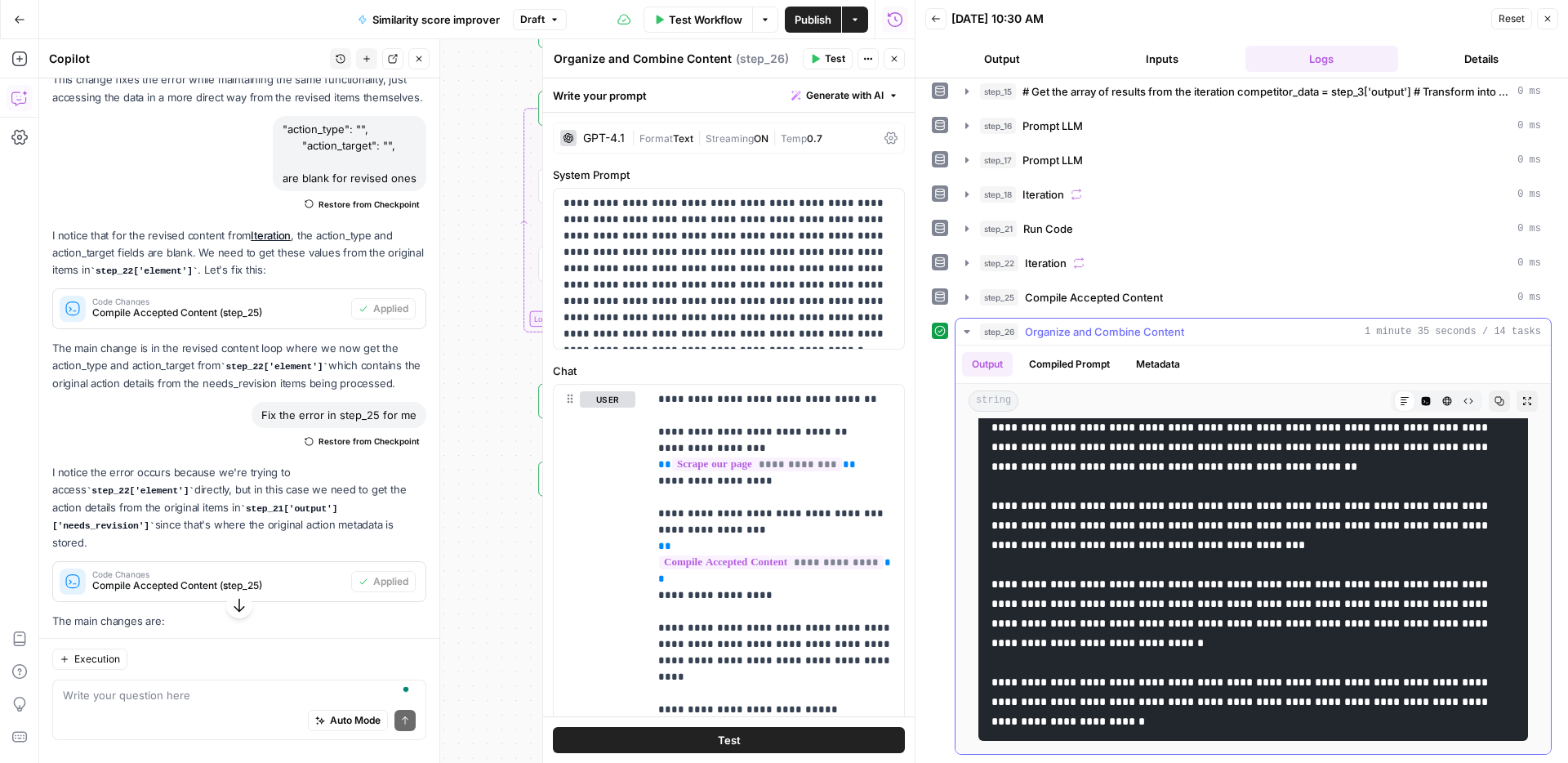
scroll to position [7513, 0]
click at [1123, 337] on span "Organize and Combine Content" at bounding box center [1105, 332] width 160 height 16
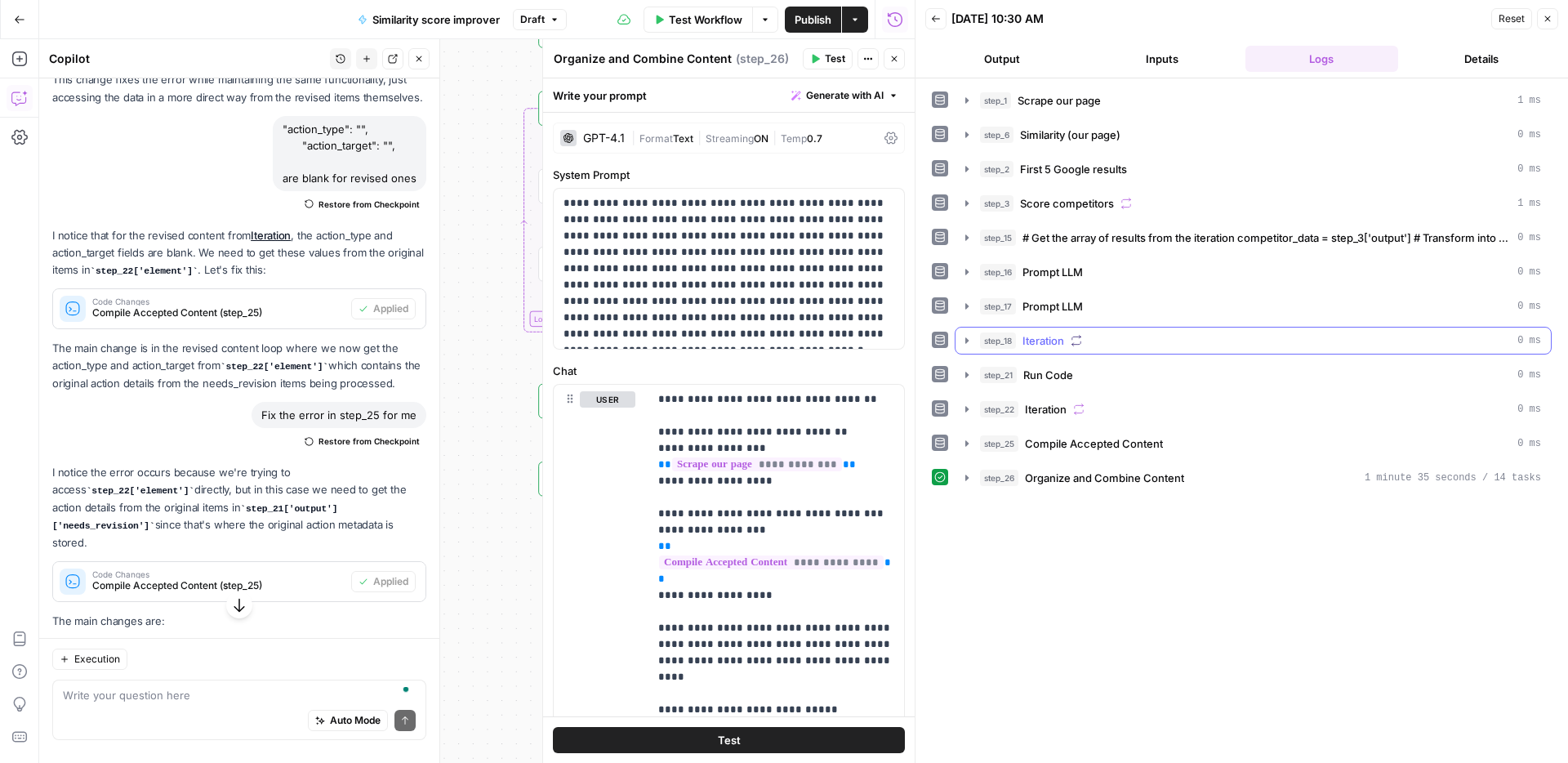
scroll to position [0, 0]
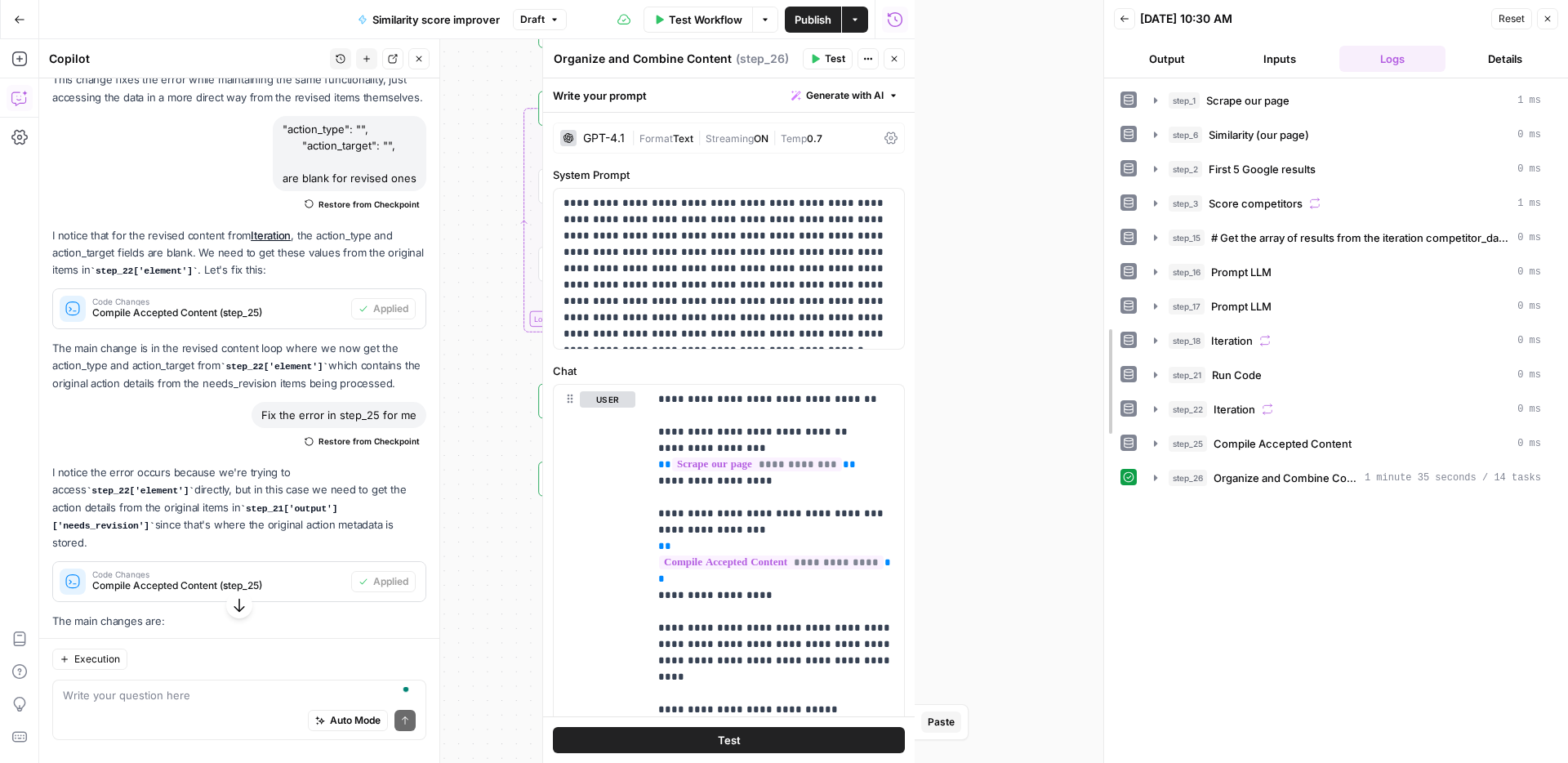
drag, startPoint x: 915, startPoint y: 74, endPoint x: 1127, endPoint y: 162, distance: 229.5
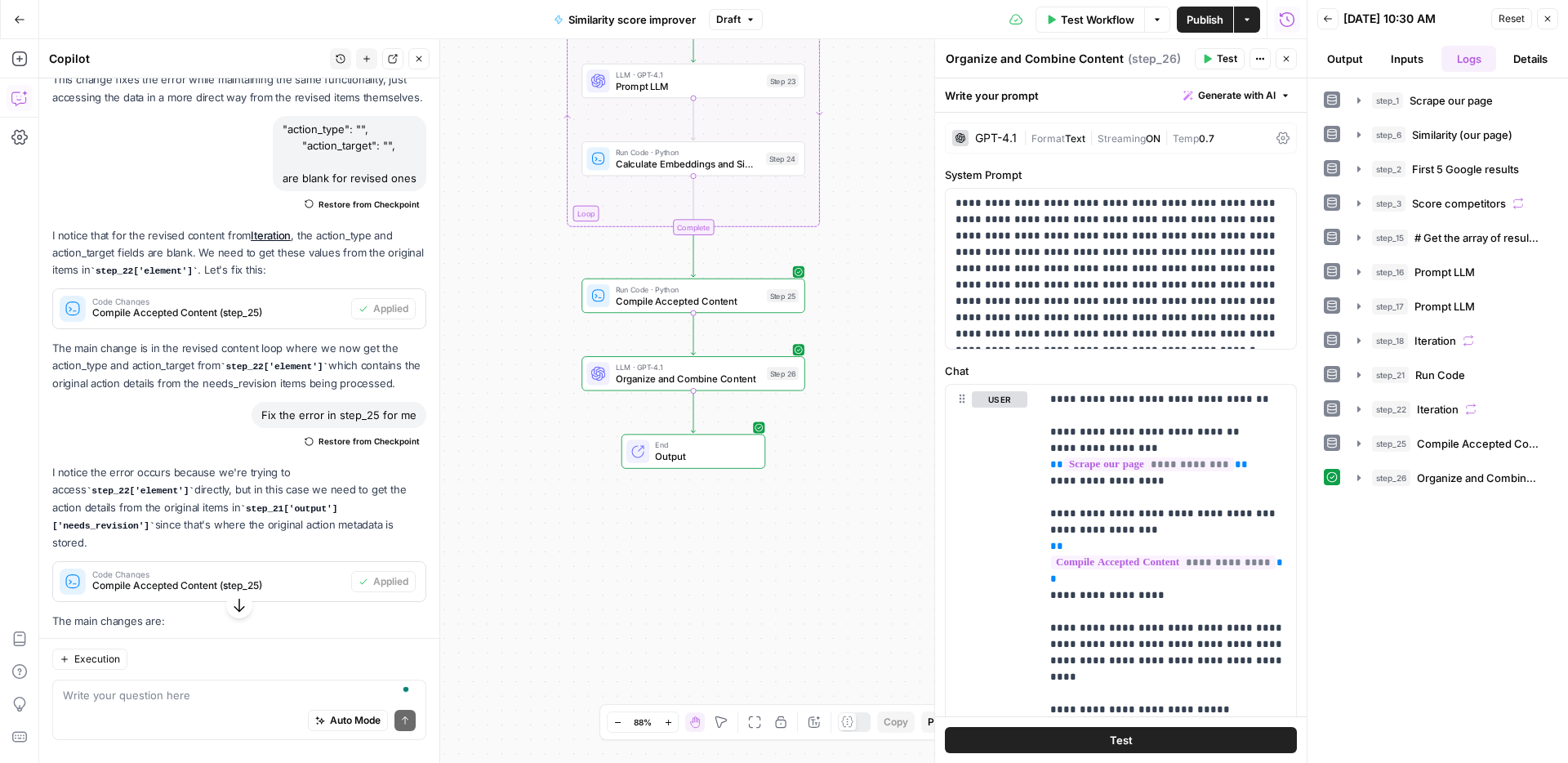
drag, startPoint x: 797, startPoint y: 389, endPoint x: 827, endPoint y: 218, distance: 173.6
click at [844, 135] on div "Workflow Set Inputs Inputs Web Page Scrape Scrape our page Step 1 Run Code · Py…" at bounding box center [672, 400] width 1267 height 724
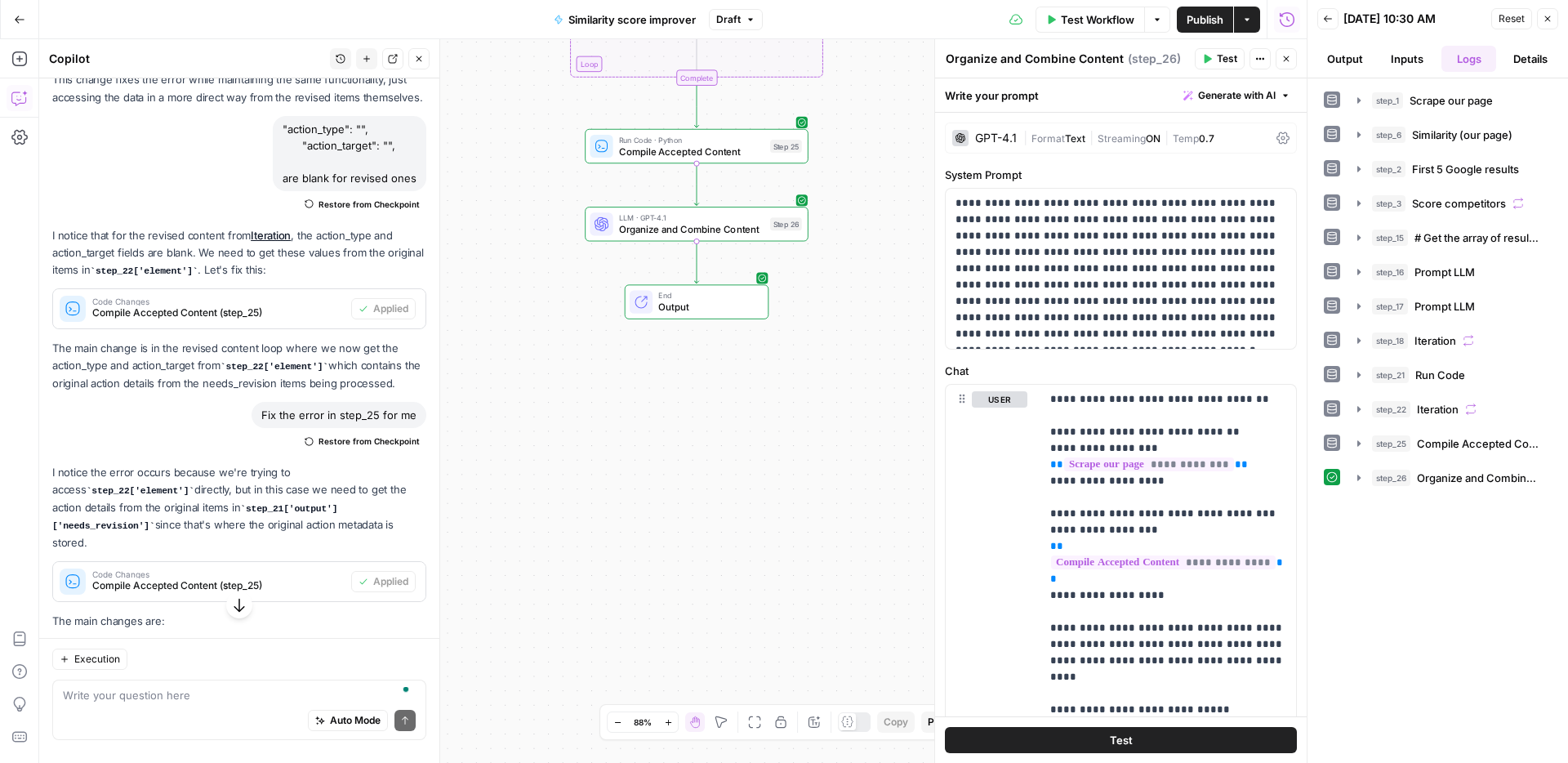
click at [860, 342] on div "Workflow Set Inputs Inputs Web Page Scrape Scrape our page Step 1 Run Code · Py…" at bounding box center [672, 400] width 1267 height 724
click at [732, 307] on span "Calculate Embeddings and Similarity" at bounding box center [692, 307] width 146 height 15
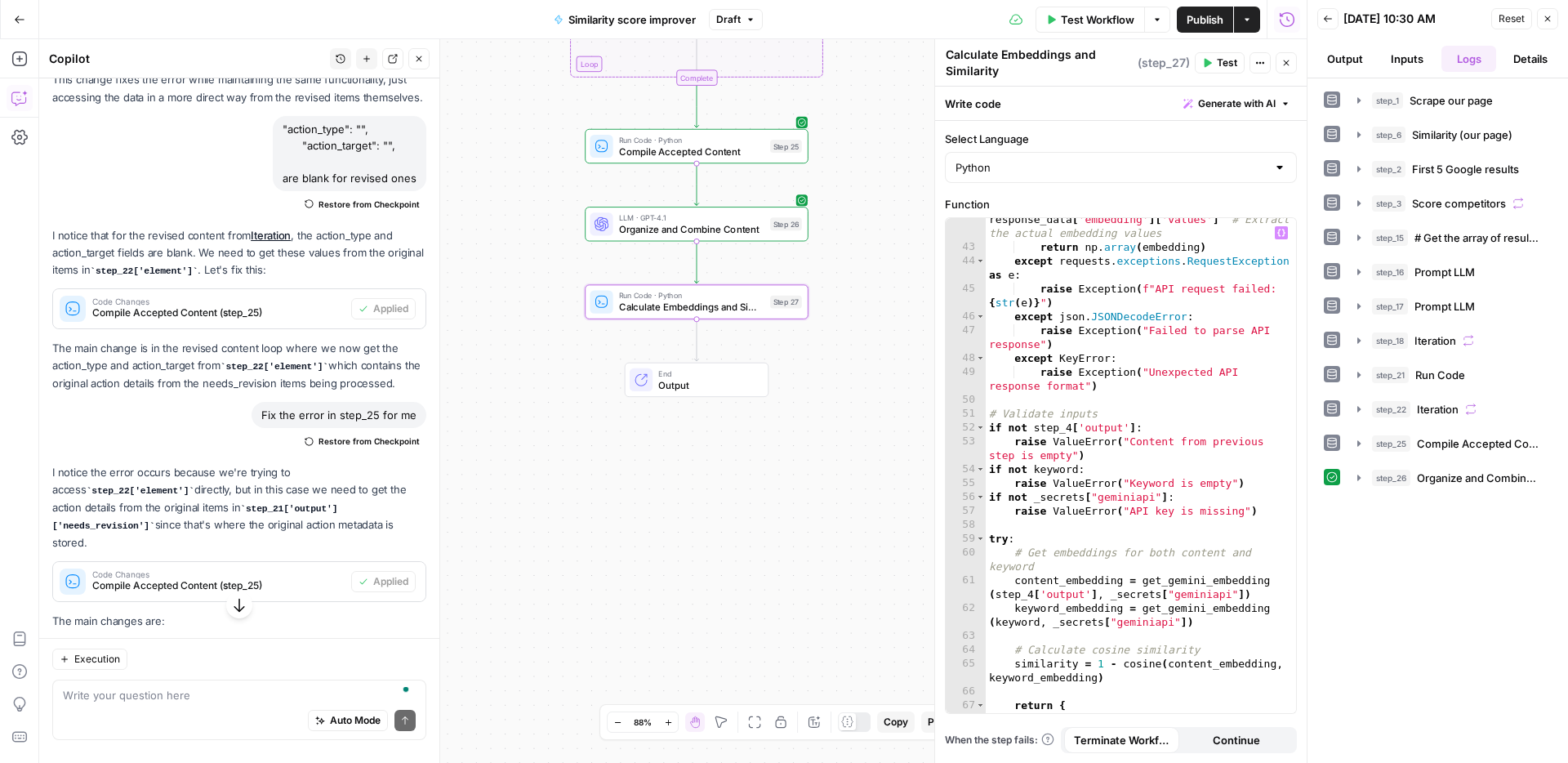
scroll to position [714, 0]
drag, startPoint x: 169, startPoint y: 714, endPoint x: 178, endPoint y: 709, distance: 10.3
click at [169, 714] on div "Auto Mode Send" at bounding box center [239, 721] width 352 height 36
click at [179, 709] on div "Auto Mode Send" at bounding box center [239, 721] width 352 height 36
type textarea "i want step 27 to score step 26 ouptut"
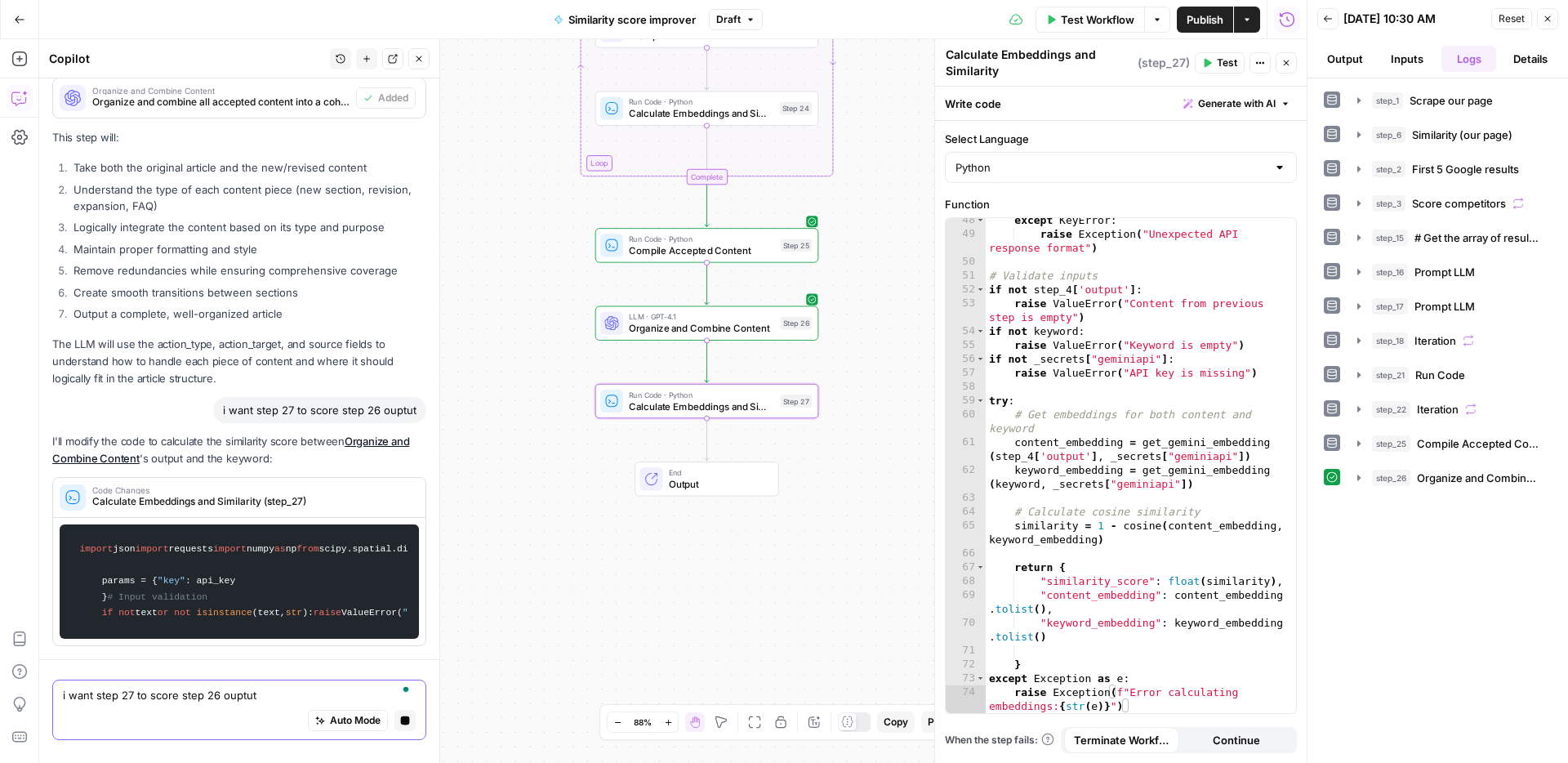
scroll to position [8961, 0]
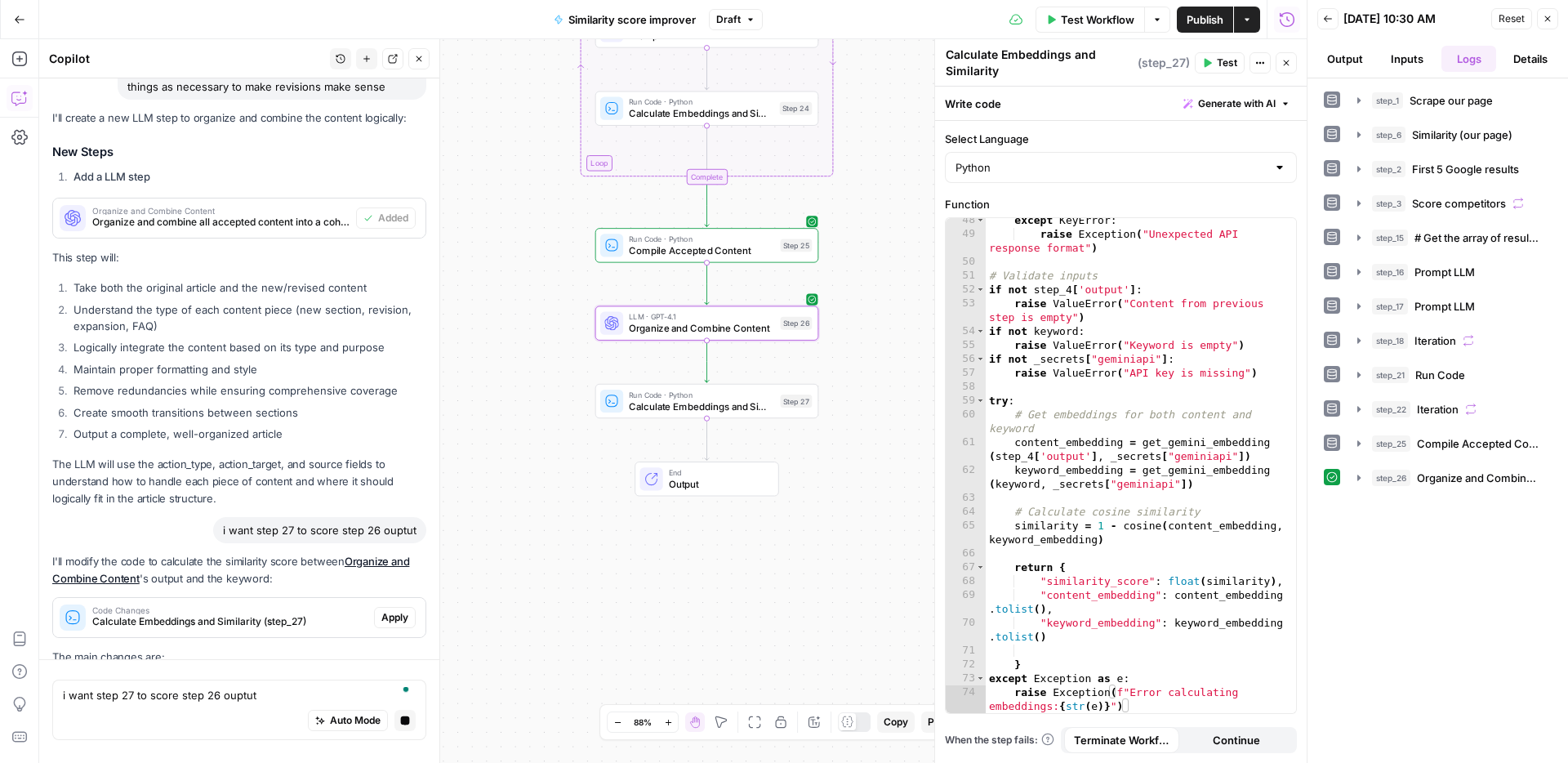
click at [397, 610] on span "Apply" at bounding box center [394, 617] width 27 height 15
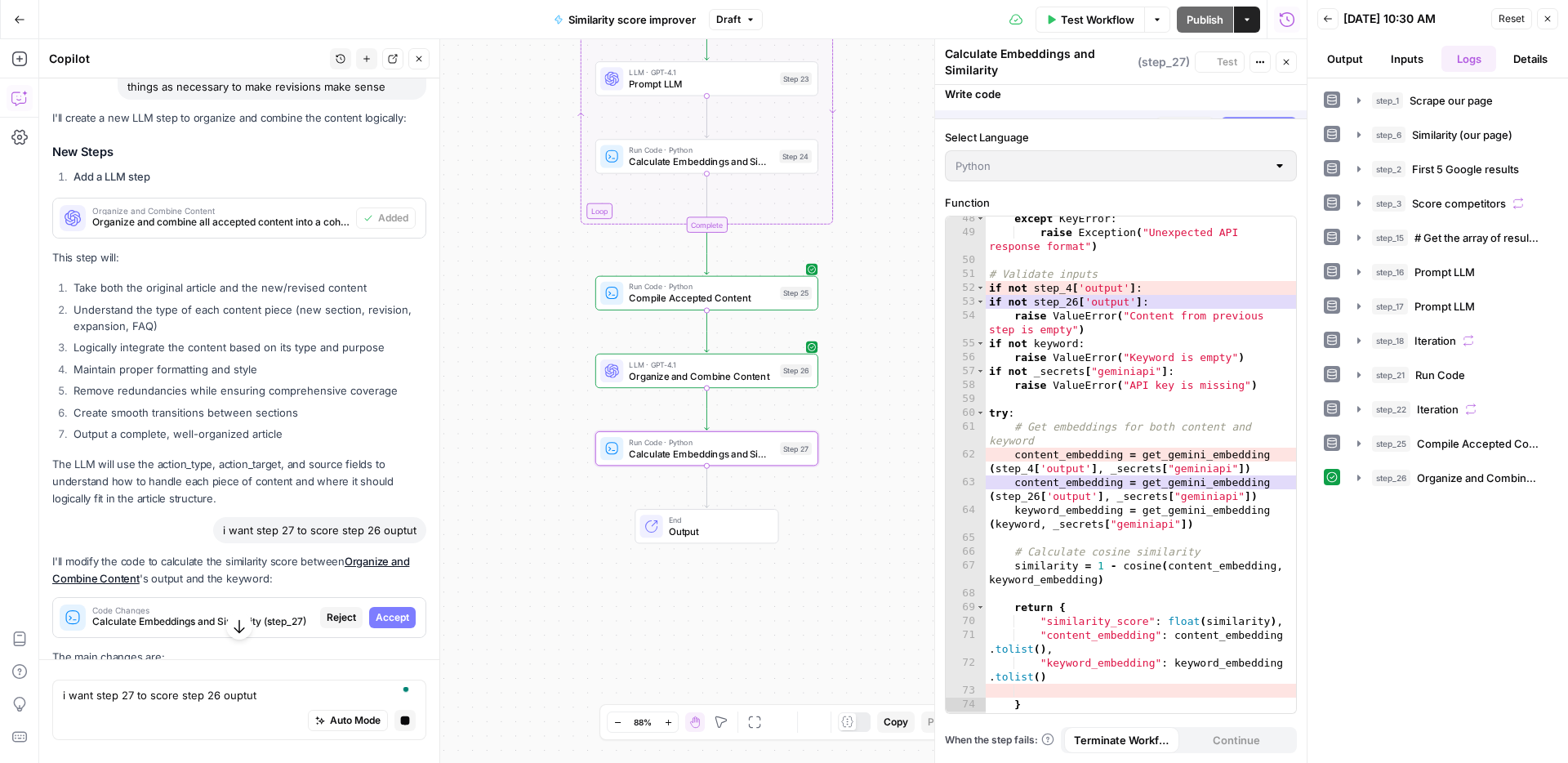
scroll to position [8658, 0]
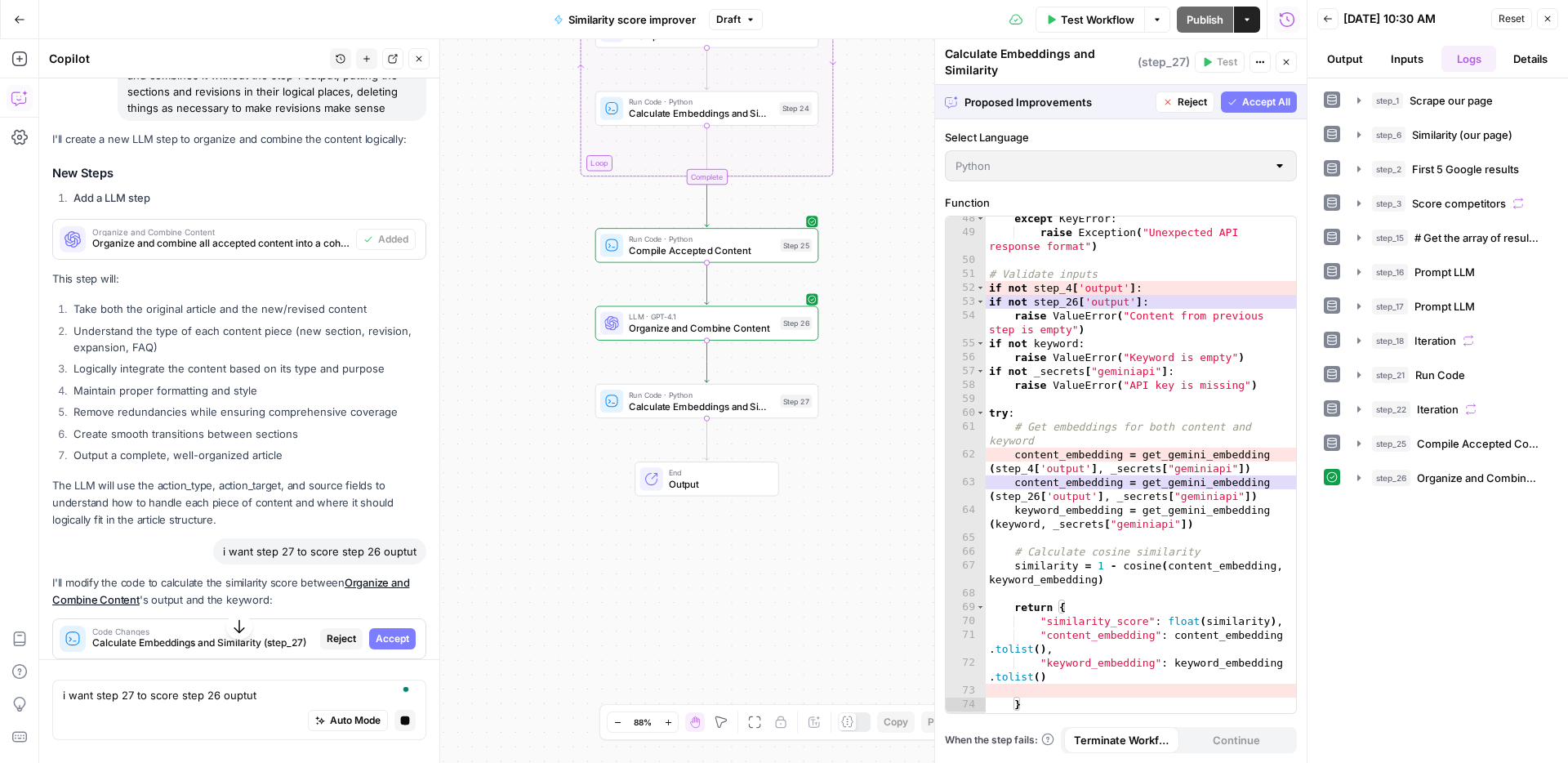
click at [1260, 104] on span "Accept All" at bounding box center [1266, 102] width 48 height 15
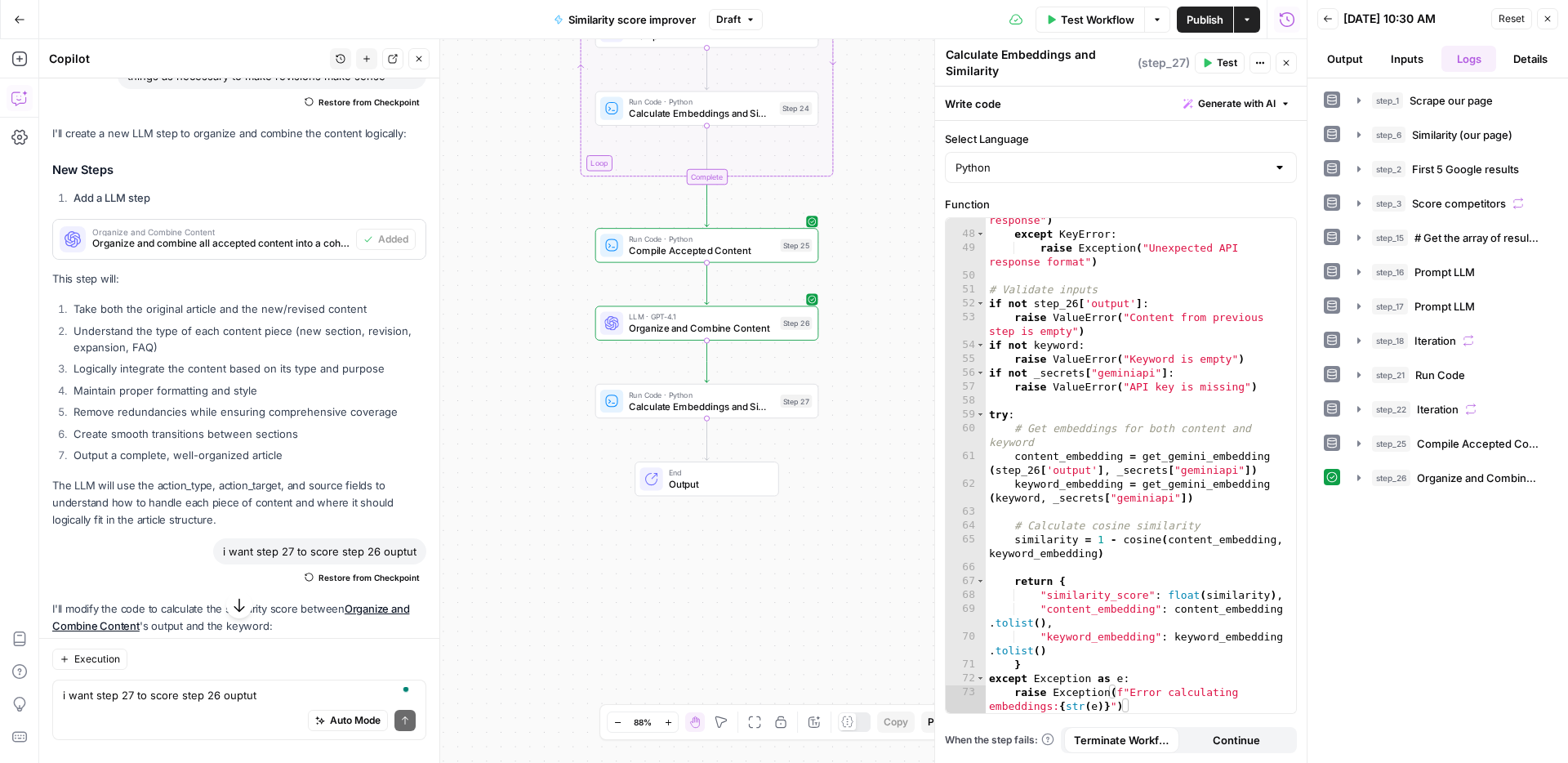
scroll to position [838, 0]
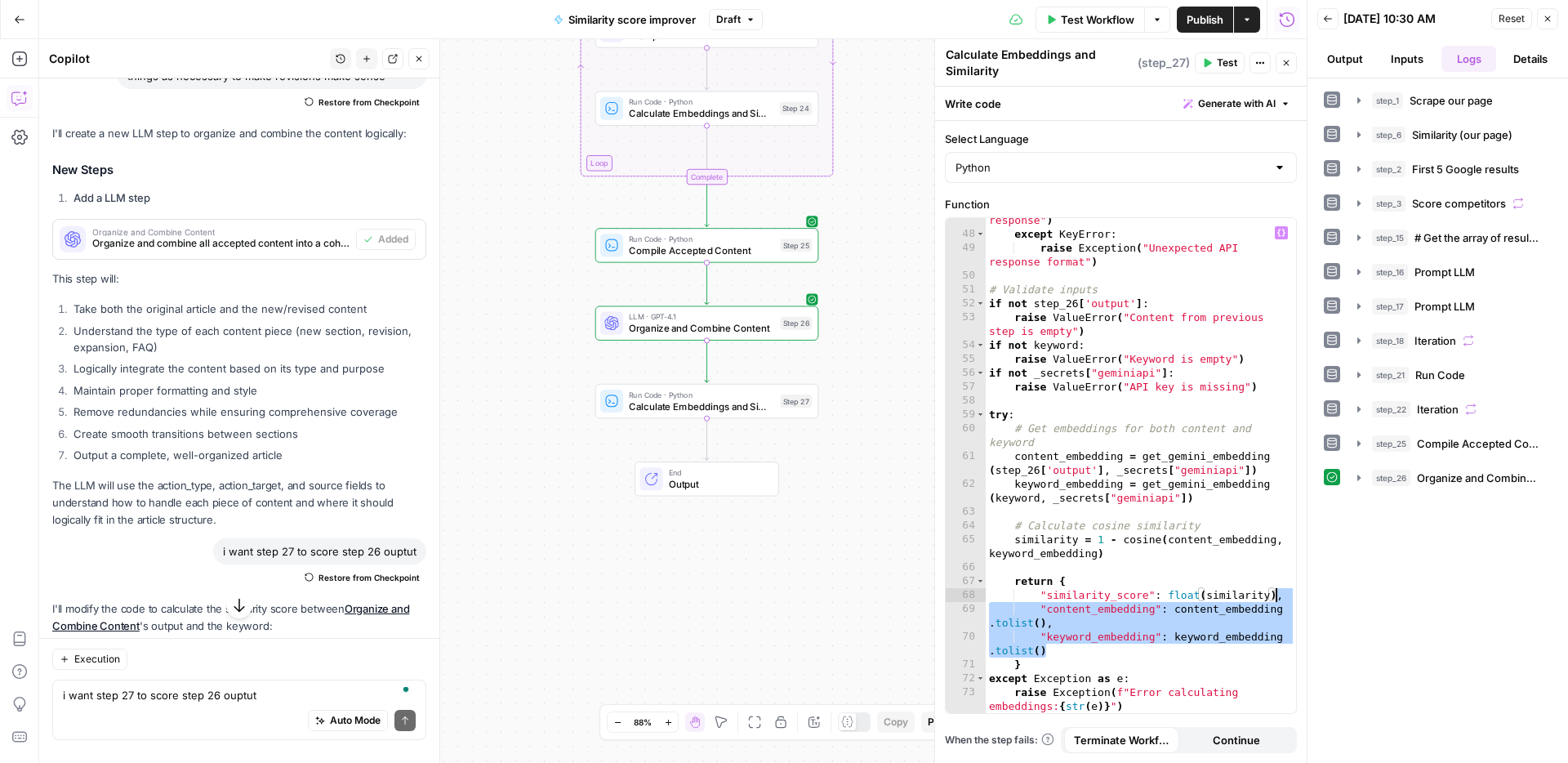
drag, startPoint x: 1056, startPoint y: 651, endPoint x: 1278, endPoint y: 600, distance: 227.8
click at [1278, 600] on div "raise Exception ( "Failed to parse API response" ) except KeyError : raise Exce…" at bounding box center [1140, 474] width 310 height 550
type textarea "**********"
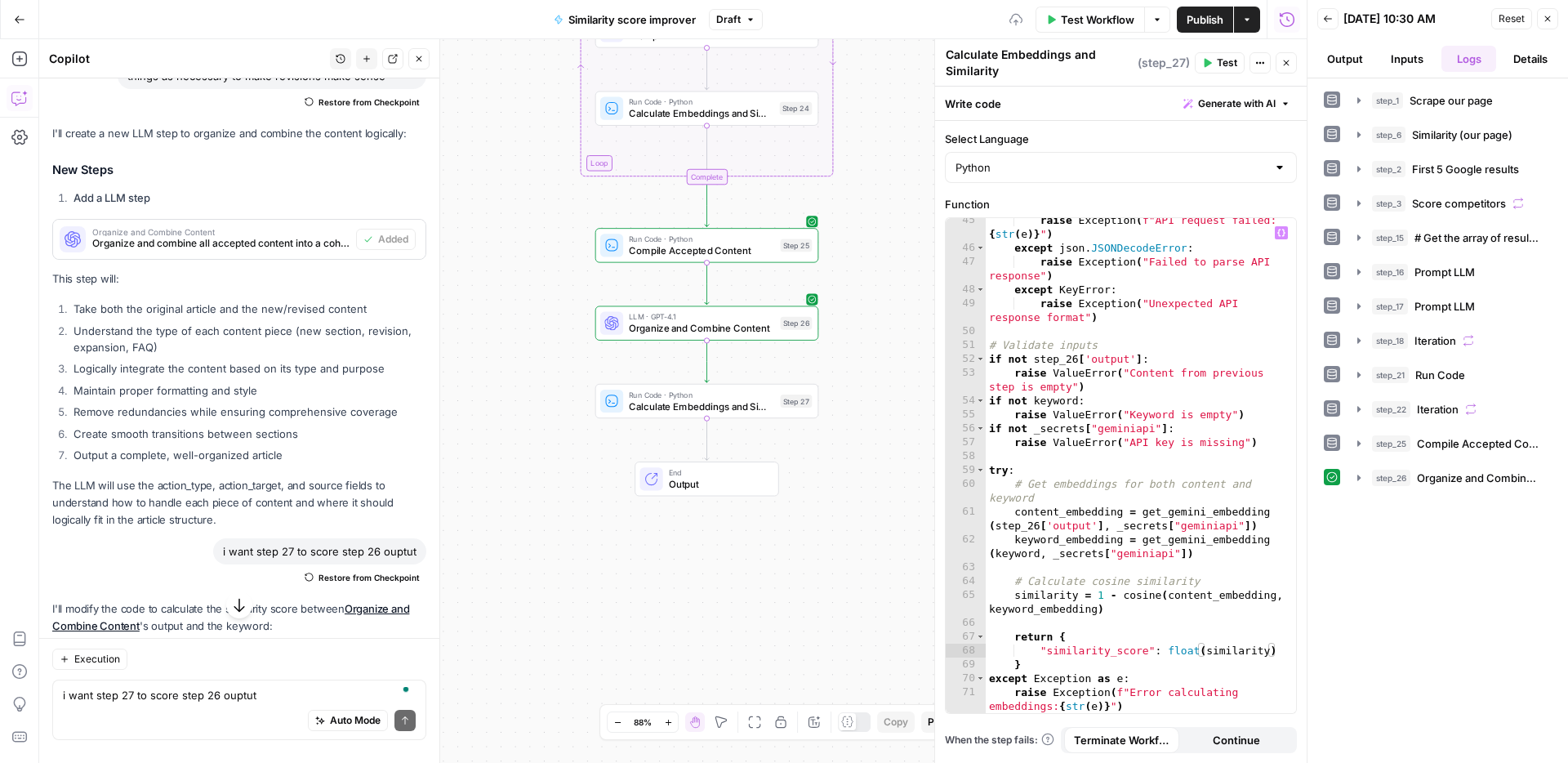
click at [1218, 65] on span "Test" at bounding box center [1227, 63] width 20 height 15
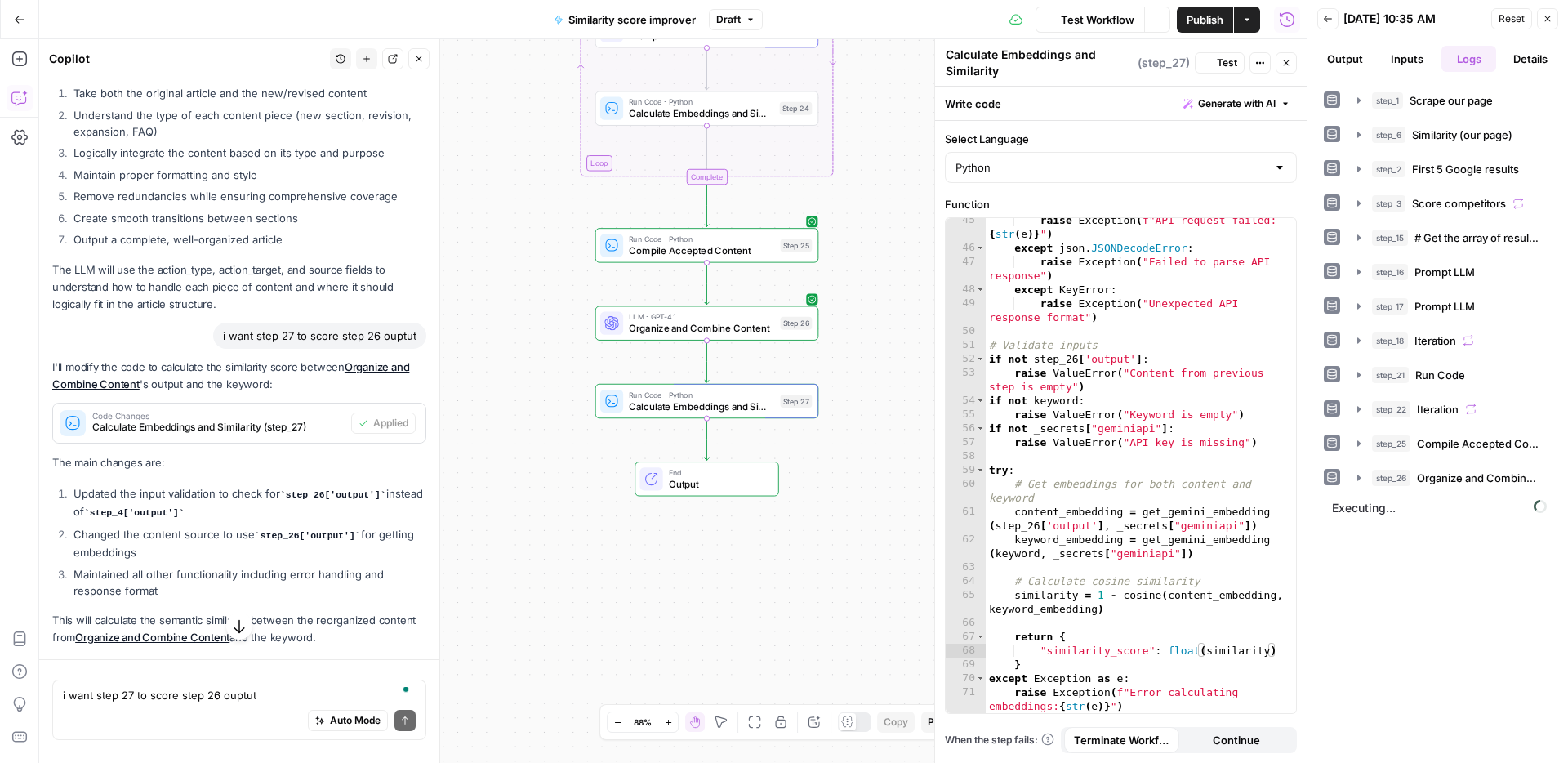
scroll to position [9245, 0]
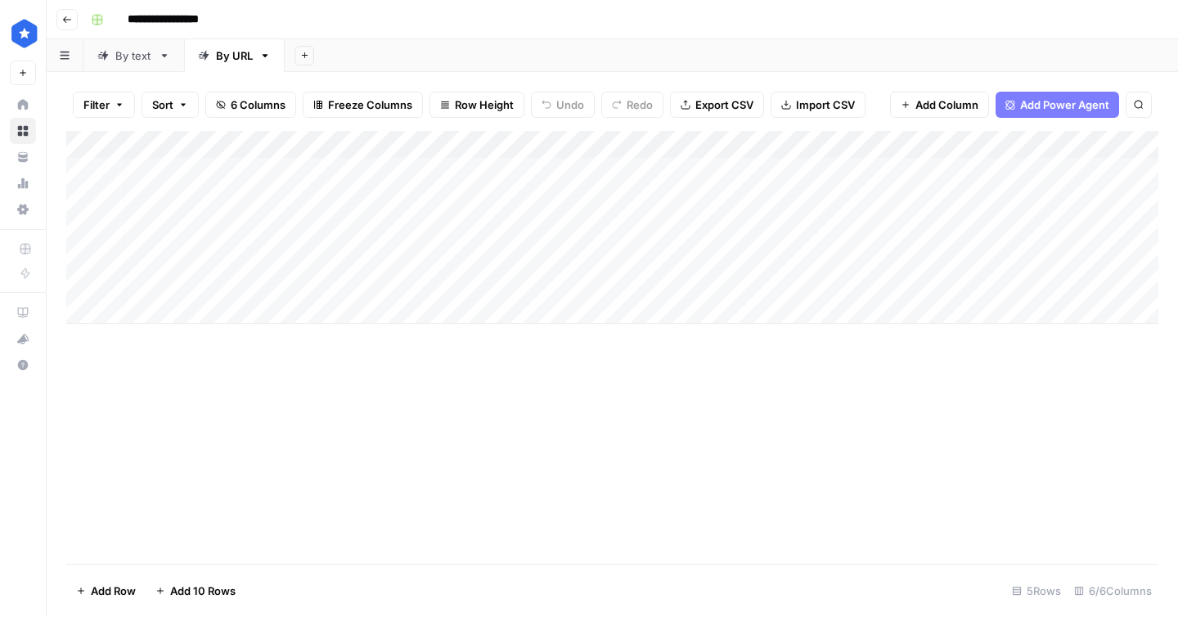
scroll to position [0, 7]
click at [140, 57] on div "By text" at bounding box center [133, 55] width 37 height 16
click at [689, 173] on div "Add Column" at bounding box center [612, 227] width 1092 height 193
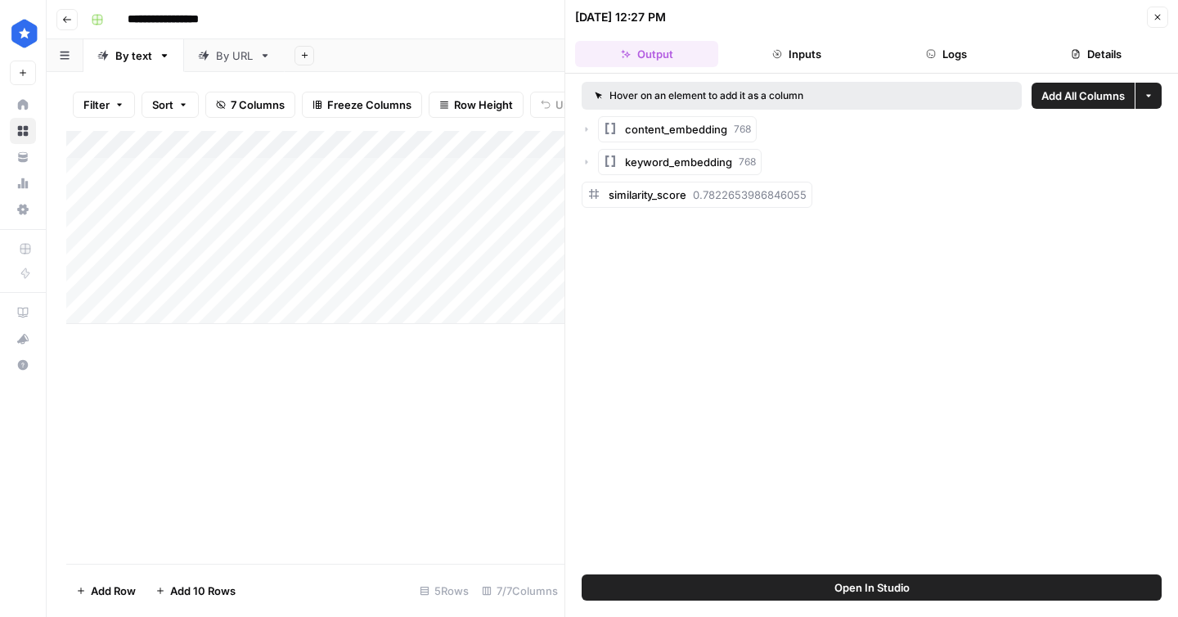
click at [1157, 12] on icon "button" at bounding box center [1158, 17] width 10 height 10
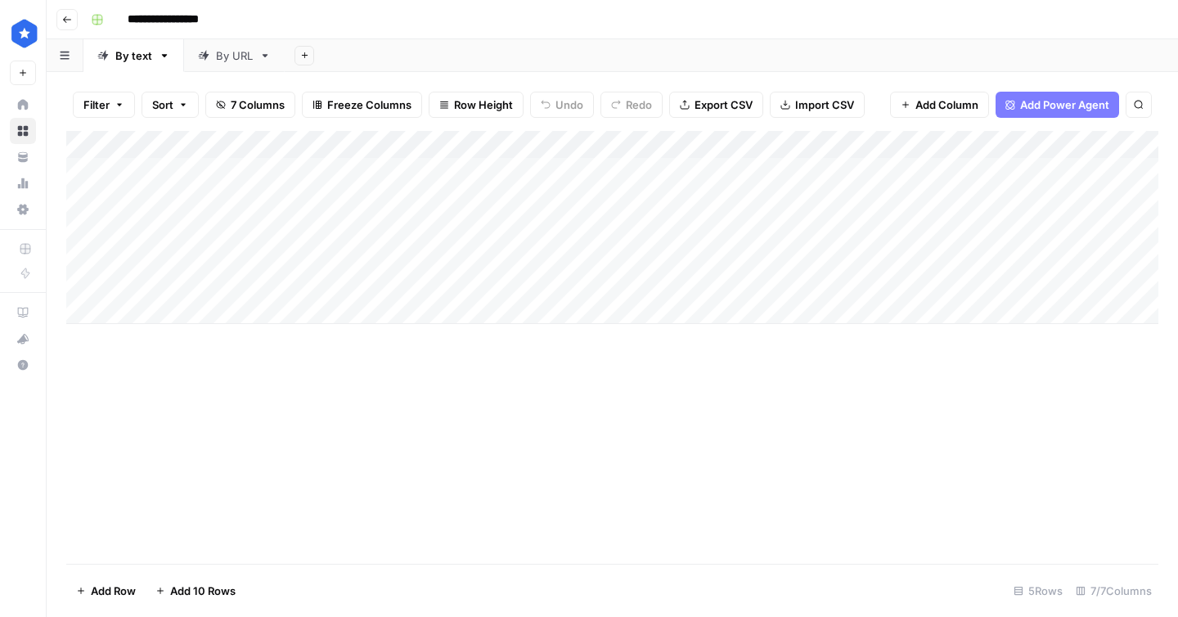
click at [691, 146] on div "Add Column" at bounding box center [612, 227] width 1092 height 193
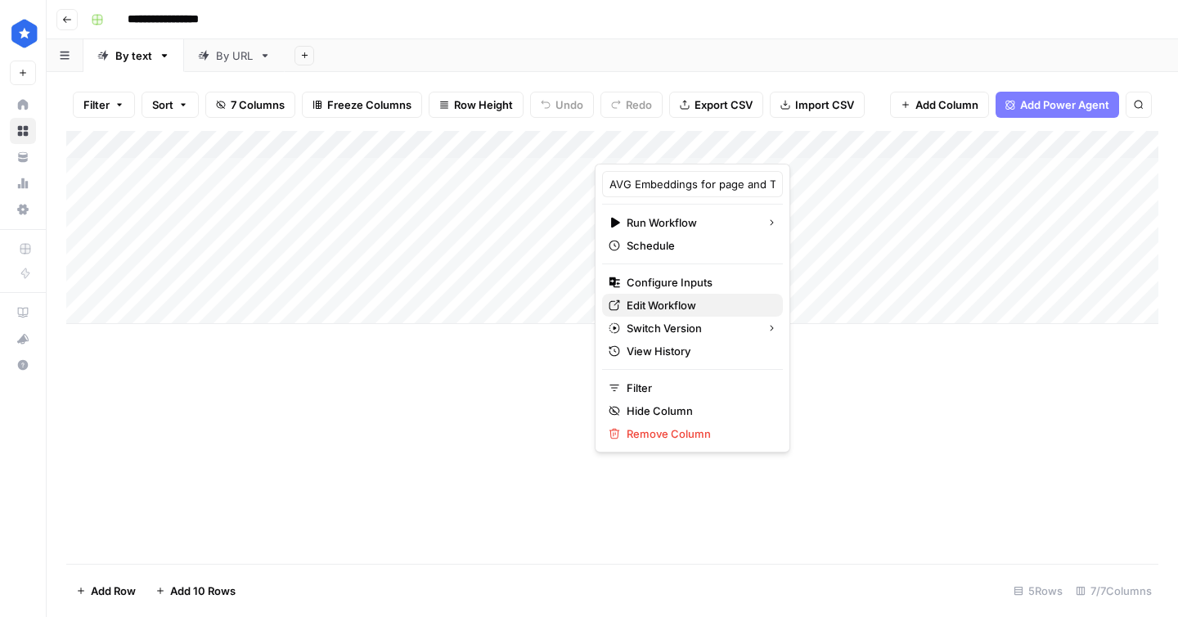
click at [663, 299] on span "Edit Workflow" at bounding box center [698, 305] width 143 height 16
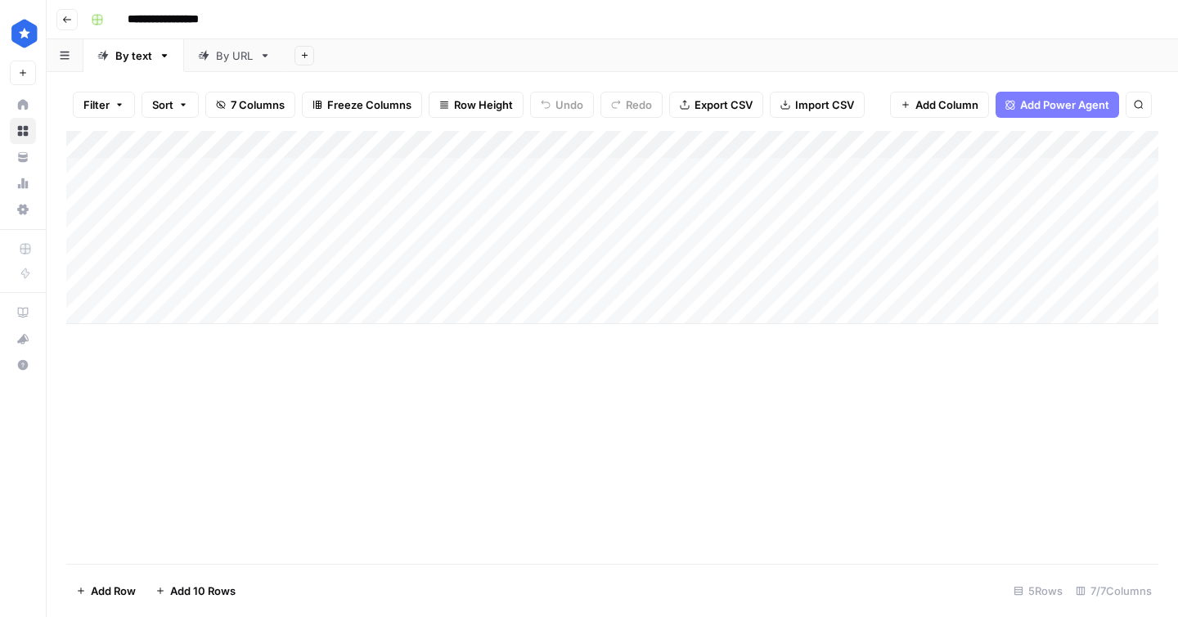
click at [233, 52] on div "By URL" at bounding box center [234, 55] width 37 height 16
click at [973, 167] on div "Add Column" at bounding box center [612, 227] width 1092 height 193
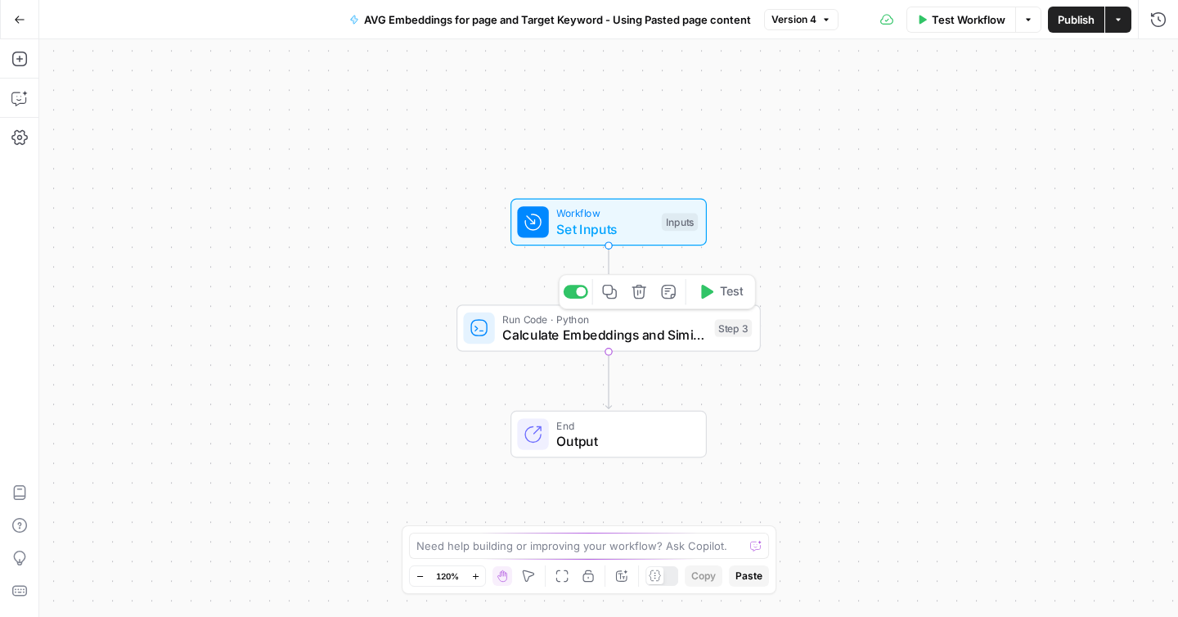
click at [646, 335] on span "Calculate Embeddings and Similarity" at bounding box center [604, 335] width 204 height 20
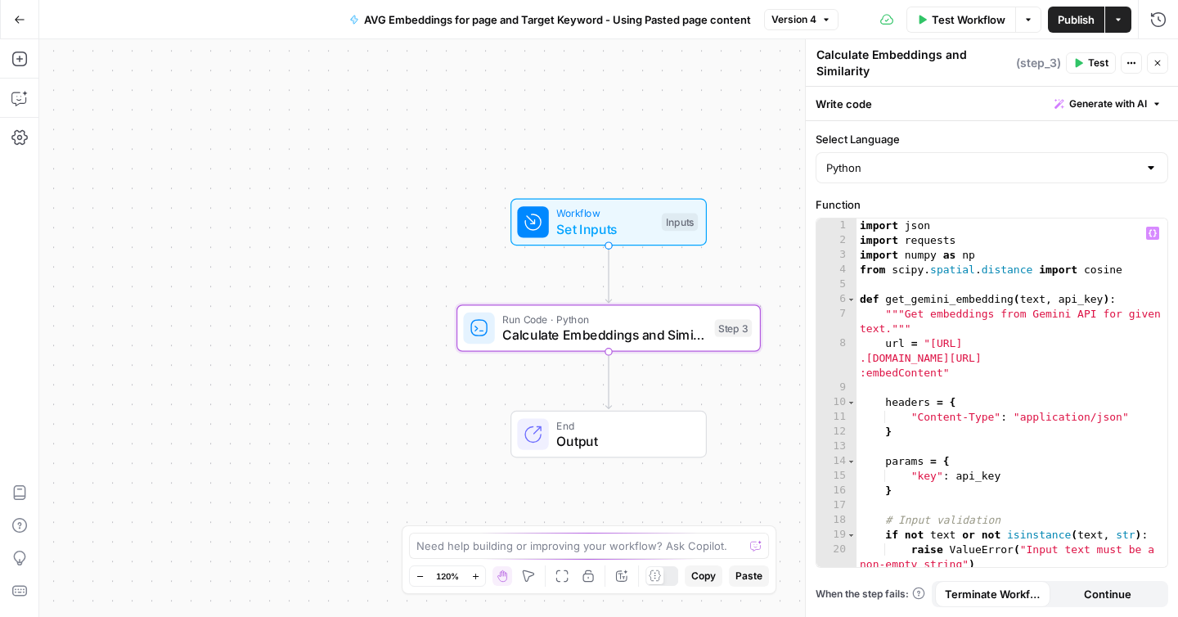
click at [1006, 368] on div "import json import requests import numpy as np from scipy . spatial . distance …" at bounding box center [1011, 407] width 311 height 378
type textarea "**********"
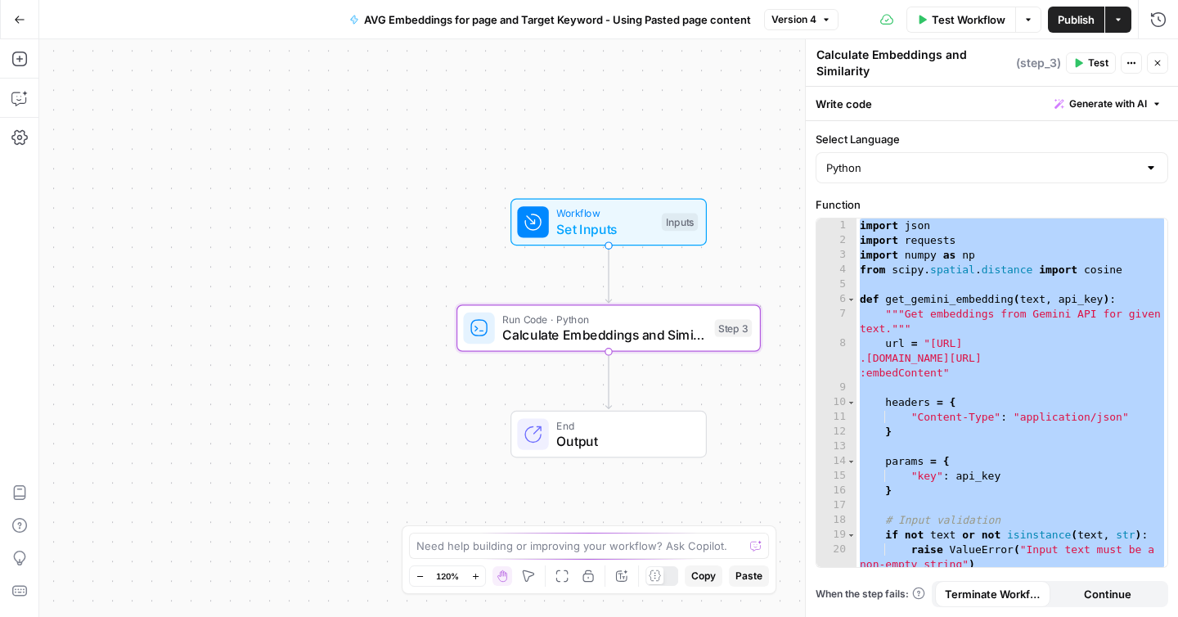
click at [784, 397] on div "Workflow Set Inputs Inputs Run Code · Python Calculate Embeddings and Similarit…" at bounding box center [608, 327] width 1139 height 577
click at [699, 322] on span "Run Code · Python" at bounding box center [604, 320] width 204 height 16
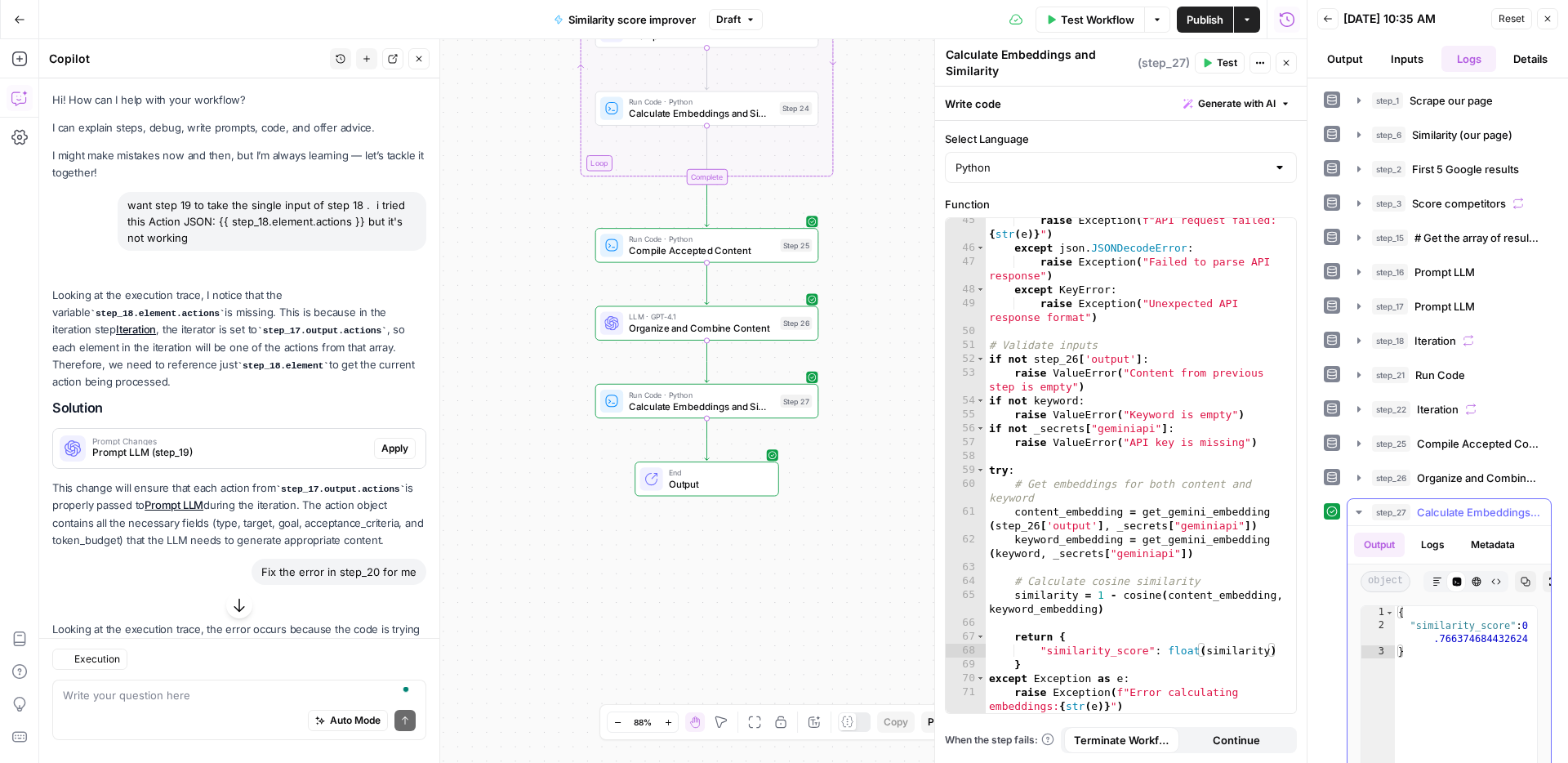
scroll to position [783, 0]
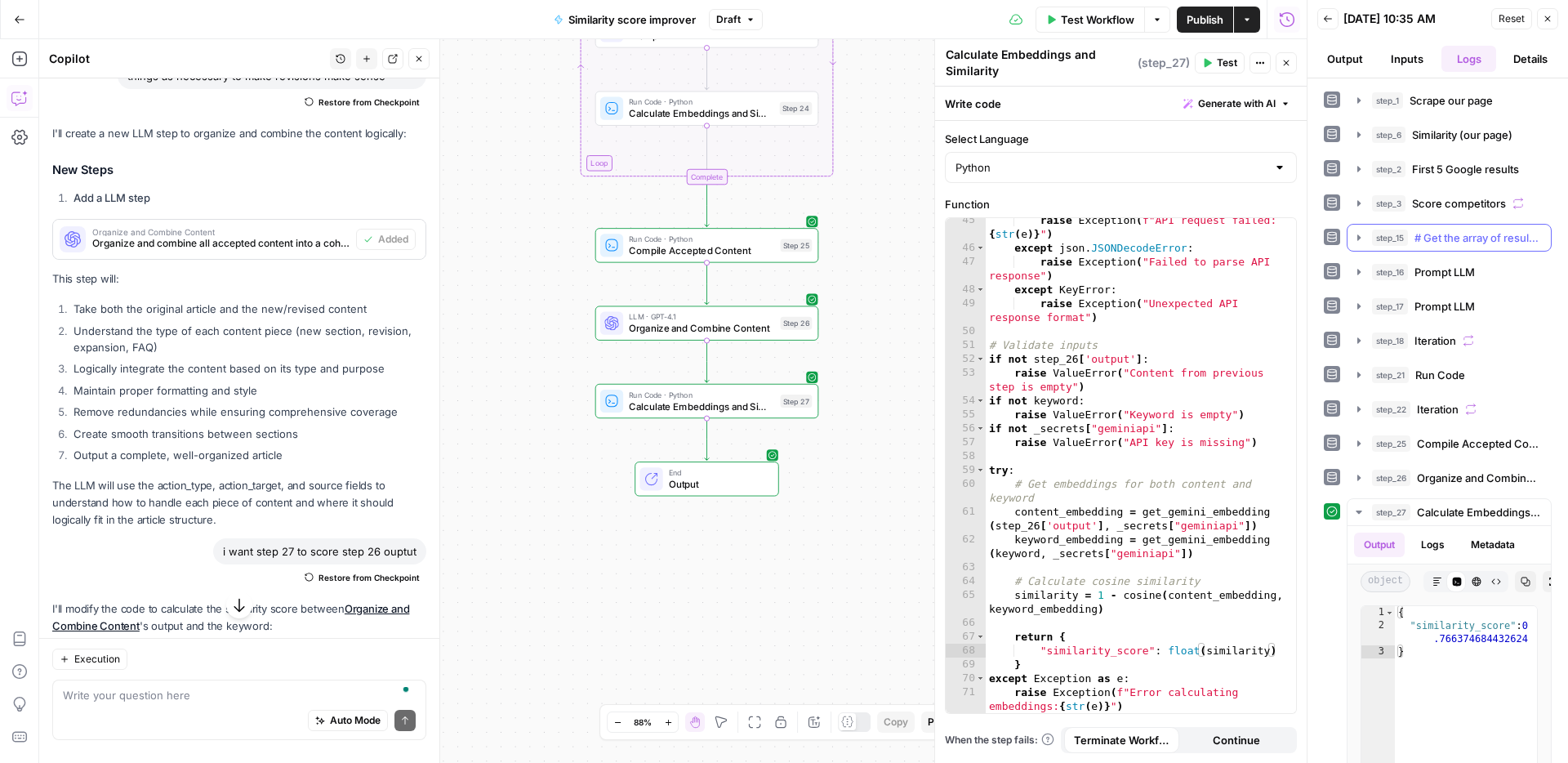
click at [1481, 240] on span "# Get the array of results from the iteration competitor_data = step_3['output'…" at bounding box center [1477, 238] width 127 height 16
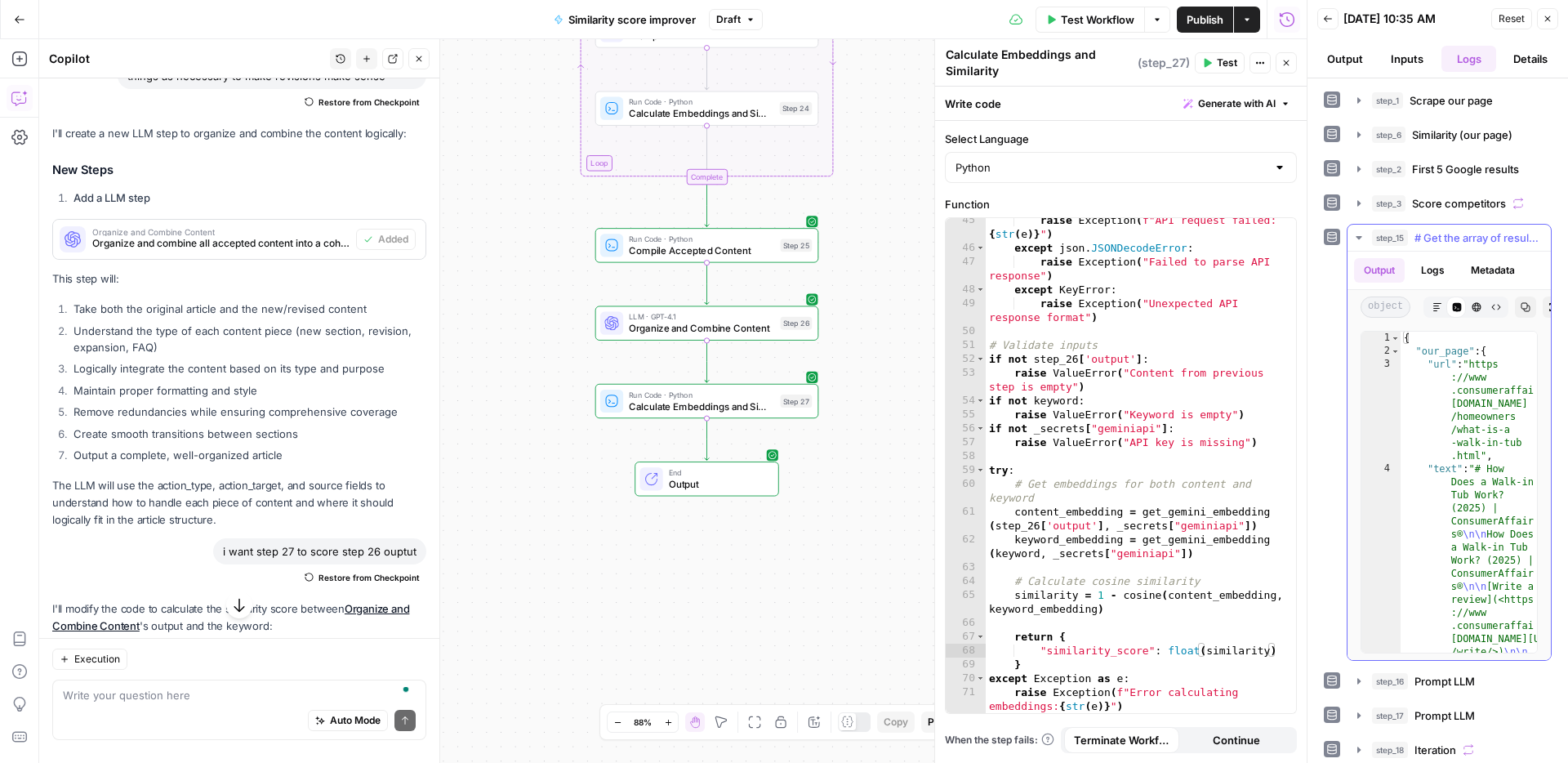
click at [1481, 240] on span "# Get the array of results from the iteration competitor_data = step_3['output'…" at bounding box center [1477, 238] width 127 height 16
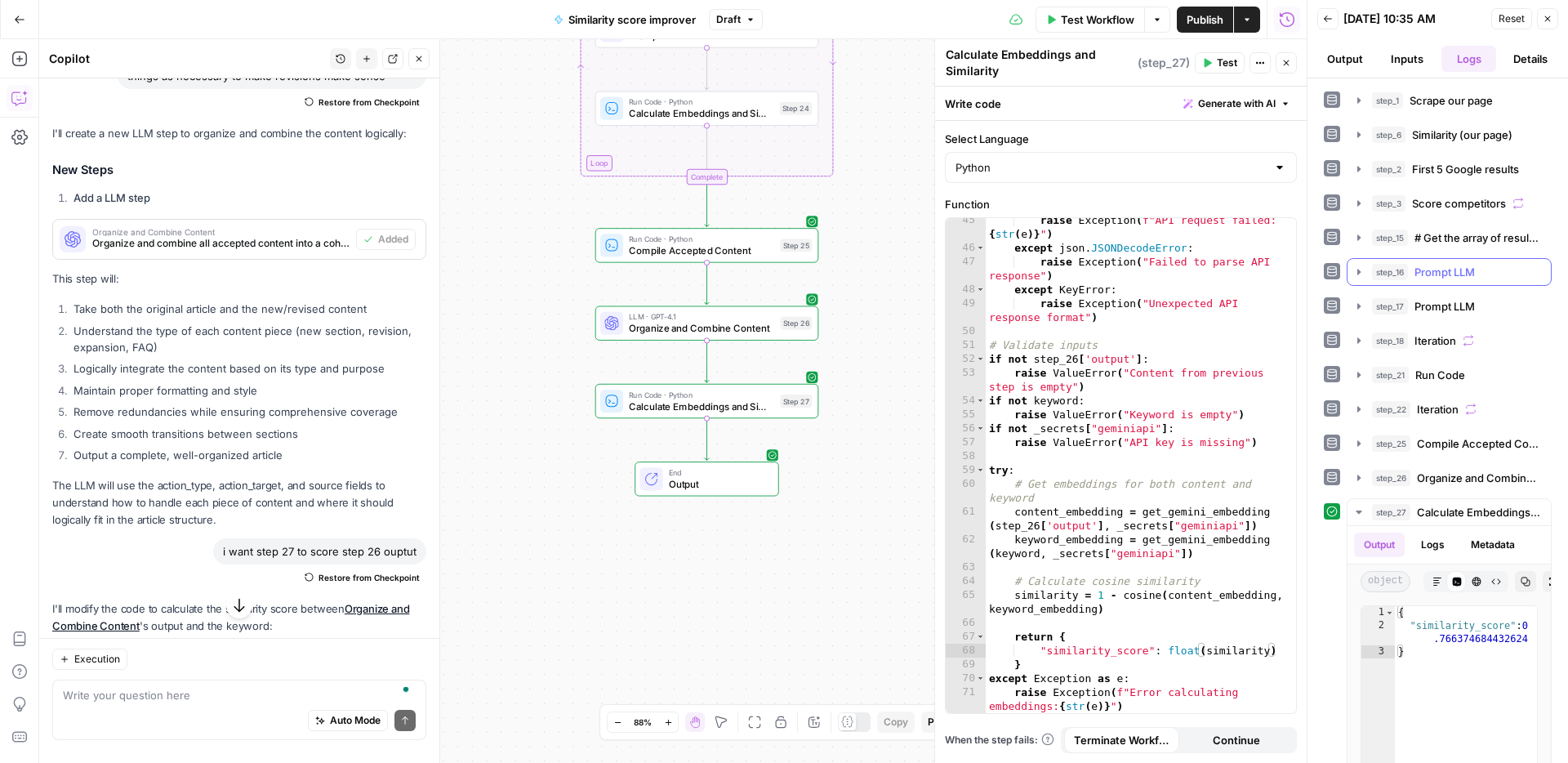
click at [1472, 271] on span "Prompt LLM" at bounding box center [1444, 272] width 61 height 16
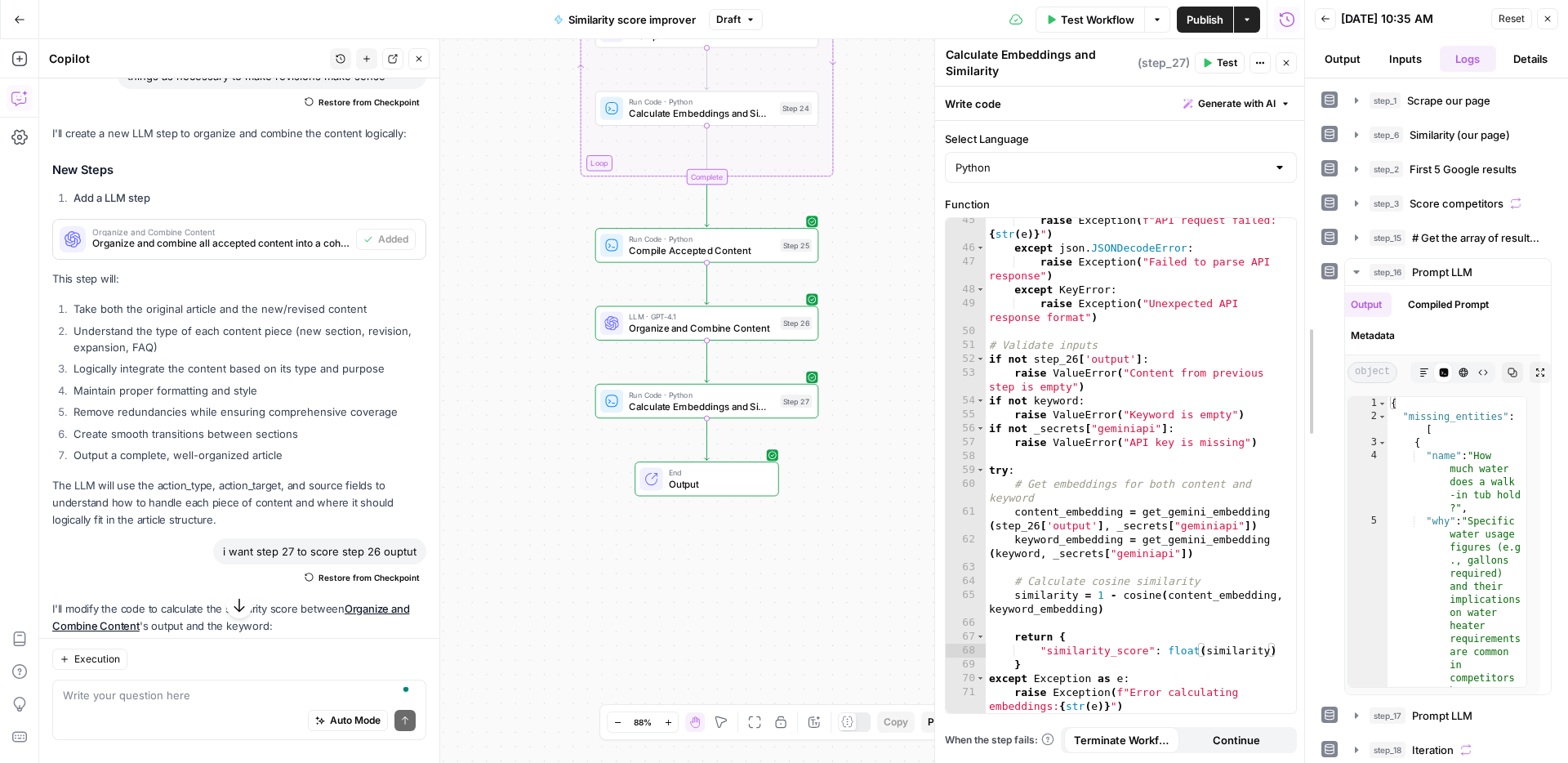
scroll to position [0, 0]
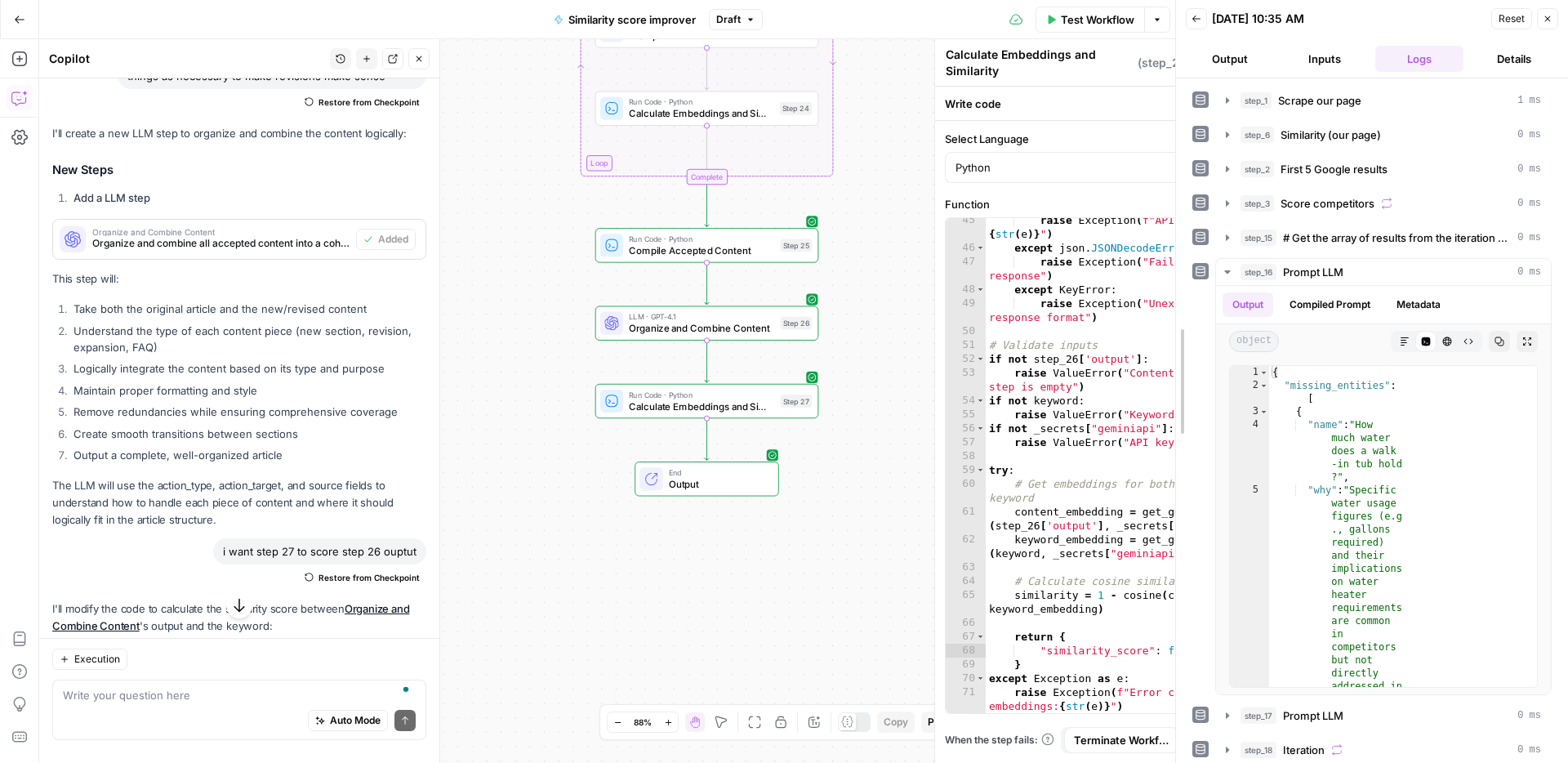
drag, startPoint x: 1310, startPoint y: 442, endPoint x: 1179, endPoint y: 443, distance: 131.0
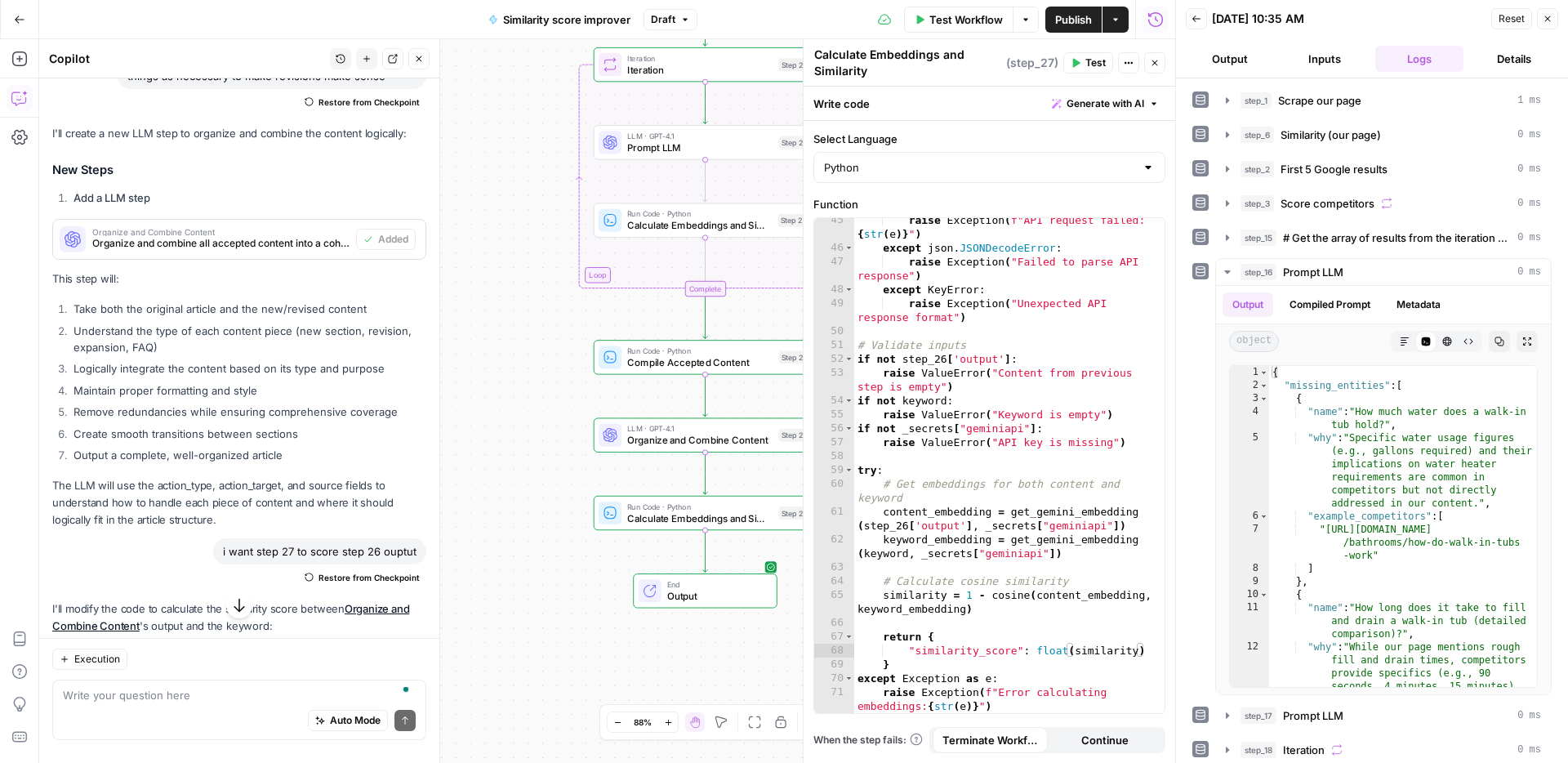
drag, startPoint x: 505, startPoint y: 304, endPoint x: 503, endPoint y: 415, distance: 111.0
click at [503, 415] on div "Workflow Set Inputs Inputs Web Page Scrape Scrape our page Step 1 Run Code · Py…" at bounding box center [607, 400] width 1136 height 724
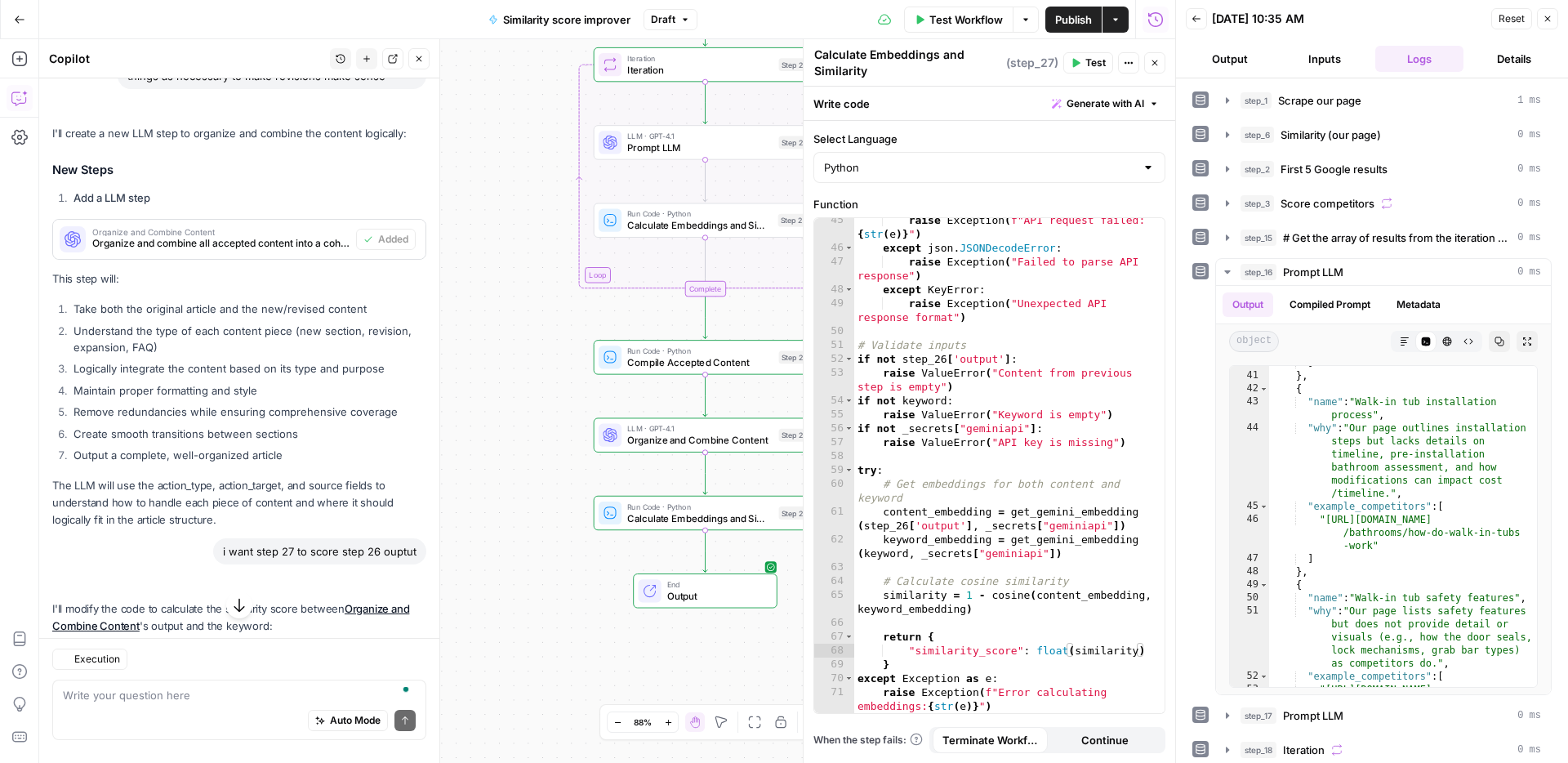
scroll to position [9245, 0]
click at [1303, 276] on span "Prompt LLM" at bounding box center [1312, 272] width 61 height 16
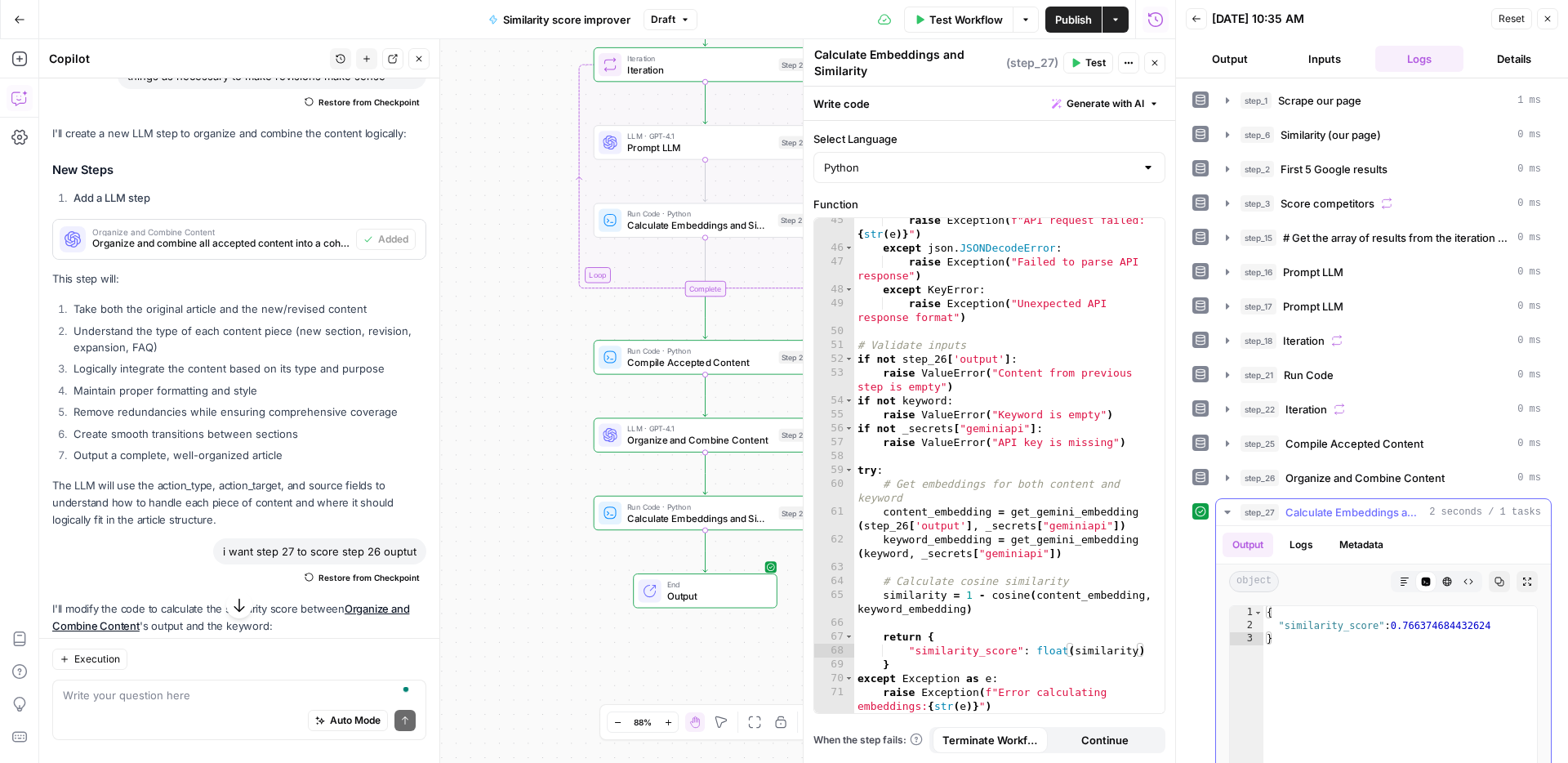
type textarea "**********"
drag, startPoint x: 1502, startPoint y: 626, endPoint x: 1397, endPoint y: 629, distance: 105.0
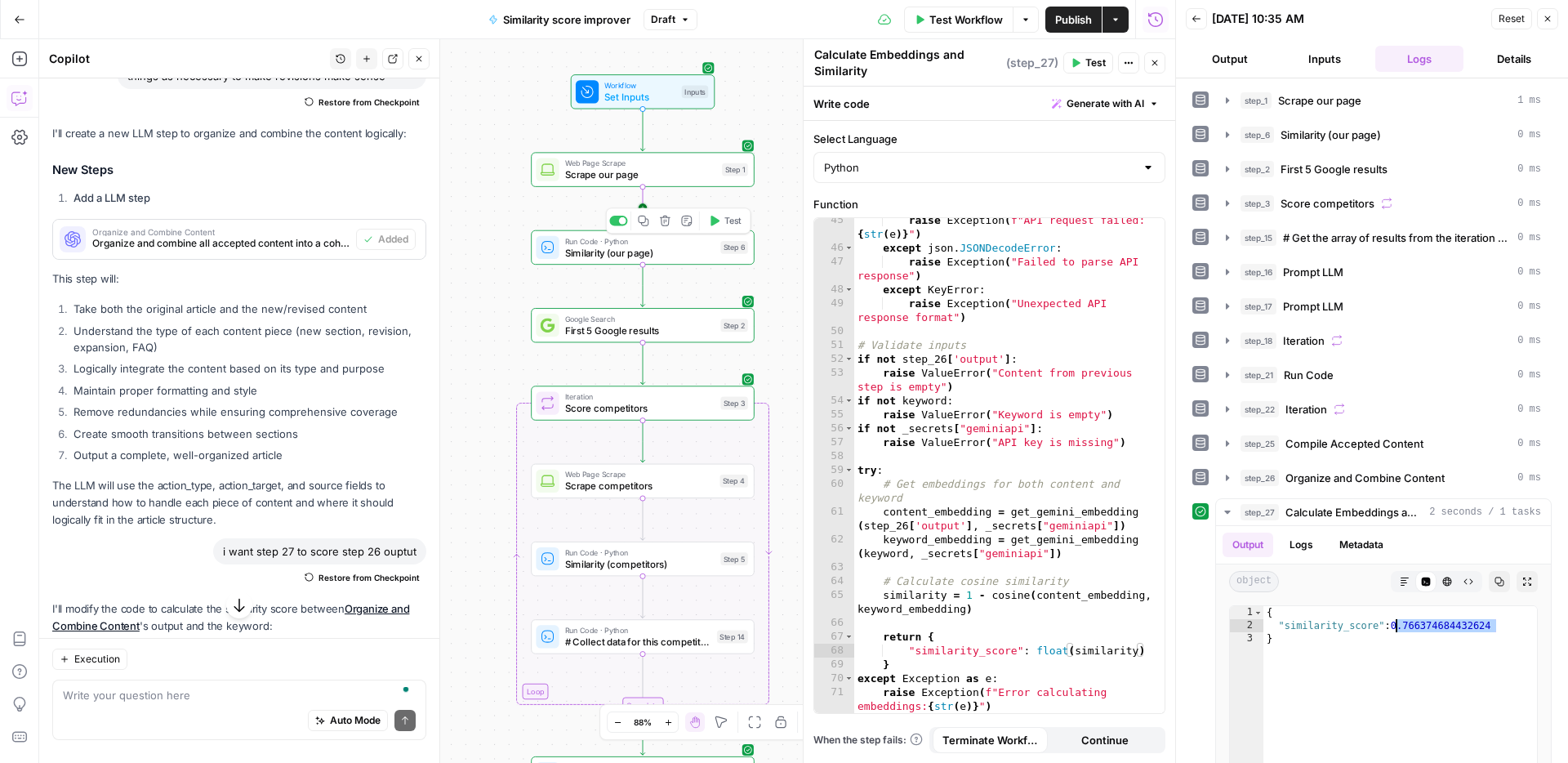
drag, startPoint x: 641, startPoint y: 166, endPoint x: 638, endPoint y: 181, distance: 15.3
click at [641, 166] on span "Web Page Scrape" at bounding box center [640, 163] width 151 height 11
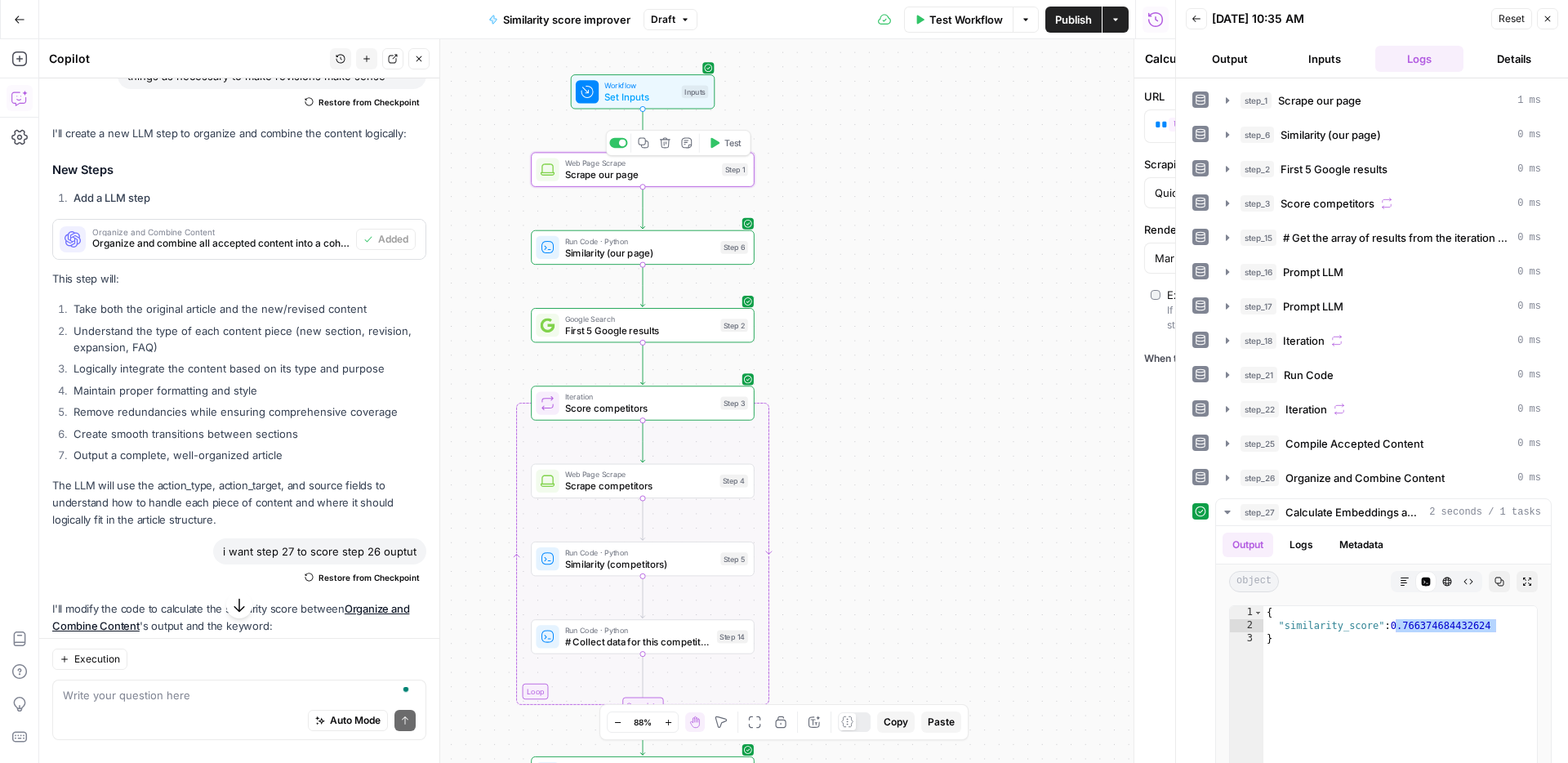
type textarea "Scrape our page"
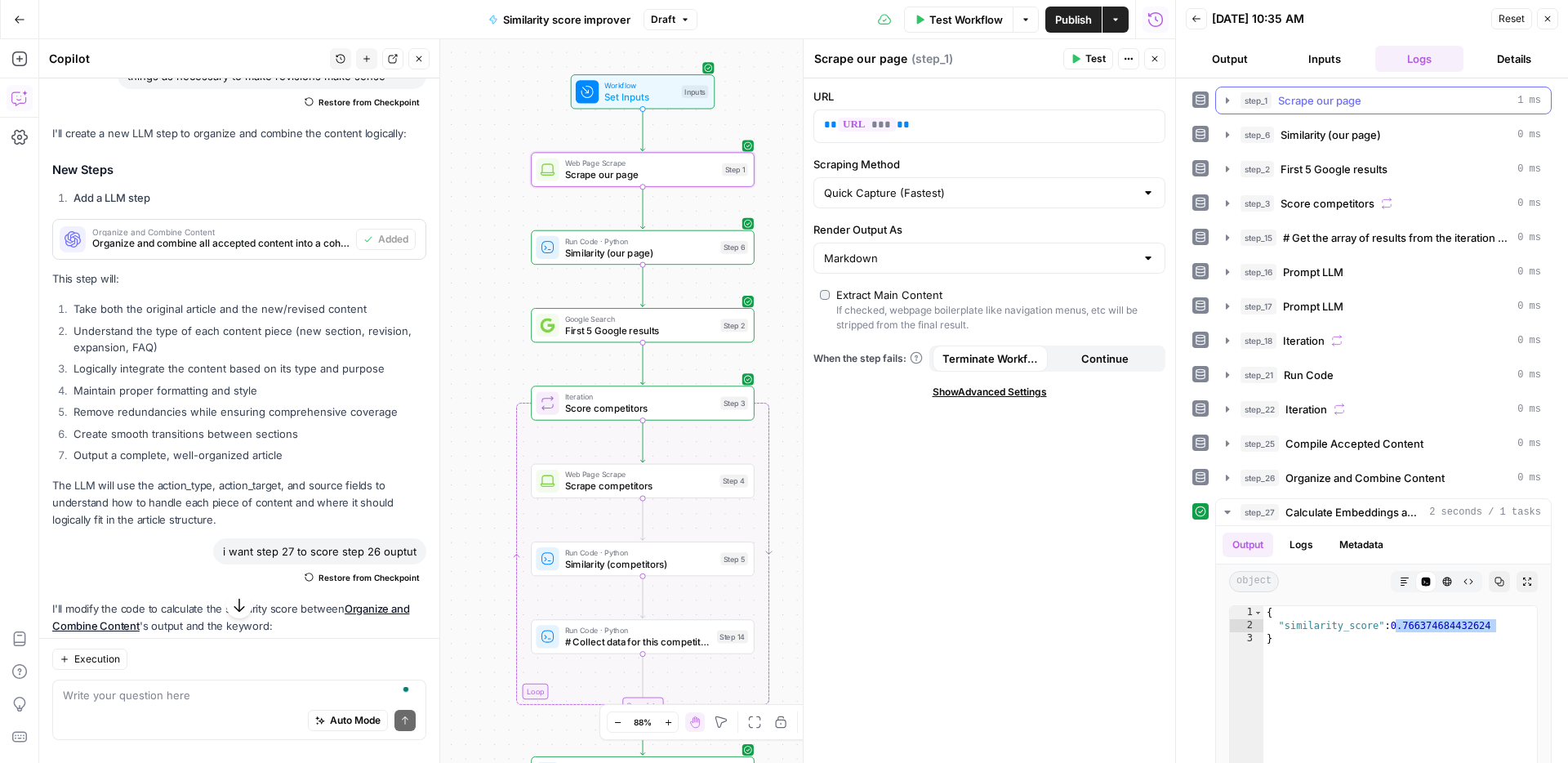
click at [1361, 110] on button "step_1 Scrape our page 1 ms" at bounding box center [1382, 101] width 334 height 26
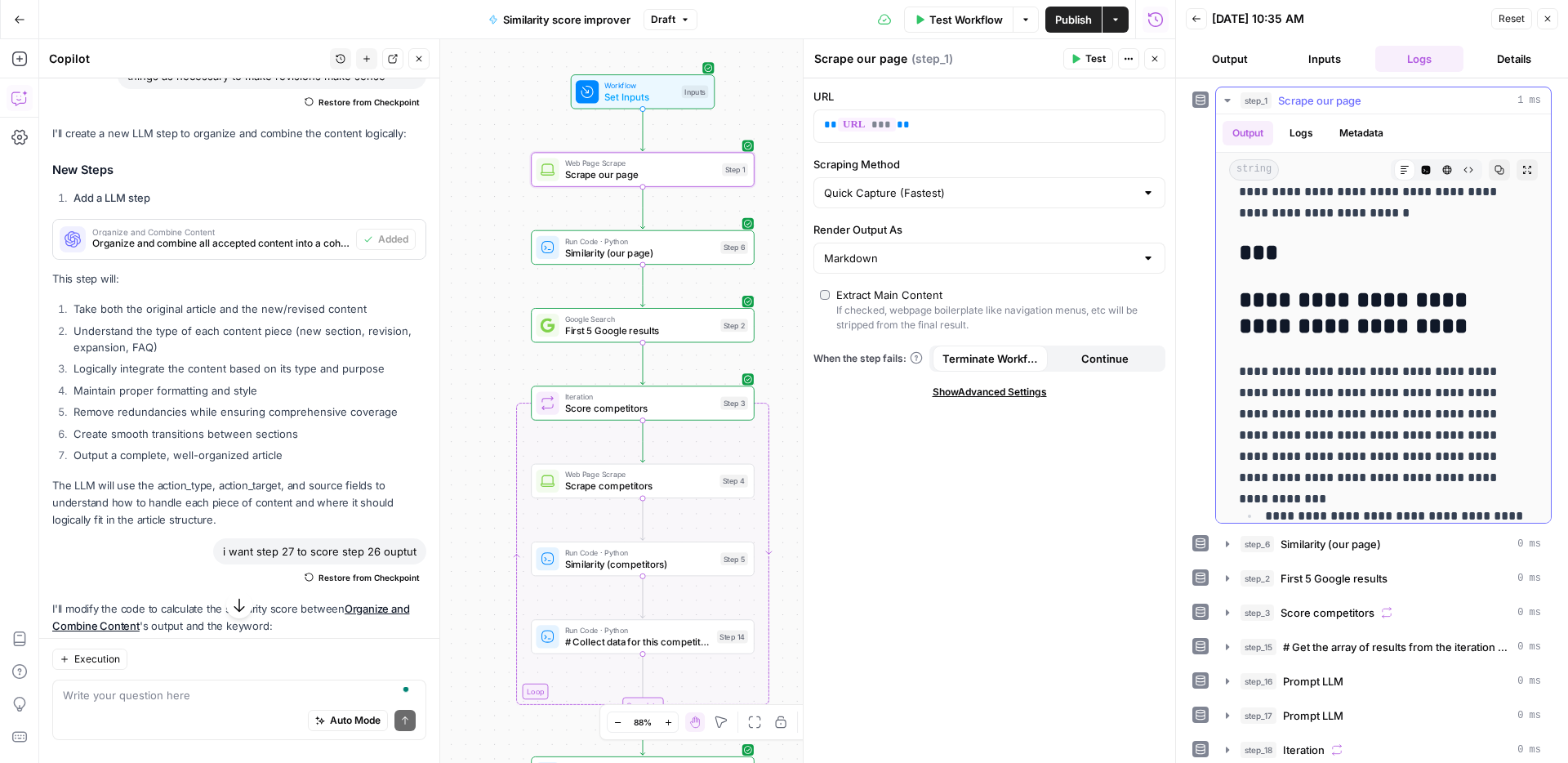
scroll to position [7041, 0]
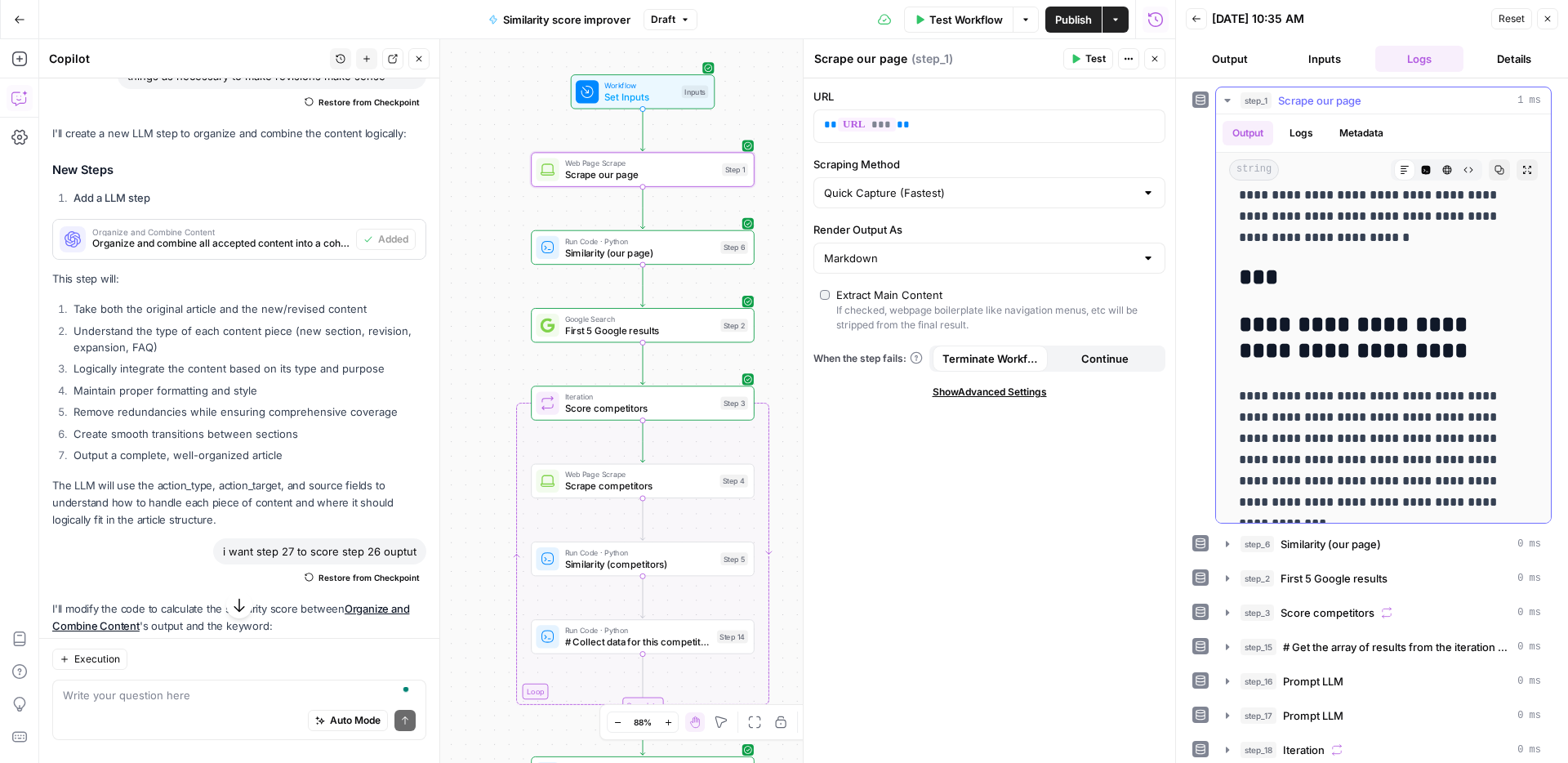
click at [1359, 110] on button "step_1 Scrape our page 1 ms" at bounding box center [1382, 101] width 334 height 26
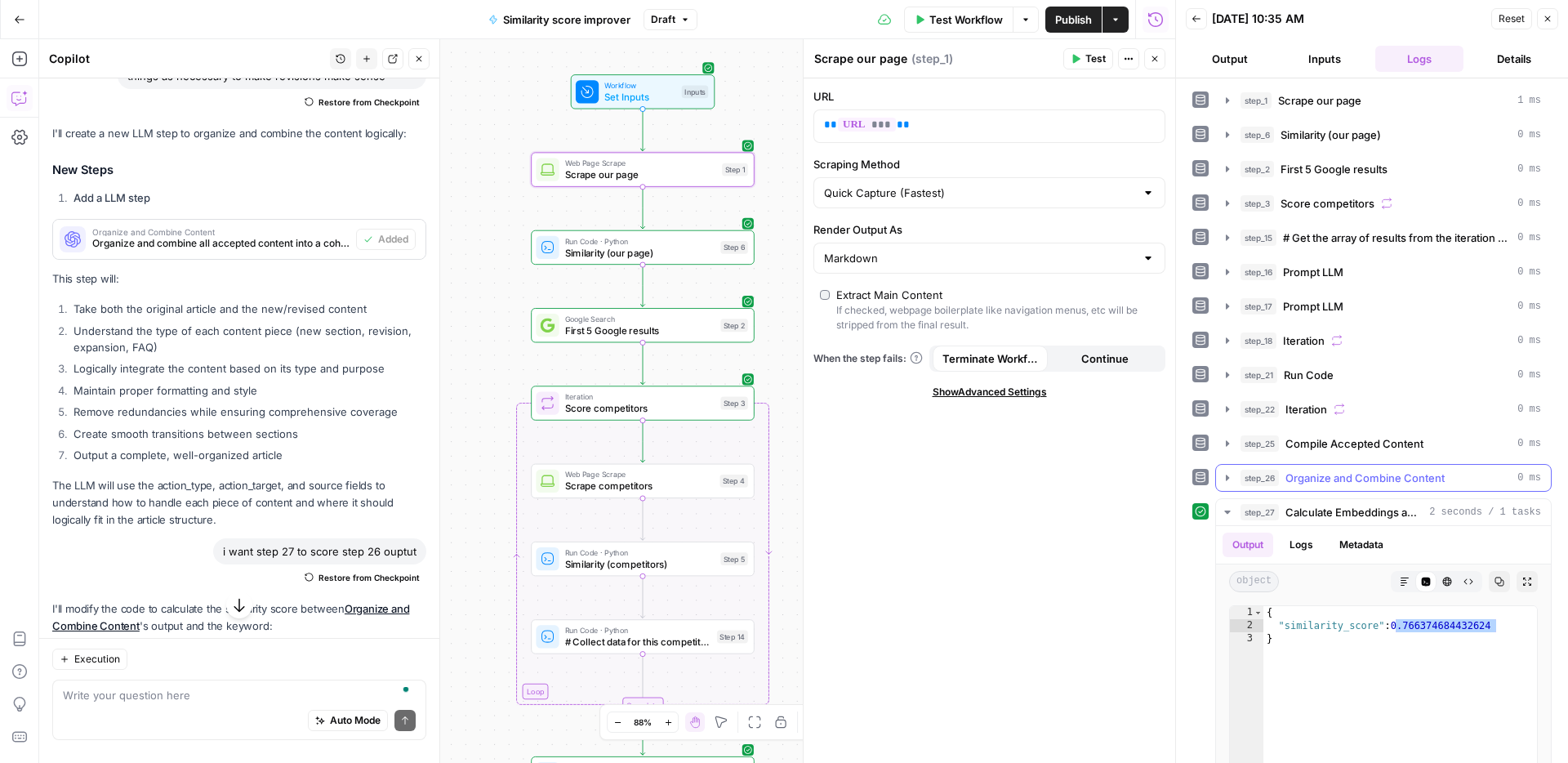
click at [1381, 489] on button "step_26 Organize and Combine Content 0 ms" at bounding box center [1382, 477] width 334 height 26
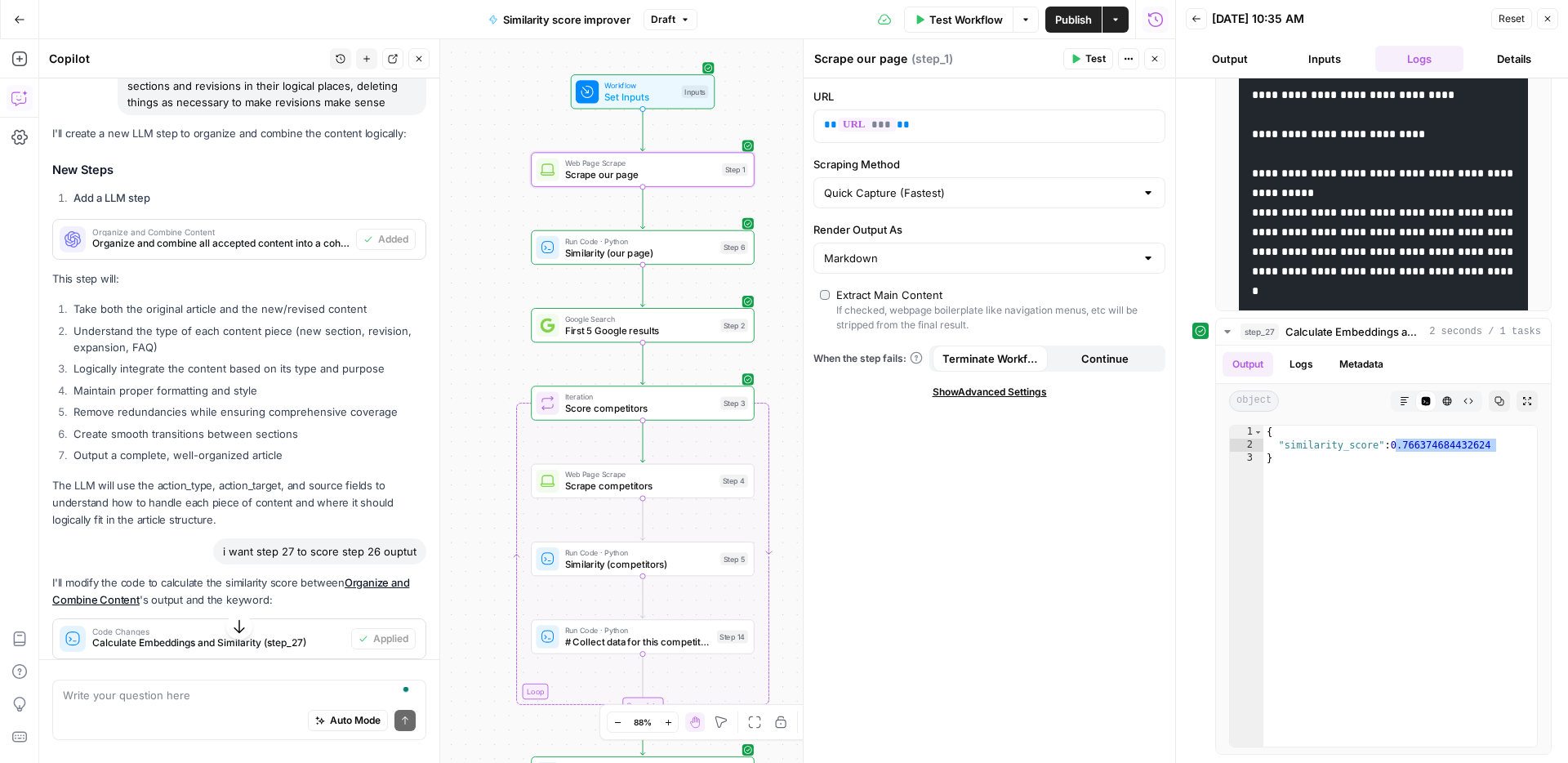
scroll to position [9245, 0]
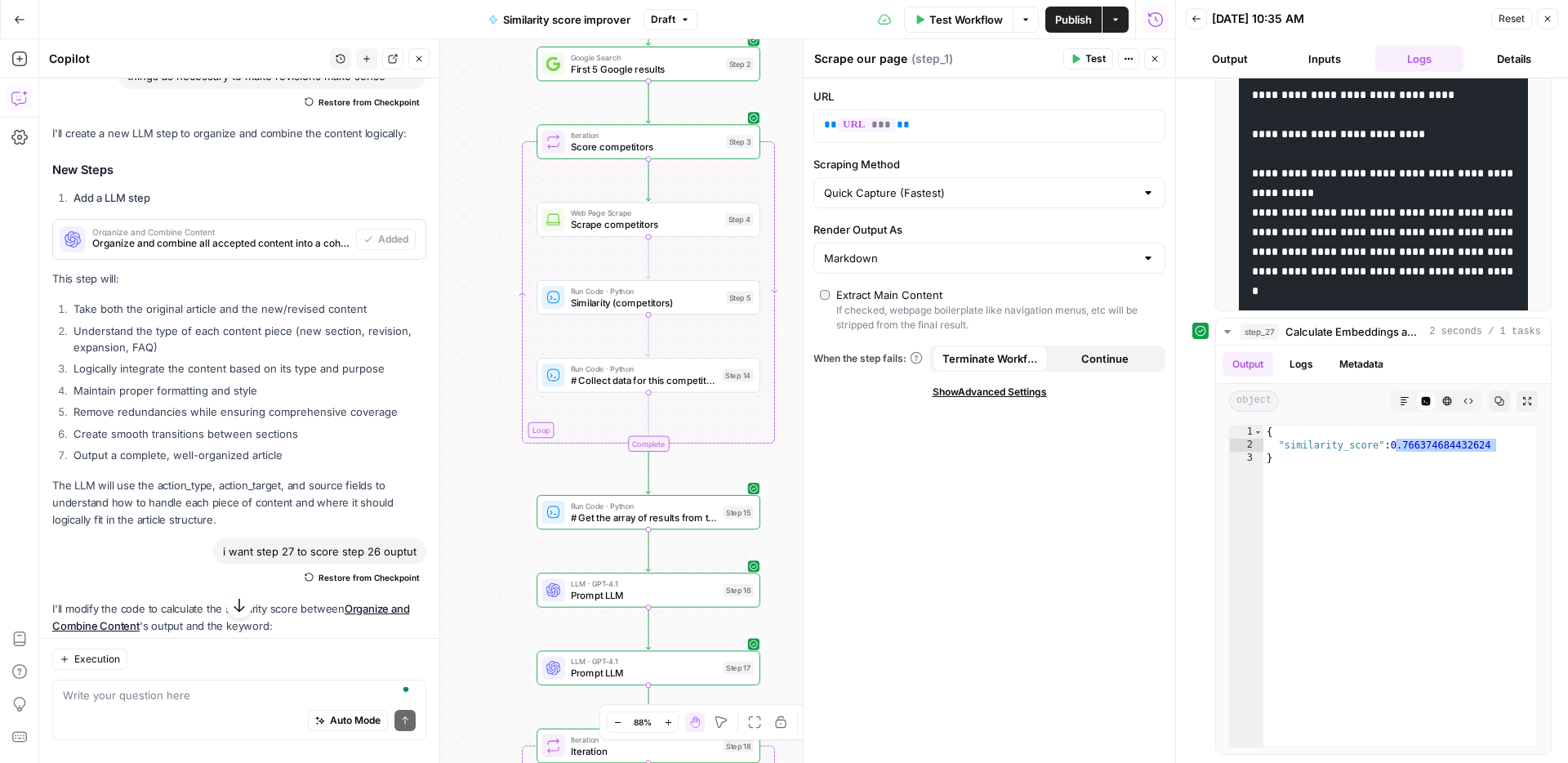
drag, startPoint x: 497, startPoint y: 536, endPoint x: 503, endPoint y: 251, distance: 285.1
click at [503, 251] on div "Workflow Set Inputs Inputs Web Page Scrape Scrape our page Step 1 Run Code · Py…" at bounding box center [607, 400] width 1136 height 724
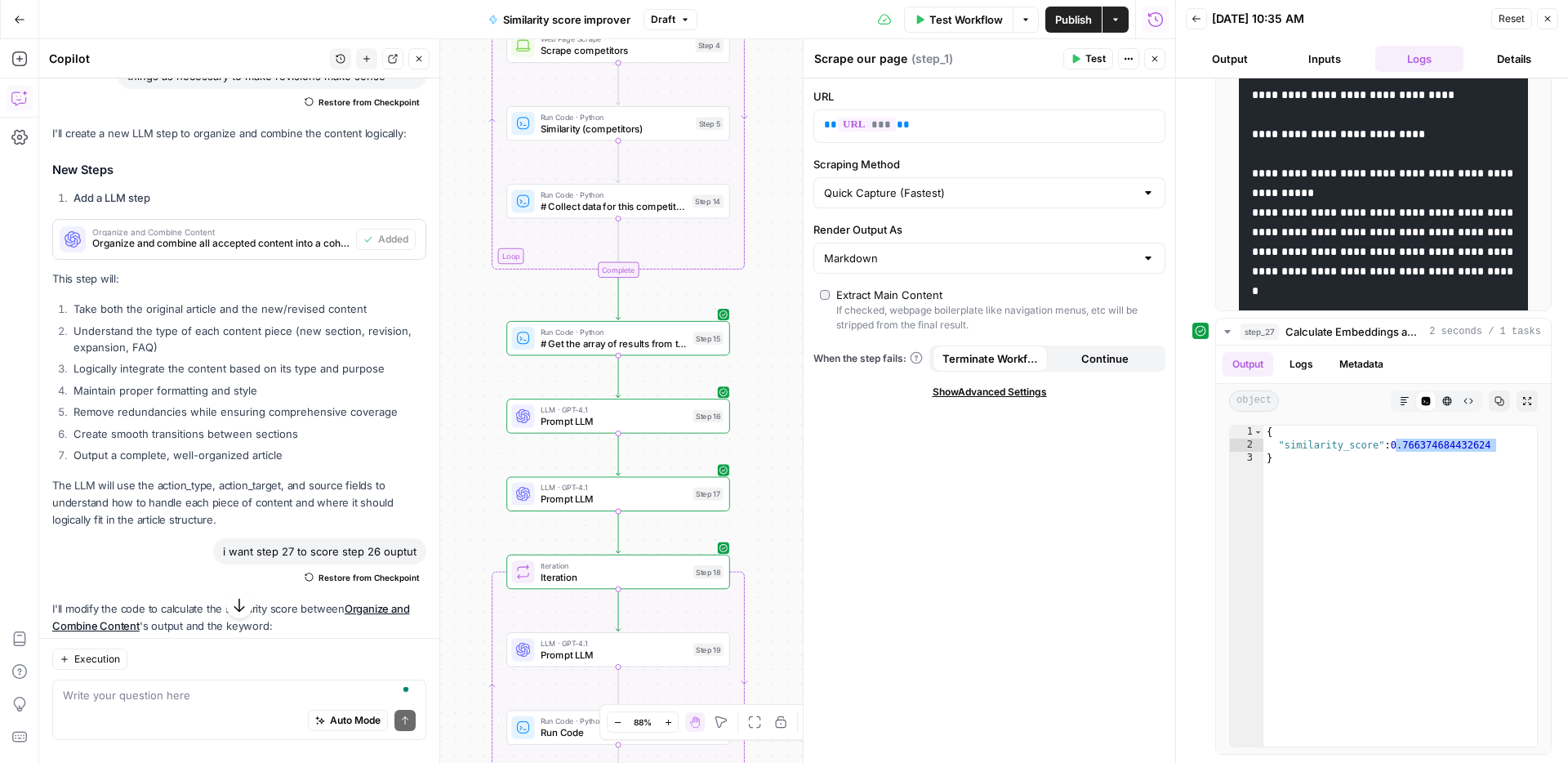
drag, startPoint x: 482, startPoint y: 247, endPoint x: 461, endPoint y: 171, distance: 78.8
click at [461, 171] on div "Workflow Set Inputs Inputs Web Page Scrape Scrape our page Step 1 Run Code · Py…" at bounding box center [607, 400] width 1136 height 724
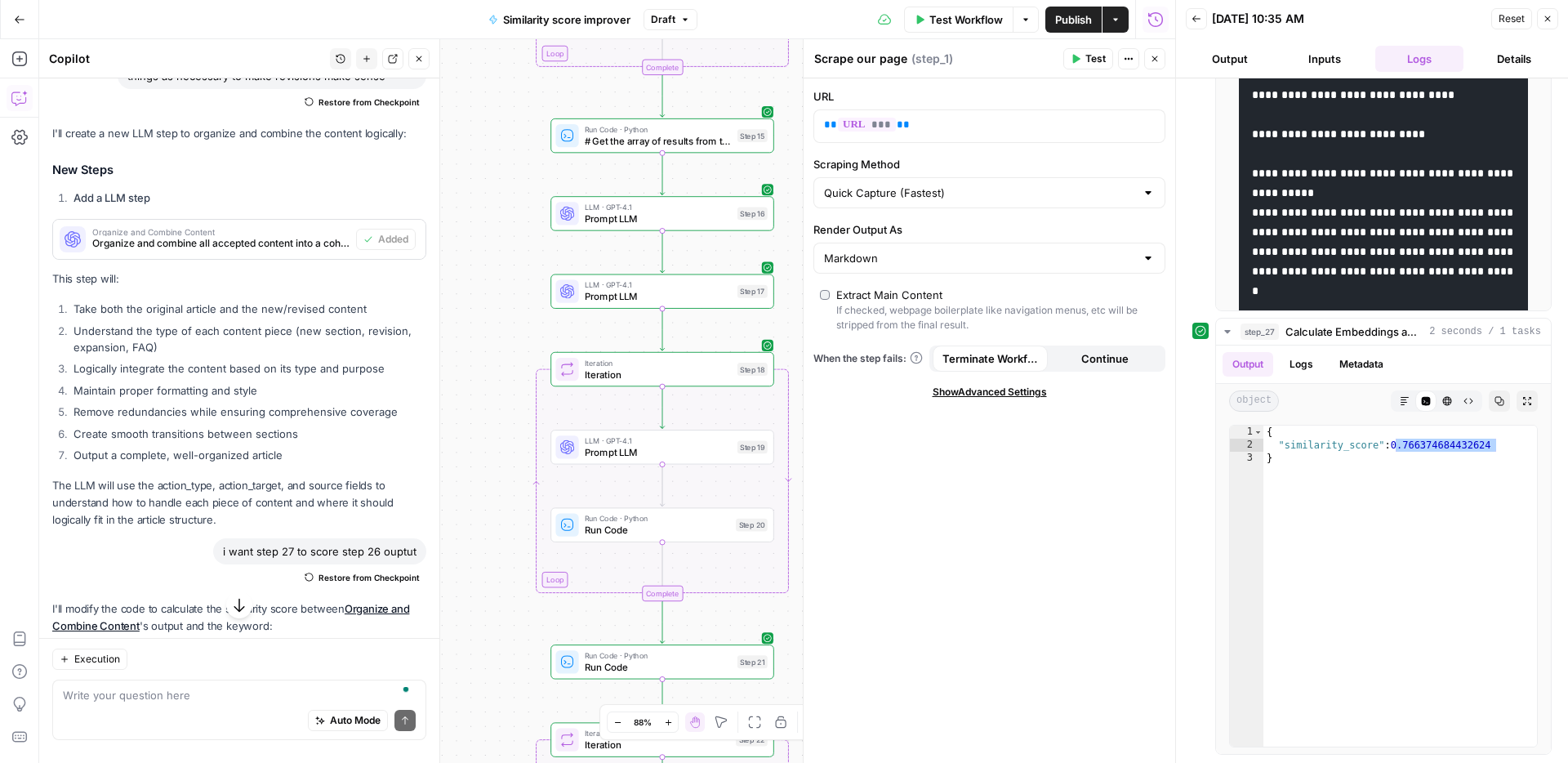
drag, startPoint x: 478, startPoint y: 437, endPoint x: 523, endPoint y: 238, distance: 204.0
click at [523, 238] on div "Workflow Set Inputs Inputs Web Page Scrape Scrape our page Step 1 Run Code · Py…" at bounding box center [607, 400] width 1136 height 724
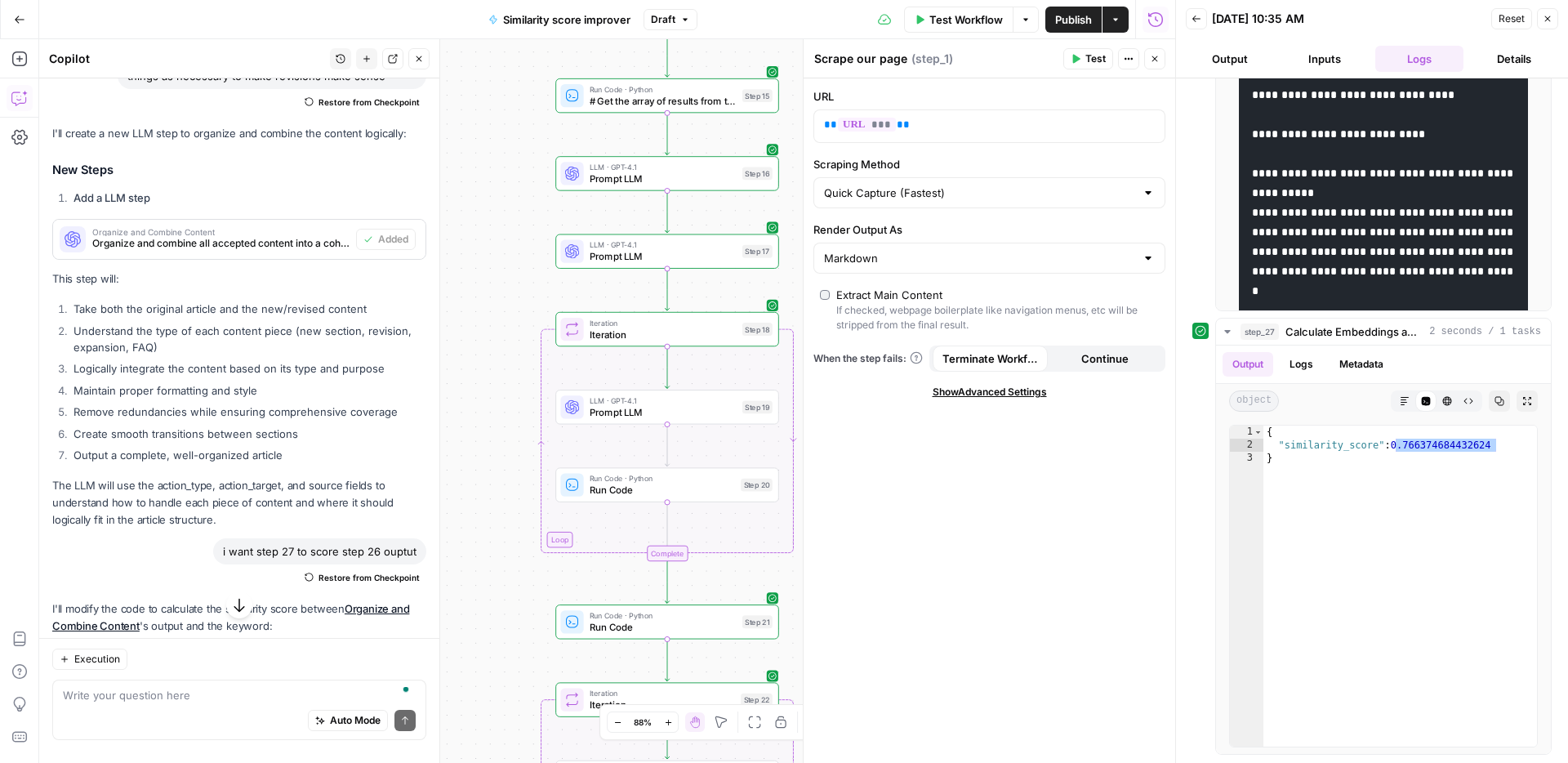
drag, startPoint x: 504, startPoint y: 330, endPoint x: 512, endPoint y: 160, distance: 170.2
click at [512, 160] on div "Workflow Set Inputs Inputs Web Page Scrape Scrape our page Step 1 Run Code · Py…" at bounding box center [607, 400] width 1136 height 724
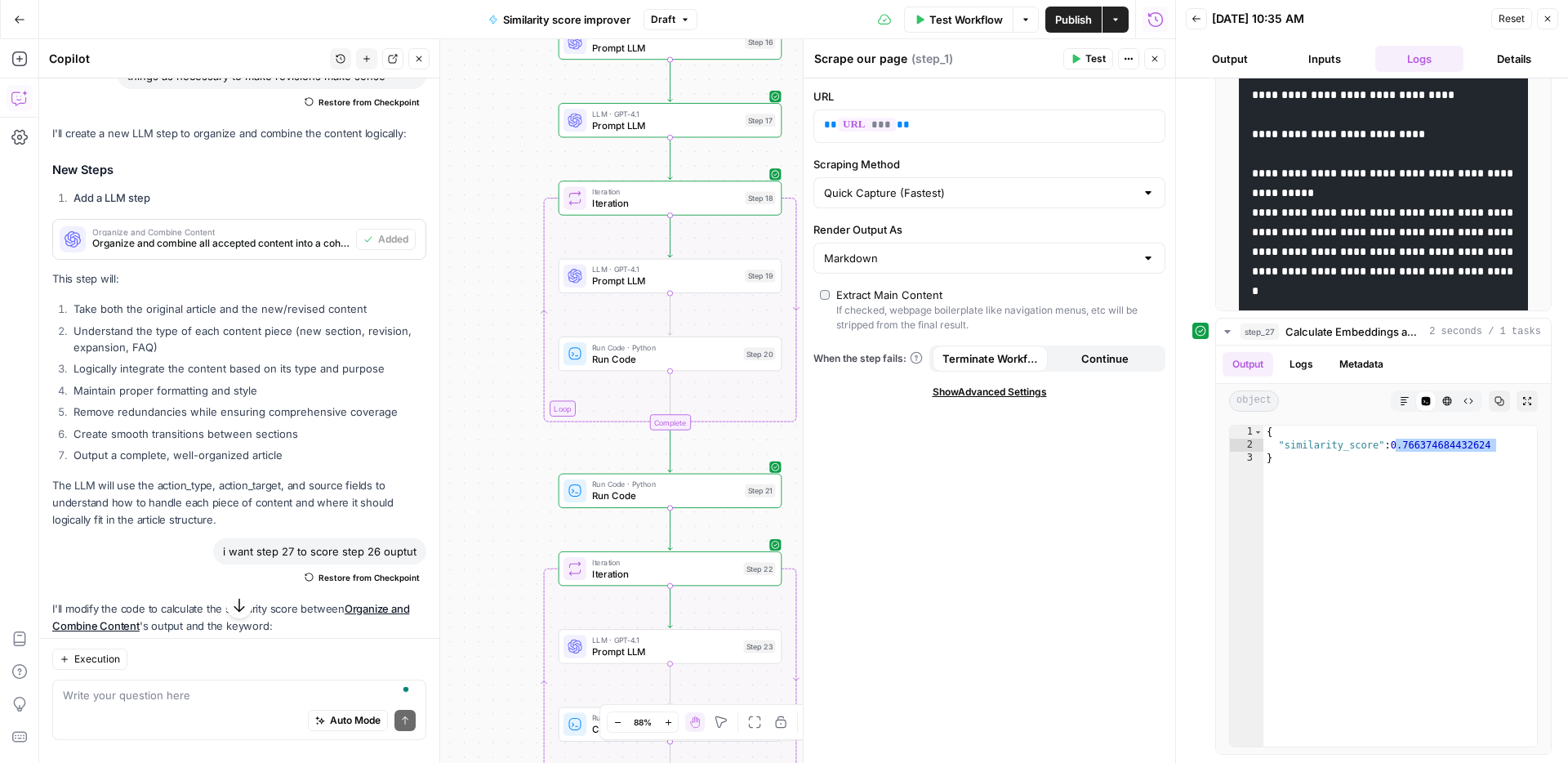
drag, startPoint x: 497, startPoint y: 246, endPoint x: 499, endPoint y: 35, distance: 211.0
click at [499, 21] on div "Go Back Similarity score improver Draft Test Workflow Options Publish Actions R…" at bounding box center [587, 382] width 1175 height 763
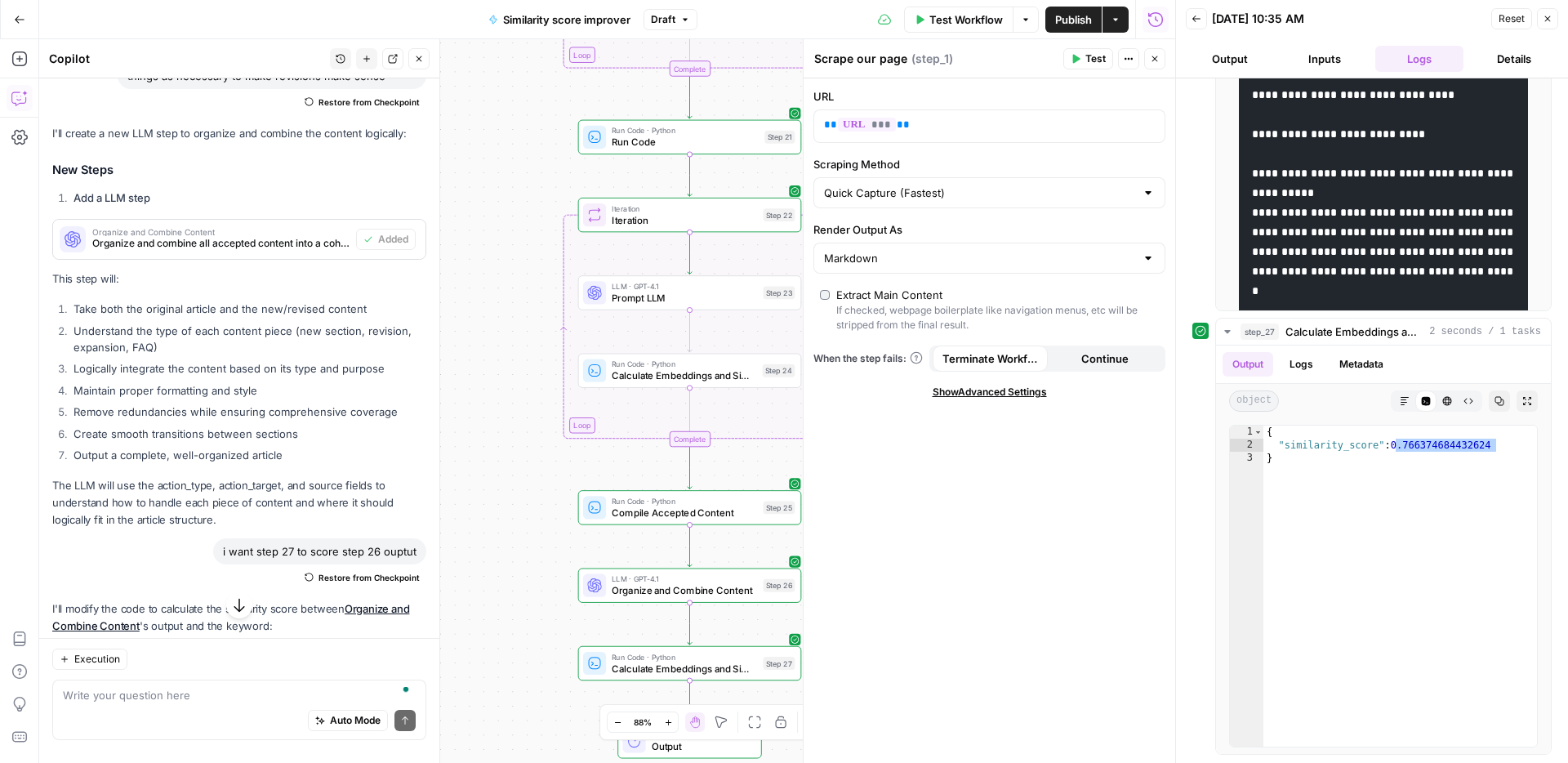
drag, startPoint x: 497, startPoint y: 176, endPoint x: 504, endPoint y: 88, distance: 88.3
click at [504, 88] on div "Workflow Set Inputs Inputs Web Page Scrape Scrape our page Step 1 Run Code · Py…" at bounding box center [607, 400] width 1136 height 724
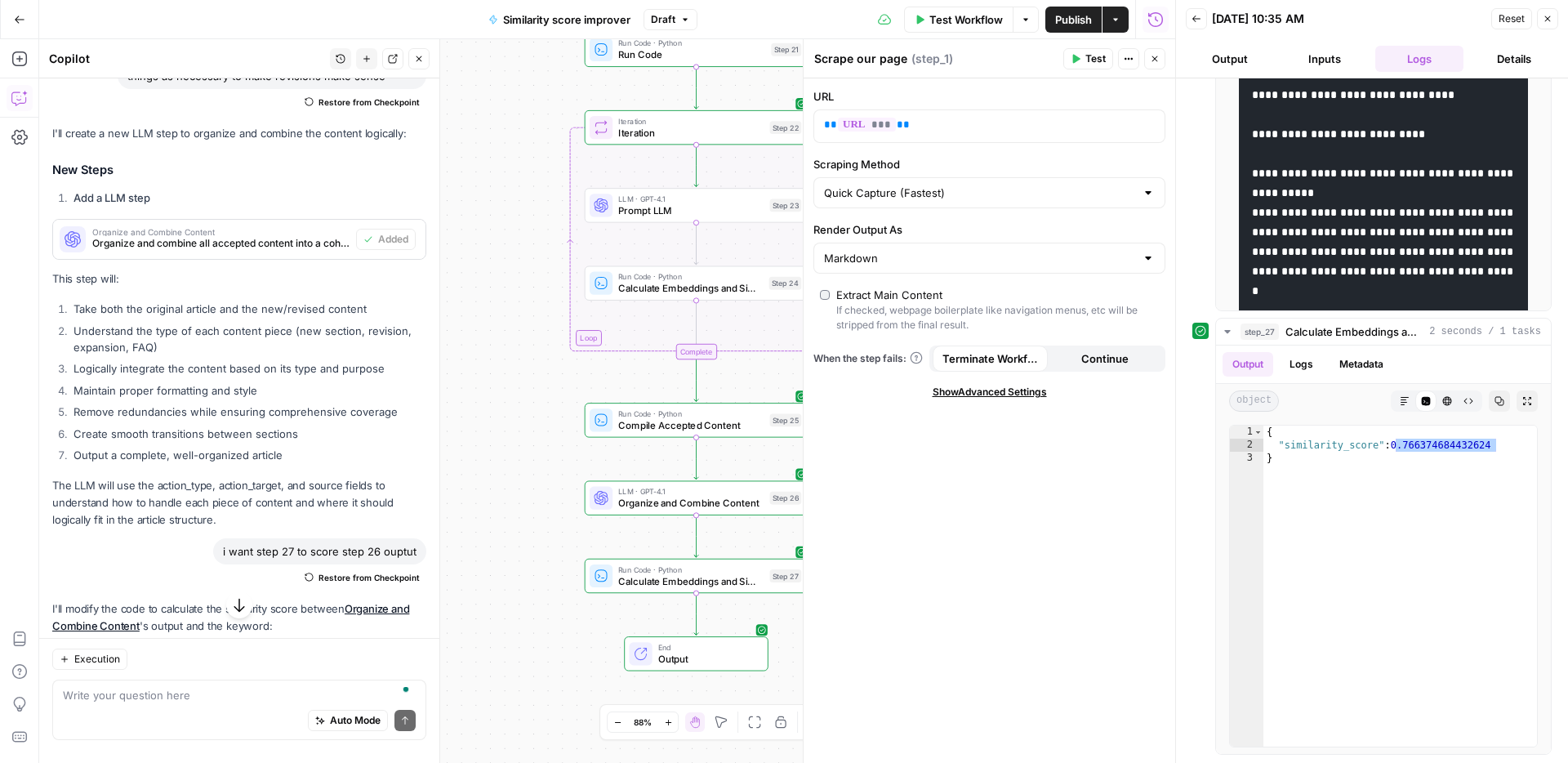
drag, startPoint x: 495, startPoint y: 251, endPoint x: 473, endPoint y: 213, distance: 43.9
click at [473, 213] on div "Workflow Set Inputs Inputs Web Page Scrape Scrape our page Step 1 Run Code · Py…" at bounding box center [607, 400] width 1136 height 724
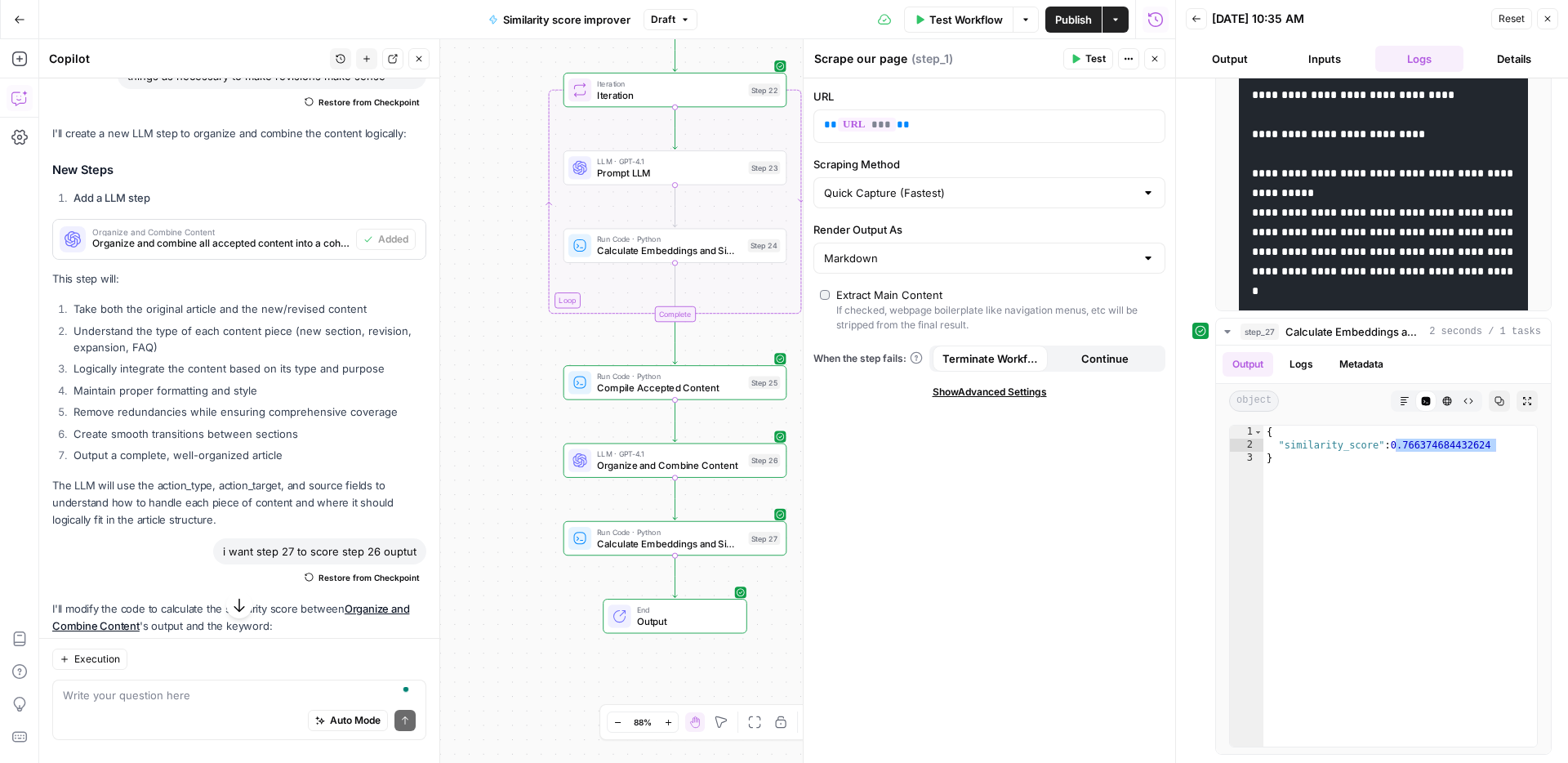
click at [461, 336] on div "Workflow Set Inputs Inputs Web Page Scrape Scrape our page Step 1 Run Code · Py…" at bounding box center [607, 400] width 1136 height 724
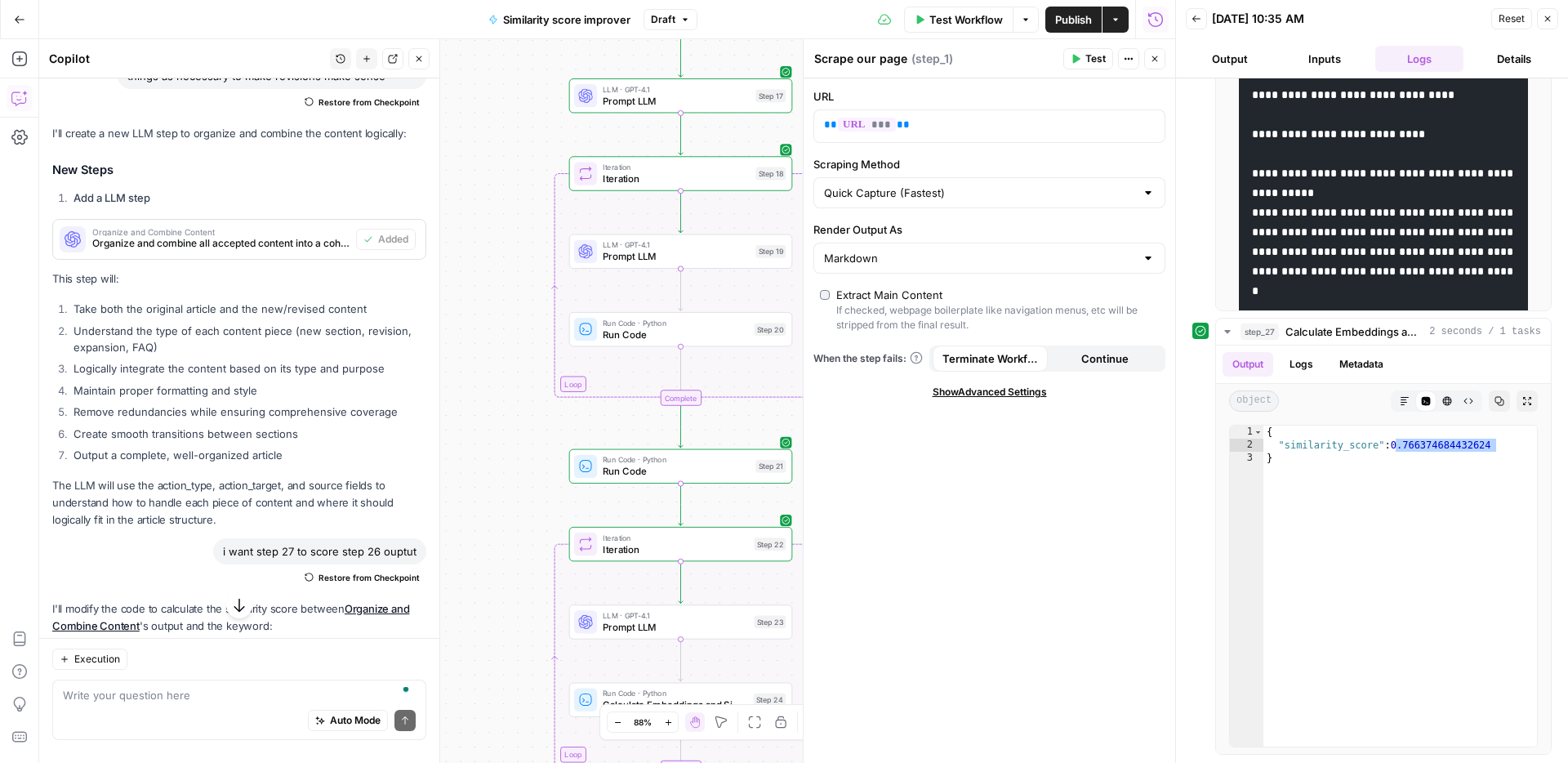
drag, startPoint x: 470, startPoint y: 314, endPoint x: 480, endPoint y: 762, distance: 448.1
click at [479, 762] on div "Workflow Set Inputs Inputs Web Page Scrape Scrape our page Step 1 Run Code · Py…" at bounding box center [607, 400] width 1136 height 724
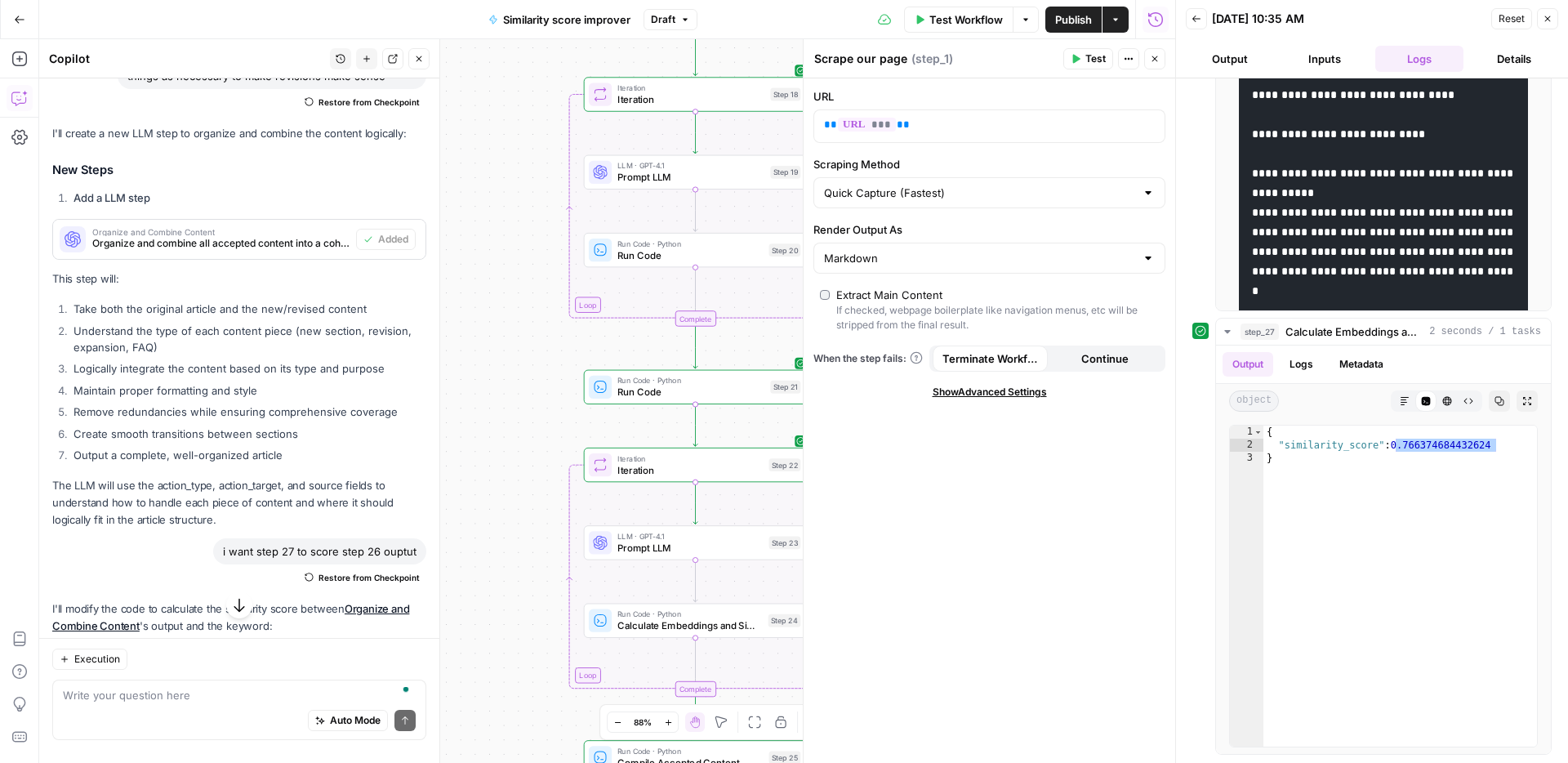
drag, startPoint x: 469, startPoint y: 379, endPoint x: 491, endPoint y: 191, distance: 189.3
click at [491, 191] on div "Workflow Set Inputs Inputs Web Page Scrape Scrape our page Step 1 Run Code · Py…" at bounding box center [607, 400] width 1136 height 724
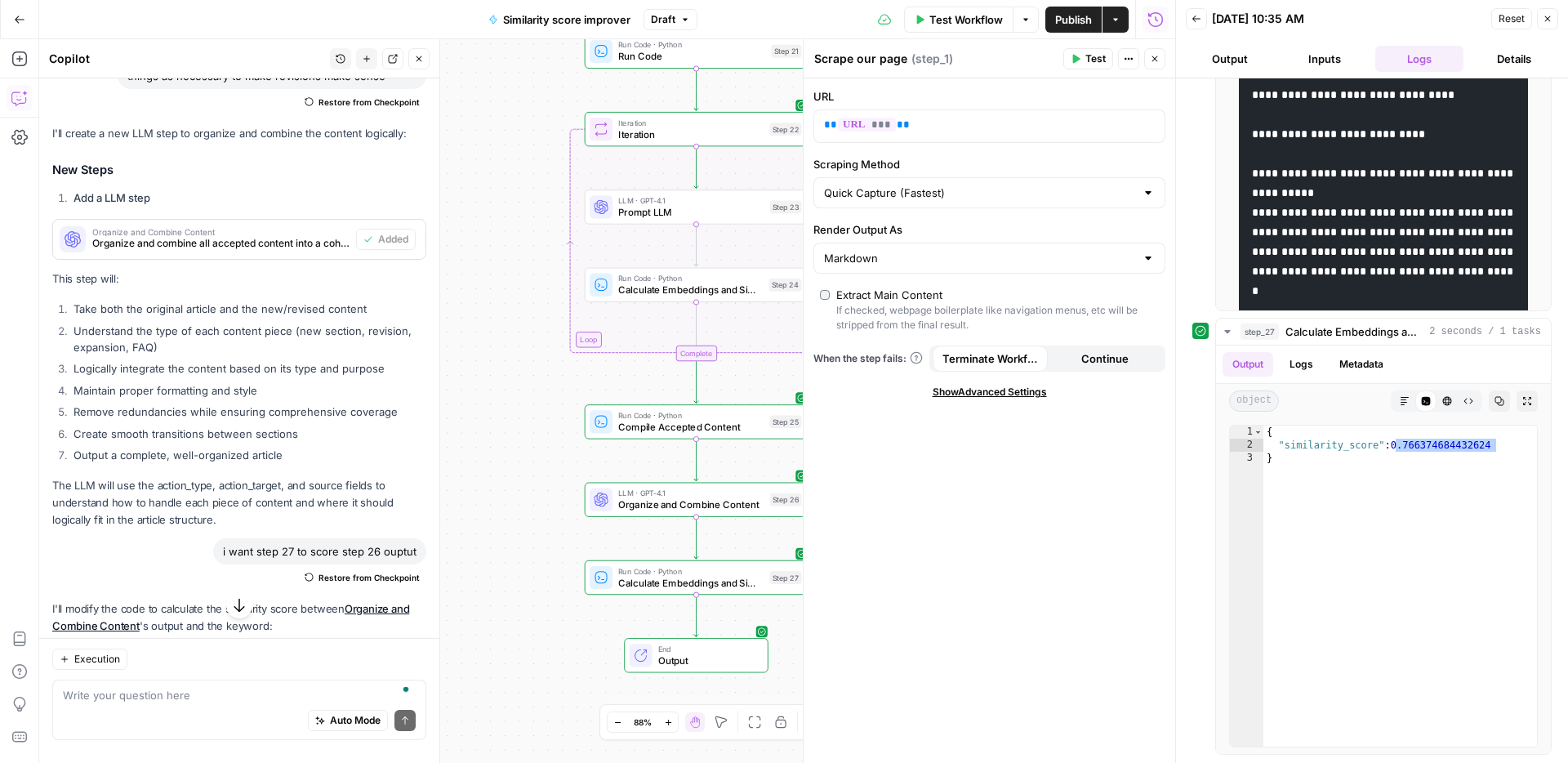
drag, startPoint x: 505, startPoint y: 357, endPoint x: 499, endPoint y: 128, distance: 229.1
click at [499, 128] on div "Workflow Set Inputs Inputs Web Page Scrape Scrape our page Step 1 Run Code · Py…" at bounding box center [607, 400] width 1136 height 724
click at [1554, 15] on button "Close" at bounding box center [1546, 18] width 21 height 21
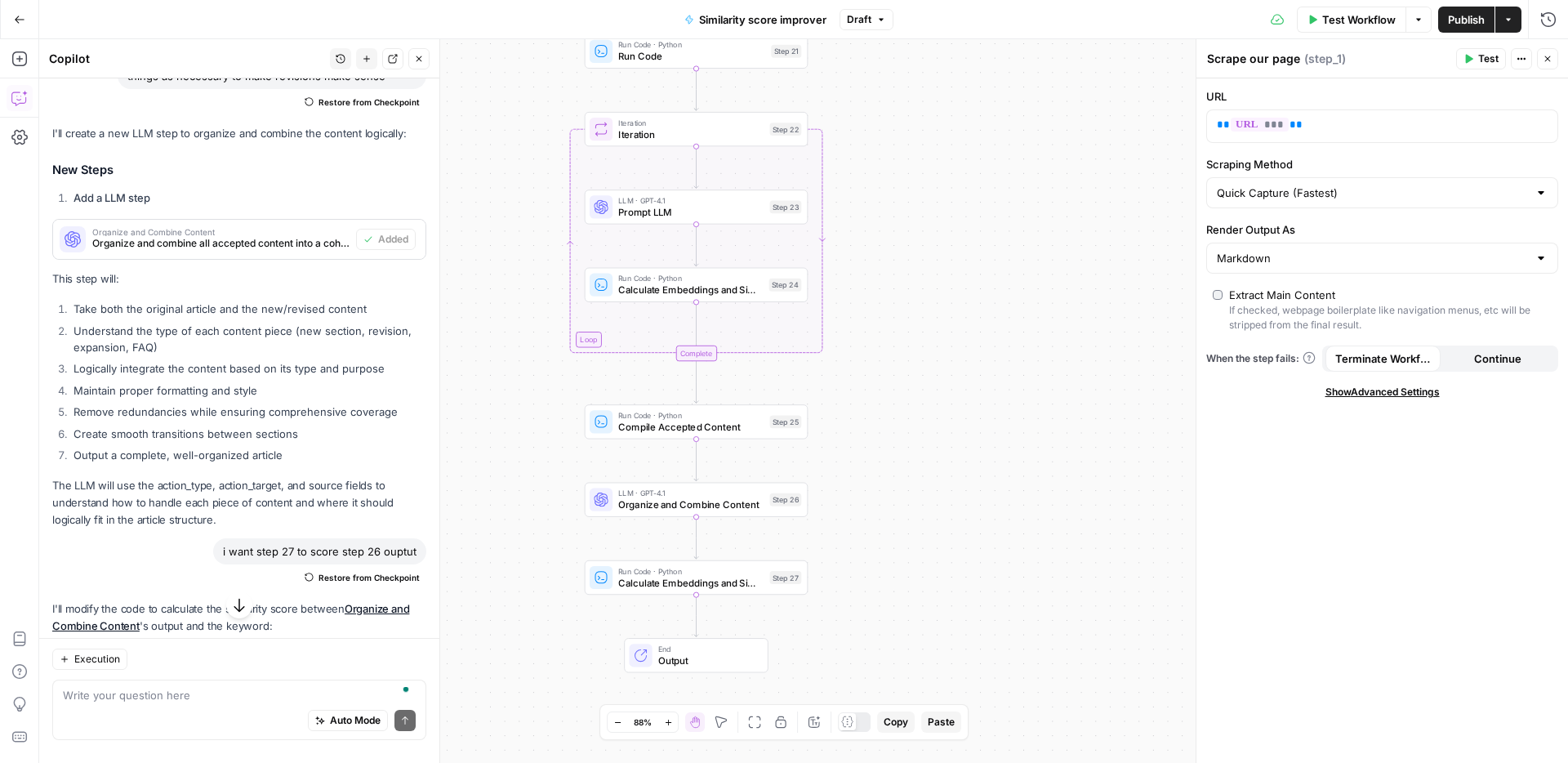
click at [1542, 58] on icon "button" at bounding box center [1547, 59] width 10 height 10
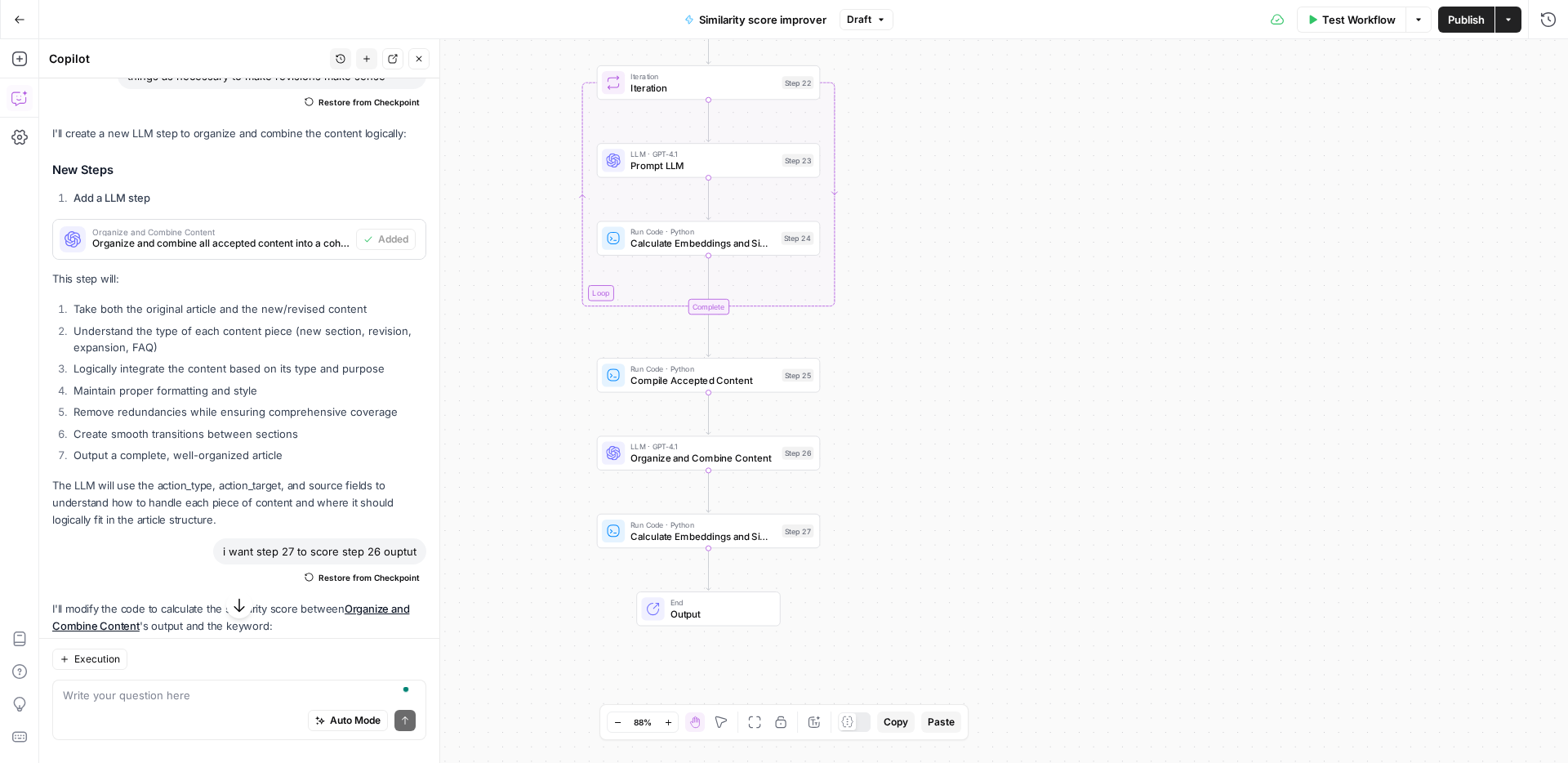
drag, startPoint x: 1002, startPoint y: 391, endPoint x: 1032, endPoint y: 249, distance: 145.1
click at [1032, 249] on div "Workflow Set Inputs Inputs Web Page Scrape Scrape our page Step 1 Run Code · Py…" at bounding box center [802, 400] width 1528 height 724
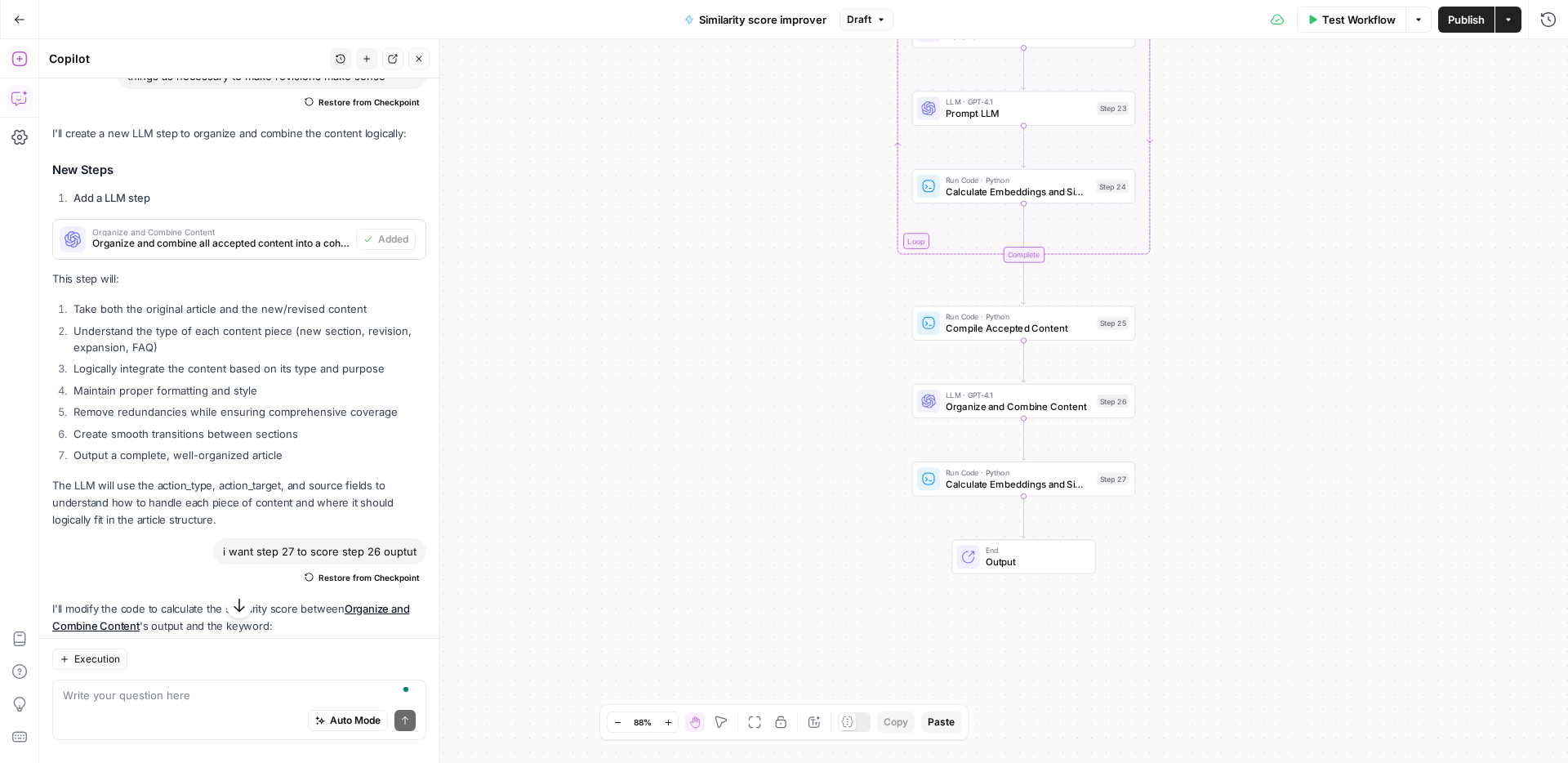
click at [15, 58] on icon "button" at bounding box center [19, 59] width 16 height 16
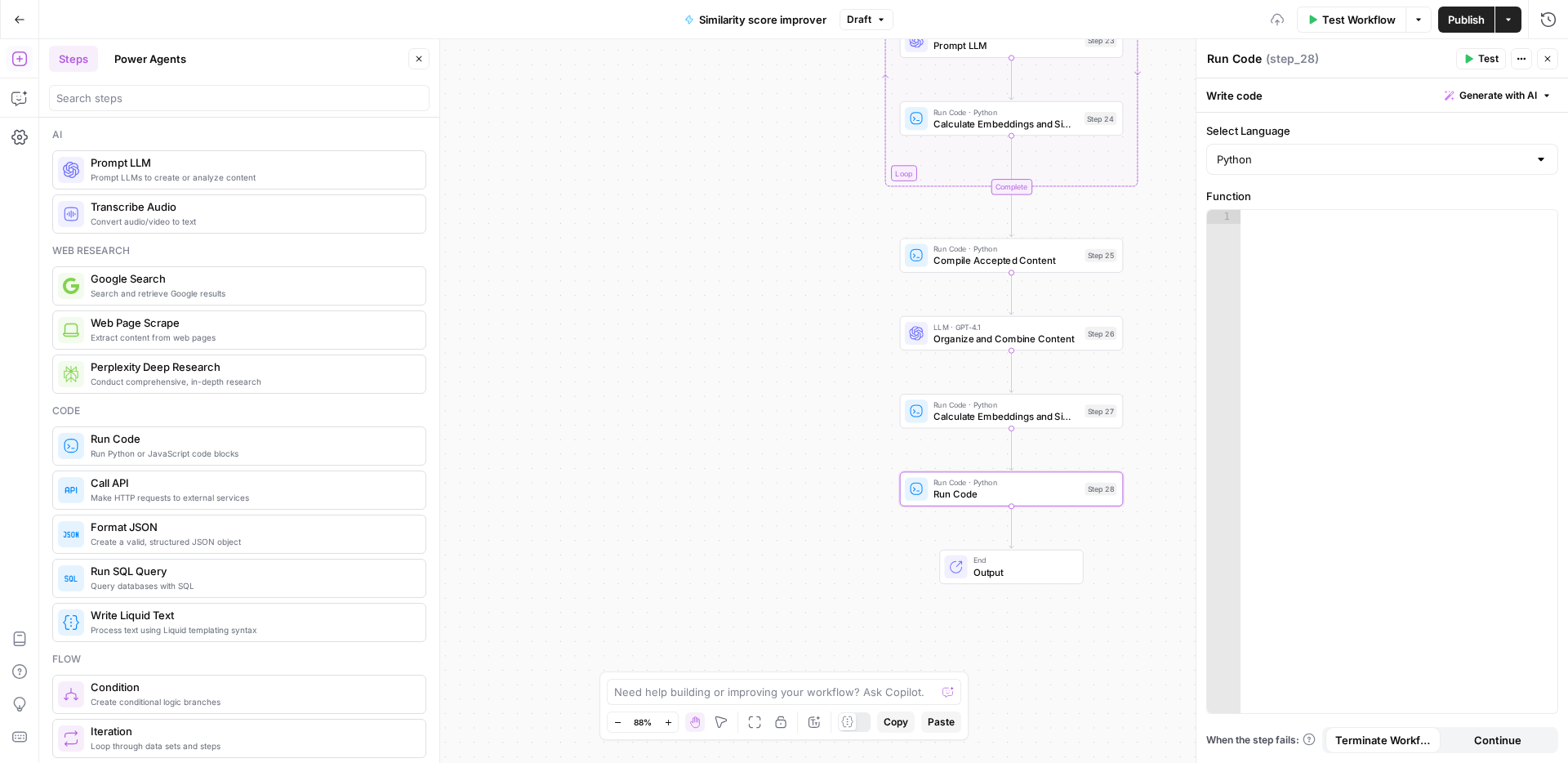
drag, startPoint x: 707, startPoint y: 411, endPoint x: 595, endPoint y: 268, distance: 181.6
click at [661, 246] on div "Workflow Set Inputs Inputs Web Page Scrape Scrape our page Step 1 Run Code · Py…" at bounding box center [802, 400] width 1528 height 724
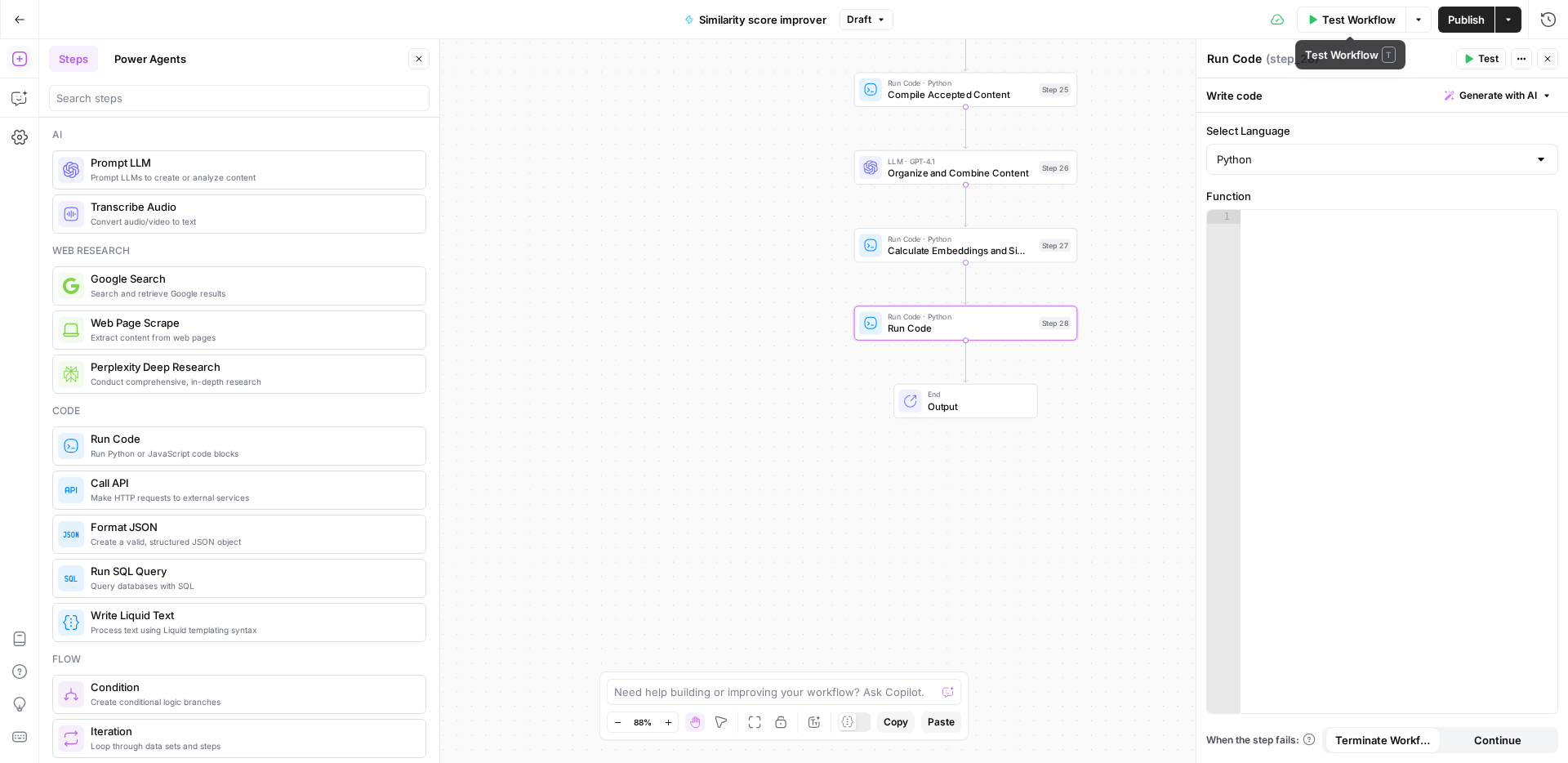
click at [1447, 25] on span "Publish" at bounding box center [1465, 19] width 37 height 16
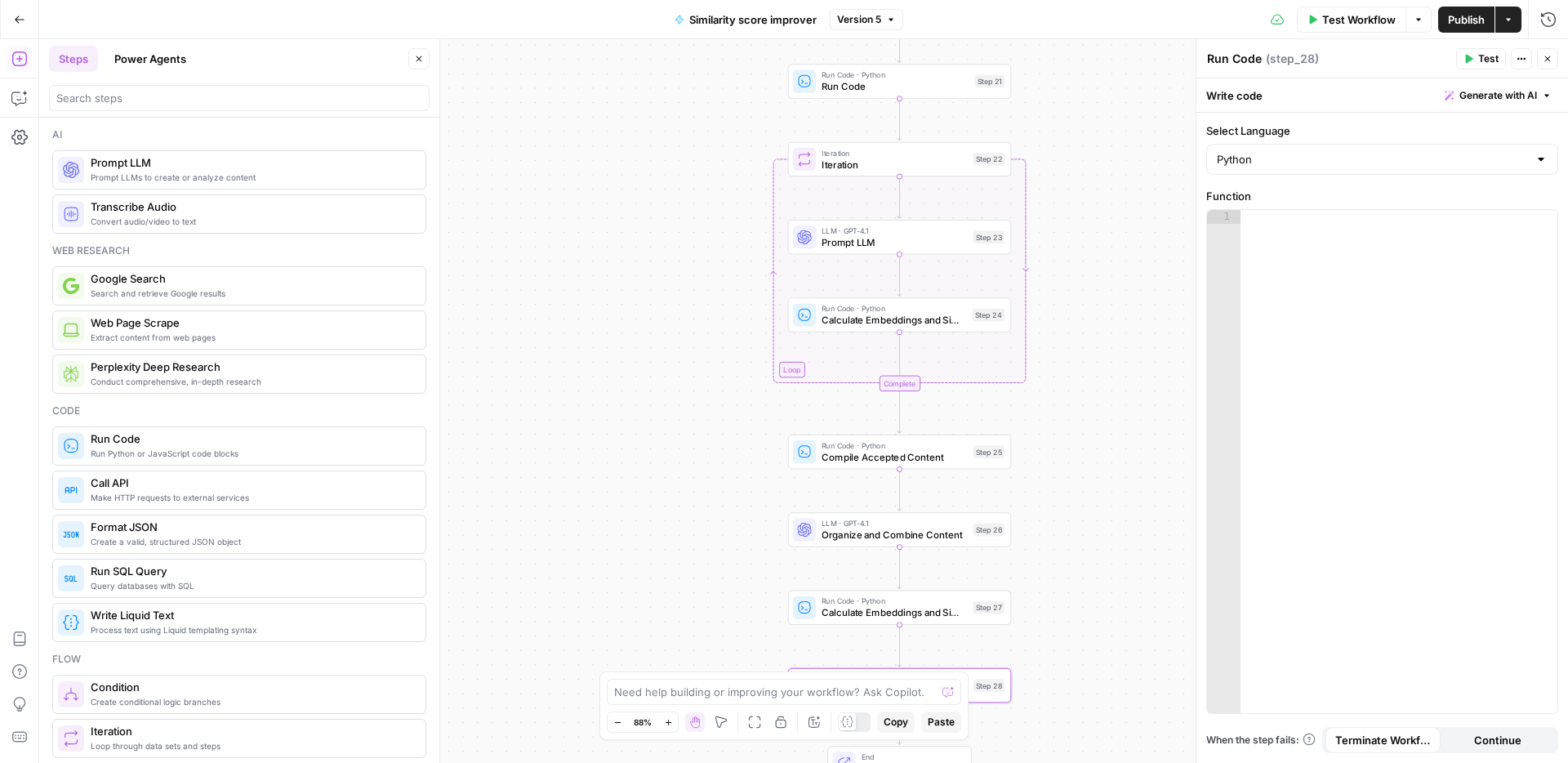
drag, startPoint x: 767, startPoint y: 186, endPoint x: 688, endPoint y: 353, distance: 184.7
click at [684, 588] on div "Workflow Set Inputs Inputs Web Page Scrape Scrape our page Step 1 Run Code · Py…" at bounding box center [802, 400] width 1528 height 724
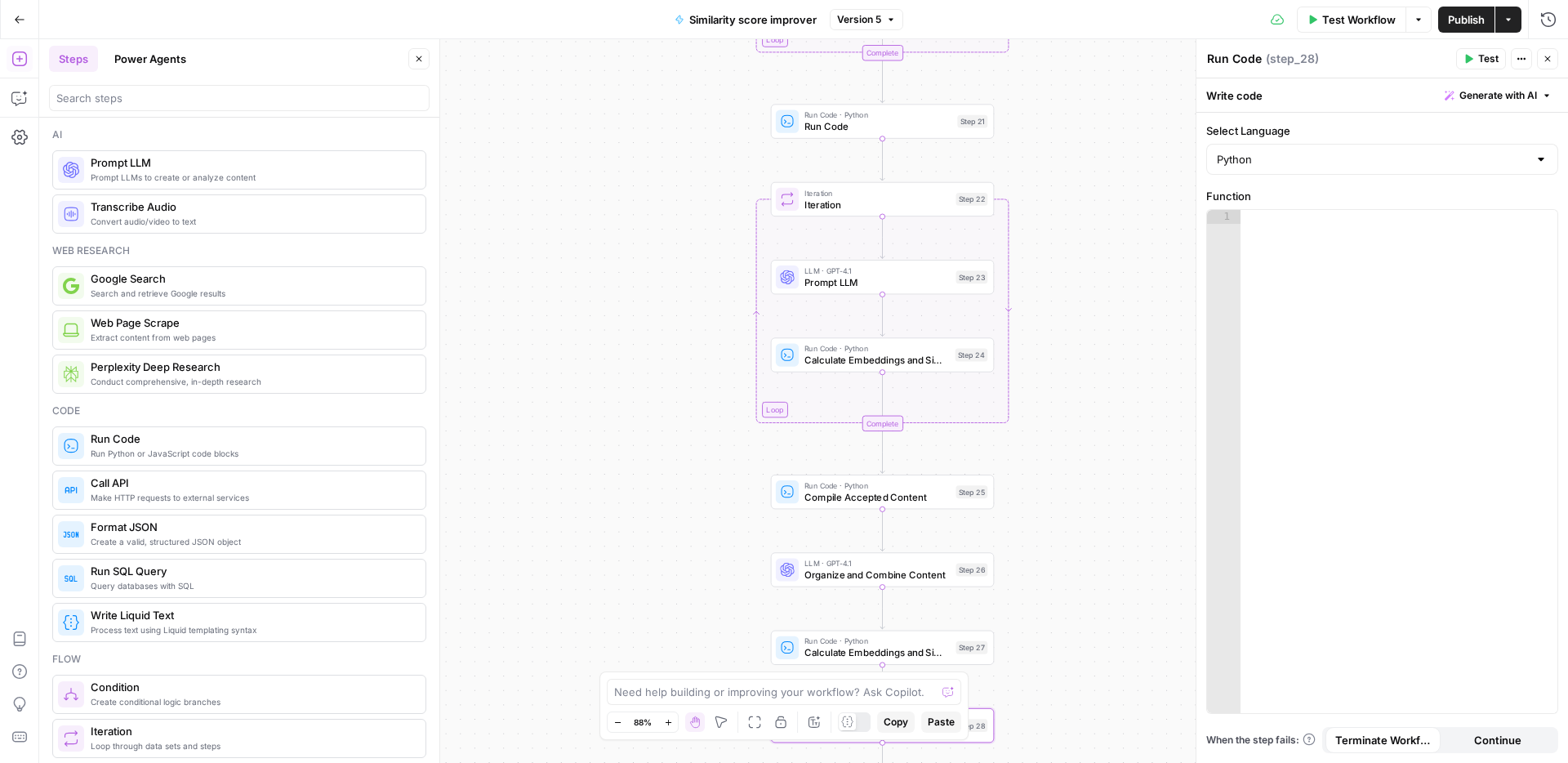
drag, startPoint x: 683, startPoint y: 267, endPoint x: 660, endPoint y: 587, distance: 320.8
click at [659, 590] on div "Workflow Set Inputs Inputs Web Page Scrape Scrape our page Step 1 Run Code · Py…" at bounding box center [802, 400] width 1528 height 724
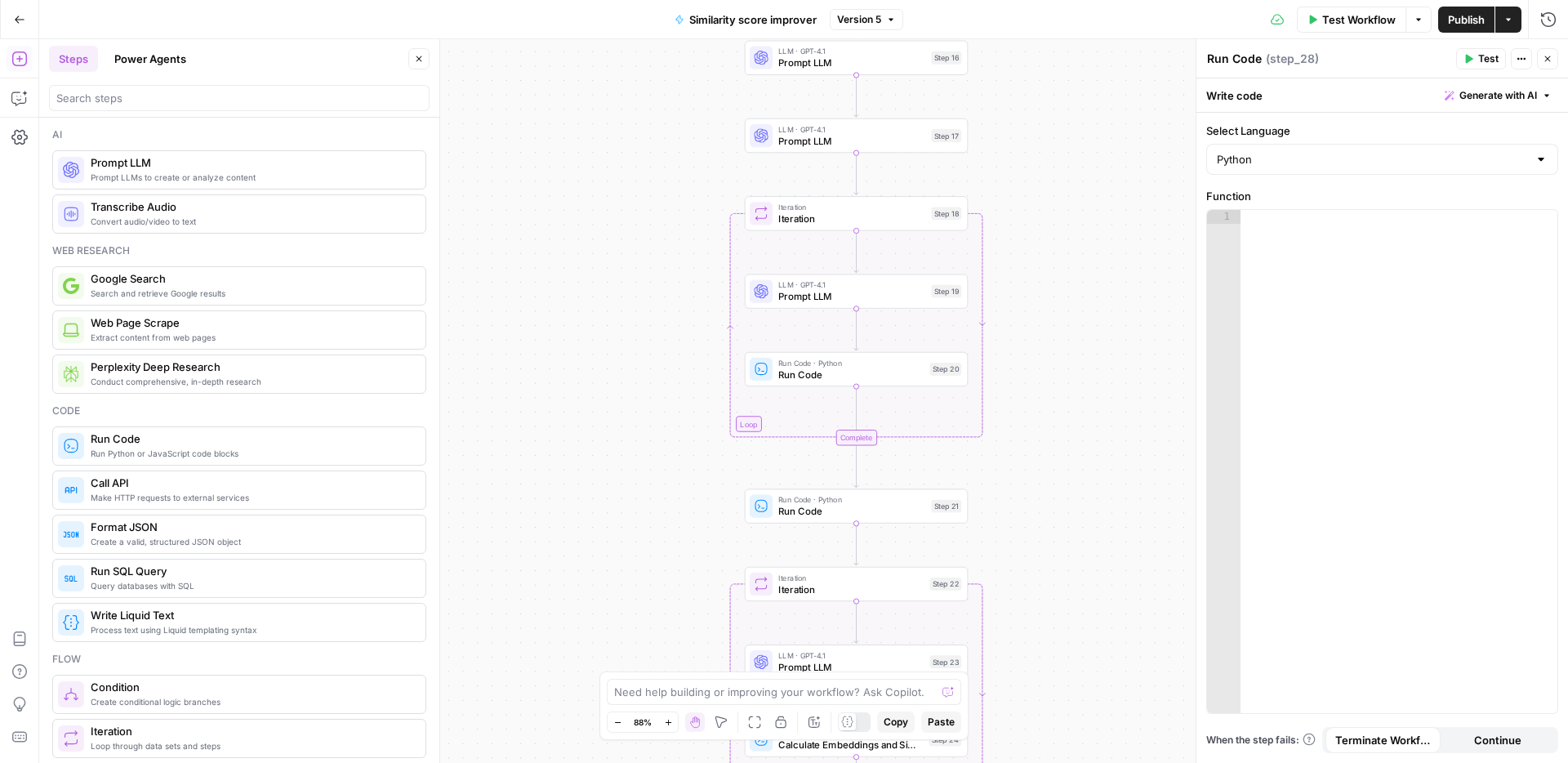
drag, startPoint x: 630, startPoint y: 267, endPoint x: 652, endPoint y: 417, distance: 151.6
click at [624, 572] on div "Workflow Set Inputs Inputs Web Page Scrape Scrape our page Step 1 Run Code · Py…" at bounding box center [802, 400] width 1528 height 724
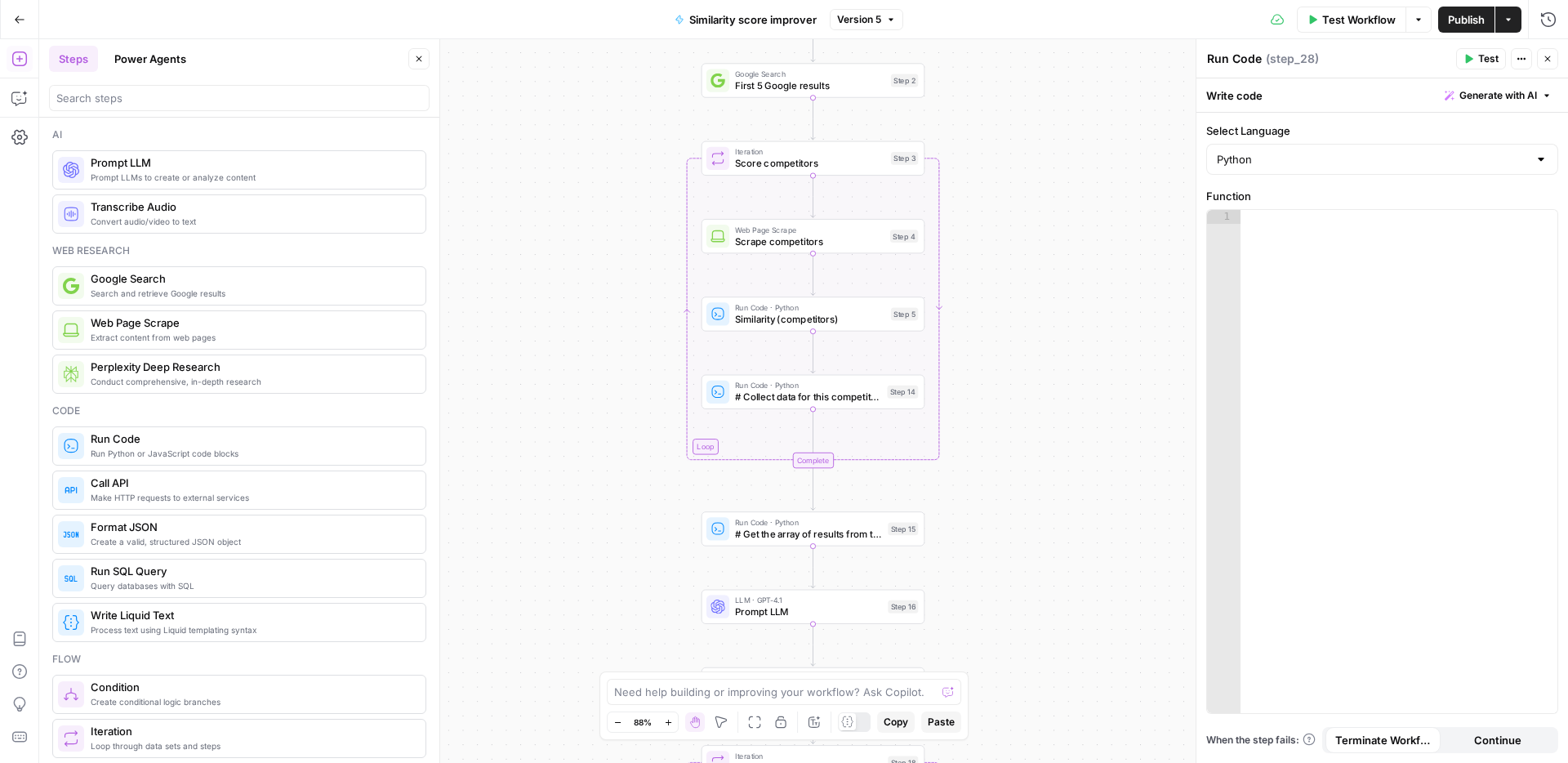
drag, startPoint x: 653, startPoint y: 353, endPoint x: 632, endPoint y: 279, distance: 76.9
click at [616, 590] on div "Workflow Set Inputs Inputs Web Page Scrape Scrape our page Step 1 Run Code · Py…" at bounding box center [802, 400] width 1528 height 724
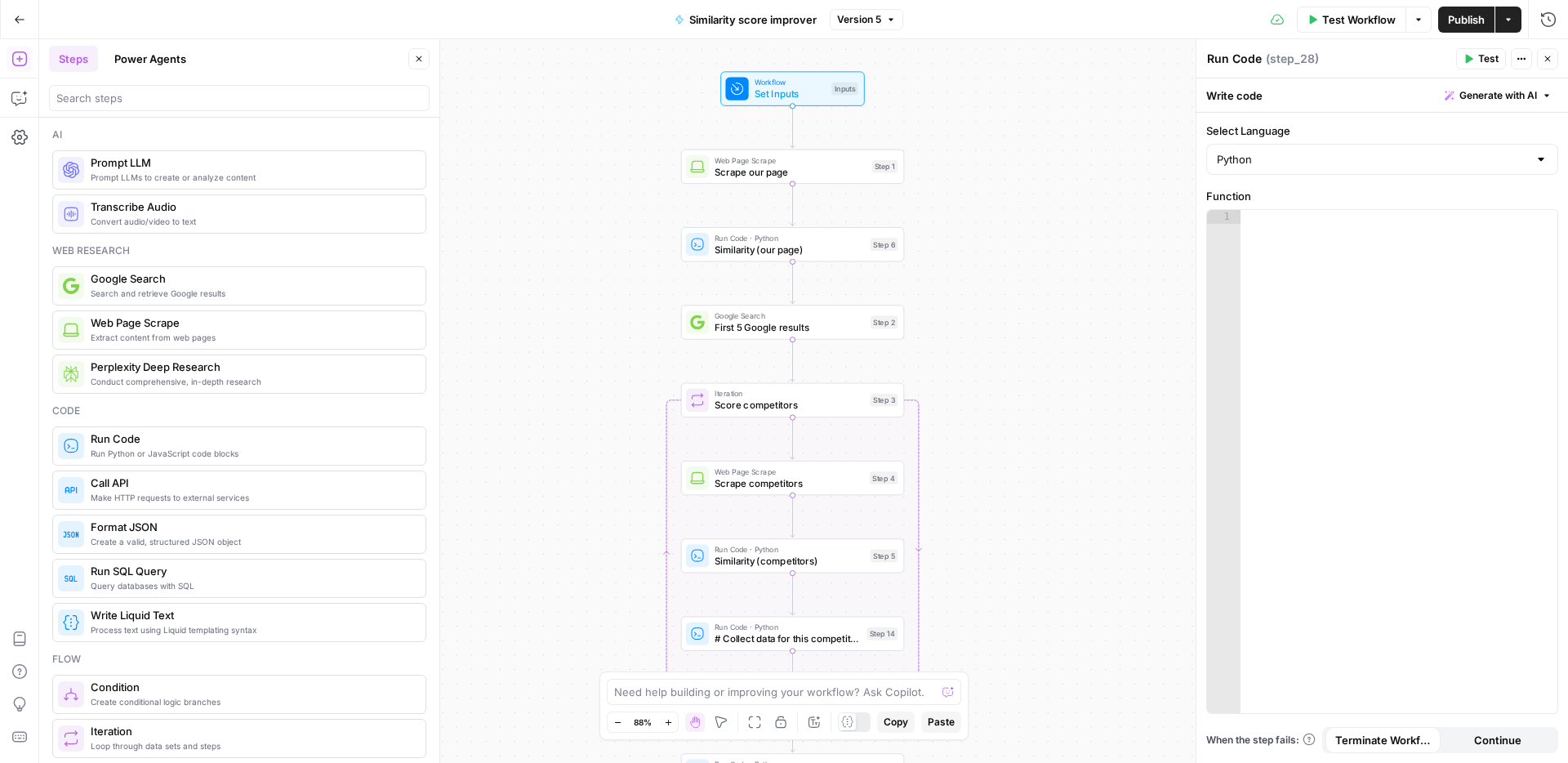
drag, startPoint x: 632, startPoint y: 257, endPoint x: 612, endPoint y: 495, distance: 238.8
click at [612, 495] on div "Workflow Set Inputs Inputs Web Page Scrape Scrape our page Step 1 Run Code · Py…" at bounding box center [802, 400] width 1528 height 724
click at [756, 243] on span "Similarity (our page)" at bounding box center [789, 250] width 151 height 15
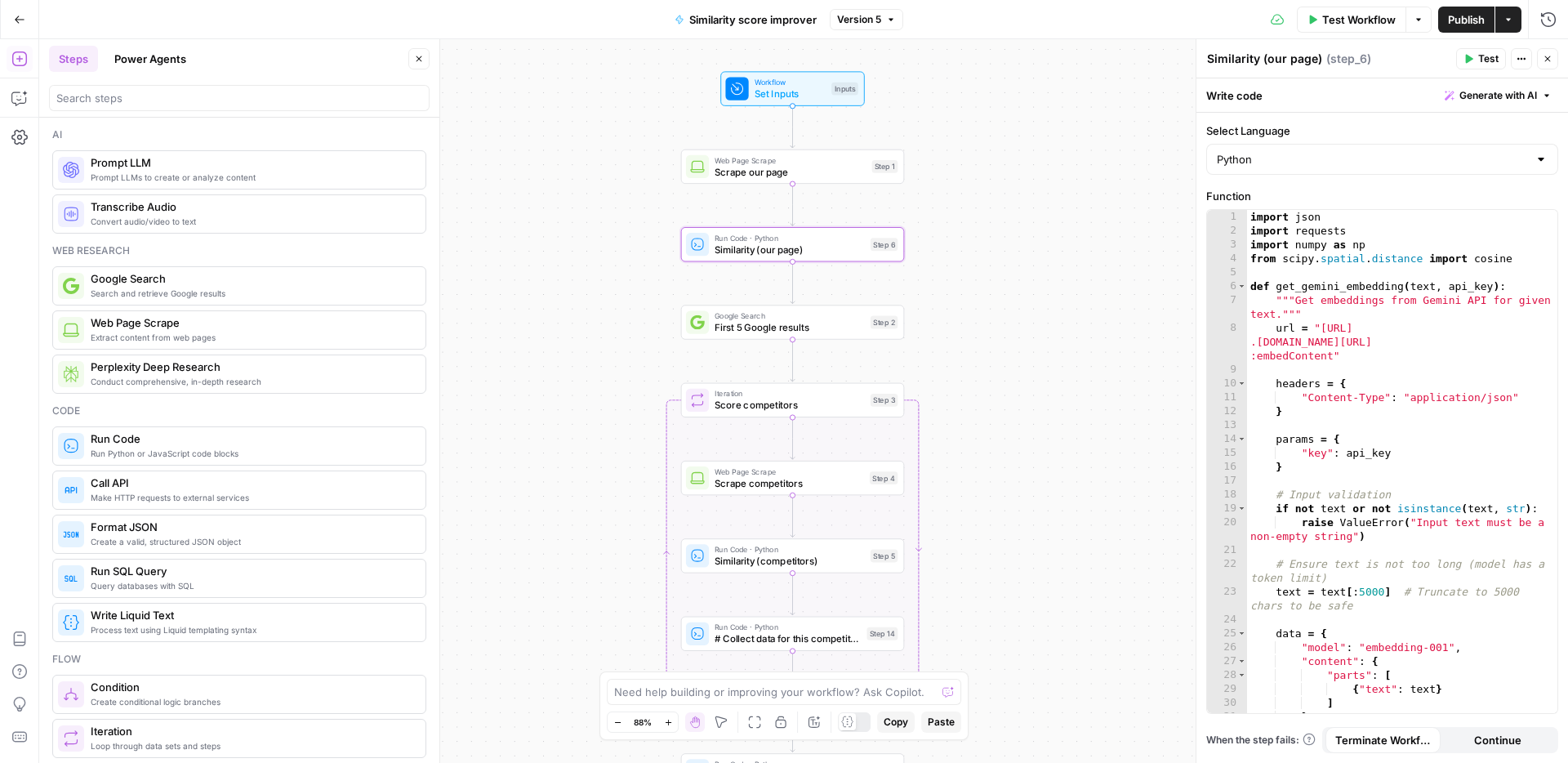
click at [1405, 402] on div "import json import requests import numpy as np from scipy . spatial . distance …" at bounding box center [1401, 475] width 310 height 531
type textarea "**********"
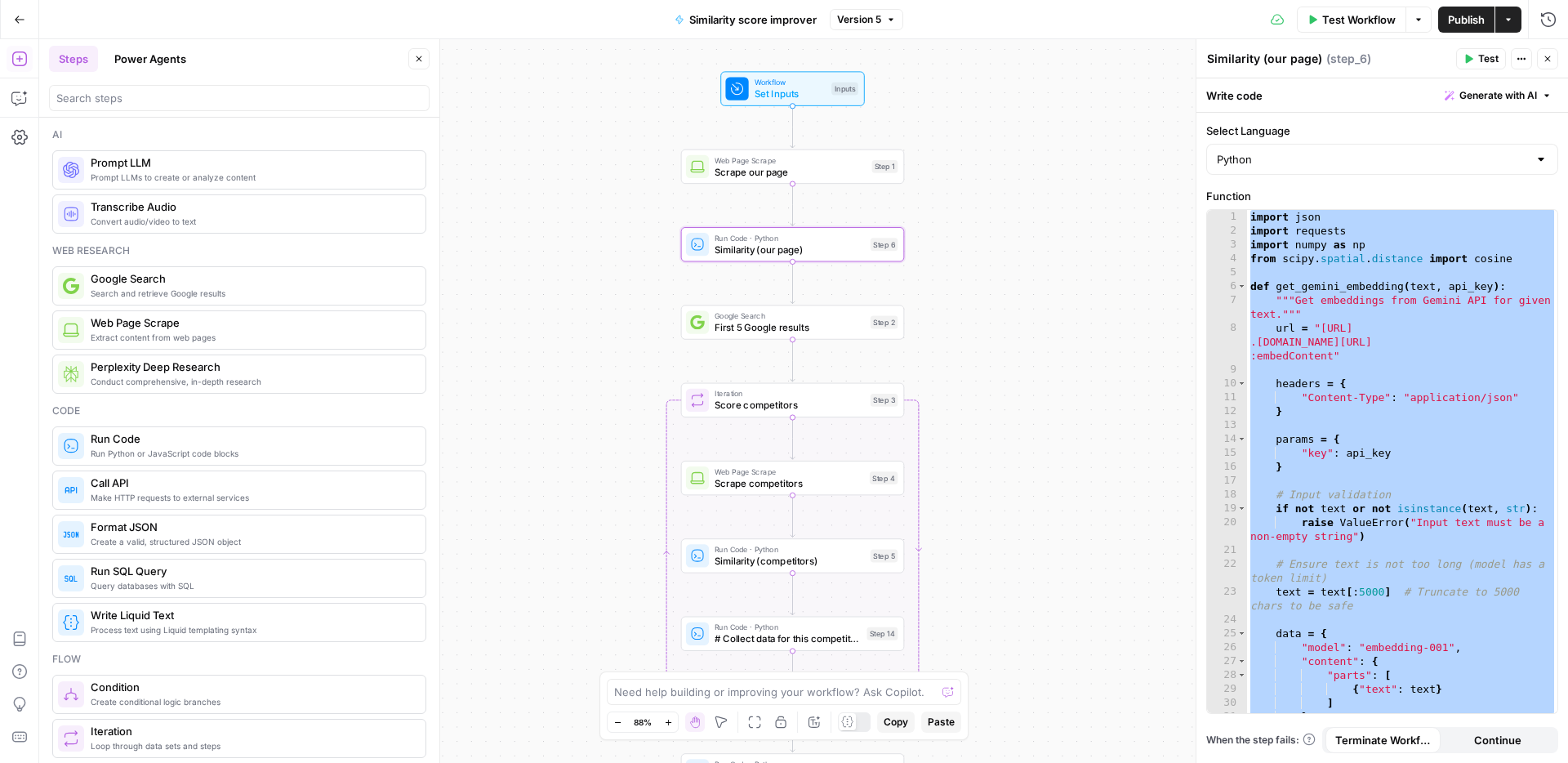
drag, startPoint x: 538, startPoint y: 437, endPoint x: 550, endPoint y: 241, distance: 196.4
click at [550, 241] on div "Workflow Set Inputs Inputs Web Page Scrape Scrape our page Step 1 Run Code · Py…" at bounding box center [802, 400] width 1528 height 724
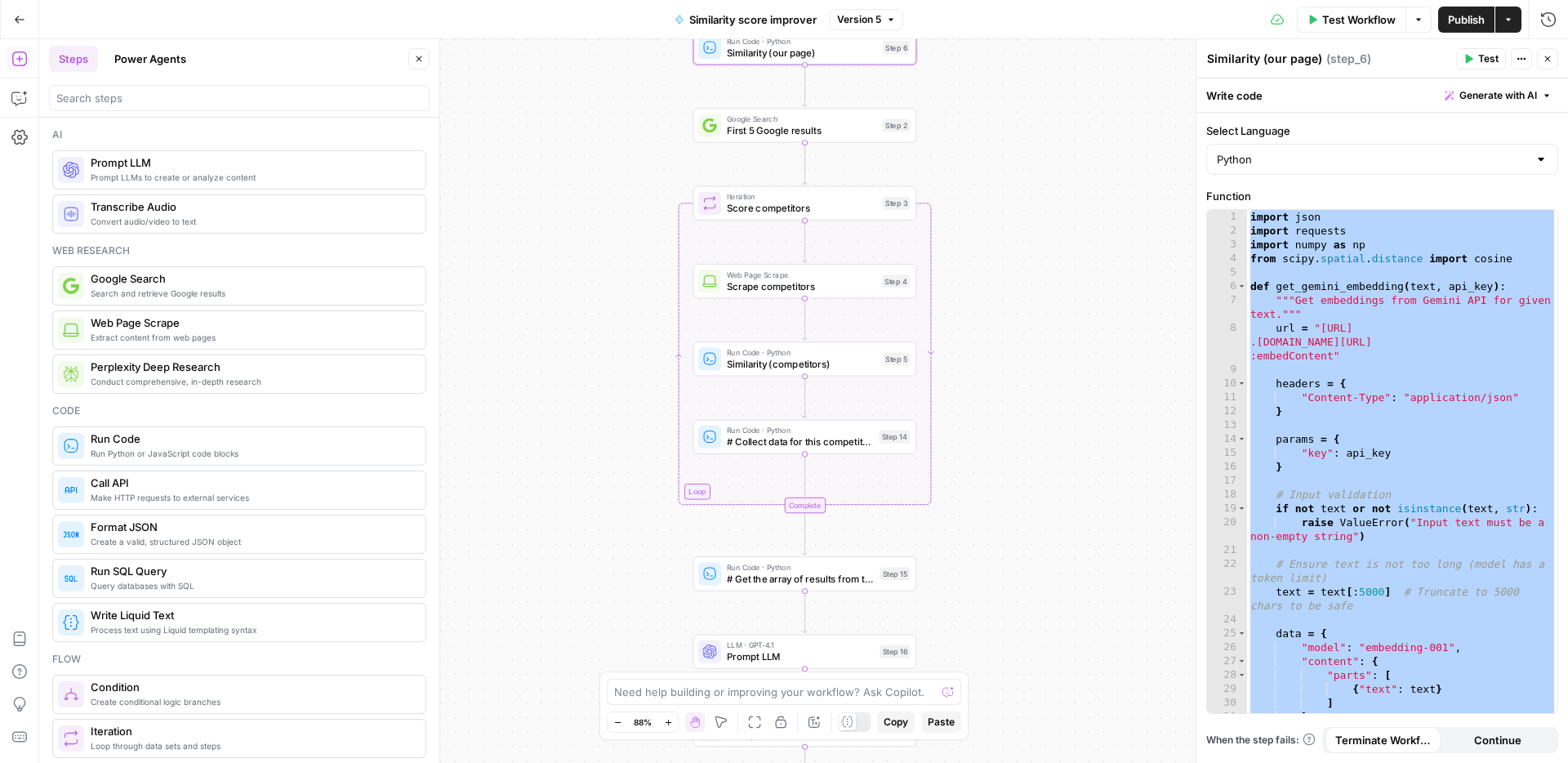
drag, startPoint x: 554, startPoint y: 321, endPoint x: 563, endPoint y: 200, distance: 121.3
click at [563, 200] on div "Workflow Set Inputs Inputs Web Page Scrape Scrape our page Step 1 Run Code · Py…" at bounding box center [802, 400] width 1528 height 724
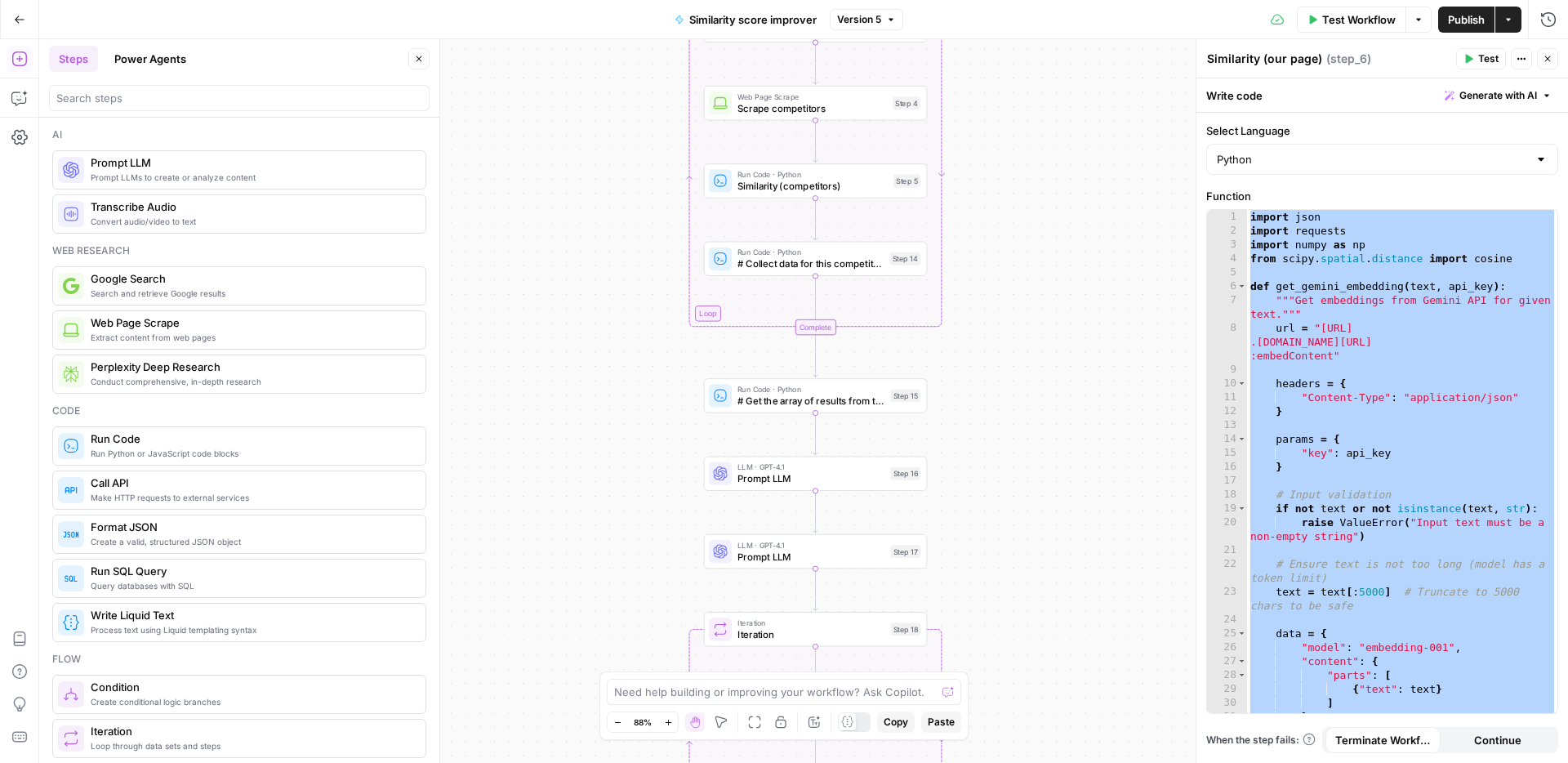
drag, startPoint x: 610, startPoint y: 365, endPoint x: 599, endPoint y: 188, distance: 177.3
click at [603, 186] on div "Workflow Set Inputs Inputs Web Page Scrape Scrape our page Step 1 Run Code · Py…" at bounding box center [802, 400] width 1528 height 724
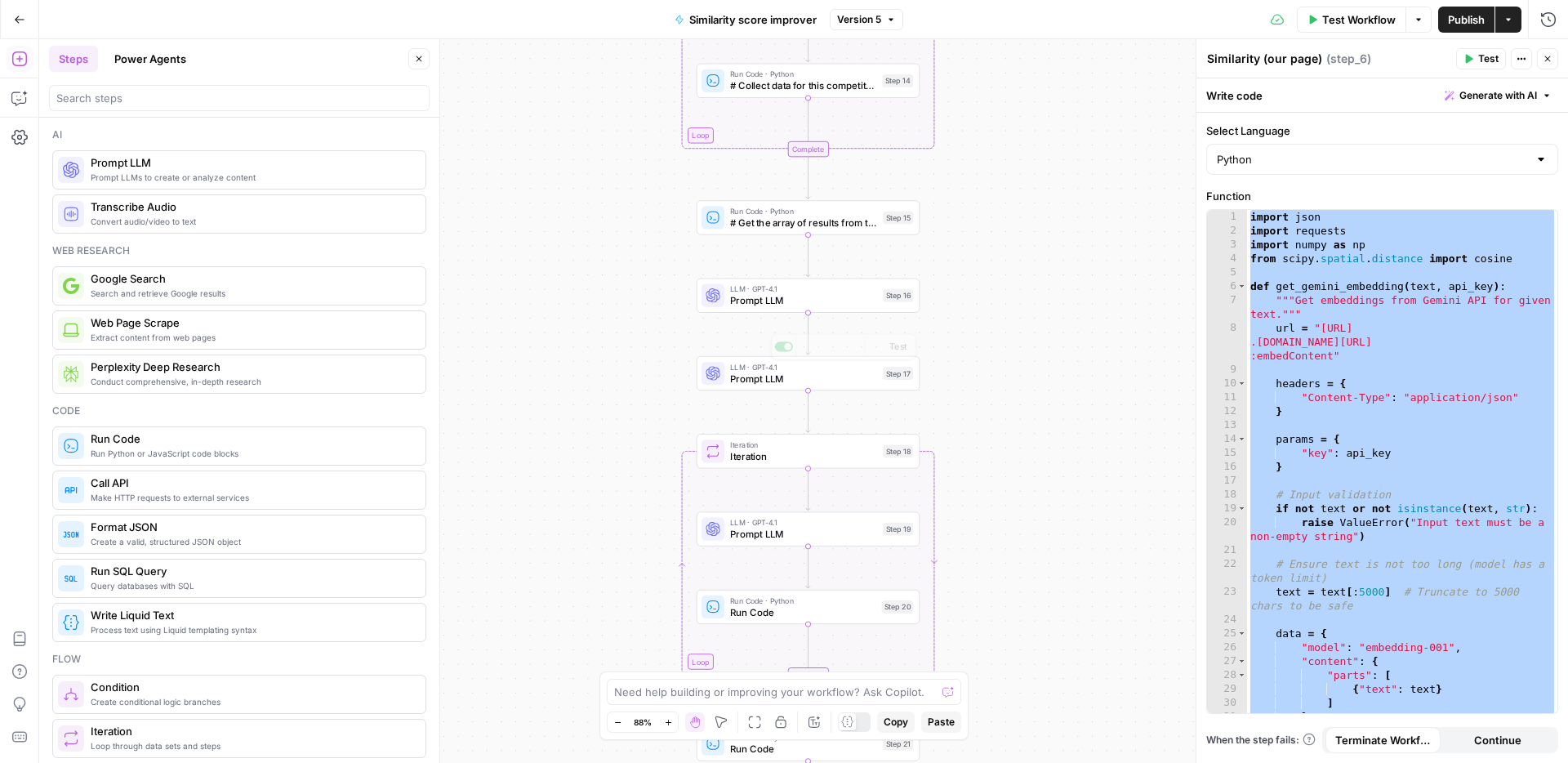
click at [617, 395] on div "Workflow Set Inputs Inputs Web Page Scrape Scrape our page Step 1 Run Code · Py…" at bounding box center [802, 400] width 1528 height 724
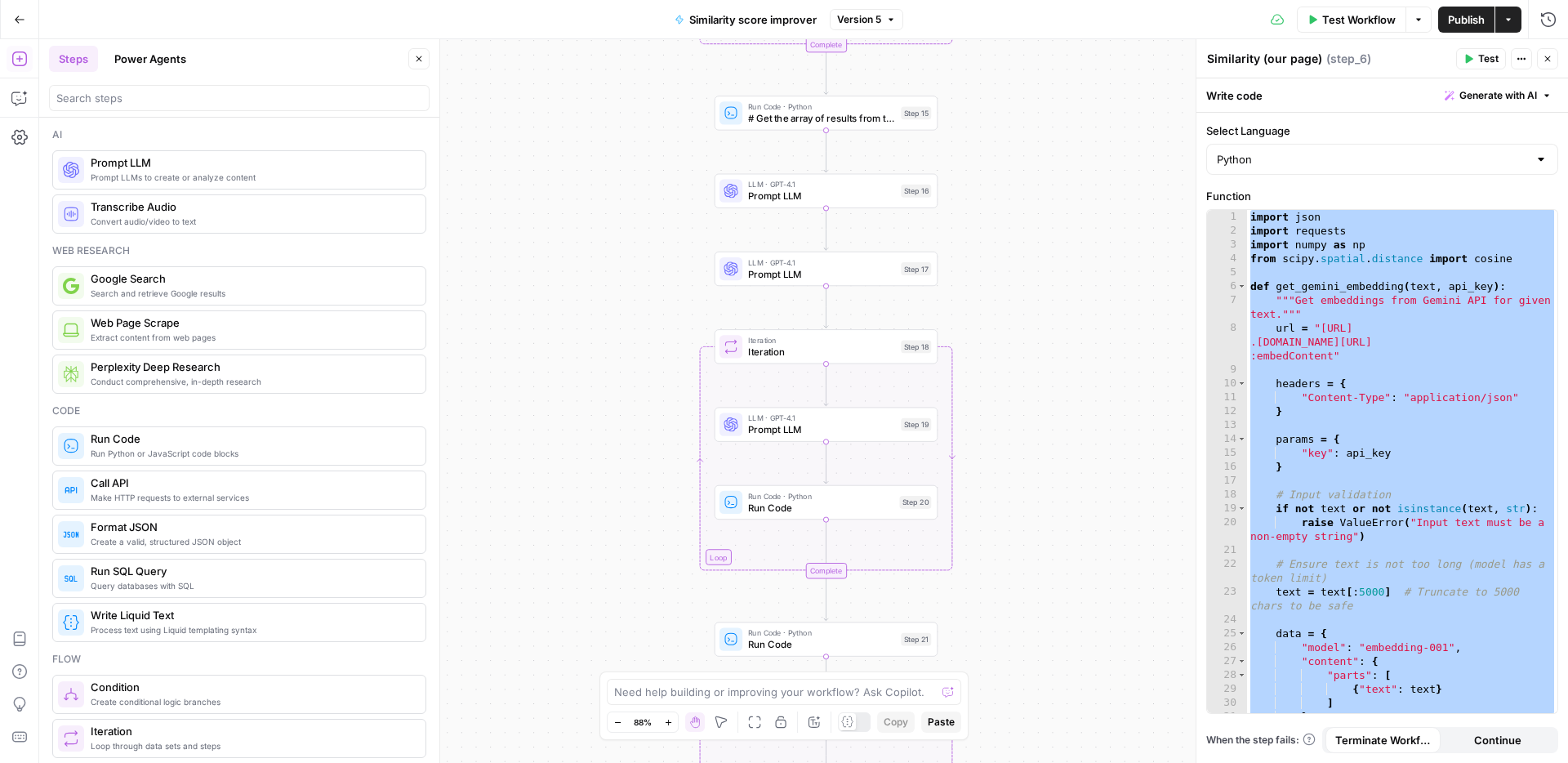
drag, startPoint x: 597, startPoint y: 428, endPoint x: 643, endPoint y: 16, distance: 414.6
click at [643, 16] on div "Go Back Similarity score improver Version 5 Test Workflow Options Publish Actio…" at bounding box center [784, 382] width 1568 height 763
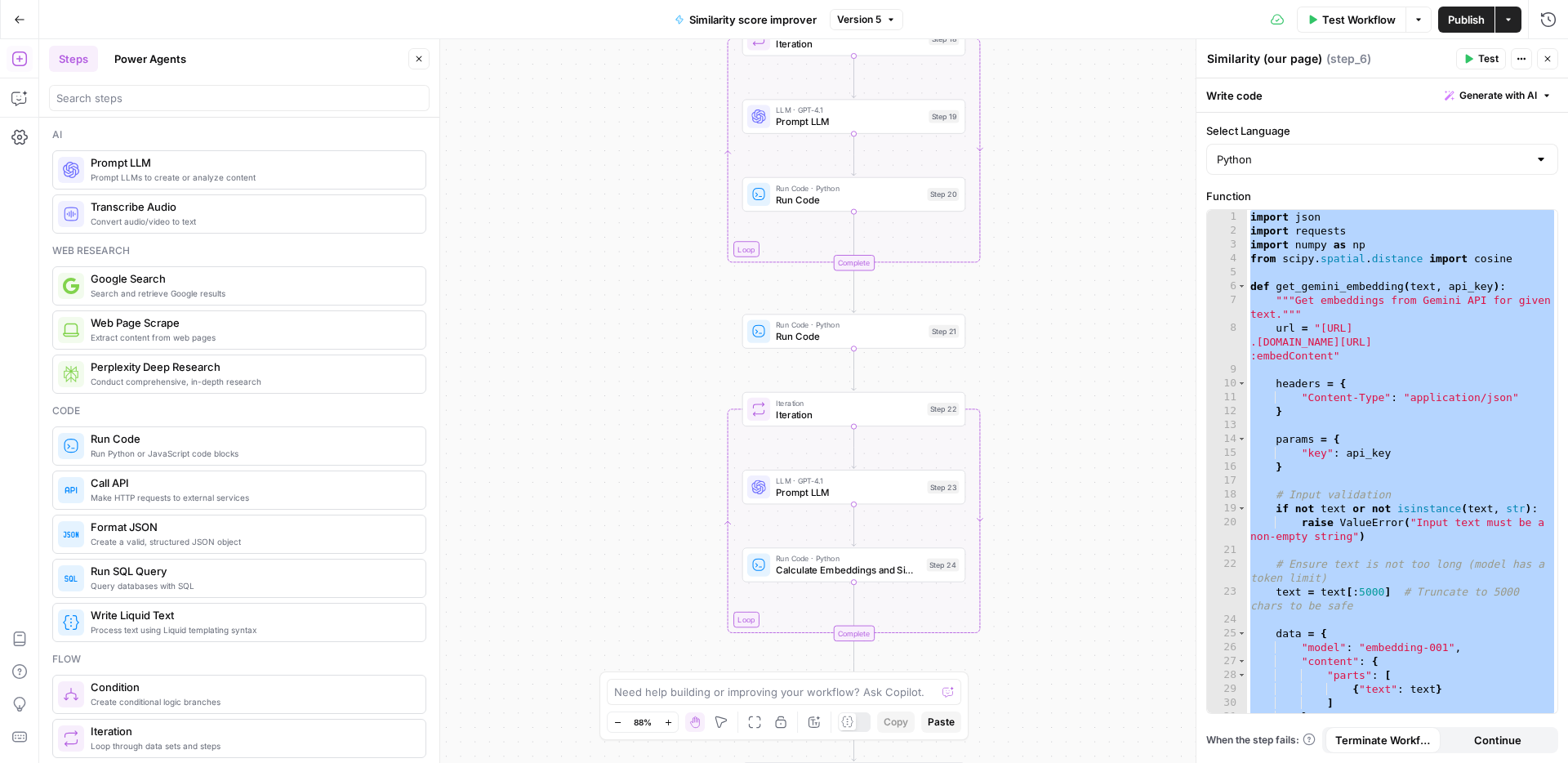
drag, startPoint x: 609, startPoint y: 295, endPoint x: 602, endPoint y: 90, distance: 205.1
click at [602, 90] on div "Workflow Set Inputs Inputs Web Page Scrape Scrape our page Step 1 Run Code · Py…" at bounding box center [802, 400] width 1528 height 724
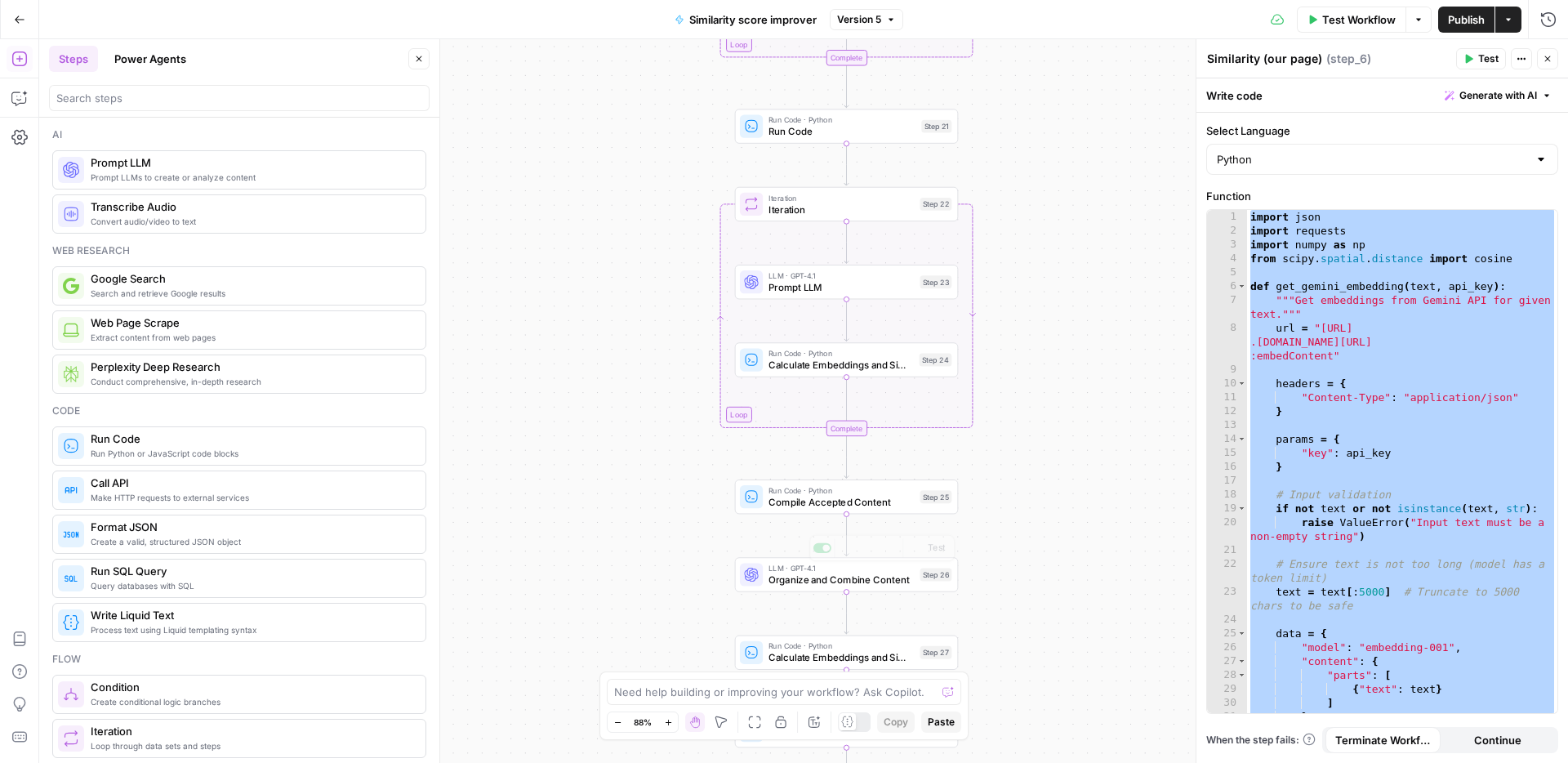
drag, startPoint x: 620, startPoint y: 323, endPoint x: 626, endPoint y: 295, distance: 28.6
click at [626, 294] on div "Workflow Set Inputs Inputs Web Page Scrape Scrape our page Step 1 Run Code · Py…" at bounding box center [802, 400] width 1528 height 724
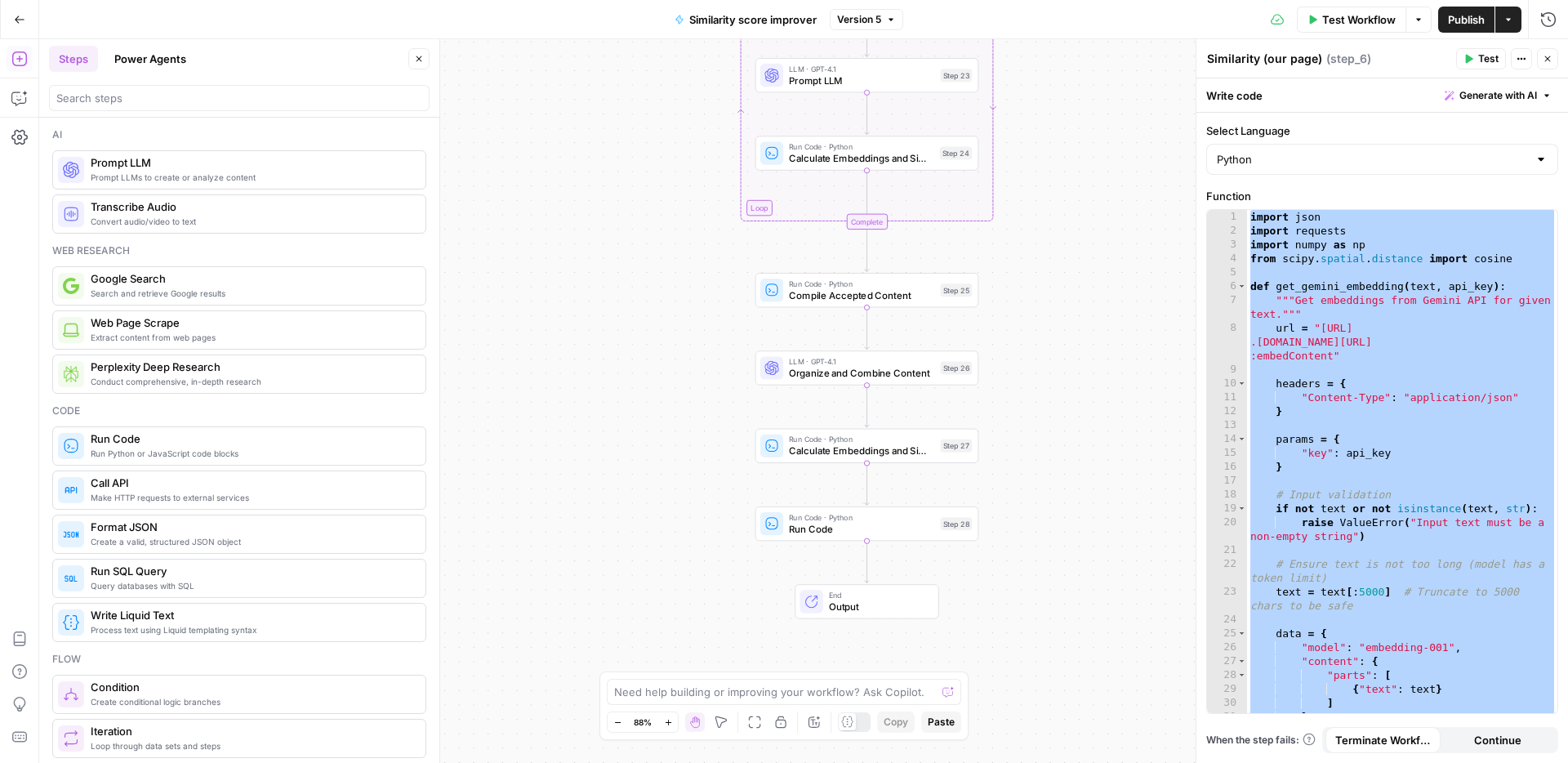
click at [836, 518] on span "Run Code · Python" at bounding box center [861, 516] width 146 height 11
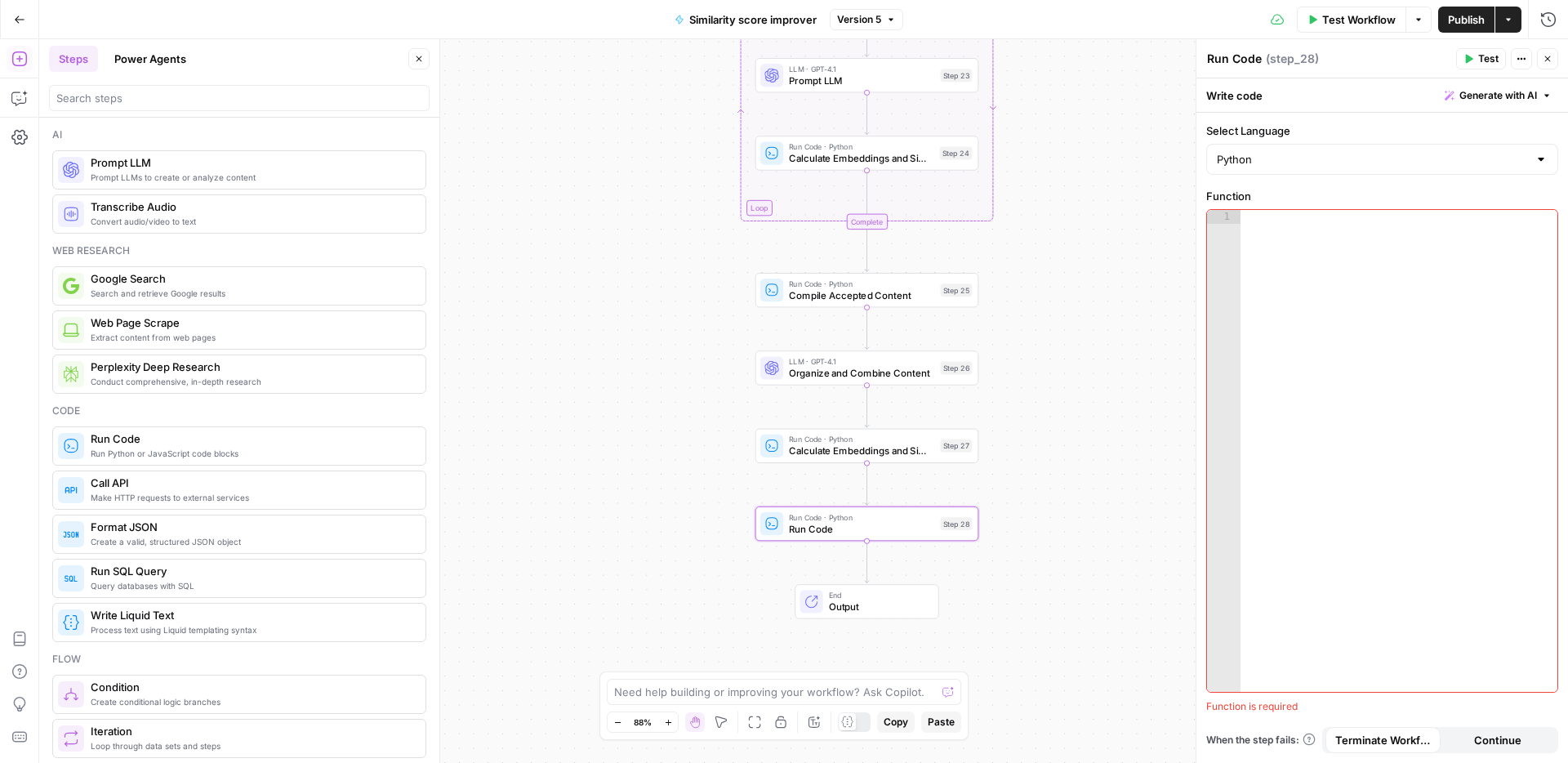
click at [1247, 59] on textarea "Run Code" at bounding box center [1234, 59] width 55 height 16
type textarea "Find drag"
click at [1130, 218] on div "Workflow Set Inputs Inputs Web Page Scrape Scrape our page Step 1 Run Code · Py…" at bounding box center [802, 400] width 1528 height 724
click at [1343, 302] on div at bounding box center [1398, 464] width 316 height 509
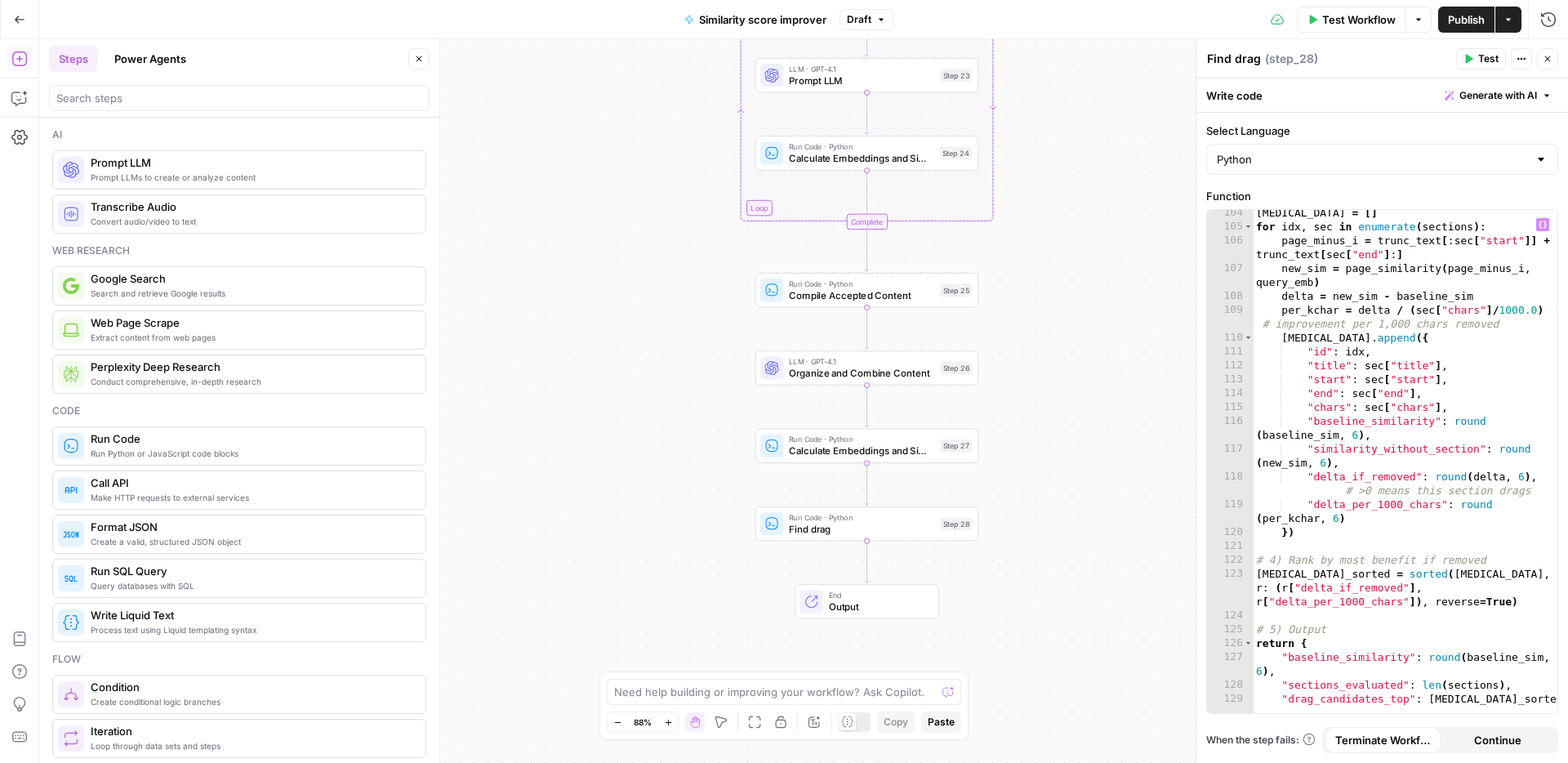
scroll to position [2073, 0]
click at [1468, 64] on button "Test" at bounding box center [1480, 58] width 50 height 21
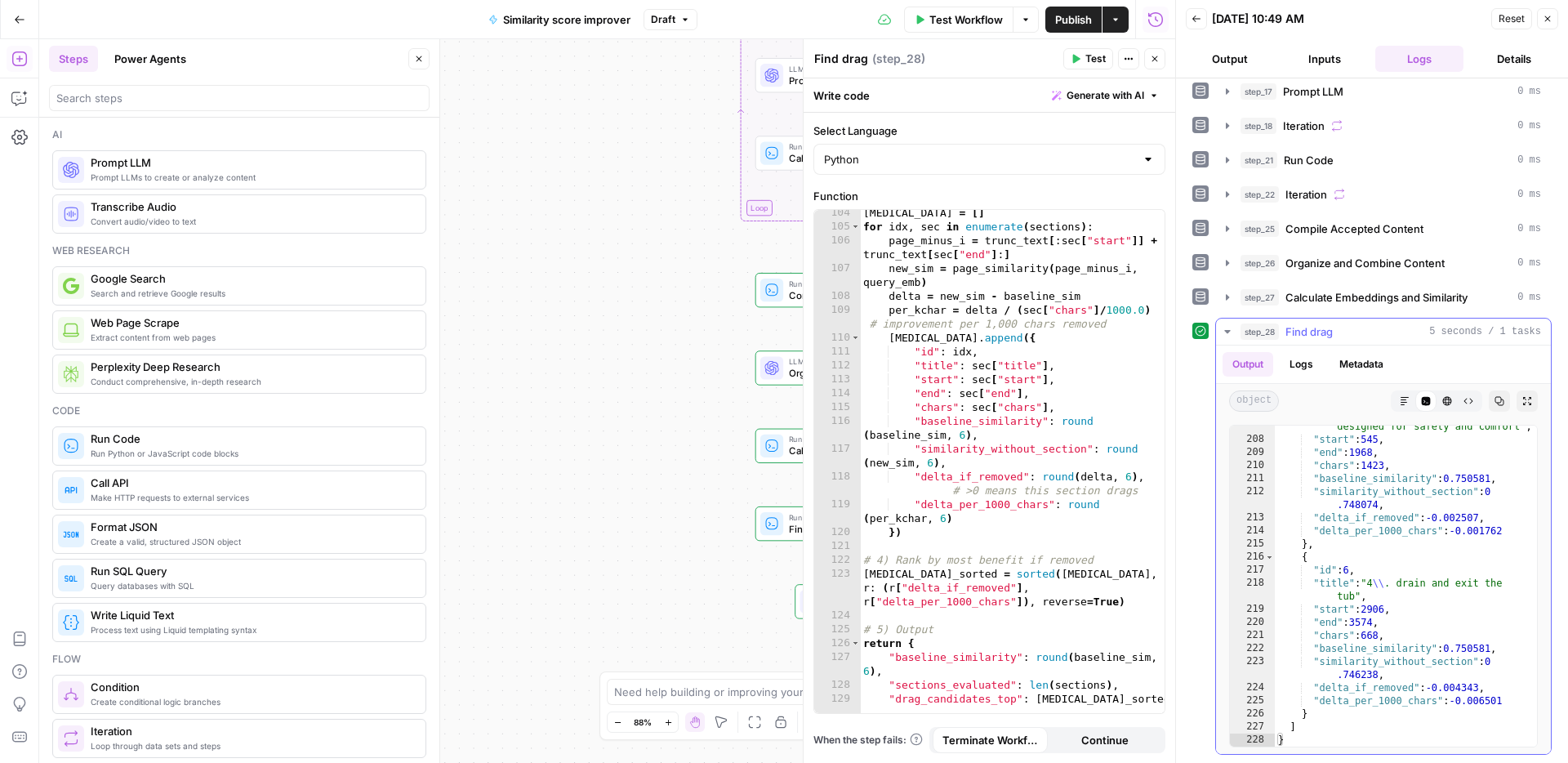
scroll to position [2076, 0]
click at [1037, 428] on div "ablation = [ ] for idx , sec in enumerate ( sections ) : page_minus_i = trunc_t…" at bounding box center [1011, 468] width 304 height 531
type textarea "*"
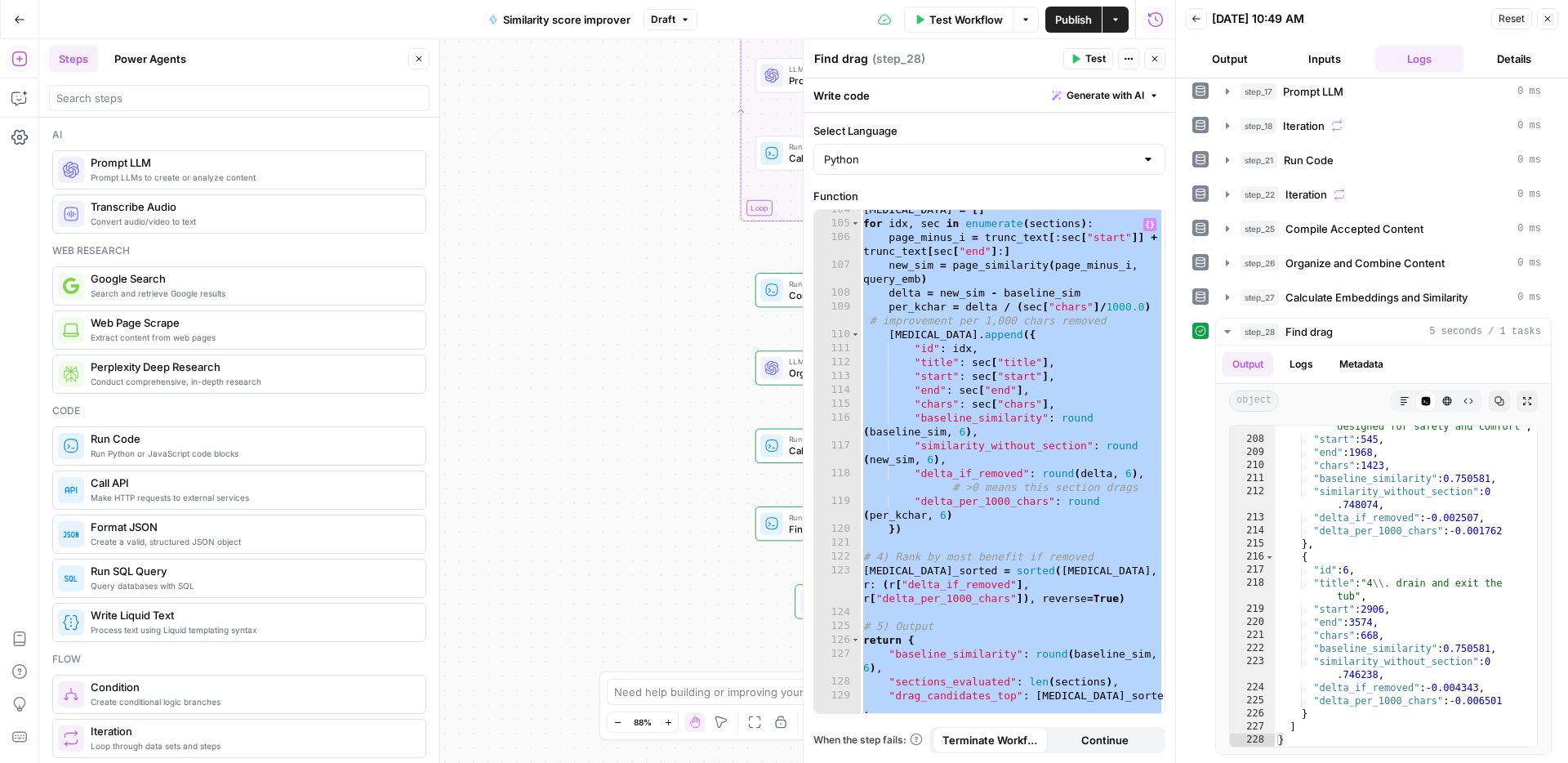
paste textarea
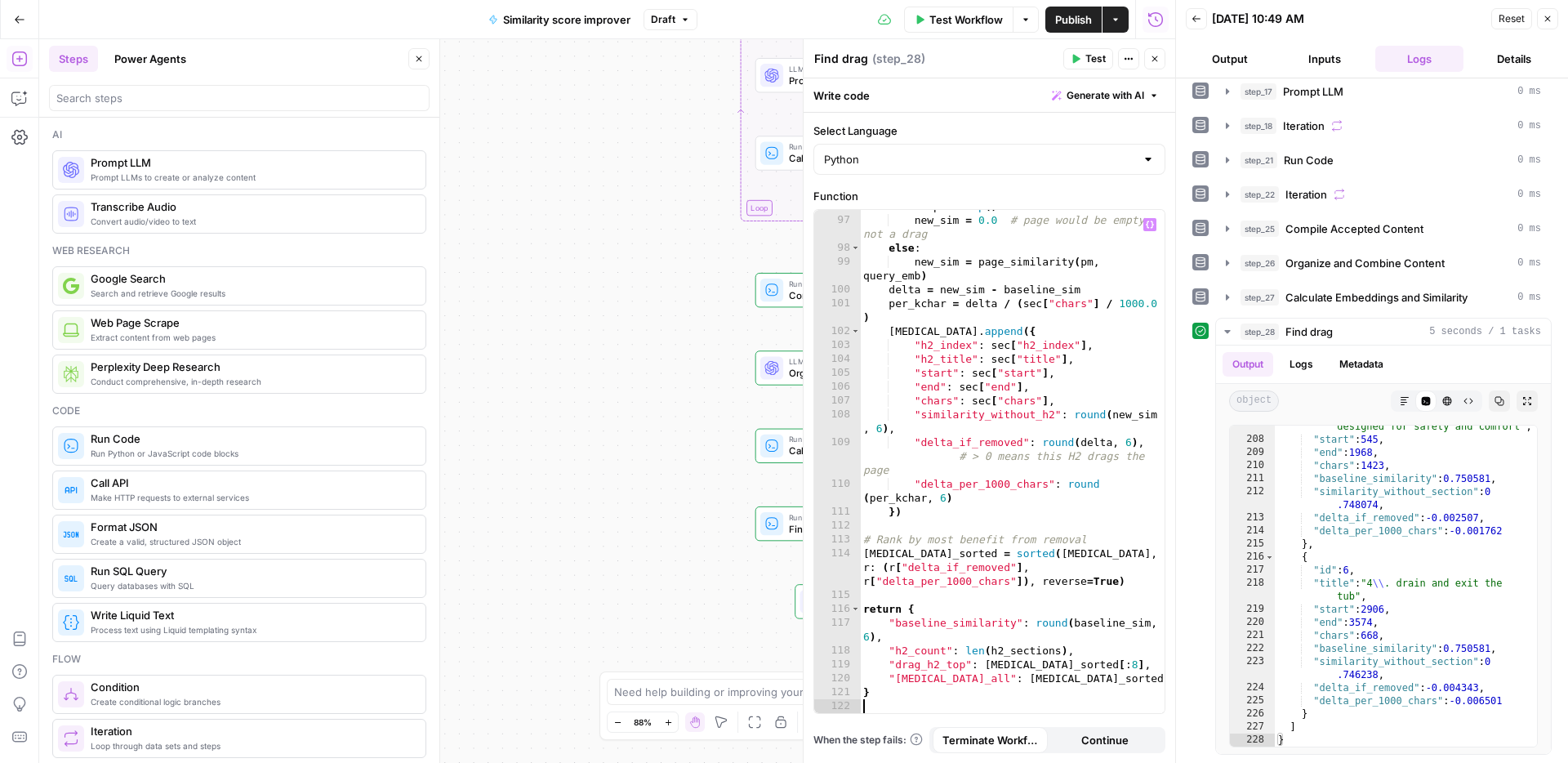
click at [1083, 54] on button "Test" at bounding box center [1088, 58] width 50 height 21
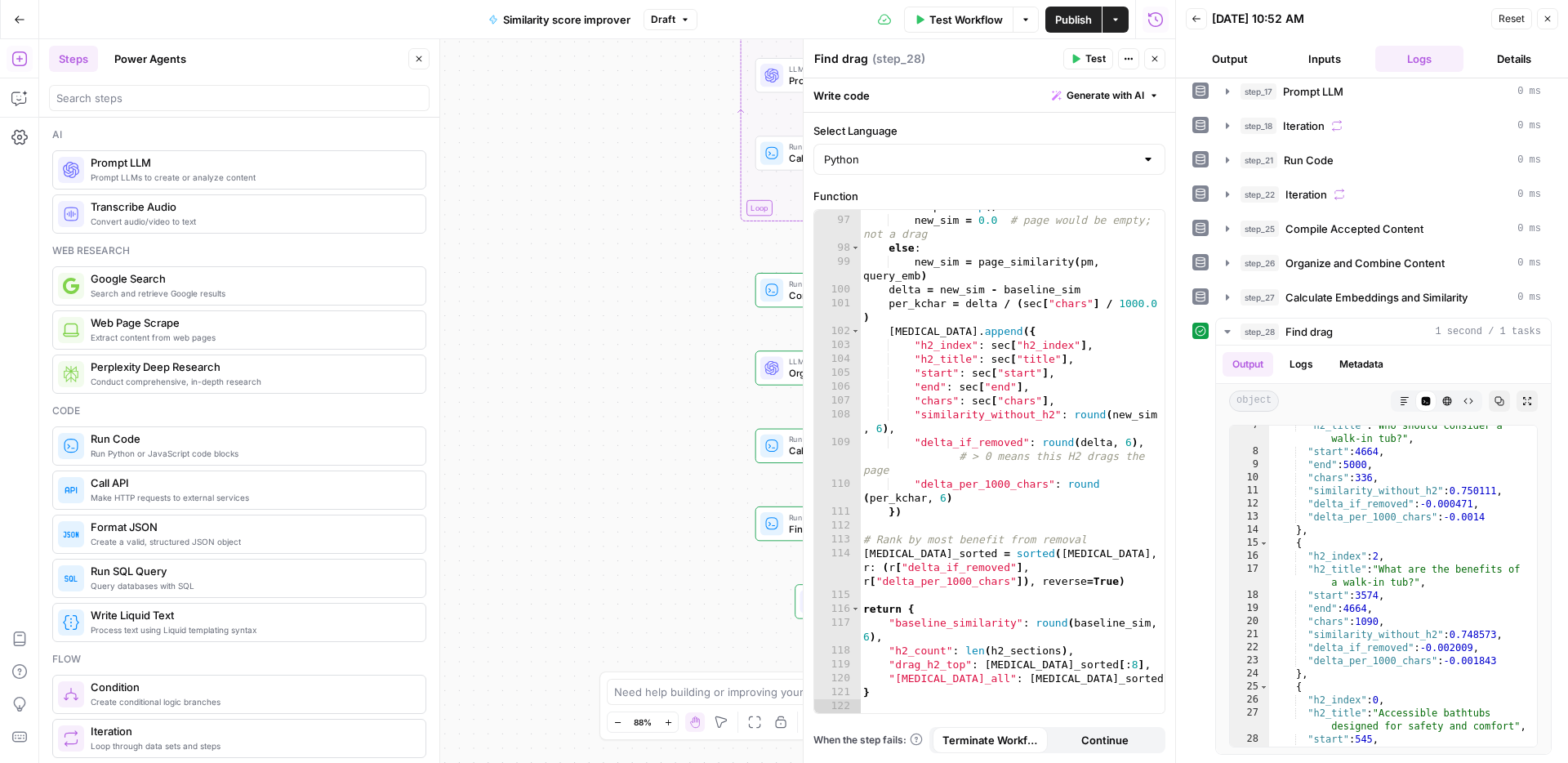
scroll to position [80, 0]
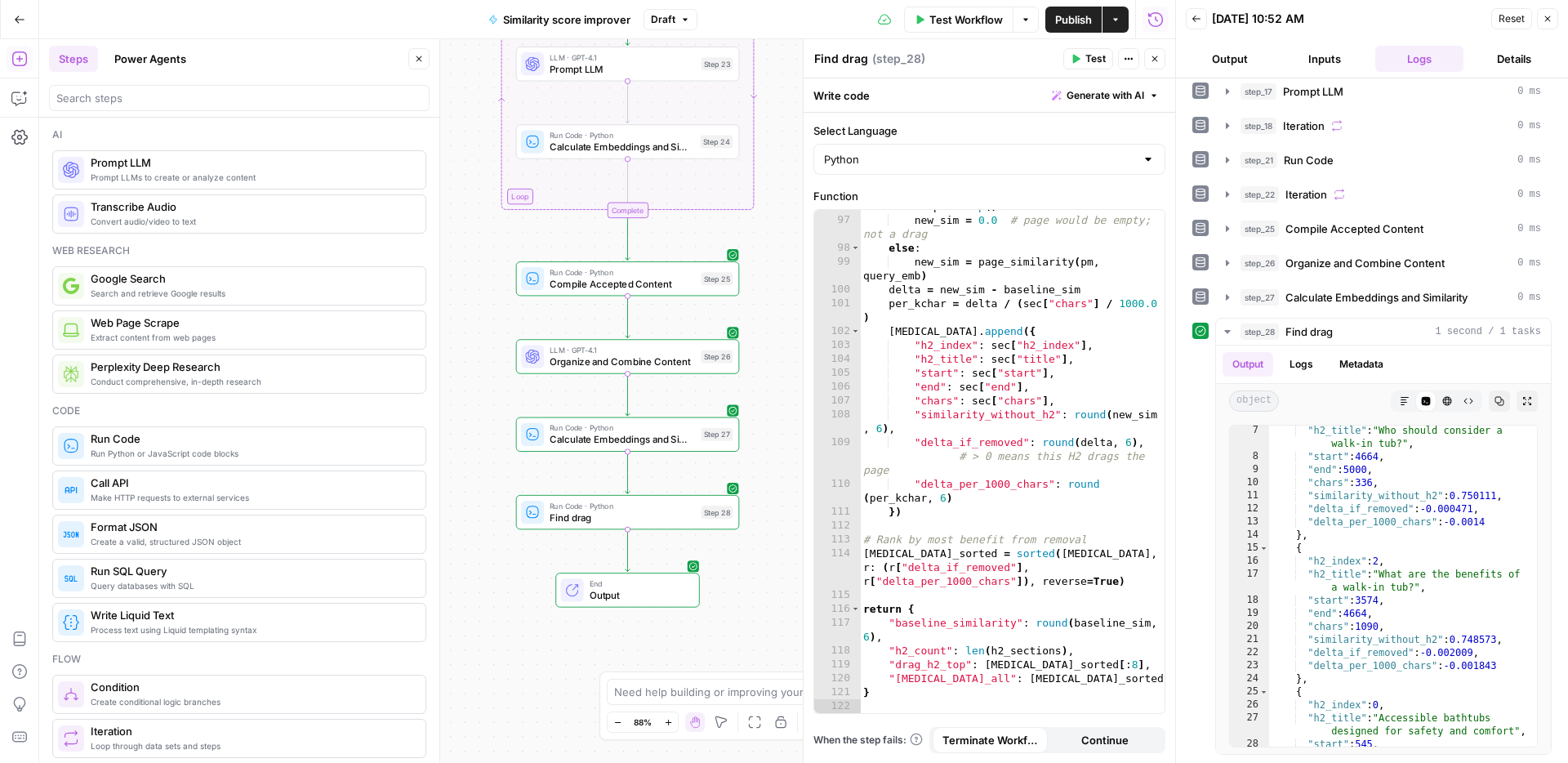
drag, startPoint x: 604, startPoint y: 469, endPoint x: 409, endPoint y: 459, distance: 195.3
click at [409, 459] on body "ConsumerAffairs New Home Browse Your Data Usage Settings Recent Grids Article t…" at bounding box center [784, 382] width 1568 height 763
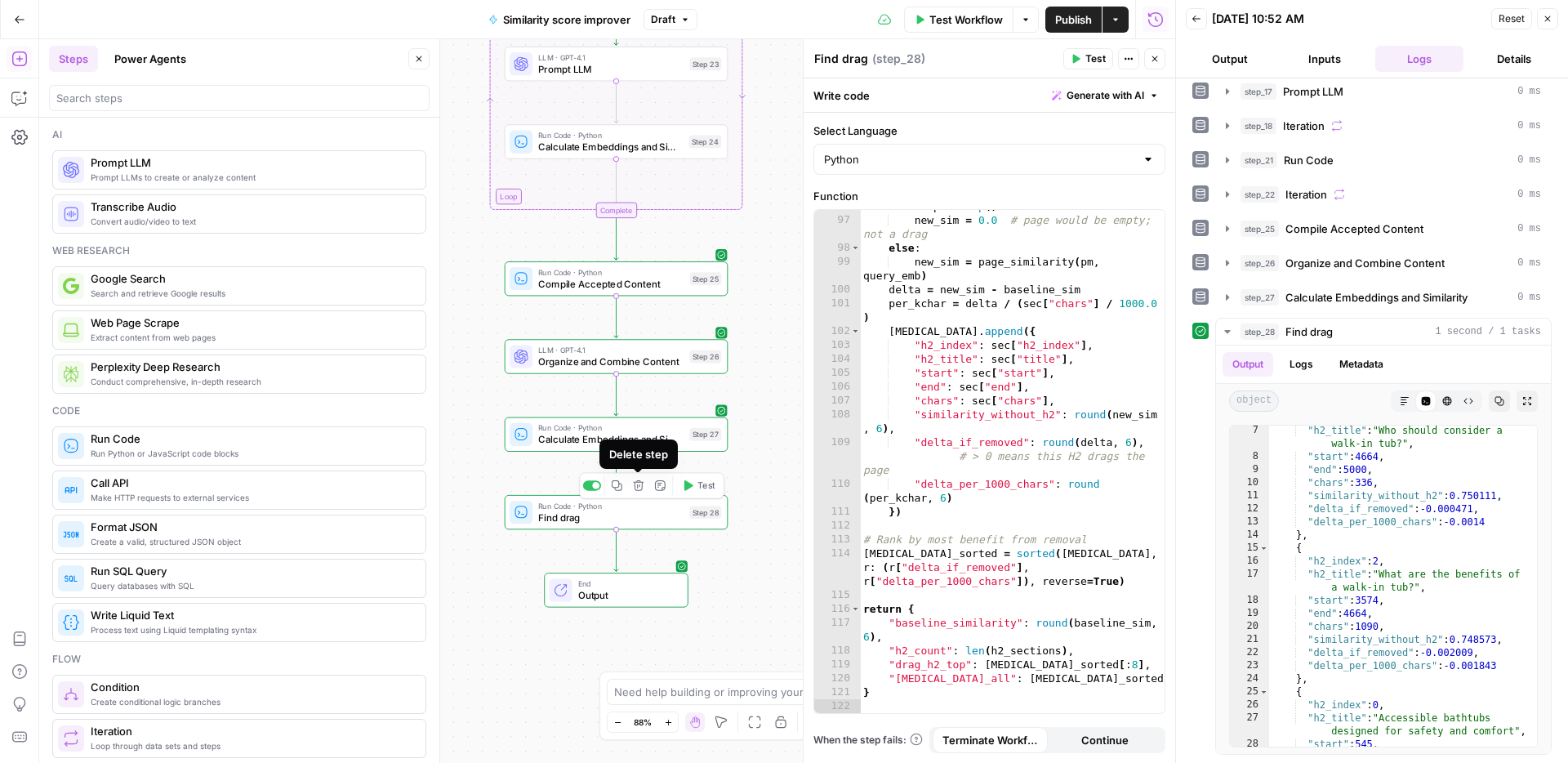
click at [645, 491] on button "Delete step" at bounding box center [638, 485] width 19 height 19
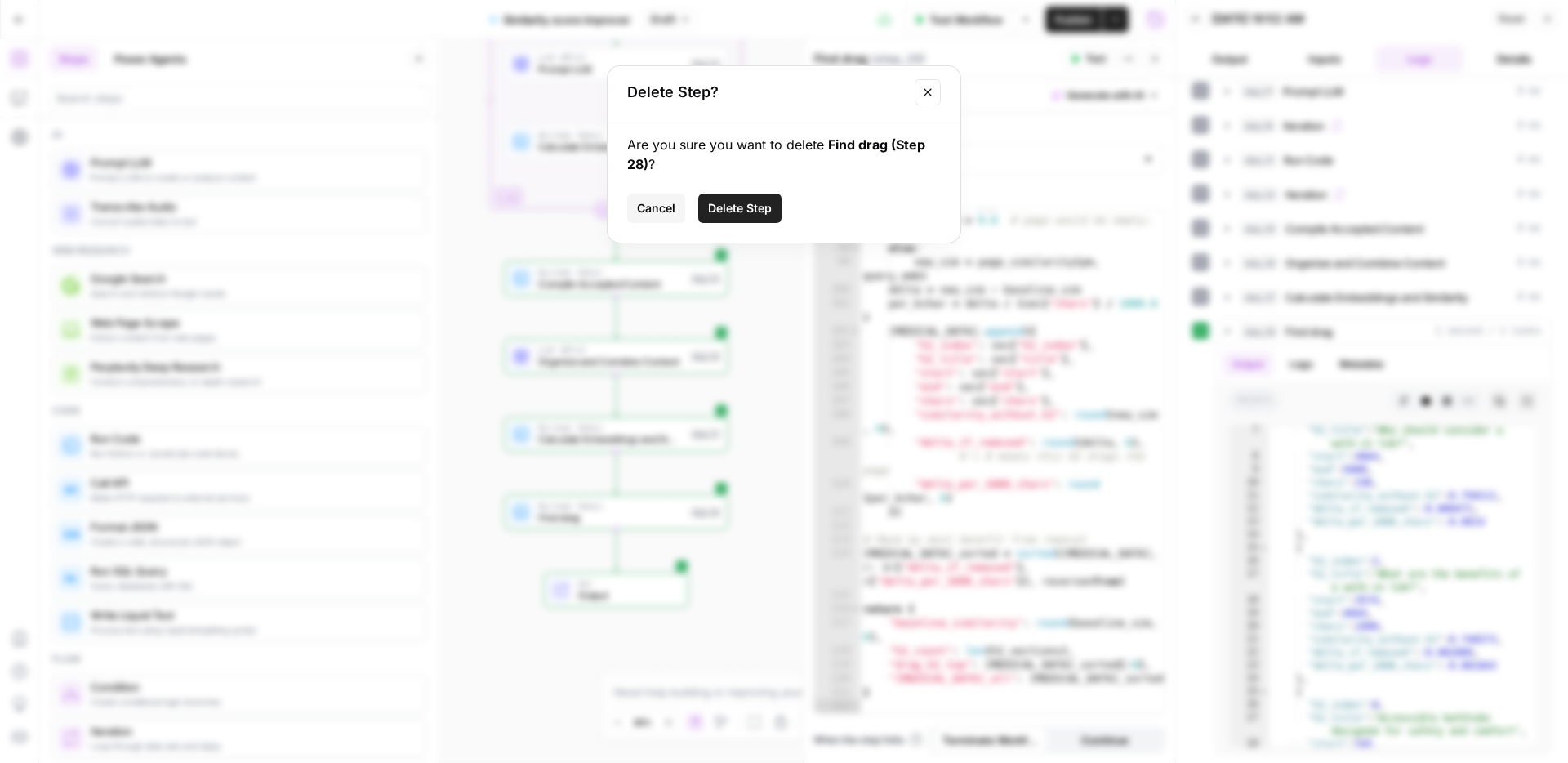
click at [760, 213] on span "Delete Step" at bounding box center [740, 208] width 64 height 16
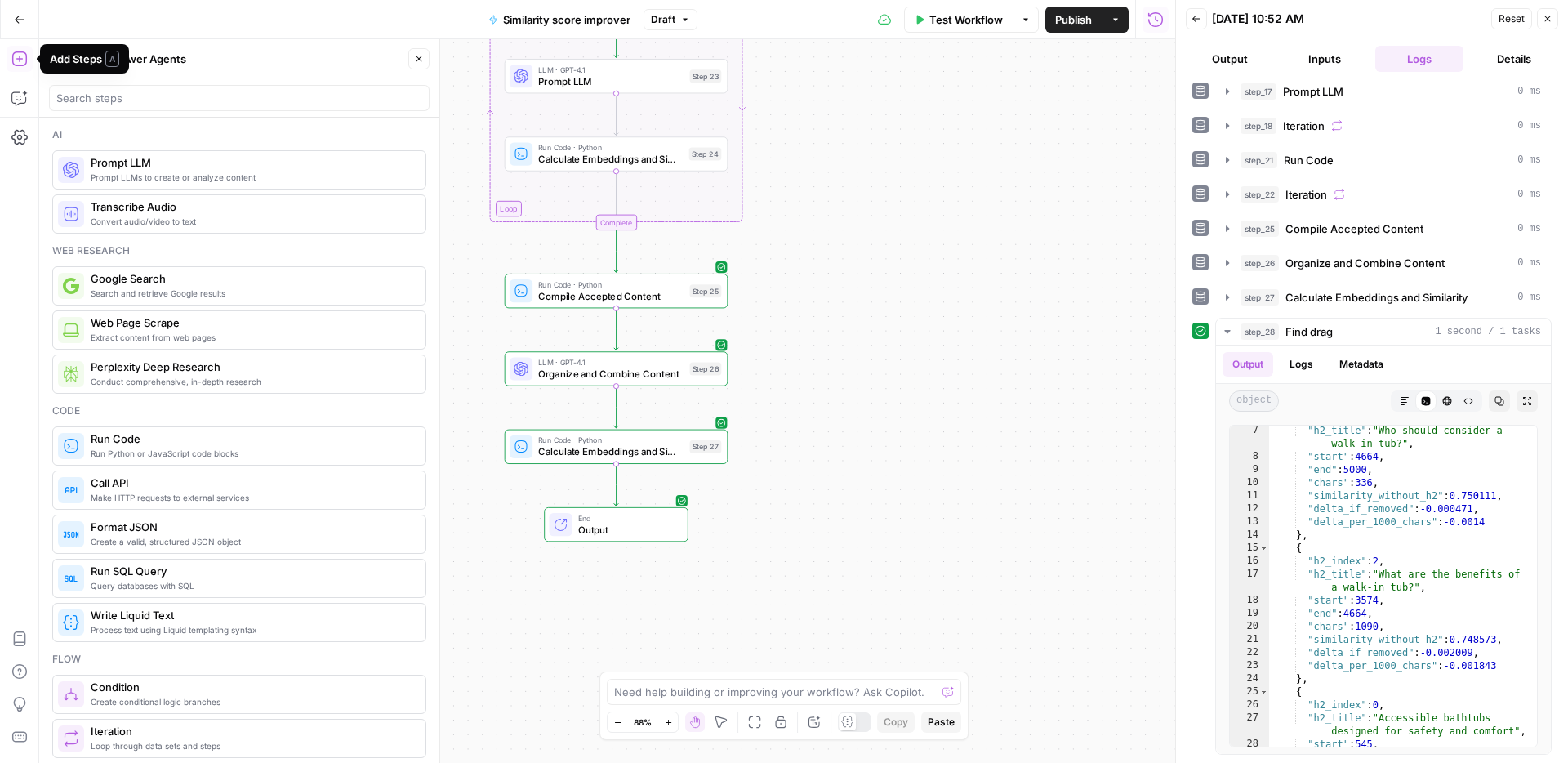
click at [11, 62] on button "Add Steps" at bounding box center [20, 59] width 26 height 26
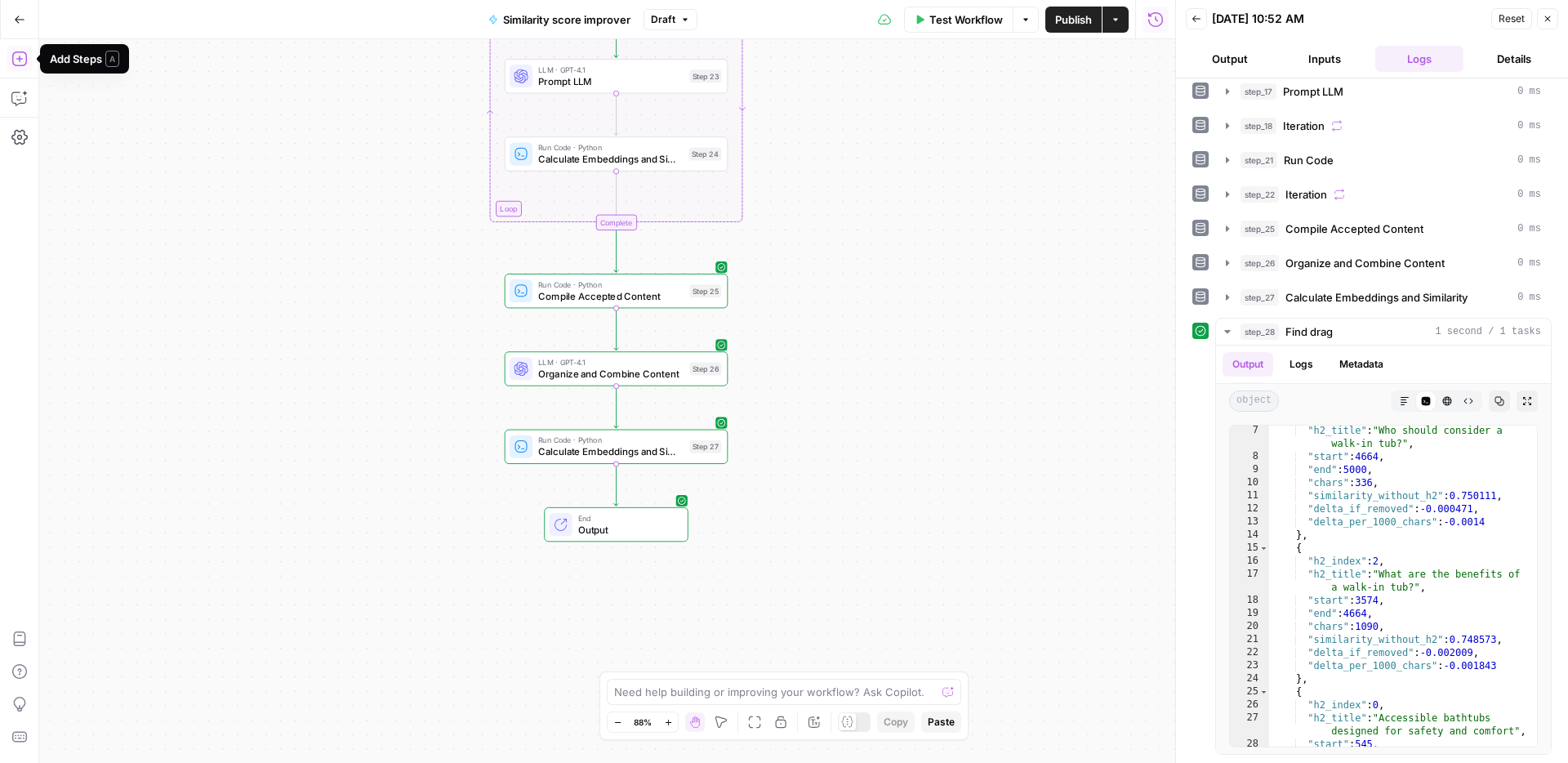
click at [10, 62] on button "Add Steps" at bounding box center [20, 59] width 26 height 26
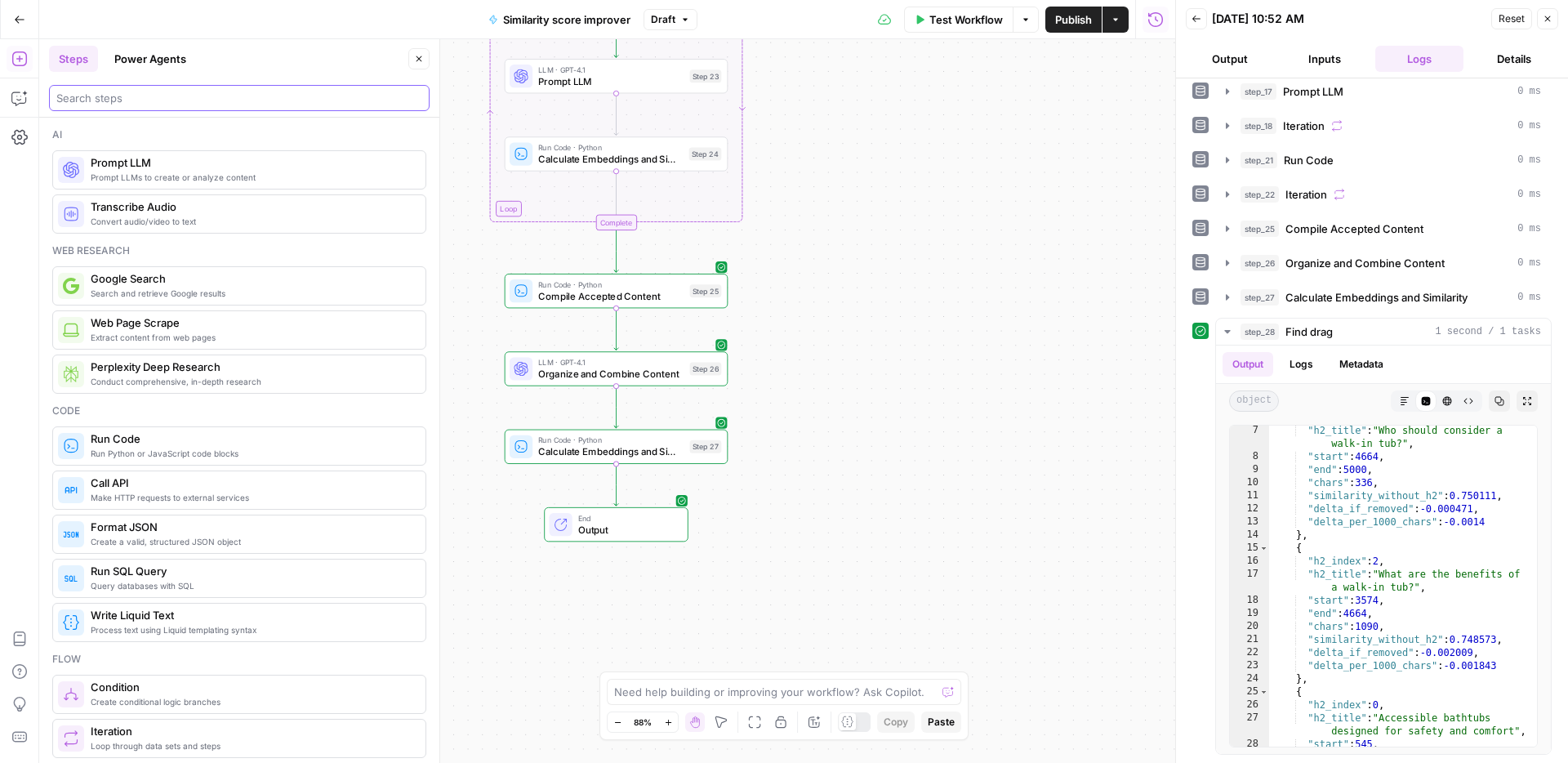
click at [100, 98] on input "search" at bounding box center [239, 98] width 365 height 16
type input "i want the final output of this to be:"
click at [24, 101] on icon "button" at bounding box center [19, 98] width 16 height 16
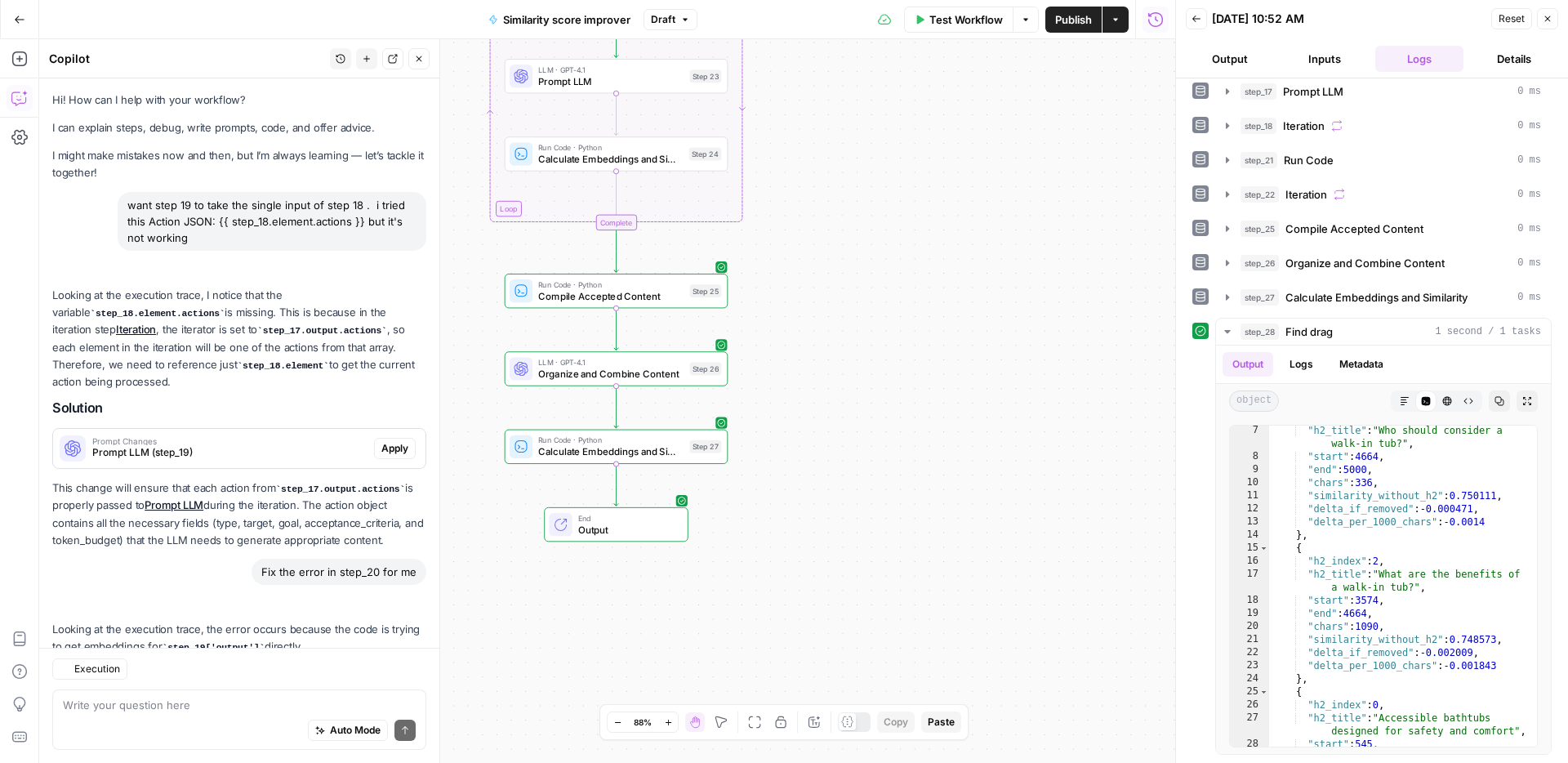
scroll to position [9438, 0]
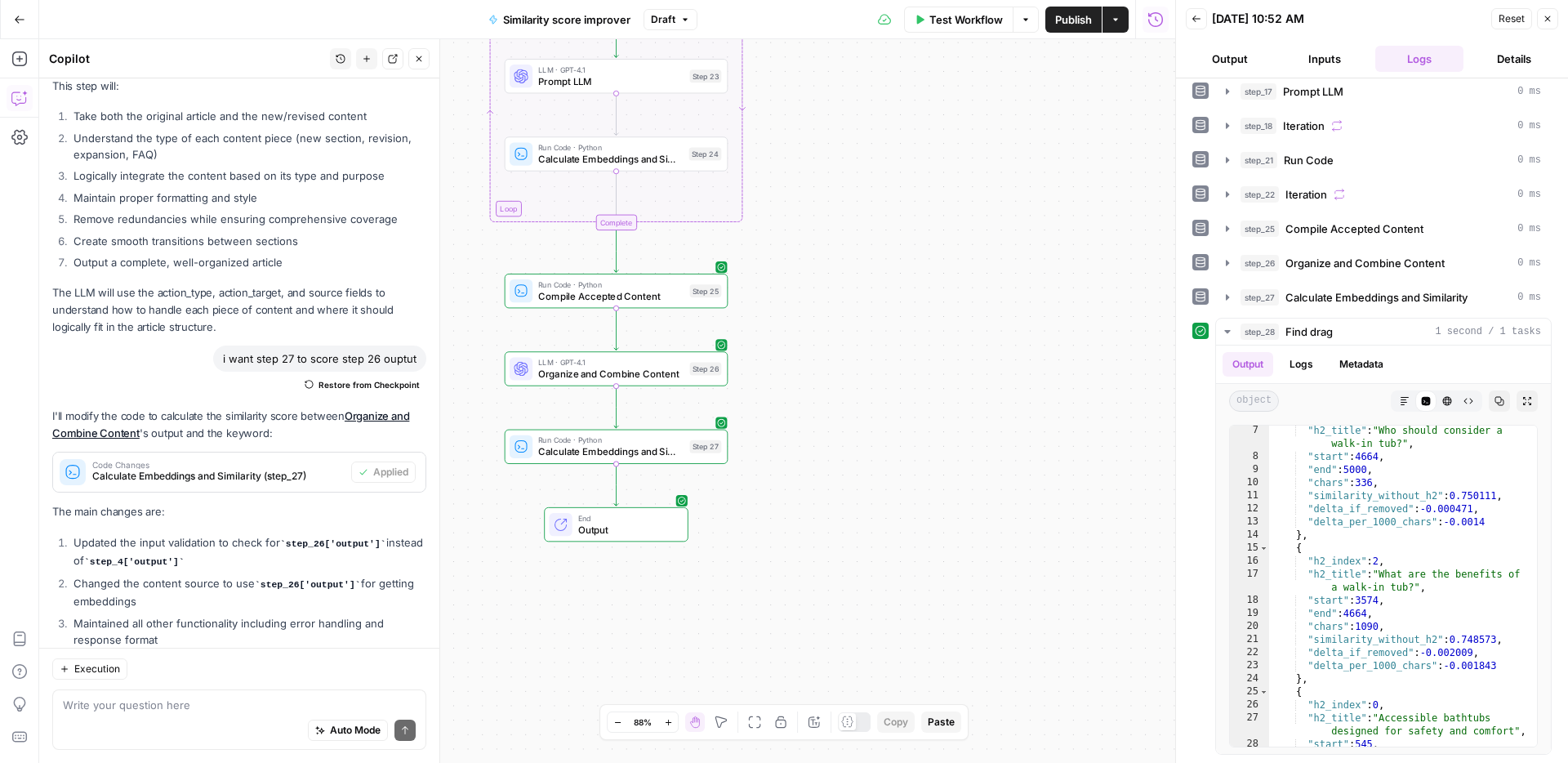
click at [219, 720] on div "Auto Mode Send" at bounding box center [239, 731] width 352 height 36
paste textarea "i want the final output of this to be:"
type textarea "i want the final output of this to be:"
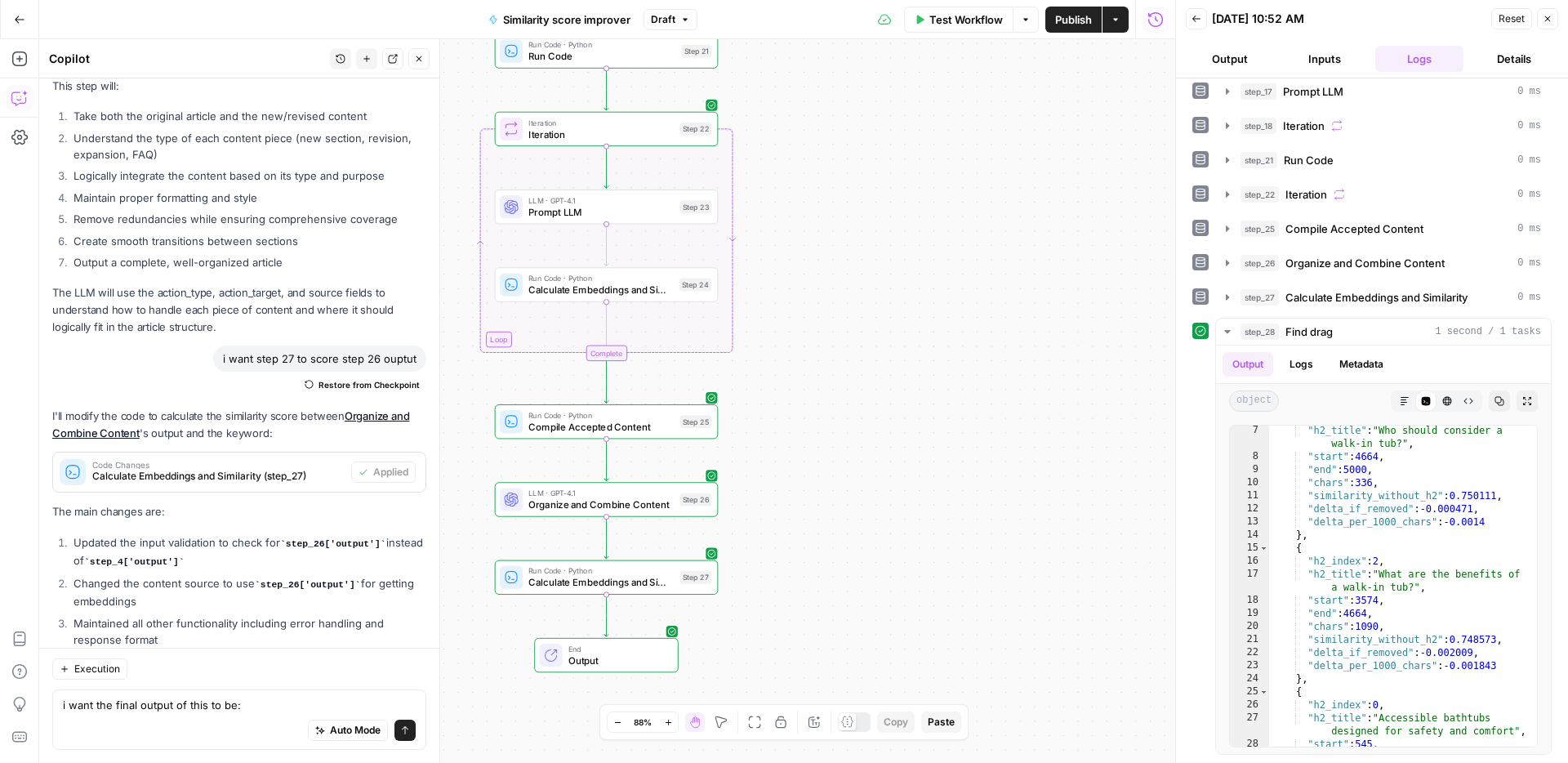
drag, startPoint x: 823, startPoint y: 401, endPoint x: 860, endPoint y: 398, distance: 37.1
click at [830, 640] on div "Workflow Set Inputs Inputs Web Page Scrape Scrape our page Step 1 Run Code · Py…" at bounding box center [607, 400] width 1136 height 724
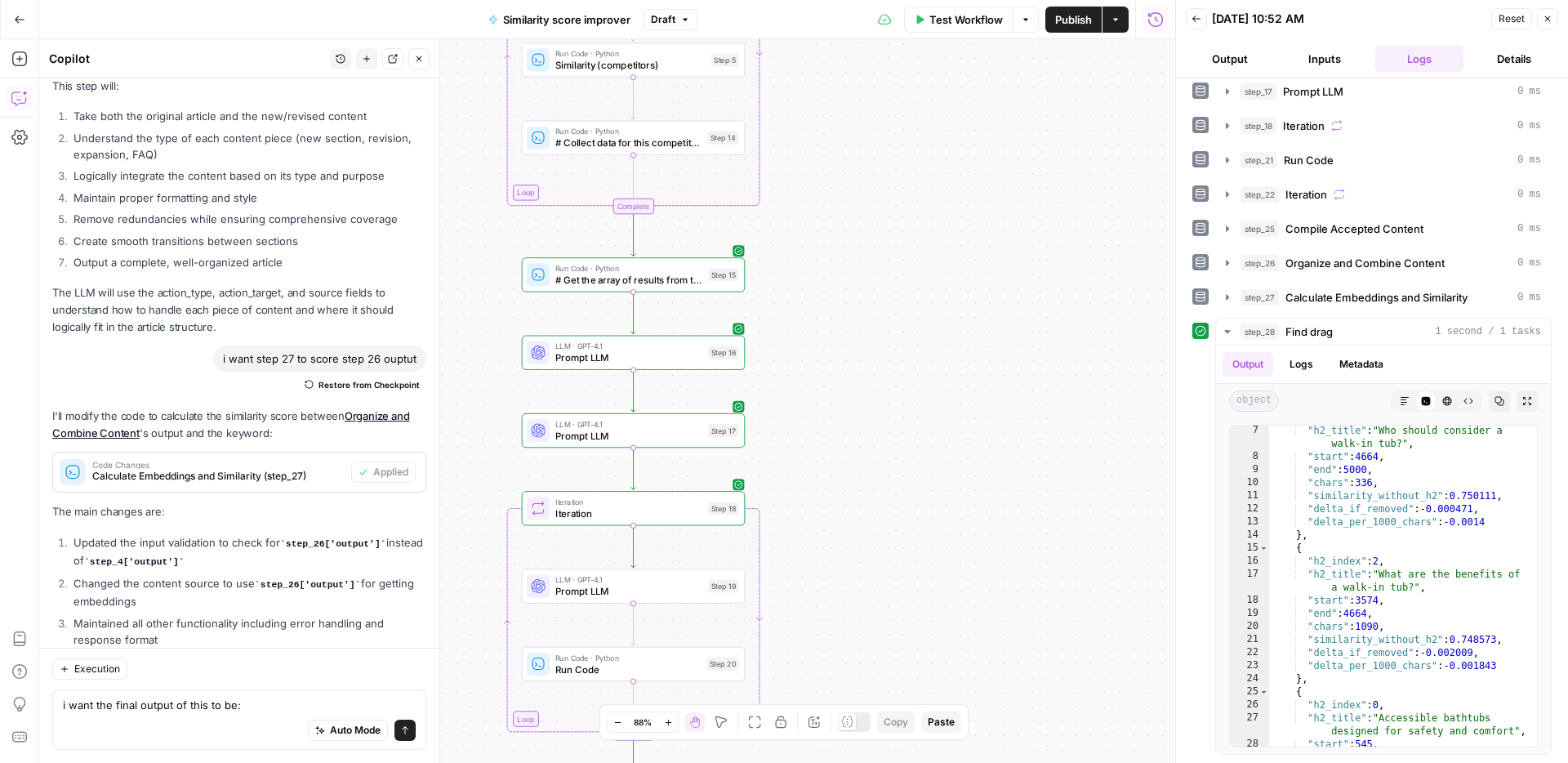
drag, startPoint x: 851, startPoint y: 204, endPoint x: 875, endPoint y: 726, distance: 522.6
click at [875, 726] on body "ConsumerAffairs New Home Browse Your Data Usage Settings Recent Grids Article t…" at bounding box center [784, 382] width 1568 height 763
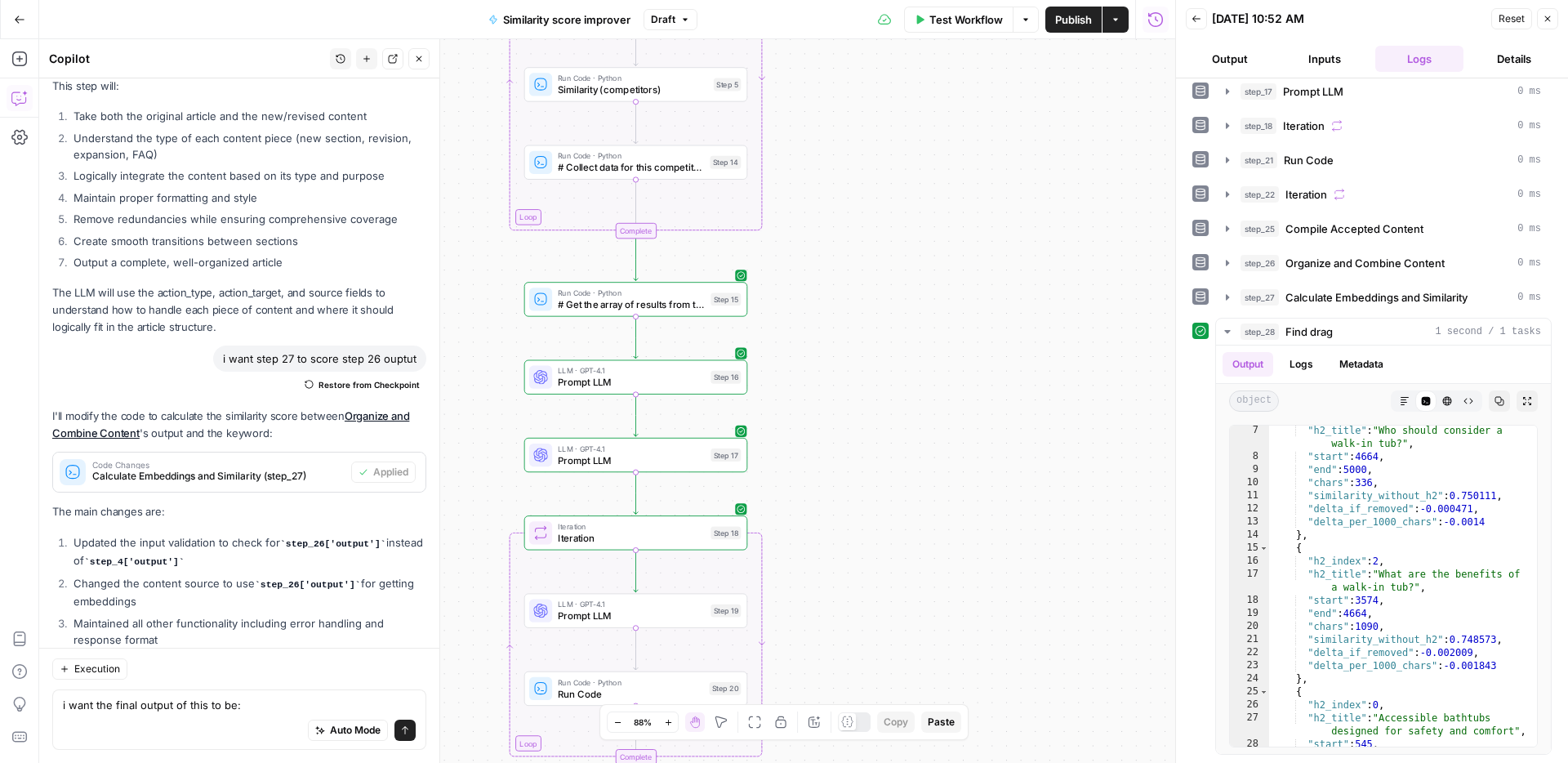
drag, startPoint x: 885, startPoint y: 263, endPoint x: 902, endPoint y: 366, distance: 104.4
click at [872, 601] on div "Workflow Set Inputs Inputs Web Page Scrape Scrape our page Step 1 Run Code · Py…" at bounding box center [607, 400] width 1136 height 724
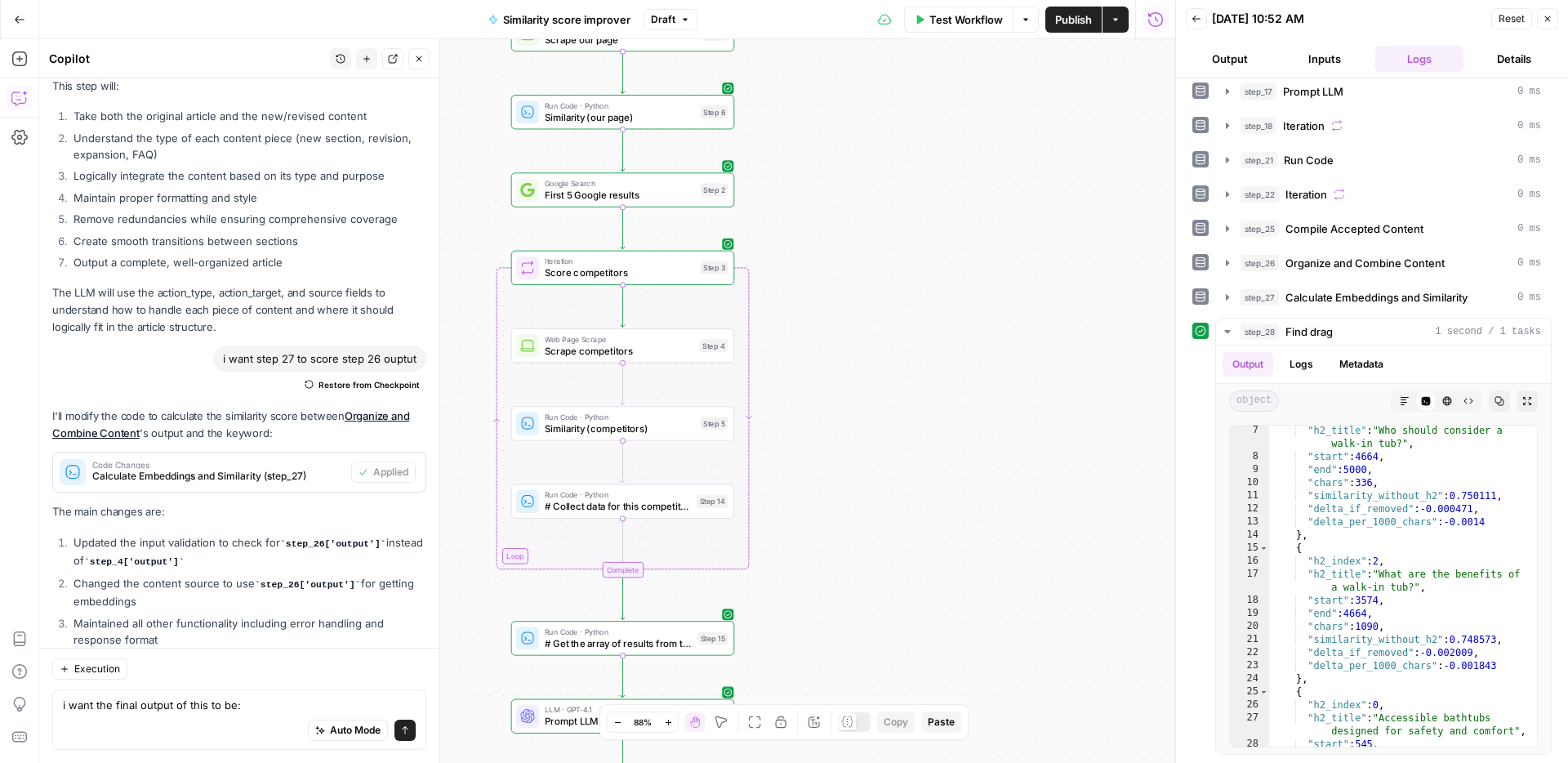
drag, startPoint x: 884, startPoint y: 177, endPoint x: 850, endPoint y: 563, distance: 387.5
click at [850, 563] on div "Workflow Set Inputs Inputs Web Page Scrape Scrape our page Step 1 Run Code · Py…" at bounding box center [607, 400] width 1136 height 724
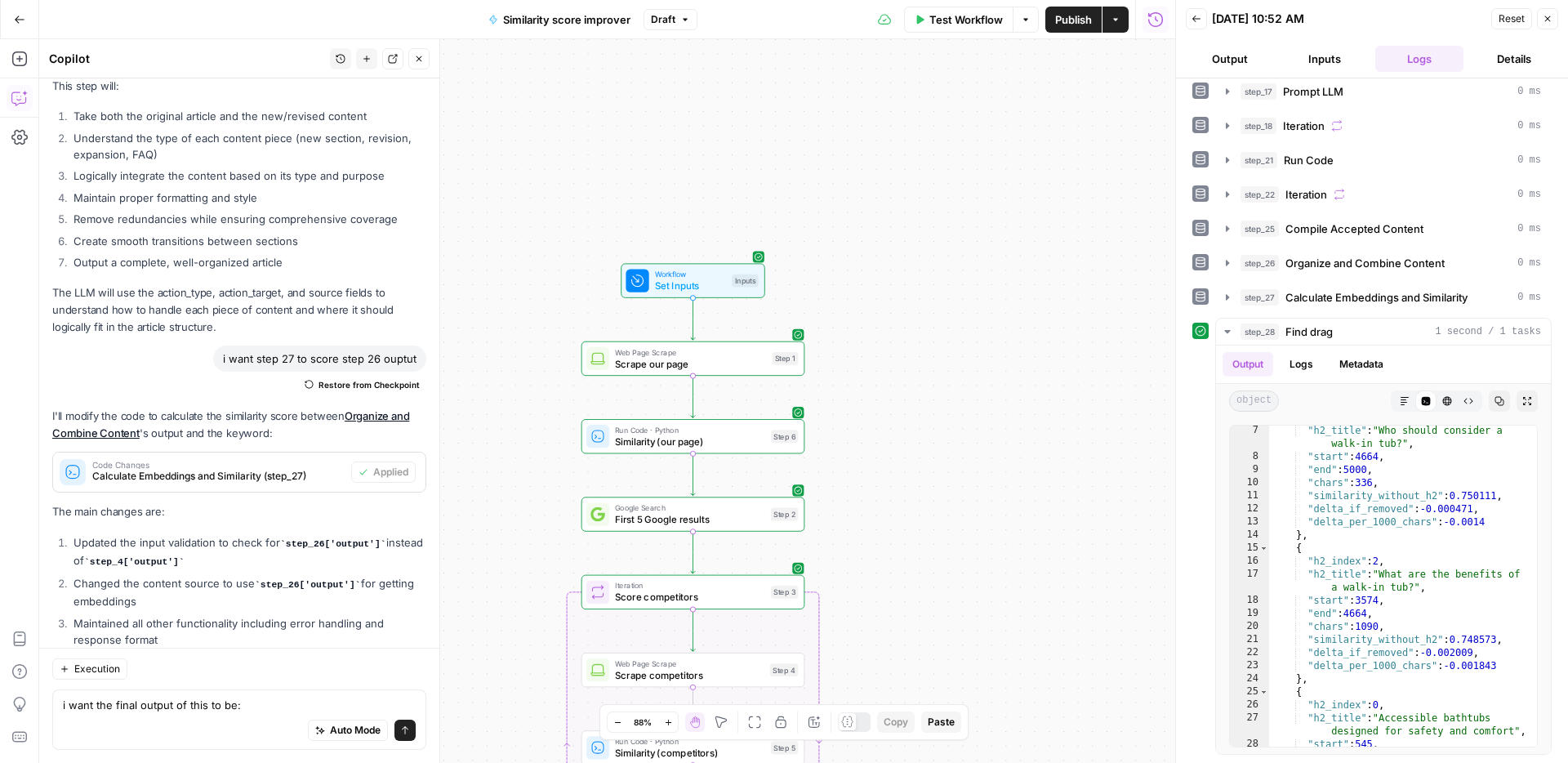
drag, startPoint x: 856, startPoint y: 395, endPoint x: 965, endPoint y: 317, distance: 134.0
click at [965, 317] on div "Workflow Set Inputs Inputs Web Page Scrape Scrape our page Step 1 Run Code · Py…" at bounding box center [607, 400] width 1136 height 724
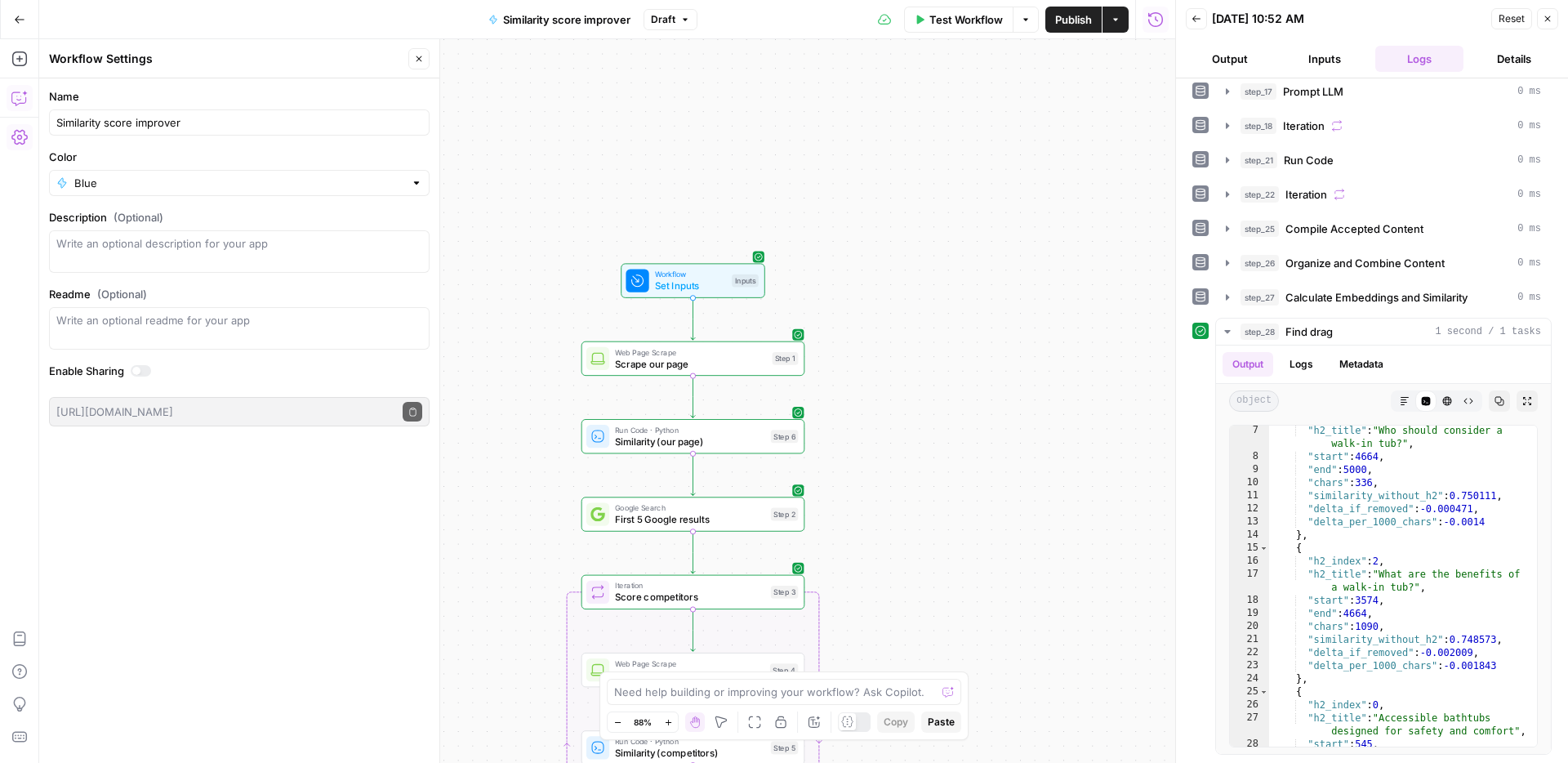
click at [7, 94] on button "Copilot" at bounding box center [20, 98] width 26 height 26
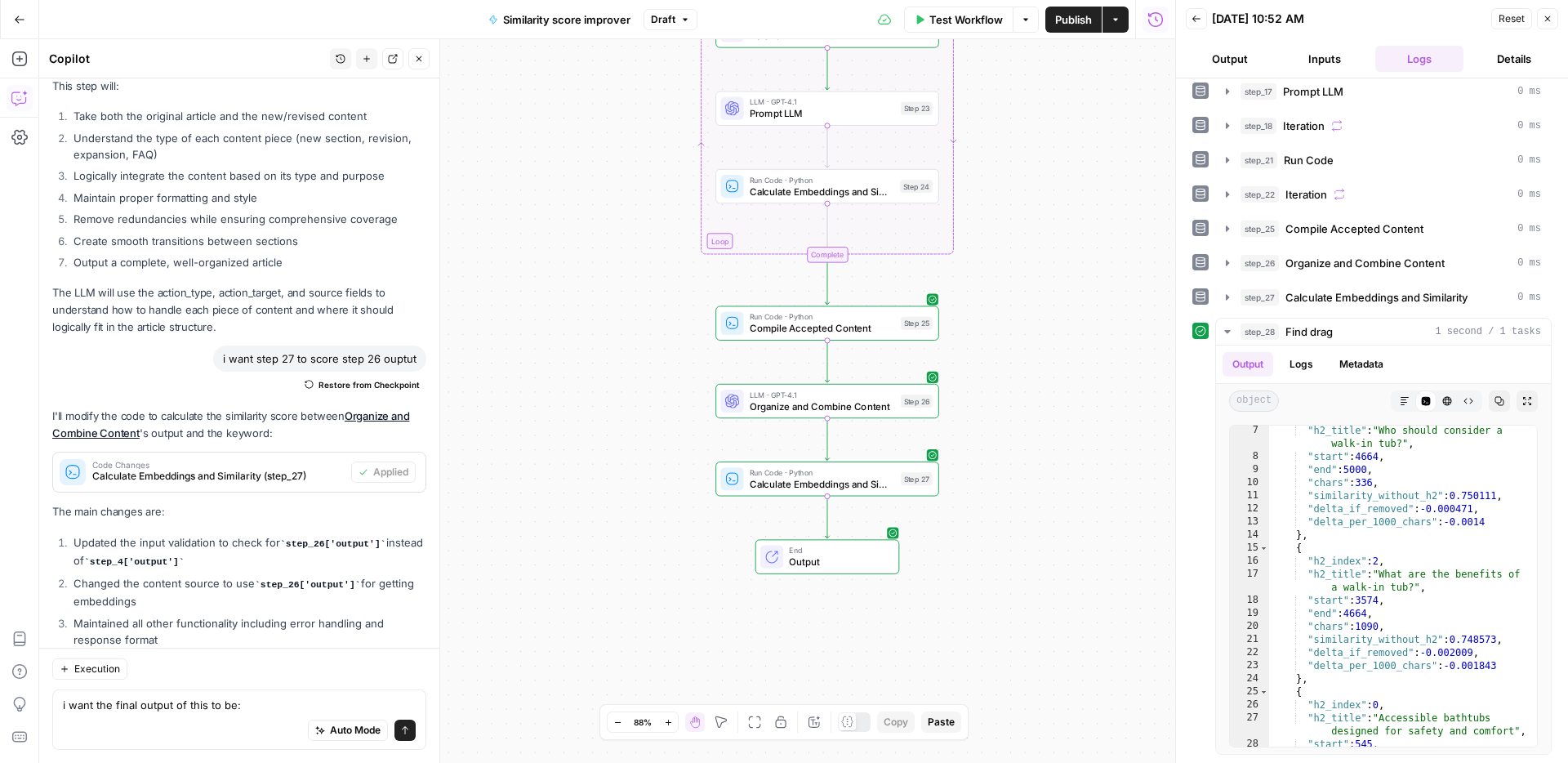
click at [279, 719] on div "Auto Mode Send" at bounding box center [239, 731] width 352 height 36
drag, startPoint x: 558, startPoint y: 547, endPoint x: 497, endPoint y: 762, distance: 223.5
click at [497, 762] on div "Workflow Set Inputs Inputs Web Page Scrape Scrape our page Step 1 Run Code · Py…" at bounding box center [607, 400] width 1136 height 724
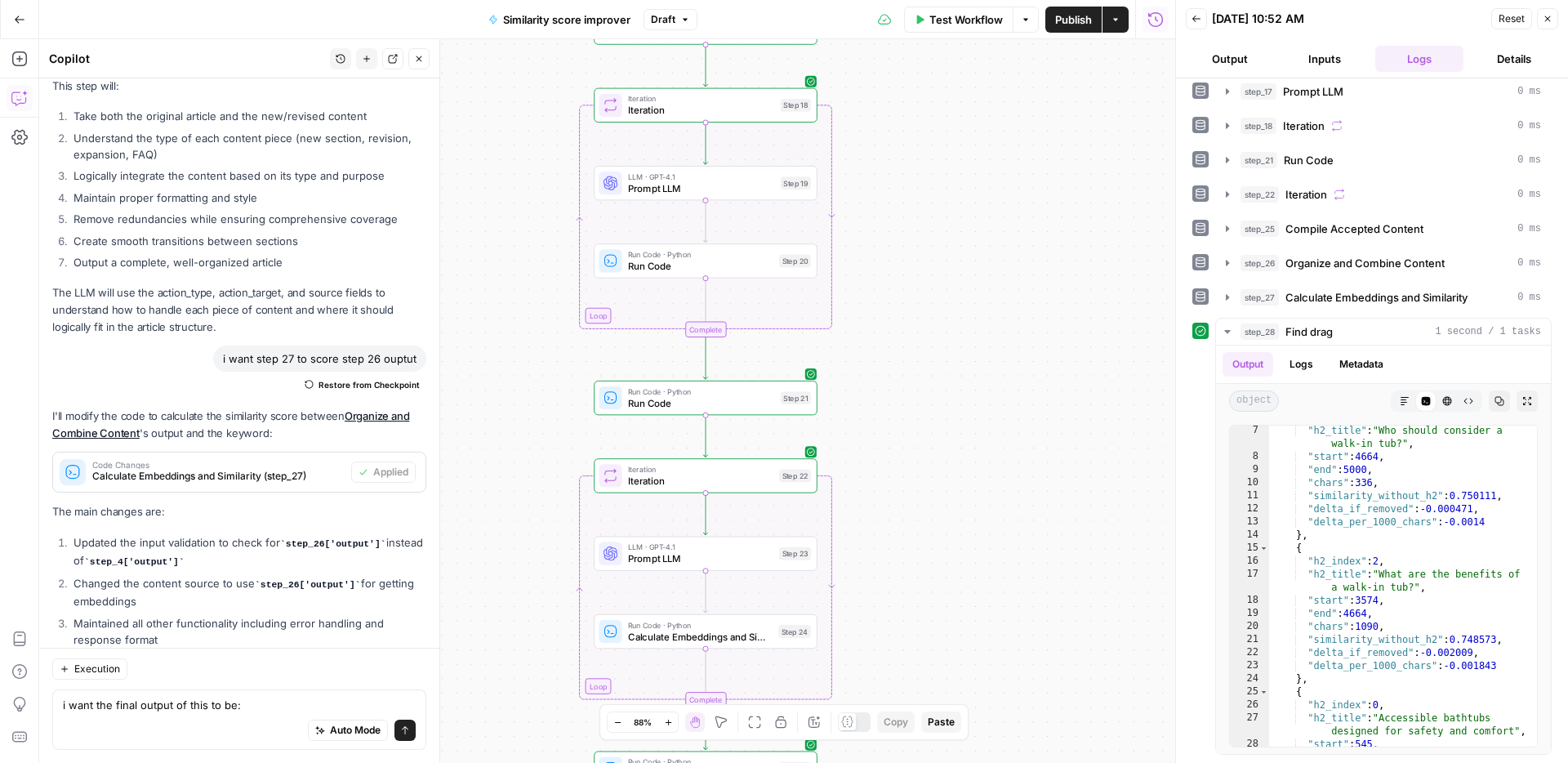
drag, startPoint x: 900, startPoint y: 183, endPoint x: 854, endPoint y: 762, distance: 580.8
click at [854, 762] on div "Workflow Set Inputs Inputs Web Page Scrape Scrape our page Step 1 Run Code · Py…" at bounding box center [607, 400] width 1136 height 724
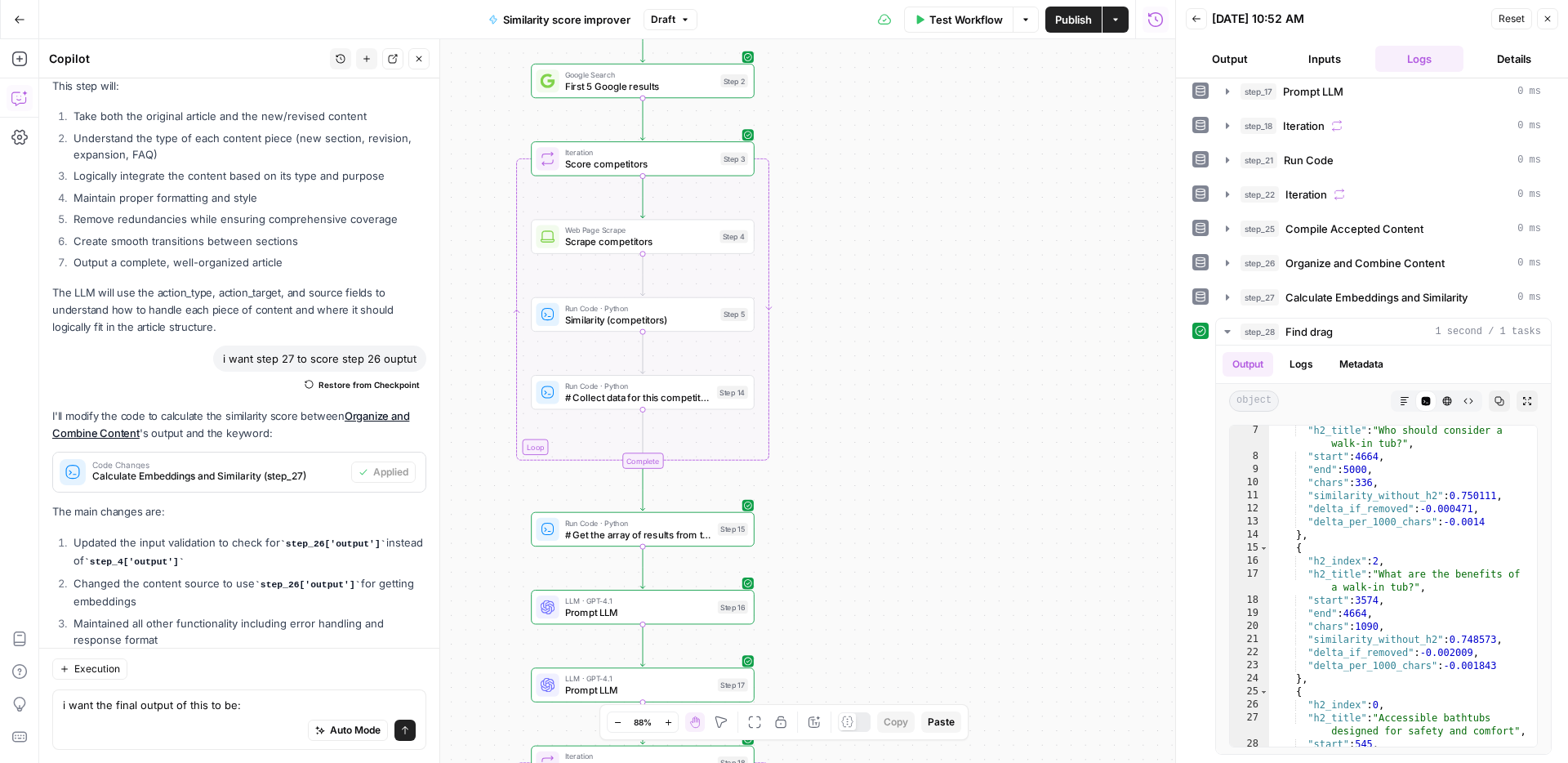
drag, startPoint x: 875, startPoint y: 416, endPoint x: 838, endPoint y: 644, distance: 231.0
click at [838, 644] on div "Workflow Set Inputs Inputs Web Page Scrape Scrape our page Step 1 Run Code · Py…" at bounding box center [607, 400] width 1136 height 724
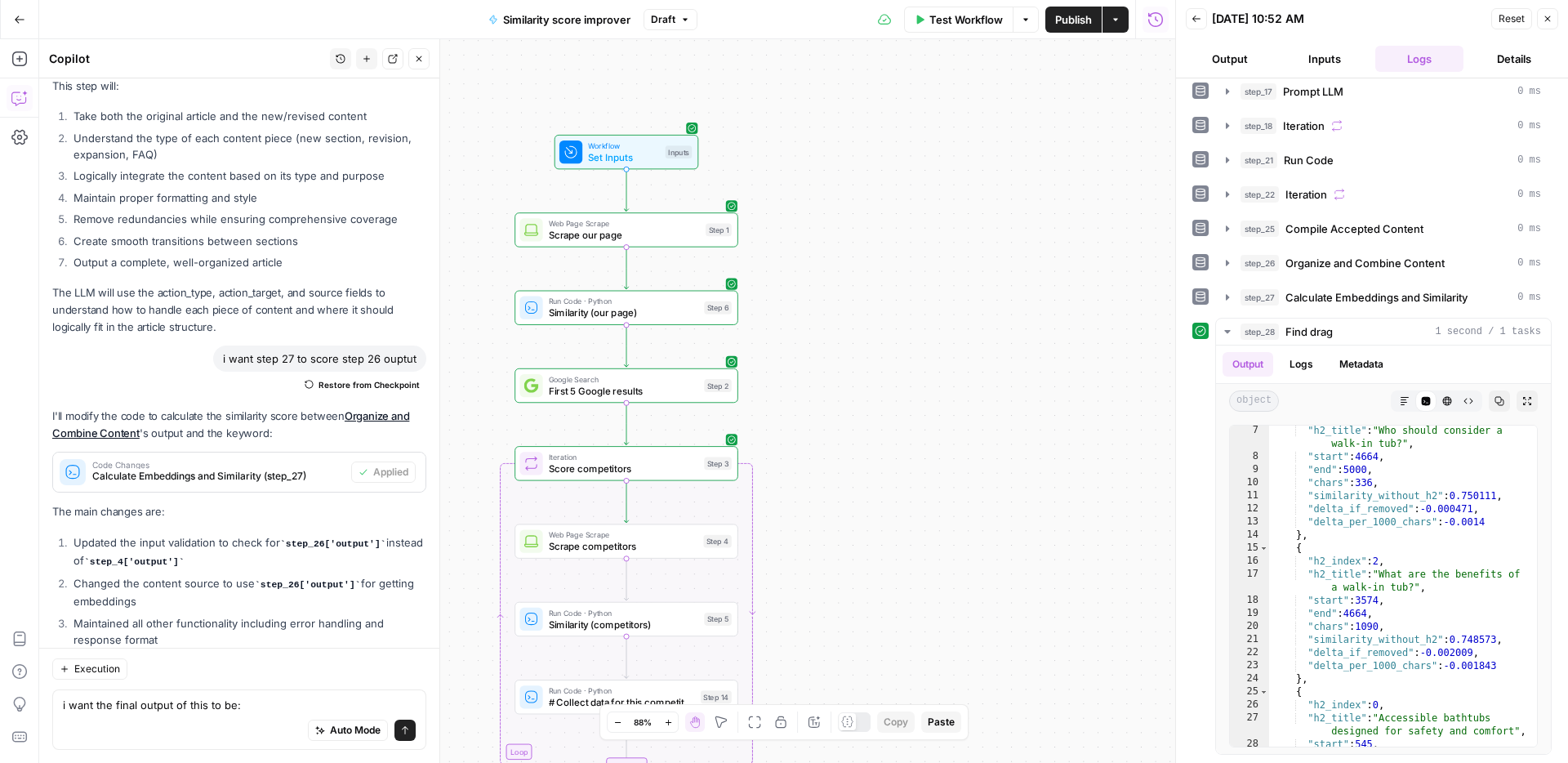
drag, startPoint x: 838, startPoint y: 508, endPoint x: 841, endPoint y: 534, distance: 26.2
click at [841, 534] on div "Workflow Set Inputs Inputs Web Page Scrape Scrape our page Step 1 Run Code · Py…" at bounding box center [607, 400] width 1136 height 724
click at [249, 711] on textarea "i want the final output of this to be:" at bounding box center [239, 705] width 352 height 16
click at [927, 532] on div "Workflow Set Inputs Inputs Web Page Scrape Scrape our page Step 1 Run Code · Py…" at bounding box center [607, 400] width 1136 height 724
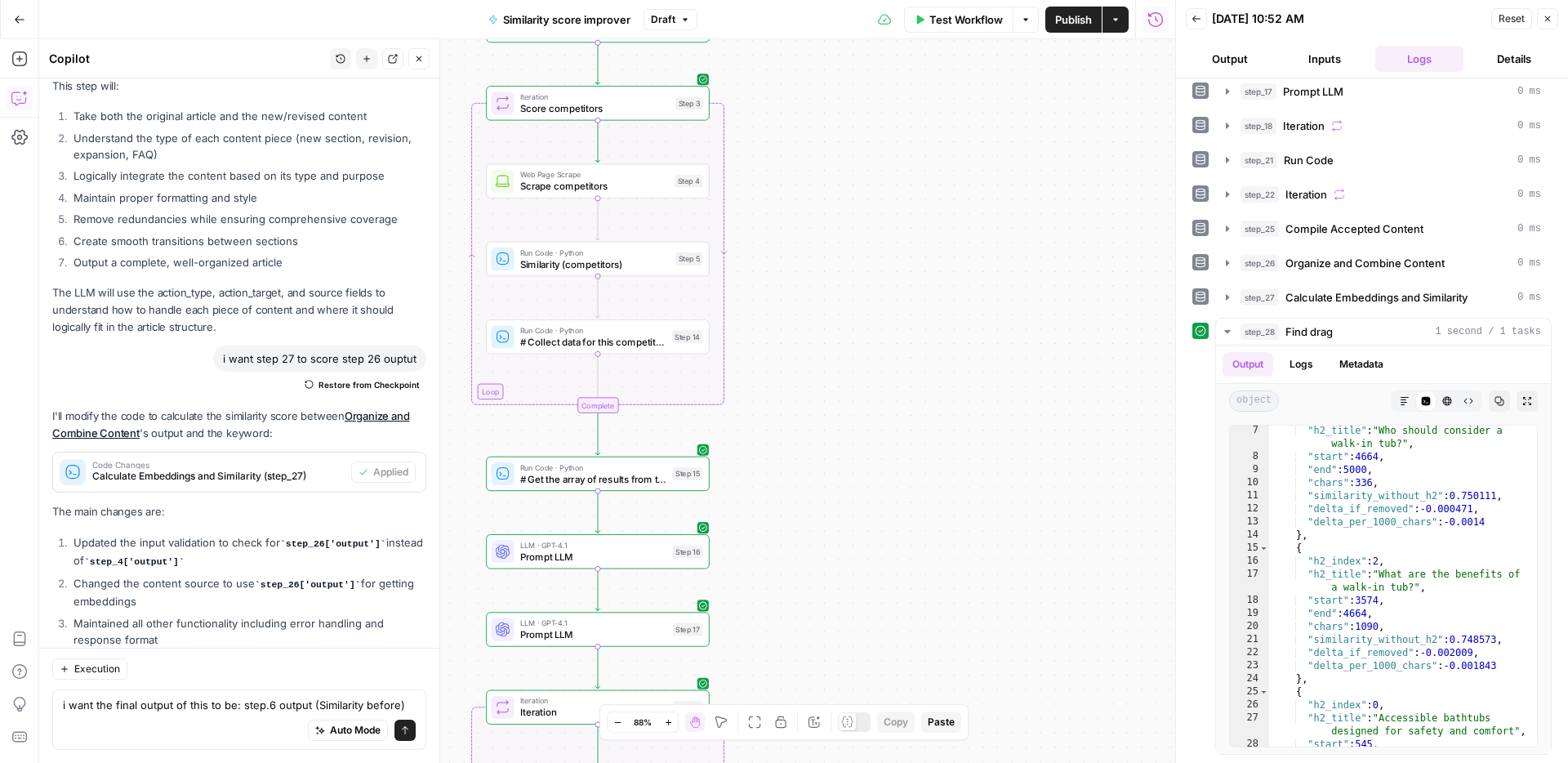
drag, startPoint x: 922, startPoint y: 509, endPoint x: 890, endPoint y: 201, distance: 309.7
click at [890, 201] on div "Workflow Set Inputs Inputs Web Page Scrape Scrape our page Step 1 Run Code · Py…" at bounding box center [607, 400] width 1136 height 724
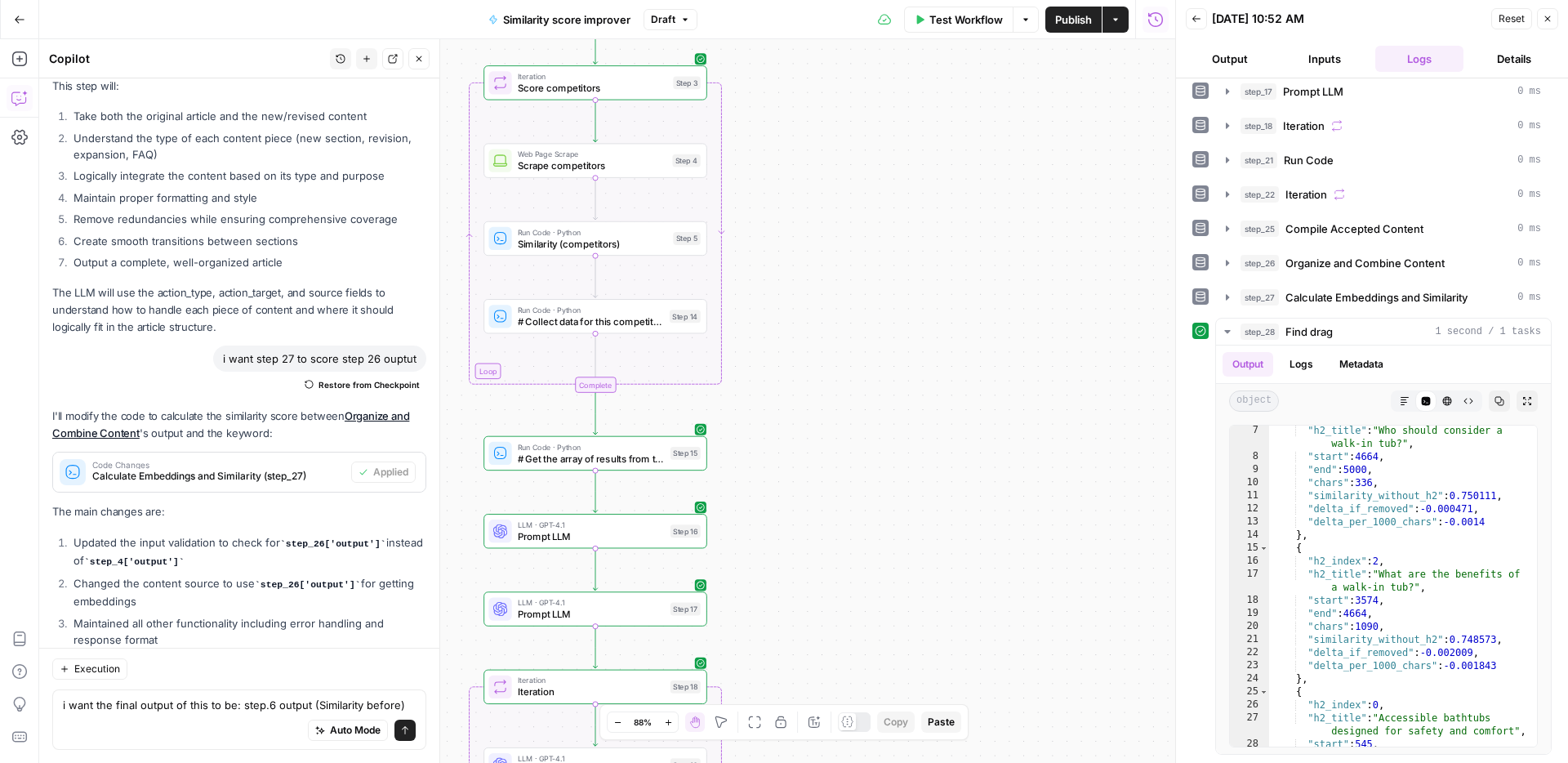
drag, startPoint x: 845, startPoint y: 447, endPoint x: 863, endPoint y: 135, distance: 312.5
click at [869, 107] on div "Workflow Set Inputs Inputs Web Page Scrape Scrape our page Step 1 Run Code · Py…" at bounding box center [607, 400] width 1136 height 724
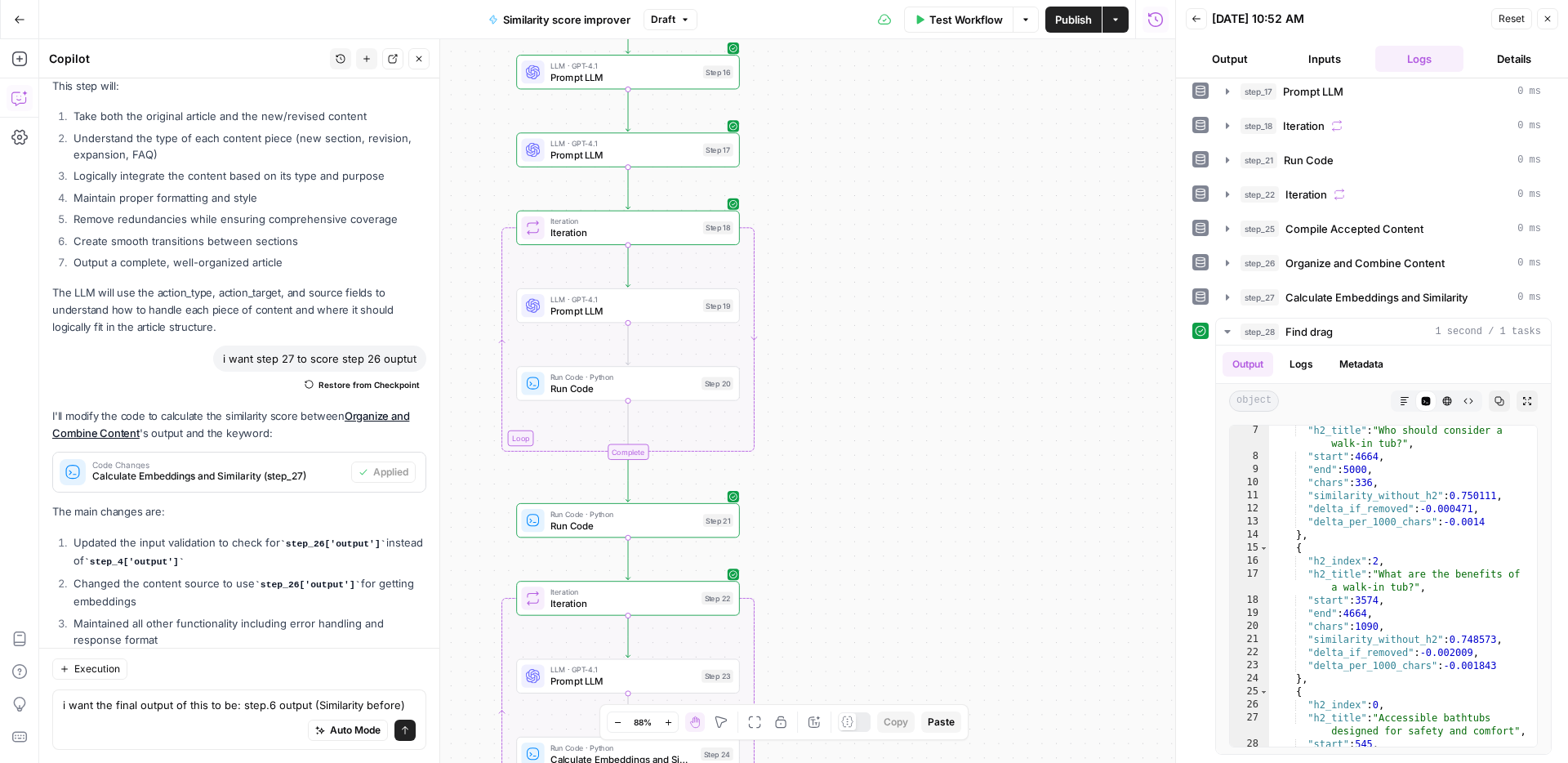
drag, startPoint x: 847, startPoint y: 234, endPoint x: 854, endPoint y: 148, distance: 86.3
click at [854, 140] on div "Workflow Set Inputs Inputs Web Page Scrape Scrape our page Step 1 Run Code · Py…" at bounding box center [607, 400] width 1136 height 724
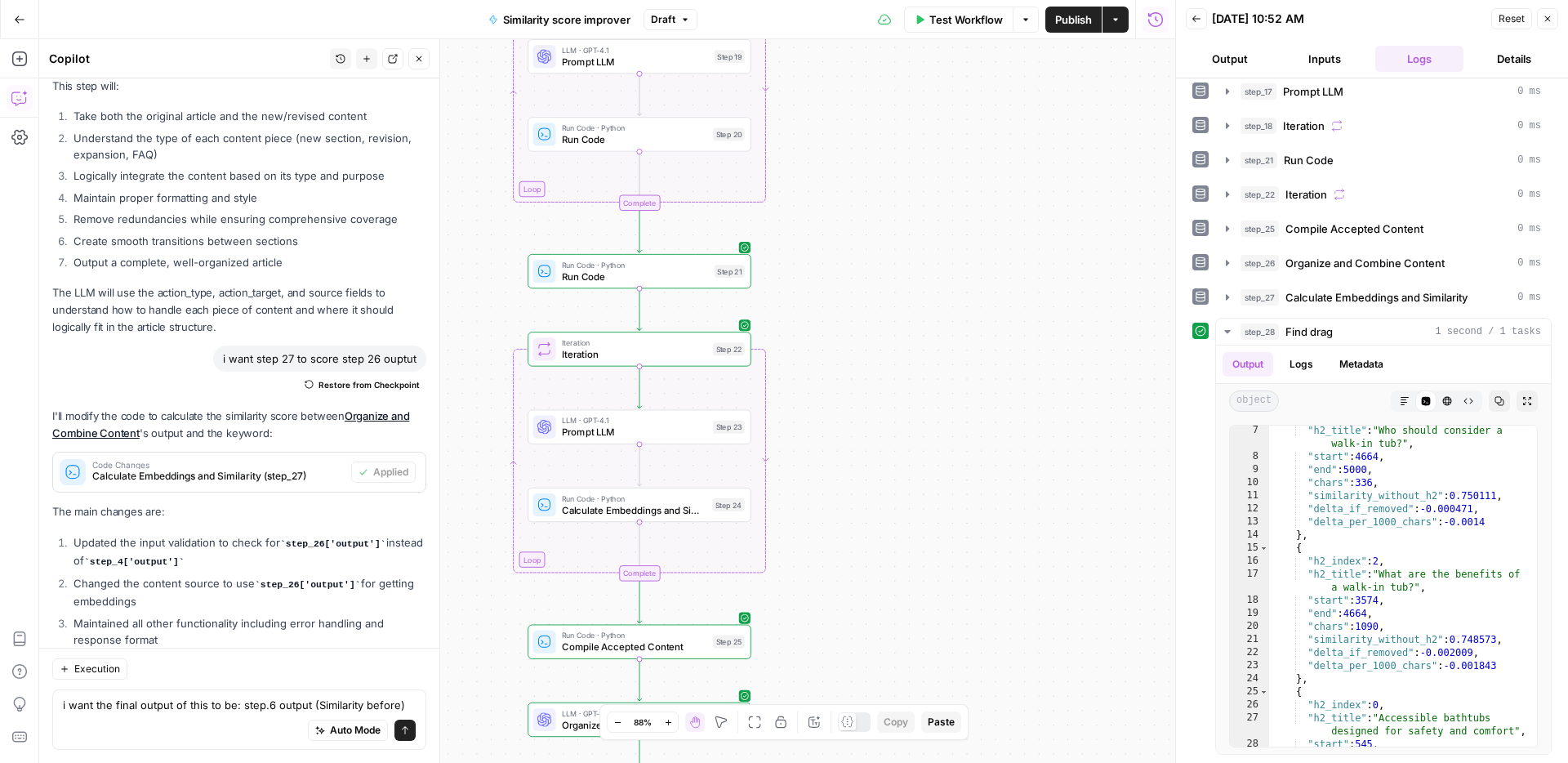
drag, startPoint x: 864, startPoint y: 227, endPoint x: 867, endPoint y: 174, distance: 53.1
click at [867, 174] on div "Workflow Set Inputs Inputs Web Page Scrape Scrape our page Step 1 Run Code · Py…" at bounding box center [607, 400] width 1136 height 724
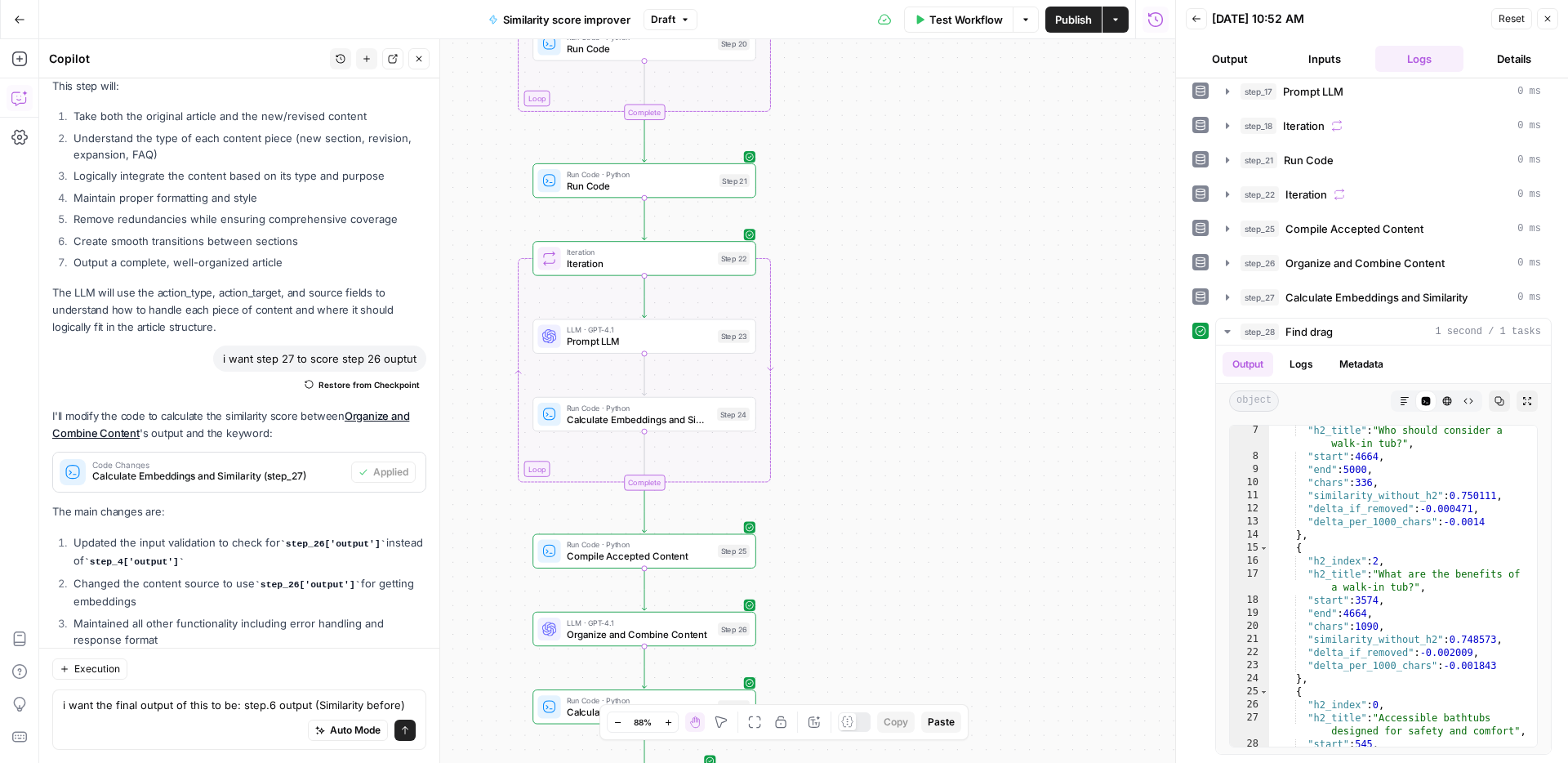
drag, startPoint x: 875, startPoint y: 350, endPoint x: 908, endPoint y: 66, distance: 285.9
click at [908, 66] on div "Workflow Set Inputs Inputs Web Page Scrape Scrape our page Step 1 Run Code · Py…" at bounding box center [607, 400] width 1136 height 724
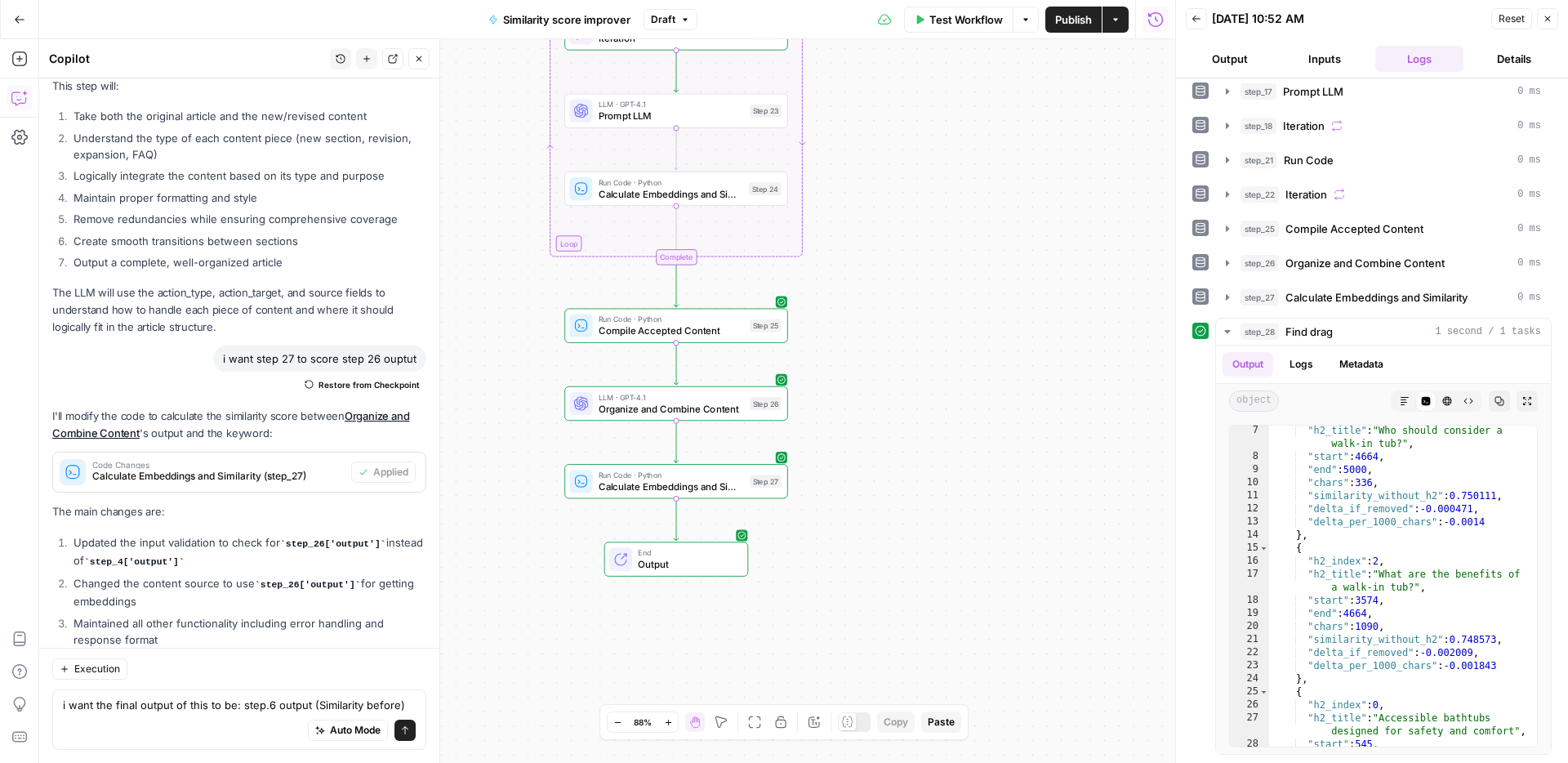
drag, startPoint x: 904, startPoint y: 348, endPoint x: 922, endPoint y: 298, distance: 53.1
click at [922, 298] on div "Workflow Set Inputs Inputs Web Page Scrape Scrape our page Step 1 Run Code · Py…" at bounding box center [607, 400] width 1136 height 724
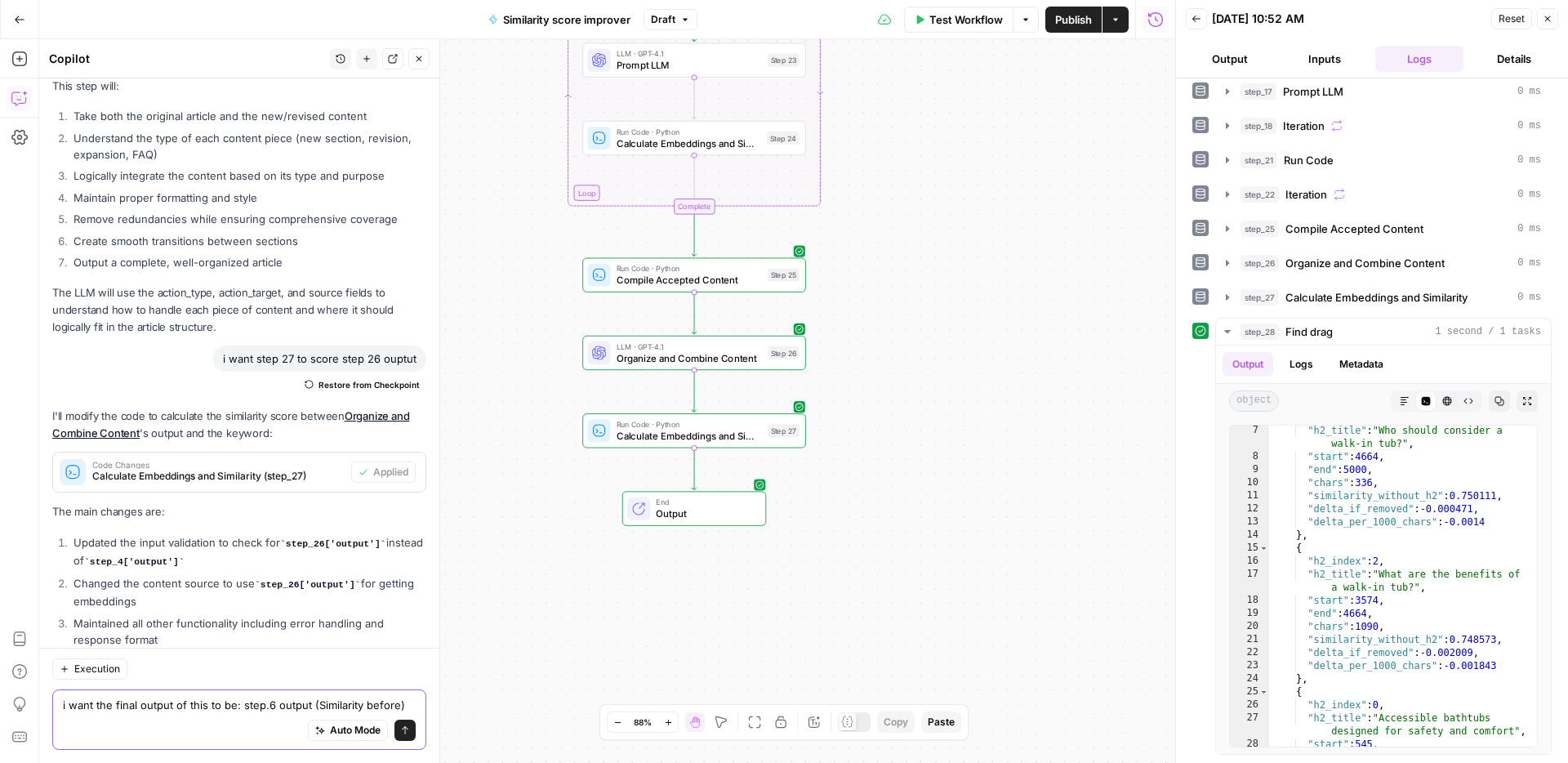
click at [411, 699] on textarea "i want the final output of this to be: step.6 output (Similarity before)" at bounding box center [239, 705] width 352 height 16
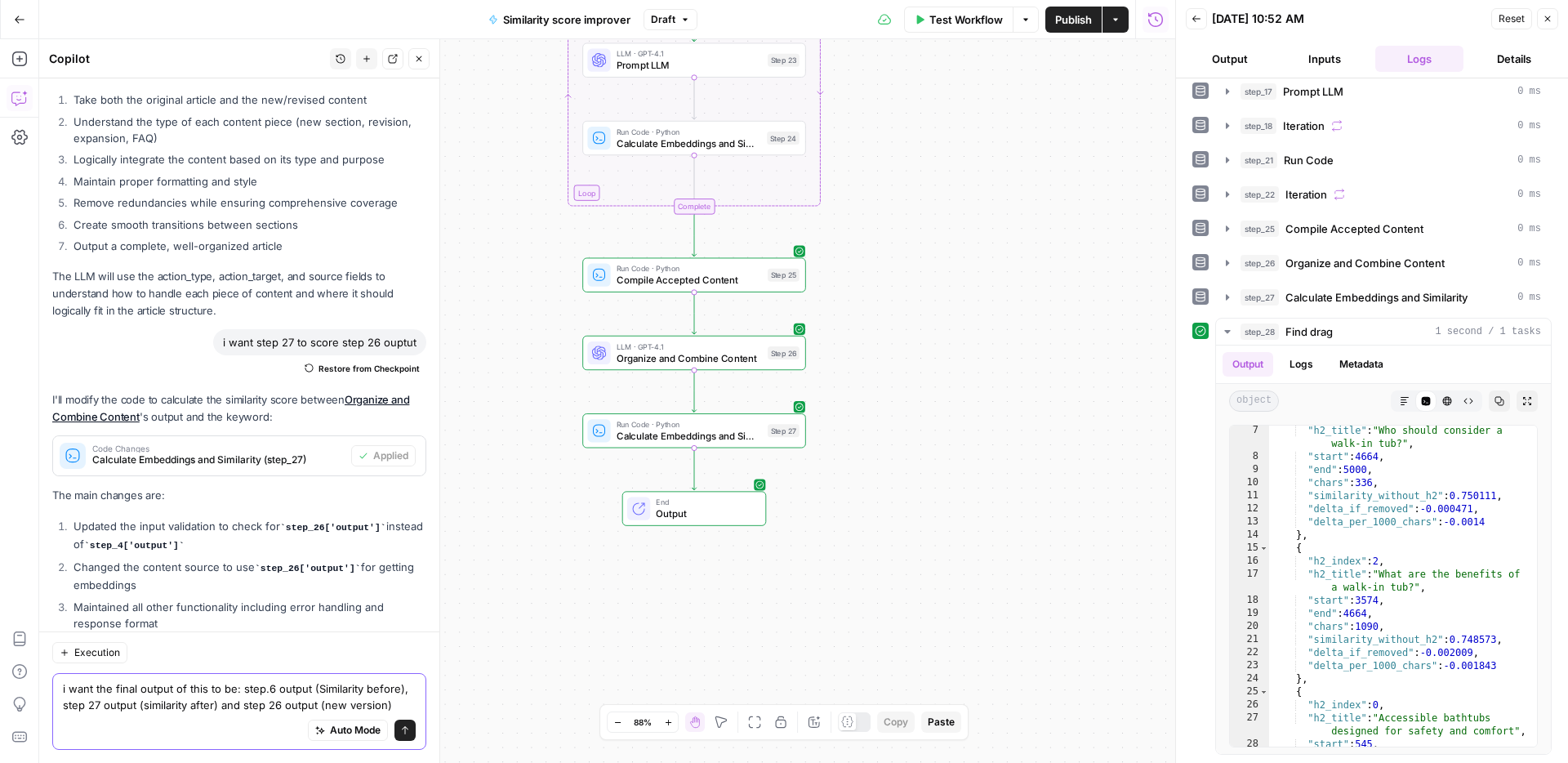
type textarea "i want the final output of this to be: step.6 output (Similarity before), step …"
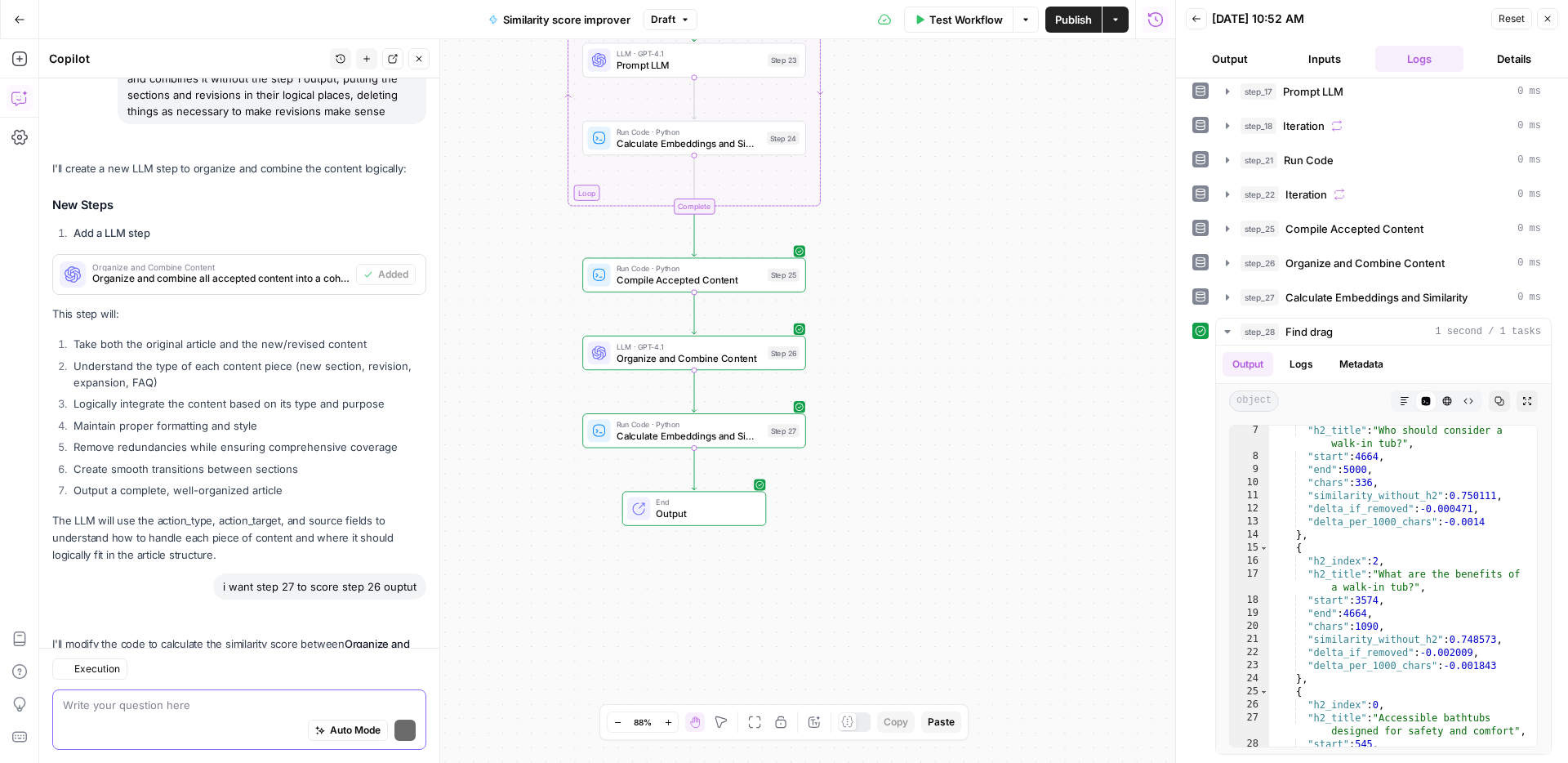
scroll to position [9876, 0]
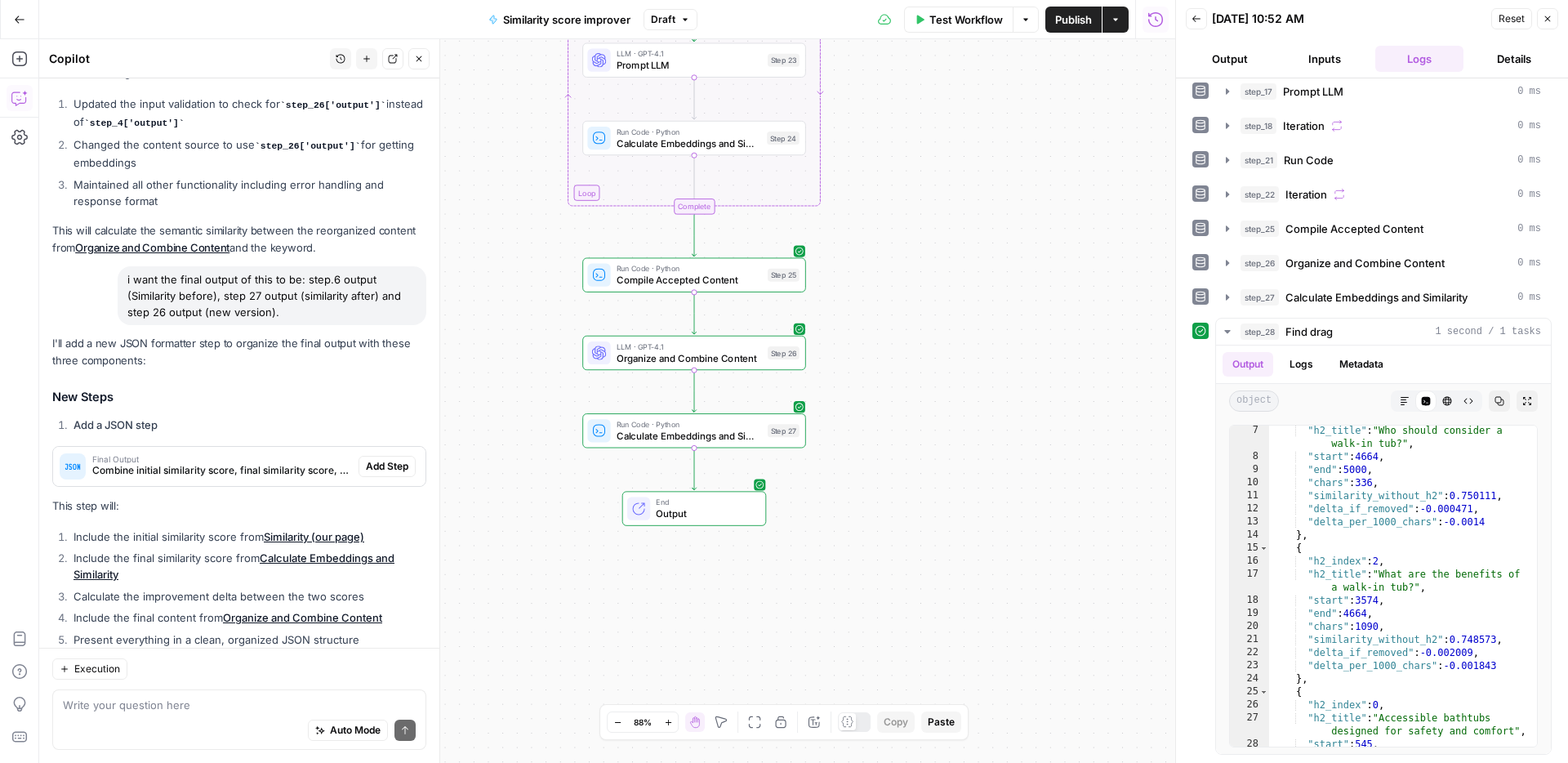
click at [378, 459] on span "Add Step" at bounding box center [386, 466] width 43 height 15
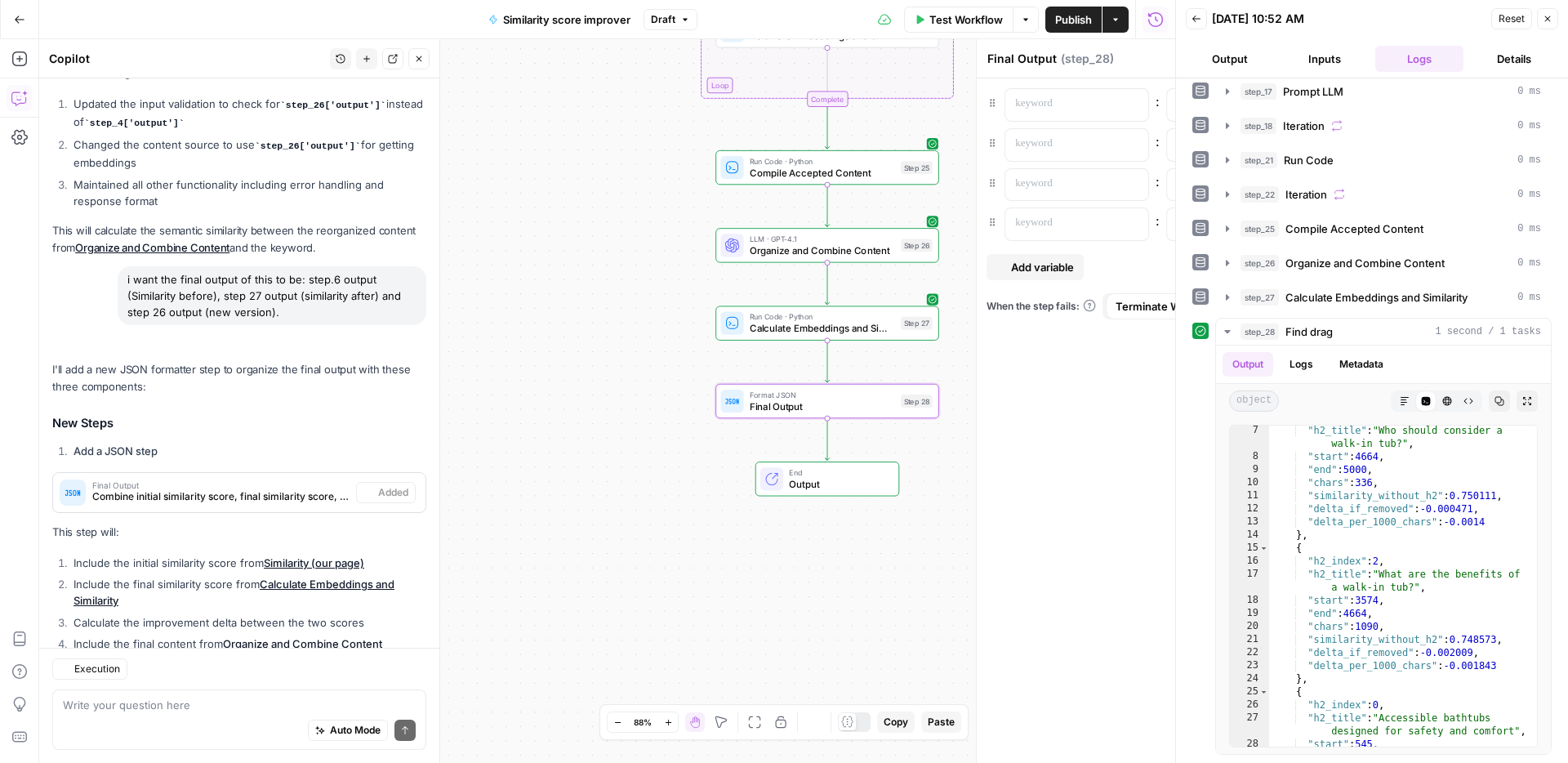
scroll to position [9903, 0]
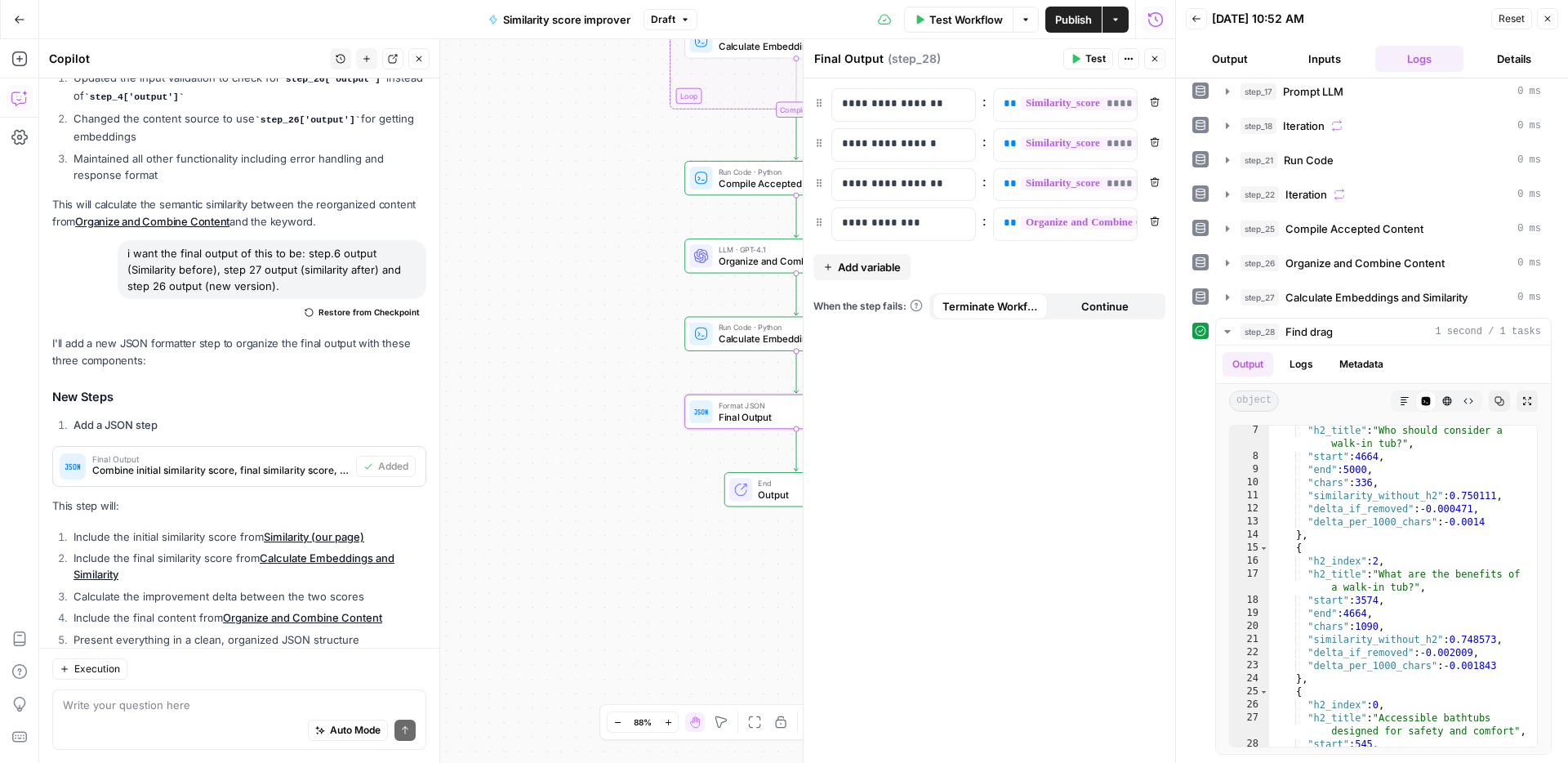
drag, startPoint x: 639, startPoint y: 286, endPoint x: 515, endPoint y: 327, distance: 130.6
click at [515, 328] on div "Workflow Set Inputs Inputs Web Page Scrape Scrape our page Step 1 Run Code · Py…" at bounding box center [607, 400] width 1136 height 724
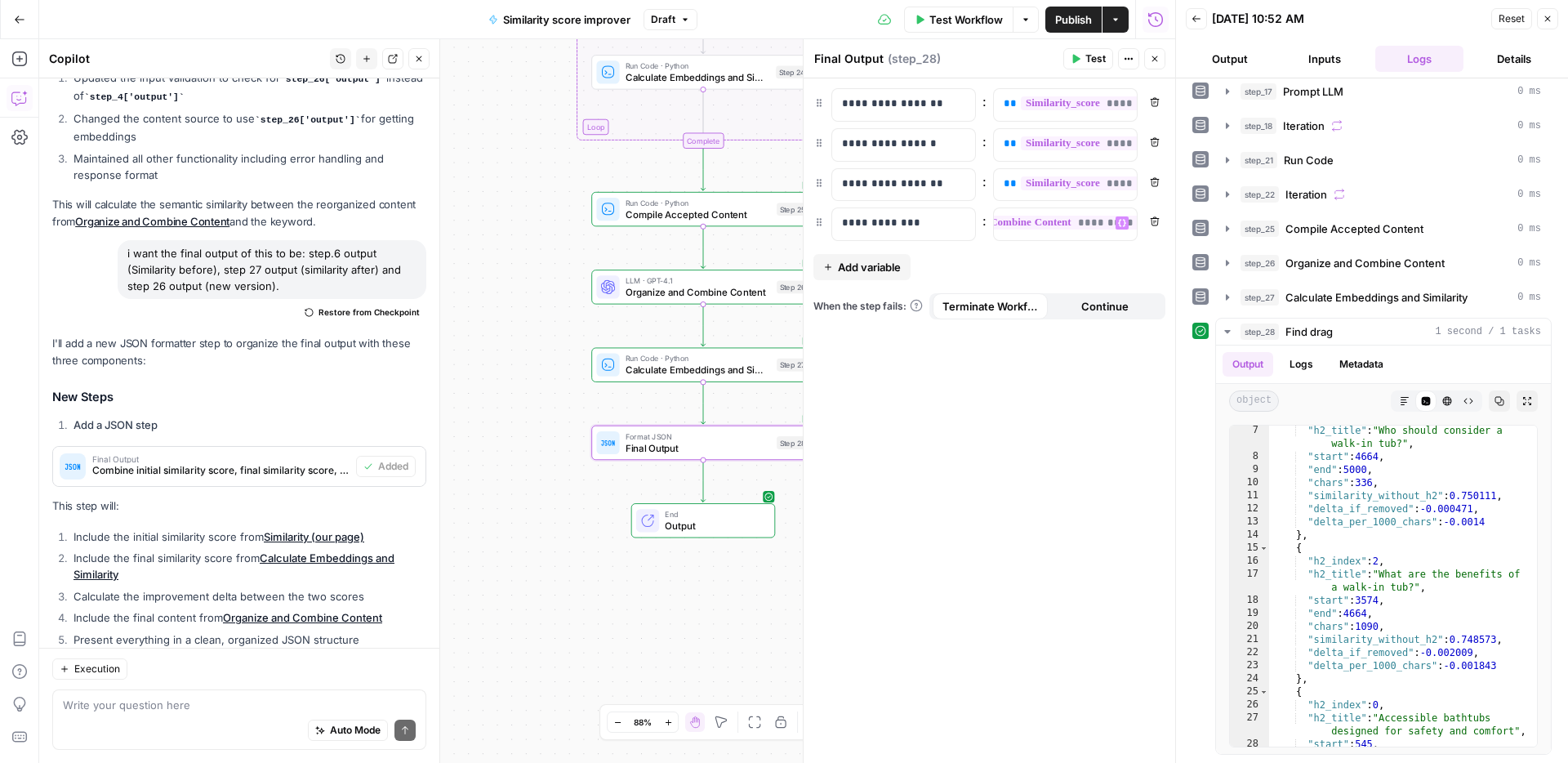
scroll to position [0, 146]
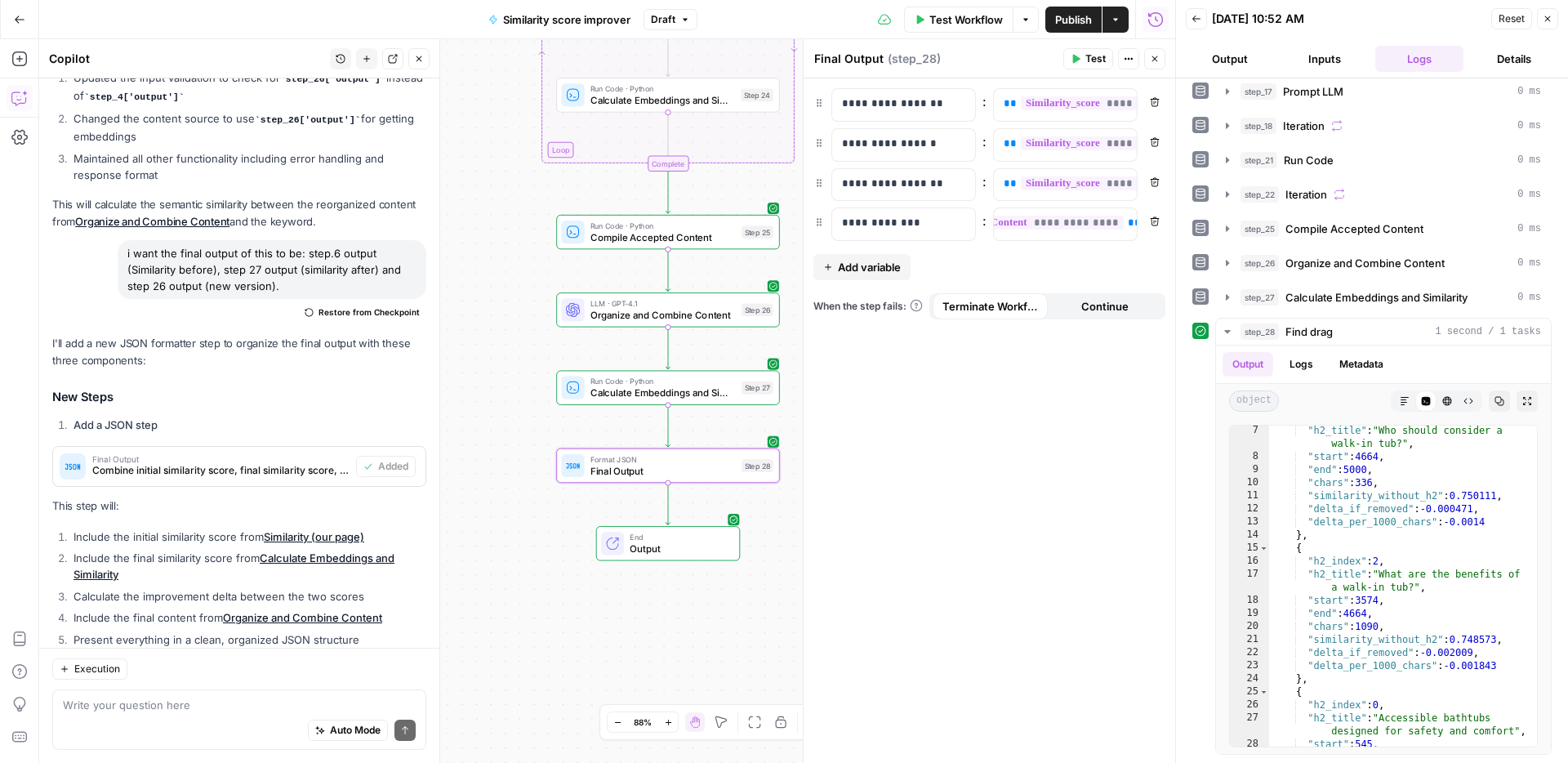
drag, startPoint x: 534, startPoint y: 287, endPoint x: 516, endPoint y: 323, distance: 40.2
click at [495, 327] on div "Workflow Set Inputs Inputs Web Page Scrape Scrape our page Step 1 Run Code · Py…" at bounding box center [607, 400] width 1136 height 724
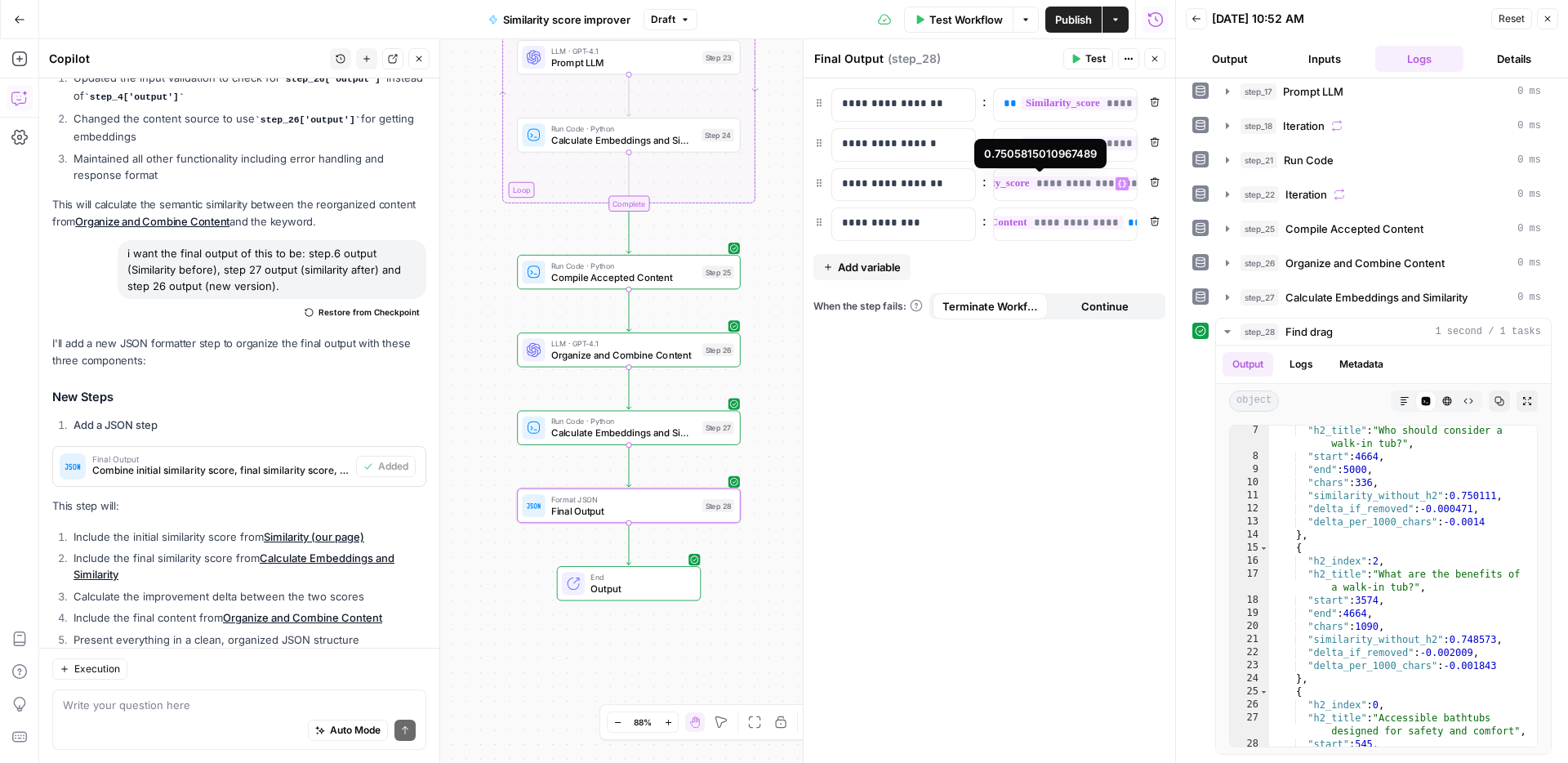
scroll to position [0, 441]
click at [1087, 57] on span "Test" at bounding box center [1095, 59] width 20 height 15
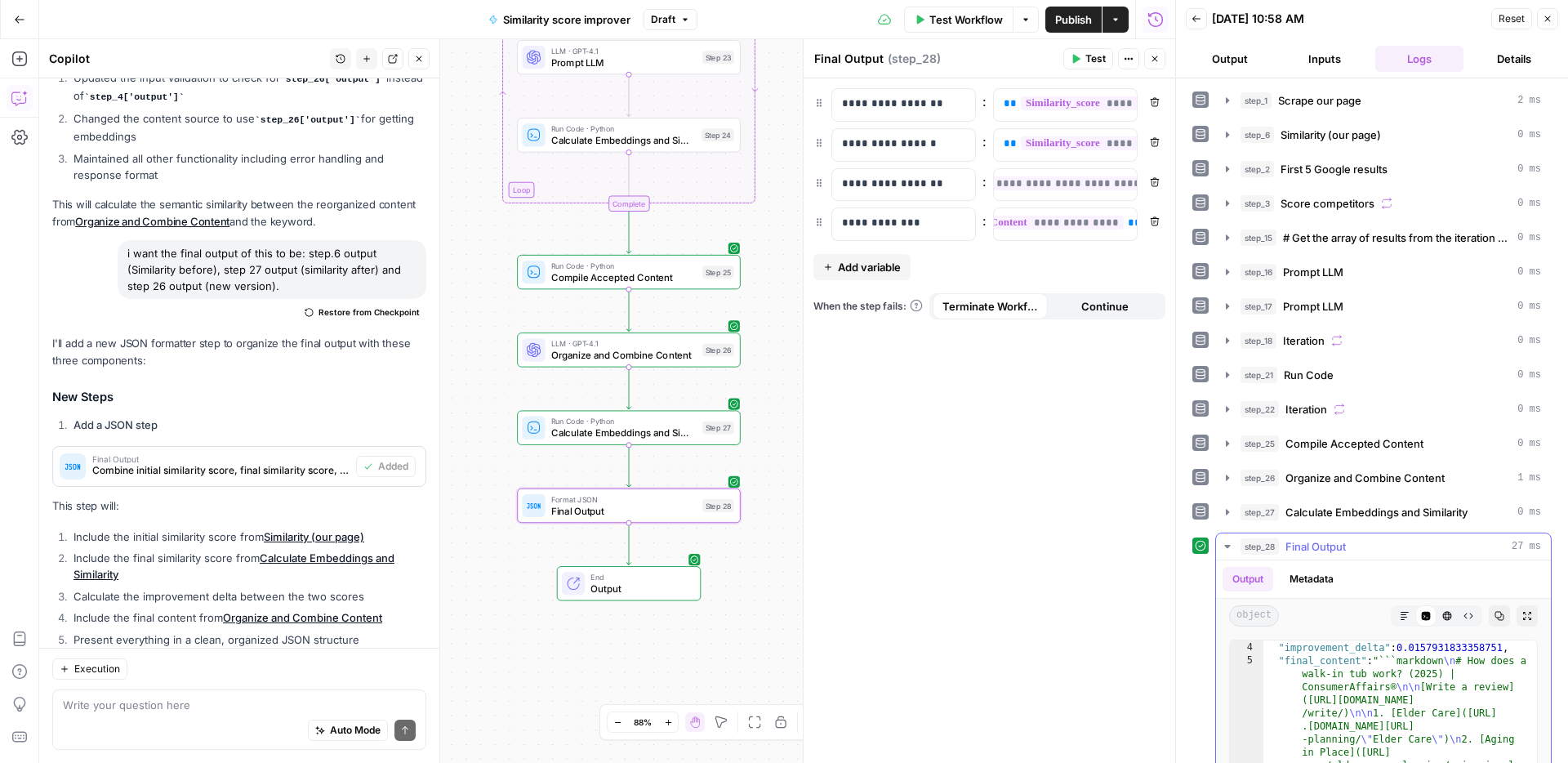
scroll to position [38, 0]
click at [1061, 24] on span "Publish" at bounding box center [1073, 19] width 37 height 16
click at [952, 21] on span "Test Workflow" at bounding box center [966, 19] width 74 height 16
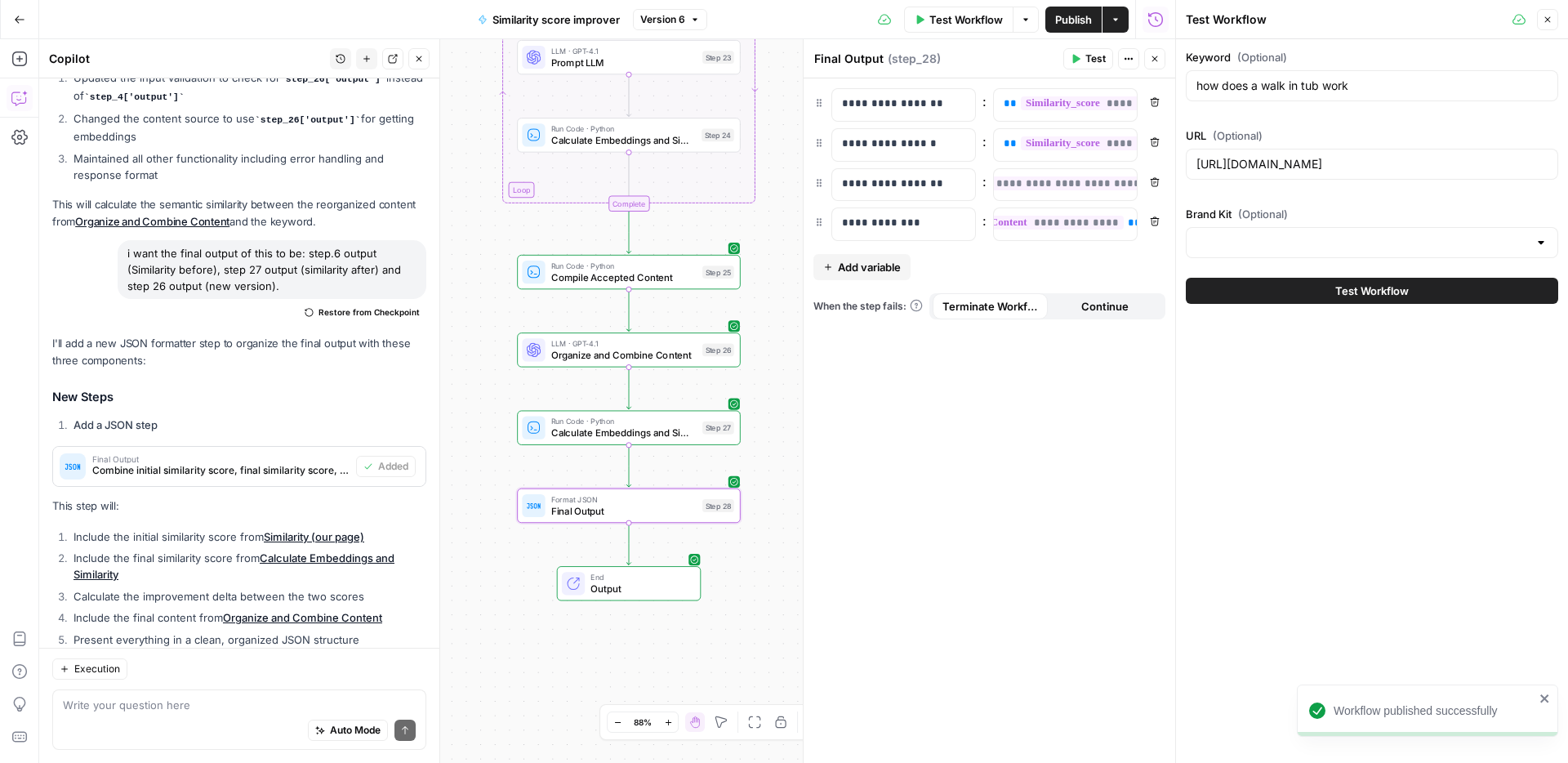
type input "ConsumerAffairs"
click at [1325, 92] on input "how does a walk in tub work" at bounding box center [1371, 86] width 351 height 16
click at [1292, 155] on div "https://www.consumeraffairs.com/homeowners/what-is-a-walk-in-tub.html" at bounding box center [1371, 164] width 372 height 31
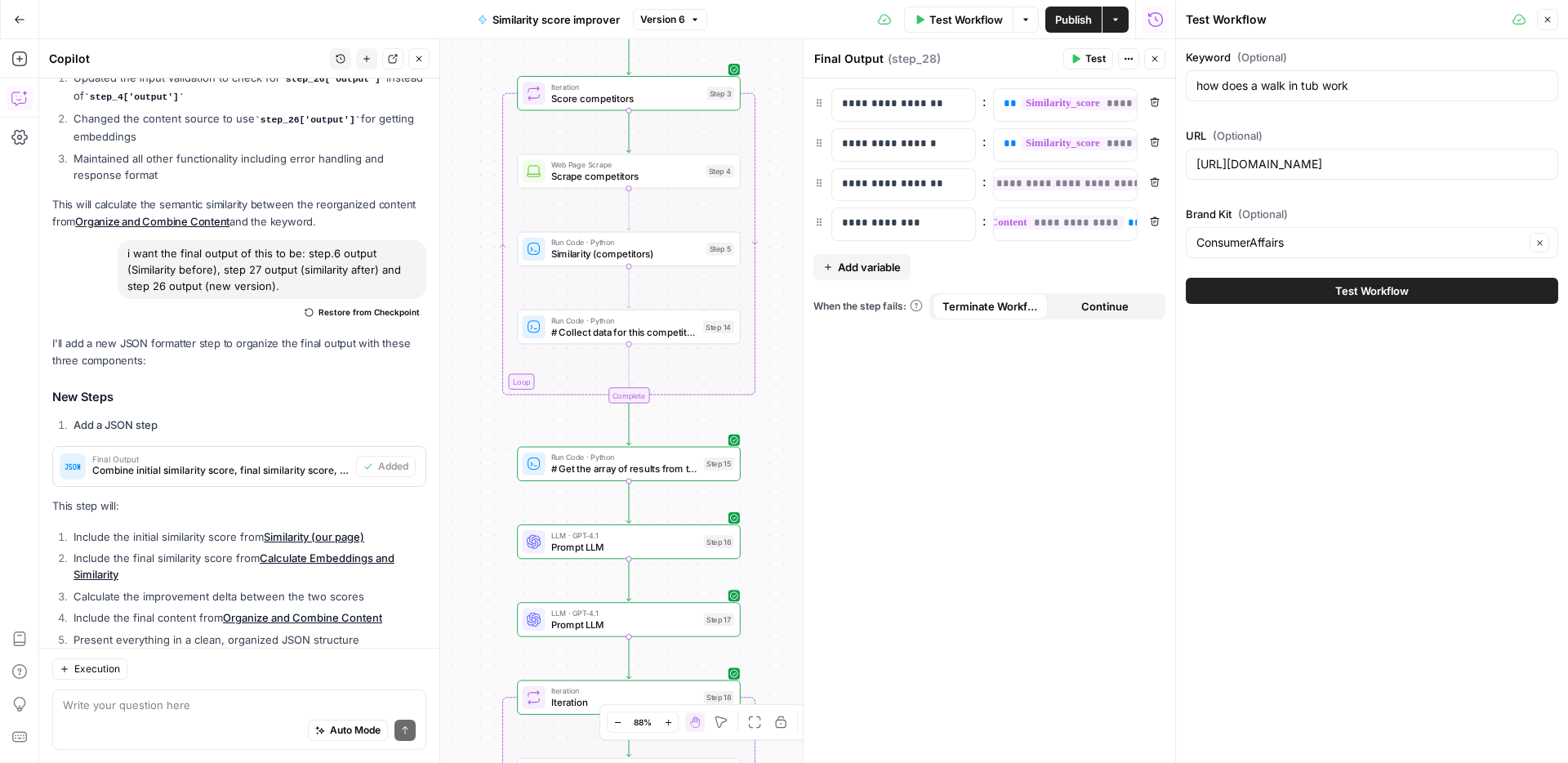
drag, startPoint x: 761, startPoint y: 470, endPoint x: 756, endPoint y: 393, distance: 77.2
click at [756, 393] on div "Workflow Set Inputs Inputs Web Page Scrape Scrape our page Step 1 Run Code · Py…" at bounding box center [607, 400] width 1136 height 724
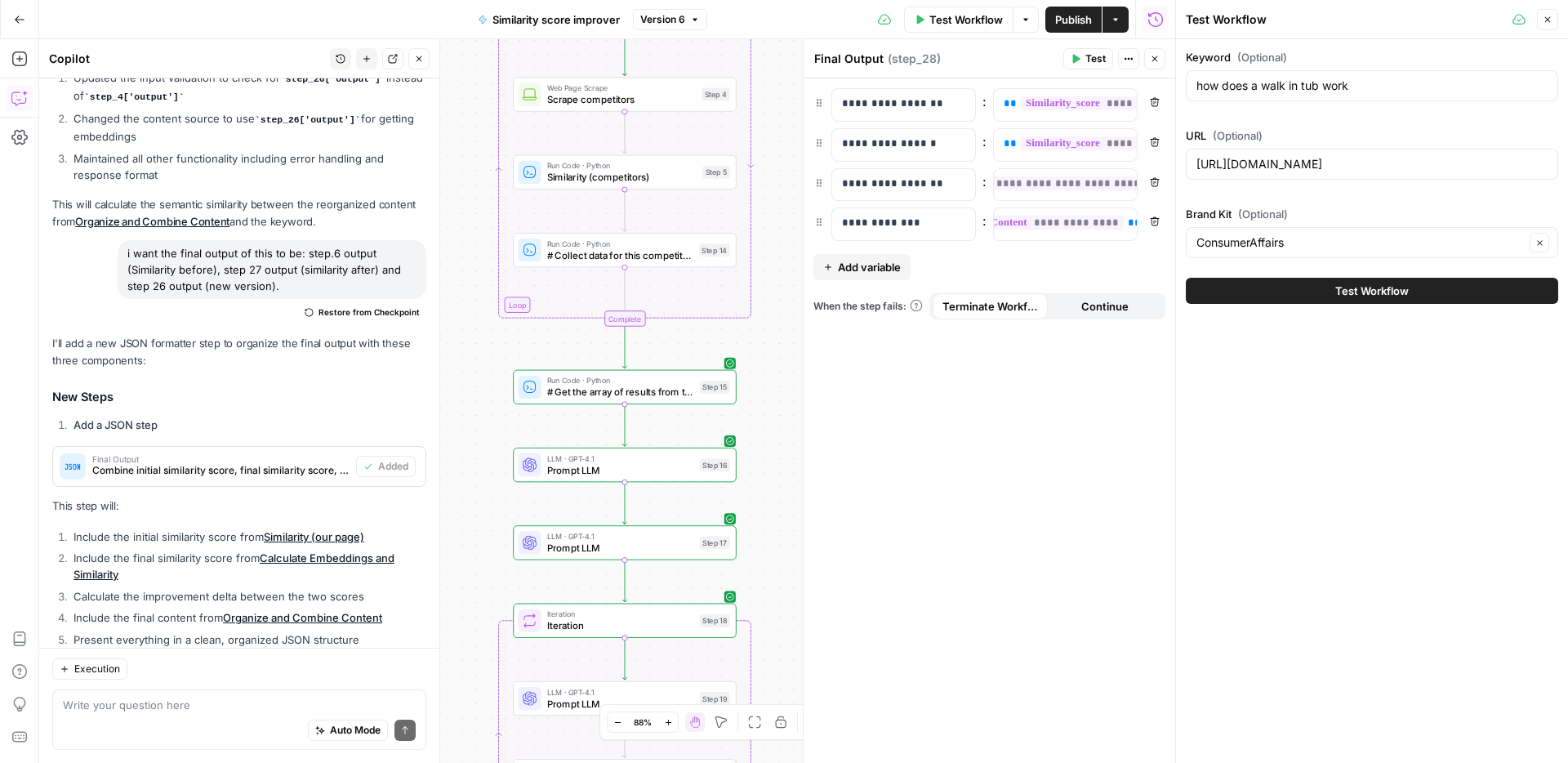
click at [662, 400] on div "Run Code · Python # Get the array of results from the iteration competitor_data…" at bounding box center [625, 387] width 224 height 34
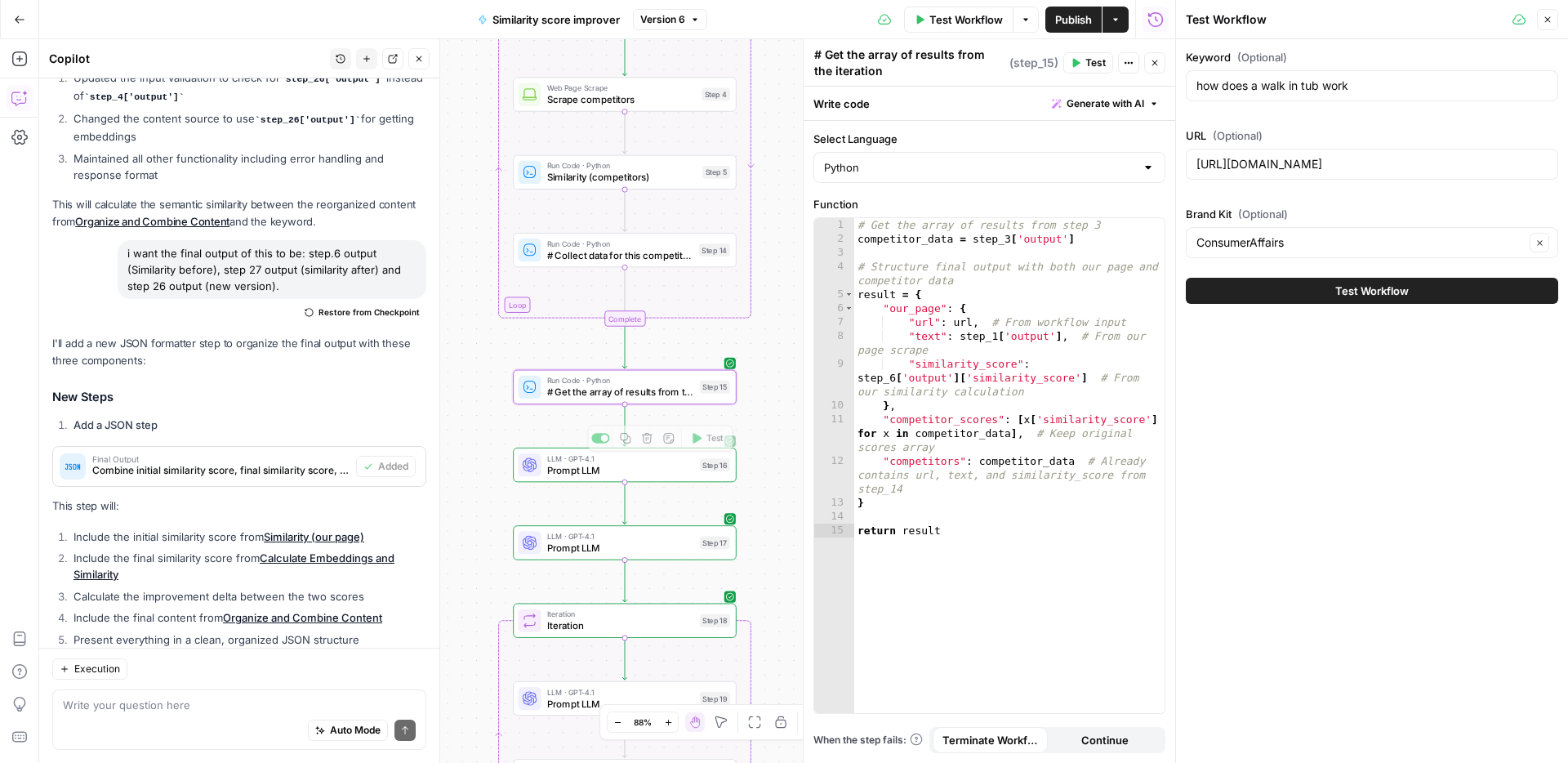
click at [658, 482] on div "Workflow Set Inputs Inputs Web Page Scrape Scrape our page Step 1 Run Code · Py…" at bounding box center [607, 400] width 1136 height 724
click at [661, 476] on span "Prompt LLM" at bounding box center [620, 469] width 147 height 15
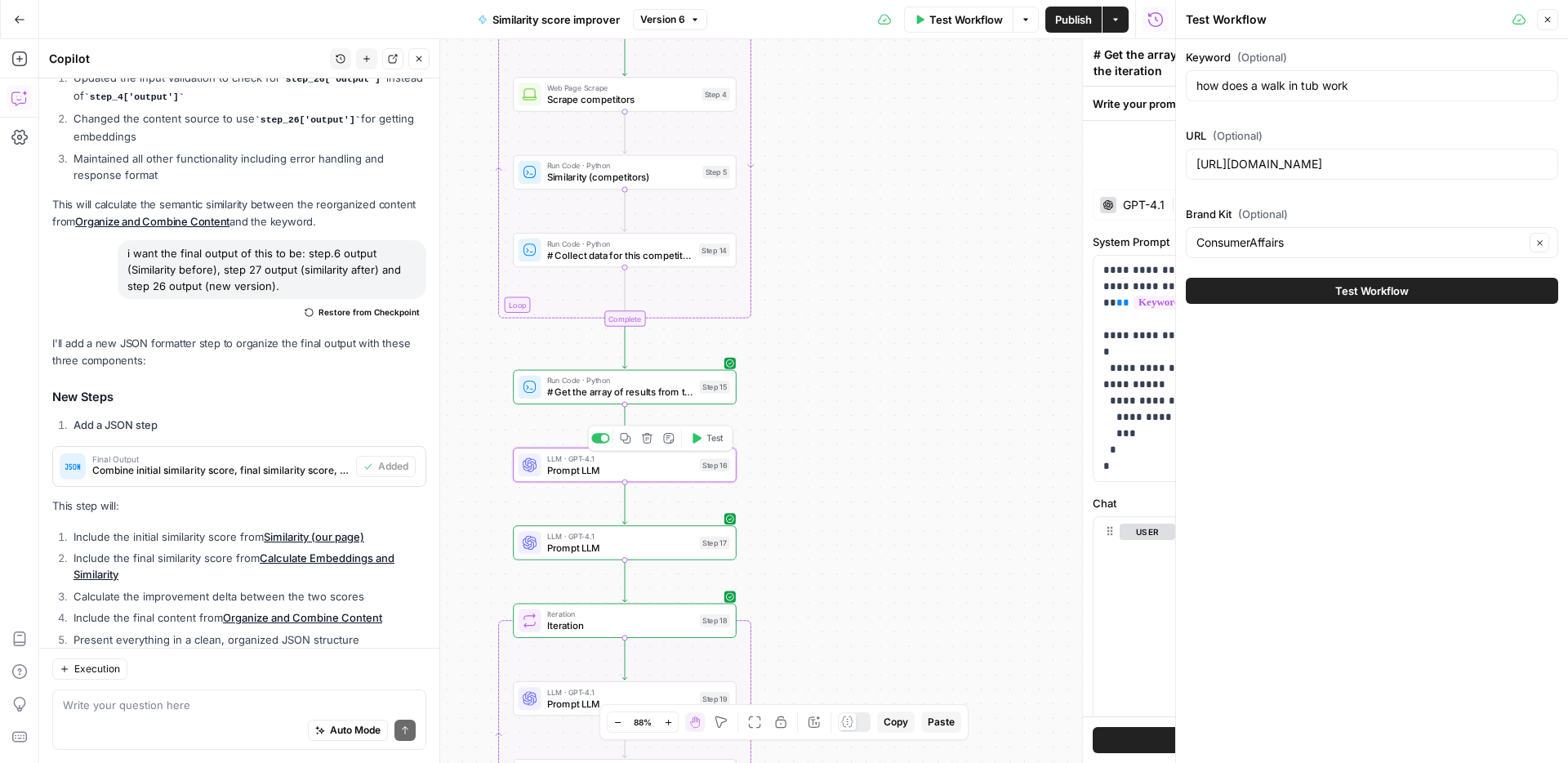
type textarea "Prompt LLM"
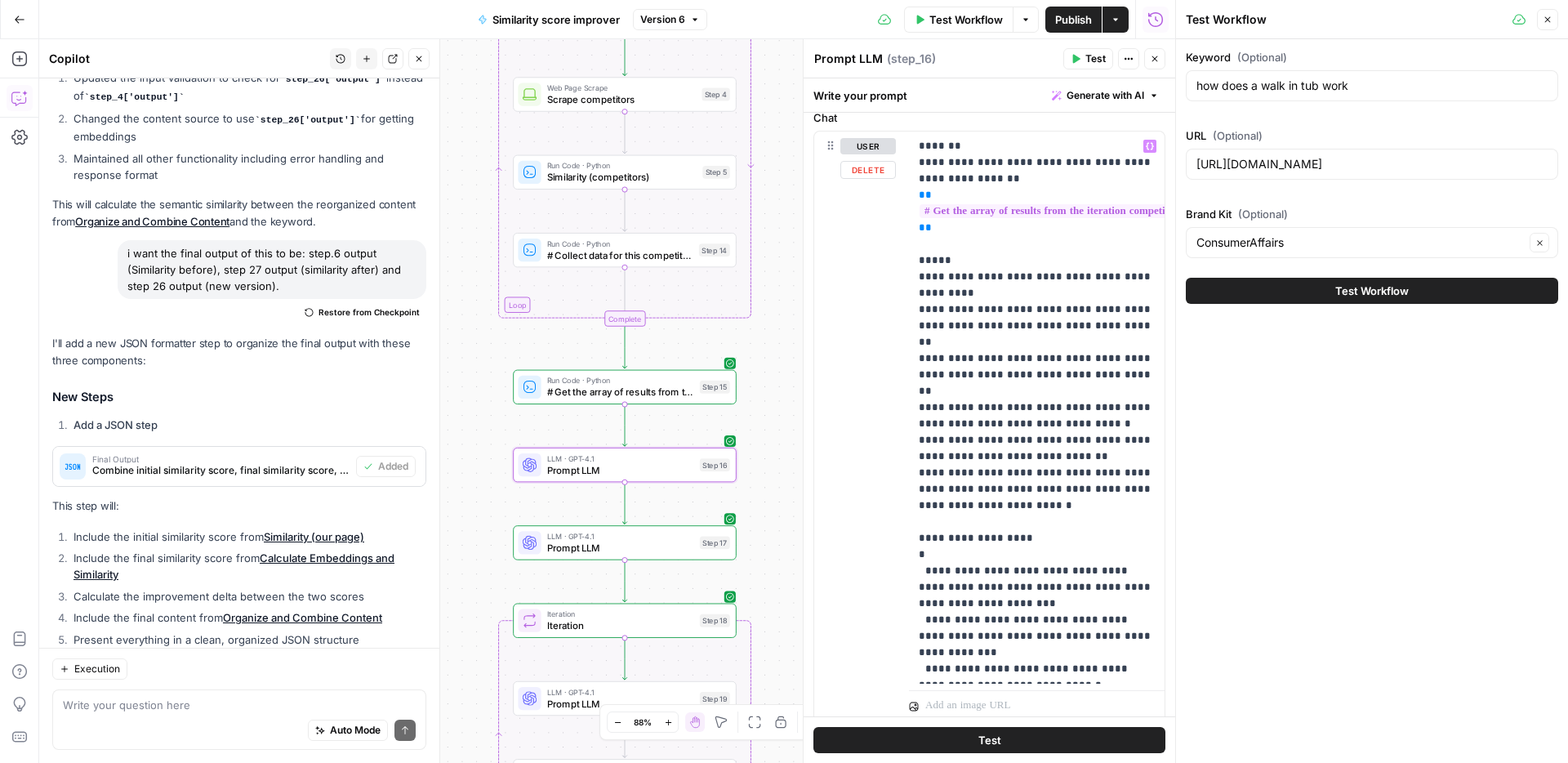
scroll to position [500, 0]
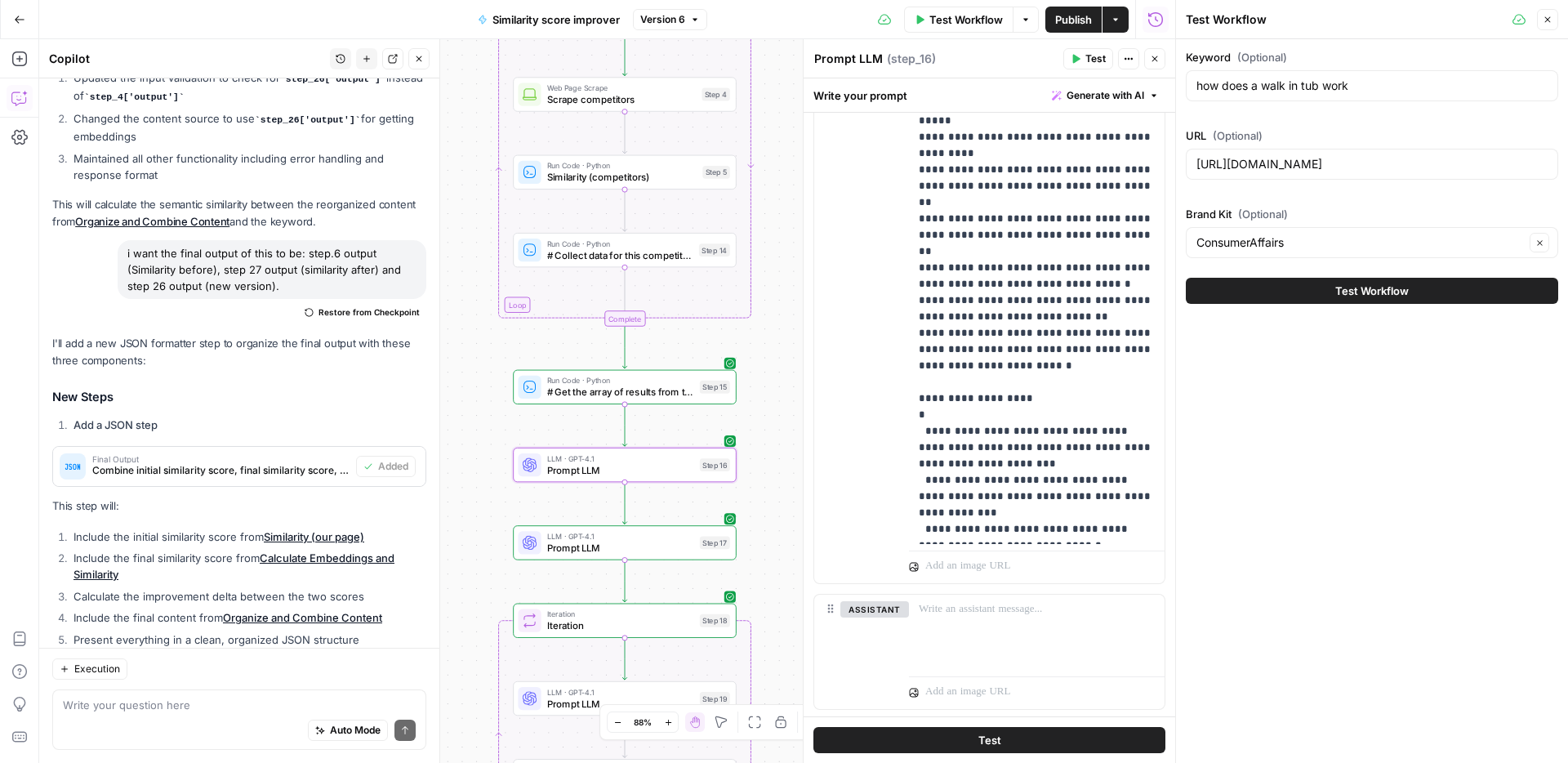
click at [680, 557] on div "LLM · GPT-4.1 Prompt LLM Step 17 Copy step Delete step Add Note Test" at bounding box center [625, 542] width 224 height 34
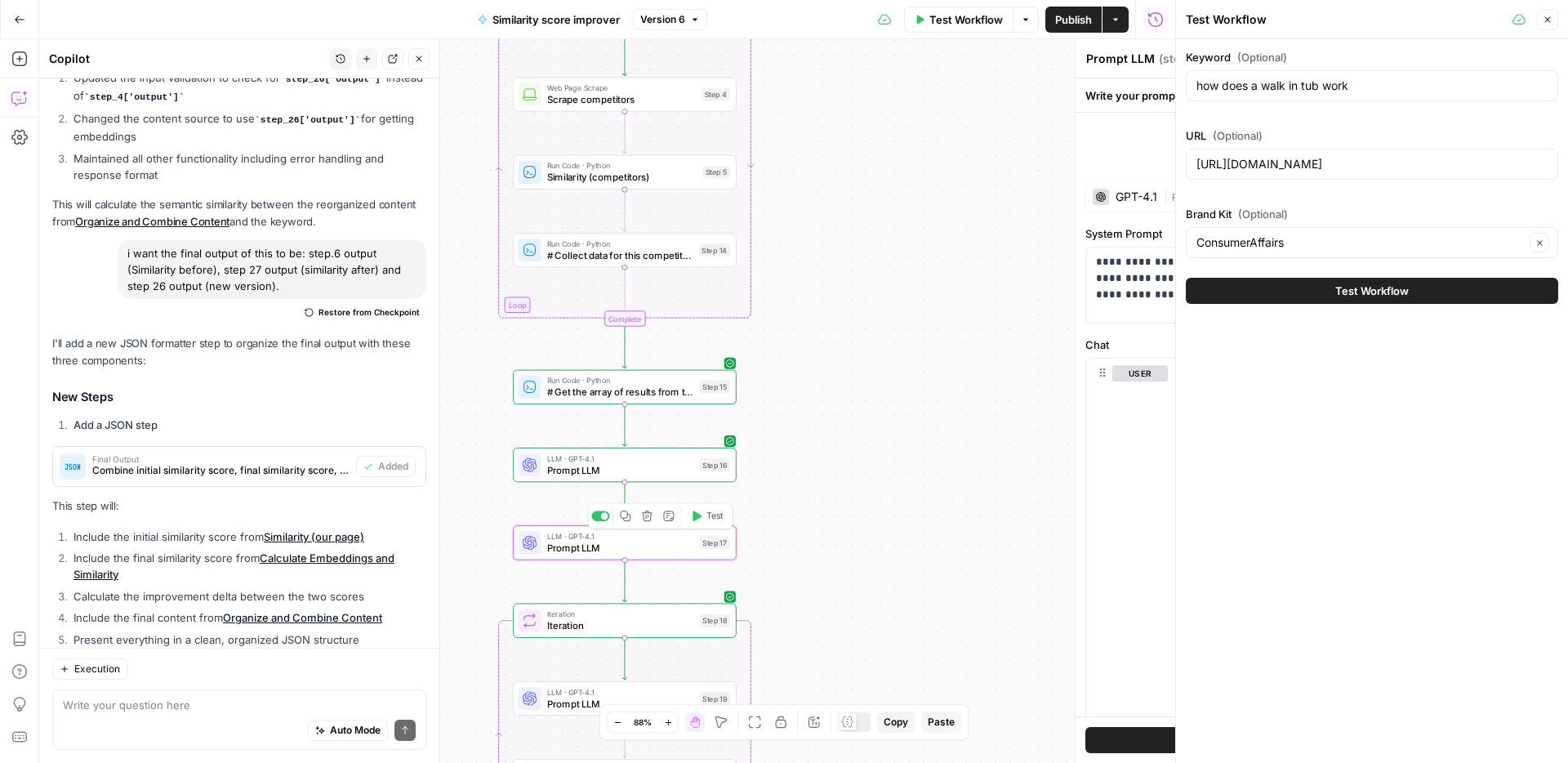
click at [684, 550] on span "Prompt LLM" at bounding box center [620, 548] width 147 height 15
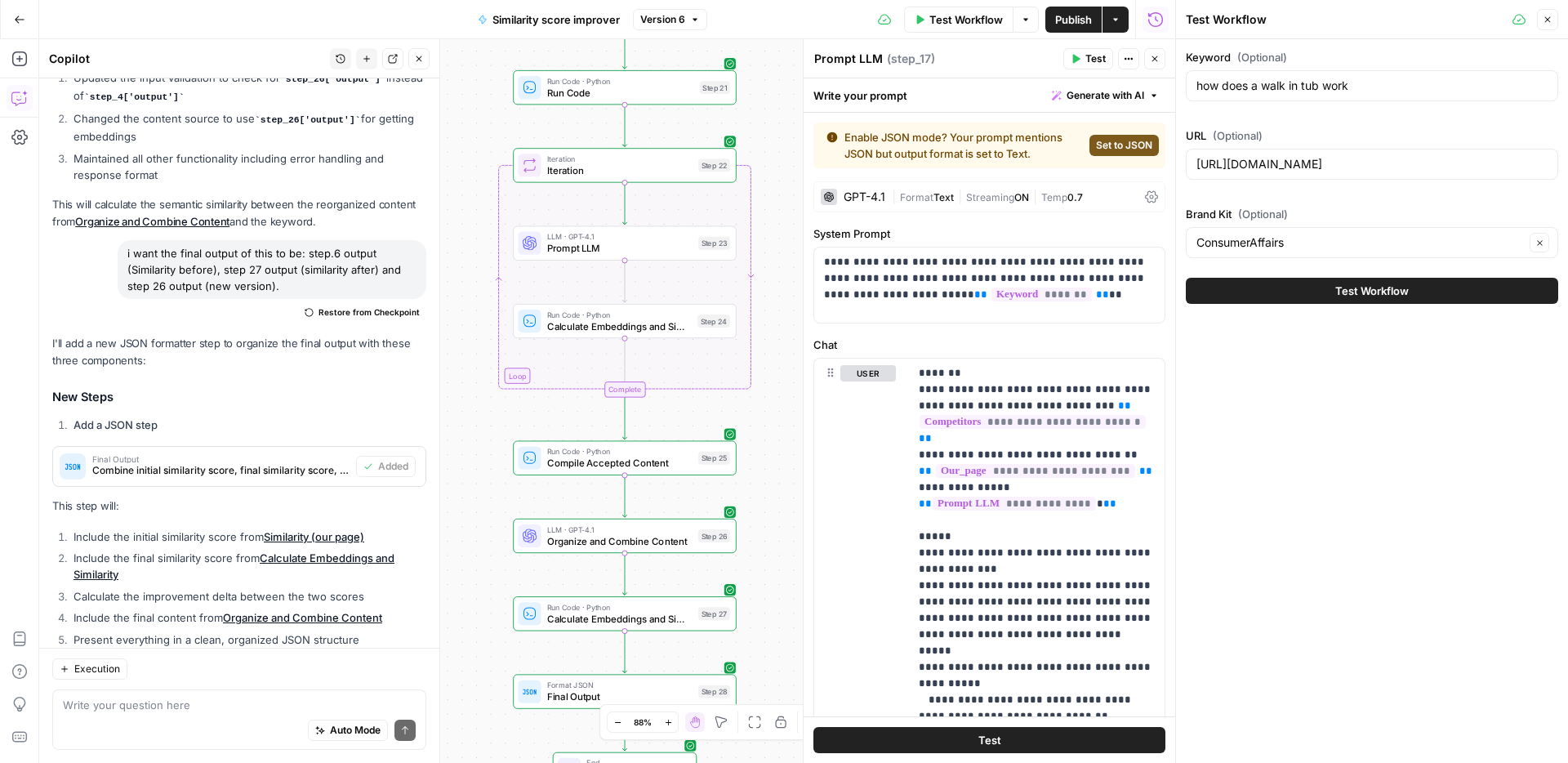
drag, startPoint x: 518, startPoint y: 396, endPoint x: 505, endPoint y: 453, distance: 58.5
click at [505, 453] on div "Workflow Set Inputs Inputs Web Page Scrape Scrape our page Step 1 Run Code · Py…" at bounding box center [607, 400] width 1136 height 724
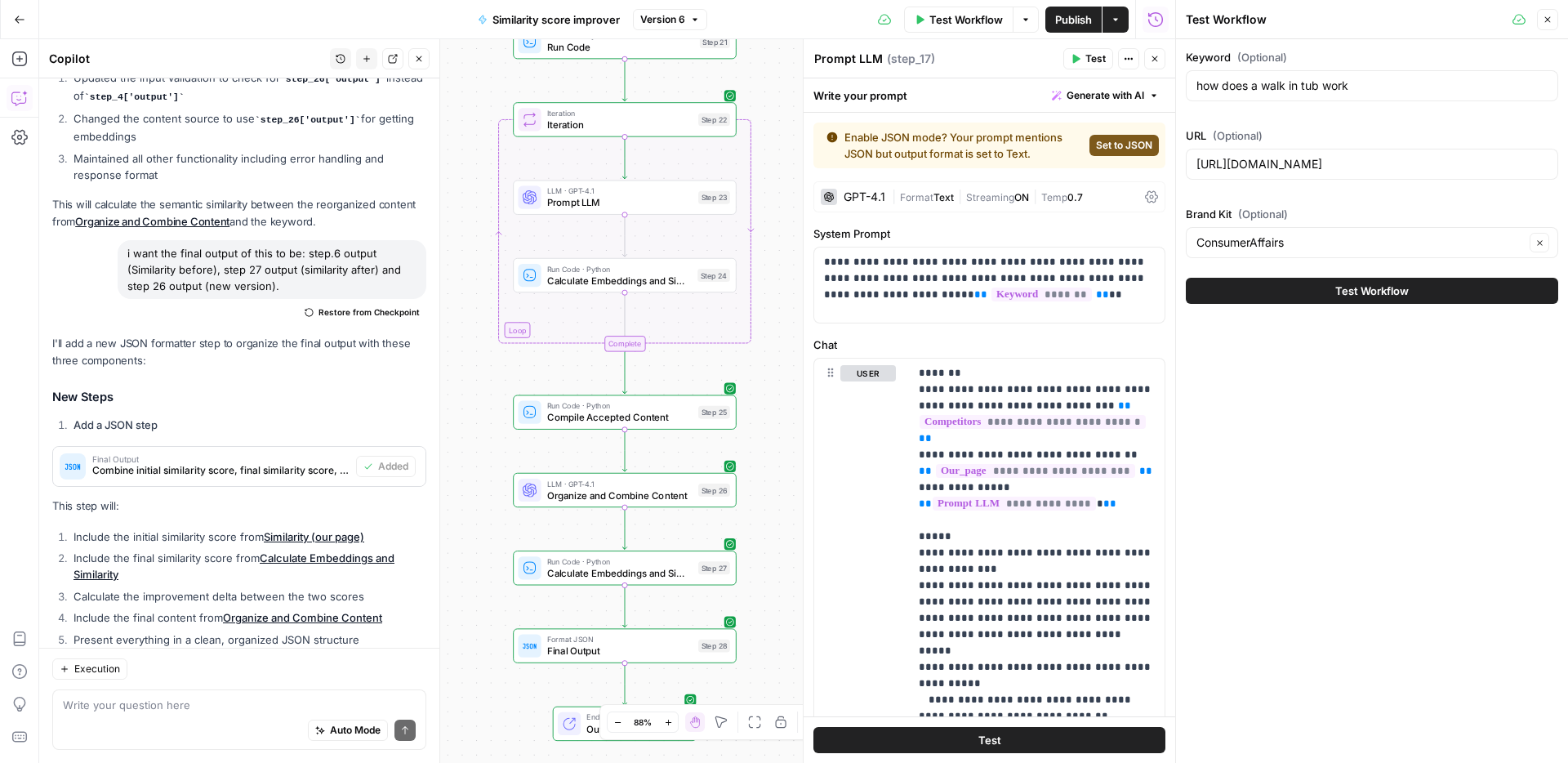
drag, startPoint x: 577, startPoint y: 457, endPoint x: 578, endPoint y: 415, distance: 42.0
click at [578, 415] on div "Workflow Set Inputs Inputs Web Page Scrape Scrape our page Step 1 Run Code · Py…" at bounding box center [607, 400] width 1136 height 724
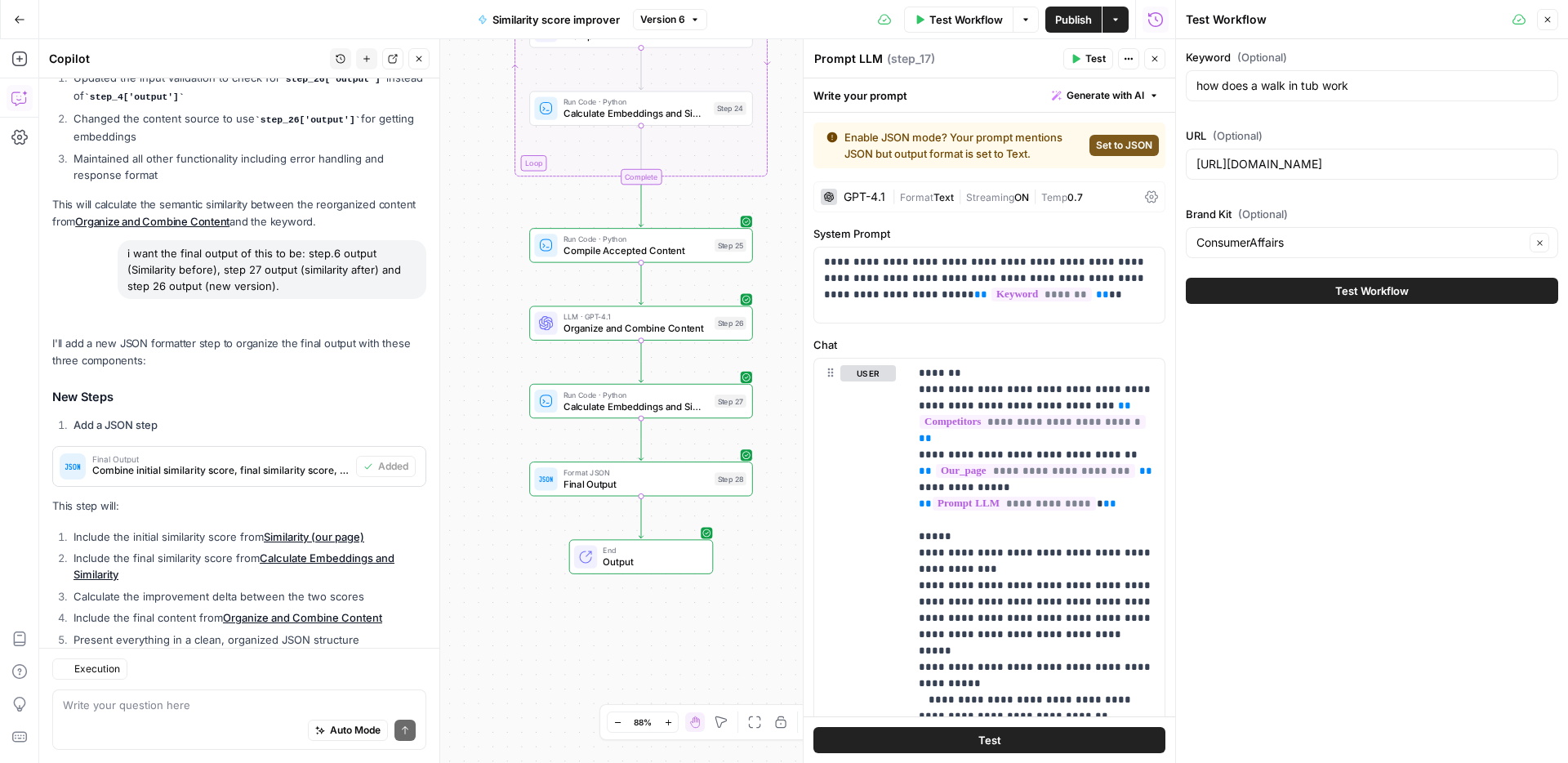
scroll to position [9903, 0]
click at [232, 698] on textarea at bounding box center [239, 705] width 352 height 16
click at [217, 702] on textarea at bounding box center [239, 705] width 352 height 16
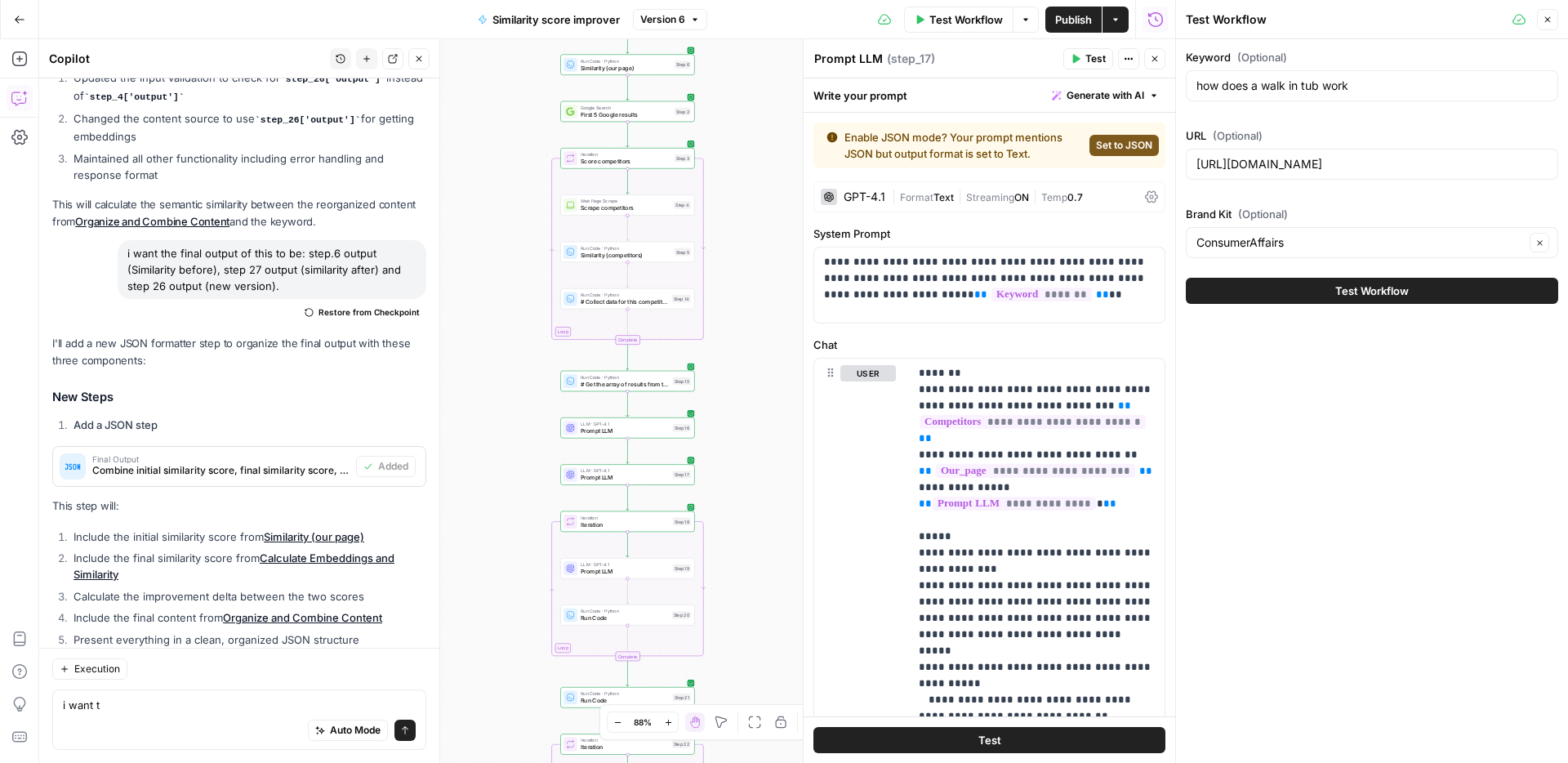
click at [148, 693] on div "i want t i want t Auto Mode Send" at bounding box center [239, 719] width 374 height 61
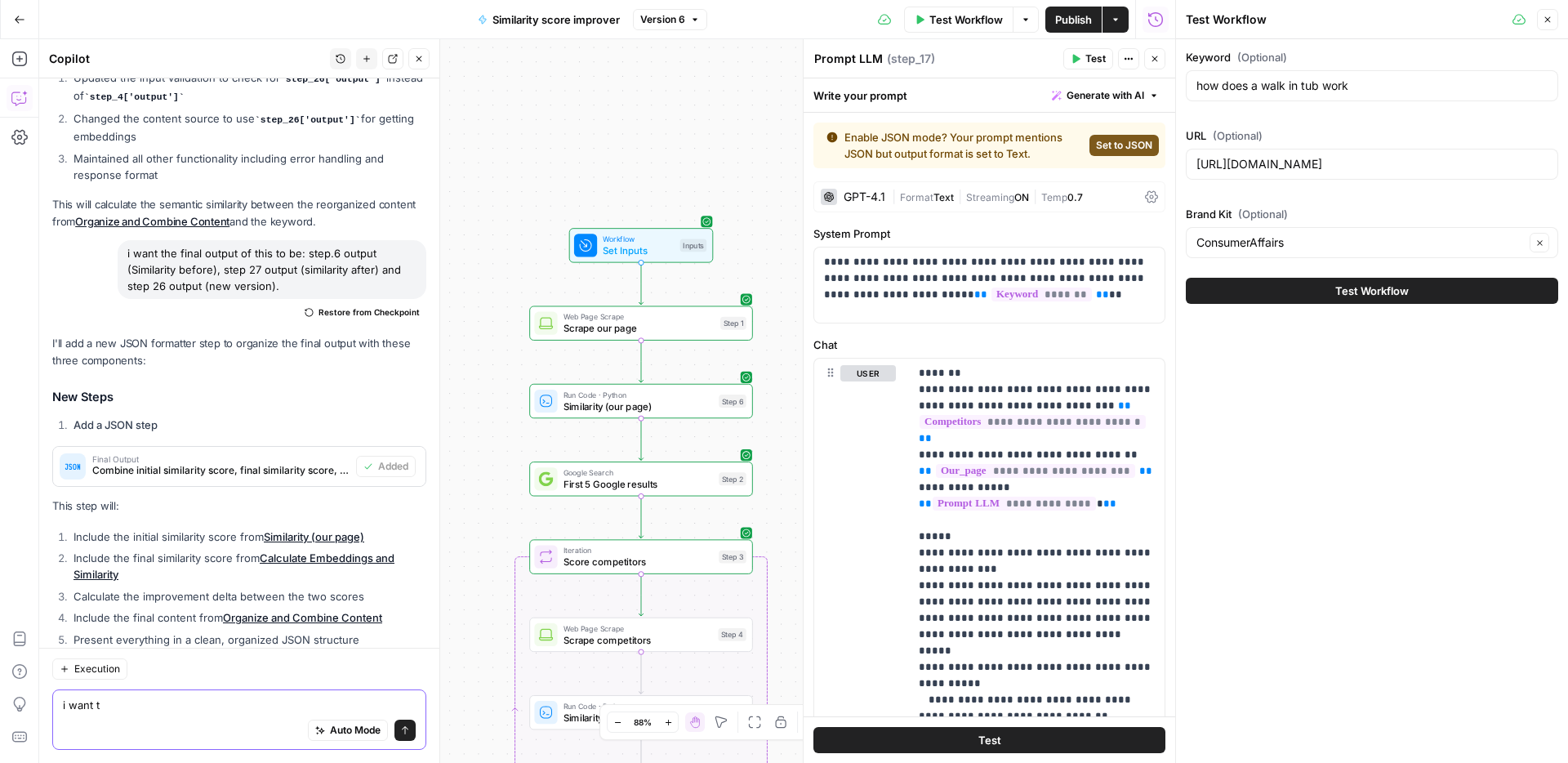
click at [143, 705] on textarea "i want t" at bounding box center [239, 705] width 352 height 16
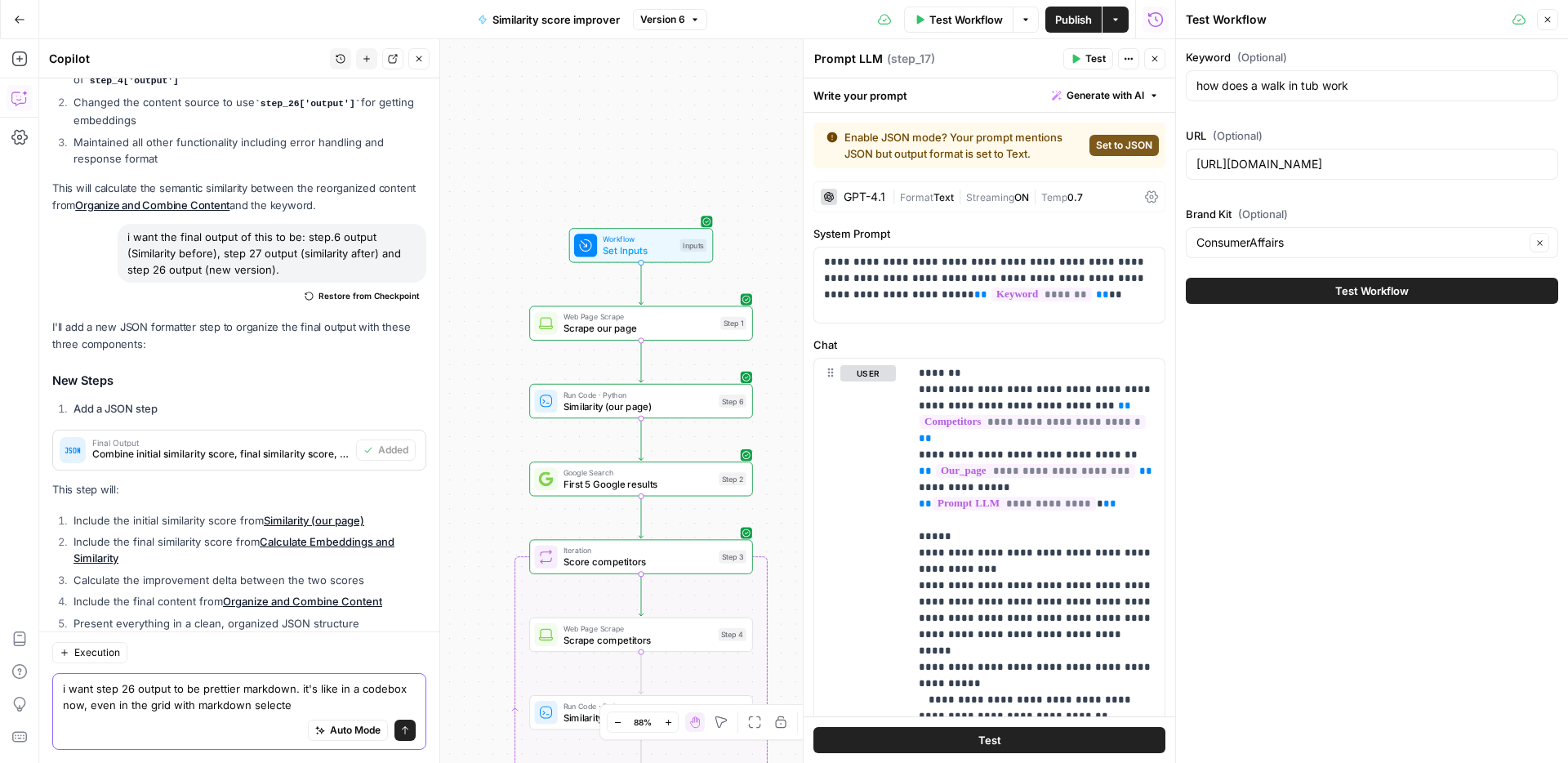
type textarea "i want step 26 output to be prettier markdown. it's like in a codebox now, even…"
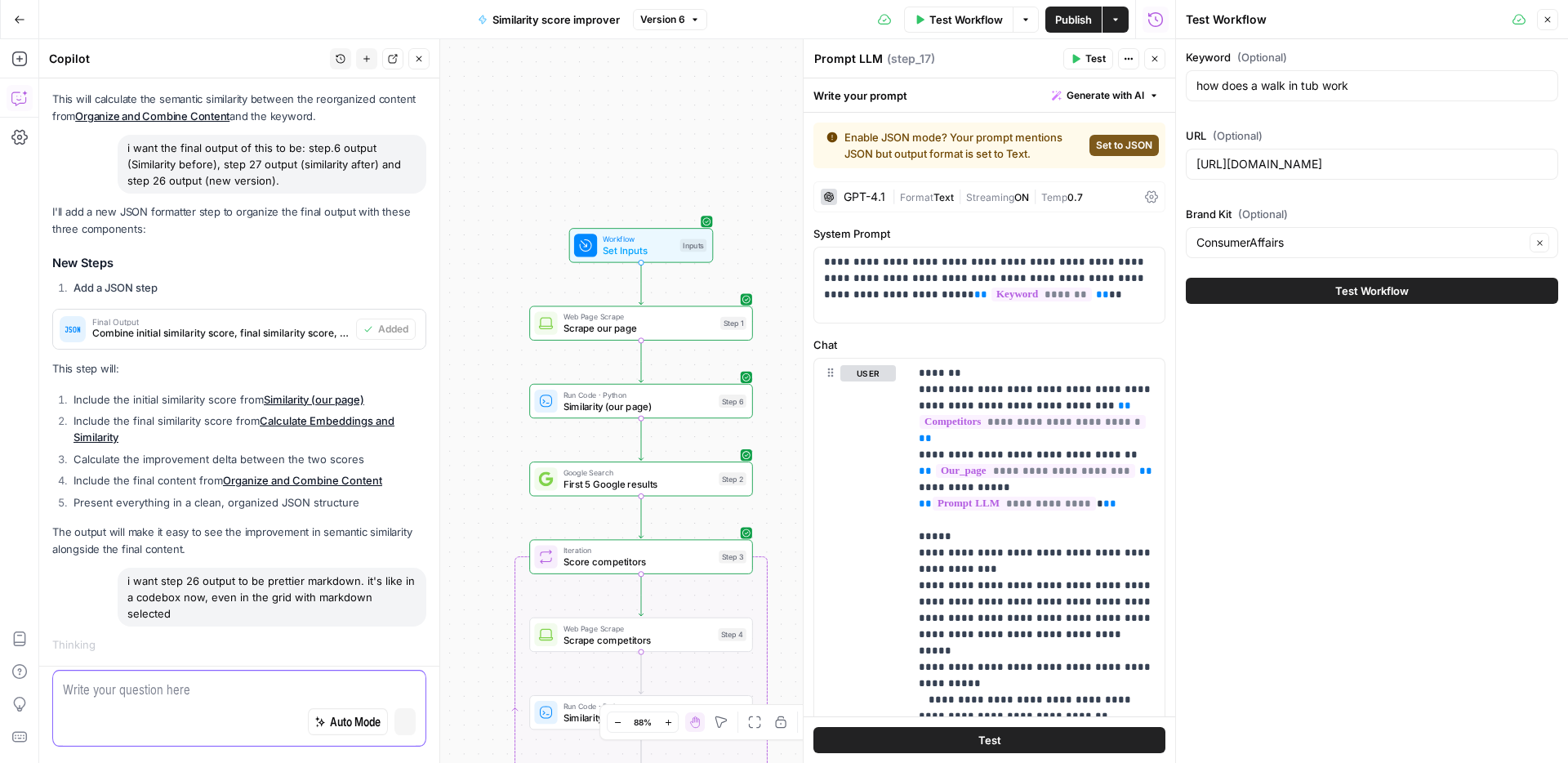
scroll to position [9288, 0]
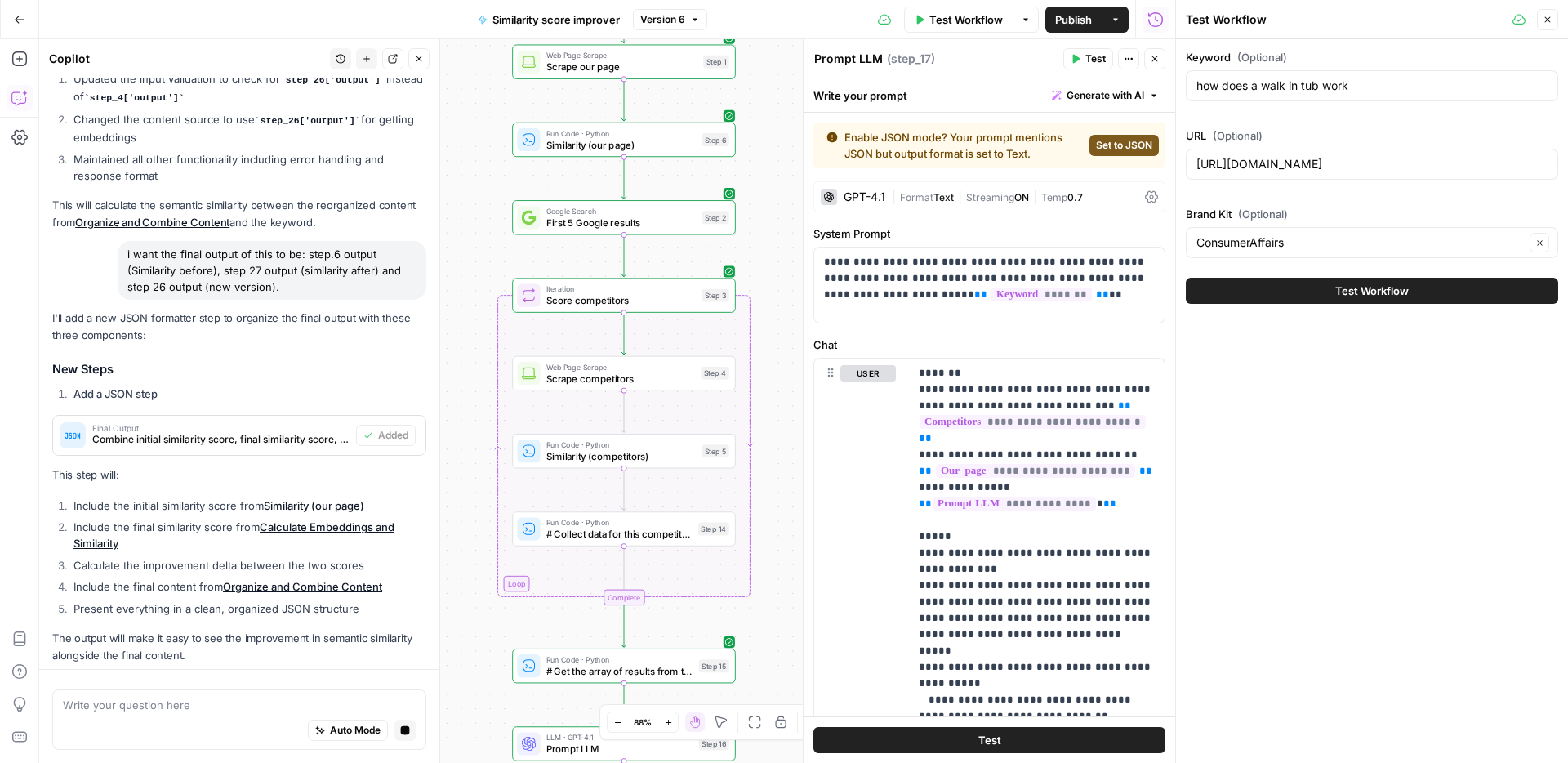
drag, startPoint x: 471, startPoint y: 492, endPoint x: 451, endPoint y: 334, distance: 159.3
click at [451, 334] on div "Workflow Set Inputs Inputs Web Page Scrape Scrape our page Step 1 Run Code · Py…" at bounding box center [607, 400] width 1136 height 724
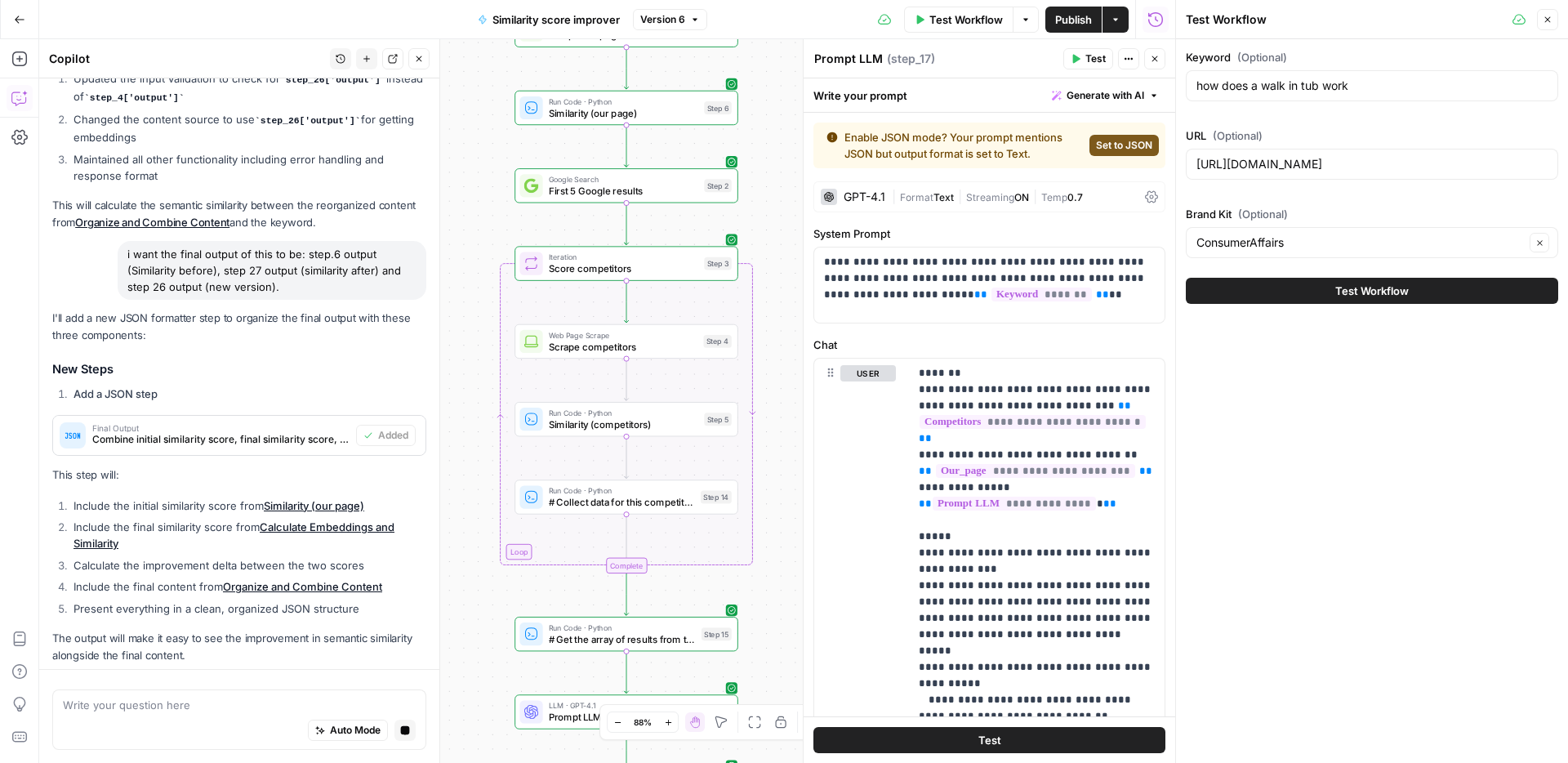
drag, startPoint x: 767, startPoint y: 624, endPoint x: 769, endPoint y: 505, distance: 119.0
click at [769, 505] on div "Workflow Set Inputs Inputs Web Page Scrape Scrape our page Step 1 Run Code · Py…" at bounding box center [607, 400] width 1136 height 724
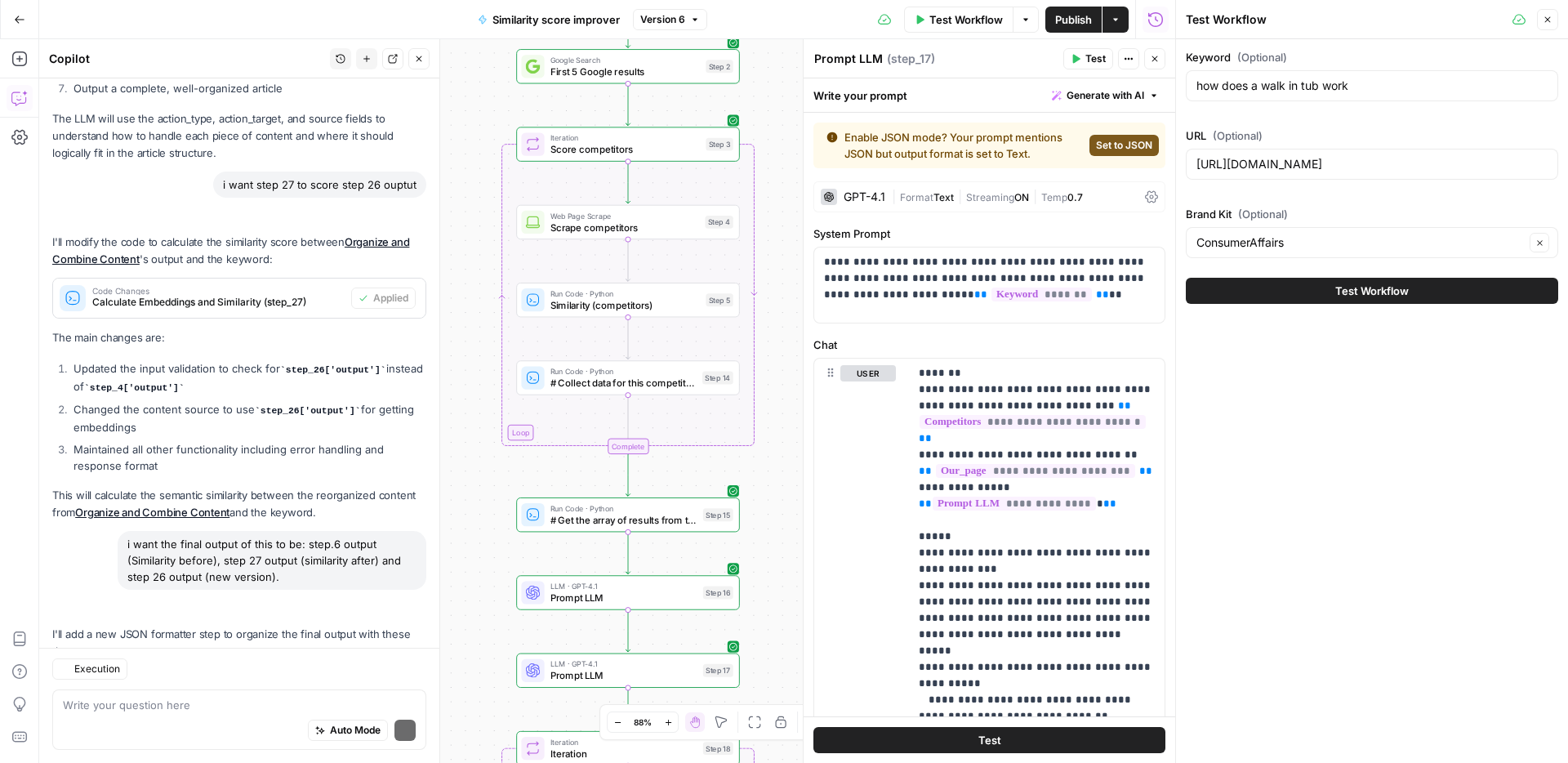
scroll to position [10304, 0]
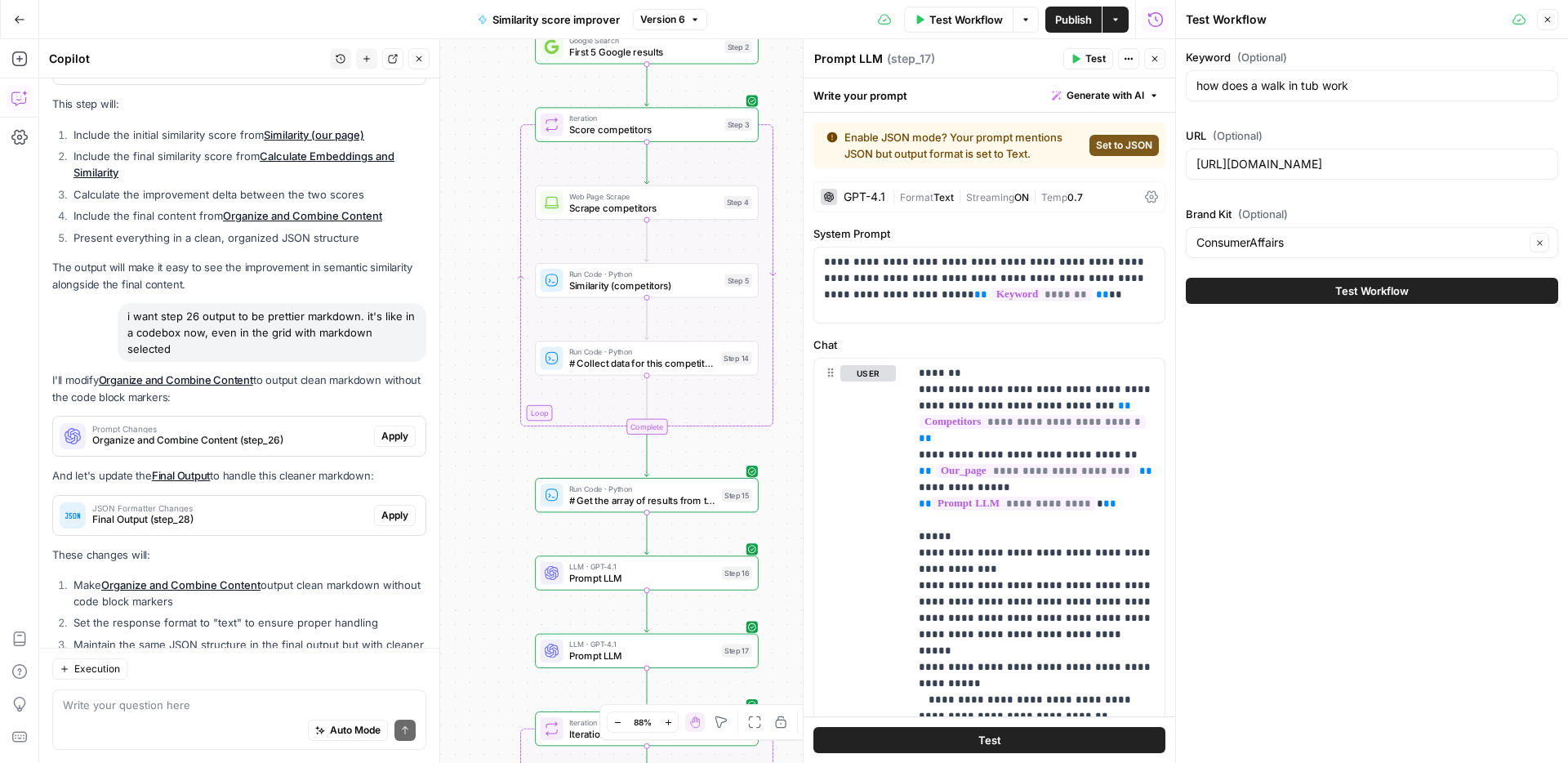
drag, startPoint x: 474, startPoint y: 537, endPoint x: 493, endPoint y: 518, distance: 26.9
click at [493, 518] on div "Workflow Set Inputs Inputs Web Page Scrape Scrape our page Step 1 Run Code · Py…" at bounding box center [607, 400] width 1136 height 724
click at [269, 433] on span "Organize and Combine Content (step_26)" at bounding box center [230, 440] width 275 height 15
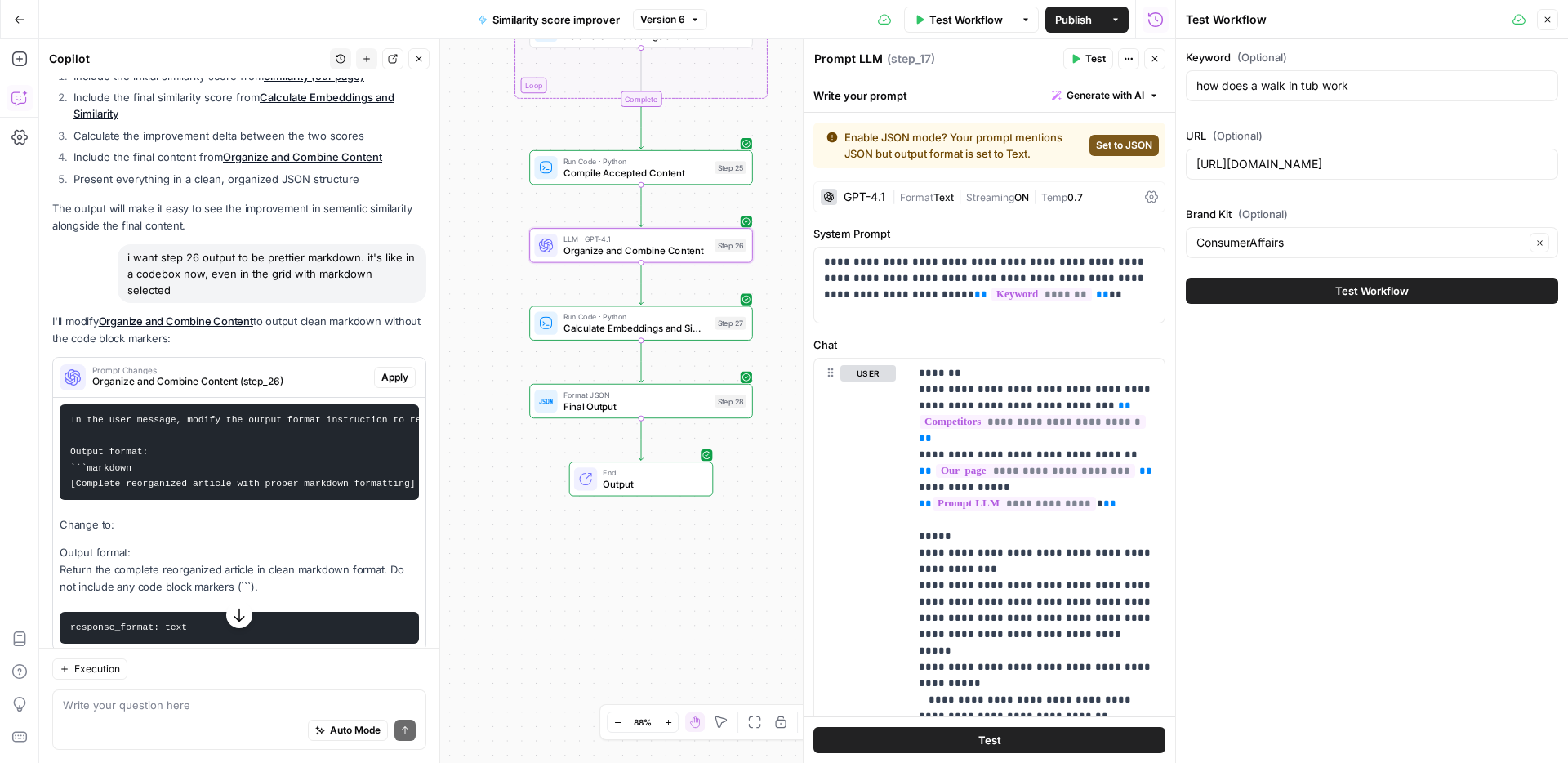
scroll to position [10359, 0]
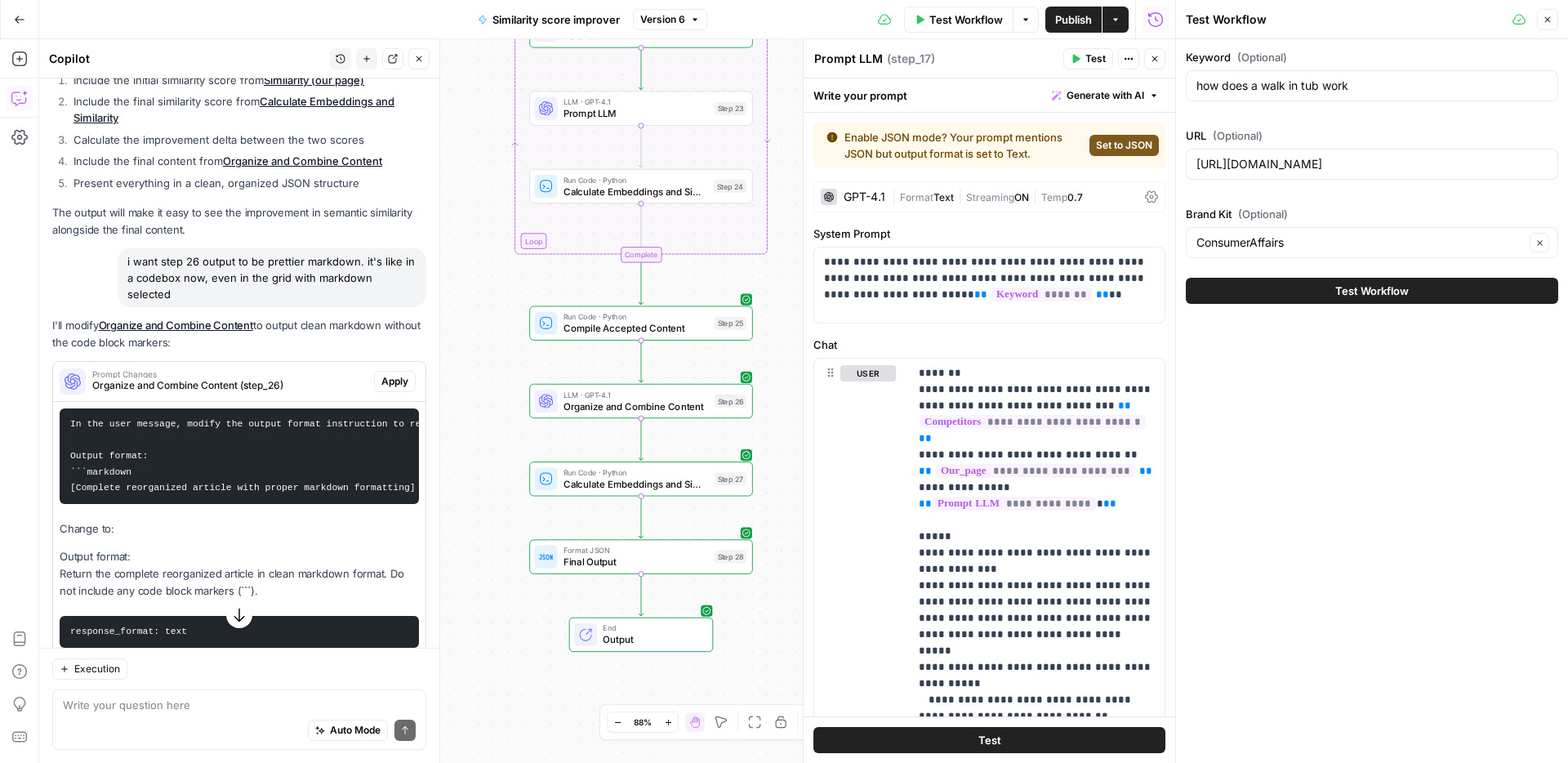
click at [1056, 12] on span "Publish" at bounding box center [1073, 19] width 37 height 16
click at [392, 375] on span "Apply" at bounding box center [394, 382] width 27 height 15
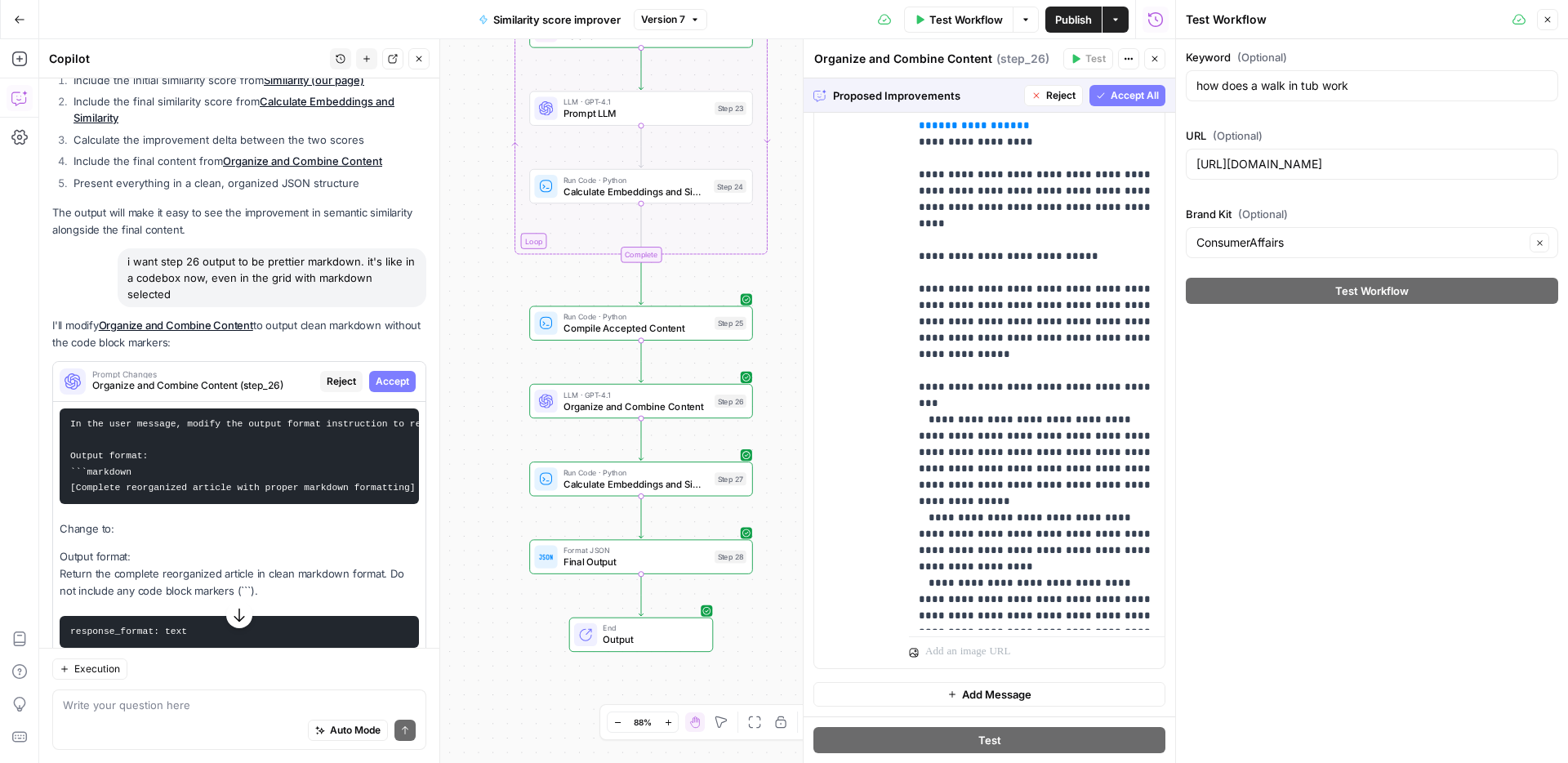
scroll to position [48, 0]
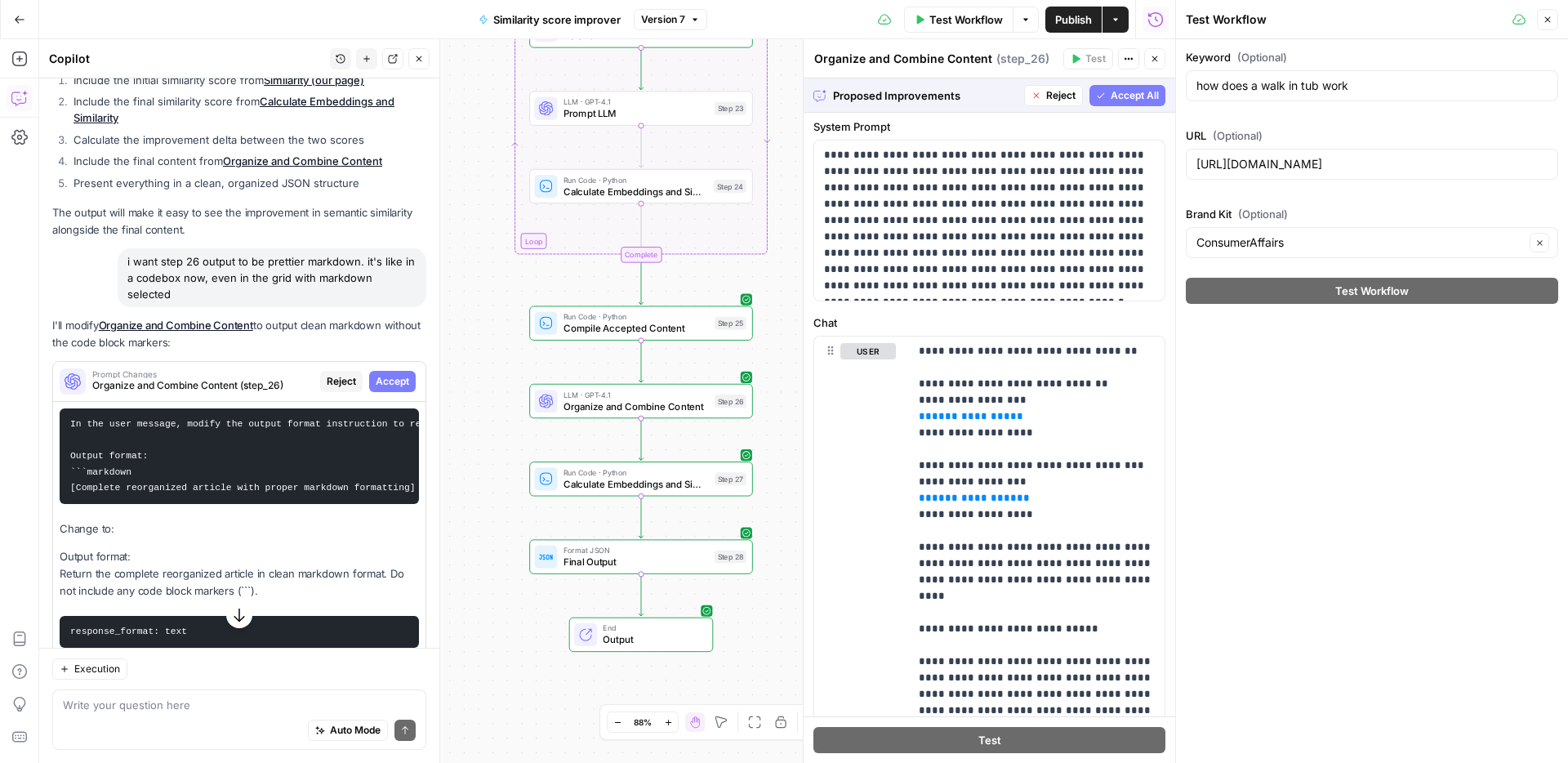
click at [1141, 101] on span "Accept All" at bounding box center [1134, 95] width 48 height 15
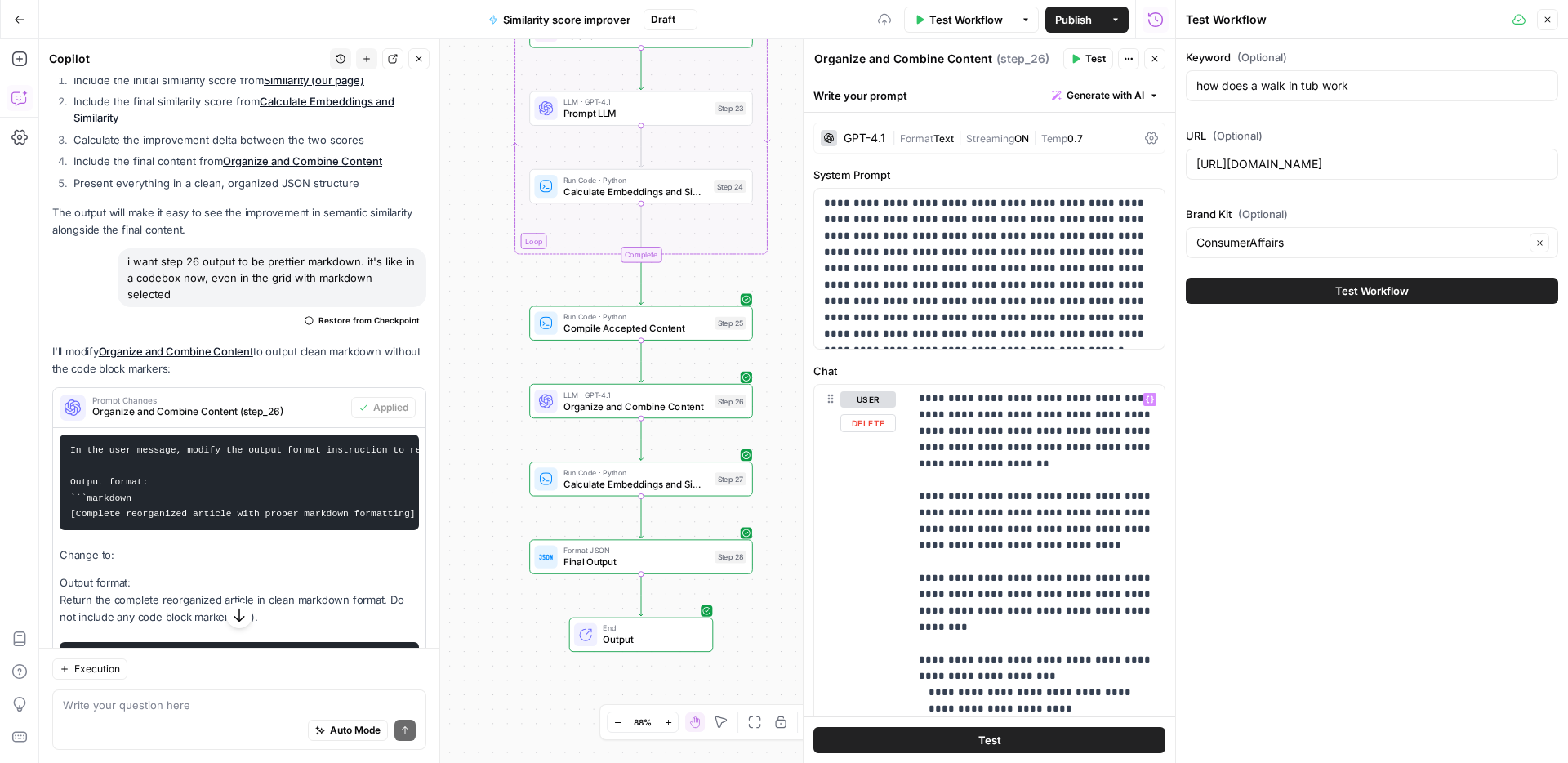
scroll to position [420, 0]
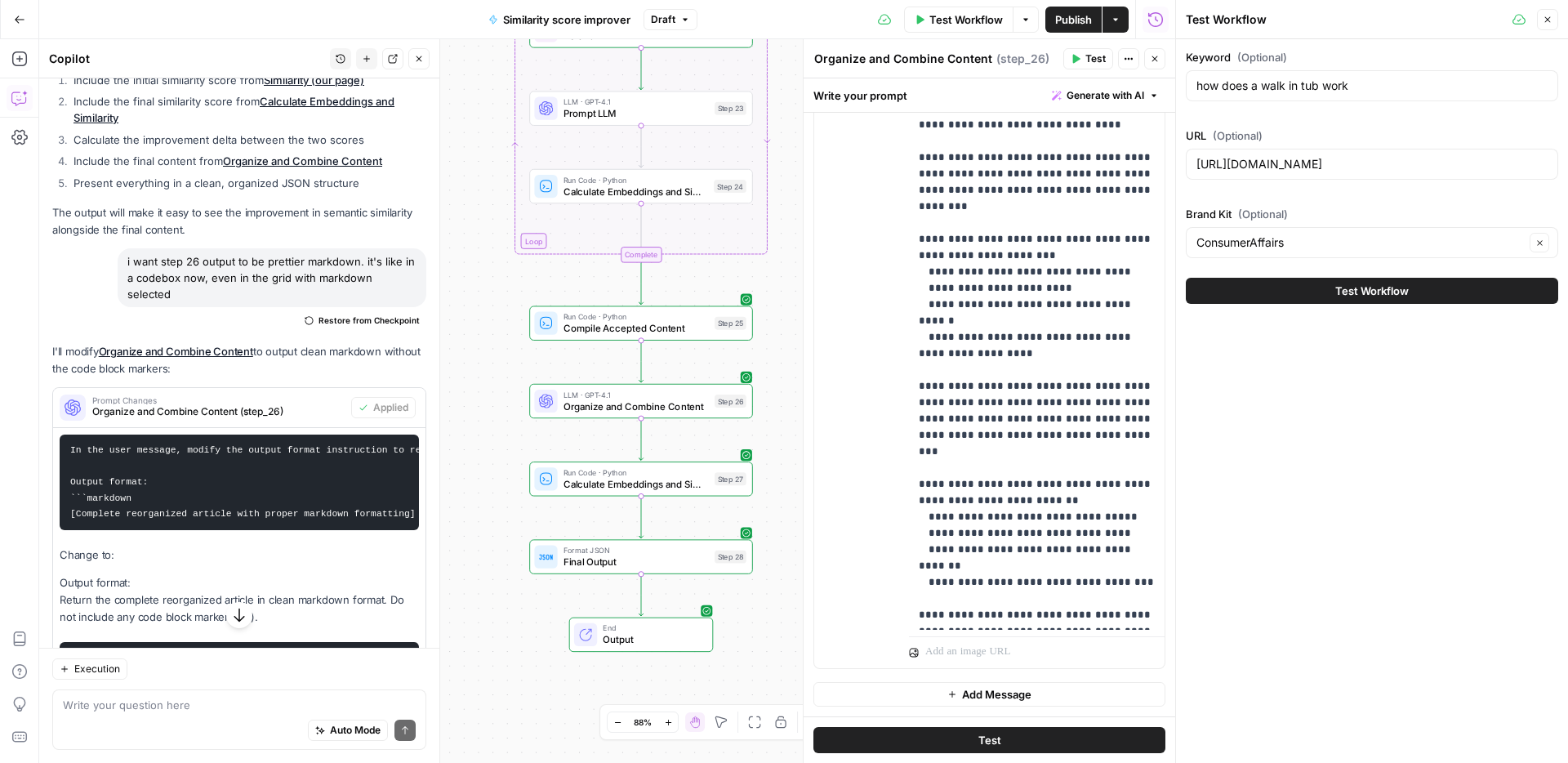
click at [1091, 65] on span "Test" at bounding box center [1095, 59] width 20 height 15
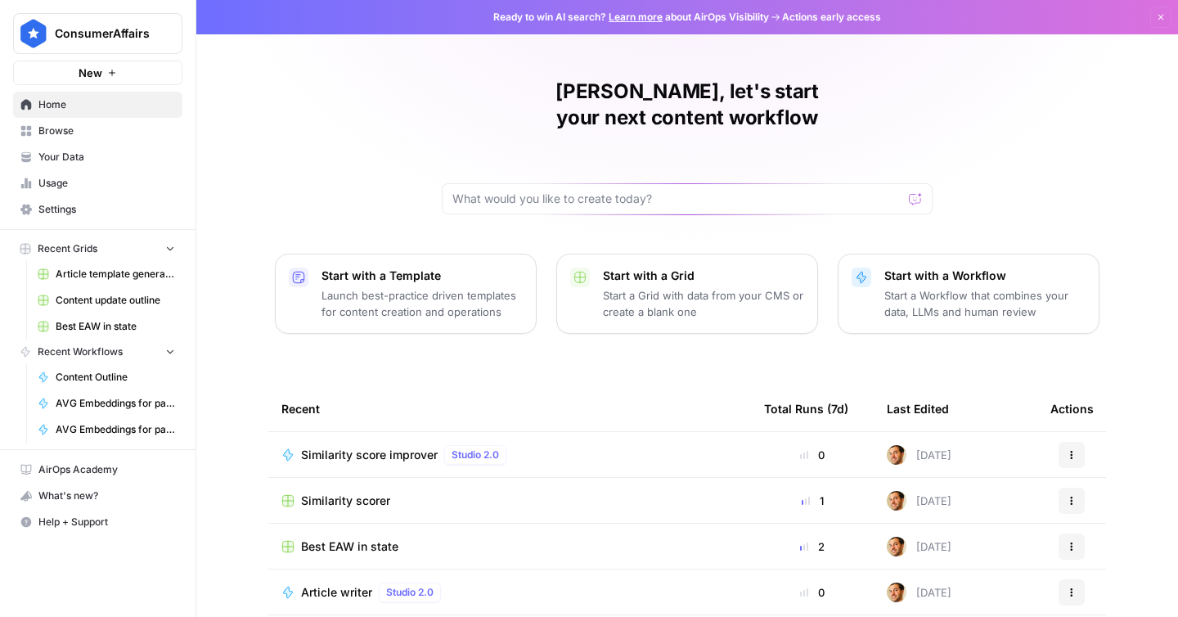
click at [89, 136] on span "Browse" at bounding box center [106, 131] width 137 height 15
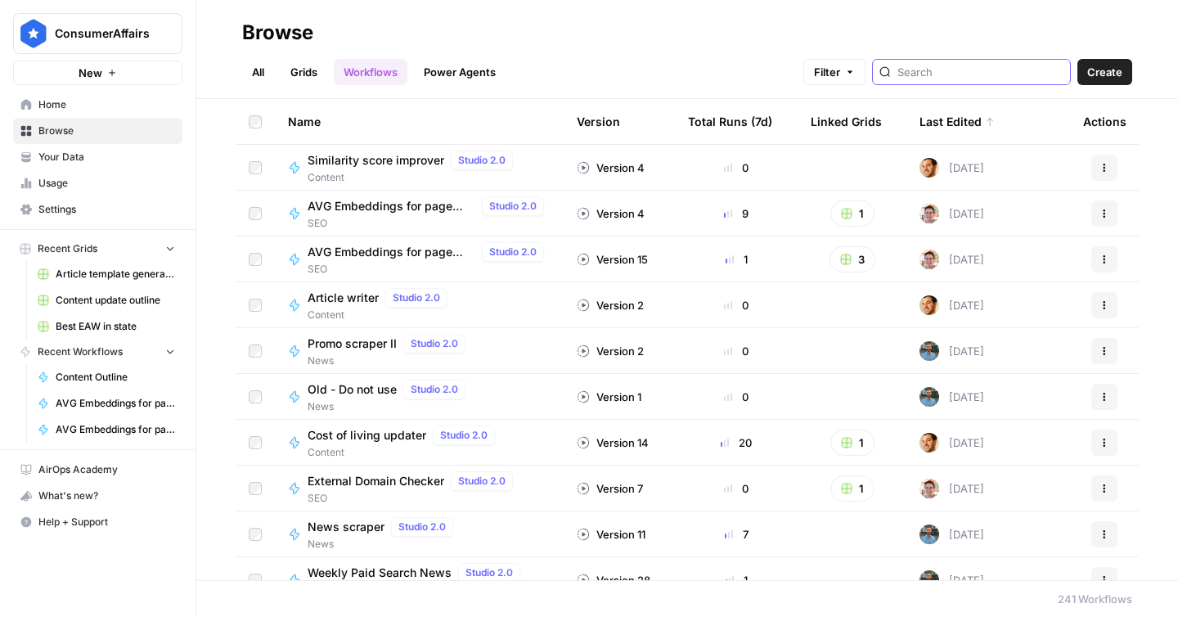
click at [961, 73] on input "search" at bounding box center [980, 72] width 166 height 16
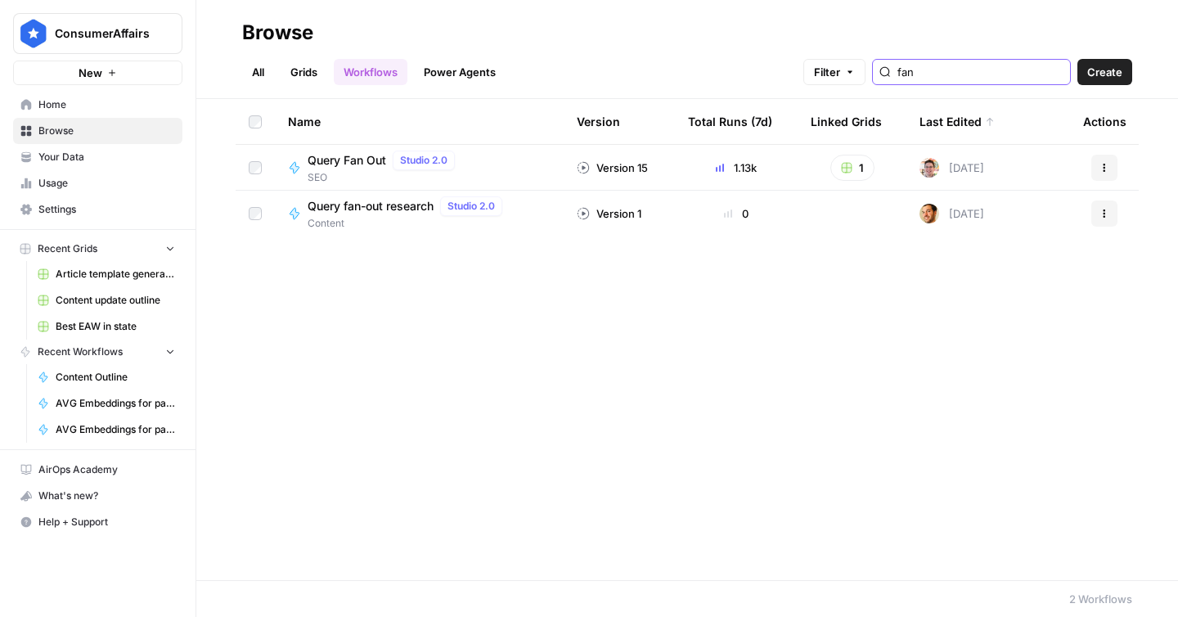
type input "fan"
click at [353, 165] on span "Query Fan Out" at bounding box center [347, 160] width 79 height 16
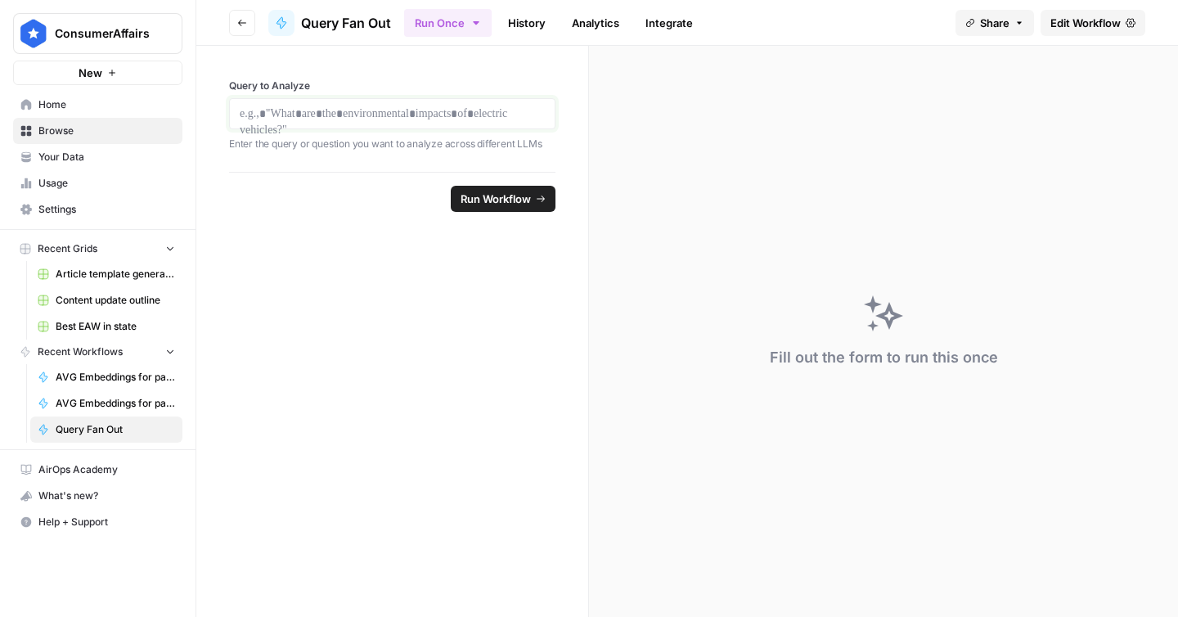
click at [517, 120] on p at bounding box center [392, 114] width 305 height 16
click at [1092, 26] on span "Edit Workflow" at bounding box center [1085, 23] width 70 height 16
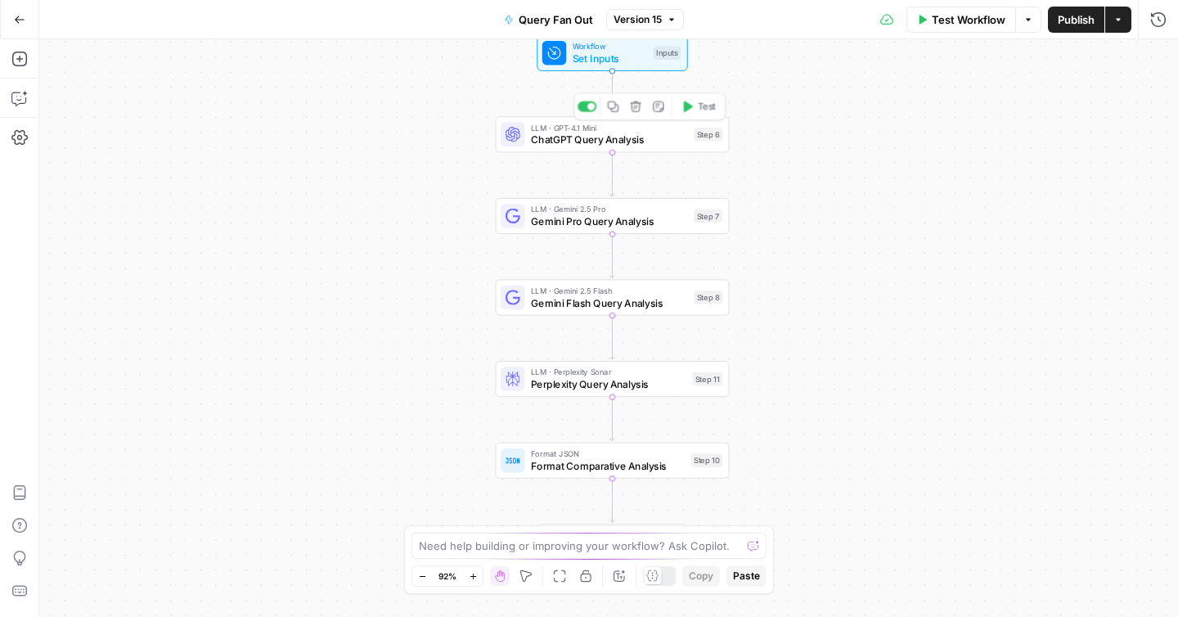
click at [661, 142] on span "ChatGPT Query Analysis" at bounding box center [609, 140] width 157 height 15
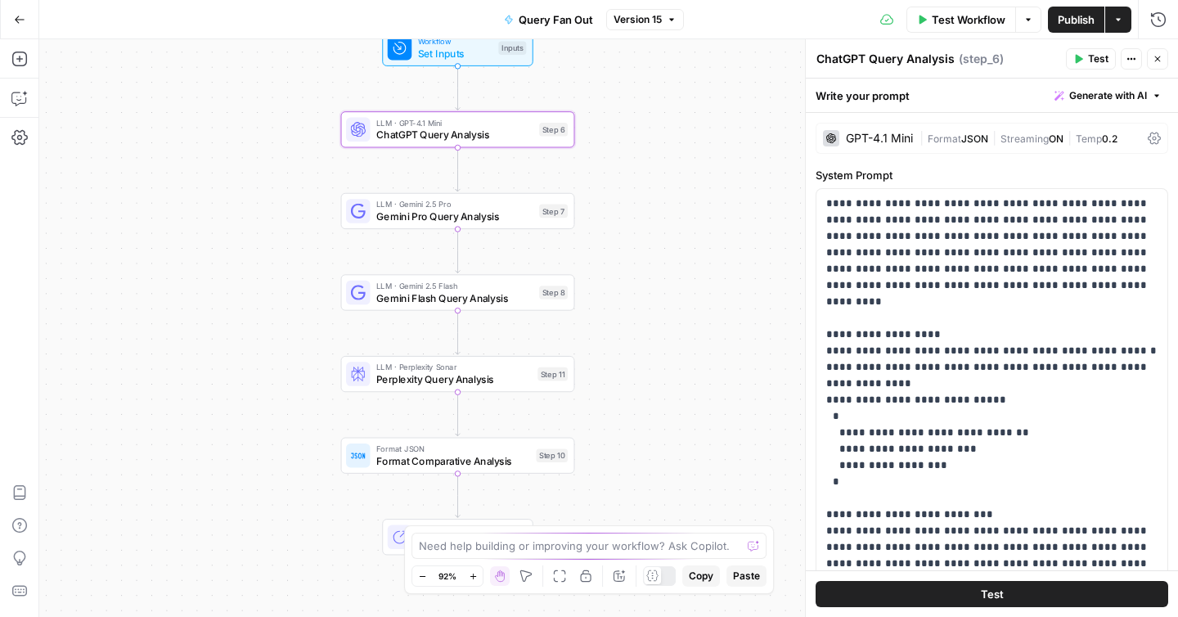
drag, startPoint x: 442, startPoint y: 204, endPoint x: 293, endPoint y: 199, distance: 149.0
click at [293, 199] on div "Workflow Set Inputs Inputs LLM · GPT-4.1 Mini ChatGPT Query Analysis Step 6 LLM…" at bounding box center [608, 327] width 1139 height 577
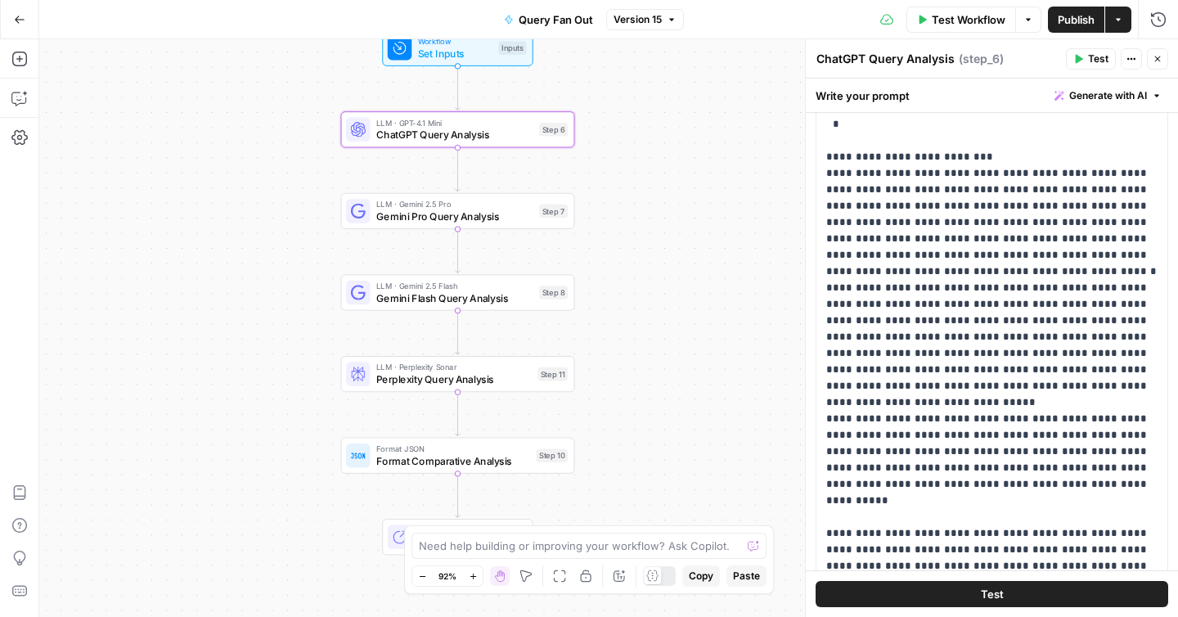
scroll to position [258, 0]
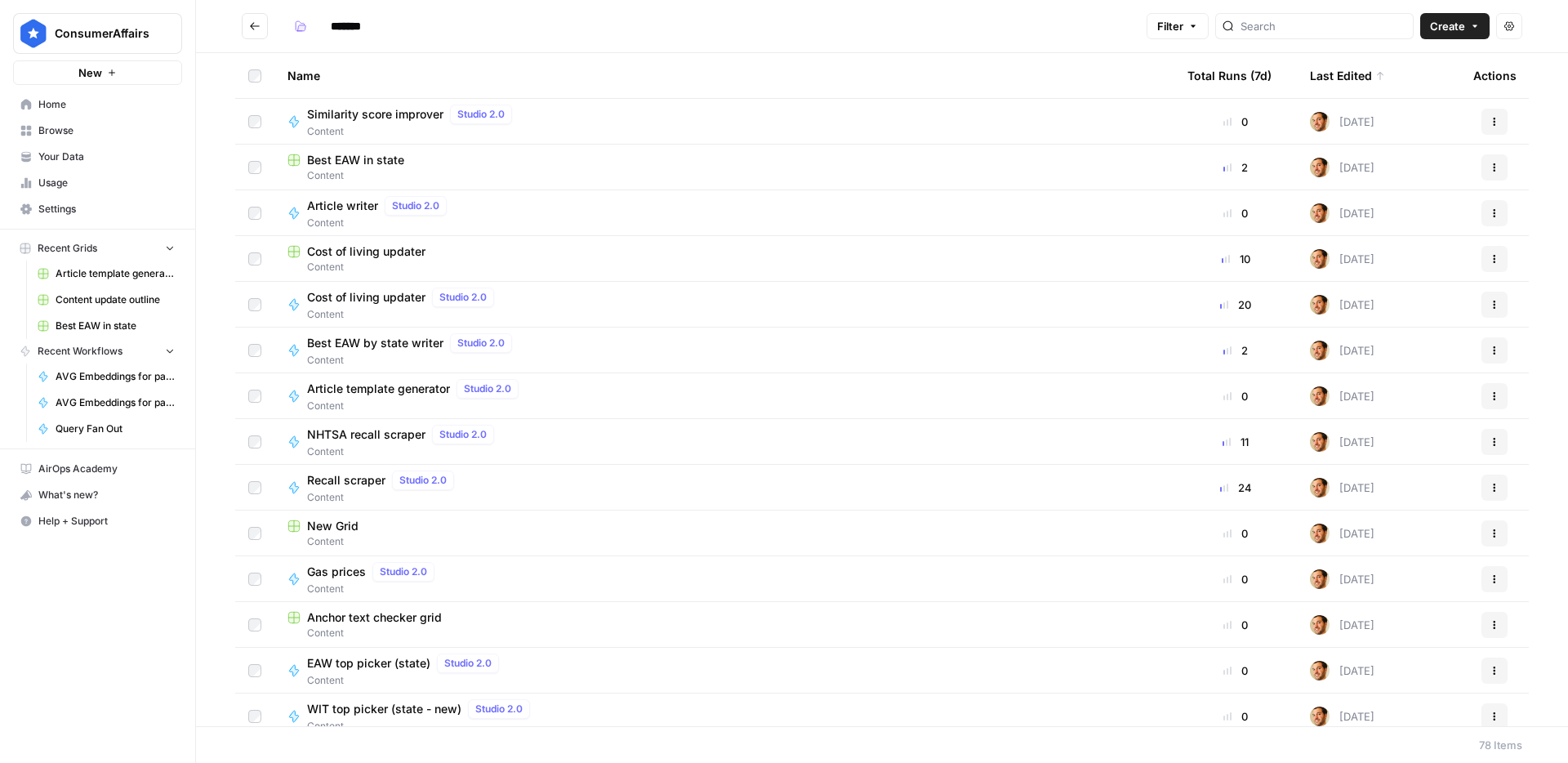
click at [1462, 24] on span "Create" at bounding box center [1446, 26] width 35 height 16
click at [1431, 53] on button "Grid" at bounding box center [1416, 64] width 129 height 23
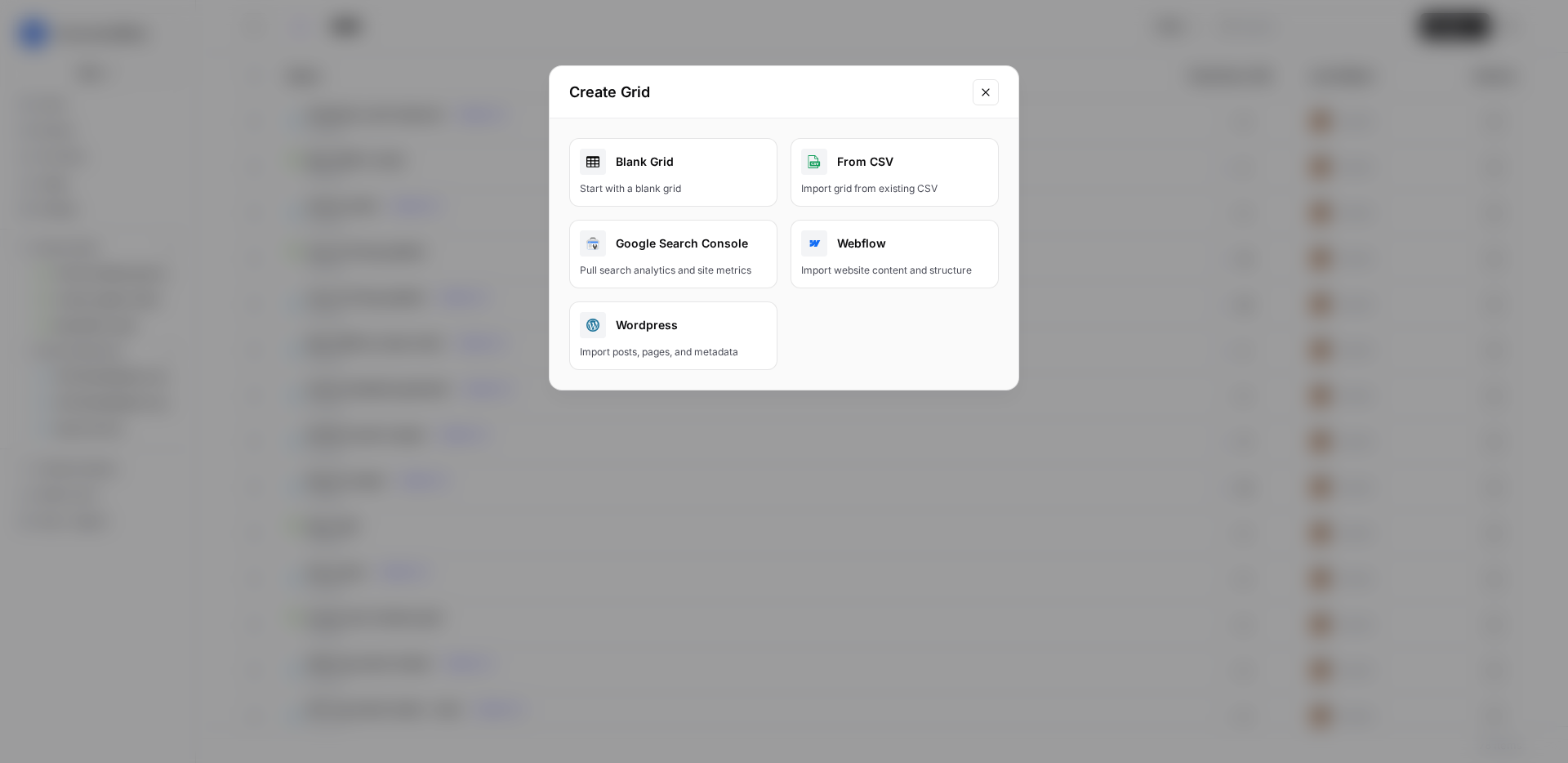
click at [761, 173] on div "Blank Grid" at bounding box center [673, 162] width 187 height 26
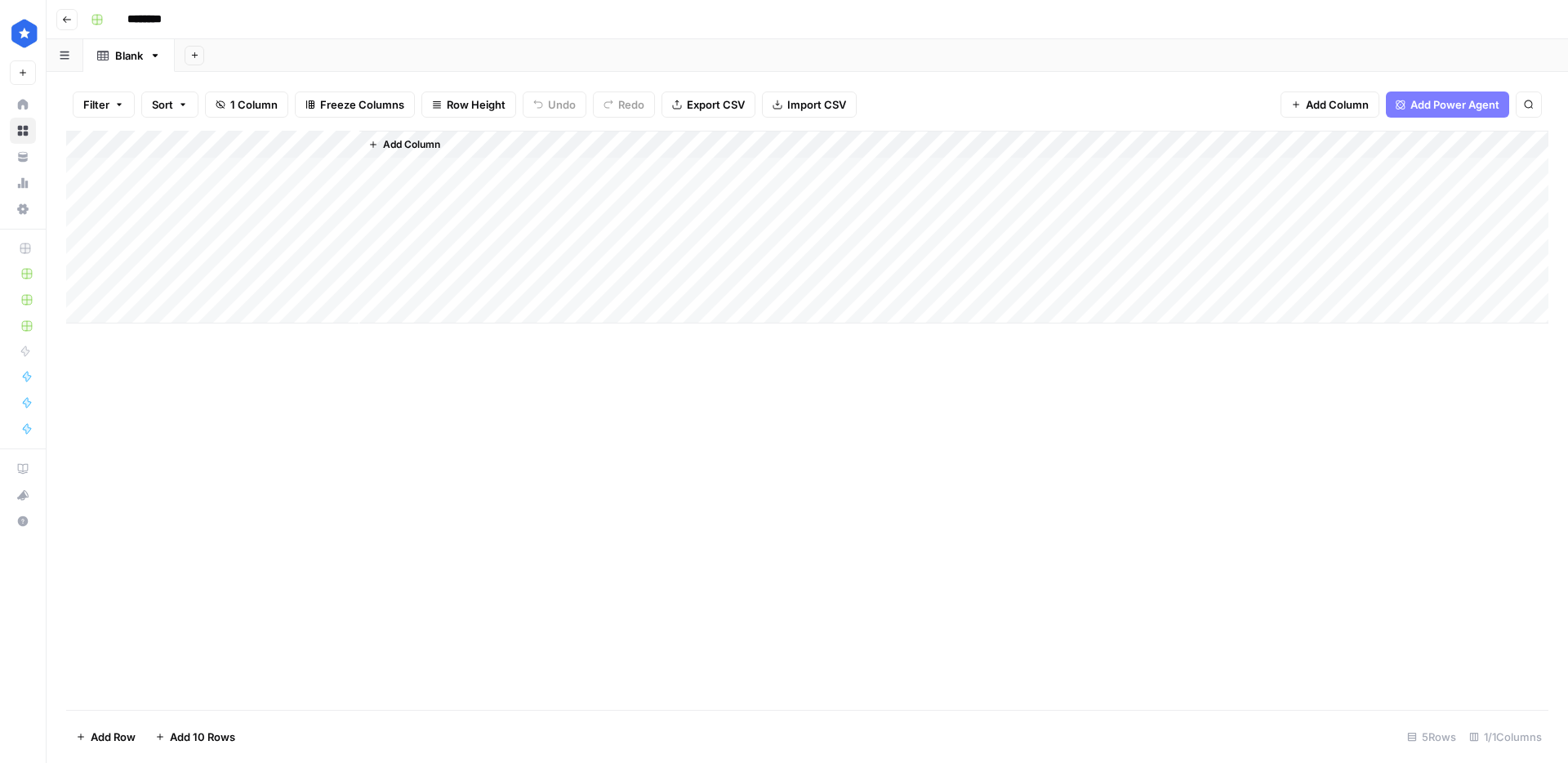
click at [169, 142] on div "Add Column" at bounding box center [806, 227] width 1482 height 193
click at [169, 184] on input "Title" at bounding box center [221, 184] width 166 height 16
type input "URL"
click at [440, 149] on span "Add Column" at bounding box center [411, 144] width 57 height 15
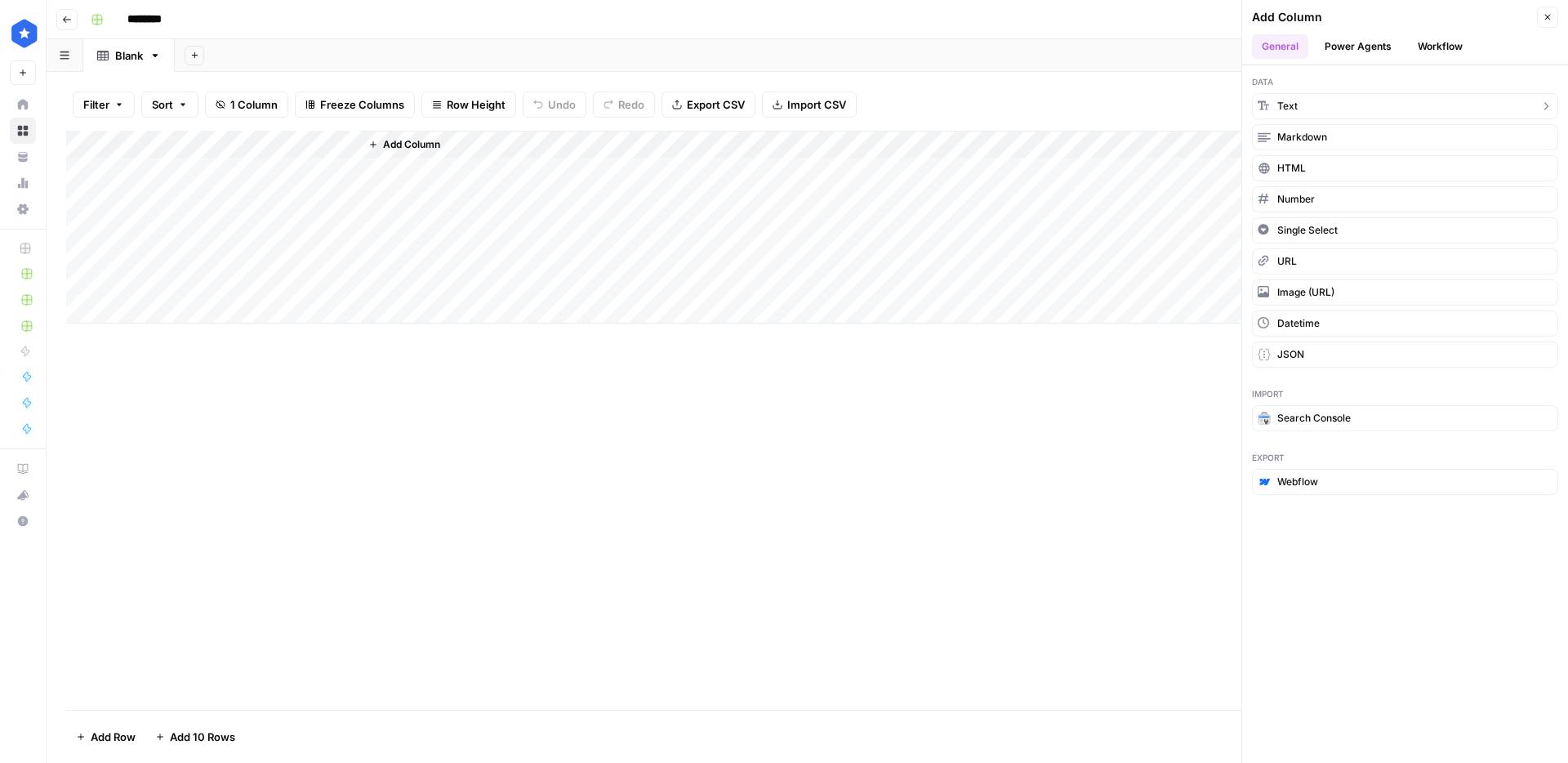
click at [1269, 102] on div "button" at bounding box center [1264, 106] width 13 height 13
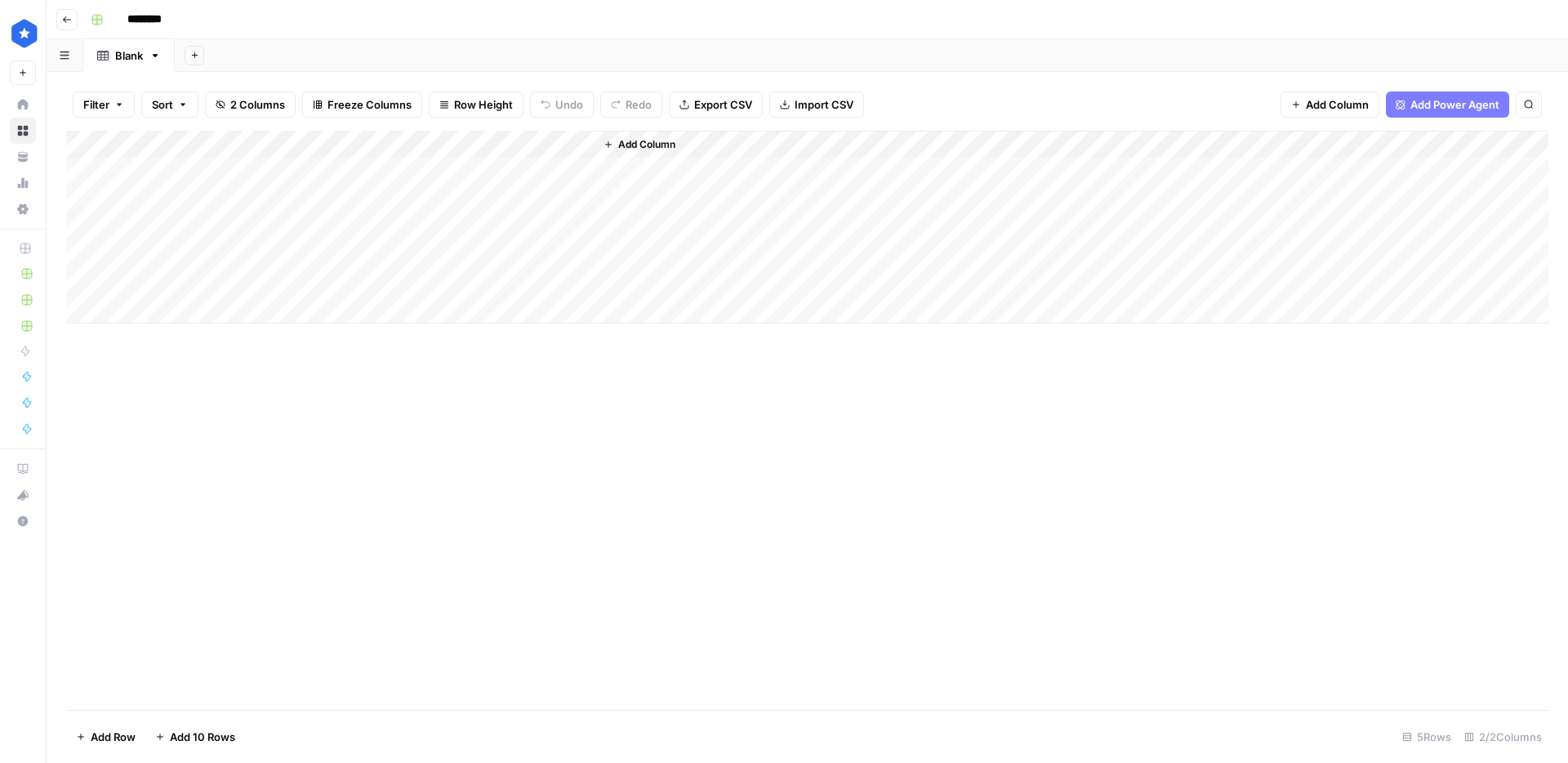
click at [474, 142] on div "Add Column" at bounding box center [806, 227] width 1482 height 193
click at [437, 182] on input "New Column" at bounding box center [456, 184] width 166 height 16
type input "Keyword"
click at [146, 19] on input "********" at bounding box center [166, 20] width 92 height 26
type input "**********"
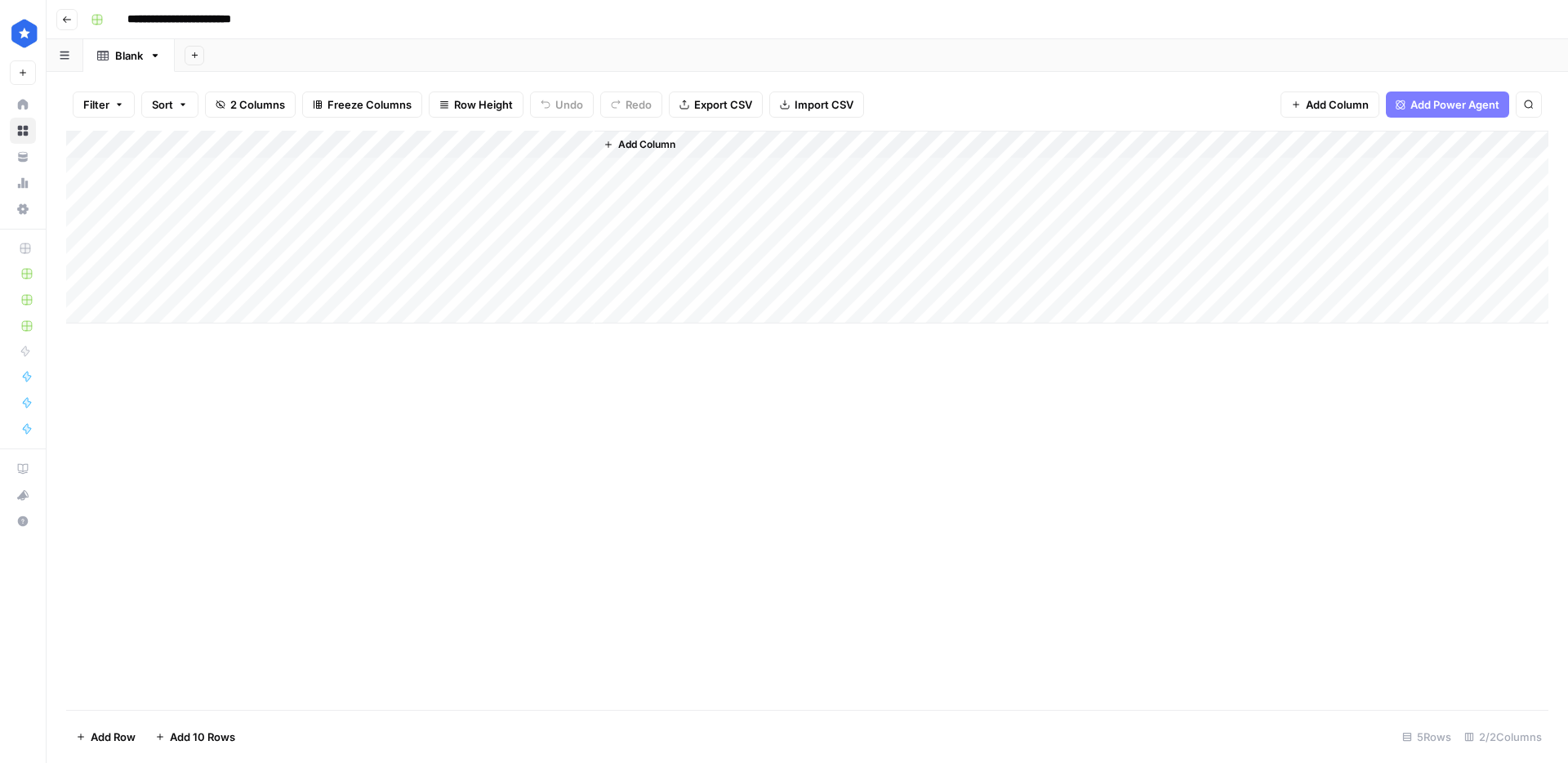
click at [637, 134] on button "Add Column" at bounding box center [639, 144] width 85 height 21
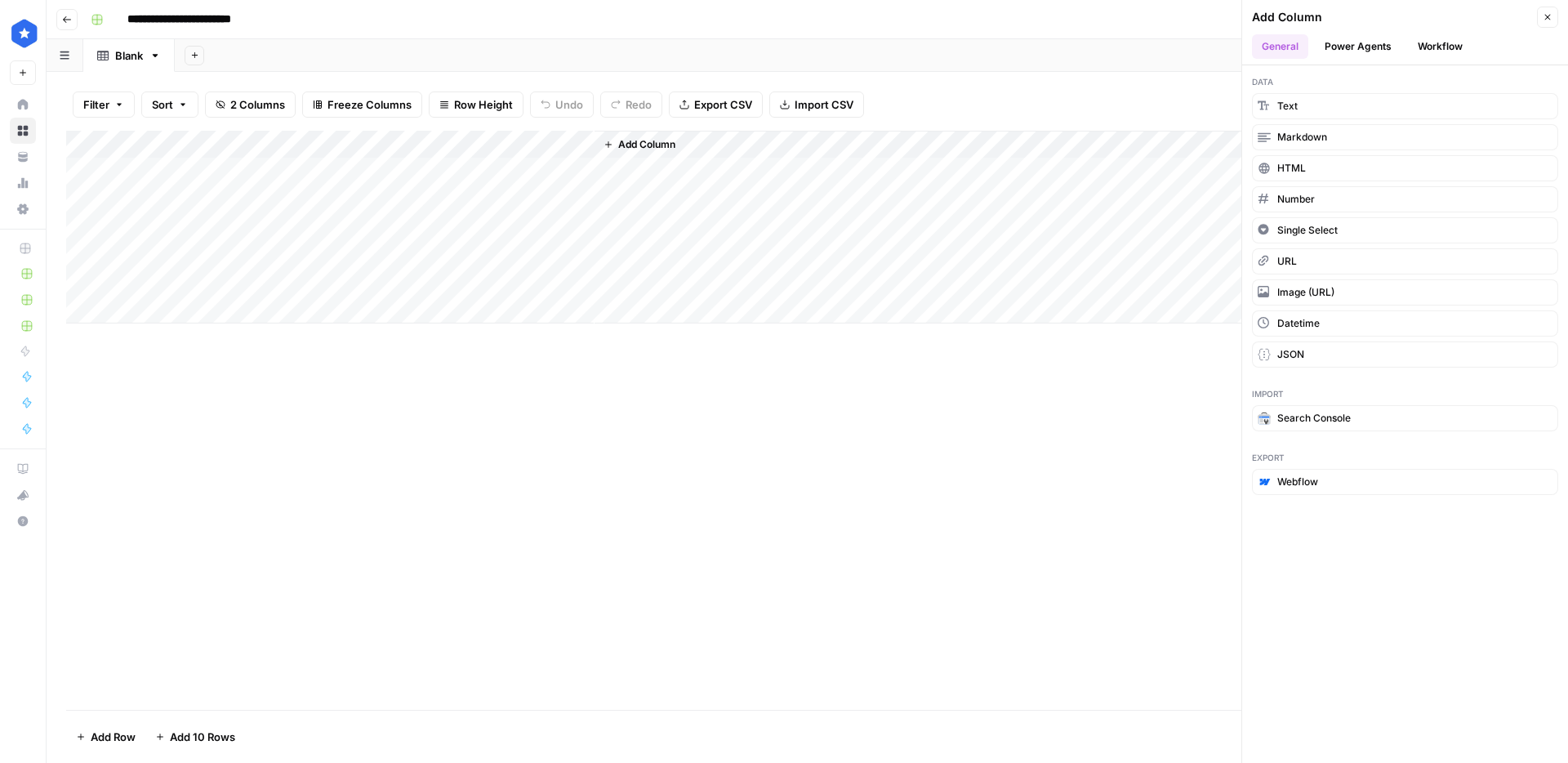
click at [1428, 46] on button "Workflow" at bounding box center [1439, 46] width 65 height 25
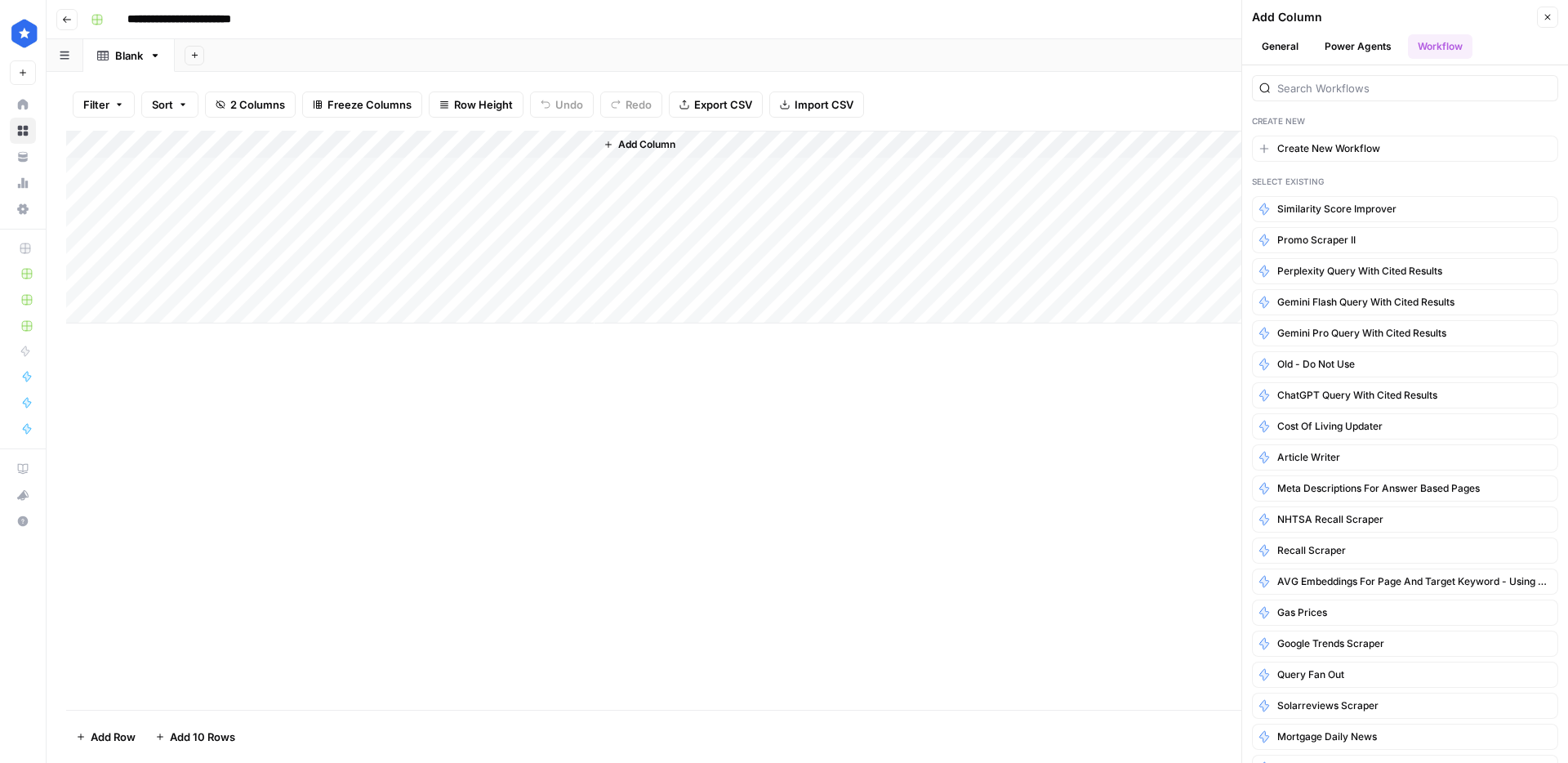
click at [1370, 202] on span "Similarity score improver" at bounding box center [1335, 209] width 119 height 15
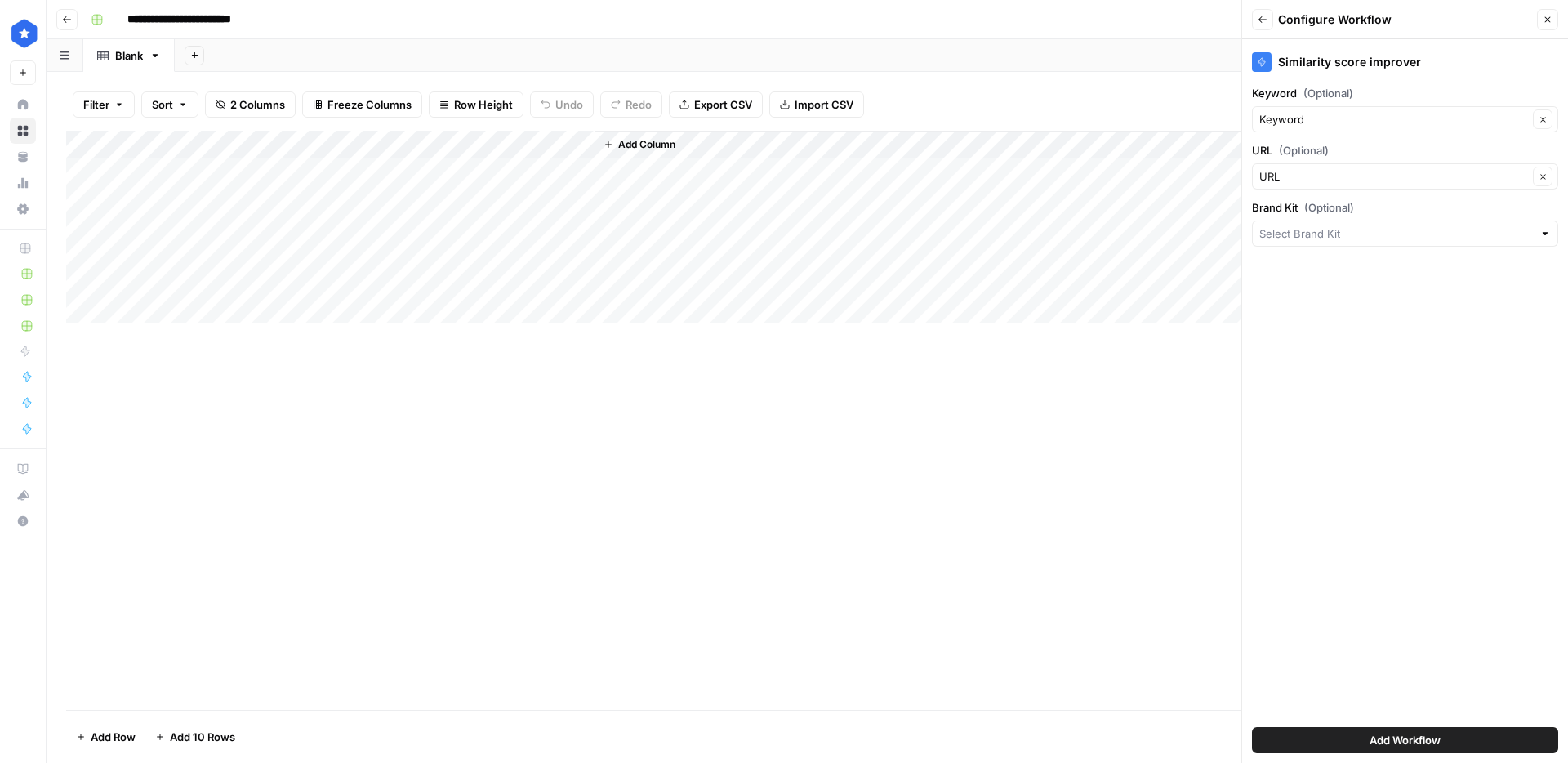
click at [1357, 243] on div at bounding box center [1404, 234] width 306 height 26
click at [1335, 288] on span "ConsumerAffairs" at bounding box center [1401, 295] width 271 height 16
type input "ConsumerAffairs"
click at [1389, 747] on span "Add Workflow" at bounding box center [1404, 740] width 71 height 16
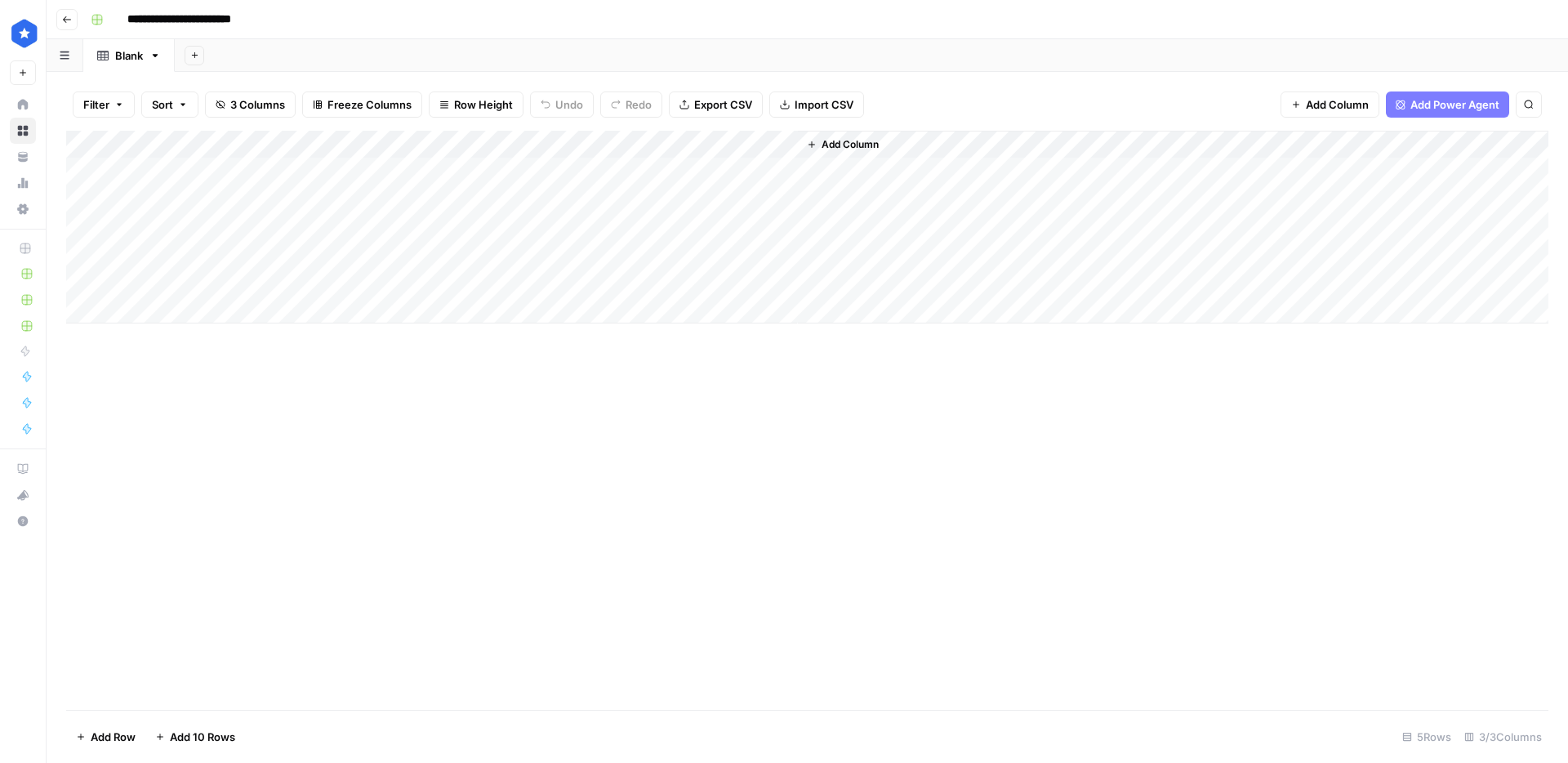
click at [403, 165] on div "Add Column" at bounding box center [806, 227] width 1482 height 193
type textarea "**********"
click at [296, 162] on div "Add Column" at bounding box center [806, 227] width 1482 height 193
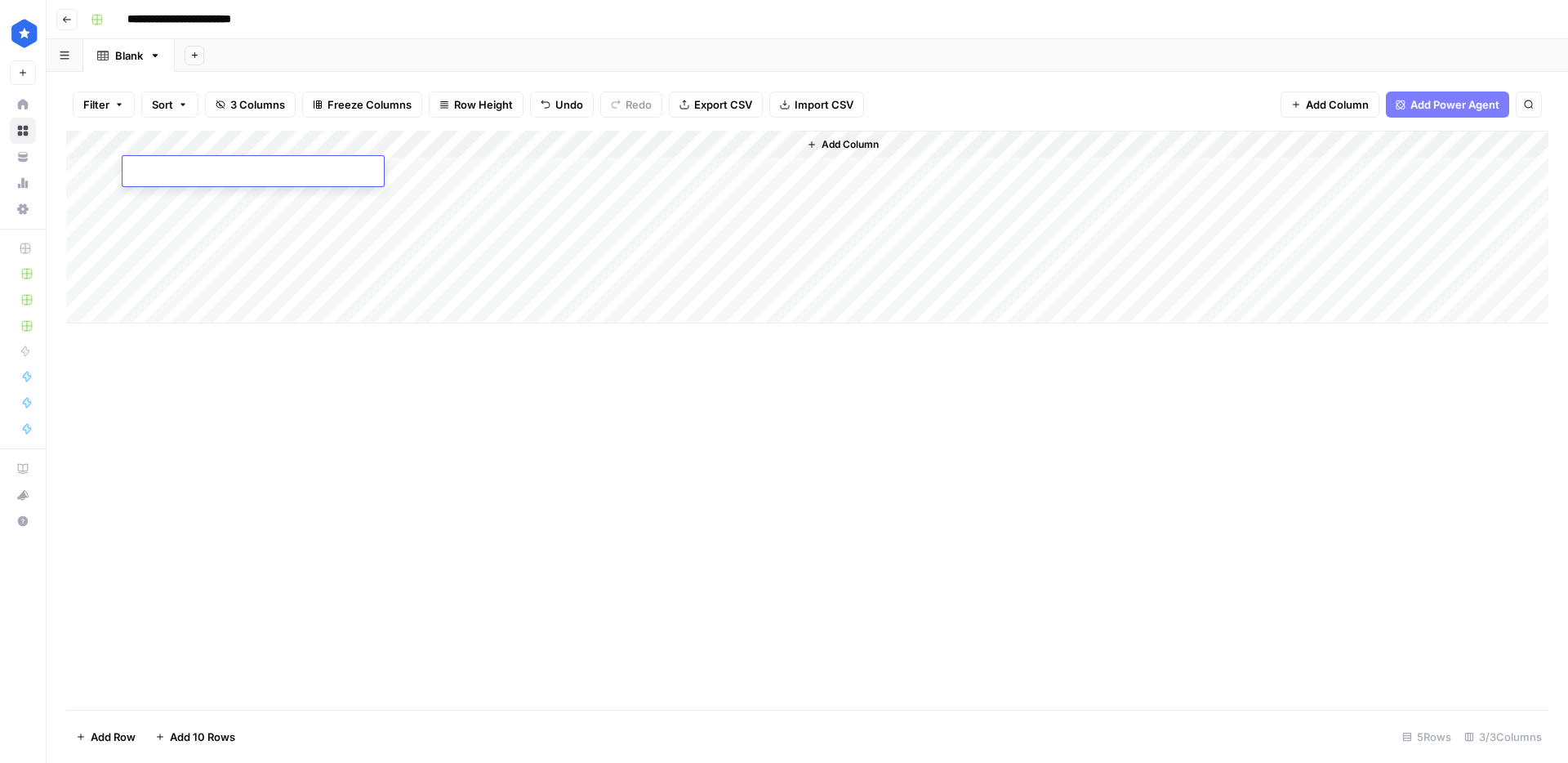
type textarea "**********"
click at [729, 159] on div "Add Column" at bounding box center [806, 227] width 1482 height 193
click at [753, 171] on div "Add Column" at bounding box center [806, 227] width 1482 height 193
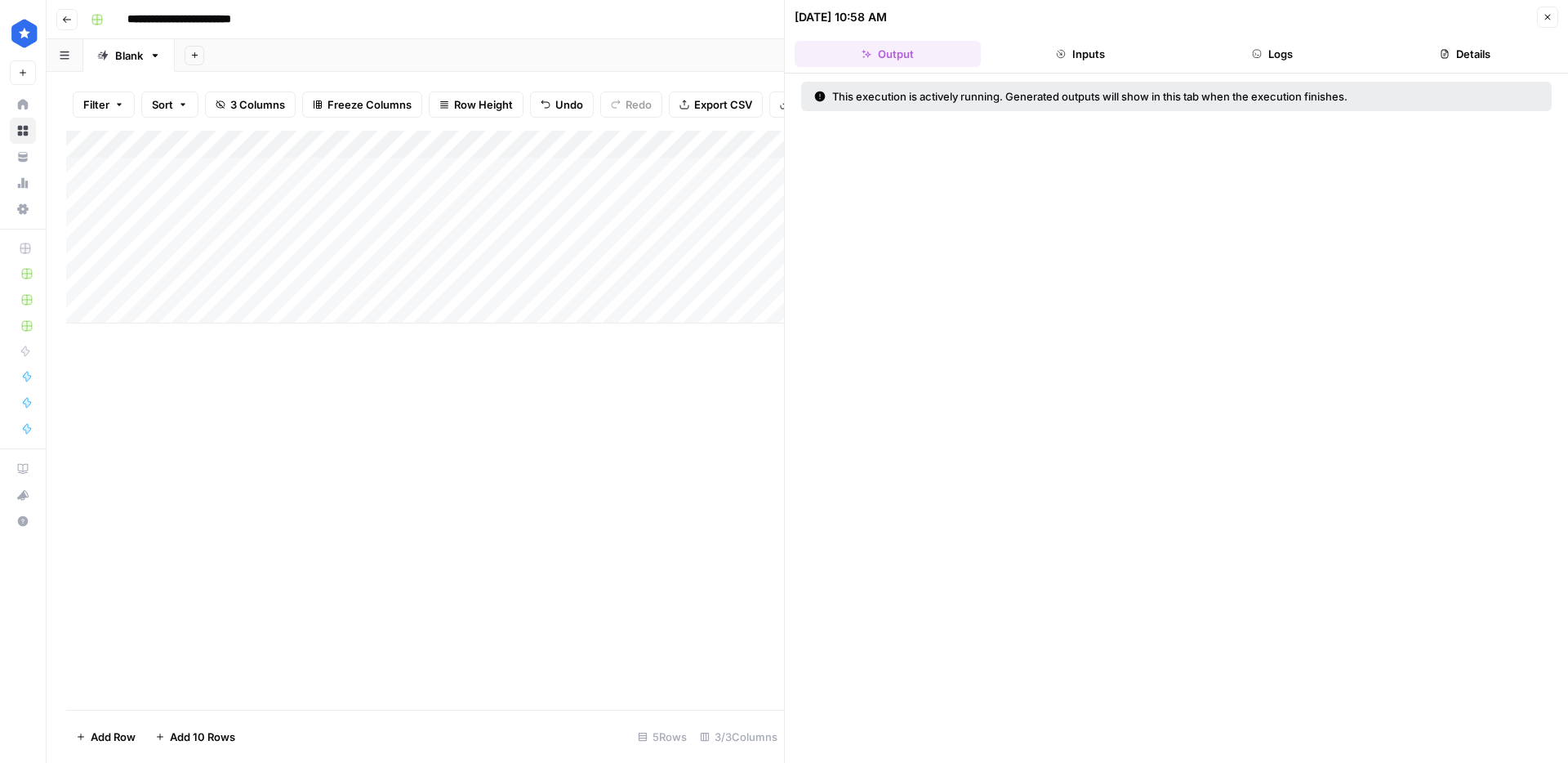
click at [1272, 55] on button "Logs" at bounding box center [1273, 54] width 186 height 26
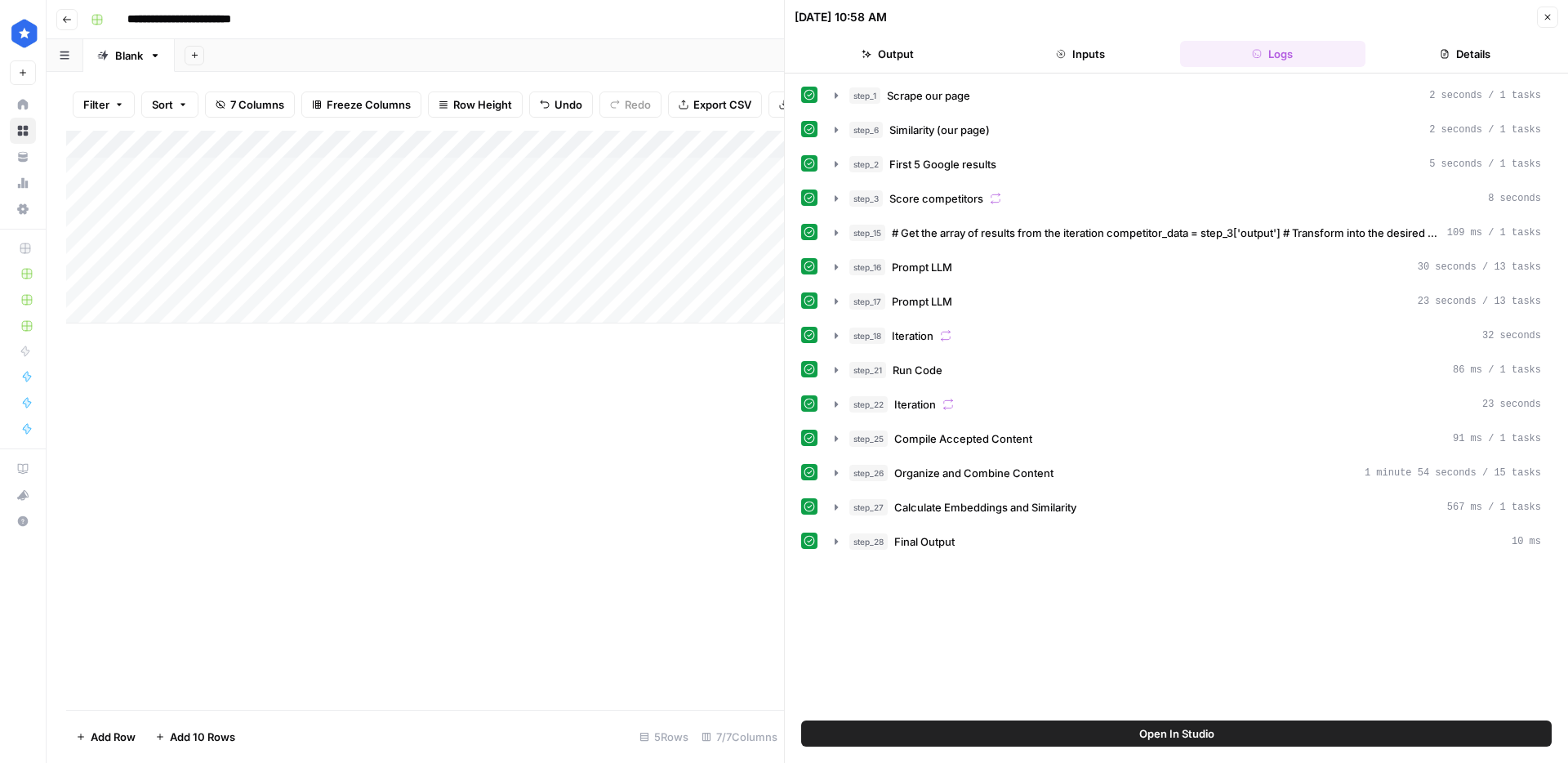
click at [1548, 22] on button "Close" at bounding box center [1546, 17] width 21 height 21
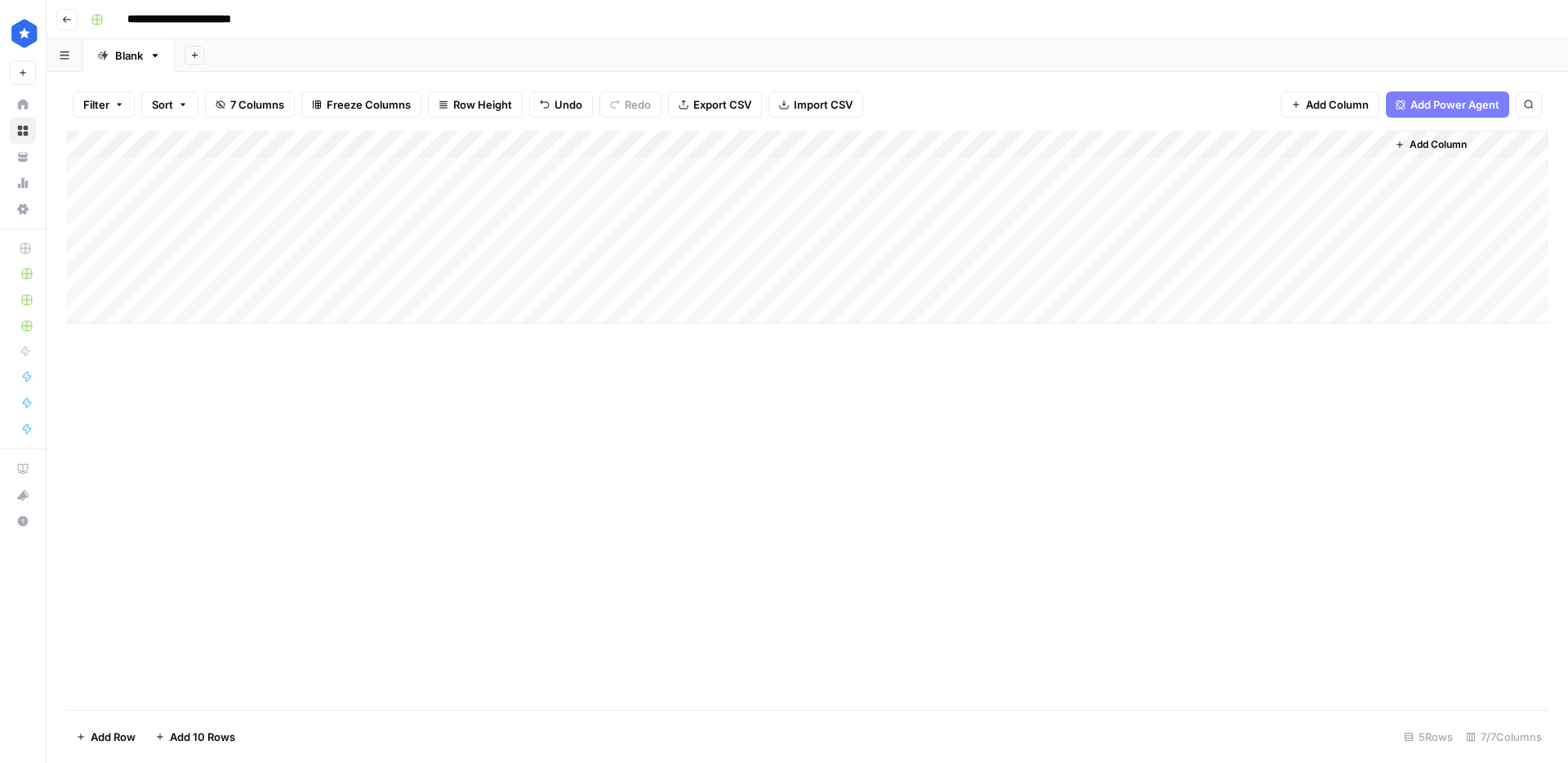
click at [1125, 178] on div "Add Column" at bounding box center [806, 227] width 1482 height 193
click at [1277, 171] on div "Add Column" at bounding box center [806, 227] width 1482 height 193
click at [423, 204] on div "Add Column" at bounding box center [806, 227] width 1482 height 193
type textarea "**********"
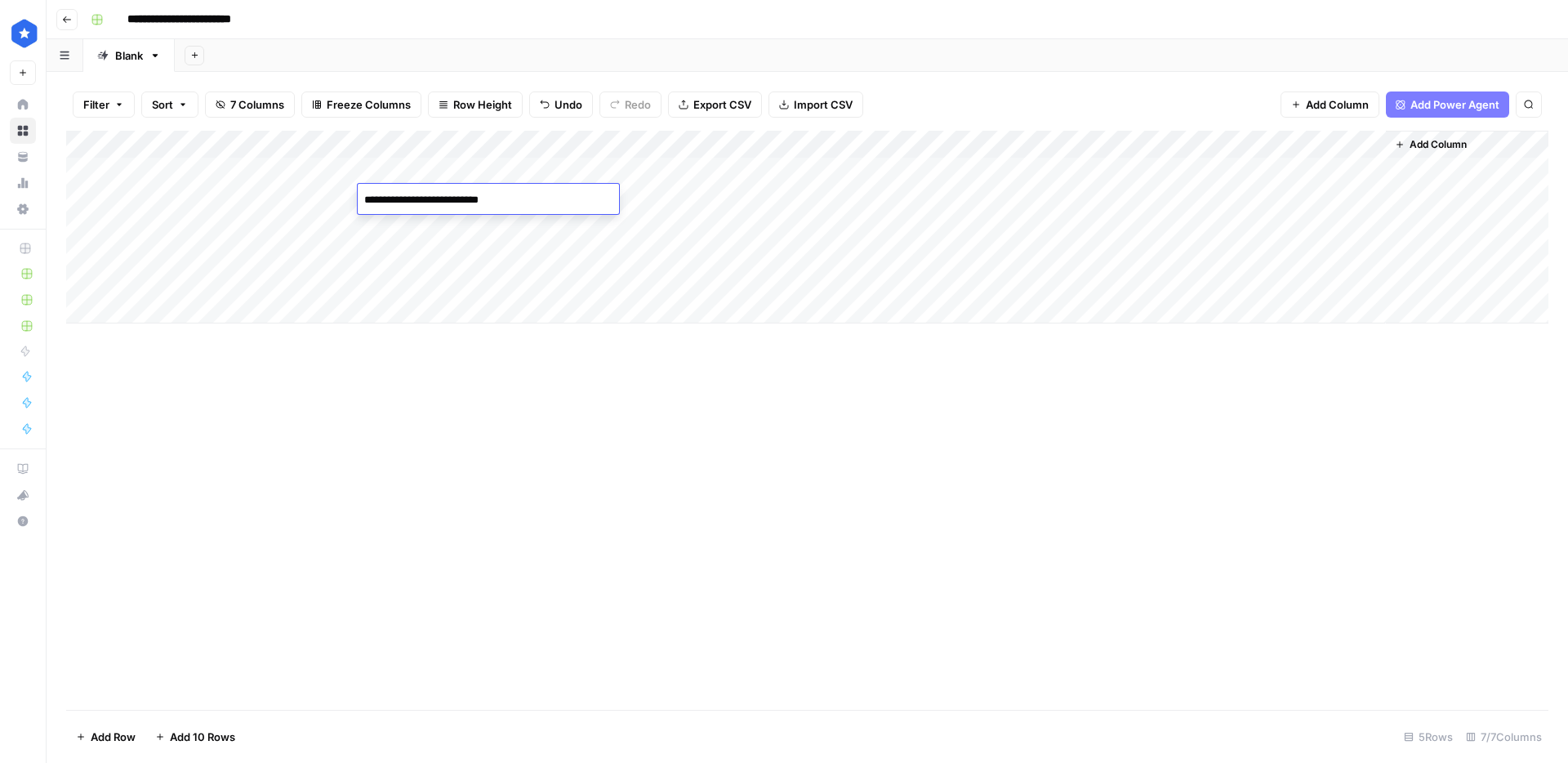
click at [295, 204] on div "Add Column" at bounding box center [806, 227] width 1482 height 193
click at [690, 201] on div "Add Column" at bounding box center [806, 227] width 1482 height 193
click at [756, 173] on div "Add Column" at bounding box center [806, 227] width 1482 height 193
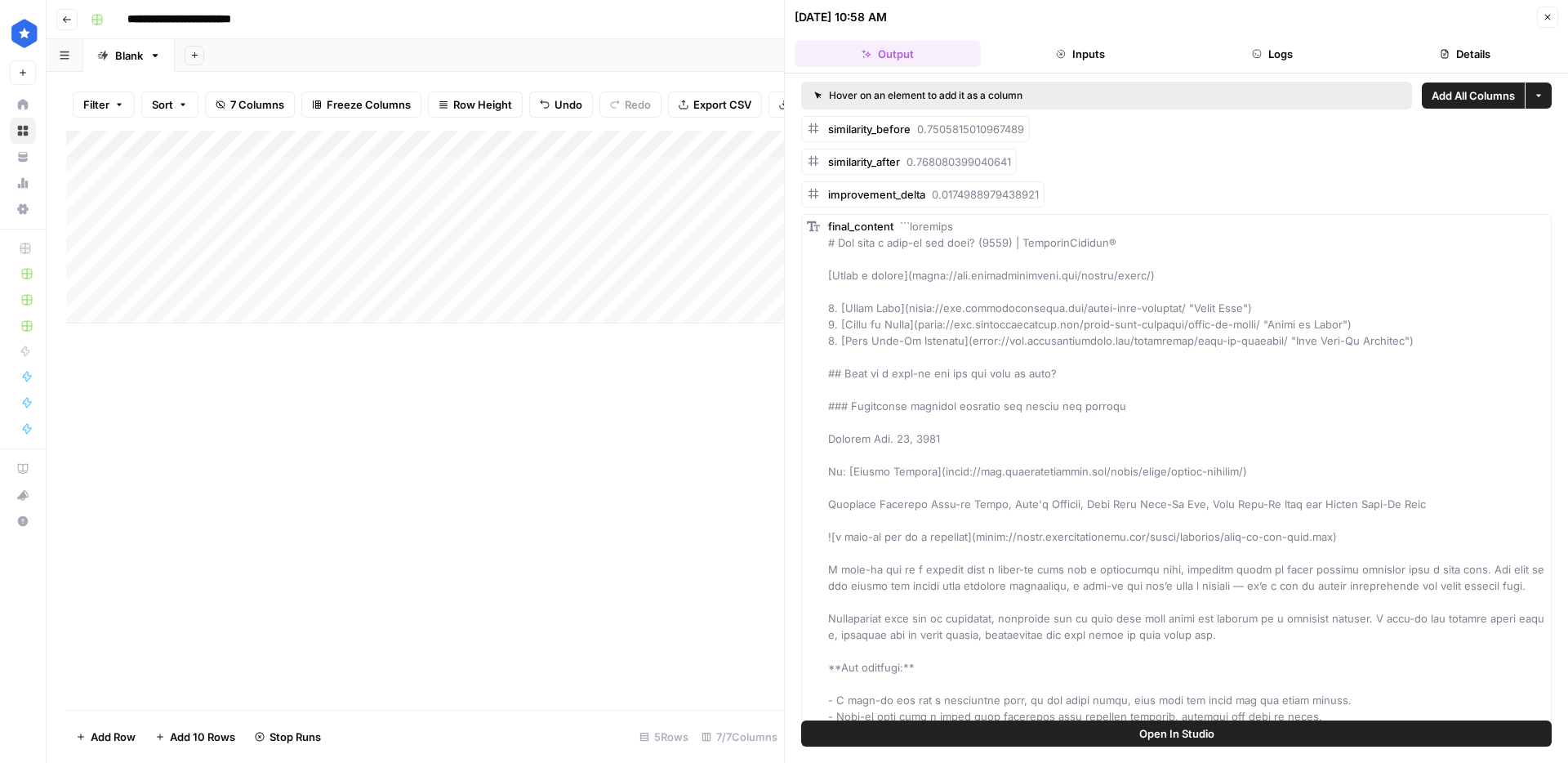
drag, startPoint x: 1425, startPoint y: 48, endPoint x: 1436, endPoint y: 49, distance: 11.0
click at [1425, 48] on button "Details" at bounding box center [1464, 54] width 186 height 26
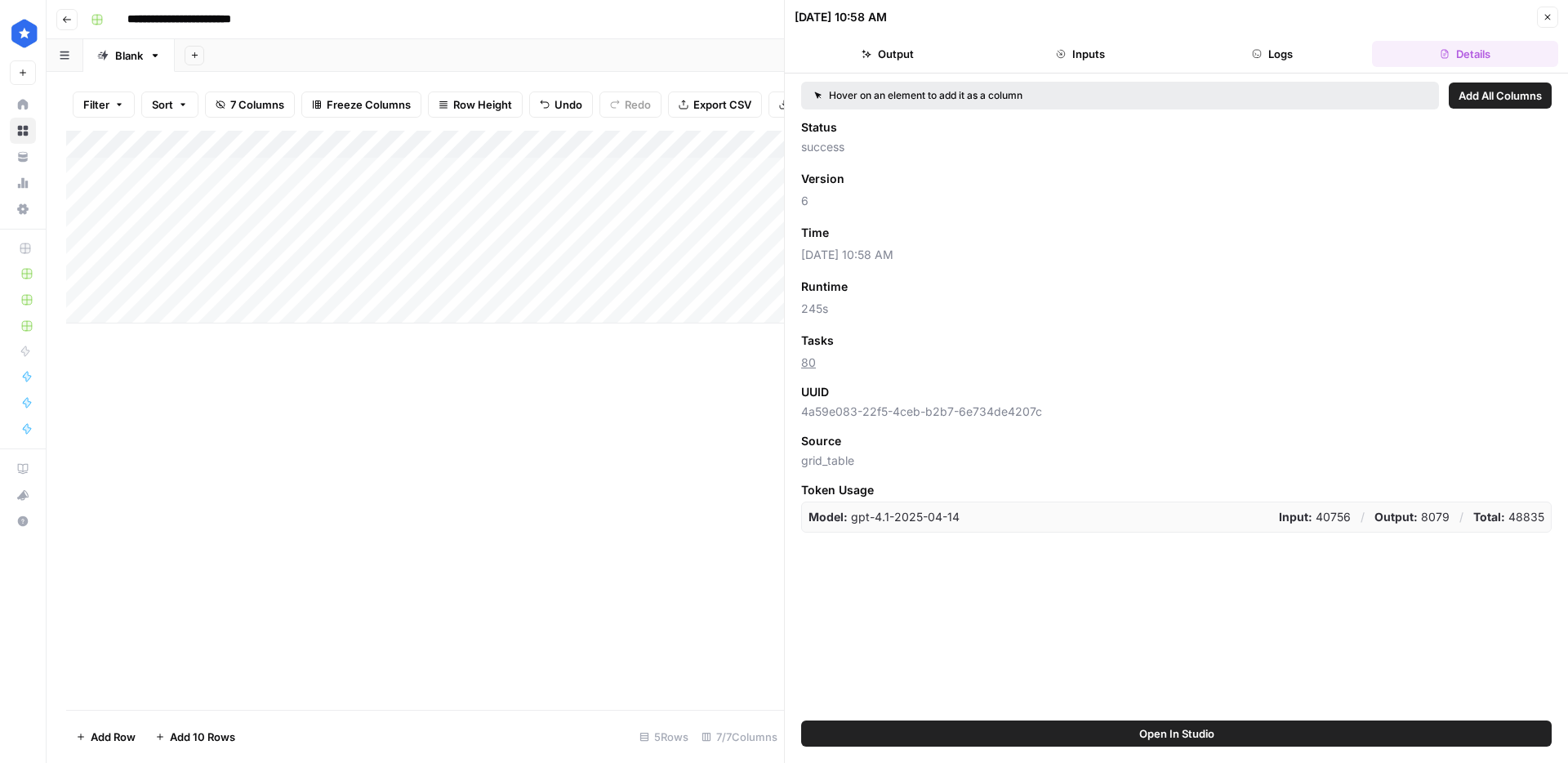
click at [723, 466] on div "Add Column" at bounding box center [424, 420] width 718 height 579
drag, startPoint x: 722, startPoint y: 449, endPoint x: 599, endPoint y: 476, distance: 125.9
click at [599, 476] on div "Add Column" at bounding box center [424, 420] width 718 height 579
drag, startPoint x: 687, startPoint y: 424, endPoint x: 586, endPoint y: 463, distance: 108.3
click at [586, 463] on div "Add Column" at bounding box center [424, 420] width 718 height 579
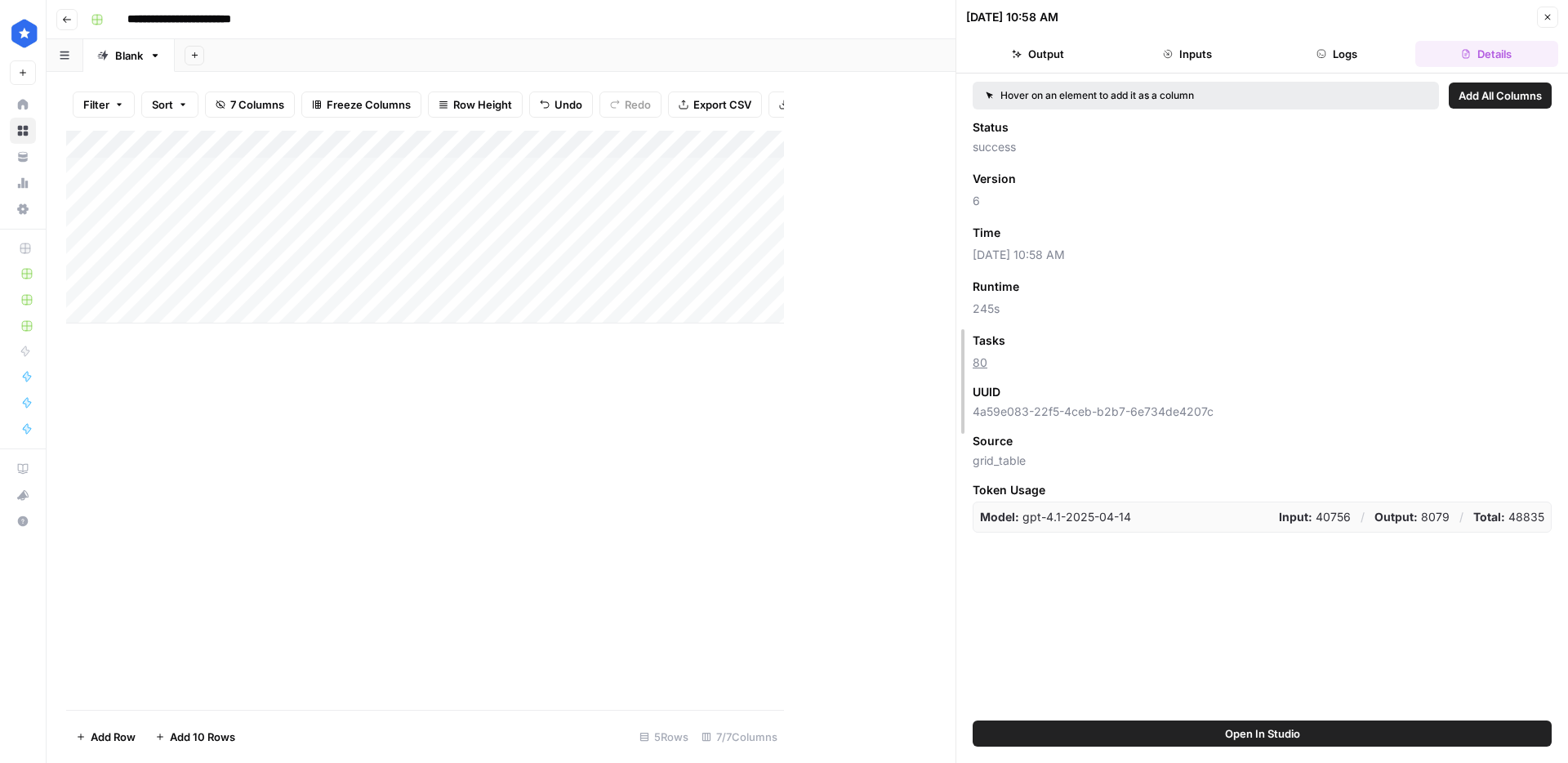
drag, startPoint x: 789, startPoint y: 383, endPoint x: 1170, endPoint y: 383, distance: 381.0
drag, startPoint x: 879, startPoint y: 406, endPoint x: 668, endPoint y: 420, distance: 211.5
click at [668, 420] on div "Add Column" at bounding box center [510, 420] width 889 height 579
click at [908, 167] on div "Add Column" at bounding box center [510, 227] width 889 height 193
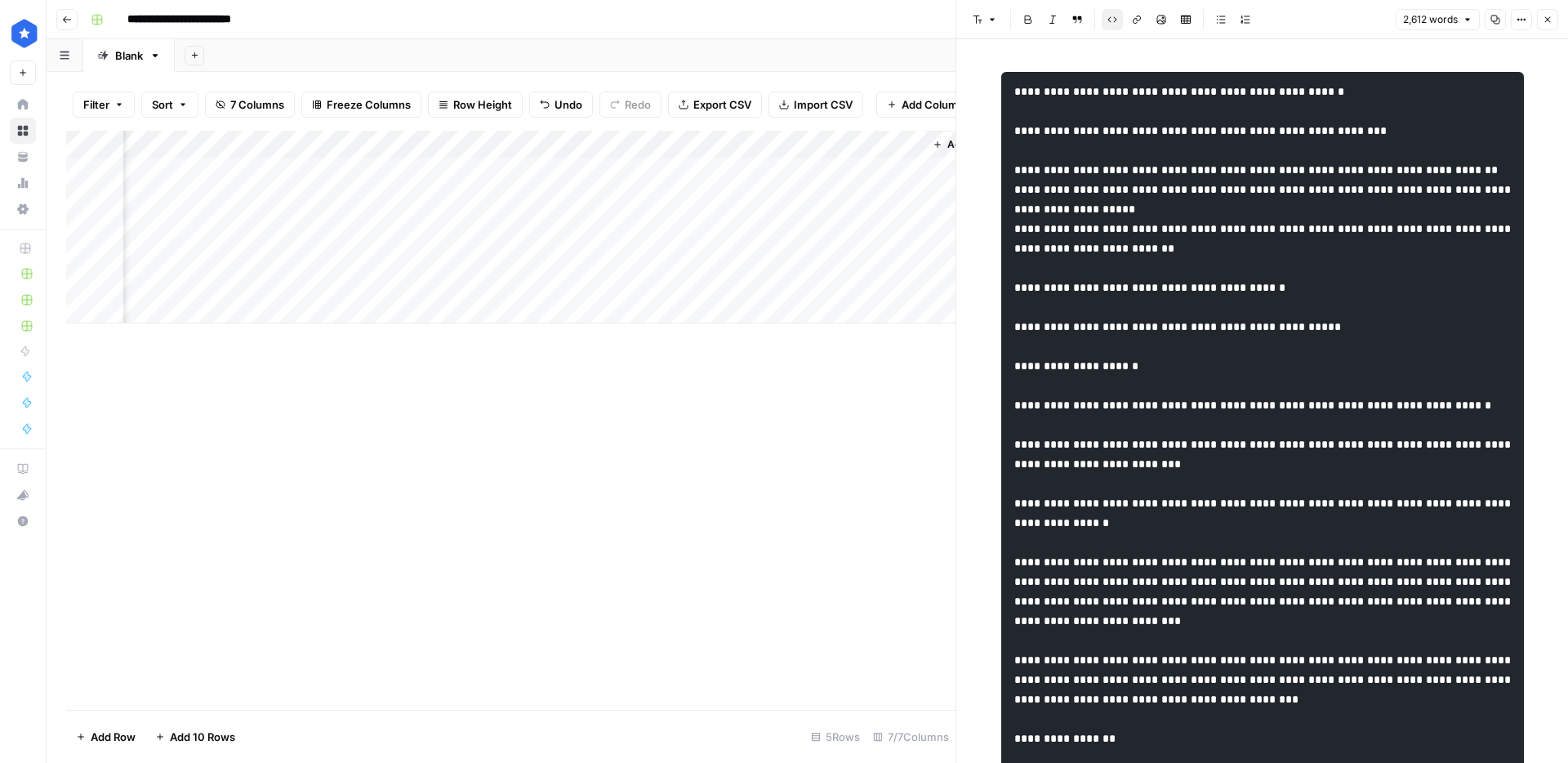
click at [904, 146] on div "Add Column" at bounding box center [510, 227] width 889 height 193
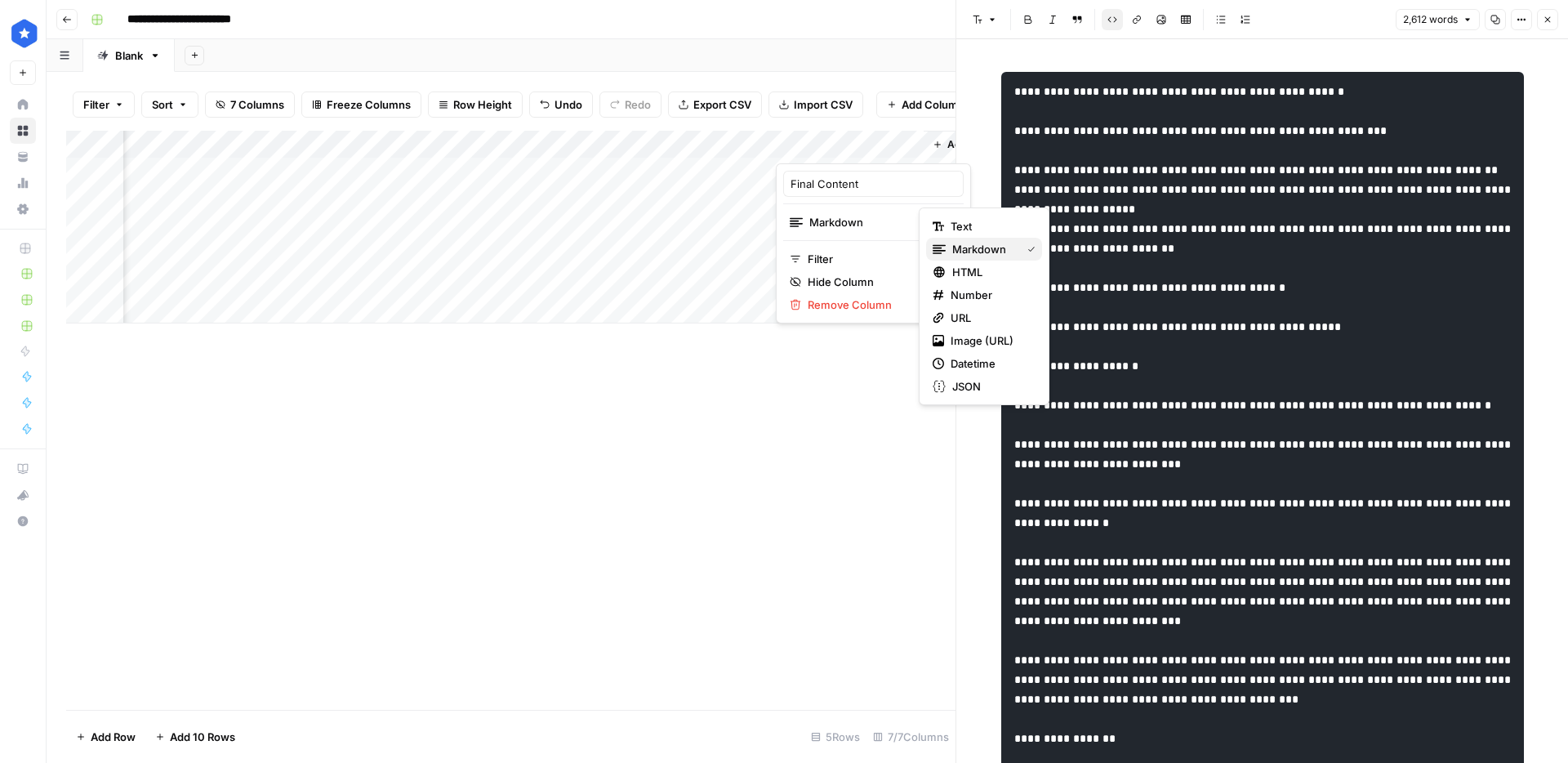
click at [998, 245] on span "Markdown" at bounding box center [983, 249] width 62 height 16
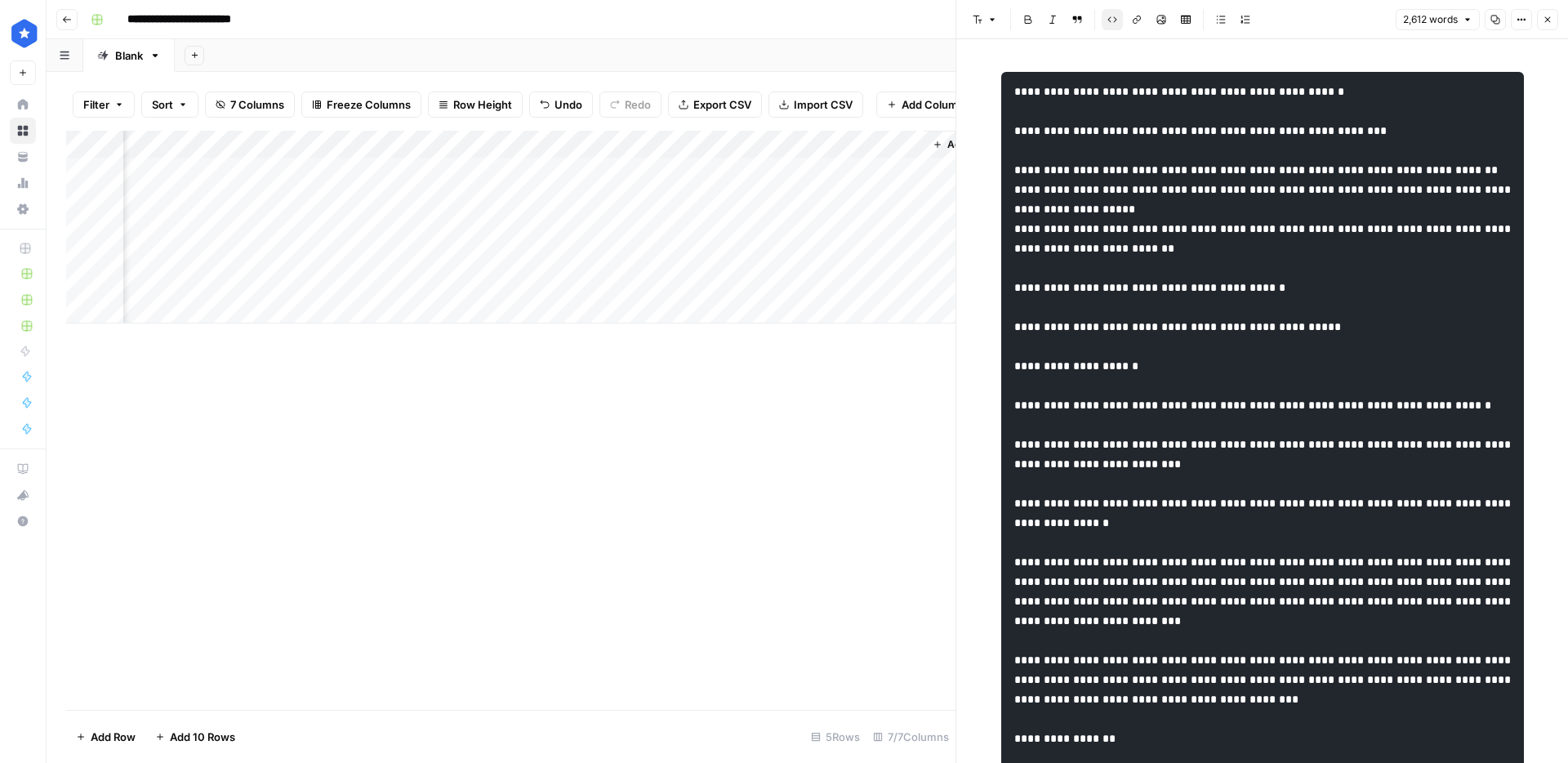
click at [911, 146] on div "Add Column" at bounding box center [510, 227] width 889 height 193
click at [596, 410] on div "Add Column" at bounding box center [510, 420] width 889 height 579
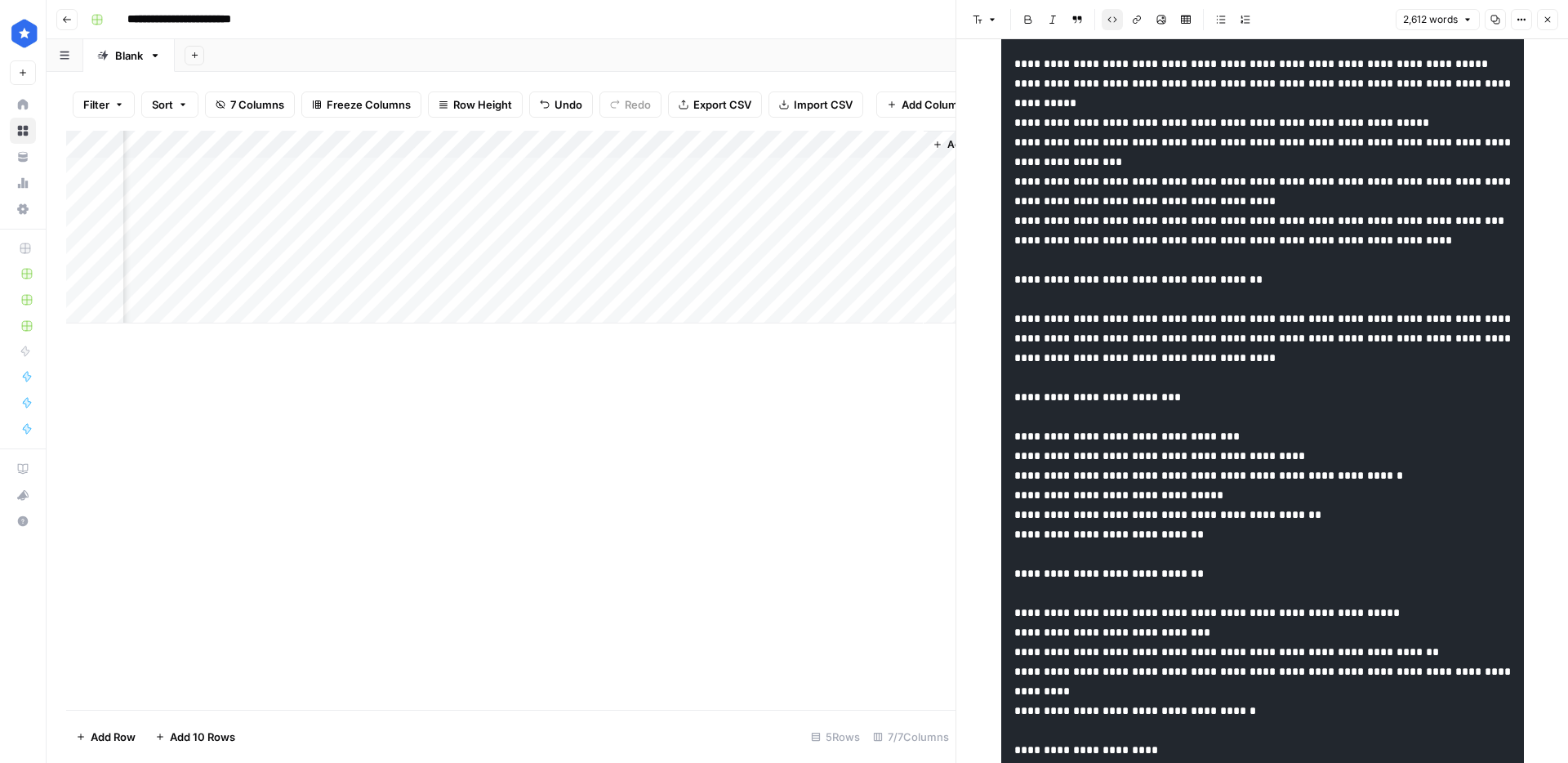
scroll to position [1915, 0]
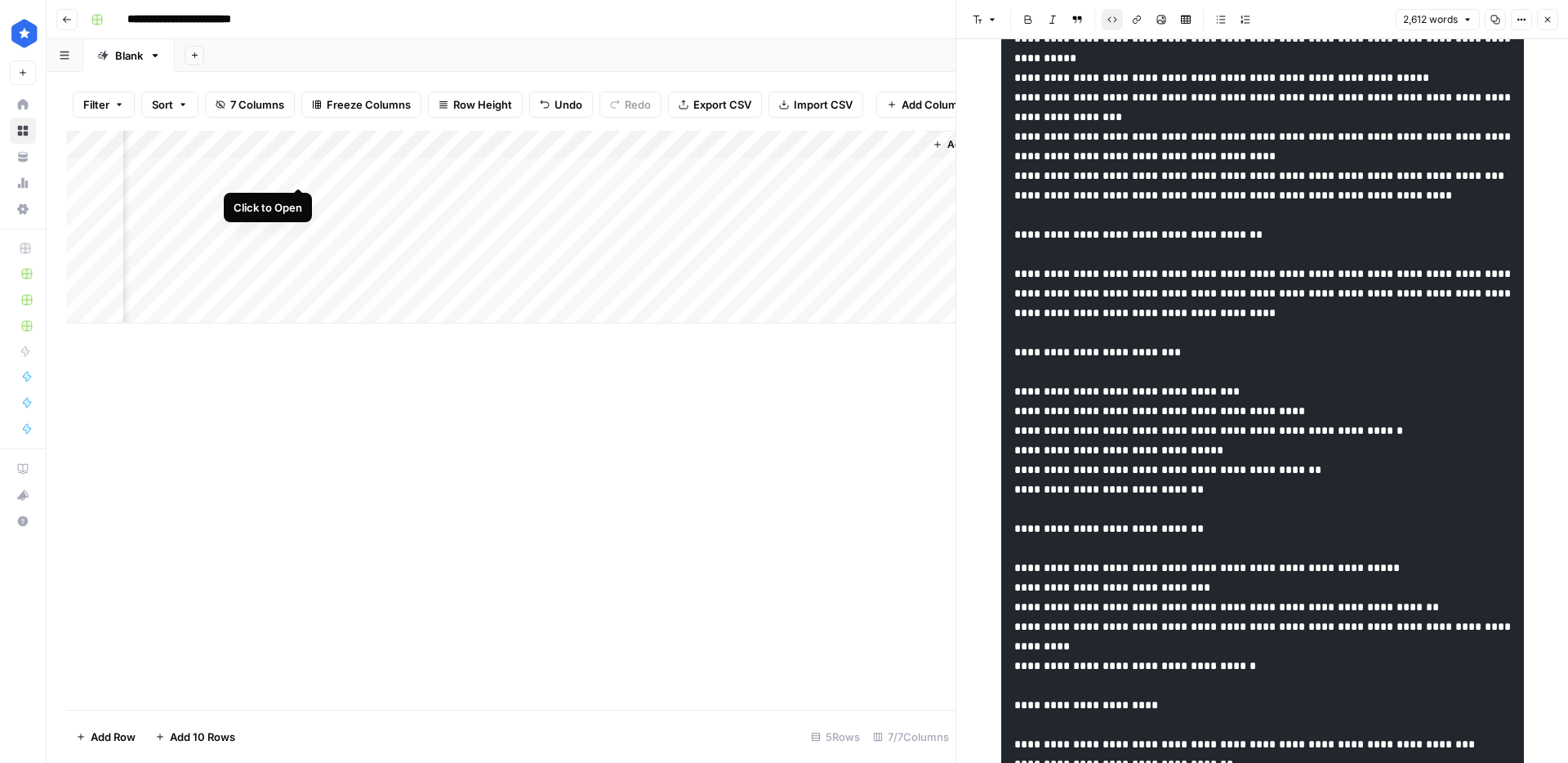
drag, startPoint x: 300, startPoint y: 173, endPoint x: 309, endPoint y: 173, distance: 9.0
click at [300, 173] on div "Add Column" at bounding box center [510, 227] width 889 height 193
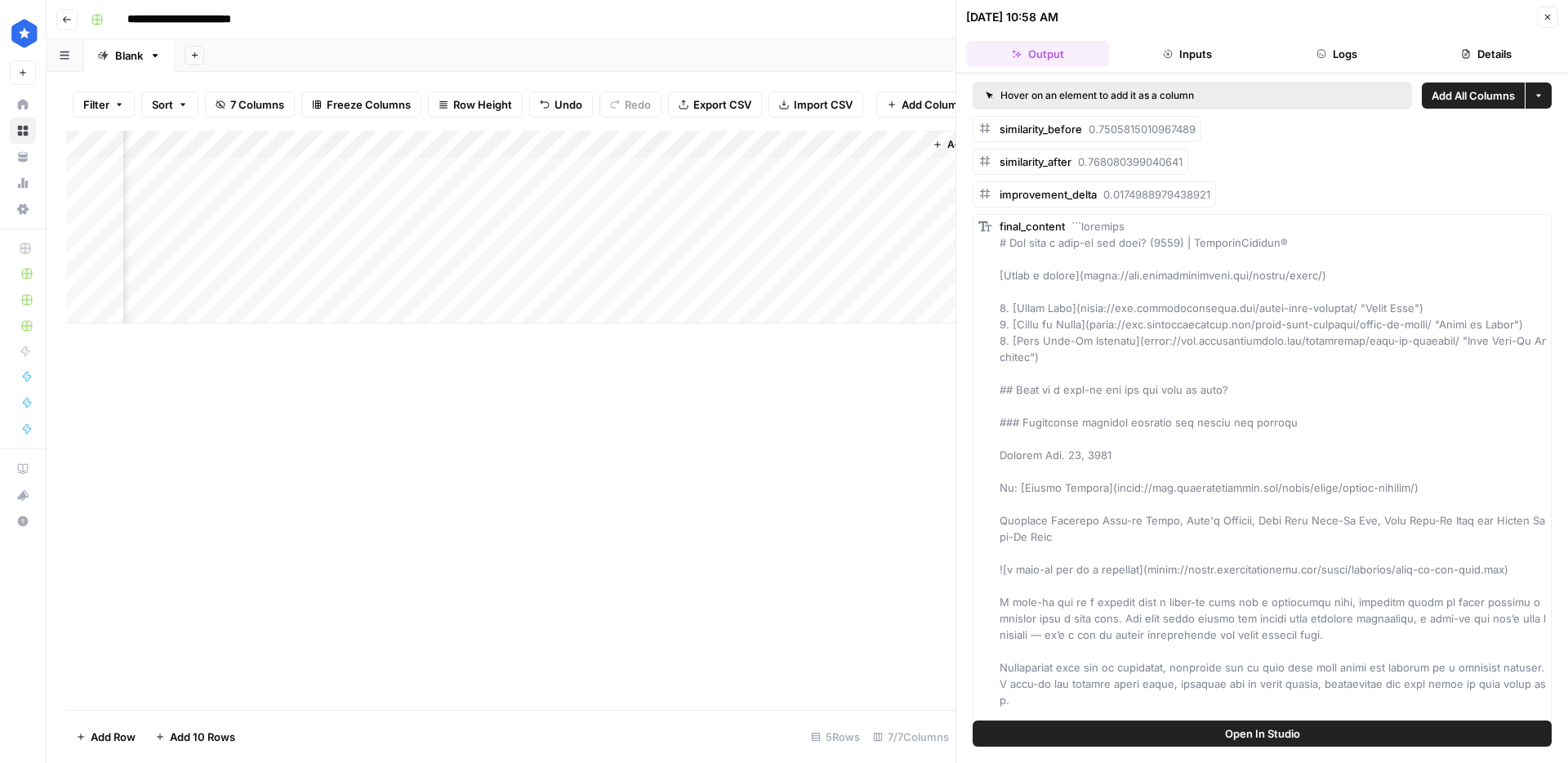
click at [1346, 56] on button "Logs" at bounding box center [1336, 54] width 143 height 26
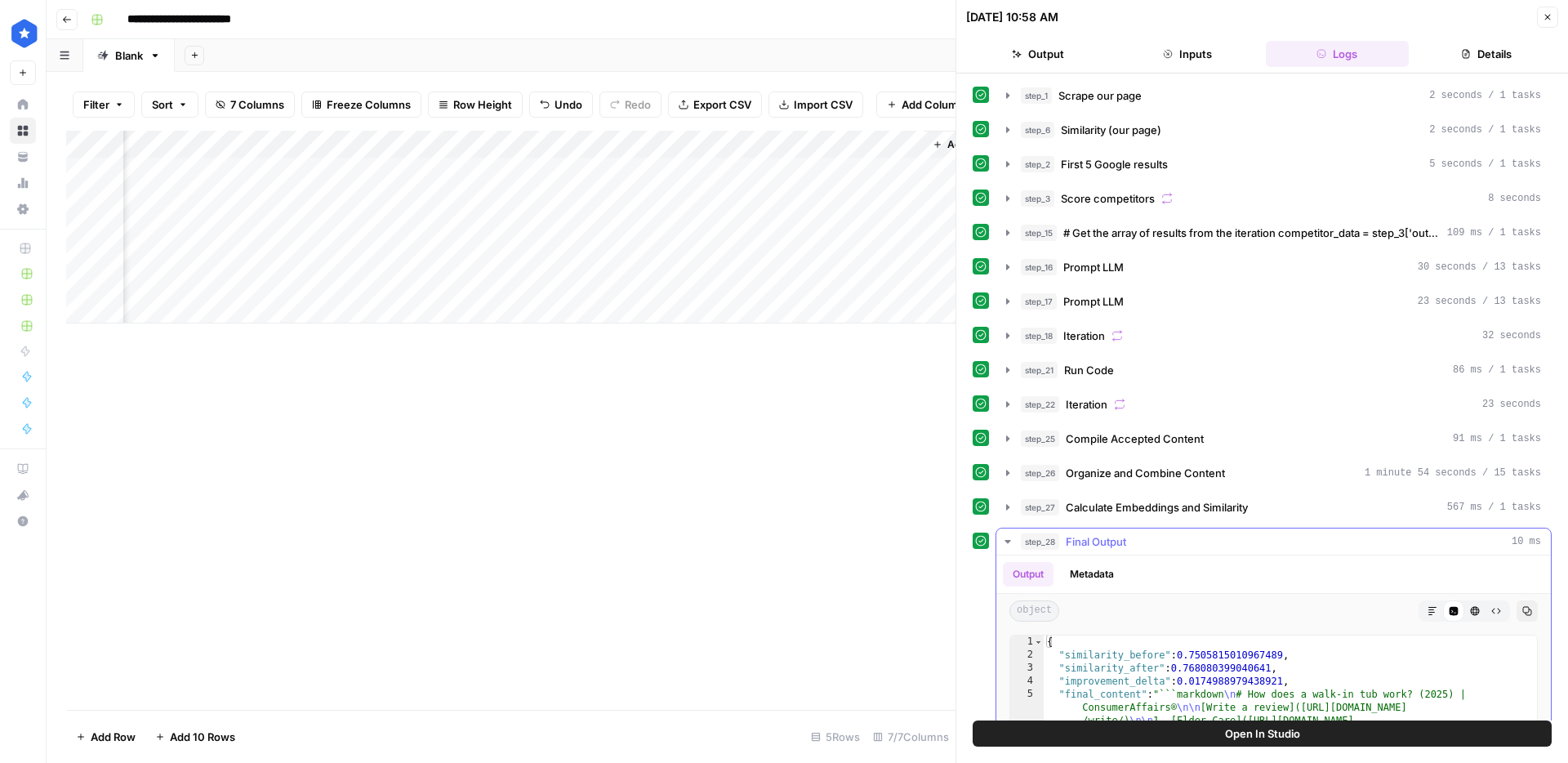
click at [1169, 535] on div "step_28 Final Output 10 ms" at bounding box center [1280, 541] width 520 height 16
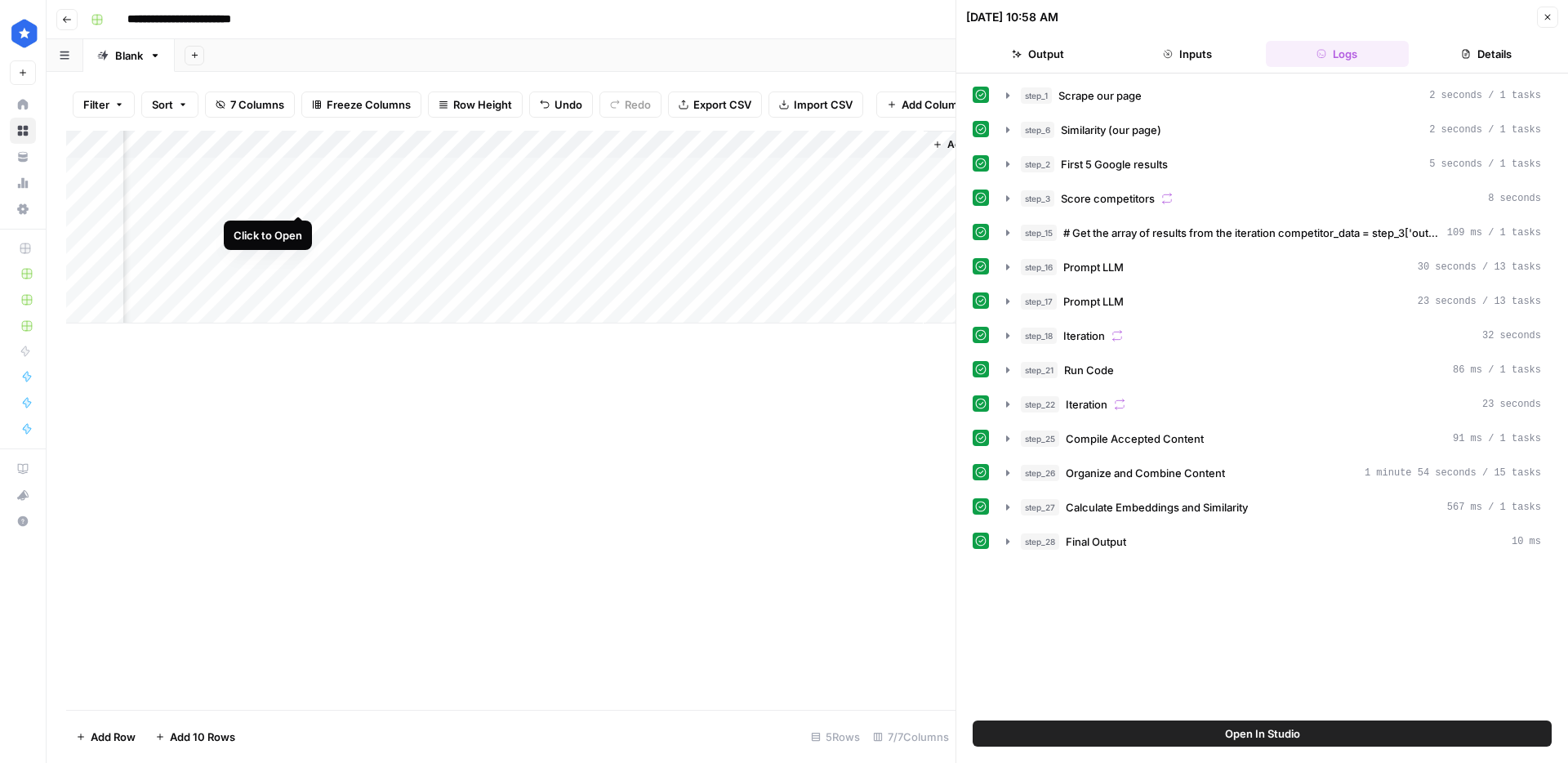
click at [293, 197] on div "Add Column" at bounding box center [510, 227] width 889 height 193
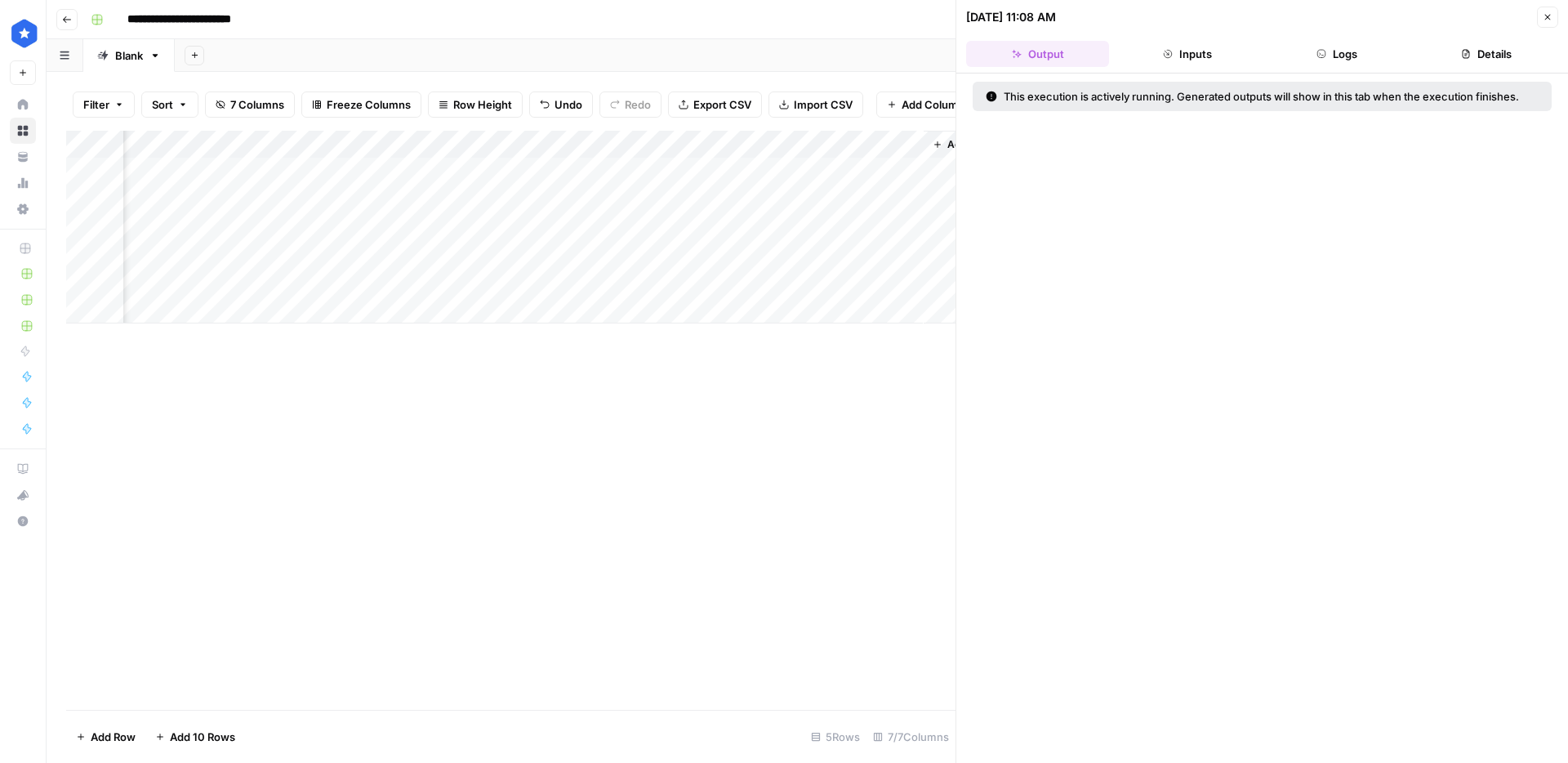
click at [1339, 50] on button "Logs" at bounding box center [1336, 54] width 143 height 26
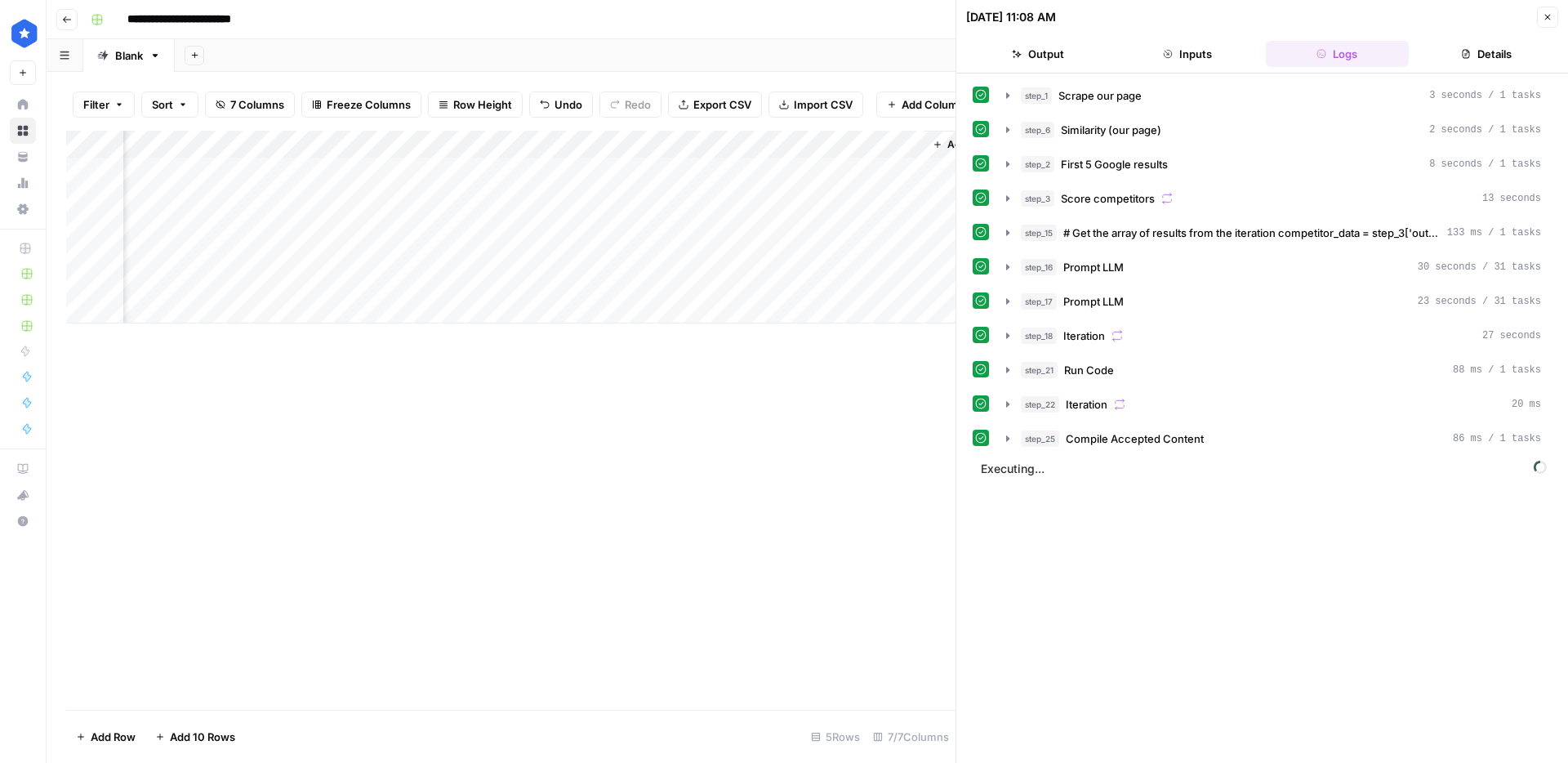
click at [1488, 64] on button "Details" at bounding box center [1486, 54] width 143 height 26
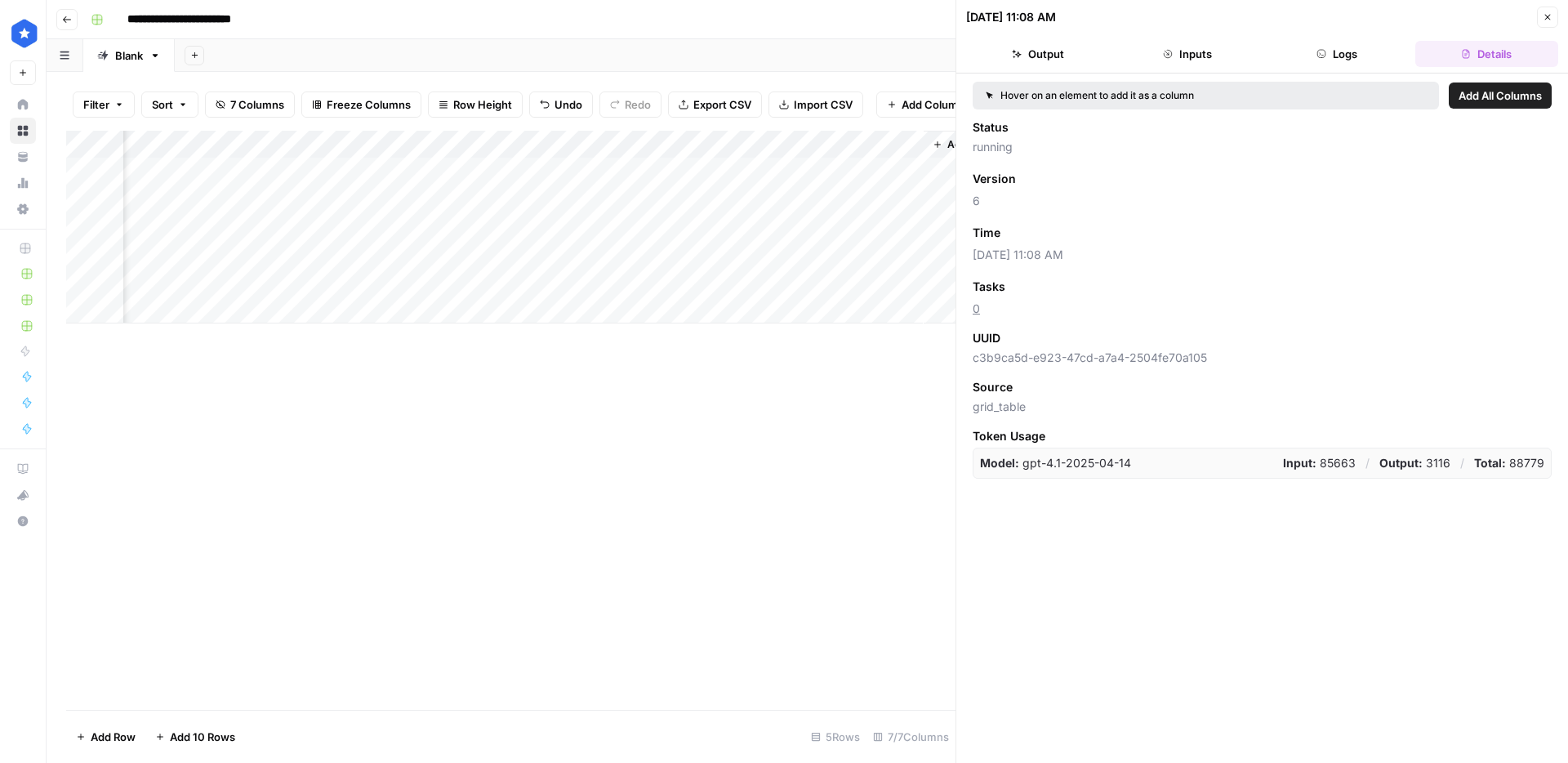
click at [1335, 63] on button "Logs" at bounding box center [1336, 54] width 143 height 26
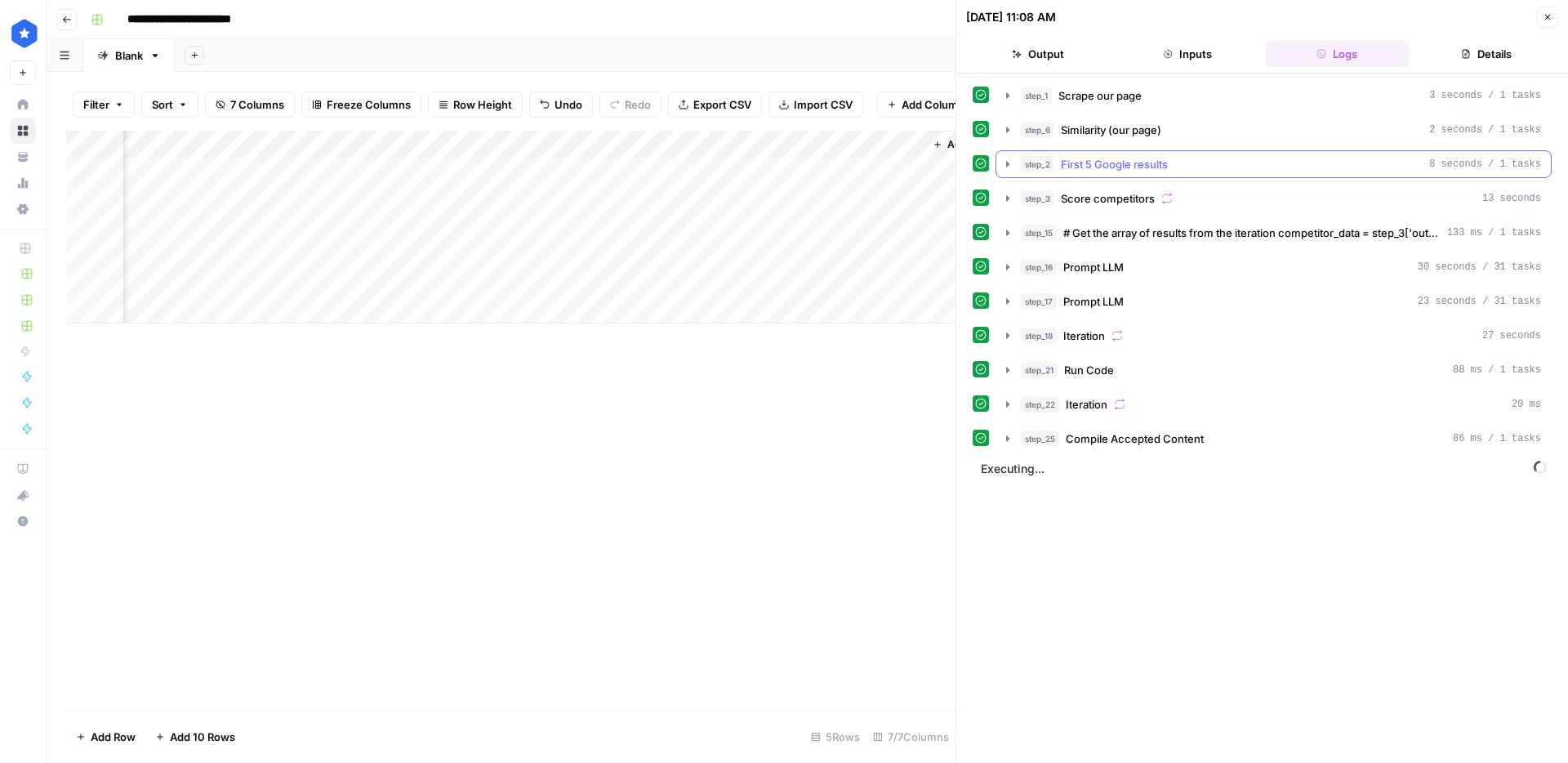
click at [1245, 168] on div "step_2 First 5 Google results 8 seconds / 1 tasks" at bounding box center [1280, 164] width 520 height 16
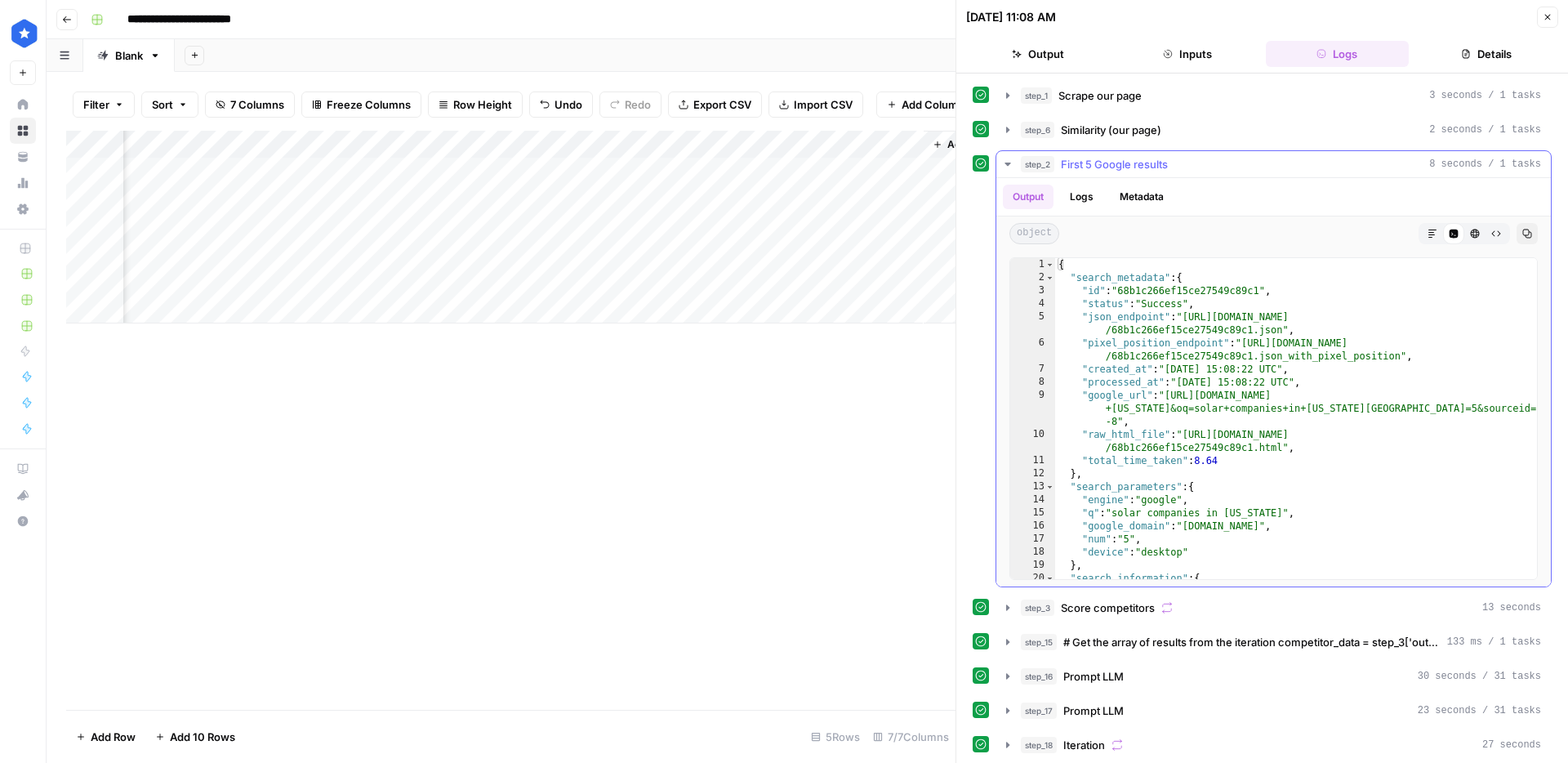
click at [1245, 168] on div "step_2 First 5 Google results 8 seconds / 1 tasks" at bounding box center [1280, 164] width 520 height 16
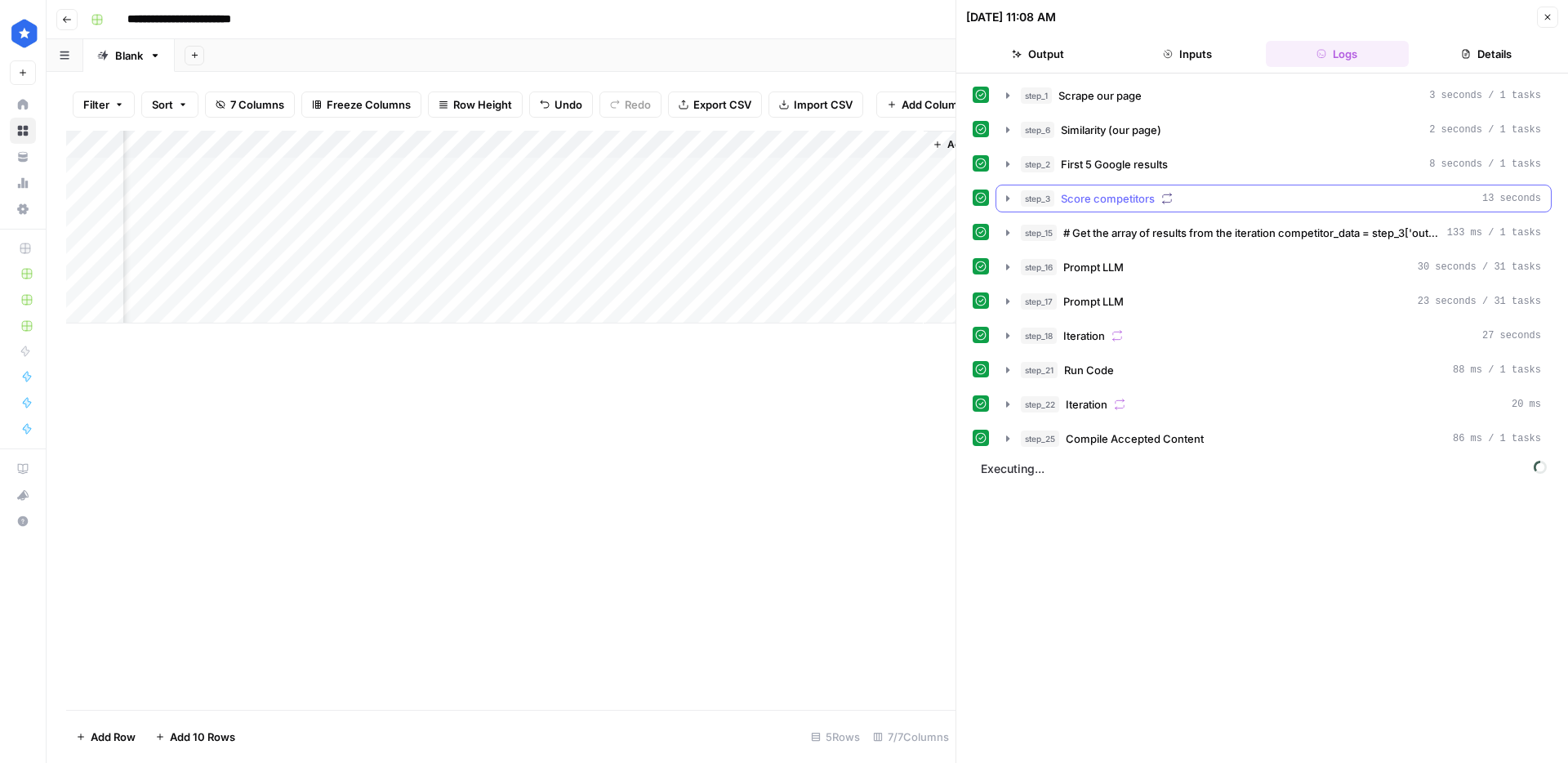
click at [1217, 207] on button "step_3 Score competitors 13 seconds" at bounding box center [1273, 199] width 554 height 26
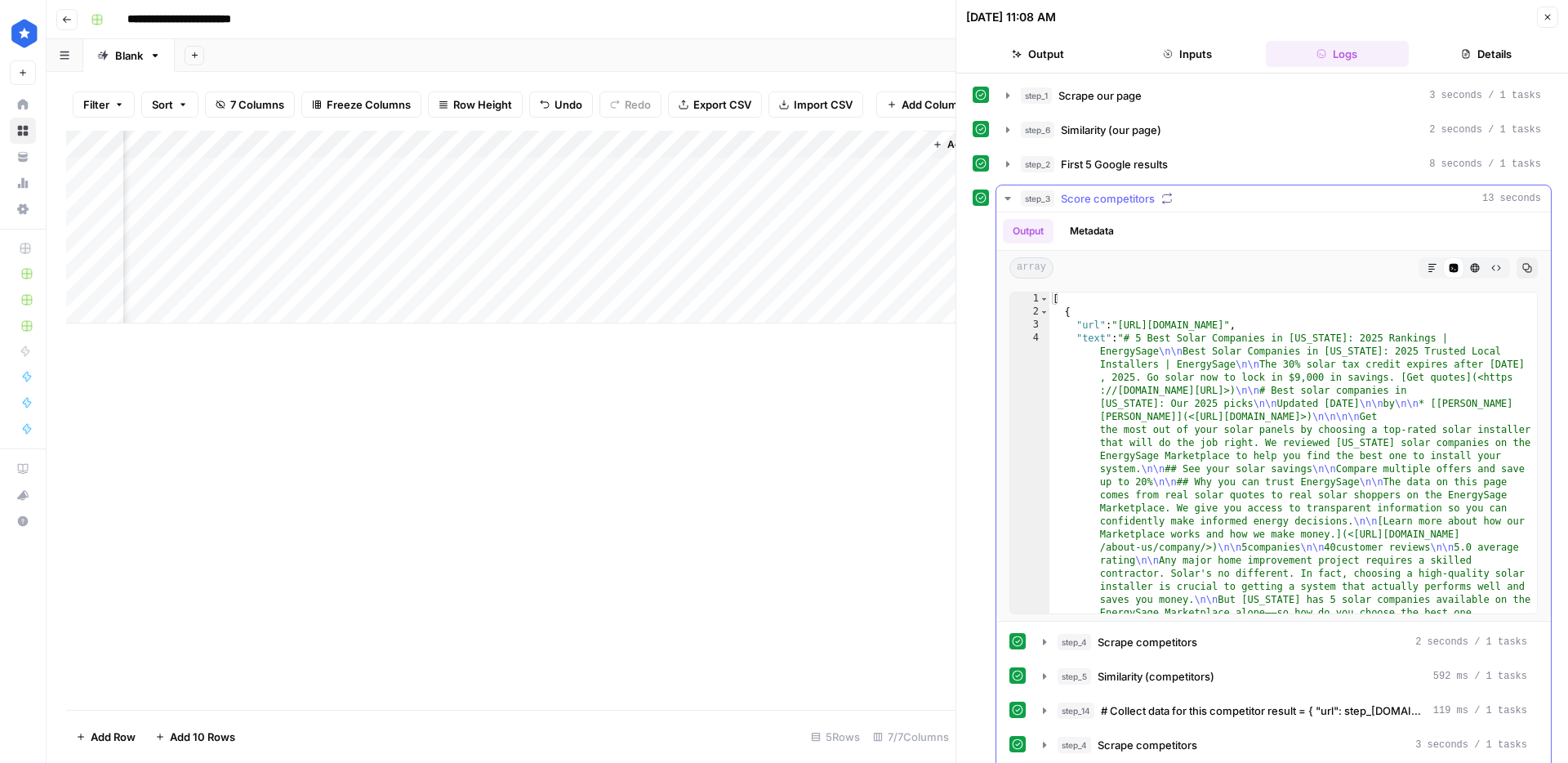
click at [1217, 207] on button "step_3 Score competitors 13 seconds" at bounding box center [1273, 199] width 554 height 26
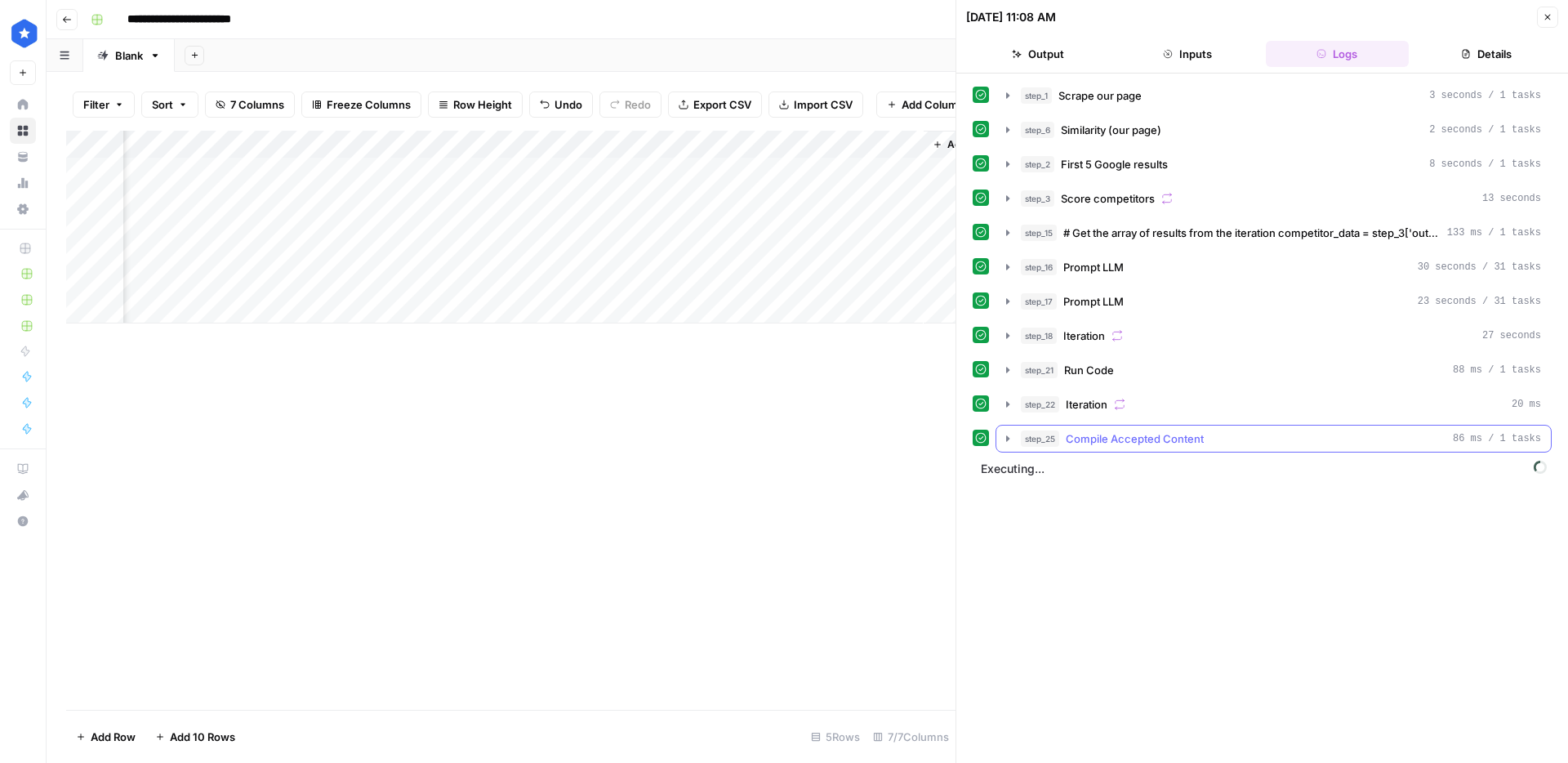
click at [1227, 441] on div "step_25 Compile Accepted Content 86 ms / 1 tasks" at bounding box center [1280, 438] width 520 height 16
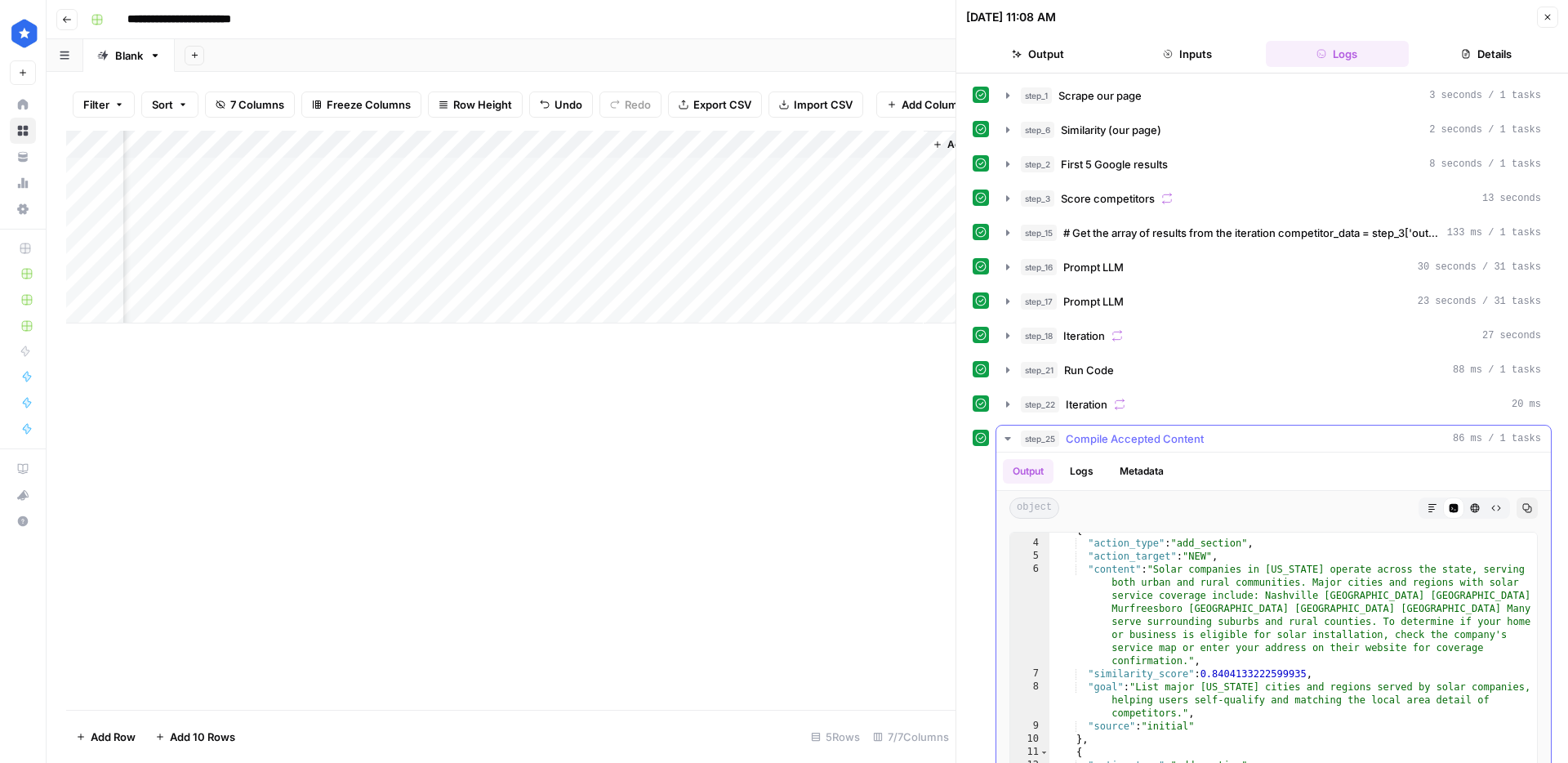
scroll to position [35, 0]
click at [1232, 442] on div "step_25 Compile Accepted Content 86 ms / 1 tasks" at bounding box center [1280, 438] width 520 height 16
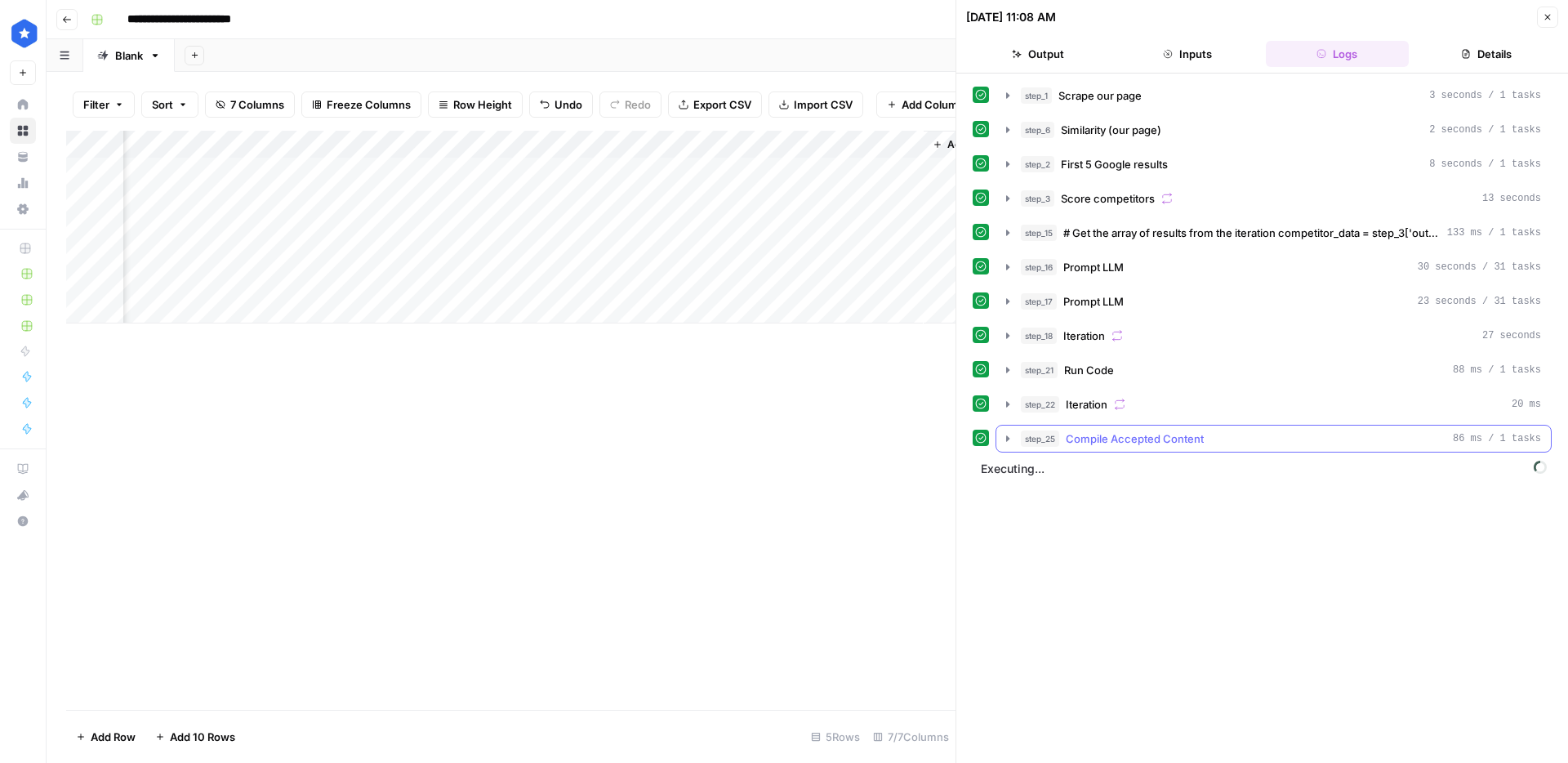
click at [1232, 442] on div "step_25 Compile Accepted Content 86 ms / 1 tasks" at bounding box center [1280, 438] width 520 height 16
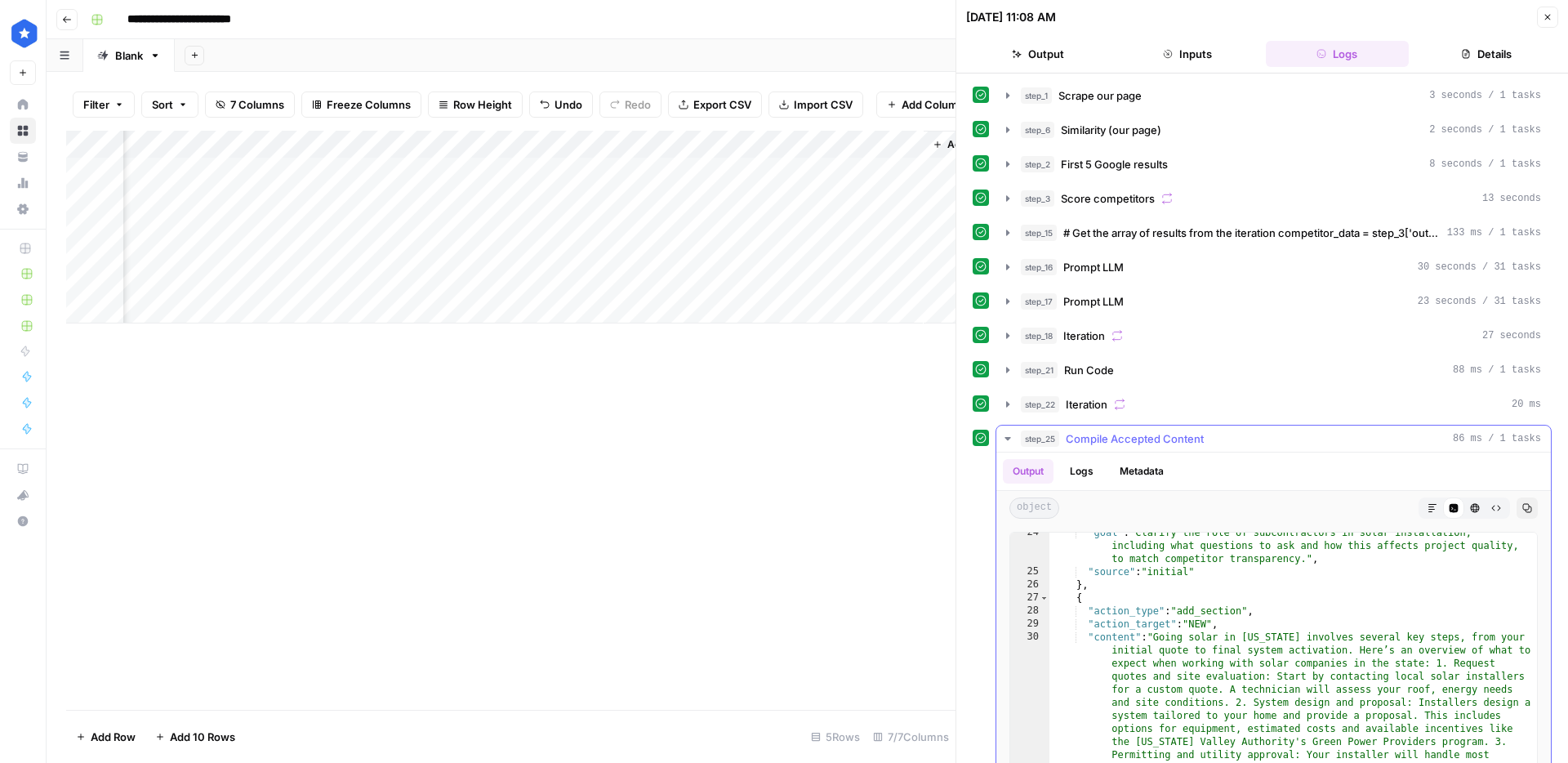
scroll to position [915, 0]
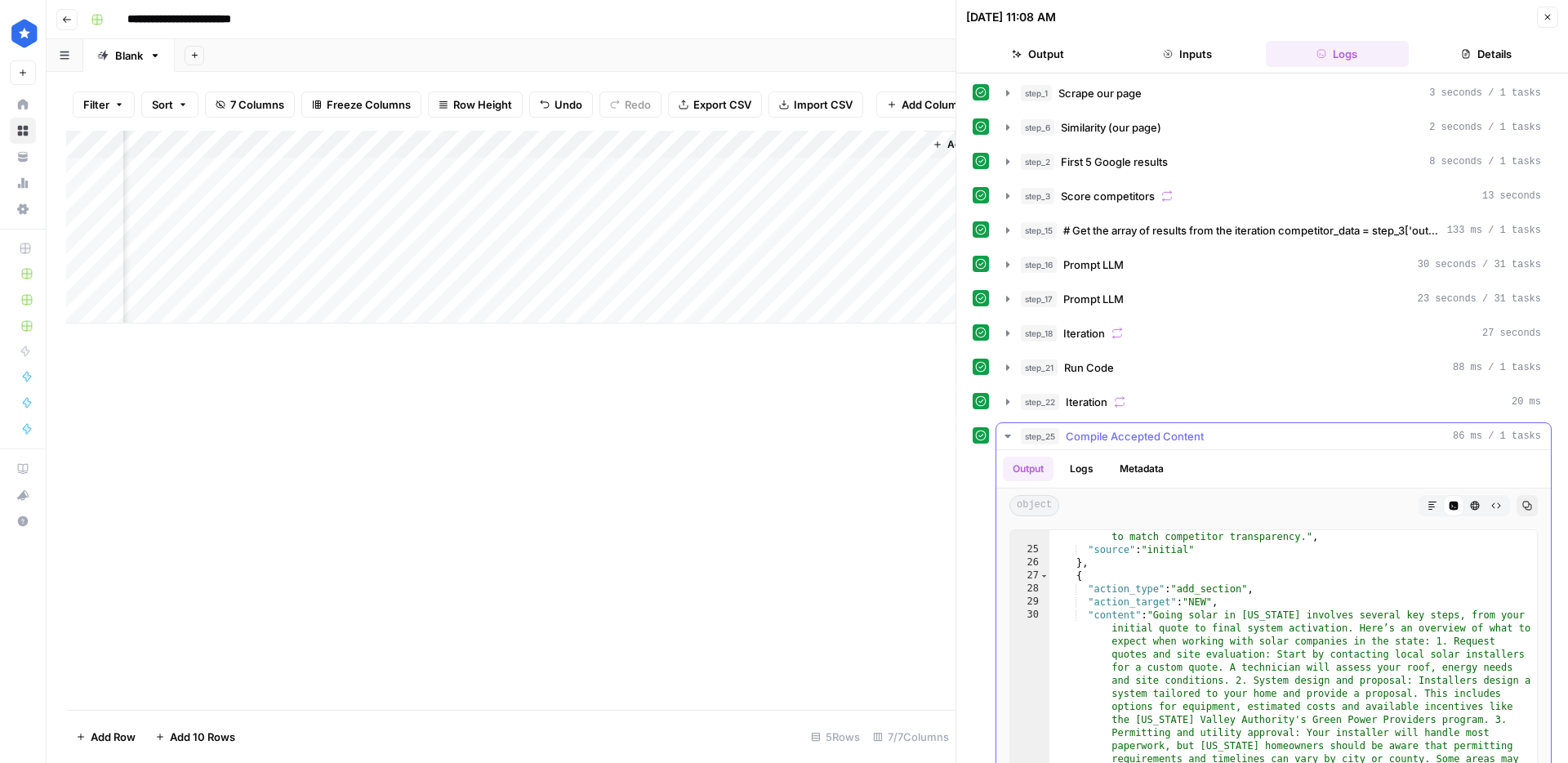
click at [1226, 437] on div "step_25 Compile Accepted Content 86 ms / 1 tasks" at bounding box center [1280, 436] width 520 height 16
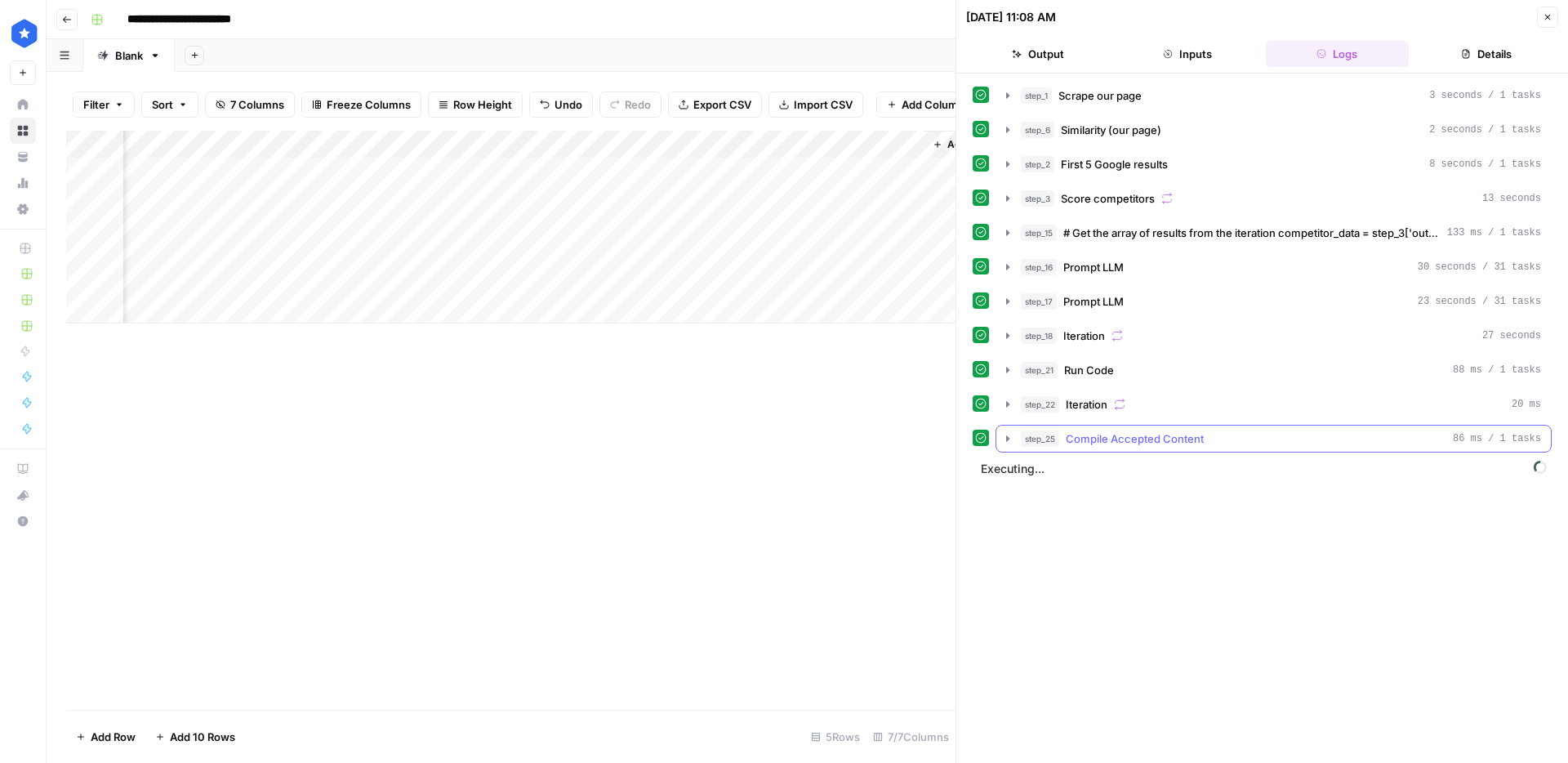
click at [1226, 437] on div "step_25 Compile Accepted Content 86 ms / 1 tasks" at bounding box center [1280, 438] width 520 height 16
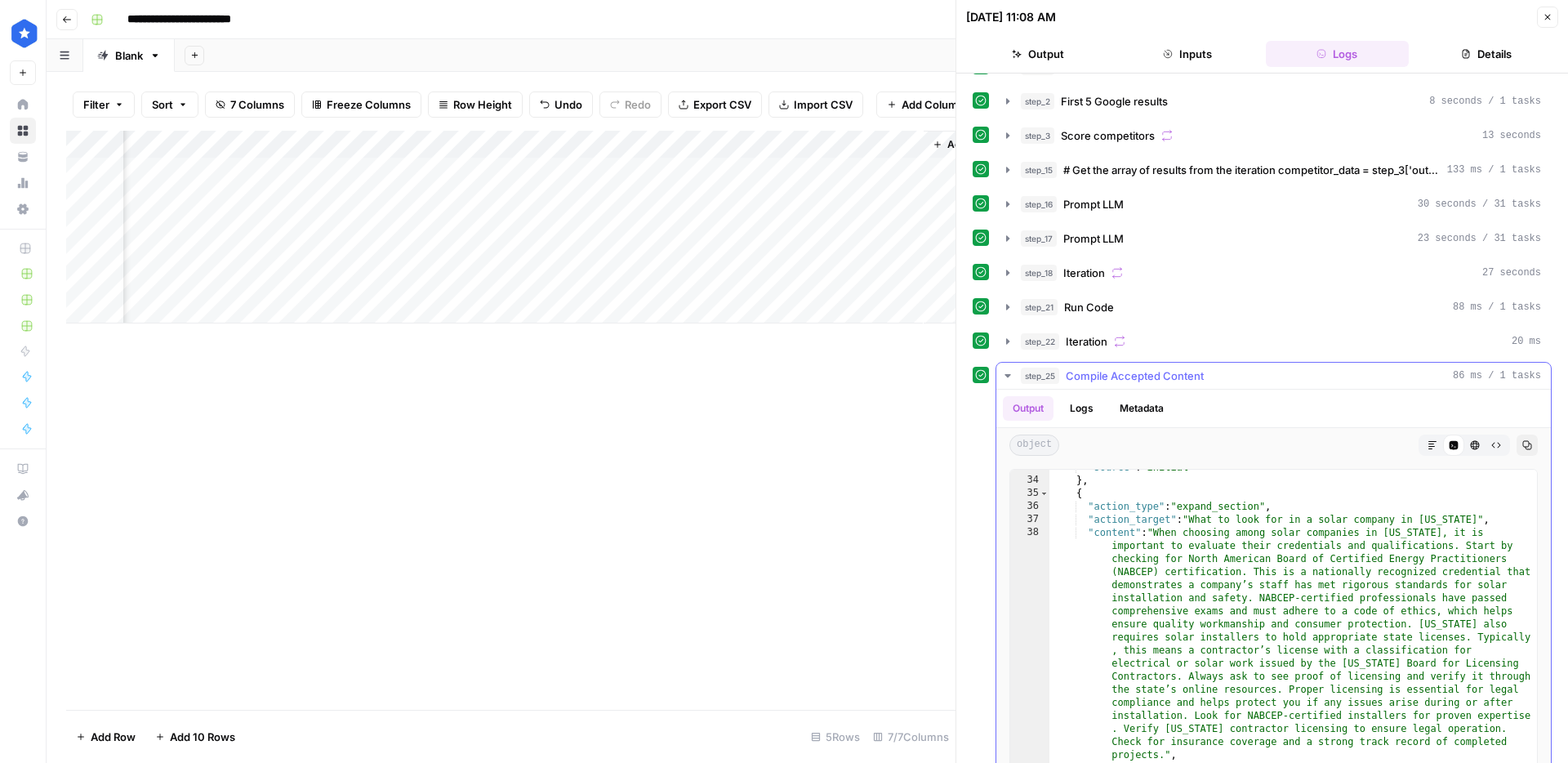
scroll to position [1354, 0]
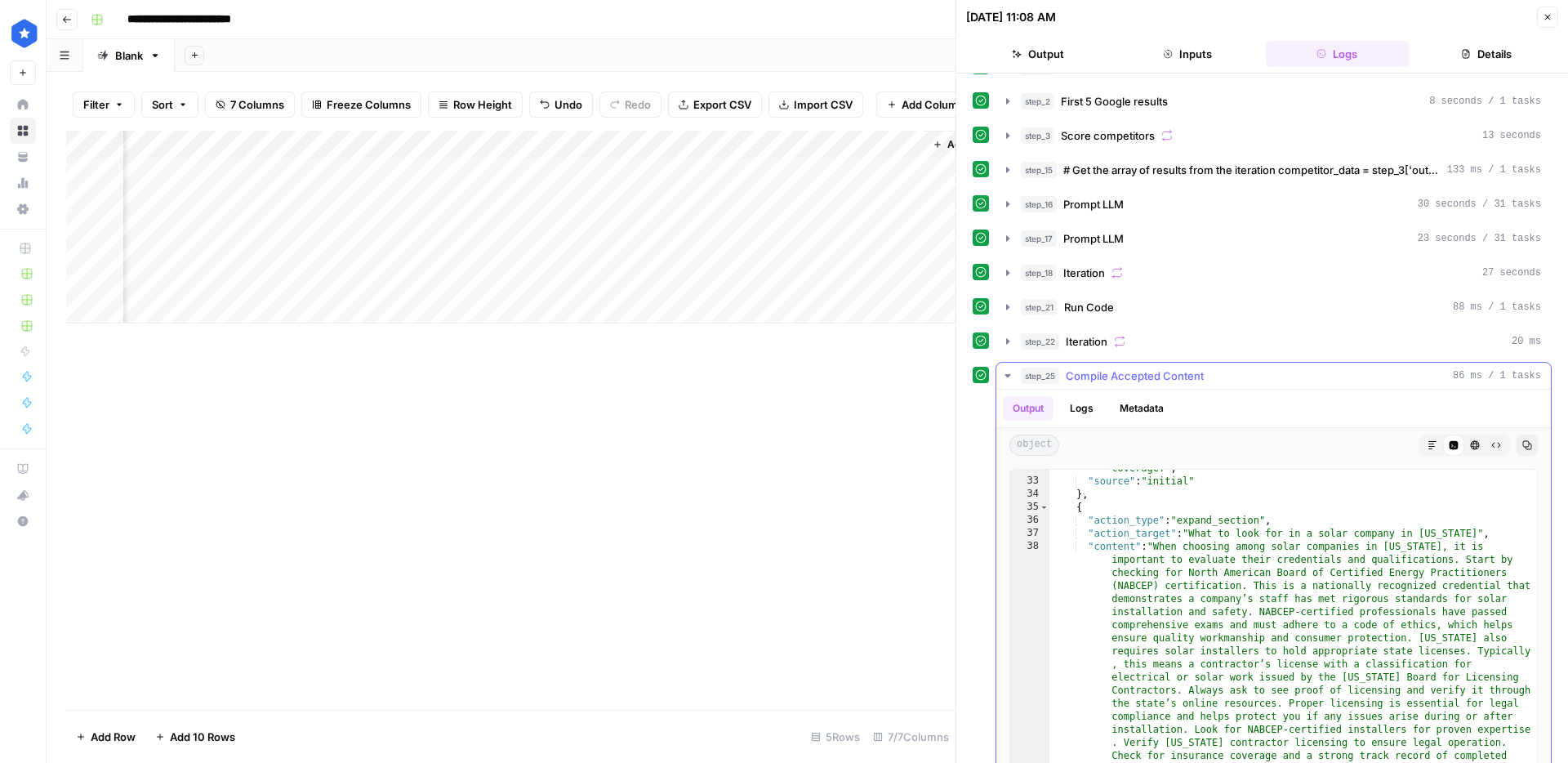
click at [1250, 375] on div "step_25 Compile Accepted Content 86 ms / 1 tasks" at bounding box center [1280, 376] width 520 height 16
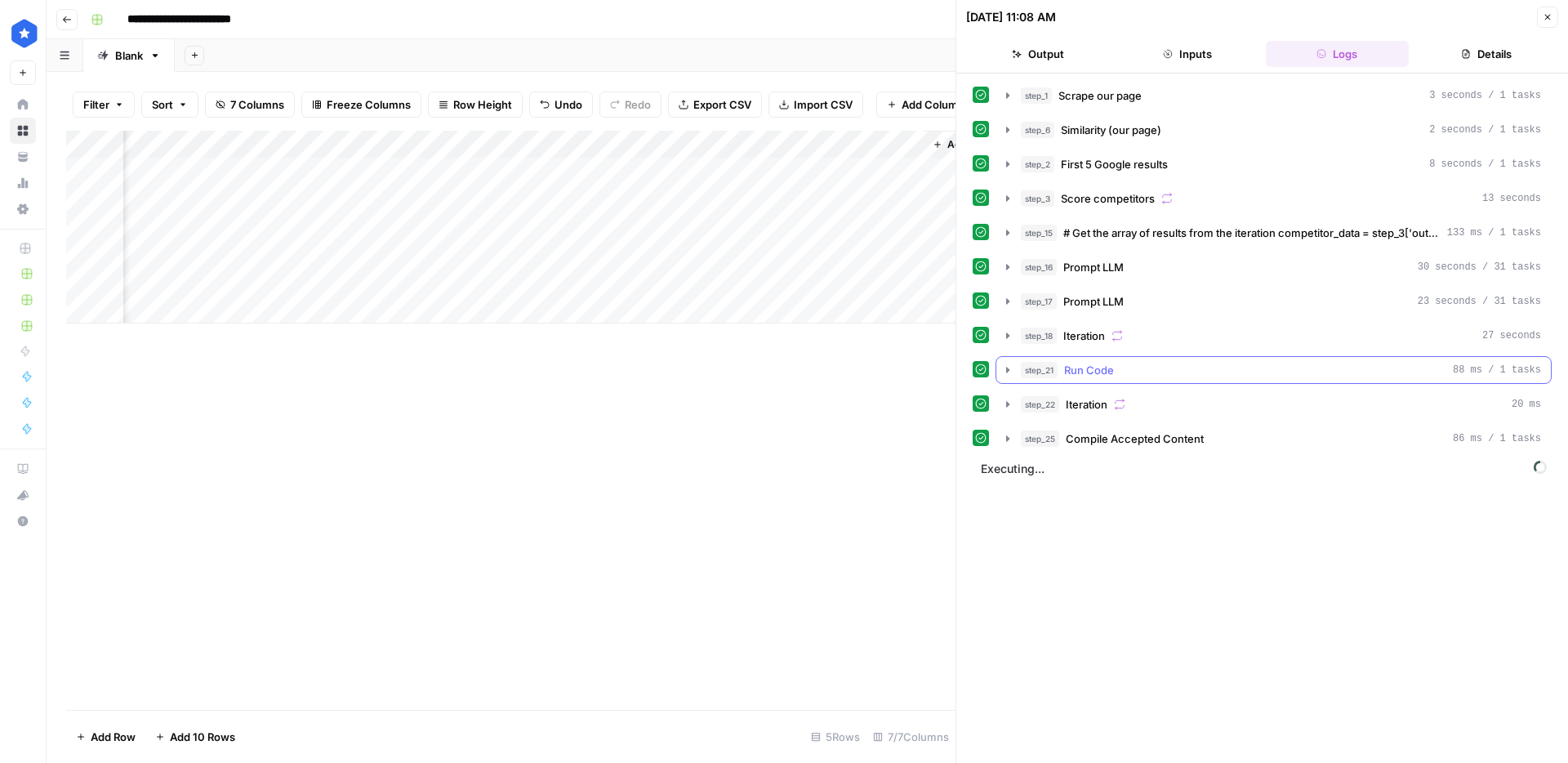
scroll to position [0, 0]
click at [297, 172] on div "Add Column" at bounding box center [510, 227] width 889 height 193
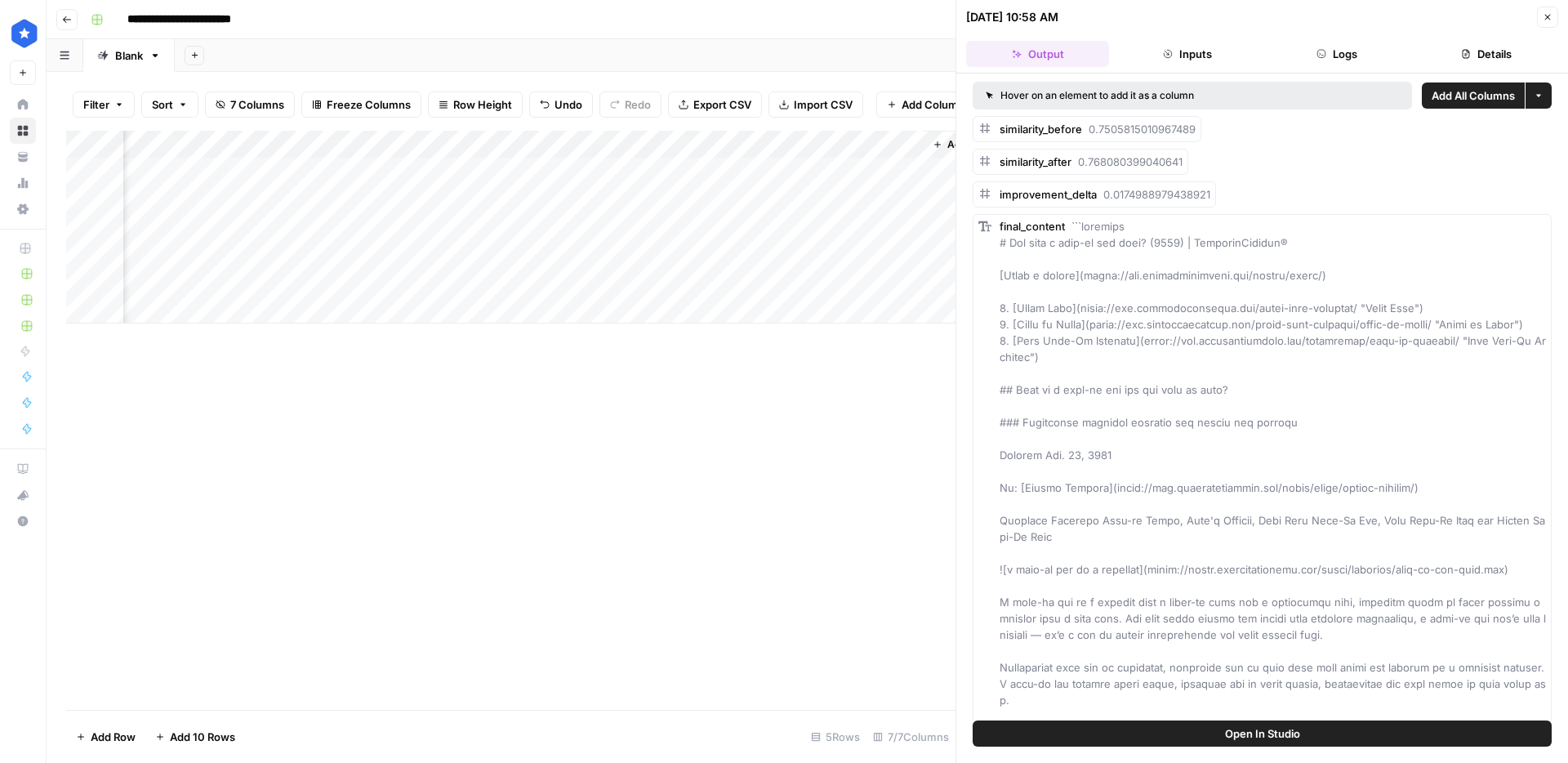
click at [1355, 50] on button "Logs" at bounding box center [1336, 54] width 143 height 26
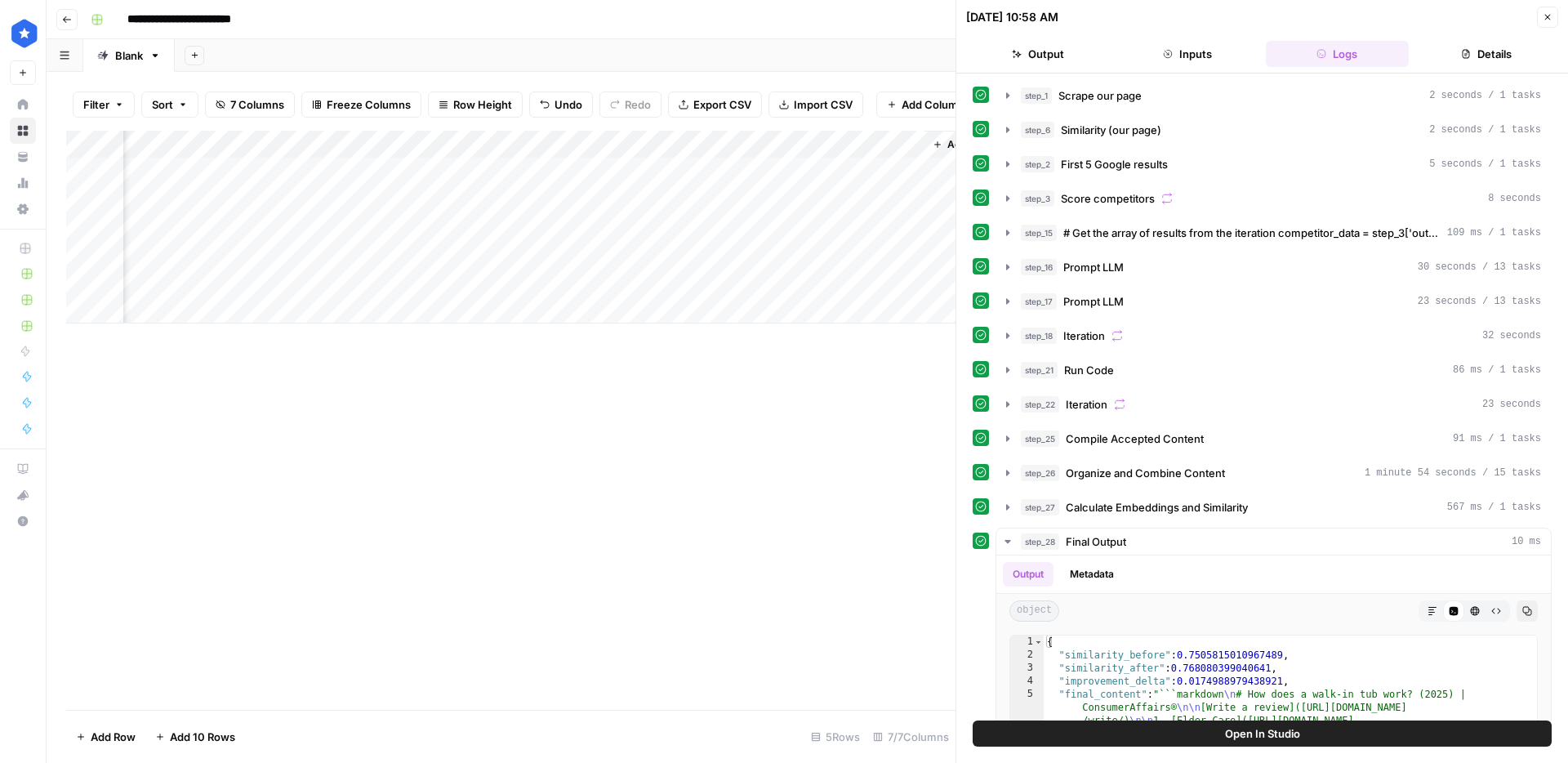
click at [289, 199] on div "Add Column" at bounding box center [510, 227] width 889 height 193
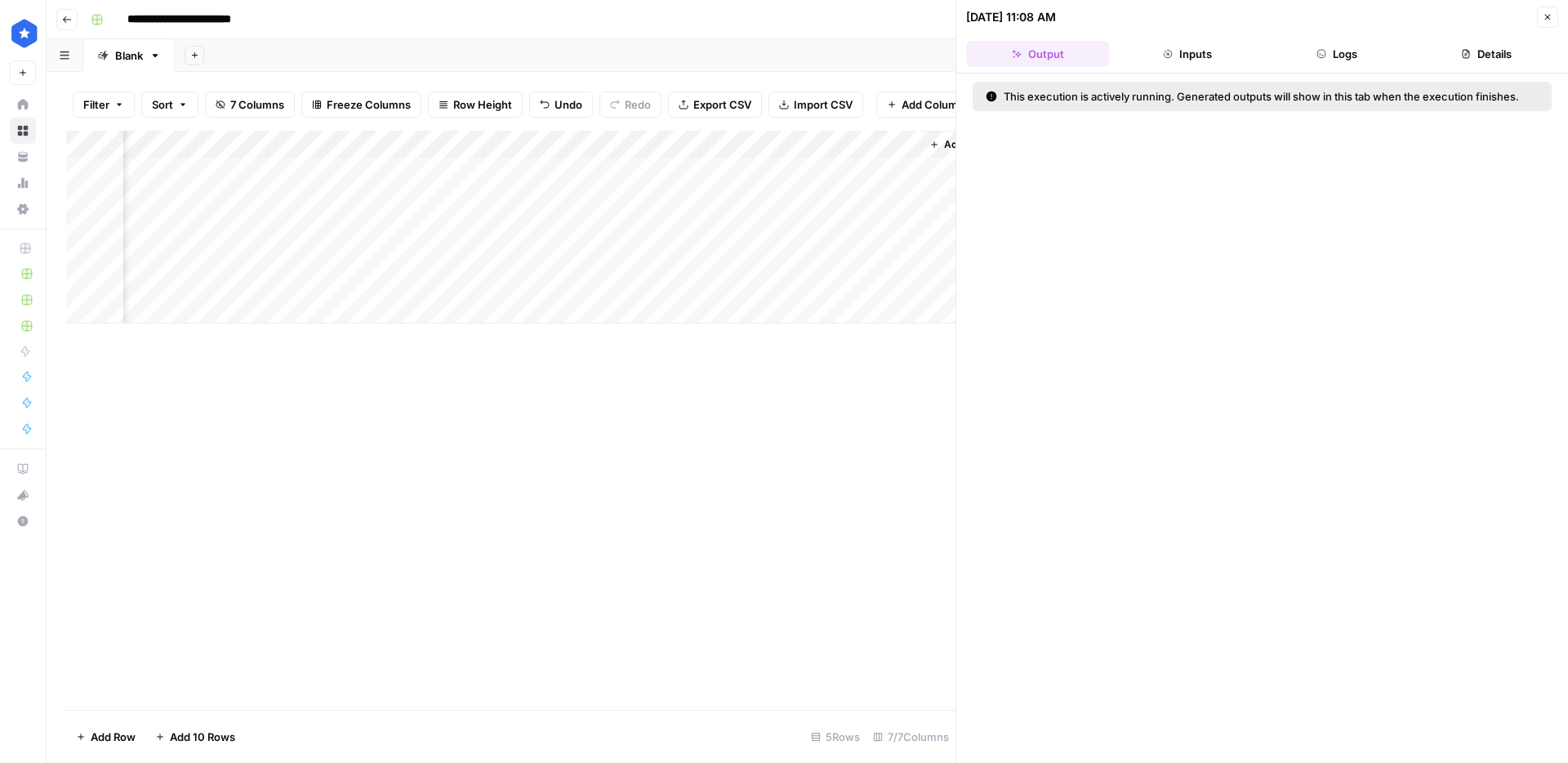
click at [1360, 52] on button "Logs" at bounding box center [1336, 54] width 143 height 26
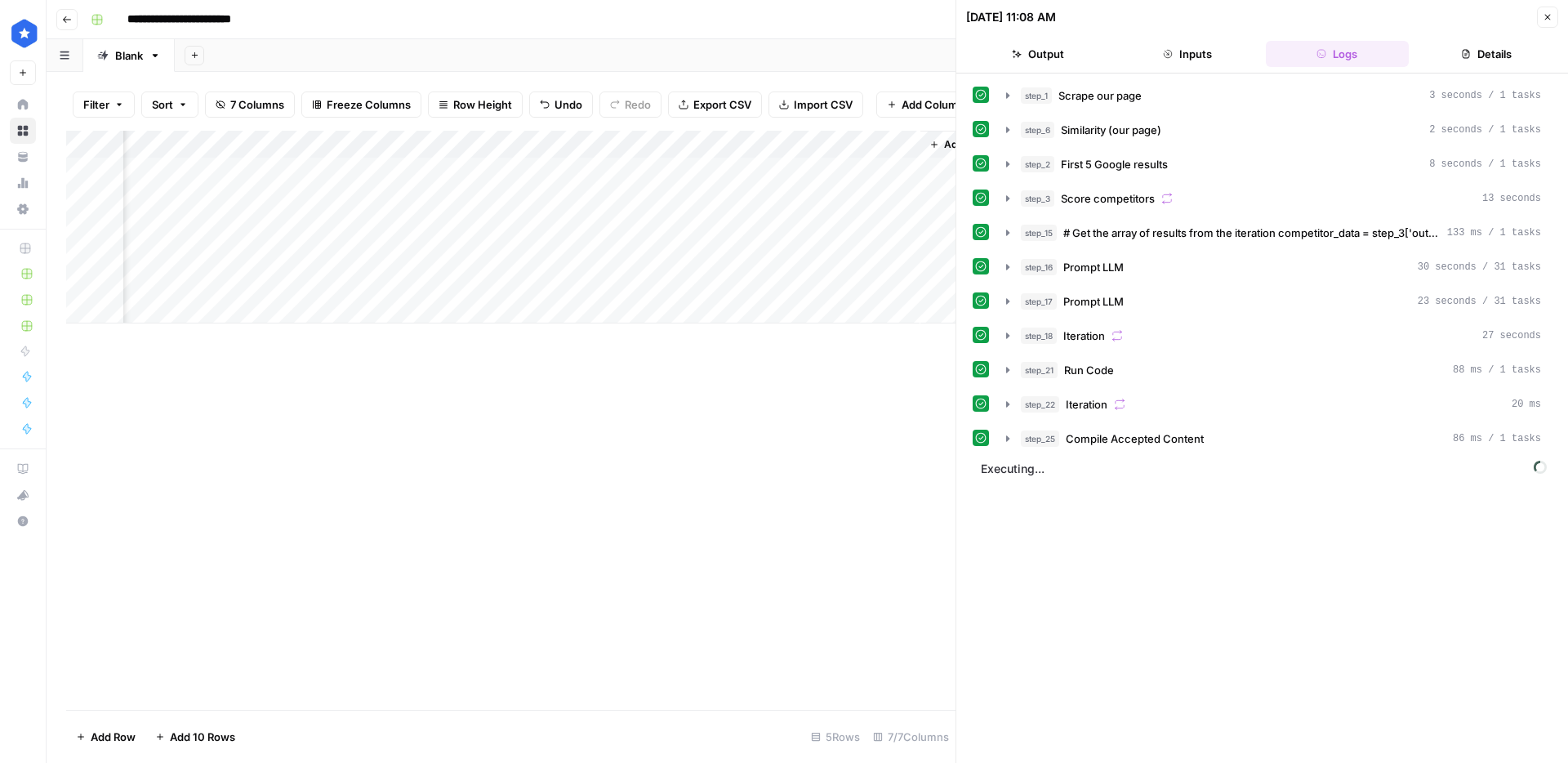
scroll to position [0, 467]
click at [897, 172] on div "Add Column" at bounding box center [510, 227] width 889 height 193
click at [898, 172] on div "Add Column" at bounding box center [510, 227] width 889 height 193
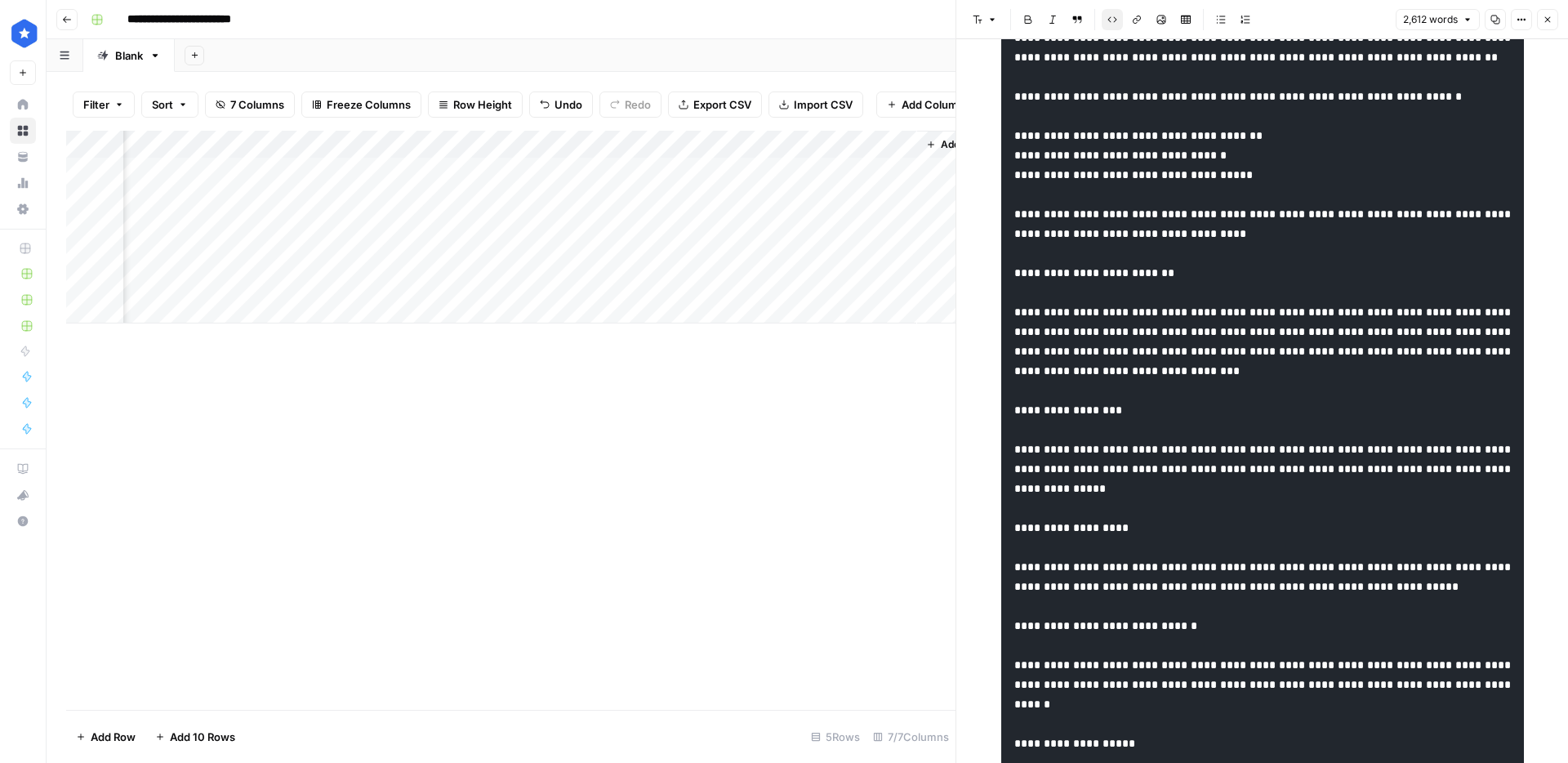
scroll to position [5452, 0]
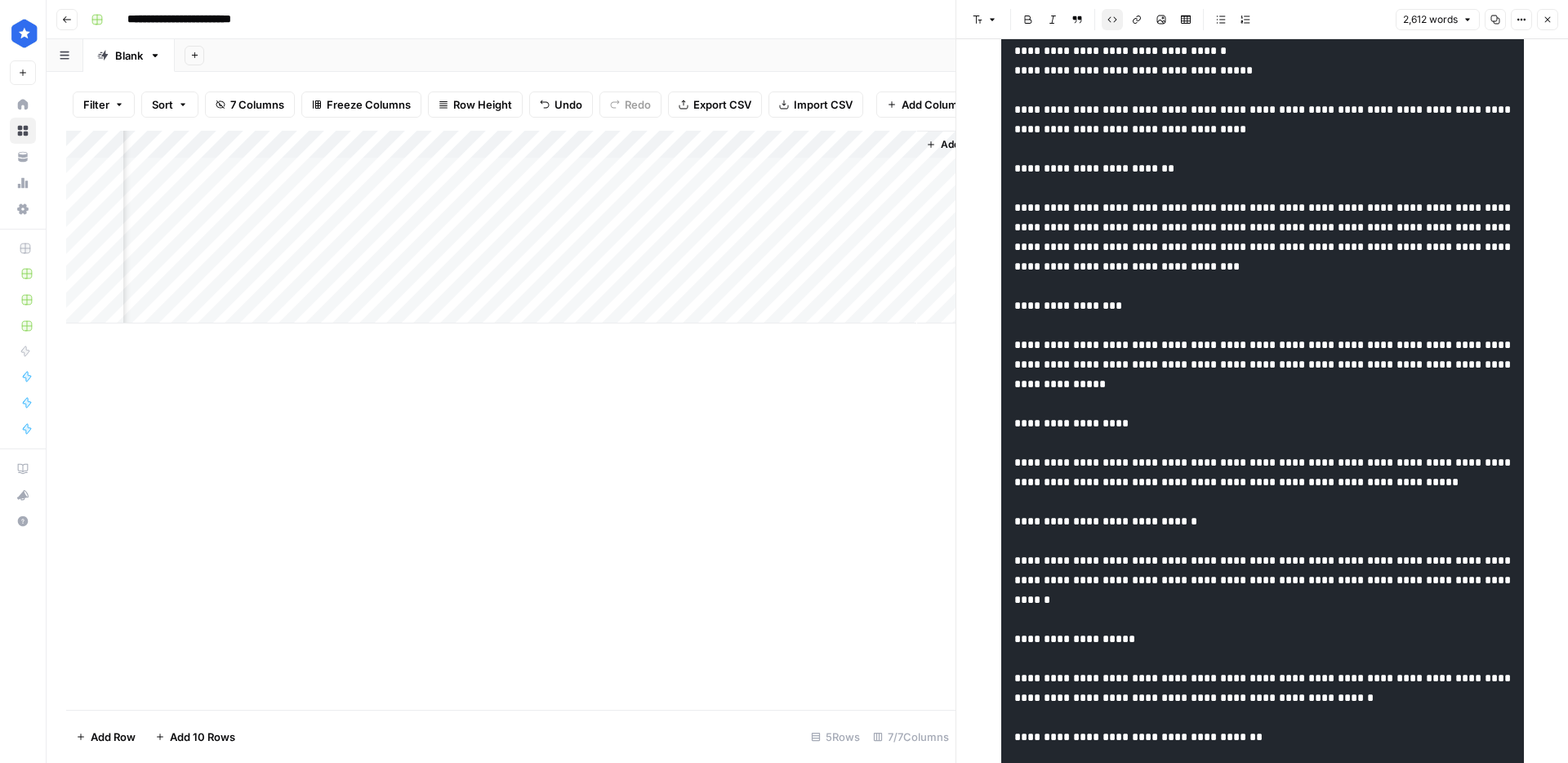
click at [253, 205] on div "Add Column" at bounding box center [510, 227] width 889 height 193
click at [284, 199] on div "Add Column" at bounding box center [510, 227] width 889 height 193
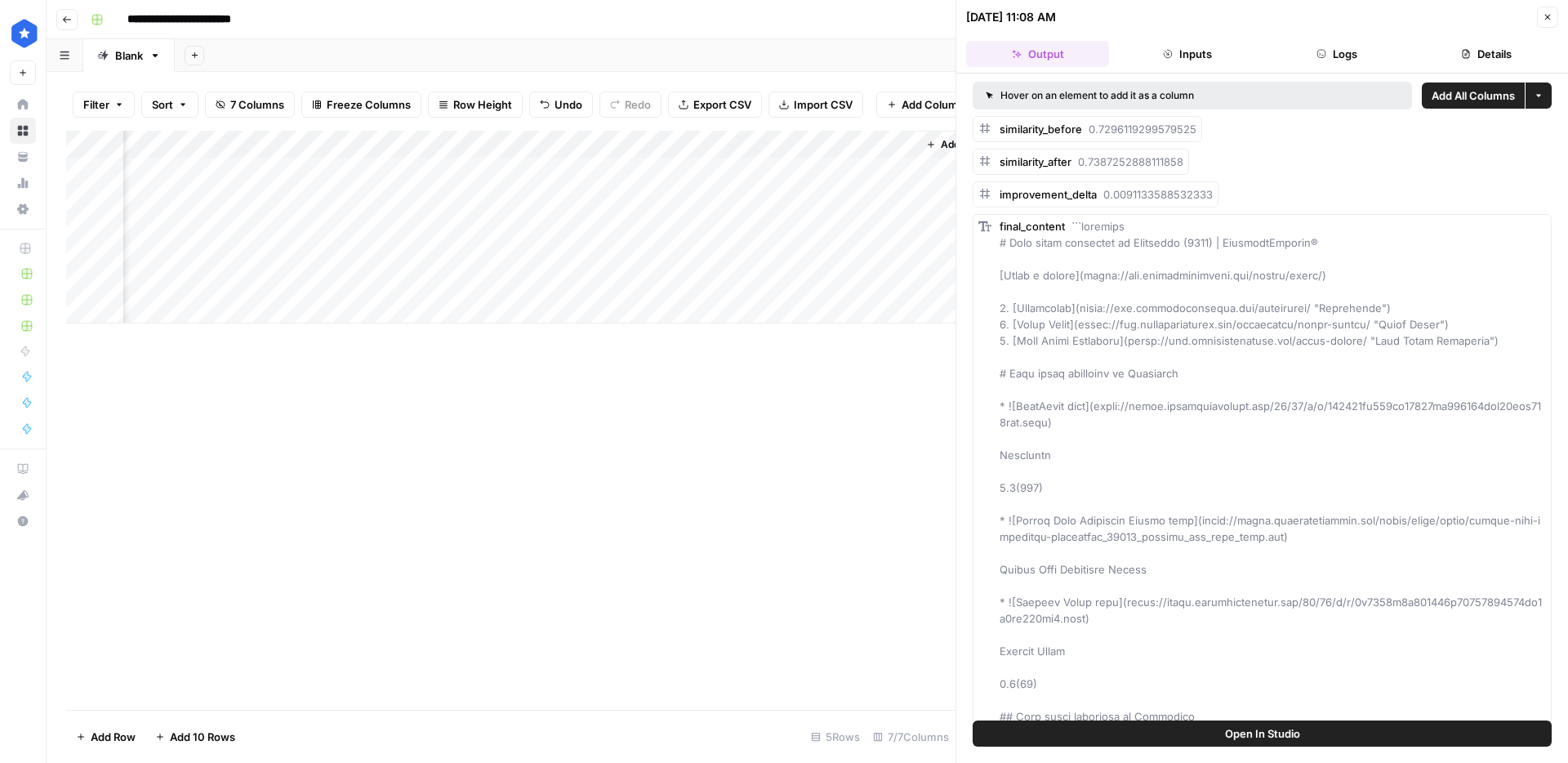
click at [1338, 61] on button "Logs" at bounding box center [1336, 54] width 143 height 26
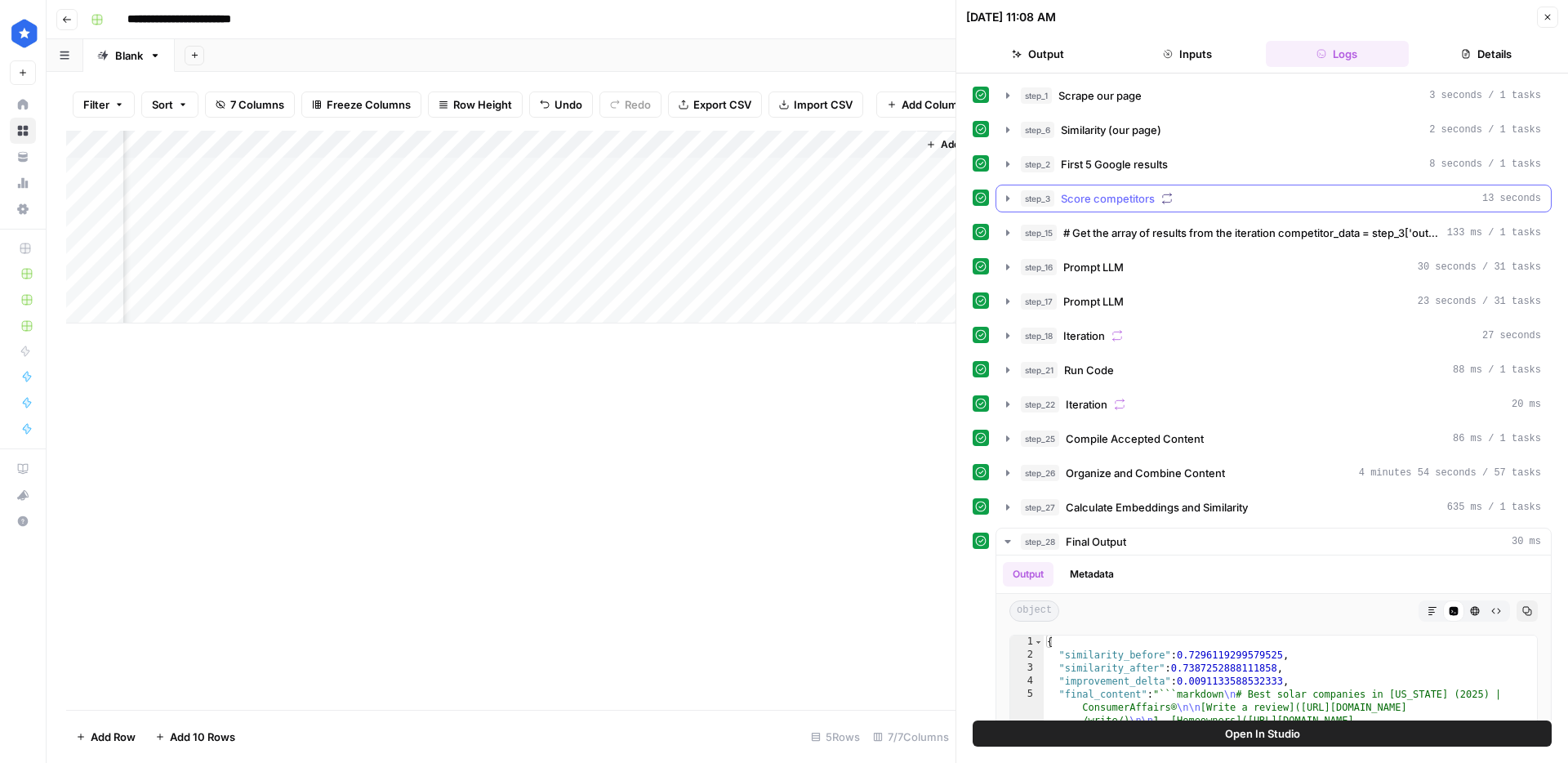
click at [1121, 191] on span "Score competitors" at bounding box center [1108, 199] width 94 height 16
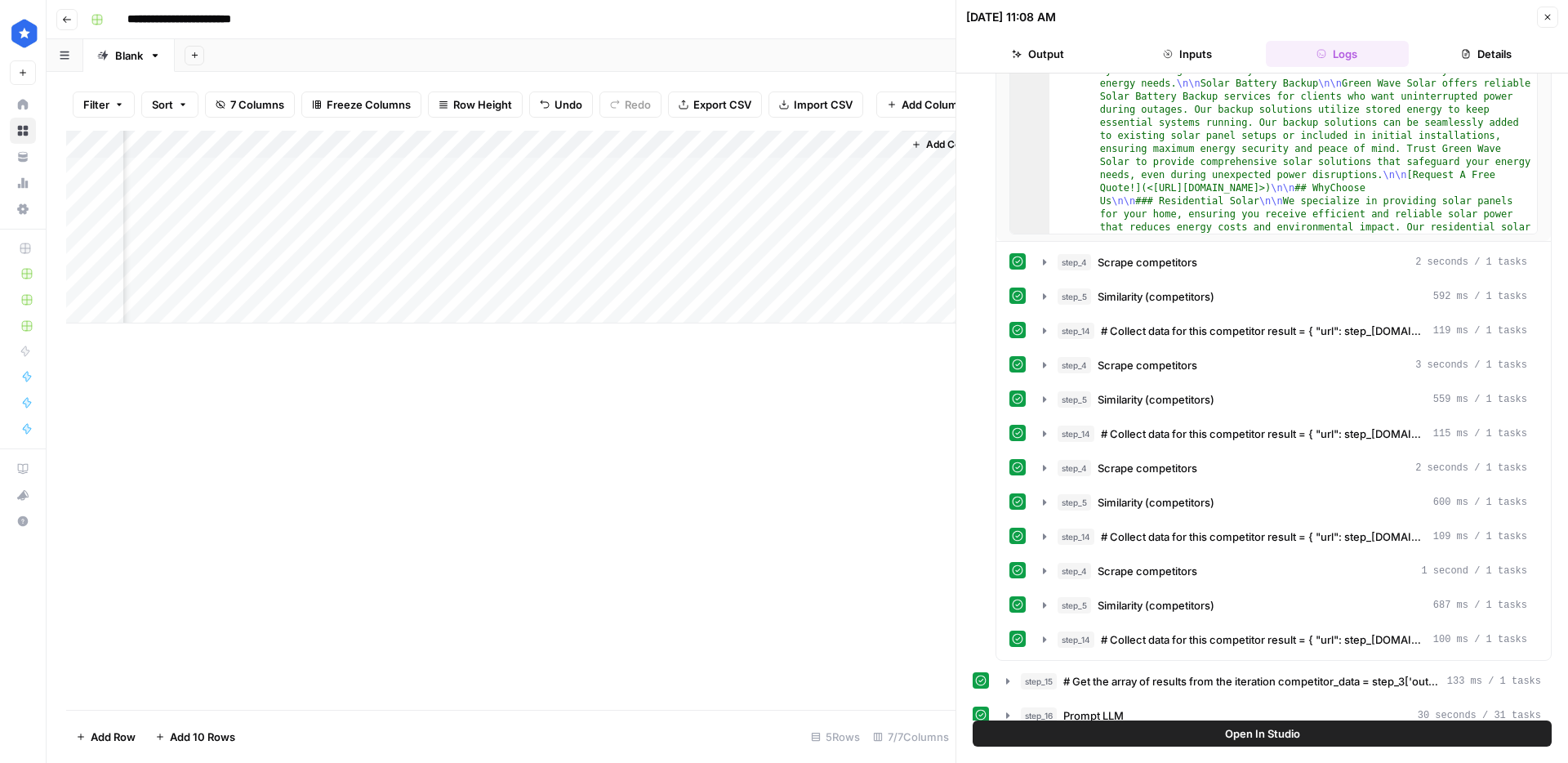
scroll to position [0, 499]
click at [869, 194] on div "Add Column" at bounding box center [510, 227] width 889 height 193
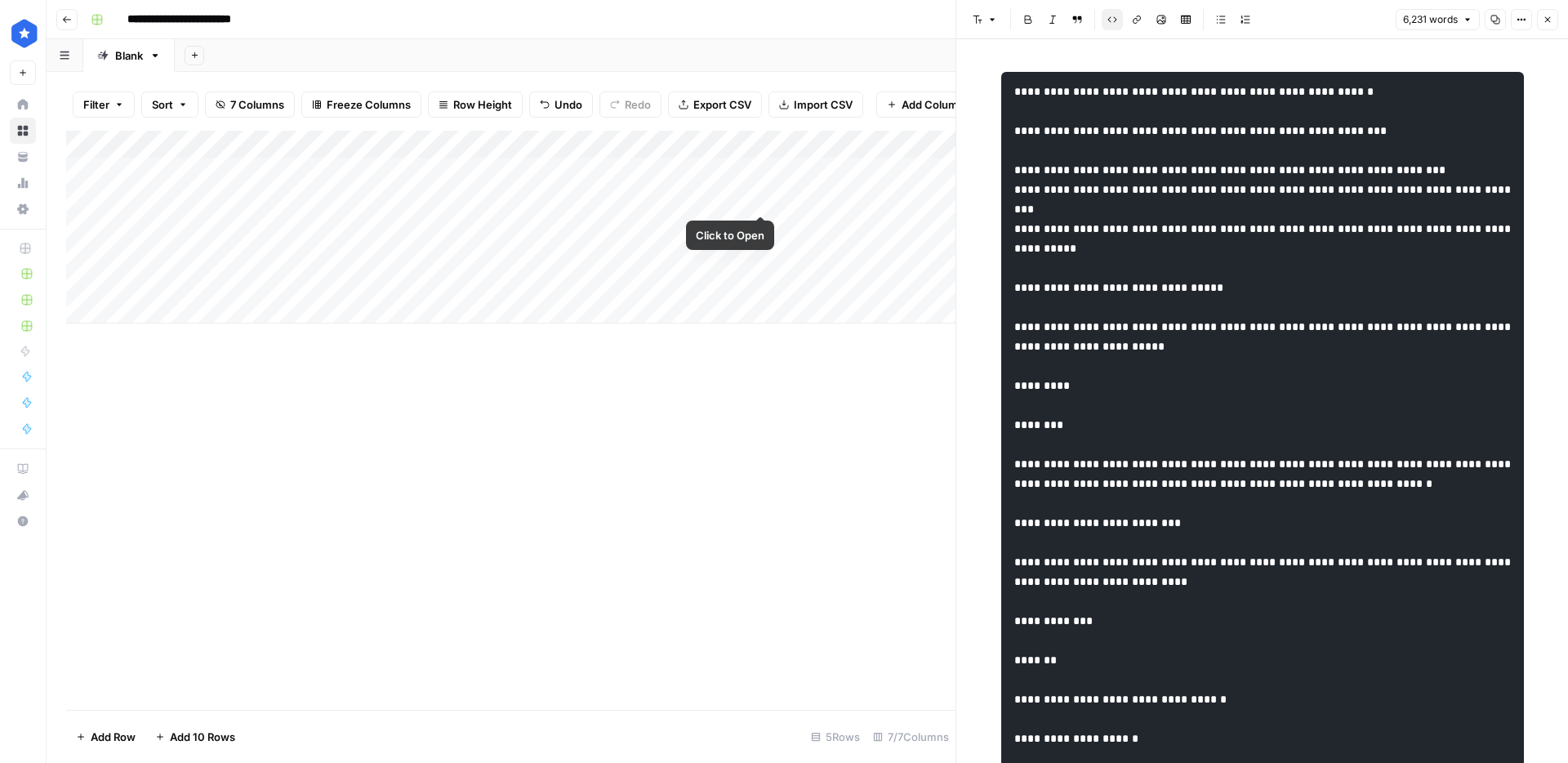
drag, startPoint x: 760, startPoint y: 200, endPoint x: 807, endPoint y: 195, distance: 47.3
click at [759, 200] on div "Add Column" at bounding box center [510, 227] width 889 height 193
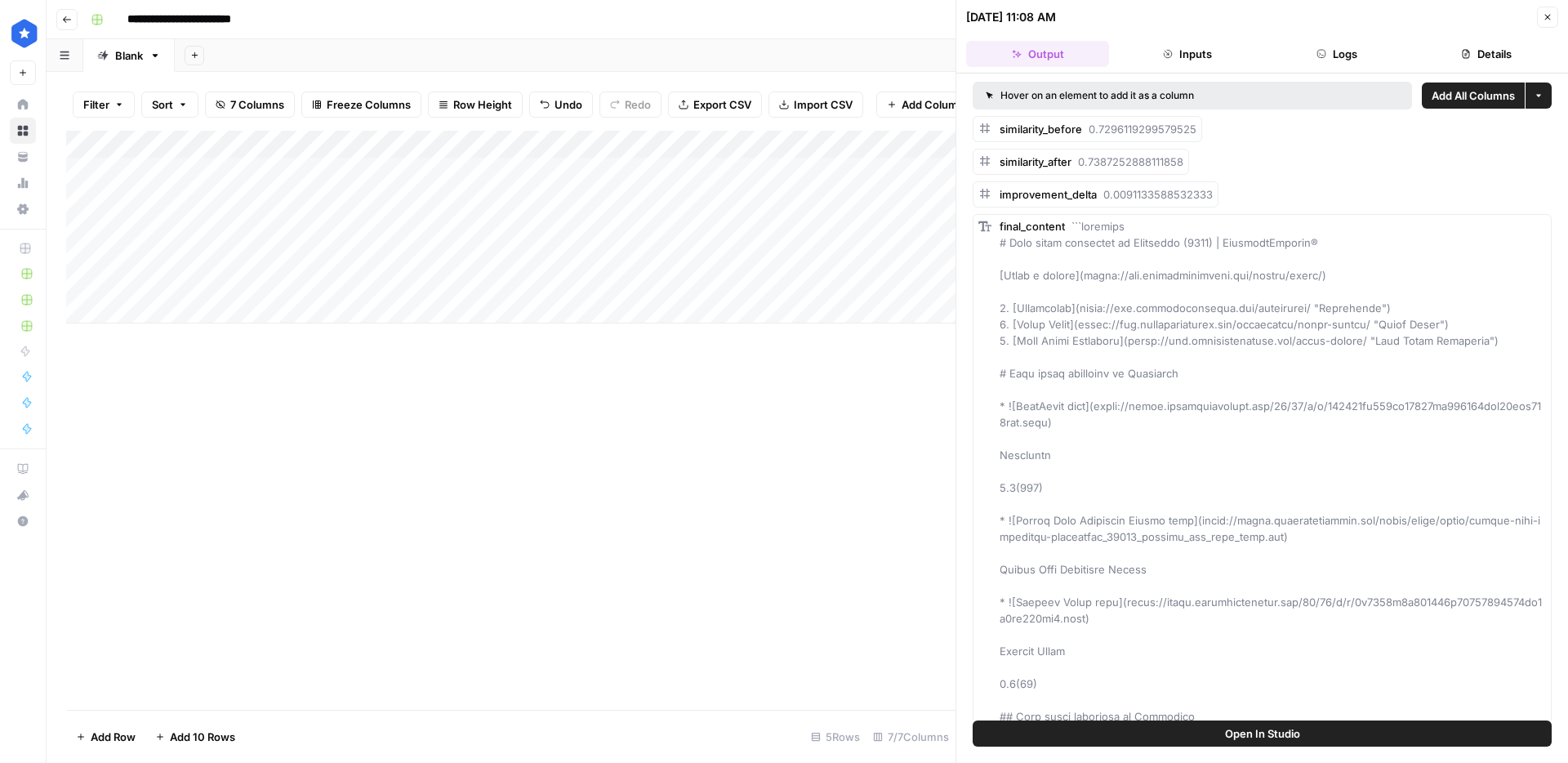
click at [1364, 58] on button "Logs" at bounding box center [1336, 54] width 143 height 26
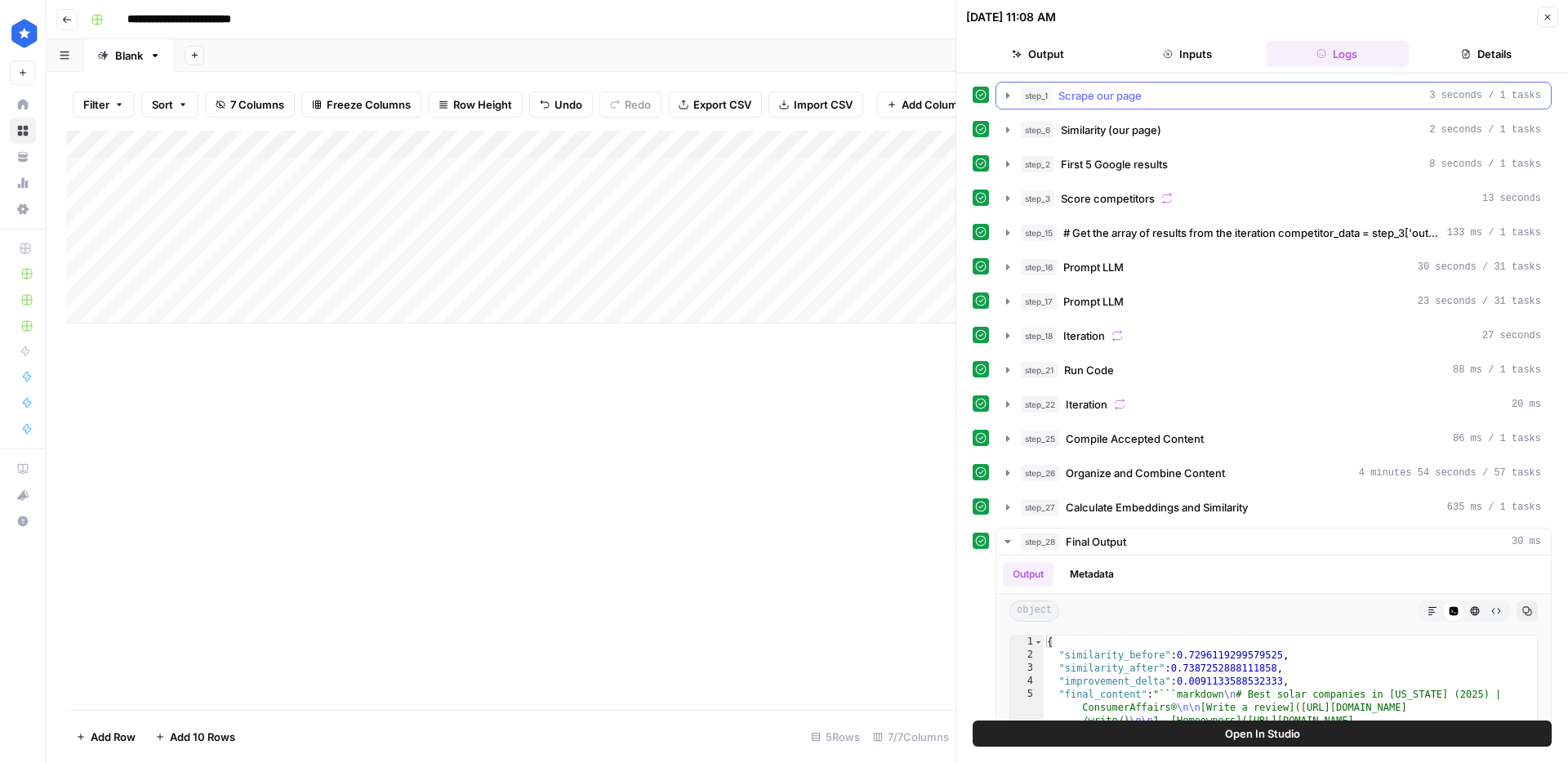
click at [1481, 38] on header "08/29/25 at 11:08 AM Close Output Inputs Logs Details" at bounding box center [1262, 37] width 612 height 74
click at [1480, 44] on button "Details" at bounding box center [1486, 54] width 143 height 26
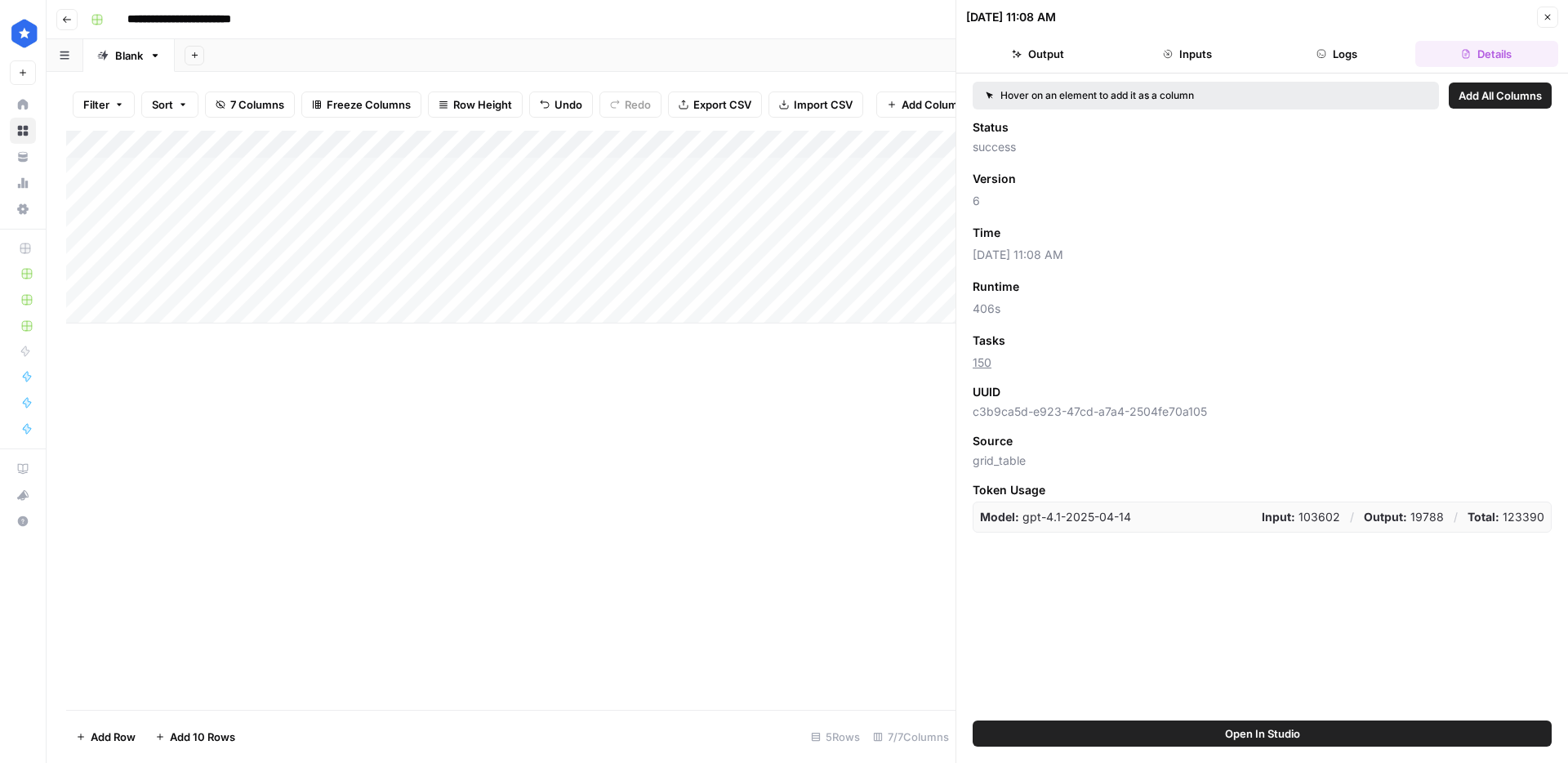
drag, startPoint x: 824, startPoint y: 408, endPoint x: 707, endPoint y: 424, distance: 118.1
click at [707, 424] on div "Add Column" at bounding box center [510, 420] width 889 height 579
click at [1343, 52] on button "Logs" at bounding box center [1336, 54] width 143 height 26
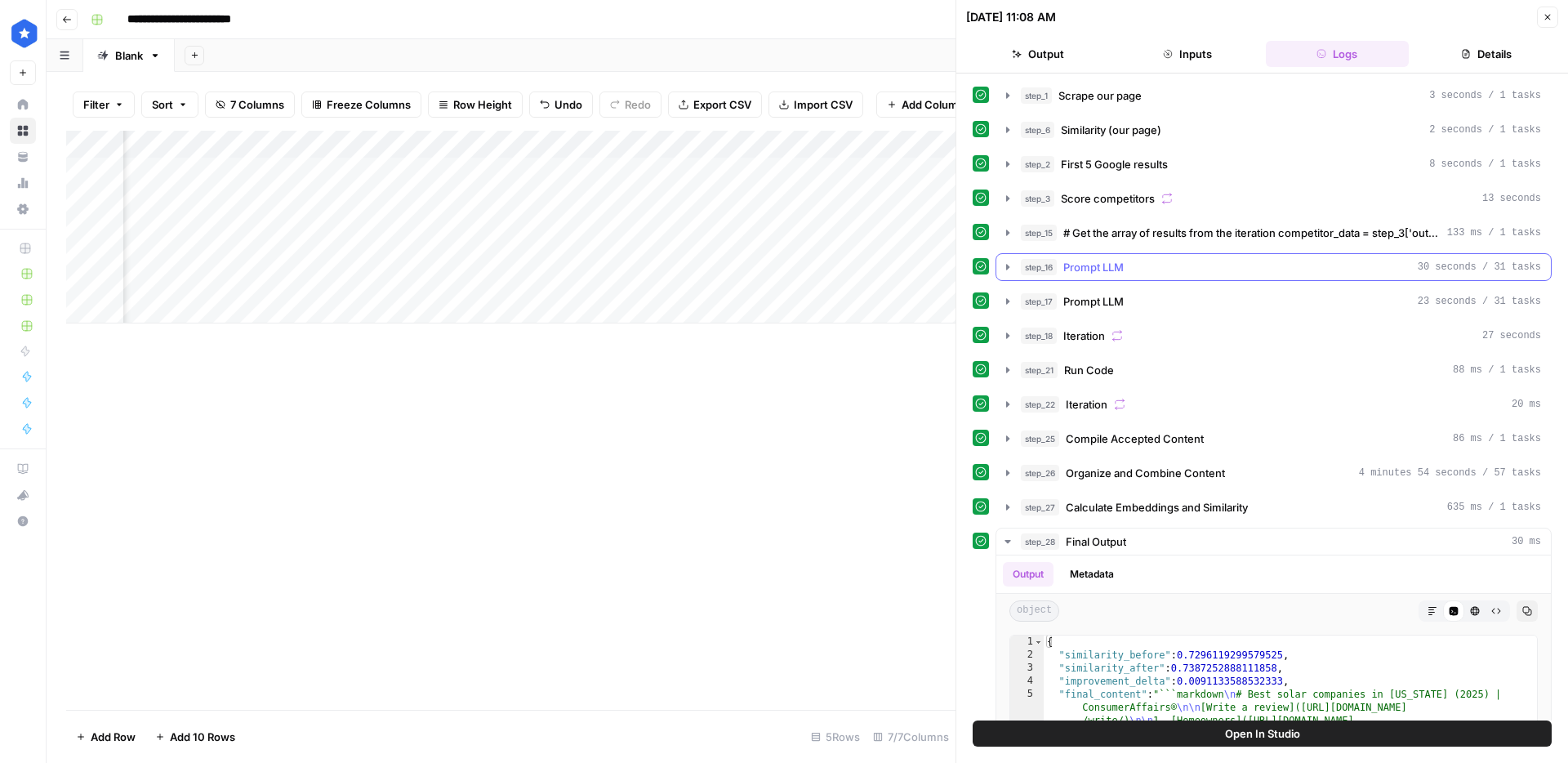
click at [1184, 259] on div "step_16 Prompt LLM 30 seconds / 31 tasks" at bounding box center [1280, 267] width 520 height 16
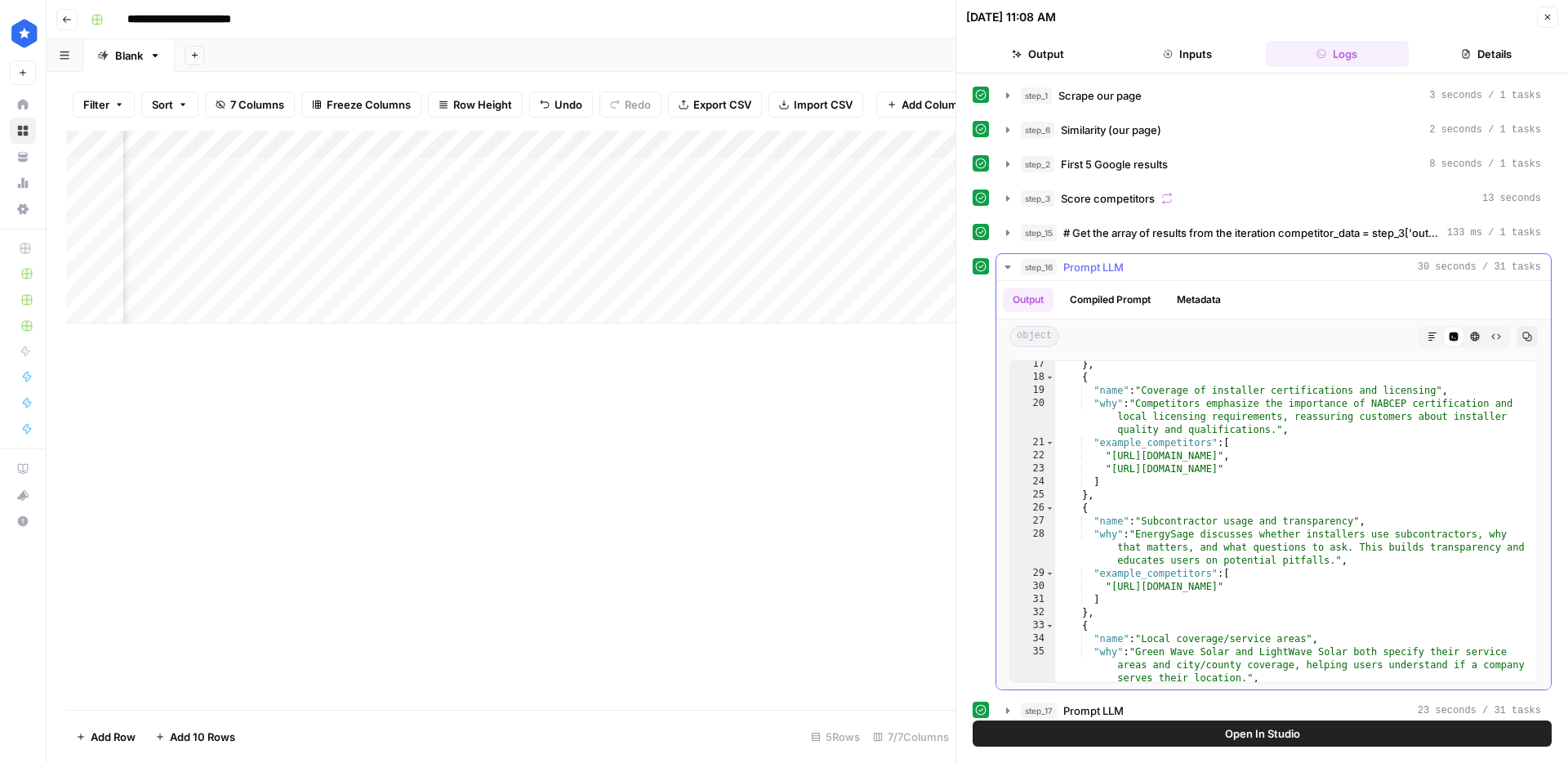
scroll to position [265, 0]
click at [1238, 273] on div "step_16 Prompt LLM 30 seconds / 31 tasks" at bounding box center [1280, 267] width 520 height 16
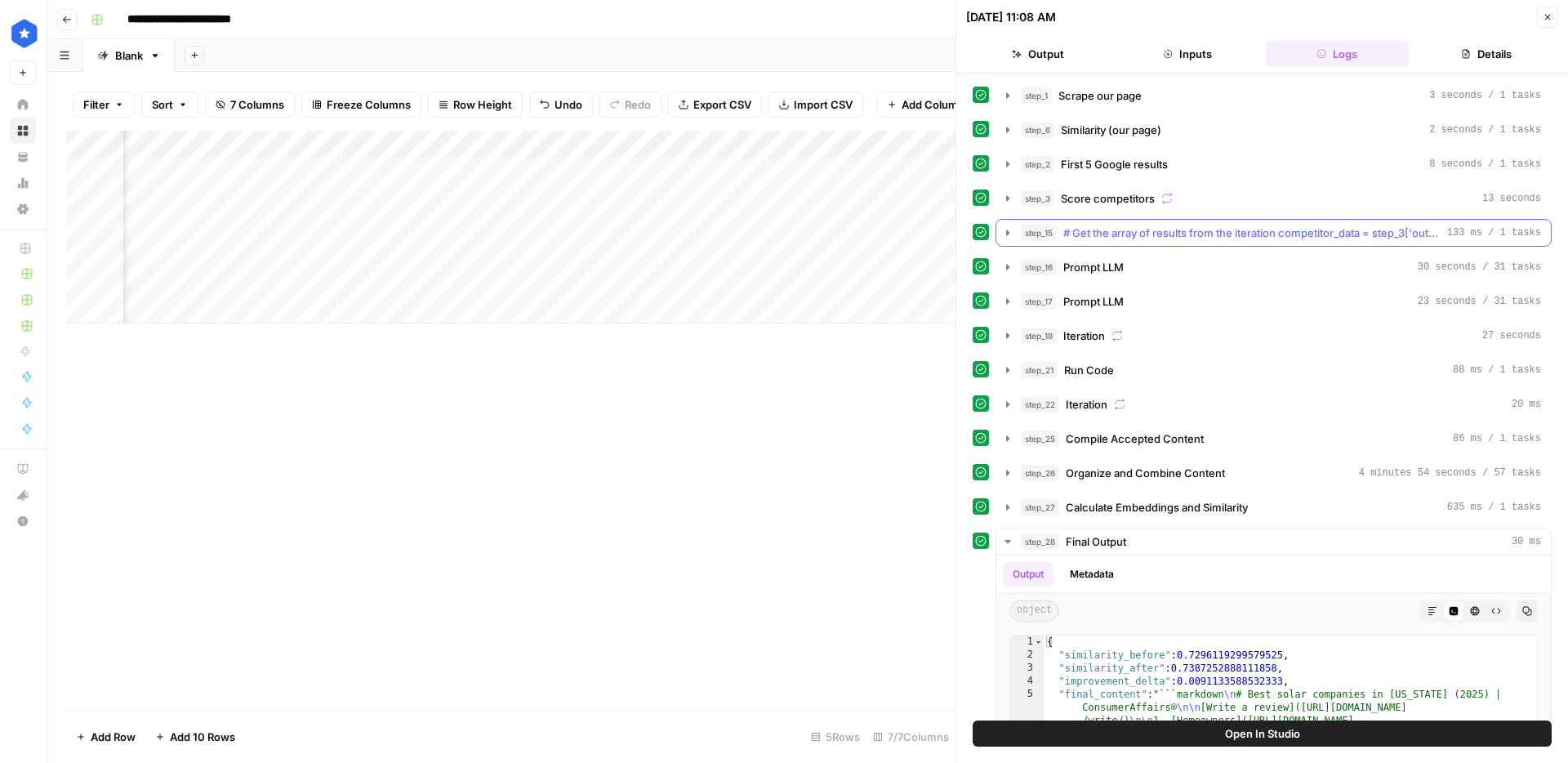
click at [1259, 239] on span "# Get the array of results from the iteration competitor_data = step_3['output'…" at bounding box center [1252, 233] width 377 height 16
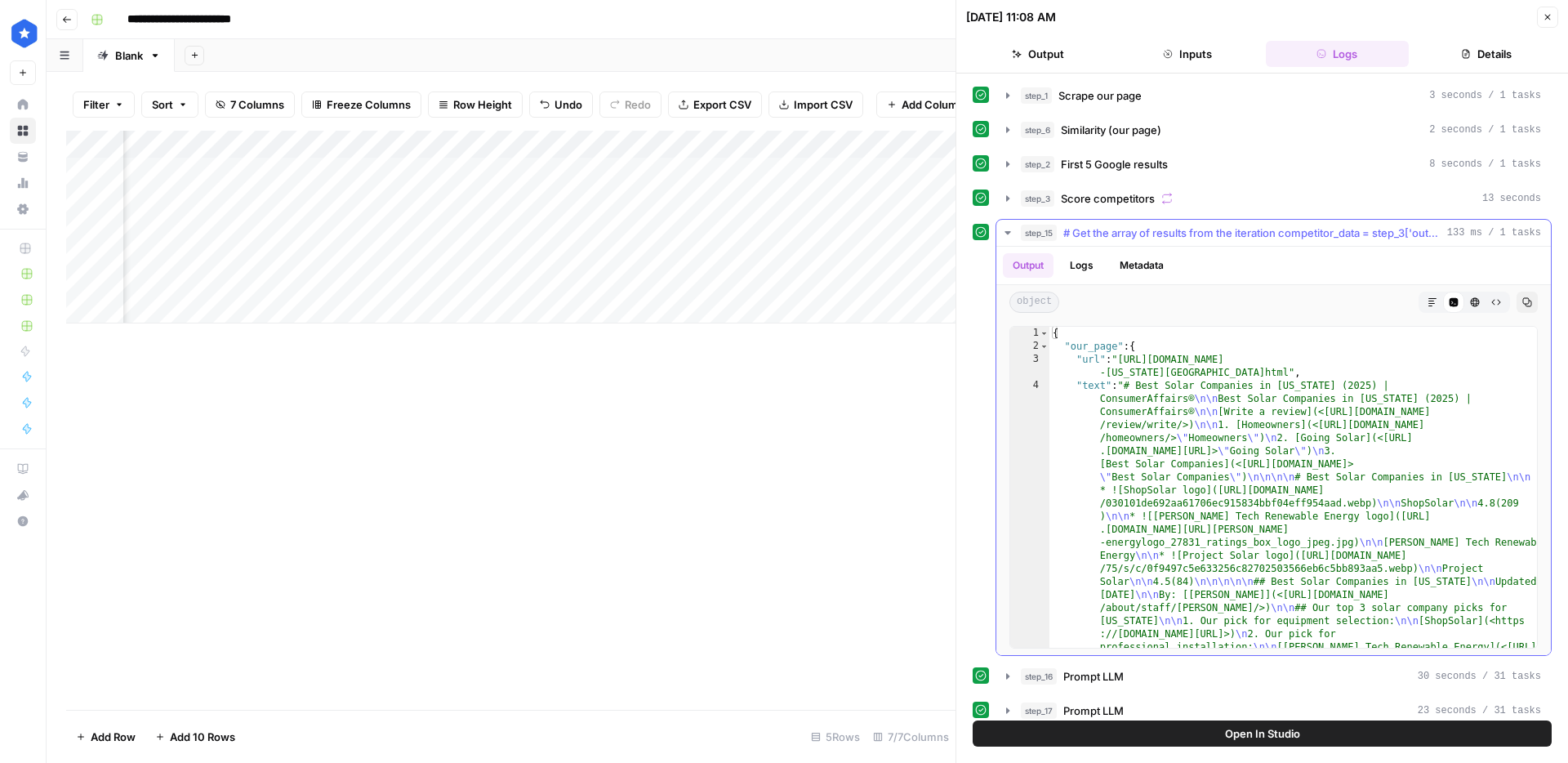
click at [1259, 239] on span "# Get the array of results from the iteration competitor_data = step_3['output'…" at bounding box center [1252, 233] width 377 height 16
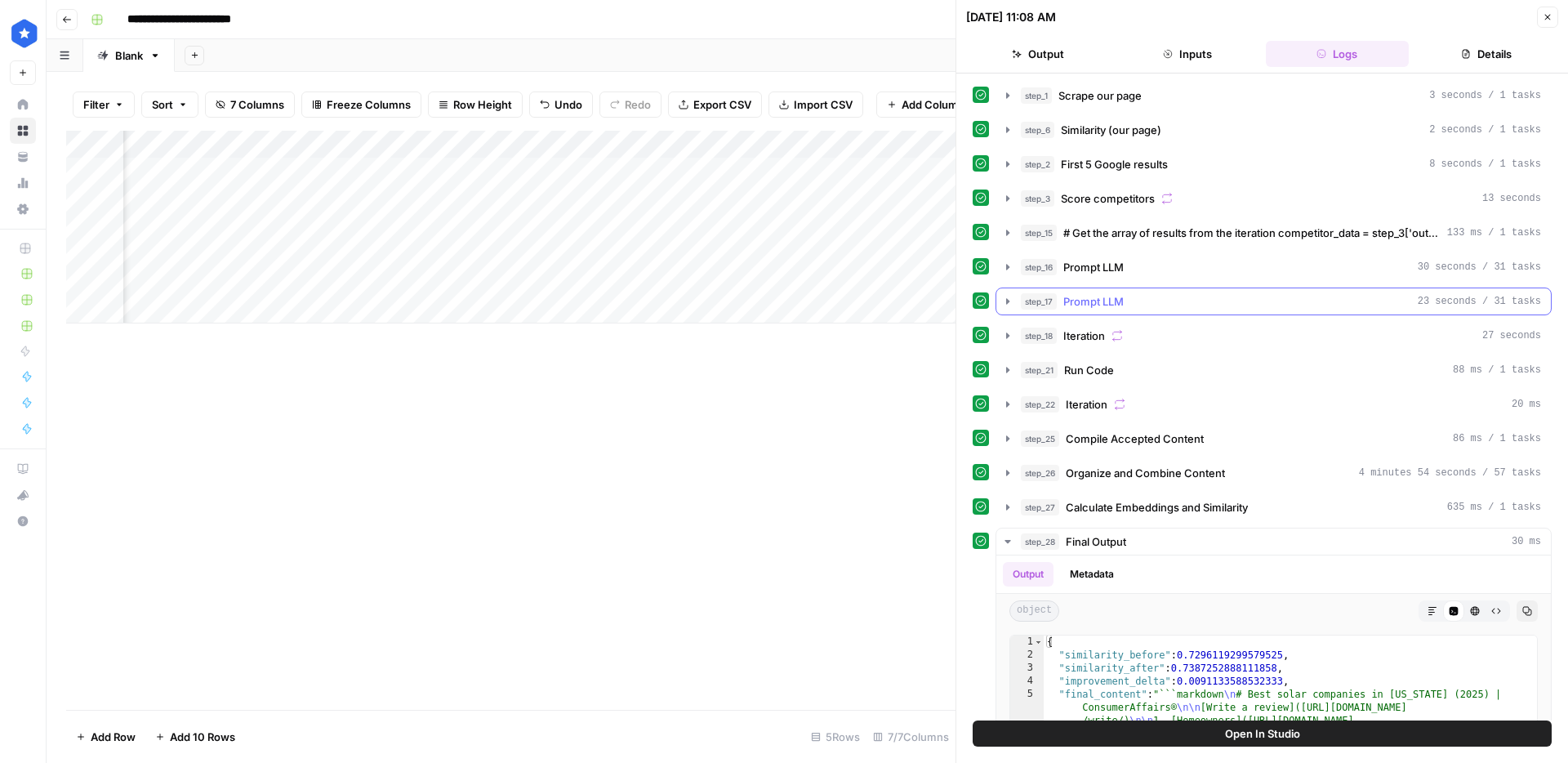
click at [1233, 309] on div "step_17 Prompt LLM 23 seconds / 31 tasks" at bounding box center [1280, 302] width 520 height 16
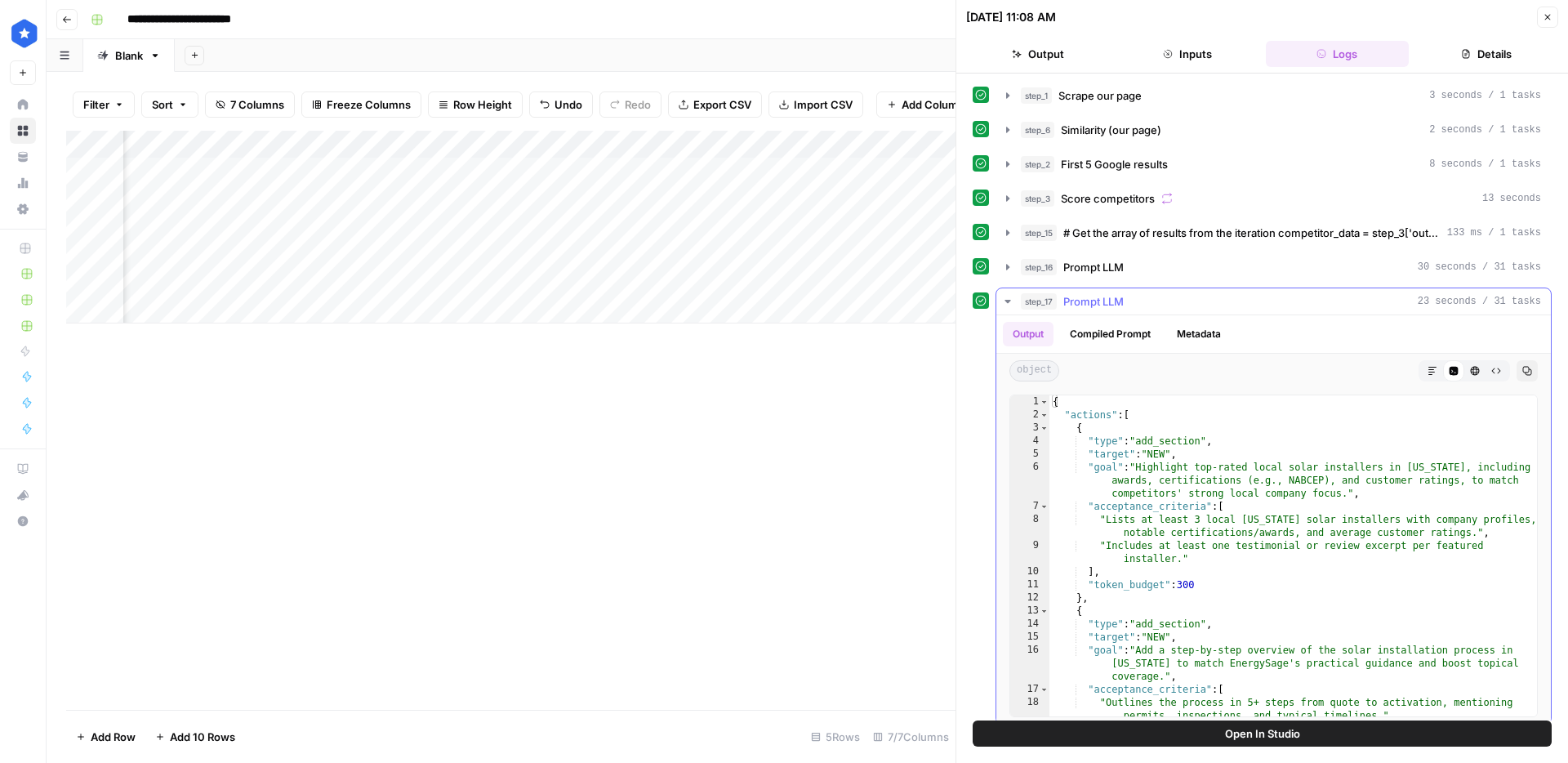
click at [1233, 309] on div "step_17 Prompt LLM 23 seconds / 31 tasks" at bounding box center [1280, 302] width 520 height 16
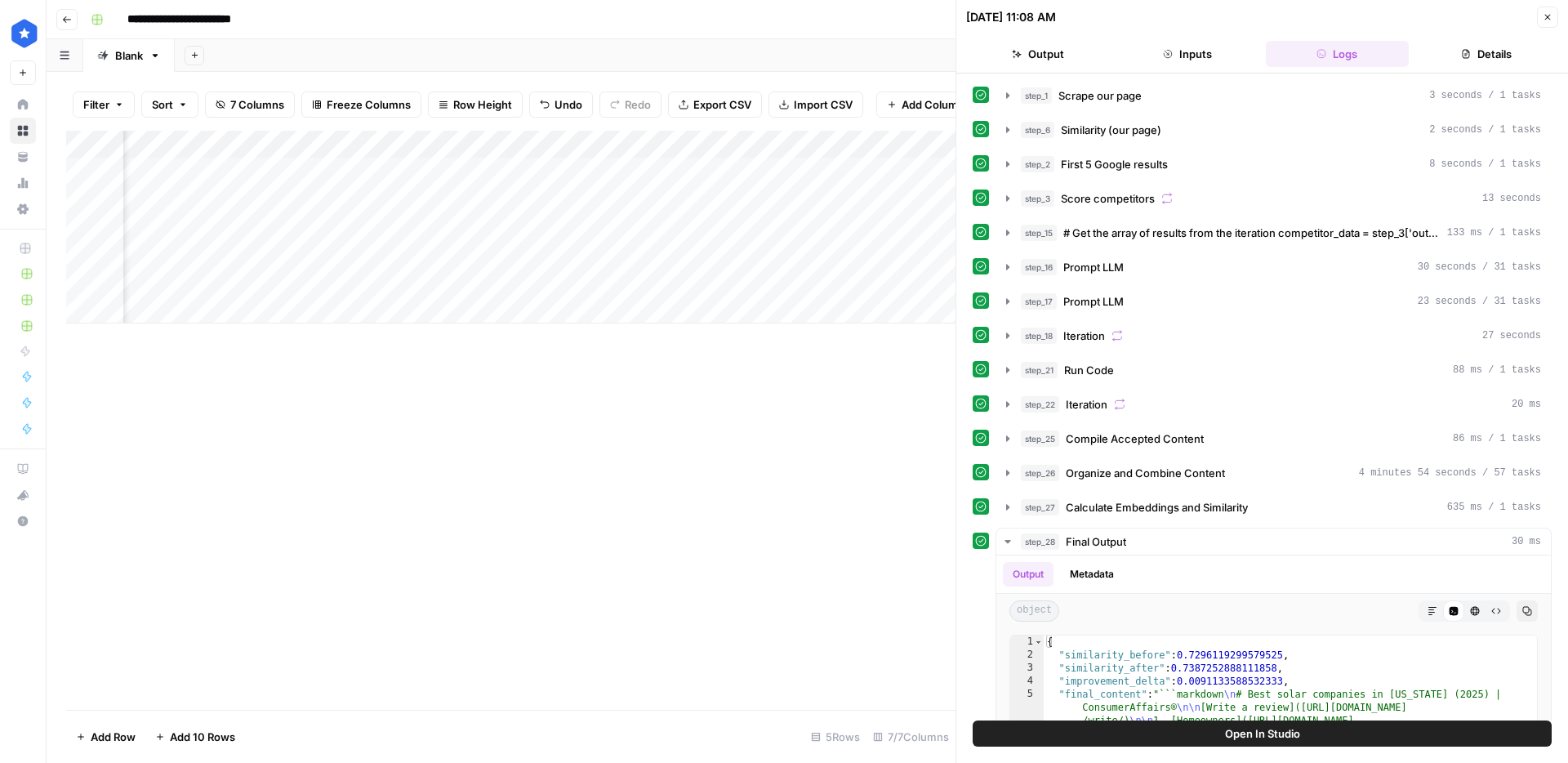
click at [1234, 284] on div "step_1 Scrape our page 3 seconds / 1 tasks step_6 Similarity (our page) 2 secon…" at bounding box center [1262, 523] width 579 height 883
click at [1236, 275] on div "step_16 Prompt LLM 30 seconds / 31 tasks" at bounding box center [1280, 267] width 520 height 16
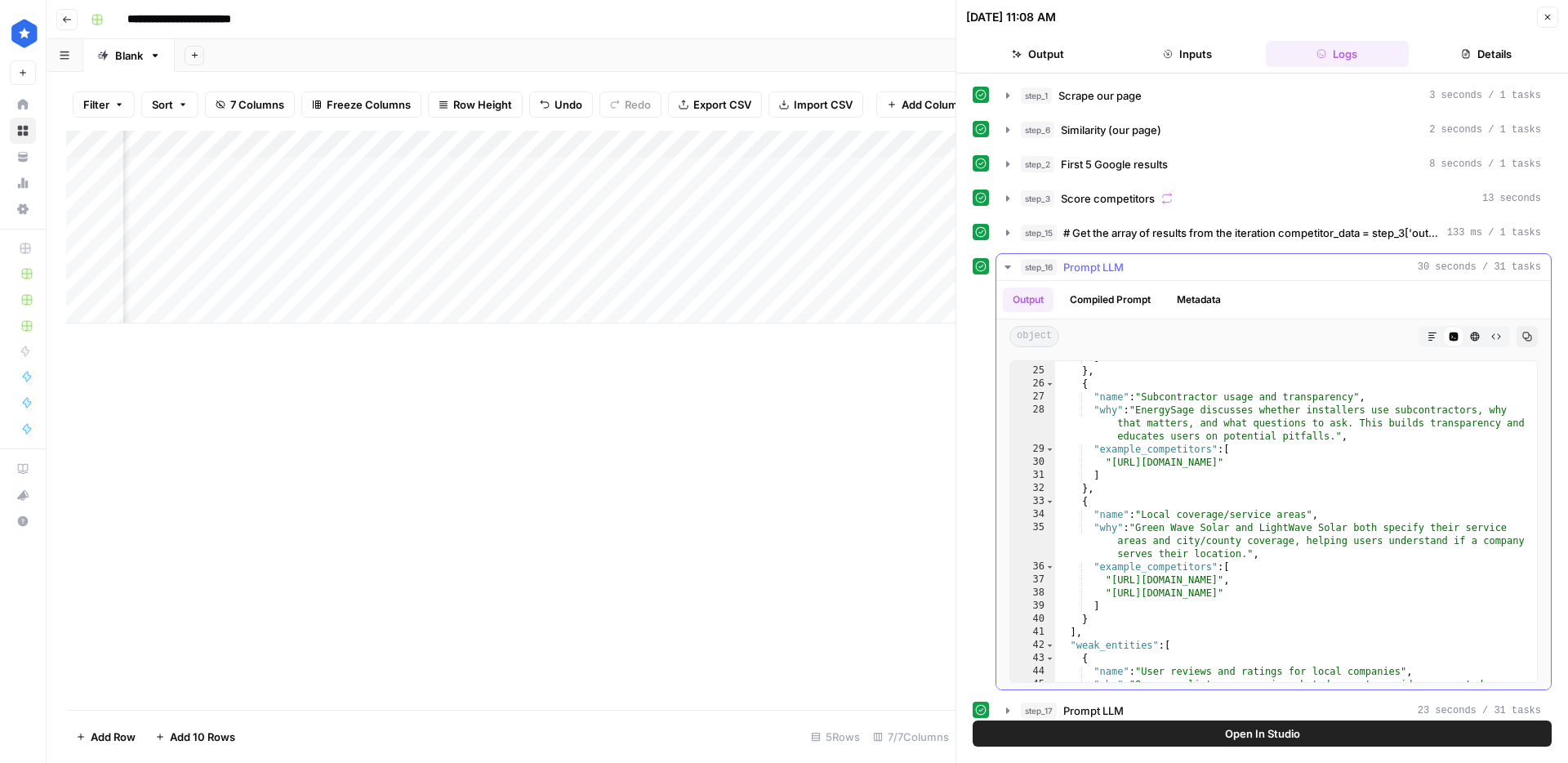
scroll to position [389, 0]
click at [1231, 262] on div "step_16 Prompt LLM 30 seconds / 31 tasks" at bounding box center [1280, 267] width 520 height 16
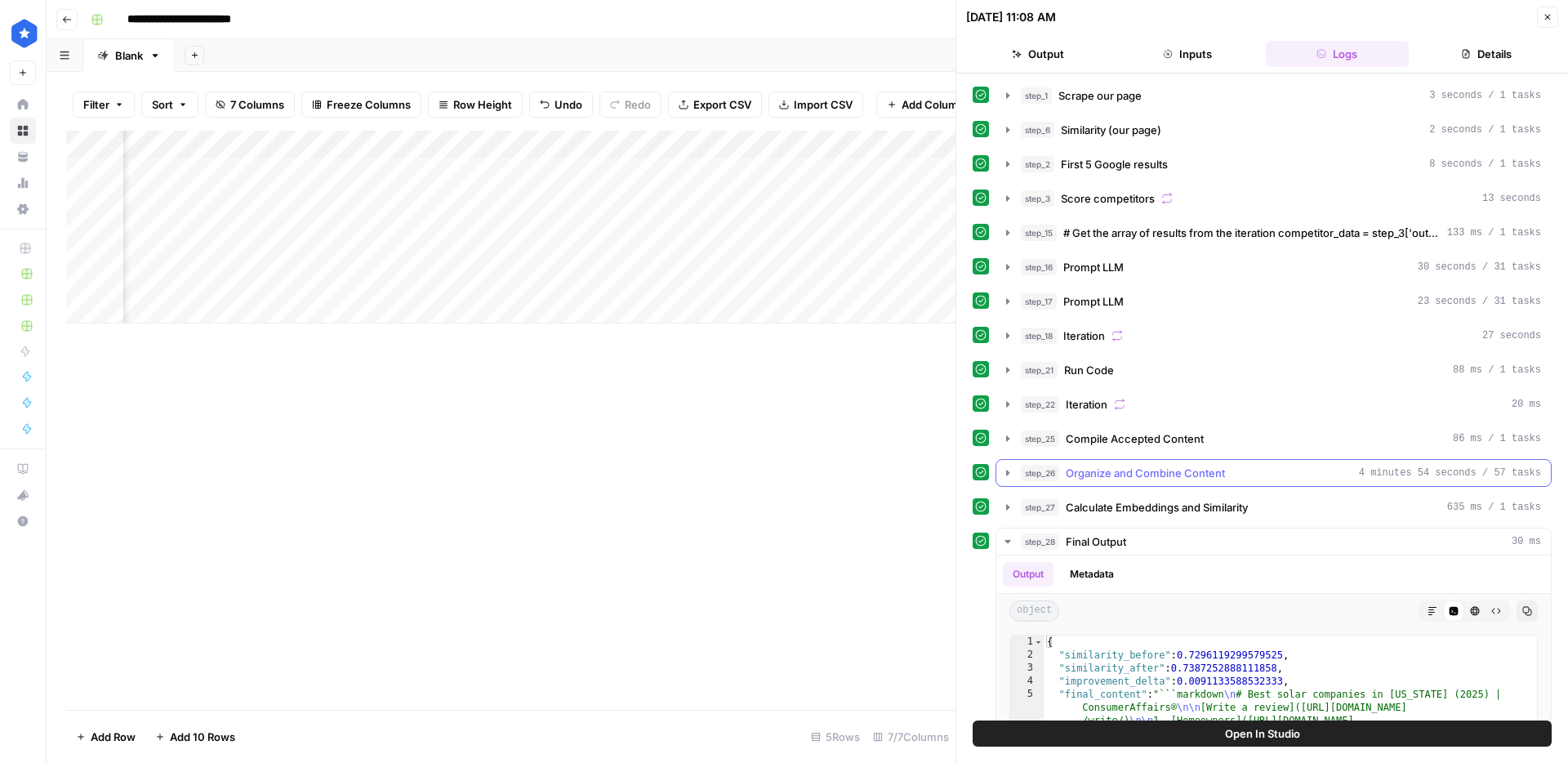
click at [1304, 481] on button "step_26 Organize and Combine Content 4 minutes 54 seconds / 57 tasks" at bounding box center [1273, 473] width 554 height 26
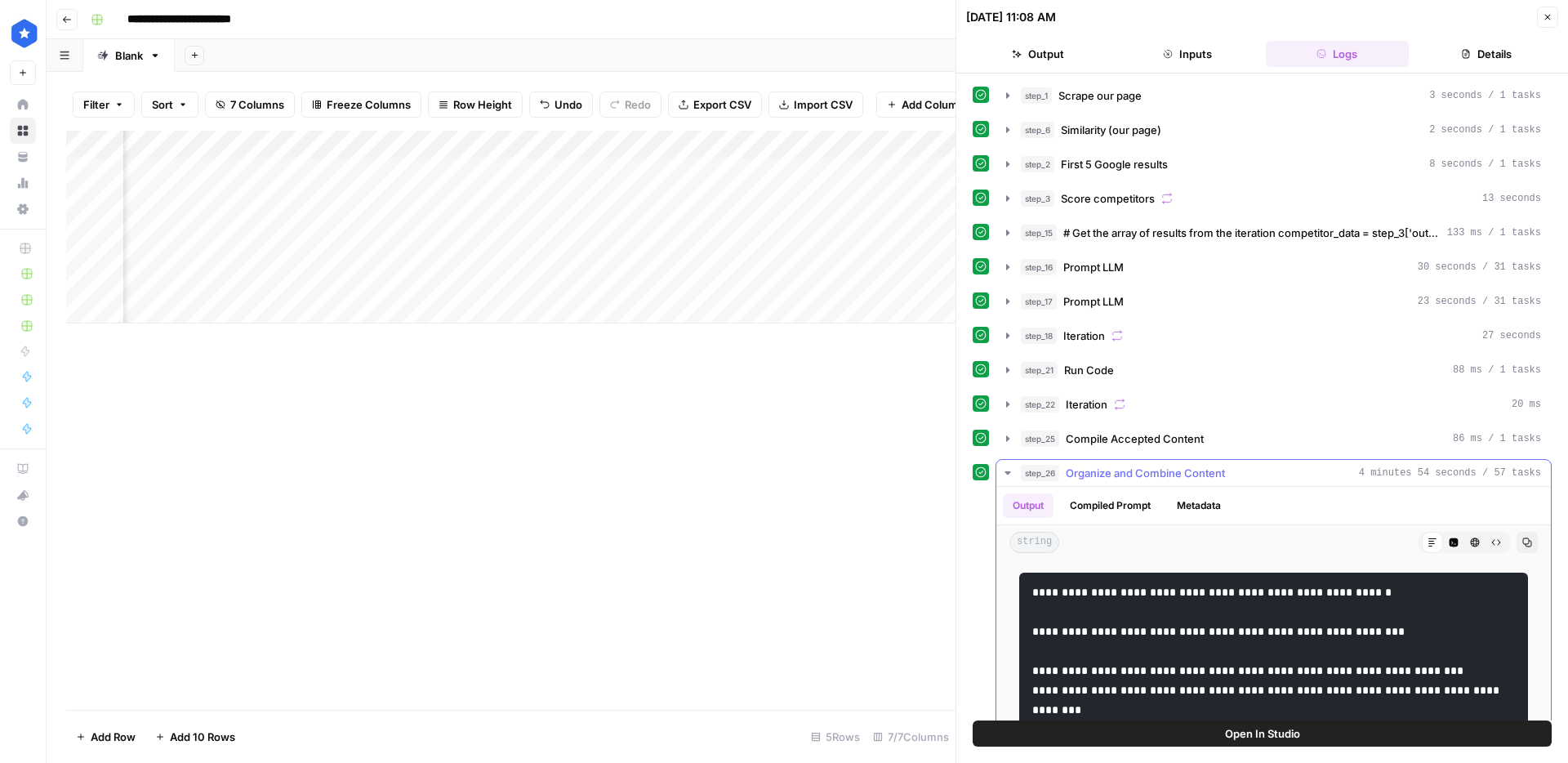
click at [1304, 481] on button "step_26 Organize and Combine Content 4 minutes 54 seconds / 57 tasks" at bounding box center [1273, 473] width 554 height 26
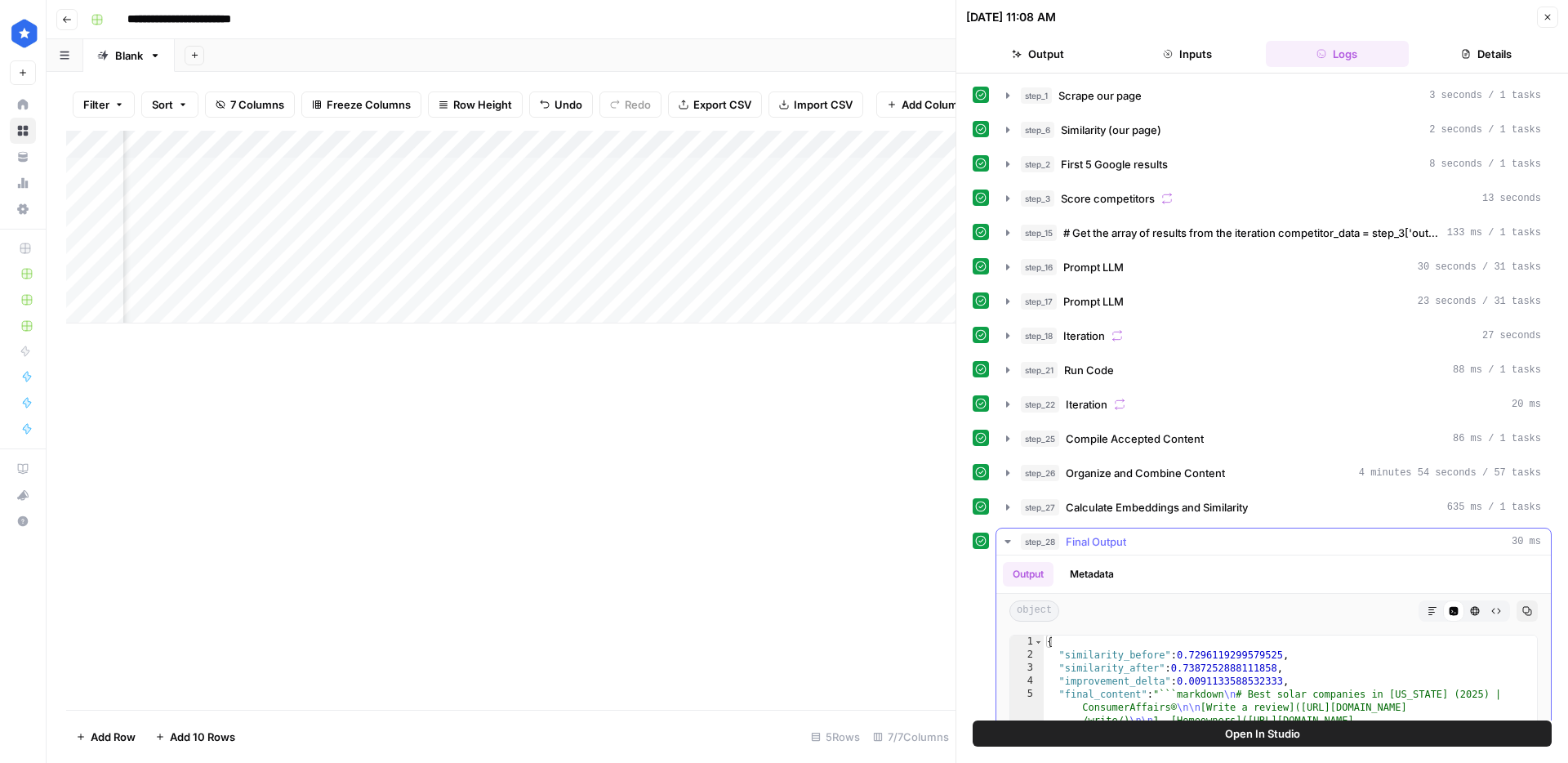
click at [1250, 542] on div "step_28 Final Output 30 ms" at bounding box center [1280, 541] width 520 height 16
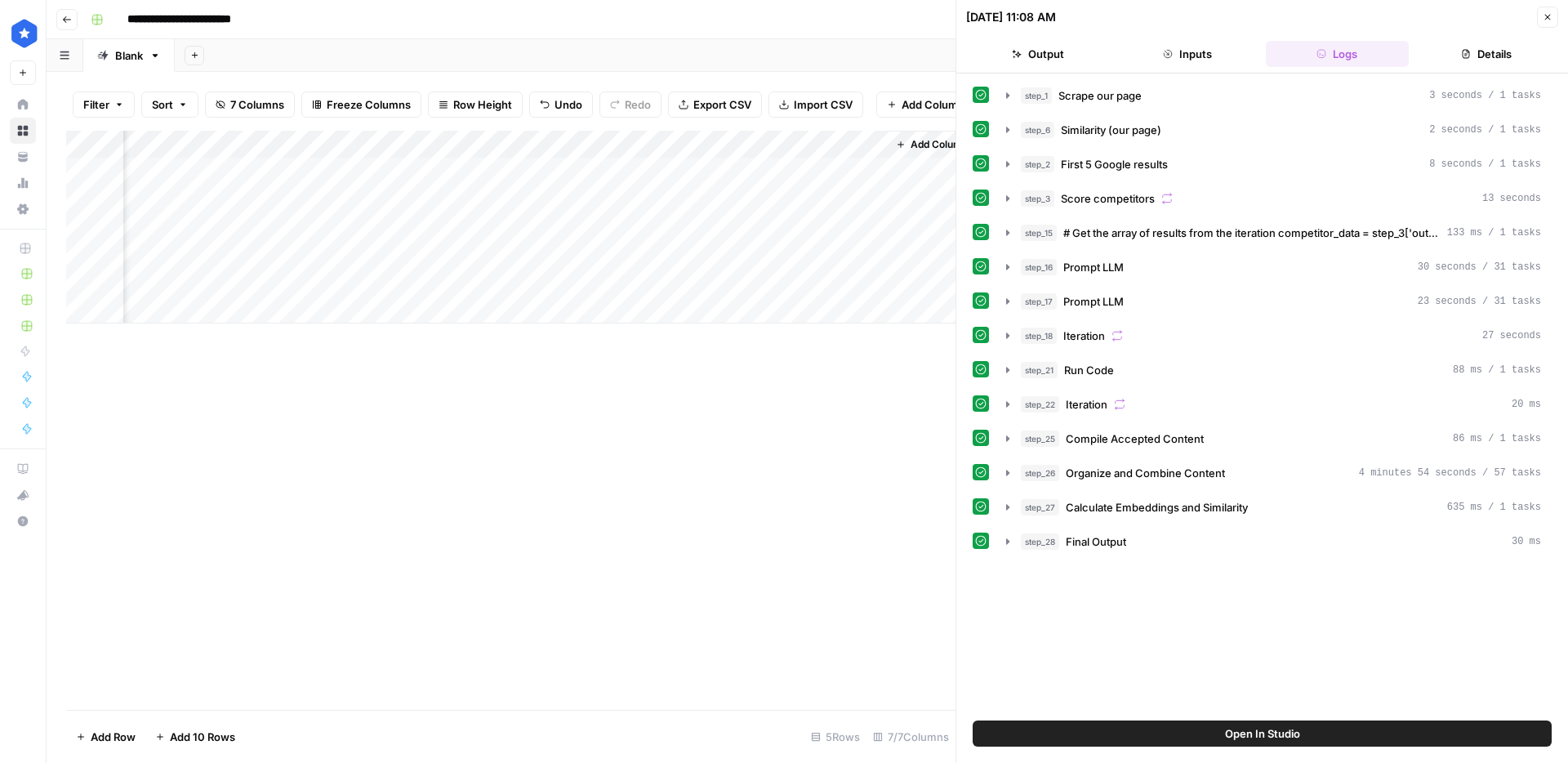
scroll to position [0, 521]
click at [1218, 140] on button "step_6 Similarity (our page) 2 seconds / 1 tasks" at bounding box center [1273, 130] width 554 height 26
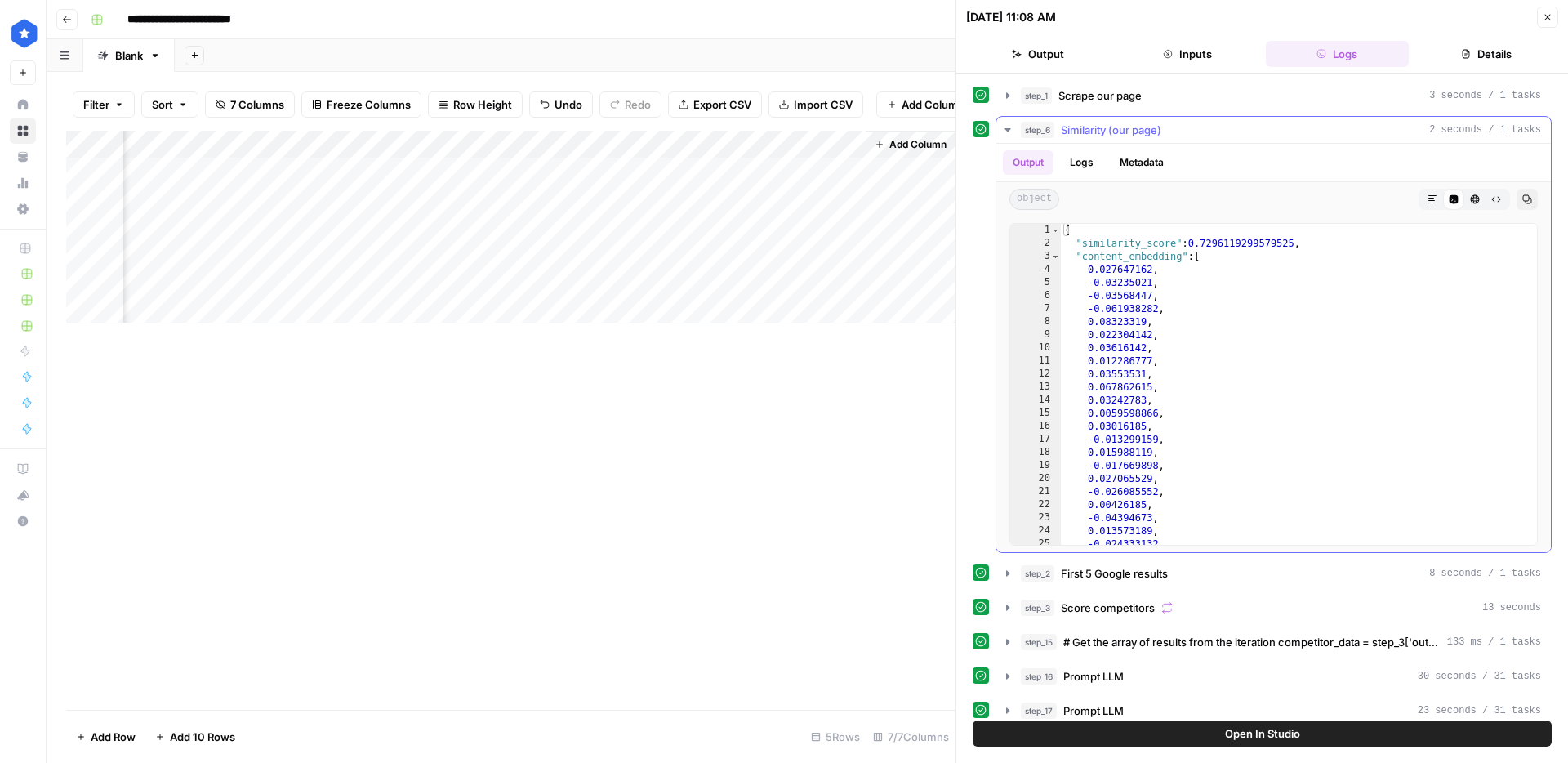
click at [1219, 140] on button "step_6 Similarity (our page) 2 seconds / 1 tasks" at bounding box center [1273, 130] width 554 height 26
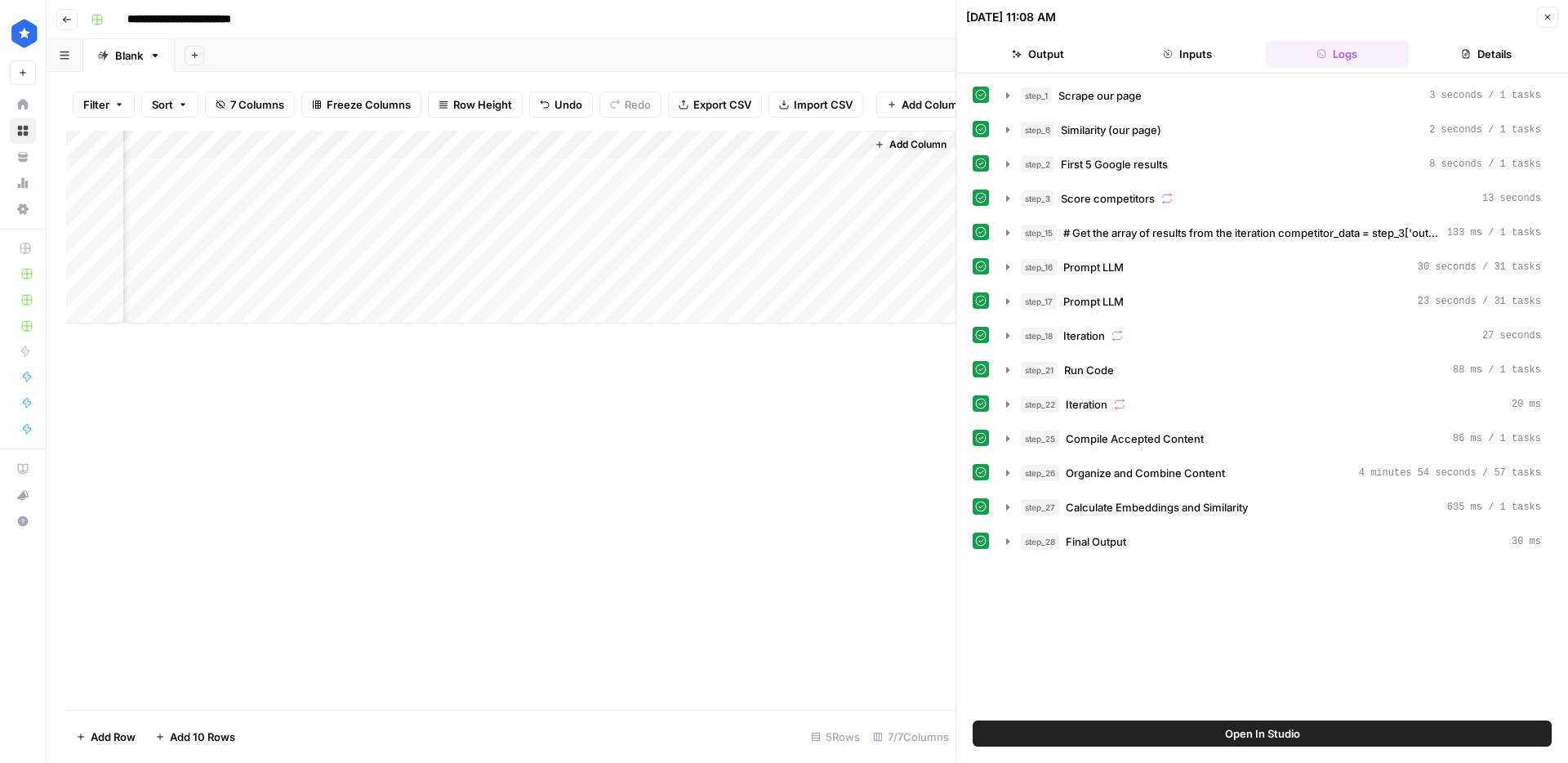
click at [1170, 110] on div "step_1 Scrape our page 3 seconds / 1 tasks step_6 Similarity (our page) 2 secon…" at bounding box center [1262, 319] width 579 height 473
click at [1169, 103] on div "step_1 Scrape our page 3 seconds / 1 tasks" at bounding box center [1280, 96] width 520 height 16
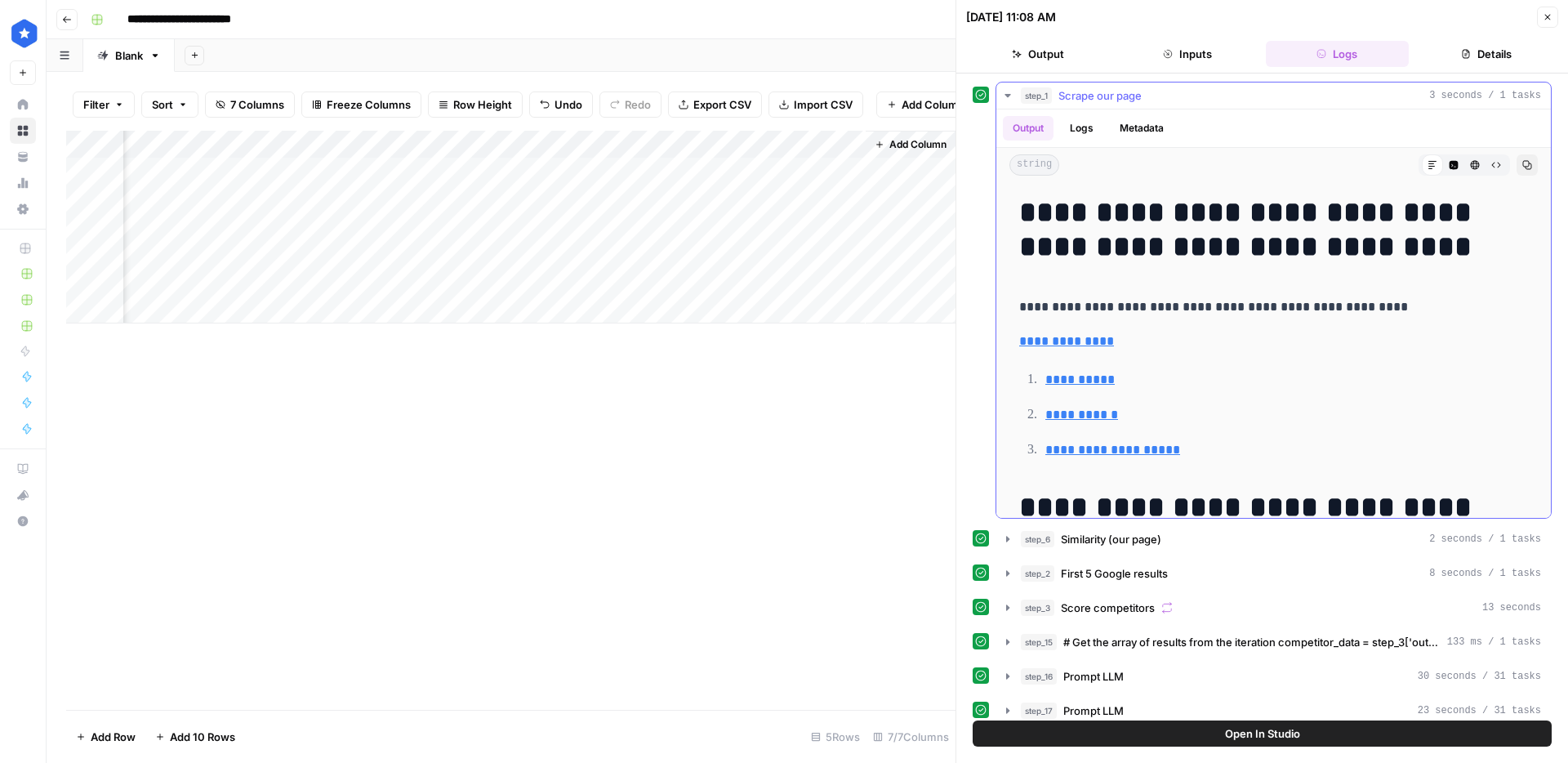
click at [1169, 103] on div "step_1 Scrape our page 3 seconds / 1 tasks" at bounding box center [1280, 96] width 520 height 16
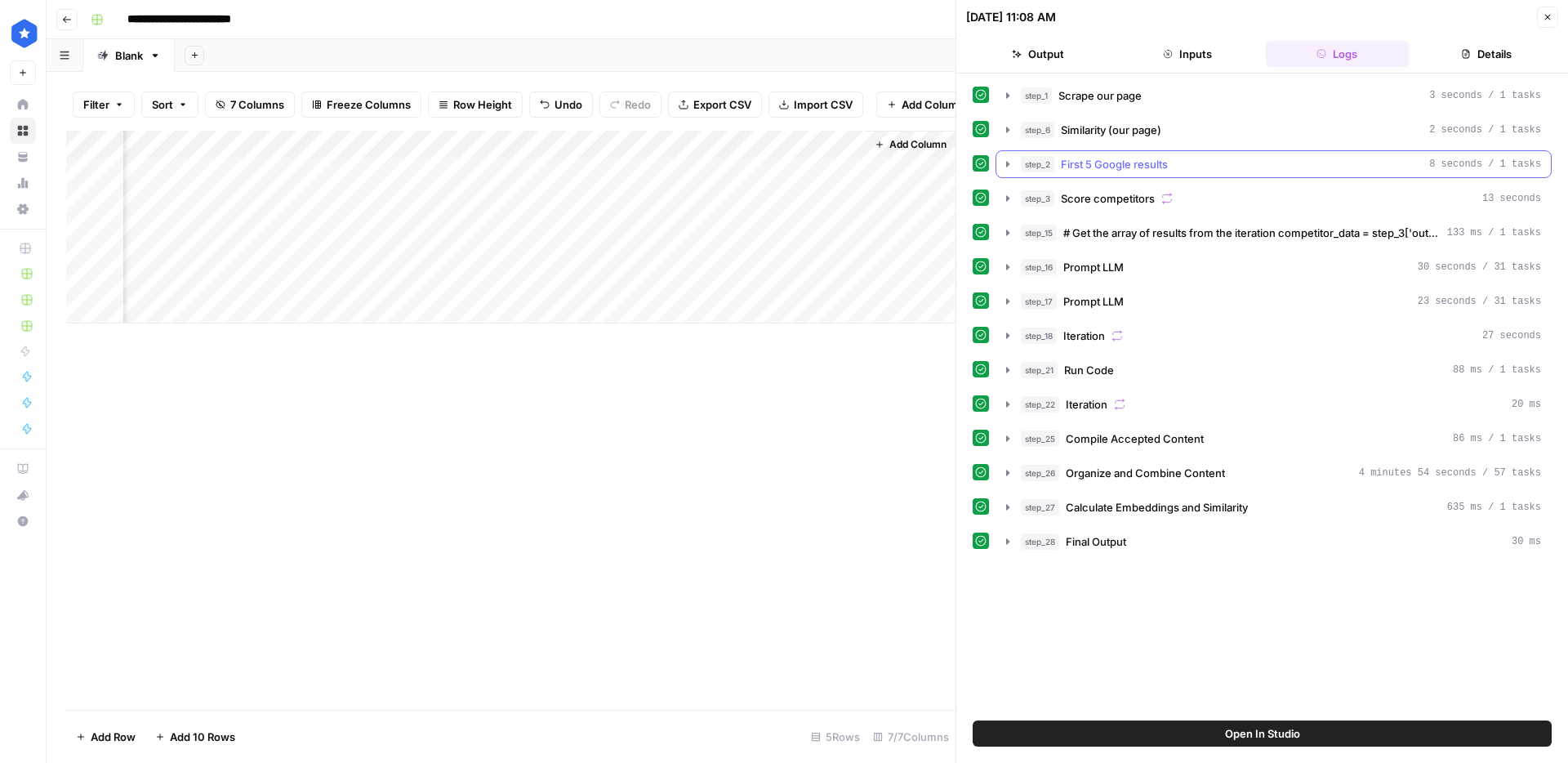
click at [1155, 162] on span "First 5 Google results" at bounding box center [1114, 164] width 107 height 16
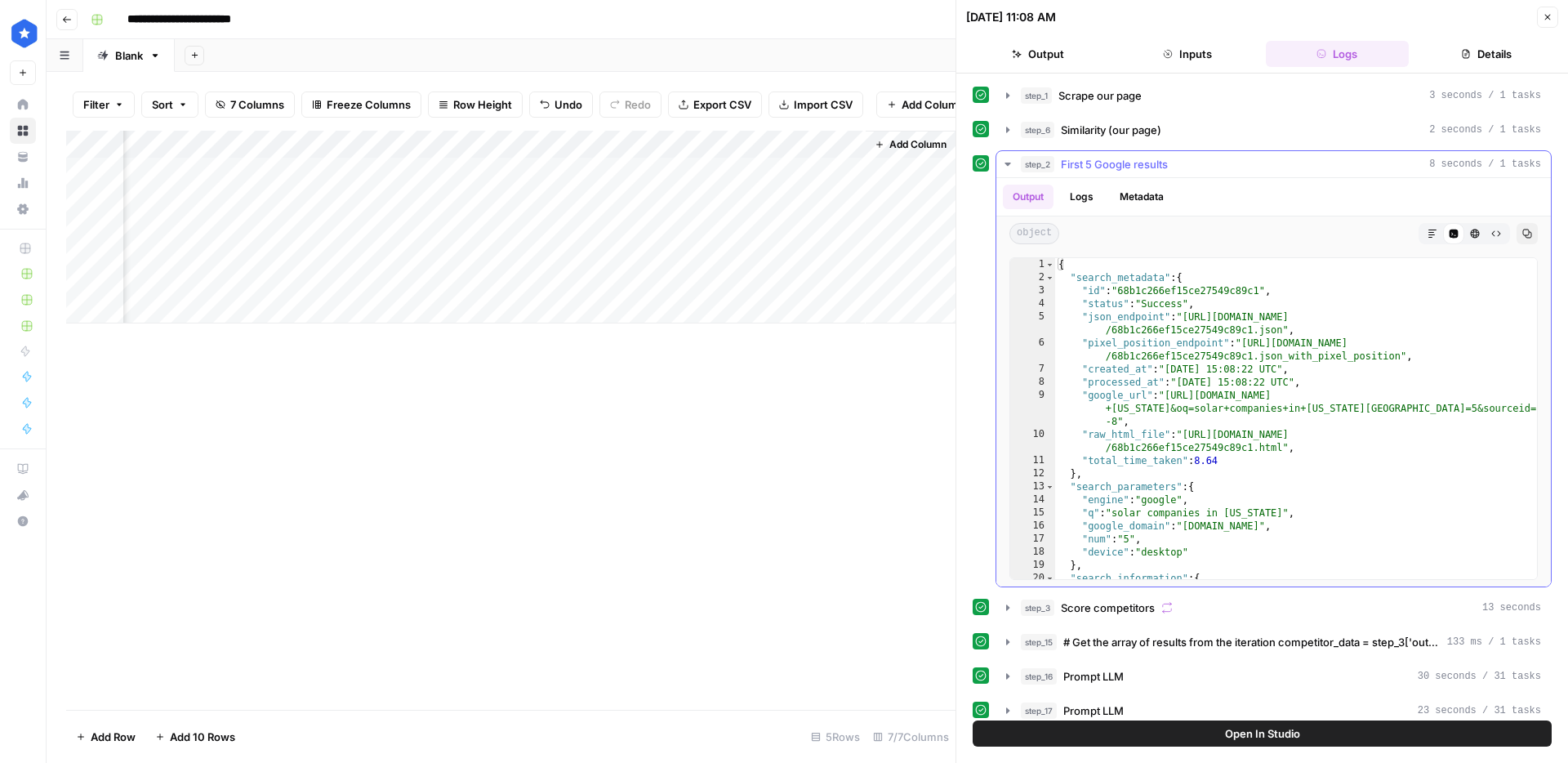
click at [1155, 162] on span "First 5 Google results" at bounding box center [1114, 164] width 107 height 16
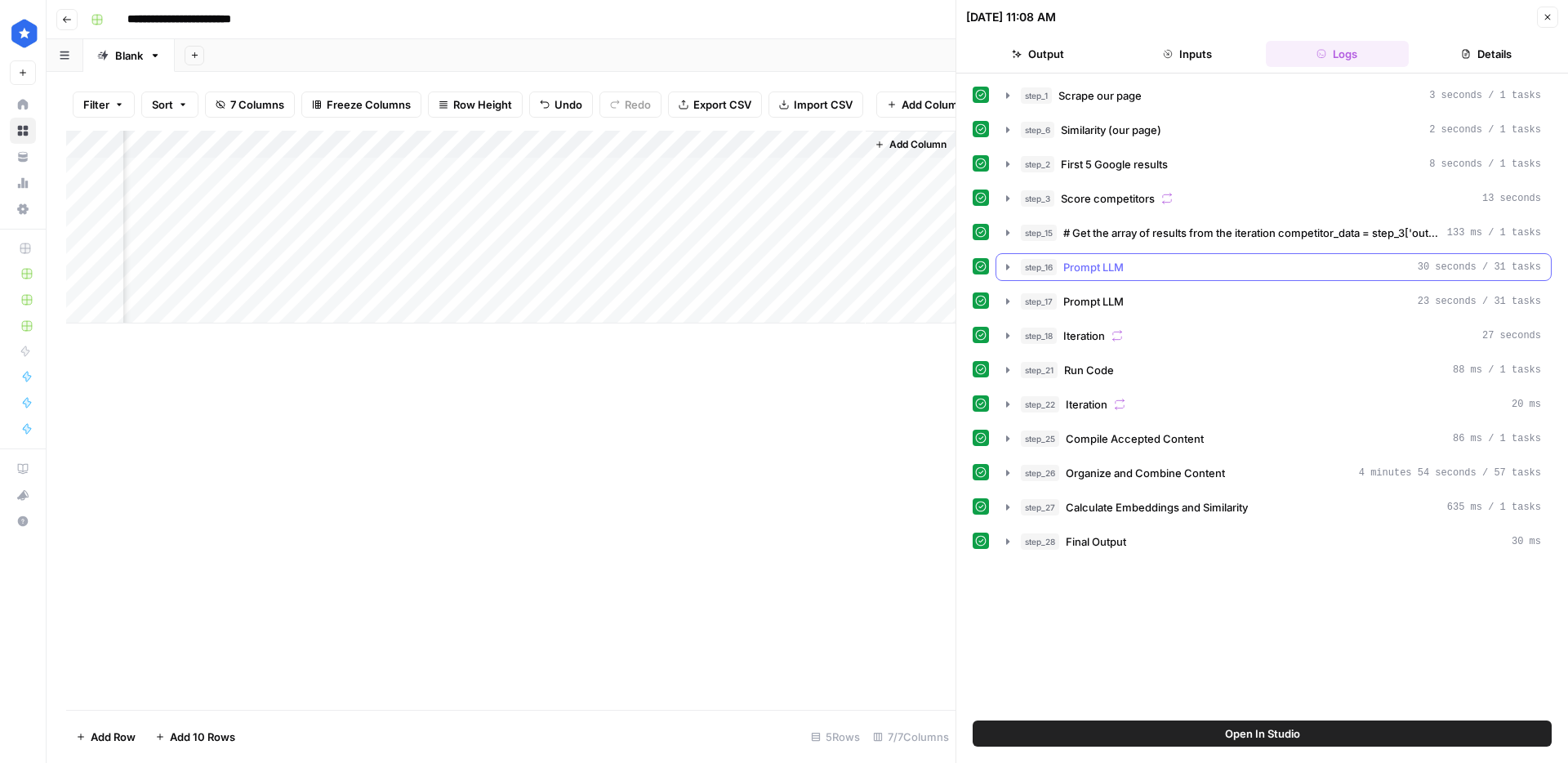
click at [1119, 271] on span "Prompt LLM" at bounding box center [1093, 267] width 61 height 16
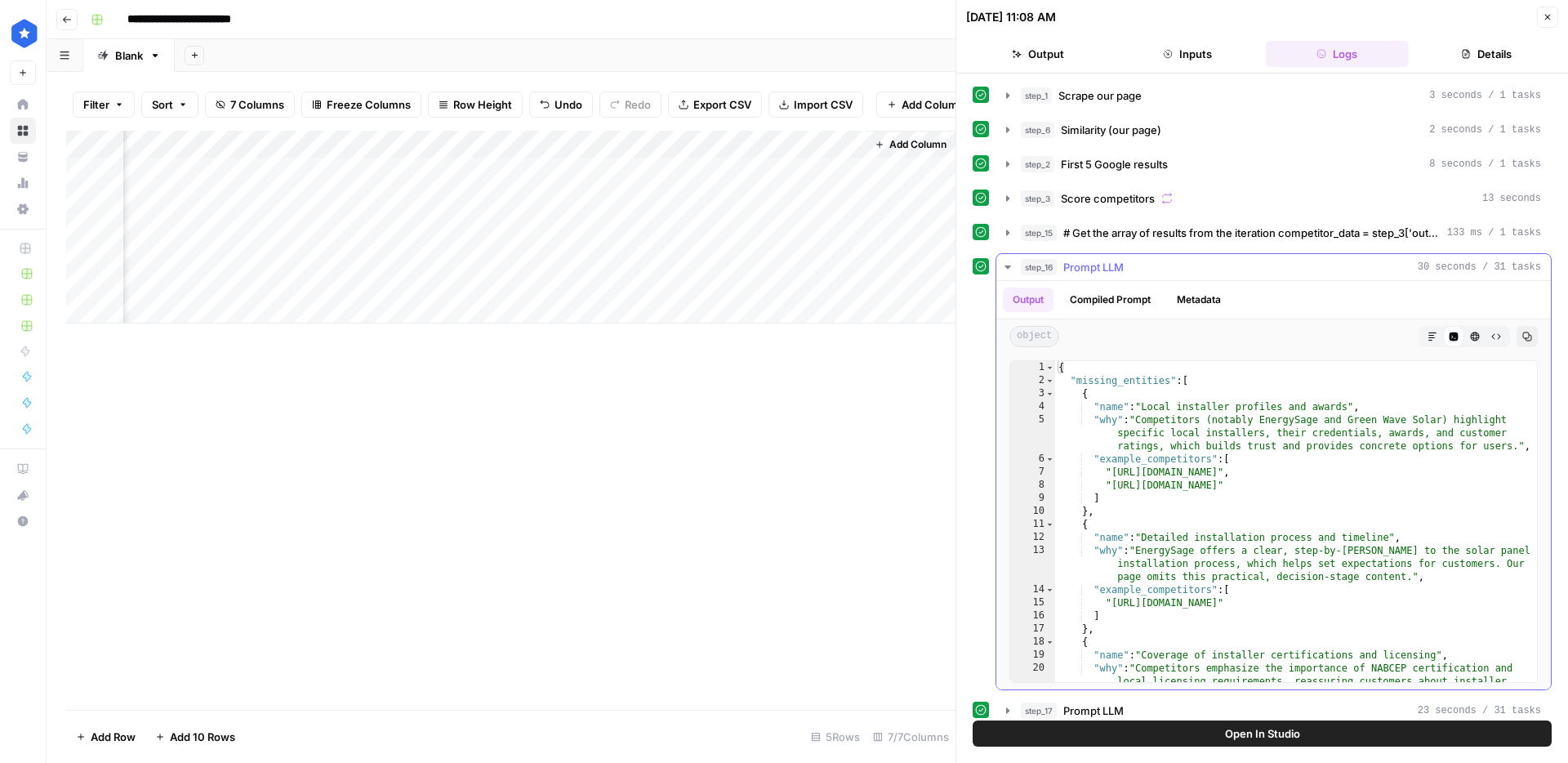
click at [1119, 271] on span "Prompt LLM" at bounding box center [1093, 267] width 61 height 16
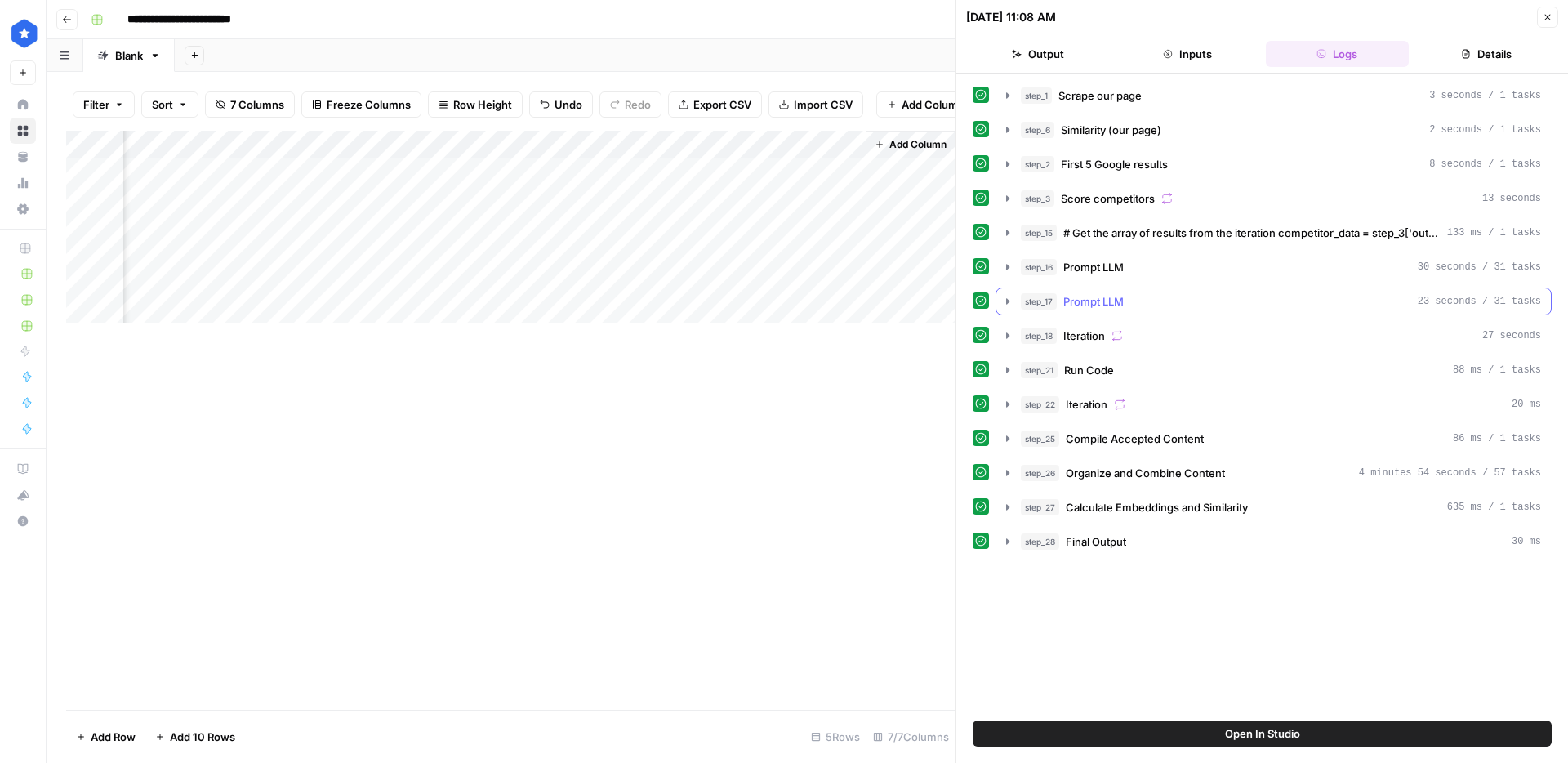
click at [1118, 299] on span "Prompt LLM" at bounding box center [1093, 302] width 61 height 16
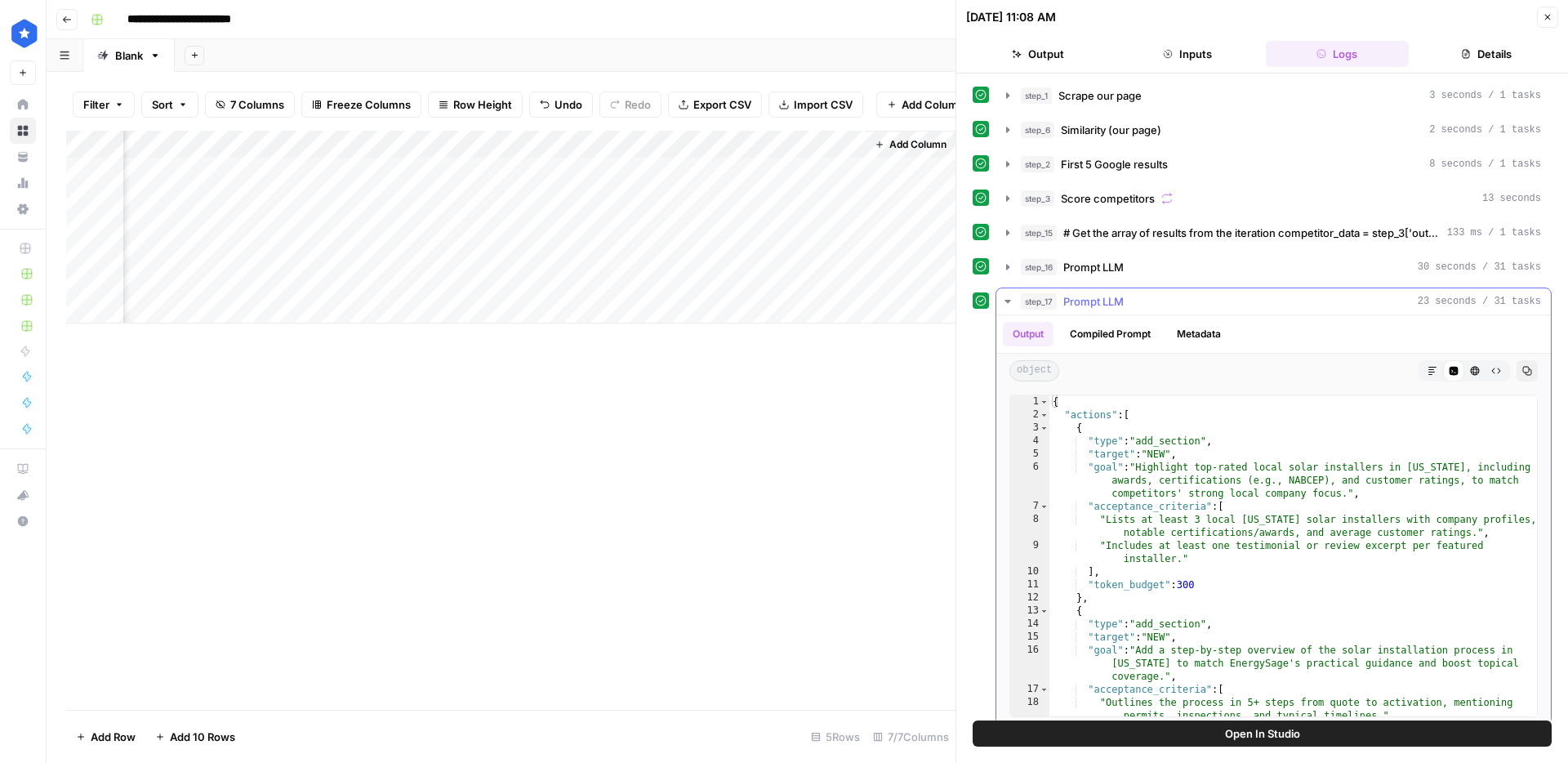
click at [1118, 300] on span "Prompt LLM" at bounding box center [1093, 302] width 61 height 16
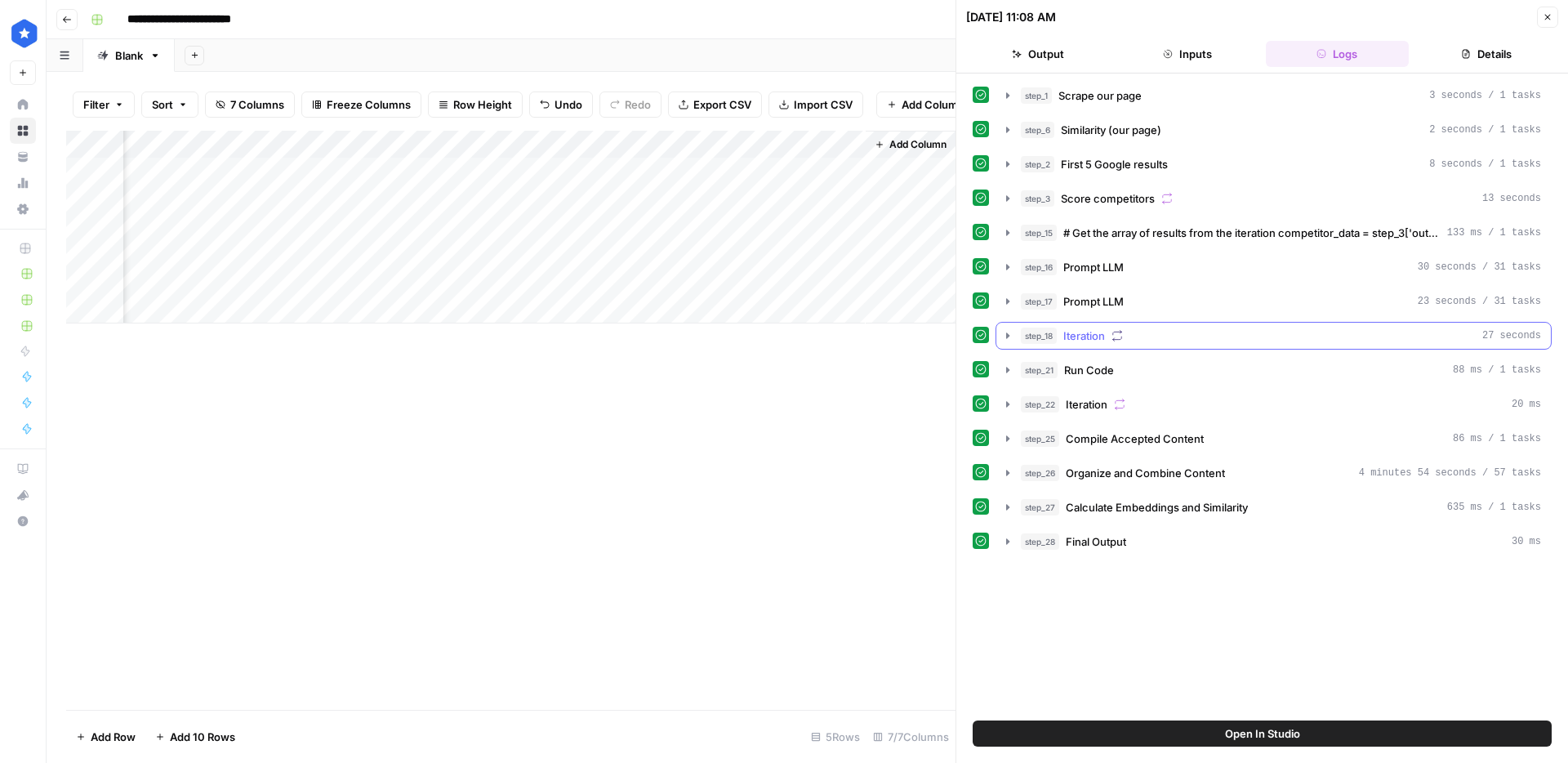
click at [1115, 339] on icon "button" at bounding box center [1117, 336] width 9 height 11
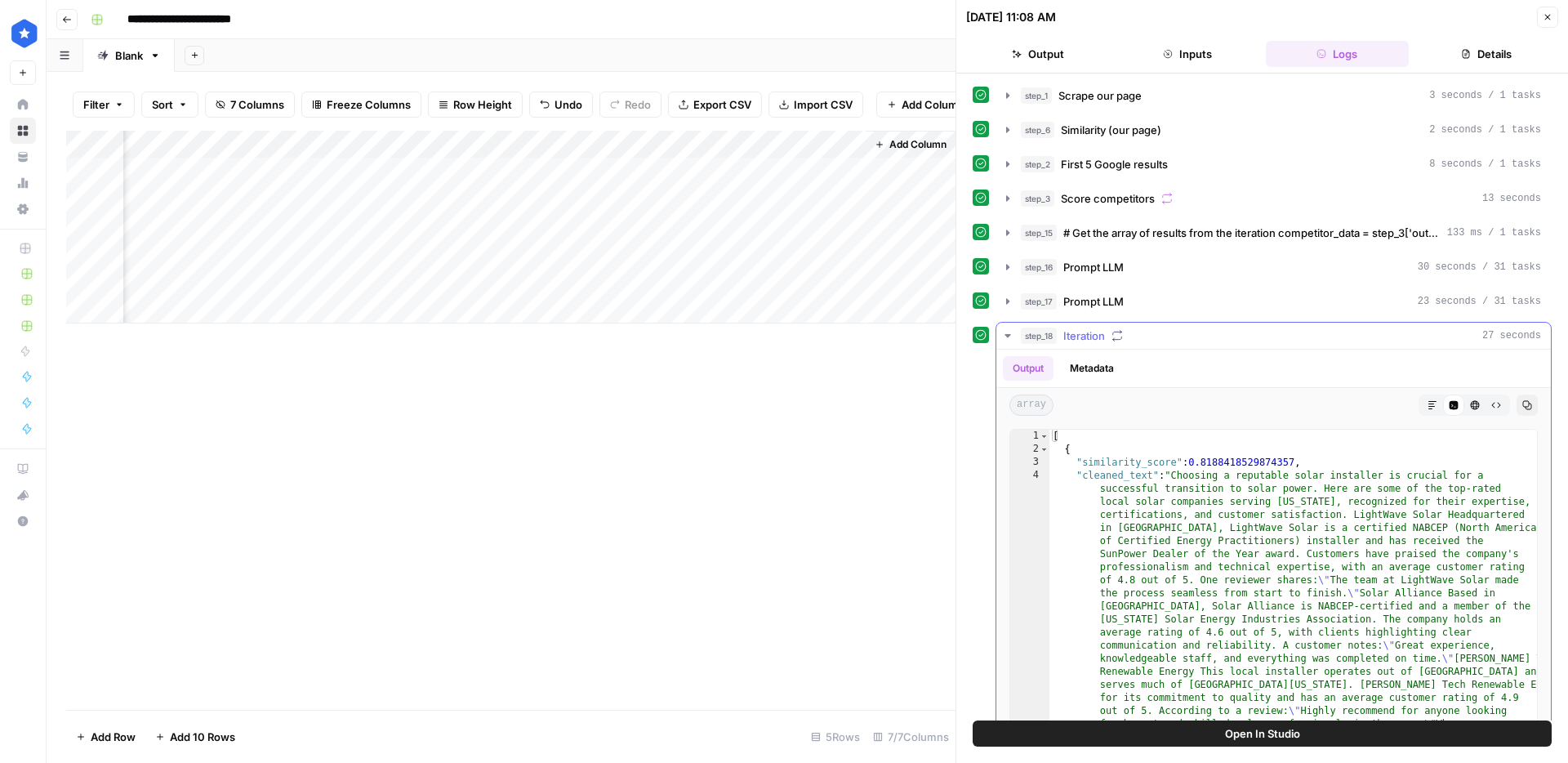
drag, startPoint x: 1058, startPoint y: 376, endPoint x: 1079, endPoint y: 375, distance: 21.0
click at [1059, 376] on ul "Output Metadata" at bounding box center [1062, 369] width 121 height 25
click at [1079, 375] on button "Metadata" at bounding box center [1092, 369] width 64 height 25
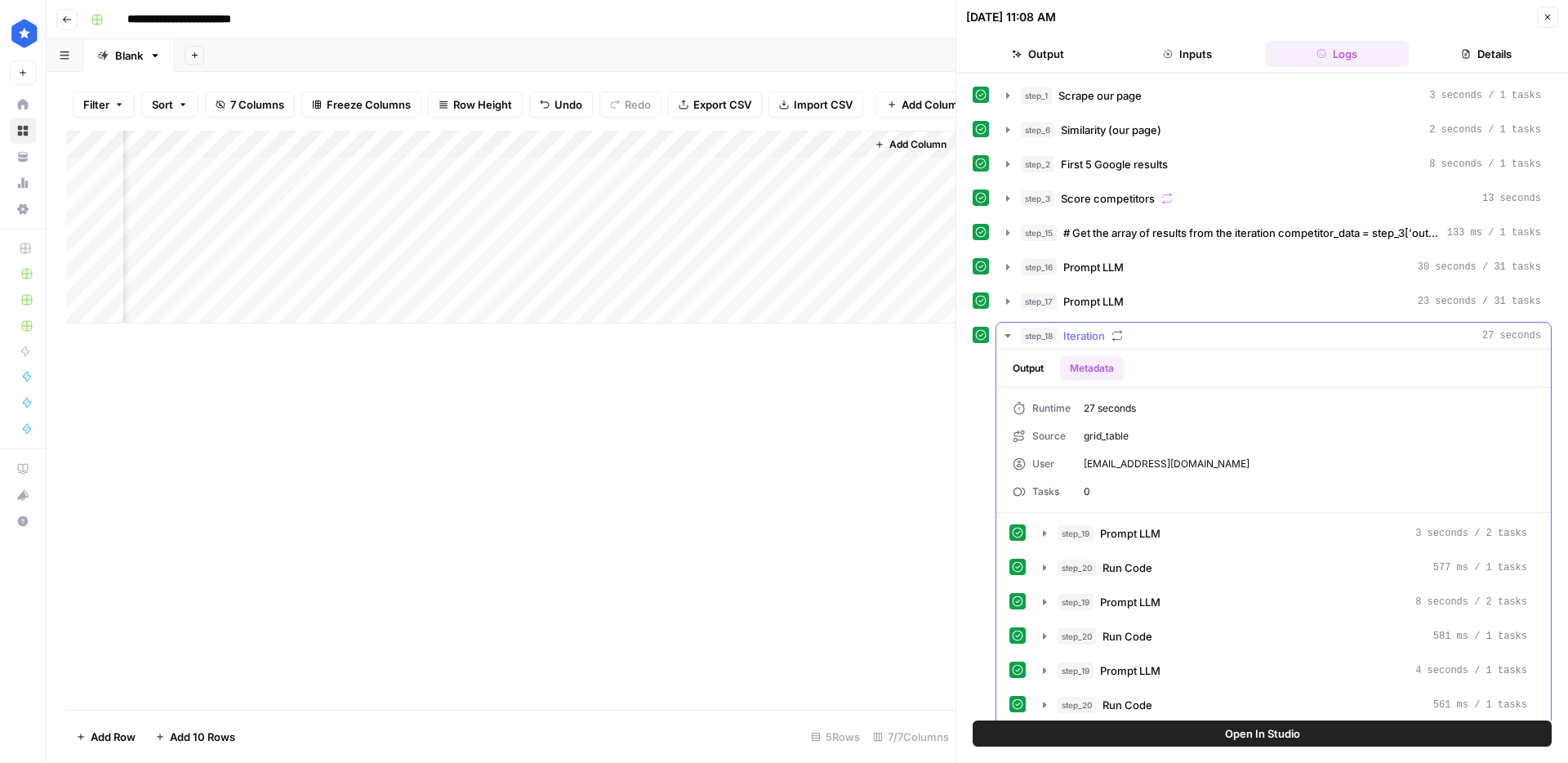
click at [1024, 375] on button "Output" at bounding box center [1027, 369] width 51 height 25
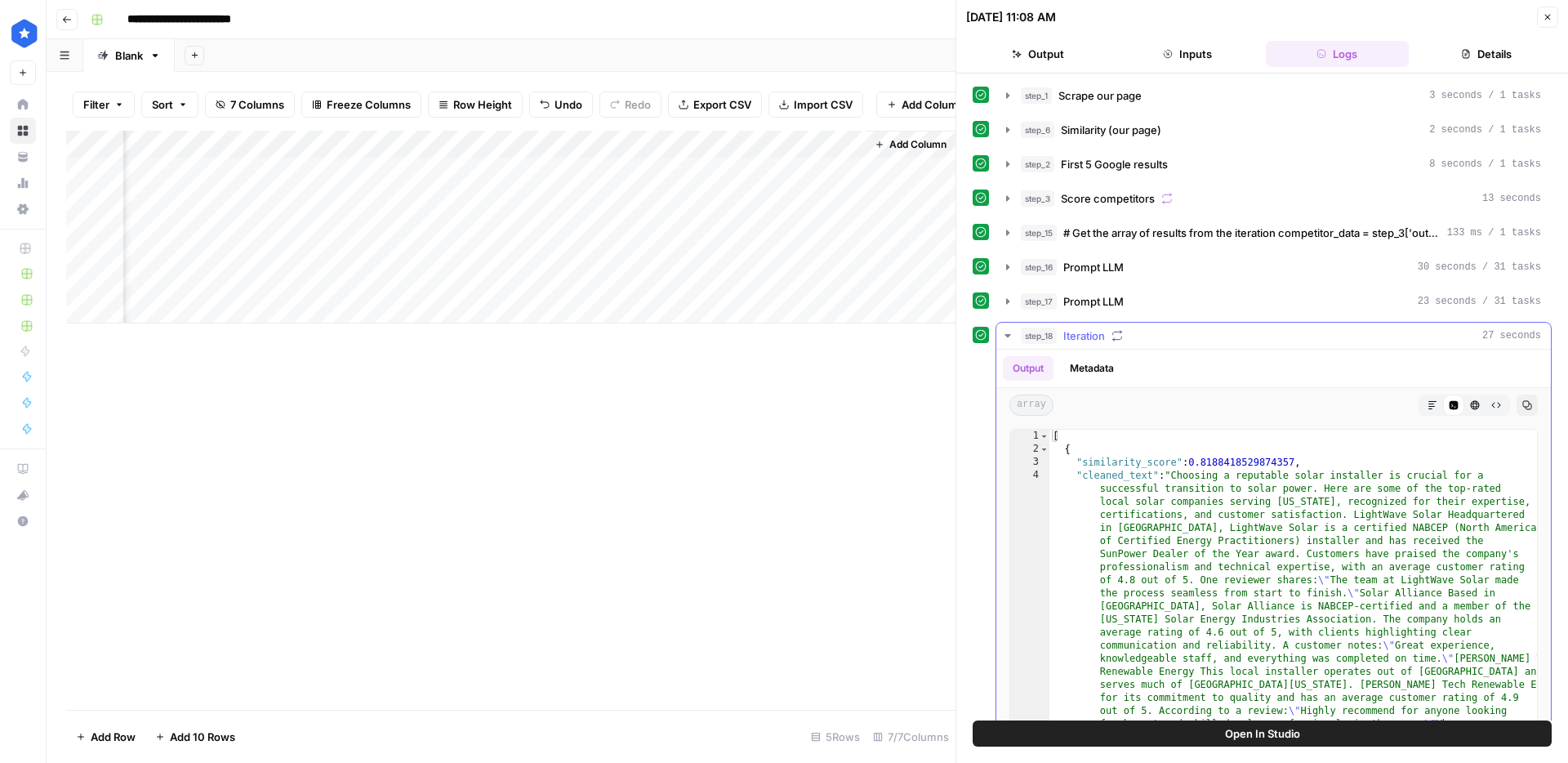
click at [1091, 374] on button "Metadata" at bounding box center [1092, 369] width 64 height 25
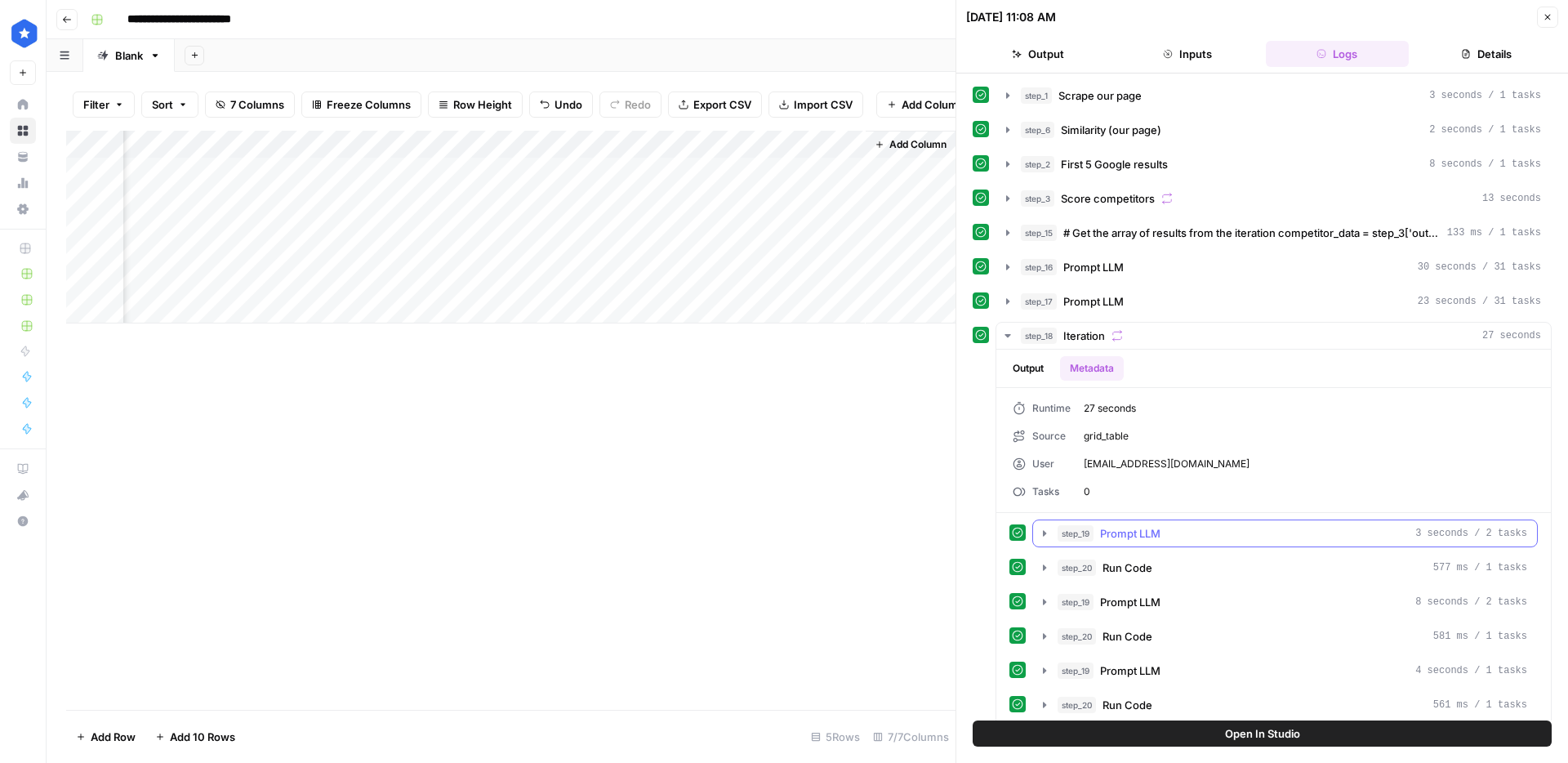
click at [1177, 532] on div "step_19 Prompt LLM 3 seconds / 2 tasks" at bounding box center [1292, 533] width 469 height 16
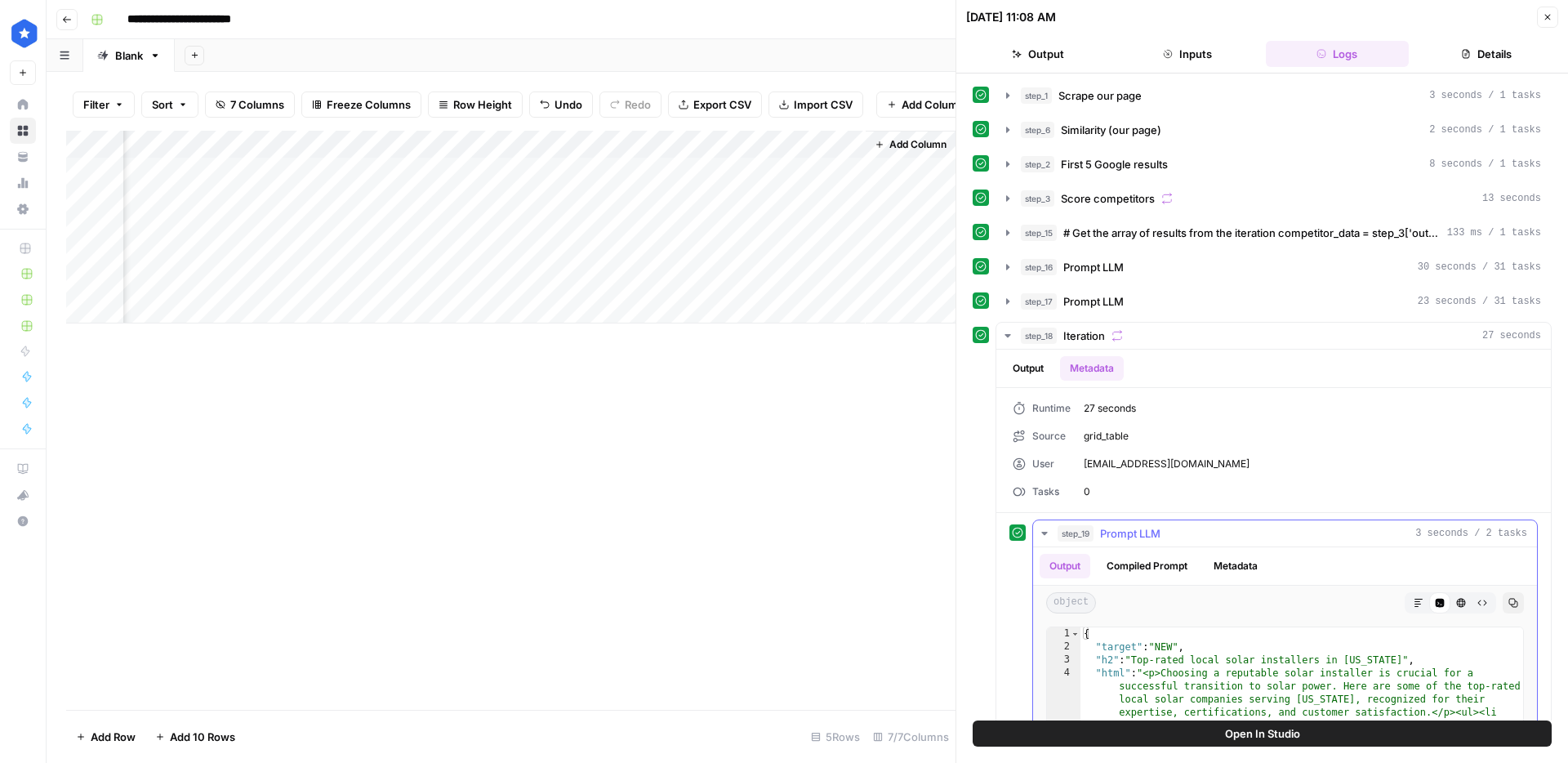
click at [1177, 532] on div "step_19 Prompt LLM 3 seconds / 2 tasks" at bounding box center [1292, 533] width 469 height 16
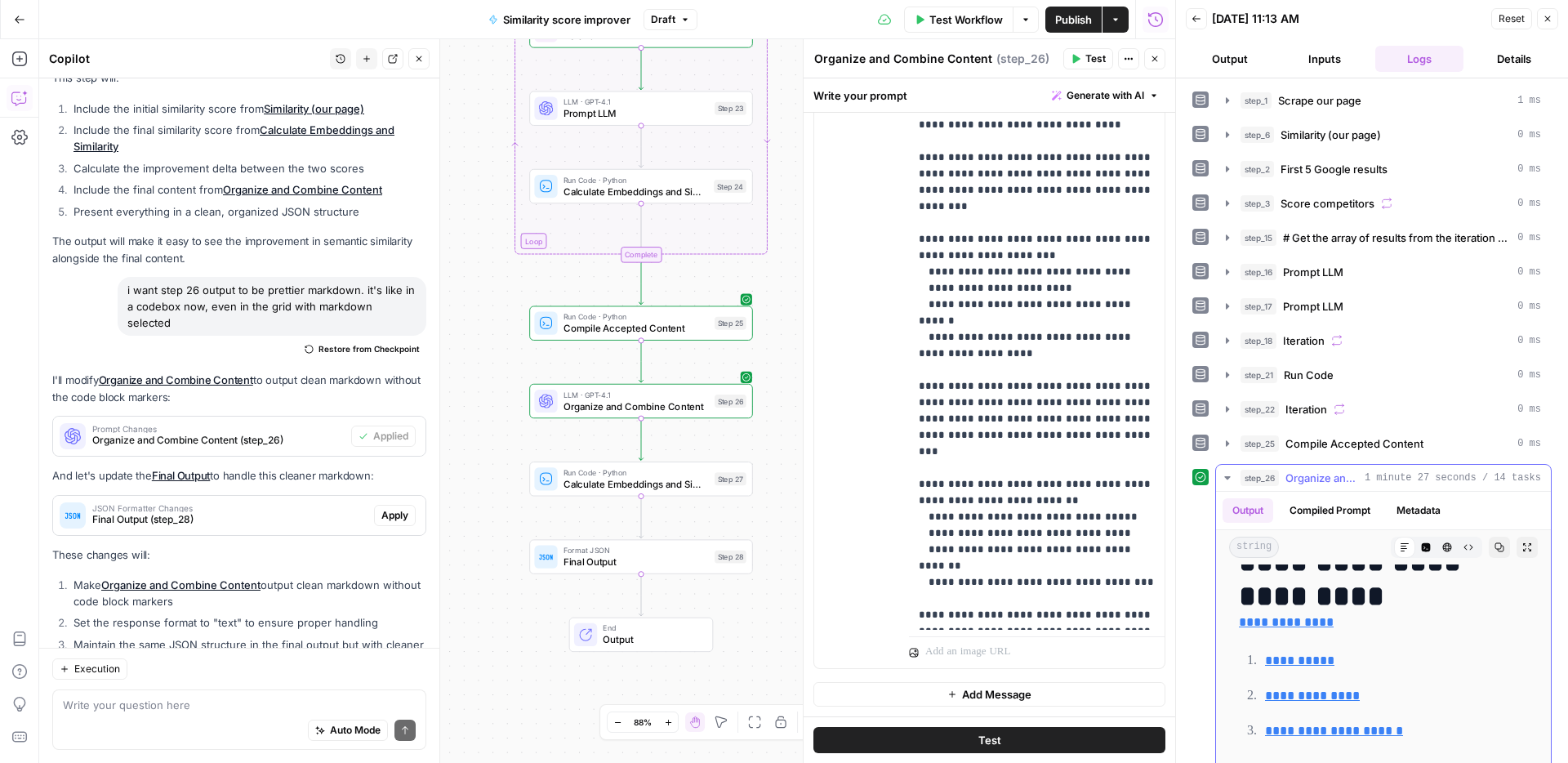
scroll to position [202, 0]
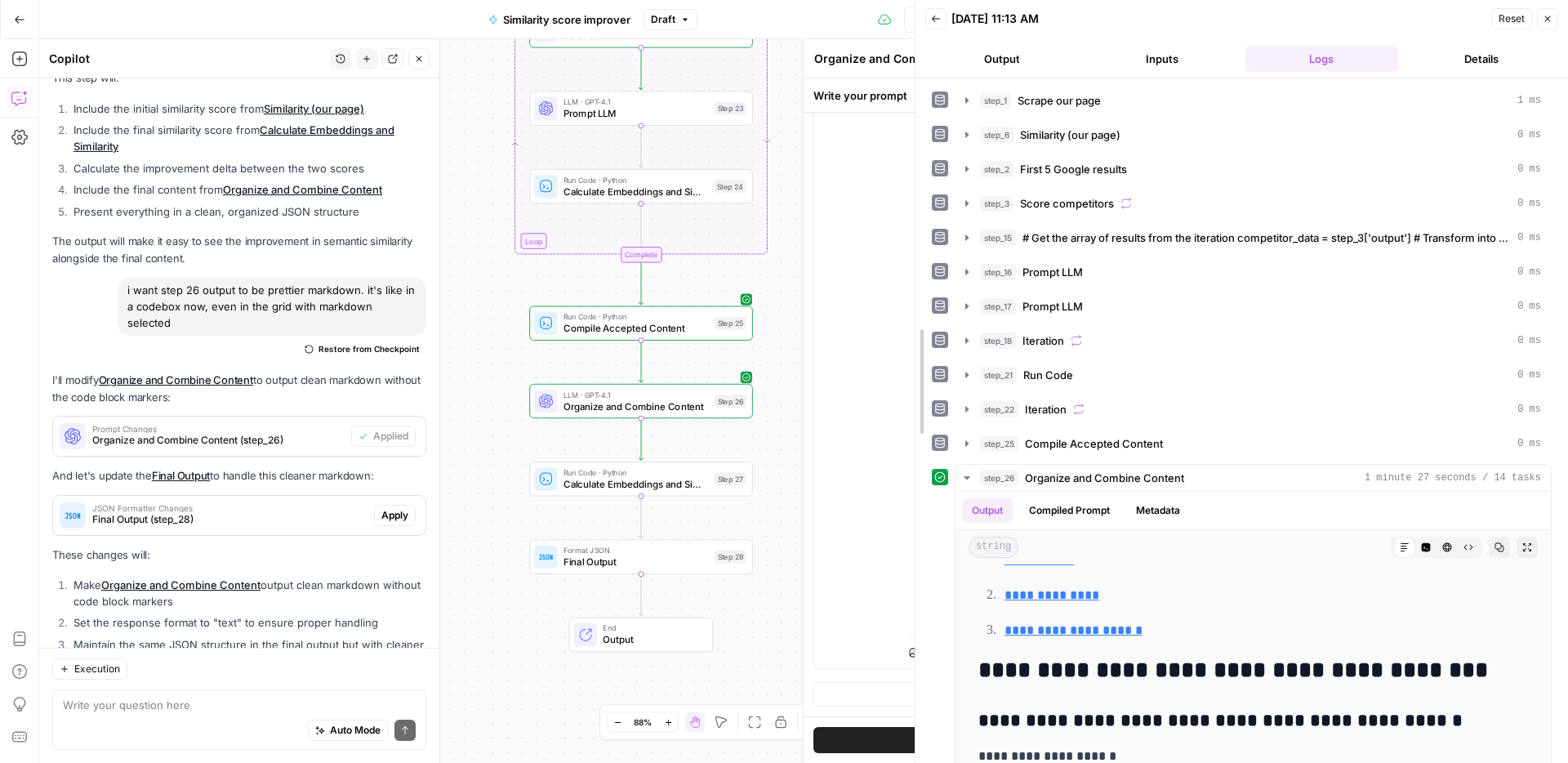
drag, startPoint x: 1128, startPoint y: 568, endPoint x: 1156, endPoint y: 668, distance: 103.8
click at [887, 559] on body "ConsumerAffairs New Home Browse Your Data Usage Settings Recent Grids Article t…" at bounding box center [784, 382] width 1568 height 763
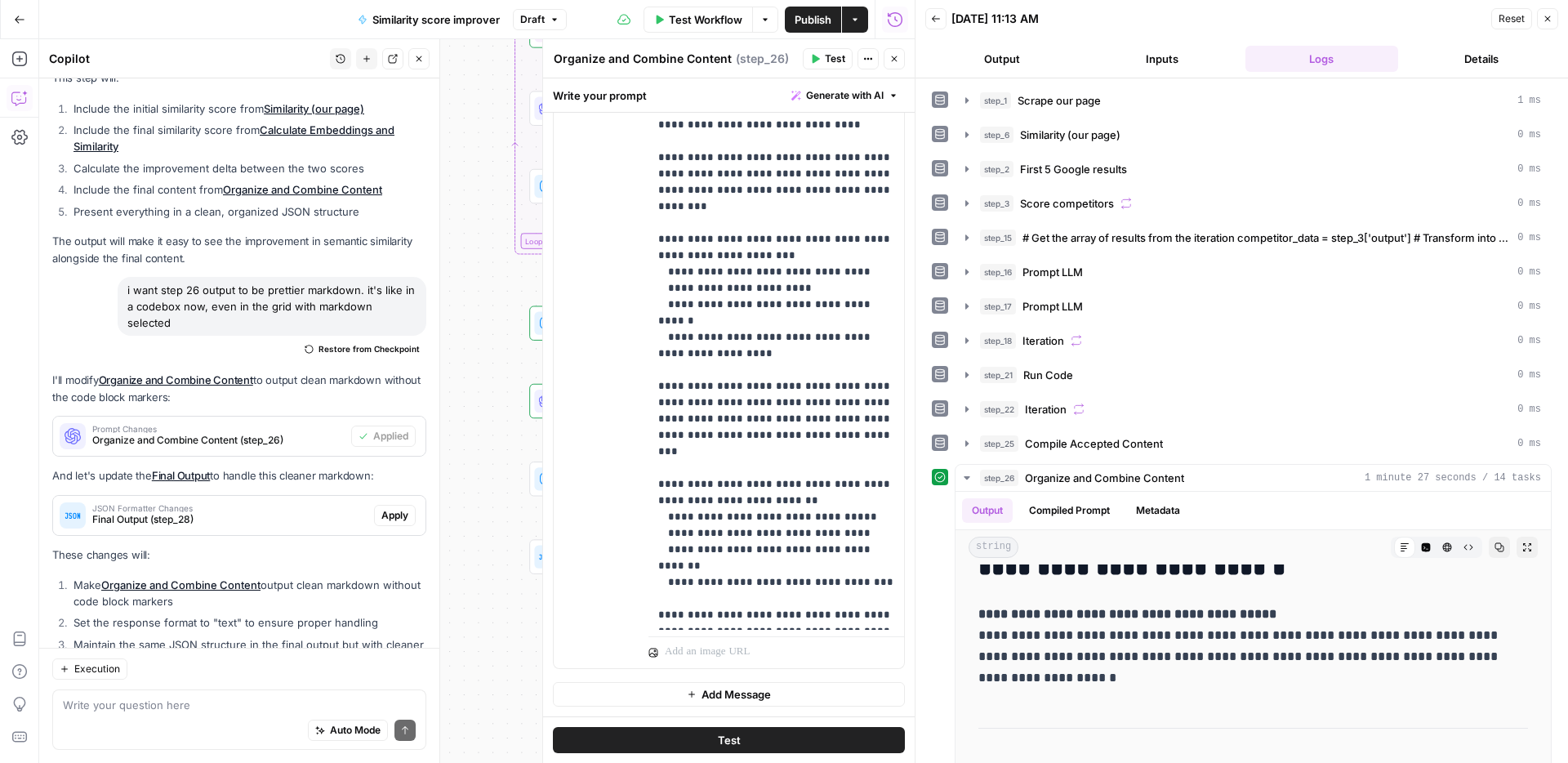
scroll to position [708, 0]
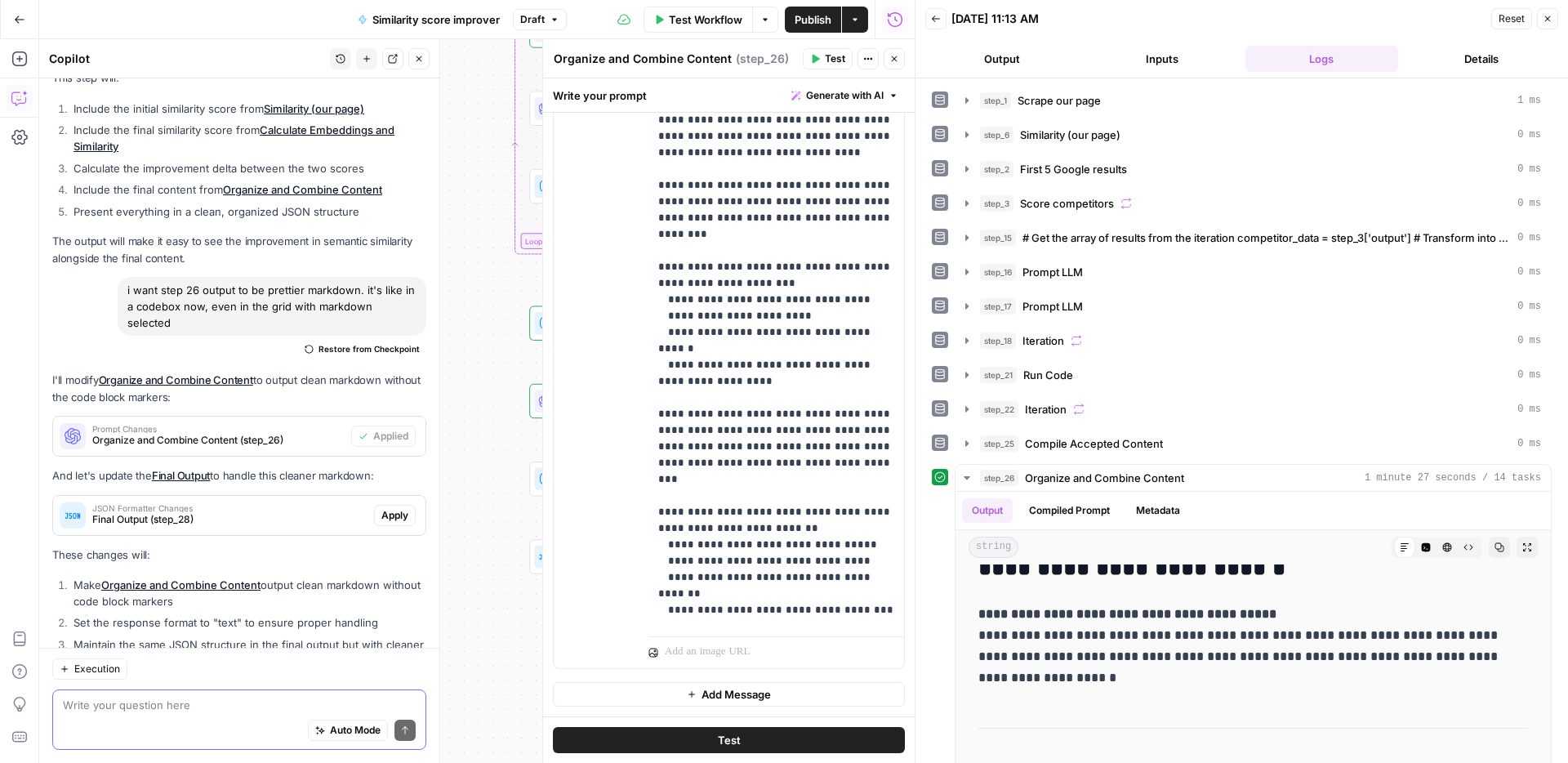
click at [219, 701] on textarea at bounding box center [239, 705] width 352 height 16
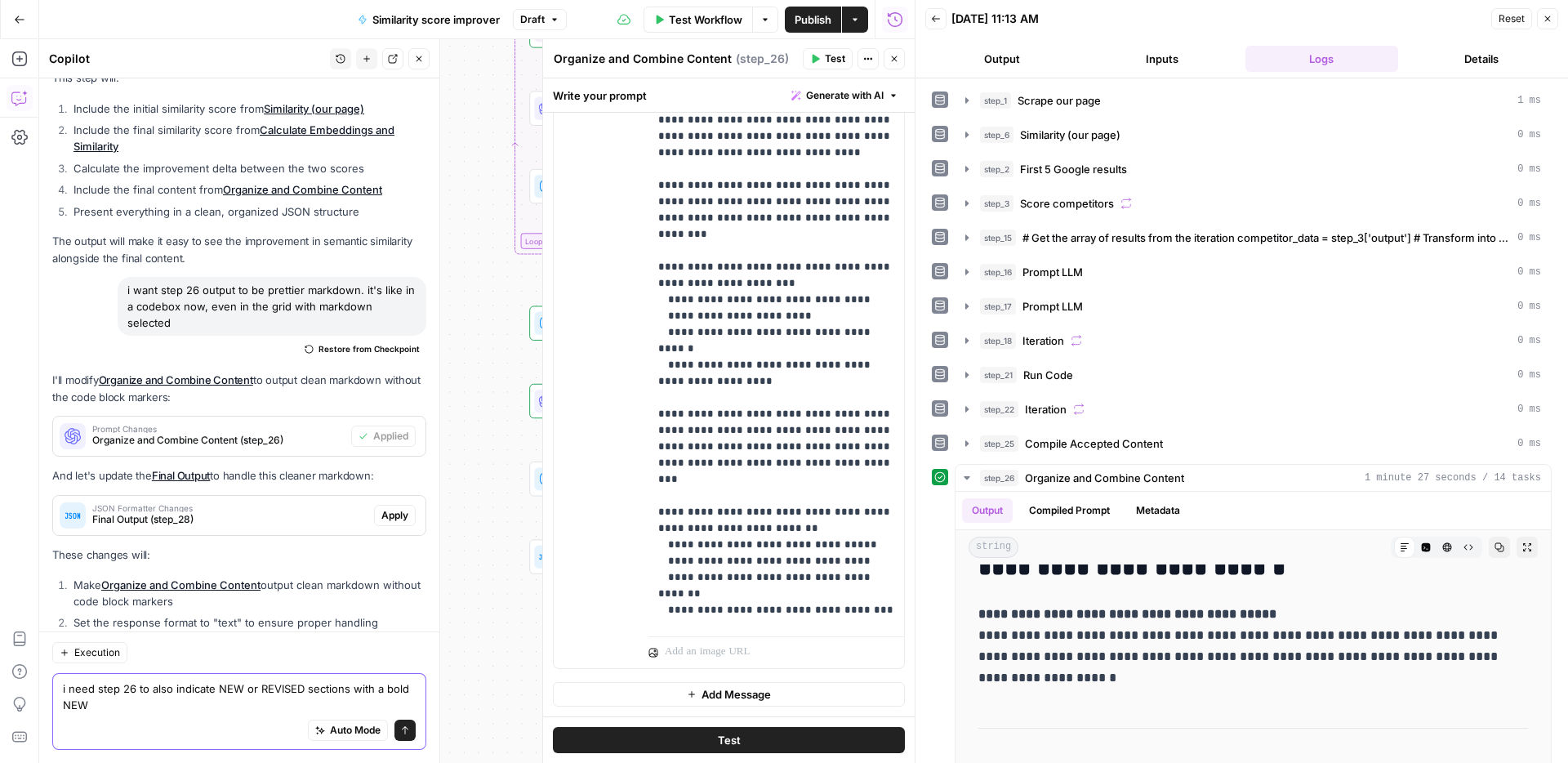
scroll to position [10346, 0]
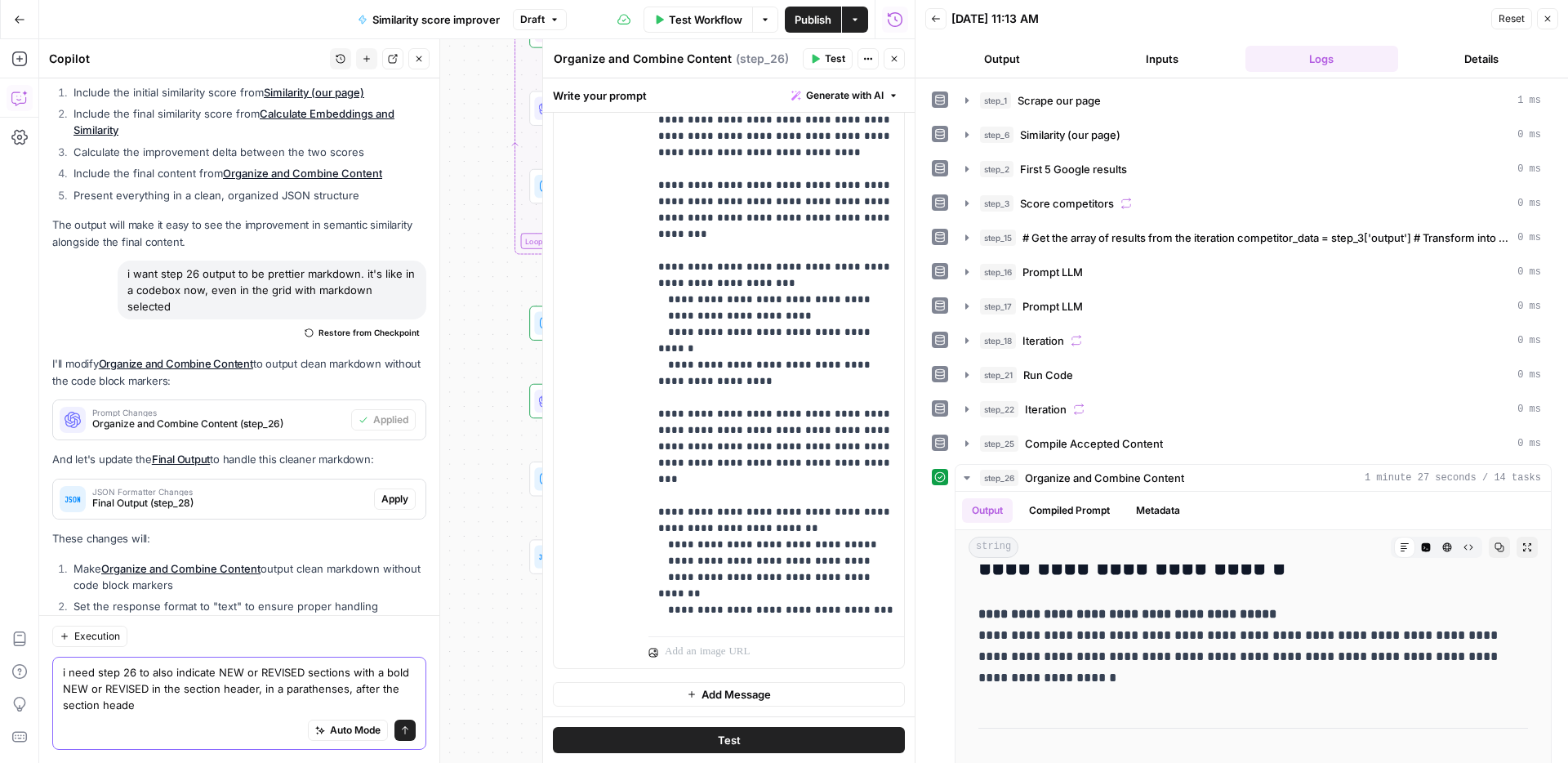
type textarea "i need step 26 to also indicate NEW or REVISED sections with a bold NEW or REVI…"
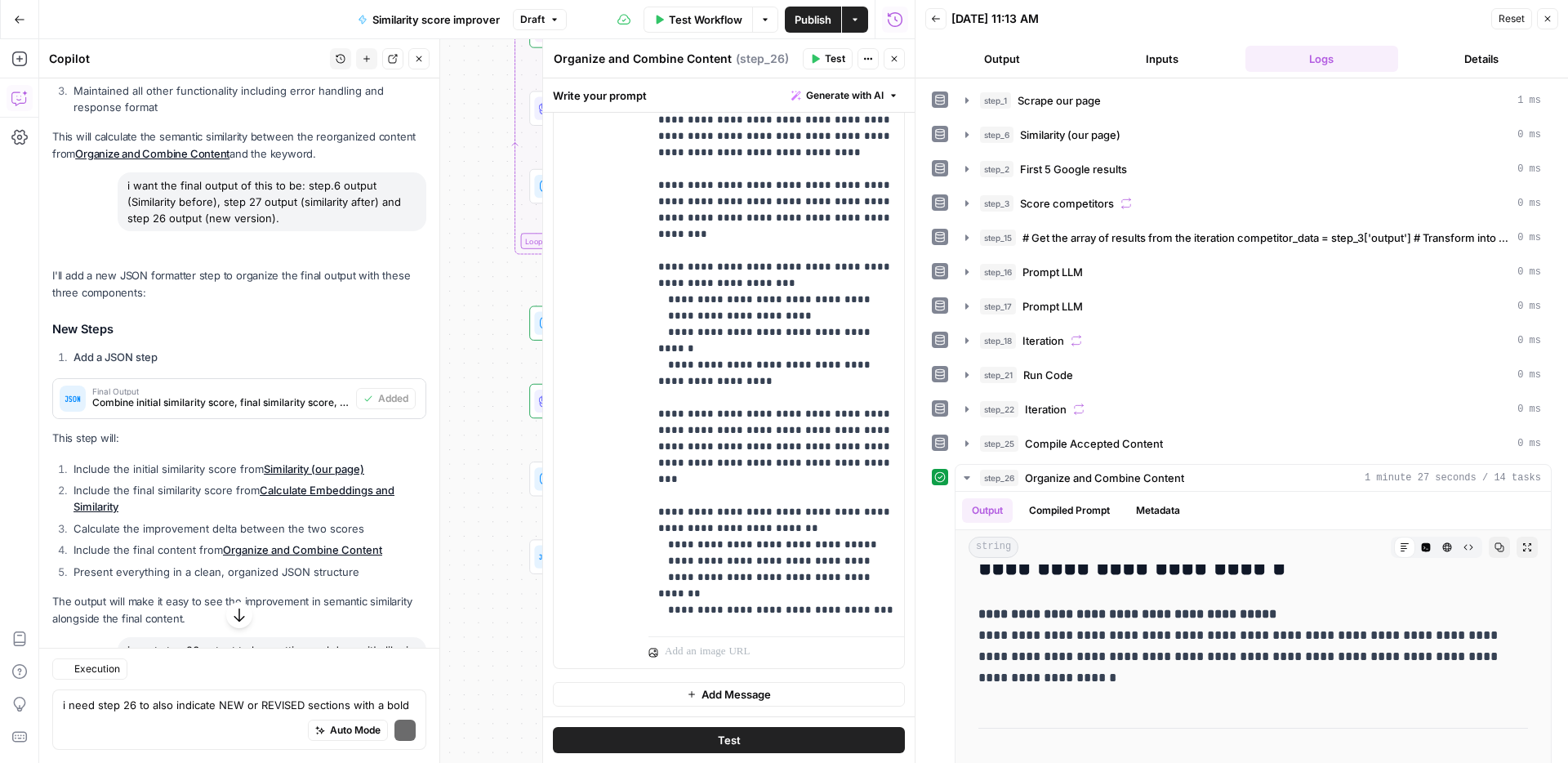
scroll to position [10642, 0]
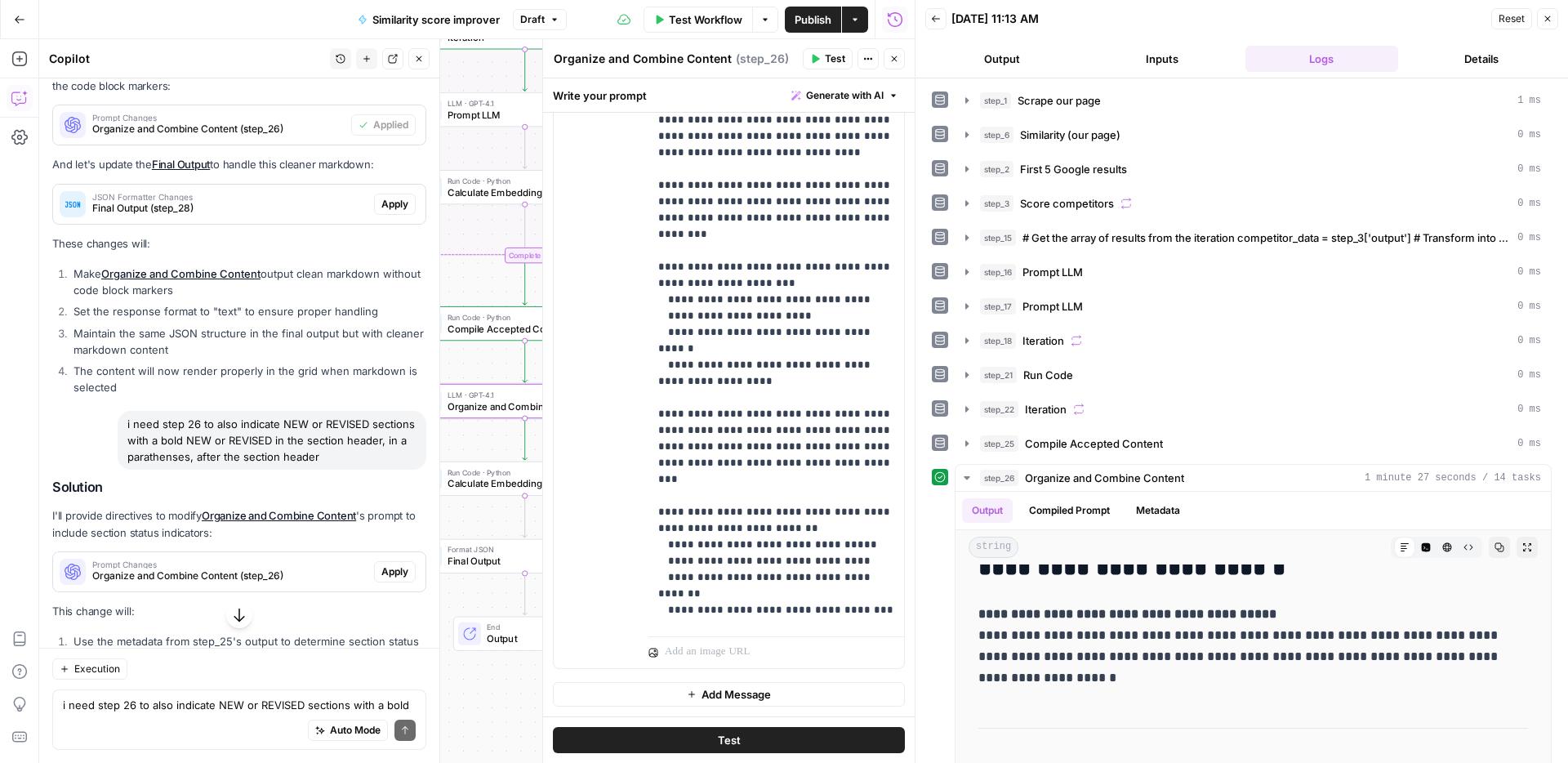
click at [390, 564] on span "Apply" at bounding box center [394, 571] width 27 height 15
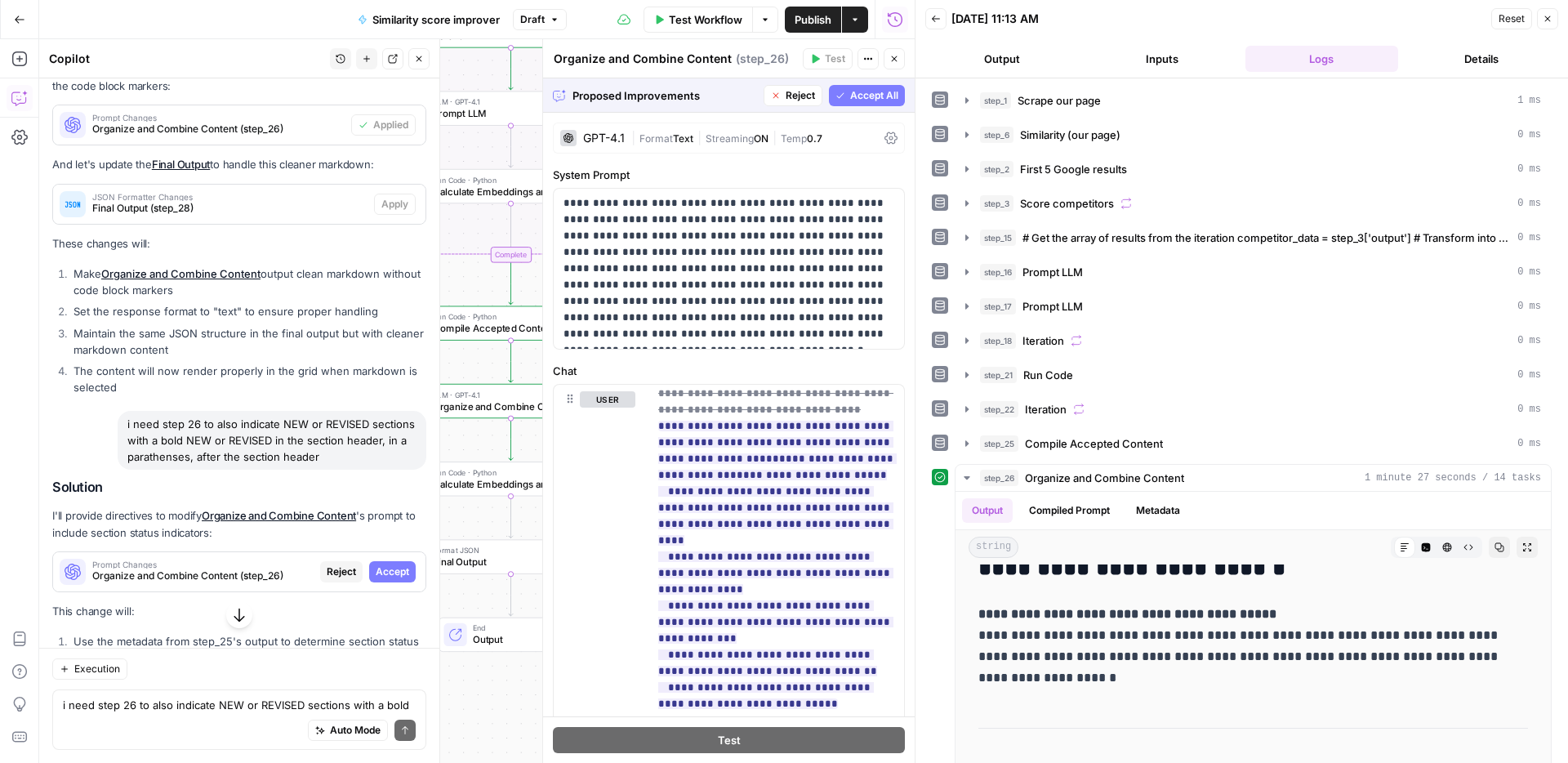
scroll to position [837, 0]
click at [861, 101] on span "Accept All" at bounding box center [874, 95] width 48 height 15
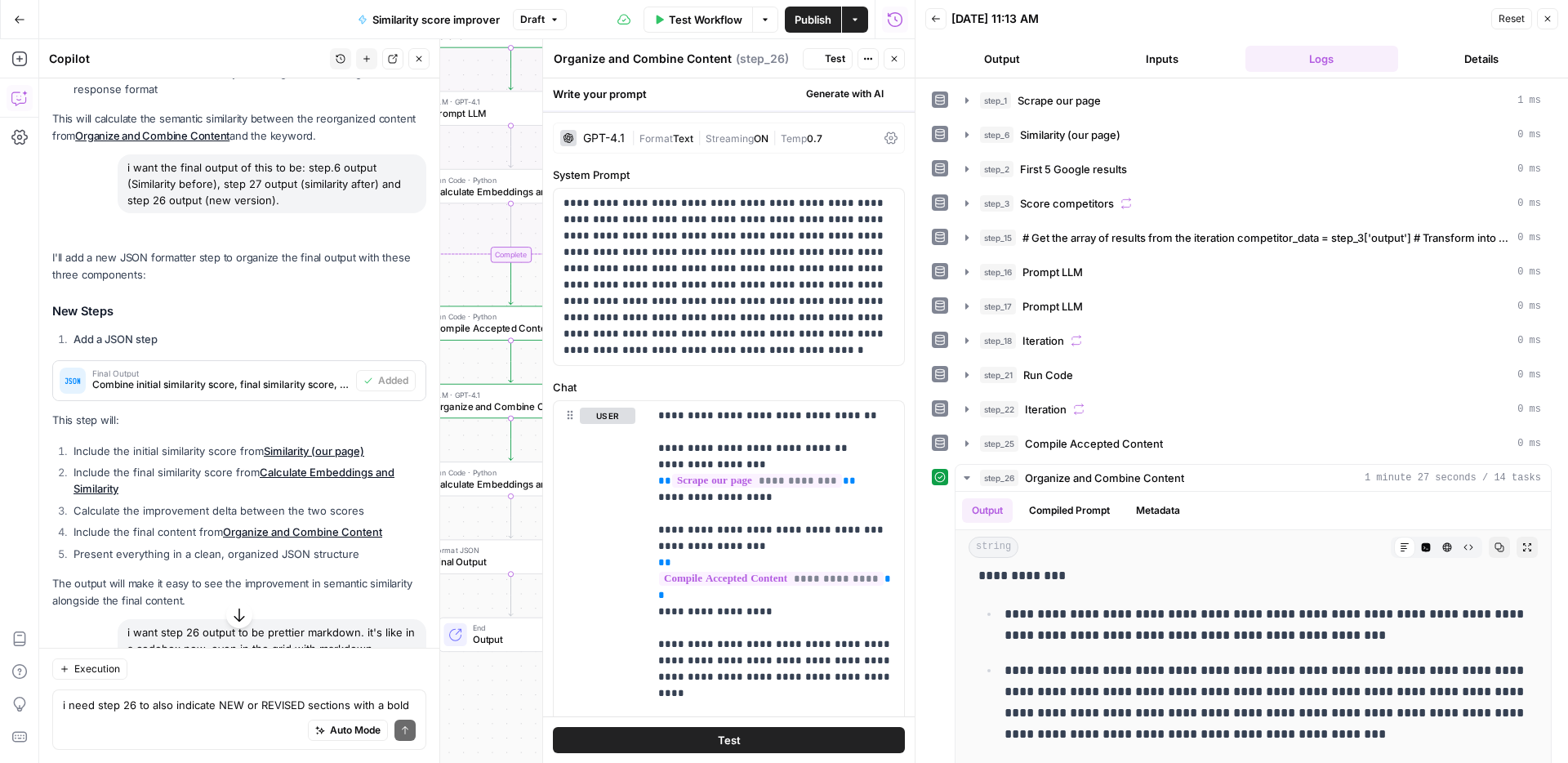
click at [859, 104] on button "Generate with AI" at bounding box center [844, 93] width 120 height 21
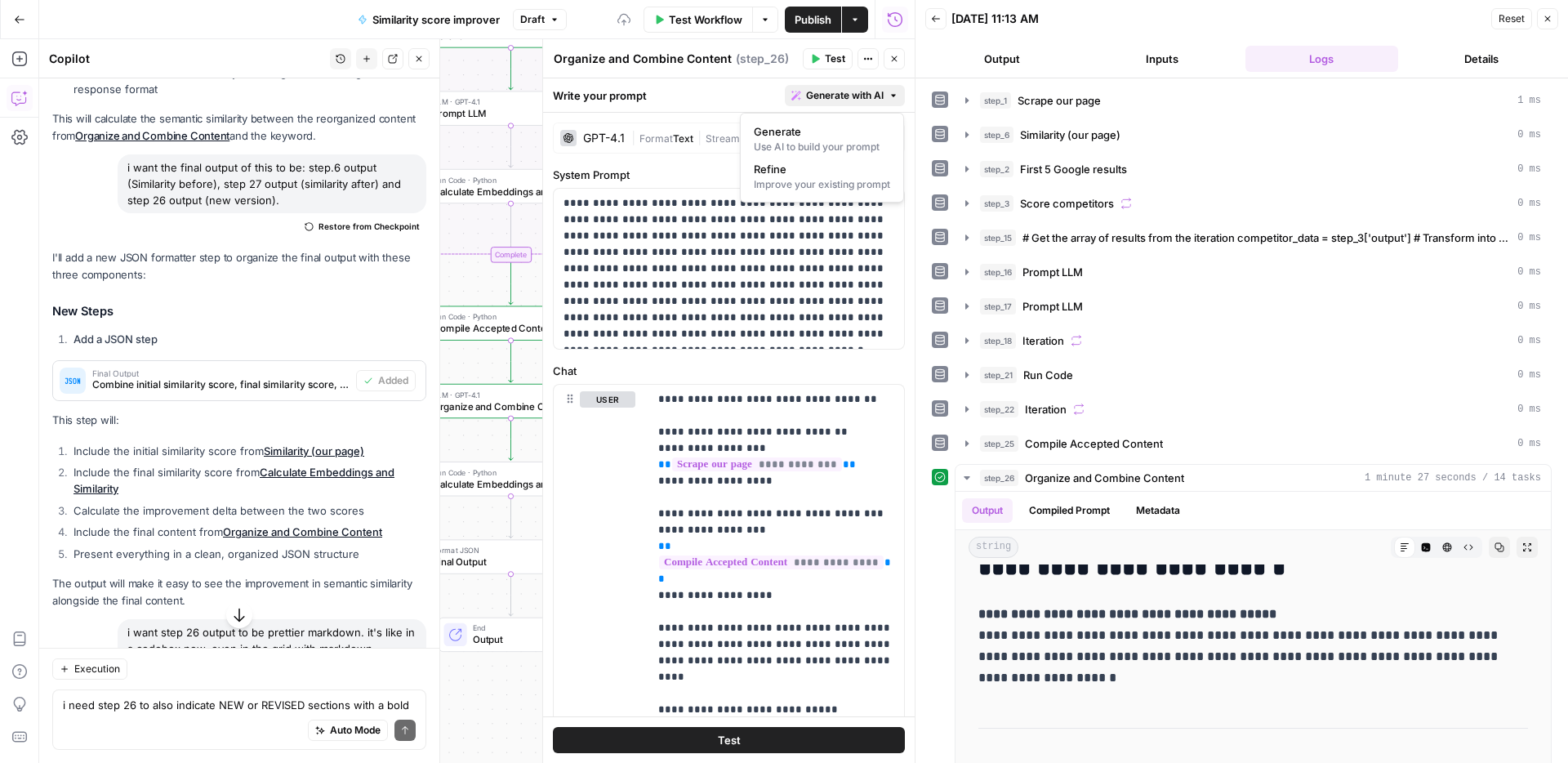
scroll to position [0, 0]
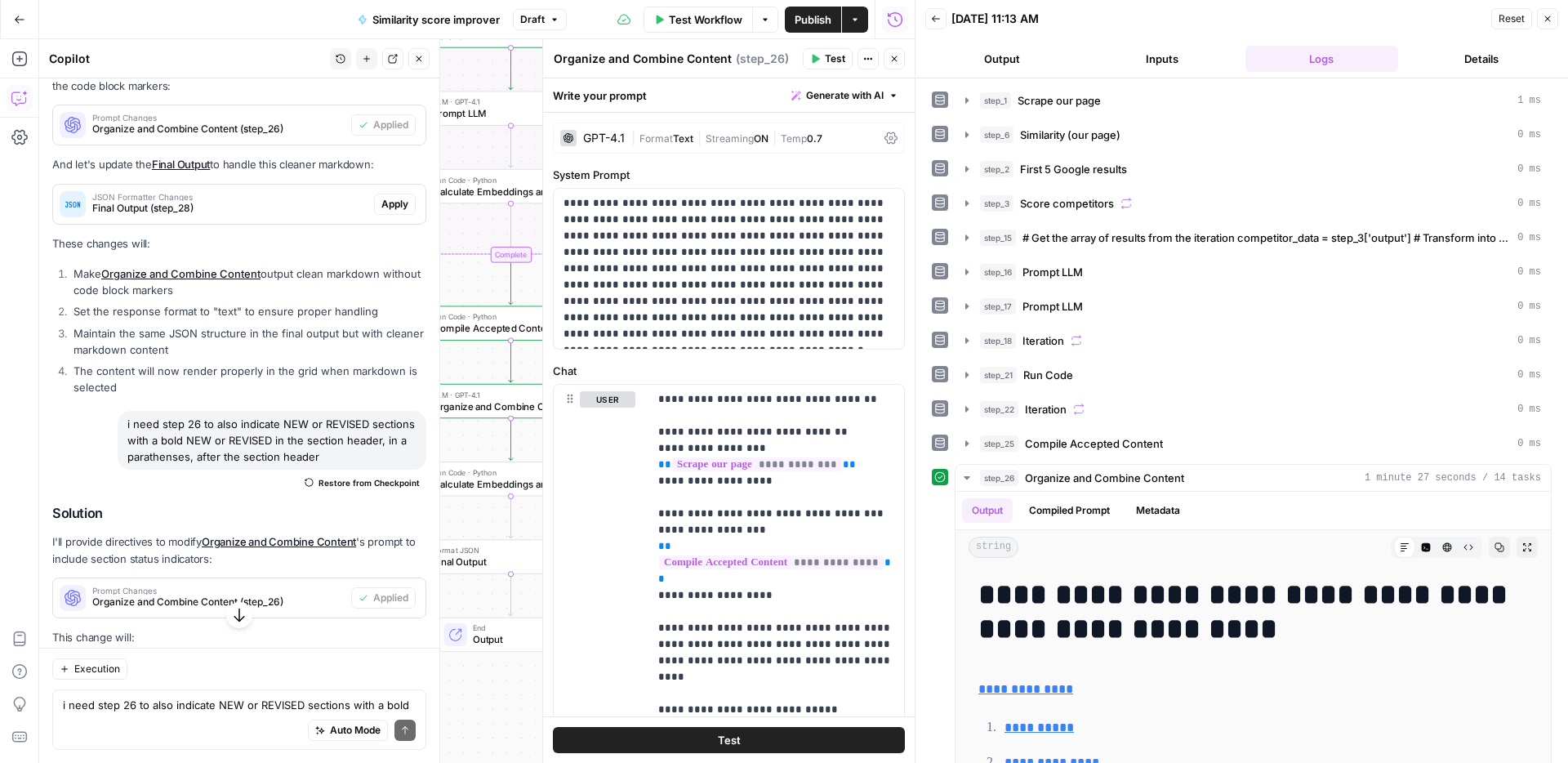
click at [747, 108] on div "Write your prompt Generate with AI" at bounding box center [729, 96] width 371 height 34
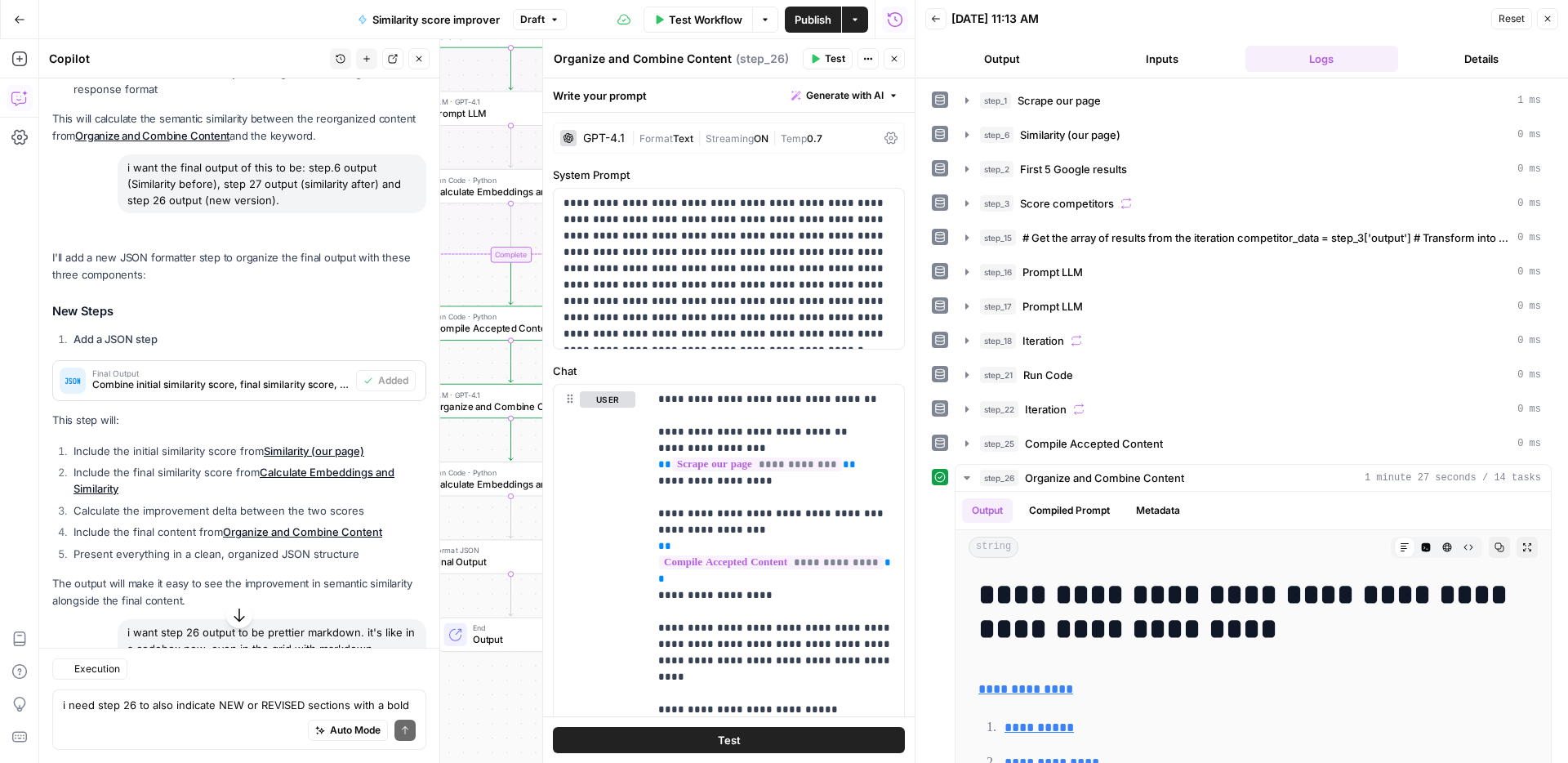
scroll to position [10642, 0]
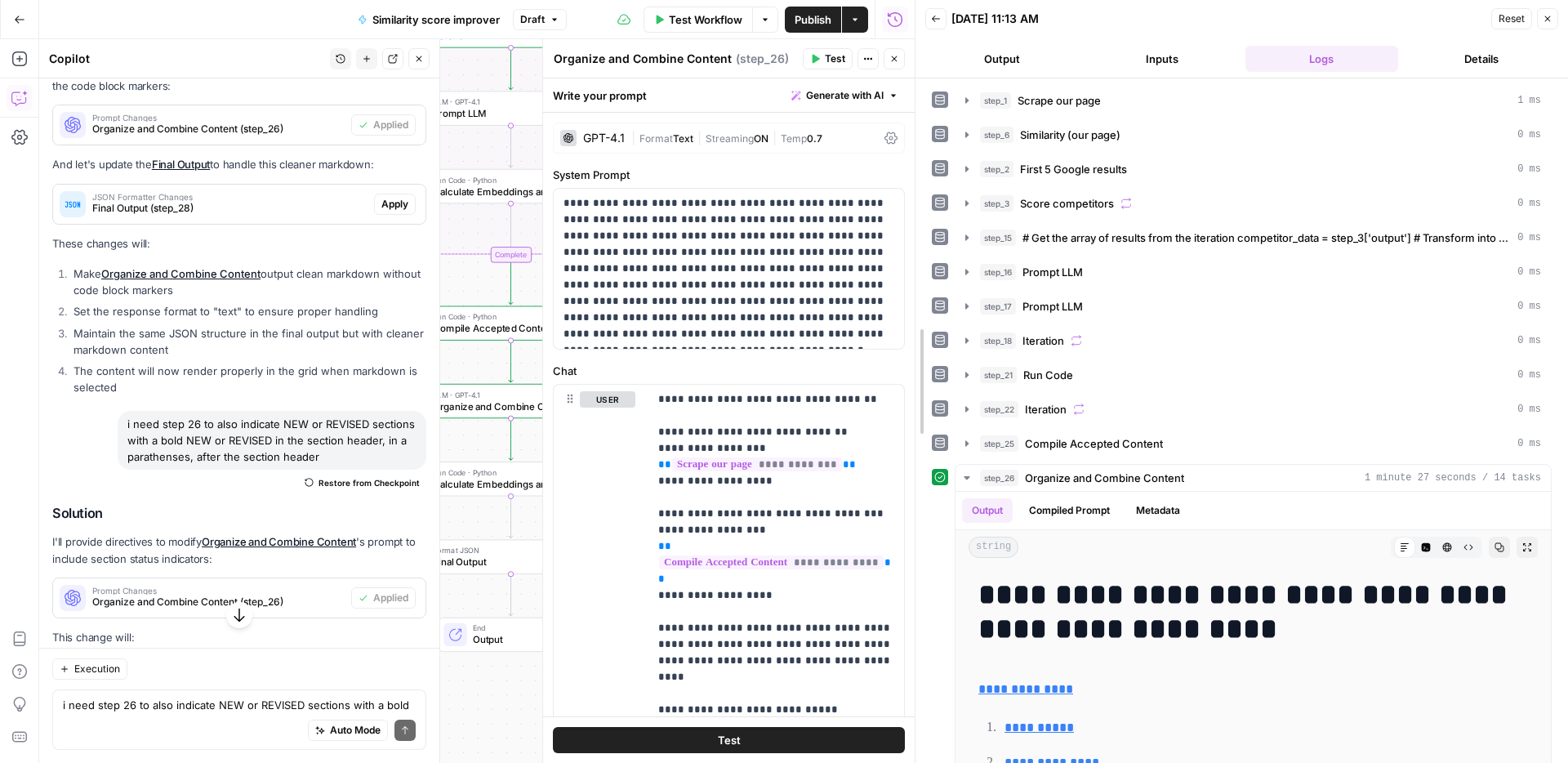
drag, startPoint x: 918, startPoint y: 258, endPoint x: 996, endPoint y: 255, distance: 78.1
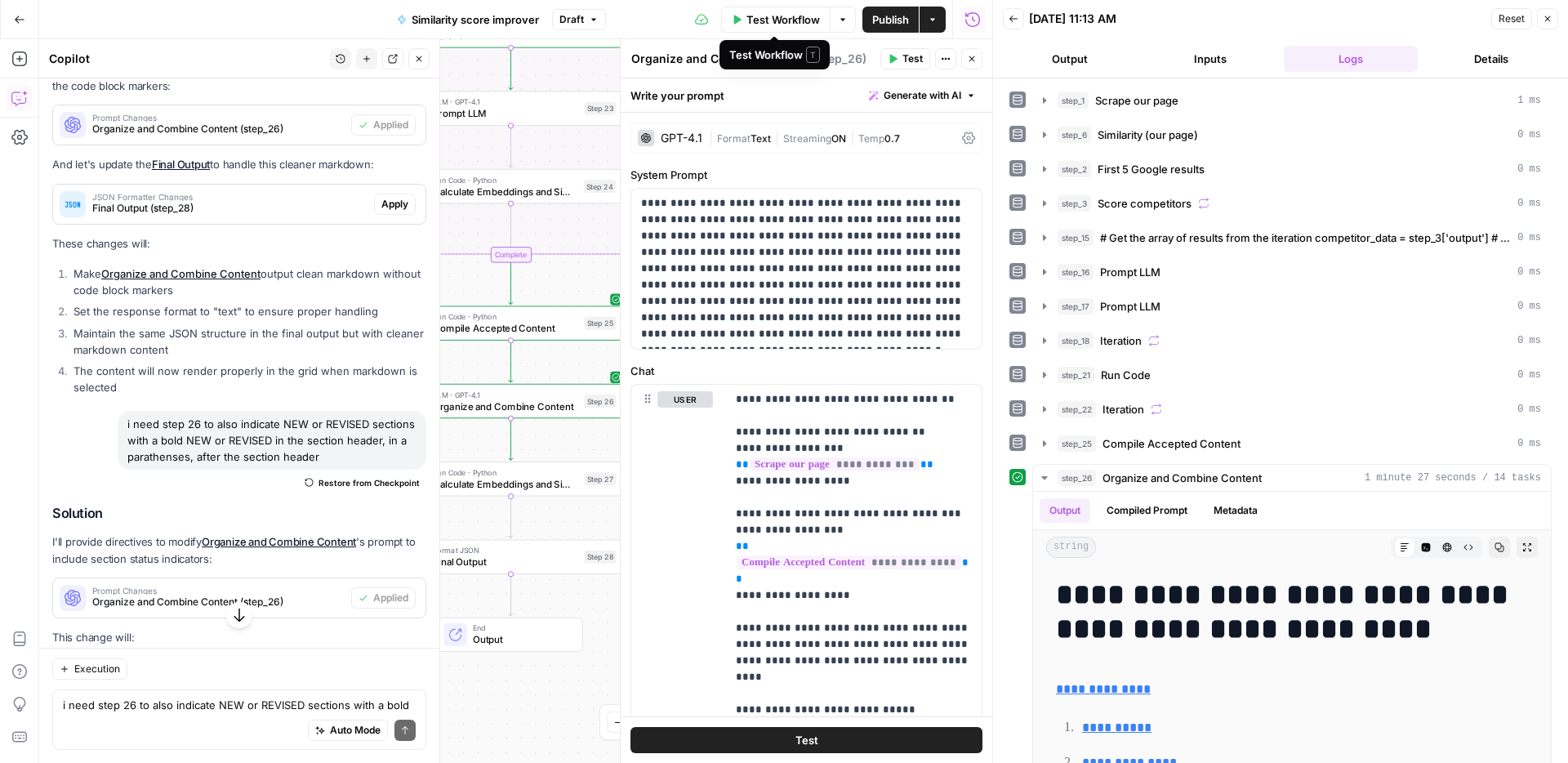
click at [877, 17] on span "Publish" at bounding box center [890, 19] width 37 height 16
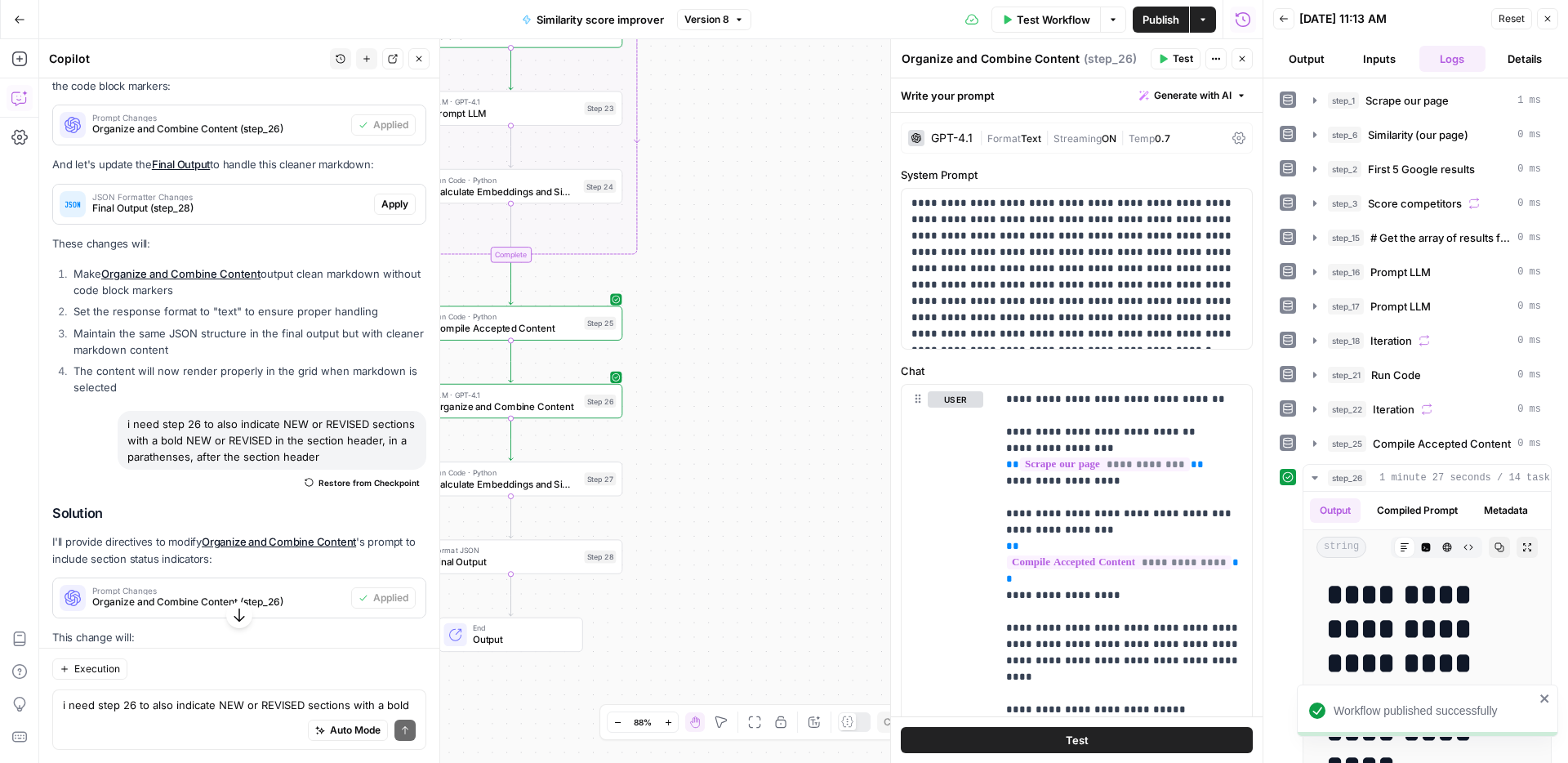
scroll to position [10735, 0]
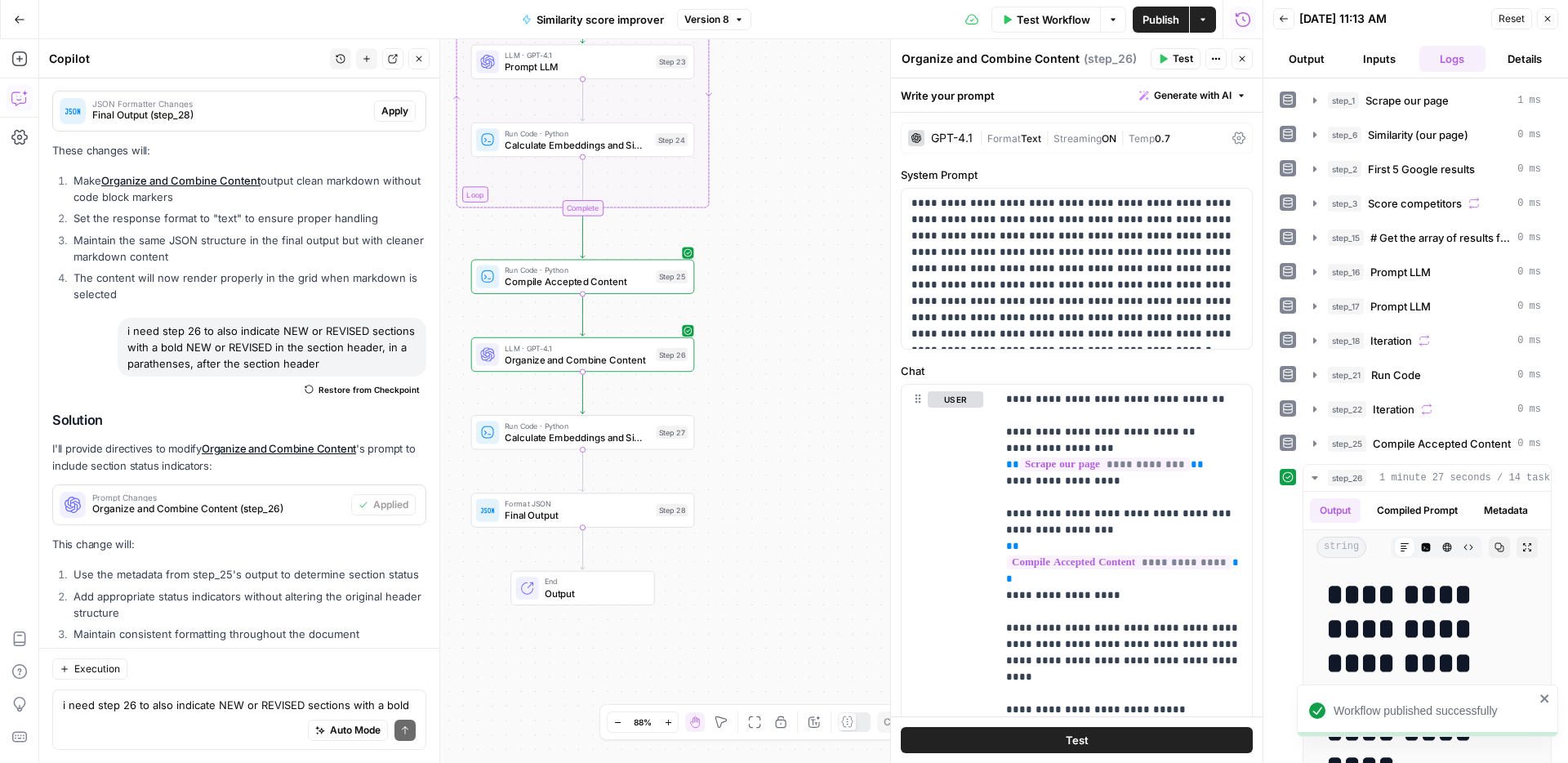
drag, startPoint x: 841, startPoint y: 366, endPoint x: 845, endPoint y: 358, distance: 8.9
click at [856, 357] on div "Workflow Set Inputs Inputs Web Page Scrape Scrape our page Step 1 Run Code · Py…" at bounding box center [650, 400] width 1223 height 724
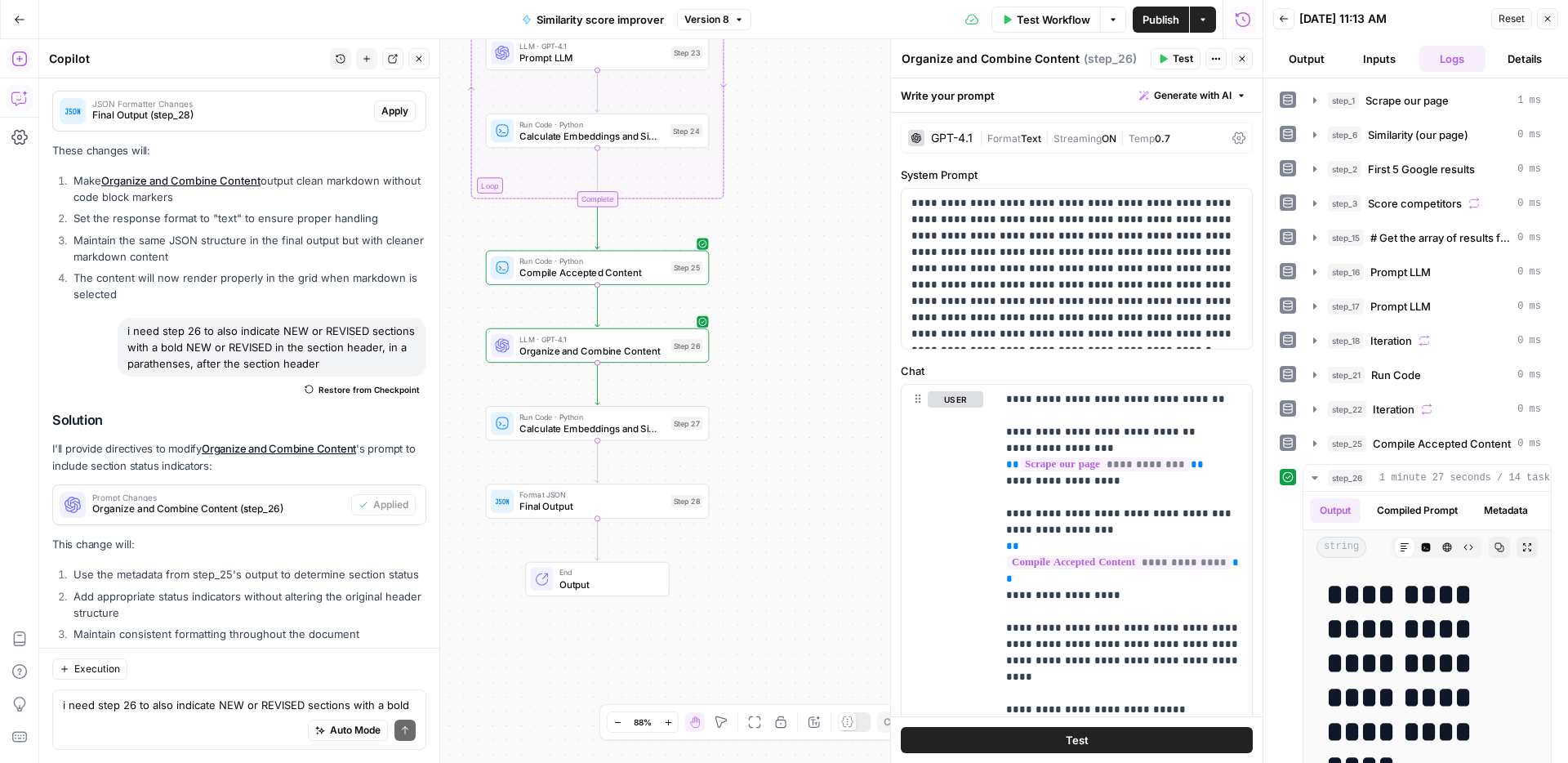
click at [11, 65] on icon "button" at bounding box center [19, 59] width 16 height 16
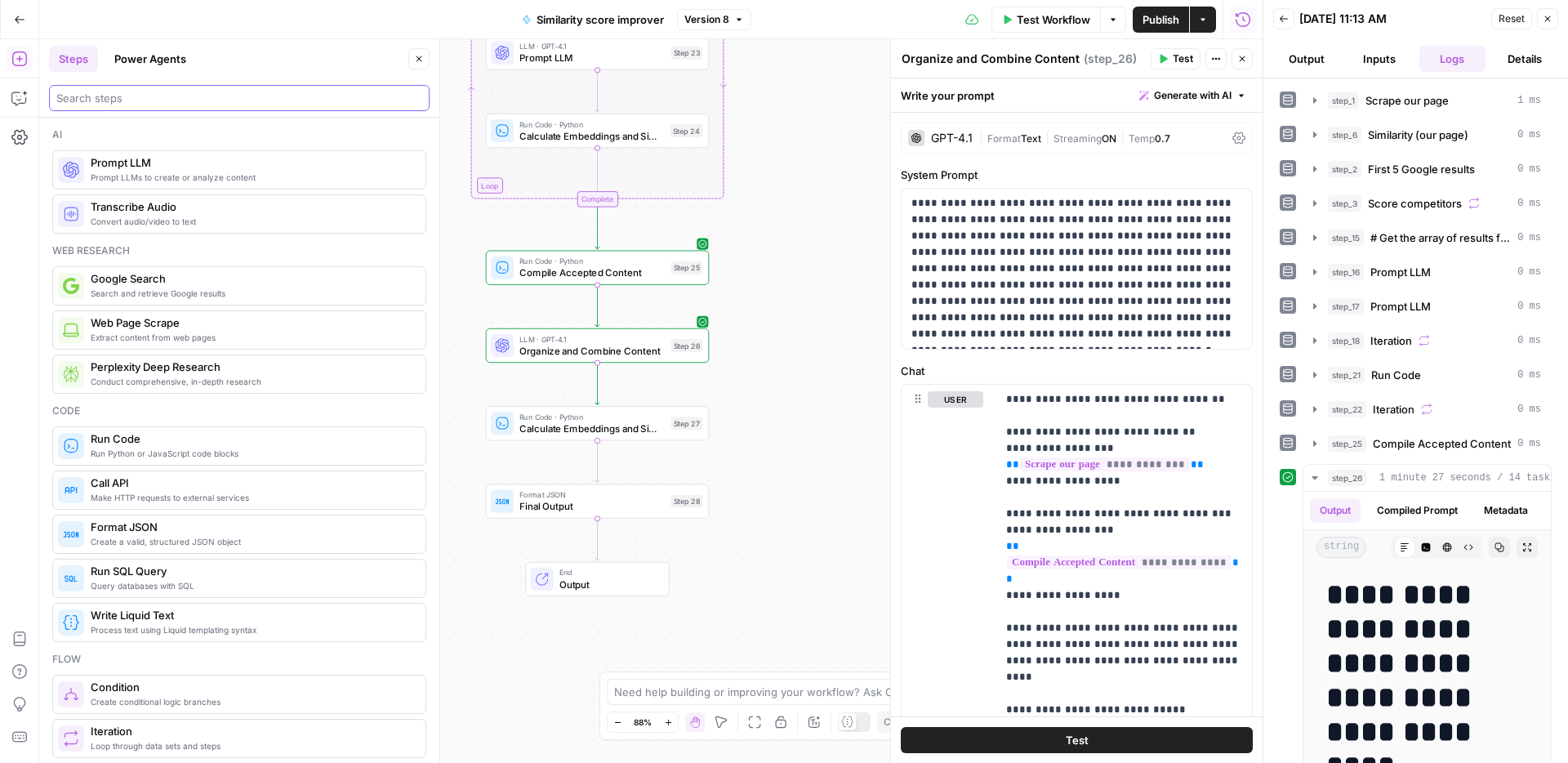
click at [142, 100] on input "search" at bounding box center [239, 98] width 365 height 16
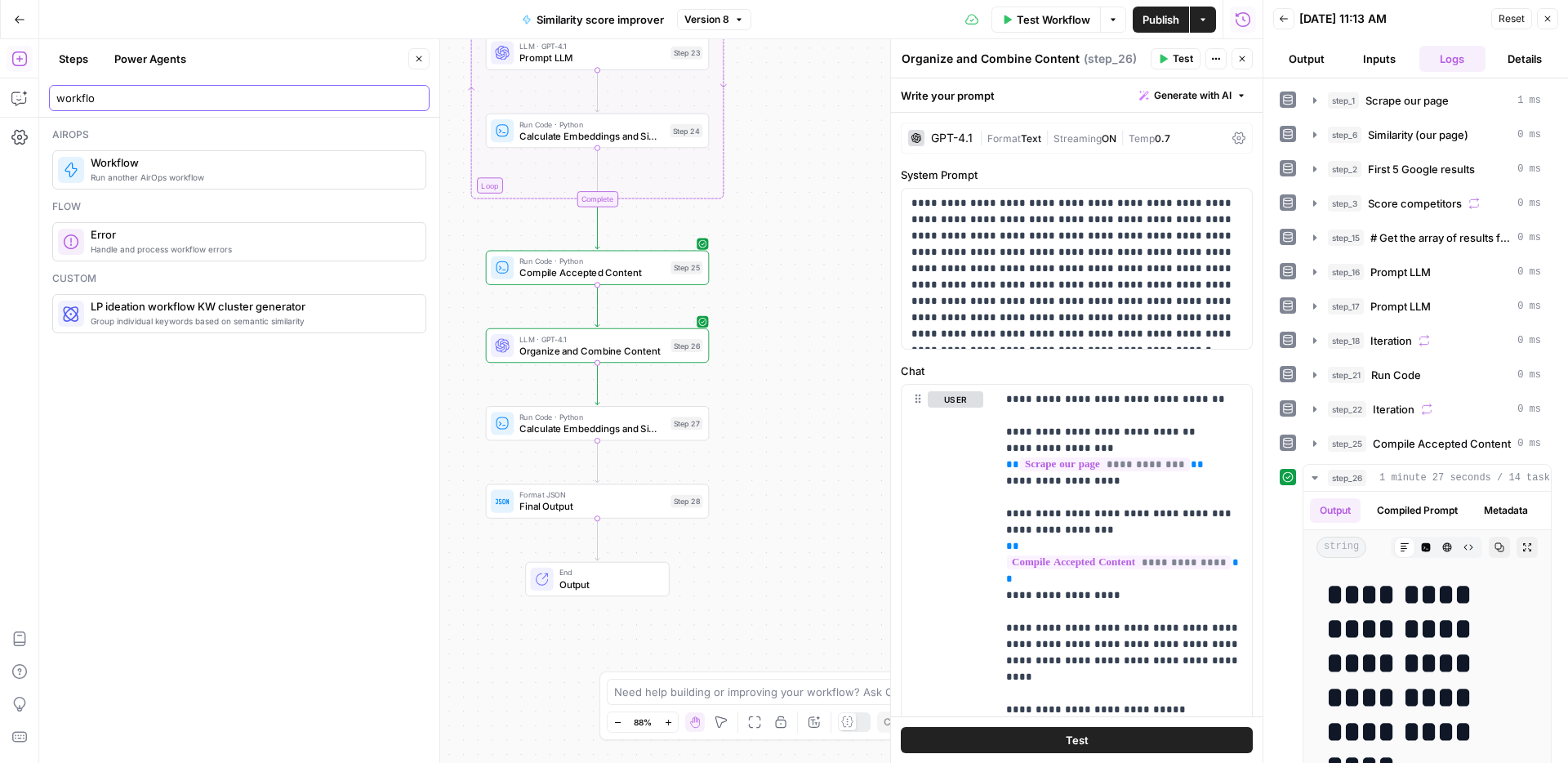
type input "workflo"
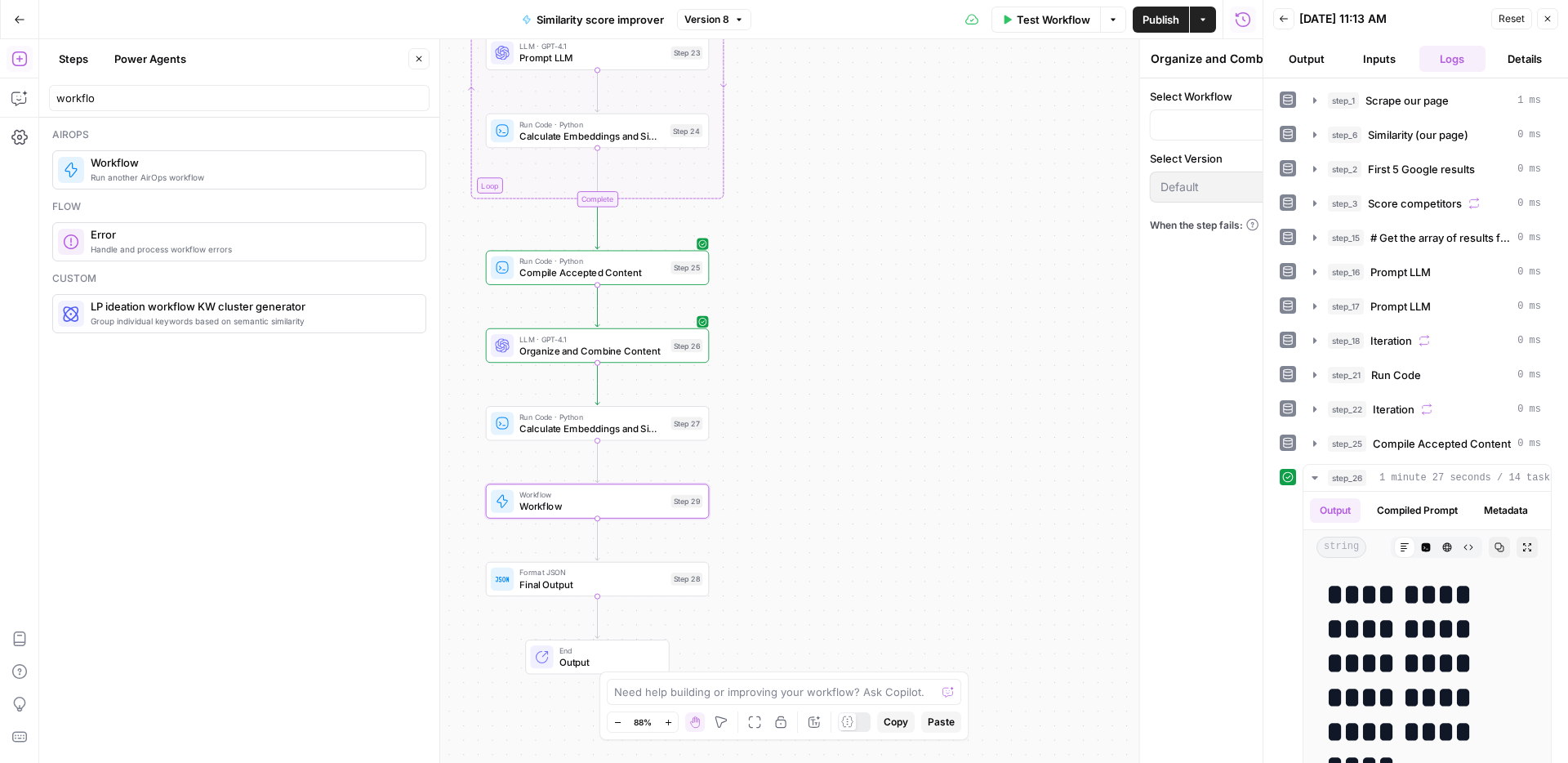
type textarea "Workflow"
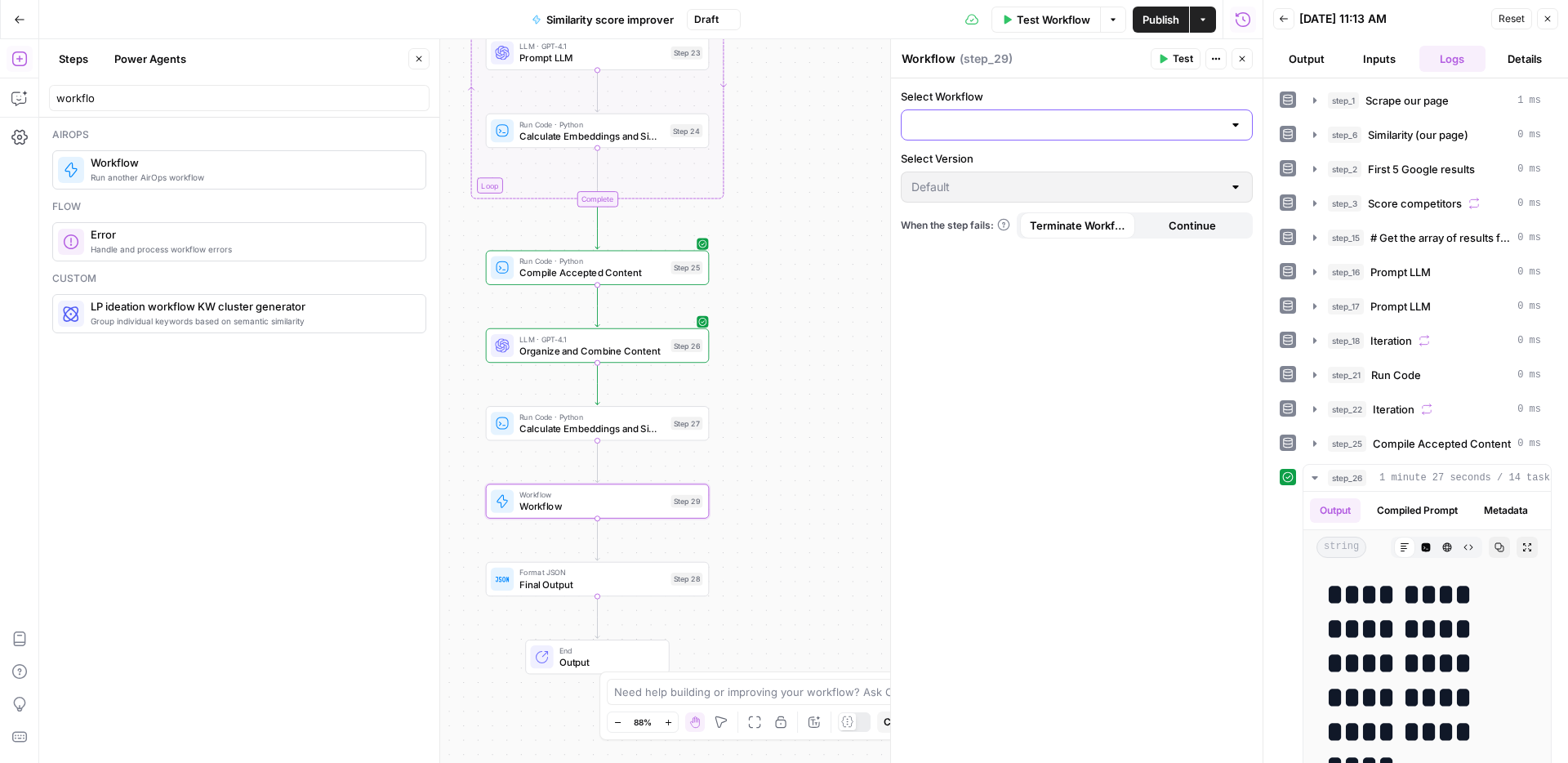
click at [1022, 124] on input "Select Workflow" at bounding box center [1067, 125] width 311 height 16
type input "query fa"
click at [1002, 198] on button "Query Fan Out" at bounding box center [1077, 189] width 337 height 23
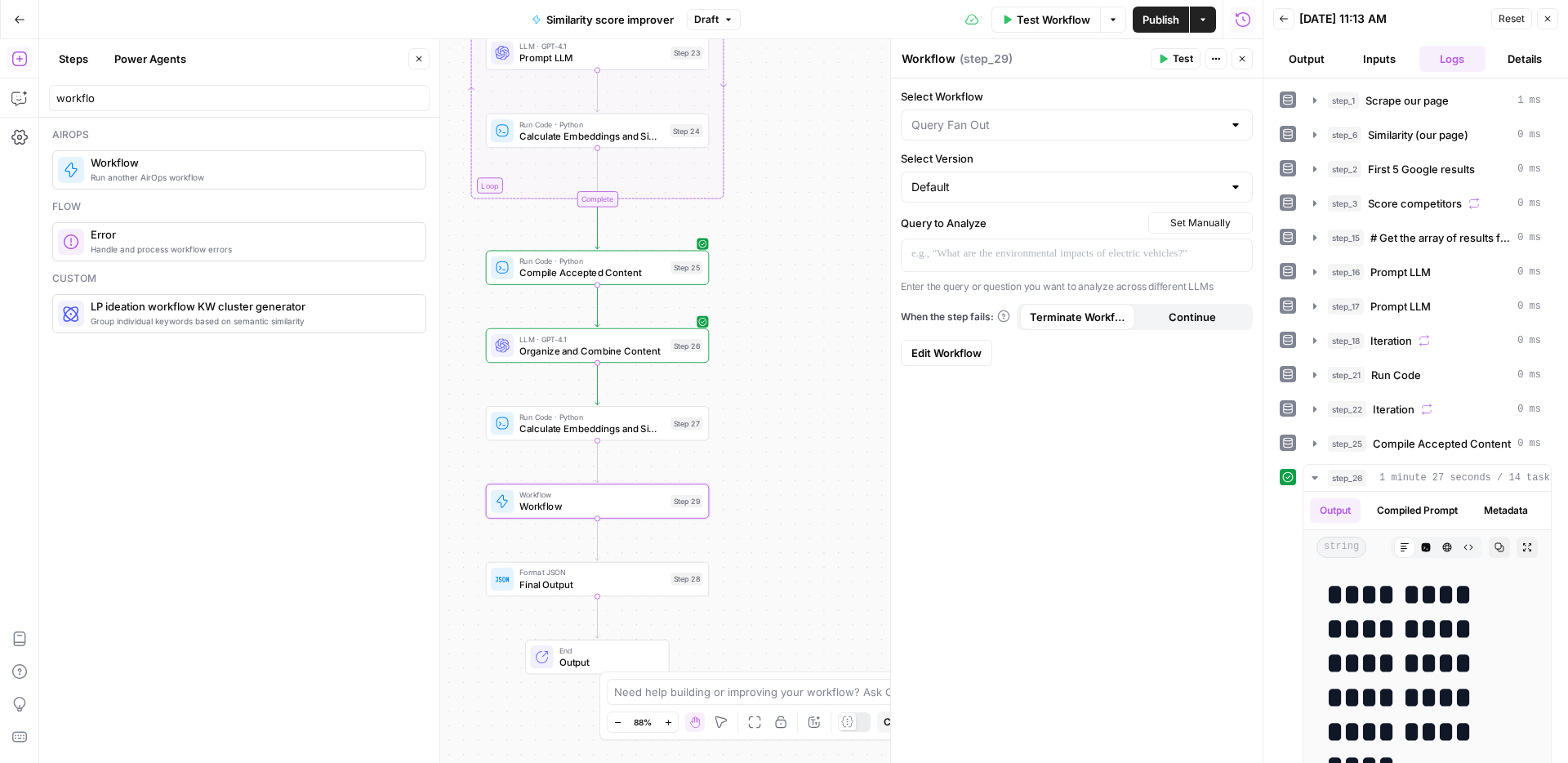
type input "Query Fan Out"
click at [993, 258] on p at bounding box center [1076, 254] width 330 height 16
click at [1240, 258] on button "Variables Menu" at bounding box center [1237, 254] width 13 height 13
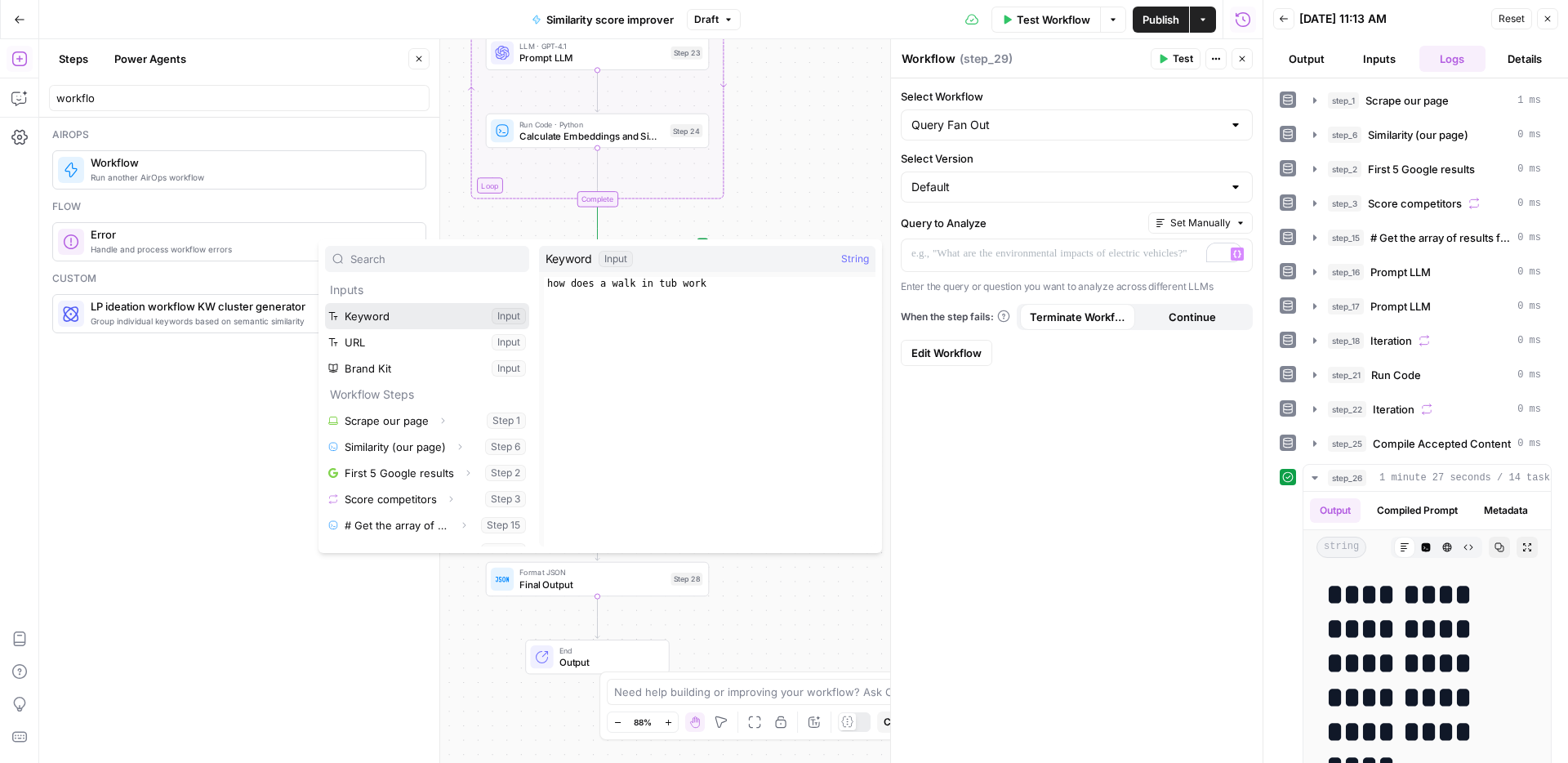
click at [476, 320] on button "Select variable Keyword" at bounding box center [427, 316] width 204 height 26
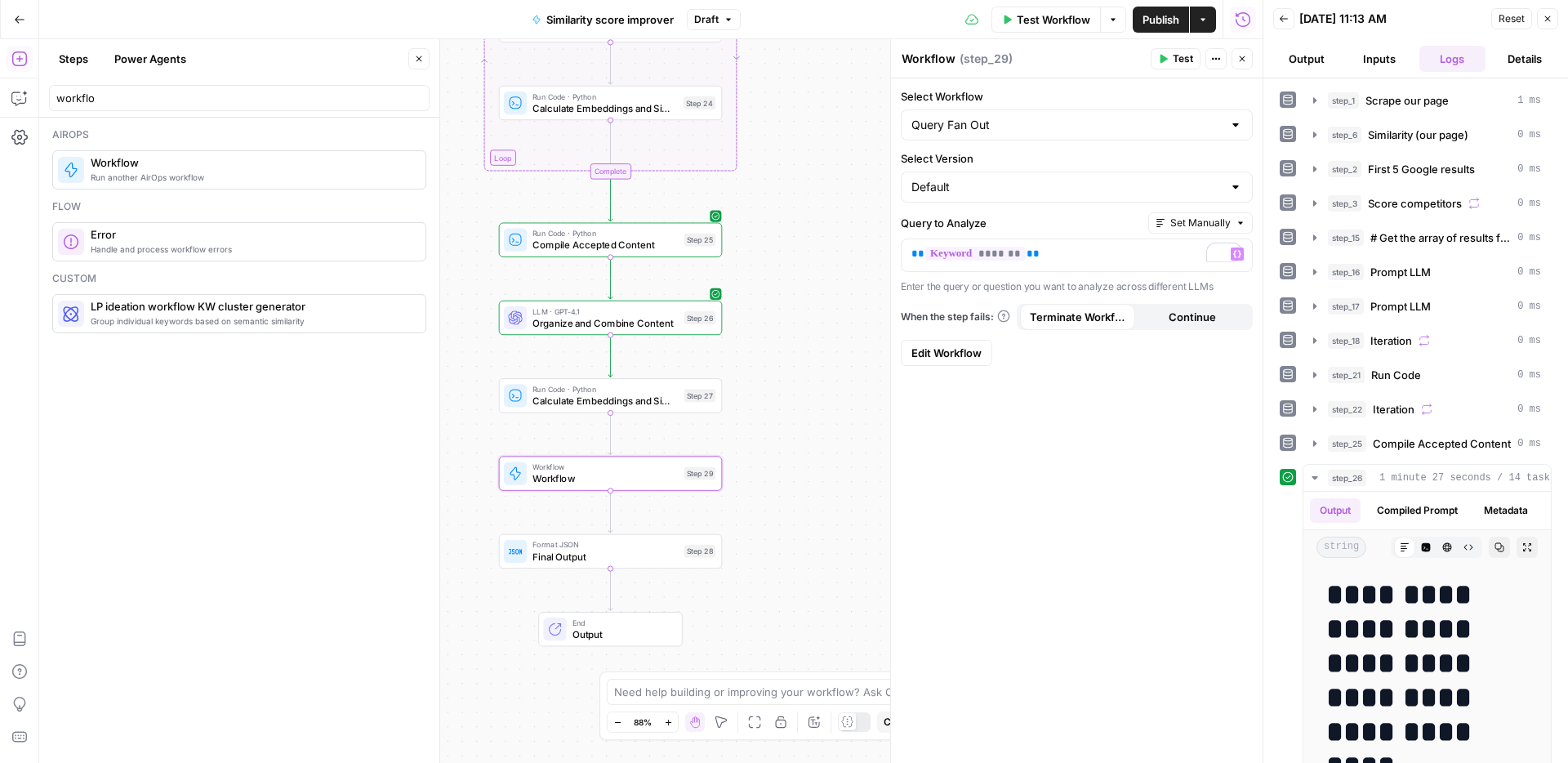
drag, startPoint x: 820, startPoint y: 487, endPoint x: 864, endPoint y: 378, distance: 117.5
click at [864, 378] on div "Workflow Set Inputs Inputs Web Page Scrape Scrape our page Step 1 Run Code · Py…" at bounding box center [650, 400] width 1223 height 724
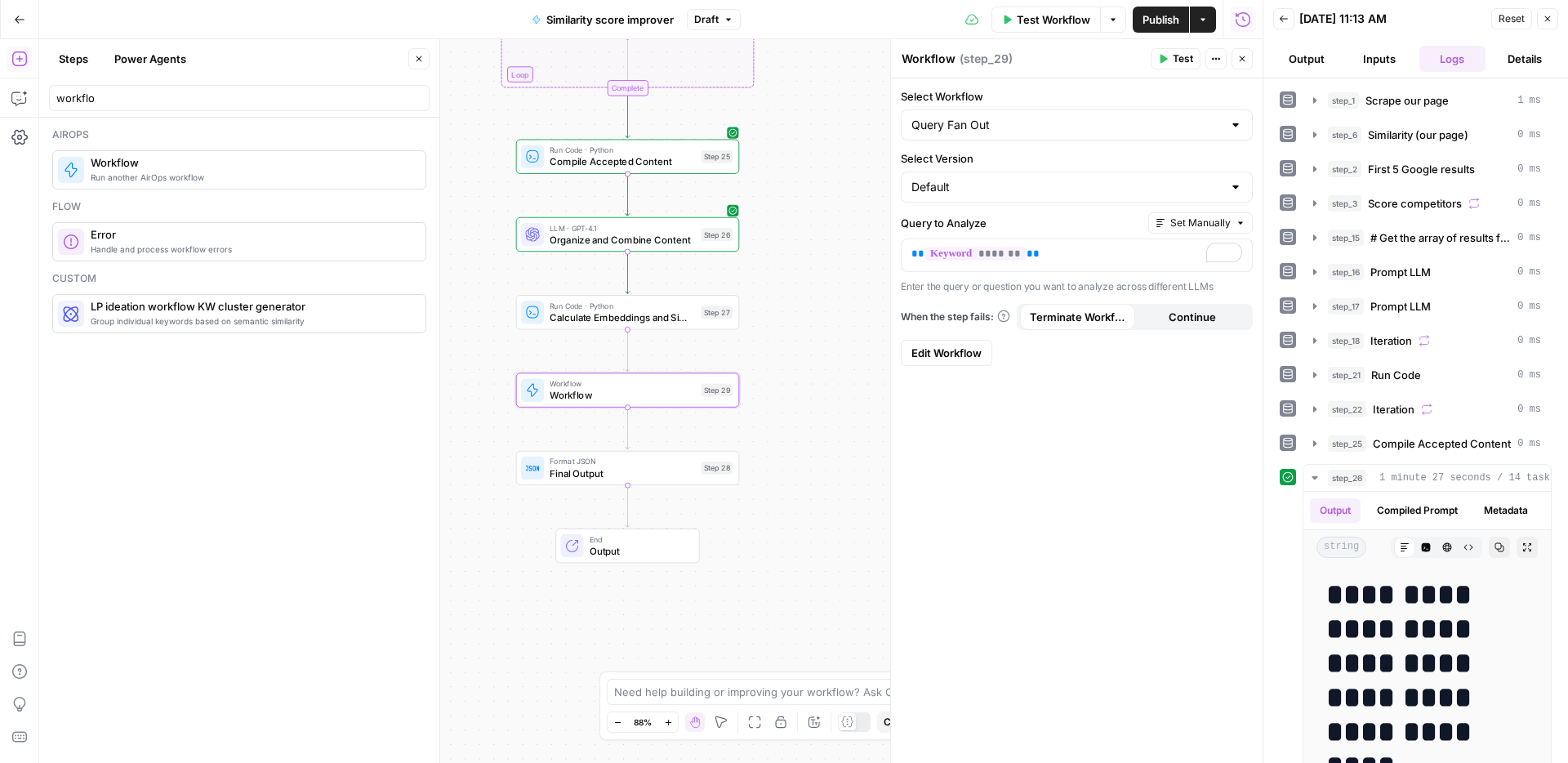
click at [164, 109] on div "workflo" at bounding box center [239, 98] width 380 height 26
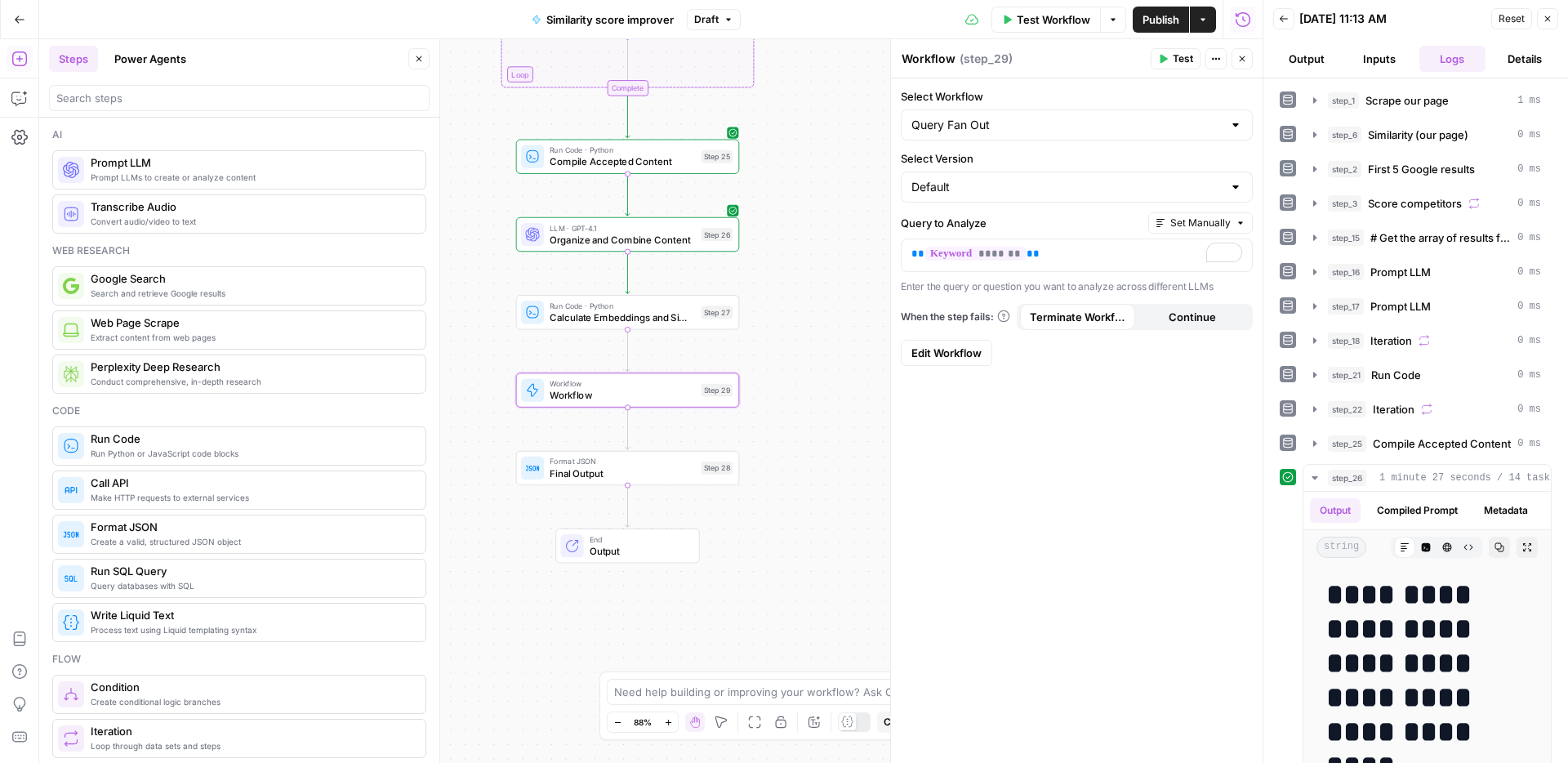
click at [20, 59] on icon "button" at bounding box center [18, 59] width 15 height 15
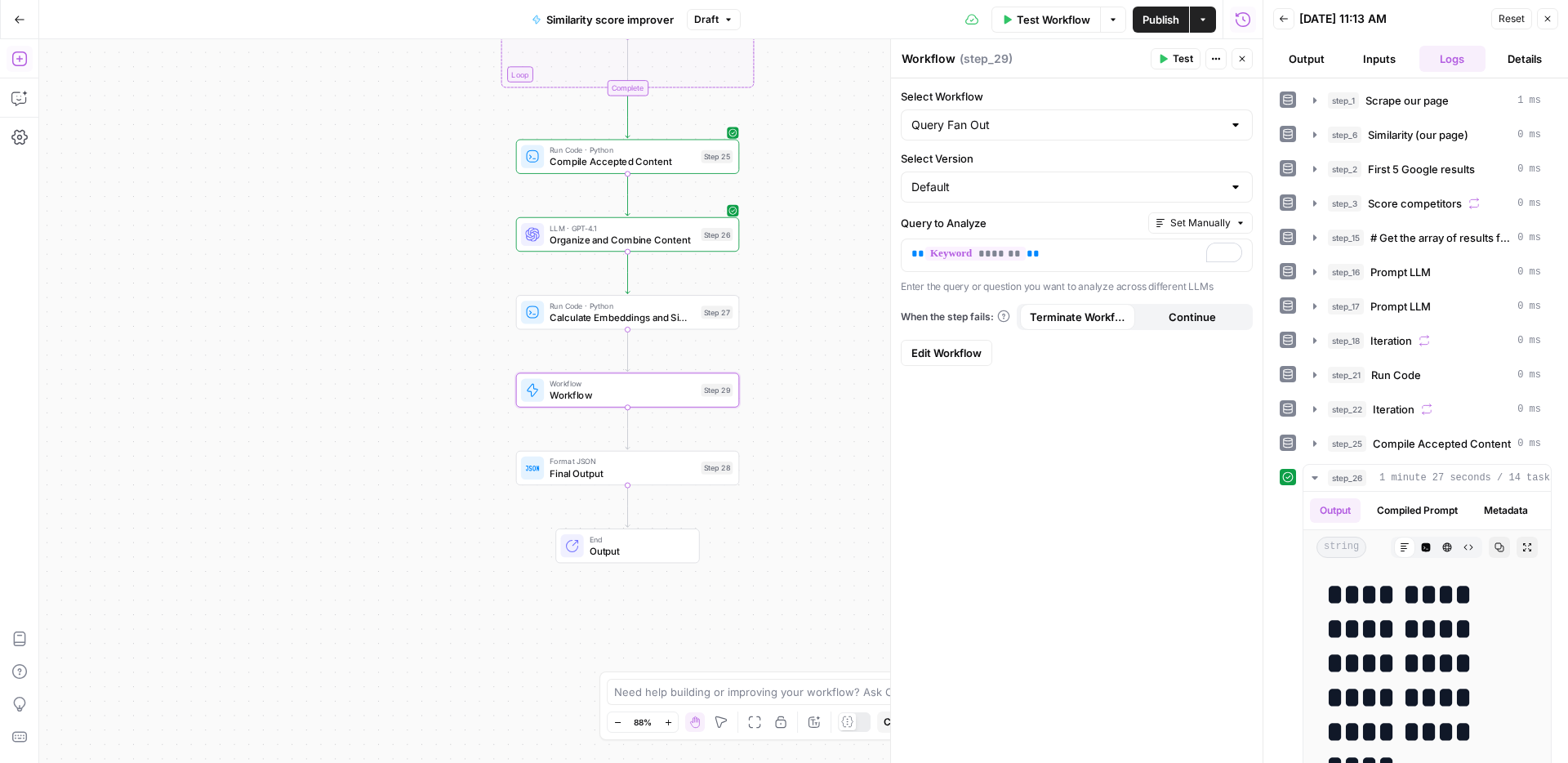
click at [20, 59] on icon "button" at bounding box center [18, 59] width 15 height 15
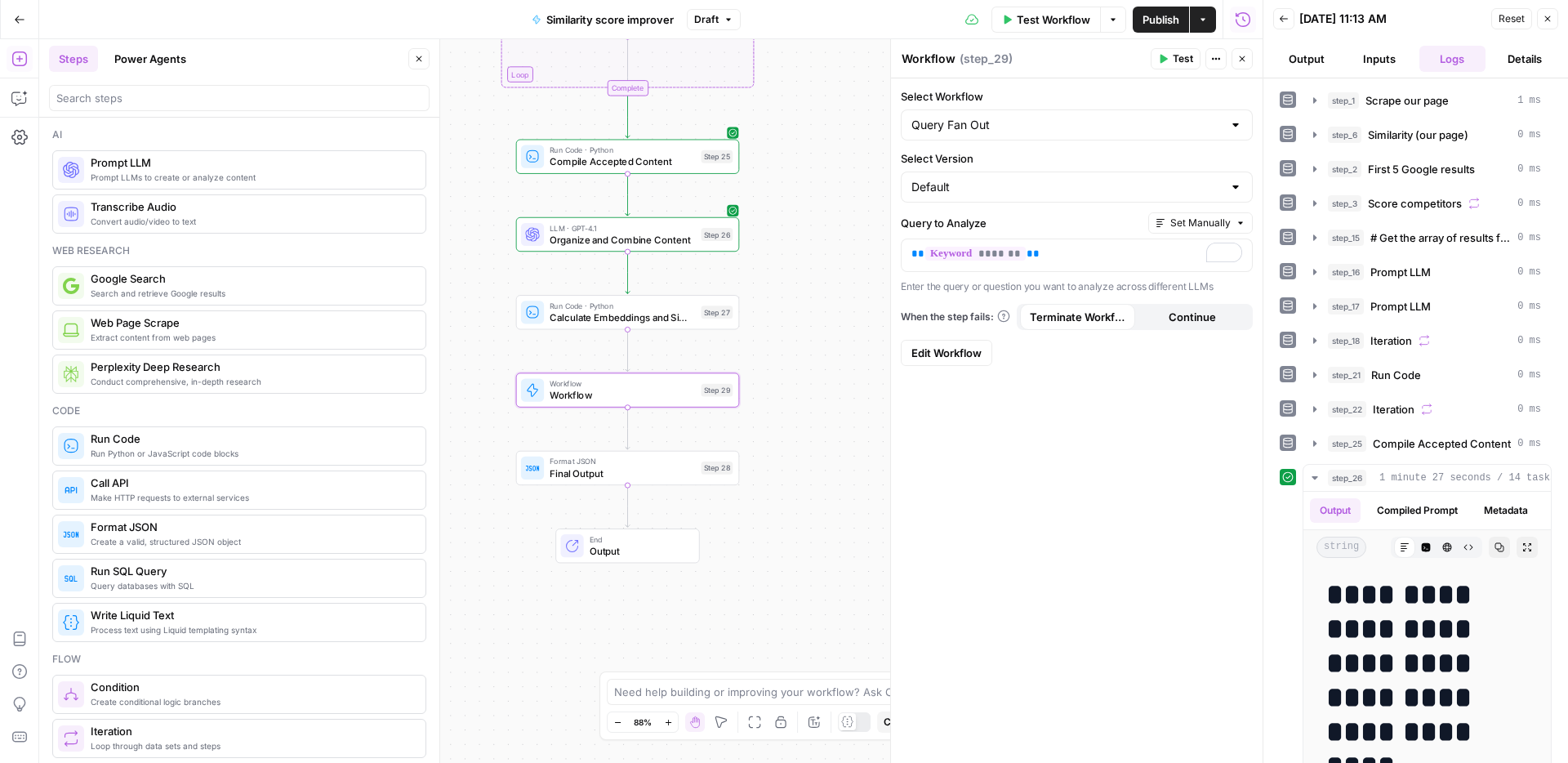
click at [25, 70] on button "Add Steps" at bounding box center [20, 59] width 26 height 26
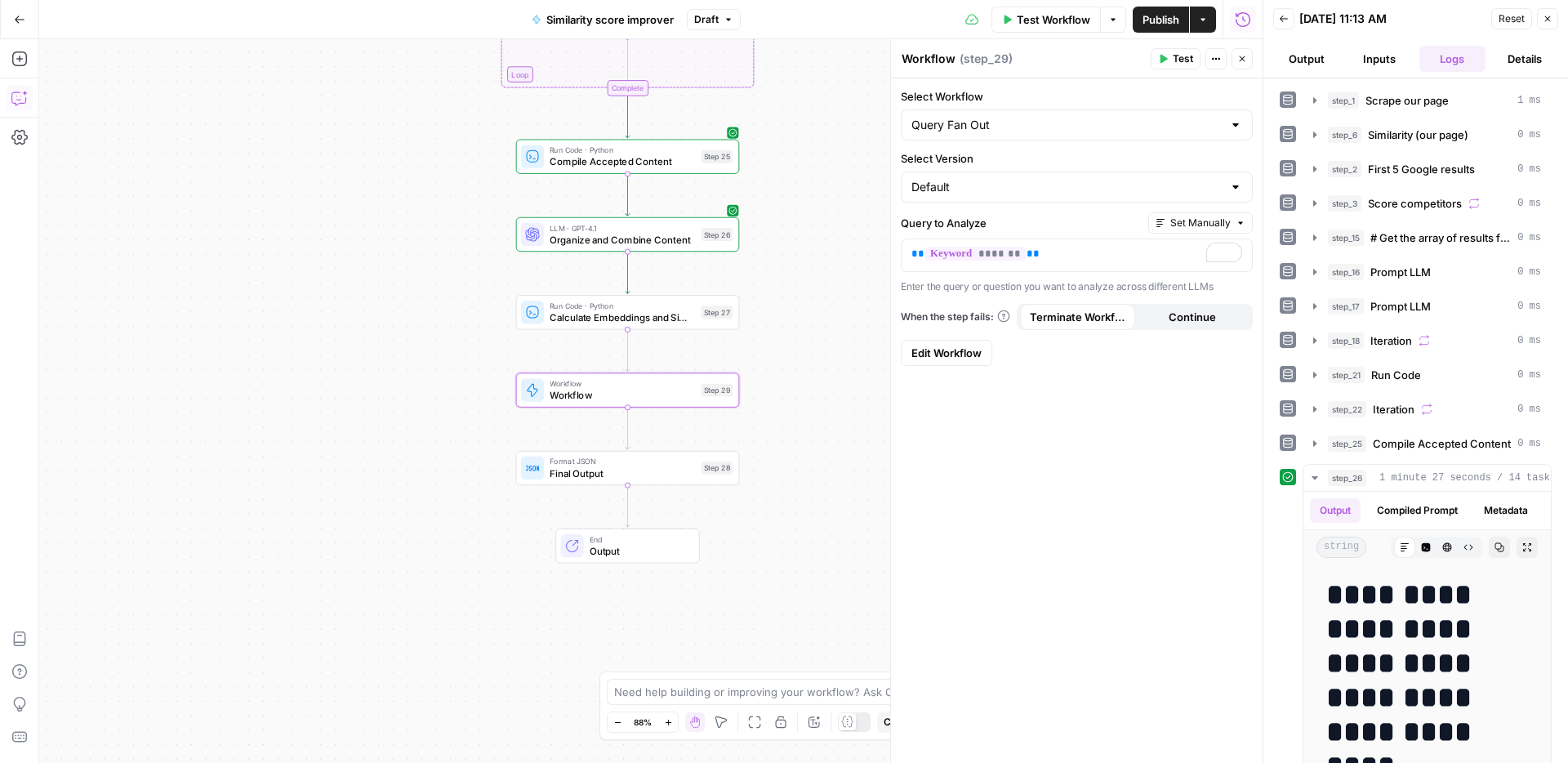
click at [20, 98] on icon "button" at bounding box center [19, 98] width 16 height 16
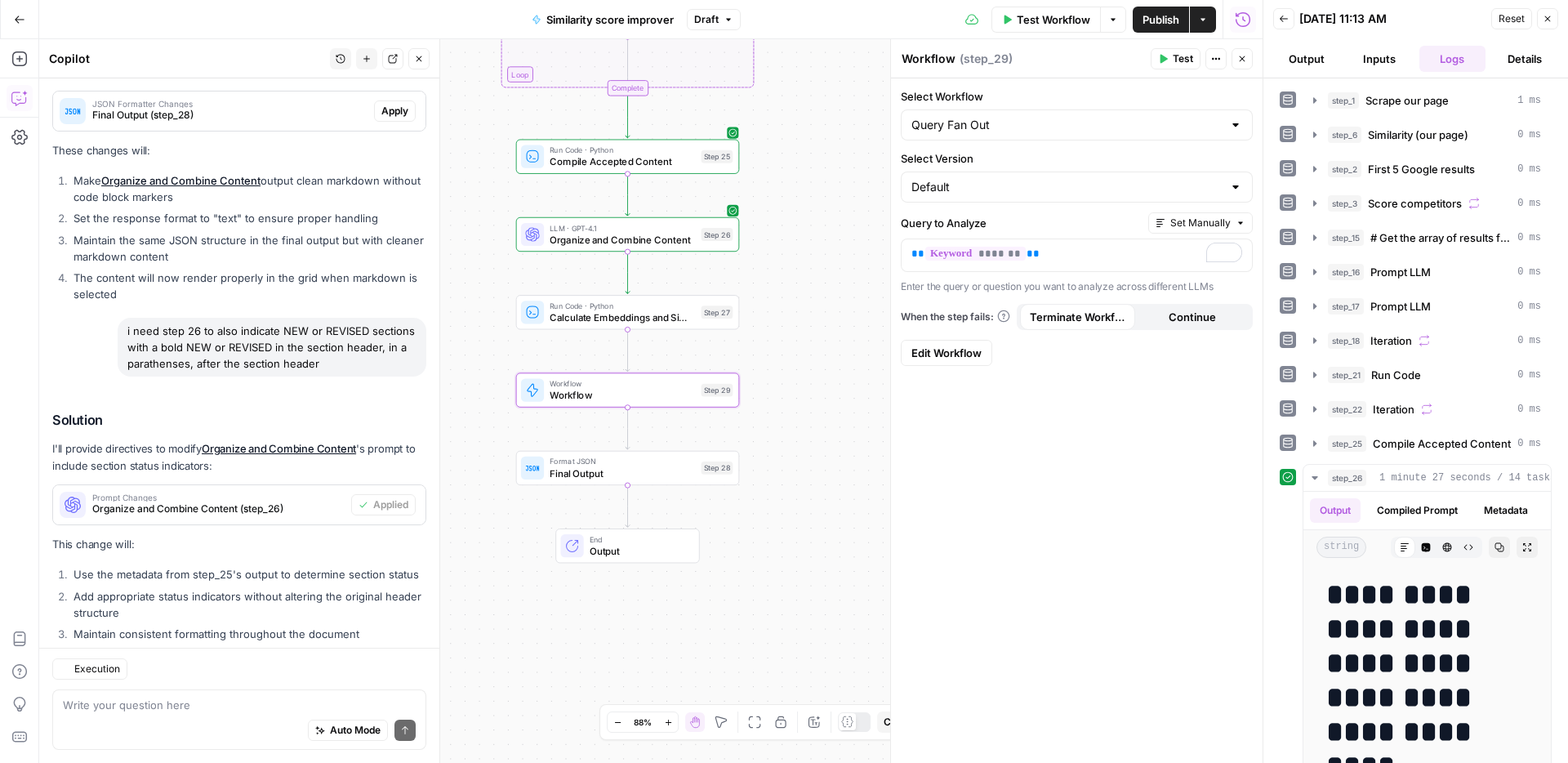
click at [202, 695] on div "Write your question here Auto Mode Send" at bounding box center [239, 719] width 374 height 61
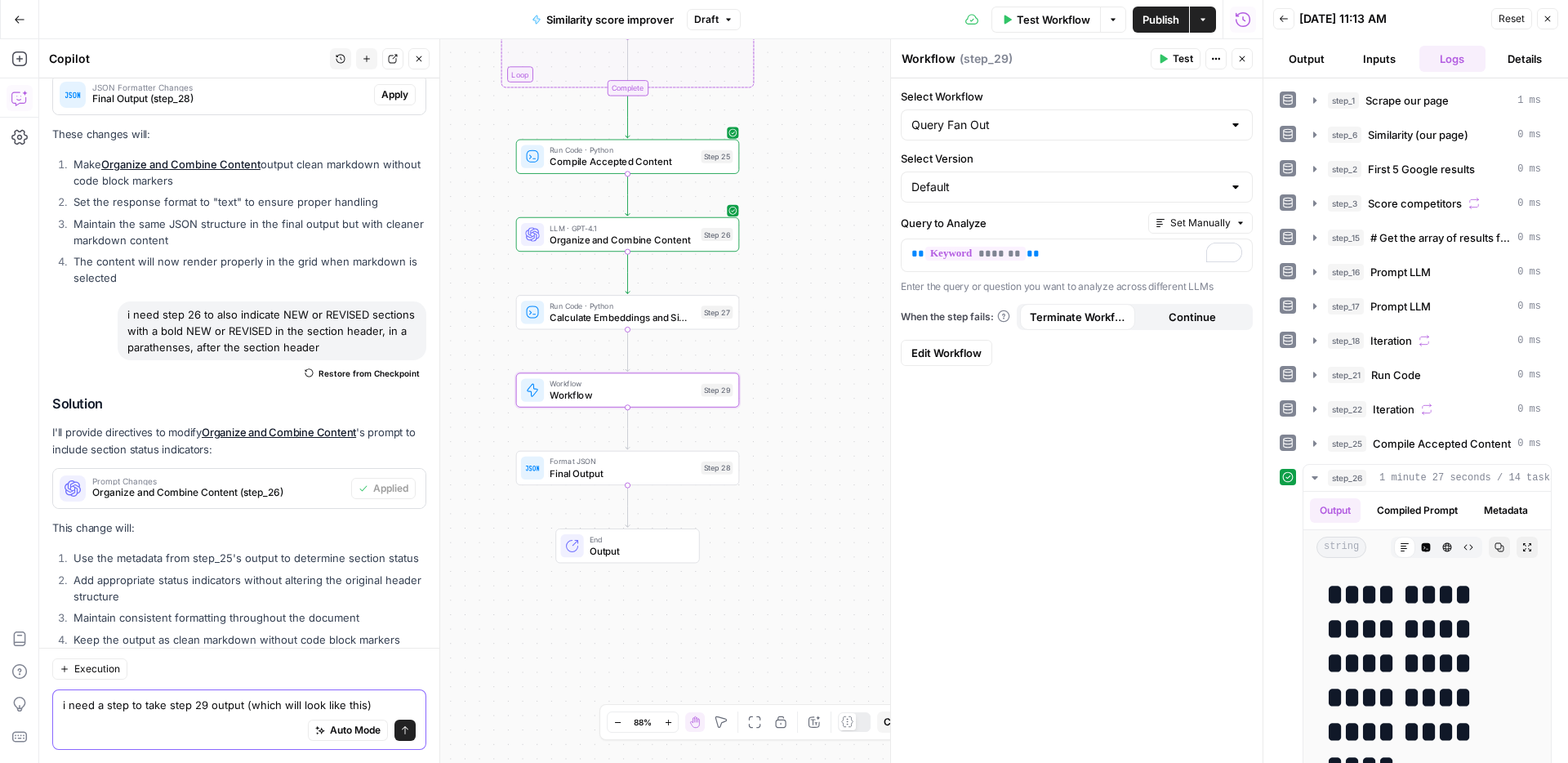
paste textarea "{ "chatgpt_analysis": { "clarifying_questions": [ "Are you looking for customer…"
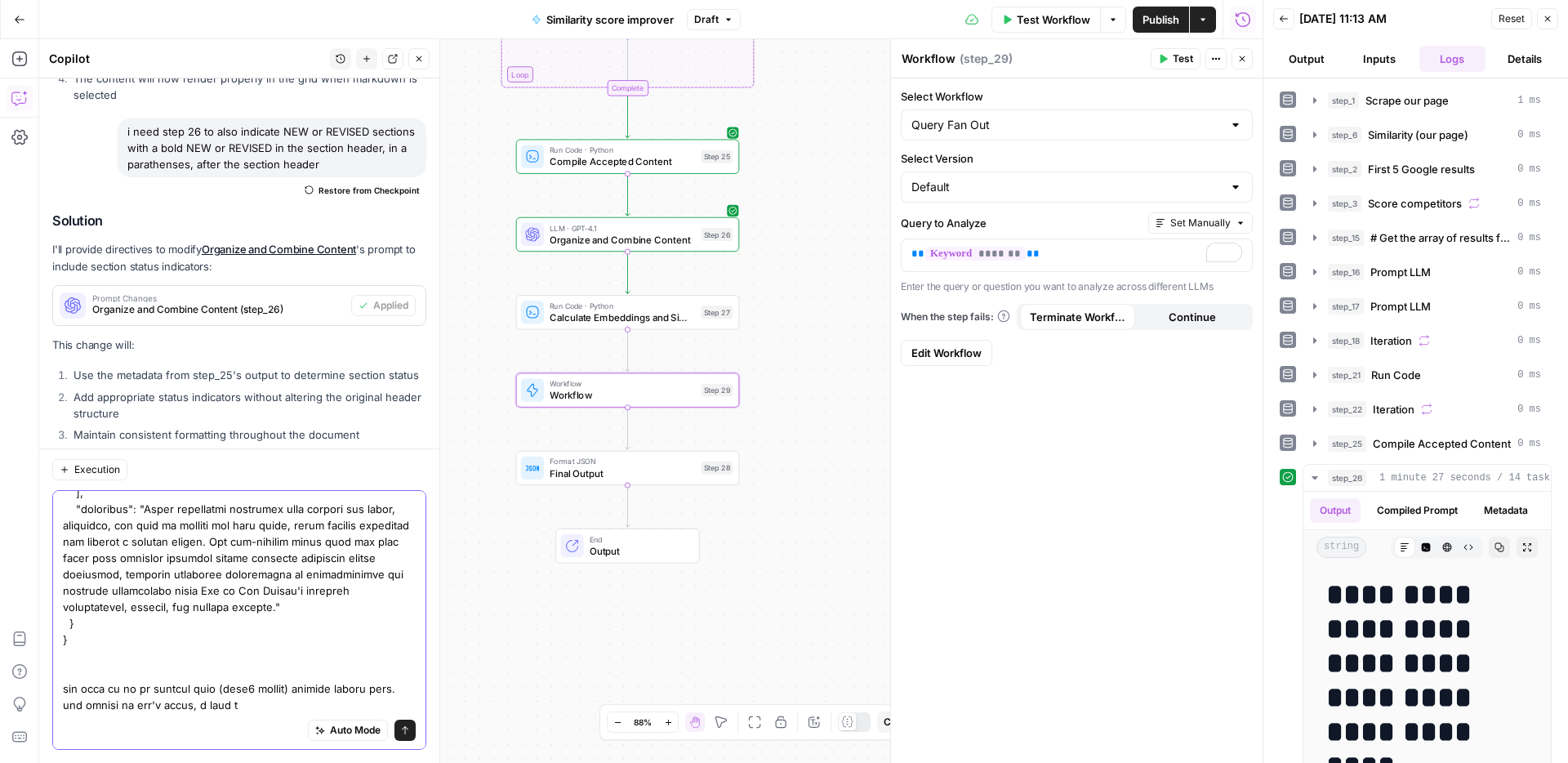
scroll to position [2022, 0]
drag, startPoint x: 264, startPoint y: 711, endPoint x: 293, endPoint y: 693, distance: 34.1
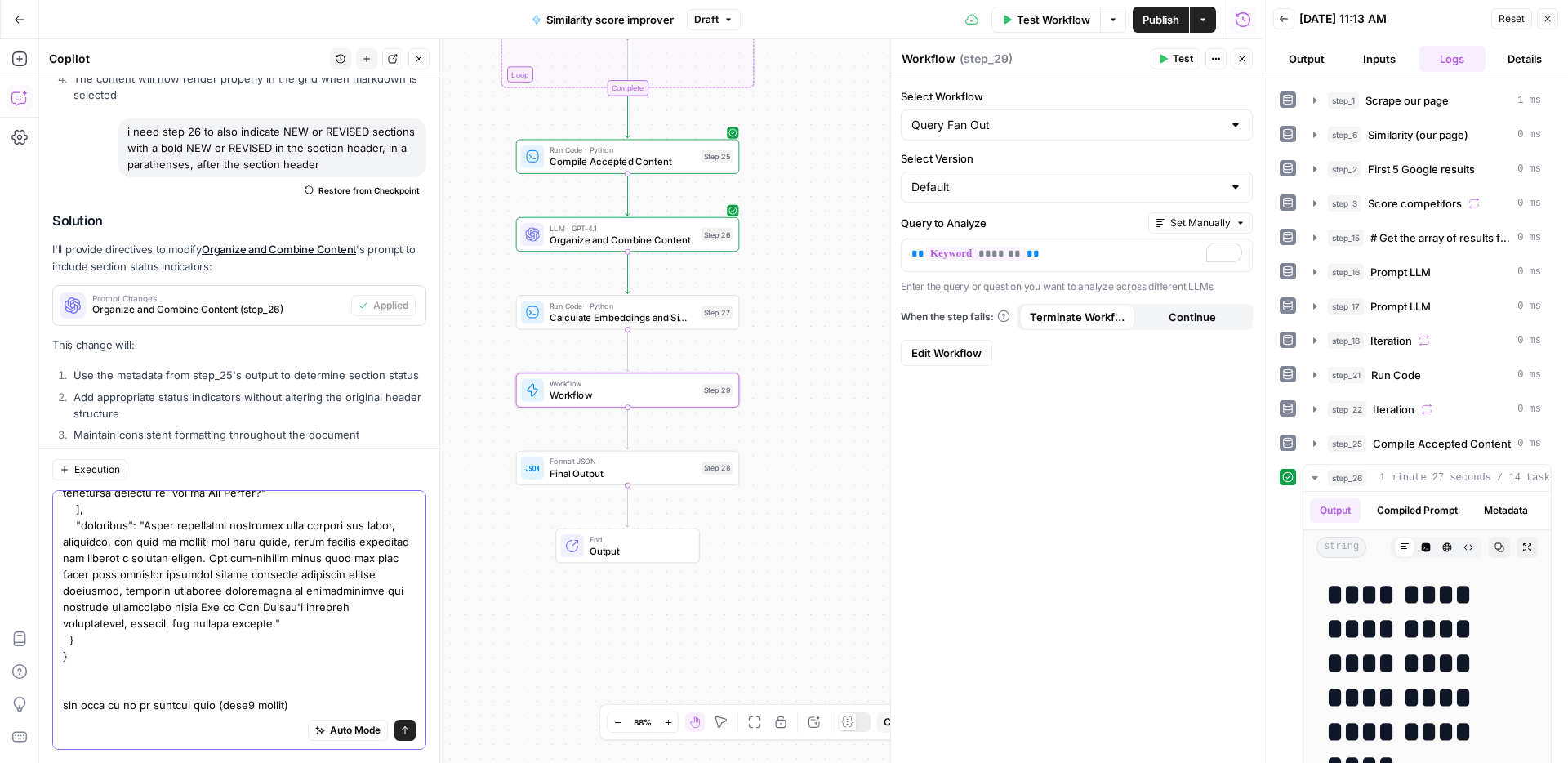
scroll to position [2006, 0]
drag, startPoint x: 297, startPoint y: 702, endPoint x: 309, endPoint y: 704, distance: 12.2
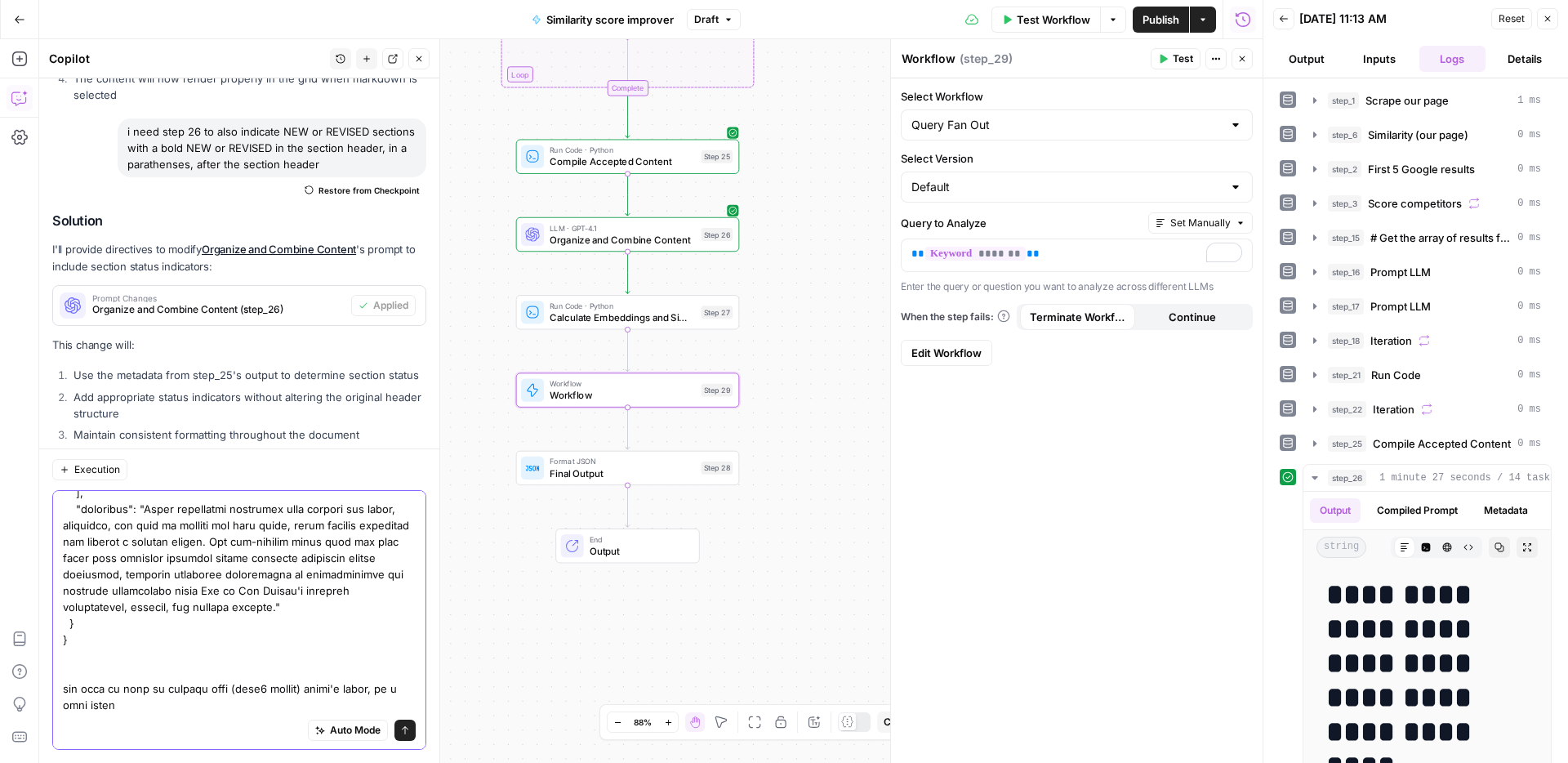
type textarea "i need a step to take step 29 output (which will look like this) { "chatgpt_ana…"
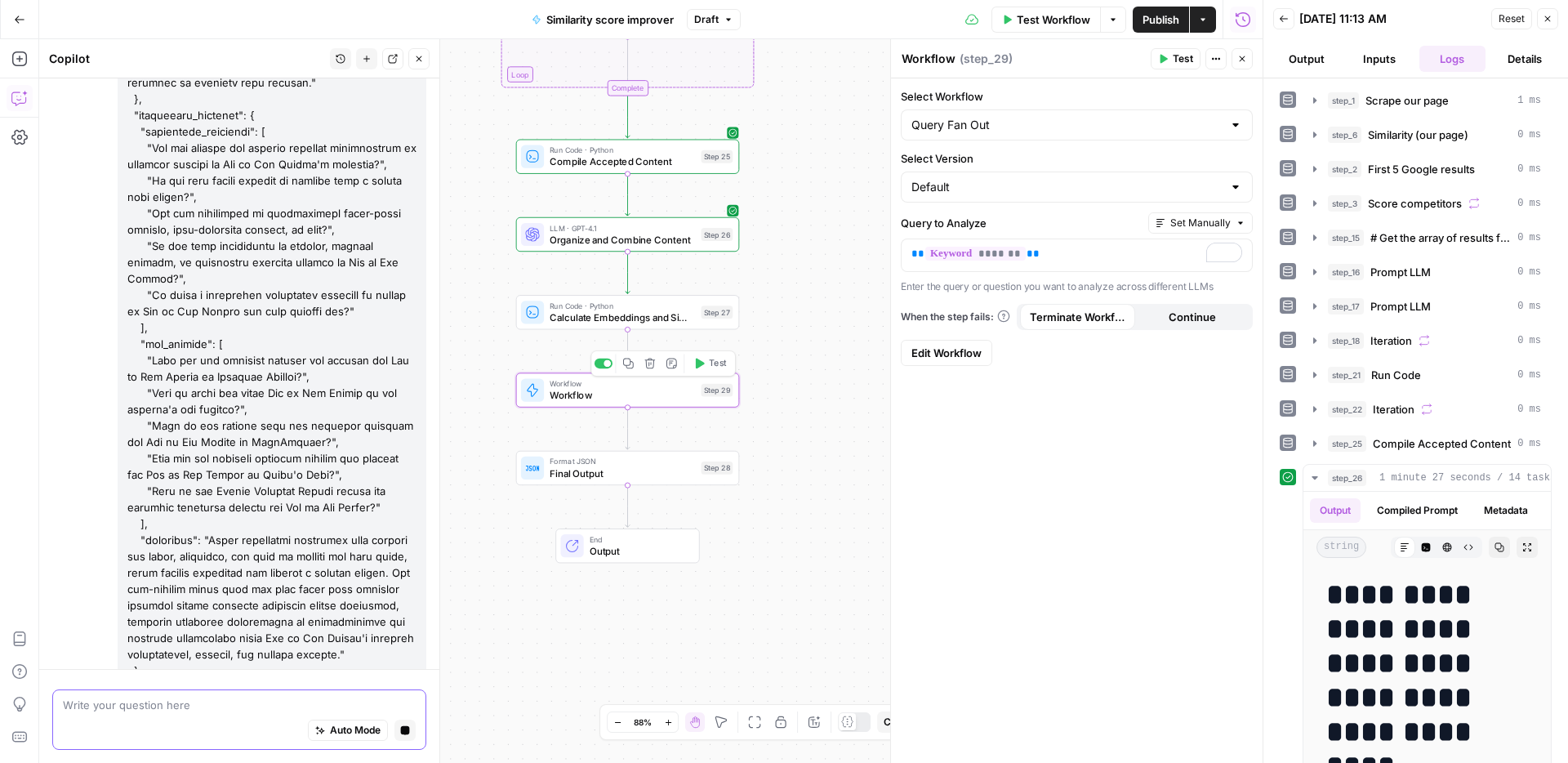
scroll to position [12520, 0]
click at [711, 370] on span "Test" at bounding box center [717, 363] width 17 height 13
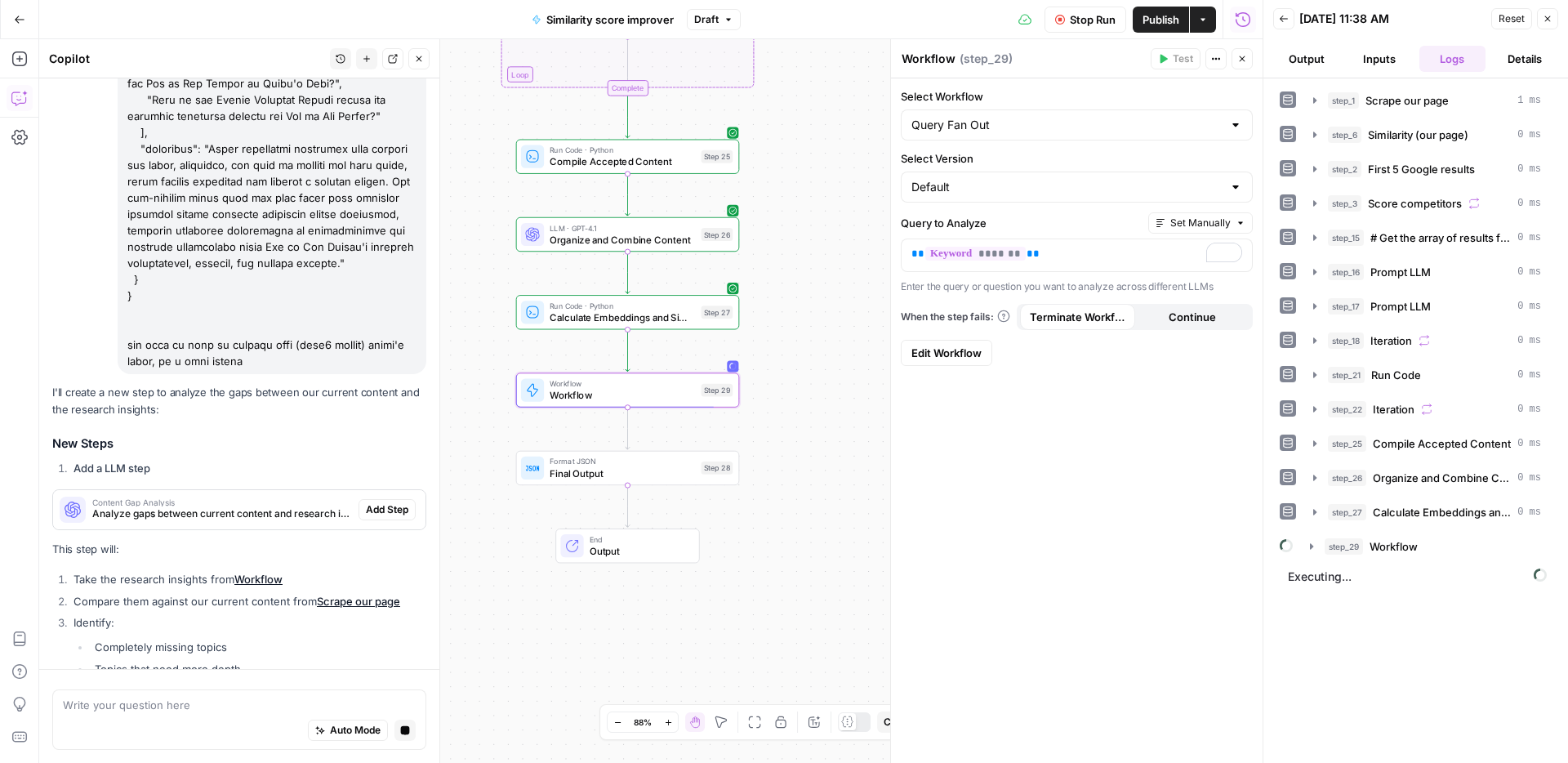
scroll to position [13577, 0]
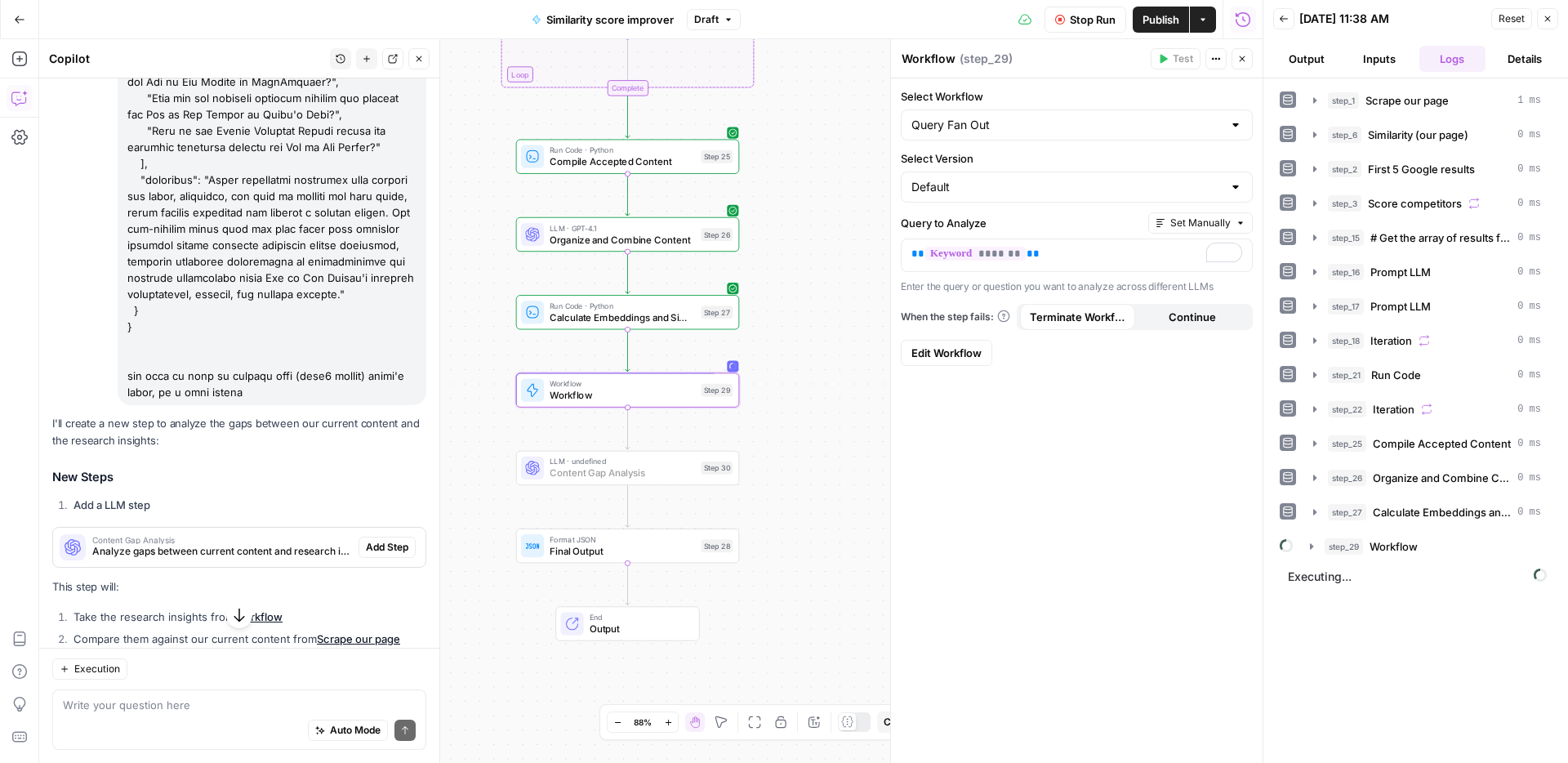
click at [379, 540] on span "Add Step" at bounding box center [386, 547] width 43 height 15
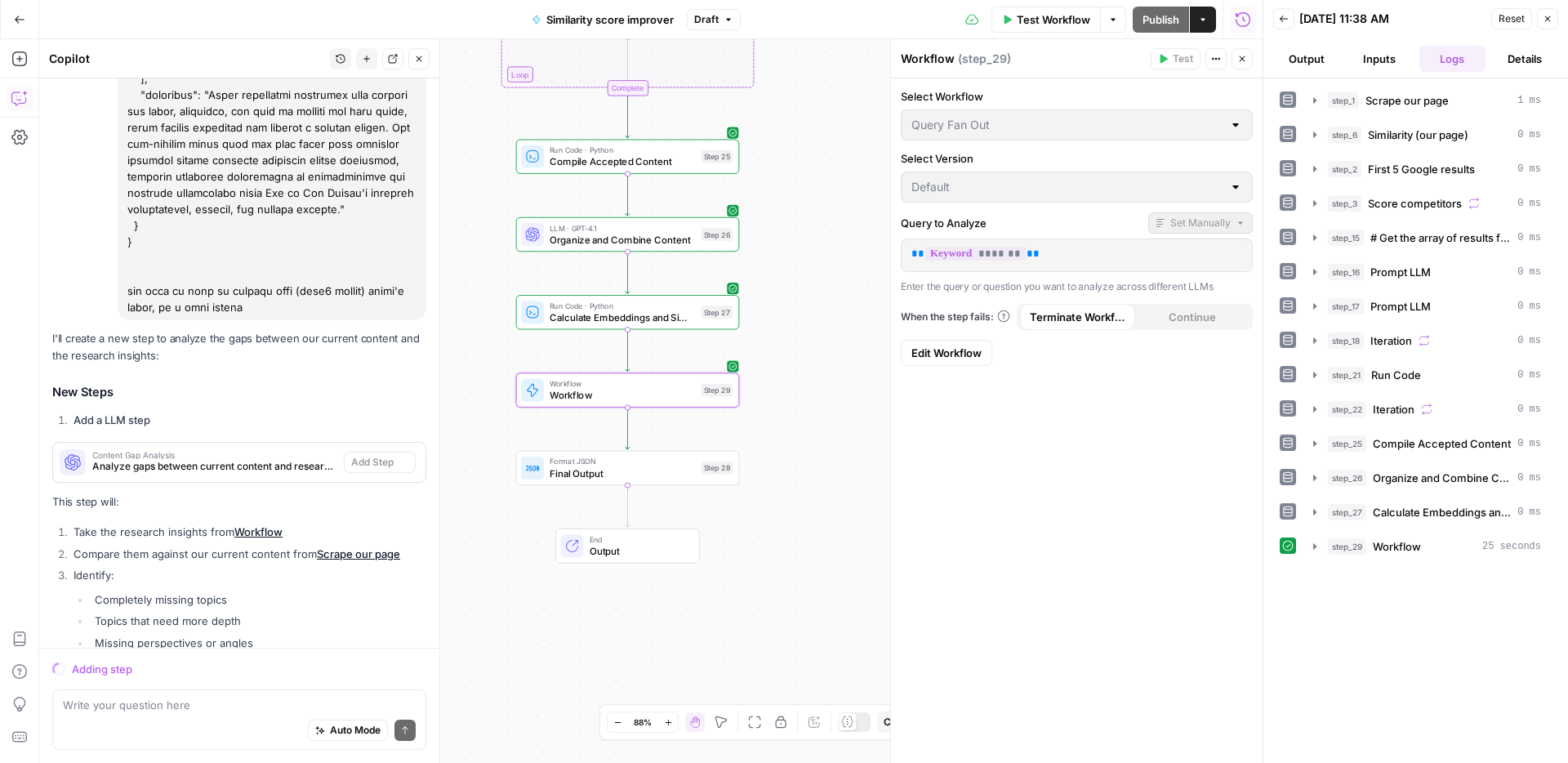
scroll to position [12982, 0]
click at [1419, 540] on span "Workflow" at bounding box center [1396, 546] width 48 height 16
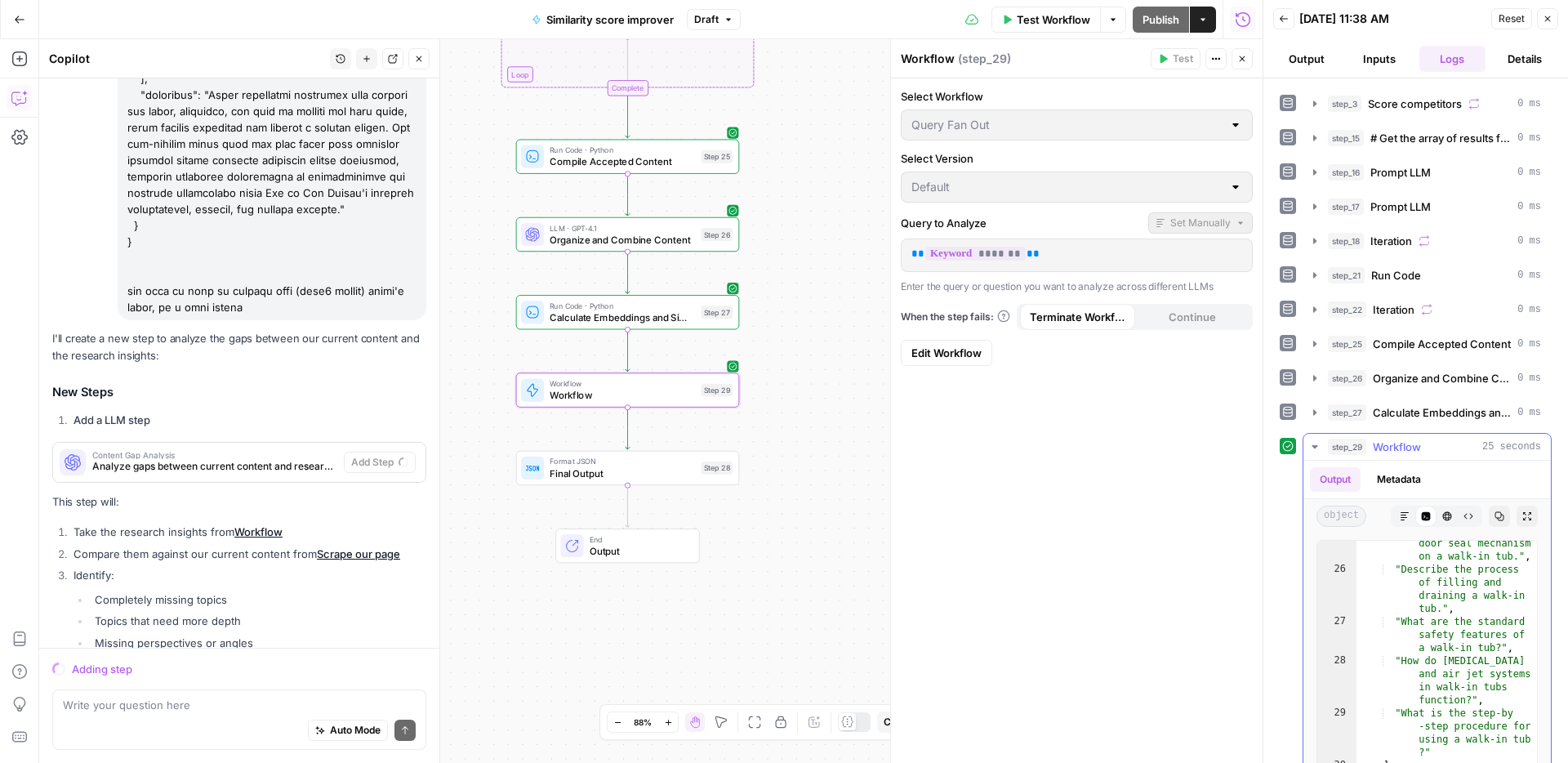
scroll to position [1341, 0]
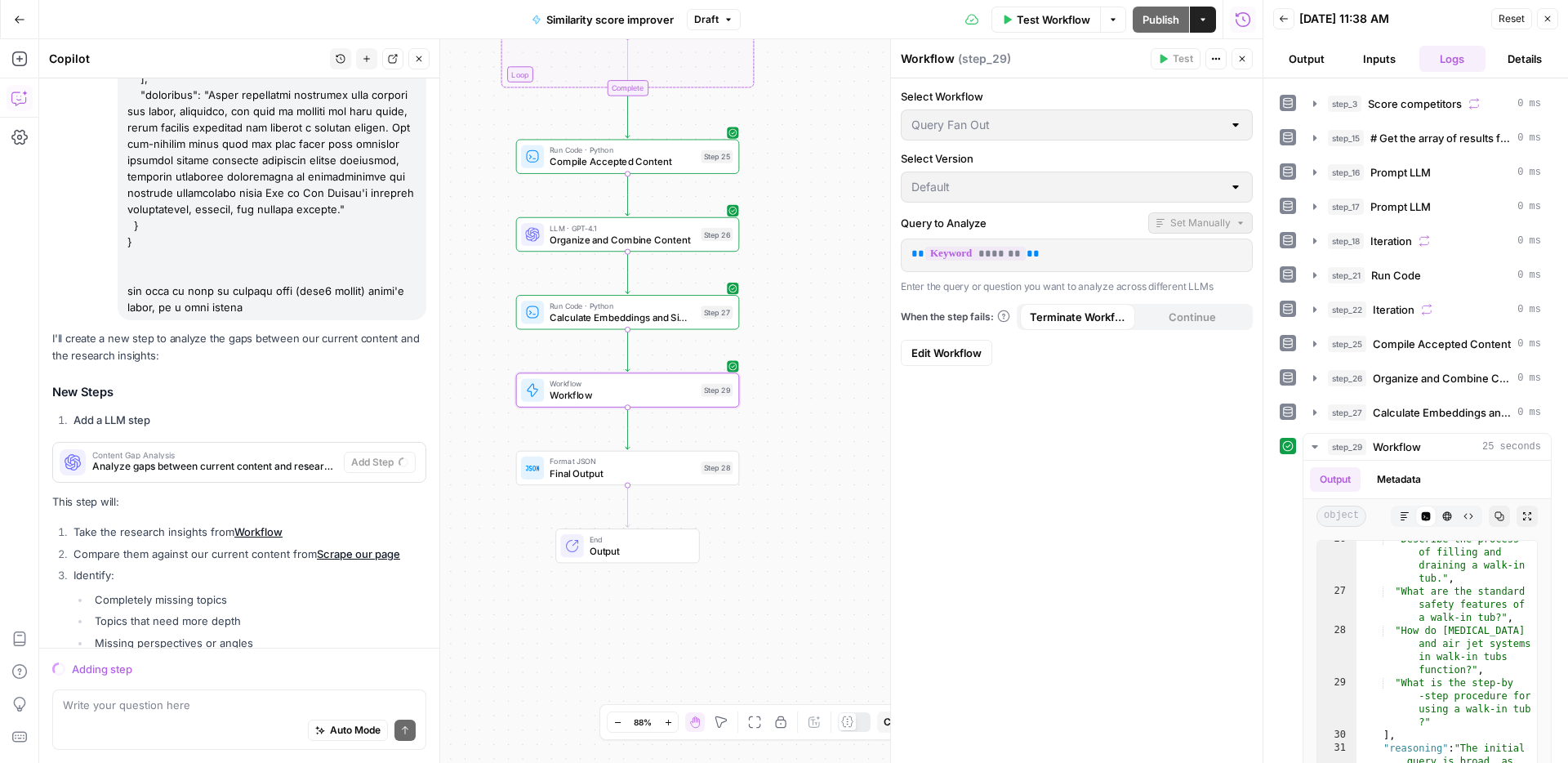
click at [783, 482] on div "Workflow Set Inputs Inputs Web Page Scrape Scrape our page Step 1 Run Code · Py…" at bounding box center [650, 400] width 1223 height 724
click at [329, 459] on span "Analyze gaps between current content and research insights" at bounding box center [214, 466] width 245 height 15
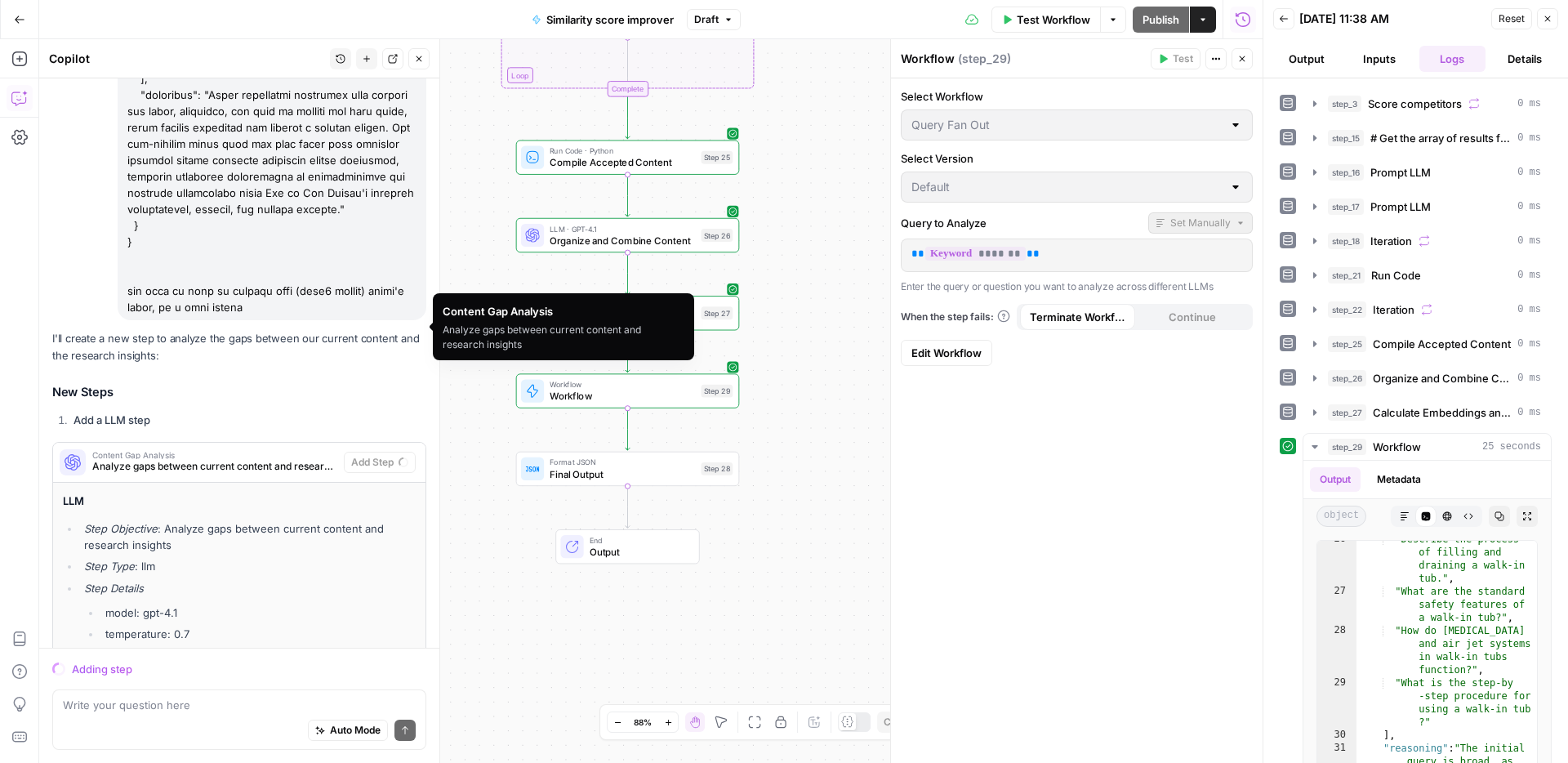
click at [329, 459] on span "Analyze gaps between current content and research insights" at bounding box center [214, 466] width 245 height 15
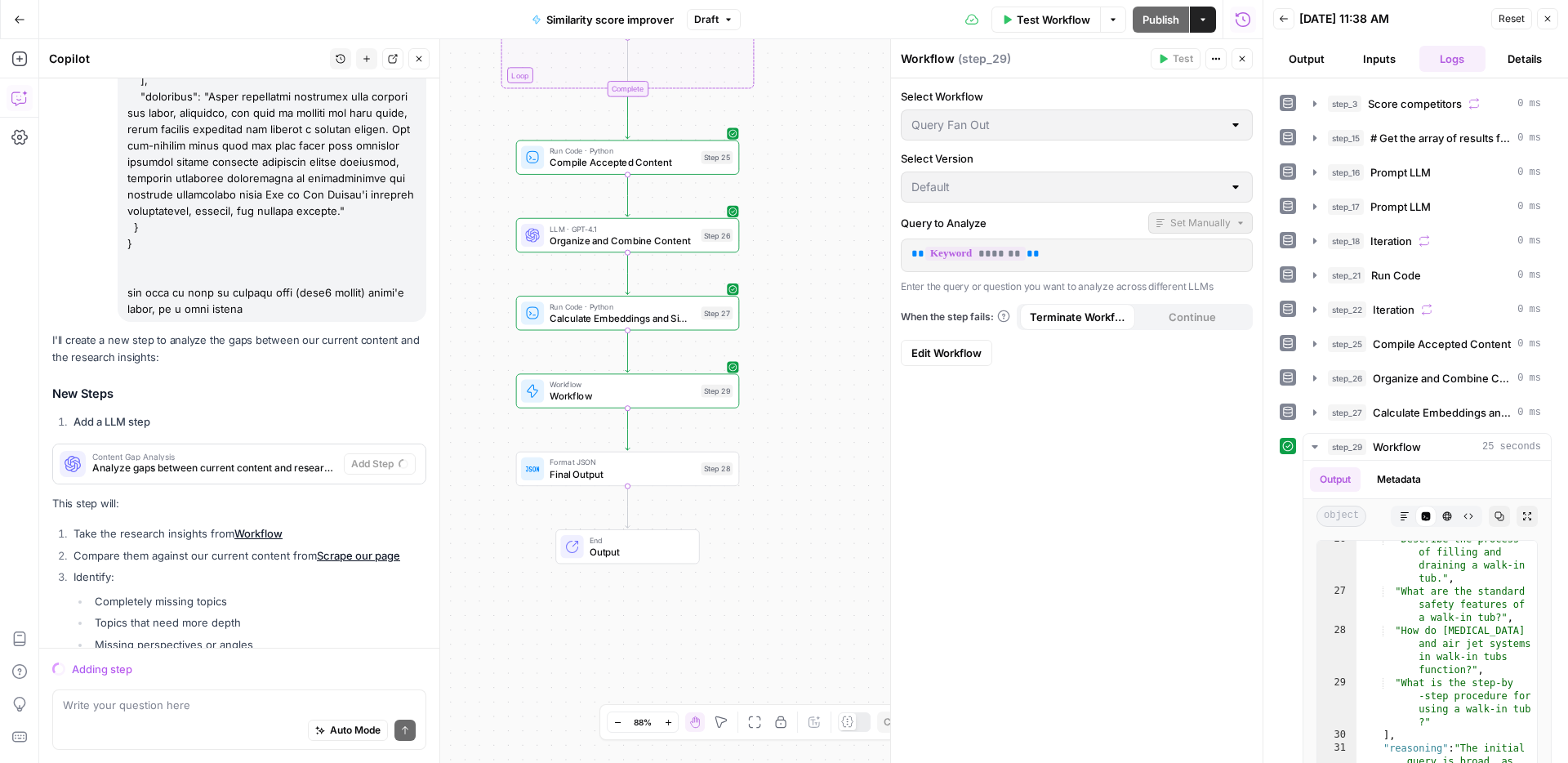
scroll to position [12982, 0]
click at [254, 330] on div "I'll create a new step to analyze the gaps between our current content and the …" at bounding box center [239, 536] width 374 height 414
click at [244, 459] on span "Analyze gaps between current content and research insights" at bounding box center [214, 466] width 245 height 15
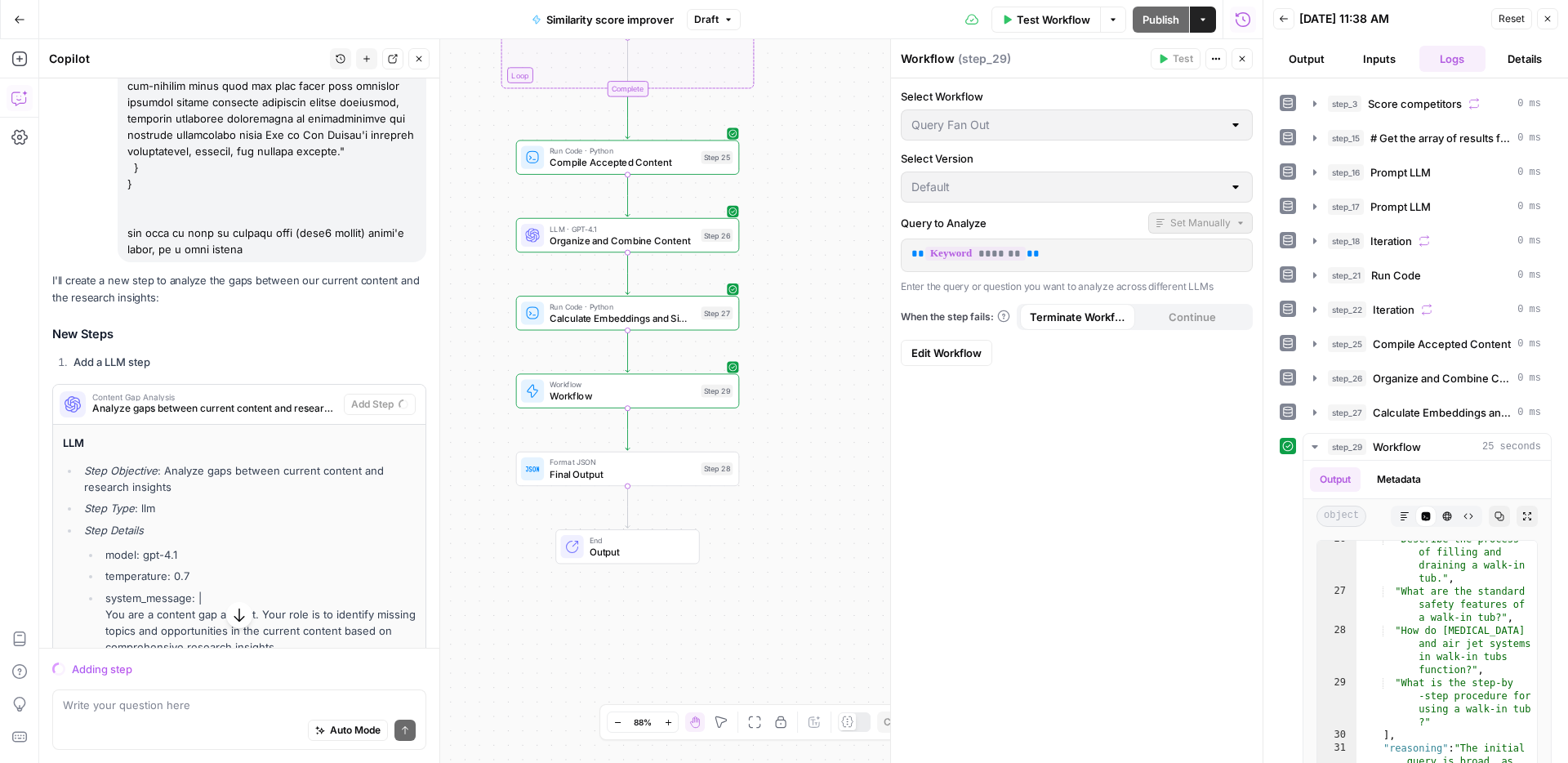
scroll to position [13042, 0]
click at [19, 56] on icon "button" at bounding box center [18, 59] width 15 height 15
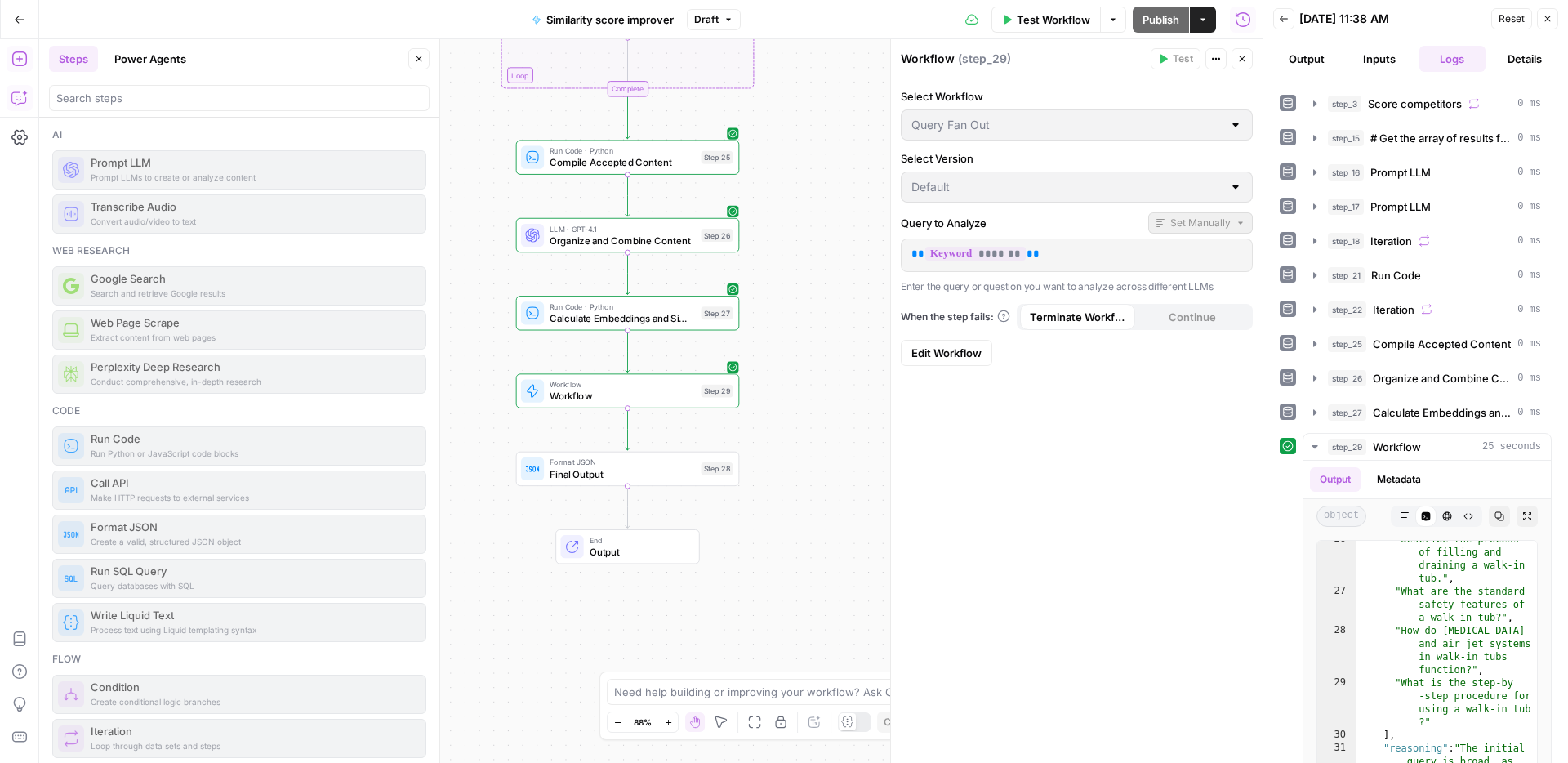
drag, startPoint x: 146, startPoint y: 188, endPoint x: 569, endPoint y: 462, distance: 504.0
click at [610, 478] on body "ConsumerAffairs New Home Browse Your Data Usage Settings Recent Grids Article t…" at bounding box center [784, 382] width 1568 height 763
click at [27, 97] on icon "button" at bounding box center [19, 98] width 16 height 16
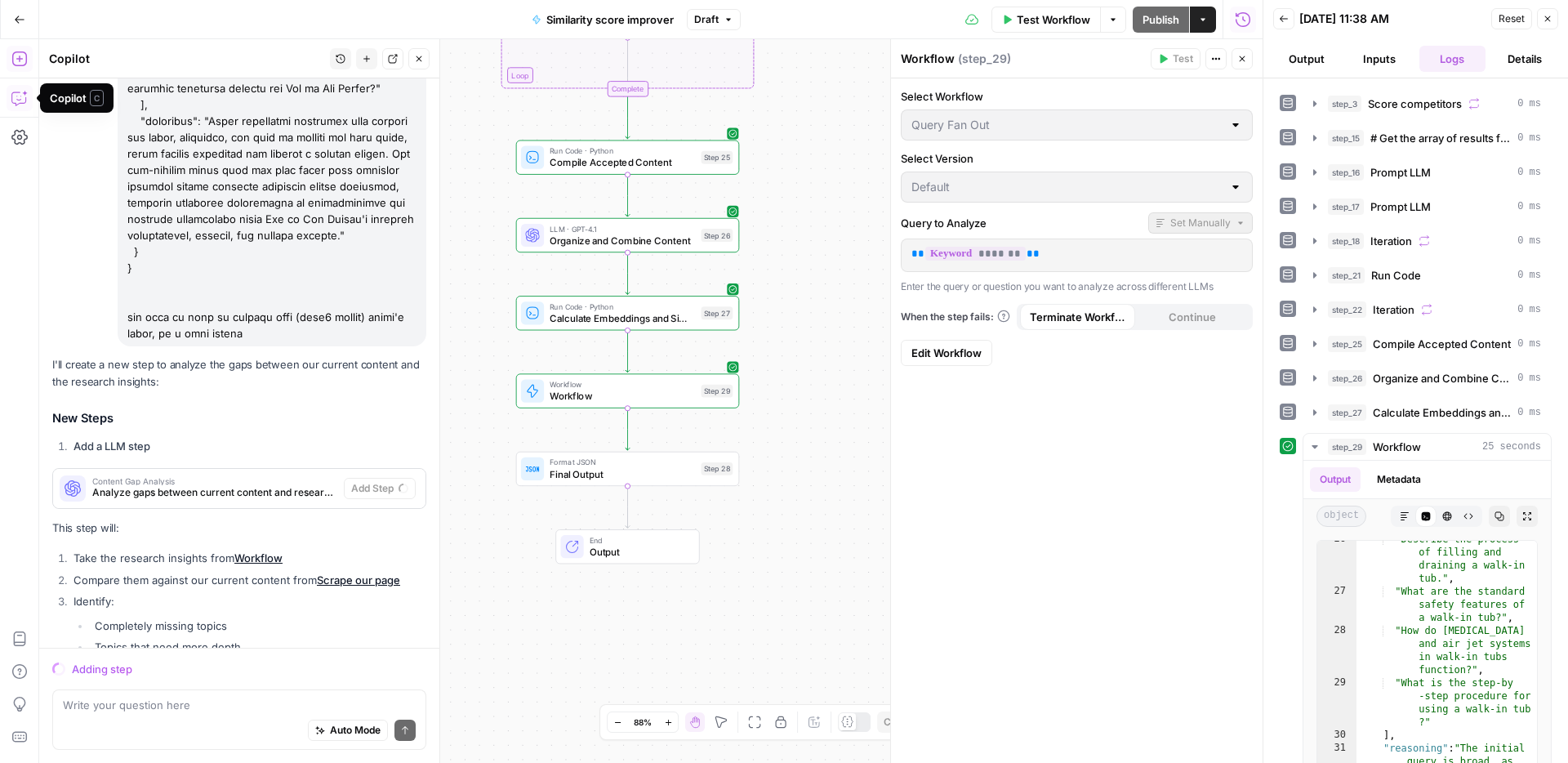
scroll to position [12982, 0]
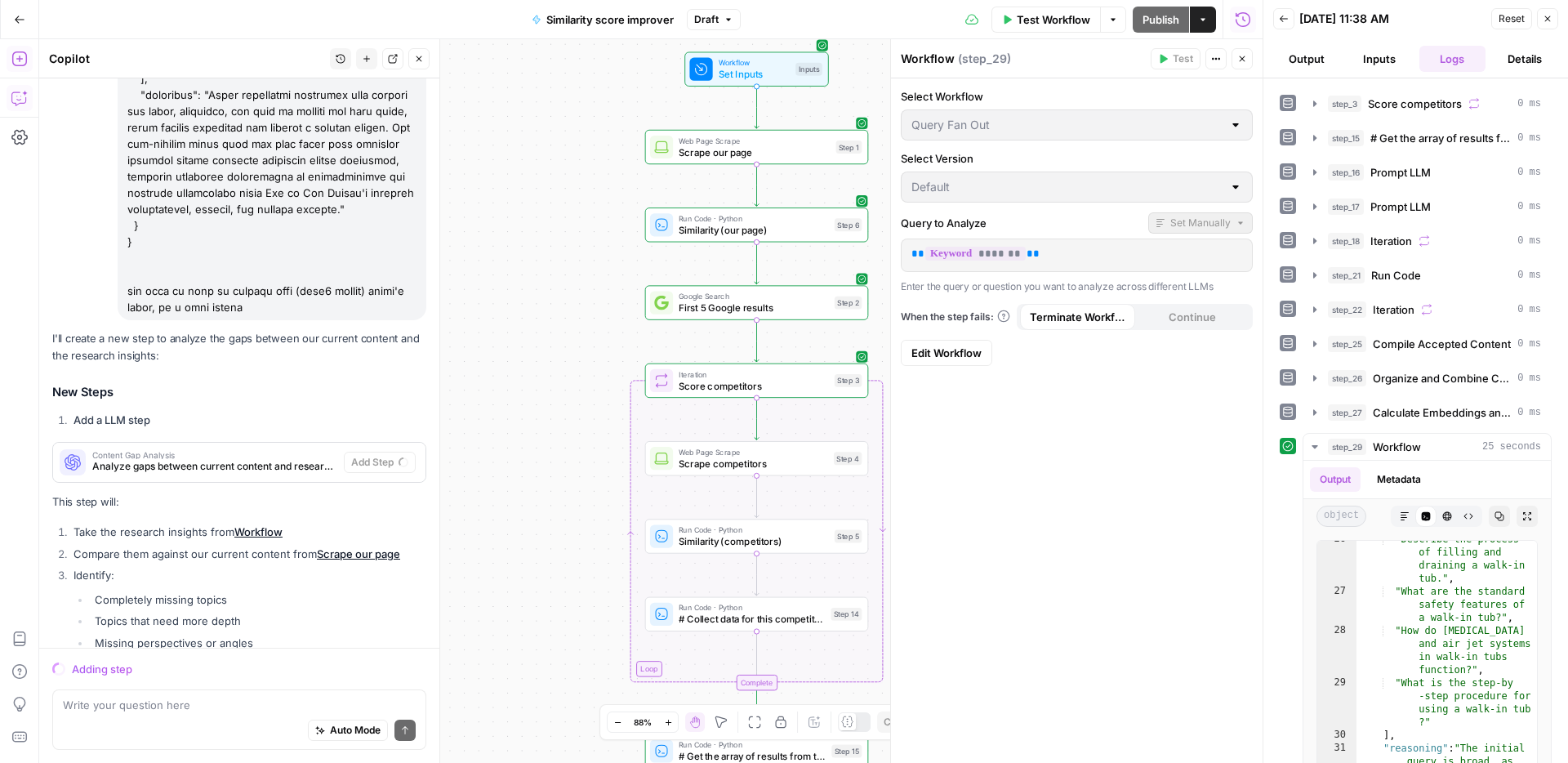
drag, startPoint x: 506, startPoint y: 343, endPoint x: 549, endPoint y: 168, distance: 180.2
click at [549, 168] on div "Workflow Set Inputs Inputs Web Page Scrape Scrape our page Step 1 Run Code · Py…" at bounding box center [650, 400] width 1223 height 724
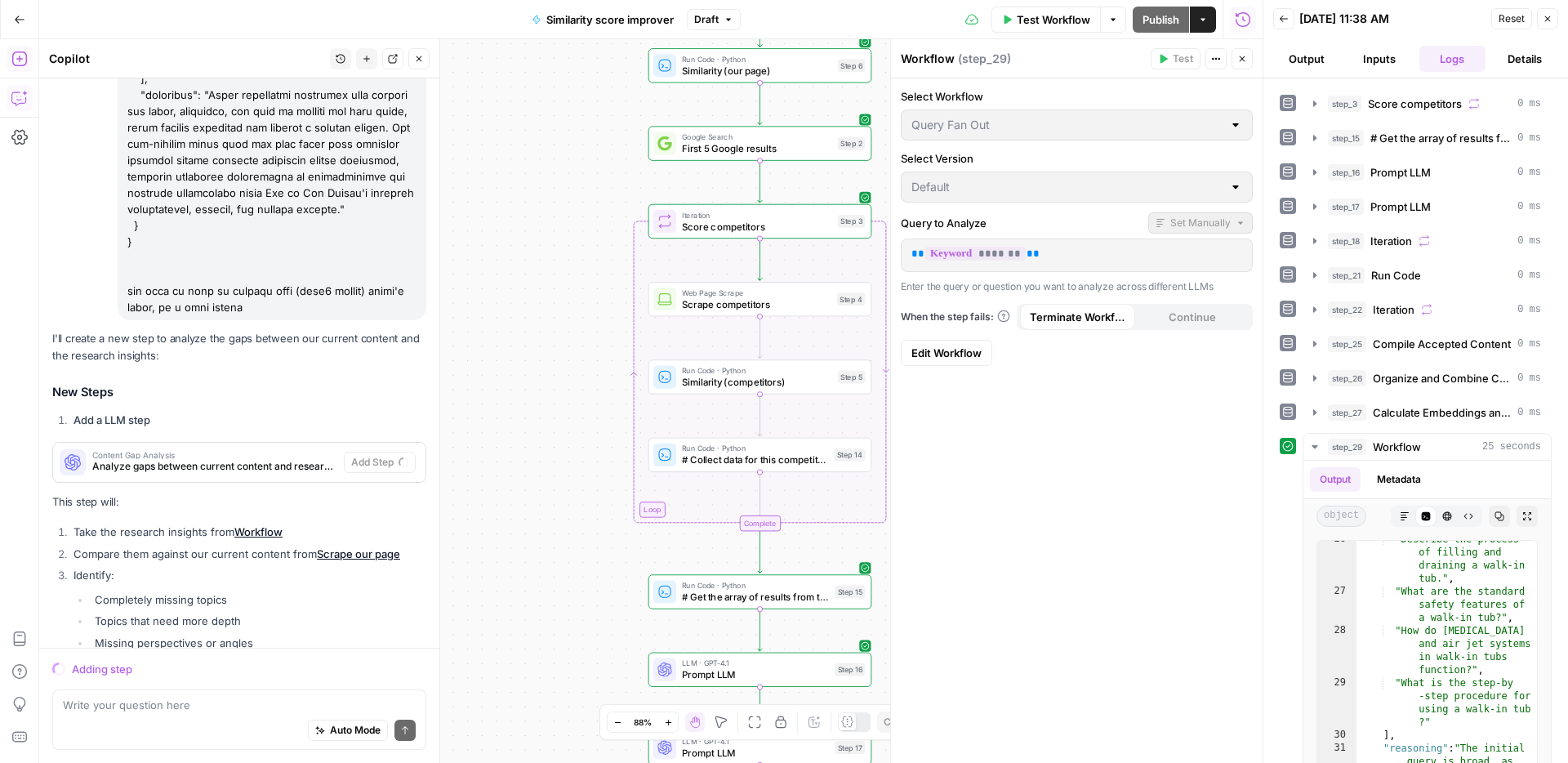
drag, startPoint x: 536, startPoint y: 342, endPoint x: 538, endPoint y: 204, distance: 138.0
click at [538, 204] on div "Workflow Set Inputs Inputs Web Page Scrape Scrape our page Step 1 Run Code · Py…" at bounding box center [650, 400] width 1223 height 724
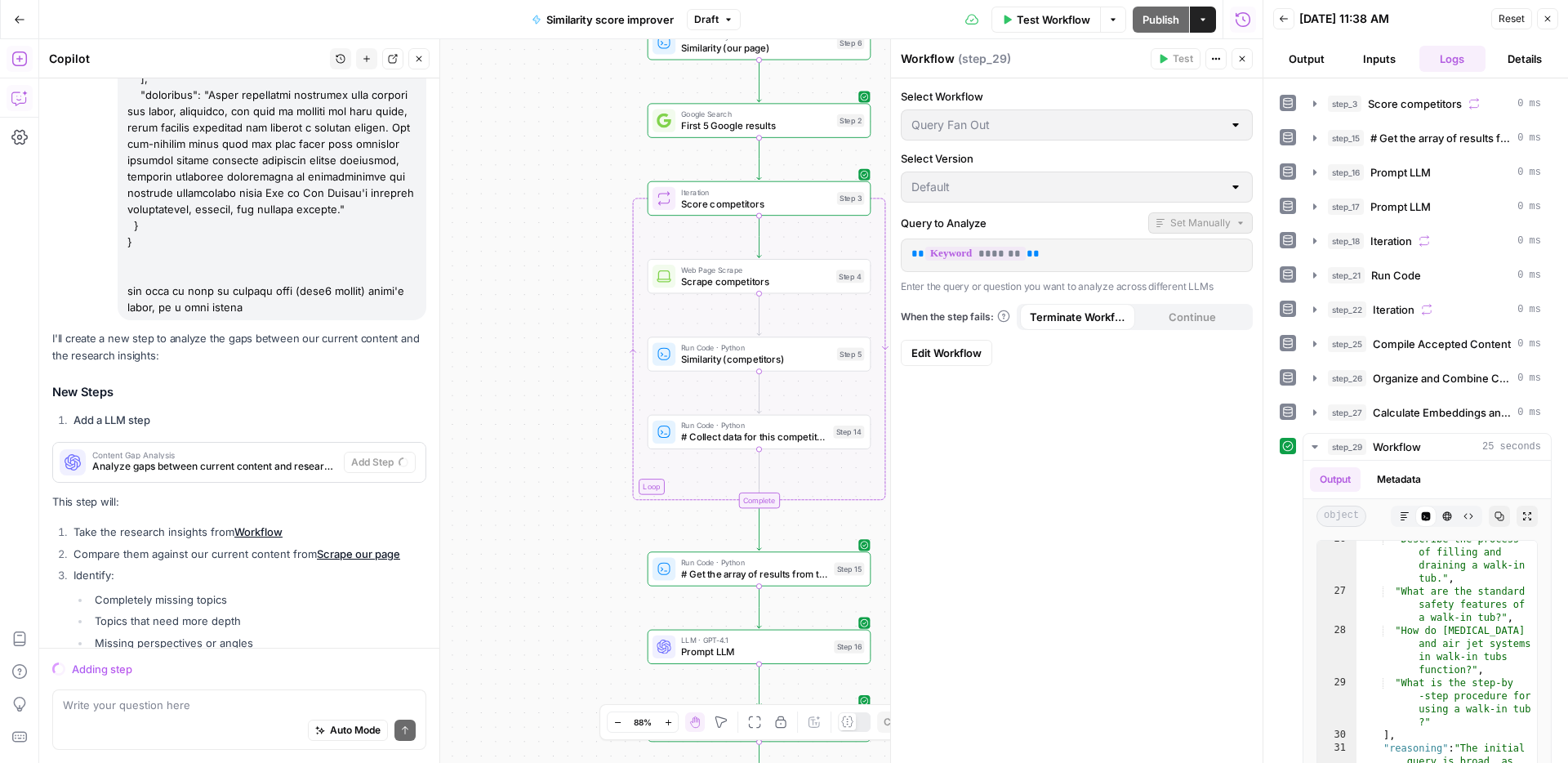
click at [545, 110] on div "Workflow Set Inputs Inputs Web Page Scrape Scrape our page Step 1 Run Code · Py…" at bounding box center [650, 400] width 1223 height 724
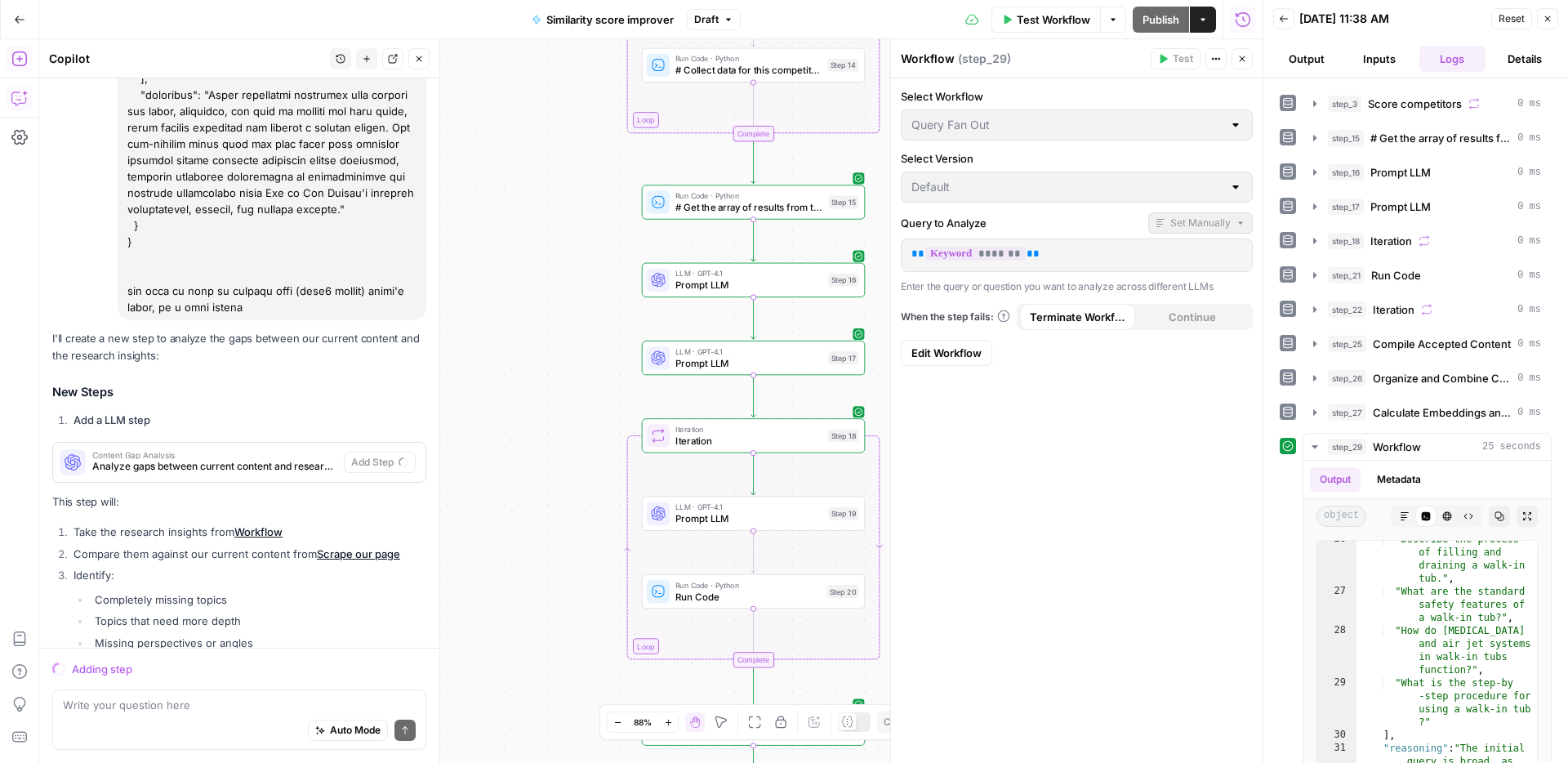
drag, startPoint x: 529, startPoint y: 155, endPoint x: 526, endPoint y: 137, distance: 18.2
click at [526, 137] on div "Workflow Set Inputs Inputs Web Page Scrape Scrape our page Step 1 Run Code · Py…" at bounding box center [650, 400] width 1223 height 724
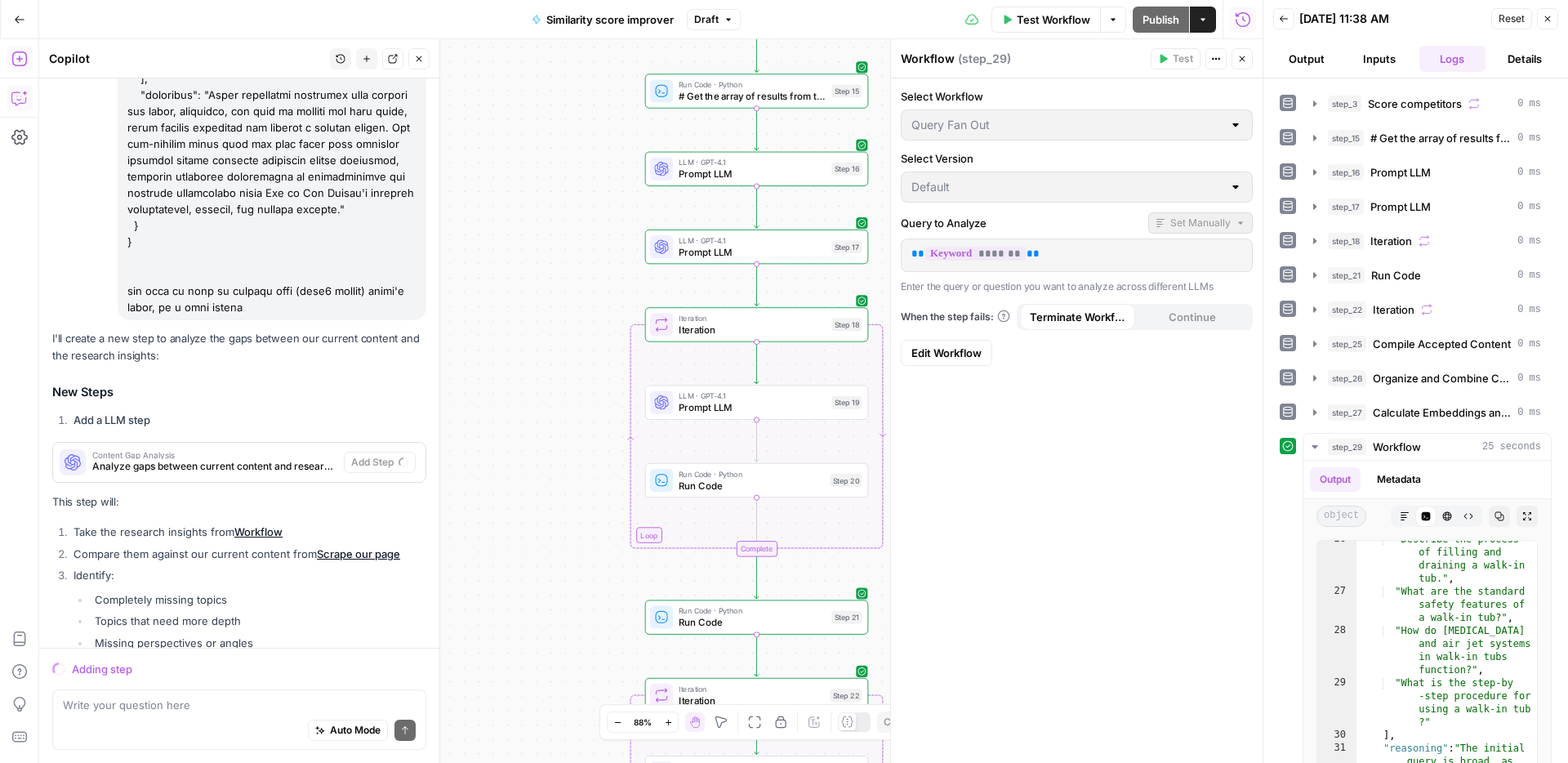
drag, startPoint x: 527, startPoint y: 229, endPoint x: 528, endPoint y: 110, distance: 119.0
click at [530, 71] on div "Workflow Set Inputs Inputs Web Page Scrape Scrape our page Step 1 Run Code · Py…" at bounding box center [650, 400] width 1223 height 724
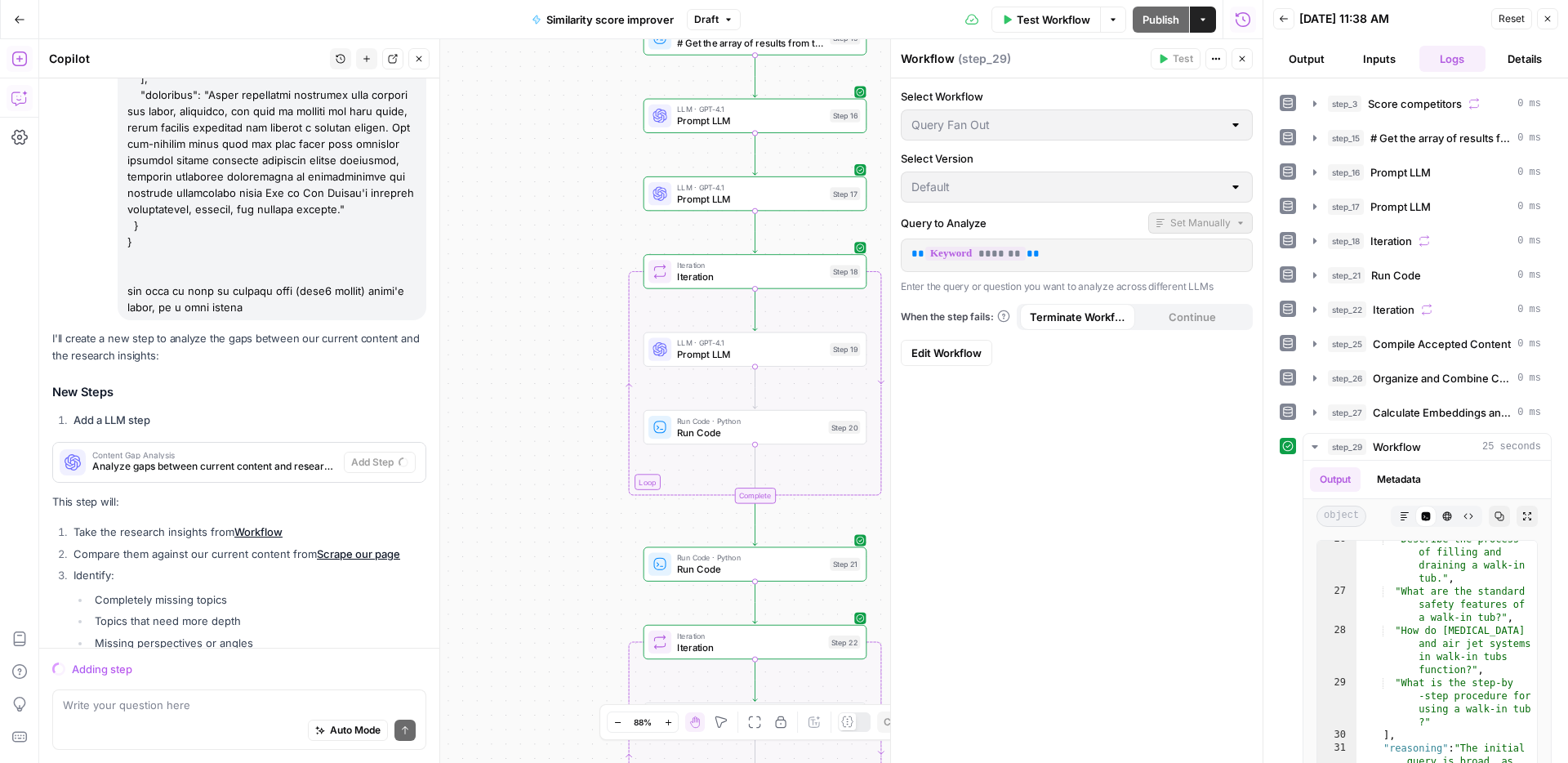
drag, startPoint x: 545, startPoint y: 327, endPoint x: 509, endPoint y: 160, distance: 170.8
click at [509, 160] on div "Workflow Set Inputs Inputs Web Page Scrape Scrape our page Step 1 Run Code · Py…" at bounding box center [650, 400] width 1223 height 724
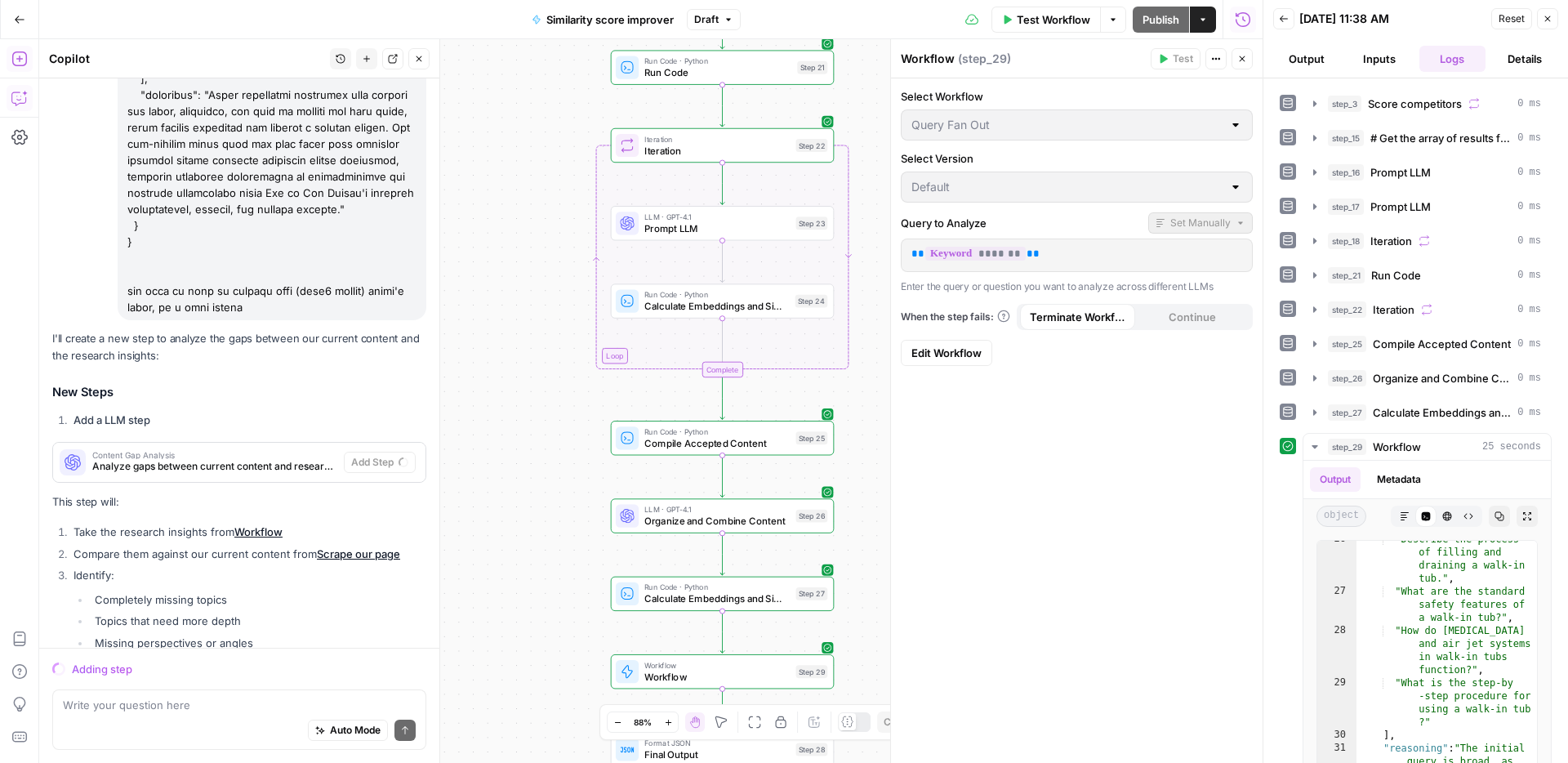
drag, startPoint x: 509, startPoint y: 335, endPoint x: 512, endPoint y: 68, distance: 267.0
click at [513, 1] on div "Go Back Similarity score improver Draft Test Workflow Options Publish Actions R…" at bounding box center [631, 382] width 1263 height 763
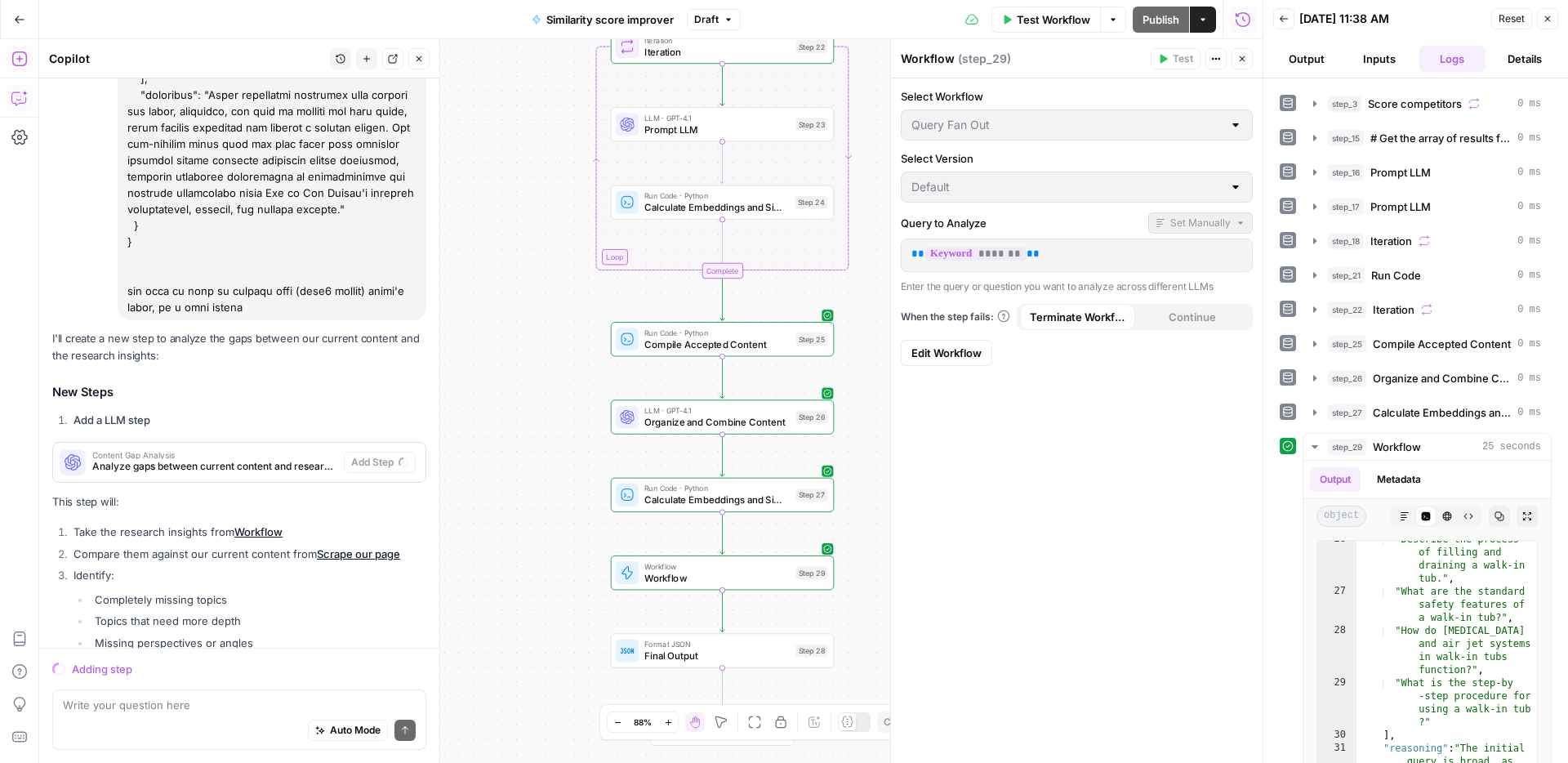
drag, startPoint x: 514, startPoint y: 312, endPoint x: 516, endPoint y: 127, distance: 185.0
click at [516, 127] on div "Workflow Set Inputs Inputs Web Page Scrape Scrape our page Step 1 Run Code · Py…" at bounding box center [650, 400] width 1223 height 724
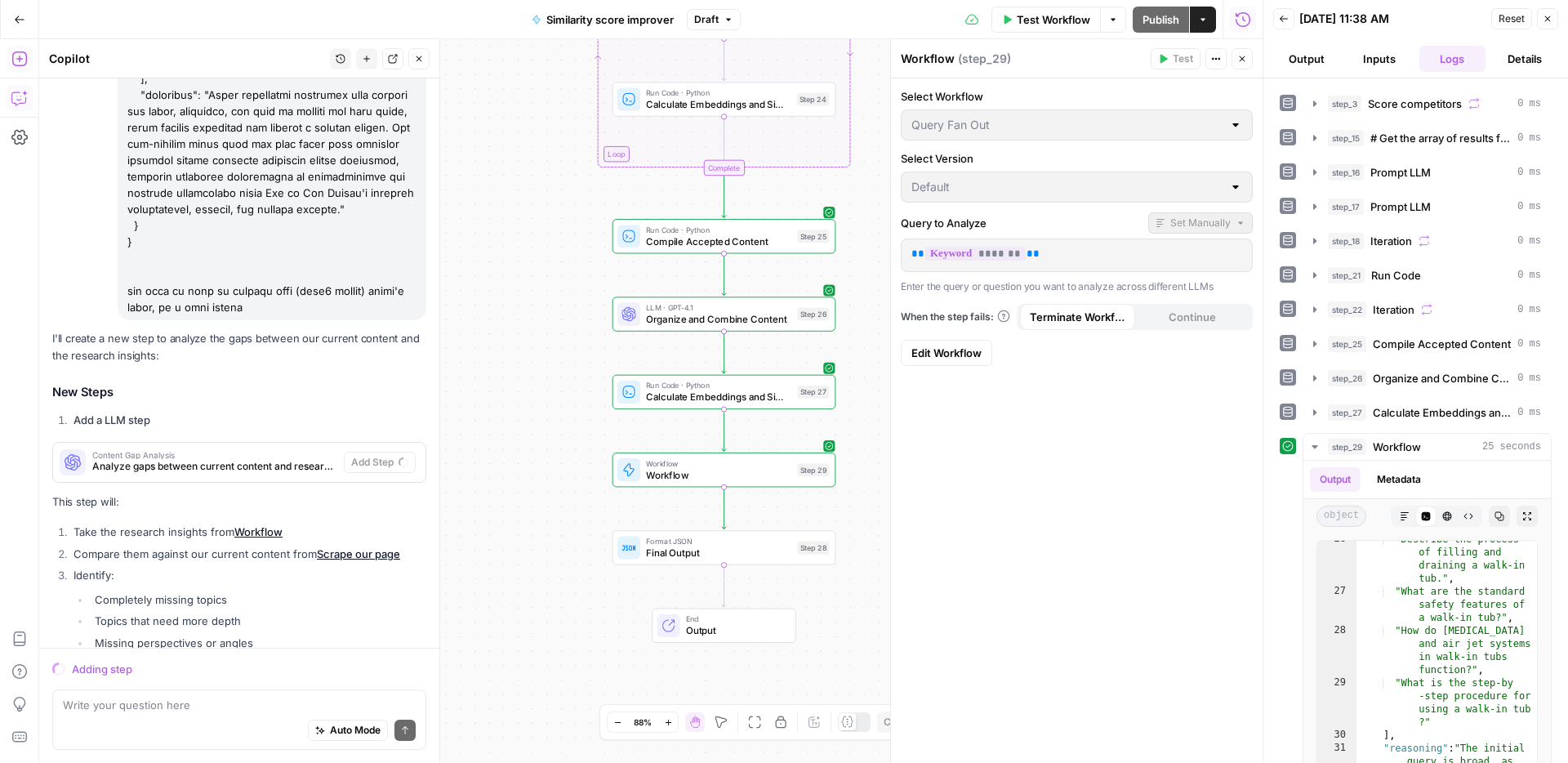
drag, startPoint x: 513, startPoint y: 273, endPoint x: 512, endPoint y: 171, distance: 102.0
click at [512, 171] on div "Workflow Set Inputs Inputs Web Page Scrape Scrape our page Step 1 Run Code · Py…" at bounding box center [650, 400] width 1223 height 724
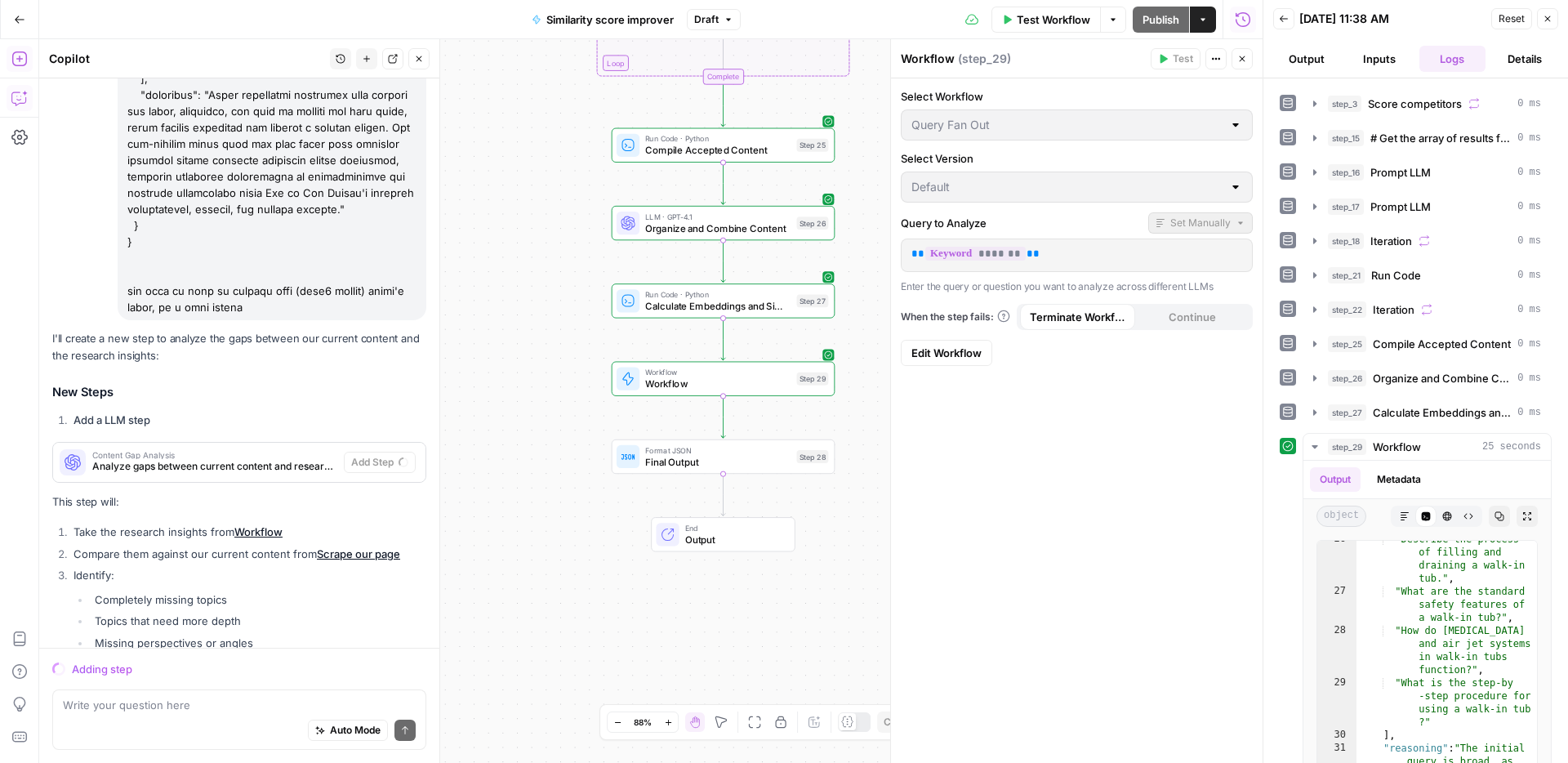
scroll to position [12766, 0]
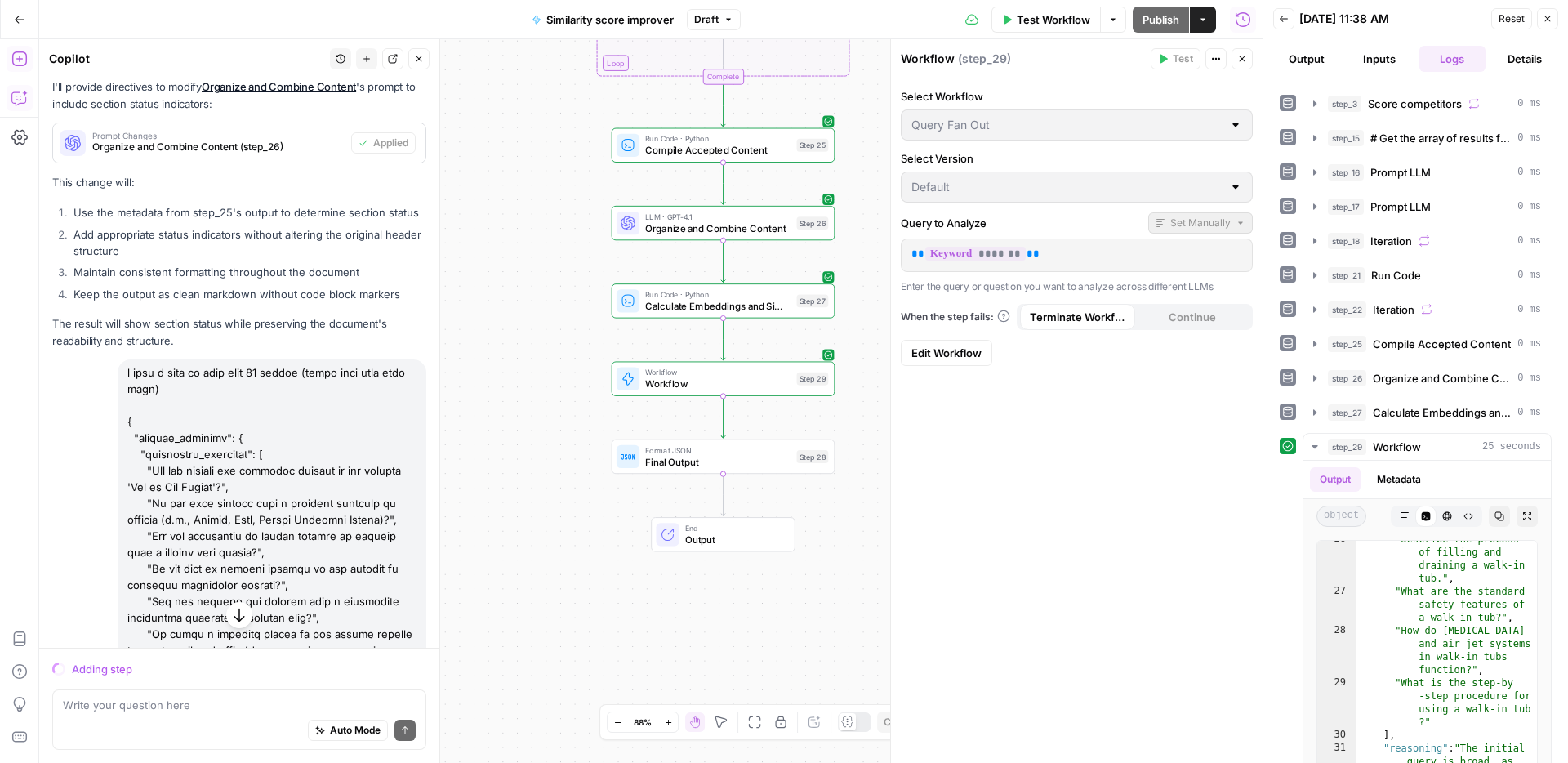
drag, startPoint x: 258, startPoint y: 385, endPoint x: 119, endPoint y: 276, distance: 176.6
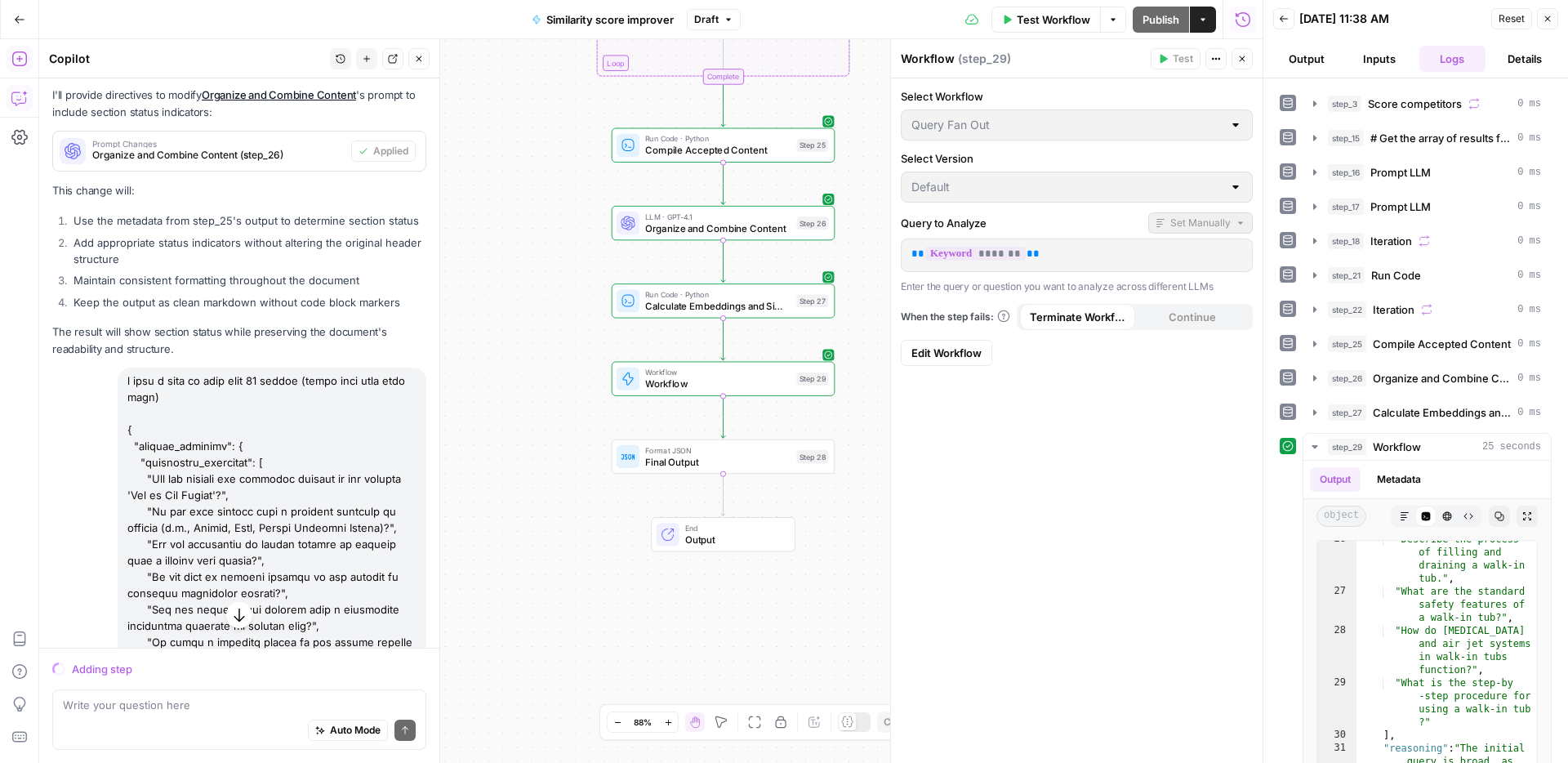
scroll to position [10406, 0]
copy div "i need a step to take step 29 output (which will look like this) { "chatgpt_ana…"
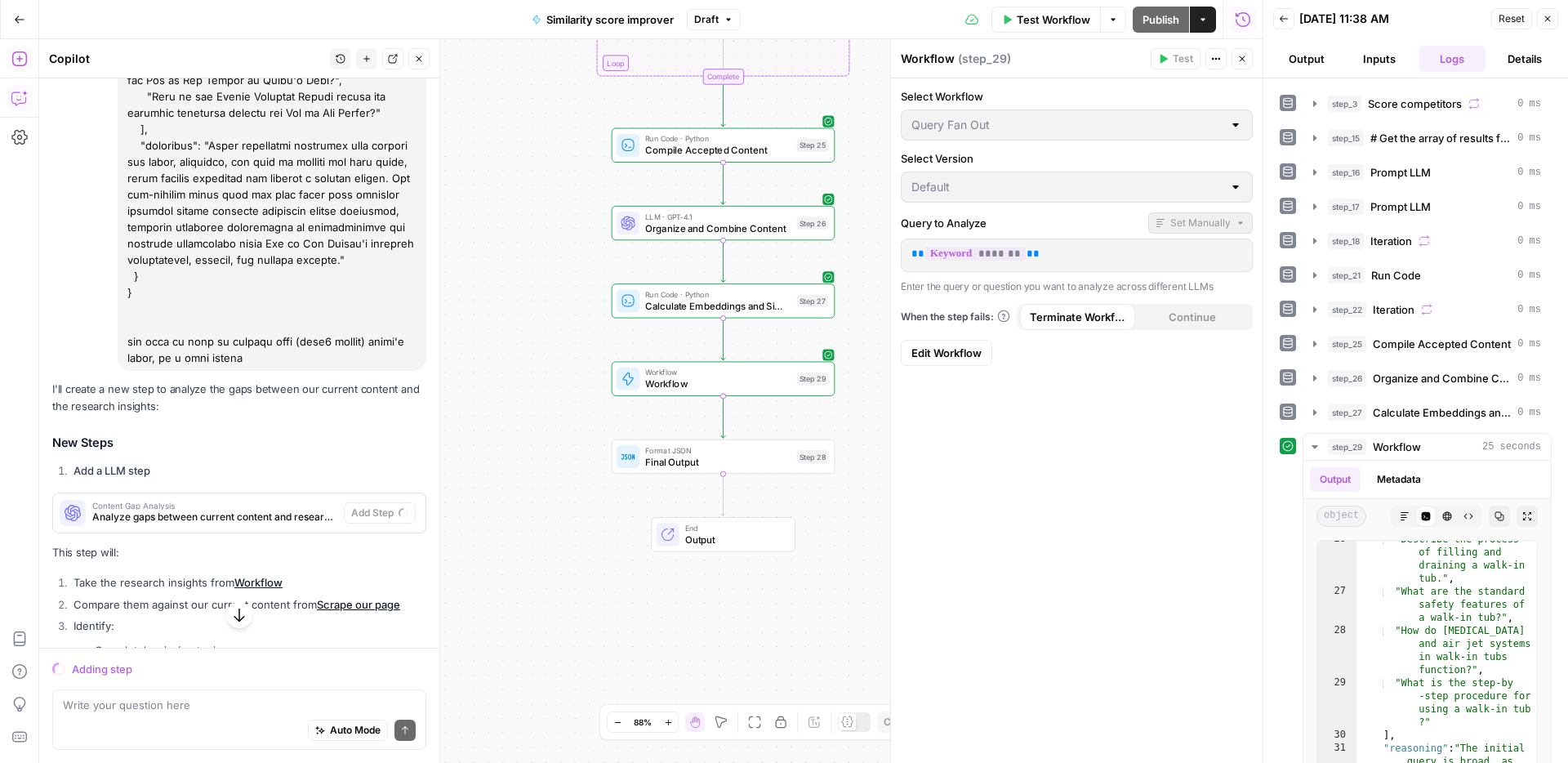
scroll to position [12982, 0]
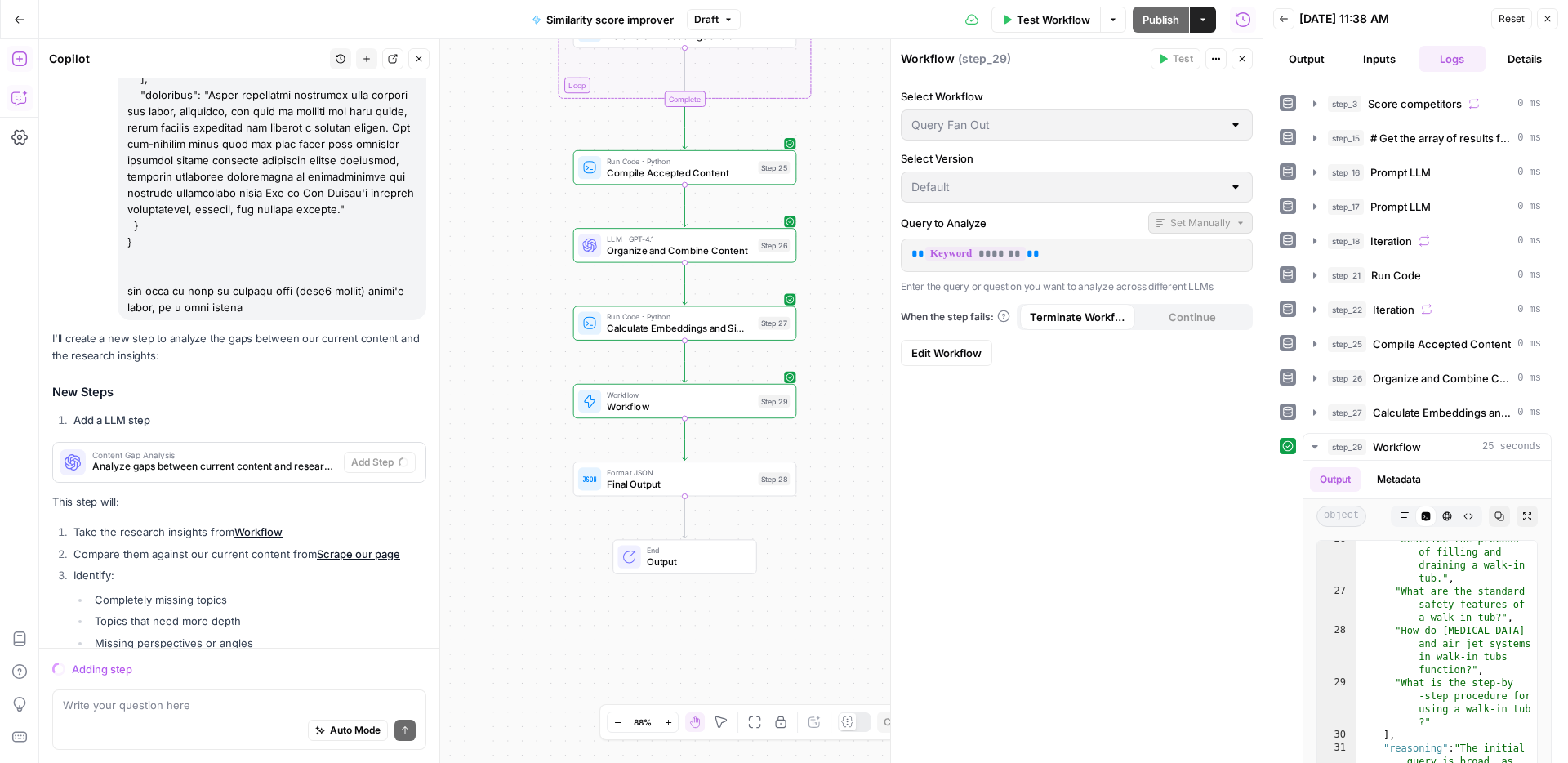
copy div "i need a step to take step 29 output (which will look like this) { "chatgpt_ana…"
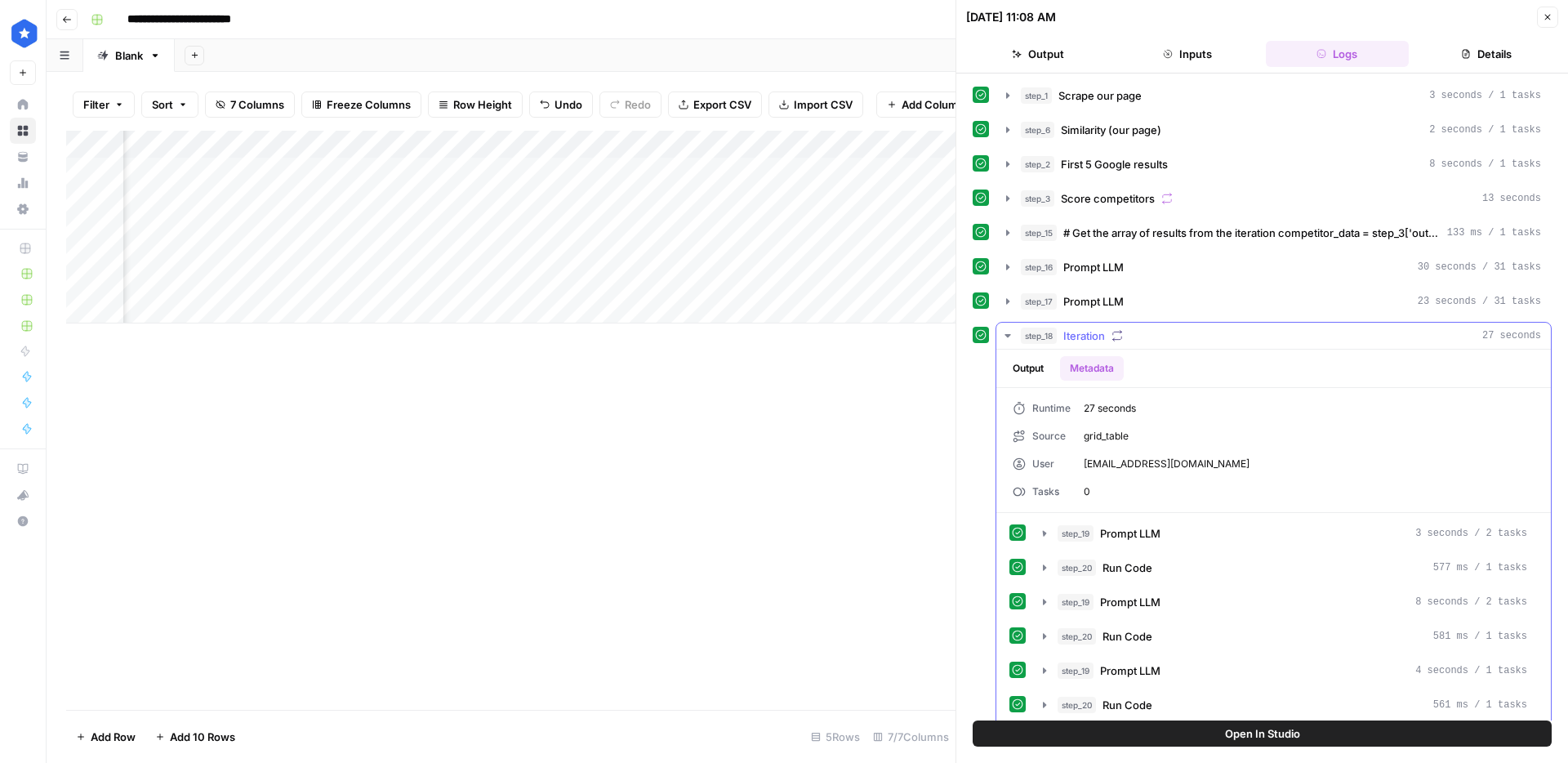
scroll to position [0, 521]
click at [1092, 337] on span "Iteration" at bounding box center [1084, 336] width 42 height 16
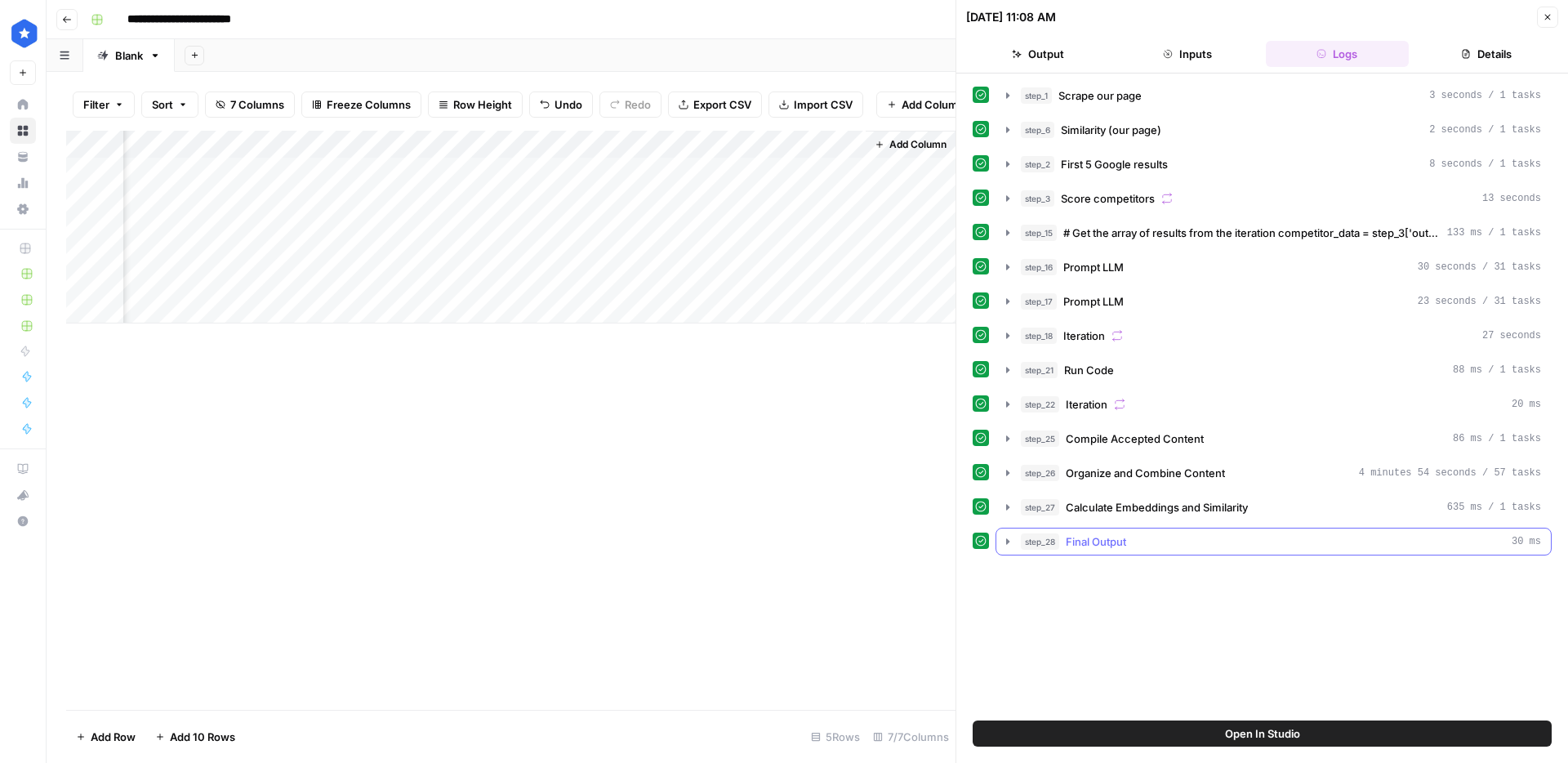
click at [1249, 543] on div "step_28 Final Output 30 ms" at bounding box center [1280, 541] width 520 height 16
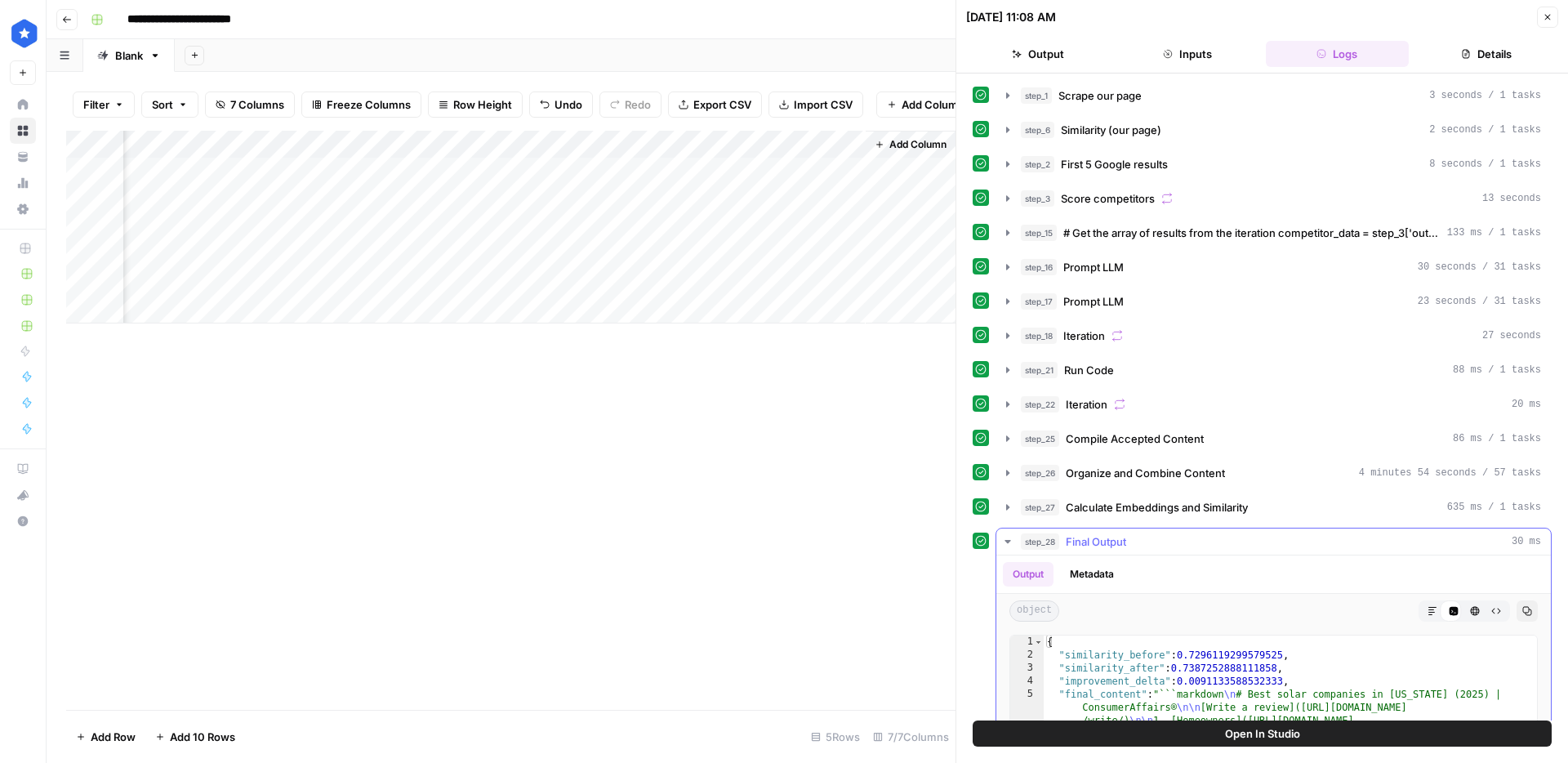
click at [1241, 533] on div "step_28 Final Output 30 ms" at bounding box center [1280, 541] width 520 height 16
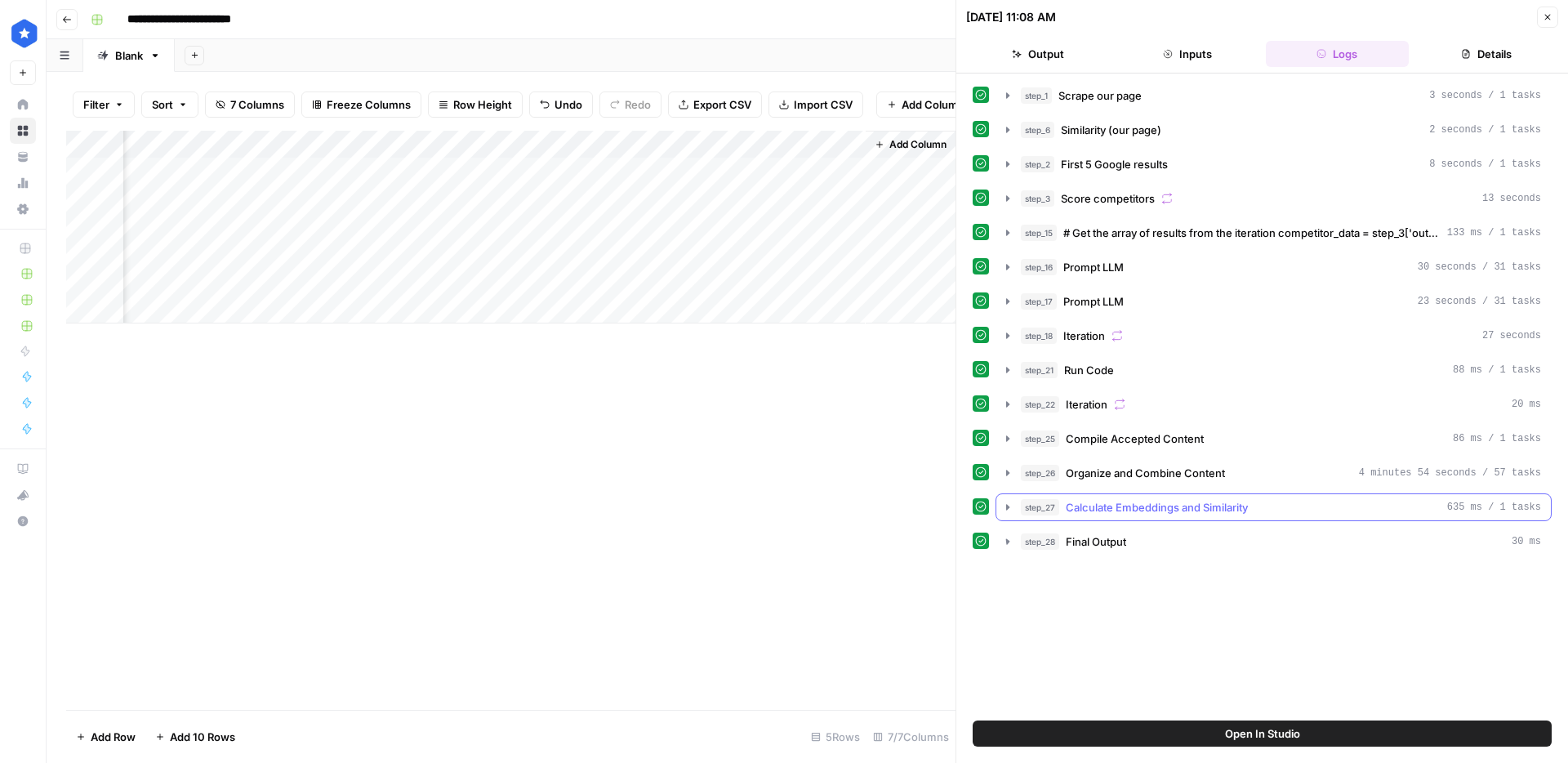
click at [1240, 510] on span "Calculate Embeddings and Similarity" at bounding box center [1156, 507] width 182 height 16
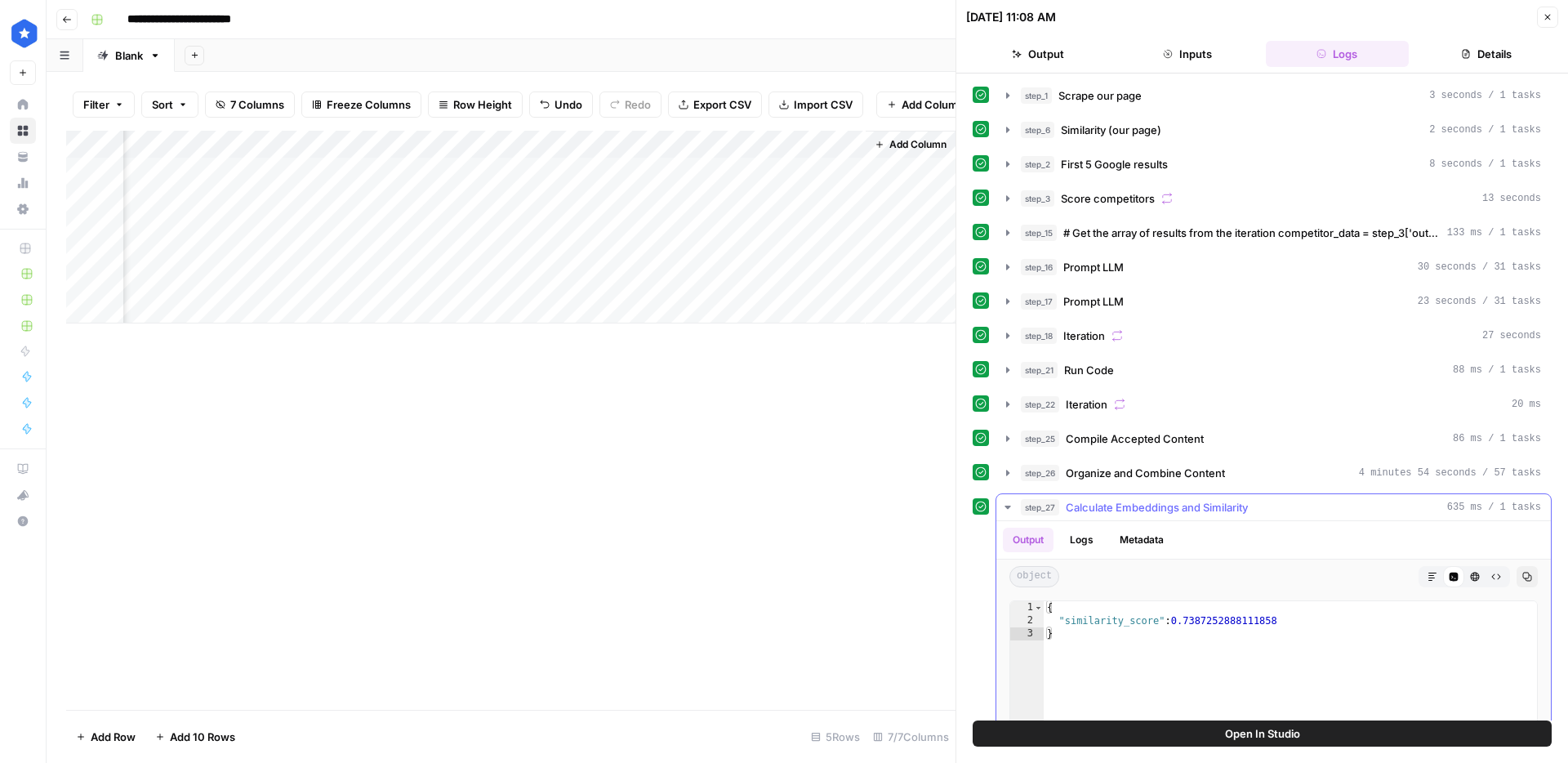
scroll to position [252, 0]
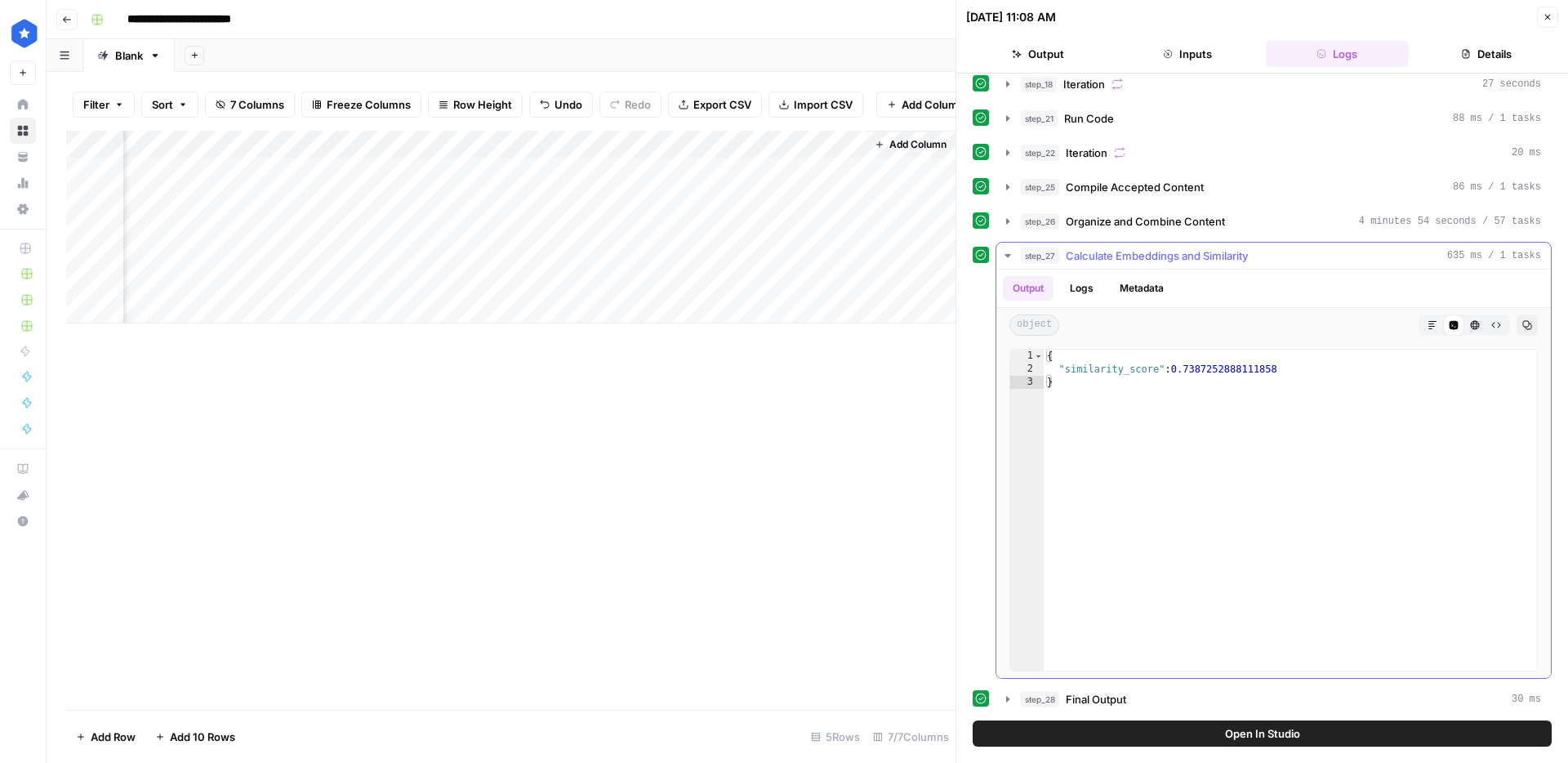
click at [1160, 265] on button "step_27 Calculate Embeddings and Similarity 635 ms / 1 tasks" at bounding box center [1273, 256] width 554 height 26
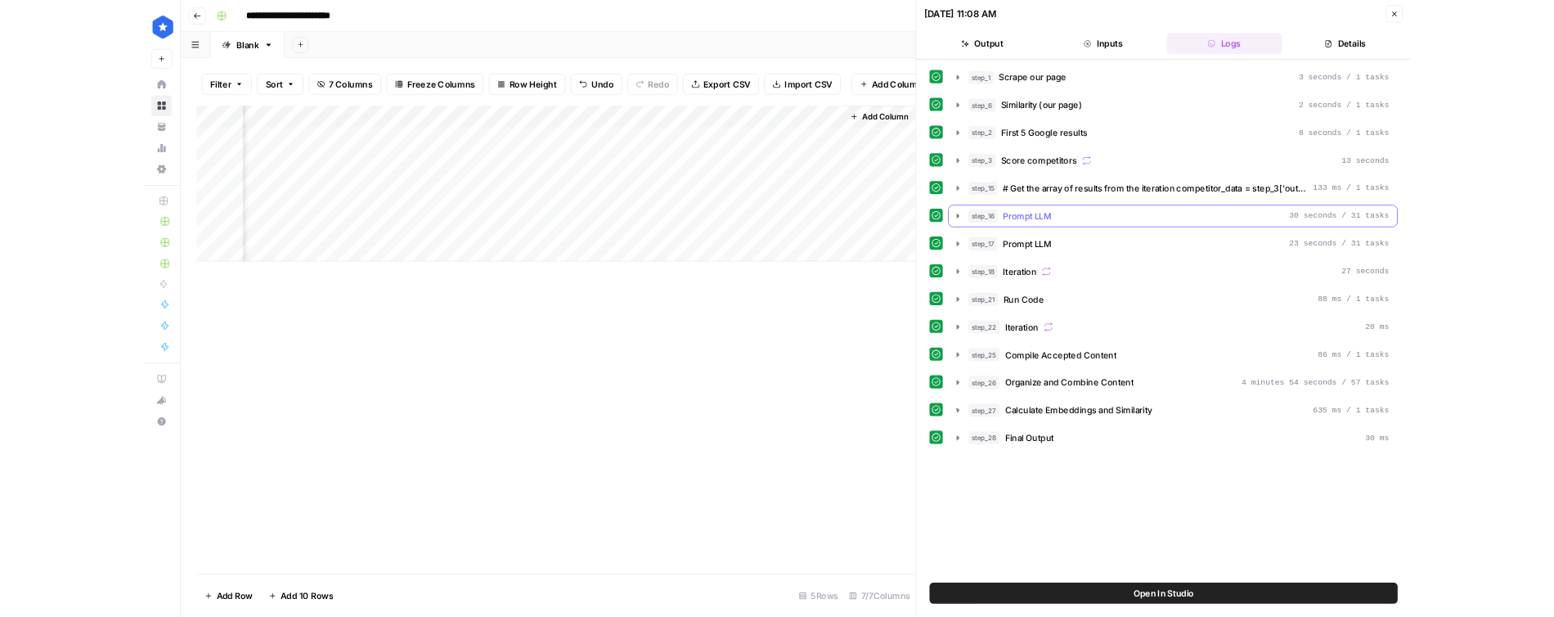
scroll to position [0, 0]
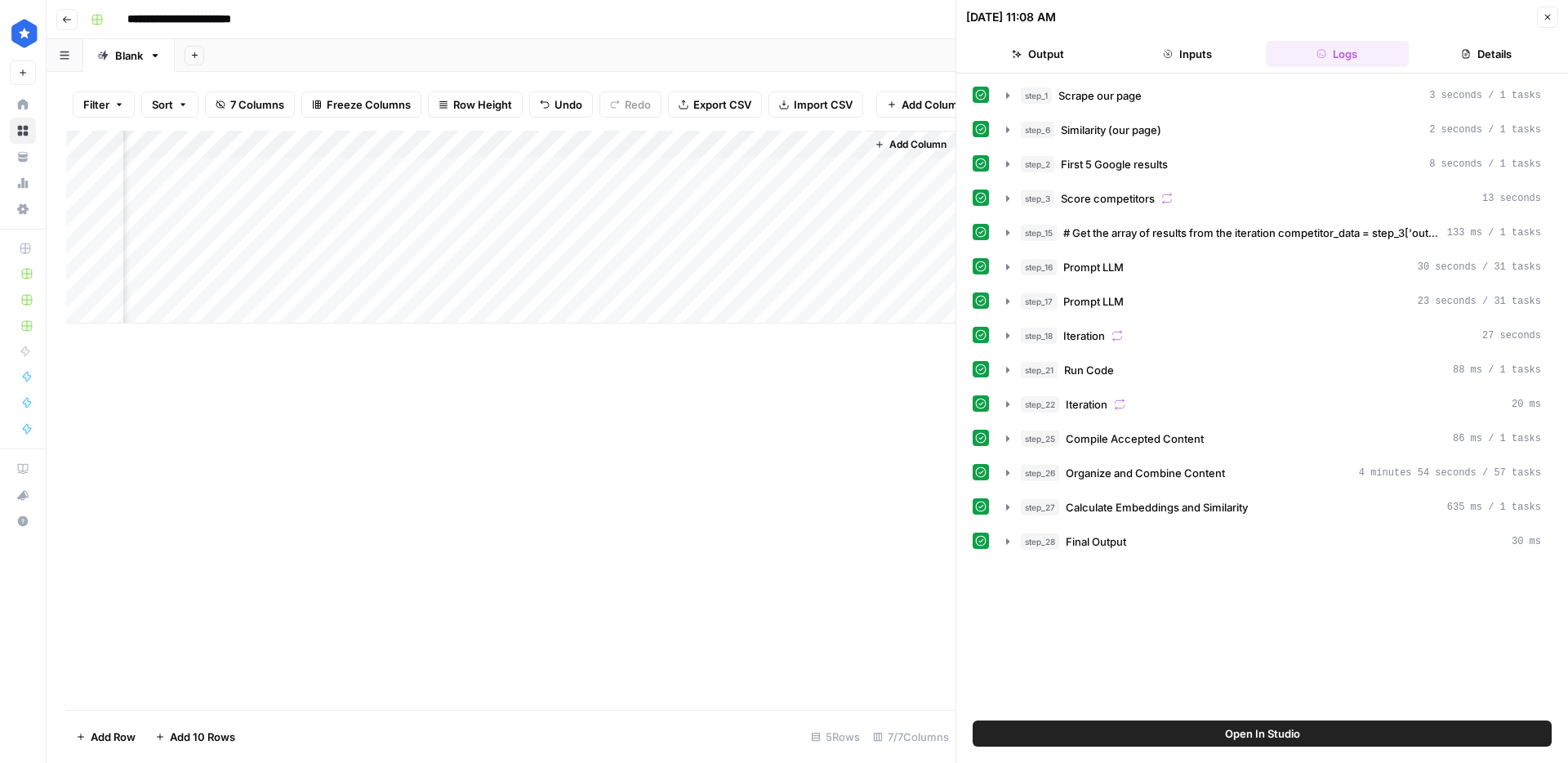
click at [842, 198] on div "Add Column" at bounding box center [510, 227] width 889 height 193
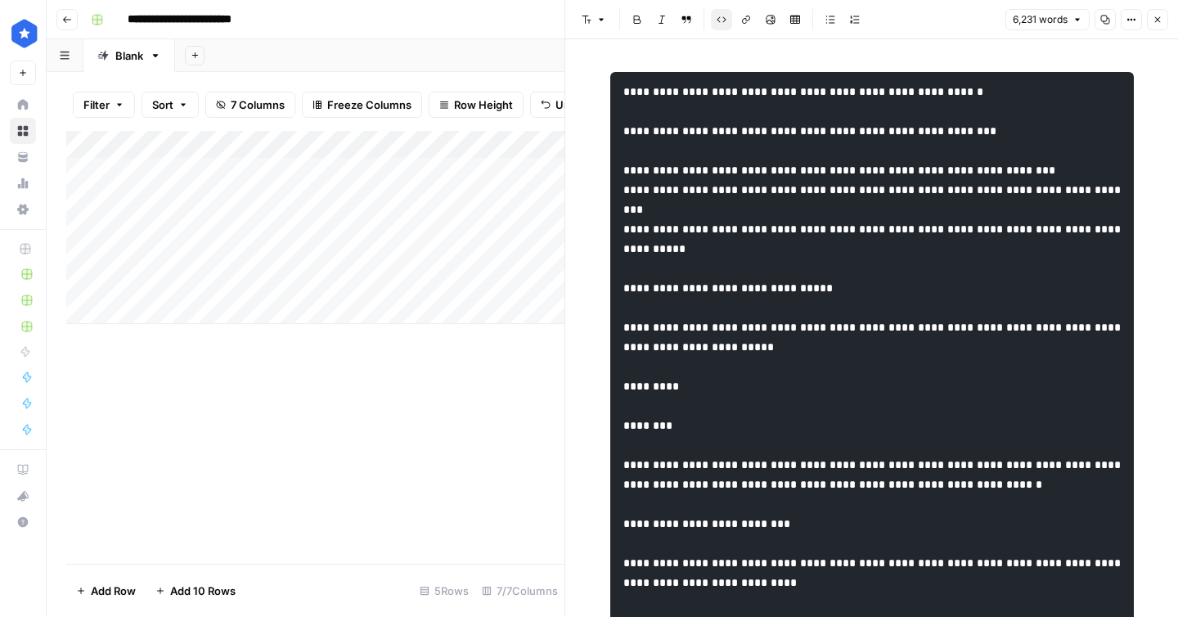
drag, startPoint x: 418, startPoint y: 202, endPoint x: 273, endPoint y: 199, distance: 144.8
click at [273, 199] on div "Add Column" at bounding box center [315, 227] width 498 height 193
click at [271, 225] on div "Add Column" at bounding box center [315, 227] width 498 height 193
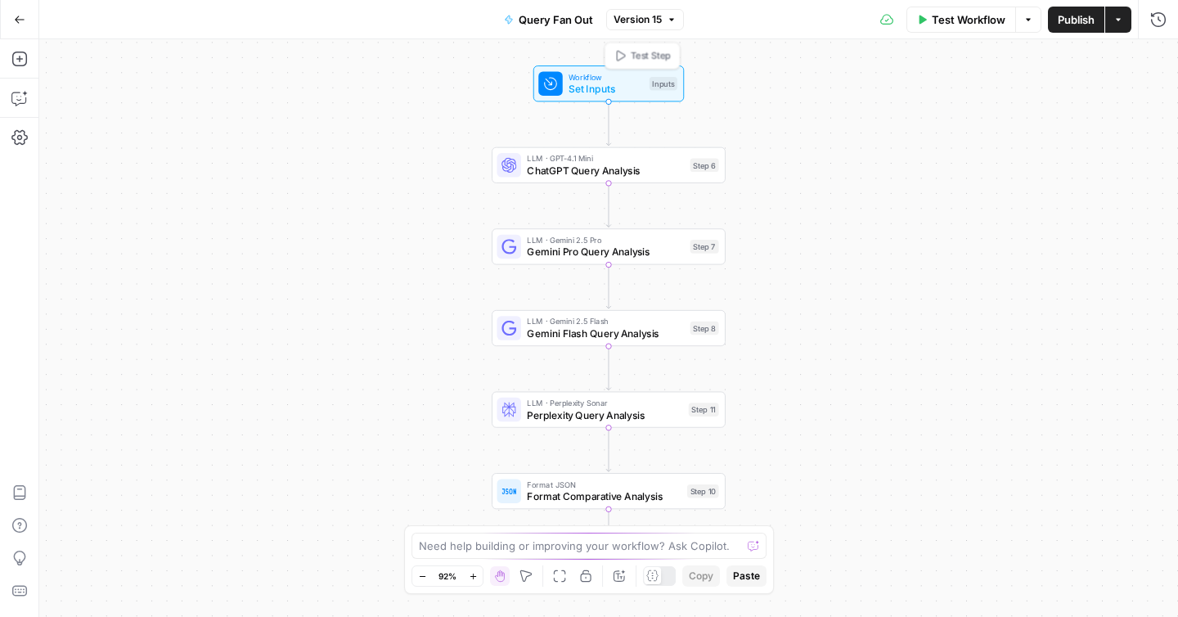
click at [564, 82] on div "Workflow Set Inputs Inputs Test Step" at bounding box center [607, 83] width 139 height 25
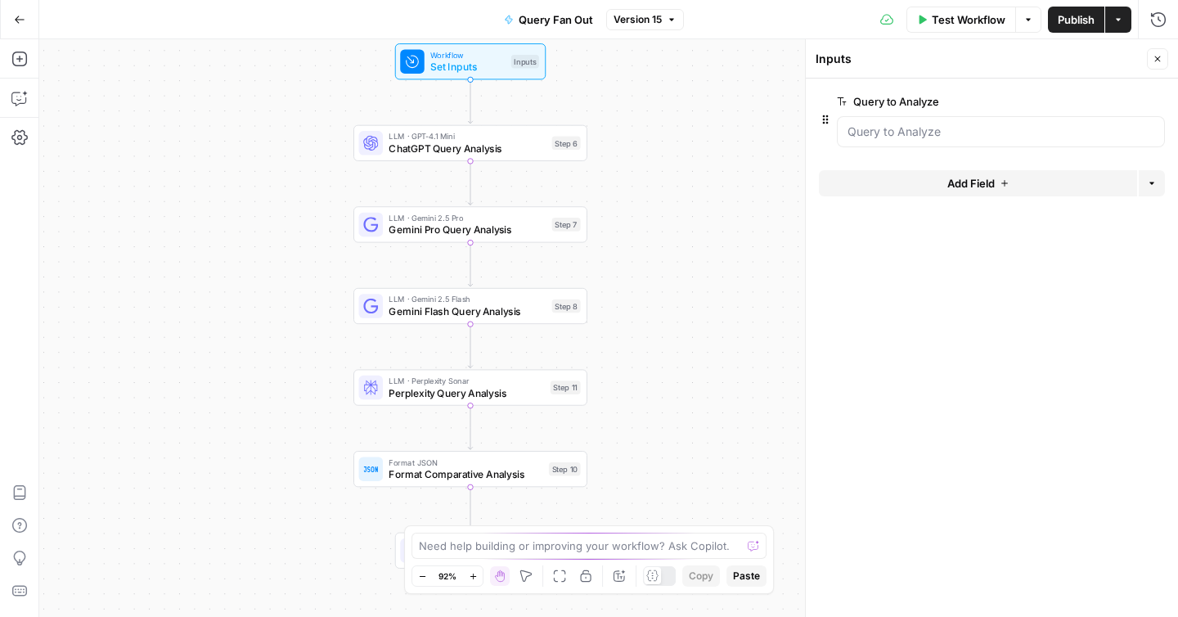
drag, startPoint x: 433, startPoint y: 126, endPoint x: 294, endPoint y: 103, distance: 140.1
click at [294, 103] on div "Workflow Set Inputs Inputs LLM · GPT-4.1 Mini ChatGPT Query Analysis Step 6 LLM…" at bounding box center [608, 327] width 1139 height 577
click at [420, 146] on span "ChatGPT Query Analysis" at bounding box center [467, 147] width 157 height 15
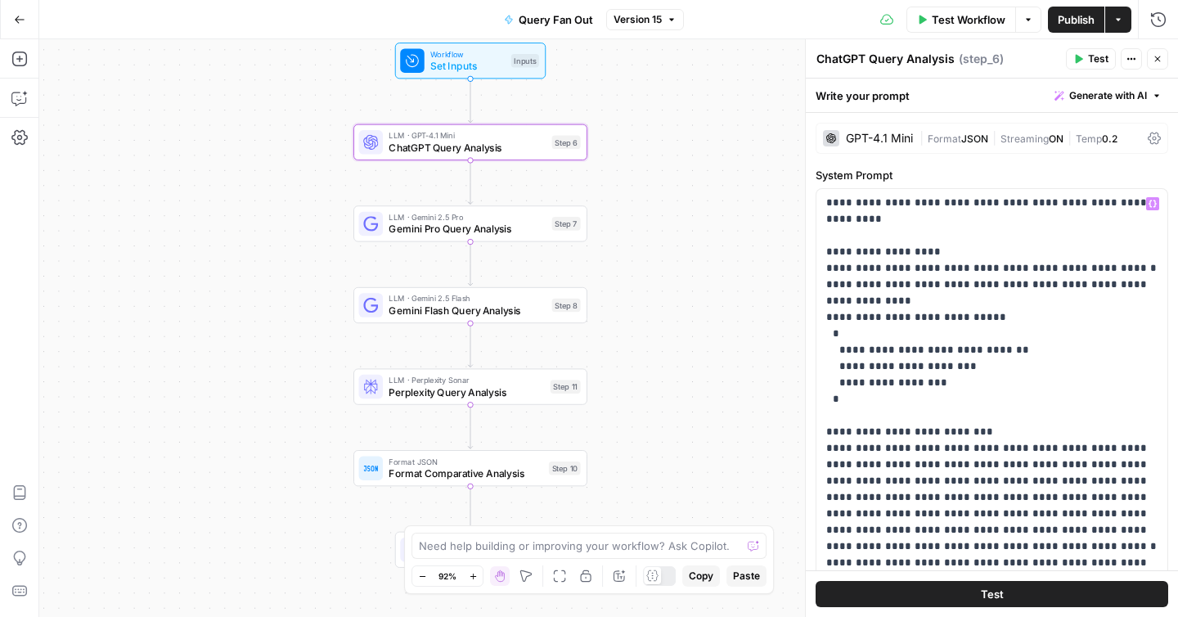
scroll to position [503, 0]
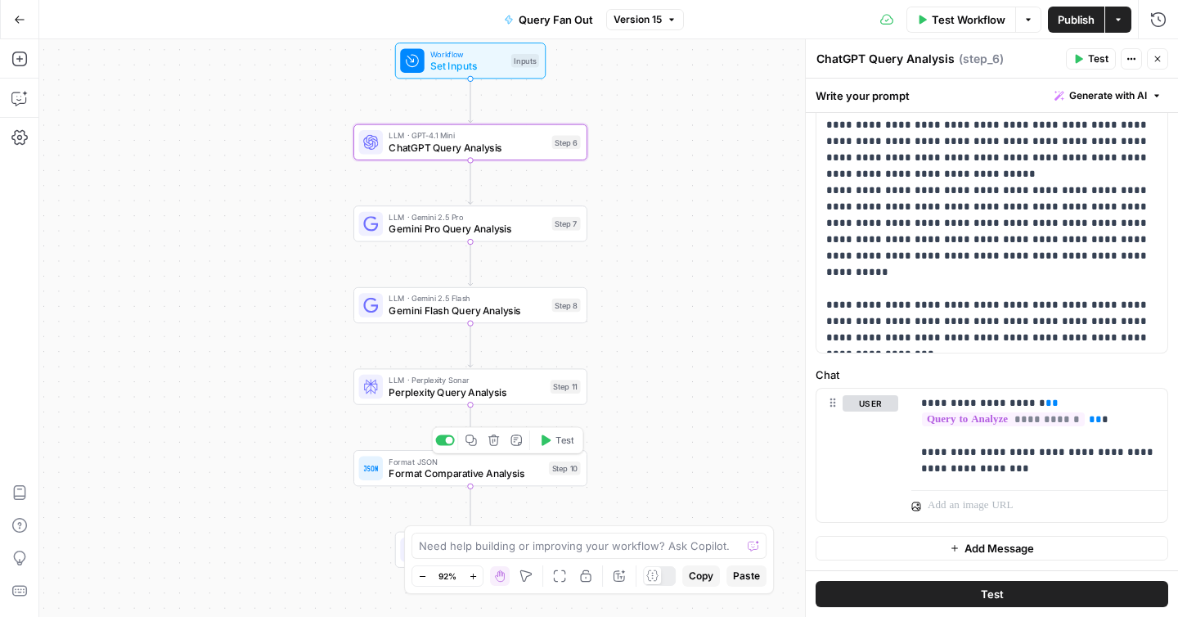
click at [491, 463] on span "Format JSON" at bounding box center [466, 462] width 154 height 12
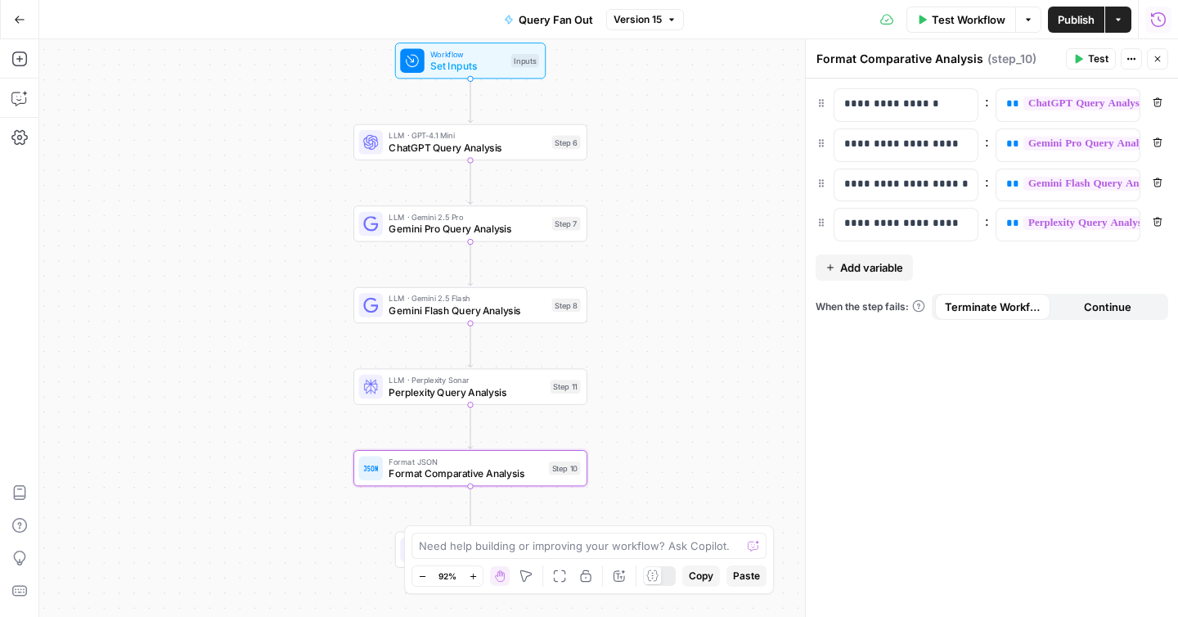
click at [1149, 15] on button "Run History" at bounding box center [1158, 20] width 26 height 26
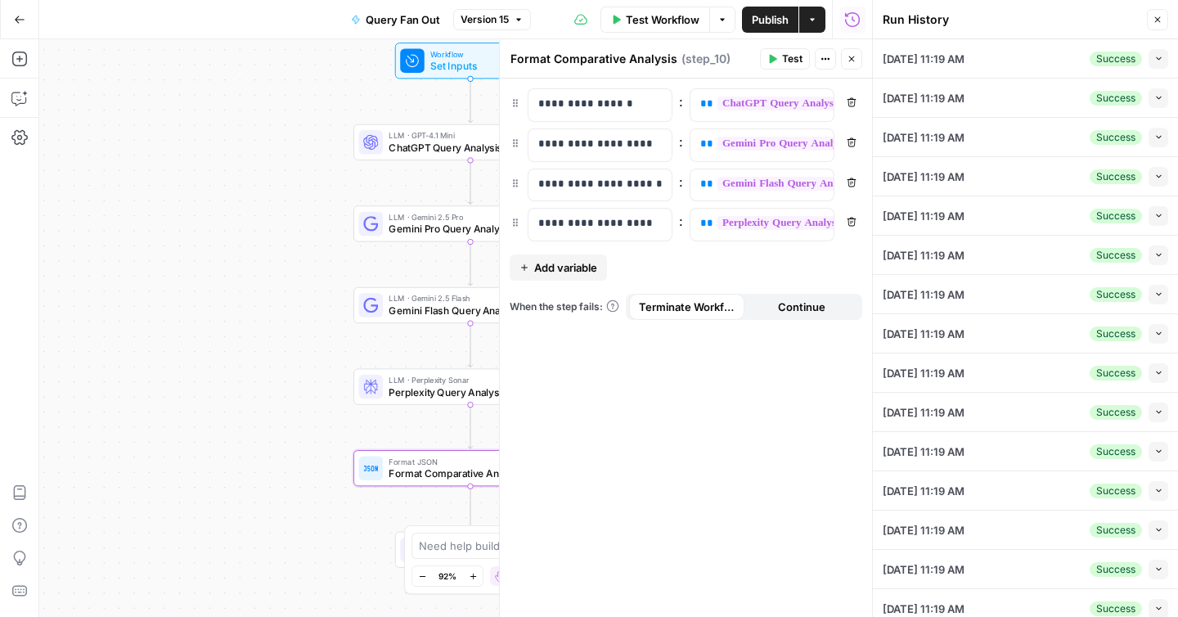
click at [1163, 101] on button "Collapse" at bounding box center [1158, 98] width 20 height 20
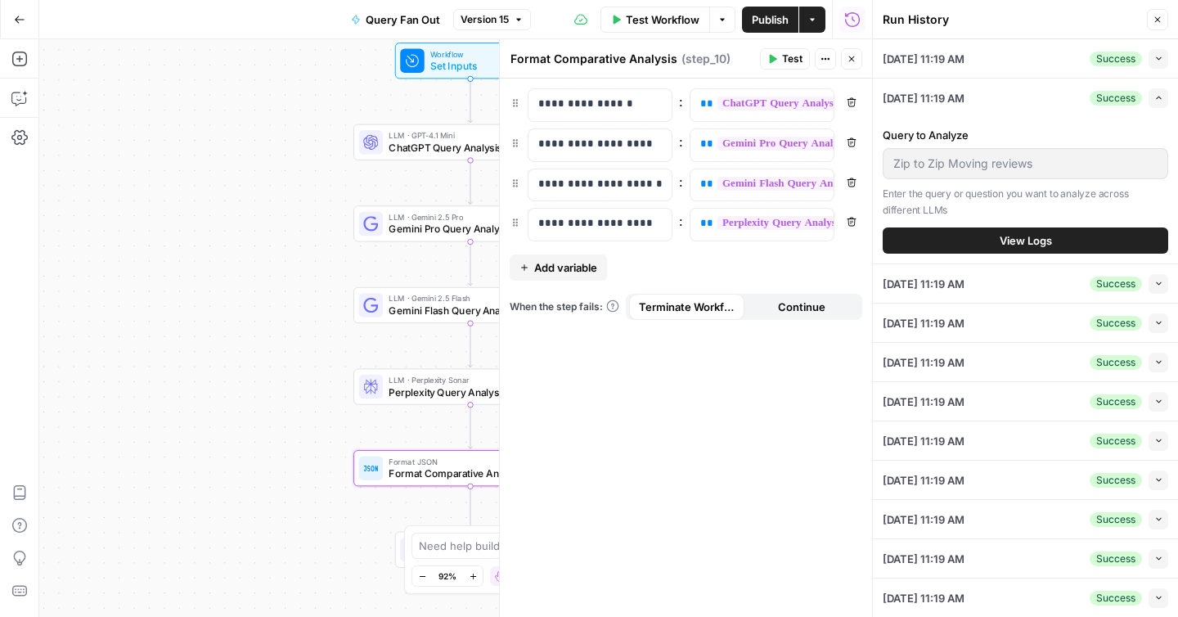
click at [1016, 236] on span "View Logs" at bounding box center [1026, 240] width 52 height 16
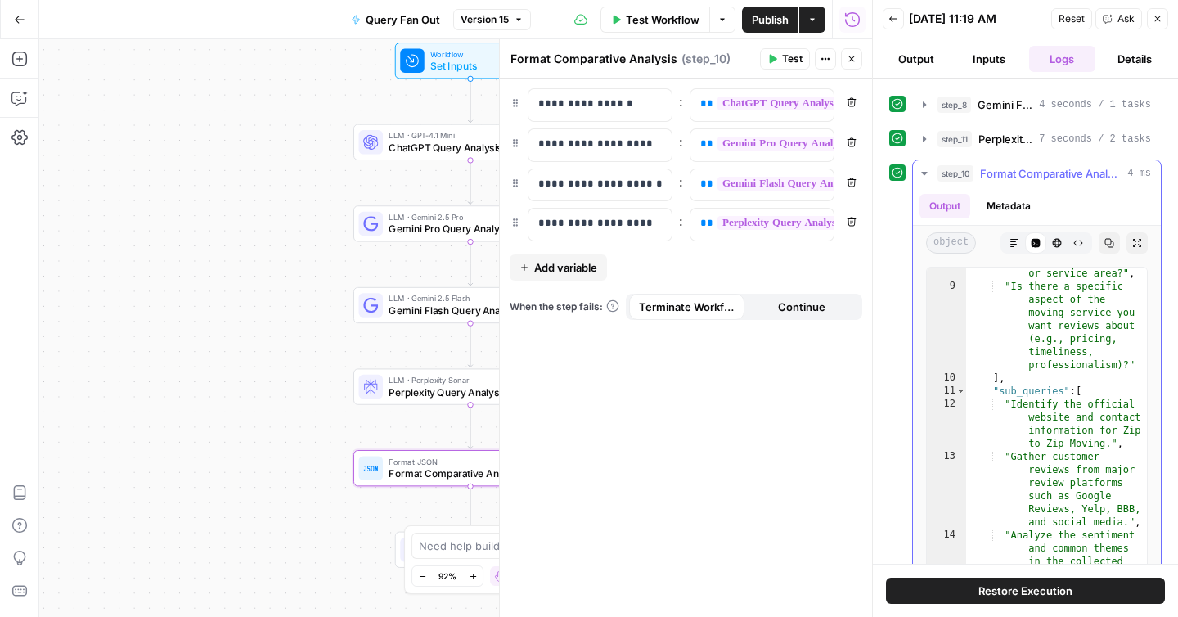
scroll to position [375, 0]
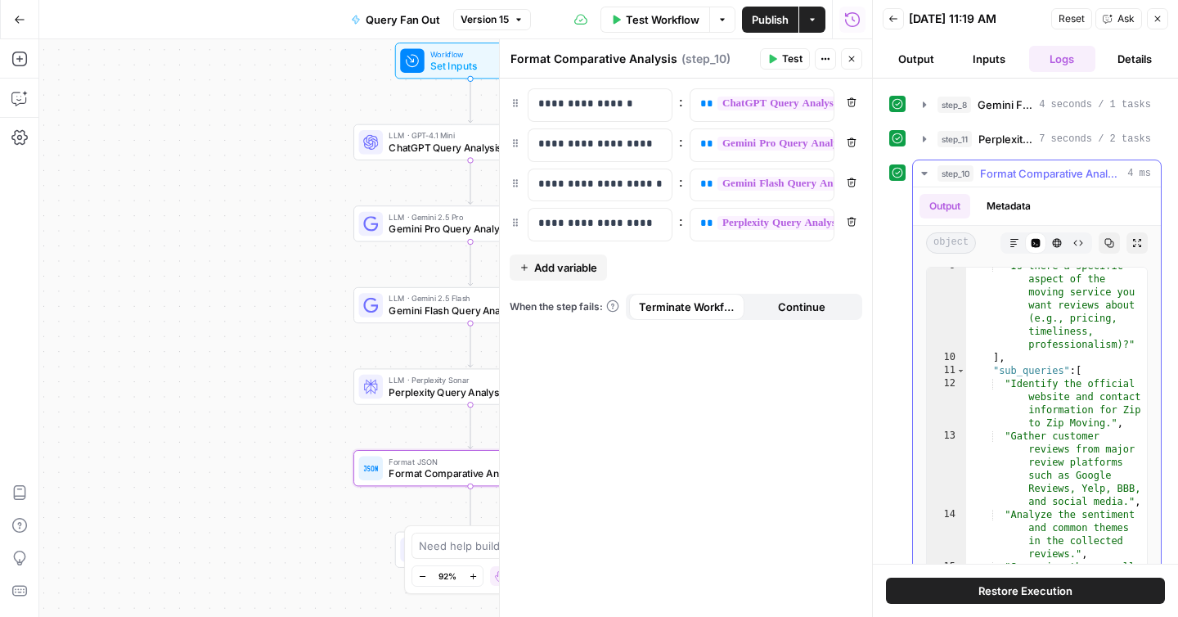
click at [1045, 172] on span "Format Comparative Analysis" at bounding box center [1050, 173] width 141 height 16
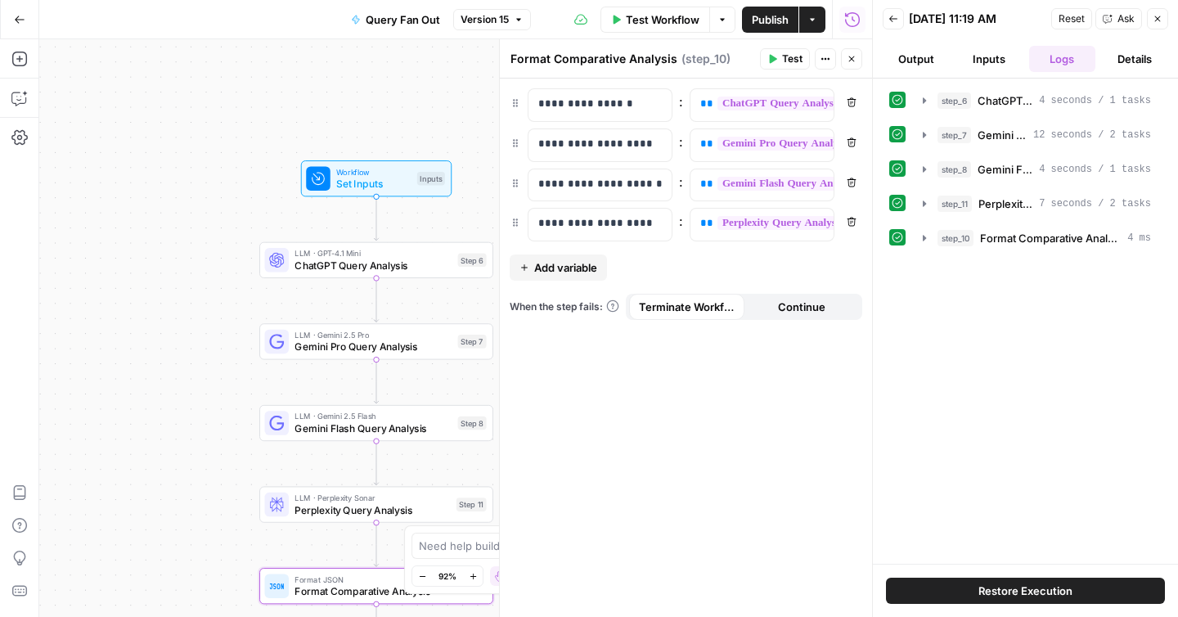
drag, startPoint x: 326, startPoint y: 155, endPoint x: 224, endPoint y: 287, distance: 167.4
click at [224, 287] on div "Workflow Set Inputs Inputs LLM · GPT-4.1 Mini ChatGPT Query Analysis Step 6 LLM…" at bounding box center [455, 327] width 833 height 577
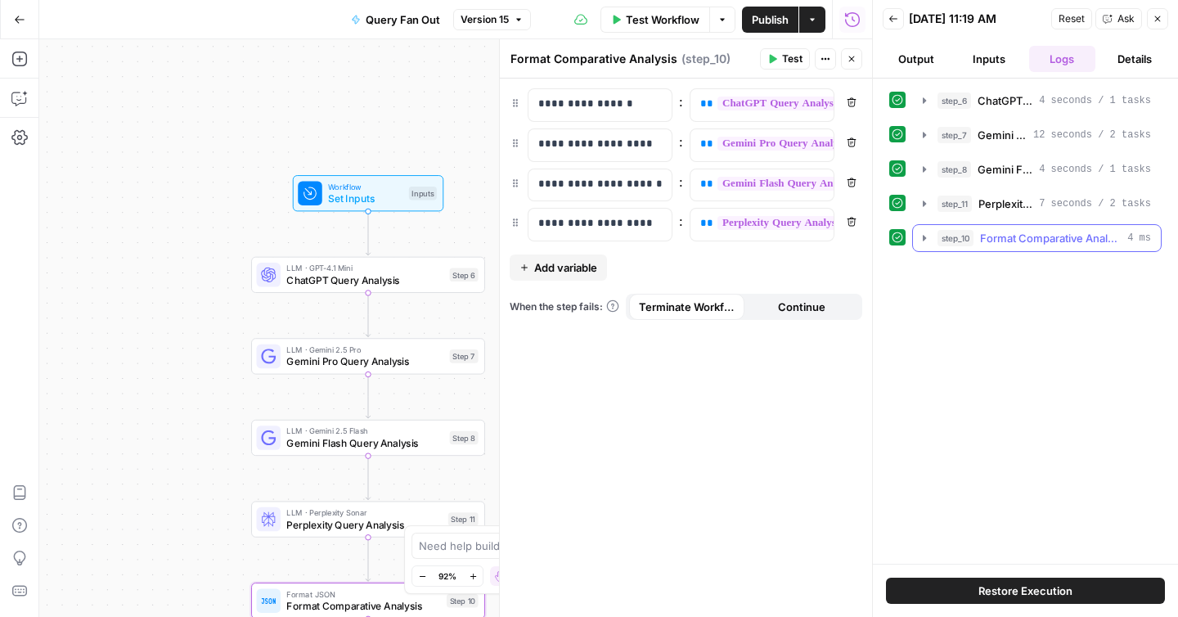
click at [1019, 245] on span "Format Comparative Analysis" at bounding box center [1050, 238] width 141 height 16
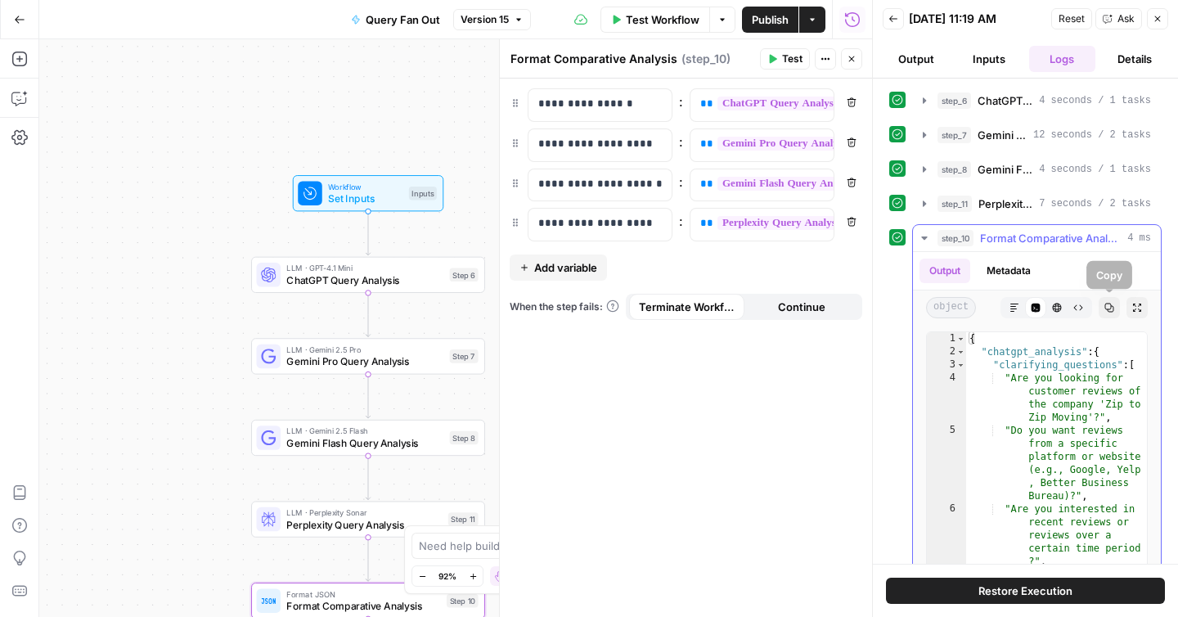
click at [1110, 312] on icon "button" at bounding box center [1109, 308] width 10 height 10
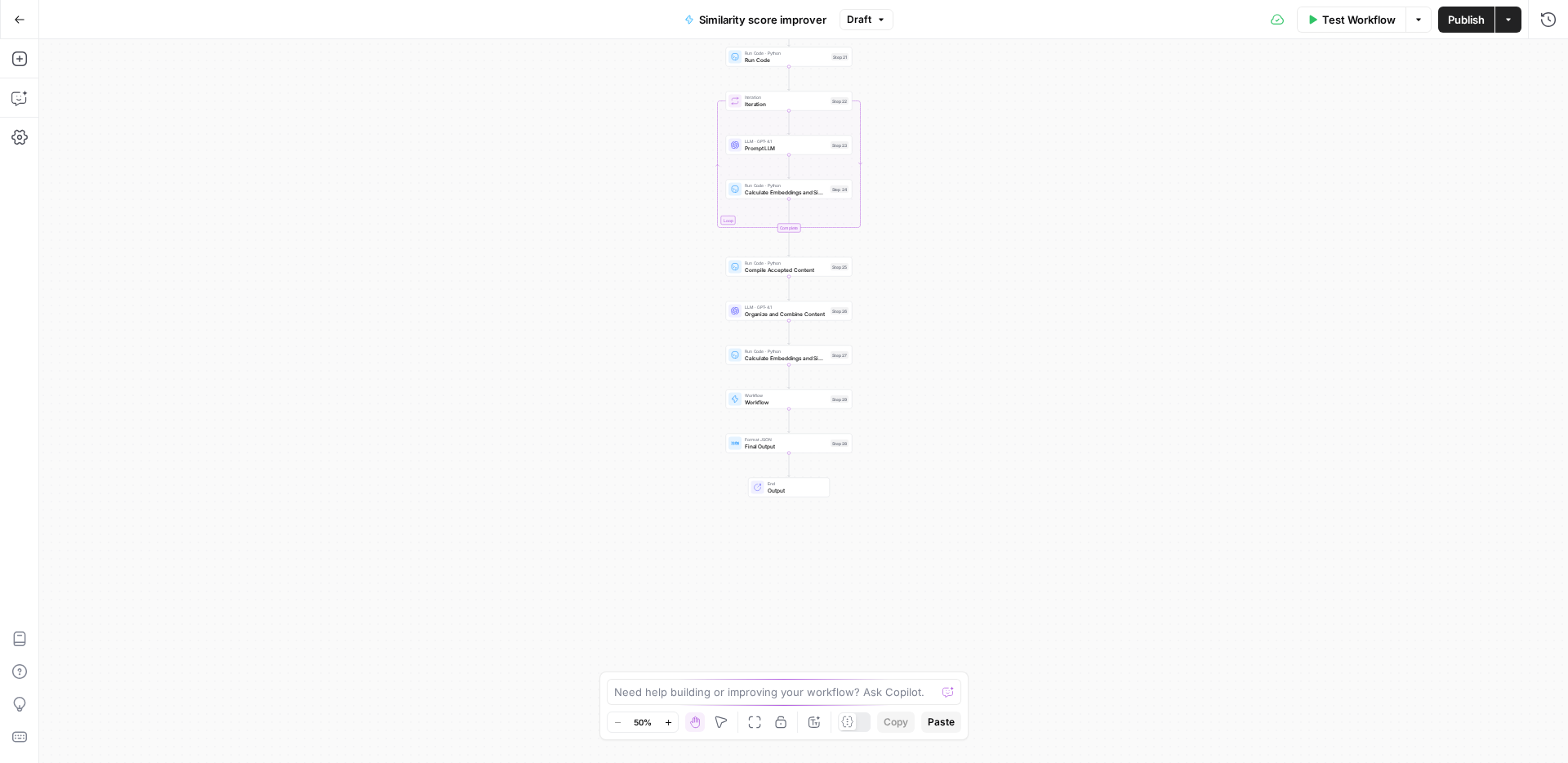
drag, startPoint x: 581, startPoint y: 366, endPoint x: 457, endPoint y: 326, distance: 130.3
click at [455, 320] on div "Workflow Set Inputs Inputs Web Page Scrape Scrape our page Step 1 Run Code · Py…" at bounding box center [802, 400] width 1528 height 724
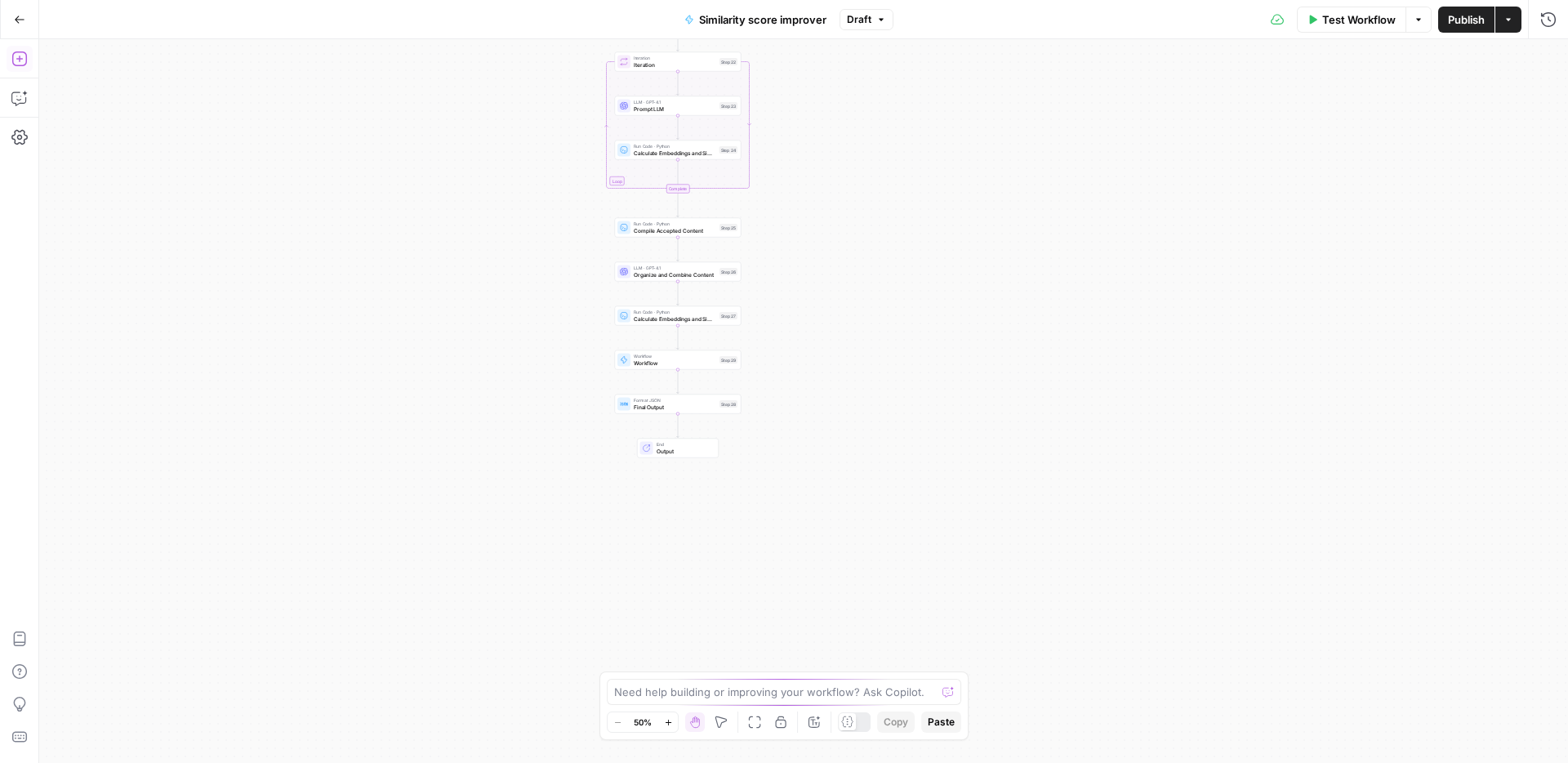
click at [23, 58] on icon "button" at bounding box center [19, 59] width 16 height 16
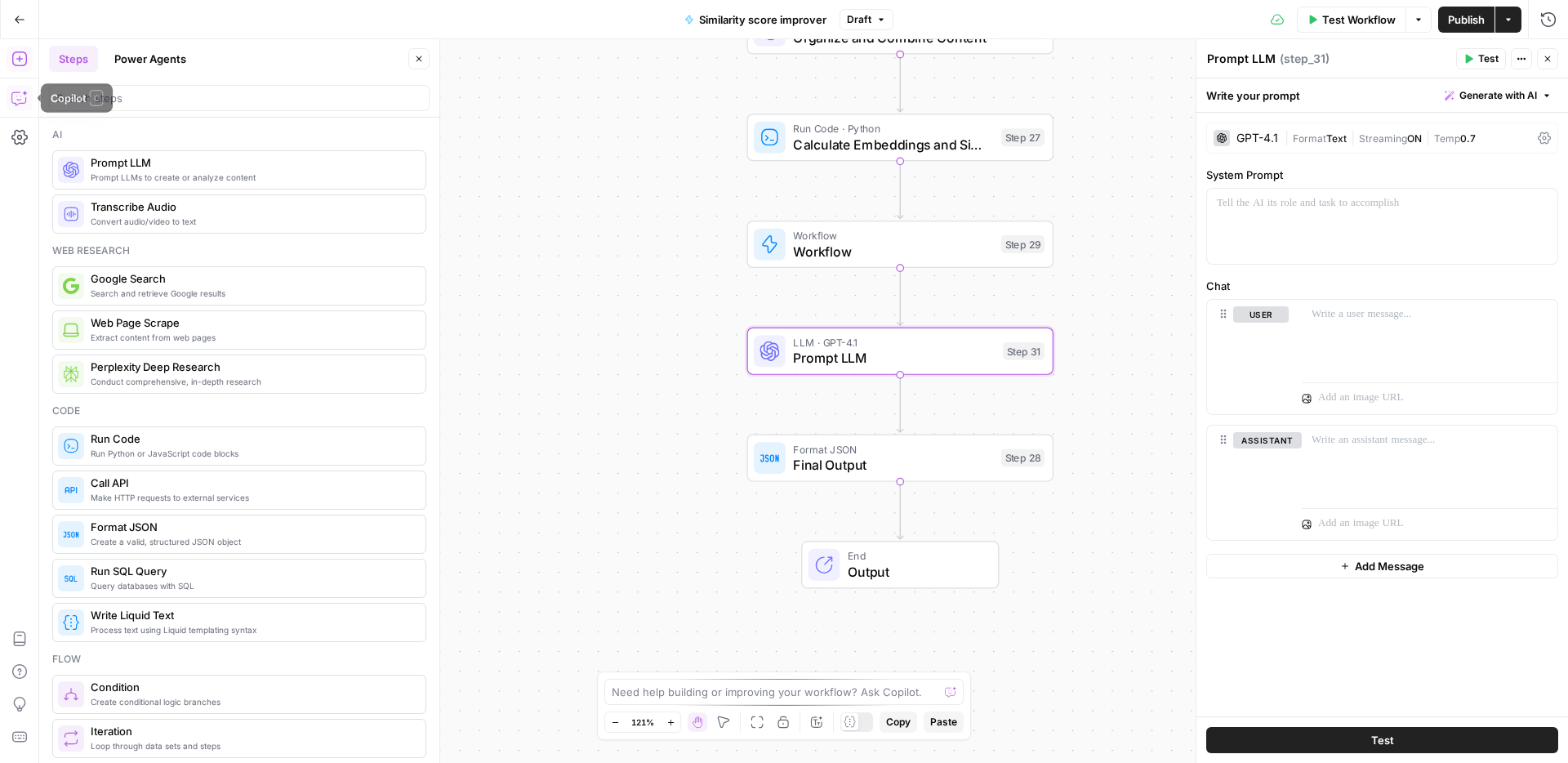
click at [26, 98] on icon "button" at bounding box center [19, 98] width 16 height 16
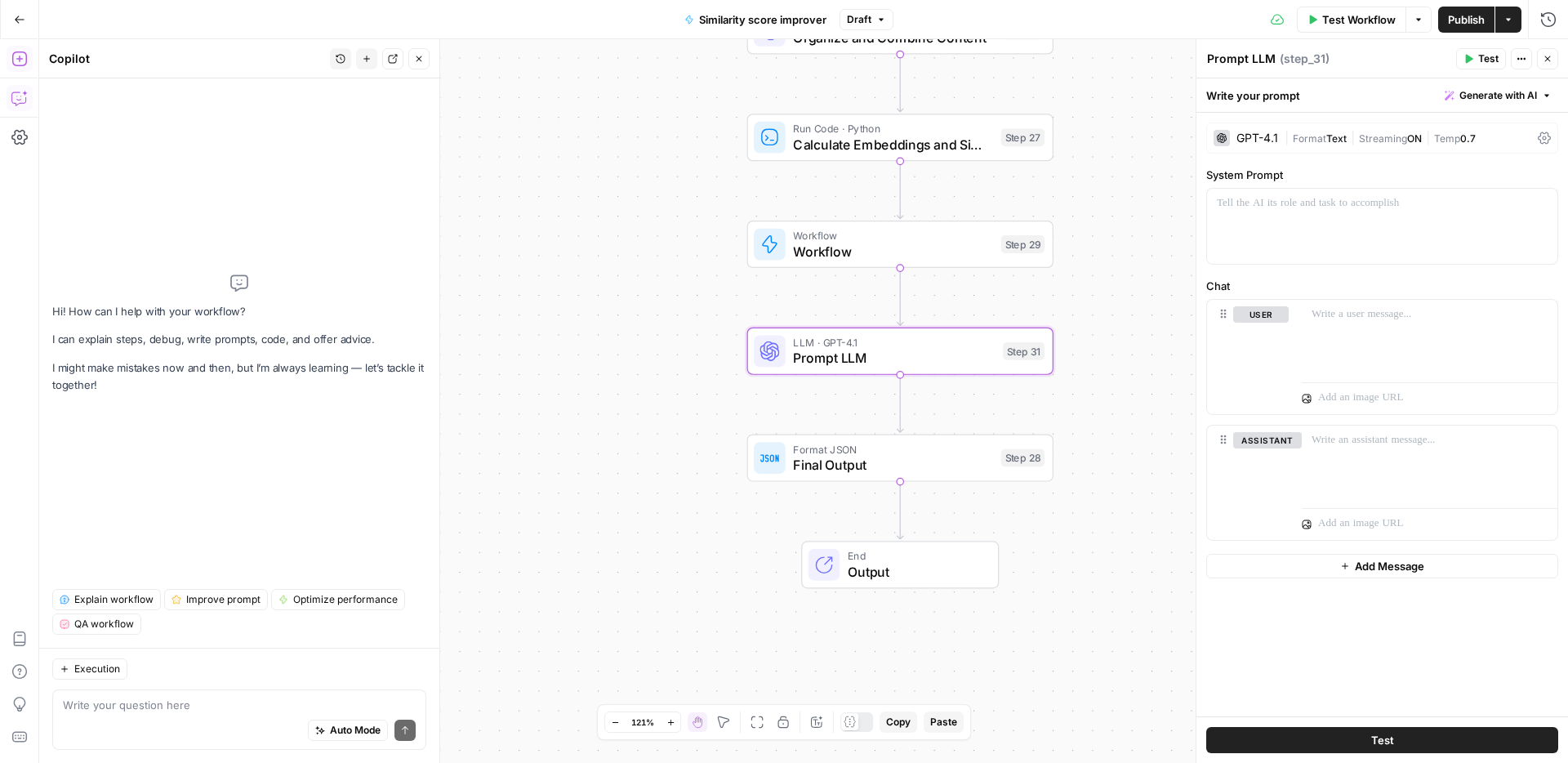
click at [254, 716] on div "Auto Mode Send" at bounding box center [239, 731] width 352 height 36
paste textarea "i need a step to take step 29 output (which will look like this) { "chatgpt_ana…"
type textarea "i need step 31 to i need a step to take step 29 output (which will look like th…"
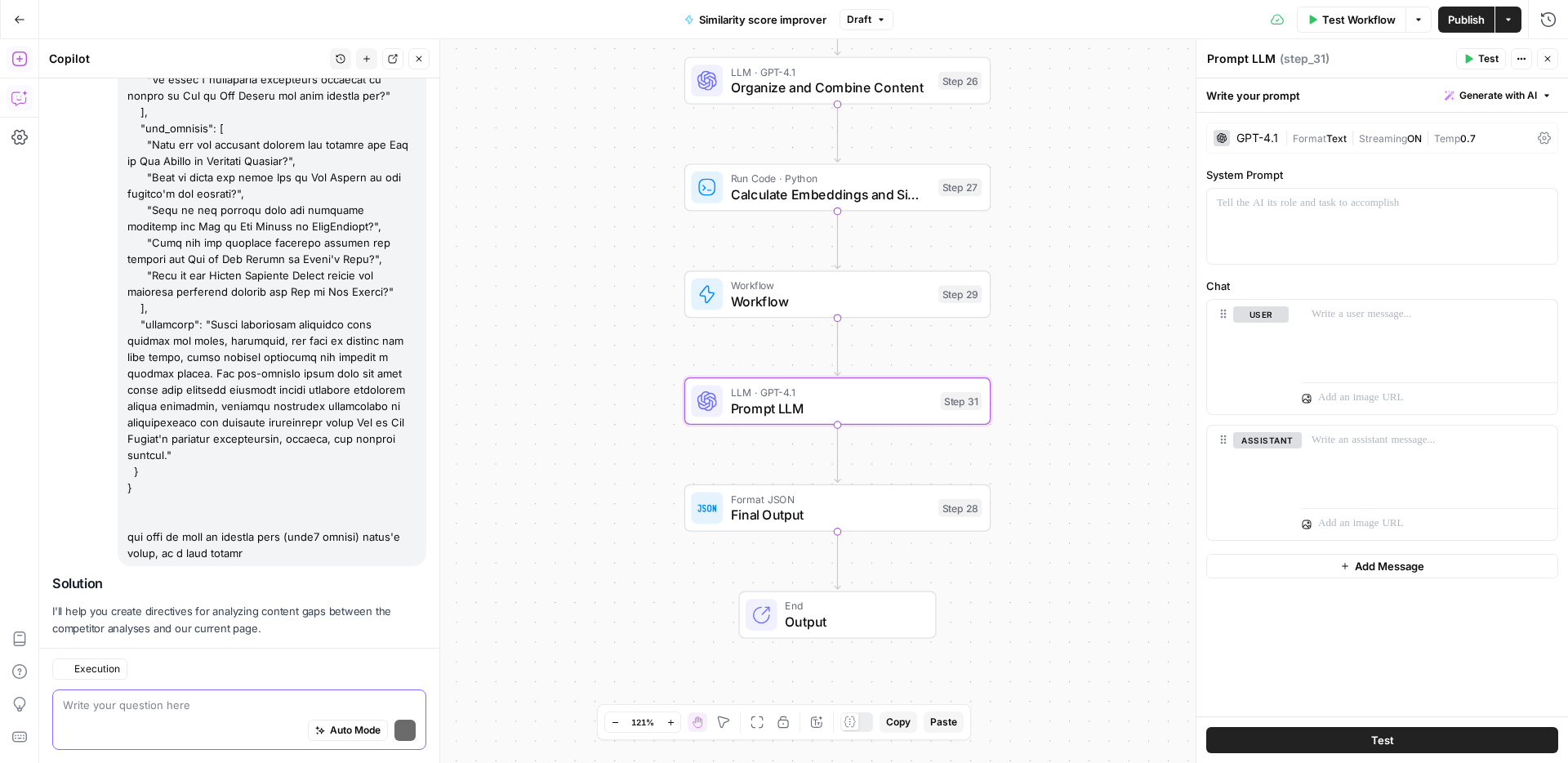
scroll to position [2232, 0]
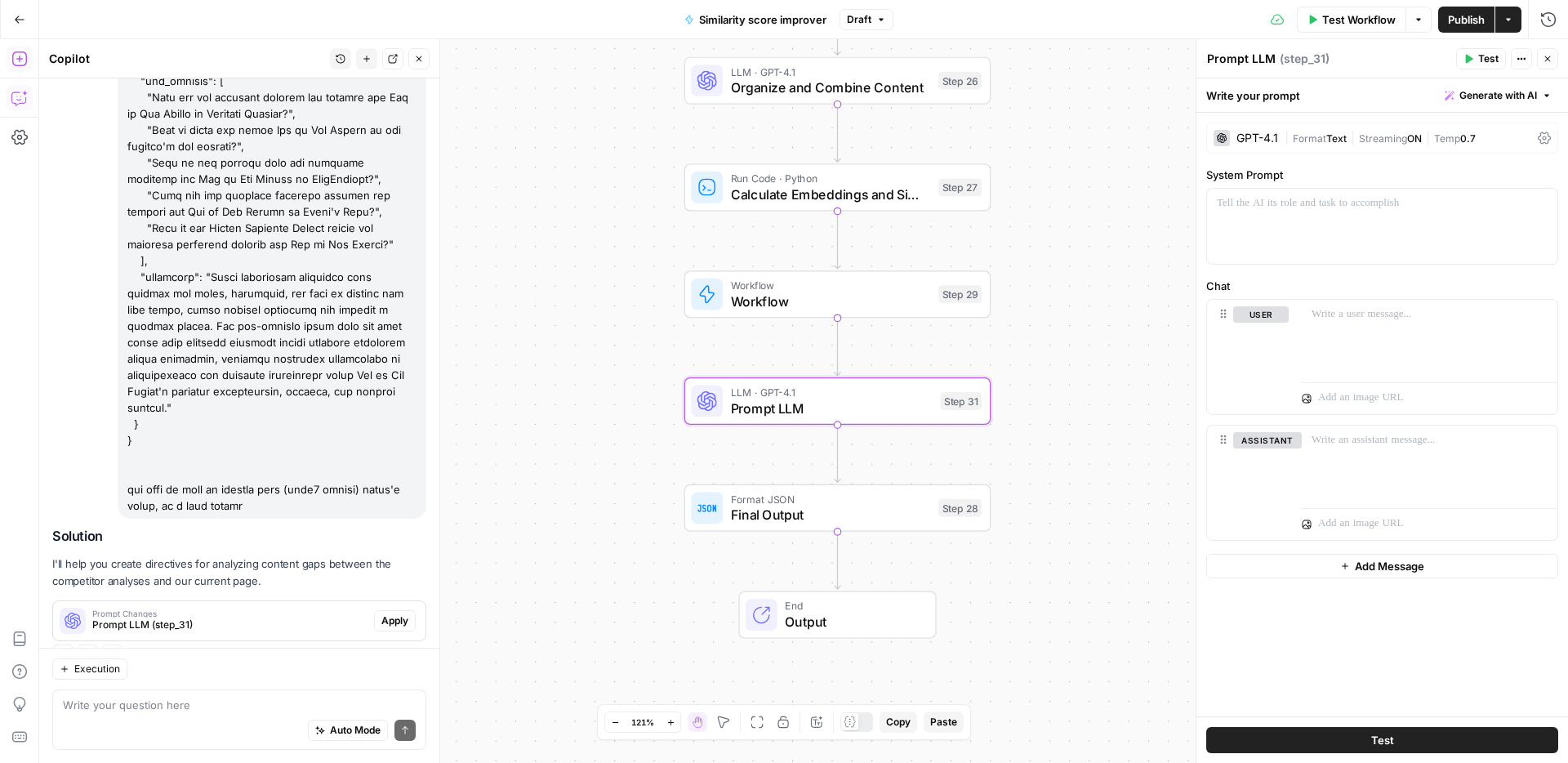
click at [398, 613] on span "Apply" at bounding box center [394, 620] width 27 height 15
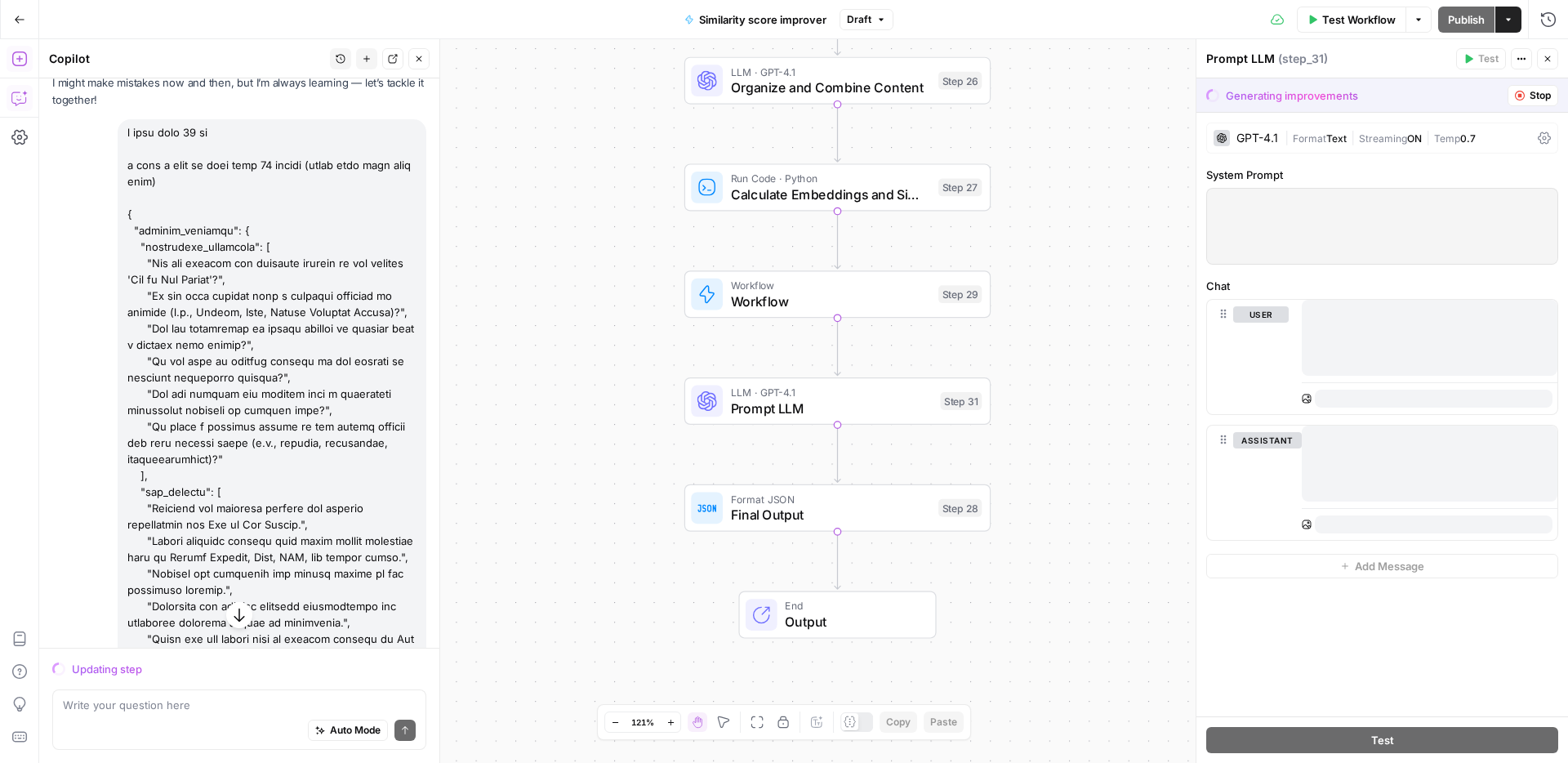
scroll to position [0, 0]
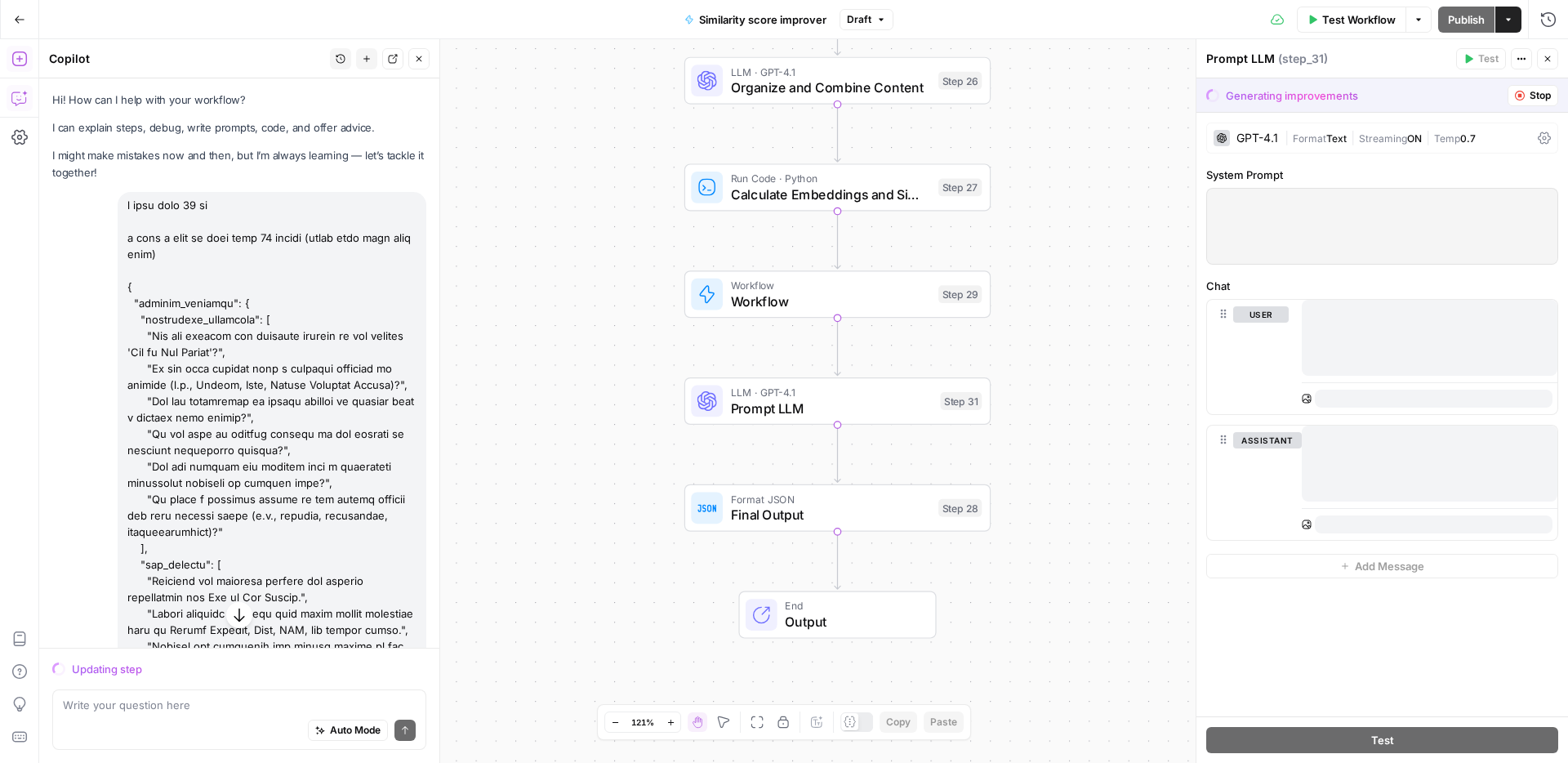
drag, startPoint x: 126, startPoint y: 286, endPoint x: 234, endPoint y: 355, distance: 128.2
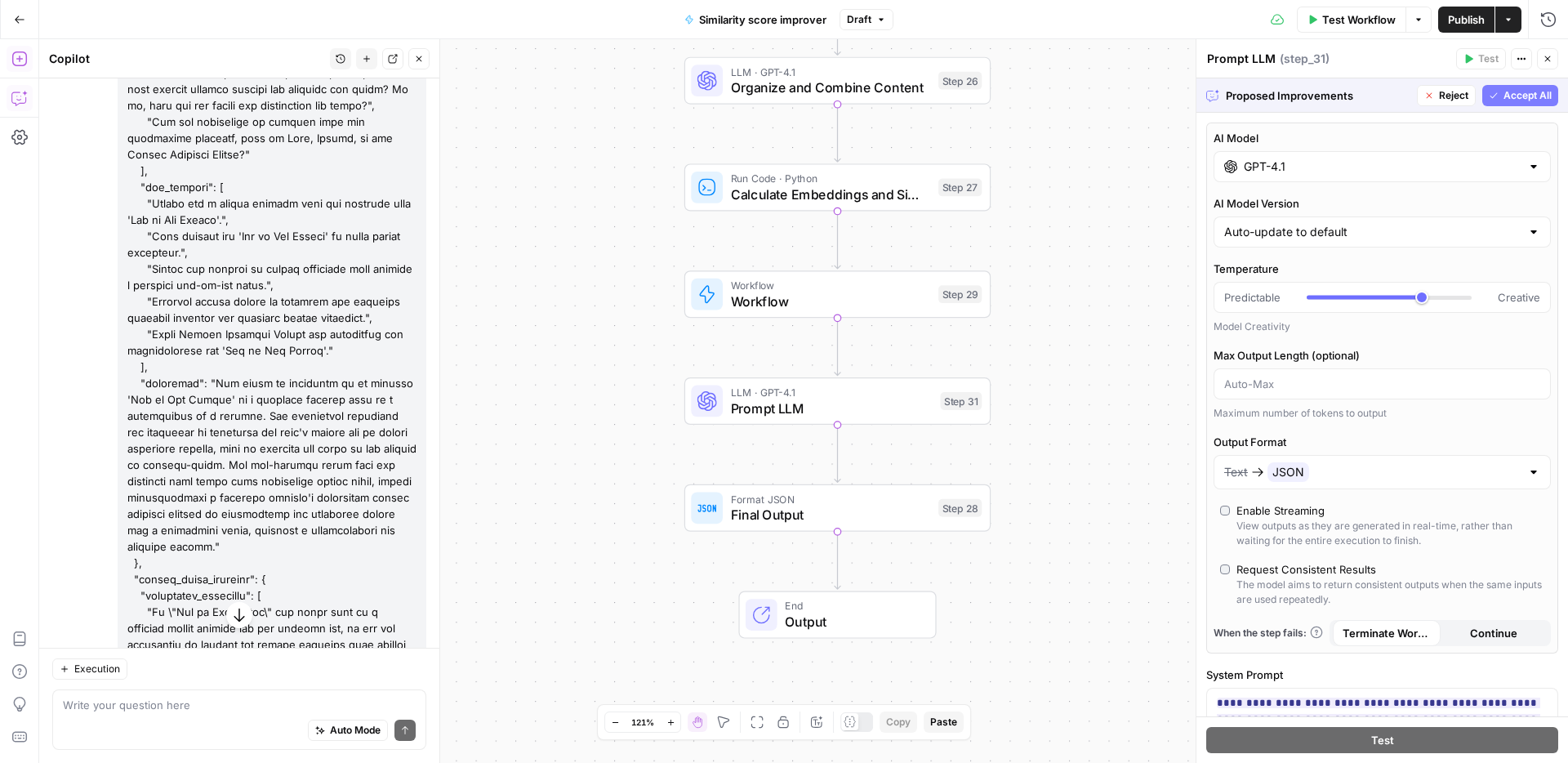
scroll to position [972, 0]
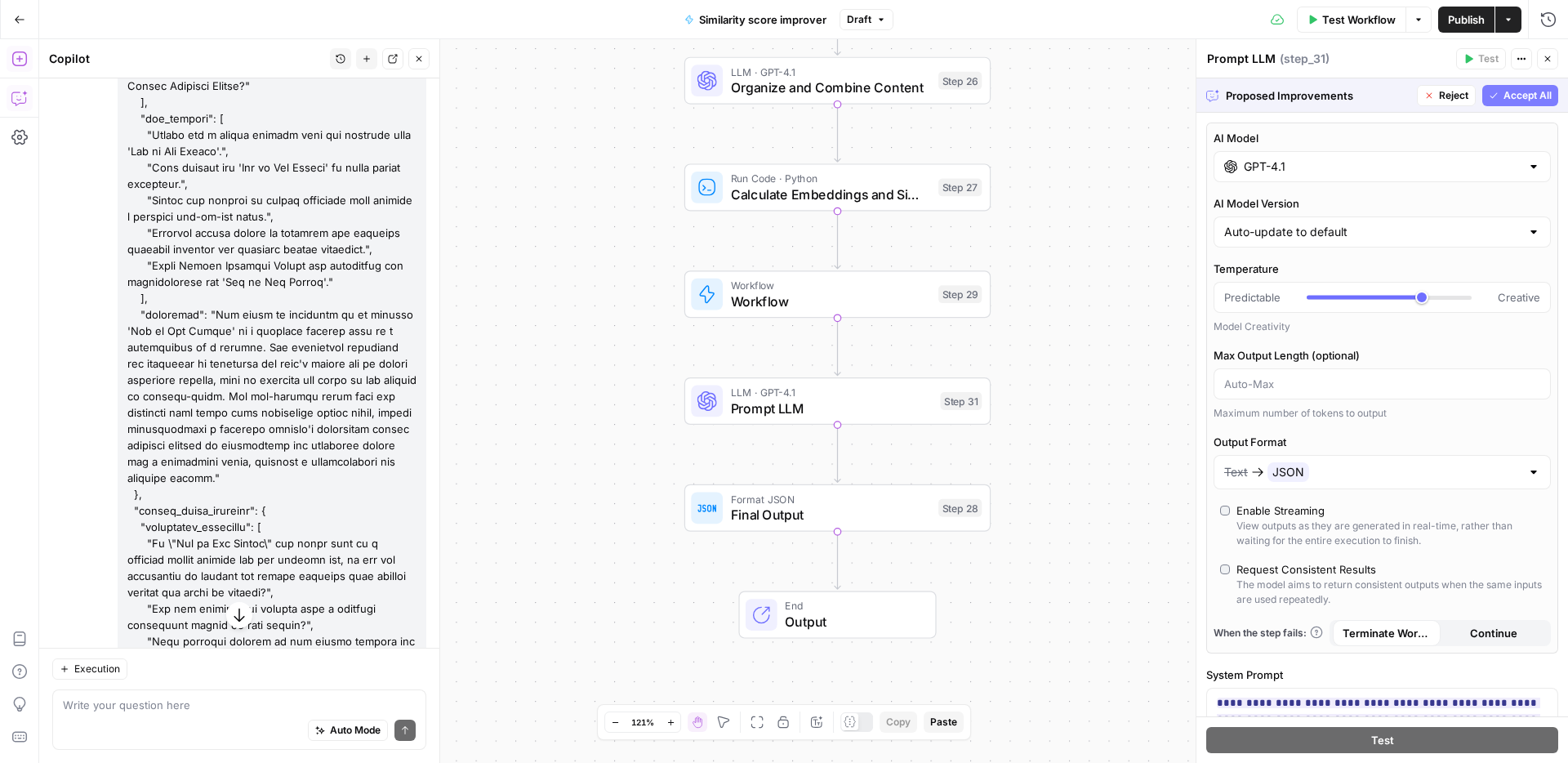
drag, startPoint x: 124, startPoint y: 240, endPoint x: 289, endPoint y: 355, distance: 201.1
click at [289, 355] on div at bounding box center [271, 502] width 308 height 2559
click at [1500, 94] on button "Accept All" at bounding box center [1520, 95] width 76 height 21
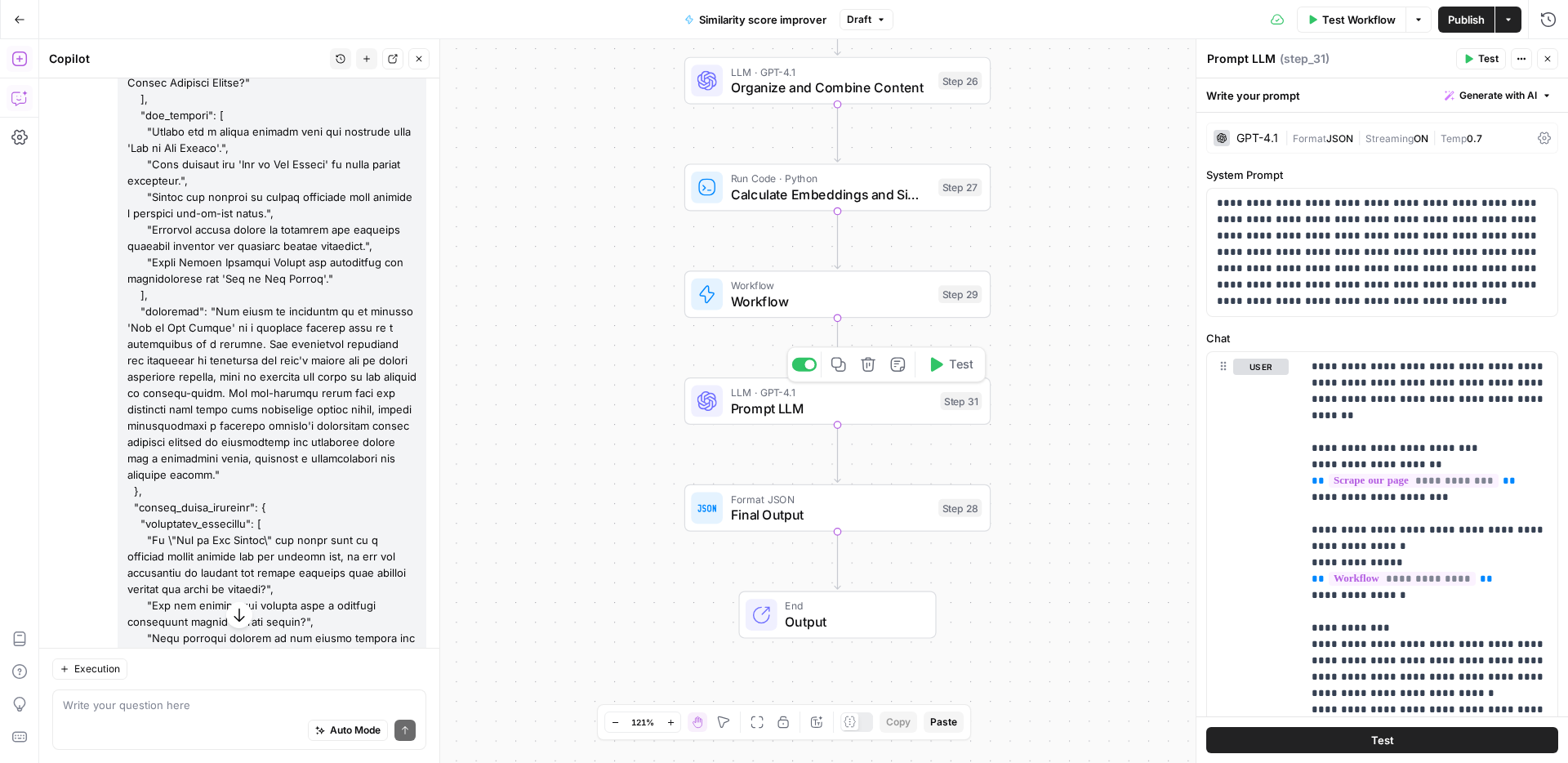
click at [924, 410] on span "Prompt LLM" at bounding box center [831, 407] width 202 height 20
drag, startPoint x: 1405, startPoint y: 514, endPoint x: 1292, endPoint y: 511, distance: 113.0
click at [1292, 511] on div "**********" at bounding box center [1381, 704] width 350 height 704
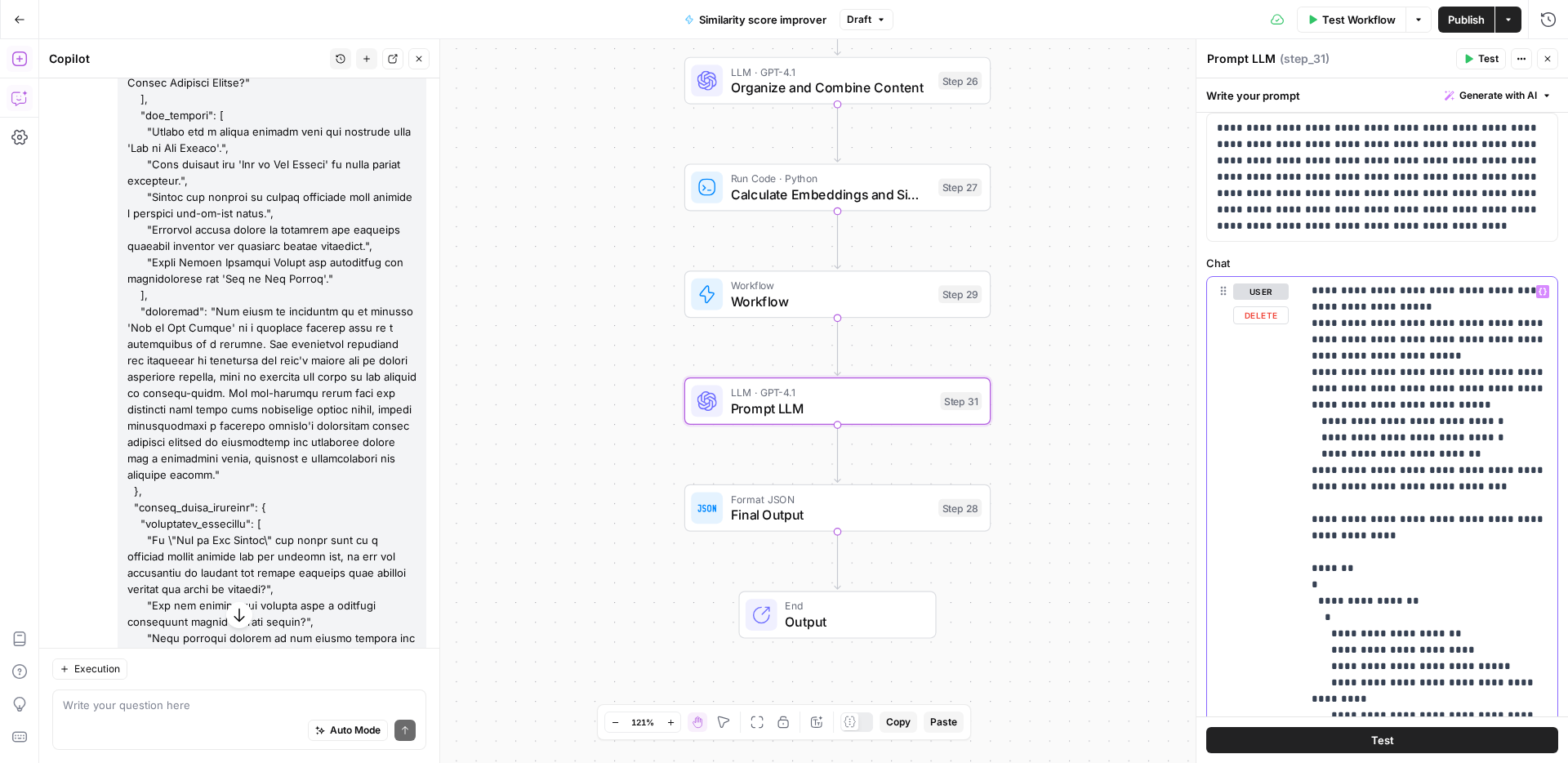
scroll to position [339, 0]
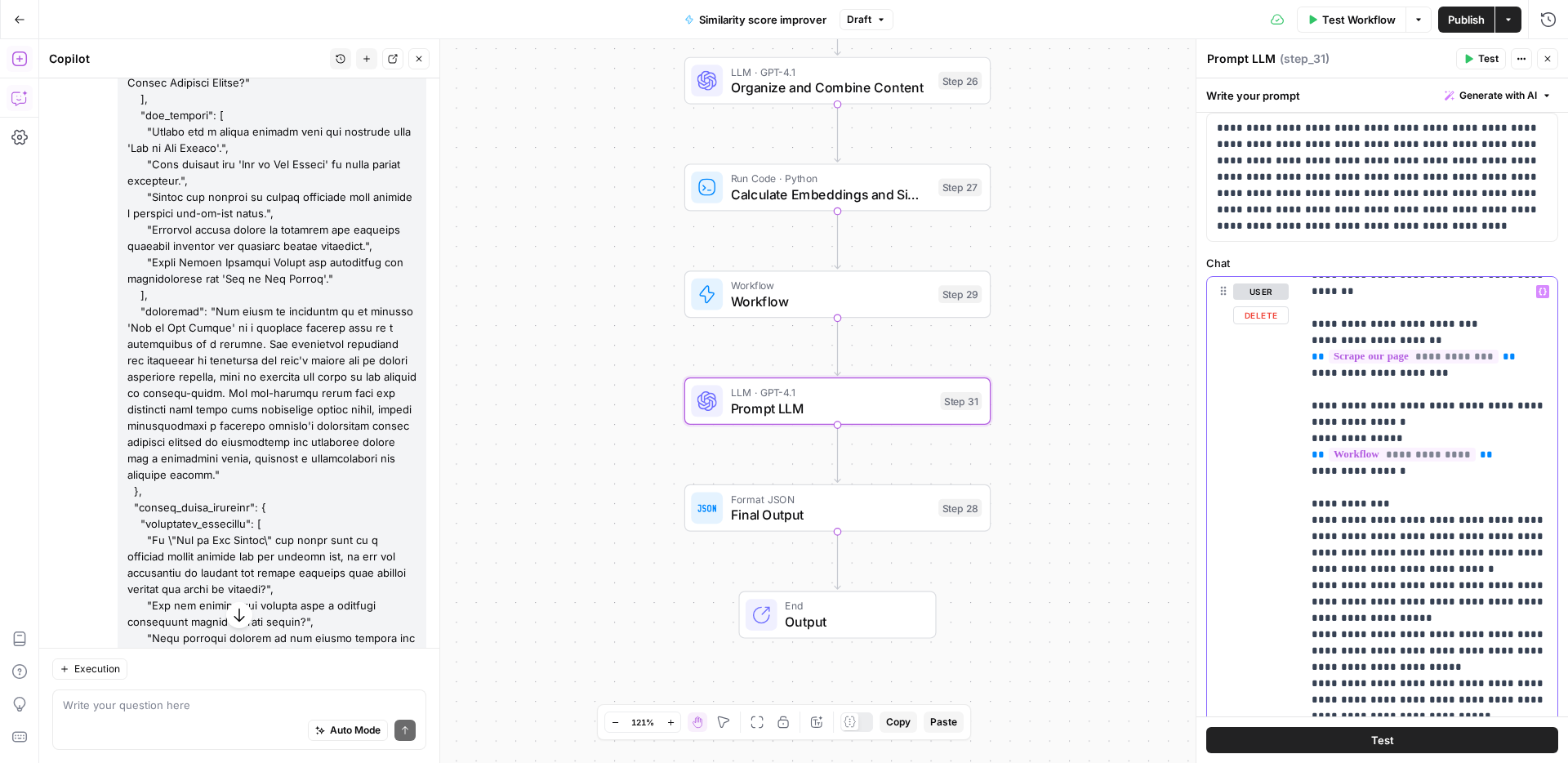
click at [1415, 391] on p "**********" at bounding box center [1429, 741] width 236 height 1013
click at [1501, 388] on p "**********" at bounding box center [1429, 741] width 236 height 1013
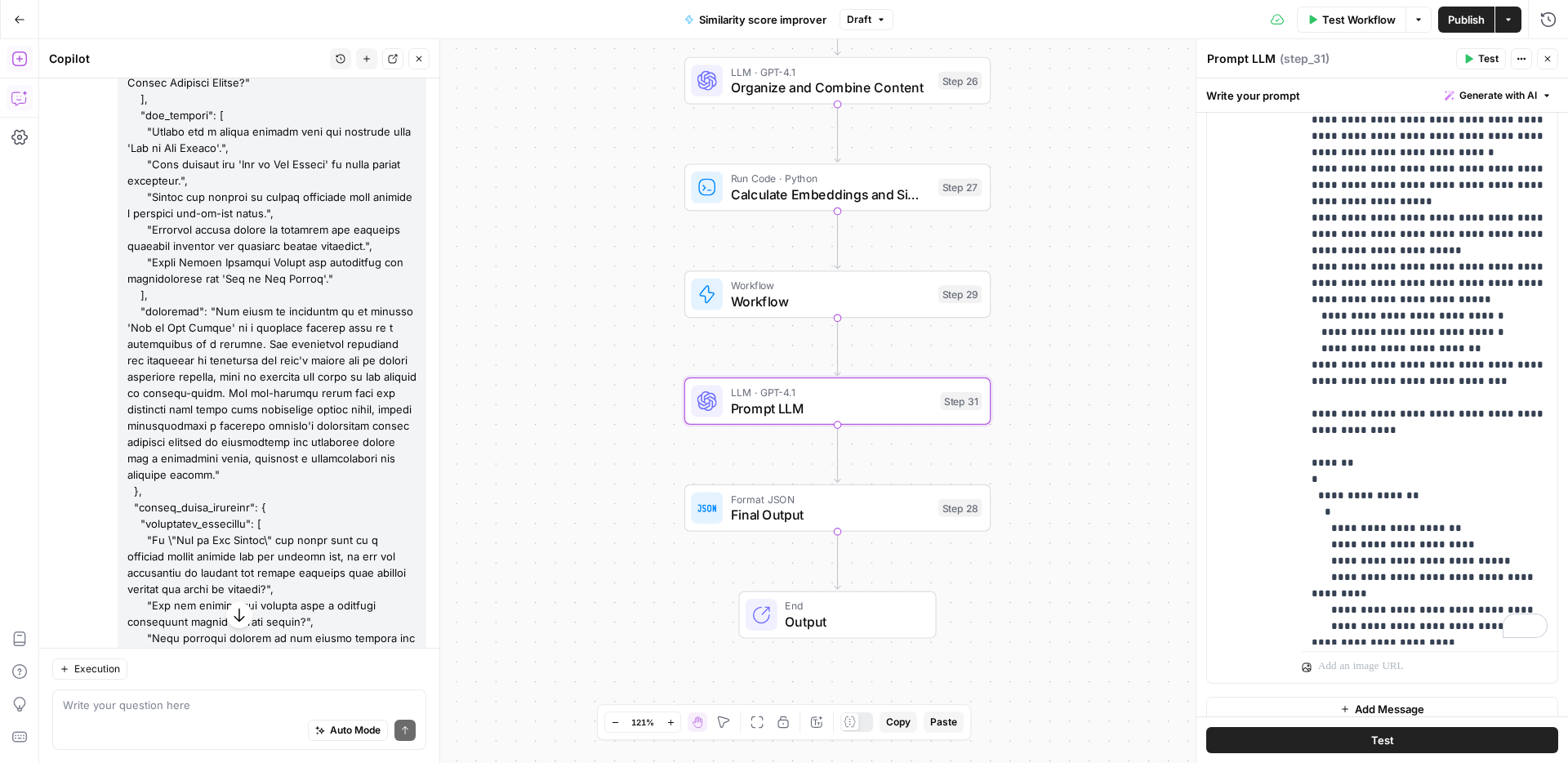
click at [1462, 52] on button "Test" at bounding box center [1480, 58] width 50 height 21
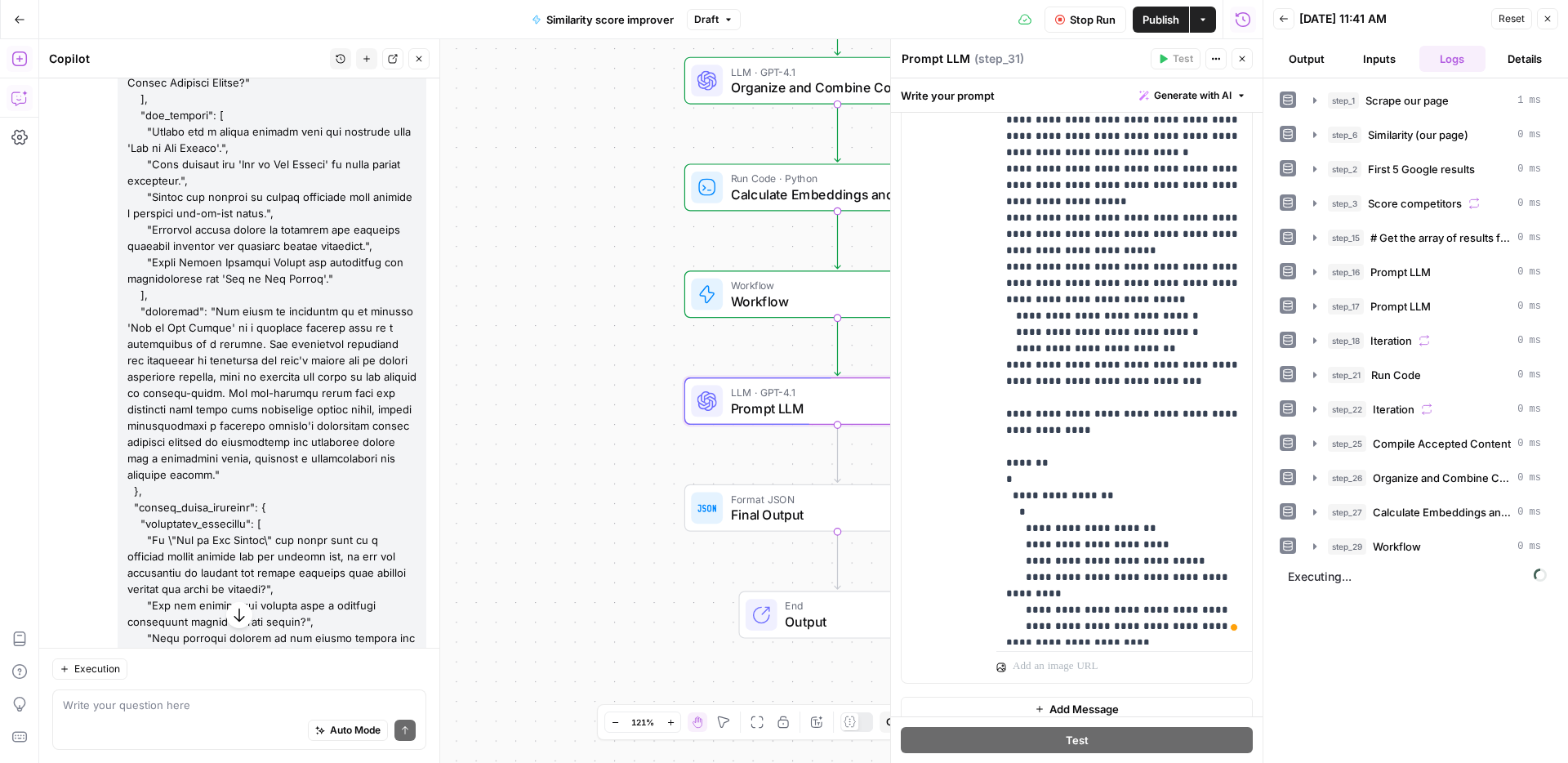
drag, startPoint x: 602, startPoint y: 416, endPoint x: 474, endPoint y: 443, distance: 130.8
click at [474, 443] on div "Workflow Set Inputs Inputs Web Page Scrape Scrape our page Step 1 Run Code · Py…" at bounding box center [650, 400] width 1223 height 724
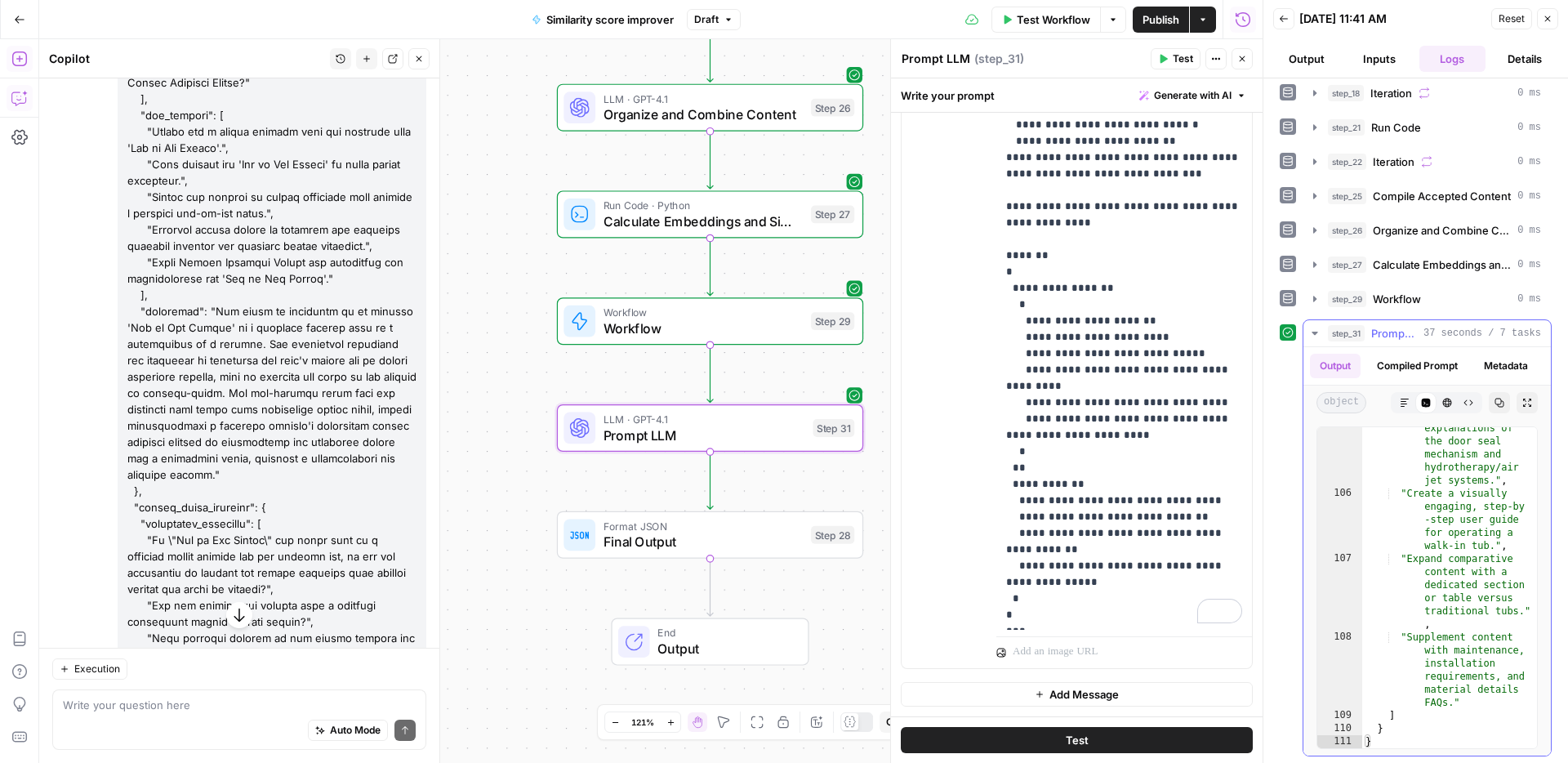
scroll to position [249, 0]
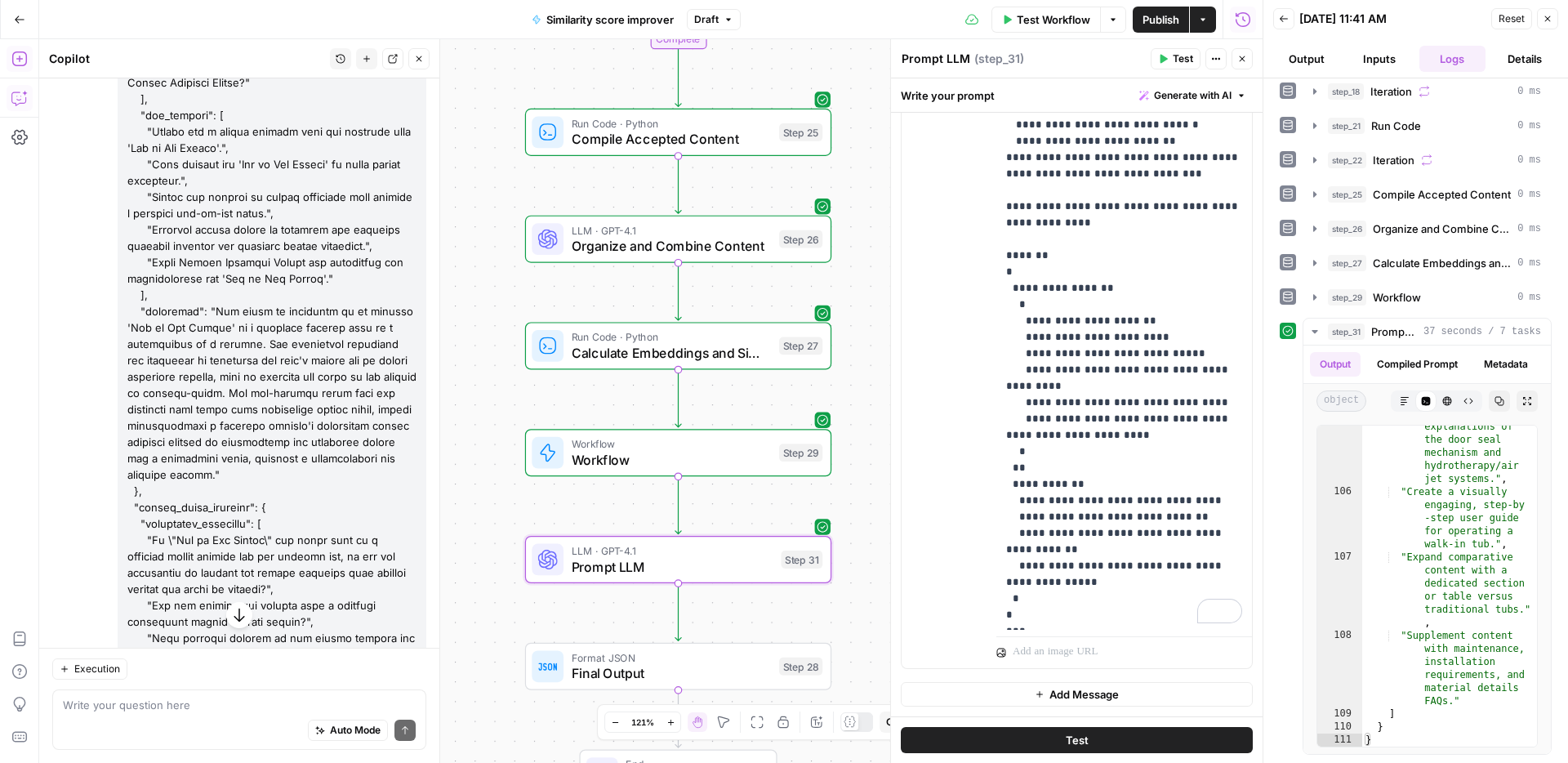
drag, startPoint x: 505, startPoint y: 299, endPoint x: 470, endPoint y: 460, distance: 164.8
click at [470, 460] on div "Workflow Set Inputs Inputs Web Page Scrape Scrape our page Step 1 Run Code · Py…" at bounding box center [650, 400] width 1223 height 724
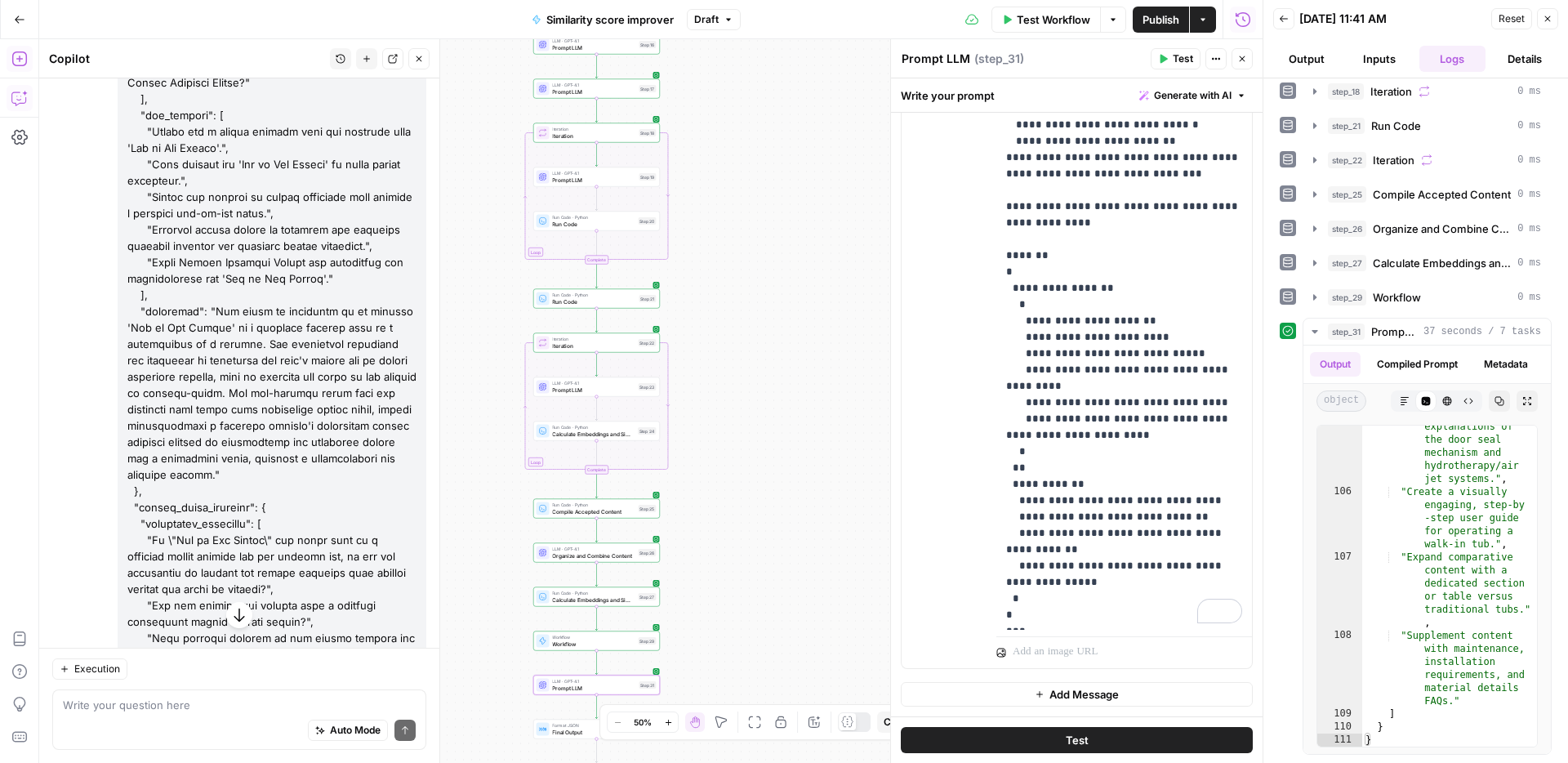
drag, startPoint x: 769, startPoint y: 283, endPoint x: 798, endPoint y: 525, distance: 243.7
click at [798, 525] on div "Workflow Set Inputs Inputs Web Page Scrape Scrape our page Step 1 Run Code · Py…" at bounding box center [650, 400] width 1223 height 724
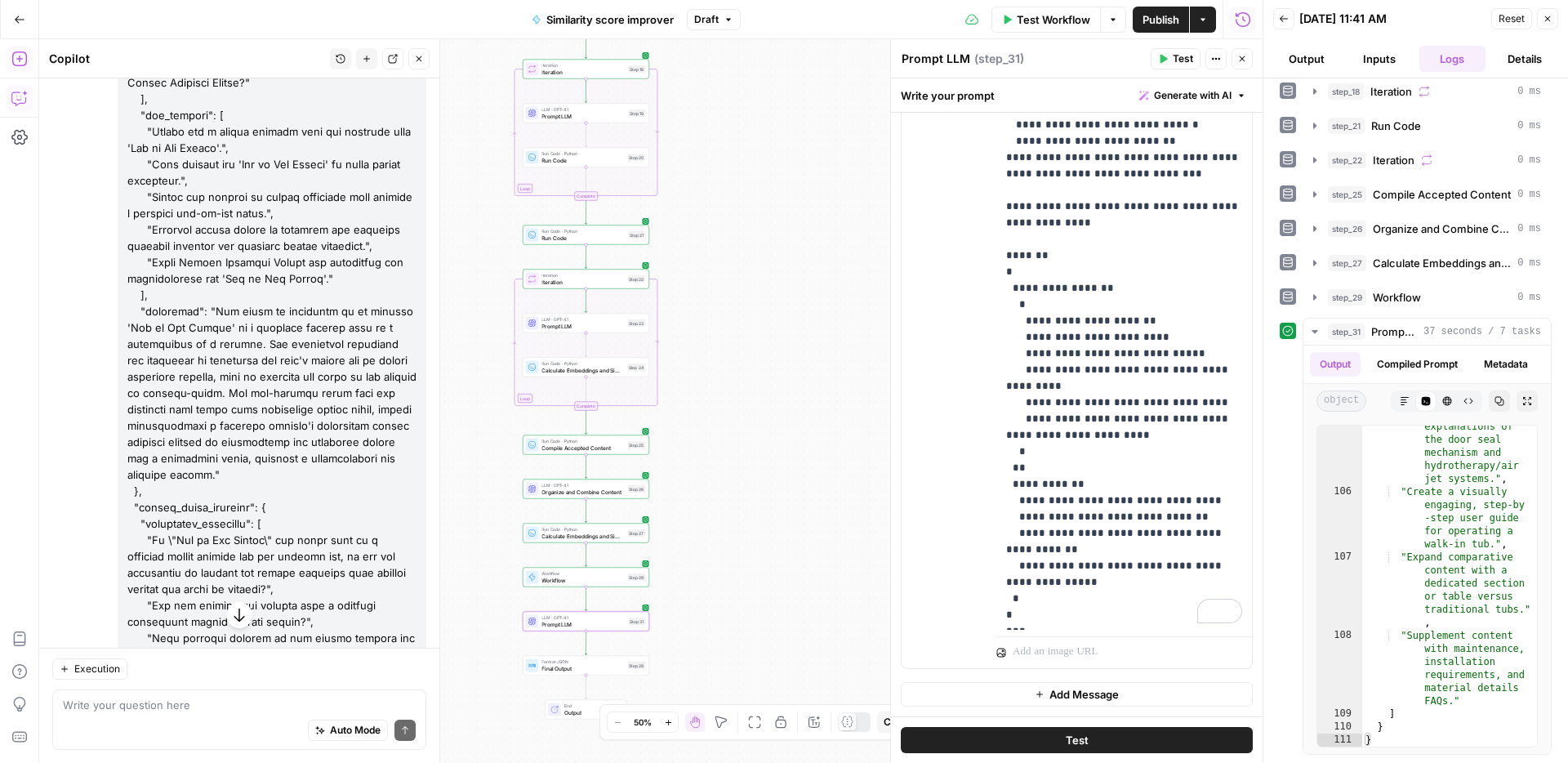
click at [734, 291] on div "Workflow Set Inputs Inputs Web Page Scrape Scrape our page Step 1 Run Code · Py…" at bounding box center [650, 400] width 1223 height 724
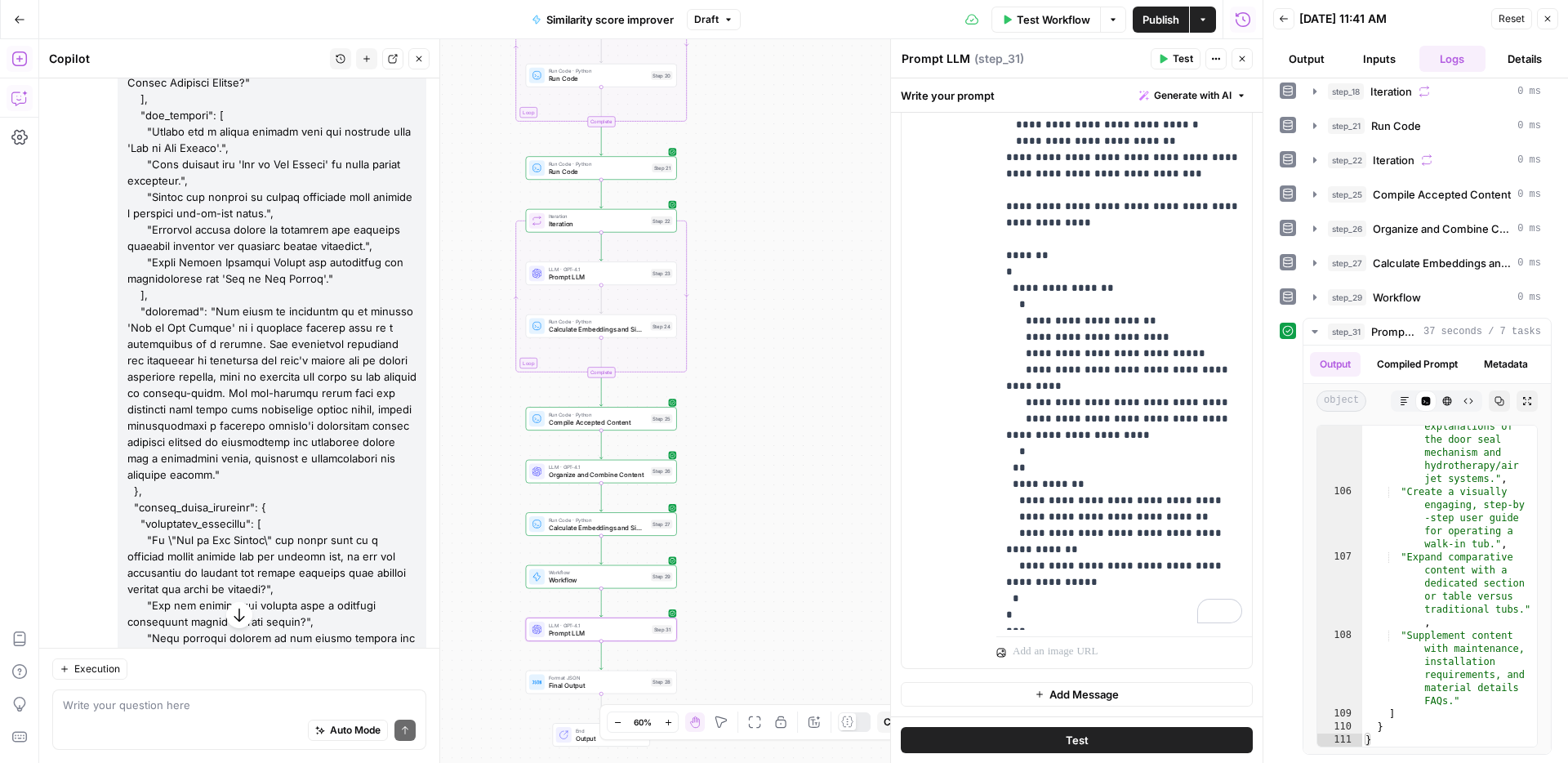
drag, startPoint x: 720, startPoint y: 379, endPoint x: 765, endPoint y: 335, distance: 62.9
click at [765, 335] on div "Workflow Set Inputs Inputs Web Page Scrape Scrape our page Step 1 Run Code · Py…" at bounding box center [650, 400] width 1223 height 724
click at [948, 61] on textarea "Prompt LLM" at bounding box center [935, 59] width 69 height 16
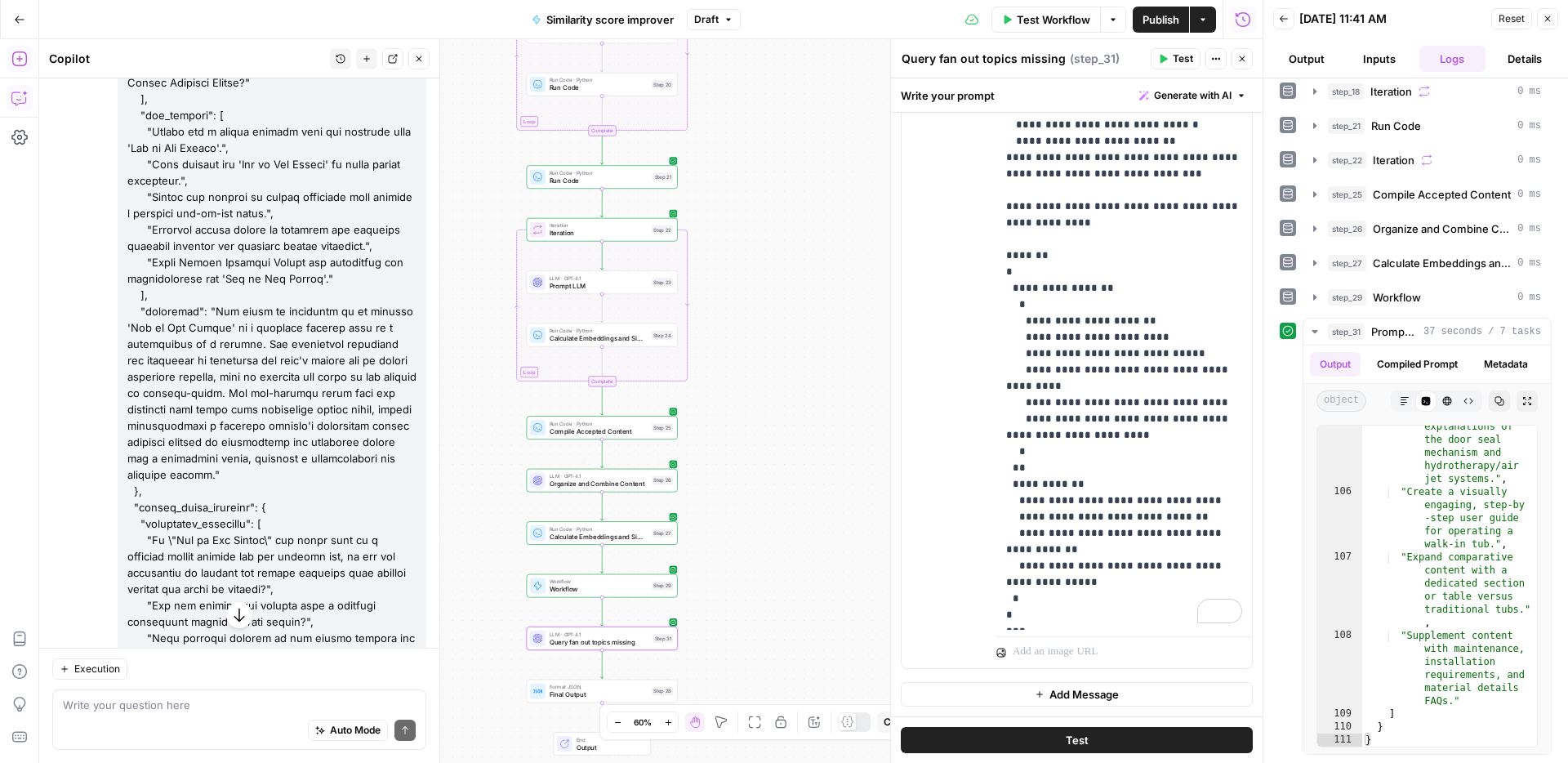
type textarea "Query fan out topics missing"
click at [581, 587] on span "Workflow" at bounding box center [598, 589] width 99 height 10
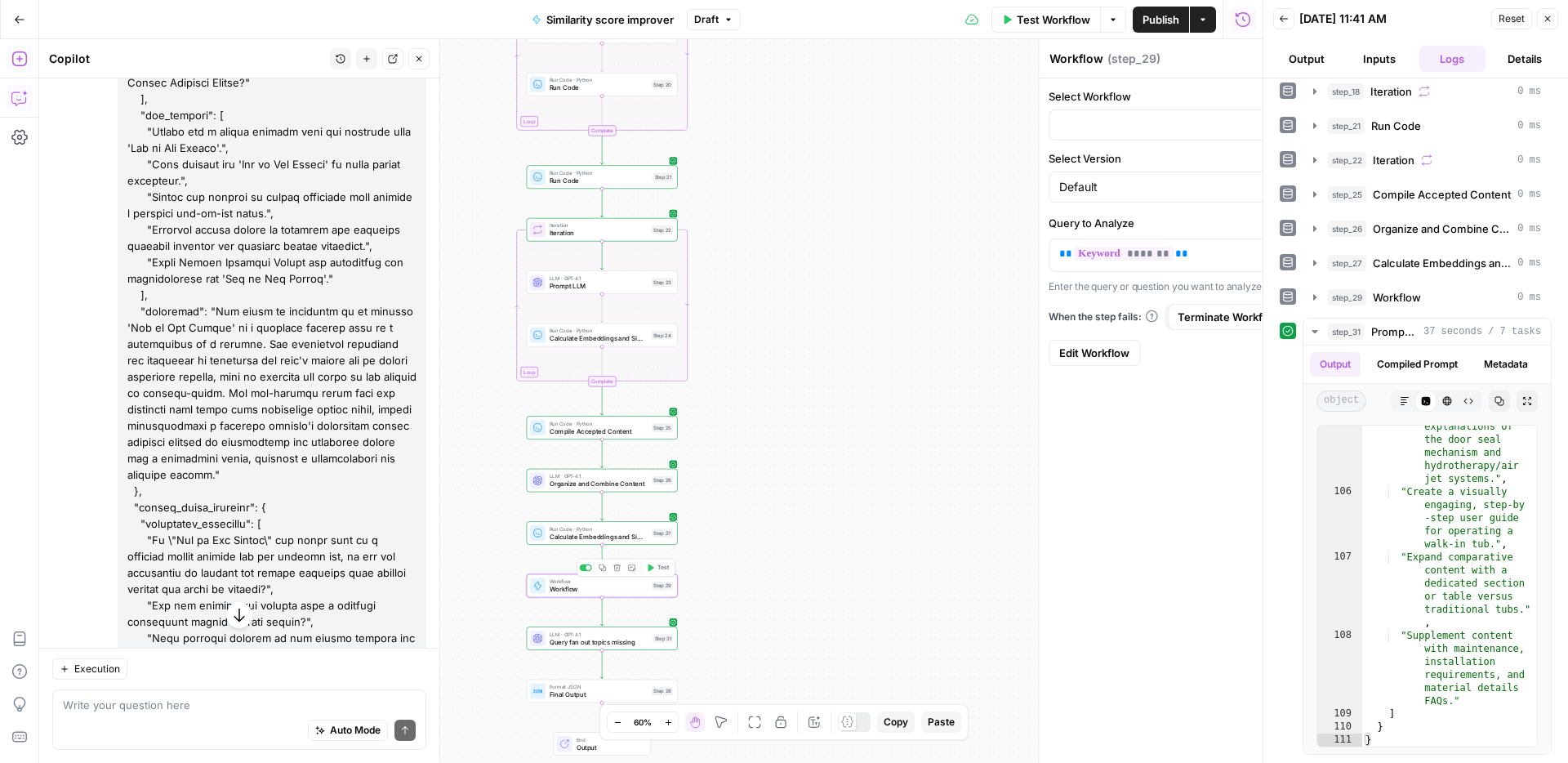
type input "Query Fan Out"
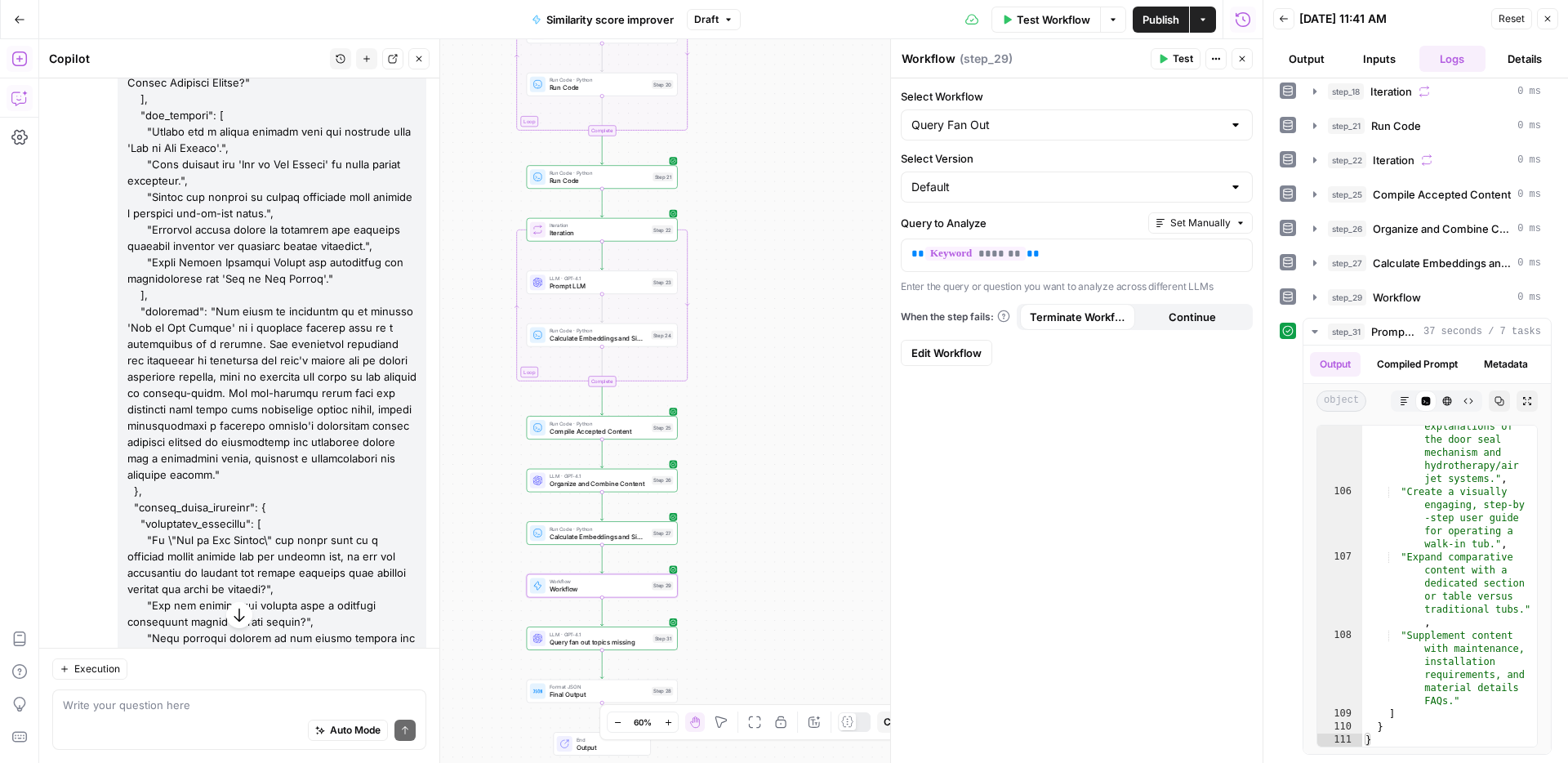
click at [936, 61] on textarea "Workflow" at bounding box center [928, 59] width 54 height 16
type textarea "Query fan out"
click at [602, 182] on span "Run Code" at bounding box center [599, 181] width 100 height 10
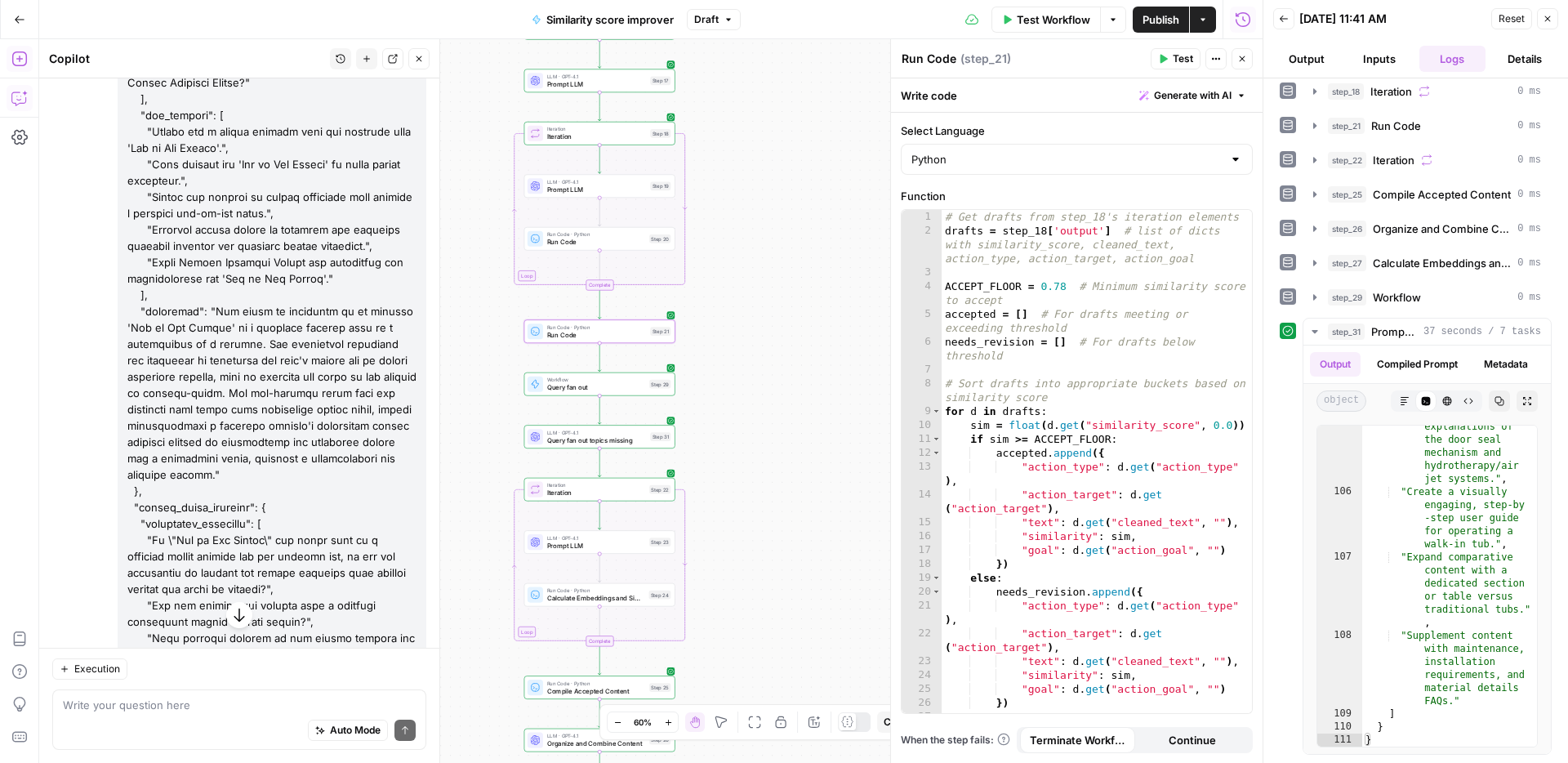
drag, startPoint x: 735, startPoint y: 154, endPoint x: 733, endPoint y: 308, distance: 154.0
click at [733, 308] on div "Workflow Set Inputs Inputs Web Page Scrape Scrape our page Step 1 Run Code · Py…" at bounding box center [650, 400] width 1223 height 724
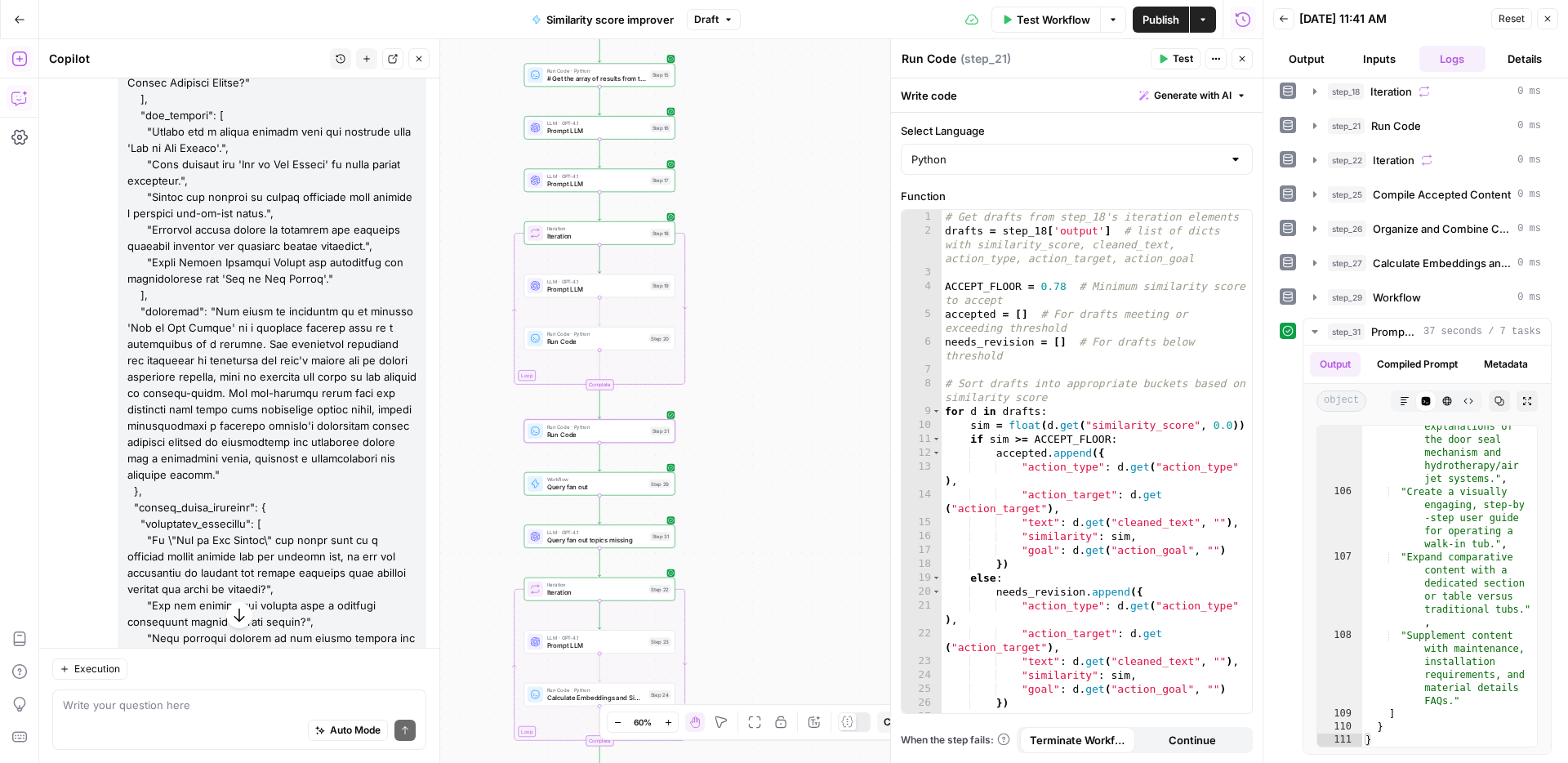
click at [590, 232] on span "Iteration" at bounding box center [597, 229] width 100 height 8
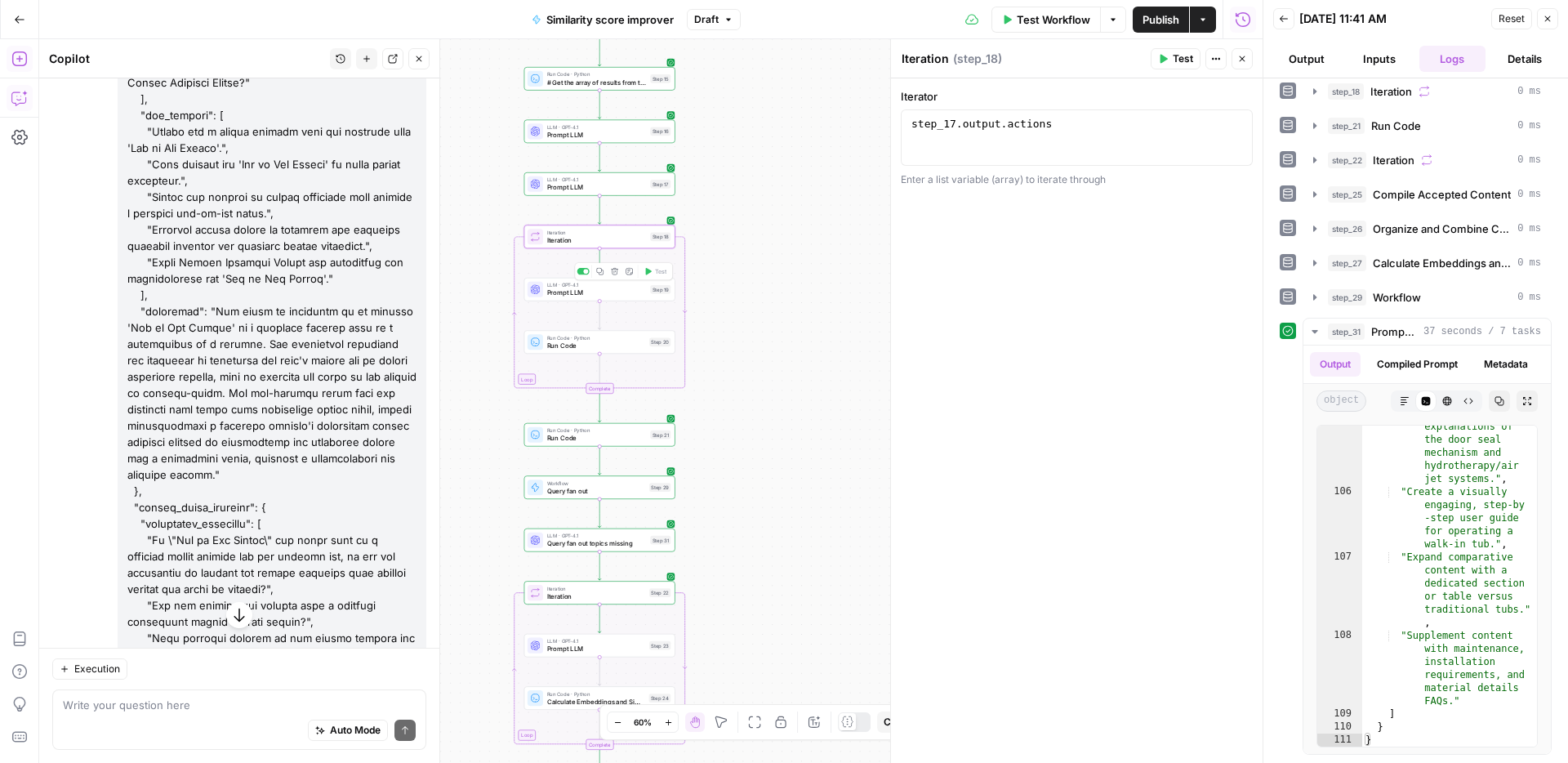
click at [599, 290] on span "Prompt LLM" at bounding box center [597, 293] width 100 height 10
type textarea "Prompt LLM"
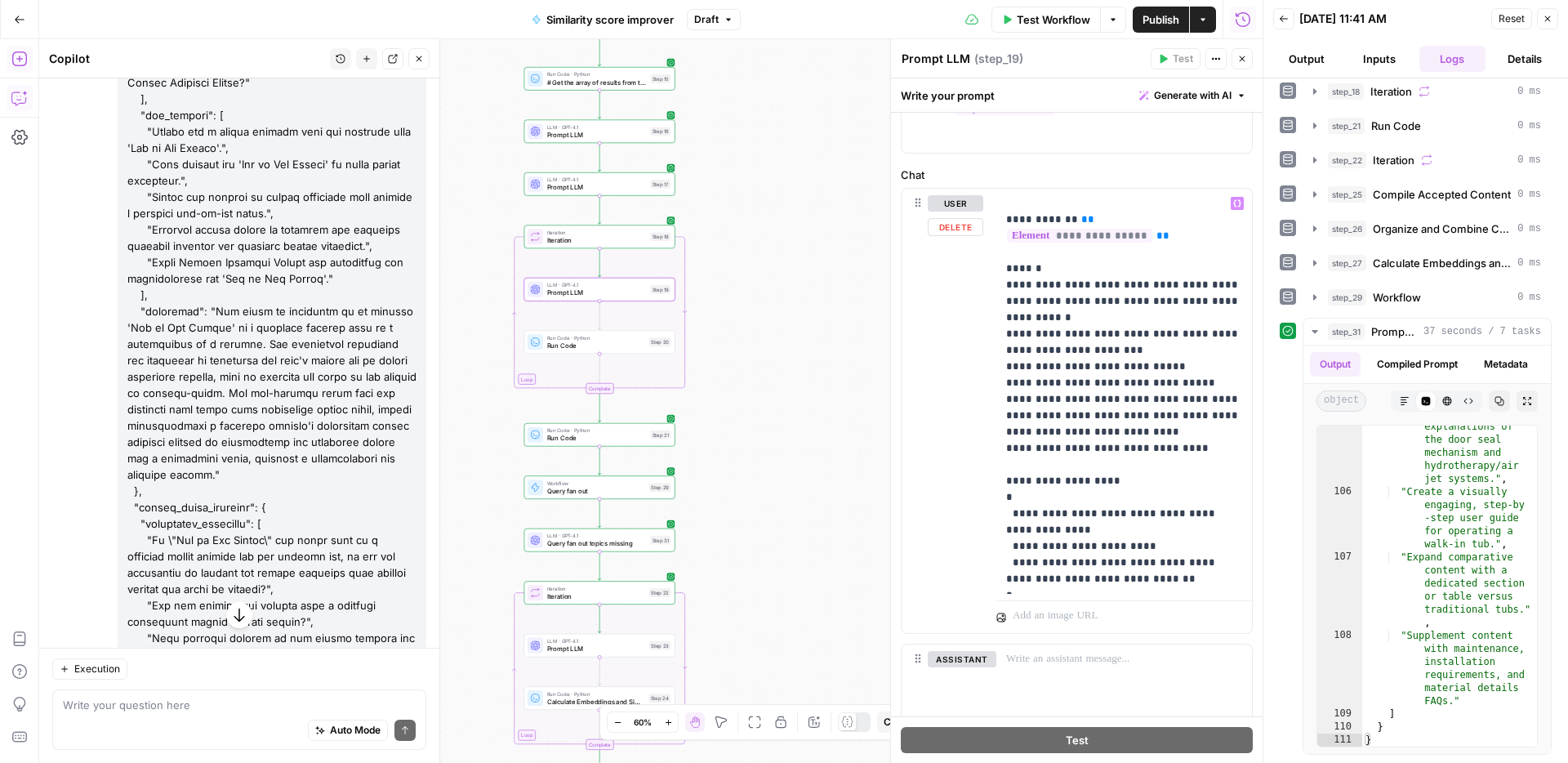
scroll to position [189, 0]
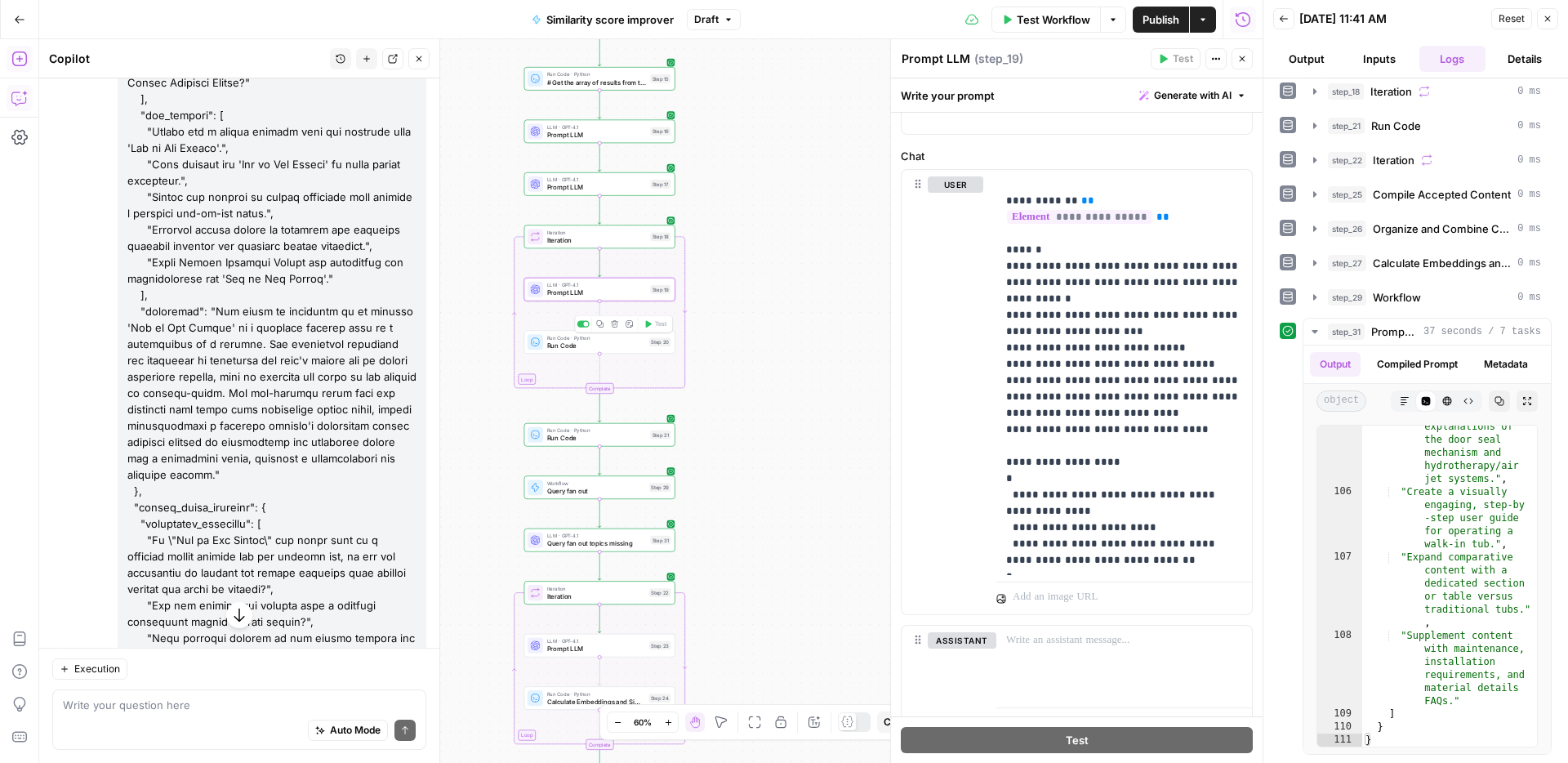
click at [611, 339] on span "Run Code · Python" at bounding box center [596, 339] width 99 height 8
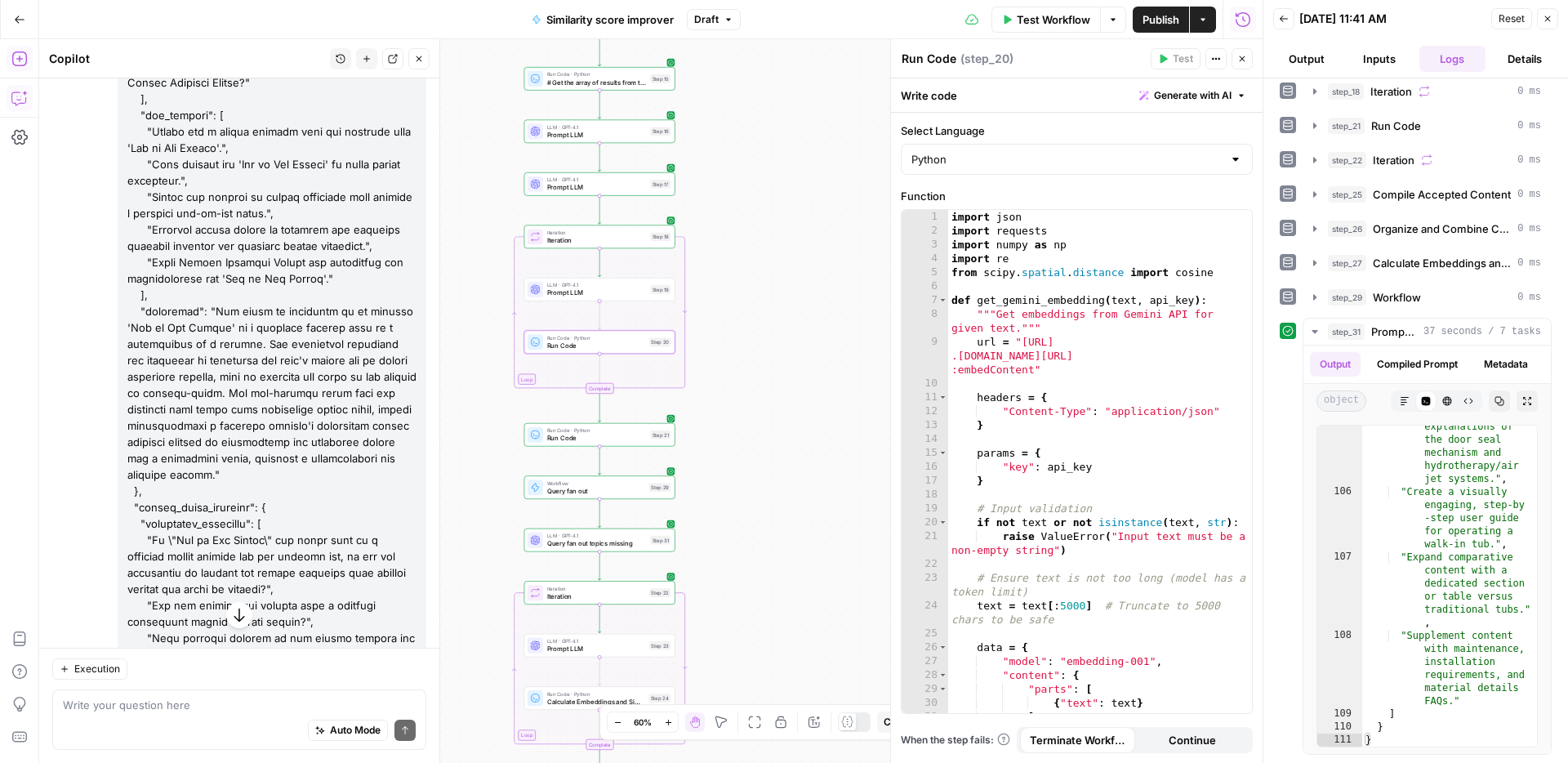
click at [601, 437] on span "Run Code" at bounding box center [597, 438] width 100 height 10
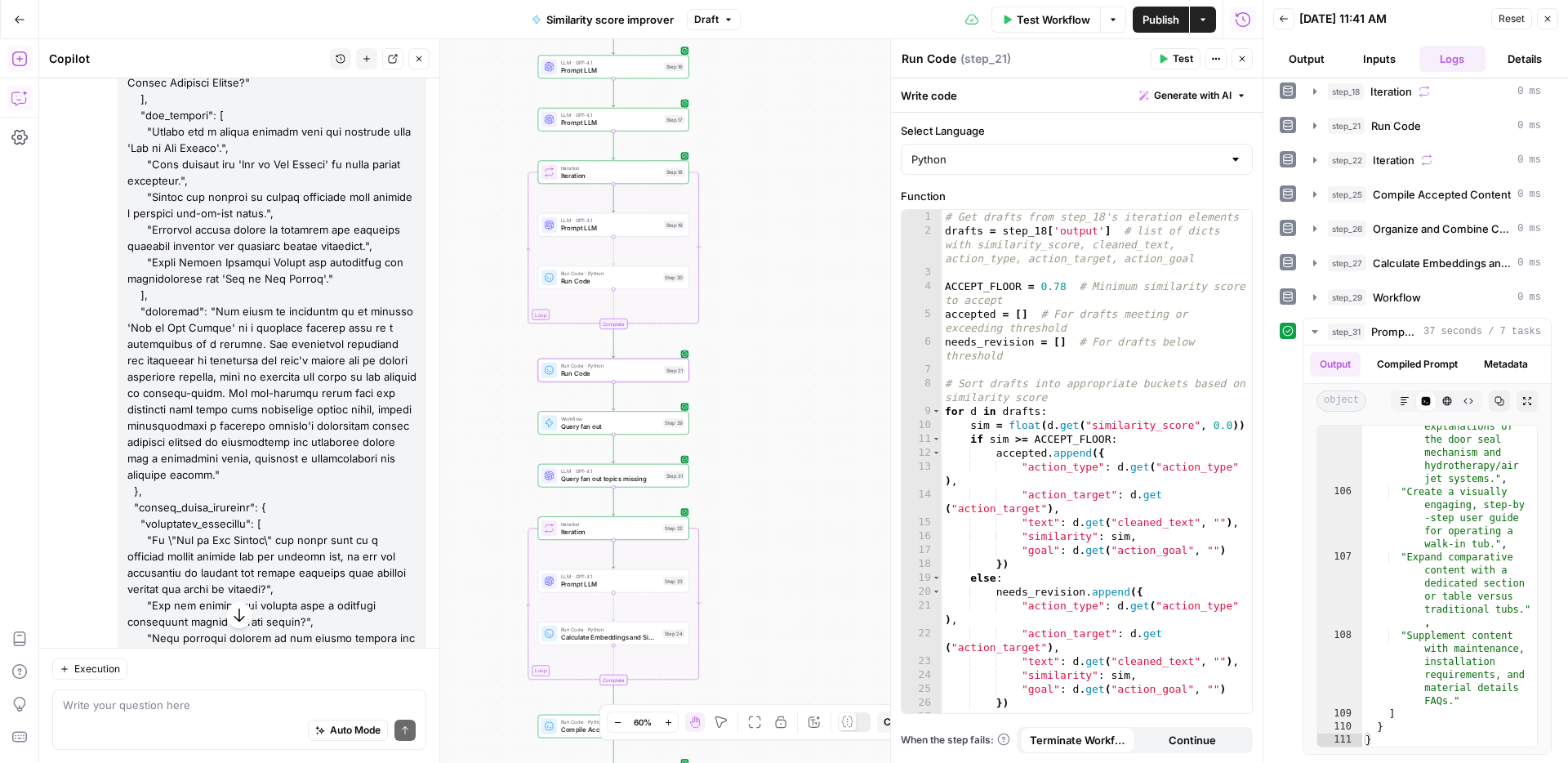
click at [825, 423] on div "Workflow Set Inputs Inputs Web Page Scrape Scrape our page Step 1 Run Code · Py…" at bounding box center [650, 400] width 1223 height 724
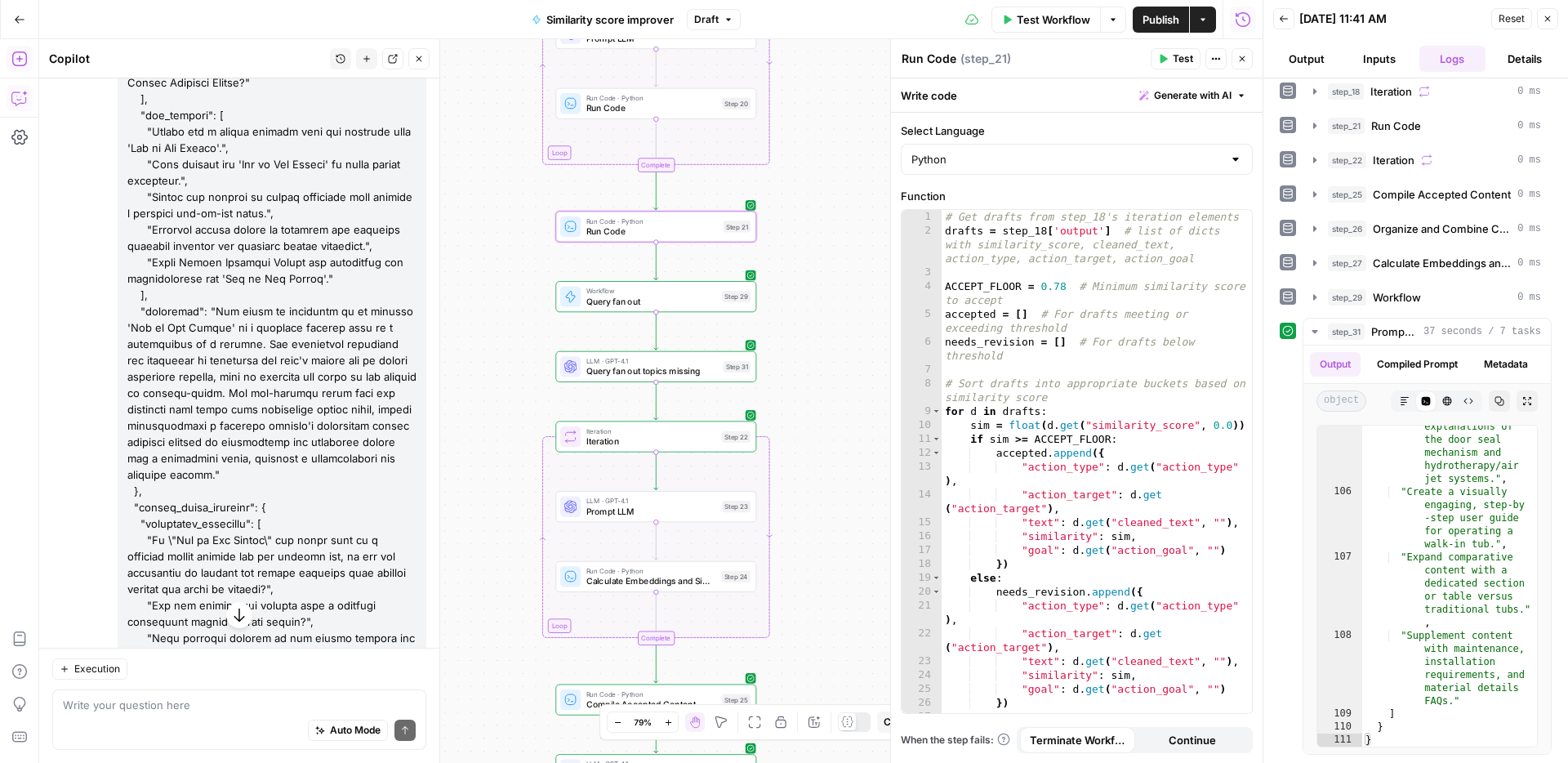
drag, startPoint x: 751, startPoint y: 464, endPoint x: 831, endPoint y: 397, distance: 104.4
click at [831, 397] on div "Workflow Set Inputs Inputs Web Page Scrape Scrape our page Step 1 Run Code · Py…" at bounding box center [650, 400] width 1223 height 724
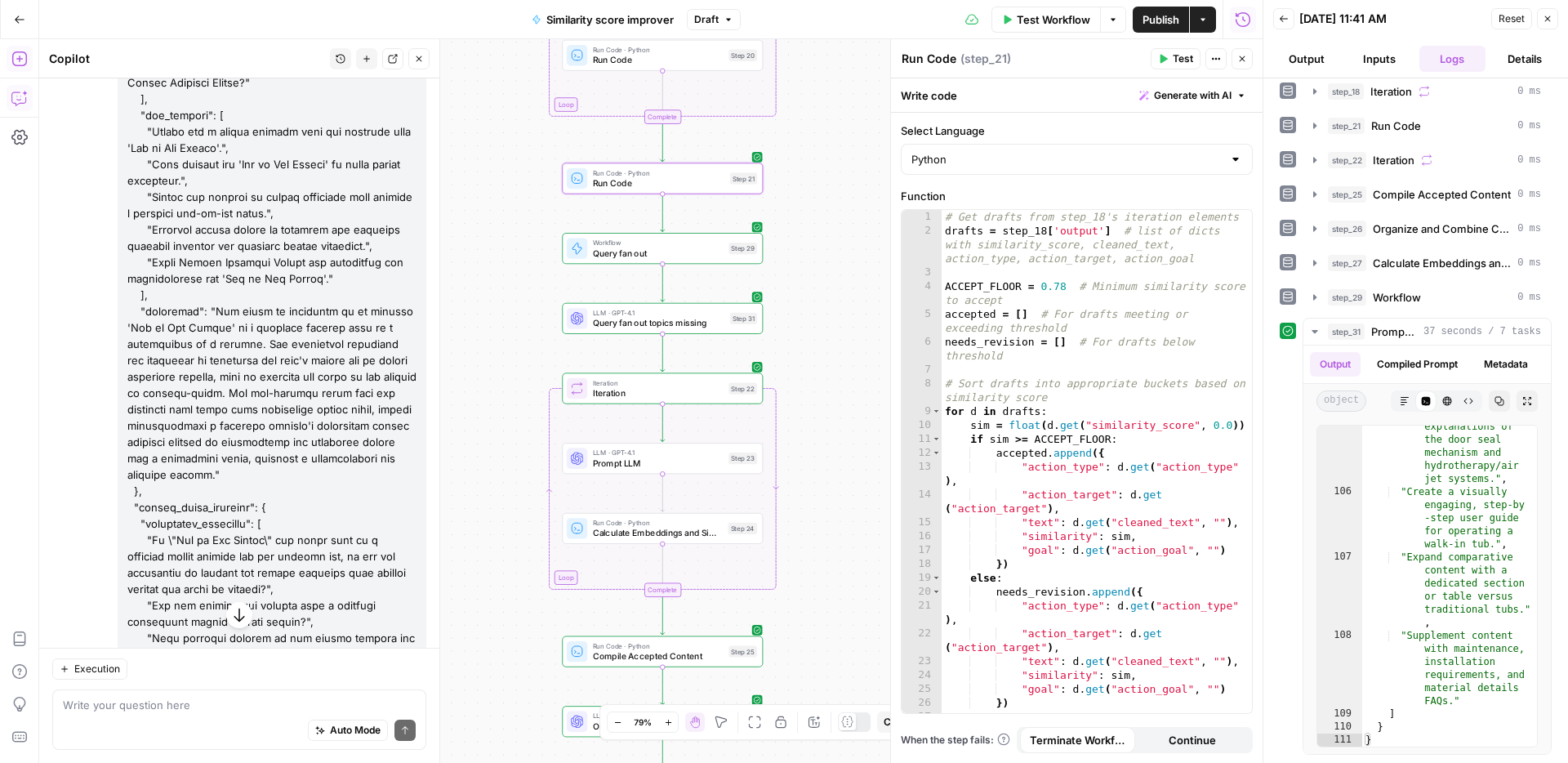
drag, startPoint x: 813, startPoint y: 412, endPoint x: 819, endPoint y: 363, distance: 49.4
click at [819, 363] on div "Workflow Set Inputs Inputs Web Page Scrape Scrape our page Step 1 Run Code · Py…" at bounding box center [650, 400] width 1223 height 724
click at [652, 390] on span "Iteration" at bounding box center [658, 390] width 131 height 13
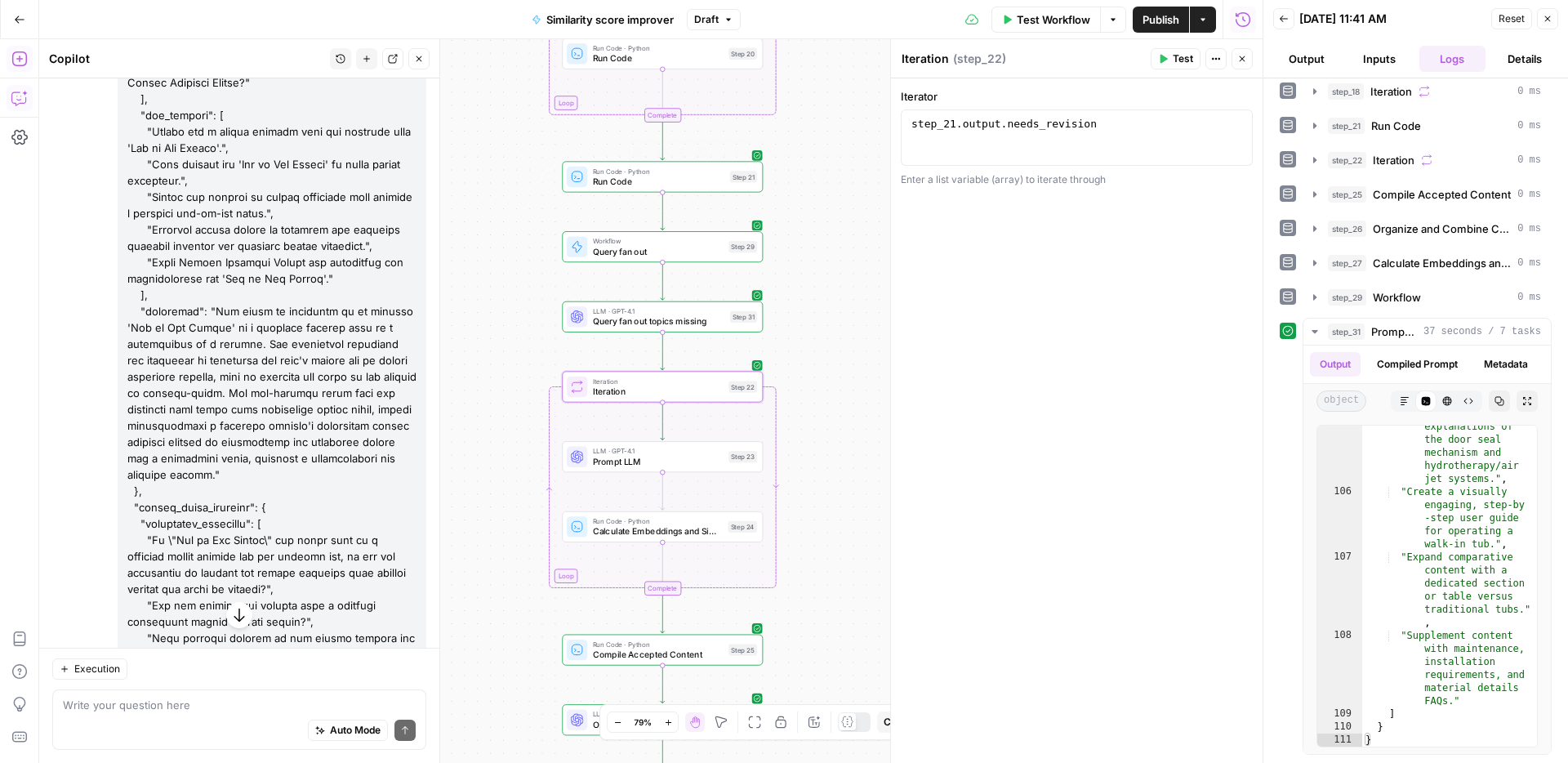
click at [682, 188] on div "Run Code · Python Run Code Step 21 Copy step Delete step Add Note Test" at bounding box center [662, 176] width 201 height 31
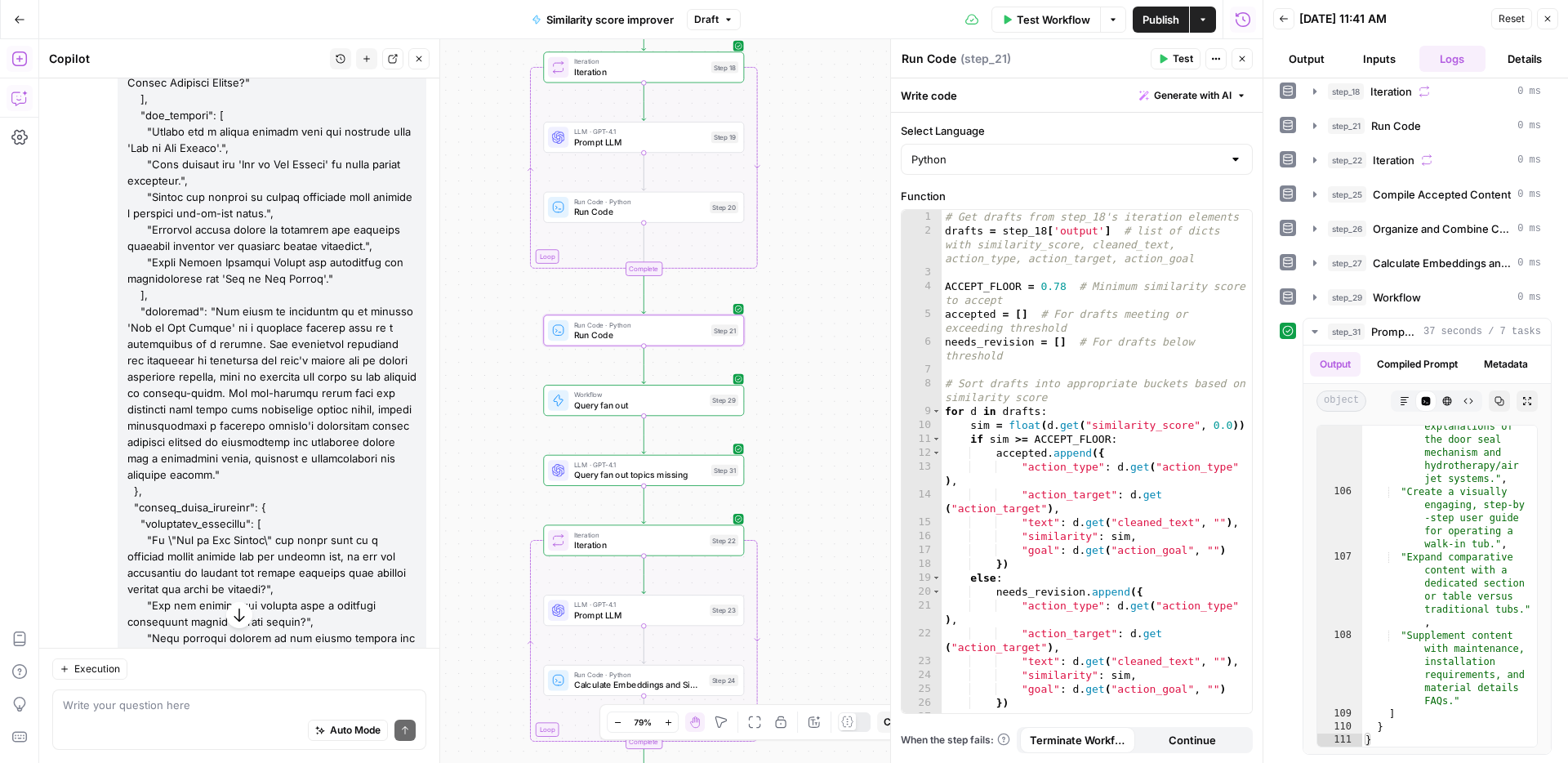
drag, startPoint x: 817, startPoint y: 218, endPoint x: 798, endPoint y: 372, distance: 155.2
click at [798, 372] on div "Workflow Set Inputs Inputs Web Page Scrape Scrape our page Step 1 Run Code · Py…" at bounding box center [650, 400] width 1223 height 724
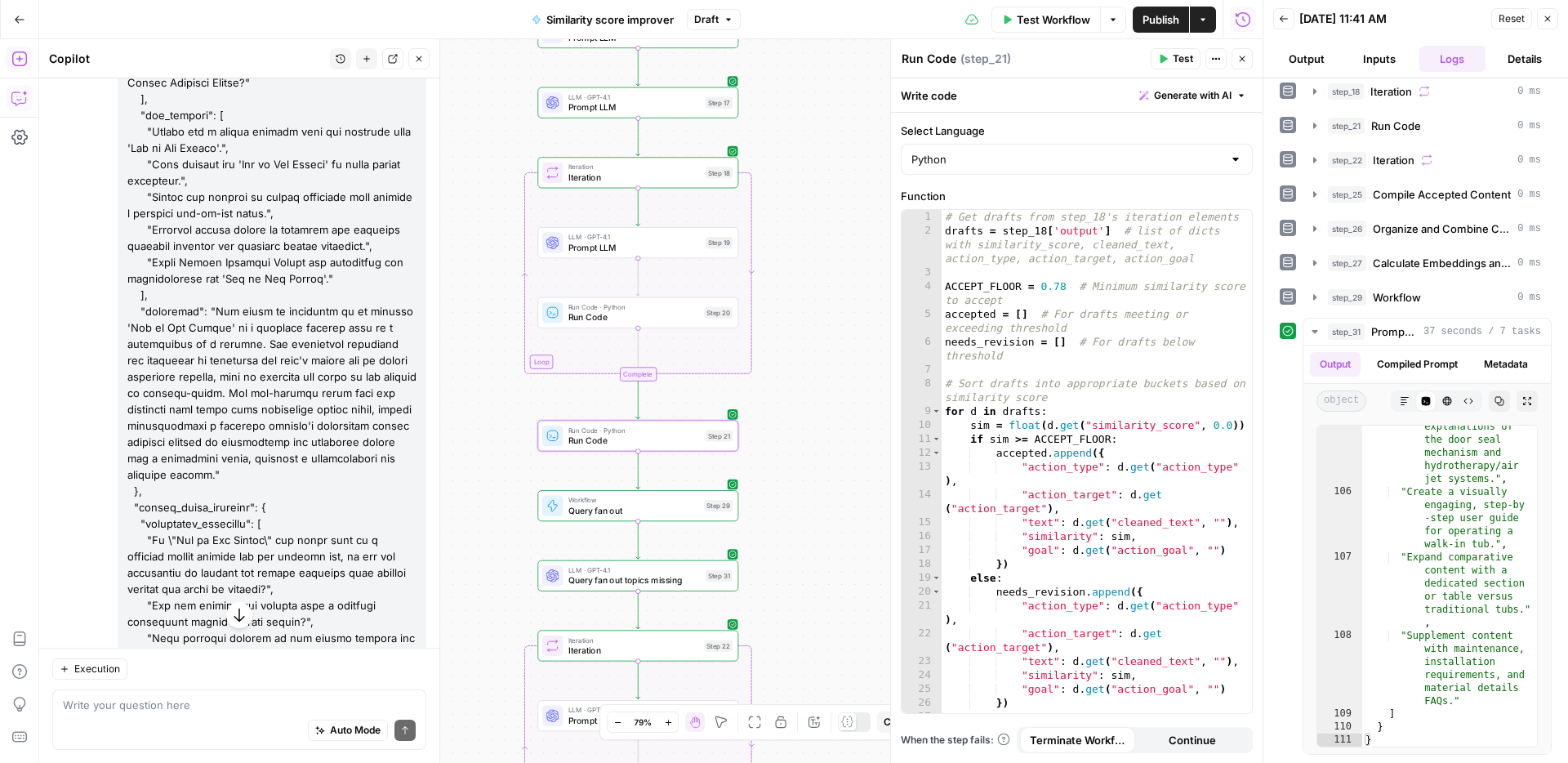
drag, startPoint x: 788, startPoint y: 200, endPoint x: 780, endPoint y: 373, distance: 173.2
click at [780, 373] on div "Workflow Set Inputs Inputs Web Page Scrape Scrape our page Step 1 Run Code · Py…" at bounding box center [650, 400] width 1223 height 724
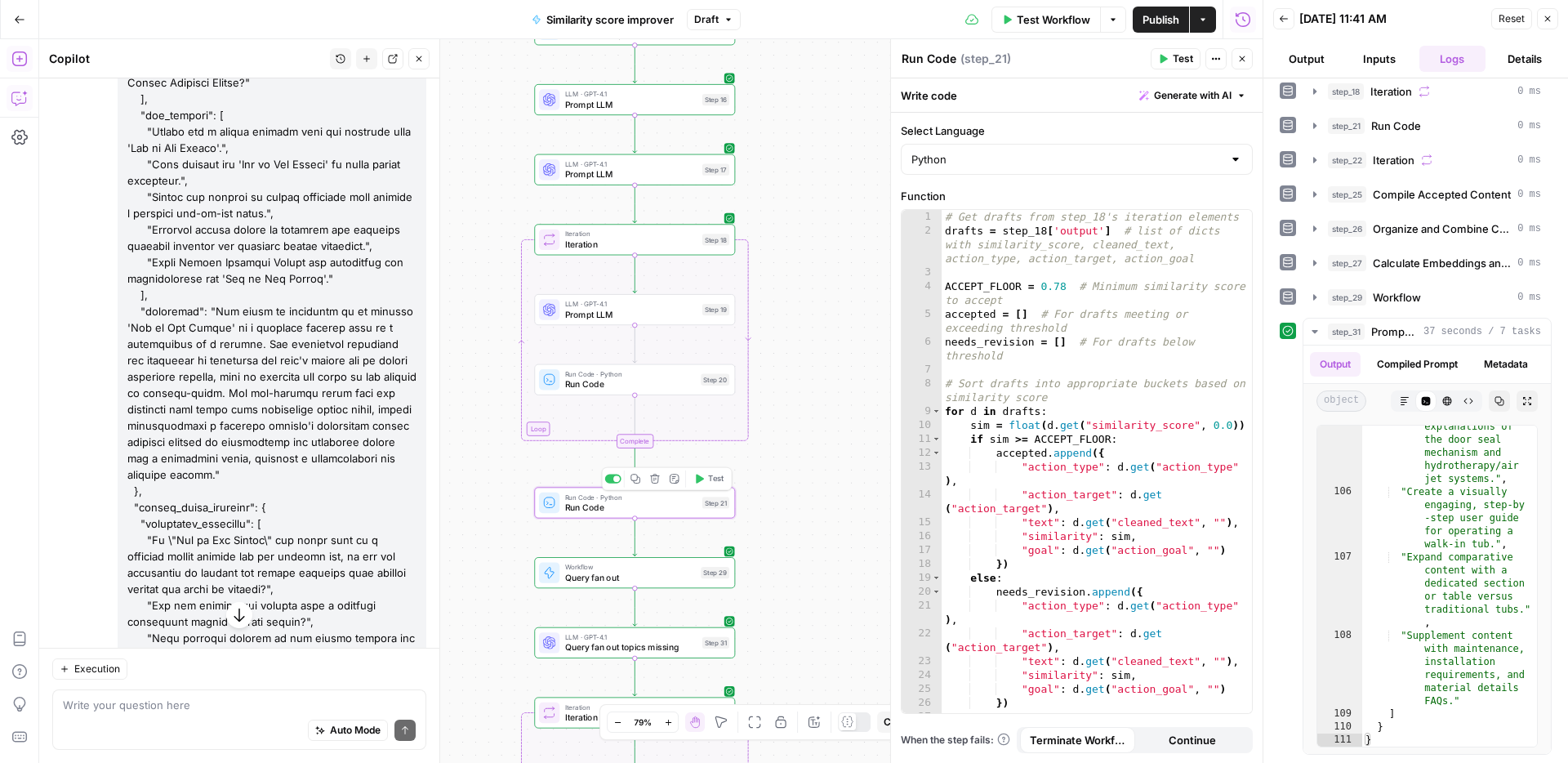
click at [671, 502] on span "Run Code" at bounding box center [631, 506] width 133 height 13
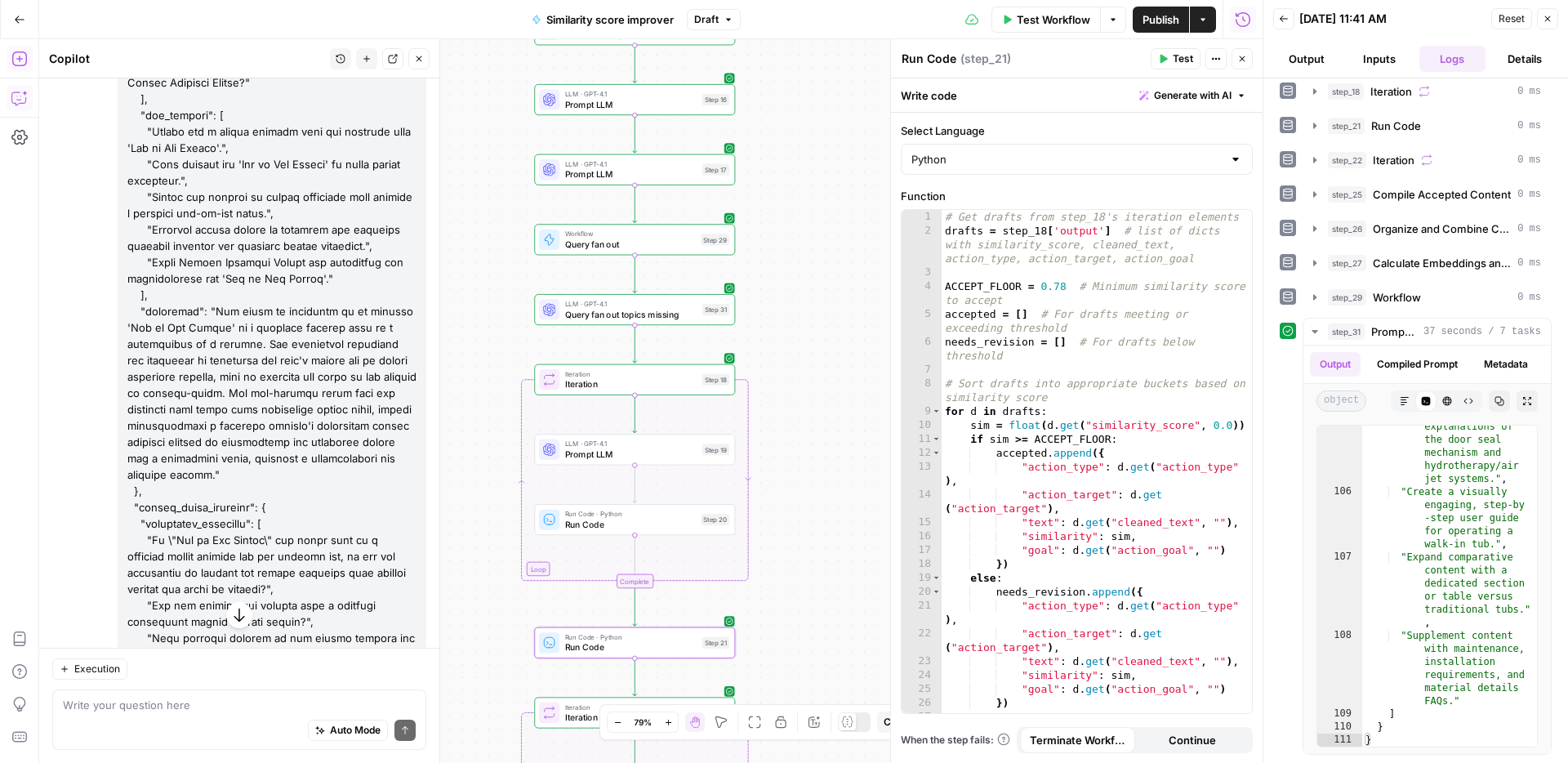
click at [630, 451] on span "Prompt LLM" at bounding box center [631, 453] width 133 height 13
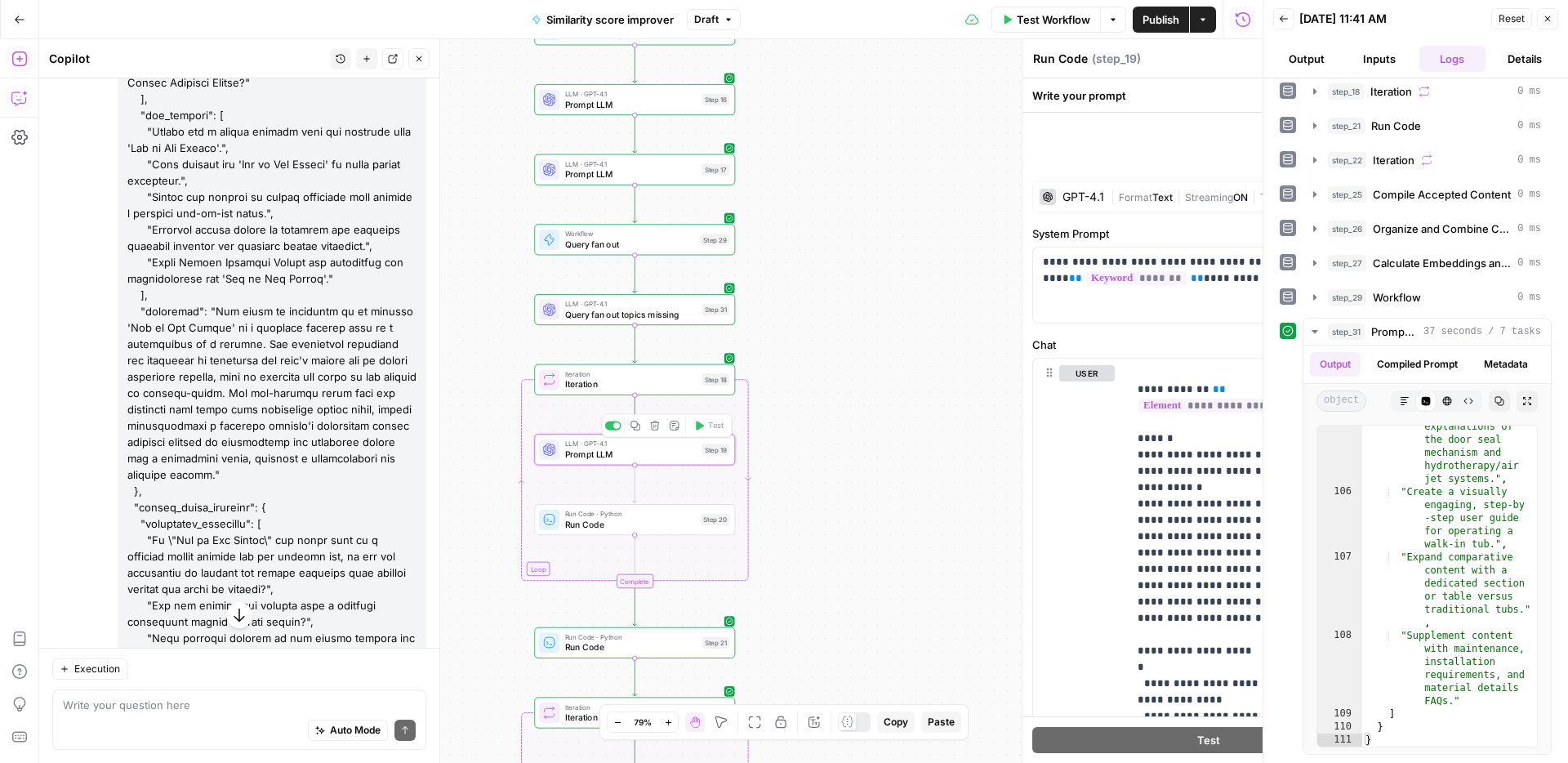
type textarea "Prompt LLM"
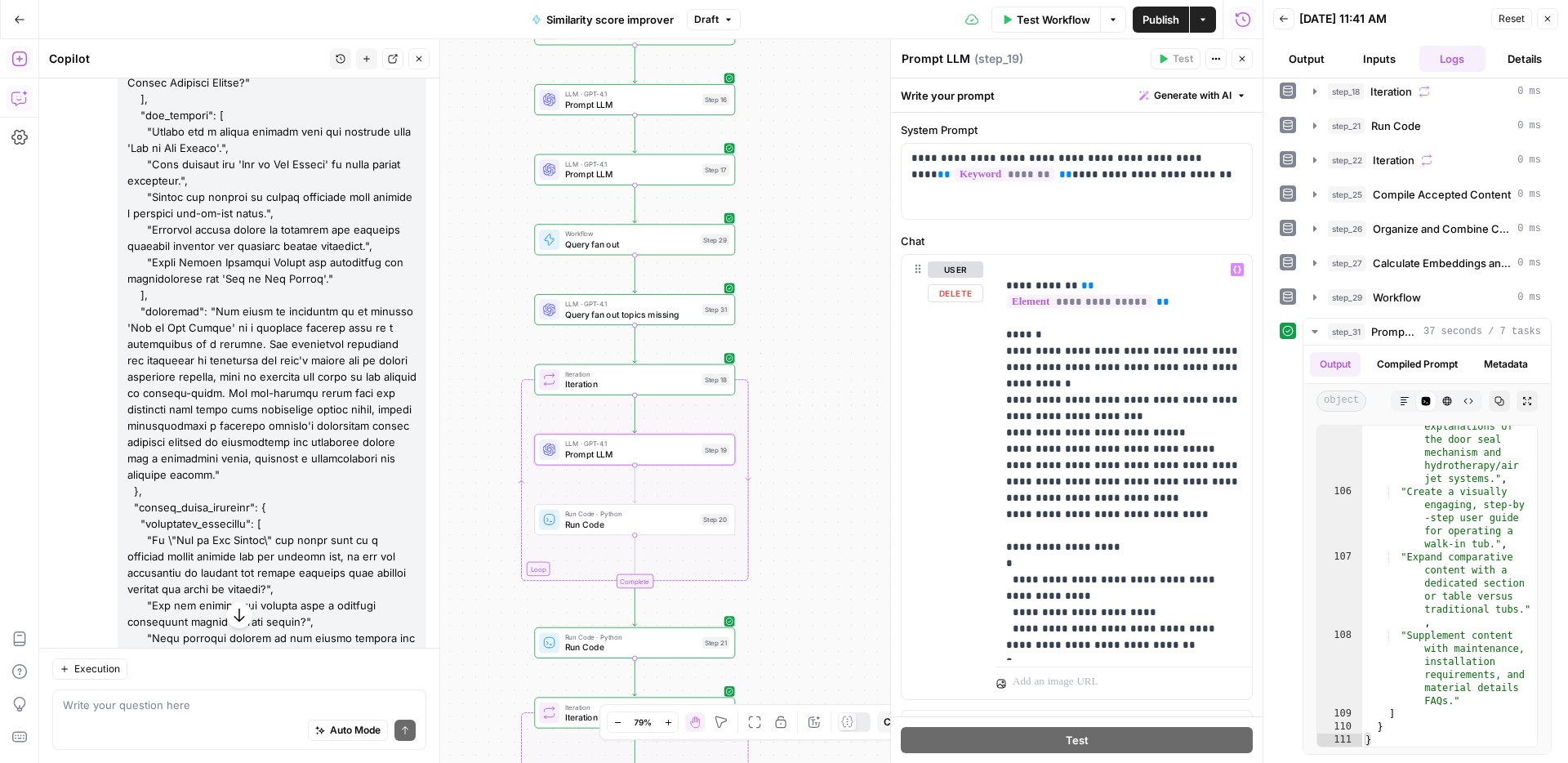
scroll to position [129, 0]
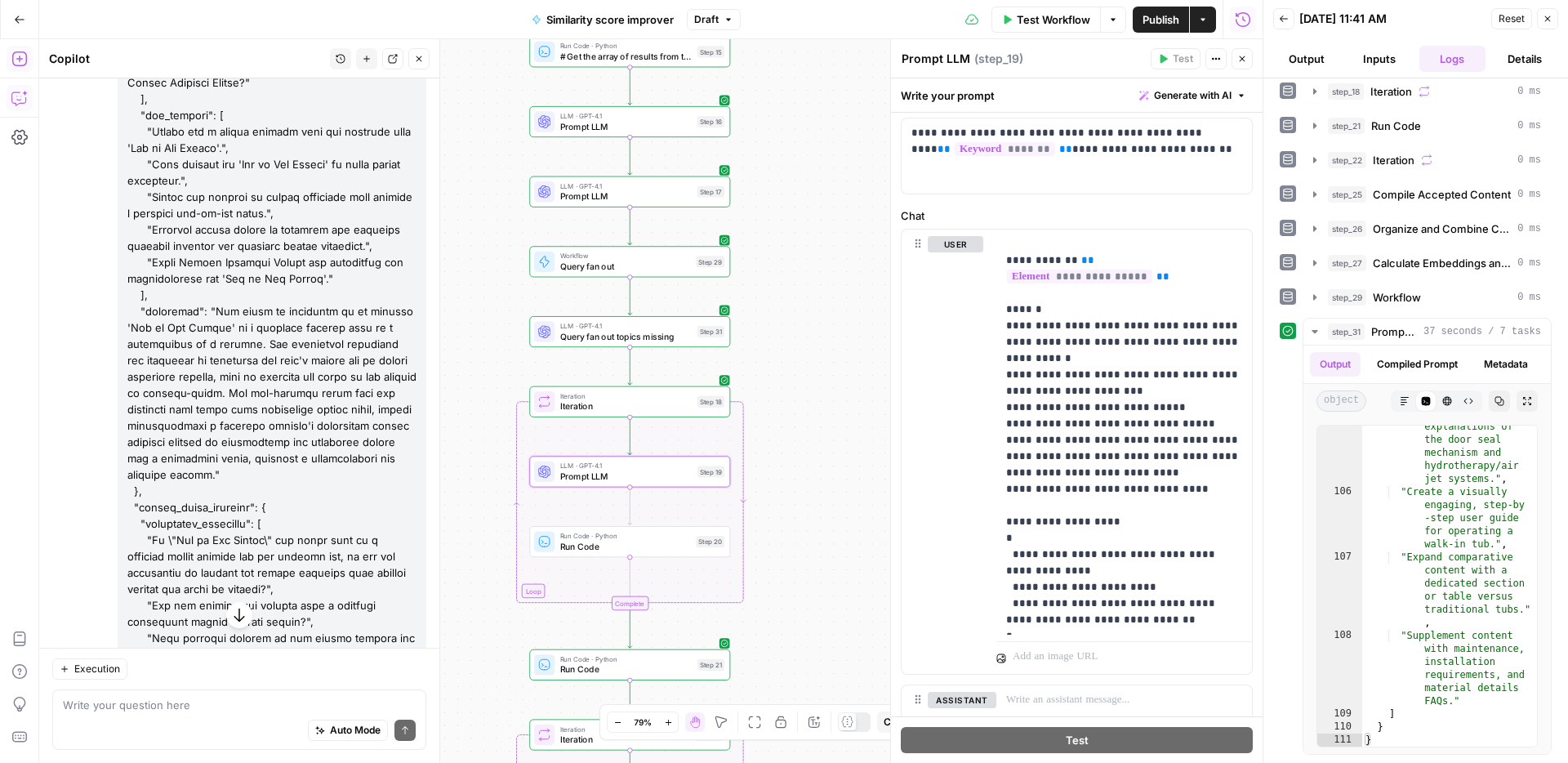
drag, startPoint x: 848, startPoint y: 298, endPoint x: 833, endPoint y: 372, distance: 75.5
click at [833, 372] on div "Workflow Set Inputs Inputs Web Page Scrape Scrape our page Step 1 Run Code · Py…" at bounding box center [650, 400] width 1223 height 724
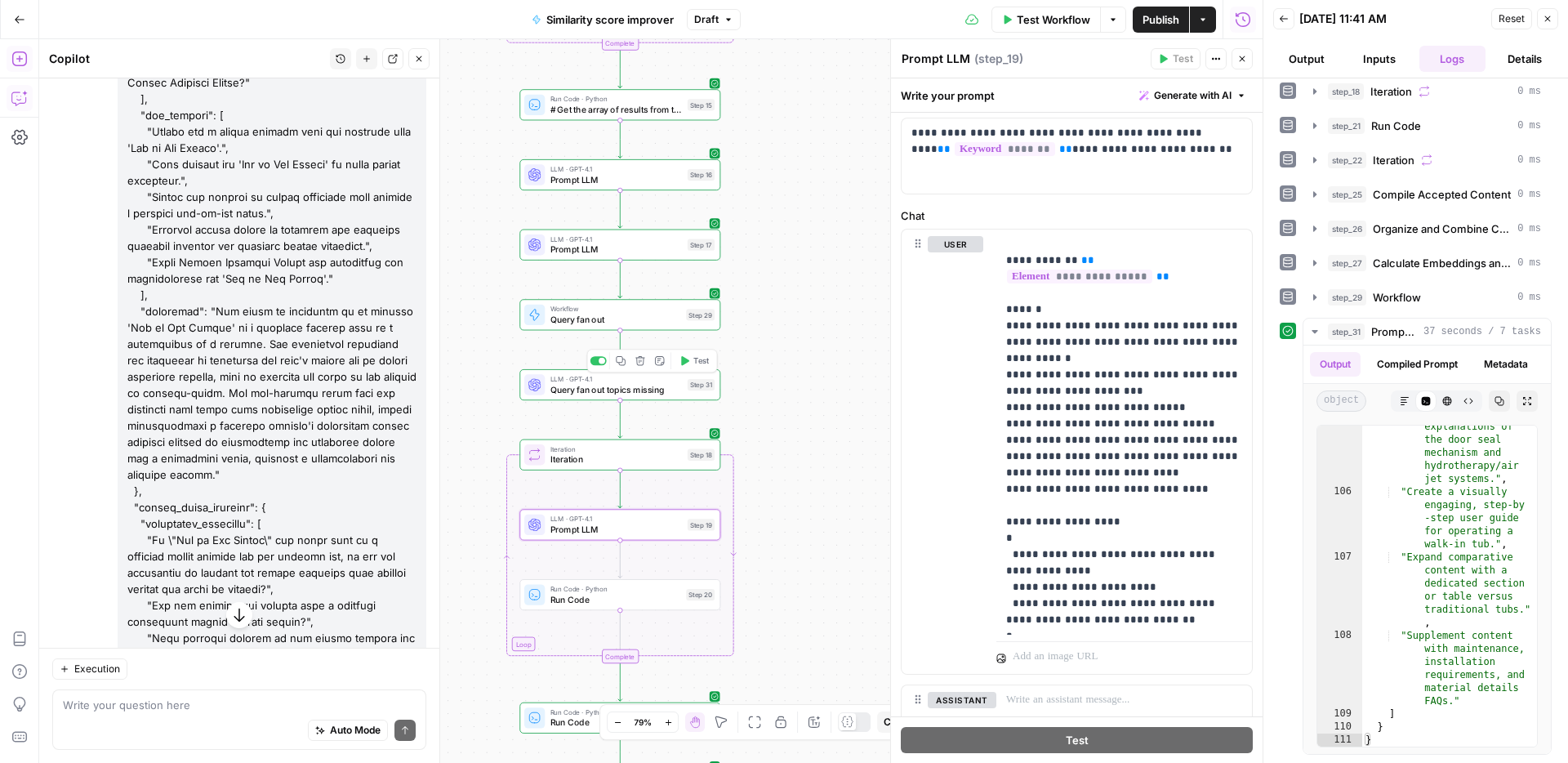
click at [653, 383] on span "Query fan out topics missing" at bounding box center [616, 389] width 133 height 13
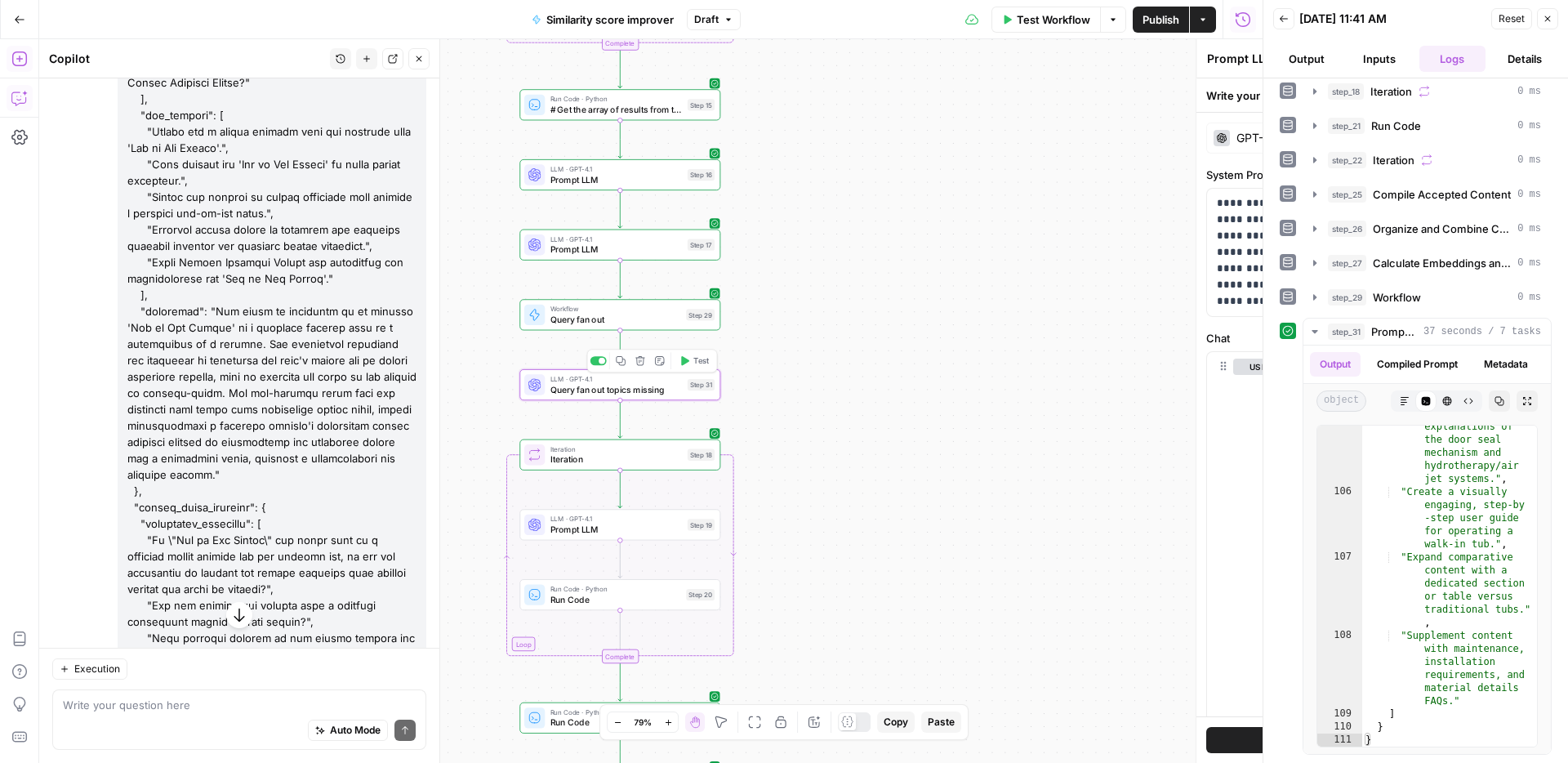
type textarea "Query fan out topics missing"
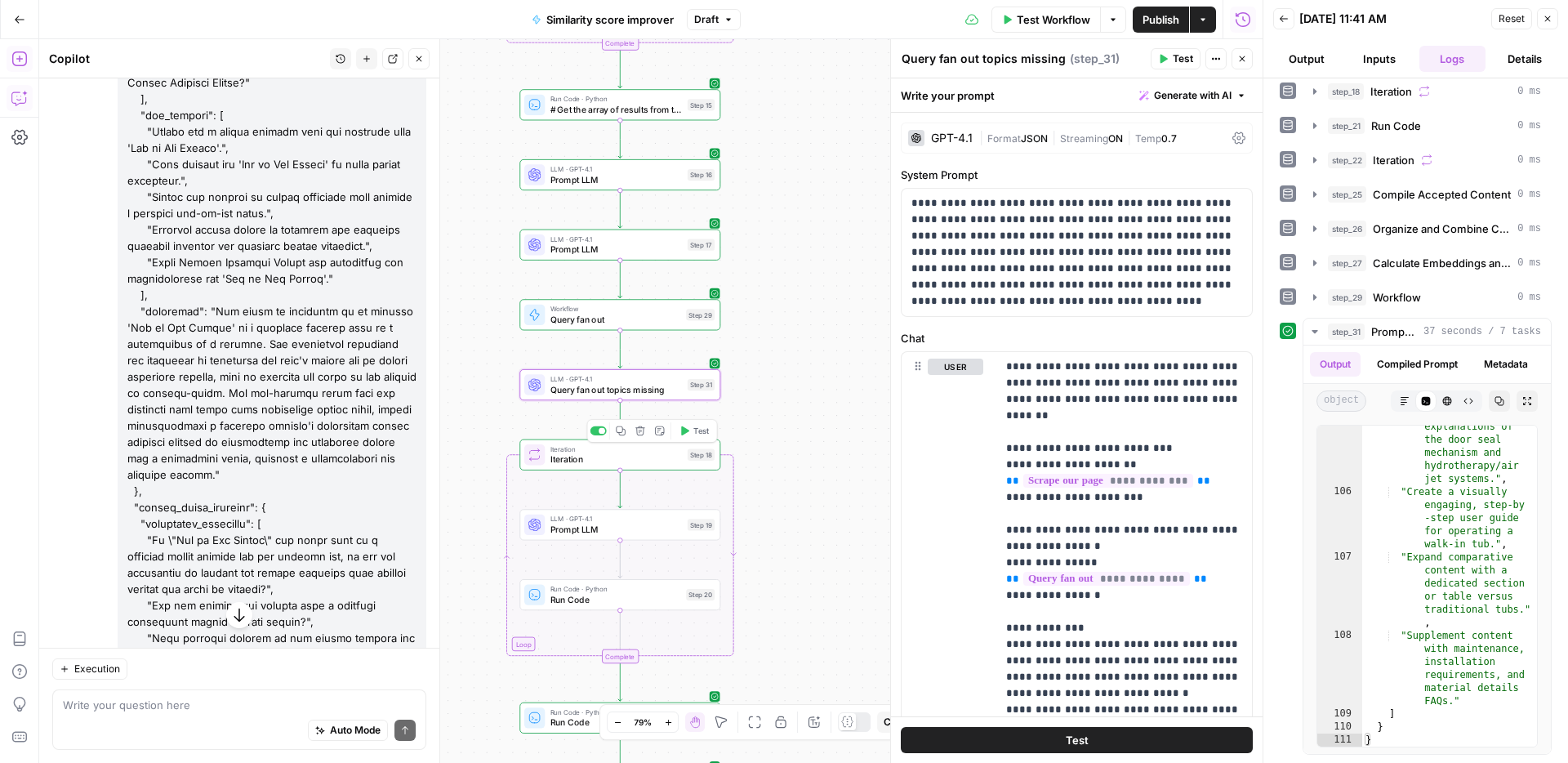
click at [644, 460] on span "Iteration" at bounding box center [616, 458] width 133 height 13
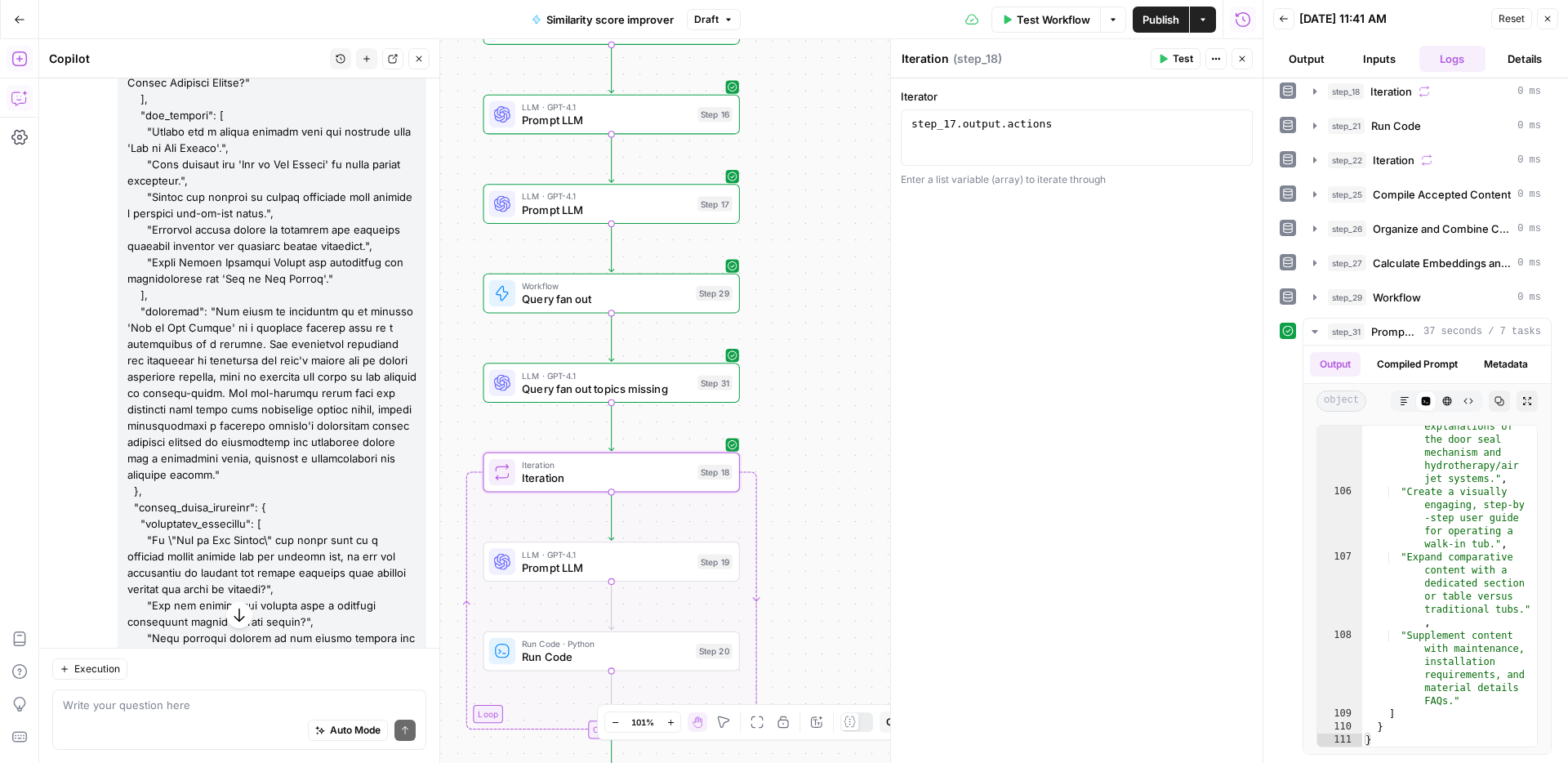
drag, startPoint x: 754, startPoint y: 384, endPoint x: 789, endPoint y: 382, distance: 35.1
click at [789, 382] on div "Workflow Set Inputs Inputs Web Page Scrape Scrape our page Step 1 Run Code · Py…" at bounding box center [650, 400] width 1223 height 724
click at [262, 691] on div "Write your question here Auto Mode Send" at bounding box center [239, 719] width 374 height 61
type textarea "can step 18 also take step 31 output?"
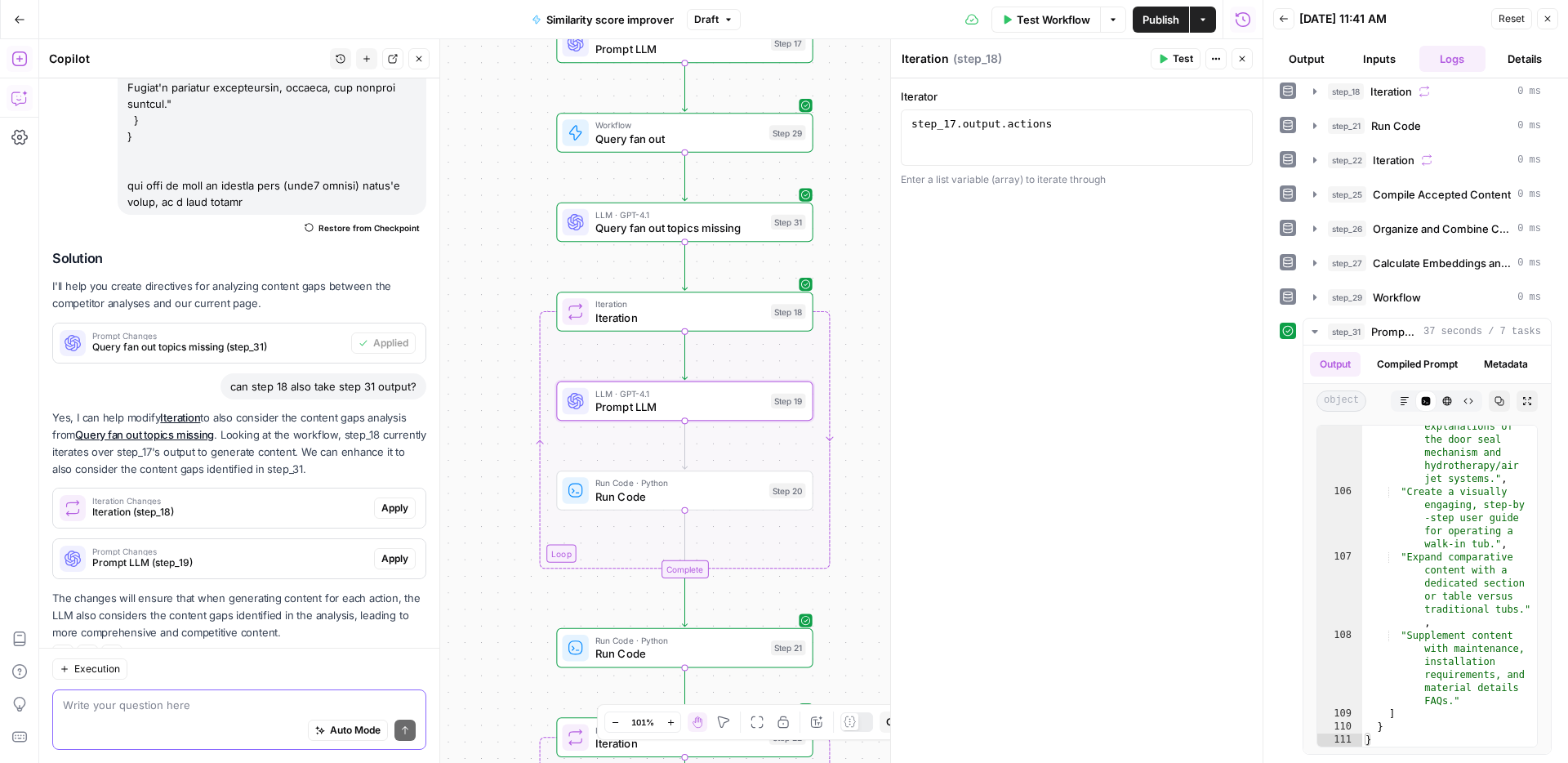
scroll to position [2520, 0]
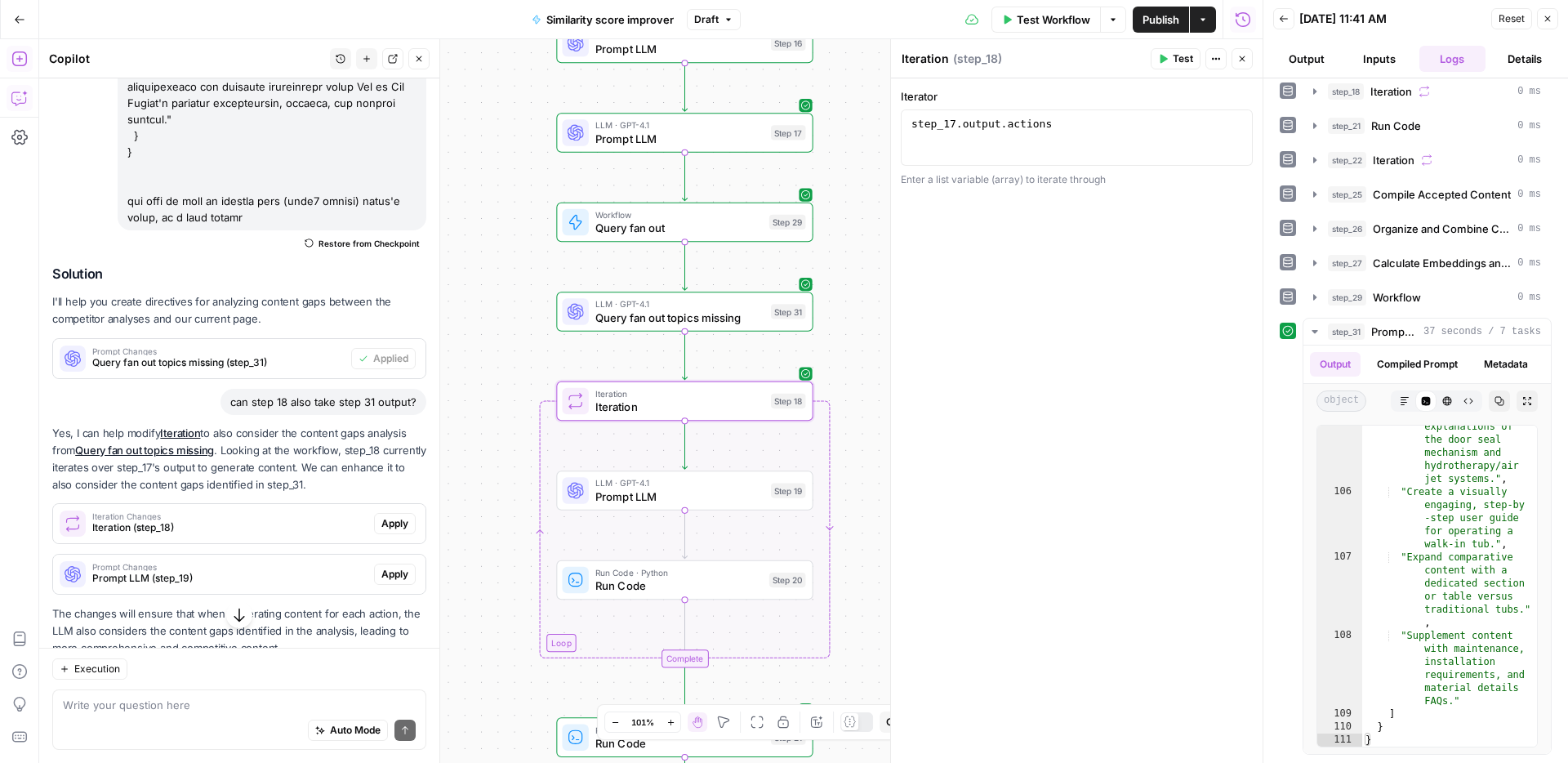
click at [236, 520] on span "Iteration (step_18)" at bounding box center [230, 527] width 275 height 15
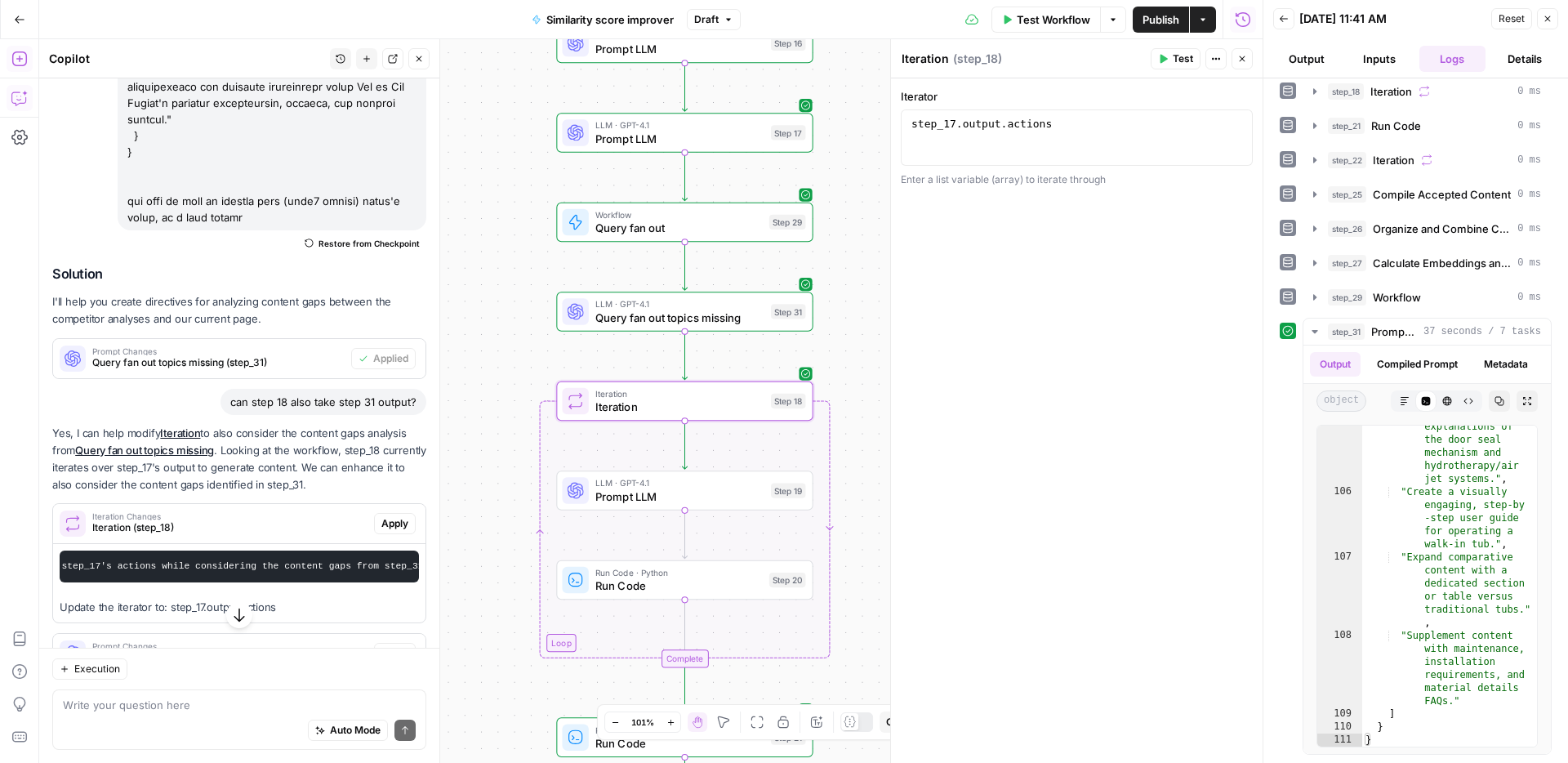
scroll to position [0, 255]
click at [386, 516] on span "Apply" at bounding box center [394, 523] width 27 height 15
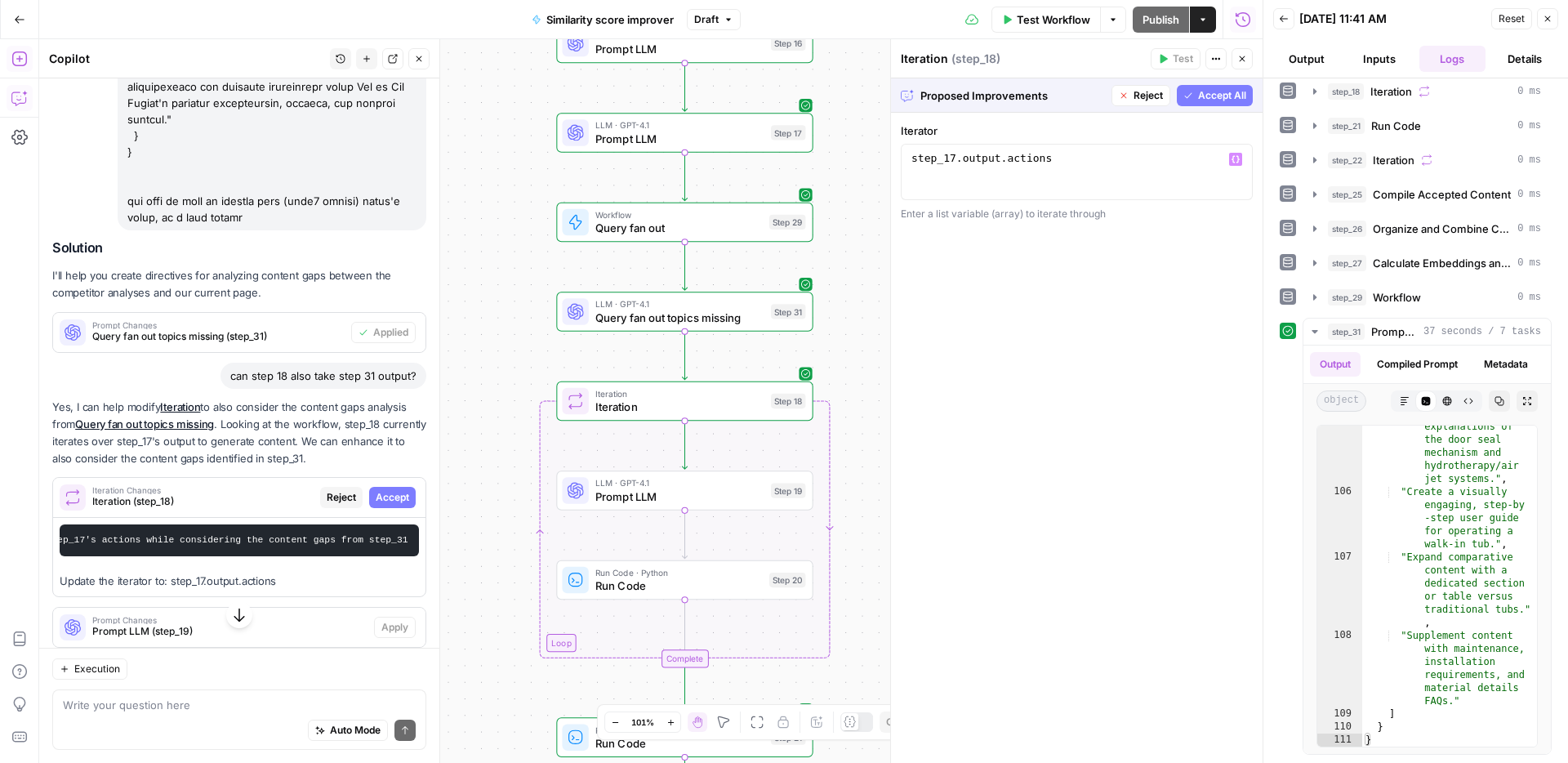
click at [1209, 100] on span "Accept All" at bounding box center [1222, 95] width 48 height 15
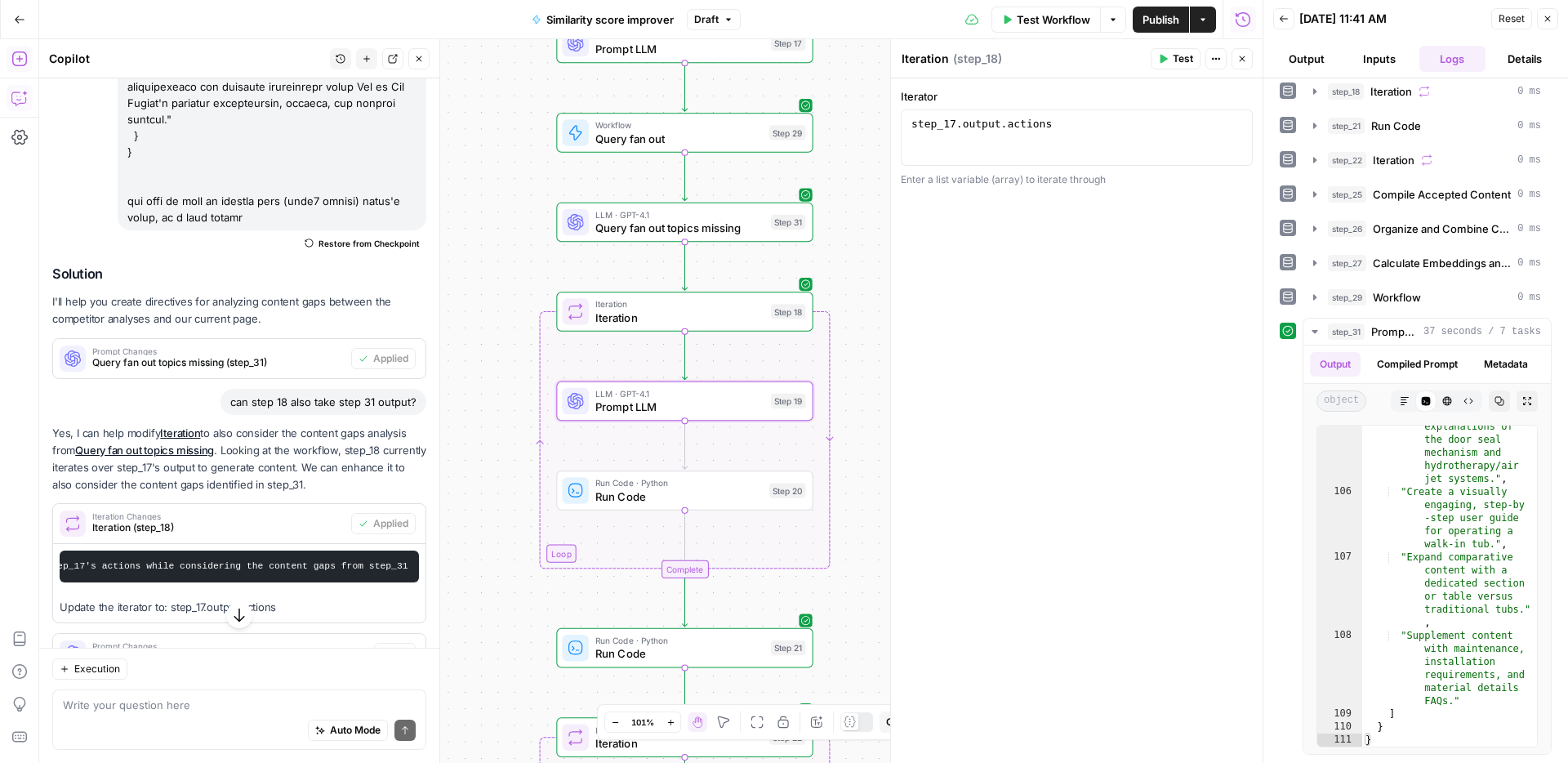
click at [149, 642] on span "Prompt Changes" at bounding box center [230, 646] width 275 height 8
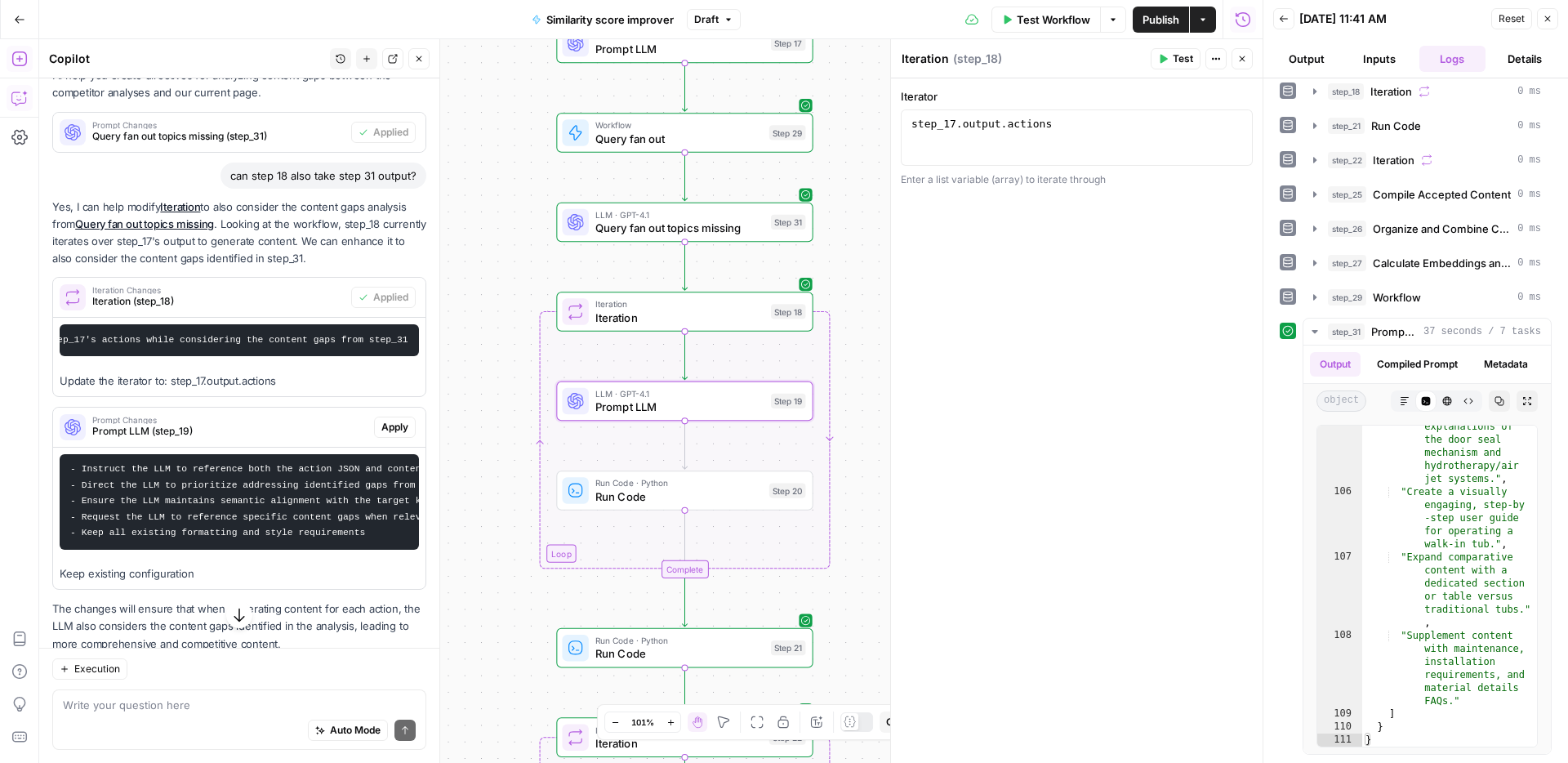
scroll to position [2757, 0]
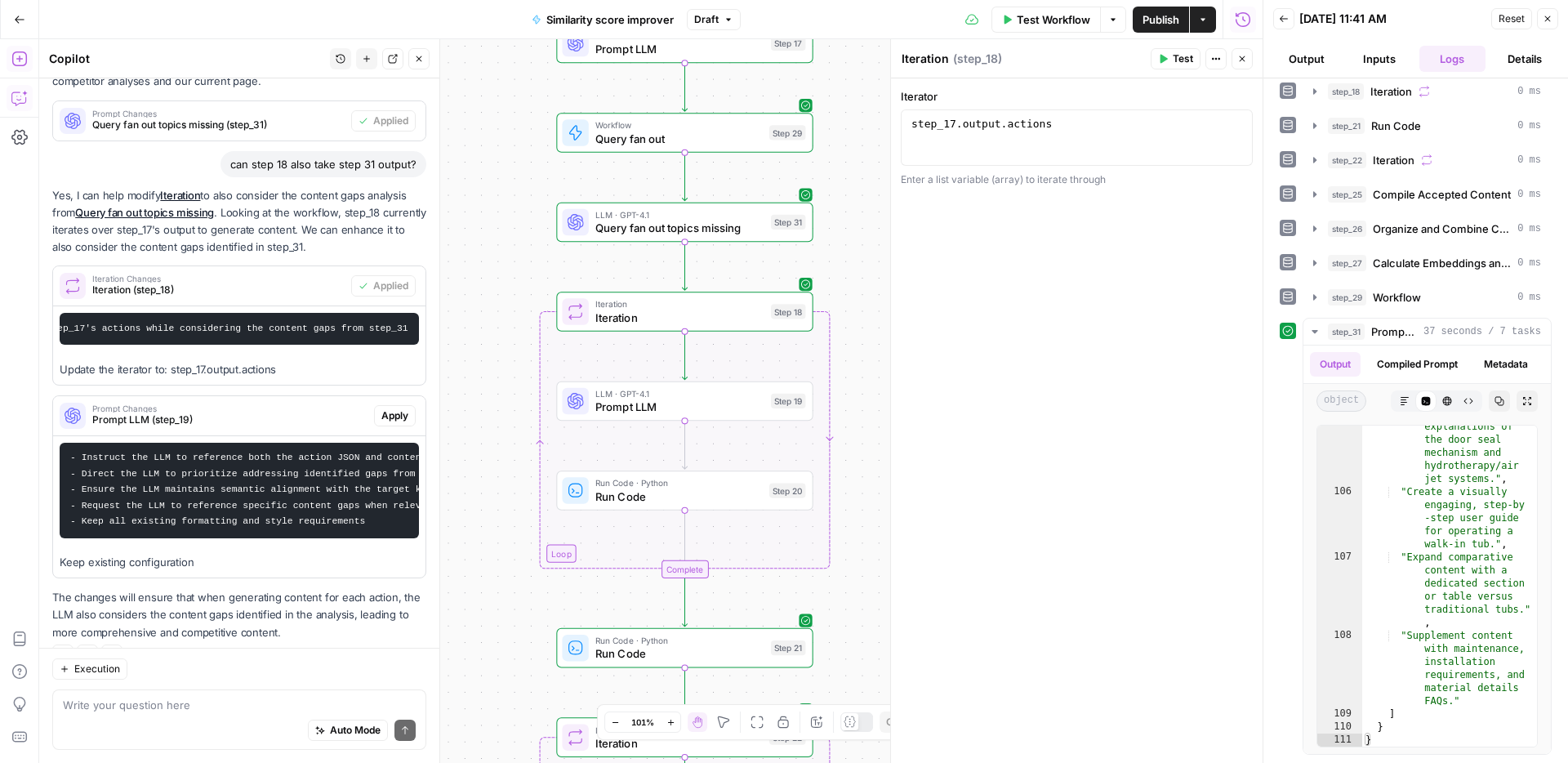
click at [204, 714] on div "Auto Mode Send" at bounding box center [239, 731] width 352 height 36
type textarea "step 18 still only has step_17.output.actions - nothing about step 31"
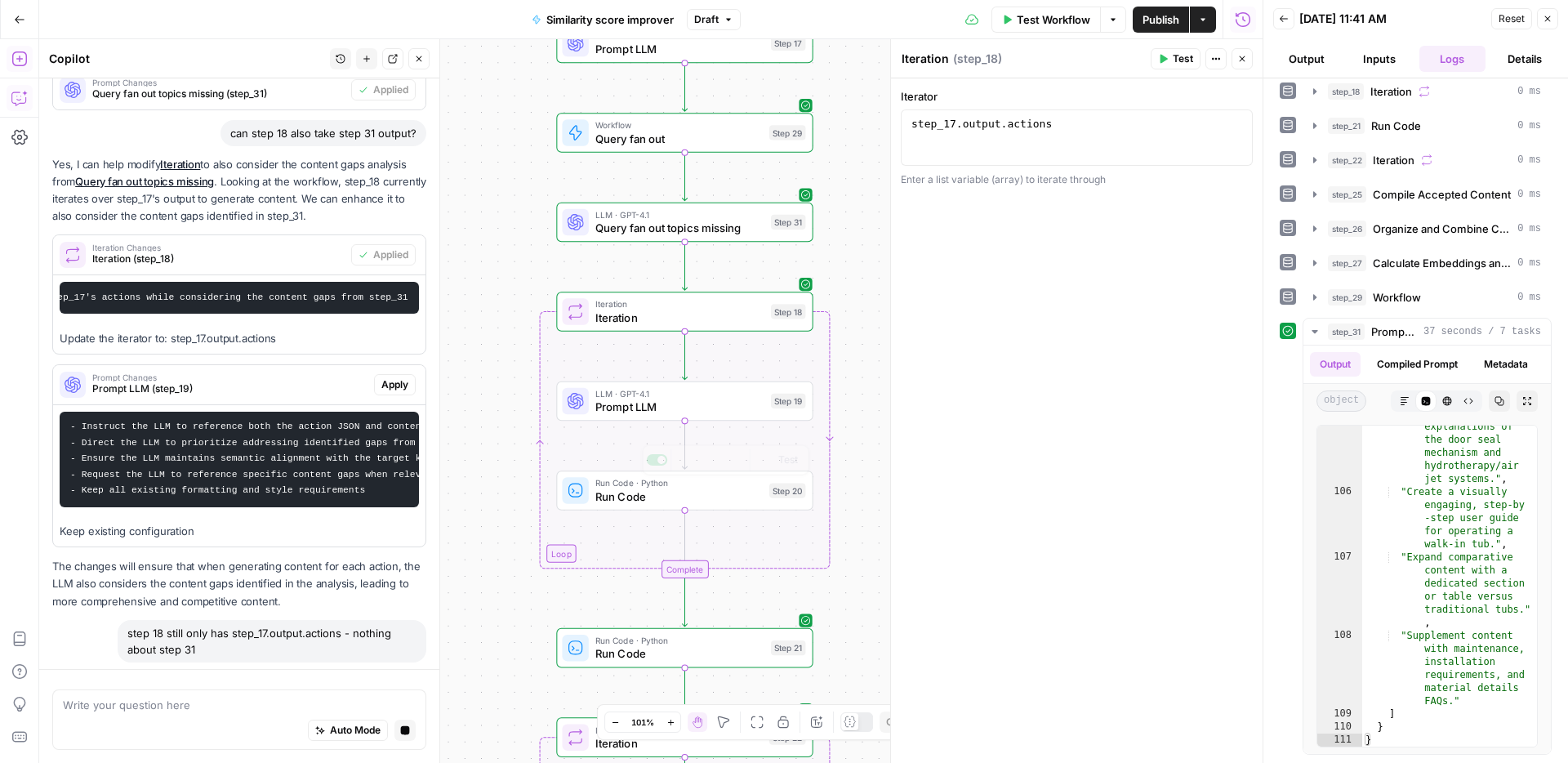
click at [700, 412] on span "Prompt LLM" at bounding box center [679, 406] width 169 height 16
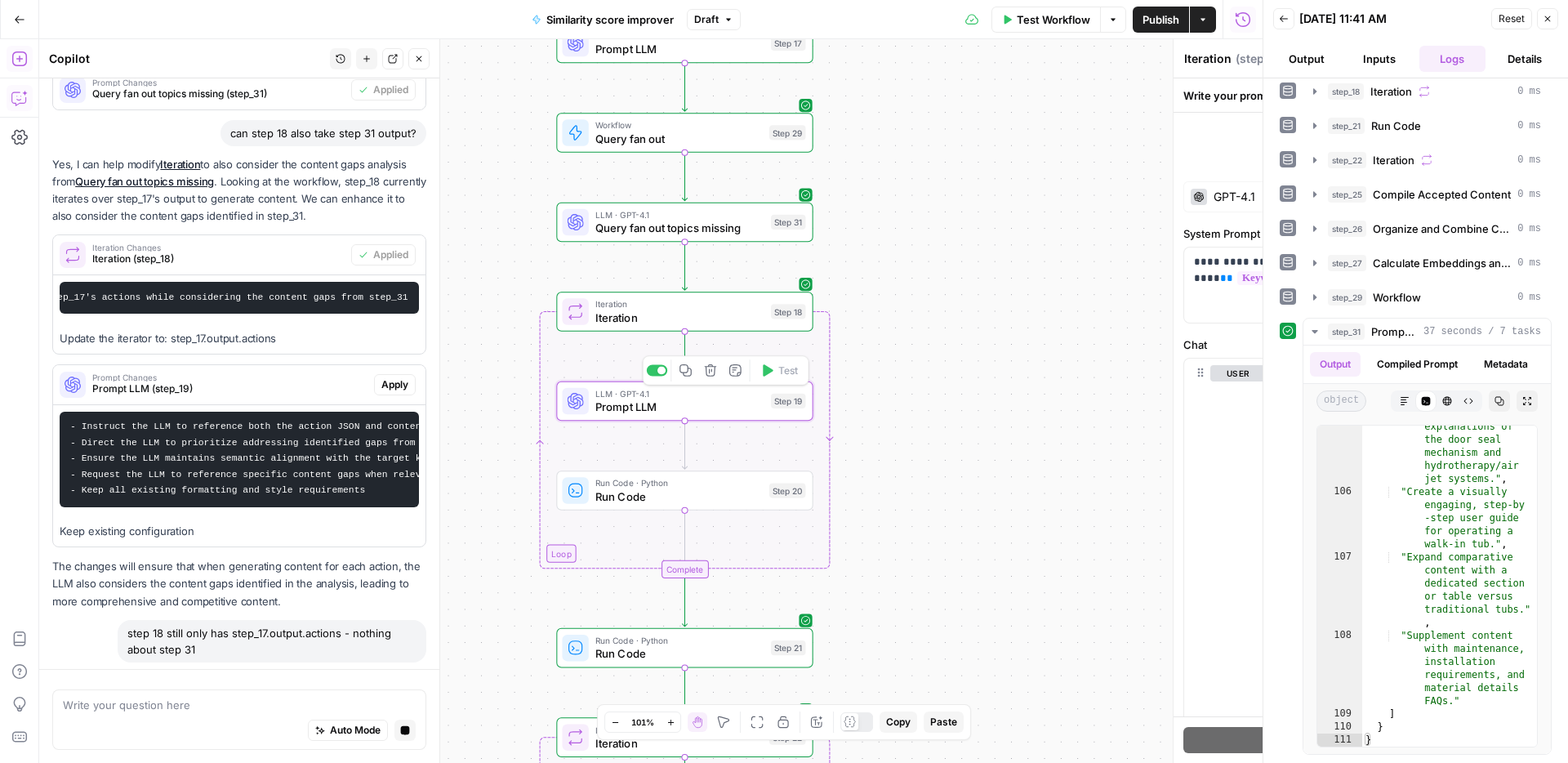
type textarea "Prompt LLM"
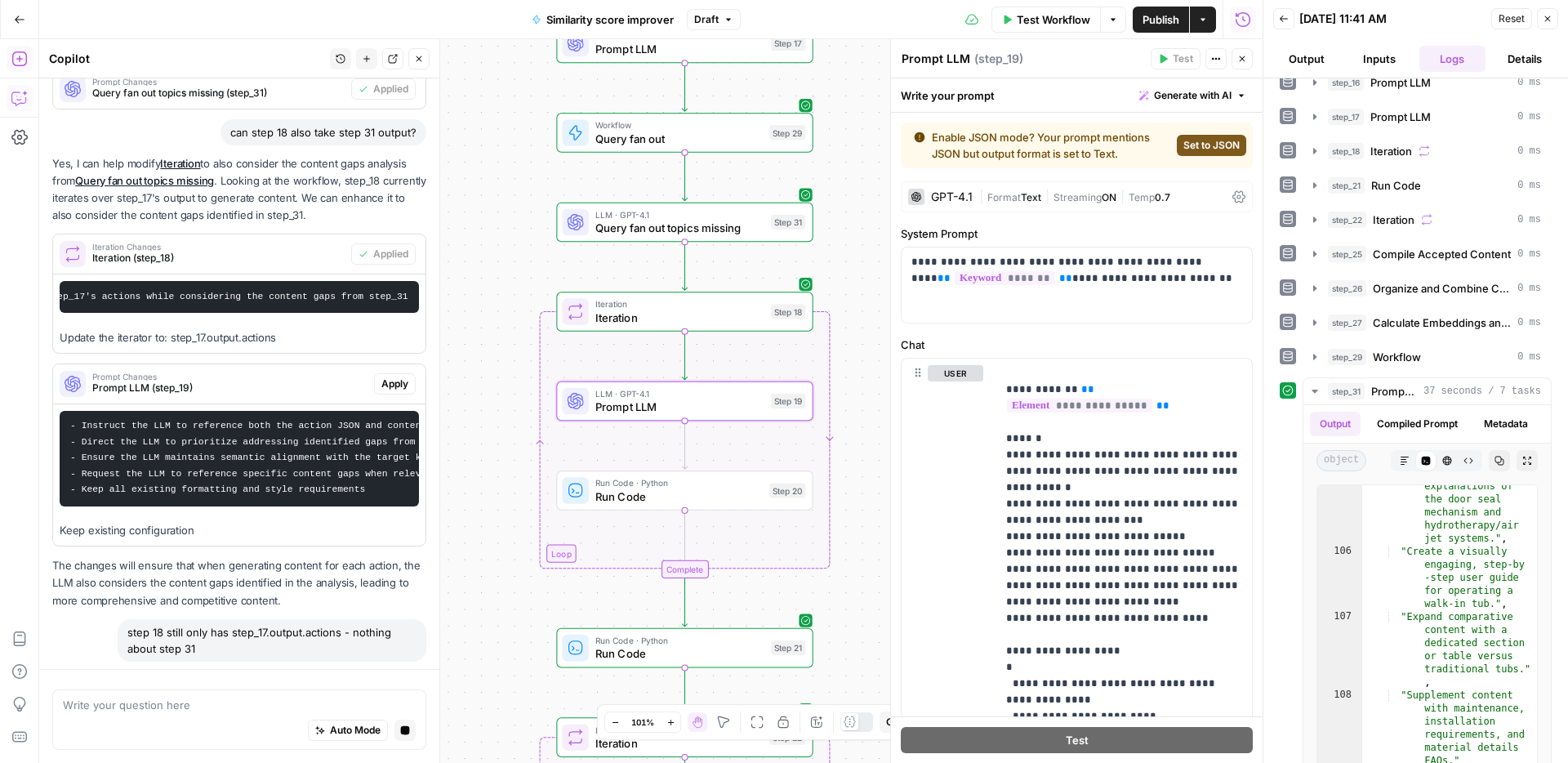
scroll to position [182, 0]
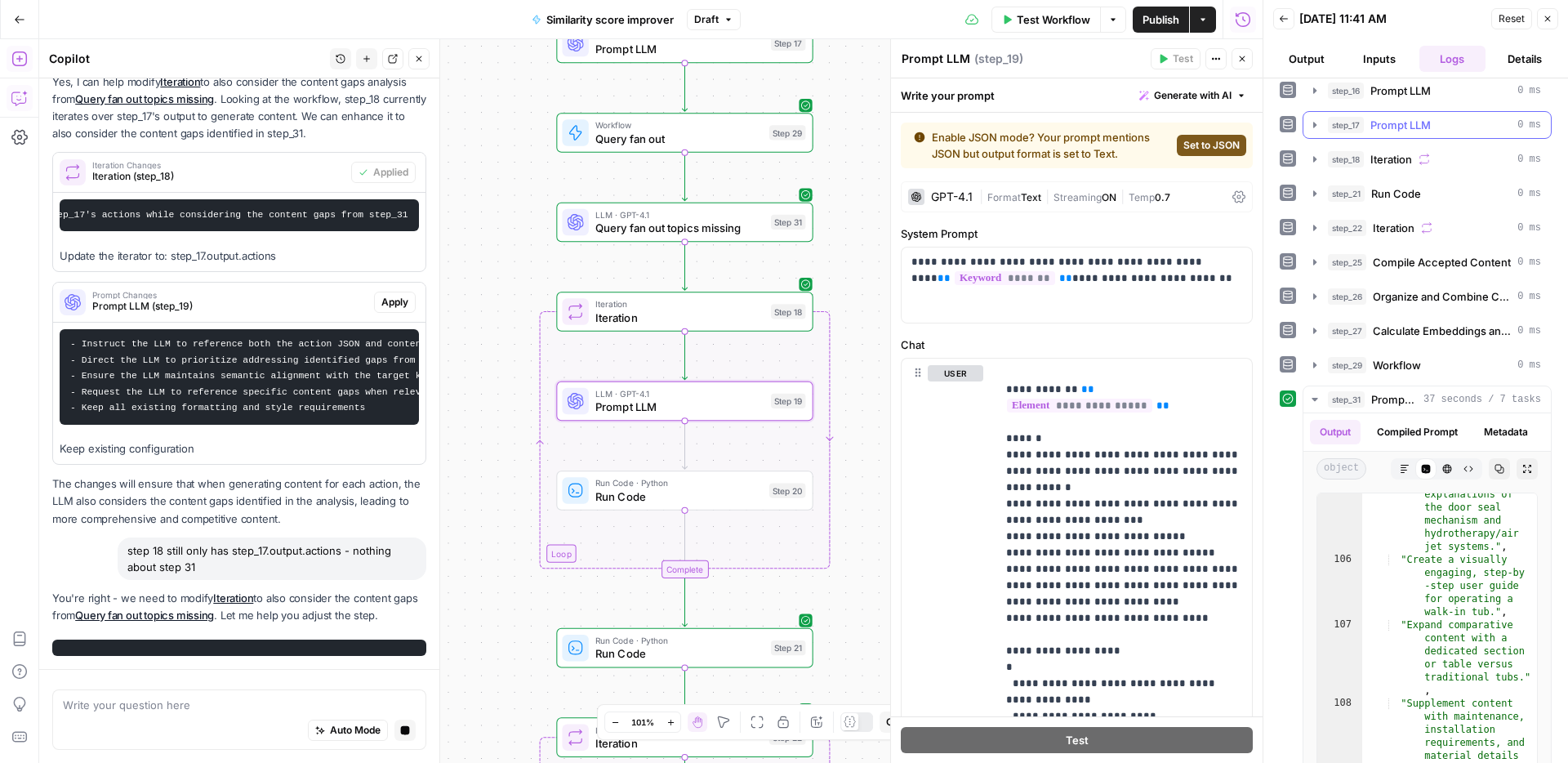
click at [1403, 127] on span "Prompt LLM" at bounding box center [1400, 125] width 61 height 16
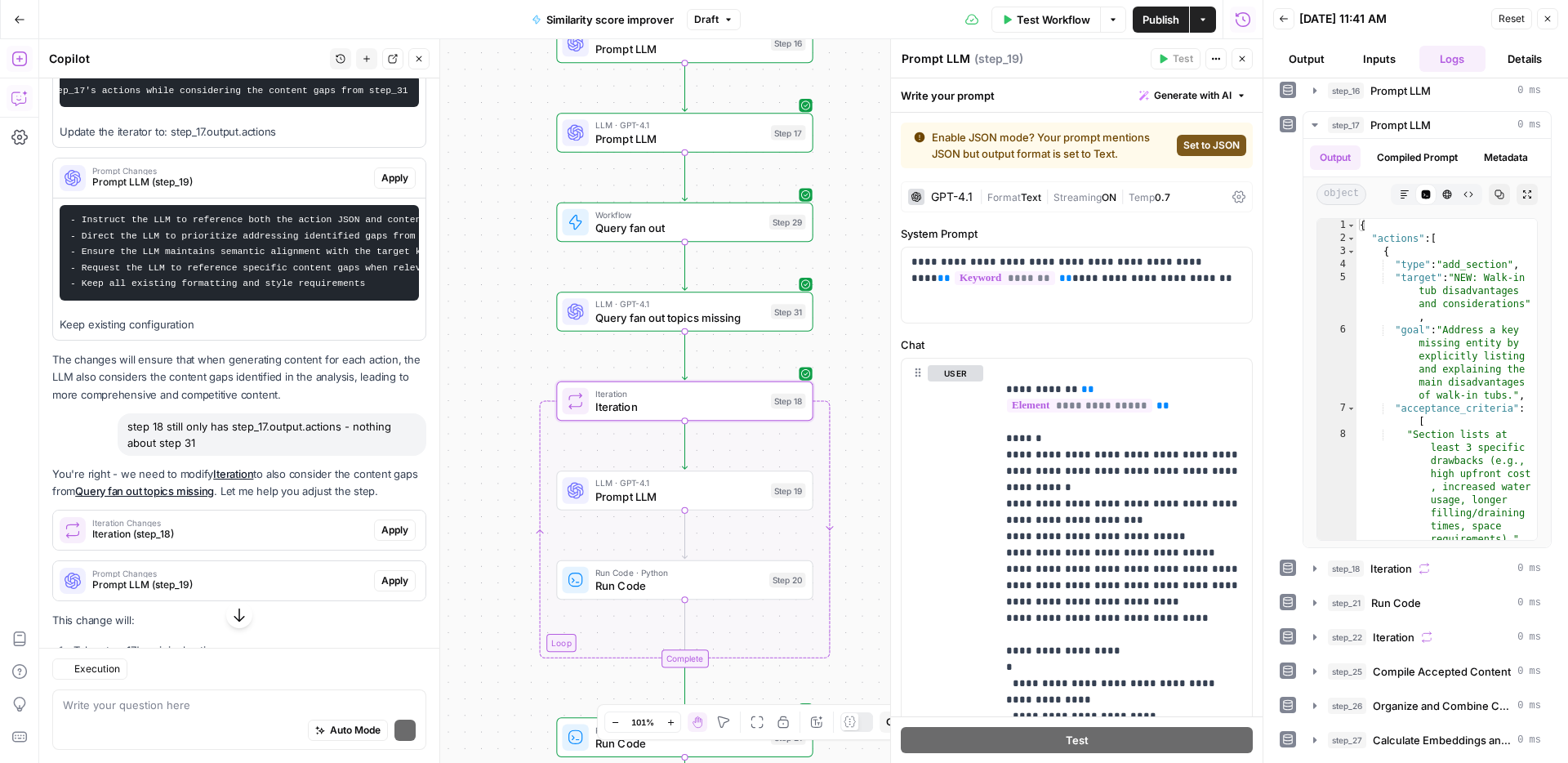
scroll to position [3022, 0]
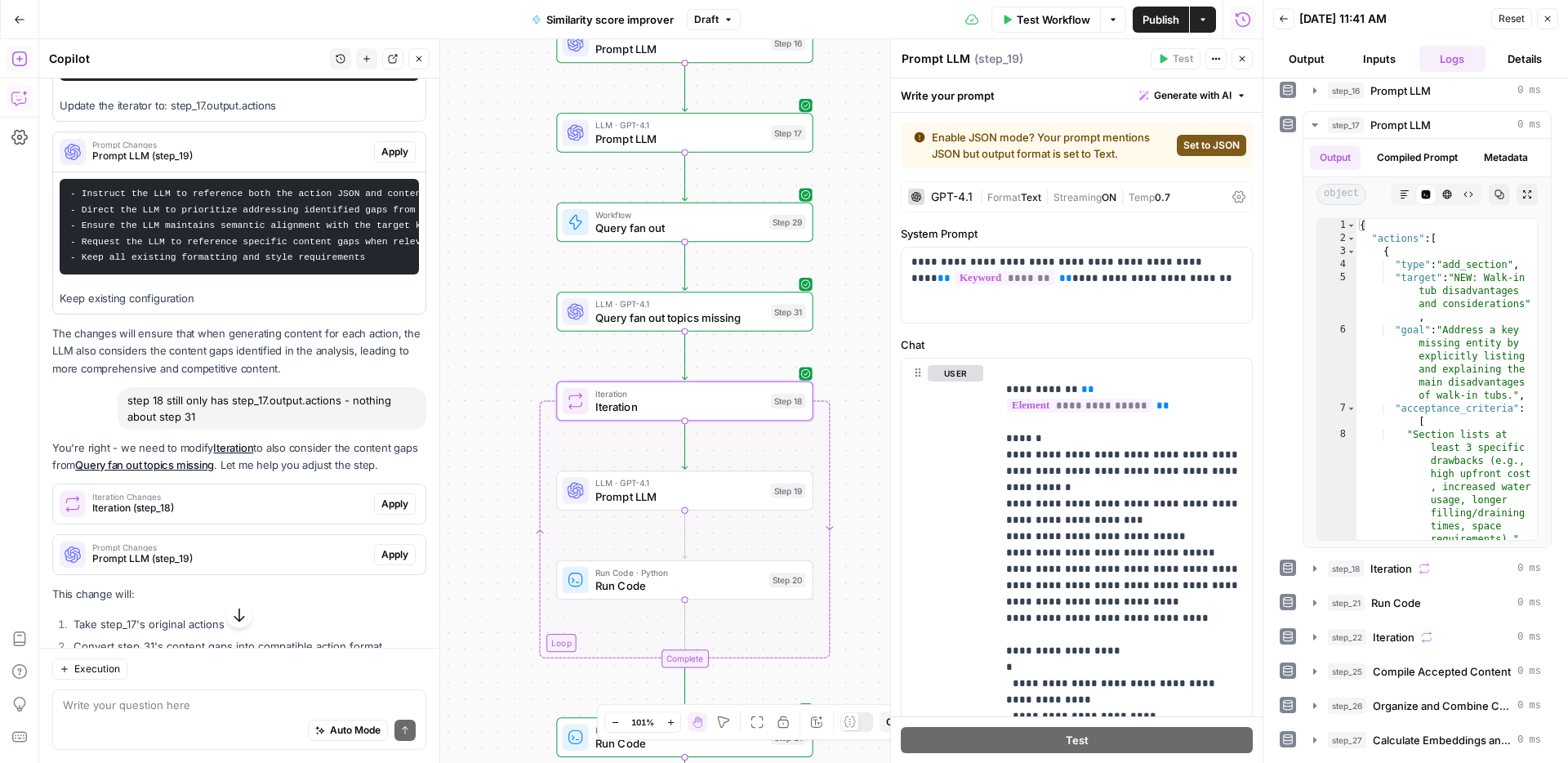
click at [289, 484] on div "Iteration Changes Iteration (step_18)" at bounding box center [213, 503] width 320 height 39
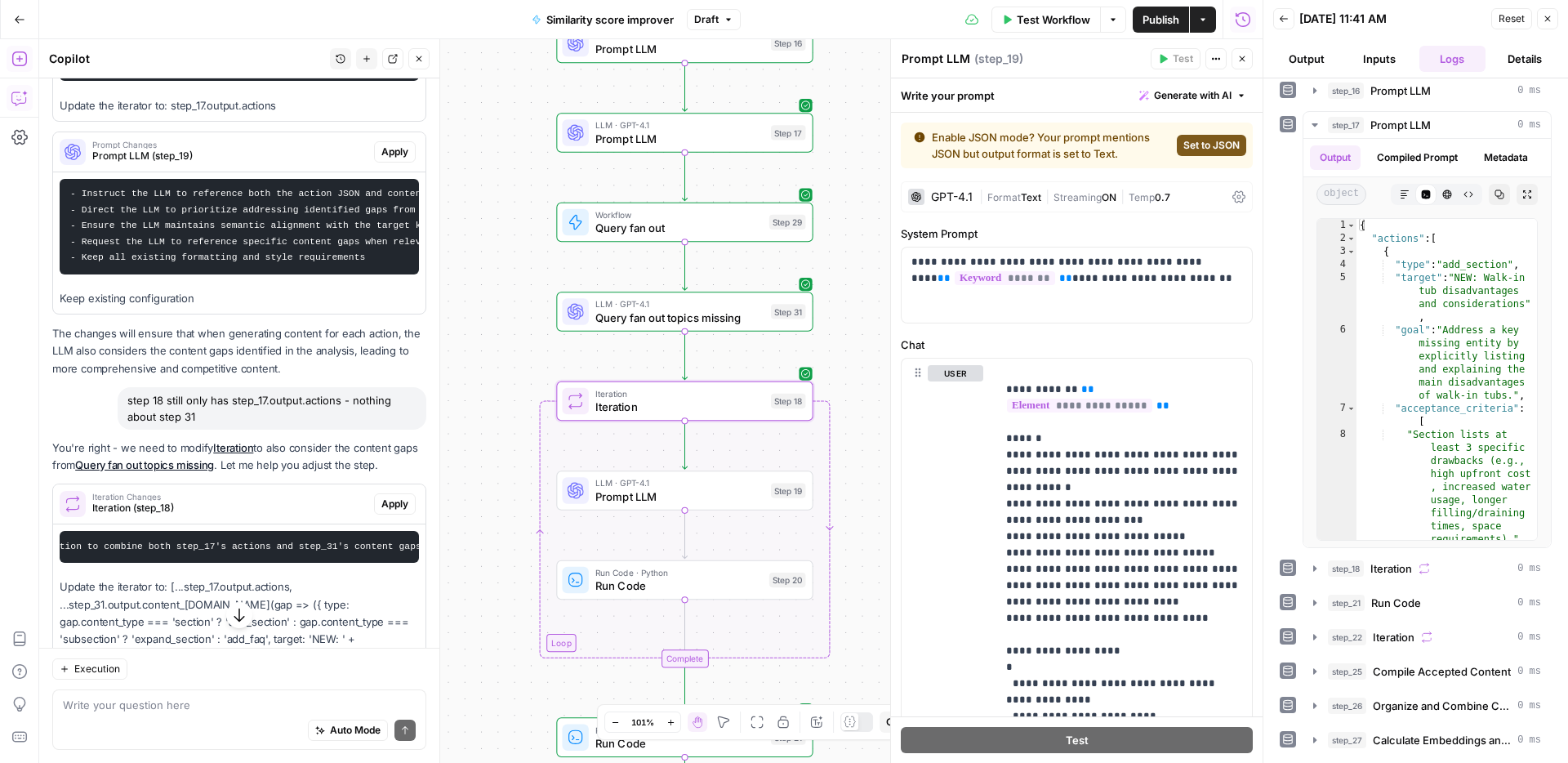
scroll to position [0, 187]
click at [386, 496] on span "Apply" at bounding box center [394, 503] width 27 height 15
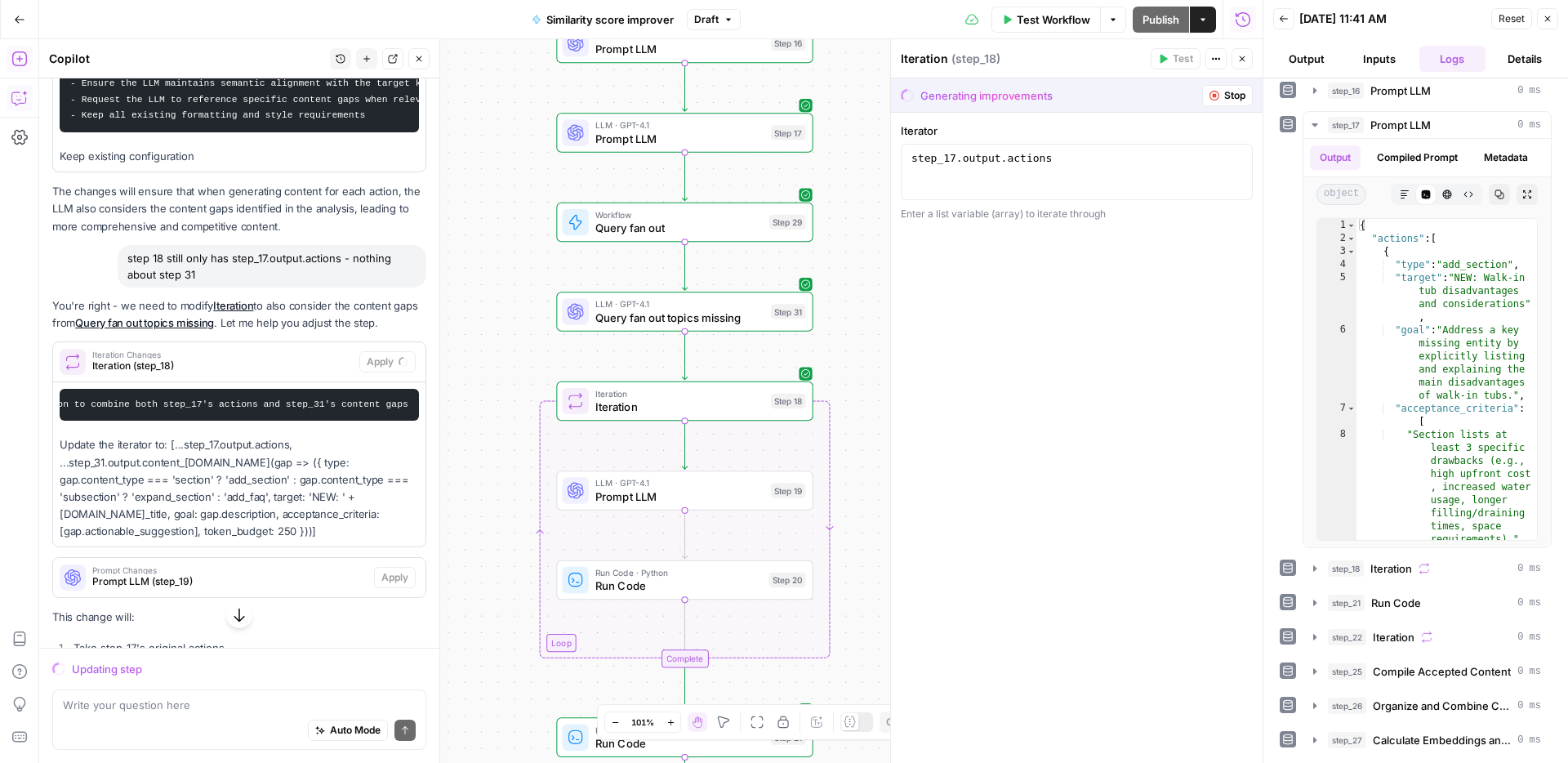
scroll to position [3245, 0]
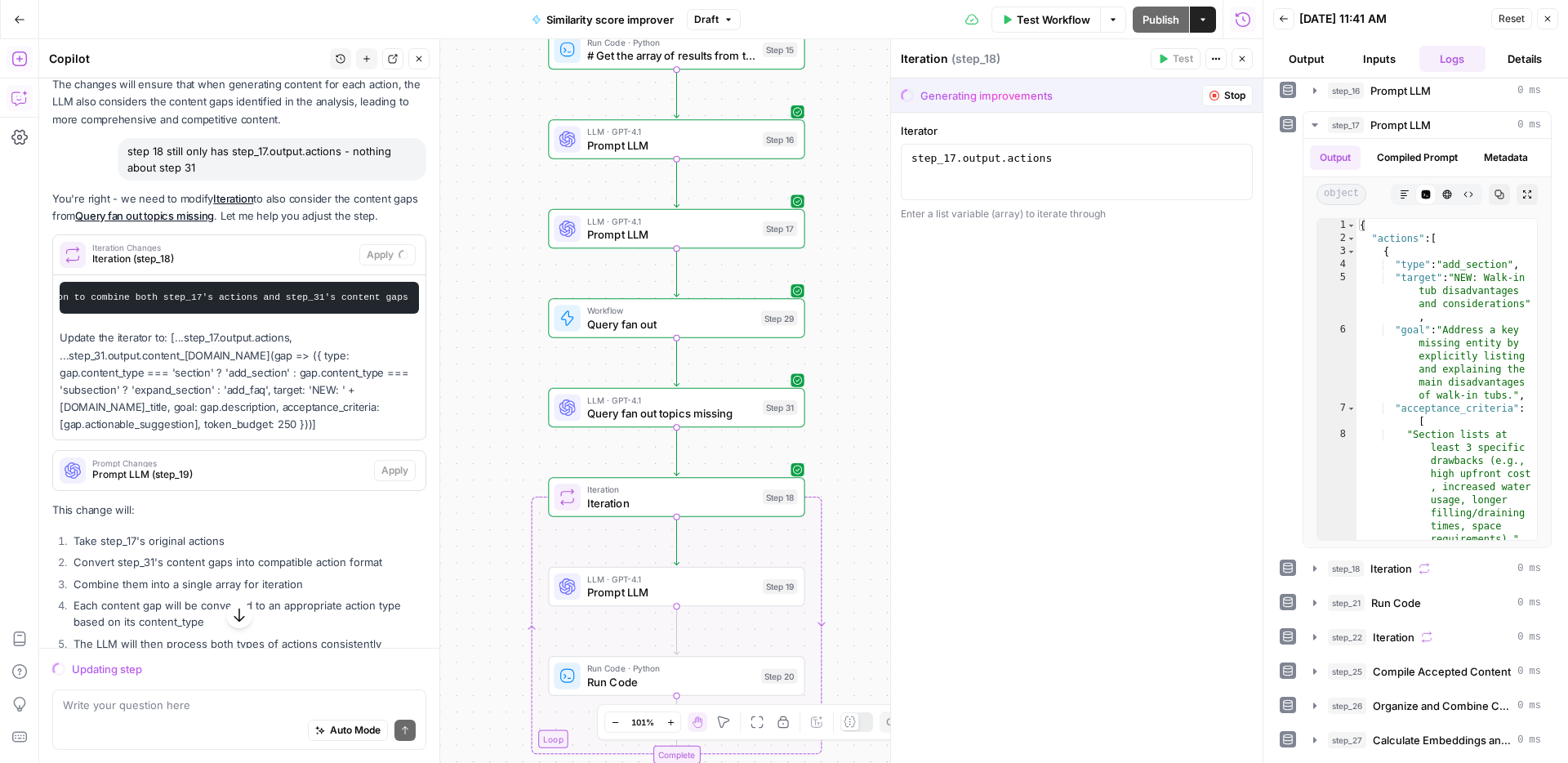
drag, startPoint x: 492, startPoint y: 306, endPoint x: 484, endPoint y: 491, distance: 185.2
click at [484, 491] on div "Workflow Set Inputs Inputs Web Page Scrape Scrape our page Step 1 Run Code · Py…" at bounding box center [650, 400] width 1223 height 724
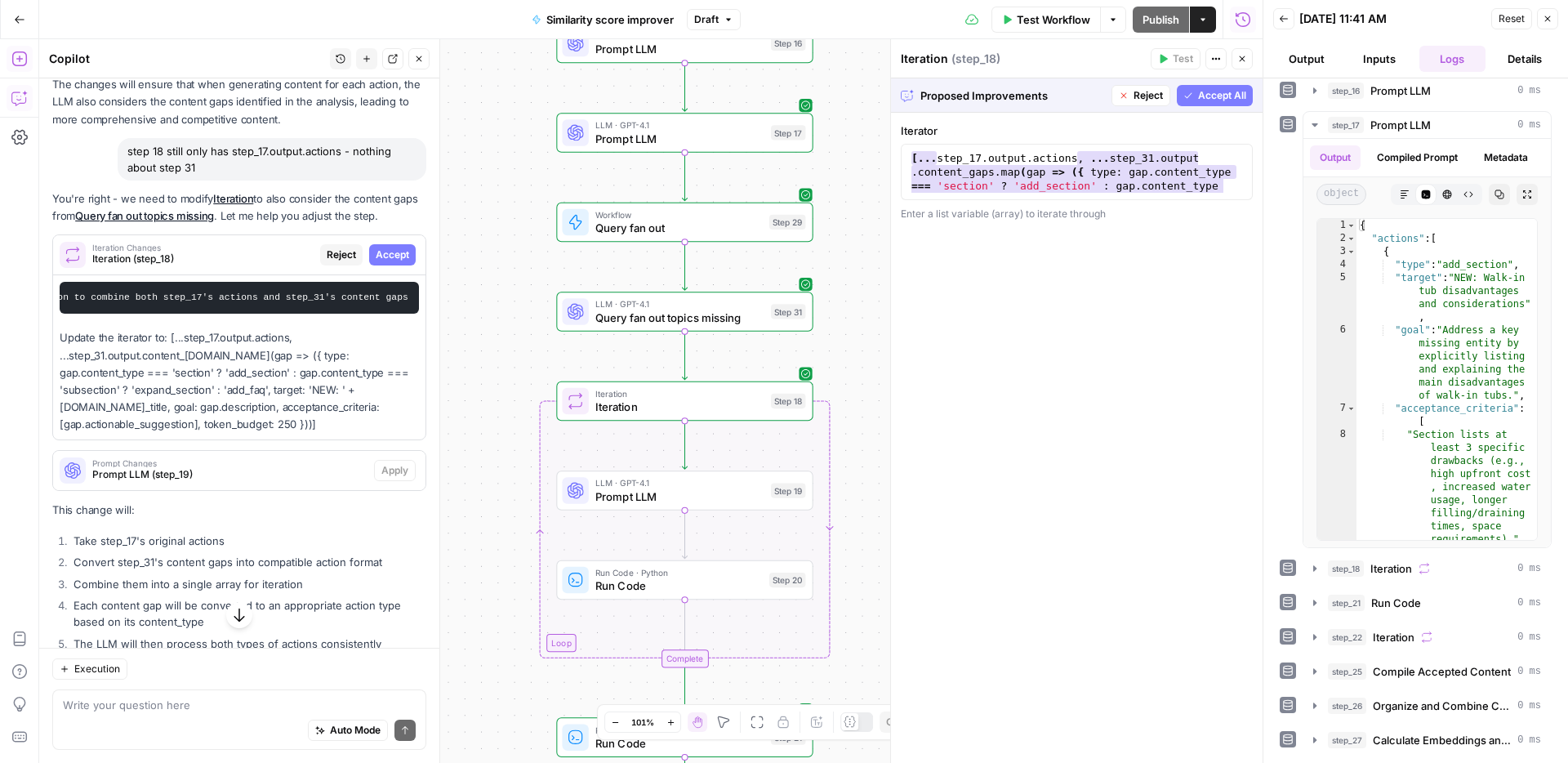
type textarea "**********"
click at [1184, 167] on div "[ ... step_17 . output . actions , ... step_31 . output . content_gaps . map ( …" at bounding box center [1077, 269] width 337 height 236
click at [1214, 97] on span "Accept All" at bounding box center [1222, 95] width 48 height 15
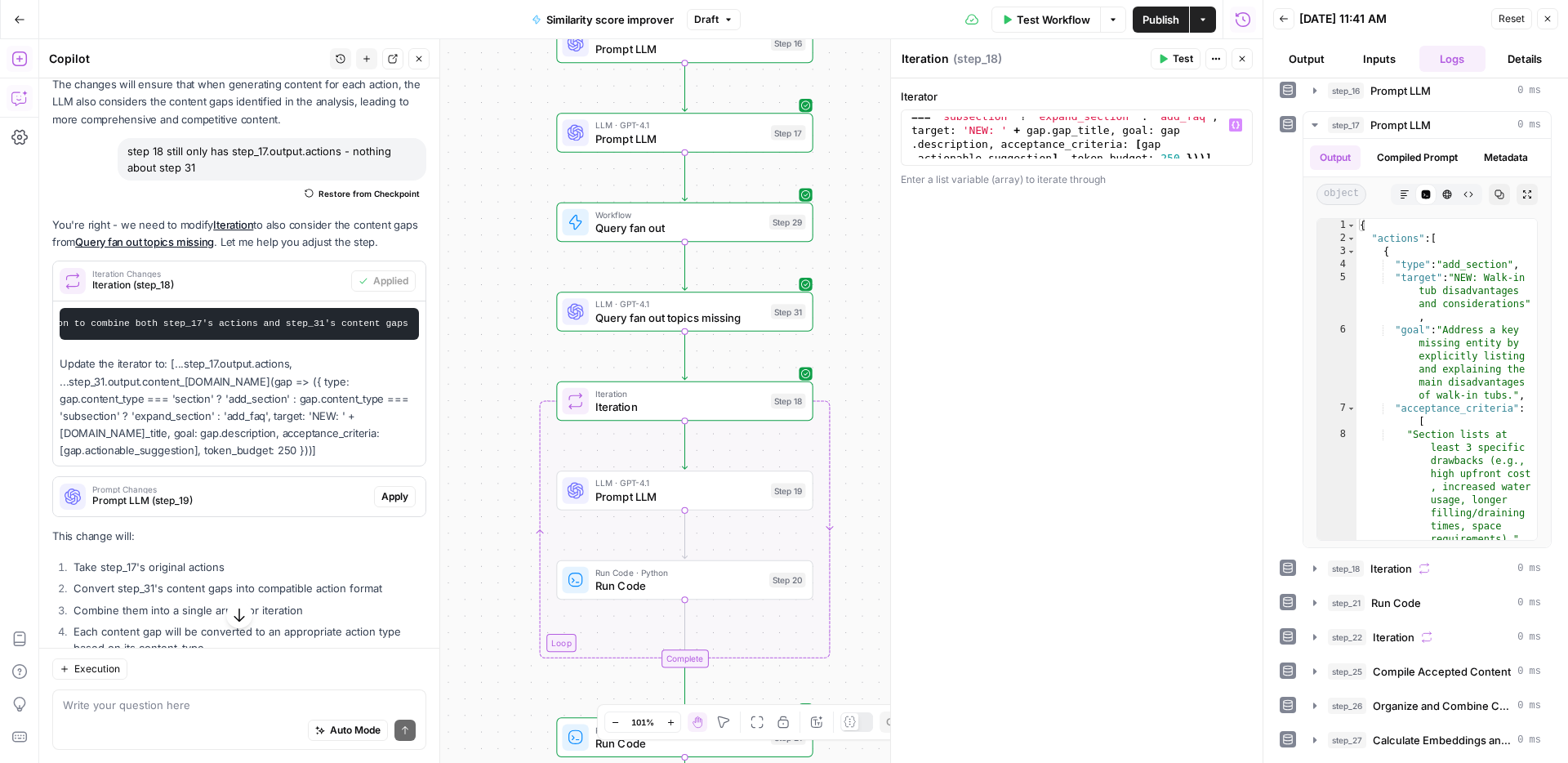
scroll to position [56, 0]
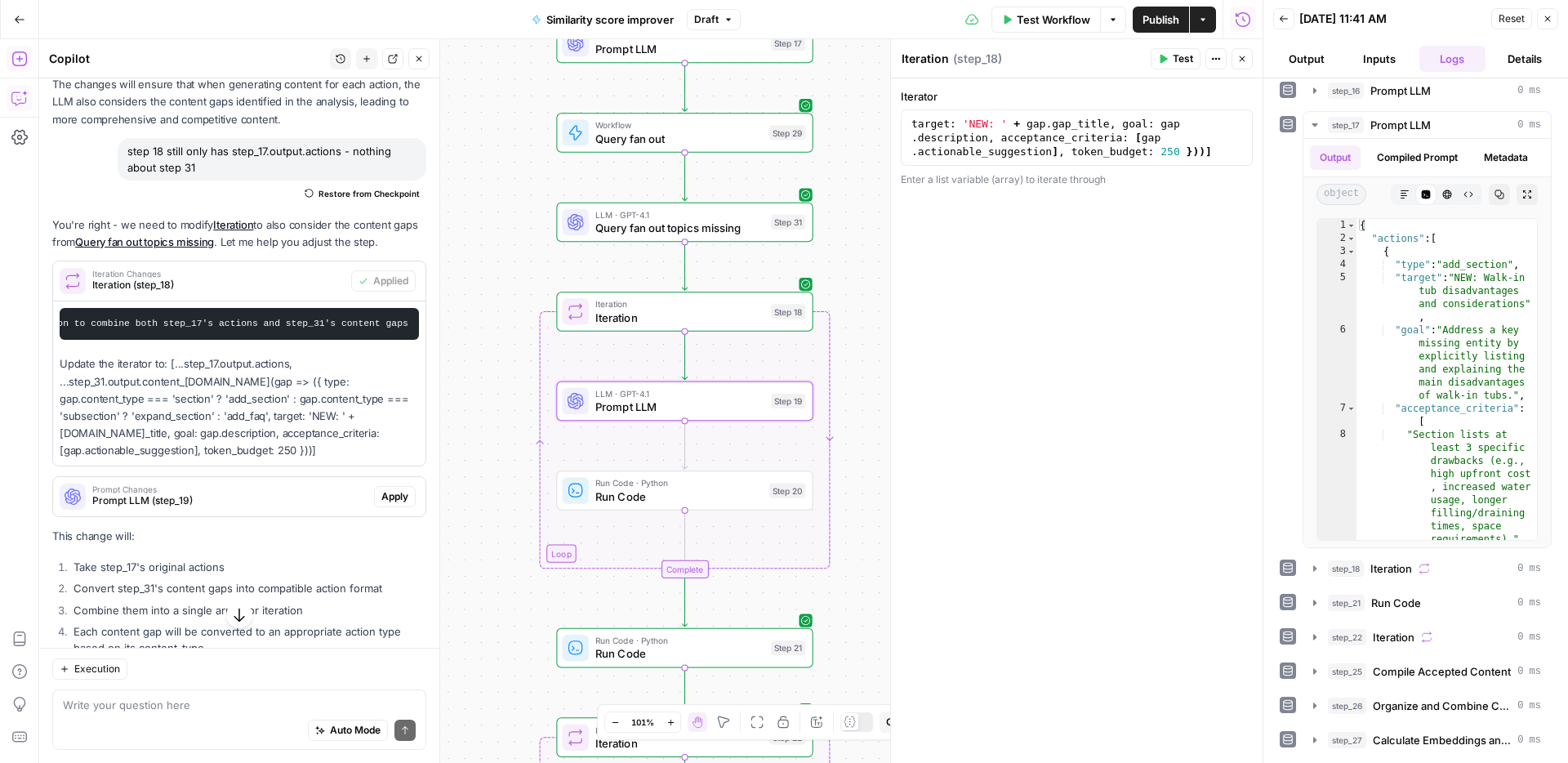
click at [202, 493] on span "Prompt LLM (step_19)" at bounding box center [230, 500] width 275 height 15
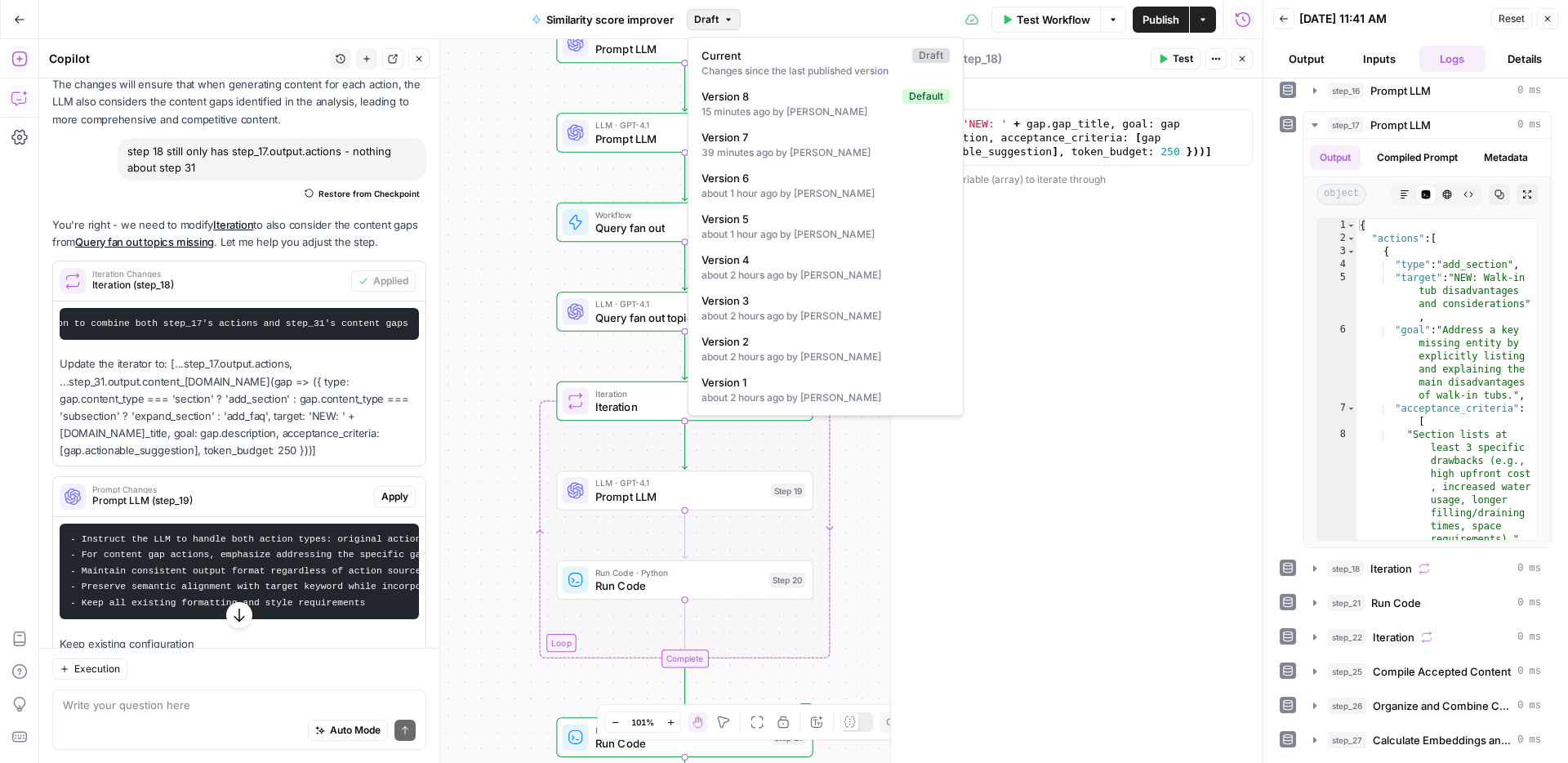
click at [724, 22] on span "button" at bounding box center [729, 20] width 10 height 10
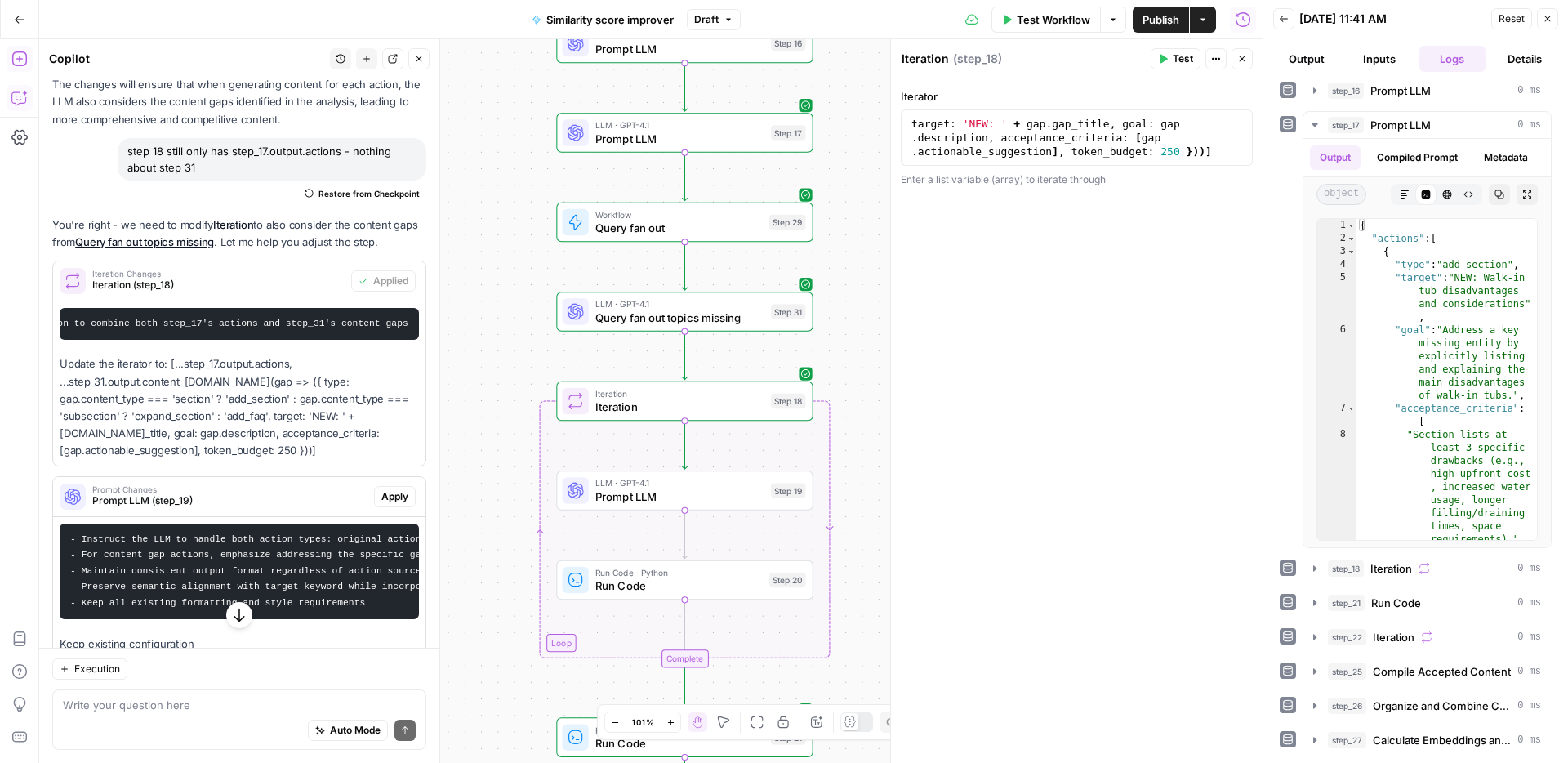
click at [724, 22] on span "button" at bounding box center [729, 20] width 10 height 10
click at [1162, 25] on span "Publish" at bounding box center [1160, 19] width 37 height 16
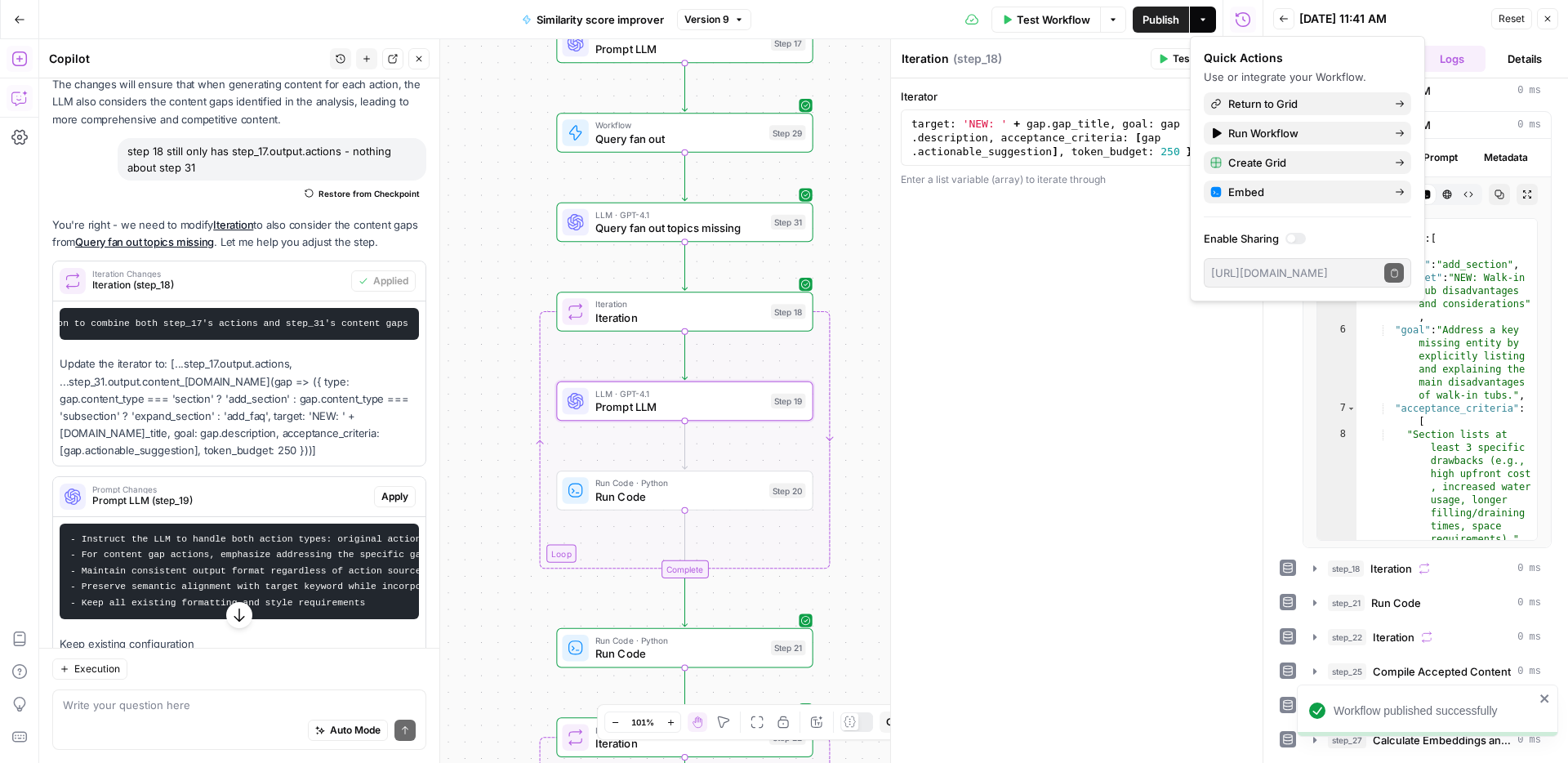
click at [400, 489] on span "Apply" at bounding box center [394, 496] width 27 height 15
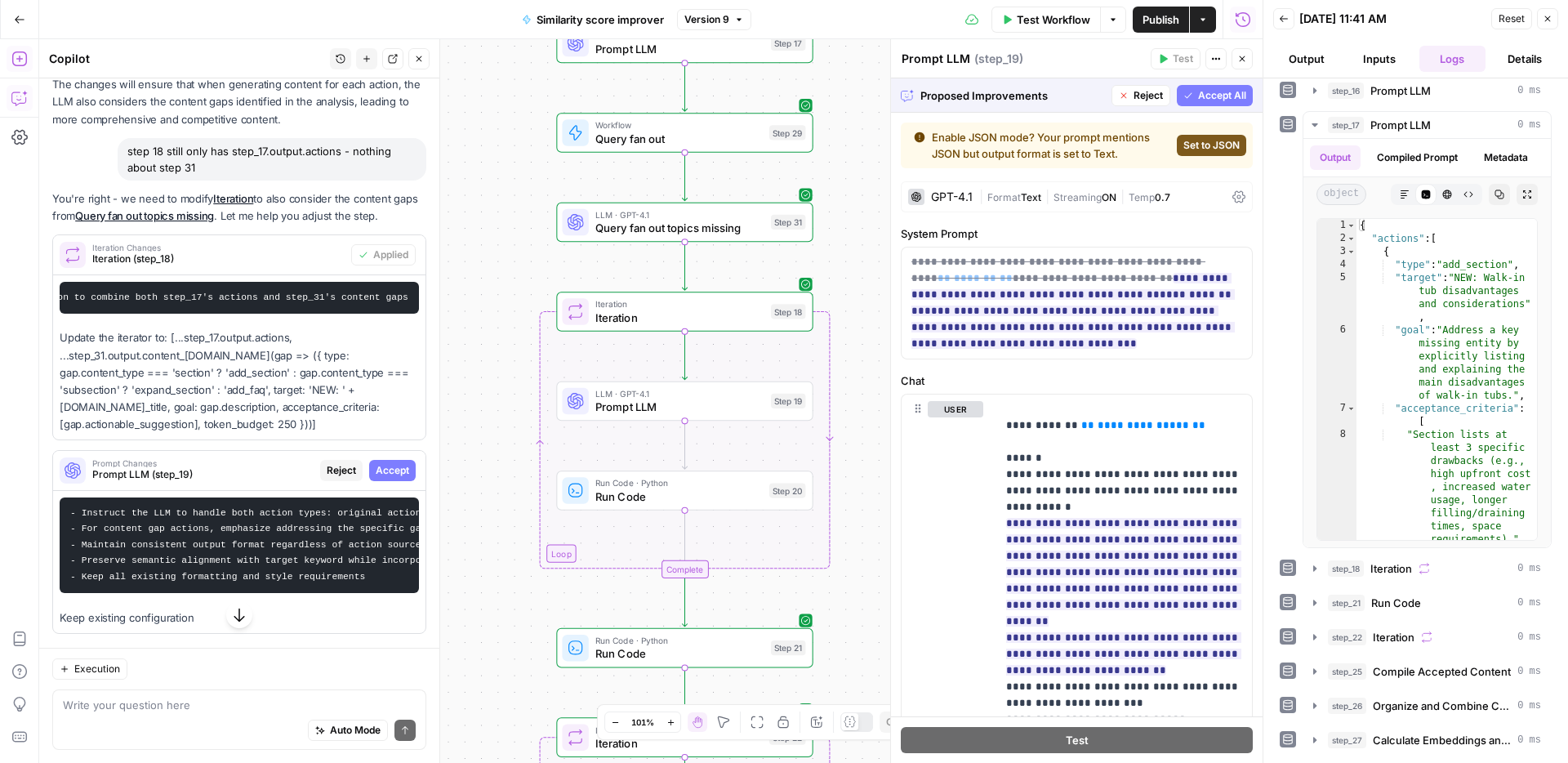
click at [1216, 103] on button "Accept All" at bounding box center [1215, 95] width 76 height 21
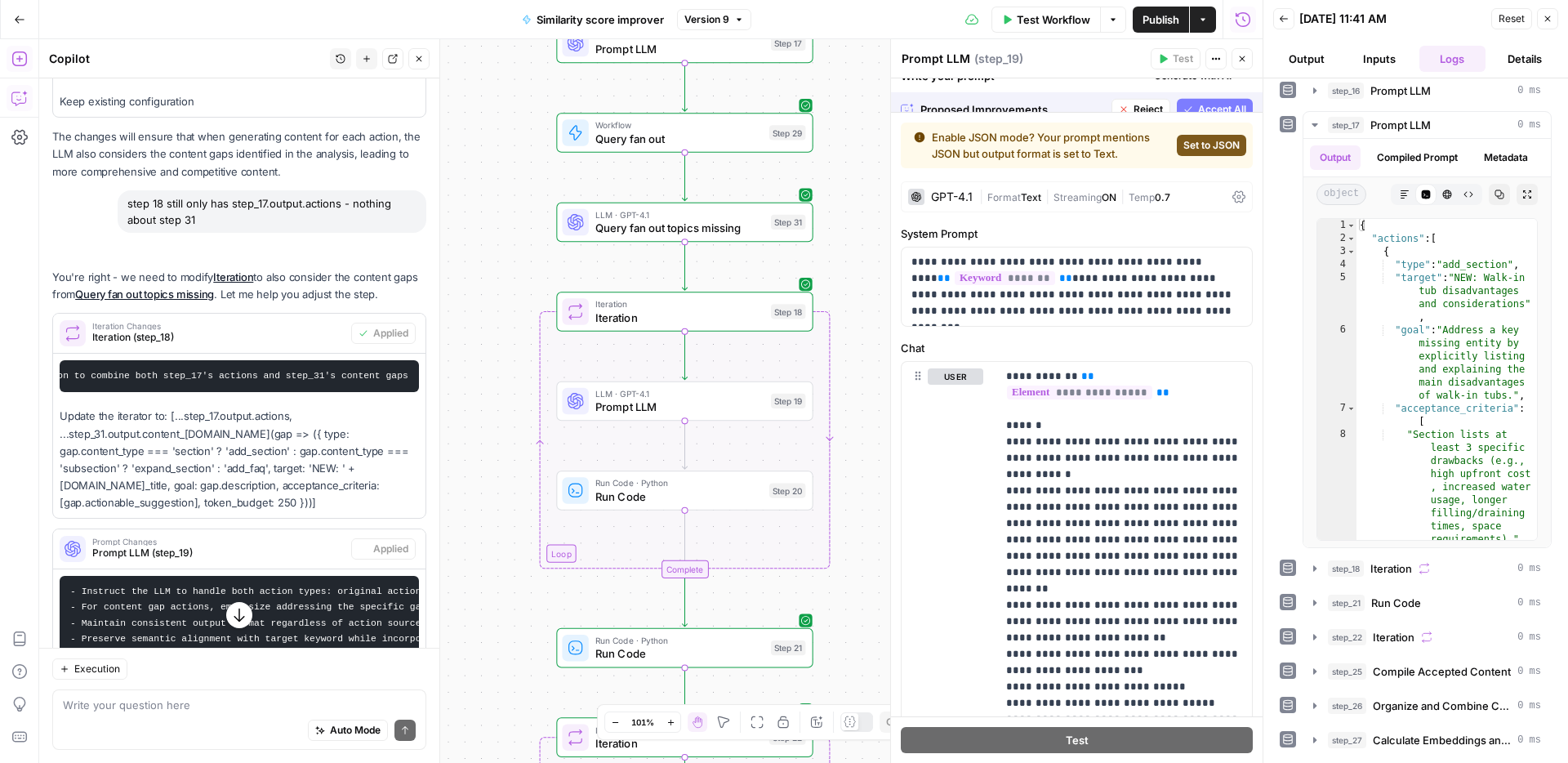
scroll to position [3297, 0]
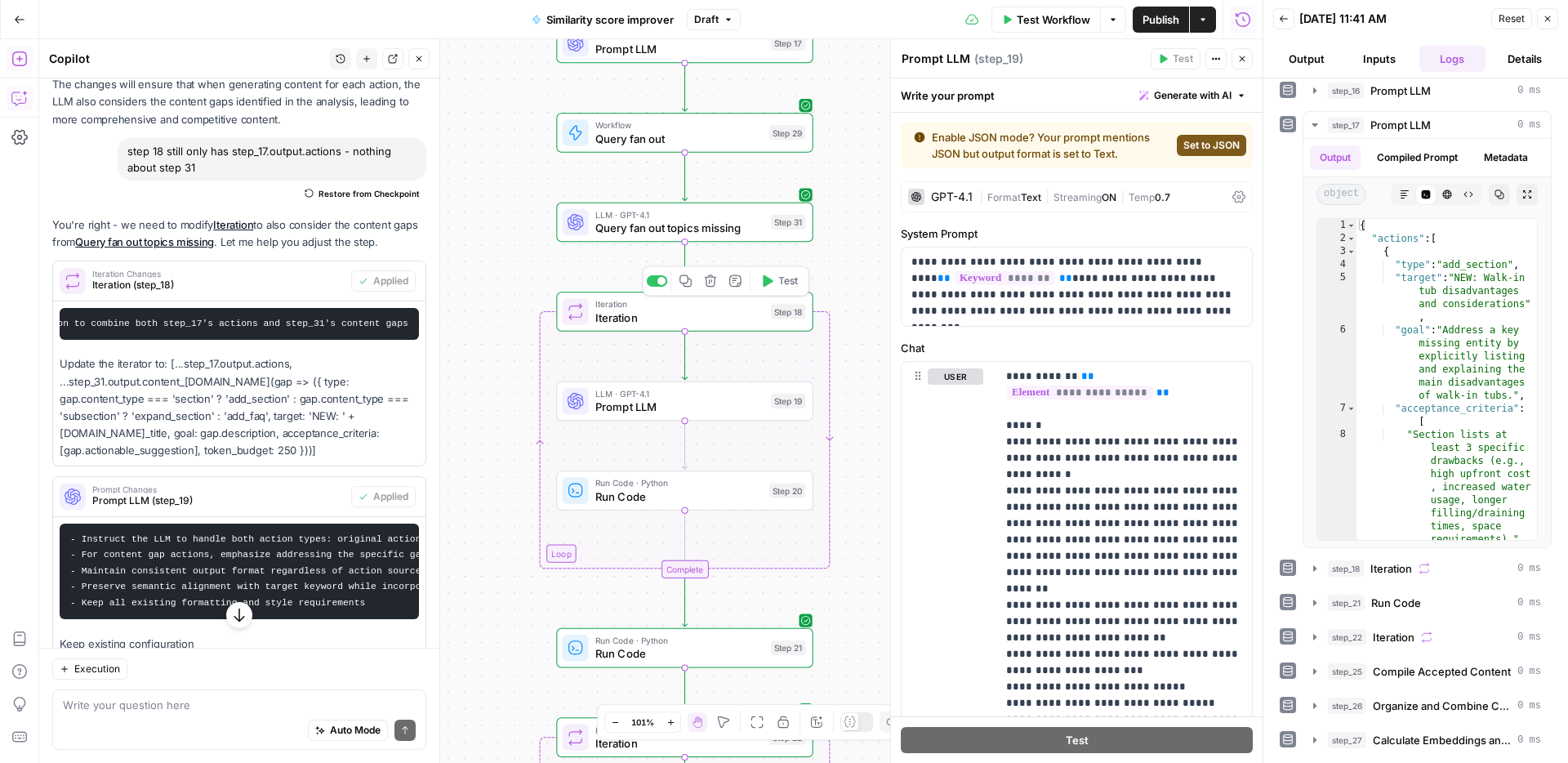
click at [781, 281] on span "Test" at bounding box center [788, 281] width 20 height 15
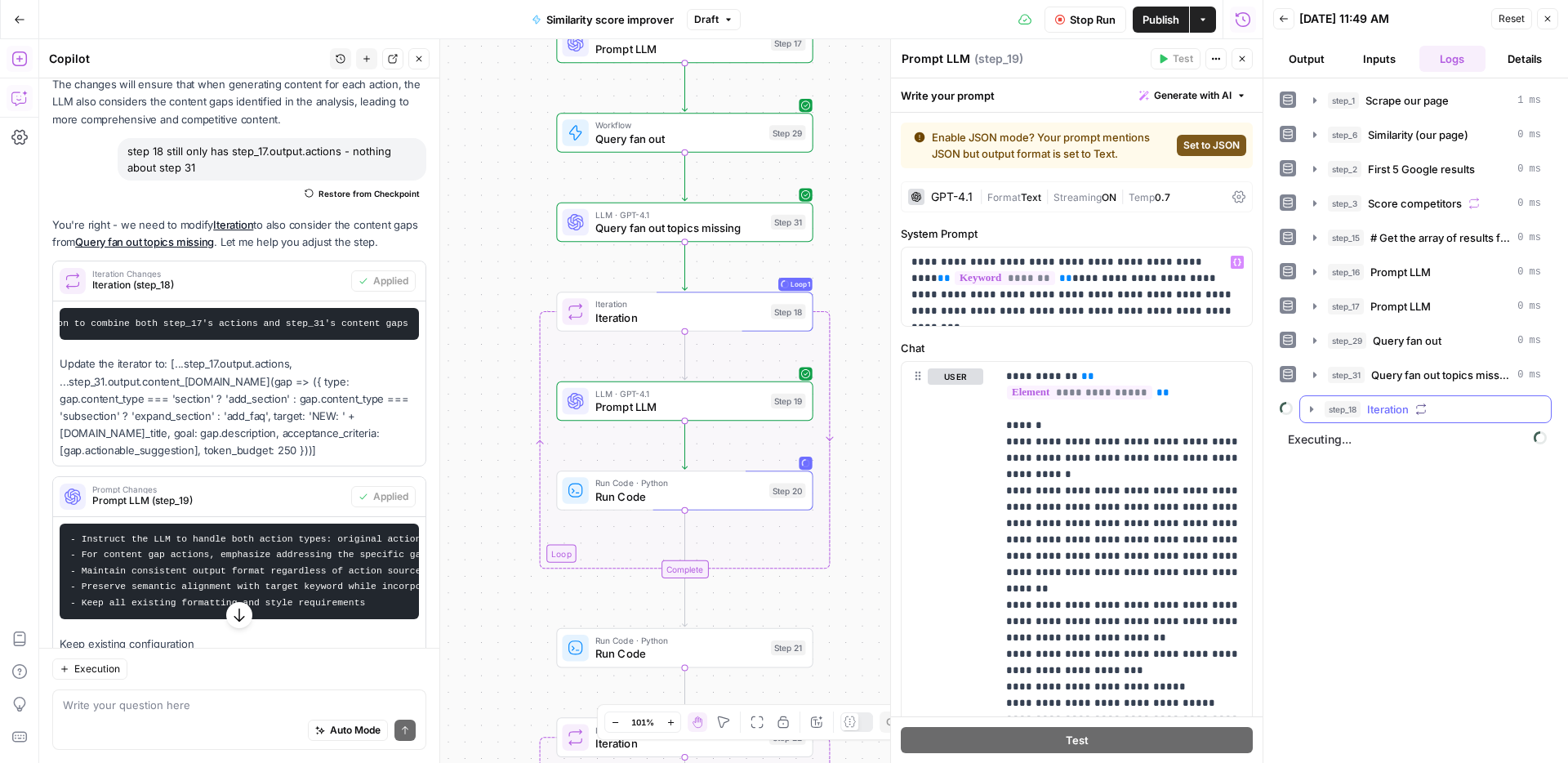
click at [1335, 392] on div "step_1 Scrape our page 1 ms step_6 Similarity (our page) 0 ms step_2 First 5 Go…" at bounding box center [1415, 255] width 271 height 337
click at [1343, 396] on button "step_18 Iteration" at bounding box center [1424, 409] width 251 height 26
click at [1393, 440] on span "step_19" at bounding box center [1379, 443] width 36 height 16
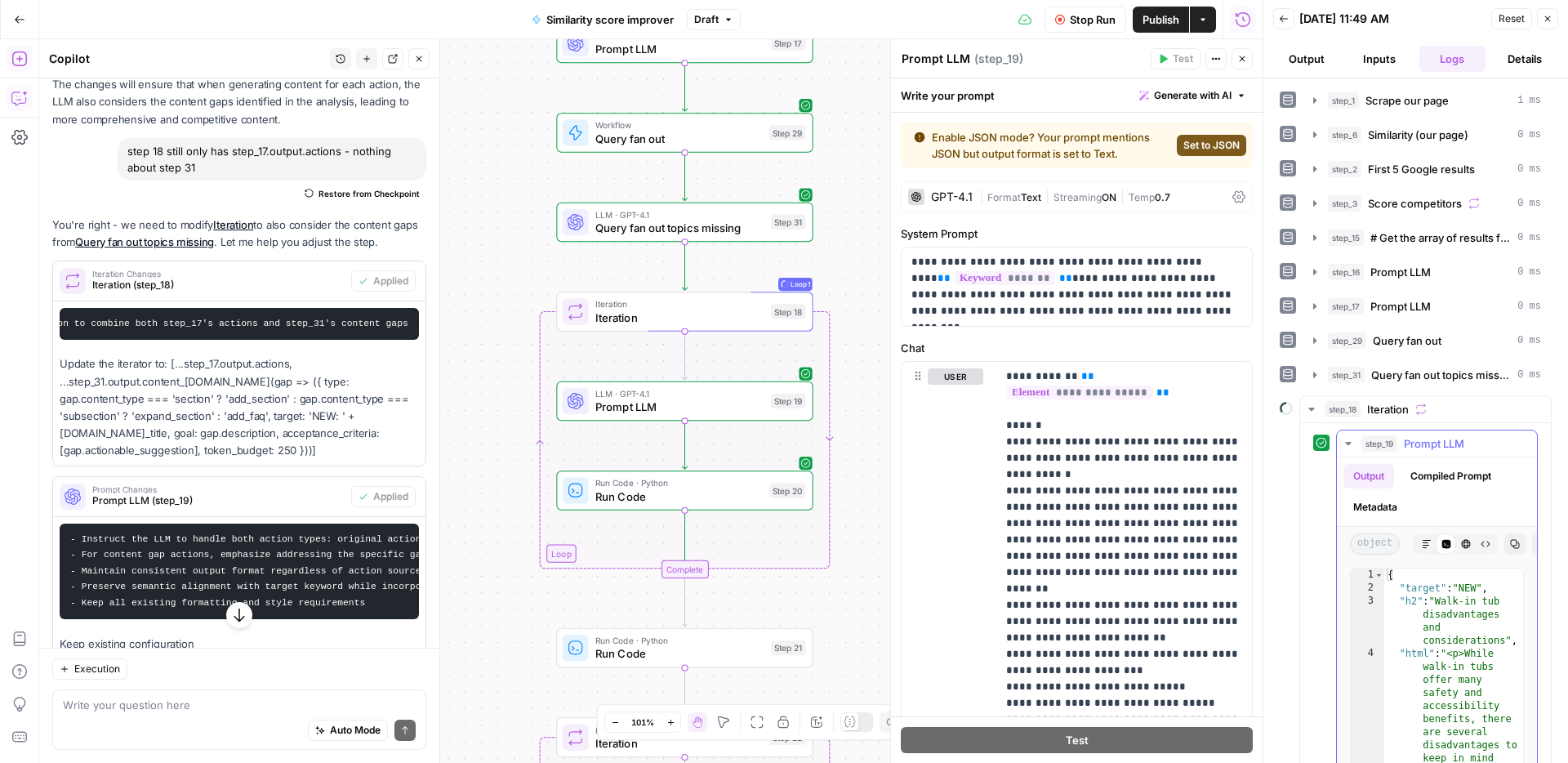
click at [1393, 440] on span "step_19" at bounding box center [1379, 443] width 36 height 16
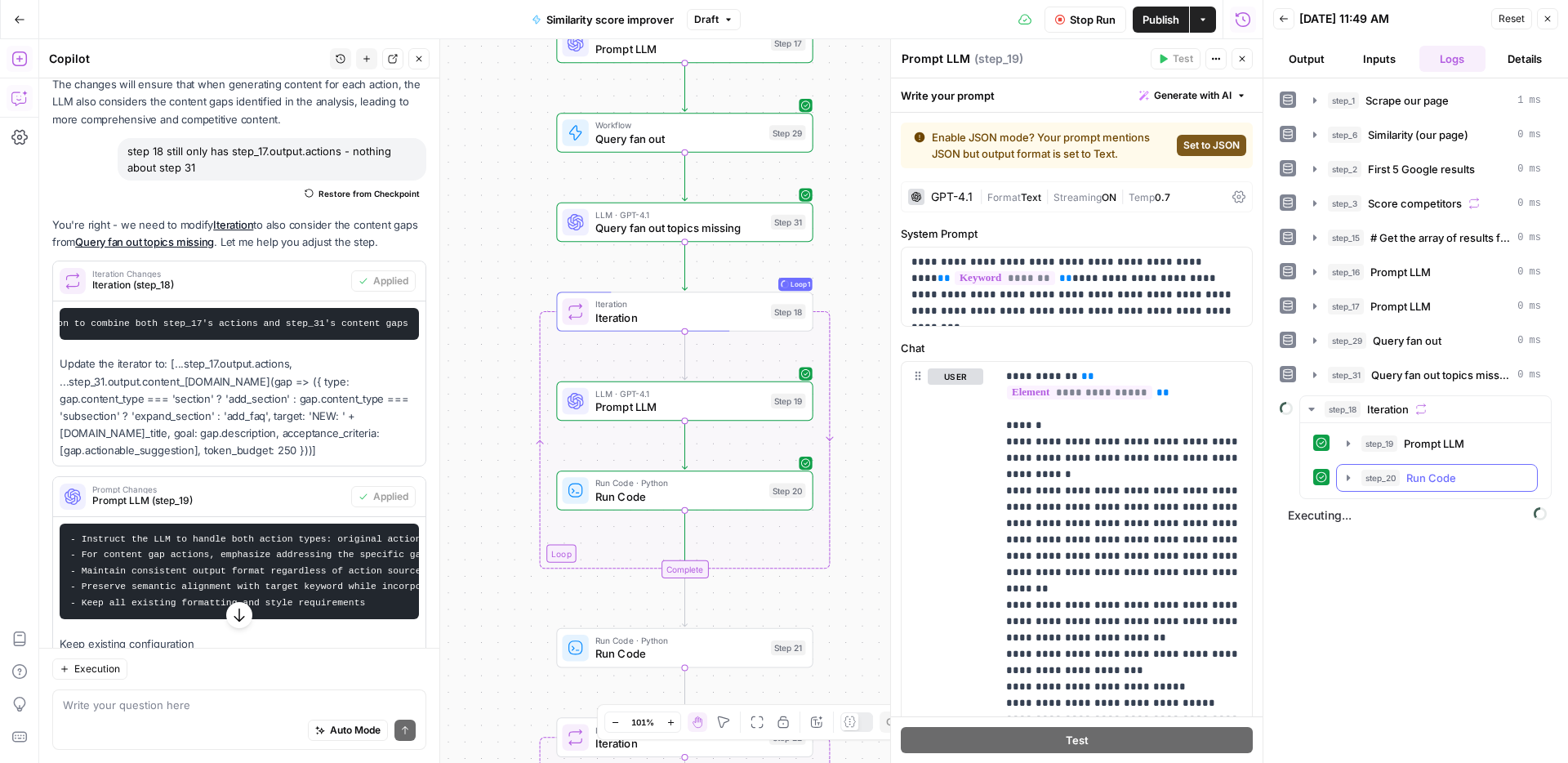
click at [1410, 476] on span "Run Code" at bounding box center [1431, 477] width 50 height 16
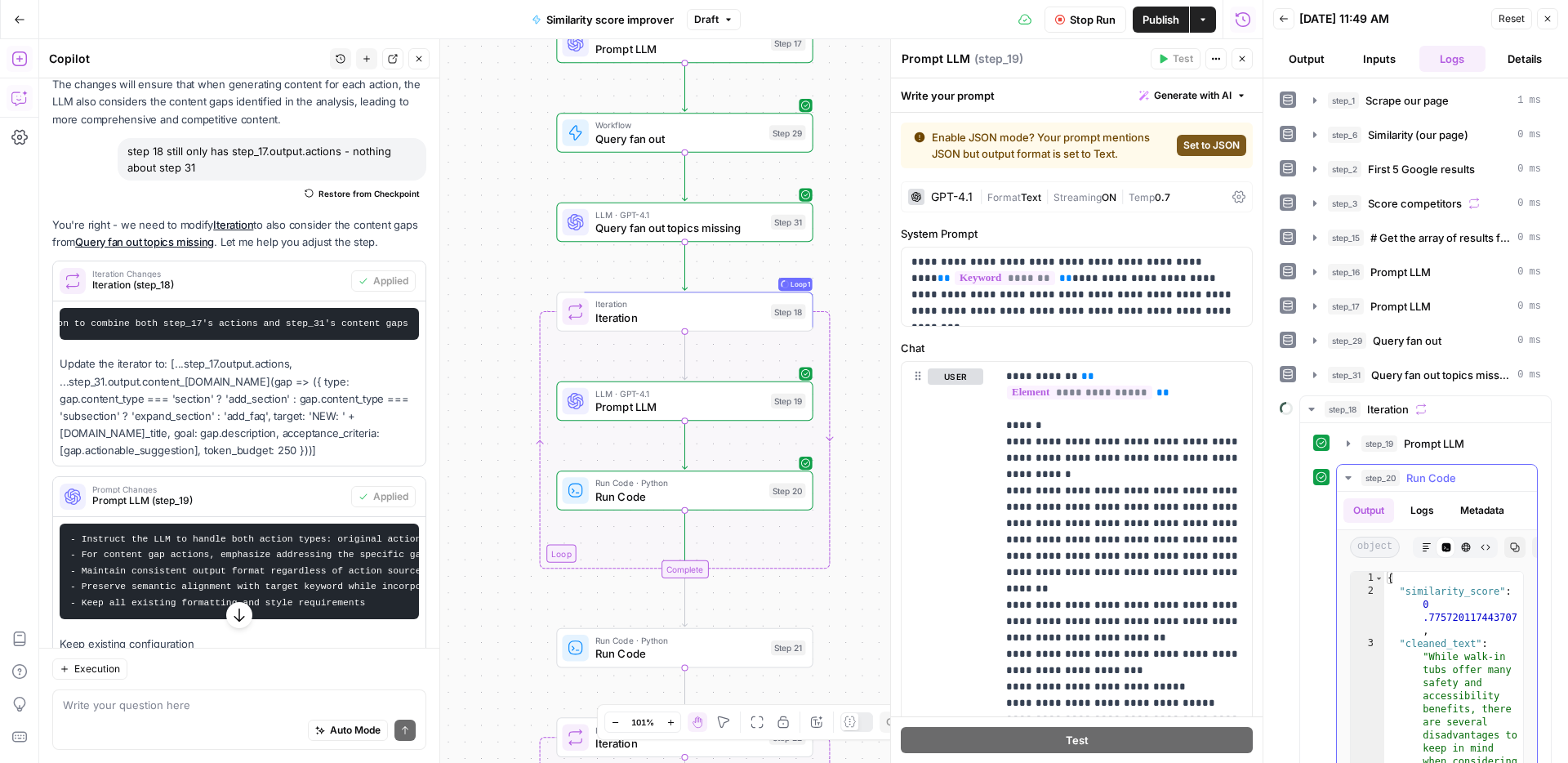
click at [1410, 476] on span "Run Code" at bounding box center [1431, 477] width 50 height 16
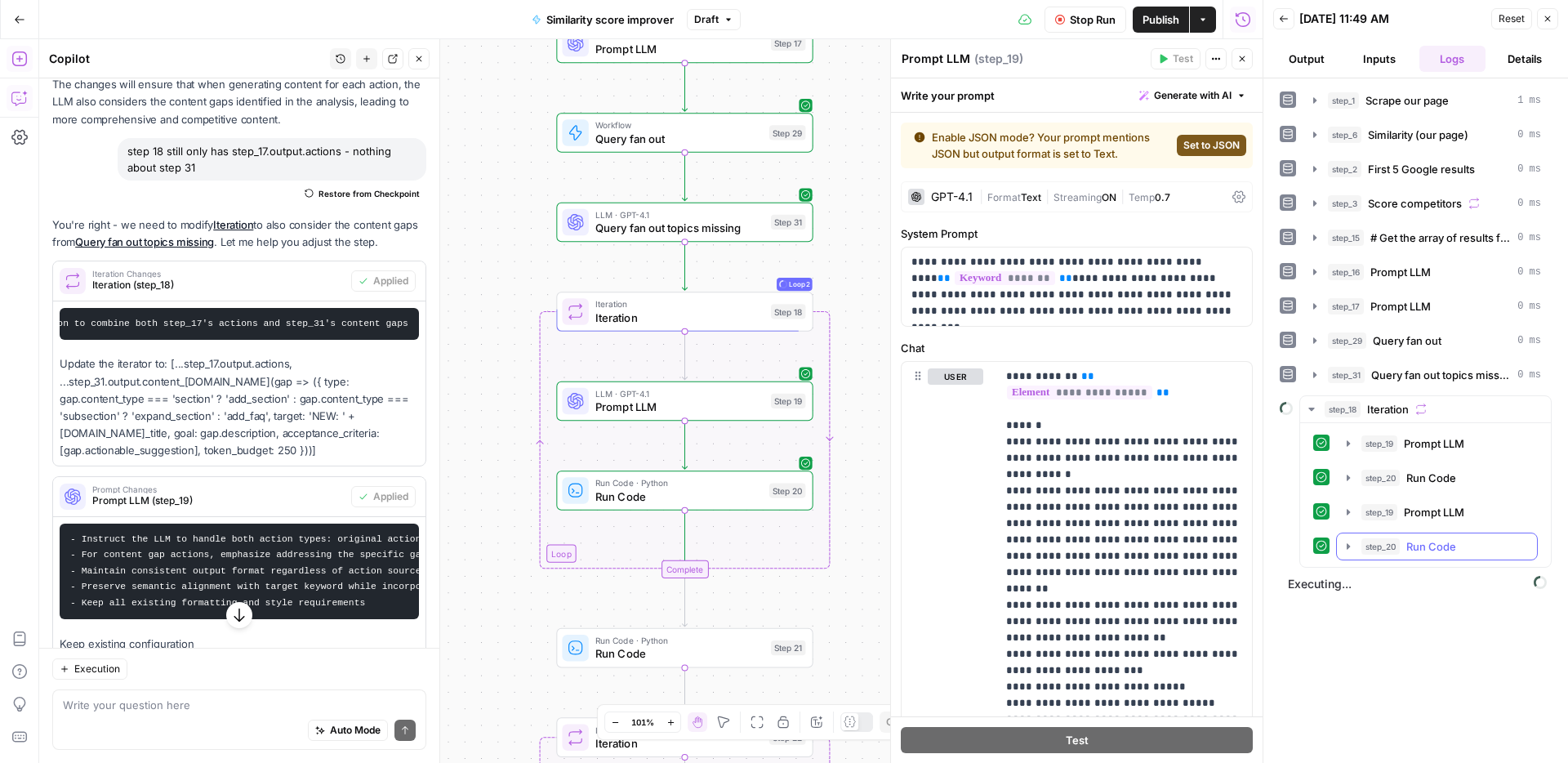
click at [1411, 541] on span "Run Code" at bounding box center [1431, 546] width 50 height 16
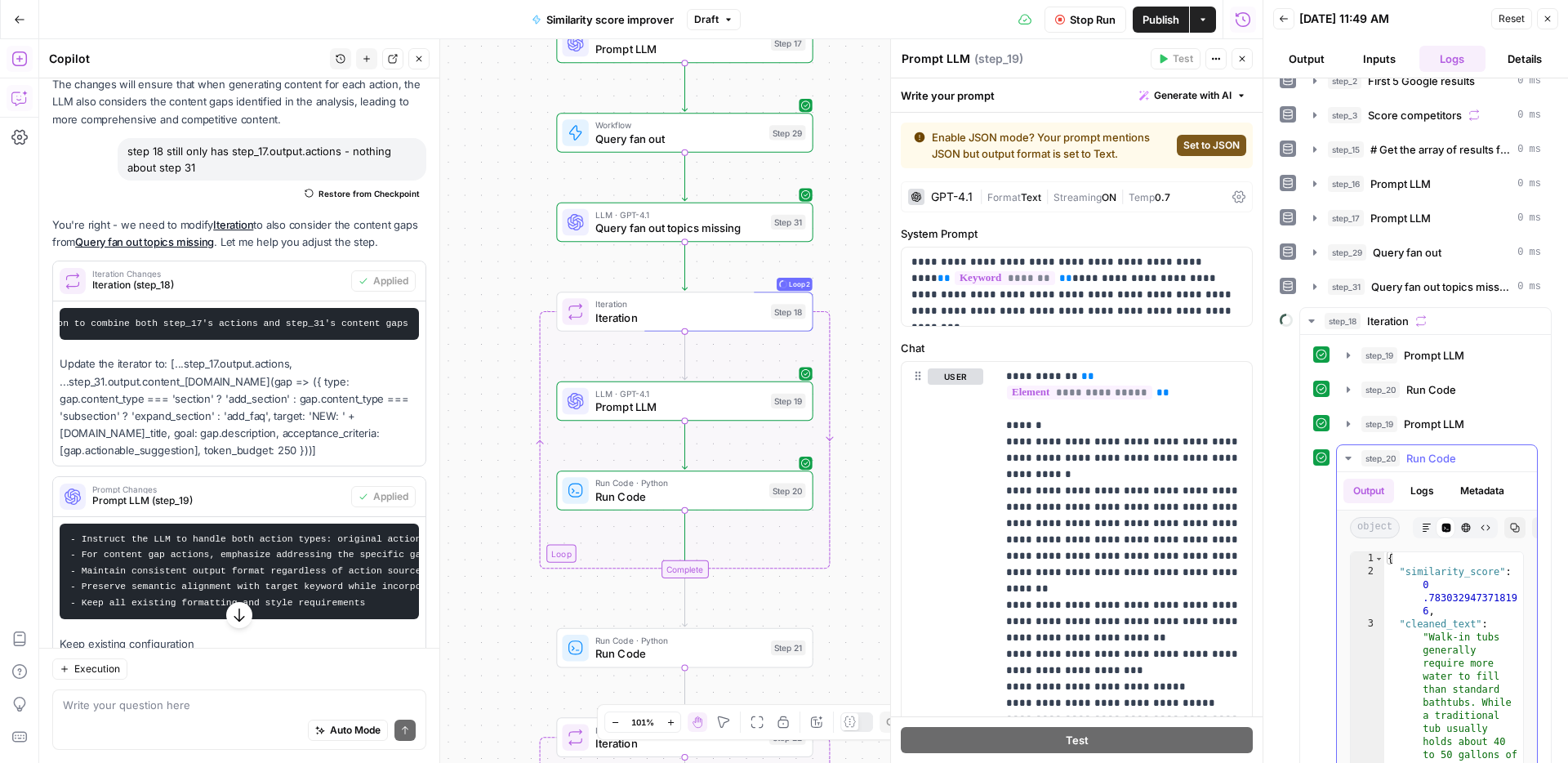
scroll to position [94, 0]
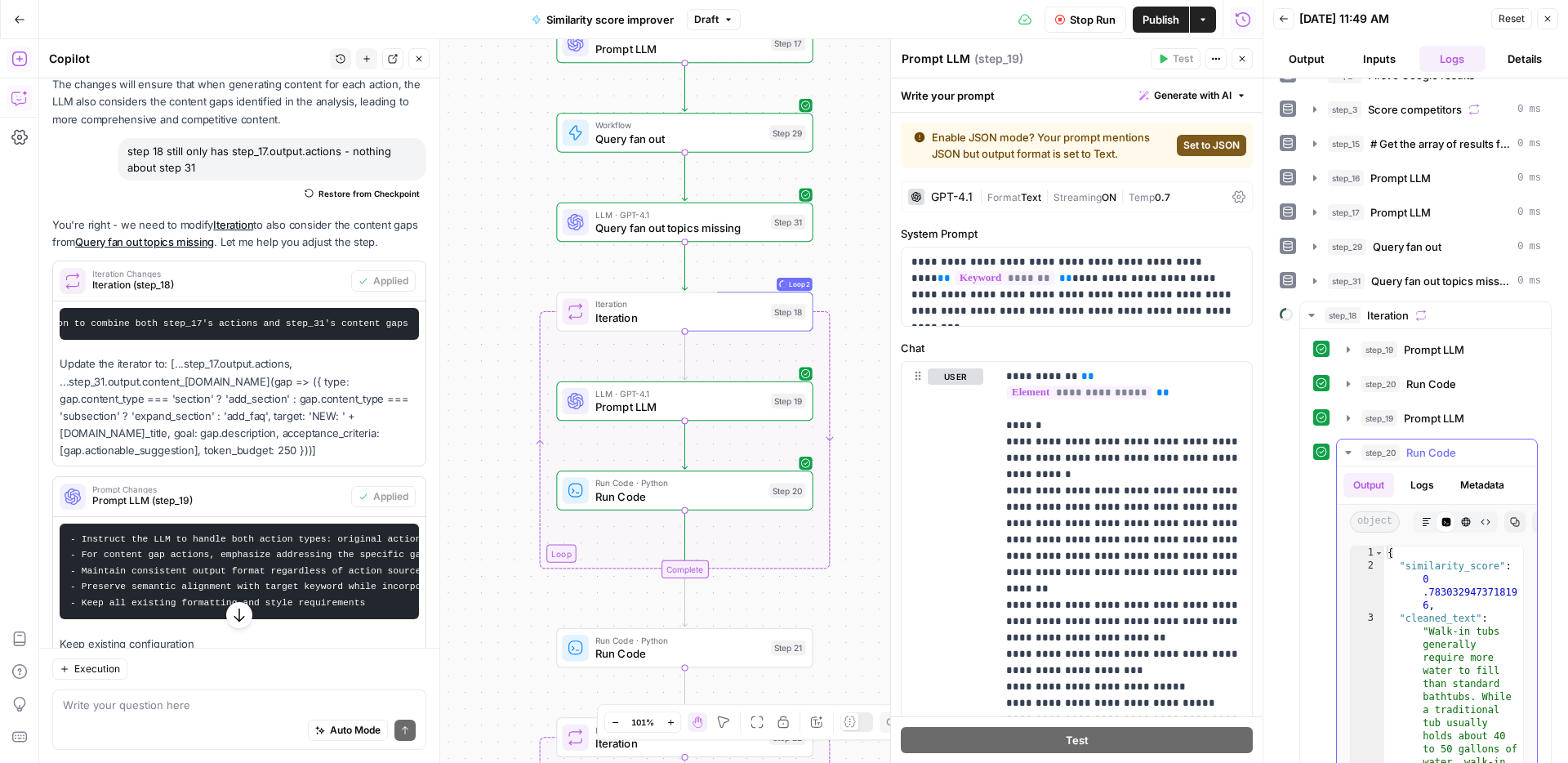
click at [1426, 455] on span "Run Code" at bounding box center [1431, 452] width 50 height 16
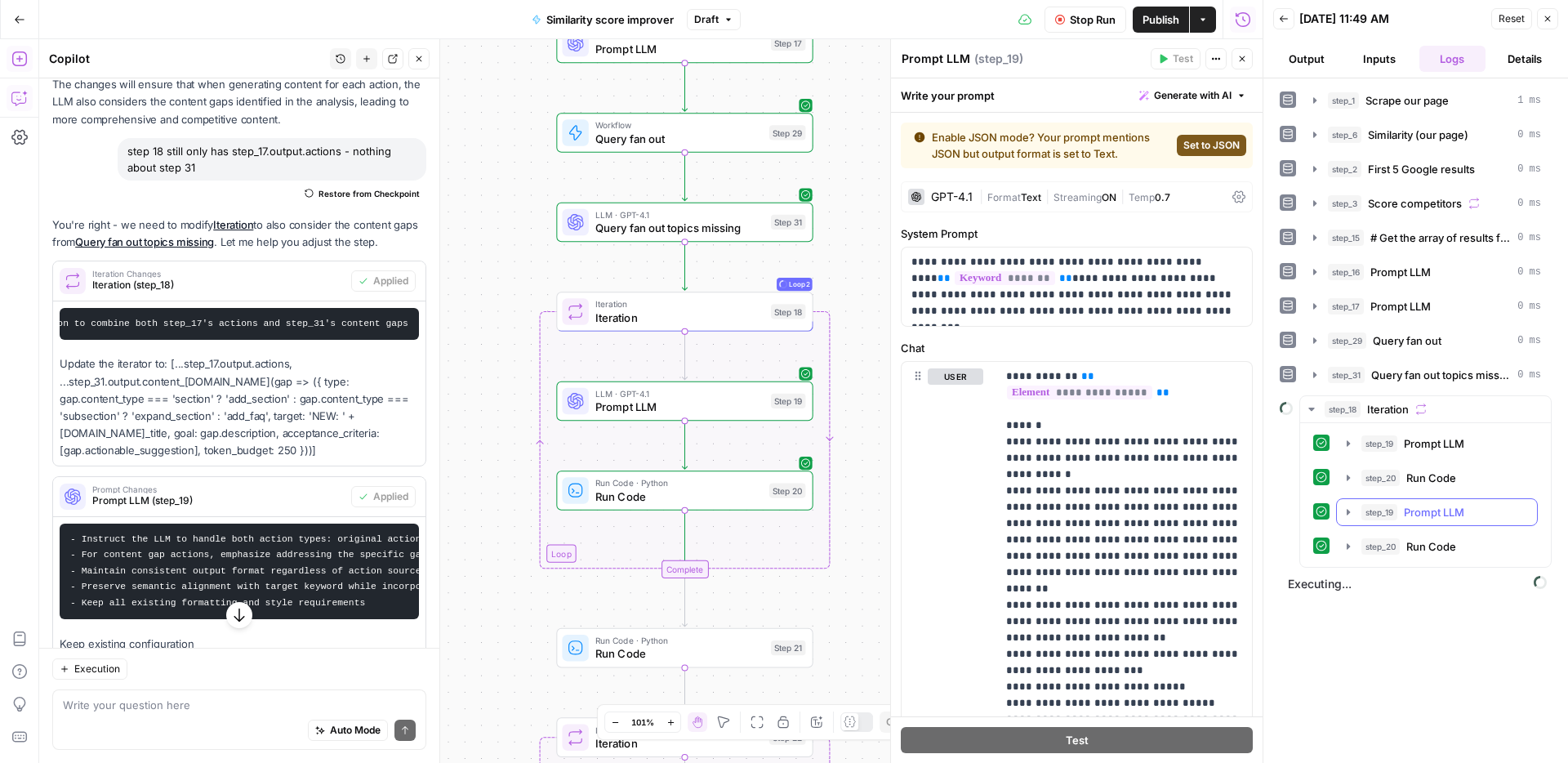
scroll to position [0, 0]
click at [1449, 609] on span "Run Code" at bounding box center [1431, 615] width 50 height 16
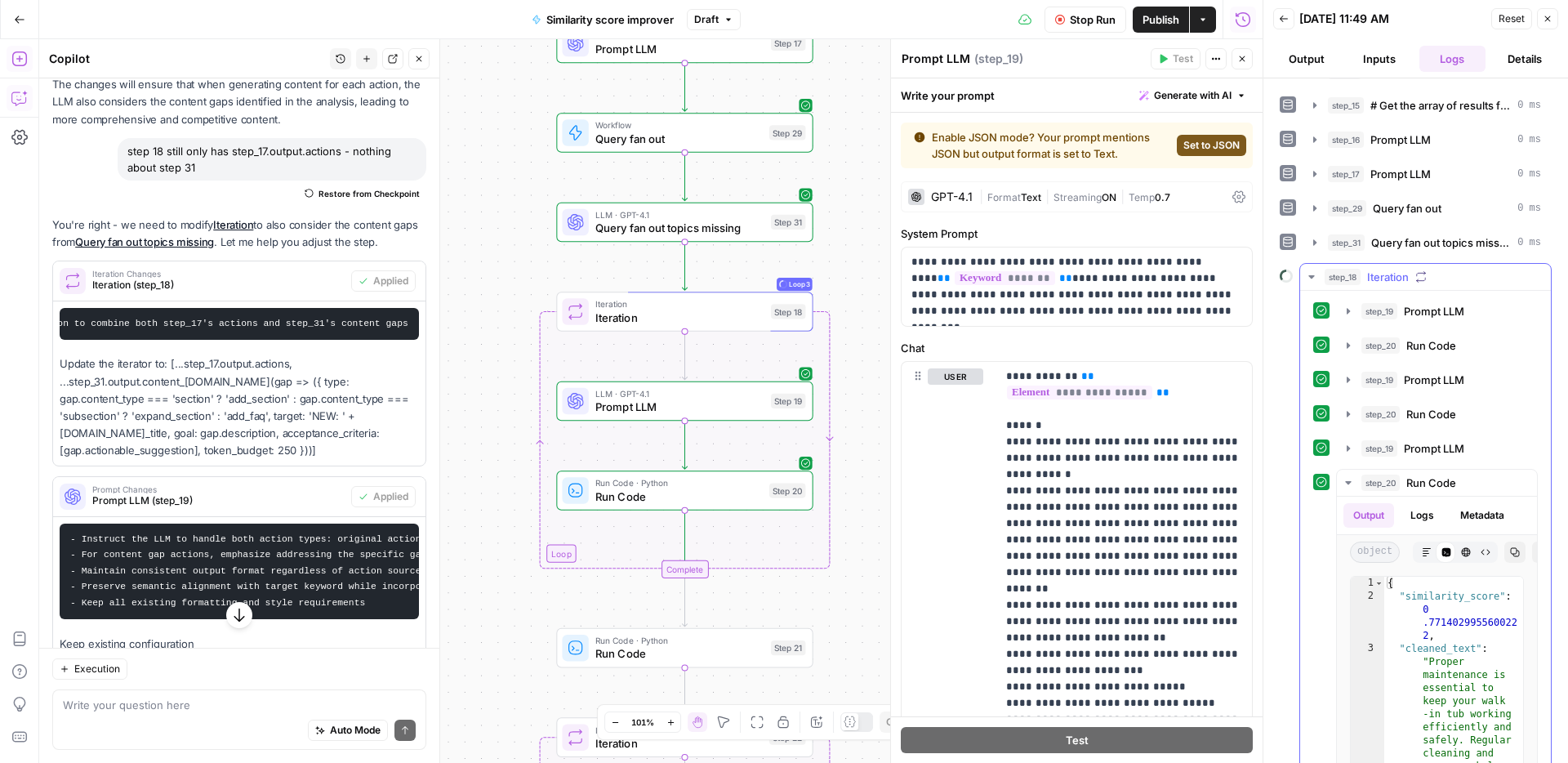
scroll to position [209, 0]
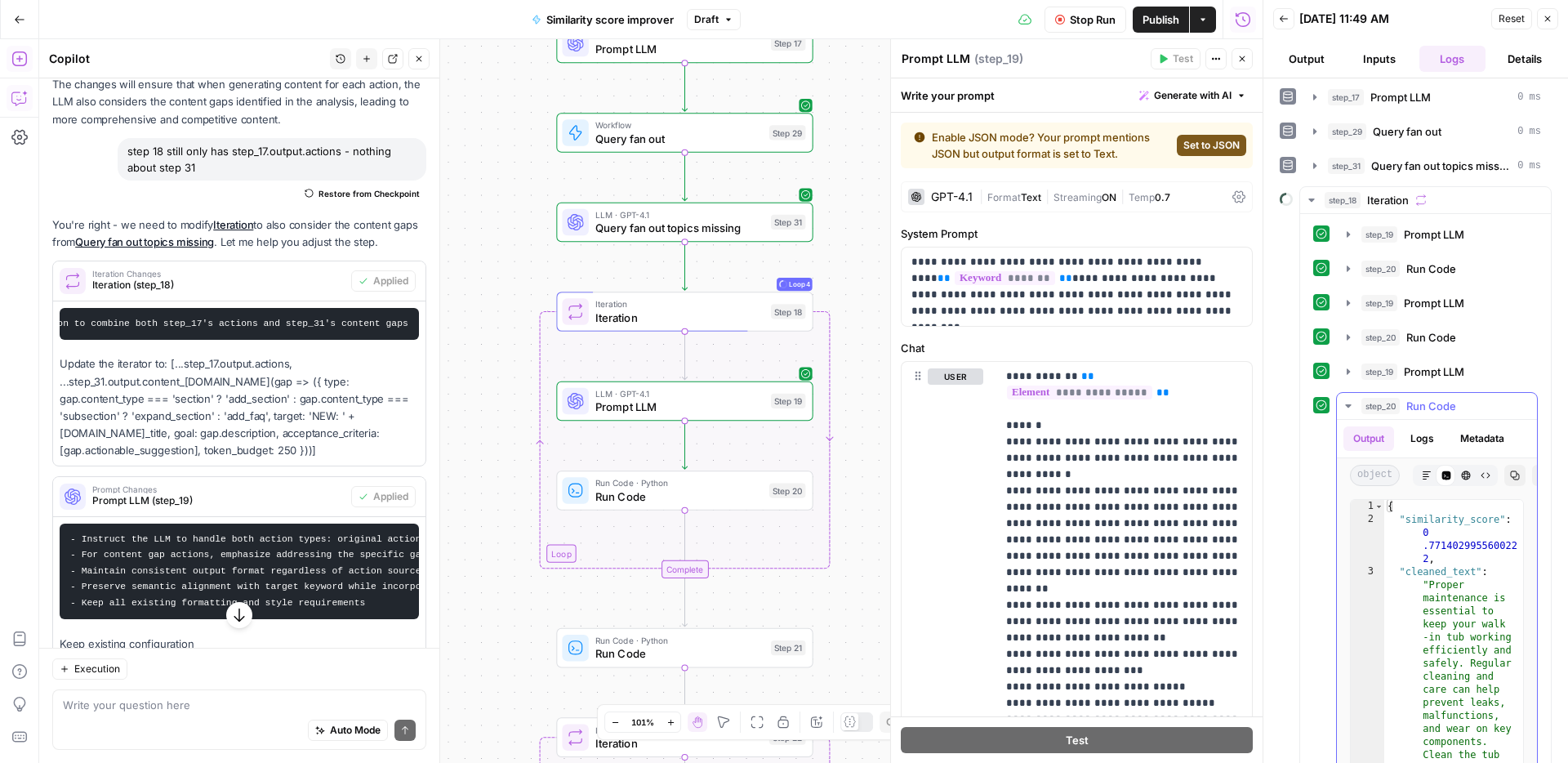
click at [1452, 410] on span "Run Code" at bounding box center [1431, 405] width 50 height 16
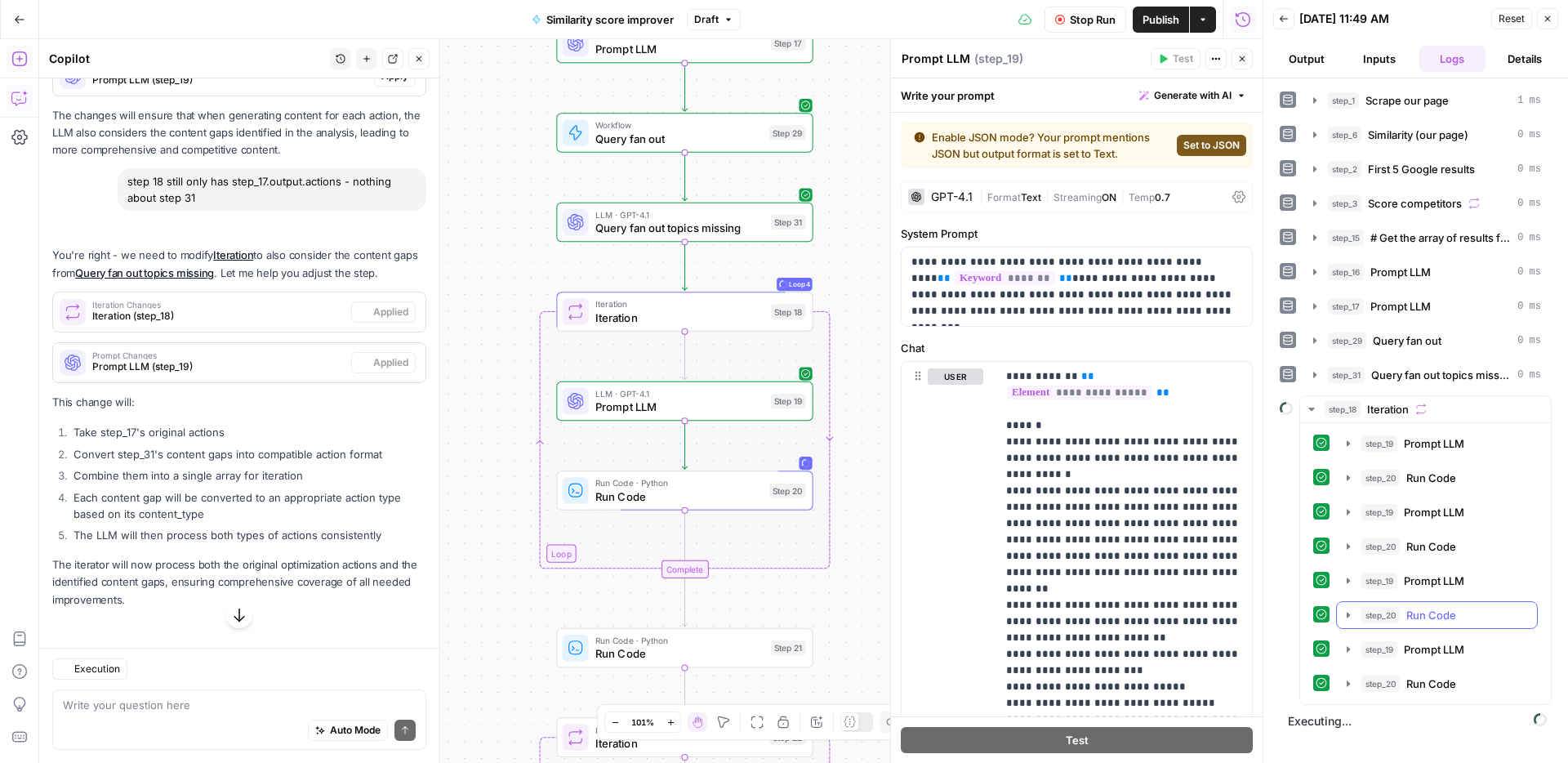
scroll to position [3012, 0]
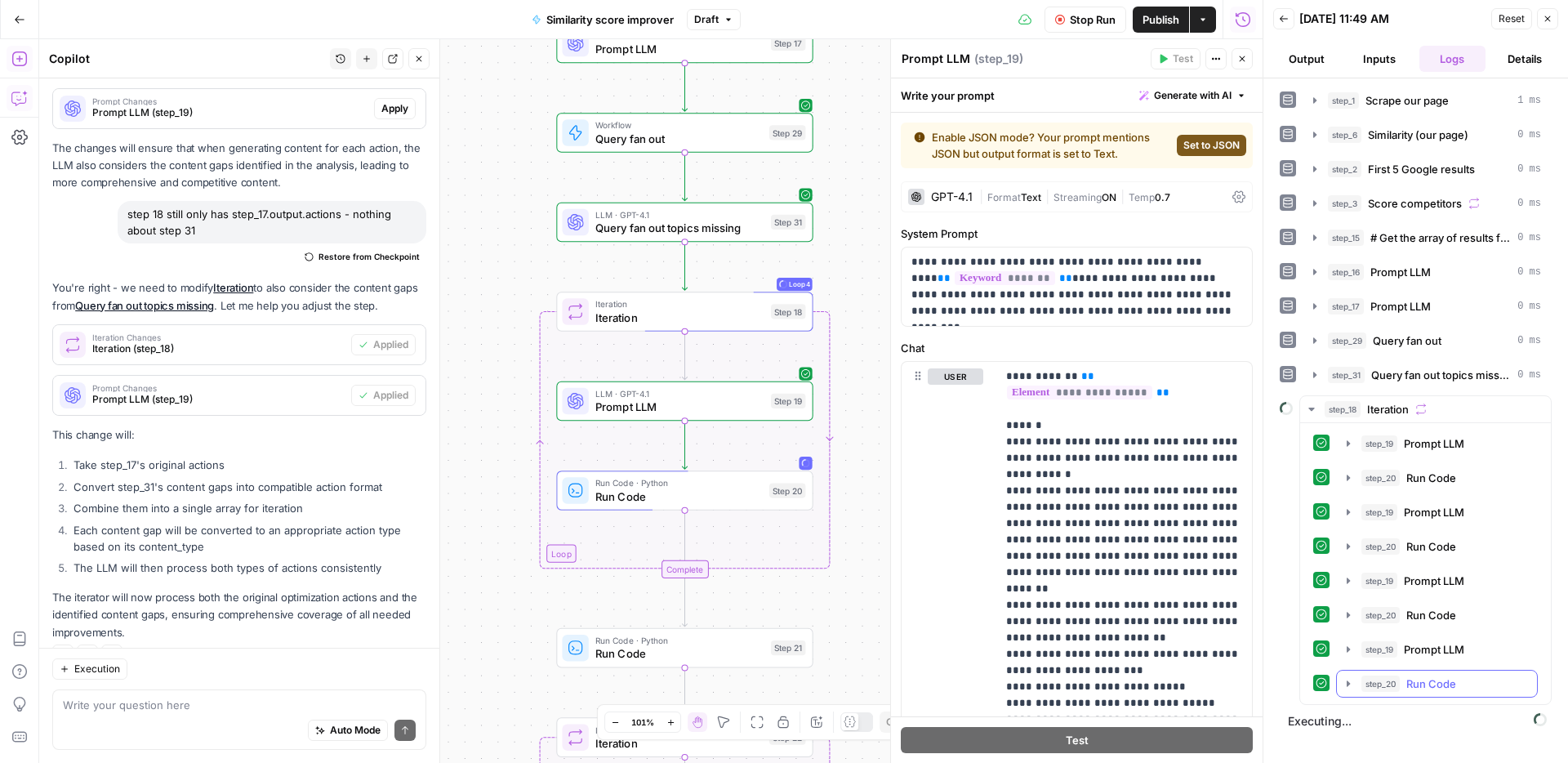
click at [1442, 677] on span "Run Code" at bounding box center [1431, 683] width 50 height 16
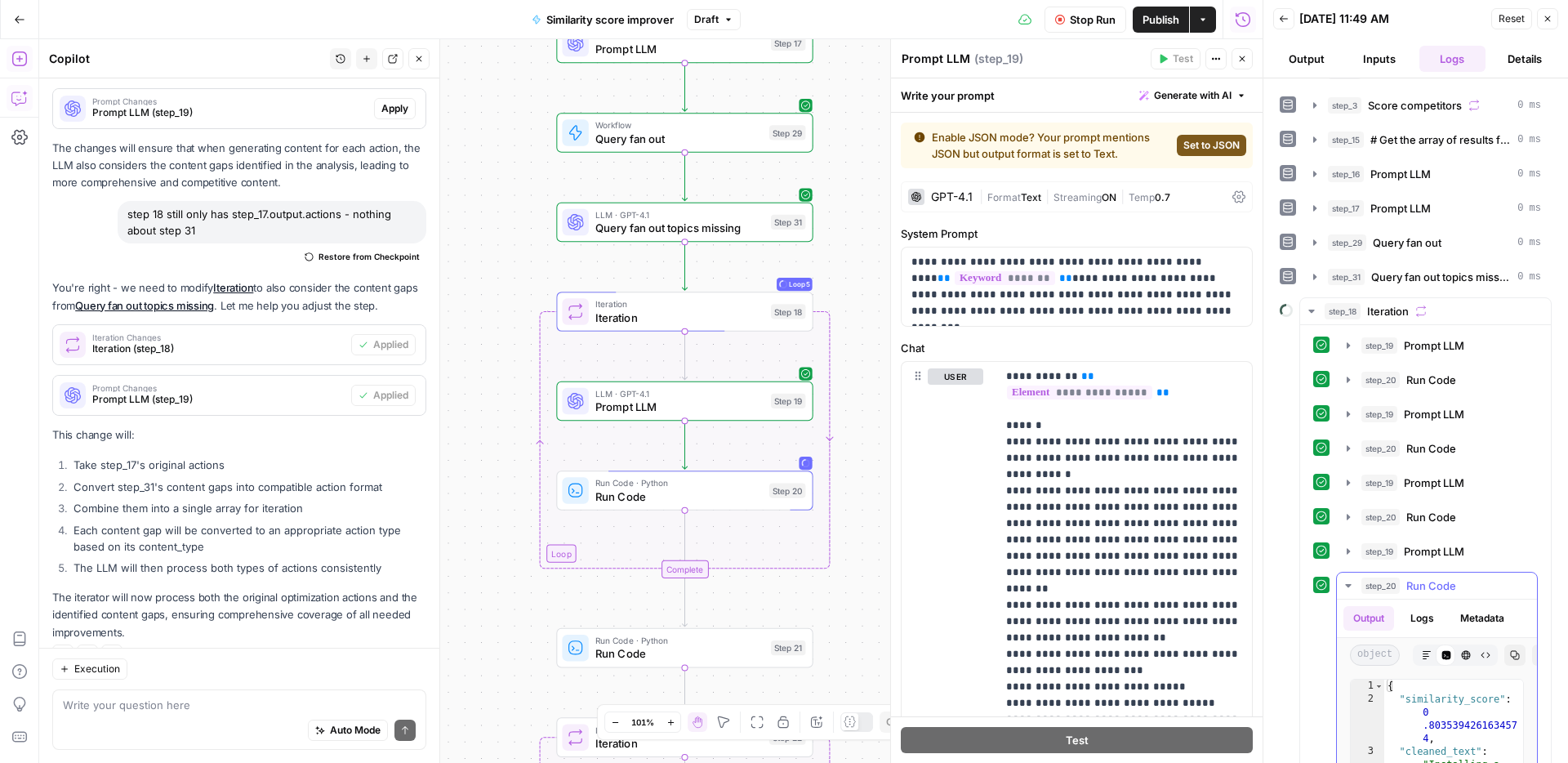
scroll to position [215, 0]
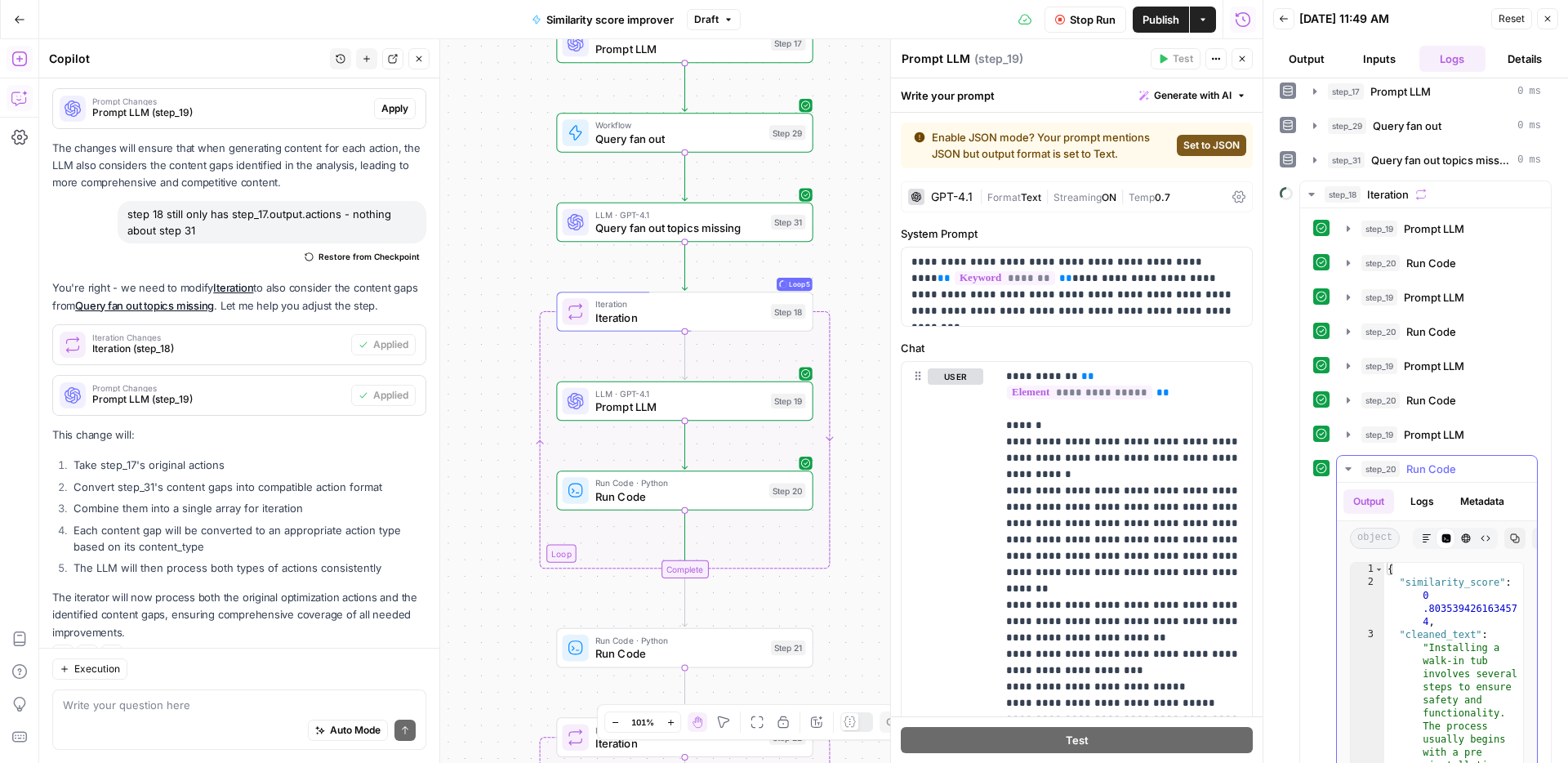
click at [1412, 473] on span "Run Code" at bounding box center [1431, 468] width 50 height 16
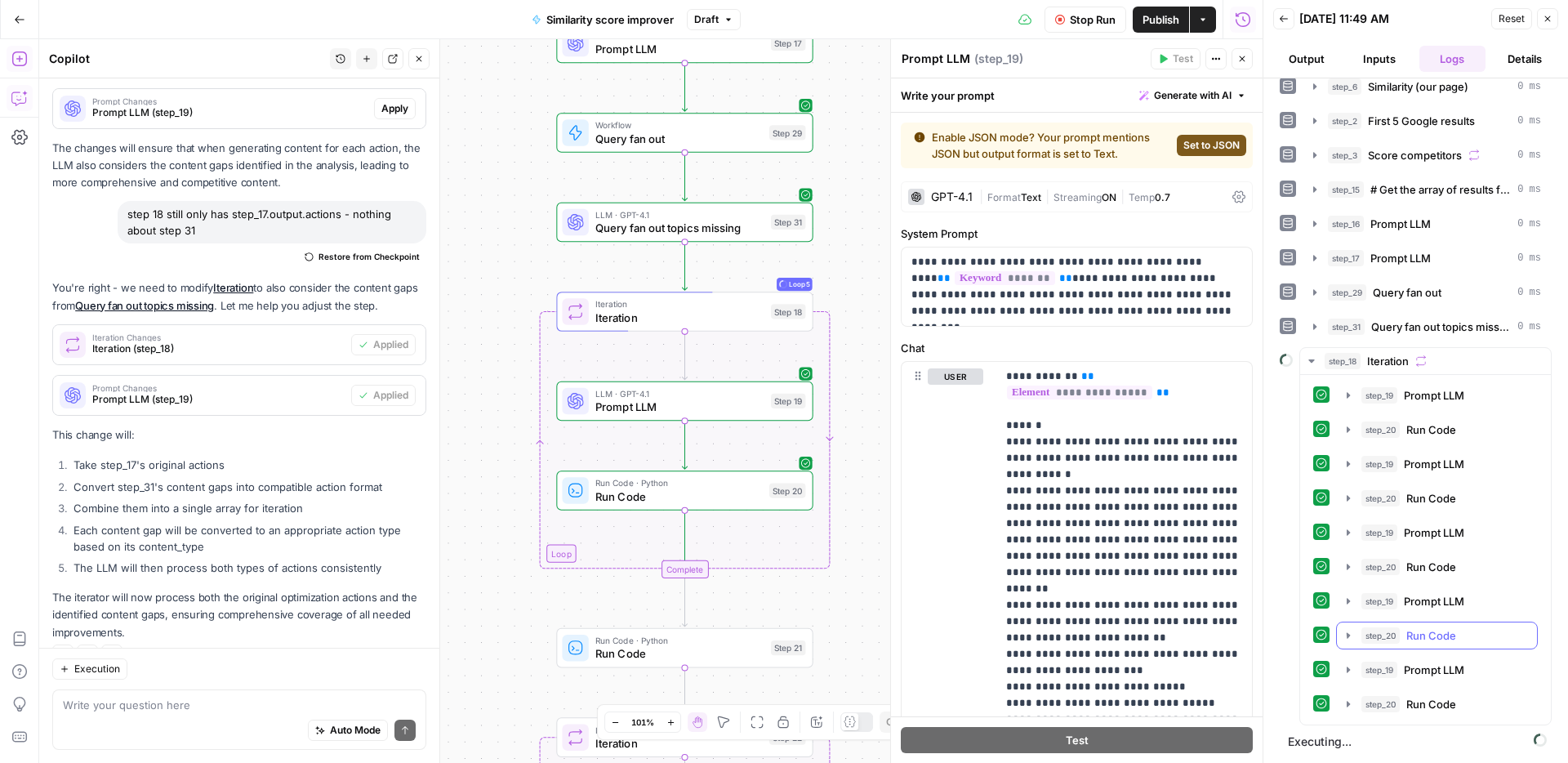
scroll to position [48, 0]
click at [1460, 702] on div "step_20 Run Code 575 ms / 1 tasks" at bounding box center [1444, 704] width 166 height 16
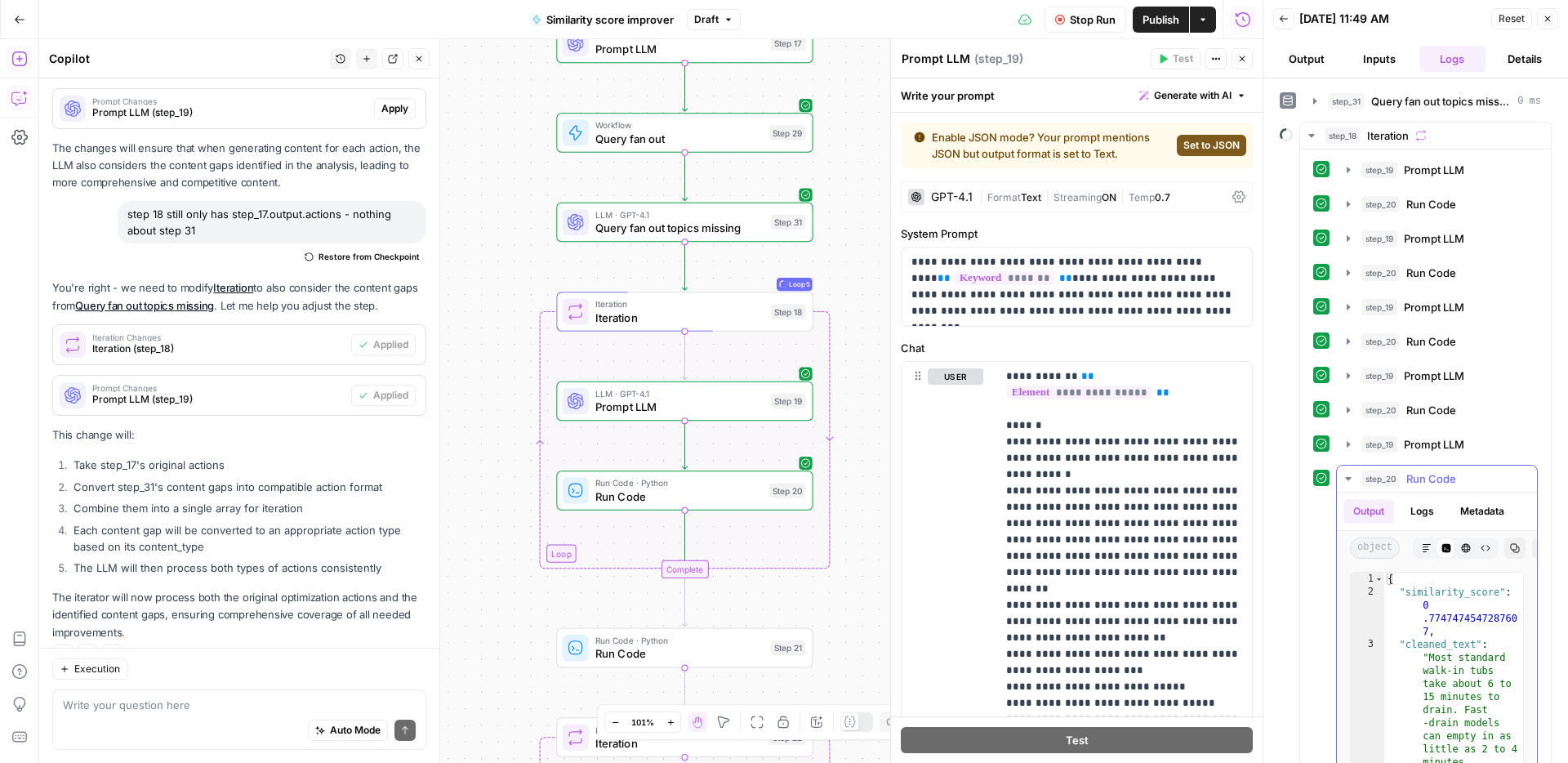
click at [1433, 480] on span "Run Code" at bounding box center [1431, 478] width 50 height 16
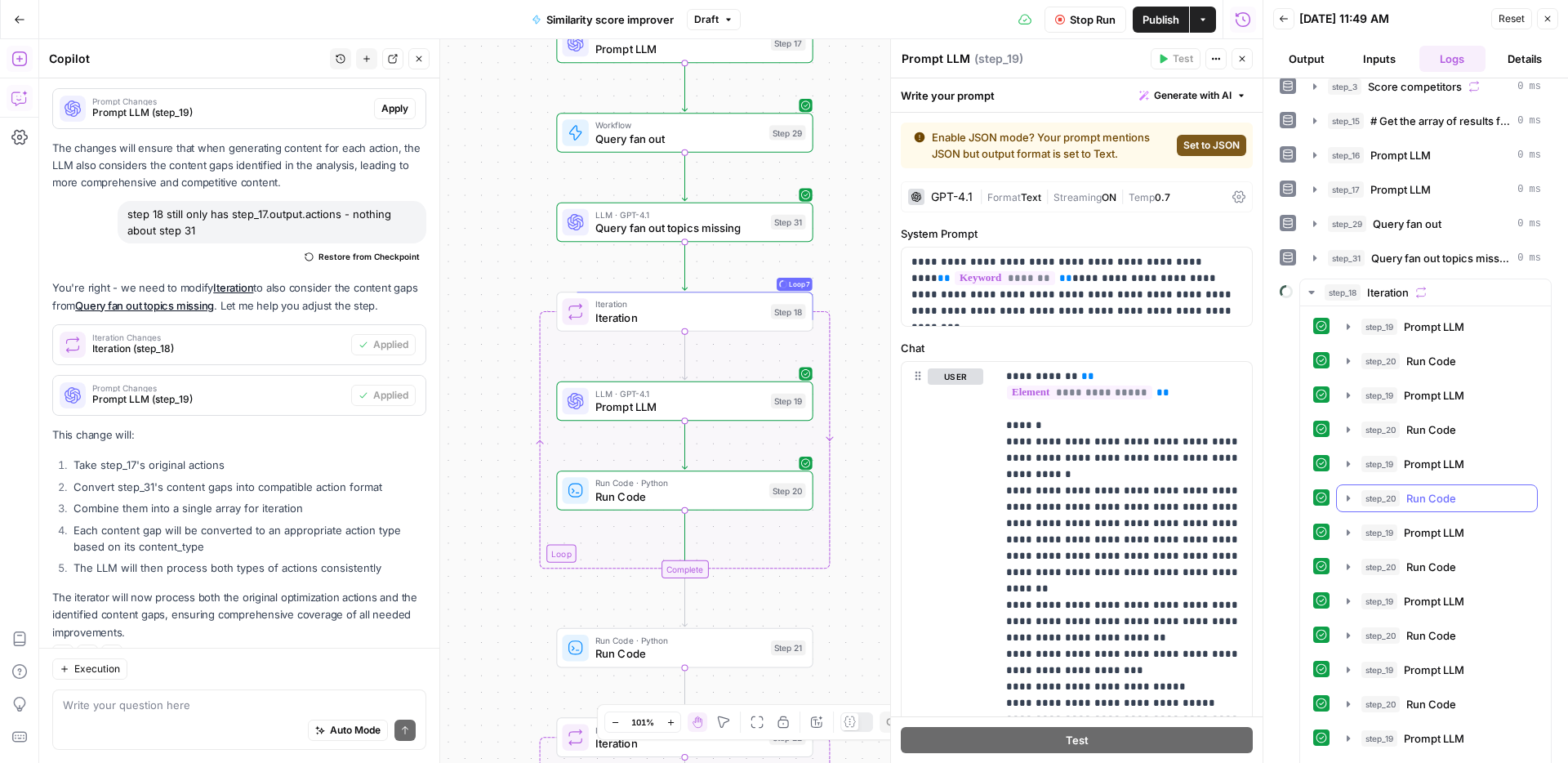
scroll to position [186, 0]
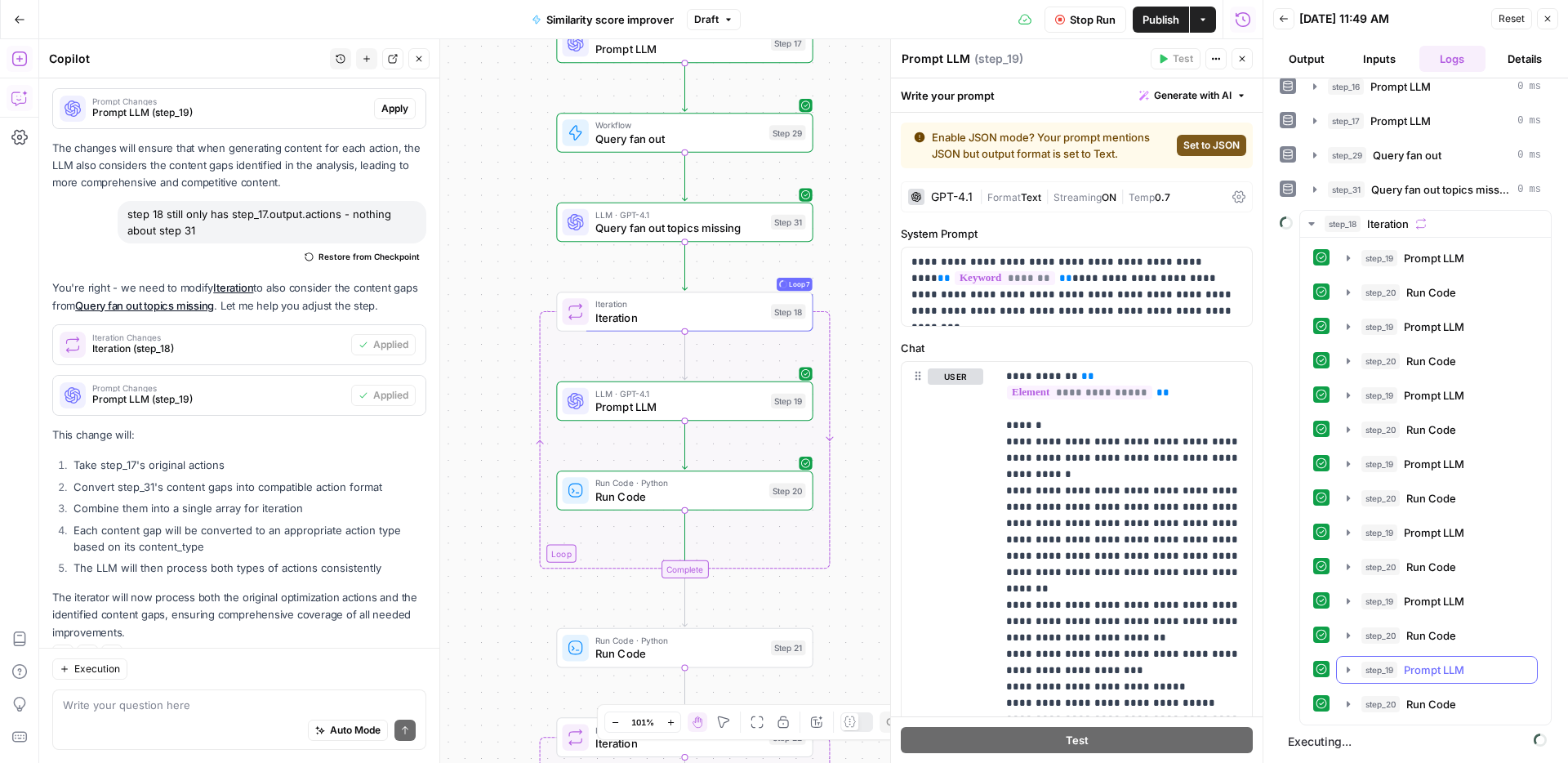
click at [1424, 696] on span "Run Code" at bounding box center [1431, 704] width 50 height 16
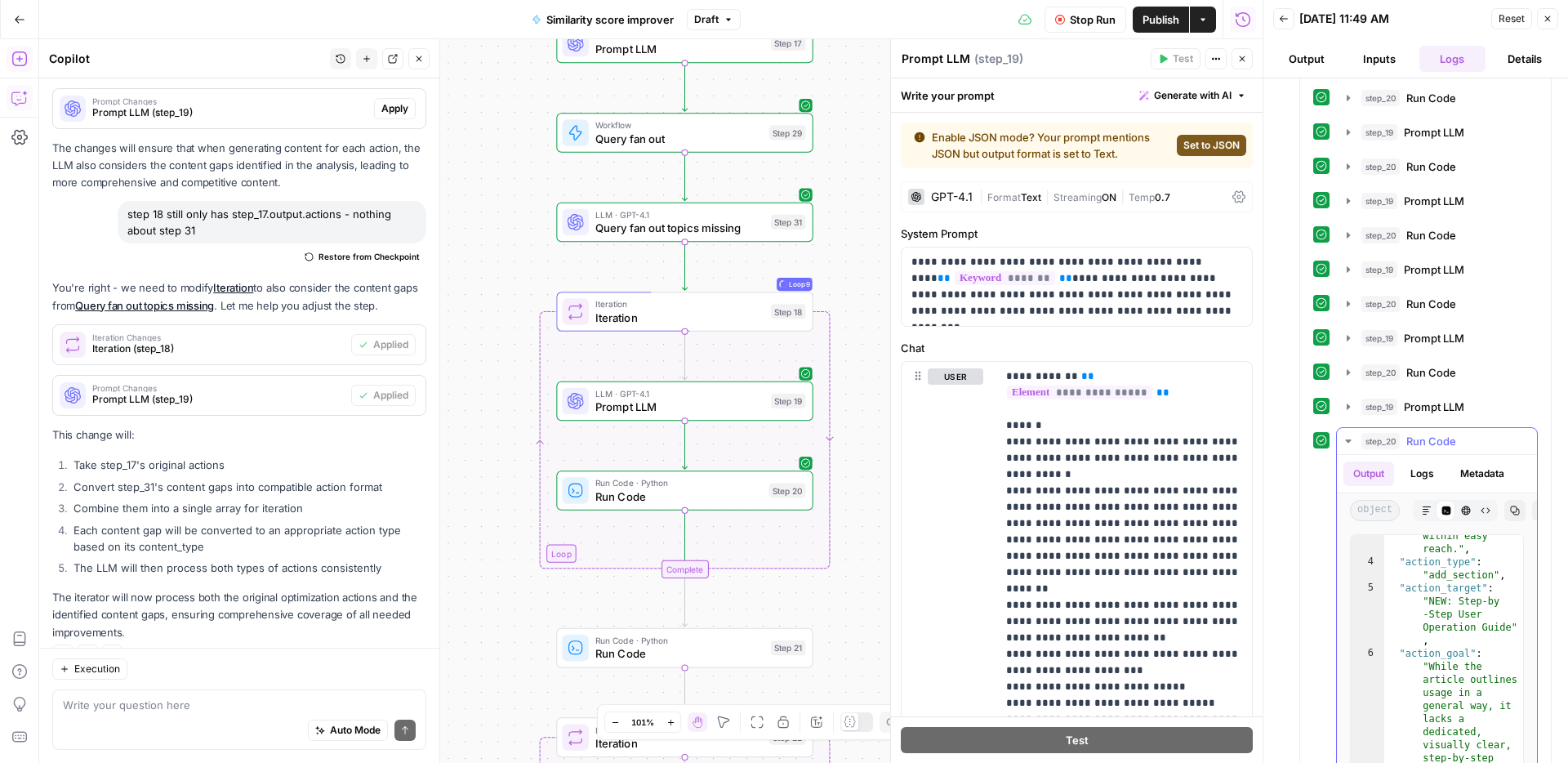
scroll to position [1208, 0]
click at [1421, 451] on button "step_20 Run Code 594 ms / 1 tasks" at bounding box center [1436, 441] width 200 height 26
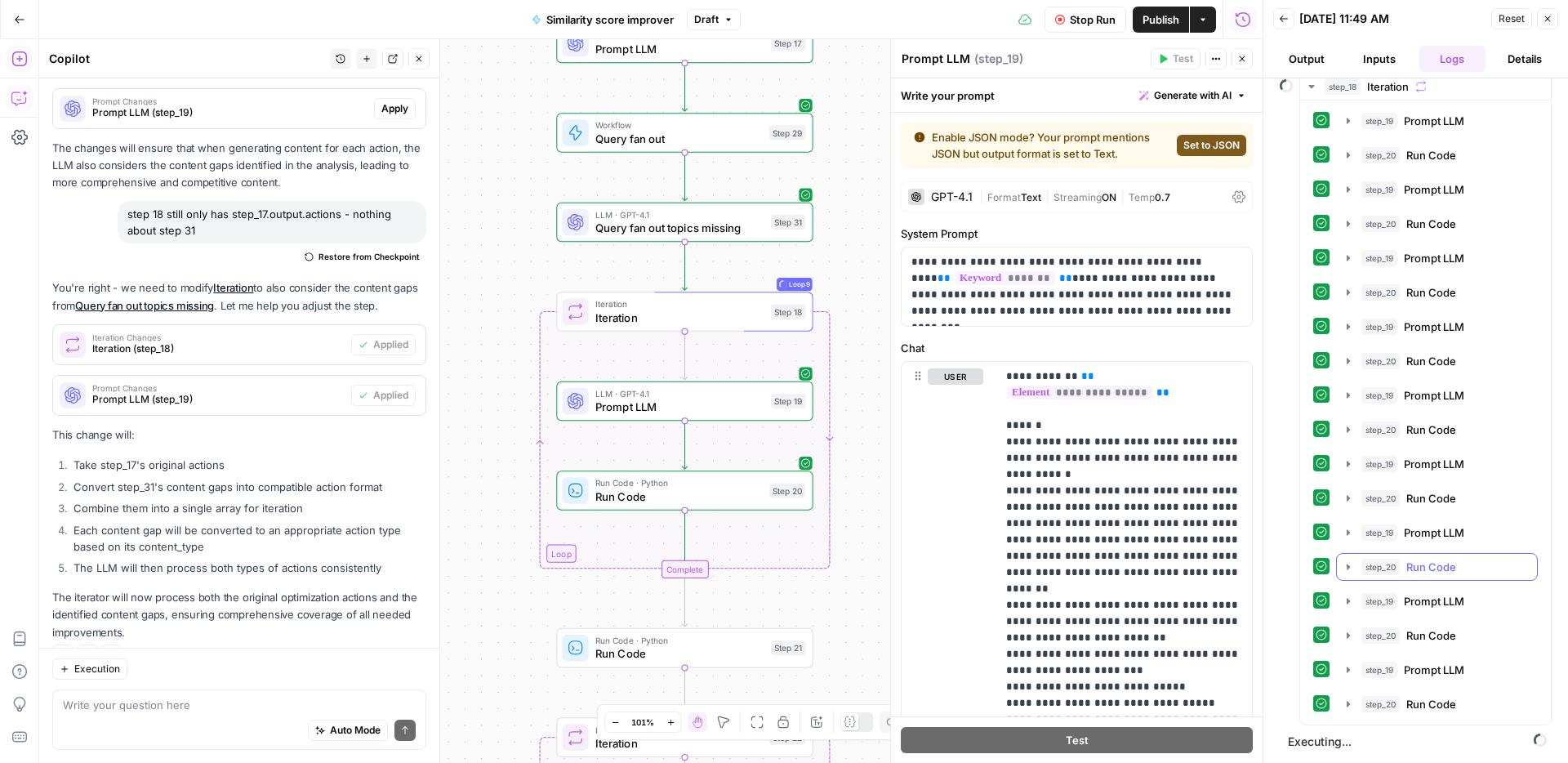
scroll to position [323, 0]
click at [1433, 698] on span "Run Code" at bounding box center [1431, 704] width 50 height 16
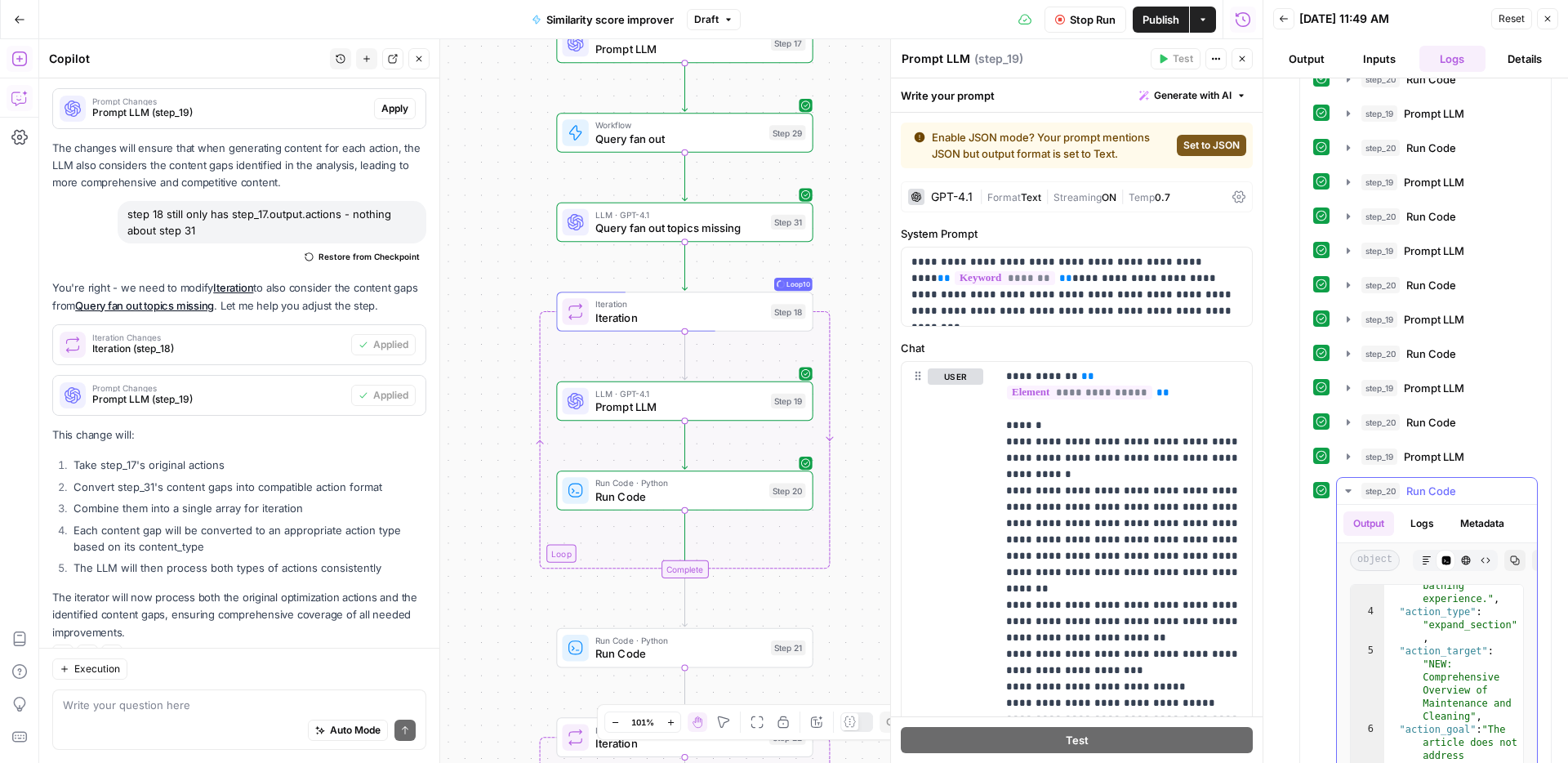
scroll to position [1378, 0]
click at [1420, 497] on button "step_20 Run Code 585 ms / 1 tasks" at bounding box center [1436, 487] width 200 height 26
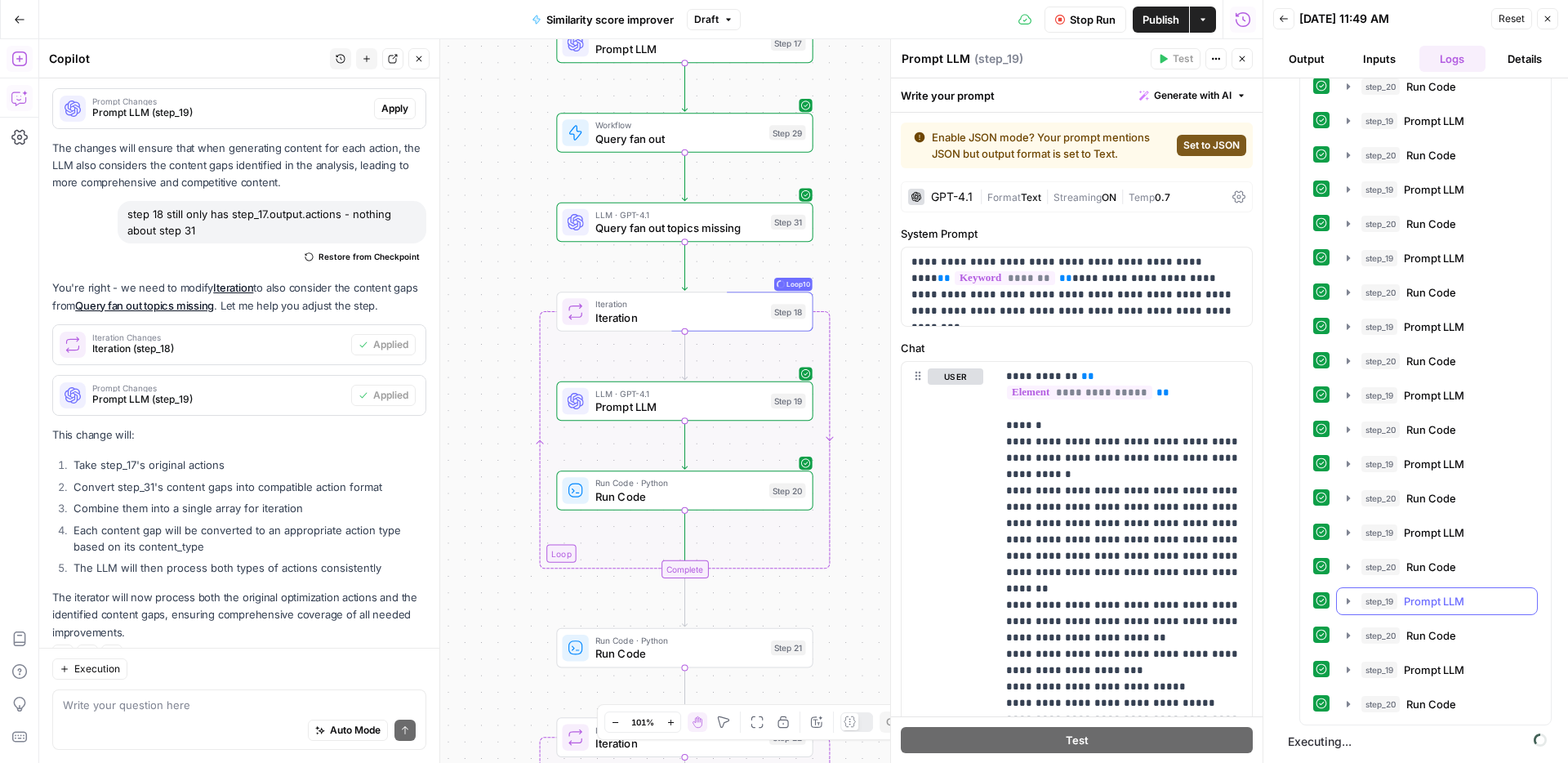
scroll to position [391, 0]
click at [1443, 707] on span "Run Code" at bounding box center [1431, 704] width 50 height 16
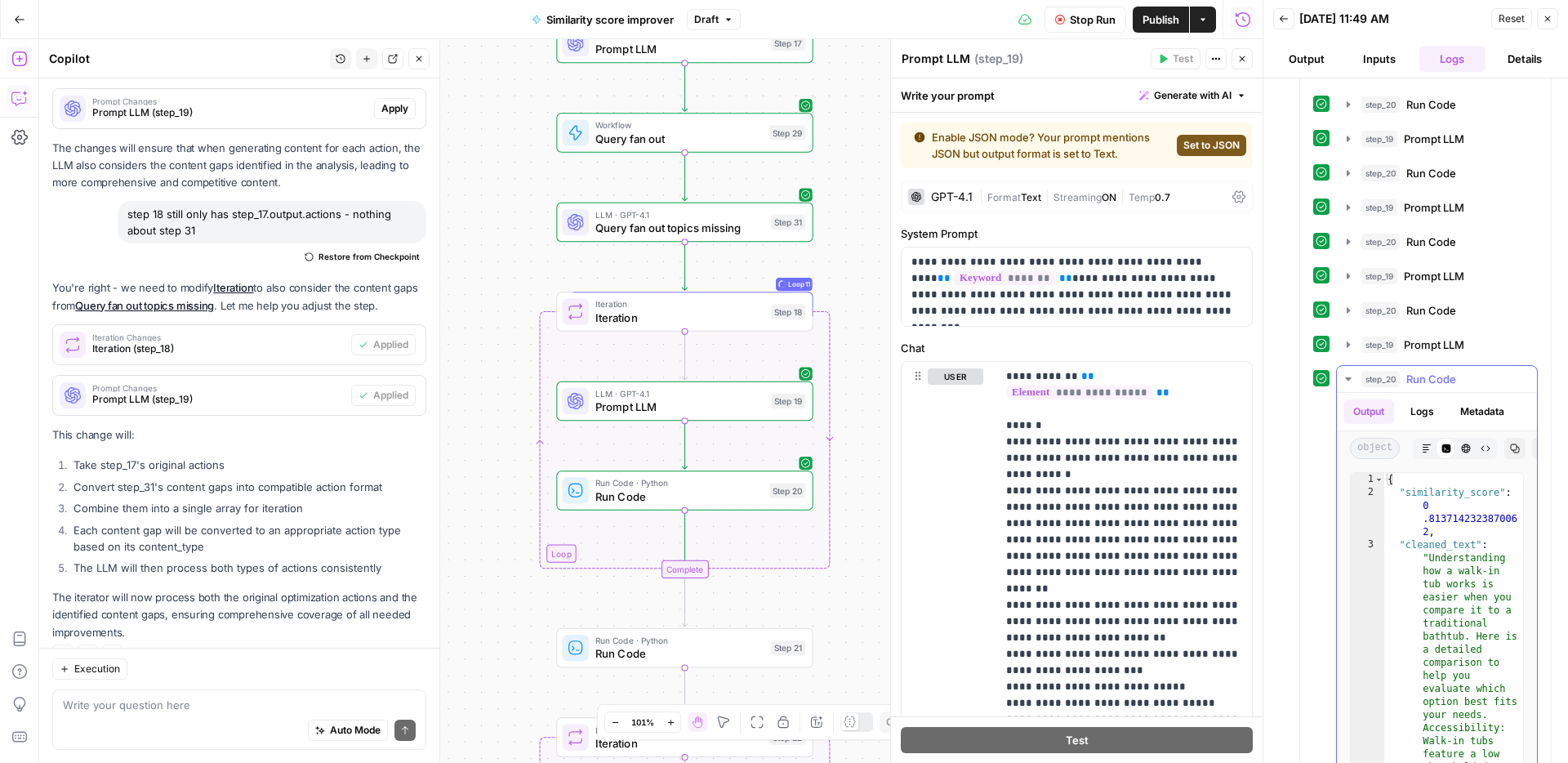
scroll to position [819, 0]
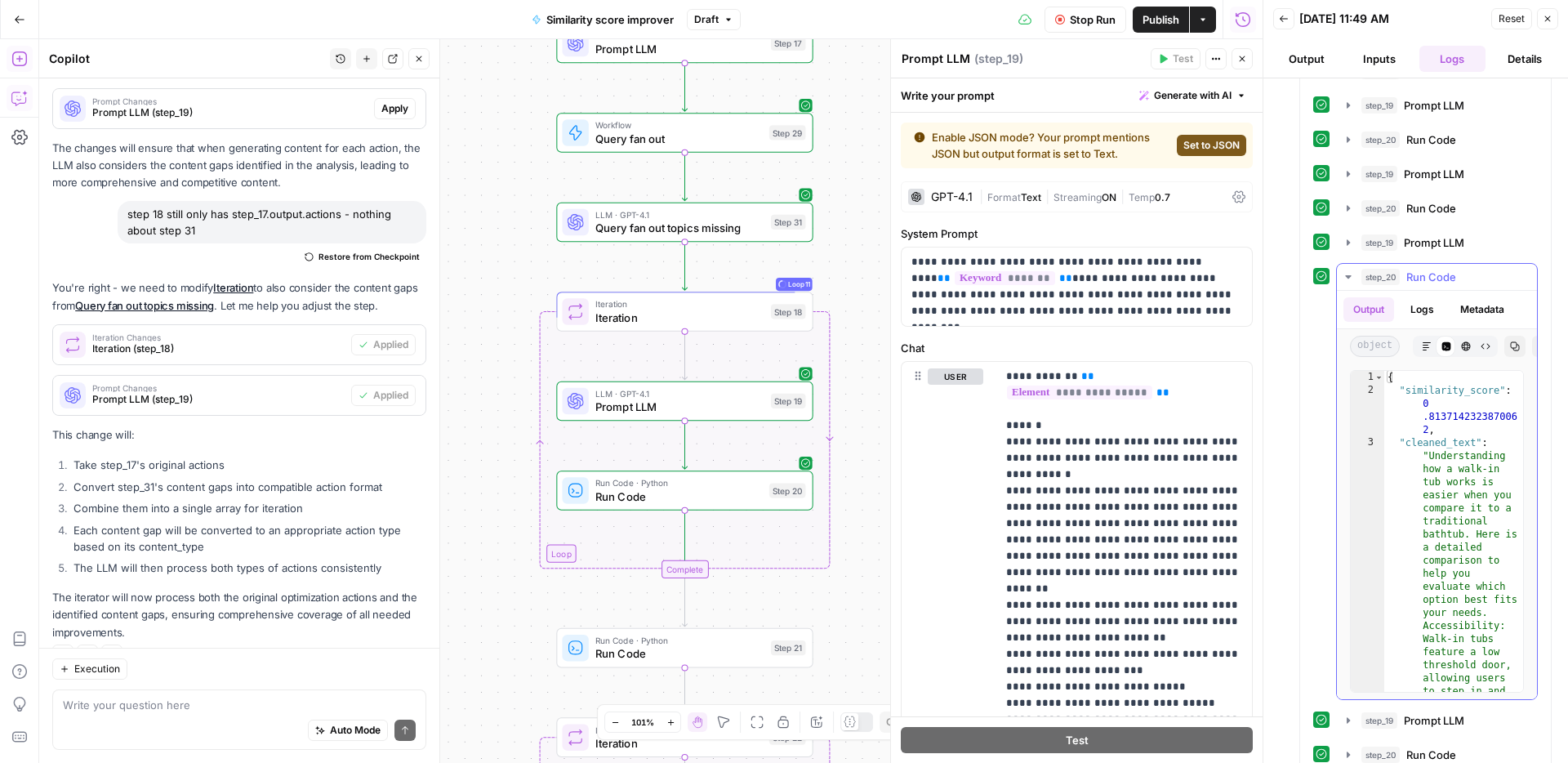
click at [1425, 284] on span "Run Code" at bounding box center [1431, 277] width 50 height 16
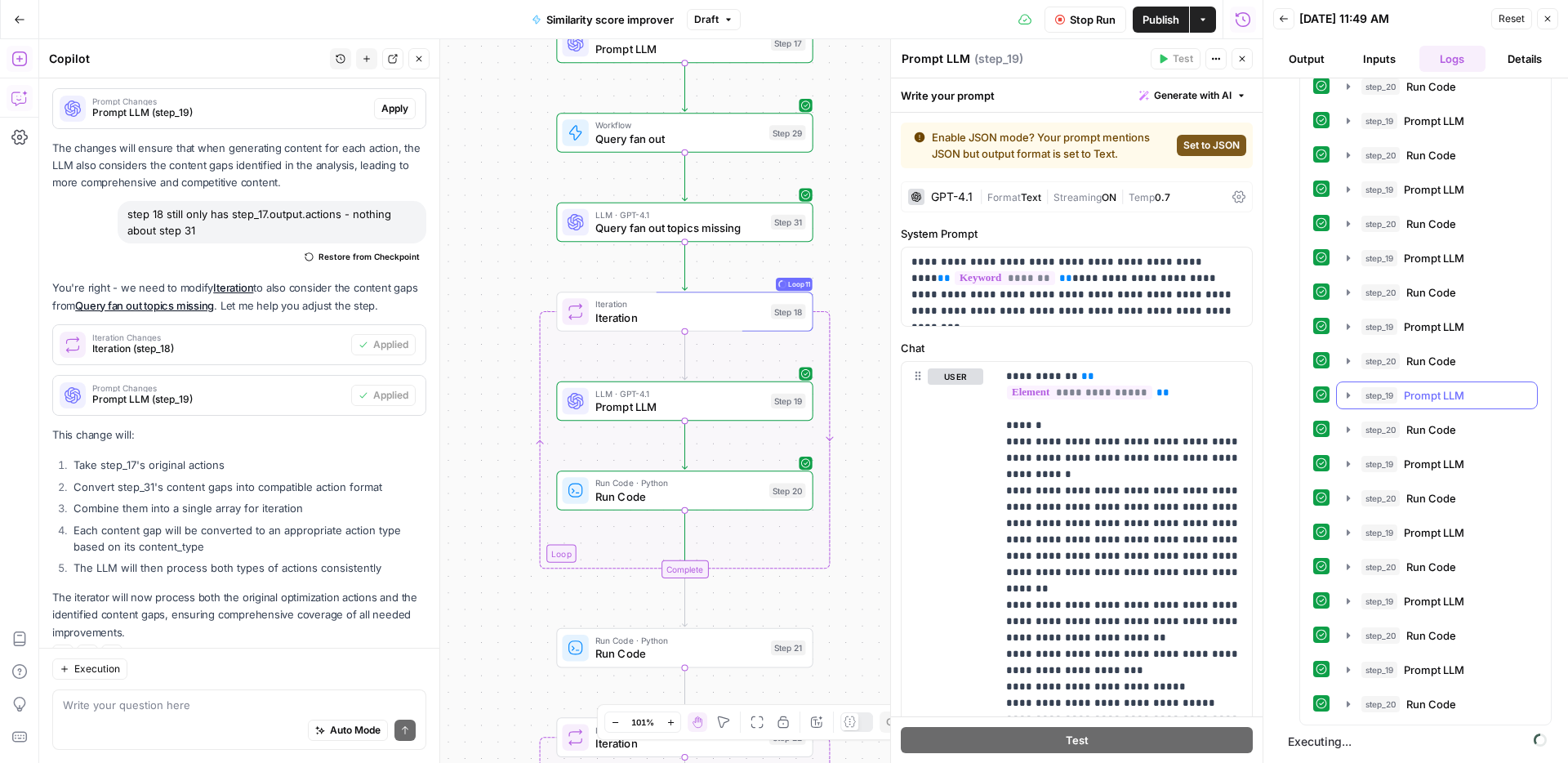
scroll to position [460, 0]
click at [1440, 693] on button "step_20 Run Code 583 ms / 1 tasks" at bounding box center [1436, 704] width 200 height 26
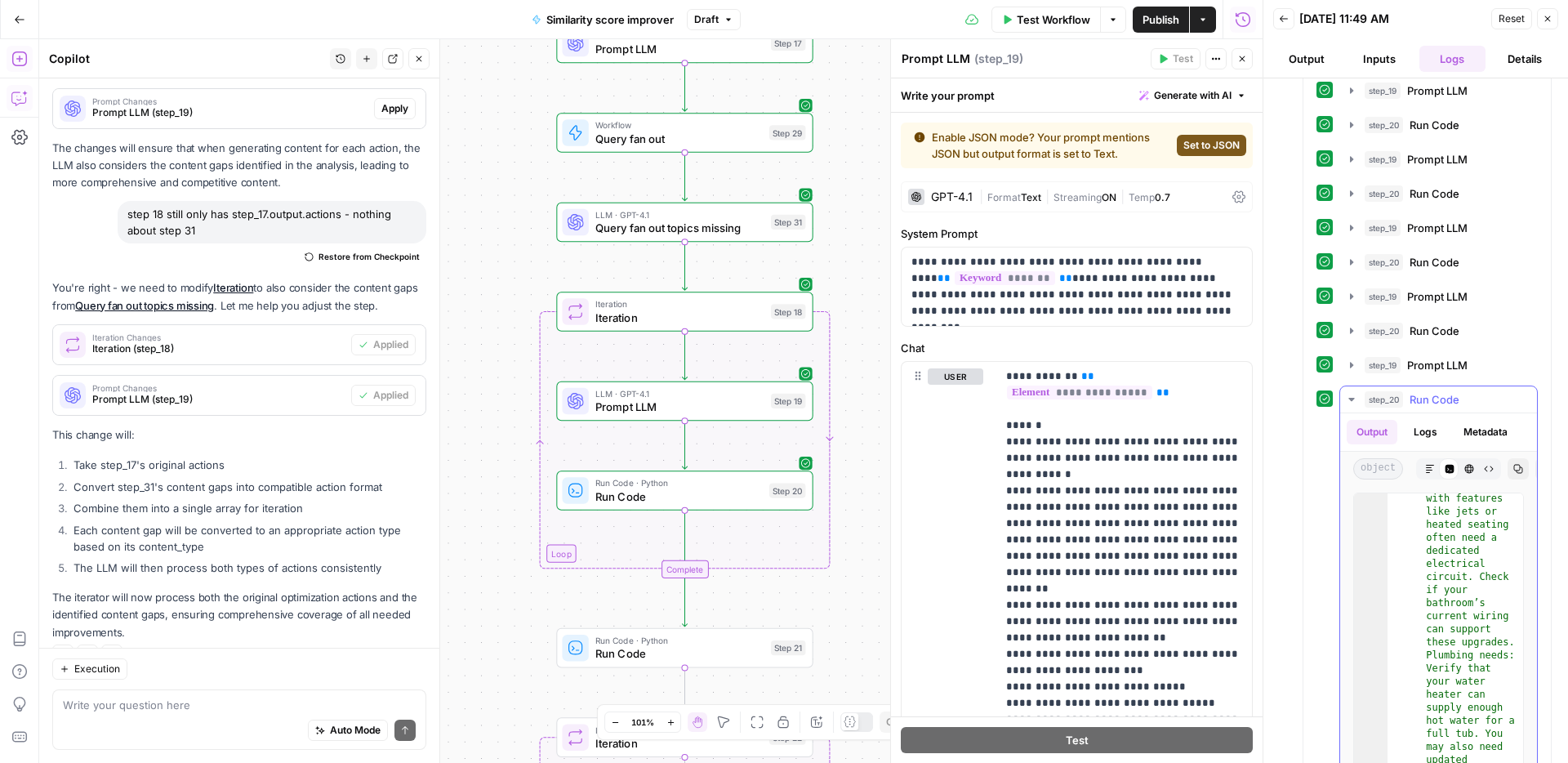
scroll to position [307, 0]
click at [1445, 404] on span "Run Code" at bounding box center [1434, 399] width 50 height 16
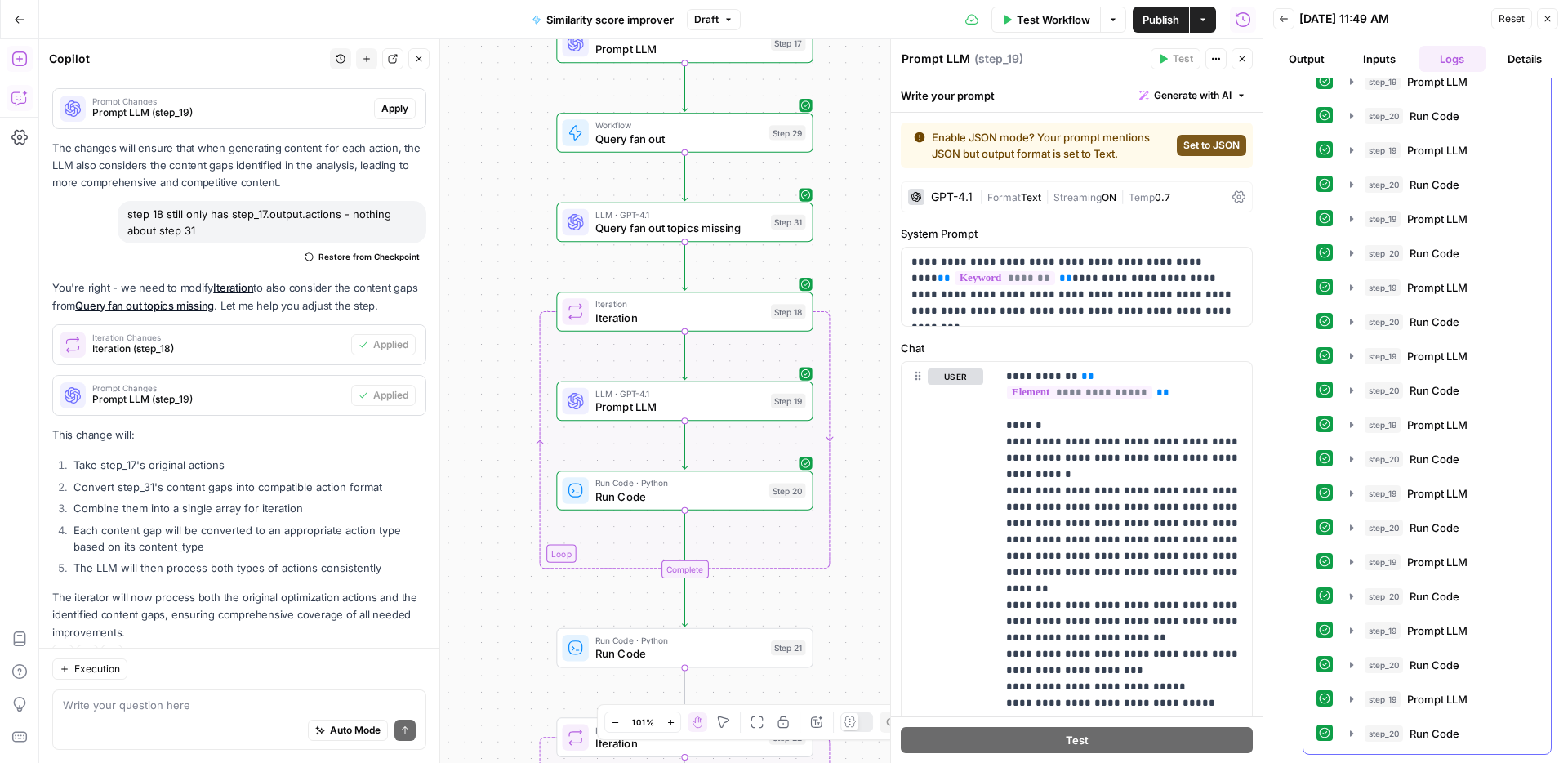
scroll to position [977, 0]
click at [1451, 735] on span "Run Code" at bounding box center [1434, 733] width 50 height 16
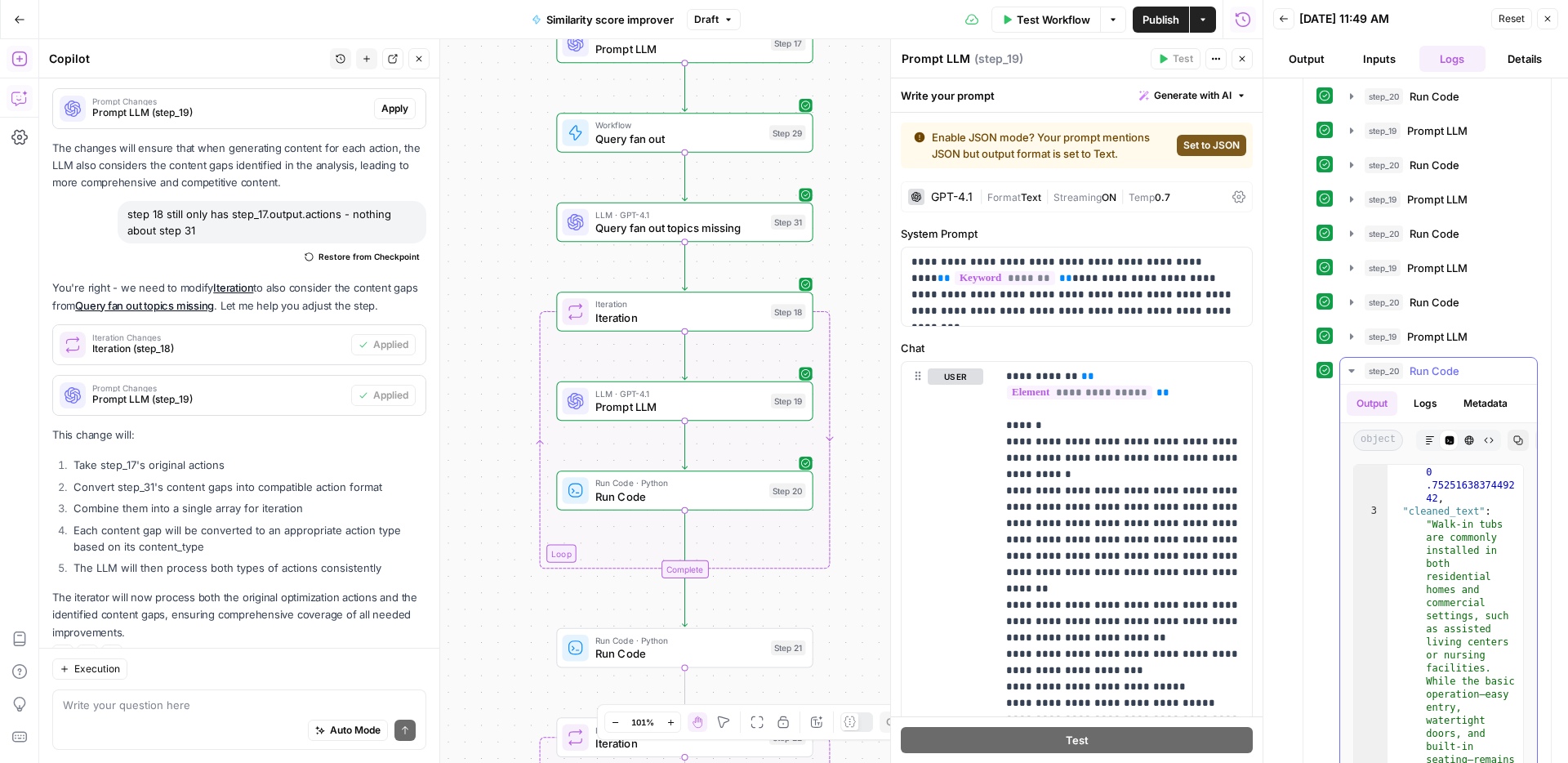
scroll to position [0, 0]
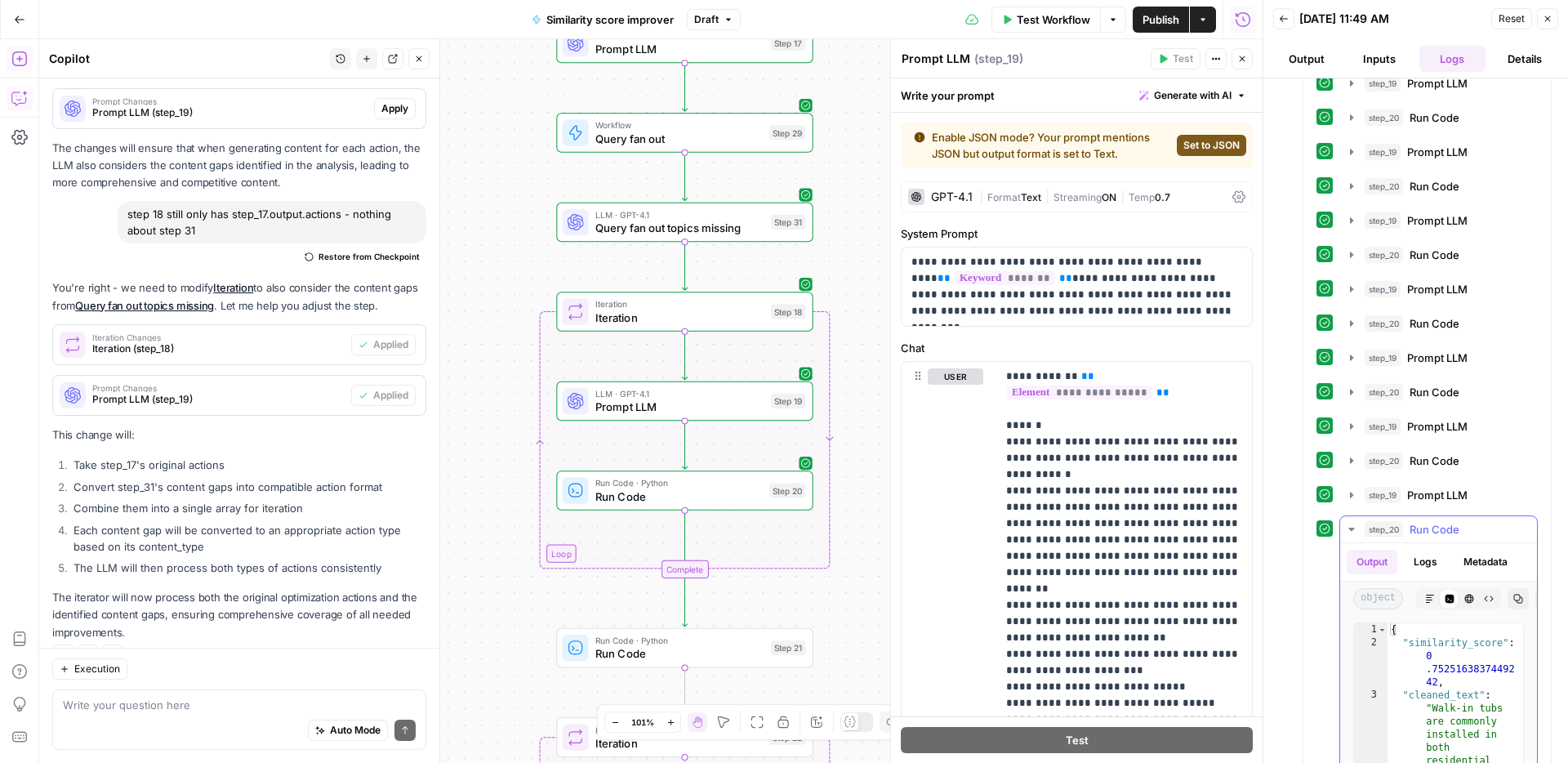
click at [1463, 531] on div "step_20 Run Code 552 ms / 1 tasks" at bounding box center [1445, 529] width 163 height 16
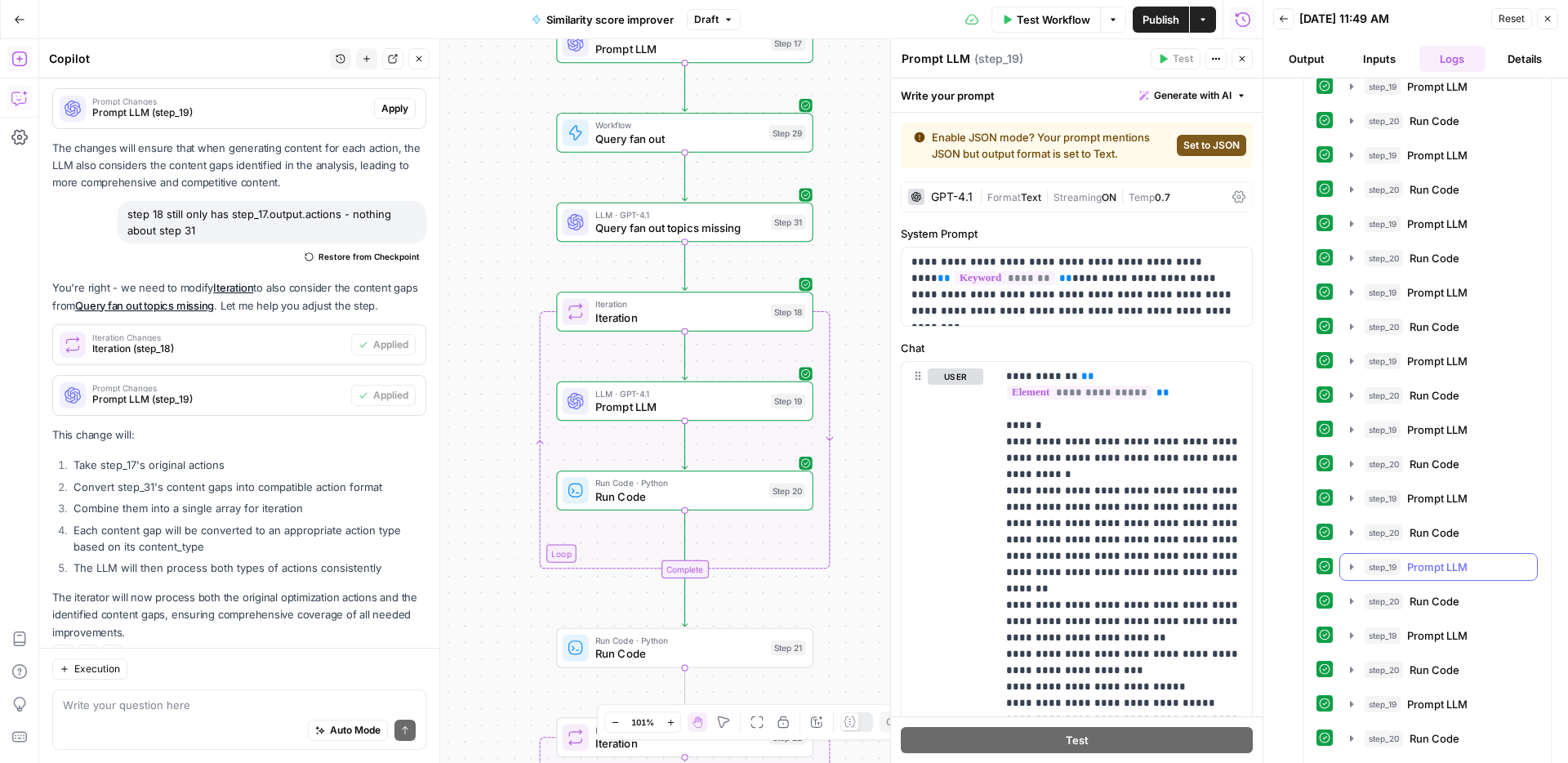
scroll to position [977, 0]
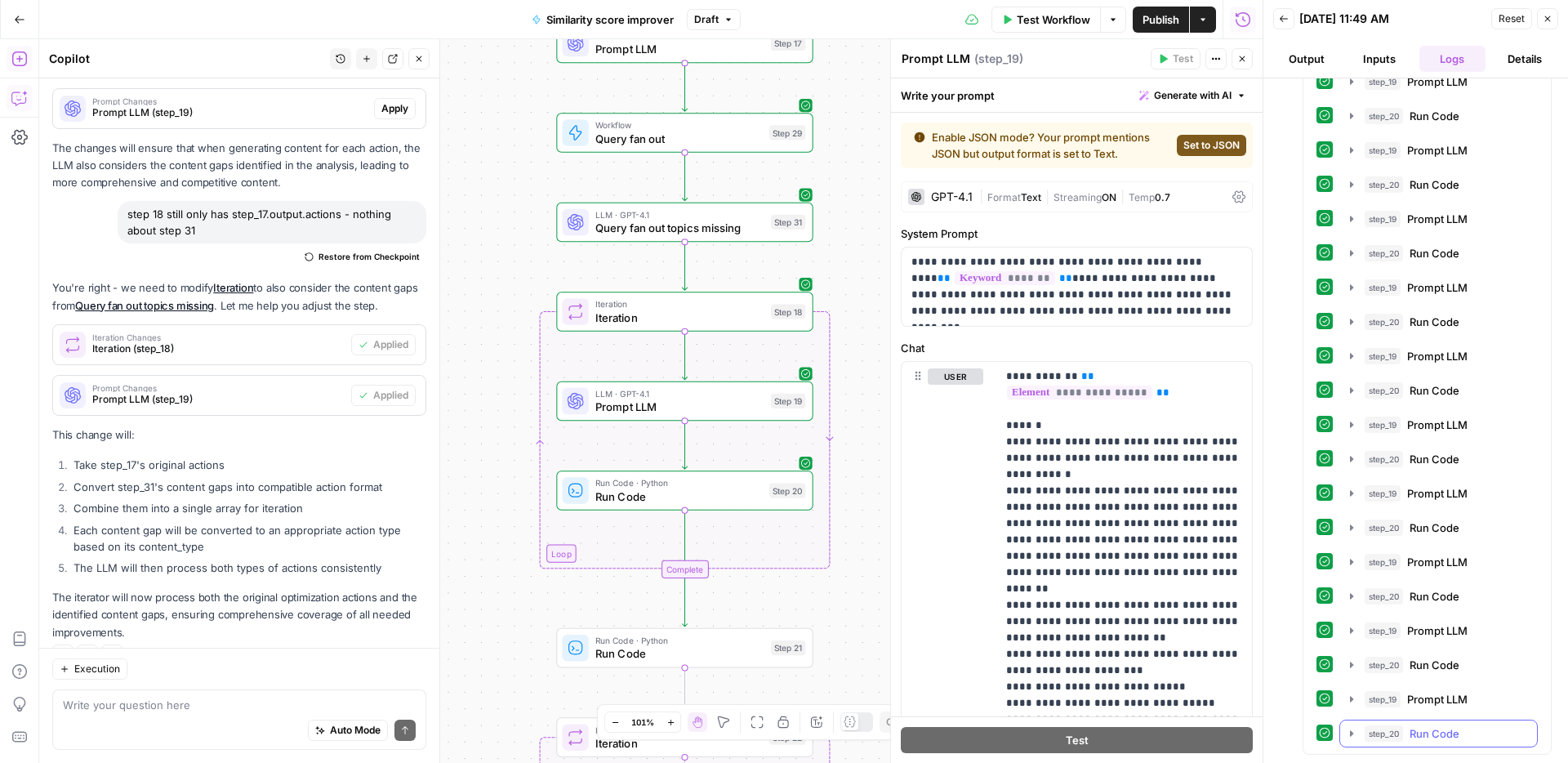
click at [1475, 731] on div "step_20 Run Code 552 ms / 1 tasks" at bounding box center [1445, 733] width 163 height 16
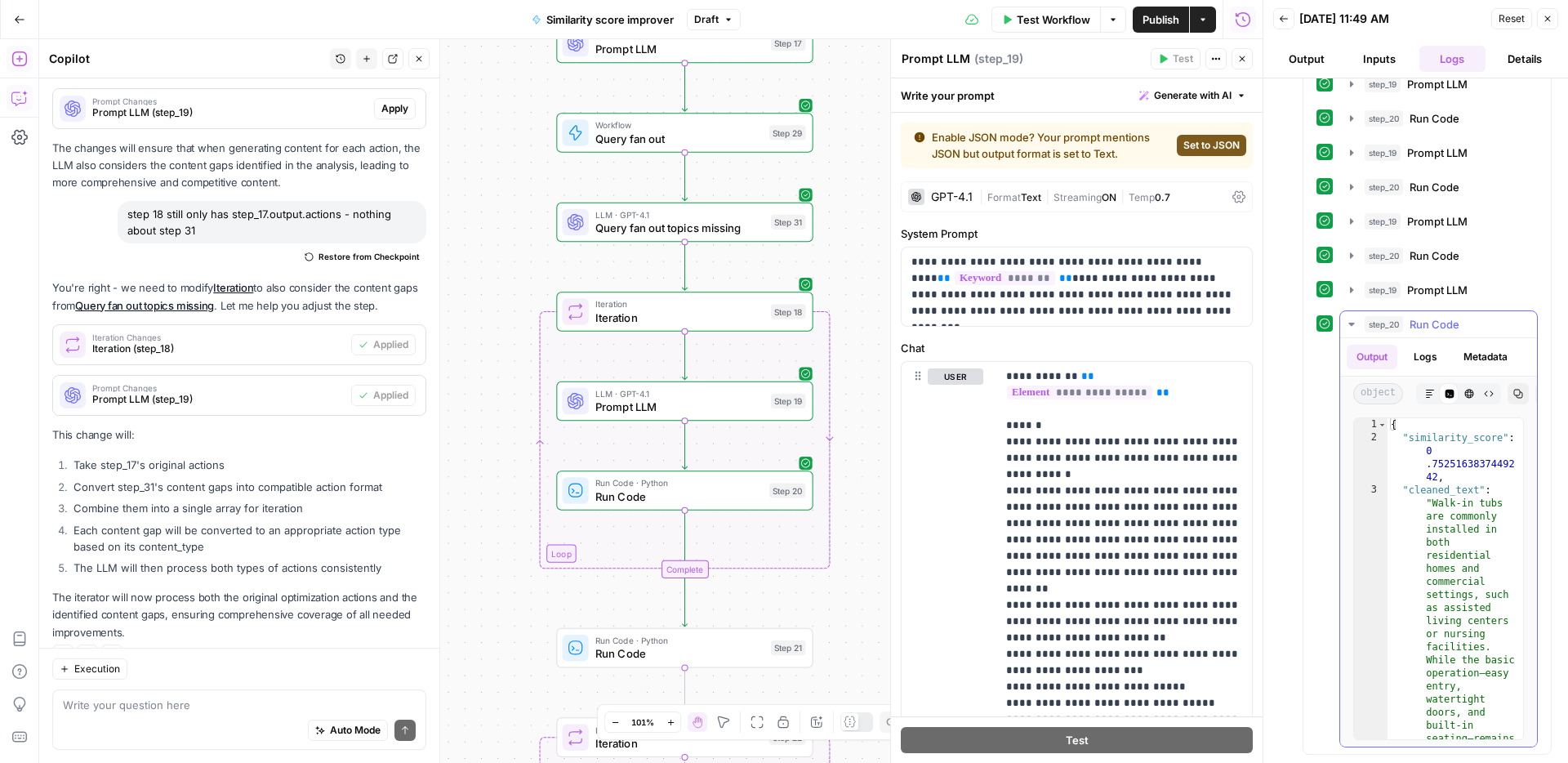
click at [1446, 328] on span "Run Code" at bounding box center [1434, 325] width 50 height 16
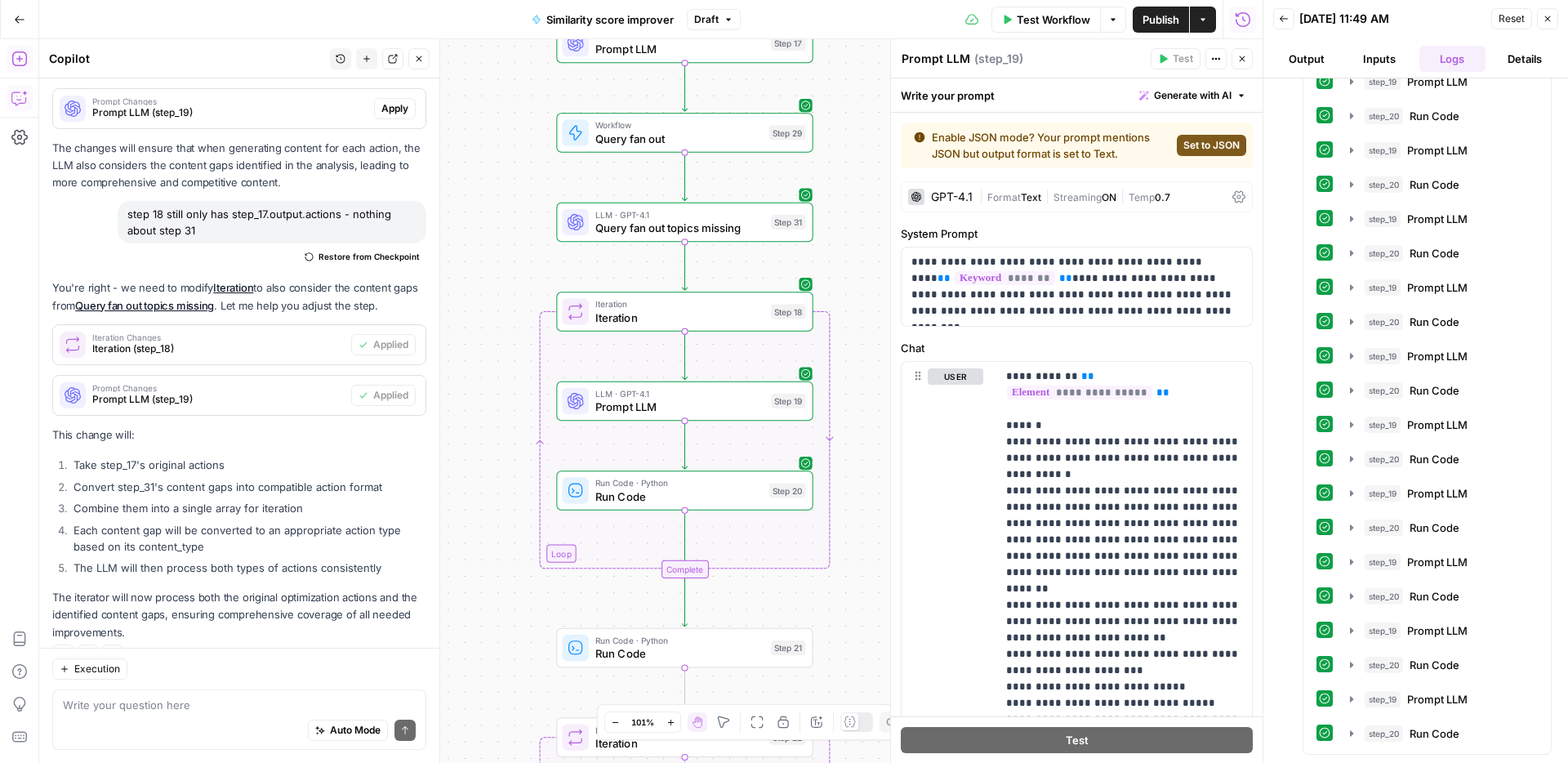
click at [1133, 19] on button "Publish" at bounding box center [1161, 20] width 56 height 26
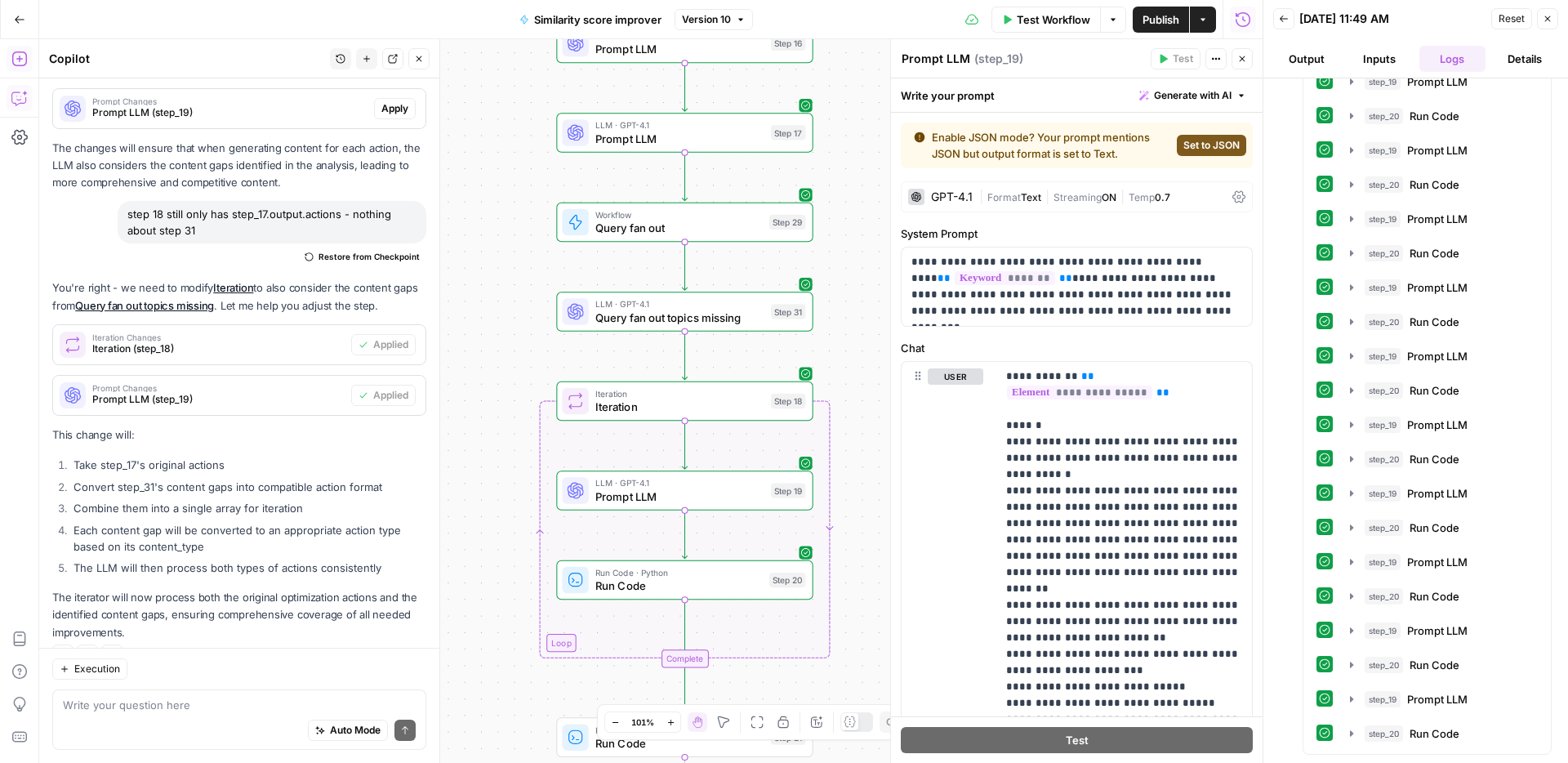
drag, startPoint x: 487, startPoint y: 341, endPoint x: 523, endPoint y: -29, distance: 371.7
click at [523, 0] on html "ConsumerAffairs New Home Browse Your Data Usage Settings Recent Grids Article t…" at bounding box center [784, 382] width 1568 height 763
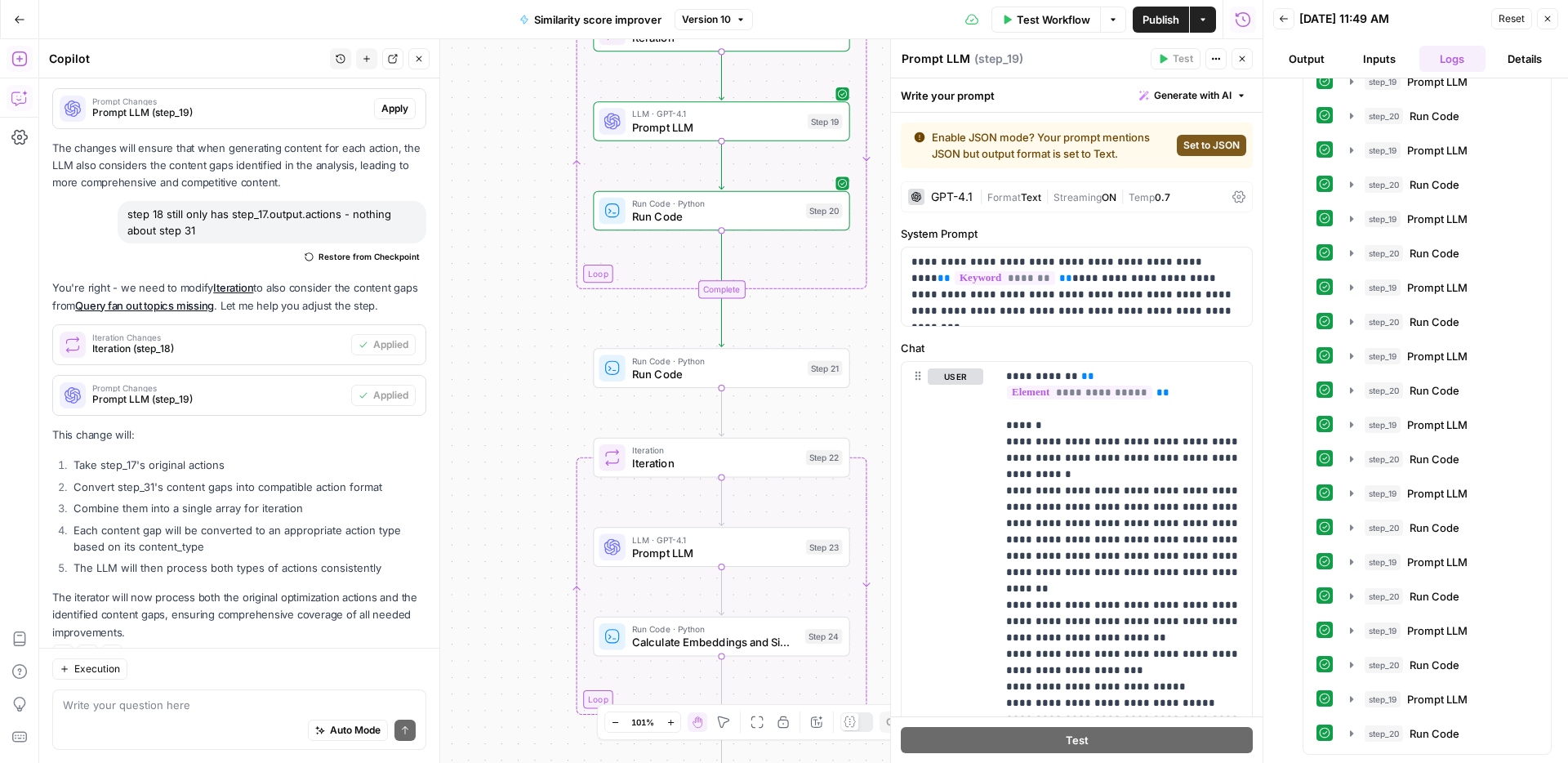
drag, startPoint x: 505, startPoint y: 283, endPoint x: 513, endPoint y: 43, distance: 240.1
click at [514, 41] on div "Workflow Set Inputs Inputs Web Page Scrape Scrape our page Step 1 Run Code · Py…" at bounding box center [650, 400] width 1223 height 724
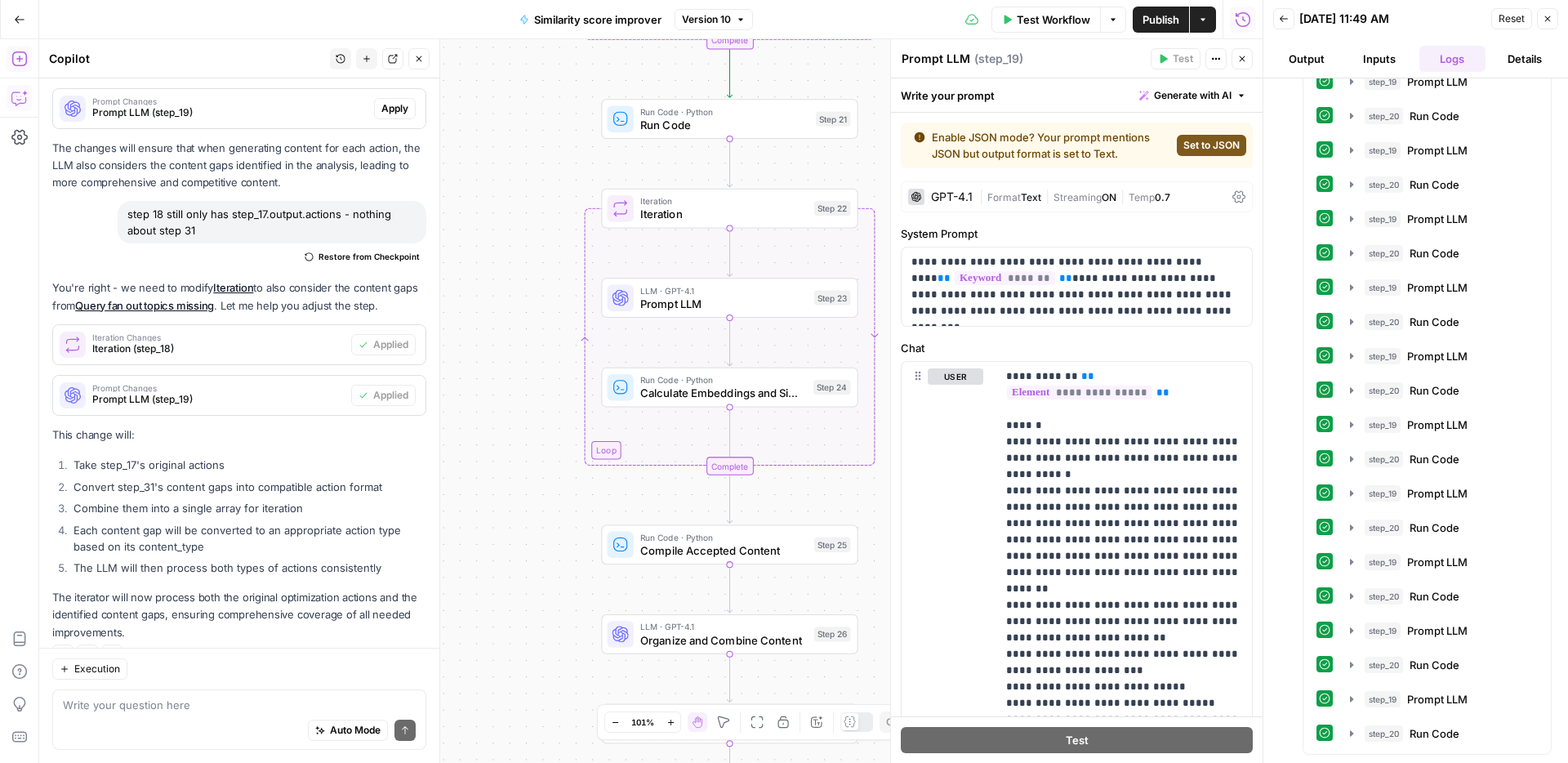
drag, startPoint x: 505, startPoint y: 304, endPoint x: 495, endPoint y: 141, distance: 163.3
click at [507, 142] on div "Workflow Set Inputs Inputs Web Page Scrape Scrape our page Step 1 Run Code · Py…" at bounding box center [650, 400] width 1223 height 724
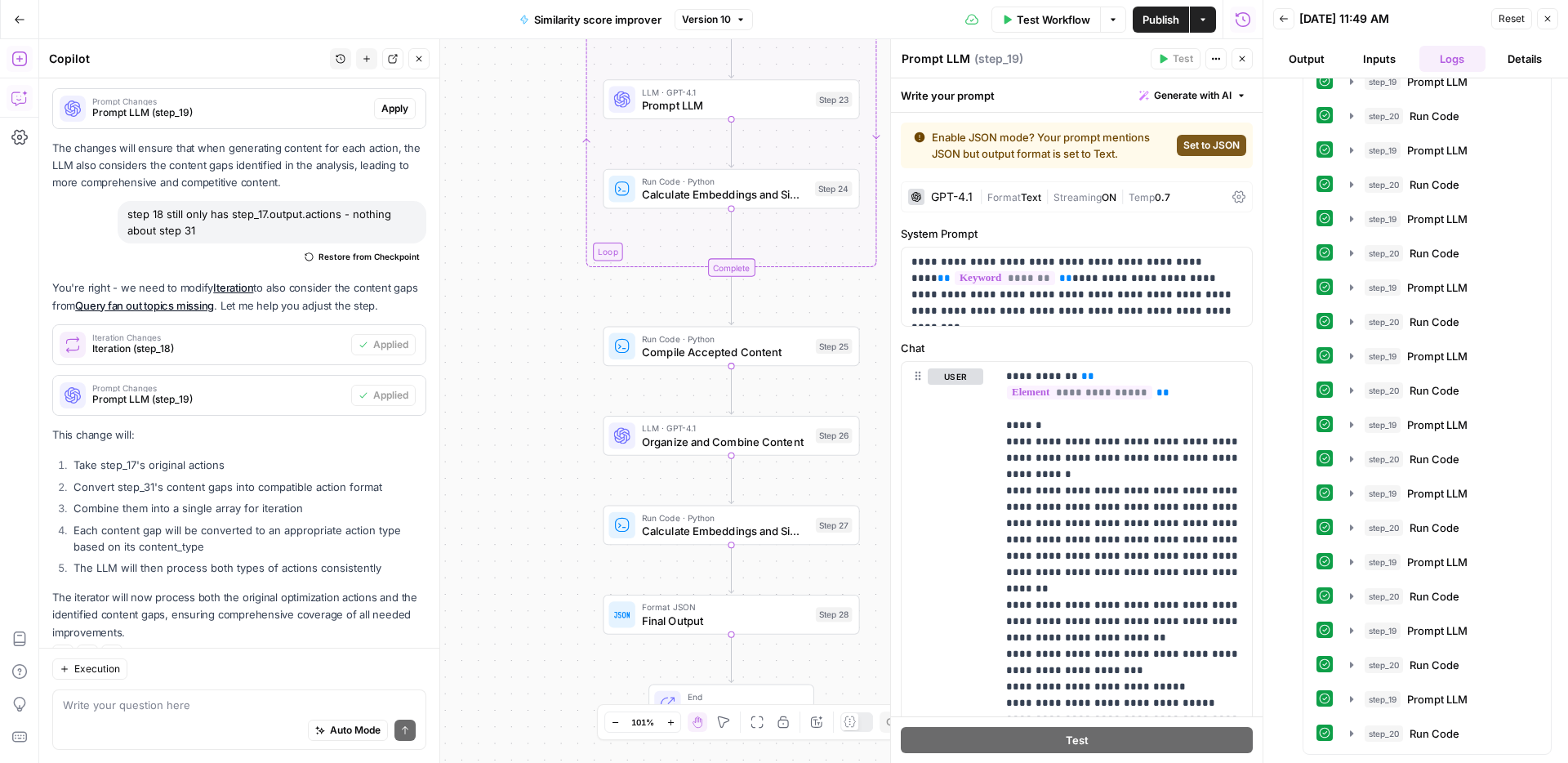
drag, startPoint x: 533, startPoint y: 333, endPoint x: 521, endPoint y: 118, distance: 215.3
click at [522, 113] on div "Workflow Set Inputs Inputs Web Page Scrape Scrape our page Step 1 Run Code · Py…" at bounding box center [650, 400] width 1223 height 724
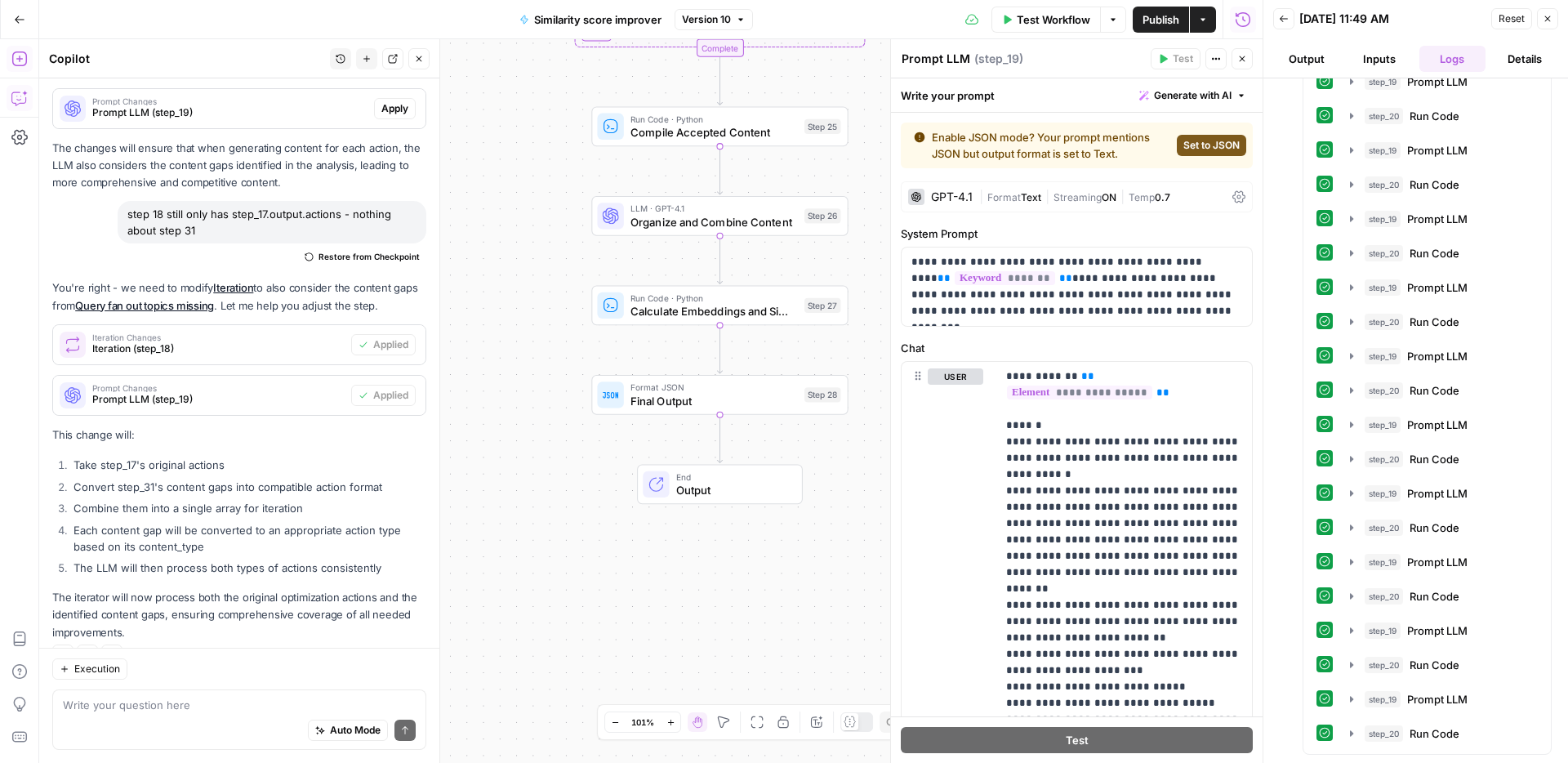
drag, startPoint x: 529, startPoint y: 258, endPoint x: 518, endPoint y: 236, distance: 24.6
click at [528, 254] on div "Workflow Set Inputs Inputs Web Page Scrape Scrape our page Step 1 Run Code · Py…" at bounding box center [650, 400] width 1223 height 724
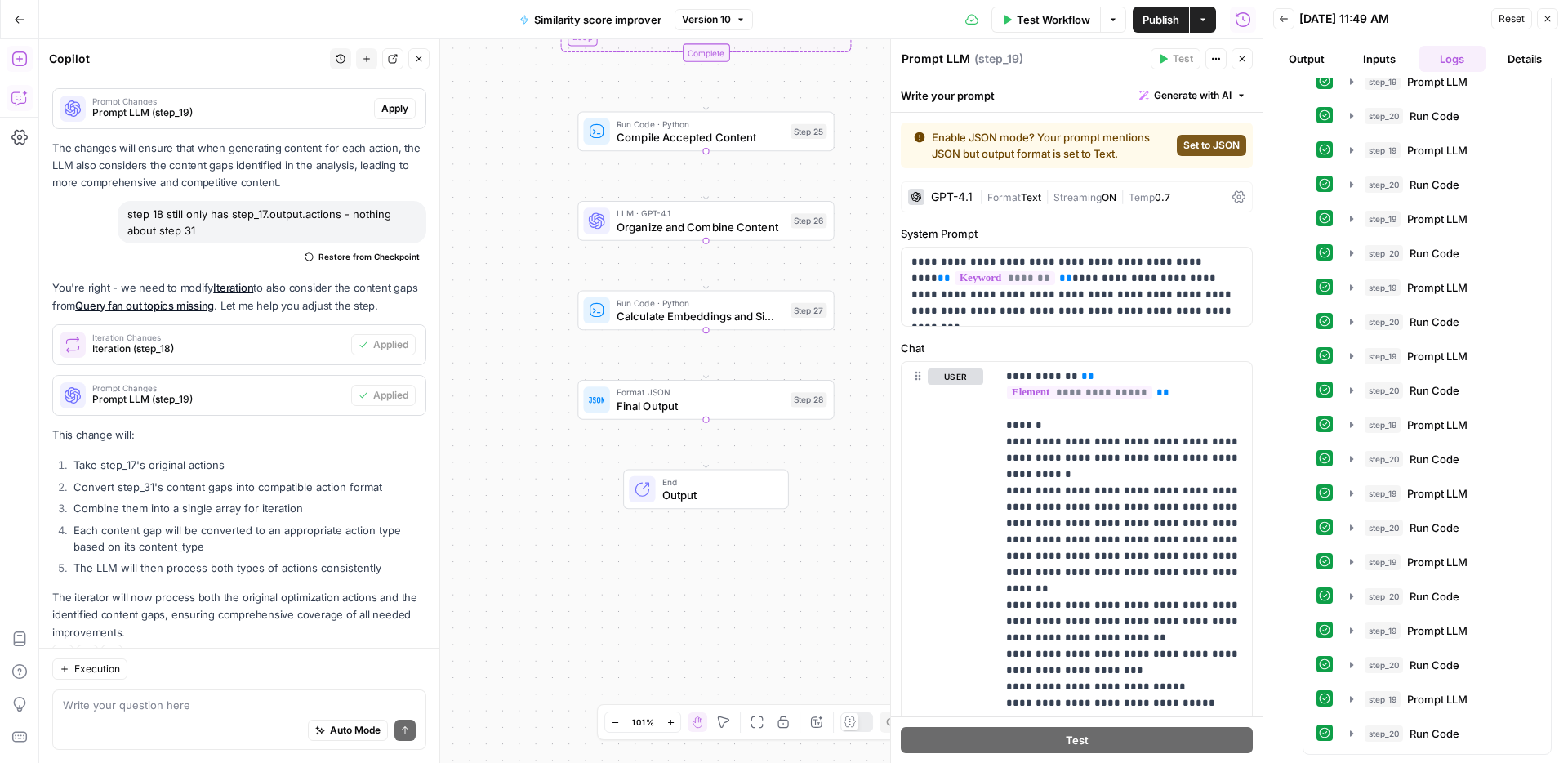
drag, startPoint x: 512, startPoint y: 265, endPoint x: 486, endPoint y: 406, distance: 143.4
click at [486, 406] on div "Workflow Set Inputs Inputs Web Page Scrape Scrape our page Step 1 Run Code · Py…" at bounding box center [650, 400] width 1223 height 724
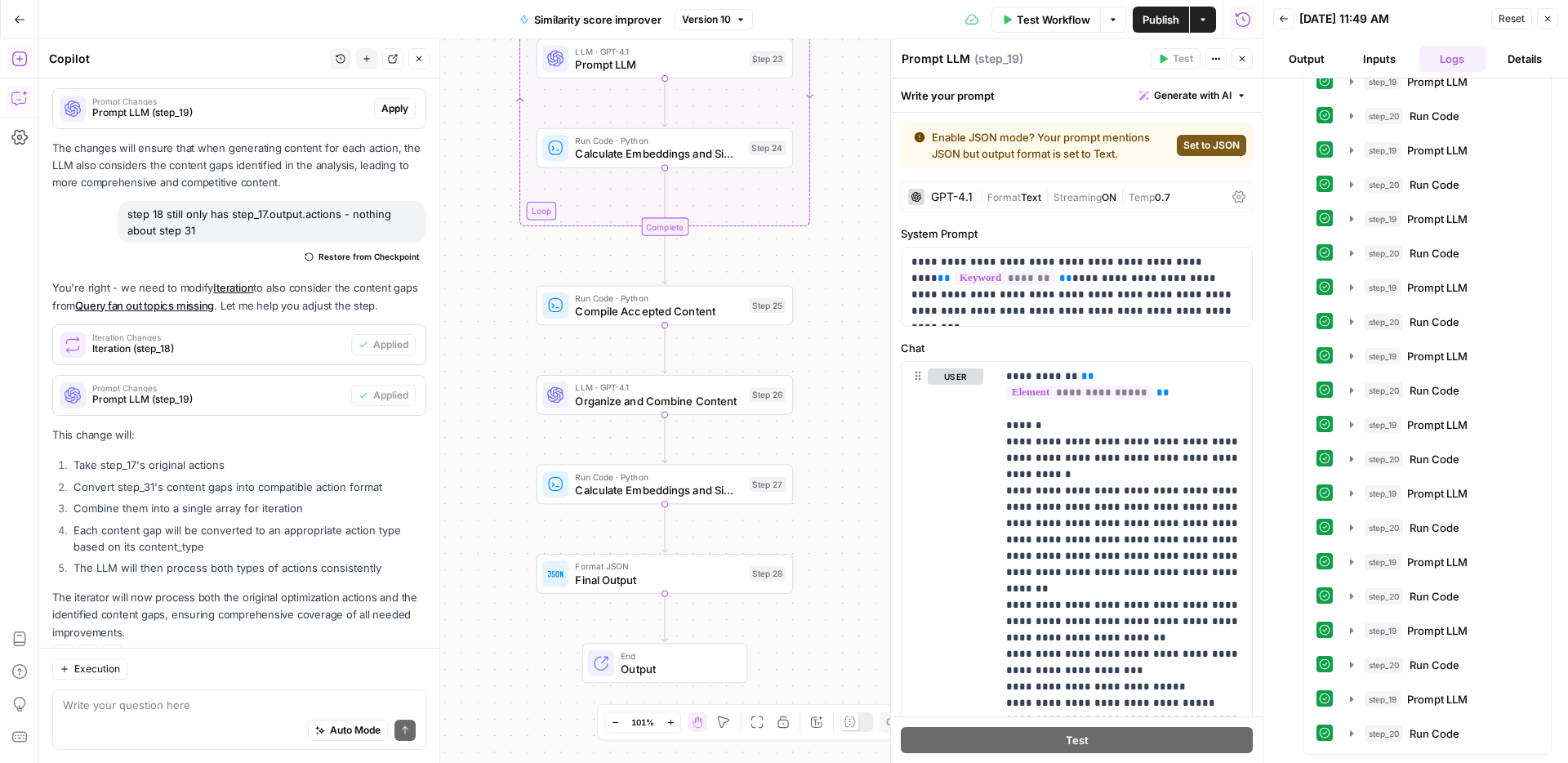
drag, startPoint x: 536, startPoint y: 316, endPoint x: 522, endPoint y: 377, distance: 62.6
click at [522, 377] on div "Workflow Set Inputs Inputs Web Page Scrape Scrape our page Step 1 Run Code · Py…" at bounding box center [650, 400] width 1223 height 724
click at [630, 406] on span "Organize and Combine Content" at bounding box center [657, 400] width 168 height 16
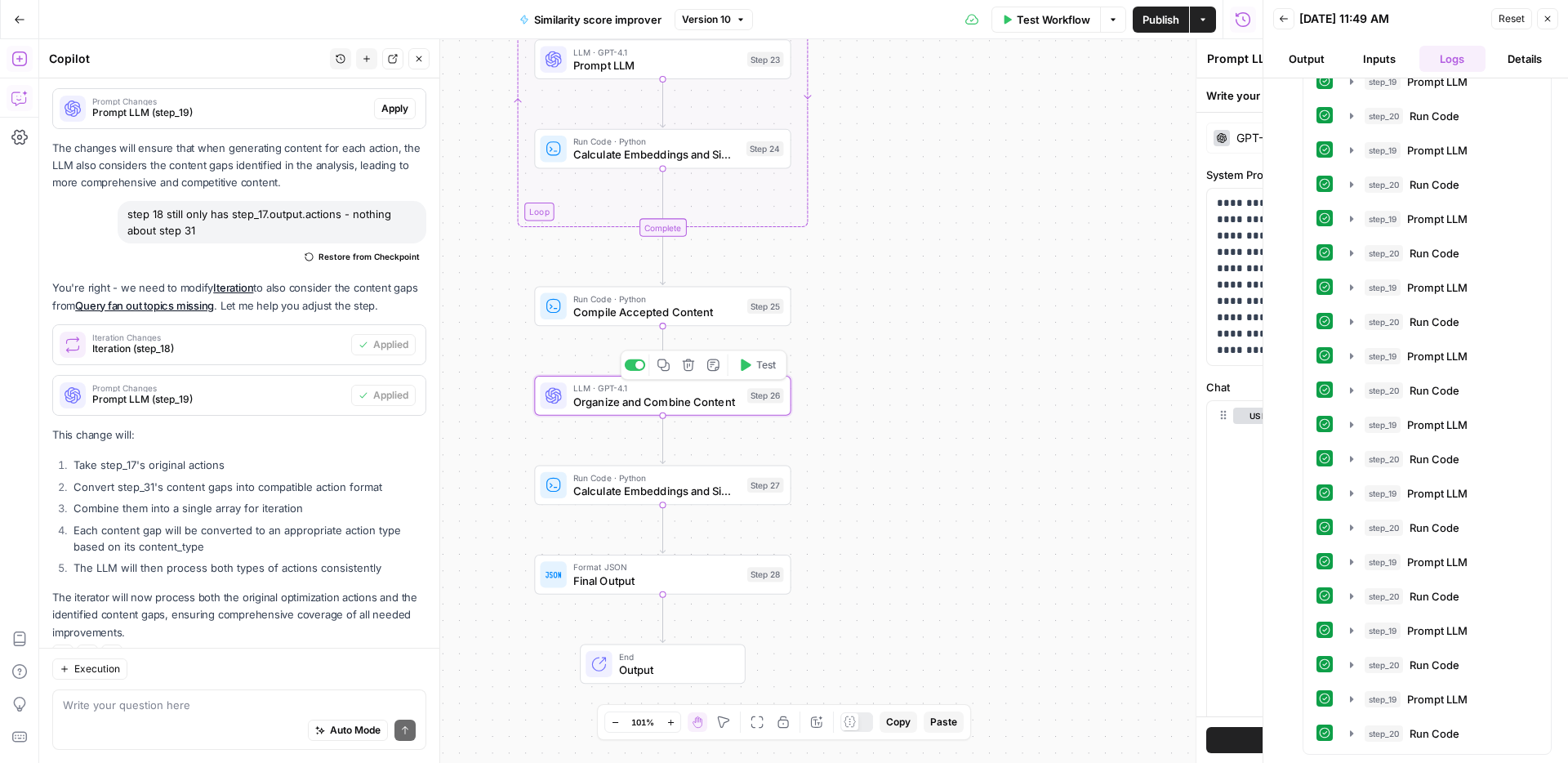
type textarea "Organize and Combine Content"
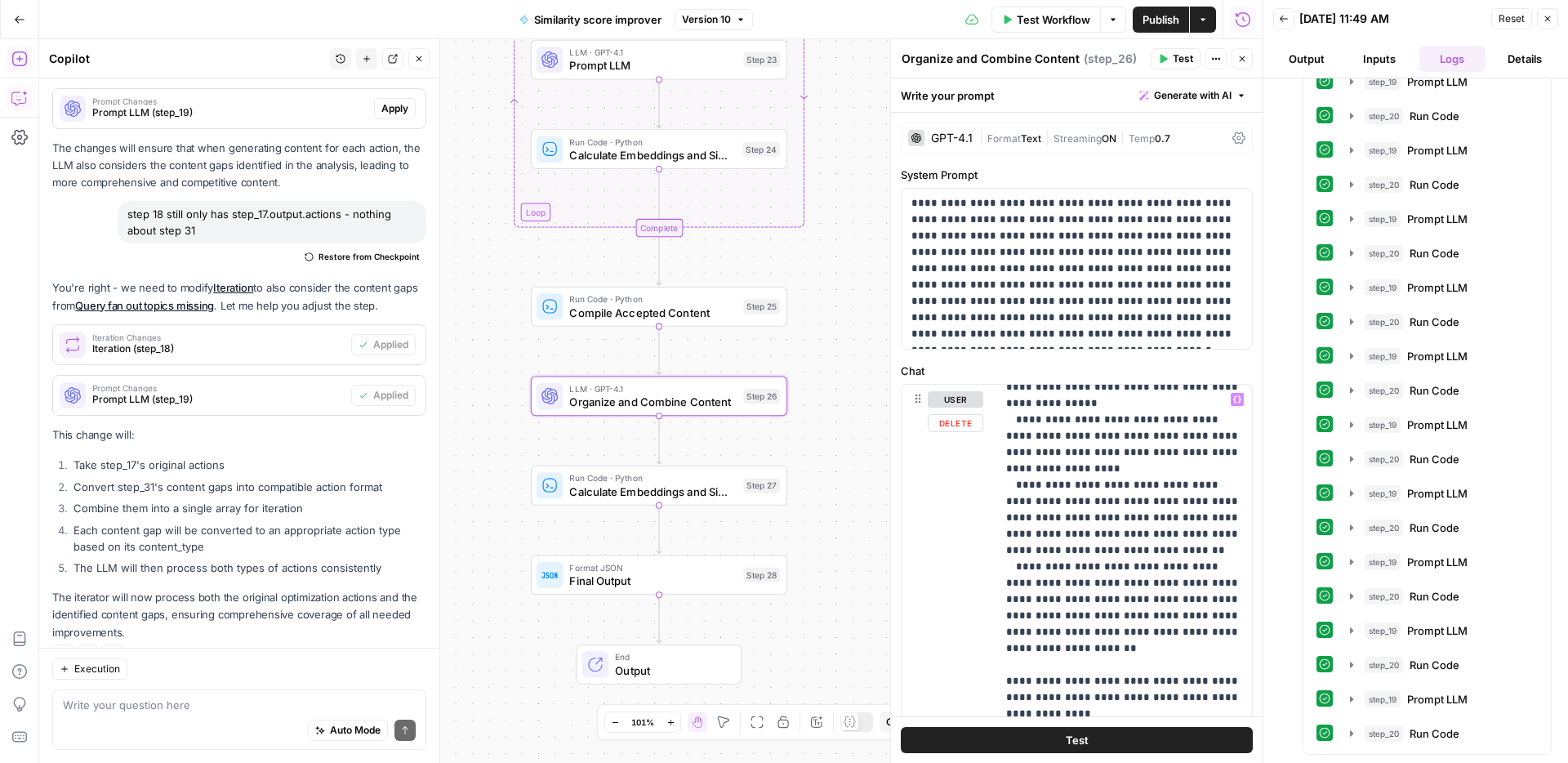
scroll to position [665, 0]
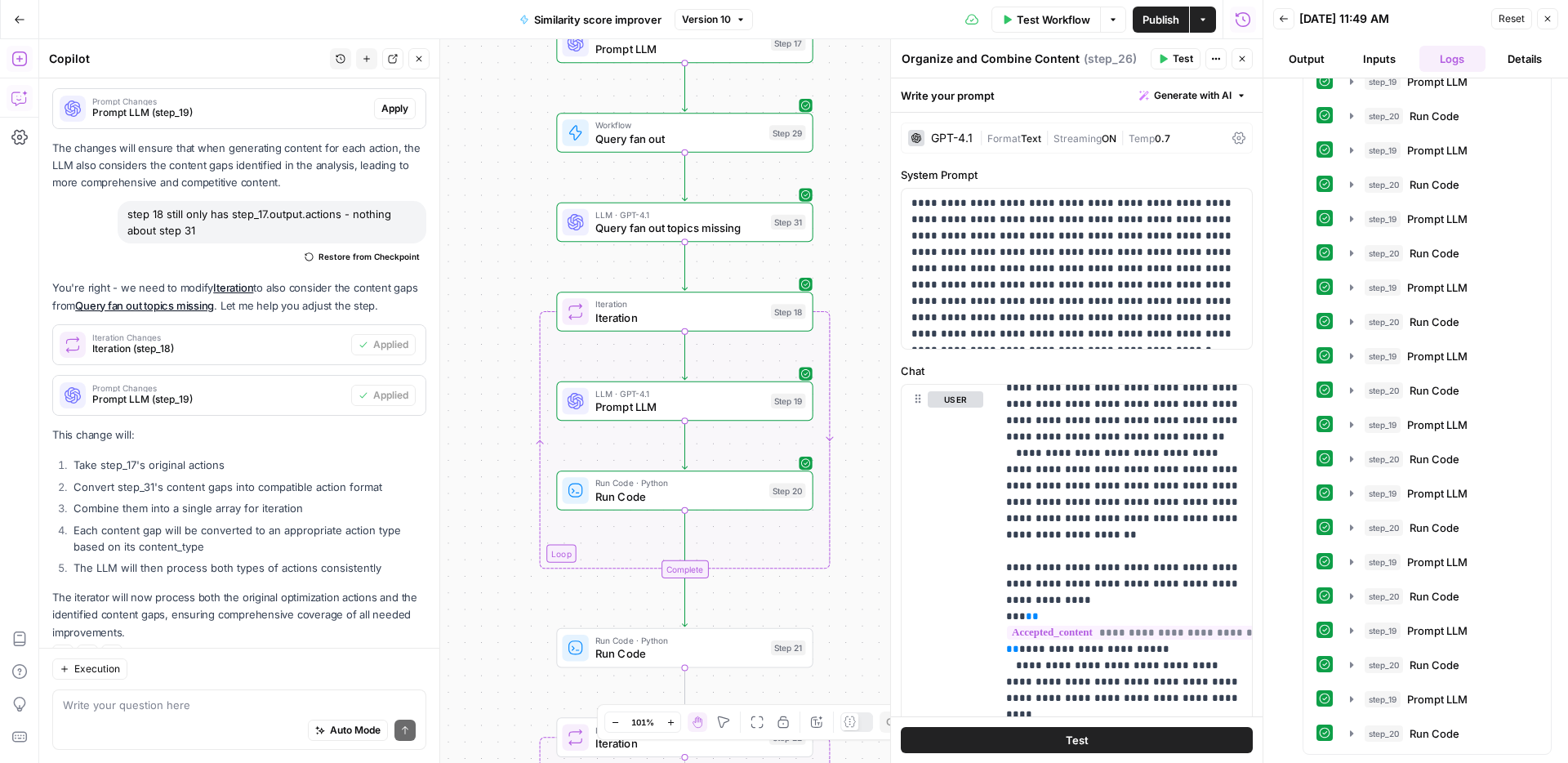
click at [23, 58] on icon "button" at bounding box center [19, 59] width 16 height 16
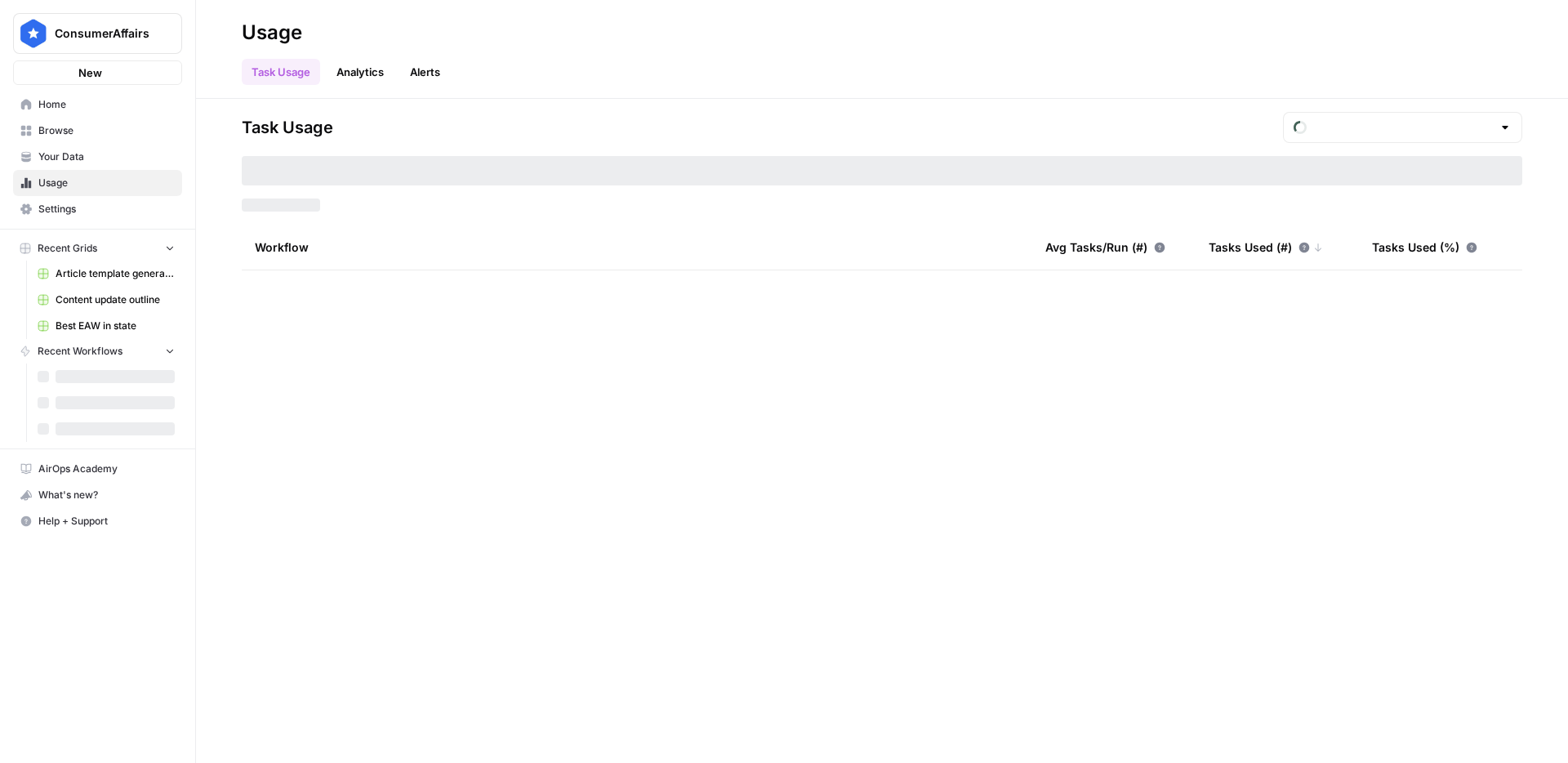
type input "August Tasks"
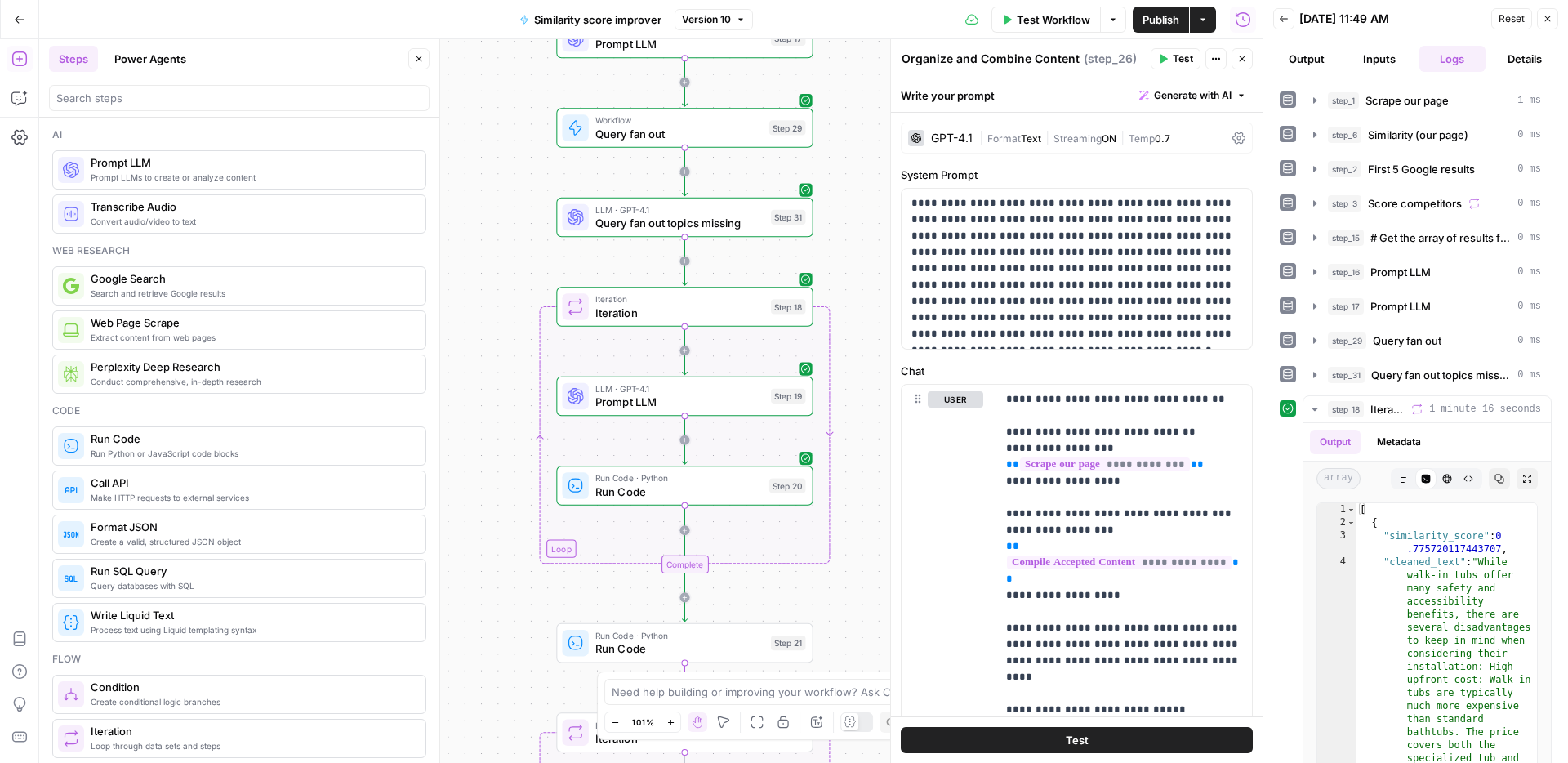
scroll to position [665, 0]
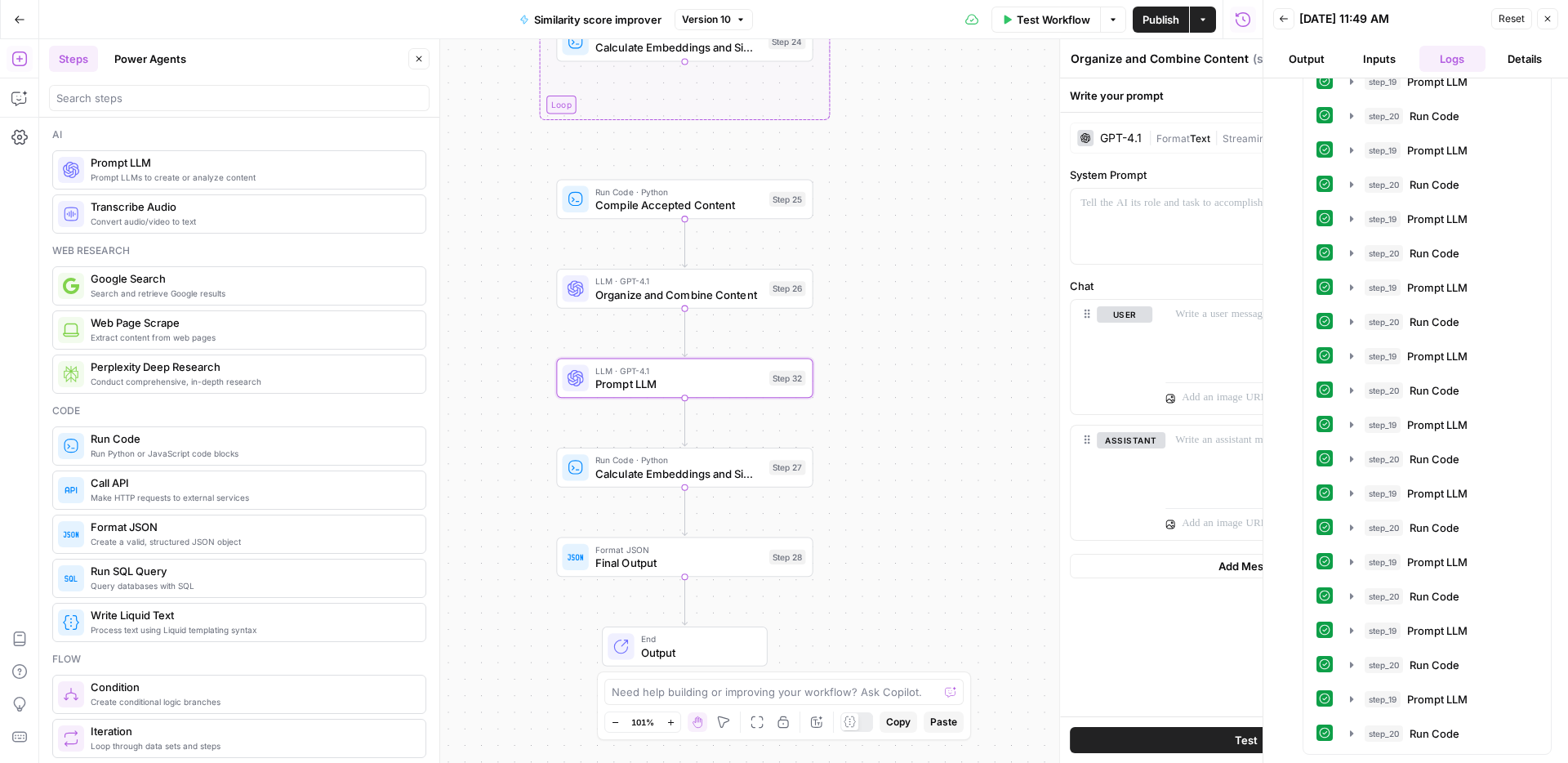
type textarea "Prompt LLM"
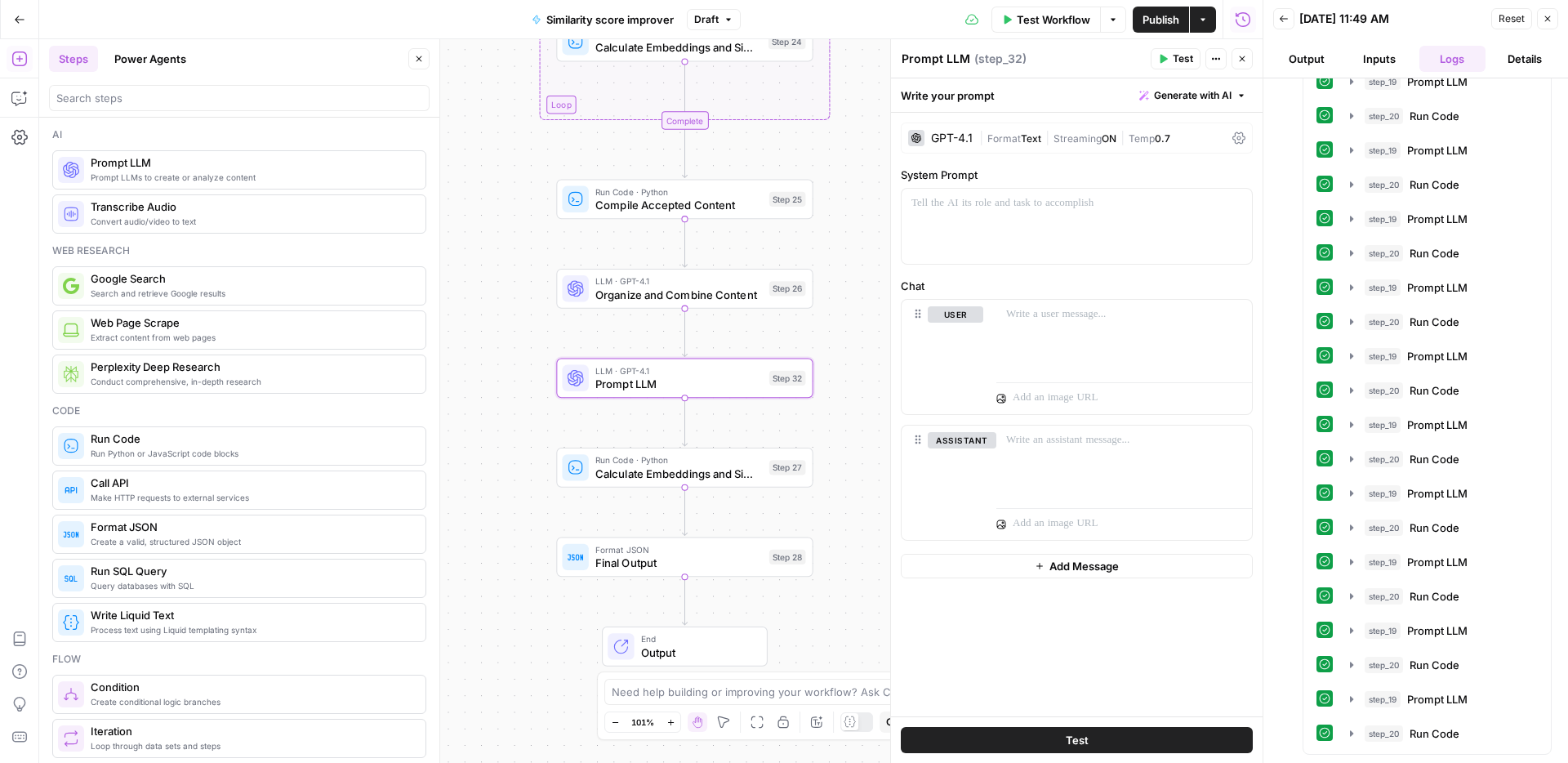
click at [689, 294] on span "Organize and Combine Content" at bounding box center [679, 294] width 168 height 16
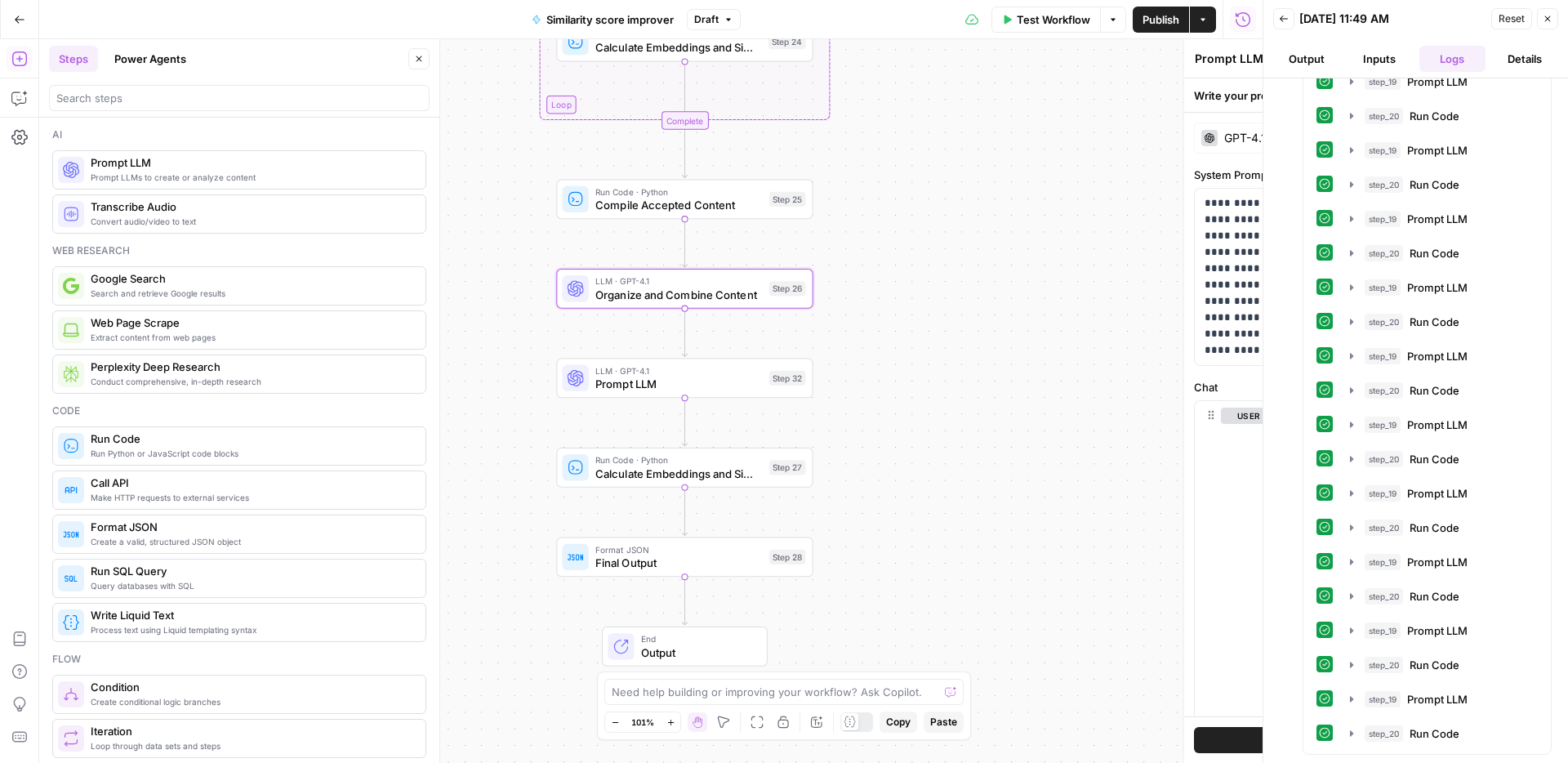
type textarea "Organize and Combine Content"
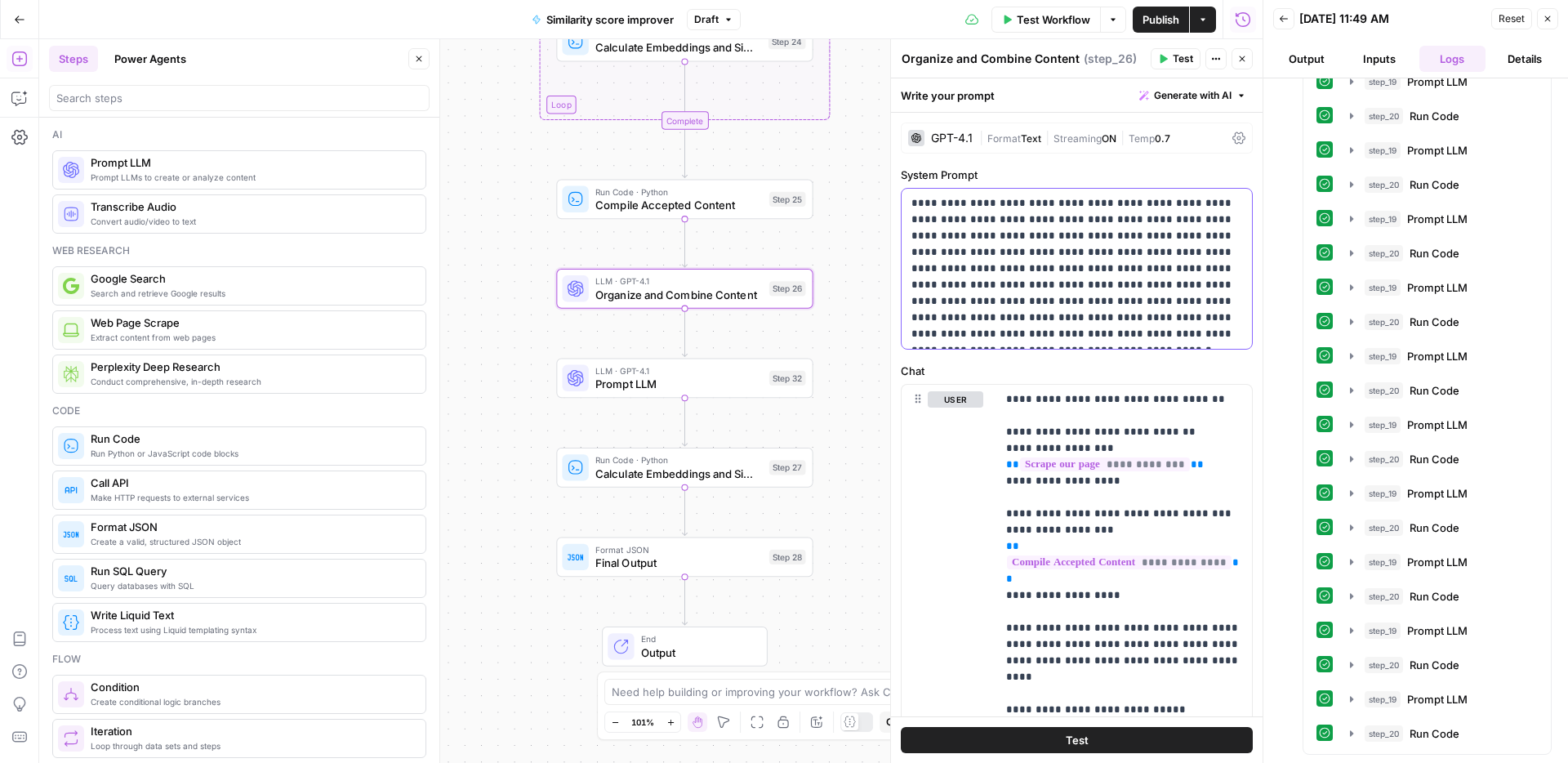
click at [1102, 287] on p "**********" at bounding box center [1076, 268] width 330 height 147
click at [735, 386] on span "Prompt LLM" at bounding box center [679, 383] width 168 height 16
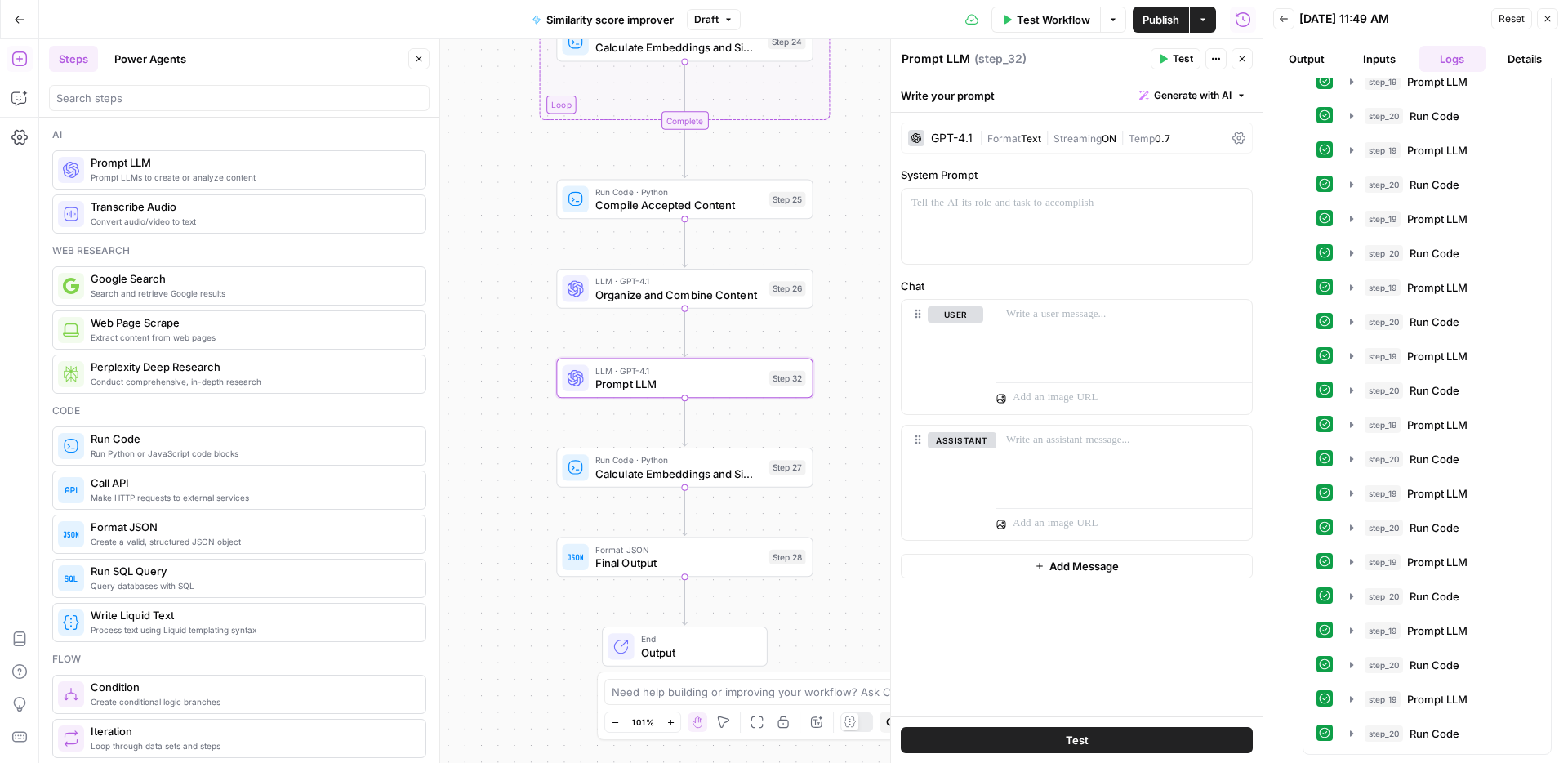
drag, startPoint x: 971, startPoint y: 65, endPoint x: 957, endPoint y: 60, distance: 14.9
click at [970, 65] on div "Prompt LLM Prompt LLM" at bounding box center [935, 59] width 77 height 20
click at [957, 60] on textarea "Prompt LLM" at bounding box center [935, 59] width 69 height 16
type textarea "Final editor"
drag, startPoint x: 962, startPoint y: 211, endPoint x: 22, endPoint y: 249, distance: 940.8
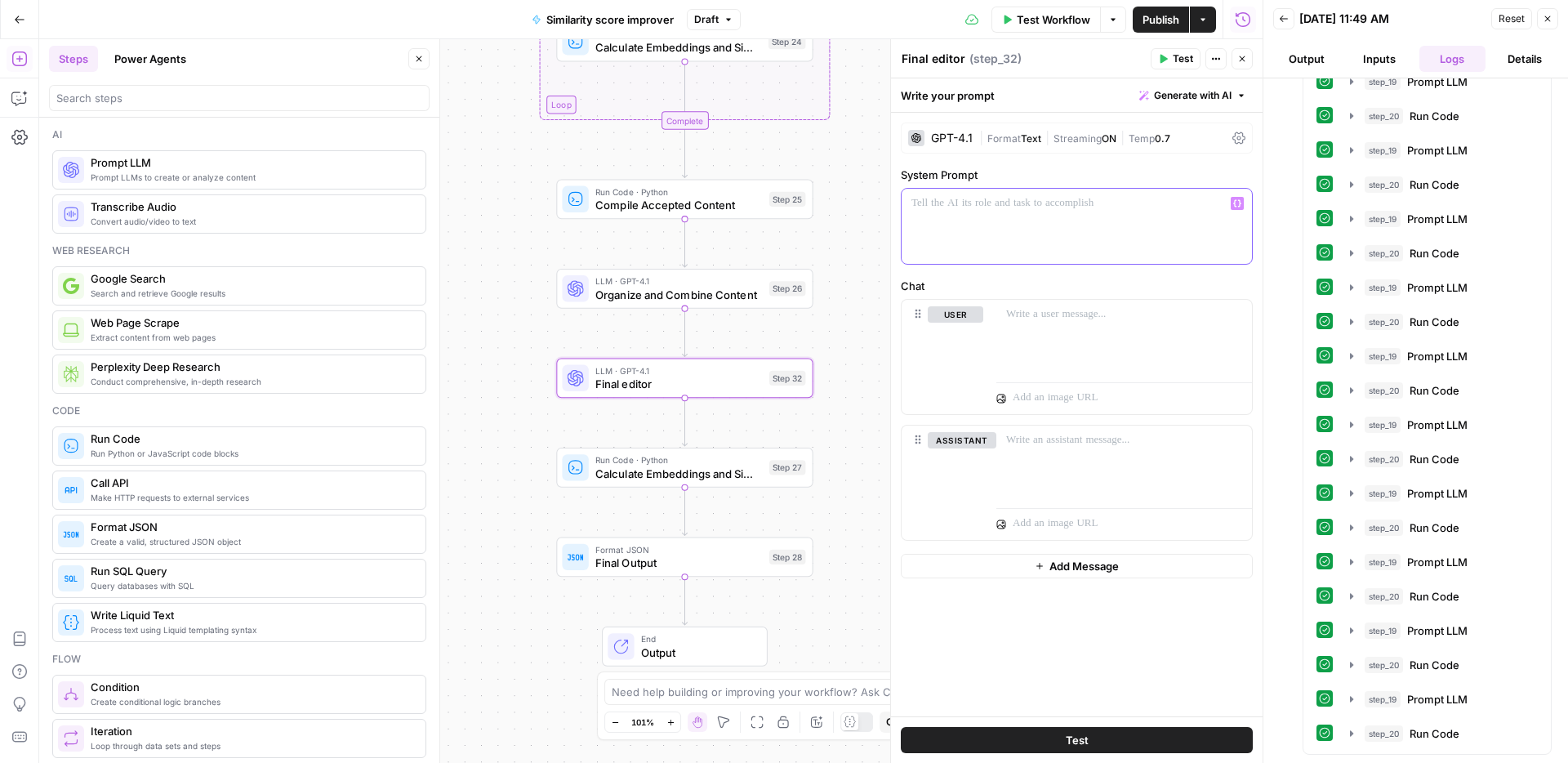
click at [961, 213] on div at bounding box center [1076, 226] width 350 height 75
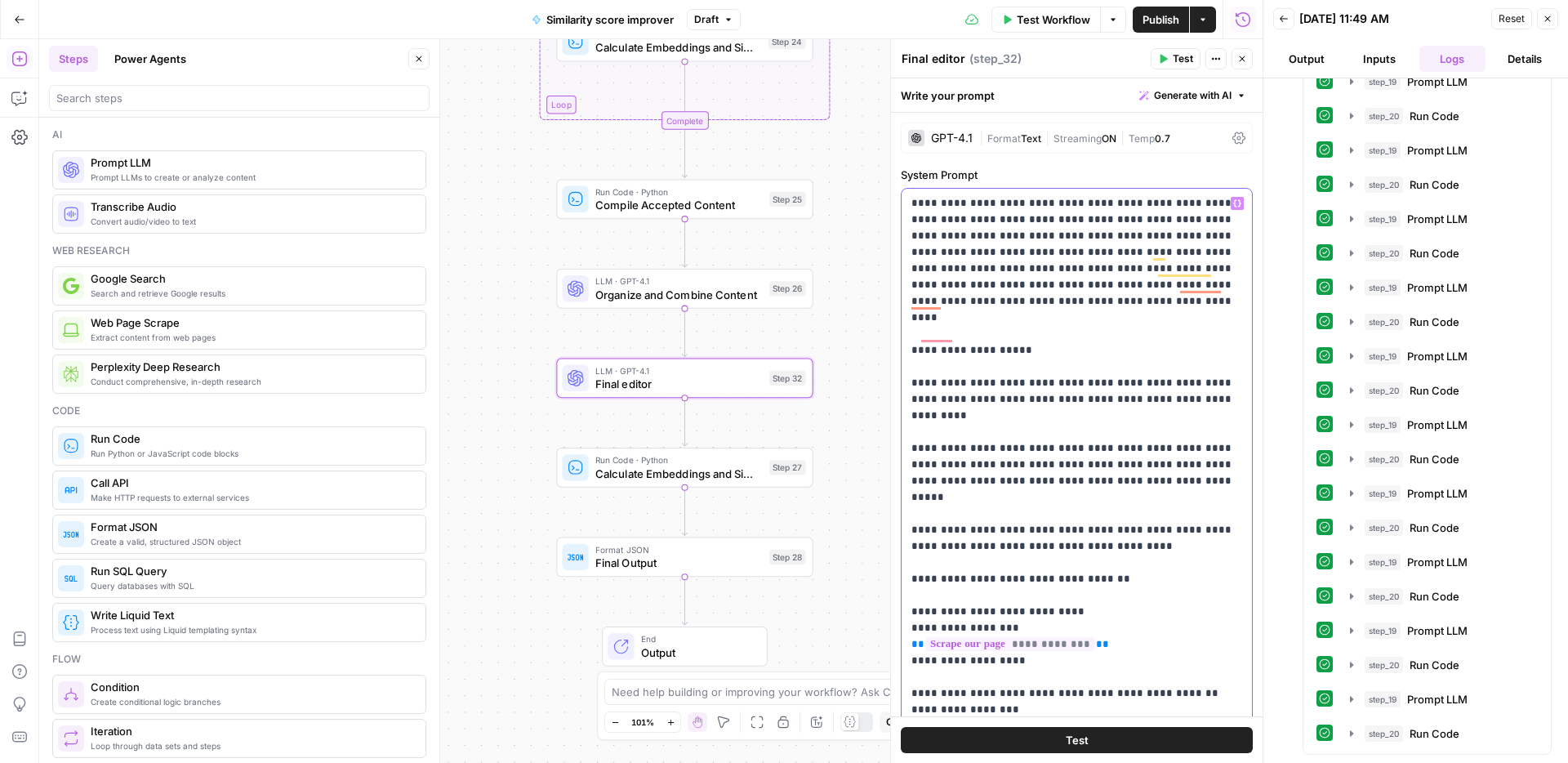
click at [916, 339] on p "**********" at bounding box center [1076, 472] width 330 height 555
click at [921, 338] on p "**********" at bounding box center [1076, 472] width 330 height 555
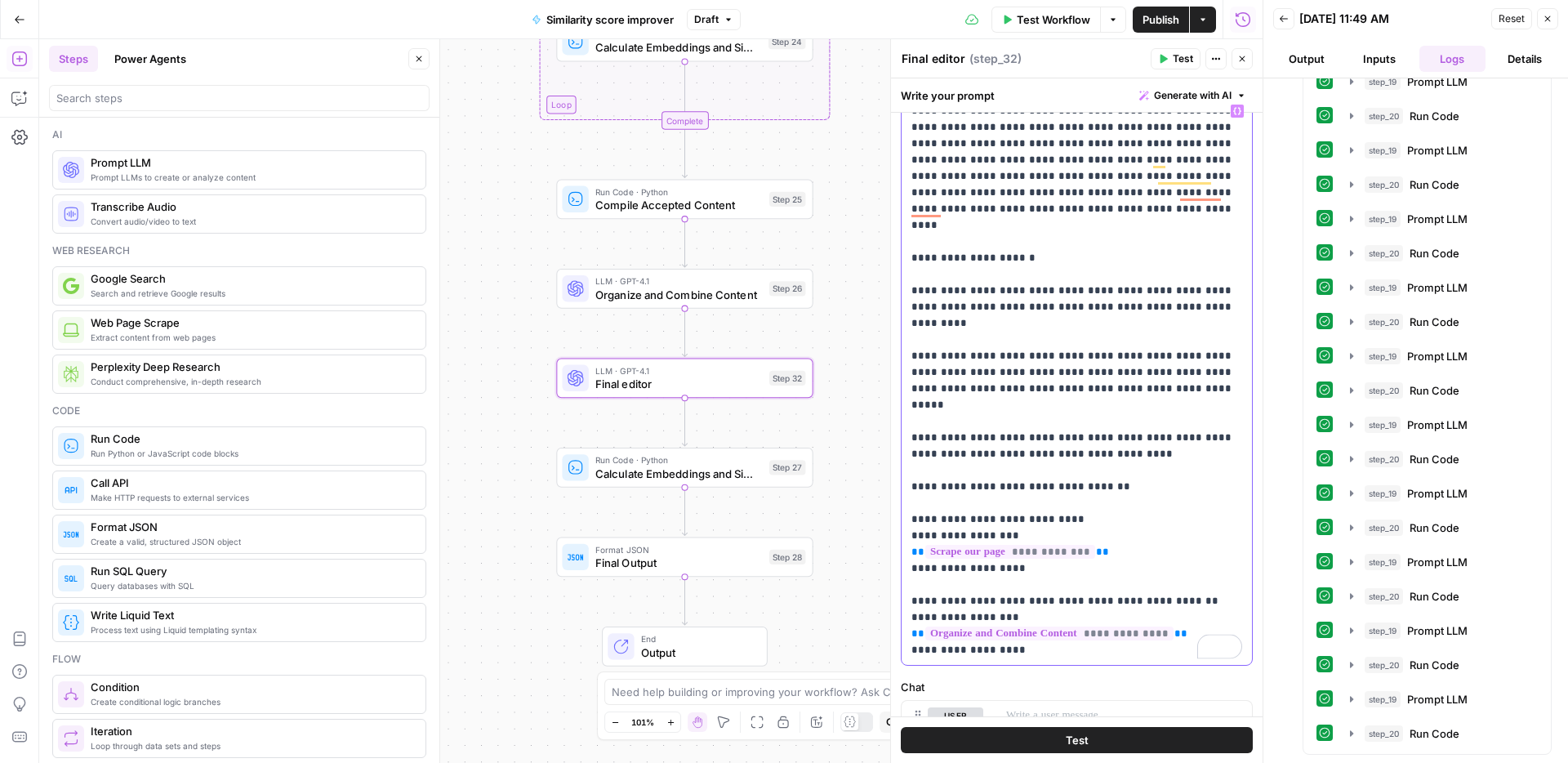
scroll to position [106, 0]
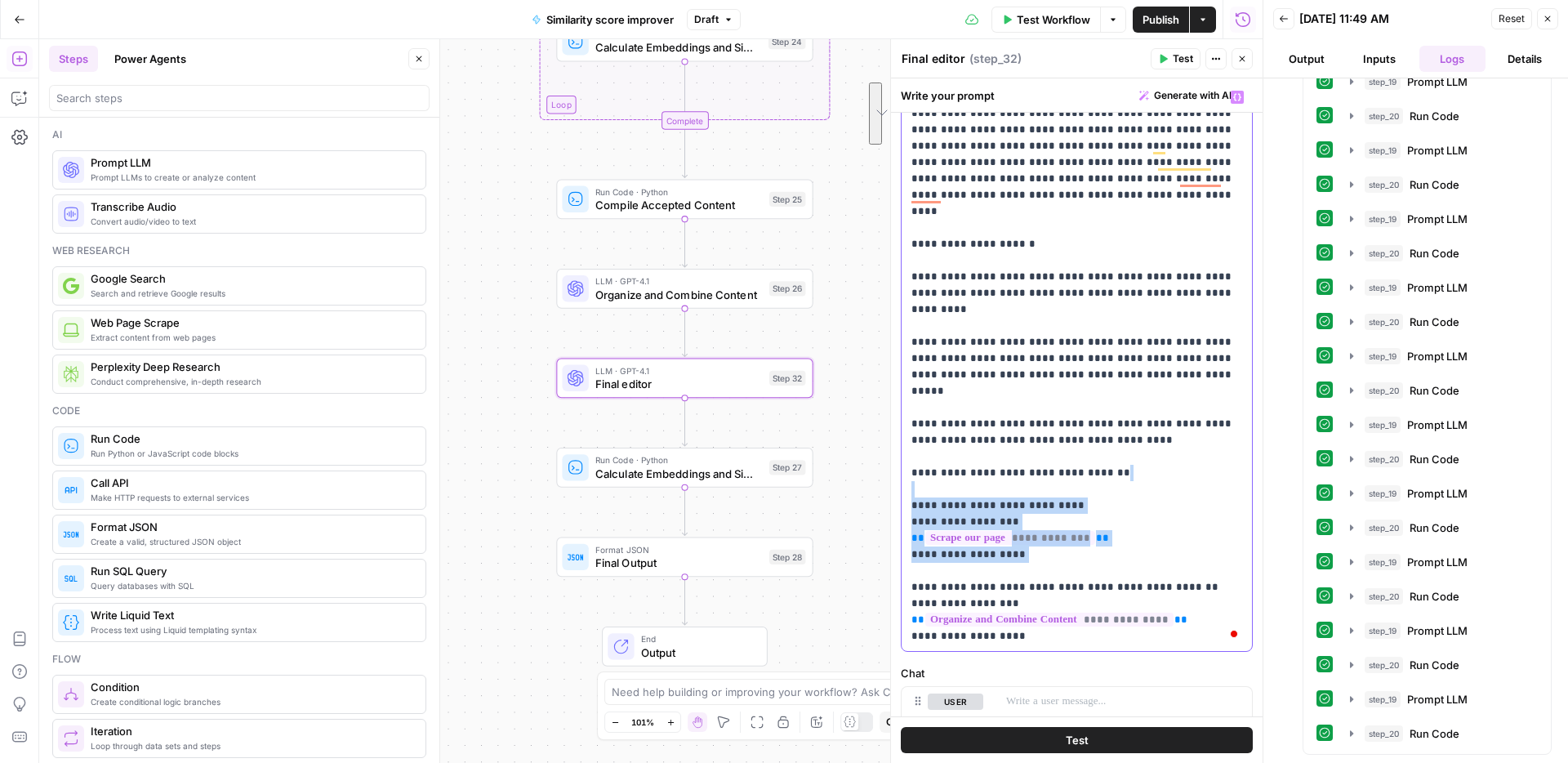
drag, startPoint x: 1062, startPoint y: 514, endPoint x: 1128, endPoint y: 442, distance: 97.7
click at [1128, 442] on p "**********" at bounding box center [1076, 367] width 330 height 555
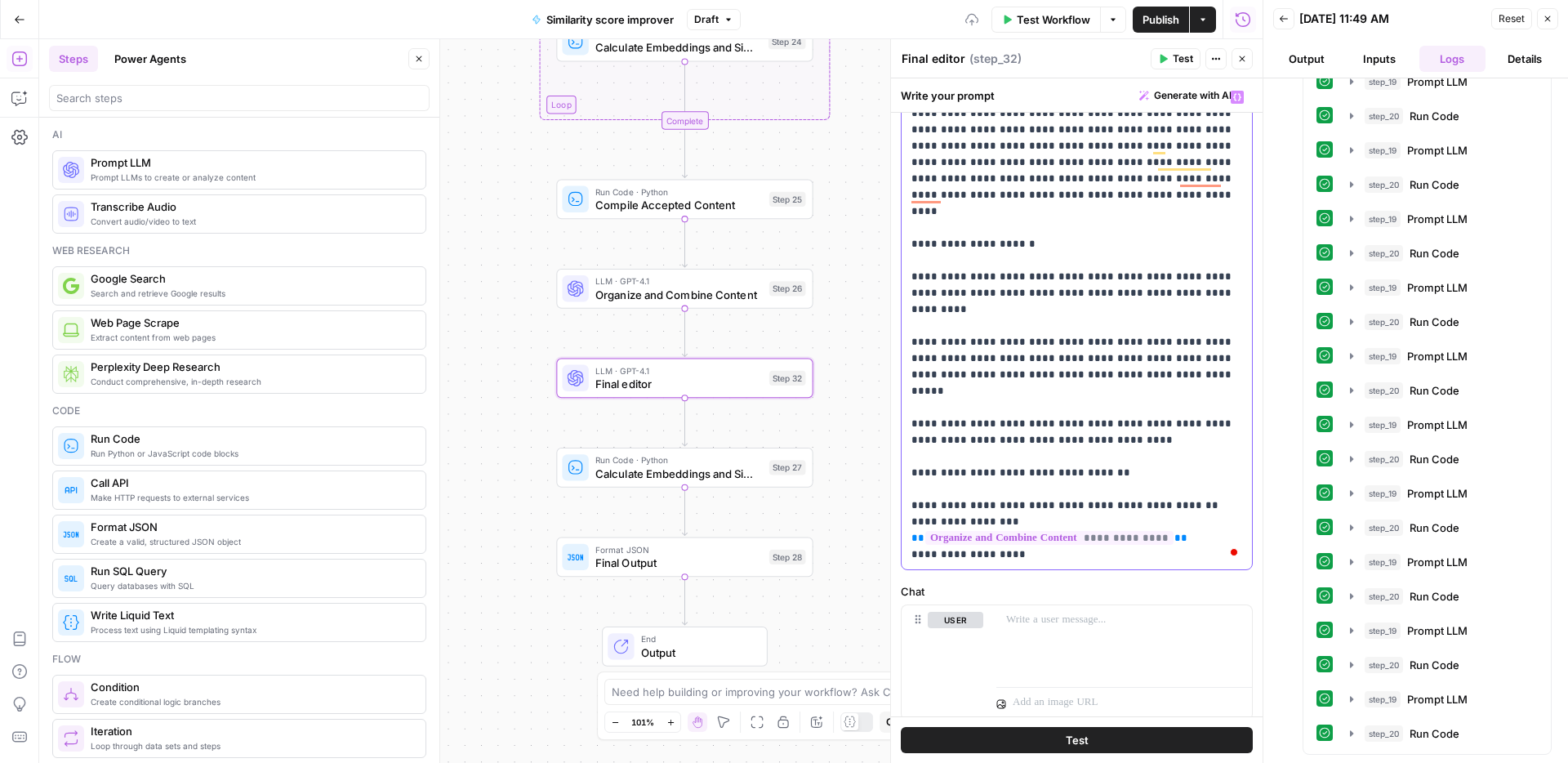
click at [1051, 424] on p "**********" at bounding box center [1076, 326] width 330 height 473
click at [1033, 426] on p "**********" at bounding box center [1076, 326] width 330 height 473
click at [1050, 424] on p "**********" at bounding box center [1076, 326] width 330 height 473
drag, startPoint x: 1060, startPoint y: 426, endPoint x: 1016, endPoint y: 427, distance: 44.0
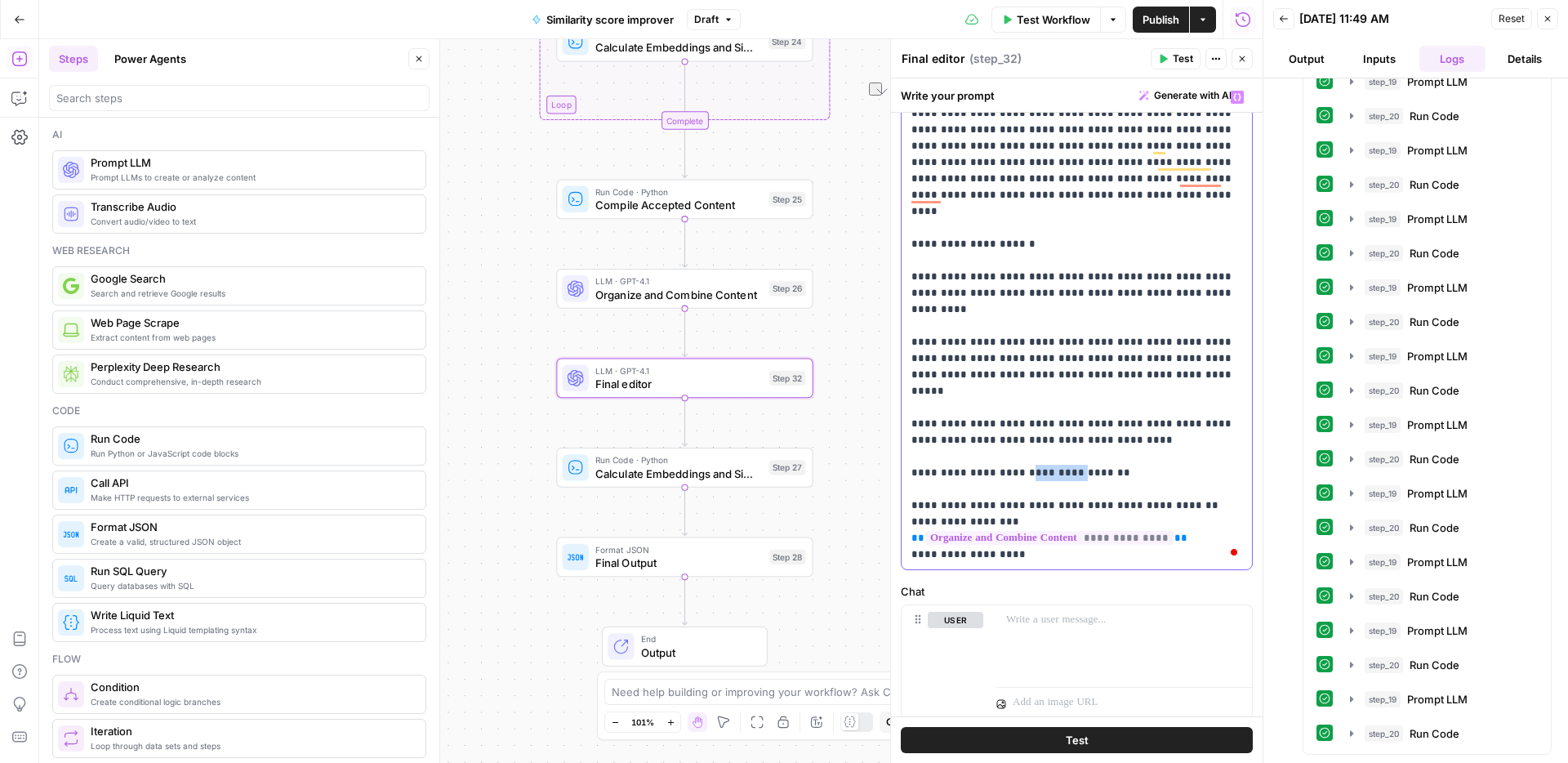
click at [1016, 427] on p "**********" at bounding box center [1076, 326] width 330 height 473
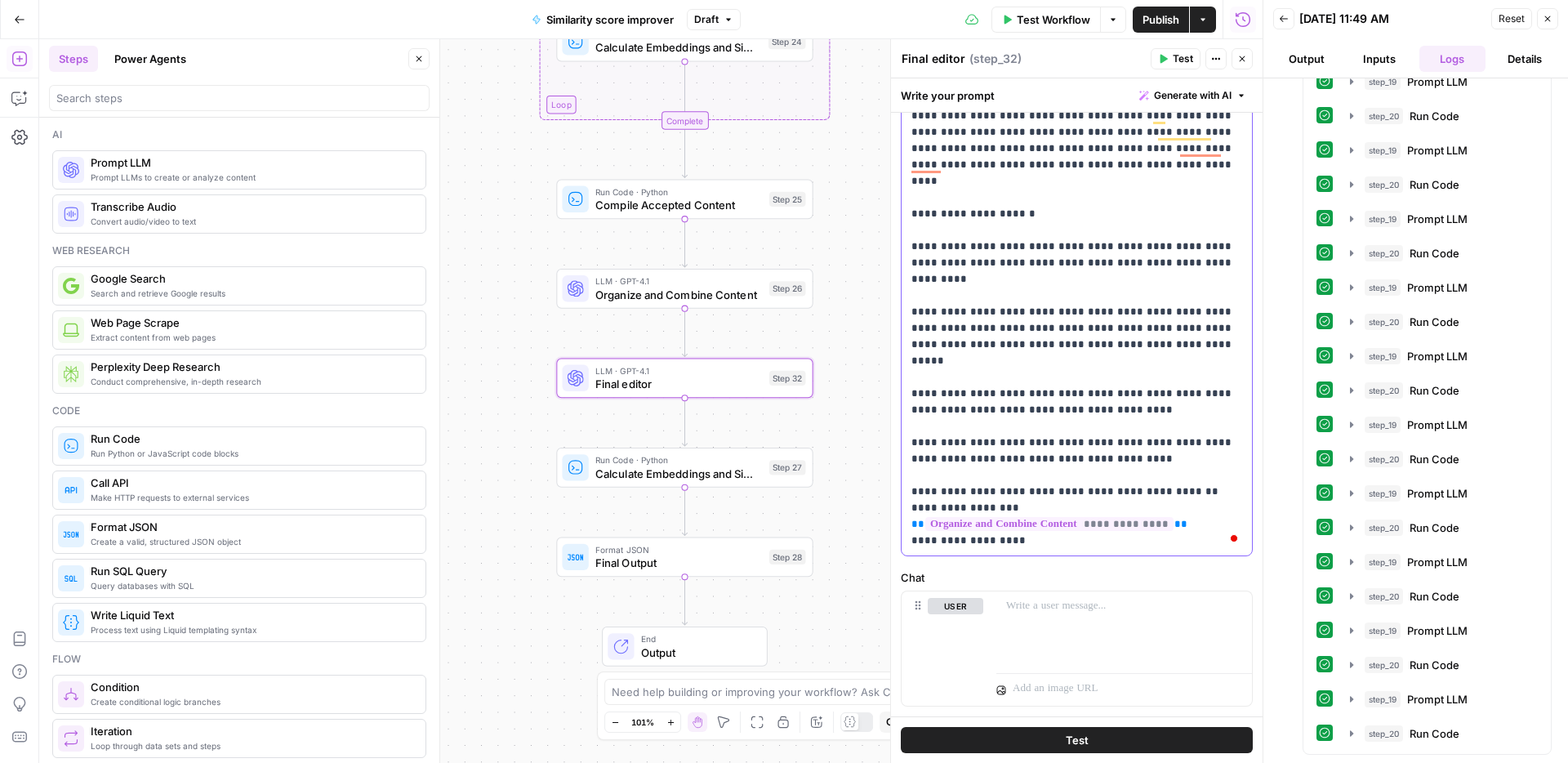
scroll to position [138, 0]
drag, startPoint x: 1005, startPoint y: 459, endPoint x: 990, endPoint y: 462, distance: 15.3
click at [959, 460] on p "**********" at bounding box center [1076, 302] width 330 height 490
click at [989, 484] on p "**********" at bounding box center [1076, 302] width 330 height 490
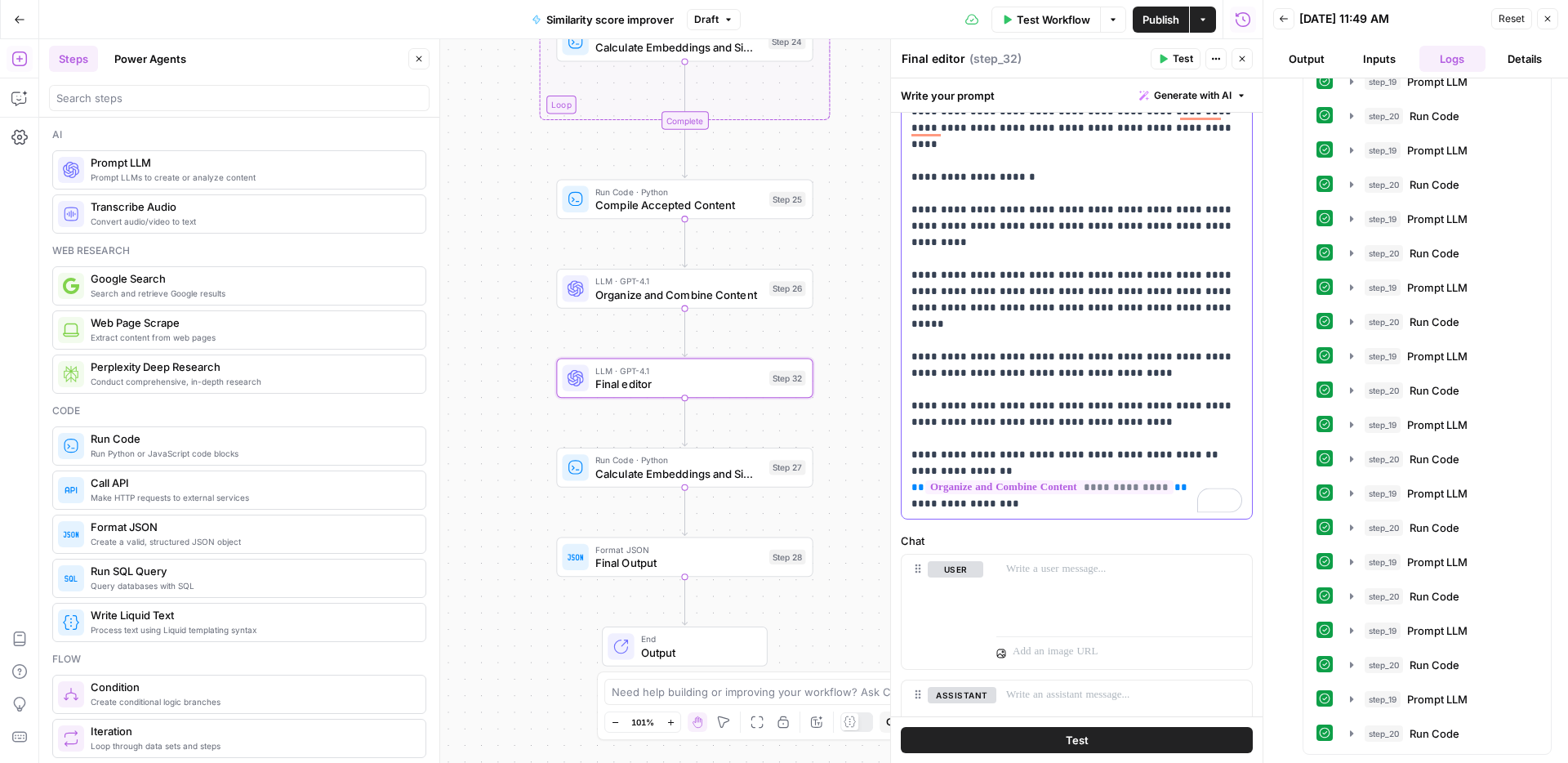
scroll to position [176, 0]
click at [715, 350] on icon "button" at bounding box center [710, 347] width 13 height 13
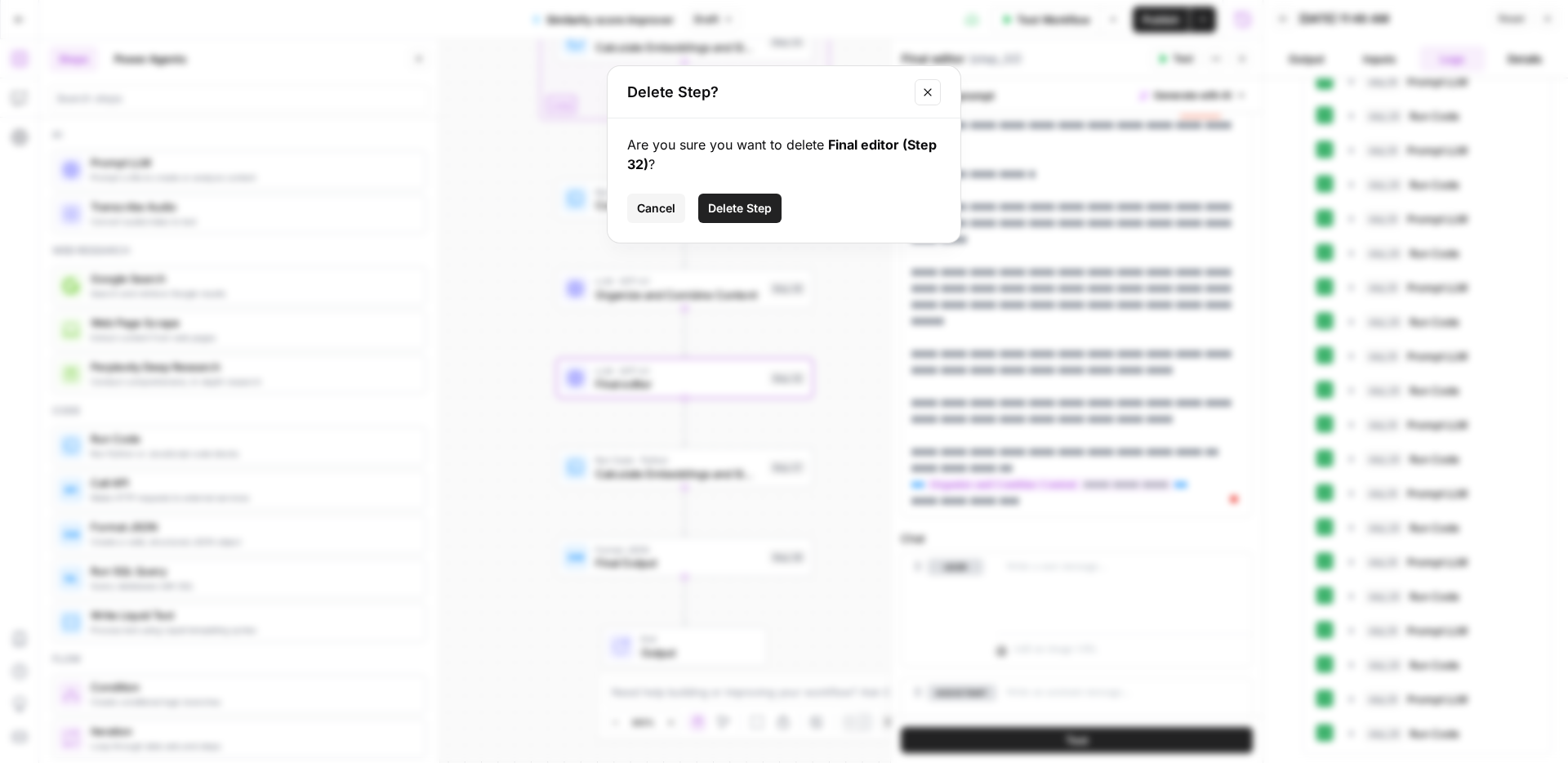
drag, startPoint x: 752, startPoint y: 200, endPoint x: 752, endPoint y: 213, distance: 13.0
click at [752, 200] on span "Delete Step" at bounding box center [740, 208] width 64 height 16
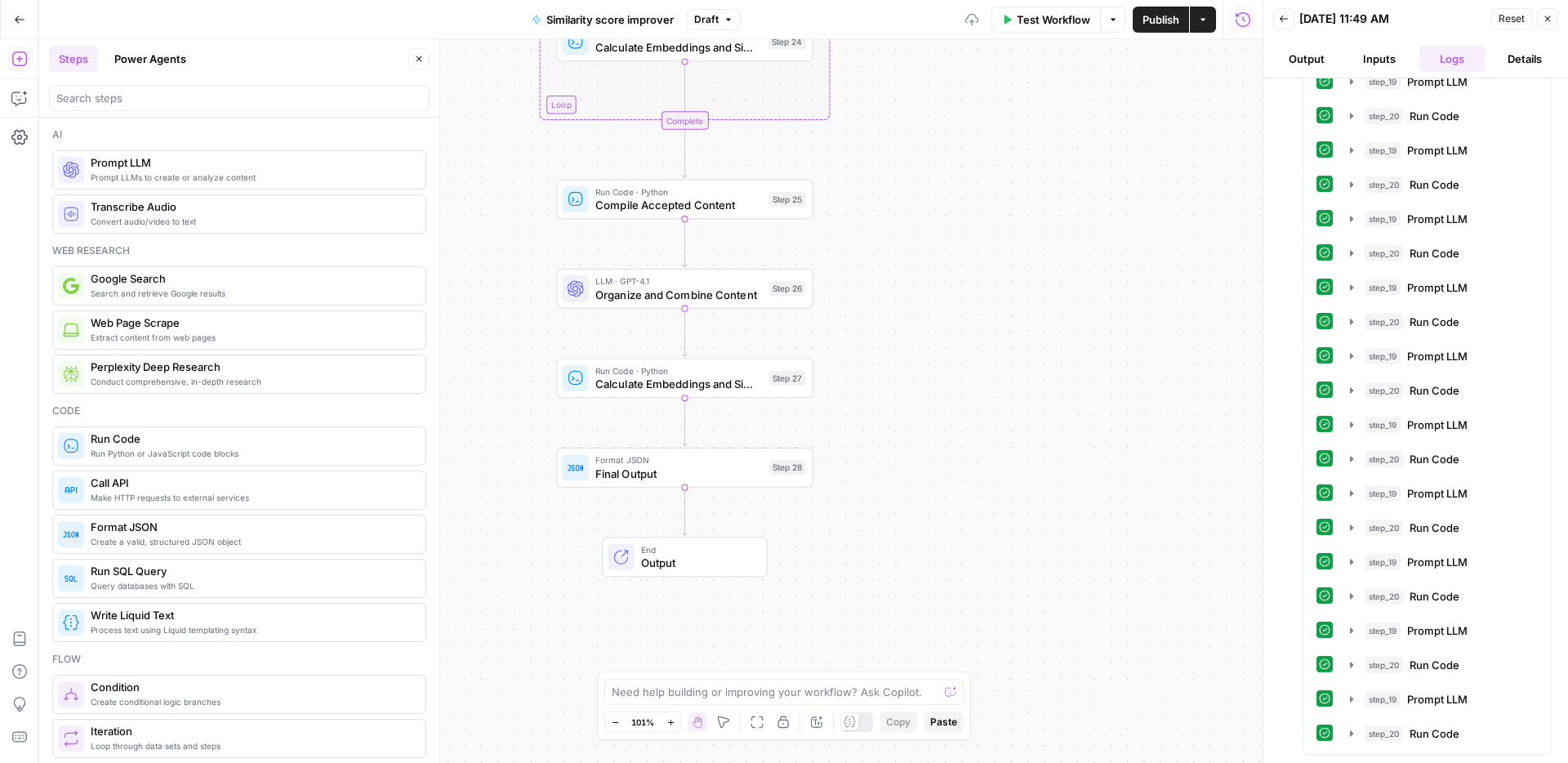
click at [747, 299] on span "Organize and Combine Content" at bounding box center [679, 294] width 168 height 16
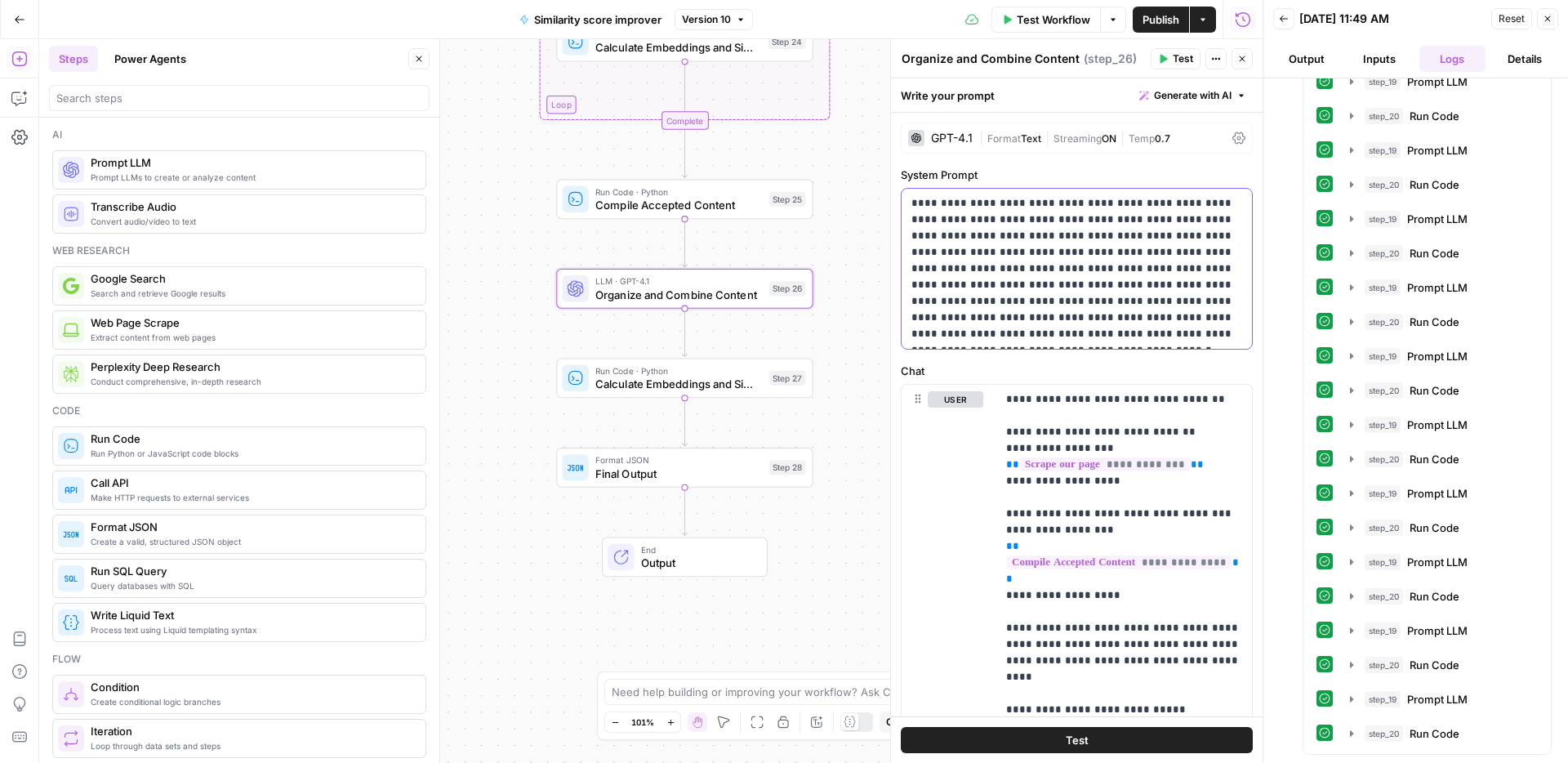
click at [1002, 247] on p "**********" at bounding box center [1076, 268] width 330 height 147
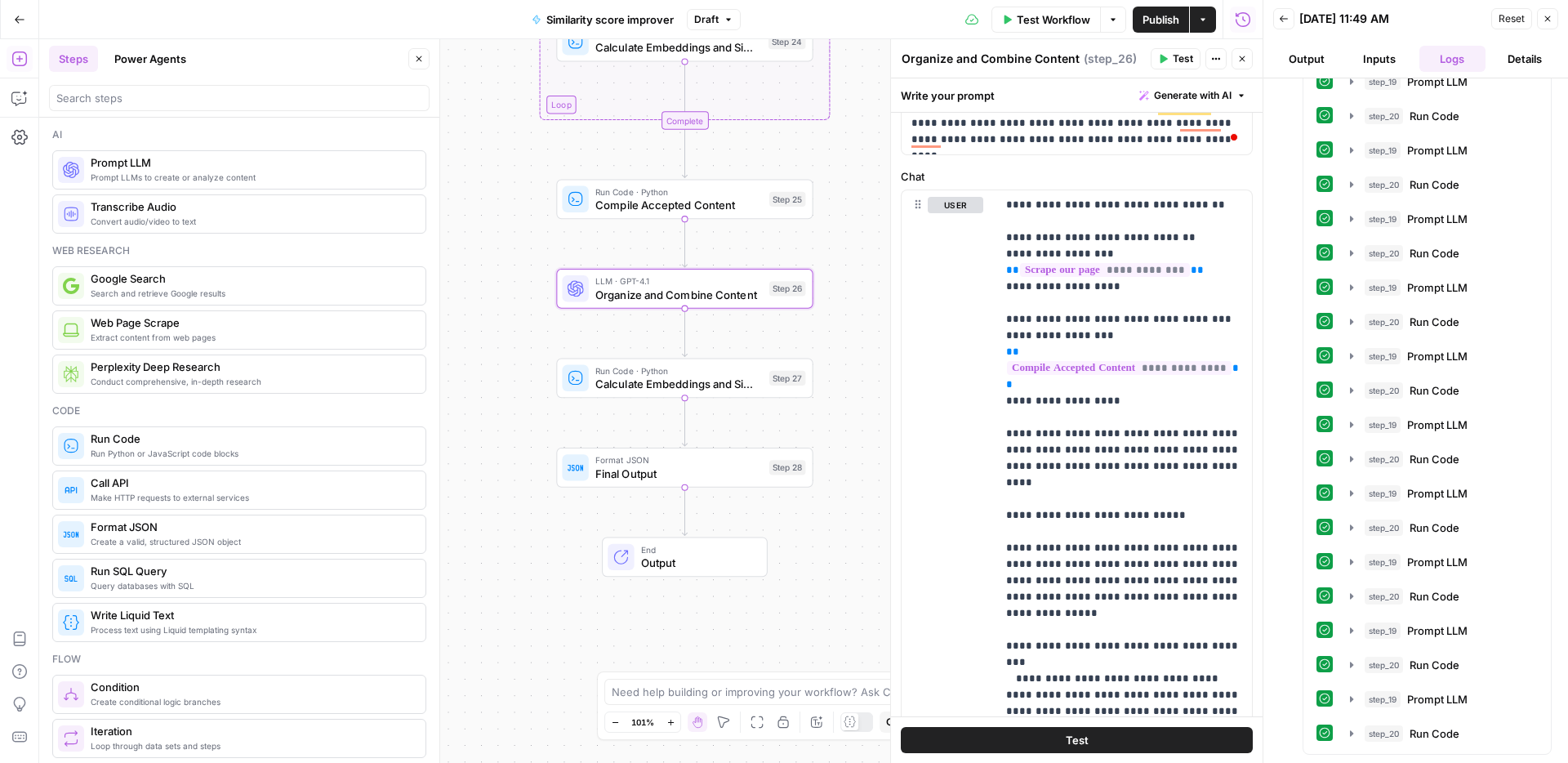
scroll to position [0, 0]
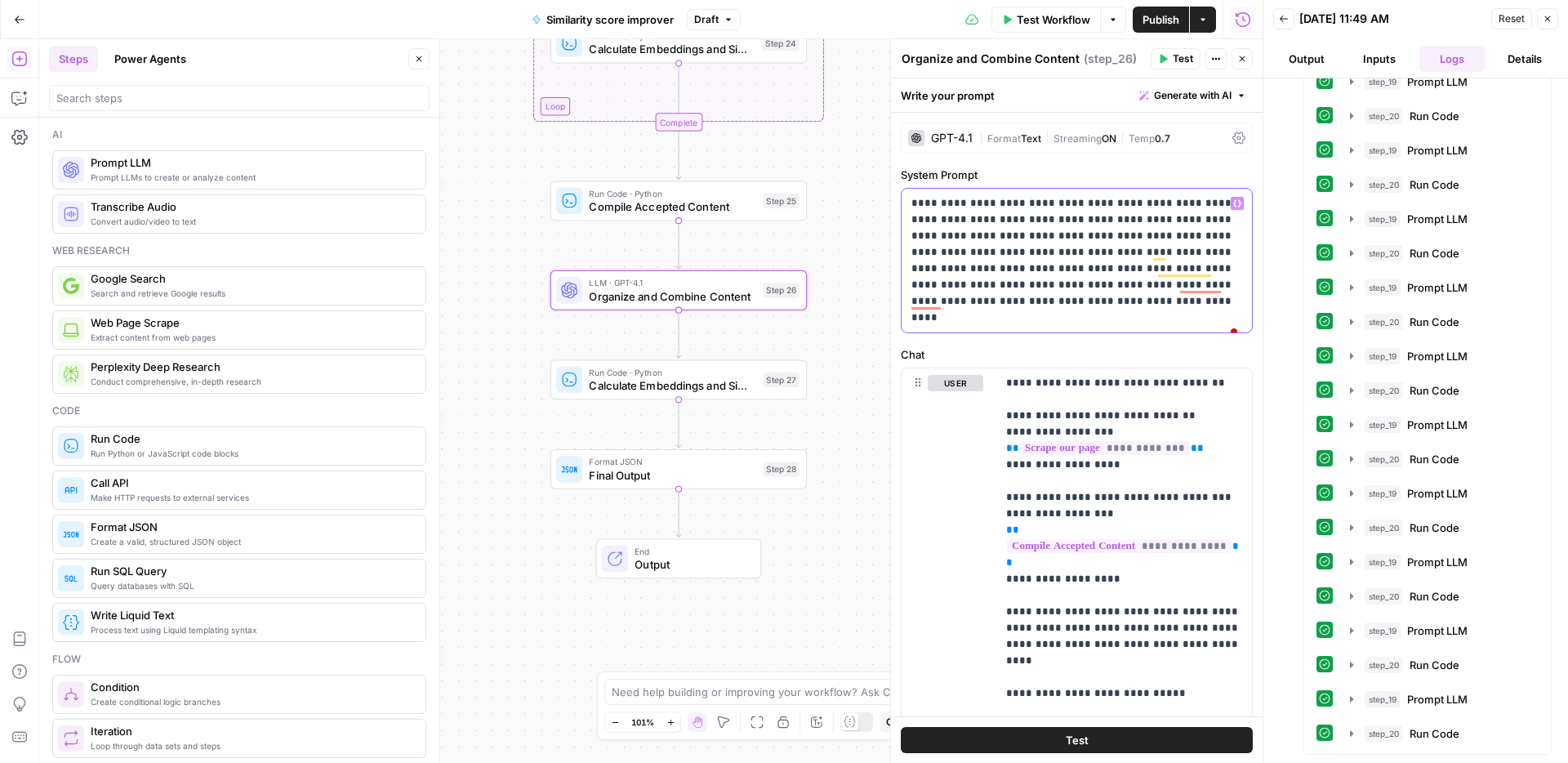
paste div "To enrich screen reader interactions, please activate Accessibility in Grammarl…"
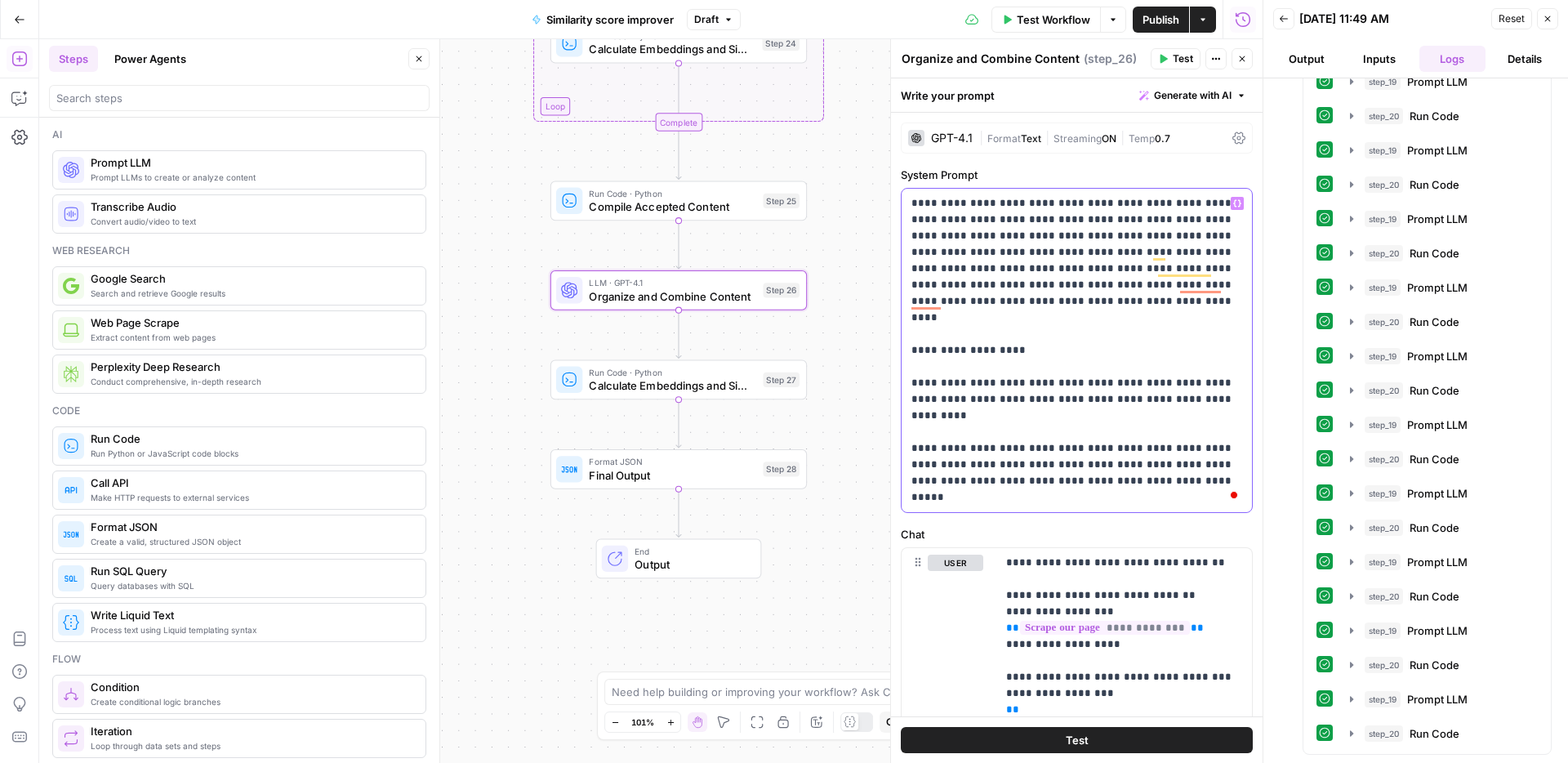
click at [906, 333] on div "**********" at bounding box center [1076, 351] width 350 height 324
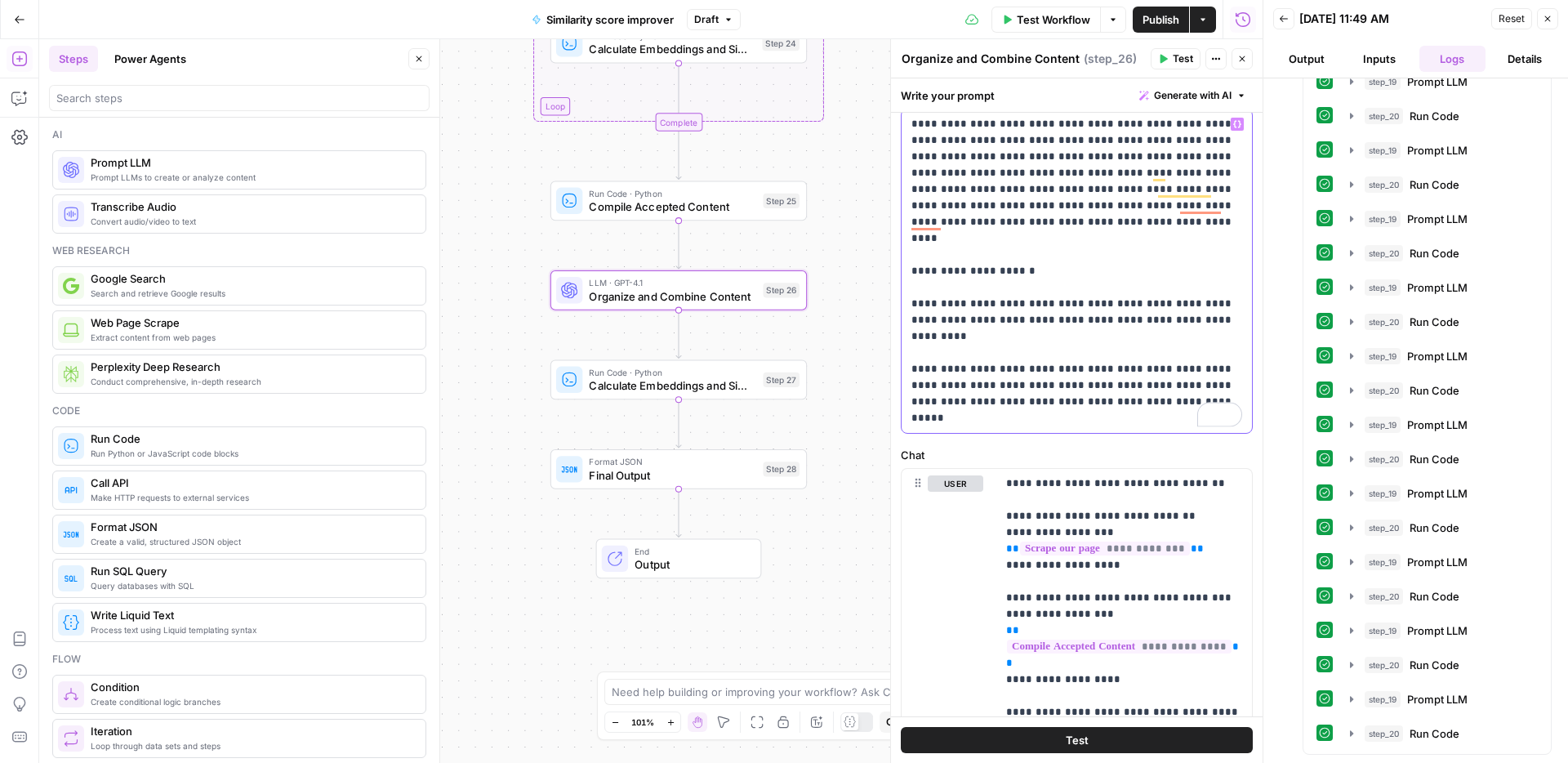
scroll to position [179, 0]
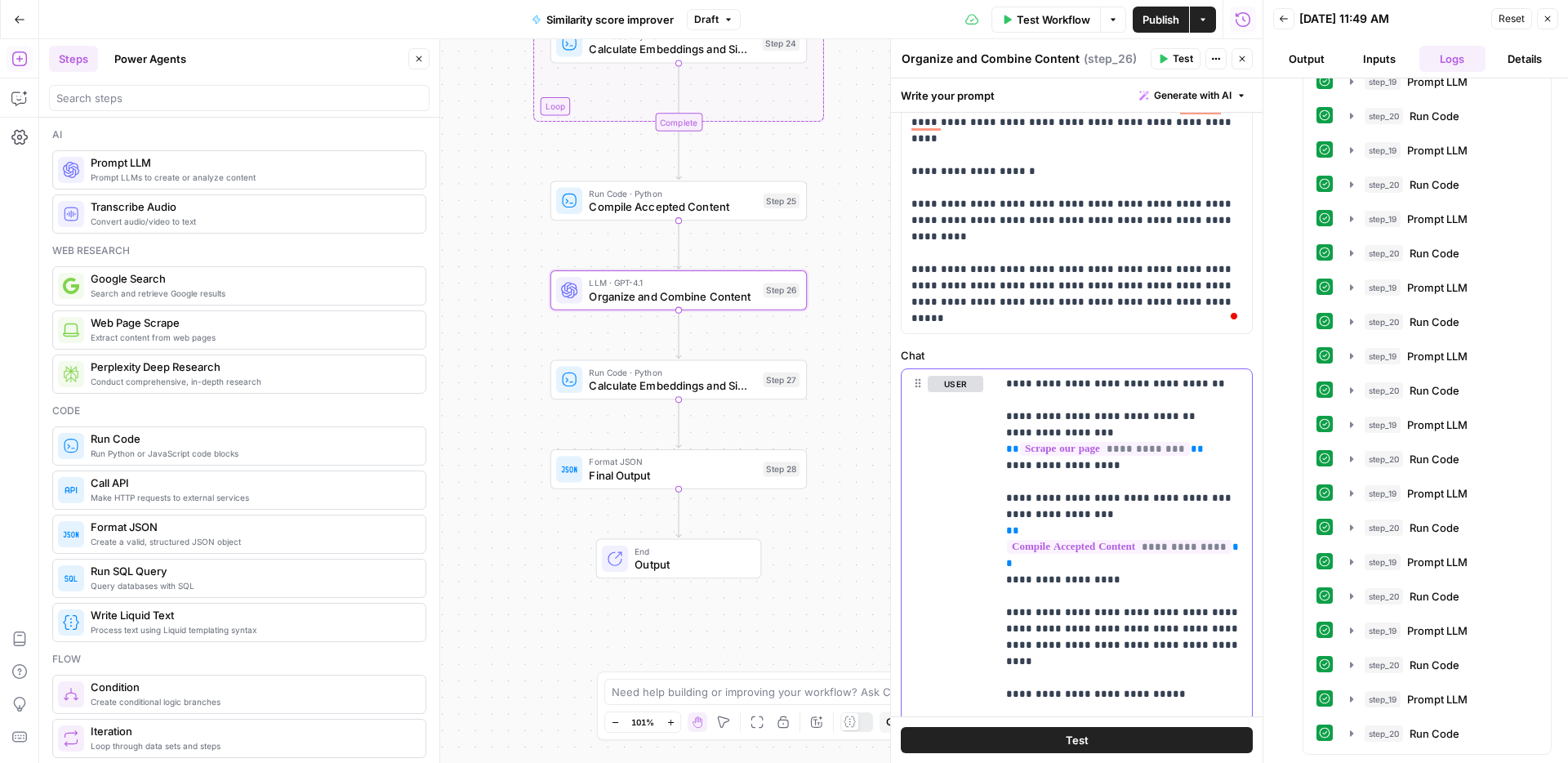
paste div "To enrich screen reader interactions, please activate Accessibility in Grammarl…"
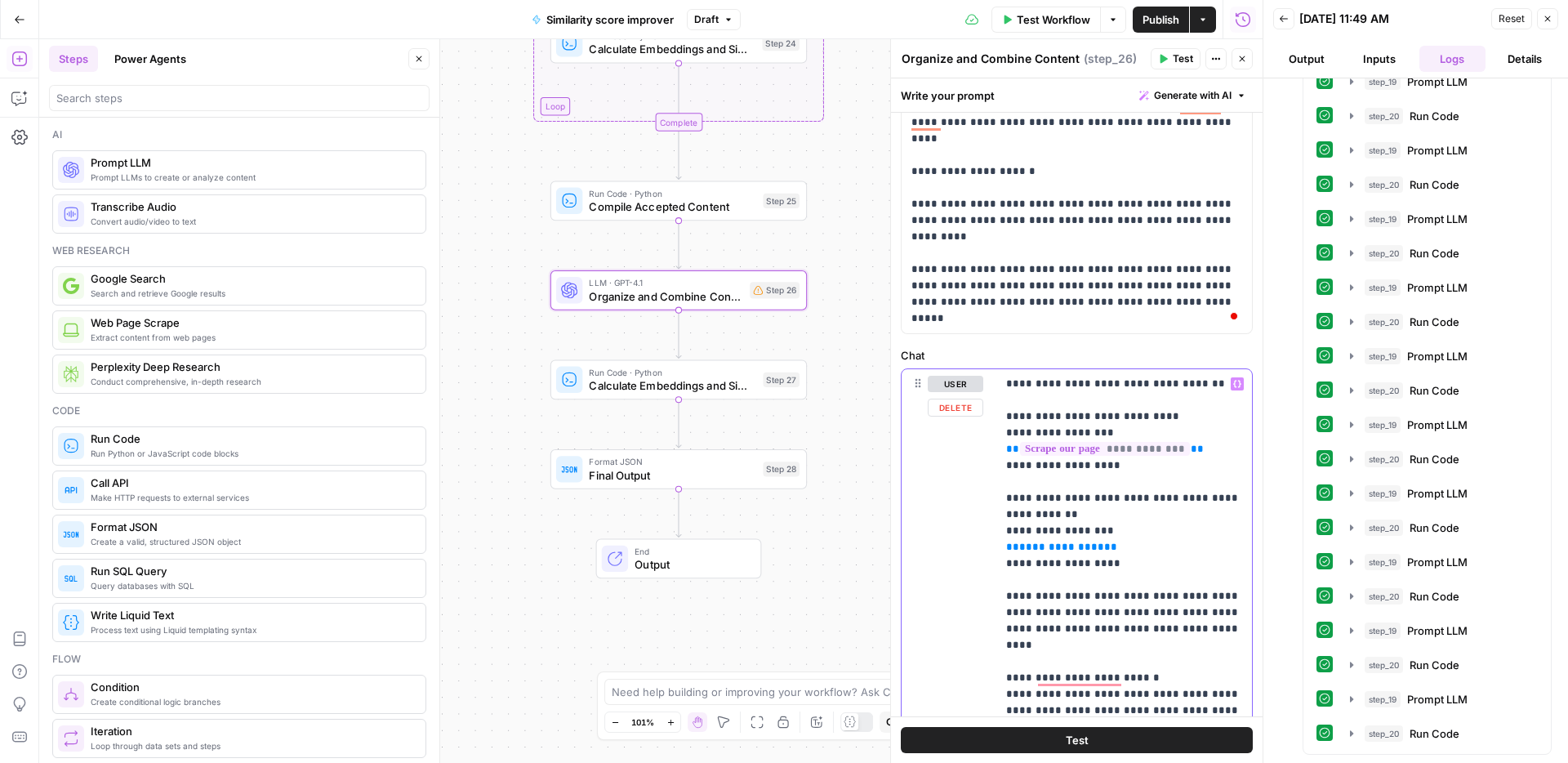
click at [1053, 546] on span "**********" at bounding box center [1061, 546] width 85 height 11
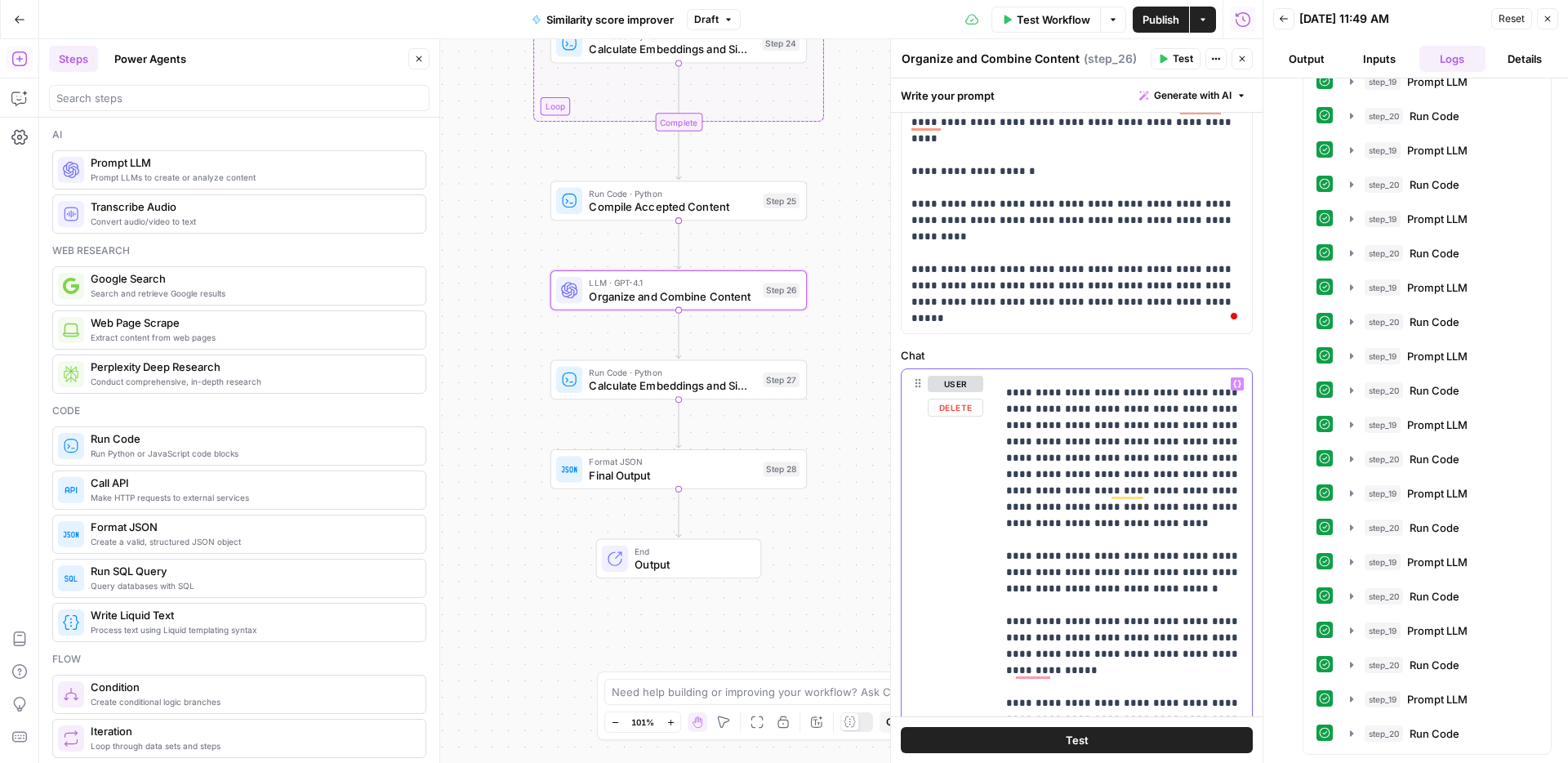
scroll to position [0, 0]
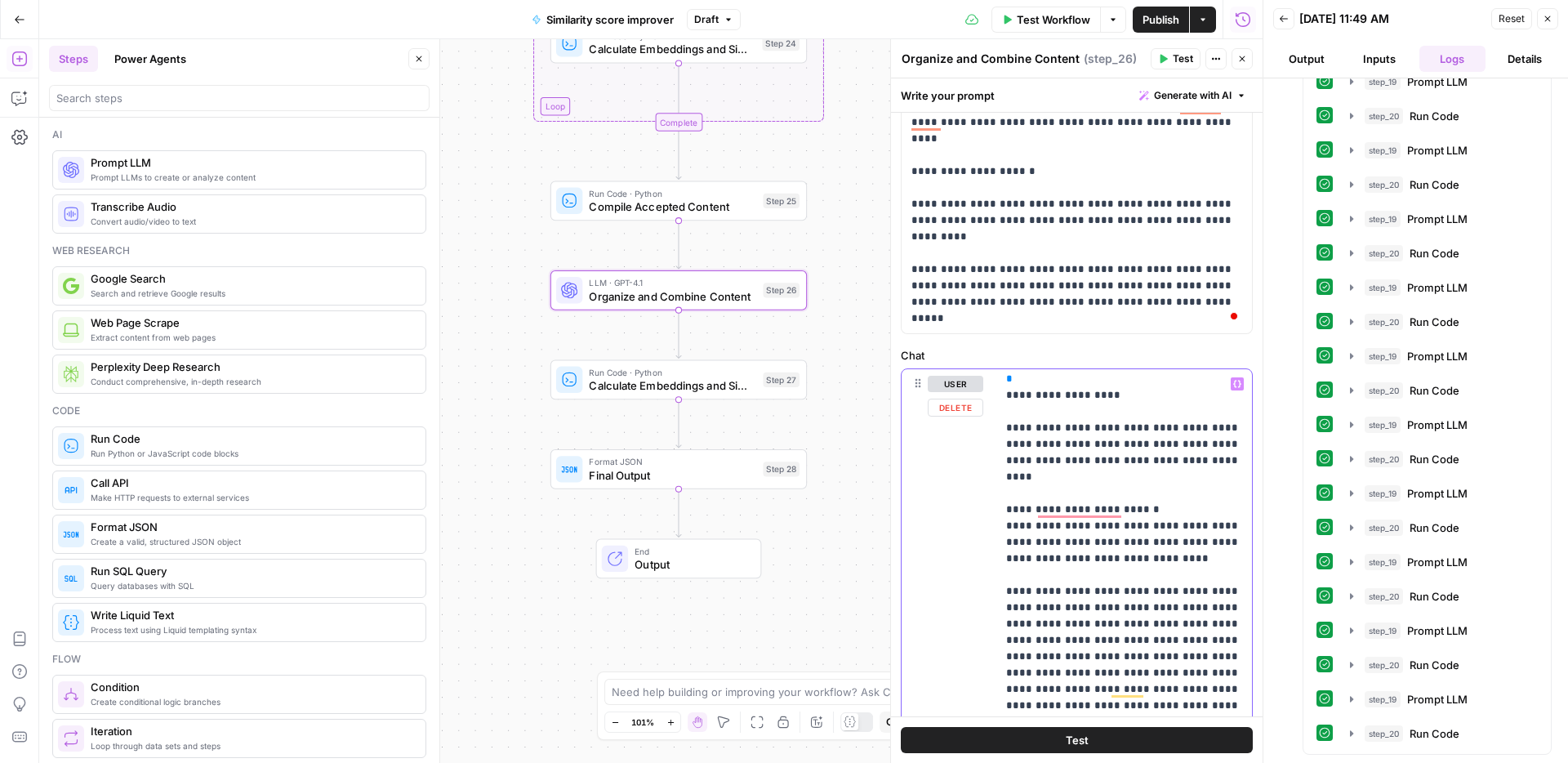
drag, startPoint x: 964, startPoint y: 584, endPoint x: 998, endPoint y: 588, distance: 34.2
click at [964, 584] on div "user Delete" at bounding box center [955, 721] width 56 height 691
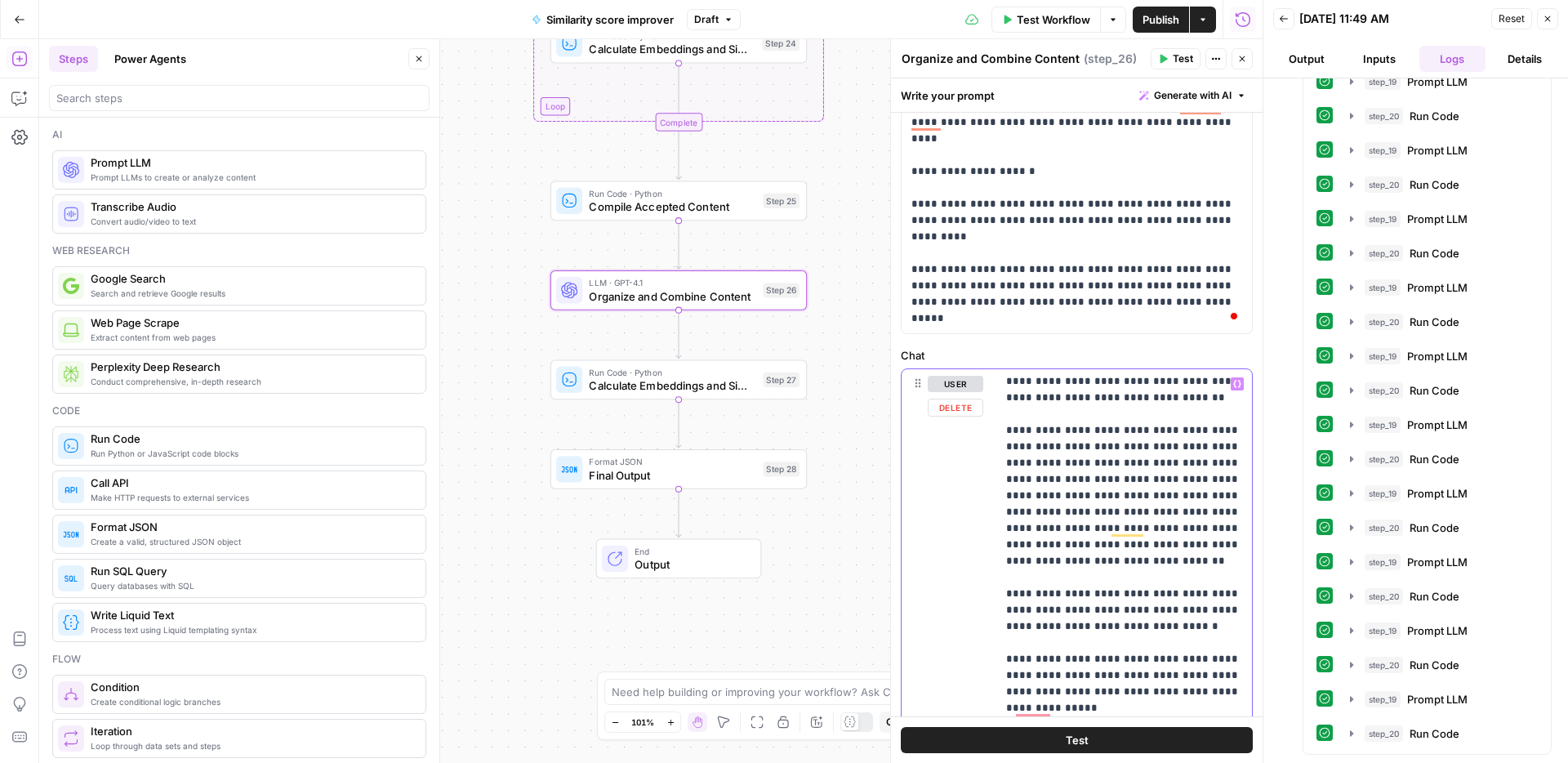
drag, startPoint x: 1004, startPoint y: 576, endPoint x: 1013, endPoint y: 573, distance: 9.5
click at [1004, 576] on div "**********" at bounding box center [1124, 702] width 256 height 666
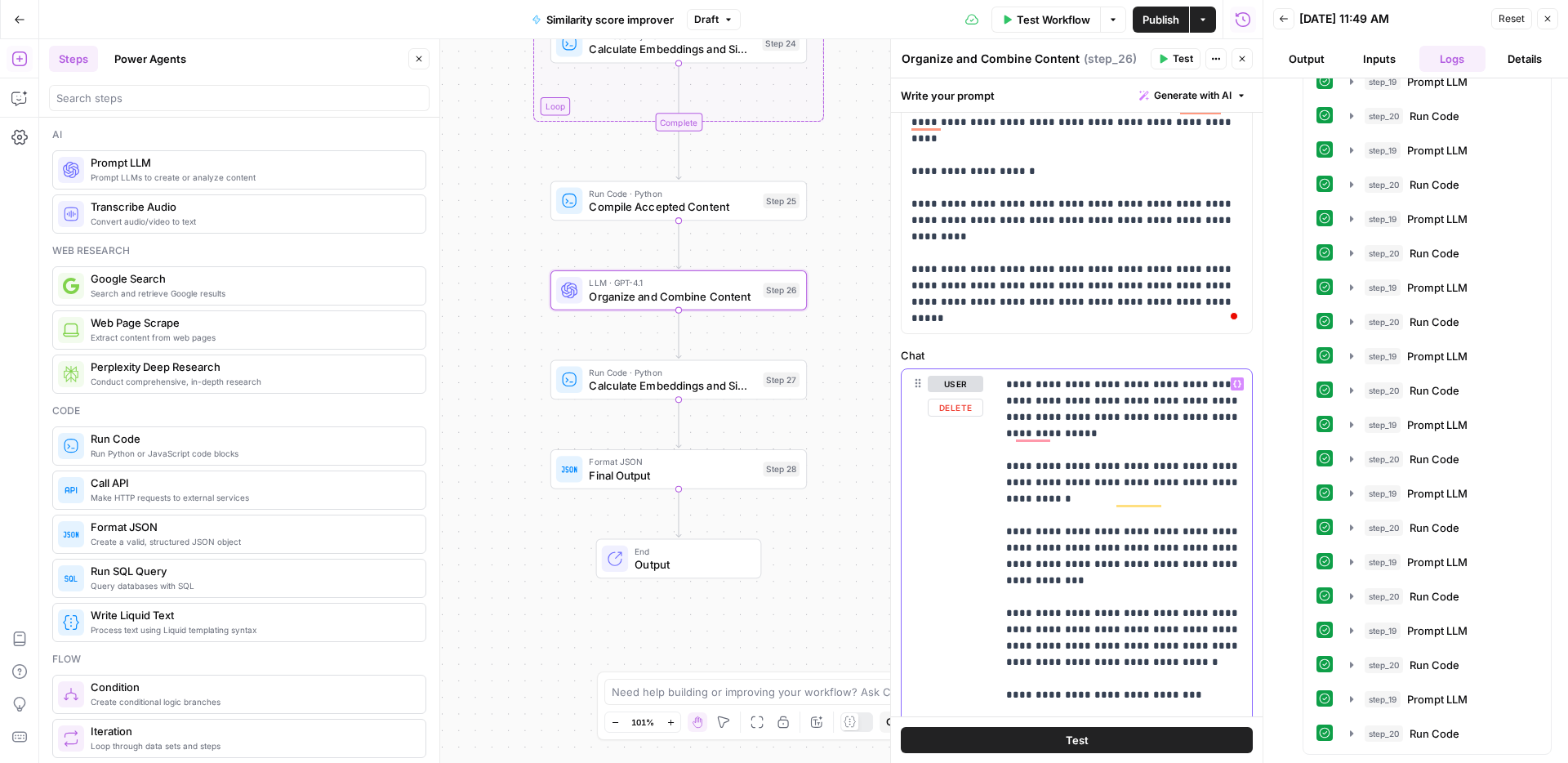
click at [1010, 647] on p "**********" at bounding box center [1124, 523] width 236 height 1569
click at [989, 647] on div "**********" at bounding box center [1076, 721] width 350 height 704
click at [988, 644] on div "**********" at bounding box center [1076, 721] width 350 height 704
click at [1002, 644] on div "**********" at bounding box center [1124, 702] width 256 height 666
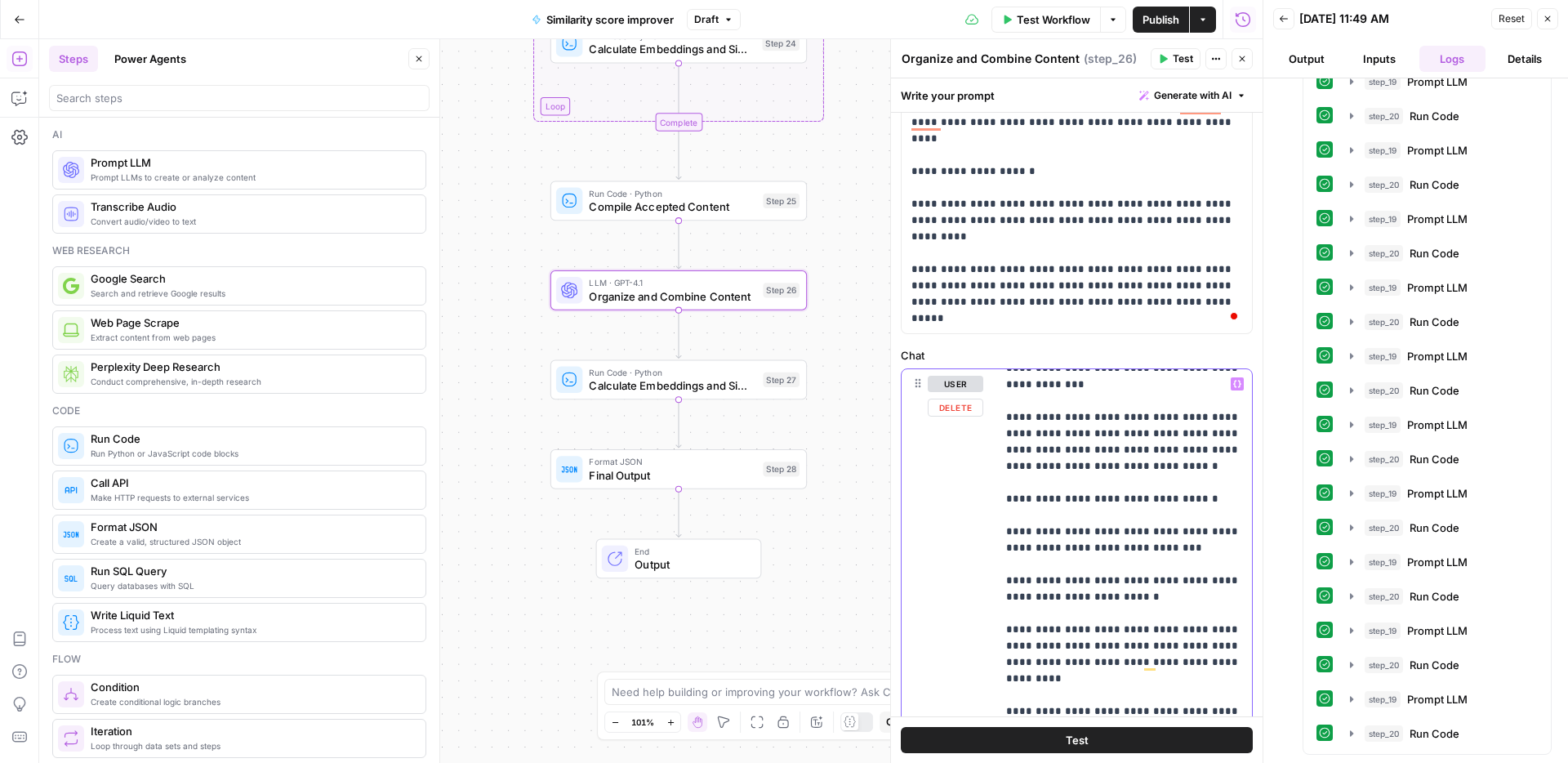
click at [1008, 580] on p "**********" at bounding box center [1124, 328] width 236 height 1569
click at [1010, 644] on p "**********" at bounding box center [1124, 328] width 236 height 1569
drag, startPoint x: 1002, startPoint y: 647, endPoint x: 1022, endPoint y: 645, distance: 20.1
click at [1002, 647] on div "**********" at bounding box center [1124, 702] width 256 height 666
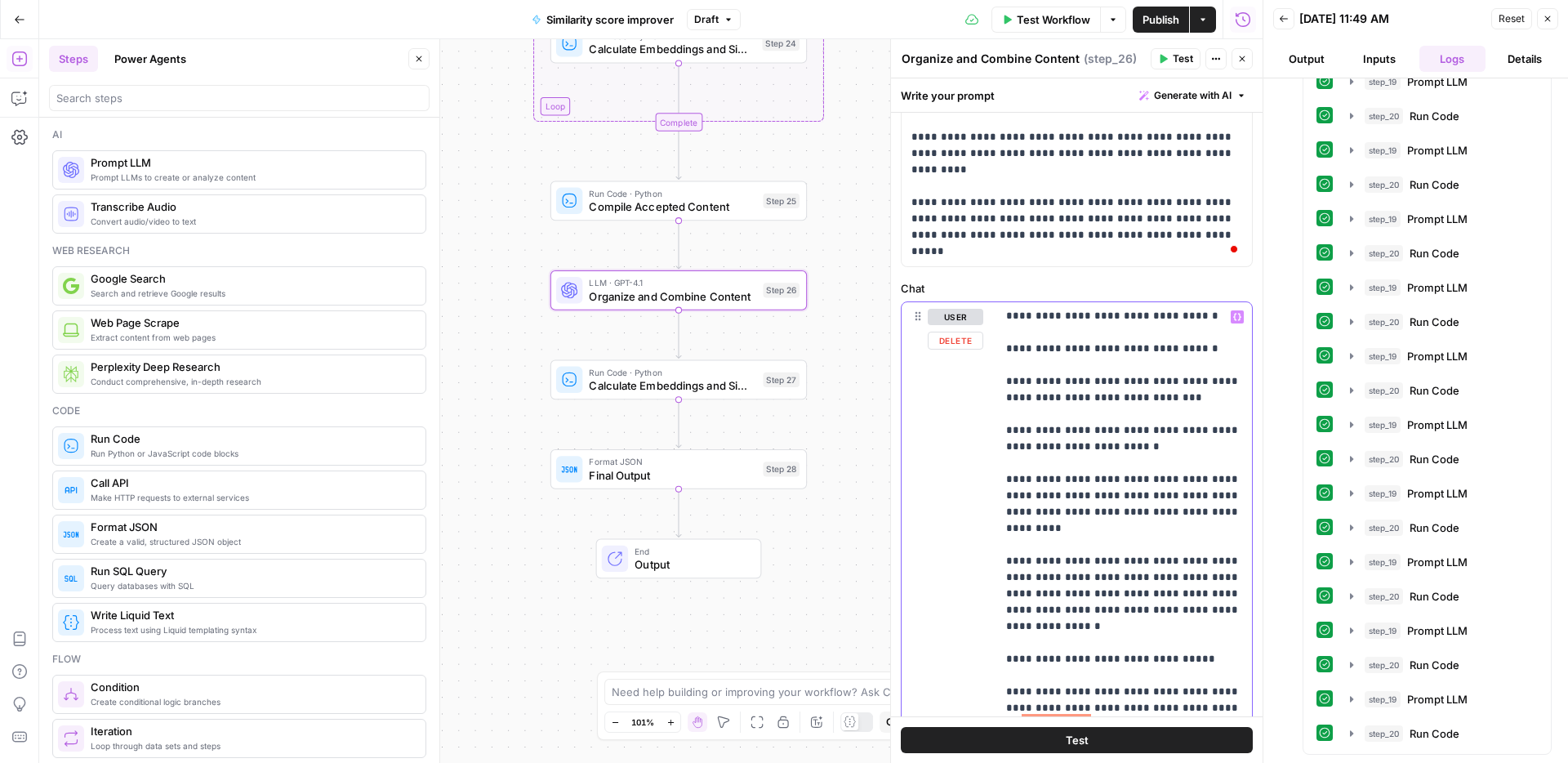
click at [1006, 588] on p "**********" at bounding box center [1124, 177] width 236 height 1569
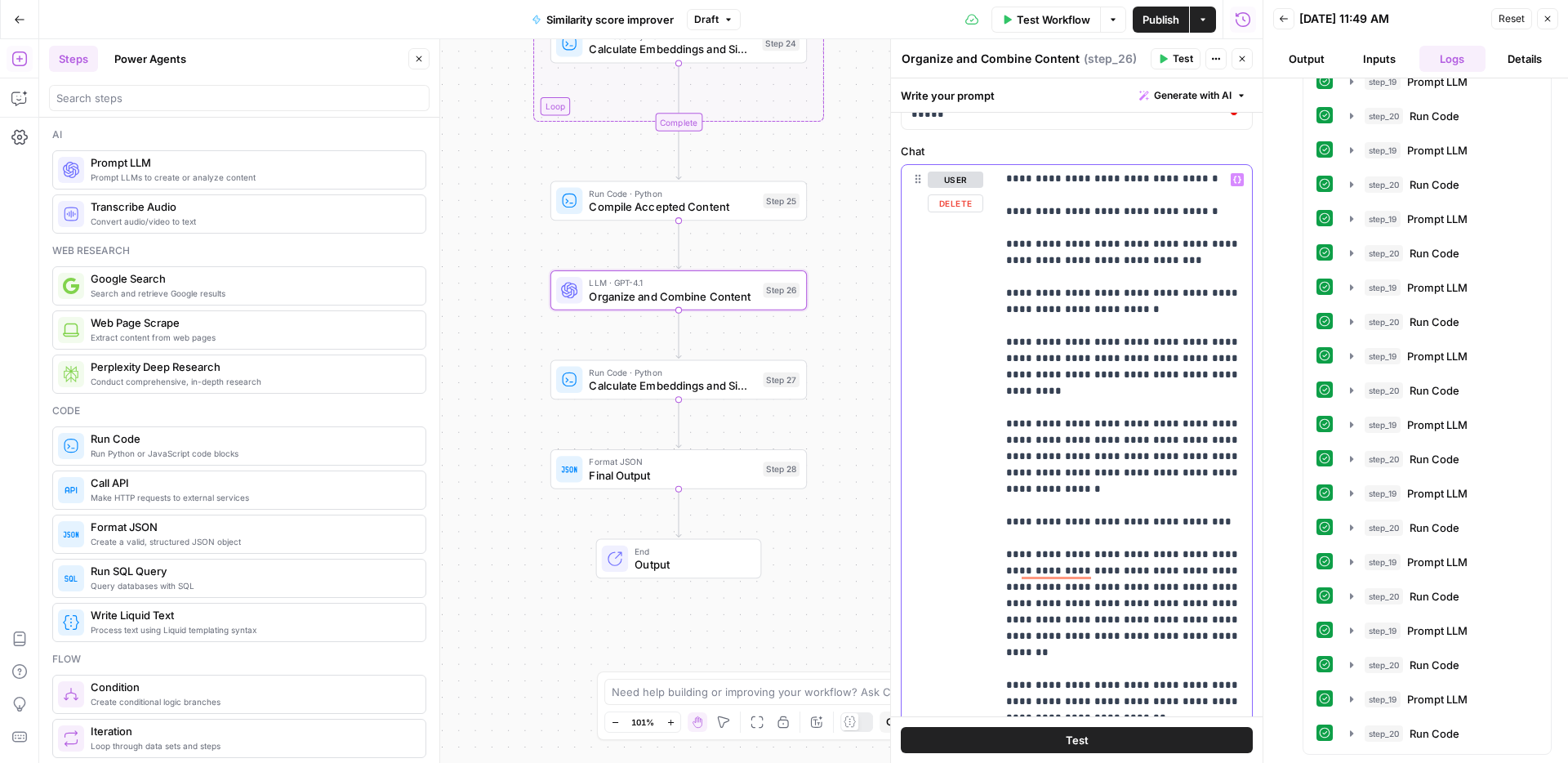
click at [1004, 599] on div "**********" at bounding box center [1124, 497] width 256 height 666
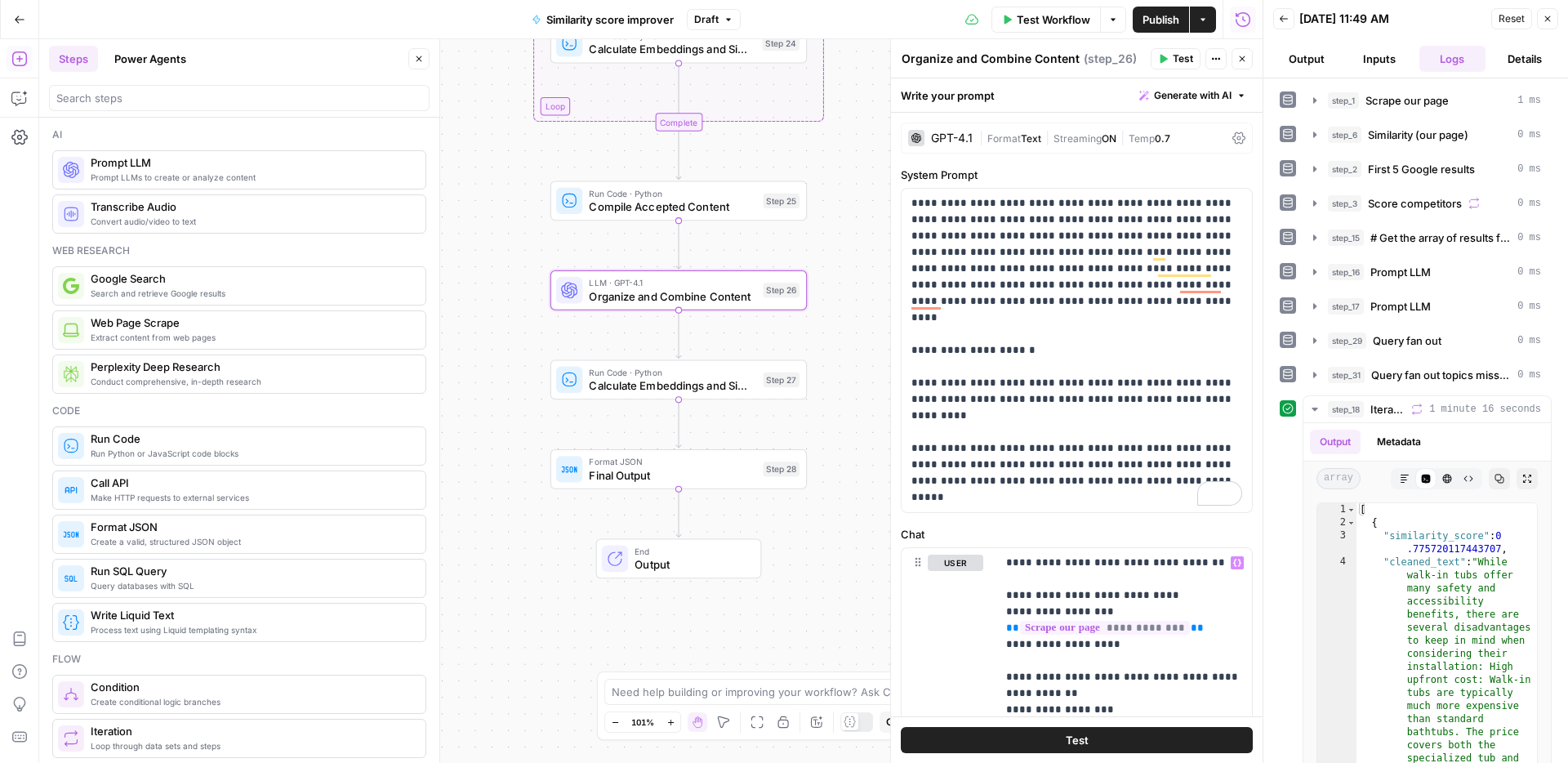
scroll to position [541, 0]
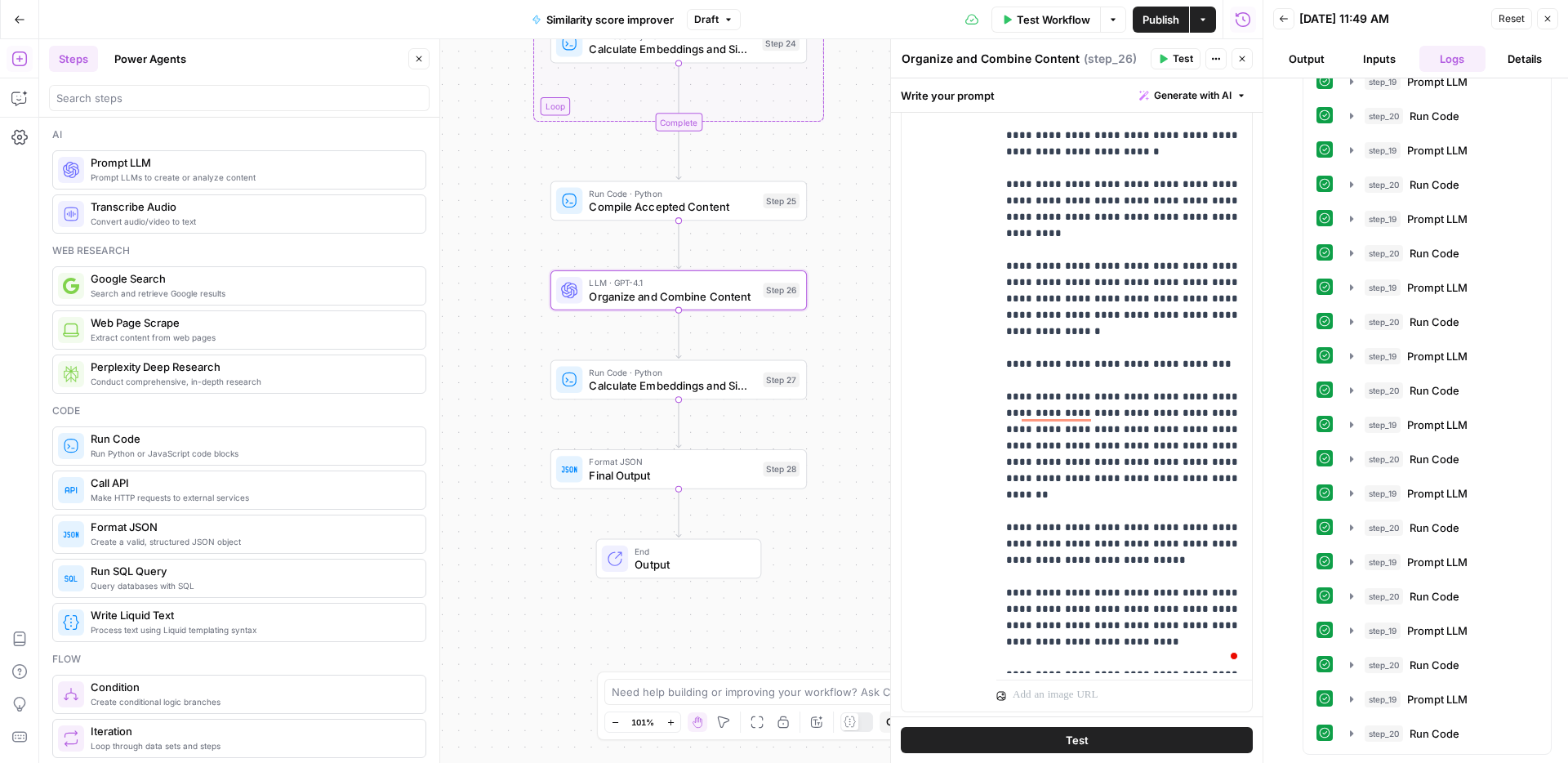
drag, startPoint x: 1005, startPoint y: 449, endPoint x: 975, endPoint y: 449, distance: 30.0
click at [975, 449] on div "**********" at bounding box center [1076, 359] width 350 height 704
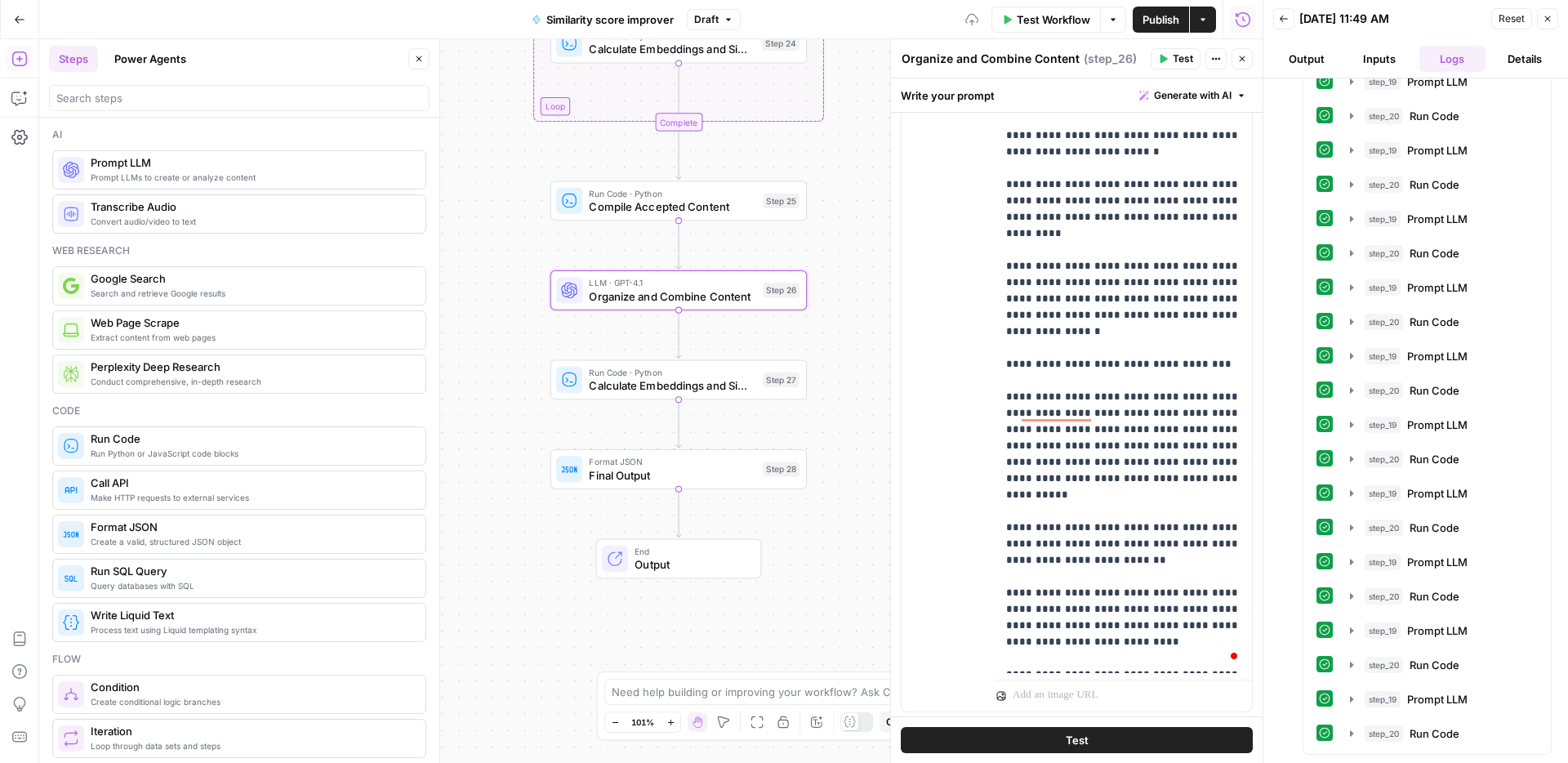
click at [993, 508] on div "**********" at bounding box center [1076, 359] width 350 height 704
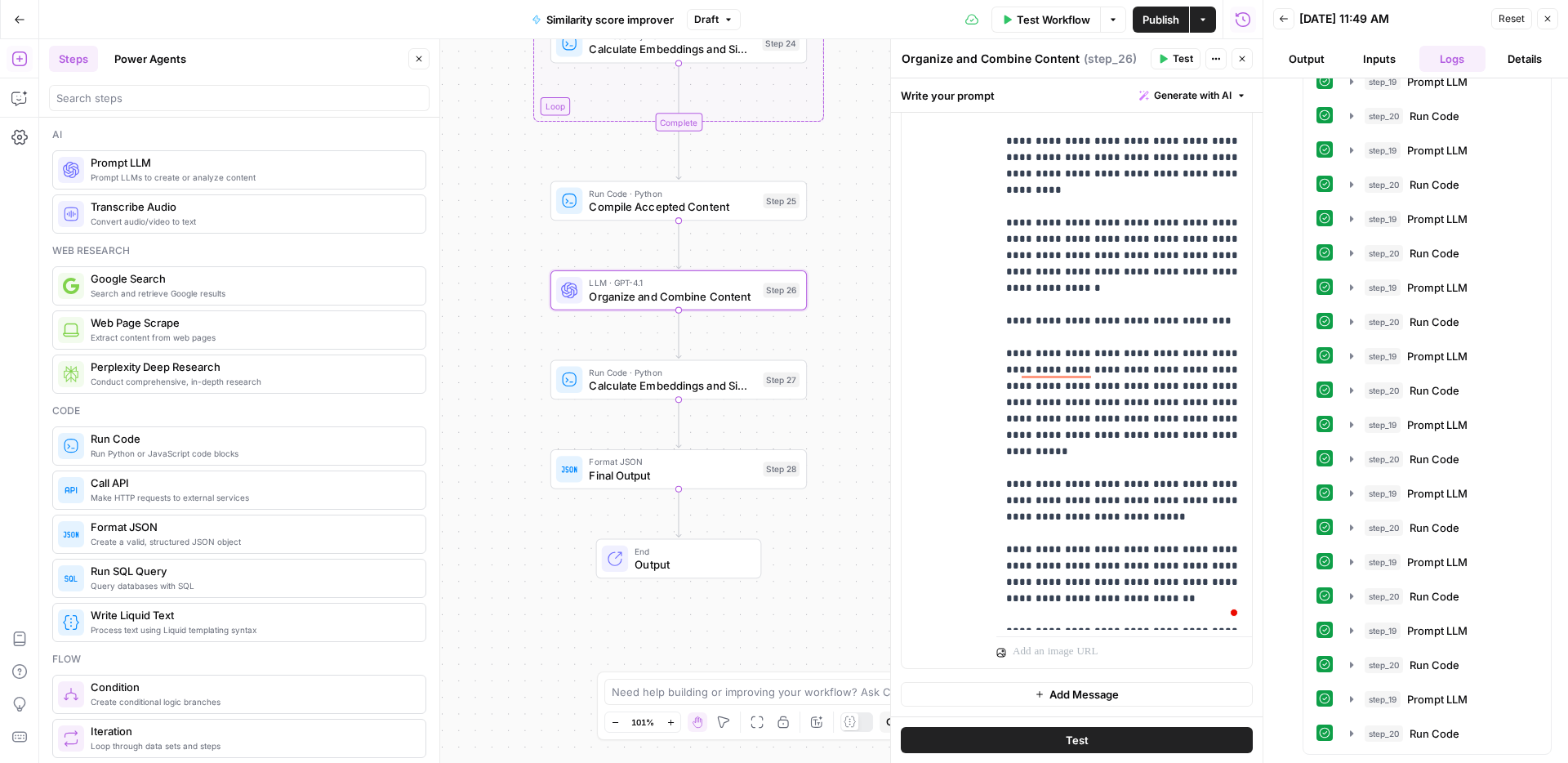
click at [1149, 17] on span "Publish" at bounding box center [1160, 19] width 37 height 16
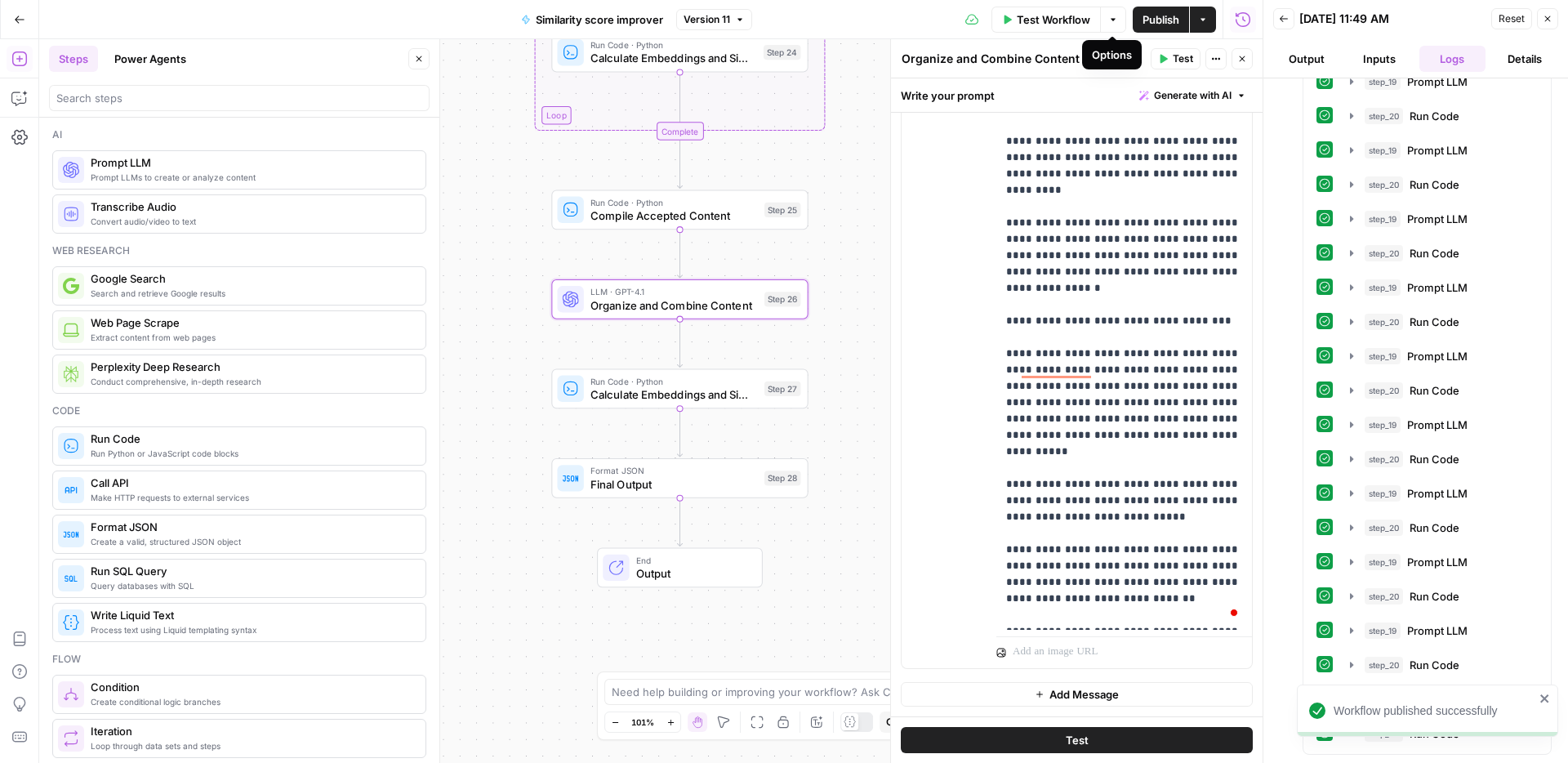
click at [727, 20] on span "Version 11" at bounding box center [707, 19] width 47 height 15
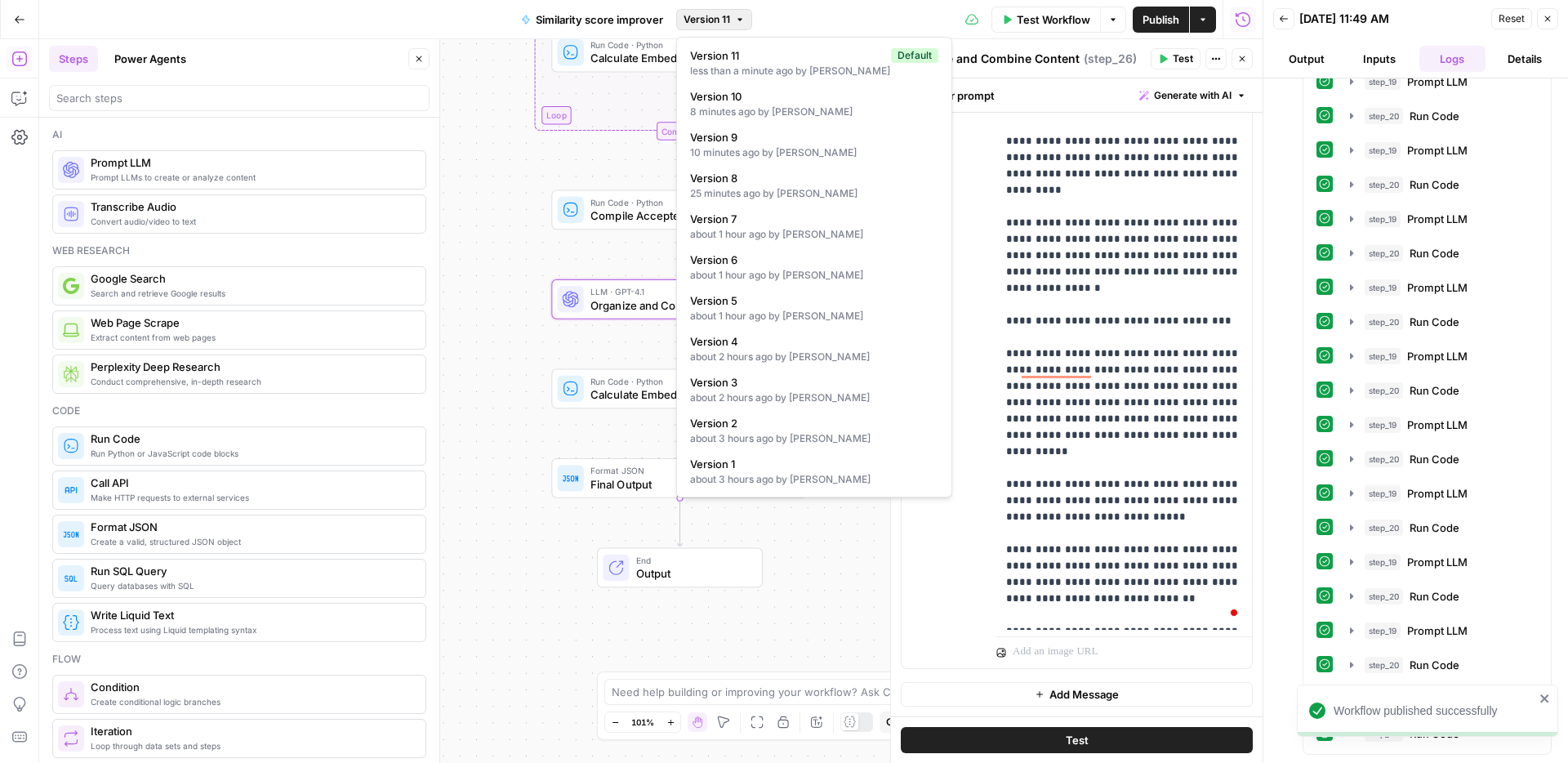
click at [727, 20] on span "Version 11" at bounding box center [707, 19] width 47 height 15
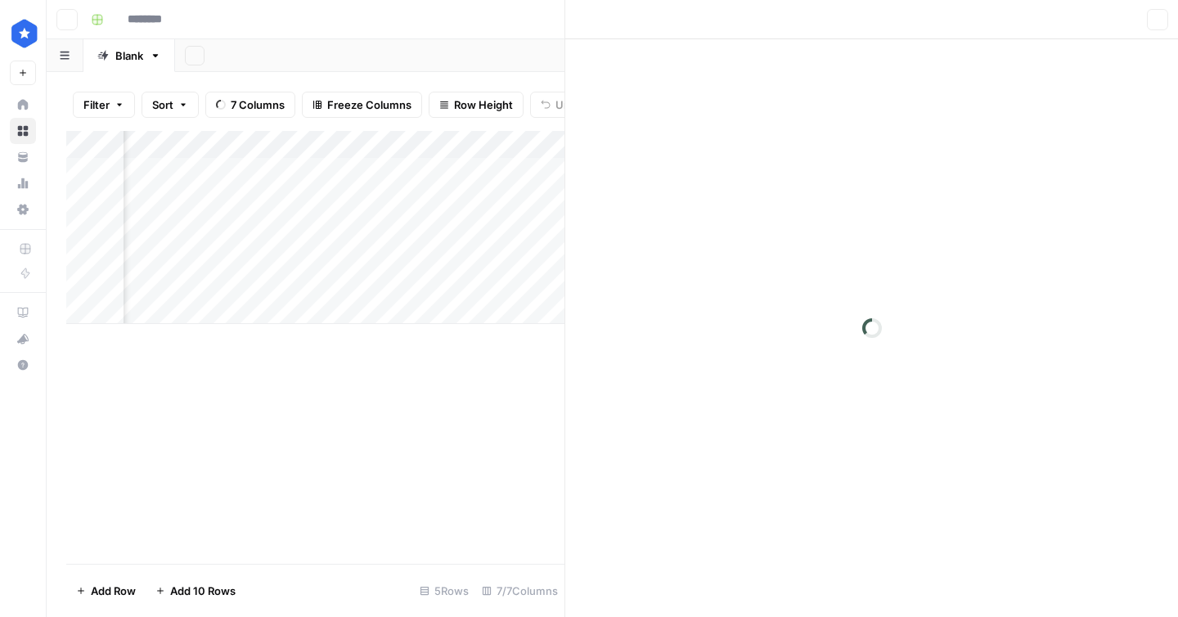
type input "**********"
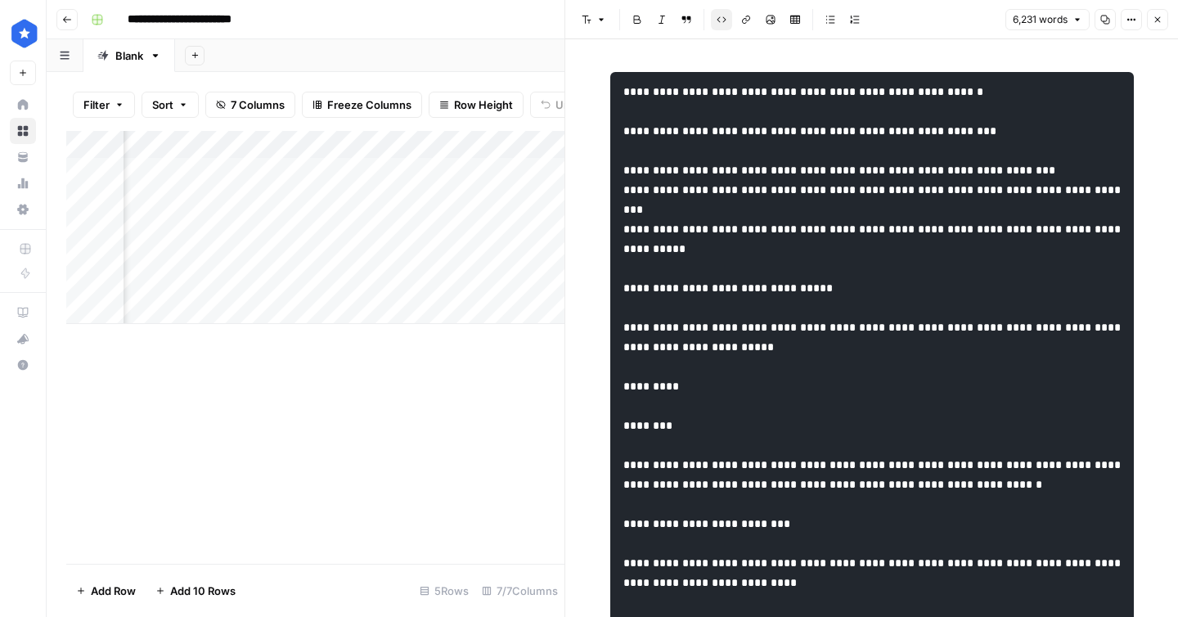
click at [1157, 21] on icon "button" at bounding box center [1158, 20] width 10 height 10
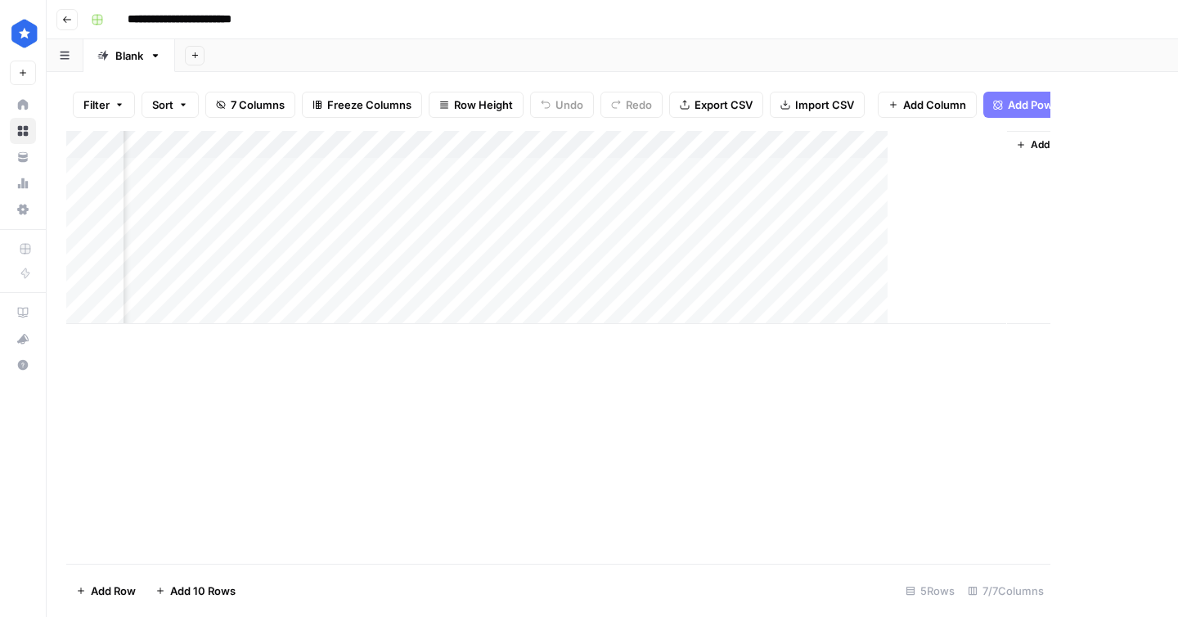
scroll to position [0, 301]
click at [409, 223] on div "Add Column" at bounding box center [612, 227] width 1092 height 193
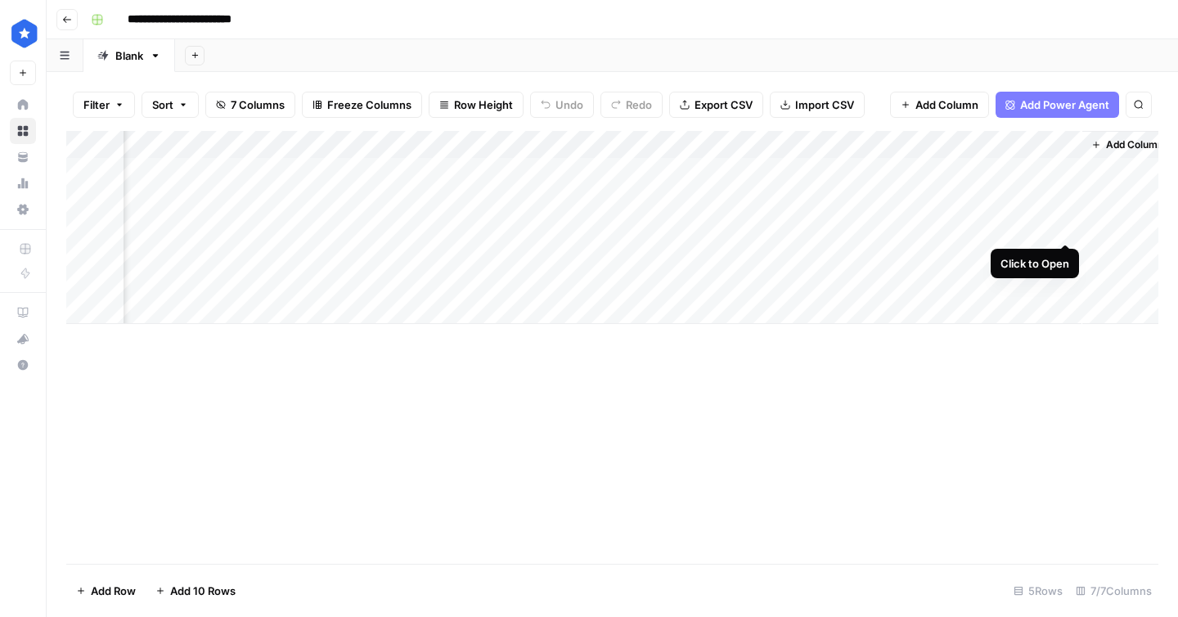
click at [1065, 227] on div "Add Column" at bounding box center [612, 227] width 1092 height 193
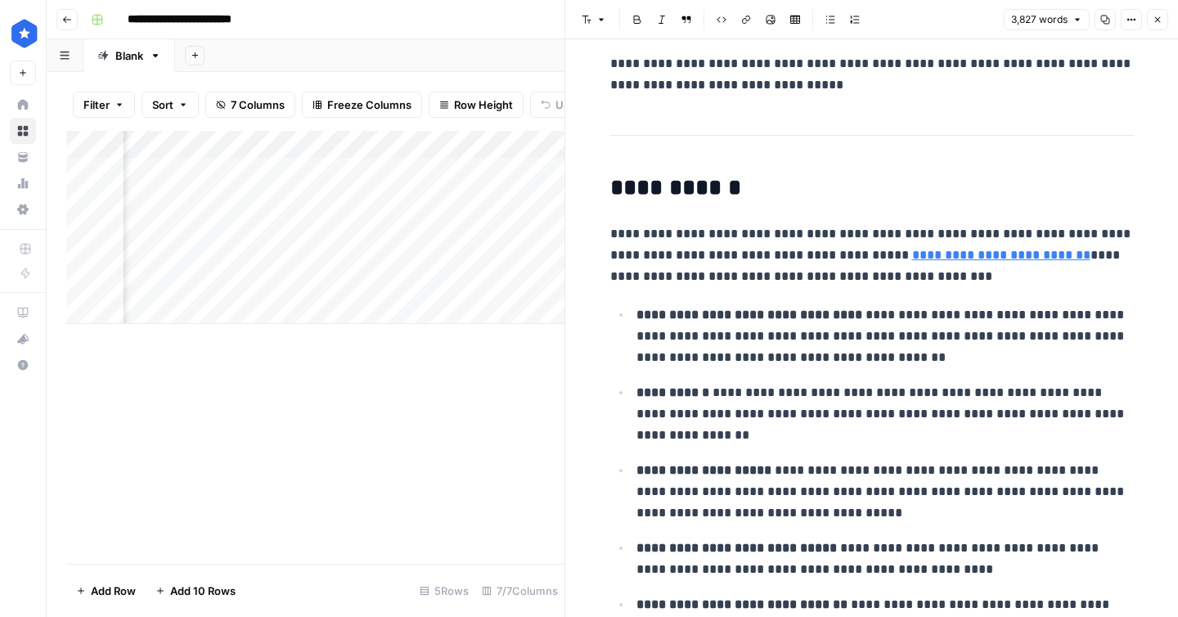
scroll to position [15236, 0]
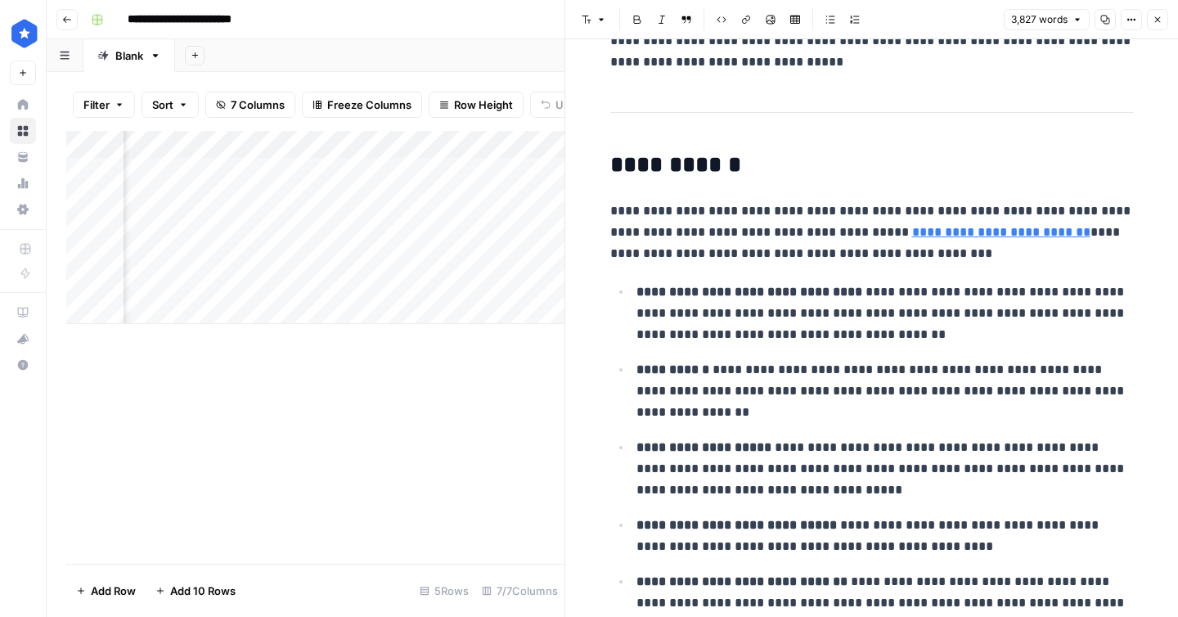
click at [1162, 25] on button "Close" at bounding box center [1157, 19] width 21 height 21
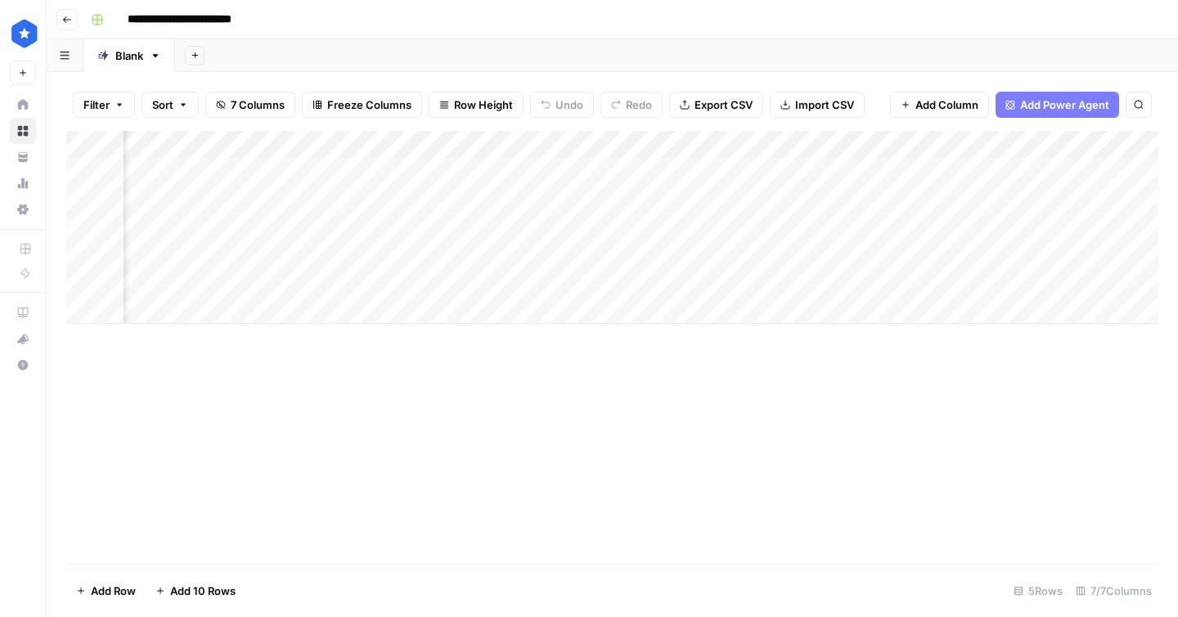
scroll to position [0, 128]
click at [1022, 144] on div "Add Column" at bounding box center [612, 227] width 1092 height 193
click at [1019, 177] on input "Improvement Delta" at bounding box center [1062, 184] width 166 height 16
type input "Improvement"
click at [1000, 203] on div "Add Column" at bounding box center [612, 227] width 1092 height 193
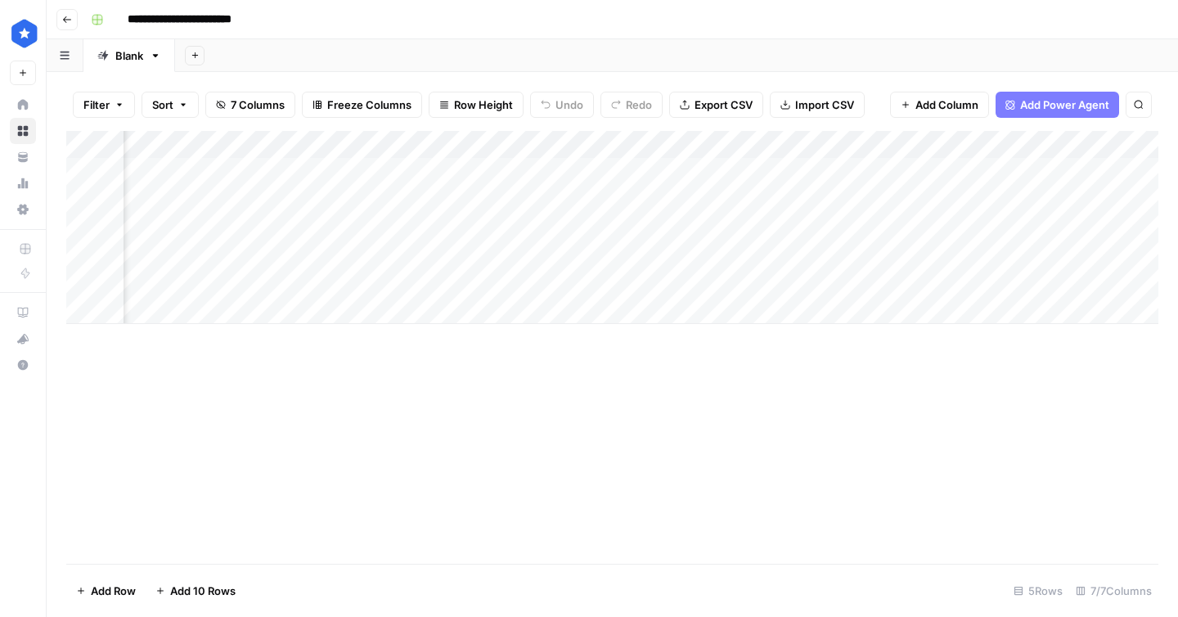
scroll to position [0, 0]
click at [754, 225] on div "Add Column" at bounding box center [612, 227] width 1092 height 193
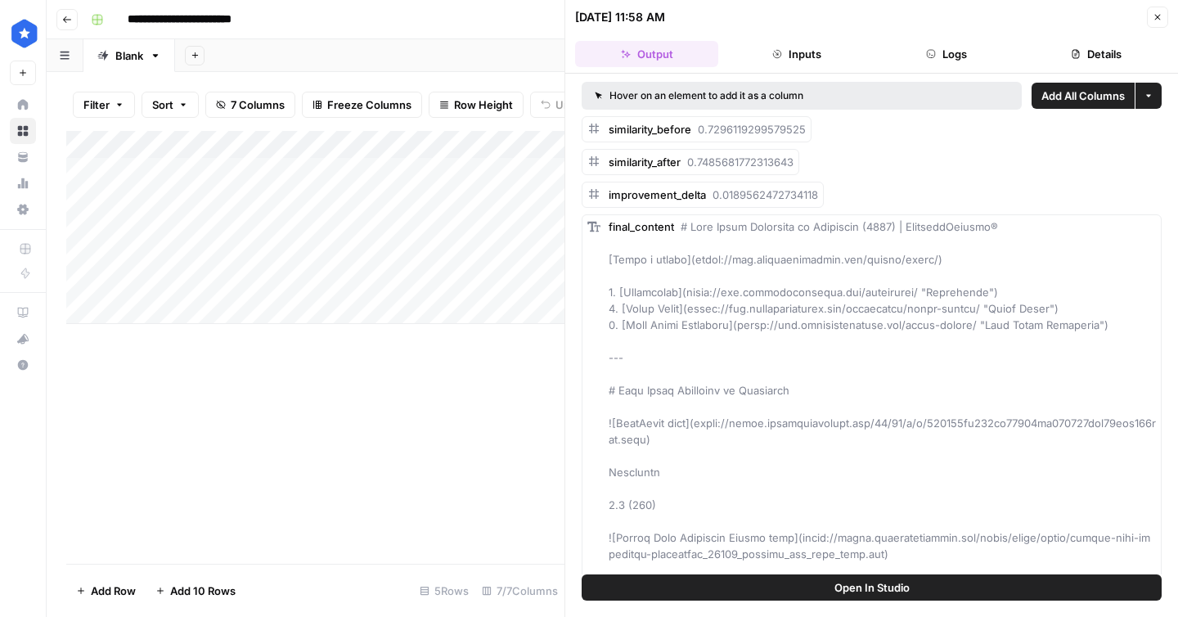
click at [1082, 53] on button "Details" at bounding box center [1096, 54] width 143 height 26
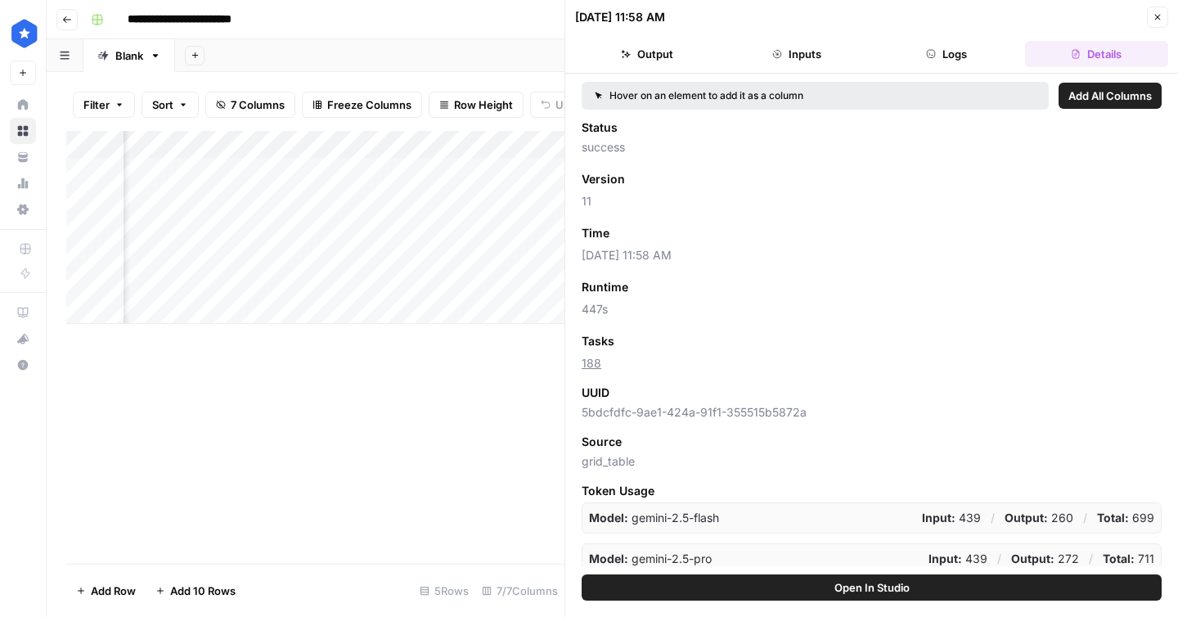
scroll to position [0, 476]
